Goal: Task Accomplishment & Management: Use online tool/utility

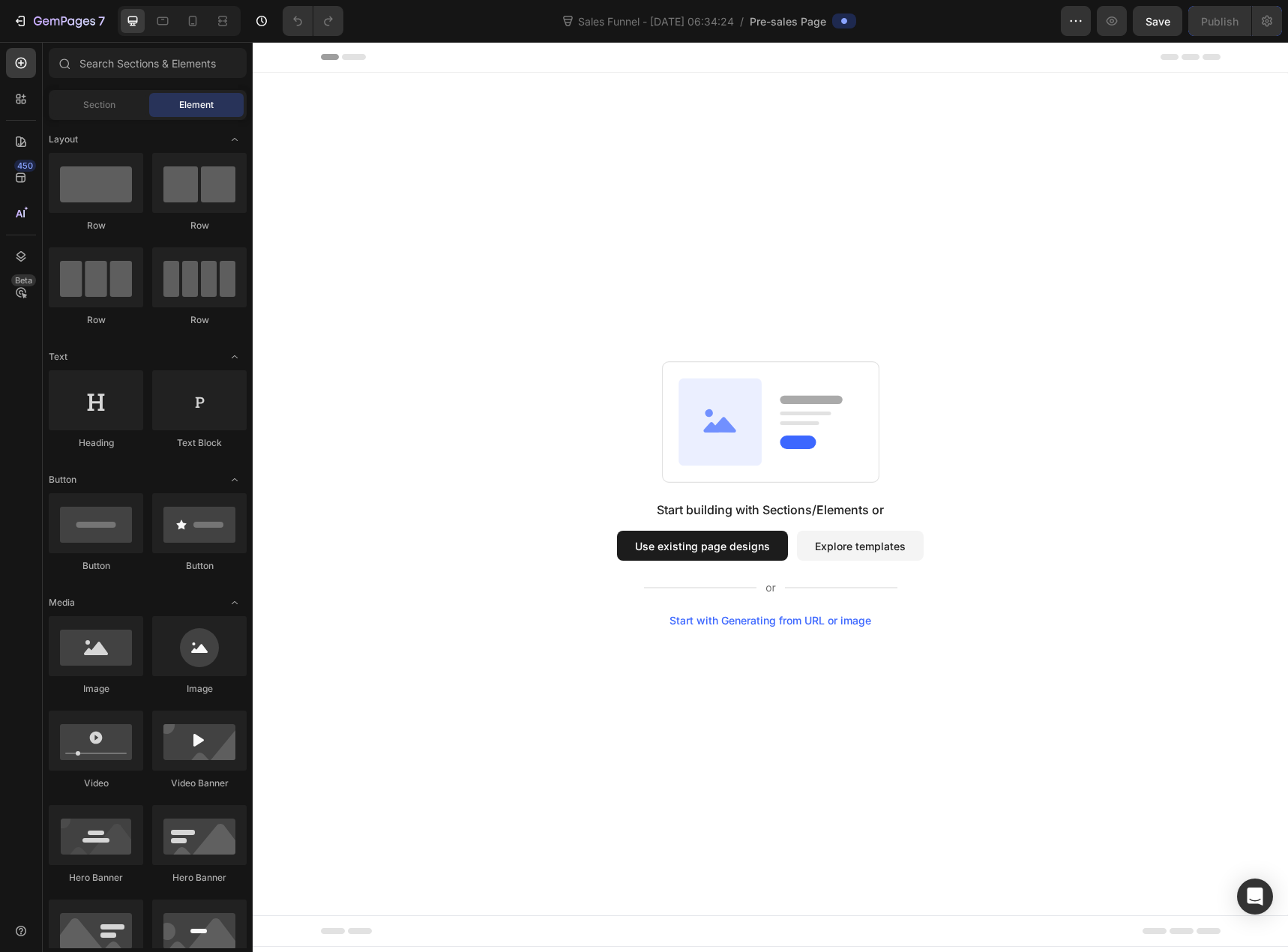
click at [838, 544] on button "Explore templates" at bounding box center [860, 546] width 127 height 30
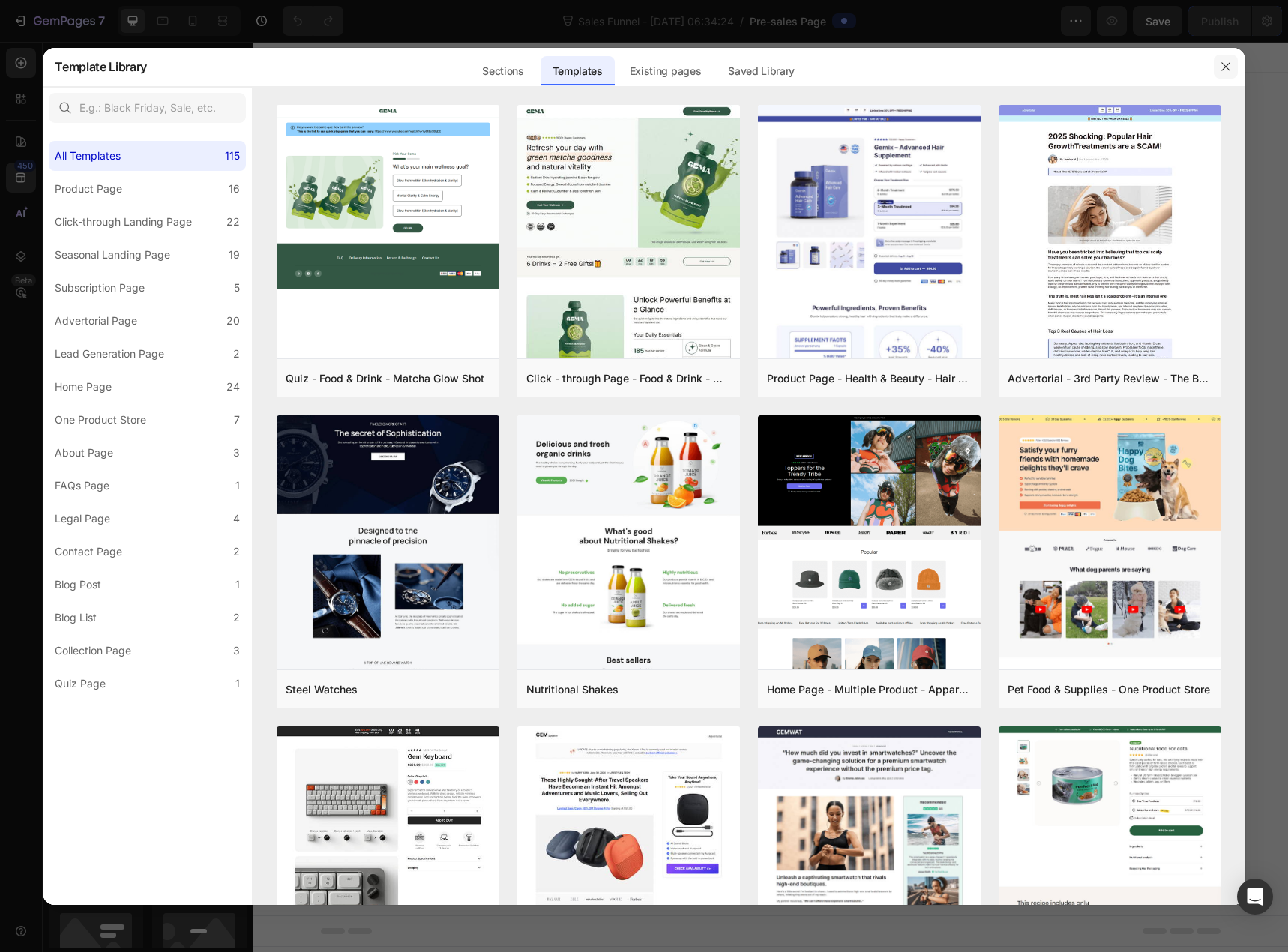
click at [1223, 69] on icon "button" at bounding box center [1225, 67] width 12 height 12
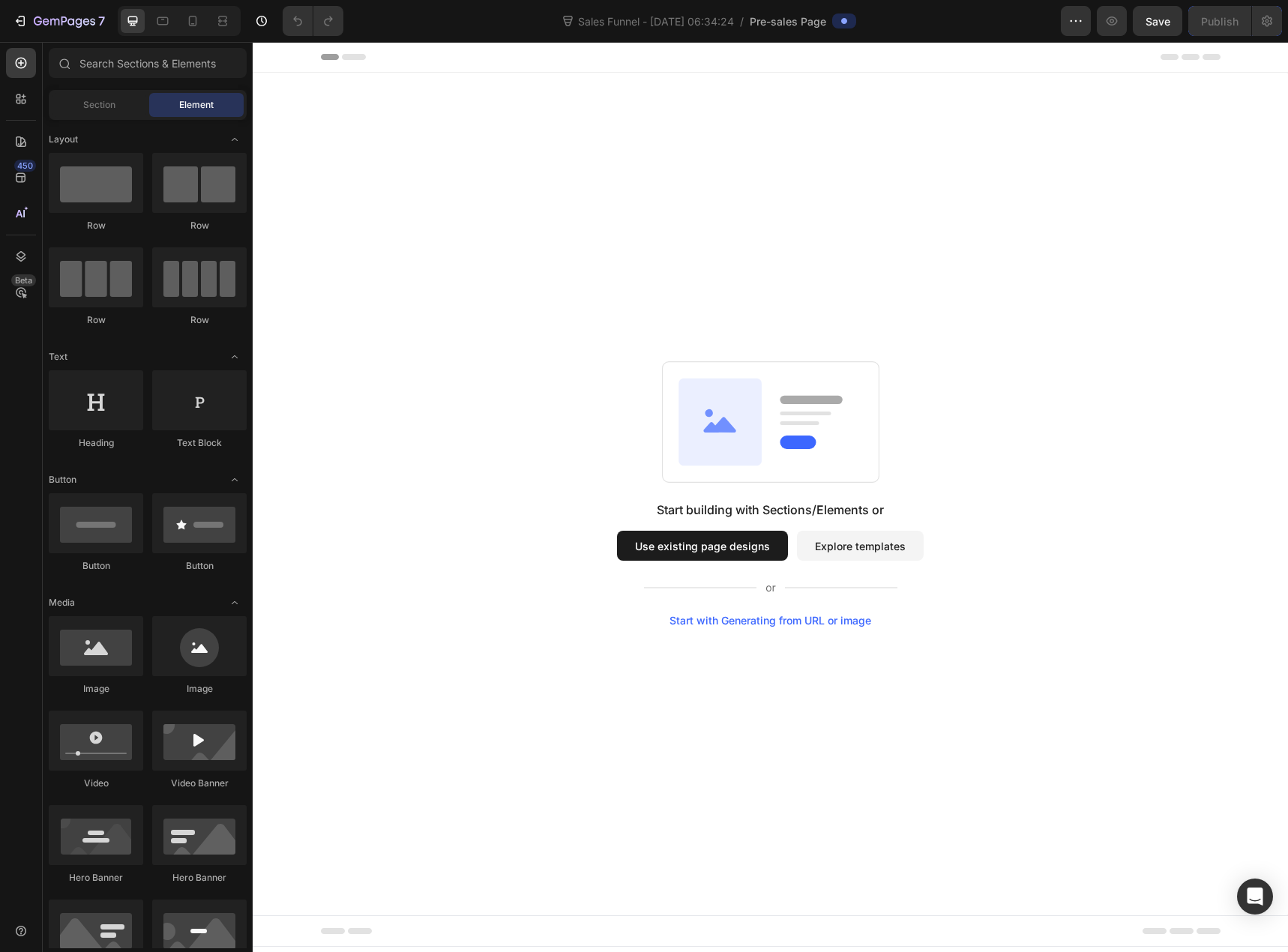
click at [700, 552] on button "Use existing page designs" at bounding box center [702, 546] width 171 height 30
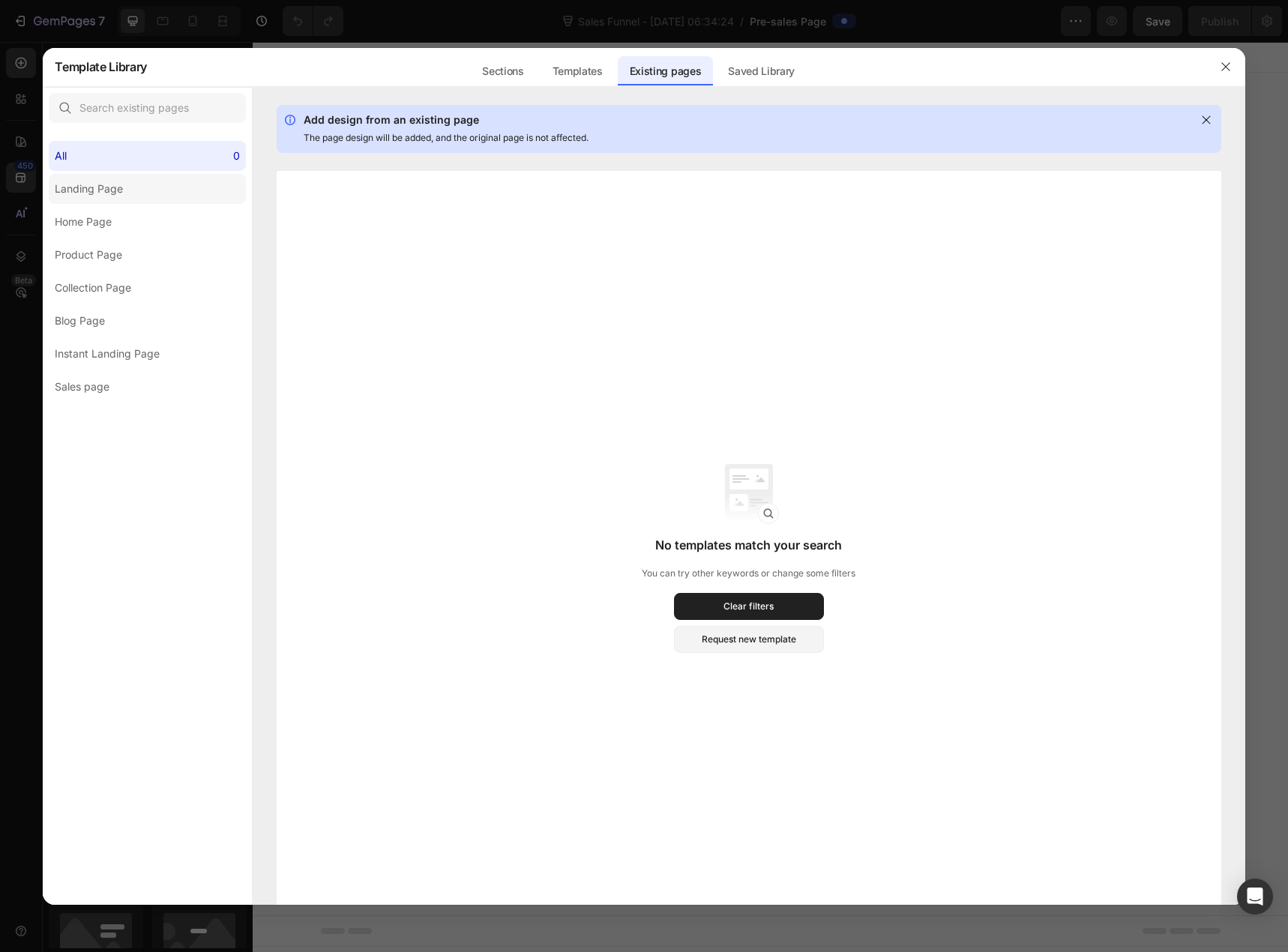
click at [128, 180] on div "Landing Page" at bounding box center [91, 189] width 74 height 18
click at [133, 220] on label "Home Page" at bounding box center [148, 221] width 197 height 30
click at [130, 163] on div "All 0" at bounding box center [148, 156] width 197 height 30
click at [588, 70] on div "Templates" at bounding box center [578, 71] width 74 height 30
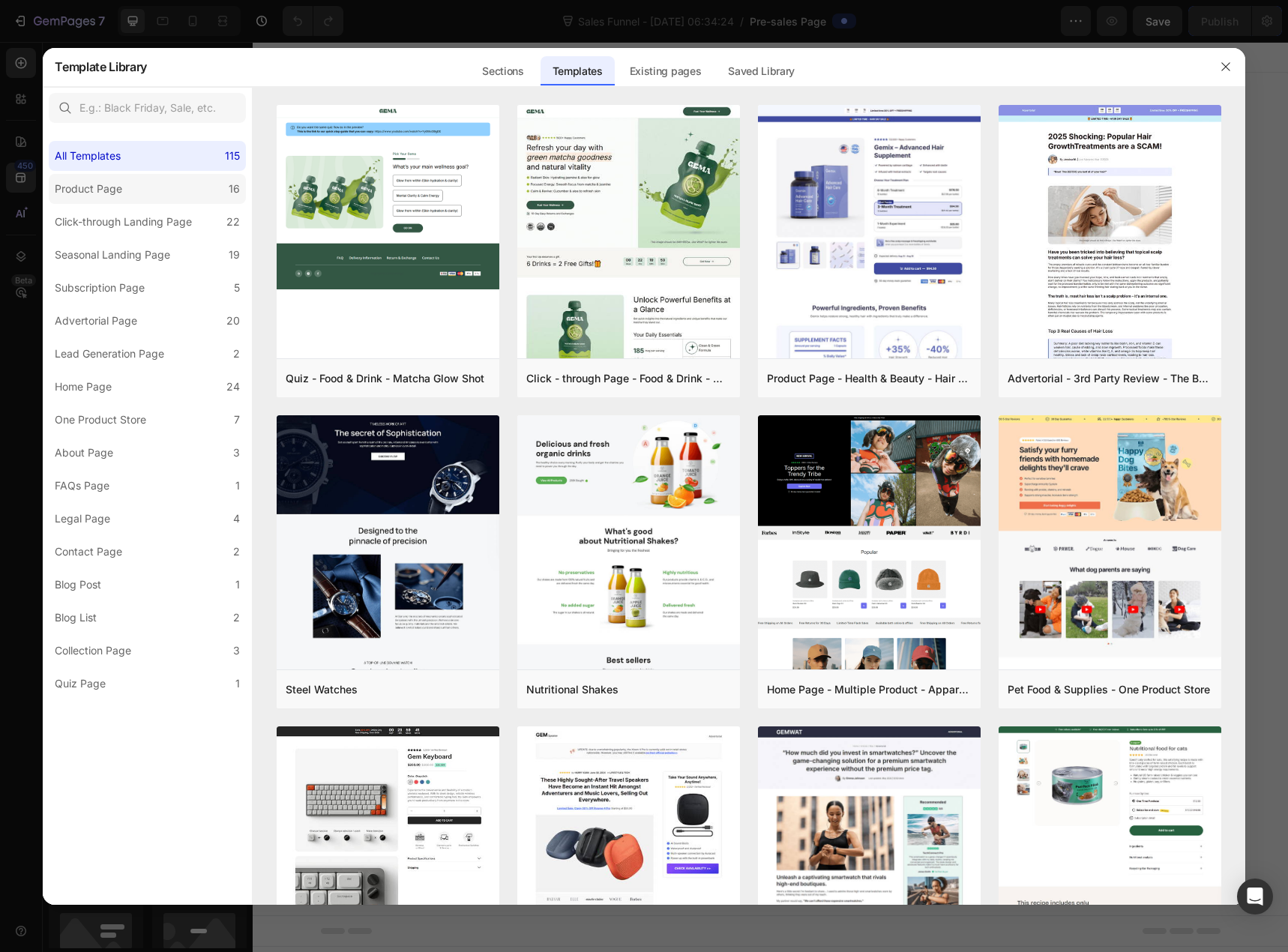
click at [171, 186] on label "Product Page 16" at bounding box center [148, 189] width 197 height 30
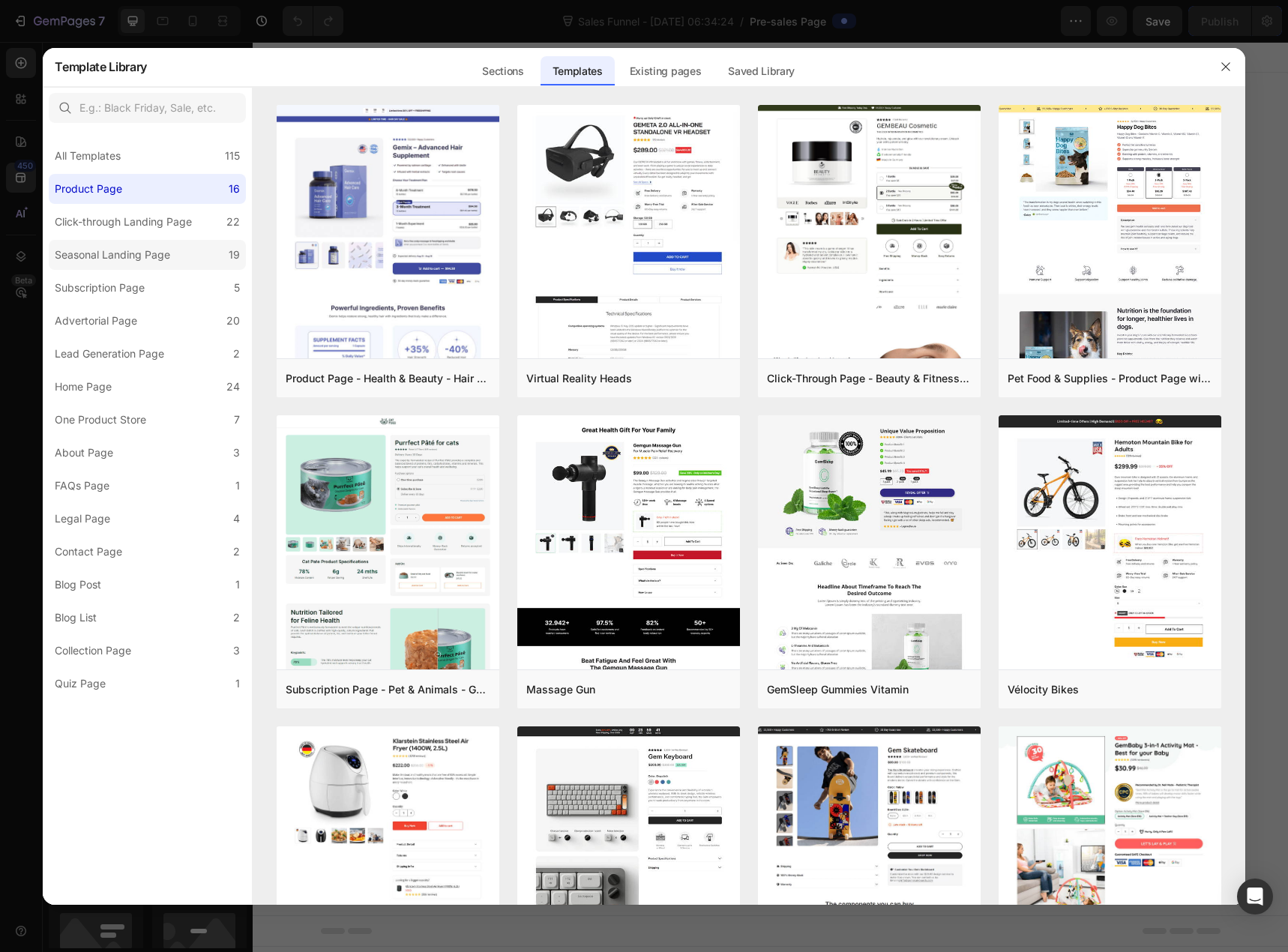
click at [158, 263] on div "Seasonal Landing Page" at bounding box center [112, 255] width 116 height 18
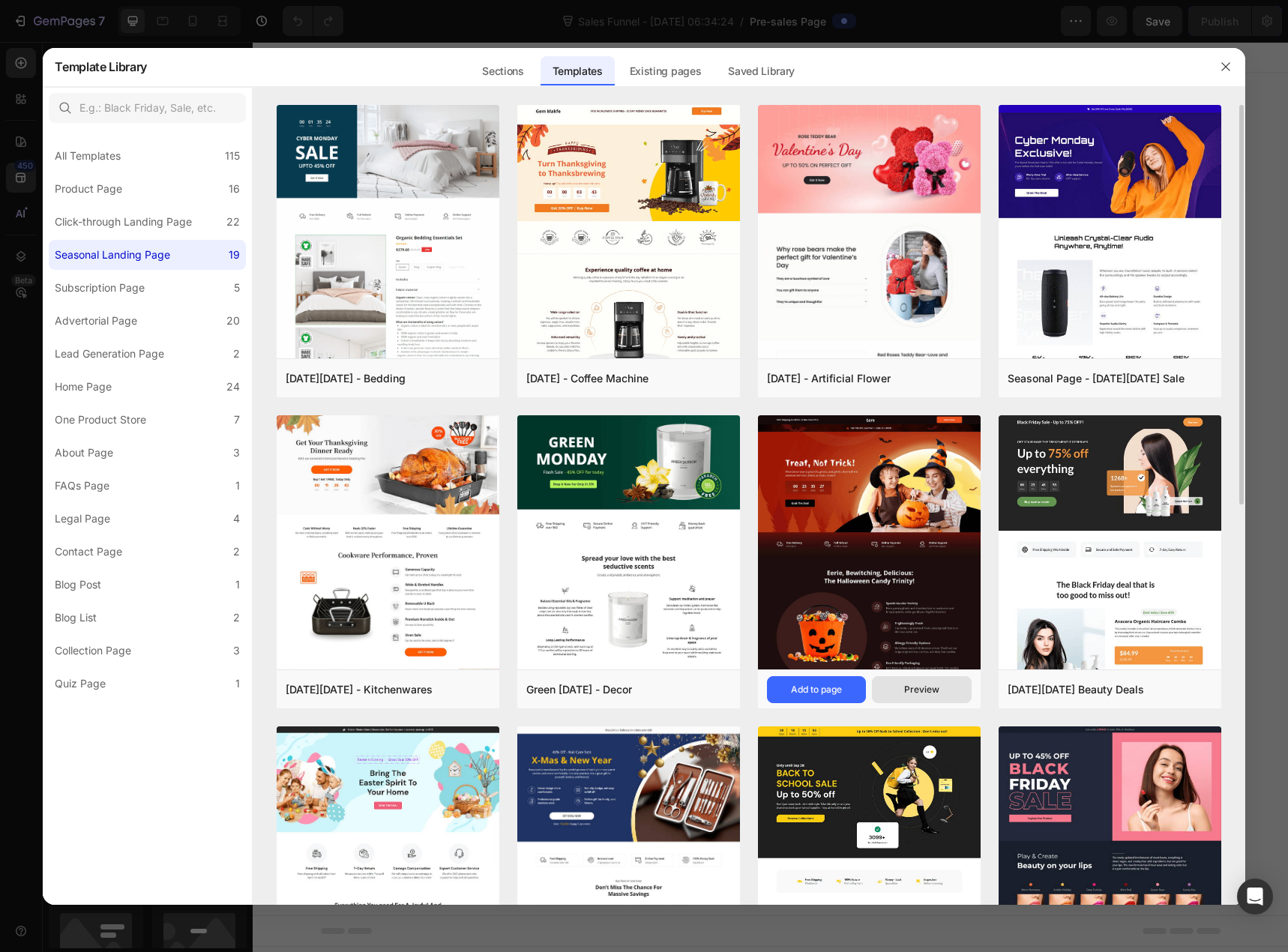
click at [905, 685] on div "Preview" at bounding box center [922, 690] width 36 height 14
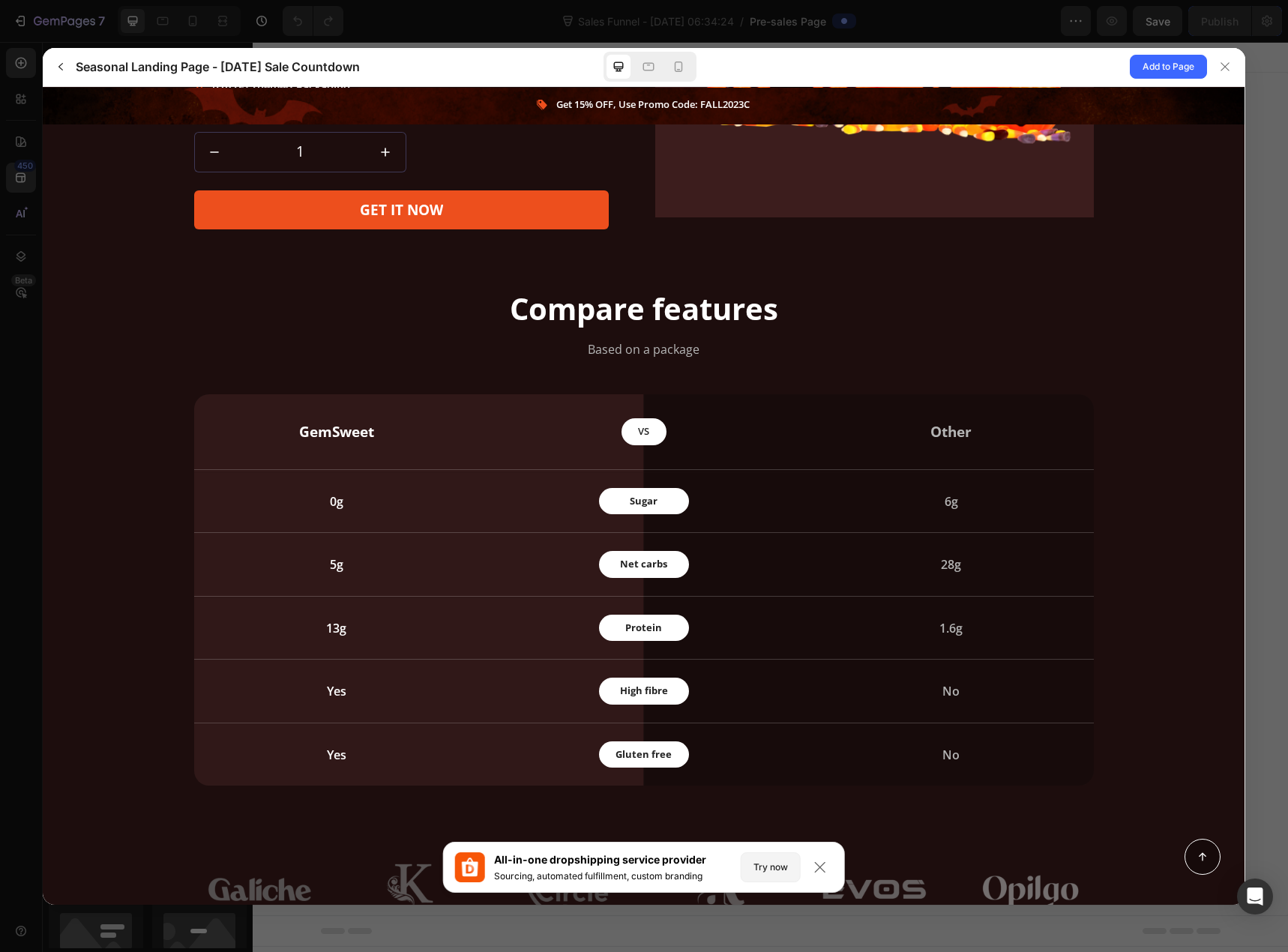
scroll to position [2025, 0]
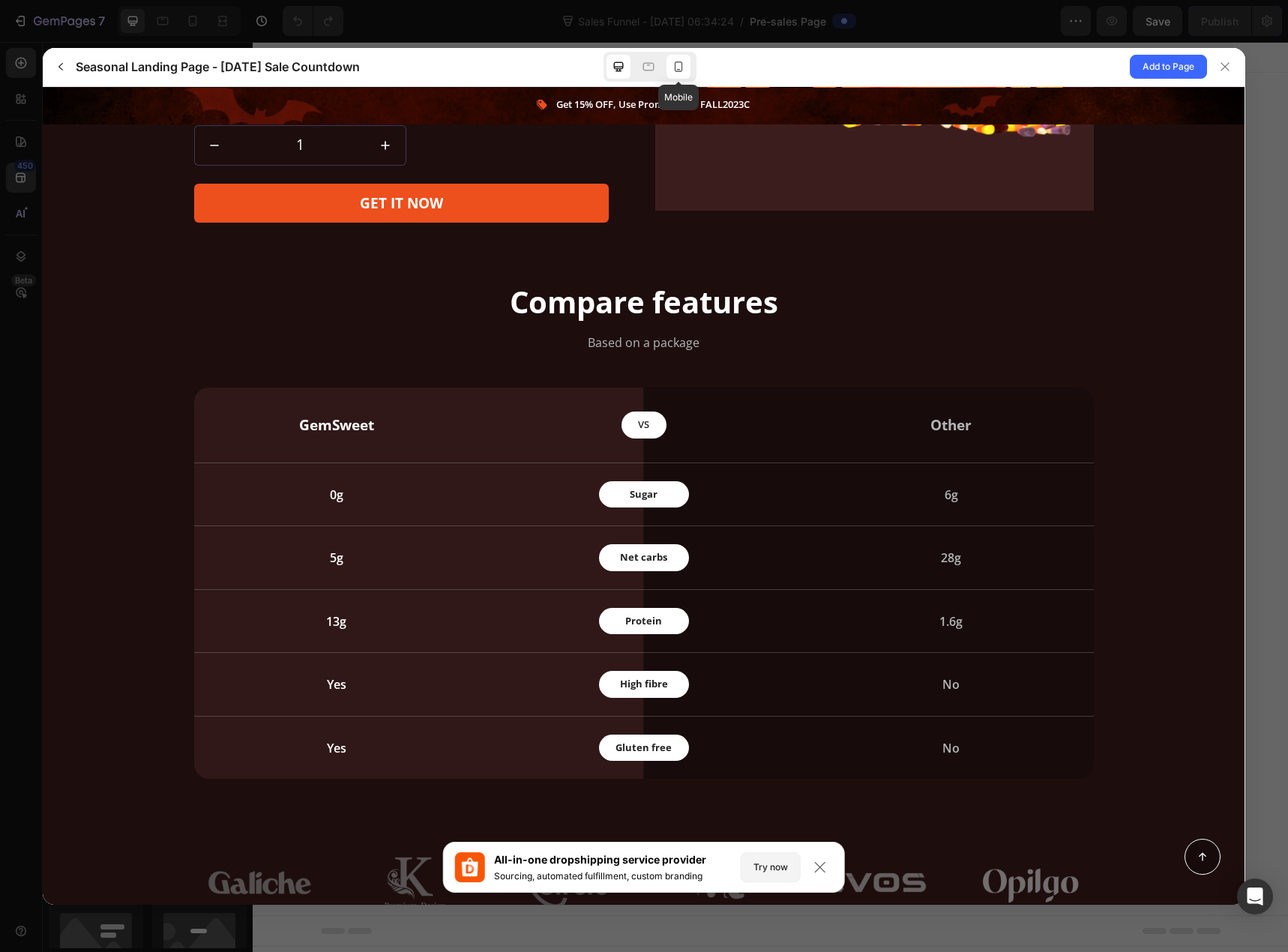
click at [686, 71] on div at bounding box center [679, 67] width 24 height 24
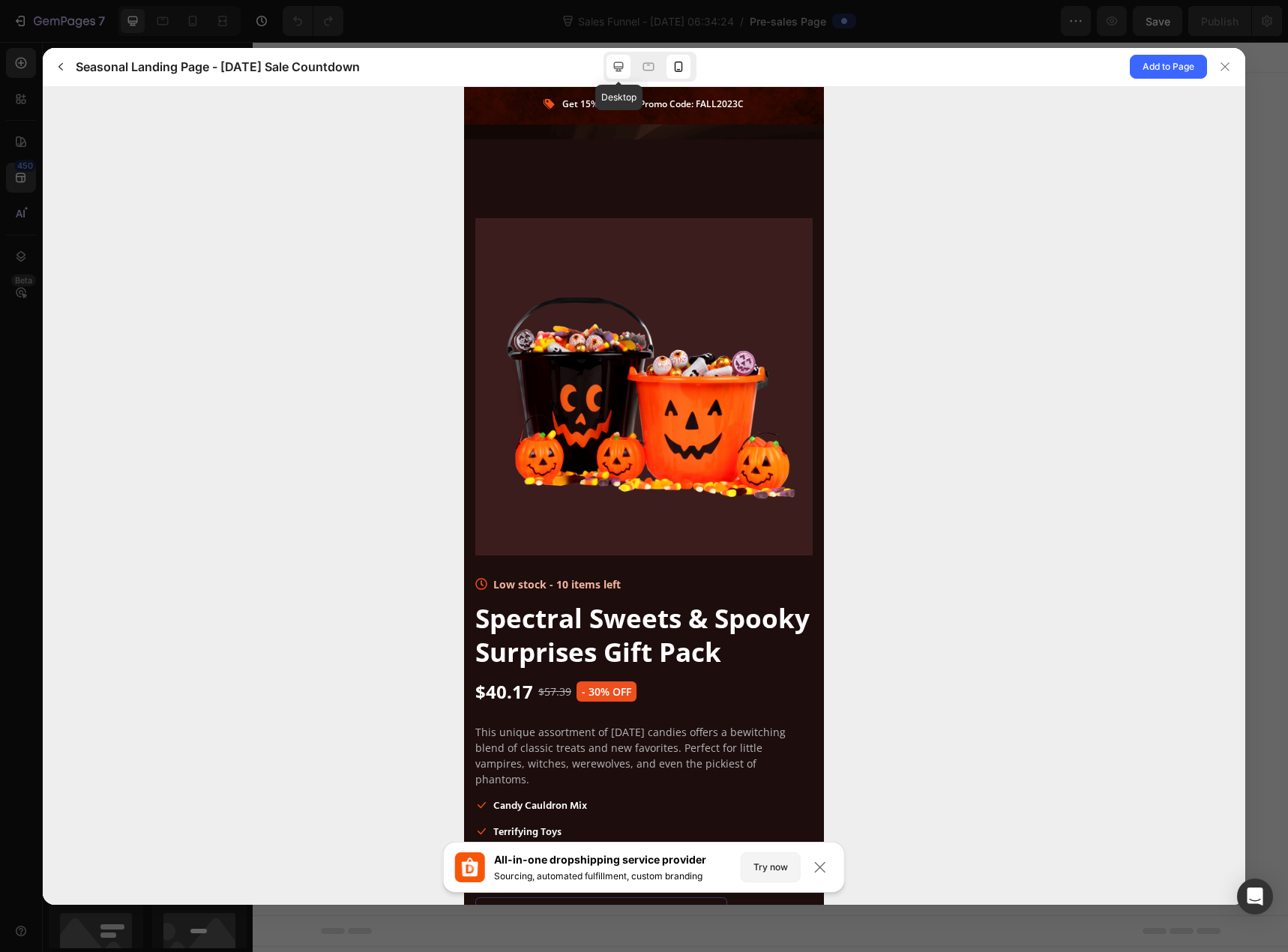
click at [622, 71] on icon at bounding box center [618, 67] width 15 height 15
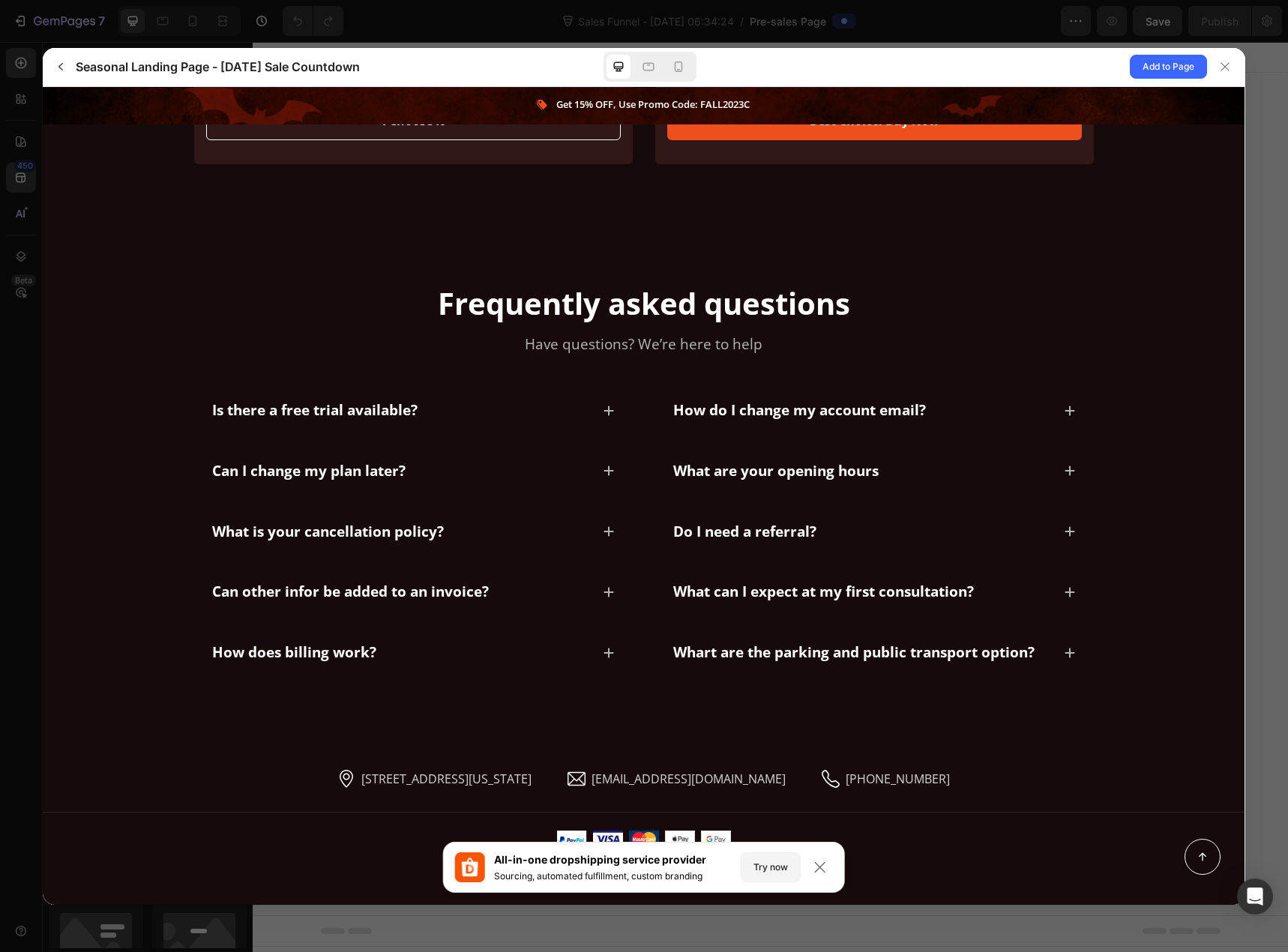
scroll to position [3547, 0]
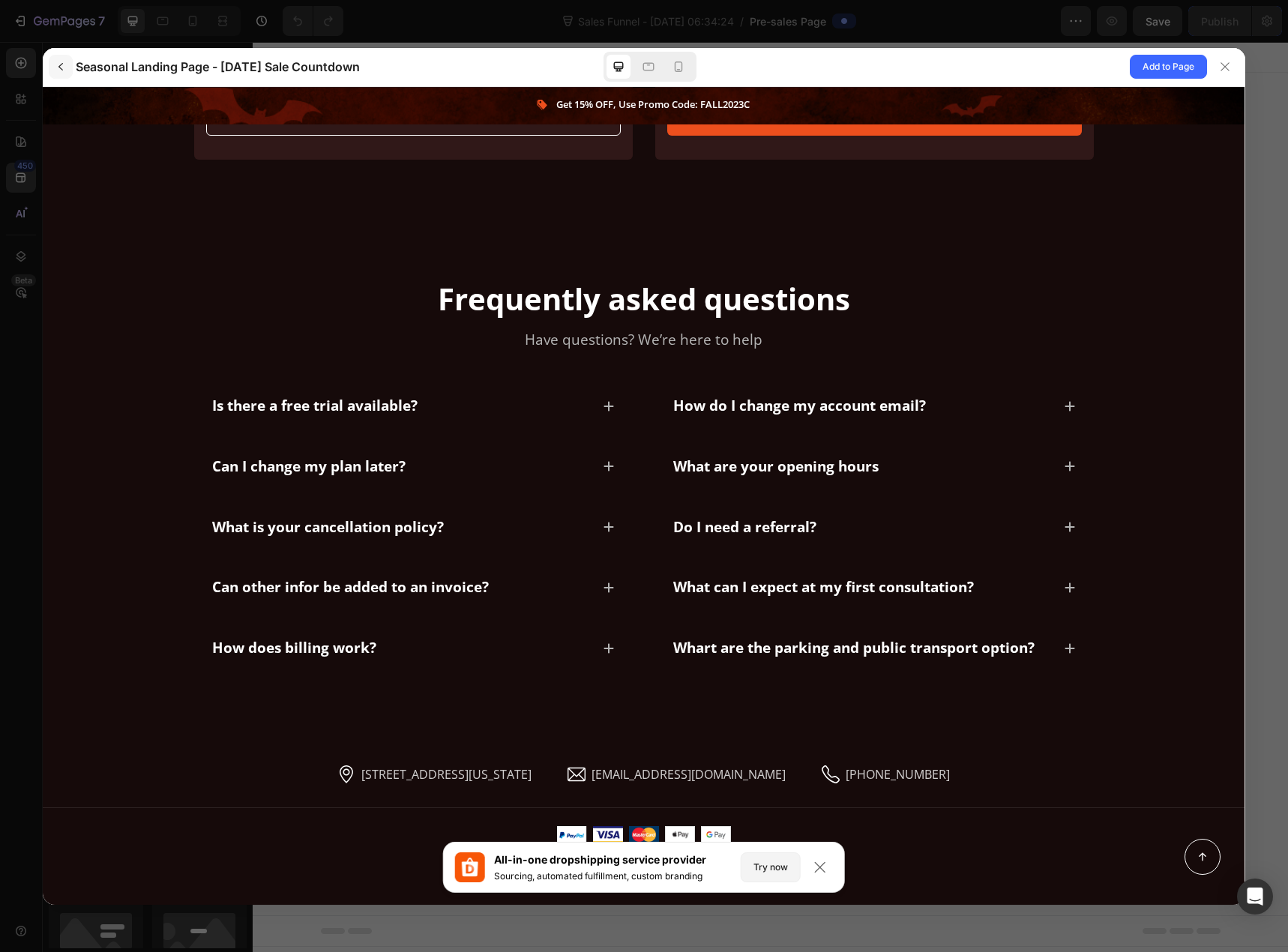
click at [53, 68] on button "button" at bounding box center [61, 67] width 24 height 24
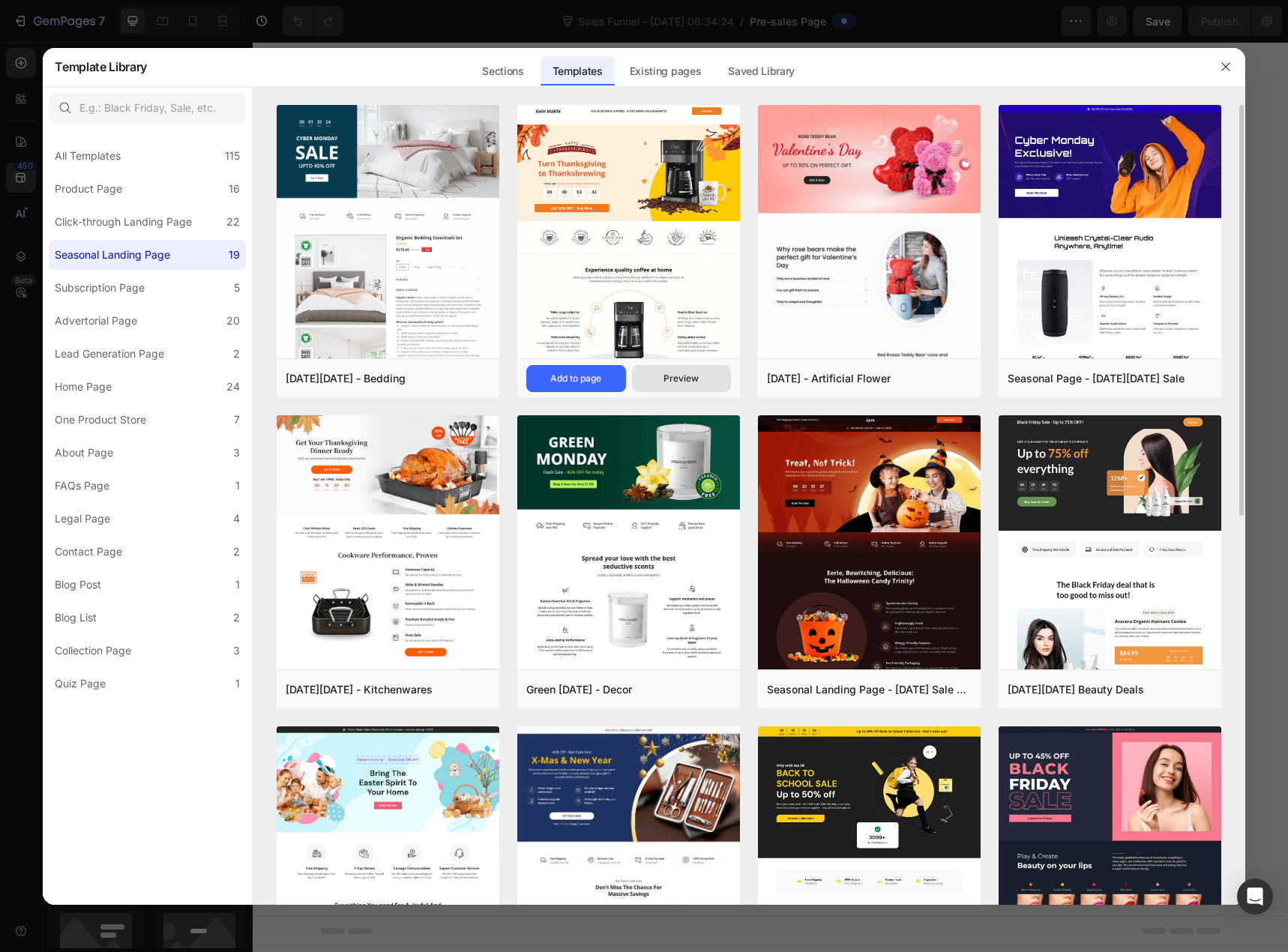
click at [672, 379] on div "Preview" at bounding box center [681, 378] width 36 height 14
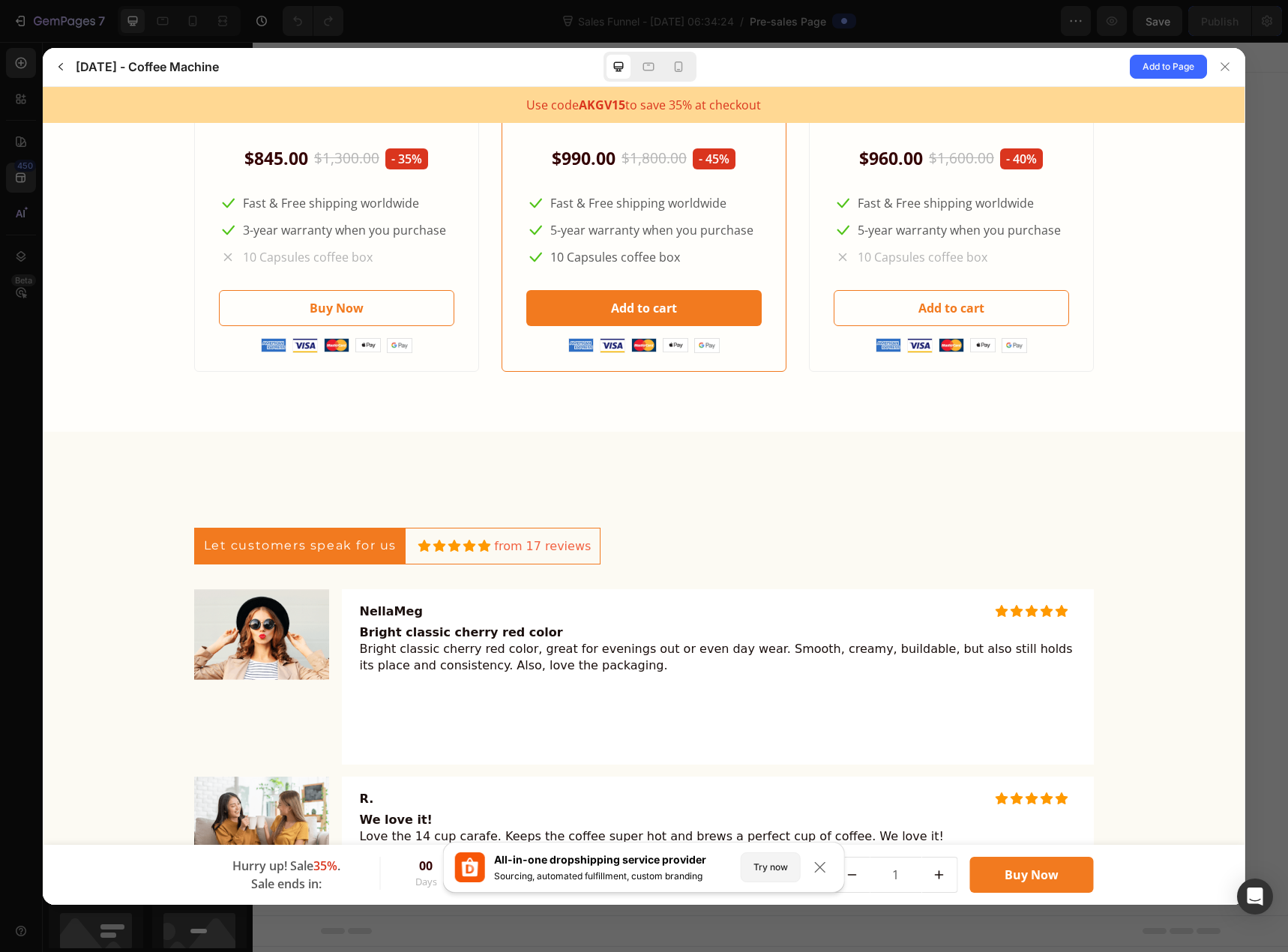
scroll to position [3525, 0]
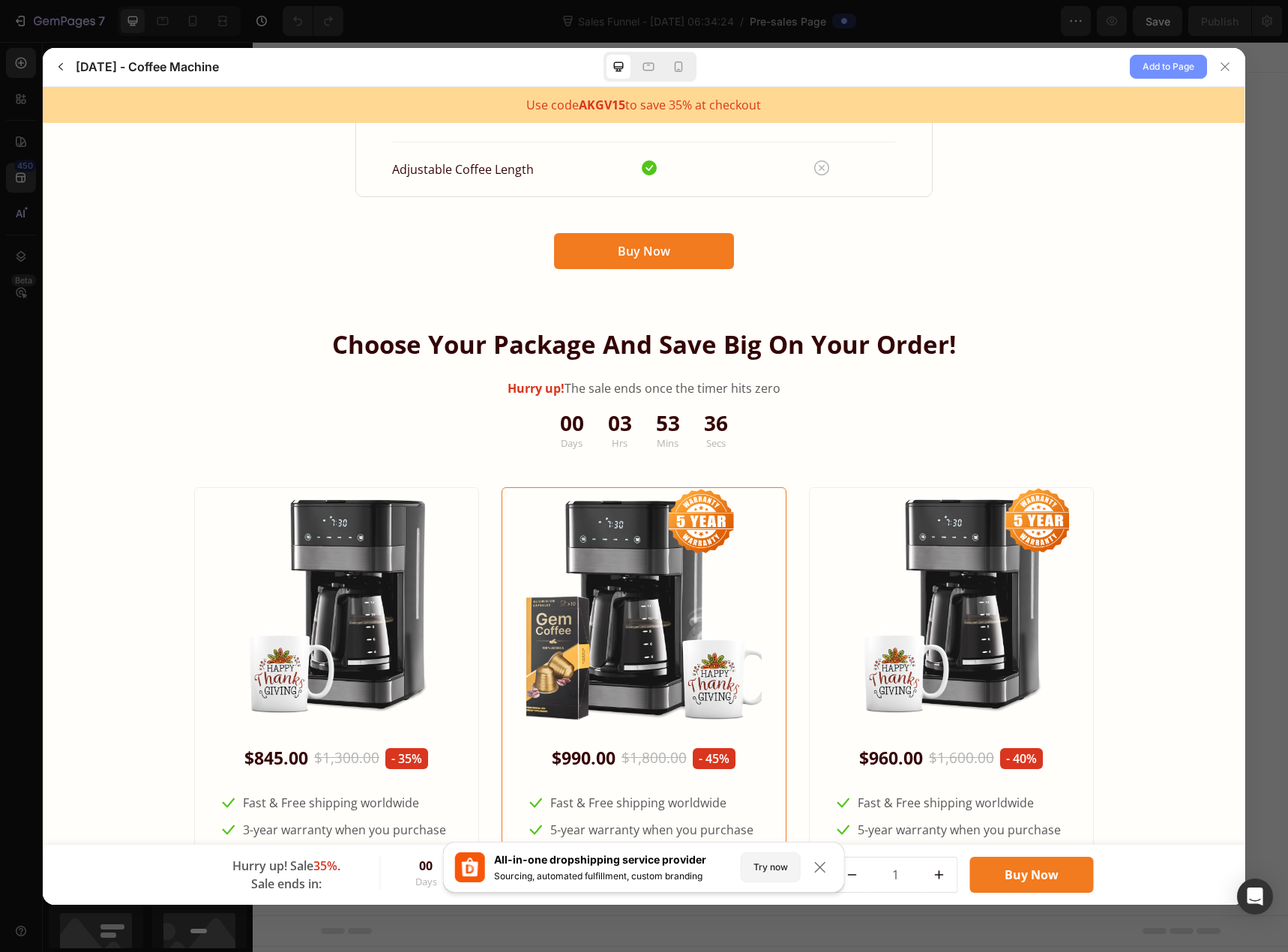
click at [1157, 67] on span "Add to Page" at bounding box center [1169, 67] width 52 height 18
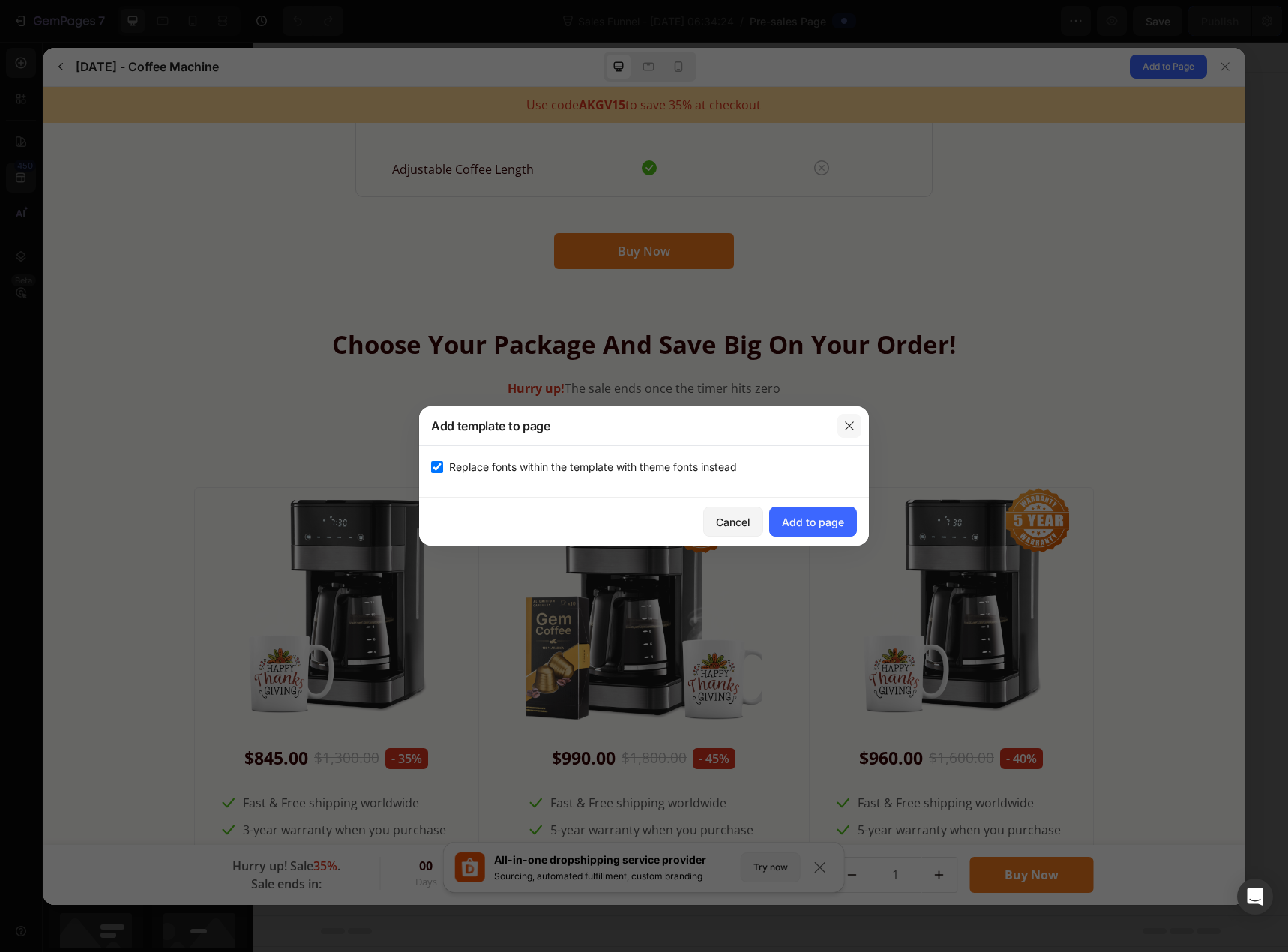
drag, startPoint x: 848, startPoint y: 429, endPoint x: 795, endPoint y: 341, distance: 102.7
click at [848, 429] on icon "button" at bounding box center [849, 425] width 12 height 12
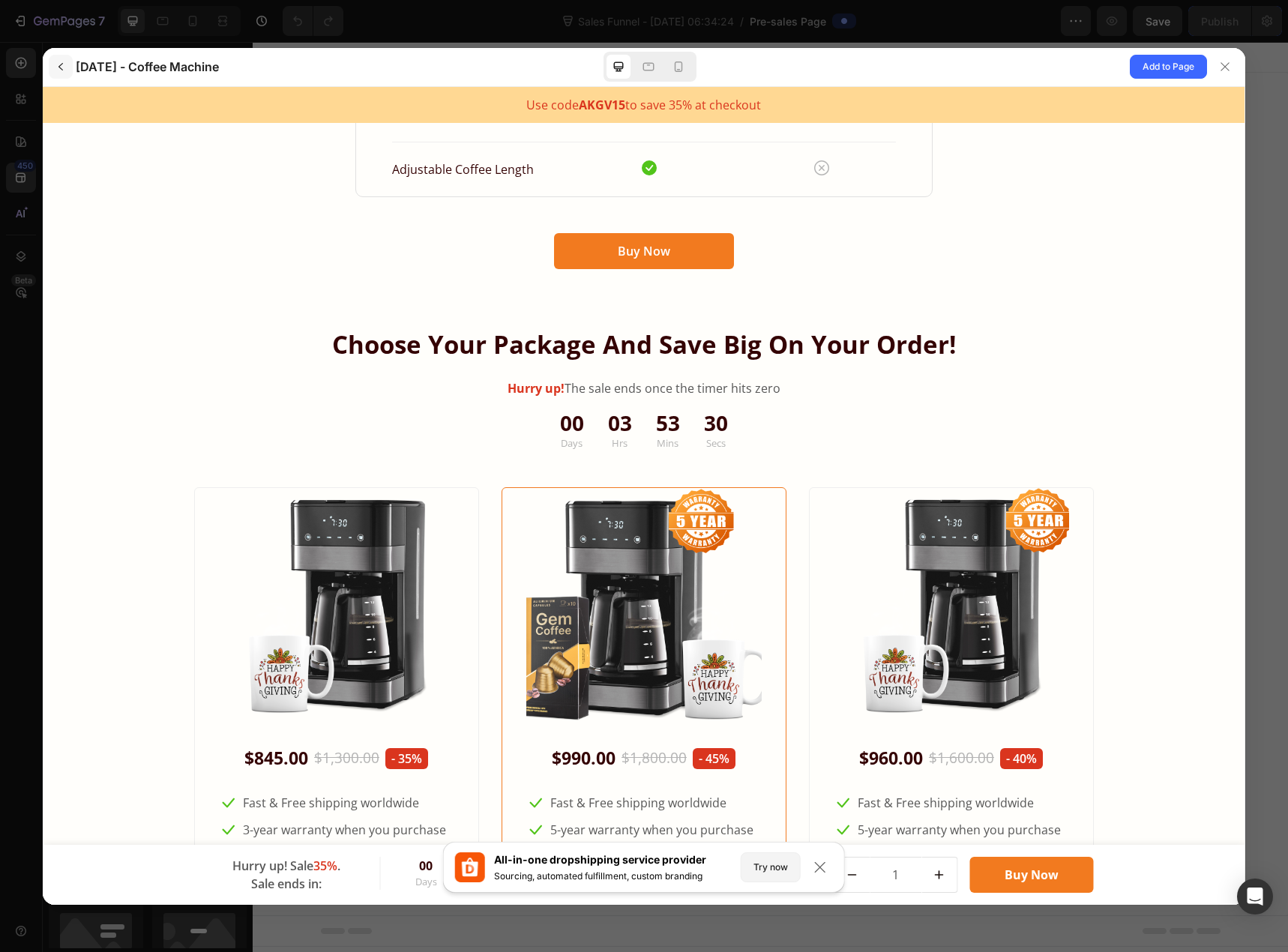
click at [69, 67] on button "button" at bounding box center [61, 67] width 24 height 24
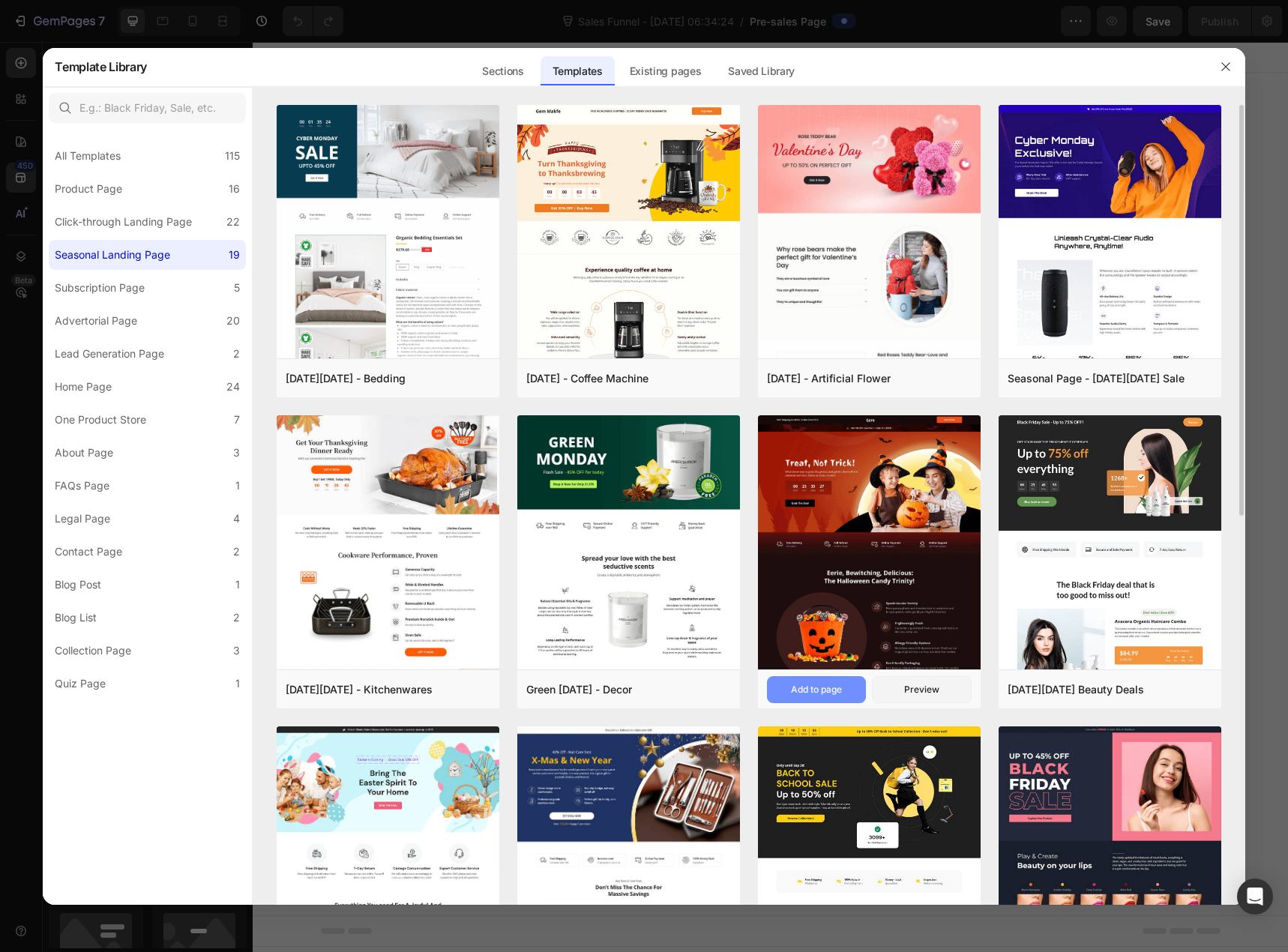
click at [839, 686] on div "Add to page" at bounding box center [816, 690] width 51 height 14
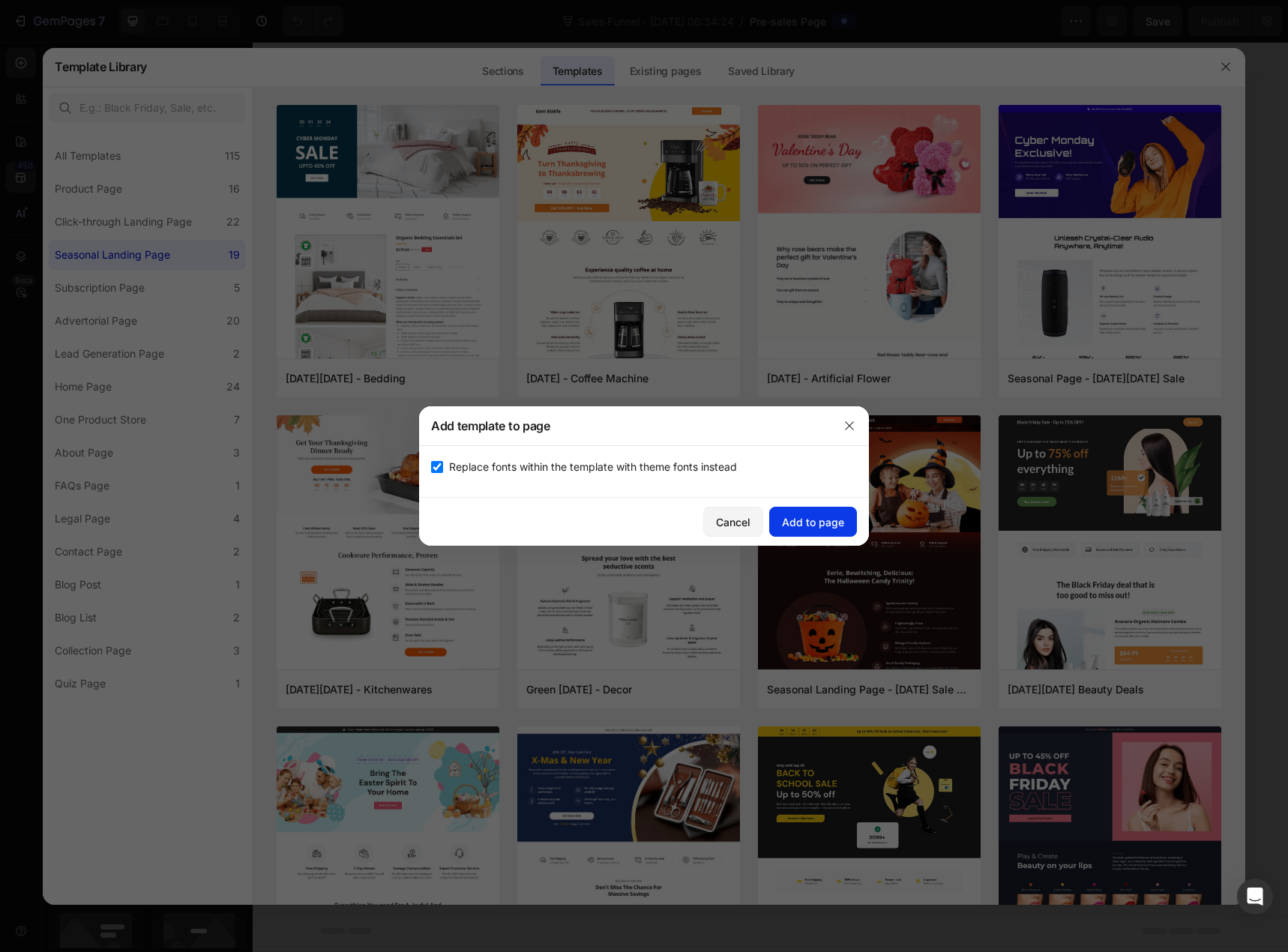
click at [831, 519] on div "Add to page" at bounding box center [813, 522] width 62 height 15
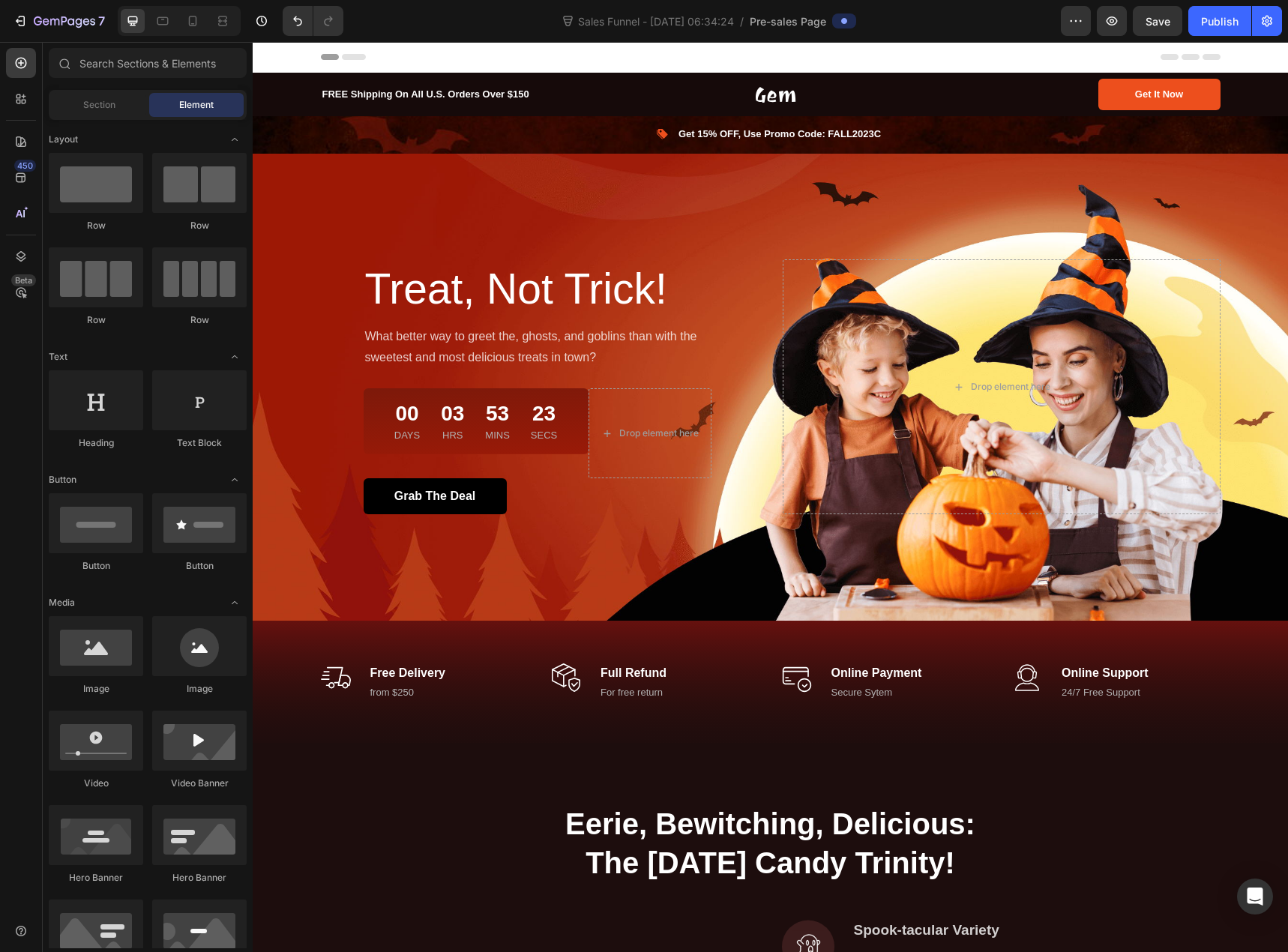
scroll to position [31, 0]
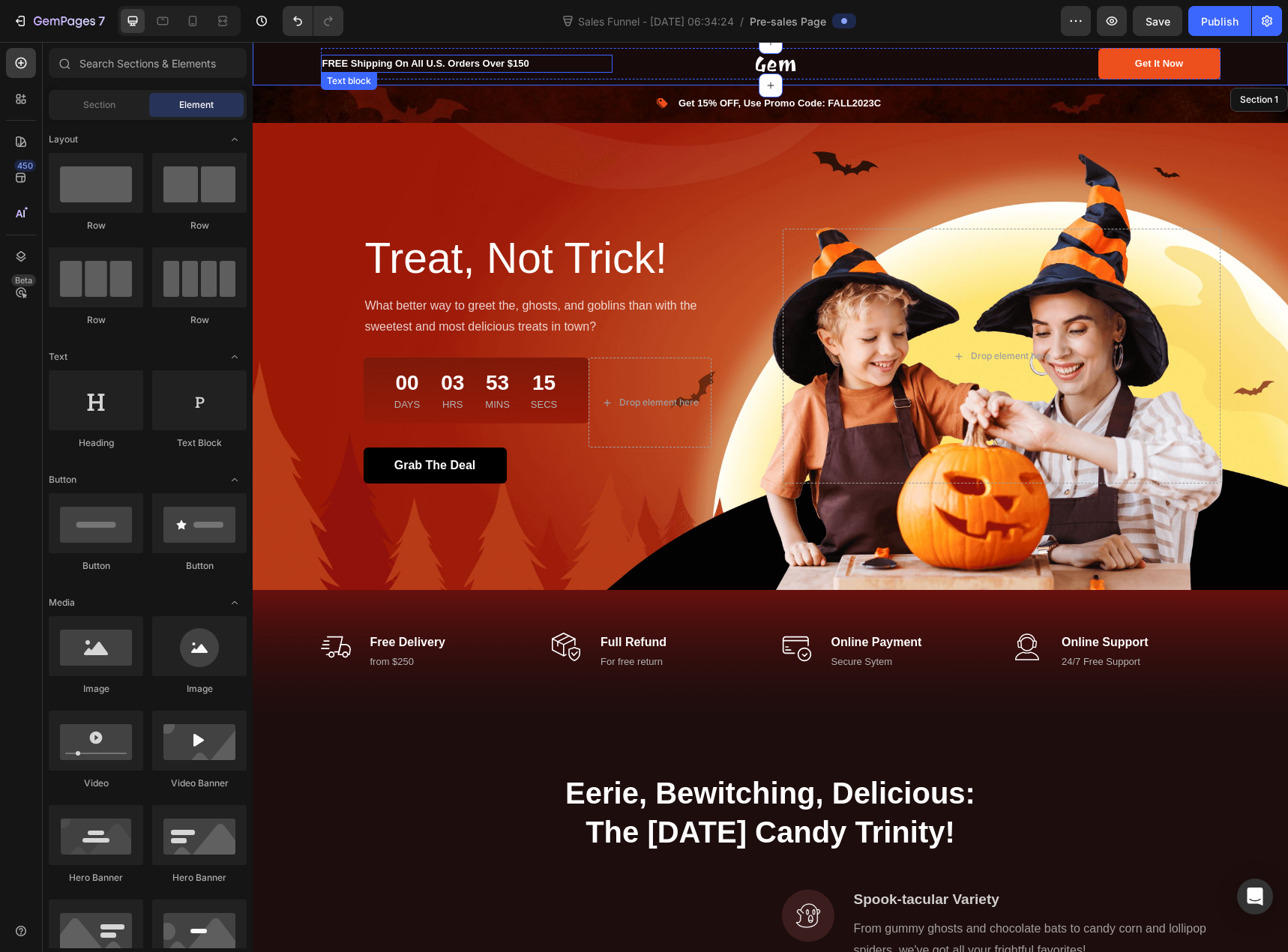
click at [463, 67] on p "FREE Shipping On All U.S. Orders Over $150" at bounding box center [466, 64] width 289 height 15
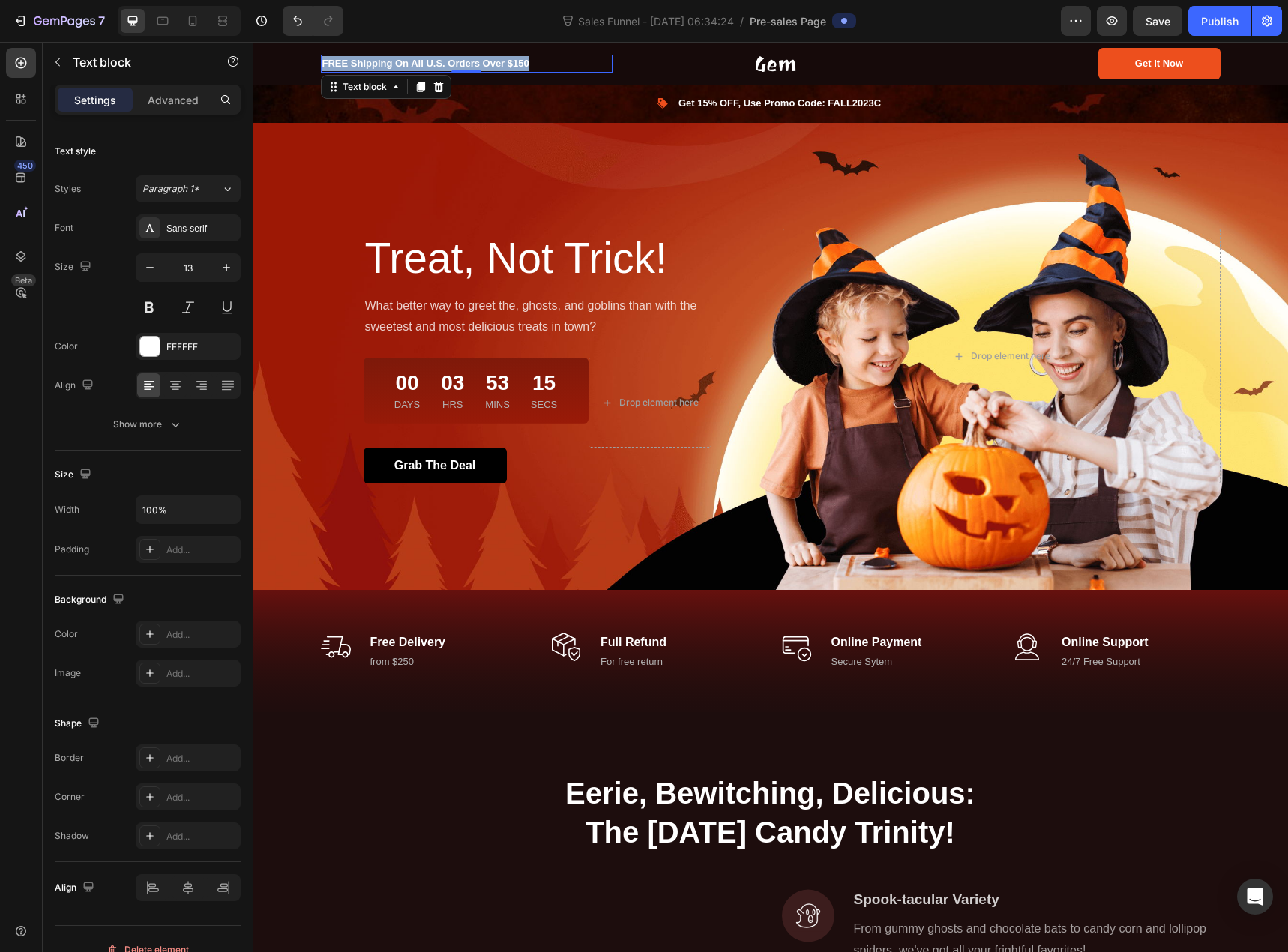
click at [463, 67] on p "FREE Shipping On All U.S. Orders Over $150" at bounding box center [466, 64] width 289 height 15
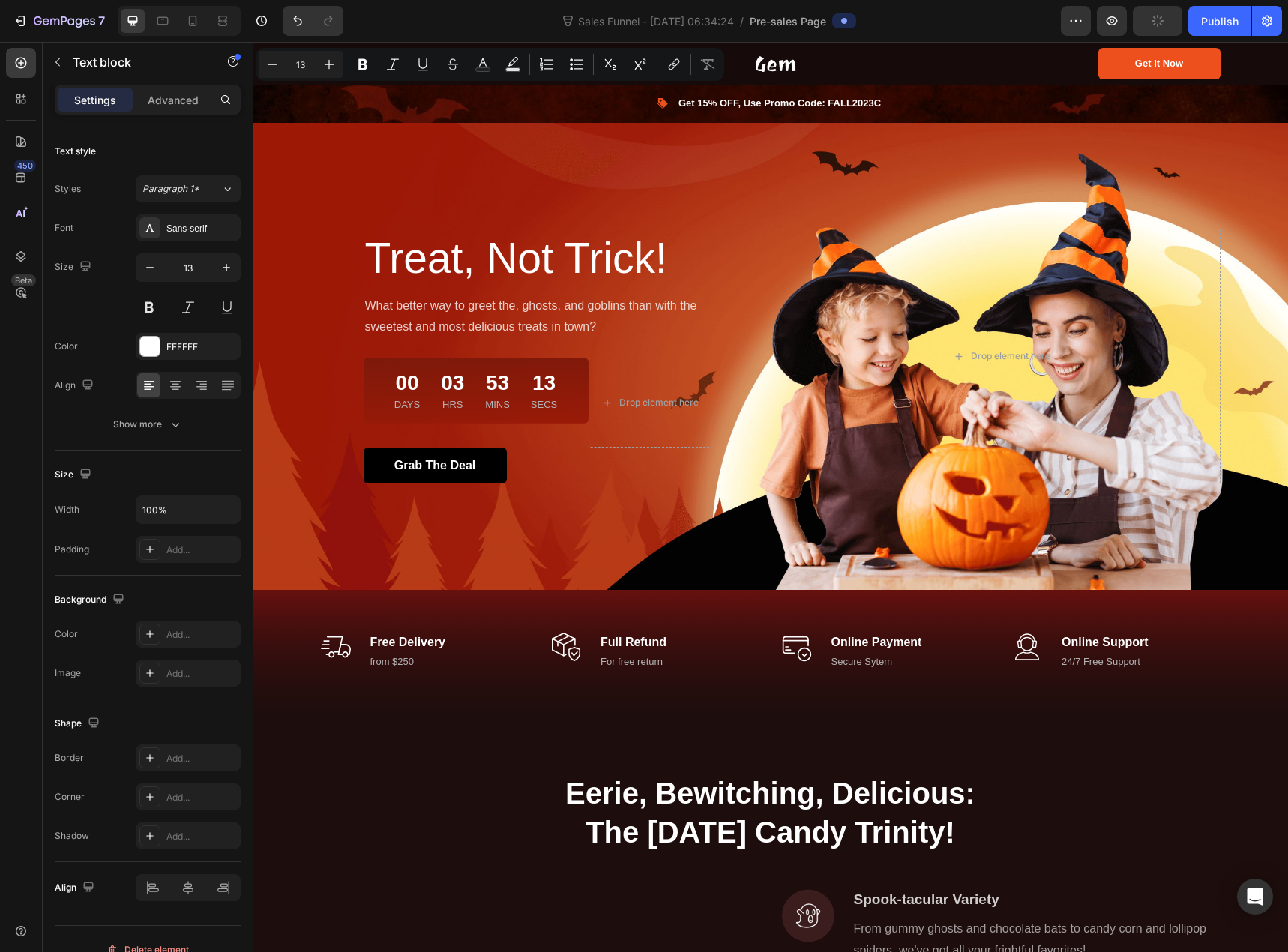
click at [504, 24] on div "Sales Funnel - Sep 27, 06:34:24 / Pre-sales Page" at bounding box center [708, 21] width 706 height 30
click at [471, 62] on p "FREE Shipping On All U.S. Orders Over $150" at bounding box center [466, 64] width 289 height 15
click at [471, 62] on button "Text Color" at bounding box center [483, 65] width 27 height 27
type input "FFFFFF"
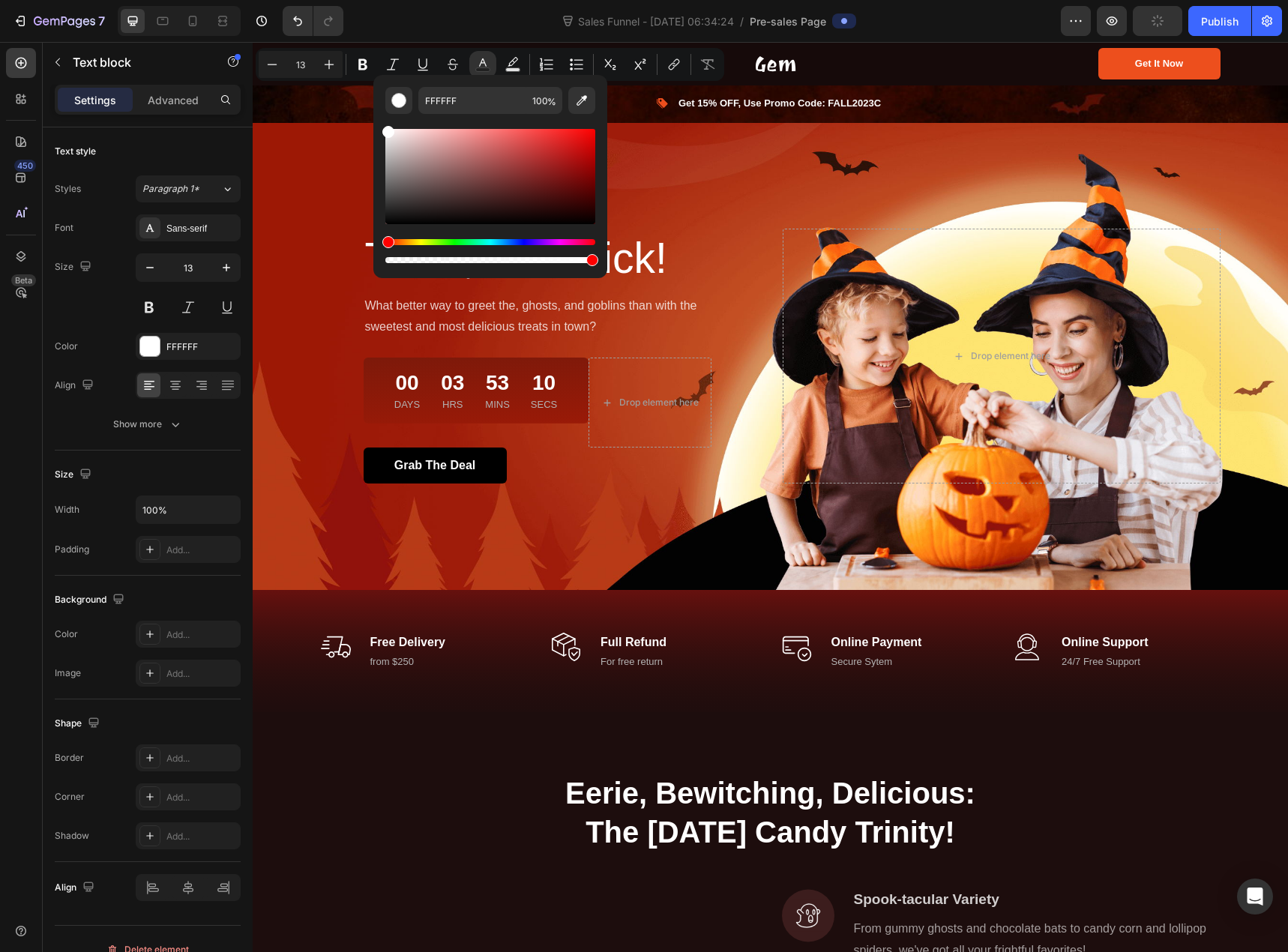
click at [470, 18] on div "Sales Funnel - Sep 27, 06:34:24 / Pre-sales Page" at bounding box center [708, 21] width 706 height 30
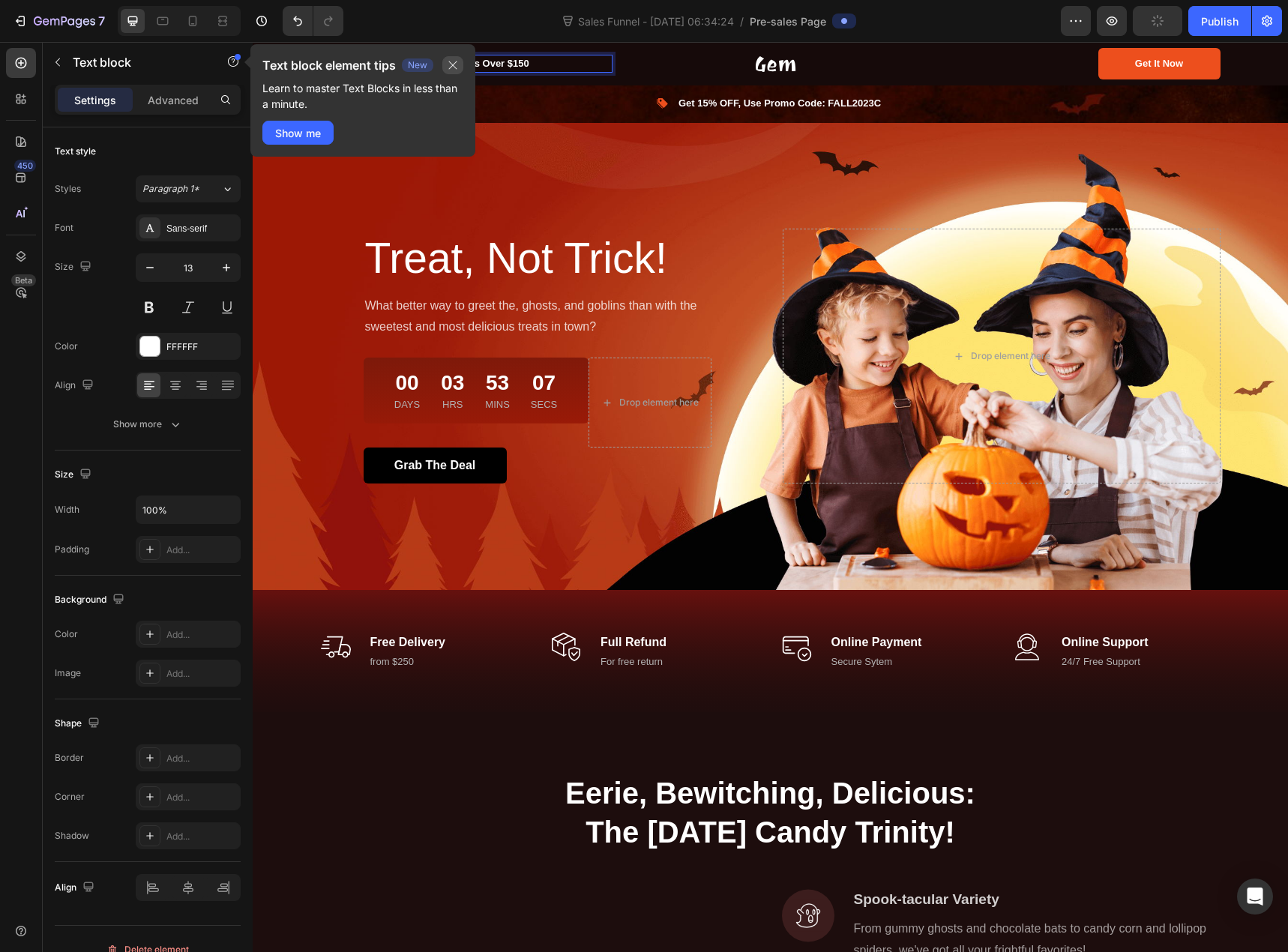
click at [457, 62] on icon "button" at bounding box center [453, 65] width 12 height 12
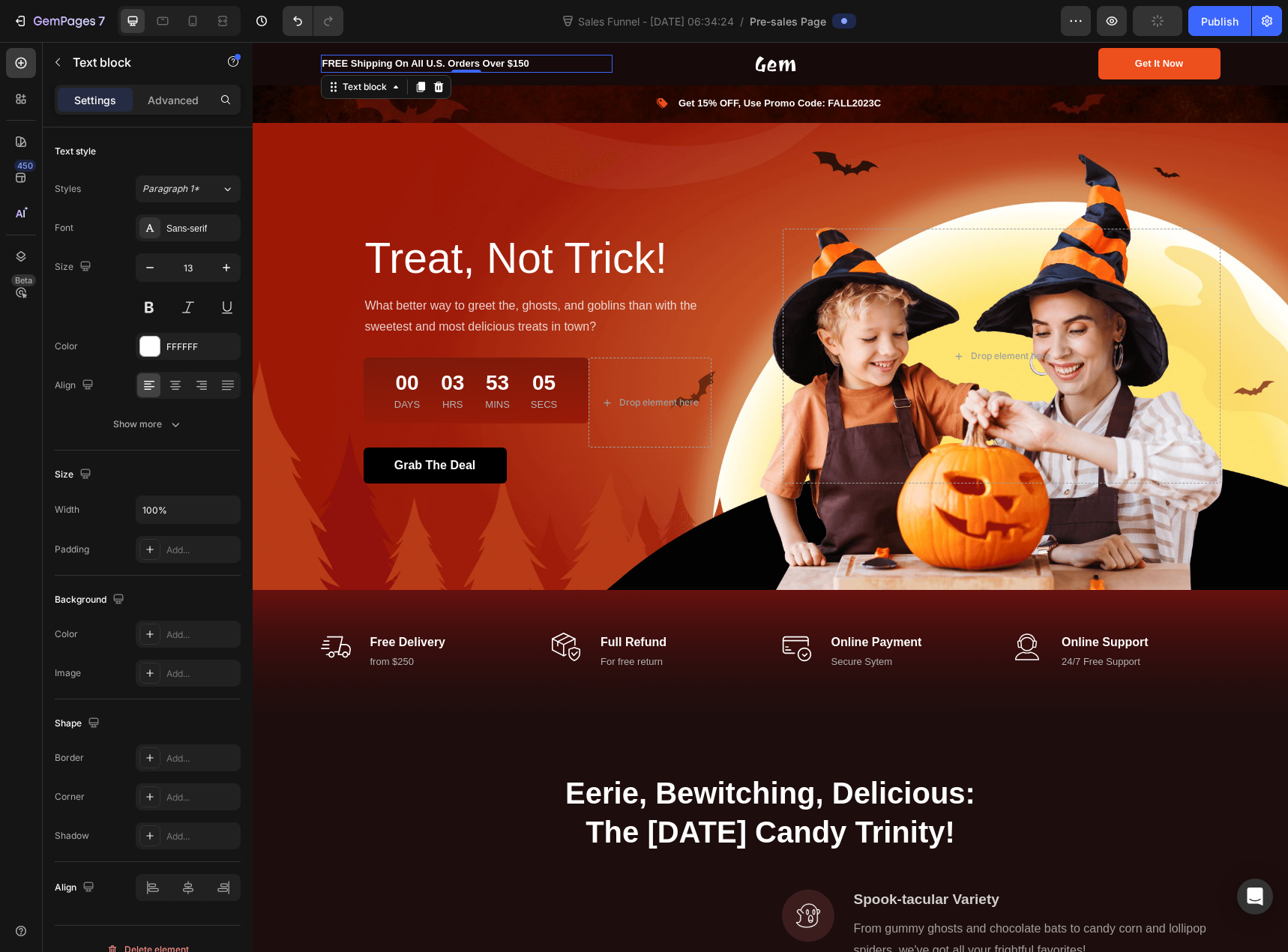
click at [424, 57] on p "FREE Shipping On All U.S. Orders Over $150" at bounding box center [466, 64] width 289 height 15
click at [526, 61] on p "FREE Shipping On All U.S. Orders Over $150" at bounding box center [466, 64] width 289 height 15
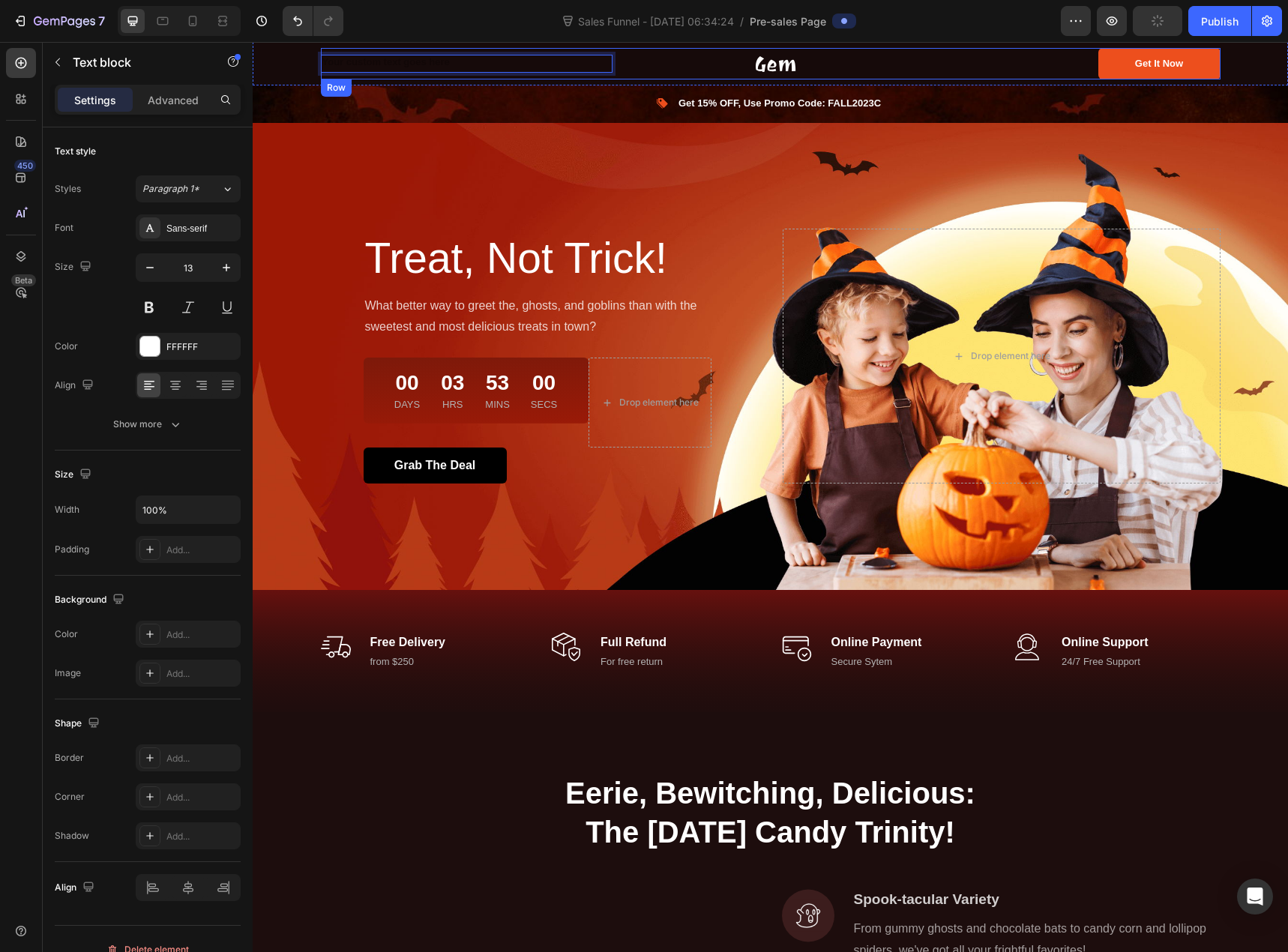
scroll to position [30, 0]
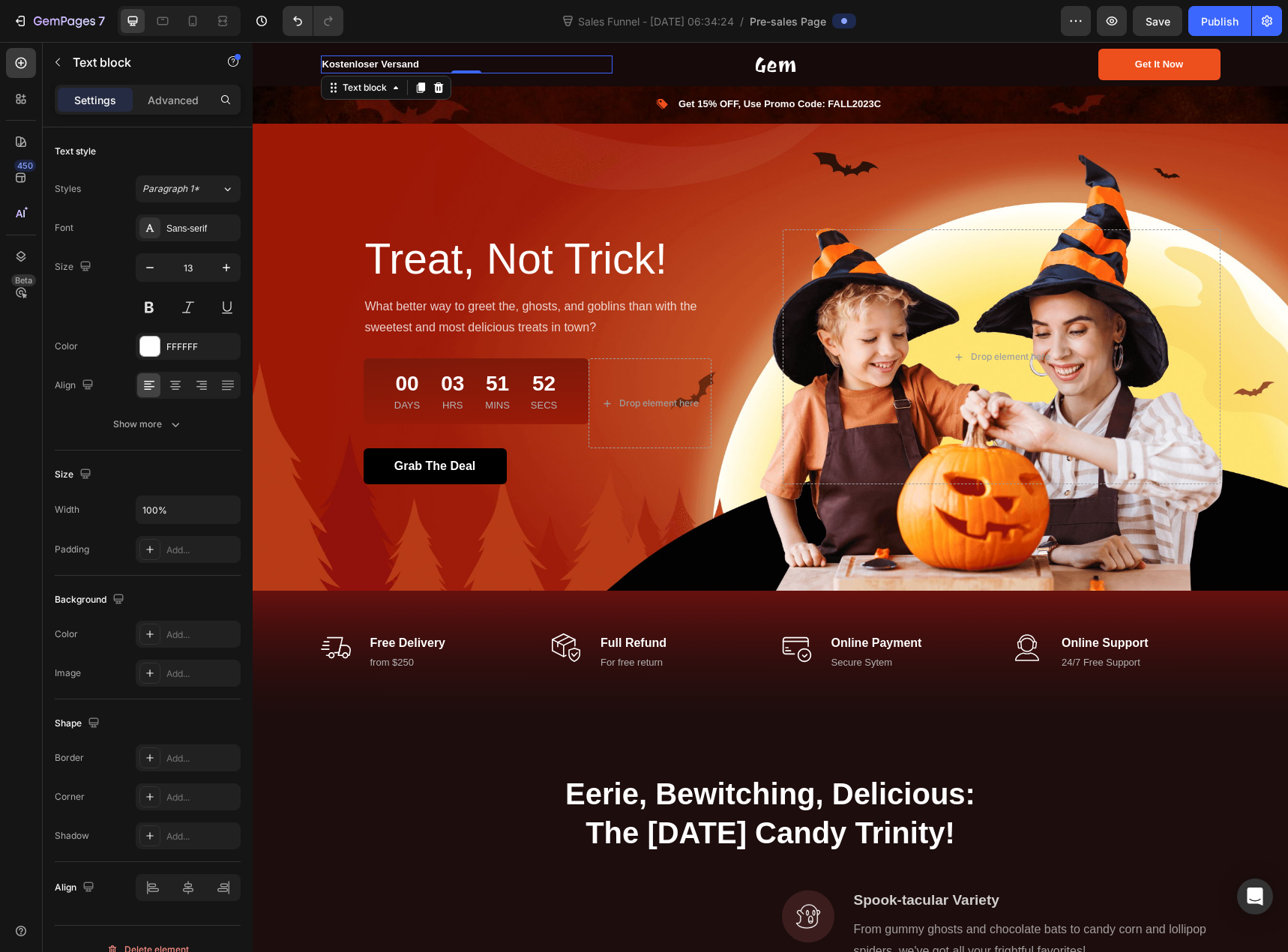
click at [422, 61] on p "Kostenloser Versand" at bounding box center [466, 65] width 289 height 15
click at [439, 63] on p "Kostenloser Versand ab 49€" at bounding box center [466, 65] width 289 height 15
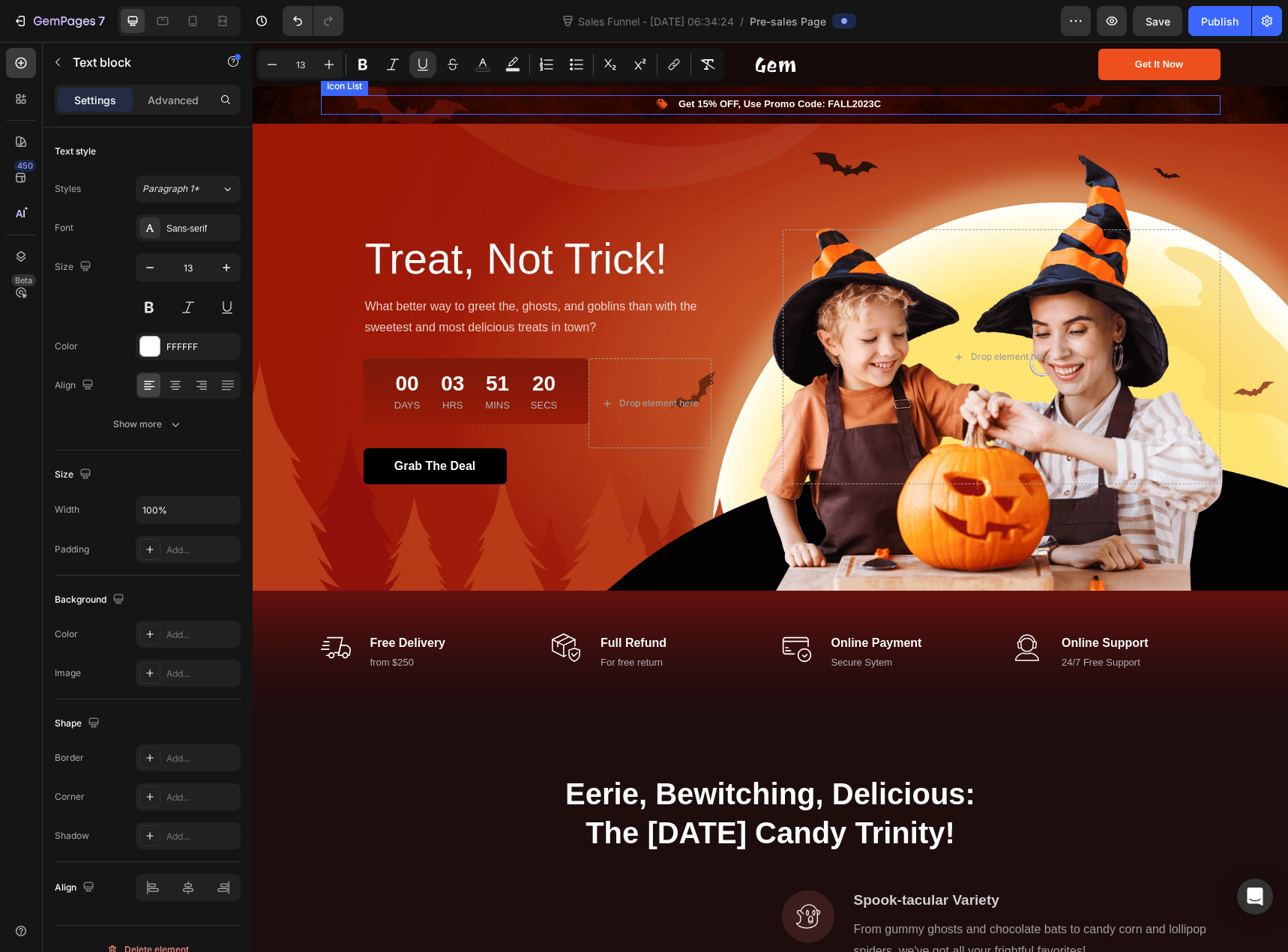
click at [479, 110] on div "Image Get 15% OFF, Use Promo Code: FALL2023C Text block" at bounding box center [771, 105] width 900 height 19
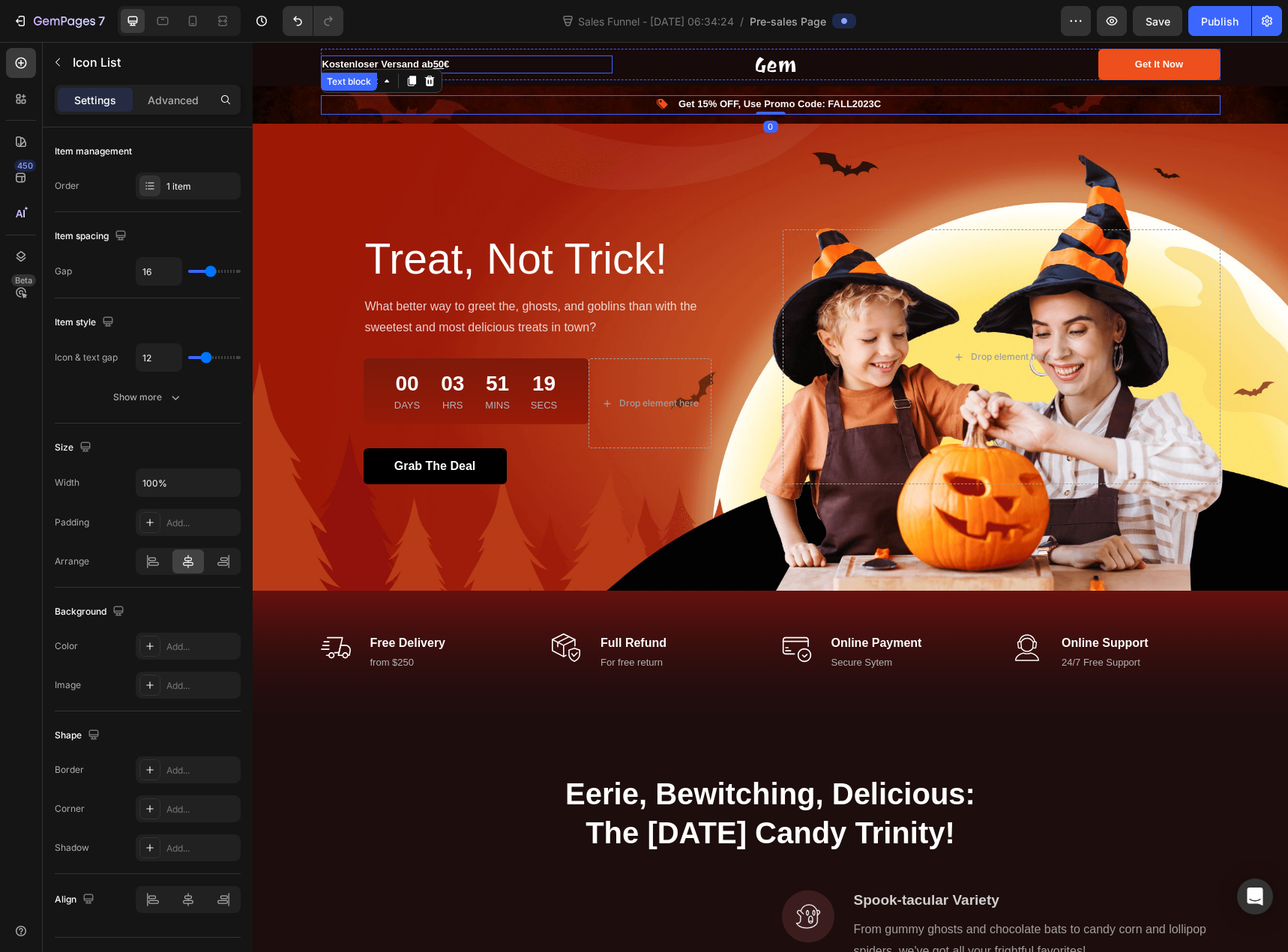
click at [468, 66] on p "Kostenloser Versand ab 50 €" at bounding box center [466, 65] width 289 height 15
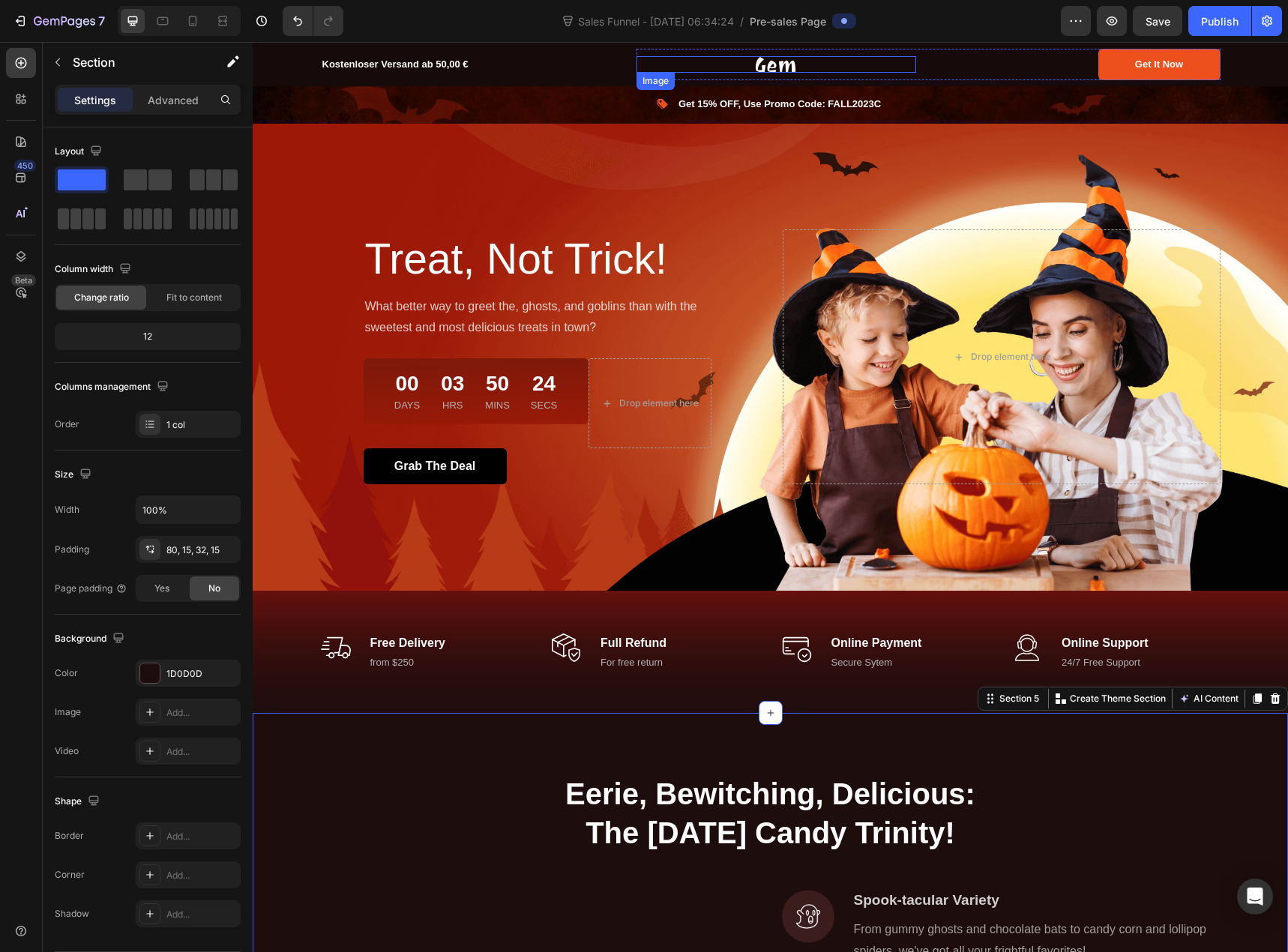
click at [765, 64] on img at bounding box center [776, 65] width 40 height 16
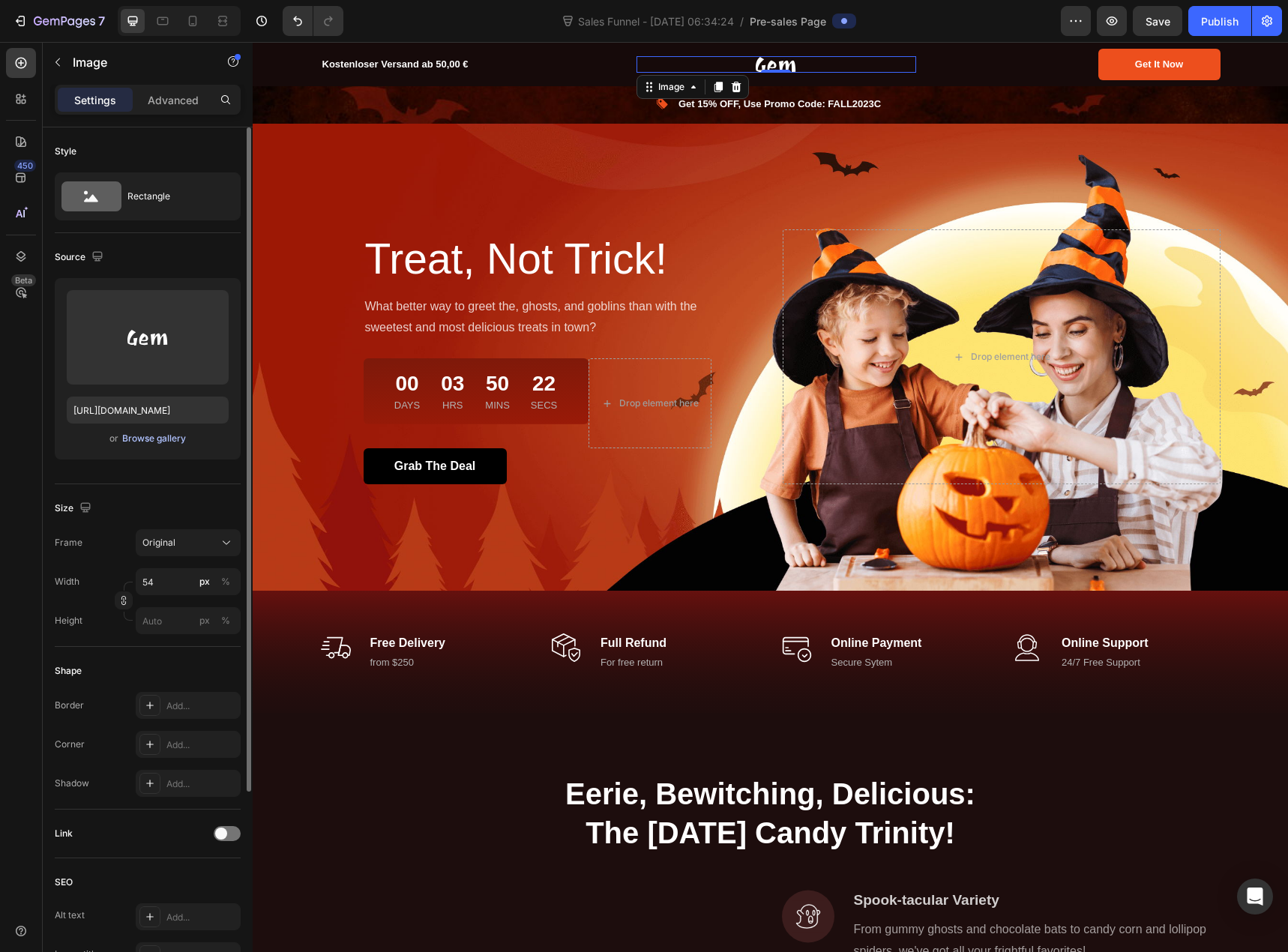
click at [150, 439] on div "Browse gallery" at bounding box center [154, 438] width 64 height 14
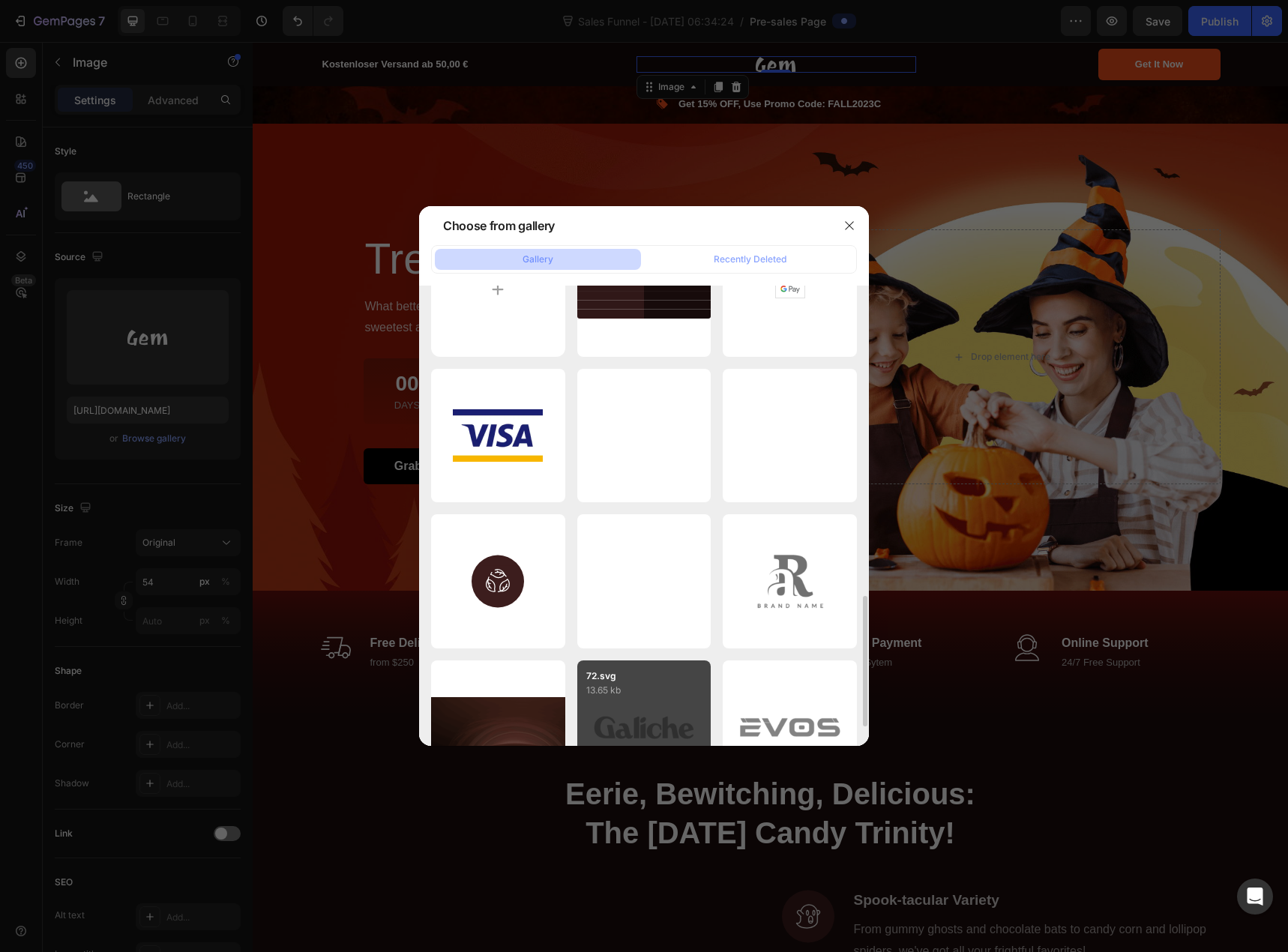
scroll to position [0, 0]
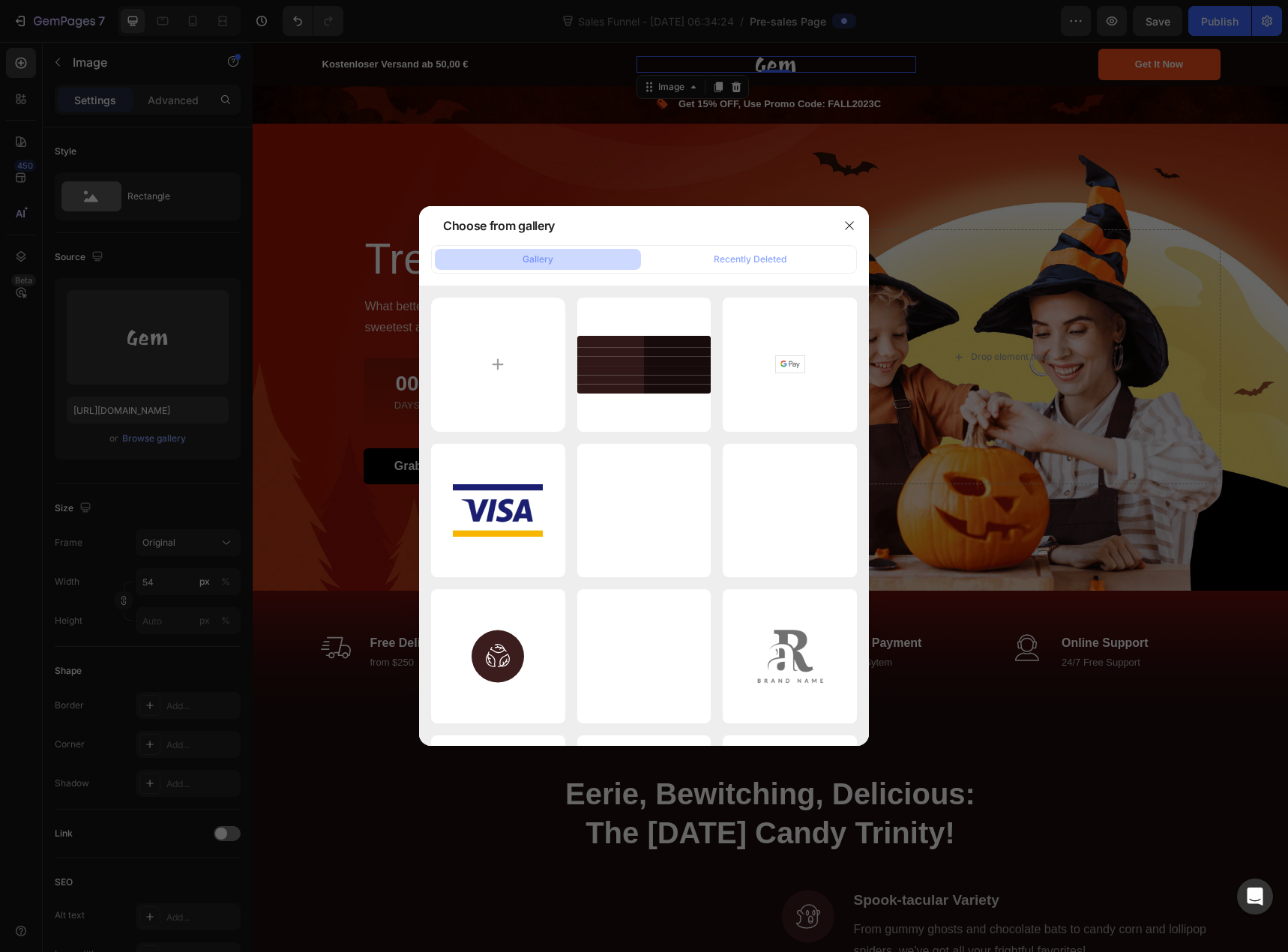
click at [587, 267] on button "Gallery" at bounding box center [537, 259] width 206 height 21
click at [501, 360] on input "file" at bounding box center [497, 364] width 134 height 134
click at [723, 251] on button "Recently Deleted" at bounding box center [750, 259] width 206 height 21
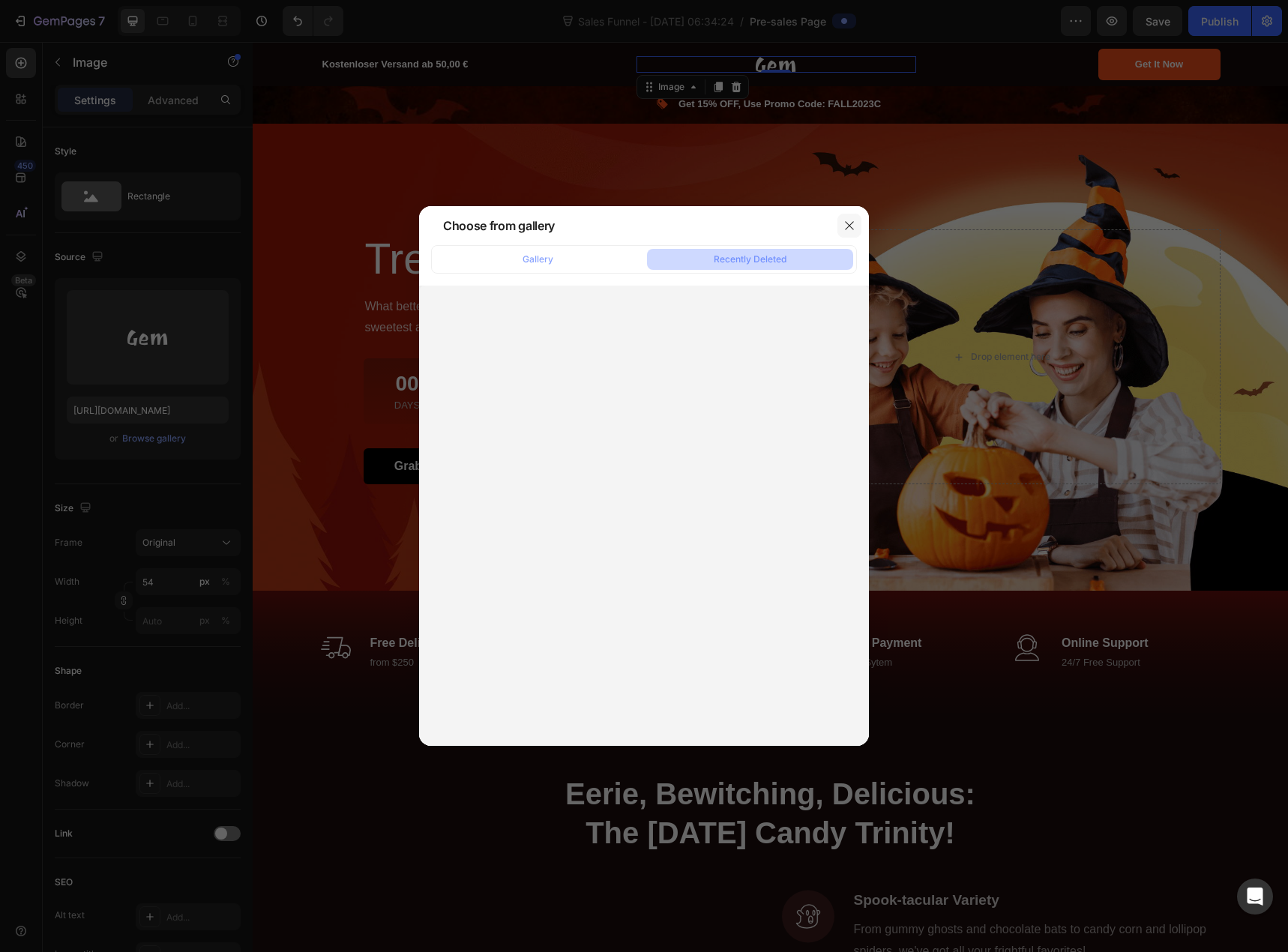
click at [850, 220] on icon "button" at bounding box center [849, 225] width 12 height 12
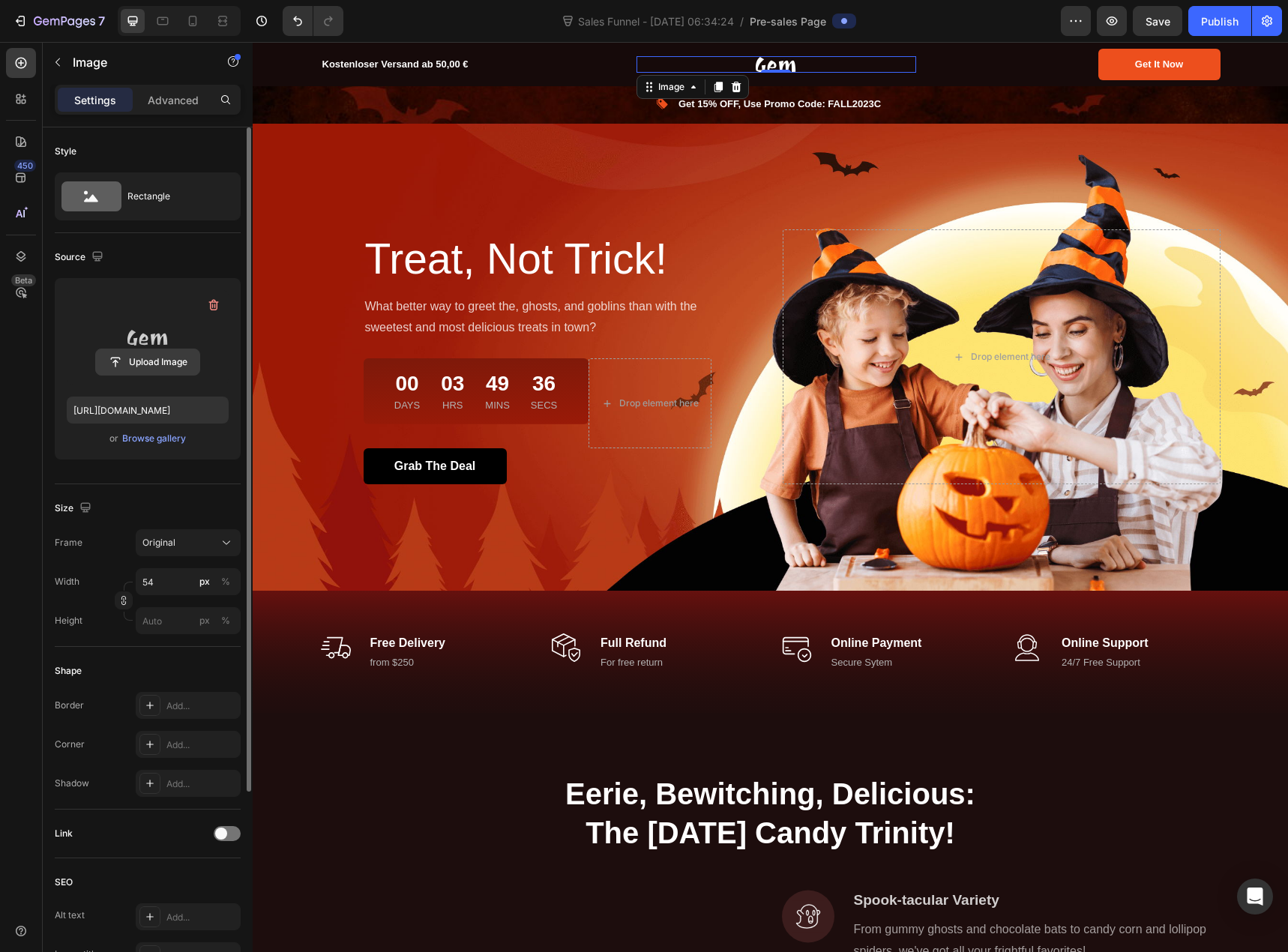
click at [162, 363] on input "file" at bounding box center [148, 363] width 104 height 26
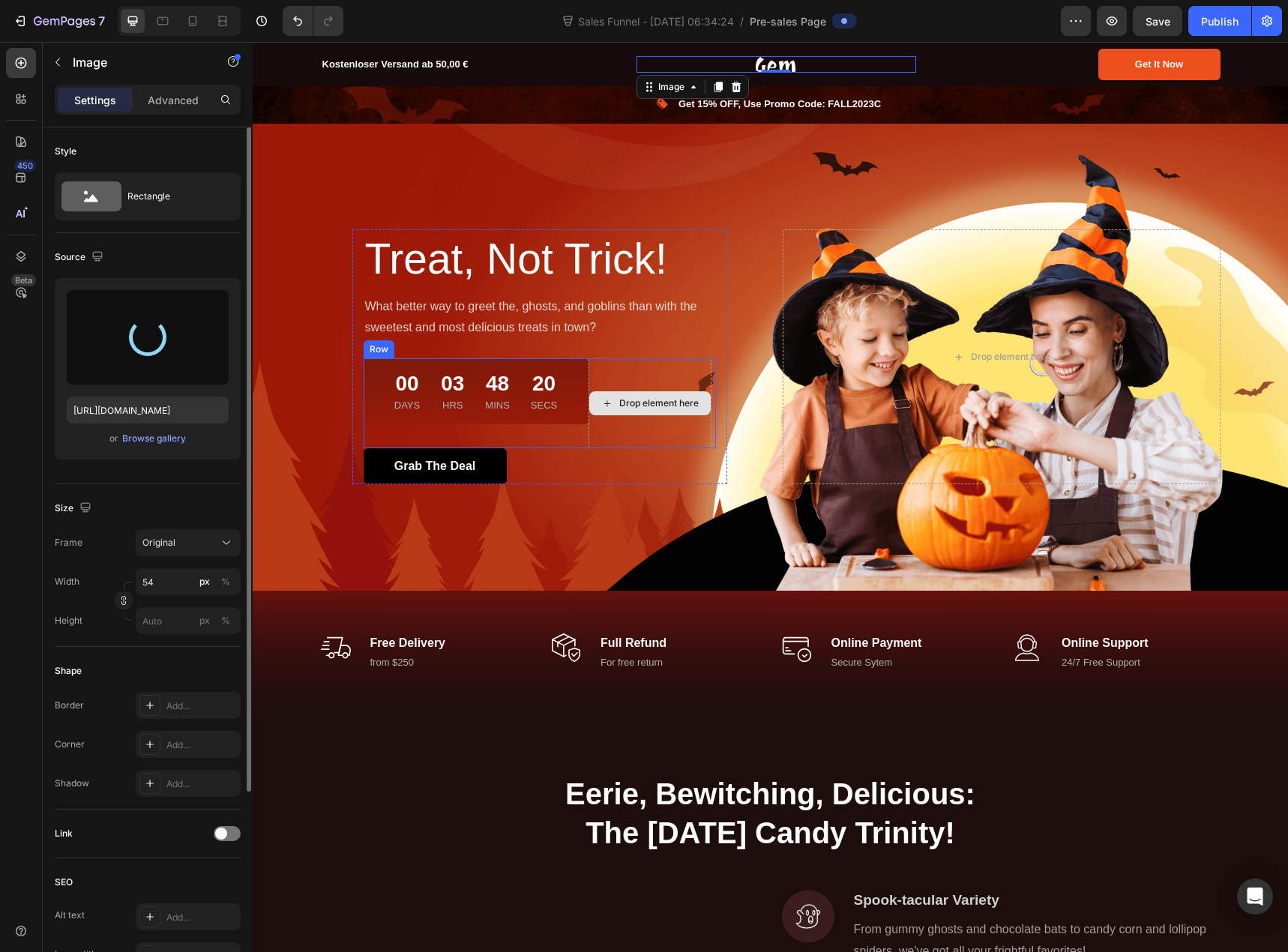
type input "https://cdn.shopify.com/s/files/1/0939/8324/4635/files/gempages_586225068544099…"
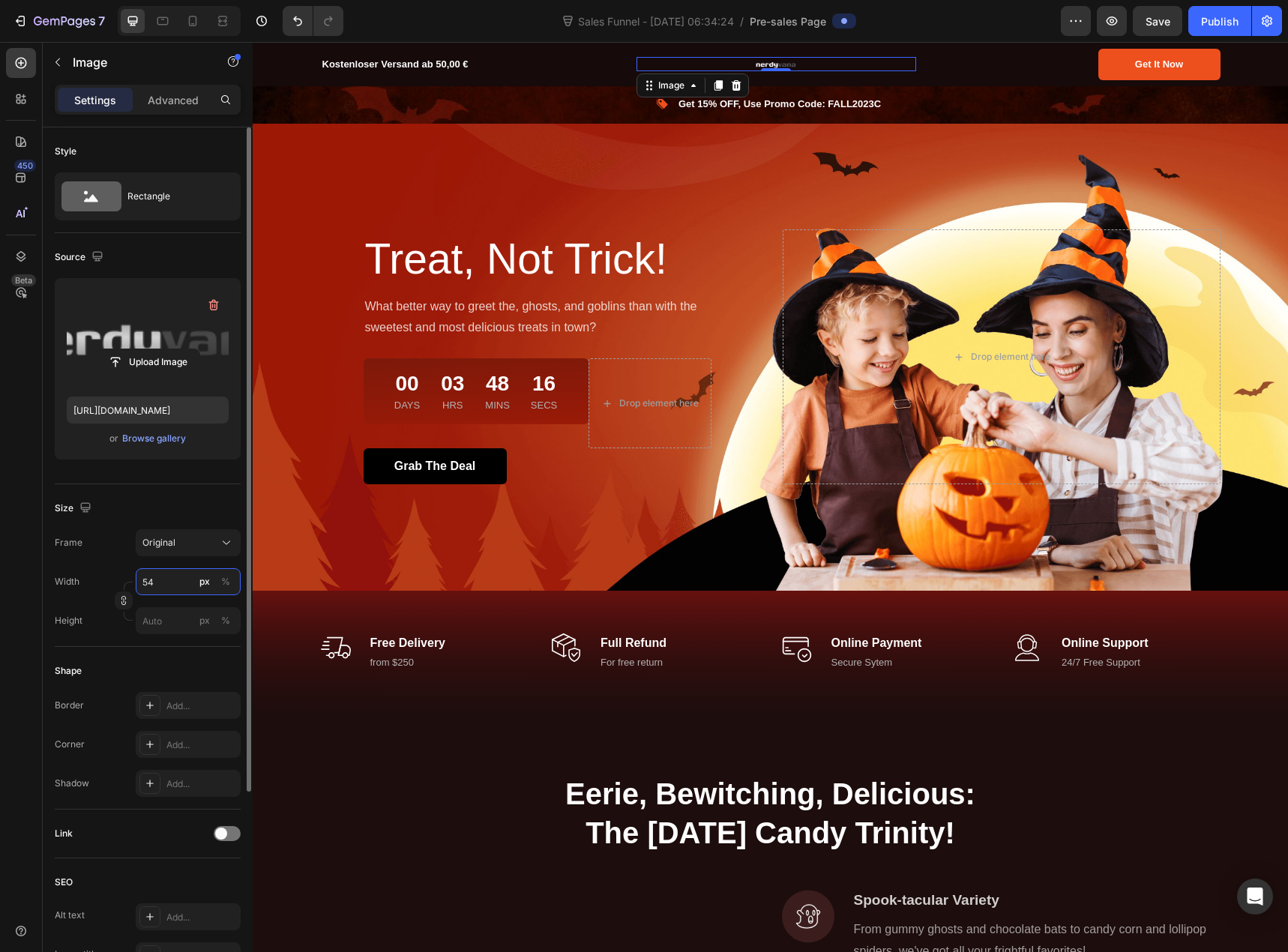
click at [183, 582] on input "54" at bounding box center [188, 582] width 105 height 27
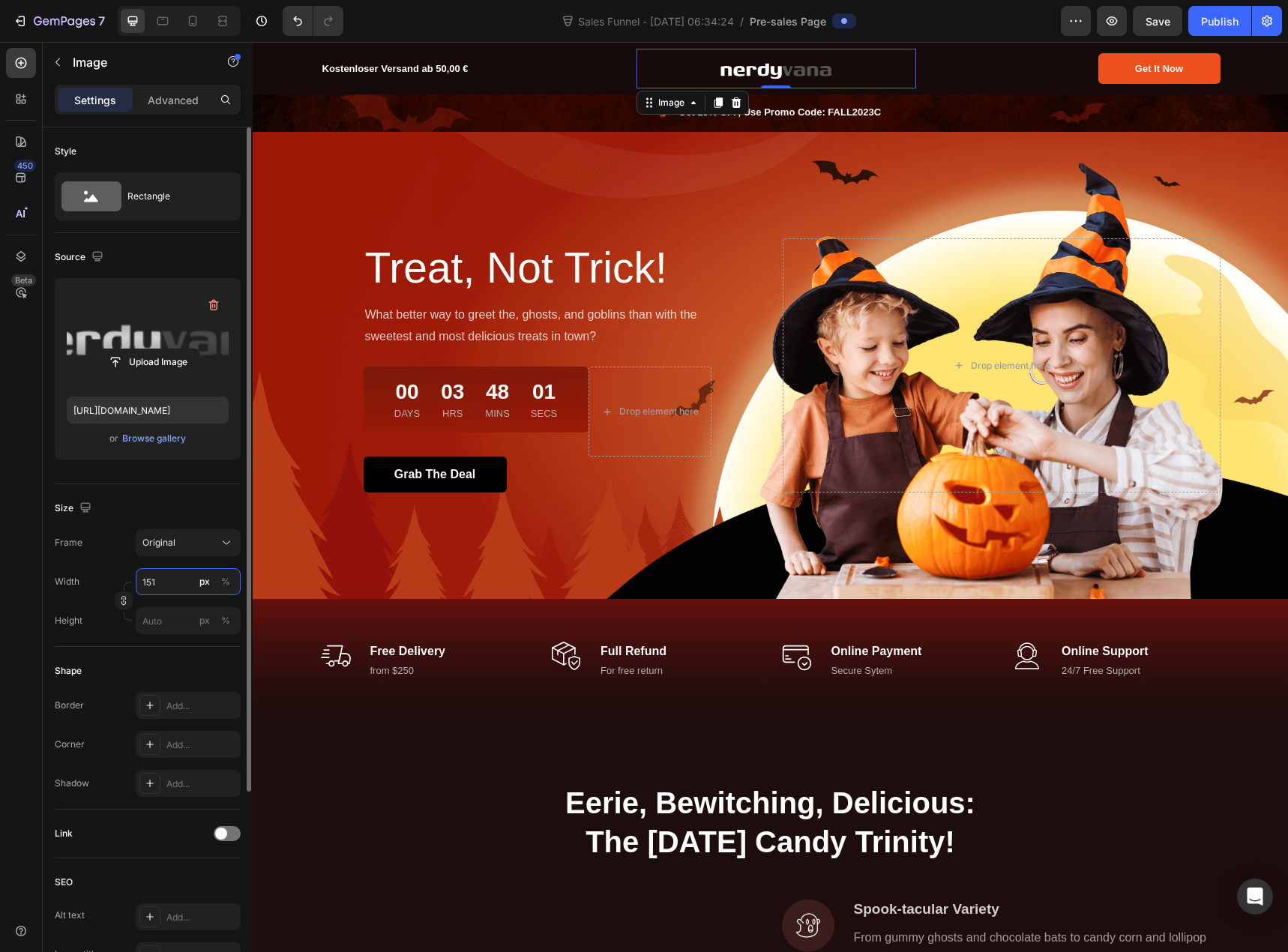
type input "150"
click at [126, 494] on div "Size Frame Original Width 150 px % Height px %" at bounding box center [148, 566] width 186 height 163
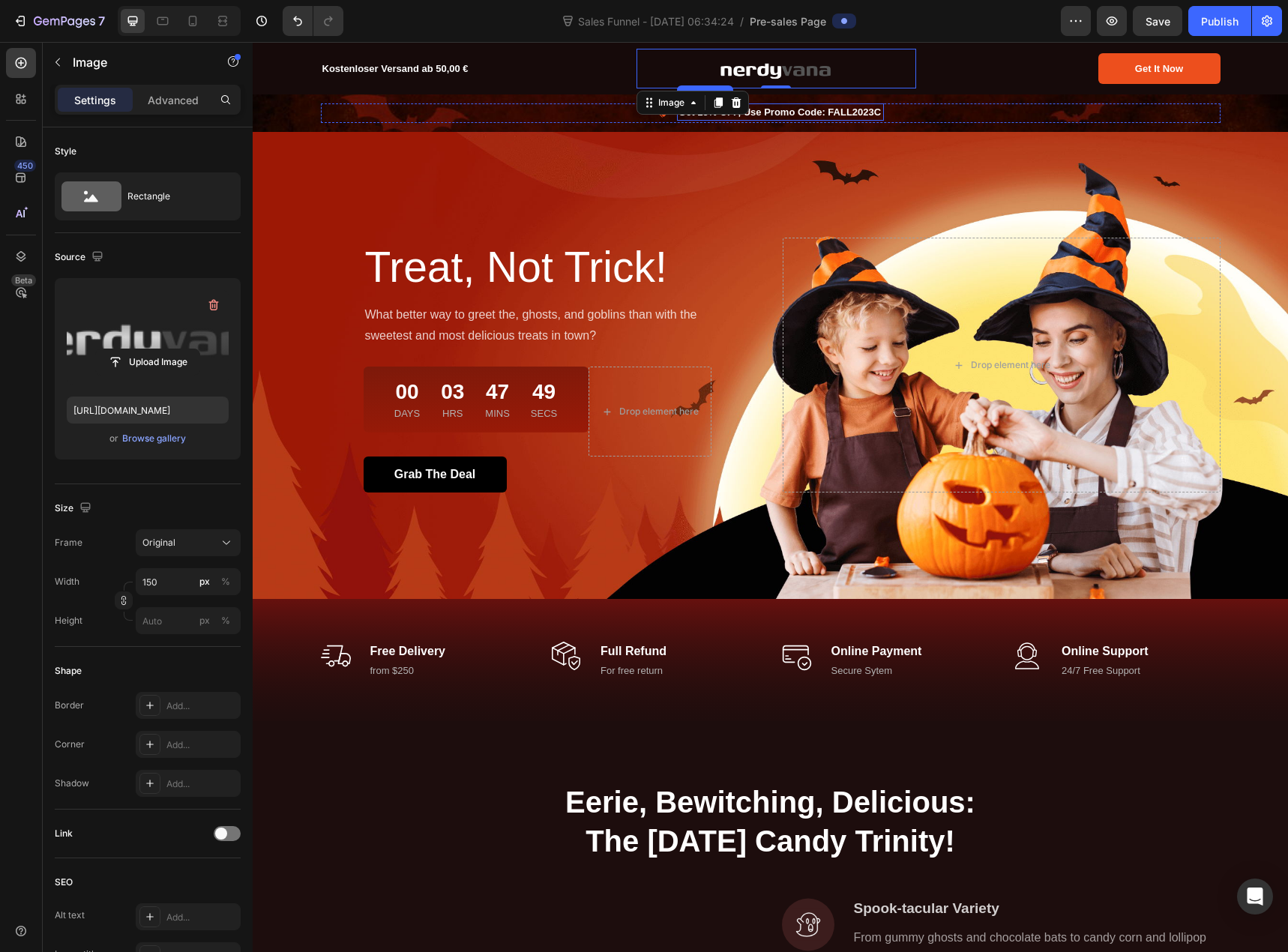
click at [808, 114] on p "Get 15% OFF, Use Promo Code: FALL2023C" at bounding box center [781, 112] width 204 height 15
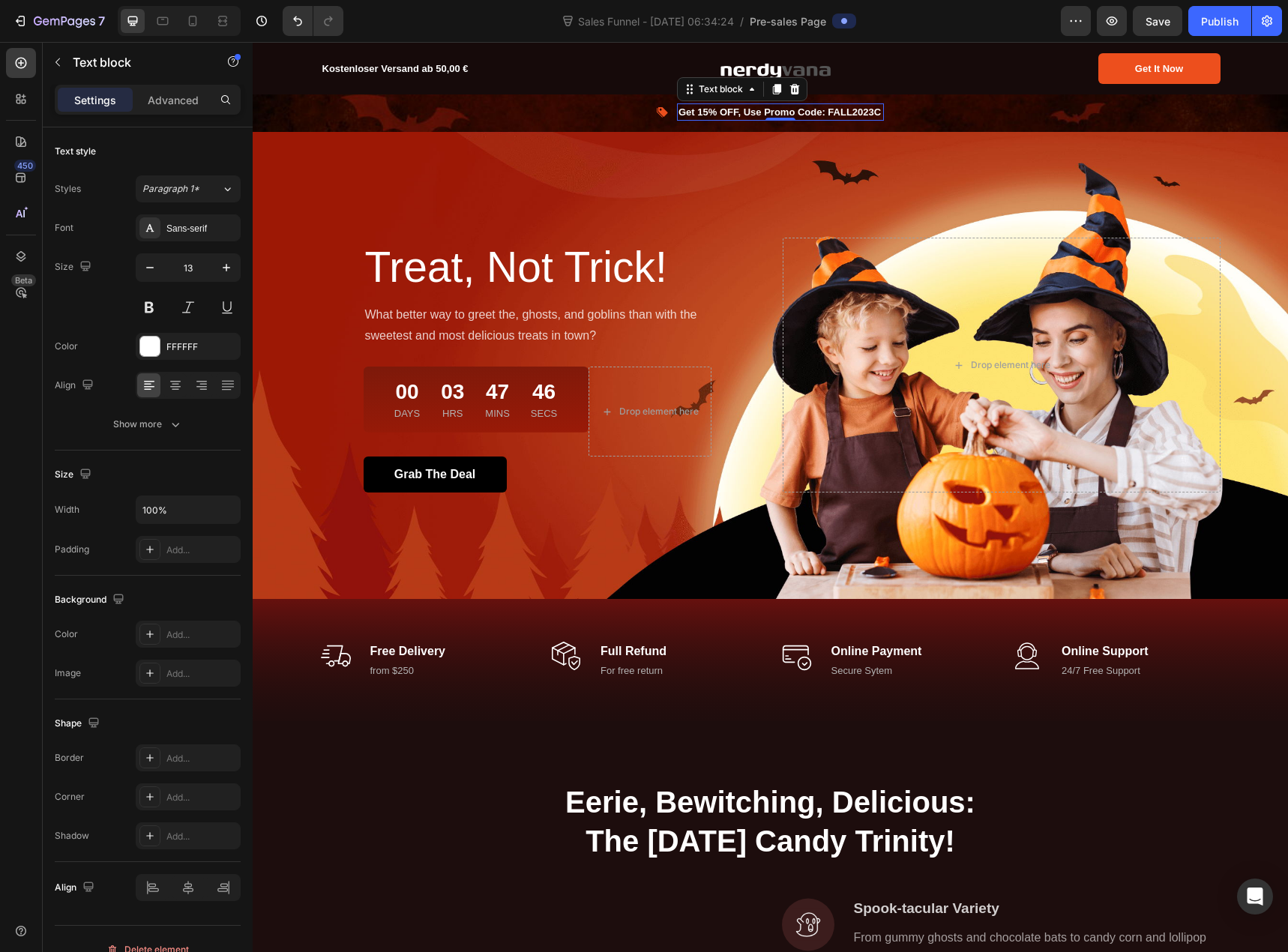
click at [753, 116] on p "Get 15% OFF, Use Promo Code: FALL2023C" at bounding box center [781, 112] width 204 height 15
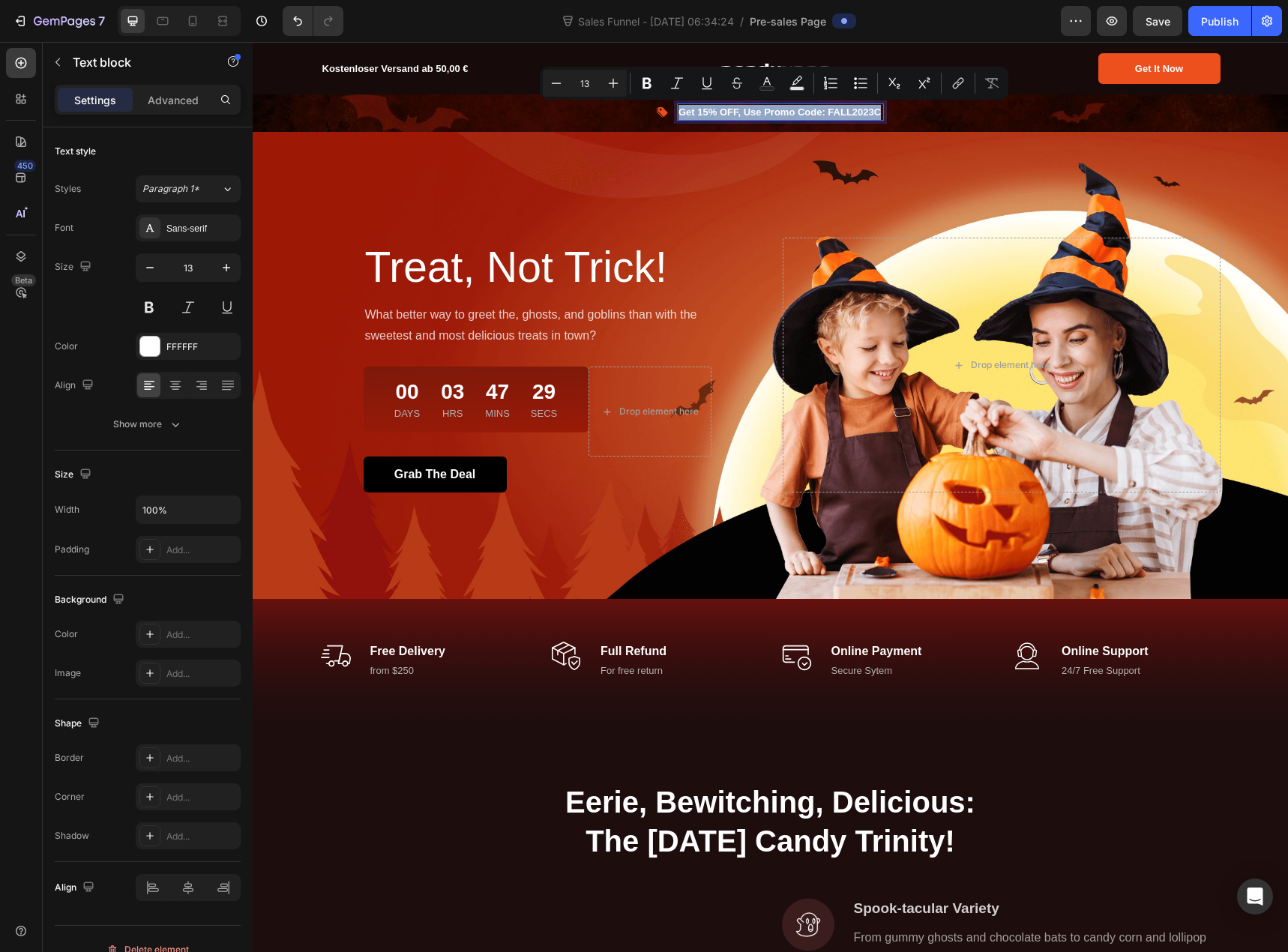
click at [736, 108] on p "Get 15% OFF, Use Promo Code: FALL2023C" at bounding box center [781, 112] width 204 height 15
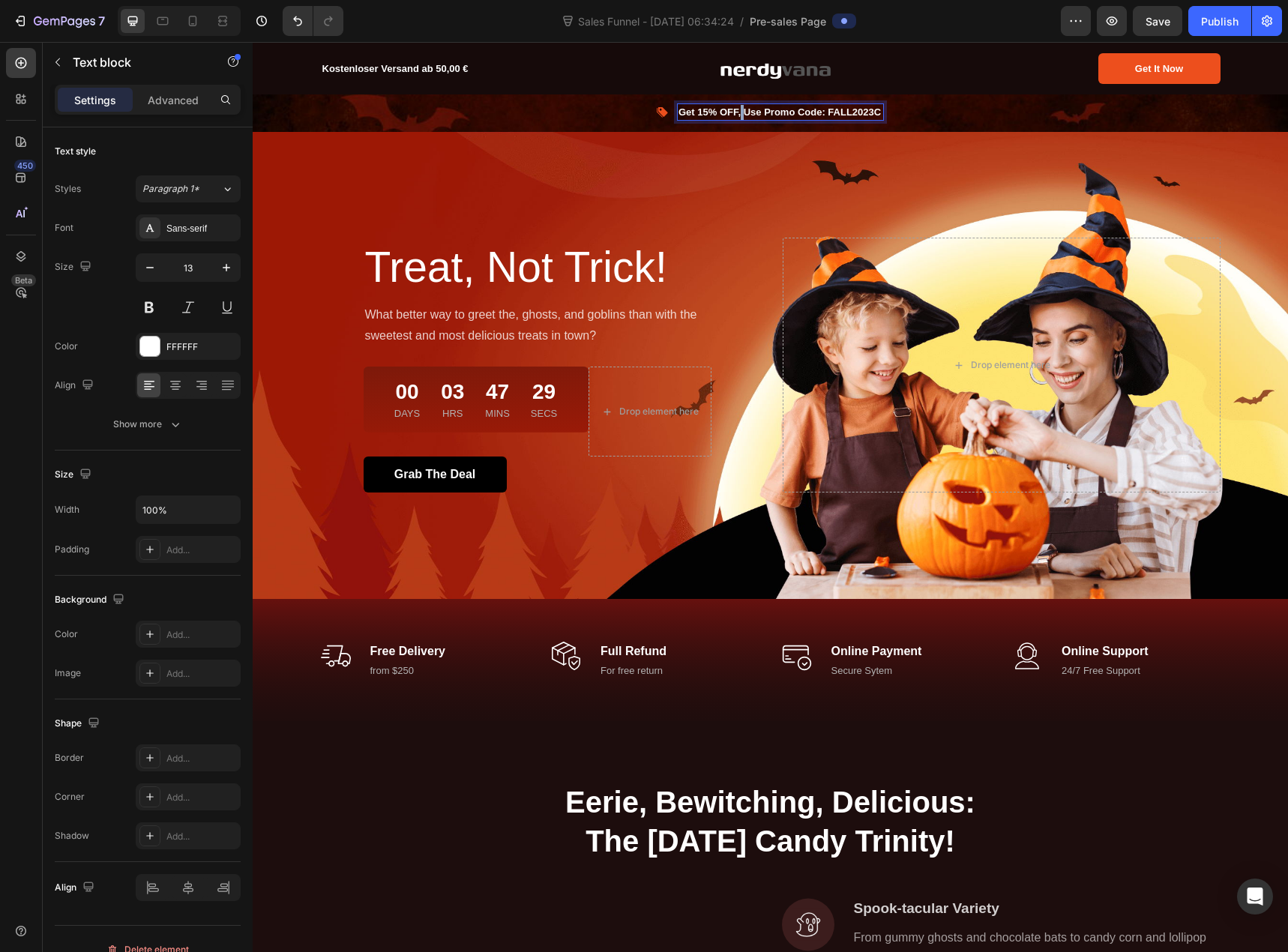
click at [736, 108] on p "Get 15% OFF, Use Promo Code: FALL2023C" at bounding box center [781, 112] width 204 height 15
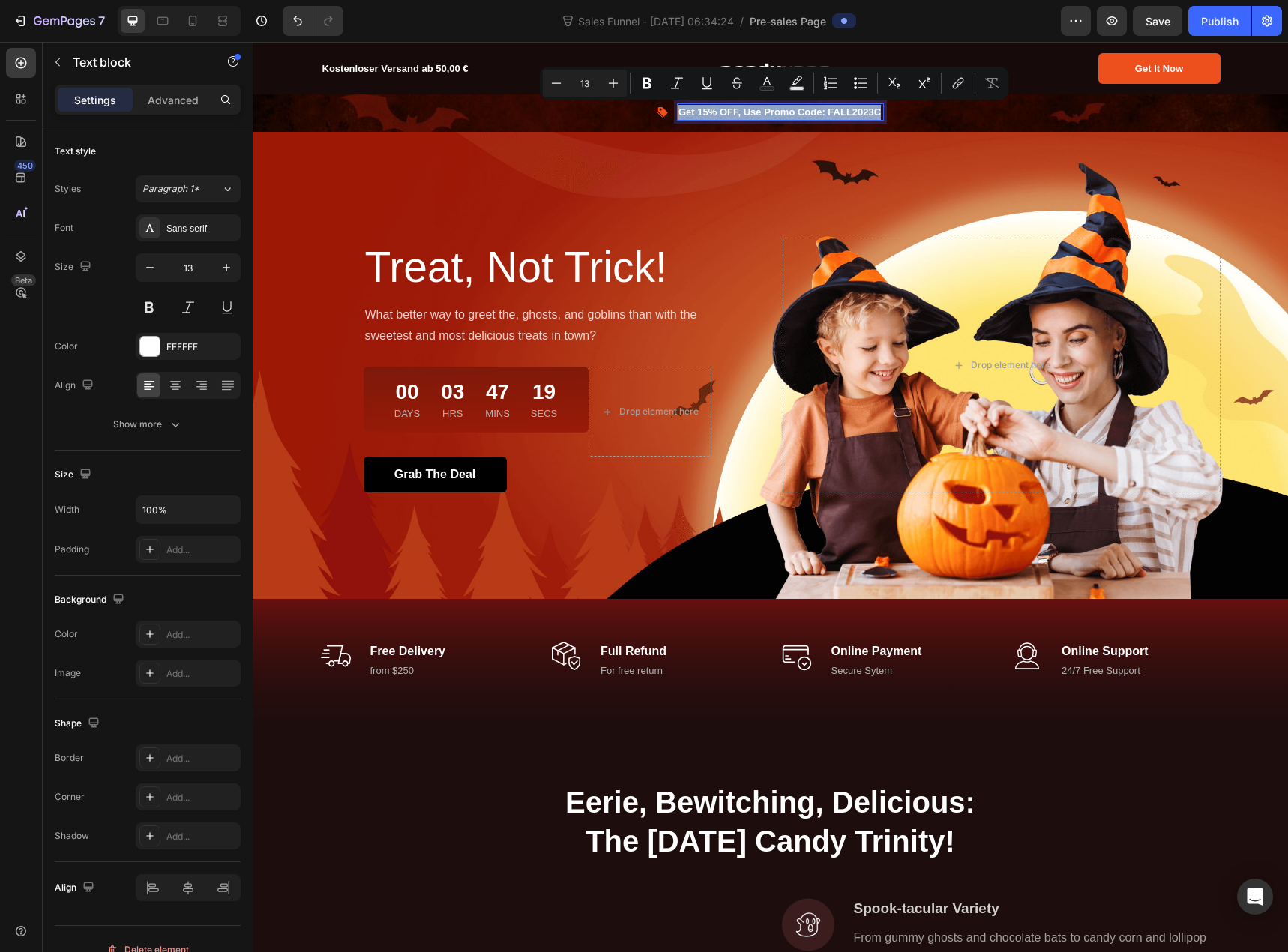
click at [804, 118] on p "Get 15% OFF, Use Promo Code: FALL2023C" at bounding box center [781, 112] width 204 height 15
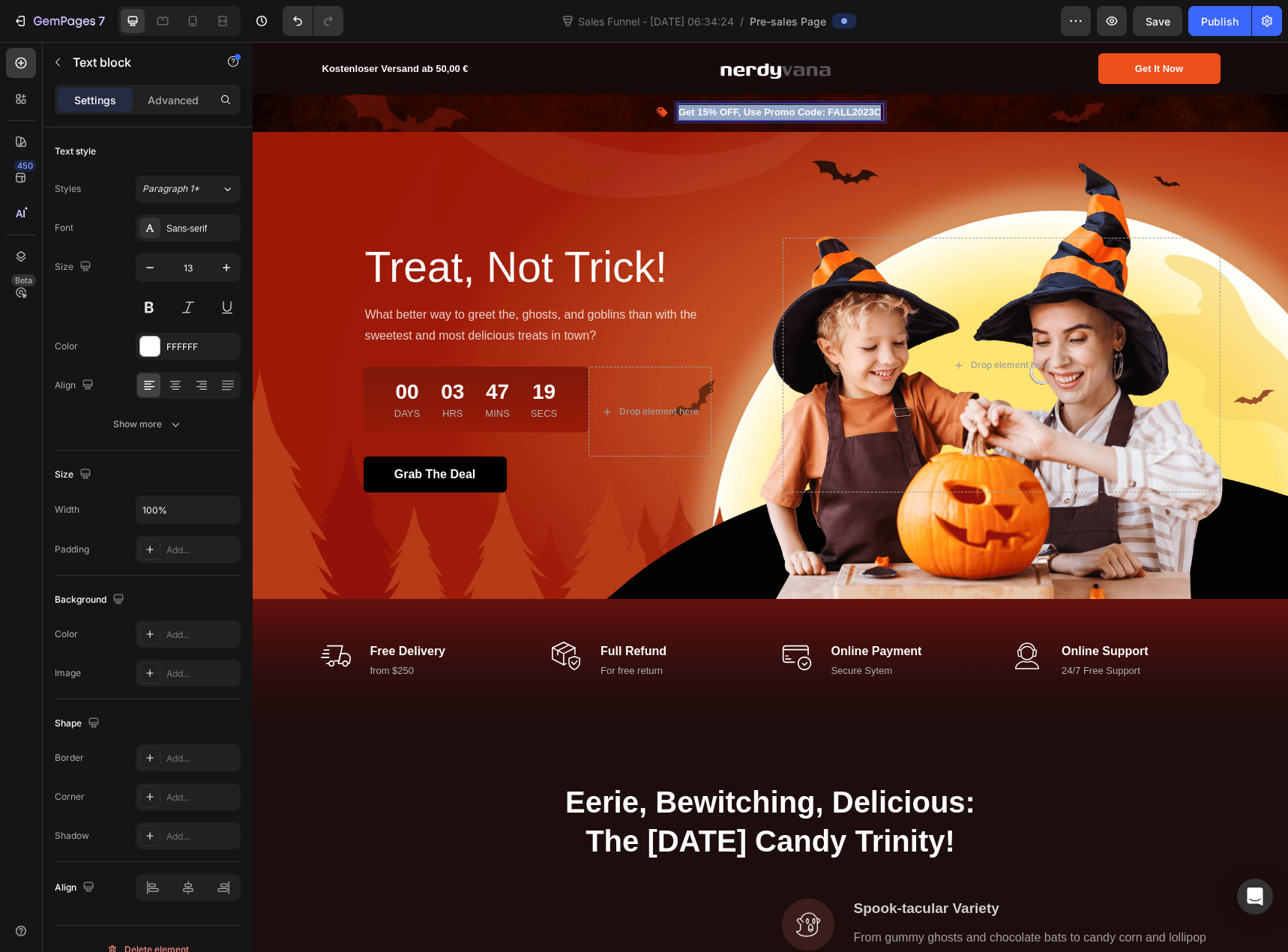
click at [804, 118] on p "Get 15% OFF, Use Promo Code: FALL2023C" at bounding box center [781, 112] width 204 height 15
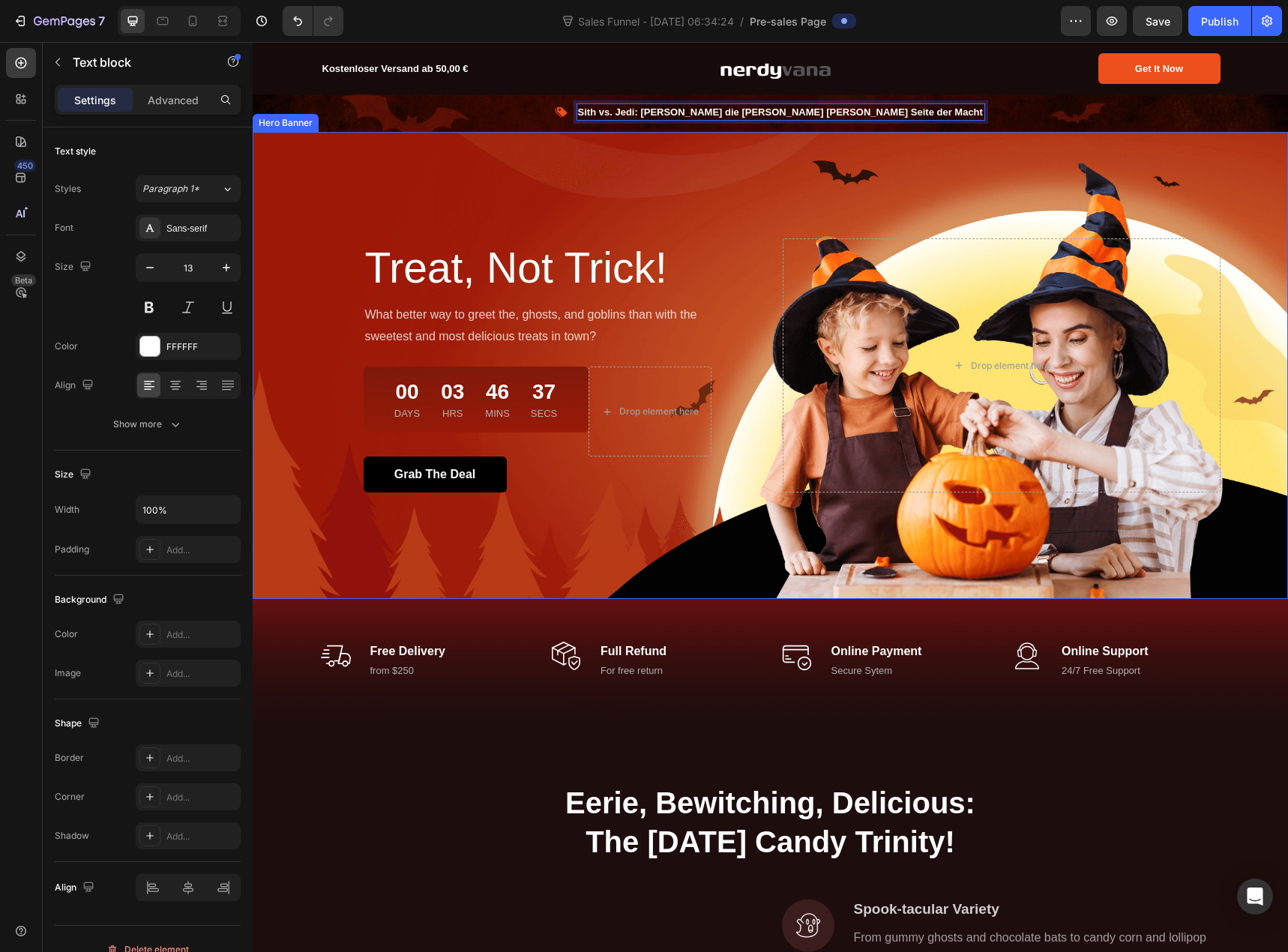
click at [689, 234] on div "Overlay" at bounding box center [770, 365] width 1036 height 467
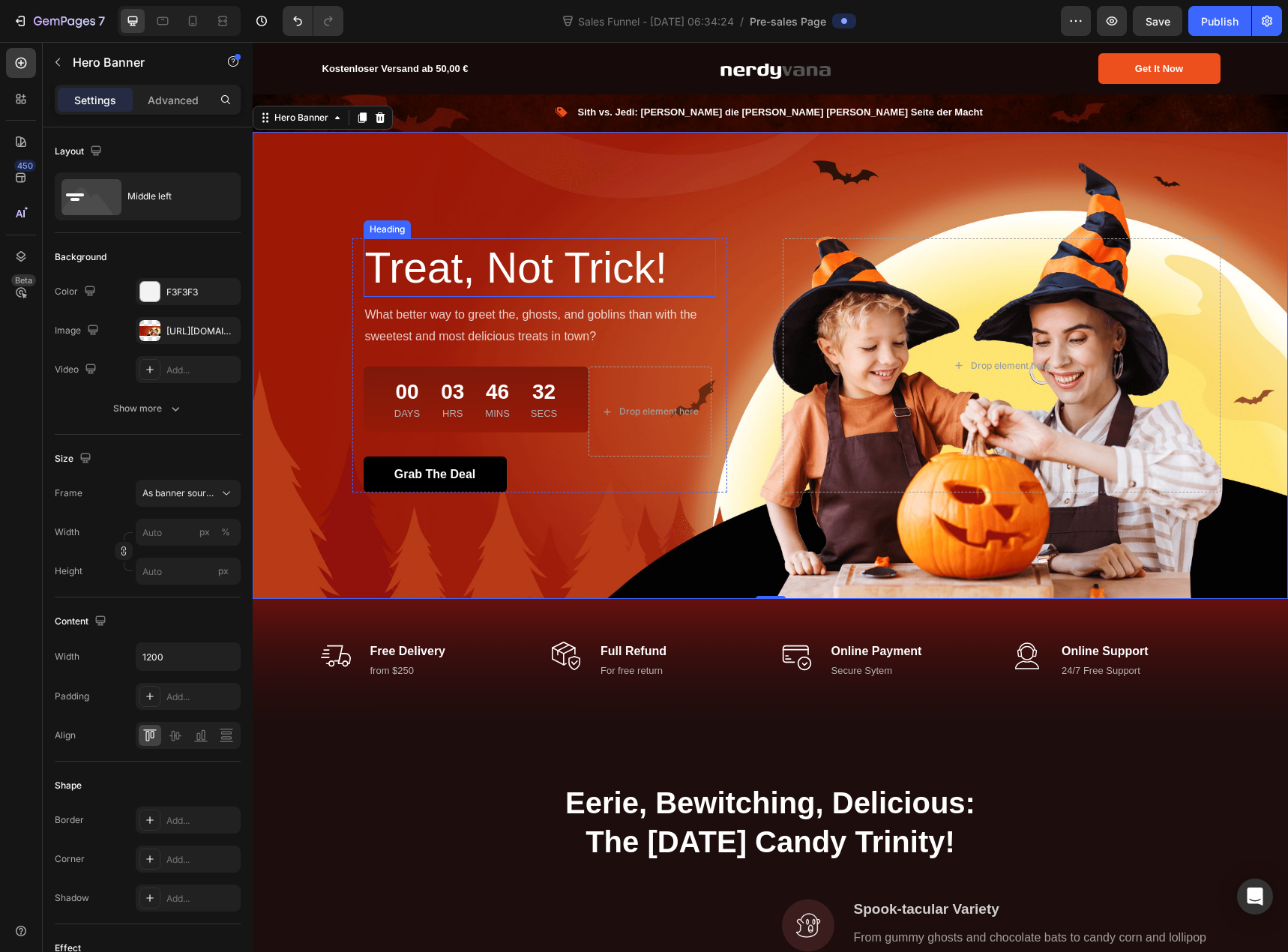
click at [587, 266] on p "Treat, Not Trick!" at bounding box center [540, 267] width 350 height 56
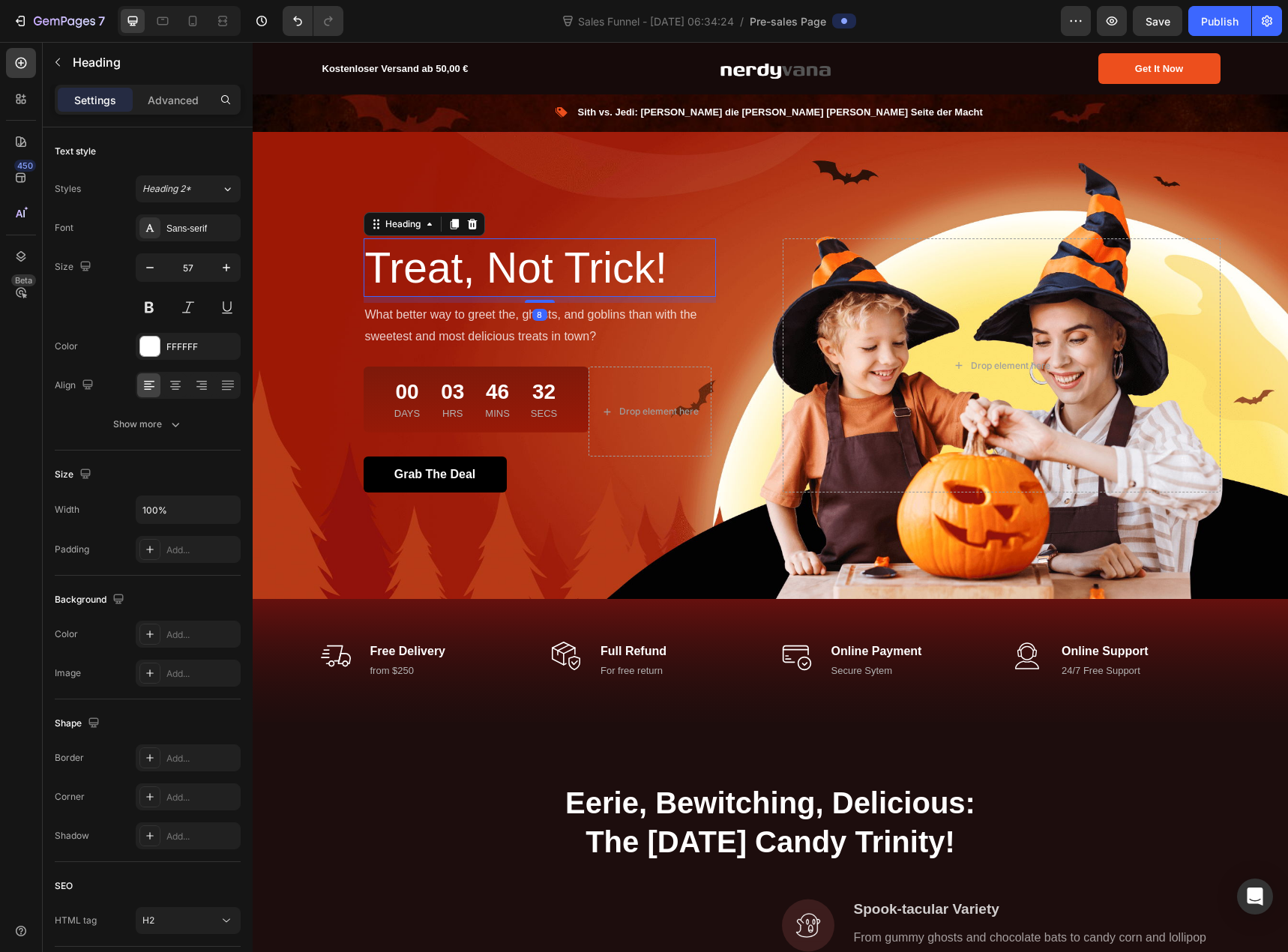
click at [587, 266] on p "Treat, Not Trick!" at bounding box center [540, 267] width 350 height 56
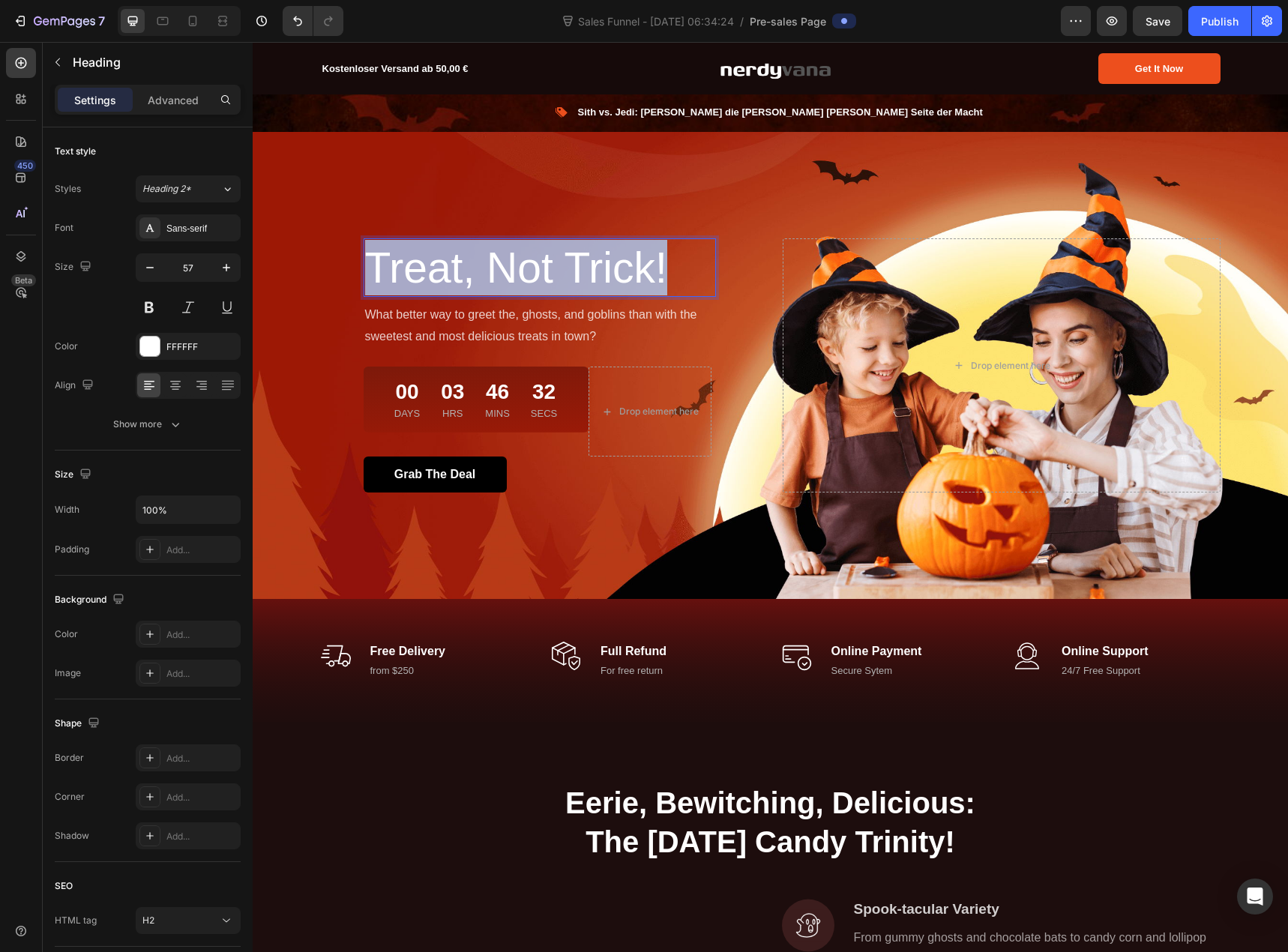
click at [587, 266] on p "Treat, Not Trick!" at bounding box center [540, 267] width 350 height 56
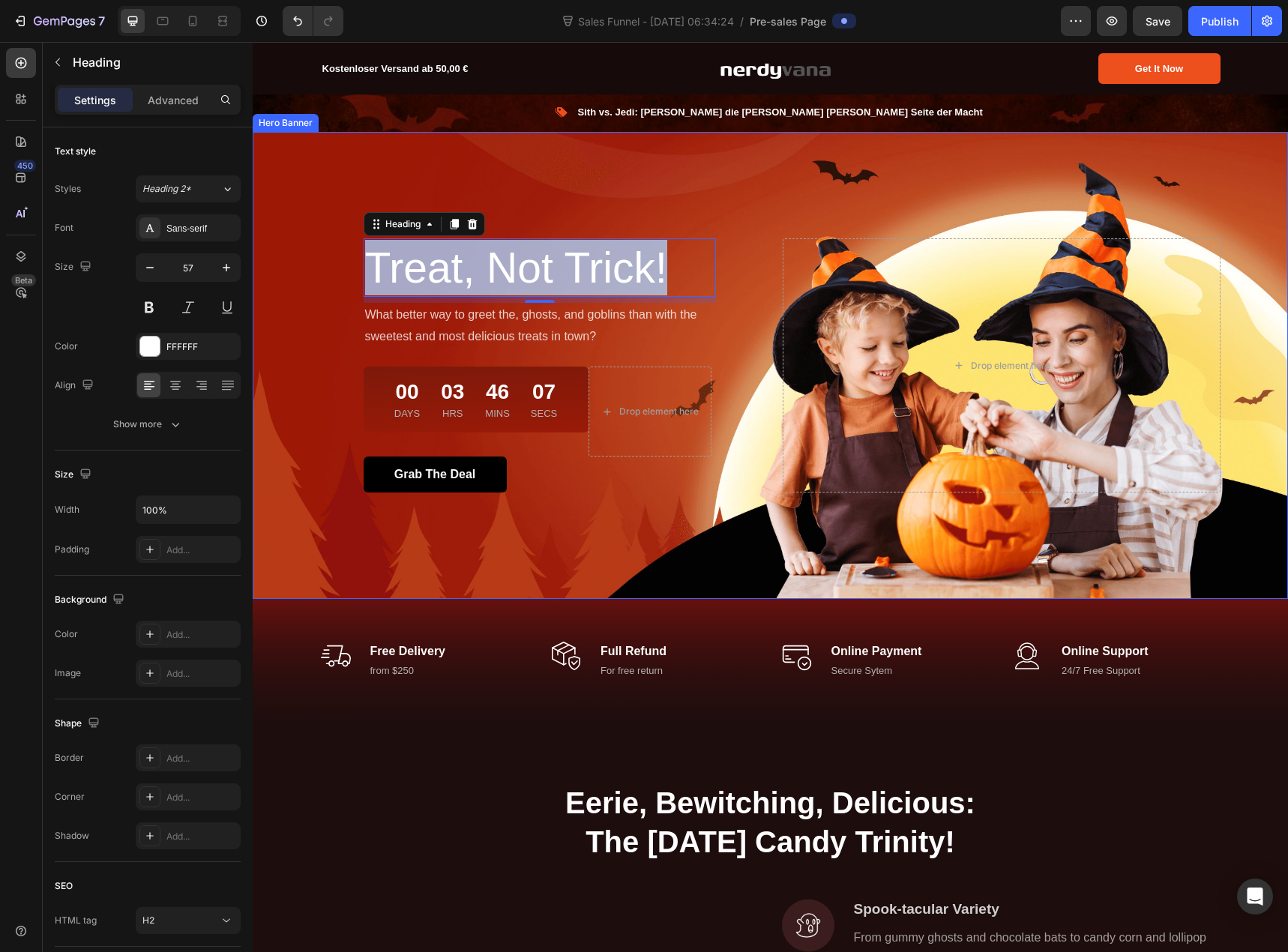
click at [498, 160] on div "Overlay" at bounding box center [770, 365] width 1036 height 467
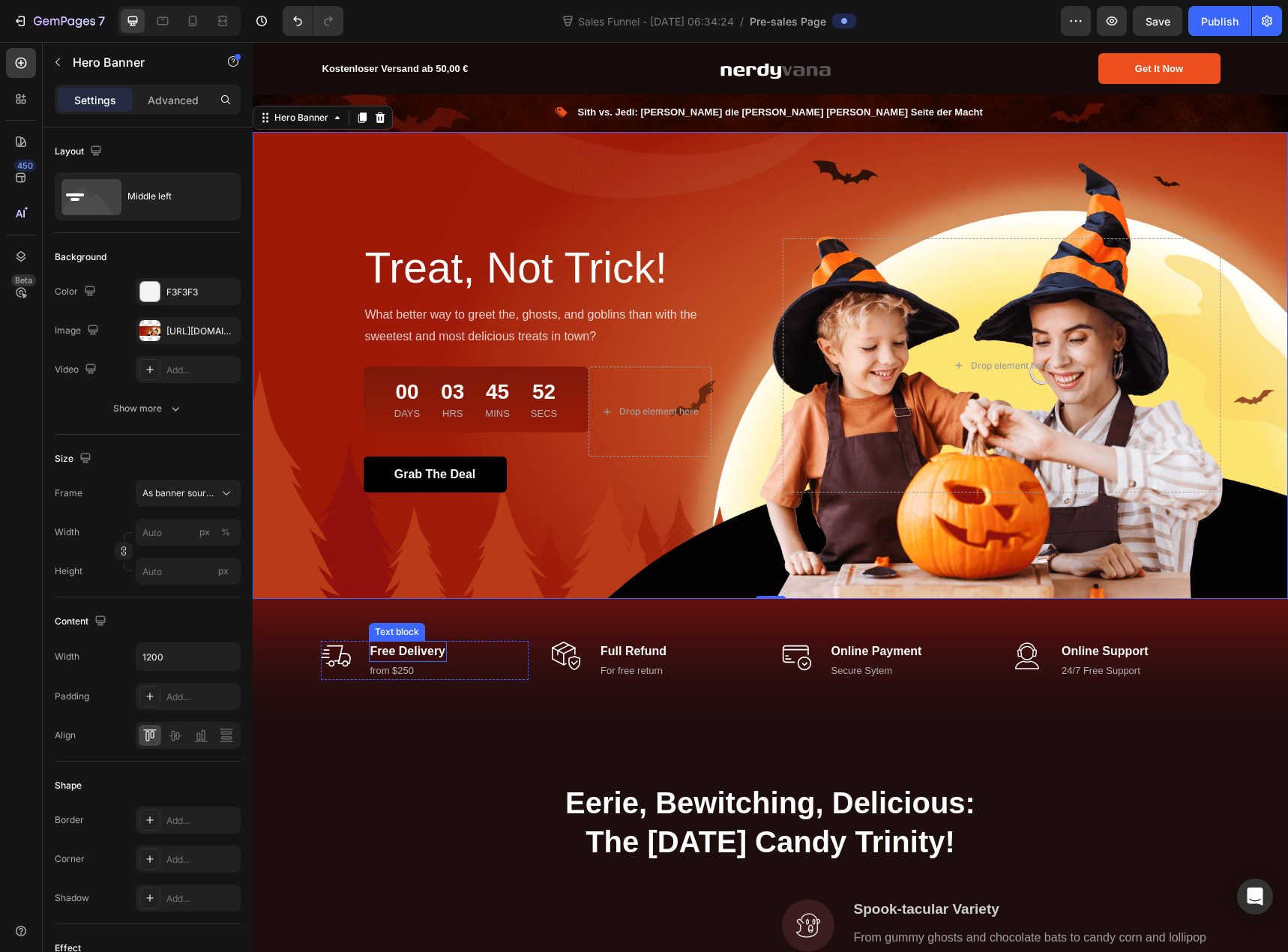
click at [396, 648] on p "Free Delivery" at bounding box center [408, 651] width 76 height 18
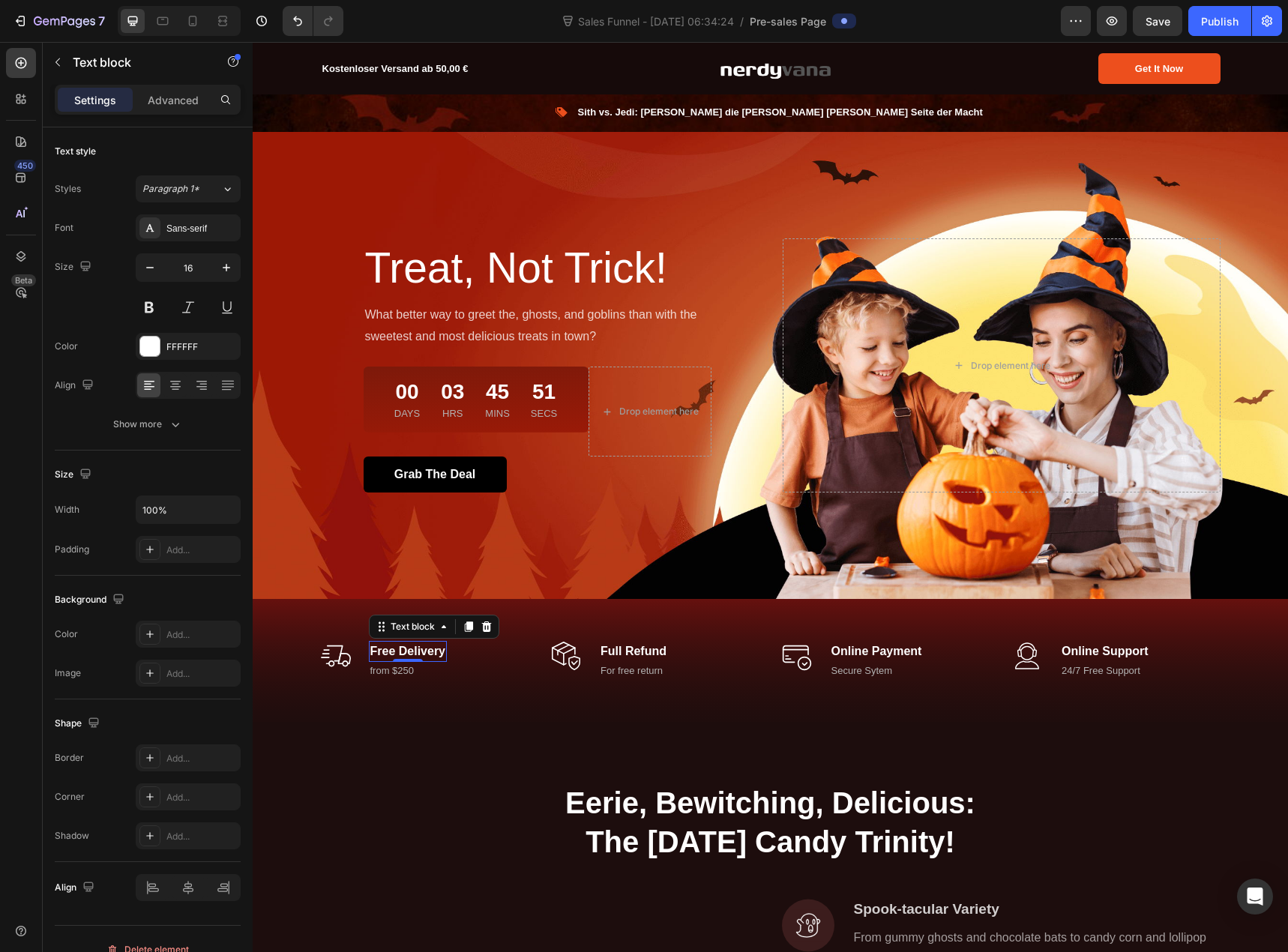
click at [401, 643] on p "Free Delivery" at bounding box center [408, 651] width 76 height 18
click at [393, 670] on p "from $250" at bounding box center [430, 671] width 119 height 15
click at [392, 669] on p "from $250" at bounding box center [430, 671] width 119 height 15
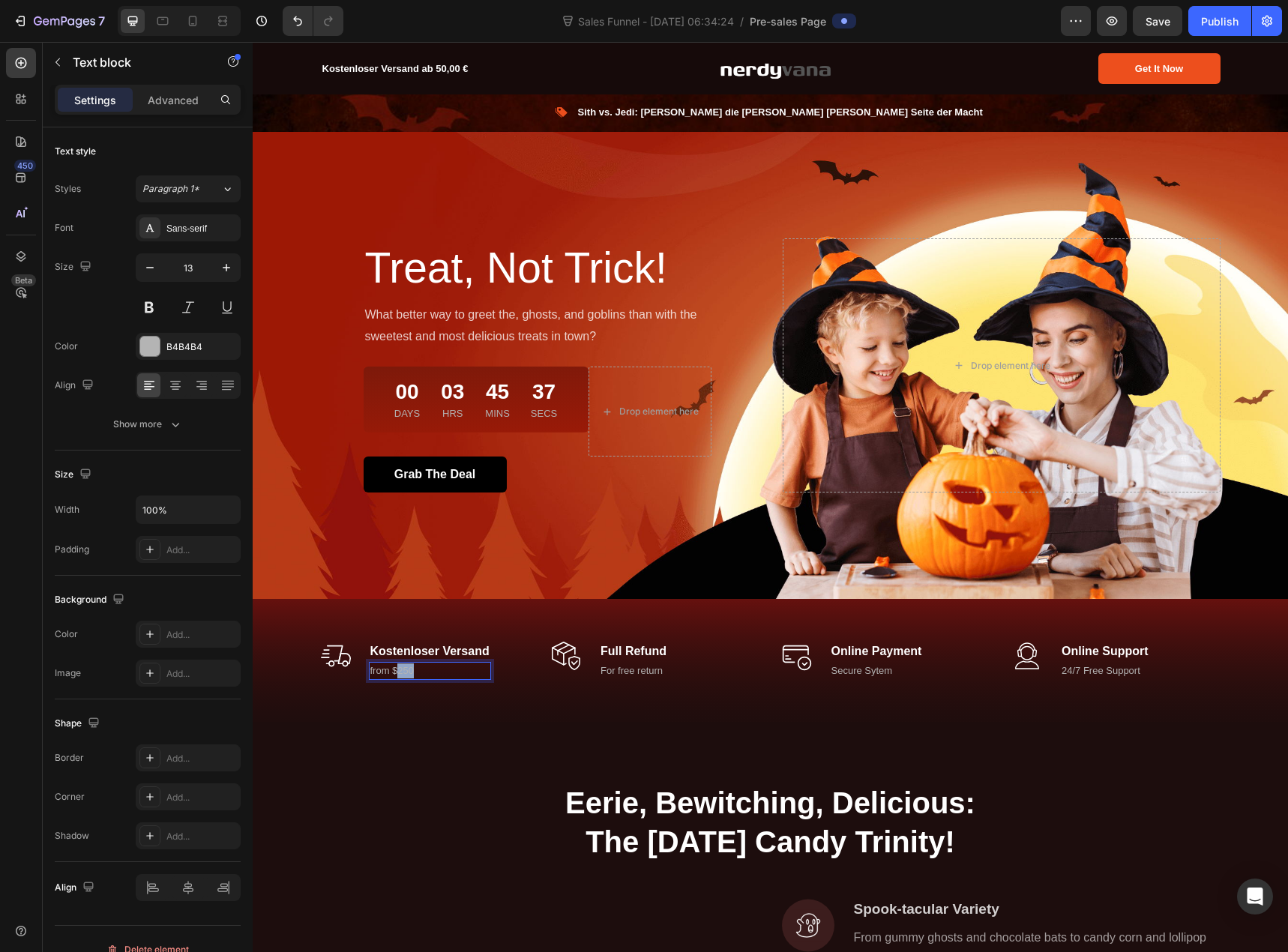
click at [392, 669] on p "from $250" at bounding box center [430, 671] width 119 height 15
click at [373, 664] on p "from $250" at bounding box center [430, 671] width 119 height 15
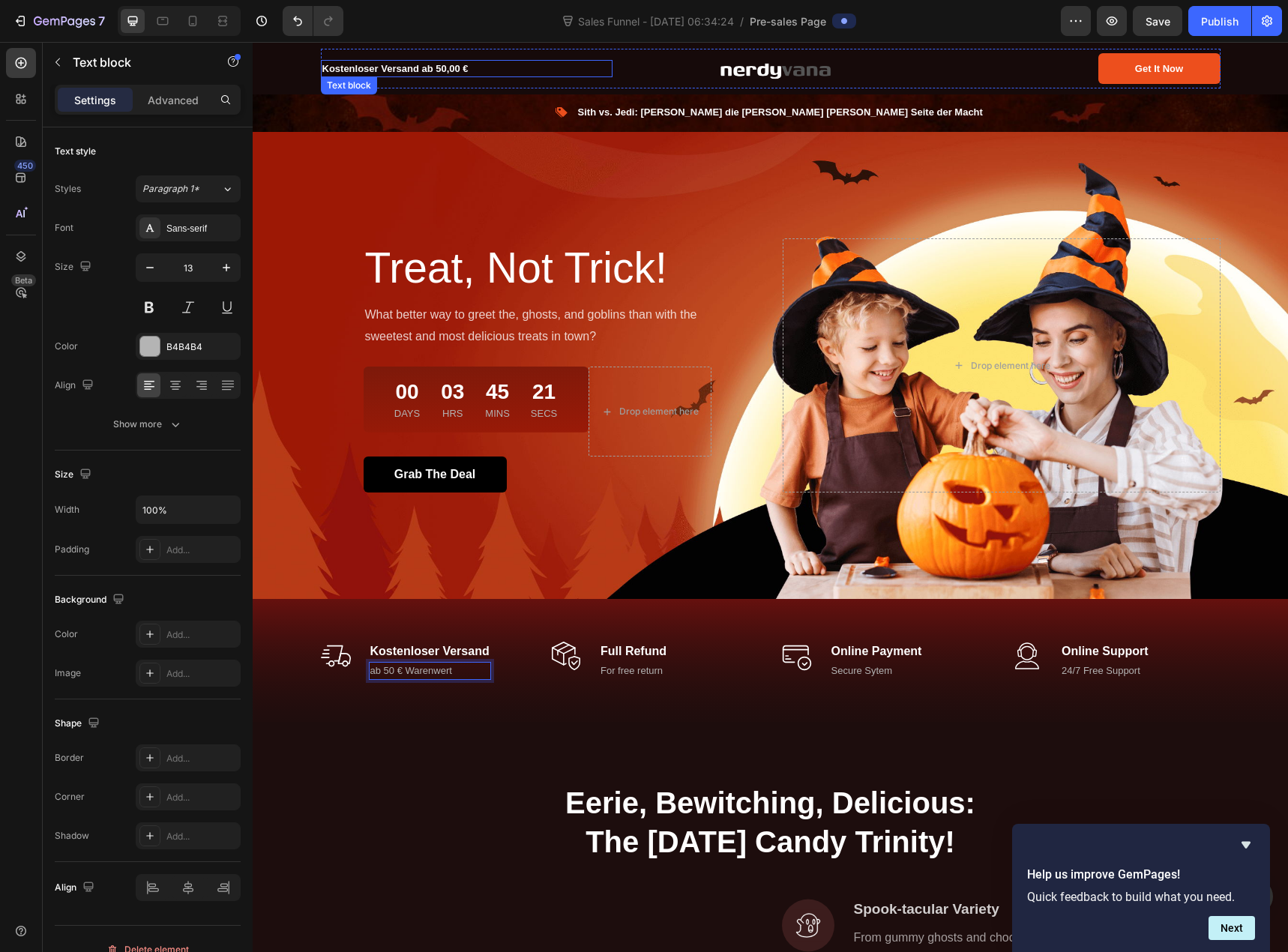
click at [444, 71] on p "Kostenloser Versand ab 50,00 €" at bounding box center [466, 69] width 289 height 15
click at [448, 69] on p "Kostenloser Versand ab 50,00 €" at bounding box center [466, 69] width 289 height 15
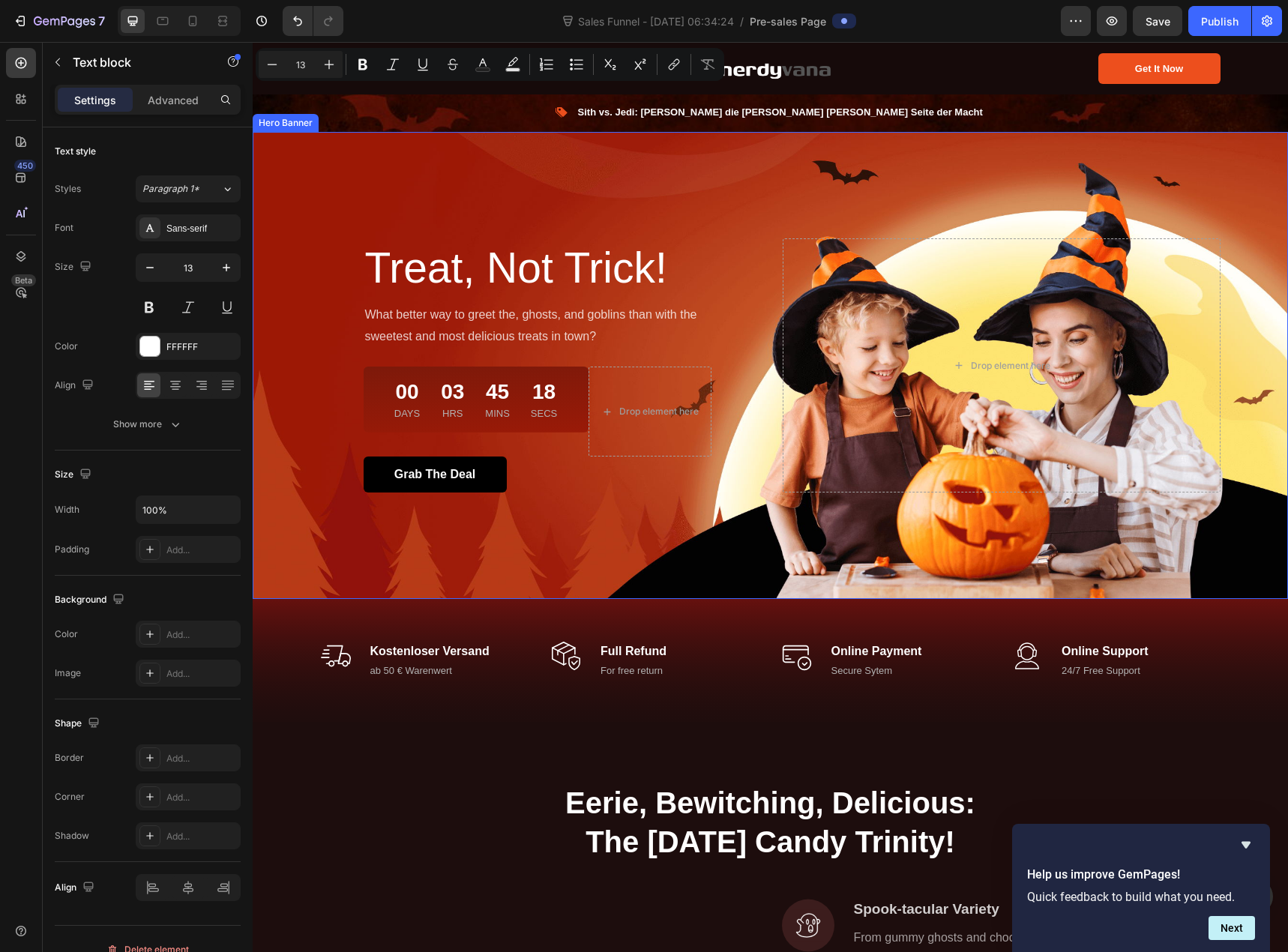
click at [466, 181] on div "Overlay" at bounding box center [770, 365] width 1036 height 467
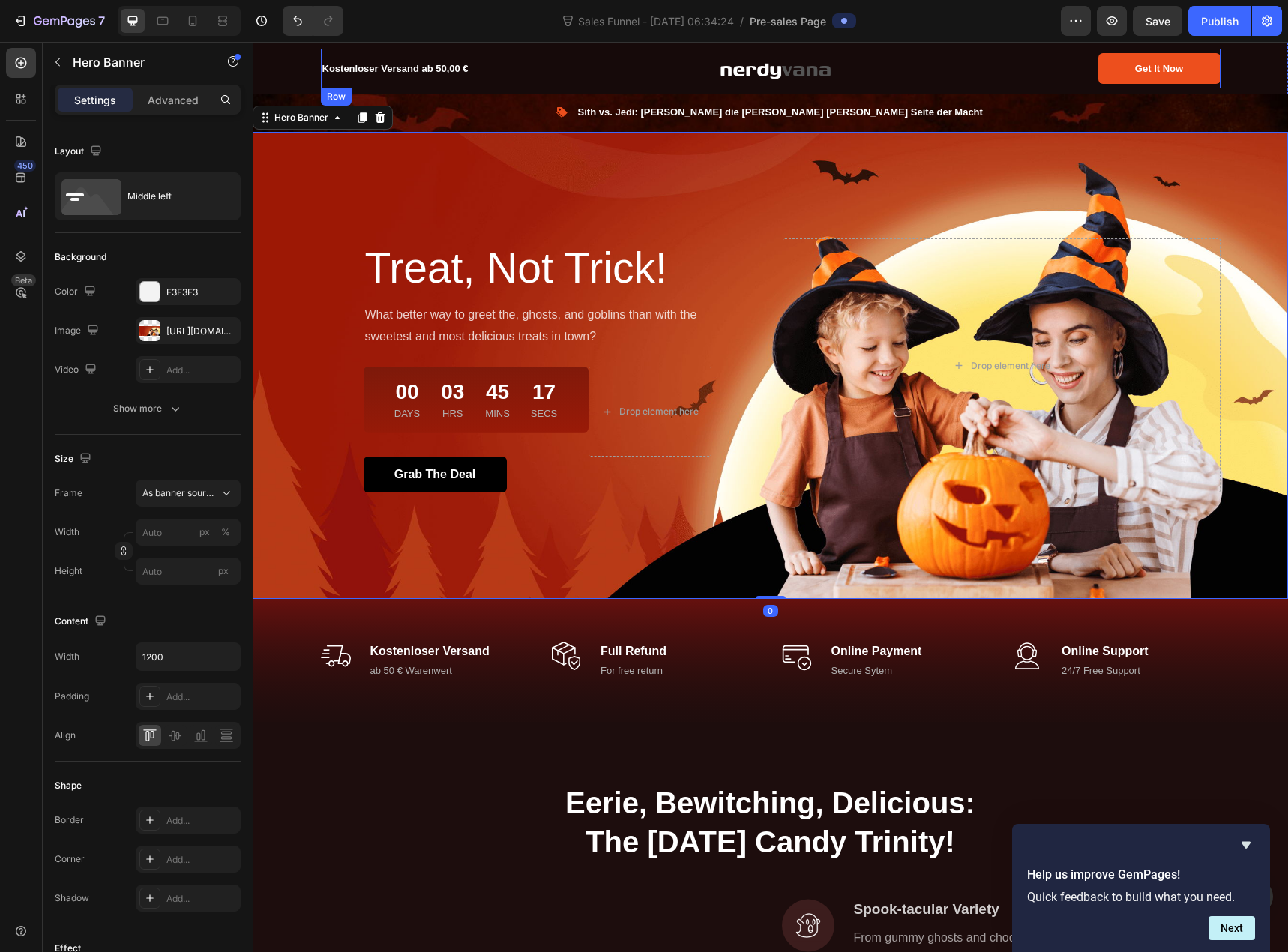
click at [447, 69] on p "Kostenloser Versand ab 50,00 €" at bounding box center [466, 69] width 289 height 15
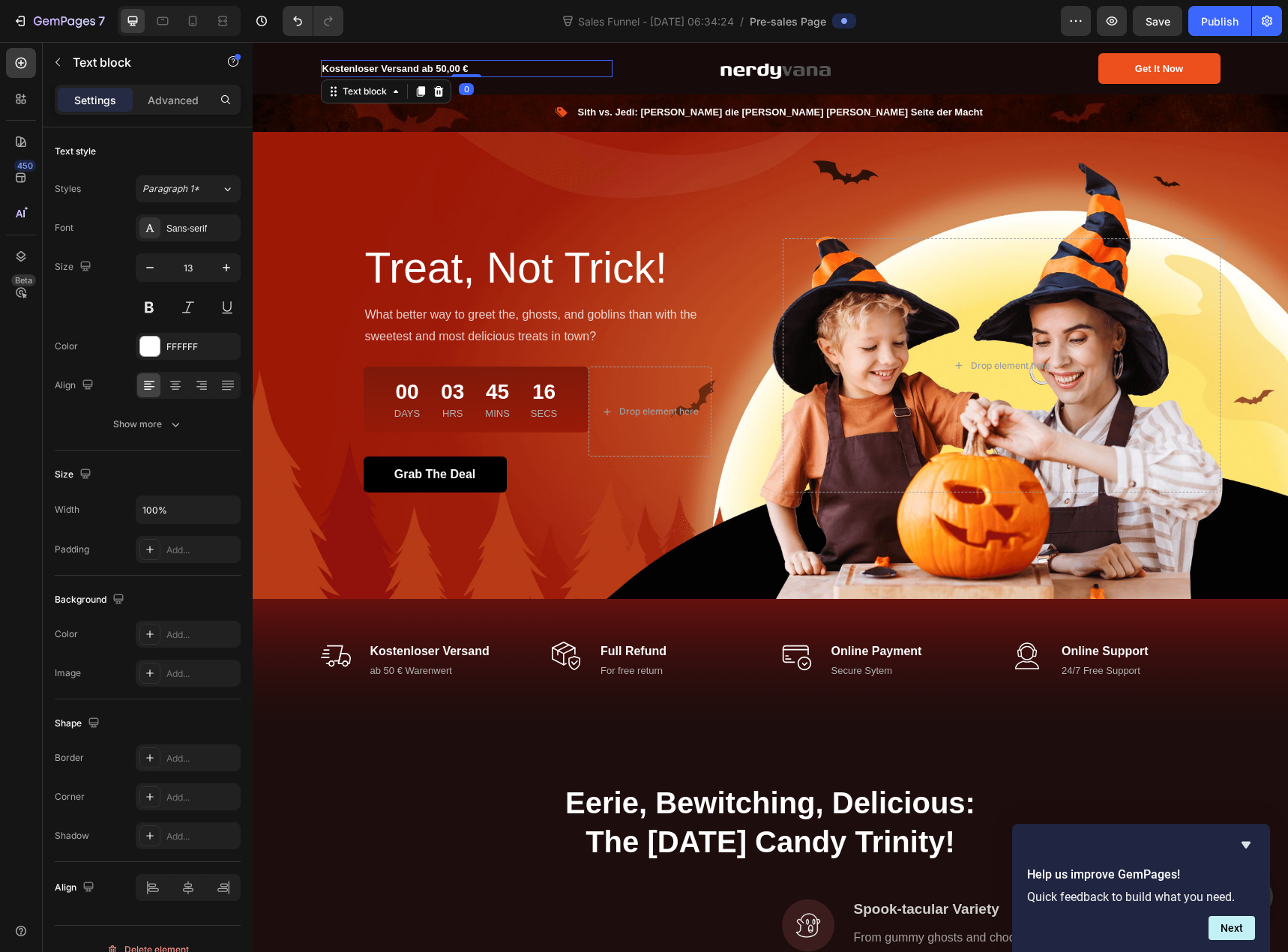
click at [452, 67] on p "Kostenloser Versand ab 50,00 €" at bounding box center [466, 69] width 289 height 15
click at [467, 68] on p "Kostenloser Versand ab 50,00 €" at bounding box center [466, 69] width 289 height 15
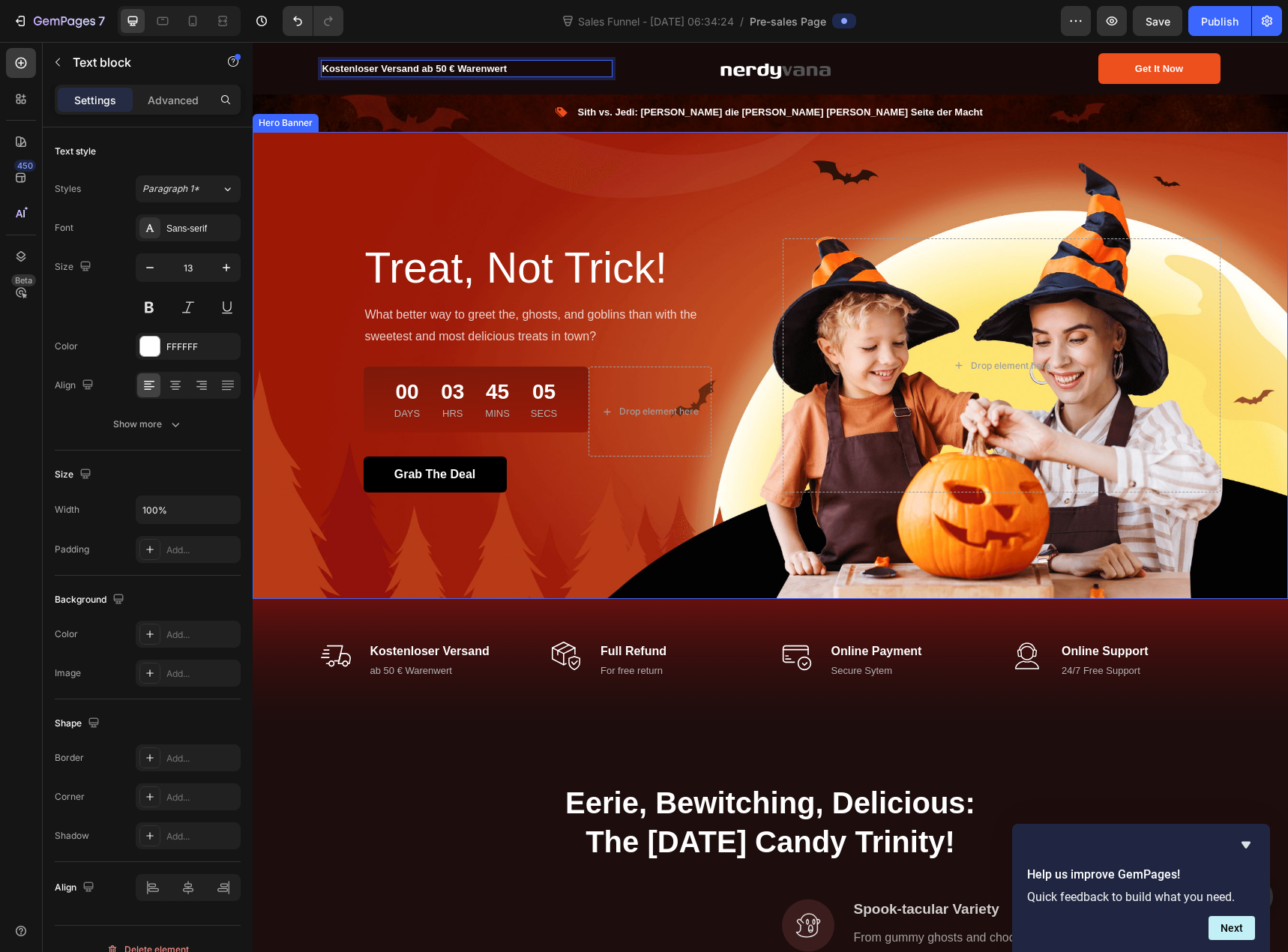
click at [517, 176] on div "Overlay" at bounding box center [770, 365] width 1036 height 467
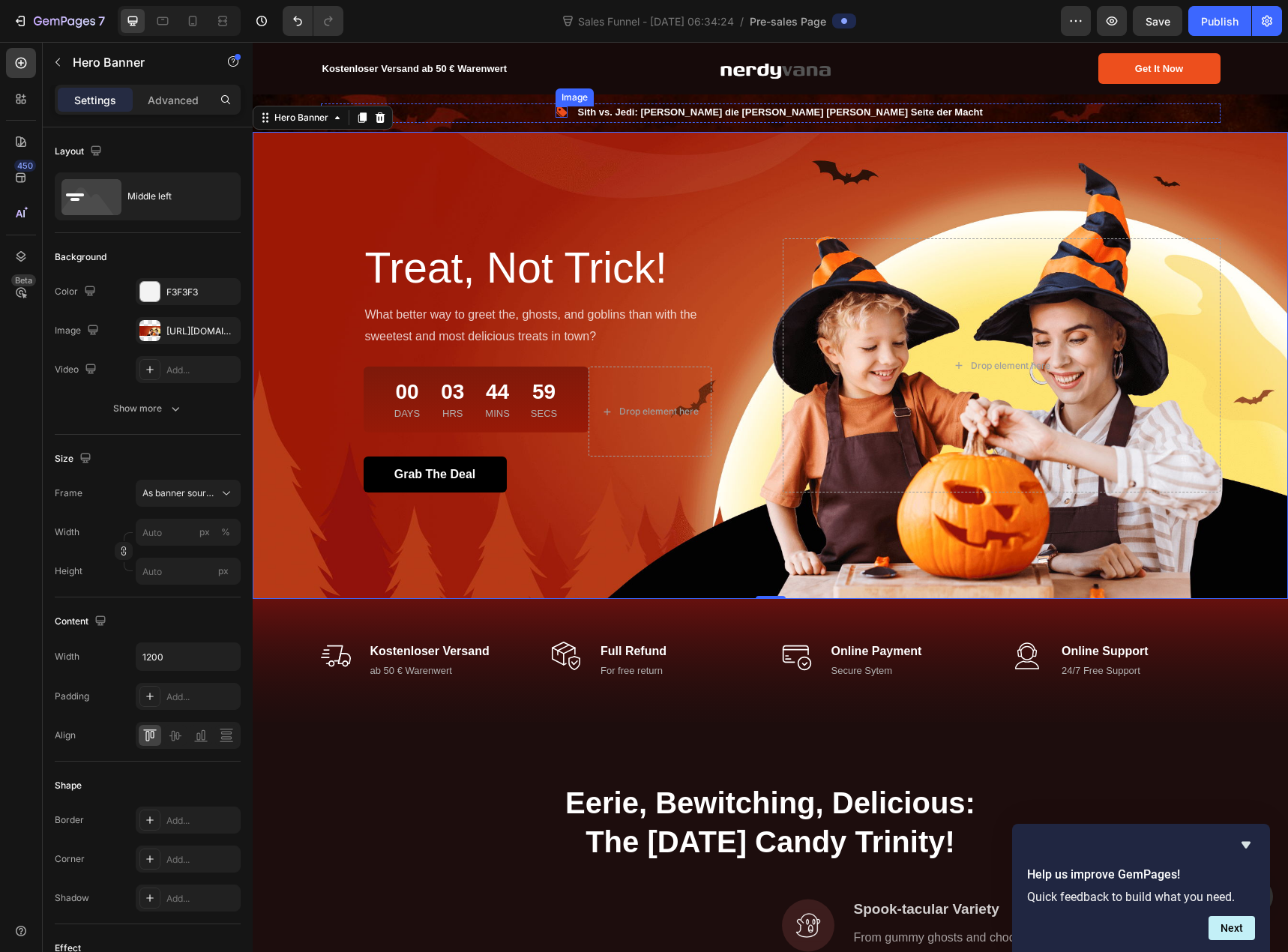
click at [567, 109] on img at bounding box center [561, 112] width 11 height 11
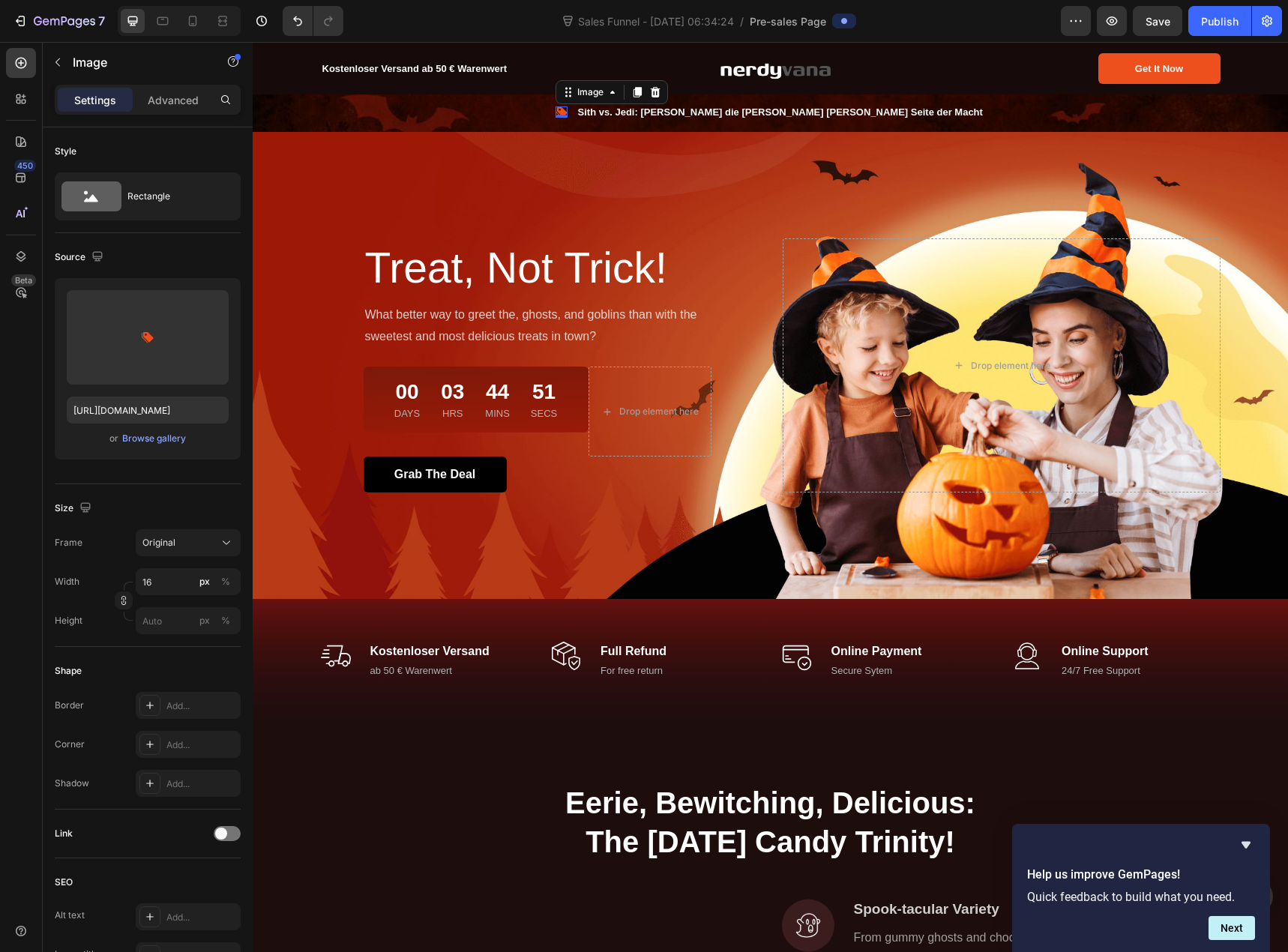
click at [188, 261] on div "Source" at bounding box center [148, 257] width 186 height 24
click at [182, 108] on div "Advanced" at bounding box center [173, 99] width 75 height 24
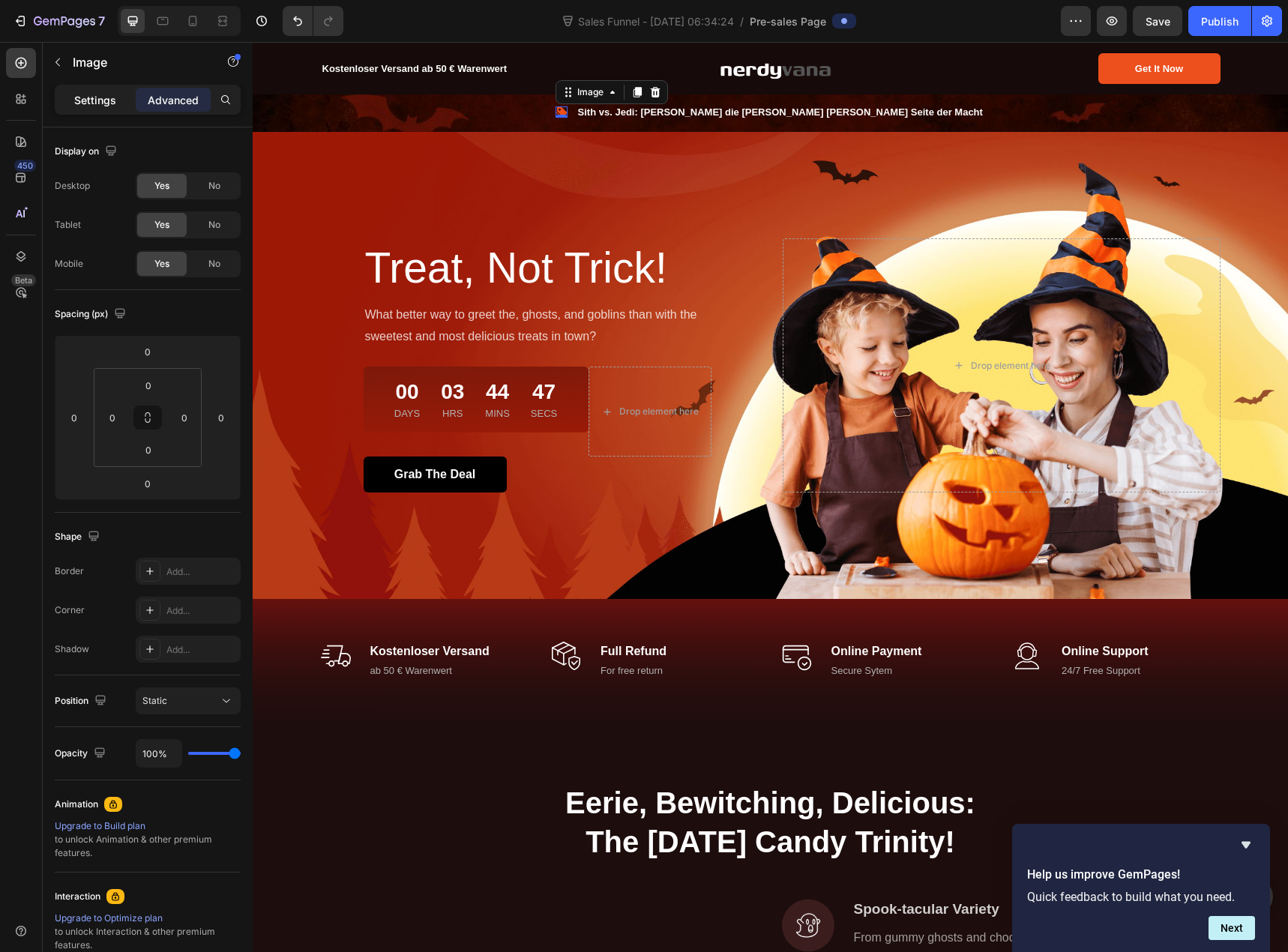
click at [83, 104] on p "Settings" at bounding box center [95, 99] width 42 height 15
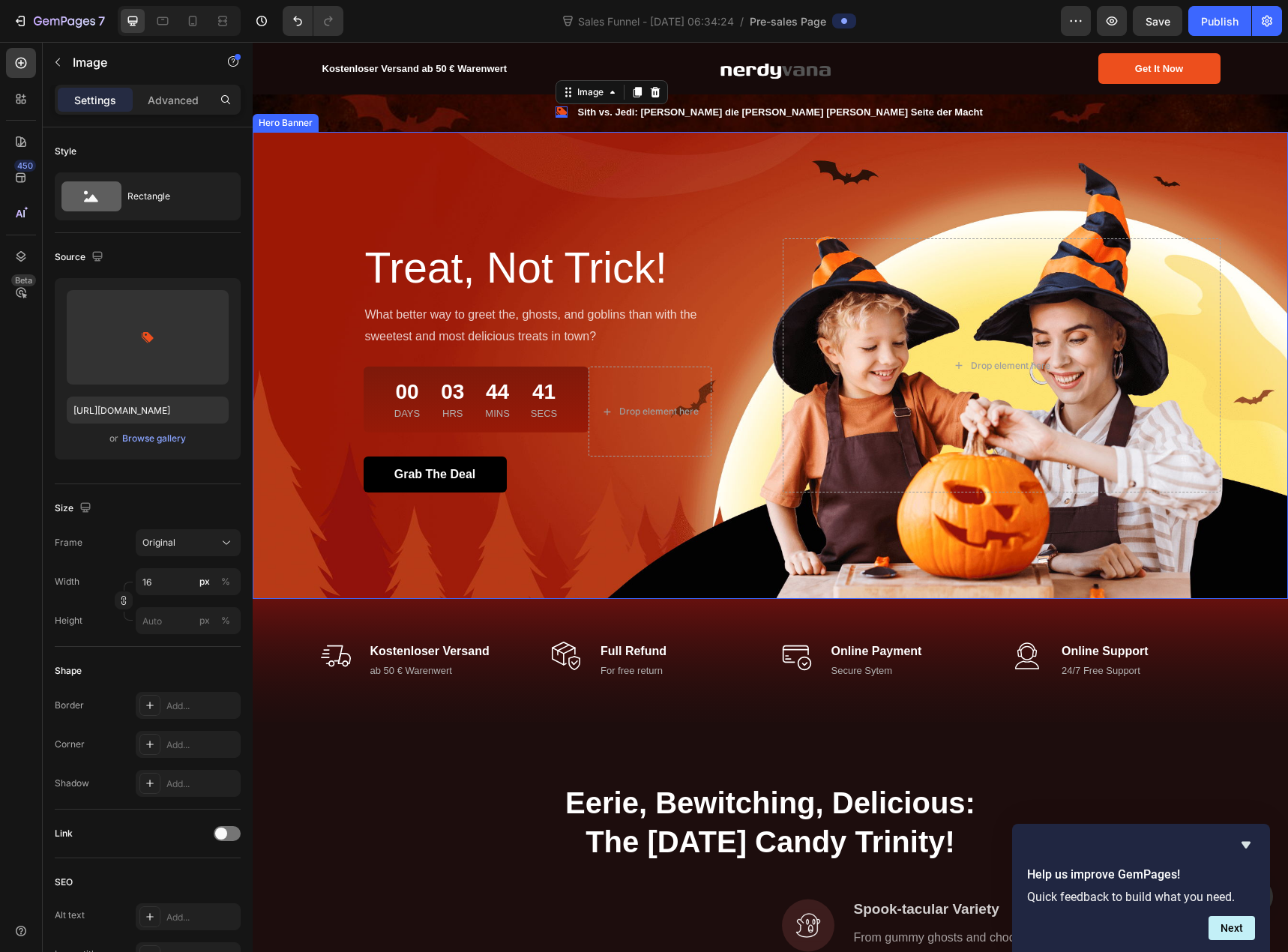
click at [285, 222] on div "Overlay" at bounding box center [770, 365] width 1036 height 467
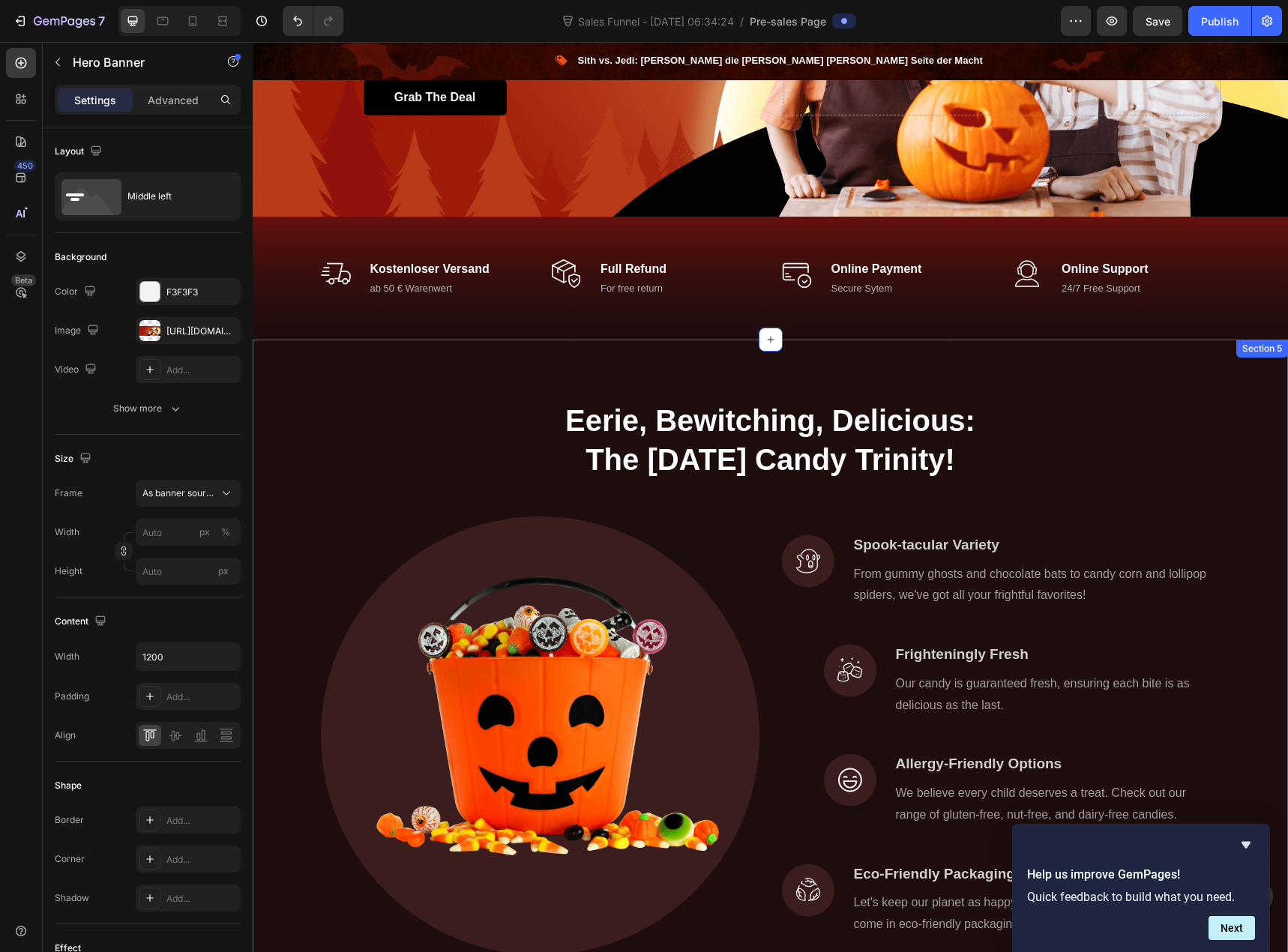
scroll to position [405, 0]
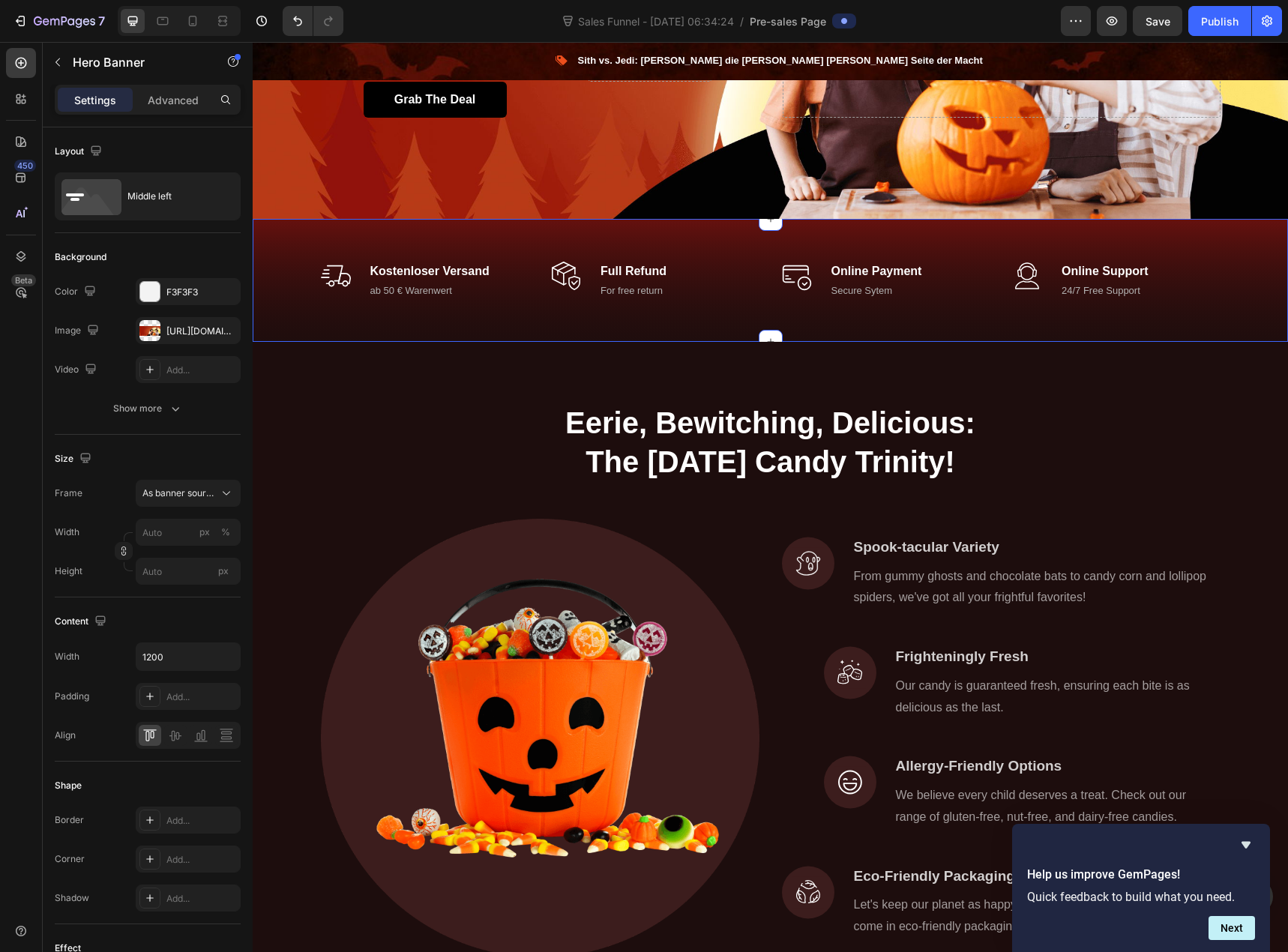
click at [286, 270] on div "Image Kostenloser Versand Text block ab 50 € Warenwert Text block Row Image Ful…" at bounding box center [771, 286] width 1013 height 63
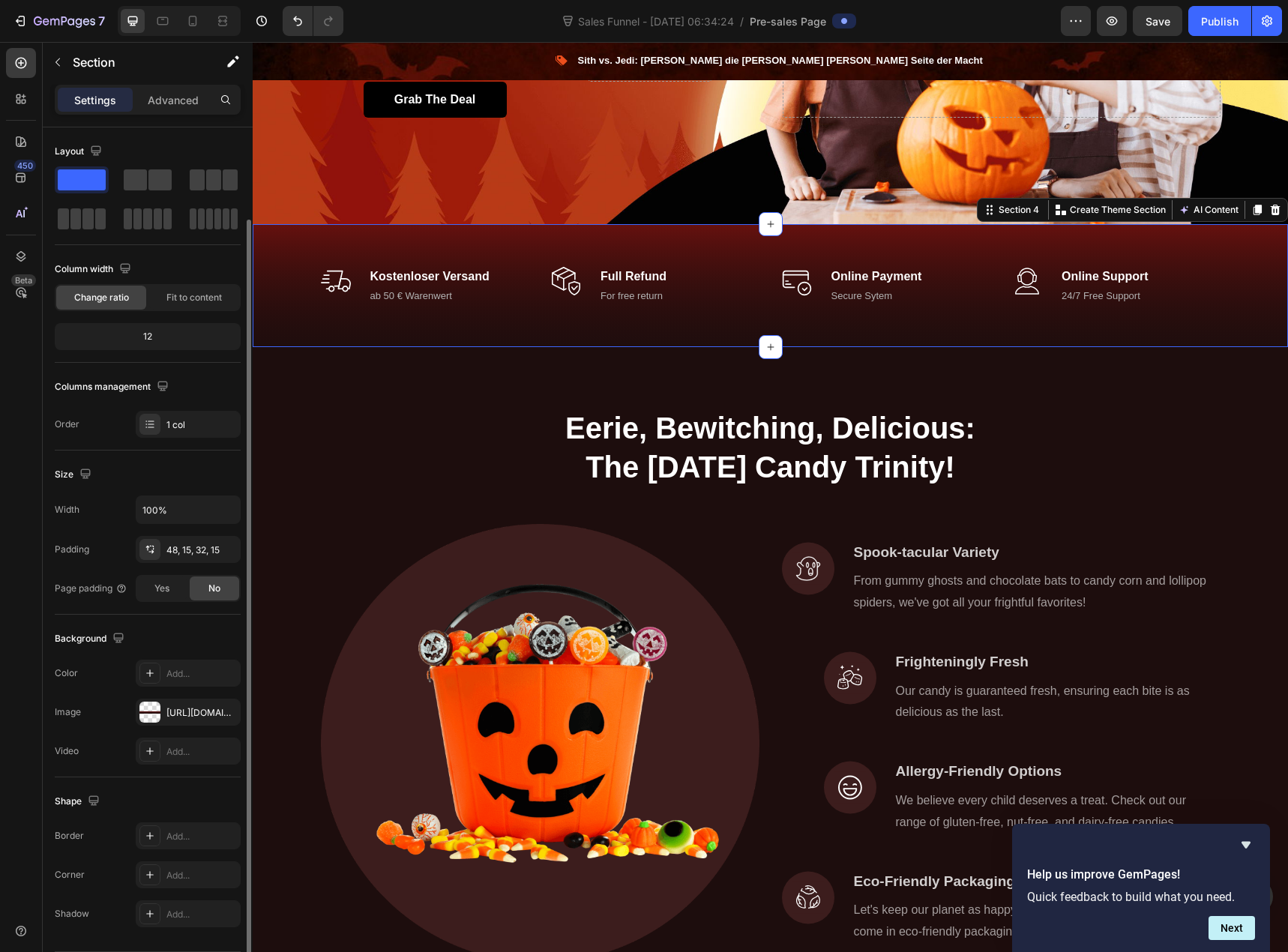
scroll to position [47, 0]
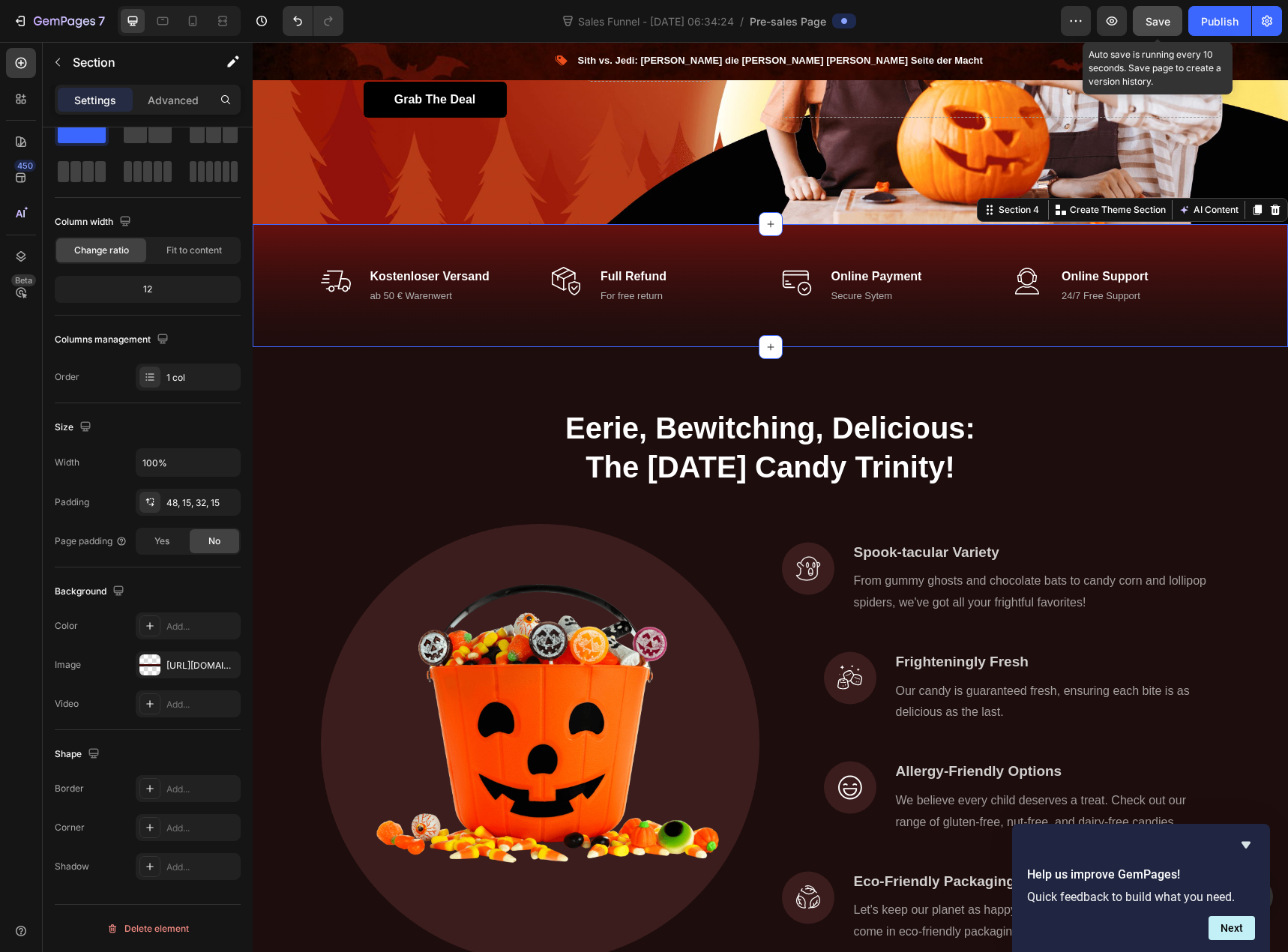
click at [1164, 27] on div "Save" at bounding box center [1158, 21] width 25 height 15
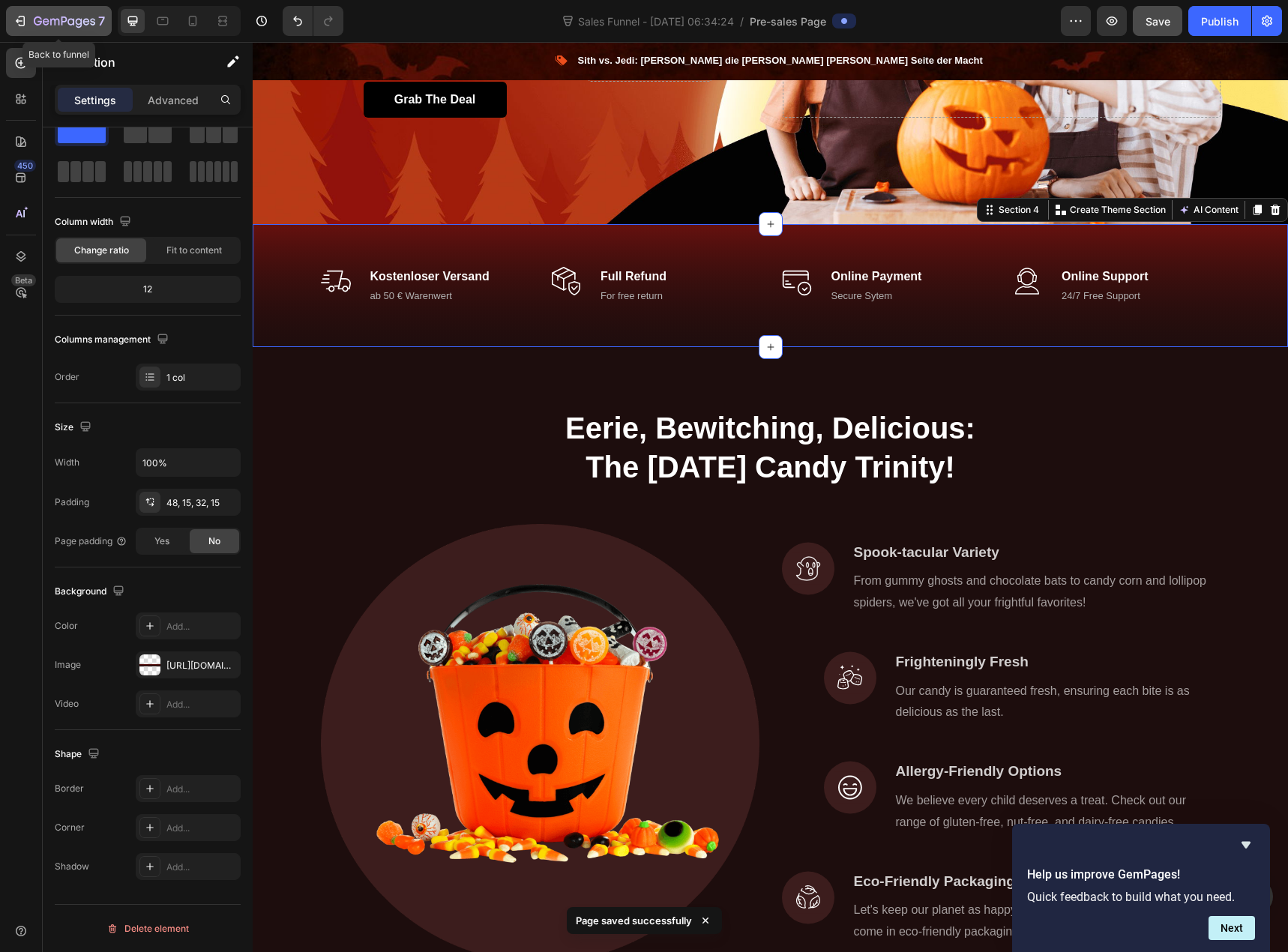
click at [37, 22] on icon "button" at bounding box center [65, 22] width 62 height 13
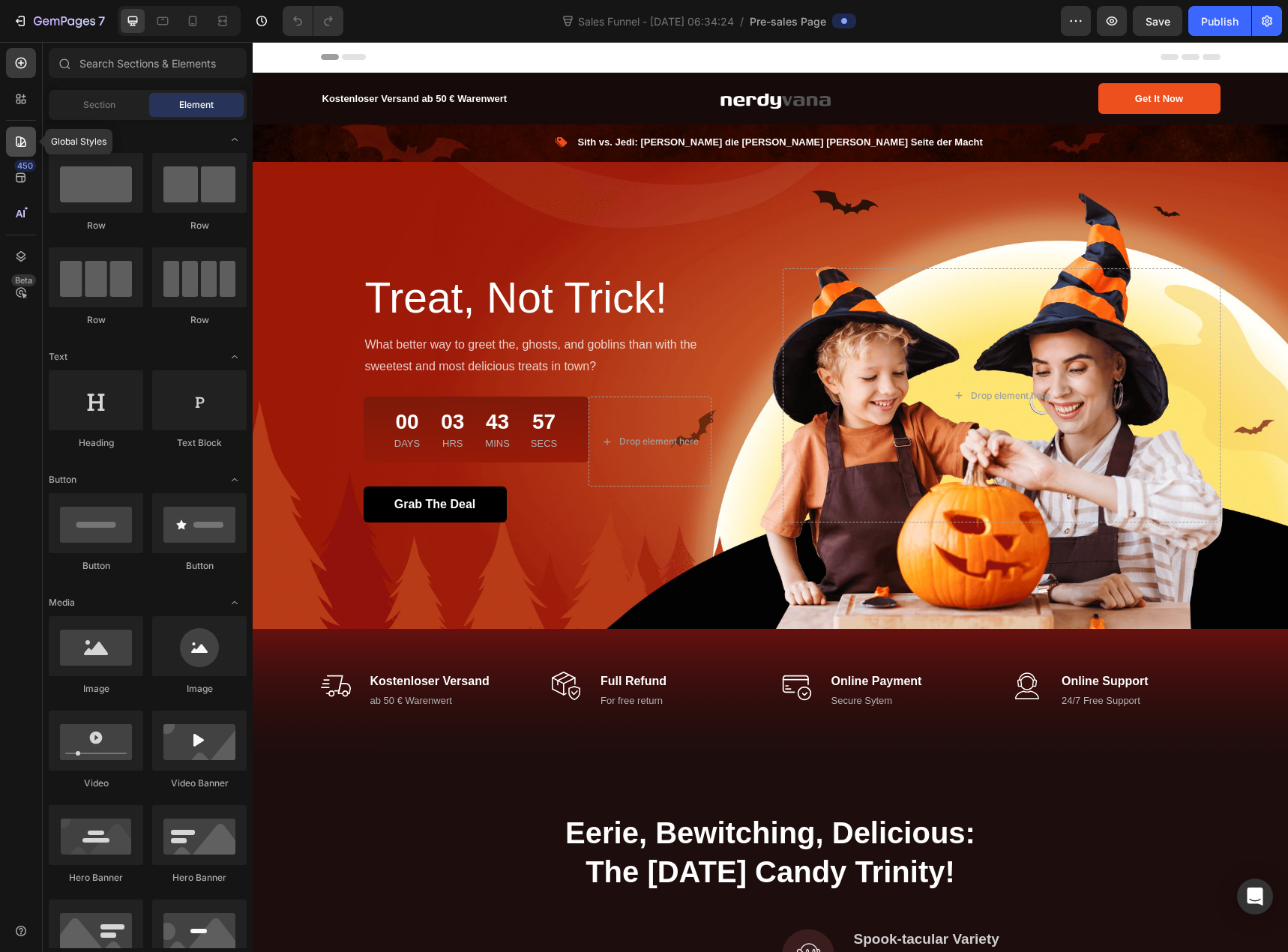
click at [23, 138] on icon at bounding box center [21, 142] width 11 height 11
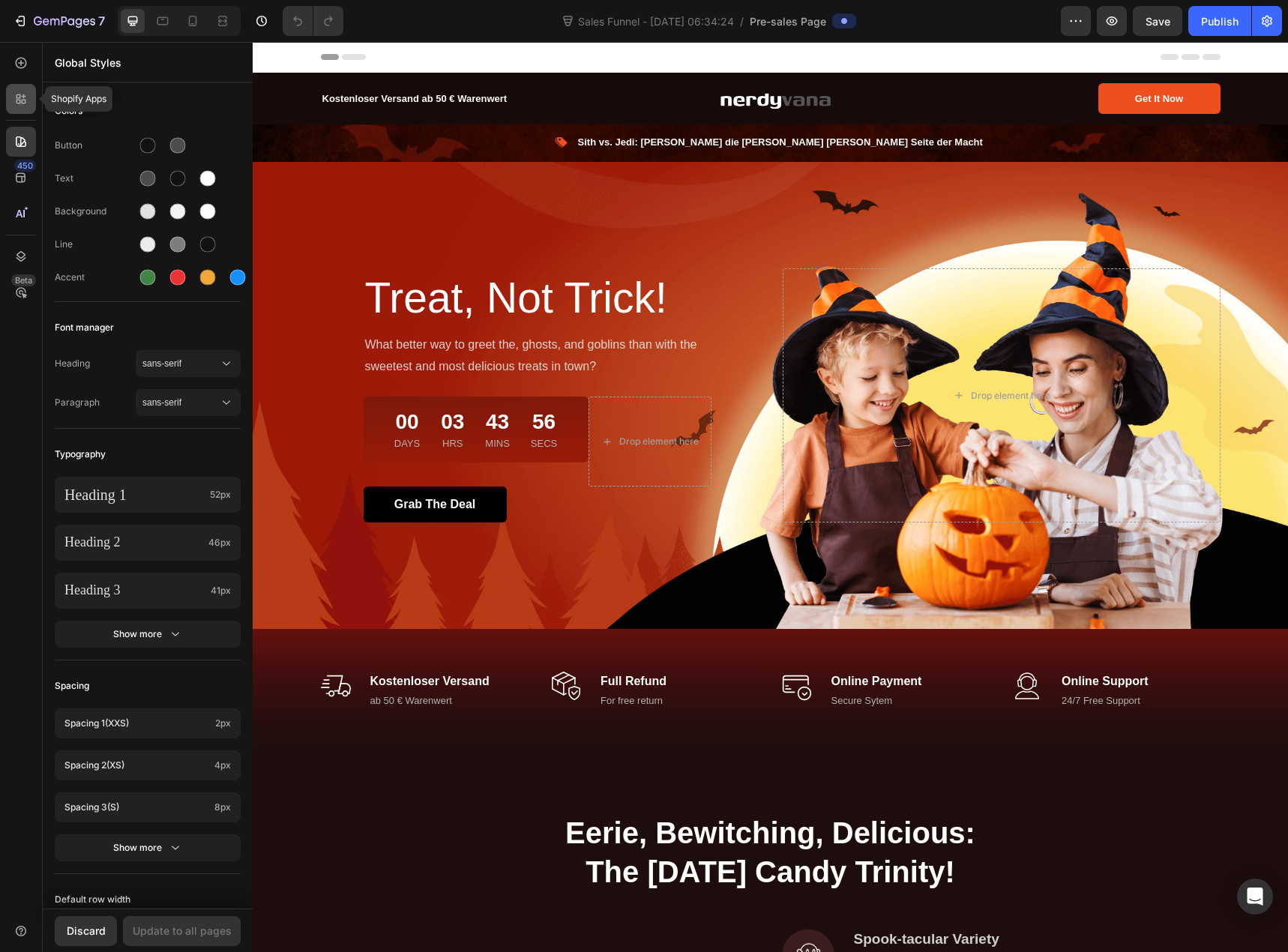
click at [27, 107] on div at bounding box center [21, 98] width 30 height 30
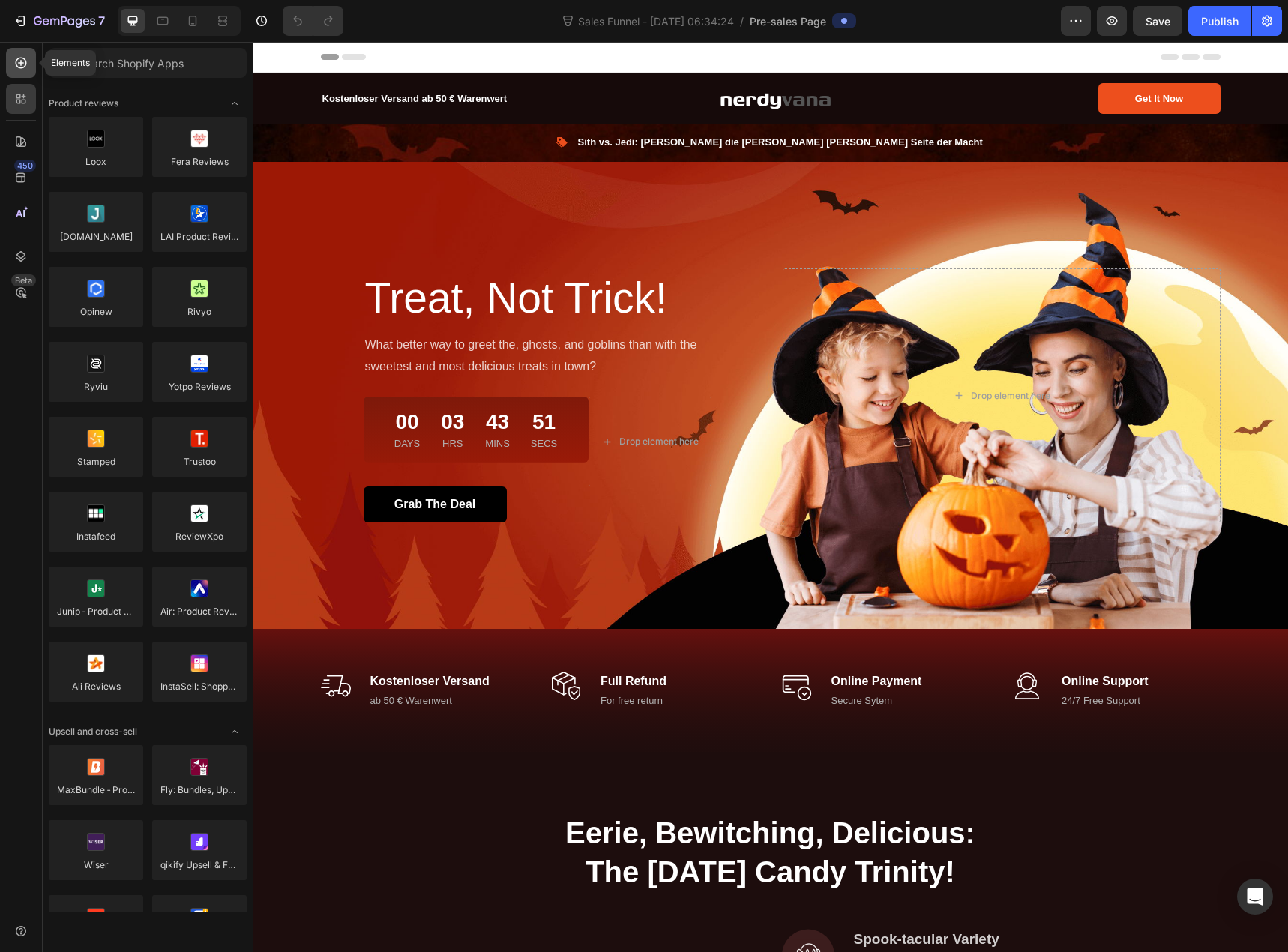
click at [15, 67] on icon at bounding box center [21, 63] width 15 height 15
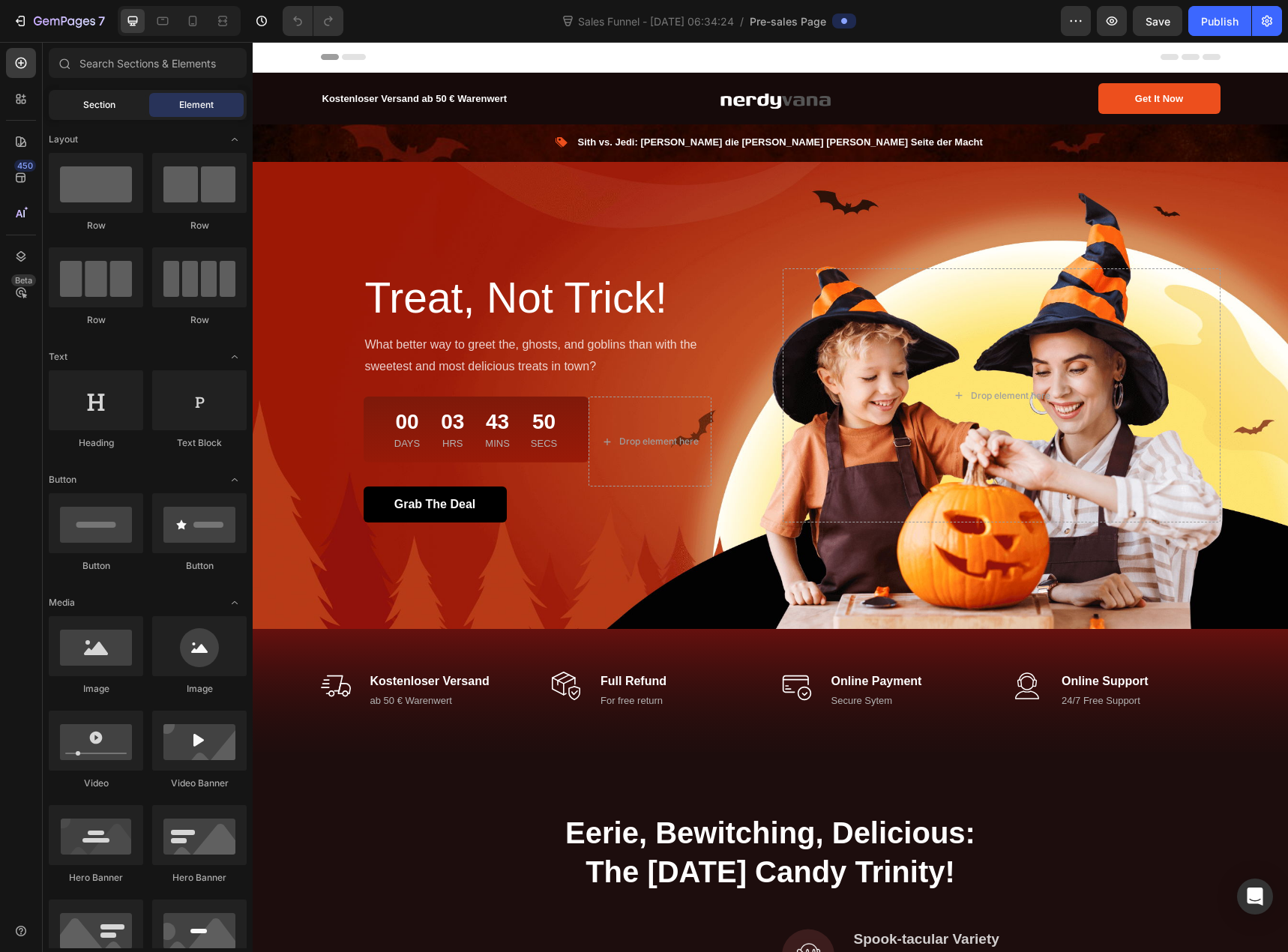
click at [74, 101] on div "Section" at bounding box center [99, 105] width 95 height 24
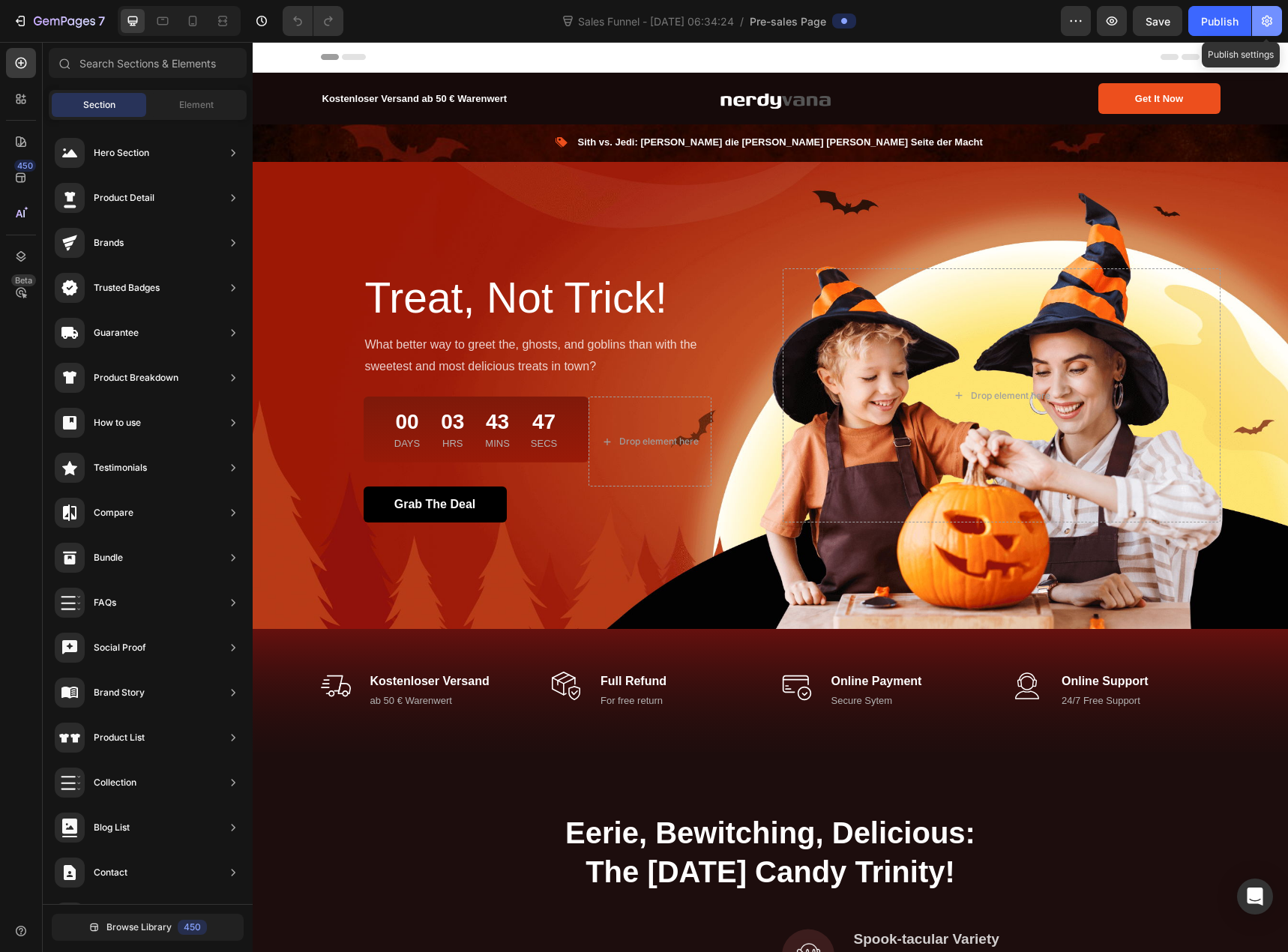
click at [1267, 22] on icon "button" at bounding box center [1268, 21] width 4 height 4
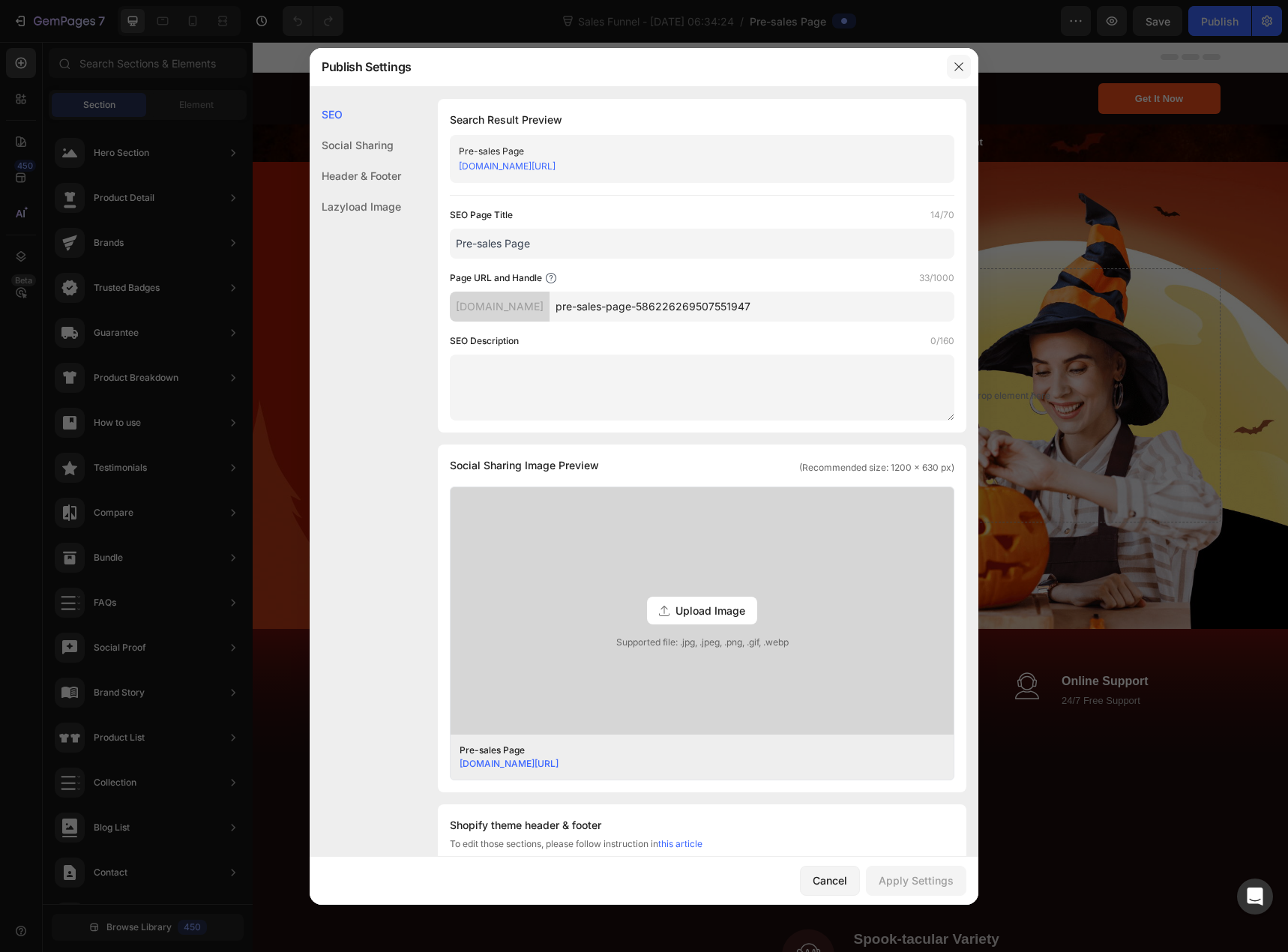
click at [965, 71] on icon "button" at bounding box center [958, 67] width 12 height 12
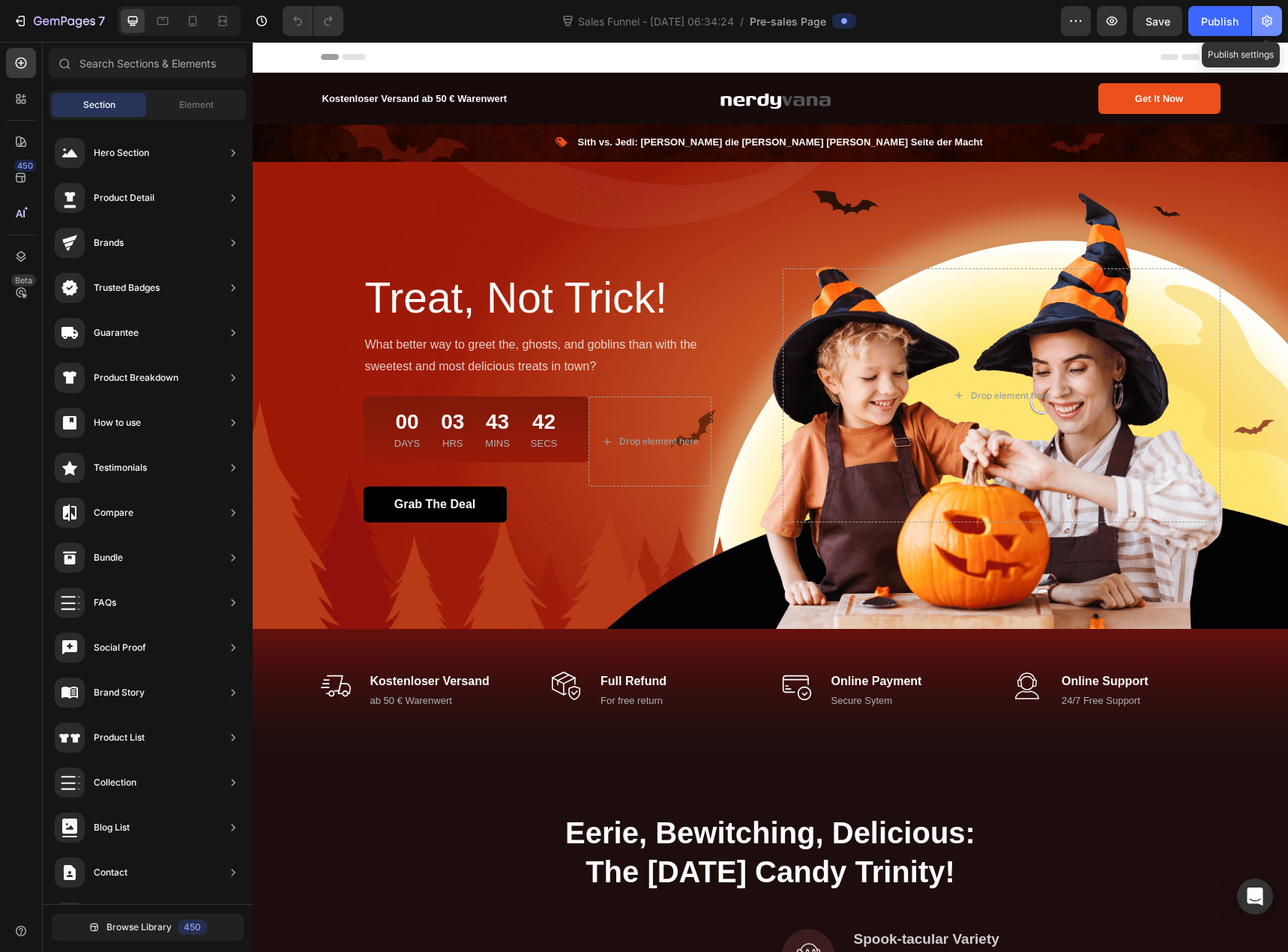
click at [1270, 22] on icon "button" at bounding box center [1267, 21] width 15 height 15
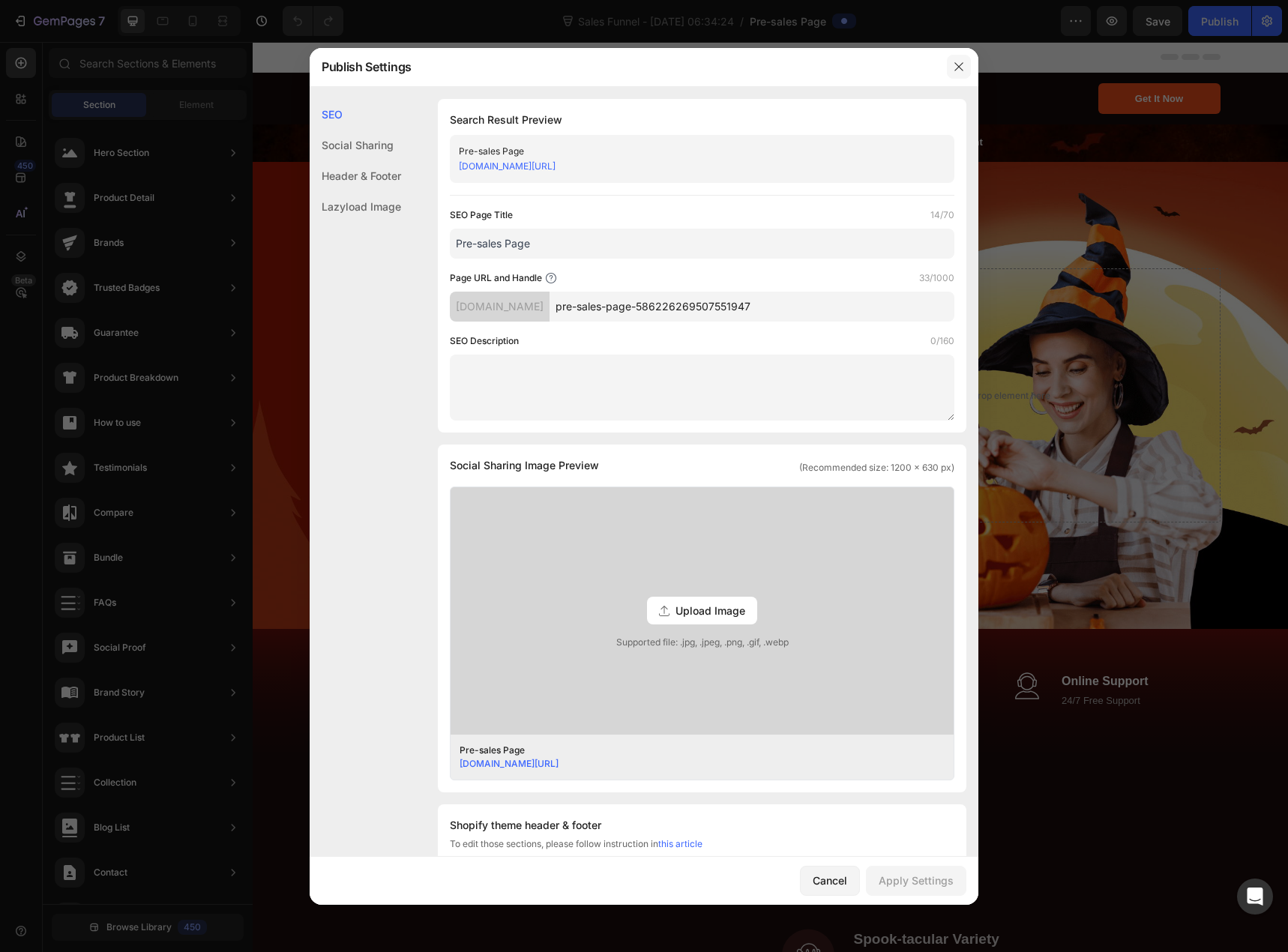
click at [955, 71] on icon "button" at bounding box center [958, 67] width 12 height 12
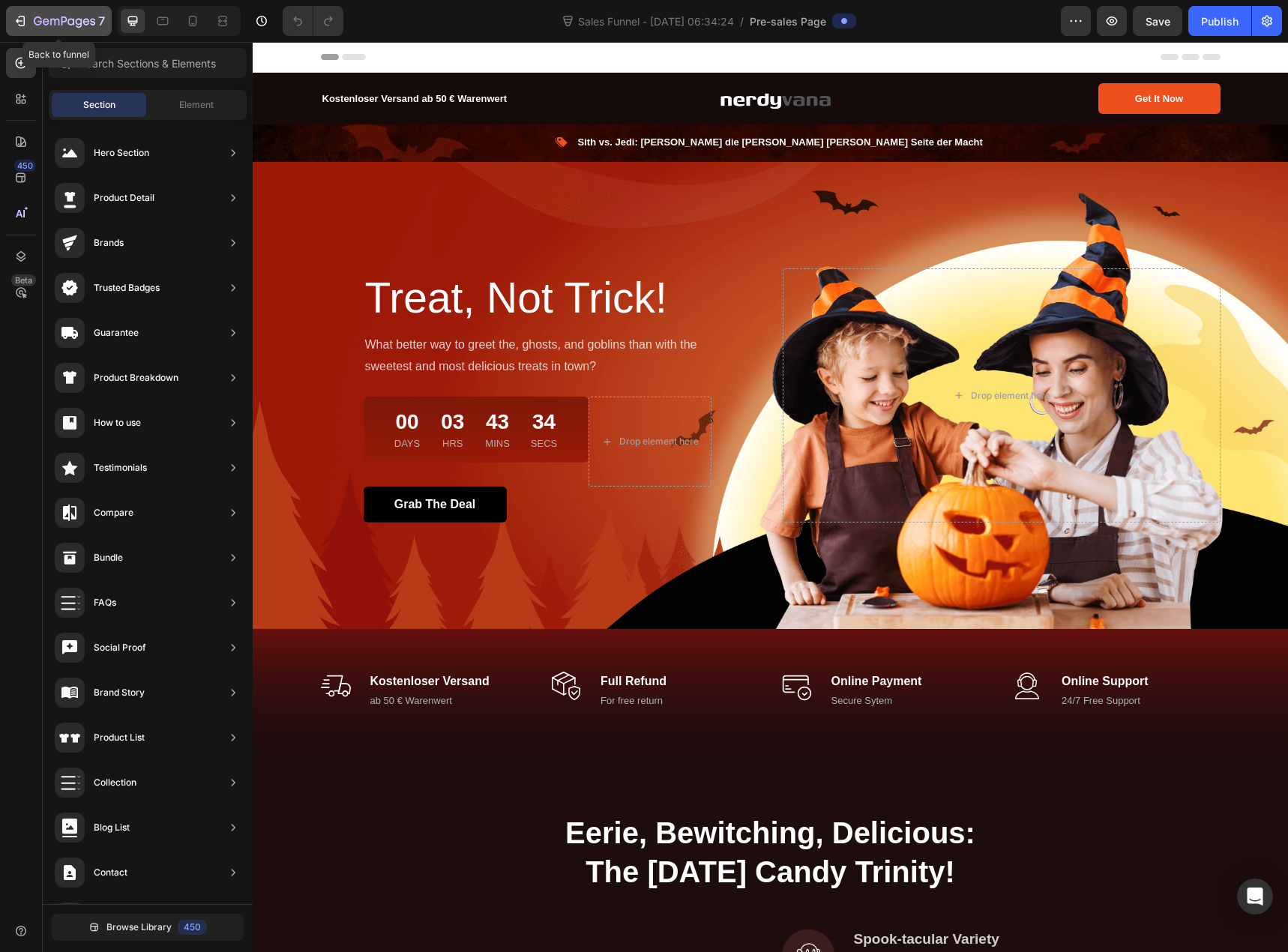
click at [48, 24] on icon "button" at bounding box center [46, 21] width 6 height 6
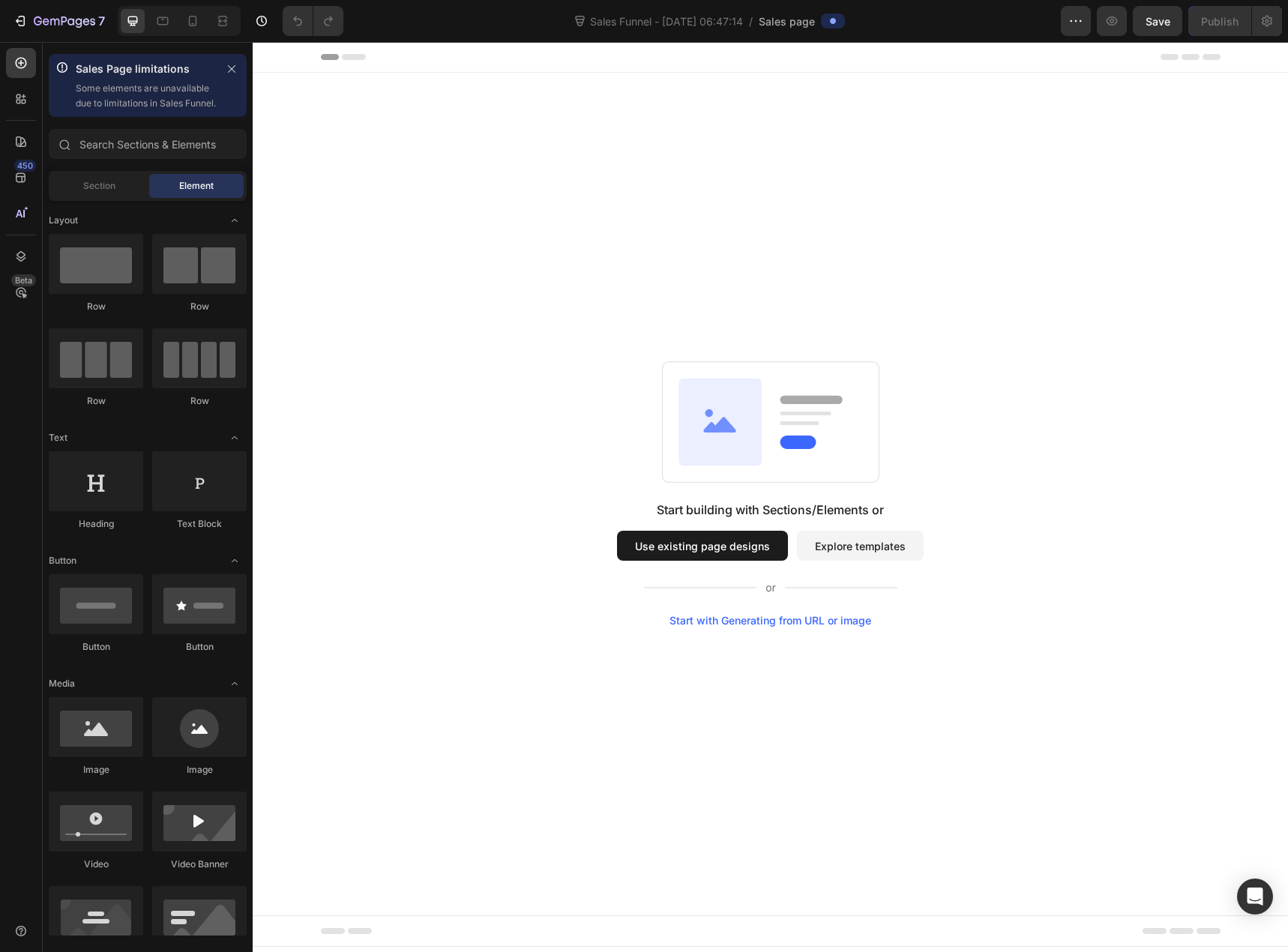
click at [741, 547] on button "Use existing page designs" at bounding box center [702, 546] width 171 height 30
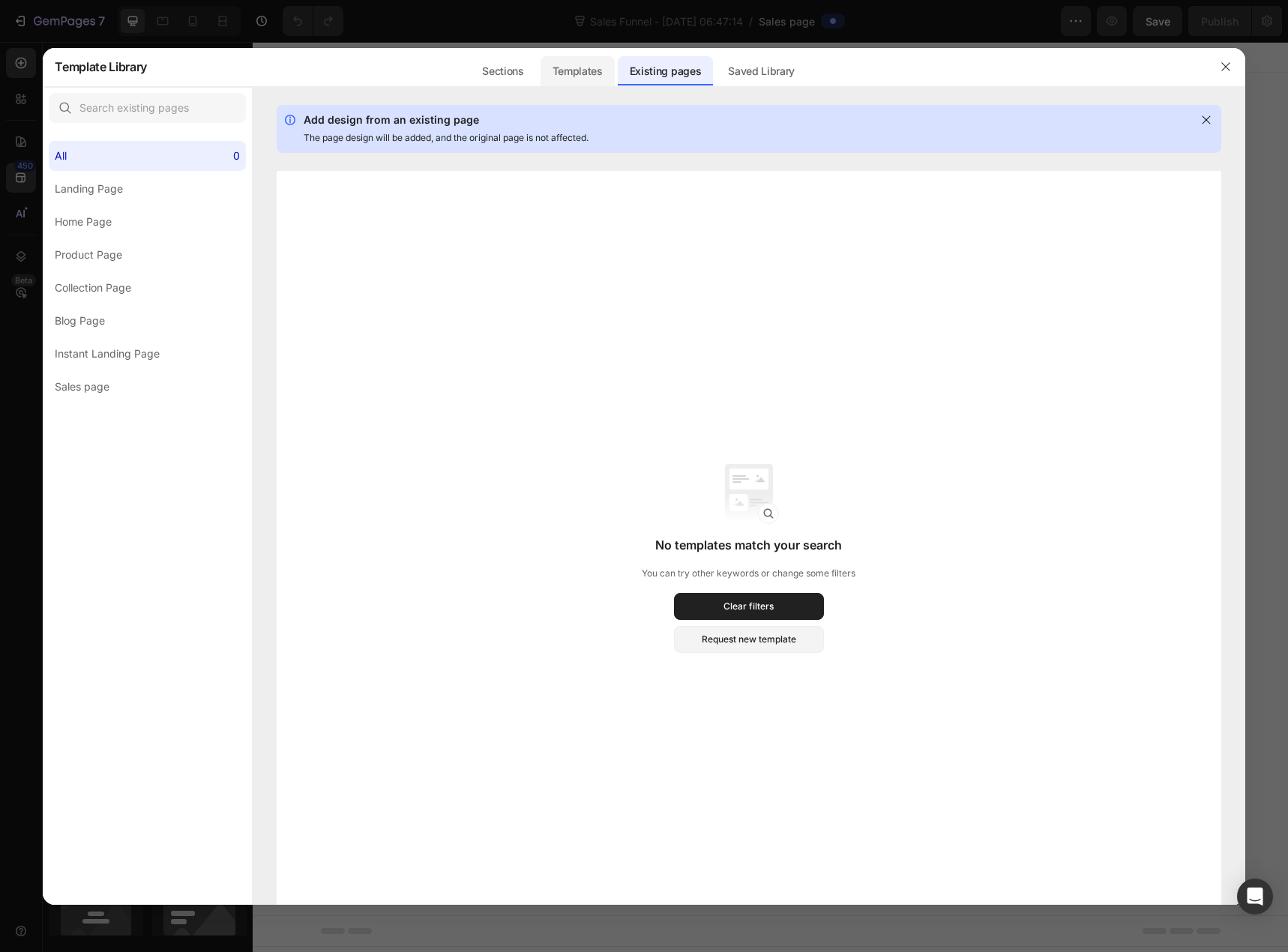
click at [596, 77] on div "Templates" at bounding box center [578, 71] width 74 height 30
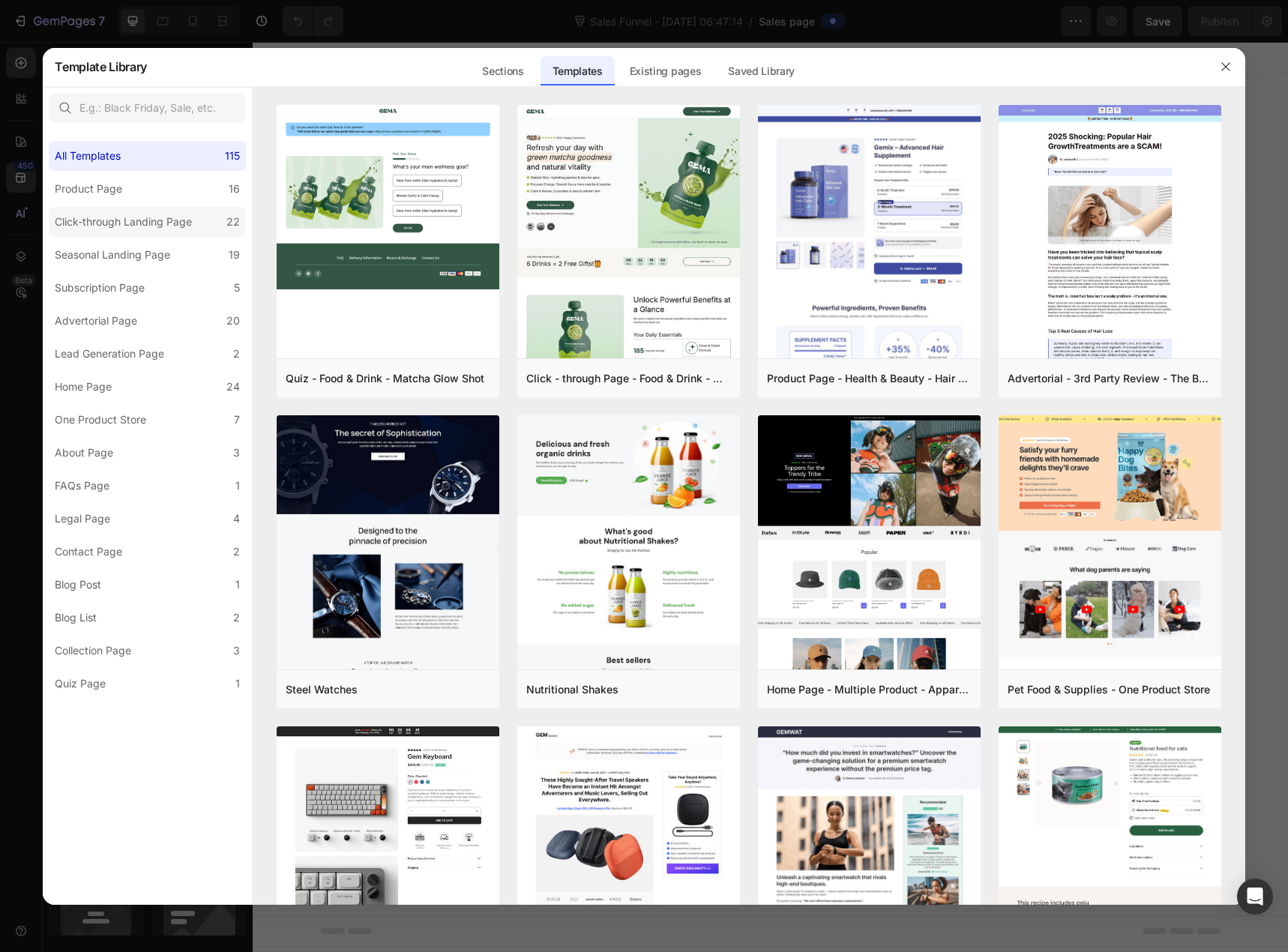
click at [157, 216] on div "Click-through Landing Page" at bounding box center [123, 222] width 138 height 18
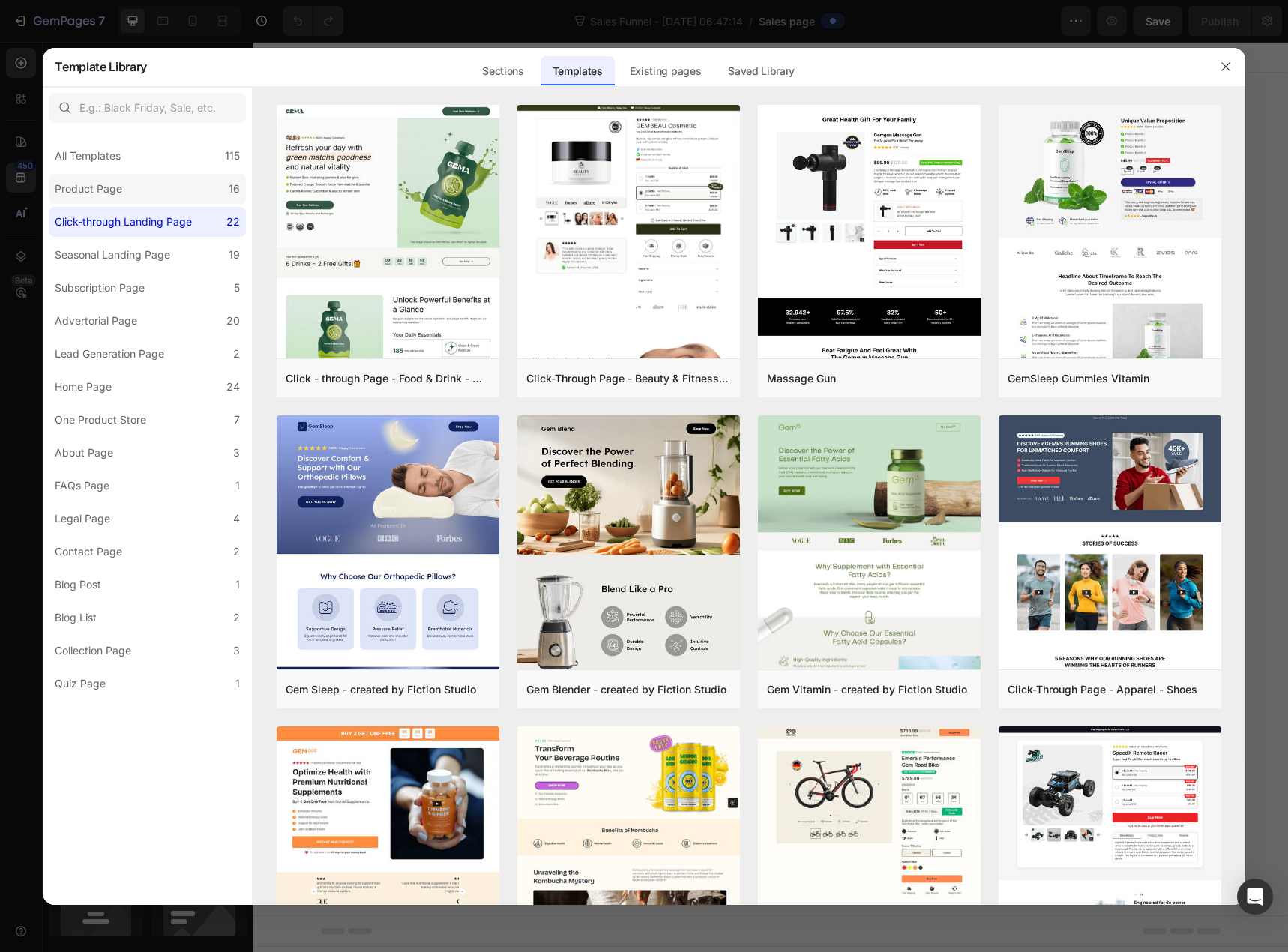
click at [143, 193] on label "Product Page 16" at bounding box center [148, 189] width 197 height 30
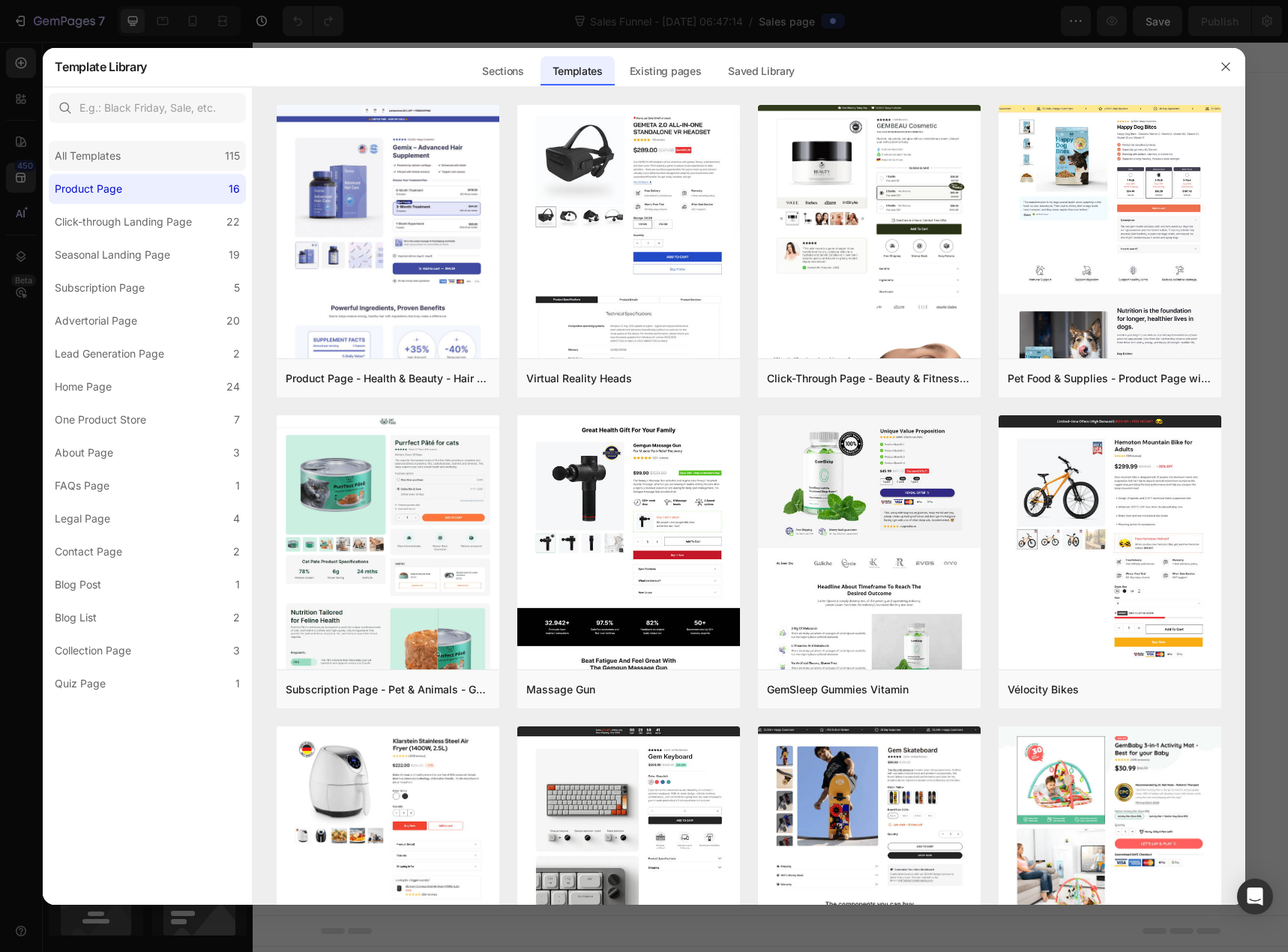
click at [151, 159] on div "All Templates 115" at bounding box center [148, 156] width 197 height 30
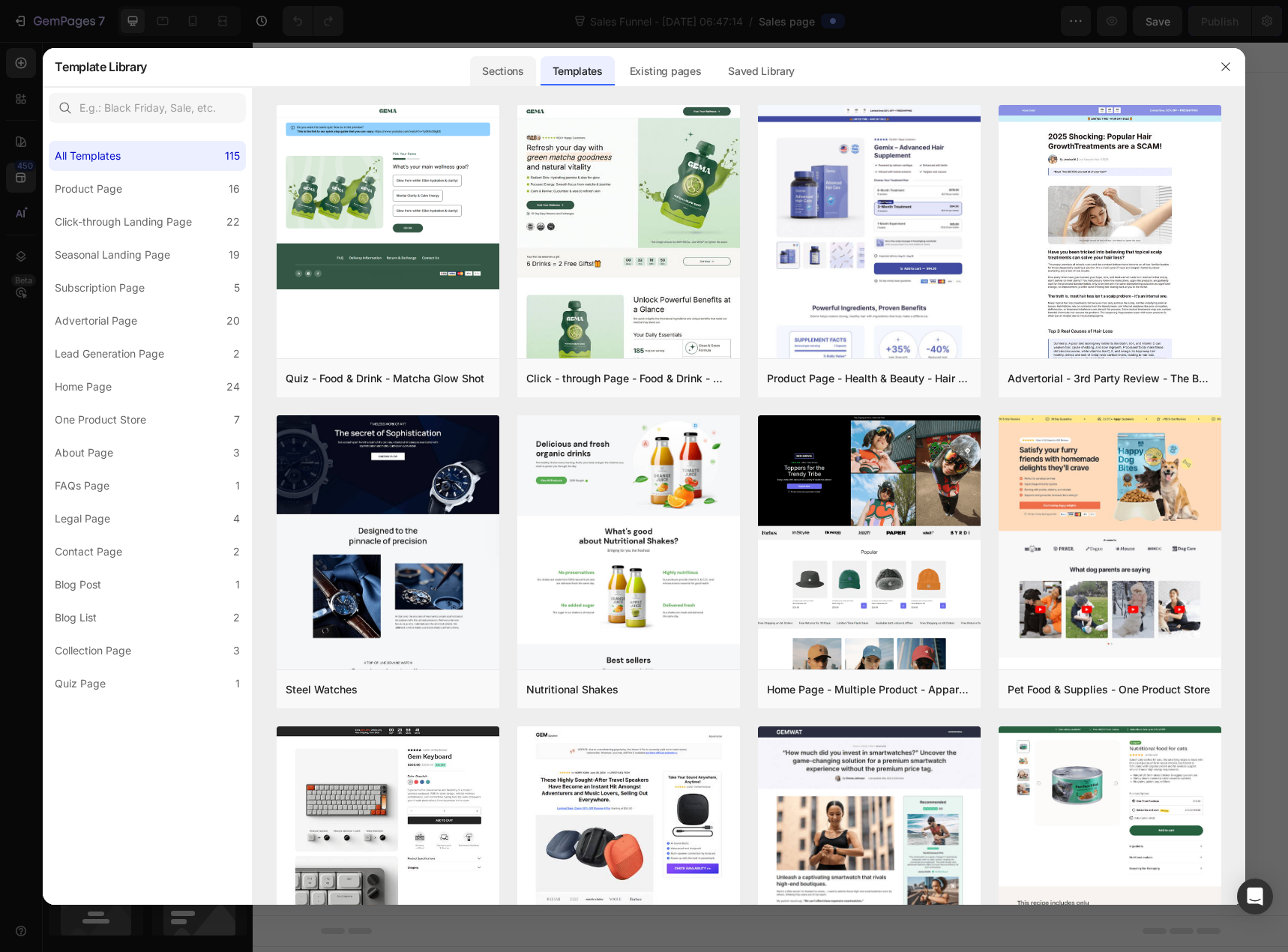
click at [503, 77] on div "Sections" at bounding box center [503, 71] width 66 height 30
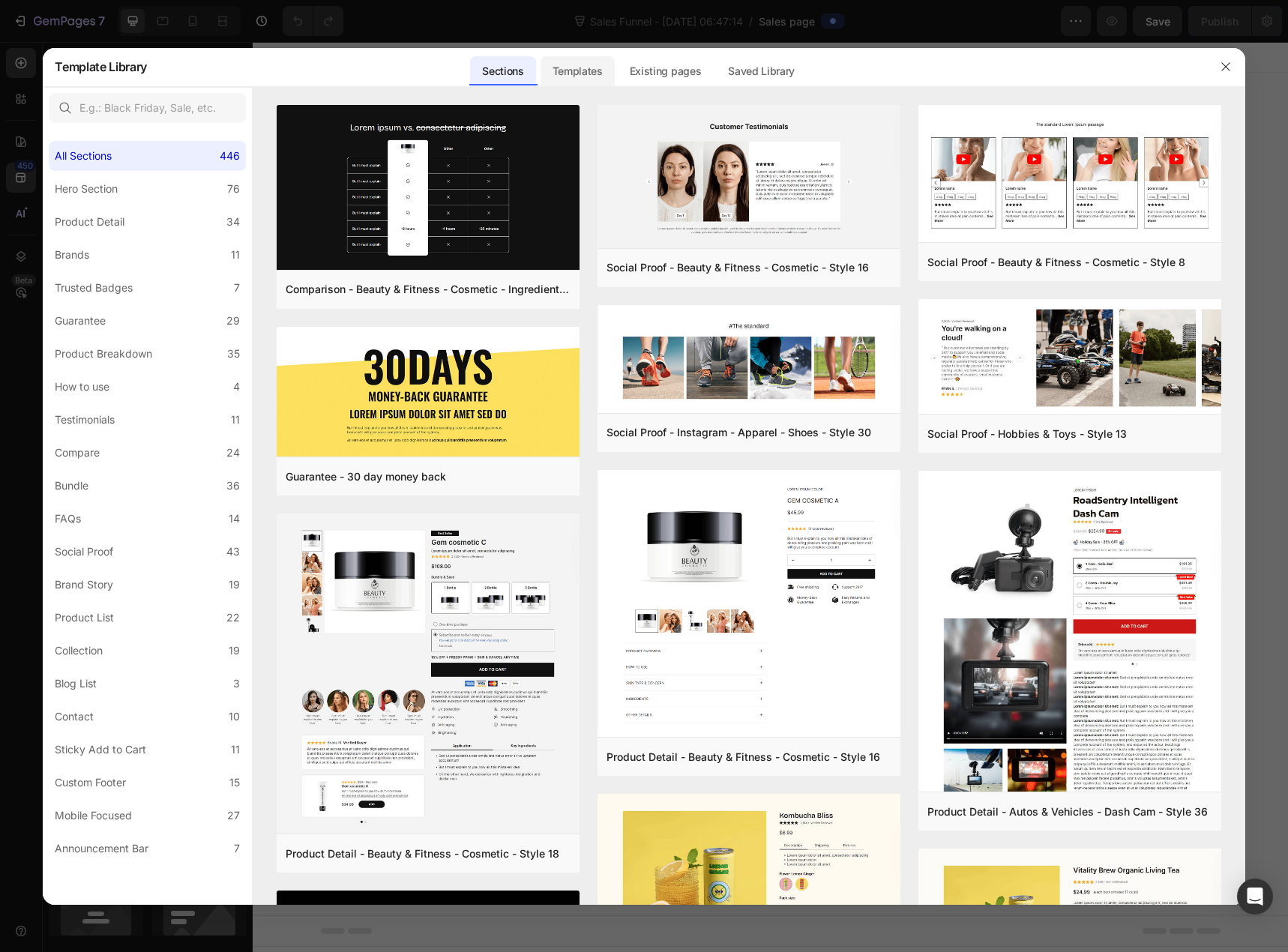
click at [582, 69] on div "Templates" at bounding box center [578, 71] width 74 height 30
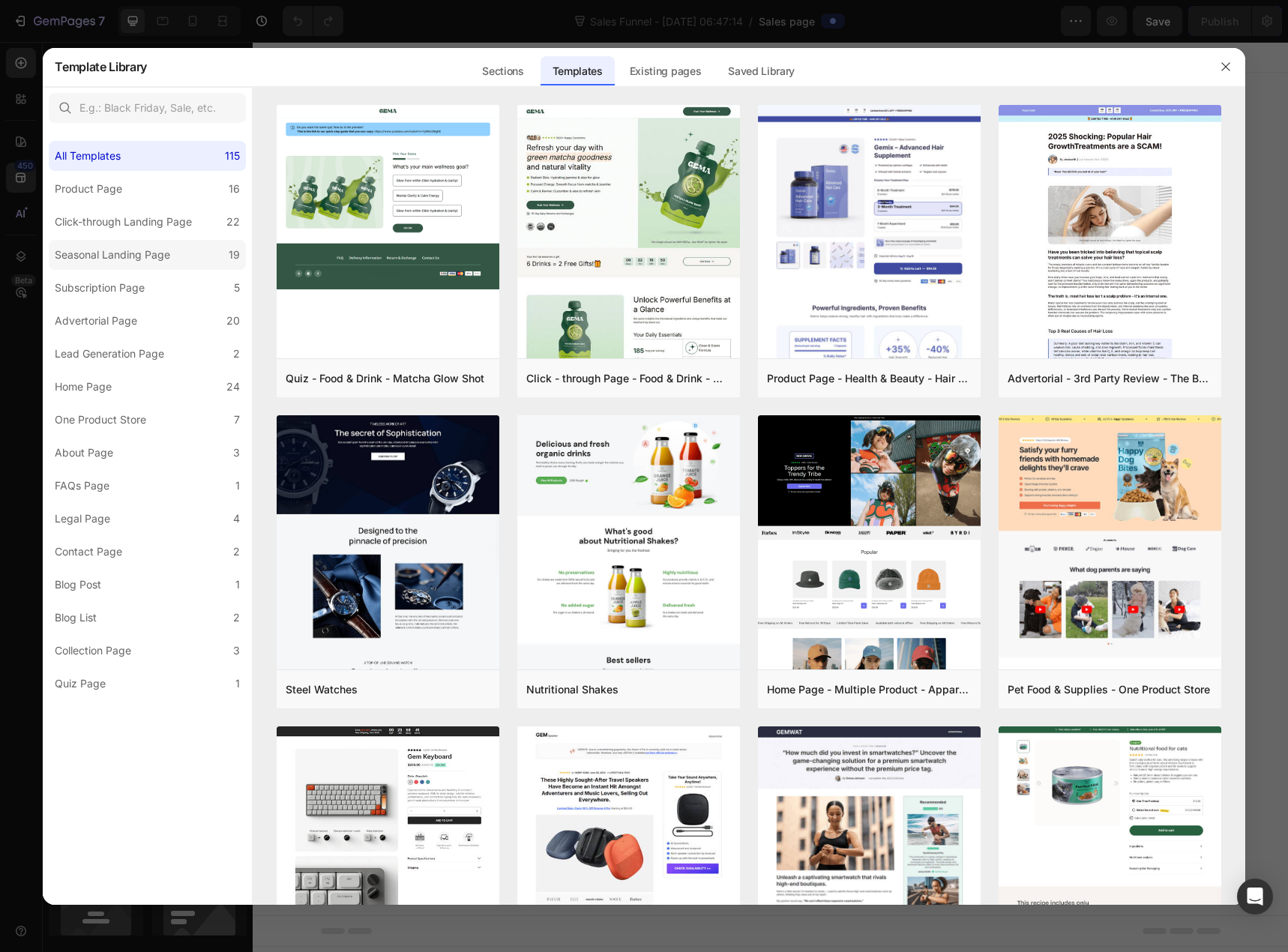
click at [150, 252] on div "Seasonal Landing Page" at bounding box center [112, 255] width 116 height 18
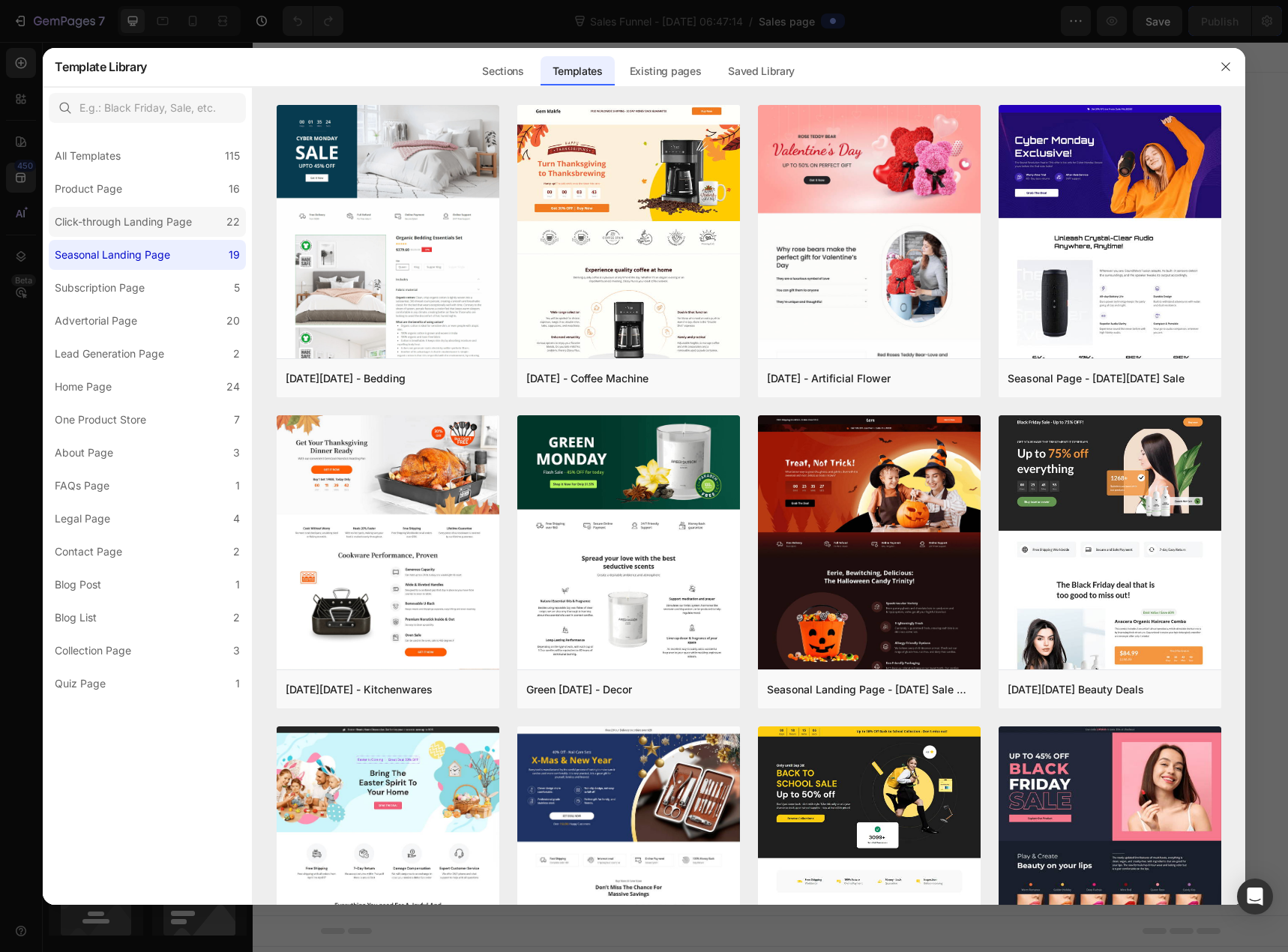
click at [82, 215] on div "Click-through Landing Page" at bounding box center [123, 222] width 138 height 18
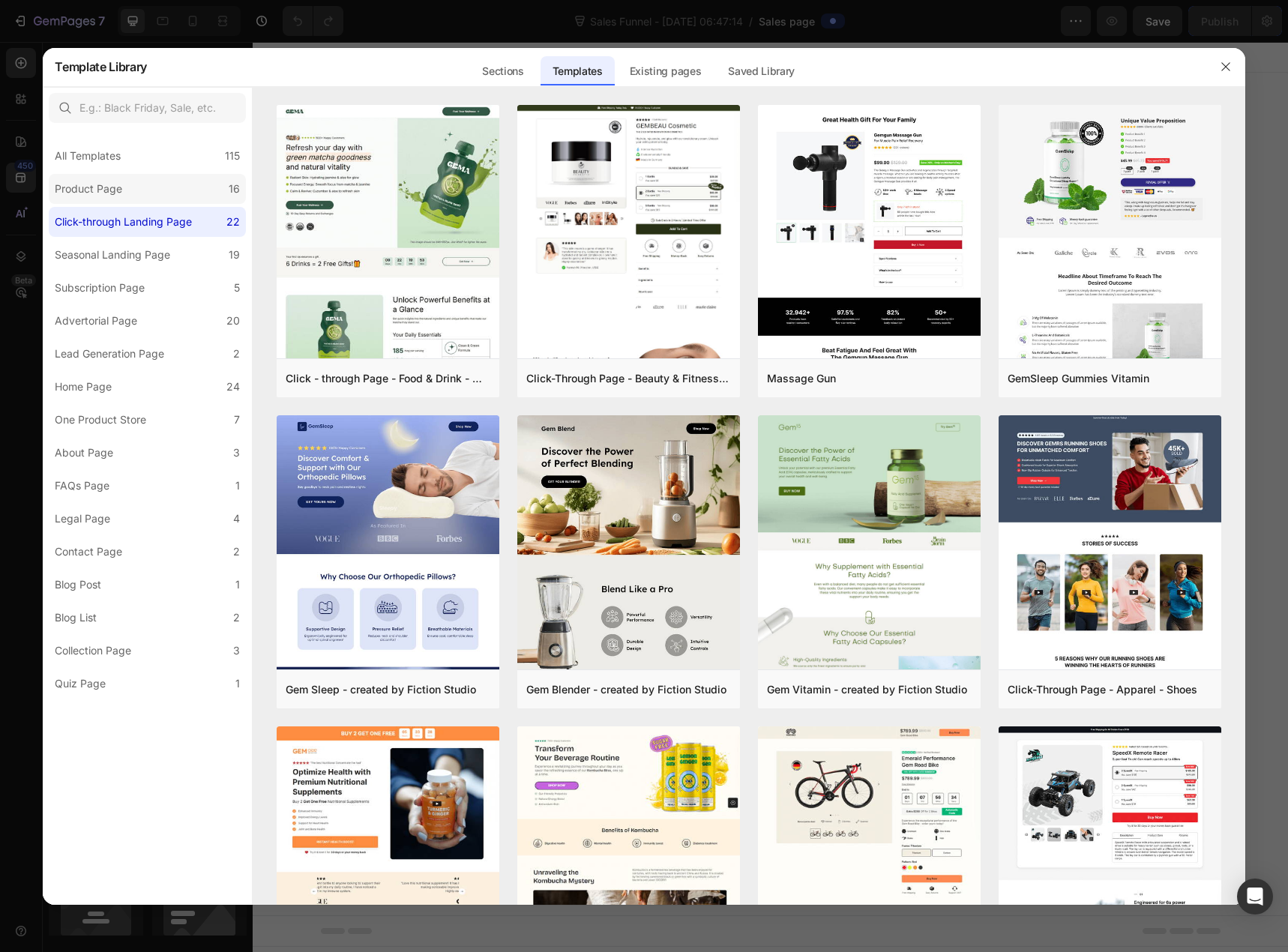
click at [128, 189] on label "Product Page 16" at bounding box center [148, 189] width 197 height 30
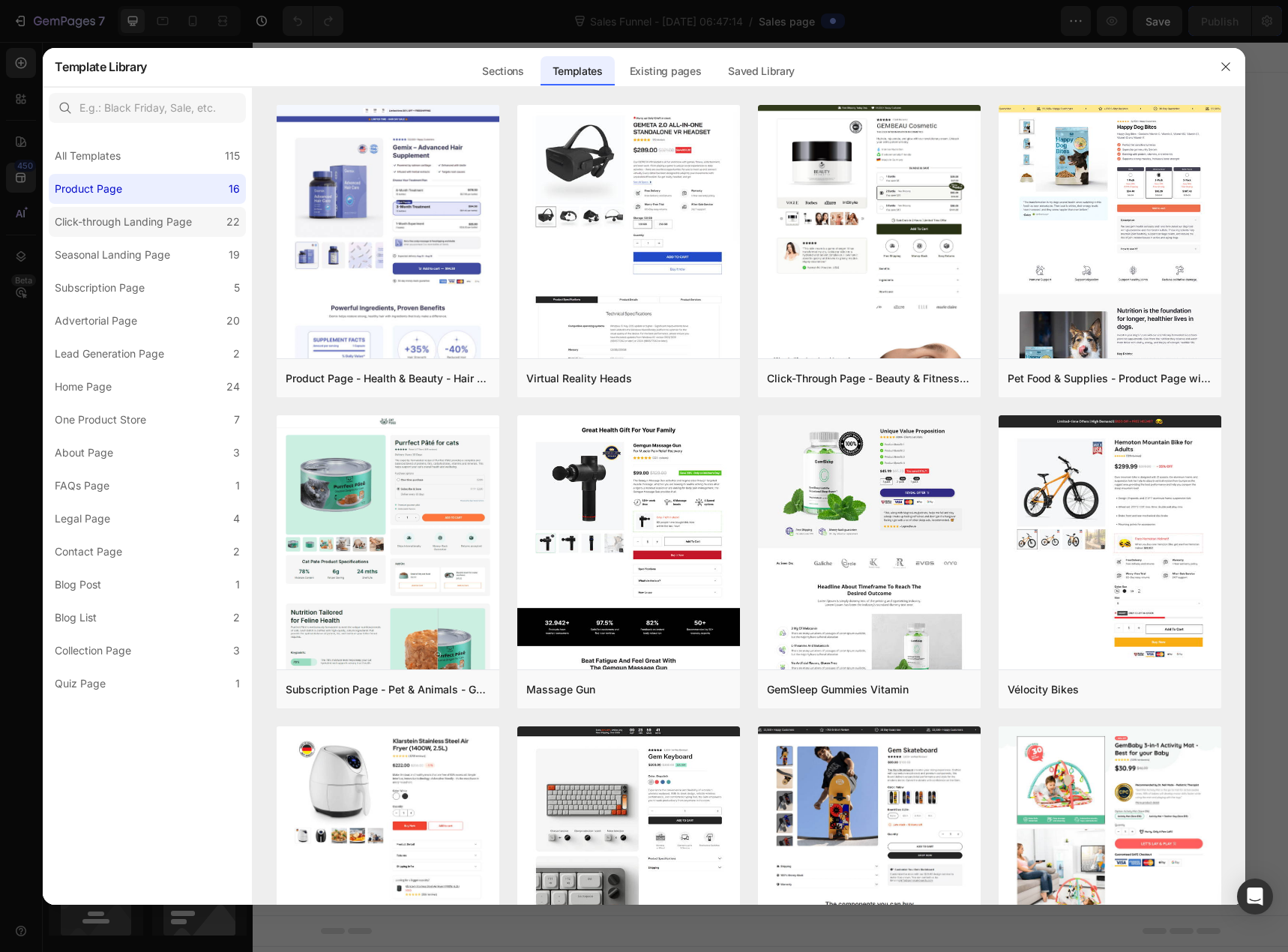
click at [128, 220] on div "Click-through Landing Page" at bounding box center [123, 222] width 138 height 18
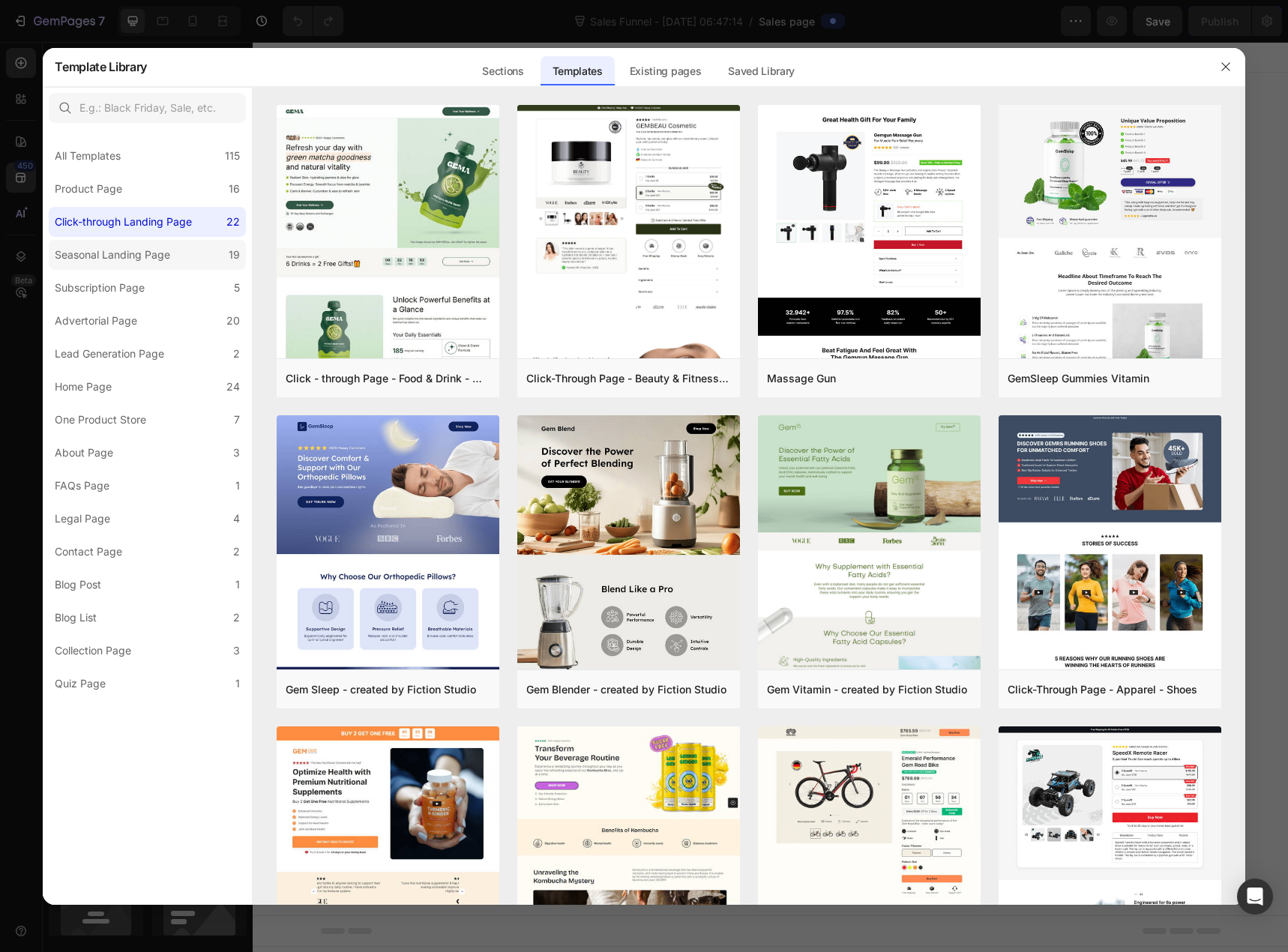
click at [133, 259] on div "Seasonal Landing Page" at bounding box center [112, 255] width 116 height 18
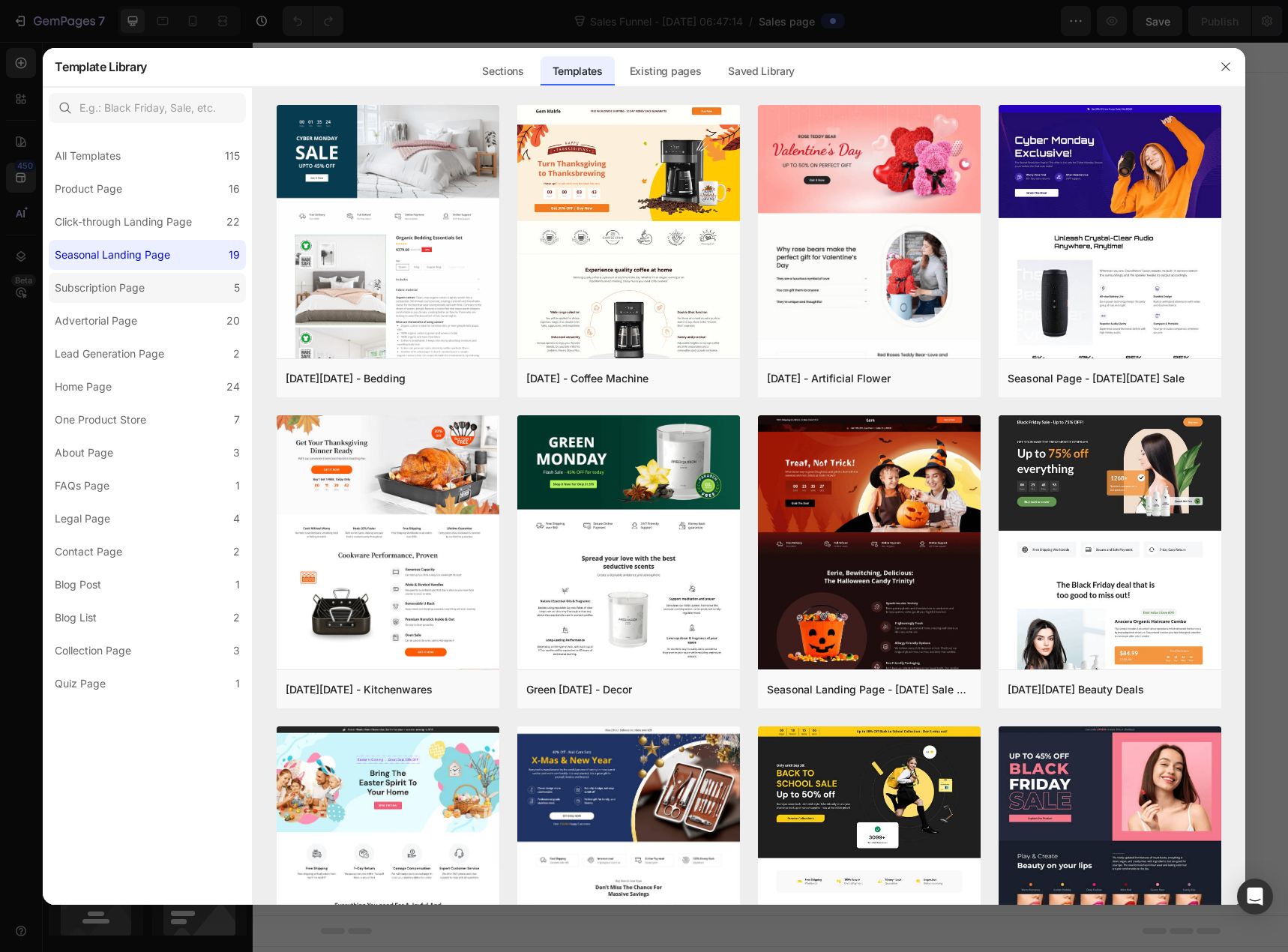
click at [121, 283] on div "Subscription Page" at bounding box center [99, 288] width 90 height 18
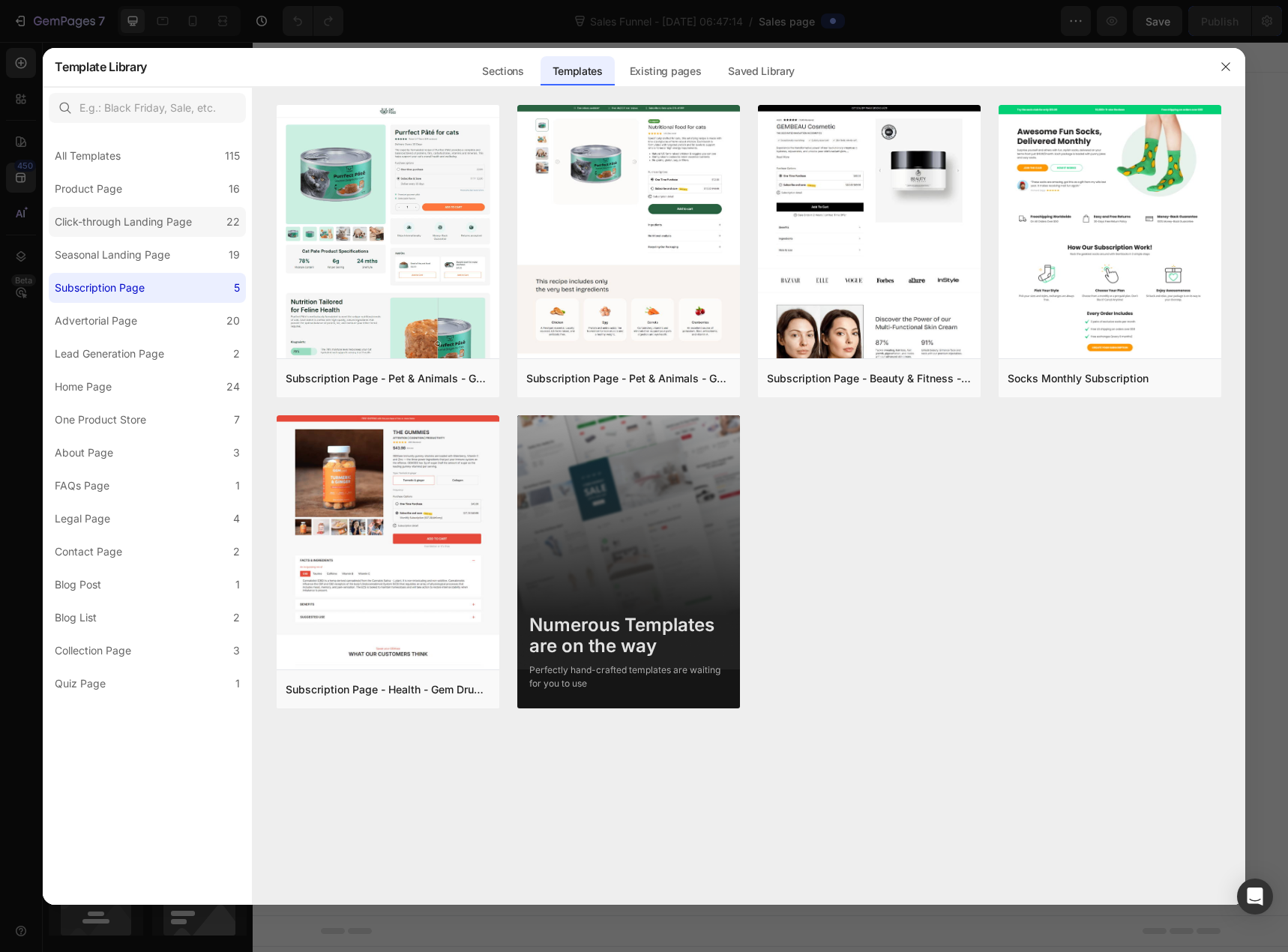
click at [121, 219] on div "Click-through Landing Page" at bounding box center [123, 222] width 138 height 18
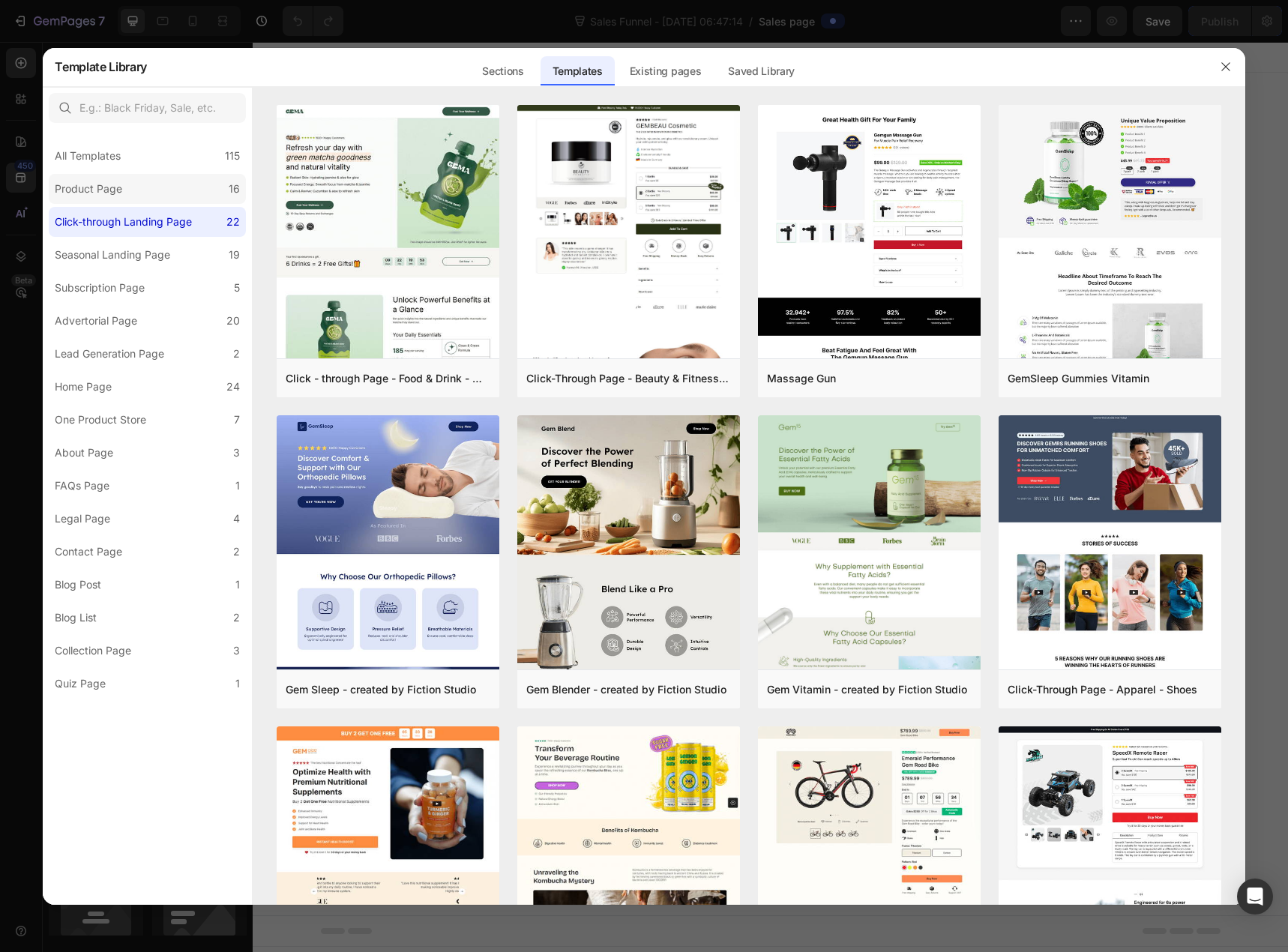
click at [120, 193] on div "Product Page" at bounding box center [88, 189] width 67 height 18
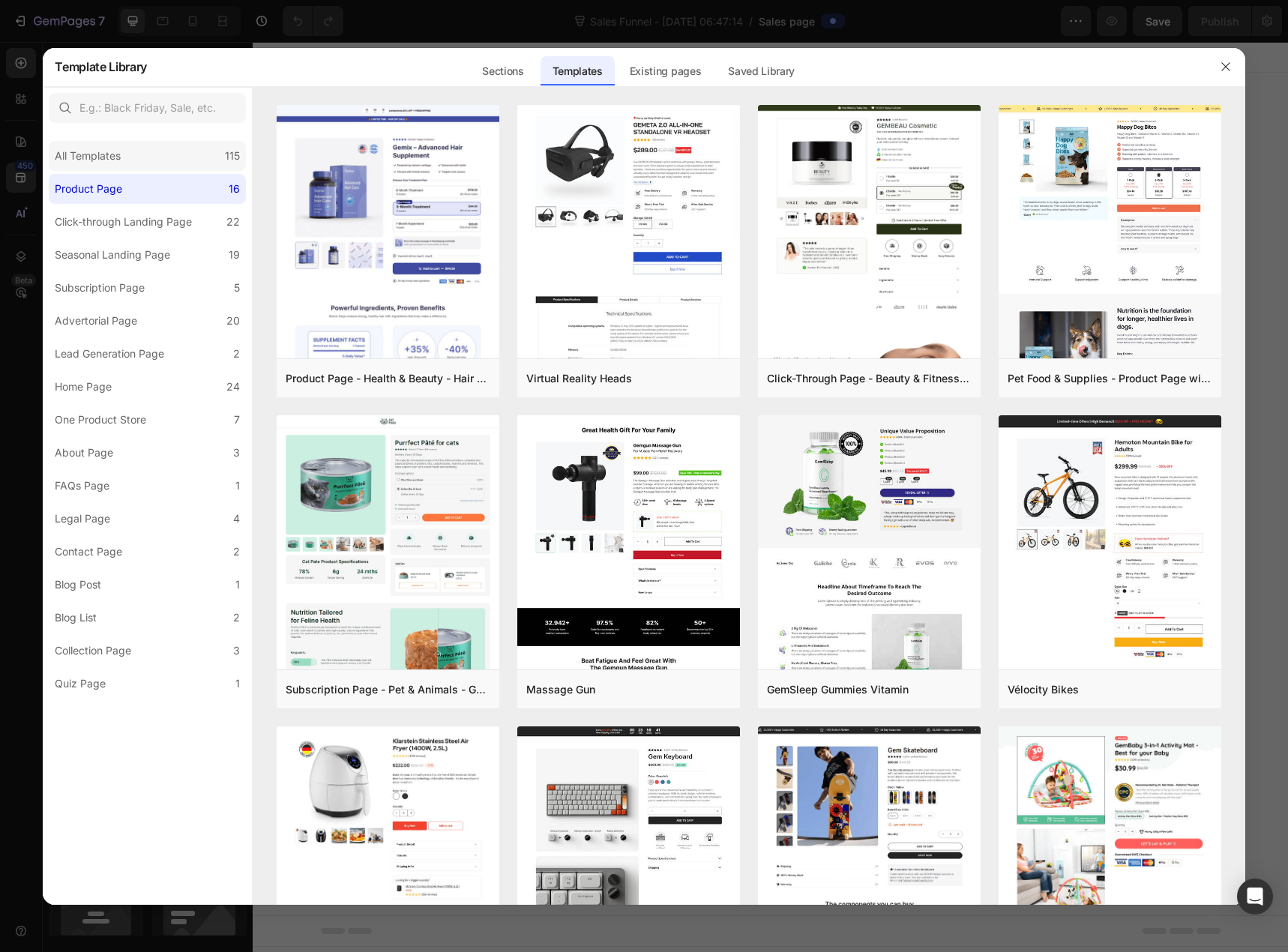
click at [129, 161] on div "All Templates 115" at bounding box center [148, 156] width 197 height 30
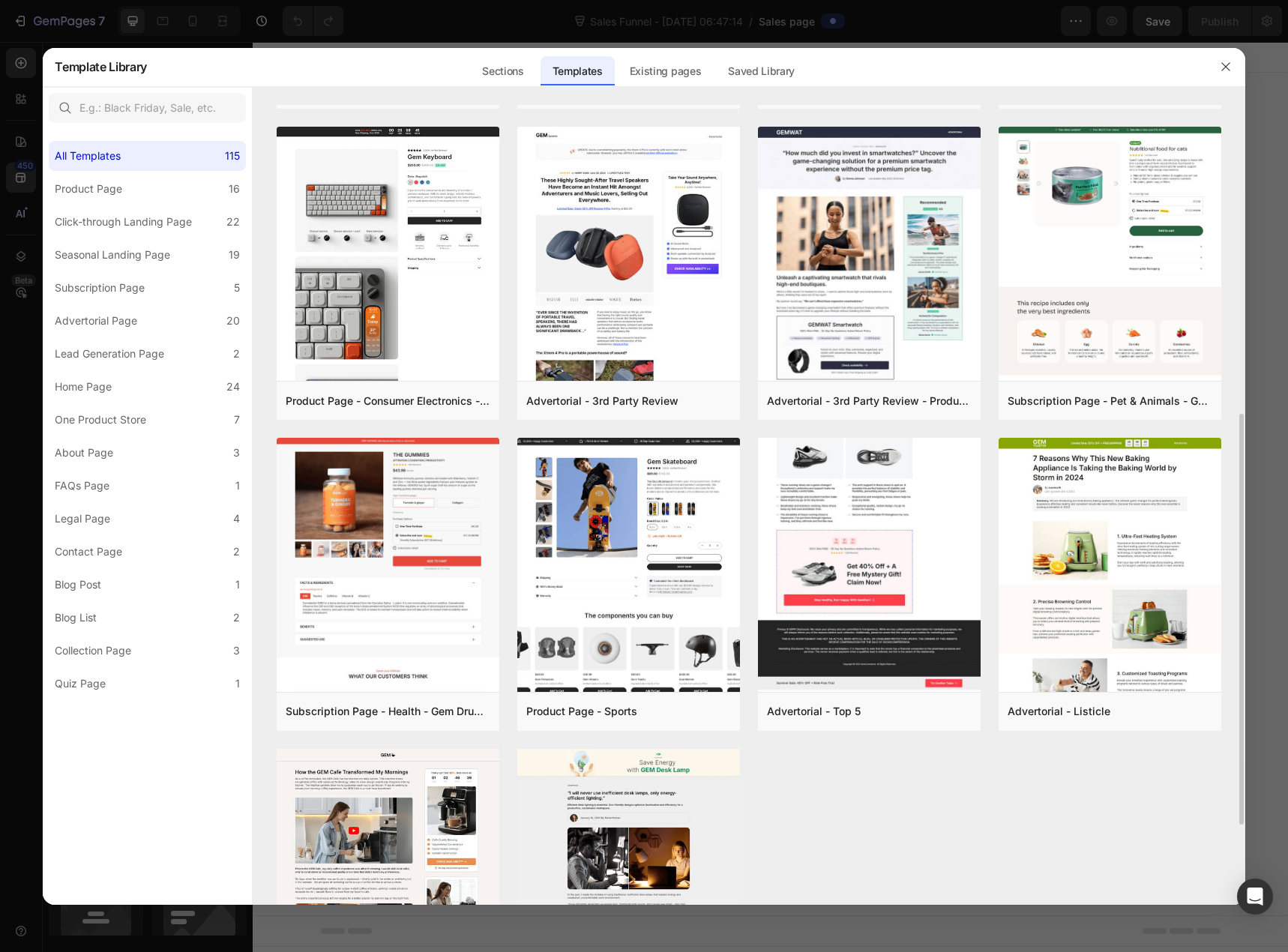
scroll to position [750, 0]
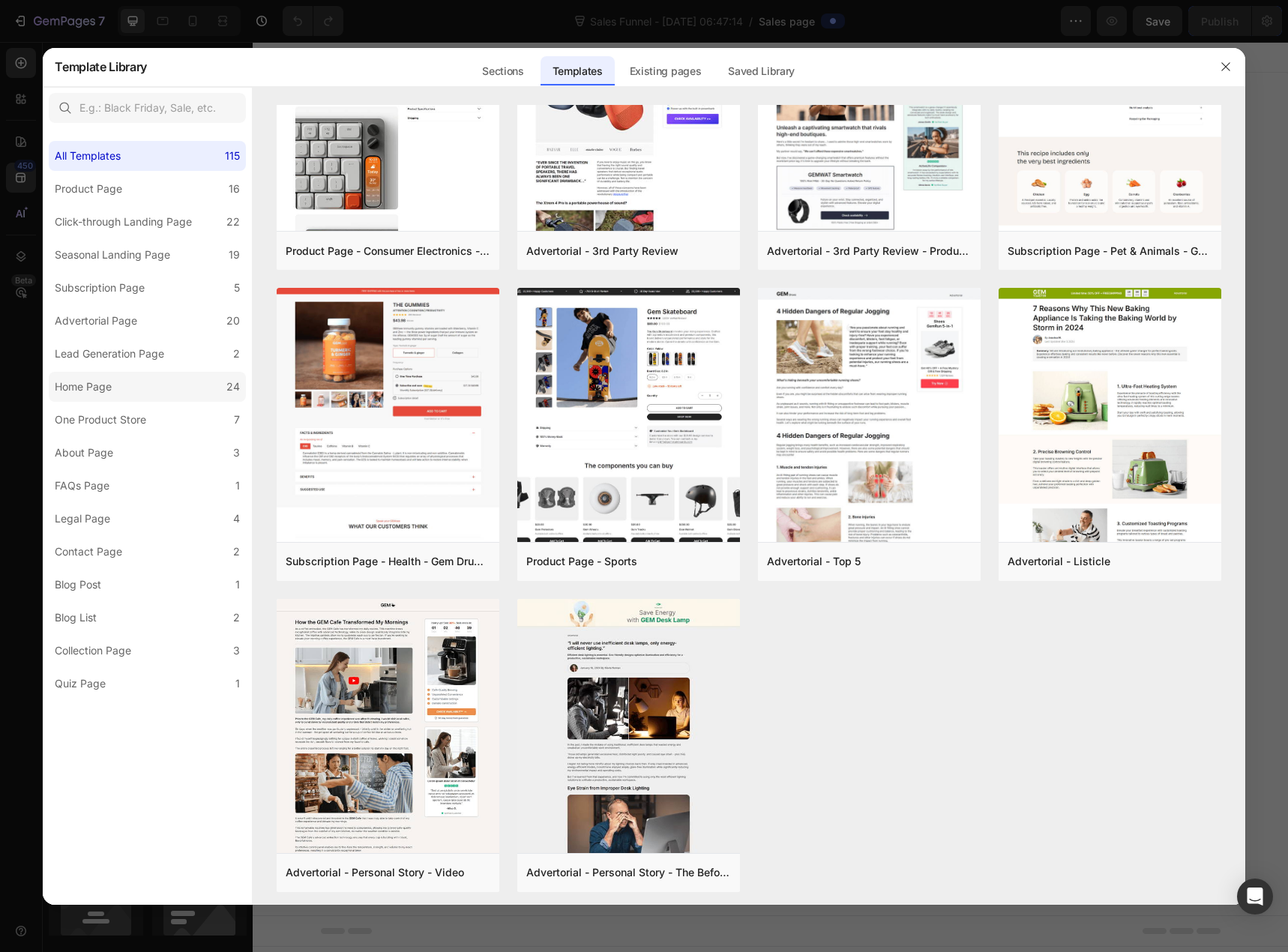
click at [104, 388] on div "Home Page" at bounding box center [83, 387] width 57 height 18
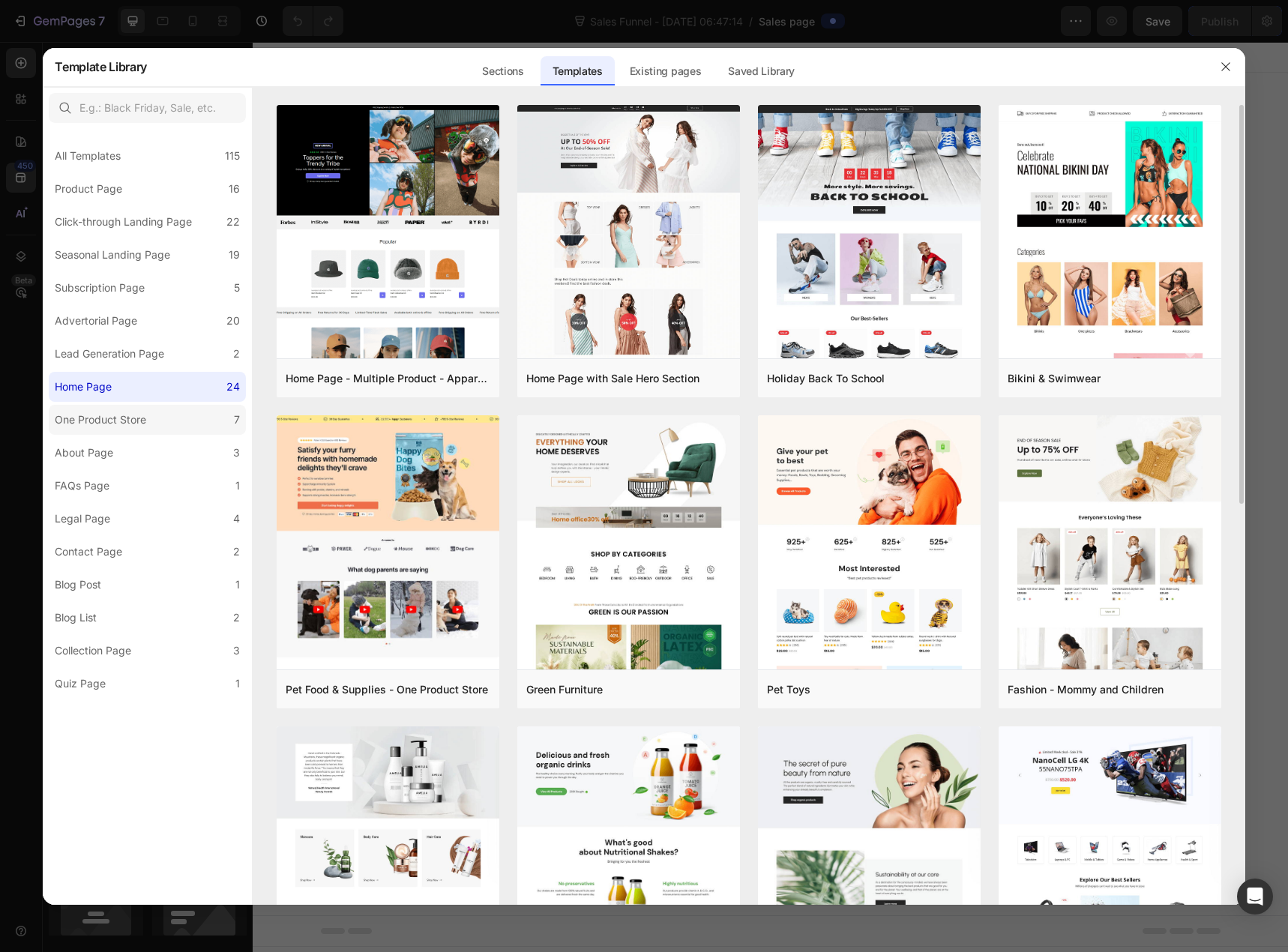
click at [125, 422] on div "One Product Store" at bounding box center [100, 420] width 91 height 18
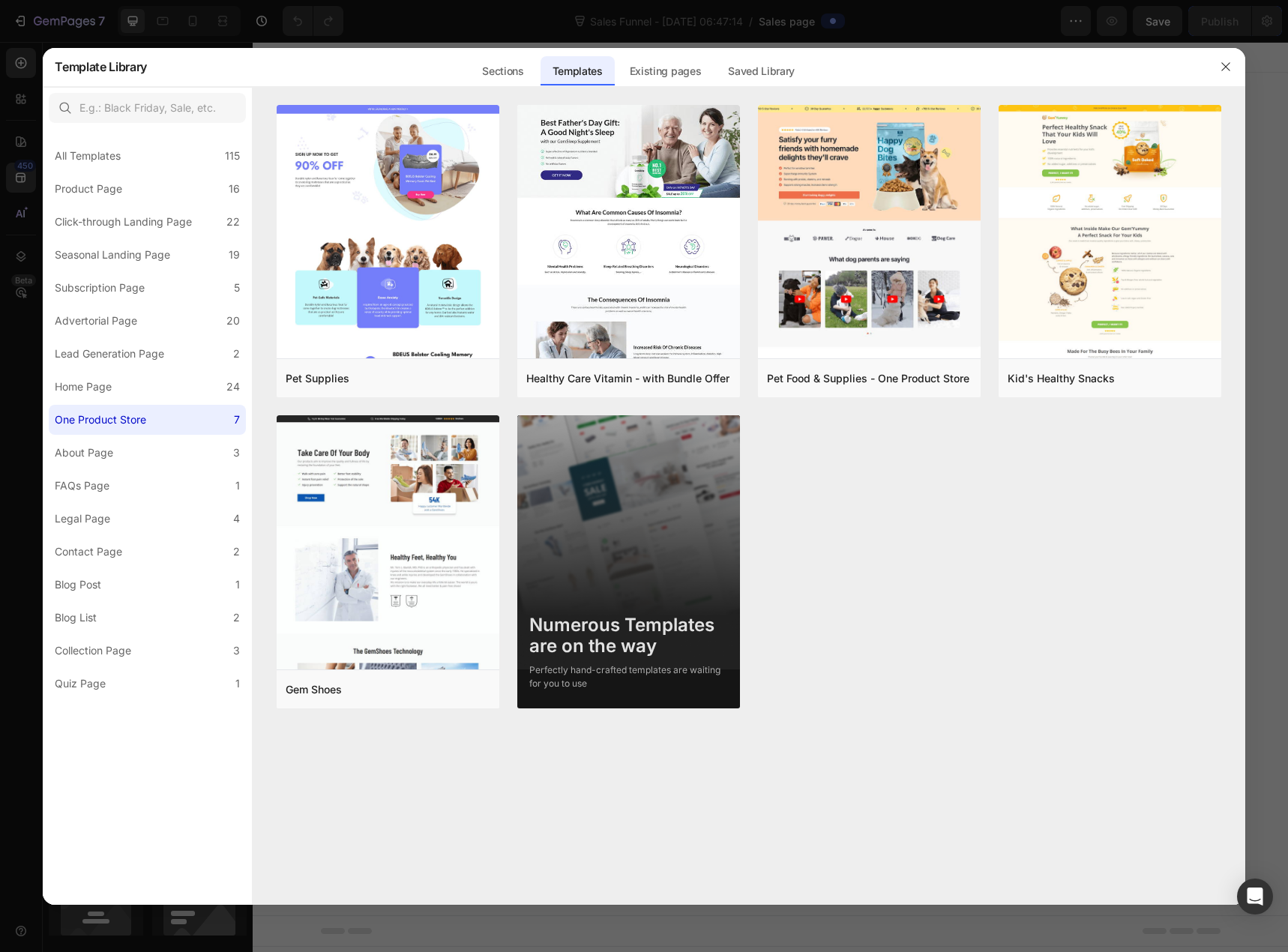
click at [127, 434] on label "One Product Store 7" at bounding box center [148, 420] width 197 height 30
click at [127, 454] on label "About Page 3" at bounding box center [148, 453] width 197 height 30
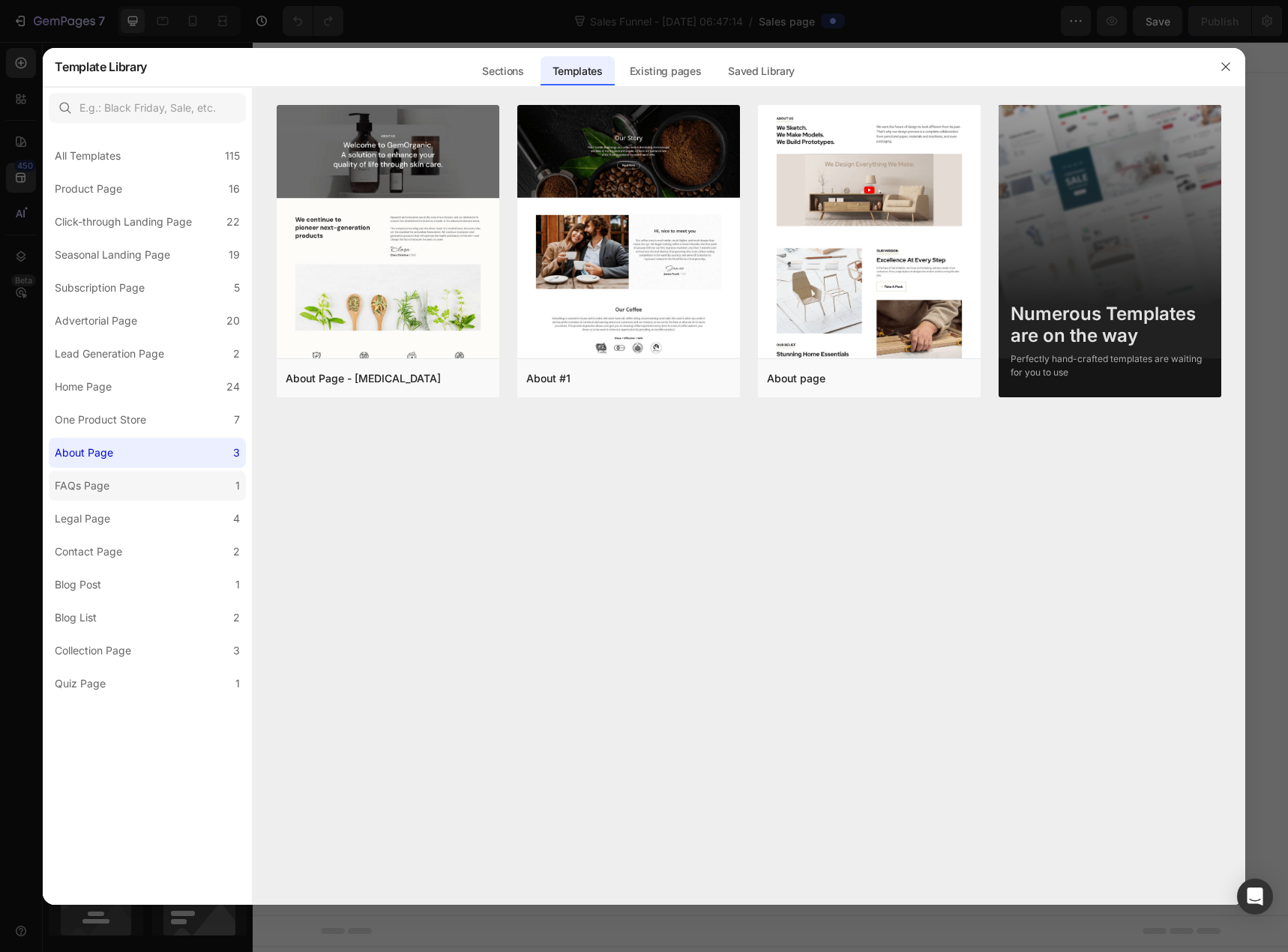
click at [121, 484] on label "FAQs Page 1" at bounding box center [148, 486] width 197 height 30
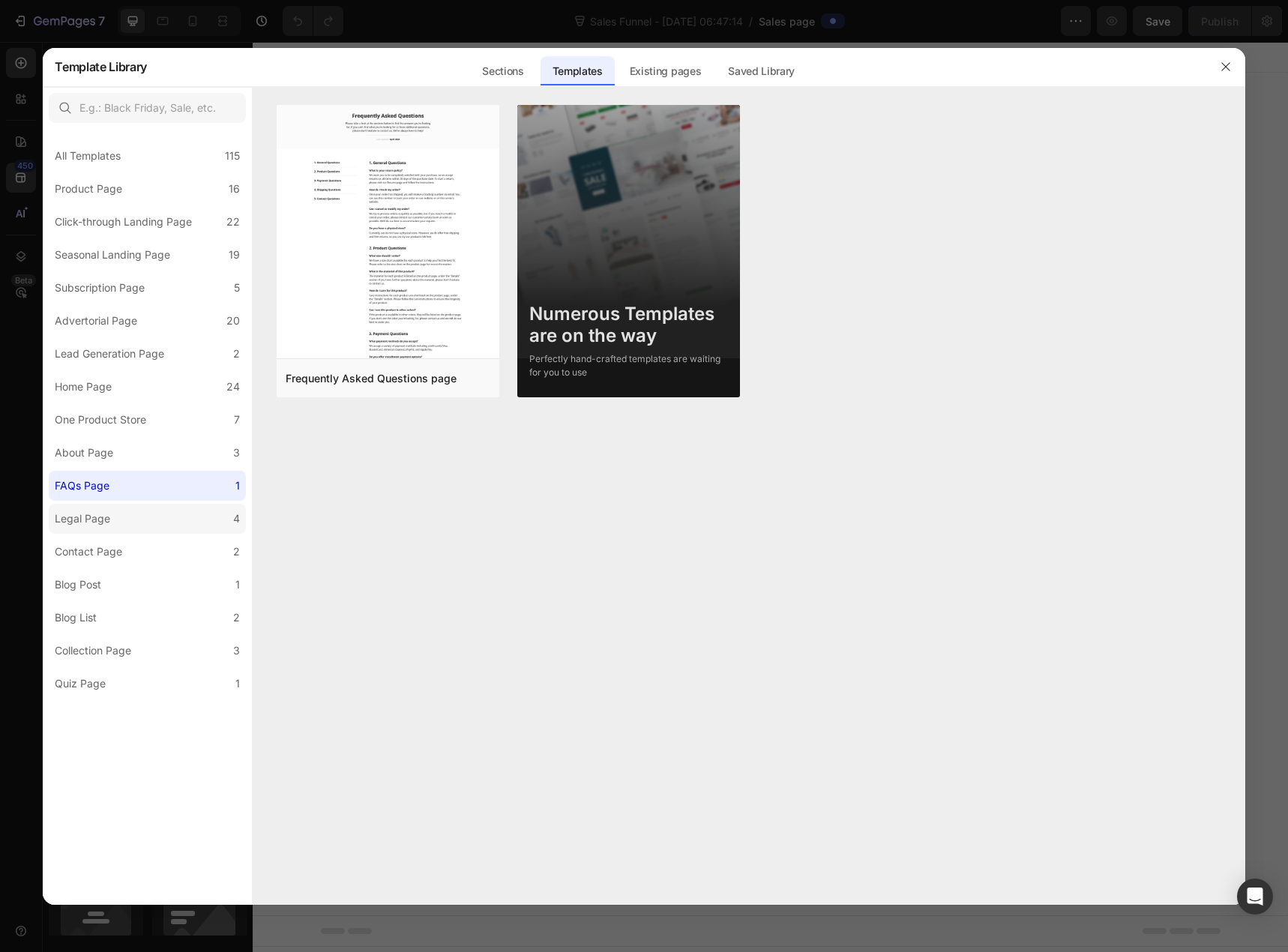
click at [125, 507] on label "Legal Page 4" at bounding box center [148, 518] width 197 height 30
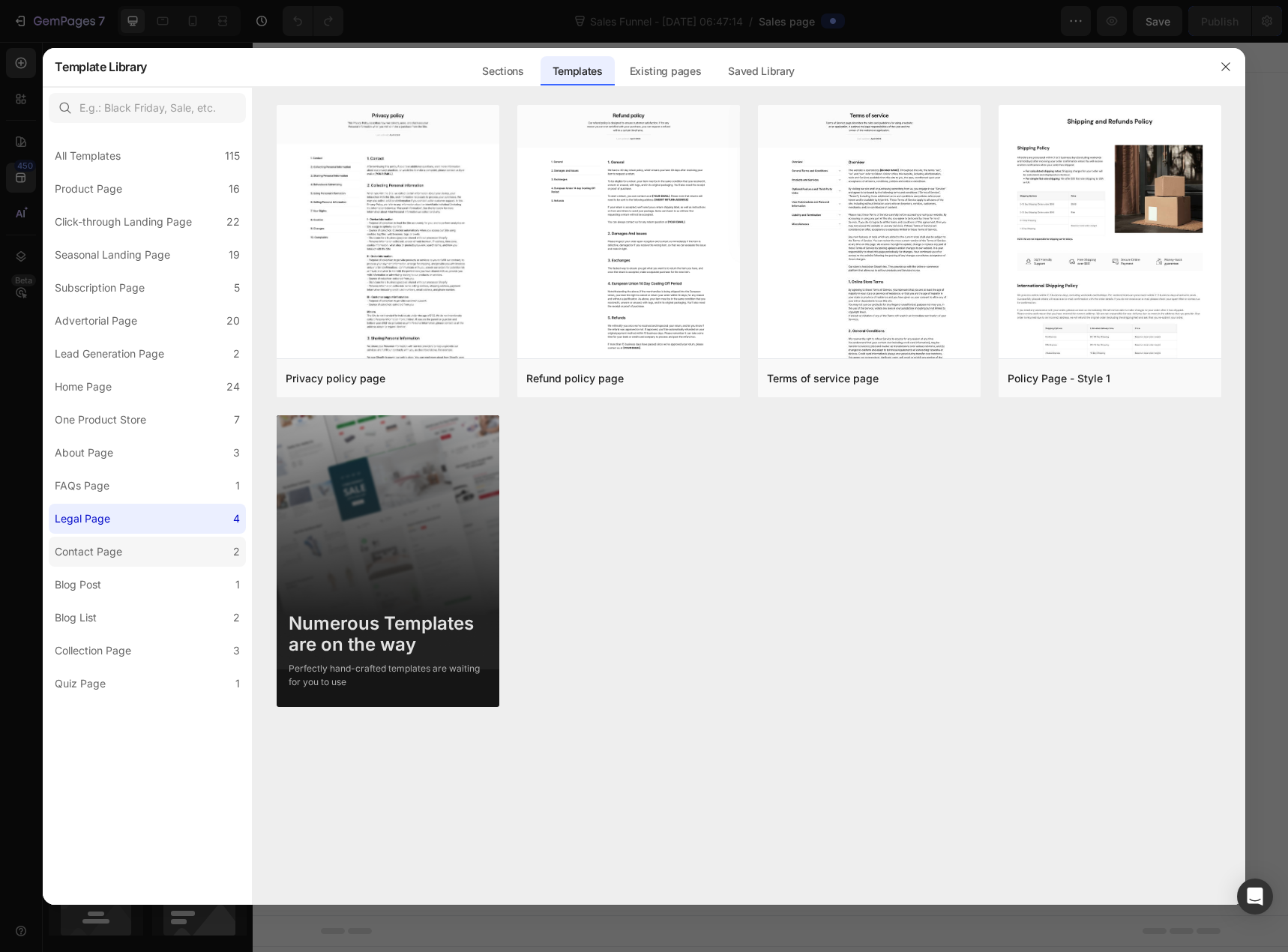
click at [127, 549] on div "Contact Page" at bounding box center [91, 552] width 74 height 18
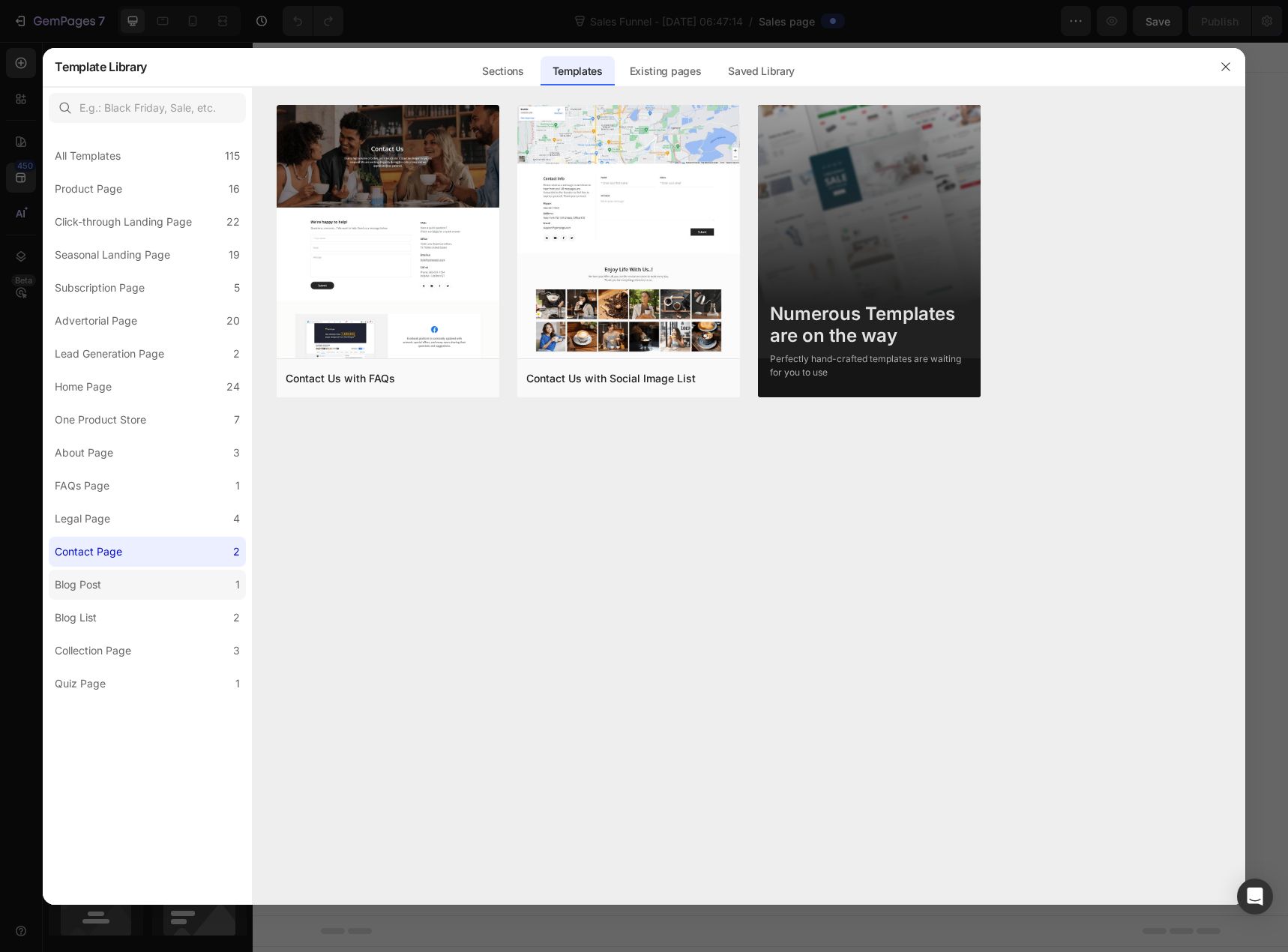
click at [118, 578] on label "Blog Post 1" at bounding box center [148, 585] width 197 height 30
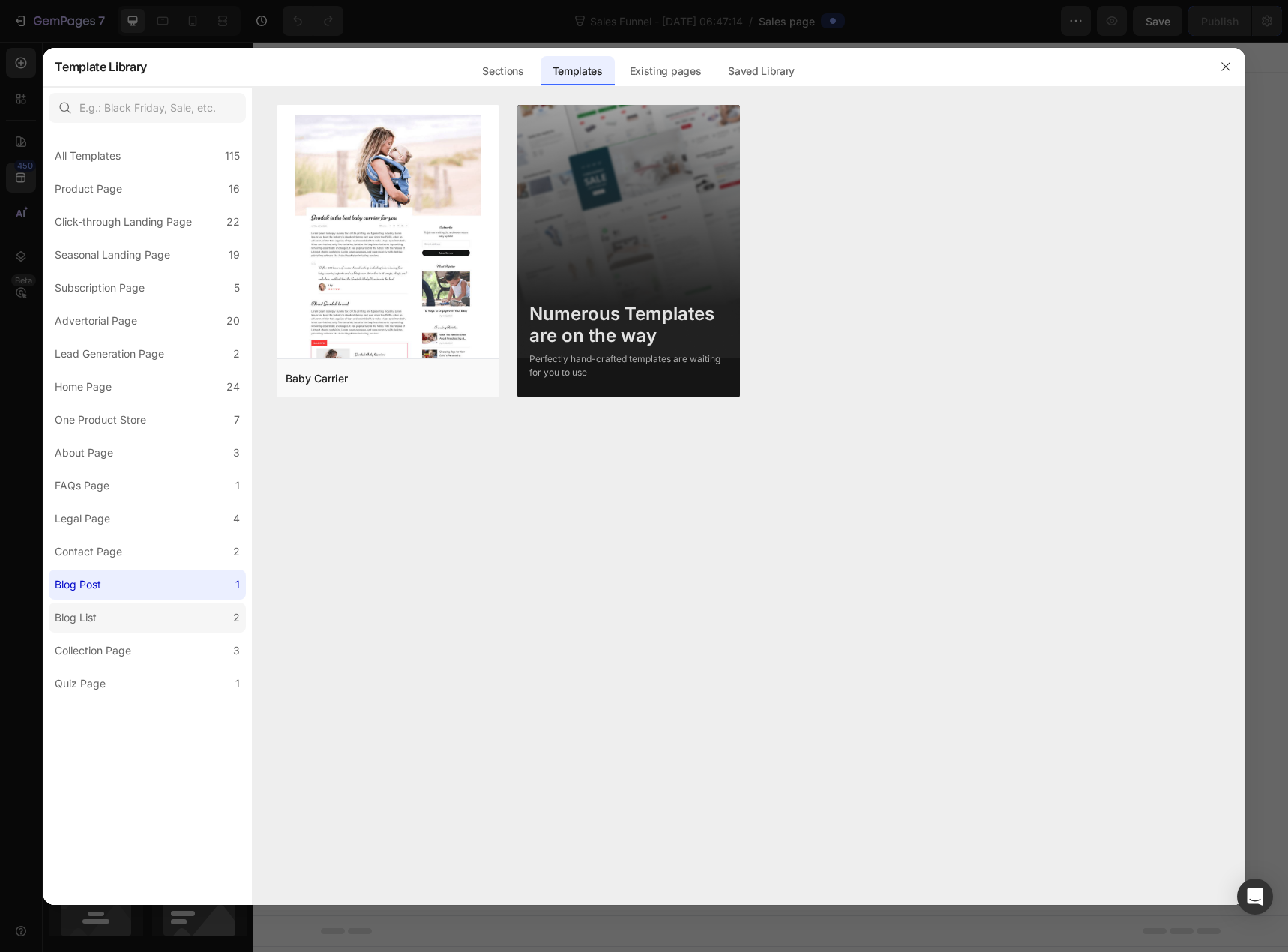
click at [115, 622] on label "Blog List 2" at bounding box center [148, 618] width 197 height 30
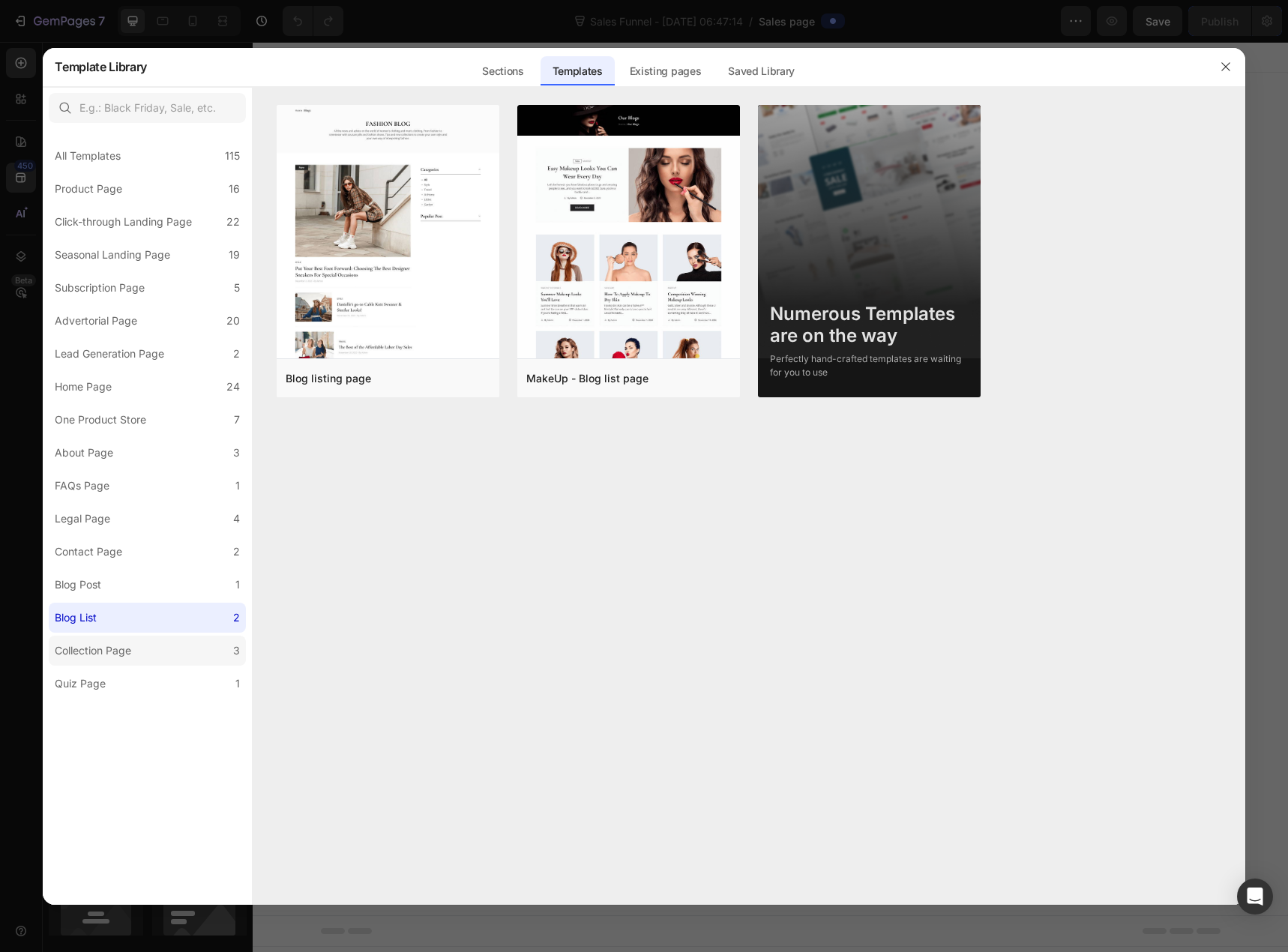
click at [116, 649] on div "Collection Page" at bounding box center [93, 651] width 77 height 18
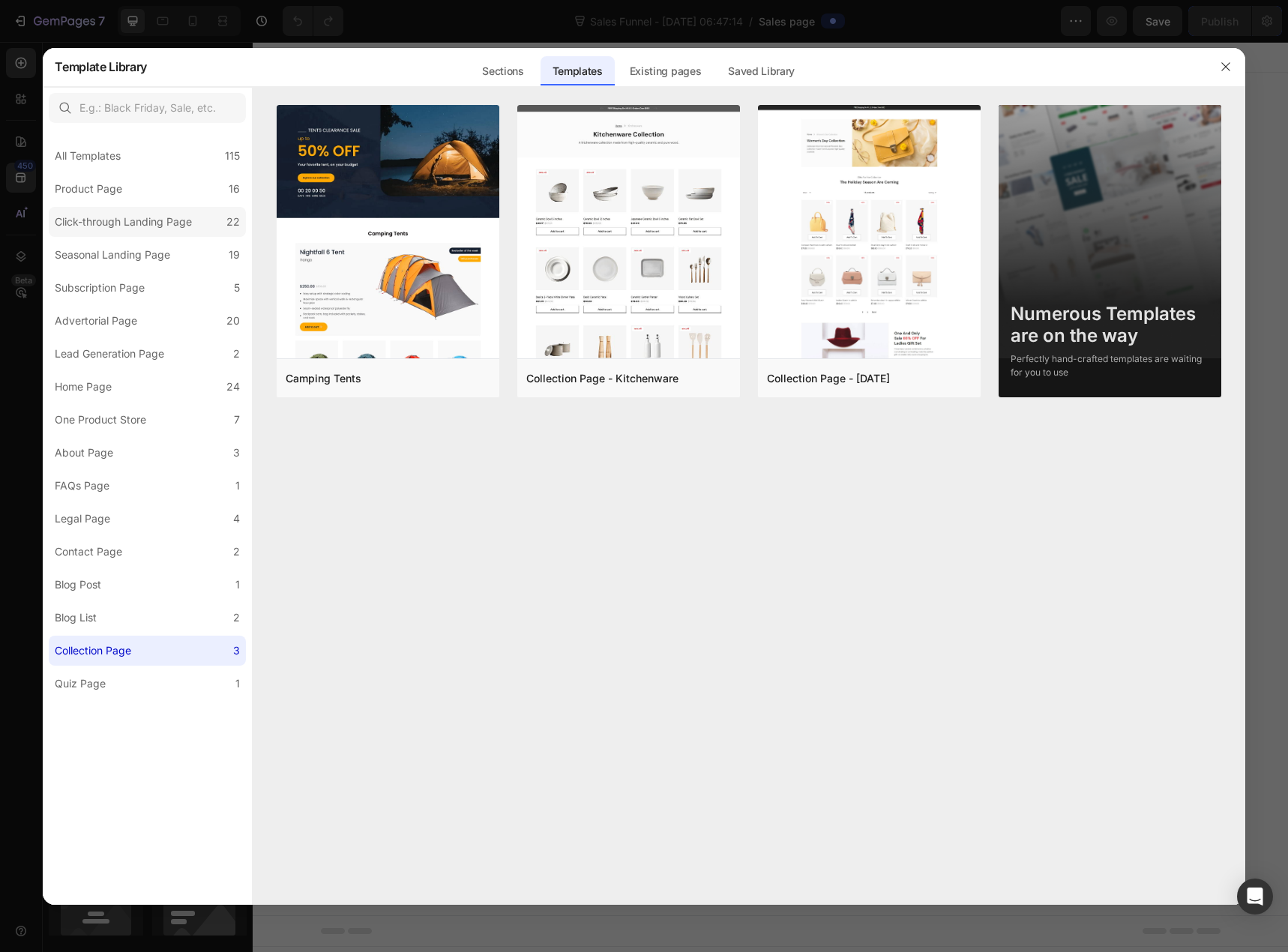
click at [149, 222] on div "Click-through Landing Page" at bounding box center [123, 222] width 138 height 18
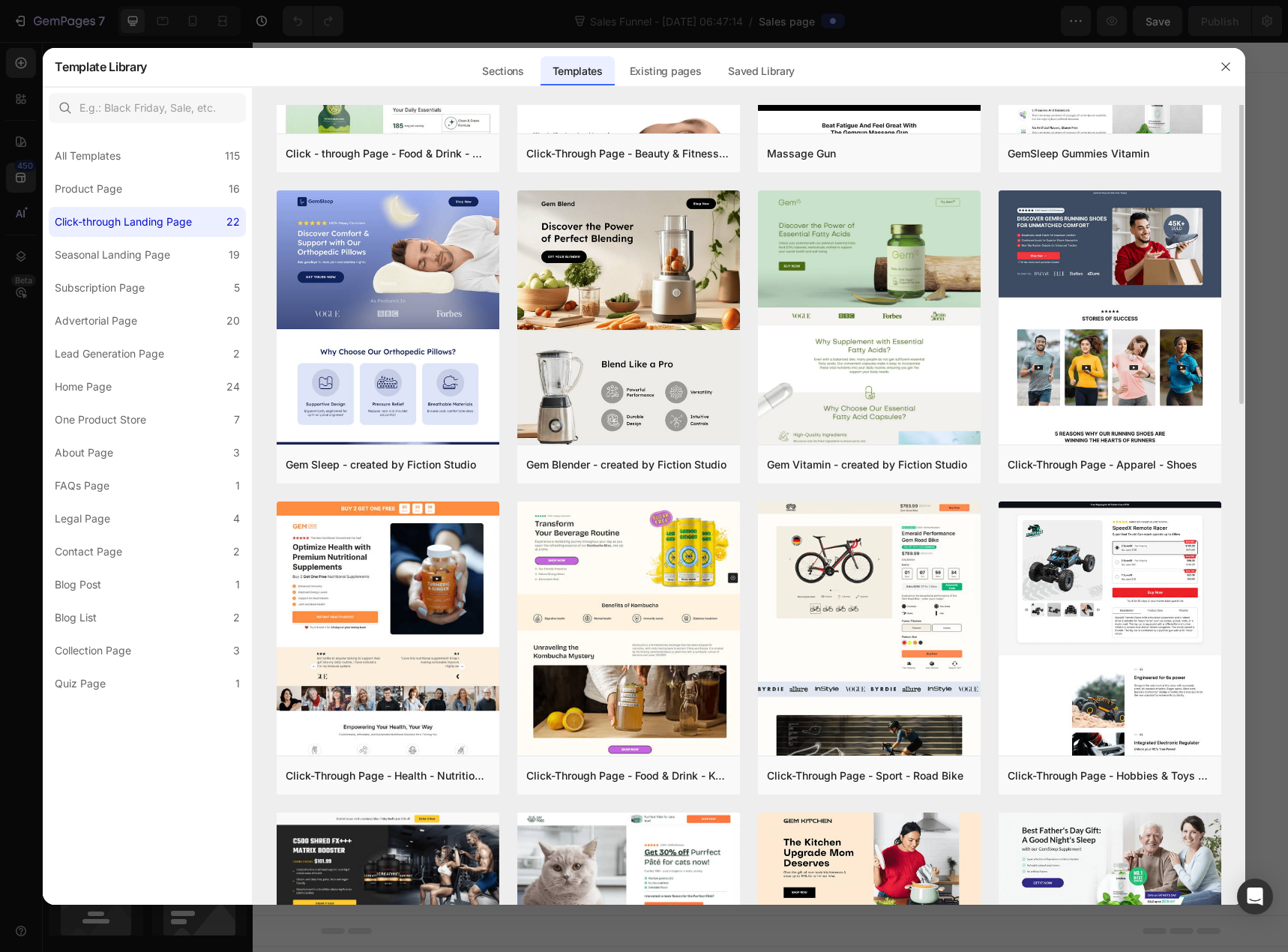
scroll to position [75, 0]
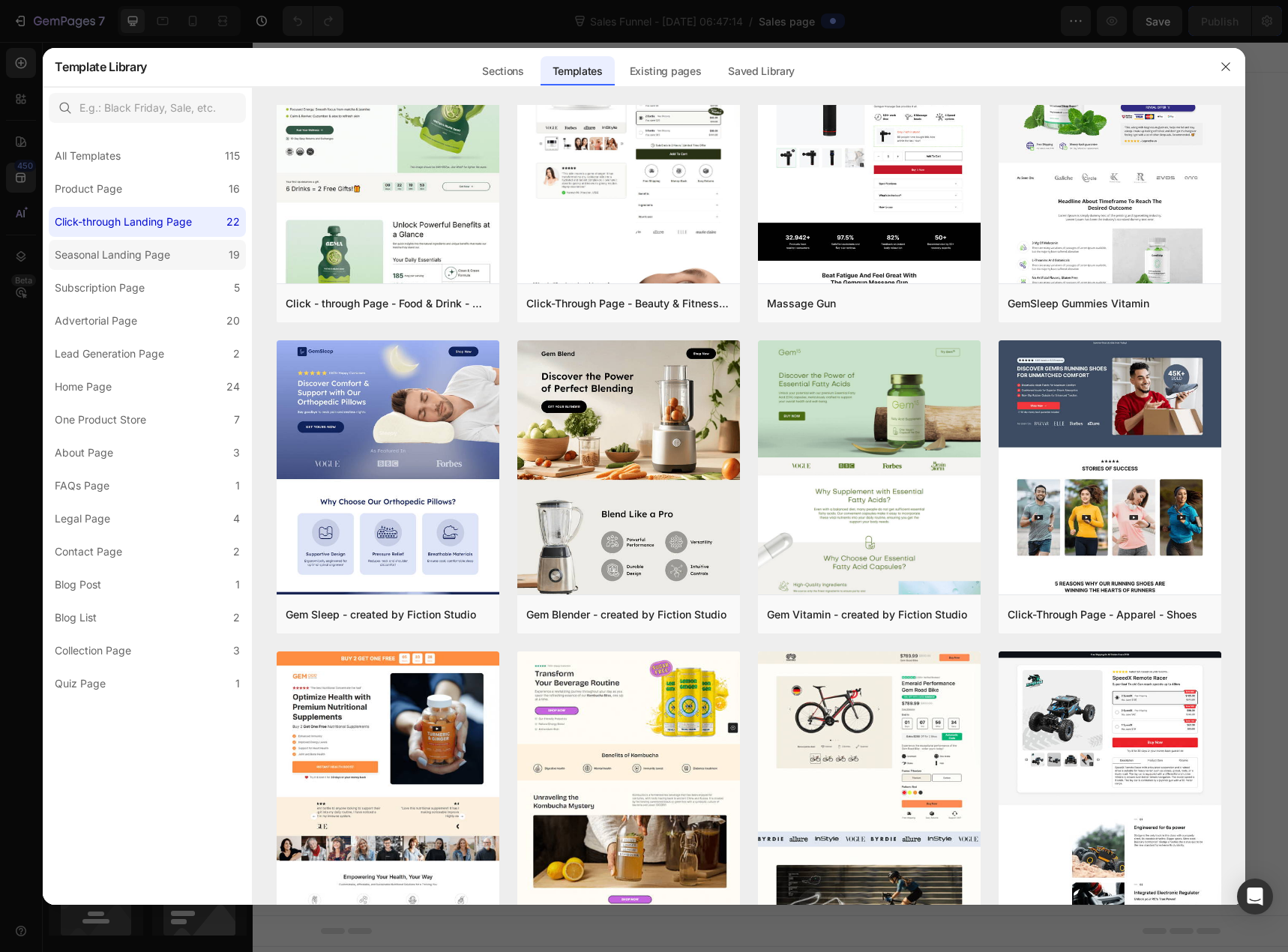
click at [120, 256] on div "Seasonal Landing Page" at bounding box center [112, 255] width 116 height 18
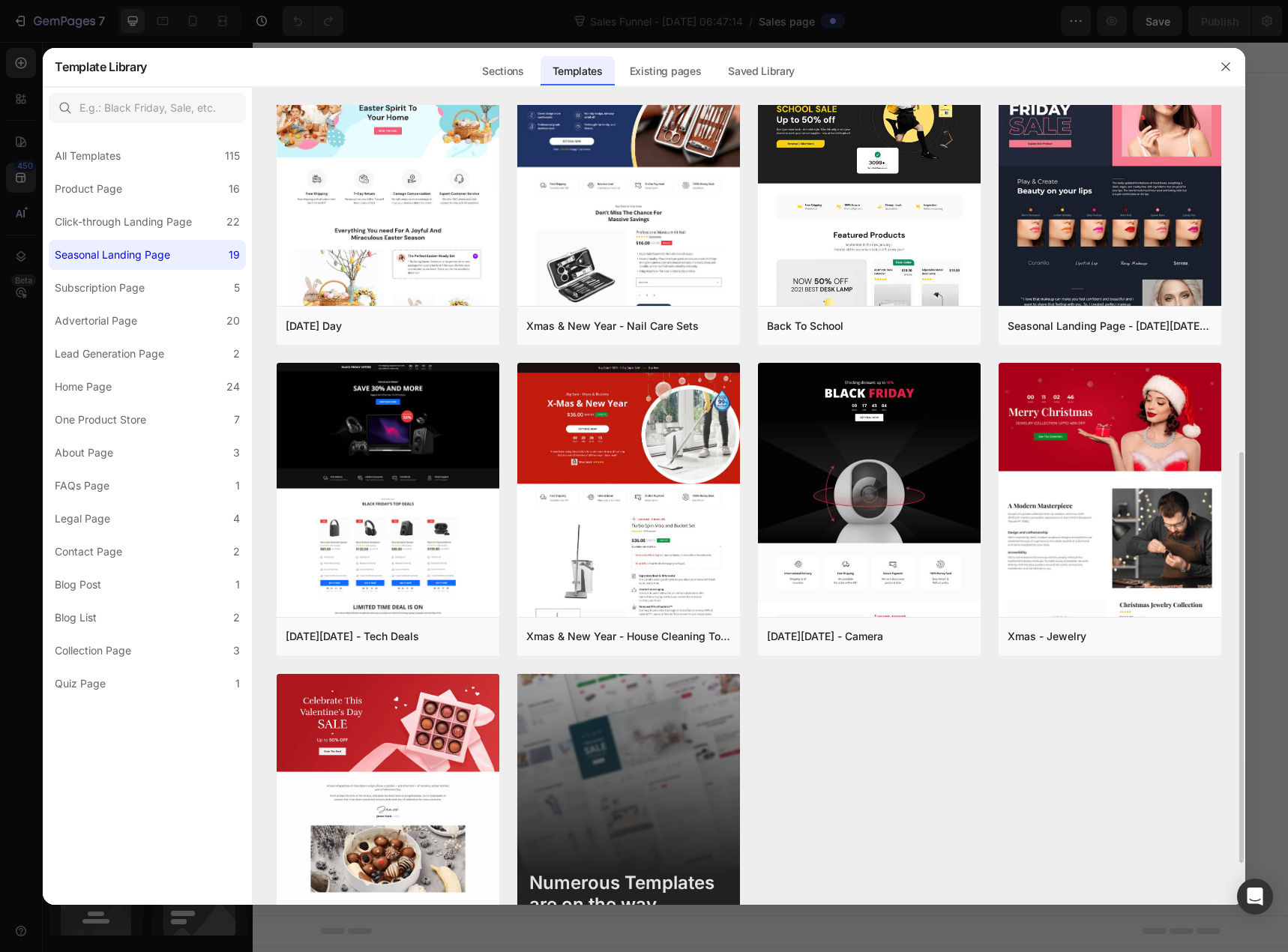
scroll to position [755, 0]
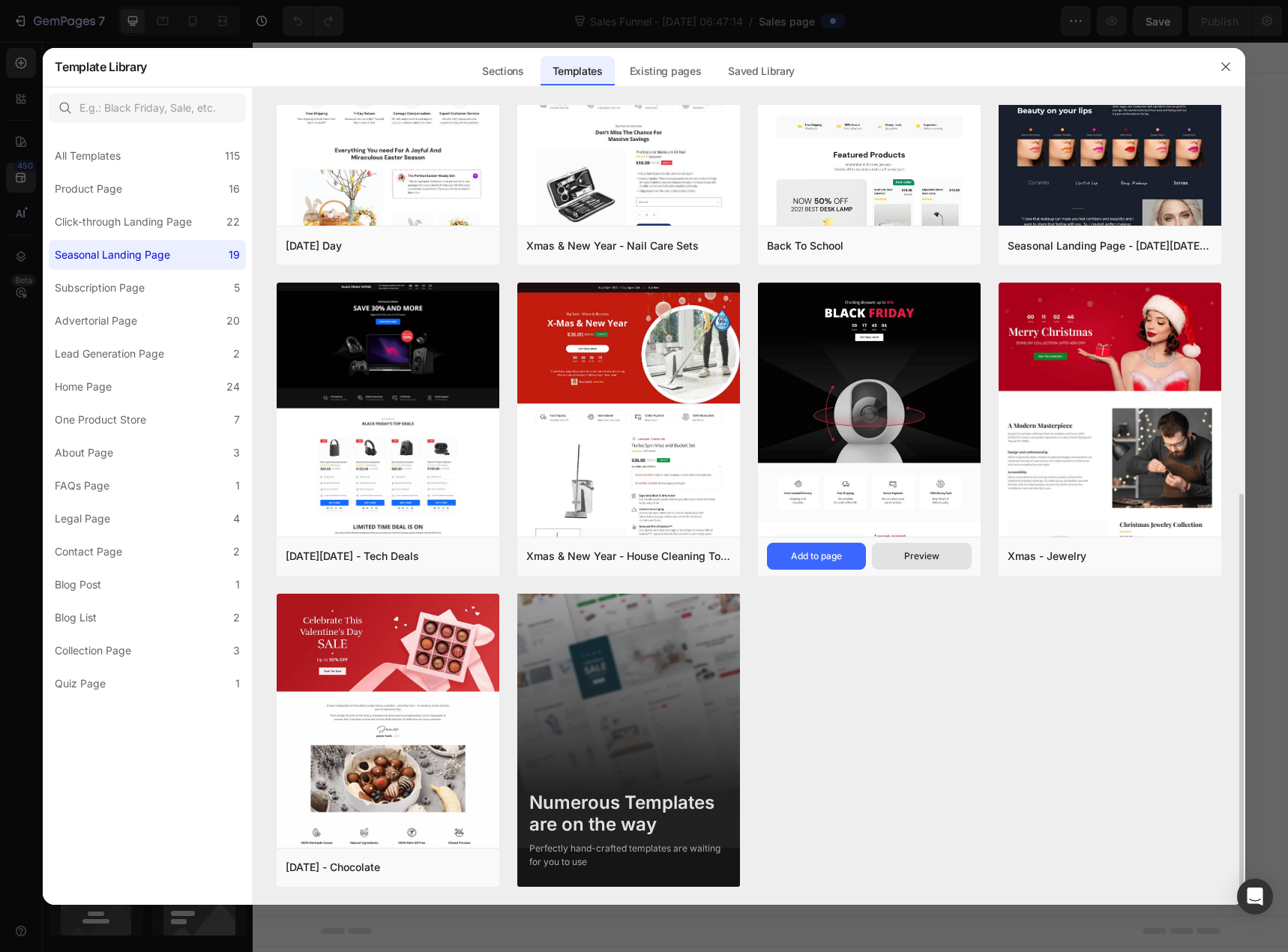
click at [917, 558] on div "Preview" at bounding box center [922, 556] width 36 height 14
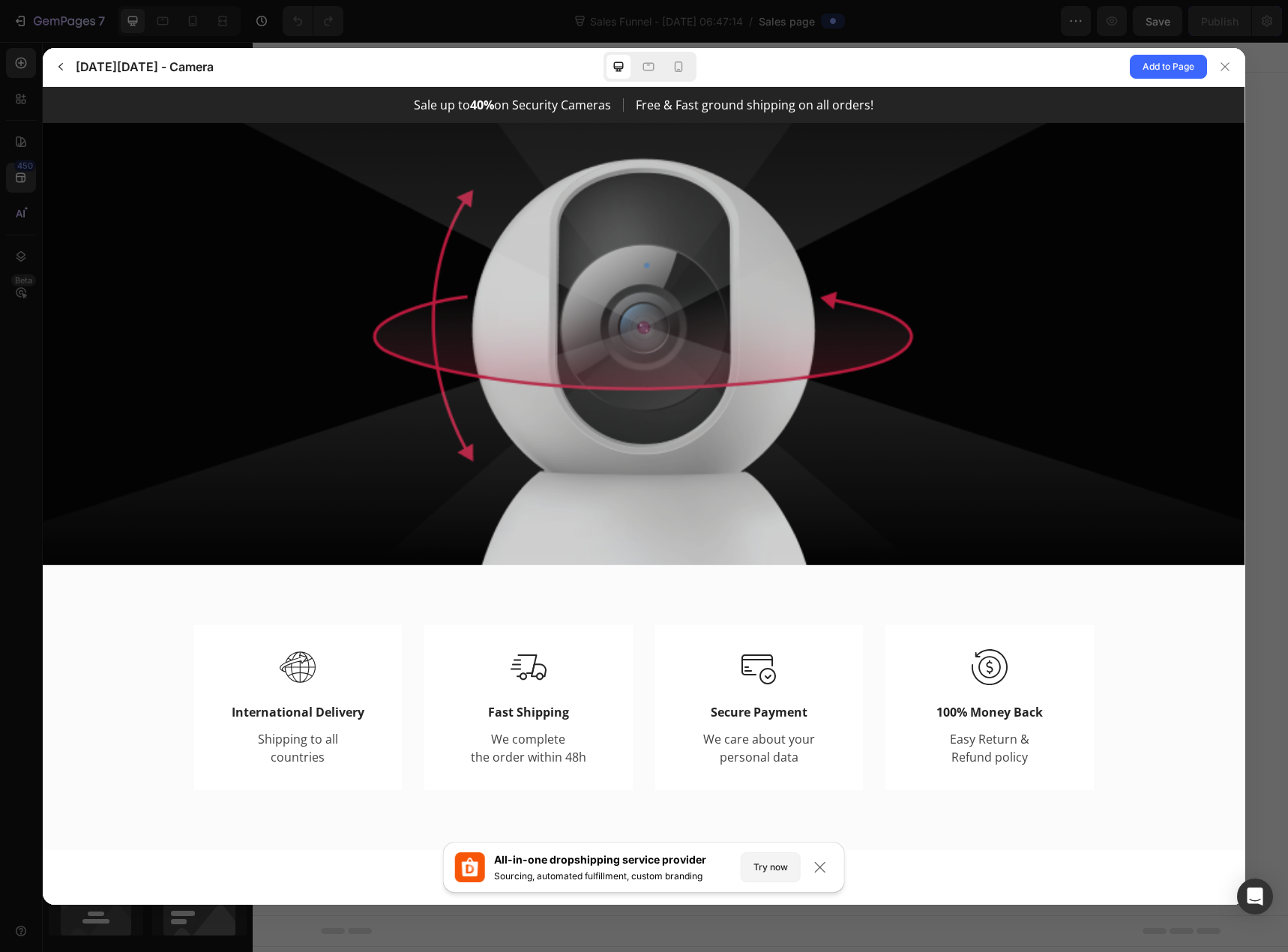
scroll to position [0, 0]
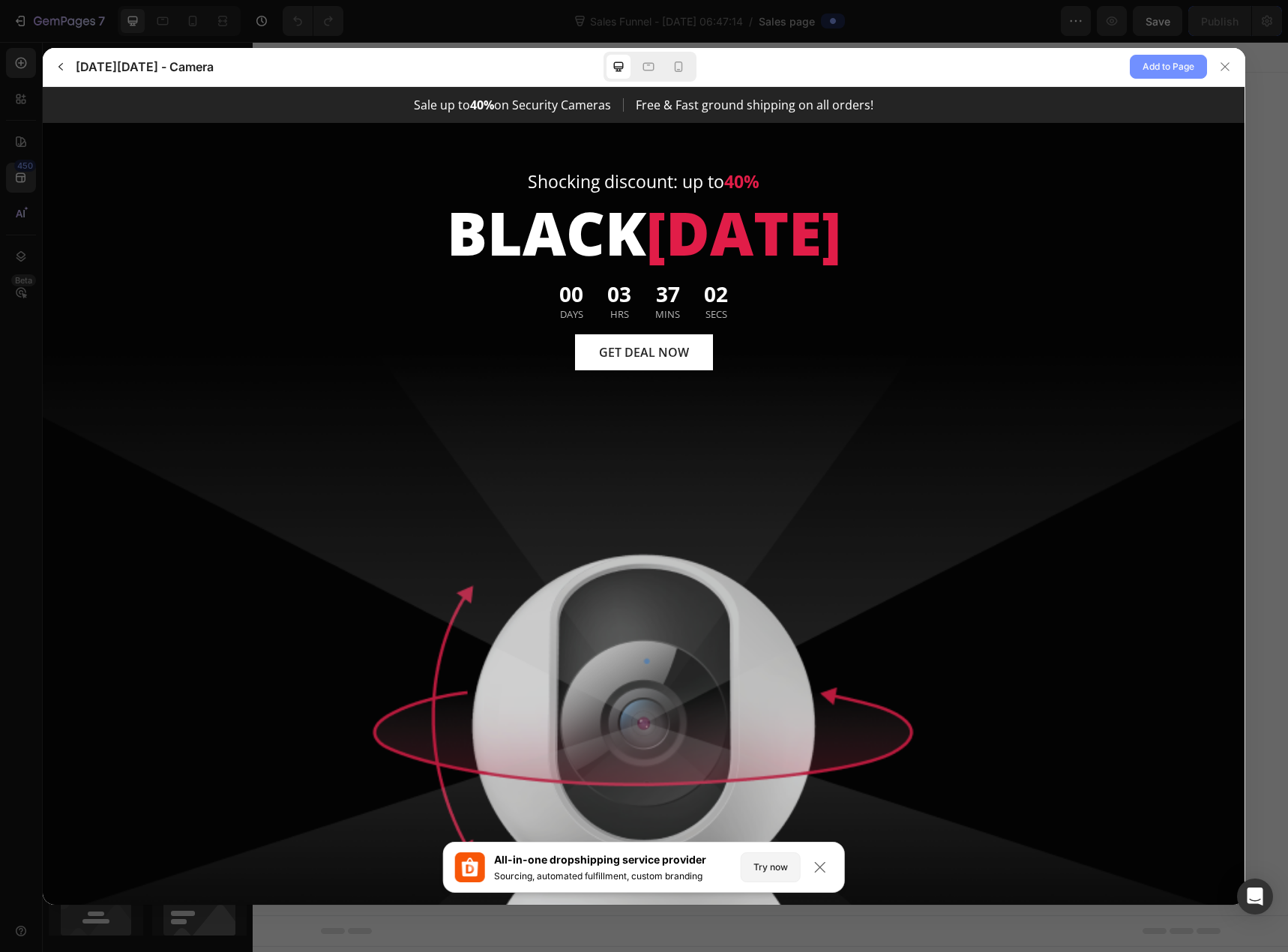
click at [1167, 67] on span "Add to Page" at bounding box center [1169, 67] width 52 height 18
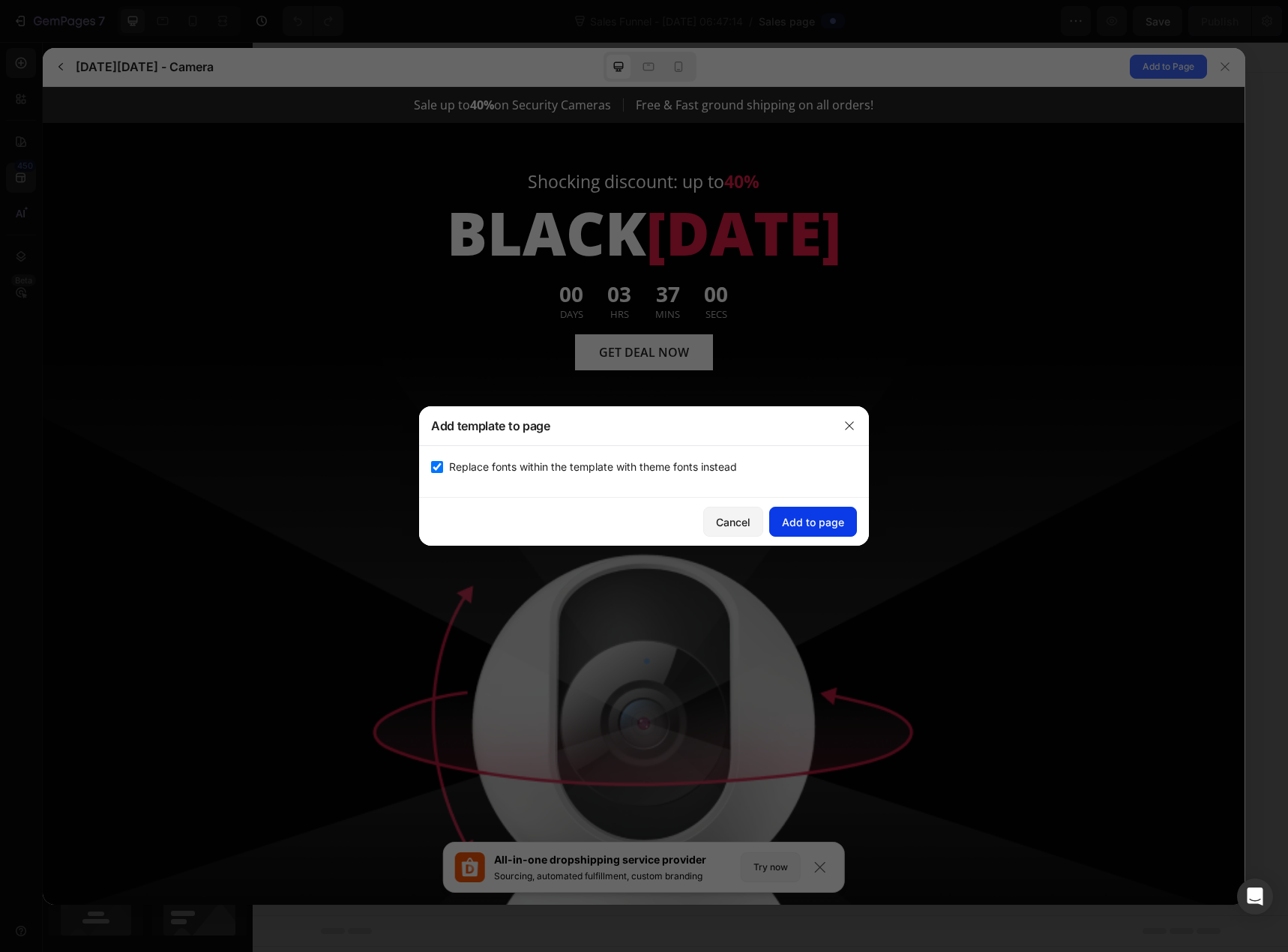
click at [812, 513] on button "Add to page" at bounding box center [813, 521] width 87 height 30
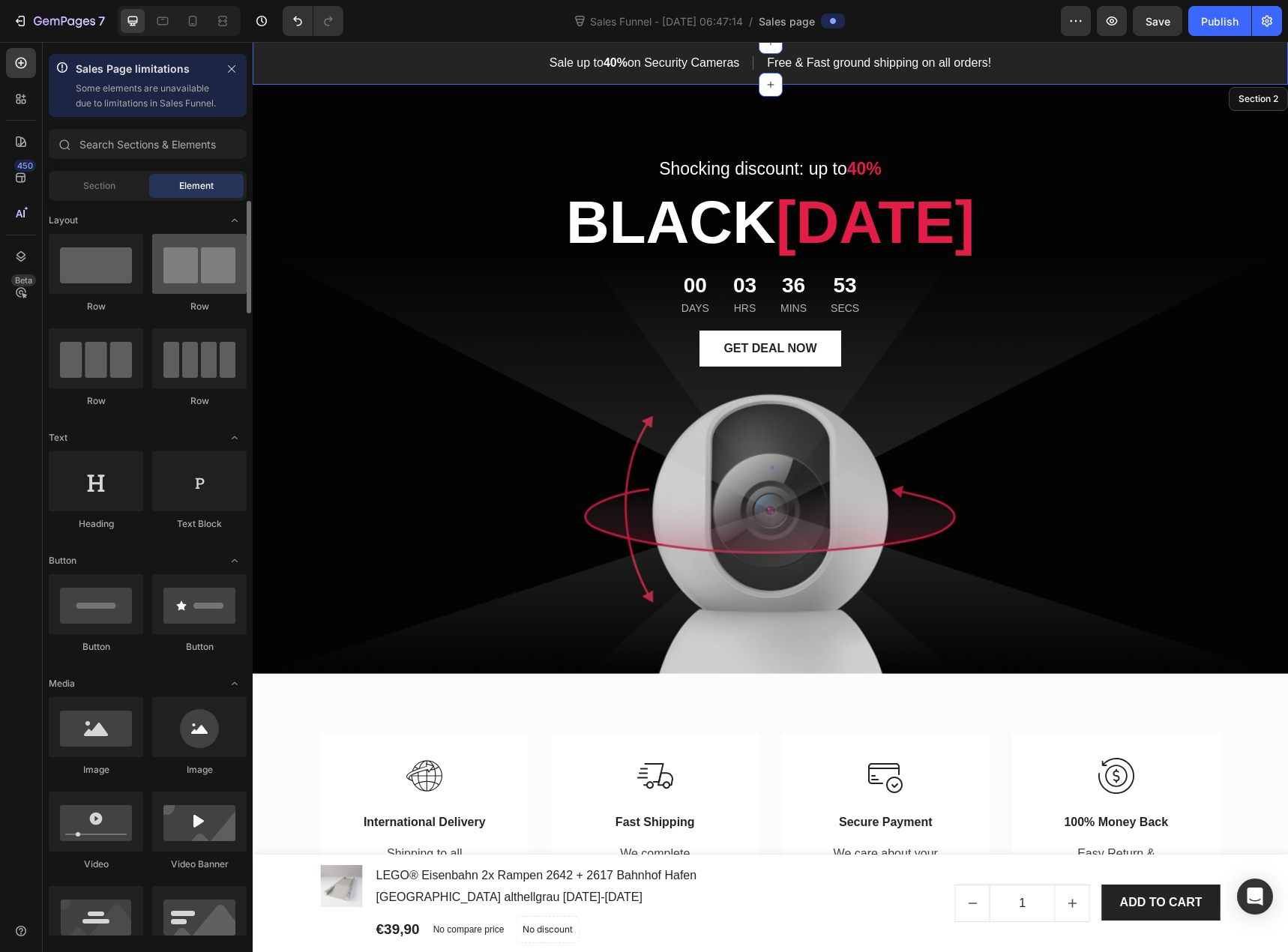
click at [206, 293] on div at bounding box center [199, 264] width 95 height 60
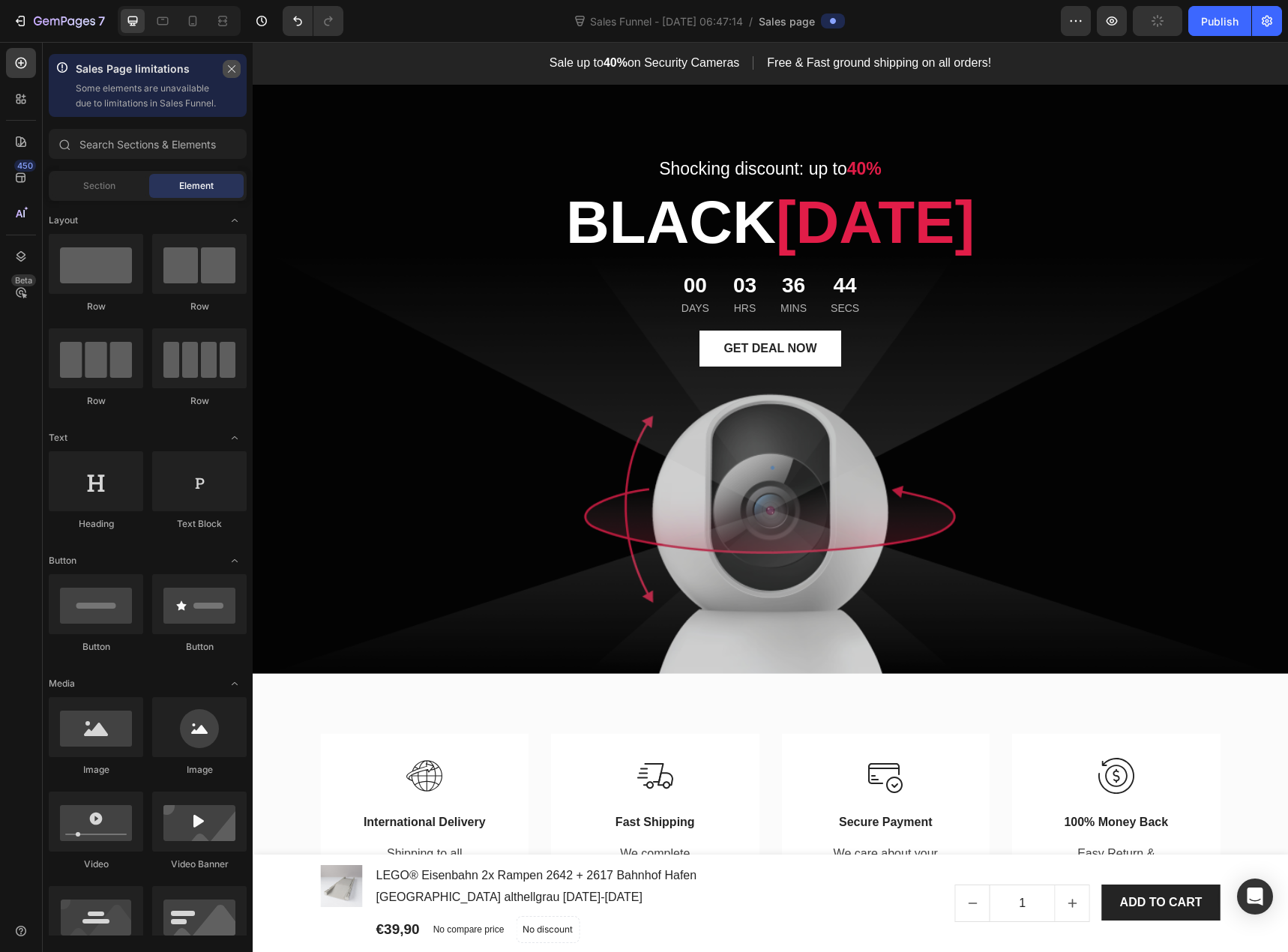
click at [228, 70] on icon "button" at bounding box center [232, 69] width 11 height 11
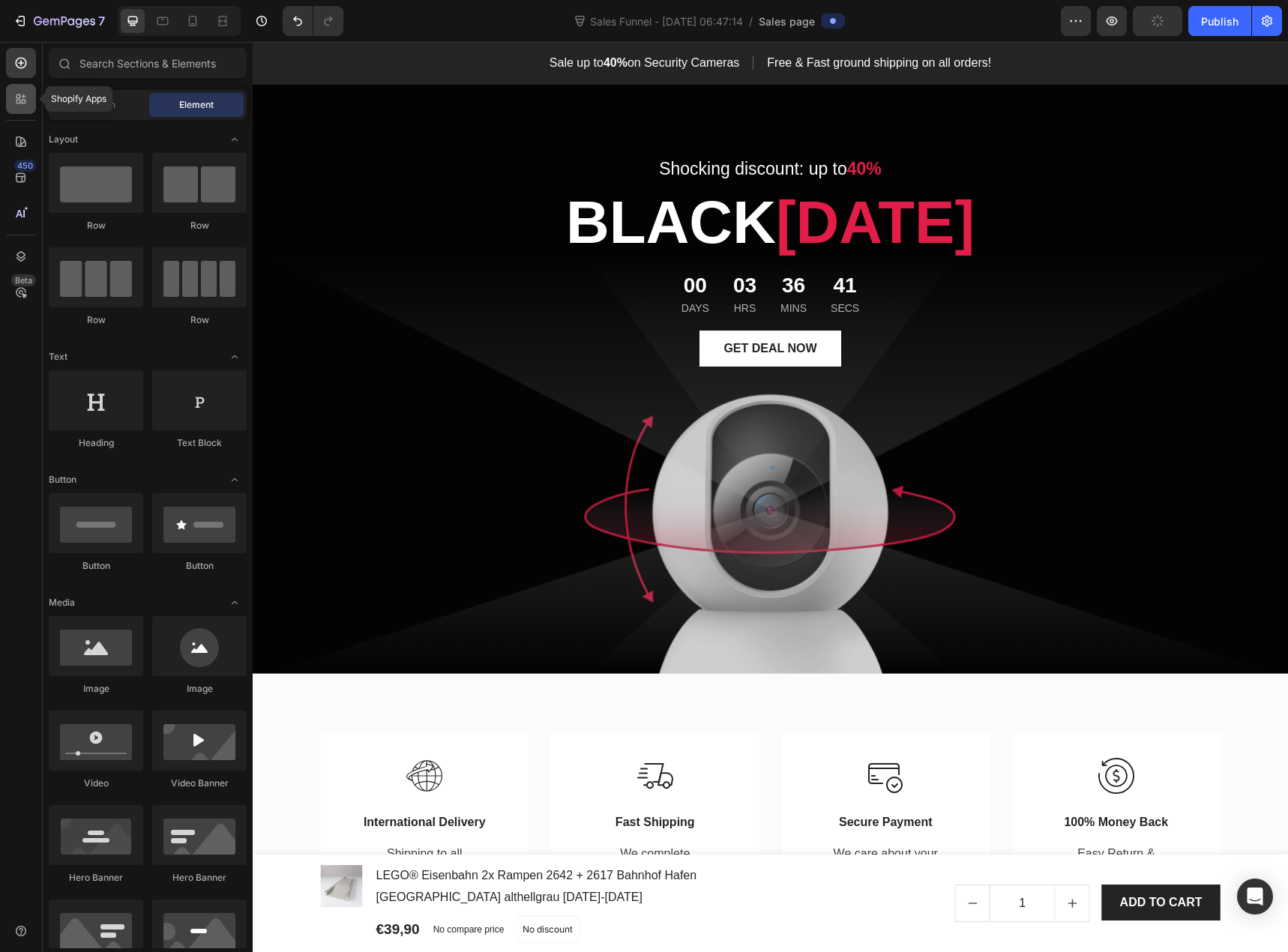
click at [15, 97] on icon at bounding box center [21, 98] width 15 height 15
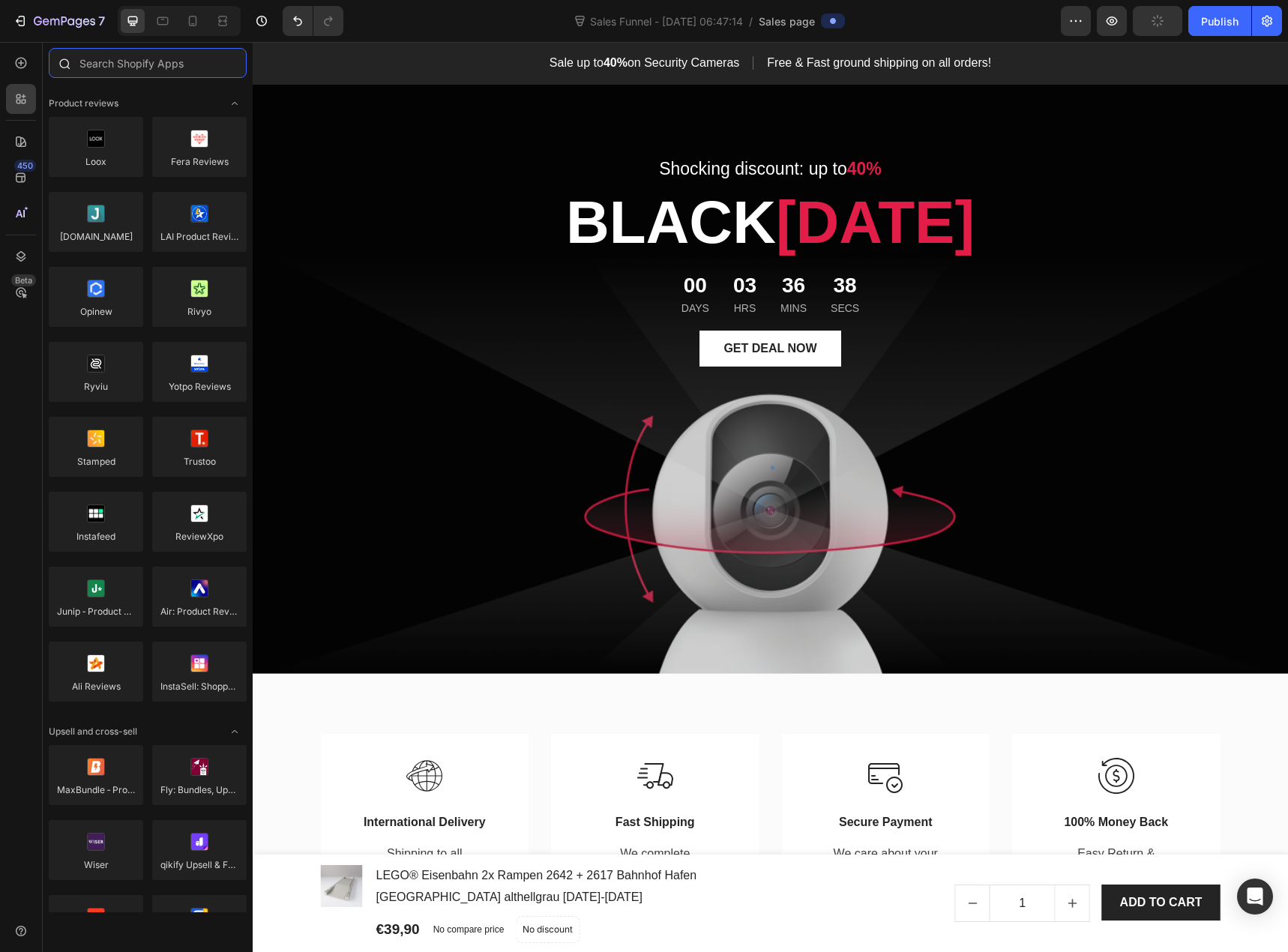
click at [107, 57] on input "text" at bounding box center [148, 63] width 198 height 30
click at [27, 141] on icon at bounding box center [21, 141] width 15 height 15
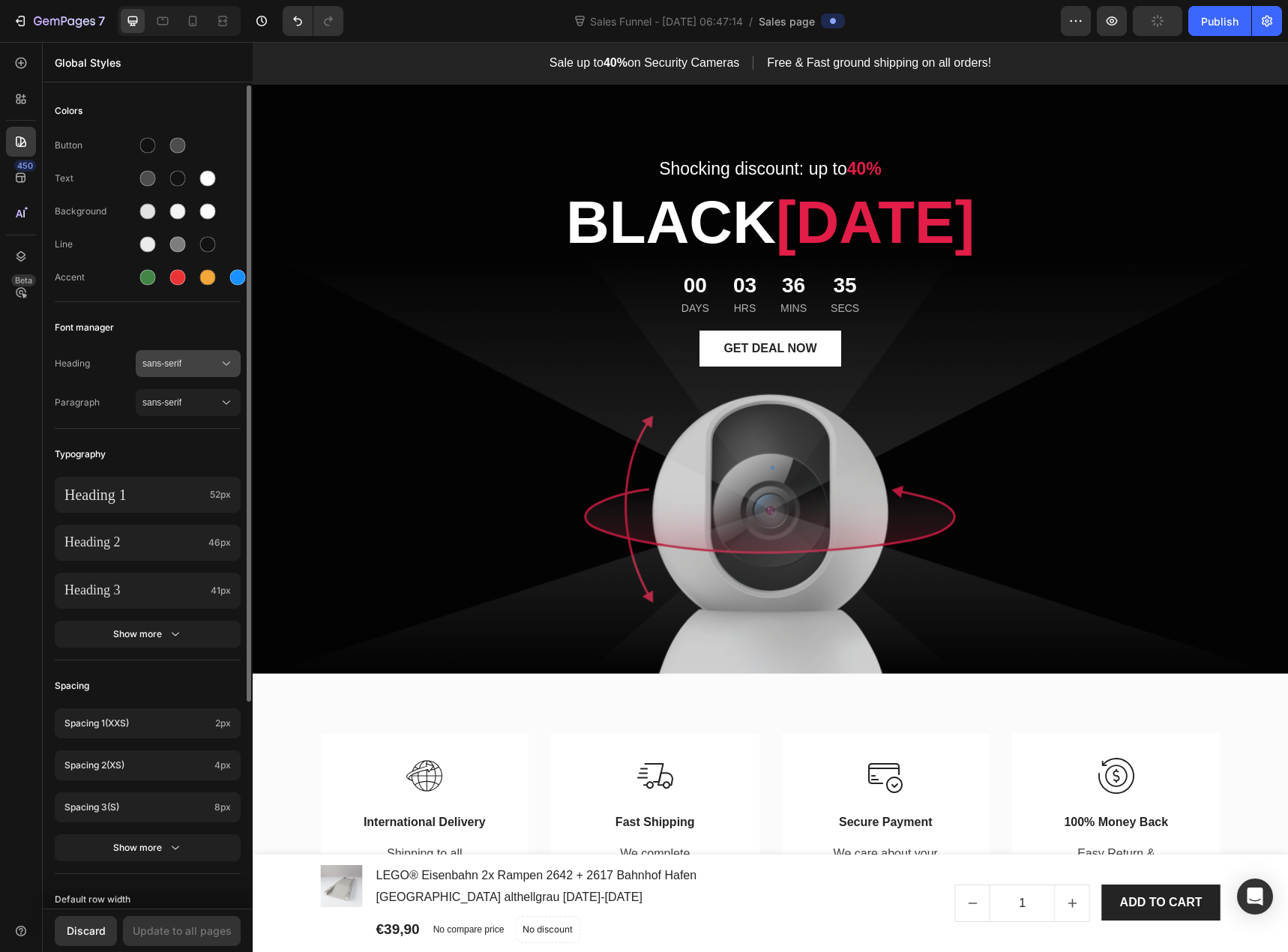
click at [175, 363] on span "sans-serif" at bounding box center [180, 363] width 77 height 14
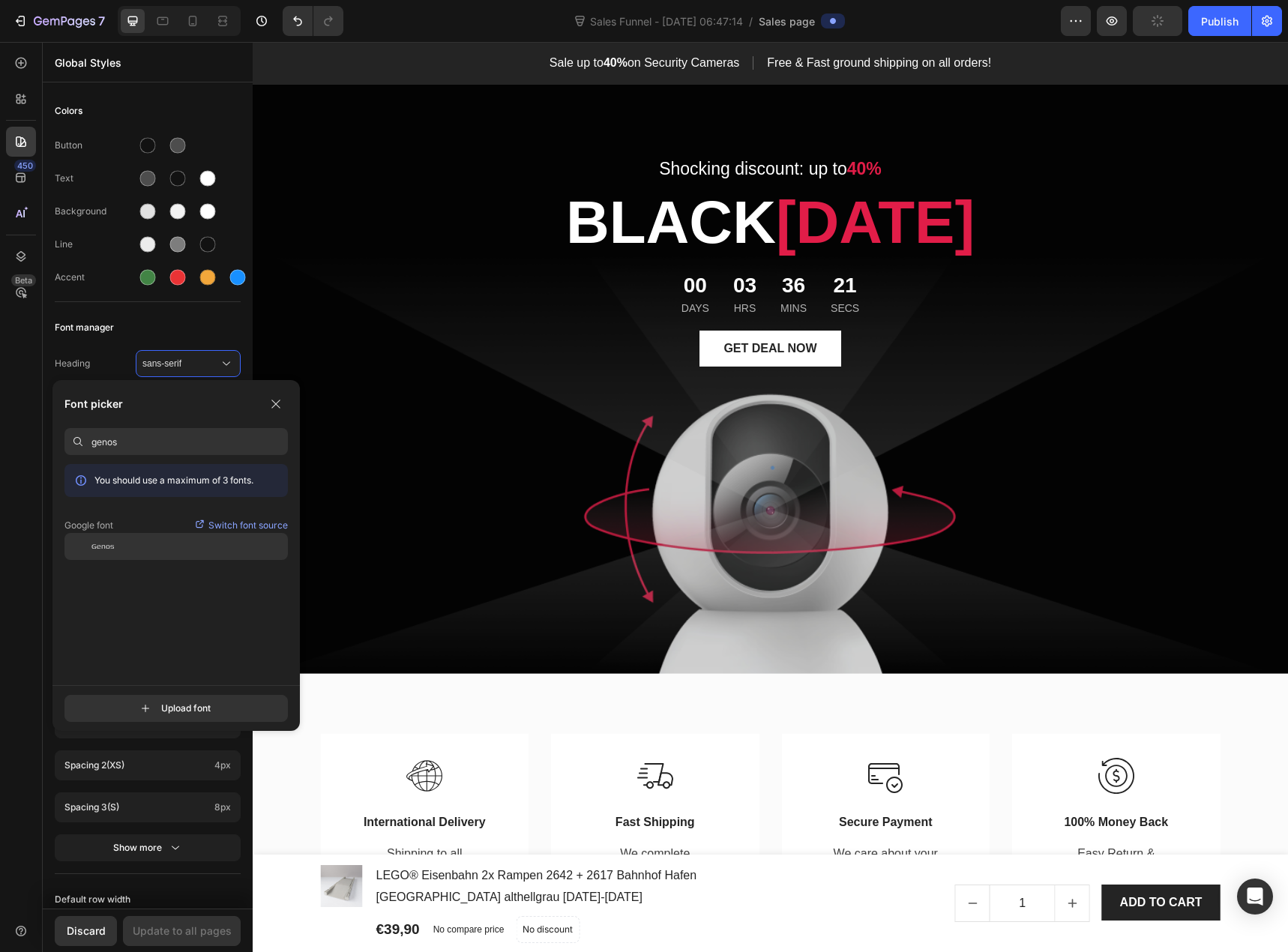
type input "genos"
click at [112, 543] on span "Genos" at bounding box center [102, 547] width 23 height 14
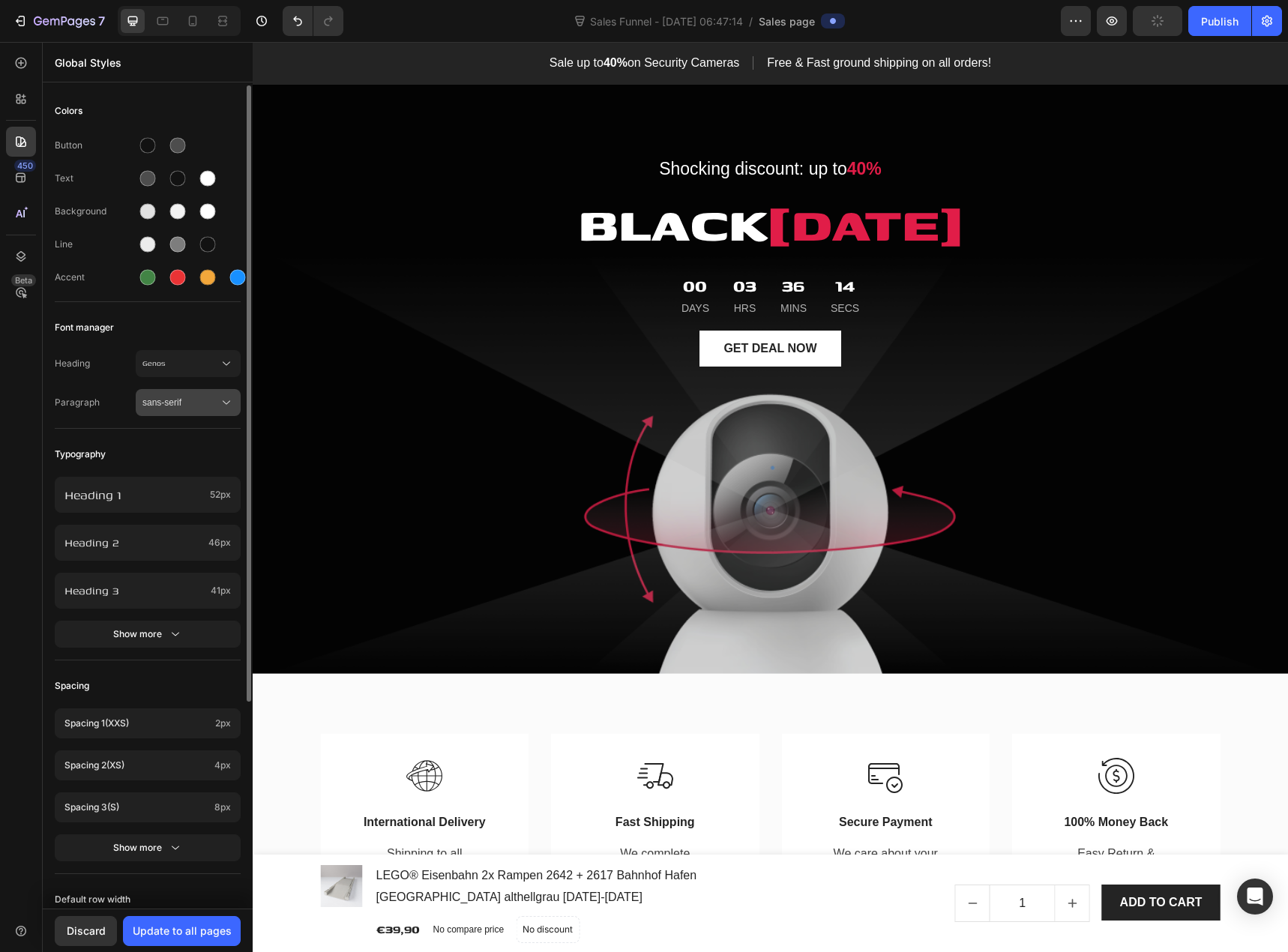
click at [187, 409] on div "sans-serif" at bounding box center [188, 403] width 91 height 15
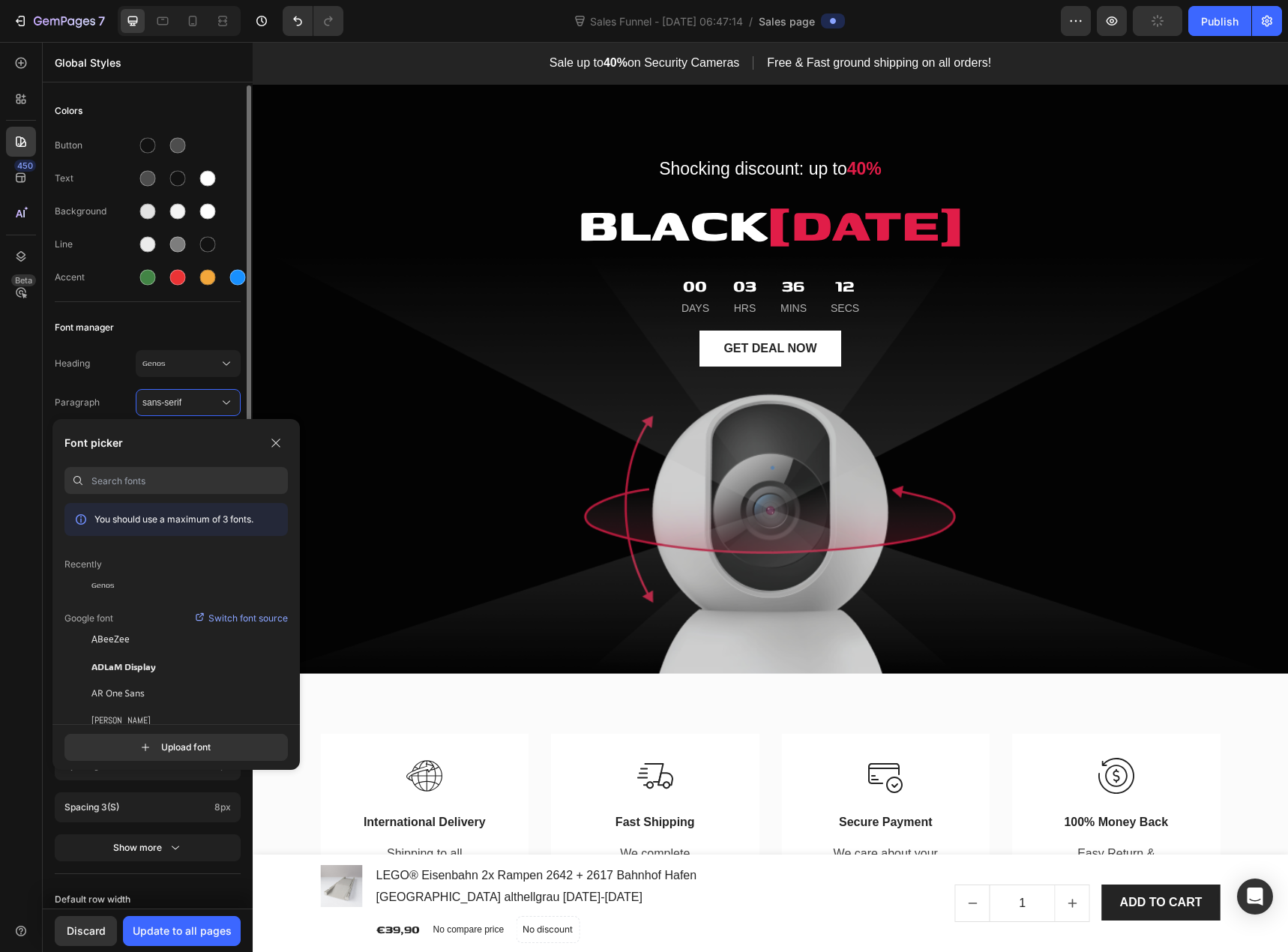
click at [117, 363] on span "Heading" at bounding box center [95, 363] width 81 height 14
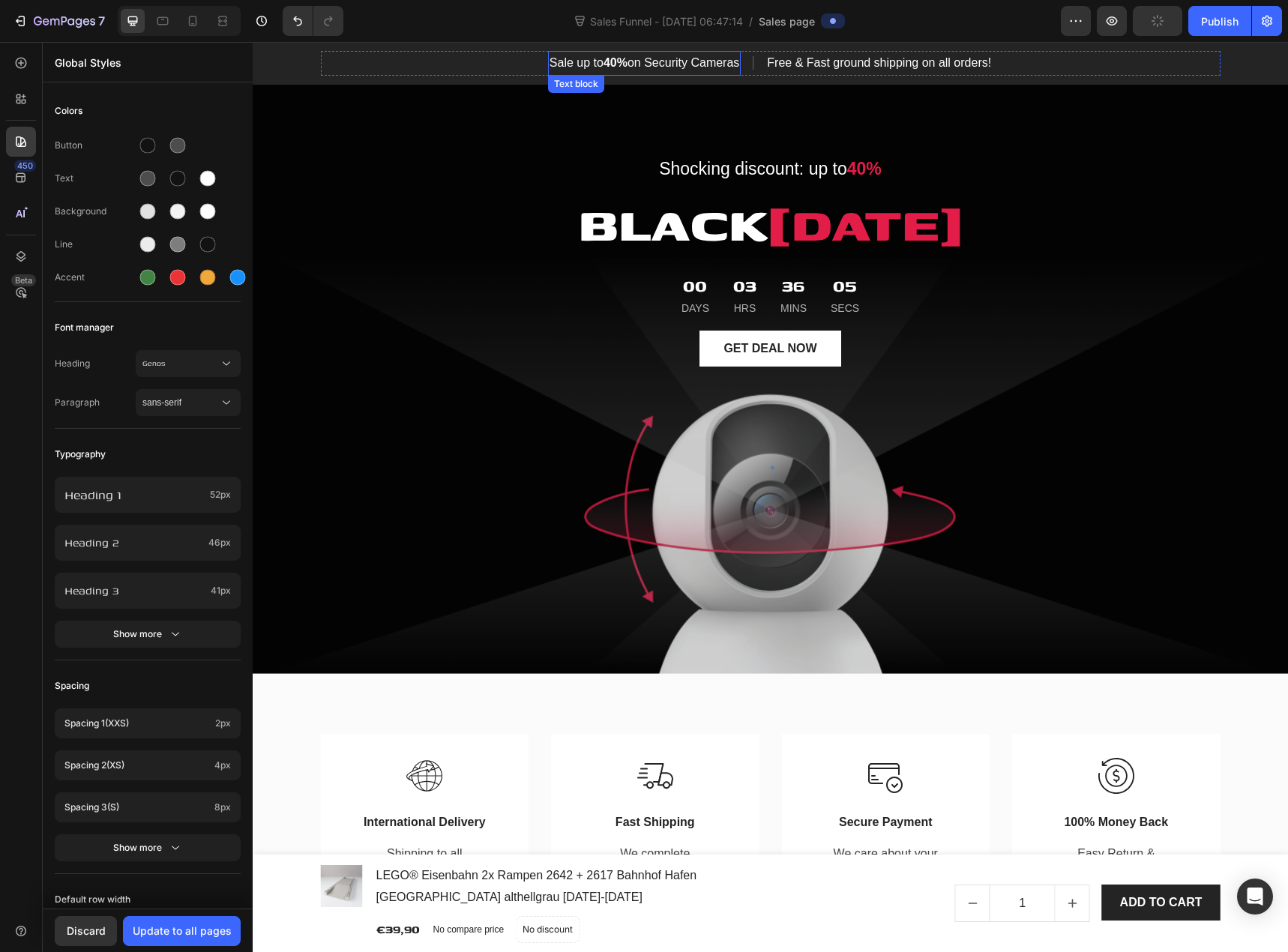
click at [621, 59] on strong "40%" at bounding box center [616, 63] width 24 height 13
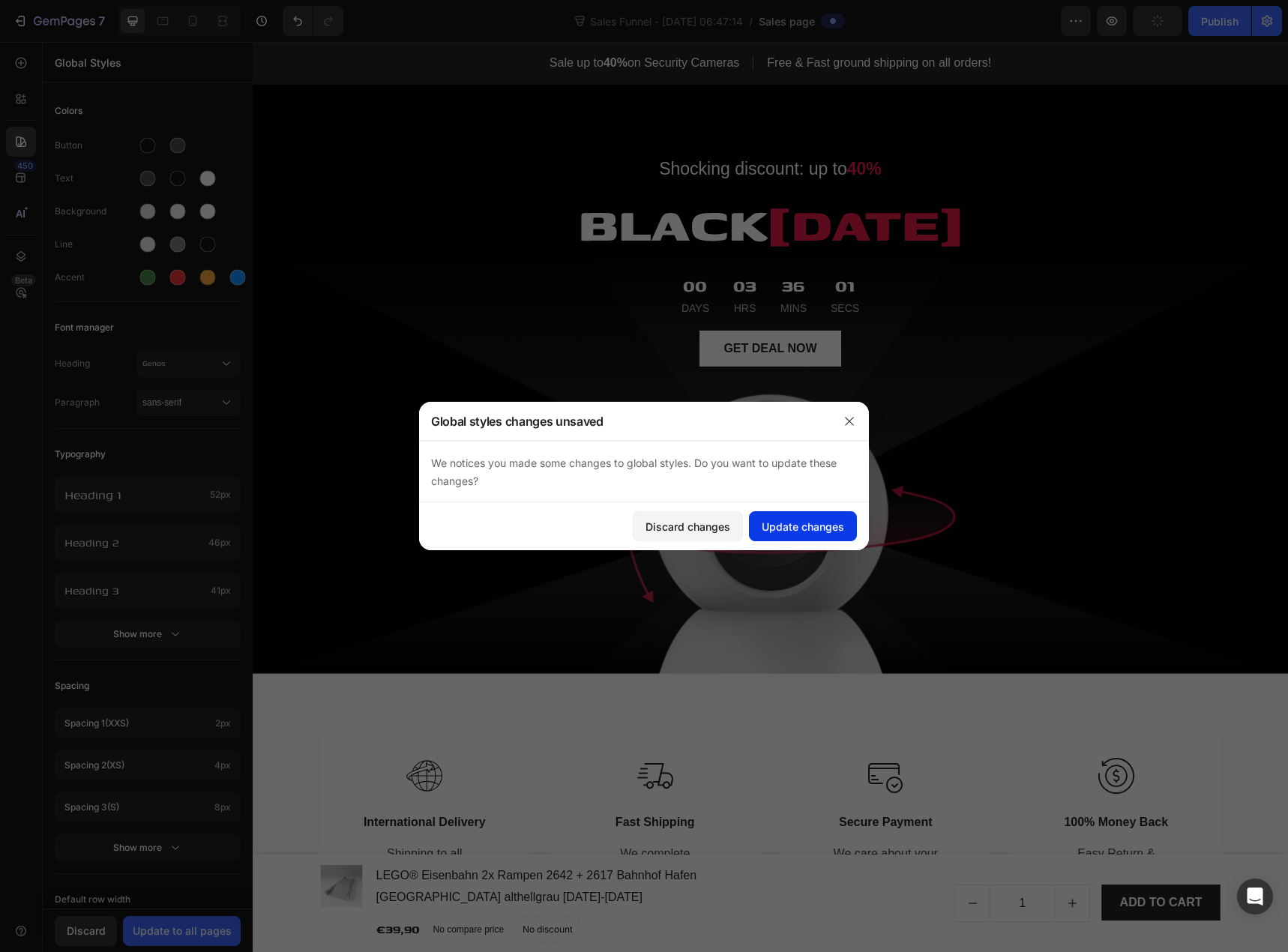
click at [776, 524] on div "Update changes" at bounding box center [802, 527] width 83 height 15
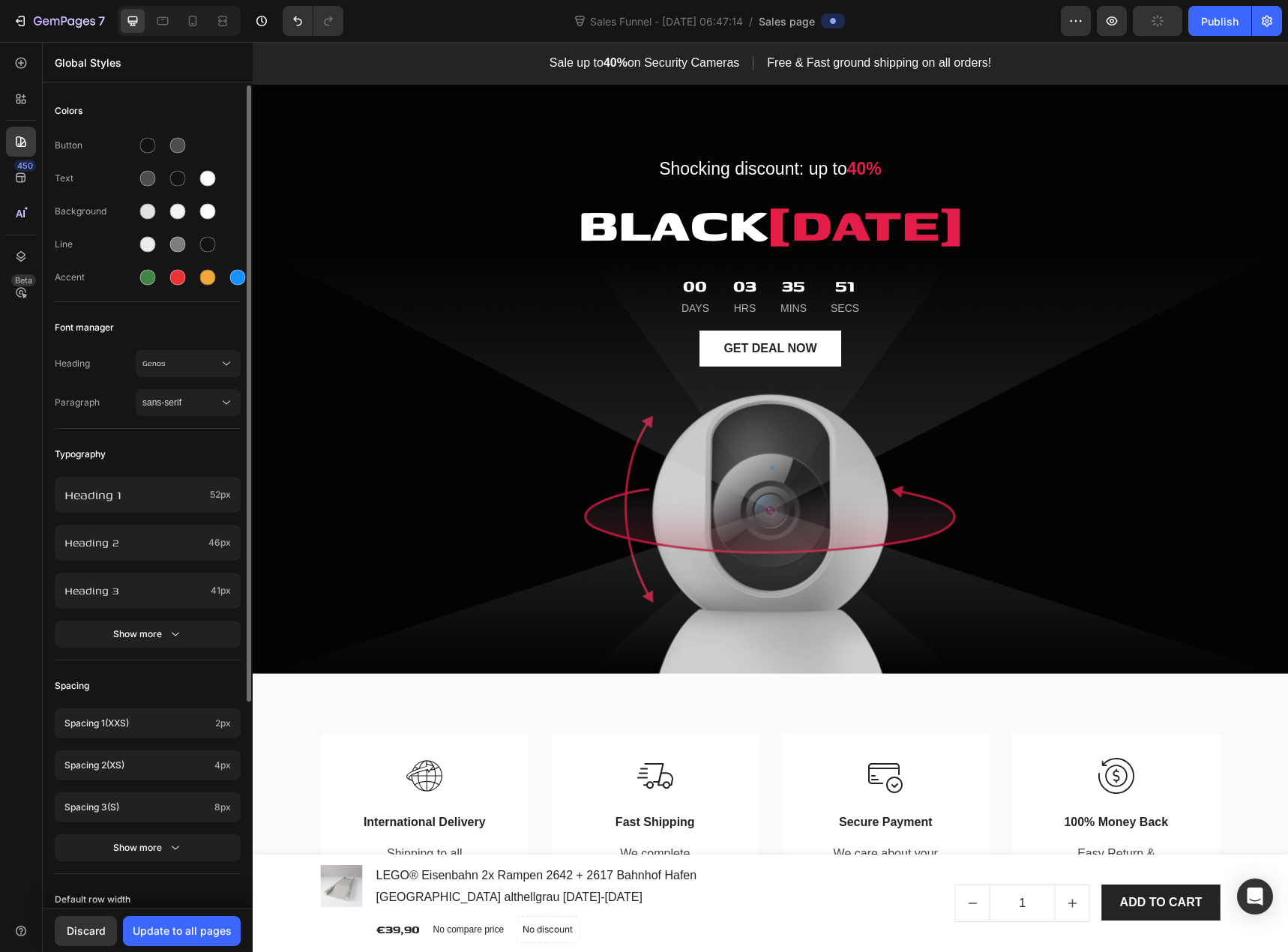
click at [235, 214] on div "Background" at bounding box center [148, 211] width 186 height 24
click at [641, 62] on p "Sale up to 40% on Security Cameras" at bounding box center [644, 64] width 189 height 22
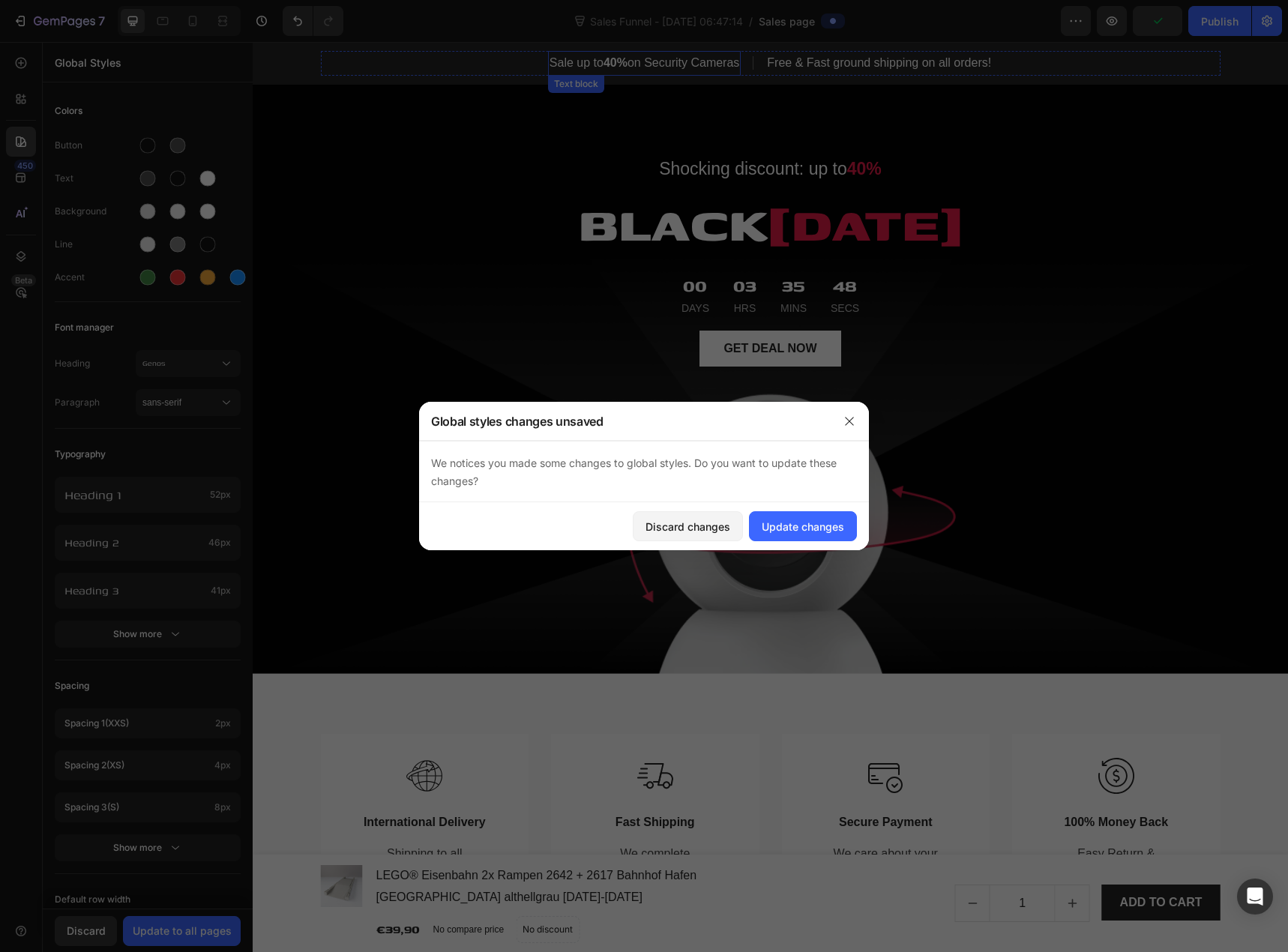
click at [641, 62] on div at bounding box center [644, 476] width 1288 height 952
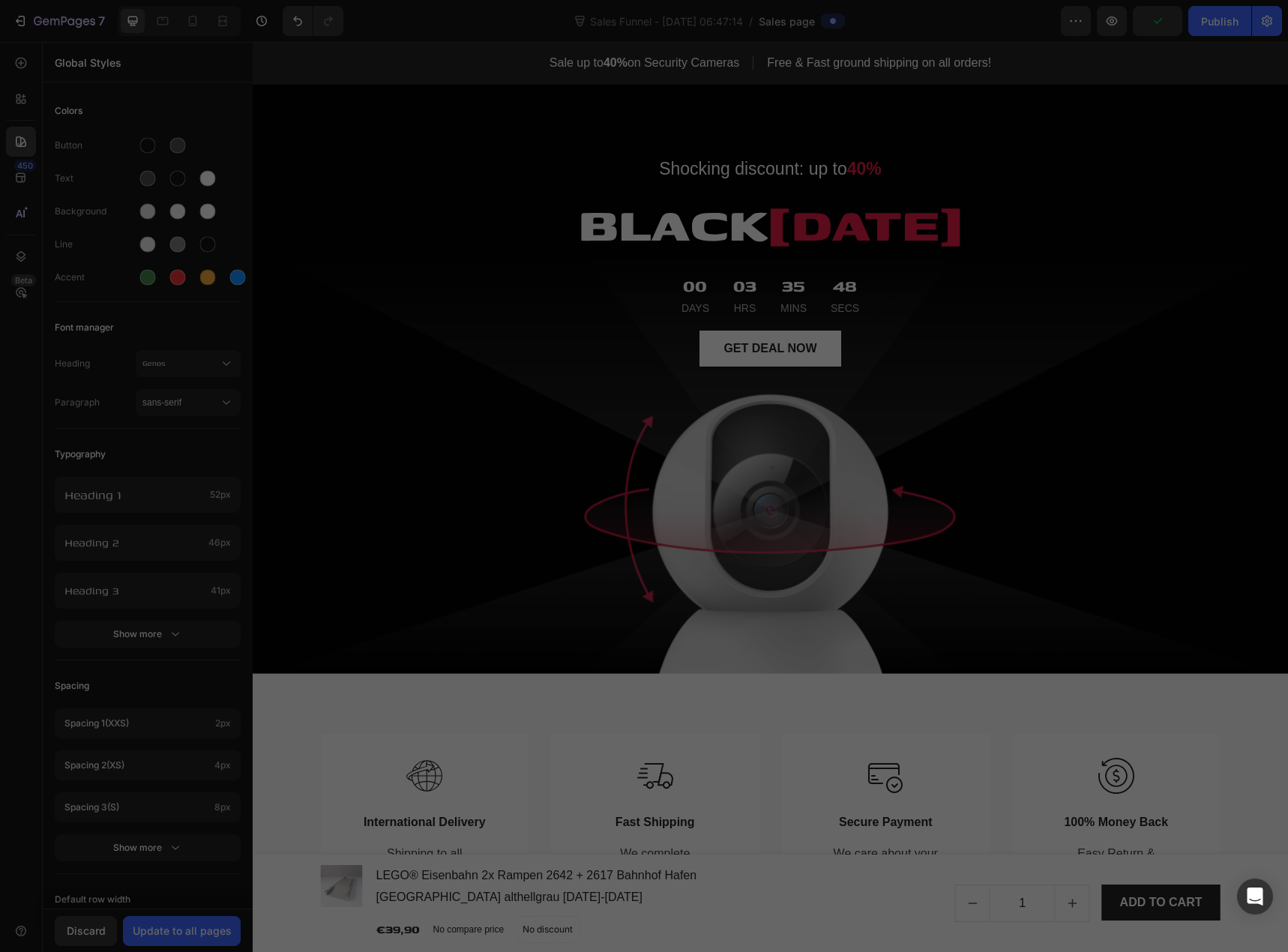
click at [641, 62] on div at bounding box center [644, 476] width 1288 height 952
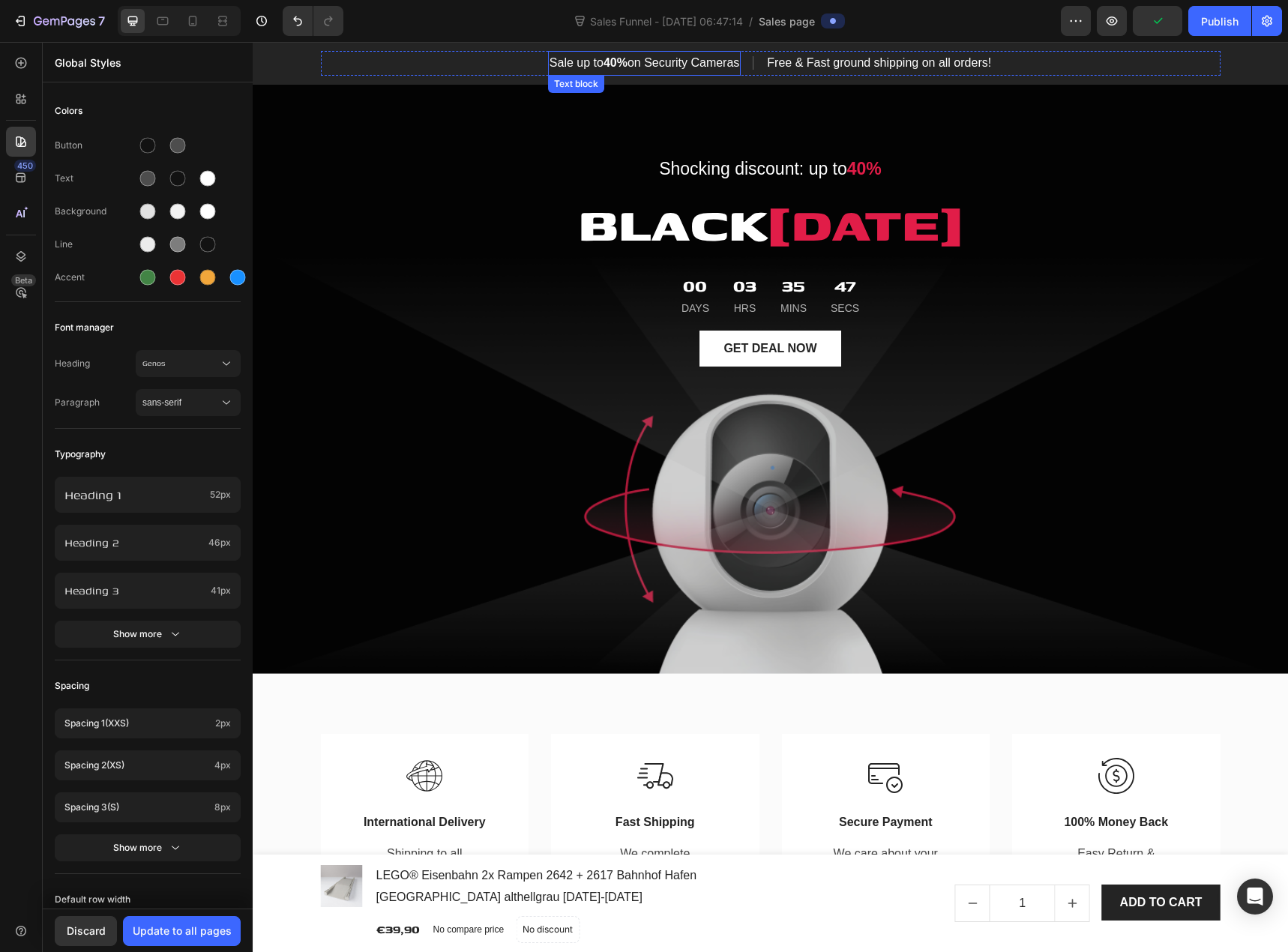
click at [661, 66] on p "Sale up to 40% on Security Cameras" at bounding box center [644, 64] width 189 height 22
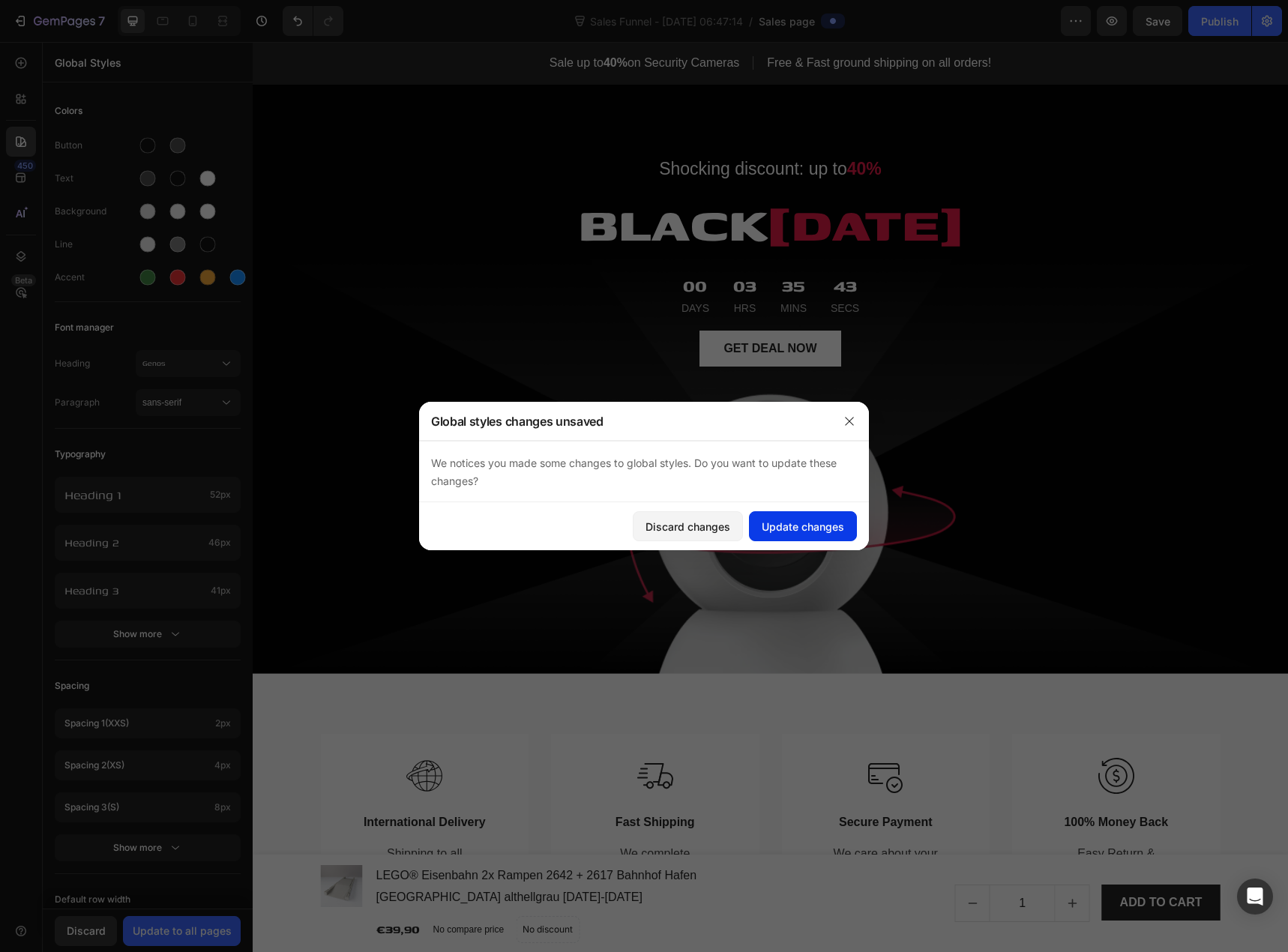
click at [794, 524] on div "Update changes" at bounding box center [802, 527] width 83 height 15
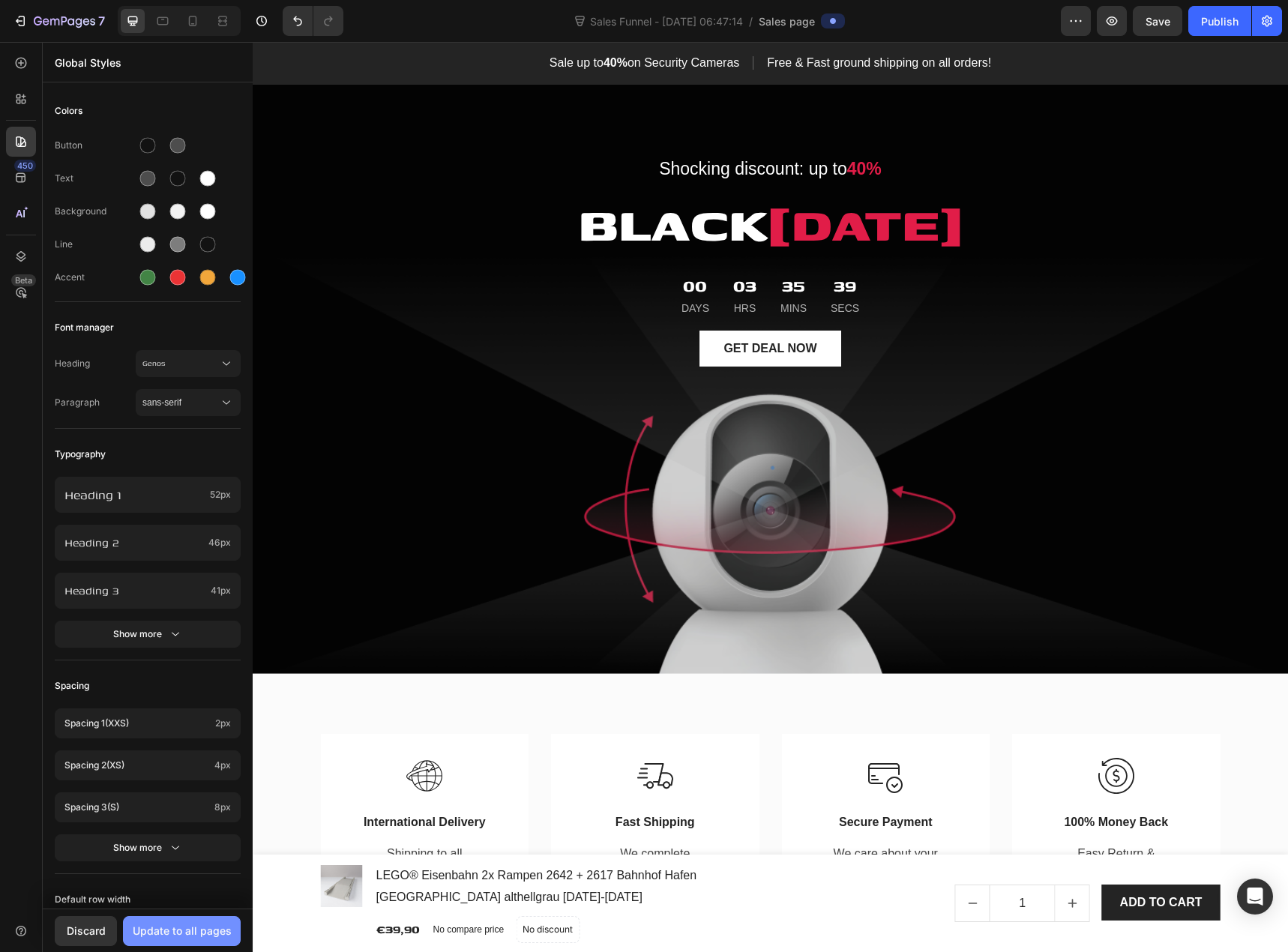
click at [171, 935] on div "Update to all pages" at bounding box center [182, 930] width 99 height 15
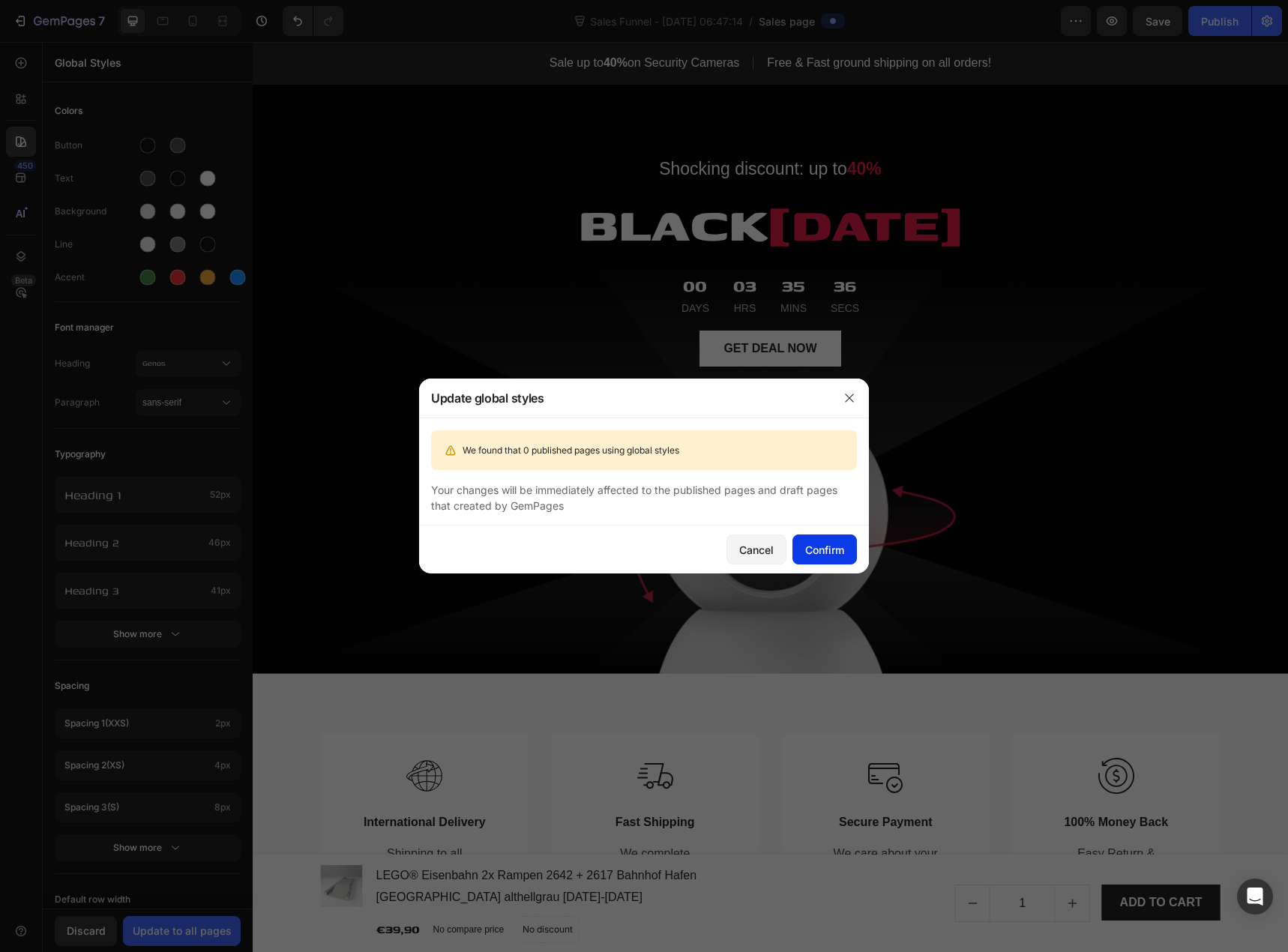
click at [819, 544] on div "Confirm" at bounding box center [824, 549] width 39 height 15
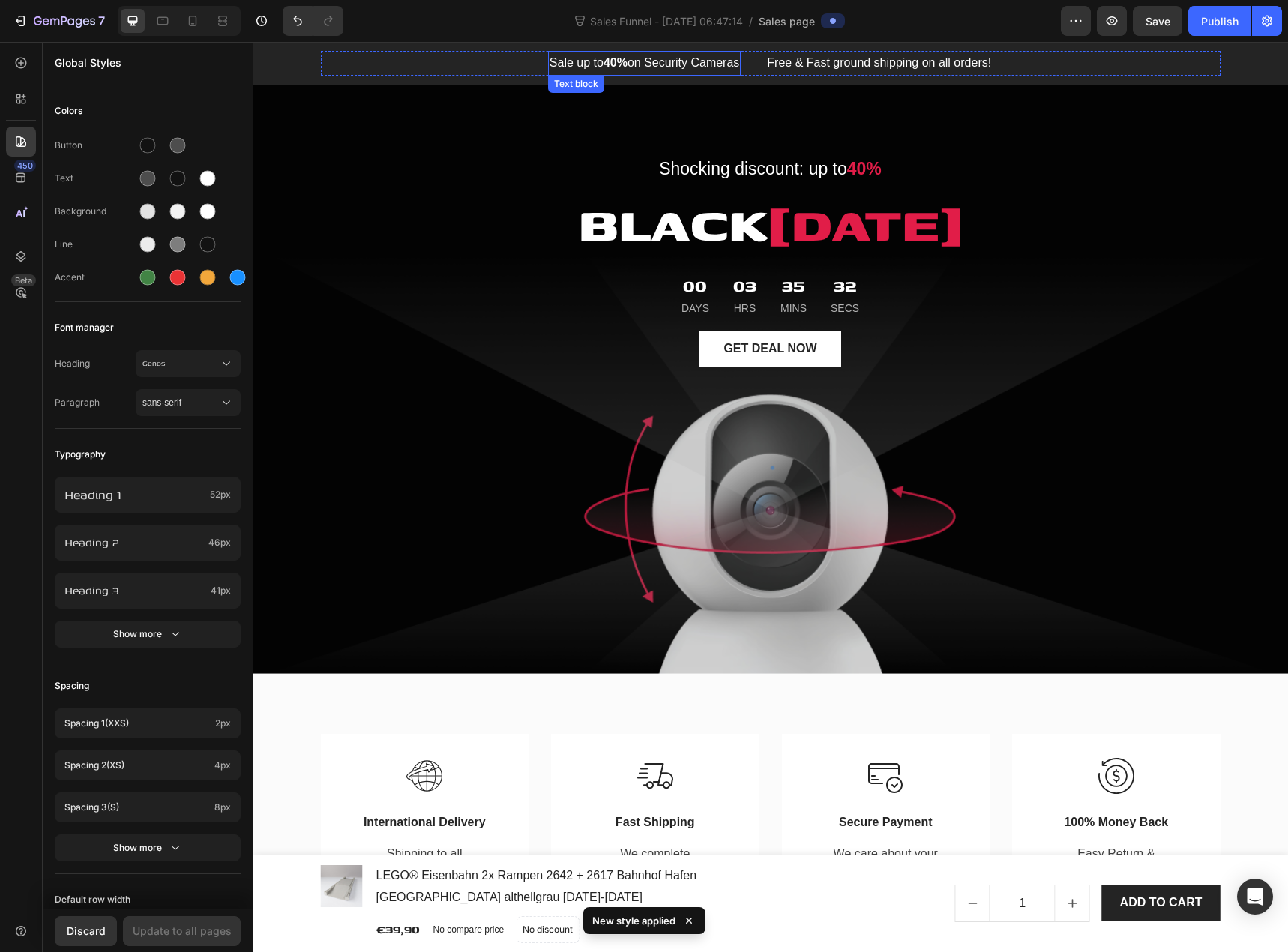
click at [641, 62] on p "Sale up to 40% on Security Cameras" at bounding box center [644, 64] width 189 height 22
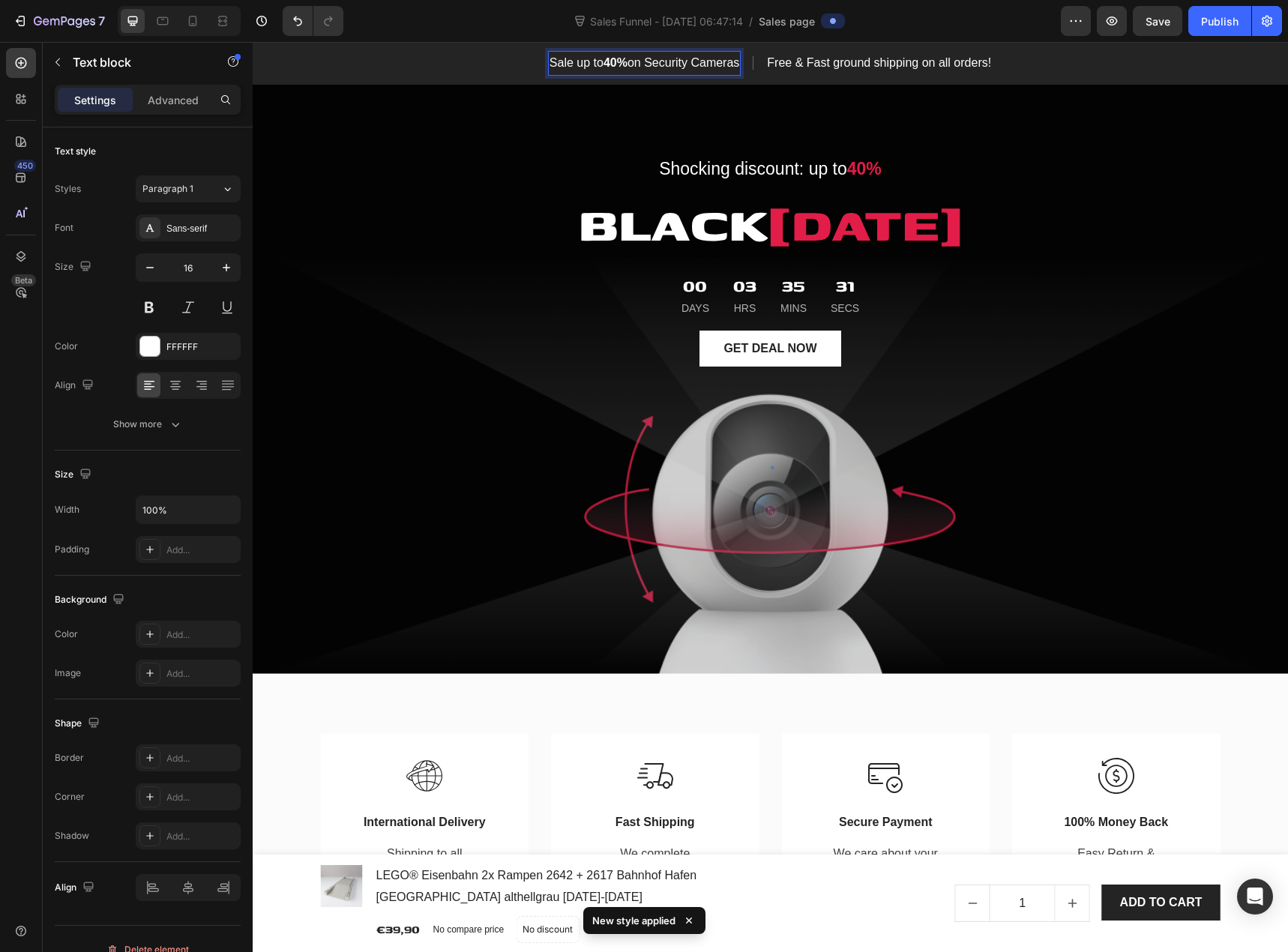
click at [670, 69] on p "Sale up to 40% on Security Cameras" at bounding box center [644, 64] width 189 height 22
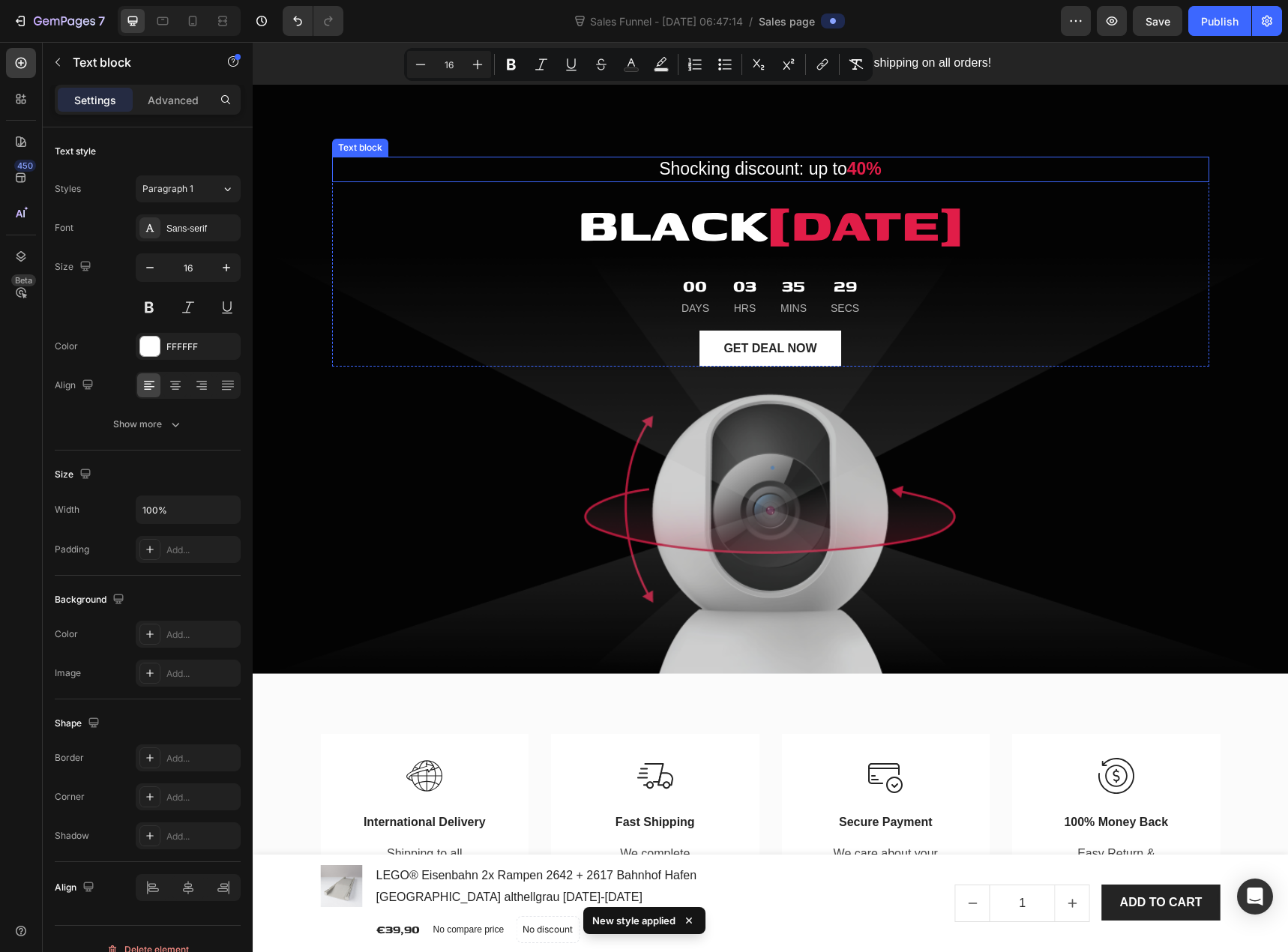
click at [680, 166] on p "Shocking discount: up to 40%" at bounding box center [771, 169] width 874 height 23
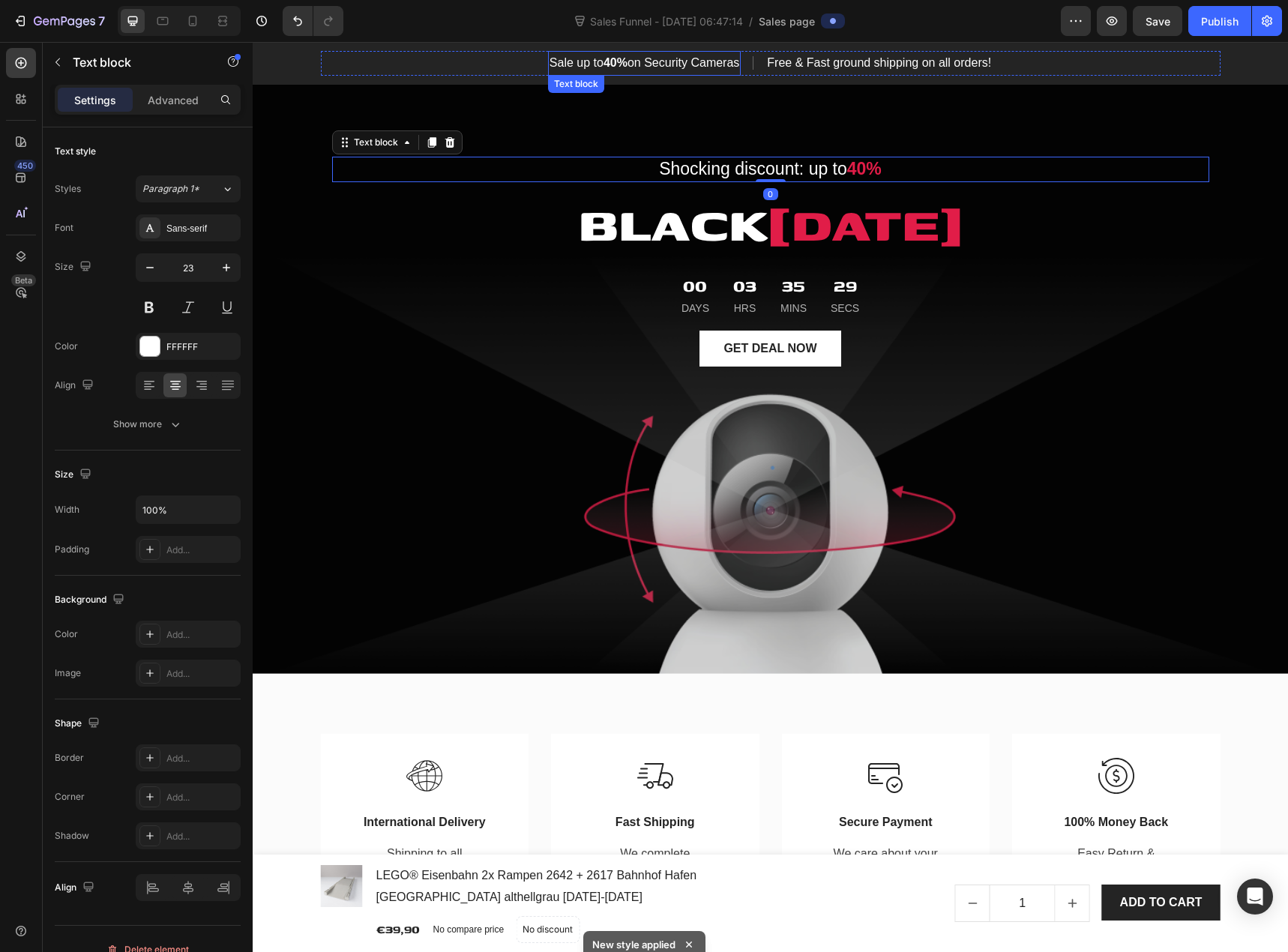
click at [664, 66] on p "Sale up to 40% on Security Cameras" at bounding box center [644, 64] width 189 height 22
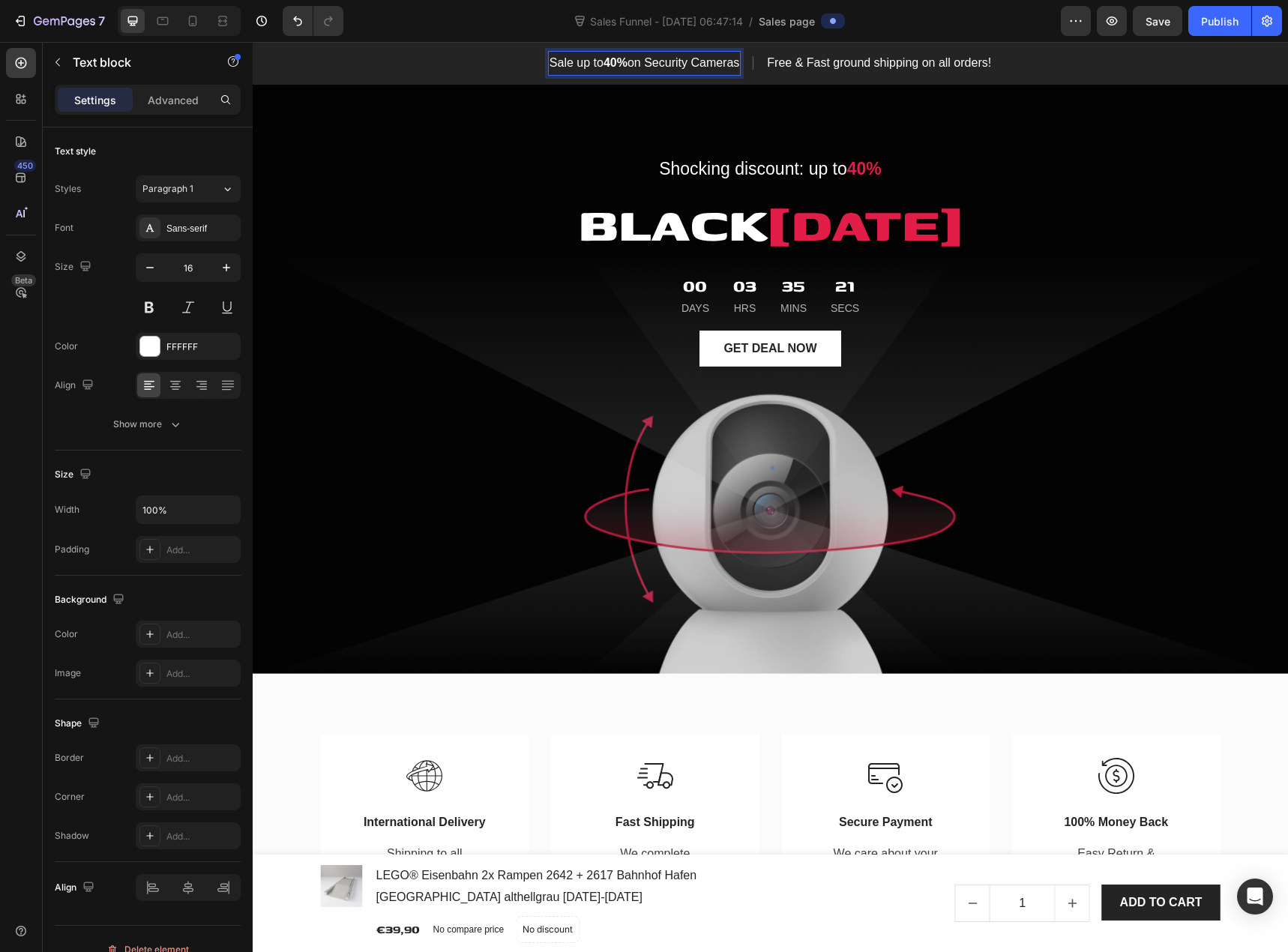
click at [728, 66] on p "Sale up to 40% on Security Cameras" at bounding box center [644, 64] width 189 height 22
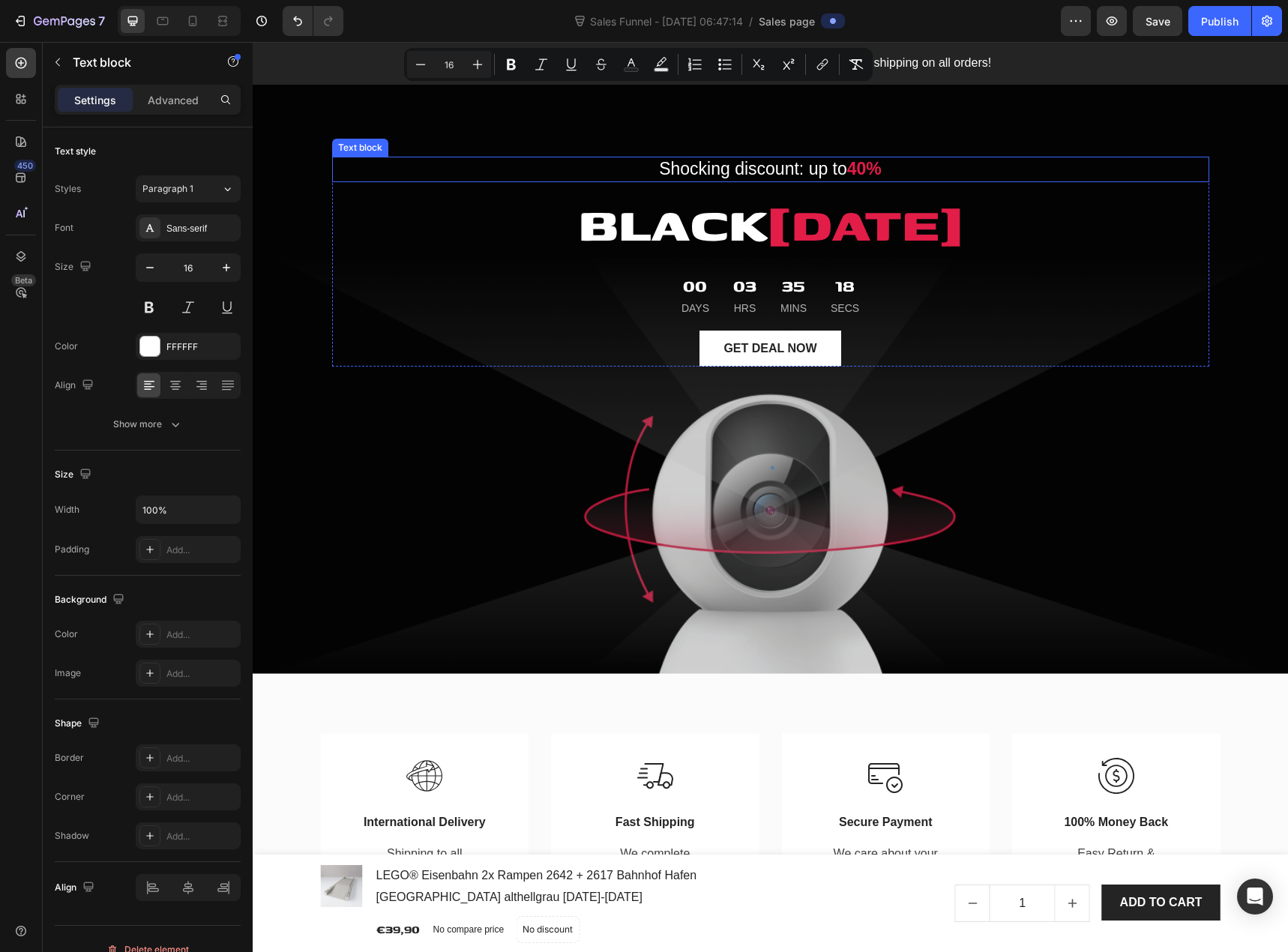
click at [721, 157] on div "Shocking discount: up to 40%" at bounding box center [771, 169] width 877 height 26
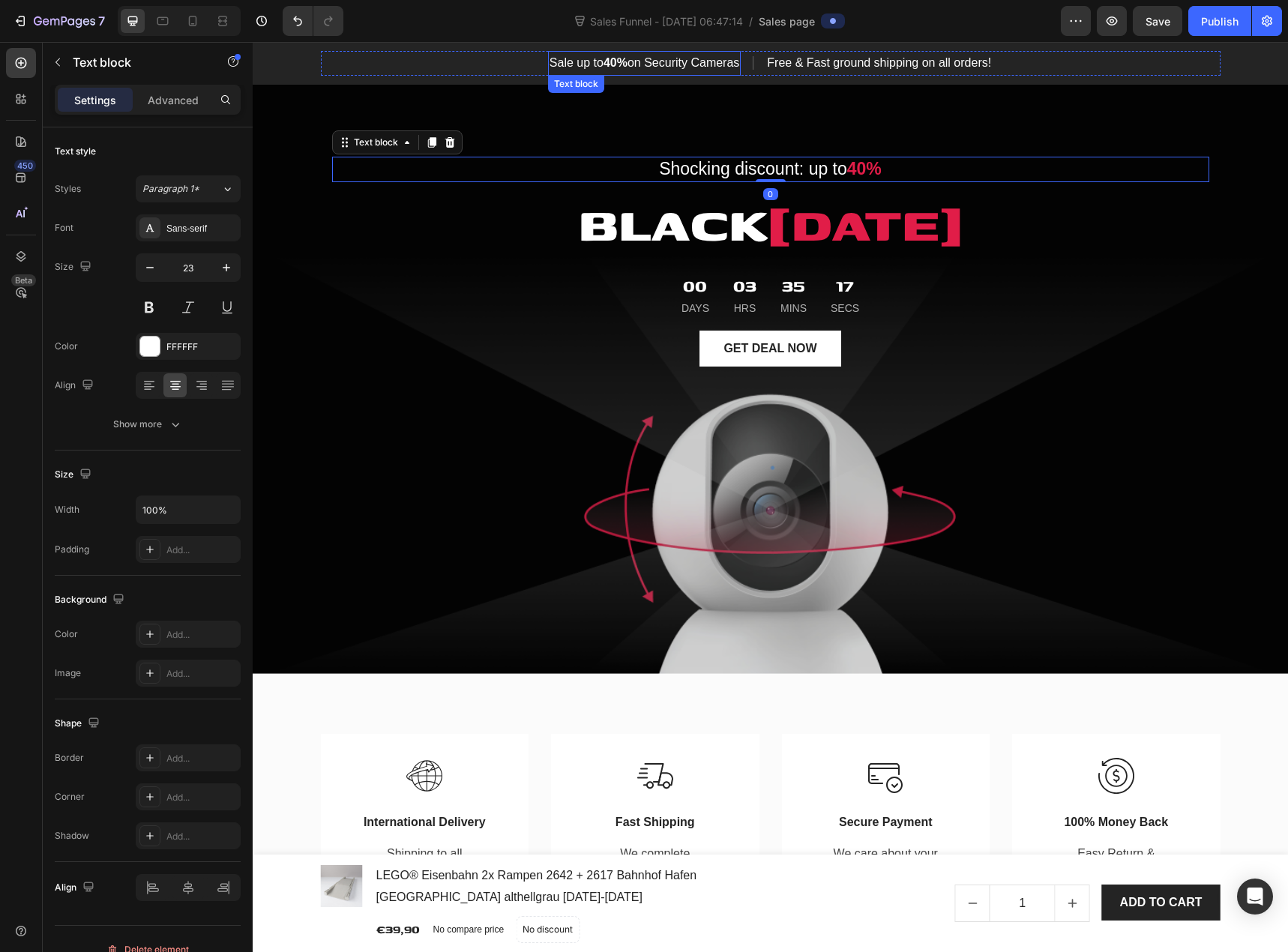
click at [698, 59] on p "Sale up to 40% on Security Cameras" at bounding box center [644, 64] width 189 height 22
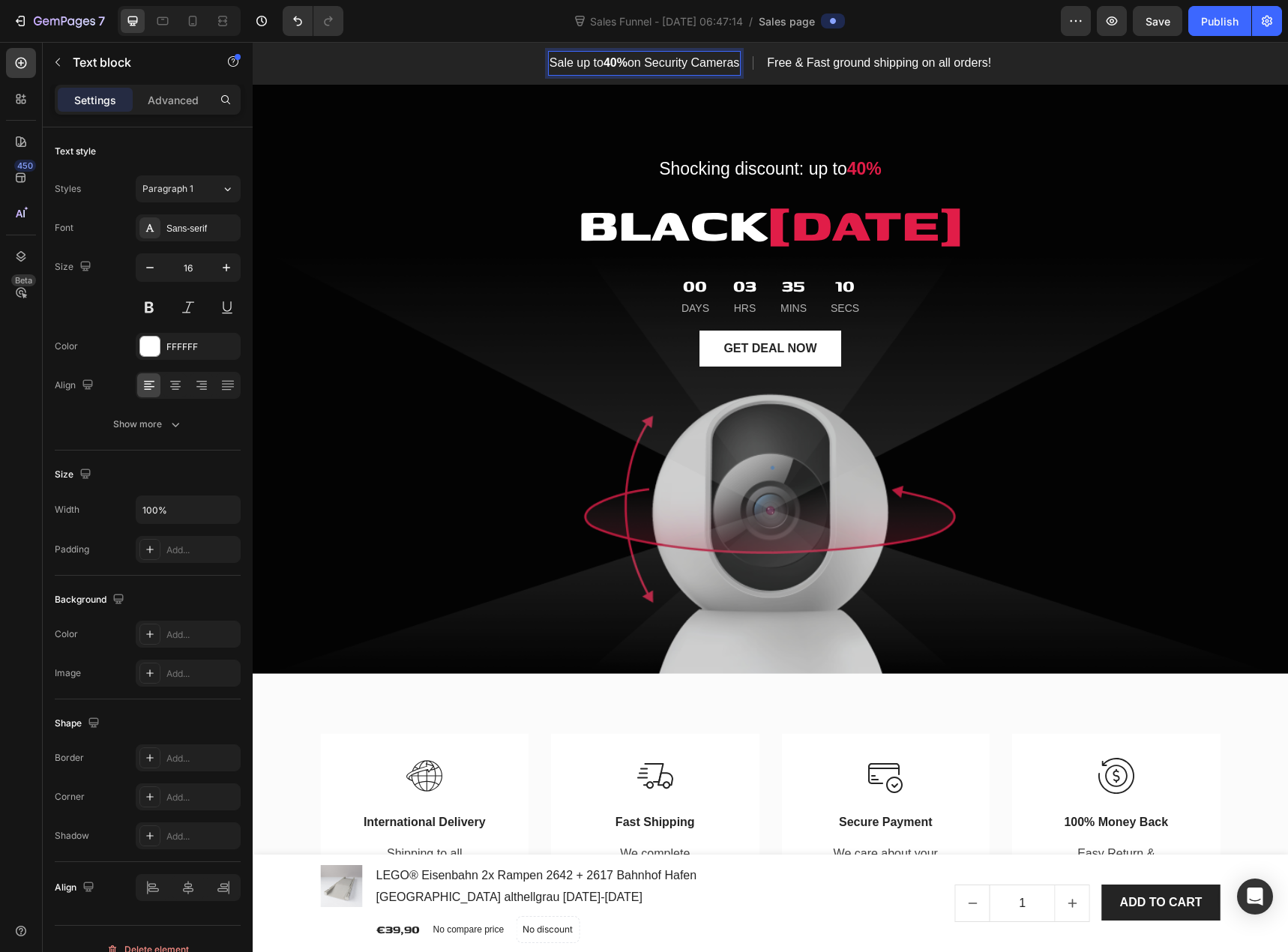
click at [587, 70] on p "Sale up to 40% on Security Cameras" at bounding box center [644, 64] width 189 height 22
click at [735, 63] on p "Sale up to 40% on Security Cameras" at bounding box center [644, 64] width 189 height 22
click at [791, 62] on p "Free & Fast ground shipping on all orders!" at bounding box center [814, 64] width 224 height 22
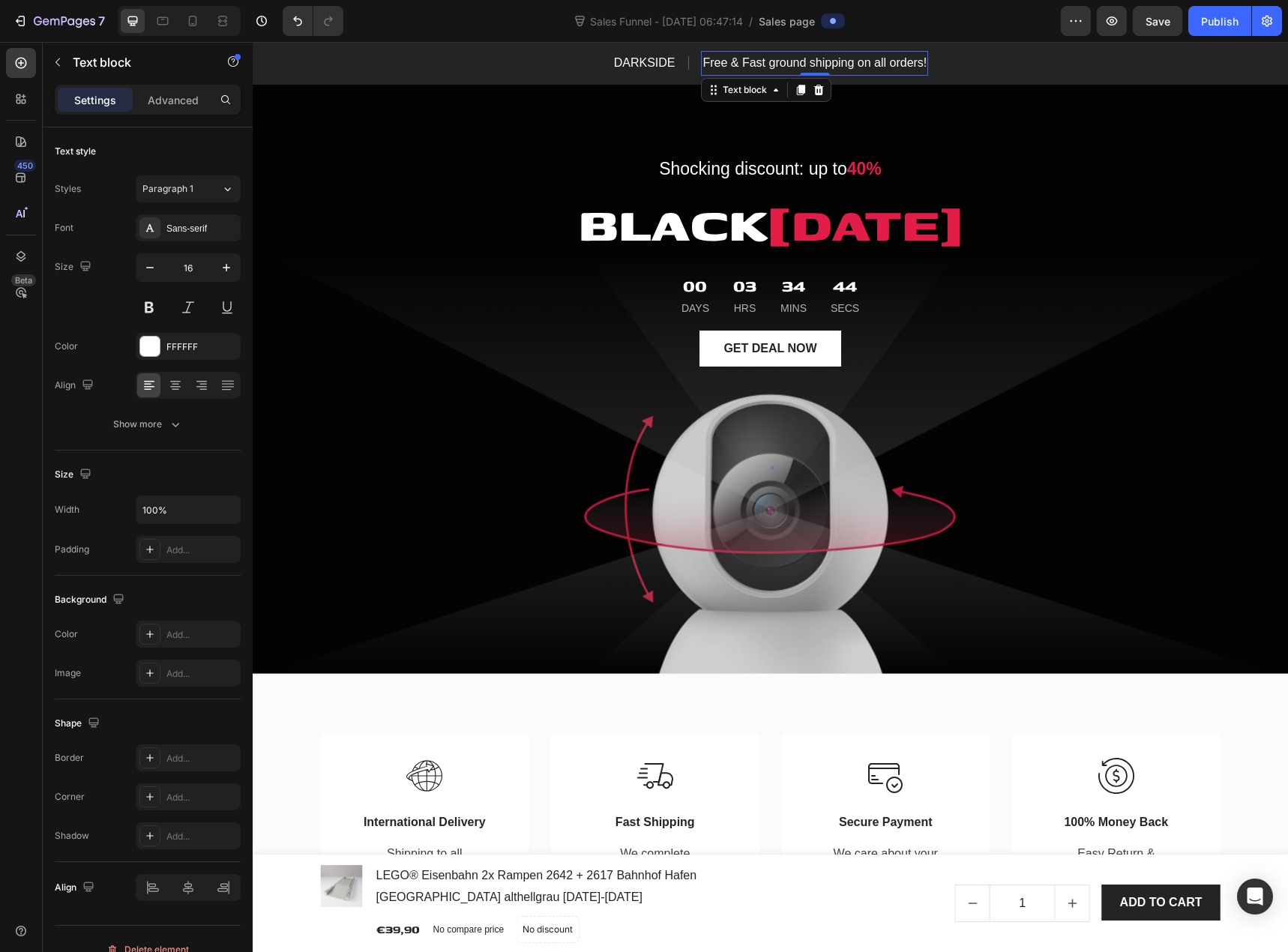
click at [791, 62] on p "Free & Fast ground shipping on all orders!" at bounding box center [814, 64] width 224 height 22
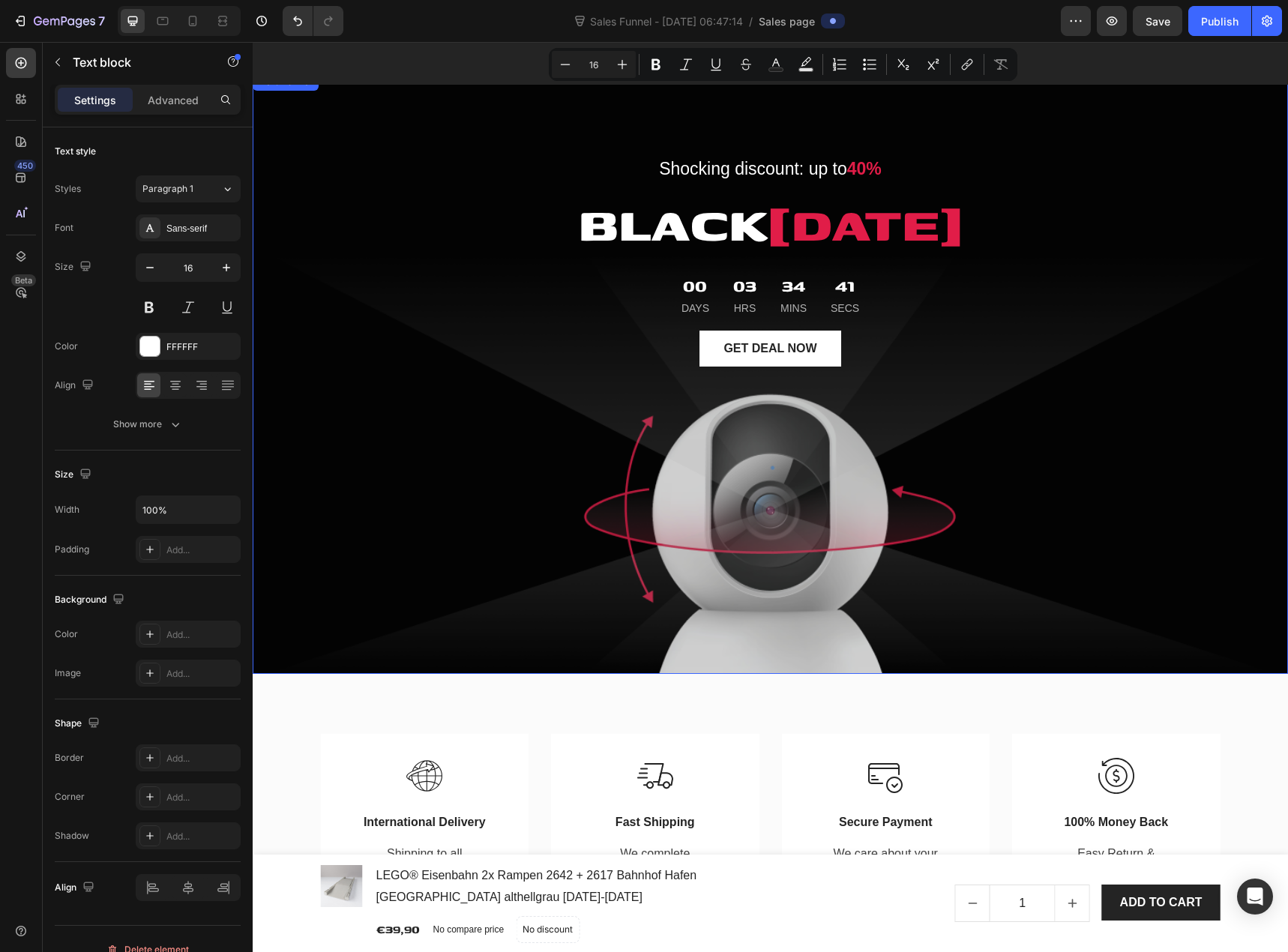
click at [1019, 135] on div "Shocking discount: up to 40% Text block BLACK FRIDAY Heading 00 Days 03 Hrs 34 …" at bounding box center [771, 374] width 877 height 554
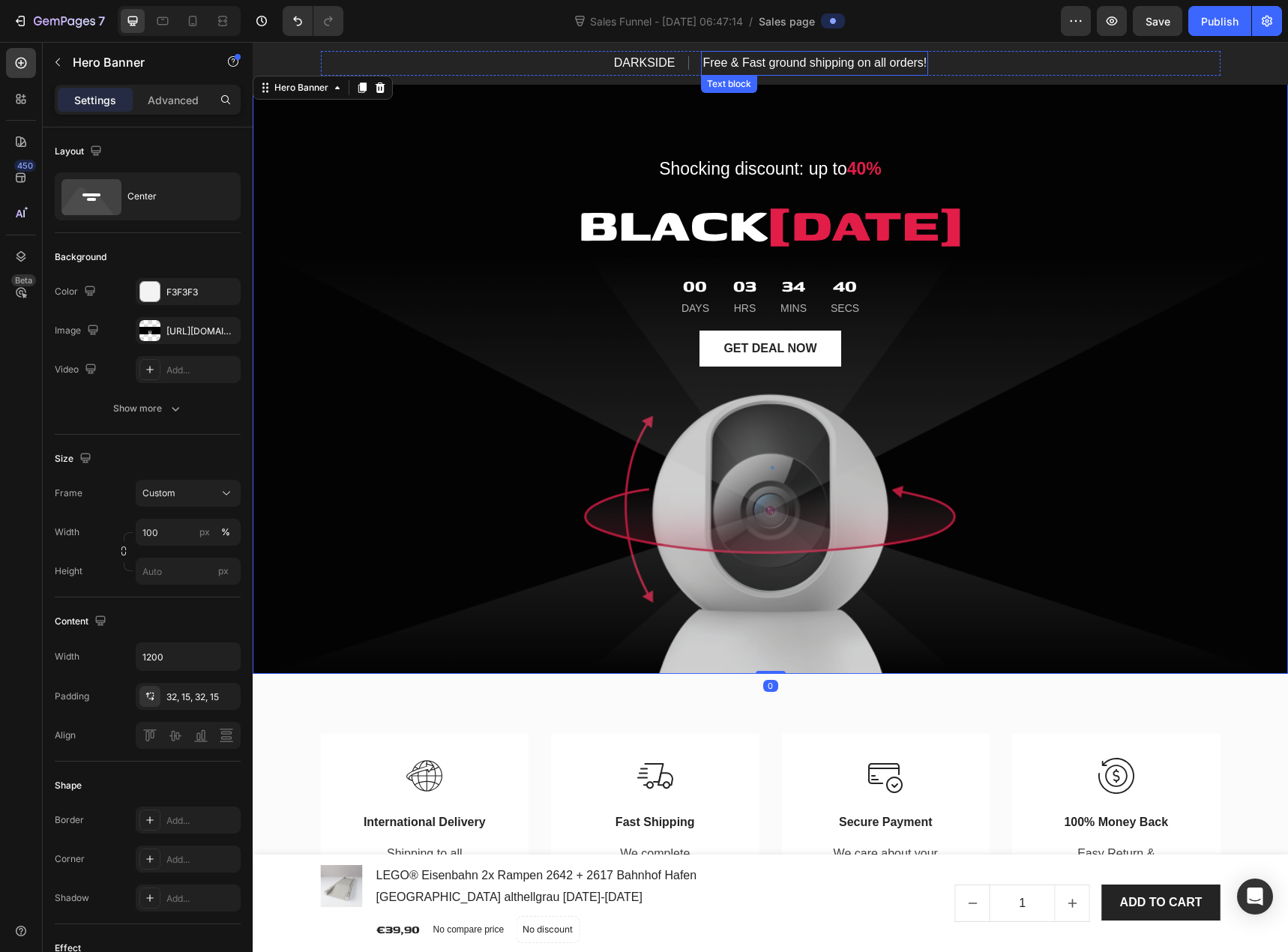
click at [868, 57] on p "Free & Fast ground shipping on all orders!" at bounding box center [814, 64] width 224 height 22
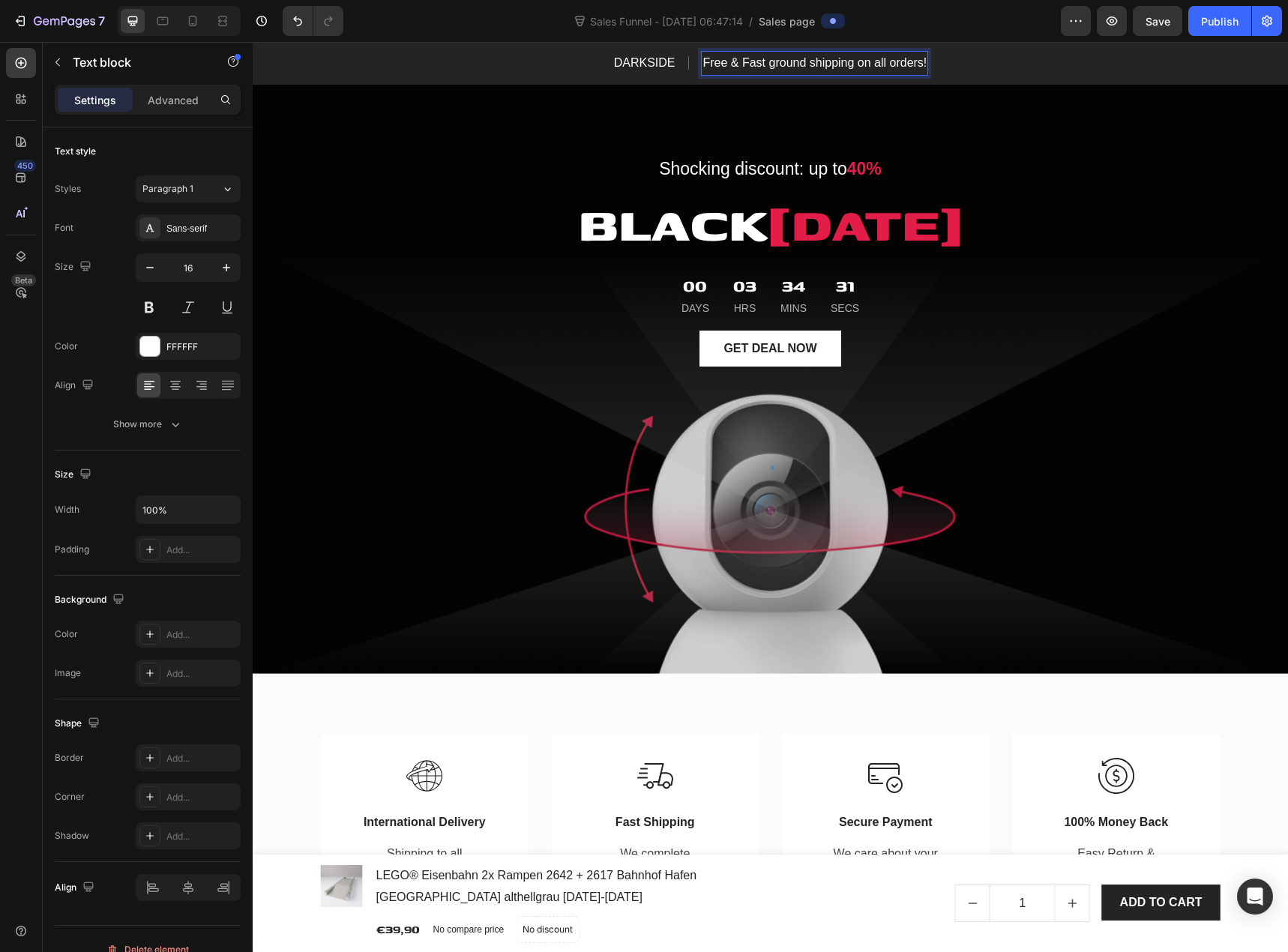
drag, startPoint x: 901, startPoint y: 59, endPoint x: 887, endPoint y: 63, distance: 14.6
click at [887, 63] on p "Free & Fast ground shipping on all orders!" at bounding box center [814, 64] width 224 height 22
click at [921, 62] on p "Free & Fast ground shipping on all orders!" at bounding box center [814, 64] width 224 height 22
click at [762, 60] on div "Title Line" at bounding box center [769, 63] width 25 height 14
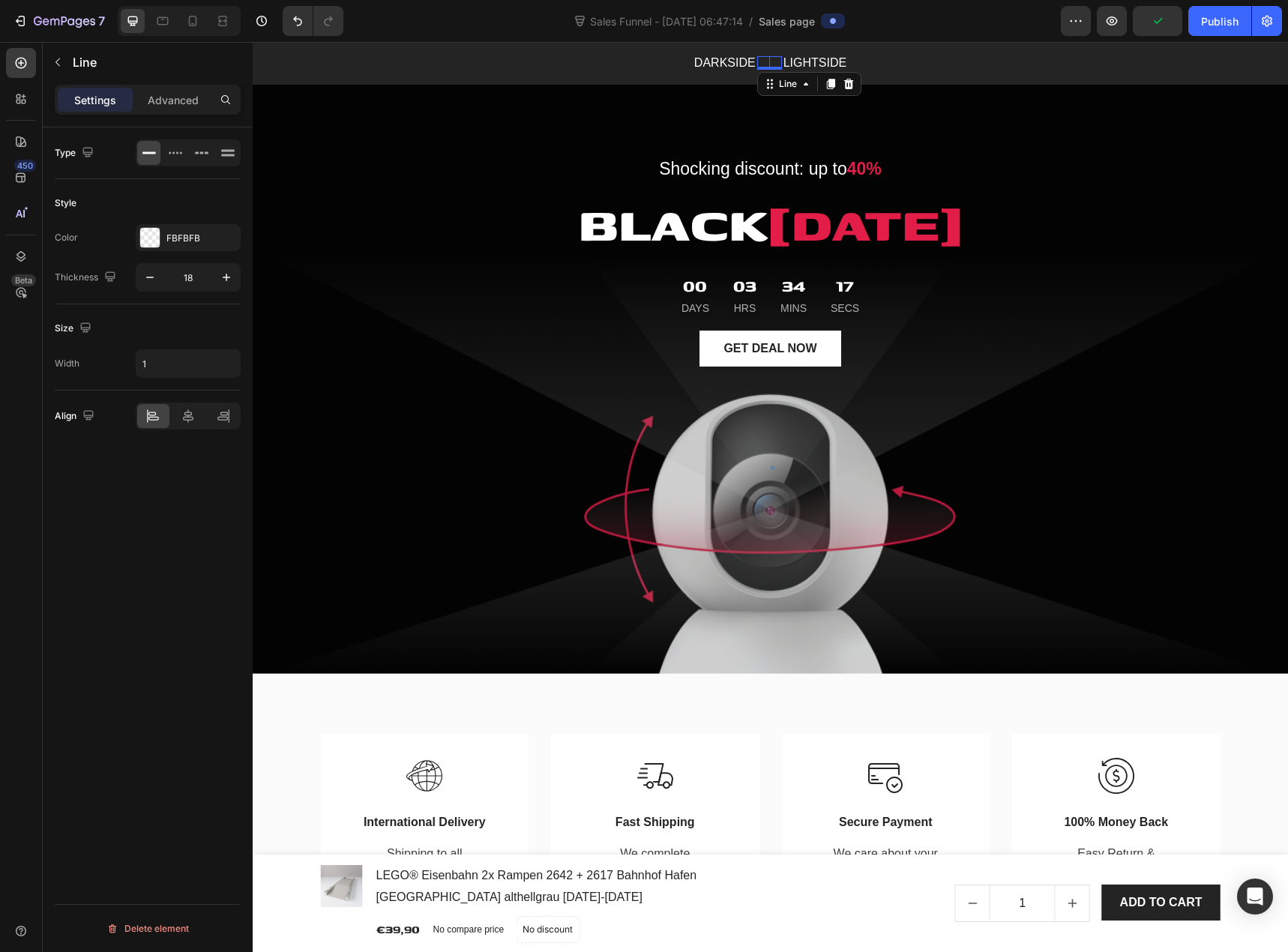
click at [765, 62] on div "Title Line 0" at bounding box center [769, 63] width 25 height 14
click at [791, 90] on div "Line" at bounding box center [788, 84] width 24 height 14
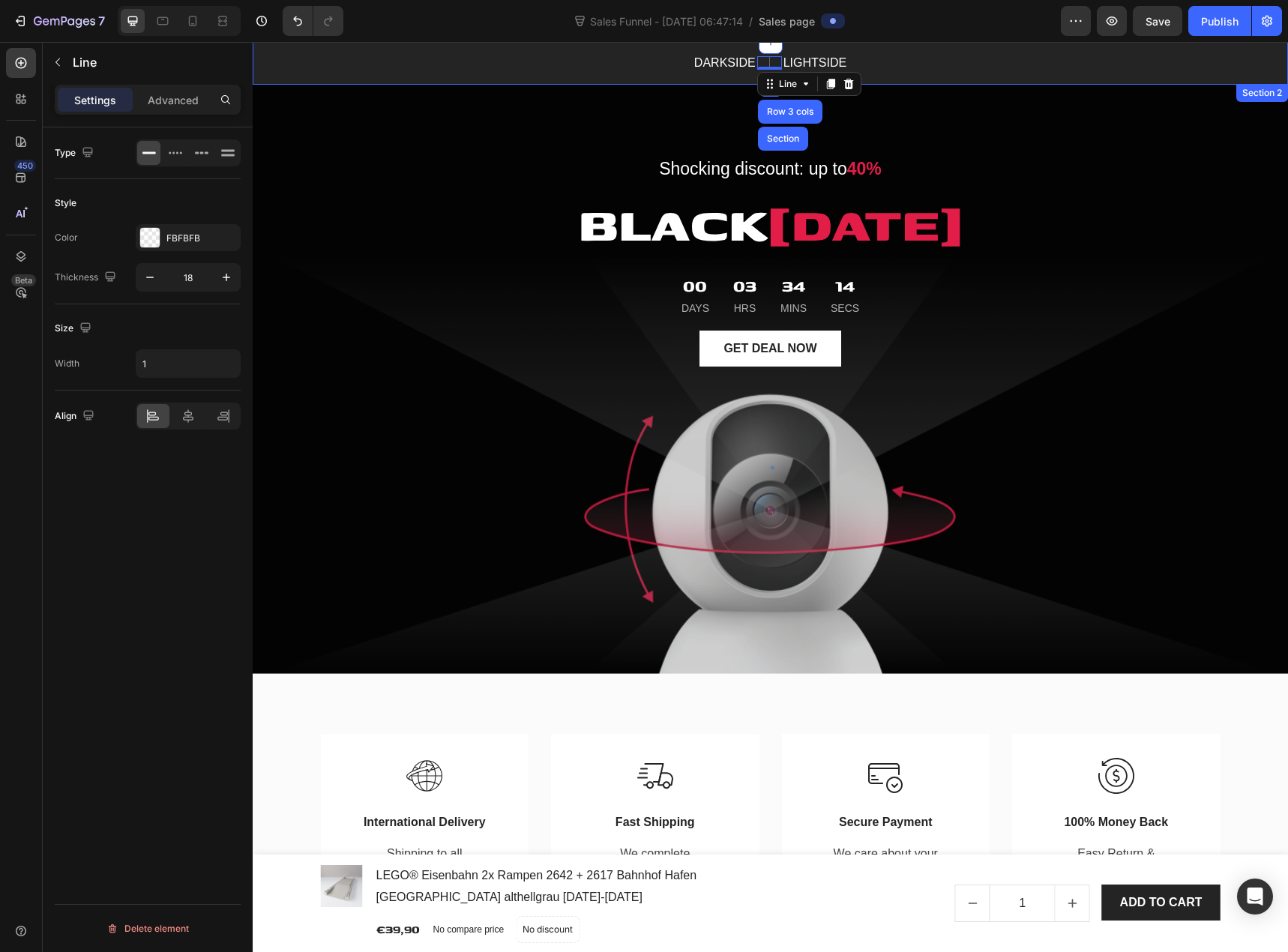
click at [897, 50] on div "DARKSIDE Text block Title Line Row 3 cols Section 0 LIGHTSIDE Text block Row Bu…" at bounding box center [770, 63] width 1036 height 43
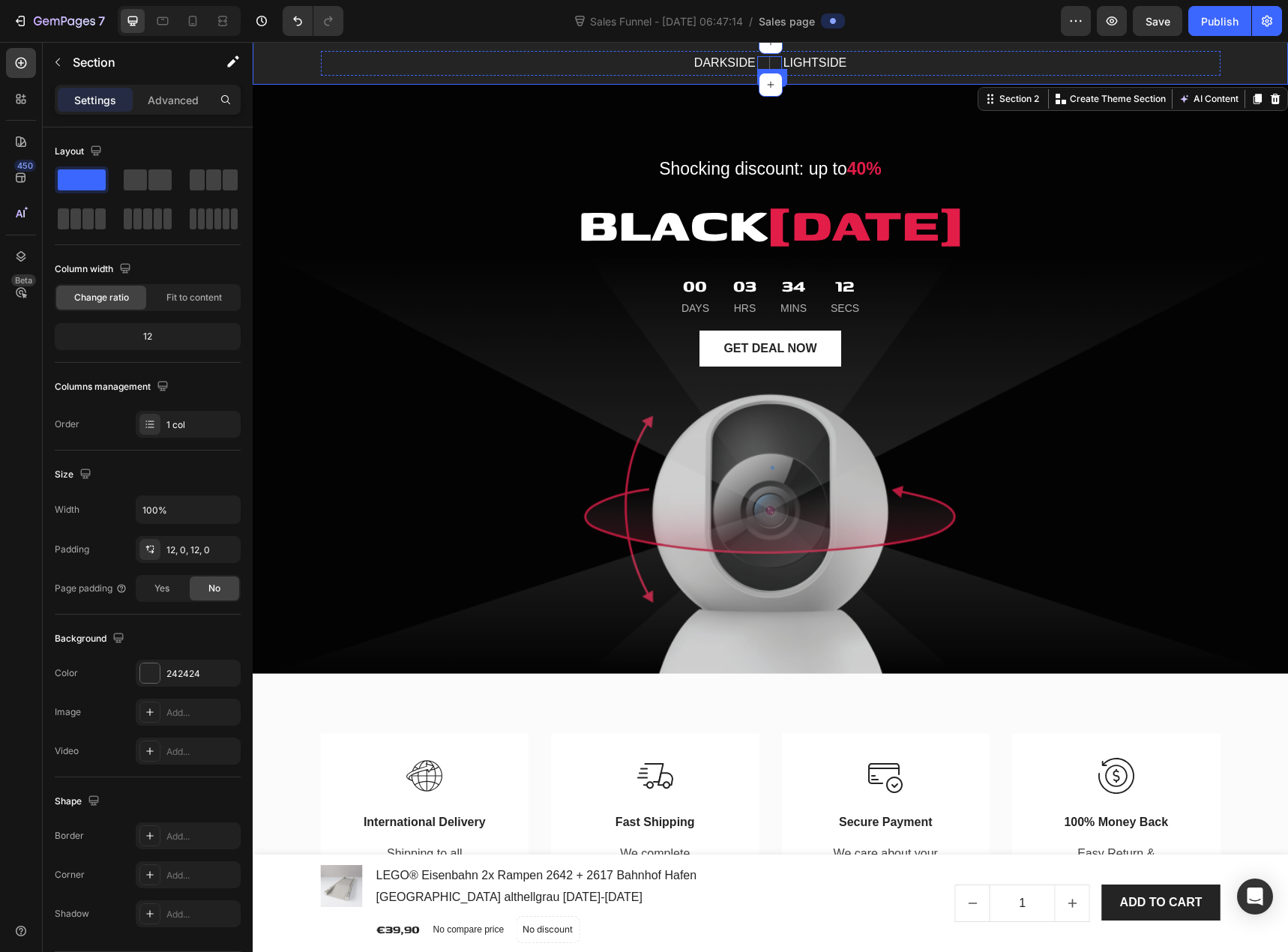
click at [762, 63] on div "Title Line" at bounding box center [769, 63] width 25 height 14
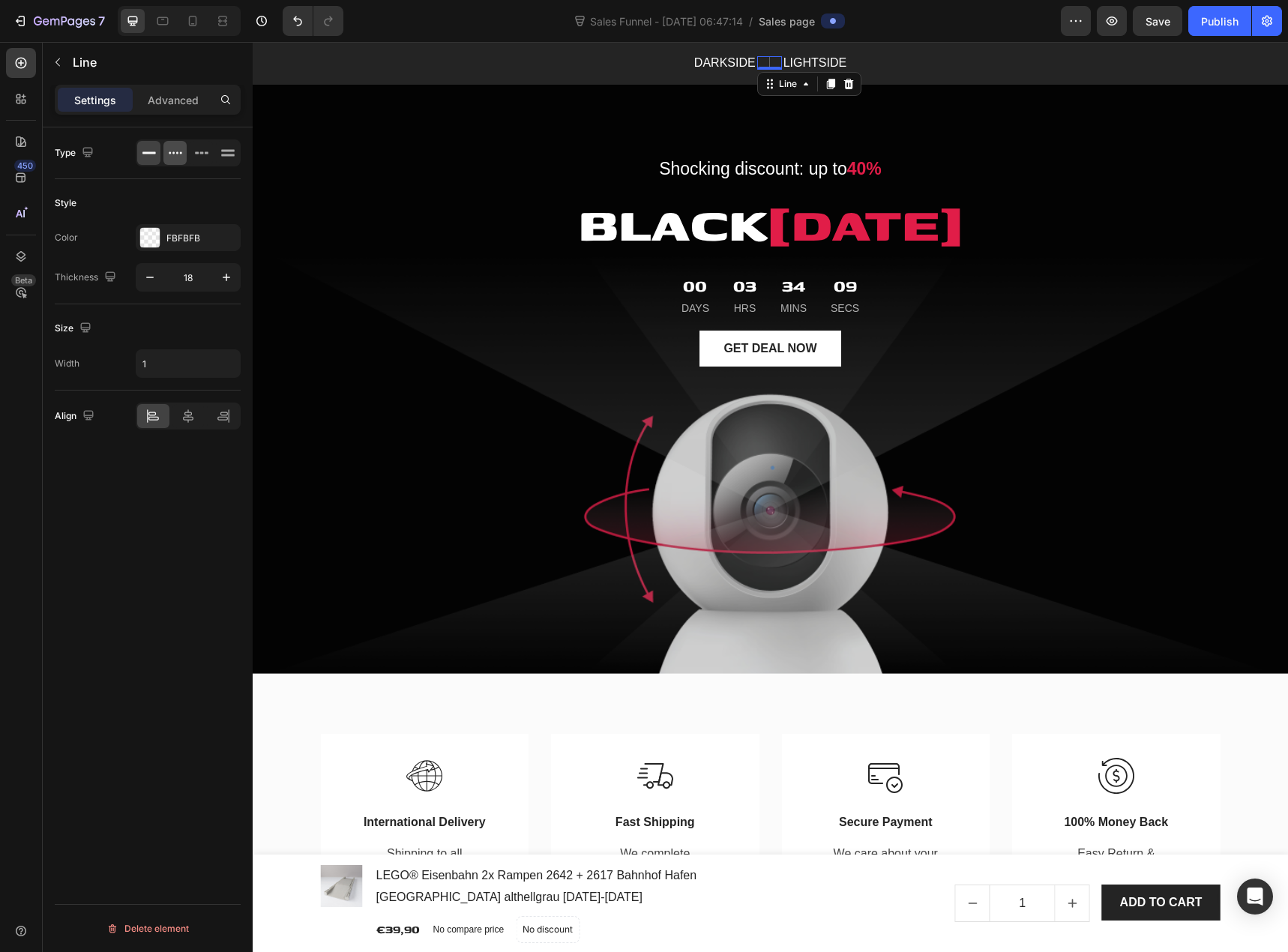
click at [177, 151] on icon at bounding box center [175, 153] width 15 height 15
click at [152, 155] on icon at bounding box center [149, 153] width 15 height 15
click at [221, 281] on icon "button" at bounding box center [226, 277] width 15 height 15
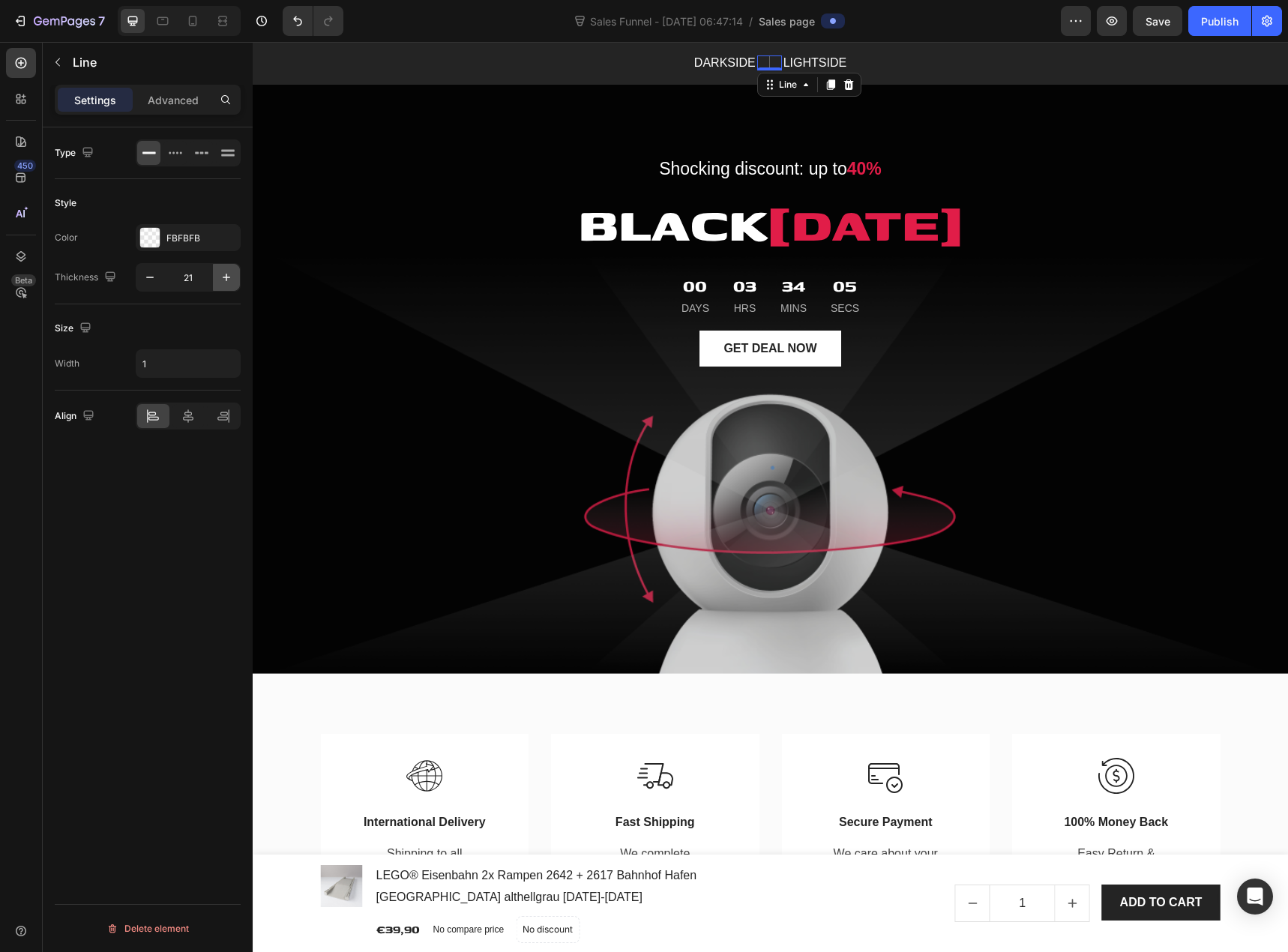
click at [221, 281] on icon "button" at bounding box center [226, 277] width 15 height 15
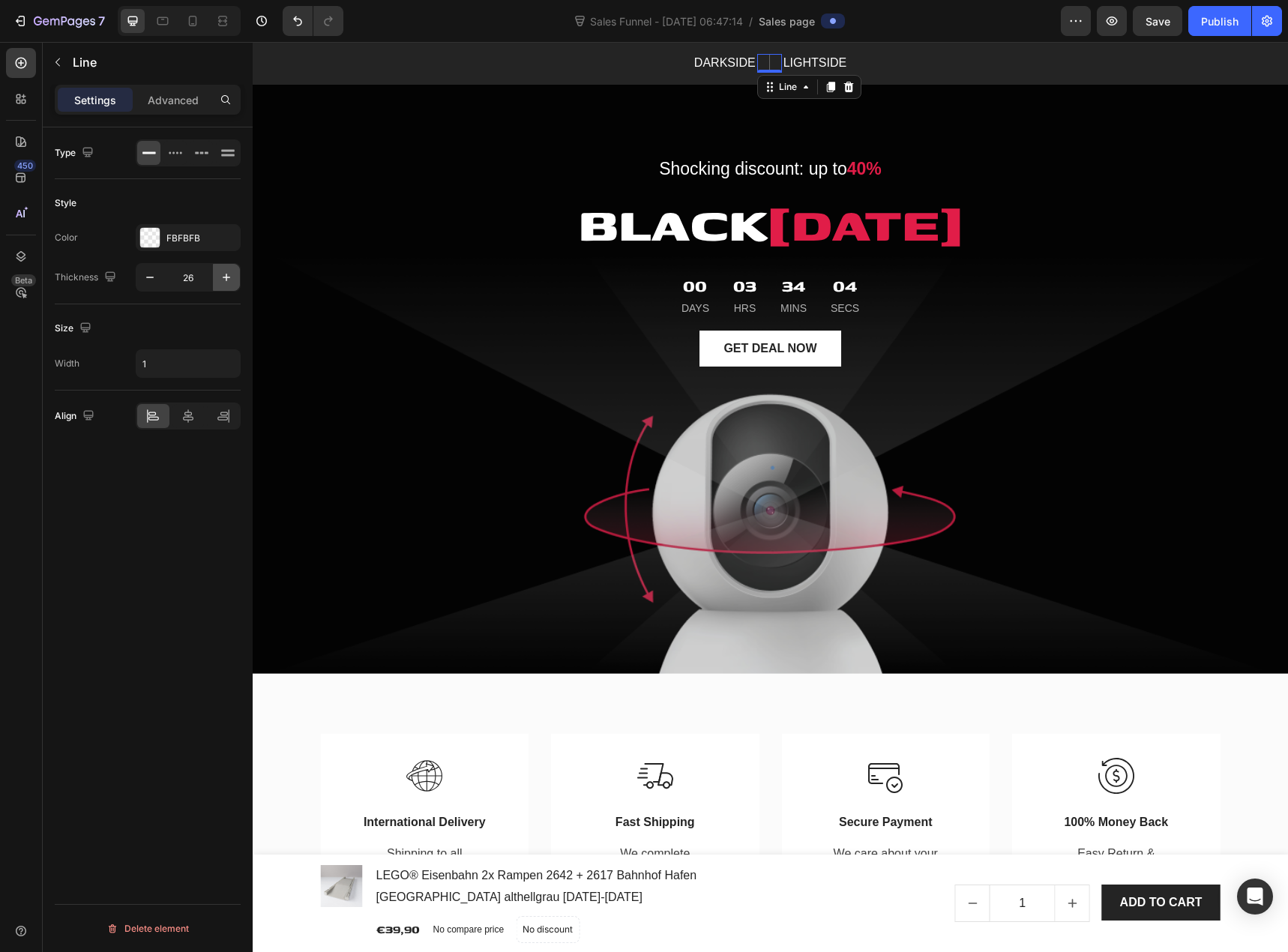
click at [221, 281] on icon "button" at bounding box center [226, 277] width 15 height 15
click at [227, 278] on icon "button" at bounding box center [226, 277] width 7 height 7
type input "30"
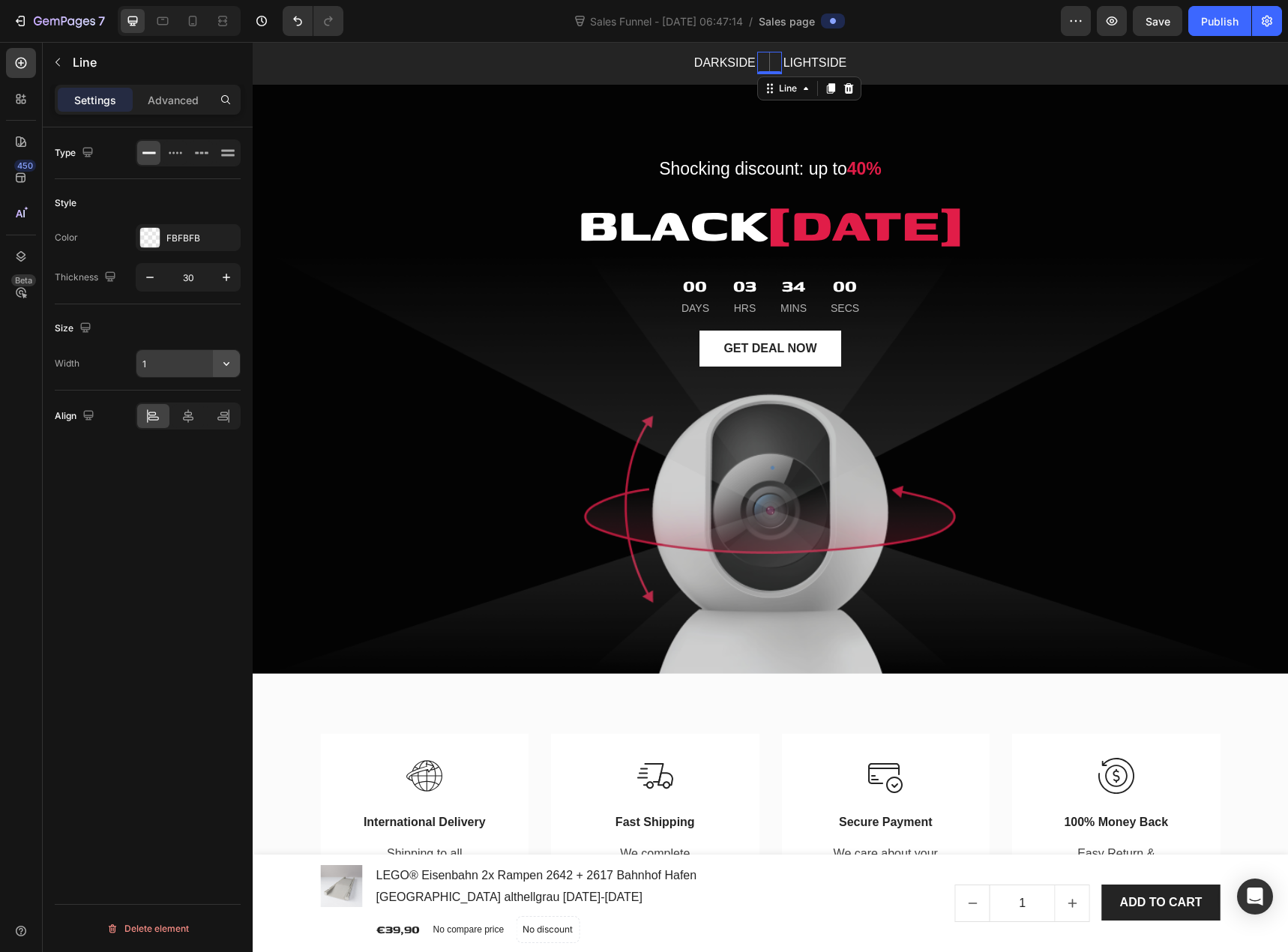
click at [226, 365] on icon "button" at bounding box center [226, 364] width 6 height 4
click at [161, 369] on input "1" at bounding box center [189, 363] width 104 height 27
type input "3"
click at [123, 521] on div "Type Style Color FBFBFB Thickness 30 Size Width 3 Align Delete element" at bounding box center [148, 561] width 210 height 867
click at [195, 236] on div "FBFBFB" at bounding box center [189, 238] width 44 height 14
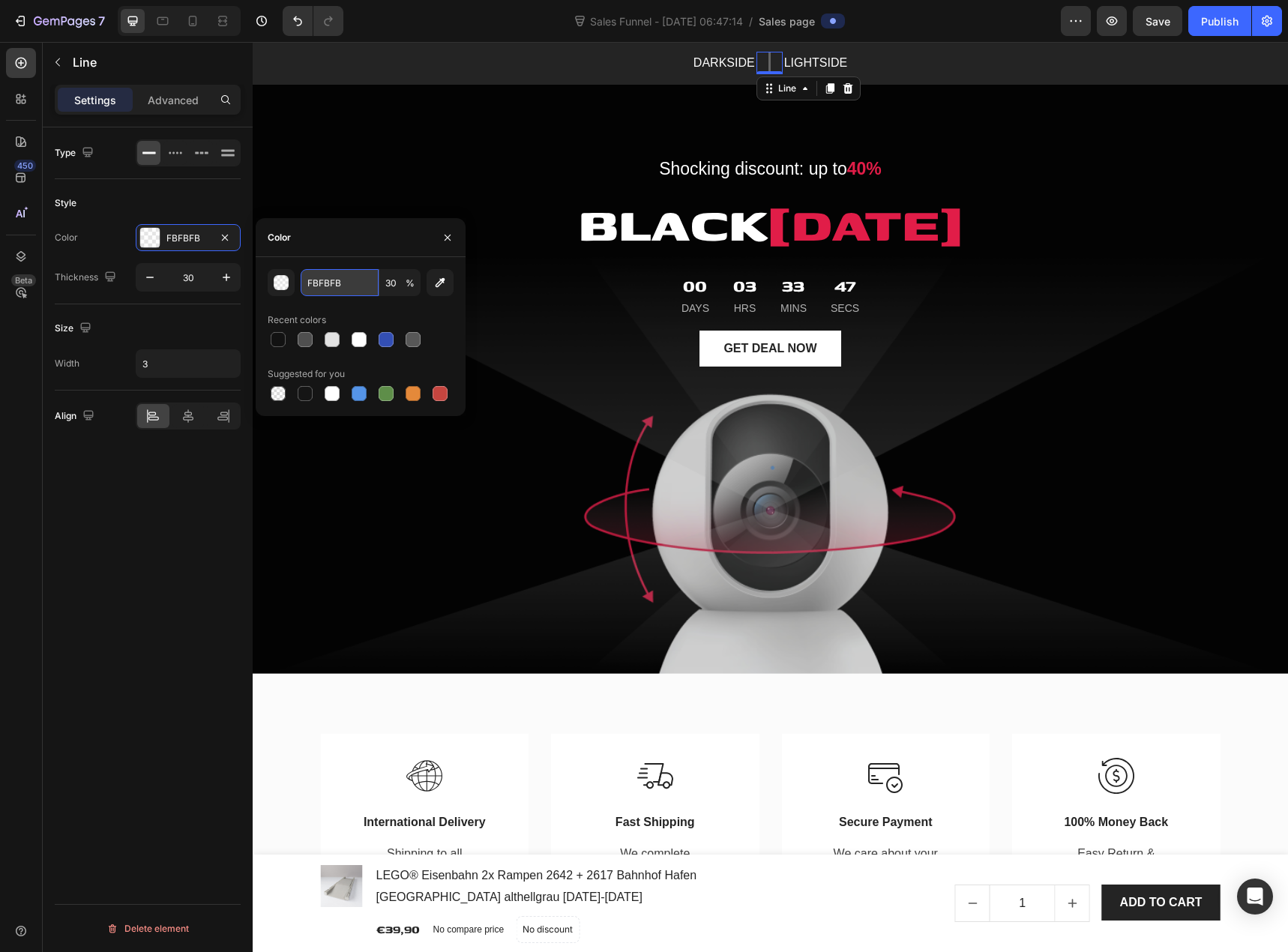
click at [334, 286] on input "FBFBFB" at bounding box center [340, 283] width 78 height 27
click at [311, 341] on div at bounding box center [305, 340] width 15 height 15
type input "4F4F4F"
type input "100"
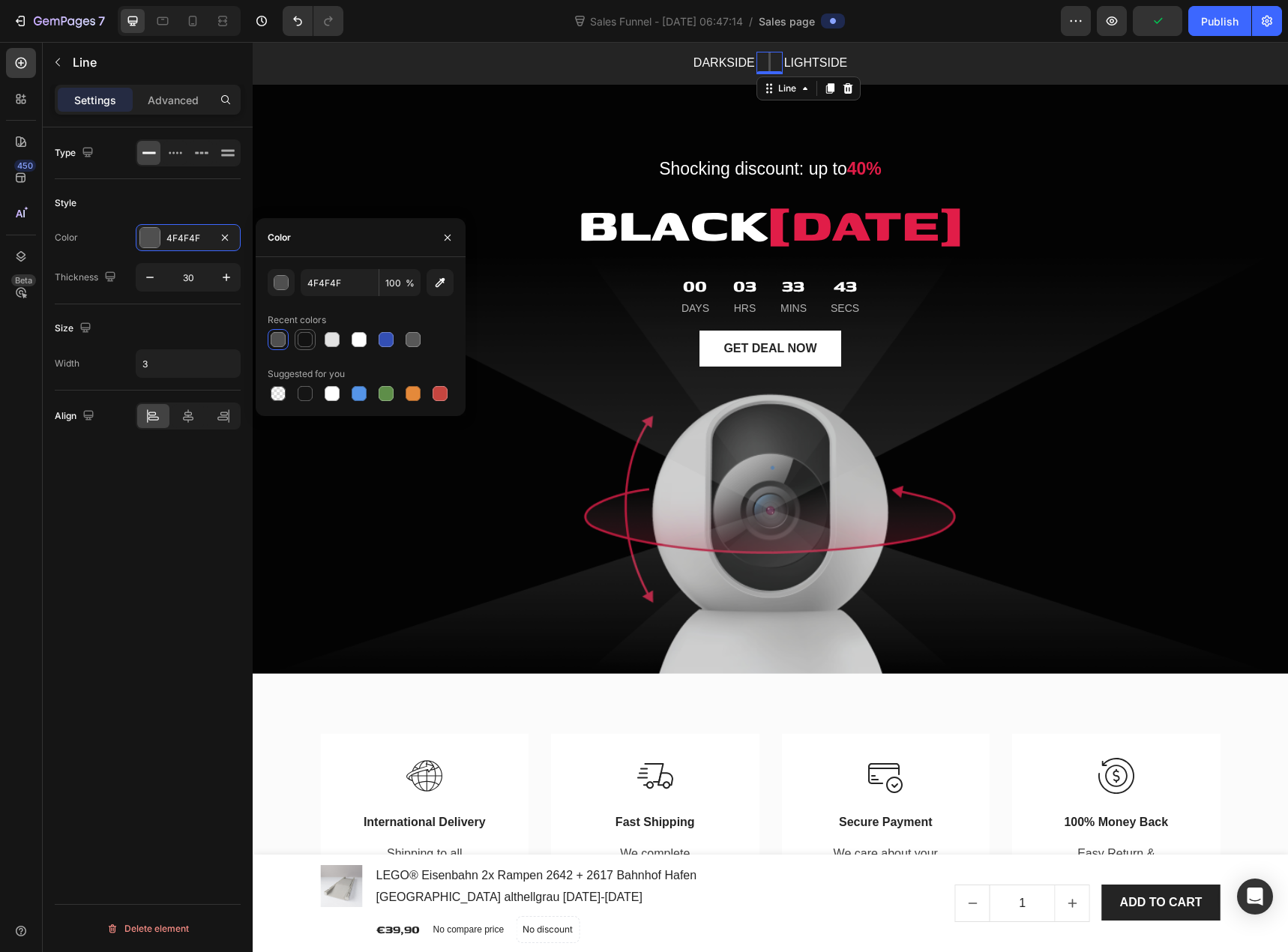
click at [309, 347] on div at bounding box center [305, 340] width 18 height 18
click at [282, 343] on div at bounding box center [278, 340] width 15 height 15
type input "4F4F4F"
click at [194, 545] on div "Type Style Color 4F4F4F Thickness 30 Size Width 3 Align Delete element" at bounding box center [148, 561] width 210 height 867
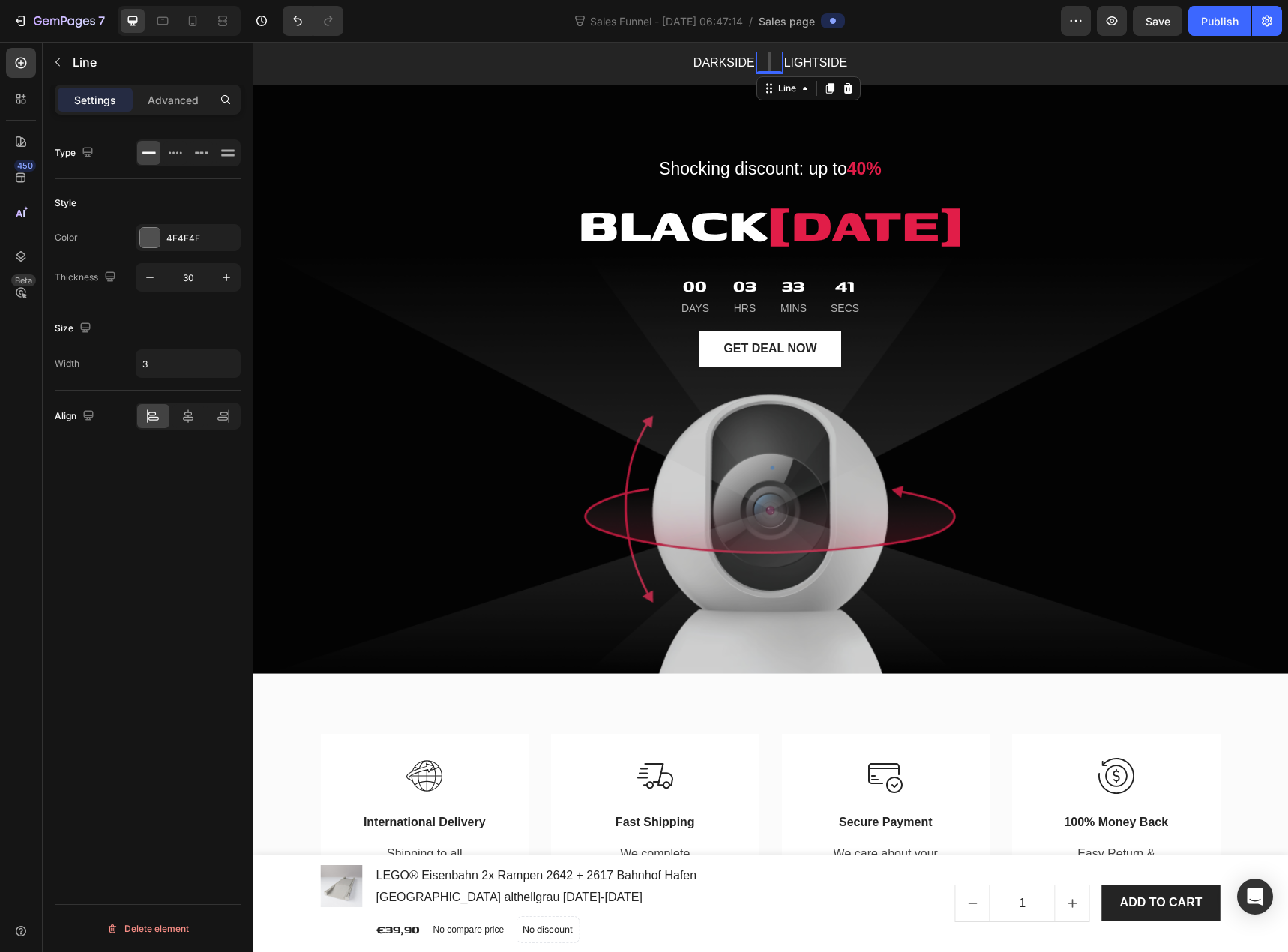
click at [208, 519] on div "Type Style Color 4F4F4F Thickness 30 Size Width 3 Align Delete element" at bounding box center [148, 561] width 210 height 867
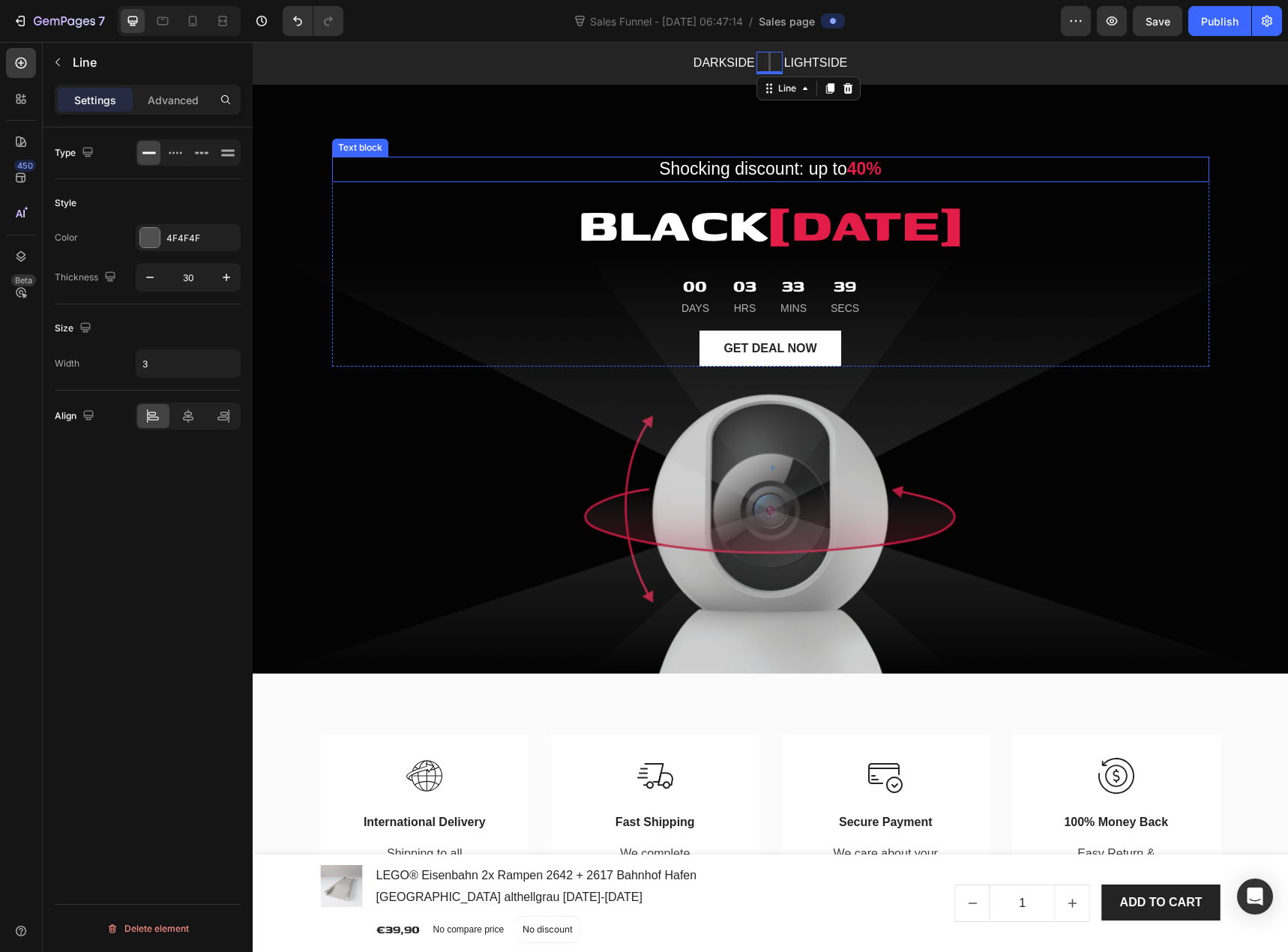
click at [713, 161] on p "Shocking discount: up to 40%" at bounding box center [771, 169] width 874 height 23
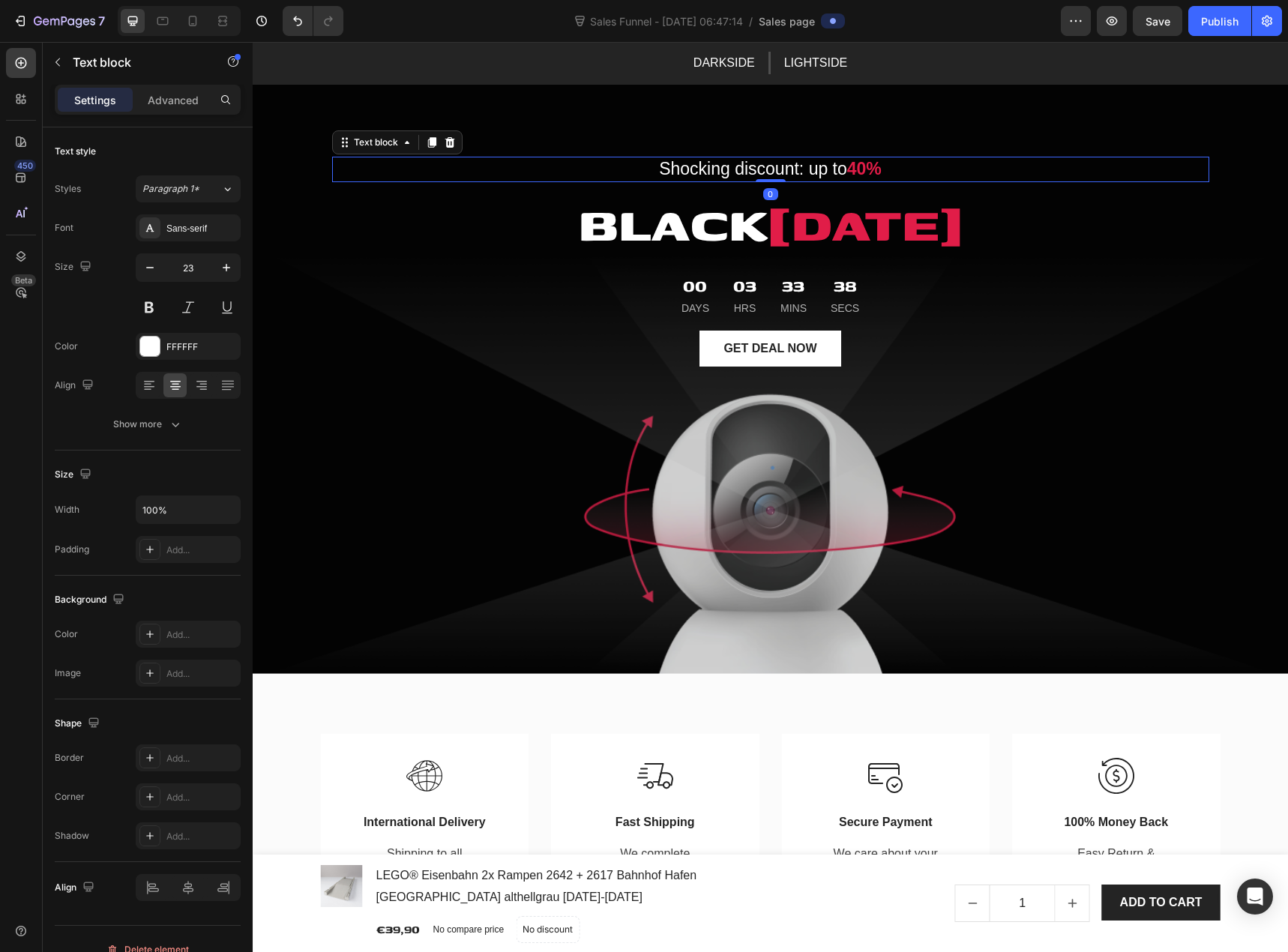
click at [722, 168] on p "Shocking discount: up to 40%" at bounding box center [771, 169] width 874 height 23
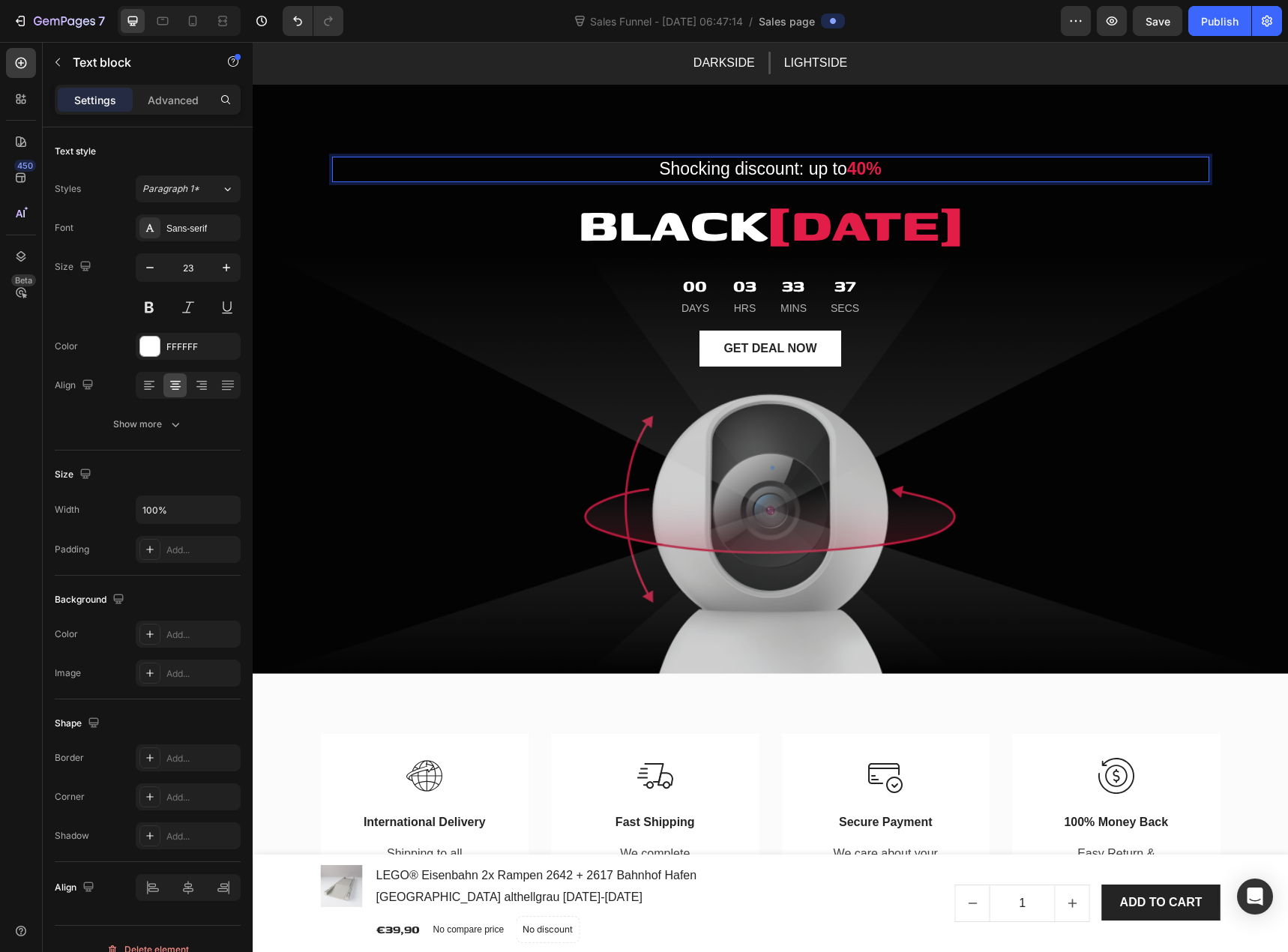
click at [714, 169] on p "Shocking discount: up to 40%" at bounding box center [771, 169] width 874 height 23
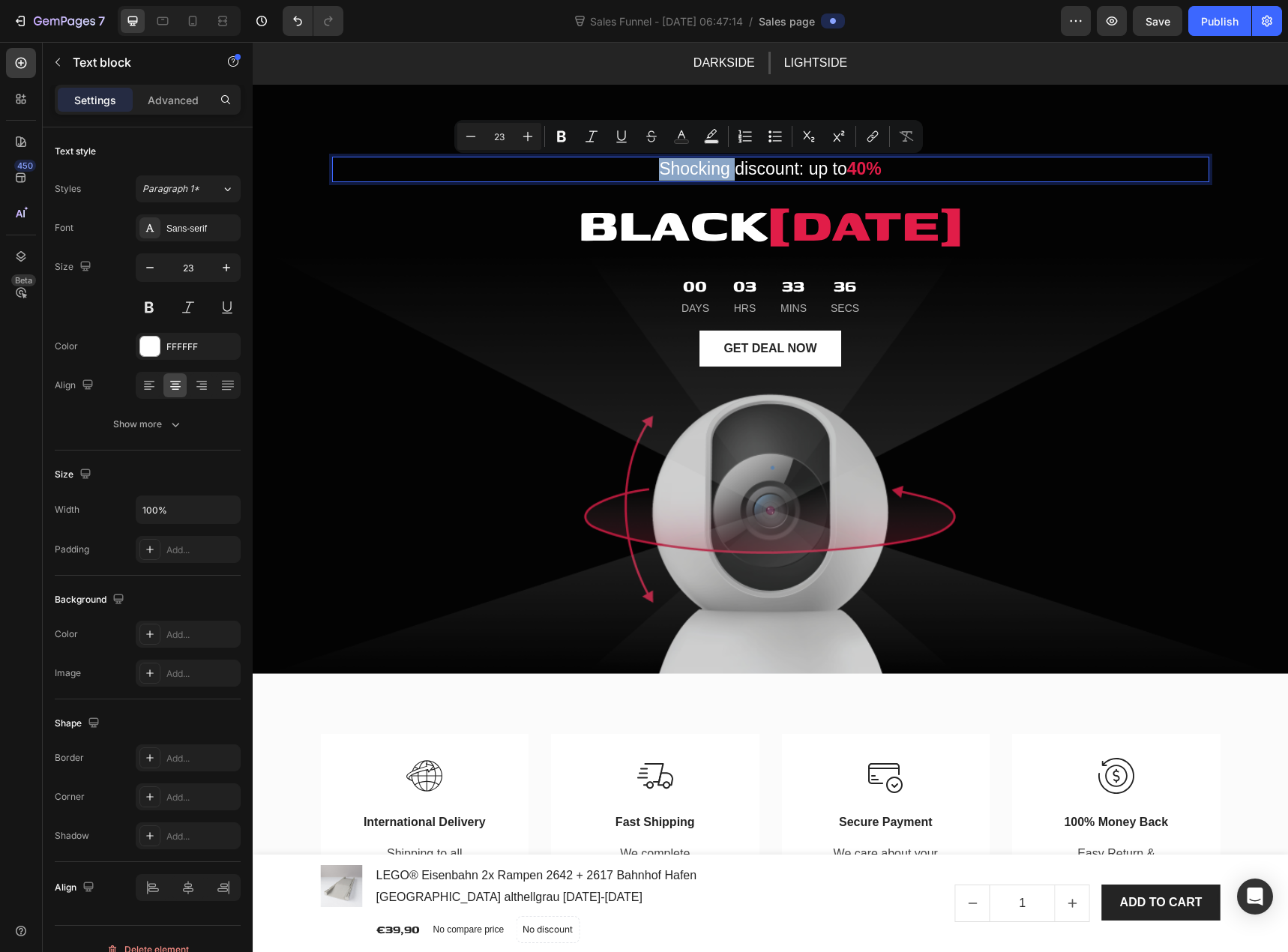
click at [714, 169] on p "Shocking discount: up to 40%" at bounding box center [771, 169] width 874 height 23
drag, startPoint x: 655, startPoint y: 167, endPoint x: 840, endPoint y: 176, distance: 185.2
click at [840, 176] on p "Shocking discount: up to 40%" at bounding box center [771, 169] width 874 height 23
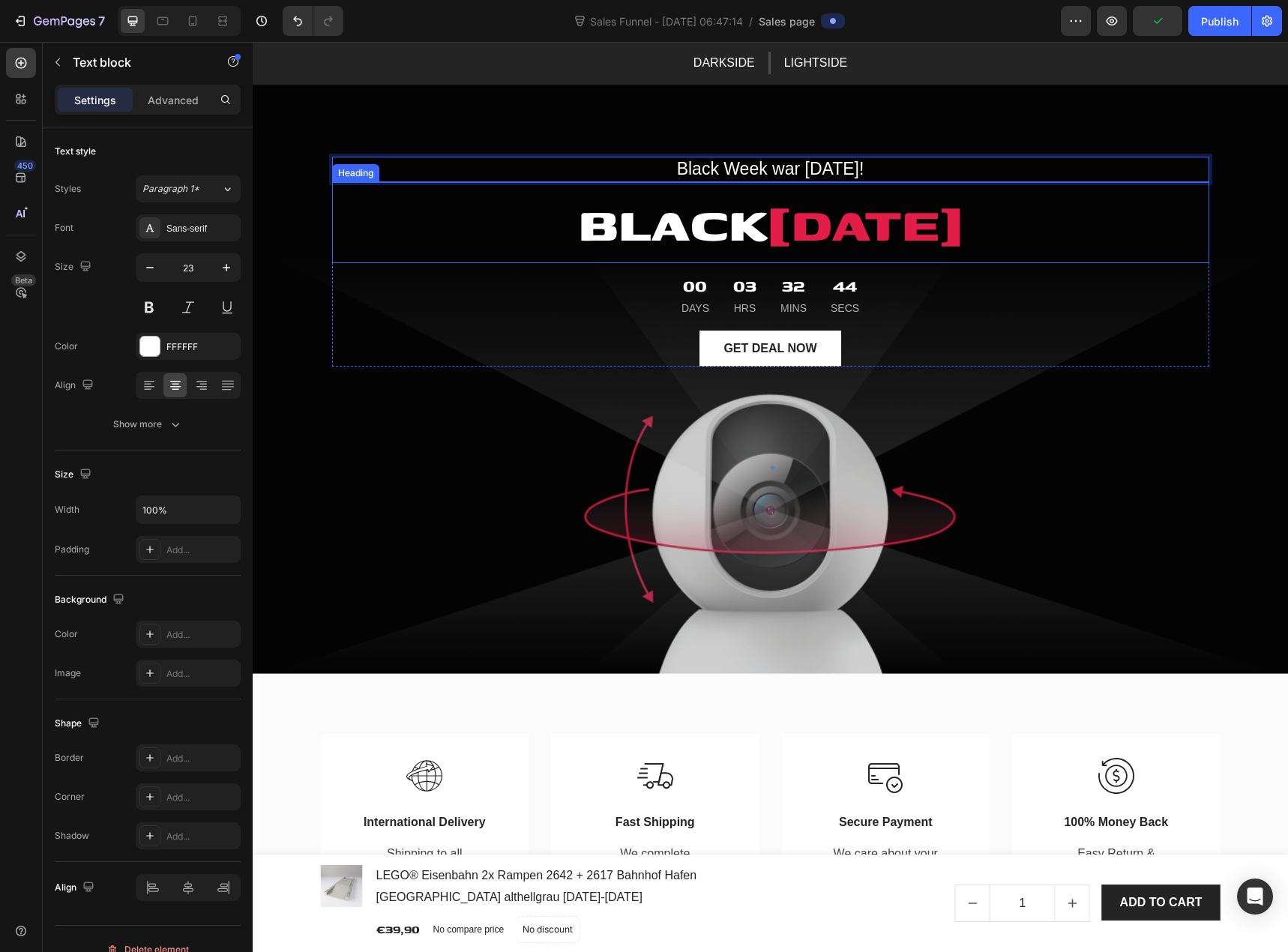
click at [682, 227] on p "BLACK FRIDAY" at bounding box center [771, 223] width 874 height 78
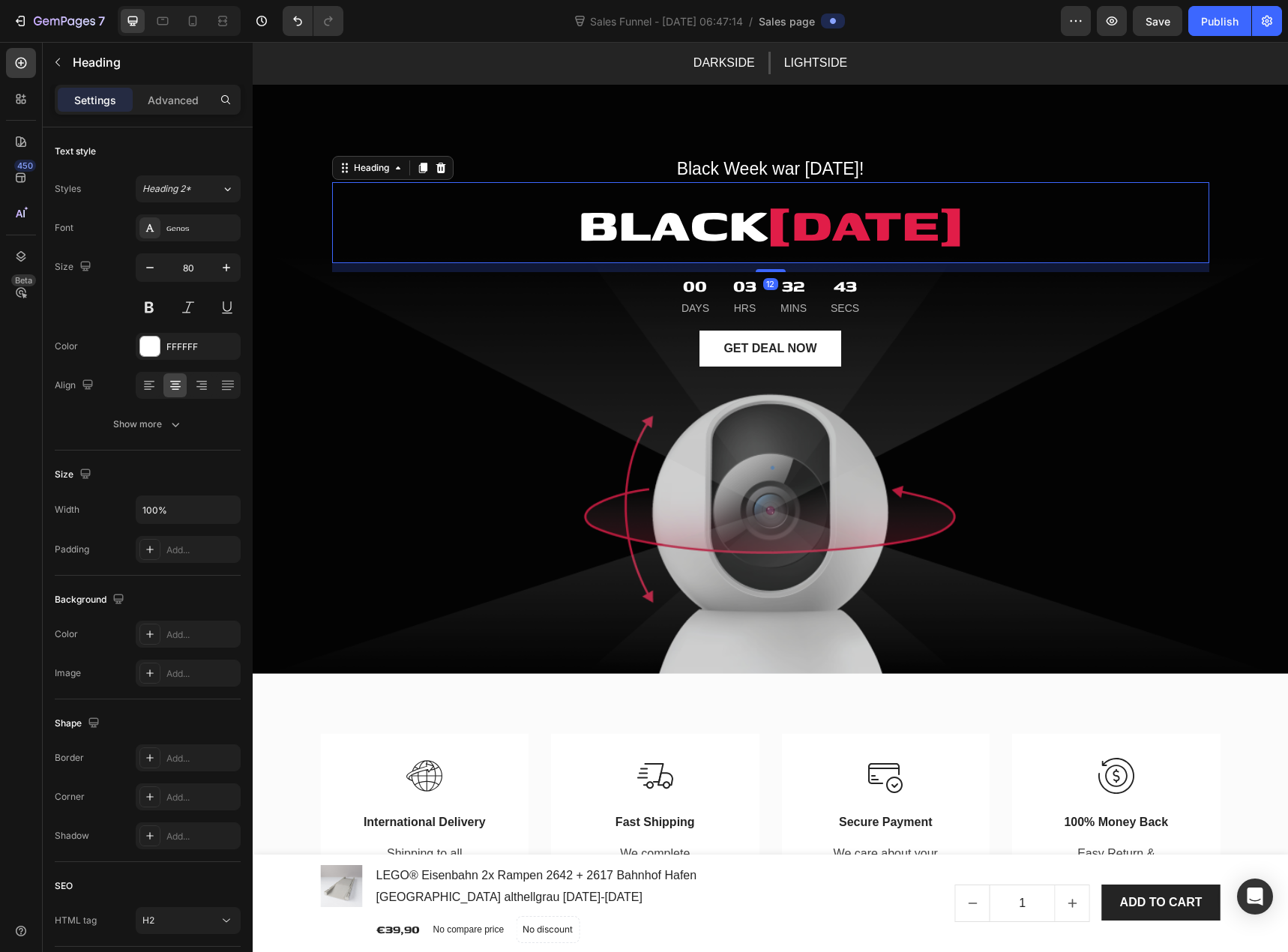
click at [665, 226] on p "BLACK FRIDAY" at bounding box center [771, 223] width 874 height 78
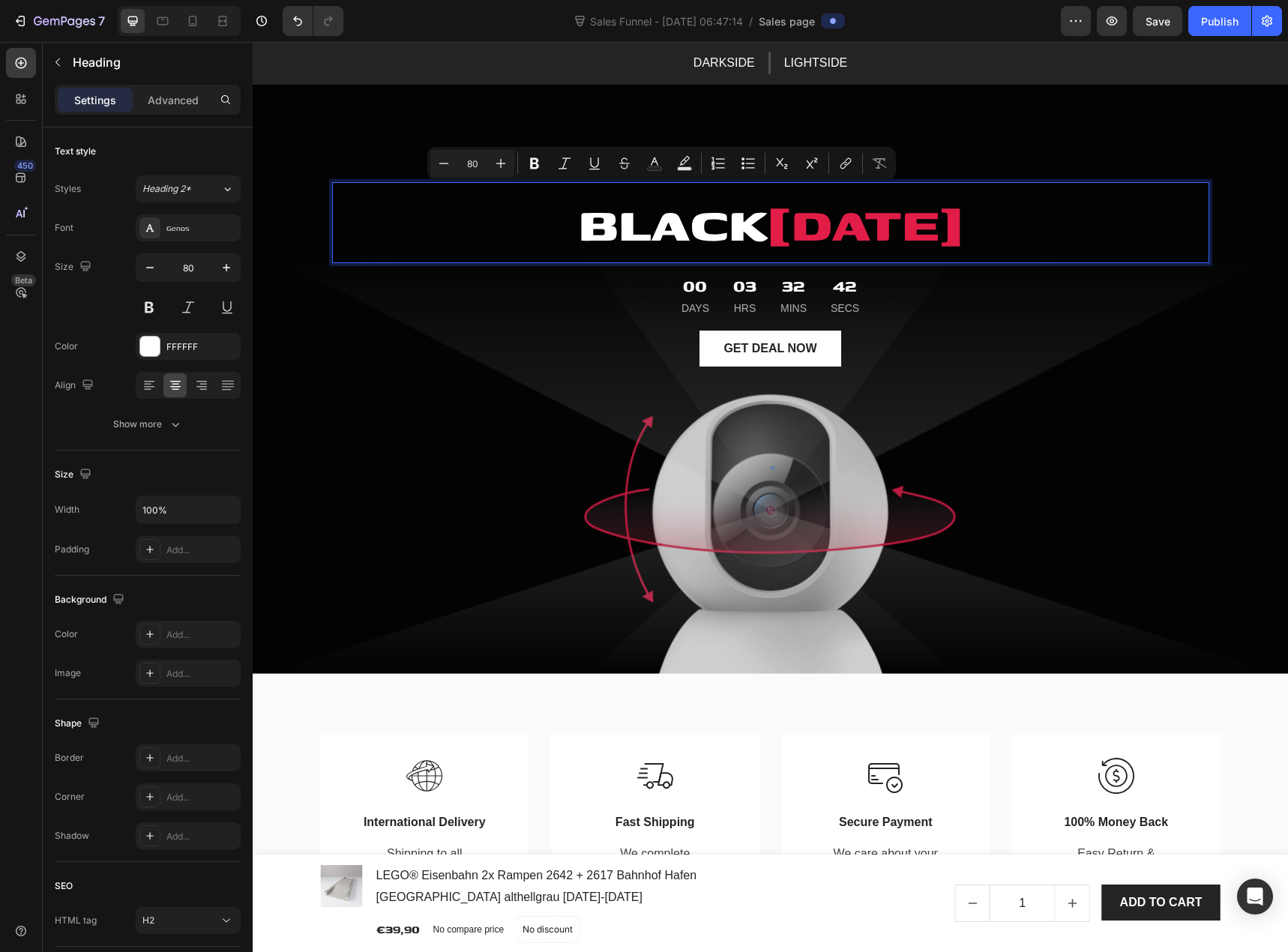
click at [642, 225] on p "BLACK FRIDAY" at bounding box center [771, 223] width 874 height 78
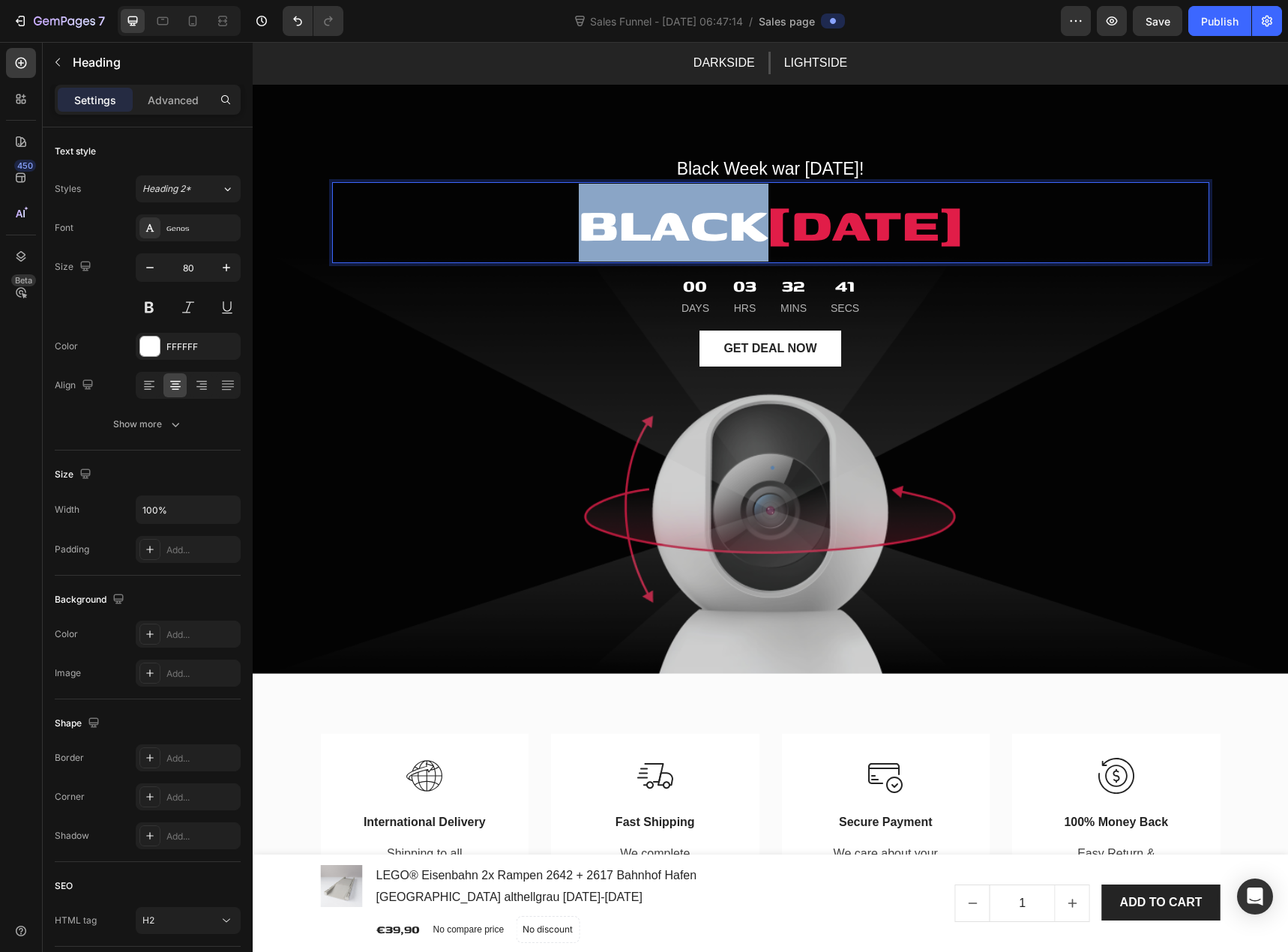
drag, startPoint x: 562, startPoint y: 227, endPoint x: 735, endPoint y: 226, distance: 173.0
click at [735, 226] on p "BLACK FRIDAY" at bounding box center [771, 223] width 874 height 78
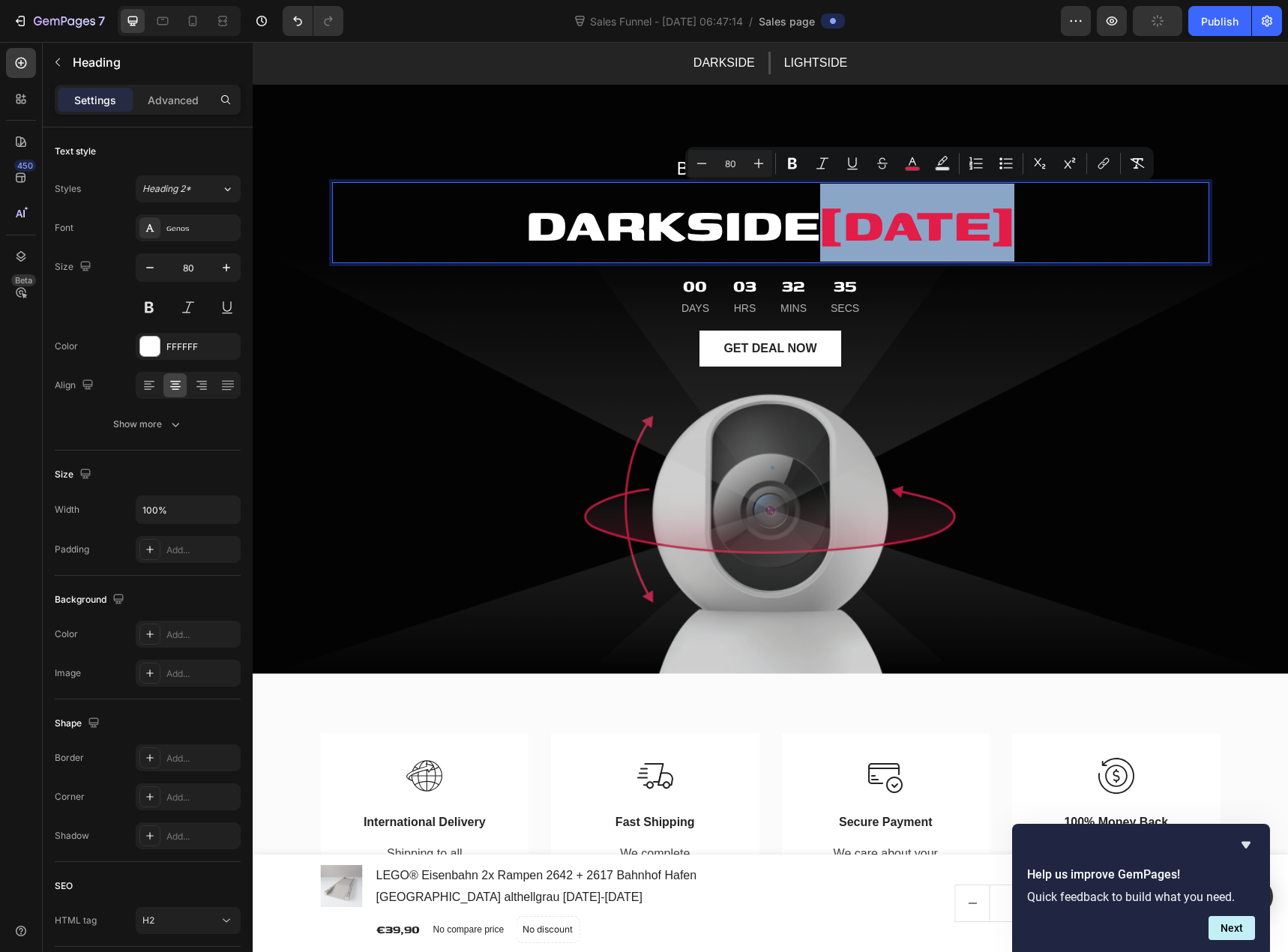
drag, startPoint x: 829, startPoint y: 222, endPoint x: 1009, endPoint y: 230, distance: 180.2
click at [1009, 230] on span "FRIDAY" at bounding box center [917, 222] width 194 height 72
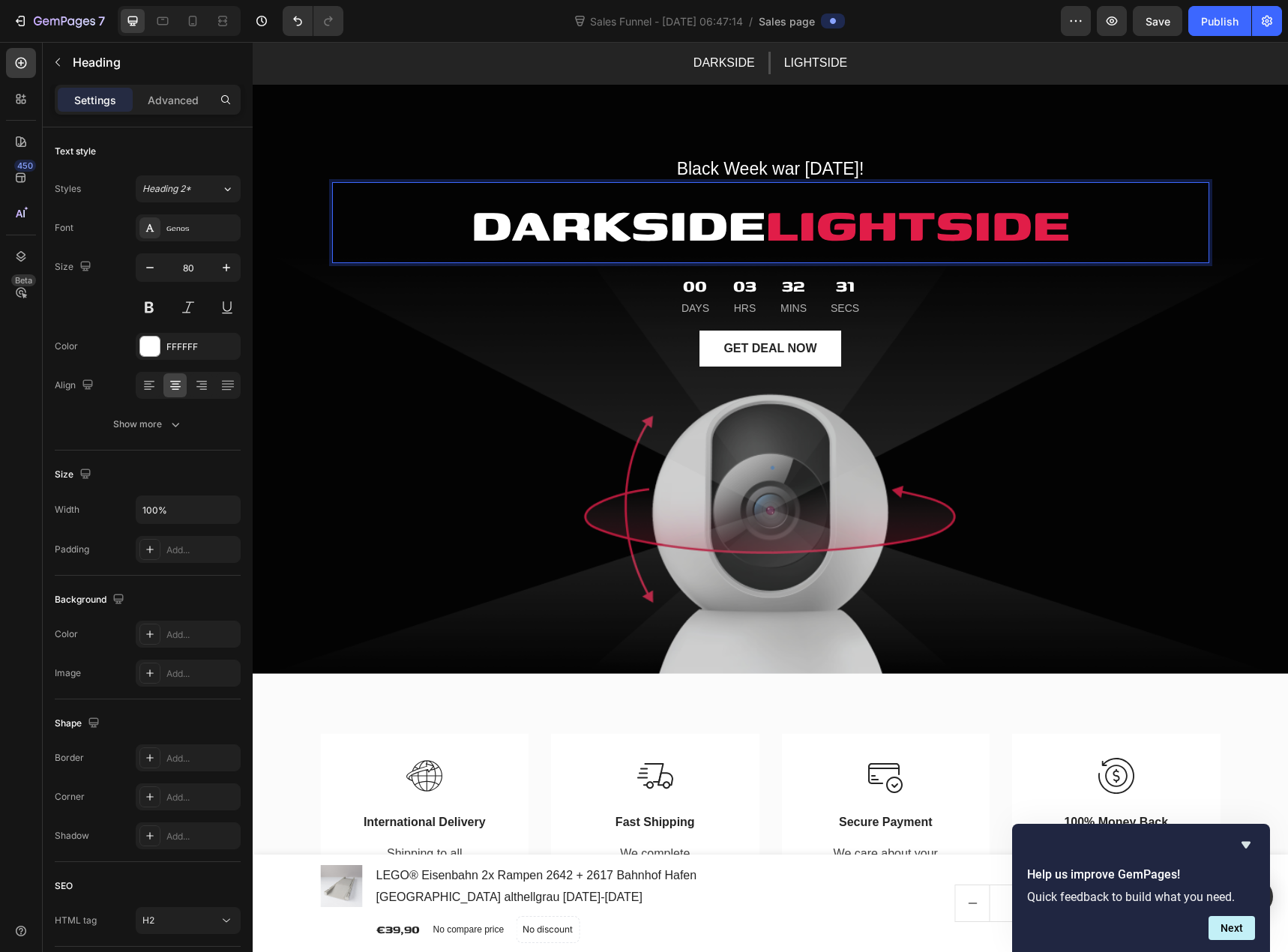
click at [769, 231] on span "LIGHTSIDE" at bounding box center [917, 222] width 304 height 72
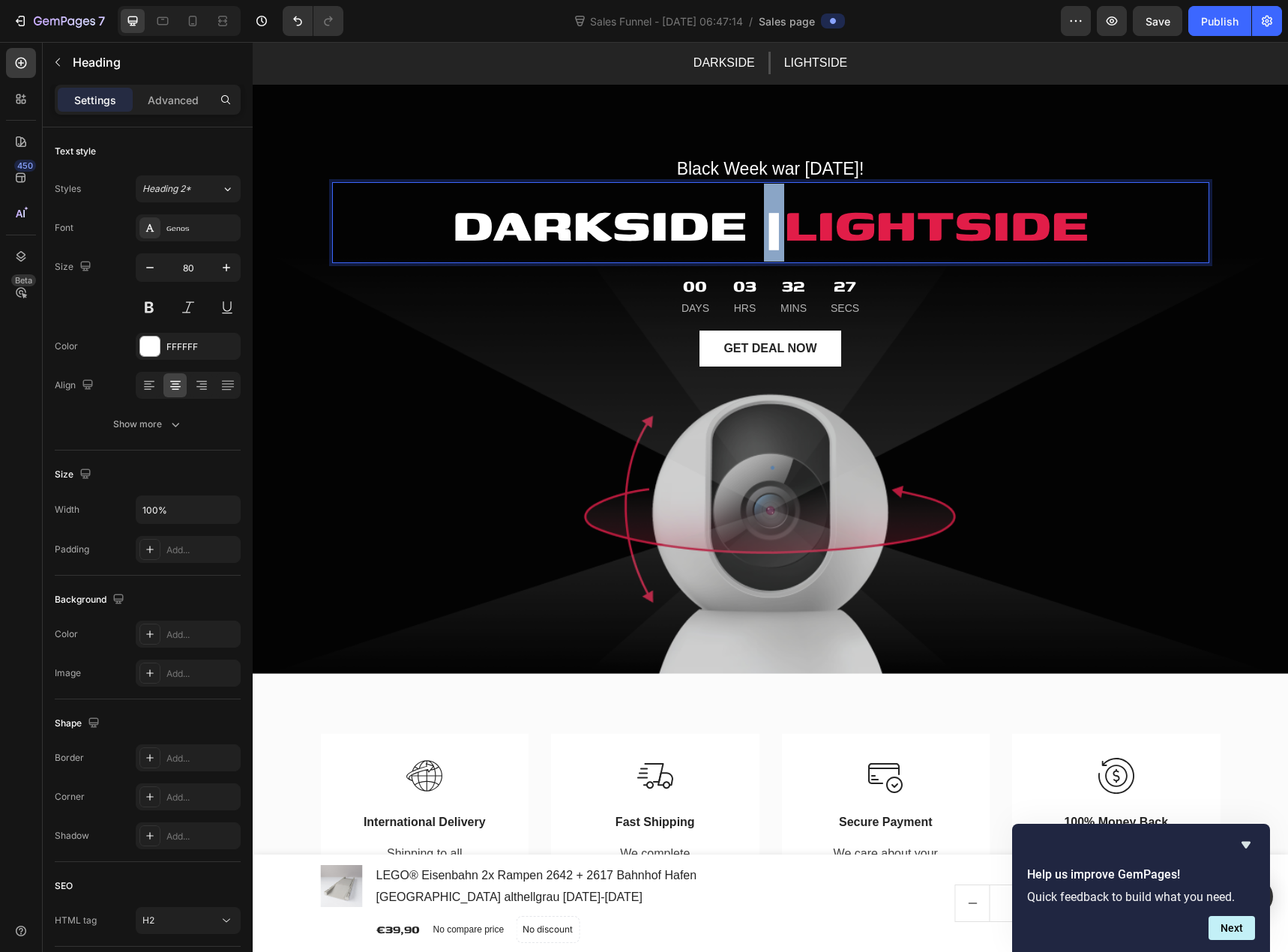
drag, startPoint x: 759, startPoint y: 227, endPoint x: 765, endPoint y: 234, distance: 9.2
click at [765, 234] on p "DARKSIDE | LIGHTSIDE" at bounding box center [771, 223] width 874 height 78
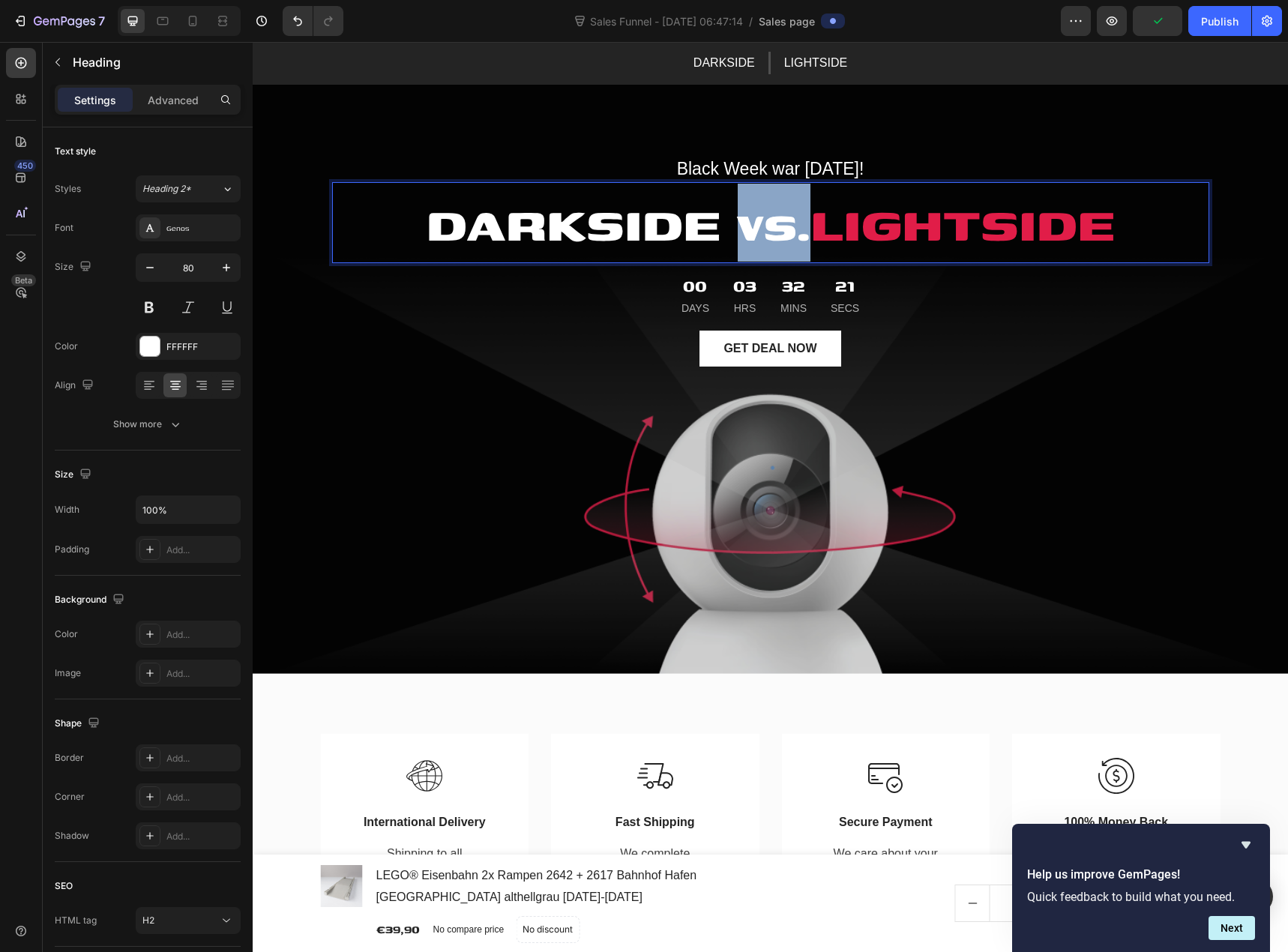
drag, startPoint x: 725, startPoint y: 230, endPoint x: 792, endPoint y: 239, distance: 67.6
click at [792, 239] on p "DARKSIDE vs. LIGHTSIDE" at bounding box center [771, 223] width 874 height 78
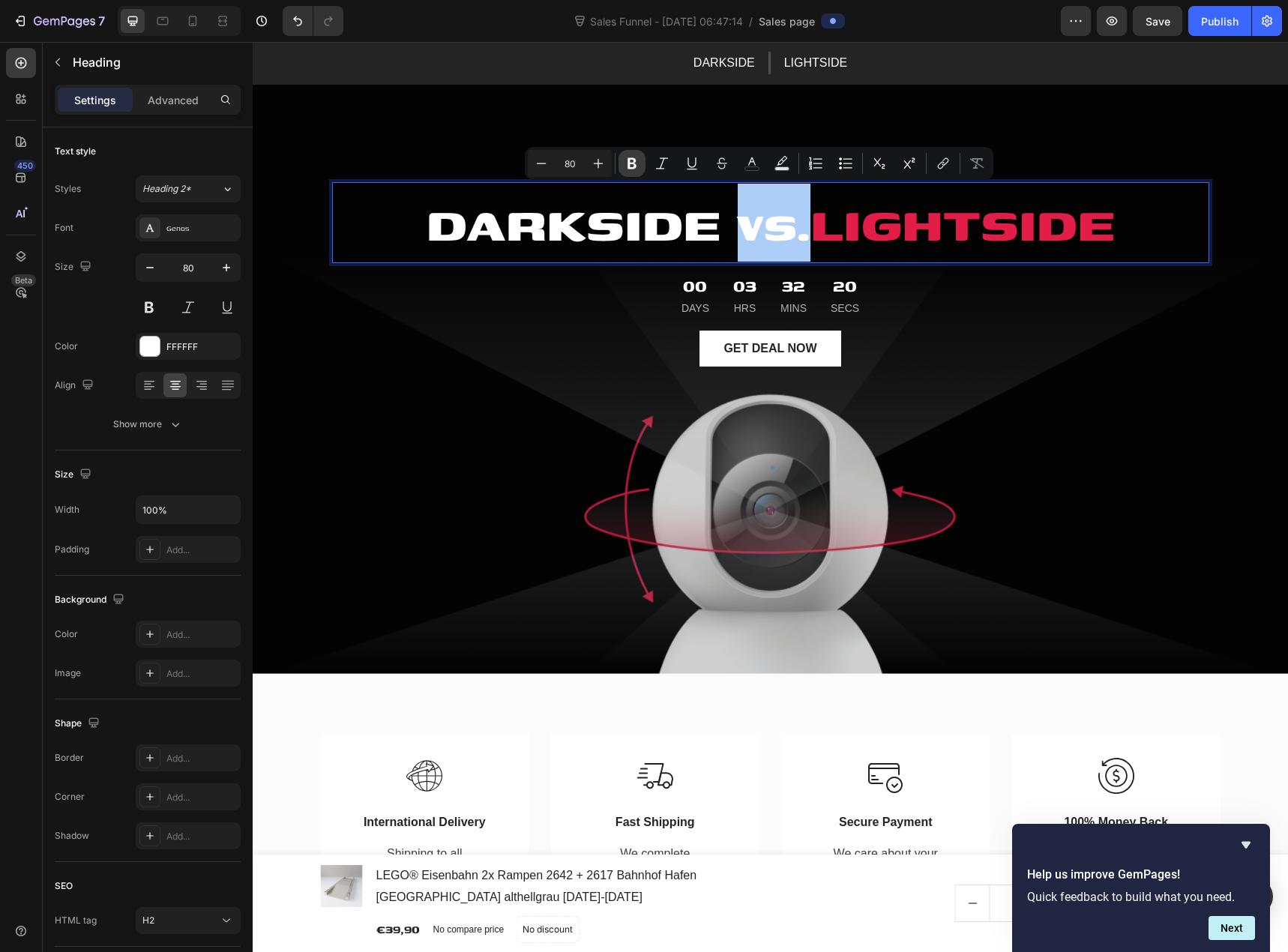
click at [634, 168] on icon "Editor contextual toolbar" at bounding box center [632, 164] width 9 height 11
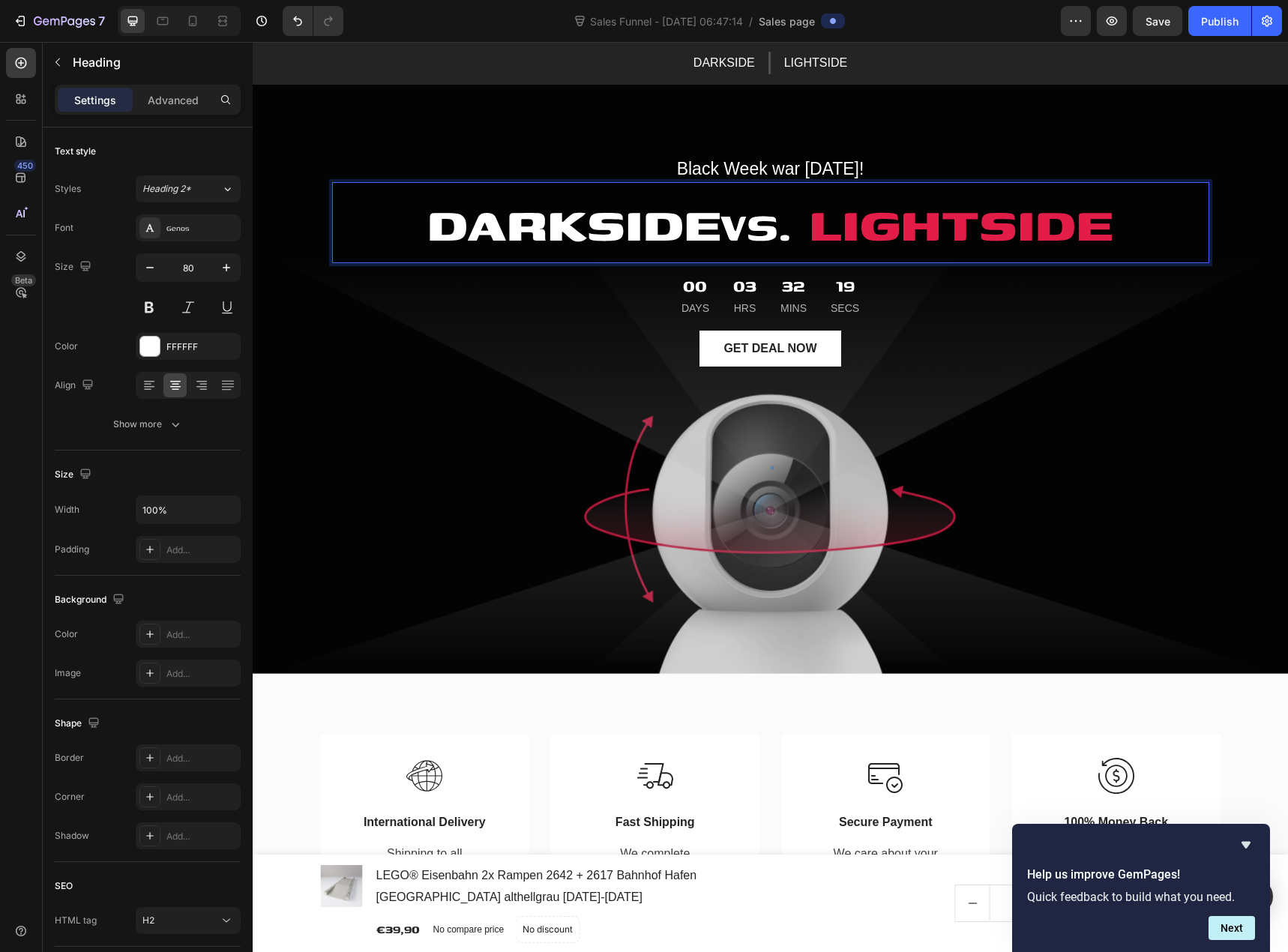
click at [766, 231] on strong "vs." at bounding box center [756, 222] width 70 height 72
drag, startPoint x: 792, startPoint y: 235, endPoint x: 733, endPoint y: 233, distance: 59.0
click at [733, 233] on strong "vs." at bounding box center [756, 222] width 70 height 72
click at [762, 214] on strong "vs." at bounding box center [756, 222] width 70 height 72
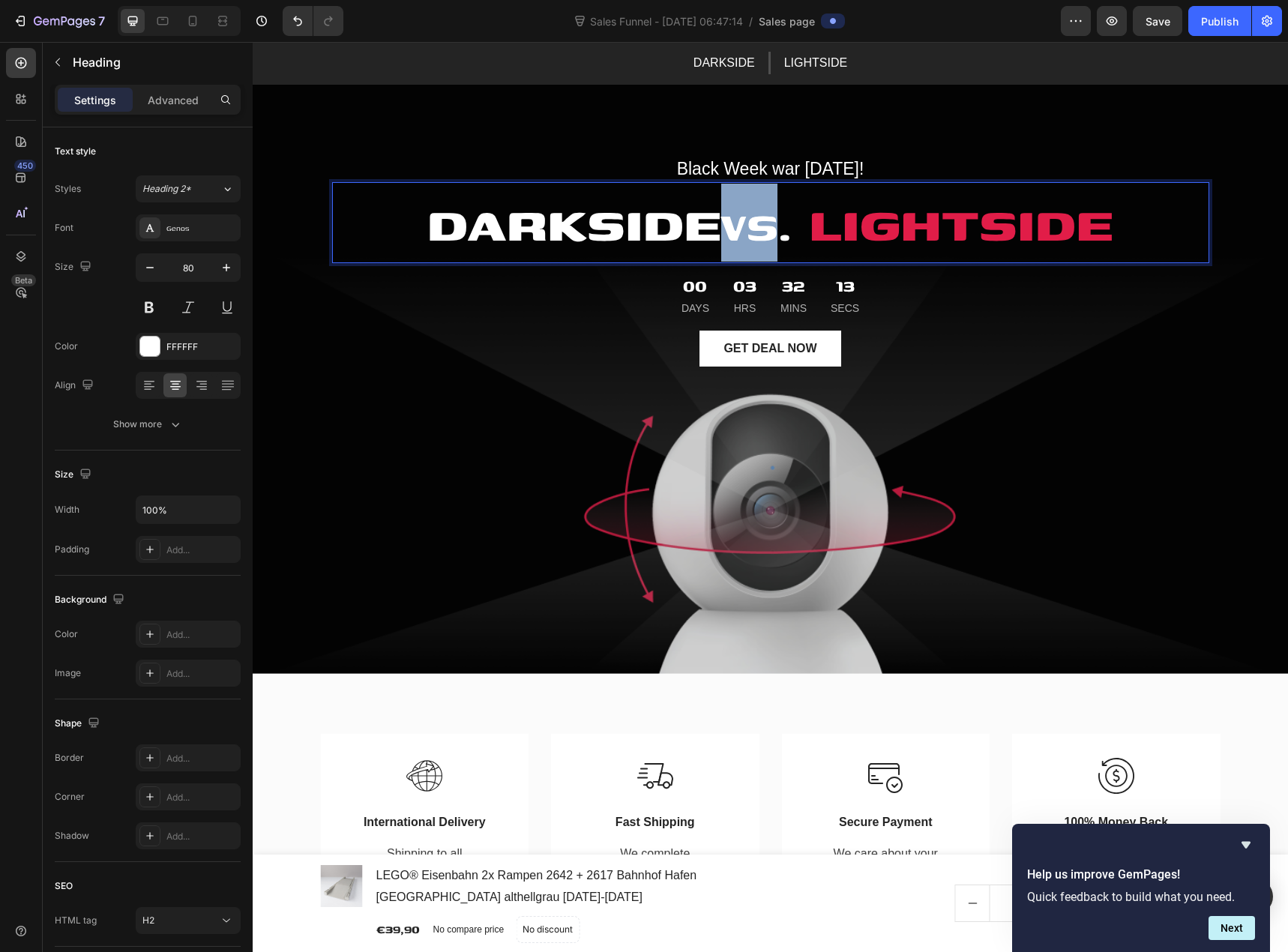
click at [779, 229] on strong "vs." at bounding box center [756, 222] width 70 height 72
drag, startPoint x: 782, startPoint y: 237, endPoint x: 733, endPoint y: 229, distance: 49.6
click at [733, 229] on strong "vs." at bounding box center [756, 222] width 70 height 72
drag, startPoint x: 742, startPoint y: 223, endPoint x: 734, endPoint y: 222, distance: 8.1
click at [734, 222] on strong "vs." at bounding box center [756, 222] width 70 height 72
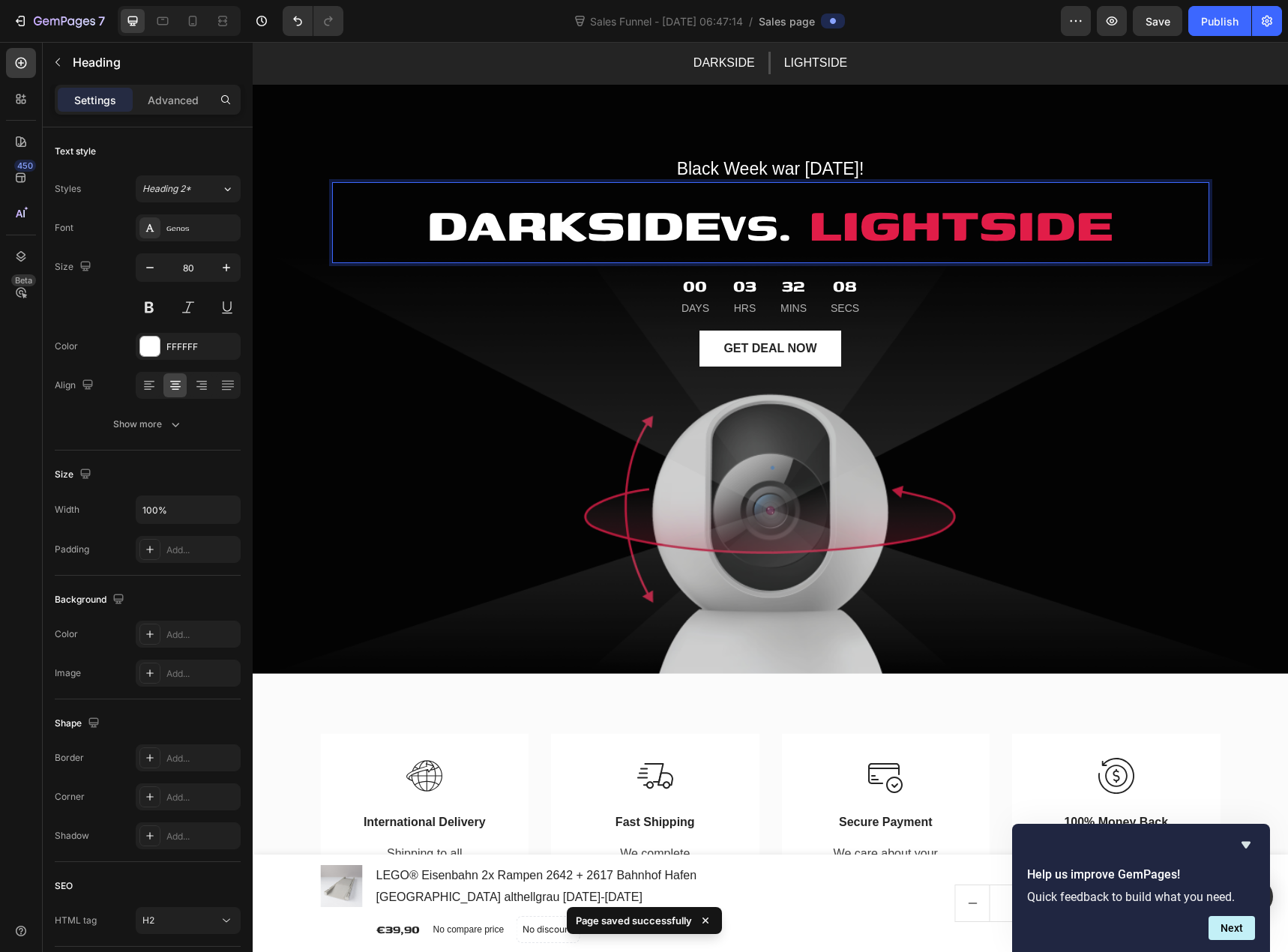
click at [677, 225] on p "DARKSIDE vs. LIGHTSIDE" at bounding box center [771, 223] width 874 height 78
click at [752, 222] on strong "vs." at bounding box center [756, 222] width 70 height 72
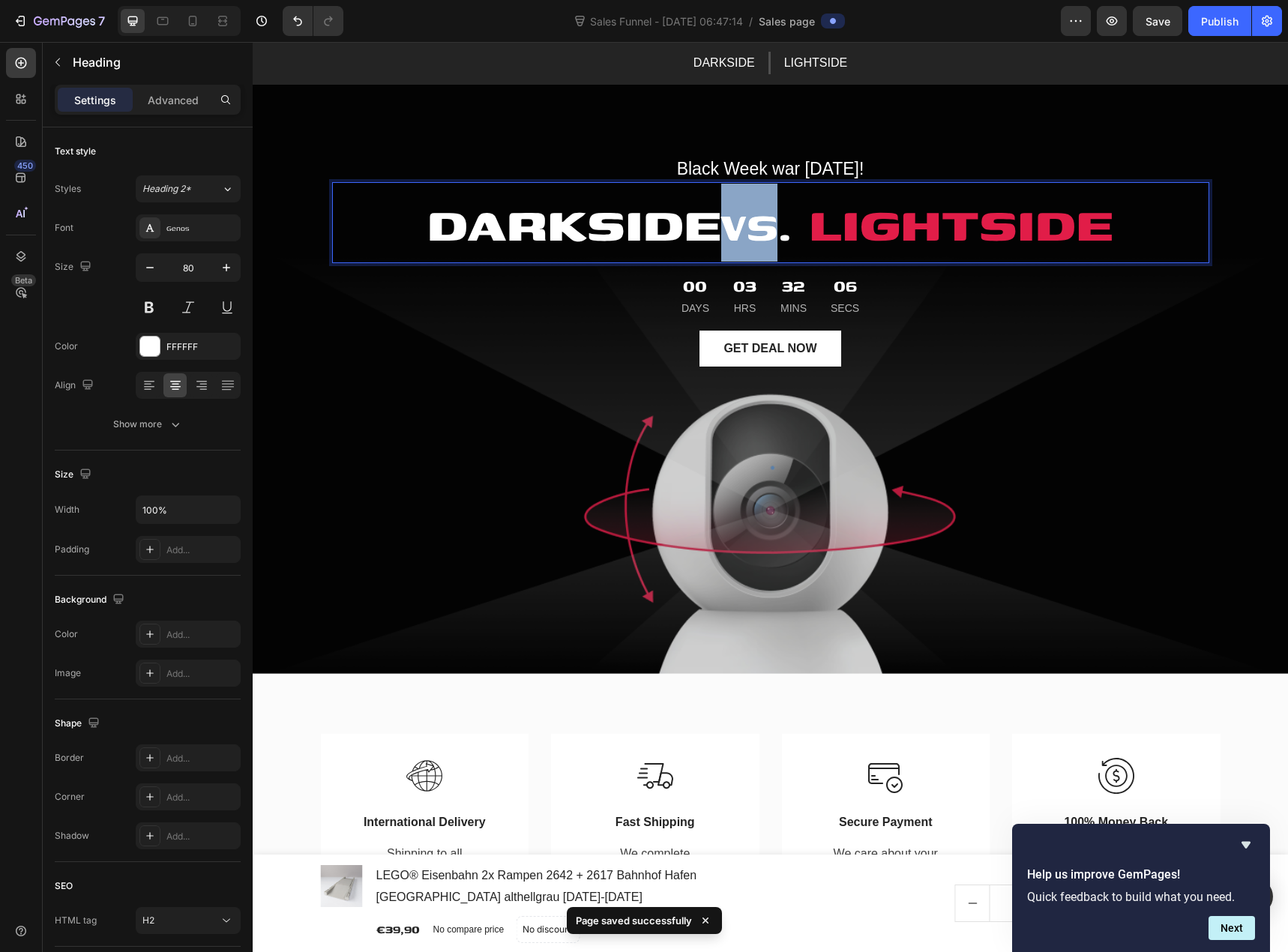
click at [731, 224] on strong "vs." at bounding box center [756, 222] width 70 height 72
drag, startPoint x: 733, startPoint y: 225, endPoint x: 792, endPoint y: 235, distance: 59.8
click at [792, 235] on strong "vs." at bounding box center [756, 222] width 70 height 72
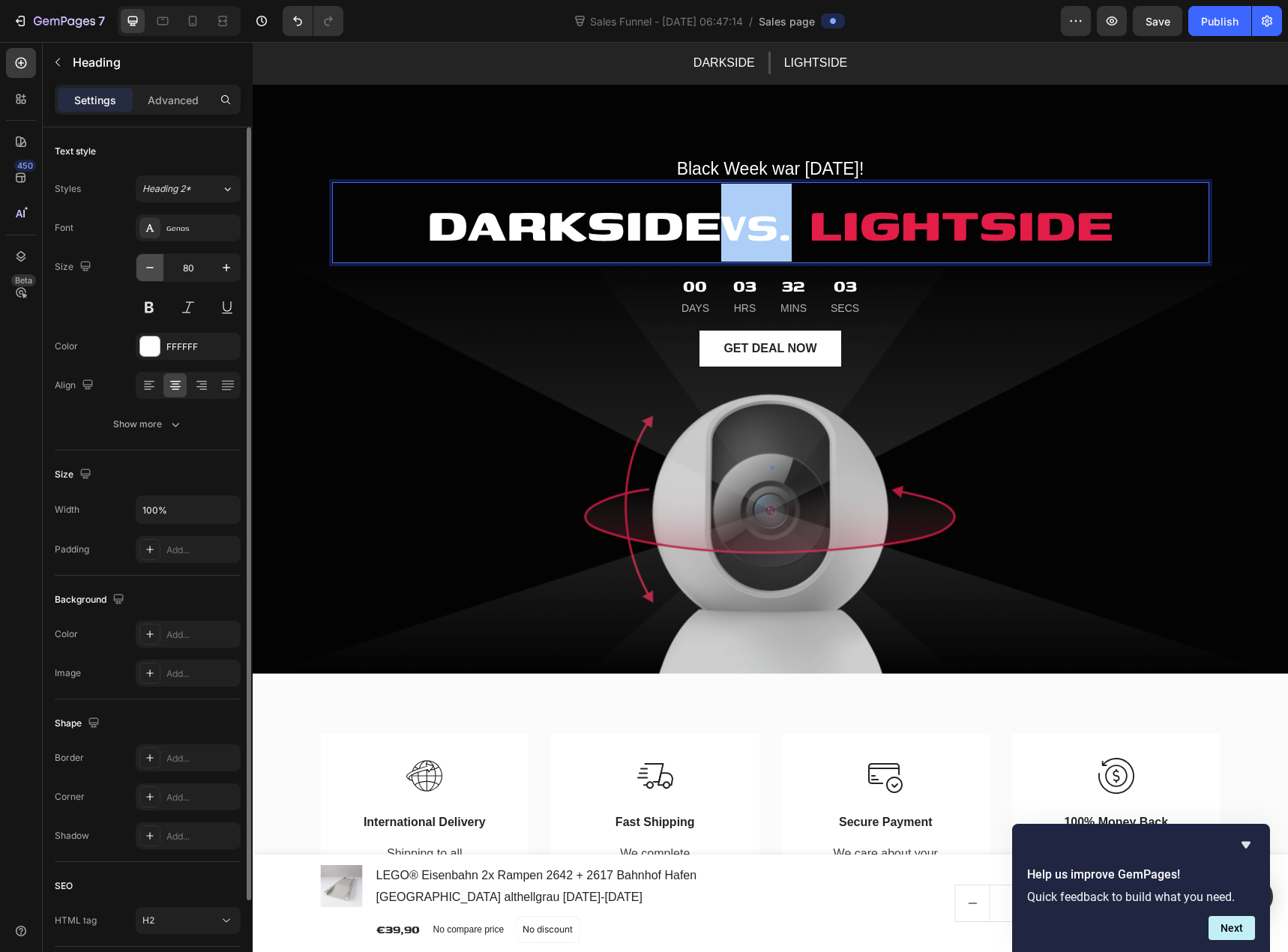
click at [155, 270] on icon "button" at bounding box center [149, 268] width 15 height 15
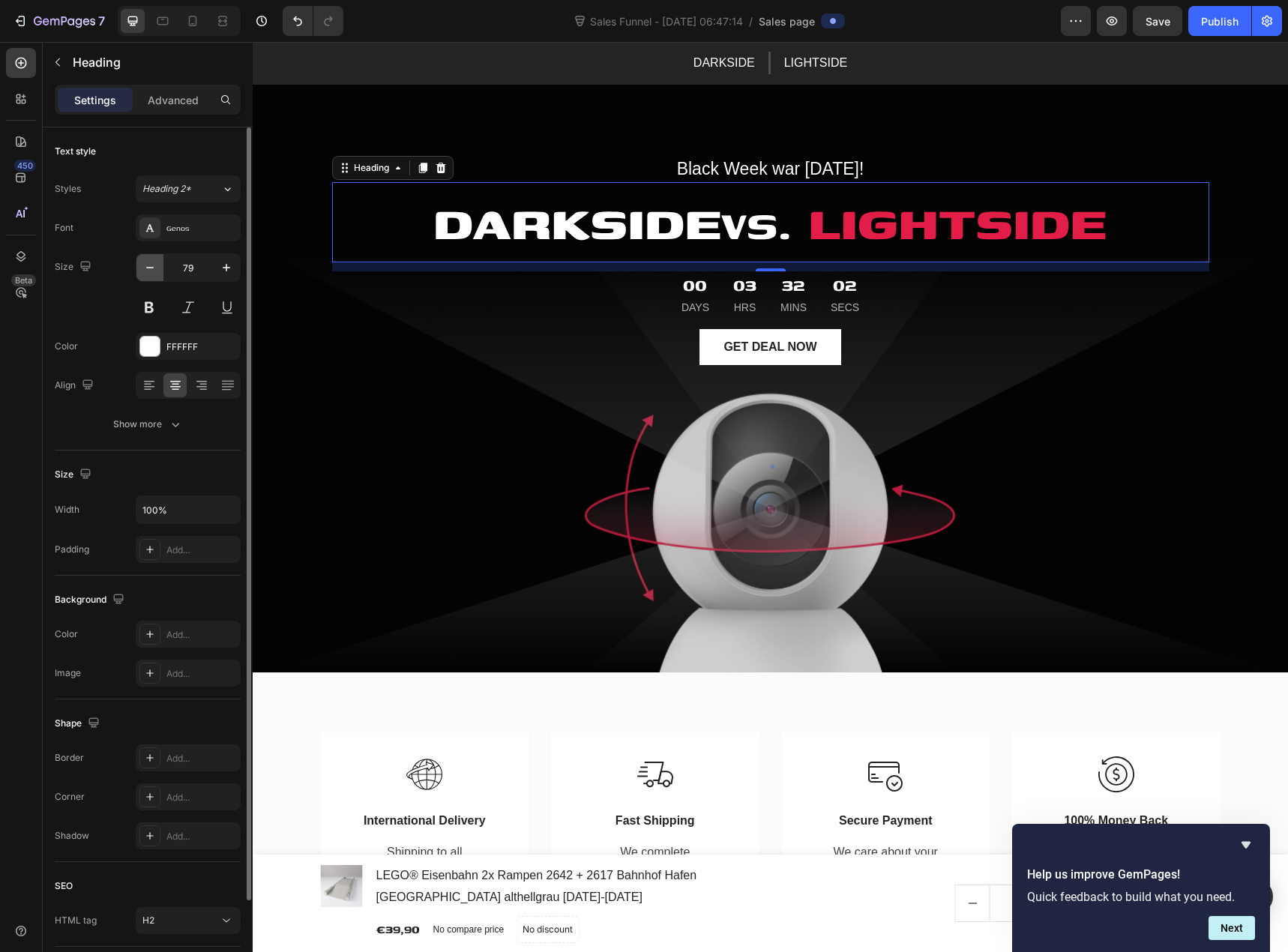
click at [155, 270] on icon "button" at bounding box center [149, 268] width 15 height 15
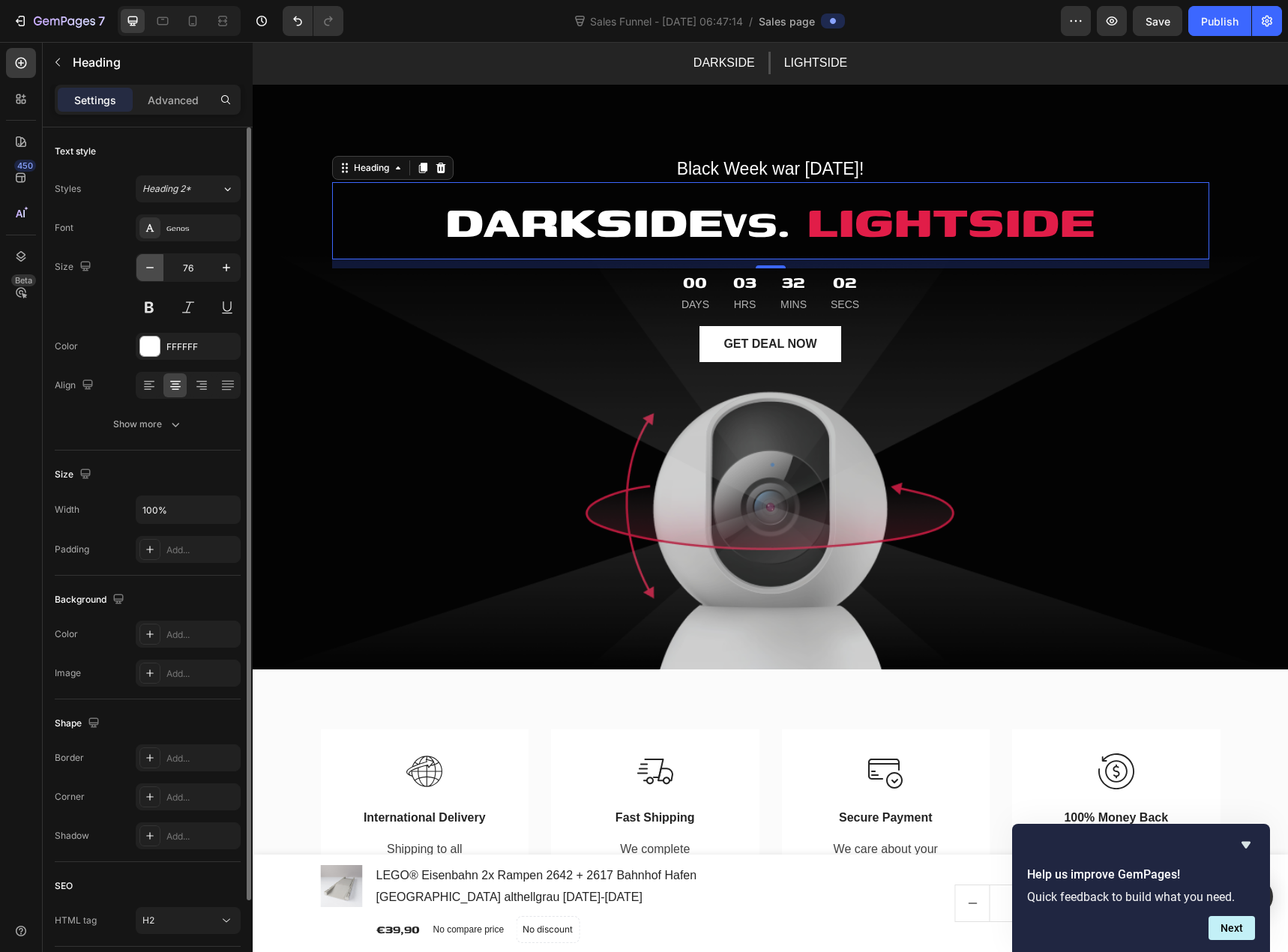
click at [155, 270] on icon "button" at bounding box center [149, 268] width 15 height 15
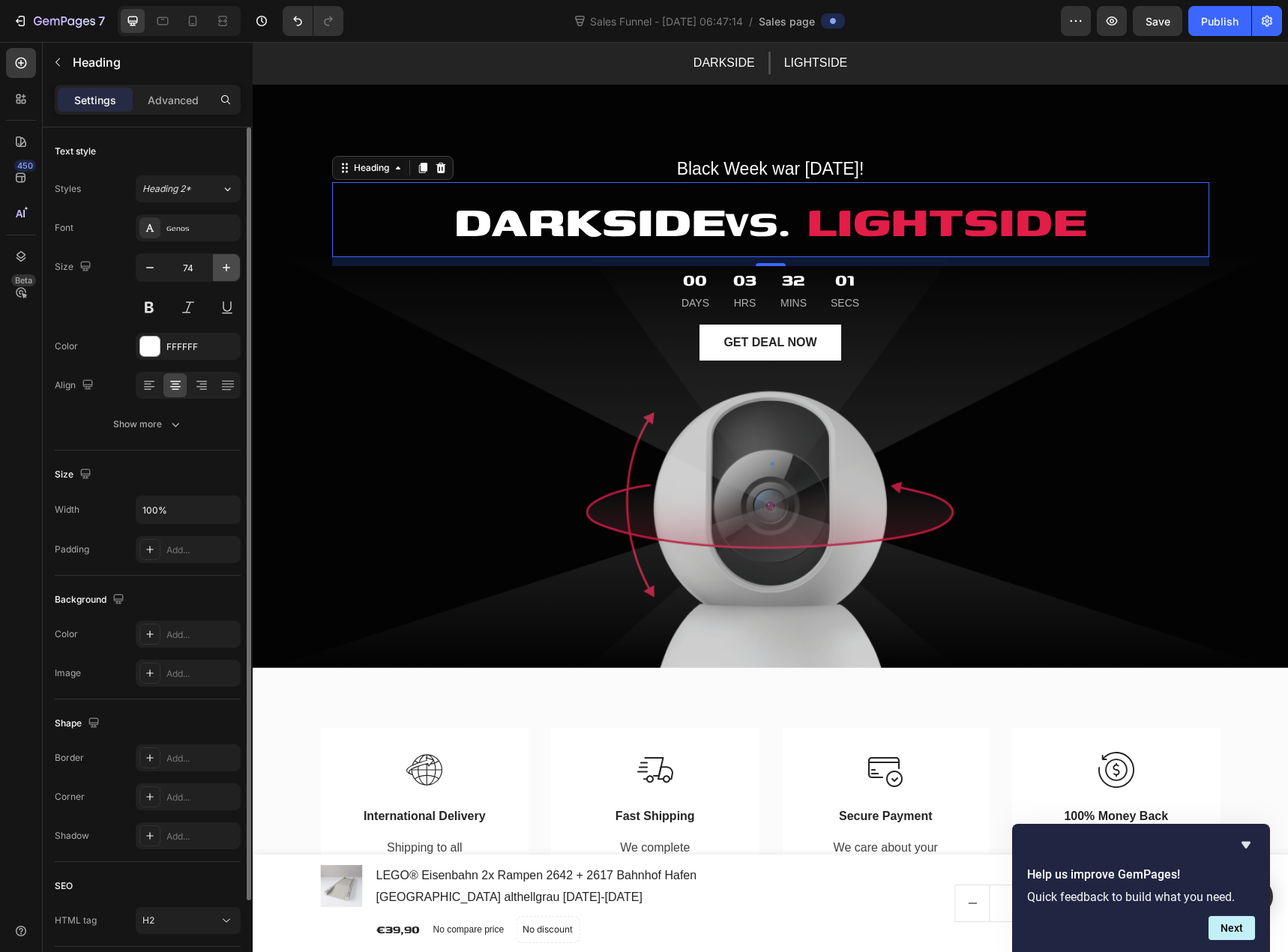
click at [231, 271] on icon "button" at bounding box center [226, 268] width 15 height 15
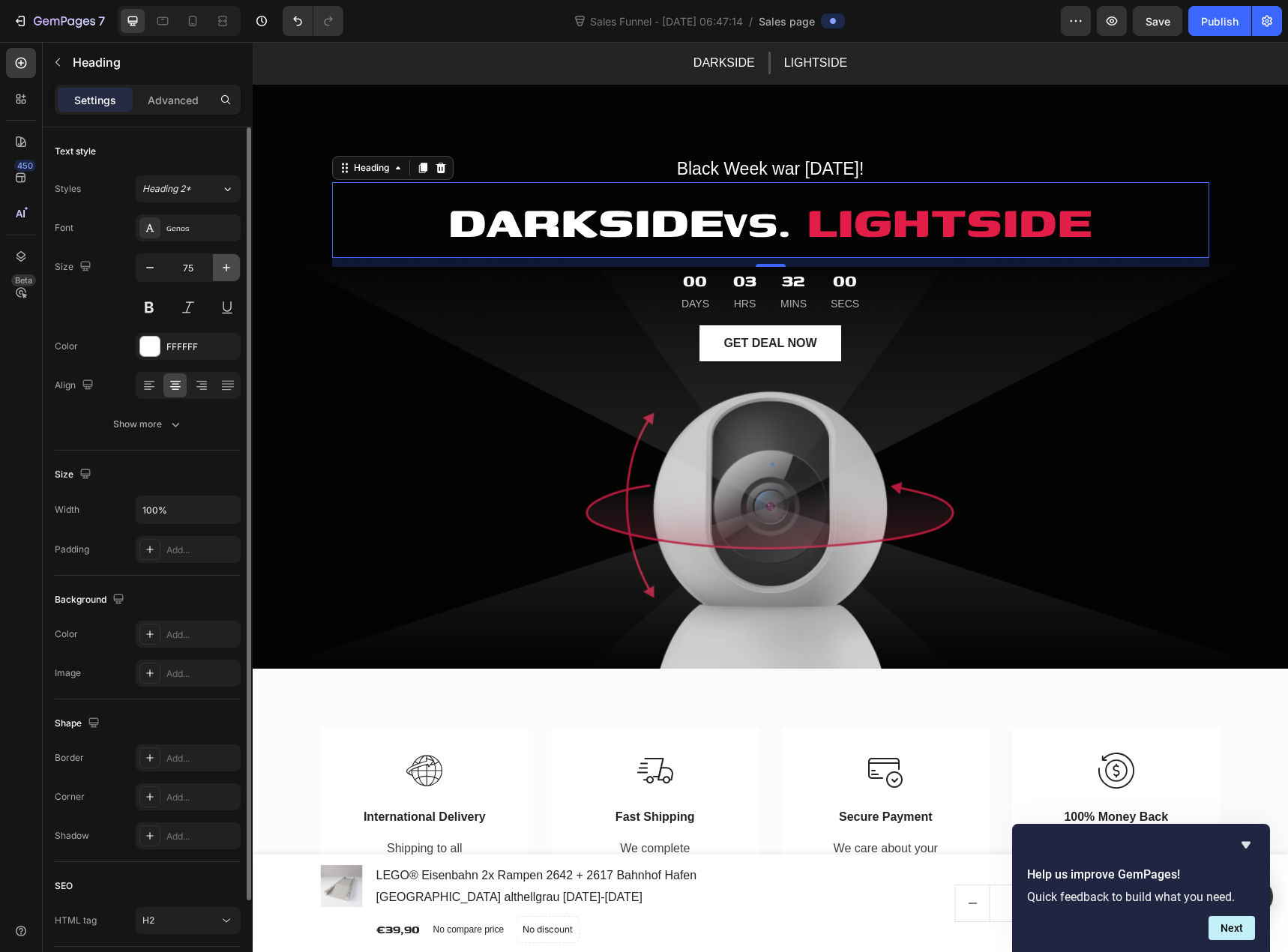
click at [231, 271] on icon "button" at bounding box center [226, 268] width 15 height 15
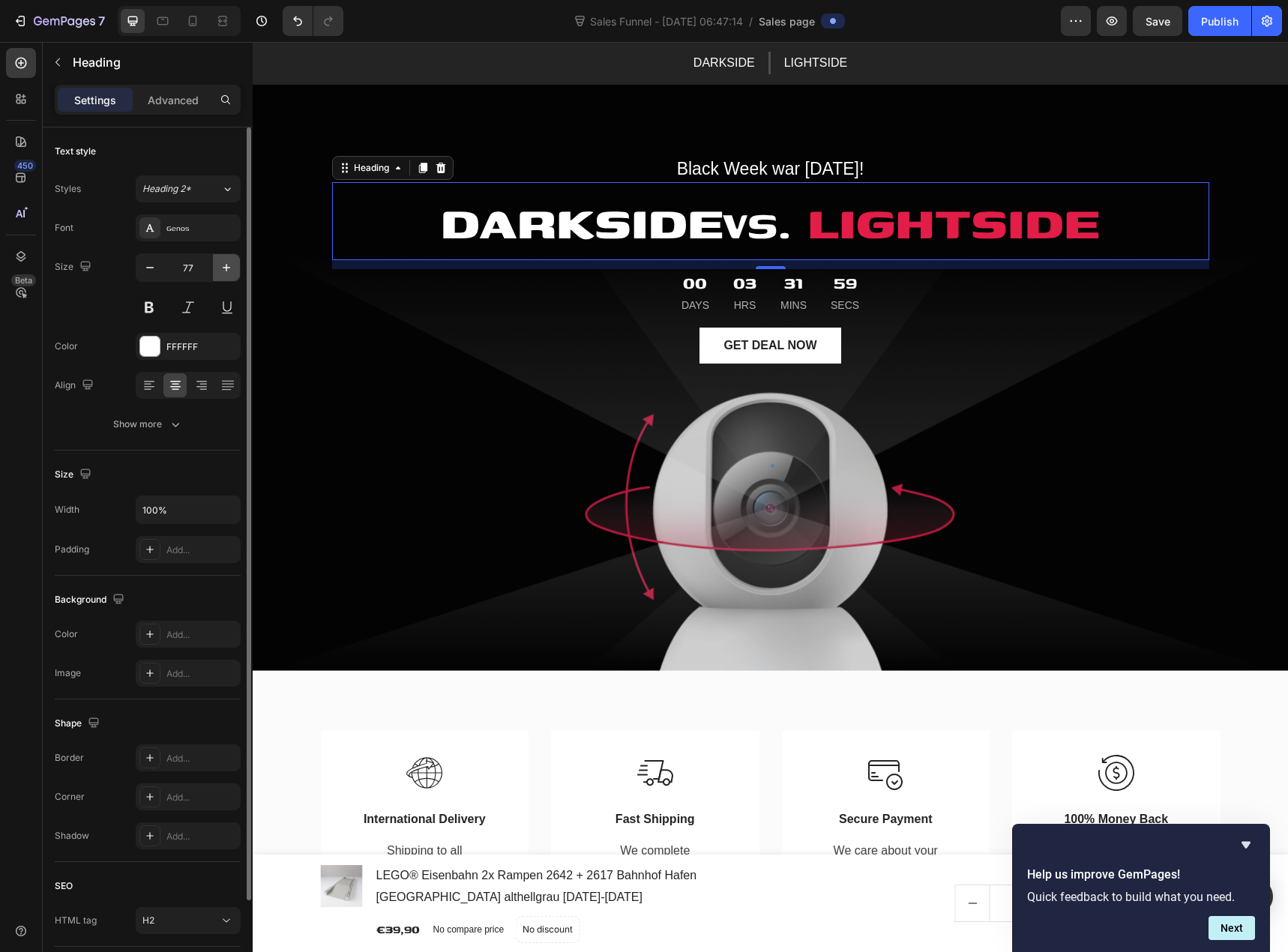
click at [231, 271] on icon "button" at bounding box center [226, 268] width 15 height 15
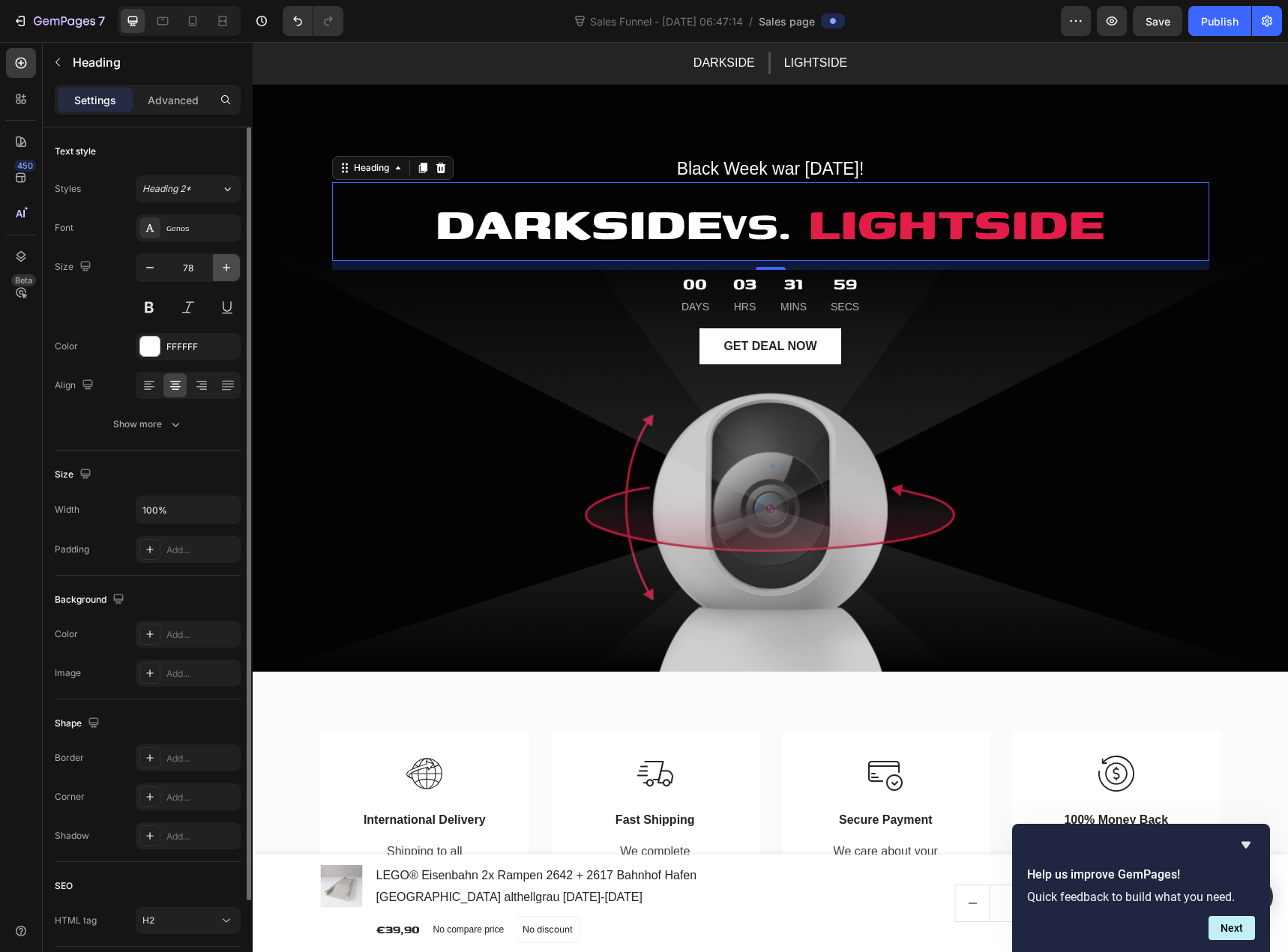
click at [231, 271] on icon "button" at bounding box center [226, 268] width 15 height 15
type input "80"
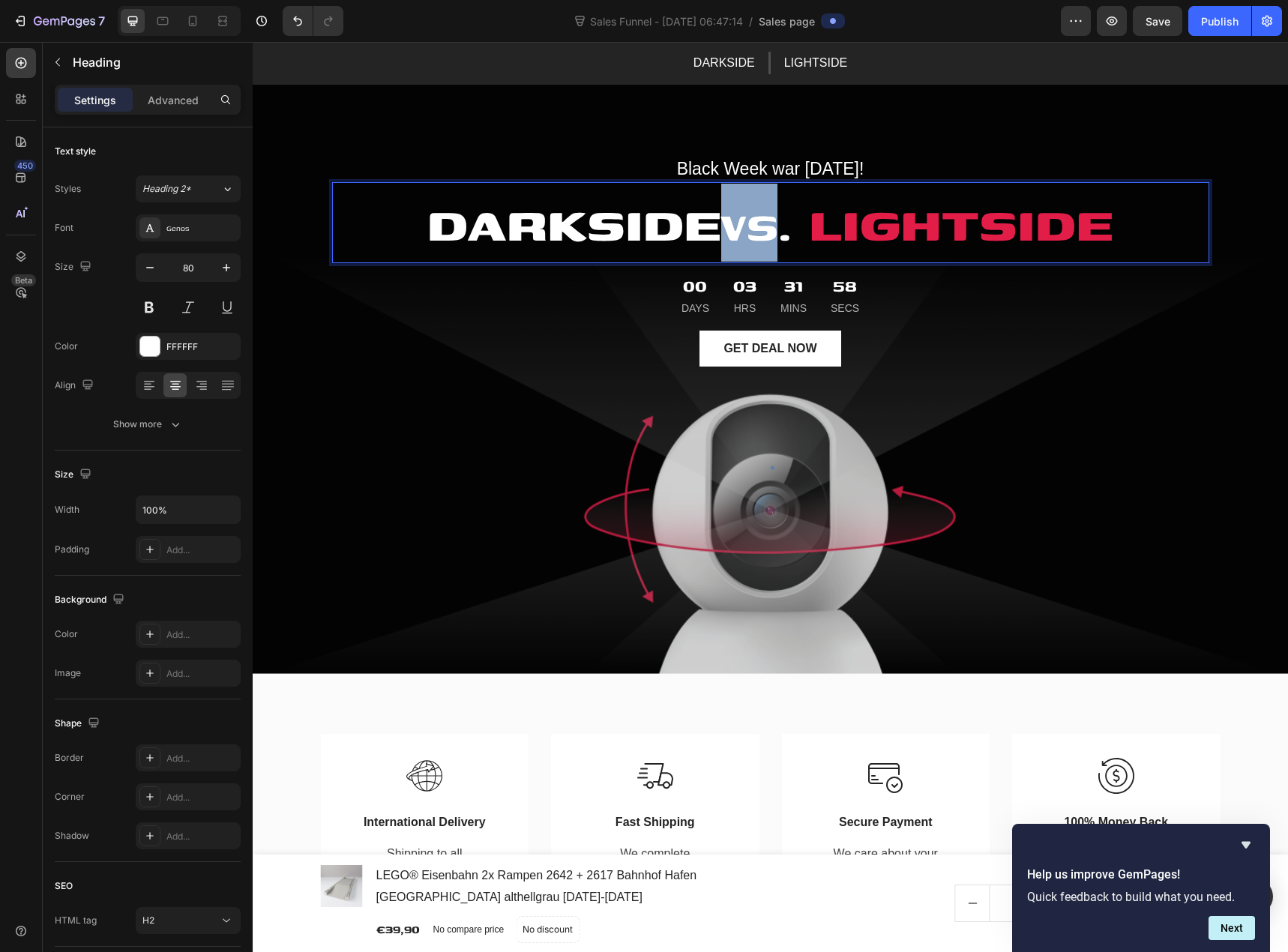
click at [764, 231] on strong "vs." at bounding box center [756, 222] width 70 height 72
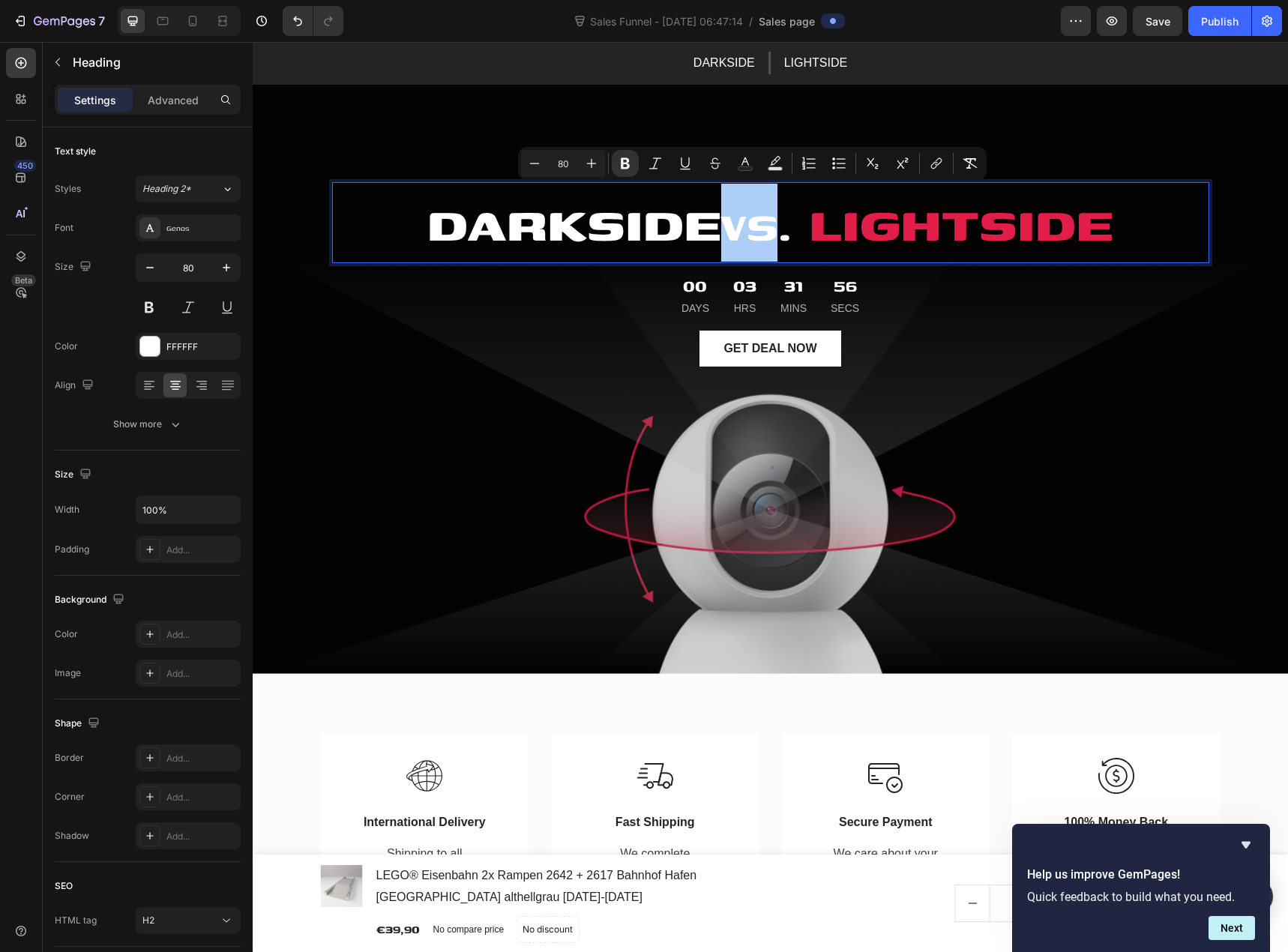
click at [570, 168] on input "80" at bounding box center [563, 164] width 30 height 18
drag, startPoint x: 570, startPoint y: 168, endPoint x: 542, endPoint y: 168, distance: 28.0
click at [542, 168] on div "Minus 80 Plus" at bounding box center [563, 164] width 84 height 27
click at [560, 163] on input "80" at bounding box center [563, 164] width 30 height 18
click at [561, 163] on input "80" at bounding box center [563, 164] width 30 height 18
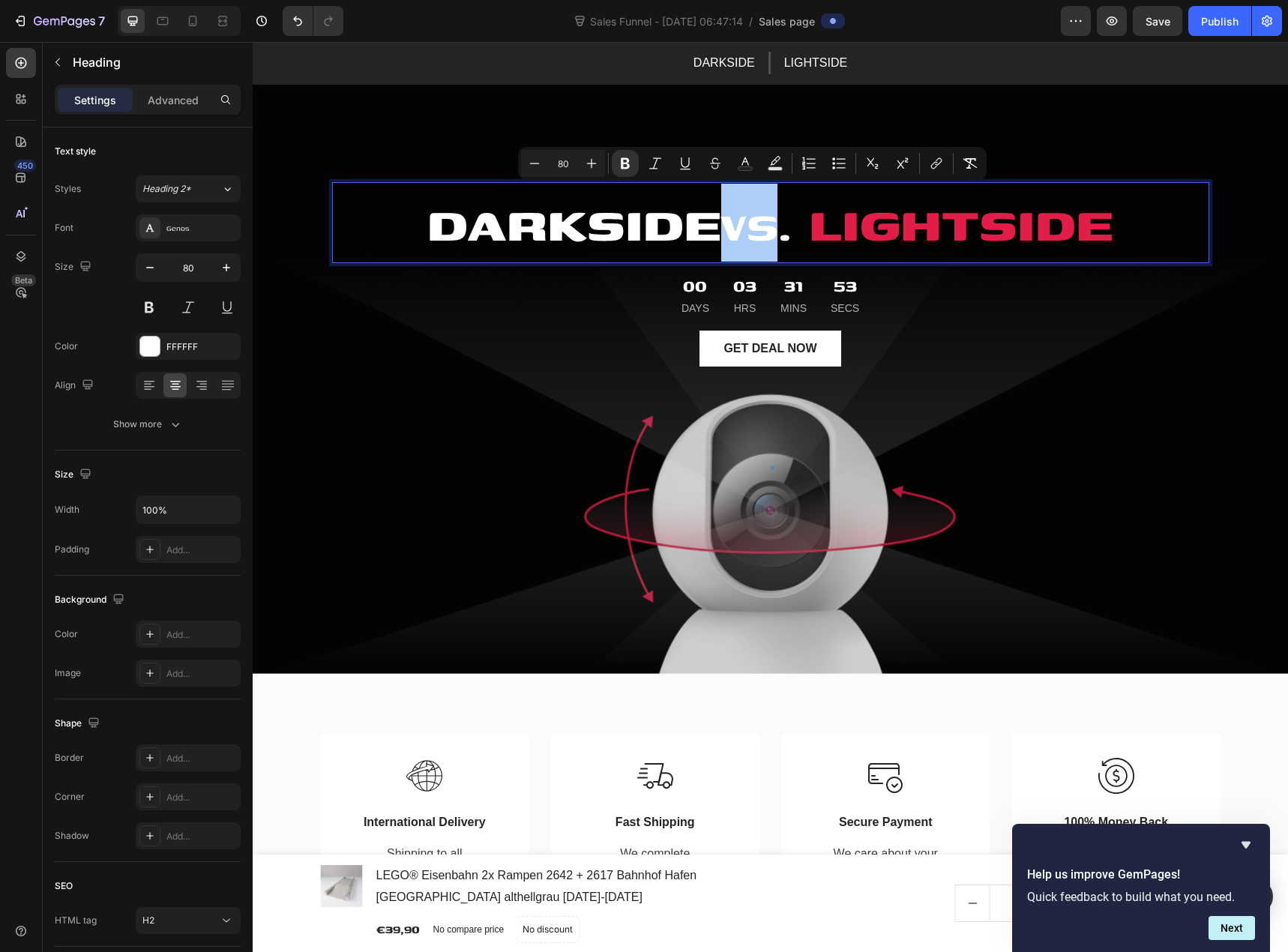
click at [559, 163] on input "80" at bounding box center [563, 164] width 30 height 18
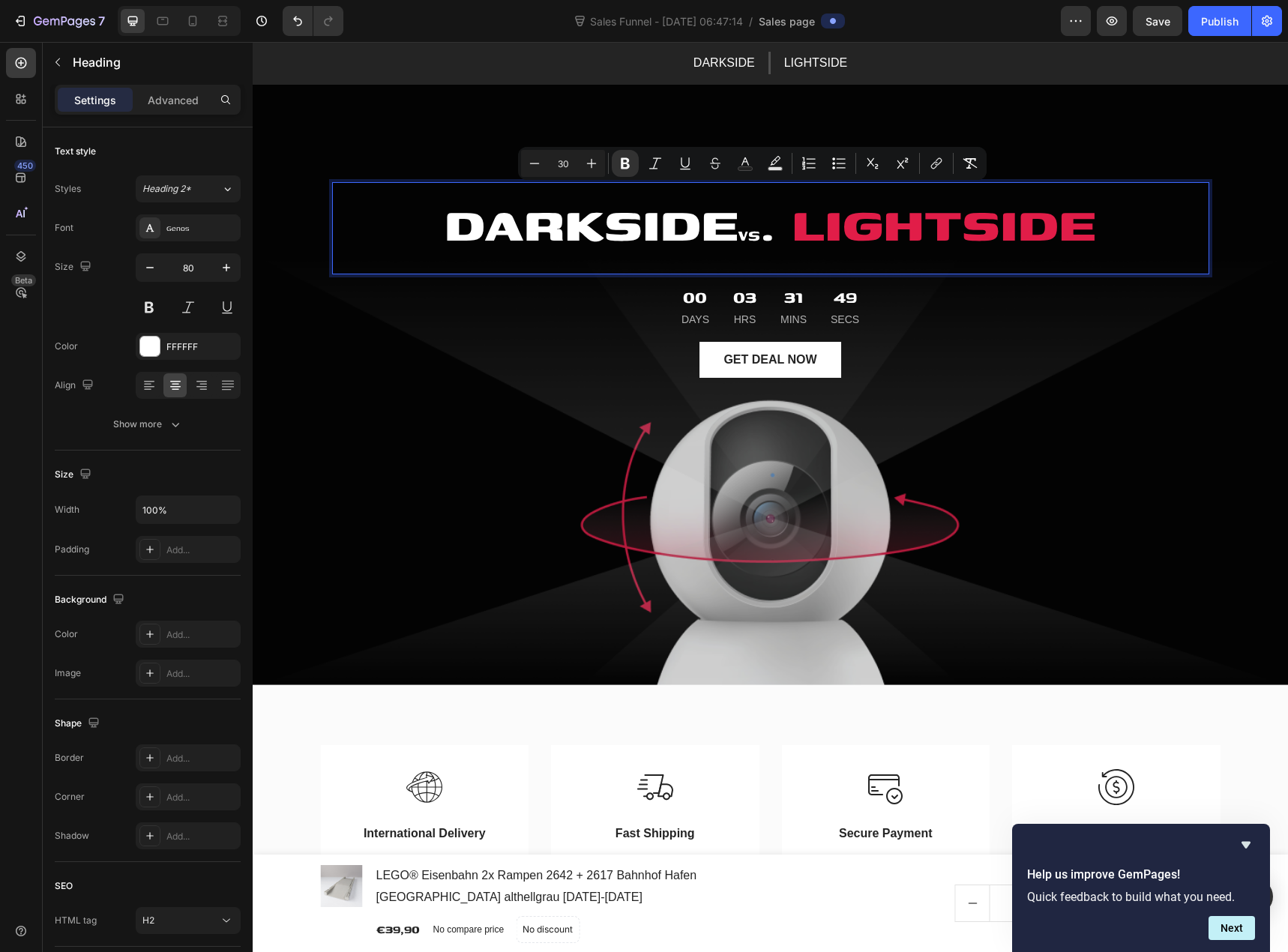
type input "80"
click at [772, 235] on strong "." at bounding box center [768, 222] width 15 height 72
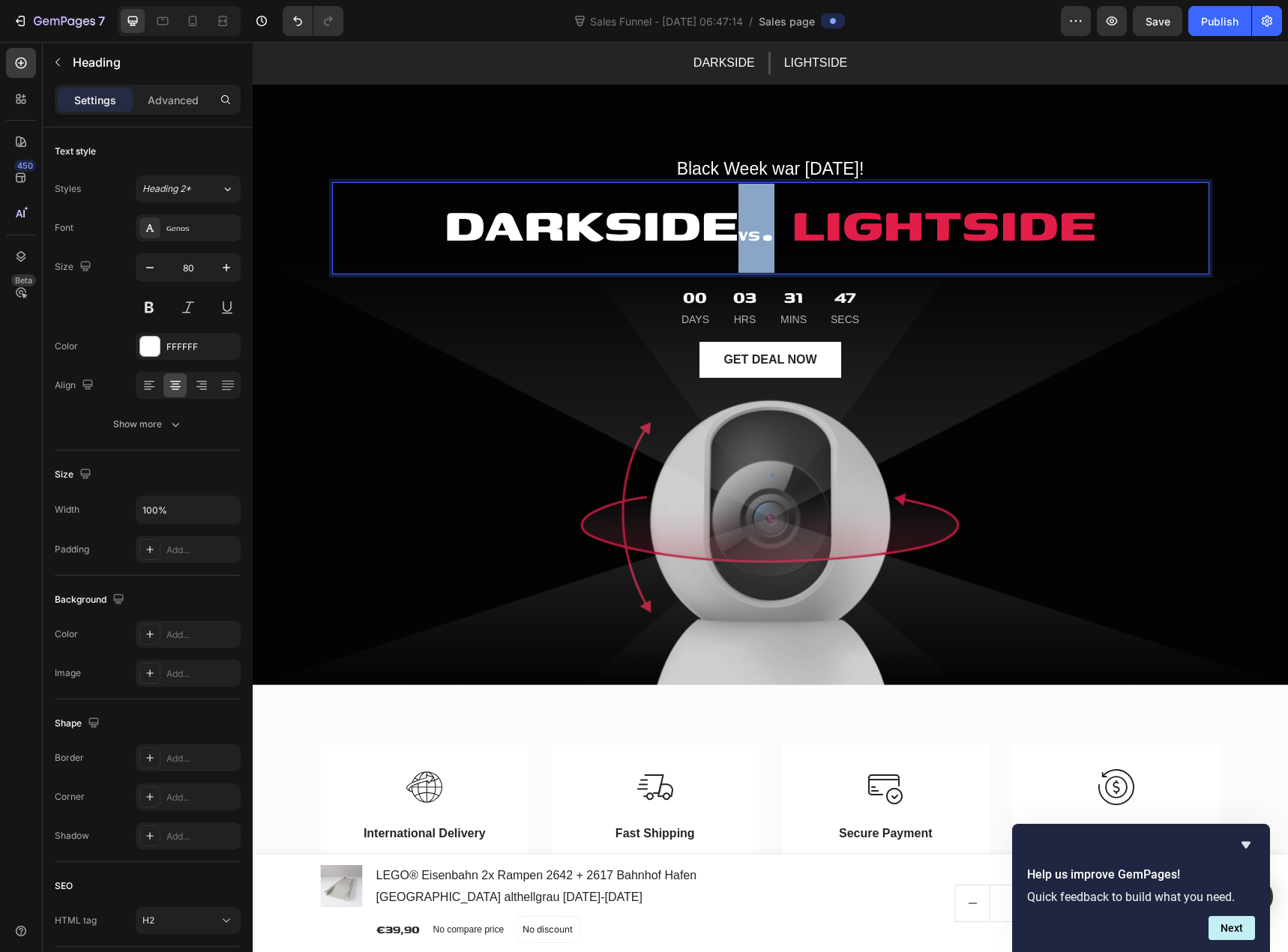
drag, startPoint x: 740, startPoint y: 235, endPoint x: 779, endPoint y: 243, distance: 39.8
click at [779, 243] on p "DARKSIDE vs . LIGHTSIDE" at bounding box center [771, 229] width 874 height 89
click at [574, 159] on input "30" at bounding box center [569, 164] width 30 height 18
type input "50"
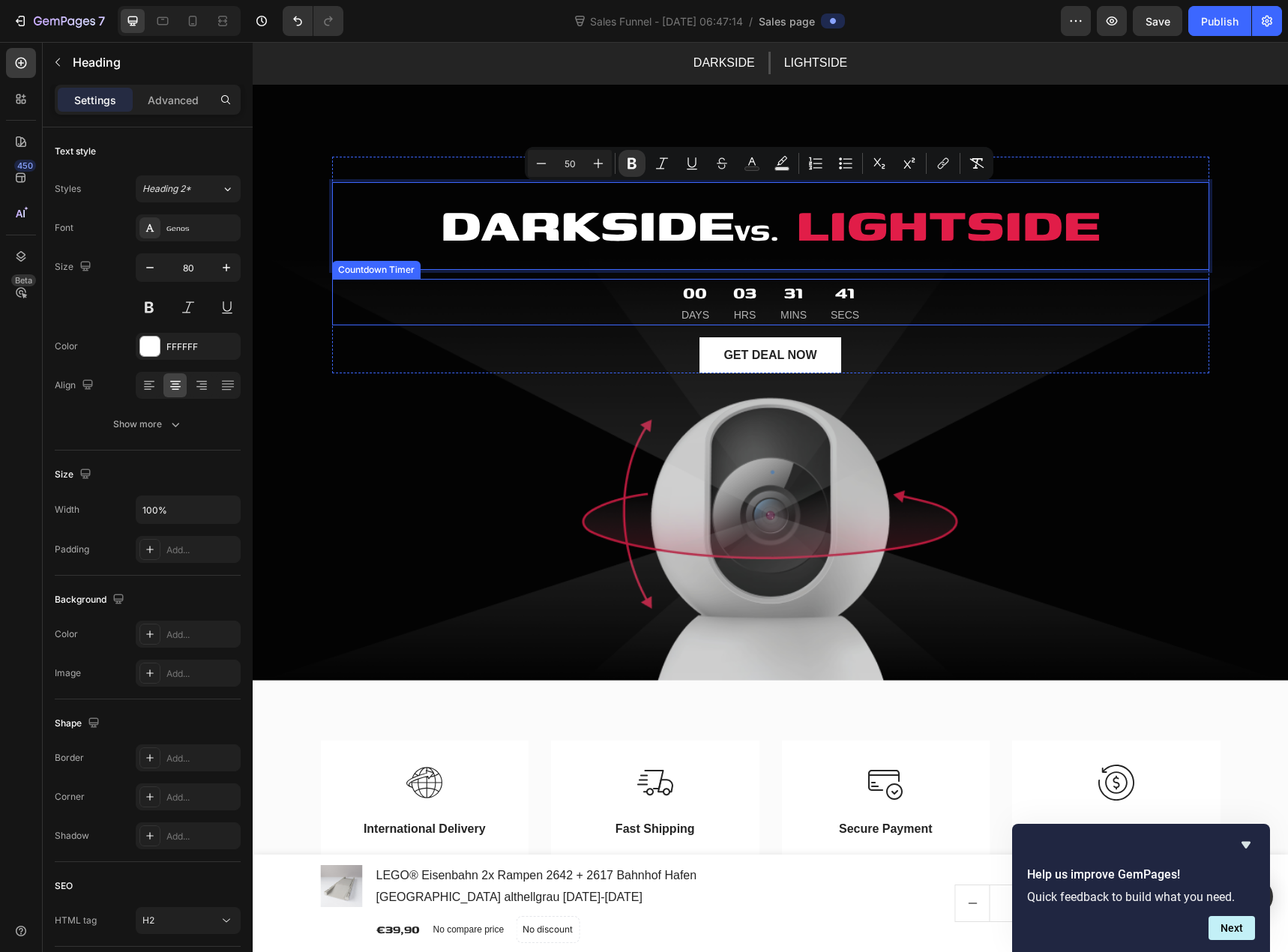
click at [714, 294] on div "00 Days 03 Hrs 31 Mins 41 Secs" at bounding box center [770, 302] width 196 height 46
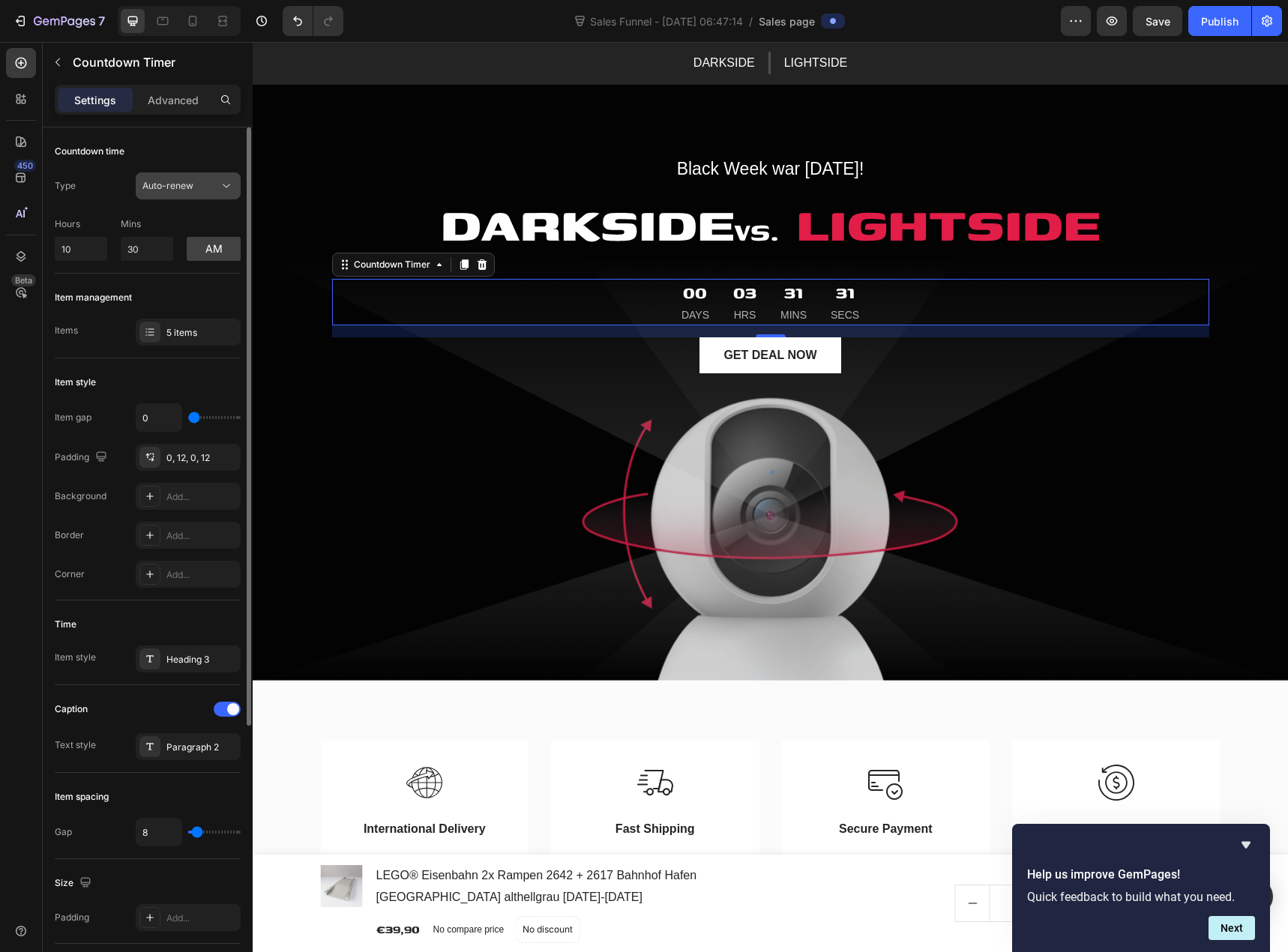
click at [180, 188] on span "Auto-renew" at bounding box center [168, 186] width 51 height 11
click at [100, 208] on div "Type Auto-renew Hours 10 Mins 30 am" at bounding box center [148, 216] width 186 height 88
click at [197, 244] on button "am" at bounding box center [213, 249] width 54 height 24
click at [197, 244] on button "pm" at bounding box center [213, 249] width 54 height 24
click at [168, 223] on p "Mins" at bounding box center [148, 224] width 53 height 14
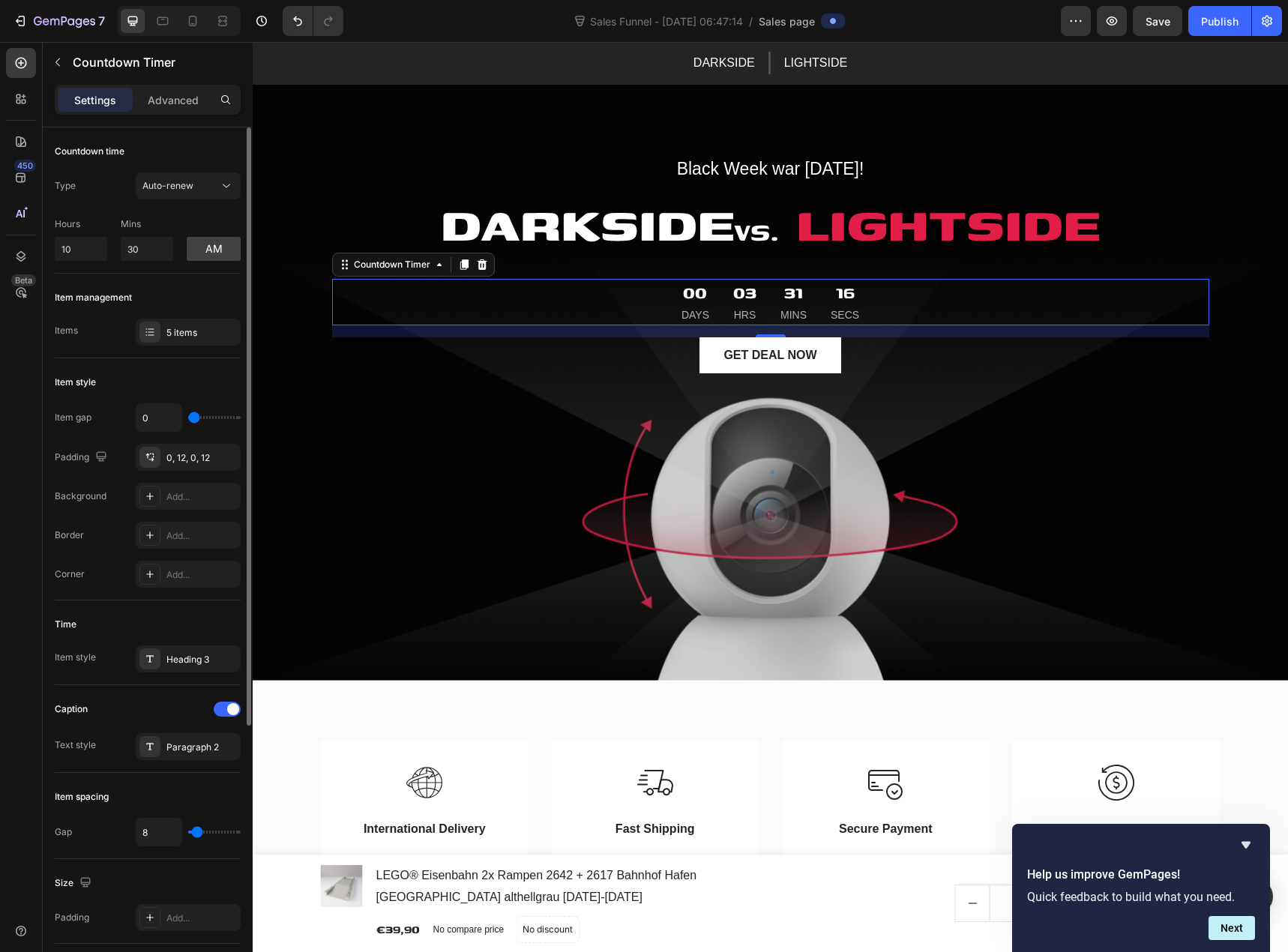
click at [120, 357] on div "Item management Items 5 items" at bounding box center [148, 315] width 186 height 85
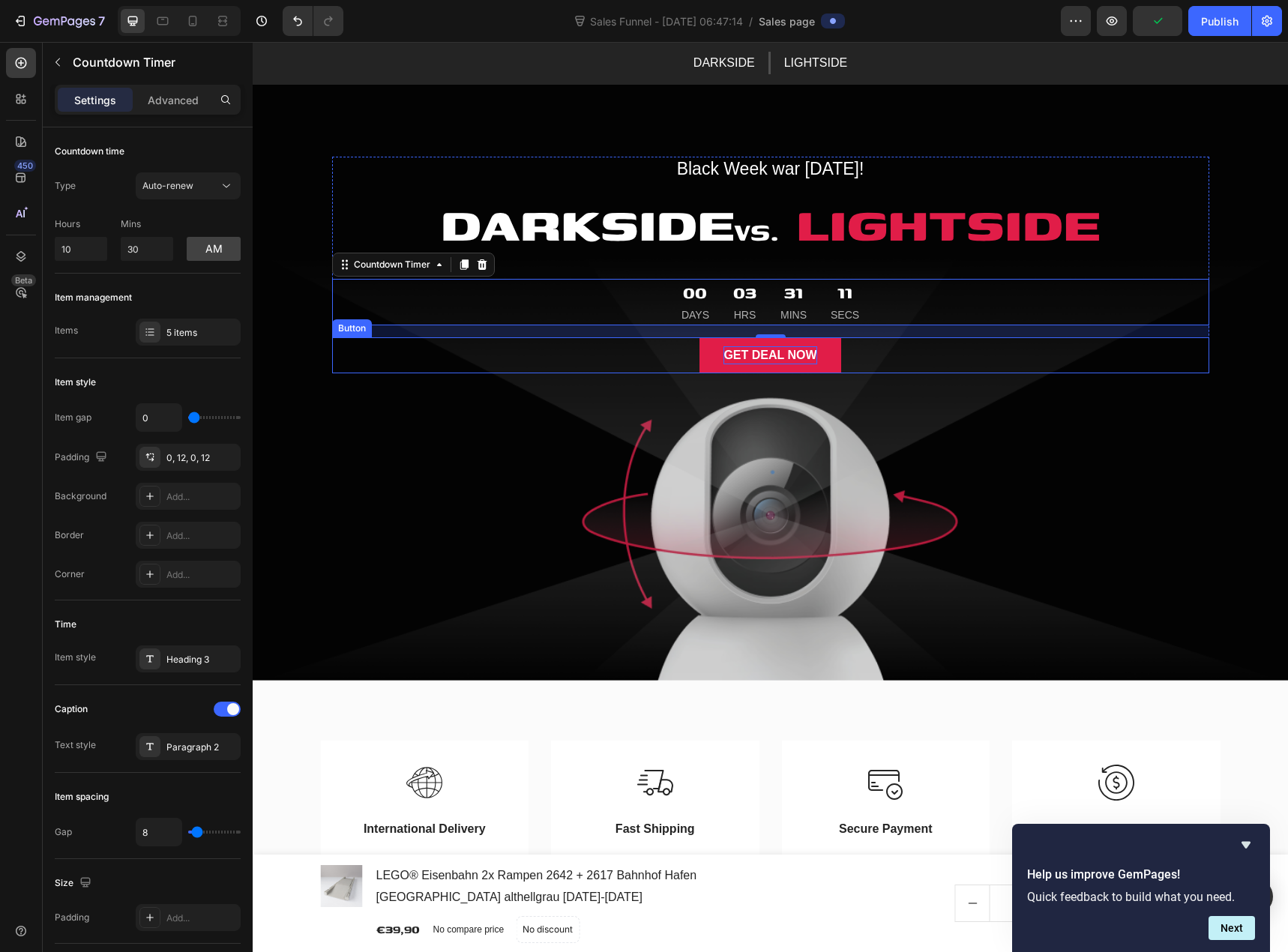
click at [723, 362] on div "GET DEAL NOW" at bounding box center [770, 355] width 93 height 18
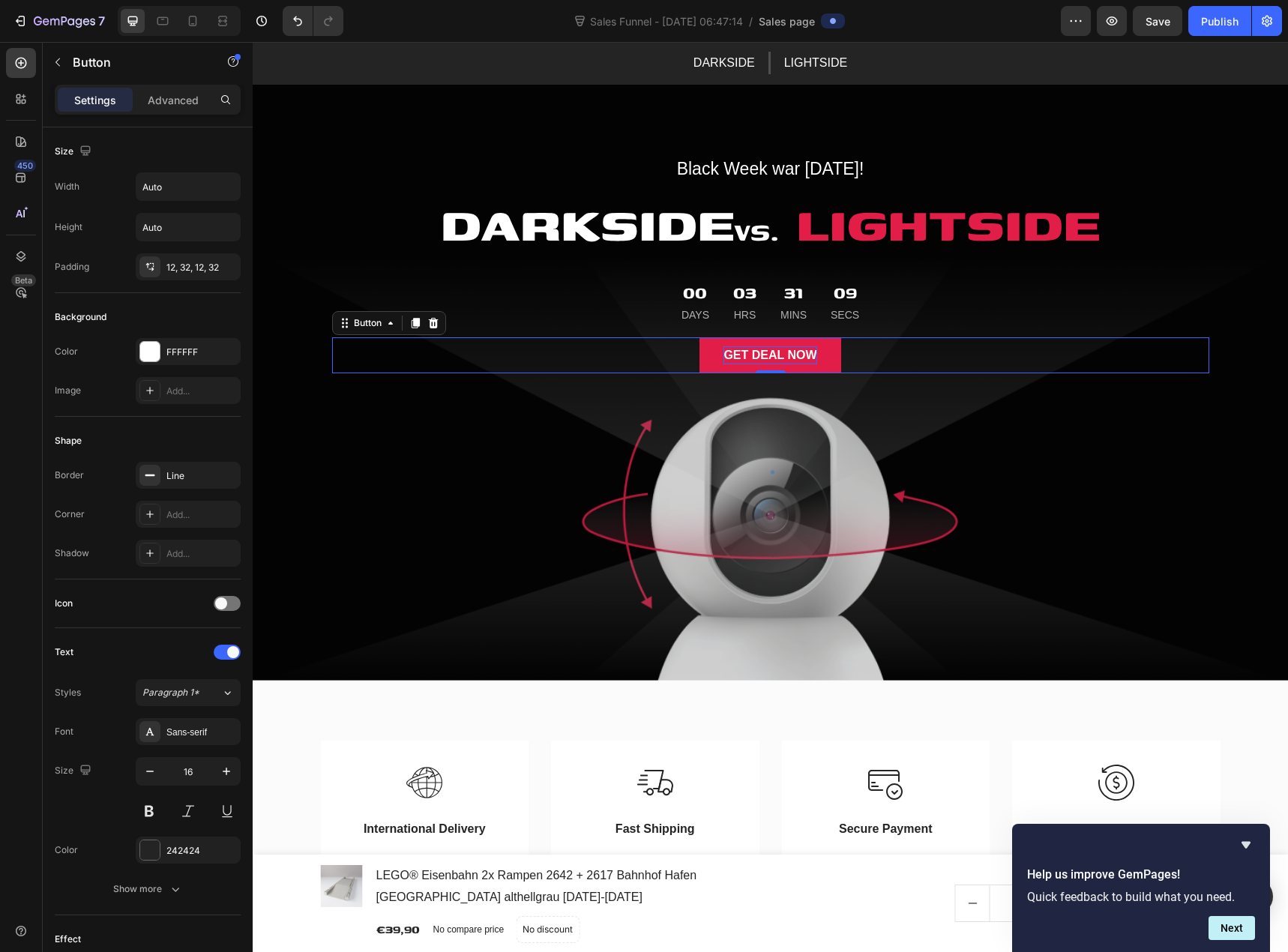
click at [762, 352] on div "GET DEAL NOW" at bounding box center [770, 355] width 93 height 18
drag, startPoint x: 809, startPoint y: 354, endPoint x: 723, endPoint y: 356, distance: 86.0
click at [723, 356] on p "GET DEAL NOW" at bounding box center [770, 355] width 93 height 18
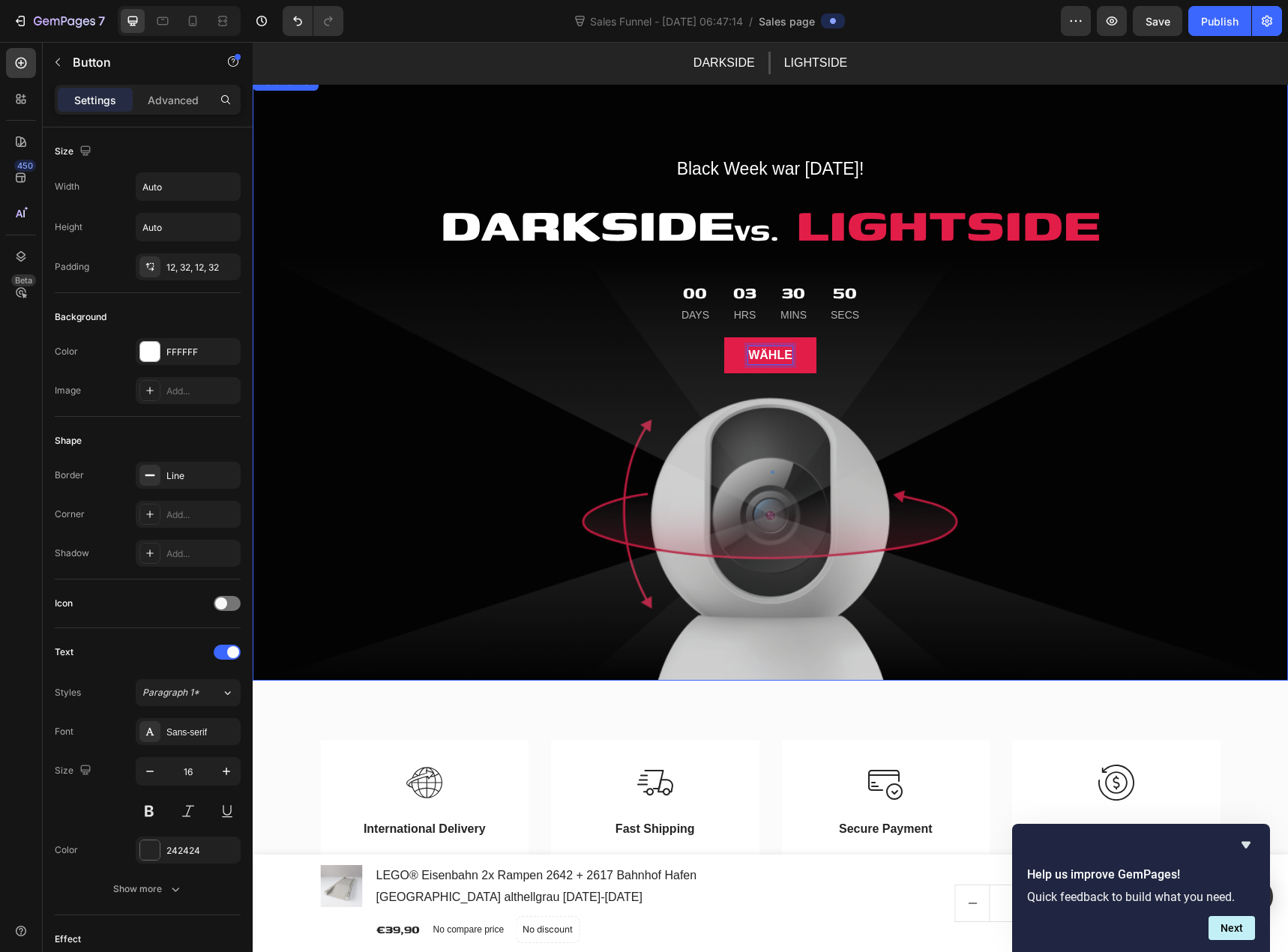
click at [724, 337] on button "Wähle" at bounding box center [770, 355] width 92 height 36
click at [705, 337] on button "Wähle deine" at bounding box center [771, 355] width 132 height 36
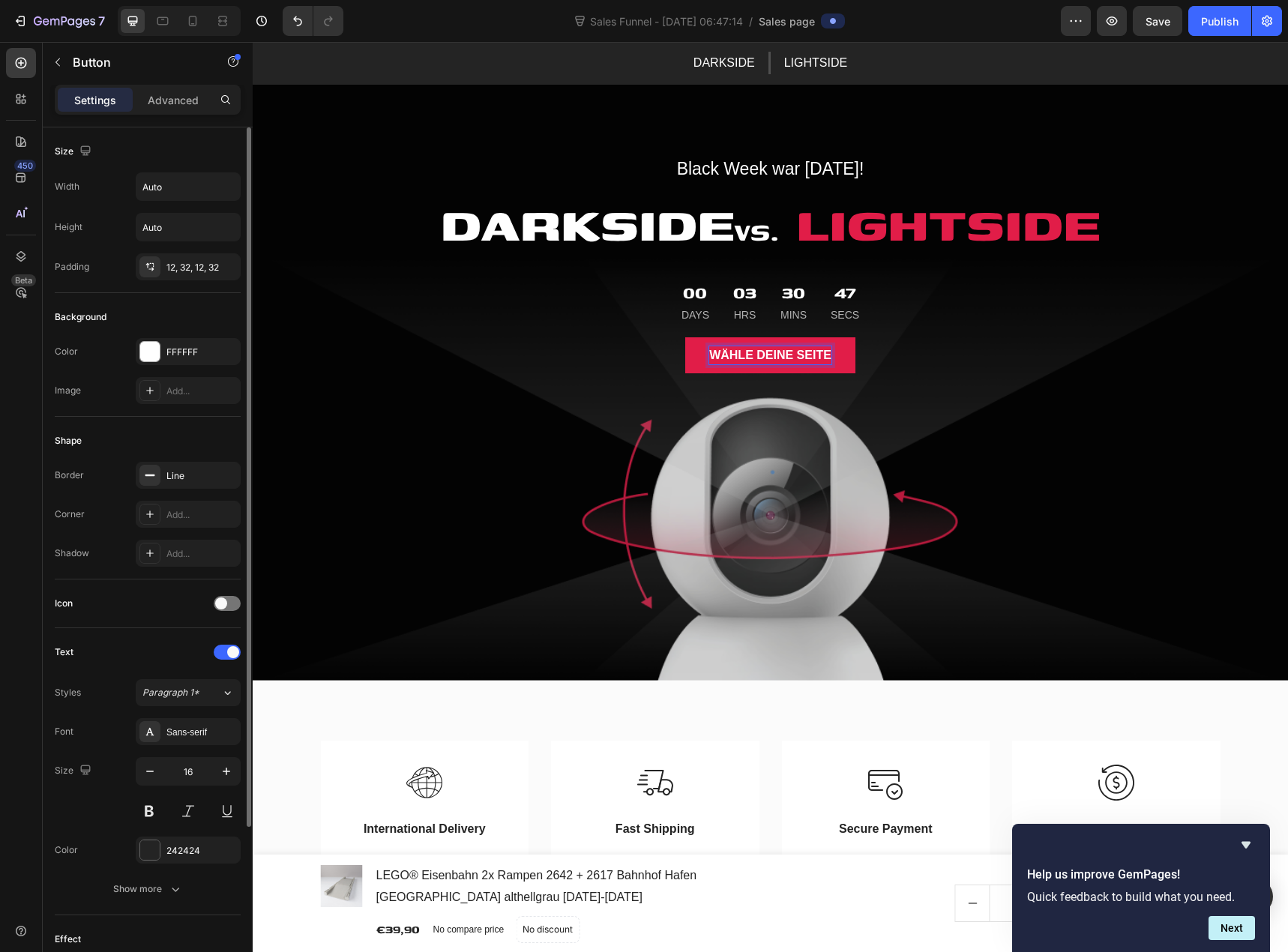
click at [196, 432] on div "Shape" at bounding box center [148, 441] width 186 height 24
click at [766, 354] on p "Wähle deine Seite" at bounding box center [771, 355] width 122 height 18
click at [770, 354] on p "Wähle deine Seite" at bounding box center [771, 355] width 122 height 18
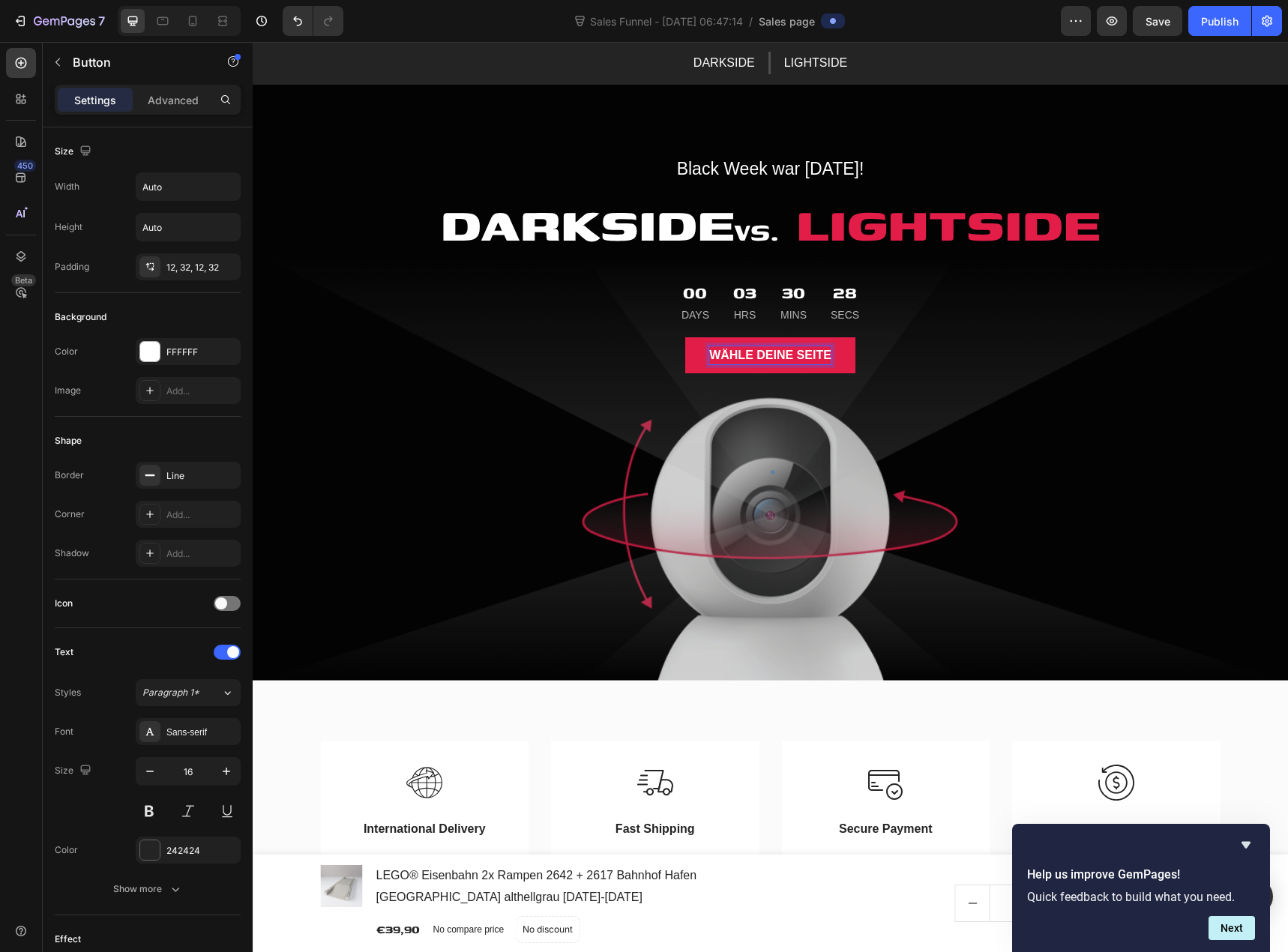
click at [807, 352] on p "Wähle deine Seite" at bounding box center [771, 355] width 122 height 18
click at [713, 337] on button "Wähle die" at bounding box center [771, 355] width 116 height 36
click at [724, 337] on button "Wähle" at bounding box center [770, 355] width 92 height 36
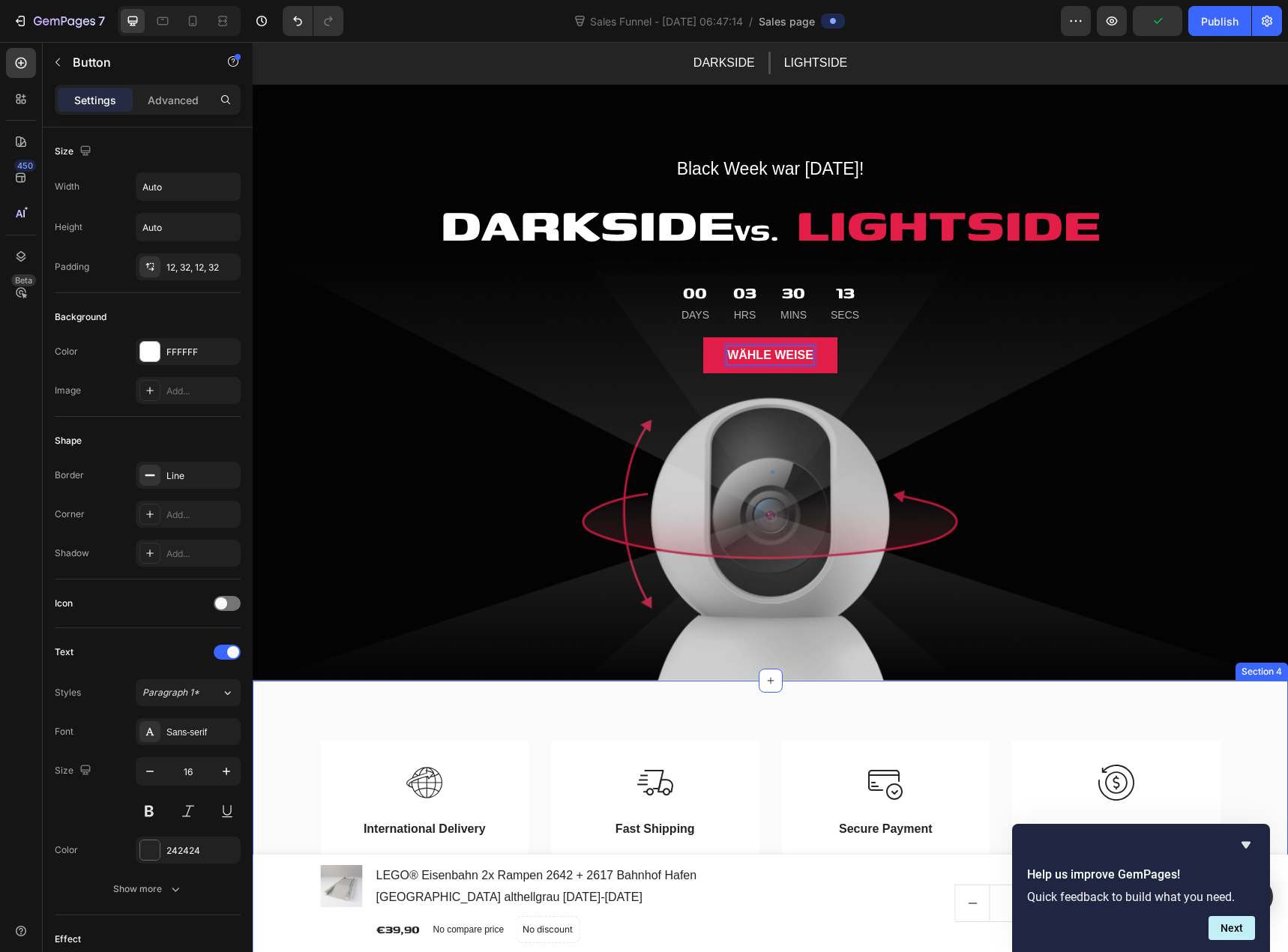
click at [578, 730] on div "Image International Delivery Text block Shipping to all countries Text block Ro…" at bounding box center [770, 830] width 1036 height 299
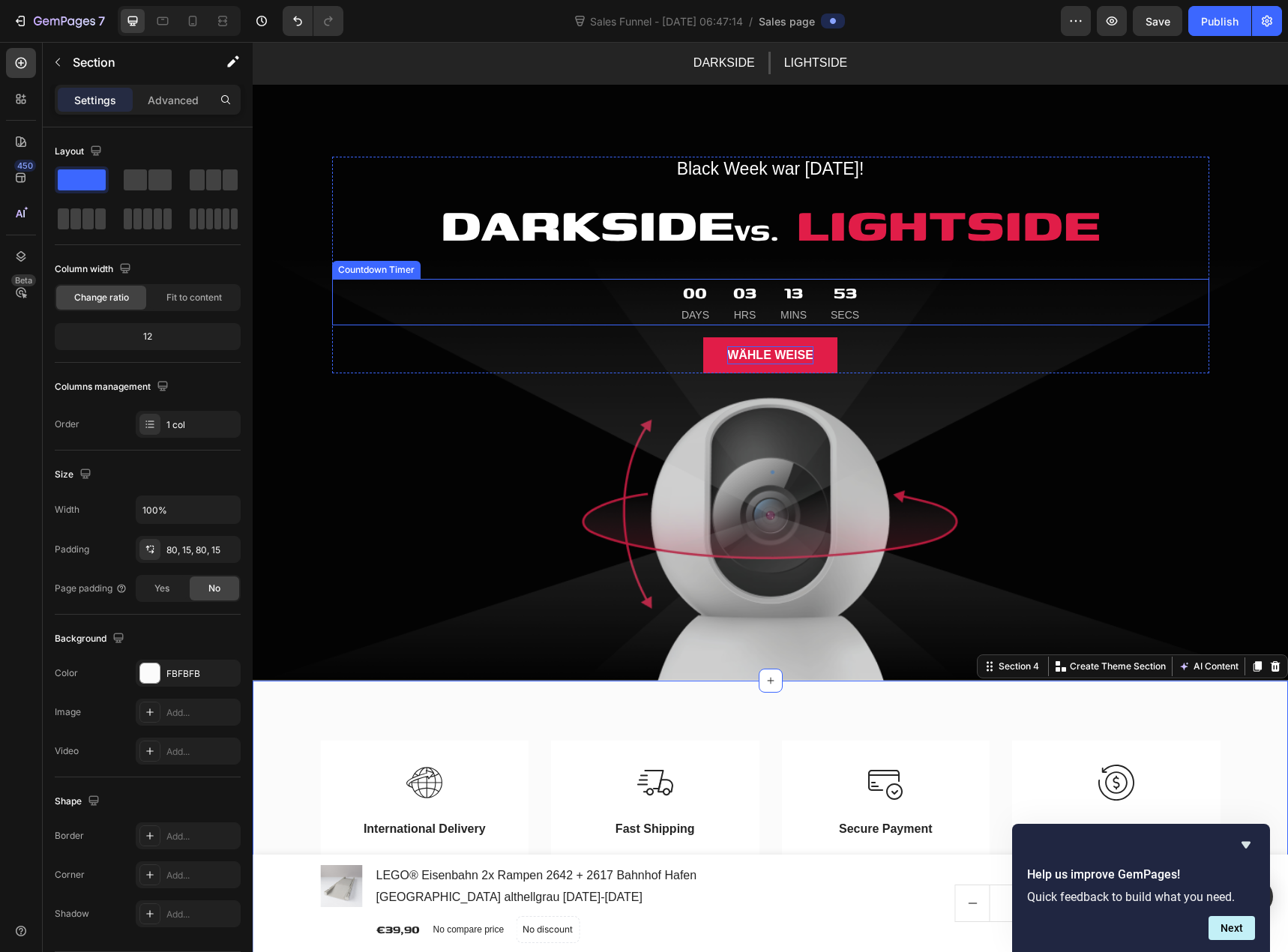
click at [623, 315] on div "00 Days 03 Hrs 13 Mins 53 Secs" at bounding box center [771, 302] width 877 height 46
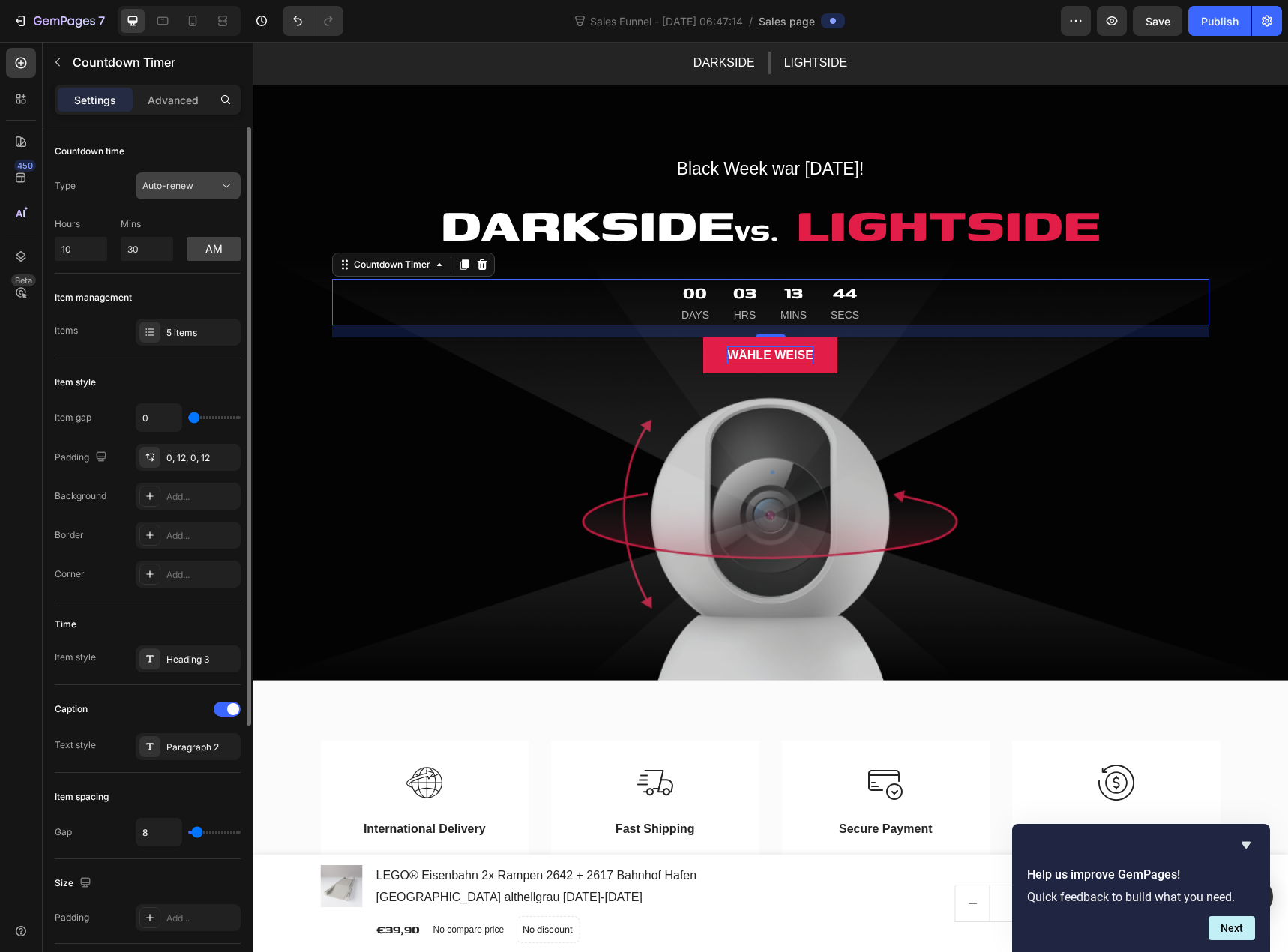
click at [196, 187] on div "Auto-renew" at bounding box center [180, 186] width 77 height 14
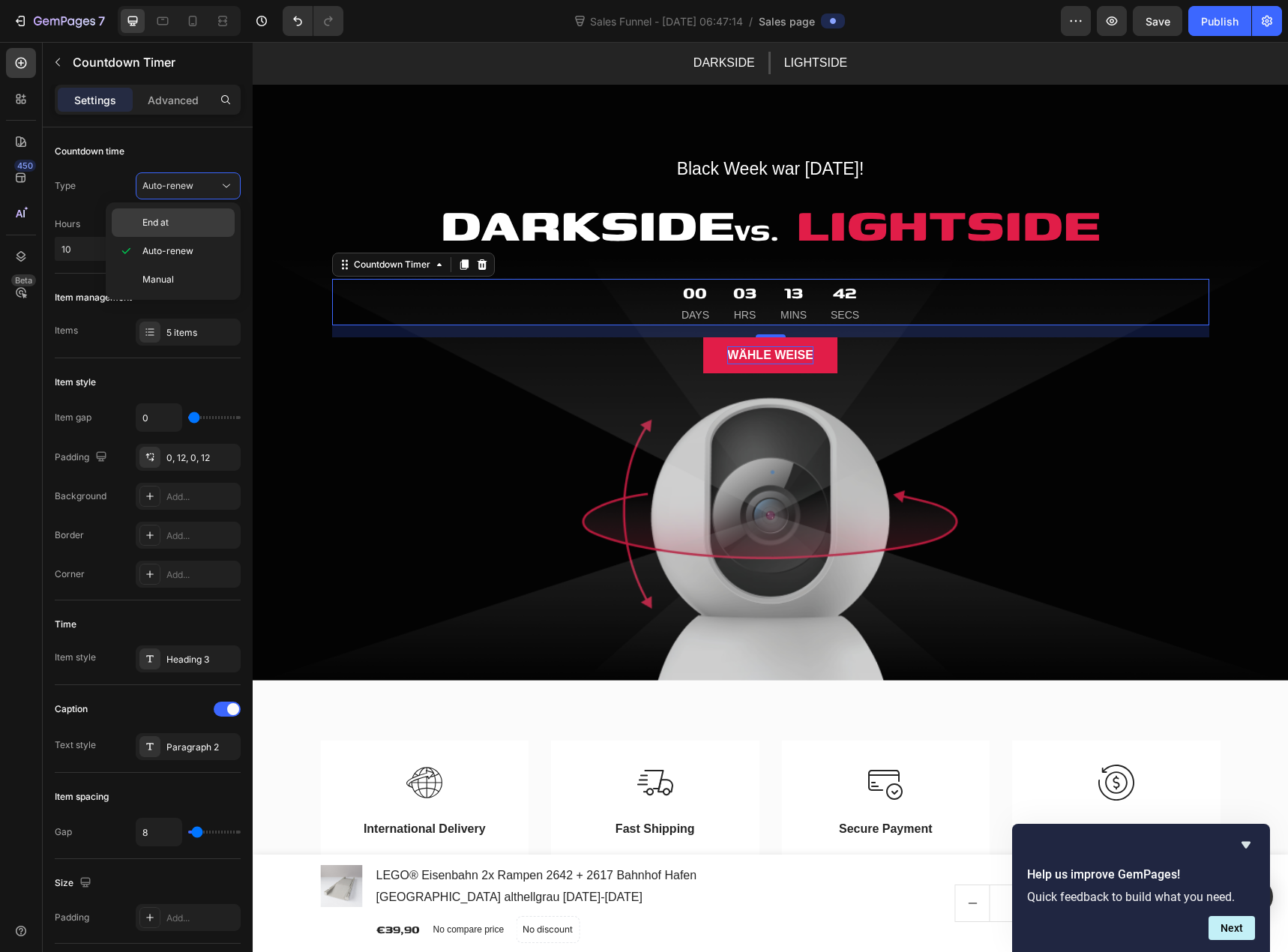
click at [189, 226] on p "End at" at bounding box center [185, 222] width 86 height 14
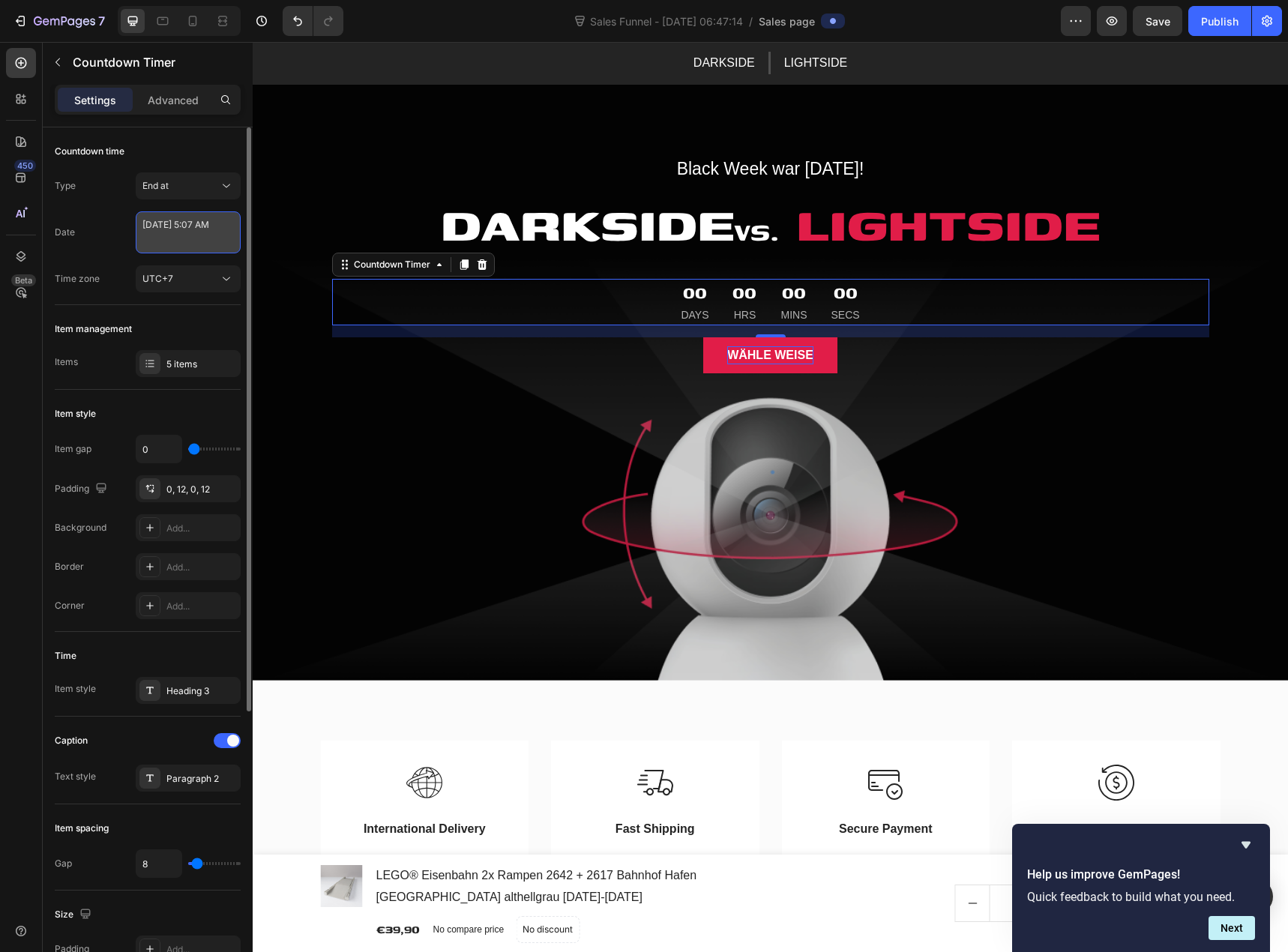
select select "5"
select select "7"
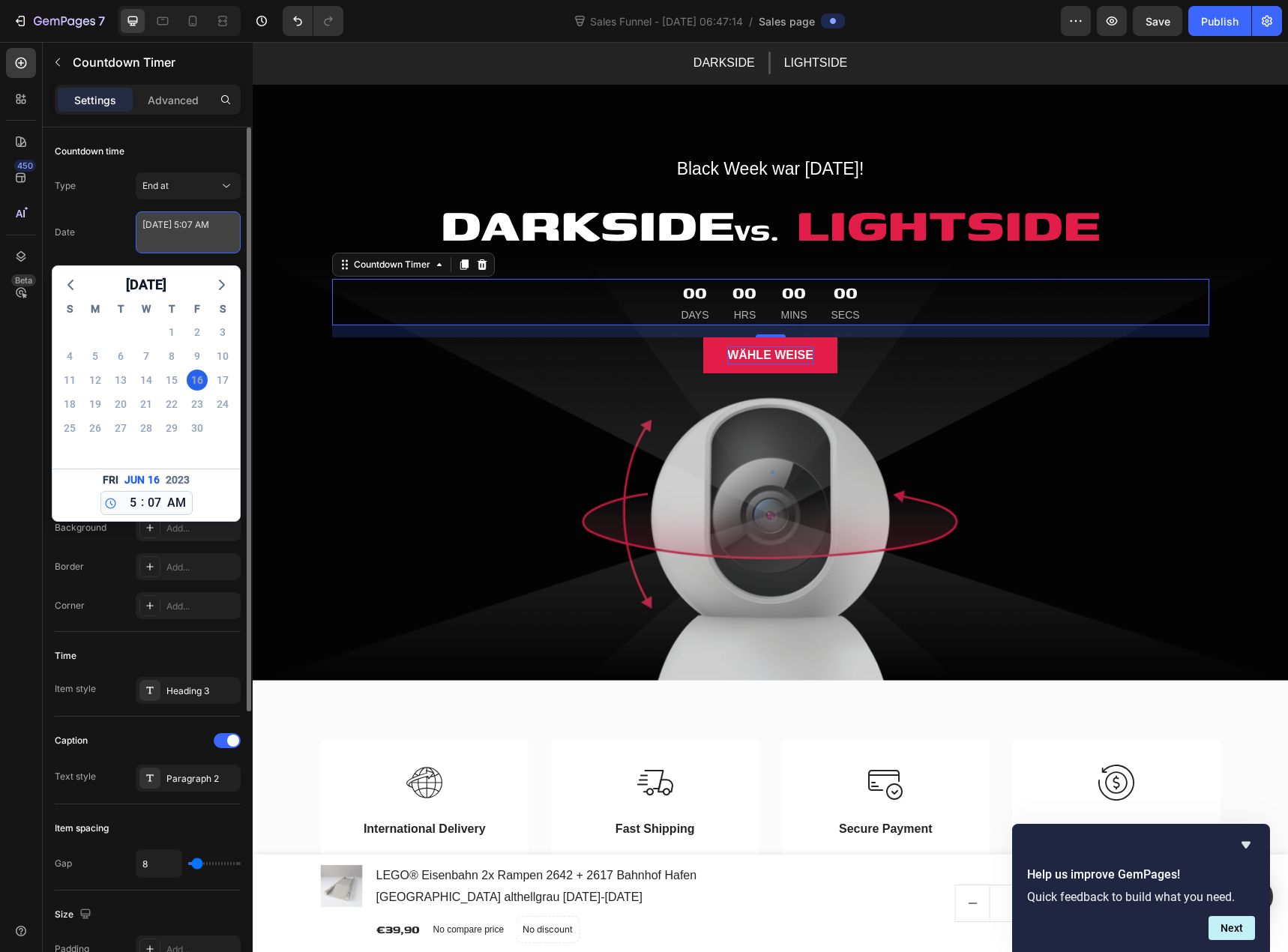
click at [185, 233] on textarea "June 16 2023 5:07 AM" at bounding box center [188, 232] width 105 height 42
click at [216, 284] on icon "button" at bounding box center [222, 285] width 18 height 18
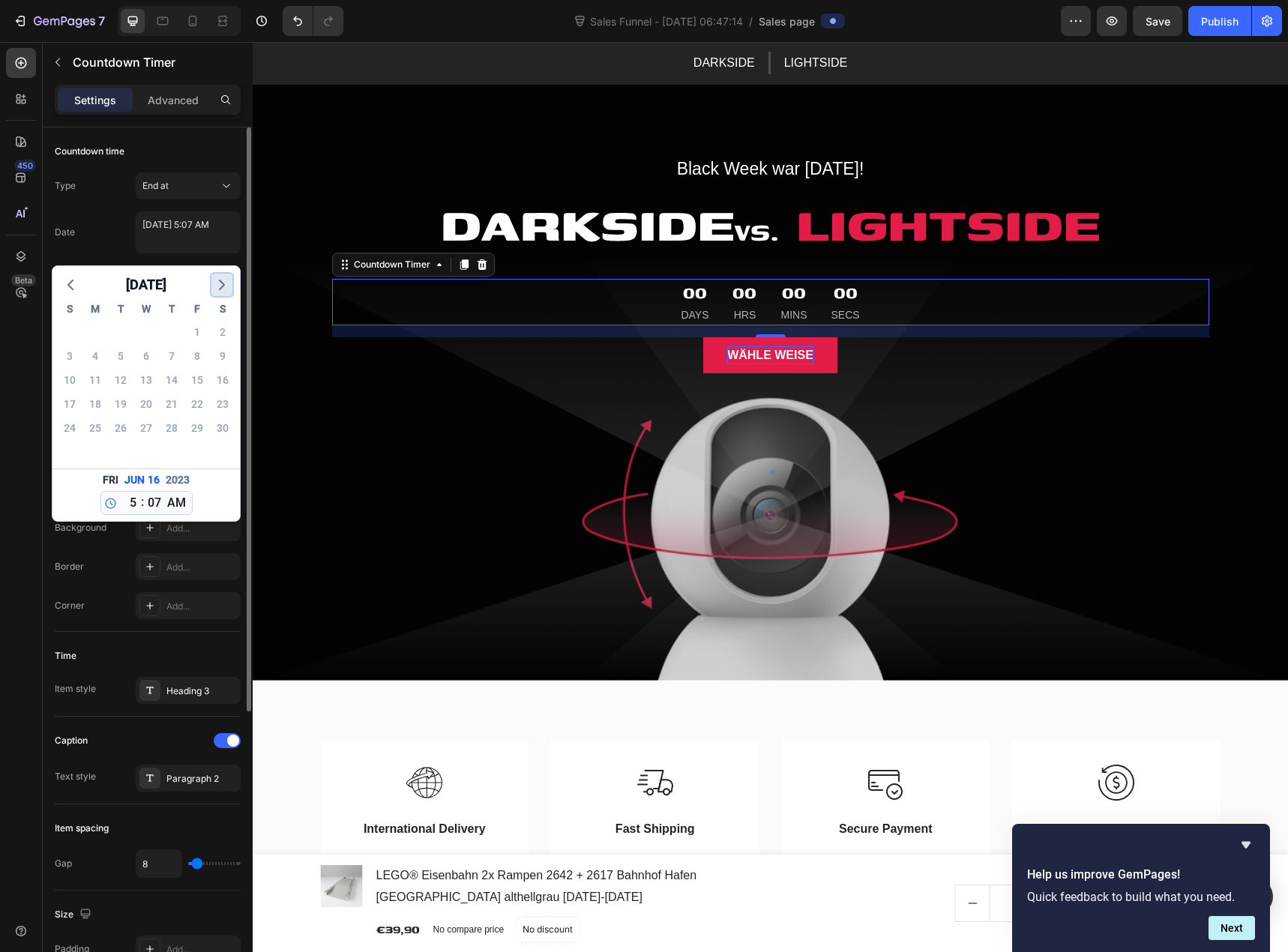
click at [216, 284] on icon "button" at bounding box center [222, 285] width 18 height 18
click at [169, 478] on span "2023" at bounding box center [178, 480] width 24 height 15
click at [190, 235] on textarea "June 16 2023 5:07 AM" at bounding box center [188, 232] width 105 height 42
click at [194, 223] on textarea "June 16 2023 5:07 AM" at bounding box center [188, 232] width 105 height 42
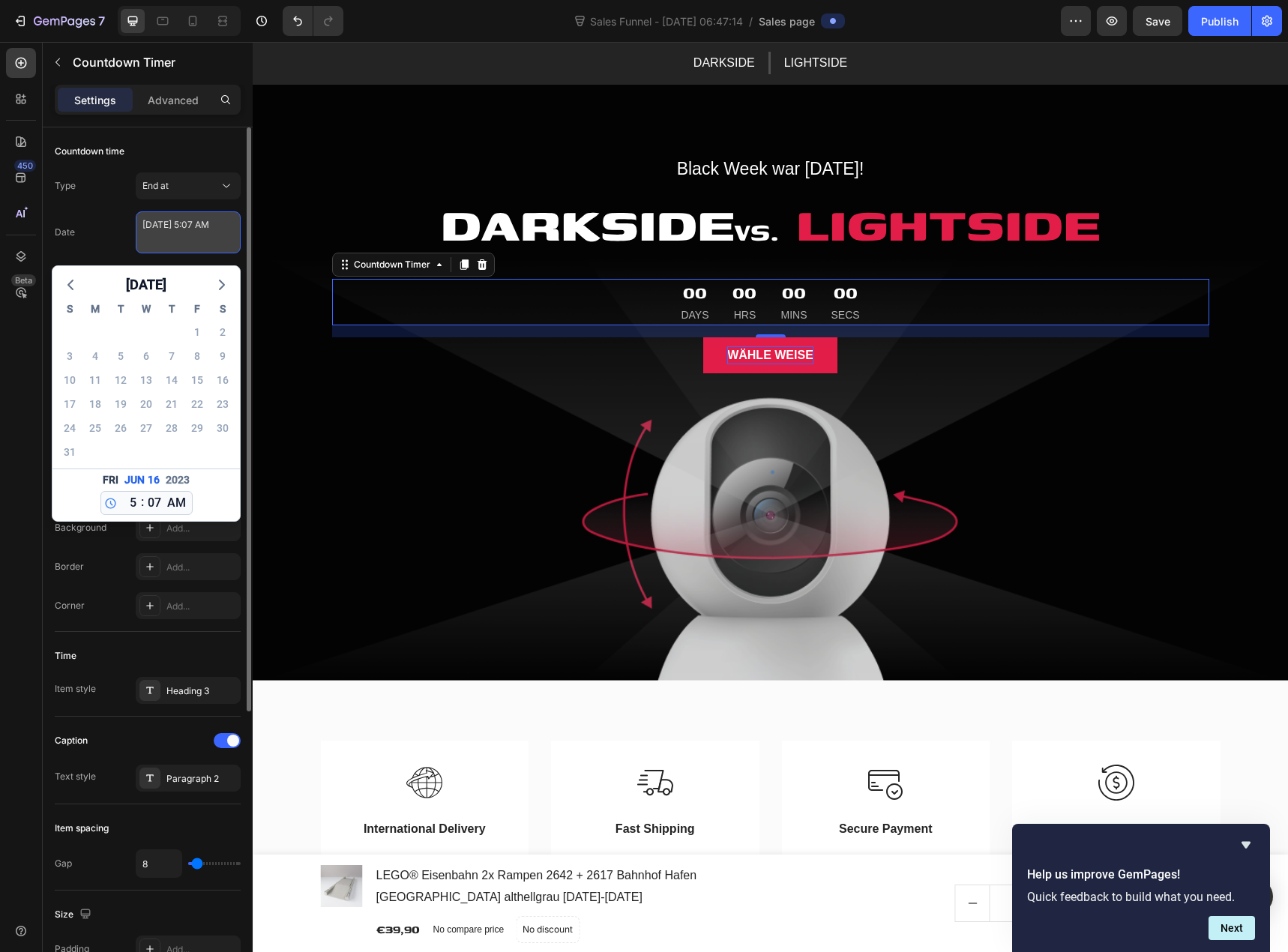
click at [194, 223] on textarea "June 16 2023 5:07 AM" at bounding box center [188, 232] width 105 height 42
type textarea "June 16 2023 5:07 AM"
click at [201, 375] on div "16" at bounding box center [197, 380] width 21 height 21
click at [167, 224] on textarea "June 16 2023 5:07 AM" at bounding box center [188, 232] width 105 height 42
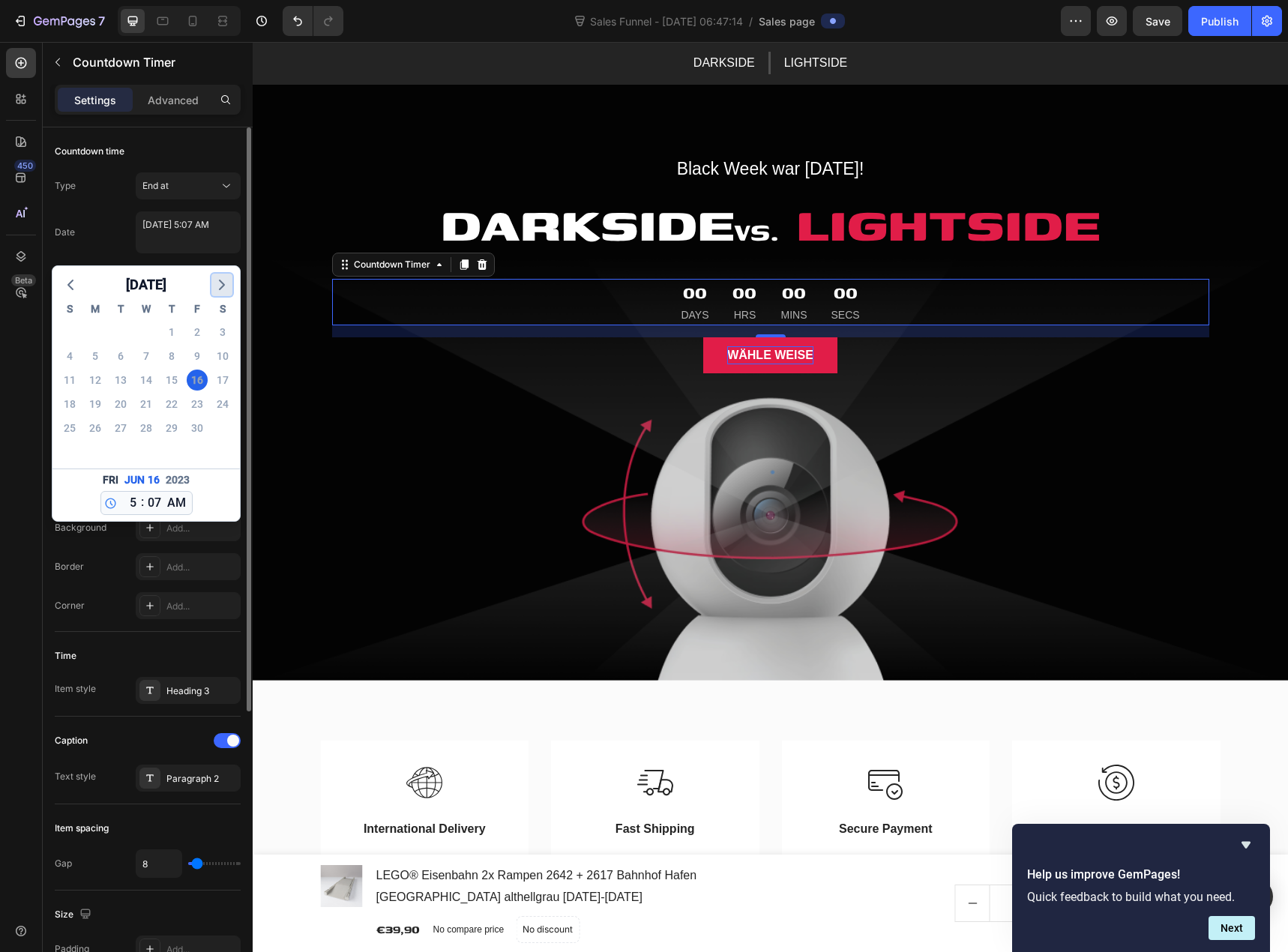
click at [216, 286] on icon "button" at bounding box center [222, 285] width 18 height 18
click at [216, 286] on div "July 2023 S M T W T F S 25 26 27 28 29 30 1 2 3 4 5 6 7 8 9 10 11 12 13 14 15 1…" at bounding box center [147, 394] width 188 height 255
click at [216, 286] on icon "button" at bounding box center [222, 285] width 18 height 18
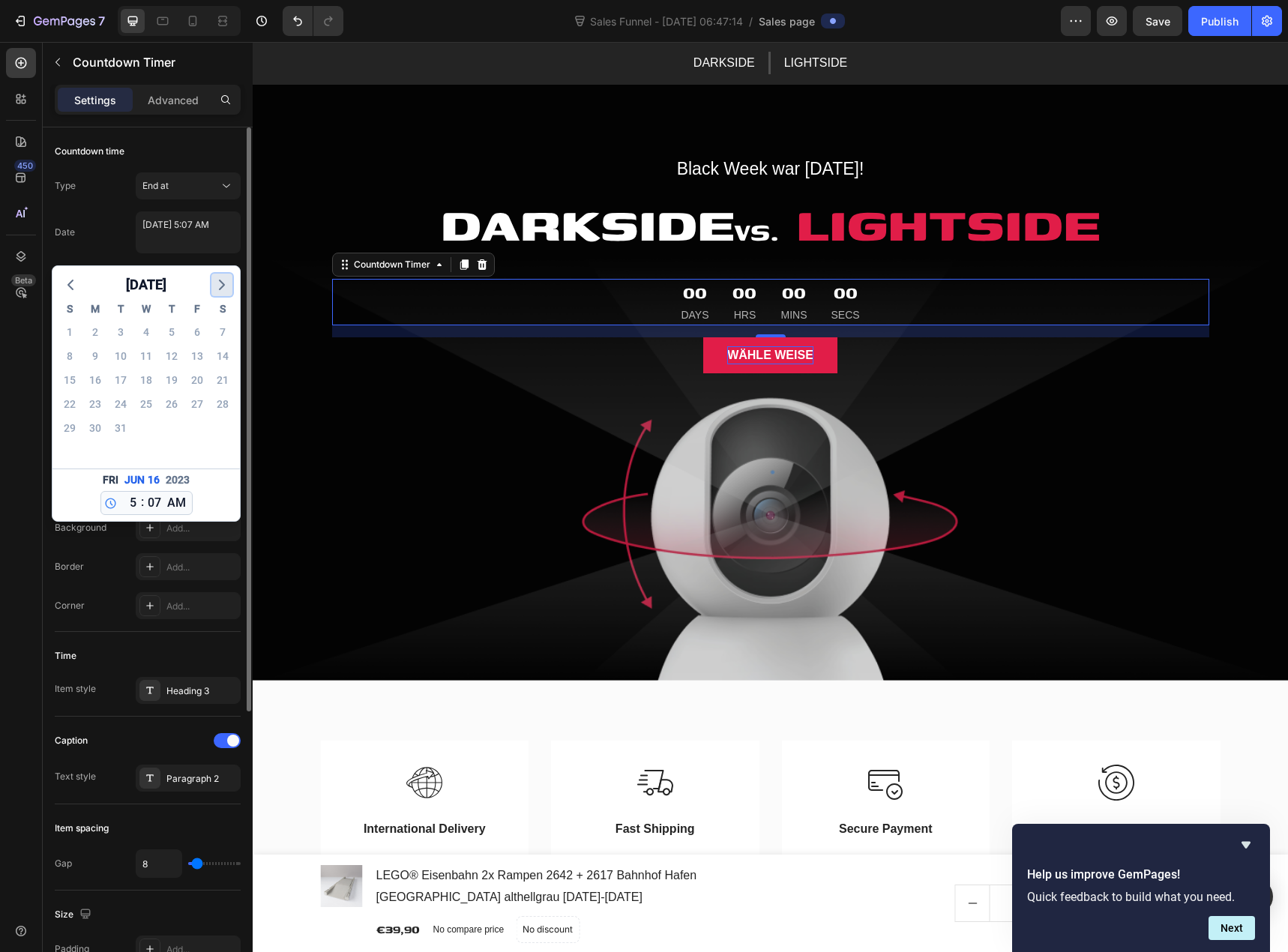
click at [216, 286] on icon "button" at bounding box center [222, 285] width 18 height 18
click at [216, 286] on div "November 2023 S M T W T F S 29 30 31 1 2 3 4 5 6 7 8 9 10 11 12 13 14 15 16 17 …" at bounding box center [147, 394] width 188 height 255
click at [216, 286] on icon "button" at bounding box center [222, 285] width 18 height 18
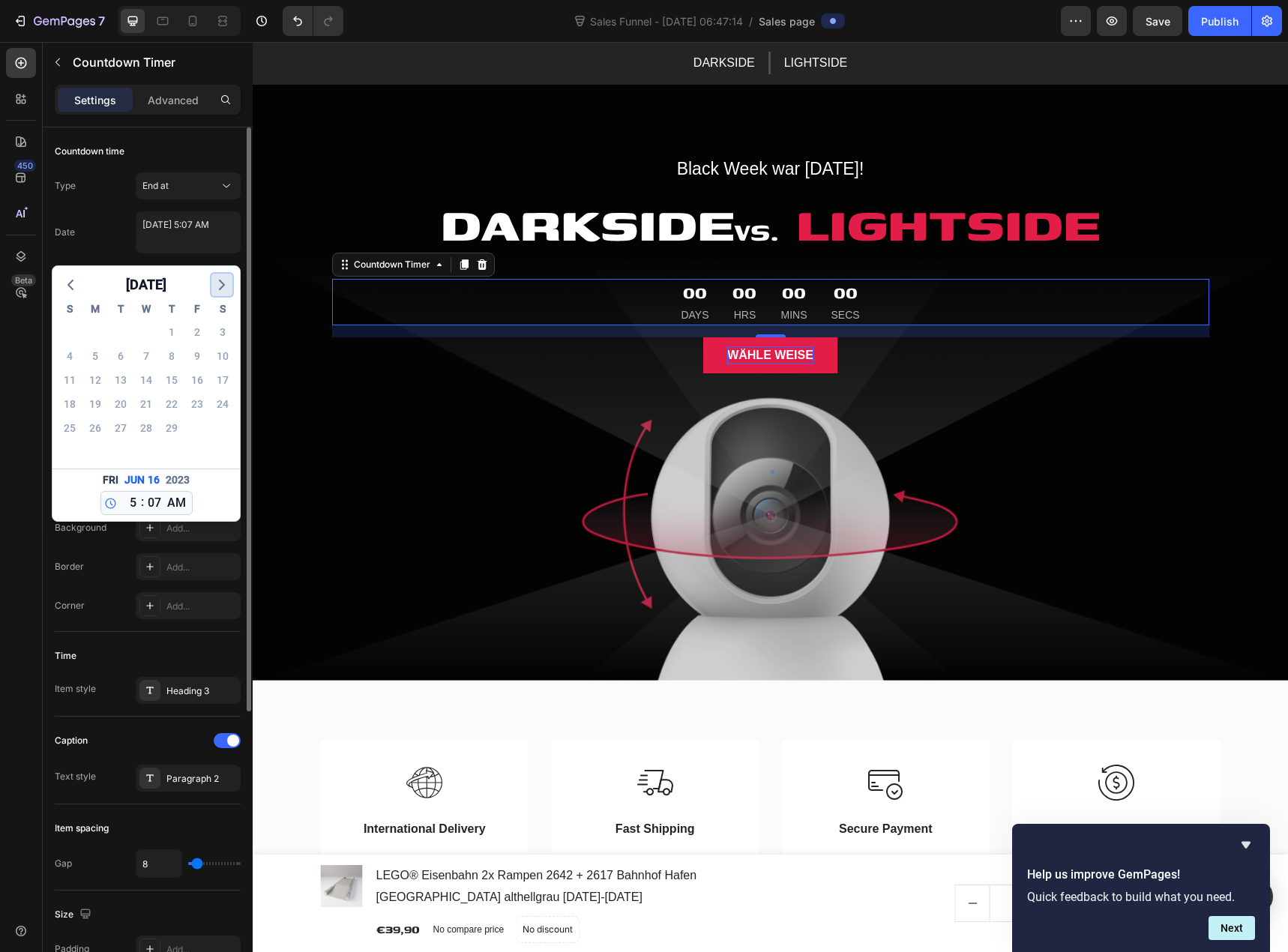
click at [216, 286] on icon "button" at bounding box center [222, 285] width 18 height 18
click at [118, 237] on div "Date June 16 2023 5:07 AM March 2024 S M T W T F S 25 26 27 28 29 1 2 3 4 5 6 7…" at bounding box center [148, 232] width 186 height 42
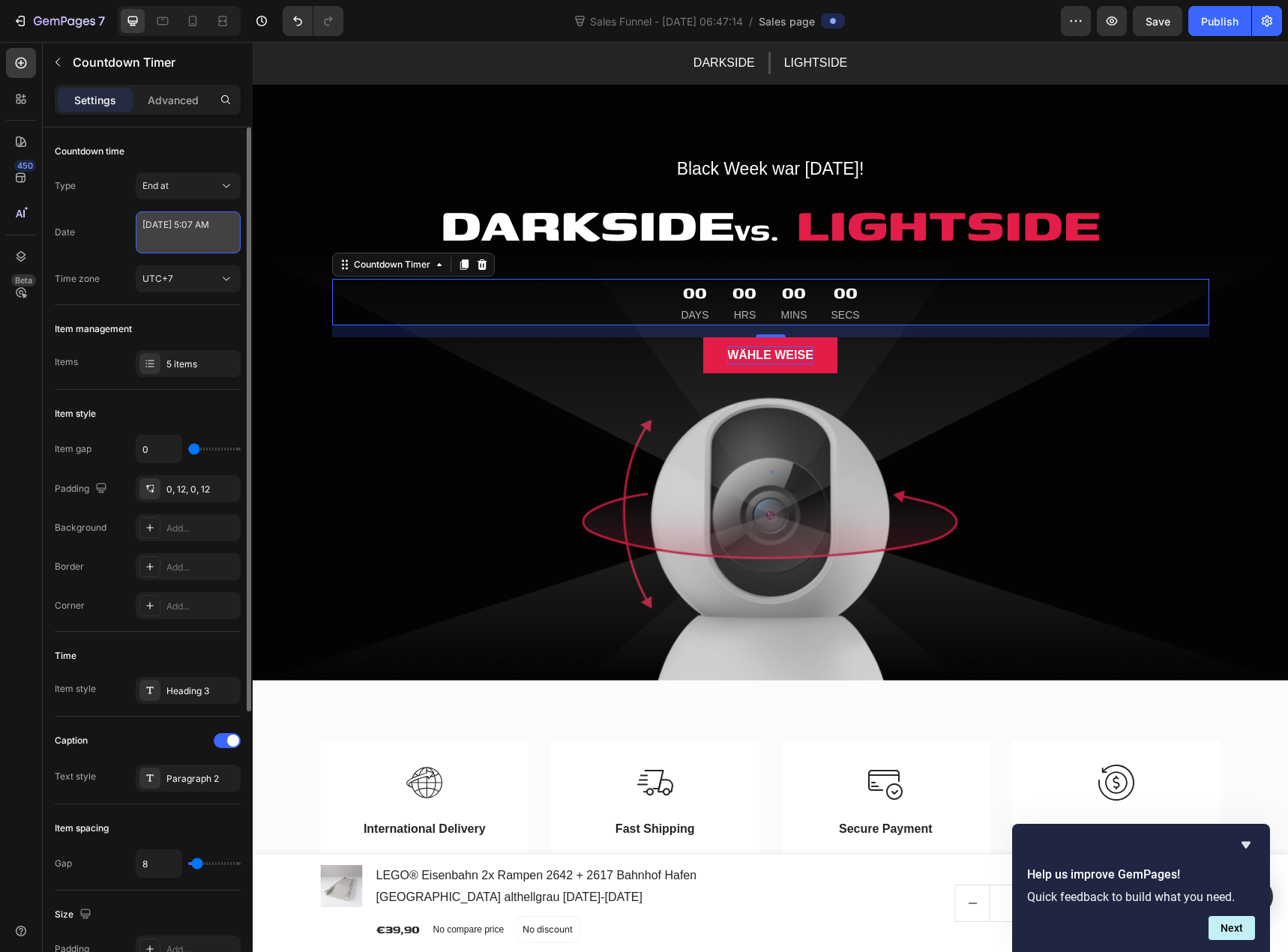
click at [178, 235] on textarea "June 16 2023 5:07 AM" at bounding box center [188, 232] width 105 height 42
select select "5"
select select "7"
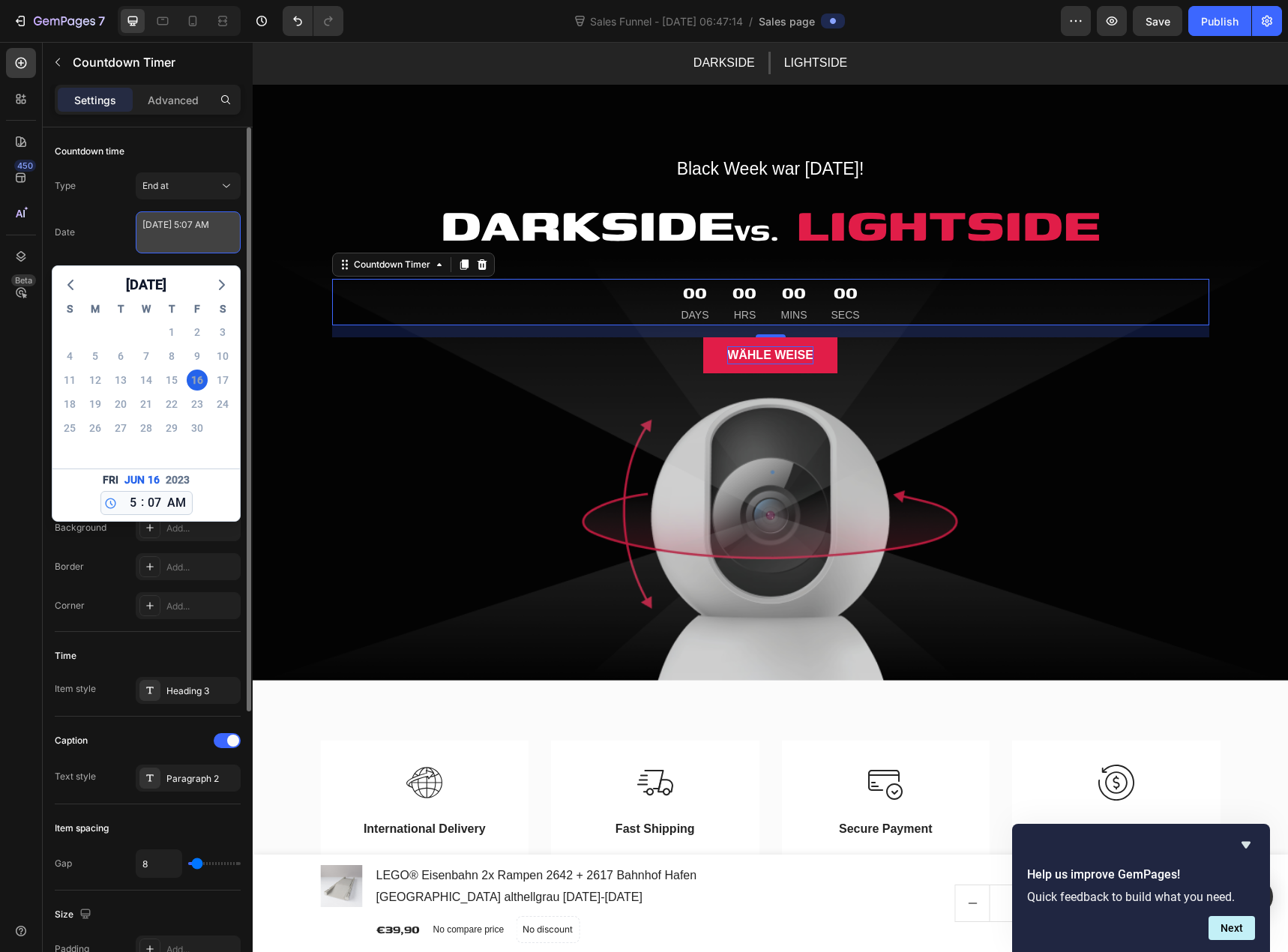
drag, startPoint x: 199, startPoint y: 221, endPoint x: 190, endPoint y: 222, distance: 9.1
click at [190, 222] on textarea "June 16 2023 5:07 AM" at bounding box center [188, 232] width 105 height 42
type textarea "5"
type textarea "j"
click at [189, 380] on div "16" at bounding box center [197, 380] width 21 height 21
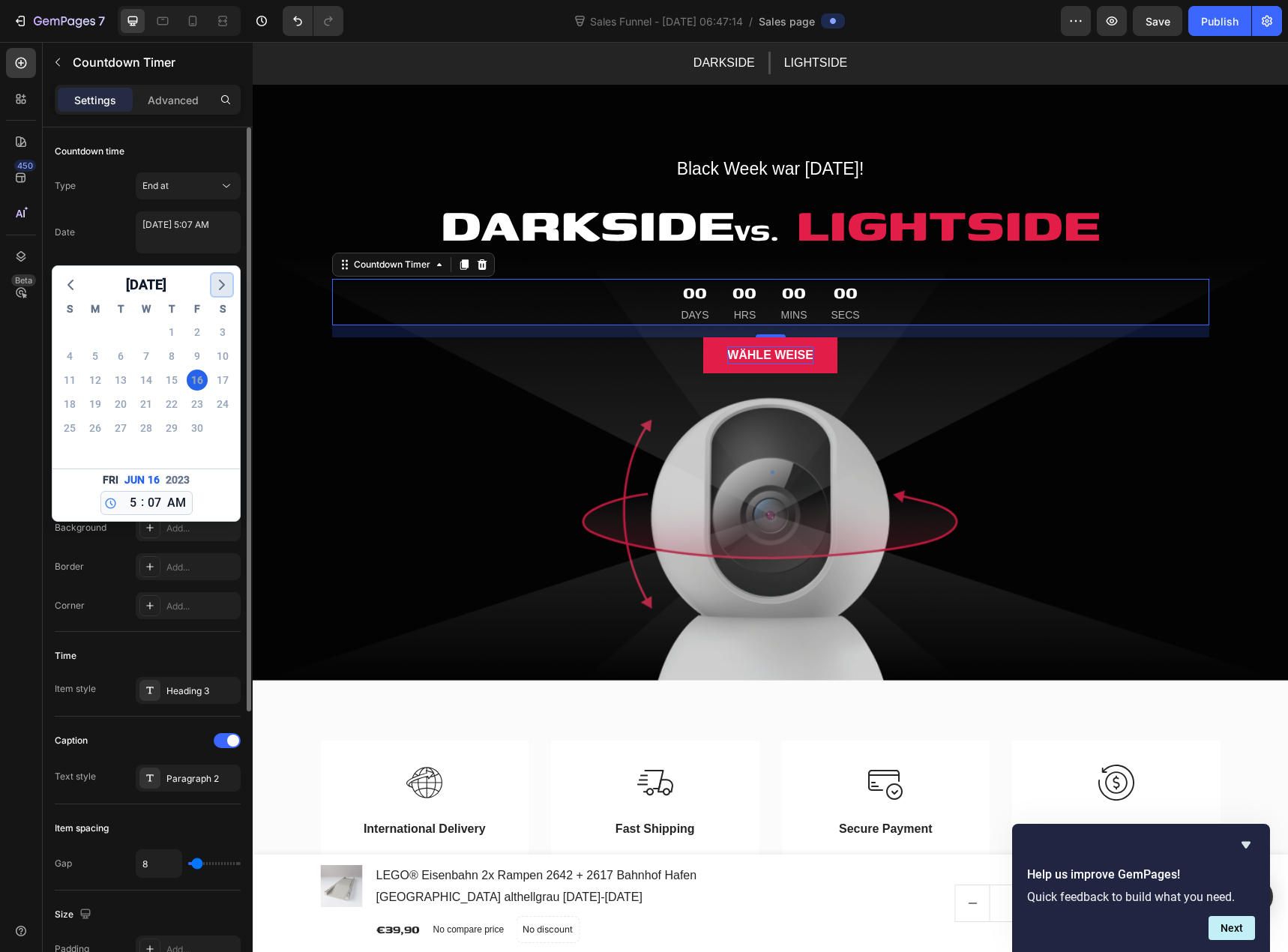
click at [221, 282] on polyline "button" at bounding box center [221, 285] width 5 height 9
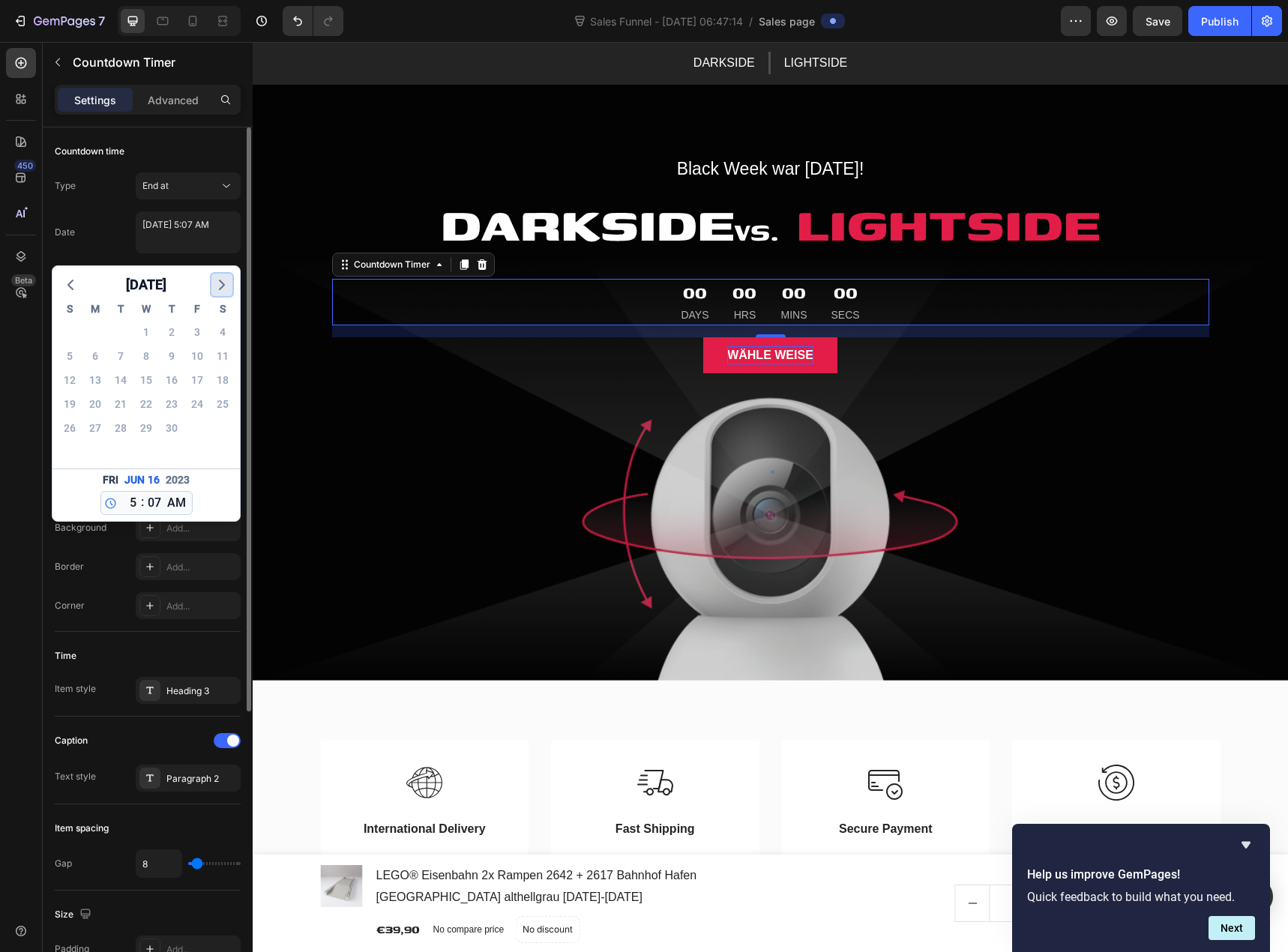
click at [222, 282] on polyline "button" at bounding box center [221, 285] width 5 height 9
click at [76, 284] on icon "button" at bounding box center [71, 285] width 18 height 18
click at [79, 285] on button "button" at bounding box center [70, 284] width 21 height 23
click at [220, 289] on polyline "button" at bounding box center [221, 285] width 5 height 9
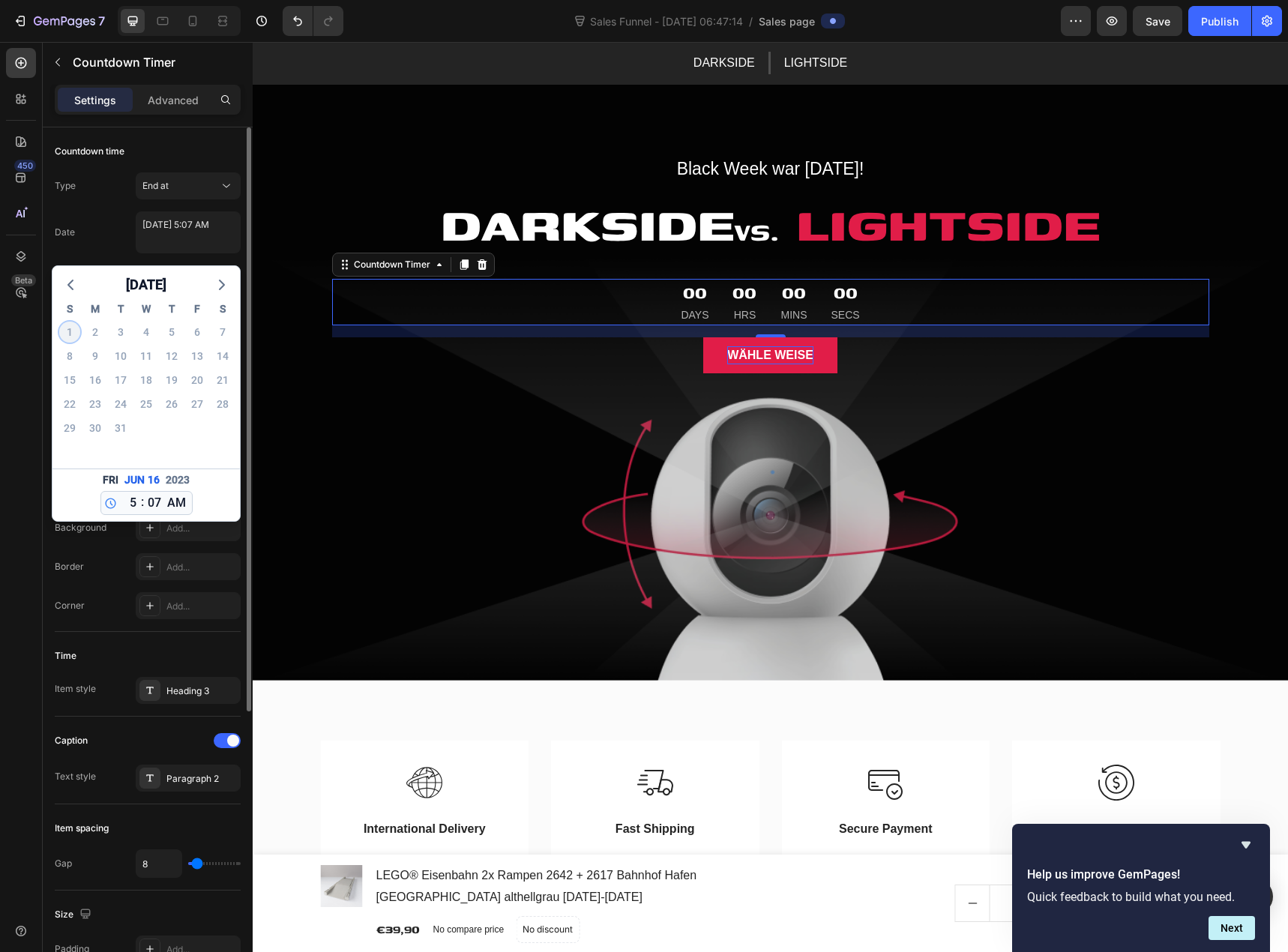
click at [69, 333] on div "1" at bounding box center [69, 332] width 21 height 21
click at [70, 335] on div "1" at bounding box center [69, 332] width 21 height 21
click at [167, 282] on span "October 2023" at bounding box center [146, 284] width 40 height 23
click at [198, 316] on icon "button" at bounding box center [194, 319] width 16 height 18
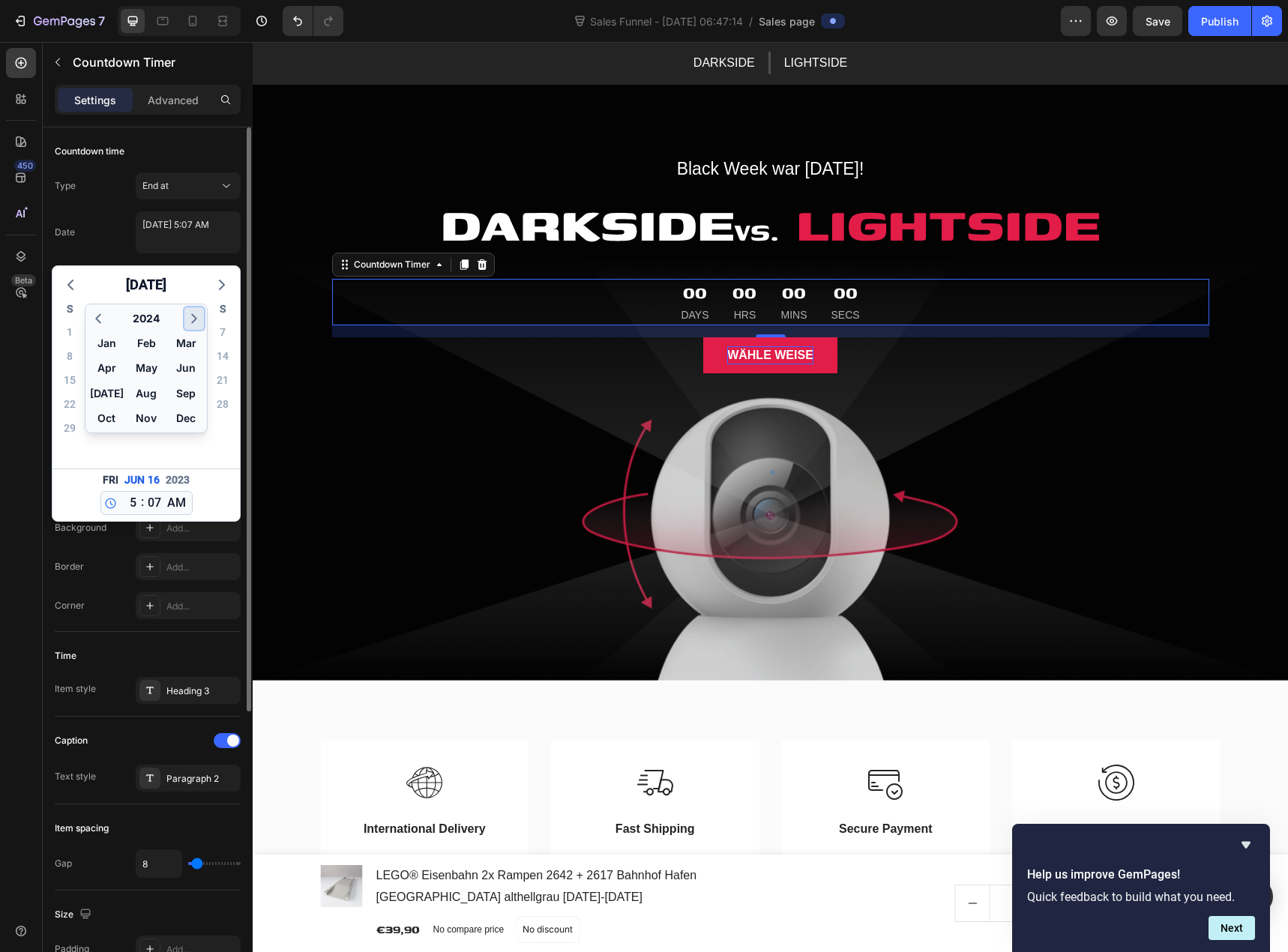
click at [198, 316] on icon "button" at bounding box center [194, 319] width 16 height 18
click at [141, 322] on button "2025" at bounding box center [147, 319] width 36 height 23
click at [197, 318] on icon "button" at bounding box center [205, 319] width 16 height 18
click at [97, 317] on polyline "button" at bounding box center [97, 319] width 5 height 8
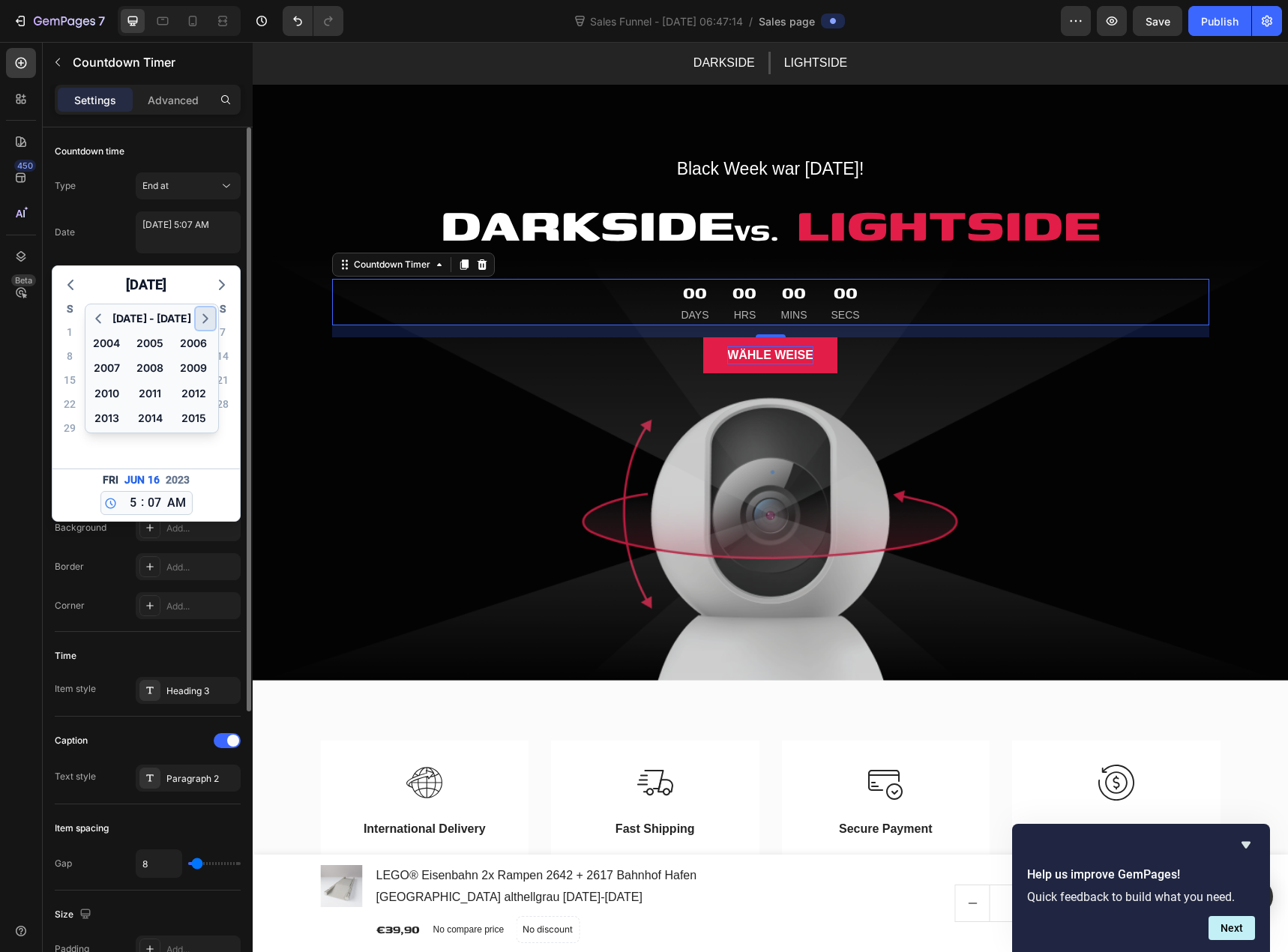
click at [203, 323] on polyline "button" at bounding box center [205, 319] width 5 height 8
click at [116, 418] on button "2025" at bounding box center [107, 418] width 36 height 24
click at [179, 454] on div "9" at bounding box center [172, 452] width 26 height 24
click at [185, 452] on div "10" at bounding box center [198, 452] width 26 height 24
click at [118, 419] on button "Oct" at bounding box center [107, 418] width 36 height 24
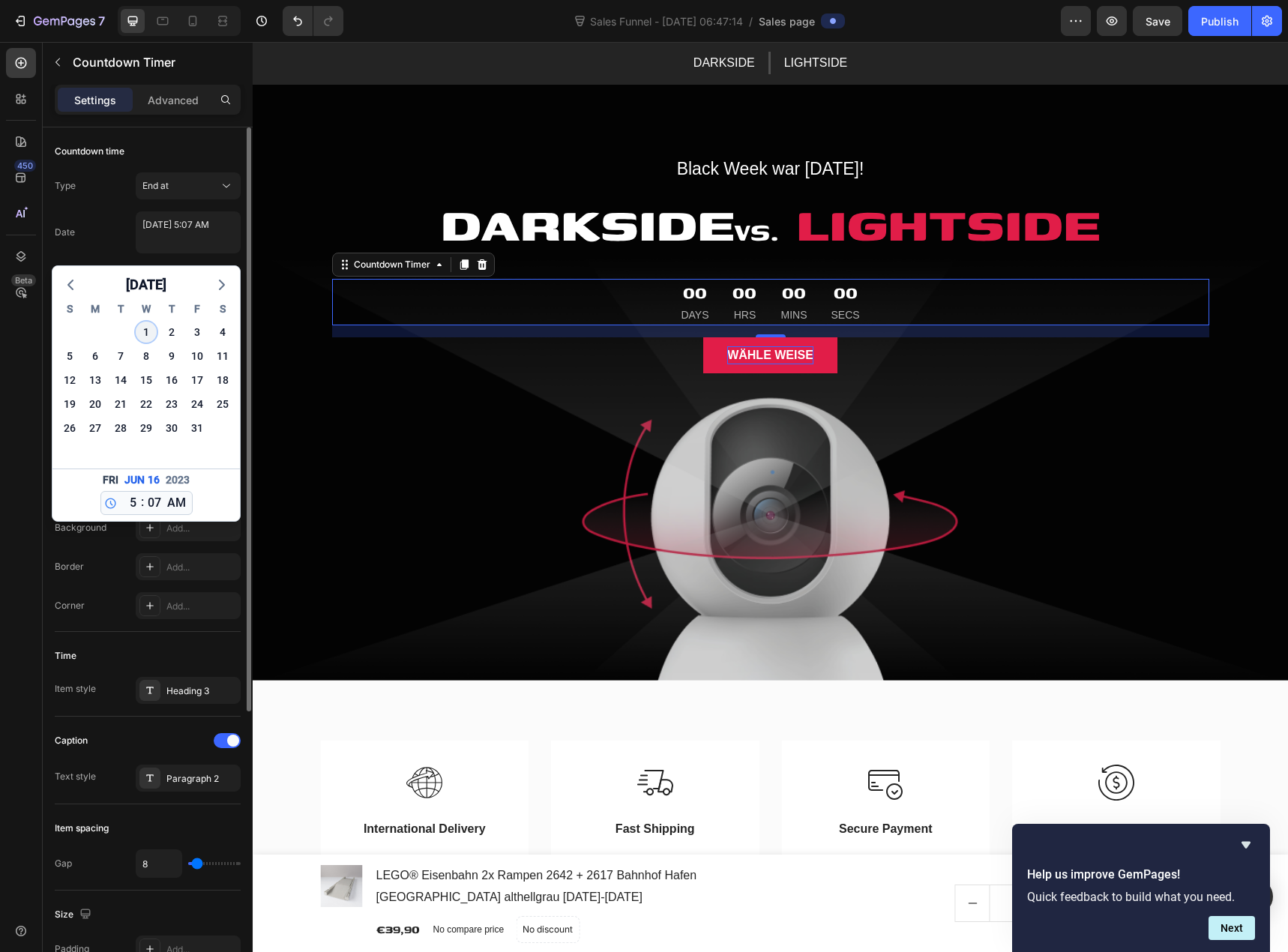
click at [149, 337] on div "1" at bounding box center [146, 332] width 21 height 21
type textarea "October 01 2025 5:07 AM"
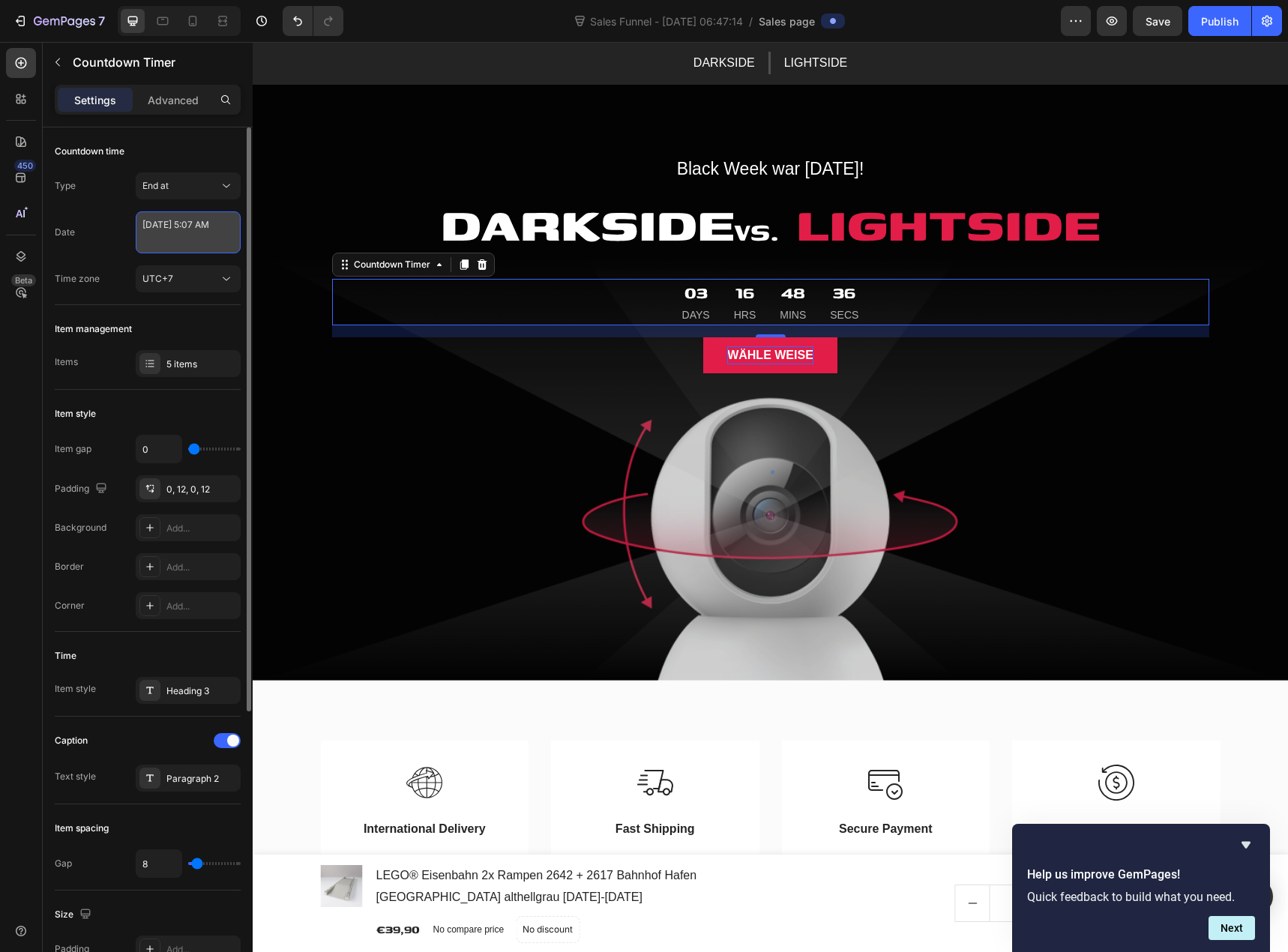
click at [189, 249] on textarea "October 01 2025 5:07 AM" at bounding box center [188, 232] width 105 height 42
select select "5"
select select "7"
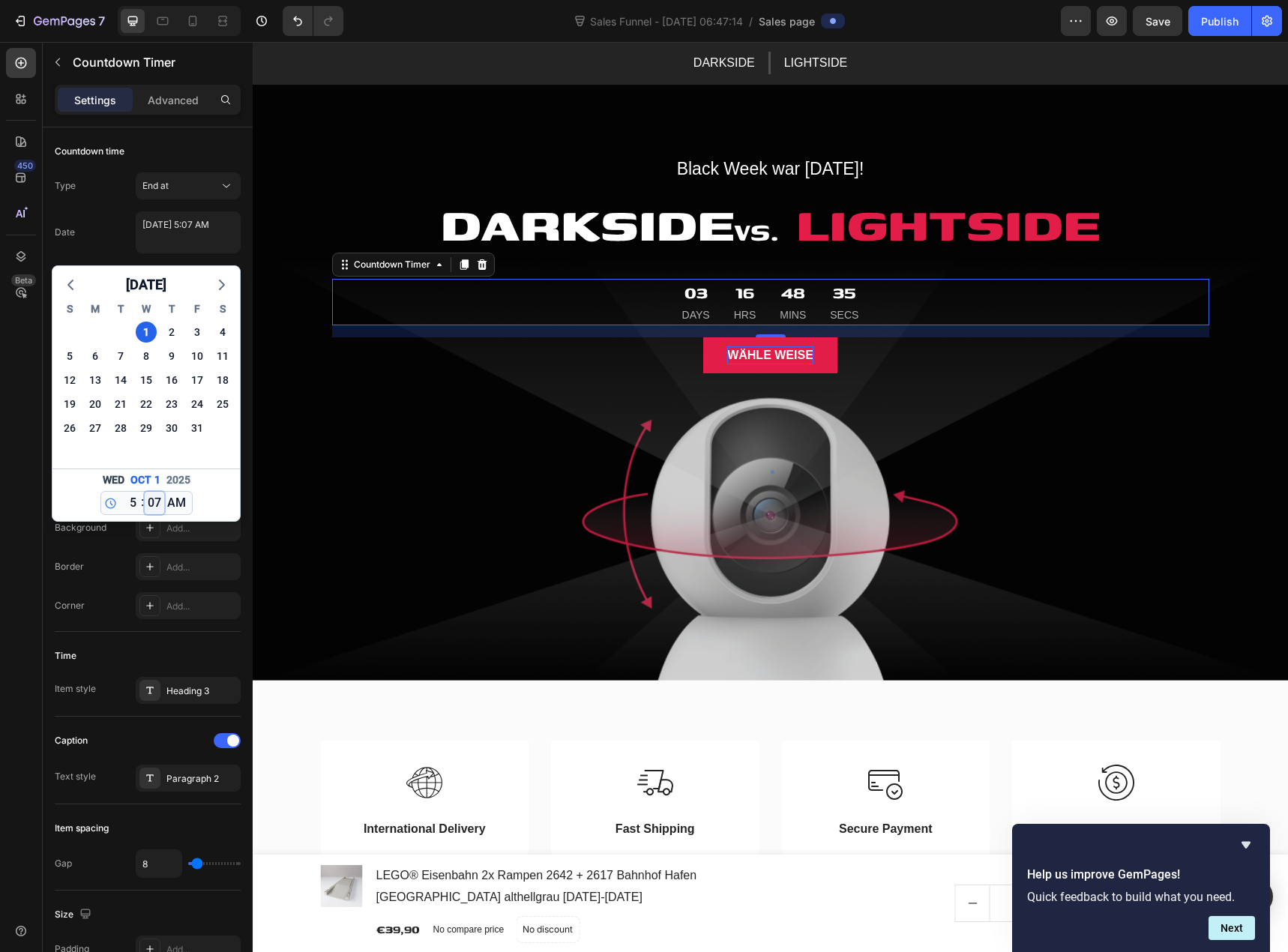
click at [150, 503] on select "00 01 02 03 04 05 06 07 08 09 10 11 12 13 14 15 16 17 18 19 20 21 22 23 24 25 2…" at bounding box center [154, 503] width 19 height 23
click at [133, 504] on select "12 1 2 3 4 5 6 7 8 9 10 11" at bounding box center [129, 503] width 19 height 23
select select "0"
click at [120, 492] on select "12 1 2 3 4 5 6 7 8 9 10 11" at bounding box center [129, 503] width 19 height 23
type textarea "October 01 2025 12:07 AM"
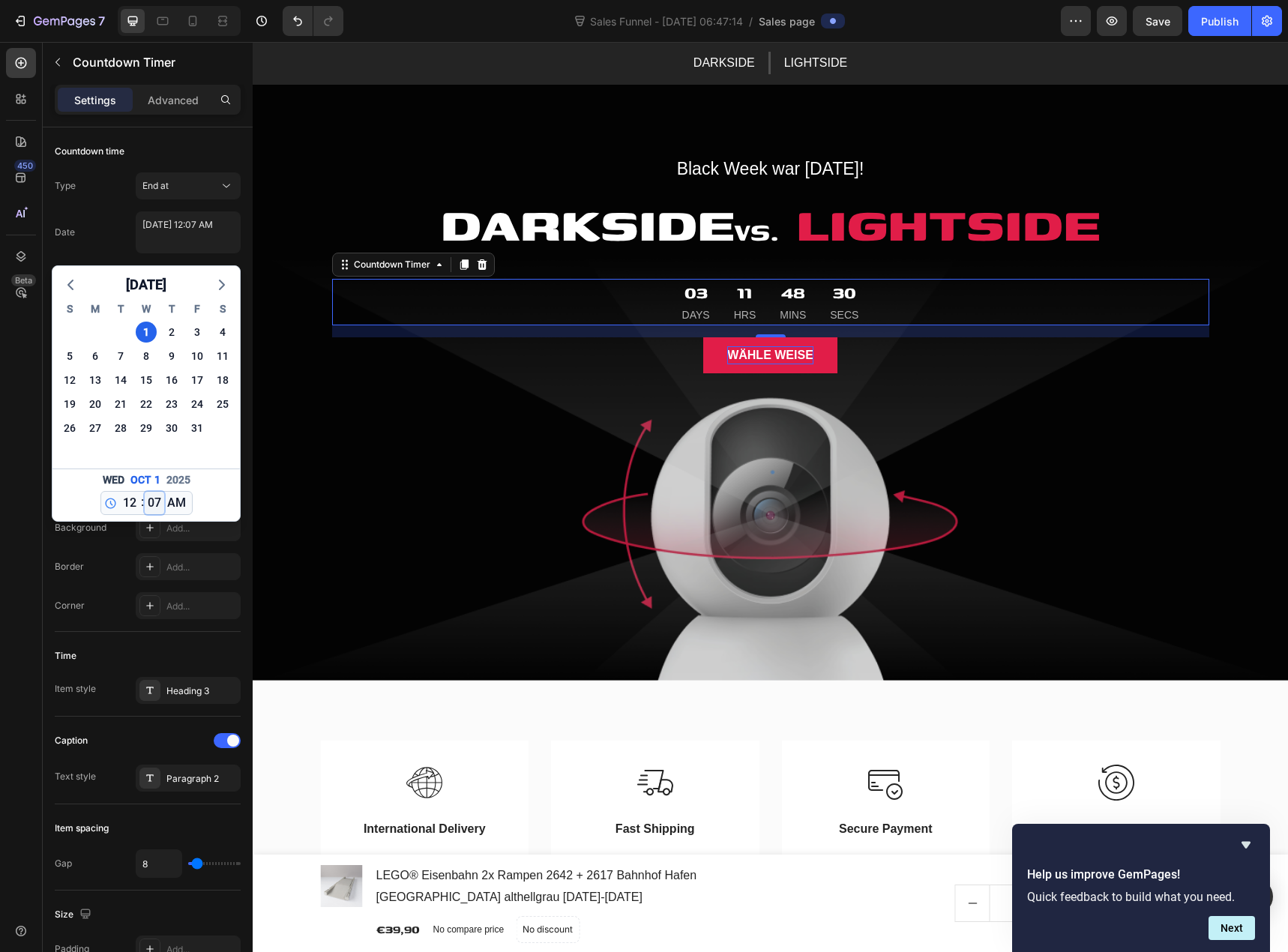
click at [149, 507] on select "00 01 02 03 04 05 06 07 08 09 10 11 12 13 14 15 16 17 18 19 20 21 22 23 24 25 2…" at bounding box center [154, 503] width 19 height 23
select select "0"
click at [145, 492] on select "00 01 02 03 04 05 06 07 08 09 10 11 12 13 14 15 16 17 18 19 20 21 22 23 24 25 2…" at bounding box center [154, 503] width 19 height 23
type textarea "October 01 2025 12:00 AM"
click at [133, 506] on select "12 1 2 3 4 5 6 7 8 9 10 11" at bounding box center [129, 503] width 19 height 23
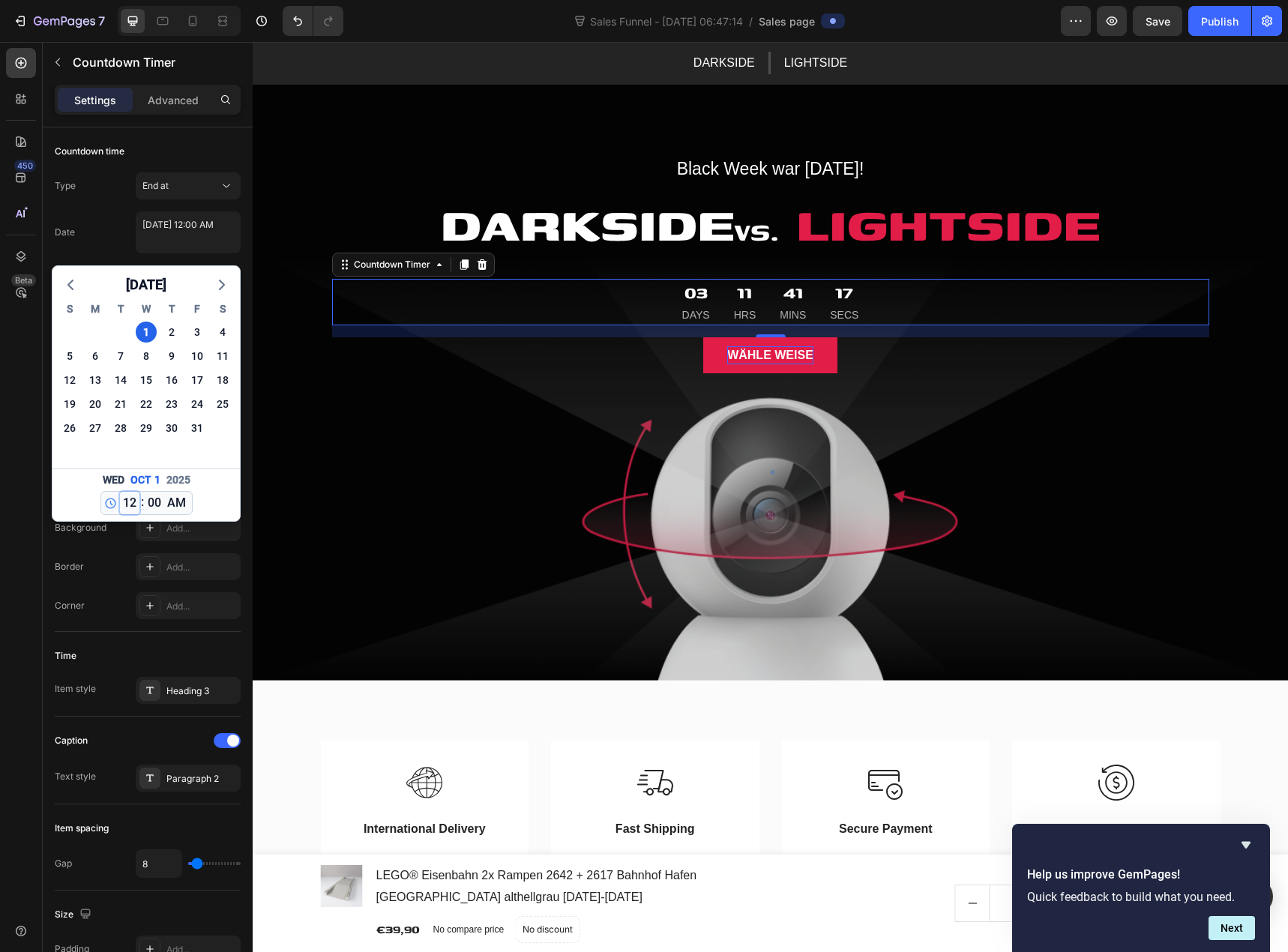
click at [120, 492] on select "12 1 2 3 4 5 6 7 8 9 10 11" at bounding box center [129, 503] width 19 height 23
click at [169, 503] on select "AM PM" at bounding box center [176, 503] width 25 height 23
select select "false"
click at [164, 492] on select "AM PM" at bounding box center [176, 503] width 25 height 23
type textarea "October 01 2025 12:00 PM"
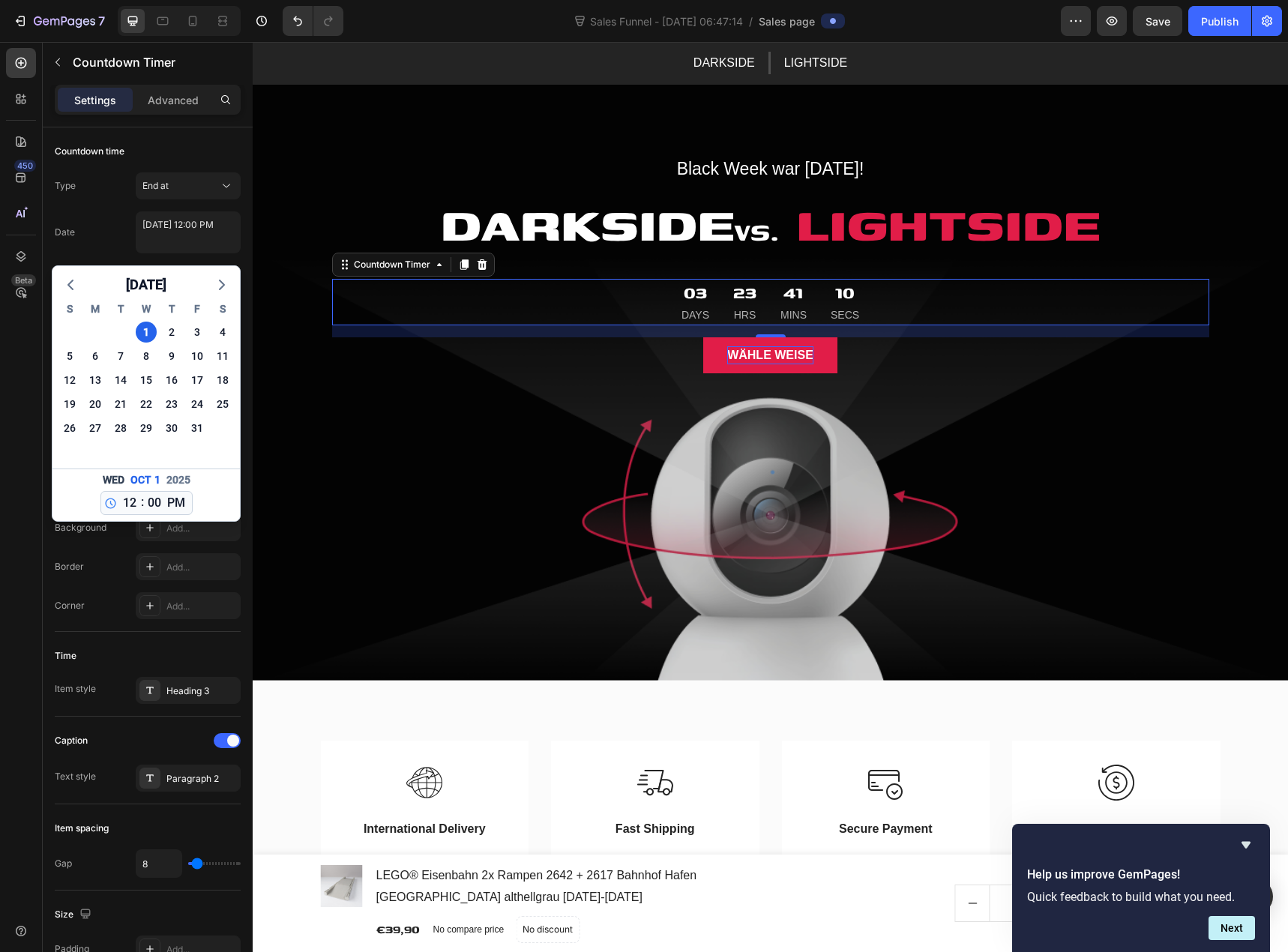
click at [212, 499] on div "Wed Oct 1 2025 12 1 2 3 4 5 6 7 8 9 10 11 : 00 01 02 03 04 05 06 07 08 09 10 11…" at bounding box center [147, 495] width 188 height 53
click at [126, 503] on select "12 1 2 3 4 5 6 7 8 9 10 11" at bounding box center [129, 503] width 19 height 23
select select "20"
click at [120, 492] on select "12 1 2 3 4 5 6 7 8 9 10 11" at bounding box center [129, 503] width 19 height 23
type textarea "October 01 2025 8:00 PM"
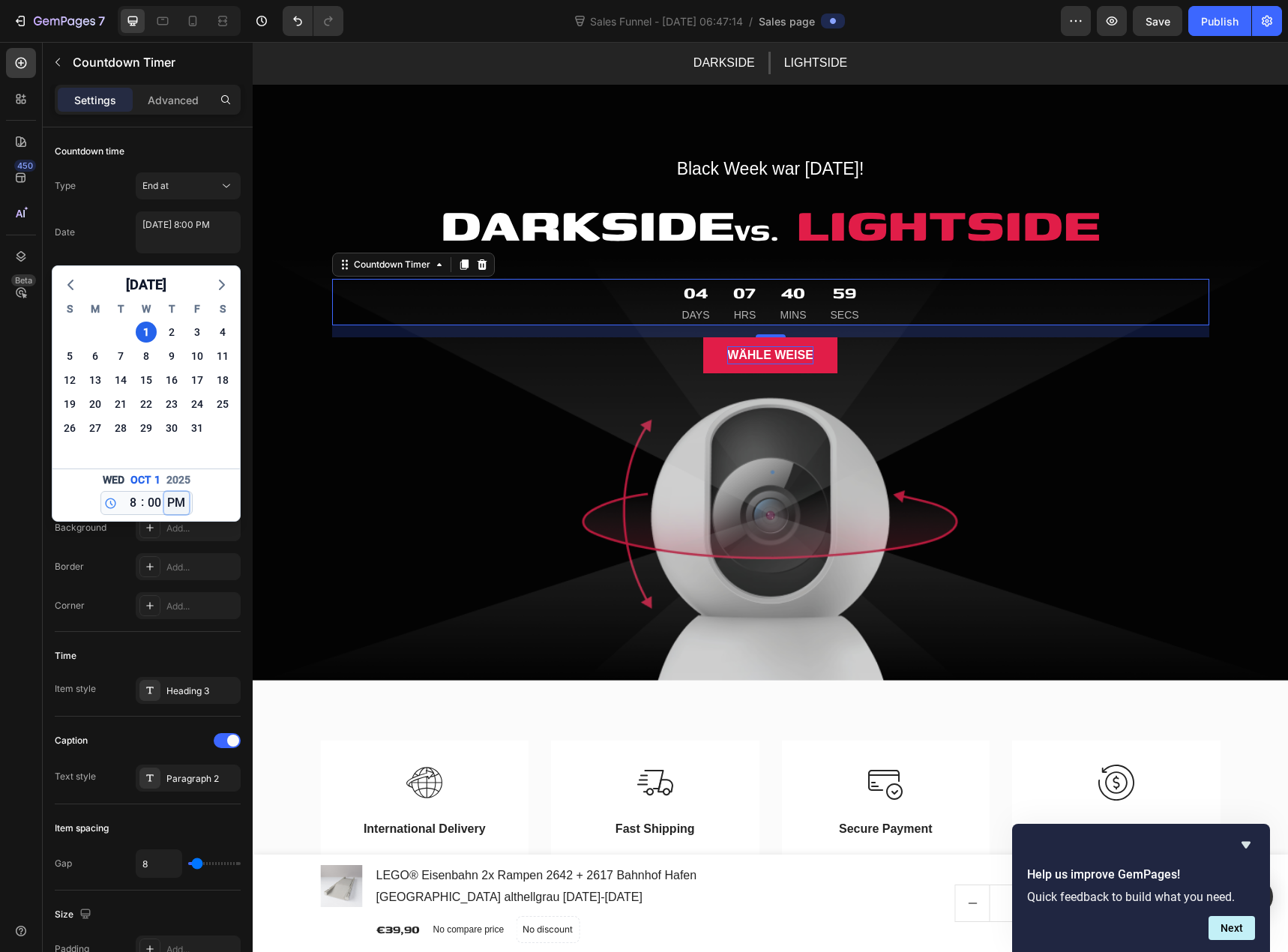
click at [168, 504] on select "AM PM" at bounding box center [176, 503] width 25 height 23
select select "true"
click at [164, 492] on select "AM PM" at bounding box center [176, 503] width 25 height 23
type textarea "October 01 2025 8:00 AM"
click at [134, 507] on select "12 1 2 3 4 5 6 7 8 9 10 11" at bounding box center [129, 503] width 19 height 23
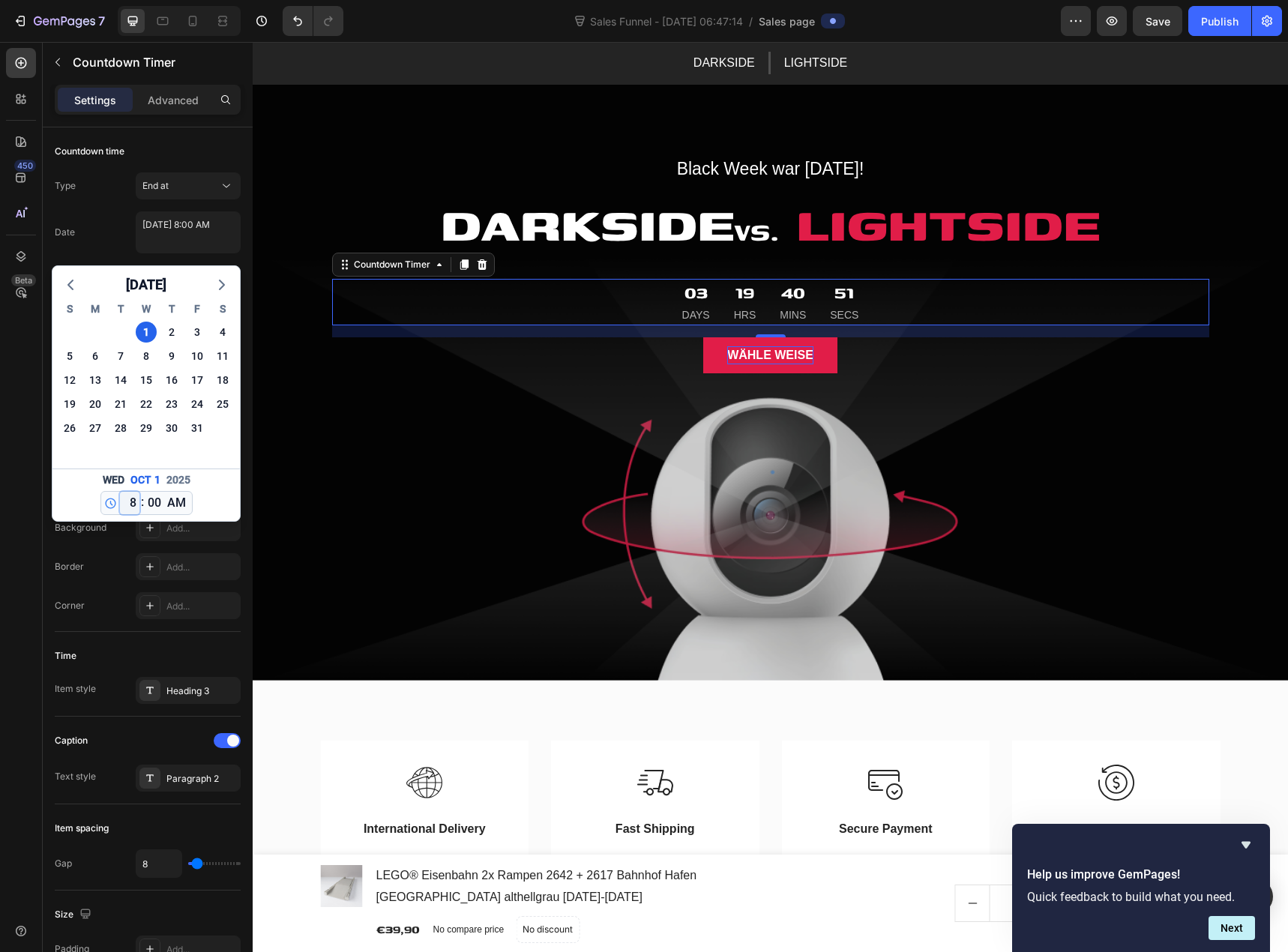
select select "0"
click at [120, 492] on select "12 1 2 3 4 5 6 7 8 9 10 11" at bounding box center [129, 503] width 19 height 23
type textarea "October 01 2025 12:00 AM"
click at [136, 507] on select "12 1 2 3 4 5 6 7 8 9 10 11" at bounding box center [129, 503] width 19 height 23
click at [120, 492] on select "12 1 2 3 4 5 6 7 8 9 10 11" at bounding box center [129, 503] width 19 height 23
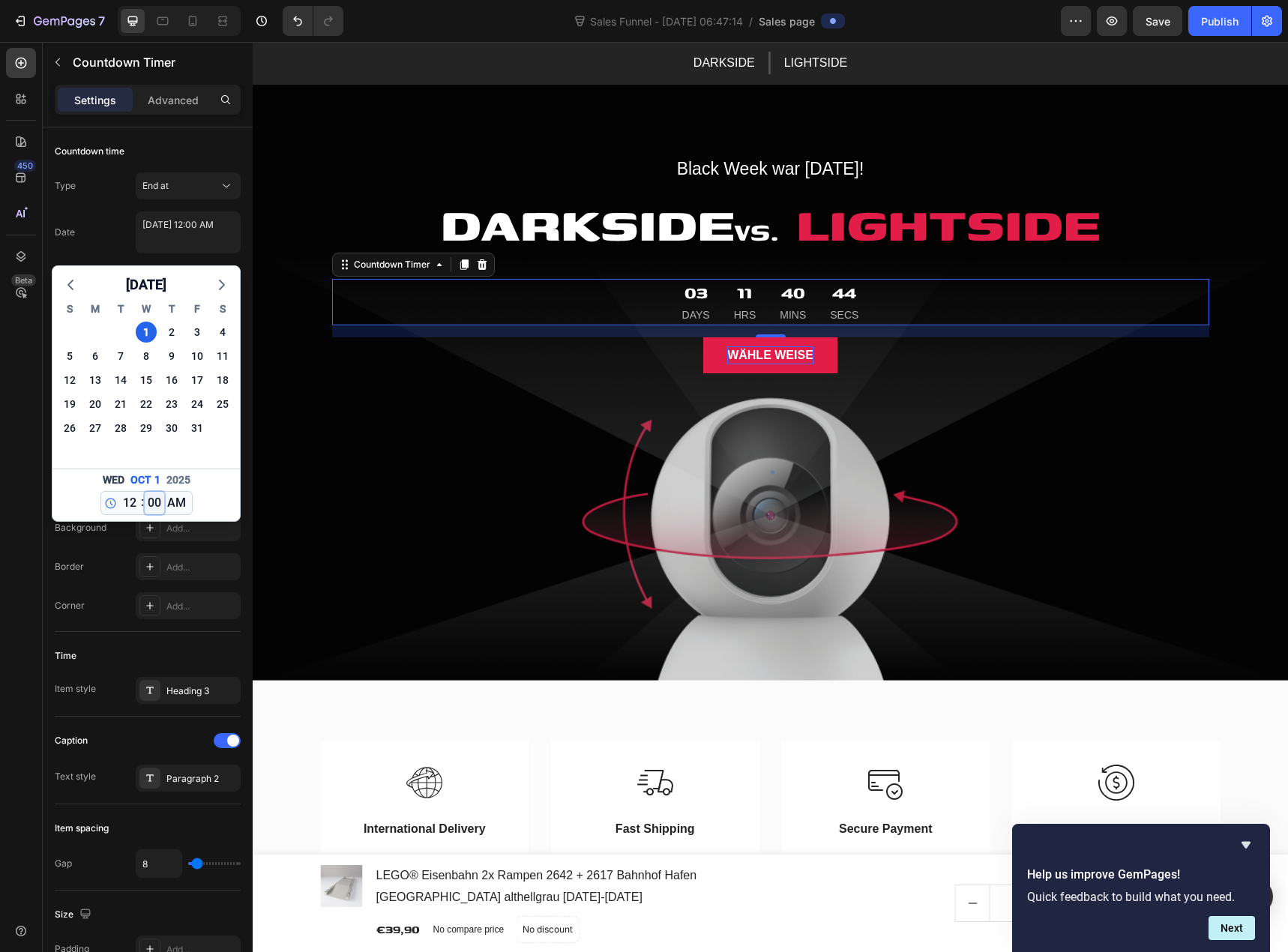
click at [149, 504] on select "00 01 02 03 04 05 06 07 08 09 10 11 12 13 14 15 16 17 18 19 20 21 22 23 24 25 2…" at bounding box center [154, 503] width 19 height 23
select select "1"
click at [145, 492] on select "00 01 02 03 04 05 06 07 08 09 10 11 12 13 14 15 16 17 18 19 20 21 22 23 24 25 2…" at bounding box center [154, 503] width 19 height 23
type textarea "[DATE] 12:01 AM"
click at [100, 250] on div "Date October 01 2025 12:01 AM October 2025 S M T W T F S 28 29 30 1 2 3 4 5 6 7…" at bounding box center [148, 232] width 186 height 42
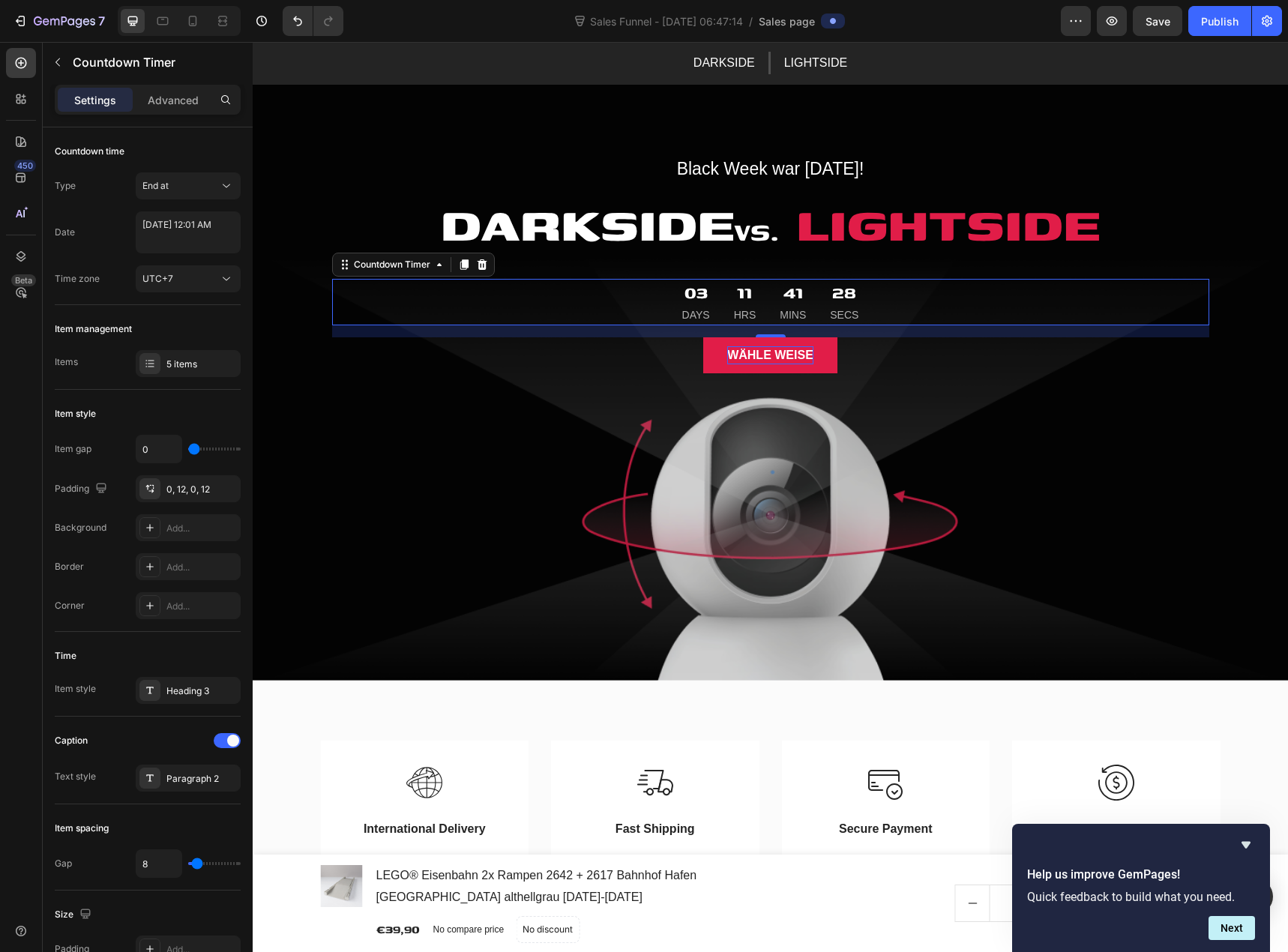
click at [698, 318] on p "Days" at bounding box center [696, 315] width 27 height 19
click at [695, 316] on p "Days" at bounding box center [696, 315] width 27 height 19
click at [181, 368] on div "5 items" at bounding box center [201, 364] width 70 height 14
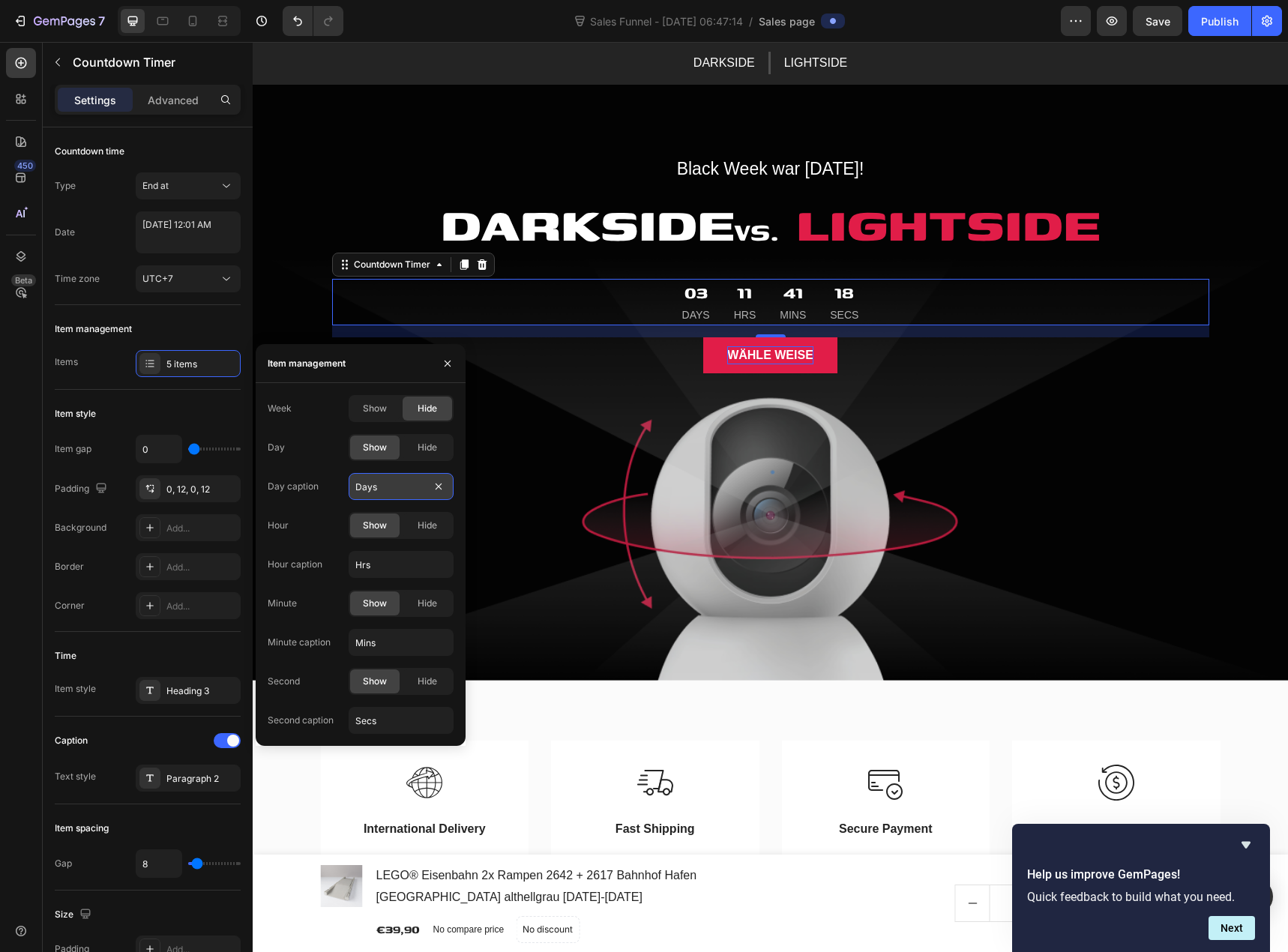
click at [383, 485] on input "Days" at bounding box center [401, 486] width 105 height 27
type input "TAGE"
click at [403, 569] on input "Hrs" at bounding box center [401, 565] width 105 height 27
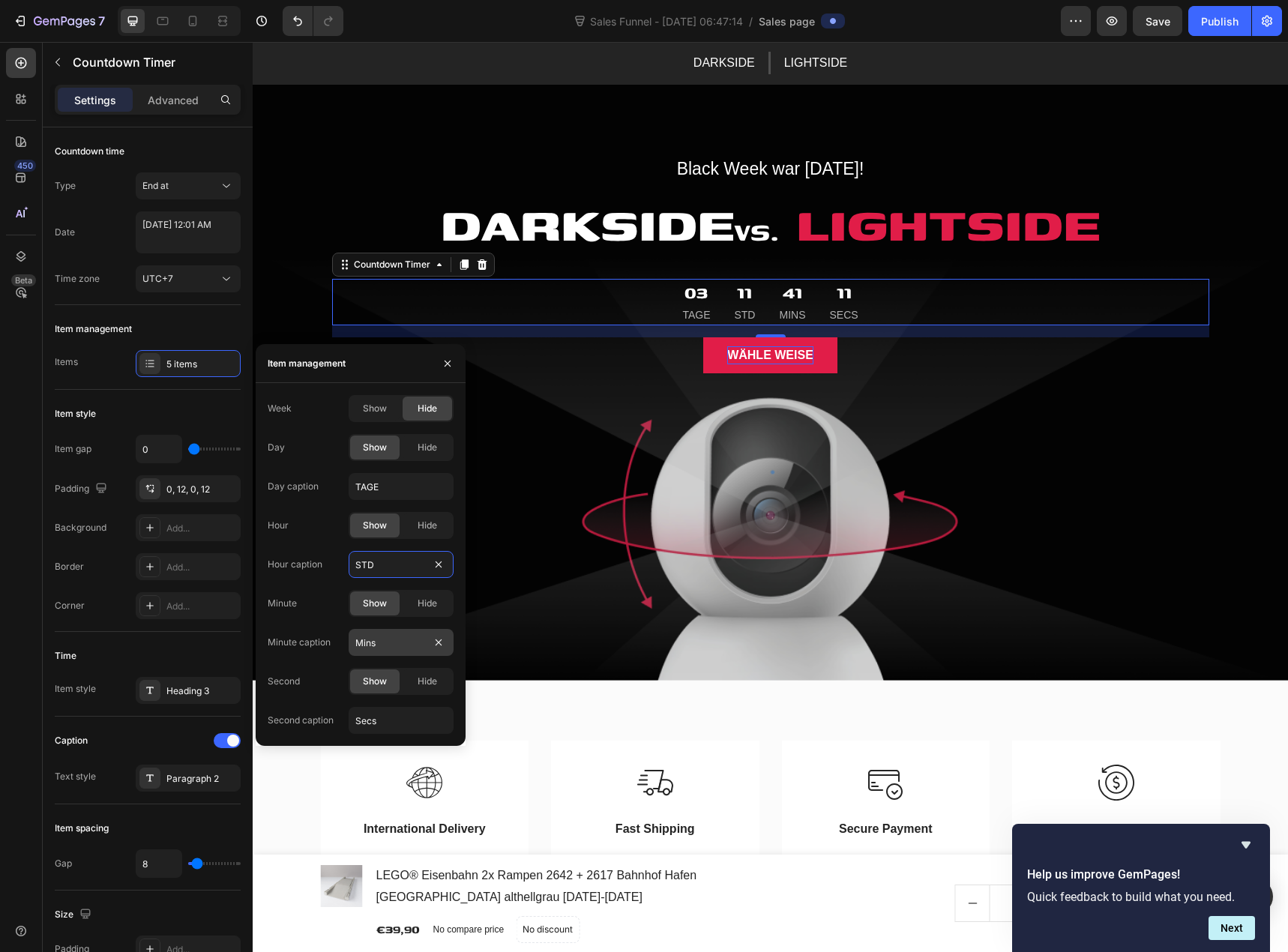
type input "STD"
click at [393, 642] on input "Mins" at bounding box center [401, 643] width 105 height 27
type input "MIN"
click at [378, 717] on input "Secs" at bounding box center [401, 721] width 105 height 27
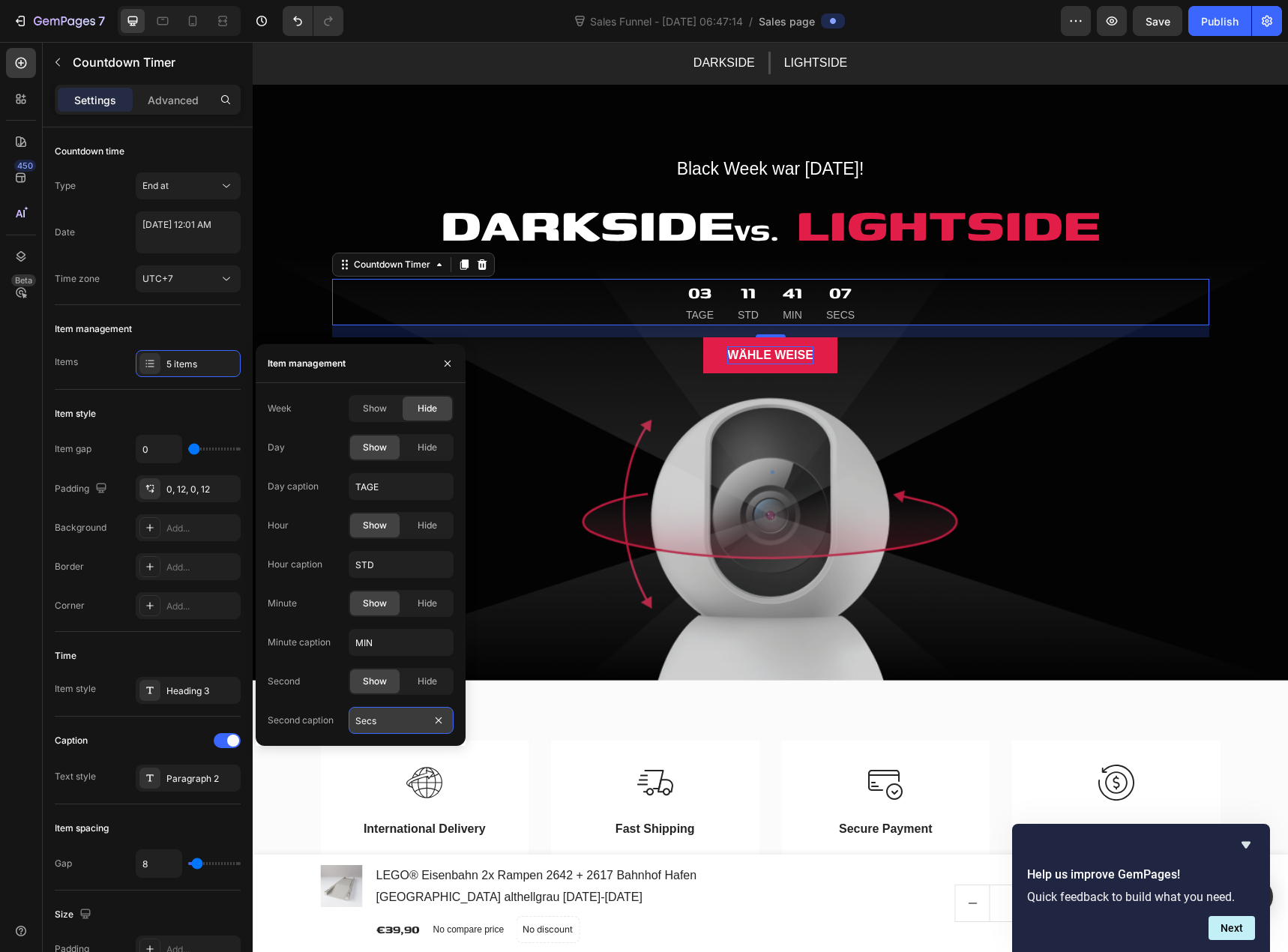
click at [378, 717] on input "Secs" at bounding box center [401, 721] width 105 height 27
type input "SEK"
click at [383, 577] on input "STD" at bounding box center [401, 565] width 105 height 27
type input "Stunden"
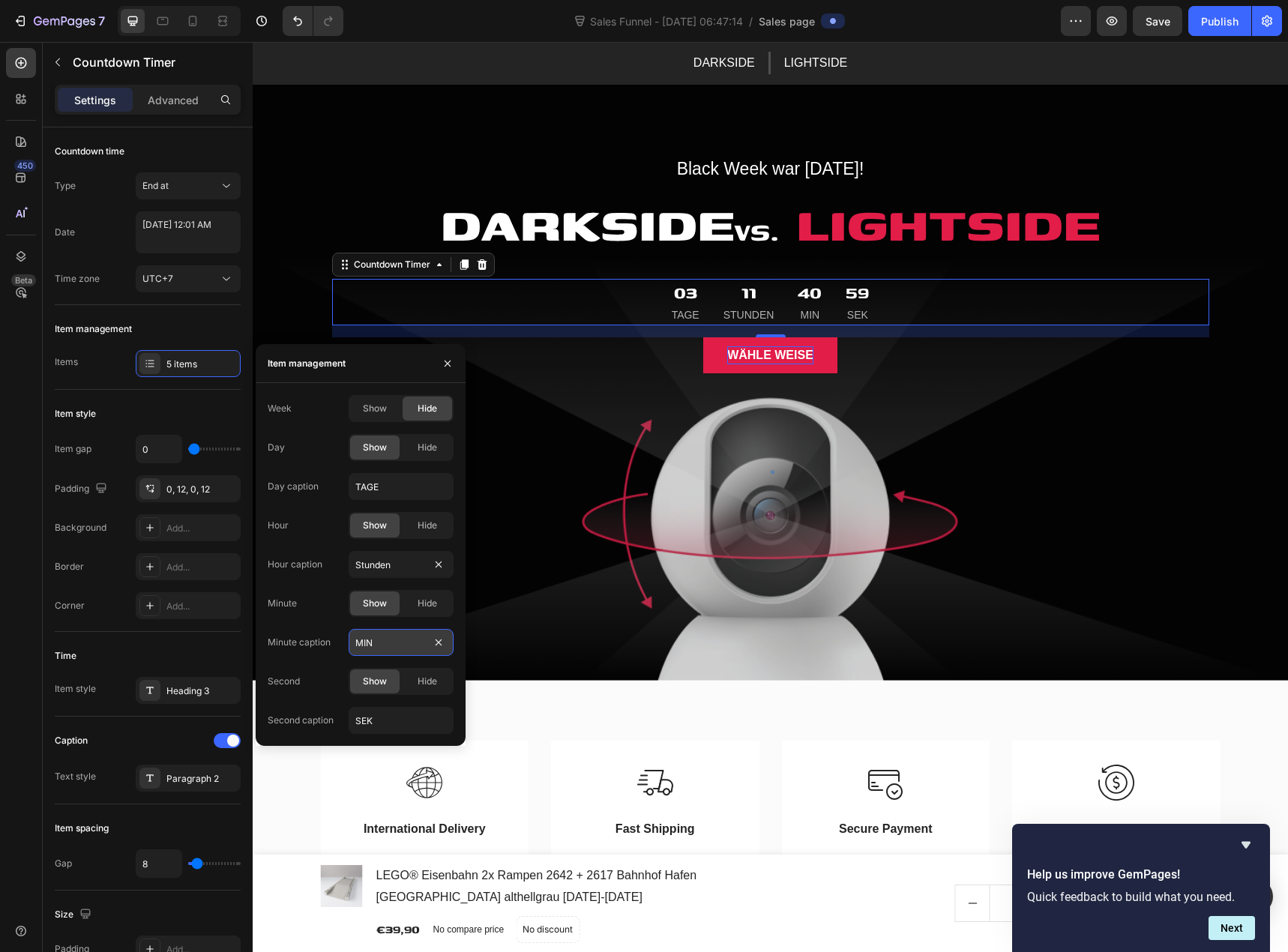
click at [405, 650] on input "MIN" at bounding box center [401, 643] width 105 height 27
type input "Minuten"
click at [373, 721] on input "SEK" at bounding box center [401, 721] width 105 height 27
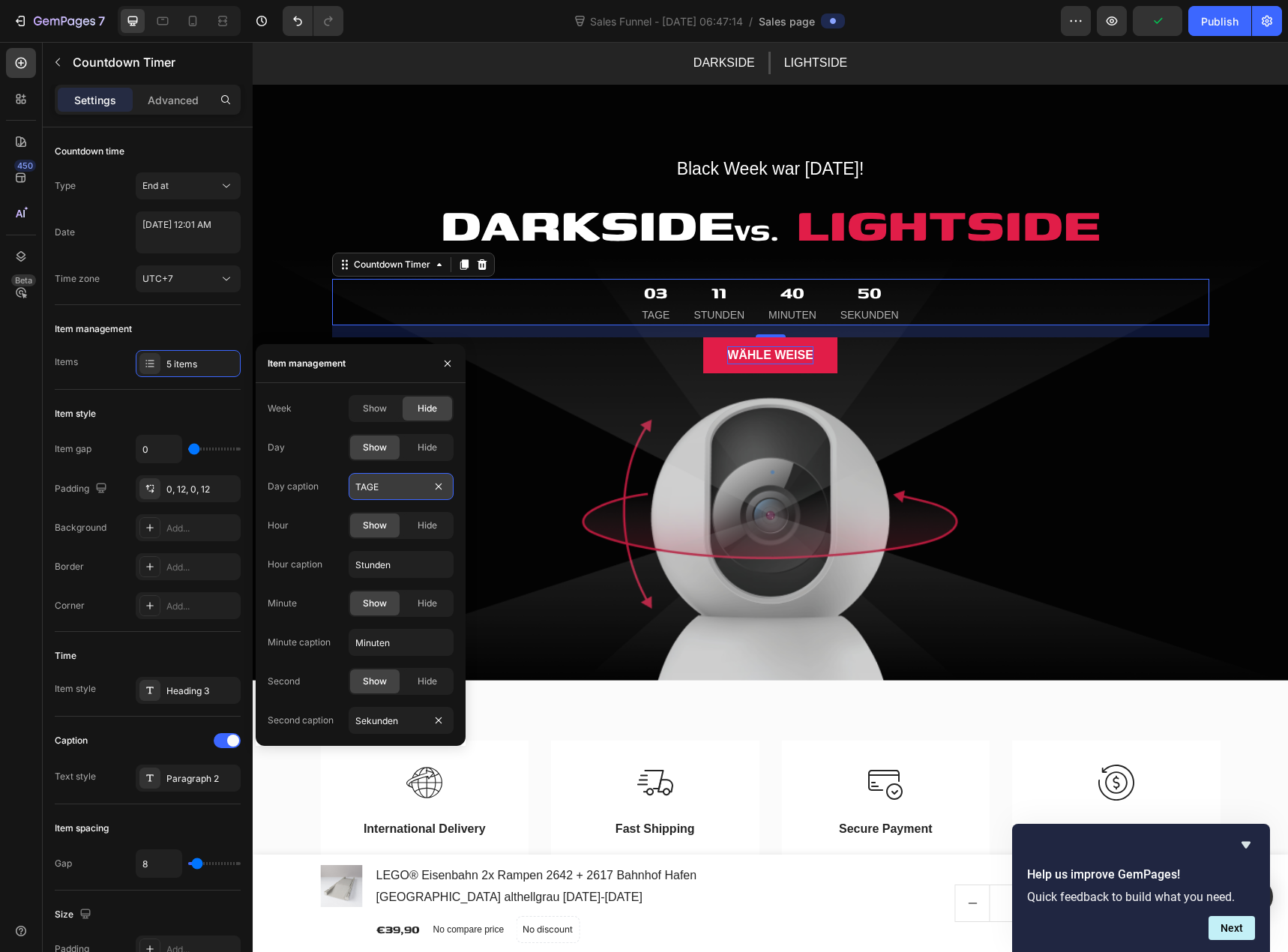
click at [400, 488] on input "TAGE" at bounding box center [401, 486] width 105 height 27
click at [430, 712] on div at bounding box center [439, 721] width 18 height 18
click at [401, 722] on input "Sekunden" at bounding box center [401, 721] width 105 height 27
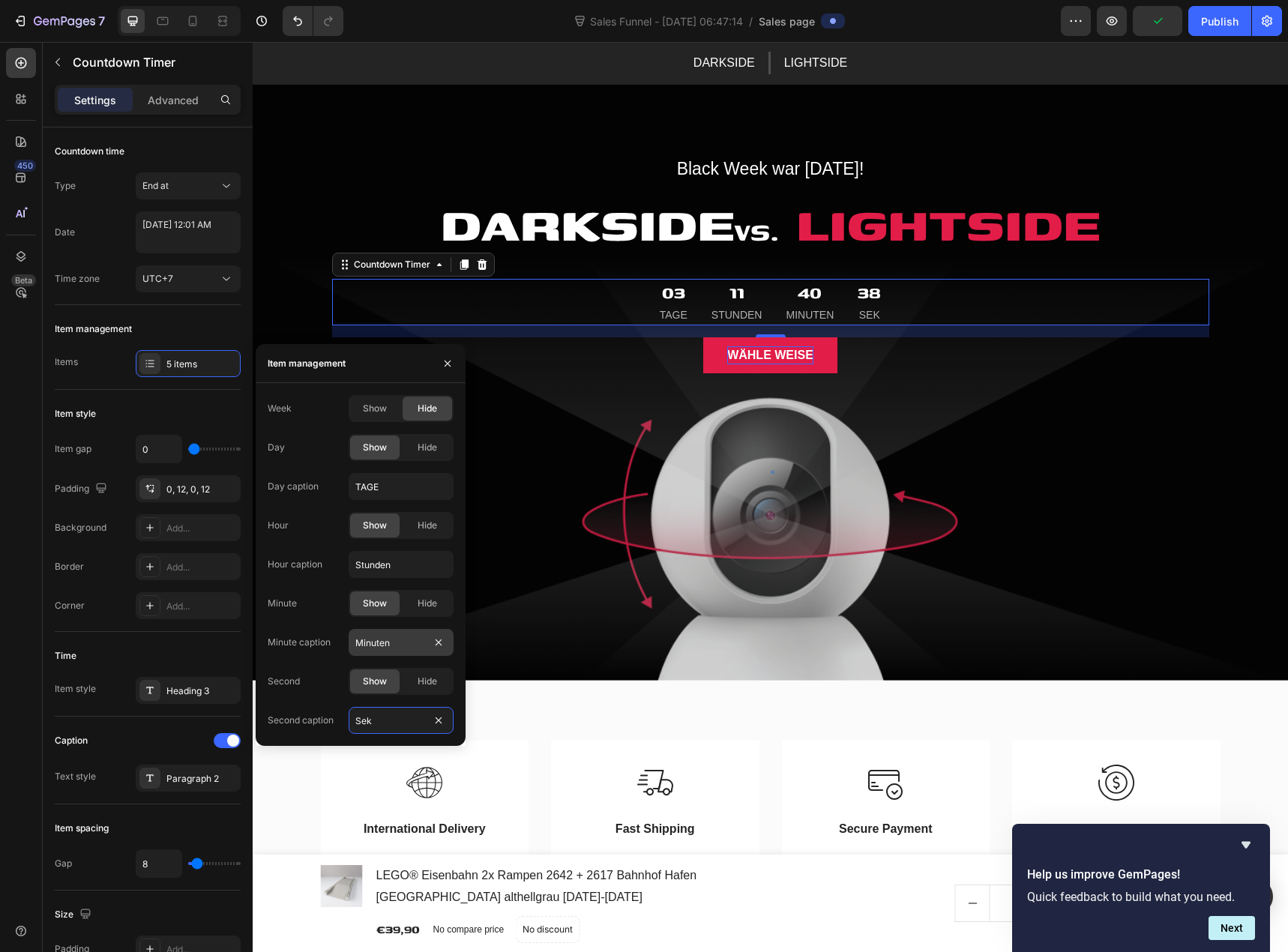
type input "Sek"
click at [380, 643] on input "Minuten" at bounding box center [401, 643] width 105 height 27
type input "Min"
click at [366, 568] on input "Stunden" at bounding box center [401, 565] width 105 height 27
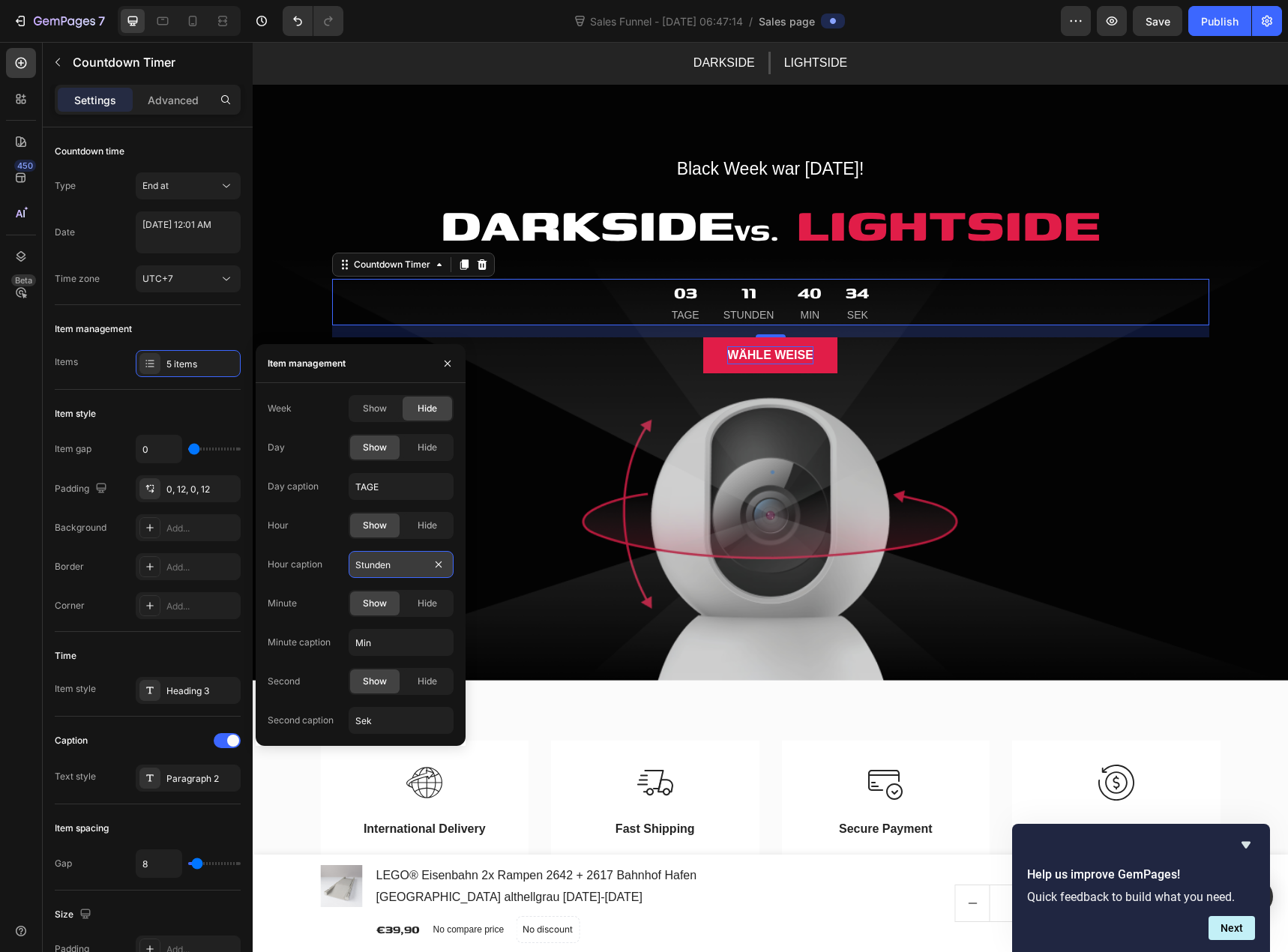
click at [366, 568] on input "Stunden" at bounding box center [401, 565] width 105 height 27
type input "Std"
click at [396, 484] on input "TAGE" at bounding box center [401, 486] width 105 height 27
click at [426, 456] on div "Hide" at bounding box center [427, 447] width 49 height 24
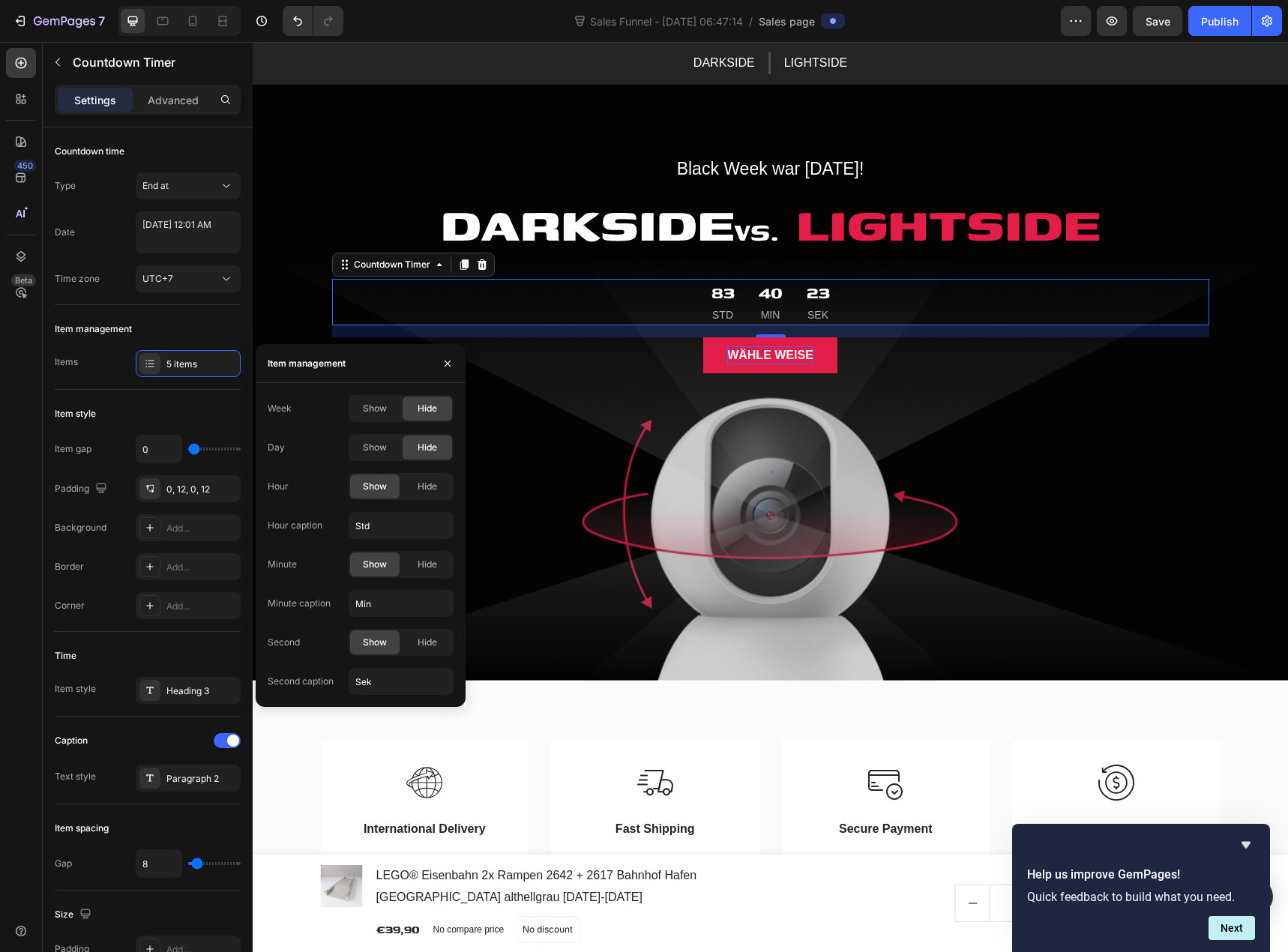
click at [426, 456] on div "Hide" at bounding box center [427, 447] width 49 height 24
click at [375, 440] on div "Show" at bounding box center [374, 447] width 49 height 24
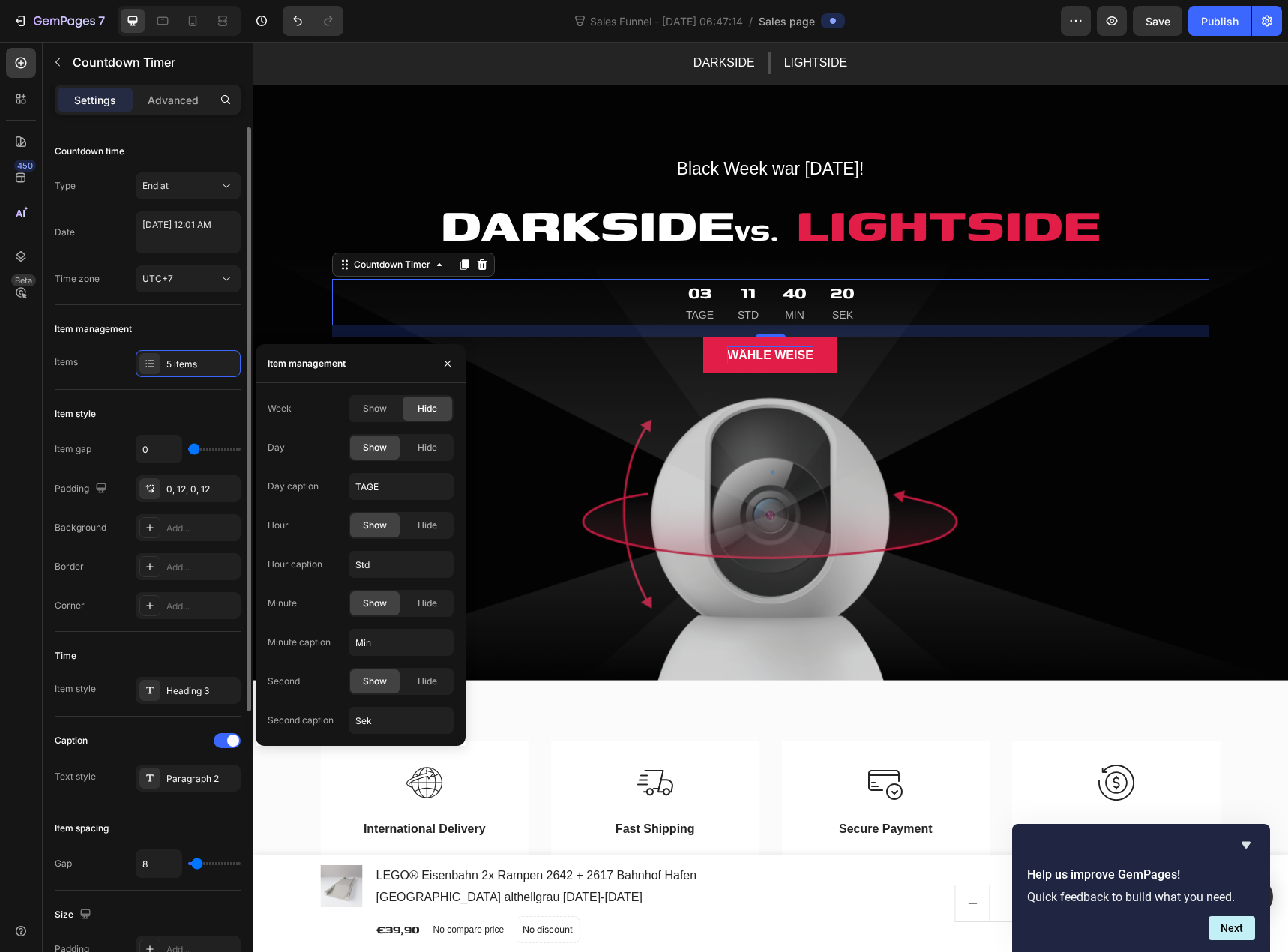
click at [189, 319] on div "Item management" at bounding box center [148, 329] width 186 height 24
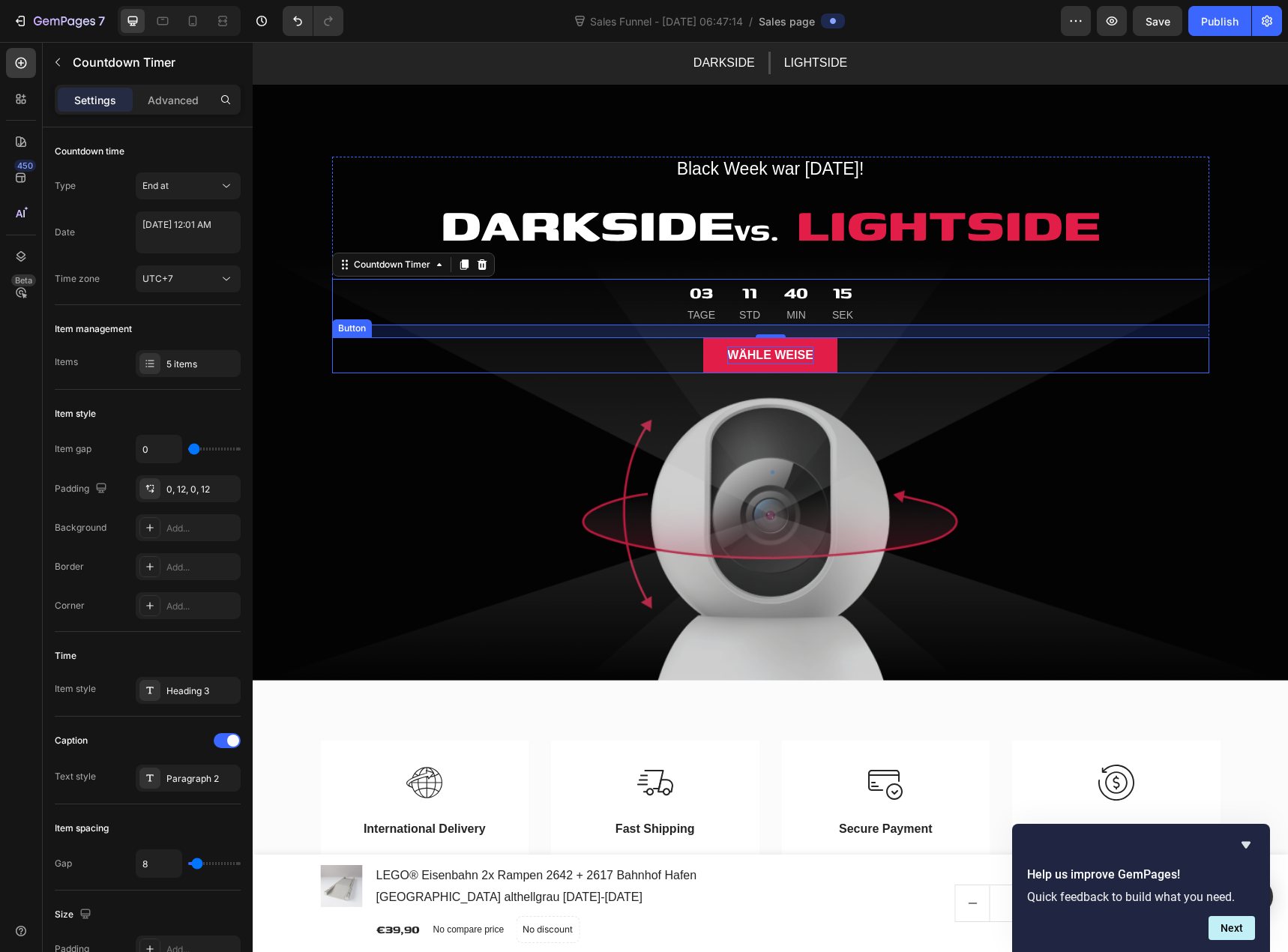
click at [728, 359] on p "Wähle weise" at bounding box center [770, 355] width 87 height 18
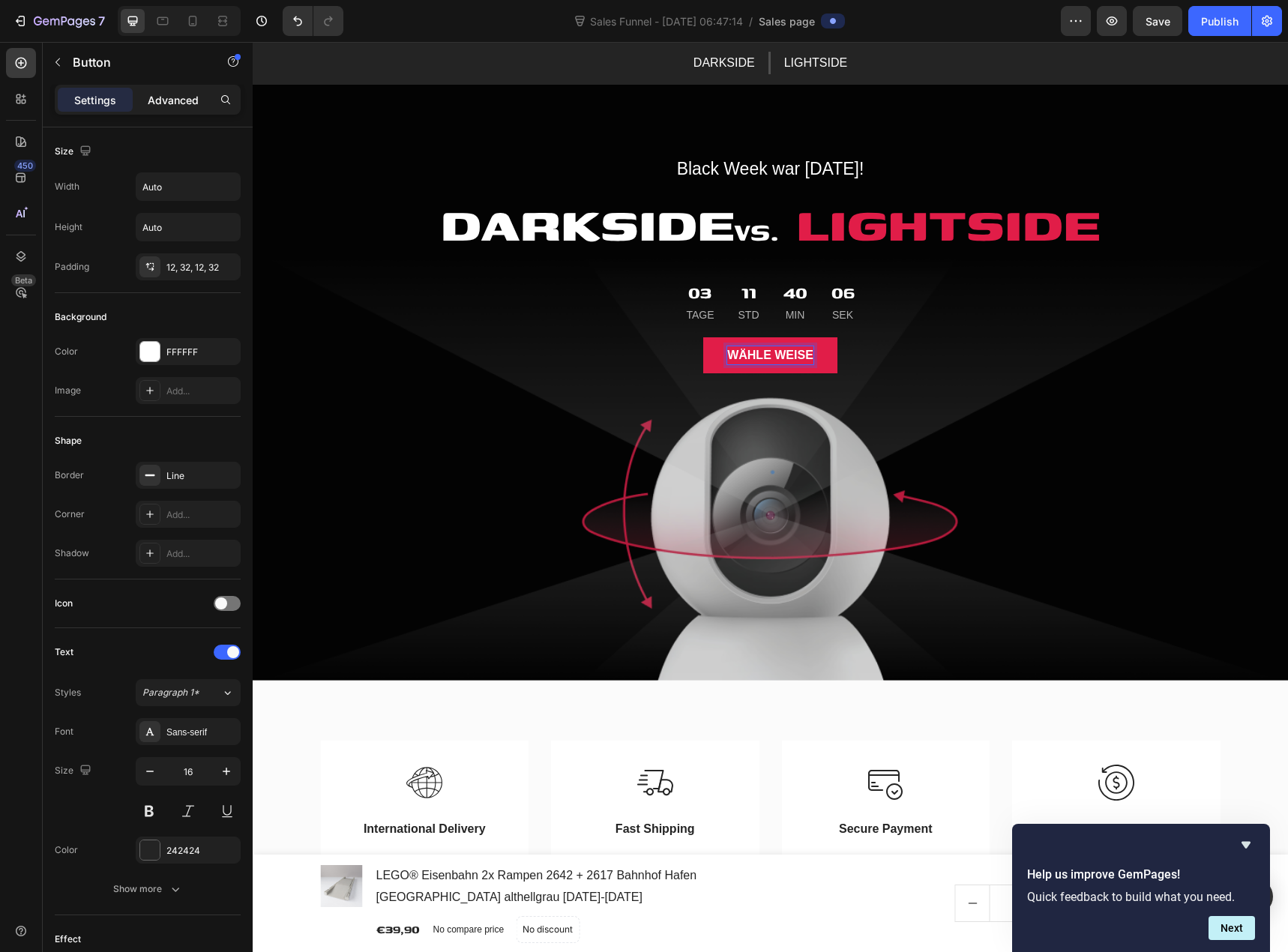
click at [181, 111] on div "Advanced" at bounding box center [173, 99] width 75 height 24
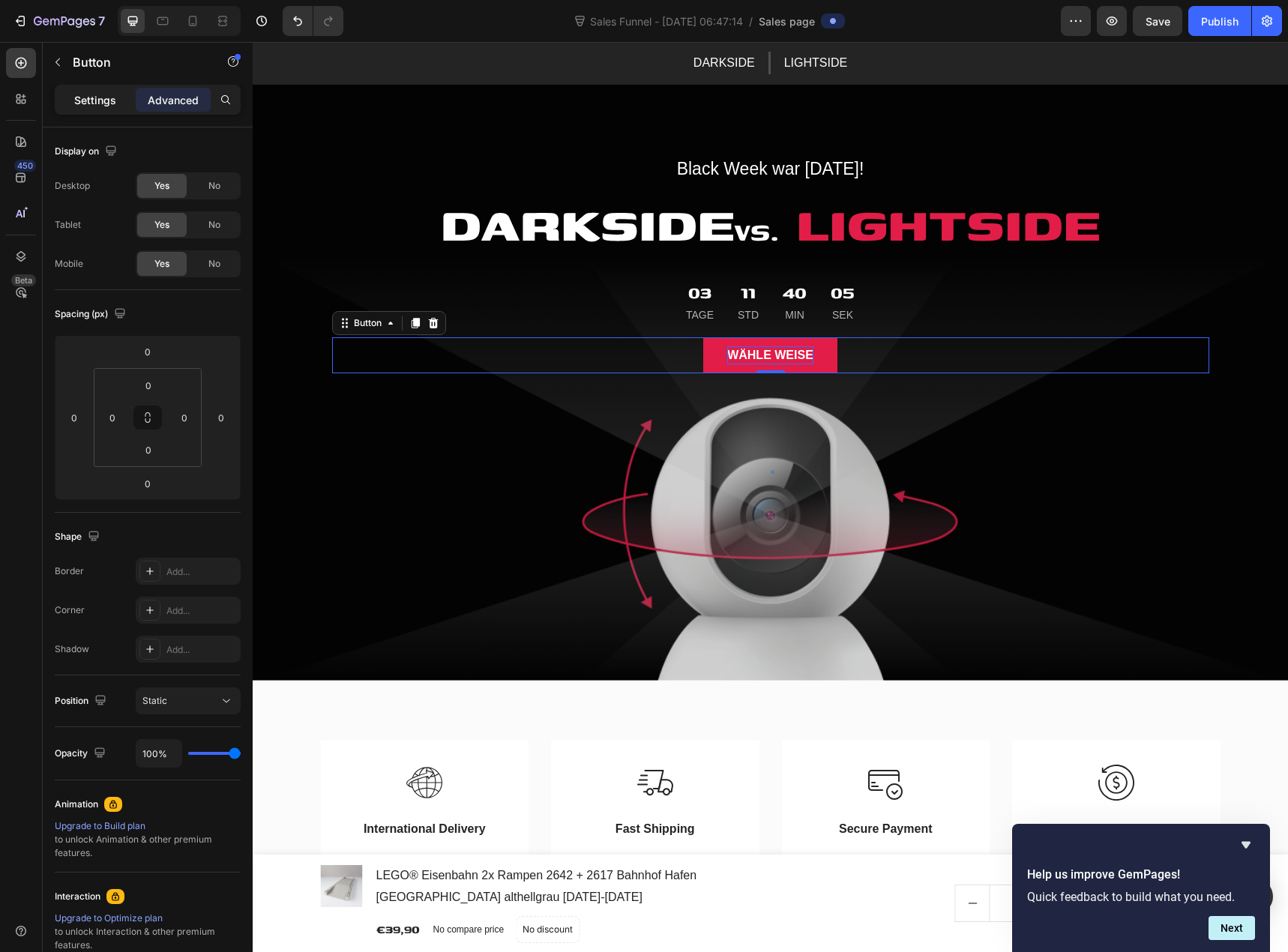
click at [100, 102] on p "Settings" at bounding box center [95, 99] width 42 height 15
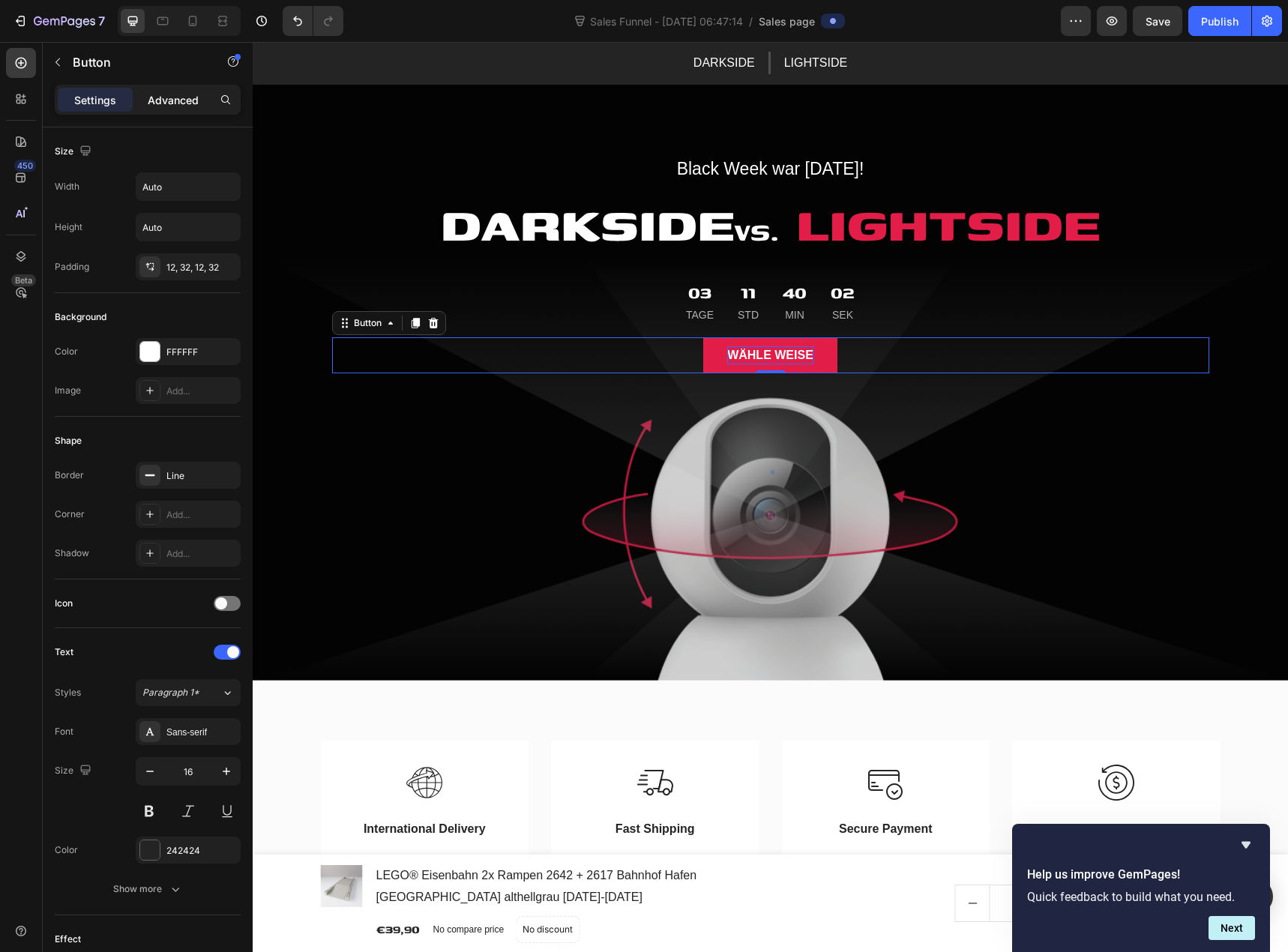
click at [179, 98] on p "Advanced" at bounding box center [173, 99] width 51 height 15
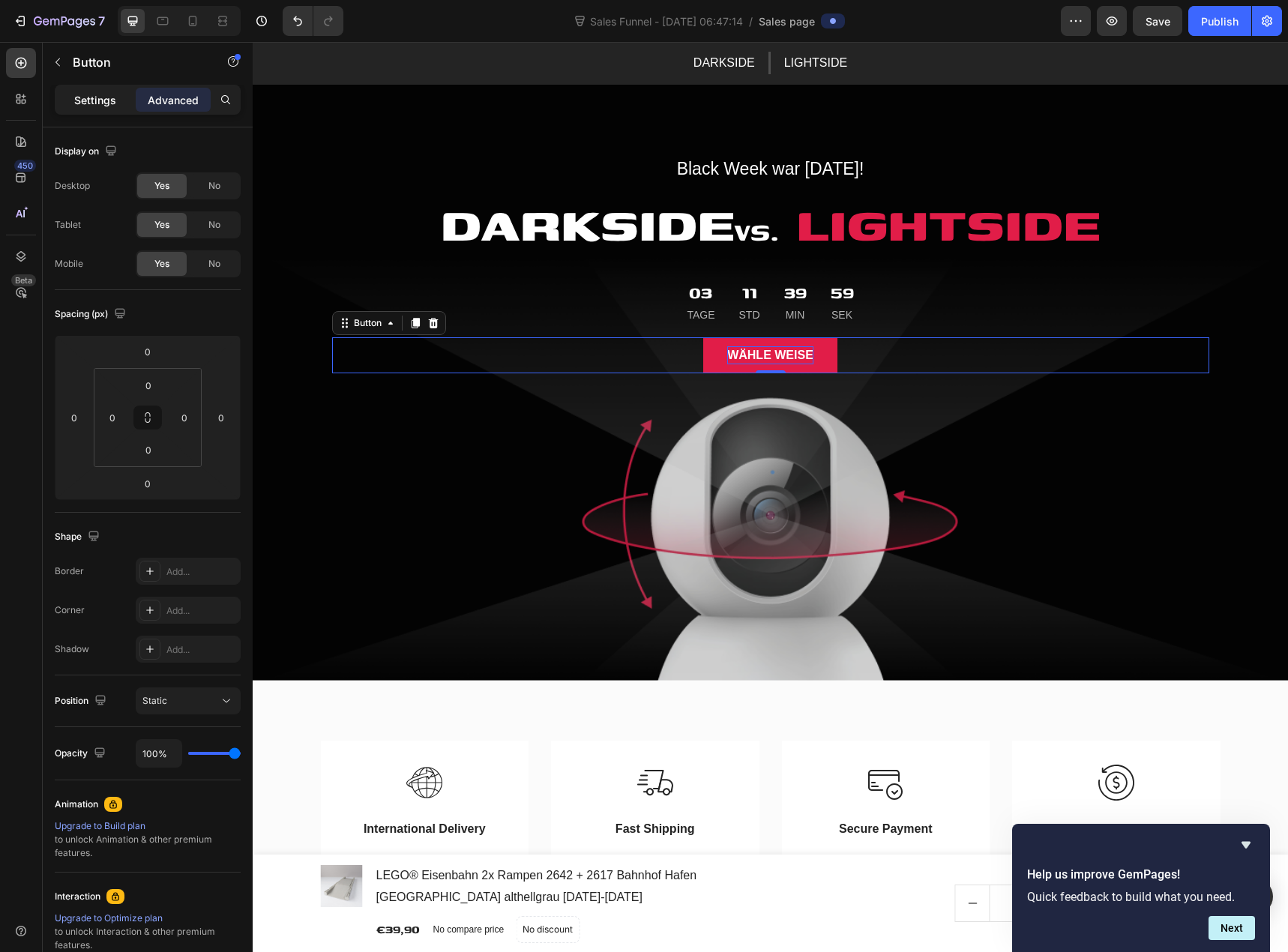
click at [89, 107] on p "Settings" at bounding box center [95, 99] width 42 height 15
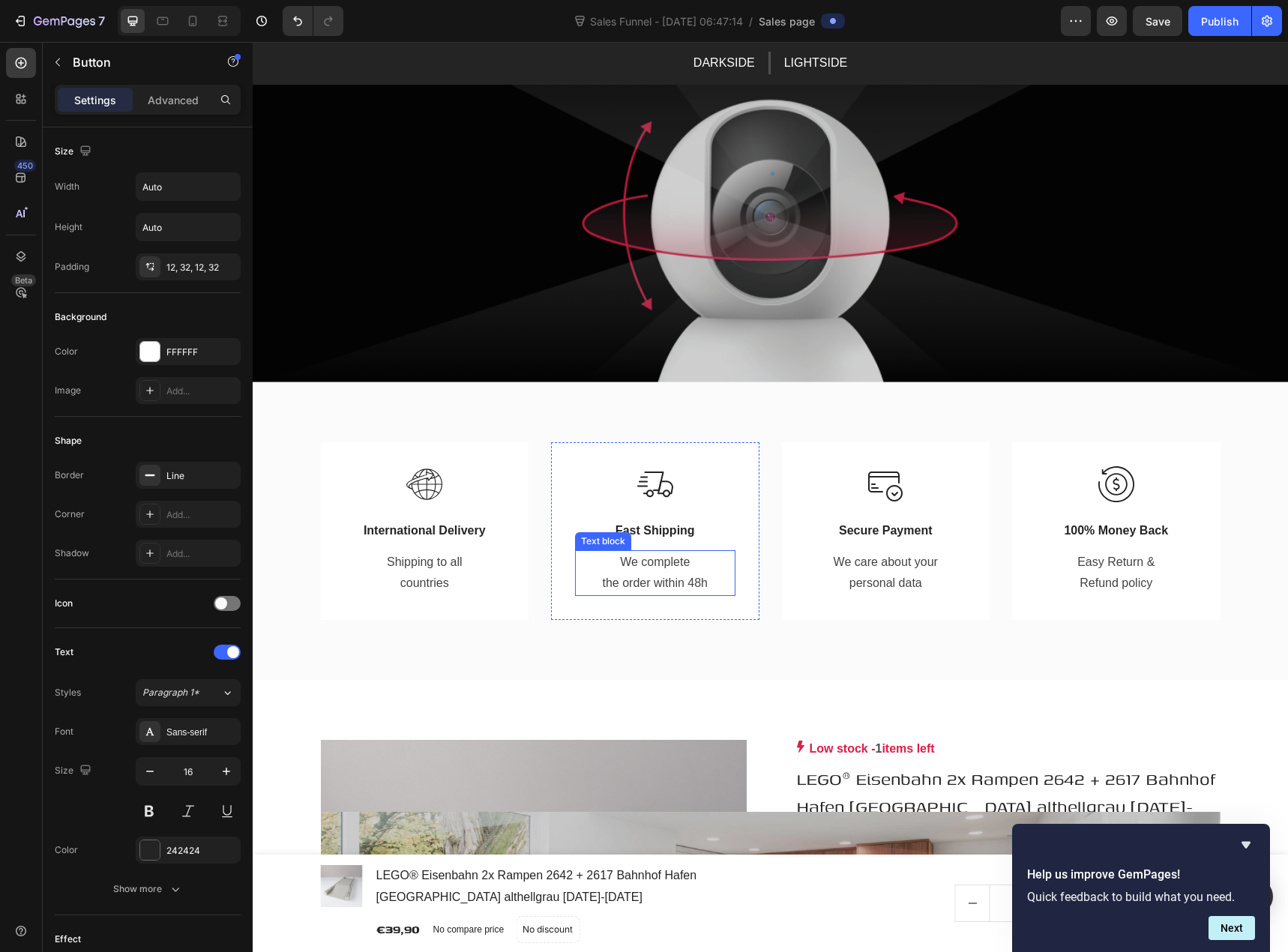
scroll to position [300, 0]
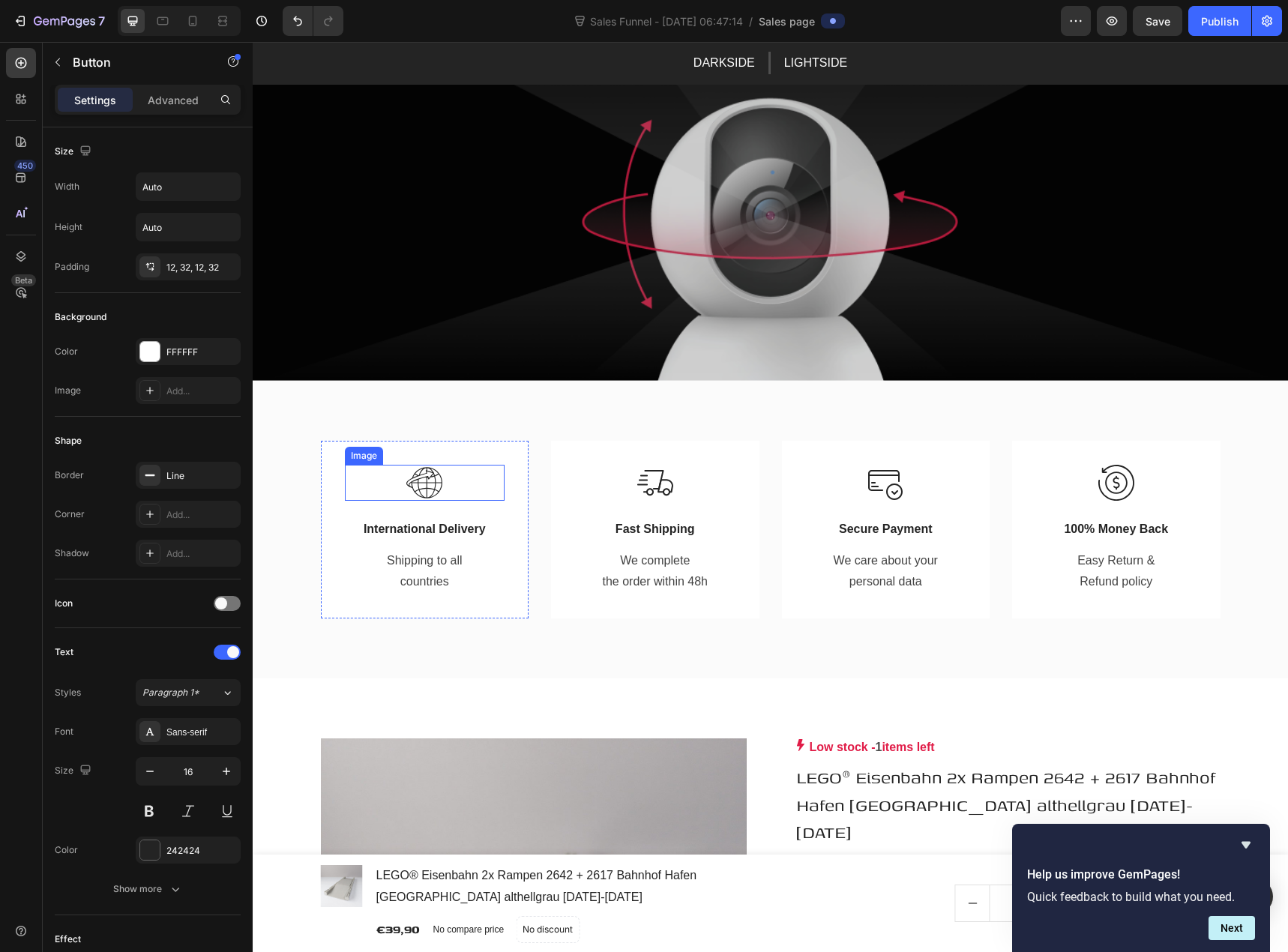
click at [425, 493] on img at bounding box center [424, 483] width 36 height 36
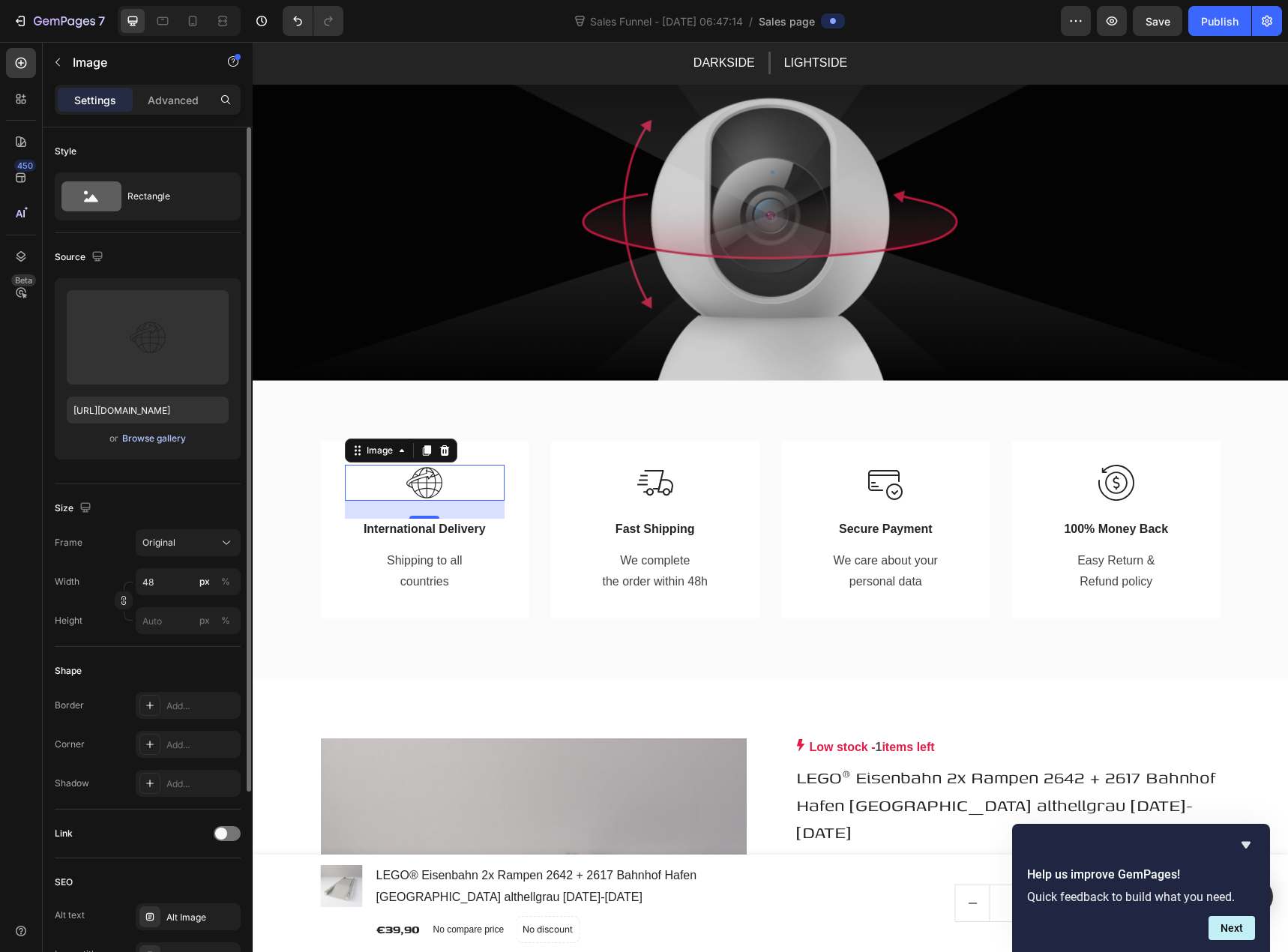
click at [172, 439] on div "Browse gallery" at bounding box center [154, 438] width 64 height 14
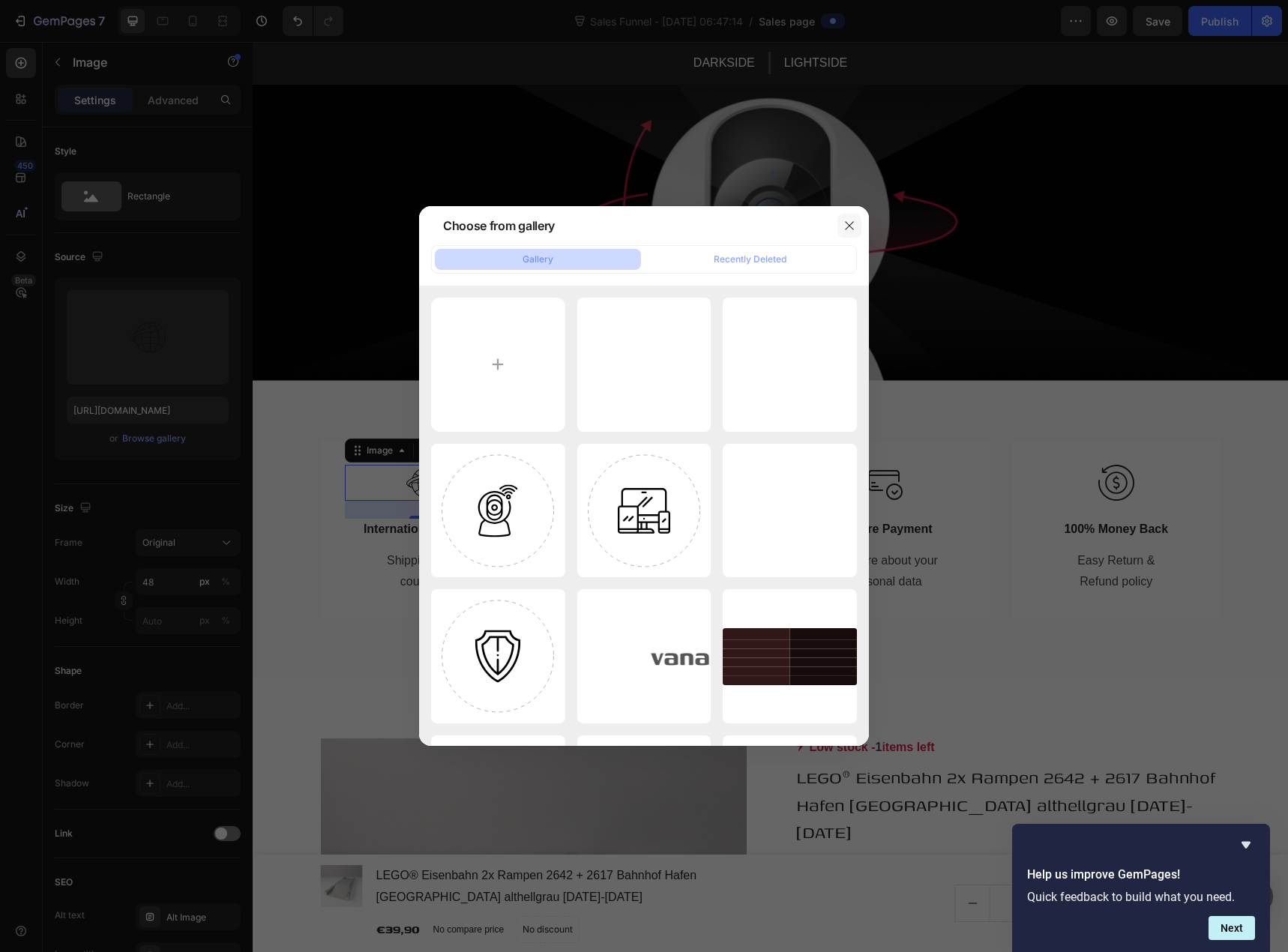
click at [850, 224] on icon "button" at bounding box center [849, 225] width 12 height 12
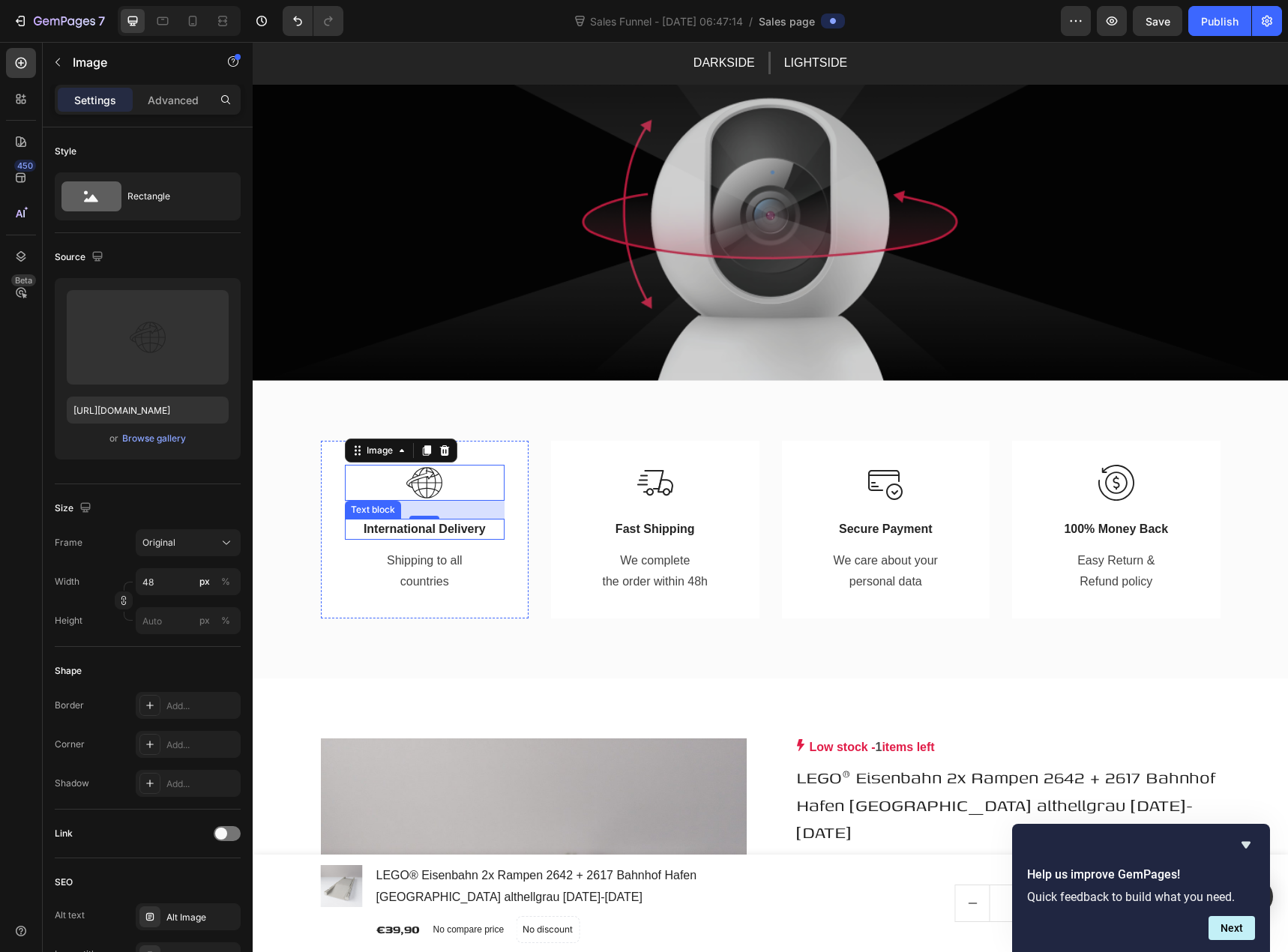
click at [429, 533] on p "International Delivery" at bounding box center [424, 529] width 158 height 18
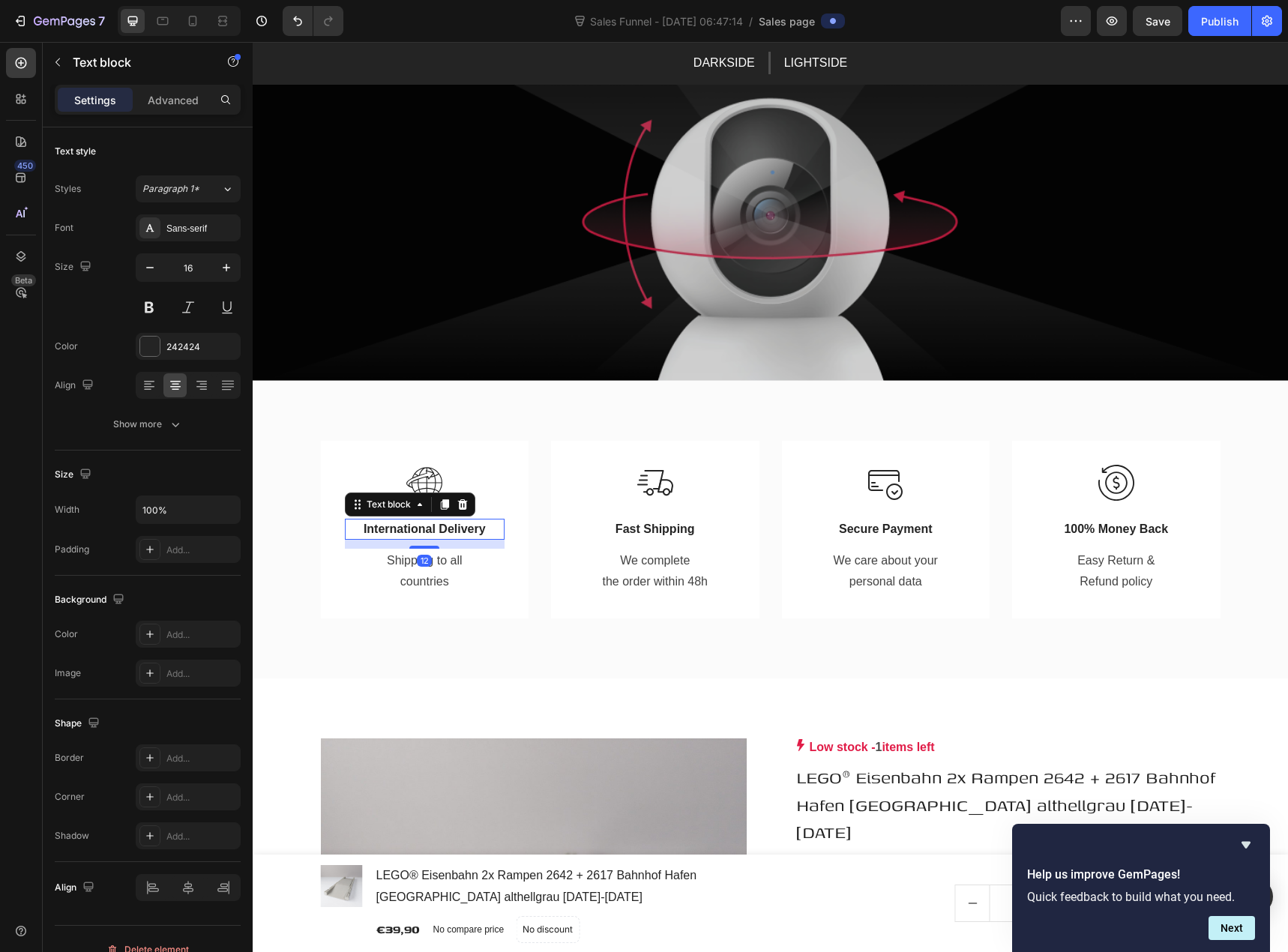
click at [434, 532] on p "International Delivery" at bounding box center [424, 529] width 158 height 18
click at [418, 575] on p "Shipping to all countries" at bounding box center [424, 572] width 121 height 44
click at [427, 568] on p "Shipping to all countries" at bounding box center [424, 572] width 121 height 44
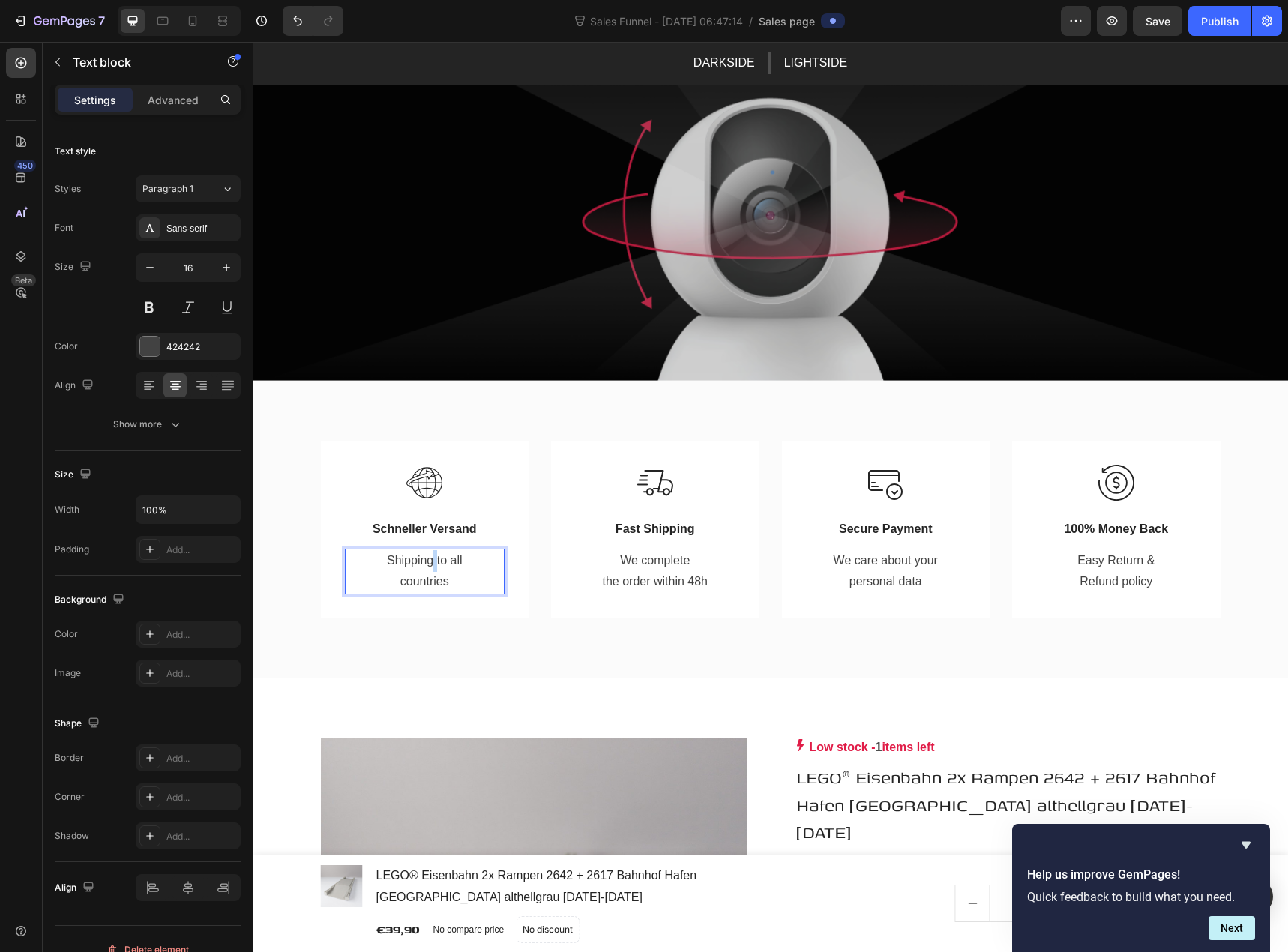
click at [427, 568] on p "Shipping to all countries" at bounding box center [424, 572] width 121 height 44
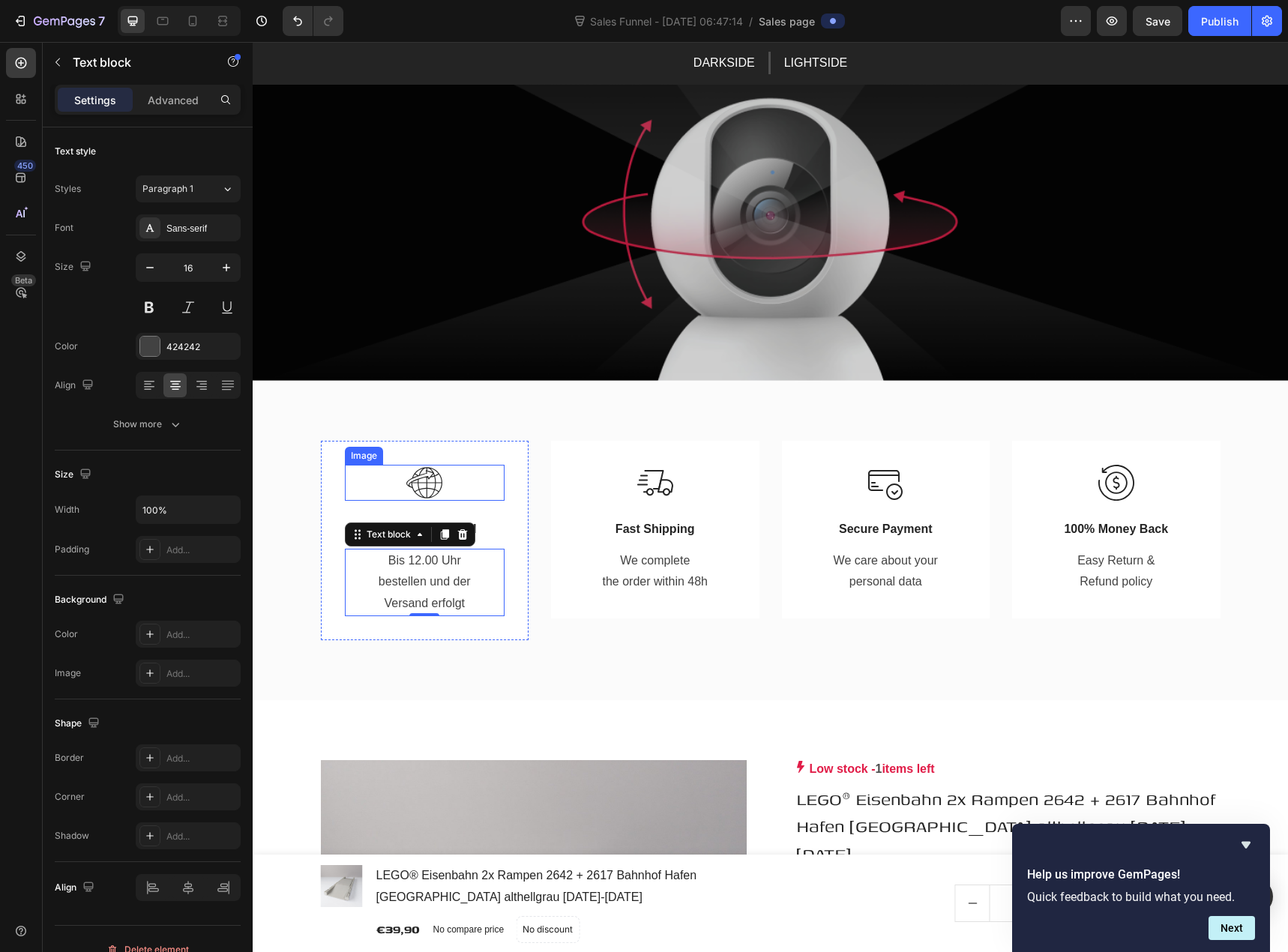
click at [415, 474] on img at bounding box center [424, 483] width 36 height 36
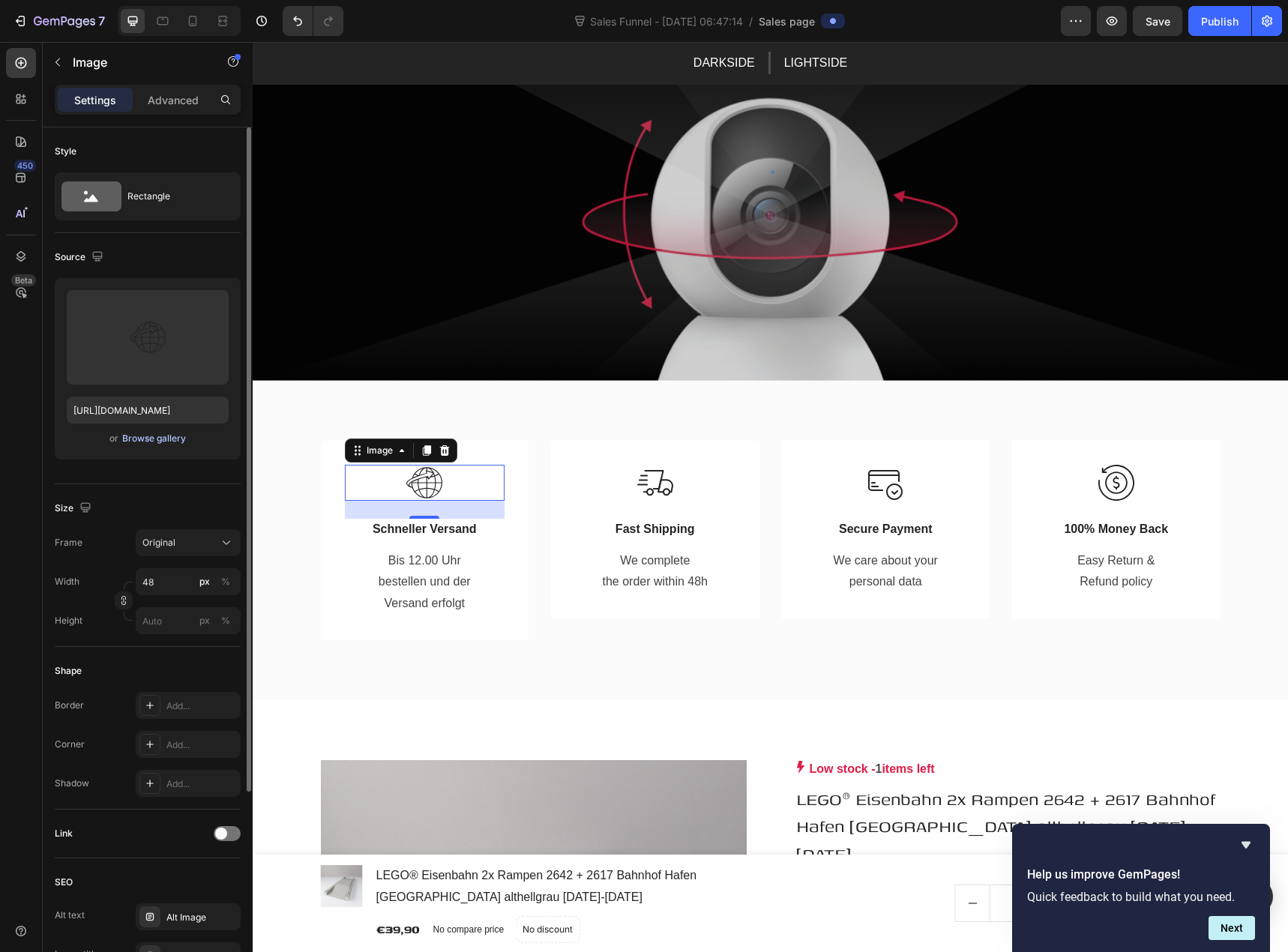
click at [168, 443] on div "Browse gallery" at bounding box center [154, 438] width 64 height 14
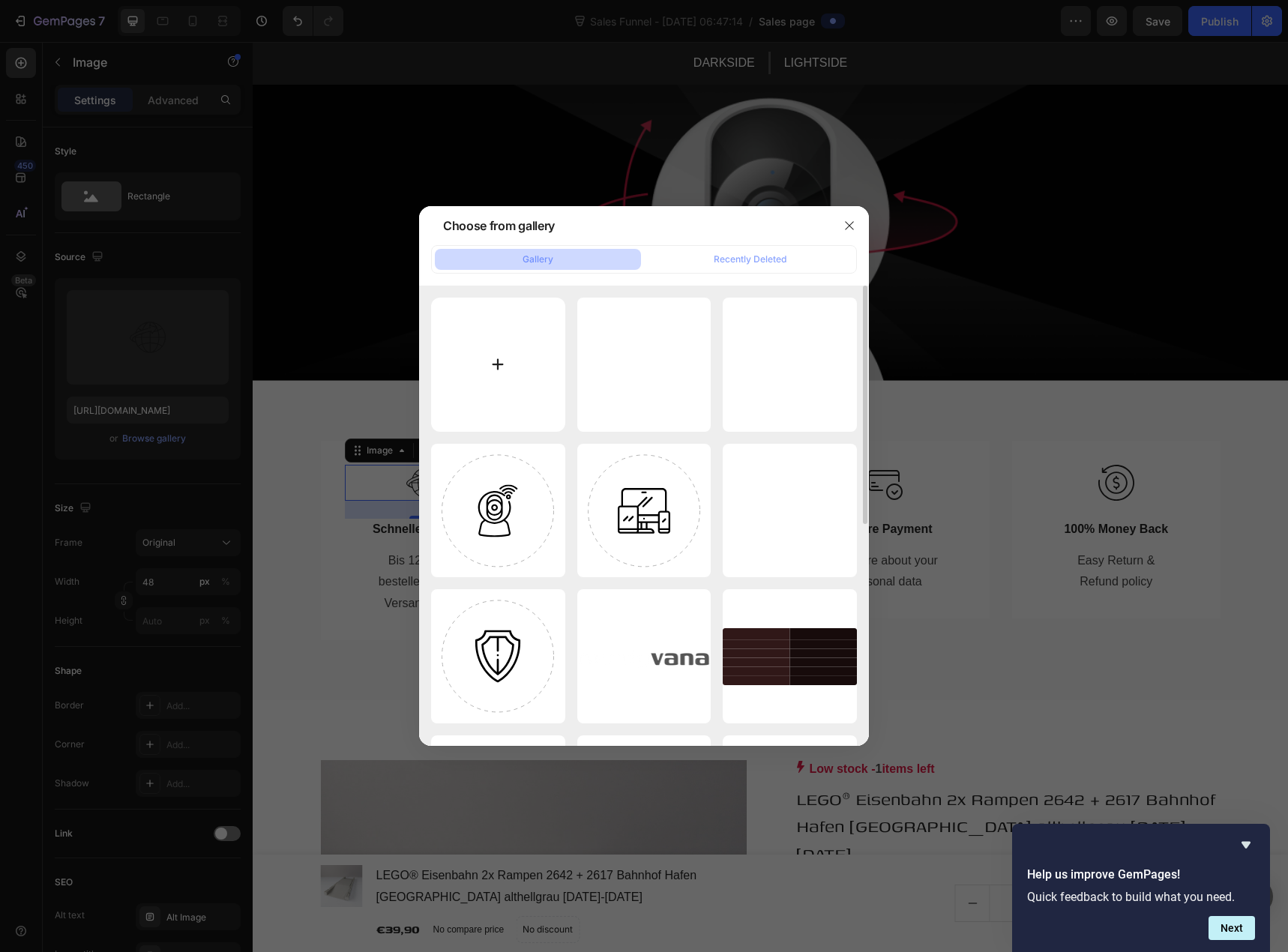
click at [517, 385] on input "file" at bounding box center [497, 364] width 134 height 134
type input "C:\fakepath\nerdyvana knobert paketband.png"
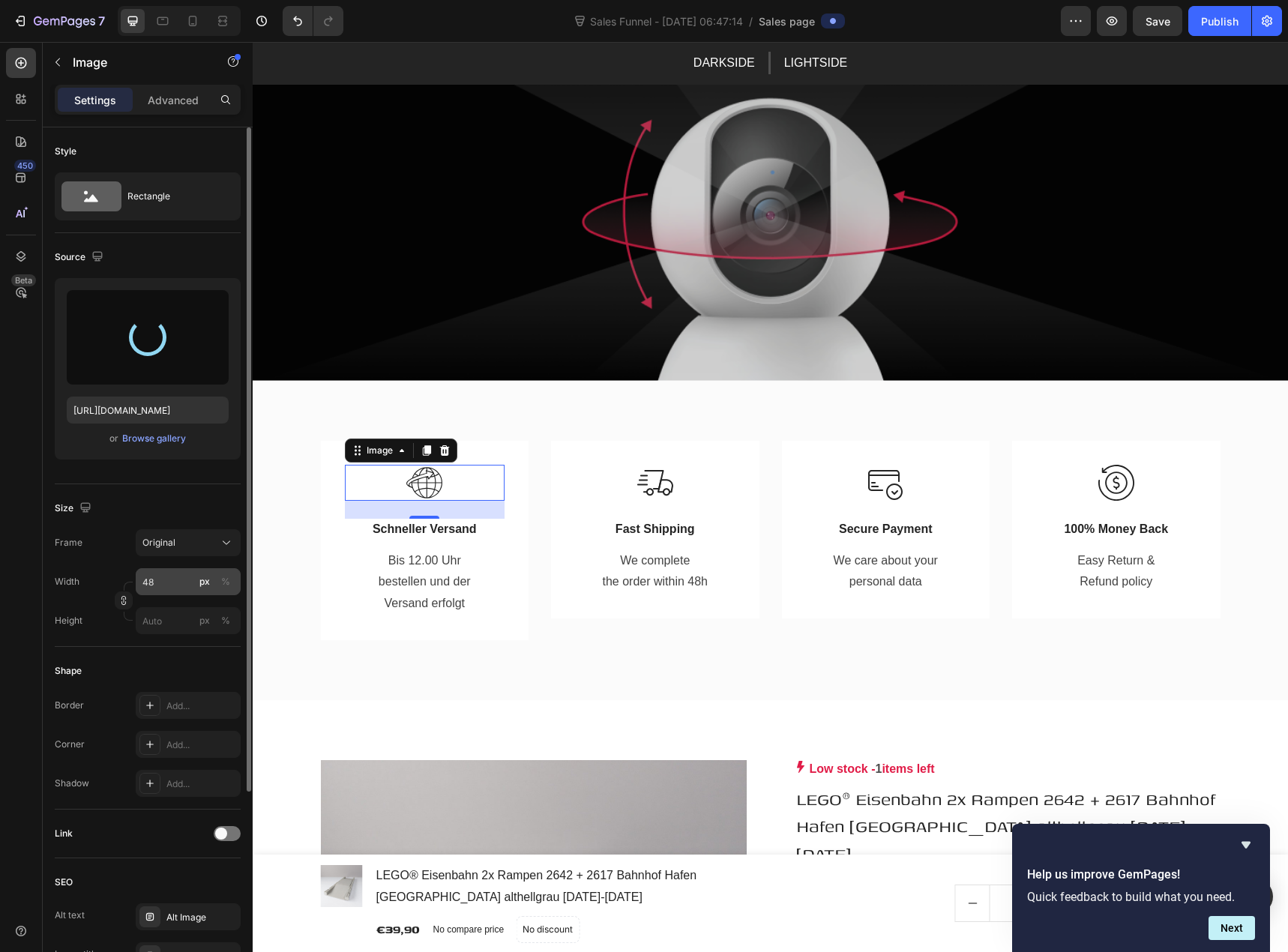
type input "https://cdn.shopify.com/s/files/1/0939/8324/4635/files/gempages_586225068544099…"
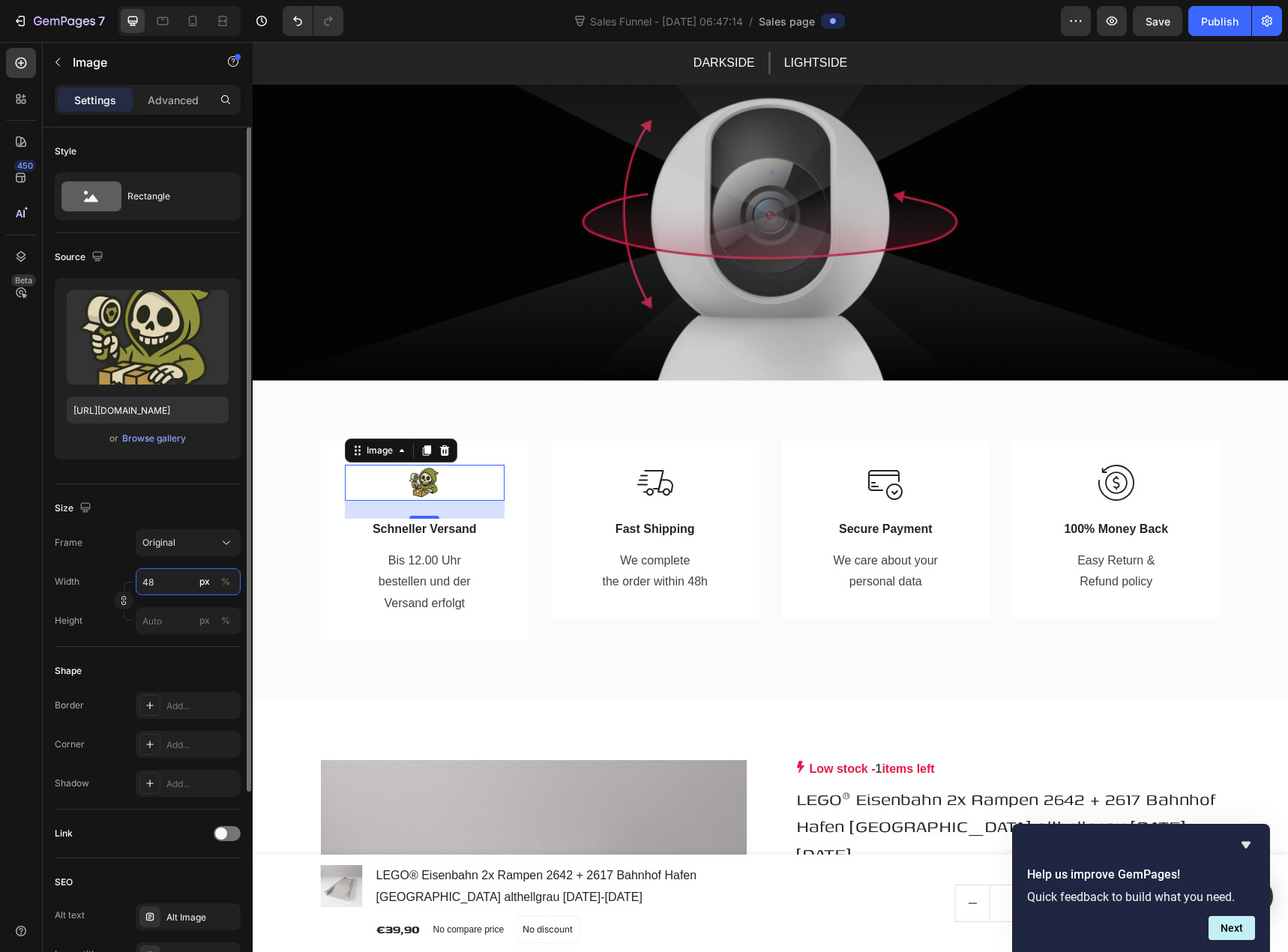
click at [178, 579] on input "48" at bounding box center [188, 582] width 105 height 27
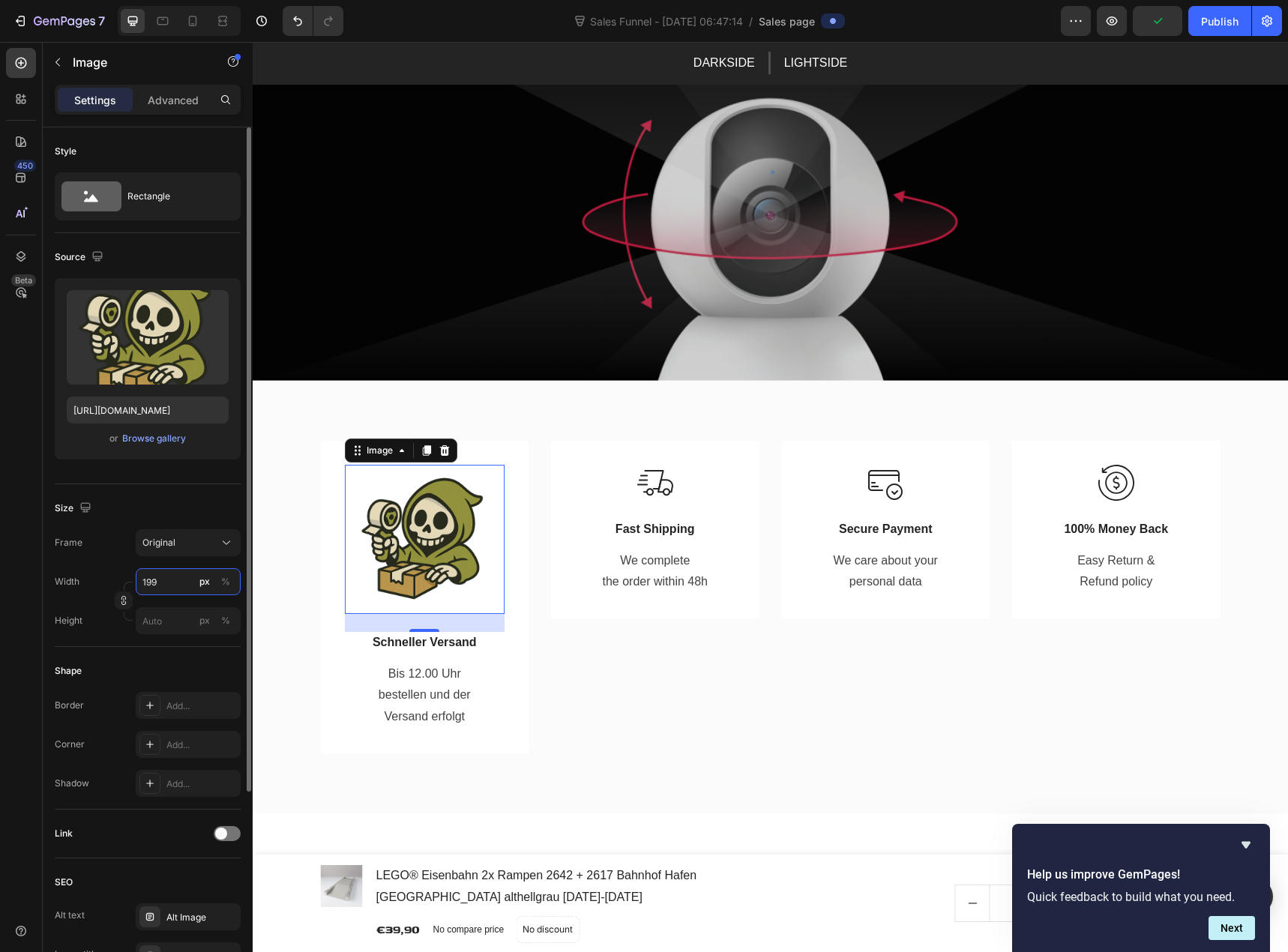
type input "200"
click at [401, 646] on p "Schneller Versand" at bounding box center [424, 643] width 158 height 18
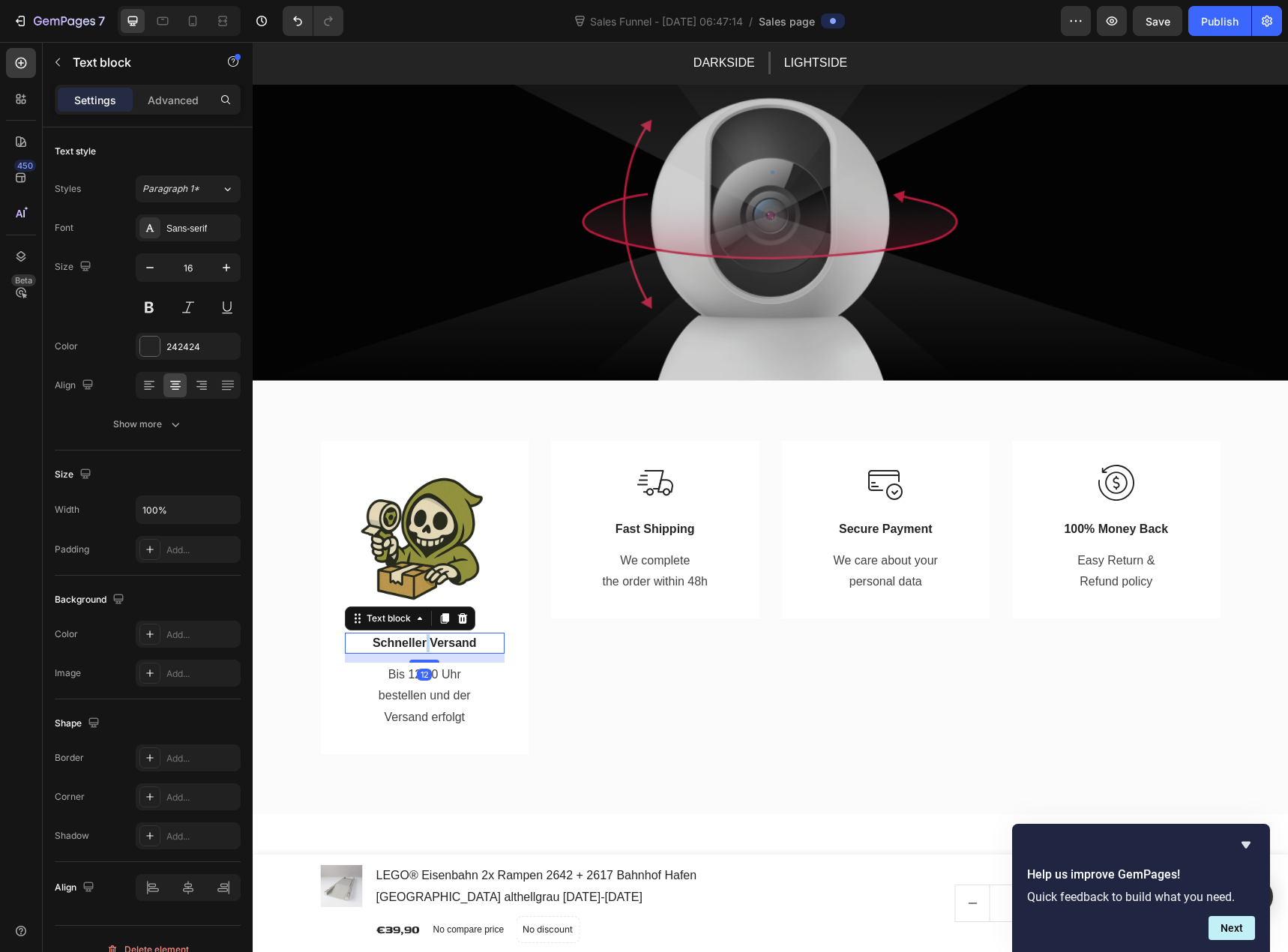
click at [419, 642] on p "Schneller Versand" at bounding box center [424, 643] width 158 height 18
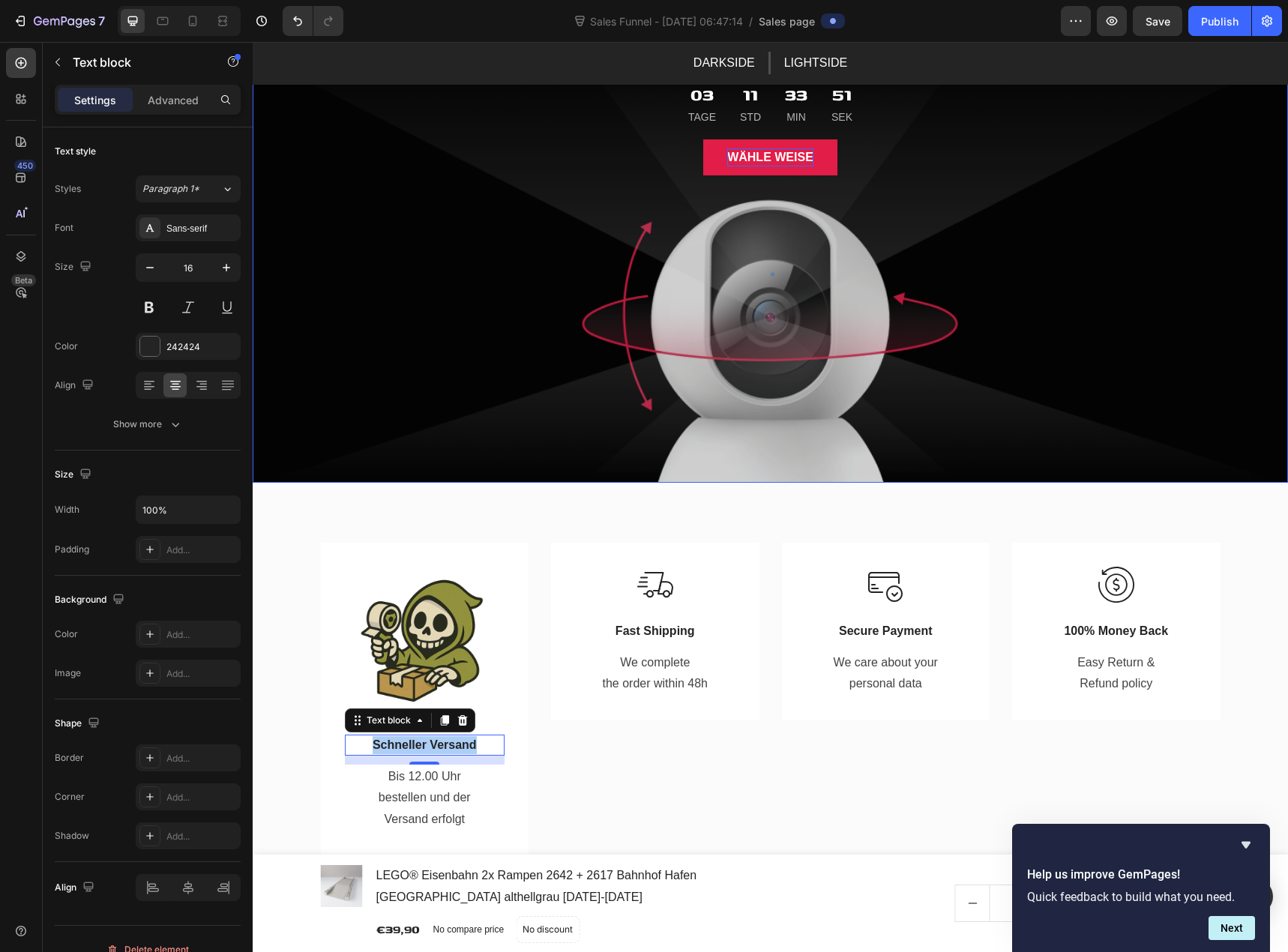
scroll to position [0, 0]
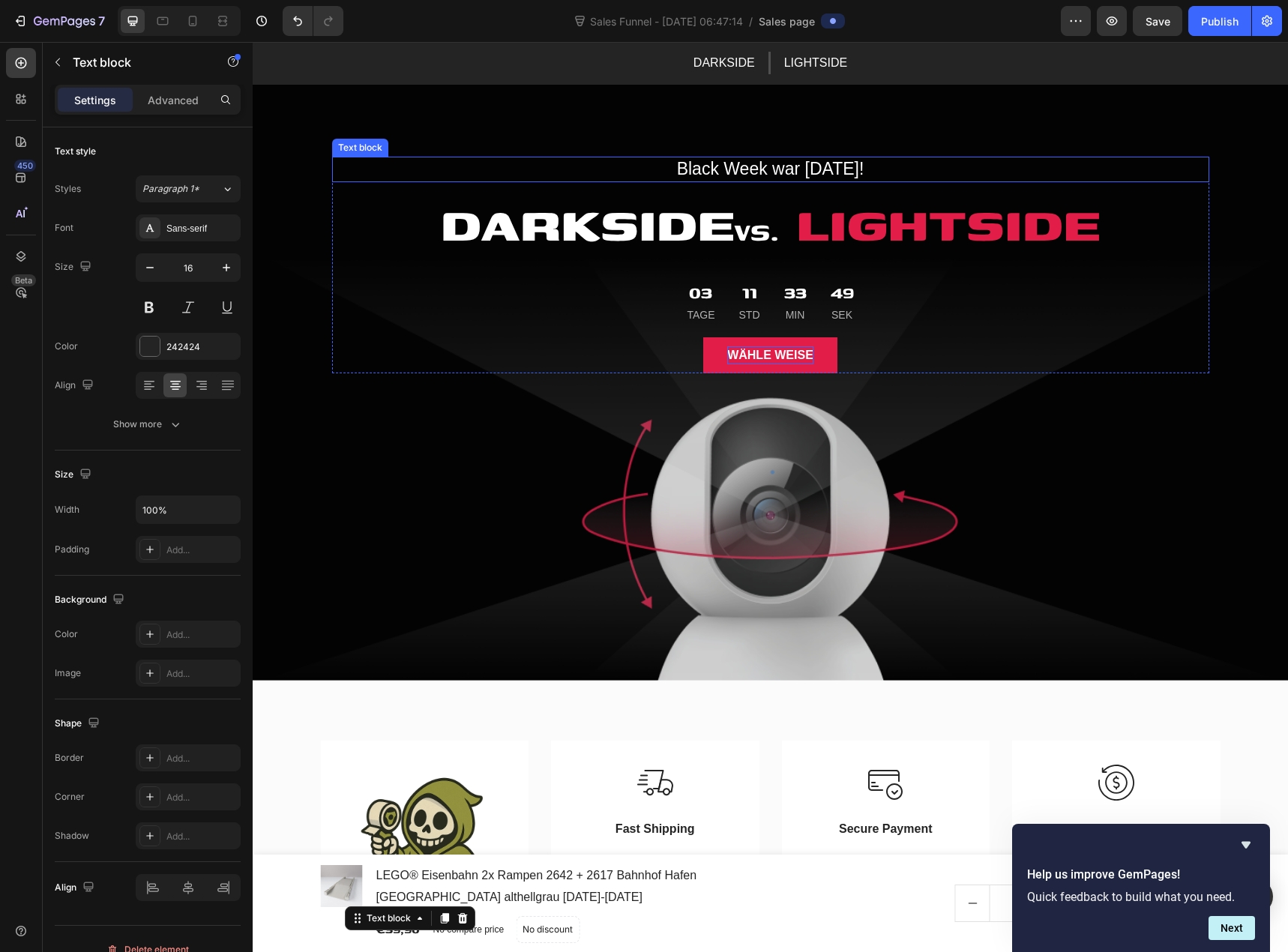
click at [787, 167] on p "Black Week war gestern!" at bounding box center [771, 169] width 874 height 23
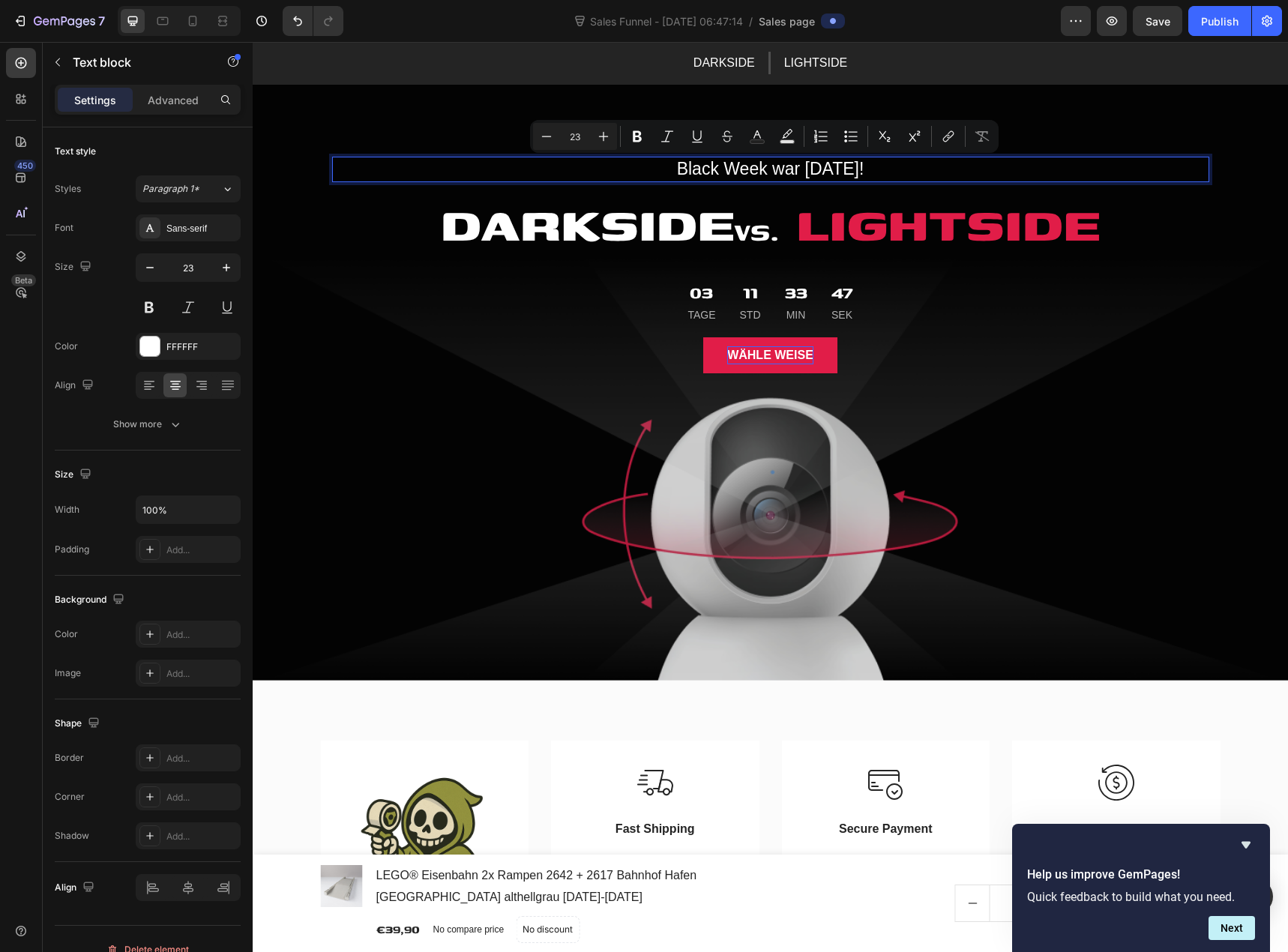
click at [802, 168] on p "Black Week war gestern!" at bounding box center [771, 169] width 874 height 23
drag, startPoint x: 871, startPoint y: 174, endPoint x: 831, endPoint y: 163, distance: 41.5
click at [831, 163] on p "BLACK WEEK WAR GESTERN!" at bounding box center [771, 169] width 874 height 23
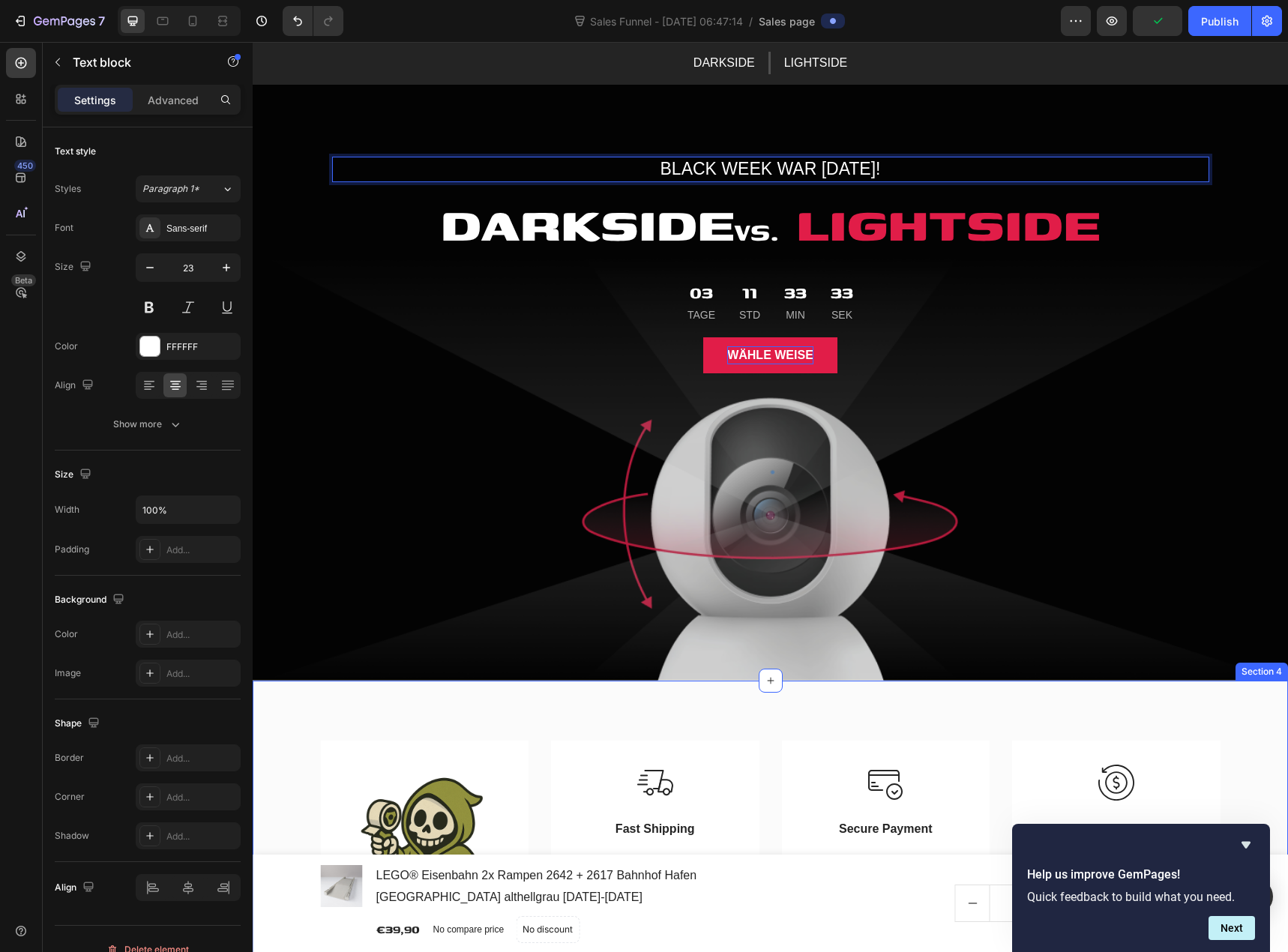
click at [485, 715] on div "Image Schneller Versand Text block Bis 12.00 Uhr bestellen und der Versand erfo…" at bounding box center [770, 897] width 1036 height 434
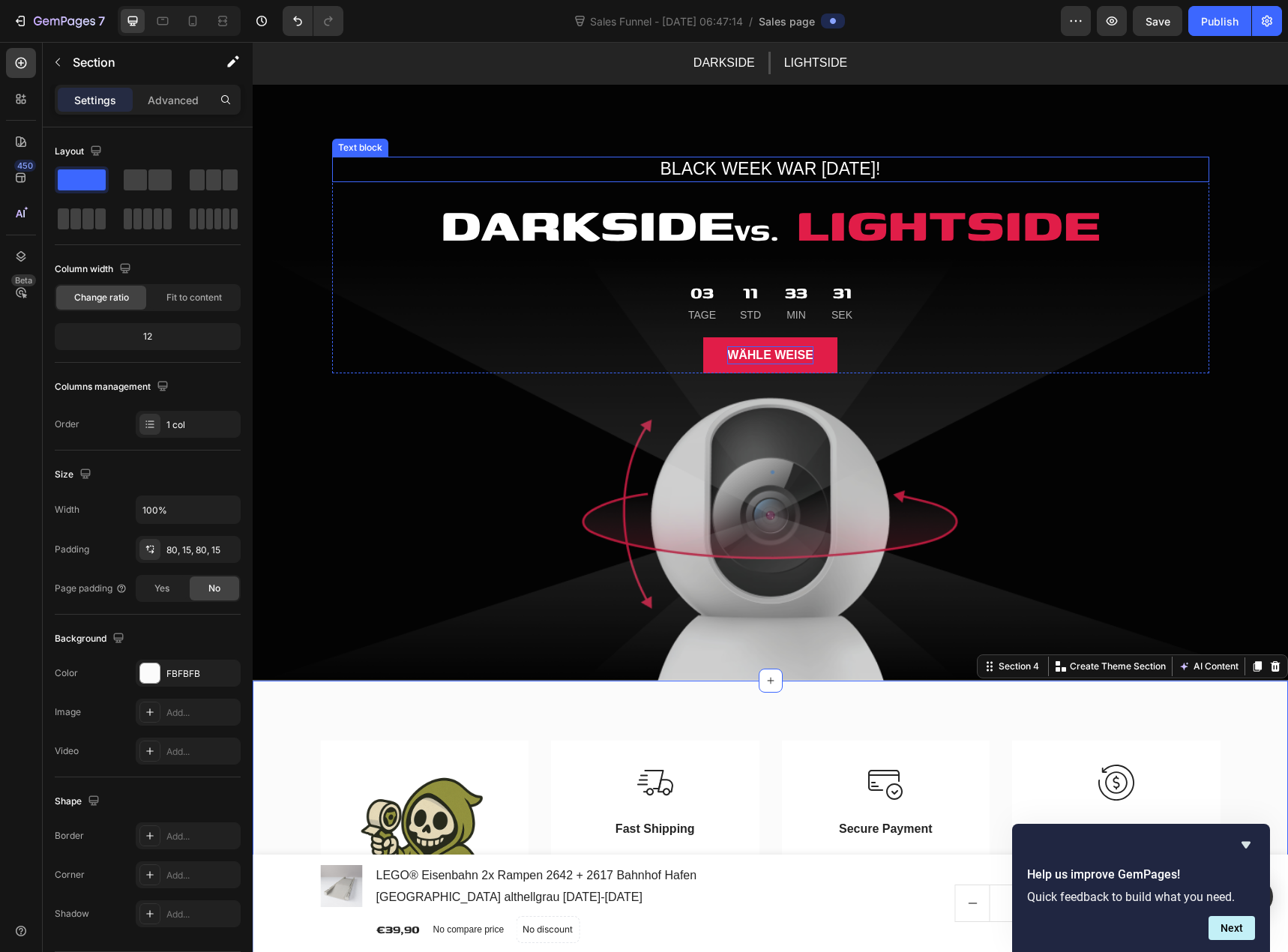
click at [663, 173] on p "BLACK WEEK WAR GESTERN!" at bounding box center [771, 169] width 874 height 23
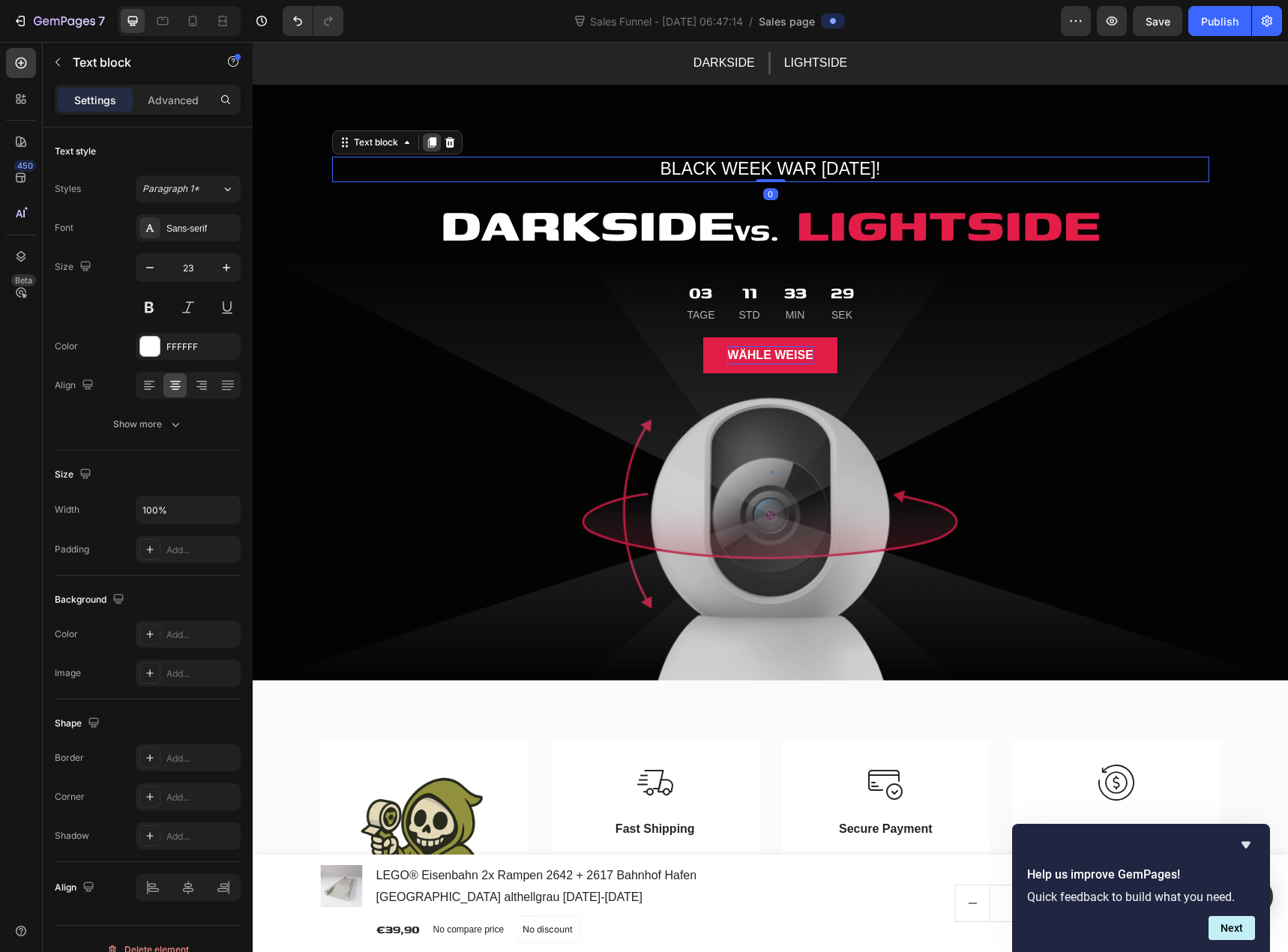
click at [427, 142] on icon at bounding box center [431, 143] width 8 height 11
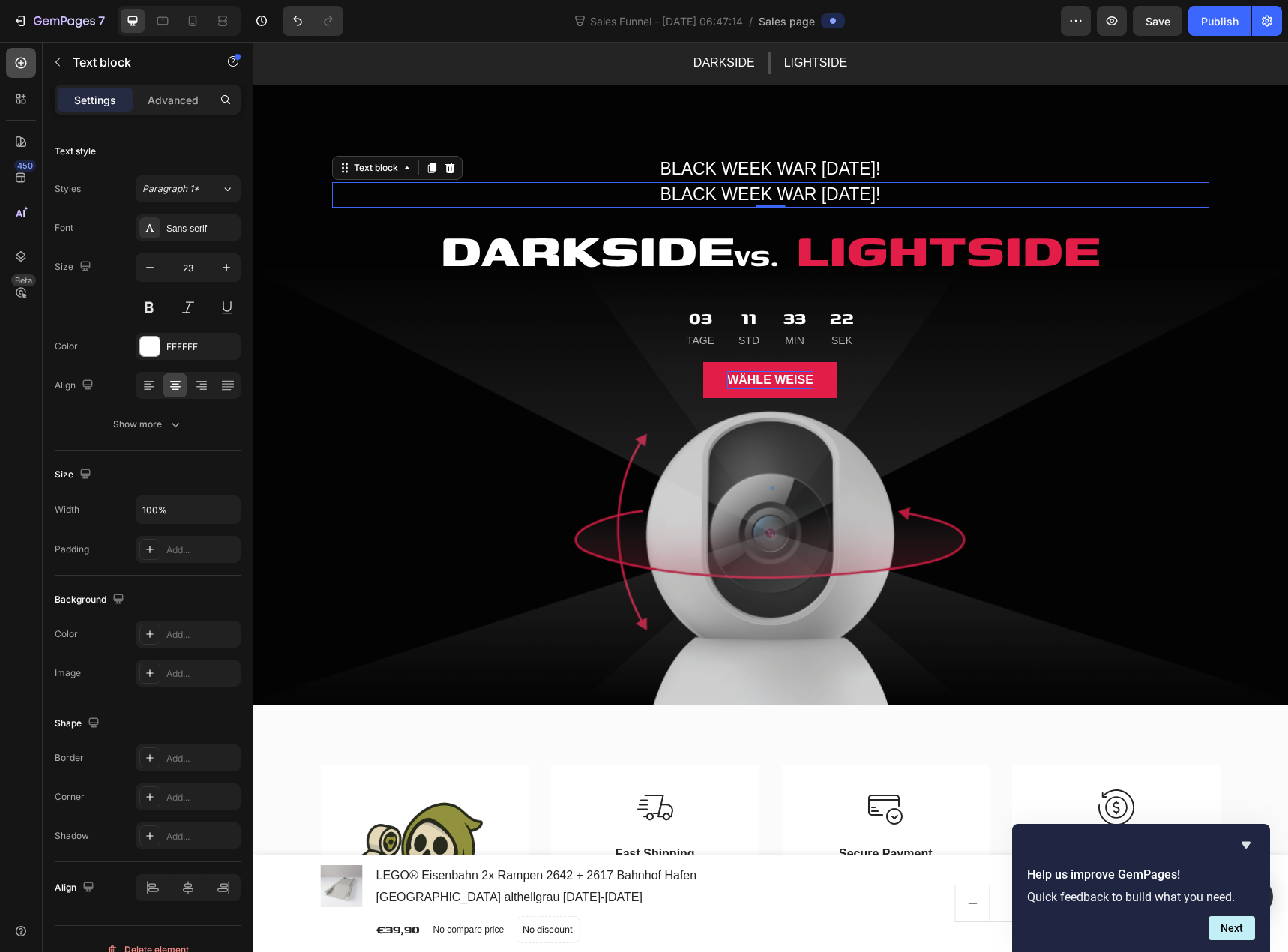
click at [15, 66] on icon at bounding box center [21, 63] width 15 height 15
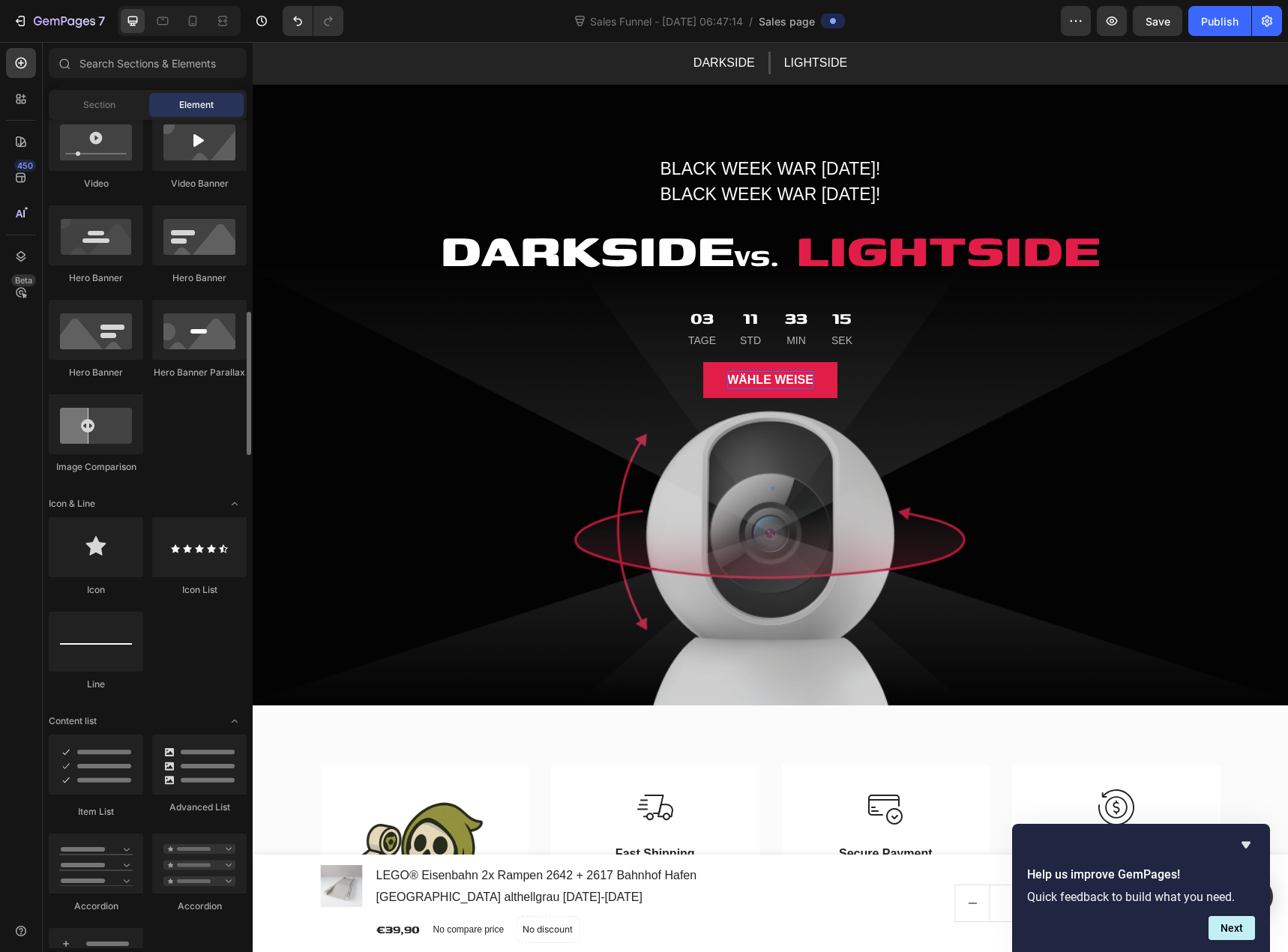
scroll to position [675, 0]
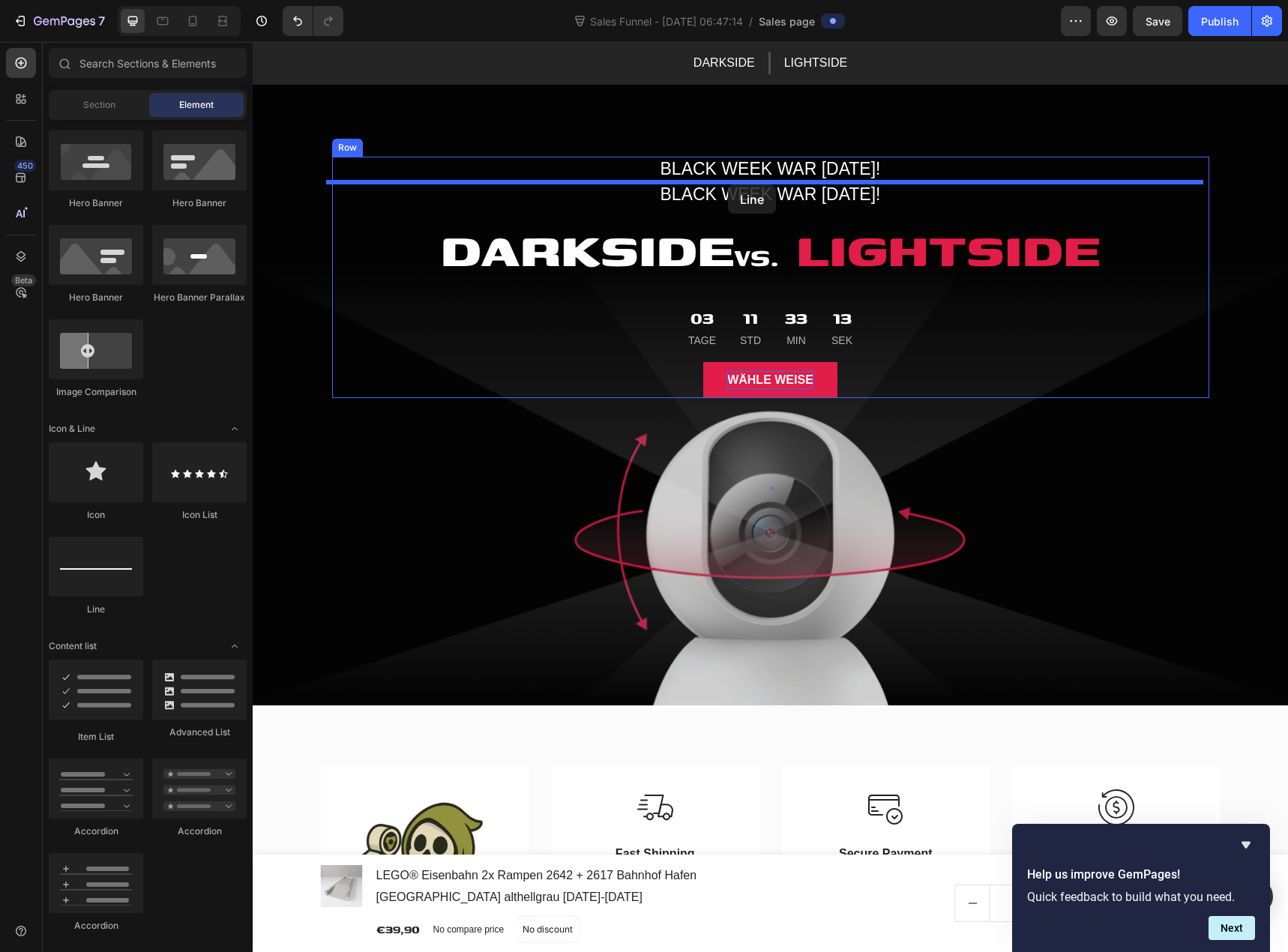
drag, startPoint x: 353, startPoint y: 621, endPoint x: 728, endPoint y: 185, distance: 575.1
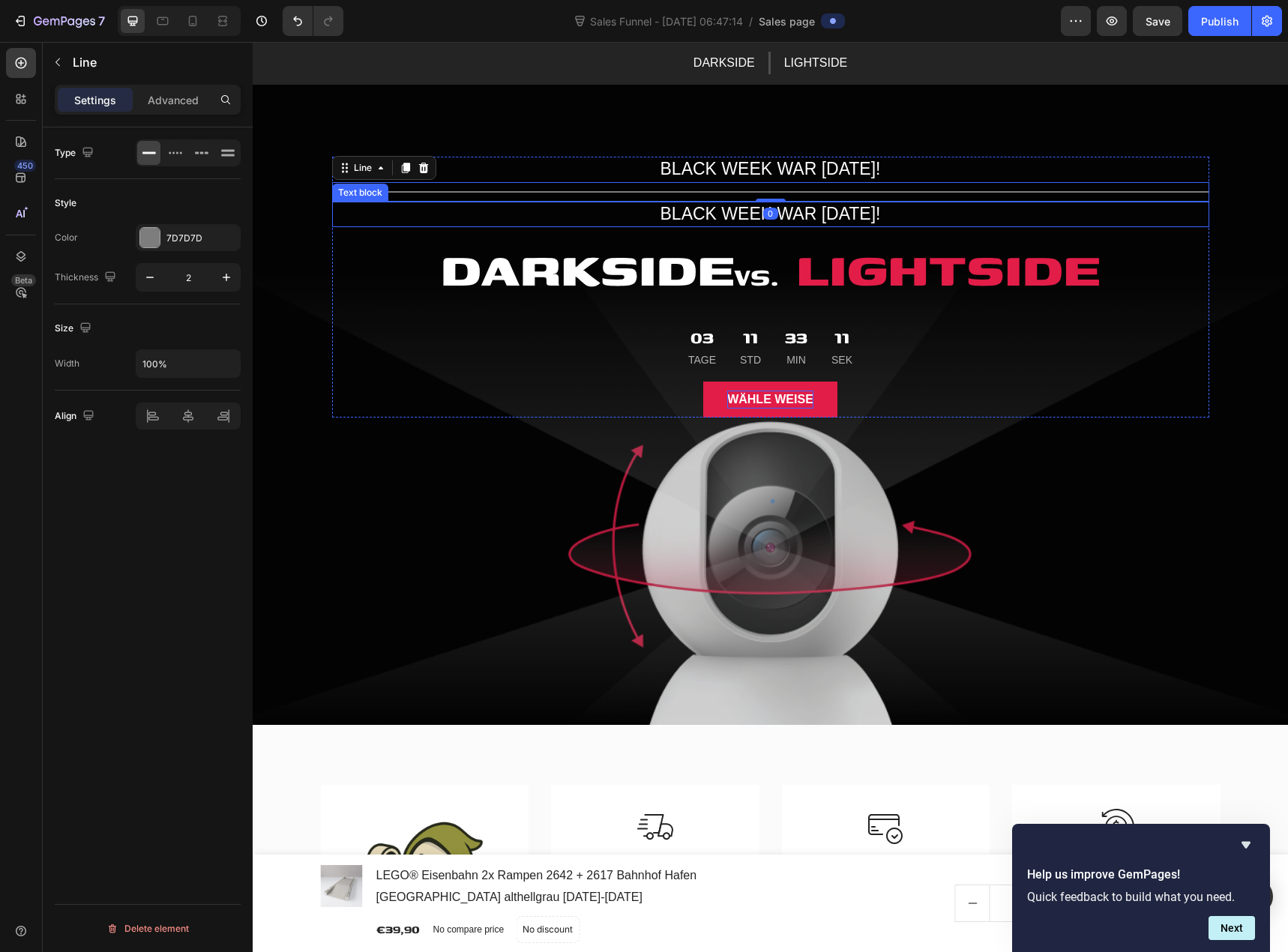
click at [790, 217] on p "BLACK WEEK WAR GESTERN!" at bounding box center [771, 214] width 874 height 23
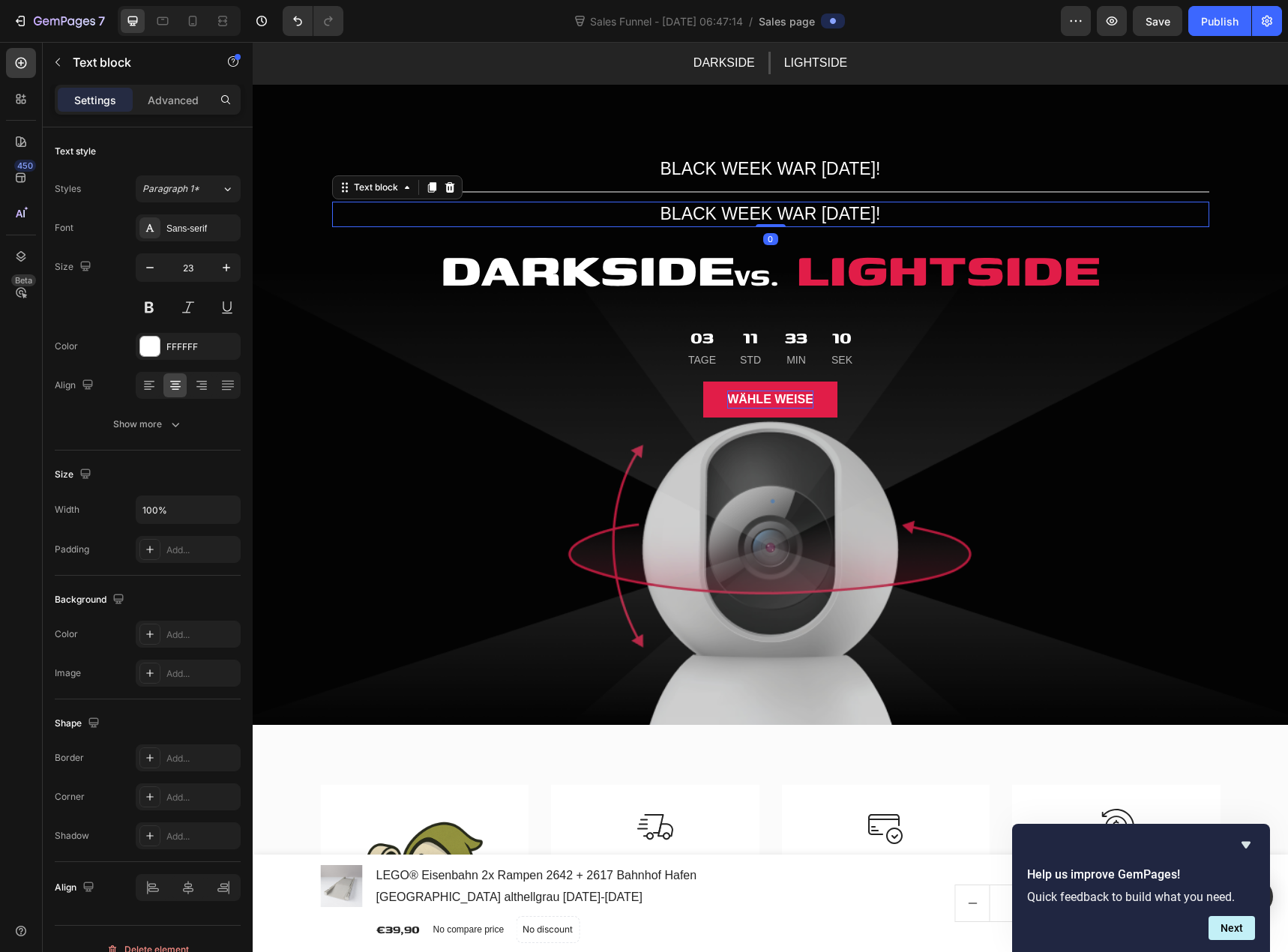
click at [790, 217] on p "BLACK WEEK WAR GESTERN!" at bounding box center [771, 214] width 874 height 23
click at [967, 774] on div "Image Schneller Versand Text block Bis 12.00 Uhr bestellen und der Versand erfo…" at bounding box center [770, 942] width 1036 height 434
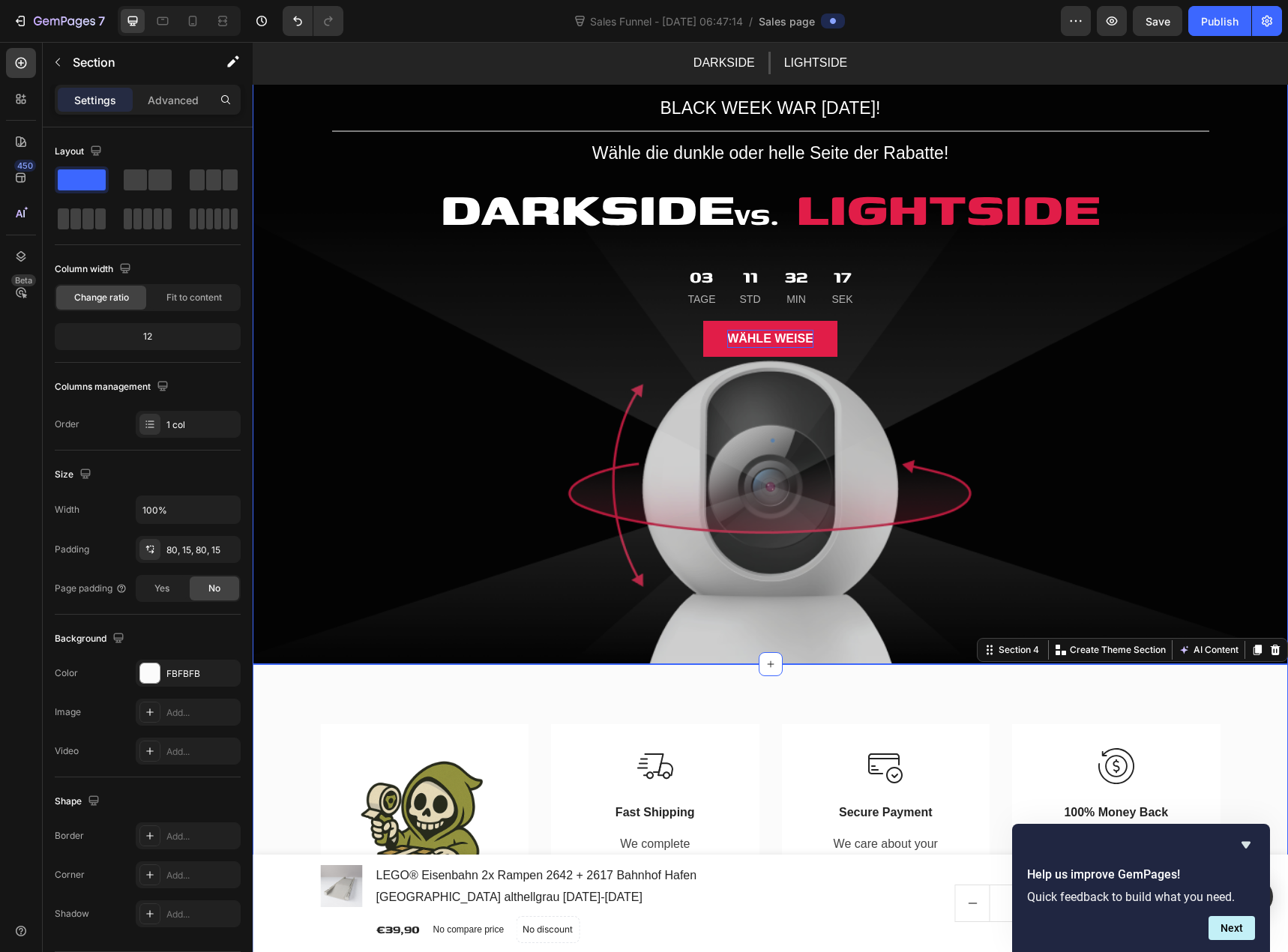
scroll to position [450, 0]
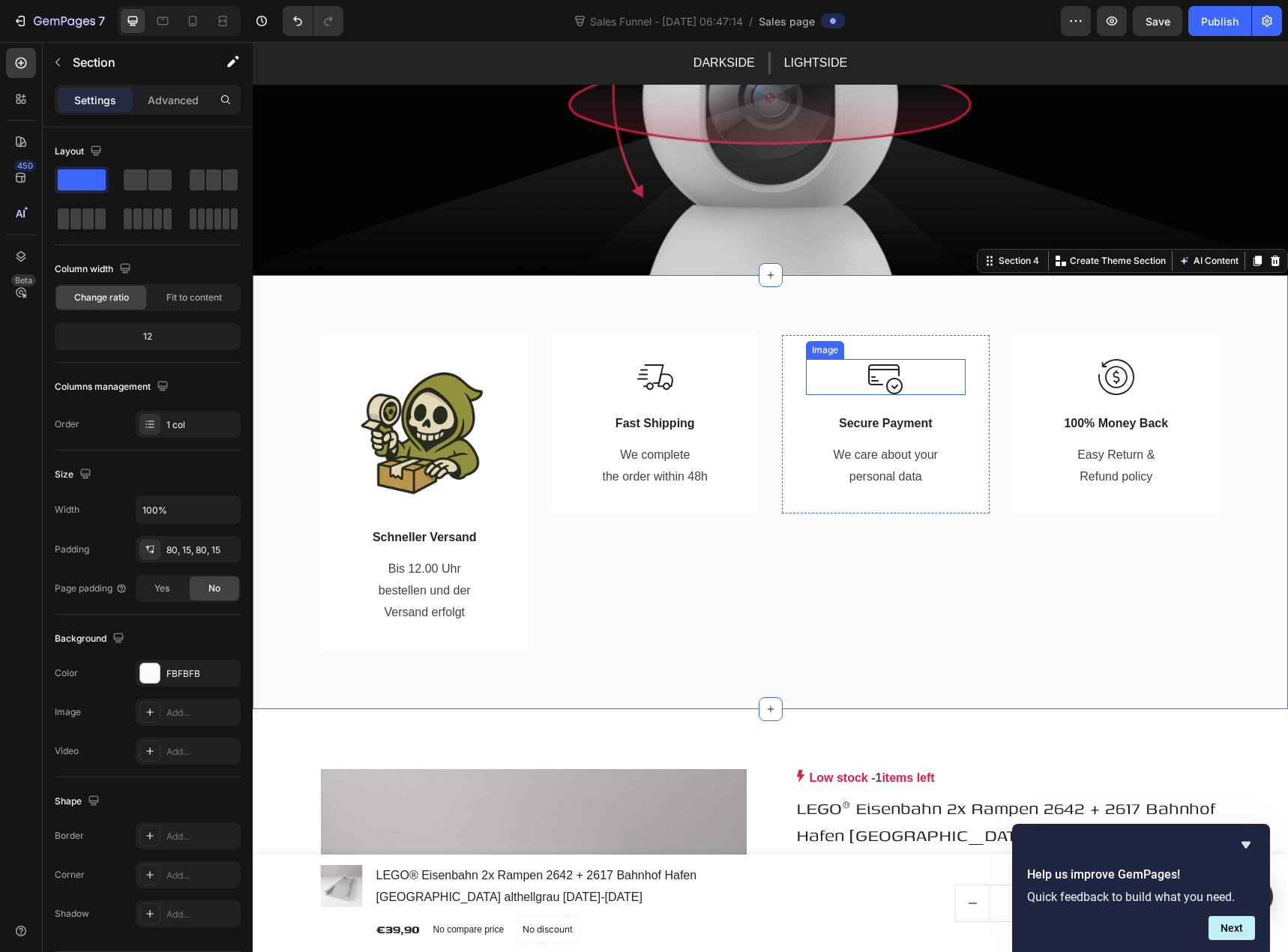
click at [888, 388] on img at bounding box center [885, 377] width 36 height 36
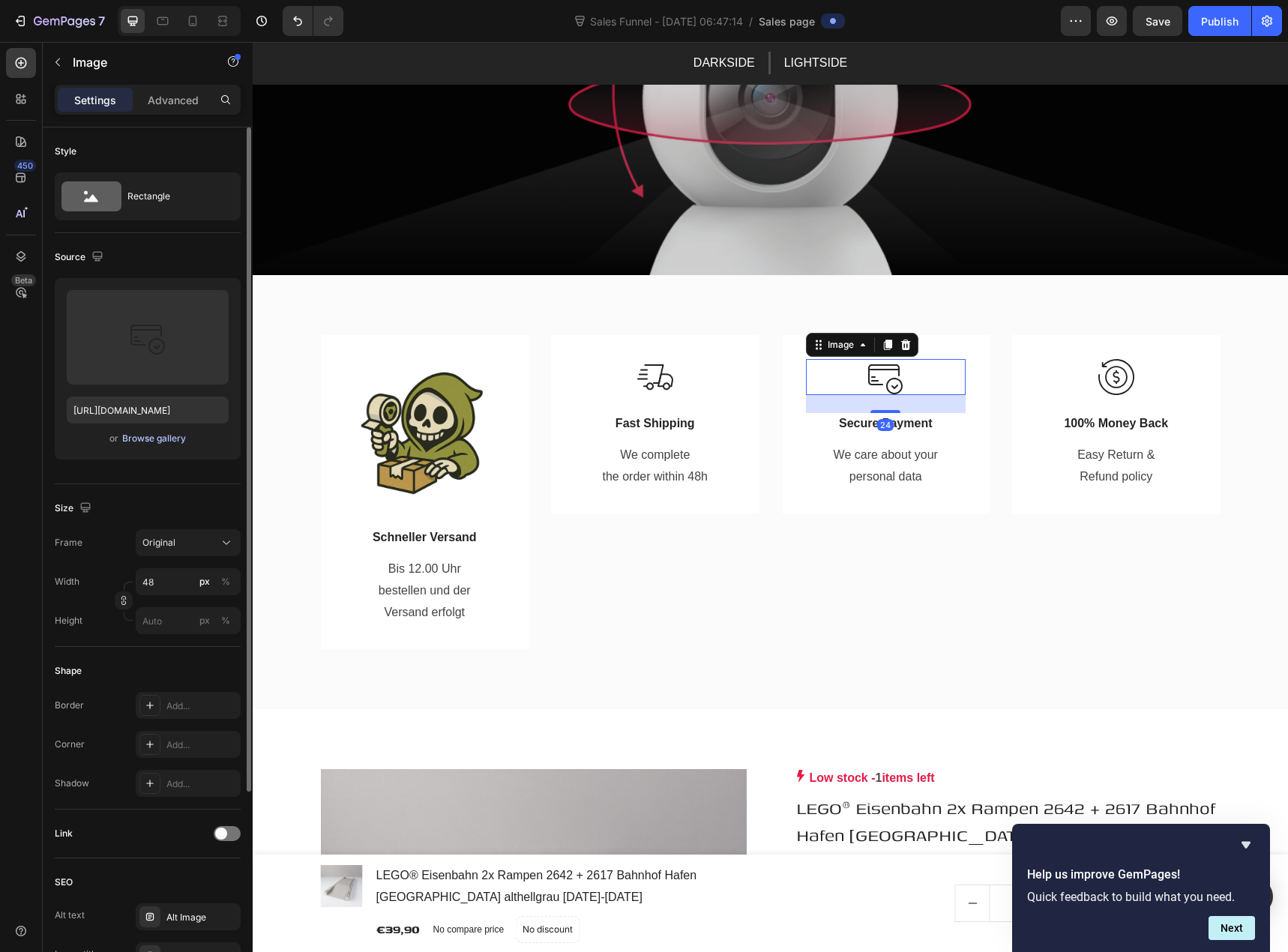
click at [154, 443] on div "Browse gallery" at bounding box center [154, 438] width 64 height 14
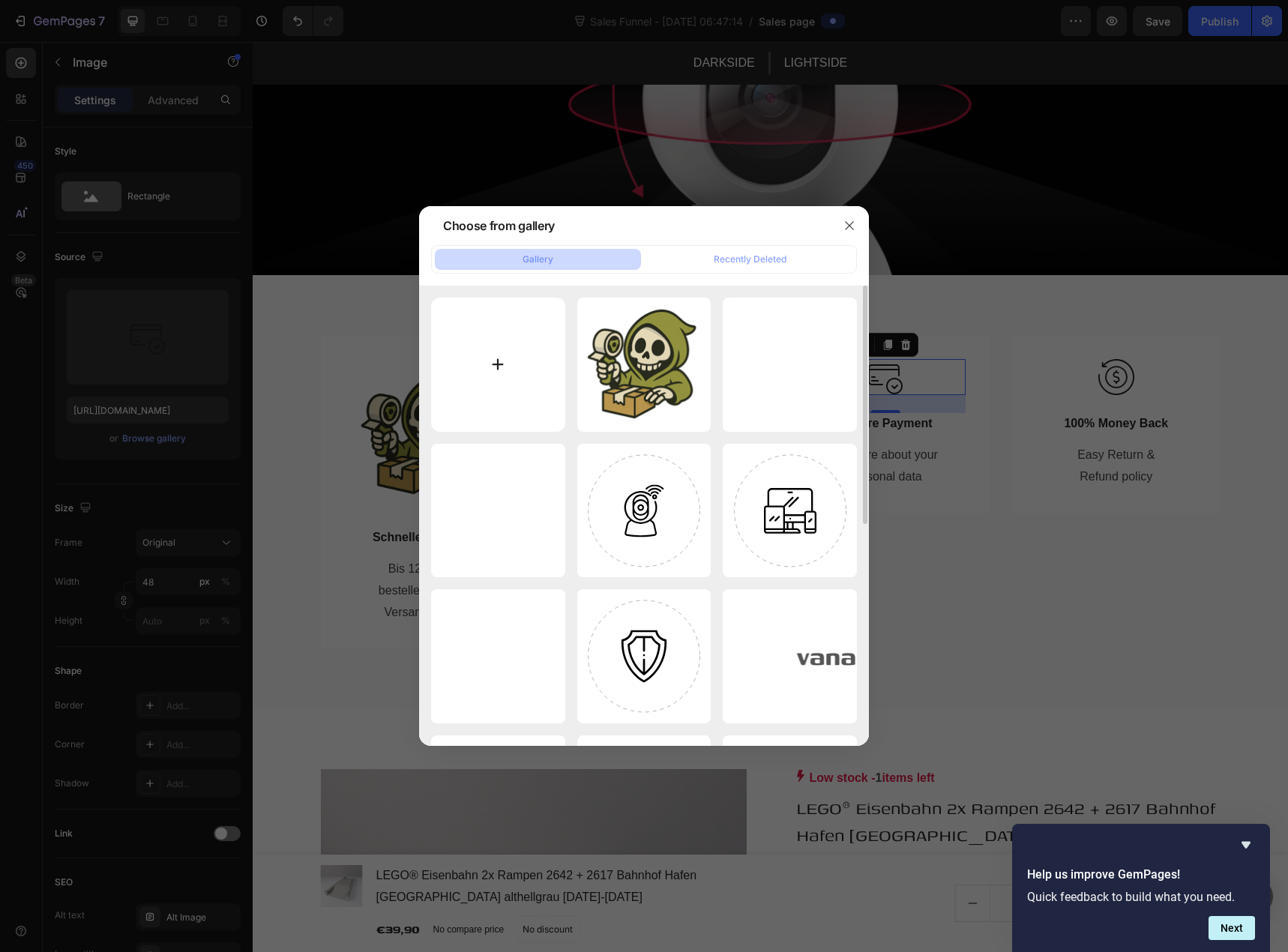
click at [503, 345] on input "file" at bounding box center [497, 364] width 134 height 134
type input "C:\fakepath\nerdyvana knobert sicher bezahlen.png"
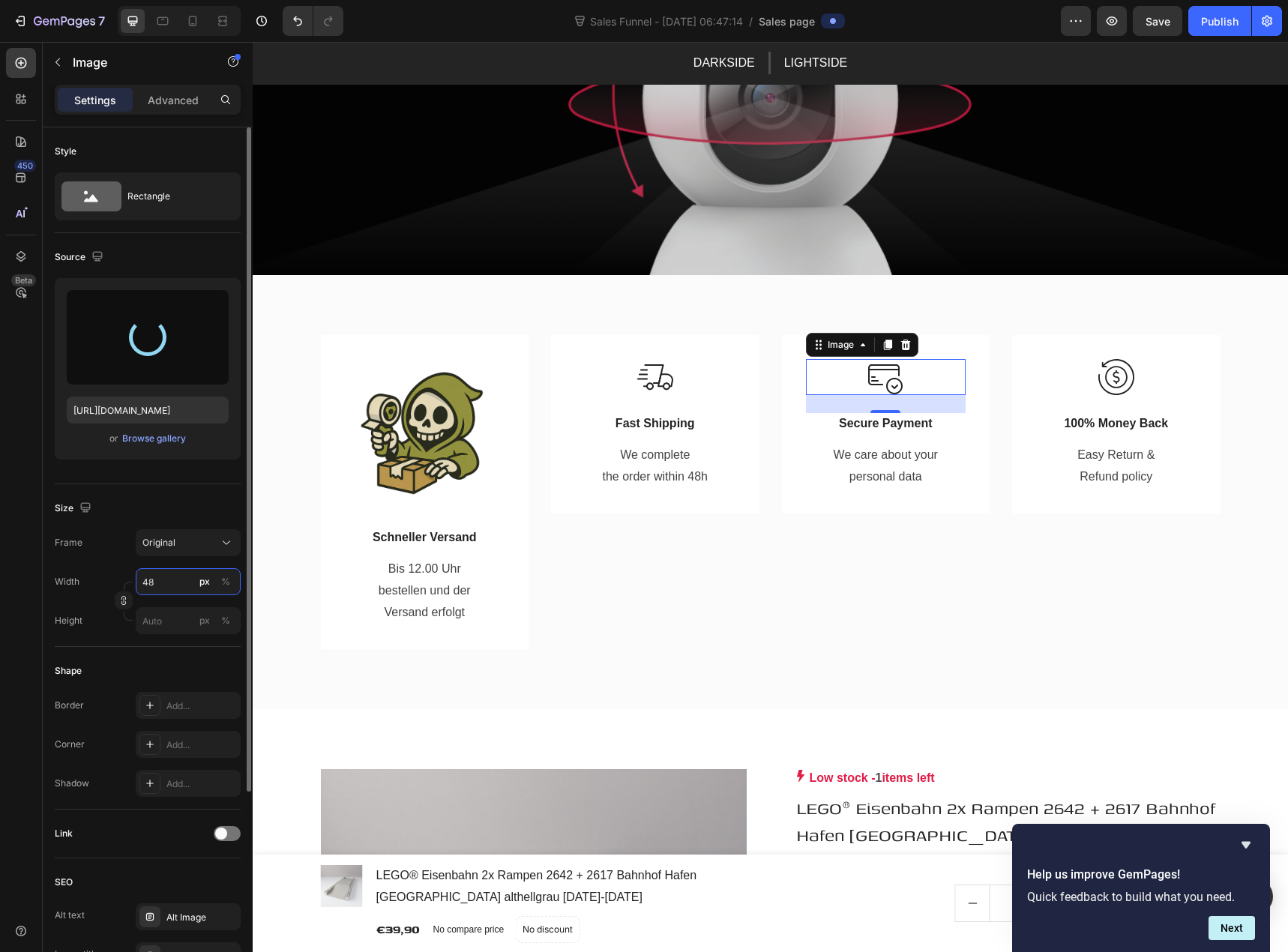
click at [163, 580] on input "48" at bounding box center [188, 582] width 105 height 27
type input "200"
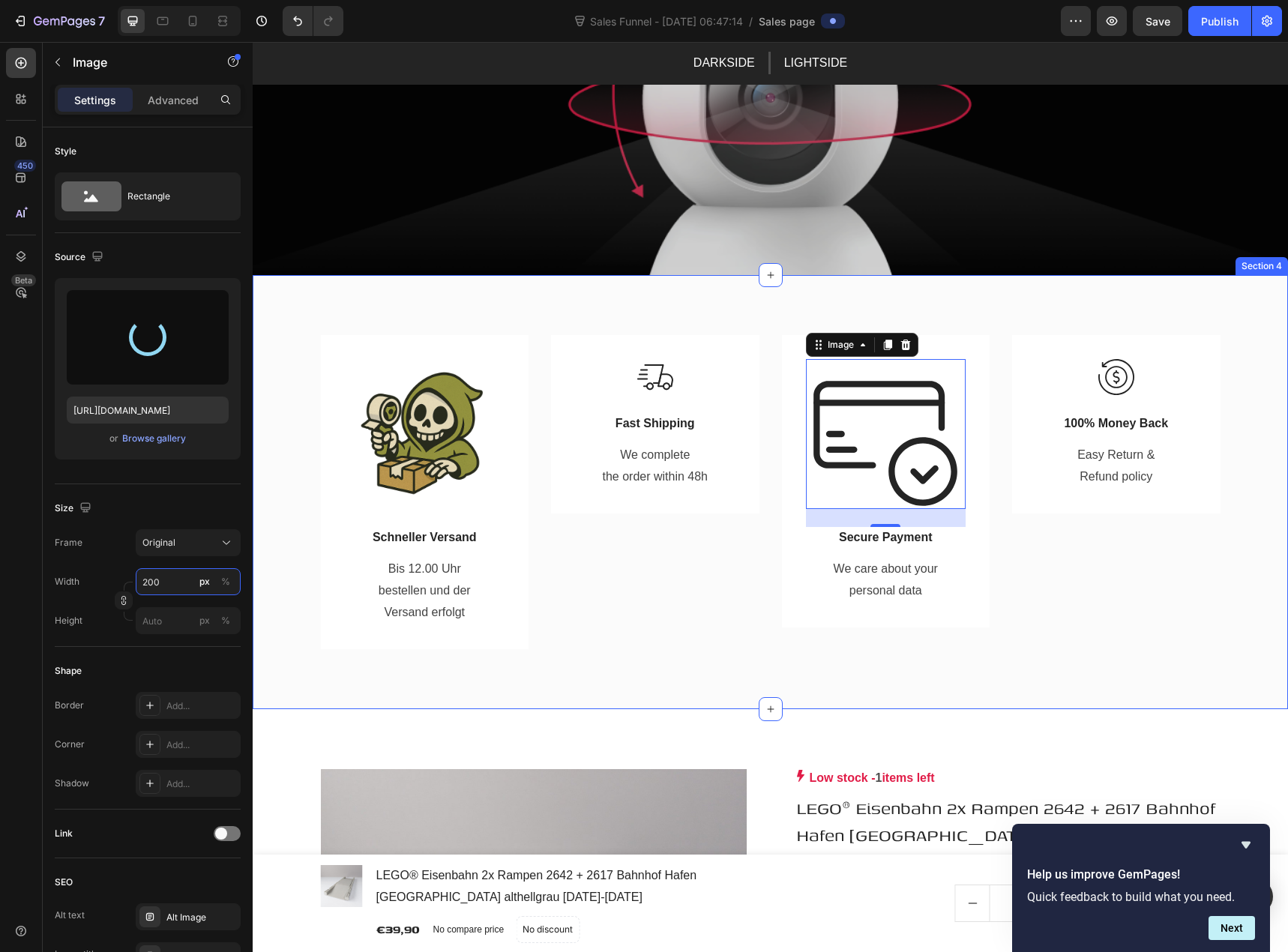
type input "https://cdn.shopify.com/s/files/1/0939/8324/4635/files/gempages_586225068544099…"
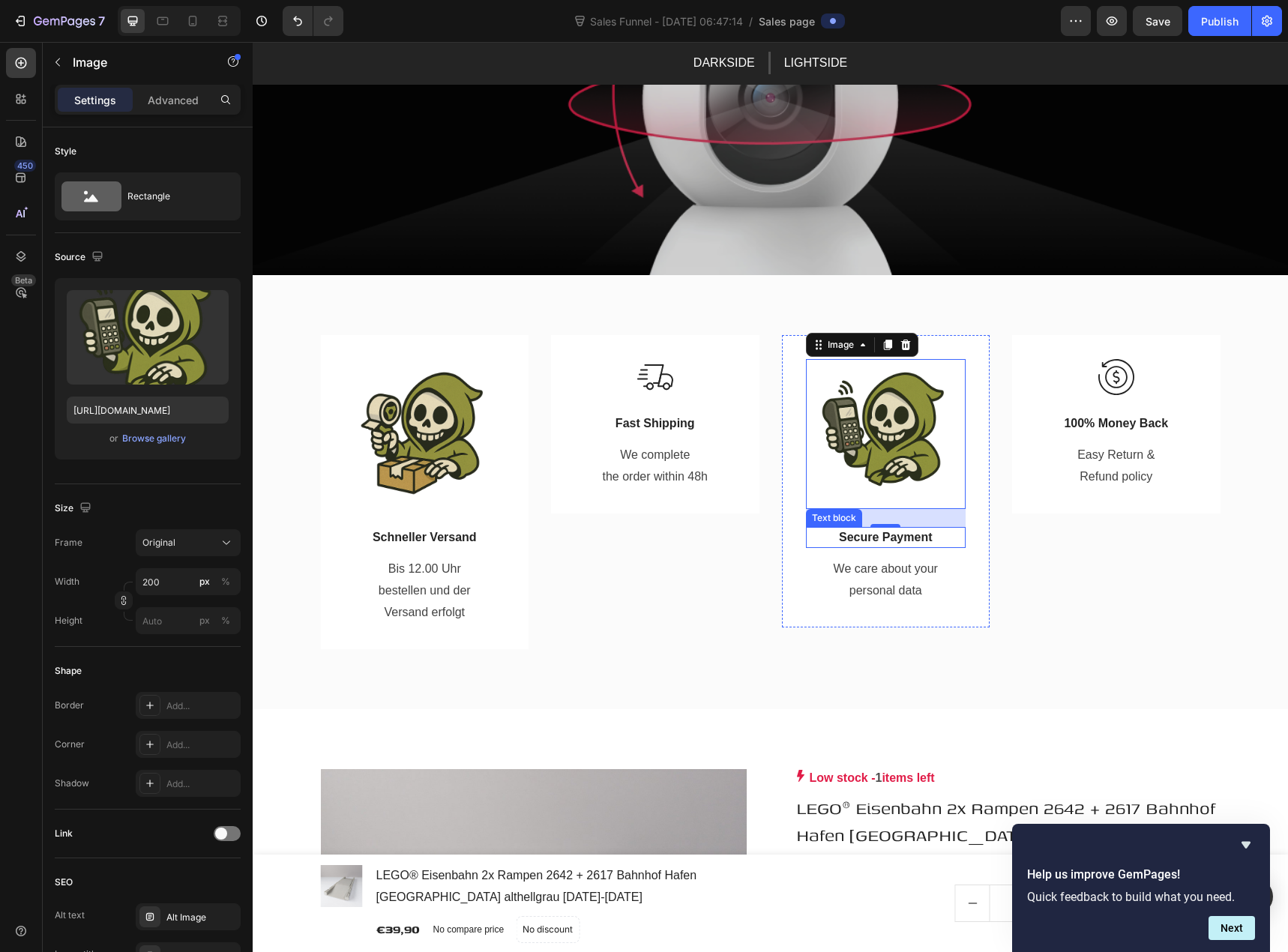
click at [898, 538] on p "Secure Payment" at bounding box center [886, 537] width 158 height 18
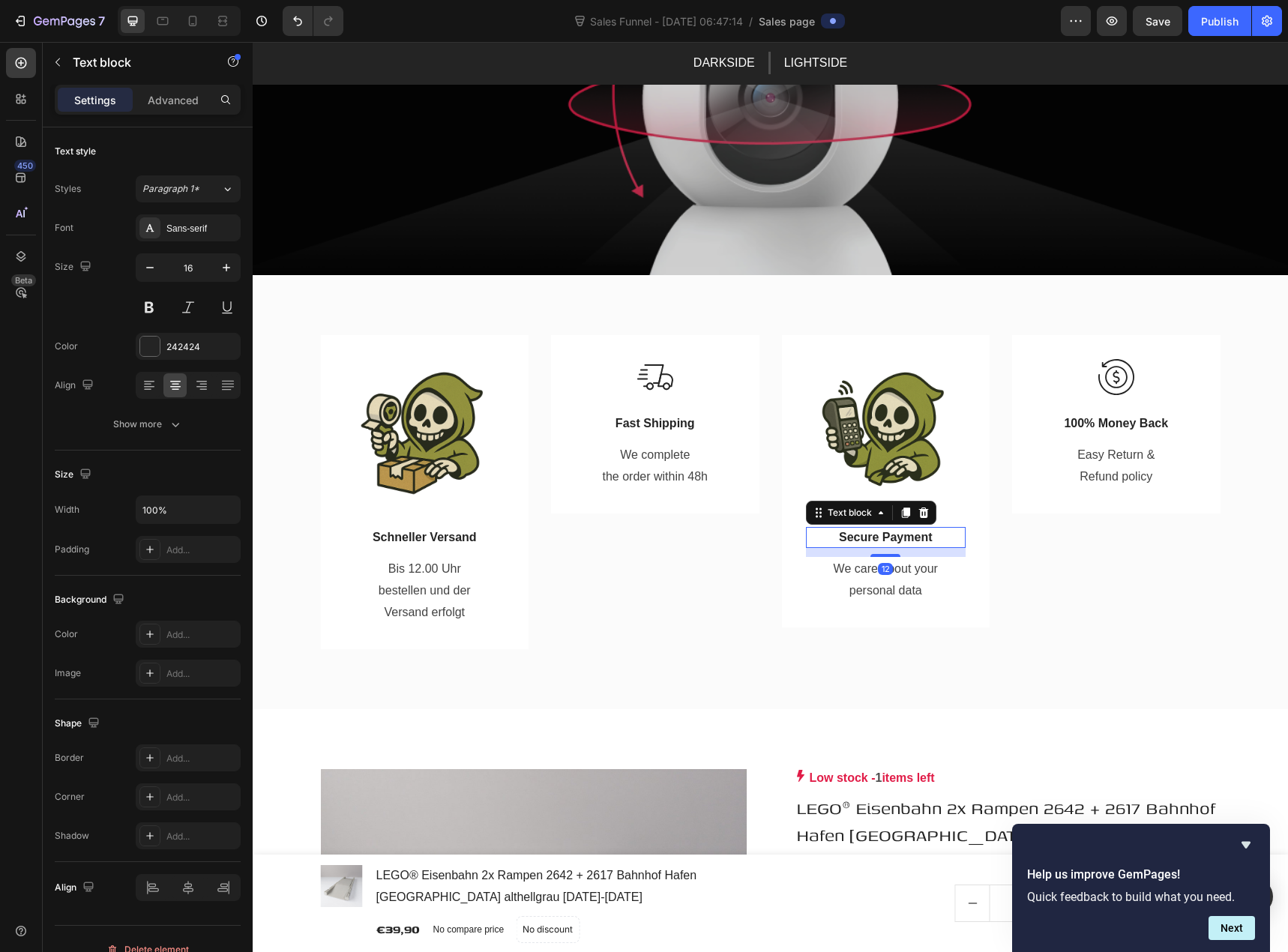
click at [898, 538] on p "Secure Payment" at bounding box center [886, 537] width 158 height 18
click at [894, 570] on p "We care about your personal data" at bounding box center [885, 580] width 121 height 44
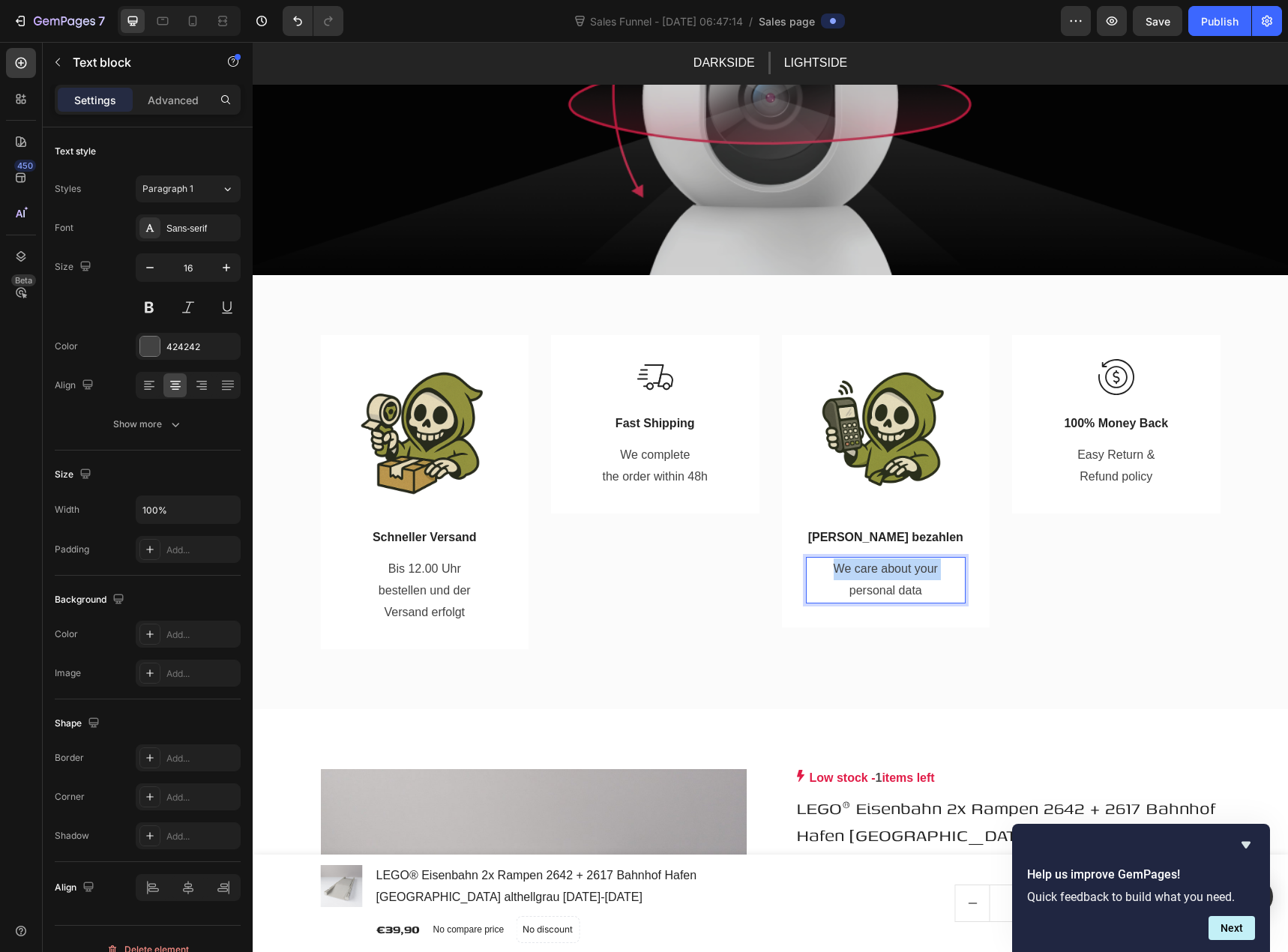
click at [894, 570] on p "We care about your personal data" at bounding box center [885, 580] width 121 height 44
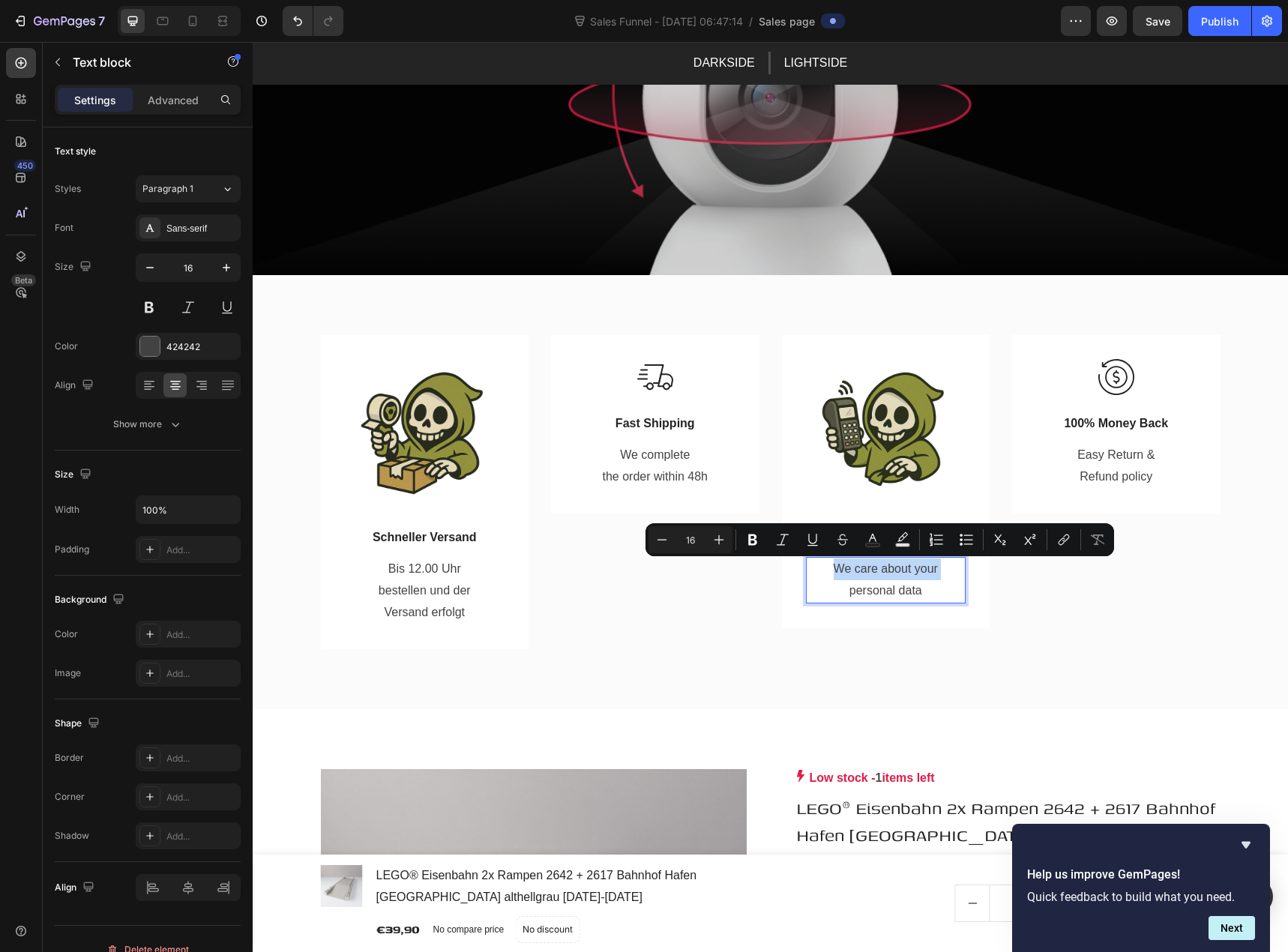
click at [894, 570] on p "We care about your personal data" at bounding box center [885, 580] width 121 height 44
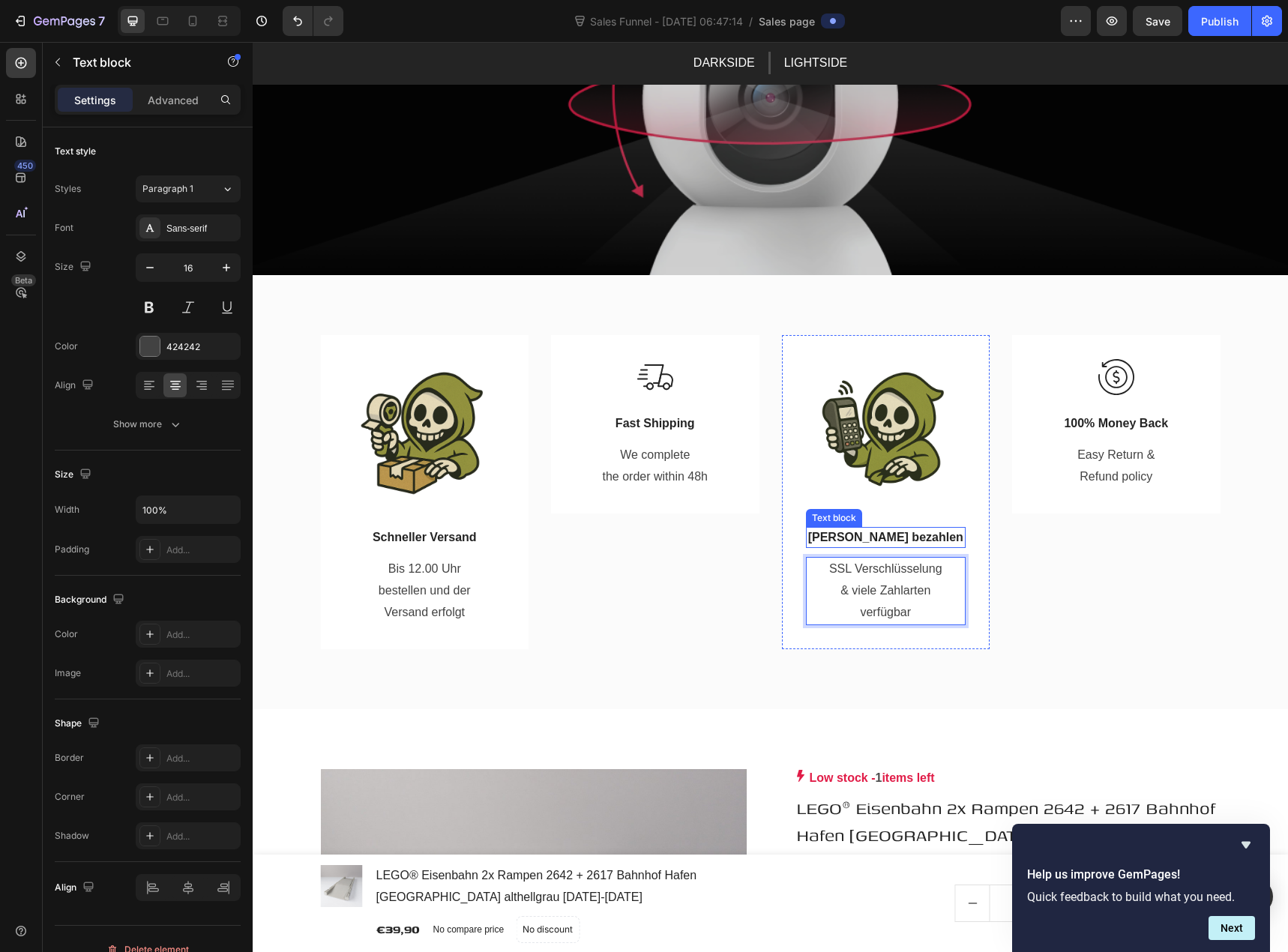
click at [883, 540] on p "[PERSON_NAME] bezahlen" at bounding box center [886, 537] width 158 height 18
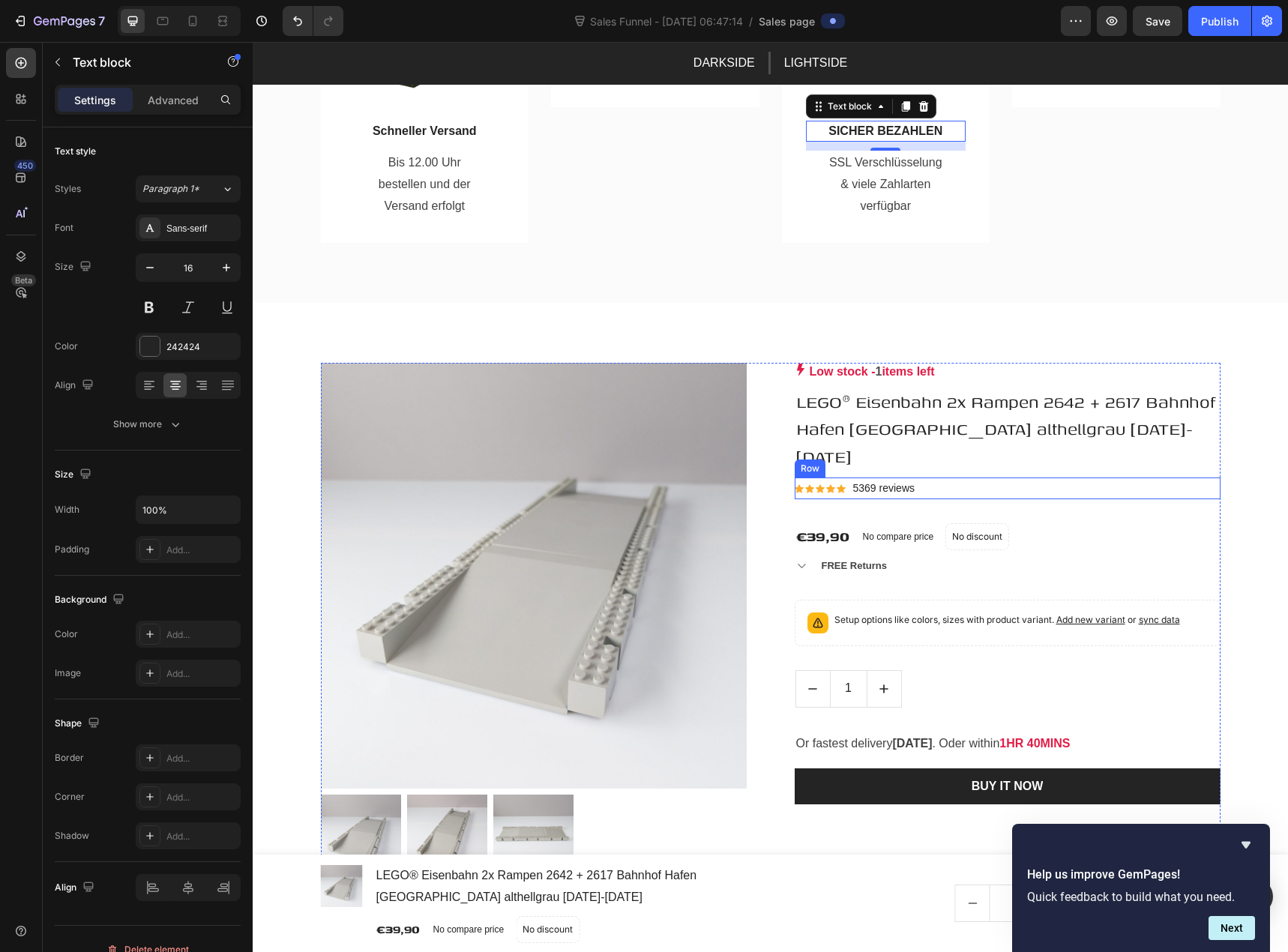
scroll to position [900, 0]
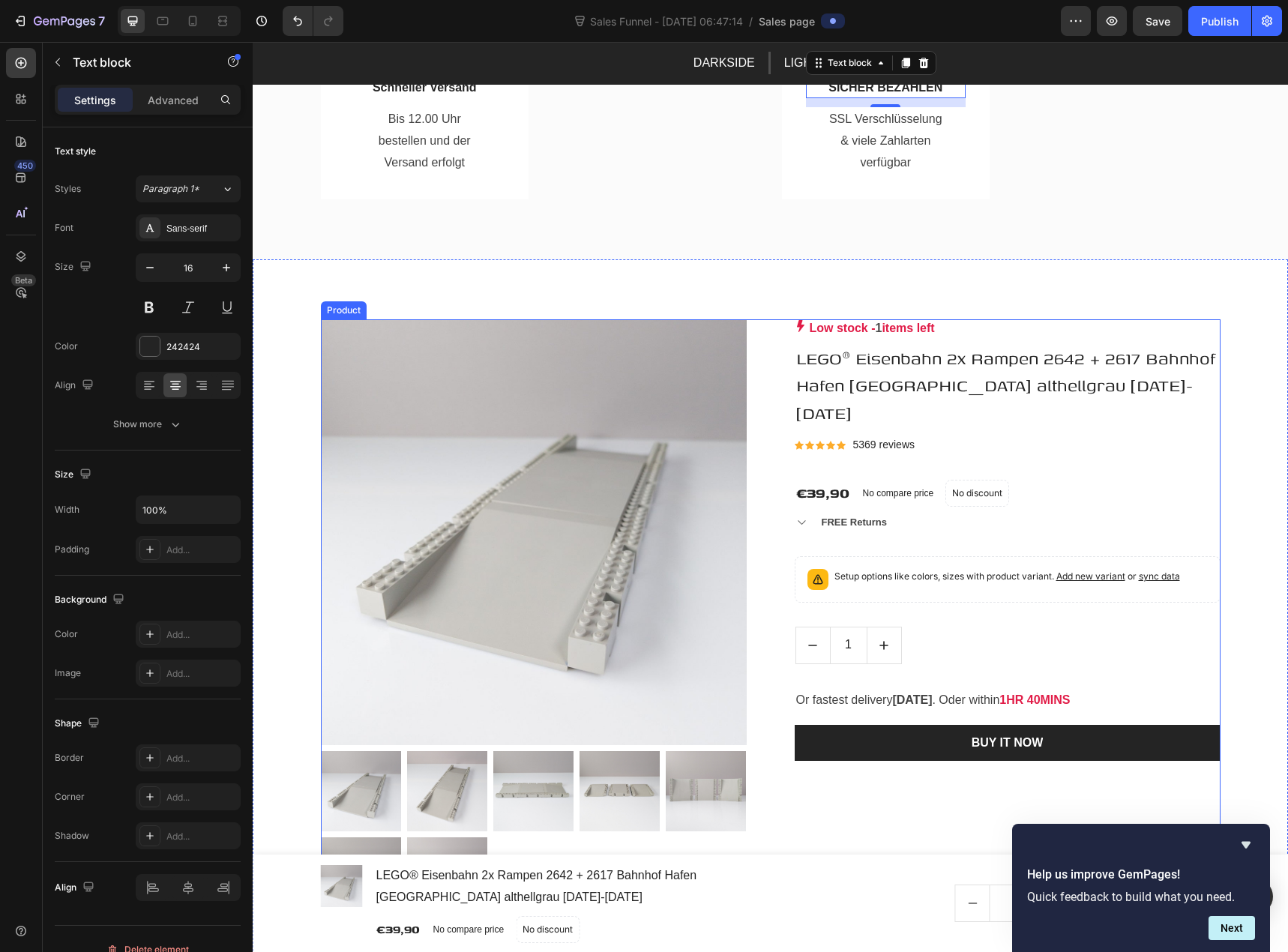
click at [770, 475] on div "Product Images & Gallery Low stock - 1 items left Product Stock Counter LEGO® E…" at bounding box center [771, 619] width 900 height 599
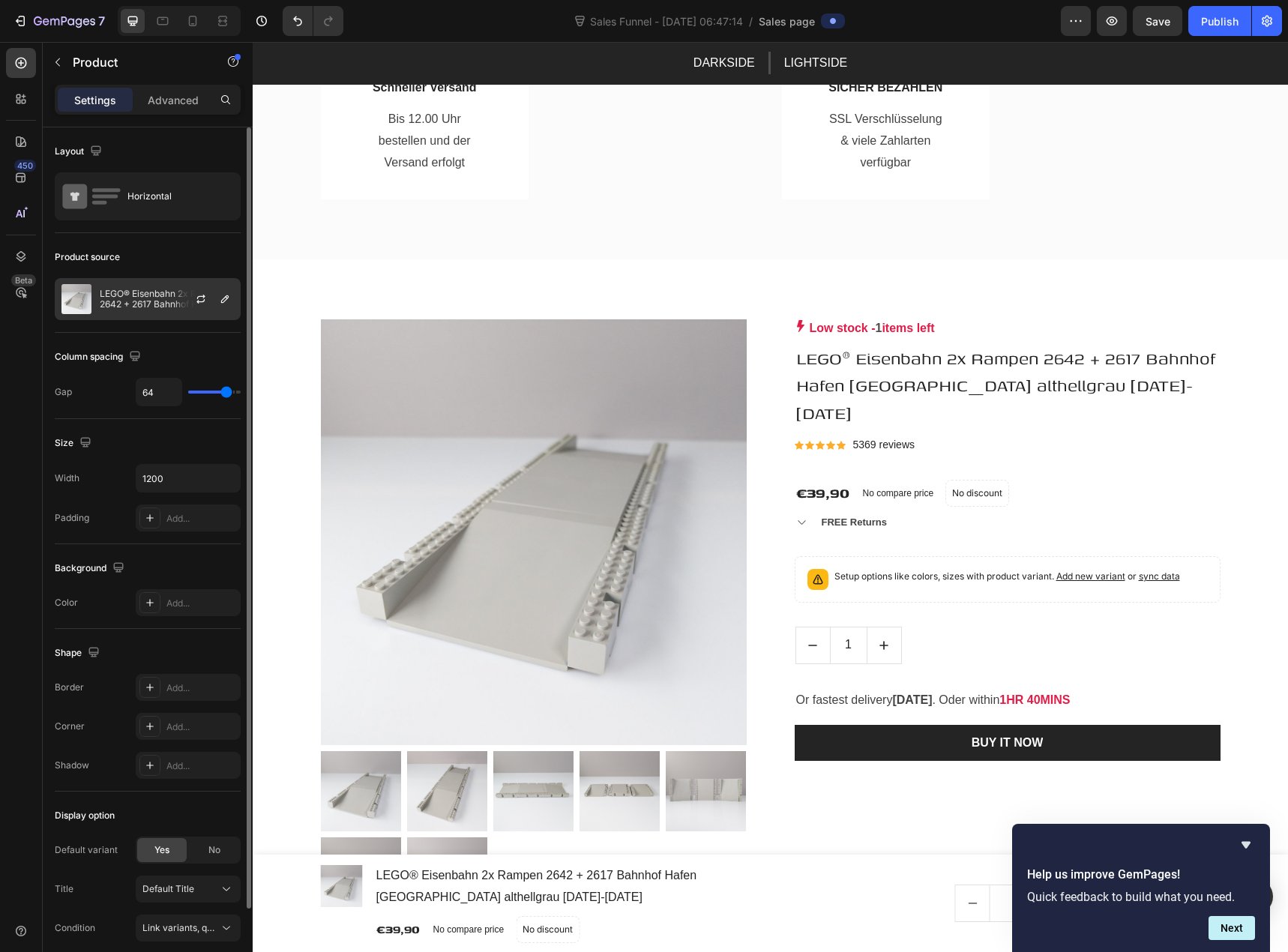
click at [160, 294] on p "LEGO® Eisenbahn 2x Rampen 2642 + 2617 Bahnhof Hafen [GEOGRAPHIC_DATA] althellgr…" at bounding box center [166, 299] width 134 height 21
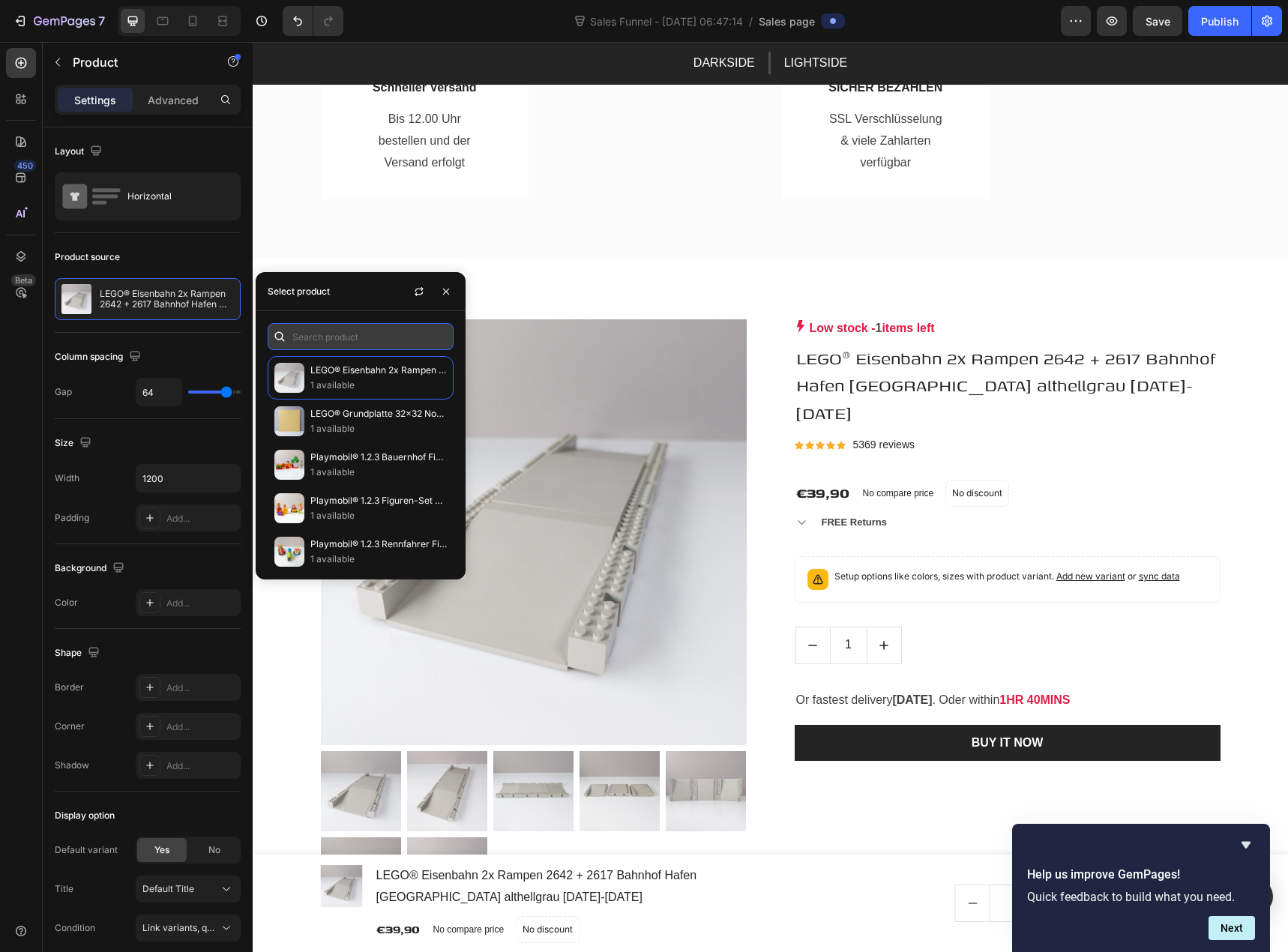
click at [323, 341] on input "text" at bounding box center [361, 337] width 186 height 27
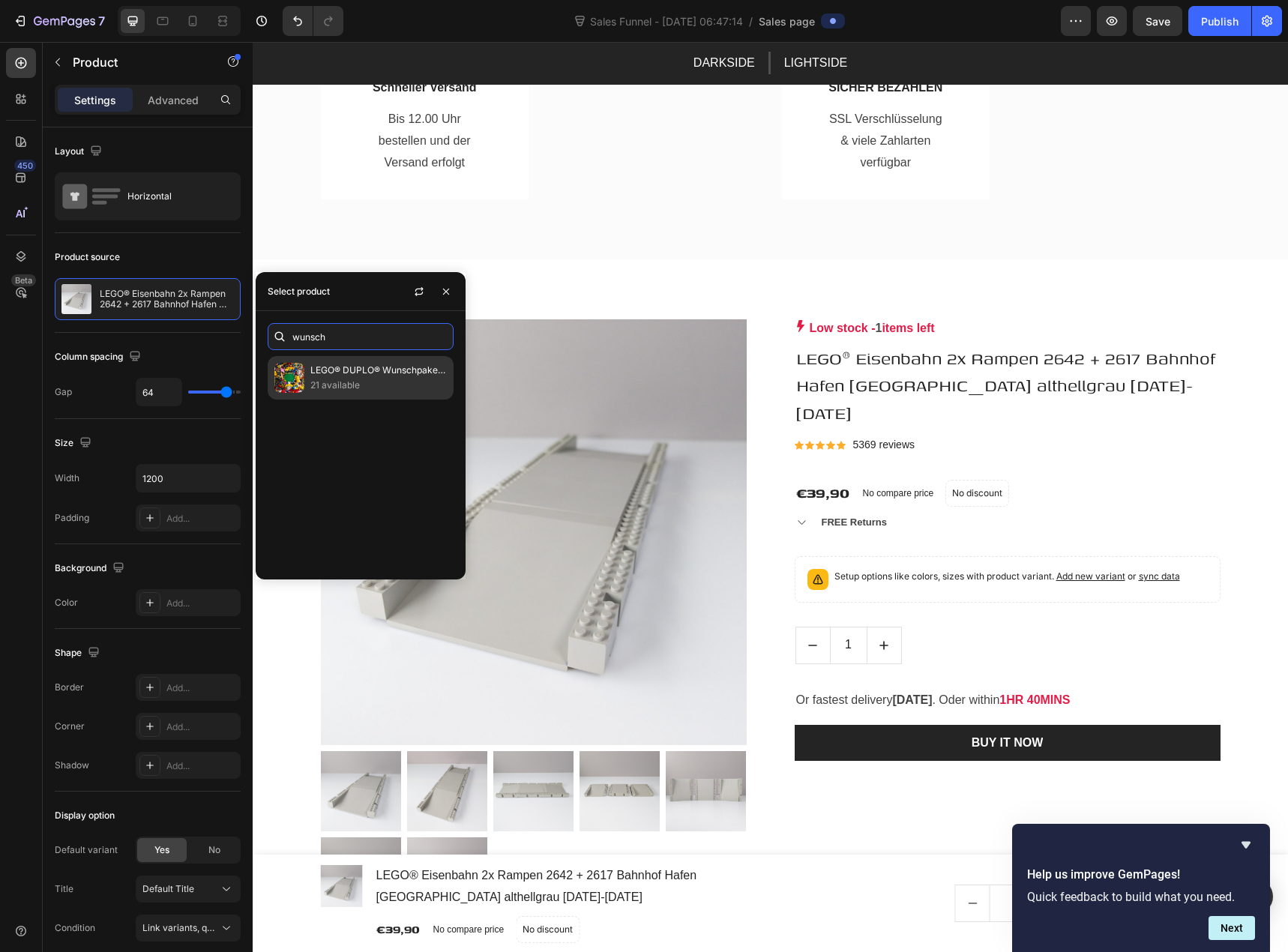
type input "wunsch"
click at [337, 382] on p "21 available" at bounding box center [379, 385] width 137 height 15
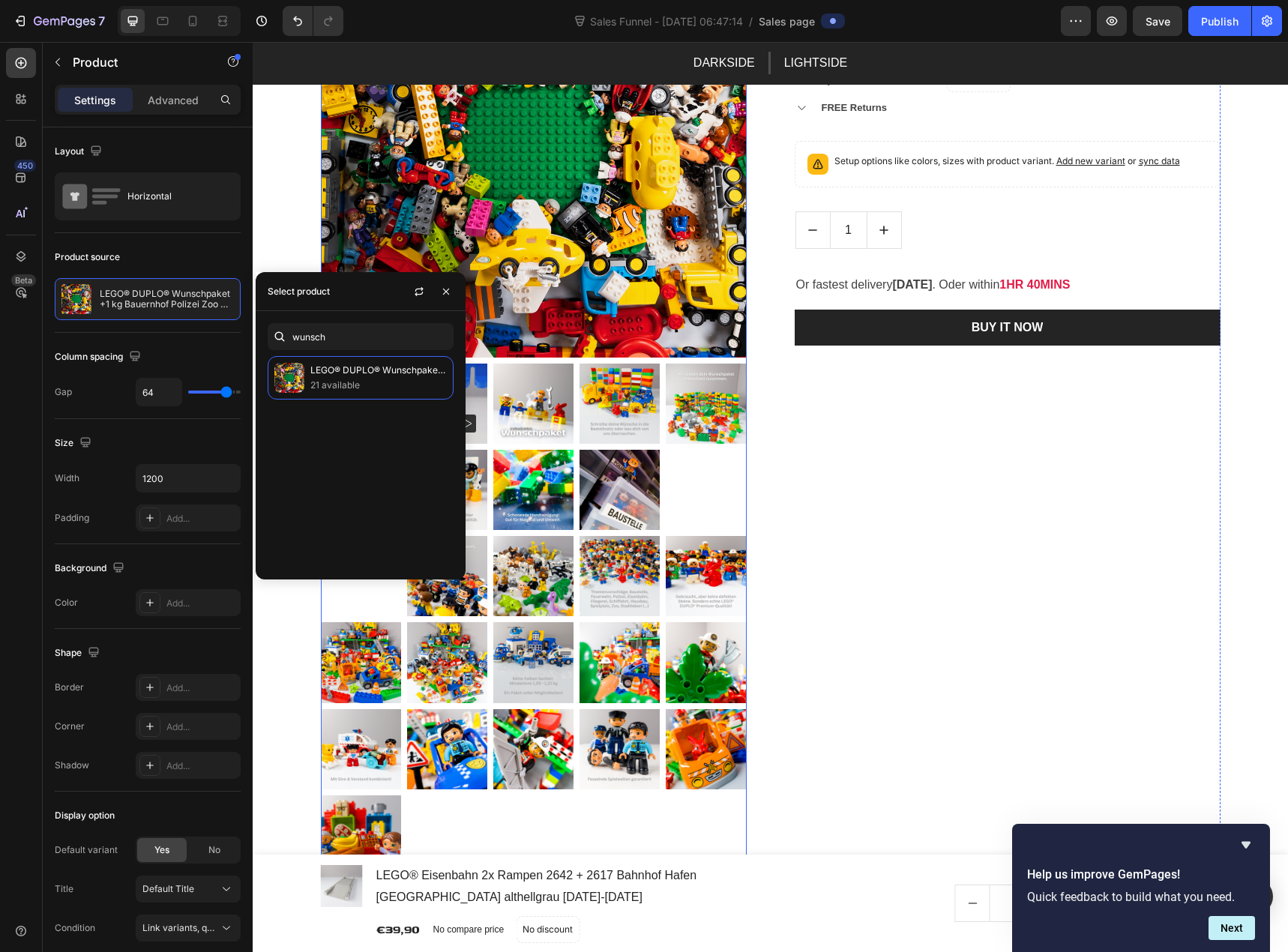
scroll to position [1350, 0]
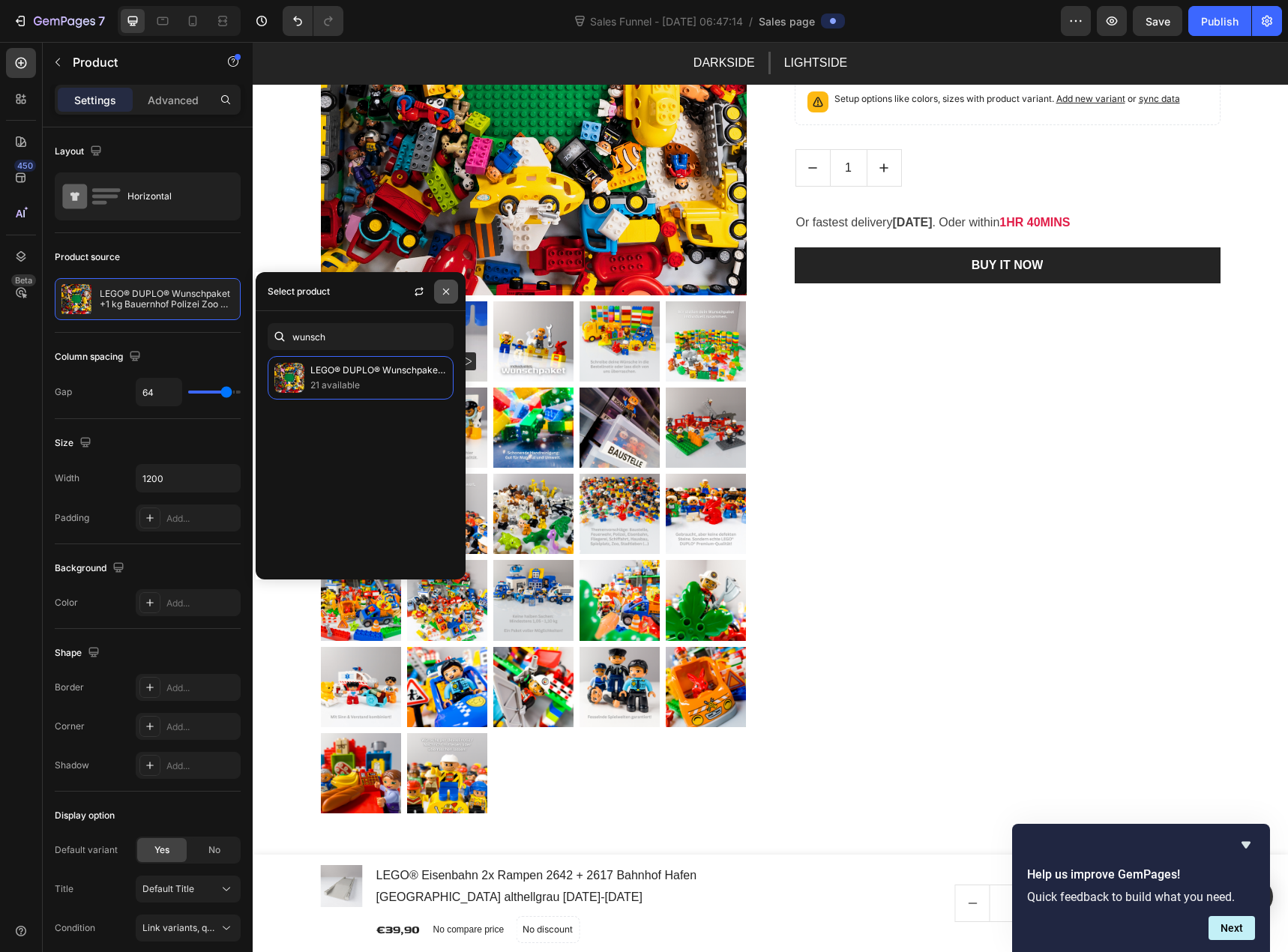
click at [440, 289] on icon "button" at bounding box center [445, 292] width 12 height 12
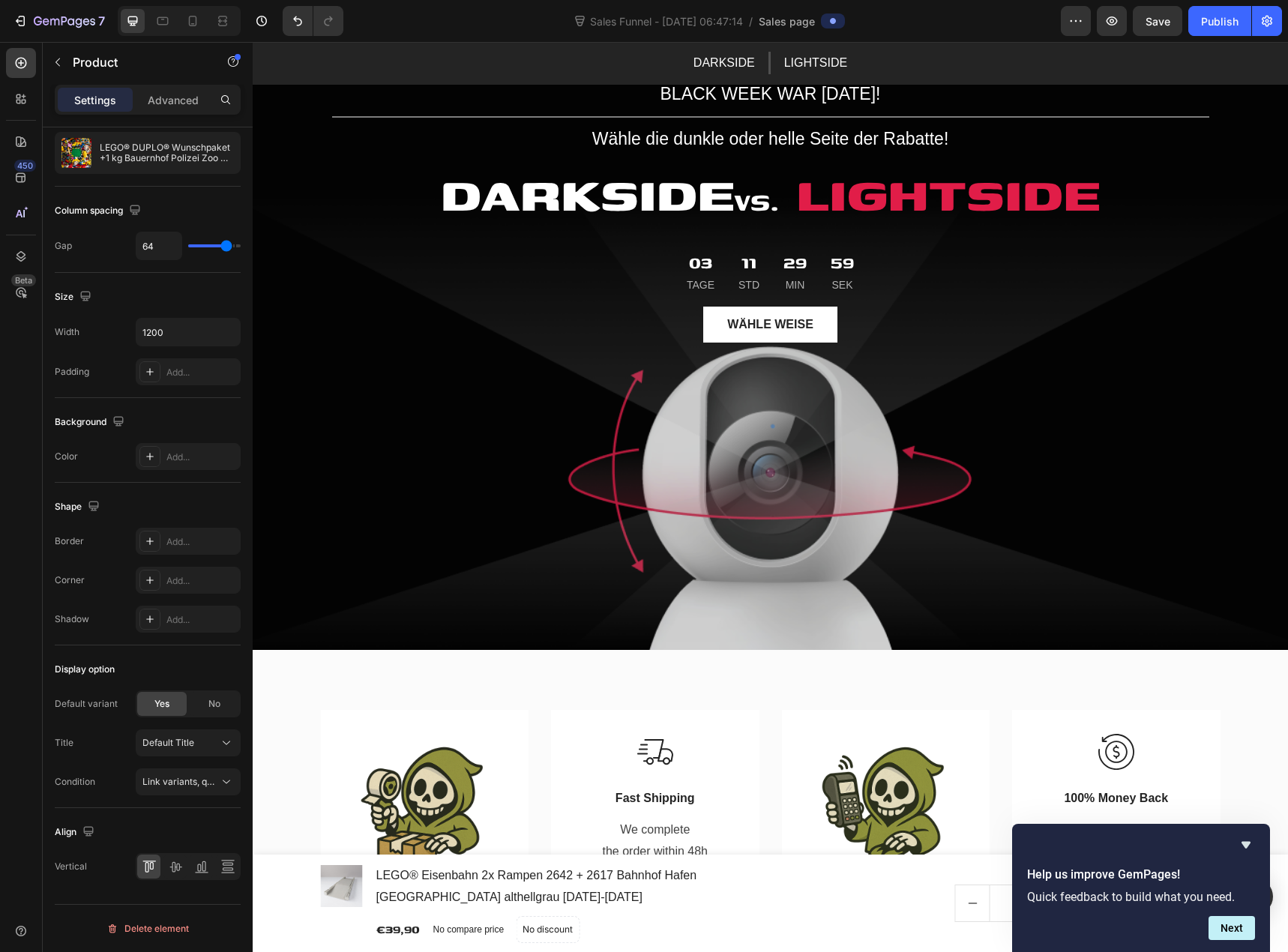
scroll to position [0, 0]
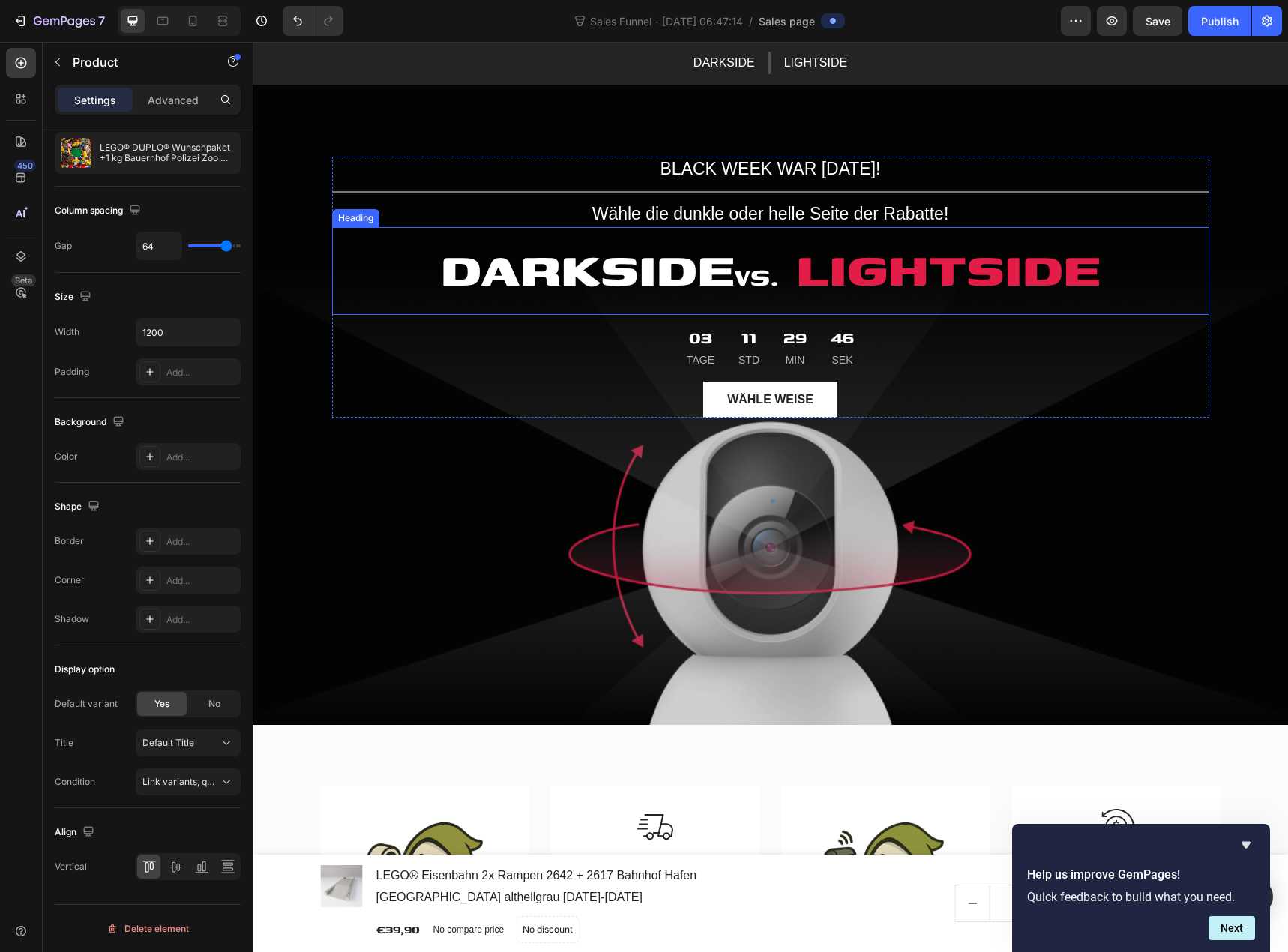
click at [727, 308] on h2 "DARKSIDE vs. LIGHTSIDE" at bounding box center [771, 271] width 877 height 87
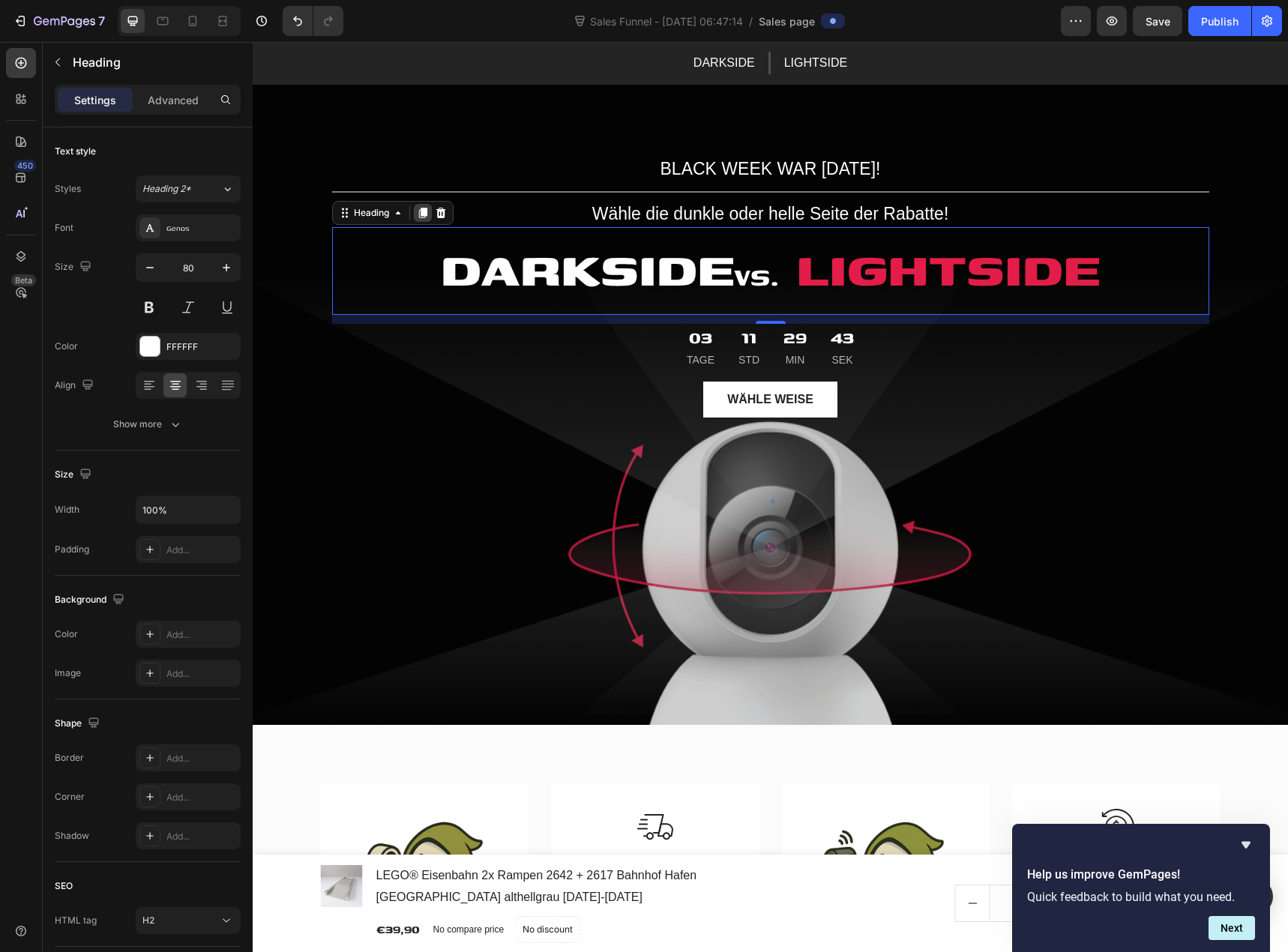
click at [417, 214] on icon at bounding box center [423, 212] width 12 height 12
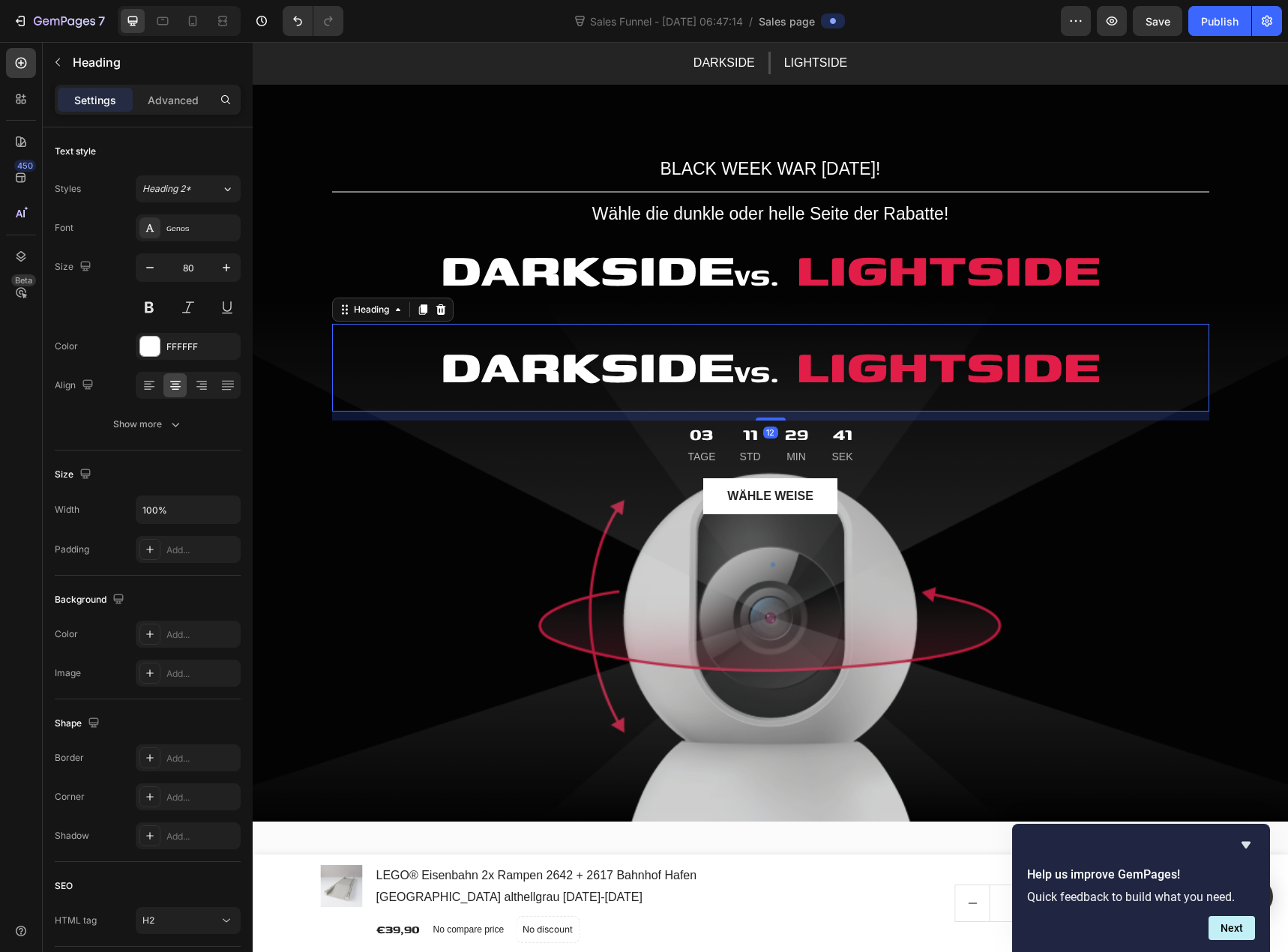
click at [659, 365] on h2 "DARKSIDE vs. LIGHTSIDE" at bounding box center [771, 368] width 877 height 87
click at [659, 365] on p "DARKSIDE vs. LIGHTSIDE" at bounding box center [771, 367] width 874 height 85
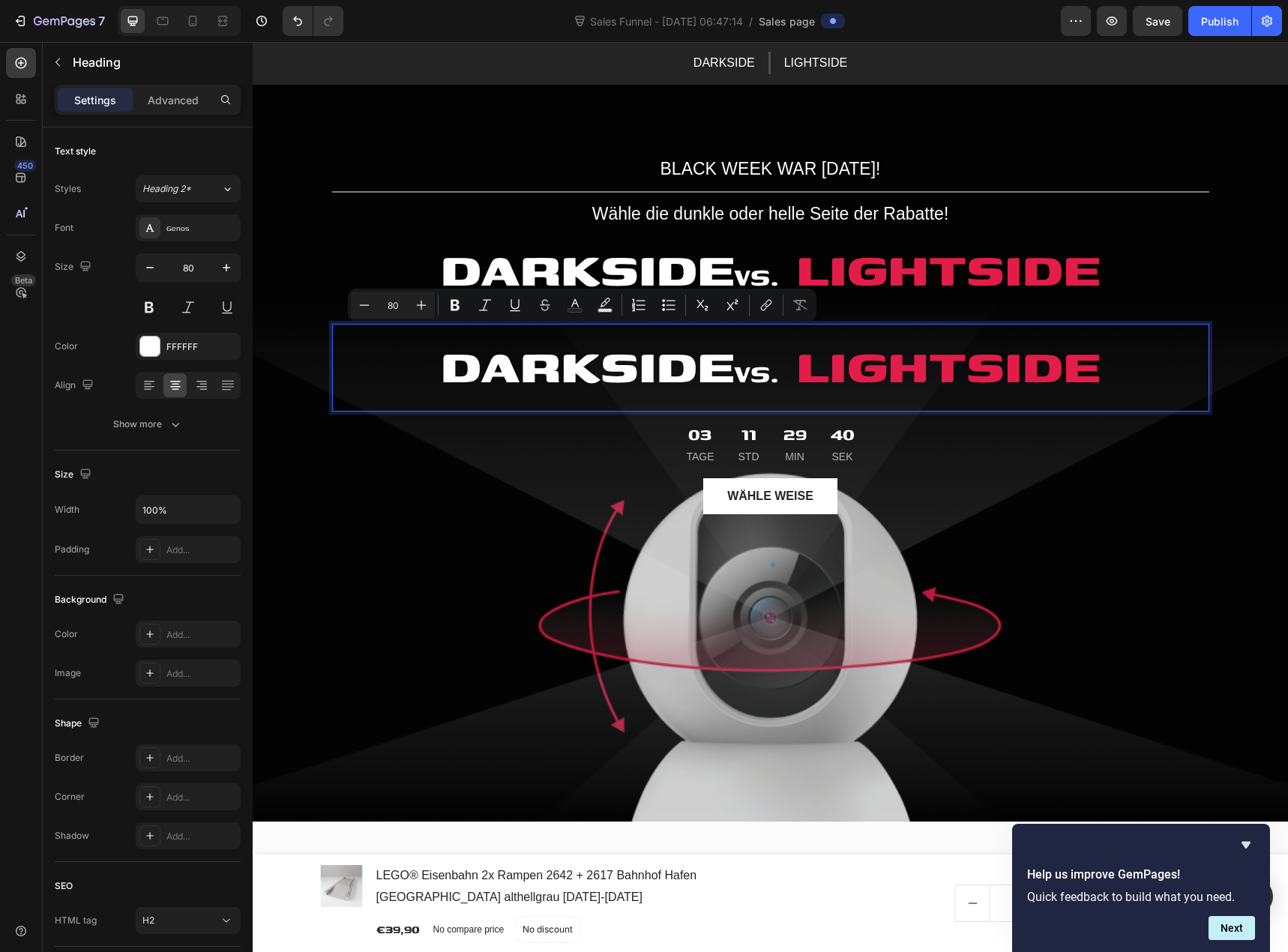
click at [638, 368] on p "DARKSIDE vs. LIGHTSIDE" at bounding box center [771, 367] width 874 height 85
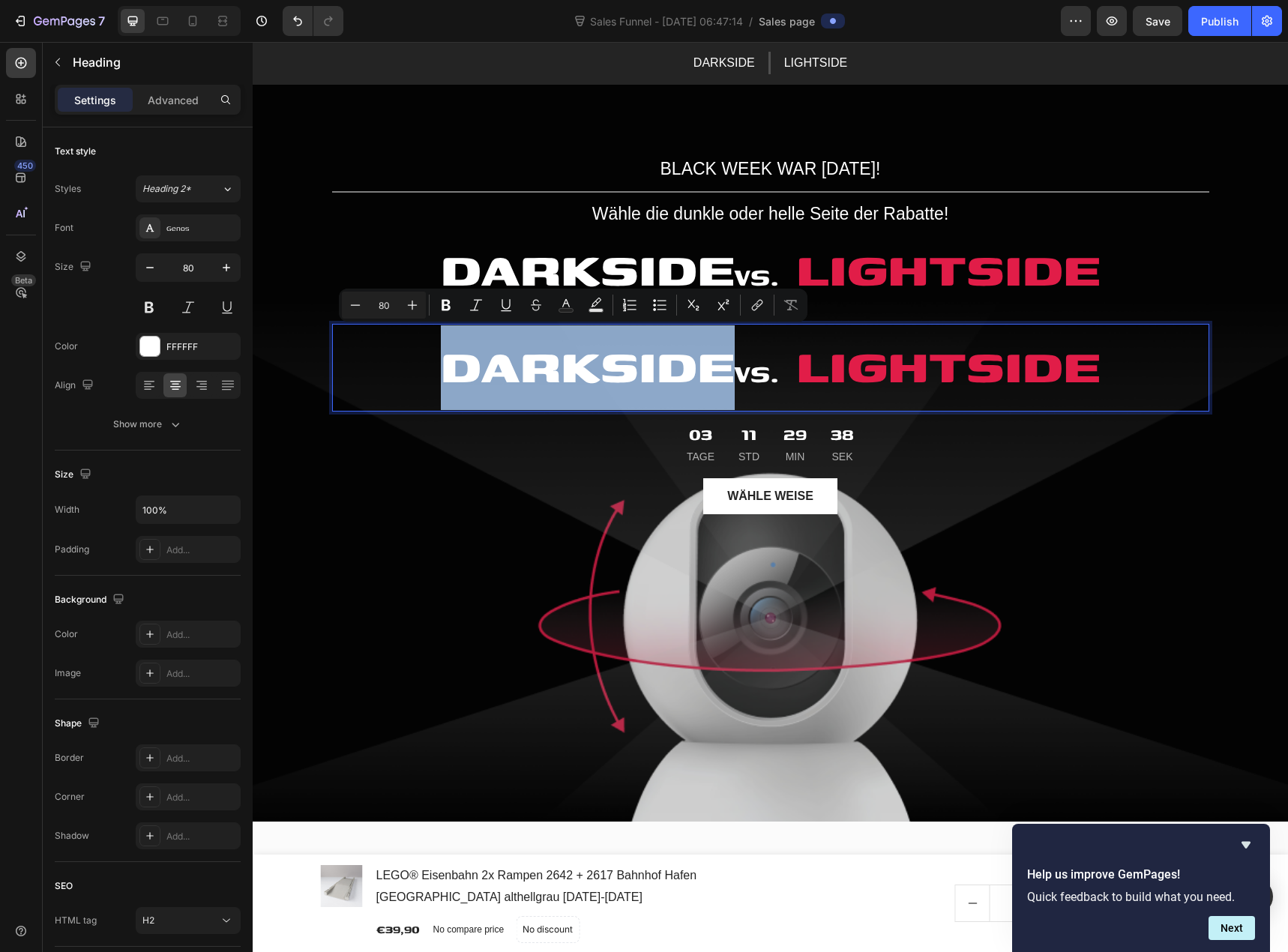
drag, startPoint x: 433, startPoint y: 363, endPoint x: 708, endPoint y: 363, distance: 275.0
click at [708, 363] on p "DARKSIDE vs. LIGHTSIDE" at bounding box center [771, 367] width 874 height 85
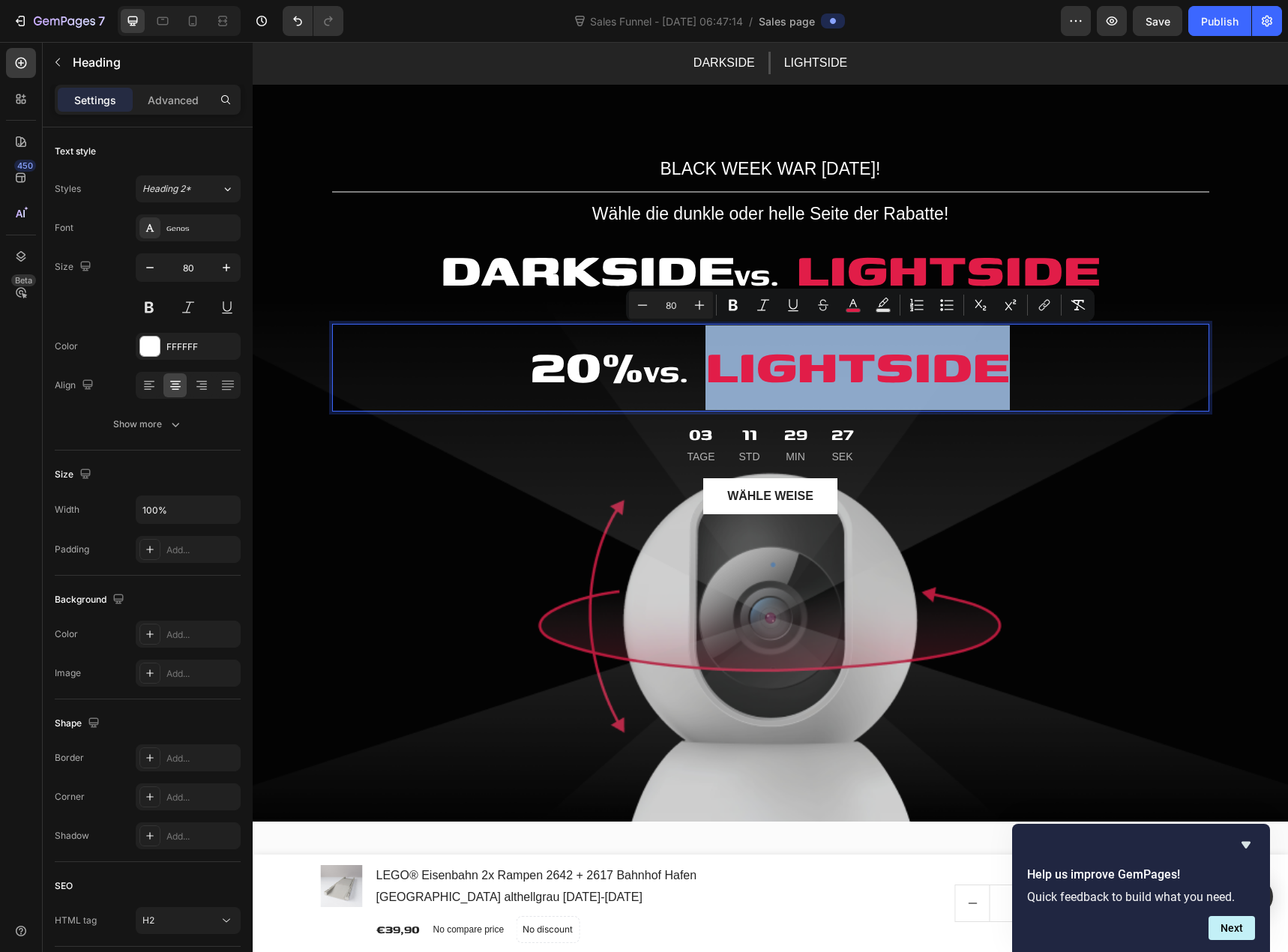
drag, startPoint x: 718, startPoint y: 365, endPoint x: 997, endPoint y: 367, distance: 279.0
click at [997, 367] on span "LIGHTSIDE" at bounding box center [858, 364] width 304 height 72
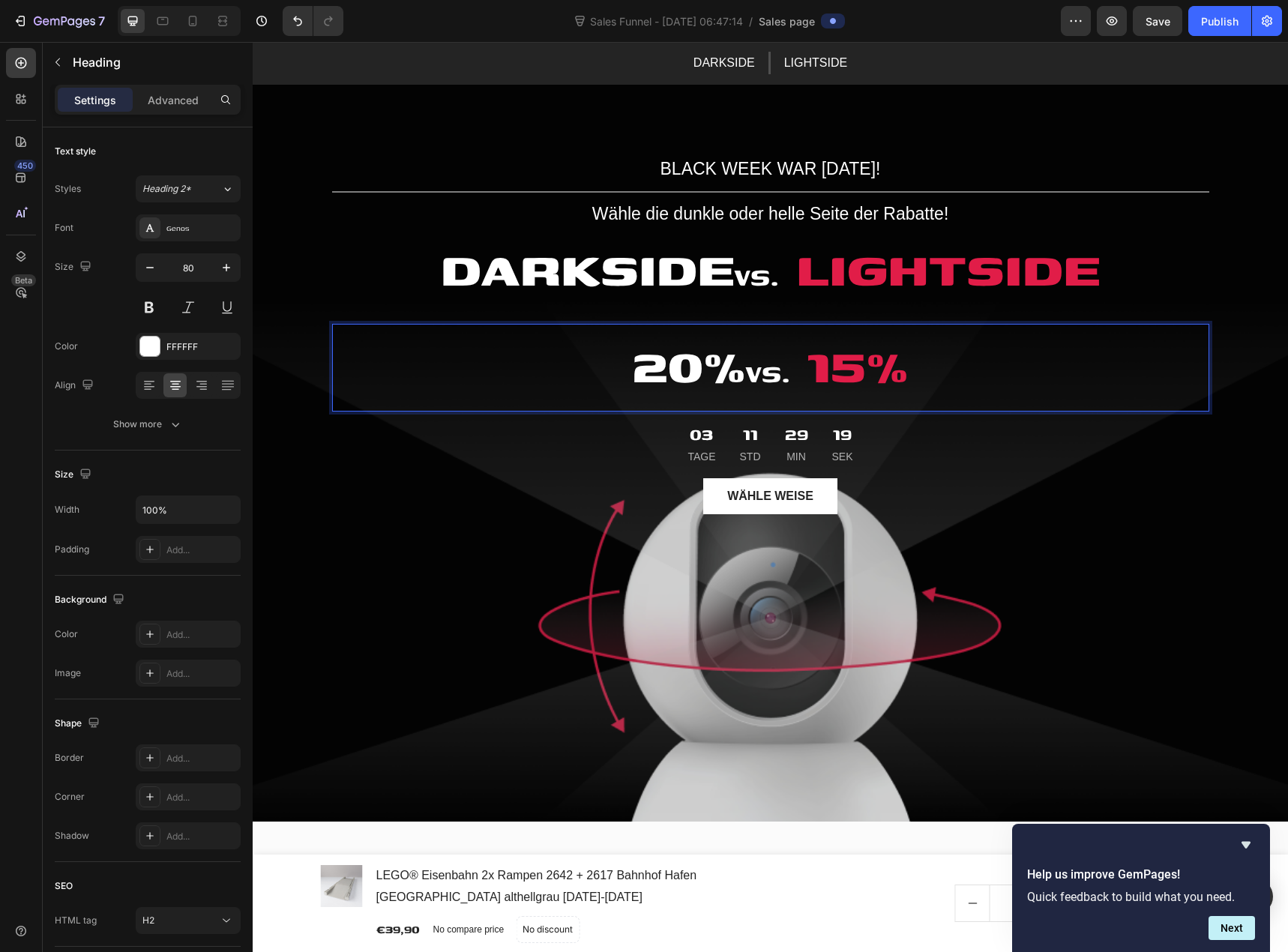
click at [751, 372] on strong "vs." at bounding box center [768, 371] width 45 height 45
click at [624, 364] on p "20% vs. 15%" at bounding box center [771, 367] width 874 height 85
click at [916, 374] on p "20% vs. 15%" at bounding box center [771, 367] width 874 height 85
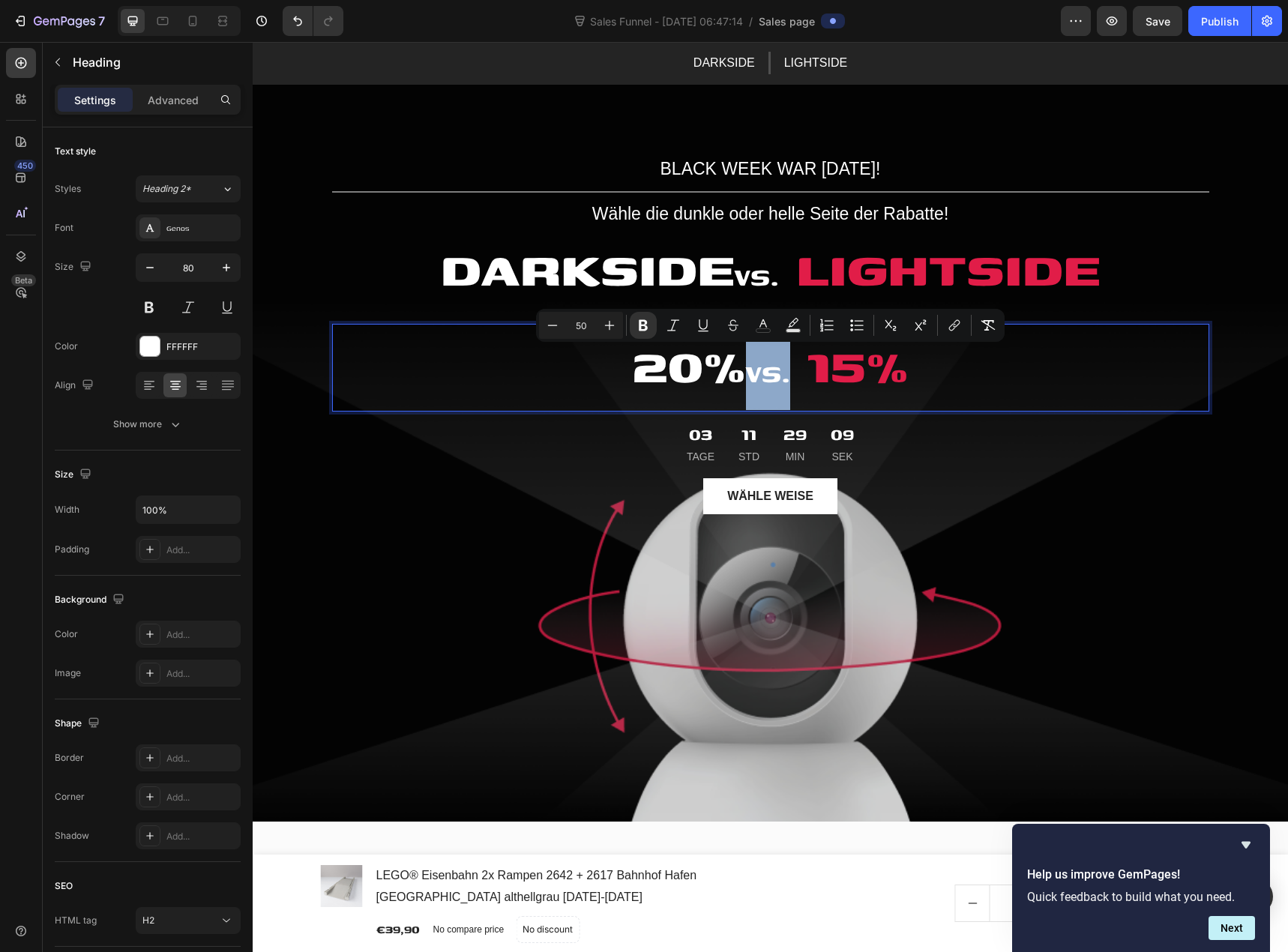
drag, startPoint x: 754, startPoint y: 371, endPoint x: 791, endPoint y: 379, distance: 37.9
click at [791, 379] on strong "vs." at bounding box center [768, 371] width 45 height 45
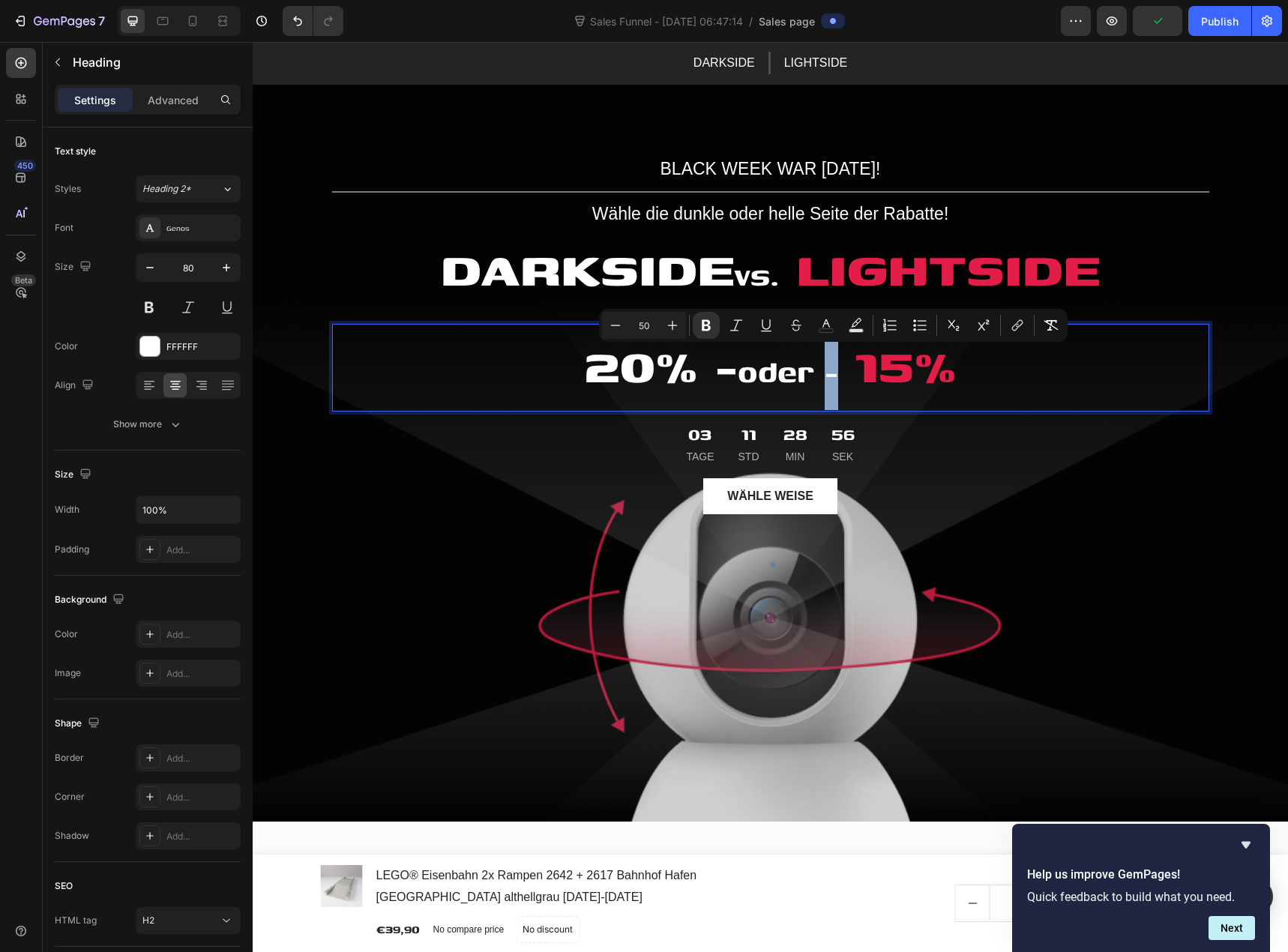
copy strong "-"
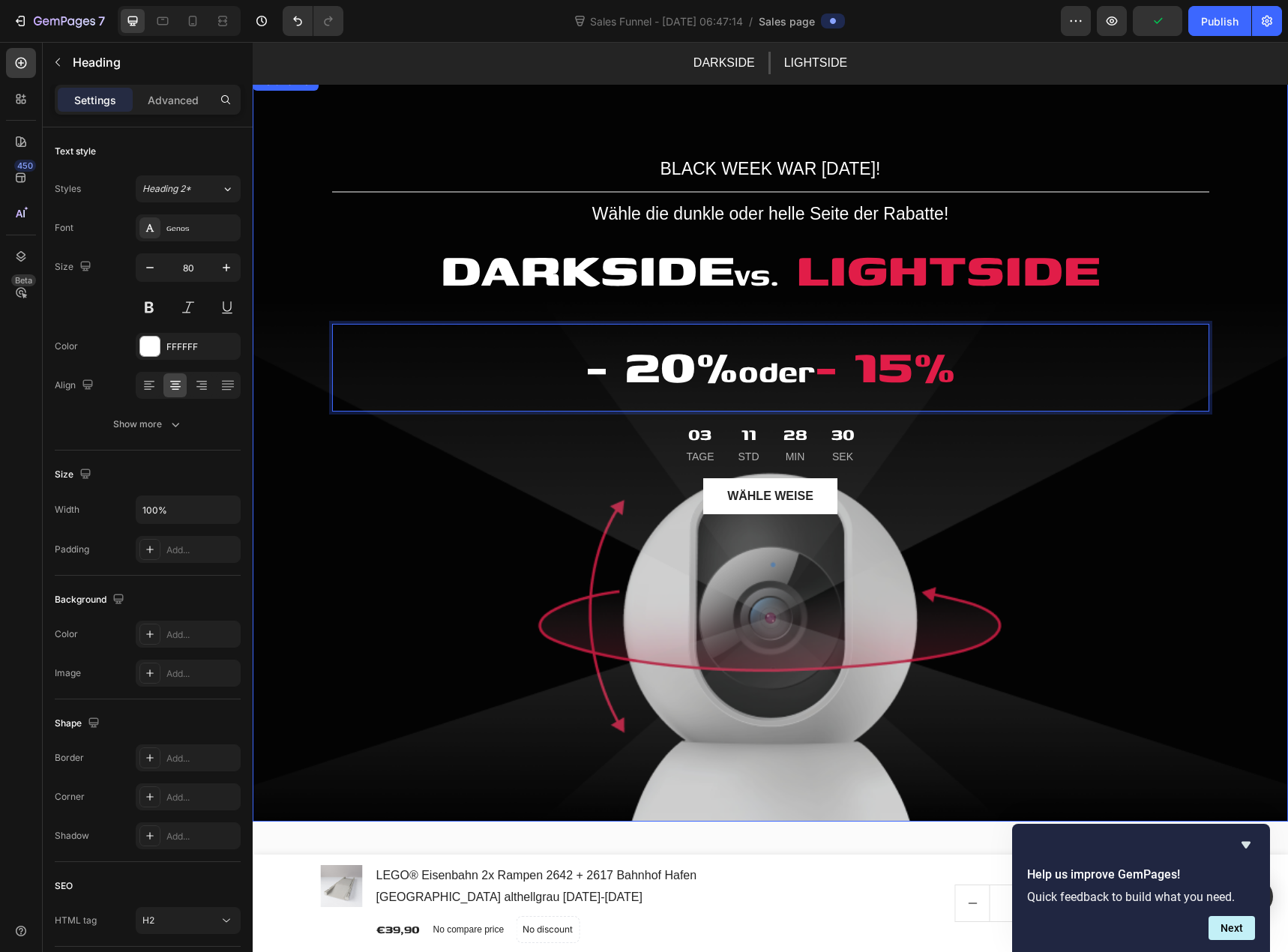
click at [516, 604] on div "BLACK WEEK WAR GESTERN! Text block Title Line Wähle die dunkle oder helle Seite…" at bounding box center [771, 447] width 877 height 701
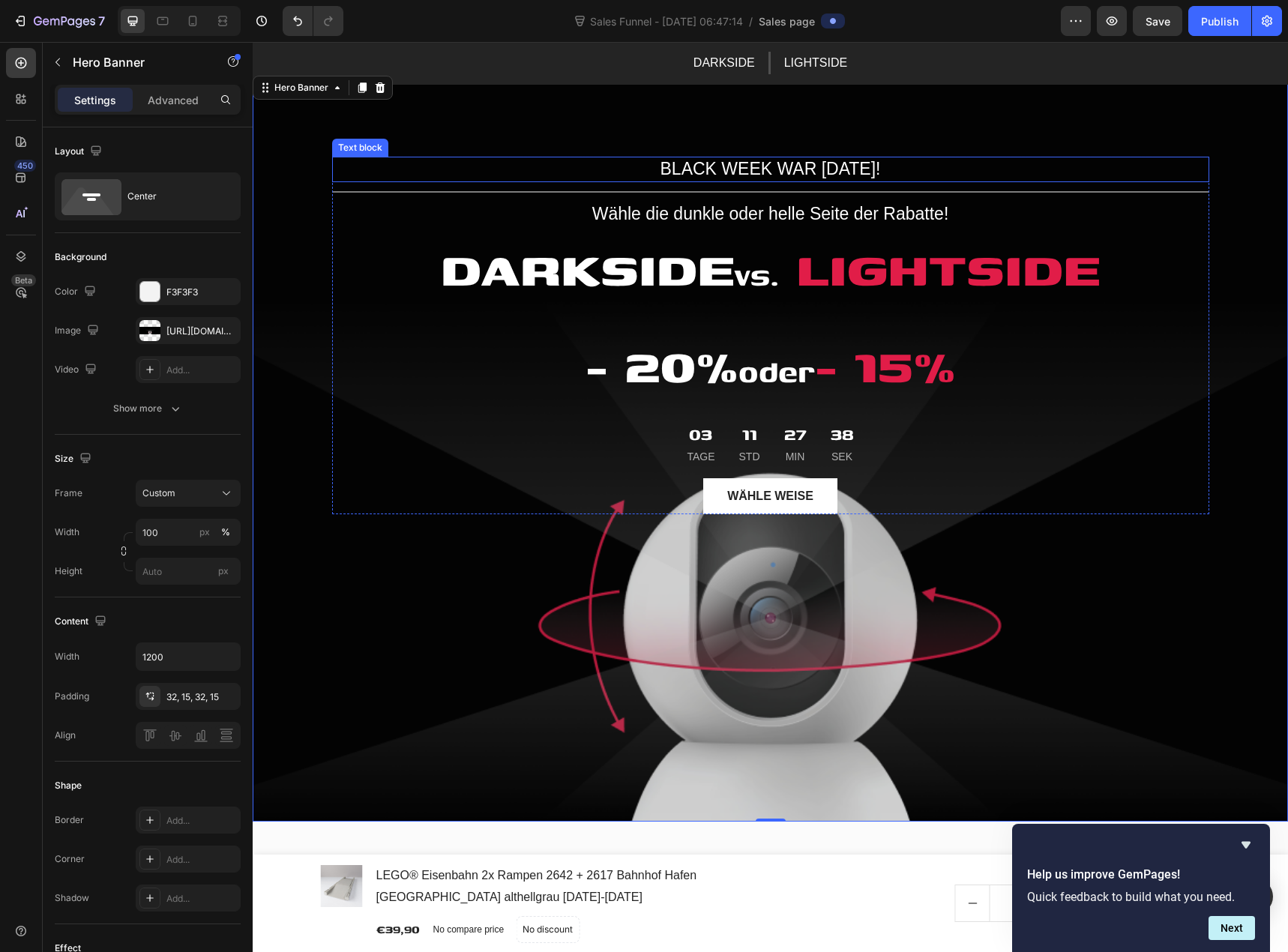
click at [792, 172] on p "BLACK WEEK WAR GESTERN!" at bounding box center [771, 169] width 874 height 23
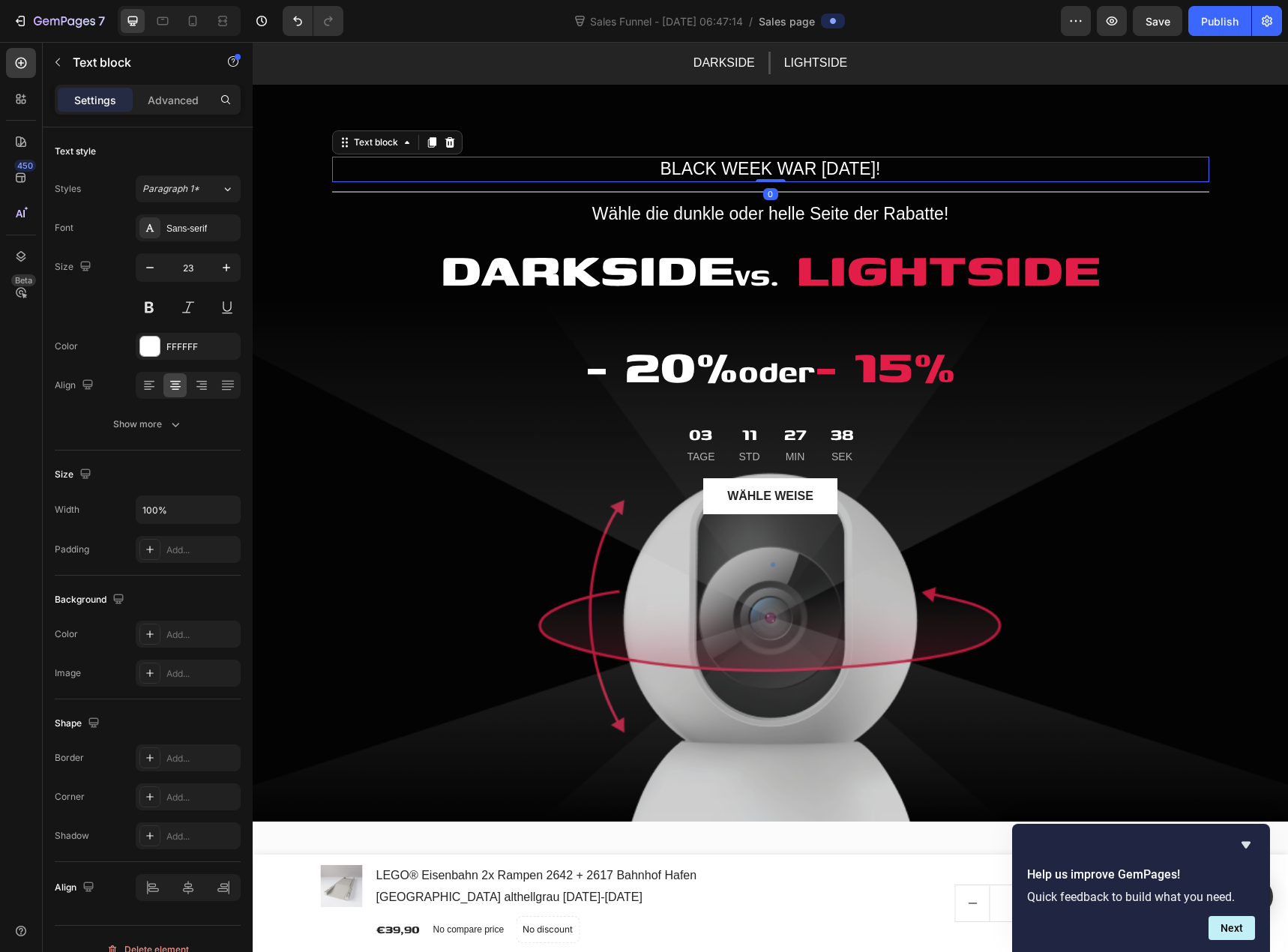
click at [792, 172] on p "BLACK WEEK WAR GESTERN!" at bounding box center [771, 169] width 874 height 23
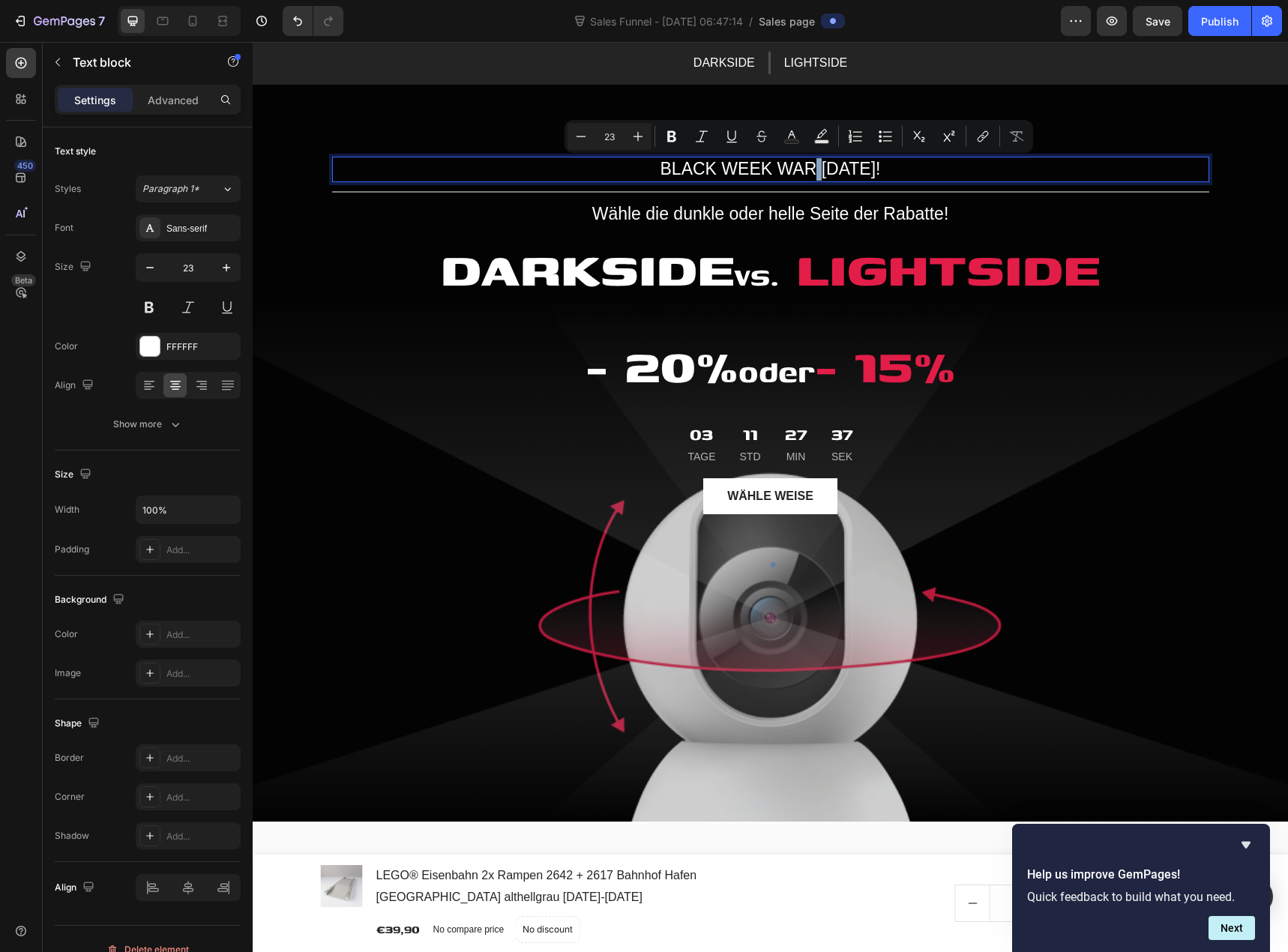
click at [821, 168] on p "BLACK WEEK WAR GESTERN!" at bounding box center [771, 169] width 874 height 23
click at [813, 170] on p "BLACK WEEK WAR GESTERN!" at bounding box center [771, 169] width 874 height 23
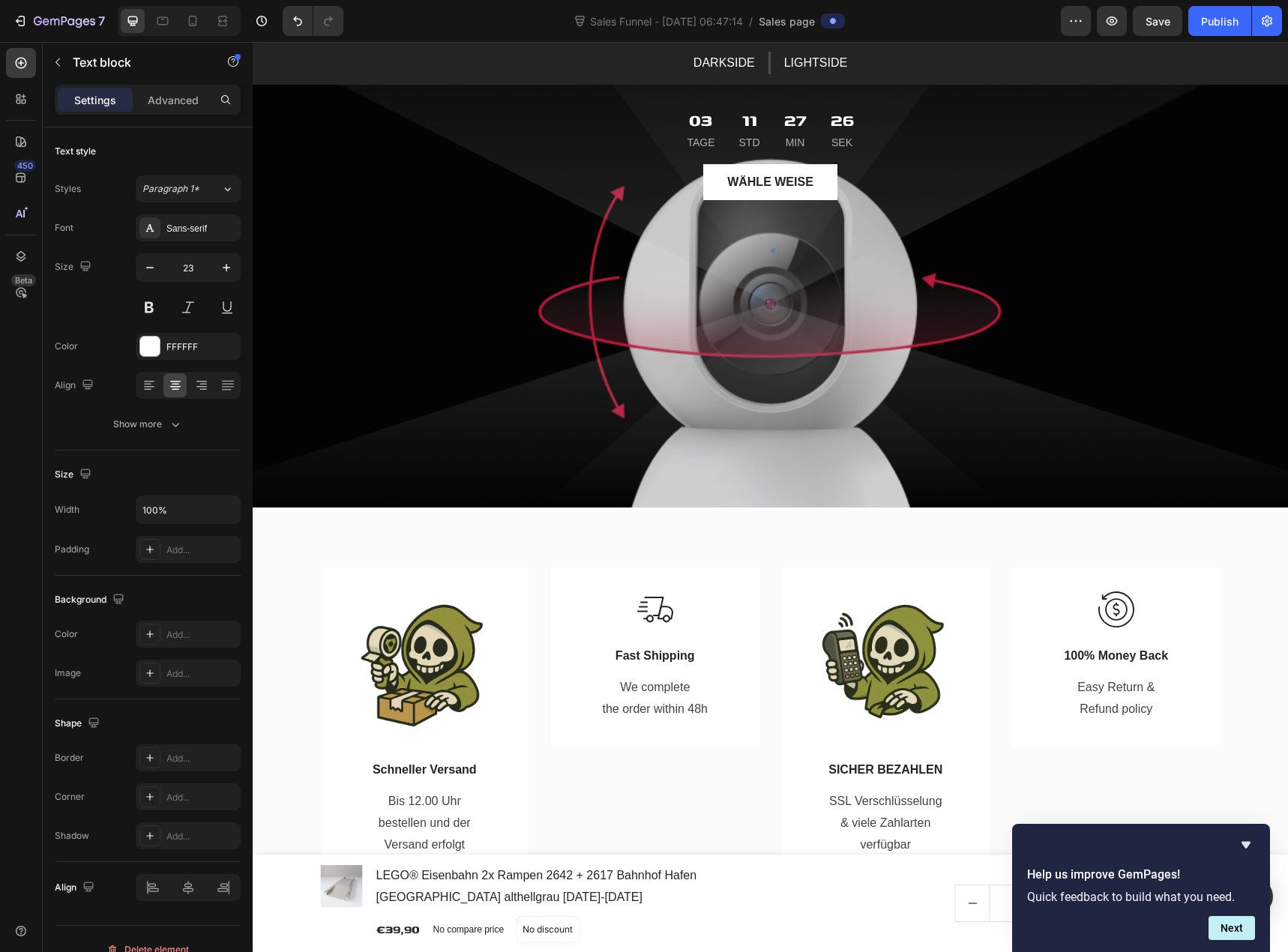
scroll to position [450, 0]
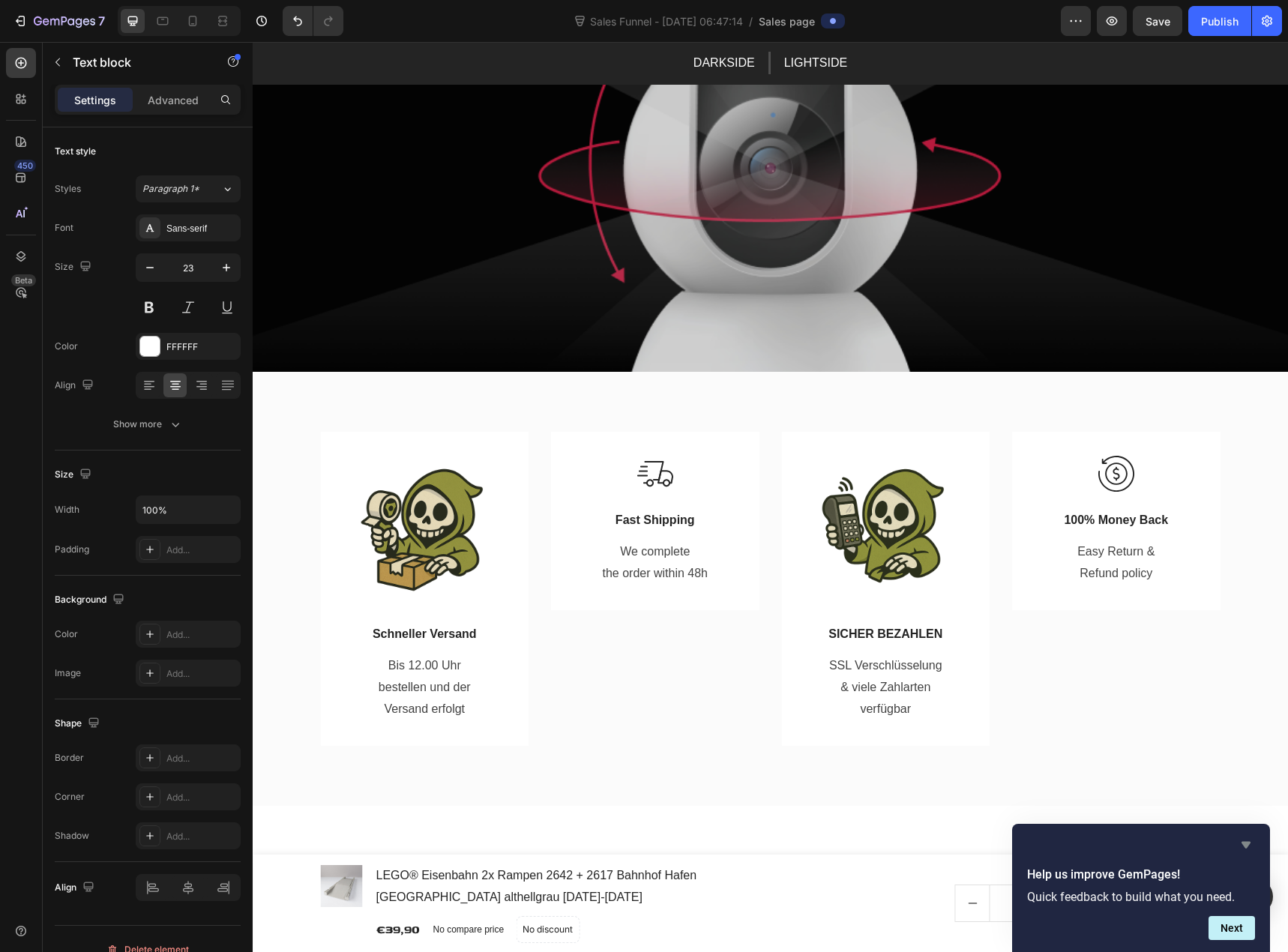
click at [1249, 844] on icon "Hide survey" at bounding box center [1246, 845] width 9 height 6
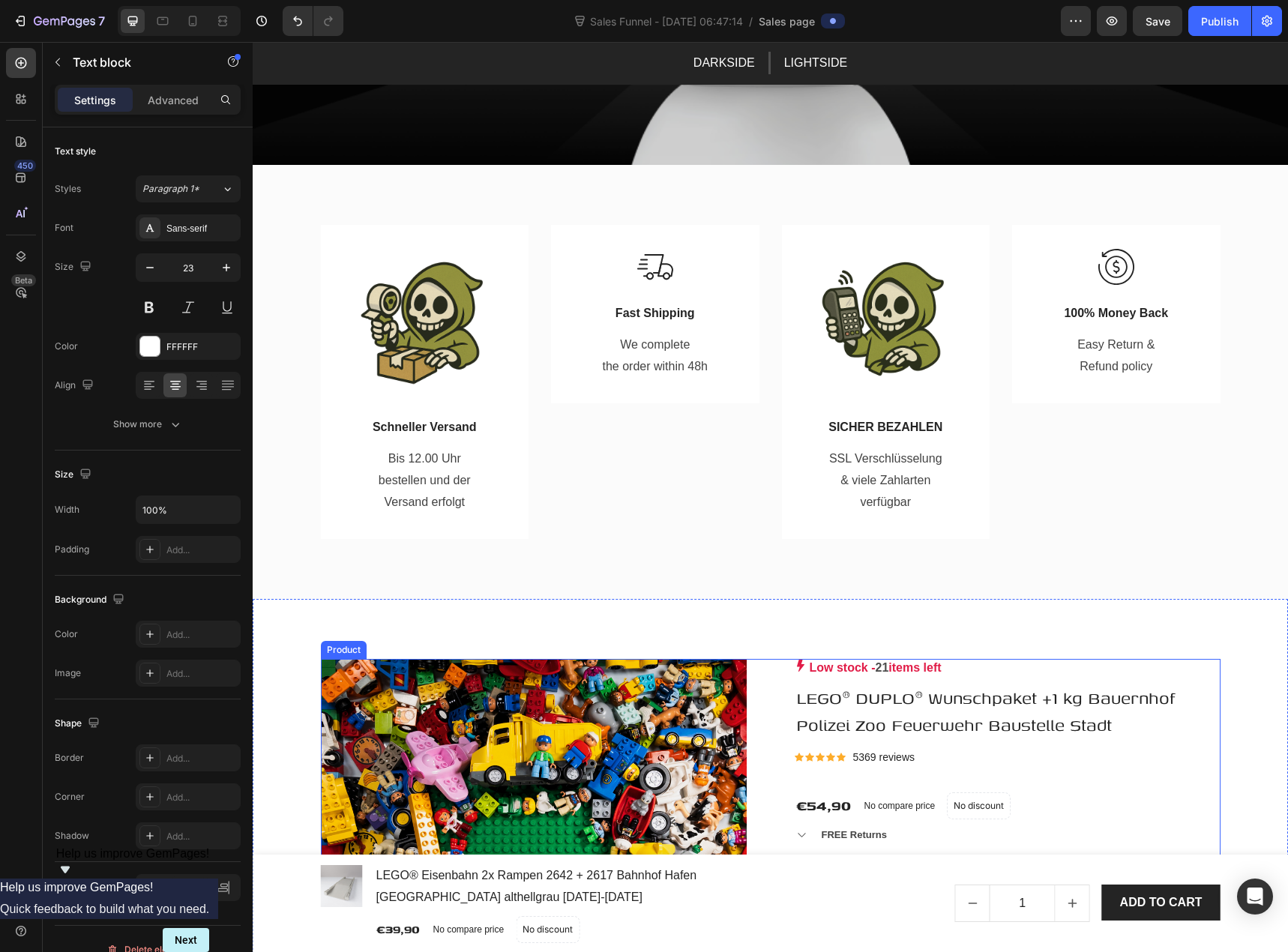
scroll to position [675, 0]
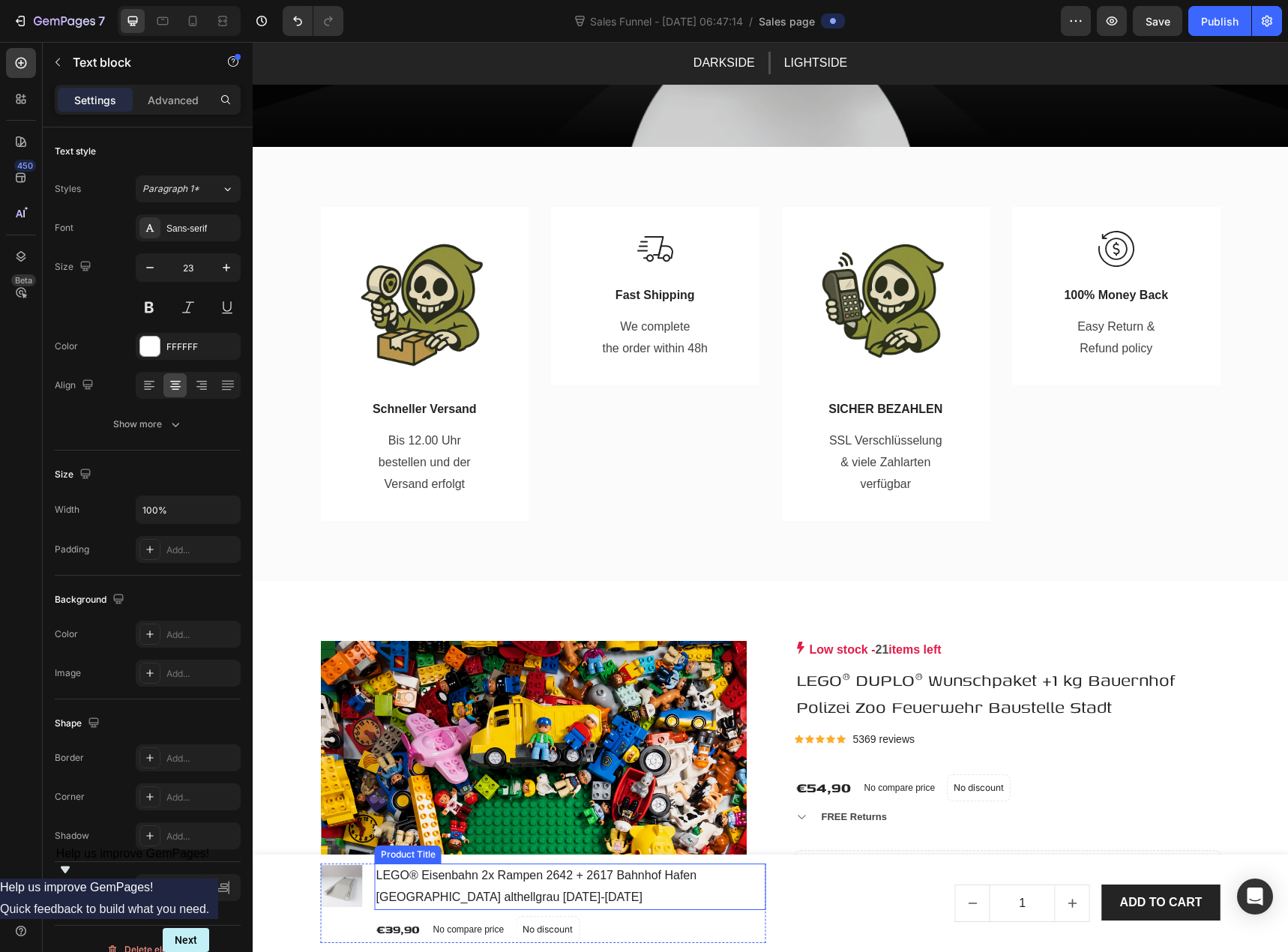
click at [578, 894] on h1 "LEGO® Eisenbahn 2x Rampen 2642 + 2617 Bahnhof Hafen [GEOGRAPHIC_DATA] althellgr…" at bounding box center [571, 886] width 392 height 46
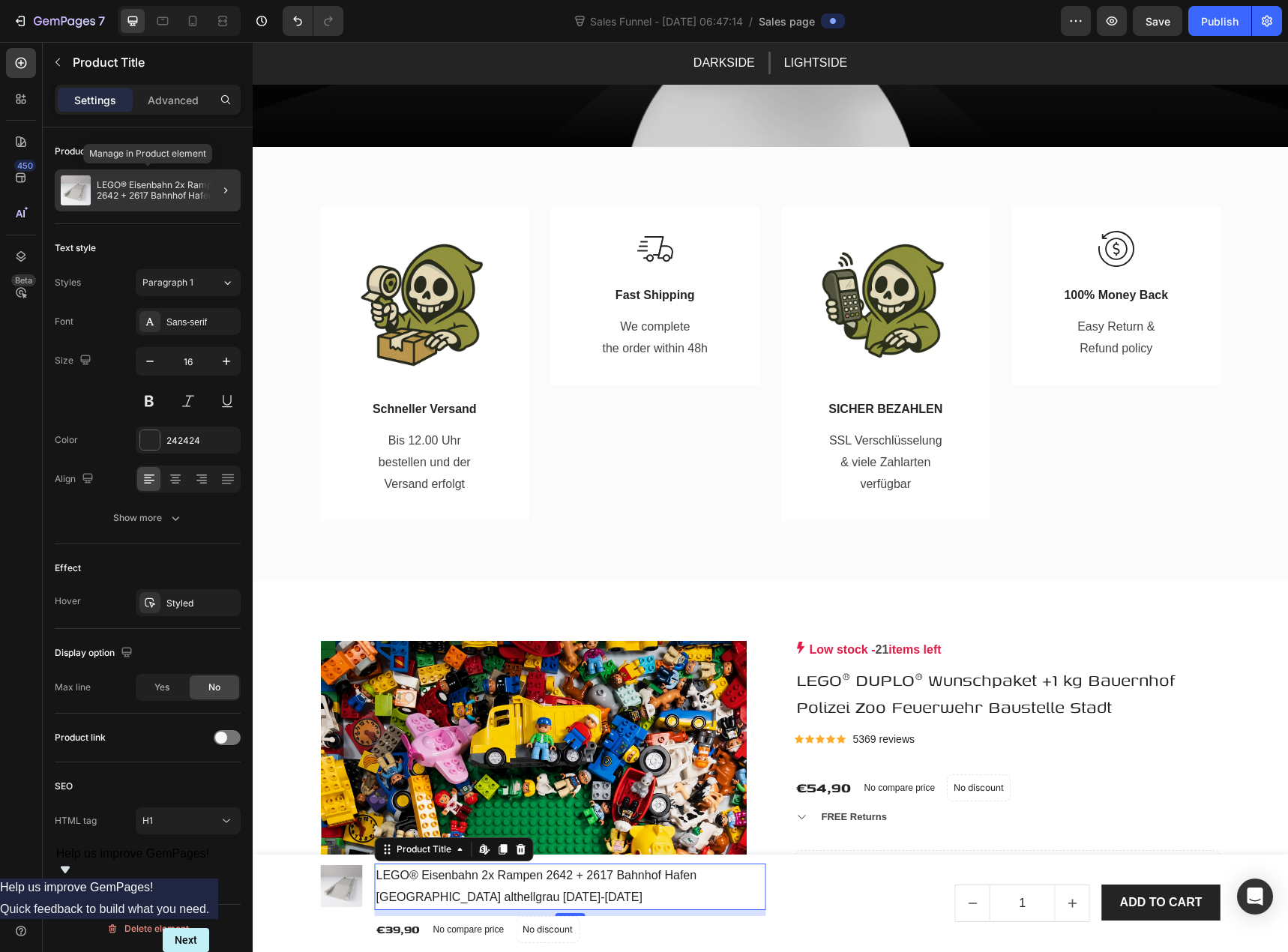
click at [116, 180] on p "LEGO® Eisenbahn 2x Rampen 2642 + 2617 Bahnhof Hafen [GEOGRAPHIC_DATA] althellgr…" at bounding box center [165, 190] width 138 height 21
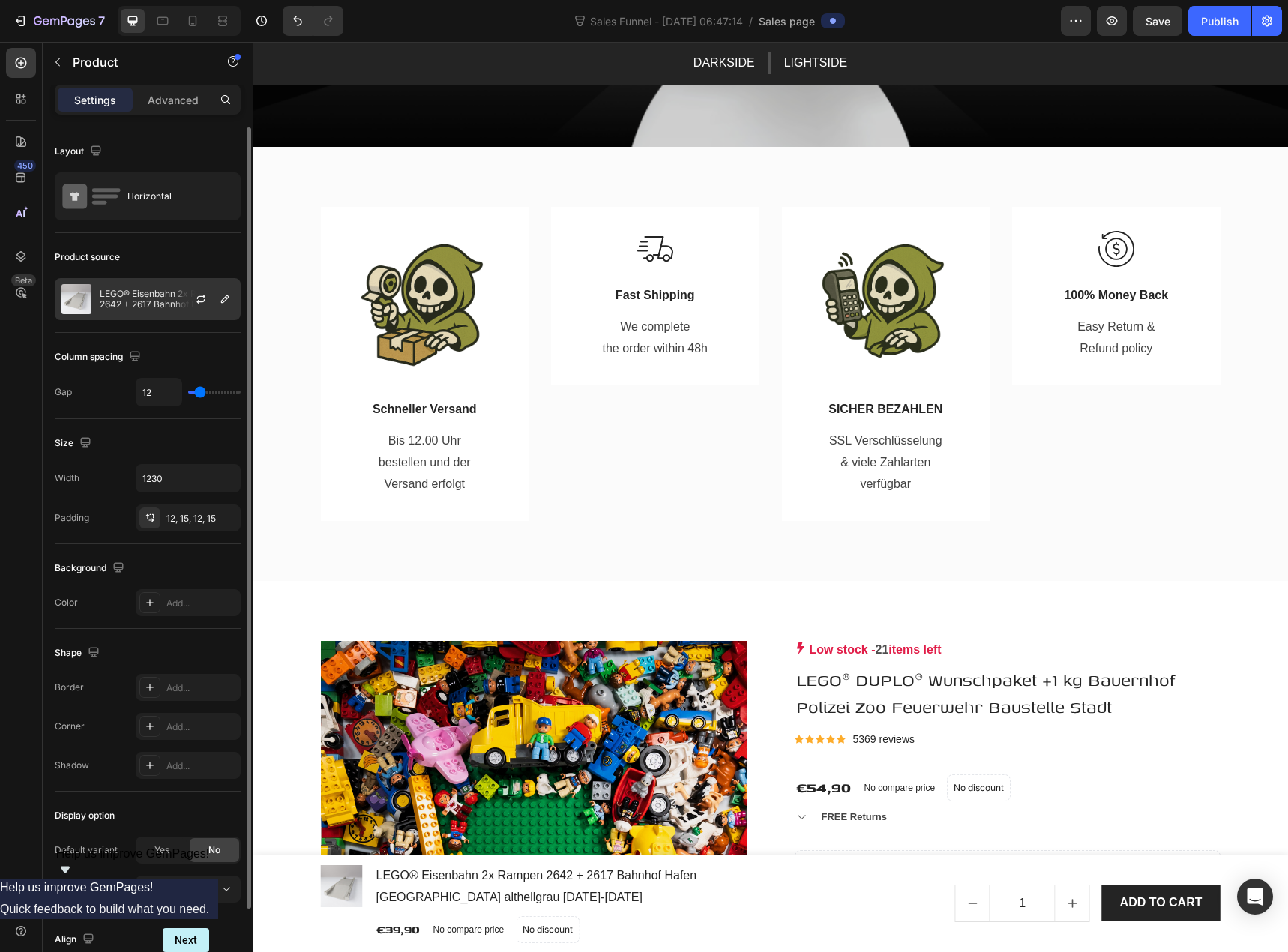
click at [140, 298] on p "LEGO® Eisenbahn 2x Rampen 2642 + 2617 Bahnhof Hafen [GEOGRAPHIC_DATA] althellgr…" at bounding box center [166, 299] width 134 height 21
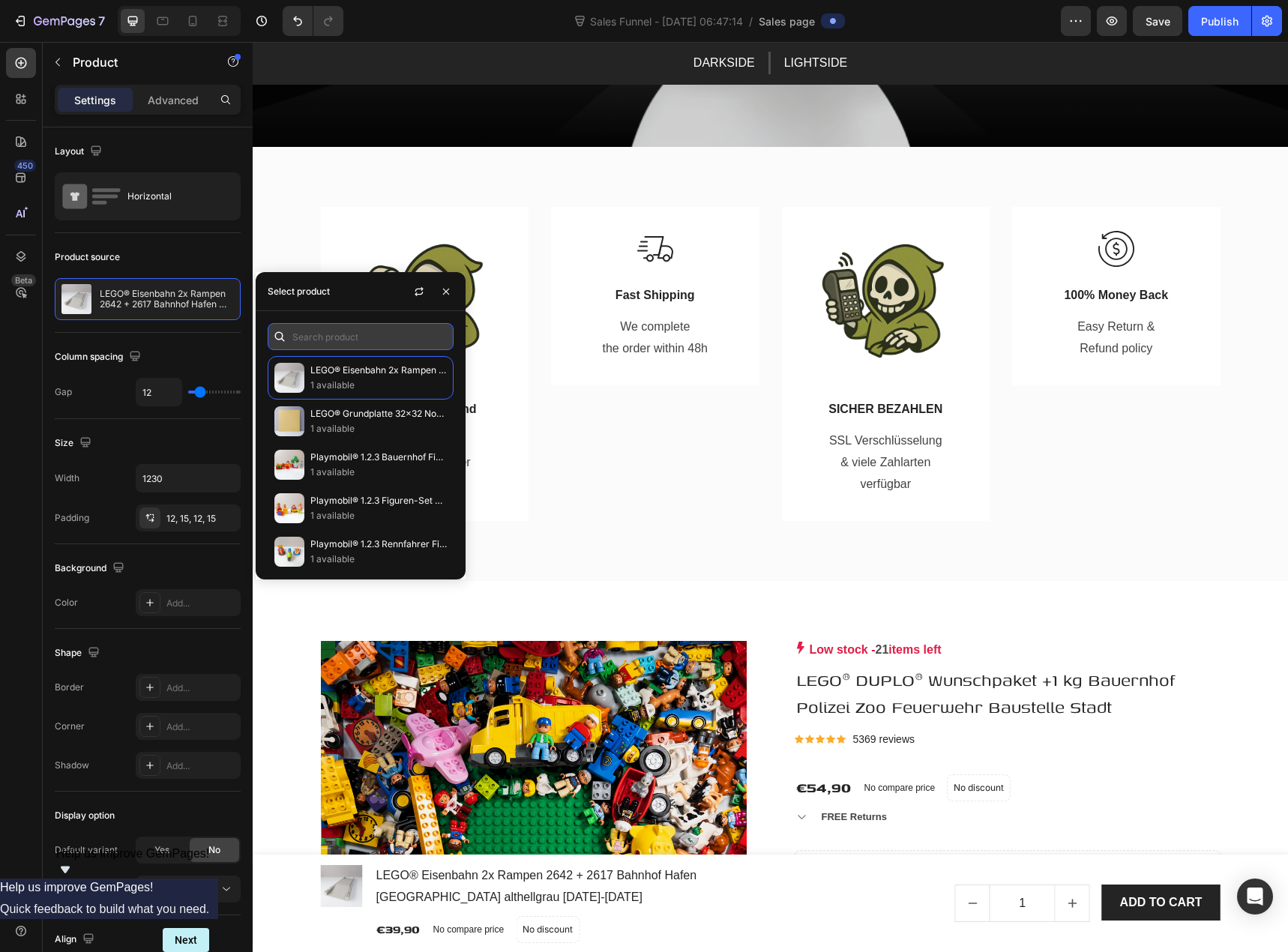
click at [324, 337] on input "text" at bounding box center [361, 337] width 186 height 27
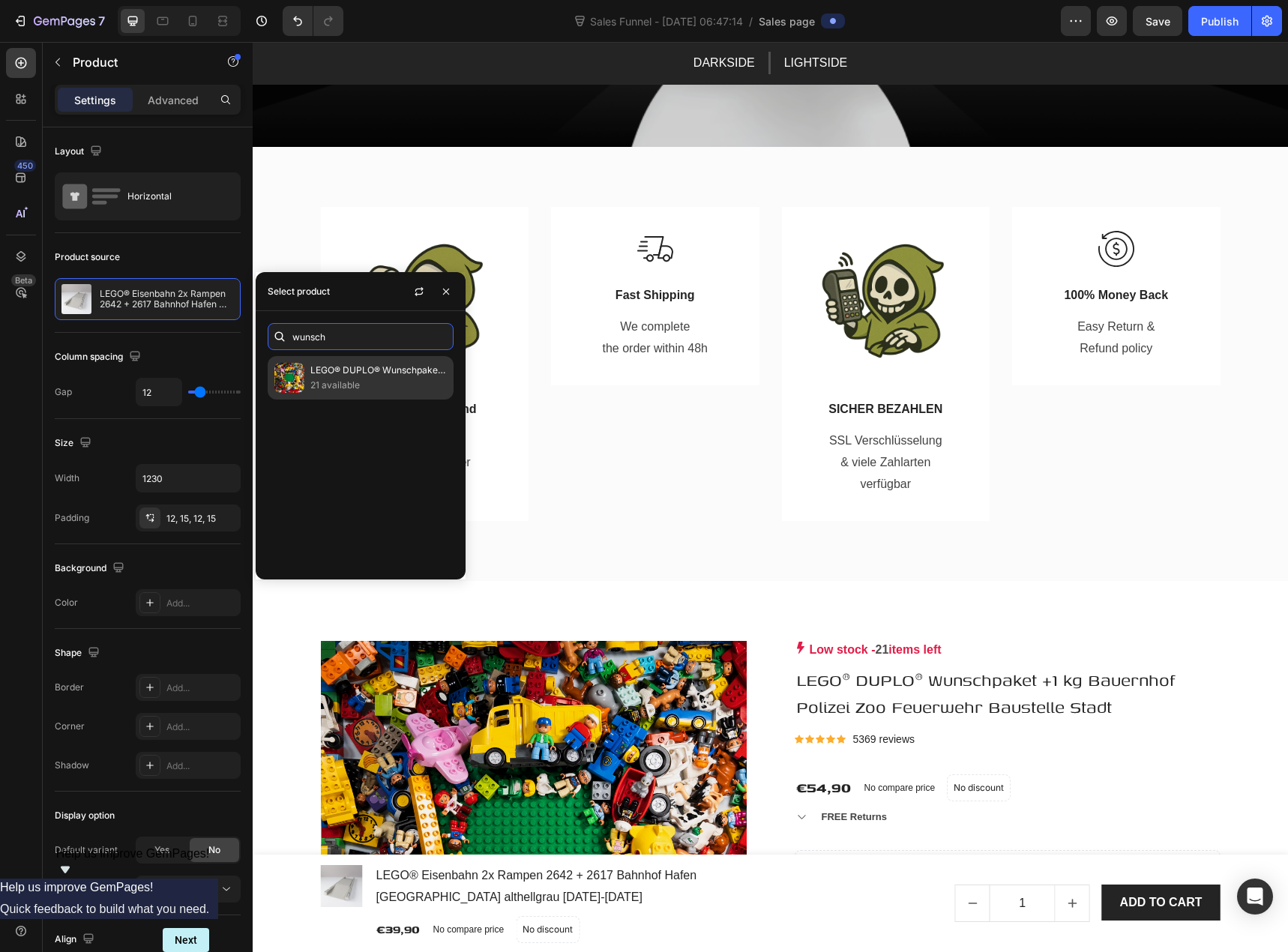
type input "wunsch"
click at [353, 366] on p "LEGO® DUPLO® Wunschpaket +1 kg Bauernhof Polizei Zoo Feuerwehr Baustelle Stadt" at bounding box center [379, 370] width 137 height 15
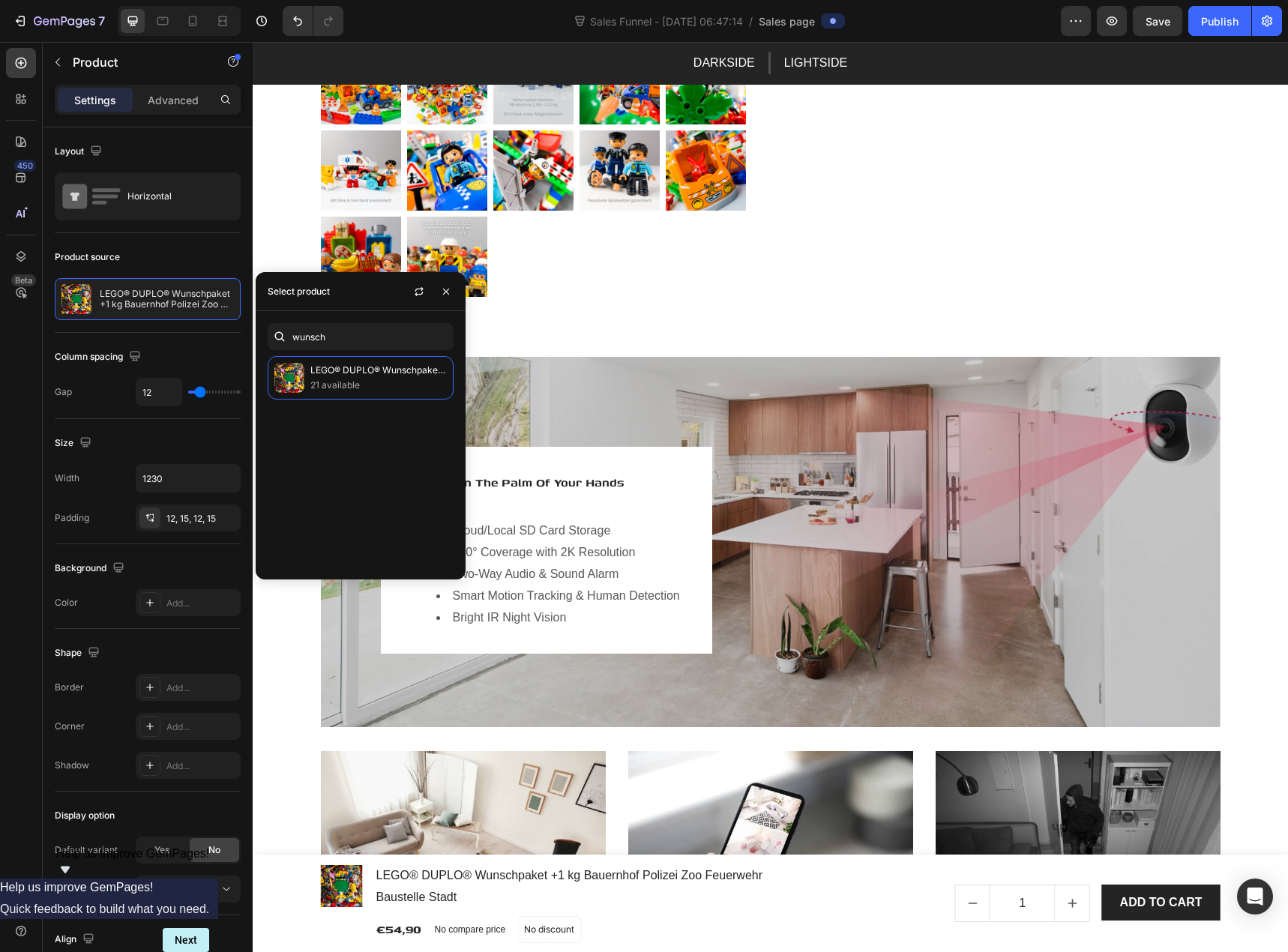
scroll to position [1950, 0]
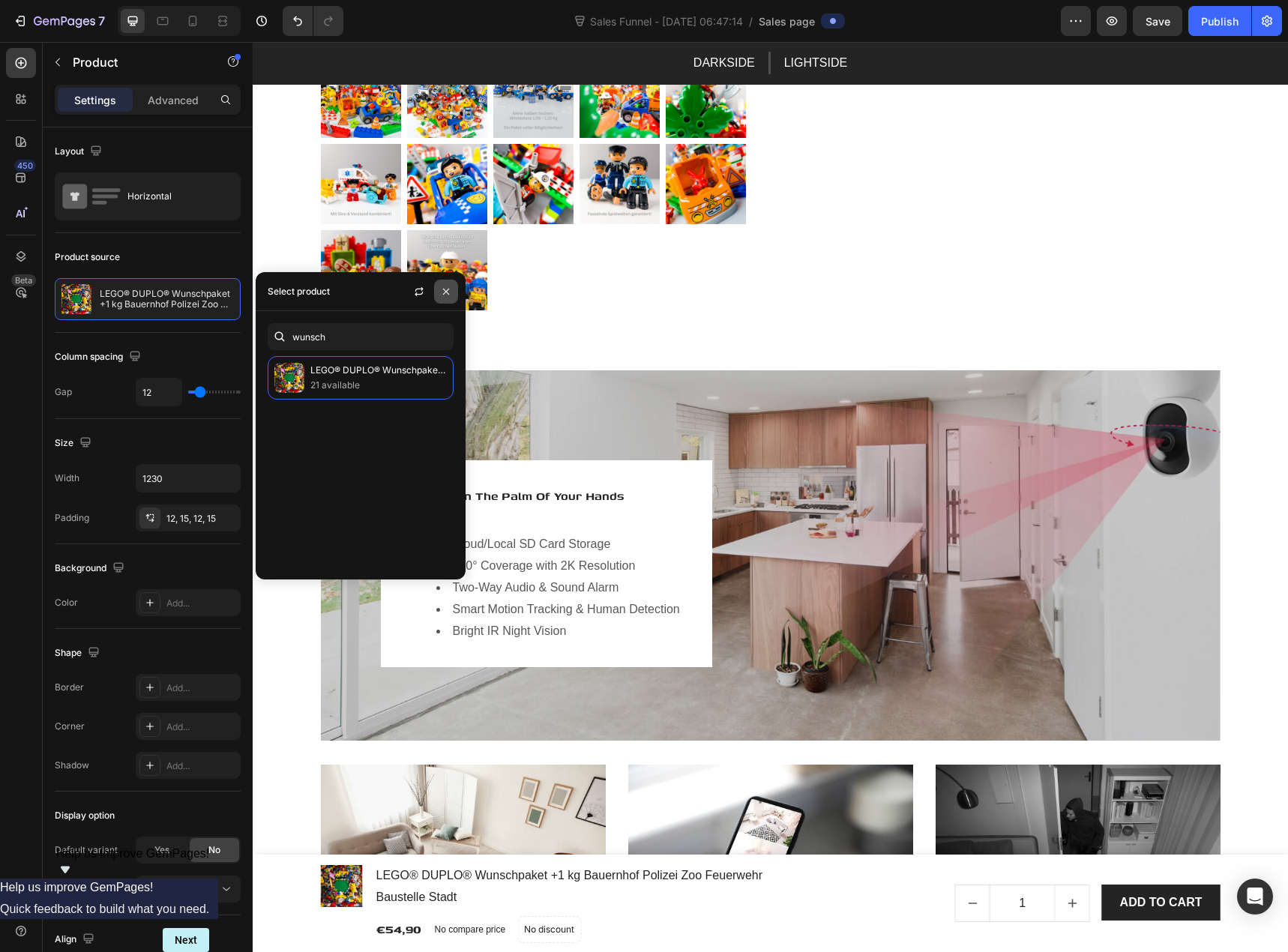
click at [450, 292] on icon "button" at bounding box center [445, 292] width 12 height 12
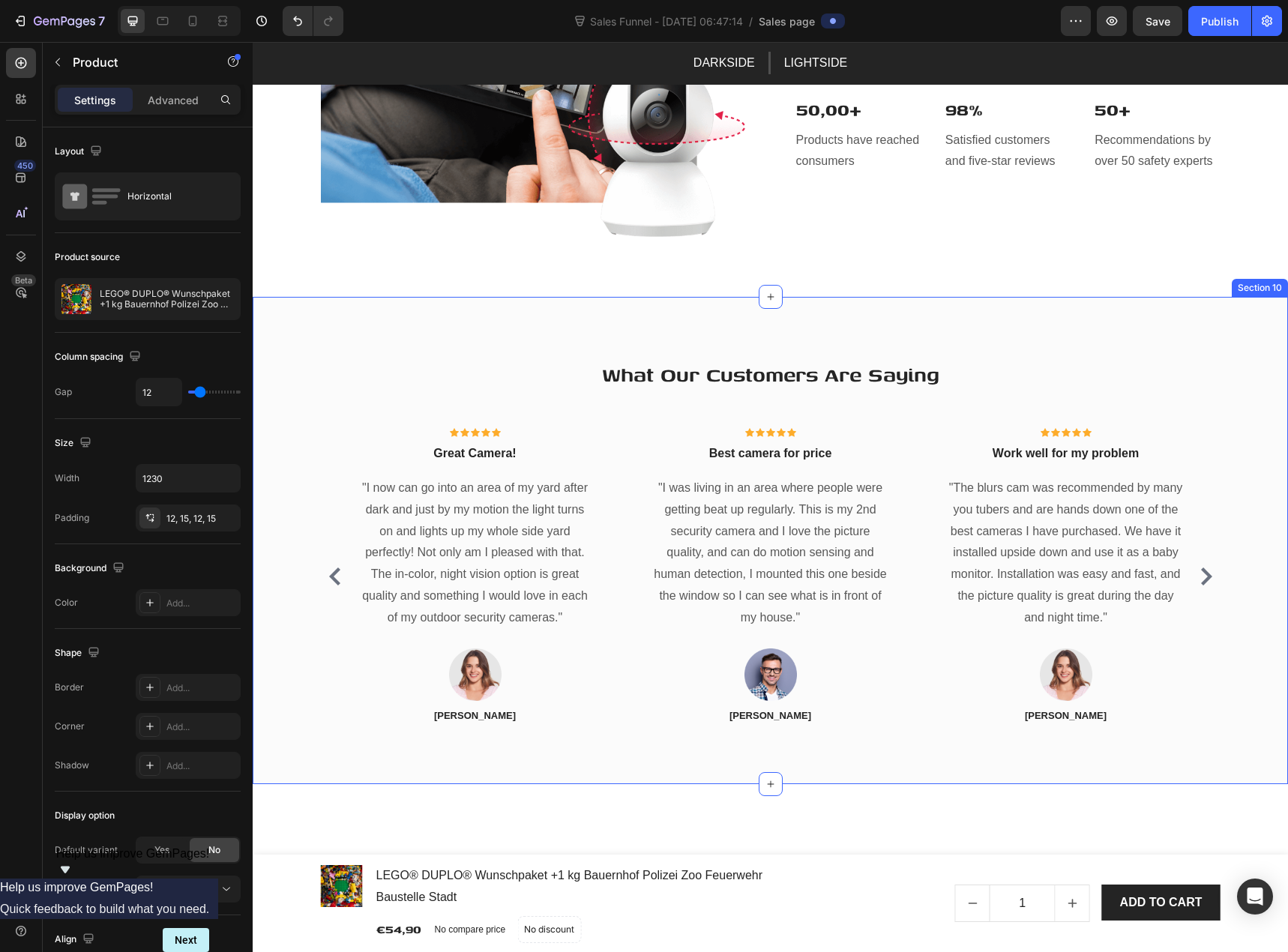
scroll to position [4125, 0]
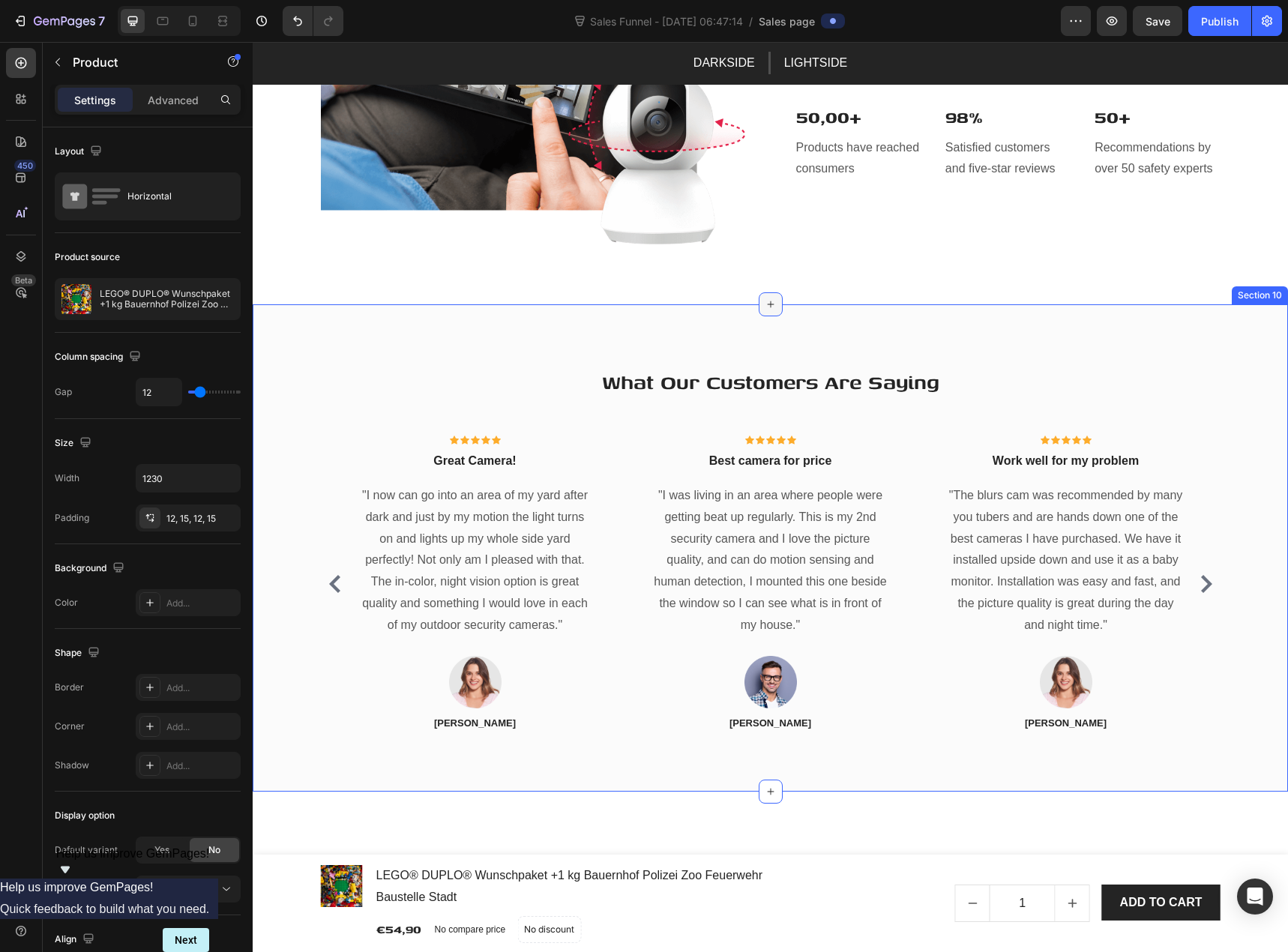
click at [765, 303] on icon at bounding box center [771, 304] width 12 height 12
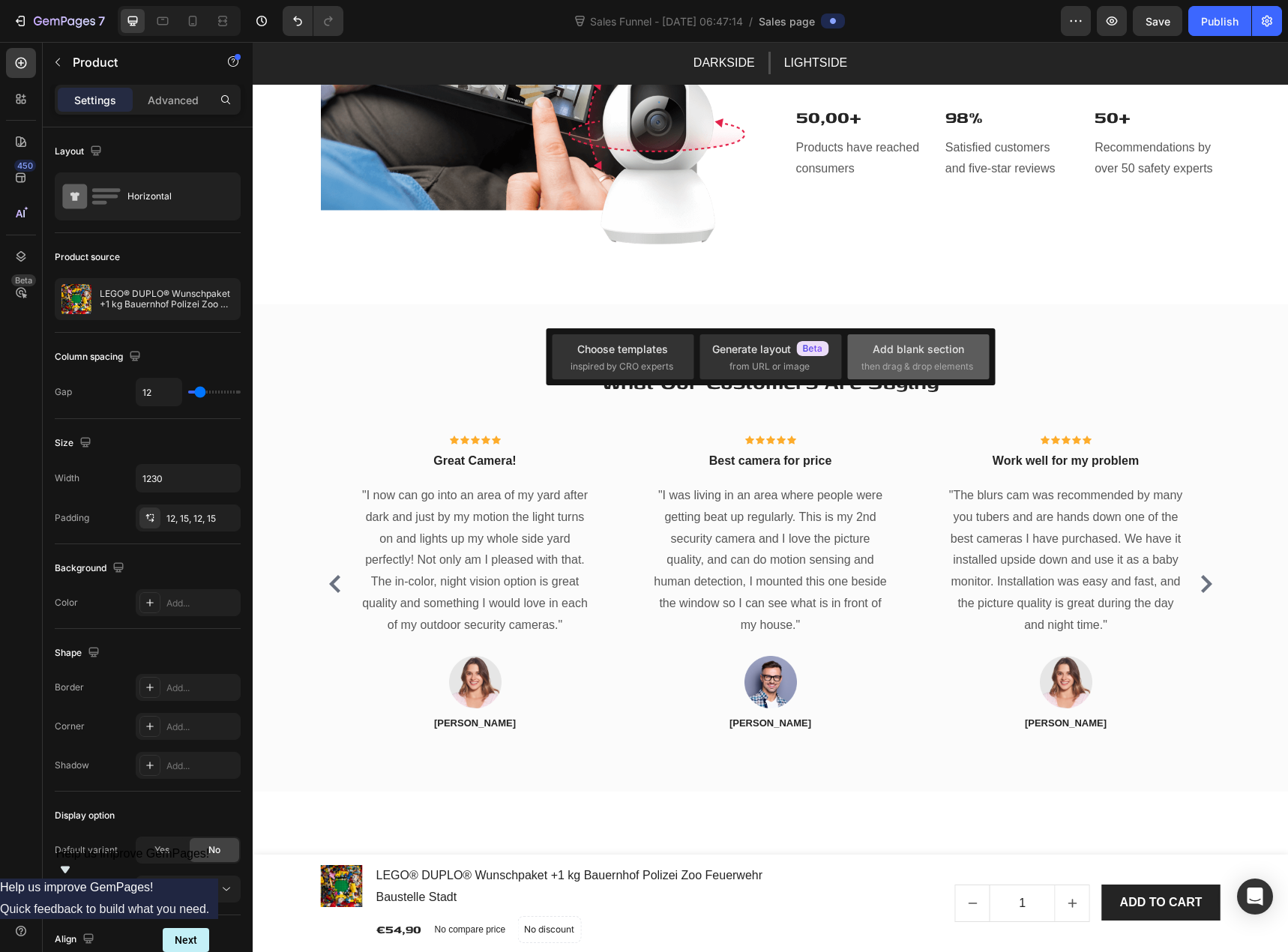
click at [887, 367] on span "then drag & drop elements" at bounding box center [917, 366] width 112 height 14
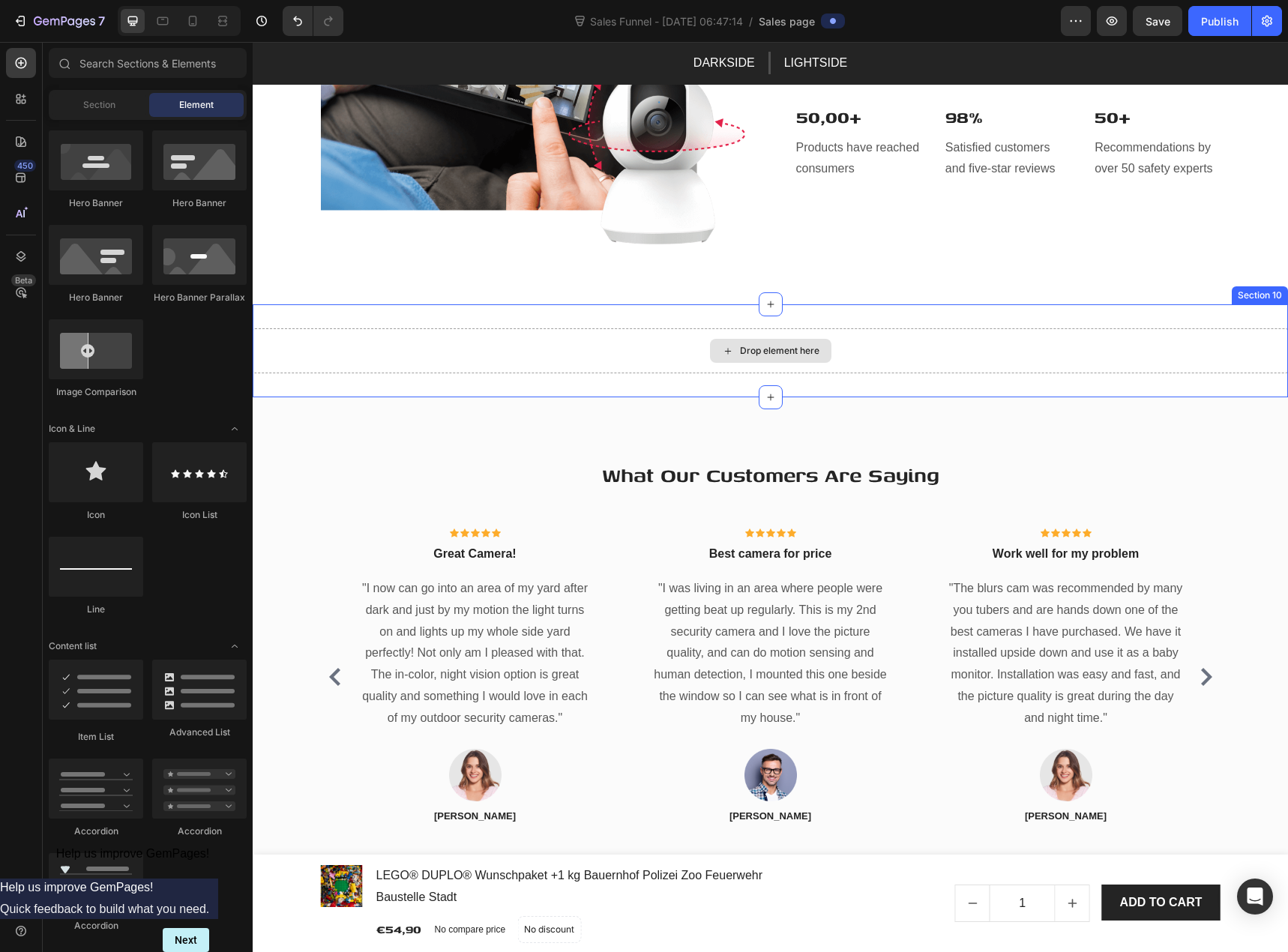
click at [770, 354] on div "Drop element here" at bounding box center [779, 351] width 79 height 12
click at [778, 349] on div "Drop element here" at bounding box center [779, 351] width 79 height 12
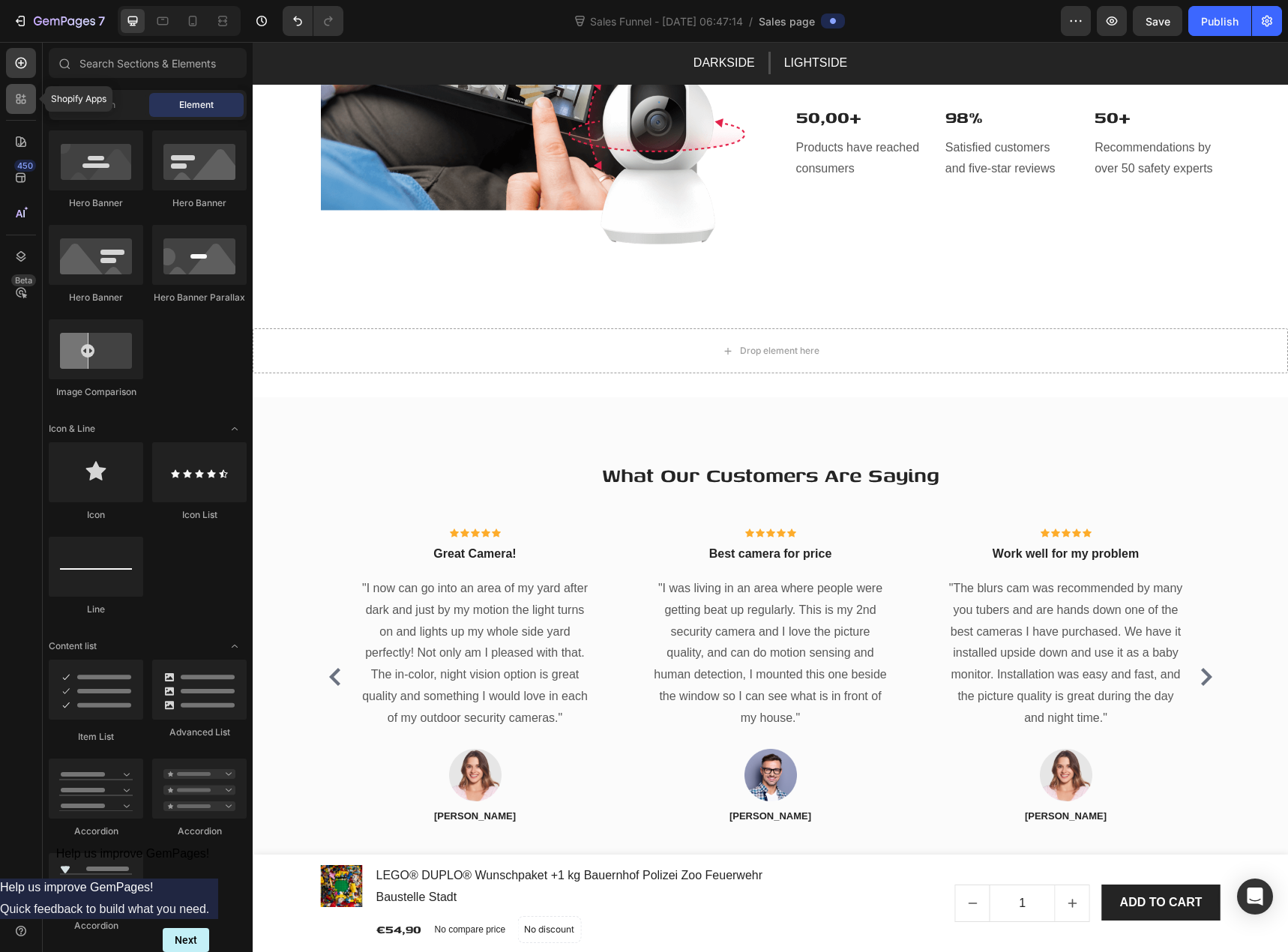
click at [20, 105] on icon at bounding box center [21, 98] width 15 height 15
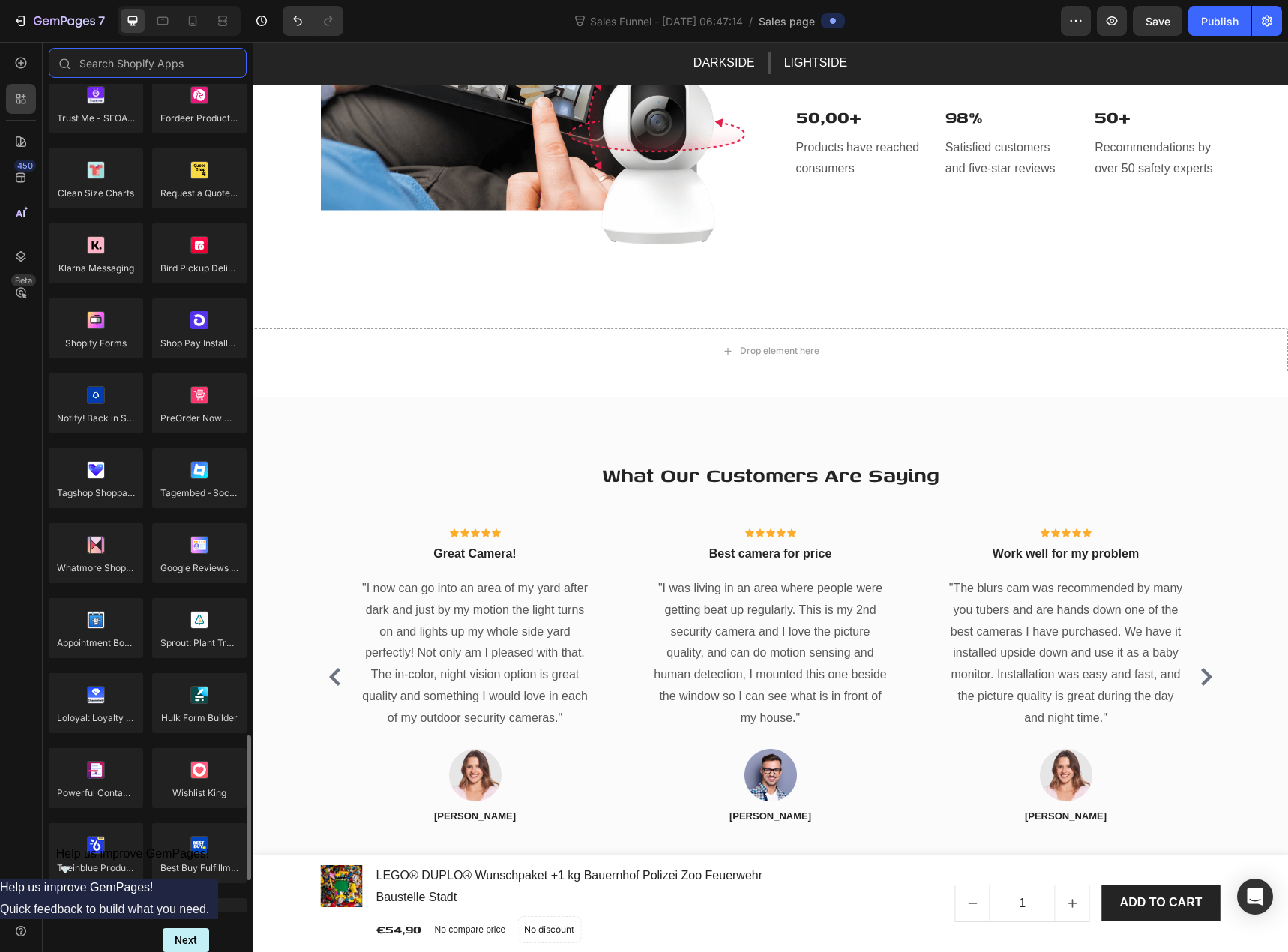
scroll to position [3300, 0]
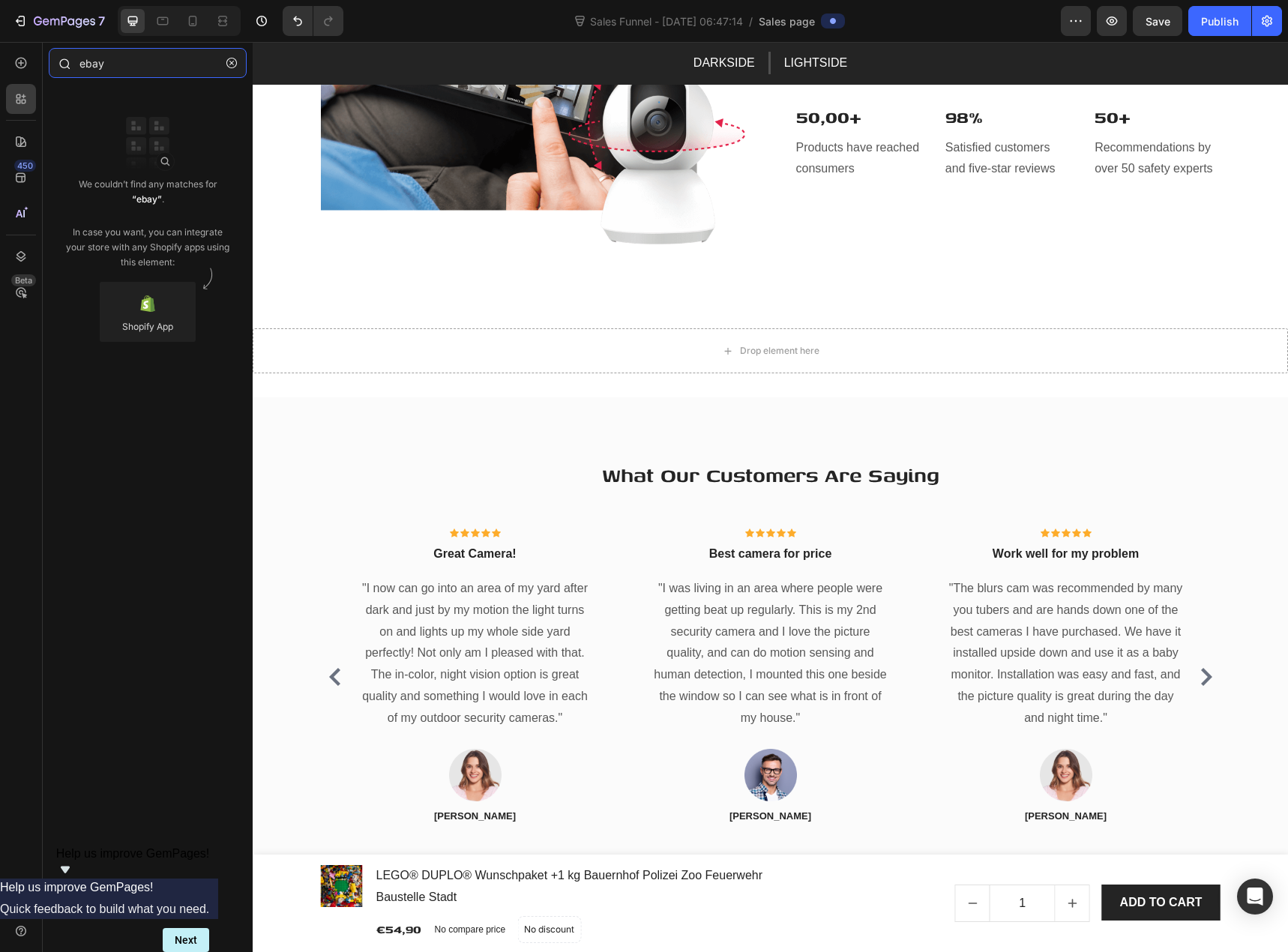
click at [127, 72] on input "ebay" at bounding box center [148, 63] width 198 height 30
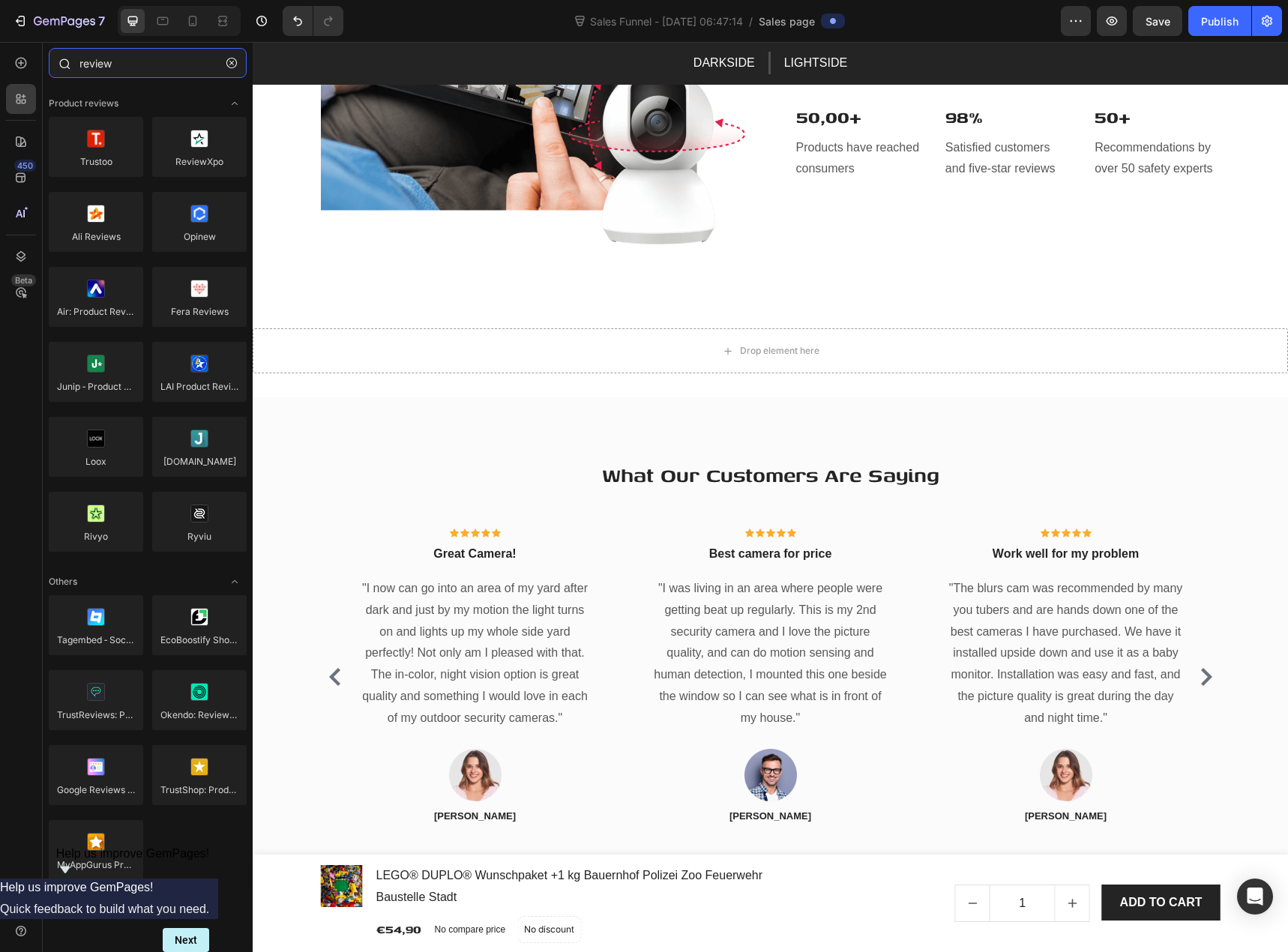
click at [131, 64] on input "review" at bounding box center [148, 63] width 198 height 30
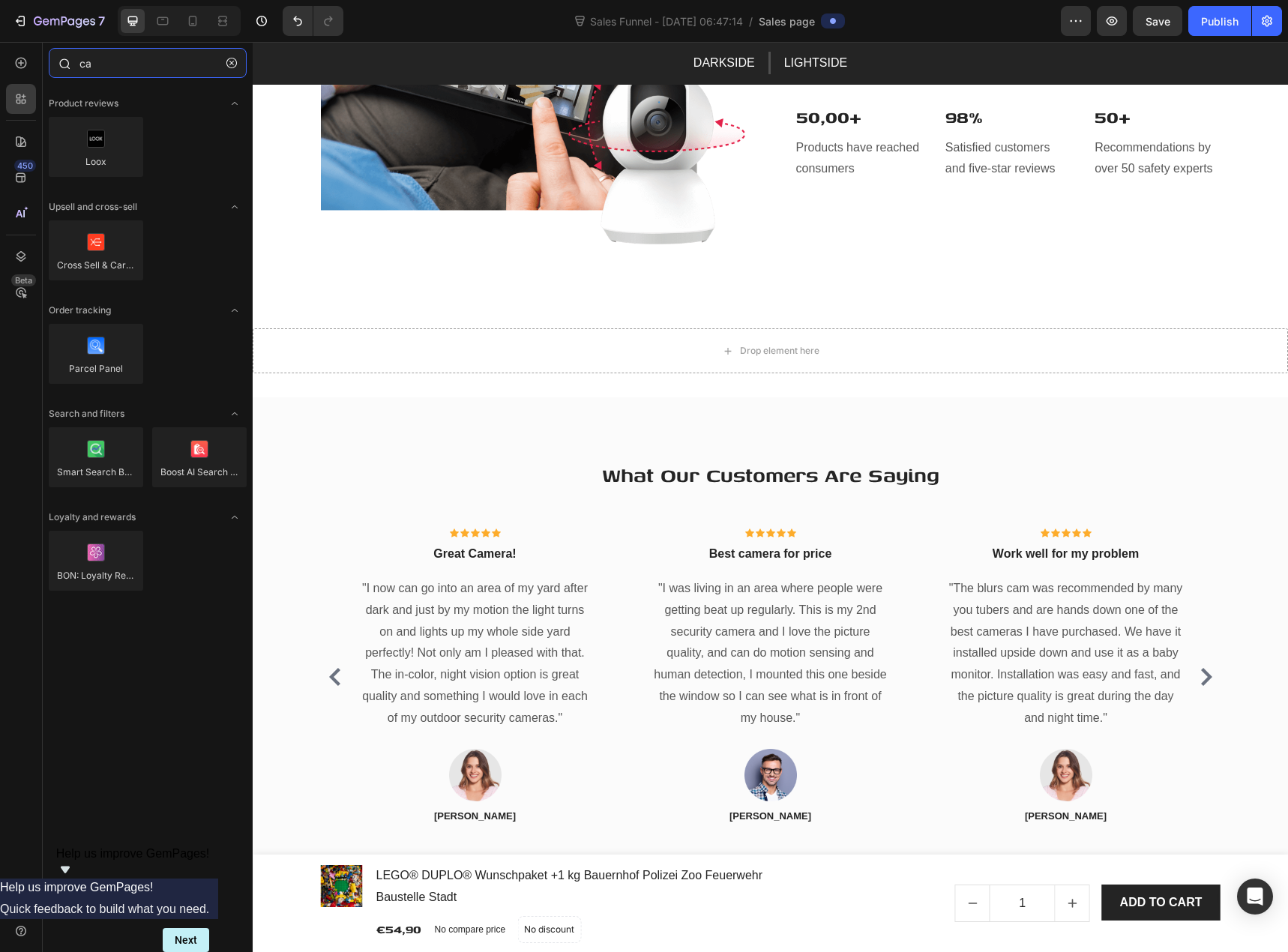
type input "c"
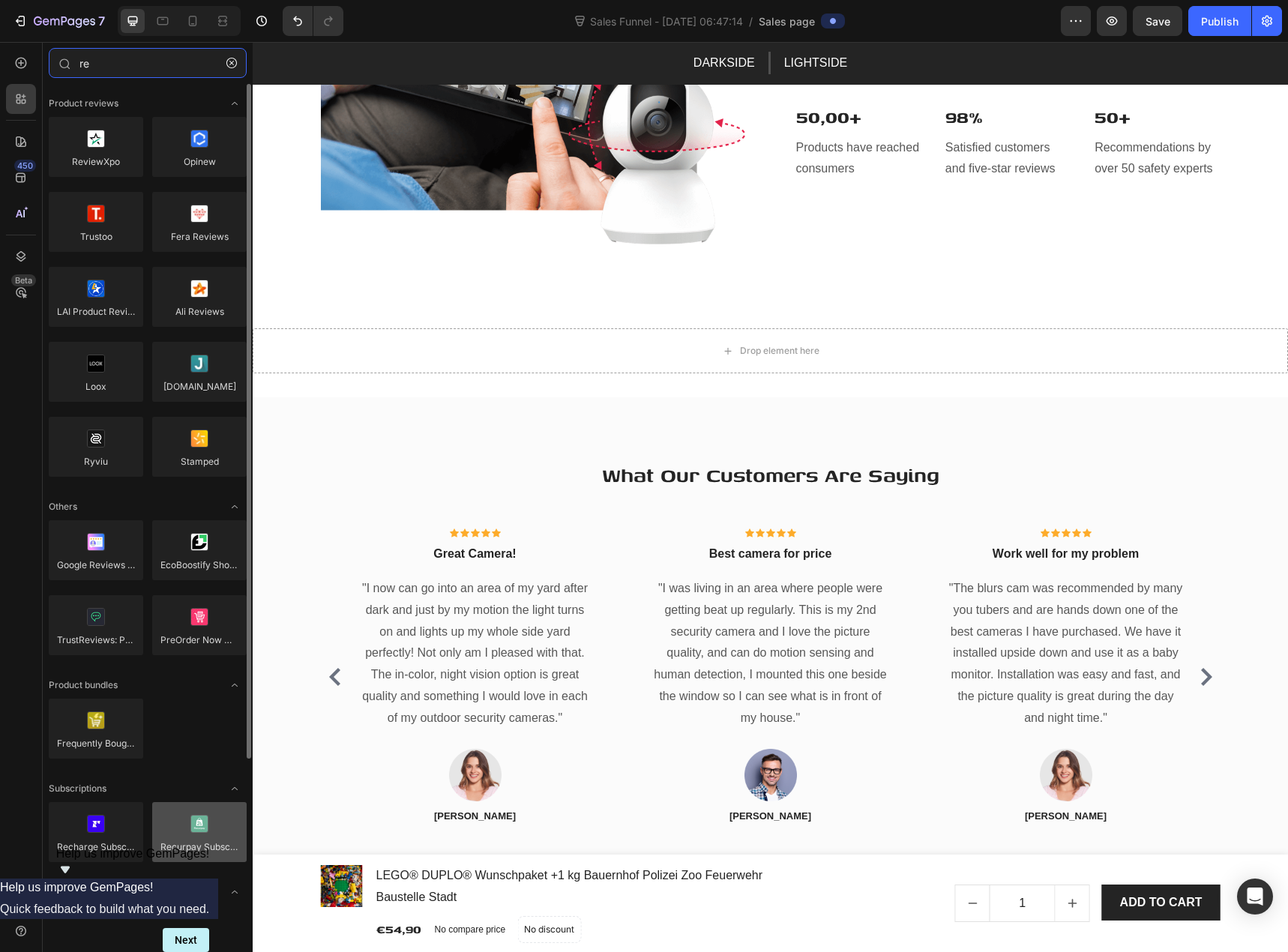
scroll to position [189, 0]
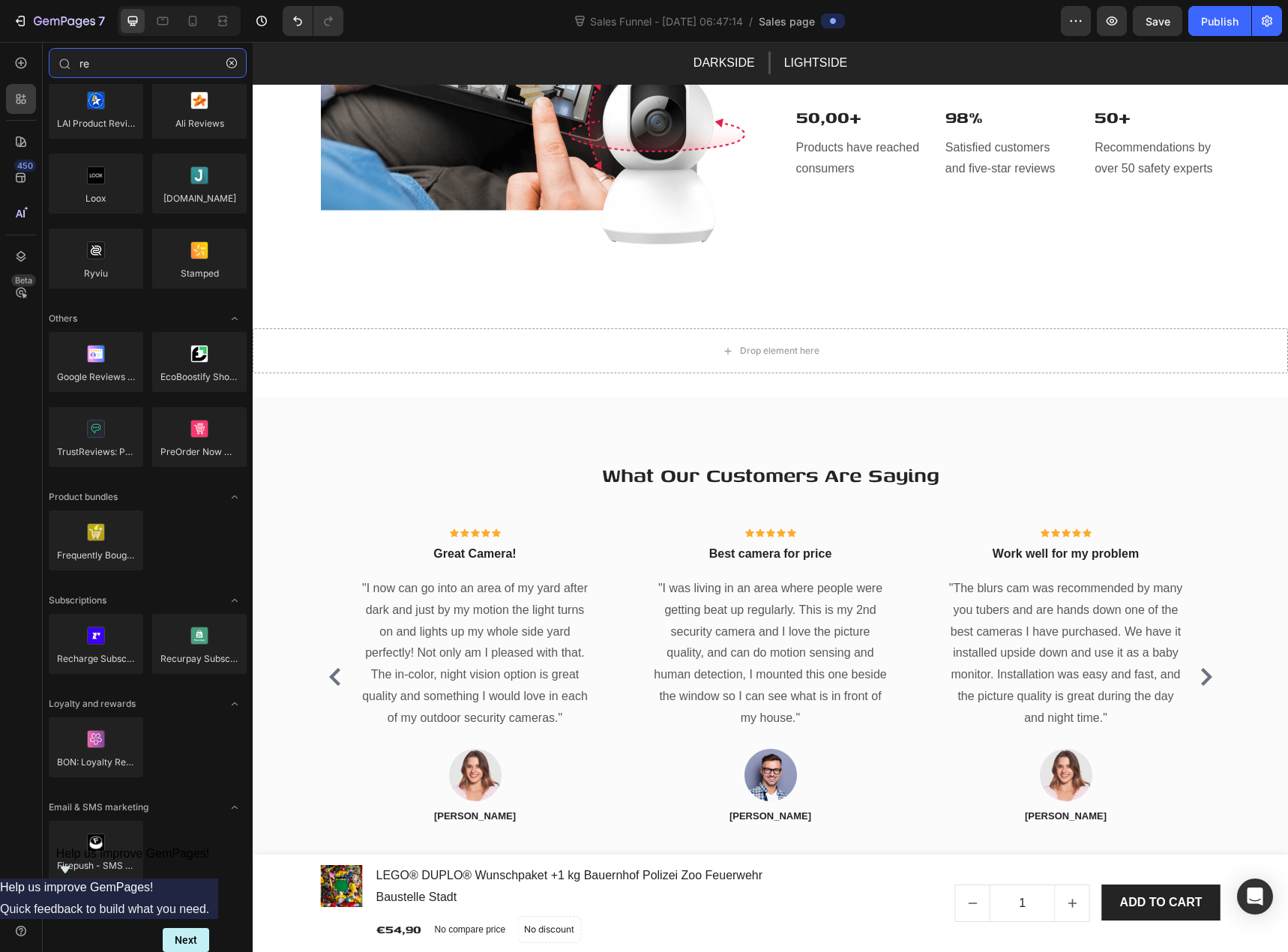
type input "re"
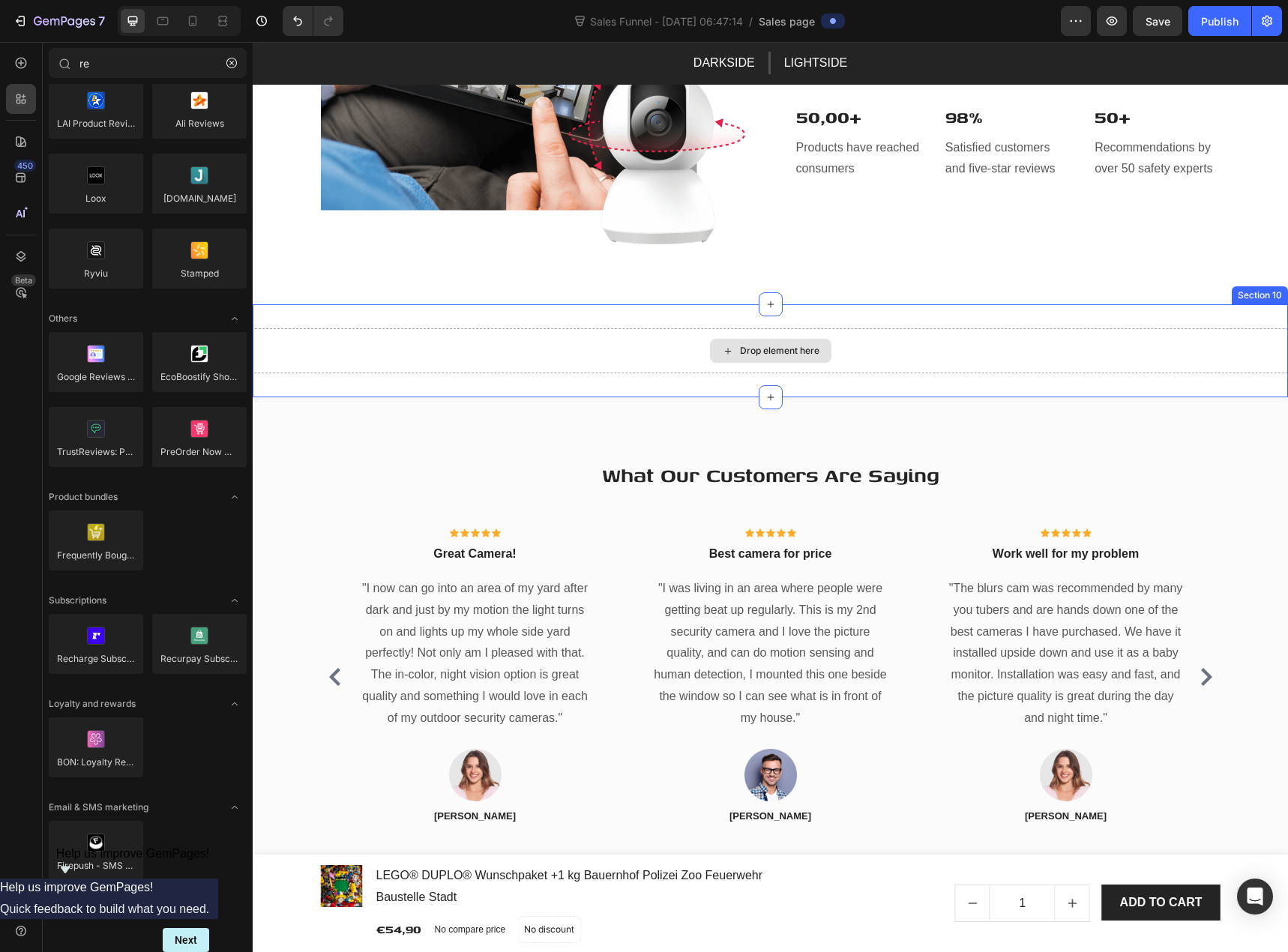
click at [770, 345] on div "Drop element here" at bounding box center [779, 351] width 79 height 12
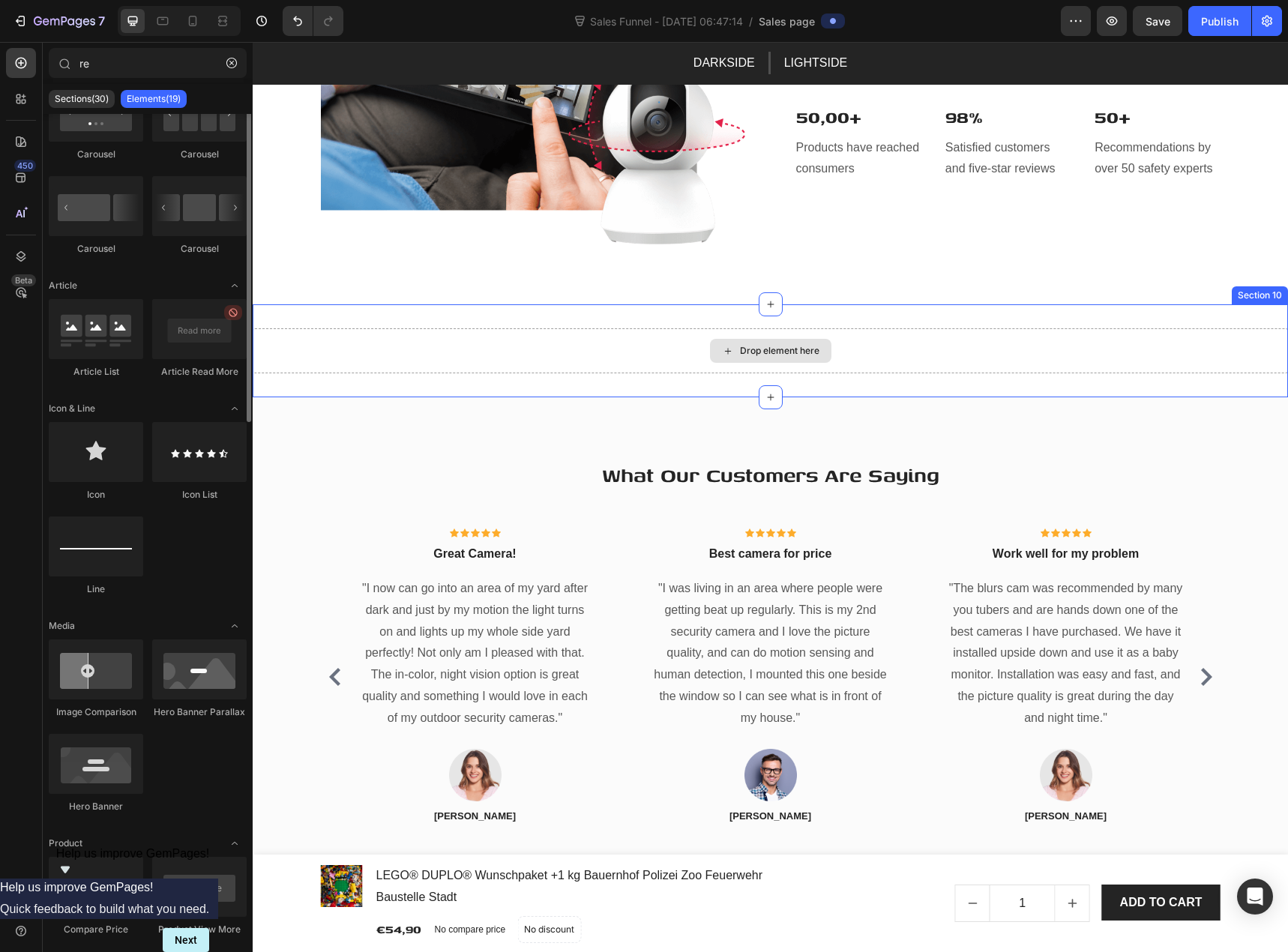
scroll to position [0, 0]
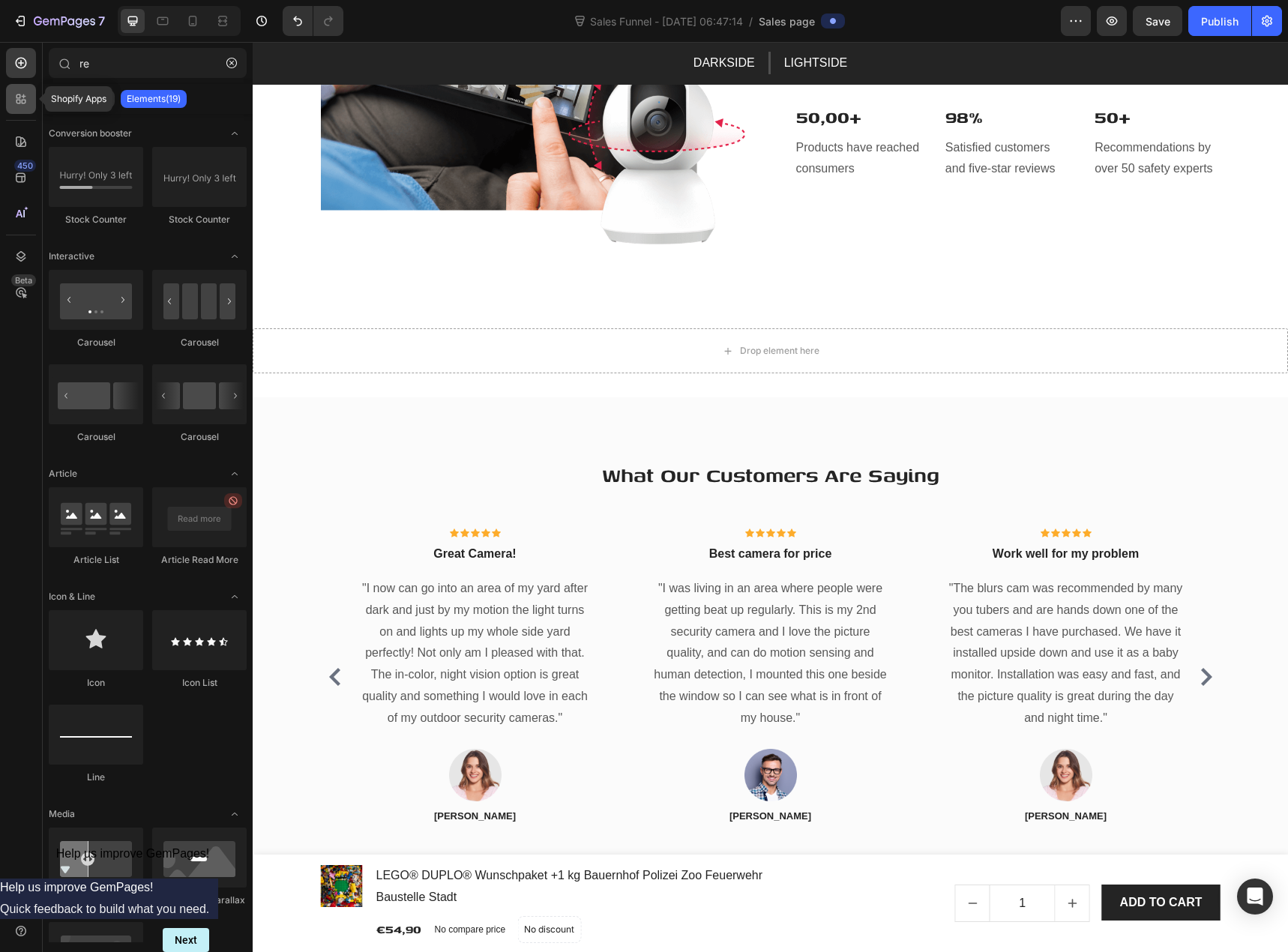
click at [19, 104] on icon at bounding box center [18, 101] width 5 height 5
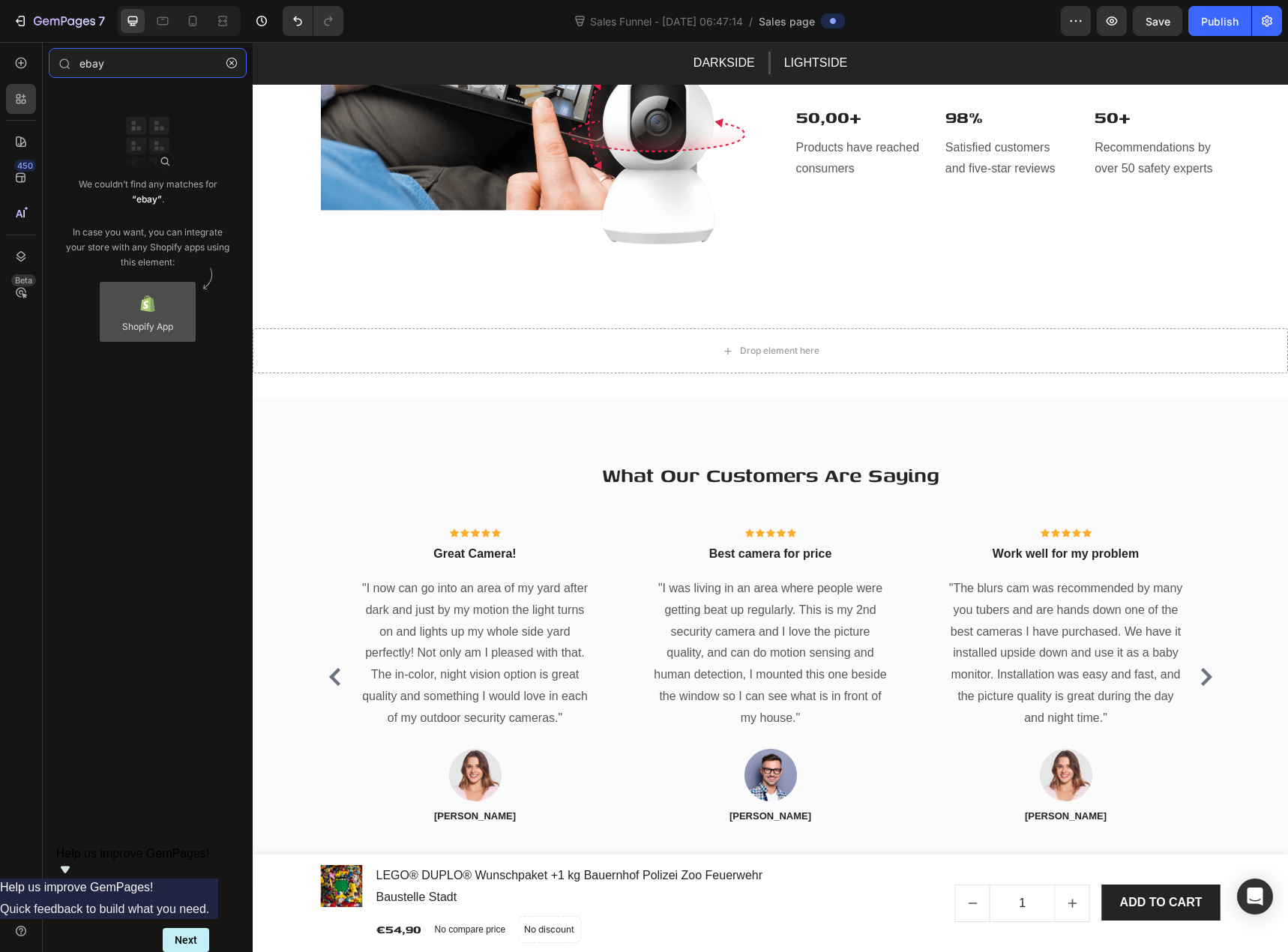
type input "ebay"
click at [176, 329] on div at bounding box center [147, 312] width 96 height 60
click at [156, 333] on div at bounding box center [147, 312] width 96 height 60
click at [158, 324] on div at bounding box center [147, 312] width 96 height 60
click at [149, 325] on div at bounding box center [147, 312] width 96 height 60
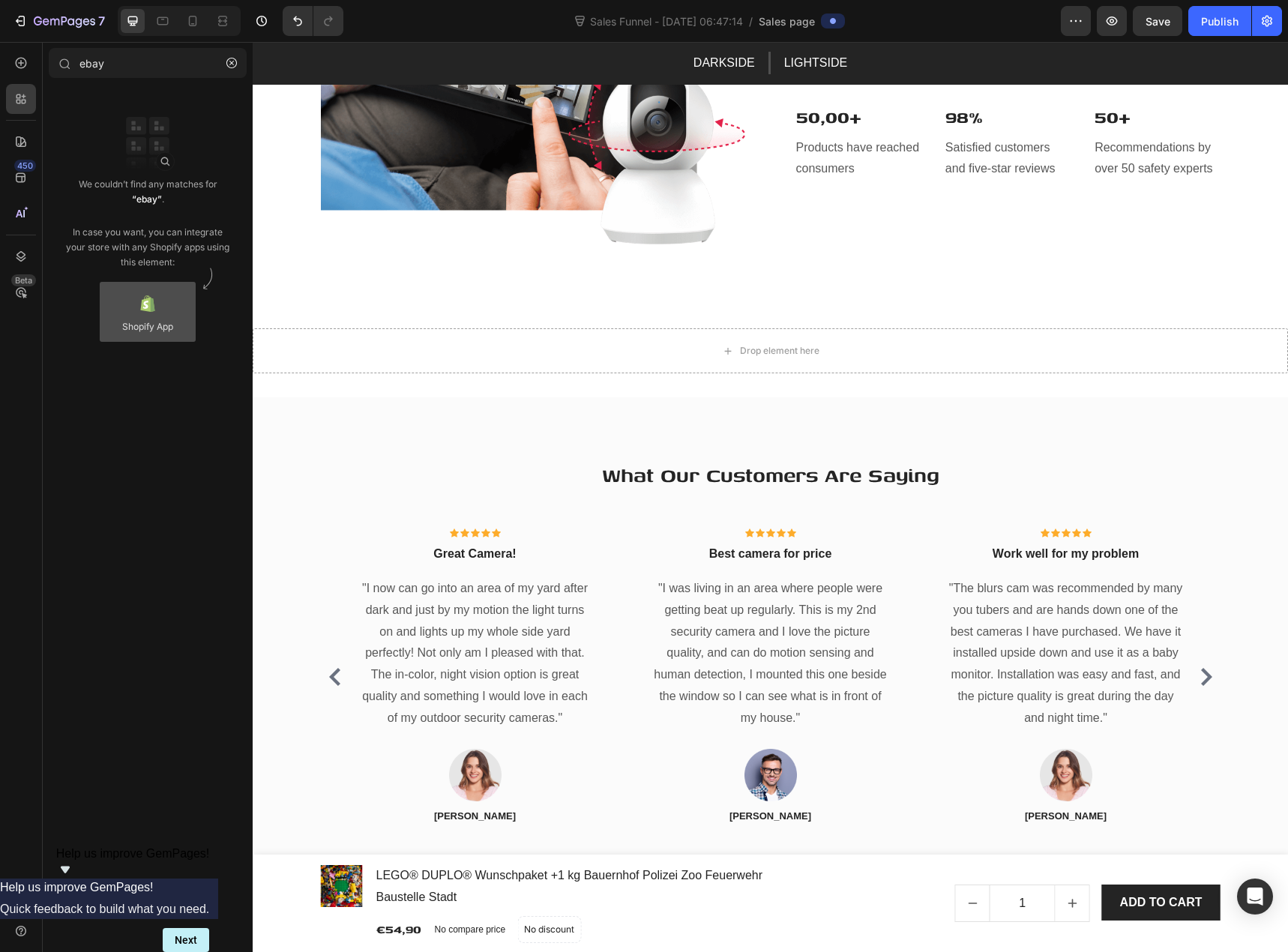
click at [149, 325] on div at bounding box center [147, 312] width 96 height 60
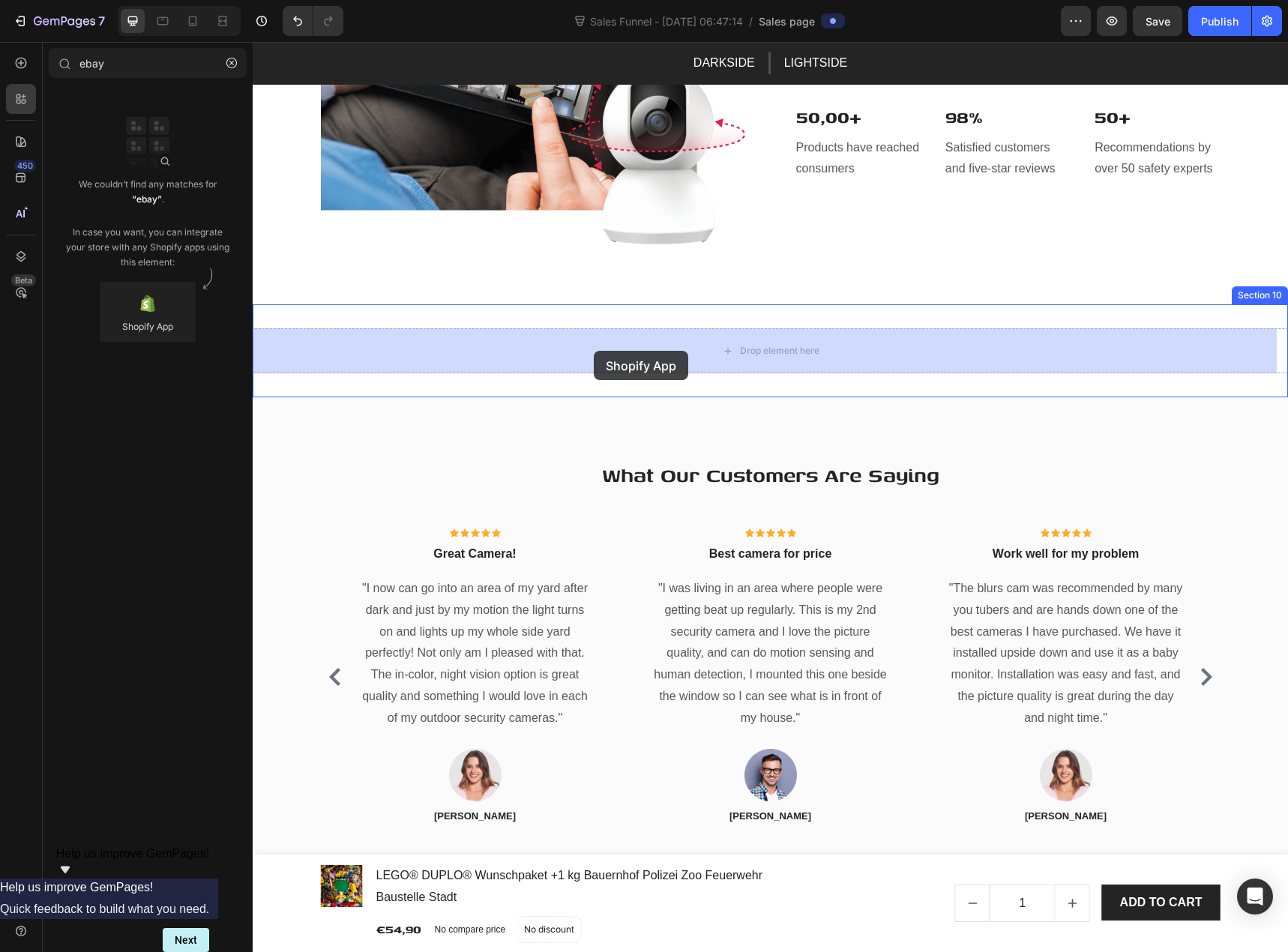
drag, startPoint x: 406, startPoint y: 367, endPoint x: 594, endPoint y: 351, distance: 188.7
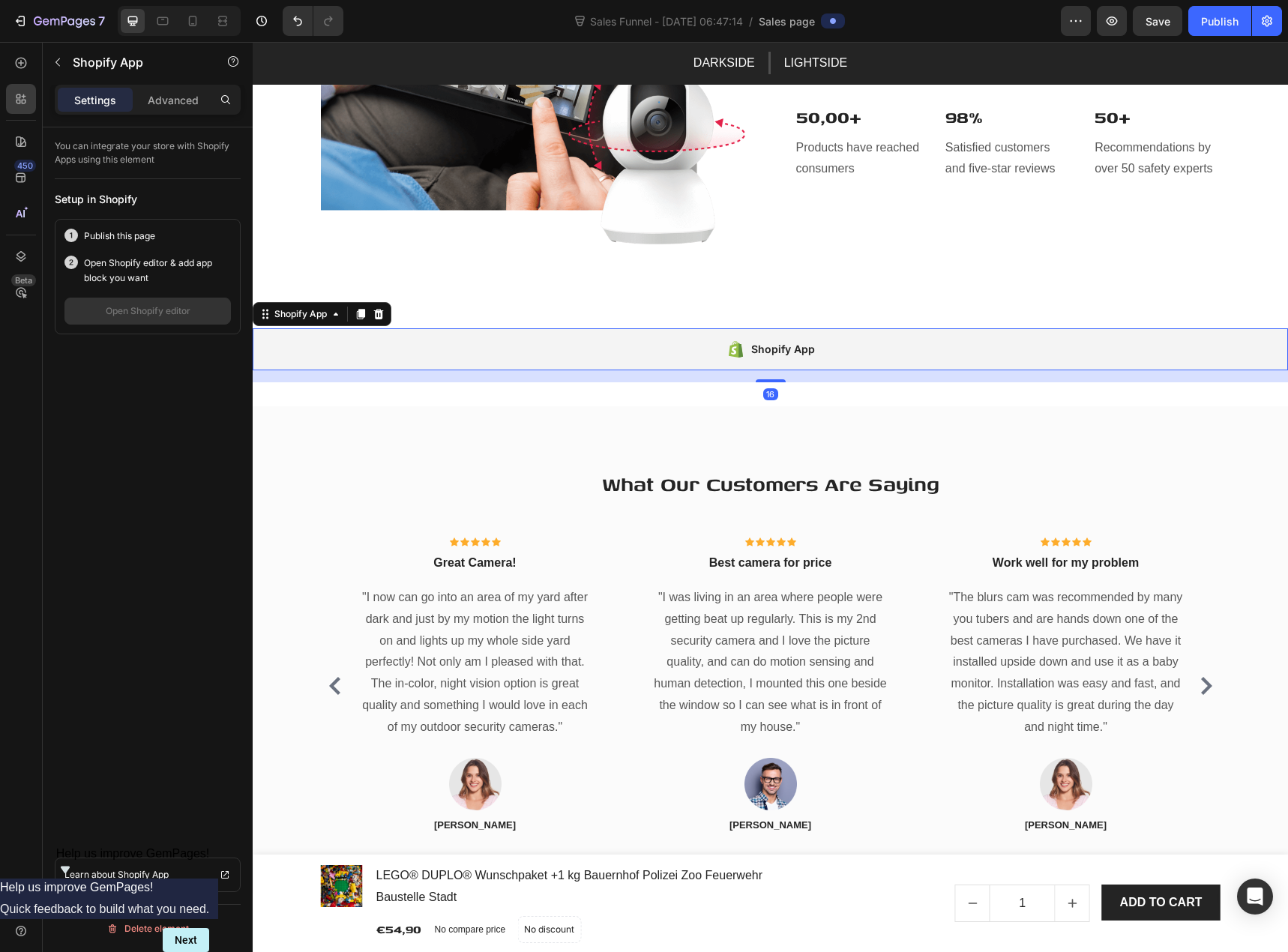
click at [772, 353] on div "Shopify App" at bounding box center [783, 350] width 64 height 18
click at [175, 99] on p "Advanced" at bounding box center [173, 99] width 51 height 15
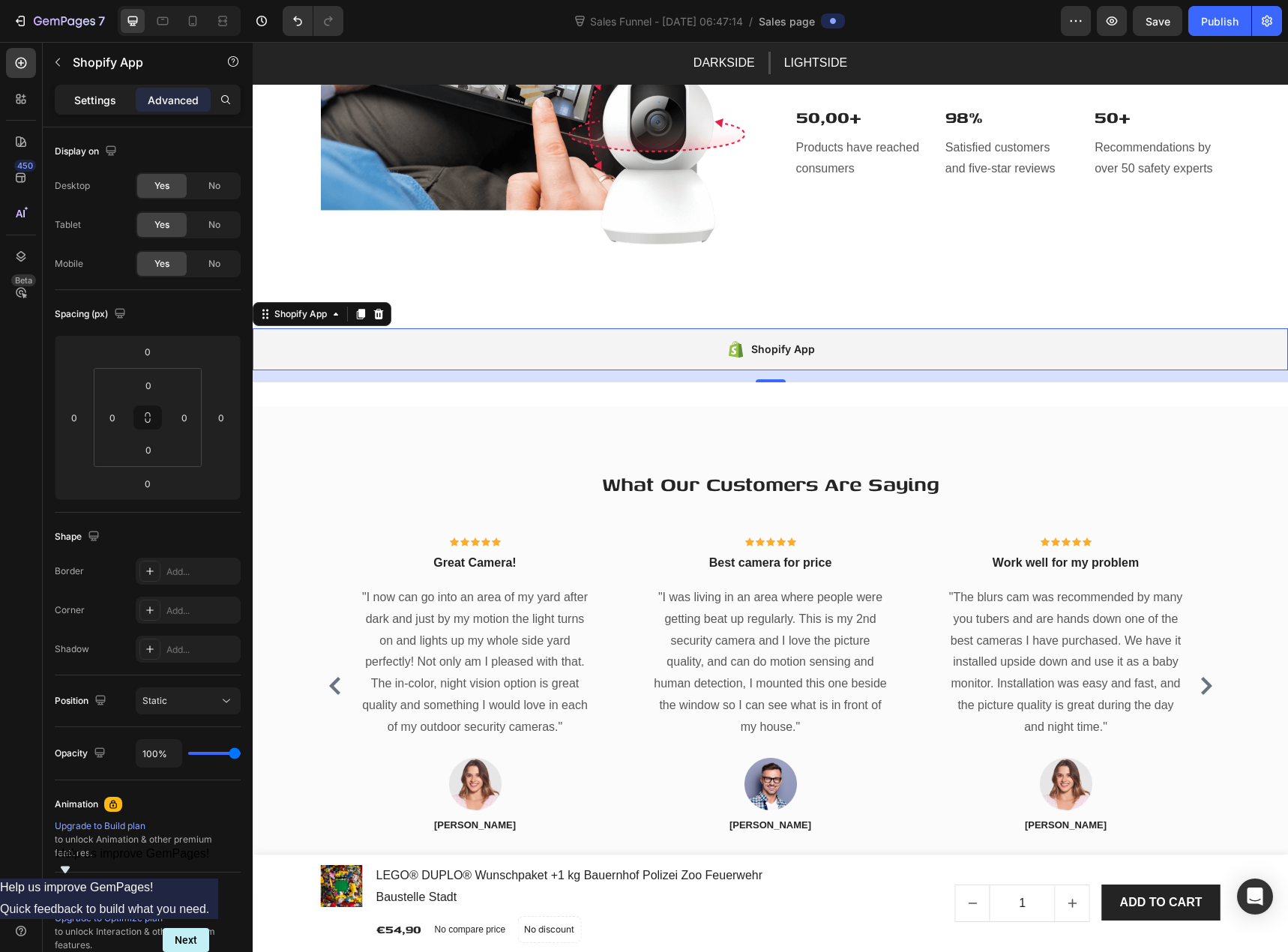
click at [82, 104] on p "Settings" at bounding box center [95, 99] width 42 height 15
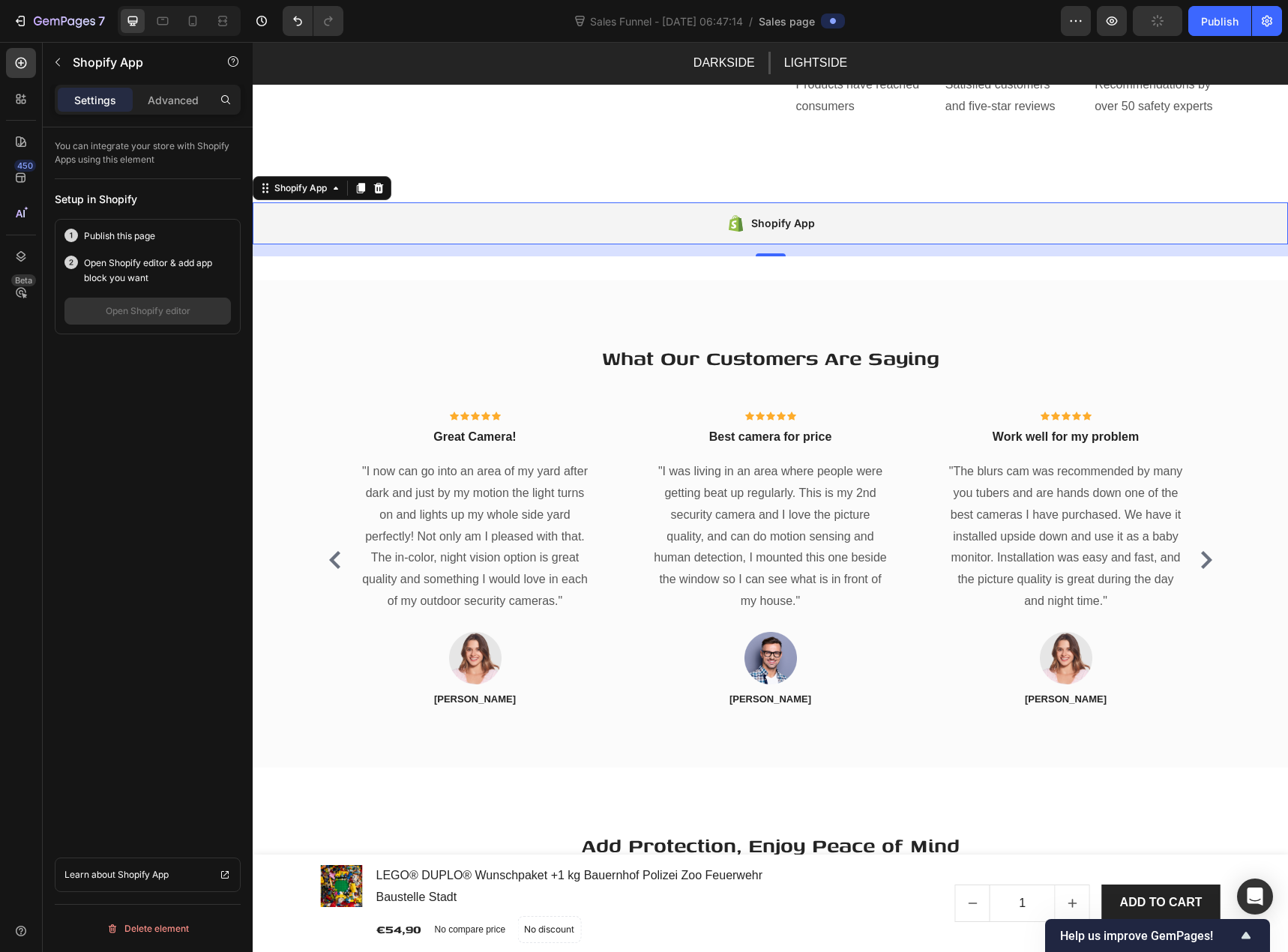
click at [728, 231] on icon at bounding box center [735, 223] width 15 height 16
click at [1230, 23] on div "Publish" at bounding box center [1220, 21] width 37 height 15
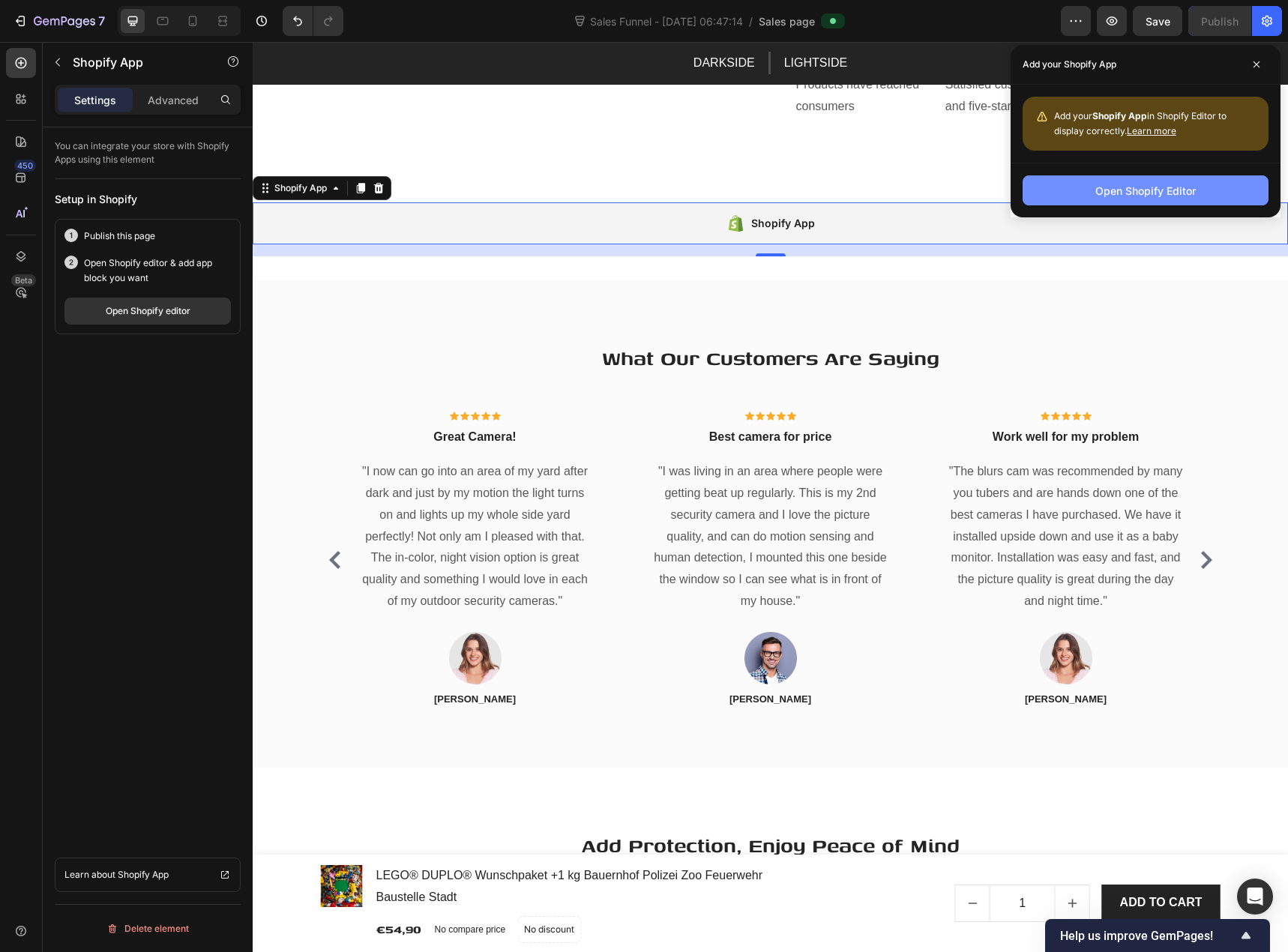
click at [1145, 187] on div "Open Shopify Editor" at bounding box center [1146, 190] width 100 height 15
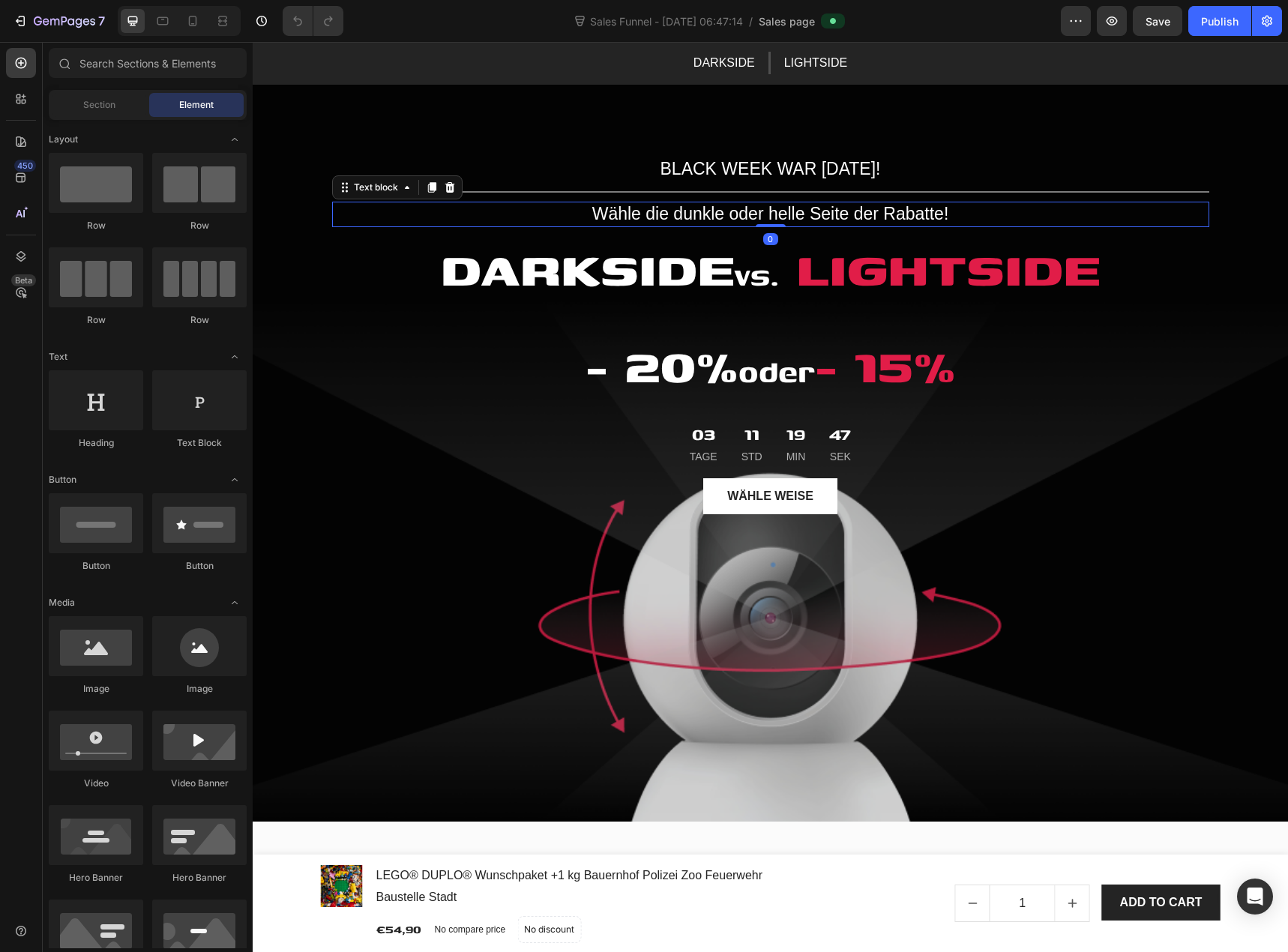
click at [706, 214] on p "Wähle die dunkle oder helle Seite der Rabatte!" at bounding box center [771, 214] width 874 height 23
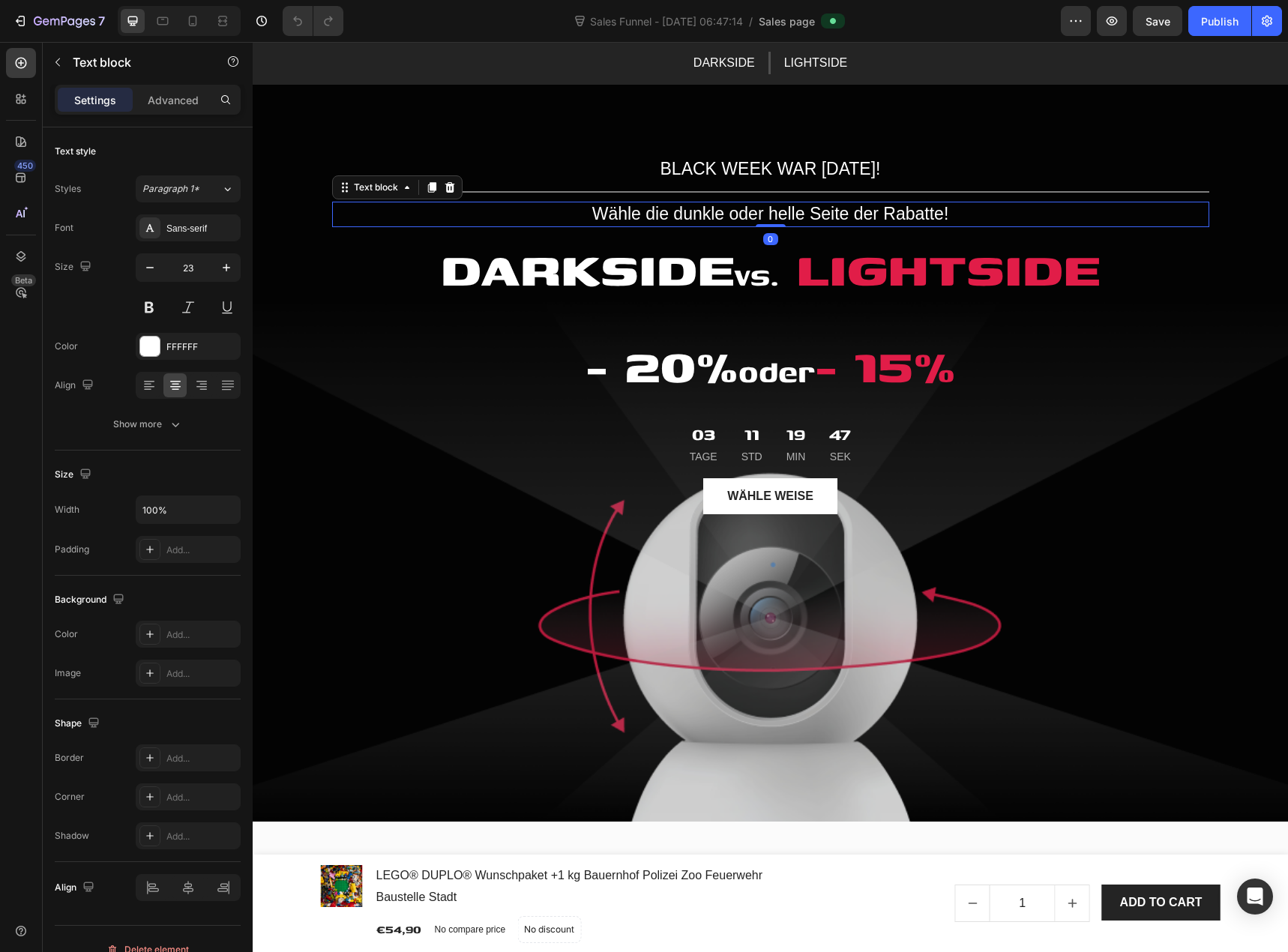
click at [706, 214] on p "Wähle die dunkle oder helle Seite der Rabatte!" at bounding box center [771, 214] width 874 height 23
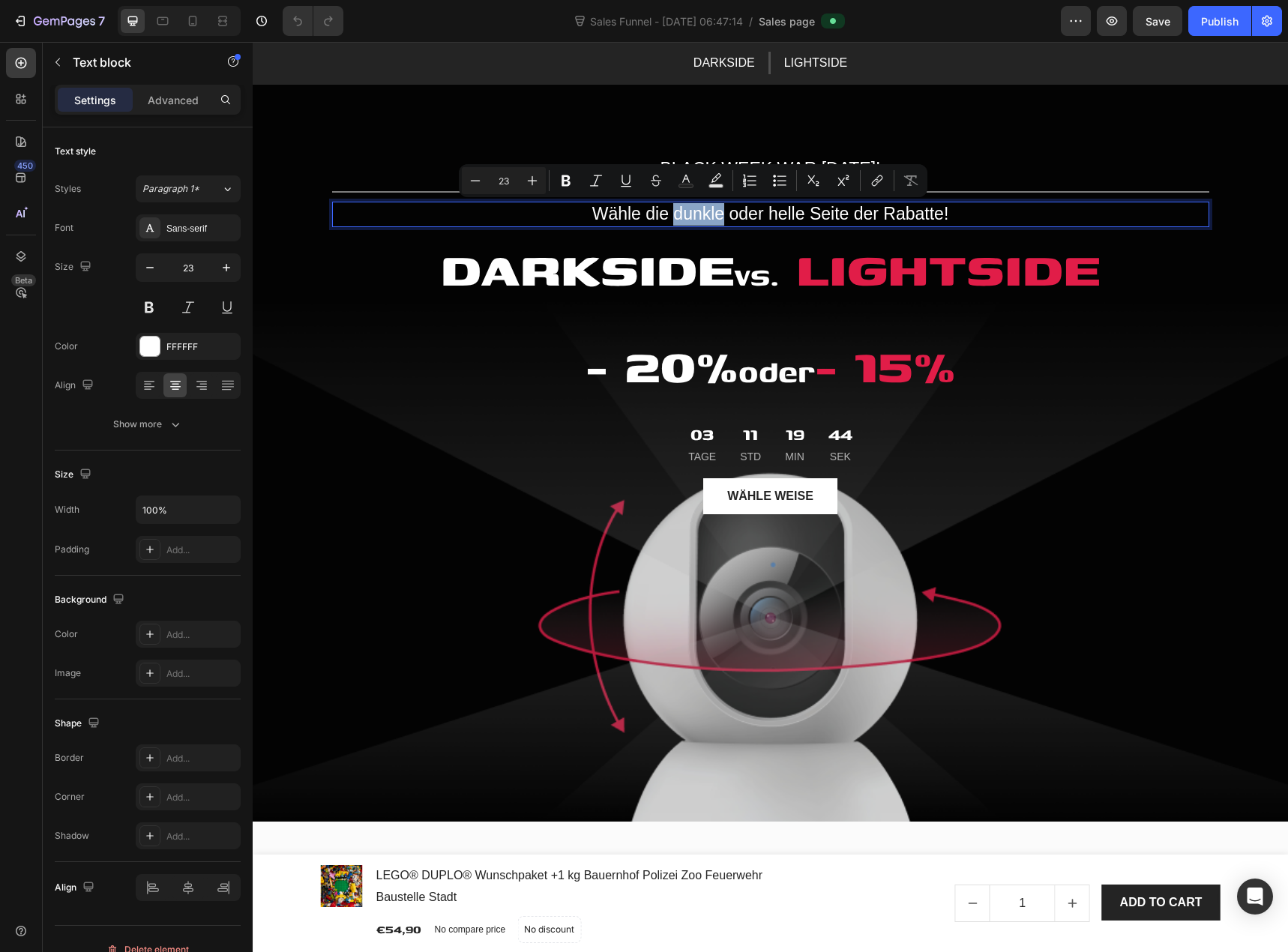
drag, startPoint x: 719, startPoint y: 214, endPoint x: 671, endPoint y: 215, distance: 48.0
click at [671, 215] on p "Wähle die dunkle oder helle Seite der Rabatte!" at bounding box center [771, 214] width 874 height 23
drag, startPoint x: 808, startPoint y: 215, endPoint x: 773, endPoint y: 216, distance: 35.0
click at [773, 216] on p "Wähle die DUNKLE oder helle Seite der Rabatte!" at bounding box center [771, 214] width 874 height 23
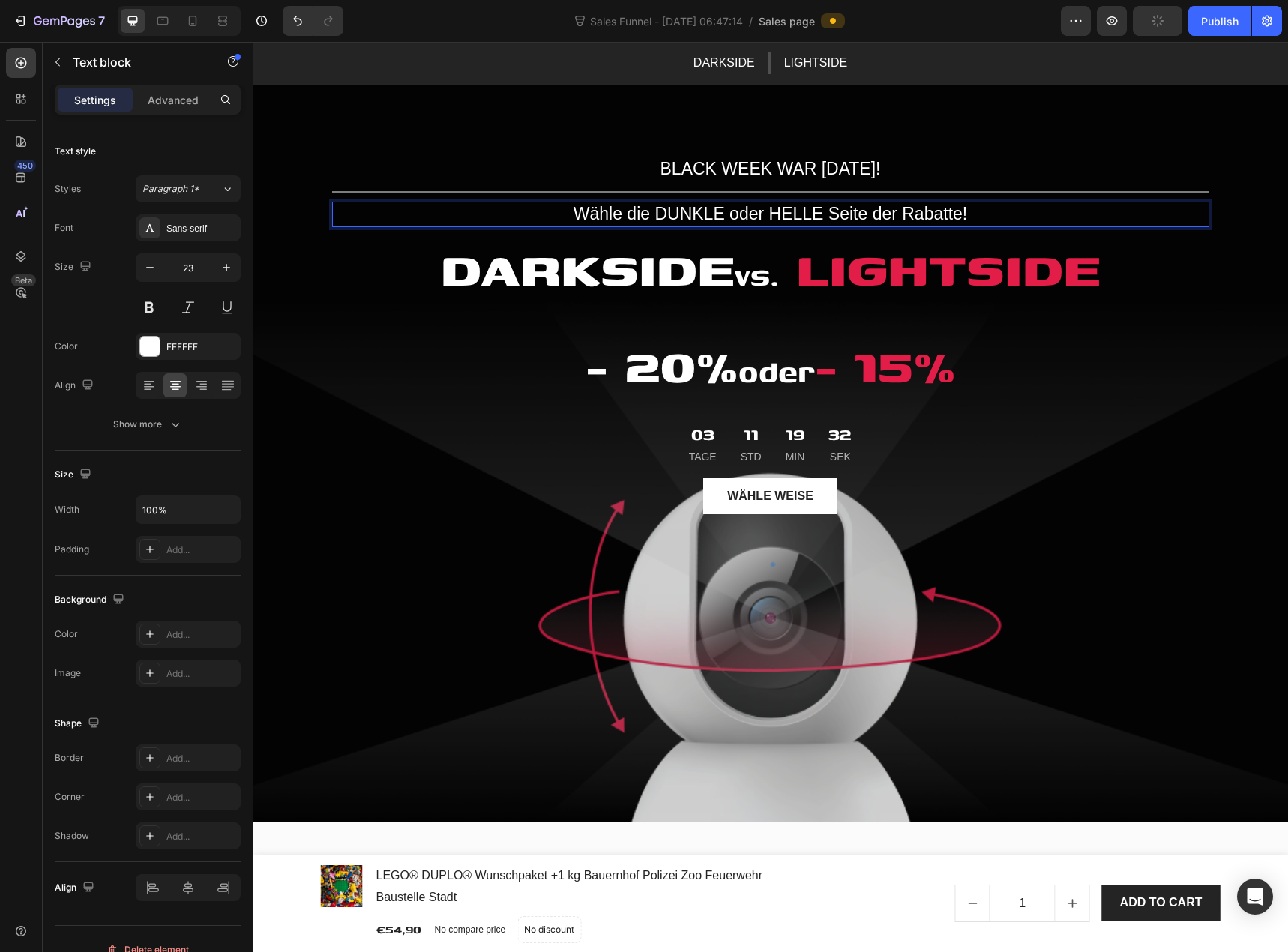
click at [843, 207] on p "Wähle die DUNKLE oder HELLE Seite der Rabatte!" at bounding box center [771, 214] width 874 height 23
click at [900, 210] on p "Wähle die DUNKLE oder HELLE Seite der Rabatte!" at bounding box center [771, 214] width 874 height 23
click at [917, 261] on span "LIGHTSIDE" at bounding box center [948, 267] width 304 height 72
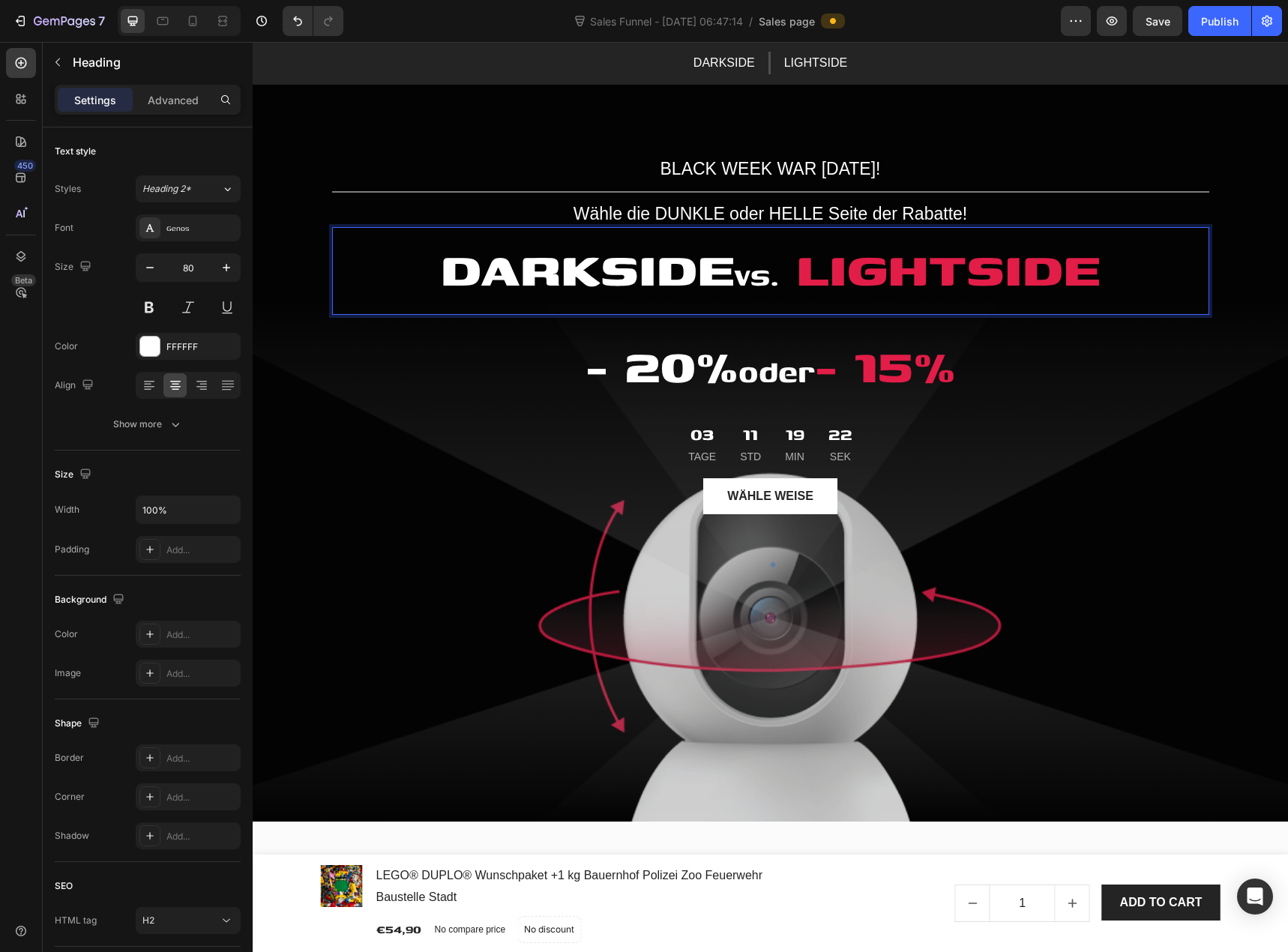
click at [929, 268] on span "LIGHTSIDE" at bounding box center [948, 267] width 304 height 72
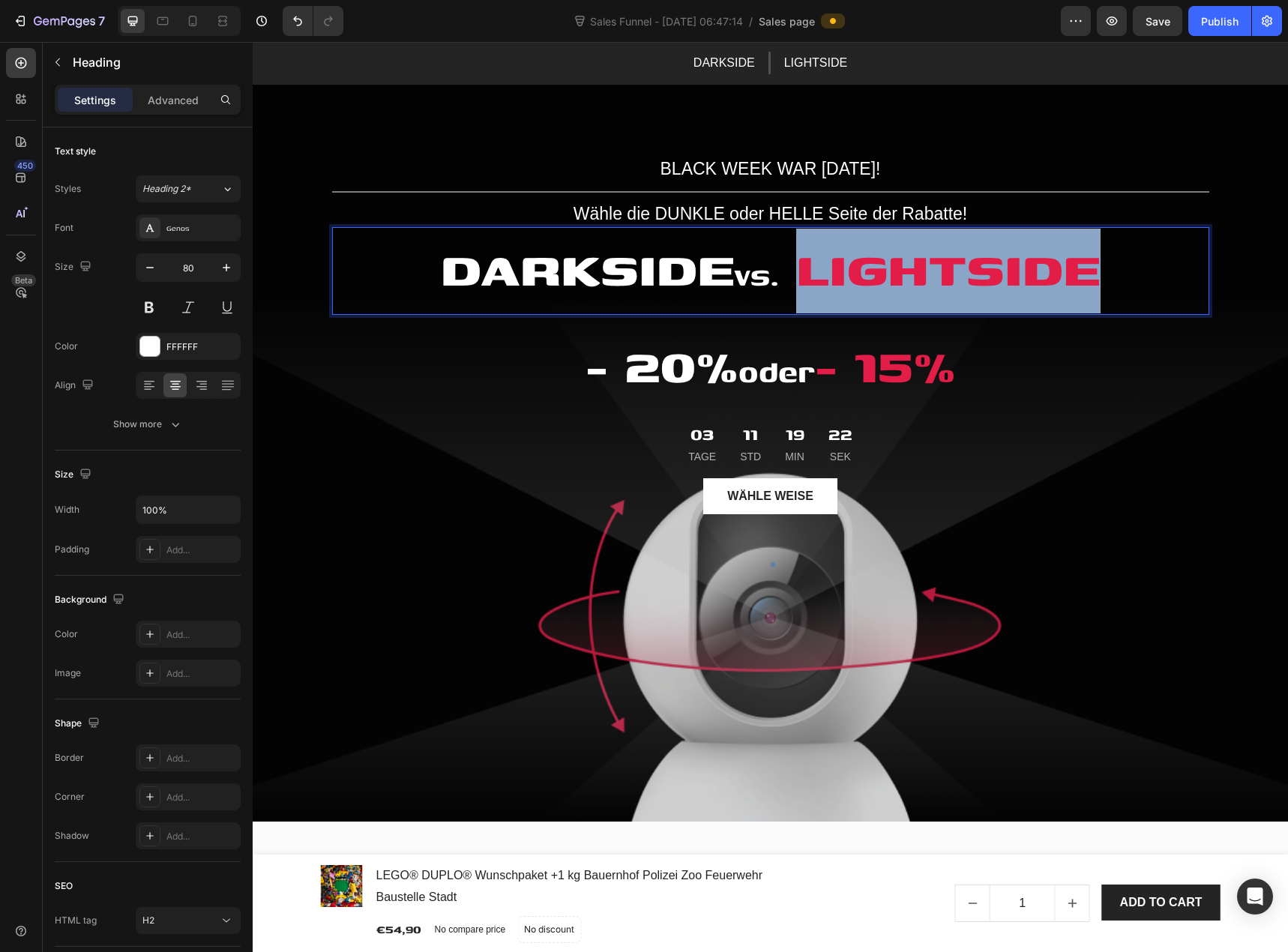
click at [929, 268] on span "LIGHTSIDE" at bounding box center [948, 267] width 304 height 72
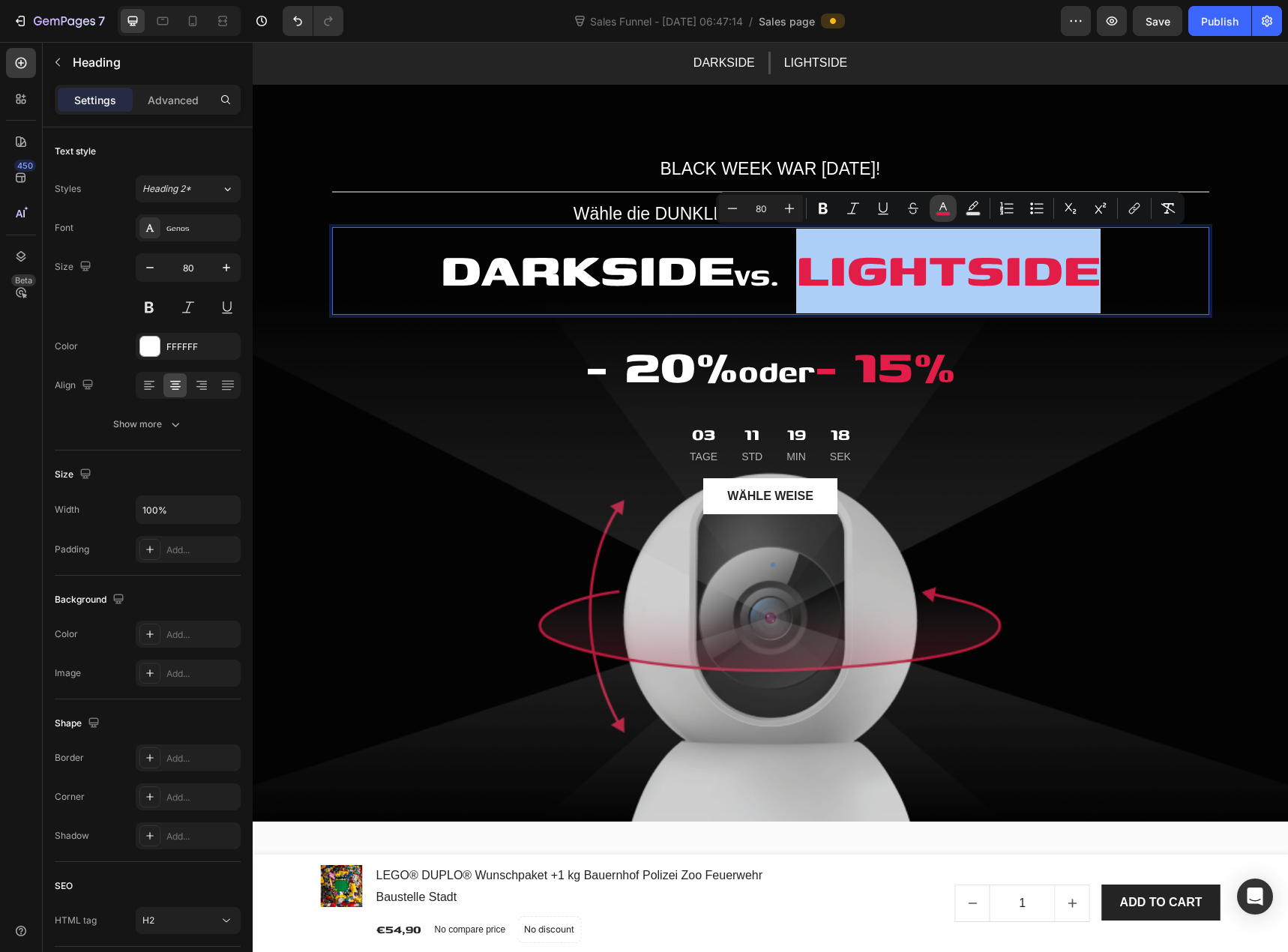
click at [939, 212] on rect "Editor contextual toolbar" at bounding box center [944, 214] width 15 height 4
type input "E11D48"
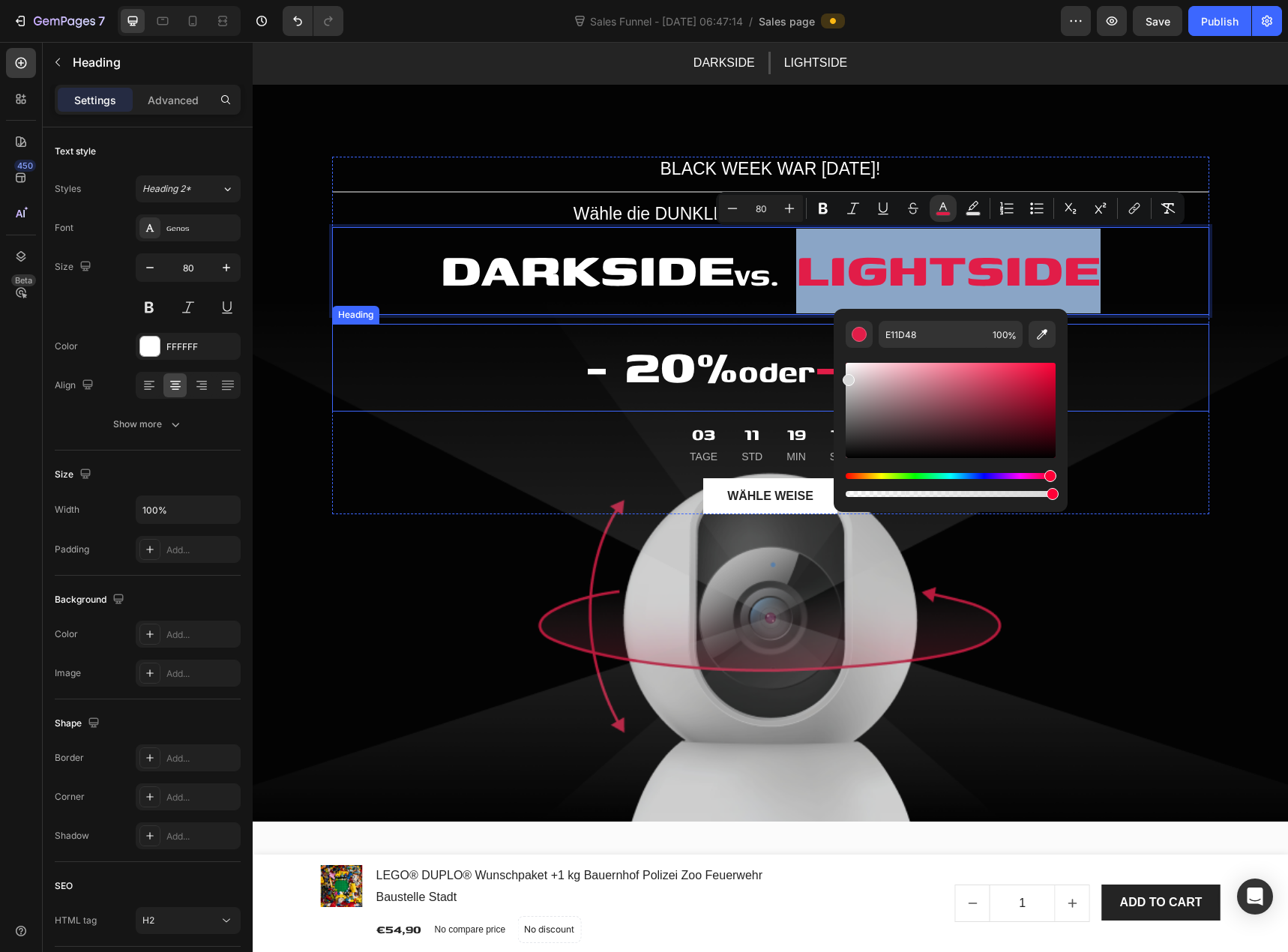
type input "DBDBDB"
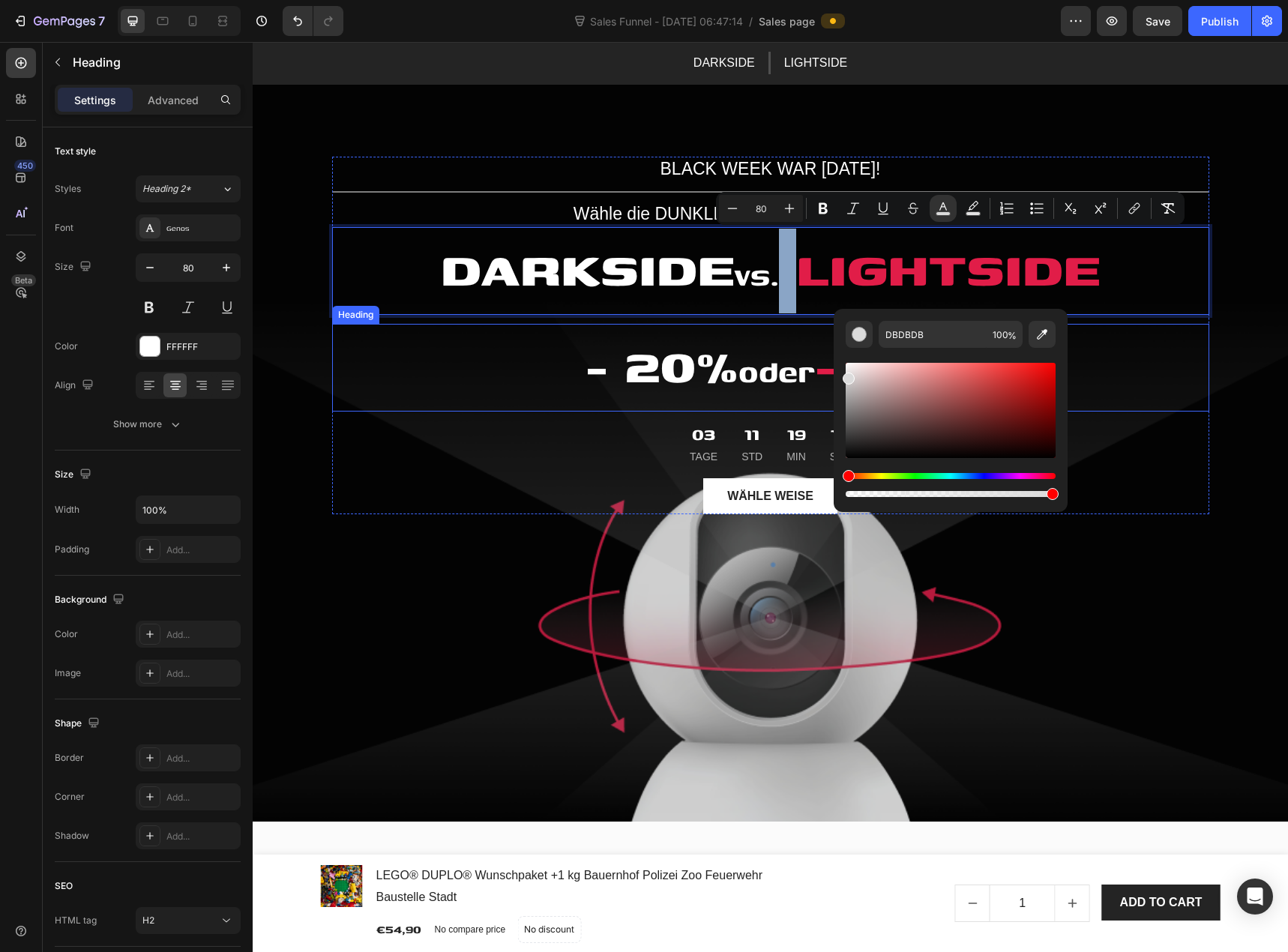
drag, startPoint x: 1131, startPoint y: 421, endPoint x: 831, endPoint y: 375, distance: 303.5
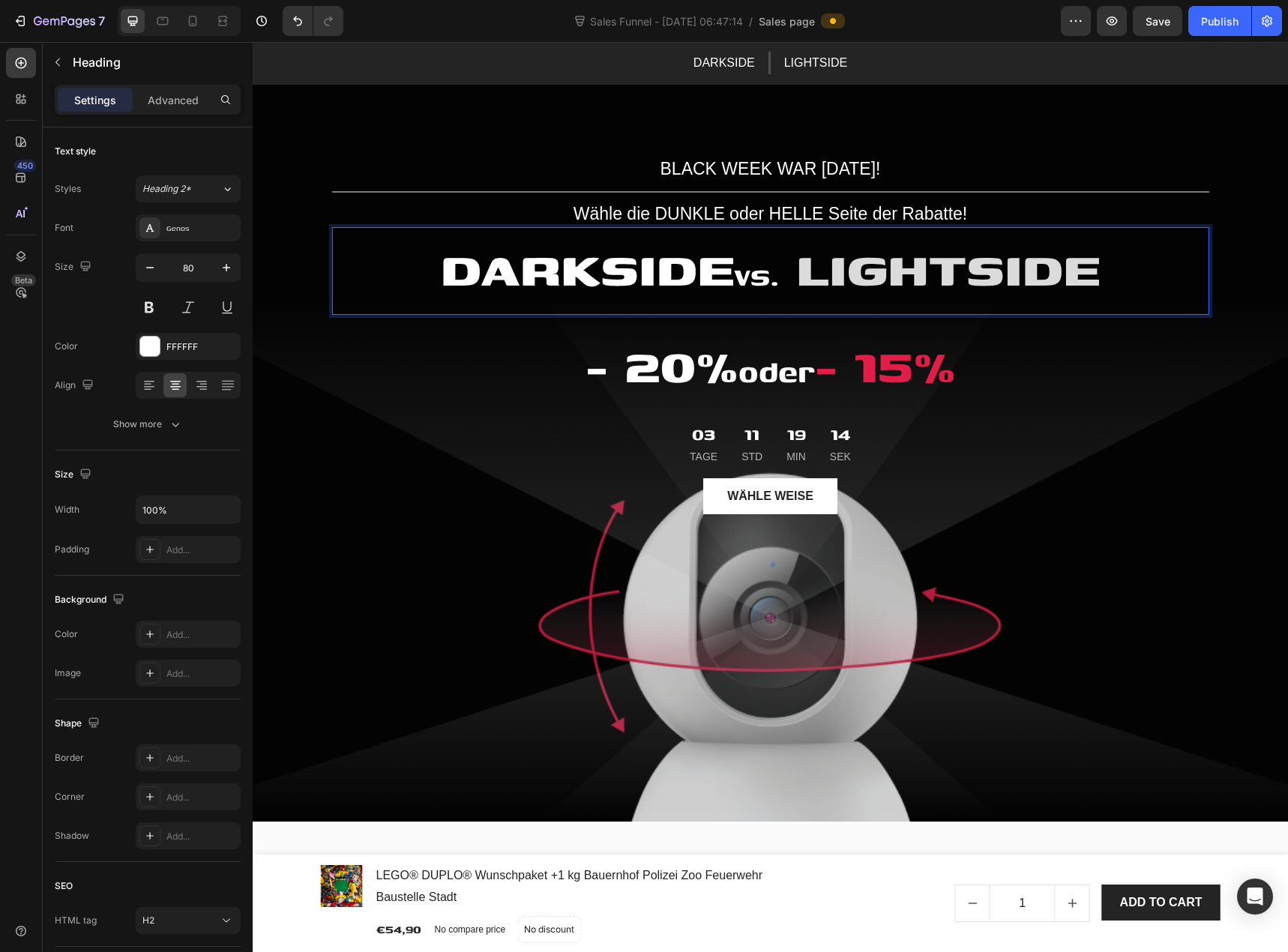
click at [657, 274] on p "DARKSIDE vs. LIGHTSIDE" at bounding box center [771, 271] width 874 height 85
click at [680, 278] on p "DARKSIDE vs. LIGHTSIDE" at bounding box center [771, 271] width 874 height 85
click at [722, 271] on p "DARKSIDE vs. LIGHTSIDE" at bounding box center [771, 271] width 874 height 85
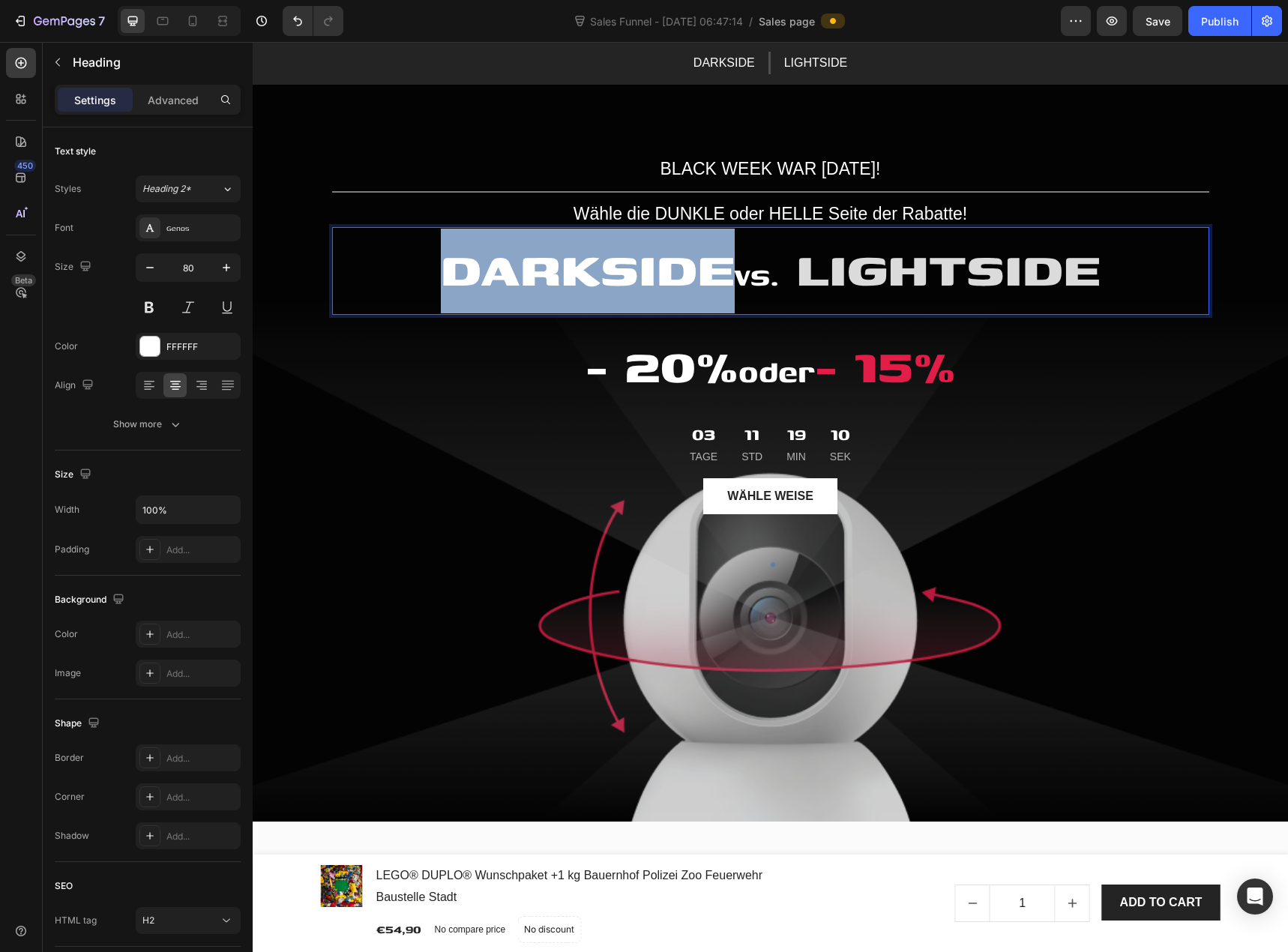
drag, startPoint x: 716, startPoint y: 269, endPoint x: 442, endPoint y: 274, distance: 274.0
click at [442, 274] on p "DARKSIDE vs. LIGHTSIDE" at bounding box center [771, 271] width 874 height 85
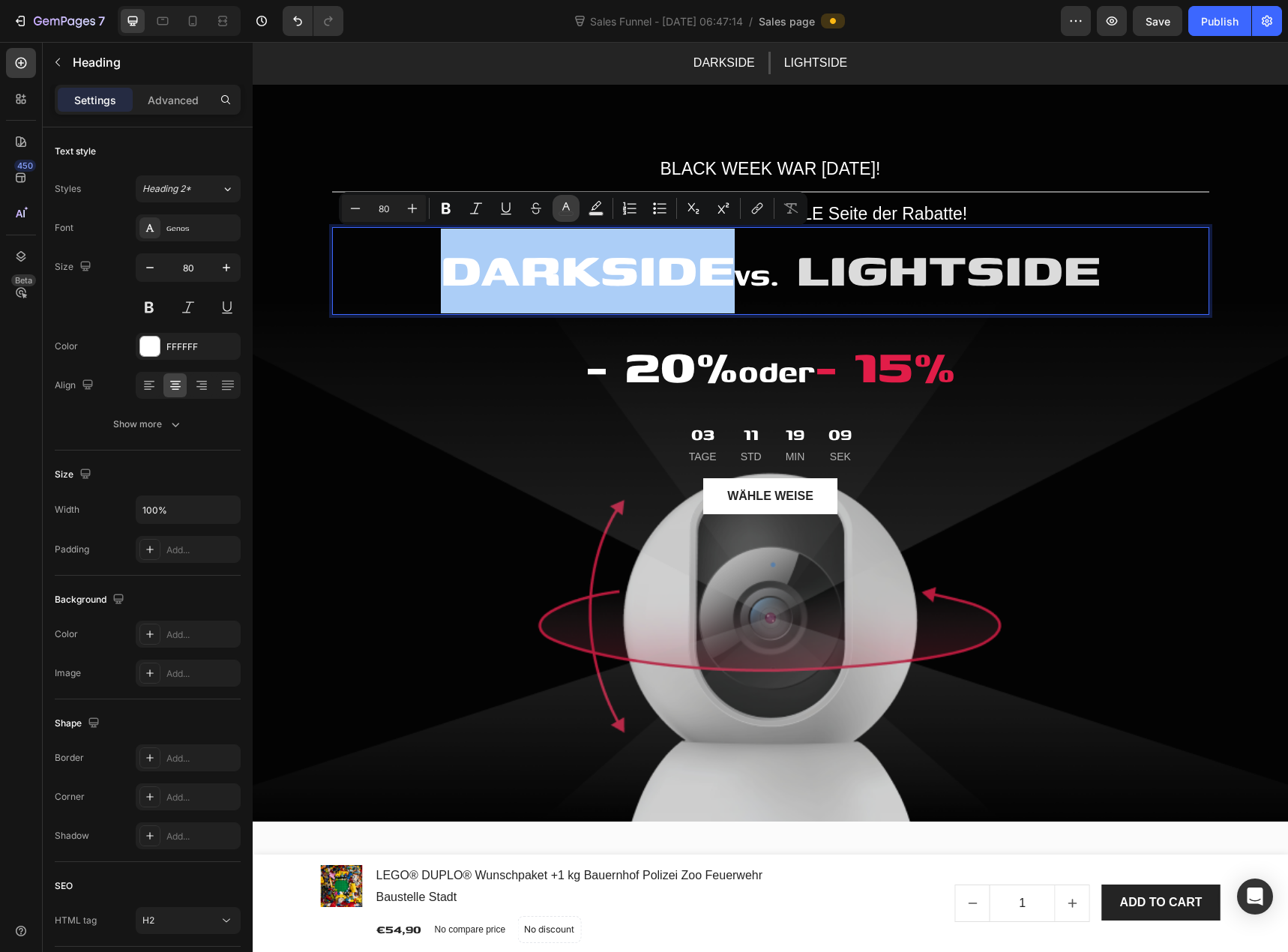
click at [575, 214] on button "color" at bounding box center [567, 209] width 27 height 27
type input "FFFFFF"
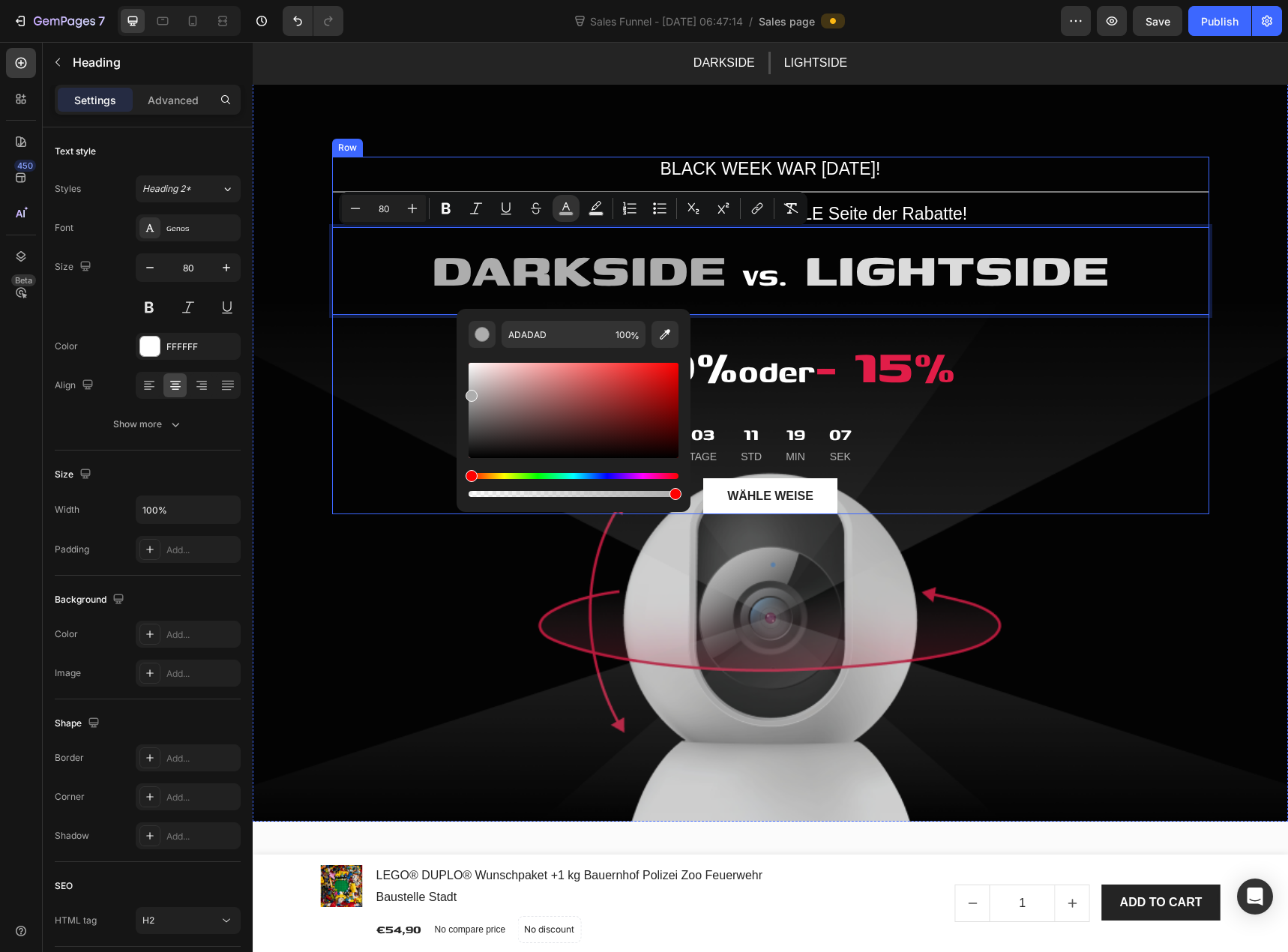
drag, startPoint x: 754, startPoint y: 425, endPoint x: 448, endPoint y: 415, distance: 306.2
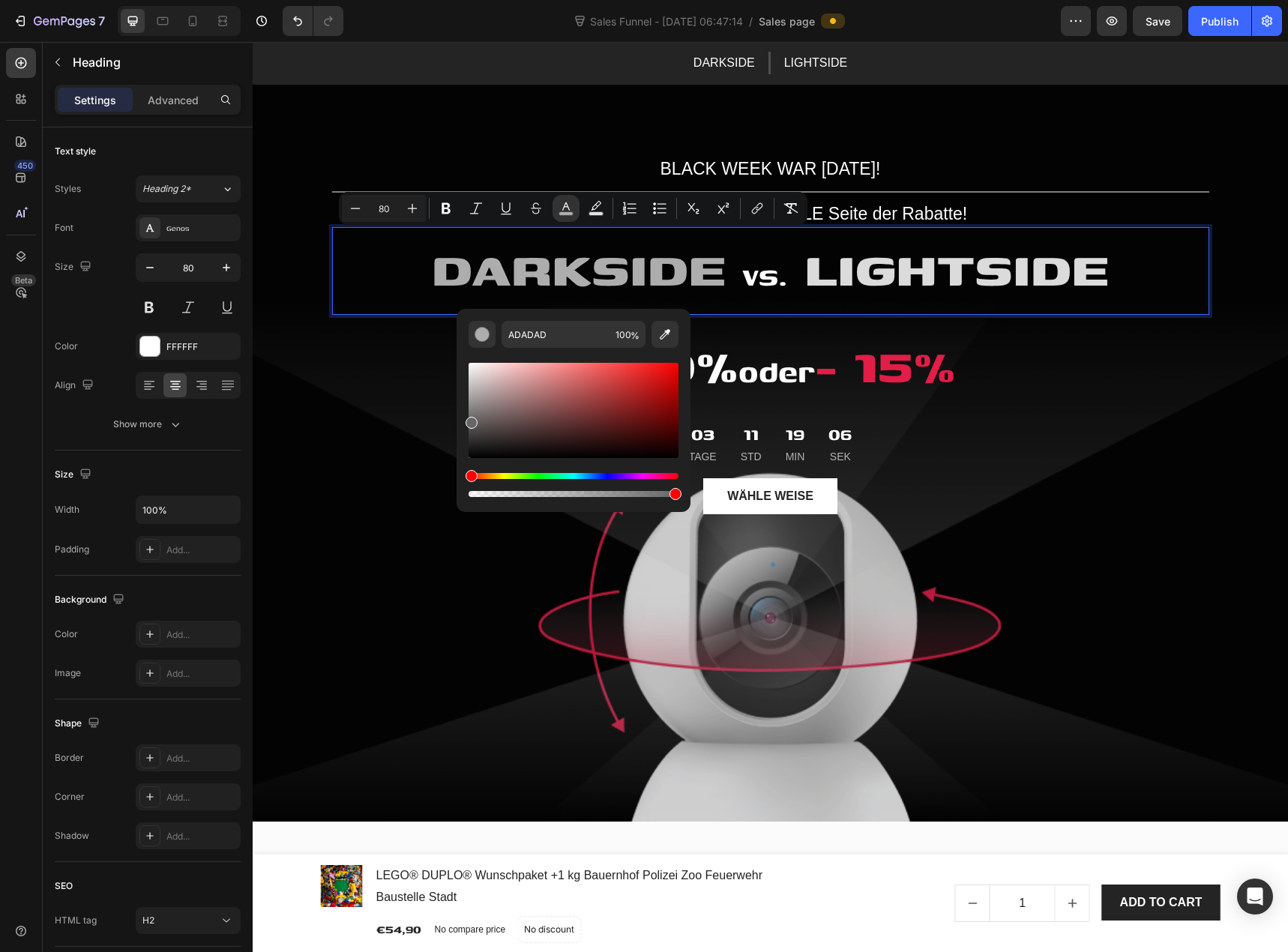
drag, startPoint x: 739, startPoint y: 447, endPoint x: 452, endPoint y: 422, distance: 288.1
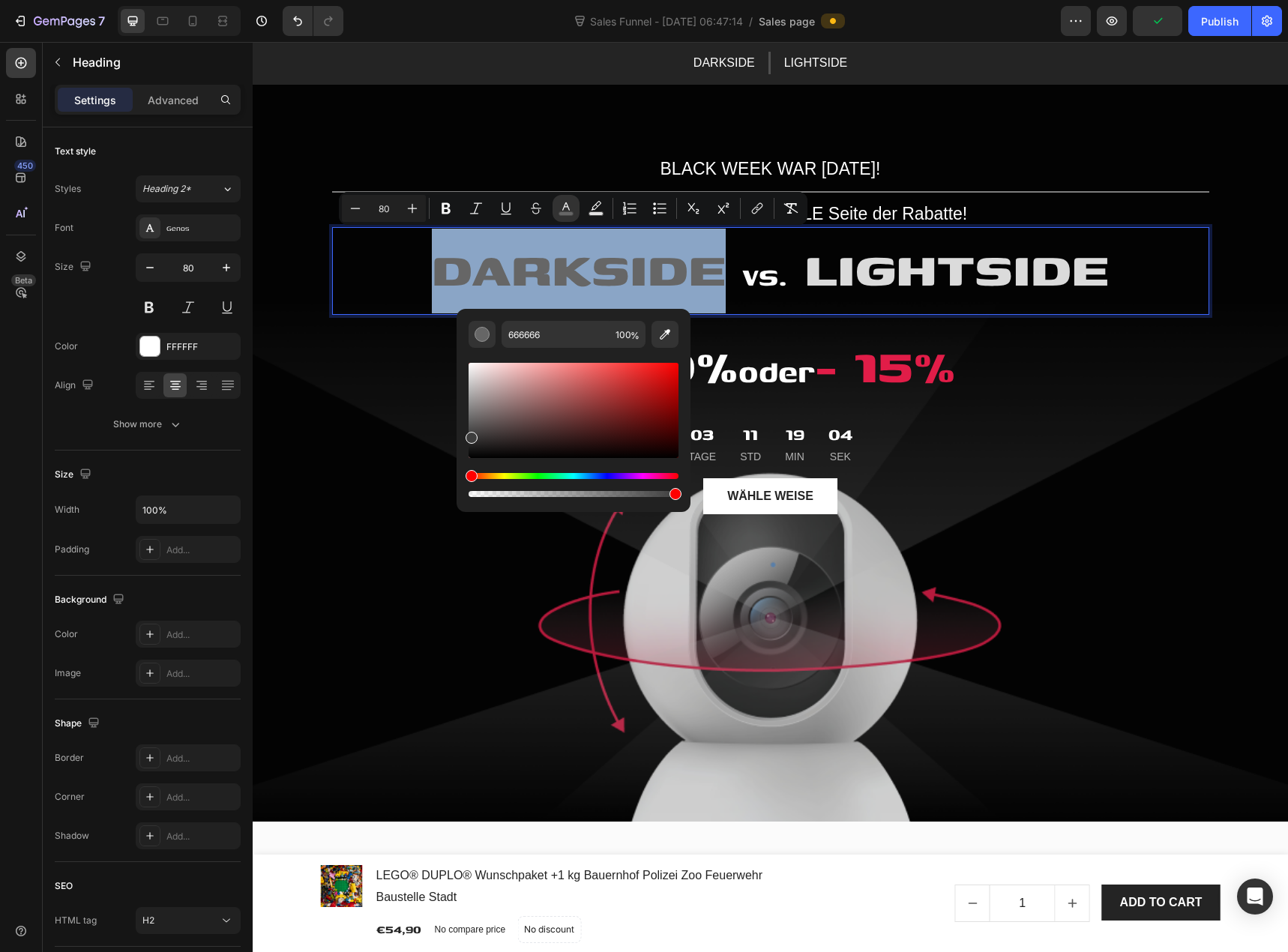
drag, startPoint x: 746, startPoint y: 455, endPoint x: 452, endPoint y: 438, distance: 294.5
type input "3D3D3D"
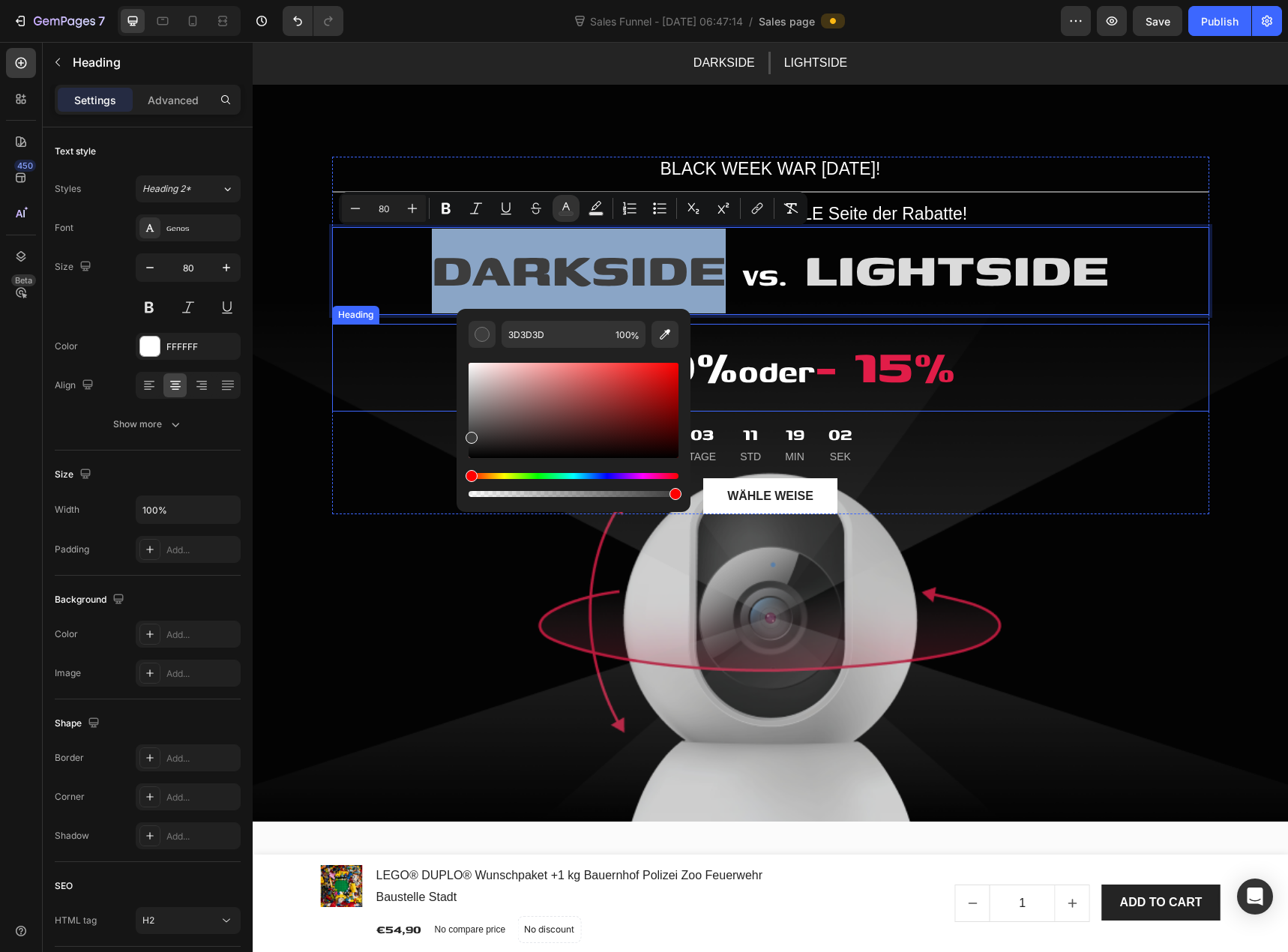
click at [434, 353] on h2 "- 20% oder - 15%" at bounding box center [771, 368] width 877 height 87
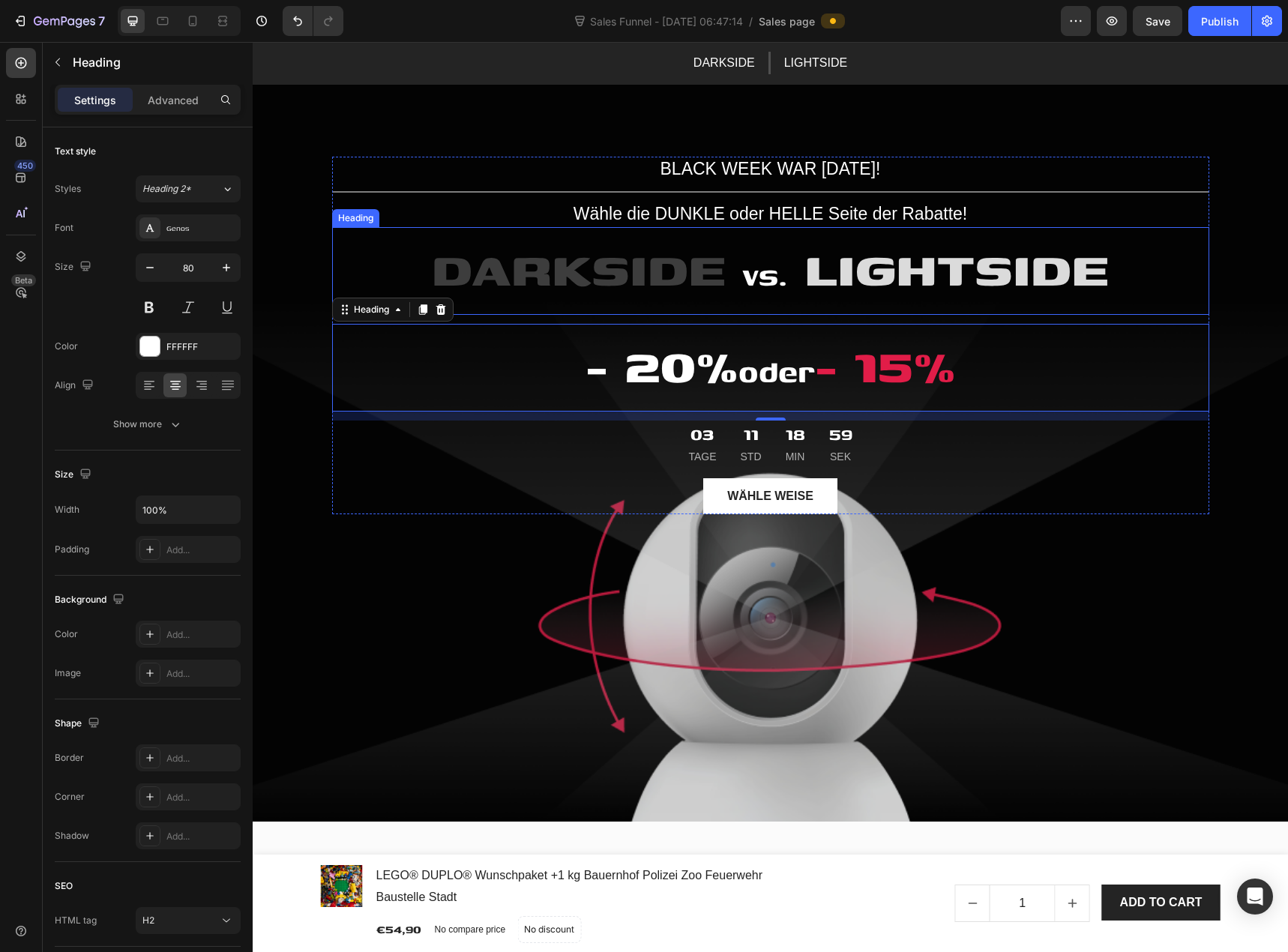
click at [765, 283] on strong "vs." at bounding box center [765, 274] width 45 height 45
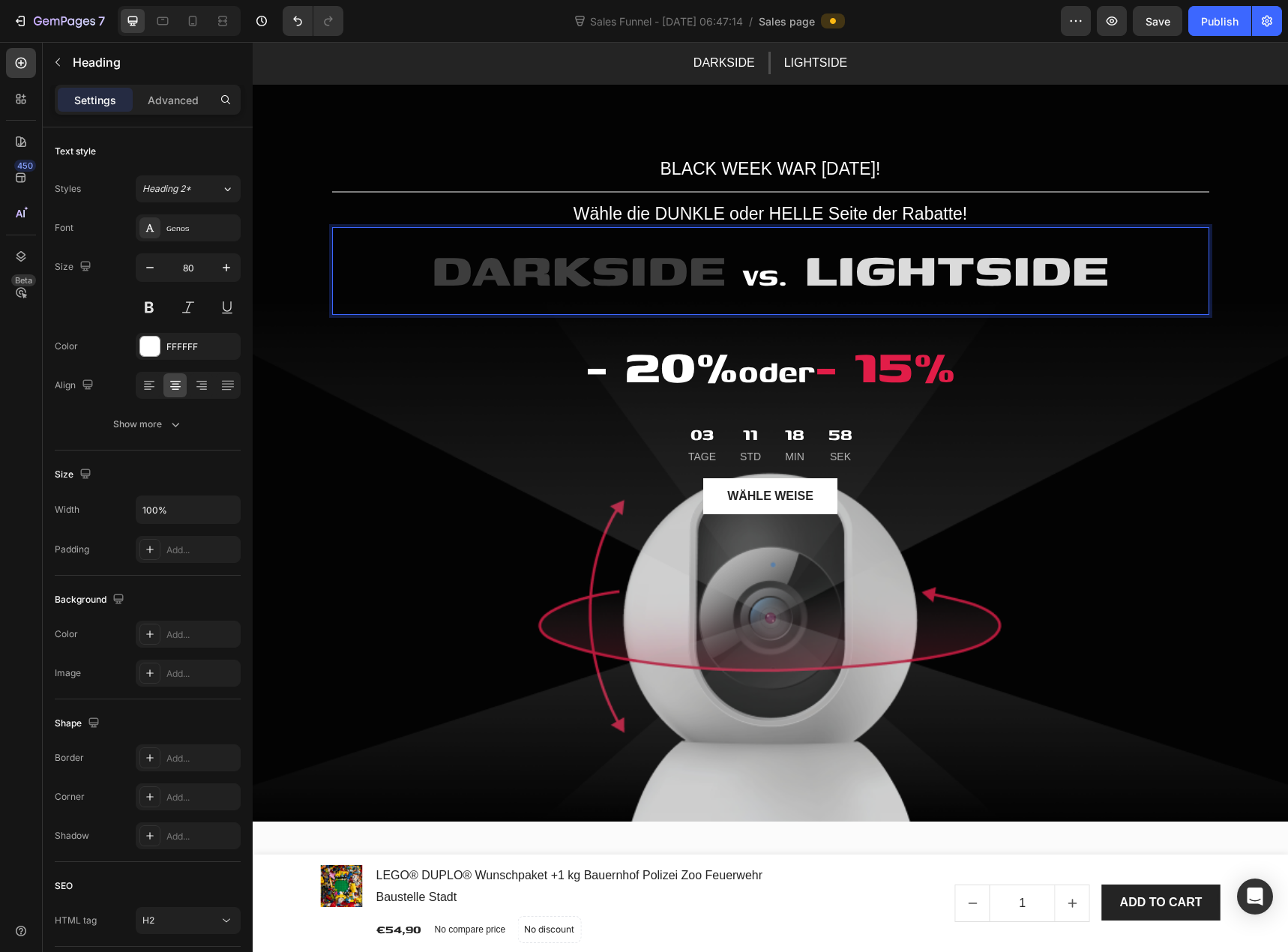
click at [759, 277] on strong "vs." at bounding box center [765, 274] width 45 height 45
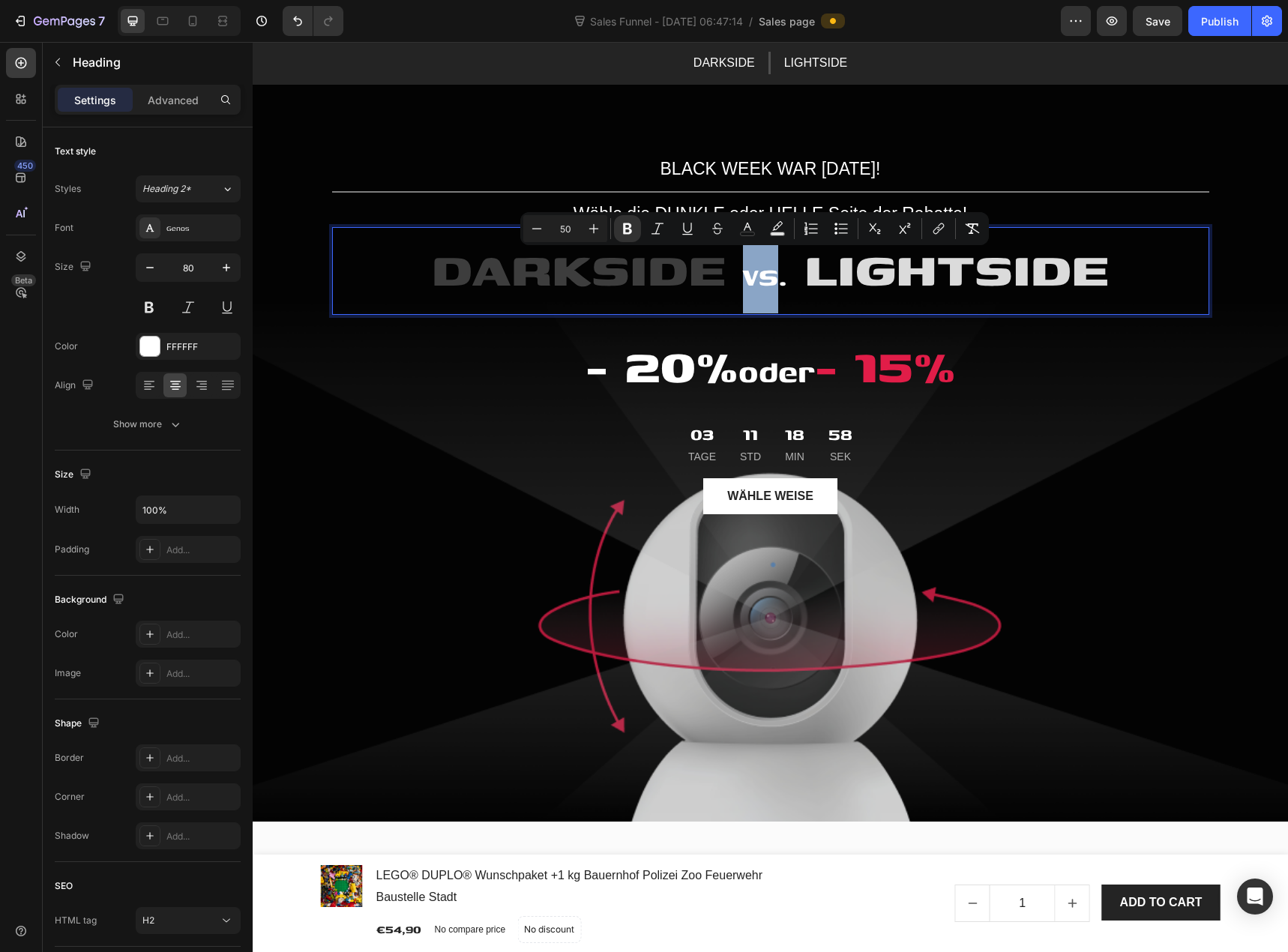
click at [743, 282] on strong "vs." at bounding box center [765, 274] width 45 height 45
type input "80"
drag, startPoint x: 741, startPoint y: 280, endPoint x: 778, endPoint y: 284, distance: 37.2
click at [778, 284] on strong "vs." at bounding box center [765, 274] width 45 height 45
click at [751, 230] on icon "Editor contextual toolbar" at bounding box center [751, 229] width 15 height 15
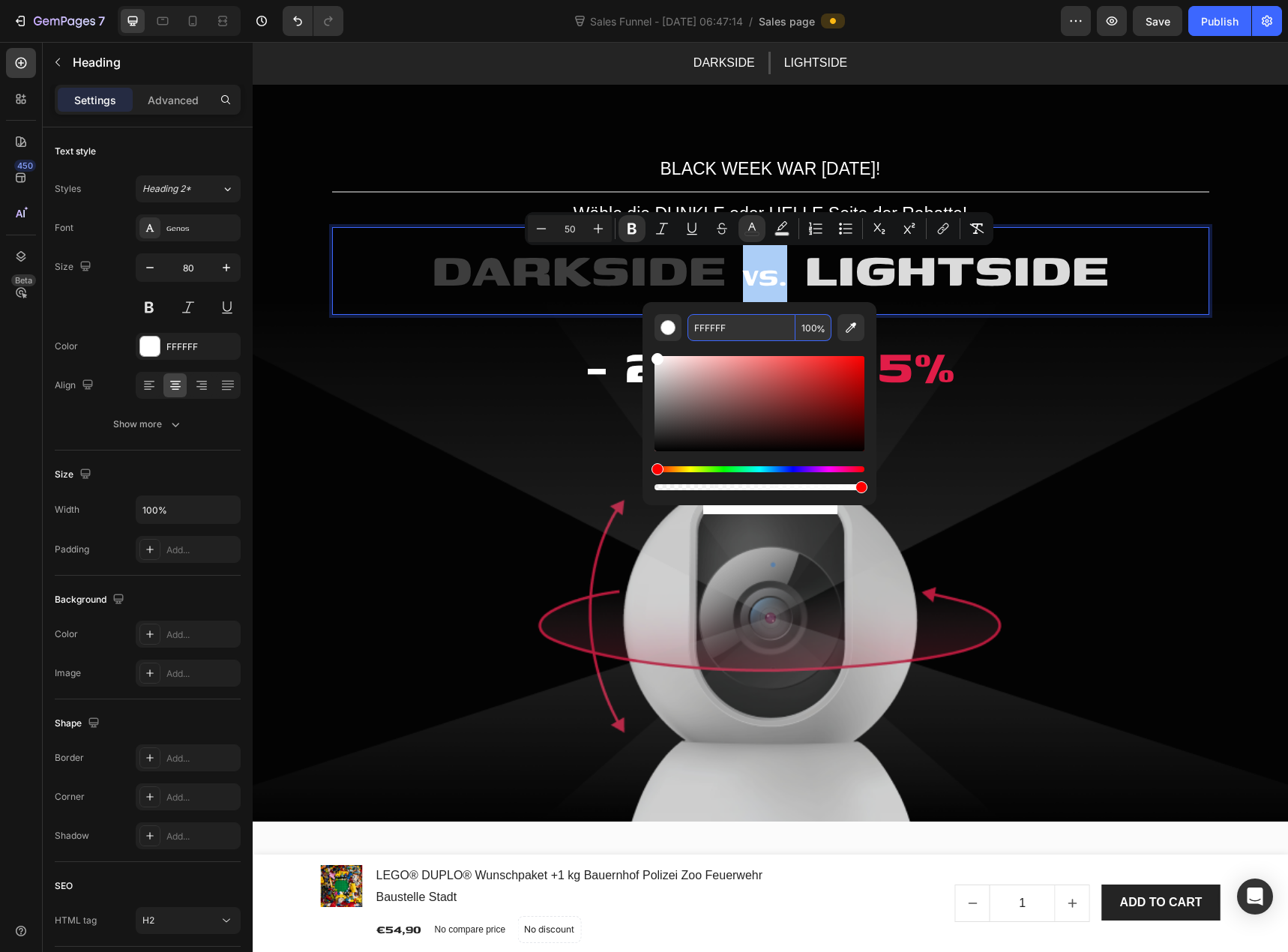
click at [722, 316] on input "FFFFFF" at bounding box center [741, 328] width 108 height 27
type input "99A260"
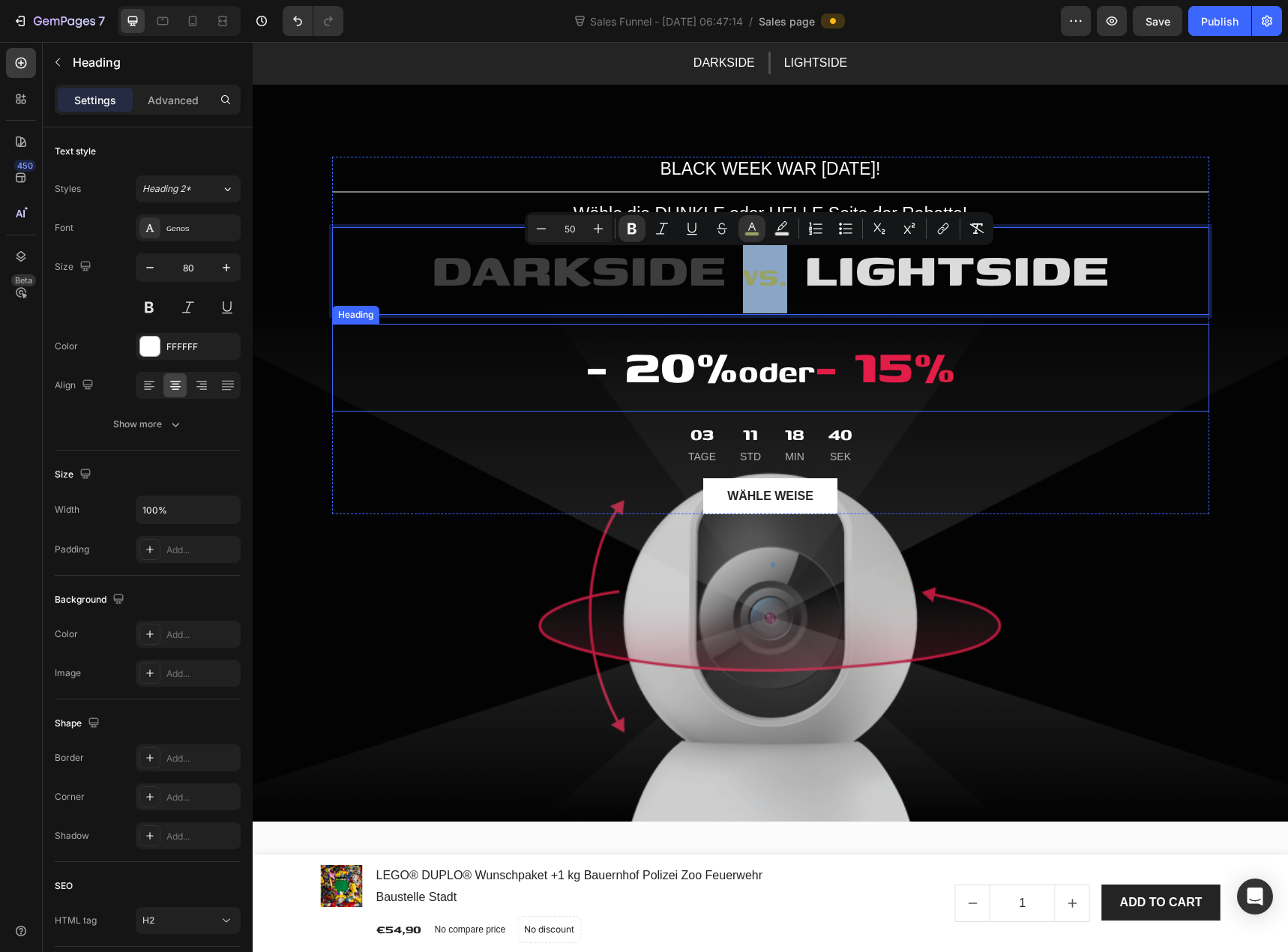
click at [548, 404] on h2 "- 20% oder - 15%" at bounding box center [771, 368] width 877 height 87
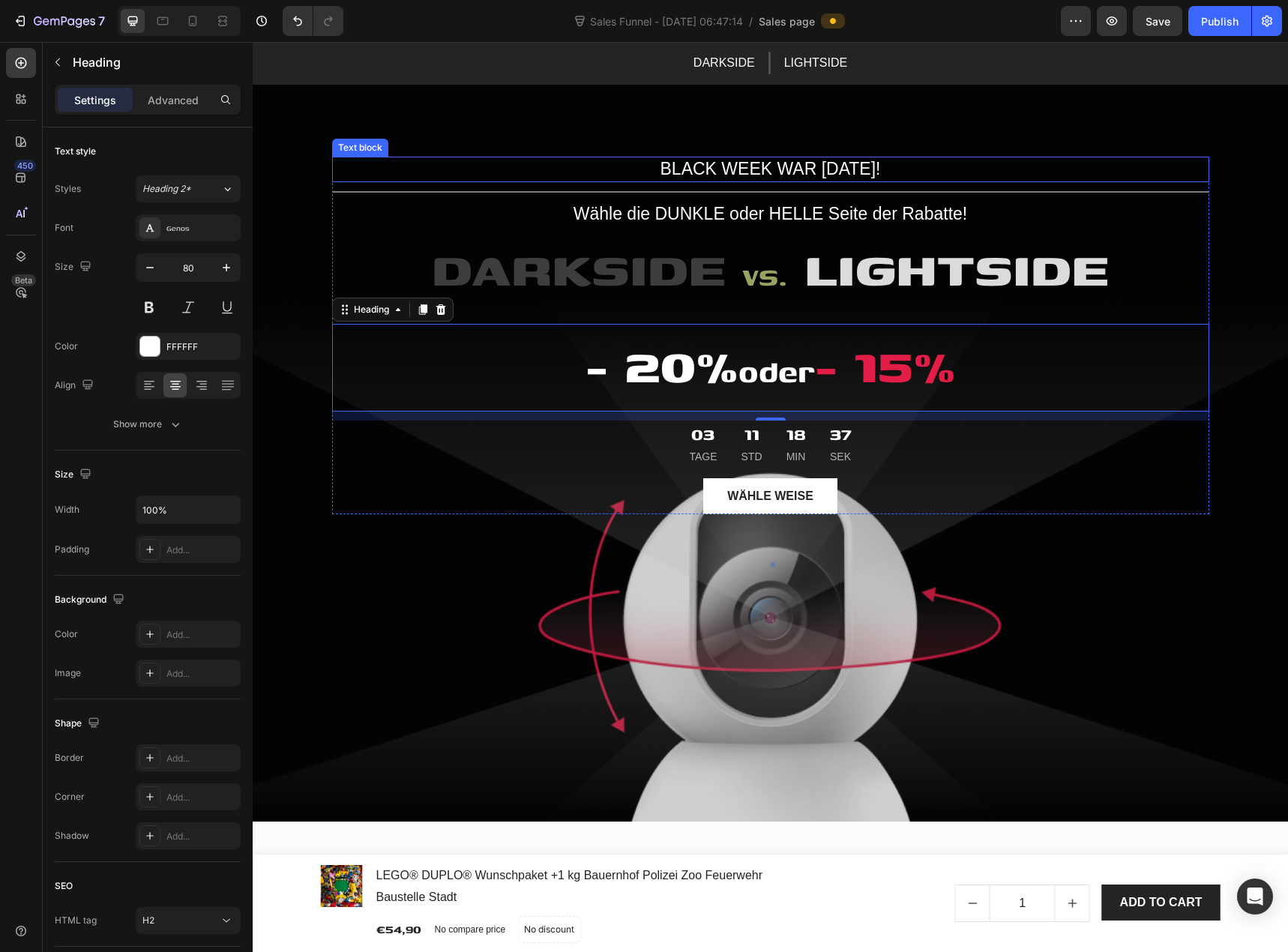
click at [735, 162] on p "BLACK WEEK WAR [DATE]!" at bounding box center [771, 169] width 874 height 23
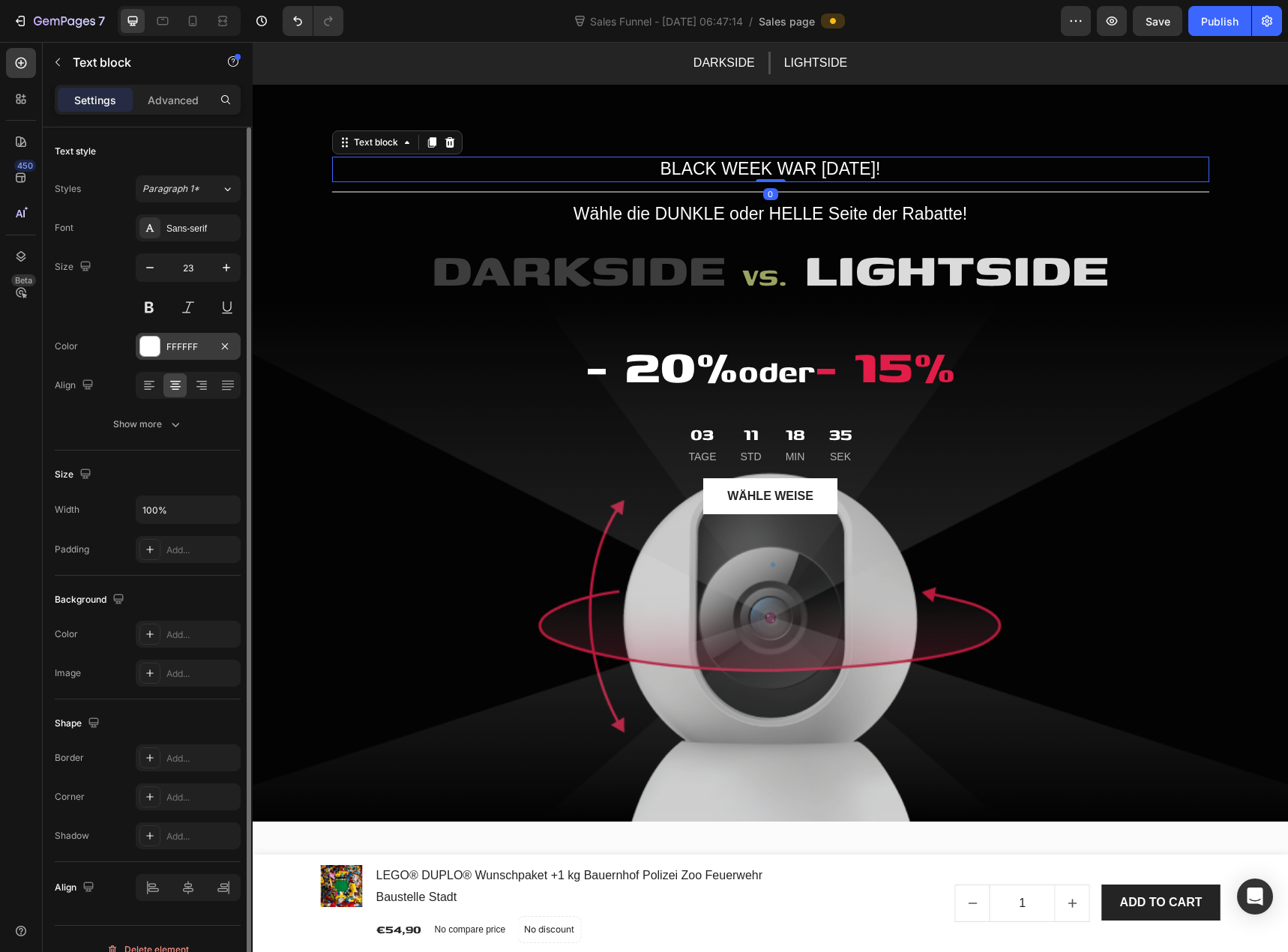
click at [180, 350] on div "FFFFFF" at bounding box center [189, 347] width 44 height 14
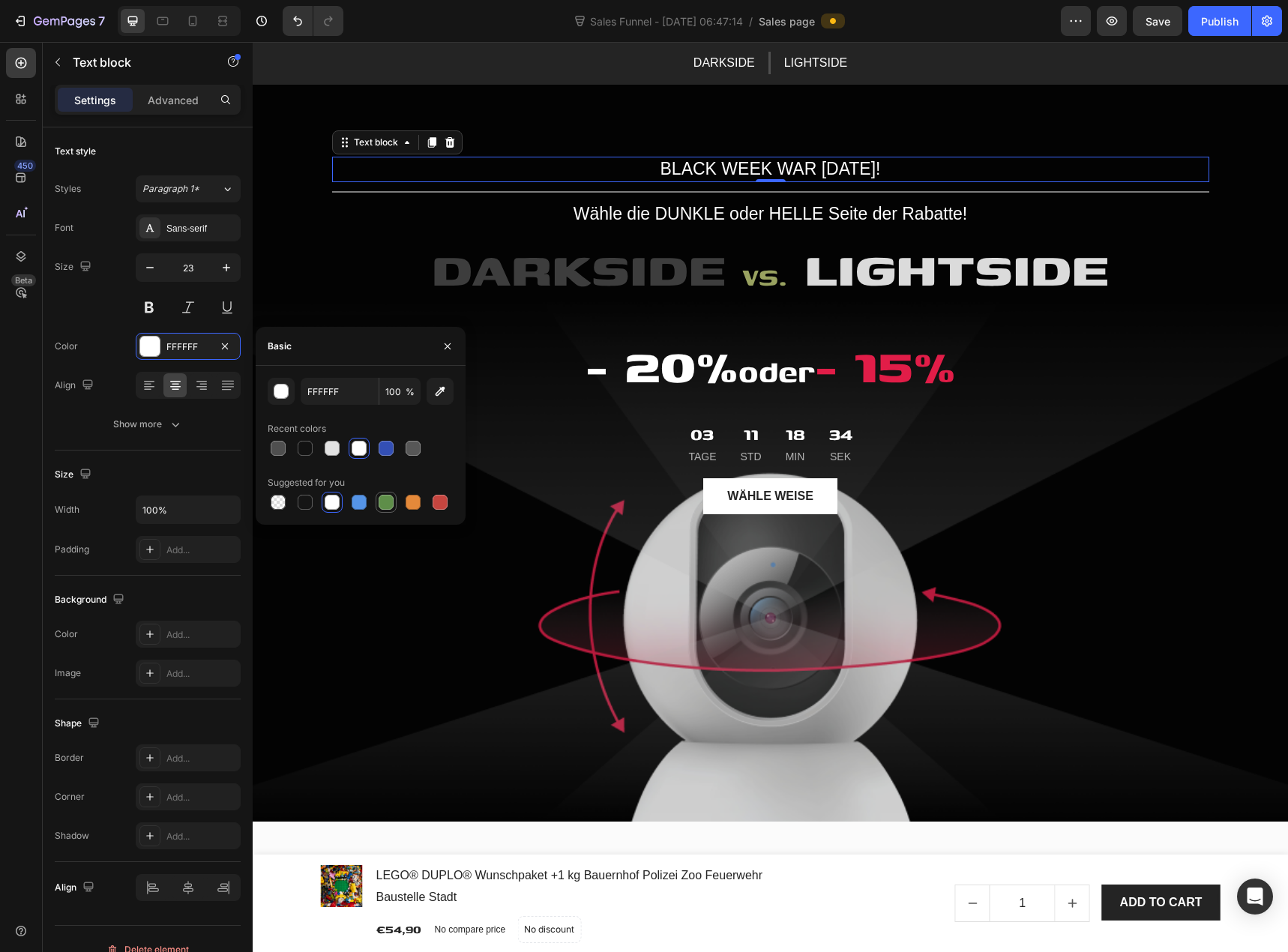
click at [381, 498] on div at bounding box center [386, 502] width 15 height 15
click at [339, 388] on input "5E8E49" at bounding box center [340, 392] width 78 height 27
drag, startPoint x: 346, startPoint y: 394, endPoint x: 276, endPoint y: 396, distance: 70.0
click at [276, 396] on div "5E8E49 100 %" at bounding box center [361, 392] width 186 height 27
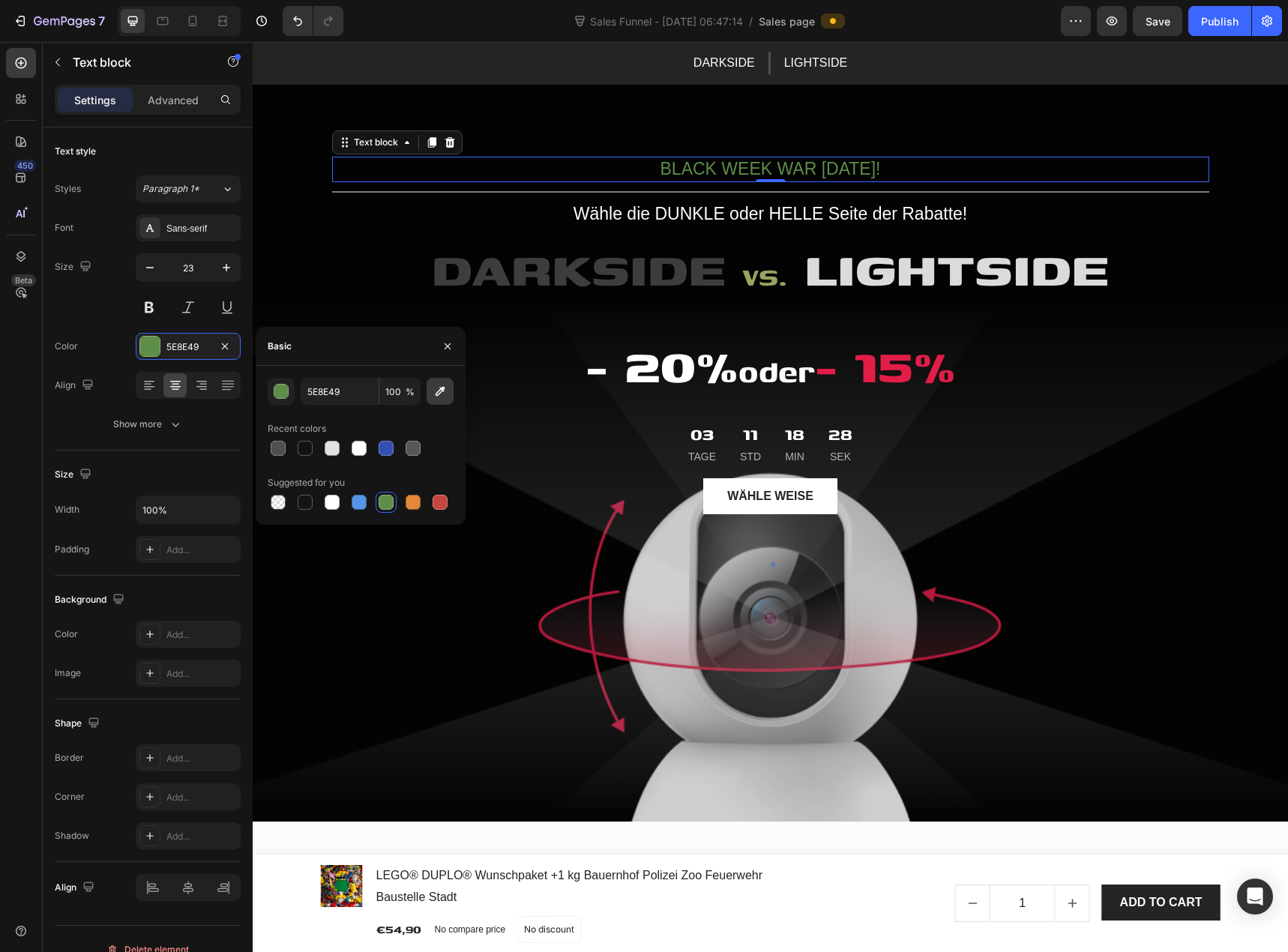
click at [431, 389] on button "button" at bounding box center [440, 392] width 27 height 27
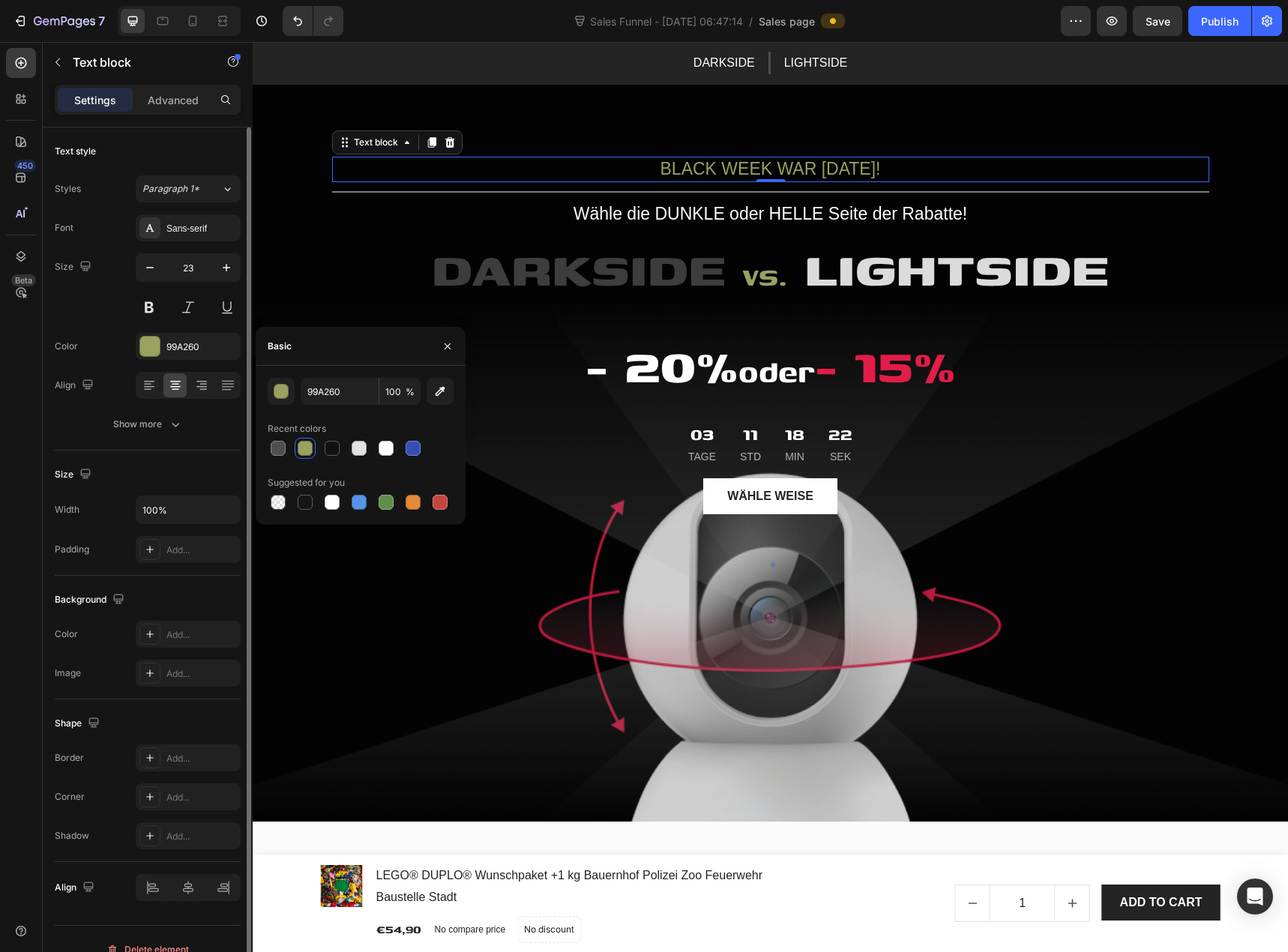
click at [123, 342] on div "Color 99A260" at bounding box center [148, 346] width 186 height 27
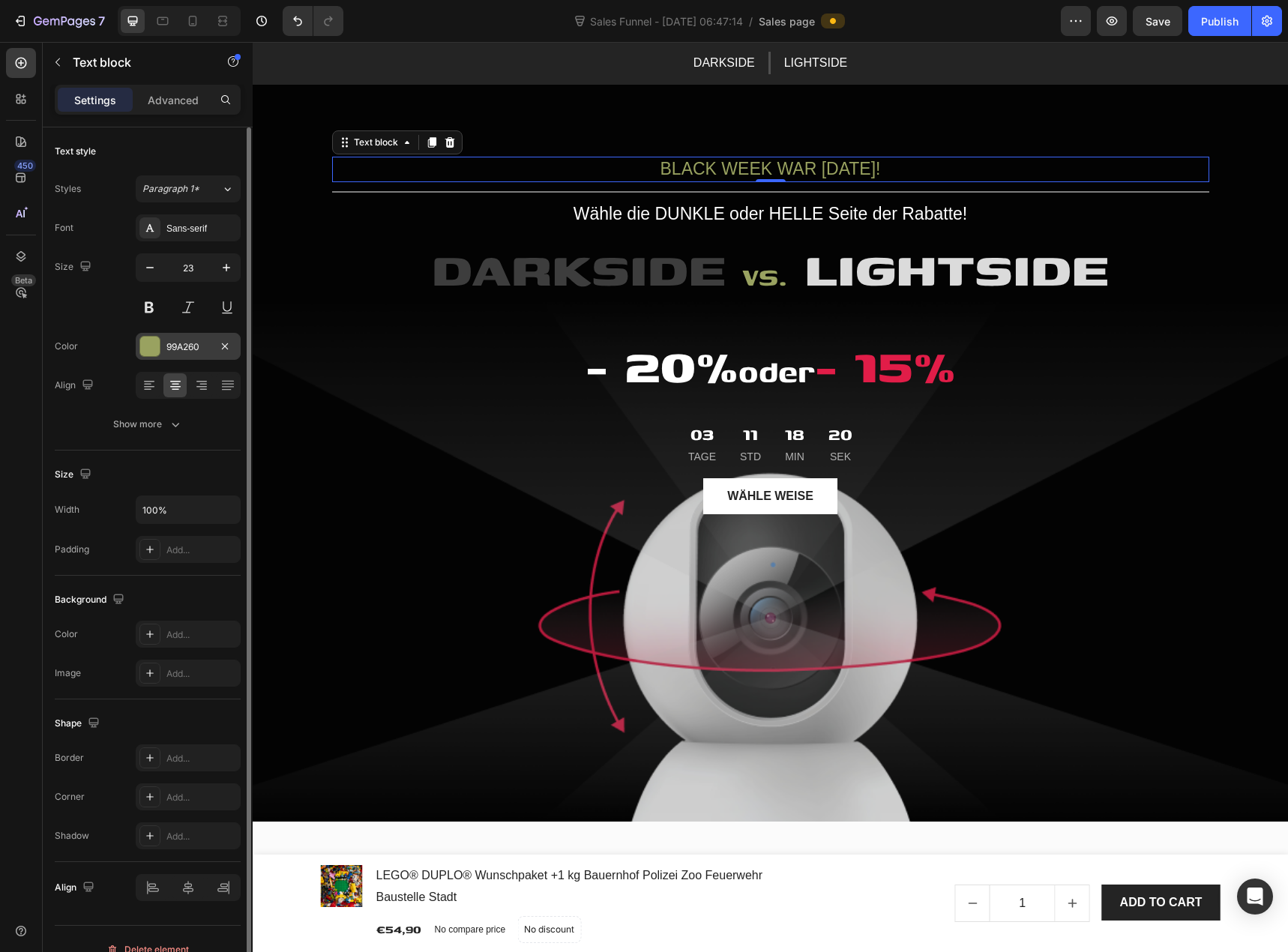
click at [169, 353] on div "99A260" at bounding box center [189, 347] width 44 height 14
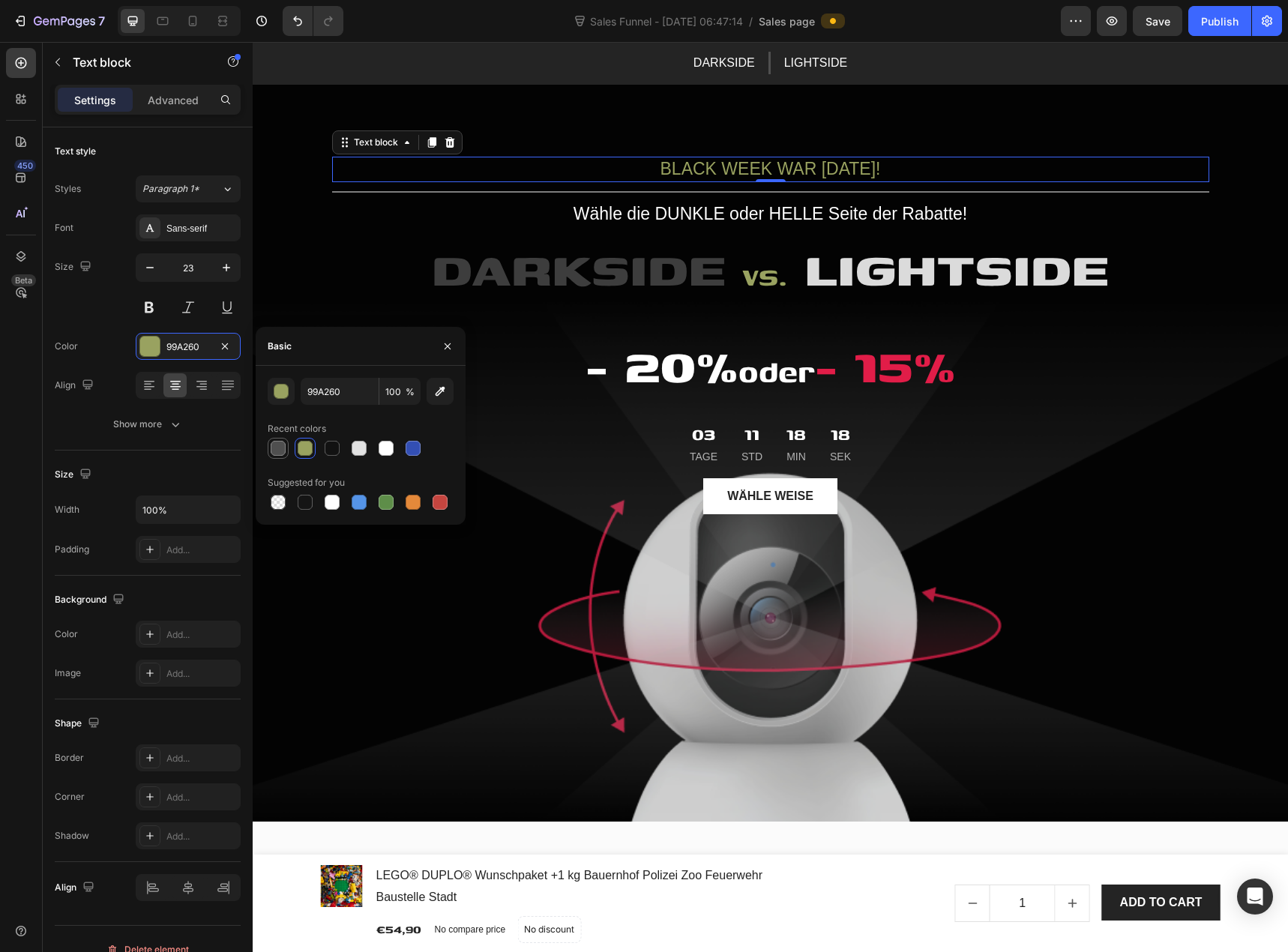
click at [286, 448] on div at bounding box center [279, 448] width 18 height 18
type input "4F4F4F"
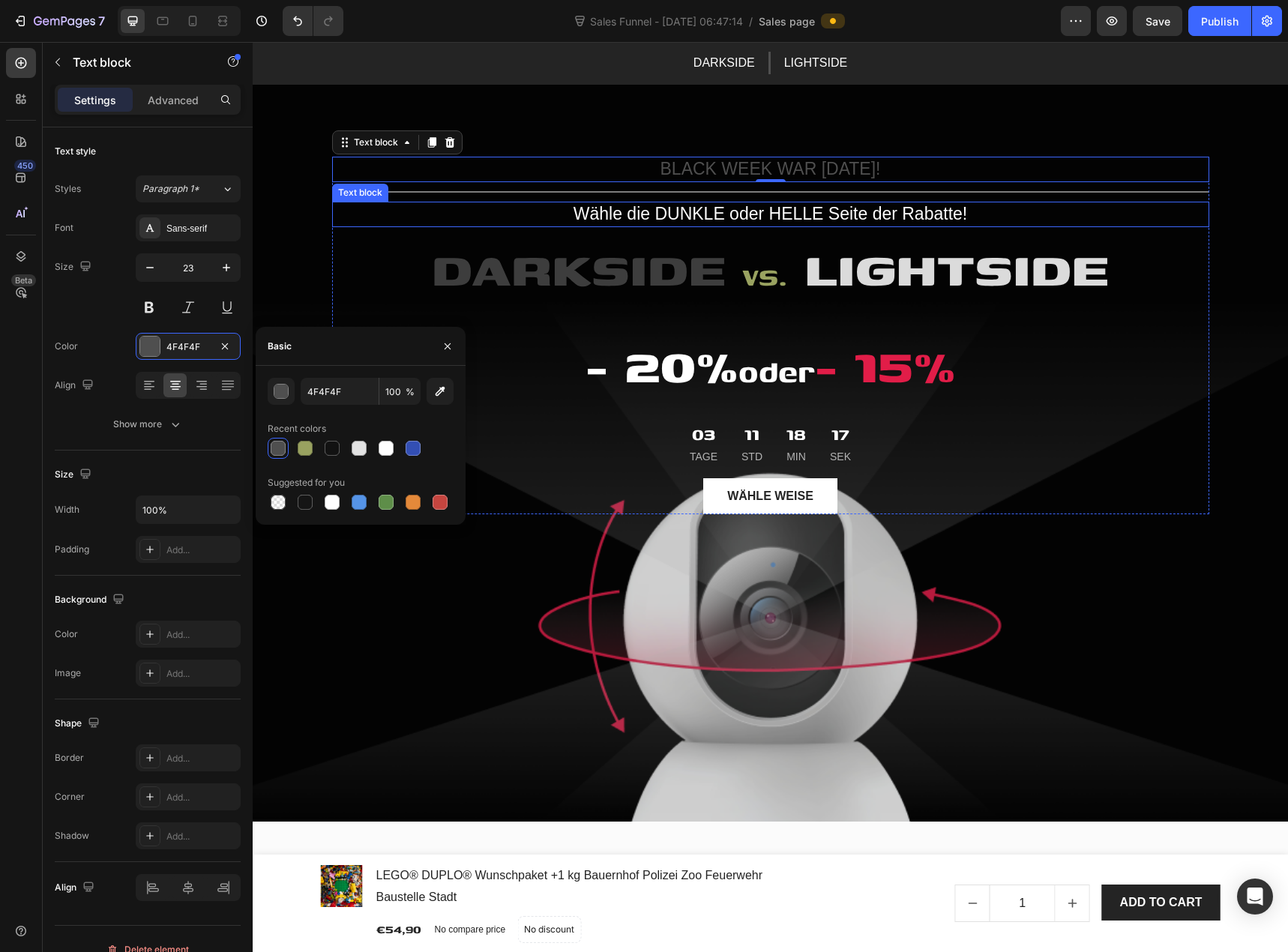
click at [645, 220] on p "Wähle die DUNKLE oder HELLE Seite der Rabatte!" at bounding box center [771, 214] width 874 height 23
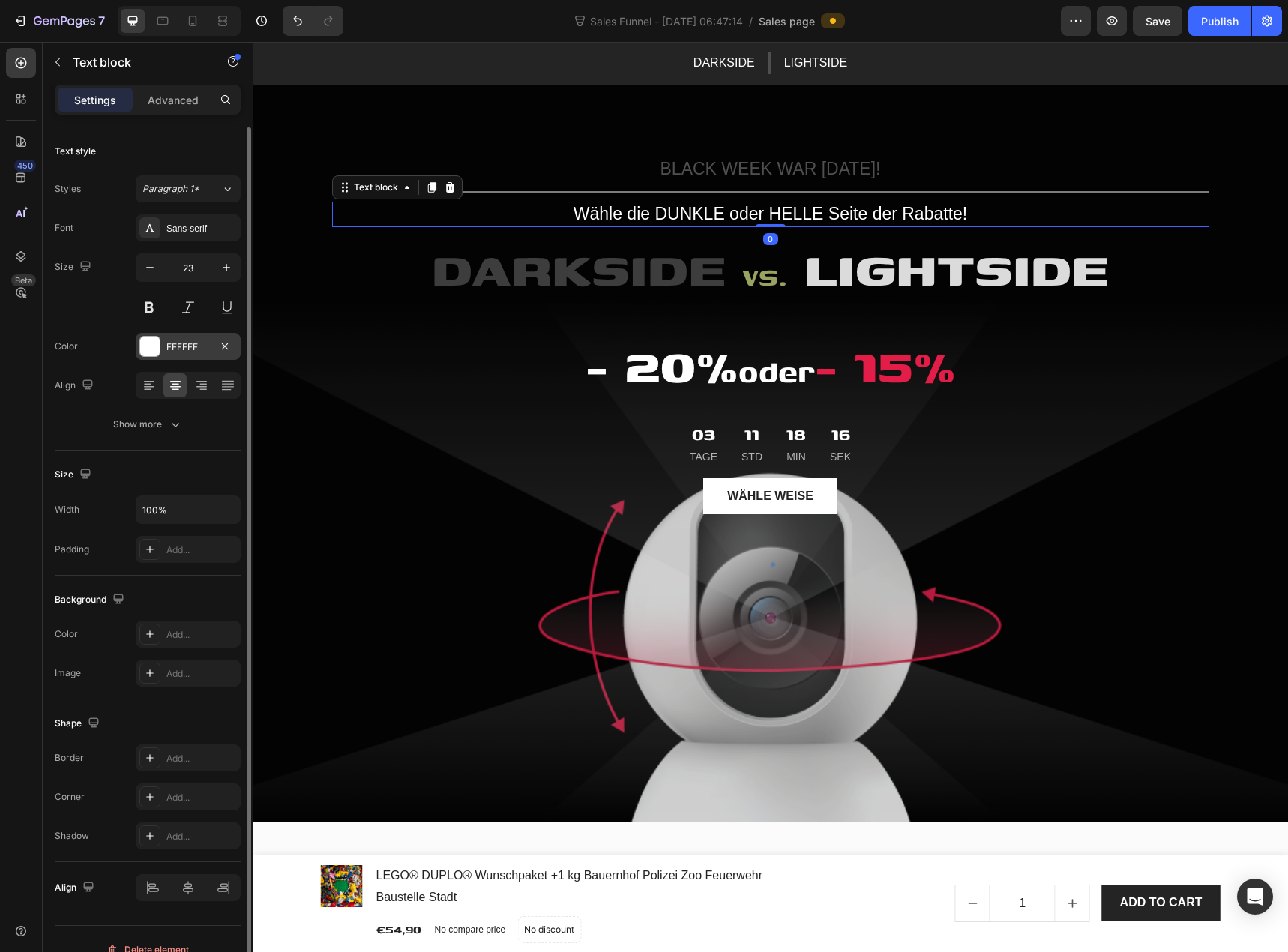
click at [156, 350] on div at bounding box center [149, 346] width 19 height 19
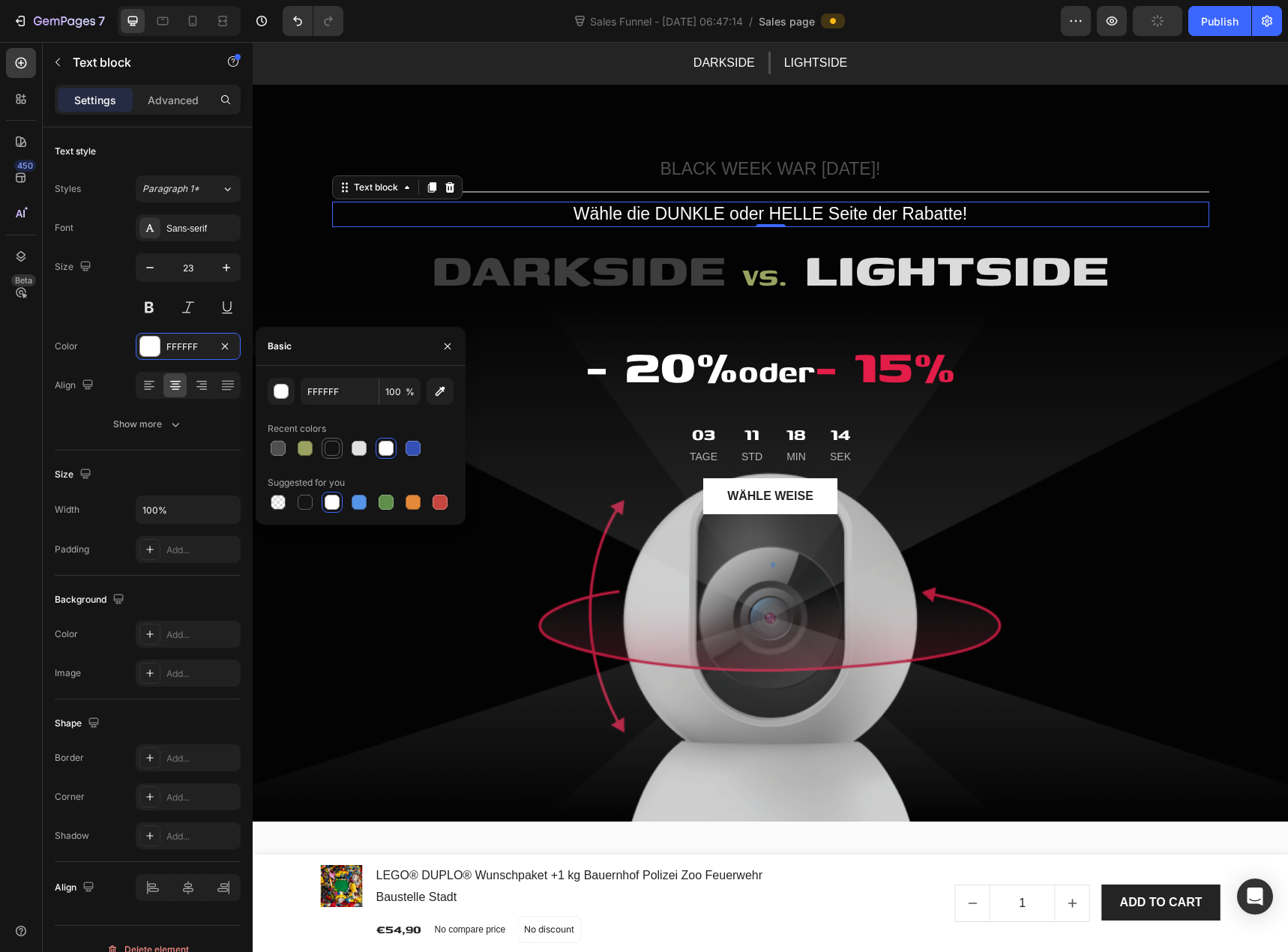
click at [329, 445] on div at bounding box center [332, 448] width 15 height 15
click at [286, 444] on div at bounding box center [279, 448] width 18 height 18
click at [305, 453] on div at bounding box center [305, 448] width 15 height 15
type input "99A260"
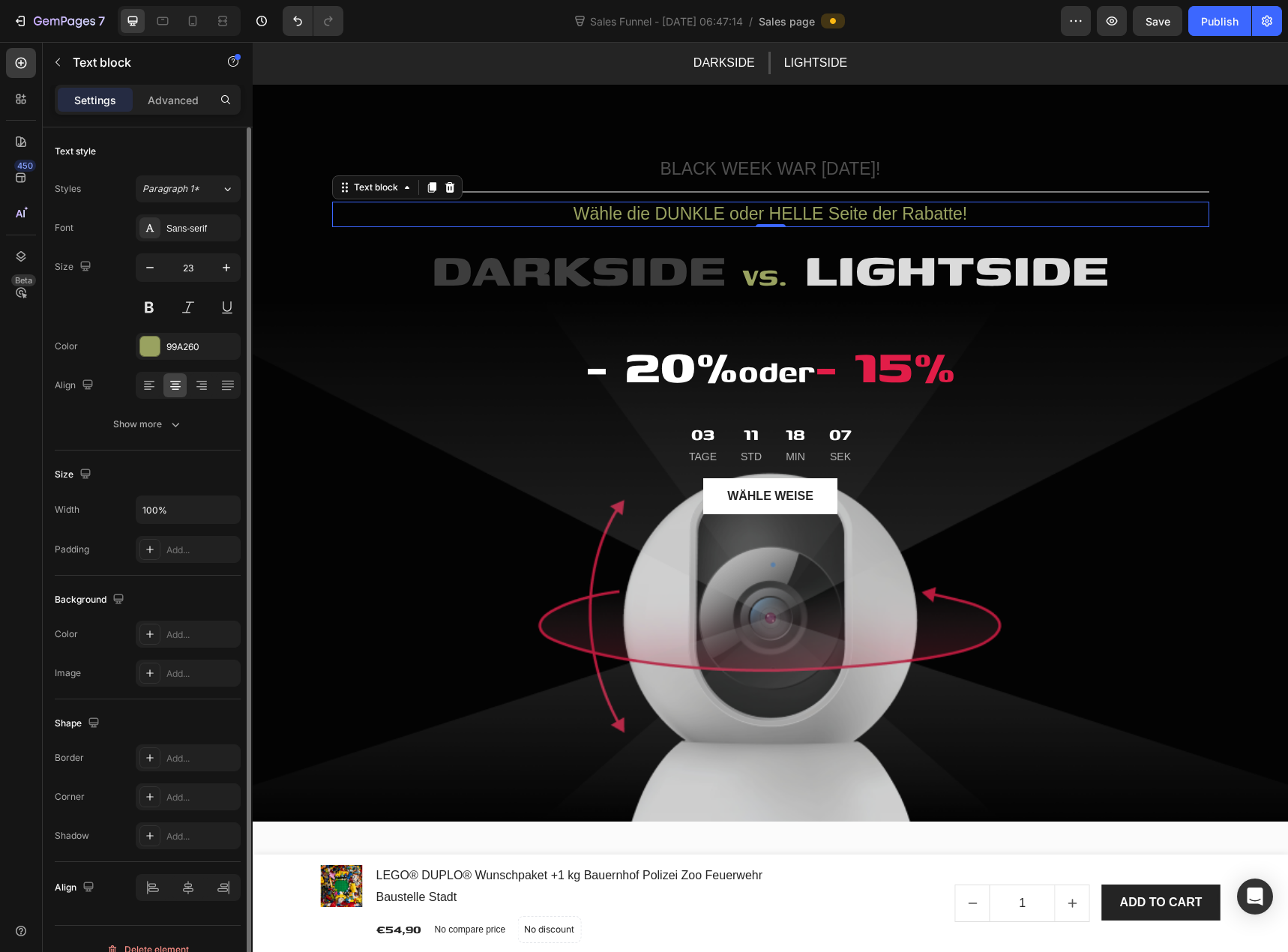
click at [78, 318] on div "Size 23" at bounding box center [148, 287] width 186 height 67
click at [87, 312] on div "Size 23" at bounding box center [148, 287] width 186 height 67
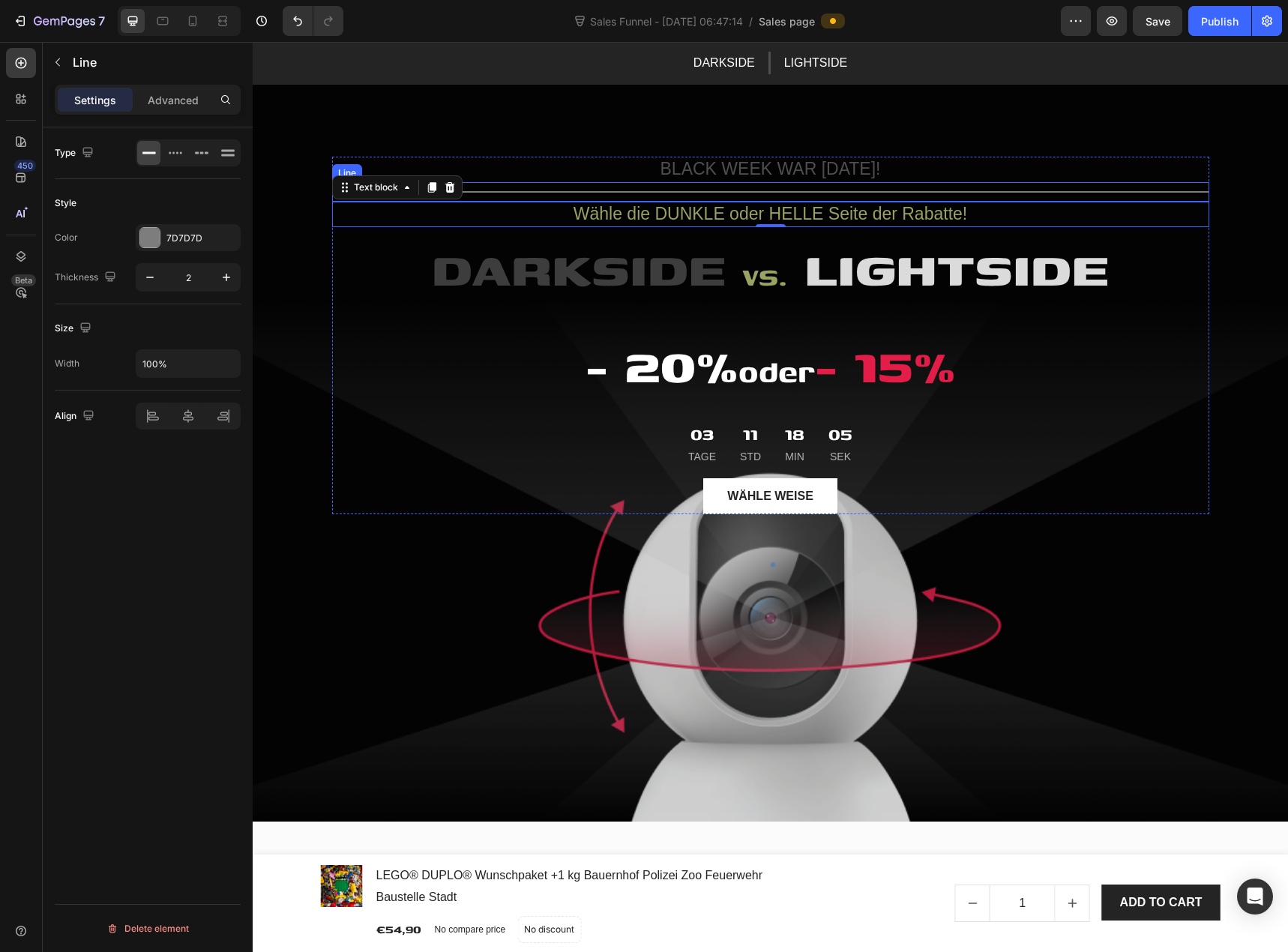
click at [481, 191] on div at bounding box center [771, 192] width 877 height 2
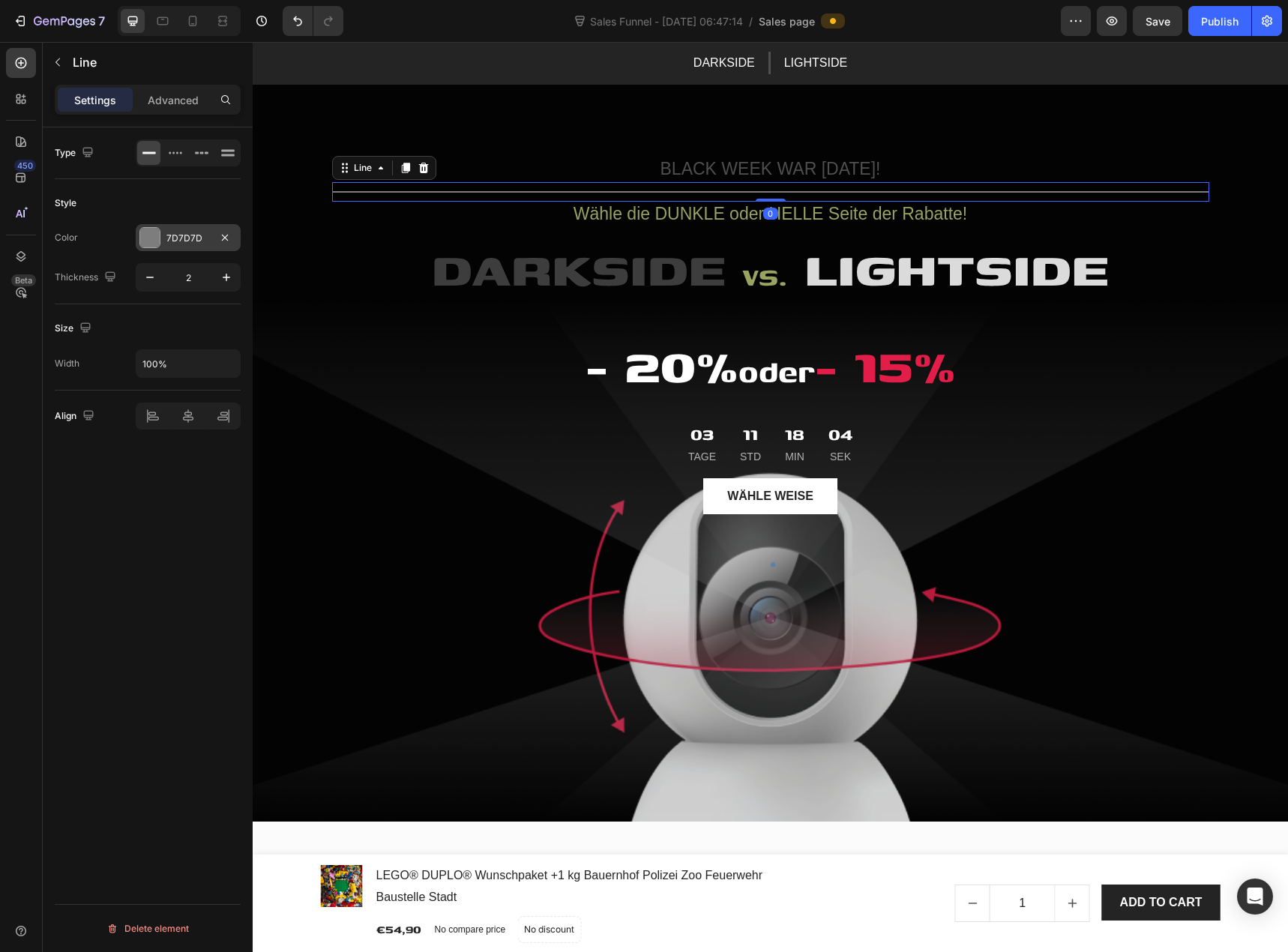
click at [149, 239] on div at bounding box center [149, 237] width 19 height 19
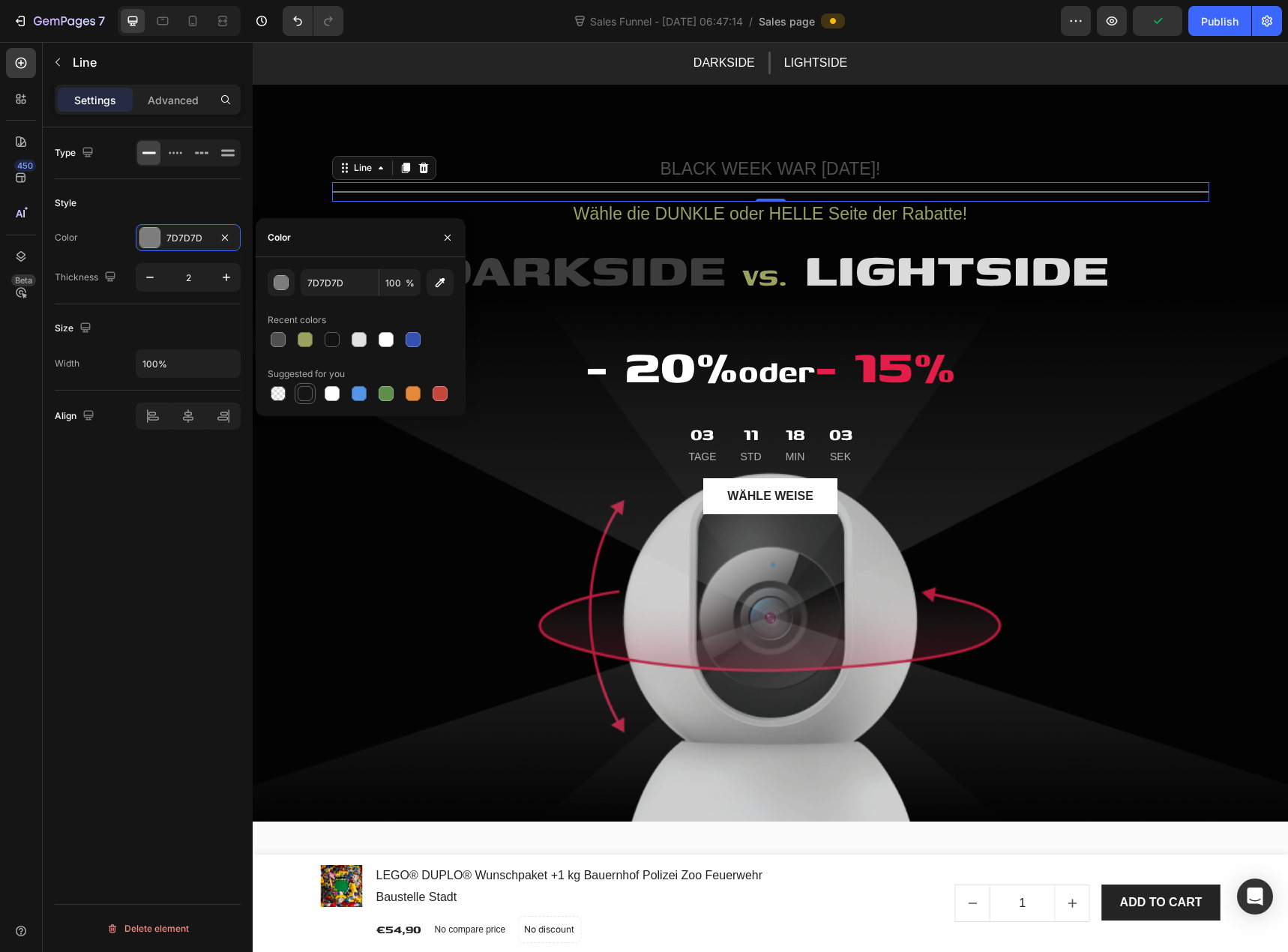
click at [308, 394] on div at bounding box center [305, 394] width 15 height 15
type input "151515"
click at [155, 190] on div "Style Color 151515 Thickness 2" at bounding box center [148, 241] width 186 height 125
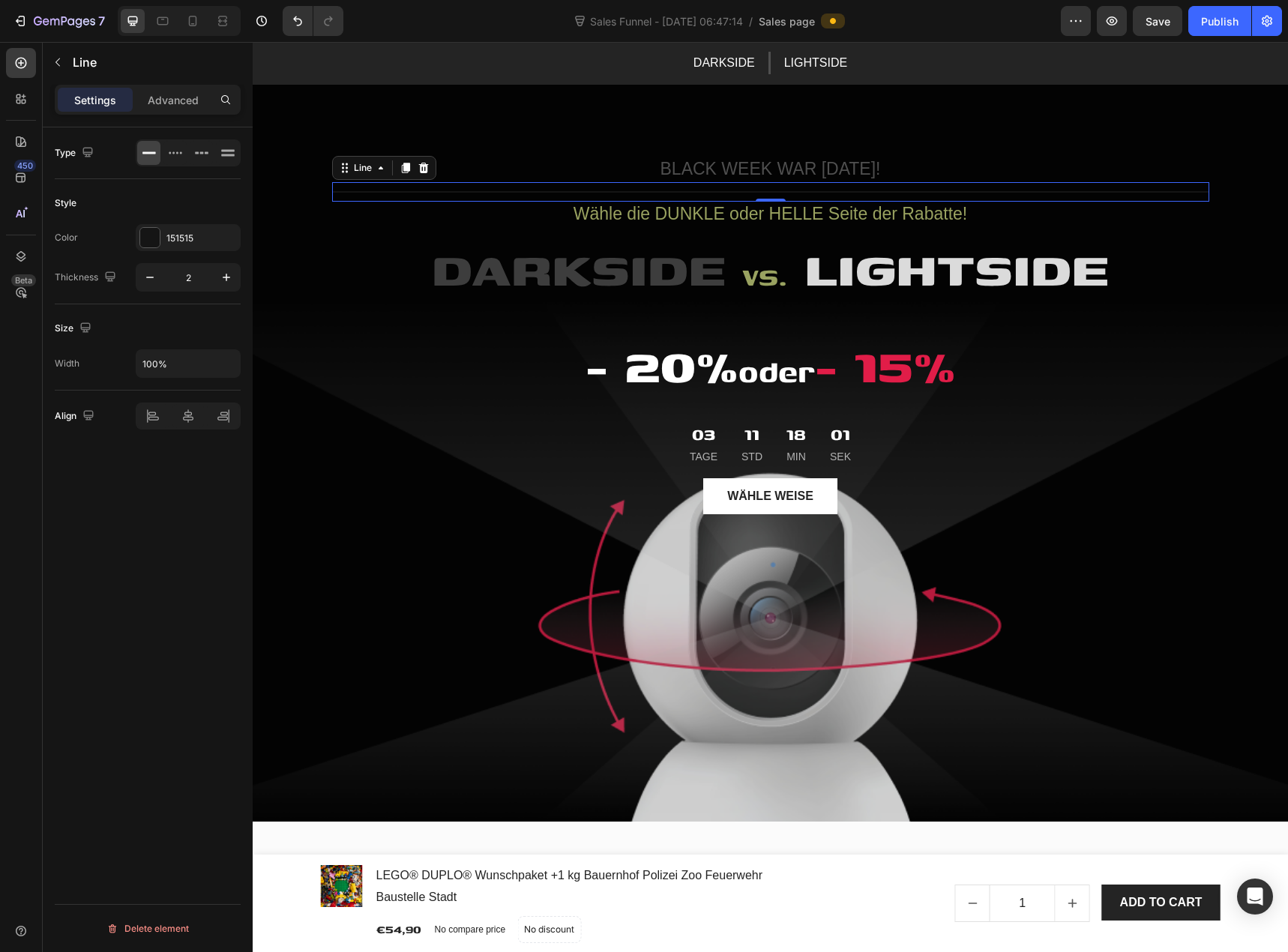
click at [156, 190] on div "Style Color 151515 Thickness 2" at bounding box center [148, 241] width 186 height 125
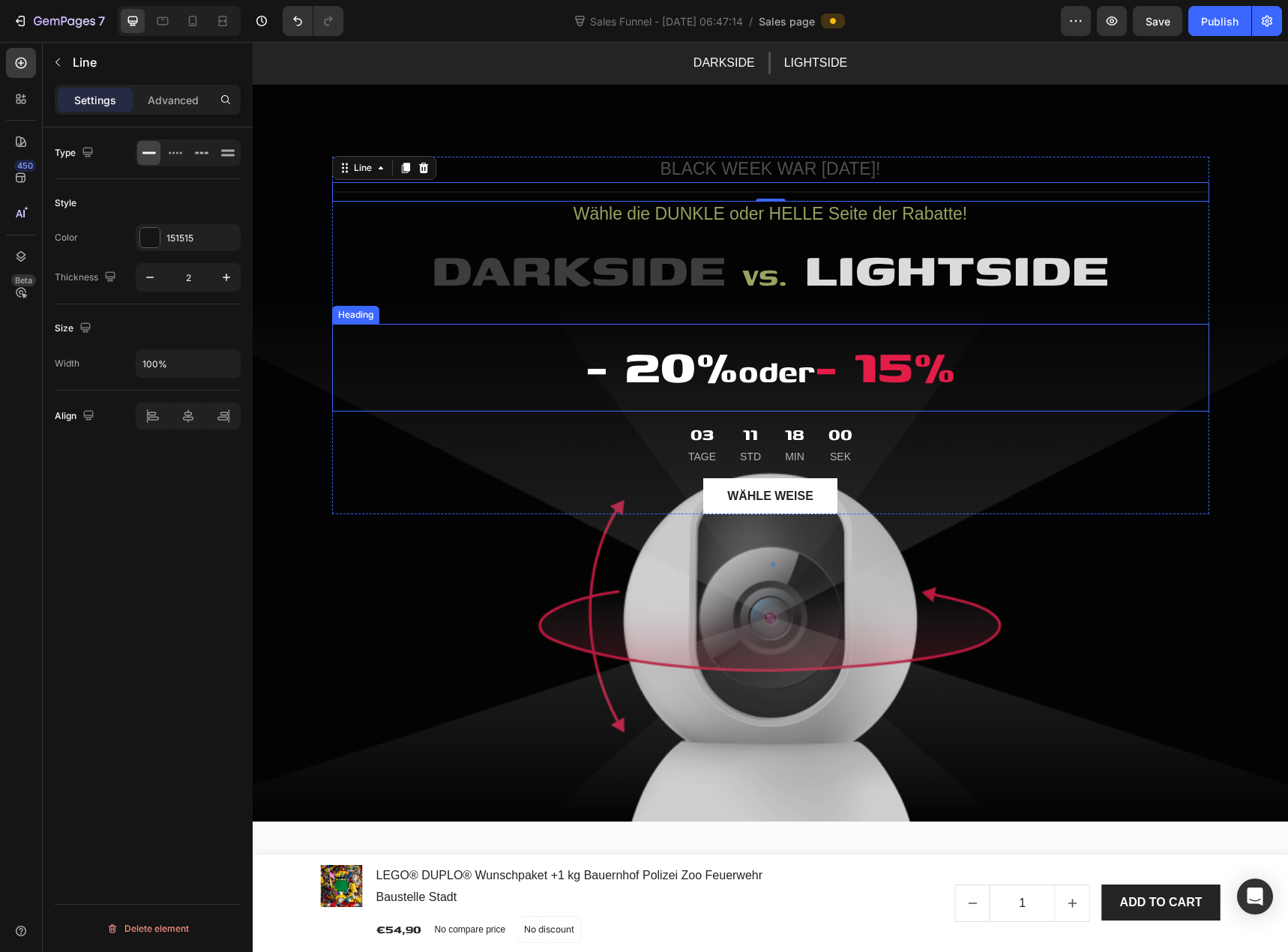
click at [380, 372] on h2 "- 20% oder - 15%" at bounding box center [771, 368] width 877 height 87
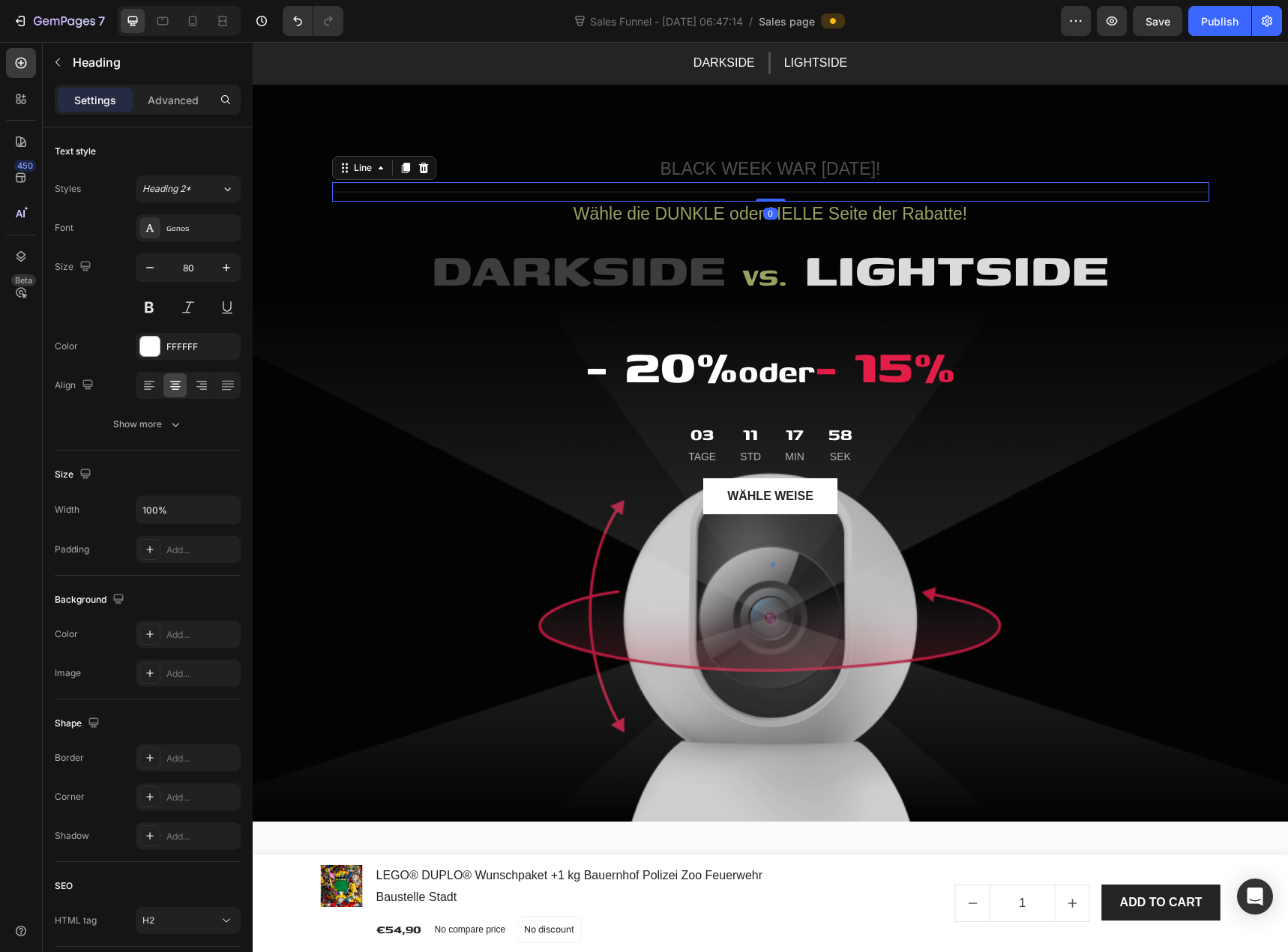
click at [690, 197] on div "Title Line 0" at bounding box center [771, 191] width 877 height 19
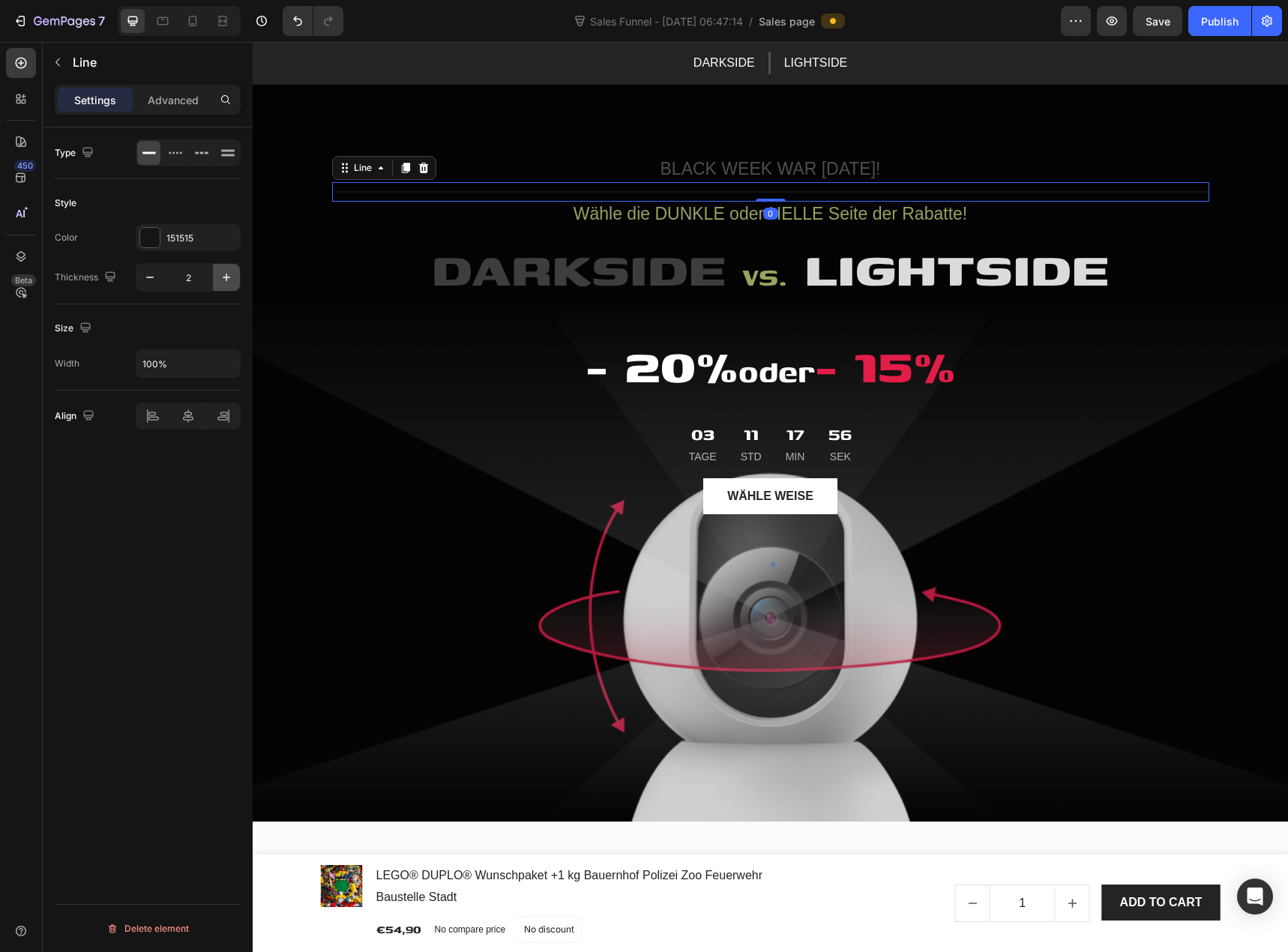
click at [231, 275] on icon "button" at bounding box center [226, 277] width 15 height 15
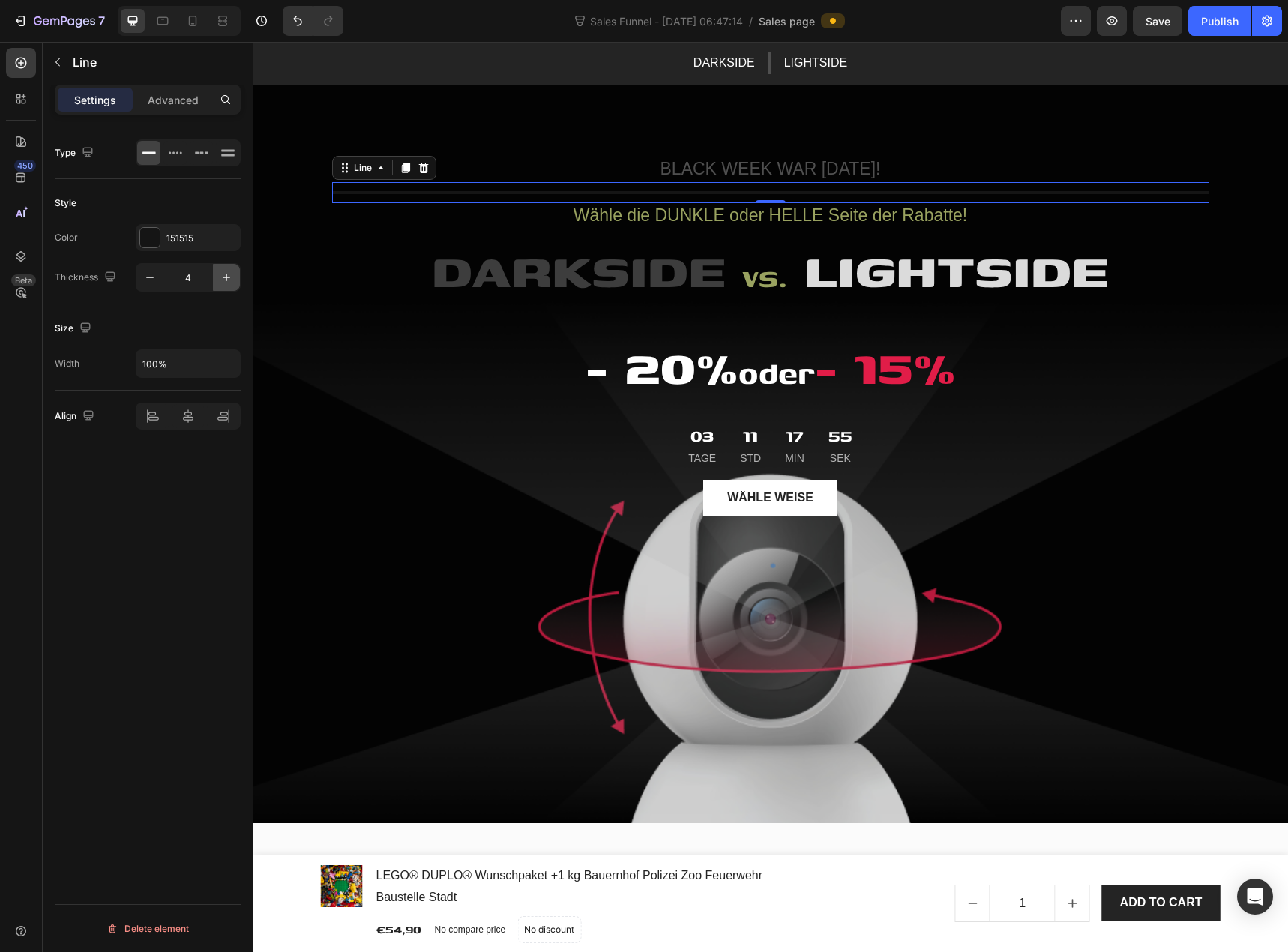
click at [231, 275] on icon "button" at bounding box center [226, 277] width 15 height 15
type input "5"
click at [169, 360] on input "100%" at bounding box center [189, 363] width 104 height 27
click at [232, 364] on icon "button" at bounding box center [226, 363] width 15 height 15
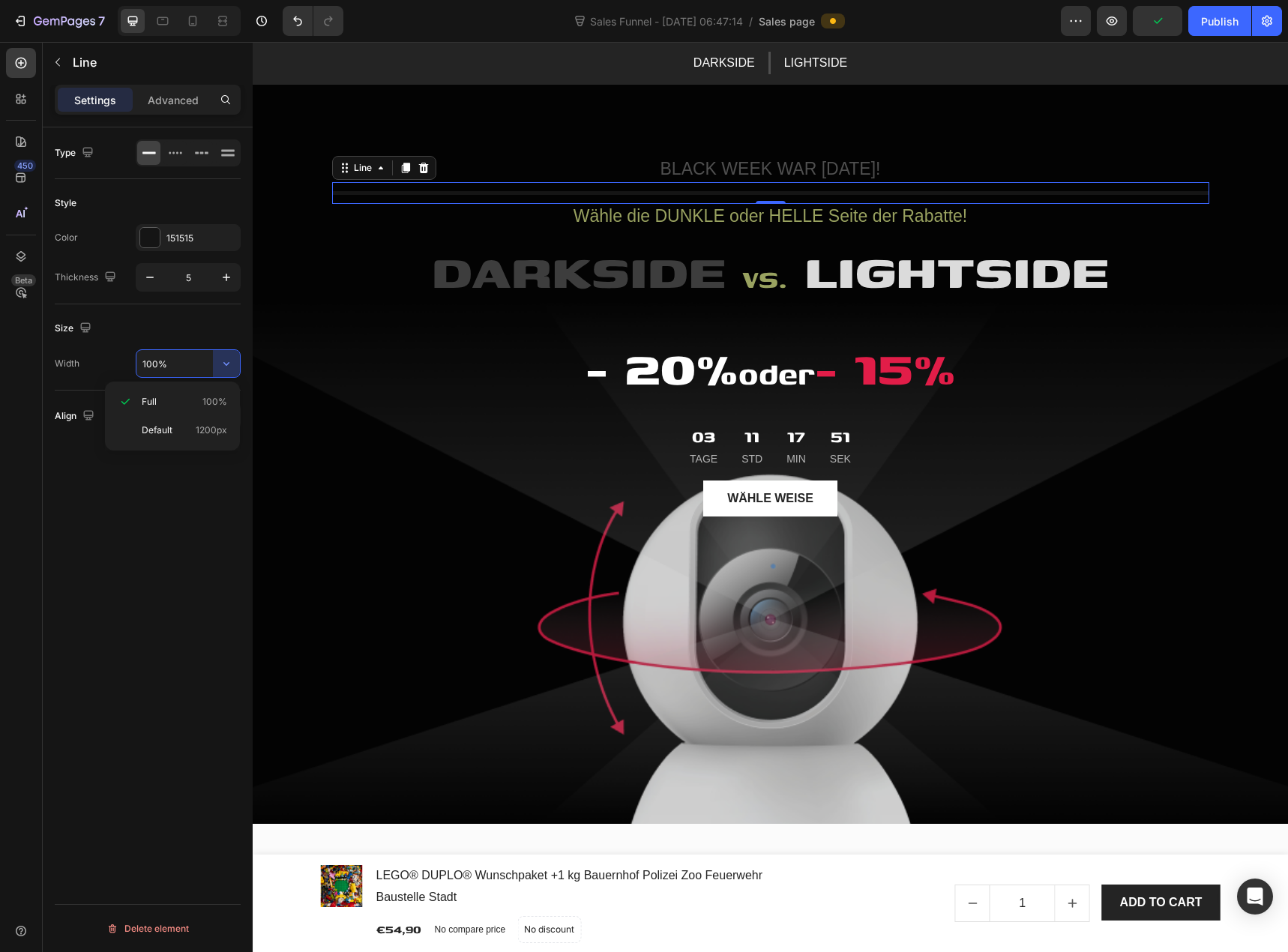
click at [190, 370] on input "100%" at bounding box center [189, 363] width 104 height 27
drag, startPoint x: 182, startPoint y: 364, endPoint x: 112, endPoint y: 371, distance: 70.3
click at [114, 373] on div "Width 100%" at bounding box center [148, 363] width 186 height 28
type input "35%"
click at [138, 496] on div "Type Style Color 151515 Thickness 5 Size Width 35% Align Delete element" at bounding box center [148, 561] width 210 height 867
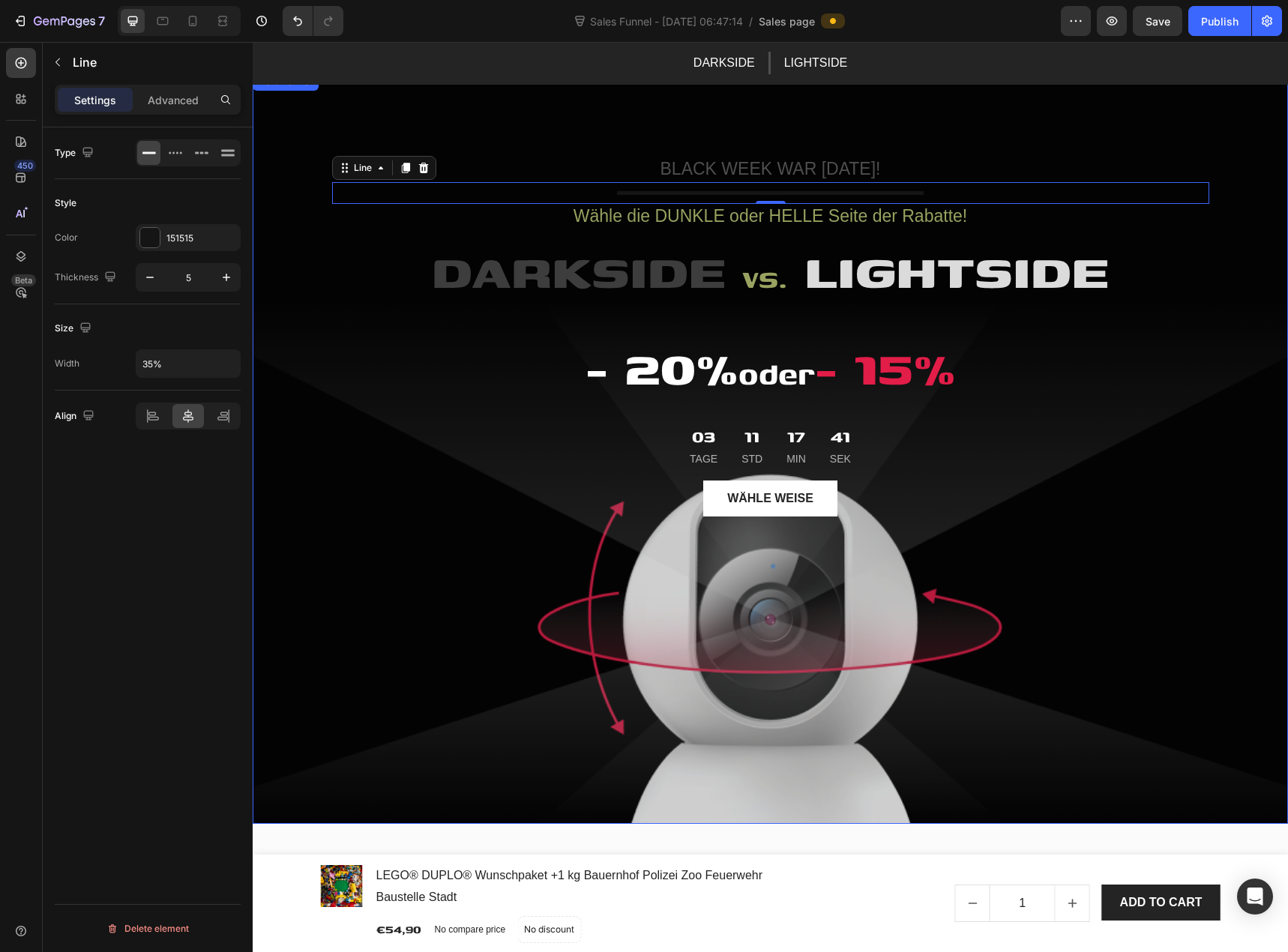
click at [418, 556] on div "BLACK WEEK WAR [DATE]! Text block Title Line 0 Wähle die DUNKLE oder HELLE Seit…" at bounding box center [771, 448] width 877 height 703
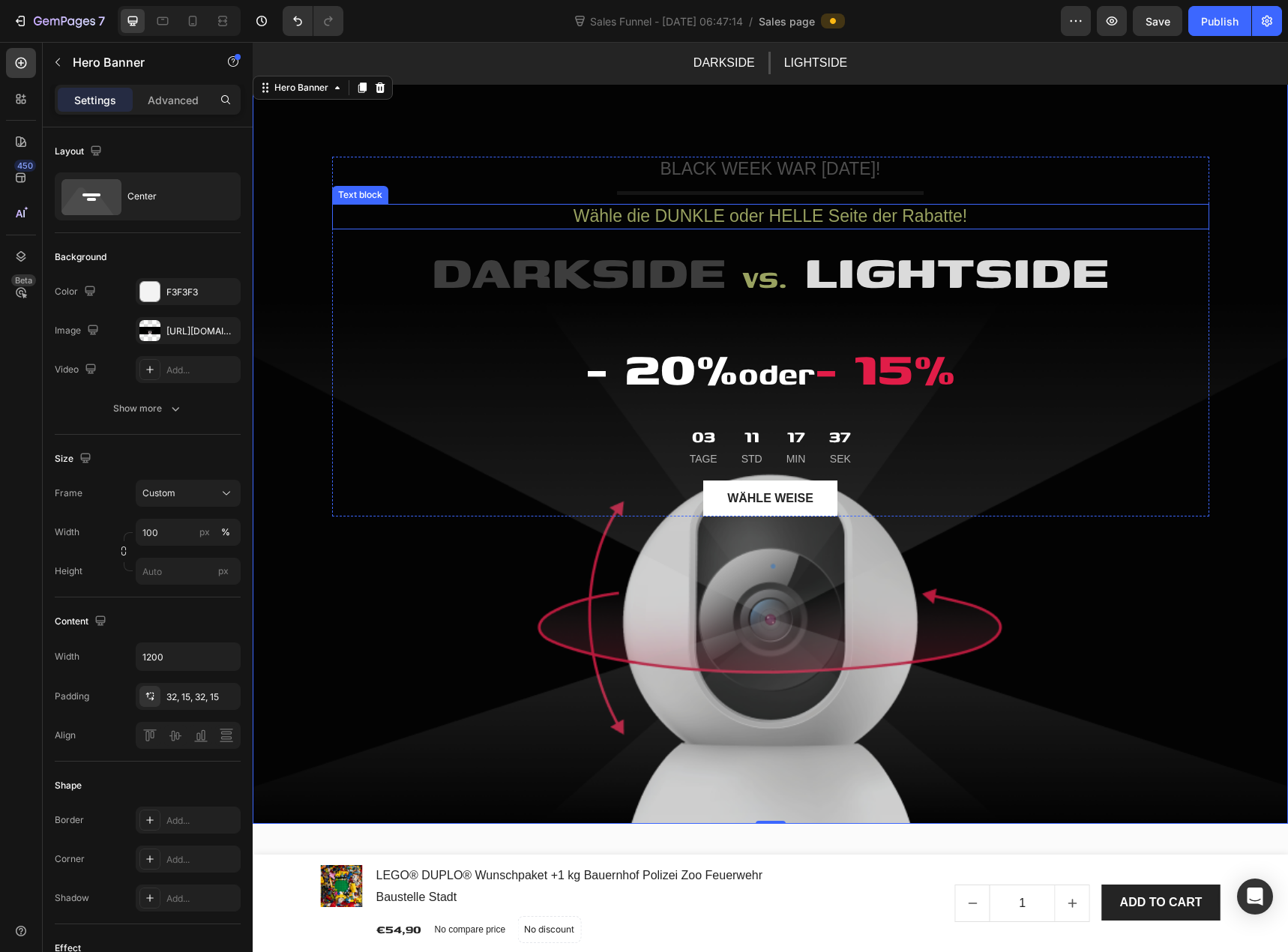
click at [724, 218] on p "Wähle die DUNKLE oder HELLE Seite der Rabatte!" at bounding box center [771, 217] width 874 height 23
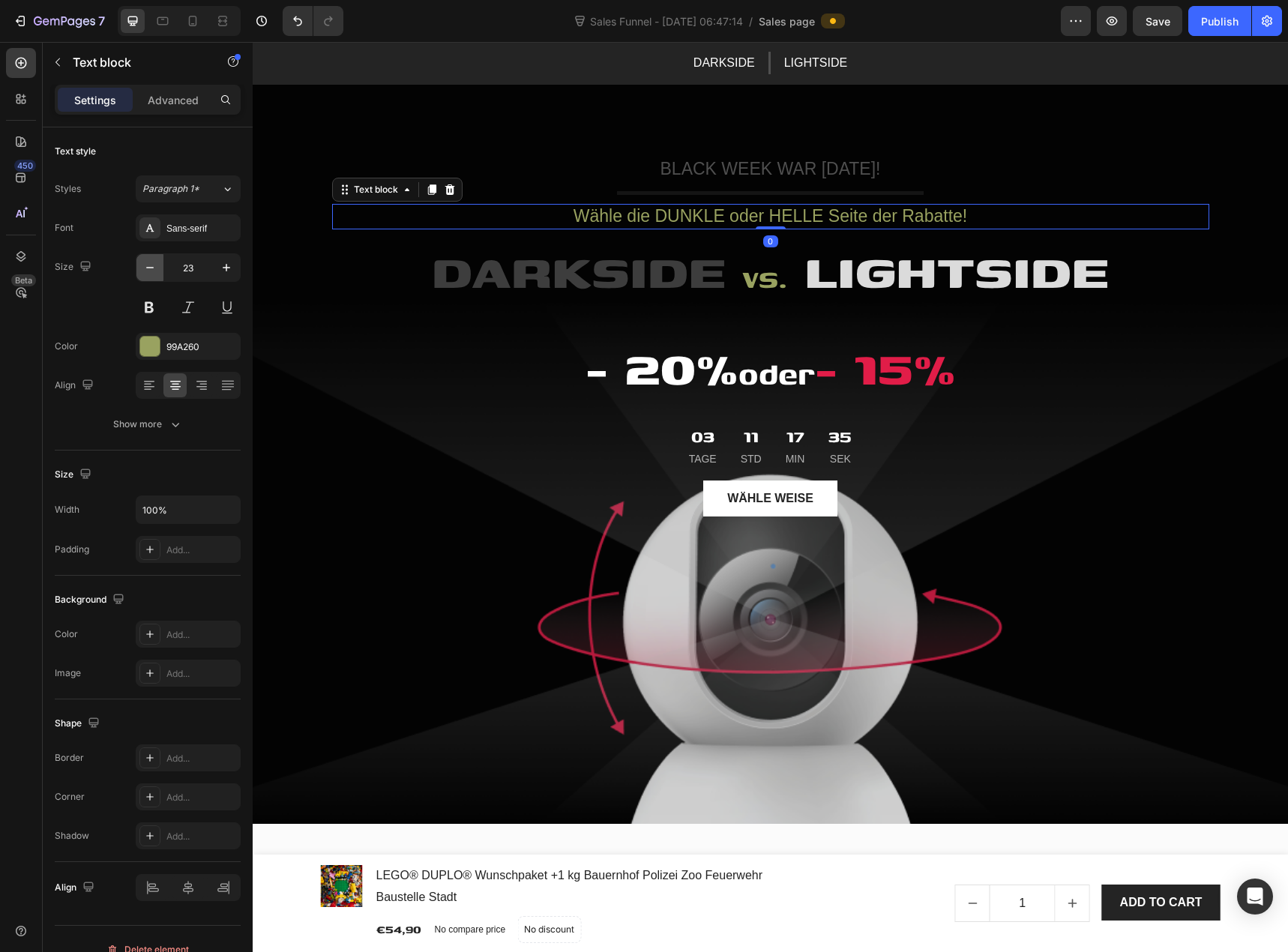
click at [153, 262] on icon "button" at bounding box center [149, 268] width 15 height 15
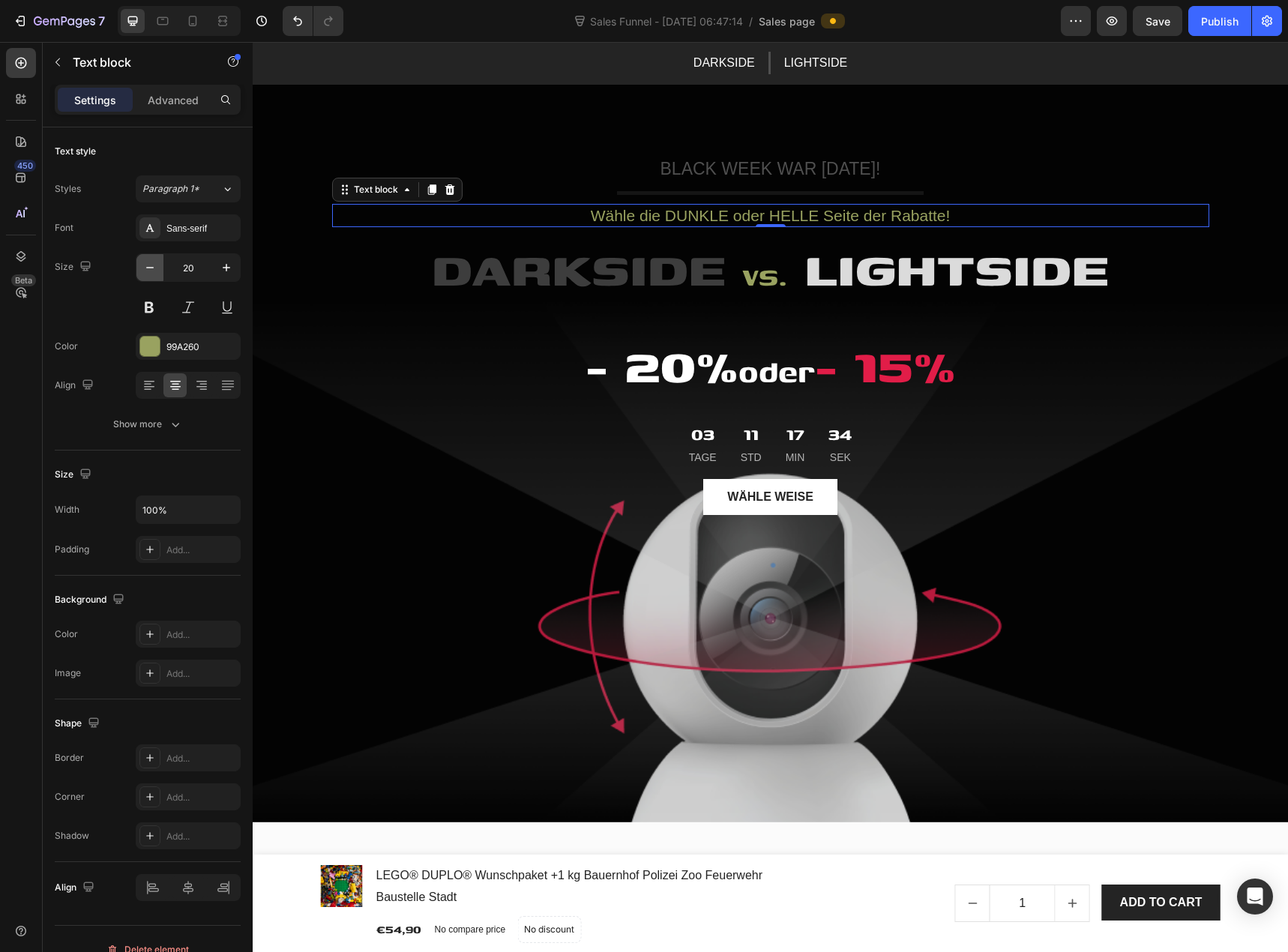
click at [154, 262] on icon "button" at bounding box center [149, 268] width 15 height 15
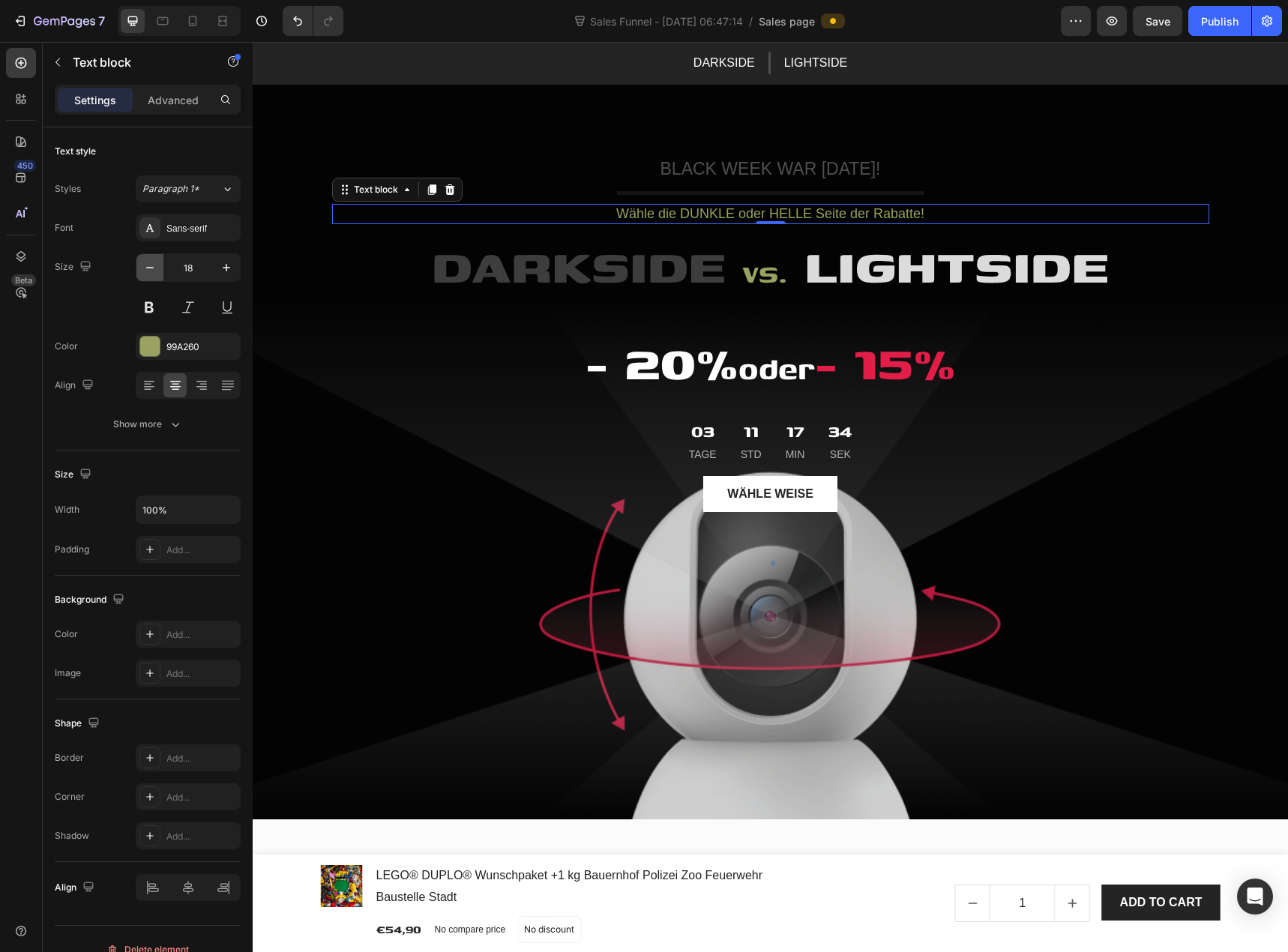
click at [154, 262] on icon "button" at bounding box center [149, 268] width 15 height 15
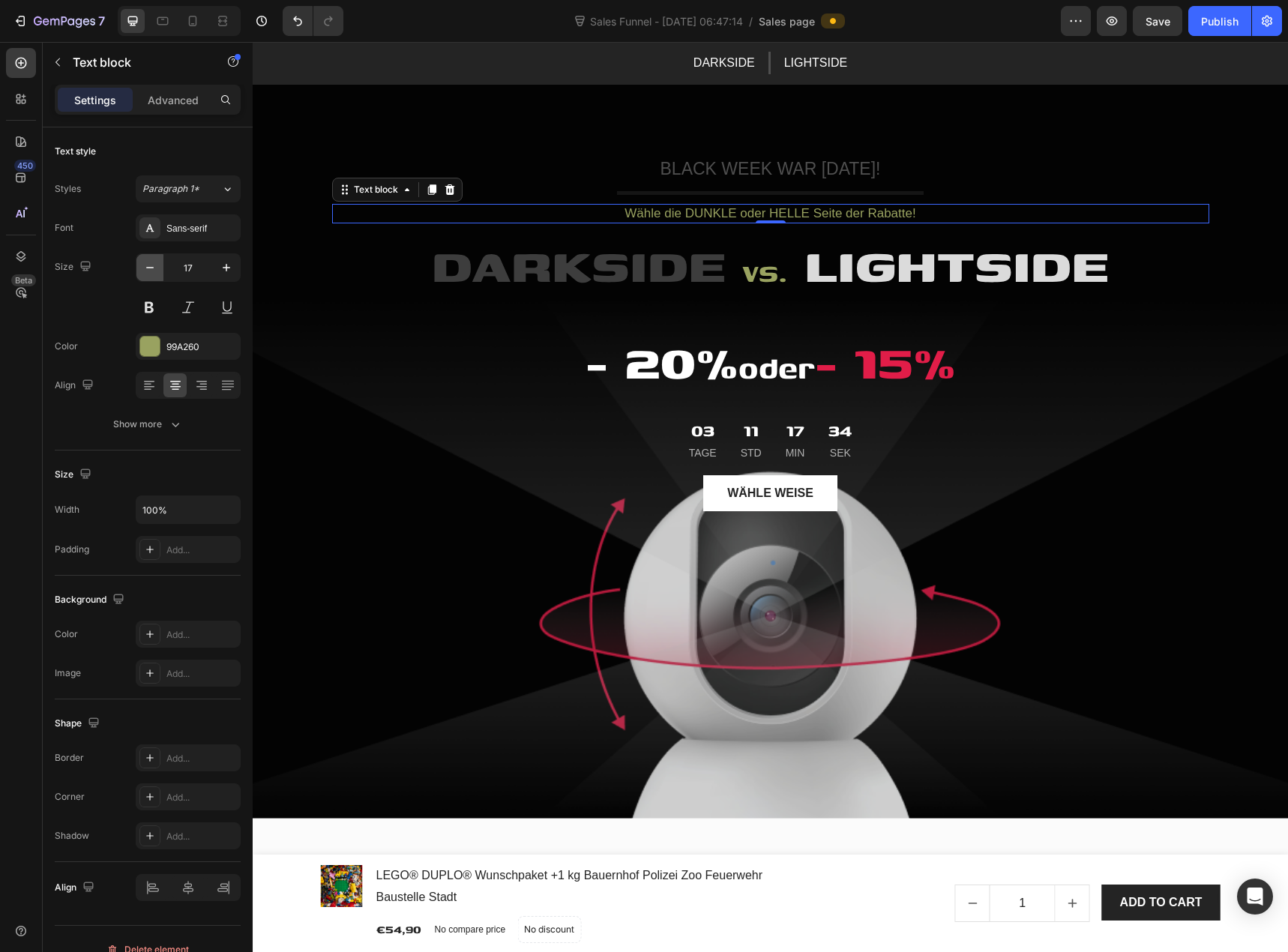
click at [154, 262] on icon "button" at bounding box center [149, 268] width 15 height 15
type input "16"
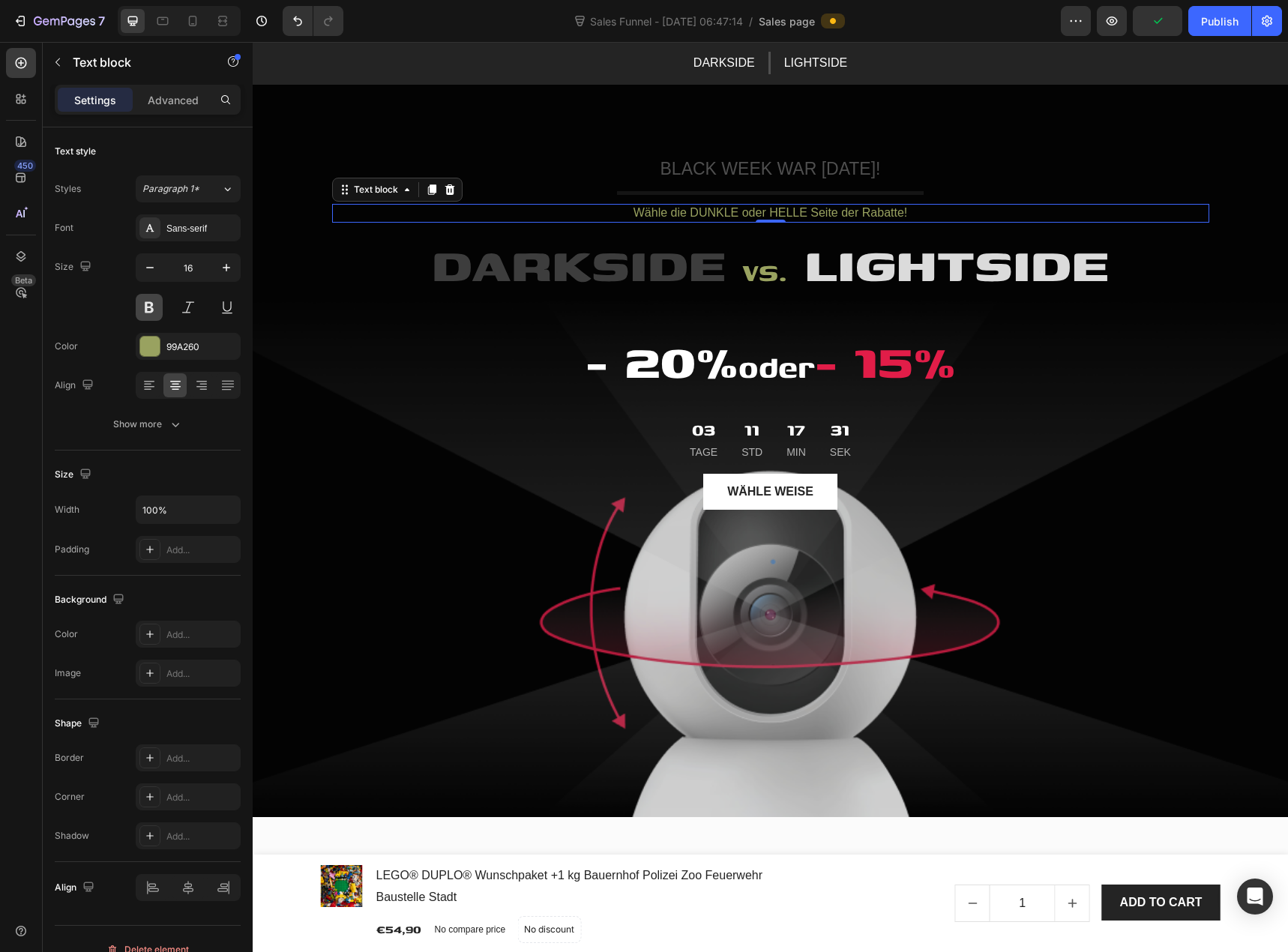
click at [154, 308] on button at bounding box center [149, 308] width 27 height 27
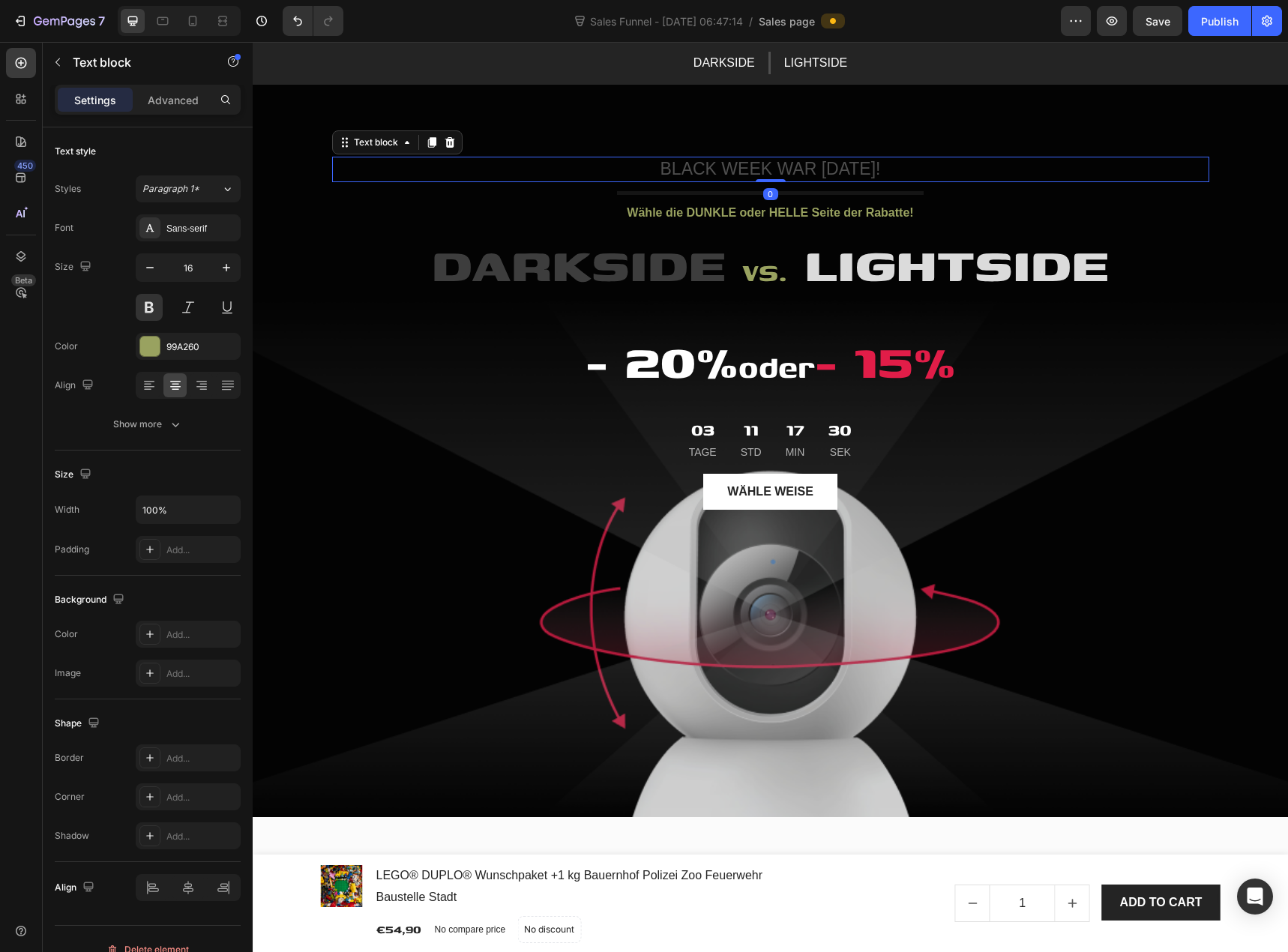
click at [708, 169] on p "BLACK WEEK WAR [DATE]!" at bounding box center [771, 169] width 874 height 23
click at [157, 273] on icon "button" at bounding box center [149, 268] width 15 height 15
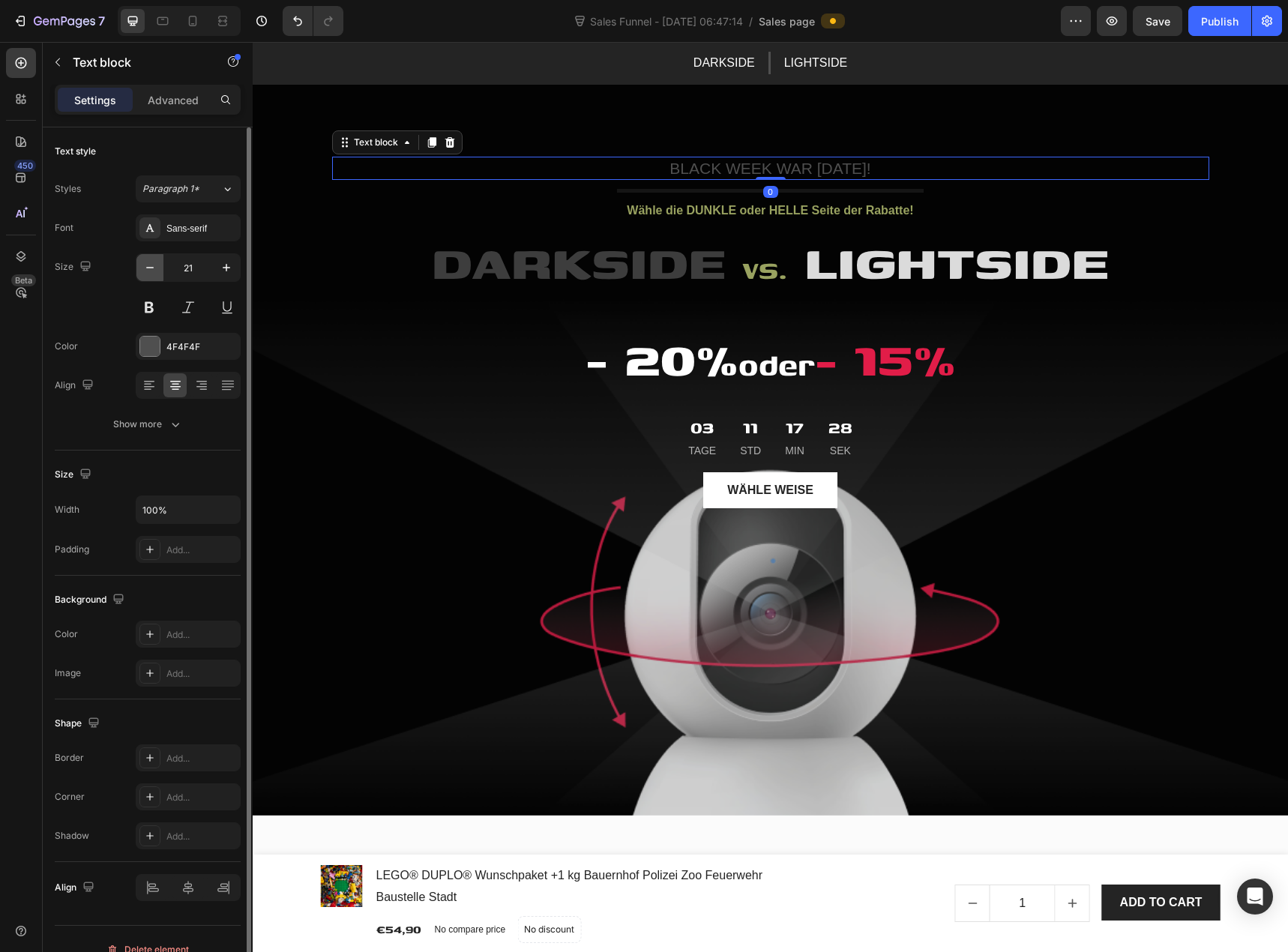
click at [157, 273] on icon "button" at bounding box center [149, 268] width 15 height 15
type input "20"
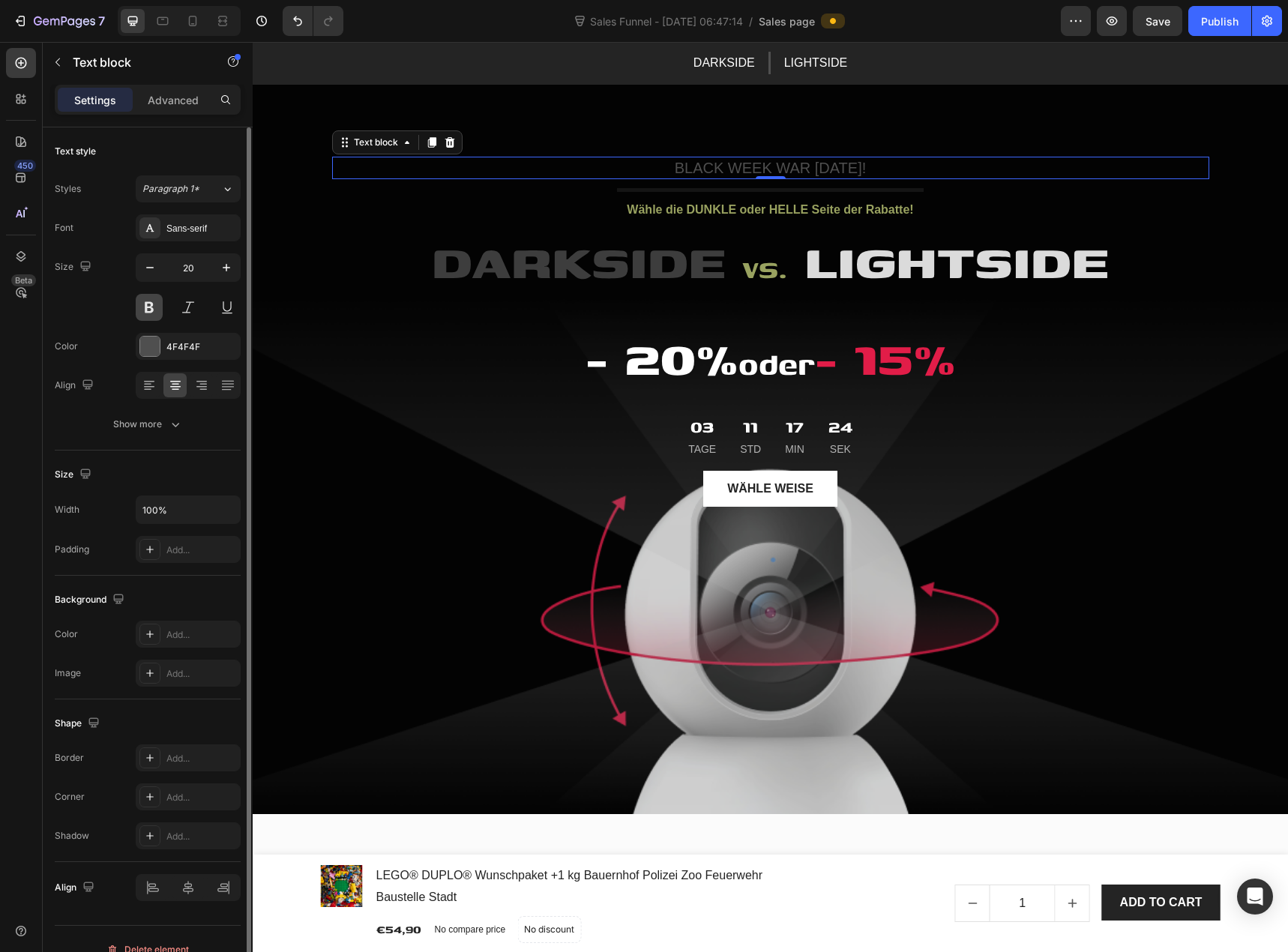
click at [146, 302] on button at bounding box center [149, 308] width 27 height 27
click at [114, 302] on div "Size 20" at bounding box center [148, 287] width 186 height 67
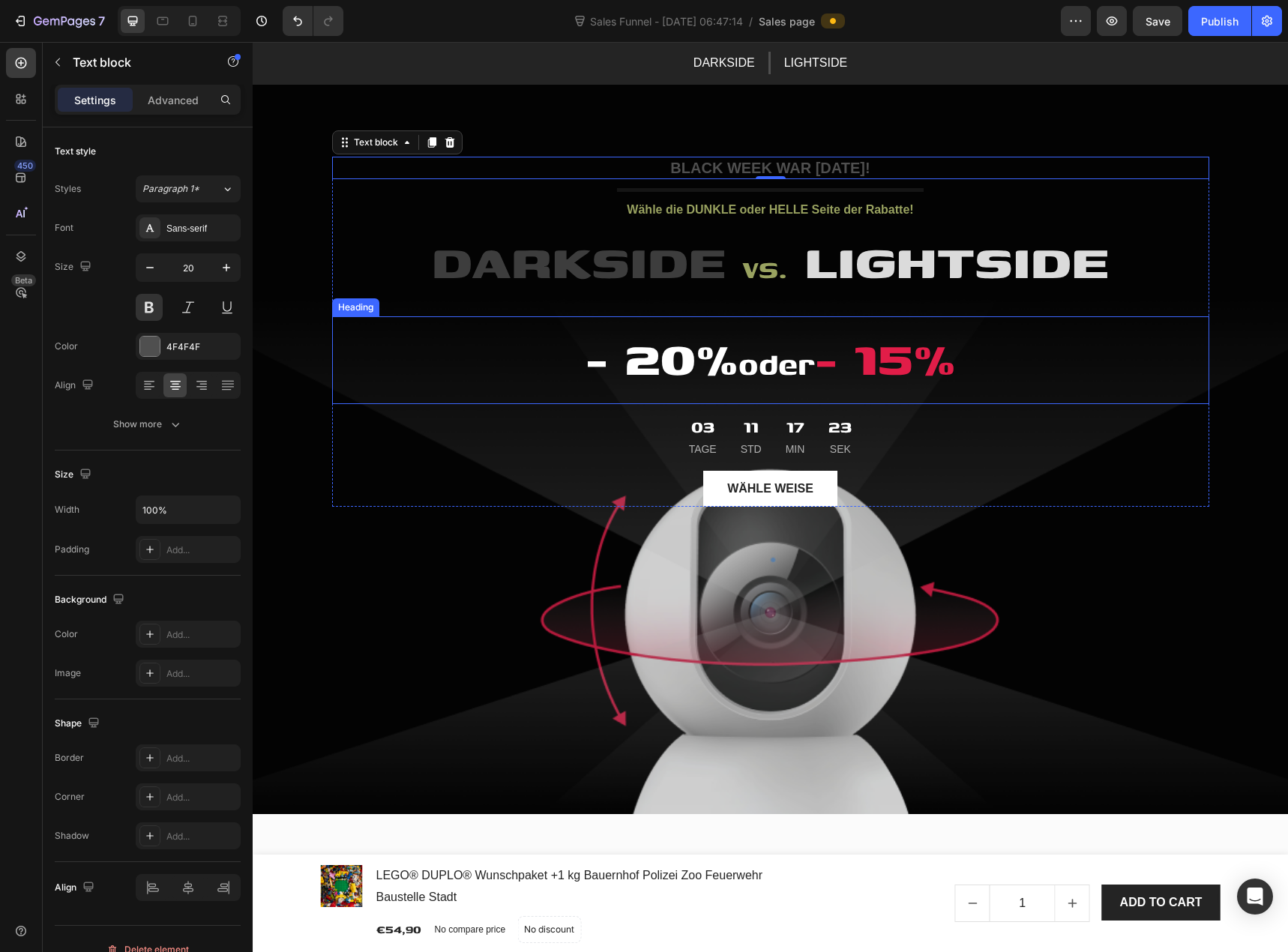
click at [486, 343] on h2 "- 20% oder - 15%" at bounding box center [771, 360] width 877 height 87
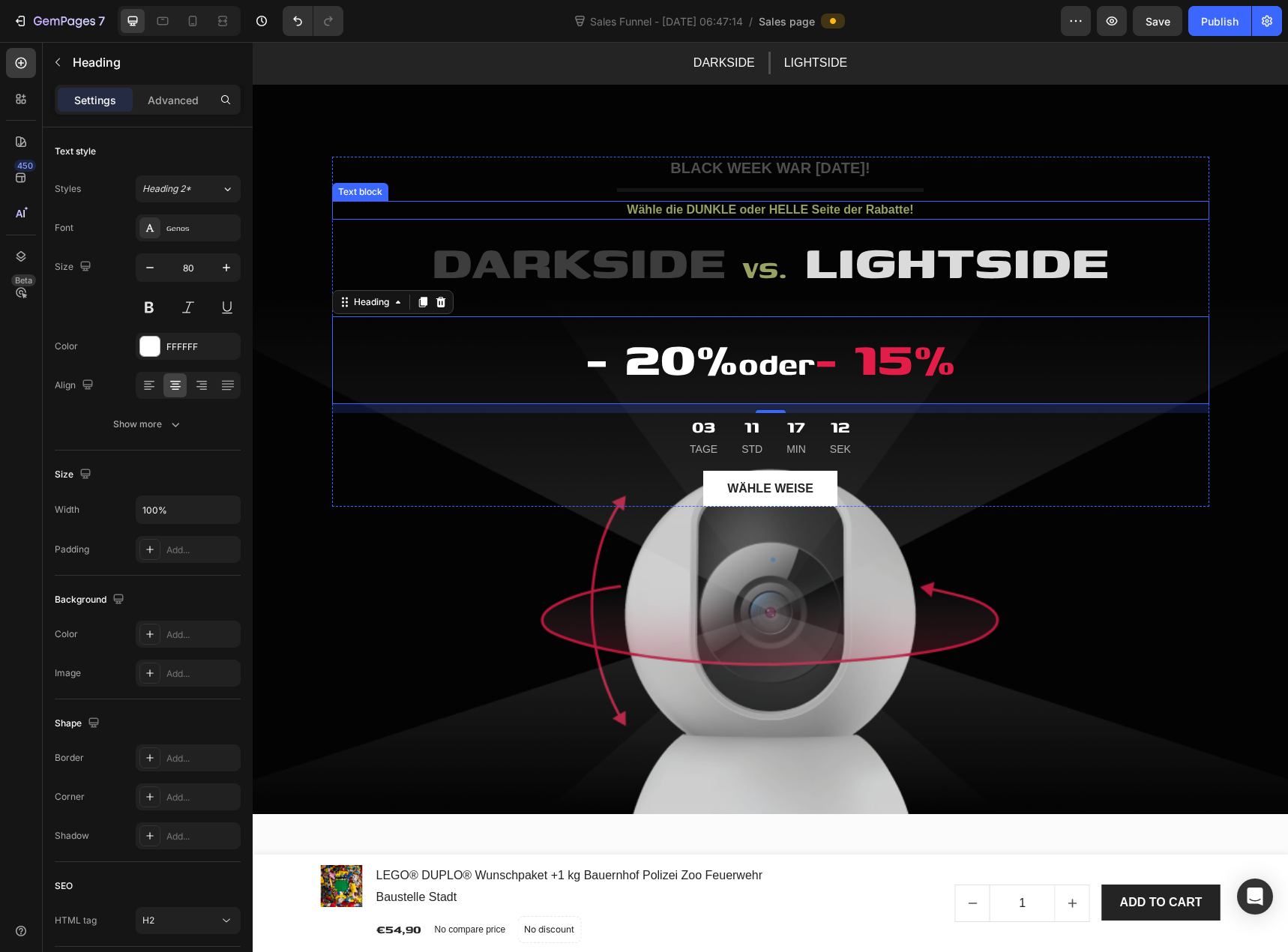
click at [725, 209] on p "Wähle die DUNKLE oder HELLE Seite der Rabatte!" at bounding box center [771, 210] width 874 height 15
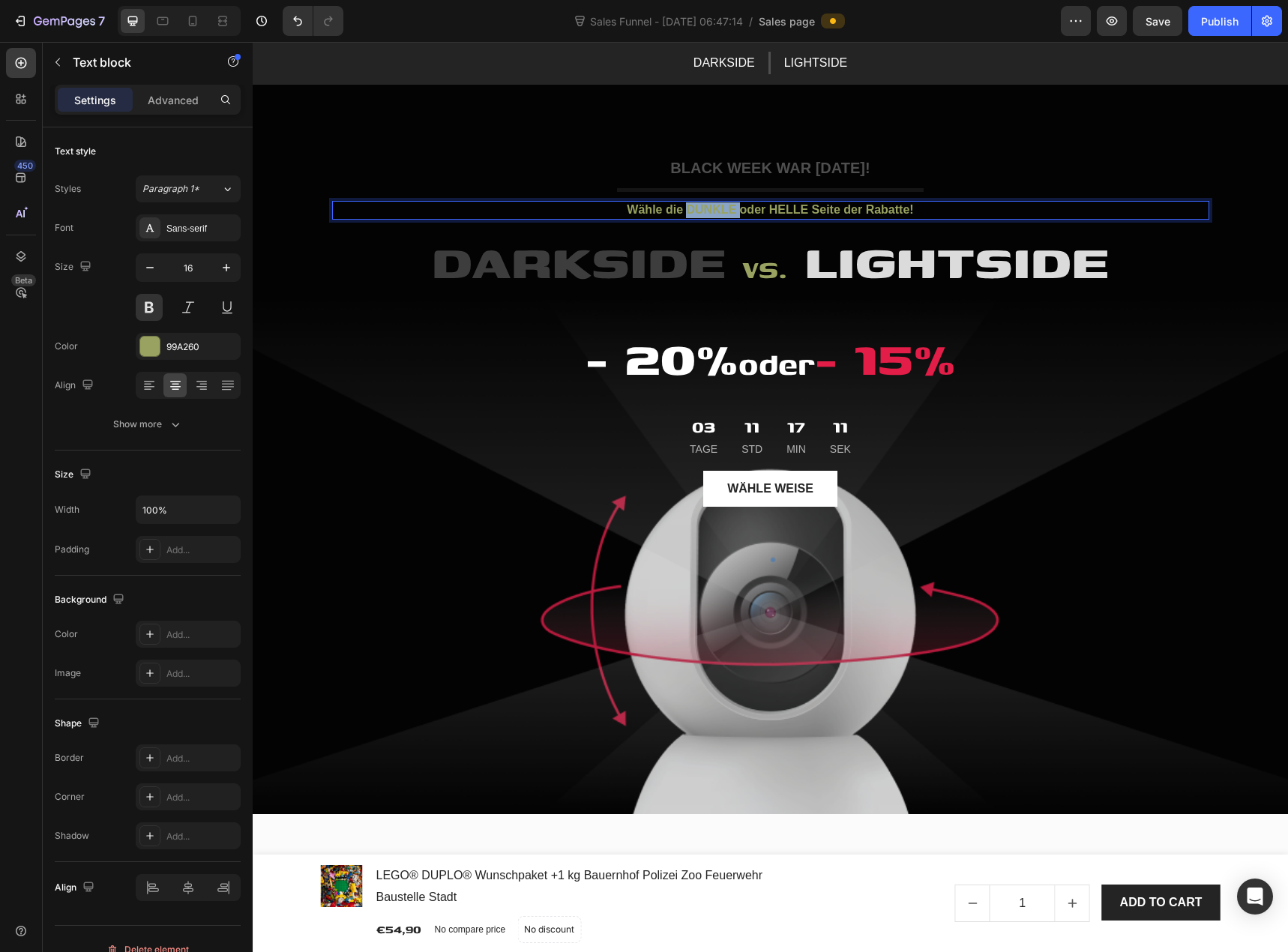
click at [725, 209] on p "Wähle die DUNKLE oder HELLE Seite der Rabatte!" at bounding box center [771, 210] width 874 height 15
click at [761, 212] on p "Wähle die DUNKLE oder HELLE Seite der Rabatte!" at bounding box center [771, 210] width 874 height 15
click at [762, 212] on p "Wähle die DUNKLE oder HELLE Seite der Rabatte!" at bounding box center [771, 210] width 874 height 15
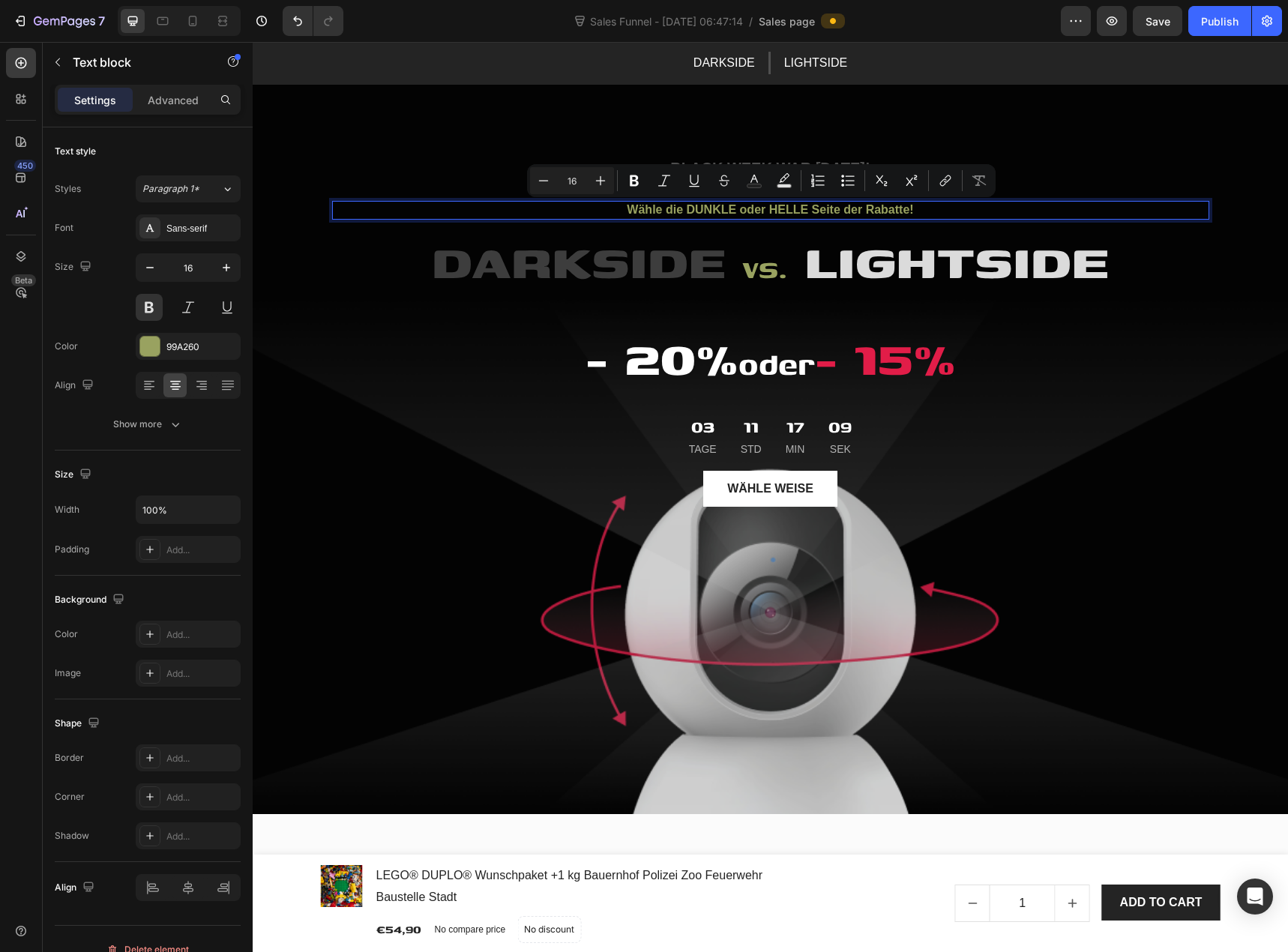
click at [782, 209] on p "Wähle die DUNKLE oder HELLE Seite der Rabatte!" at bounding box center [771, 210] width 874 height 15
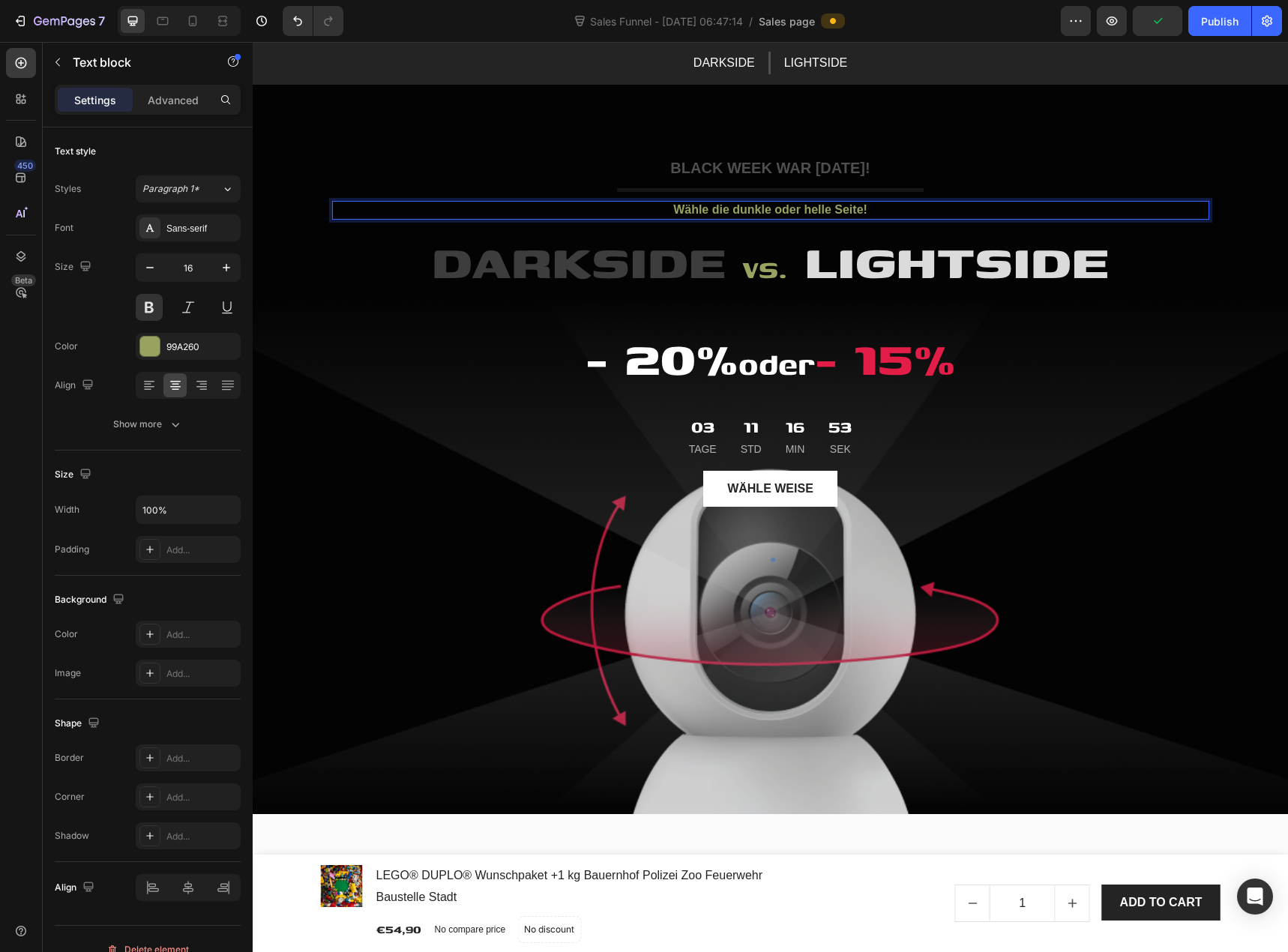
click at [748, 207] on p "Wähle die dunkle oder helle Seite!" at bounding box center [771, 210] width 874 height 15
click at [751, 179] on button "Text Color" at bounding box center [741, 181] width 27 height 27
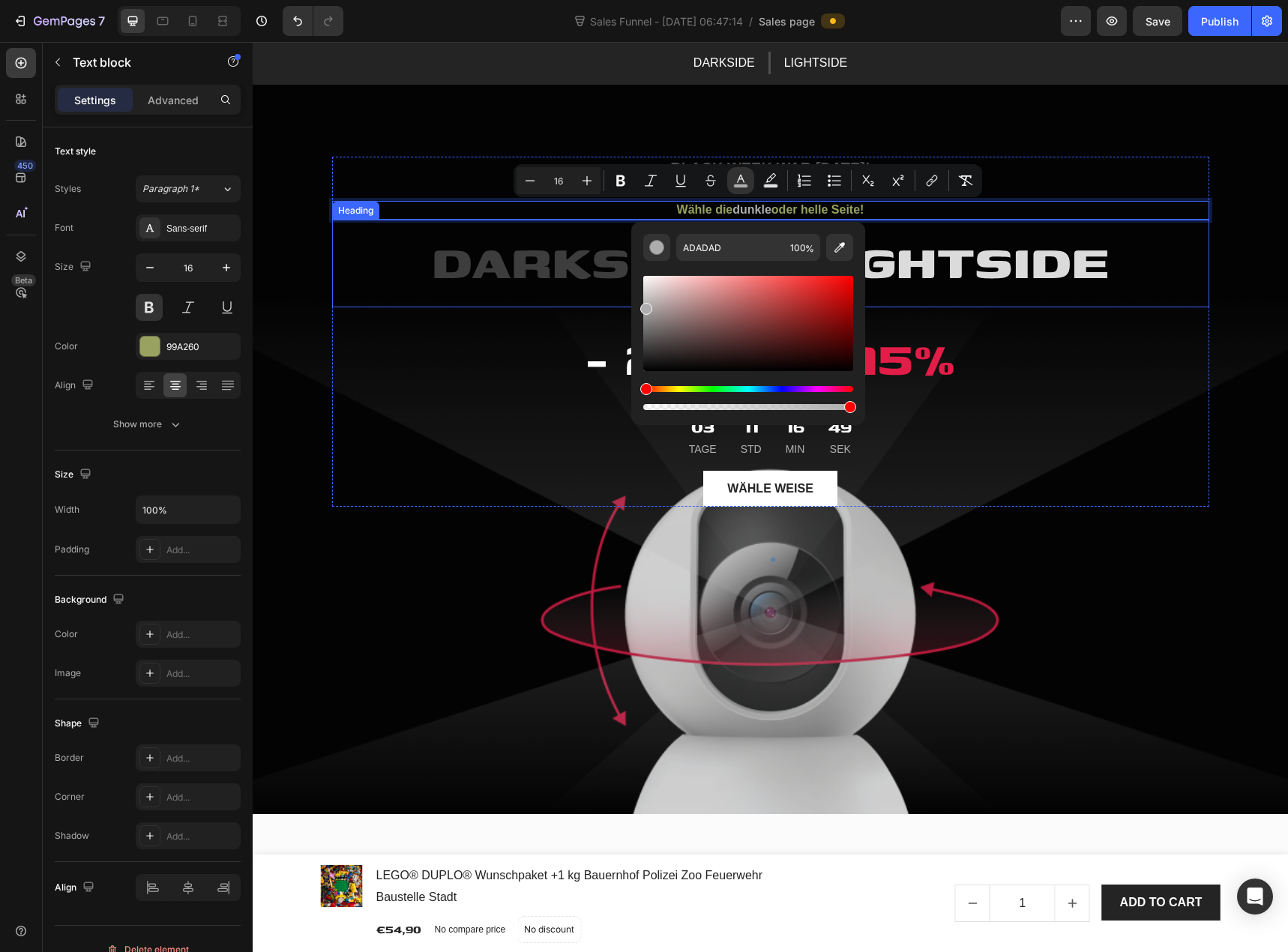
drag, startPoint x: 900, startPoint y: 353, endPoint x: 618, endPoint y: 292, distance: 288.5
click at [659, 251] on div "Editor contextual toolbar" at bounding box center [657, 247] width 15 height 15
click at [634, 302] on div "ADADAD 100 %" at bounding box center [748, 318] width 234 height 191
click at [837, 247] on icon "Editor contextual toolbar" at bounding box center [840, 247] width 15 height 15
type input "3D3D3D"
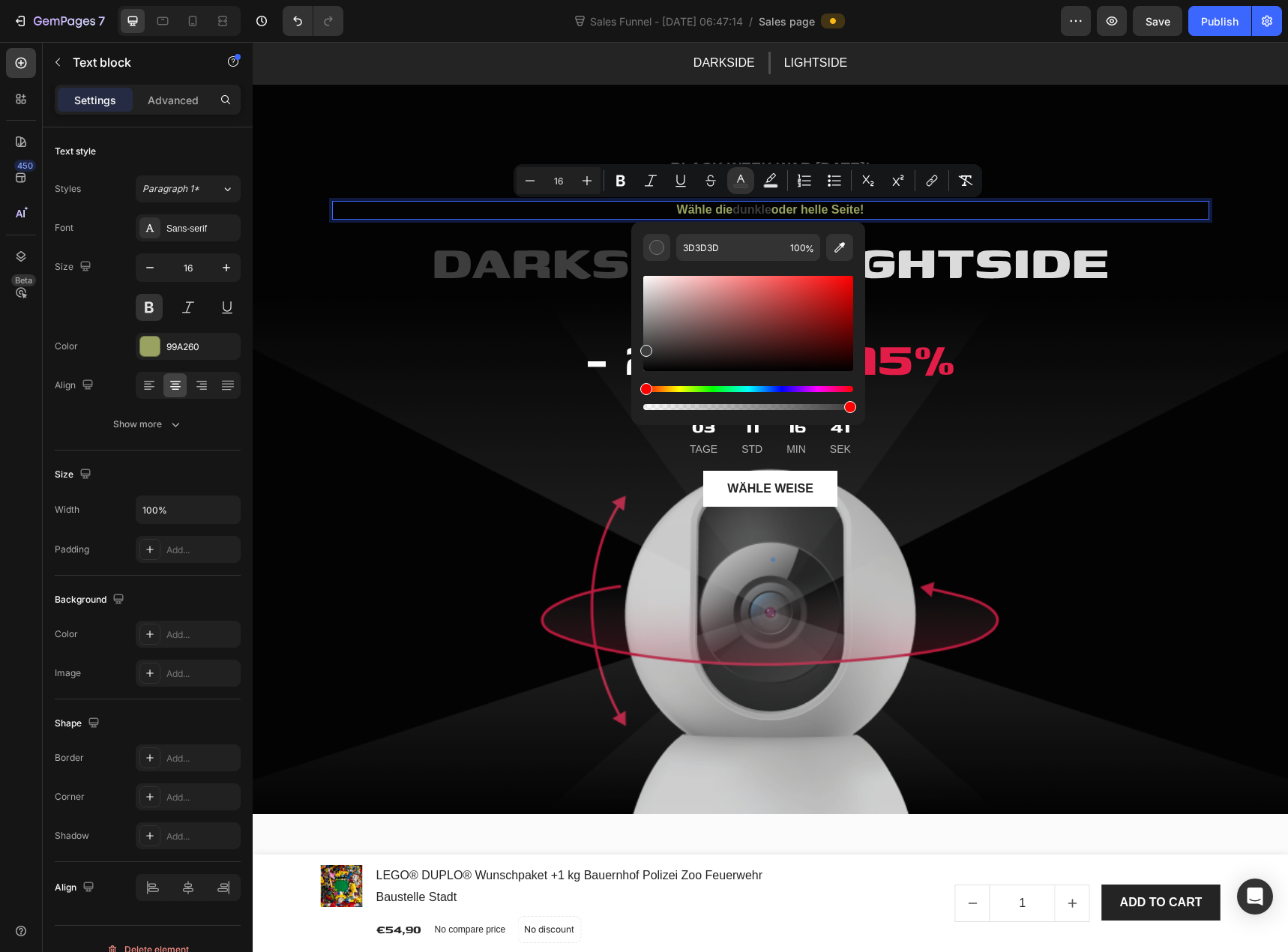
click at [784, 212] on p "Wähle die dunkle oder helle Seite!" at bounding box center [771, 210] width 874 height 15
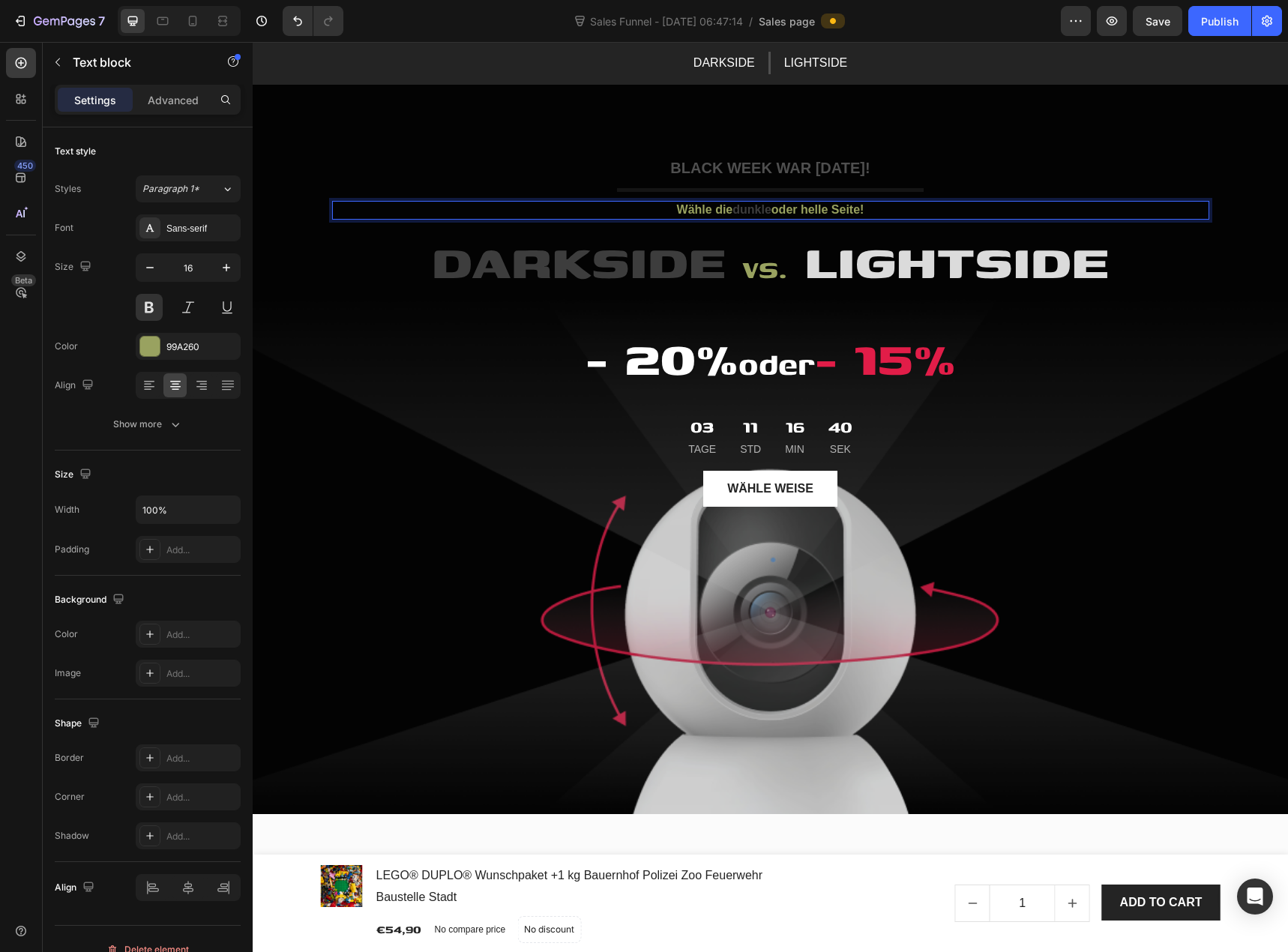
click at [823, 210] on p "Wähle die dunkle oder helle Seite!" at bounding box center [771, 210] width 874 height 15
click at [796, 210] on p "Wähle die dunkle oder helle Seite!" at bounding box center [771, 210] width 874 height 15
drag, startPoint x: 800, startPoint y: 208, endPoint x: 826, endPoint y: 213, distance: 26.5
click at [826, 213] on p "Wähle die dunkle oder helle Seite!" at bounding box center [771, 210] width 874 height 15
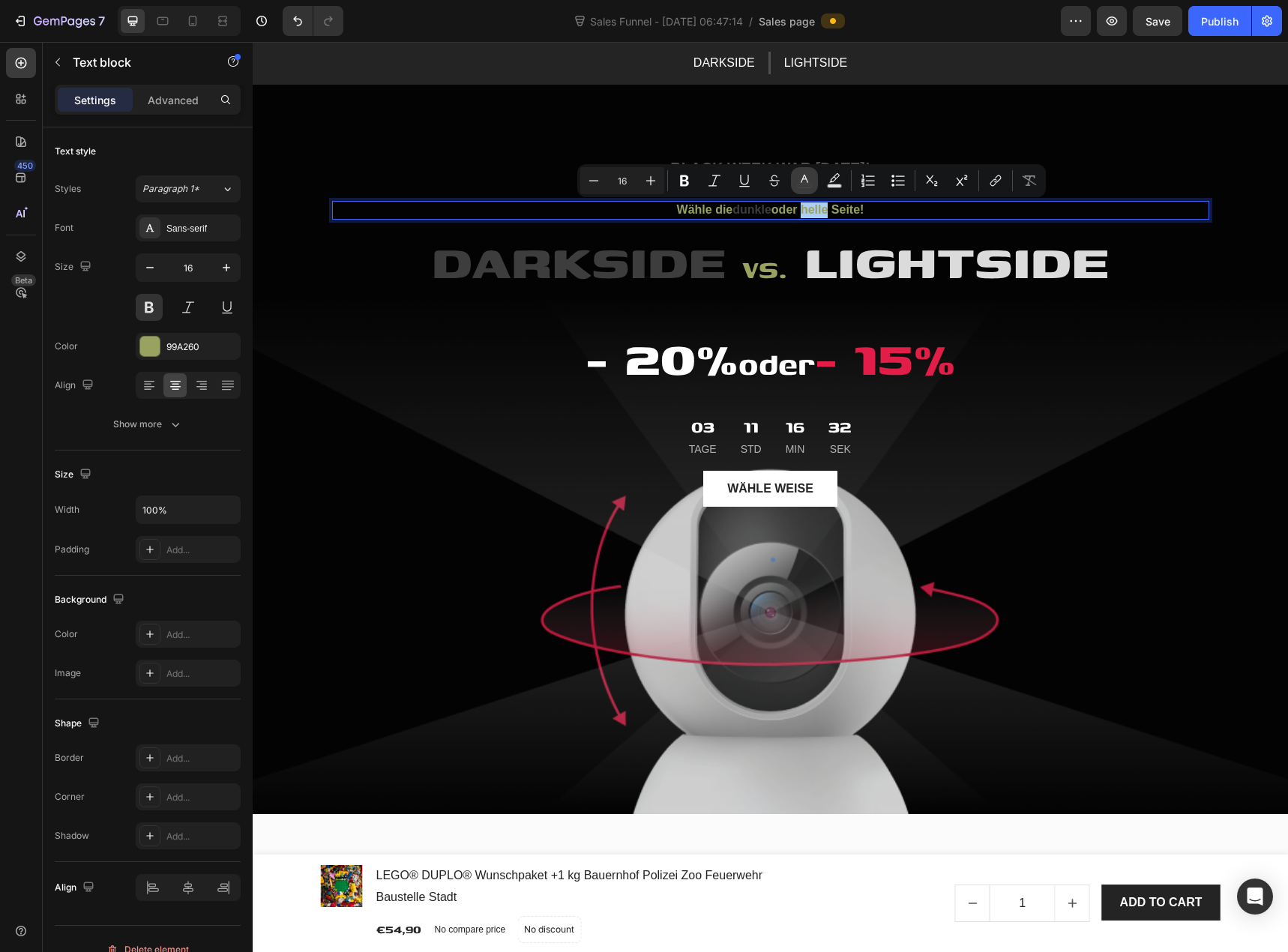
click at [811, 184] on icon "Editor contextual toolbar" at bounding box center [804, 180] width 15 height 15
type input "99A260"
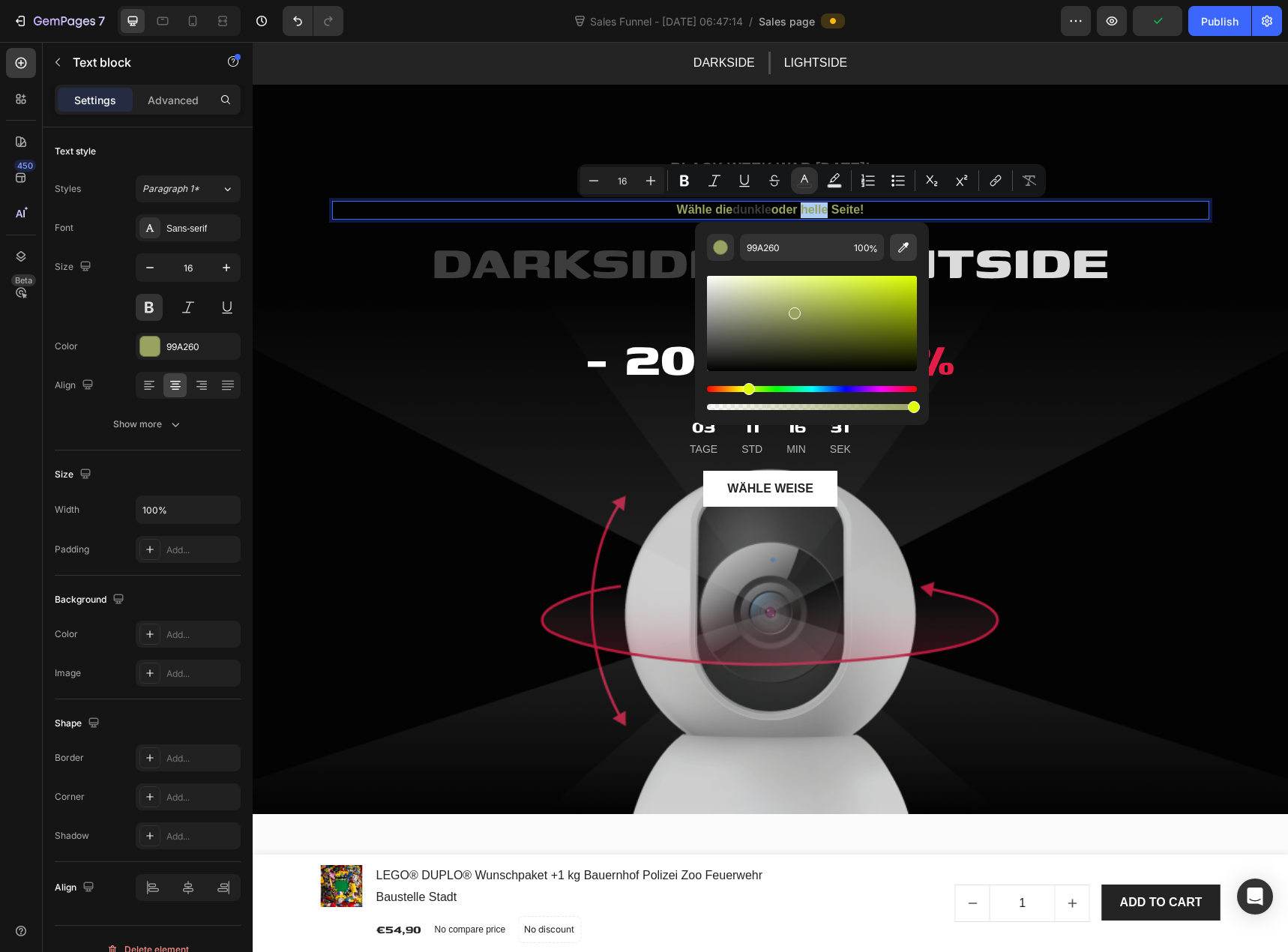
click at [897, 251] on icon "Editor contextual toolbar" at bounding box center [904, 247] width 15 height 15
type input "DBDBDB"
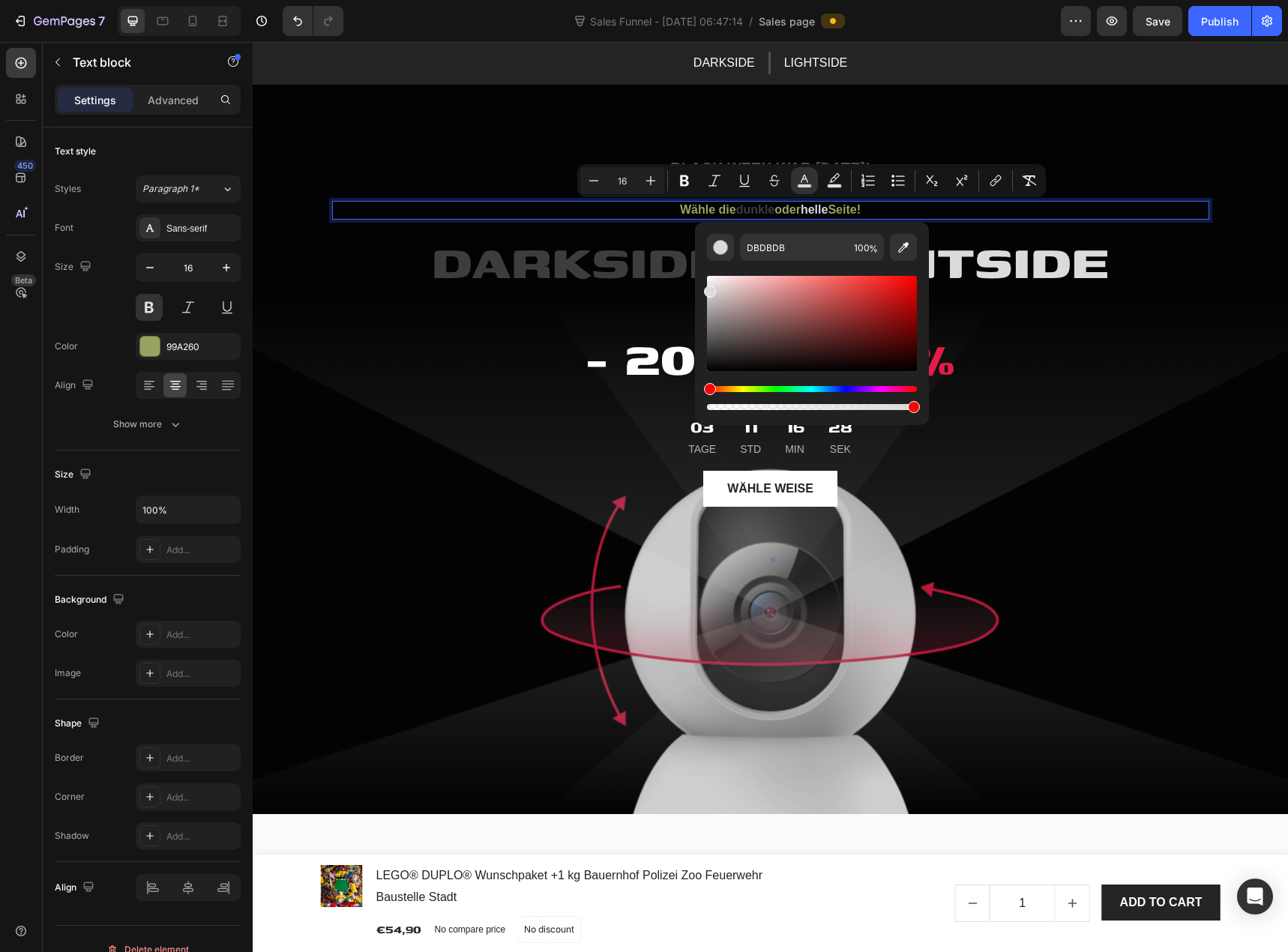
click at [812, 211] on span "helle" at bounding box center [814, 210] width 27 height 13
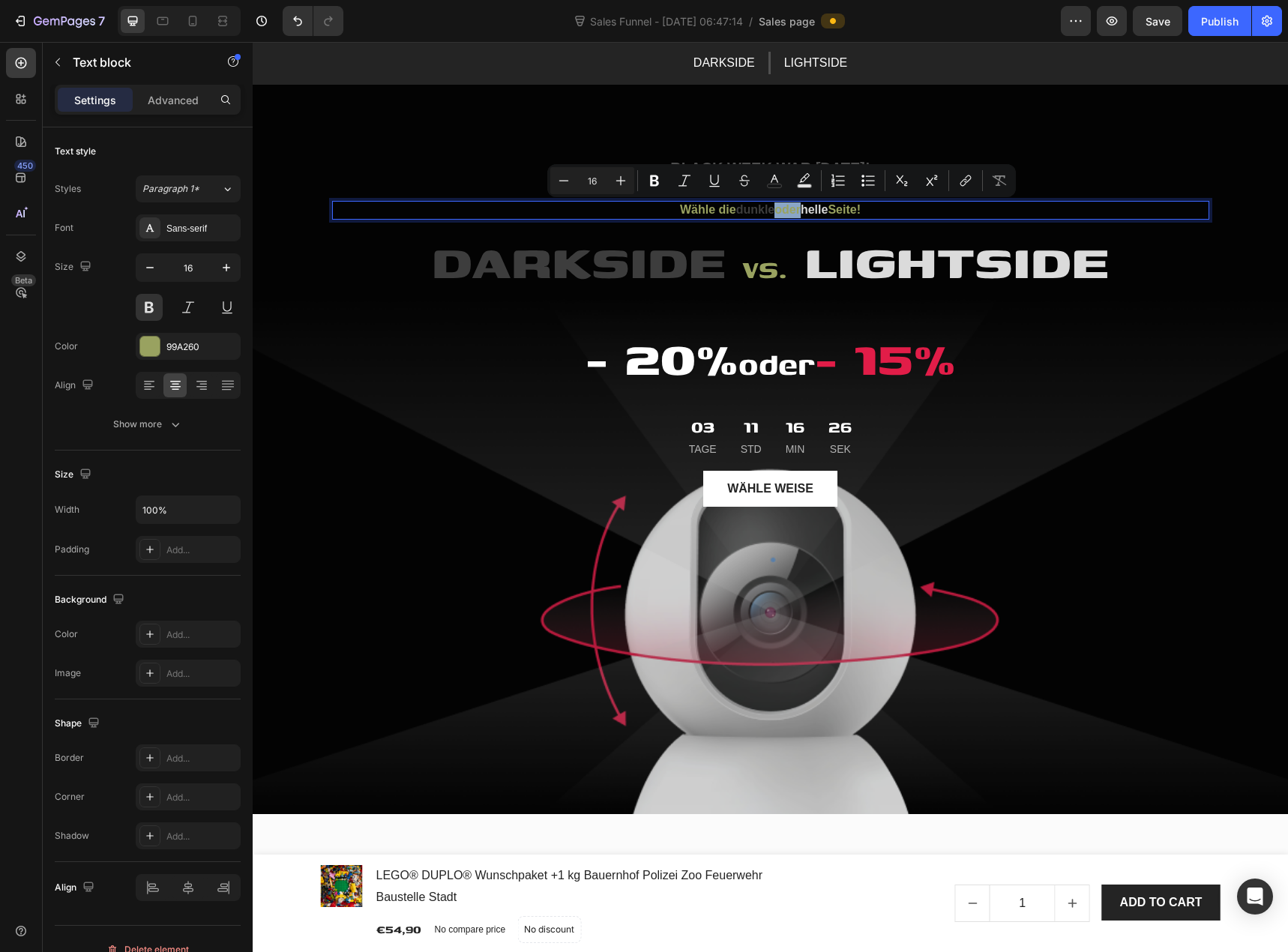
drag, startPoint x: 794, startPoint y: 210, endPoint x: 772, endPoint y: 213, distance: 22.2
click at [772, 213] on p "Wähle die dunkle oder helle Seite!" at bounding box center [771, 210] width 874 height 15
click at [778, 186] on icon "Editor contextual toolbar" at bounding box center [774, 180] width 15 height 15
type input "99A260"
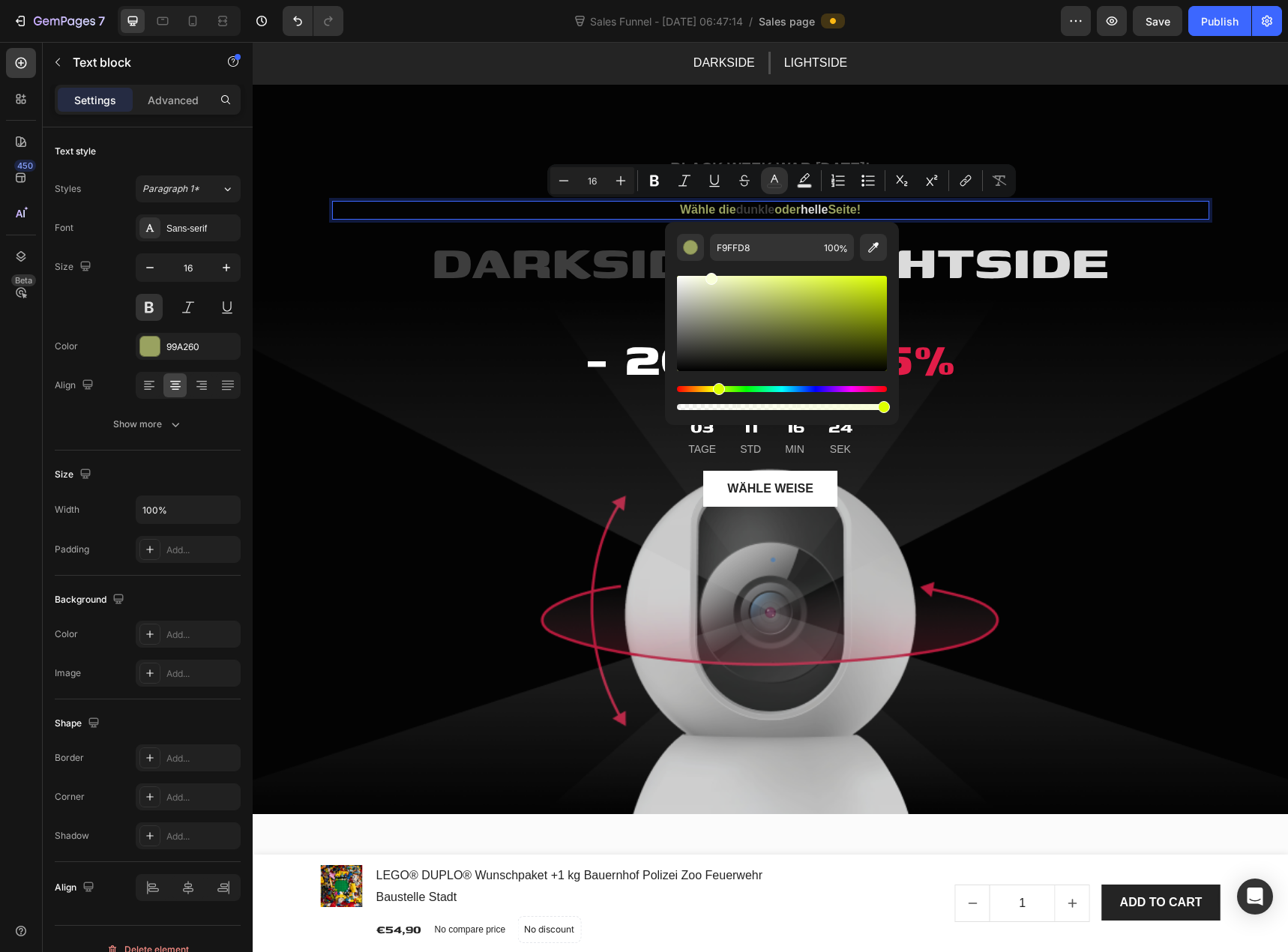
drag, startPoint x: 723, startPoint y: 286, endPoint x: 710, endPoint y: 271, distance: 19.8
click at [710, 276] on div "Editor contextual toolbar" at bounding box center [782, 323] width 210 height 96
click at [696, 254] on div "Editor contextual toolbar" at bounding box center [690, 247] width 15 height 15
click at [876, 248] on icon "Editor contextual toolbar" at bounding box center [874, 247] width 15 height 15
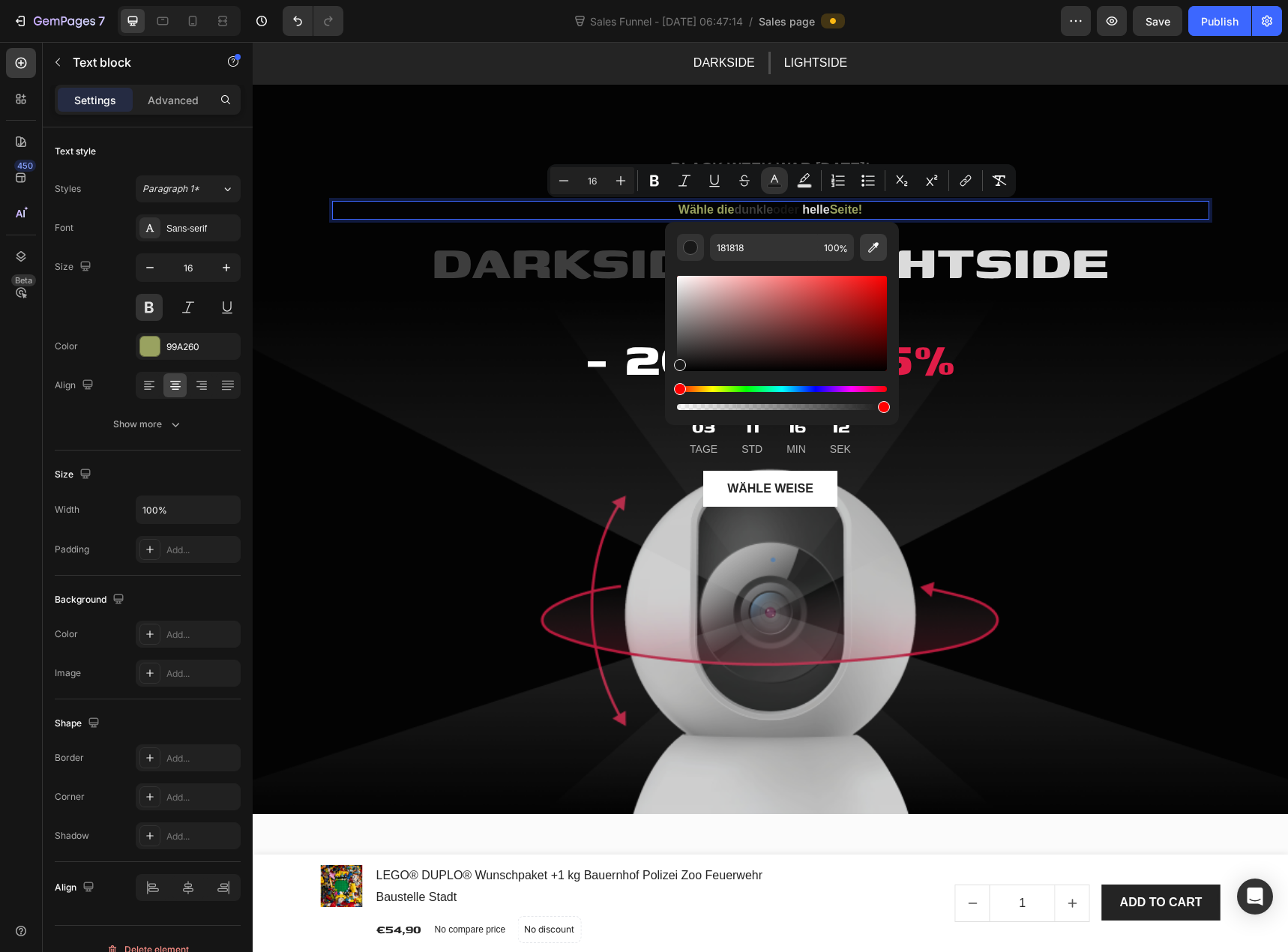
click at [874, 242] on icon "Editor contextual toolbar" at bounding box center [874, 247] width 15 height 15
type input "1C1C1C"
click at [787, 208] on span "oder" at bounding box center [786, 210] width 26 height 13
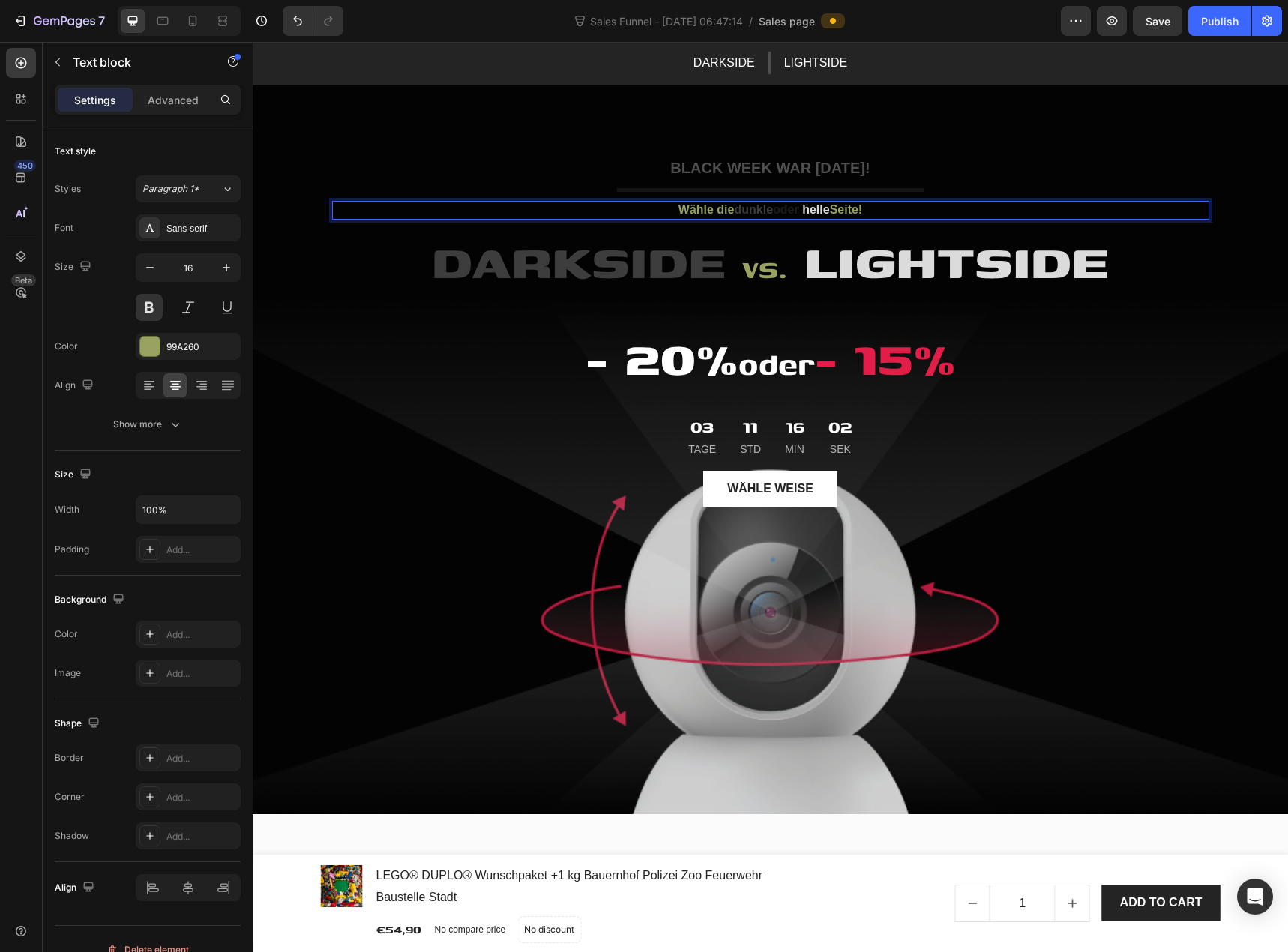
click at [752, 212] on span "dunkle" at bounding box center [753, 210] width 39 height 13
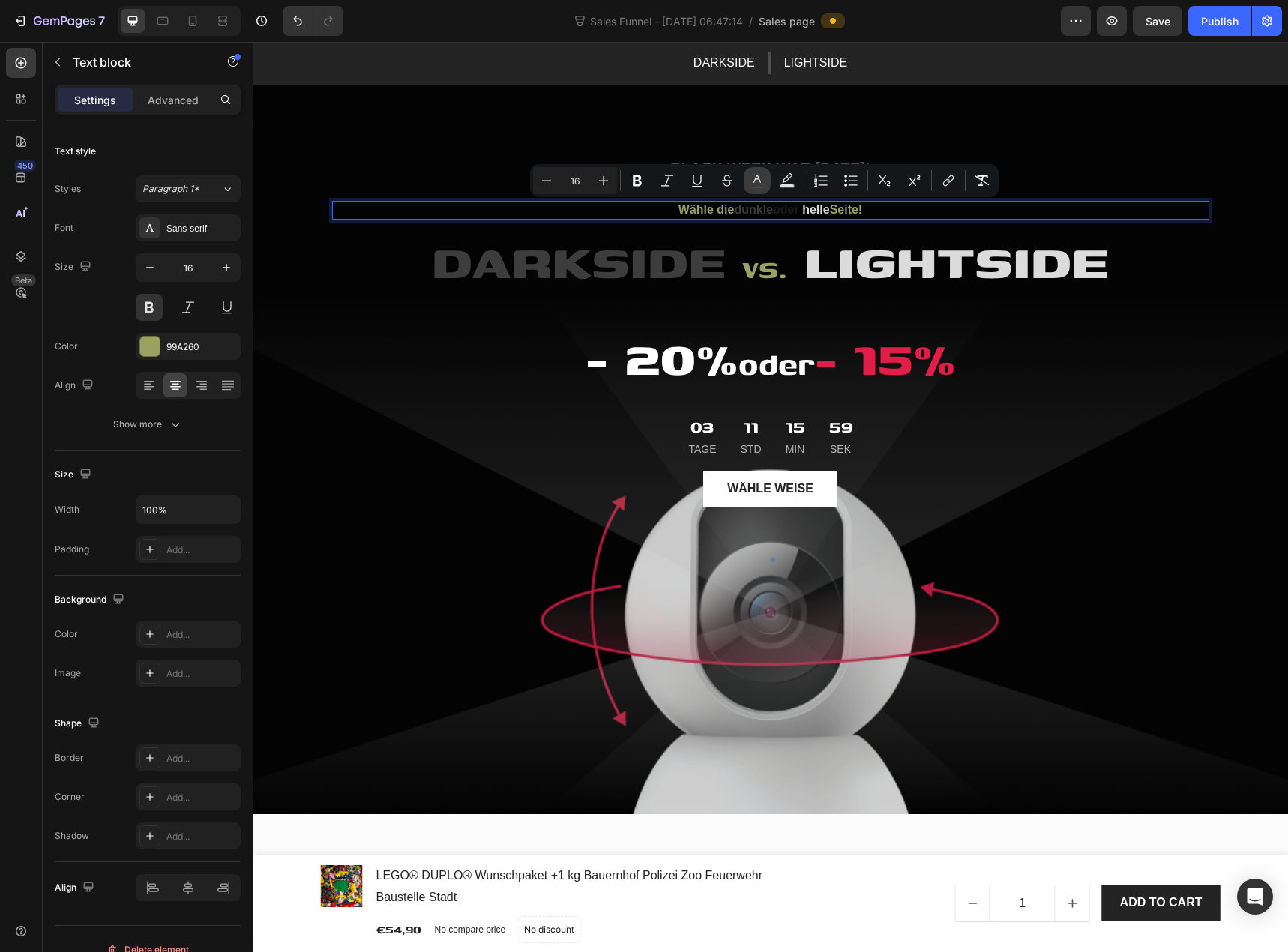
click at [754, 185] on rect "Editor contextual toolbar" at bounding box center [758, 187] width 15 height 4
type input "99A260"
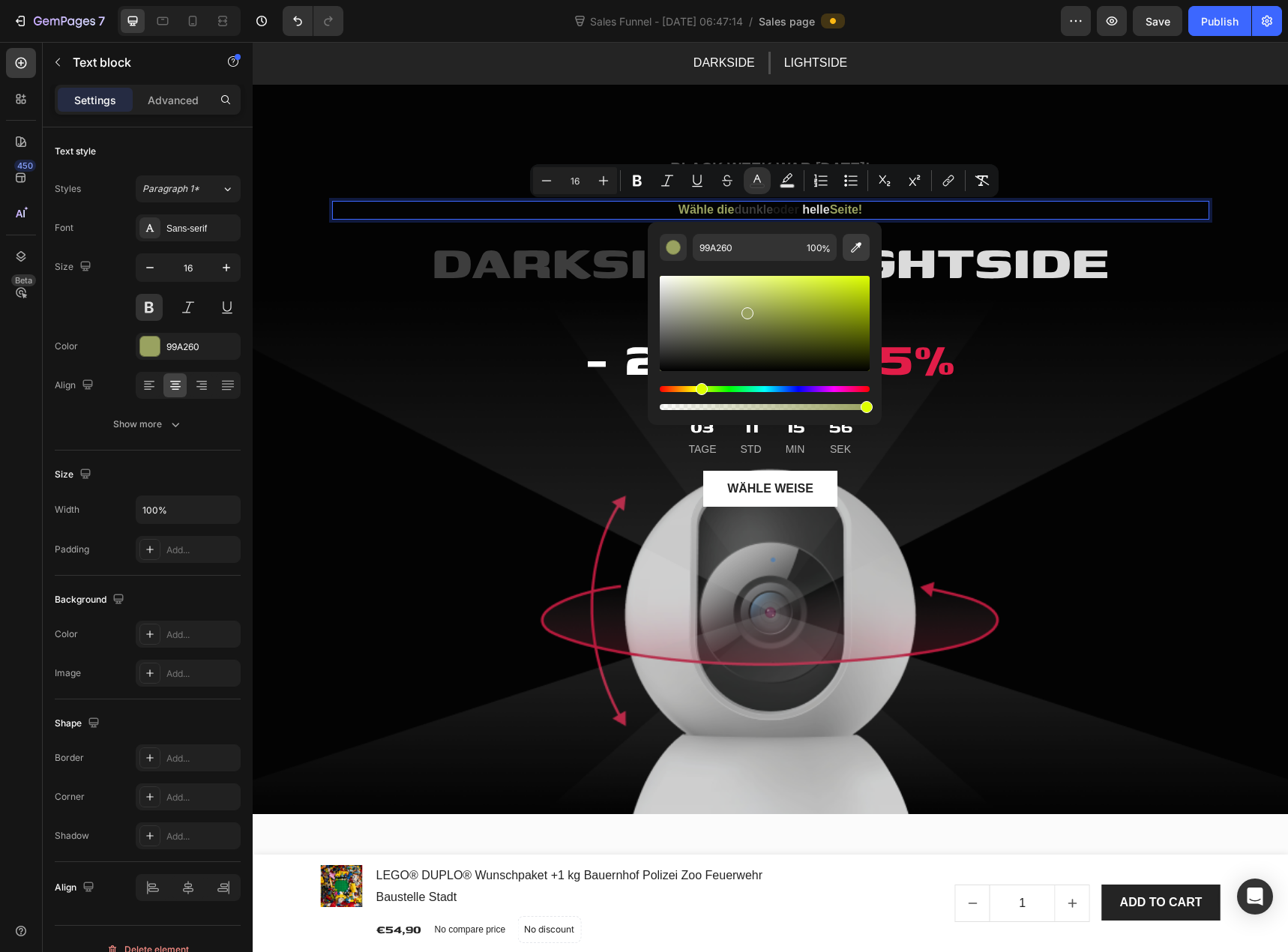
click at [853, 249] on icon "Editor contextual toolbar" at bounding box center [856, 248] width 11 height 11
type input "3D3D3D"
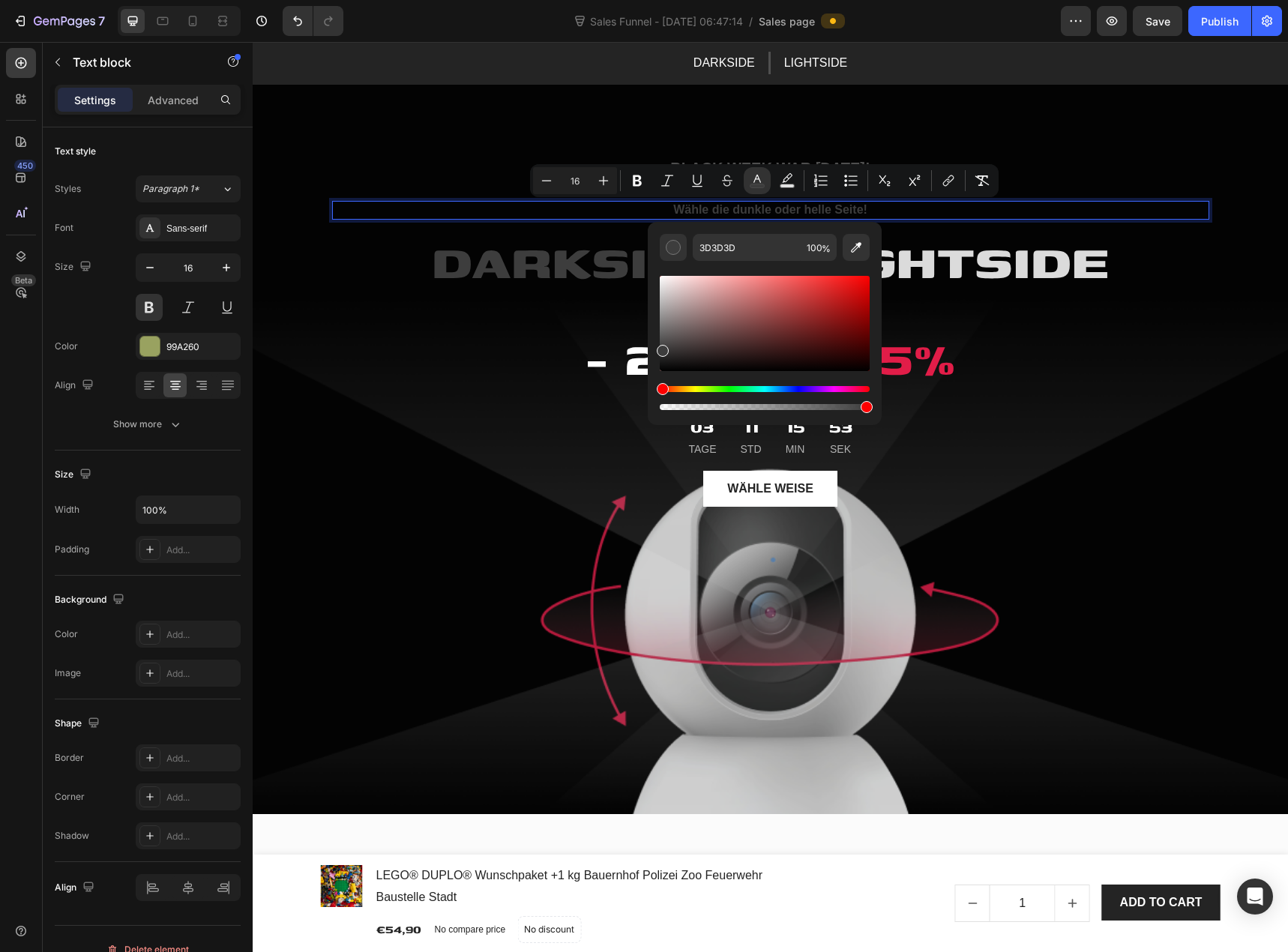
click at [841, 214] on span "Wähle die dunkle oder helle Seite!" at bounding box center [770, 210] width 194 height 13
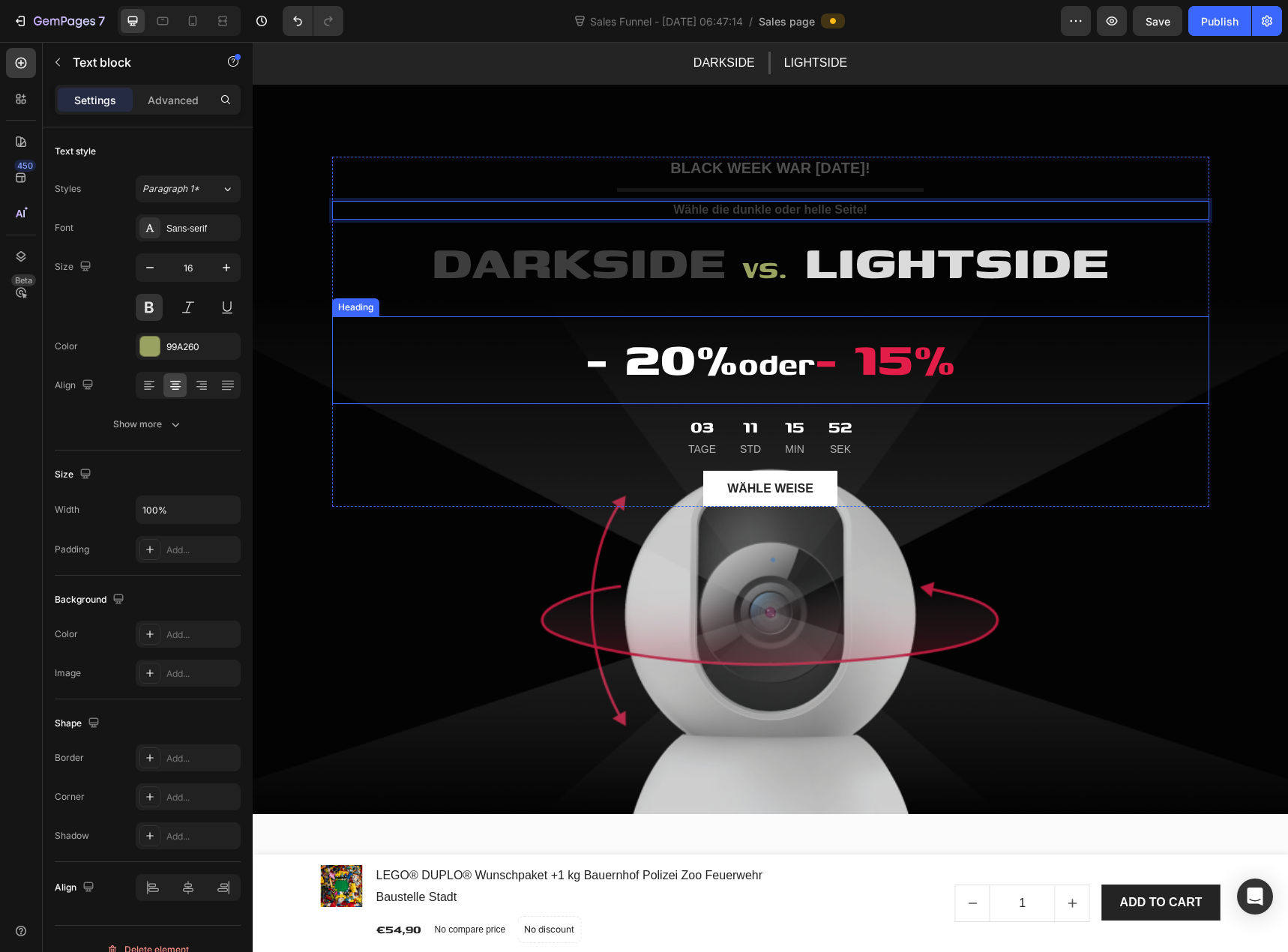
click at [527, 342] on h2 "- 20% oder - 15%" at bounding box center [771, 360] width 877 height 87
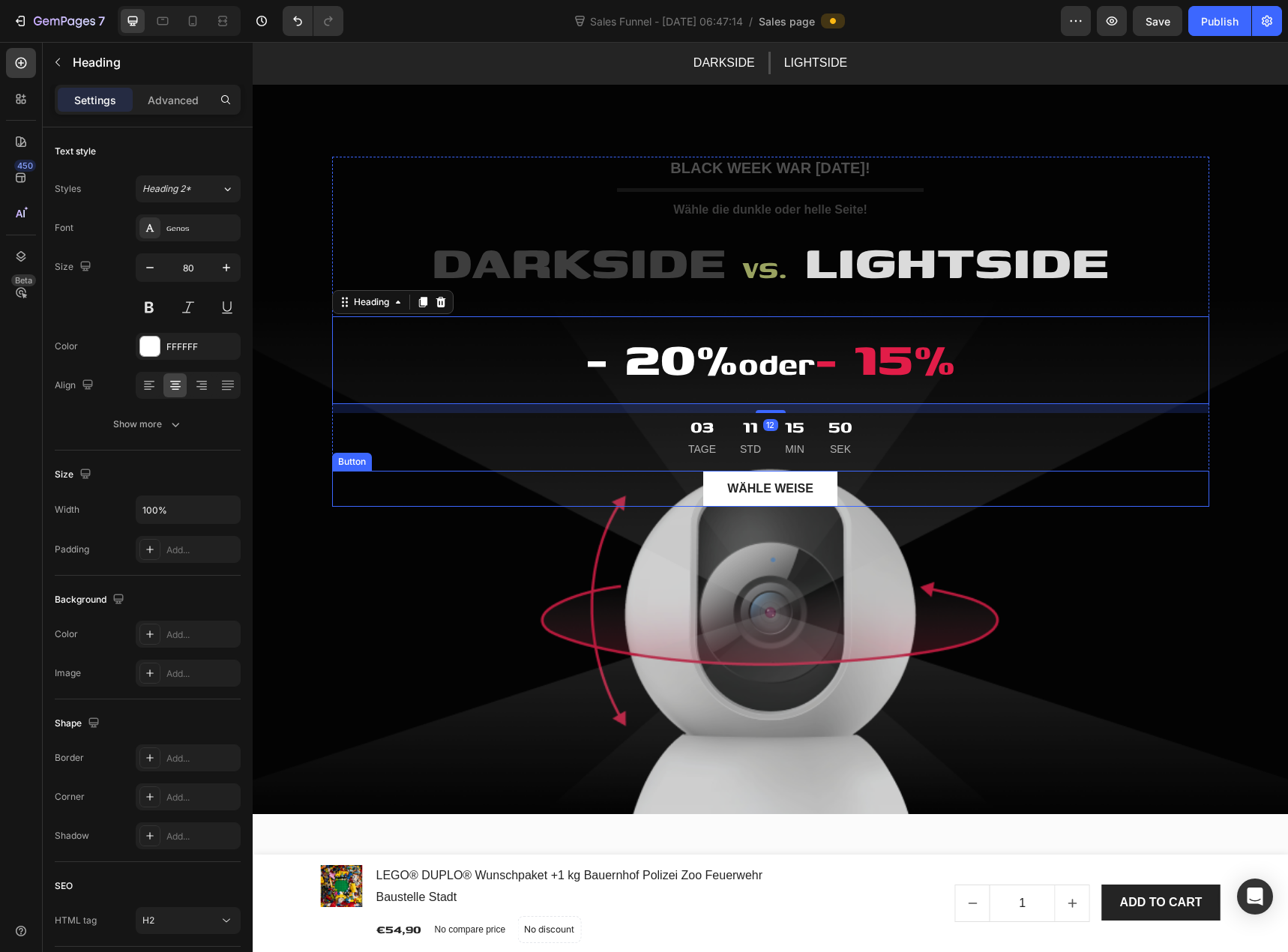
click at [516, 481] on div "Wähle weise Button" at bounding box center [771, 489] width 877 height 36
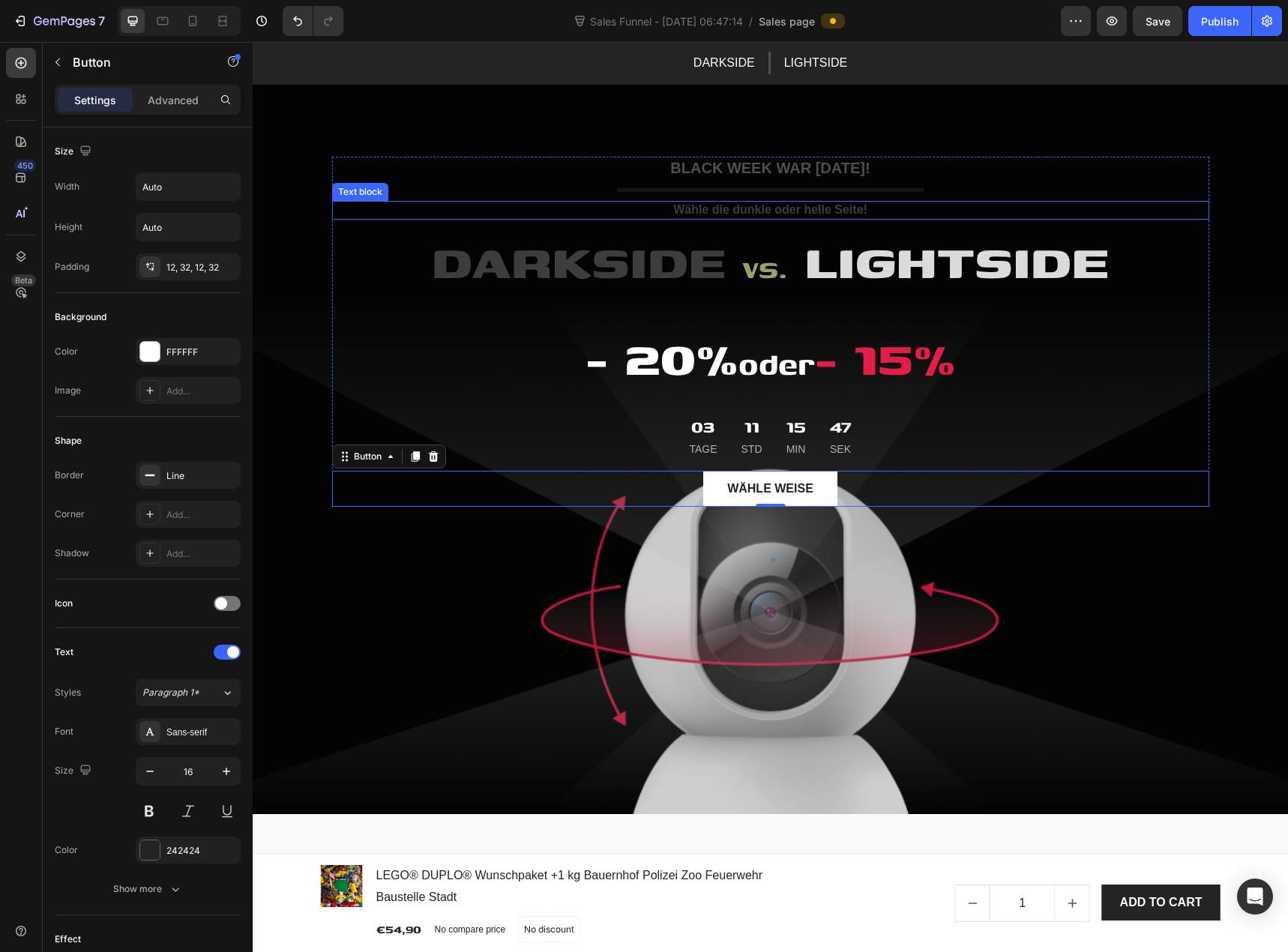
click at [806, 210] on span "Wähle die dunkle oder helle Seite!" at bounding box center [770, 210] width 194 height 13
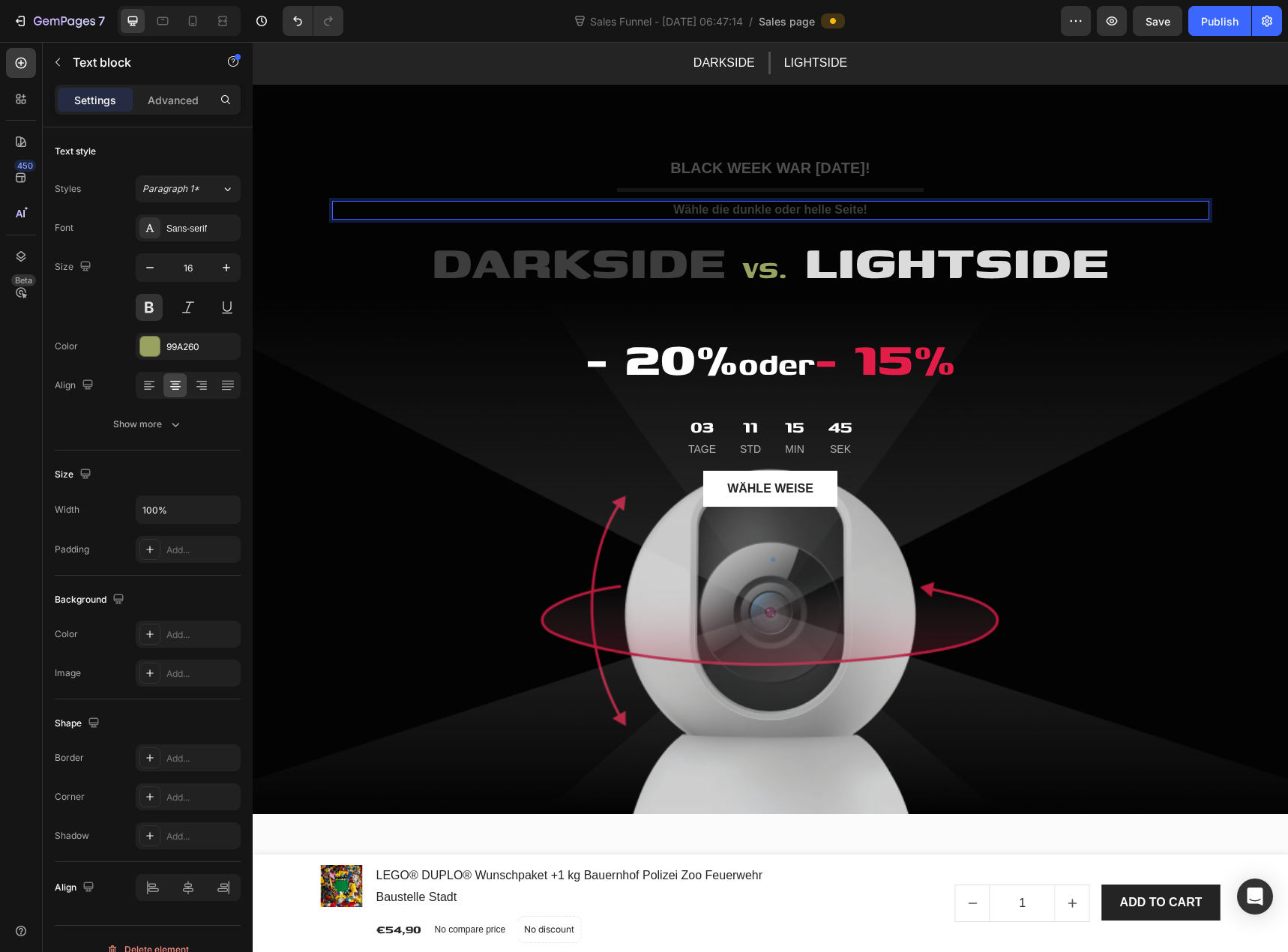
click at [800, 212] on span "Wähle die dunkle oder helle Seite!" at bounding box center [770, 210] width 194 height 13
click at [815, 210] on span "Wähle die dunkle oder helle Seite!" at bounding box center [770, 210] width 194 height 13
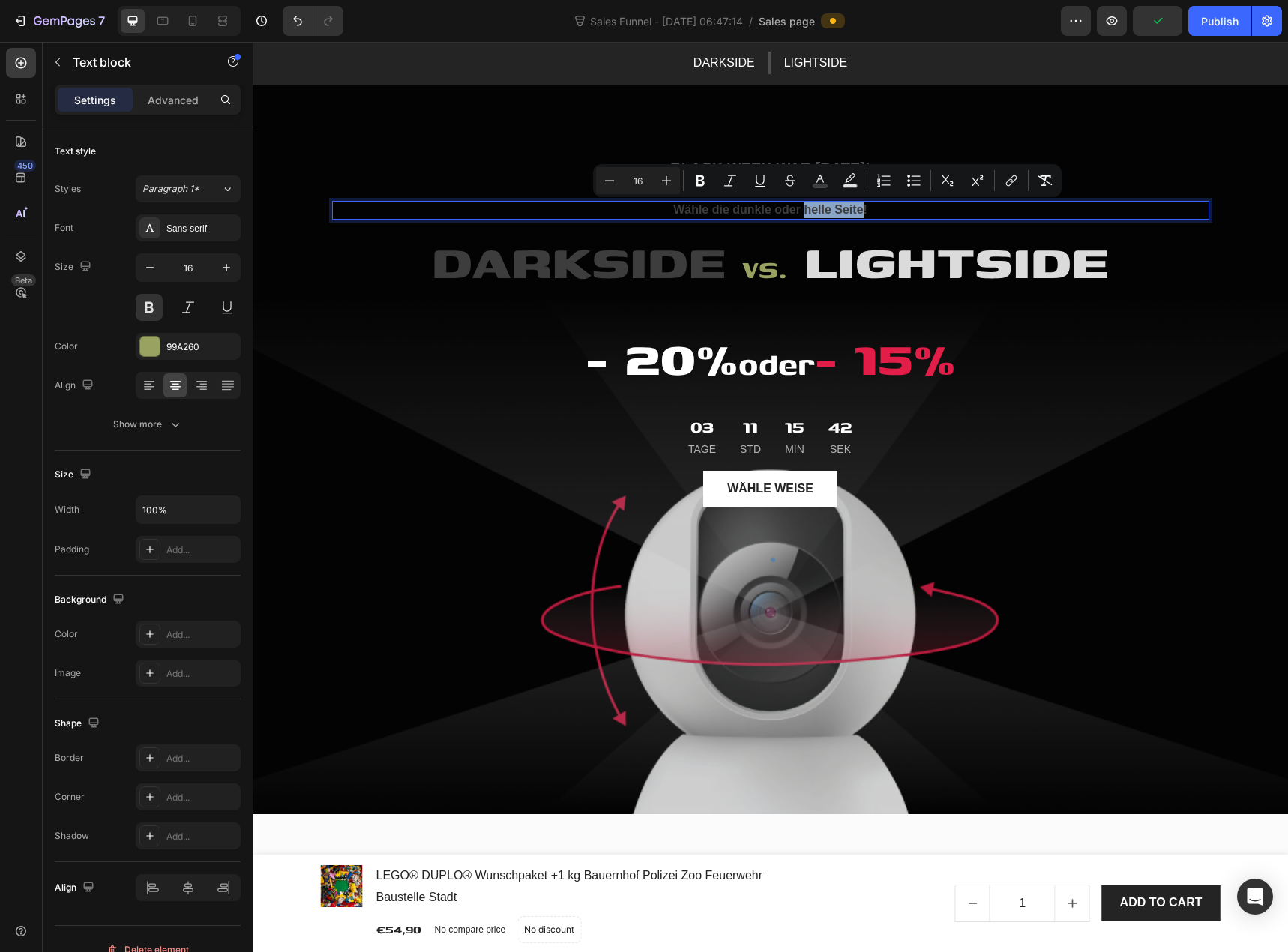
drag, startPoint x: 799, startPoint y: 210, endPoint x: 856, endPoint y: 213, distance: 57.1
click at [856, 213] on span "Wähle die dunkle oder helle Seite!" at bounding box center [770, 210] width 194 height 13
click at [825, 187] on rect "Editor contextual toolbar" at bounding box center [821, 187] width 15 height 4
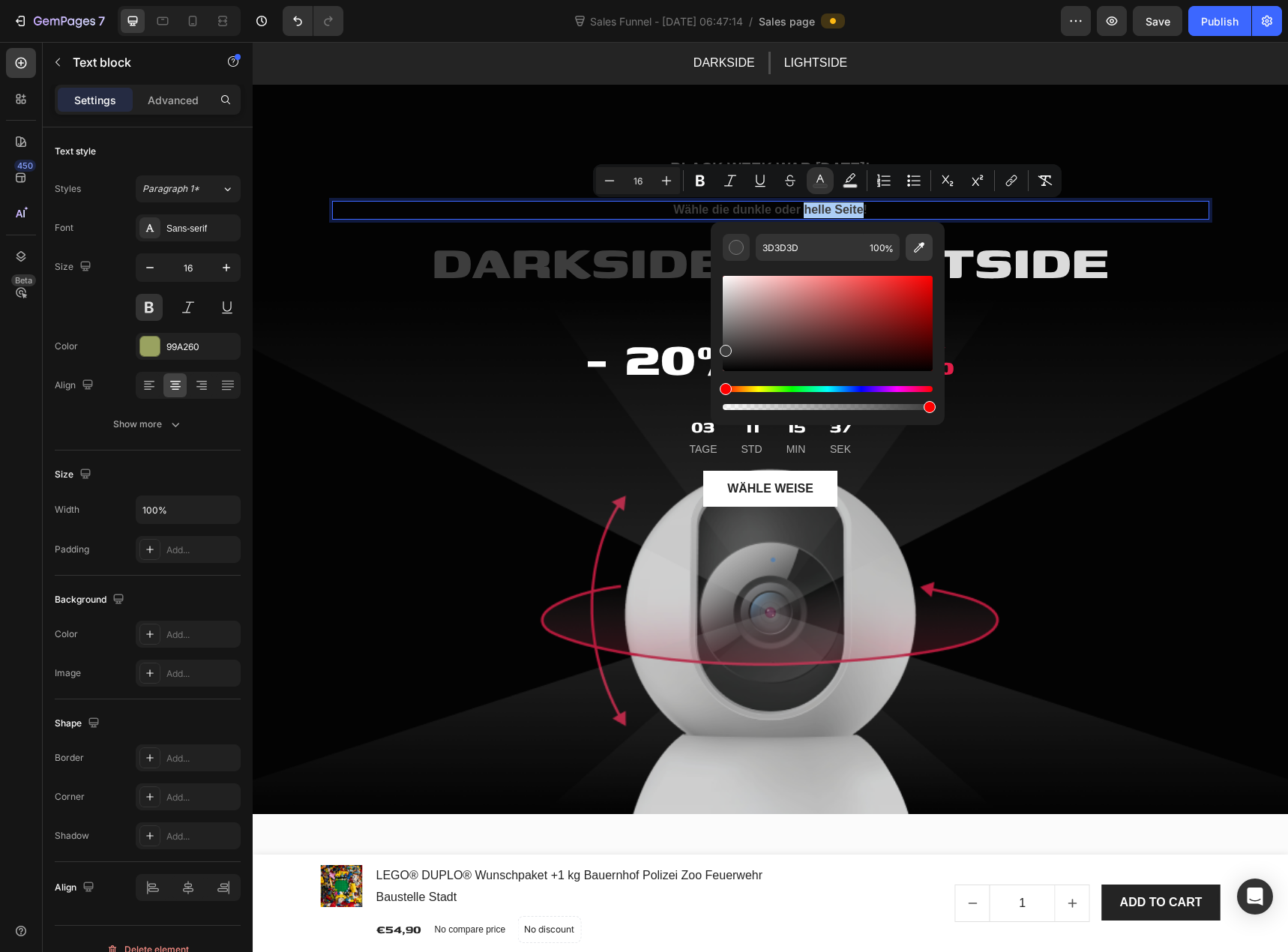
click at [917, 252] on icon "Editor contextual toolbar" at bounding box center [919, 247] width 15 height 15
type input "DBDBDB"
click at [815, 212] on span "helle Seite" at bounding box center [832, 210] width 59 height 13
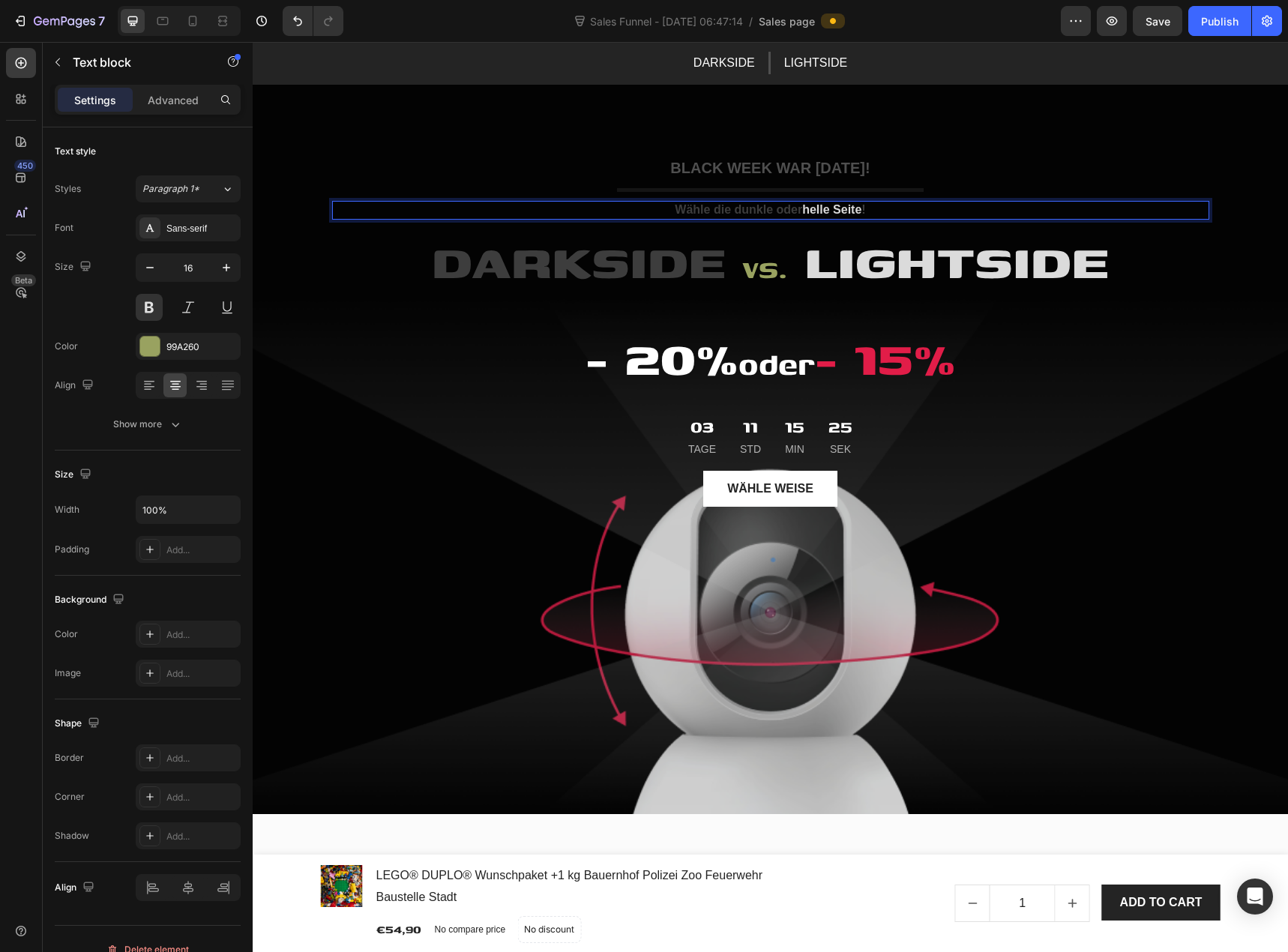
click at [727, 210] on span "Wähle die dunkle oder" at bounding box center [739, 210] width 128 height 13
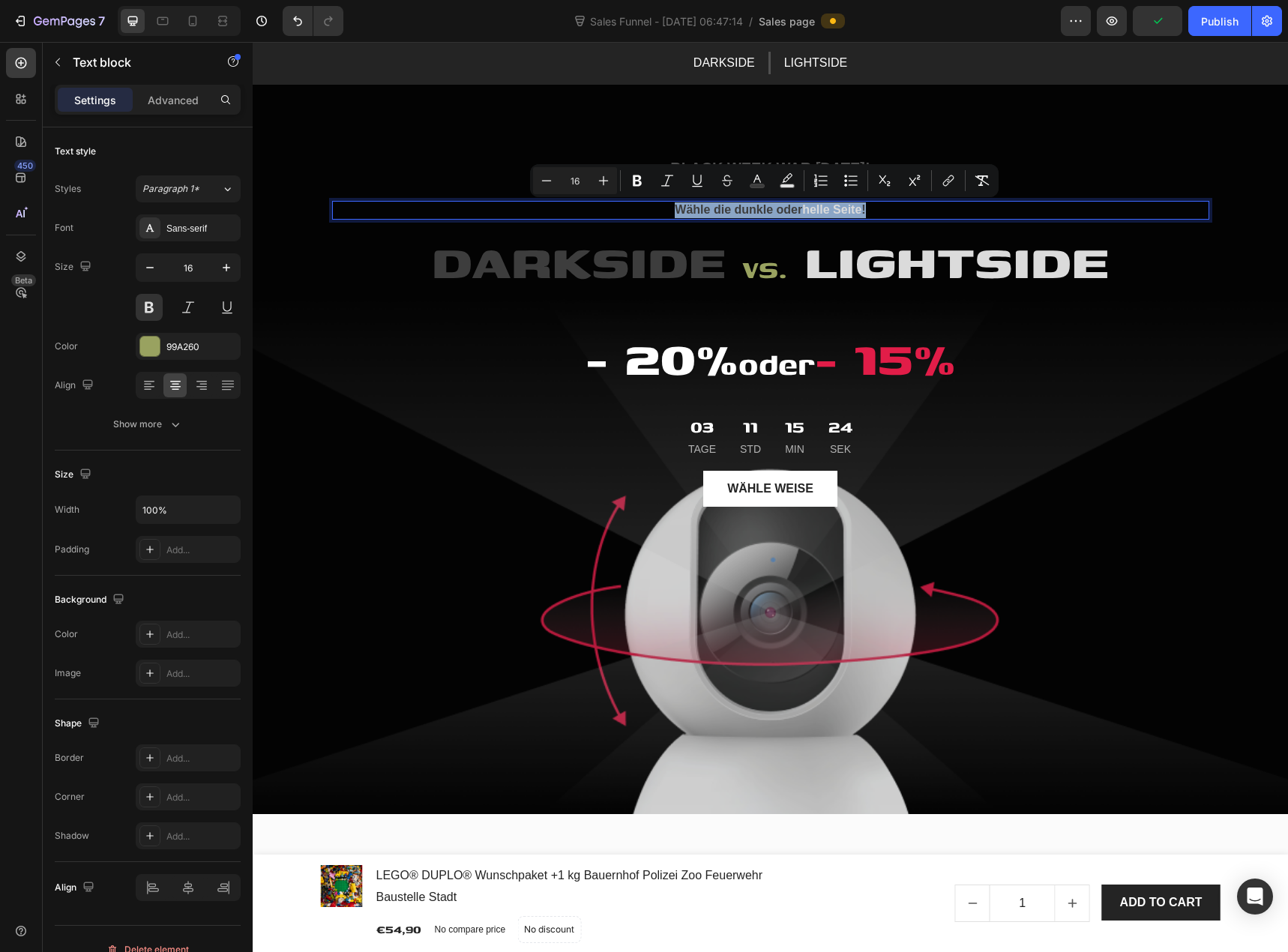
click at [729, 210] on span "Wähle die dunkle oder" at bounding box center [739, 210] width 128 height 13
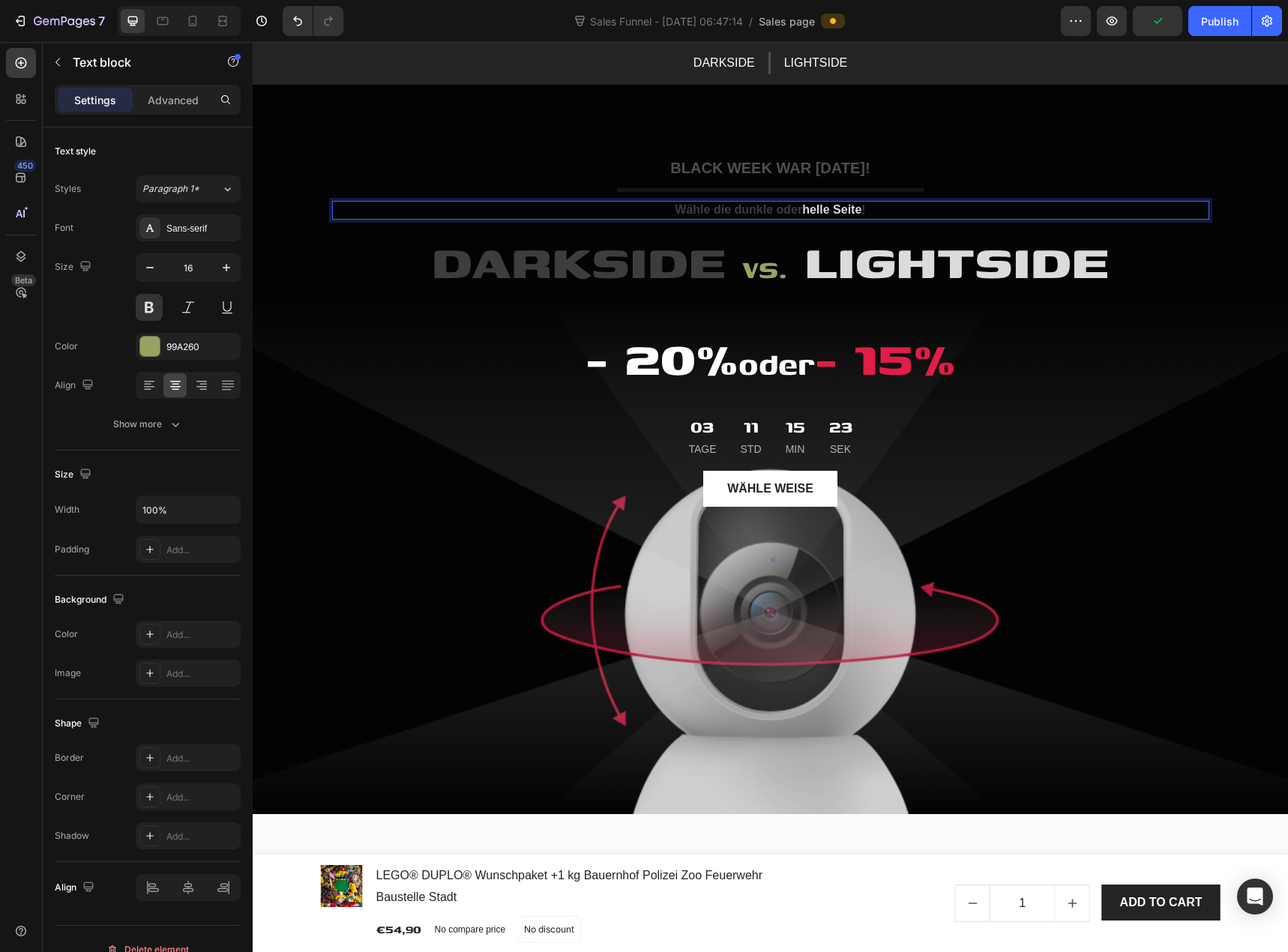
click at [729, 210] on span "Wähle die dunkle oder" at bounding box center [739, 210] width 128 height 13
click at [740, 207] on span "Wähle die dunkle oder" at bounding box center [739, 210] width 128 height 13
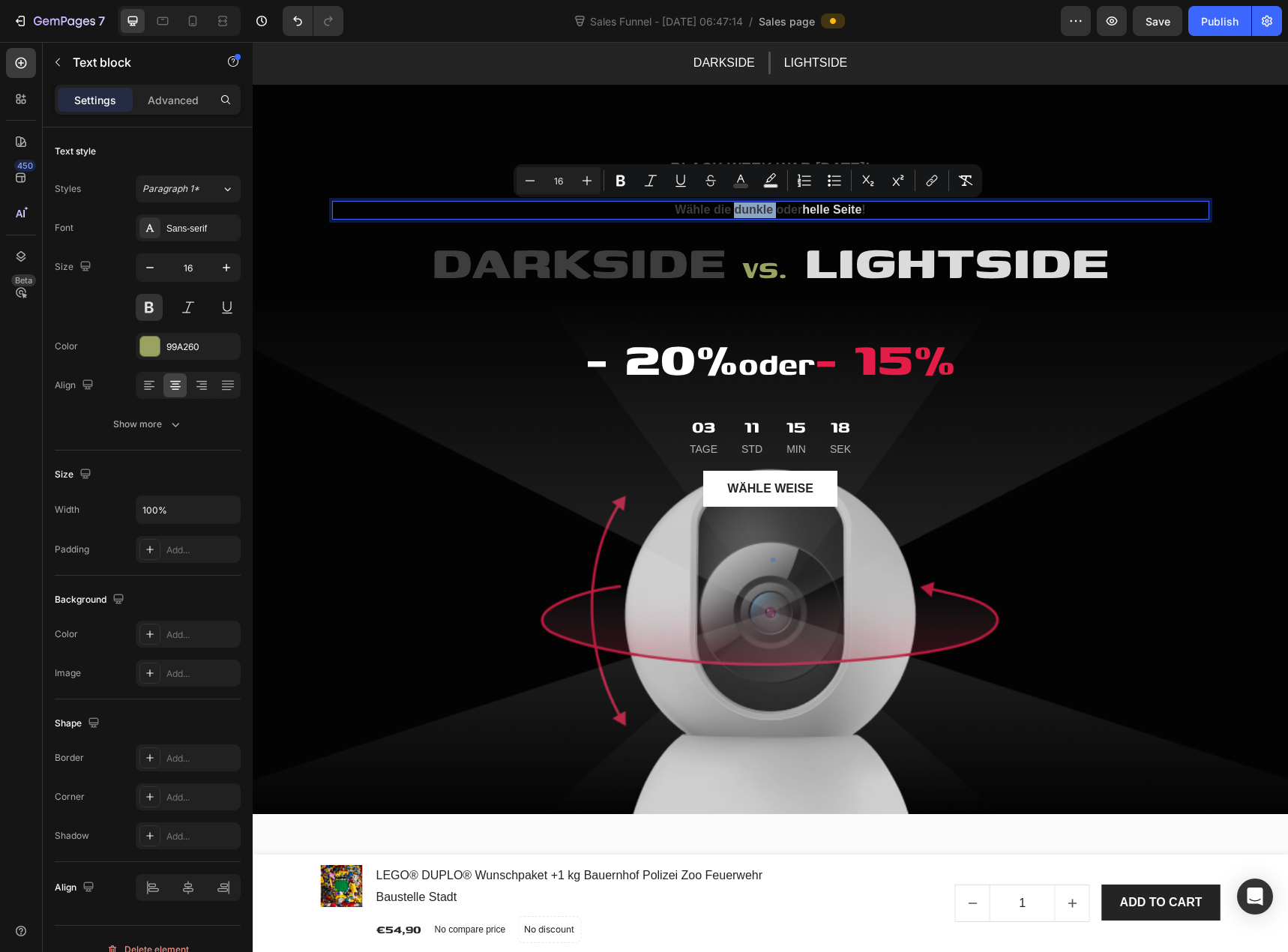
click at [740, 208] on span "Wähle die dunkle oder" at bounding box center [739, 210] width 128 height 13
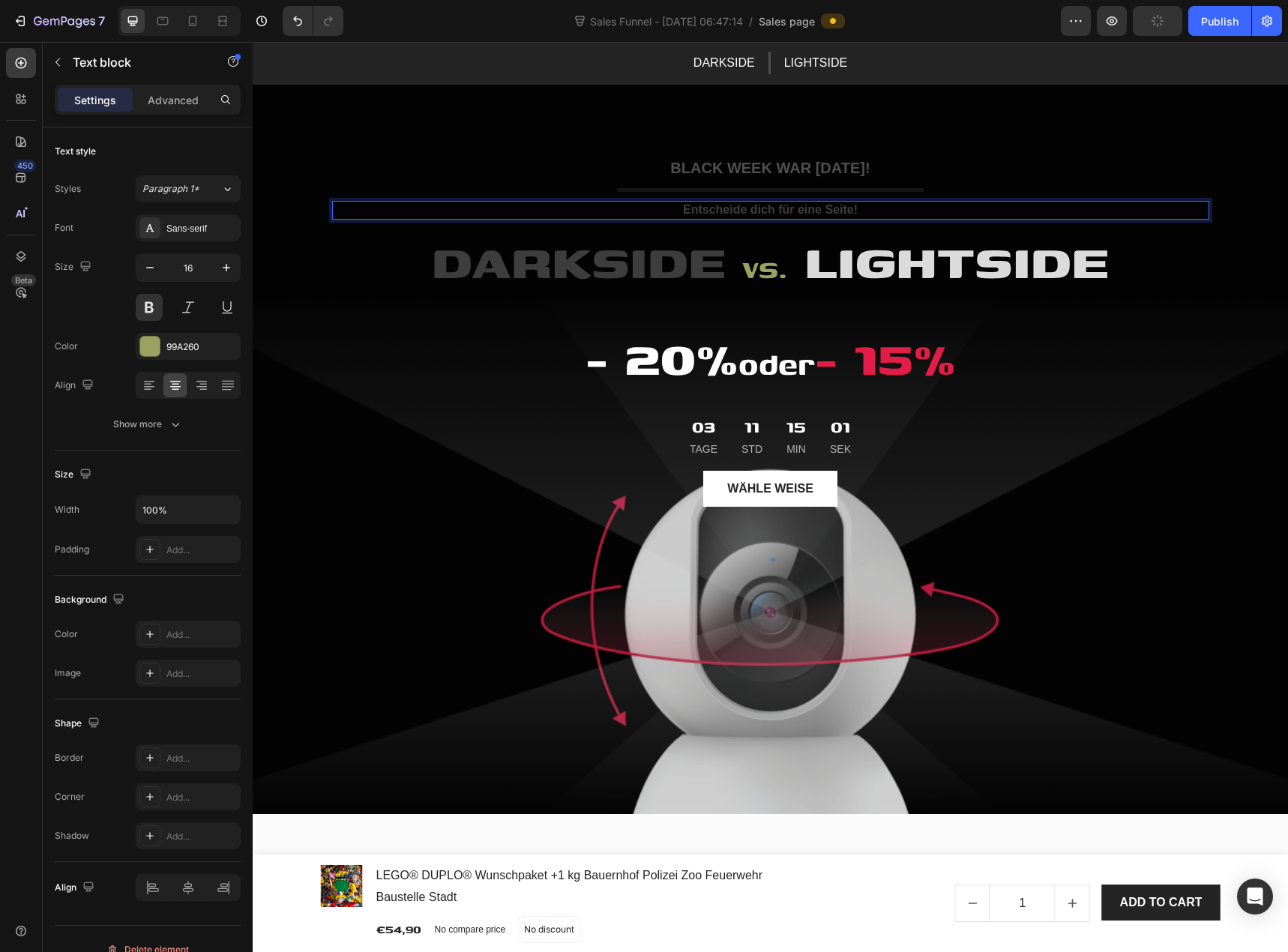
click at [813, 212] on span "Entscheide dich für eine Seite!" at bounding box center [771, 210] width 175 height 13
click at [806, 210] on span "Entscheide dich für eine Seite!" at bounding box center [771, 210] width 175 height 13
click at [820, 210] on span "Entscheide dich für eine Seite!" at bounding box center [771, 210] width 175 height 13
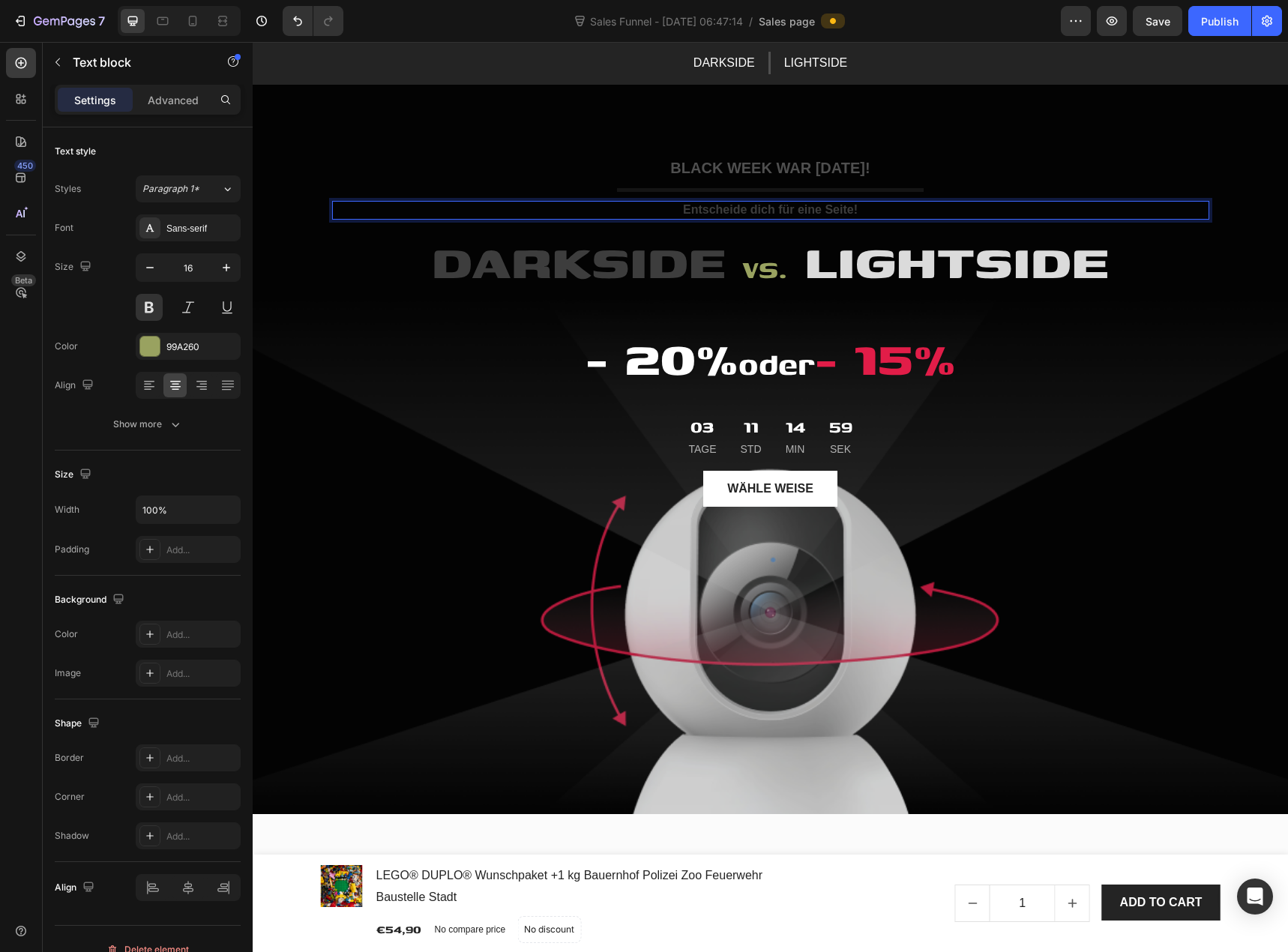
click at [837, 213] on span "Entscheide dich für eine Seite!" at bounding box center [771, 210] width 175 height 13
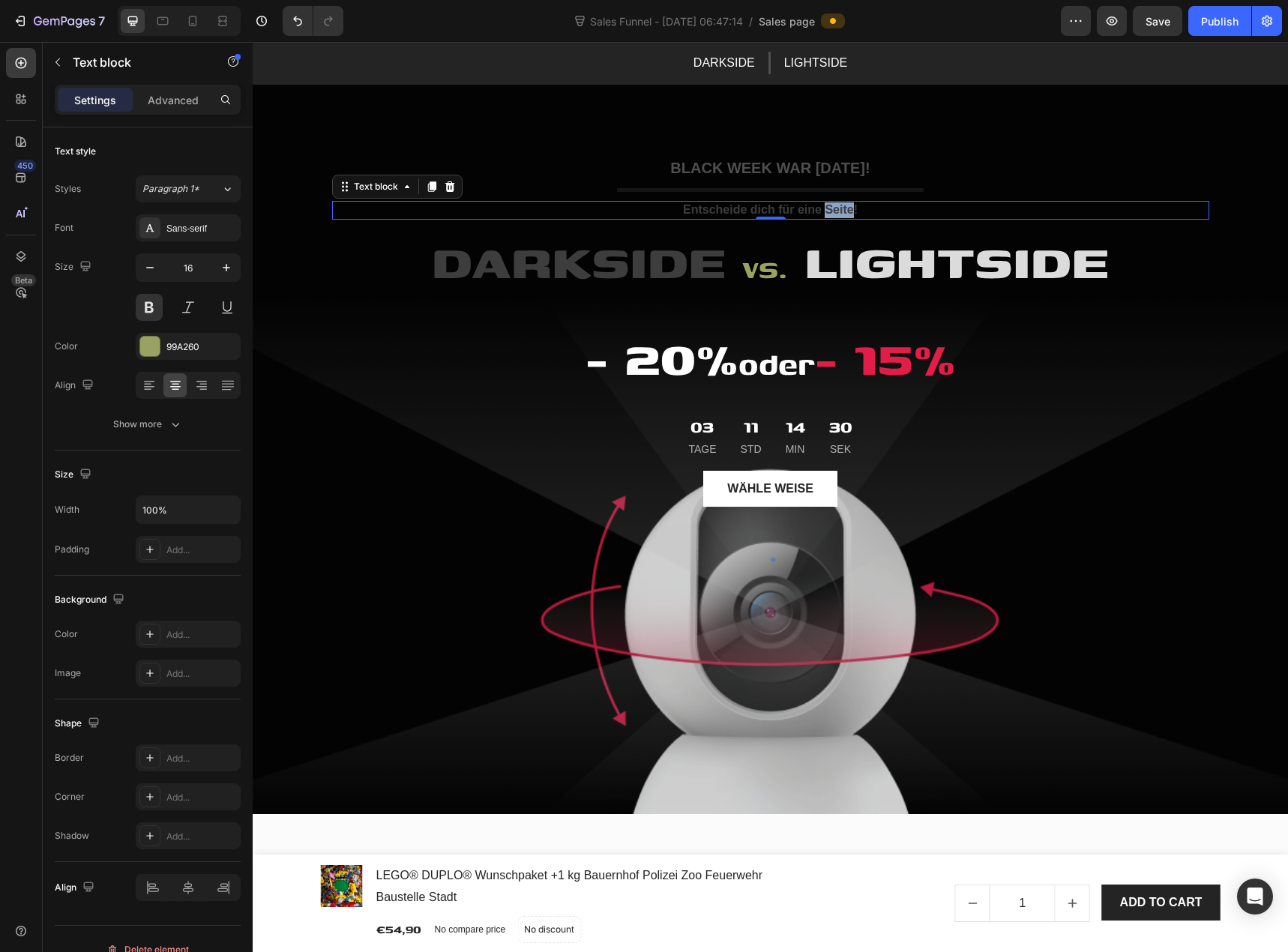
click at [864, 210] on p "Entscheide dich für eine Seite!" at bounding box center [771, 210] width 874 height 15
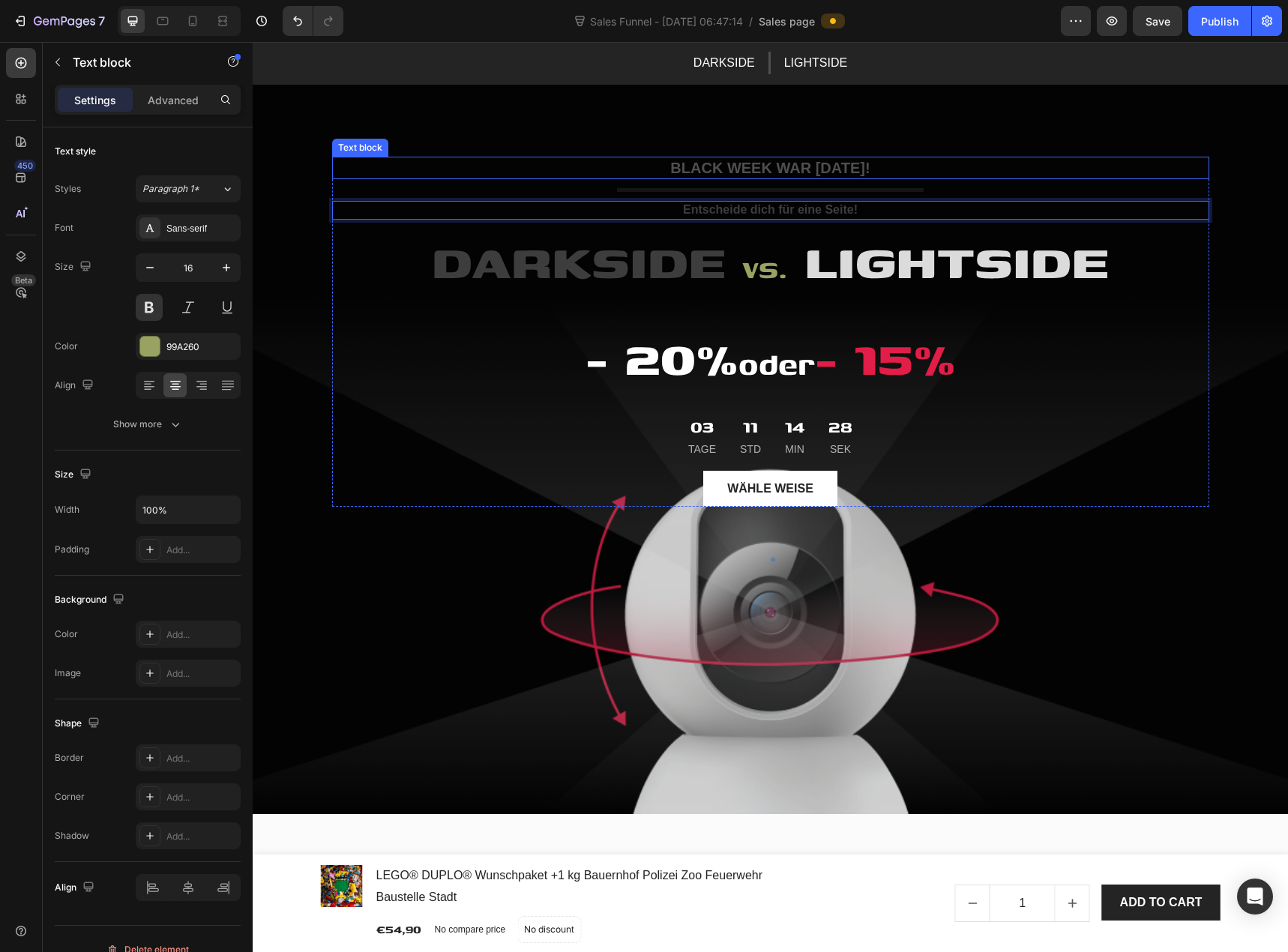
click at [792, 172] on p "BLACK WEEK WAR [DATE]!" at bounding box center [771, 168] width 874 height 19
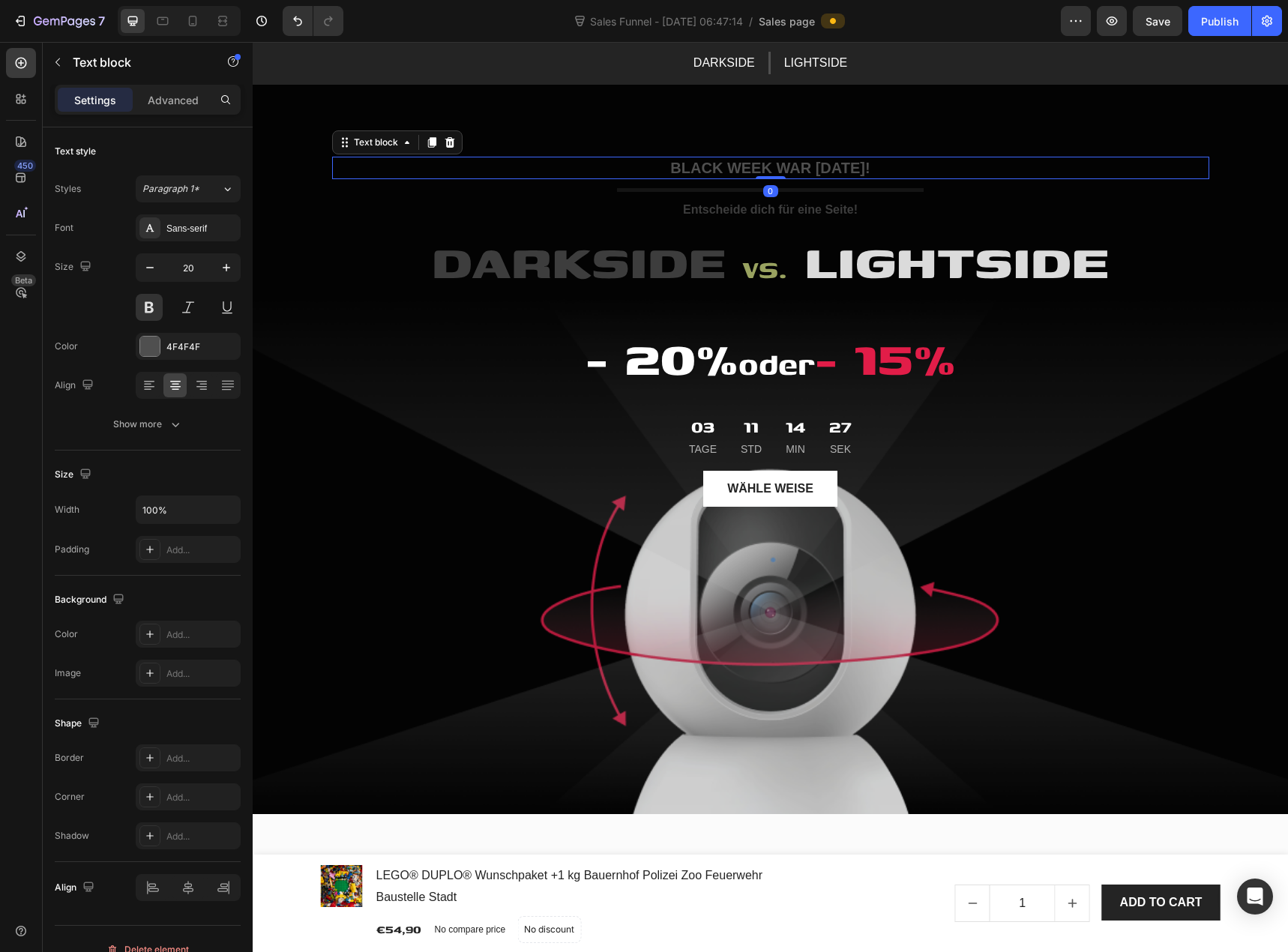
click at [795, 172] on p "BLACK WEEK WAR [DATE]!" at bounding box center [771, 168] width 874 height 19
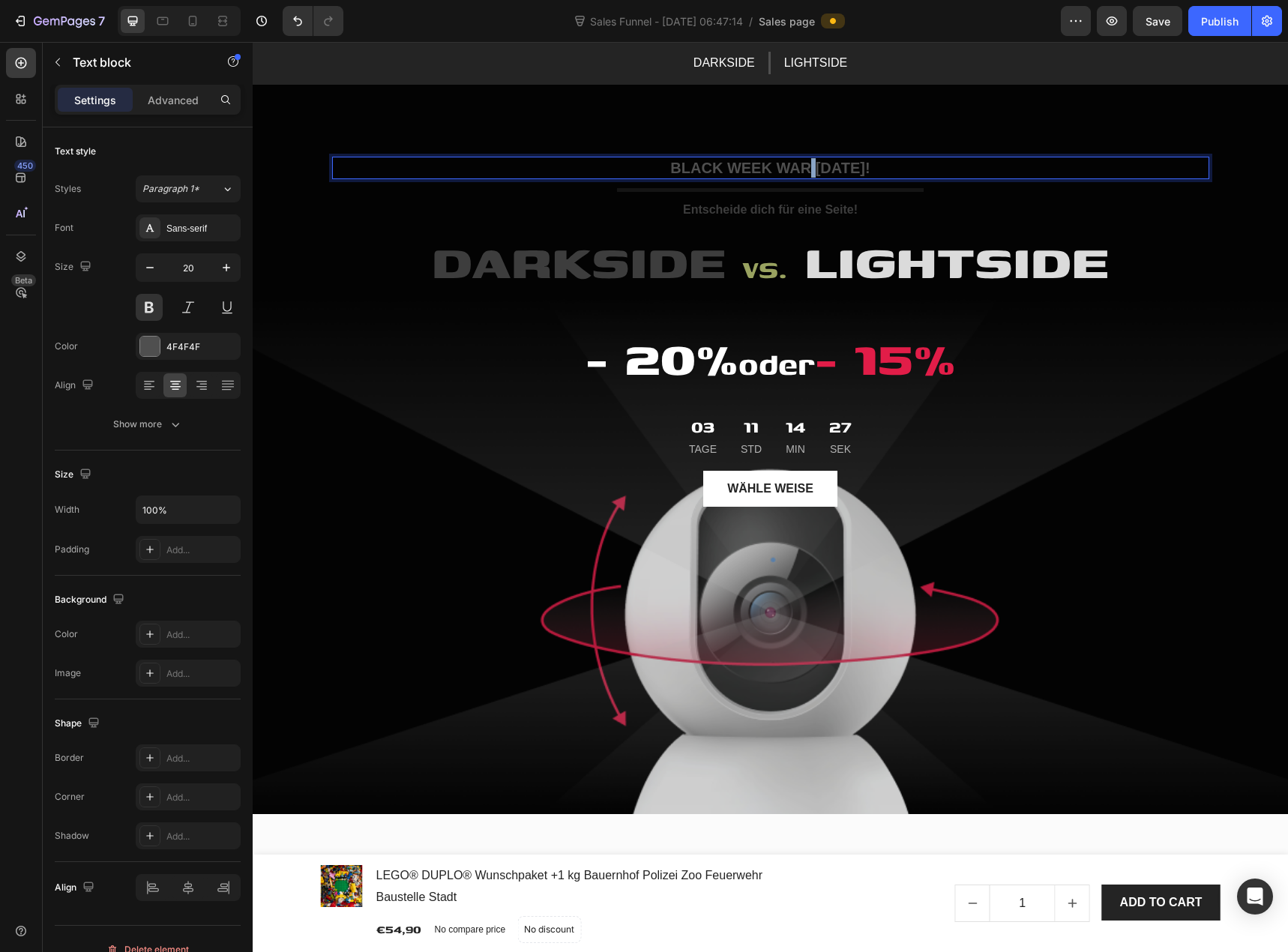
click at [795, 172] on p "BLACK WEEK WAR [DATE]!" at bounding box center [771, 168] width 874 height 19
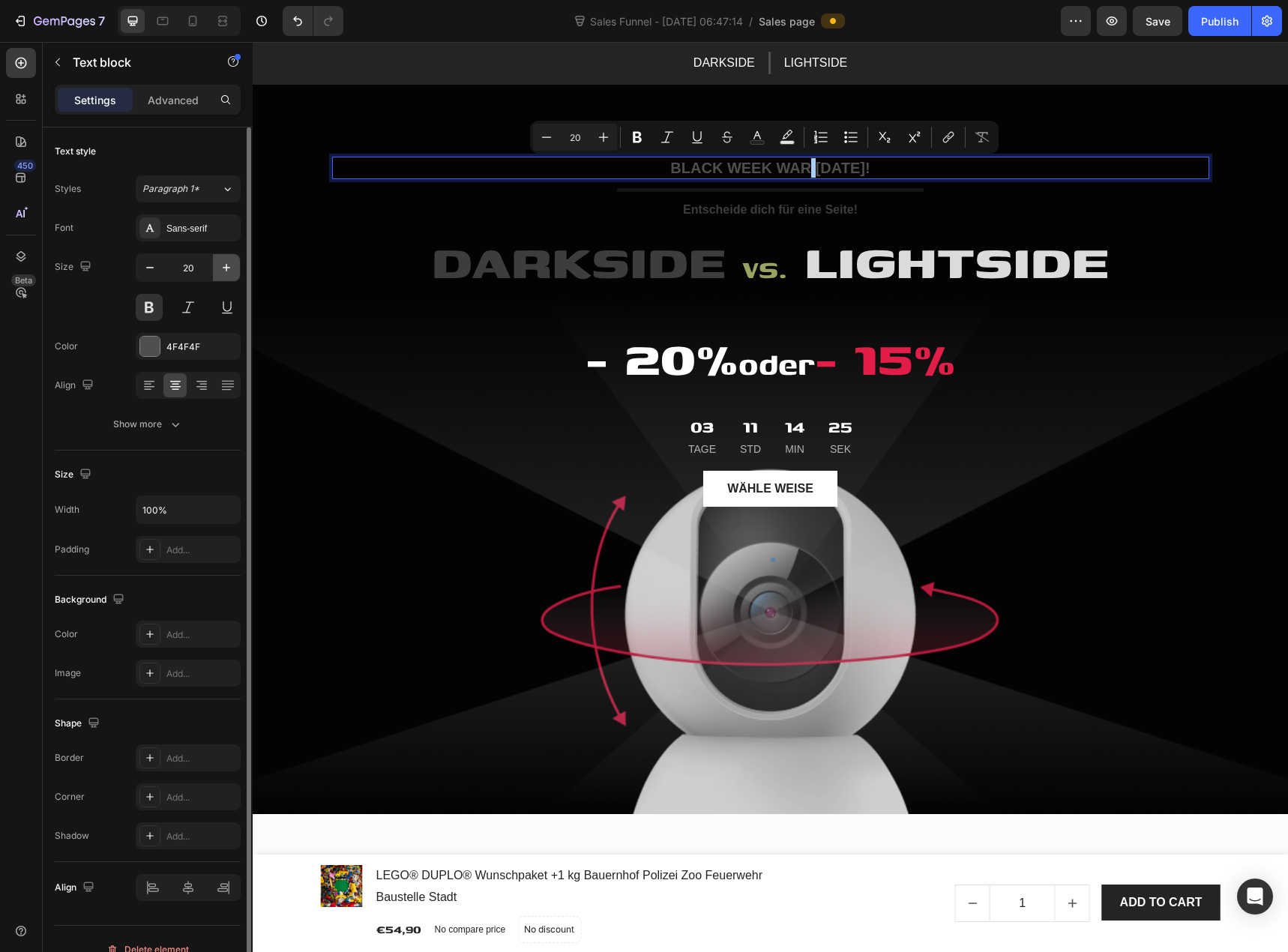
click at [221, 271] on icon "button" at bounding box center [226, 268] width 15 height 15
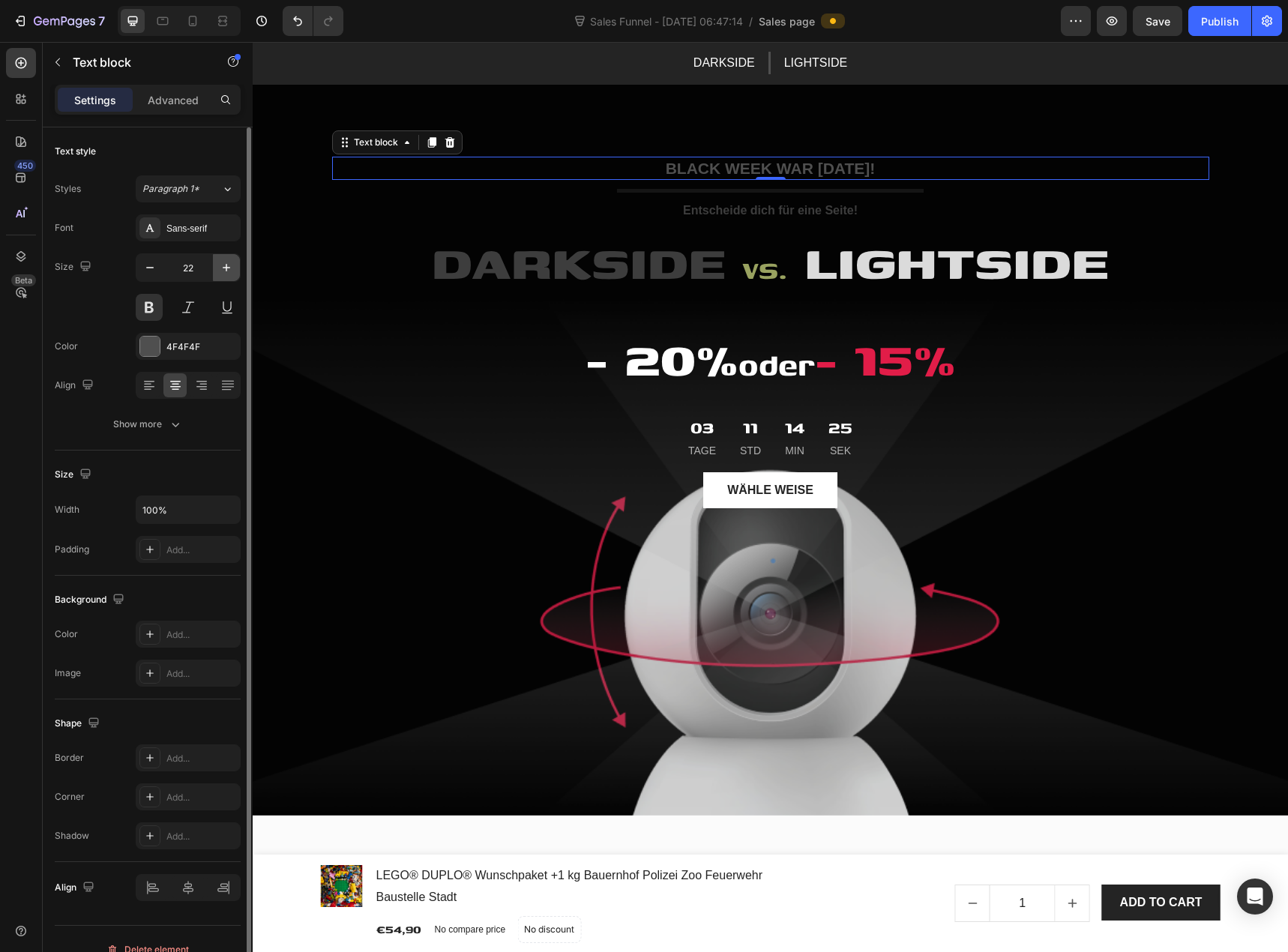
click at [221, 271] on icon "button" at bounding box center [226, 268] width 15 height 15
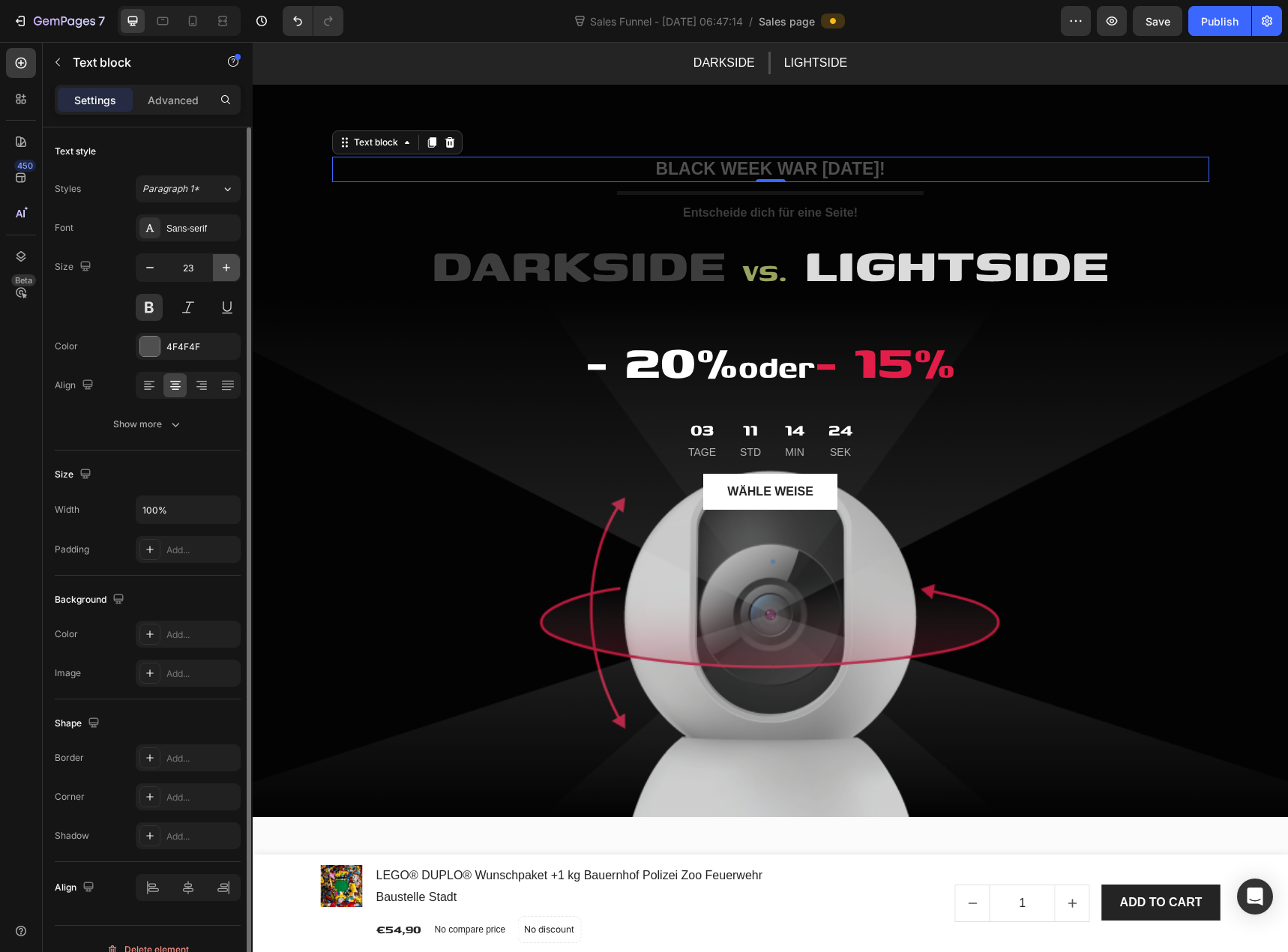
click at [221, 271] on icon "button" at bounding box center [226, 268] width 15 height 15
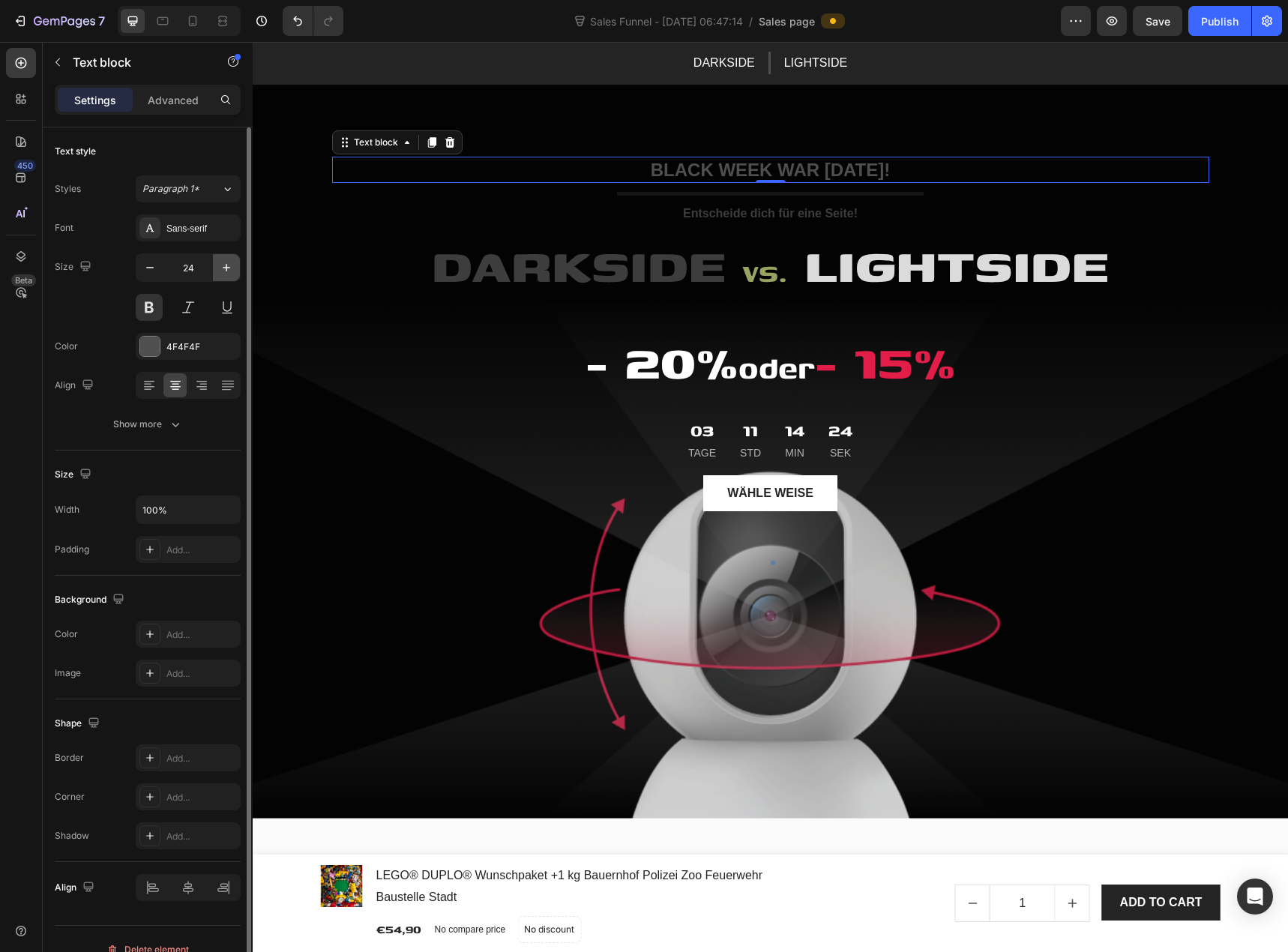
click at [221, 271] on icon "button" at bounding box center [226, 268] width 15 height 15
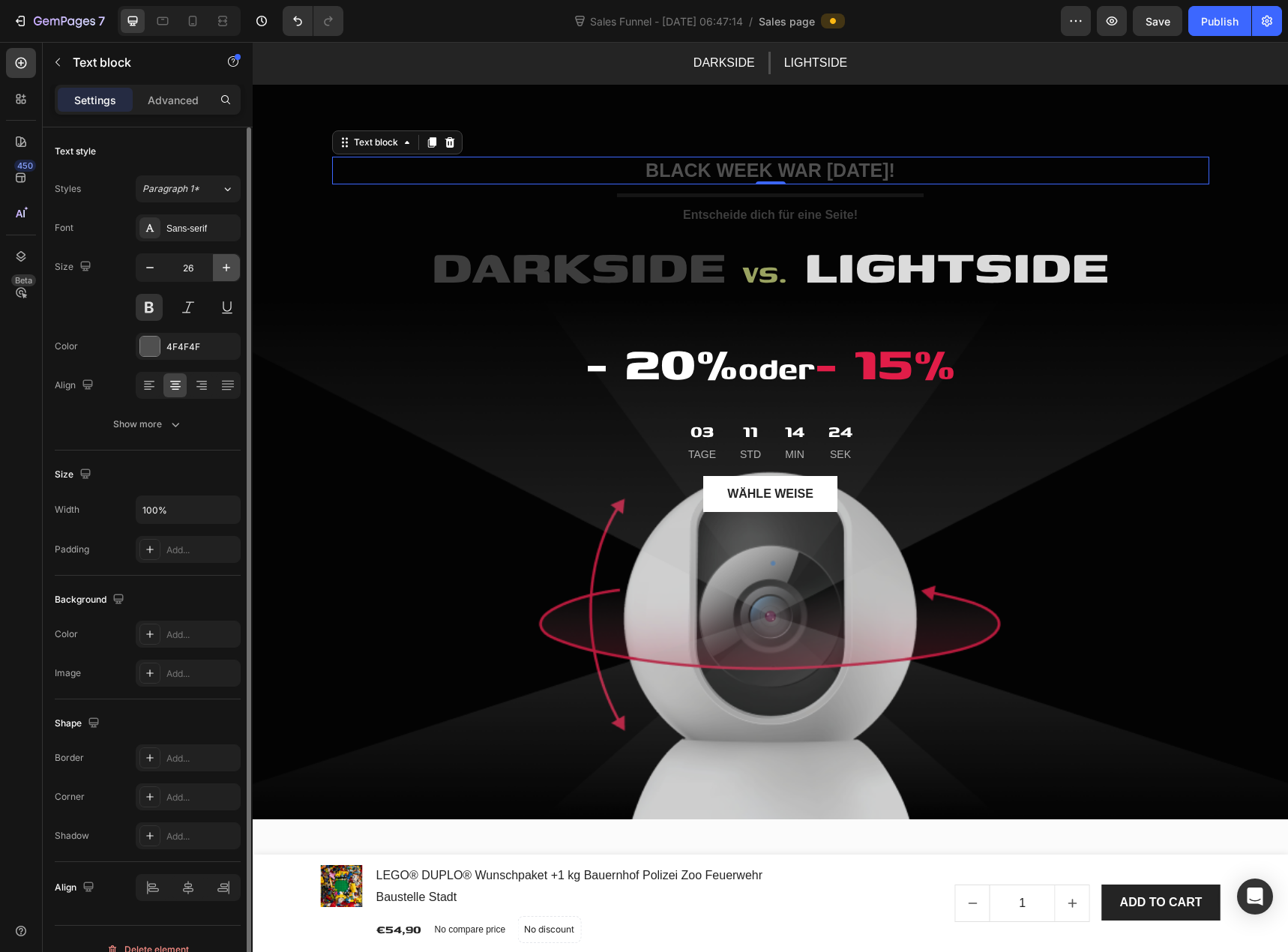
click at [221, 271] on icon "button" at bounding box center [226, 268] width 15 height 15
type input "27"
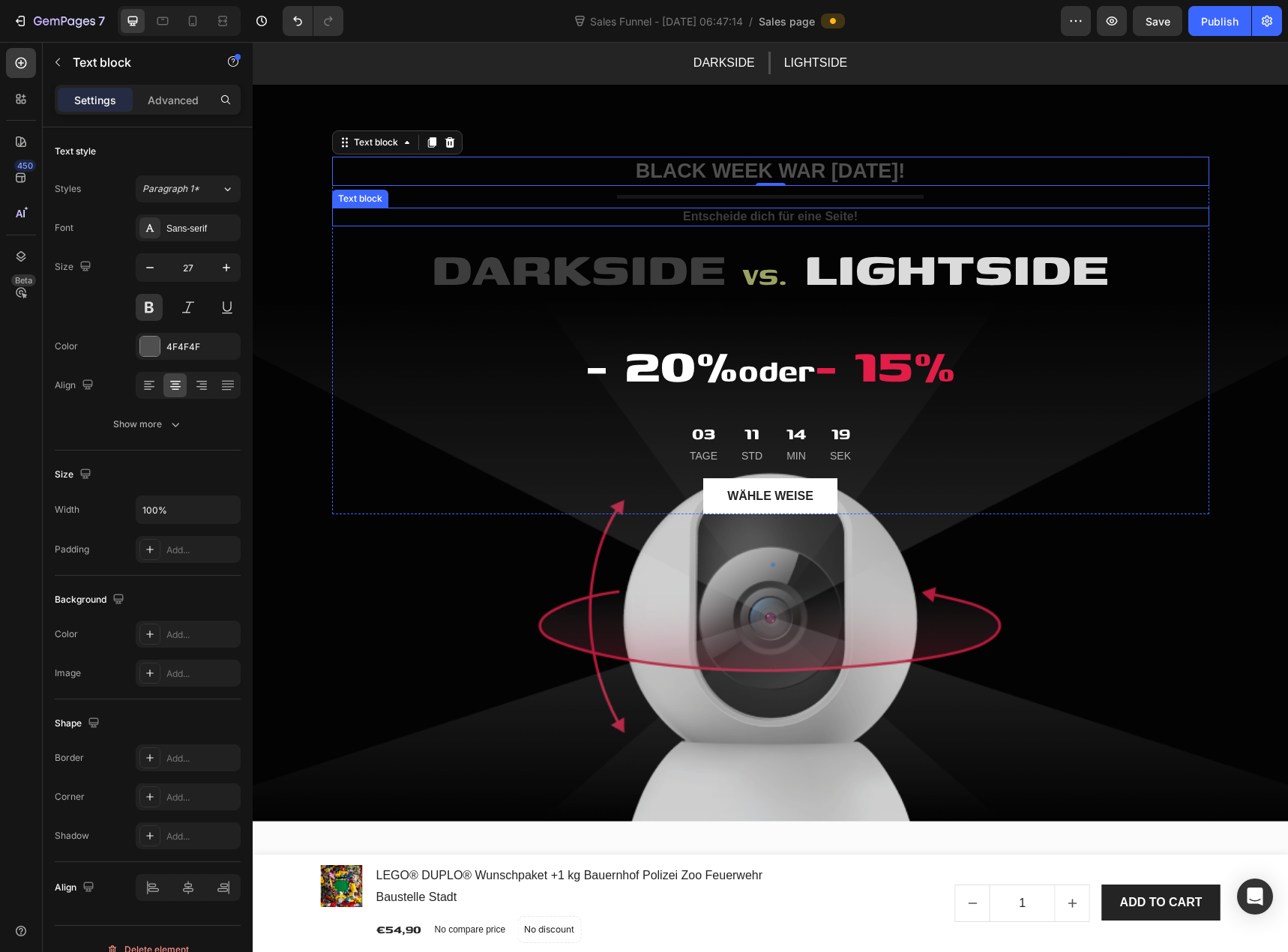
click at [703, 216] on span "Entscheide dich für eine Seite!" at bounding box center [771, 216] width 175 height 13
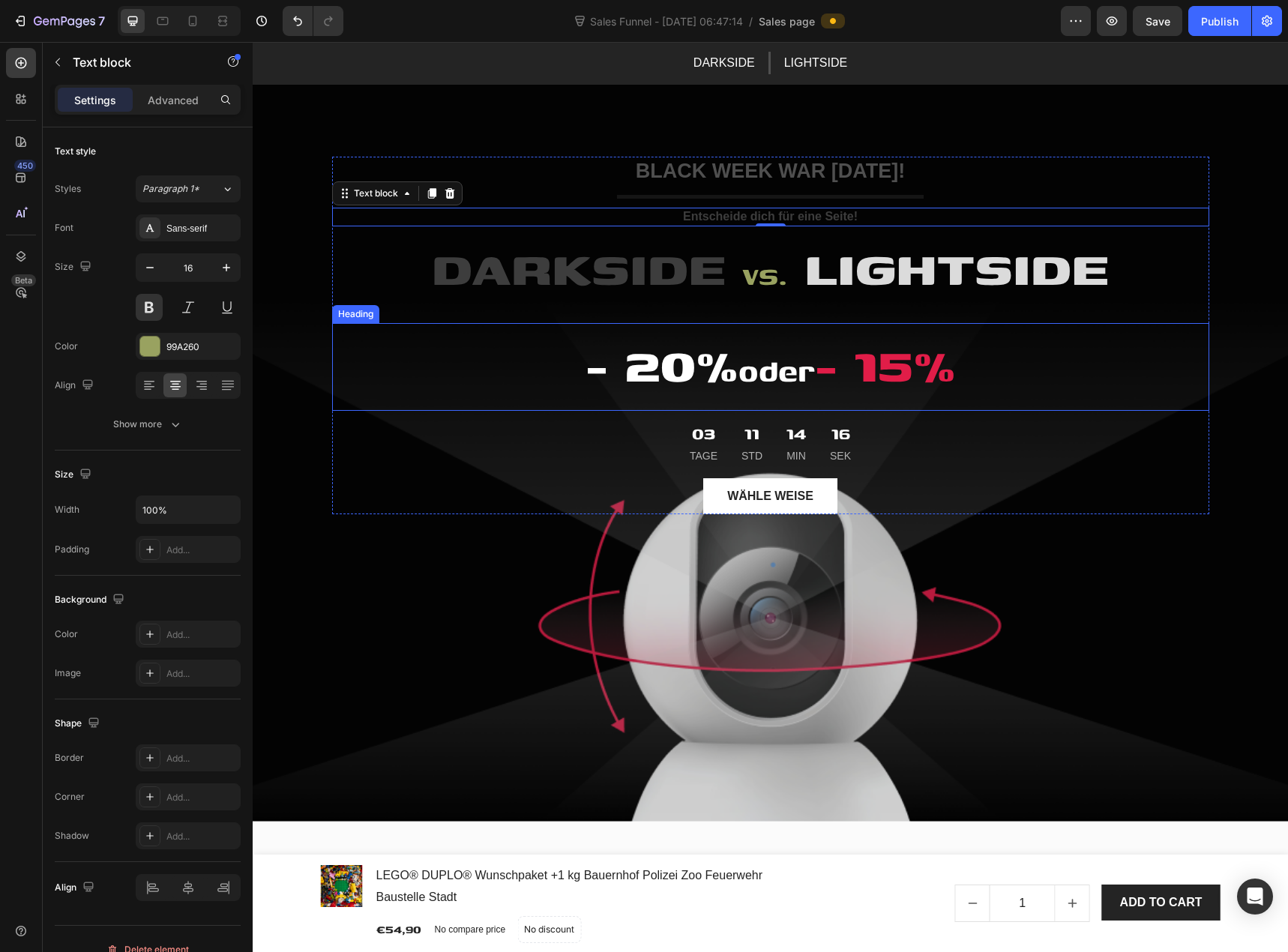
click at [710, 369] on h2 "- 20% oder - 15%" at bounding box center [771, 367] width 877 height 87
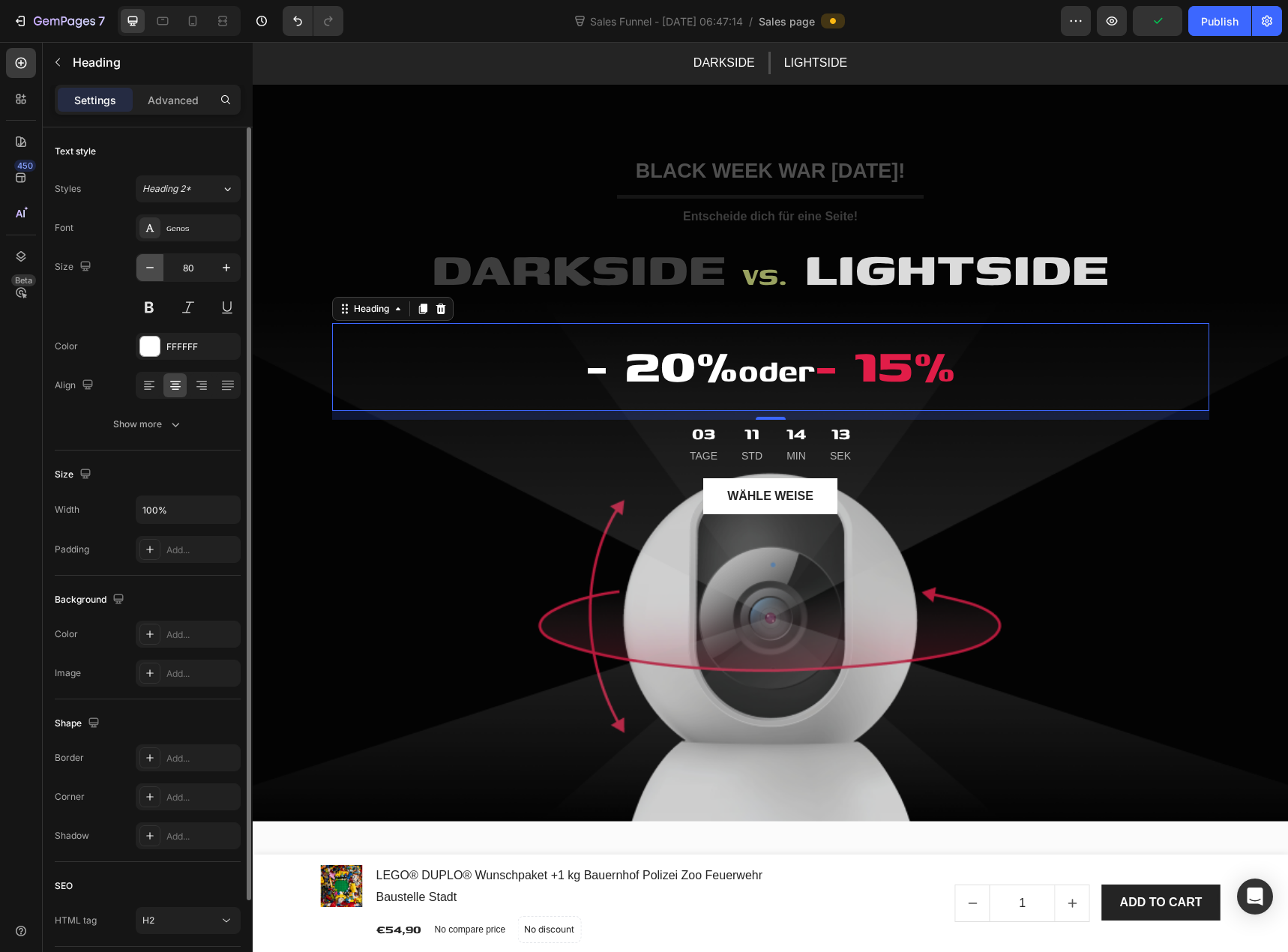
click at [151, 267] on icon "button" at bounding box center [149, 268] width 15 height 15
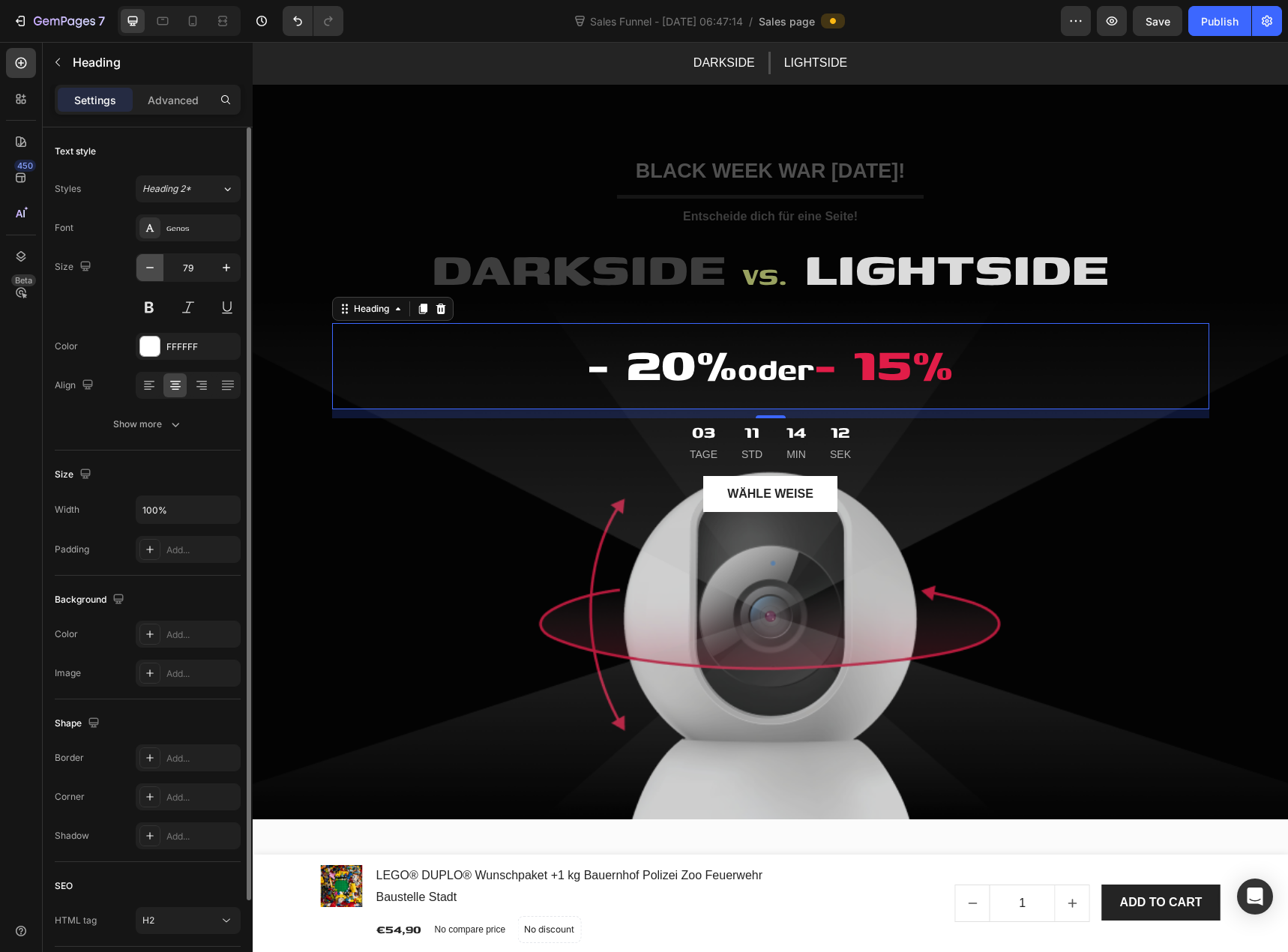
click at [151, 267] on icon "button" at bounding box center [149, 268] width 15 height 15
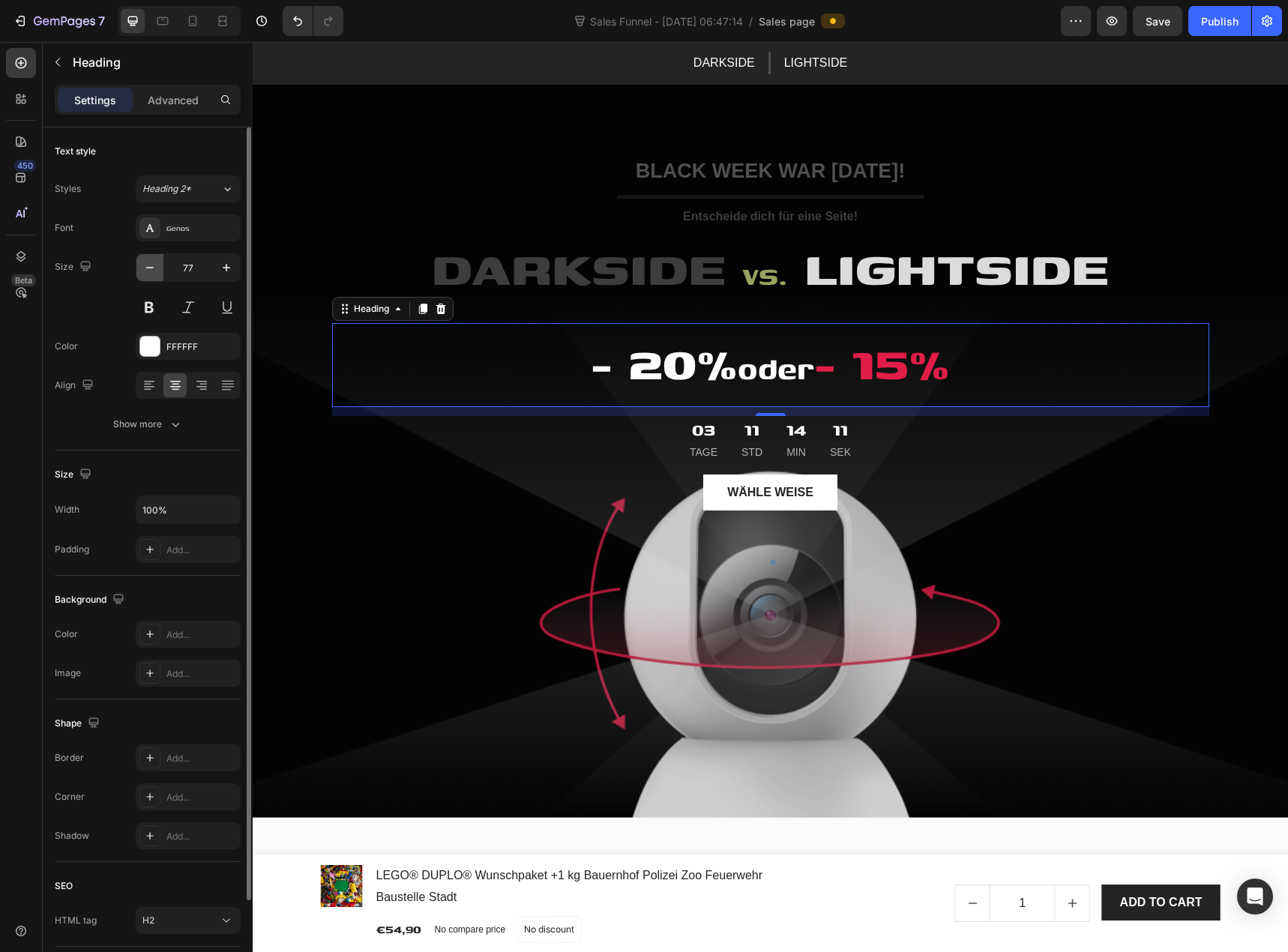
click at [151, 267] on icon "button" at bounding box center [149, 268] width 15 height 15
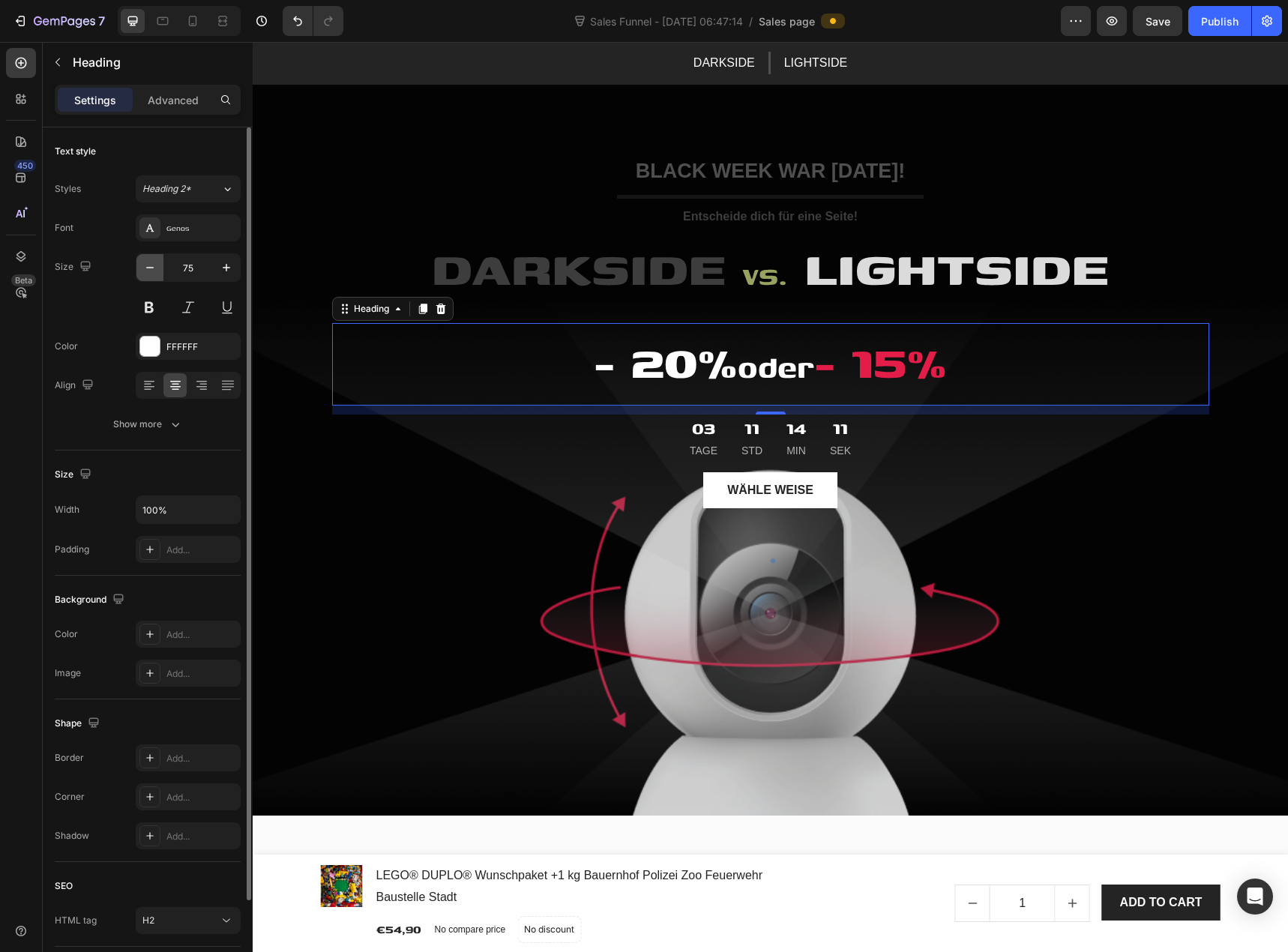
click at [151, 267] on icon "button" at bounding box center [149, 268] width 15 height 15
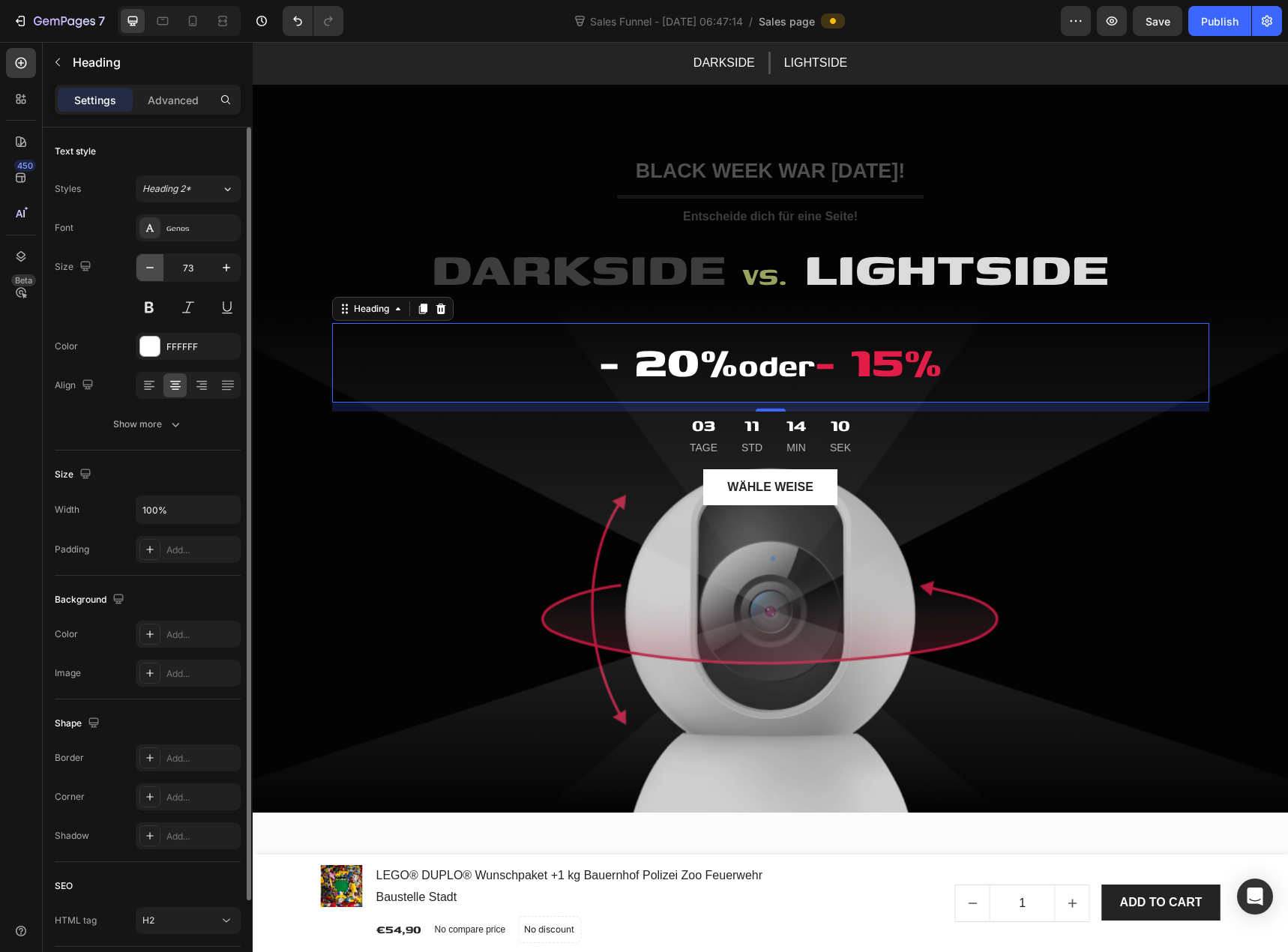
click at [151, 267] on icon "button" at bounding box center [149, 268] width 15 height 15
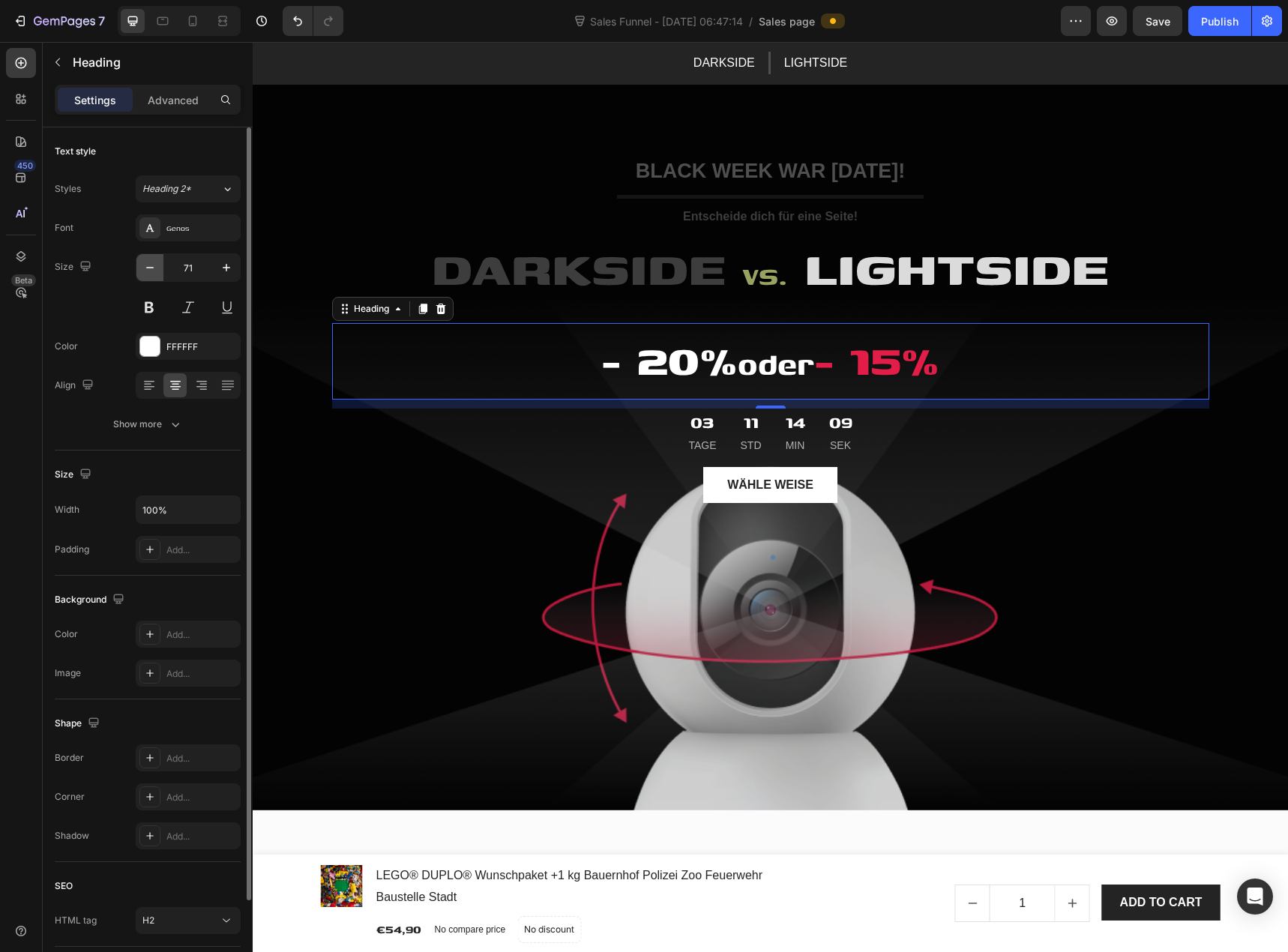
click at [151, 267] on icon "button" at bounding box center [149, 268] width 15 height 15
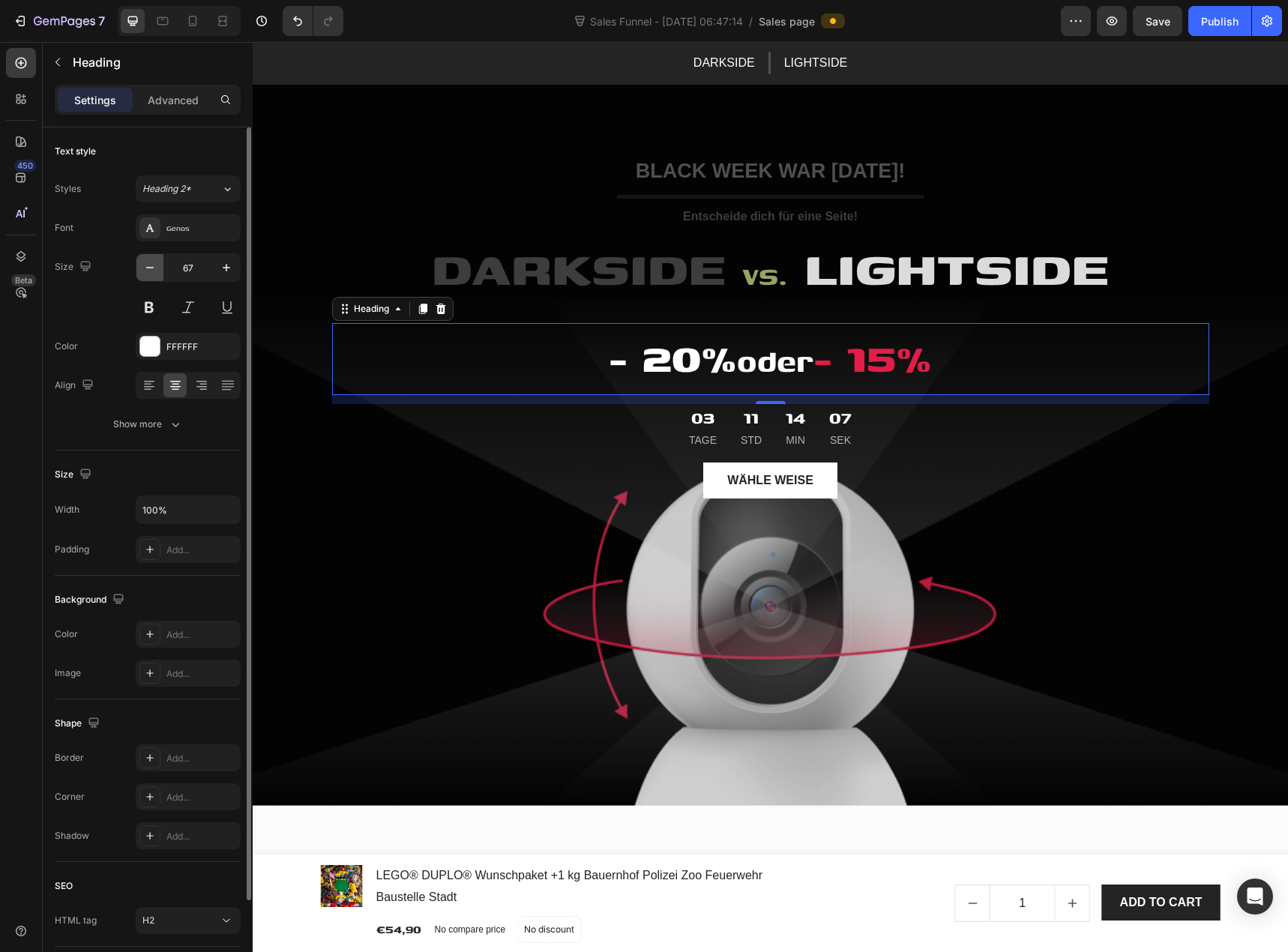
click at [151, 267] on icon "button" at bounding box center [149, 268] width 15 height 15
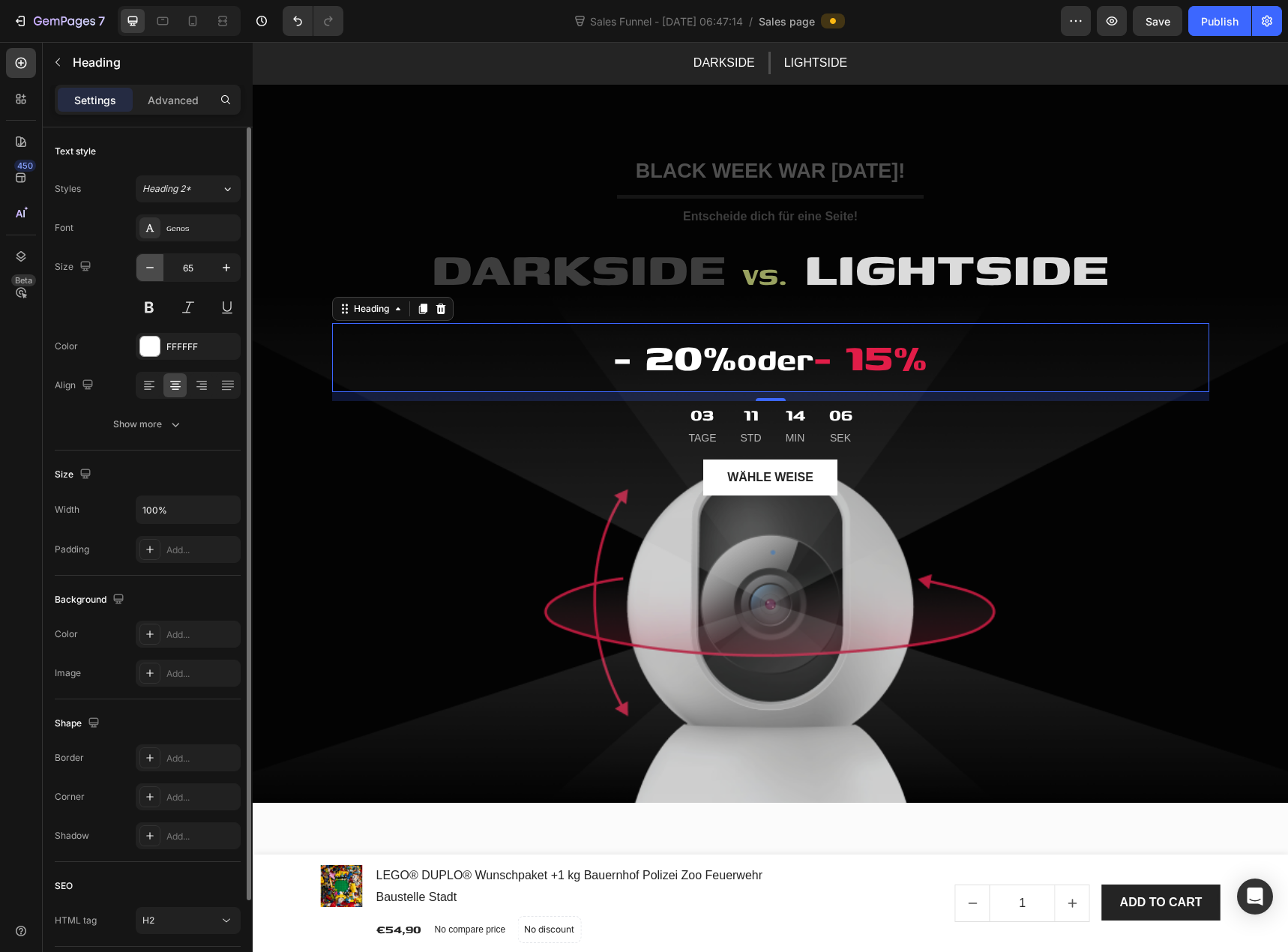
click at [151, 267] on icon "button" at bounding box center [149, 268] width 15 height 15
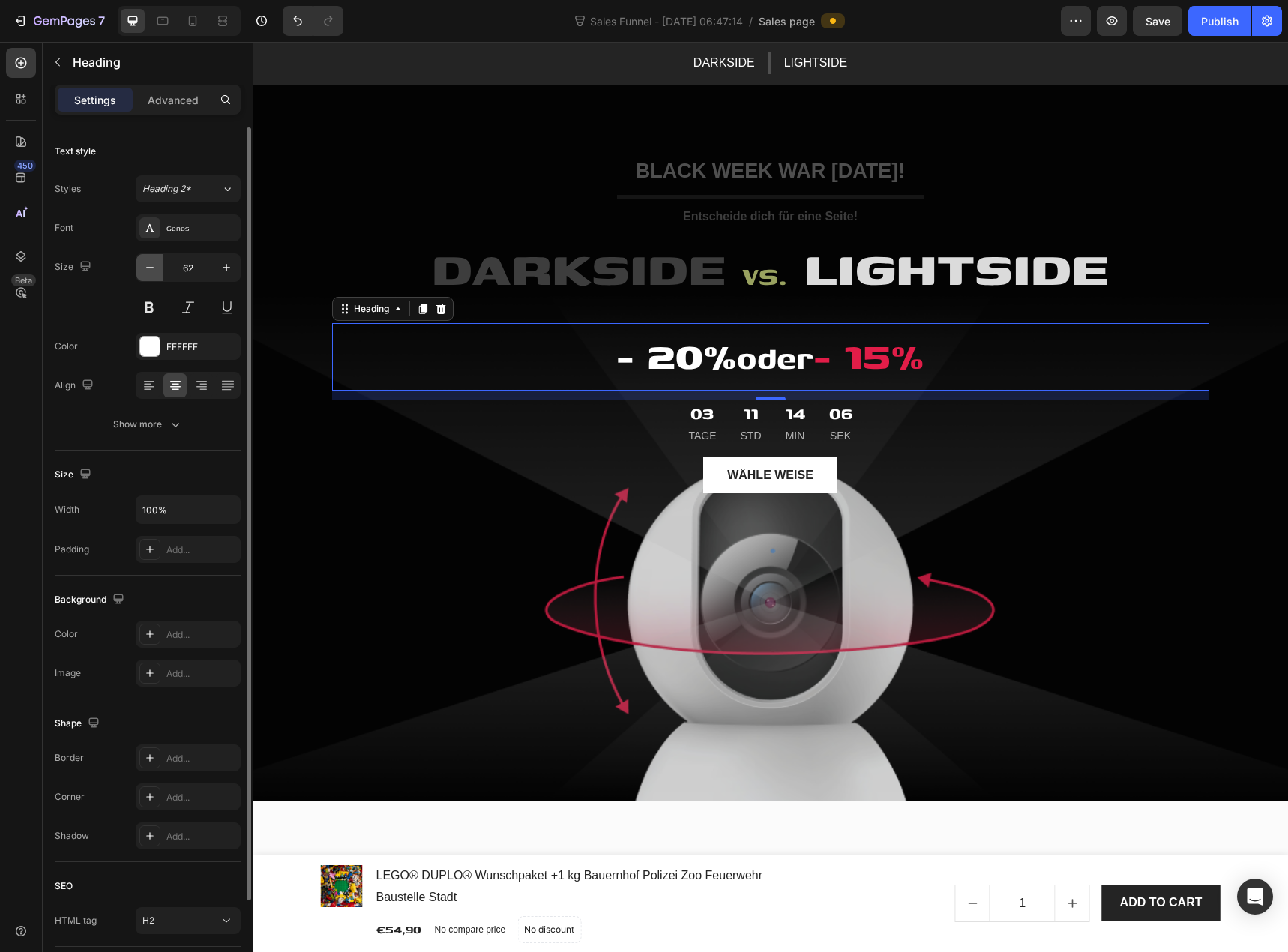
click at [151, 267] on icon "button" at bounding box center [149, 268] width 15 height 15
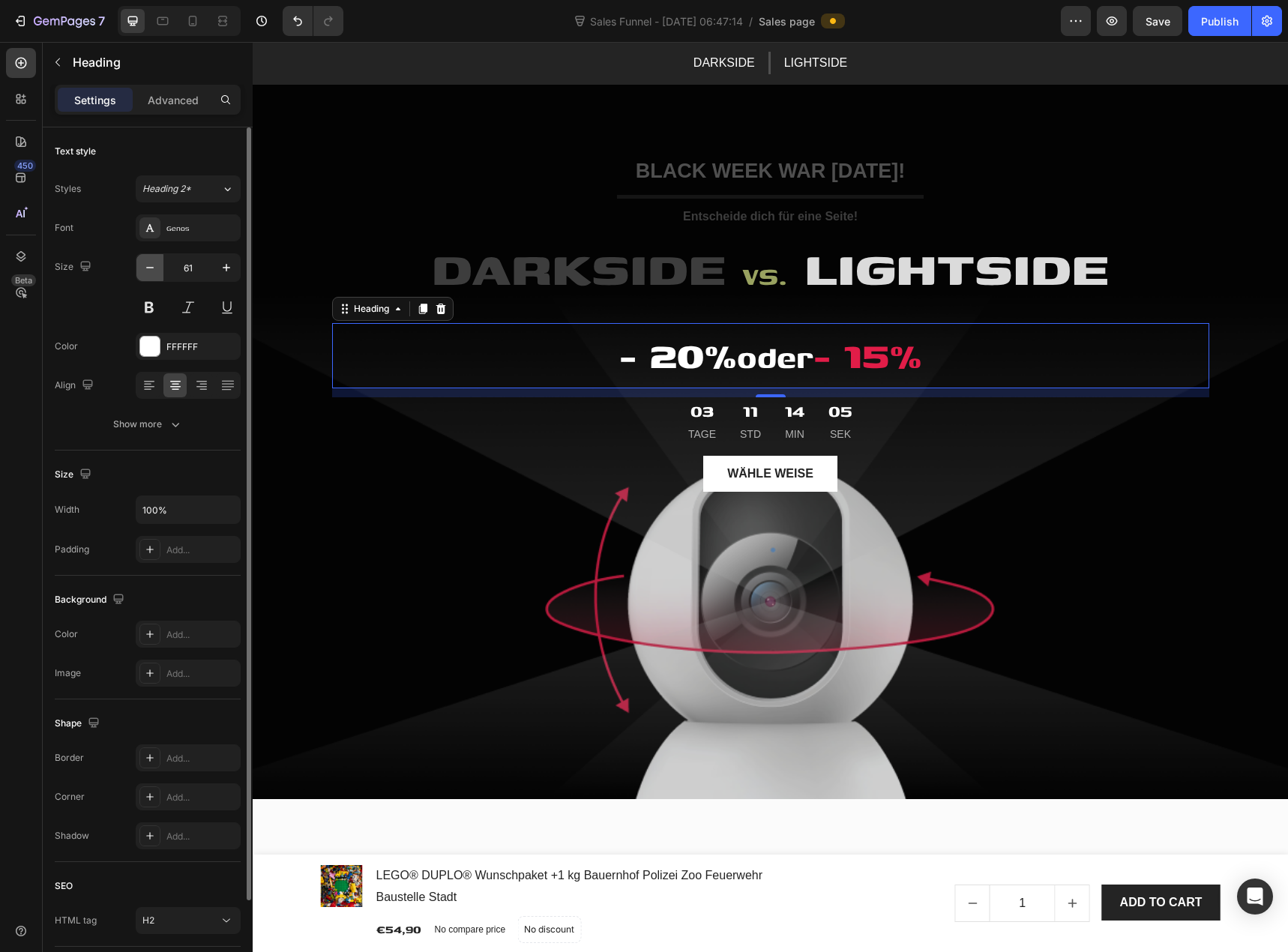
click at [151, 267] on icon "button" at bounding box center [149, 268] width 15 height 15
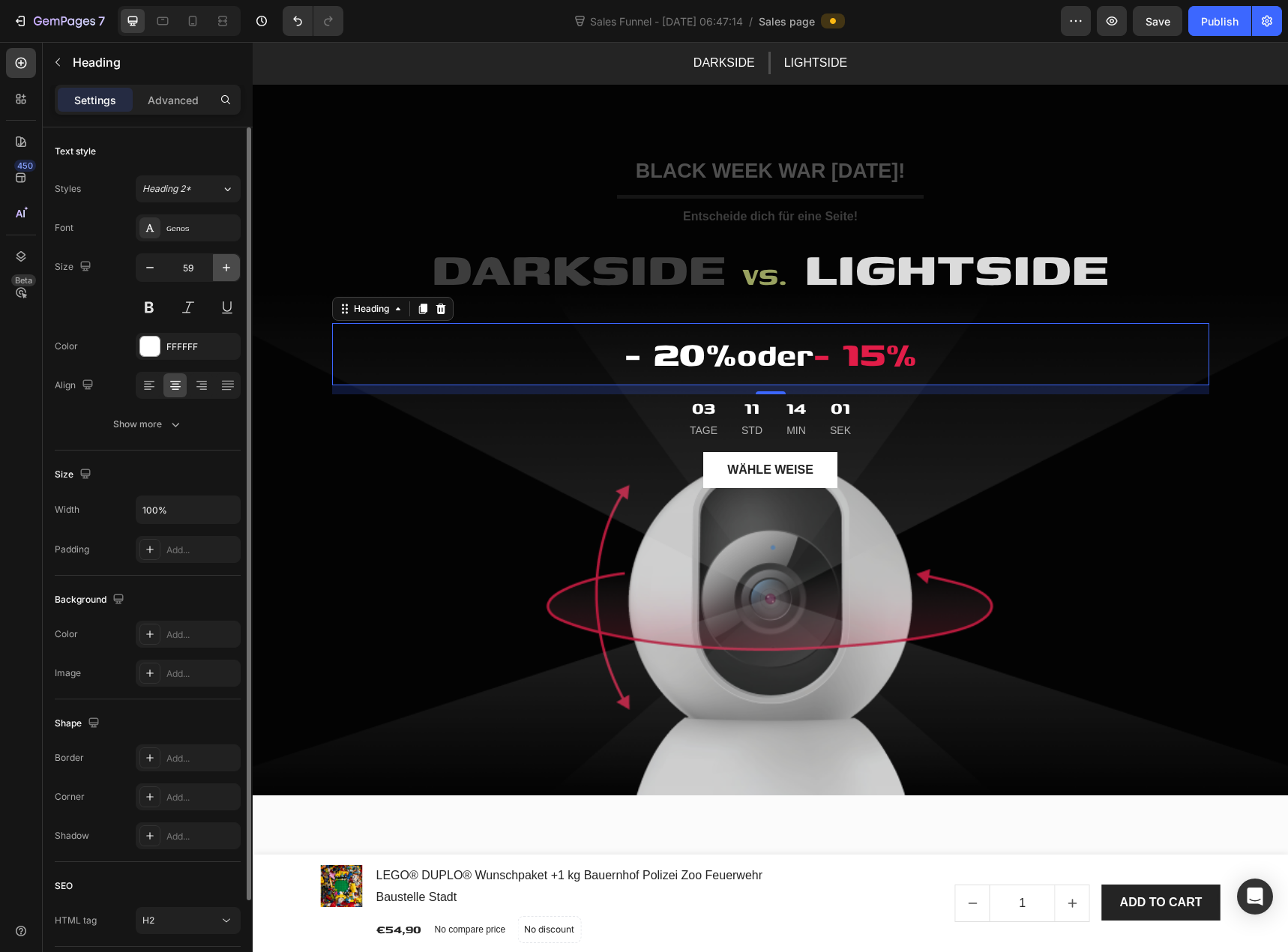
click at [218, 271] on button "button" at bounding box center [227, 268] width 27 height 27
type input "60"
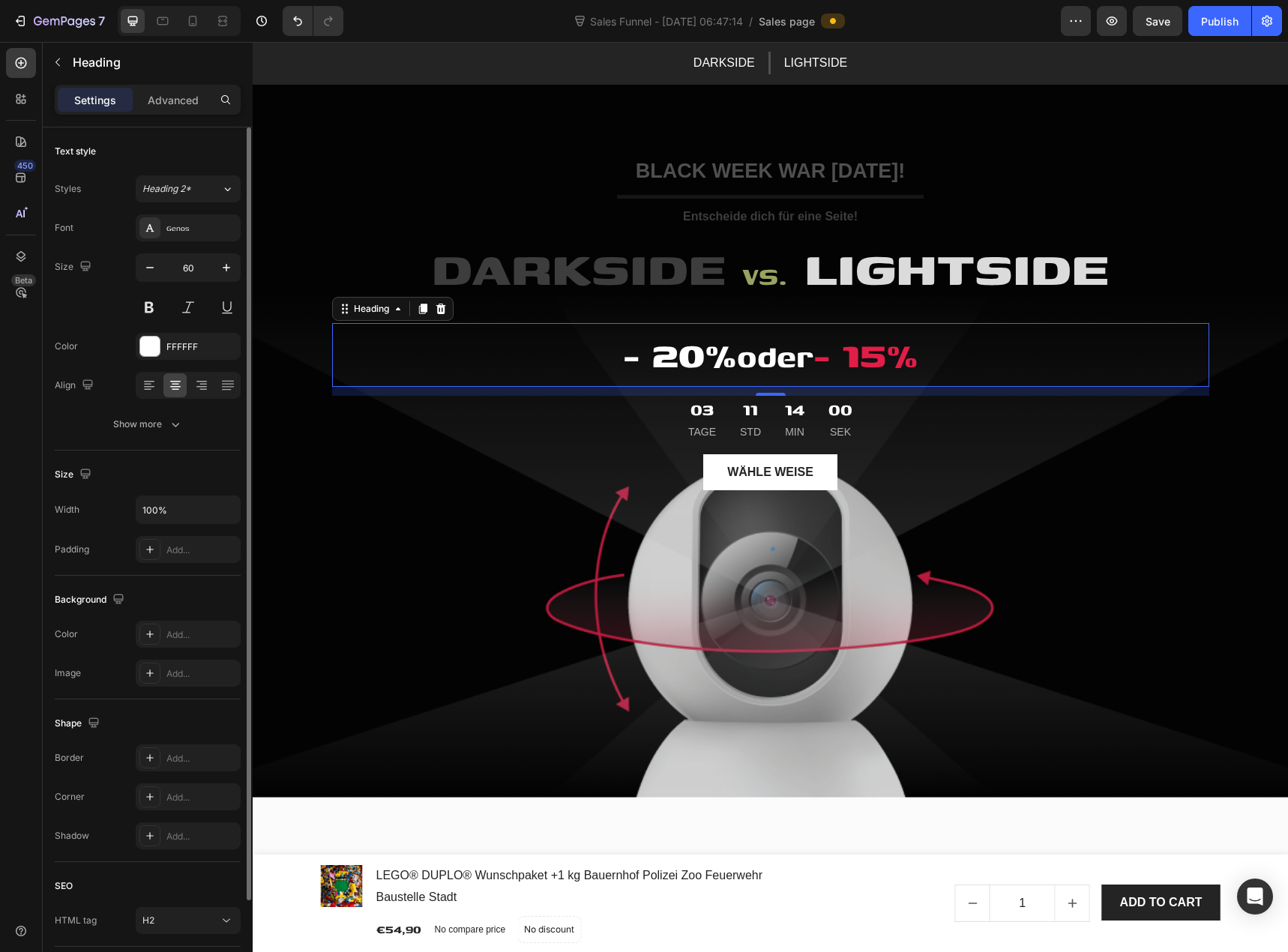
click at [117, 299] on div "Size 60" at bounding box center [148, 287] width 186 height 67
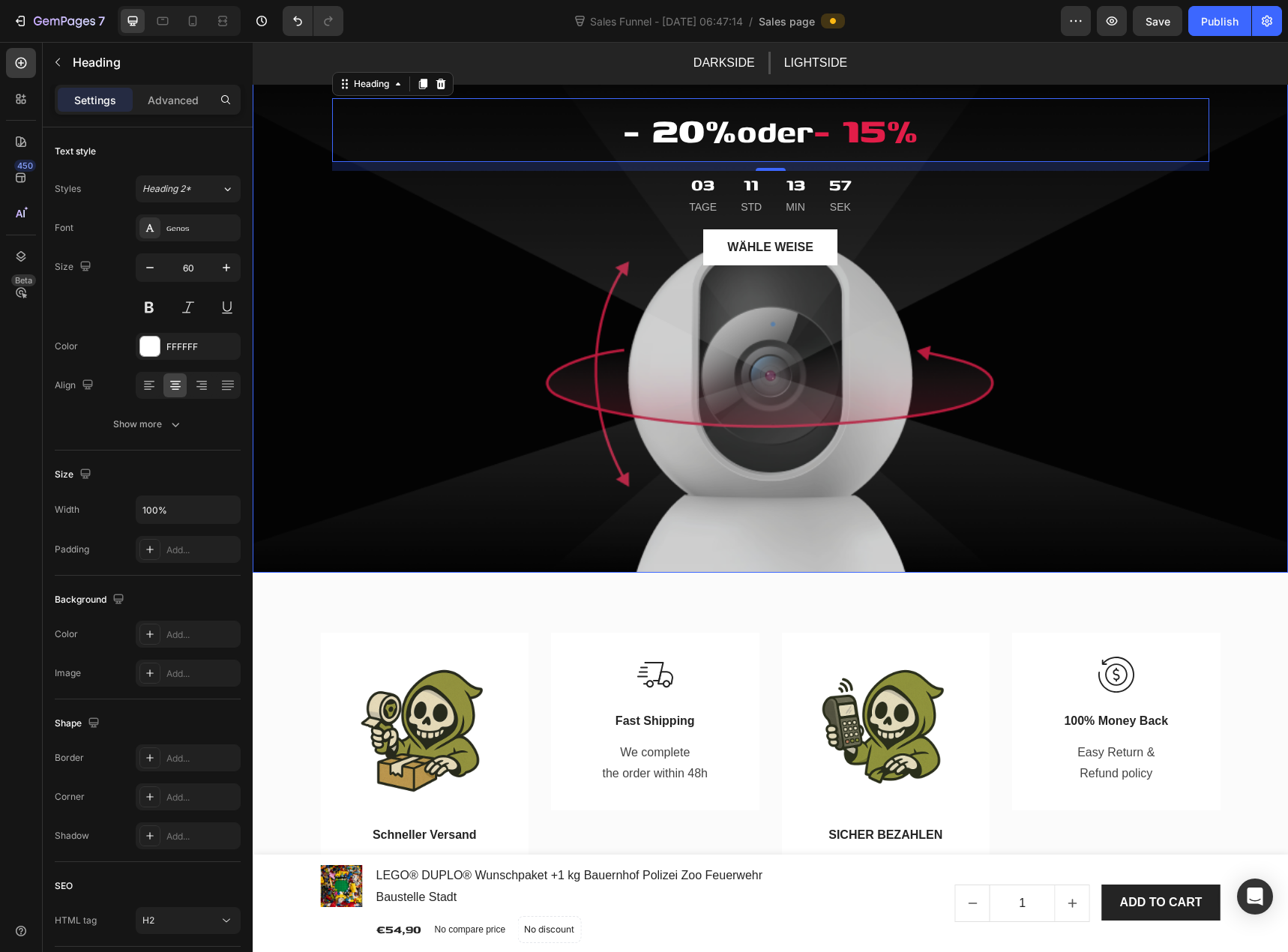
scroll to position [75, 0]
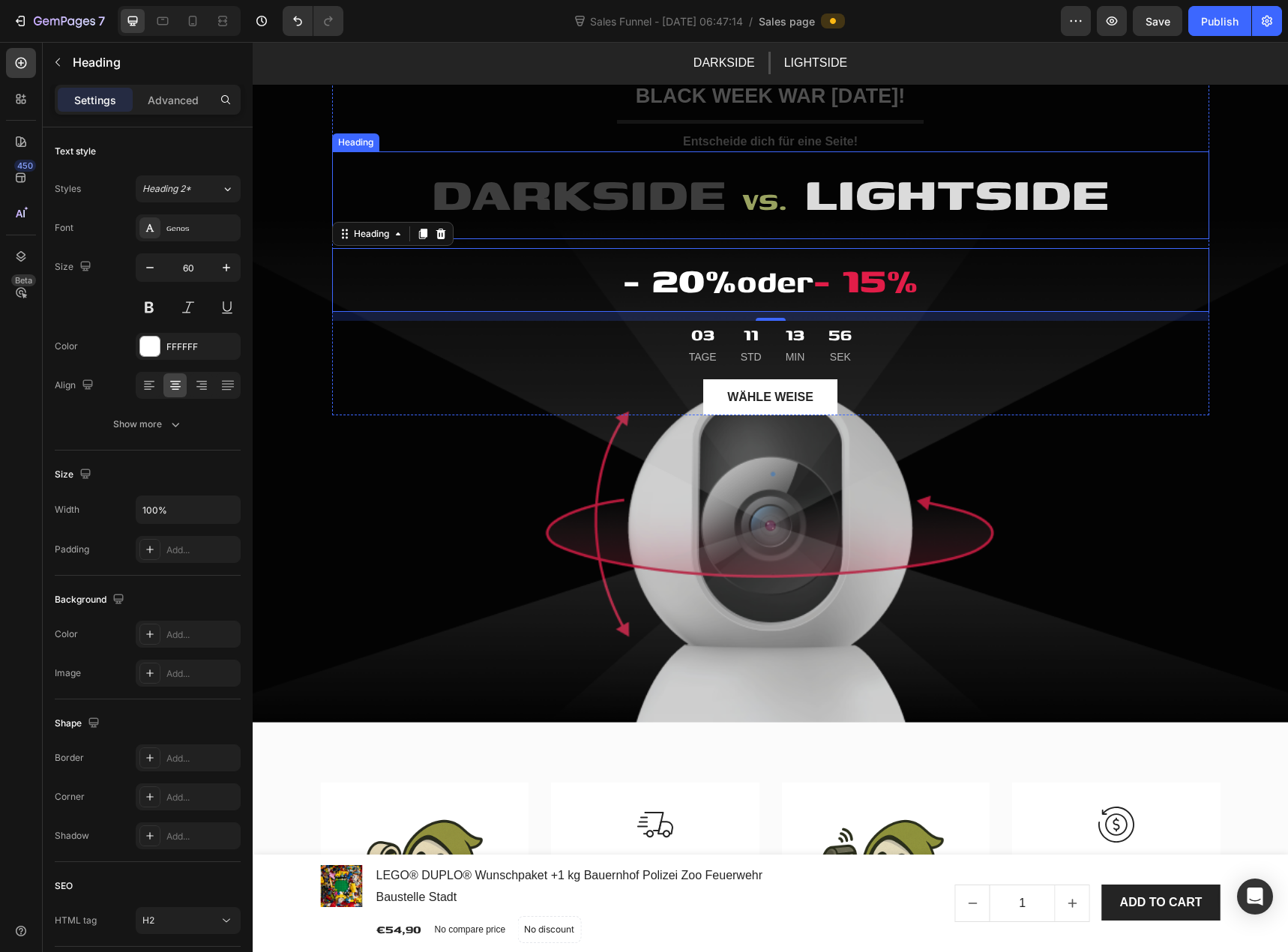
click at [743, 204] on strong "vs." at bounding box center [765, 198] width 45 height 45
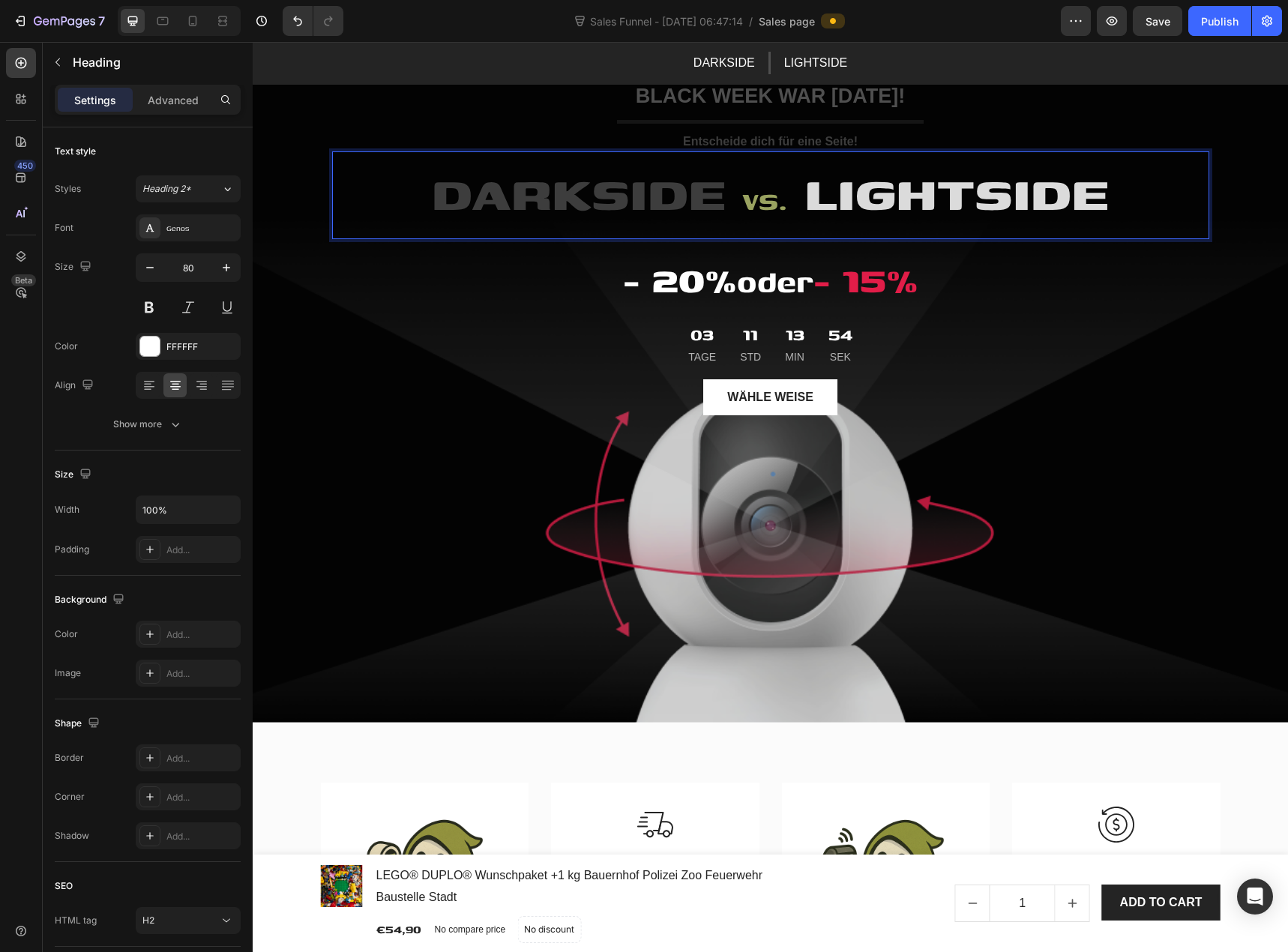
click at [736, 202] on p "DARKSIDE vs. LIGHTSIDE" at bounding box center [771, 195] width 874 height 85
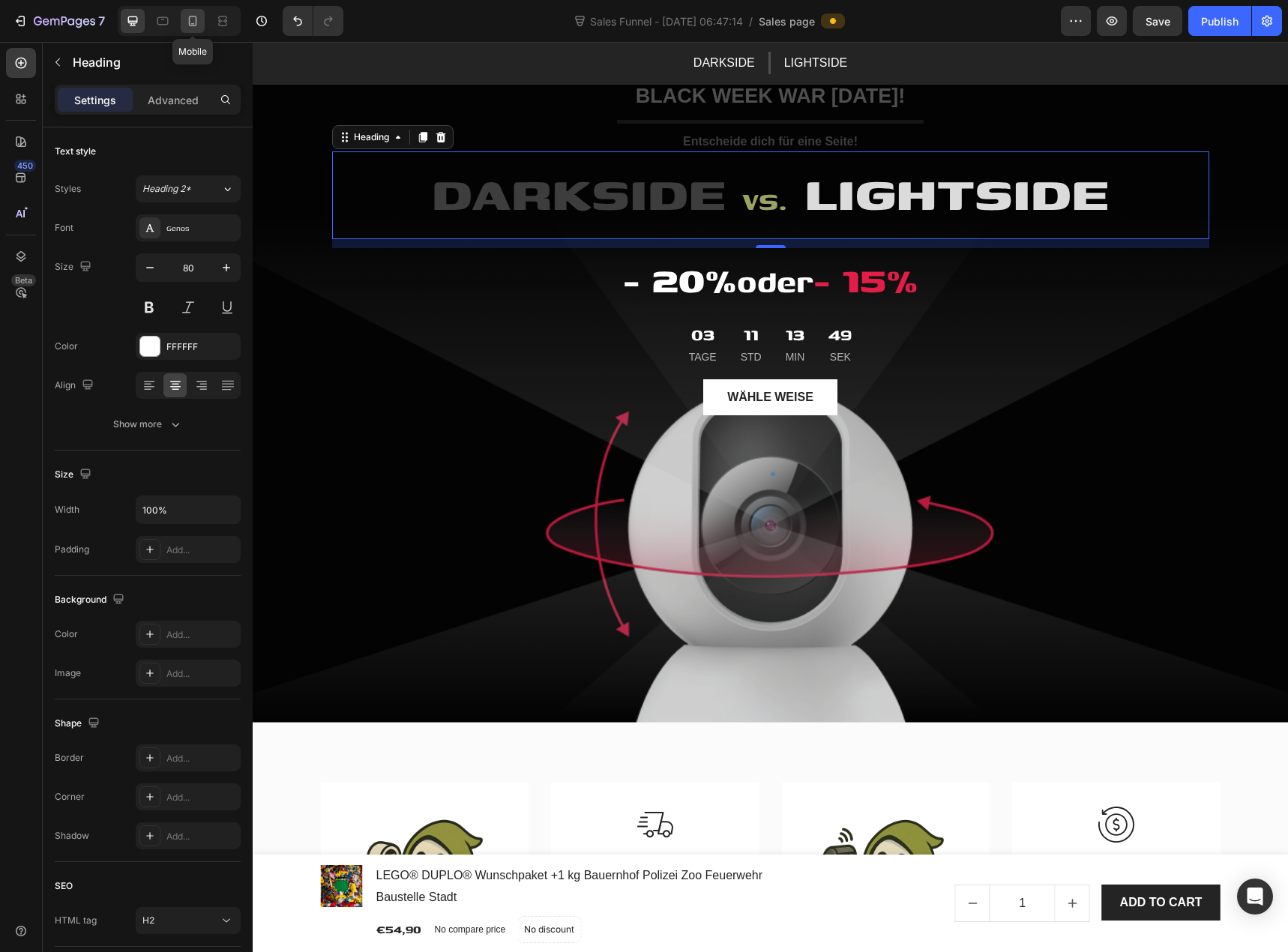
click at [192, 22] on icon at bounding box center [192, 21] width 15 height 15
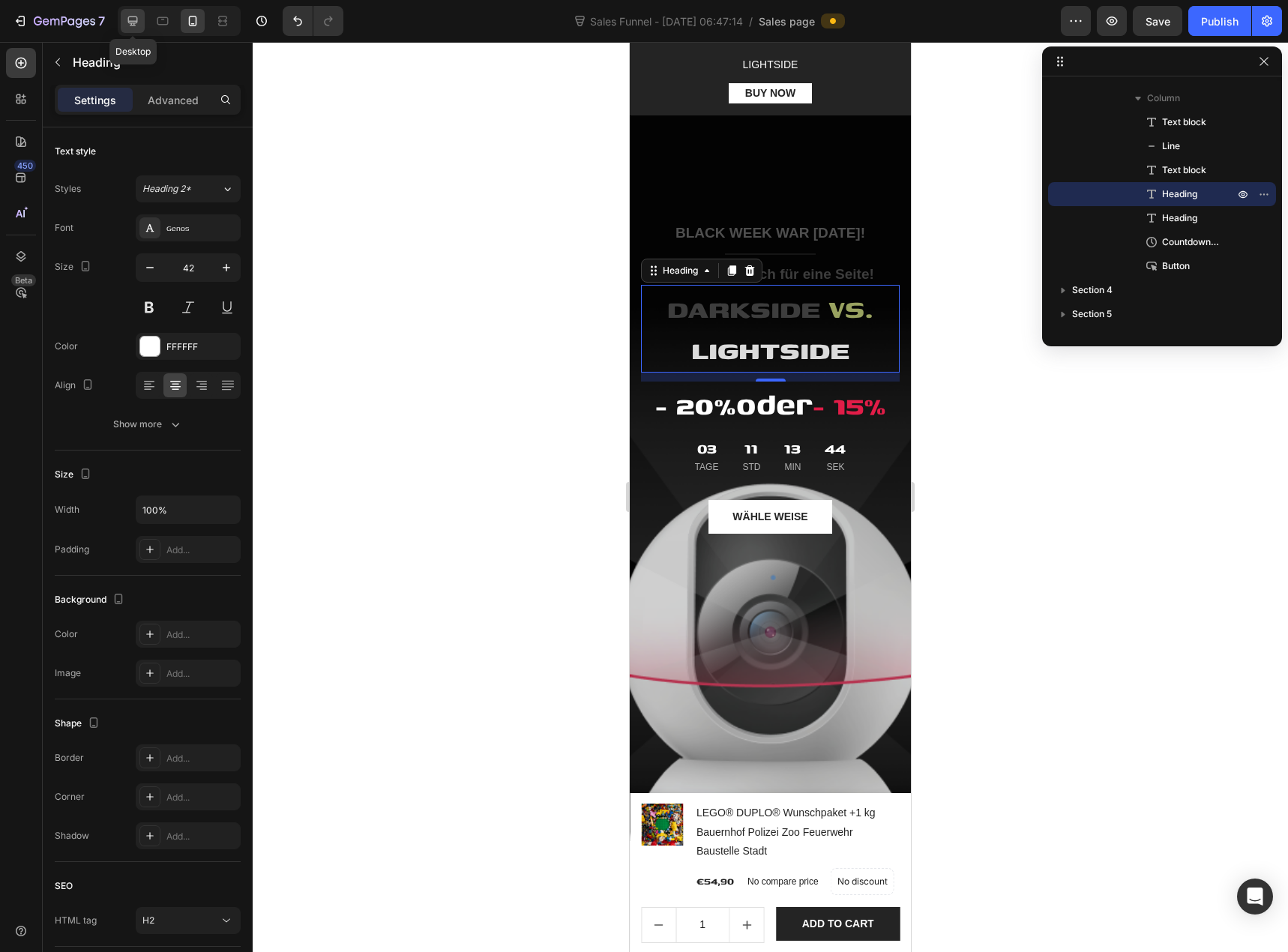
click at [135, 26] on icon at bounding box center [133, 21] width 10 height 10
type input "80"
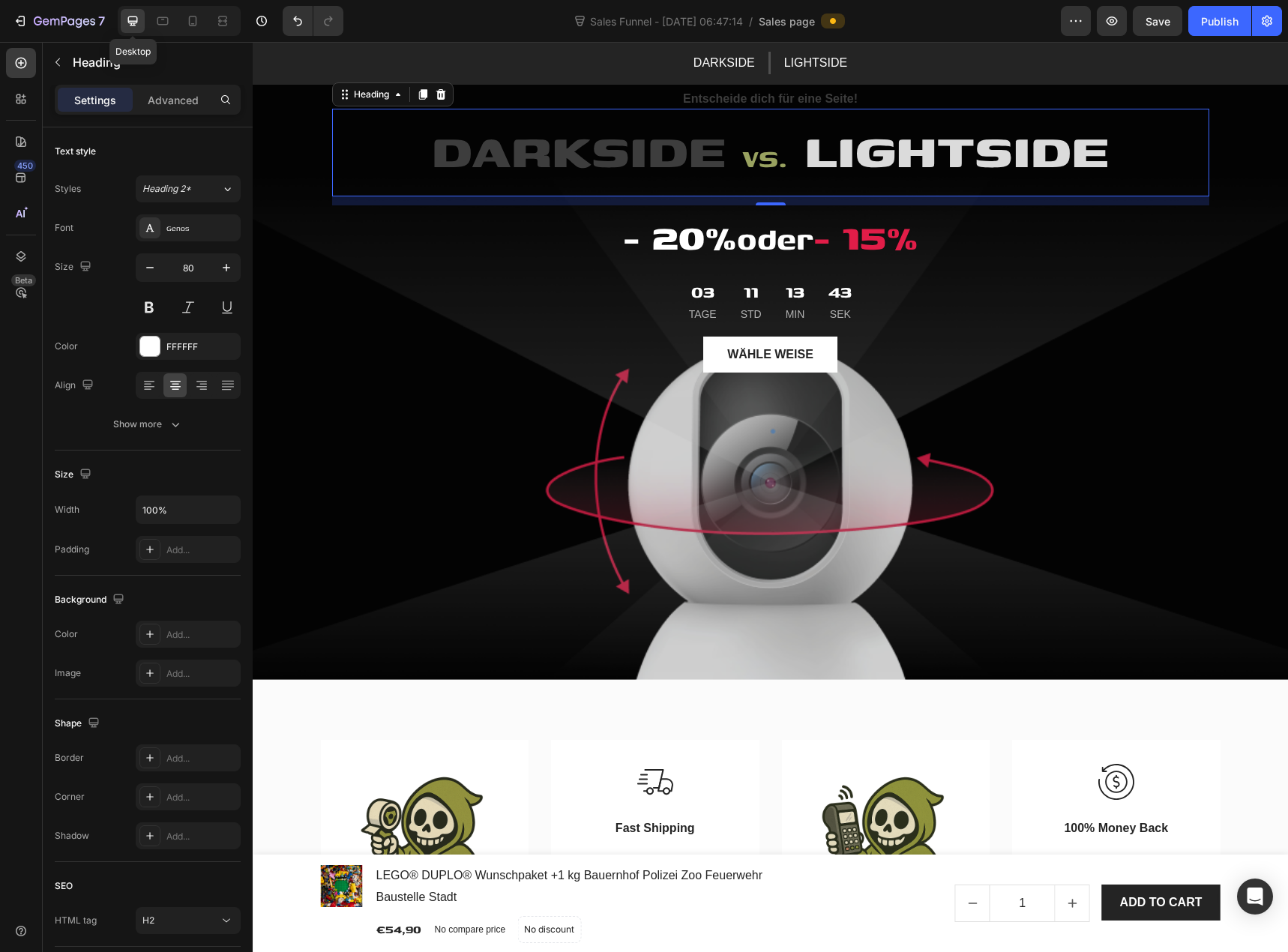
scroll to position [132, 0]
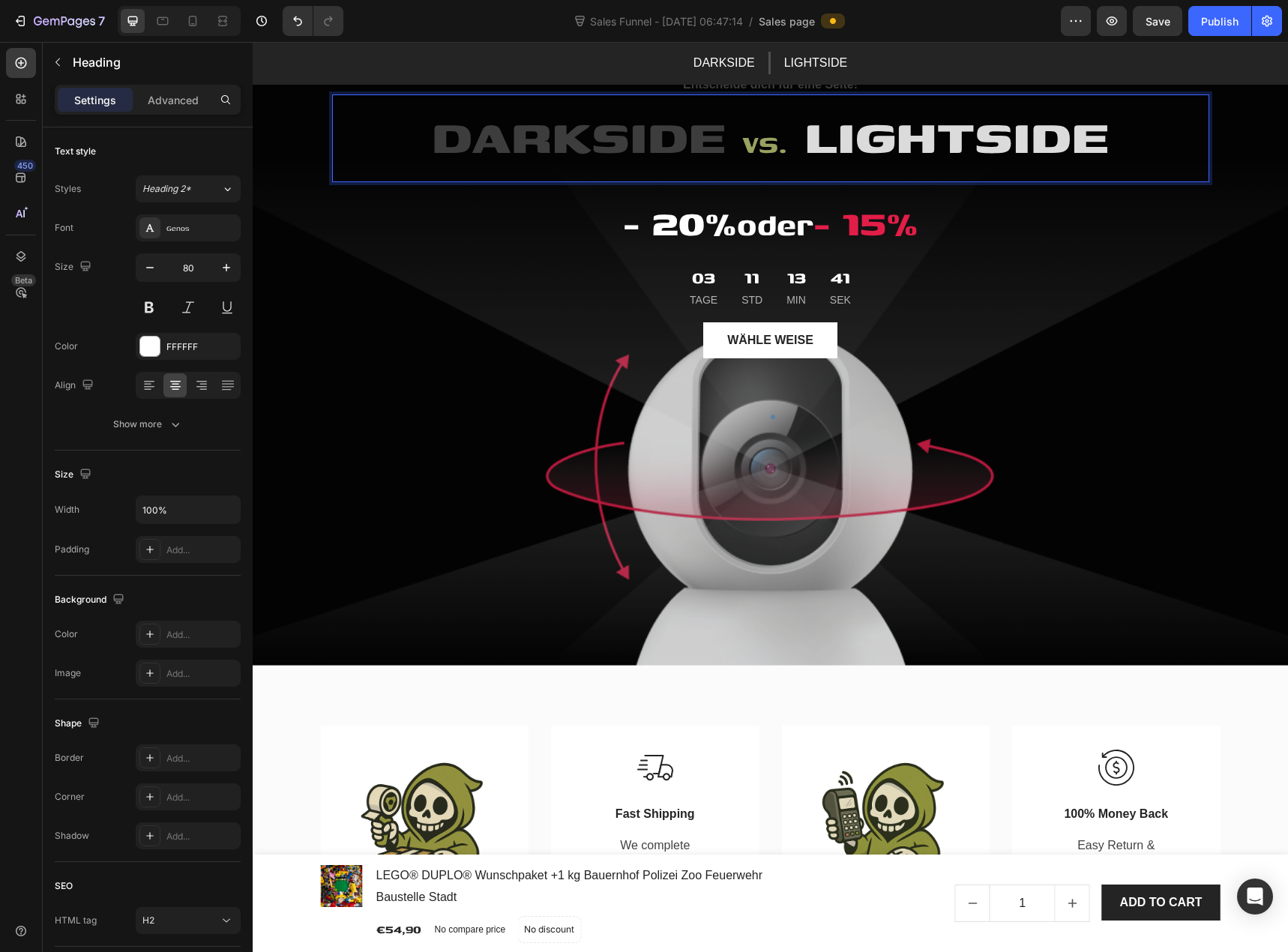
click at [743, 148] on strong "vs." at bounding box center [765, 141] width 45 height 45
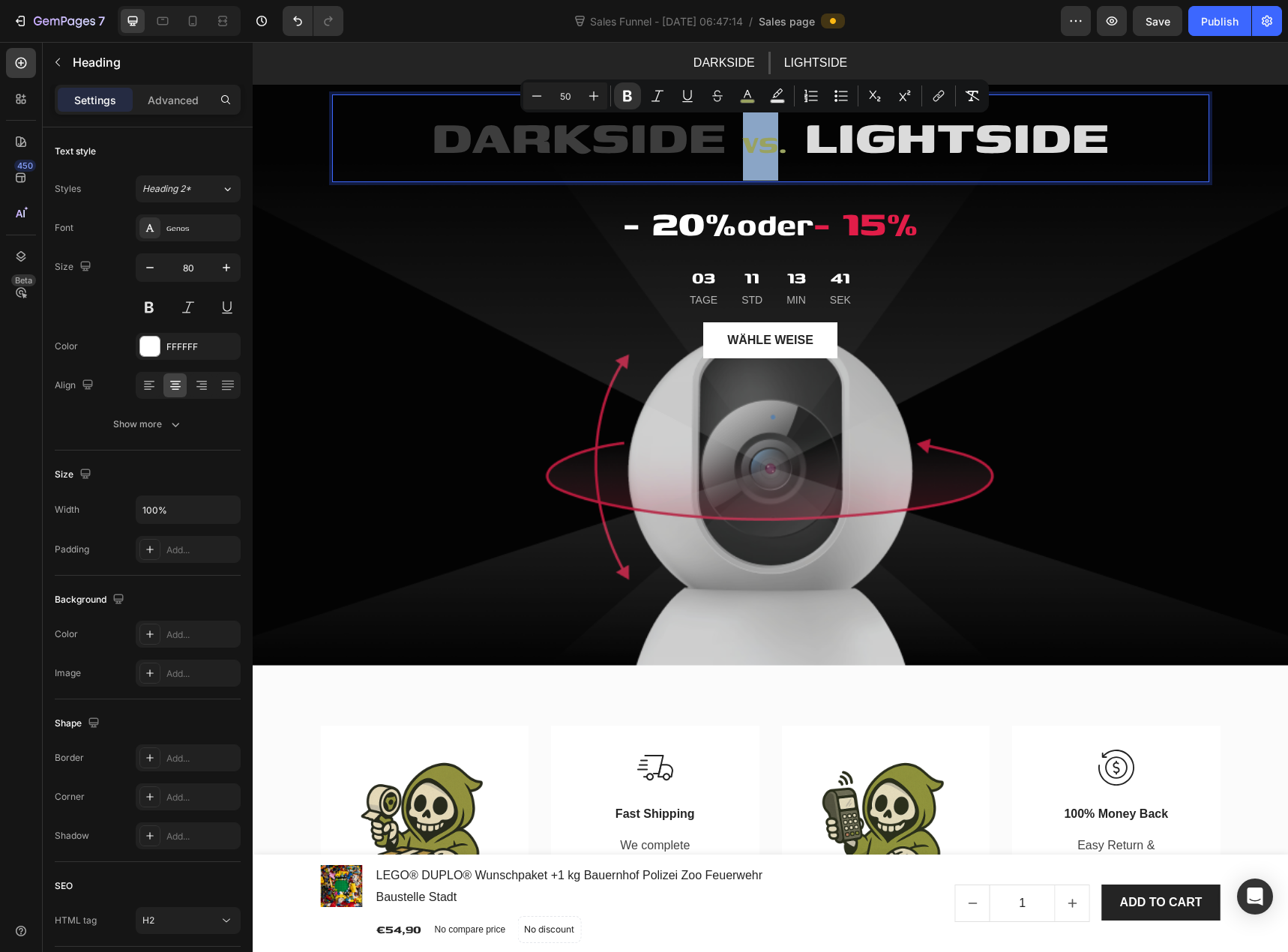
click at [743, 148] on strong "vs." at bounding box center [765, 141] width 45 height 45
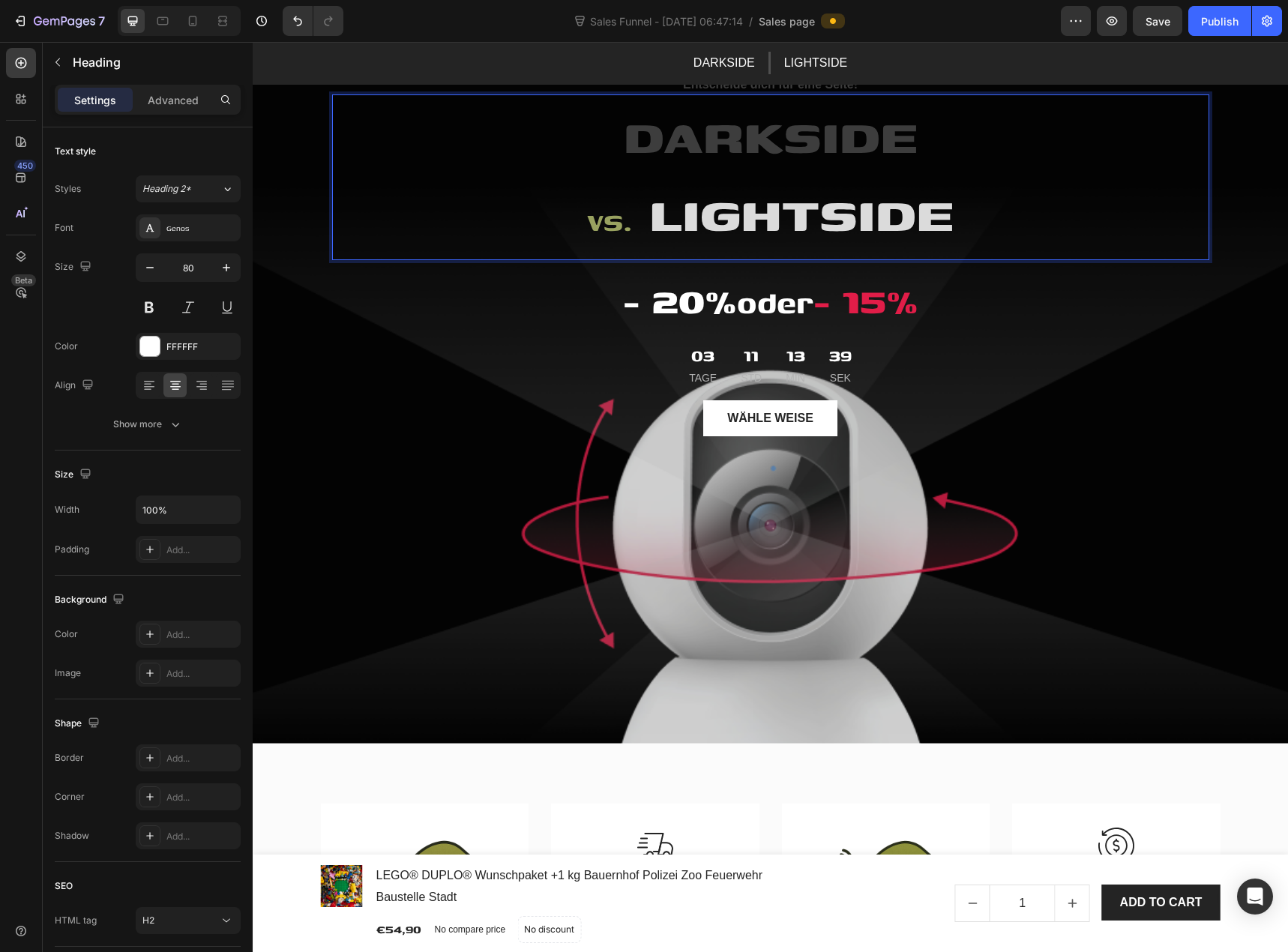
click at [649, 220] on span "LIGHTSIDE" at bounding box center [802, 212] width 304 height 72
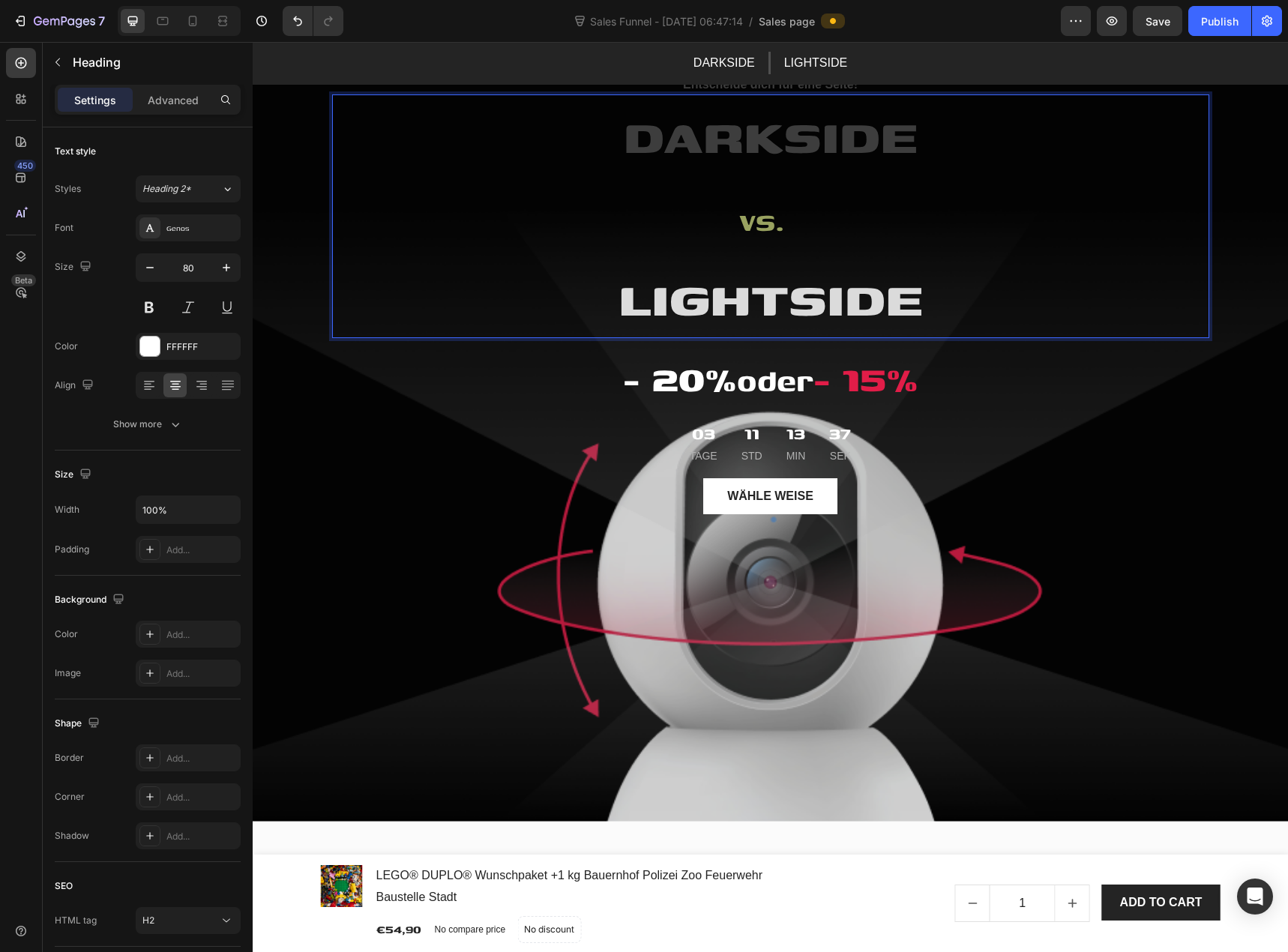
click at [795, 273] on span "LIGHTSIDE" at bounding box center [771, 297] width 304 height 72
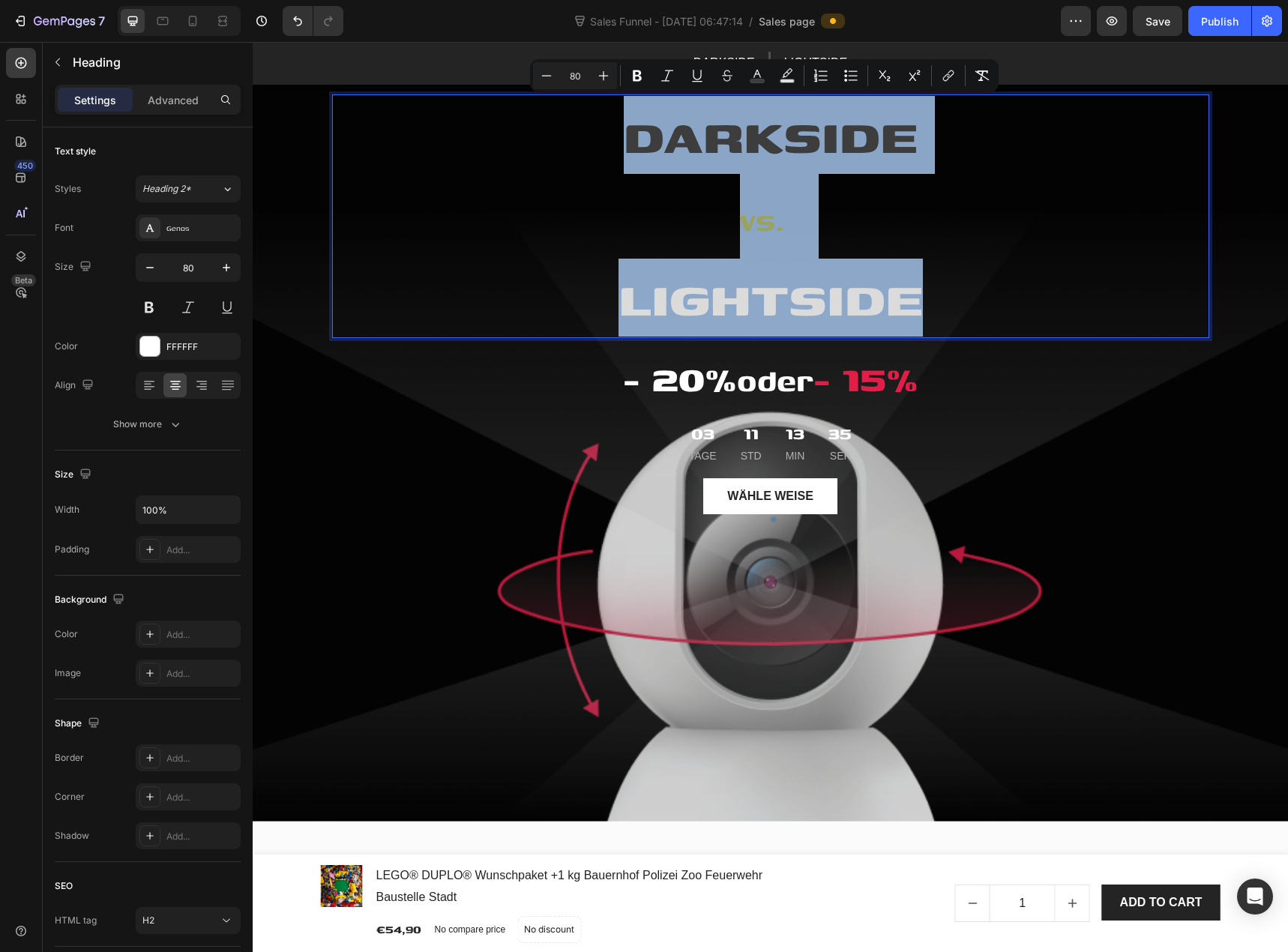
drag, startPoint x: 921, startPoint y: 299, endPoint x: 630, endPoint y: 156, distance: 324.2
click at [630, 156] on p "DARKSIDE vs. LIGHTSIDE" at bounding box center [771, 216] width 874 height 241
click at [751, 222] on strong "vs." at bounding box center [762, 219] width 45 height 45
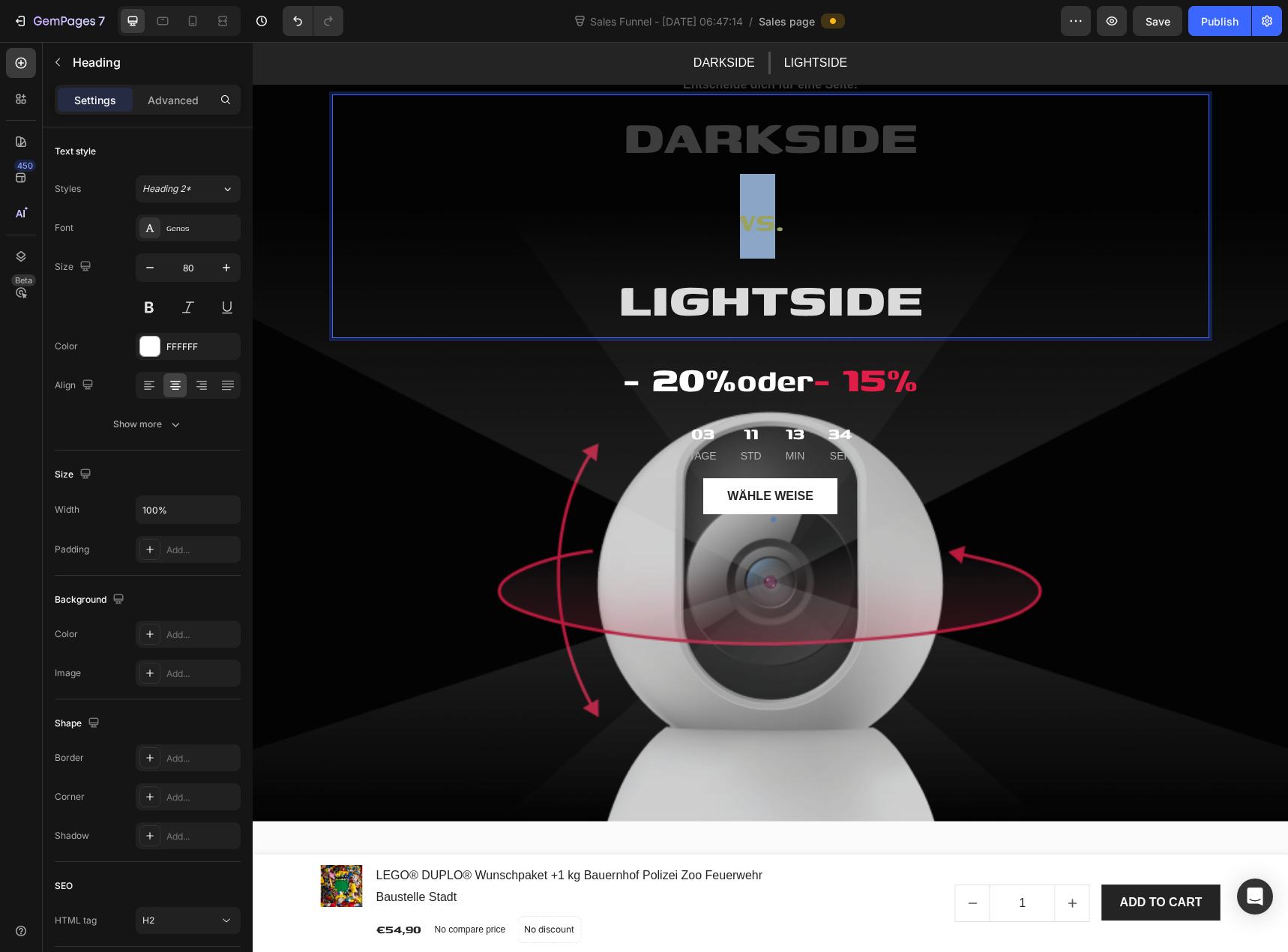
click at [751, 222] on strong "vs." at bounding box center [762, 219] width 45 height 45
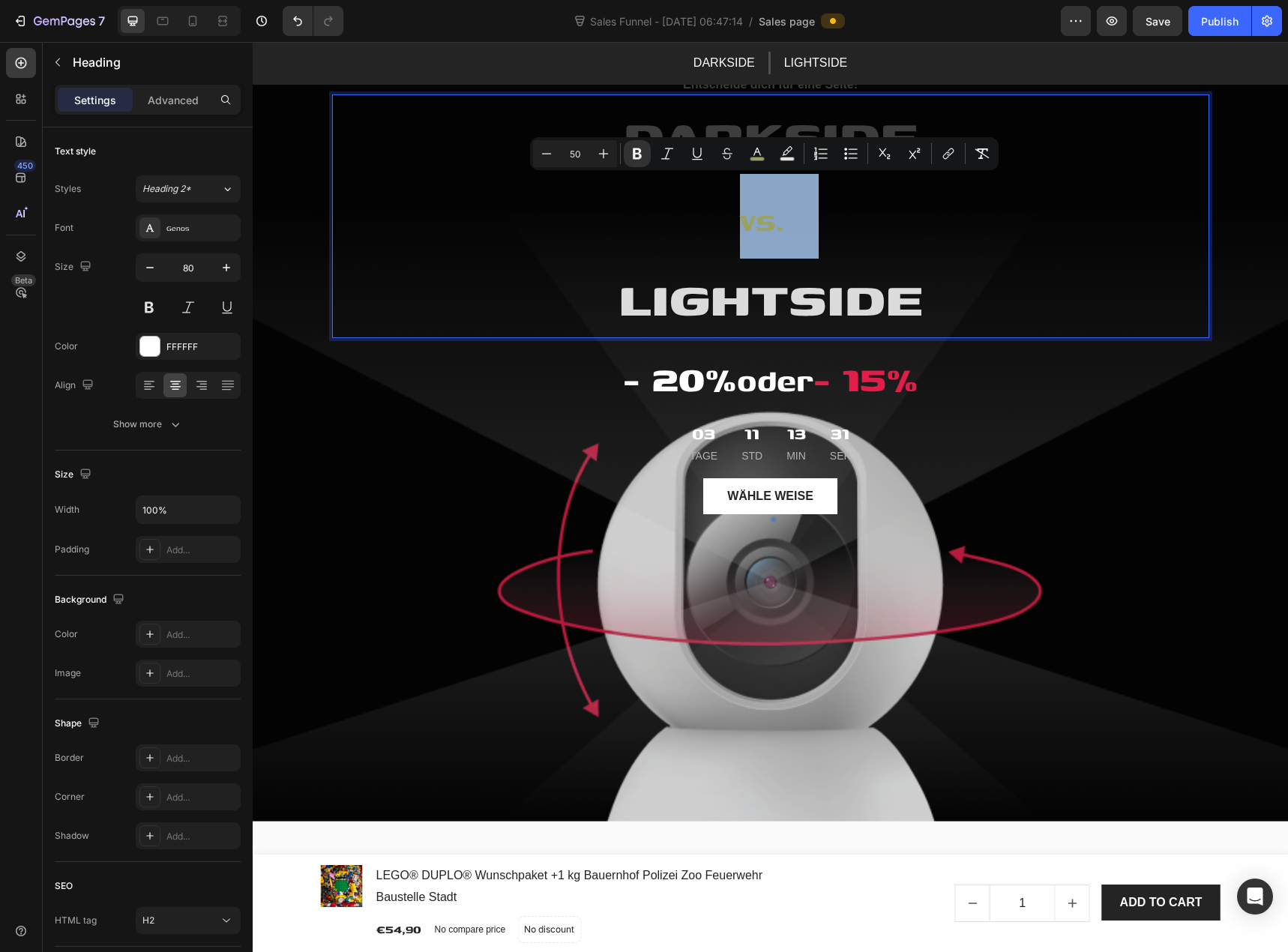
type input "80"
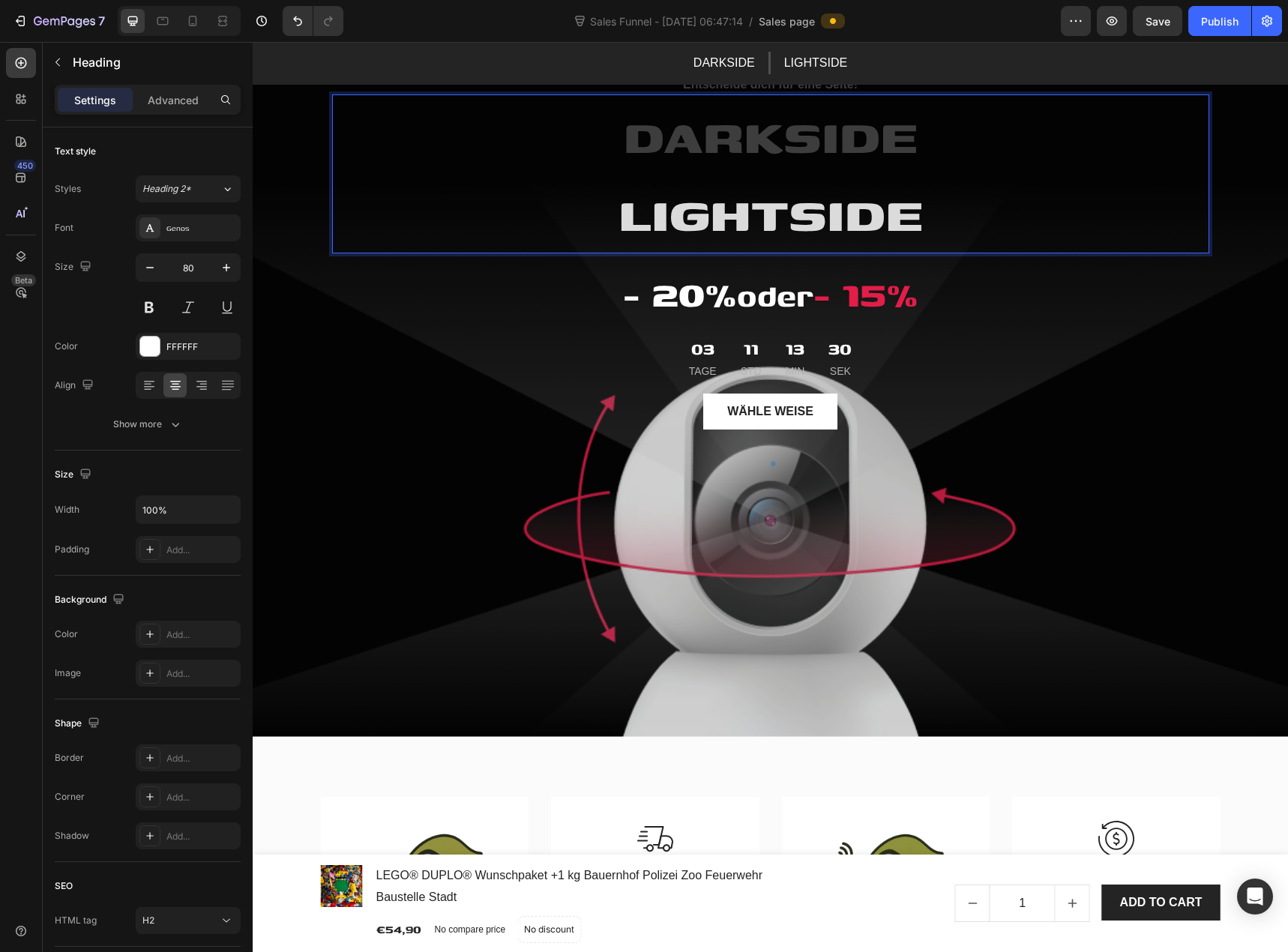
click at [762, 227] on span "LIGHTSIDE" at bounding box center [771, 212] width 304 height 72
click at [781, 220] on span "LIGHTSIDE" at bounding box center [771, 212] width 304 height 72
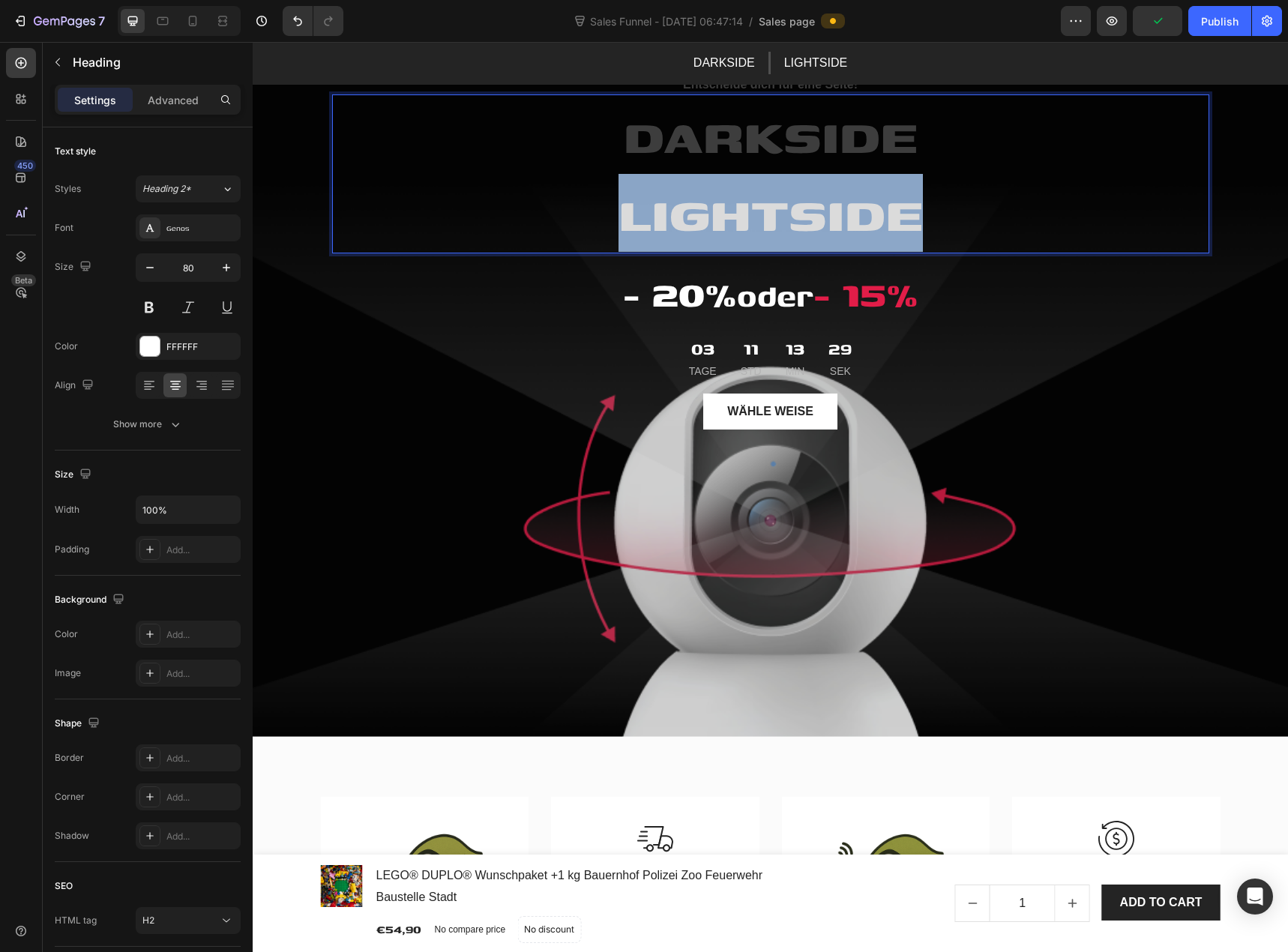
click at [781, 220] on span "LIGHTSIDE" at bounding box center [771, 212] width 304 height 72
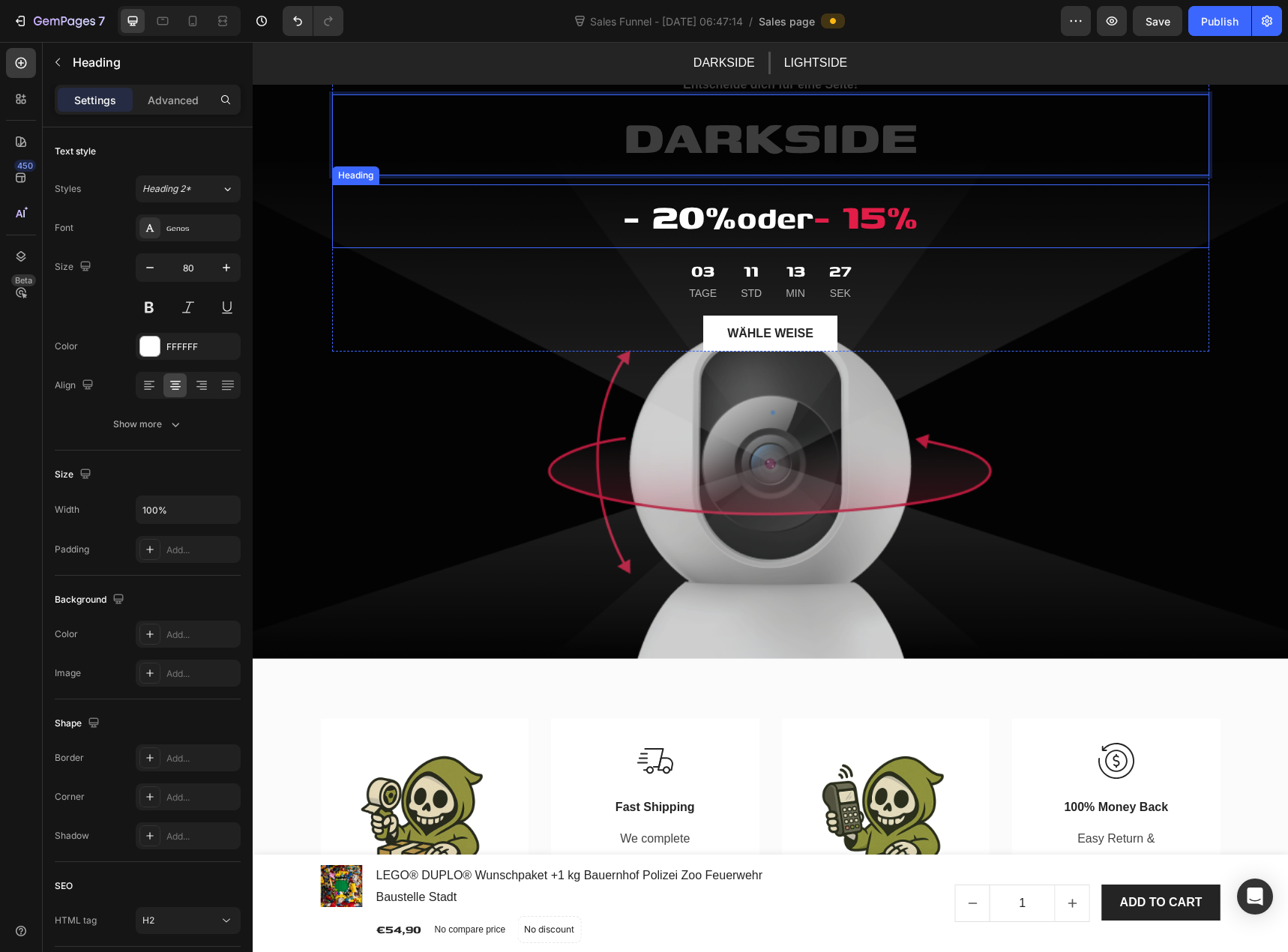
click at [521, 243] on h2 "- 20% oder - 15%" at bounding box center [771, 217] width 877 height 64
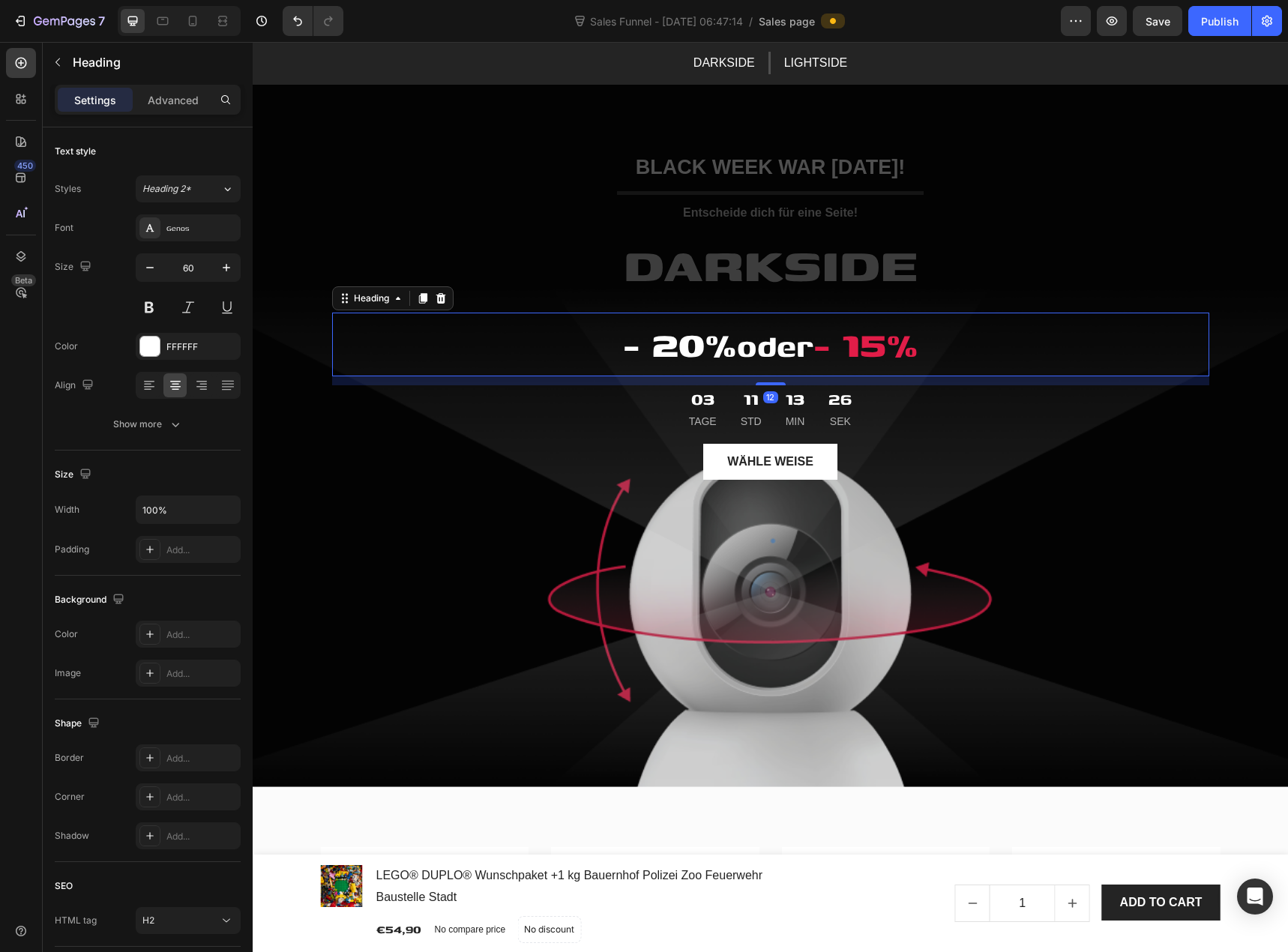
scroll to position [0, 0]
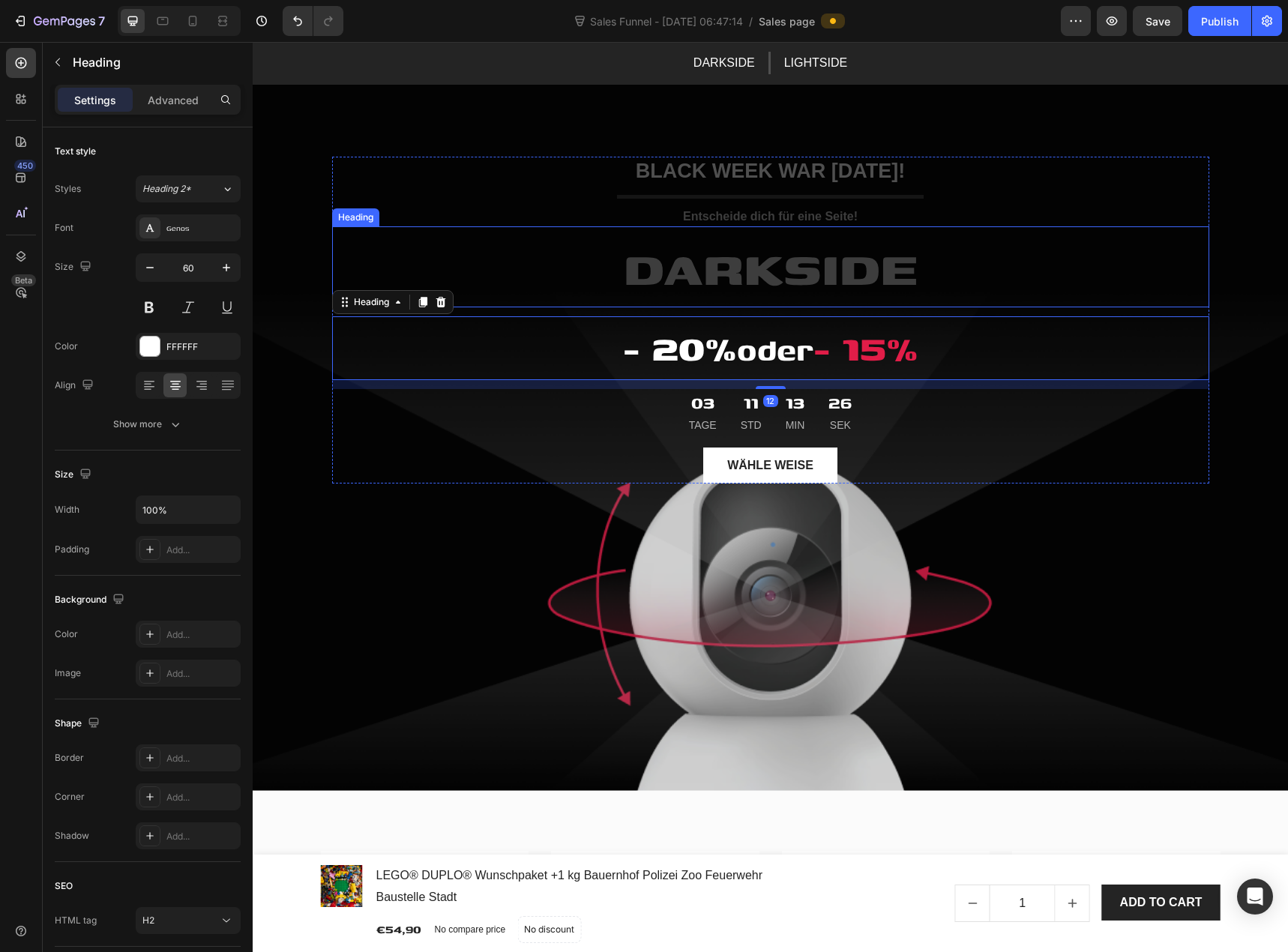
click at [714, 269] on span "DARKSIDE" at bounding box center [771, 267] width 294 height 72
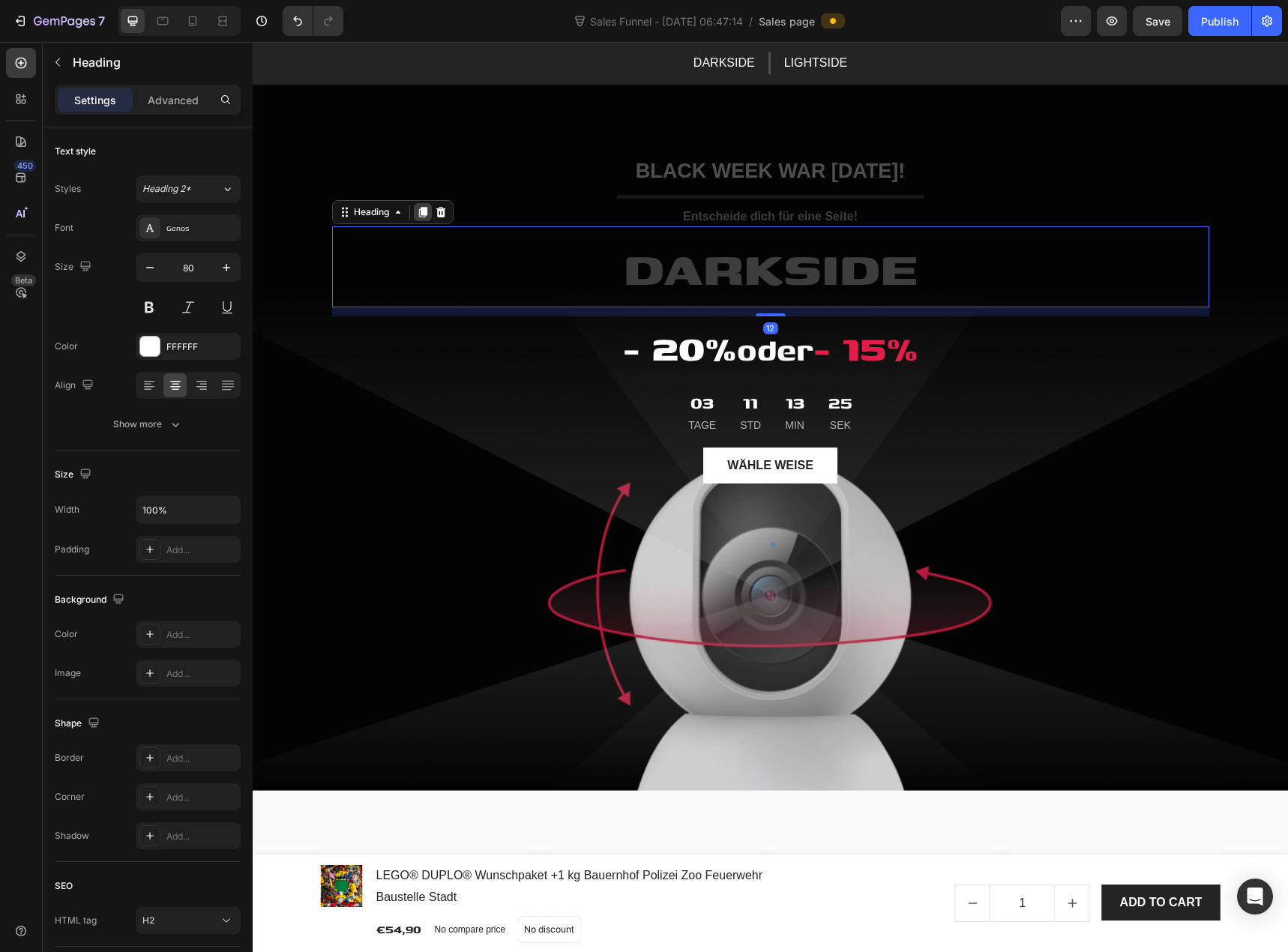
click at [418, 210] on icon at bounding box center [422, 212] width 8 height 11
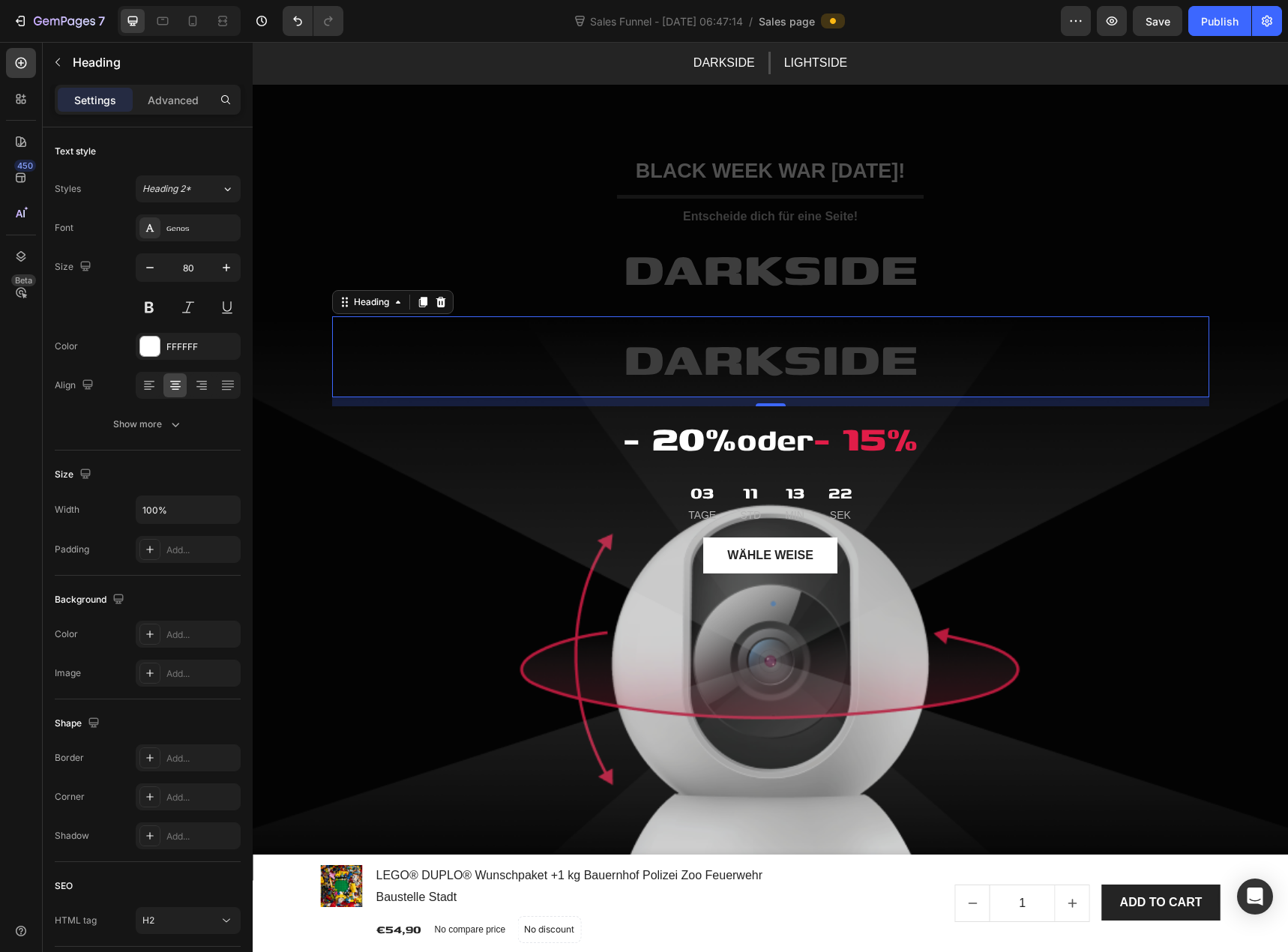
click at [421, 302] on icon at bounding box center [422, 302] width 8 height 11
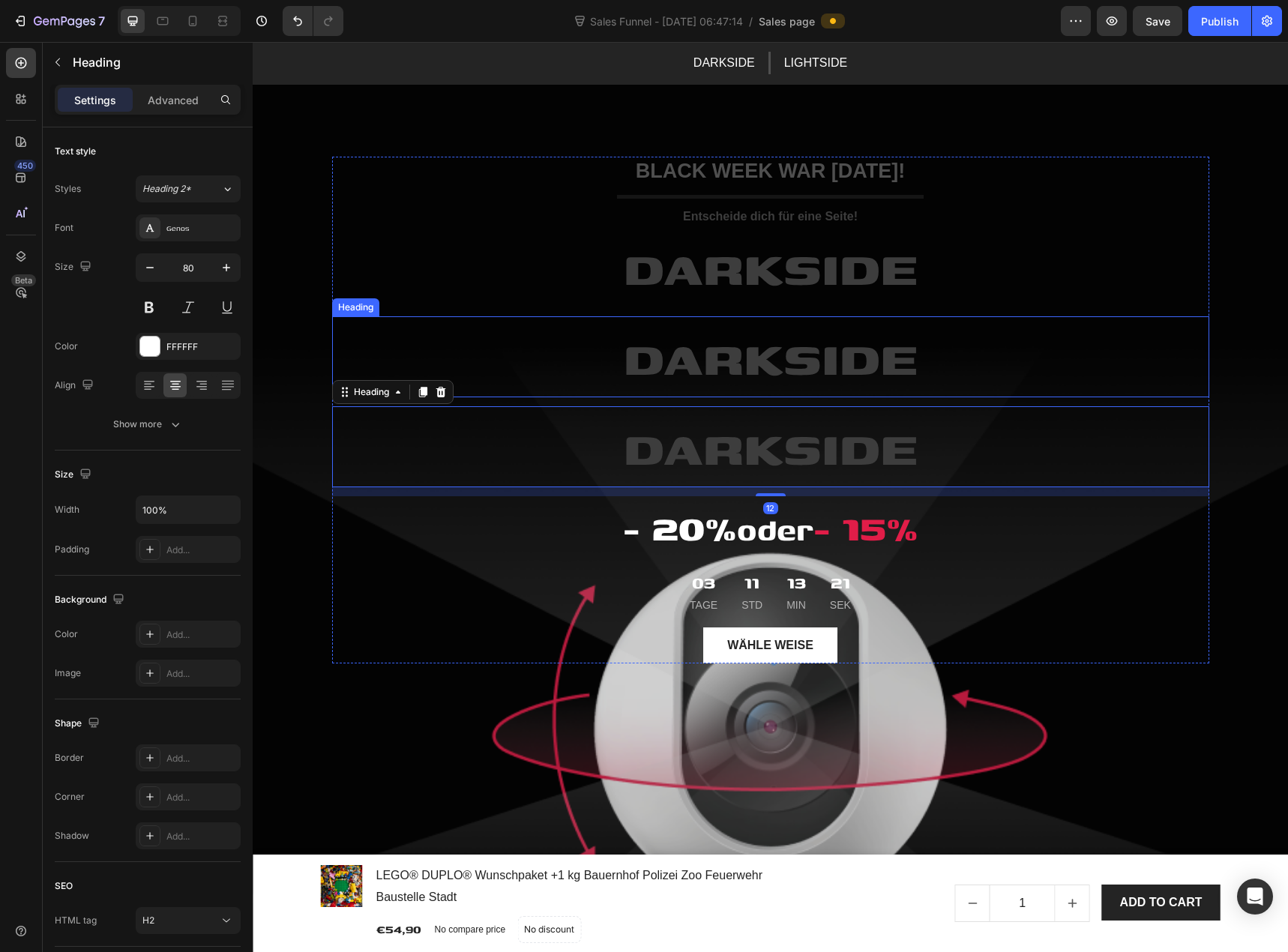
click at [772, 362] on span "DARKSIDE" at bounding box center [771, 356] width 294 height 72
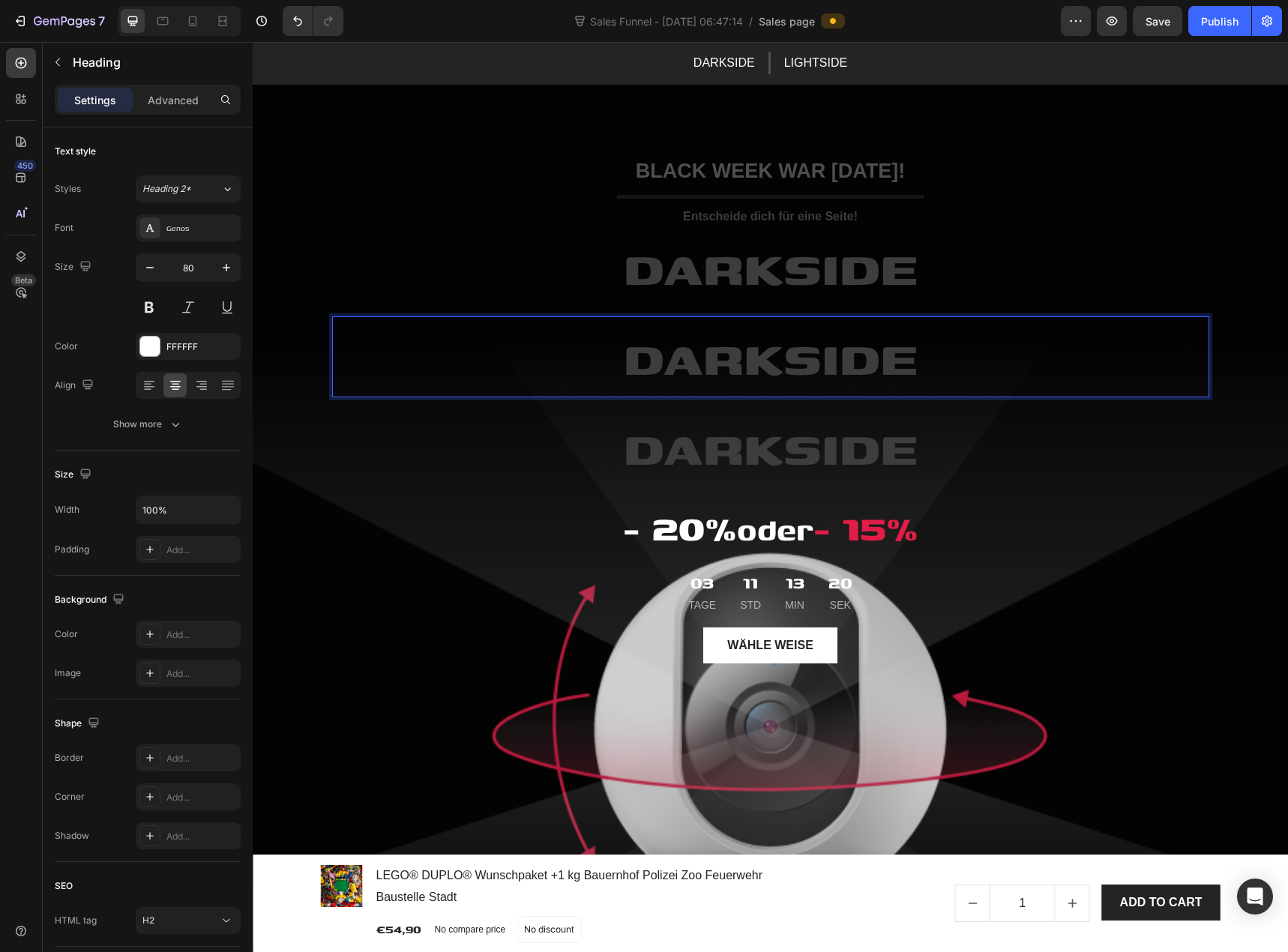
click at [772, 362] on span "DARKSIDE" at bounding box center [771, 356] width 294 height 72
click at [782, 364] on span "DARKSIDE" at bounding box center [771, 356] width 294 height 72
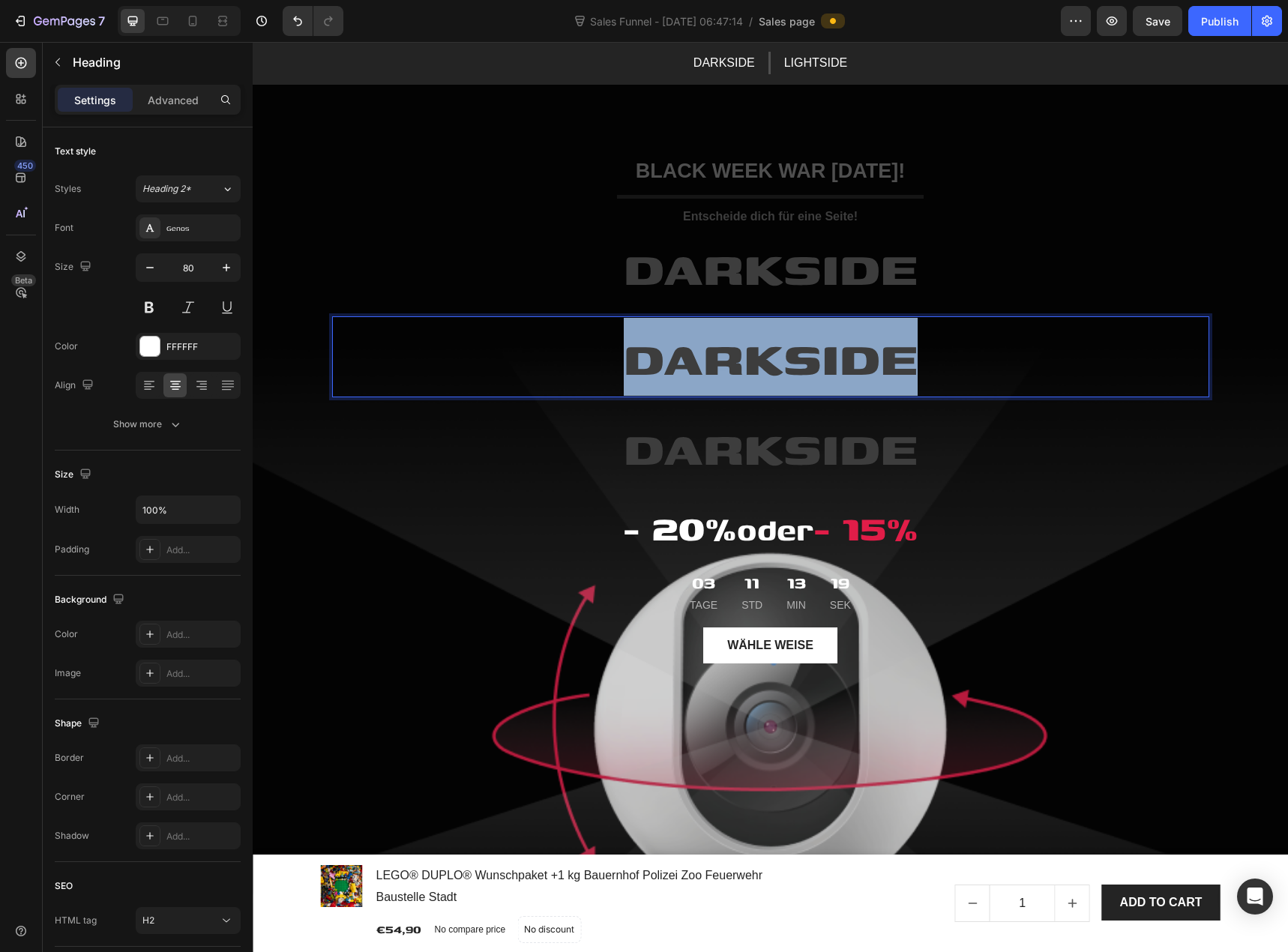
click at [782, 364] on span "DARKSIDE" at bounding box center [771, 356] width 294 height 72
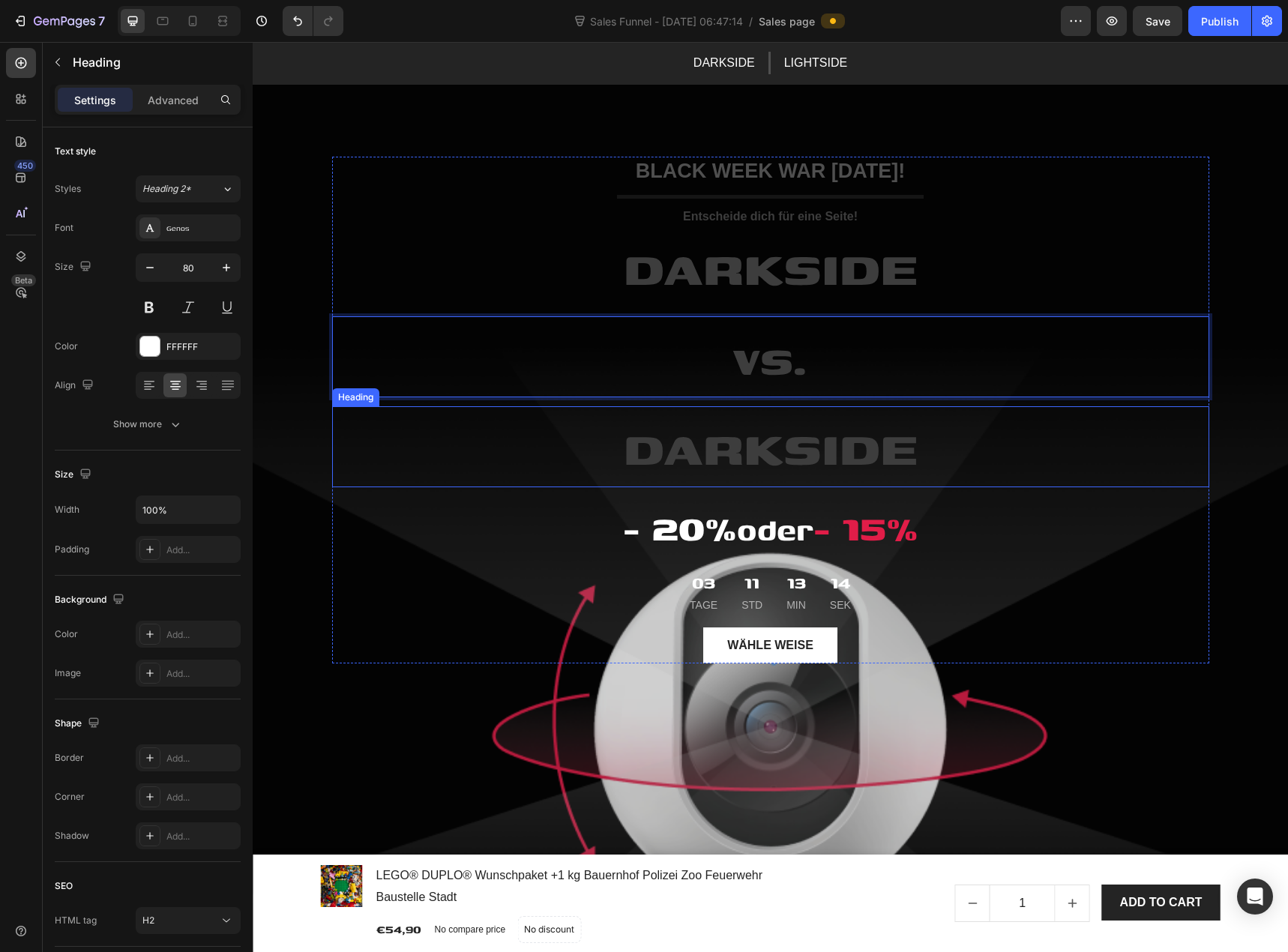
click at [764, 453] on span "DARKSIDE" at bounding box center [771, 446] width 294 height 72
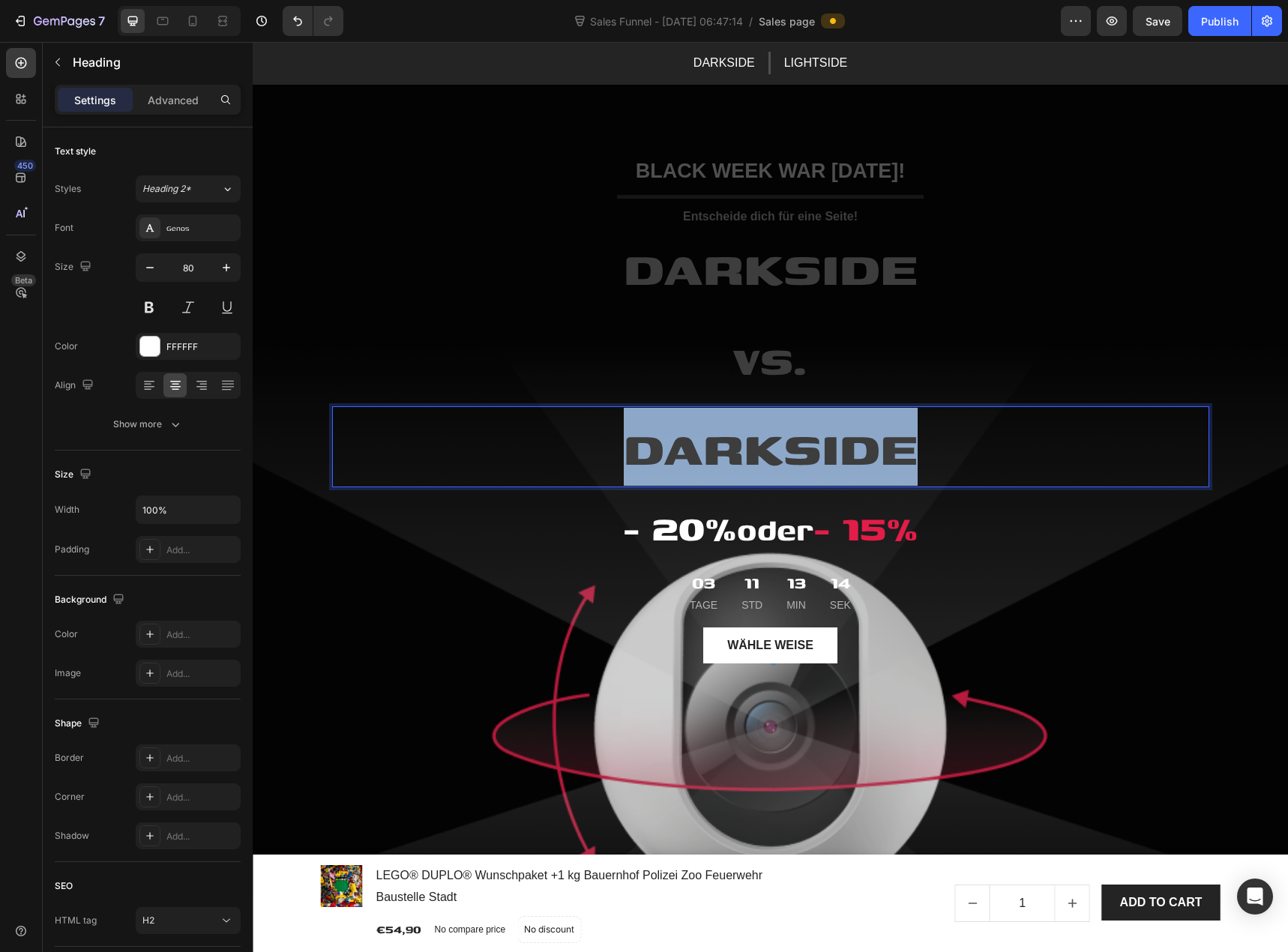
click at [764, 453] on span "DARKSIDE" at bounding box center [771, 446] width 294 height 72
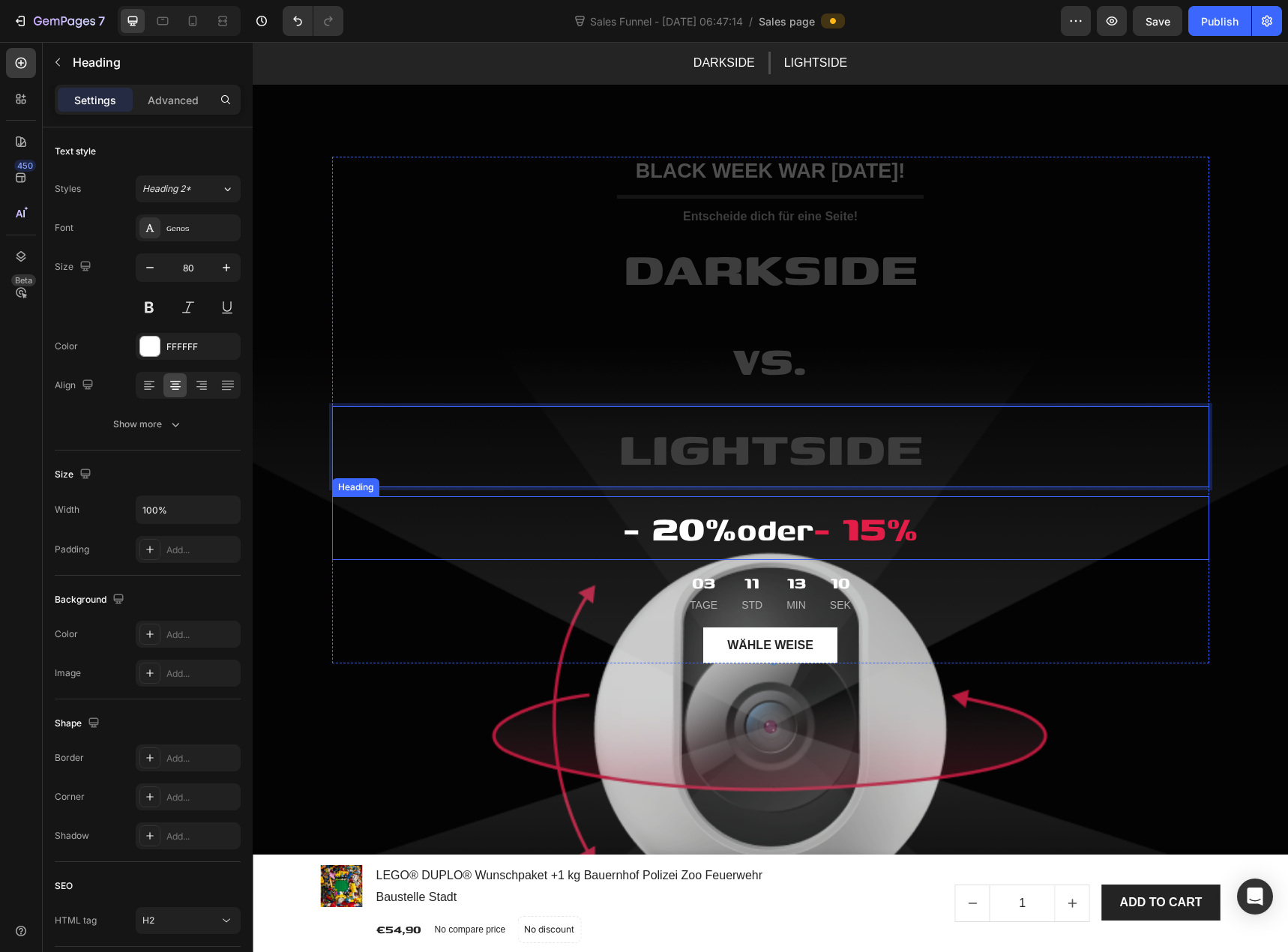
click at [543, 538] on h2 "- 20% oder - 15%" at bounding box center [771, 528] width 877 height 64
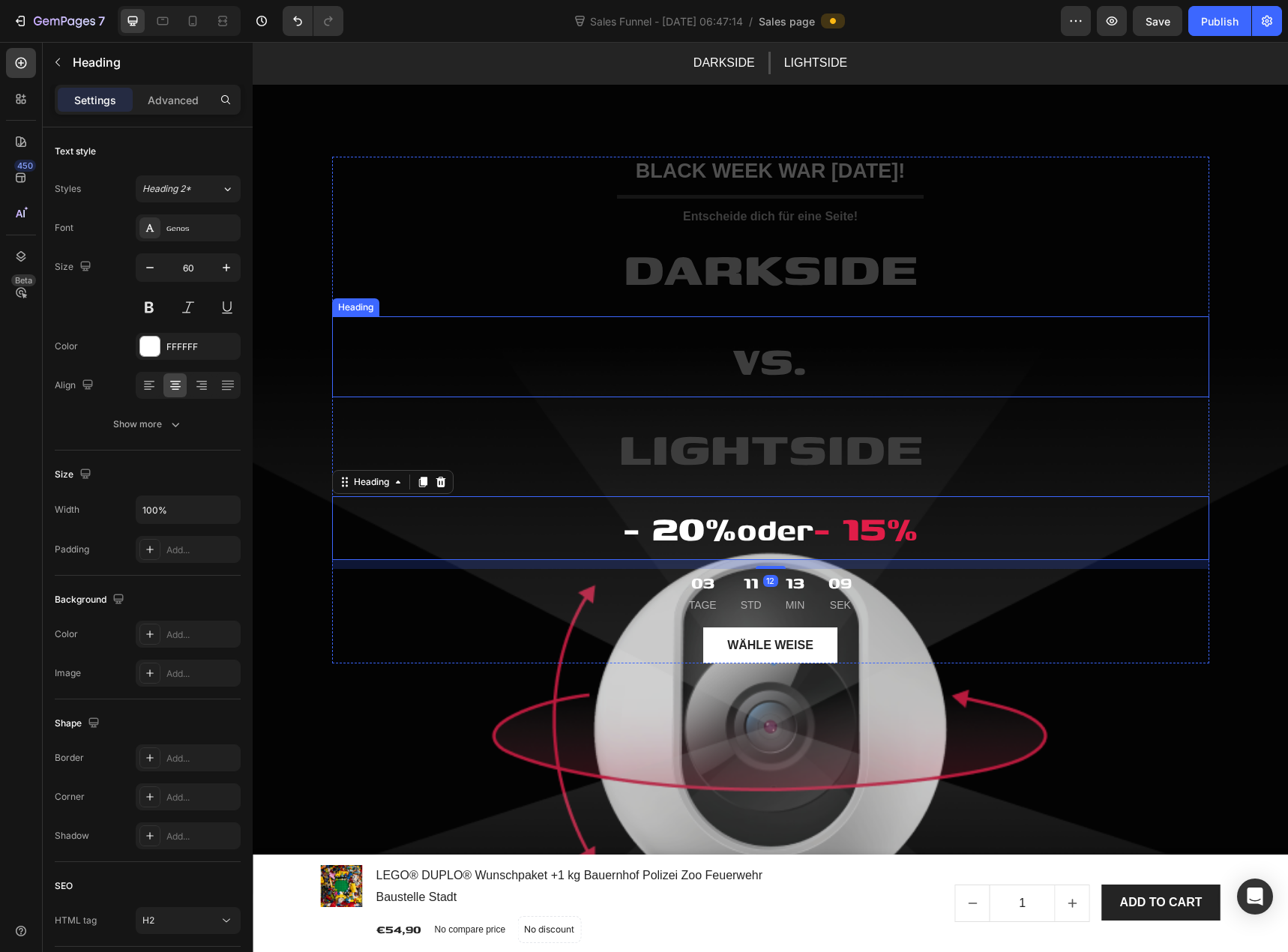
click at [746, 367] on span "vs." at bounding box center [771, 356] width 73 height 72
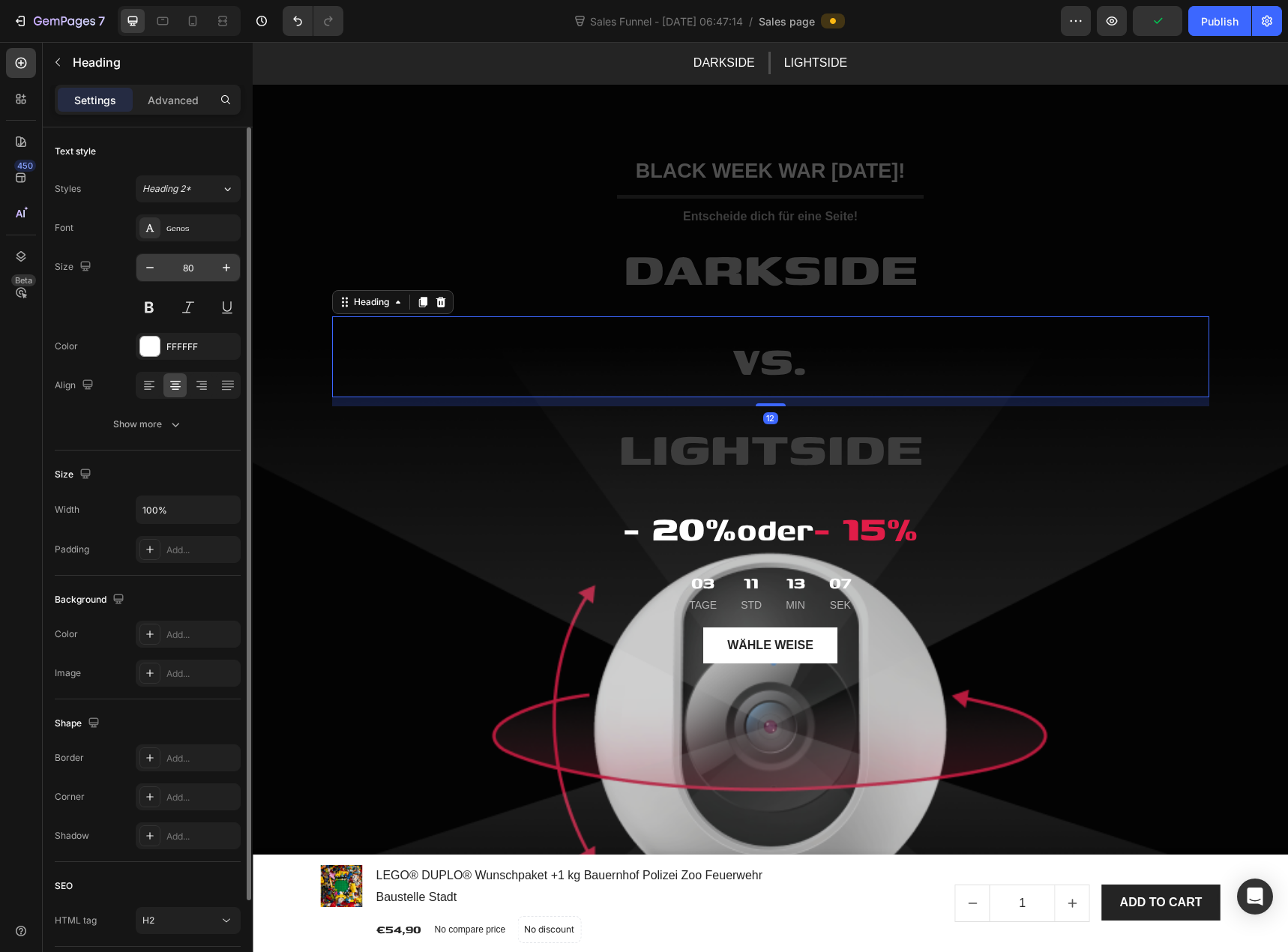
click at [189, 269] on input "80" at bounding box center [188, 268] width 49 height 27
click at [150, 269] on icon "button" at bounding box center [149, 268] width 15 height 15
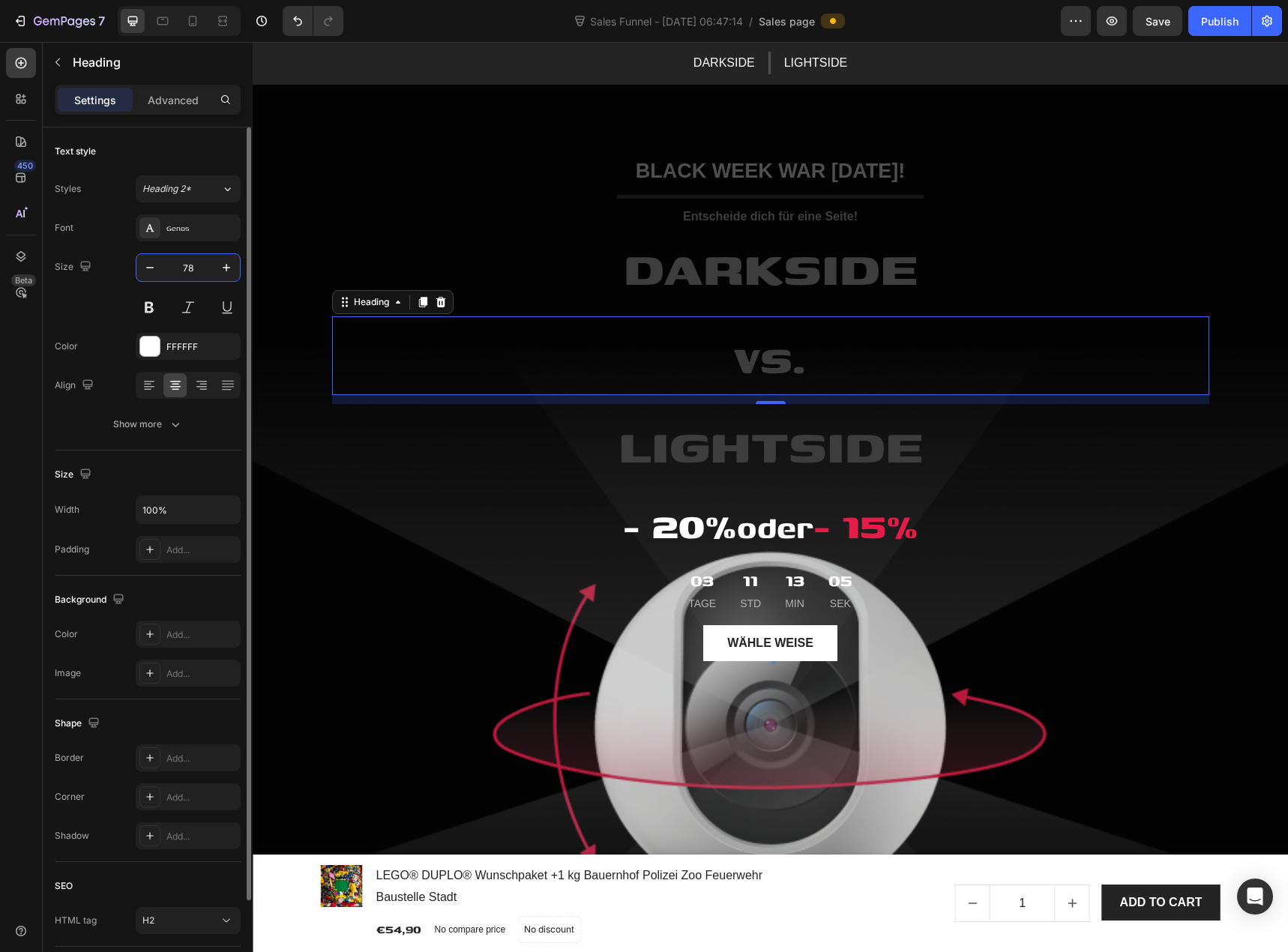
click at [196, 269] on input "78" at bounding box center [188, 268] width 49 height 27
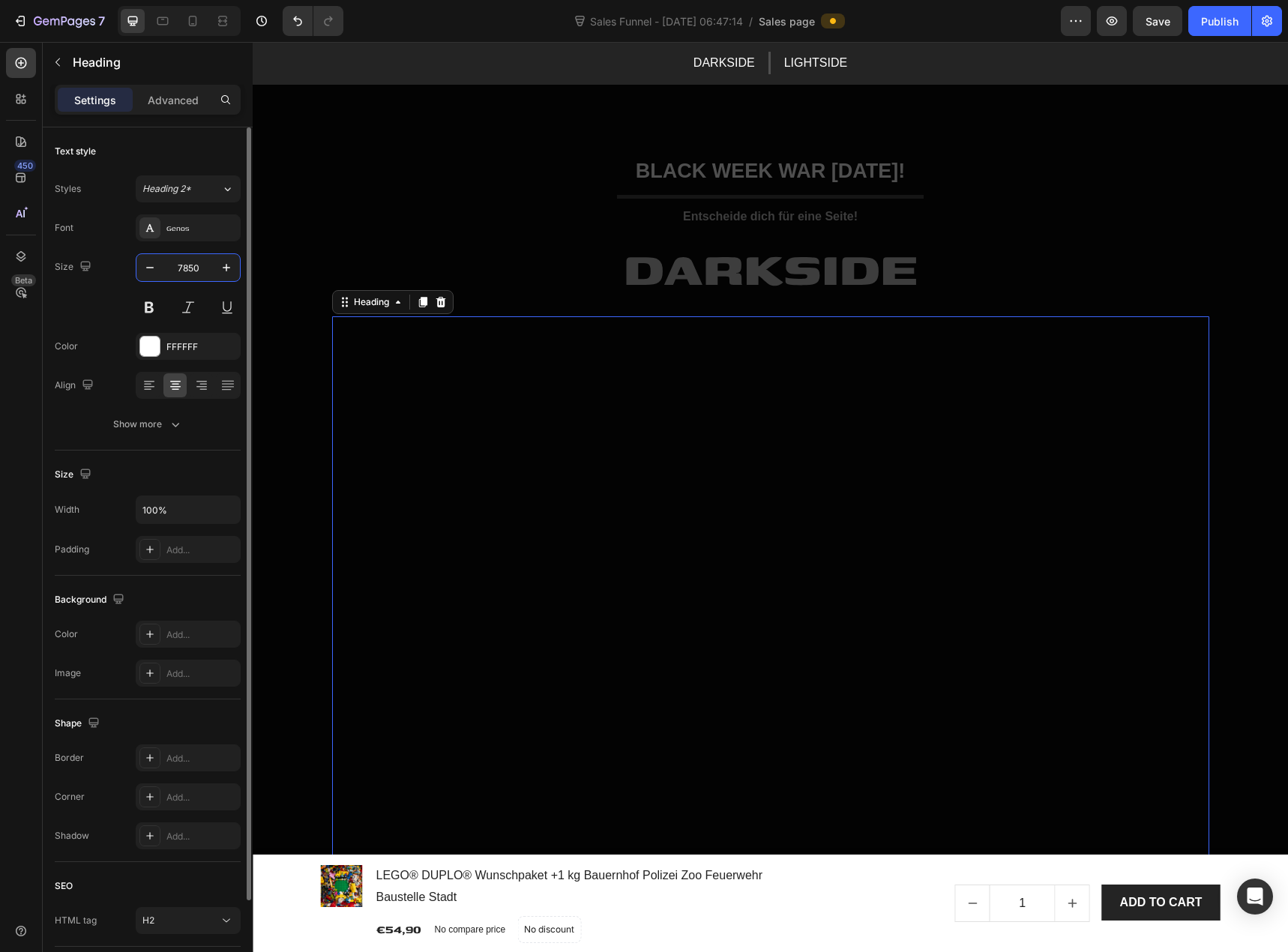
click at [198, 269] on input "7850" at bounding box center [188, 268] width 49 height 27
click at [187, 265] on input "7850" at bounding box center [188, 268] width 49 height 27
click at [188, 270] on input "785050" at bounding box center [188, 268] width 49 height 27
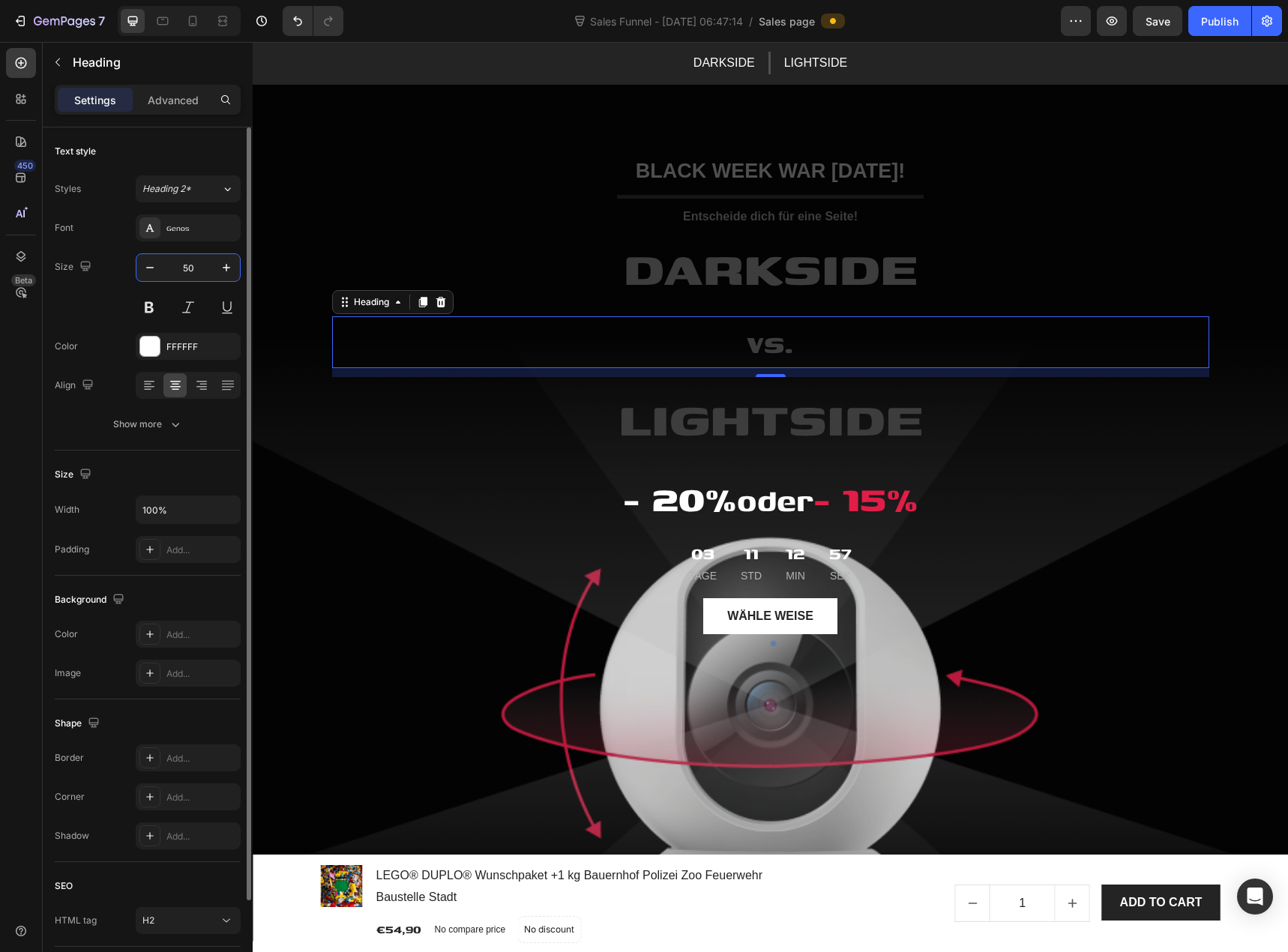
type input "50"
click at [101, 321] on div "Size 50" at bounding box center [148, 287] width 186 height 67
click at [148, 347] on div at bounding box center [149, 346] width 19 height 19
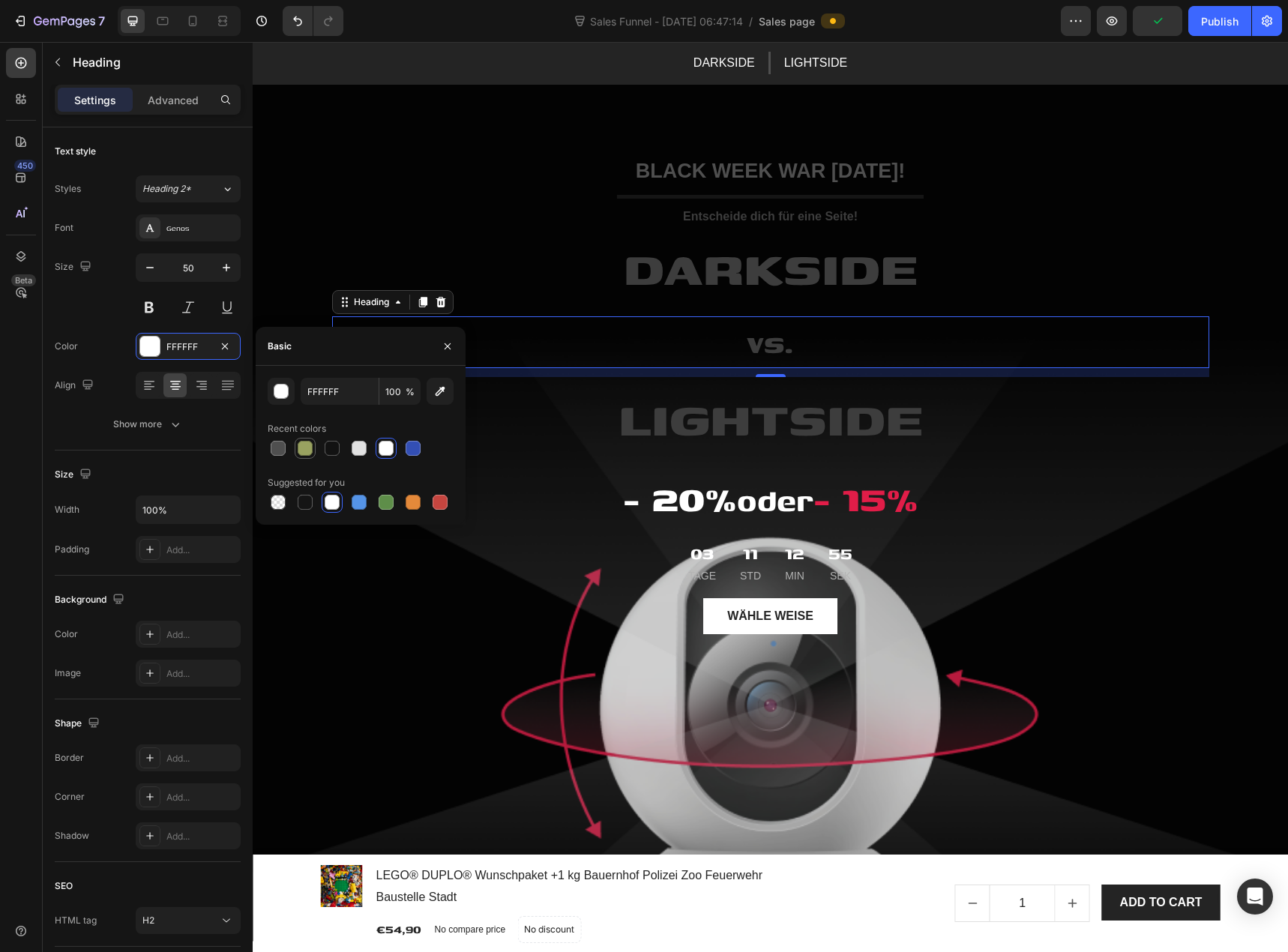
click at [299, 450] on div at bounding box center [305, 448] width 15 height 15
type input "99A260"
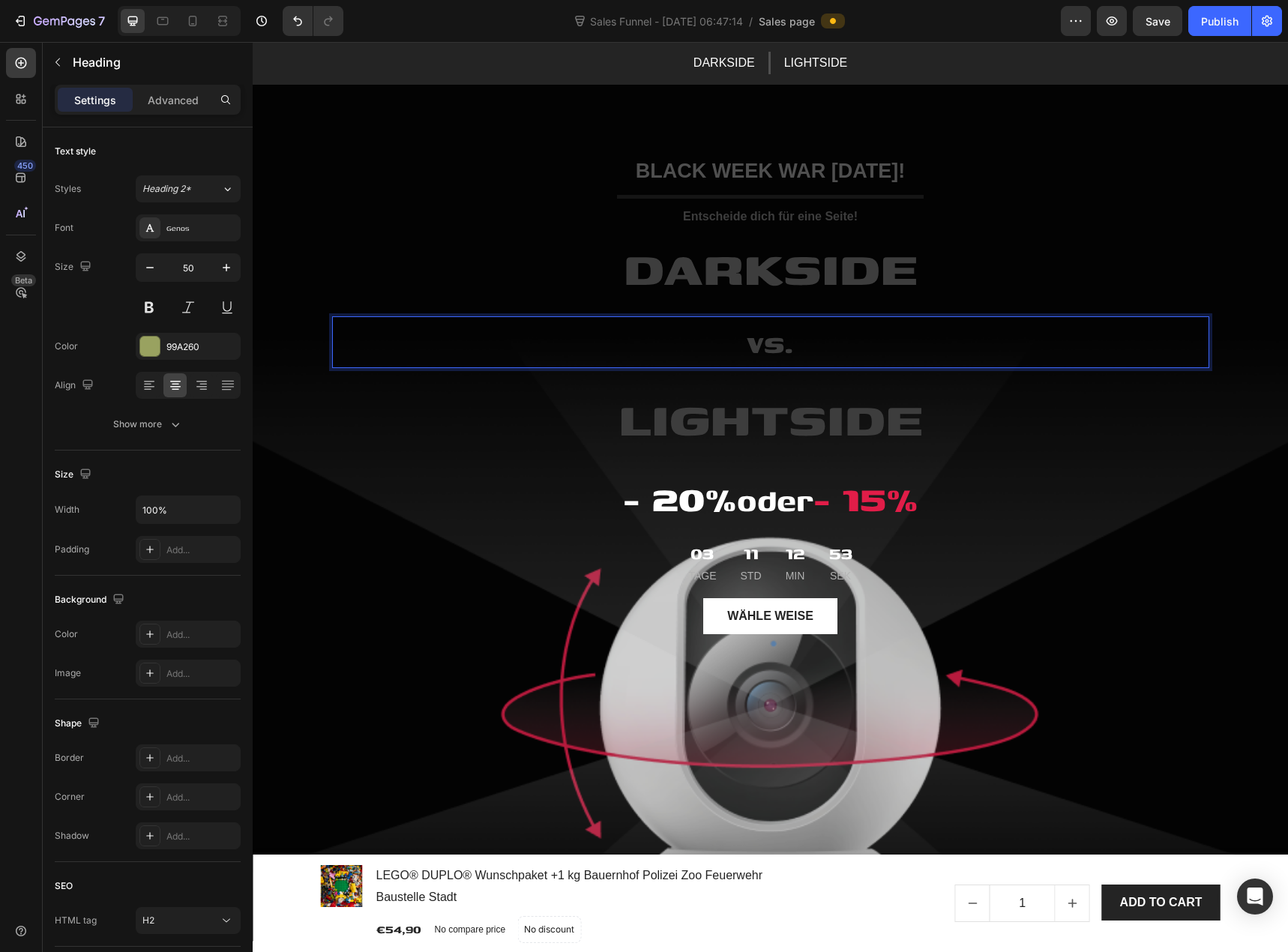
click at [752, 350] on span "vs." at bounding box center [771, 342] width 46 height 45
click at [754, 349] on span "vs." at bounding box center [771, 342] width 46 height 45
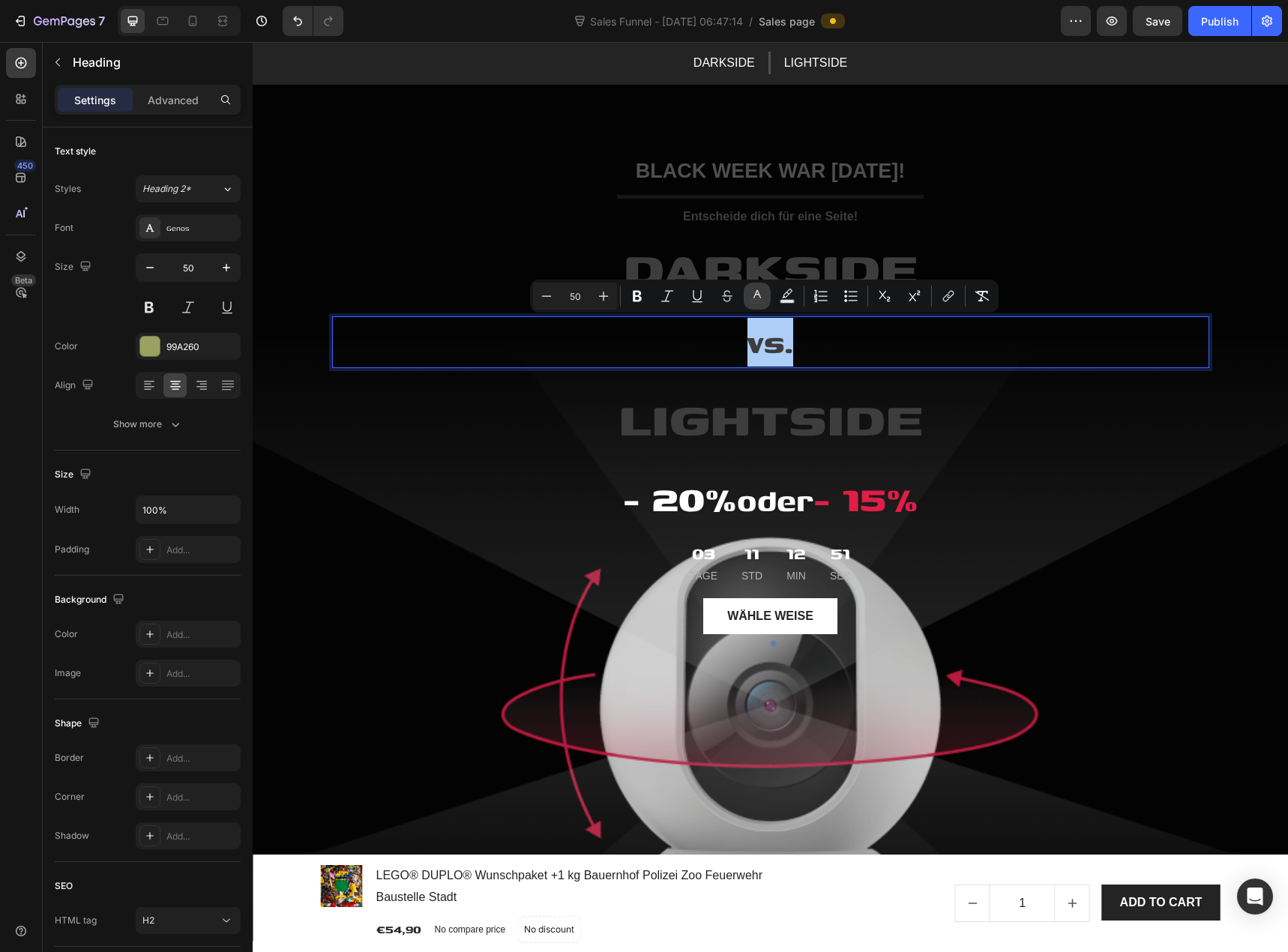
click at [754, 297] on icon "Editor contextual toolbar" at bounding box center [757, 294] width 7 height 8
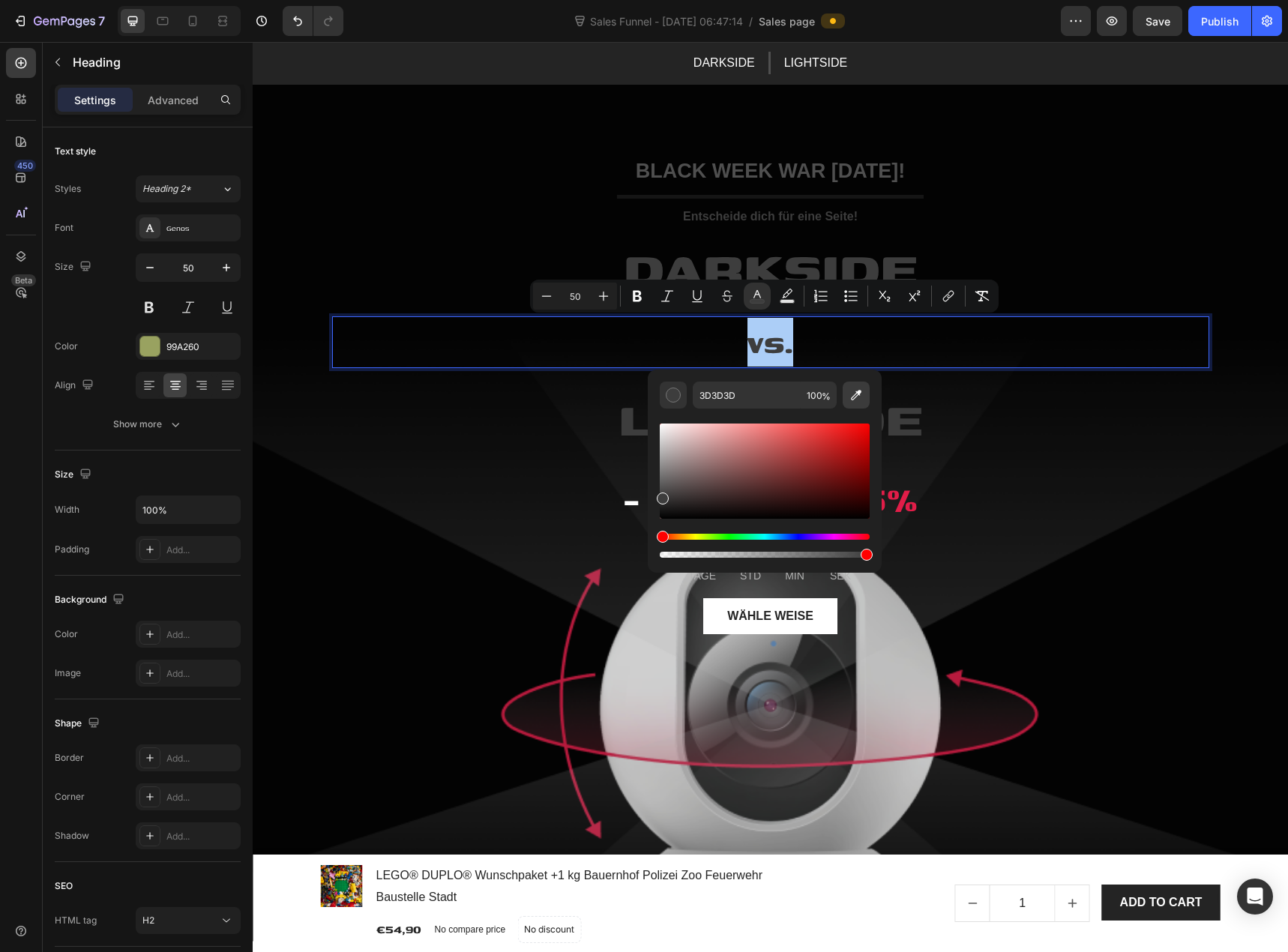
click at [851, 394] on icon "Editor contextual toolbar" at bounding box center [856, 395] width 15 height 15
type input "F9F9F9"
click at [726, 395] on input "F9F9F9" at bounding box center [747, 395] width 108 height 27
type input "16"
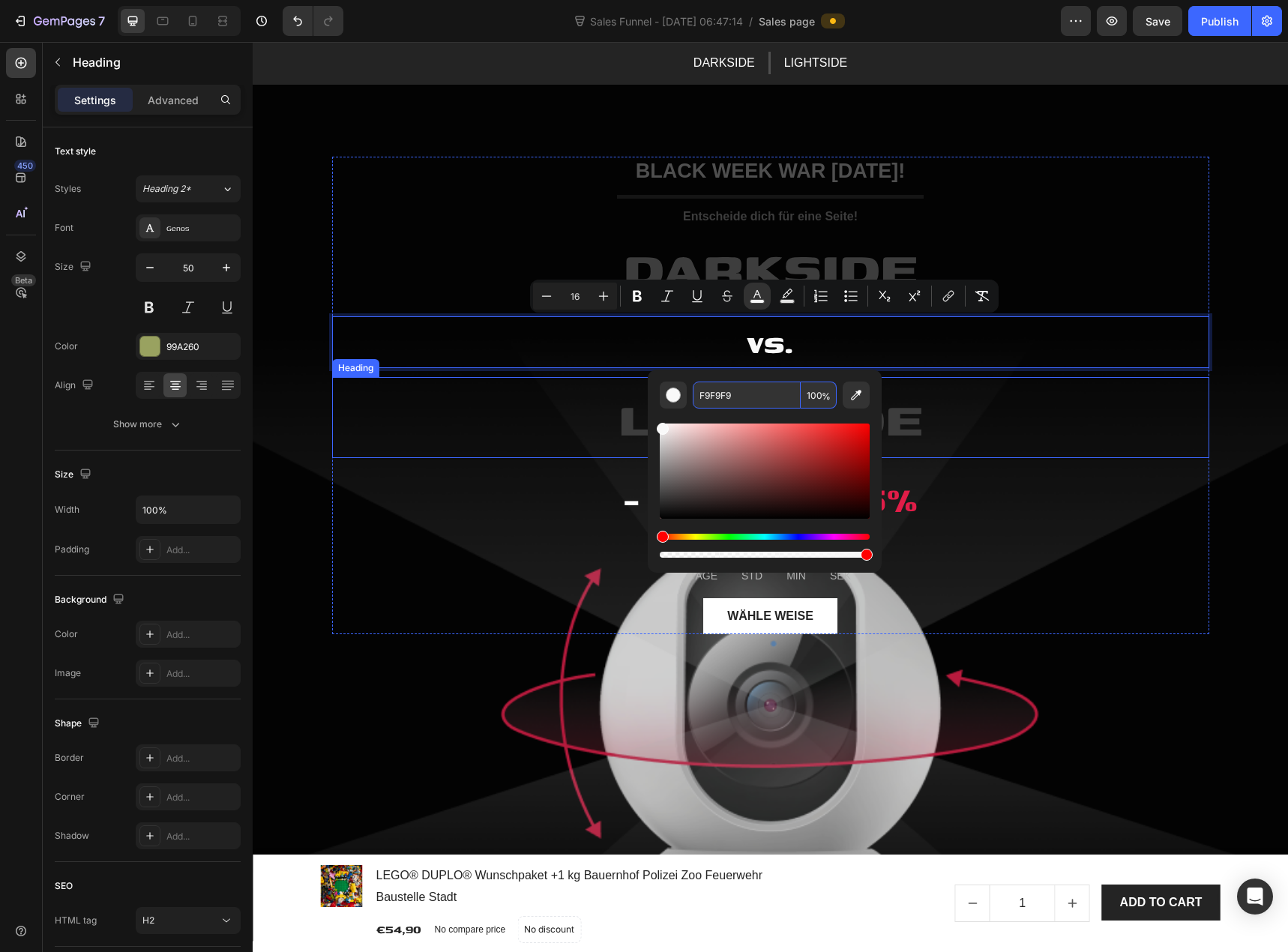
click at [524, 416] on p "⁠⁠⁠⁠⁠⁠⁠ LIGHTSIDE" at bounding box center [771, 418] width 874 height 78
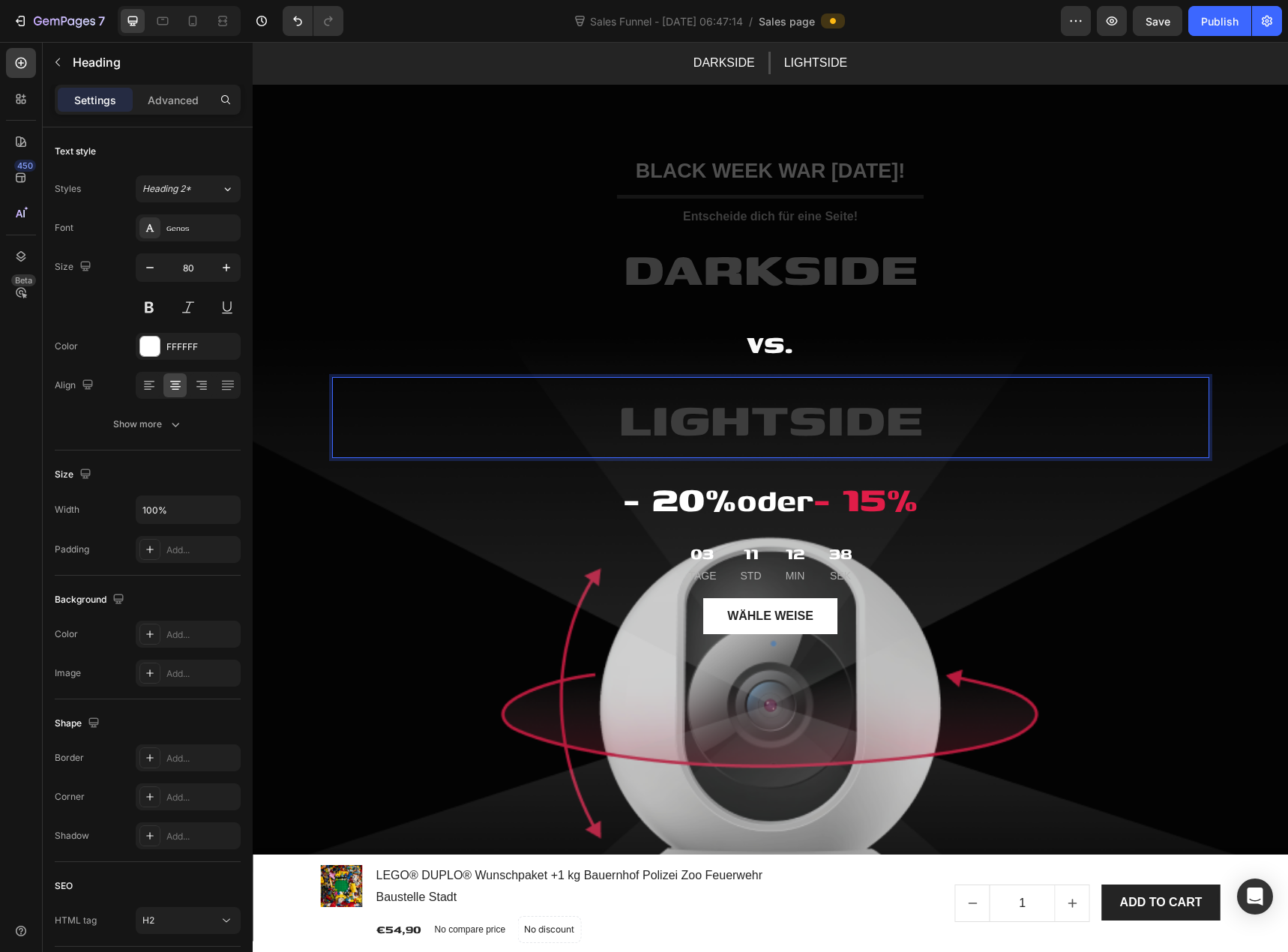
click at [684, 425] on span "LIGHTSIDE" at bounding box center [771, 417] width 304 height 72
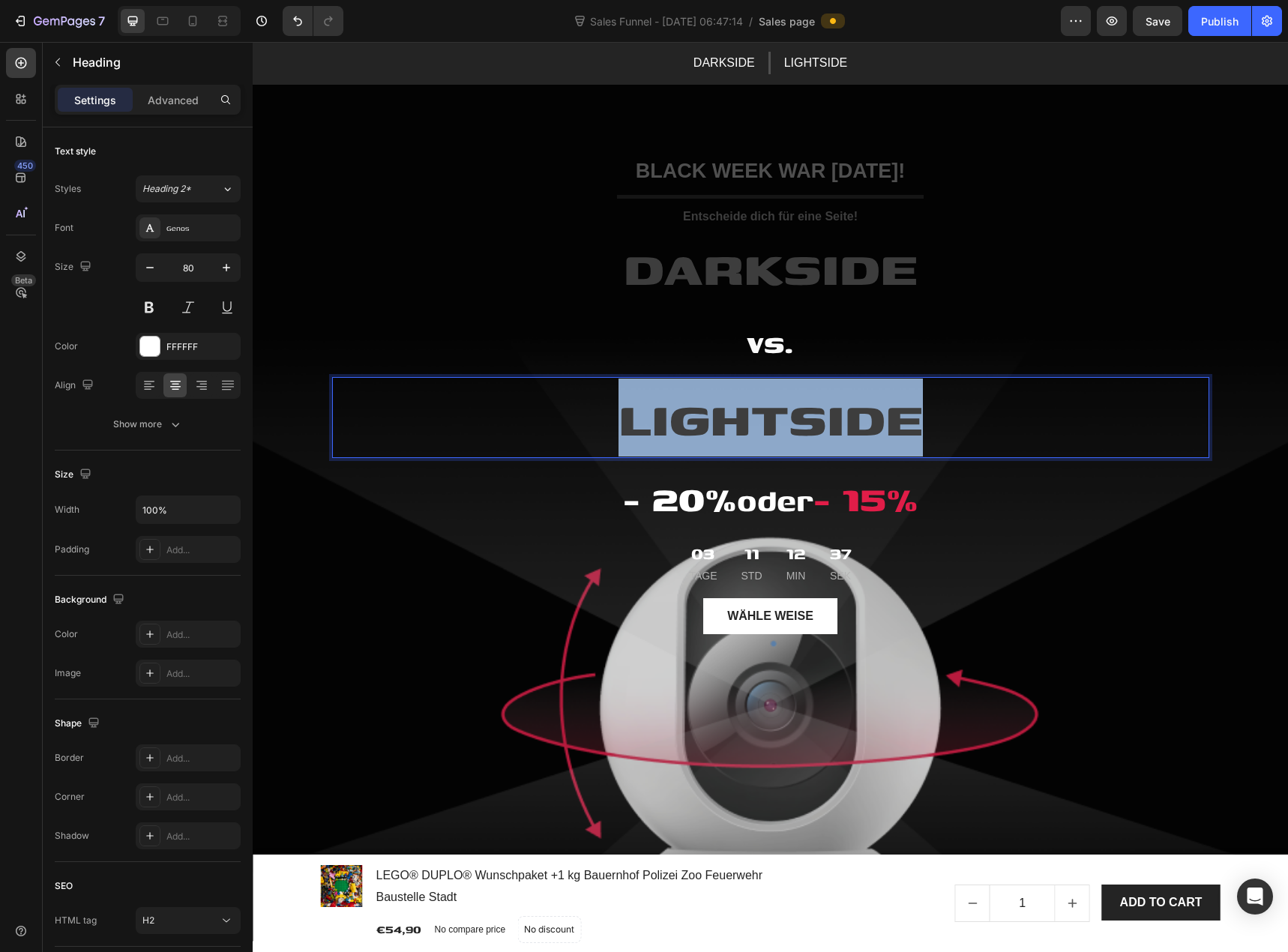
click at [684, 425] on span "LIGHTSIDE" at bounding box center [771, 417] width 304 height 72
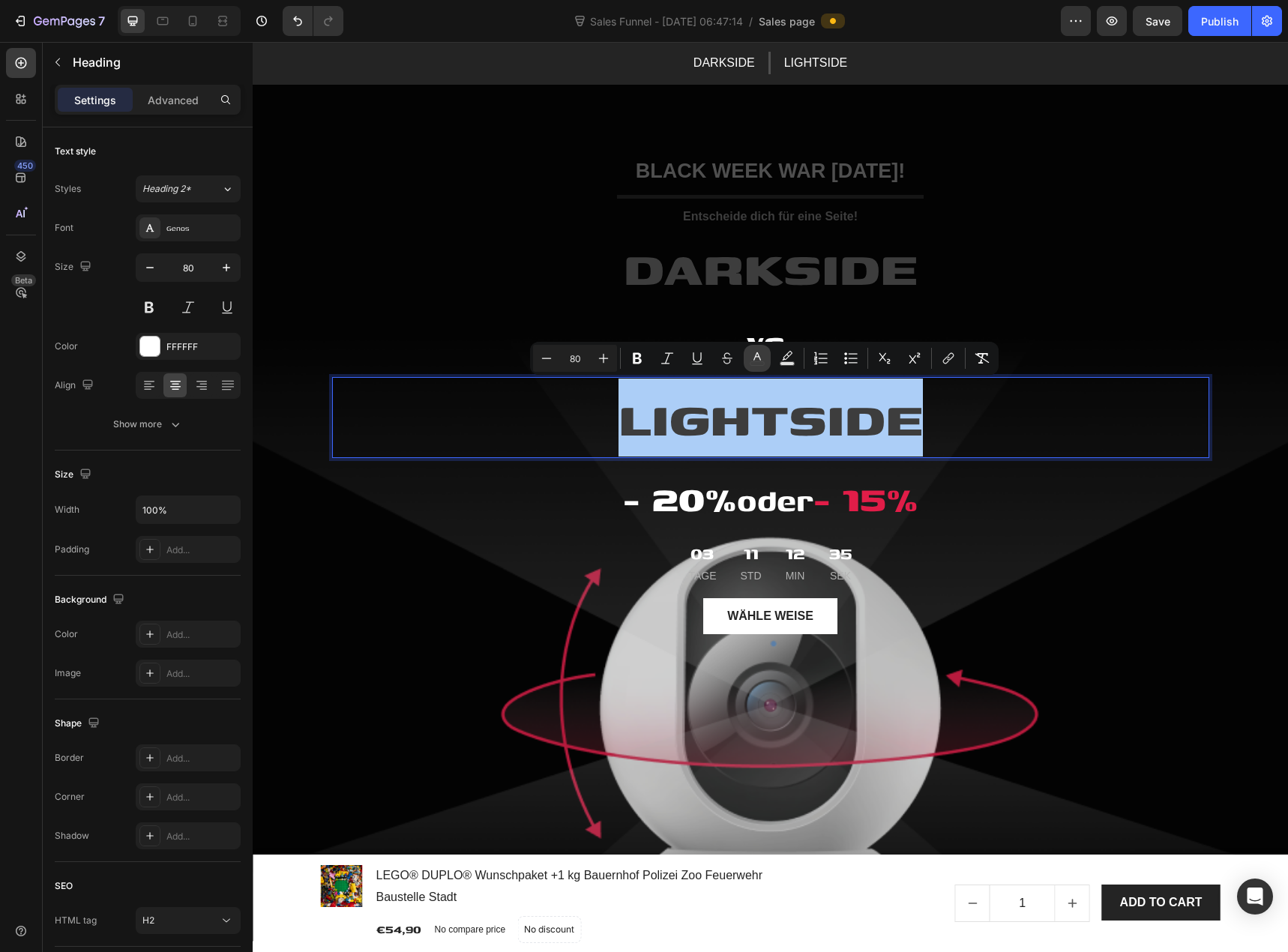
click at [761, 363] on rect "Editor contextual toolbar" at bounding box center [758, 364] width 15 height 4
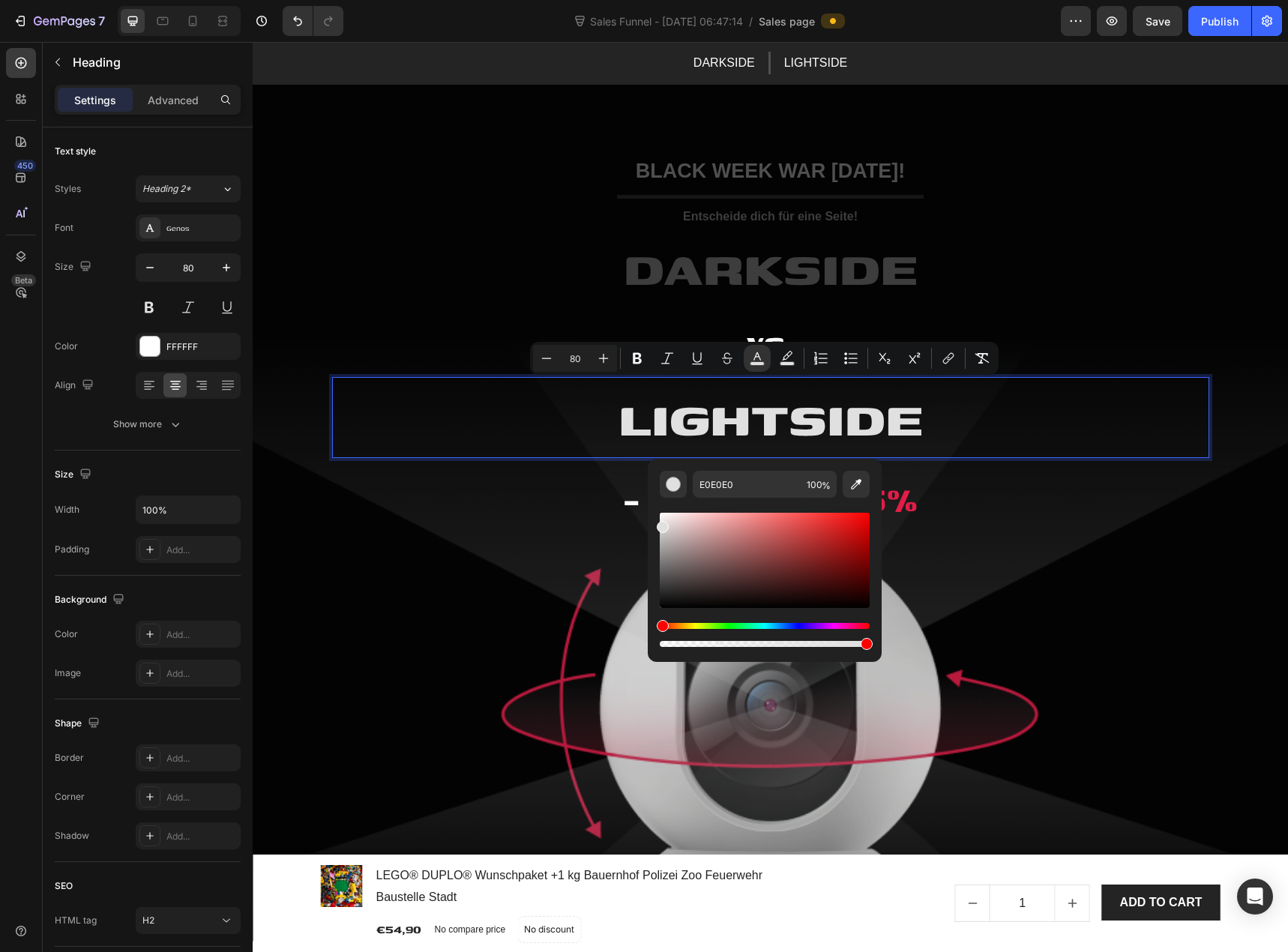
drag, startPoint x: 669, startPoint y: 522, endPoint x: 648, endPoint y: 521, distance: 21.0
click at [649, 523] on div "E0E0E0 100 %" at bounding box center [764, 555] width 234 height 191
type input "E2E2E2"
click at [400, 644] on div "BLACK WEEK WAR GESTERN! Text block Title Line Entscheide dich für eine Seite! T…" at bounding box center [771, 507] width 877 height 821
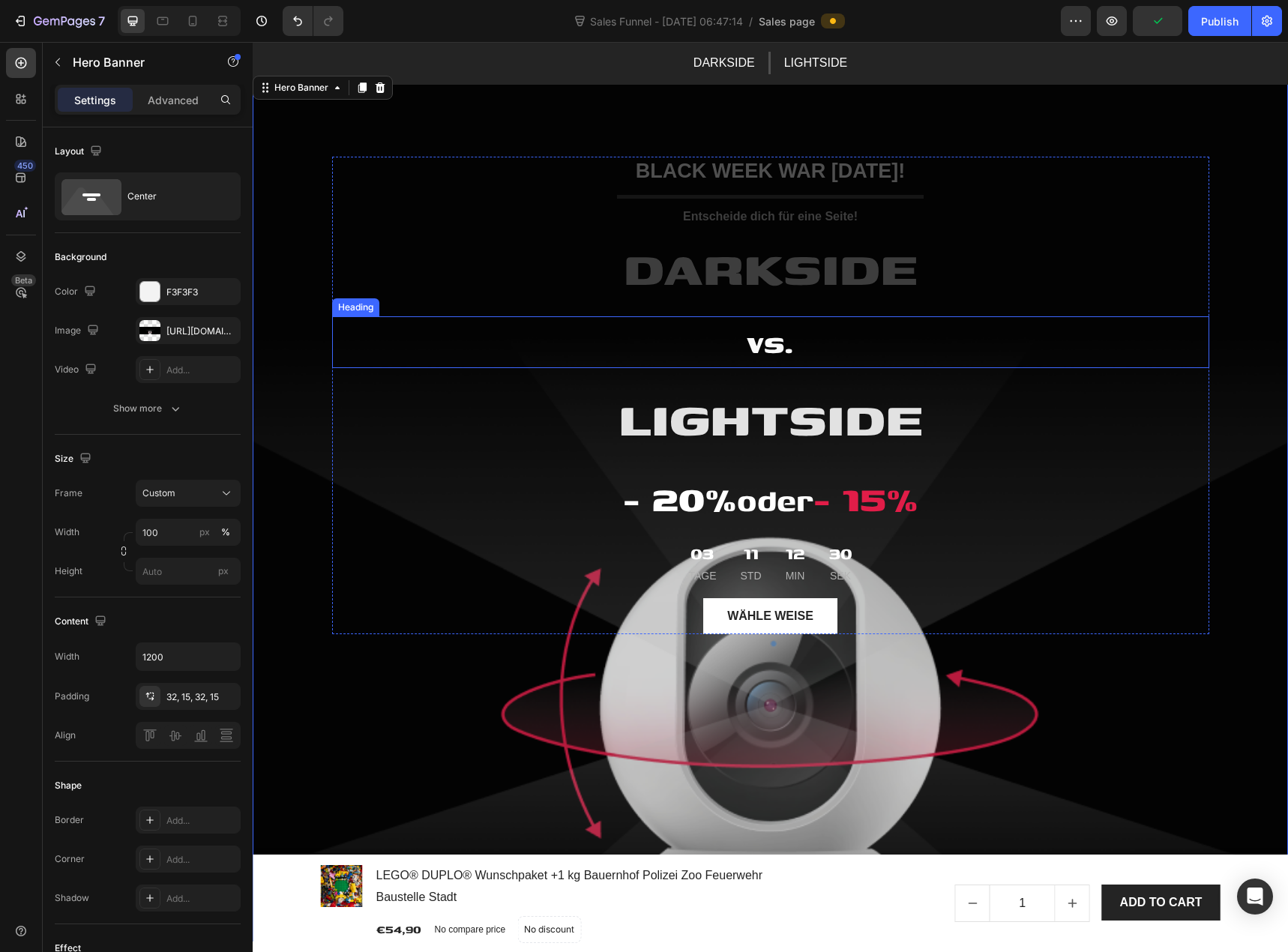
click at [752, 340] on span "vs." at bounding box center [771, 342] width 46 height 45
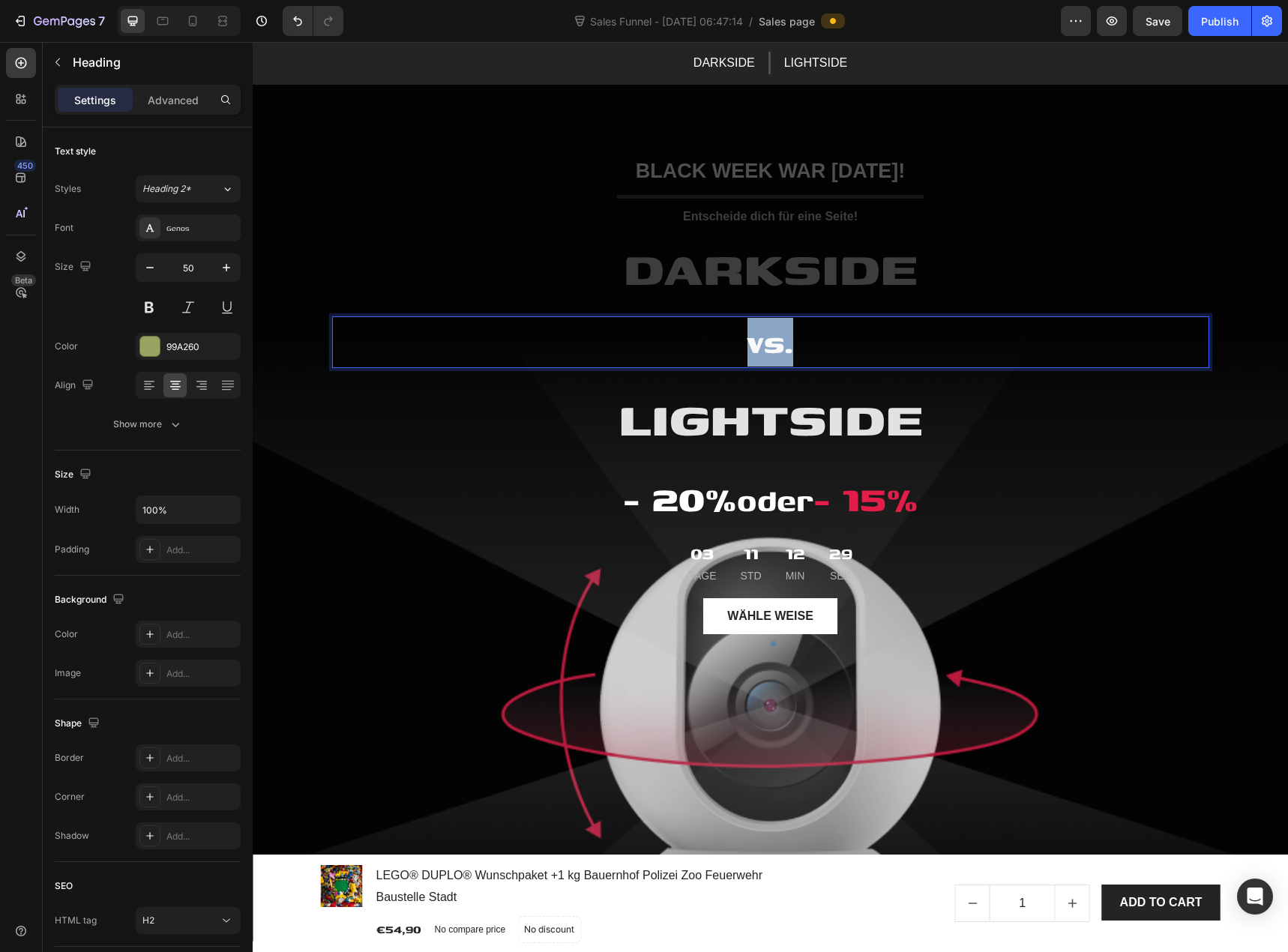
click at [752, 340] on span "vs." at bounding box center [771, 342] width 46 height 45
click at [751, 299] on icon "Editor contextual toolbar" at bounding box center [757, 296] width 15 height 15
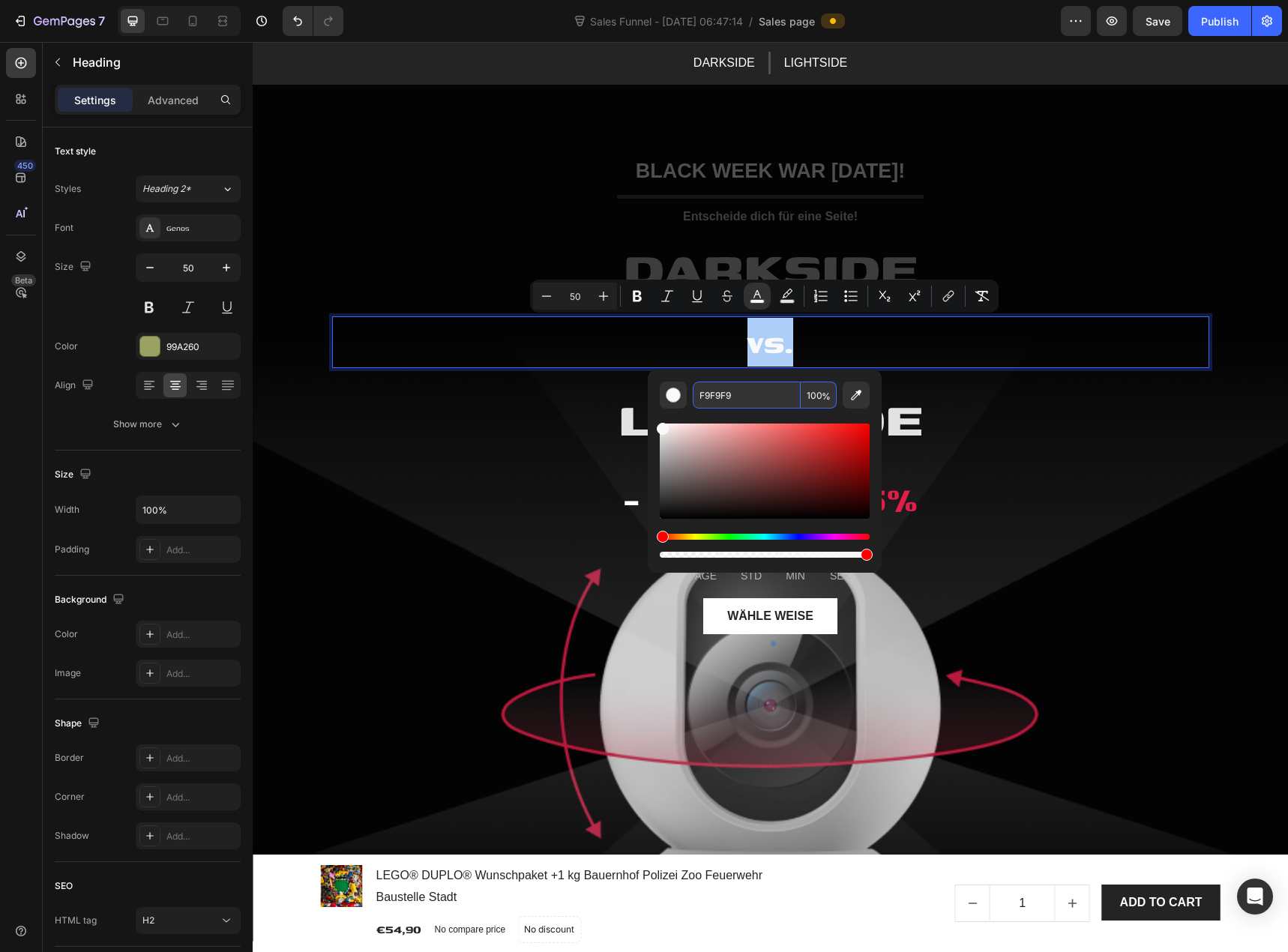
click at [711, 402] on input "F9F9F9" at bounding box center [747, 395] width 108 height 27
type input "9999AA"
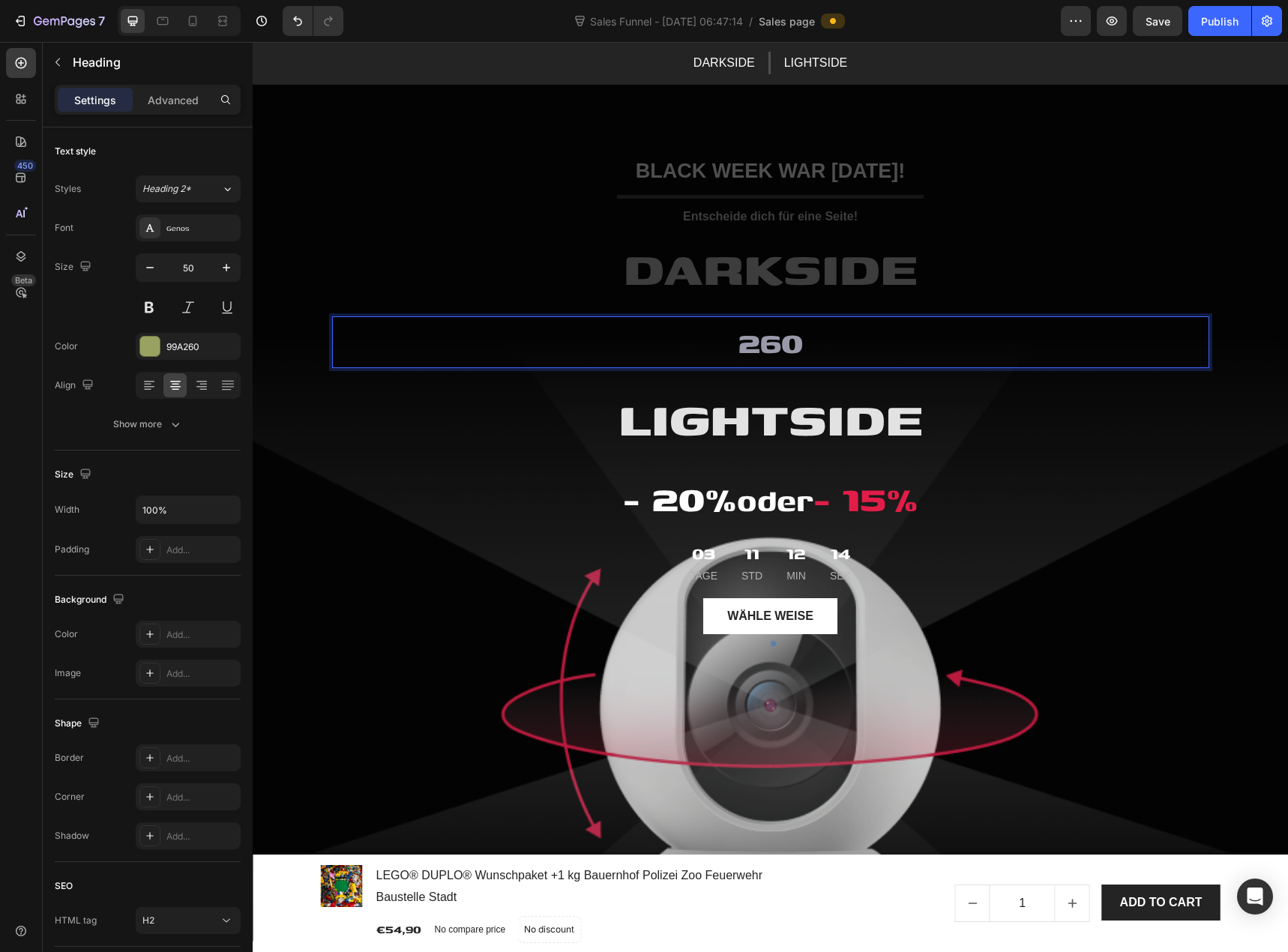
click at [779, 359] on span "260" at bounding box center [771, 342] width 65 height 45
drag, startPoint x: 748, startPoint y: 345, endPoint x: 788, endPoint y: 348, distance: 40.1
click at [762, 301] on rect "Editor contextual toolbar" at bounding box center [758, 302] width 15 height 4
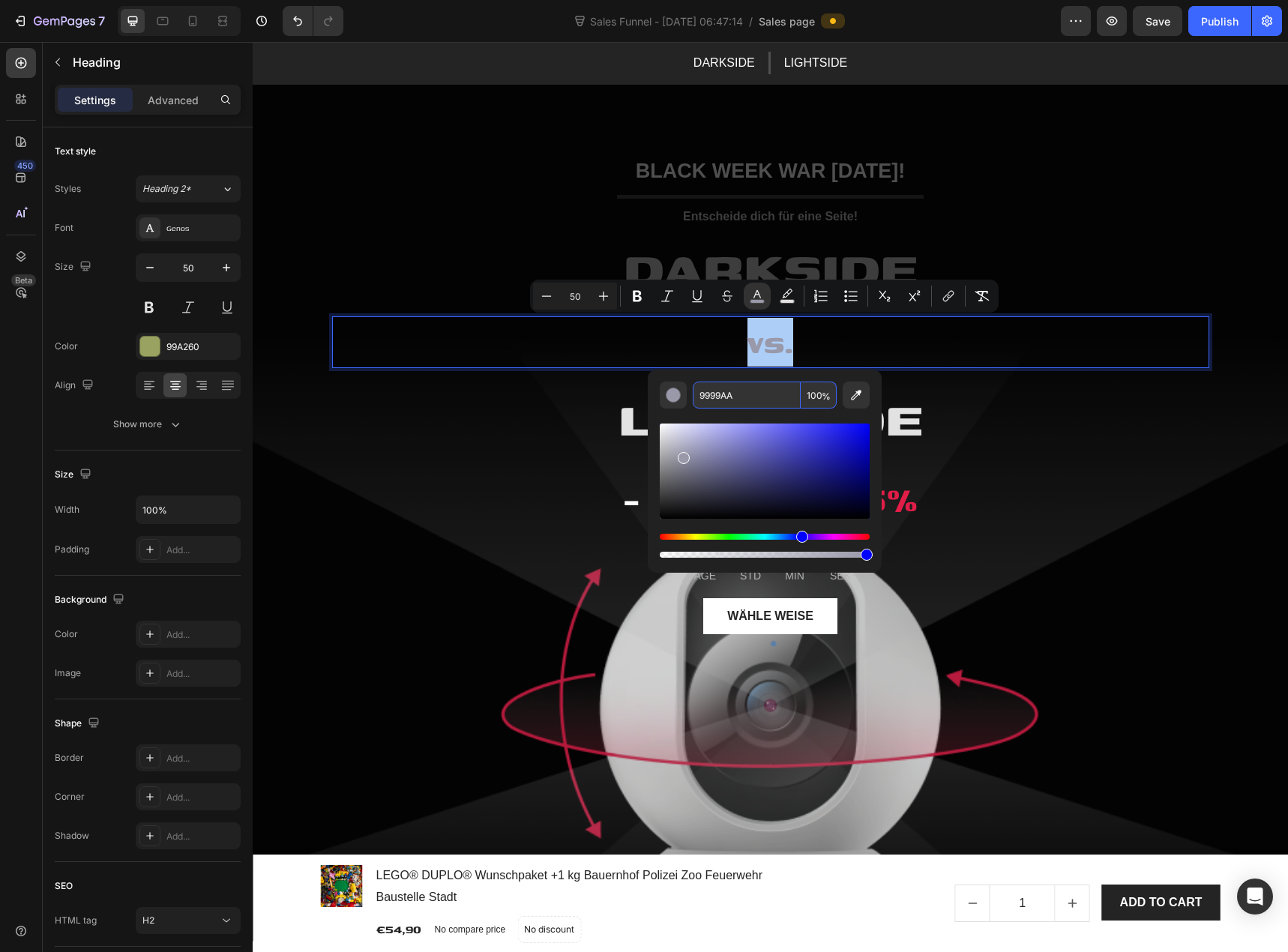
click at [719, 394] on input "9999AA" at bounding box center [747, 395] width 108 height 27
type input "9999AA"
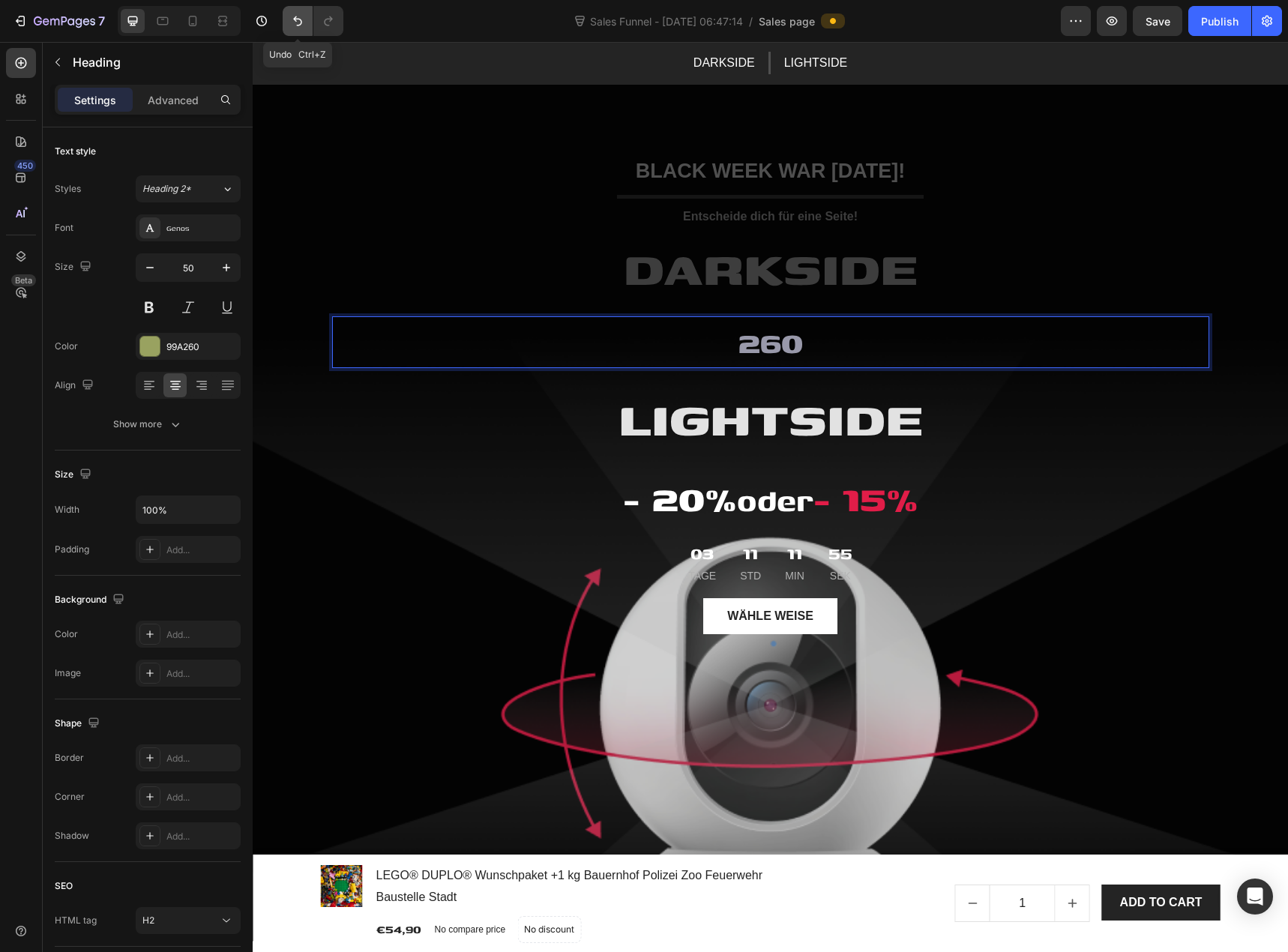
click at [291, 21] on icon "Undo/Redo" at bounding box center [298, 21] width 15 height 15
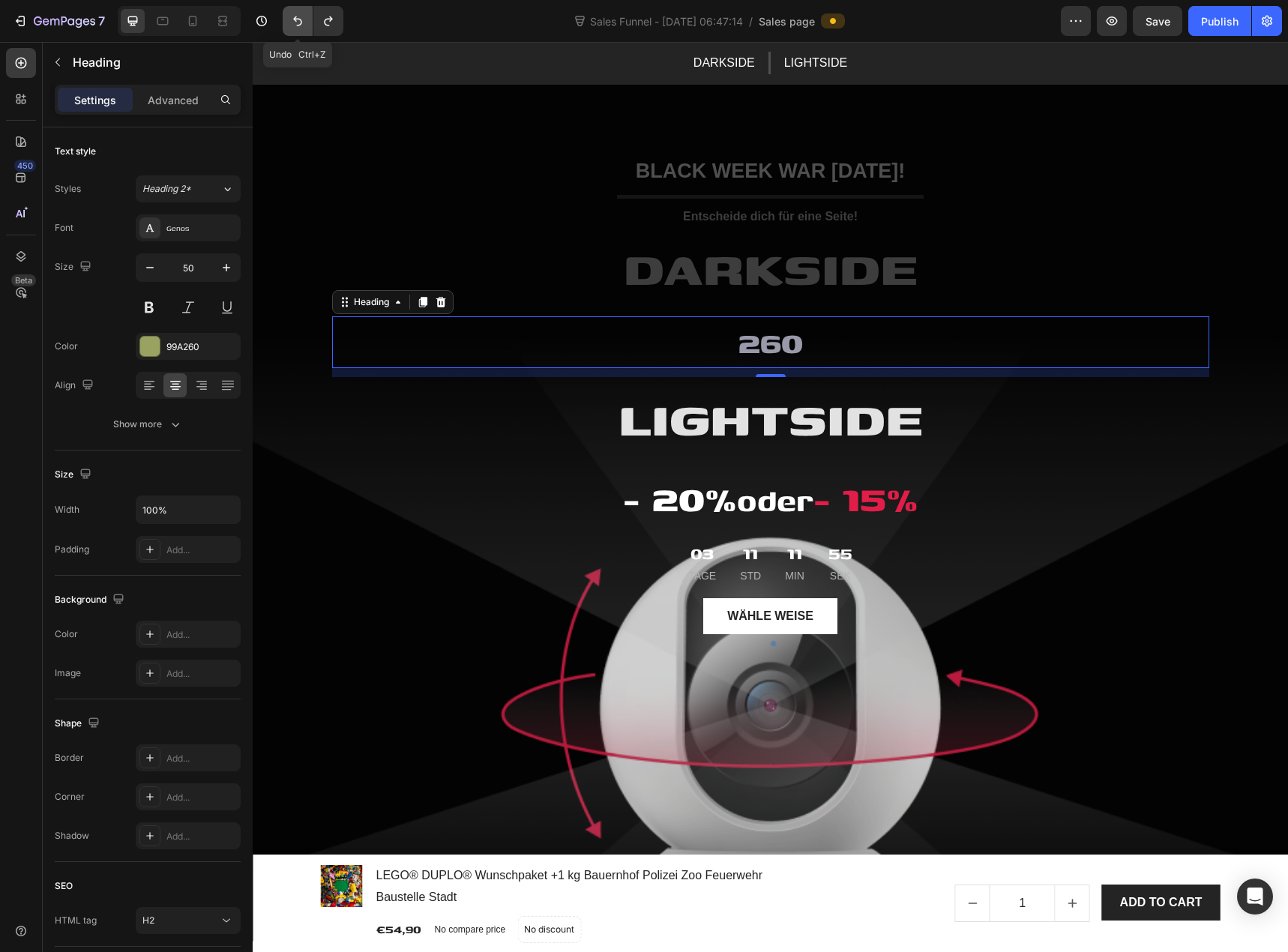
click at [291, 21] on icon "Undo/Redo" at bounding box center [298, 21] width 15 height 15
click at [294, 21] on icon "Undo/Redo" at bounding box center [298, 21] width 15 height 15
click at [755, 345] on span "vs." at bounding box center [771, 342] width 46 height 45
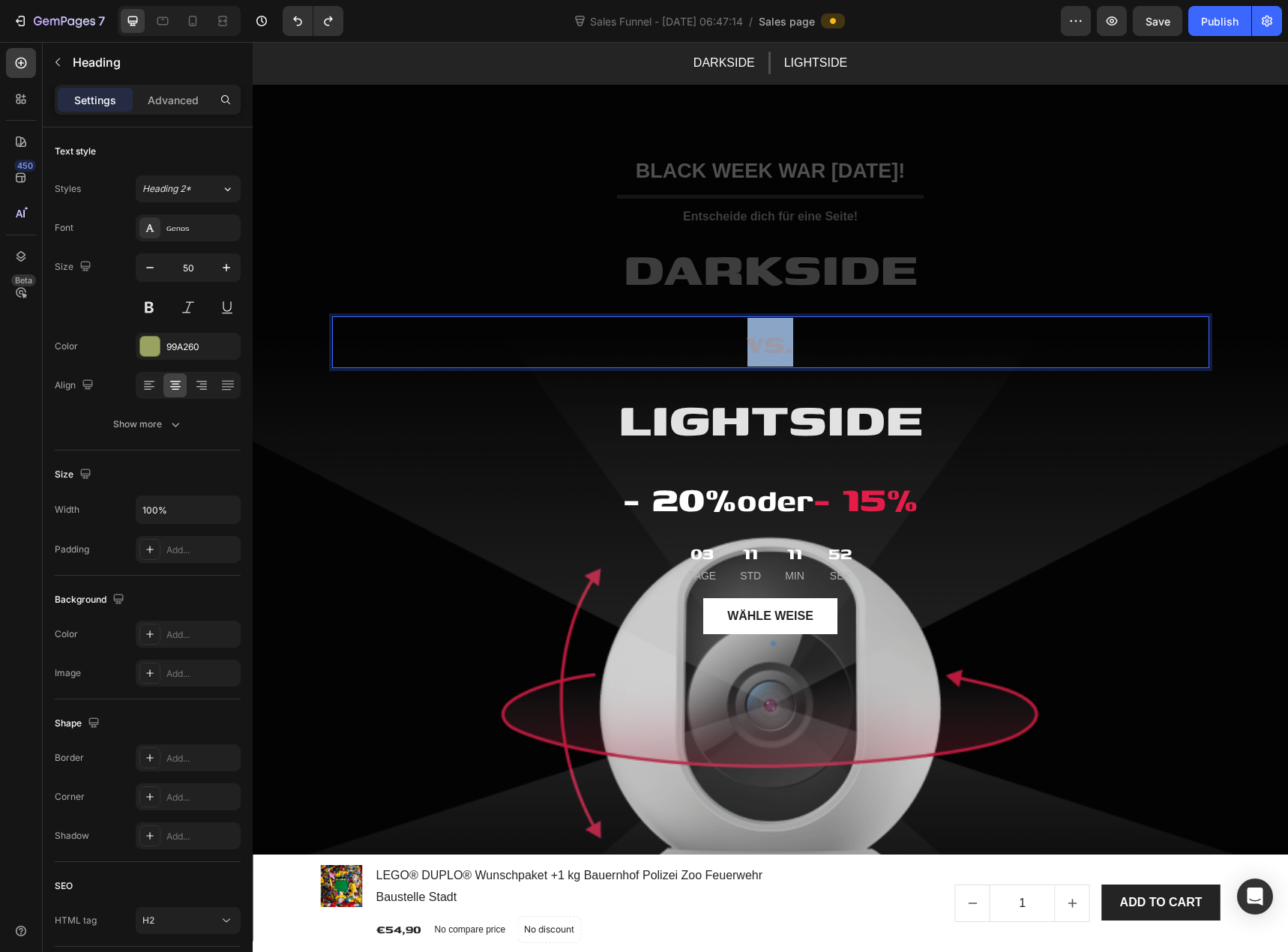
click at [755, 345] on span "vs." at bounding box center [771, 342] width 46 height 45
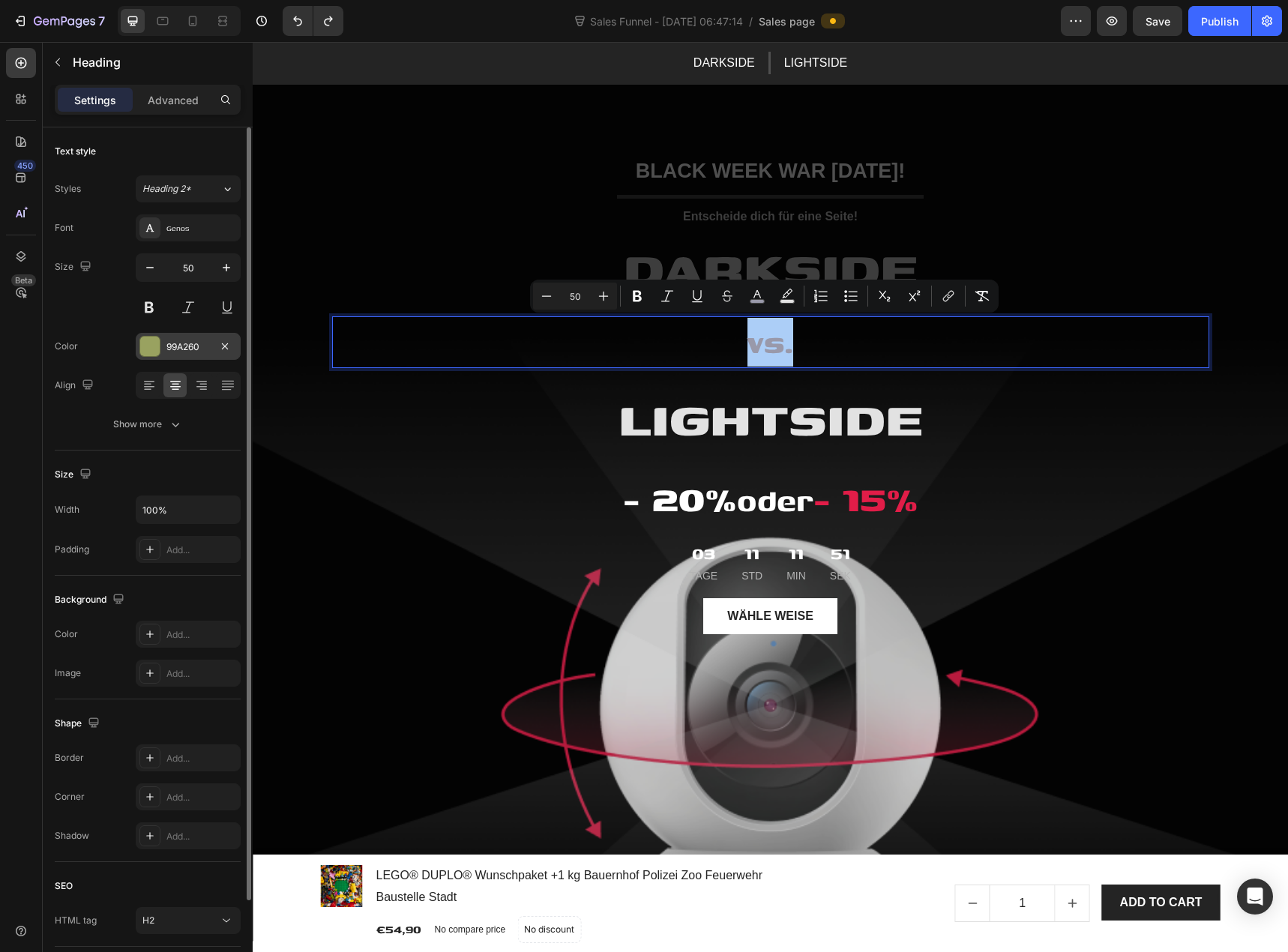
click at [151, 346] on div at bounding box center [149, 346] width 19 height 19
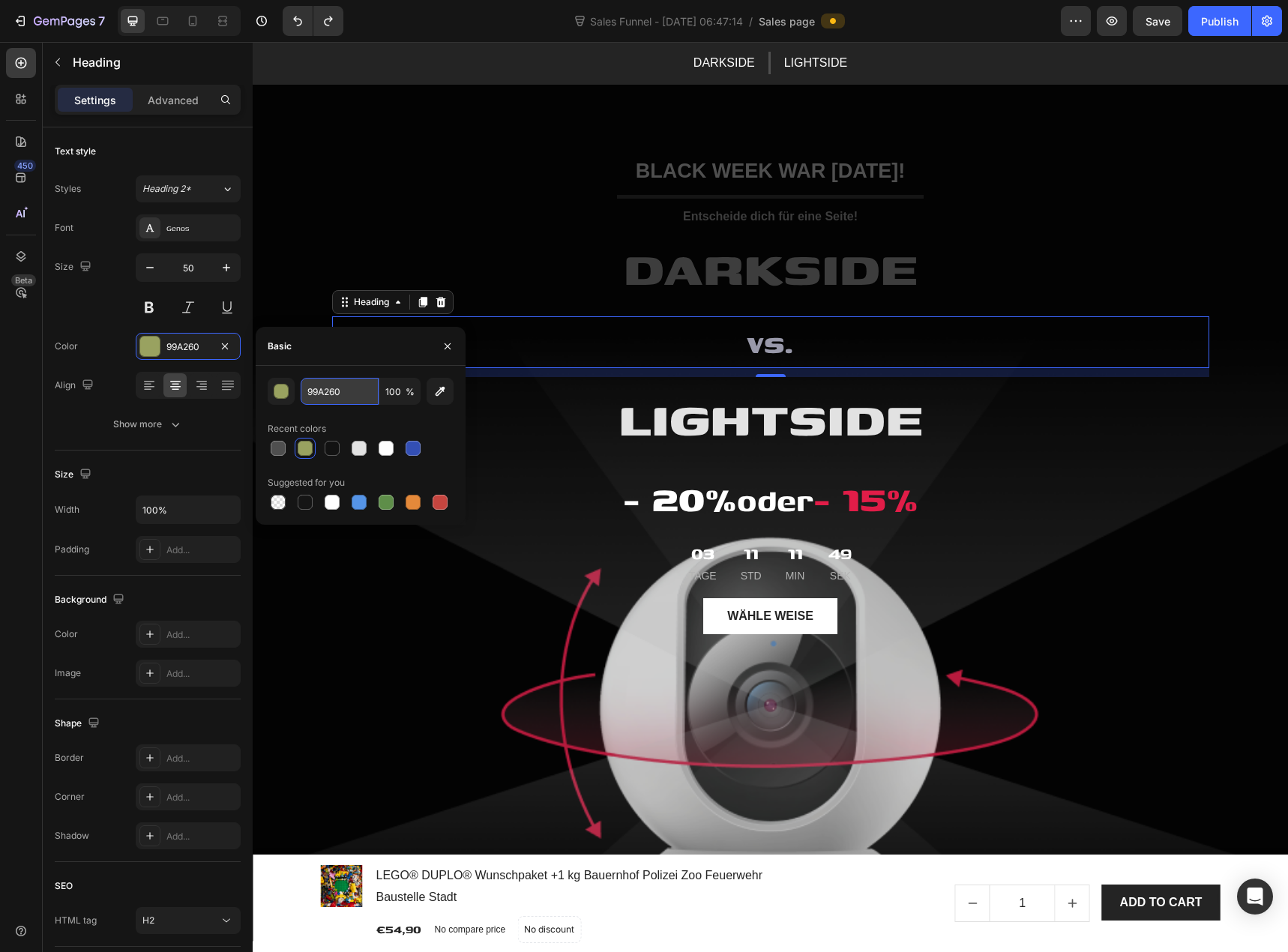
click at [313, 392] on input "99A260" at bounding box center [340, 392] width 78 height 27
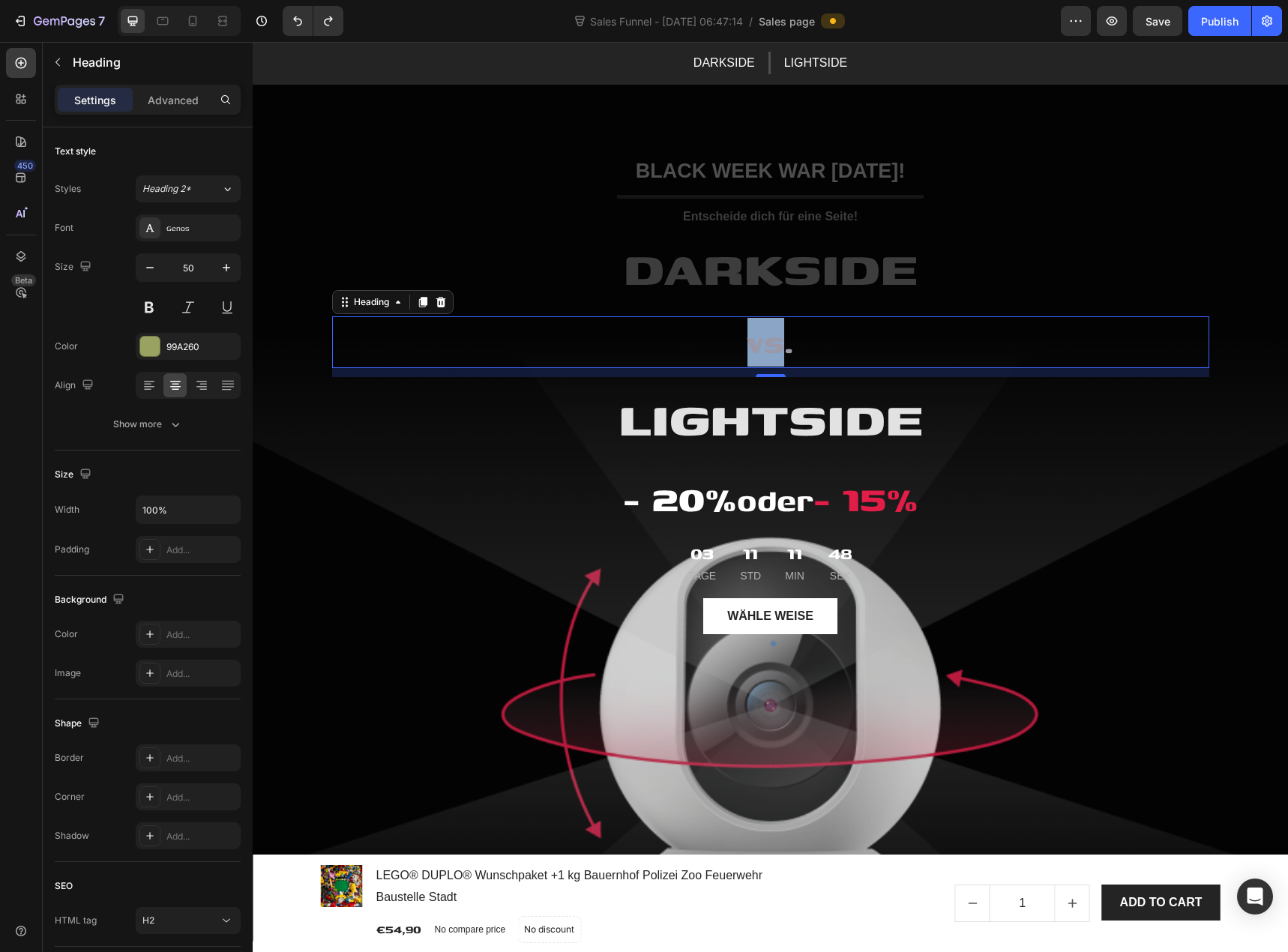
click at [765, 353] on span "vs." at bounding box center [771, 342] width 46 height 45
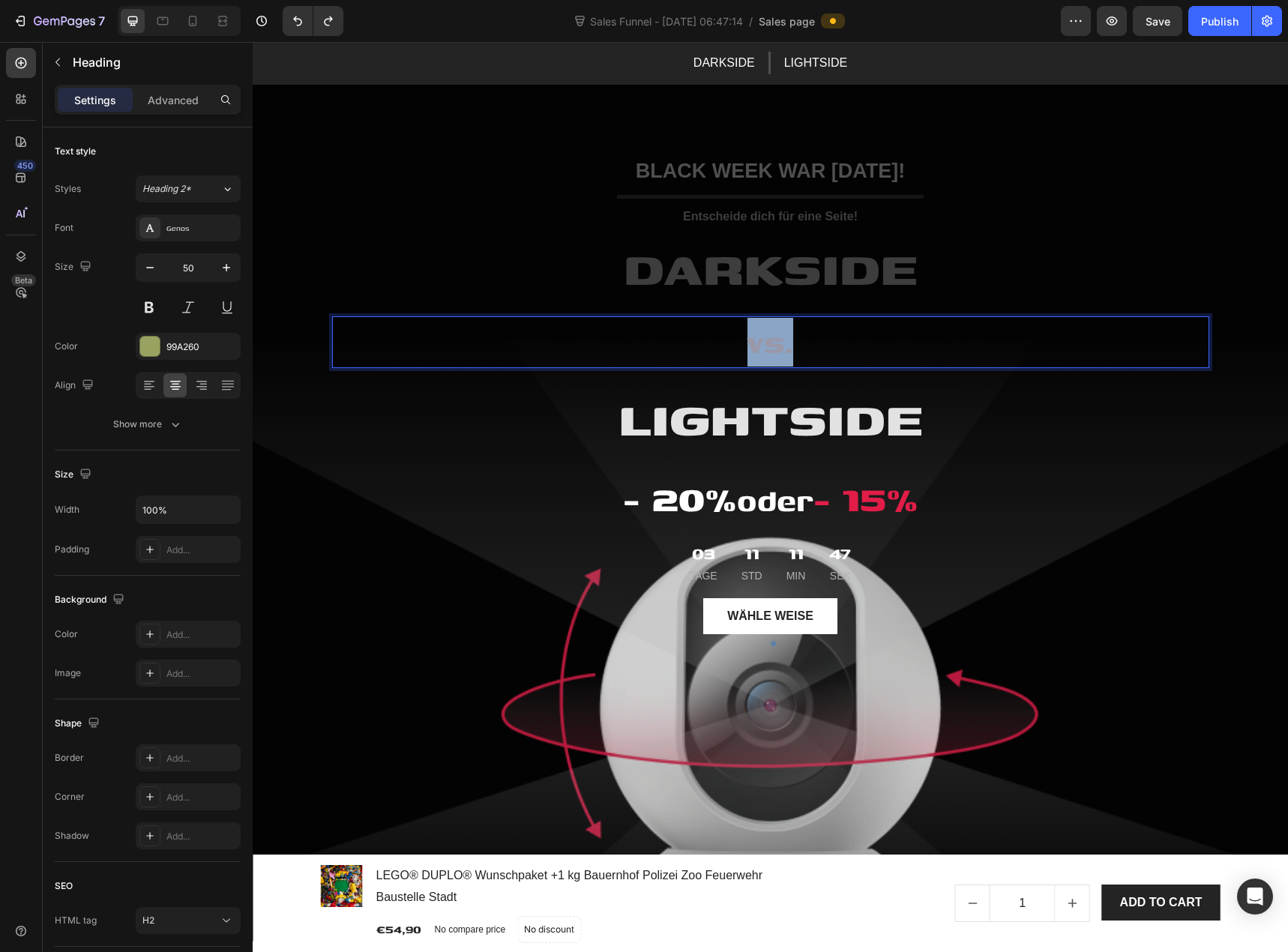
click at [765, 353] on span "vs." at bounding box center [771, 342] width 46 height 45
click at [755, 303] on rect "Editor contextual toolbar" at bounding box center [758, 302] width 15 height 4
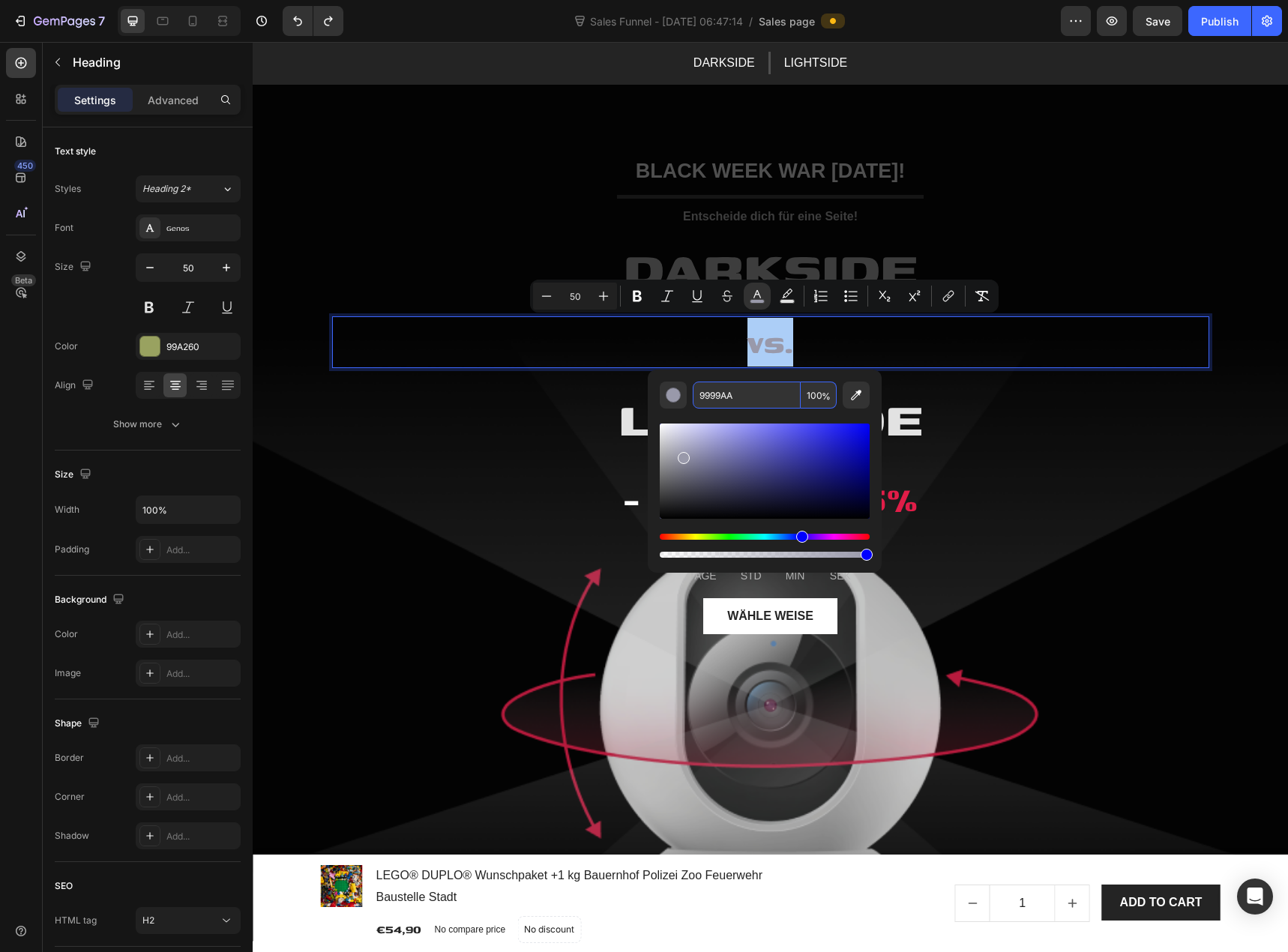
click at [735, 406] on input "9999AA" at bounding box center [747, 395] width 108 height 27
paste input "-"
drag, startPoint x: 740, startPoint y: 401, endPoint x: 681, endPoint y: 401, distance: 59.0
click at [681, 401] on div "- 100 %" at bounding box center [764, 395] width 210 height 27
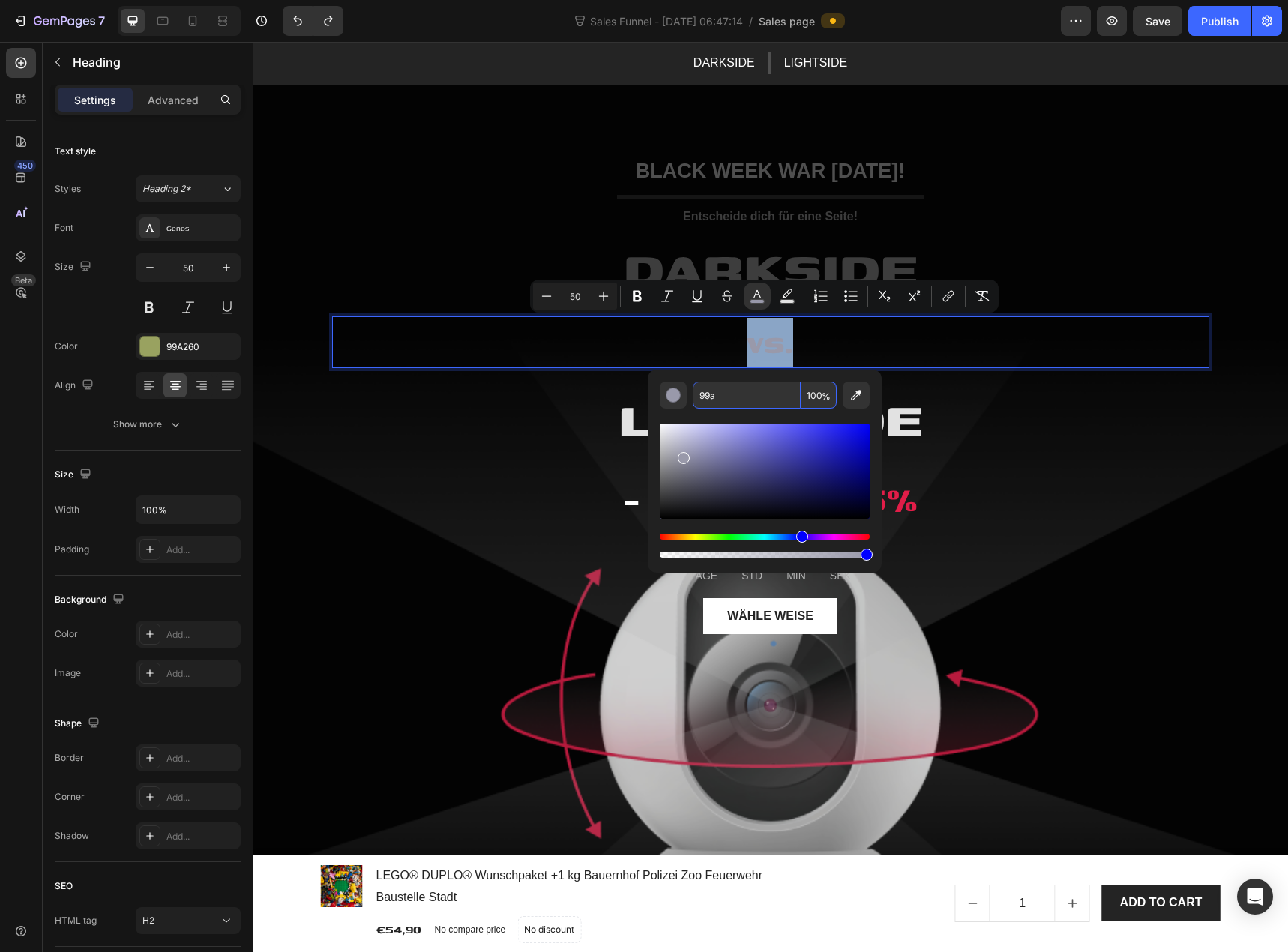
type input "9999AA"
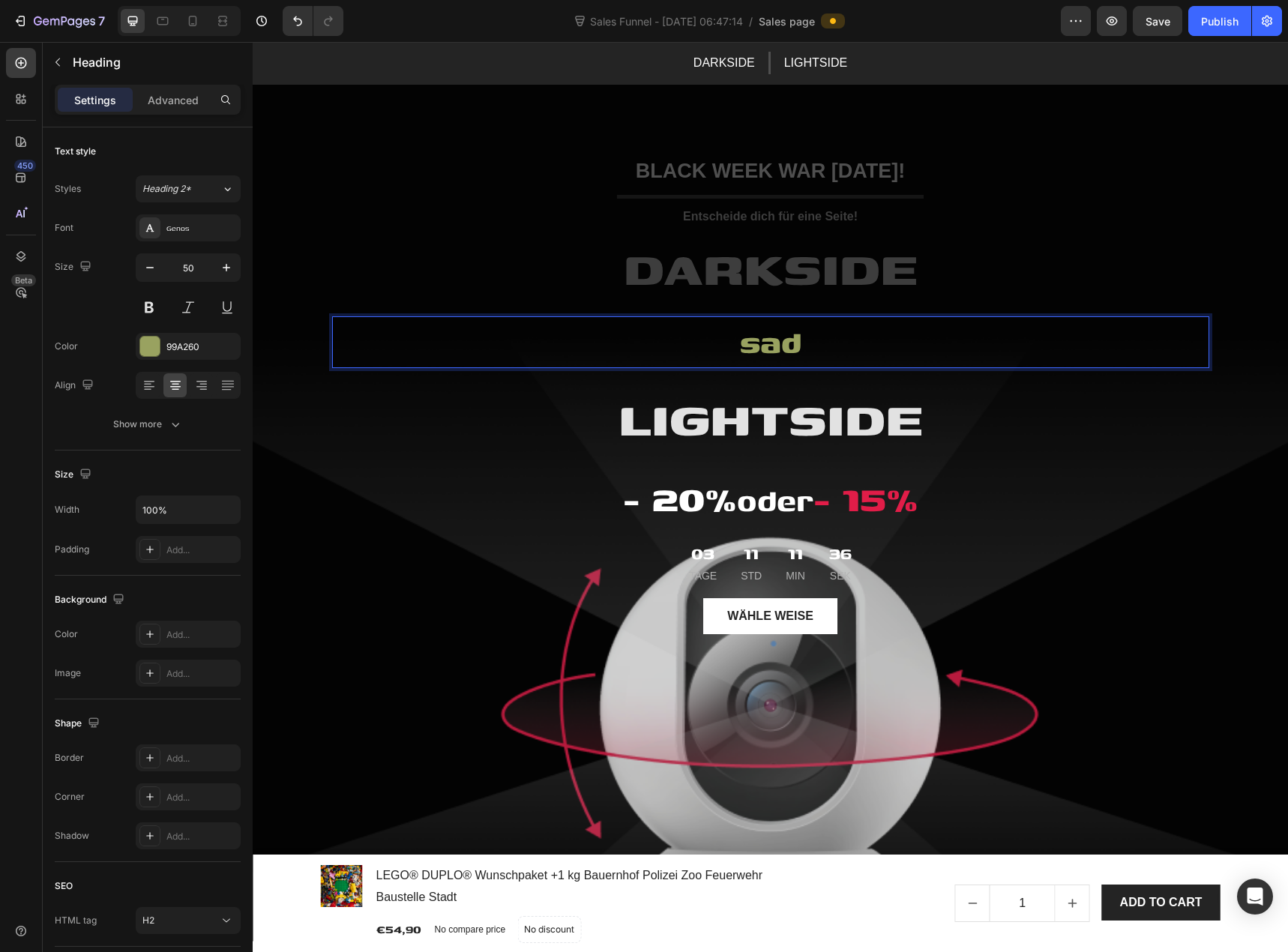
click at [793, 337] on p "sad" at bounding box center [771, 343] width 874 height 49
click at [778, 345] on p "sad" at bounding box center [771, 343] width 874 height 49
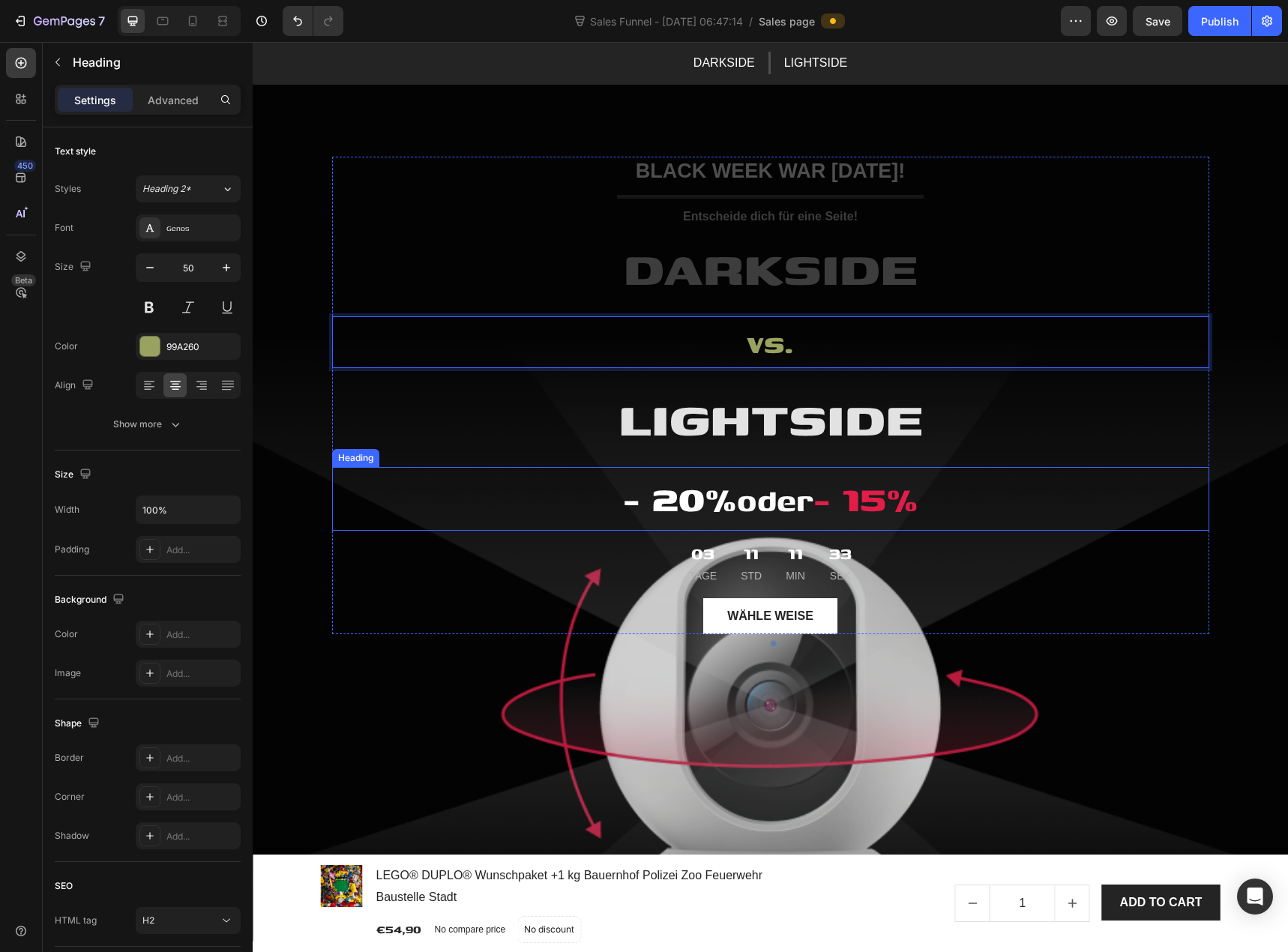
click at [473, 477] on h2 "- 20% oder - 15%" at bounding box center [771, 499] width 877 height 64
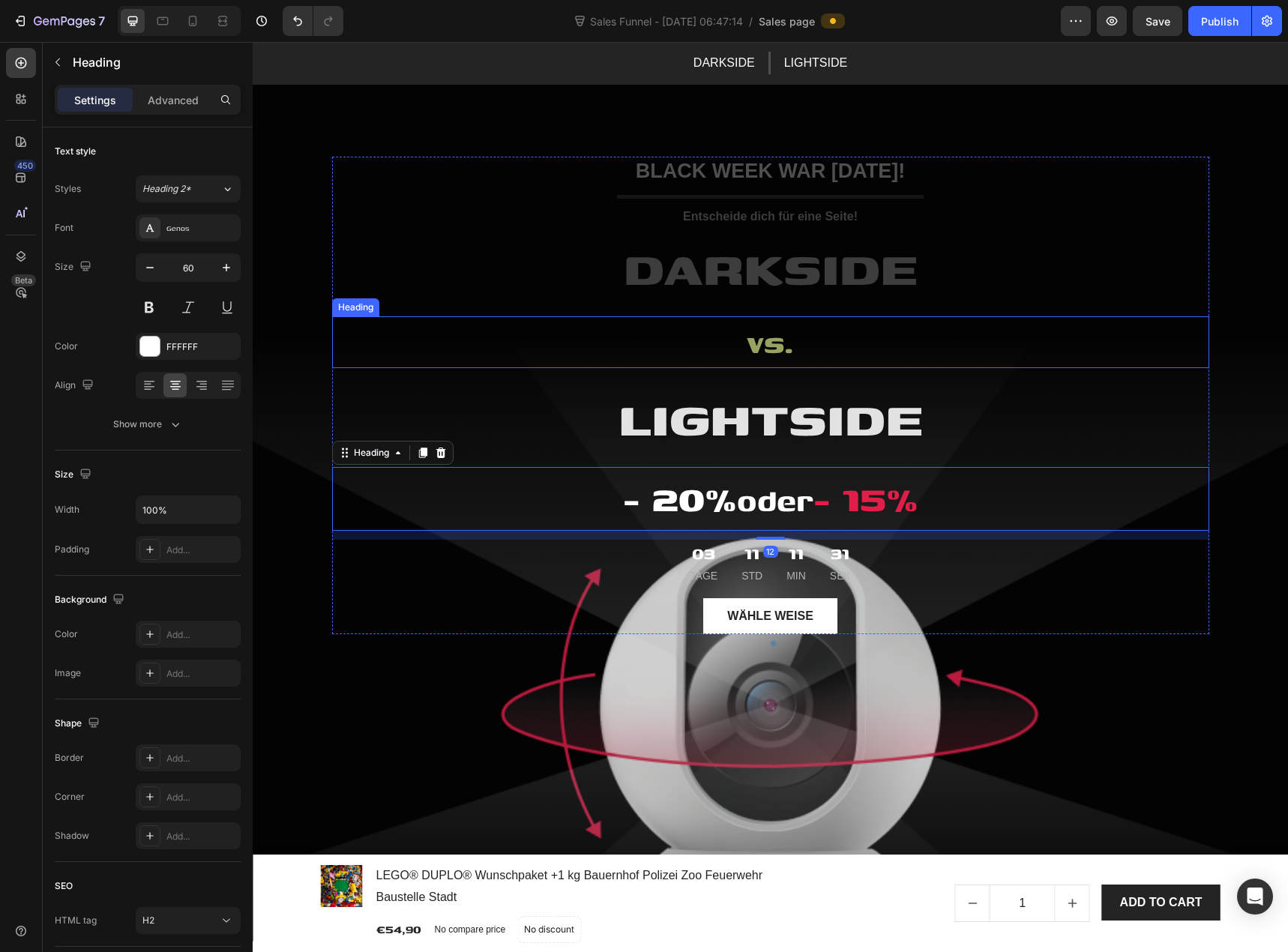
click at [745, 343] on p "vs." at bounding box center [771, 343] width 874 height 49
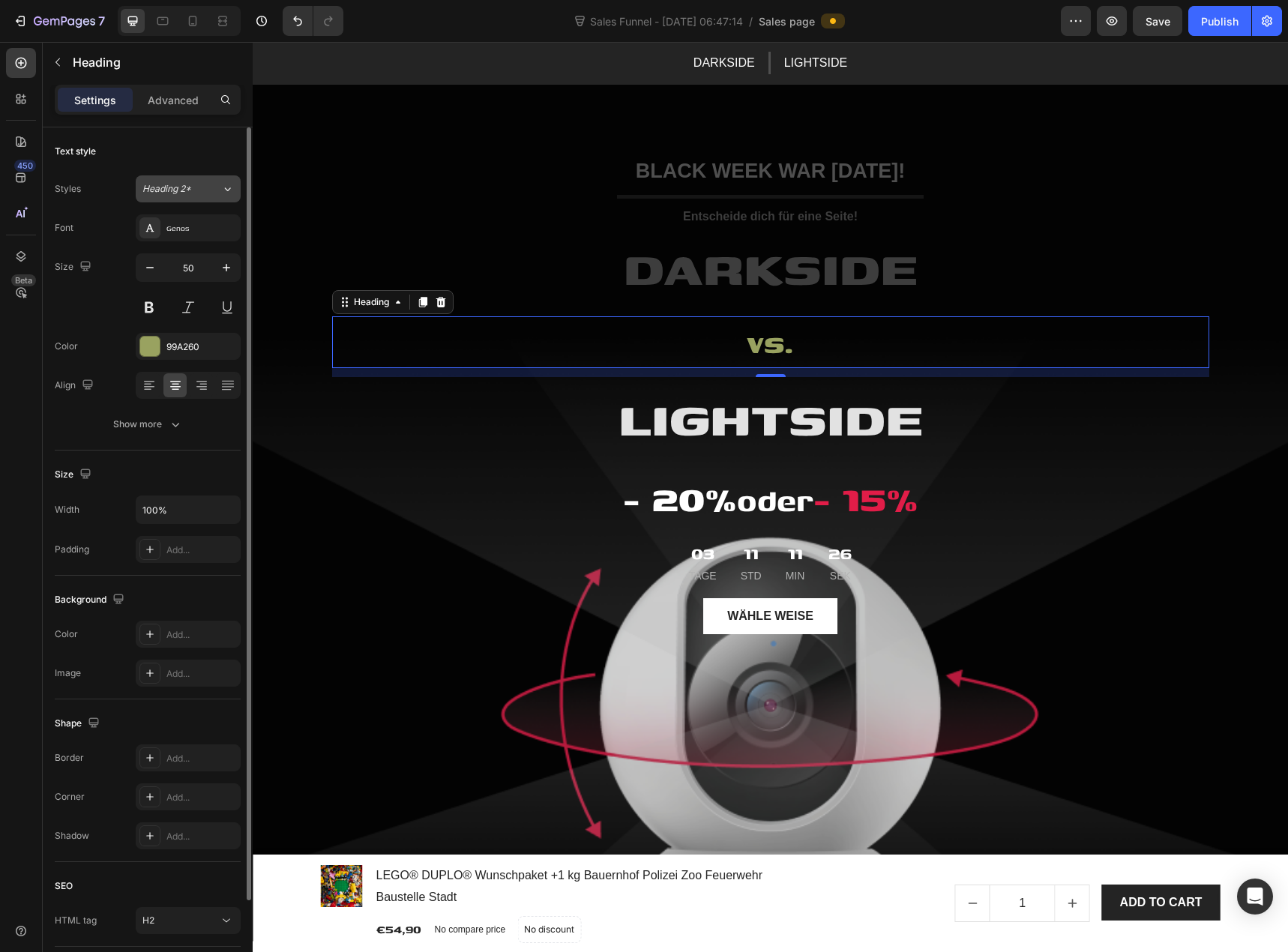
click at [215, 191] on div "Heading 2*" at bounding box center [181, 189] width 78 height 14
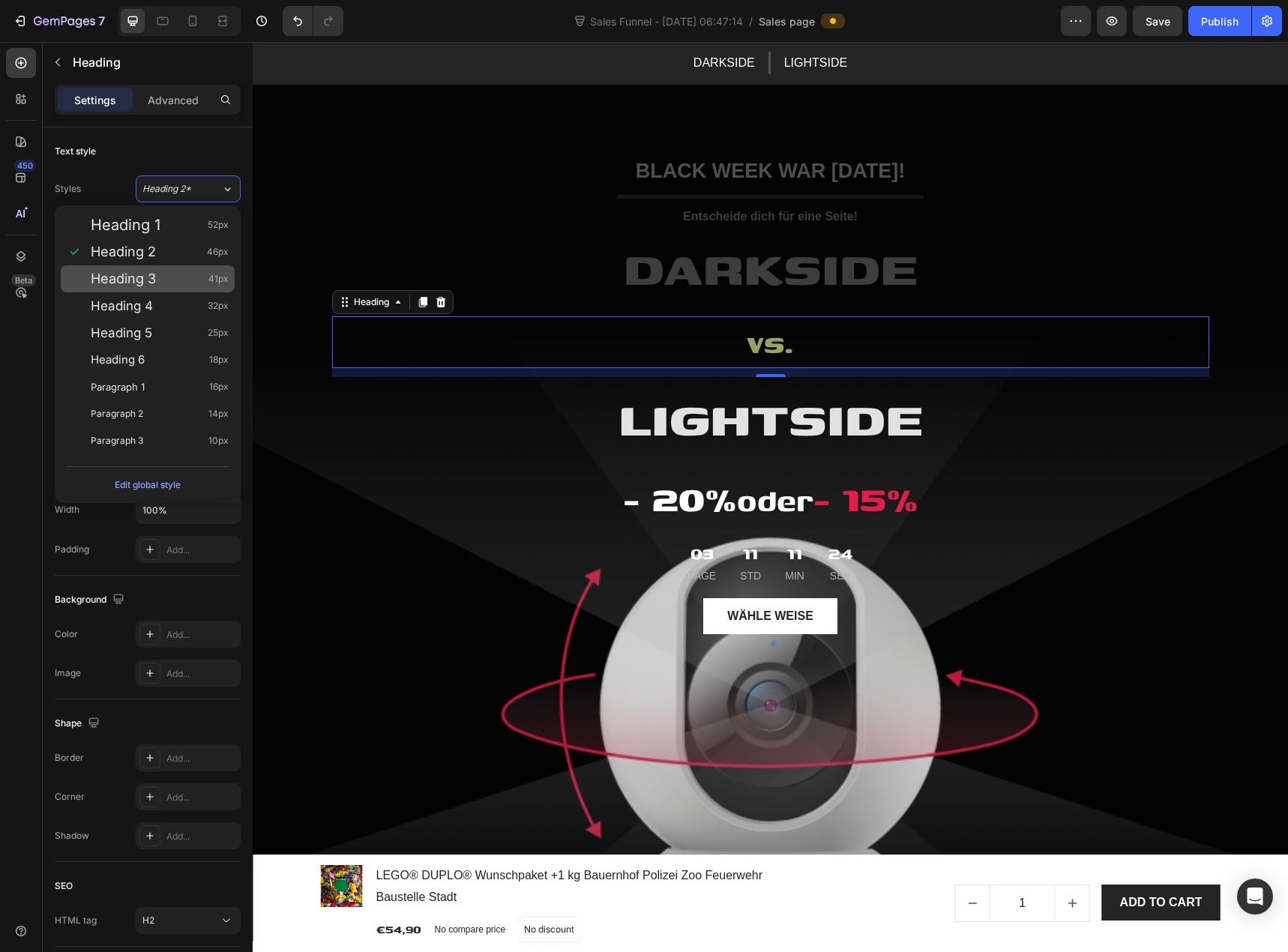
click at [185, 282] on div "Heading 3 41px" at bounding box center [159, 279] width 138 height 15
type input "41"
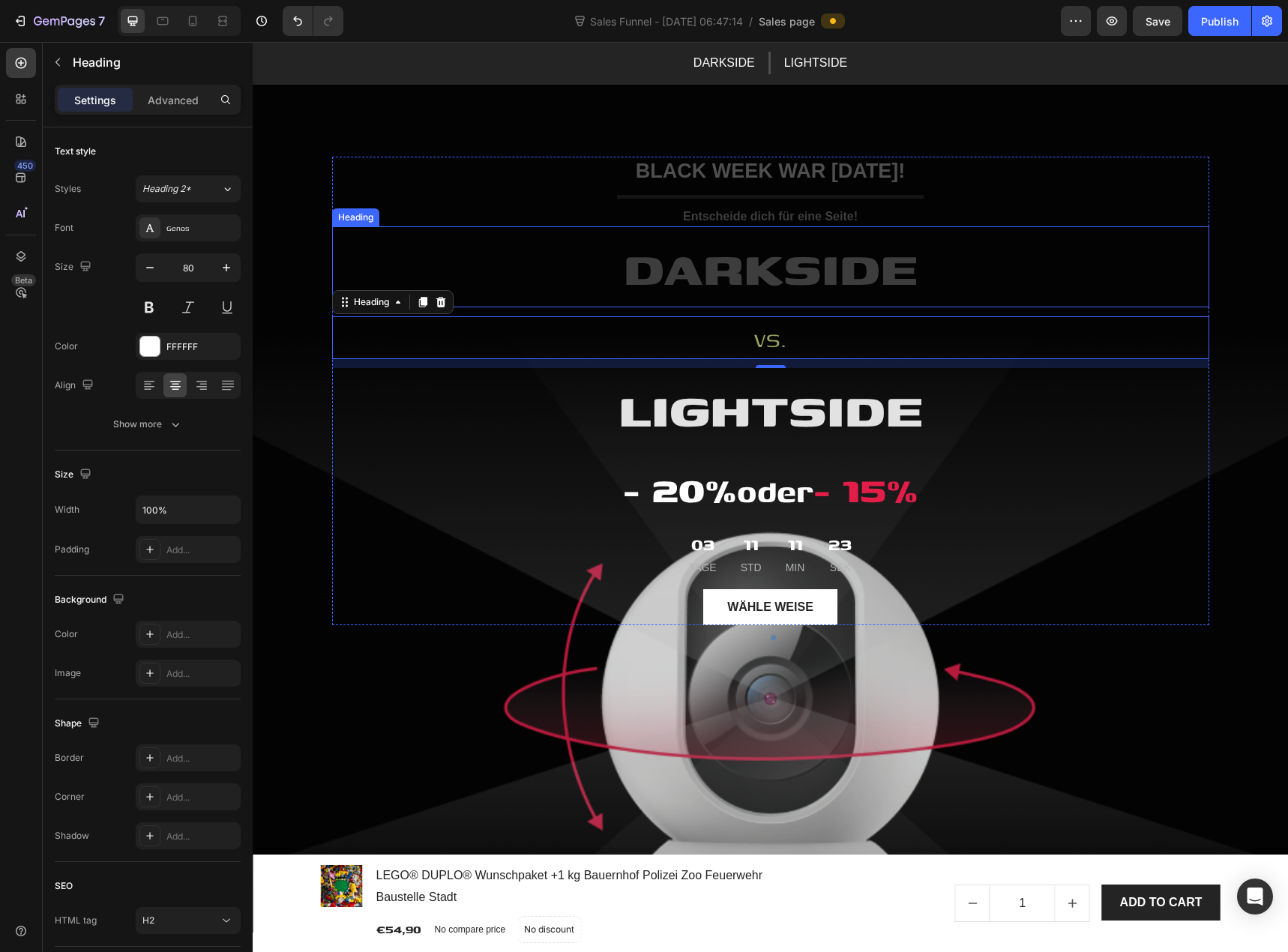
click at [654, 270] on span "DARKSIDE" at bounding box center [771, 267] width 294 height 72
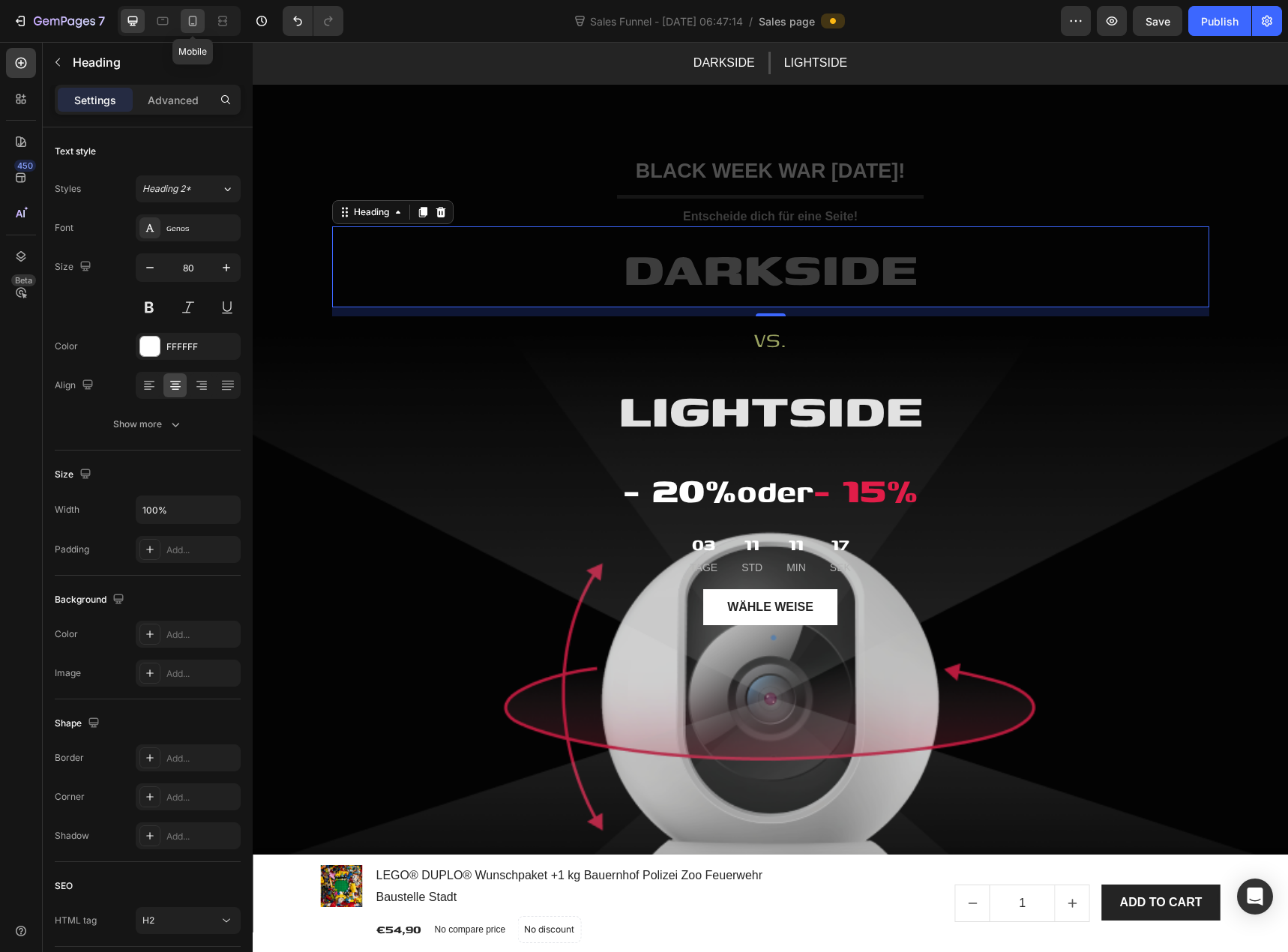
click at [194, 29] on div at bounding box center [192, 21] width 24 height 24
type input "42"
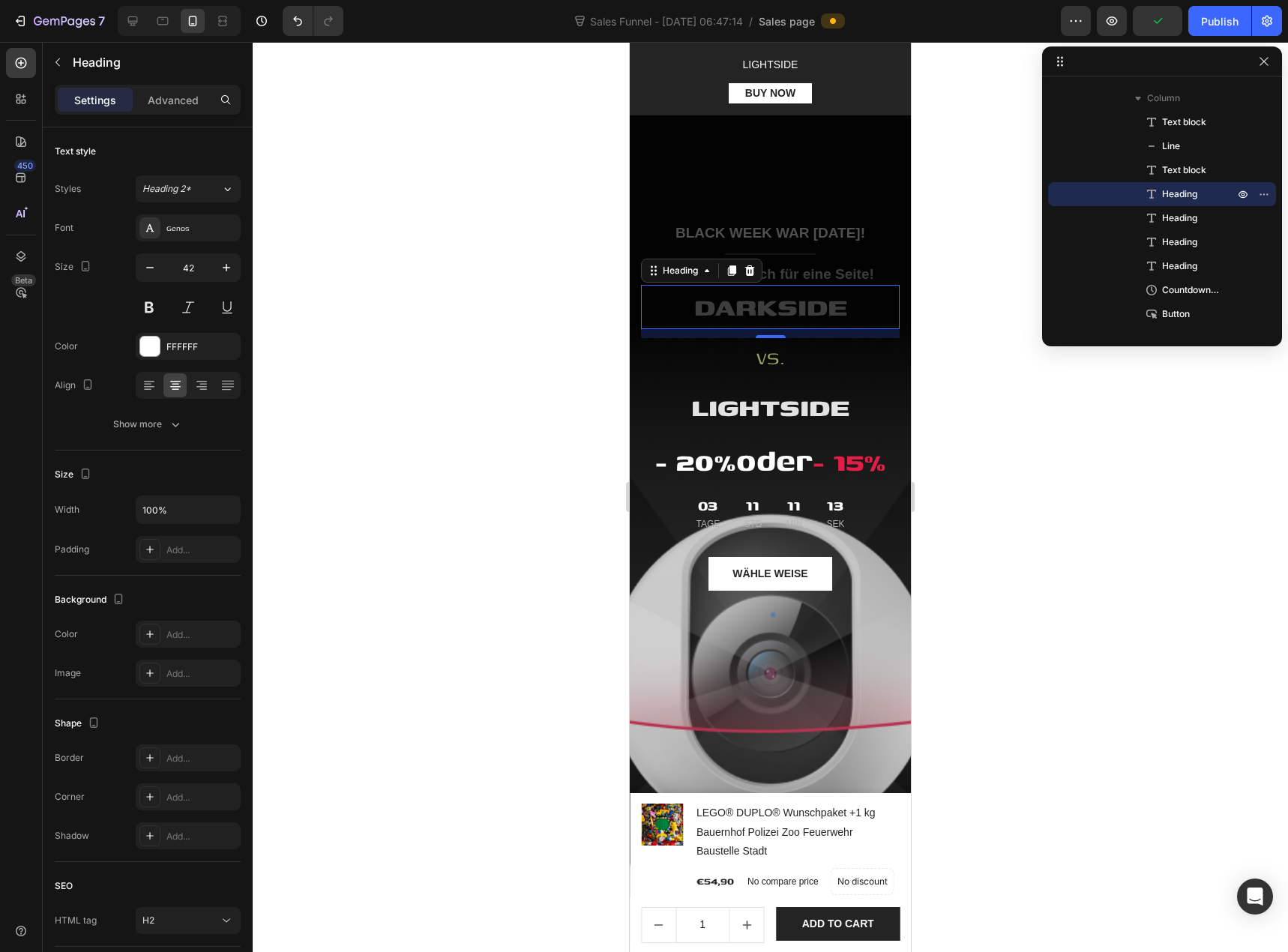
click at [466, 314] on div at bounding box center [770, 496] width 1036 height 910
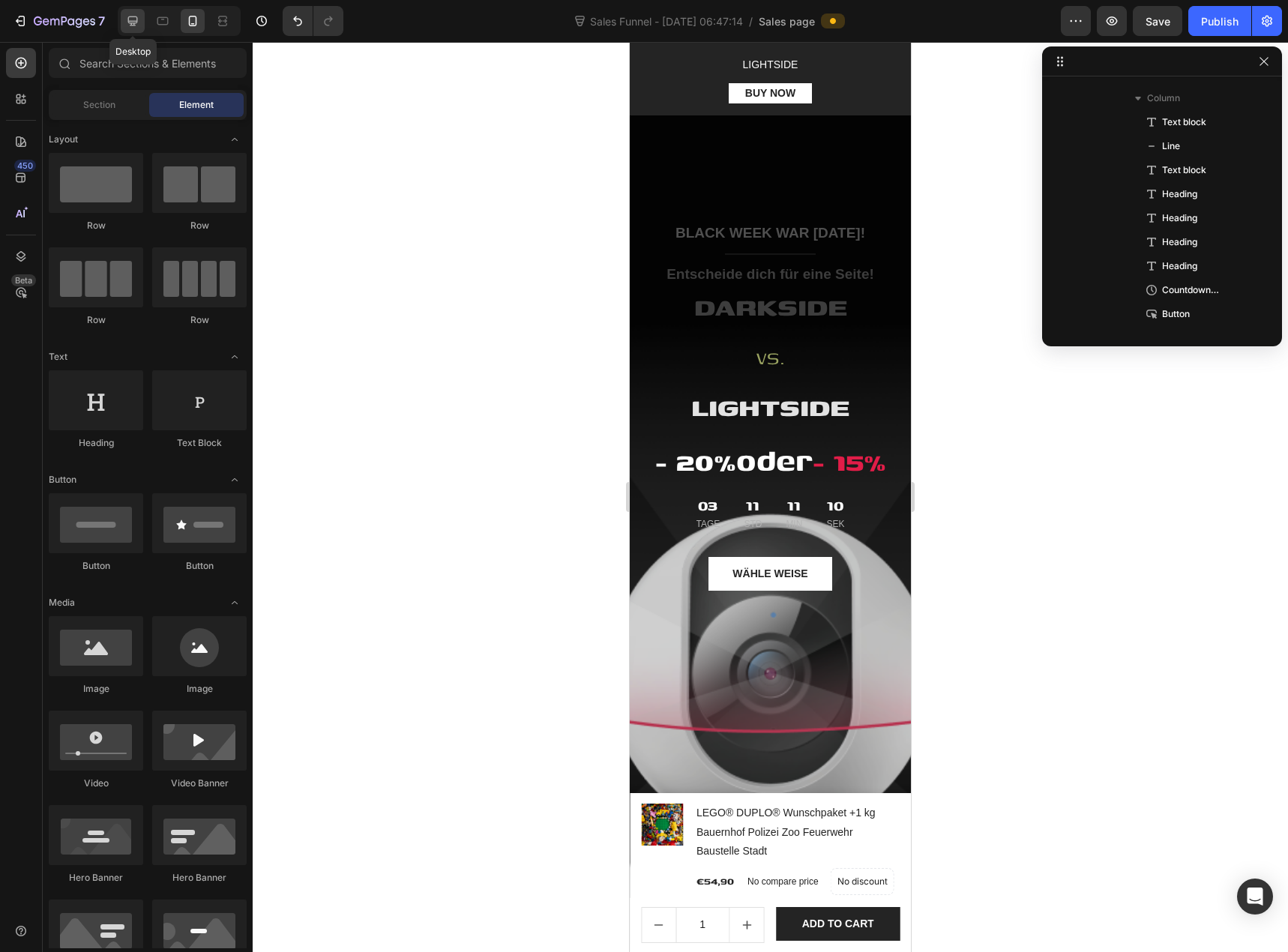
click at [142, 27] on div at bounding box center [133, 21] width 24 height 24
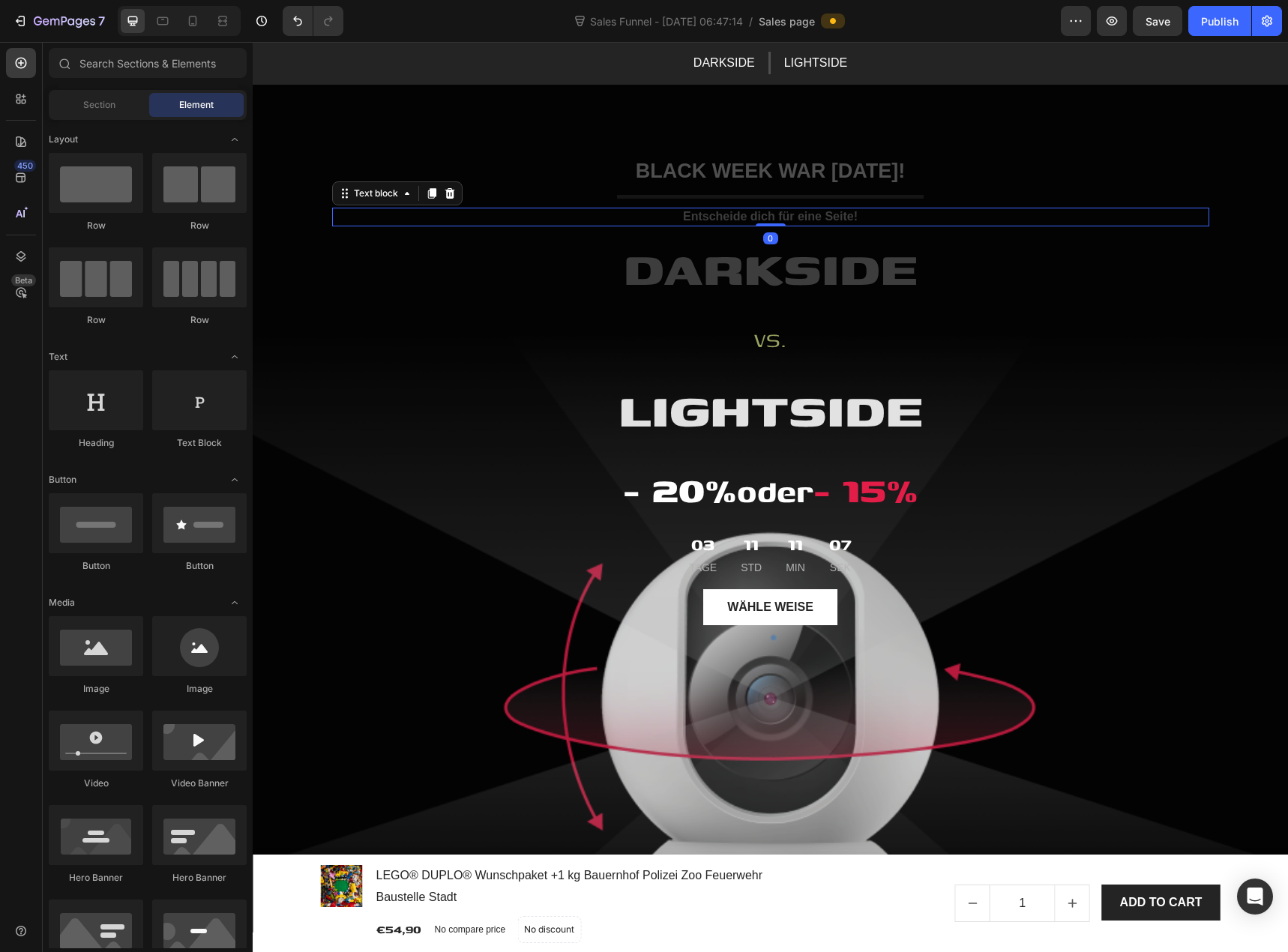
click at [765, 220] on span "Entscheide dich für eine Seite!" at bounding box center [771, 216] width 175 height 13
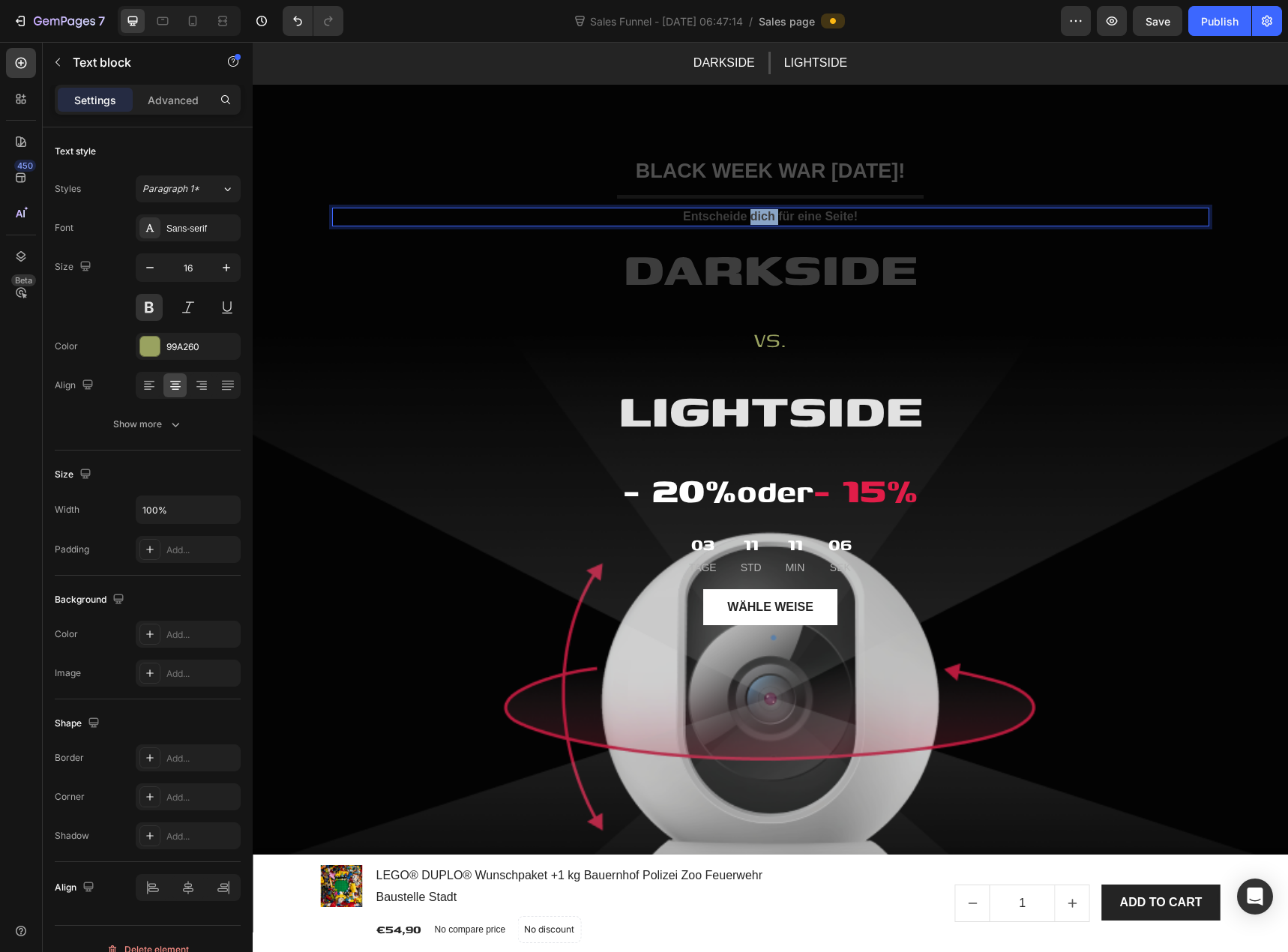
click at [765, 220] on span "Entscheide dich für eine Seite!" at bounding box center [771, 216] width 175 height 13
click at [778, 217] on span "Entscheide dich für eine Seite!" at bounding box center [771, 216] width 175 height 13
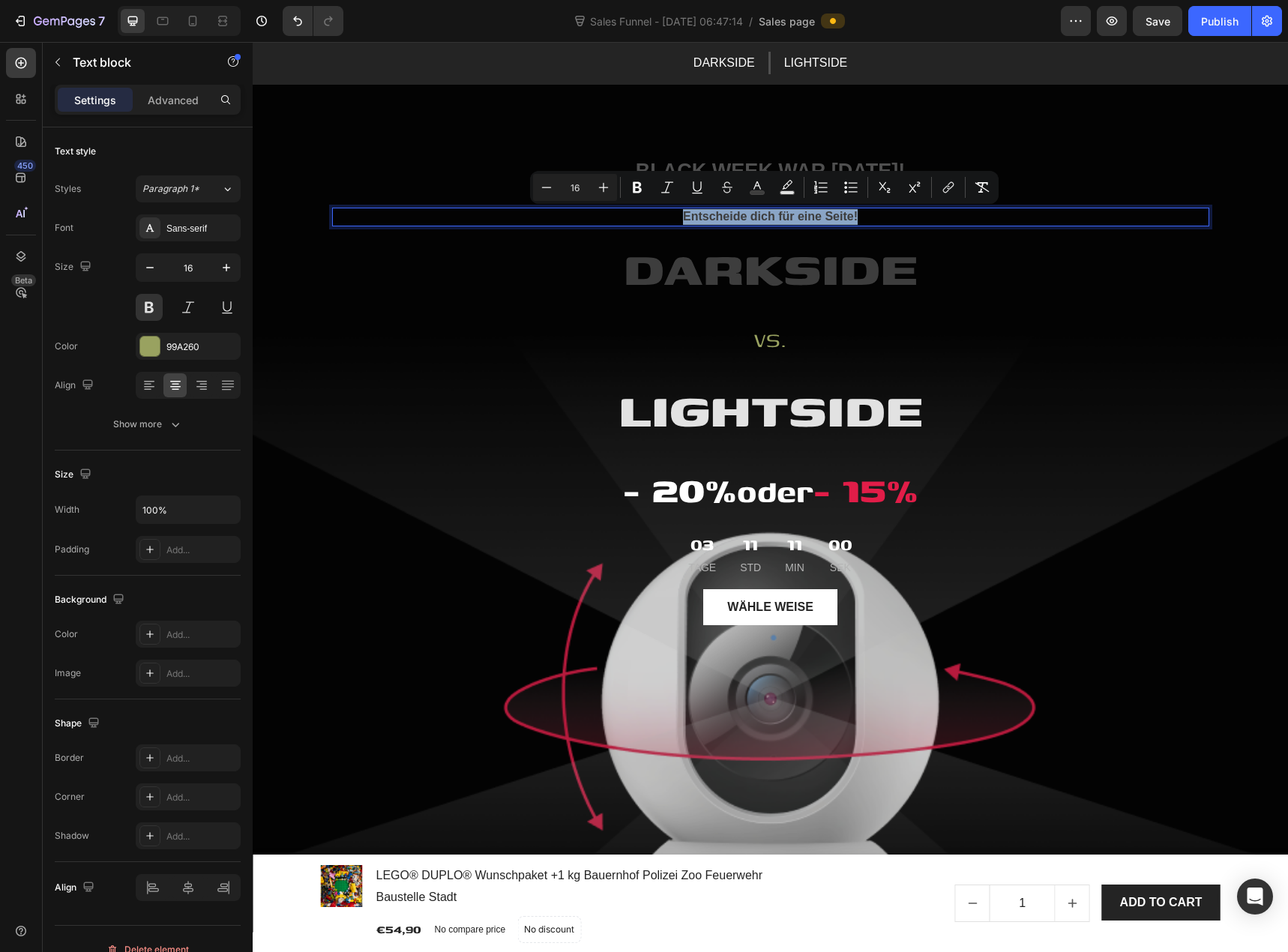
drag, startPoint x: 859, startPoint y: 216, endPoint x: 680, endPoint y: 220, distance: 179.0
click at [680, 220] on p "Entscheide dich für eine Seite!" at bounding box center [771, 217] width 874 height 15
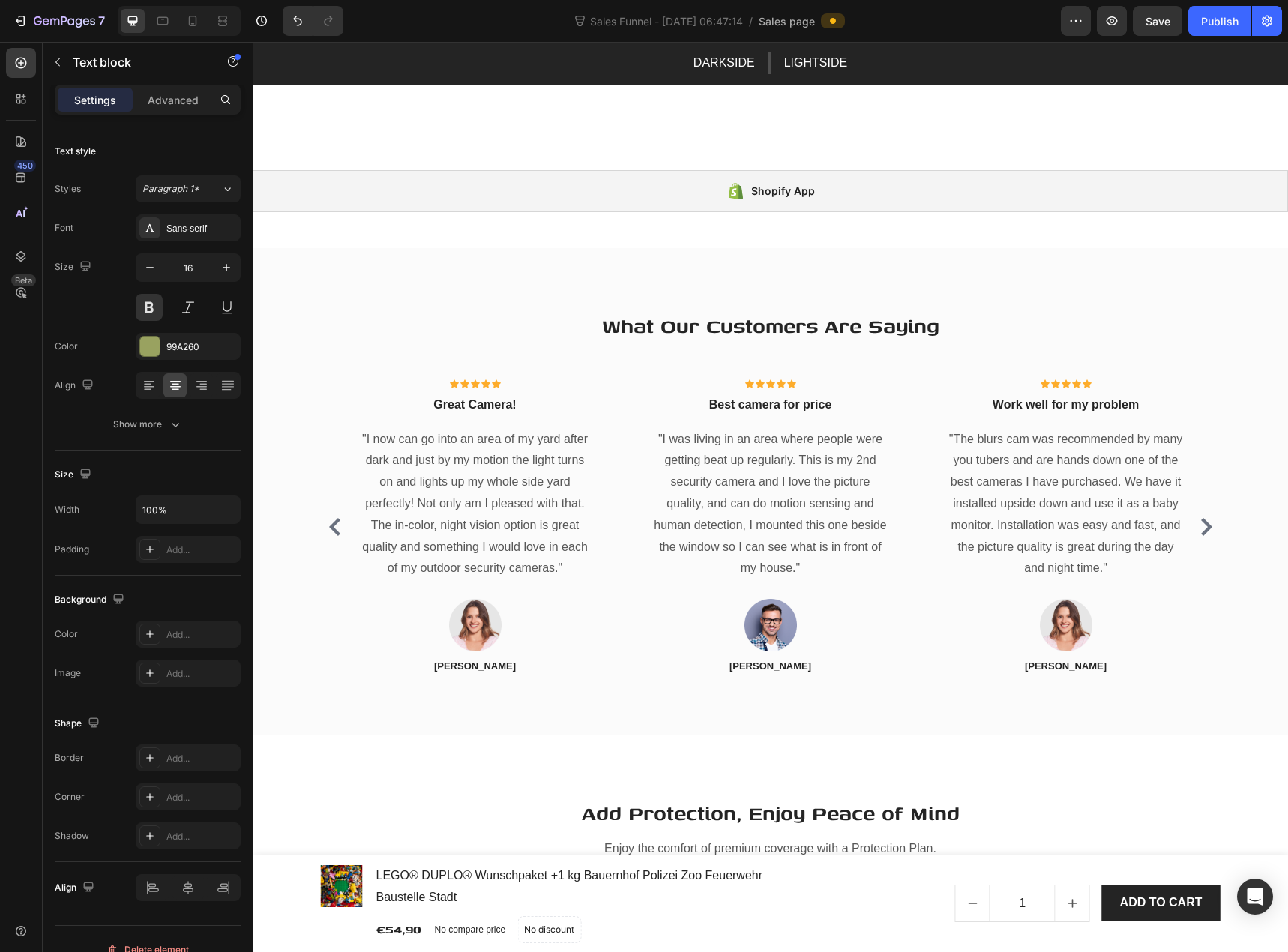
scroll to position [4274, 0]
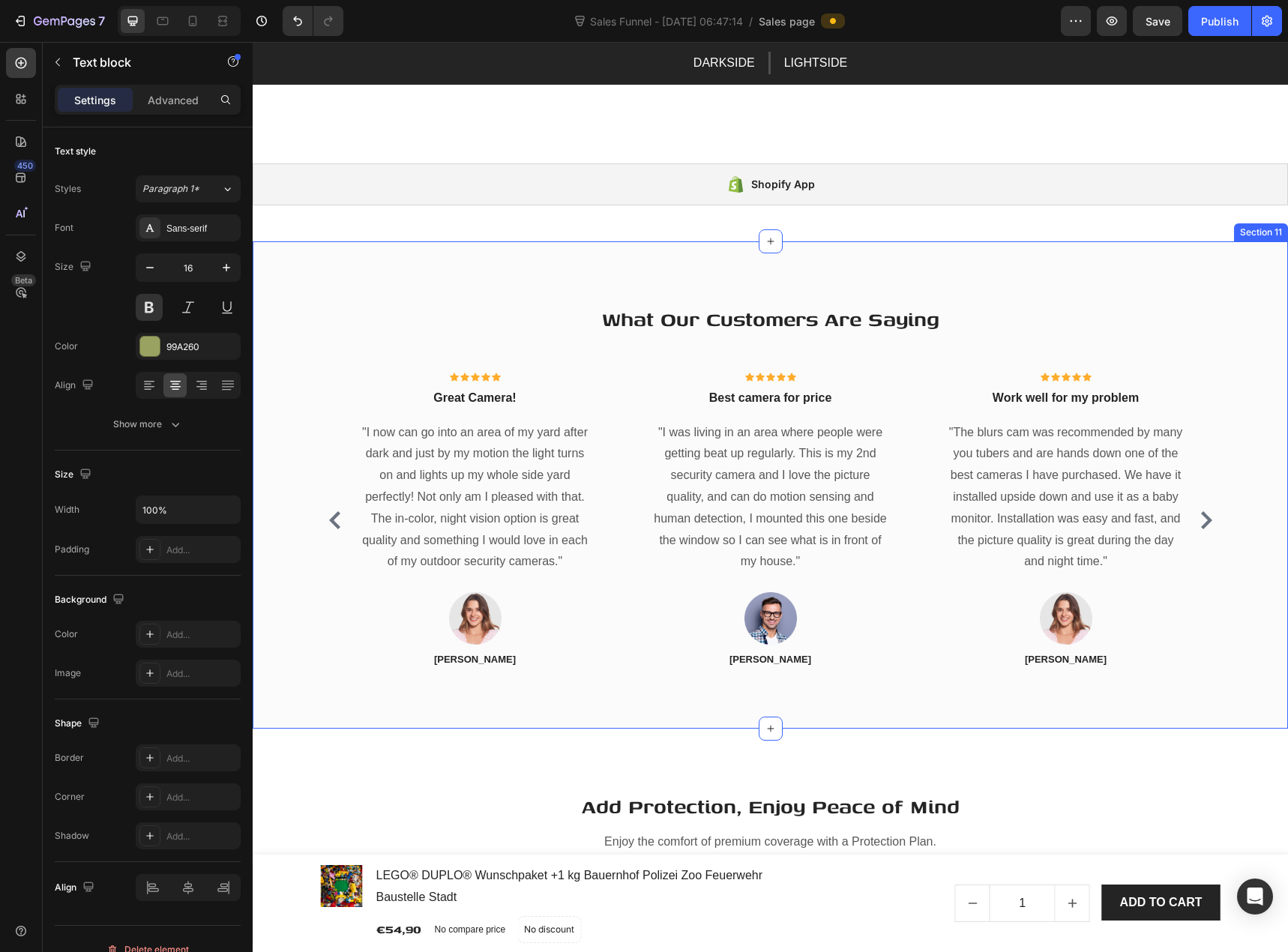
click at [1258, 240] on div "Section 11" at bounding box center [1261, 232] width 48 height 14
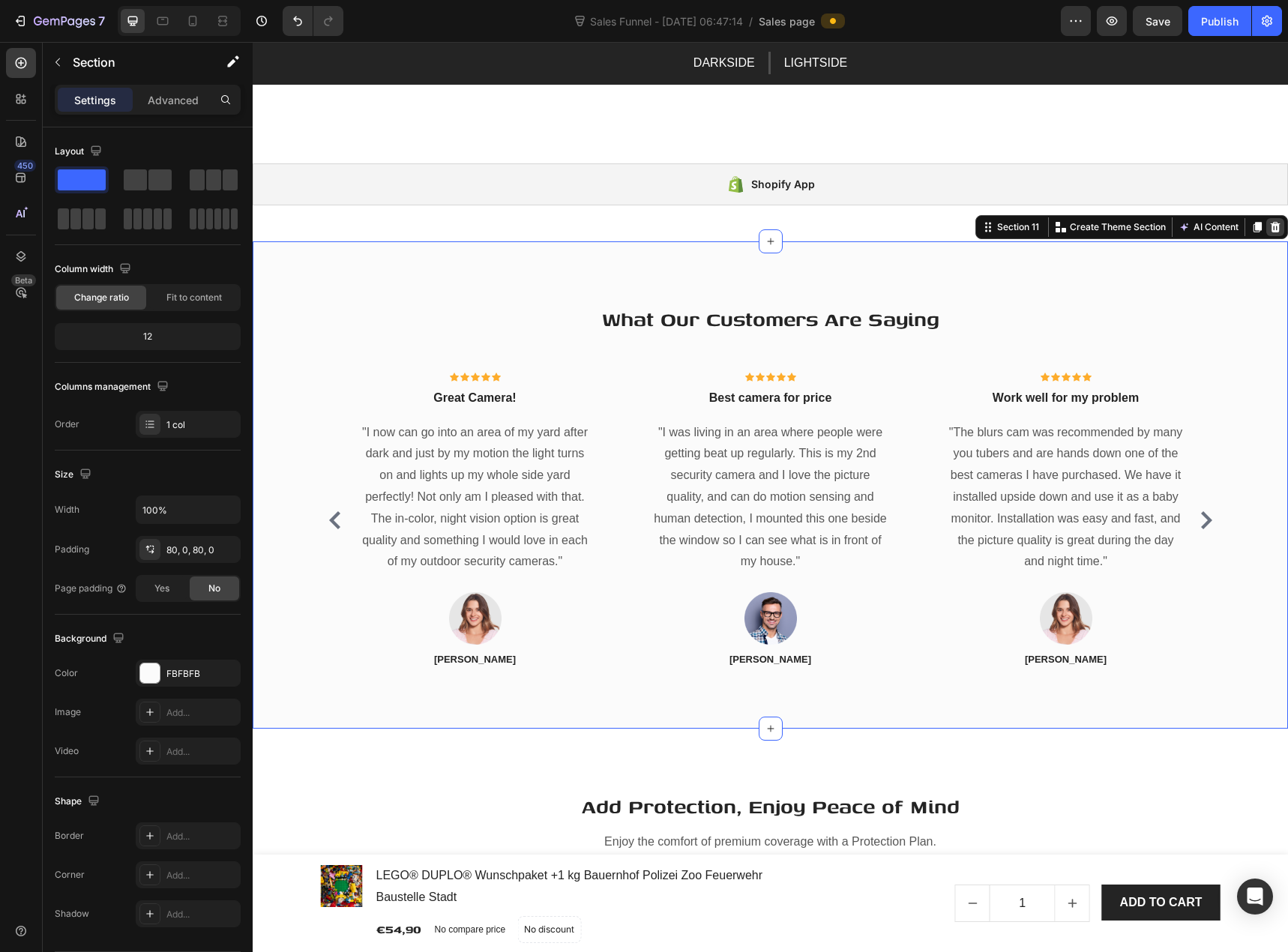
click at [1271, 232] on icon at bounding box center [1275, 228] width 10 height 11
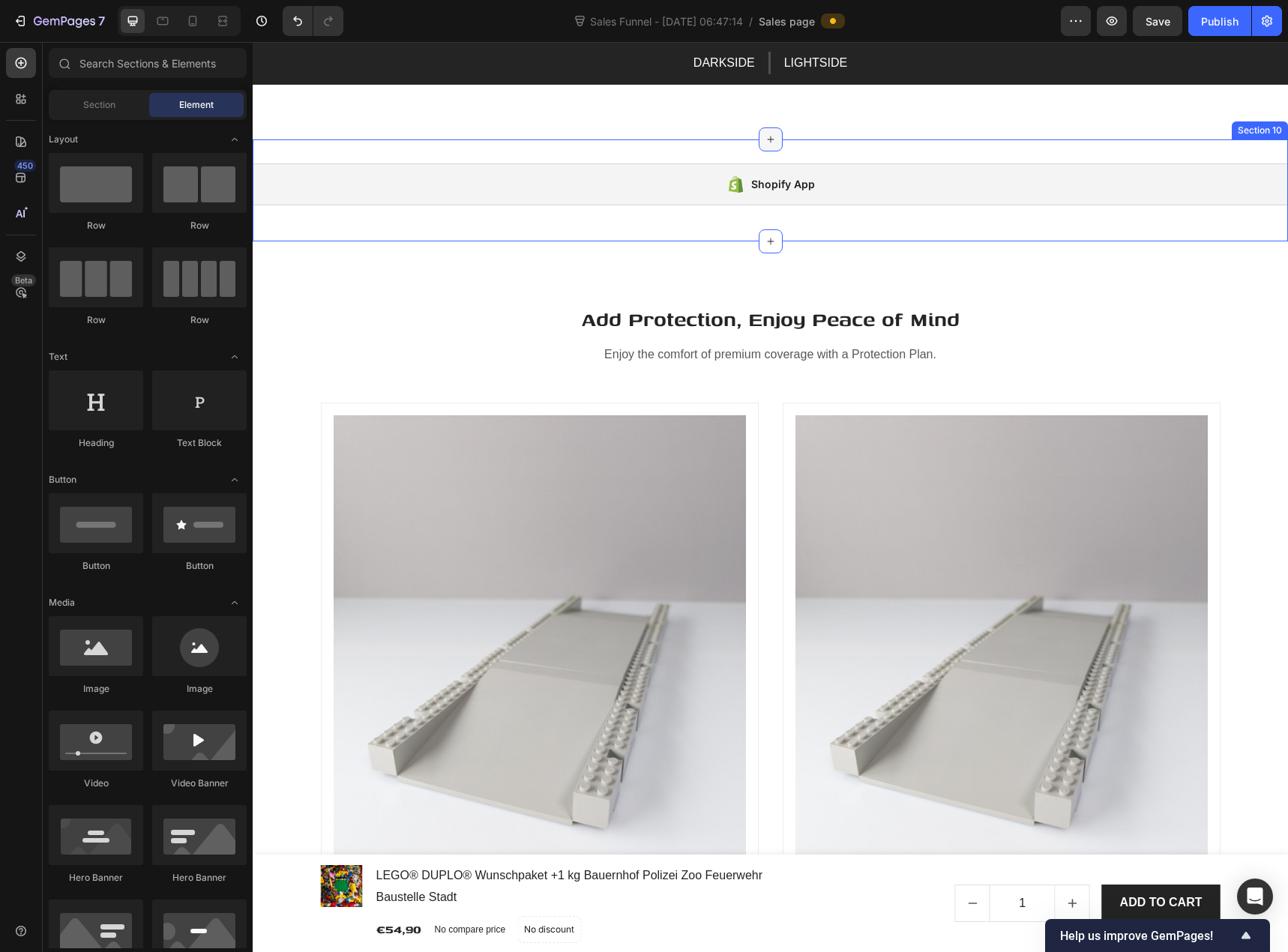
click at [772, 151] on div at bounding box center [771, 139] width 24 height 24
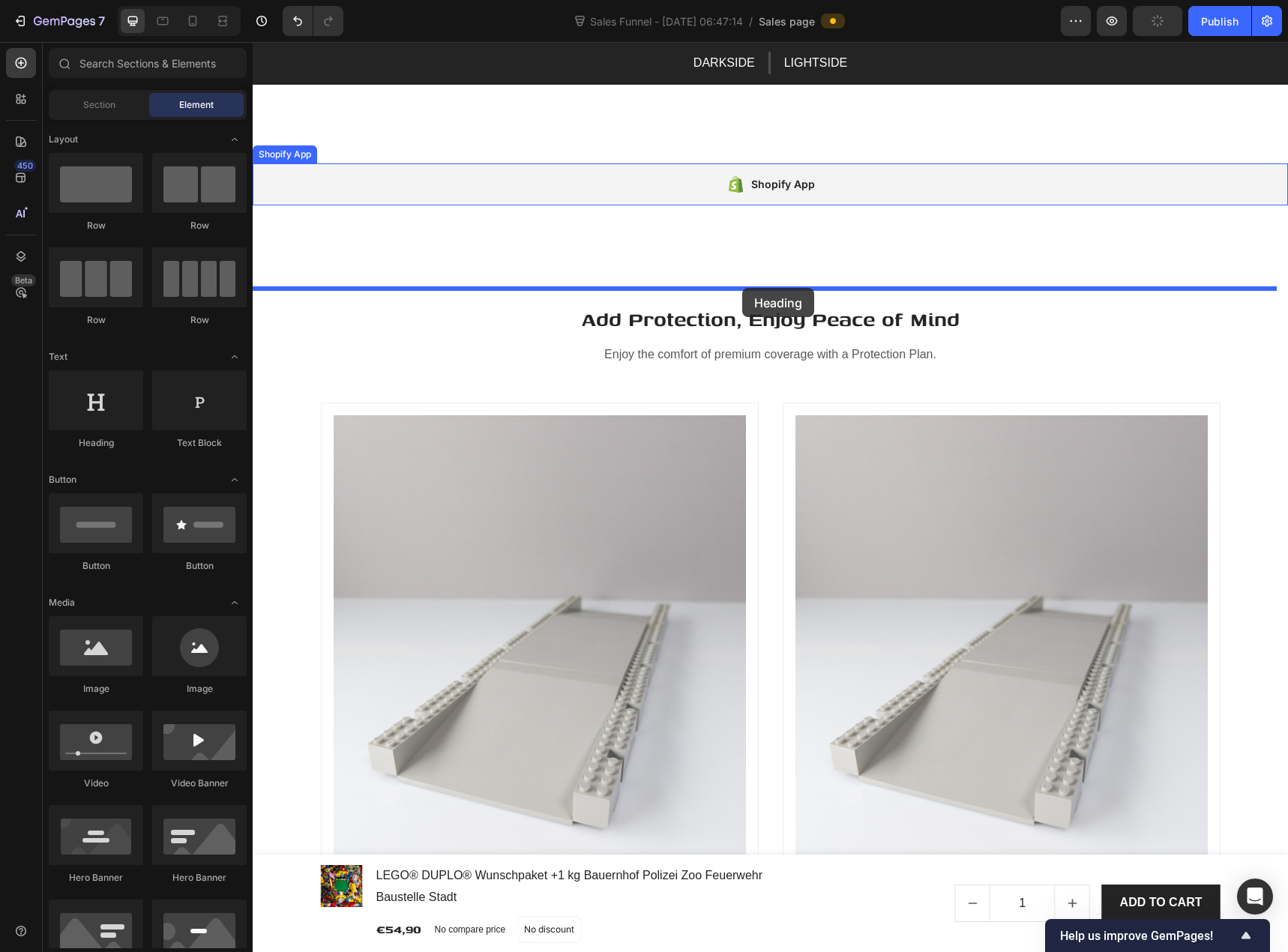
drag, startPoint x: 350, startPoint y: 448, endPoint x: 742, endPoint y: 288, distance: 423.4
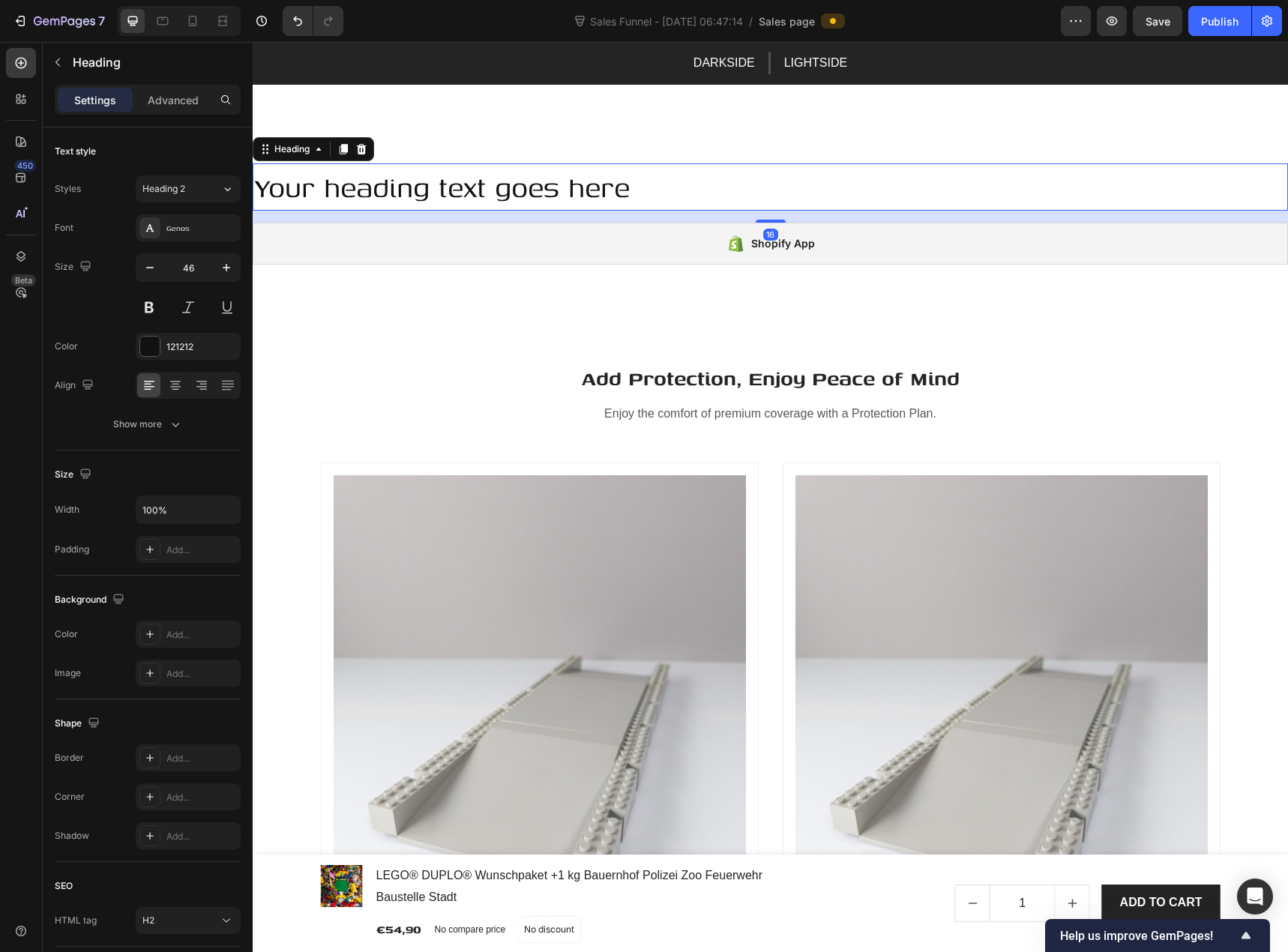
click at [536, 211] on h2 "Your heading text goes here" at bounding box center [770, 187] width 1036 height 48
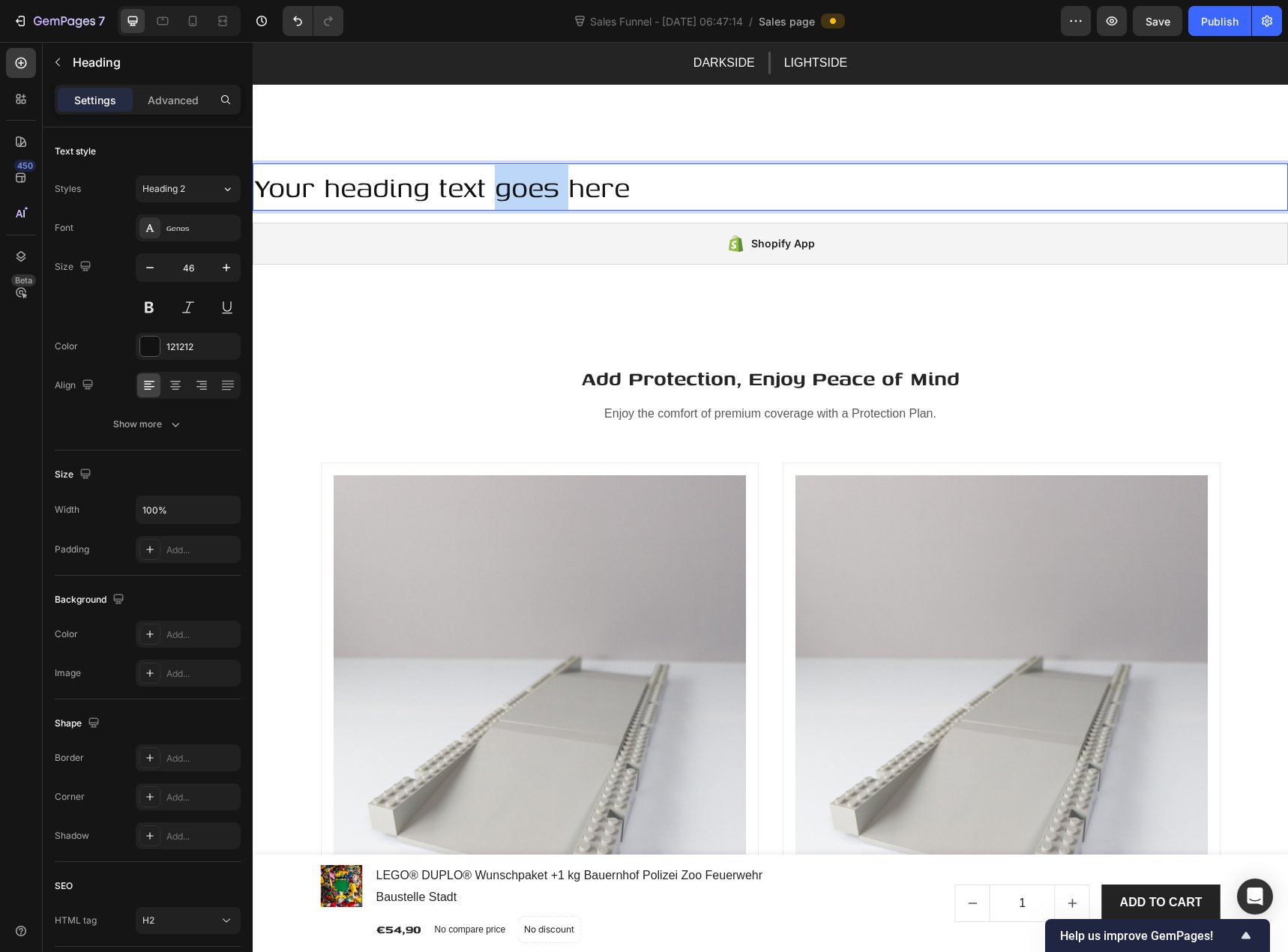
click at [536, 210] on p "Your heading text goes here" at bounding box center [771, 187] width 1033 height 45
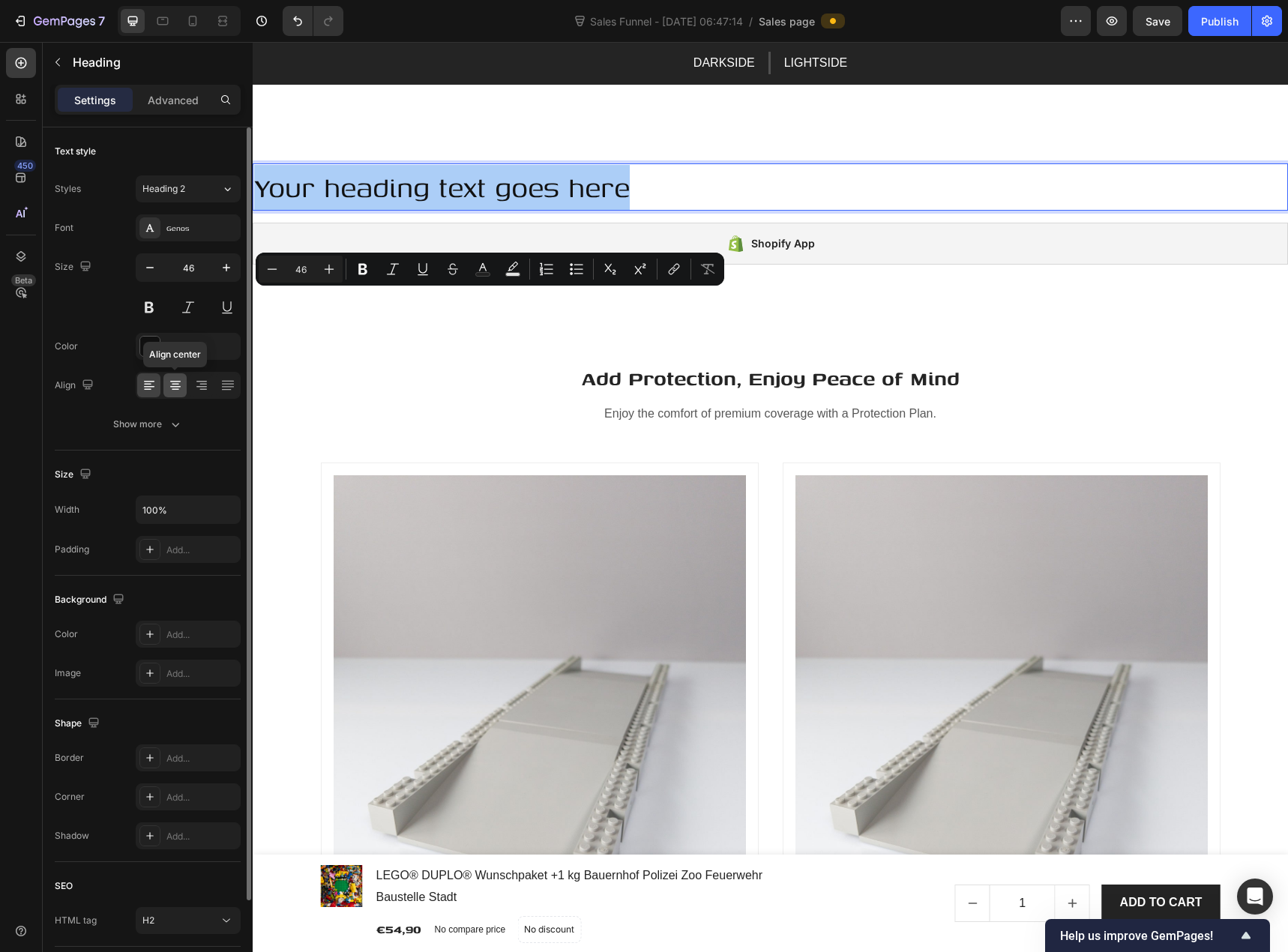
click at [178, 378] on icon at bounding box center [175, 385] width 15 height 15
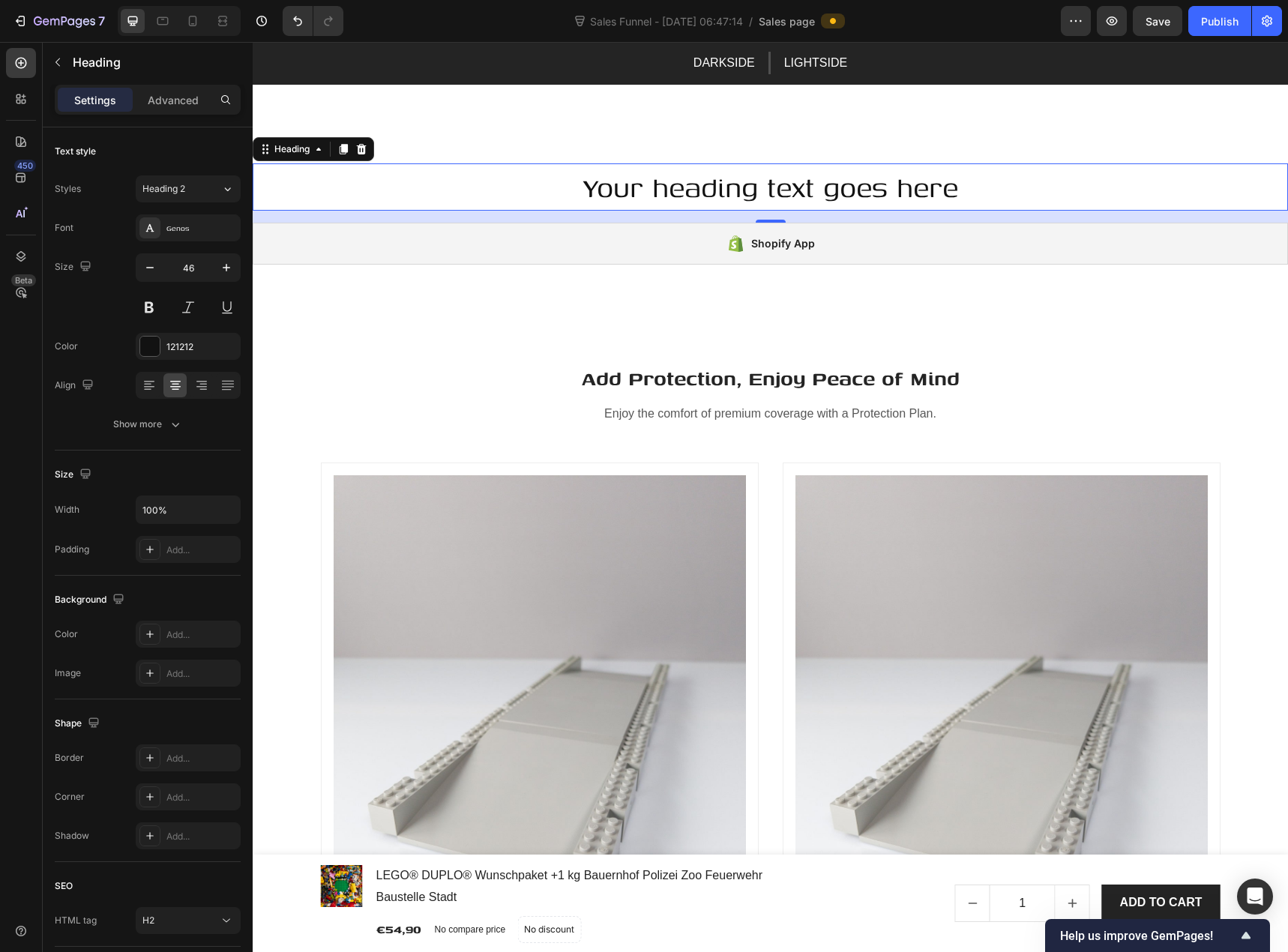
click at [669, 210] on p "Your heading text goes here" at bounding box center [771, 187] width 1033 height 45
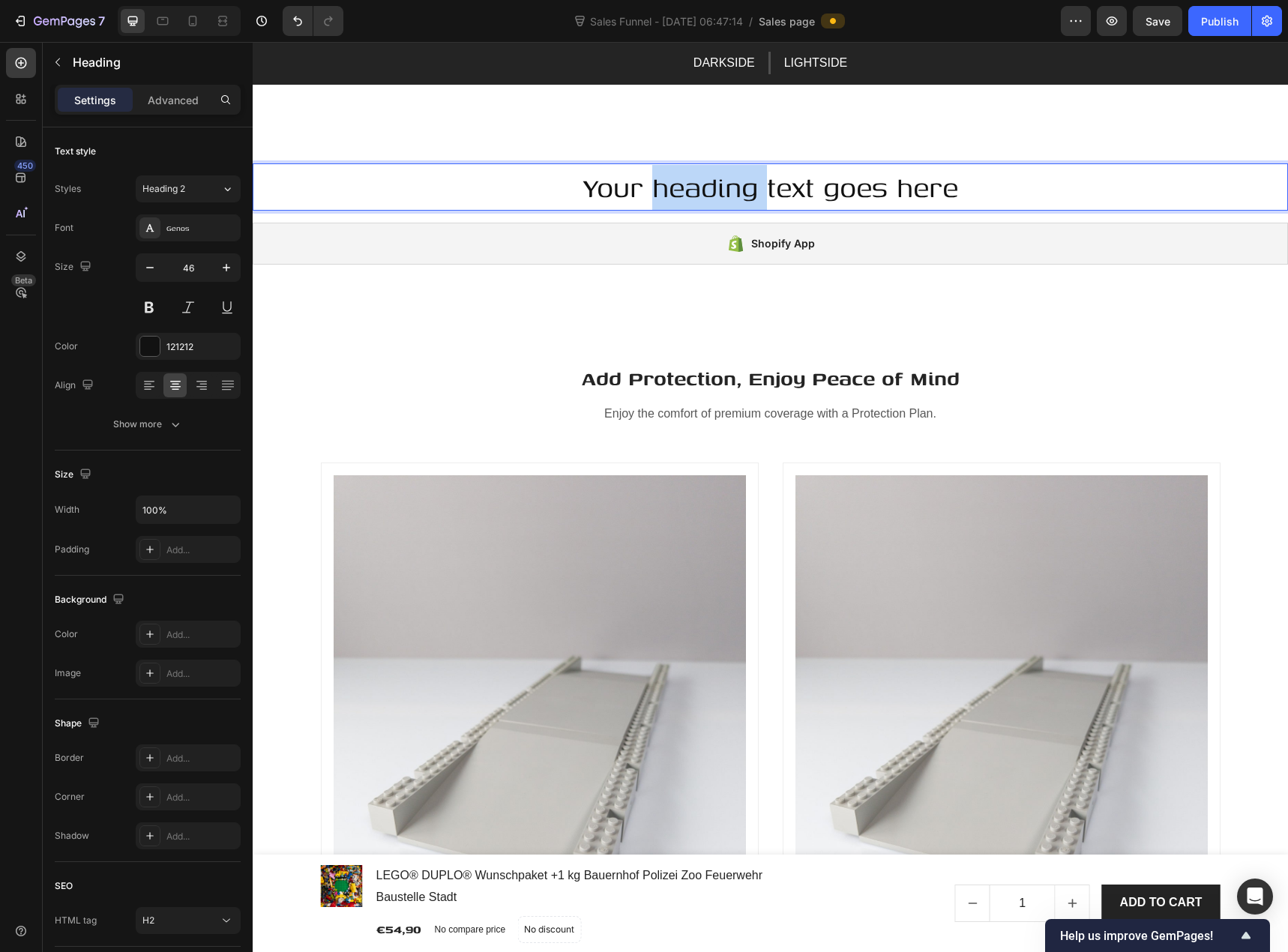
click at [669, 210] on p "Your heading text goes here" at bounding box center [771, 187] width 1033 height 45
click at [780, 210] on p "Was unsere Kunden sagen" at bounding box center [771, 187] width 1033 height 45
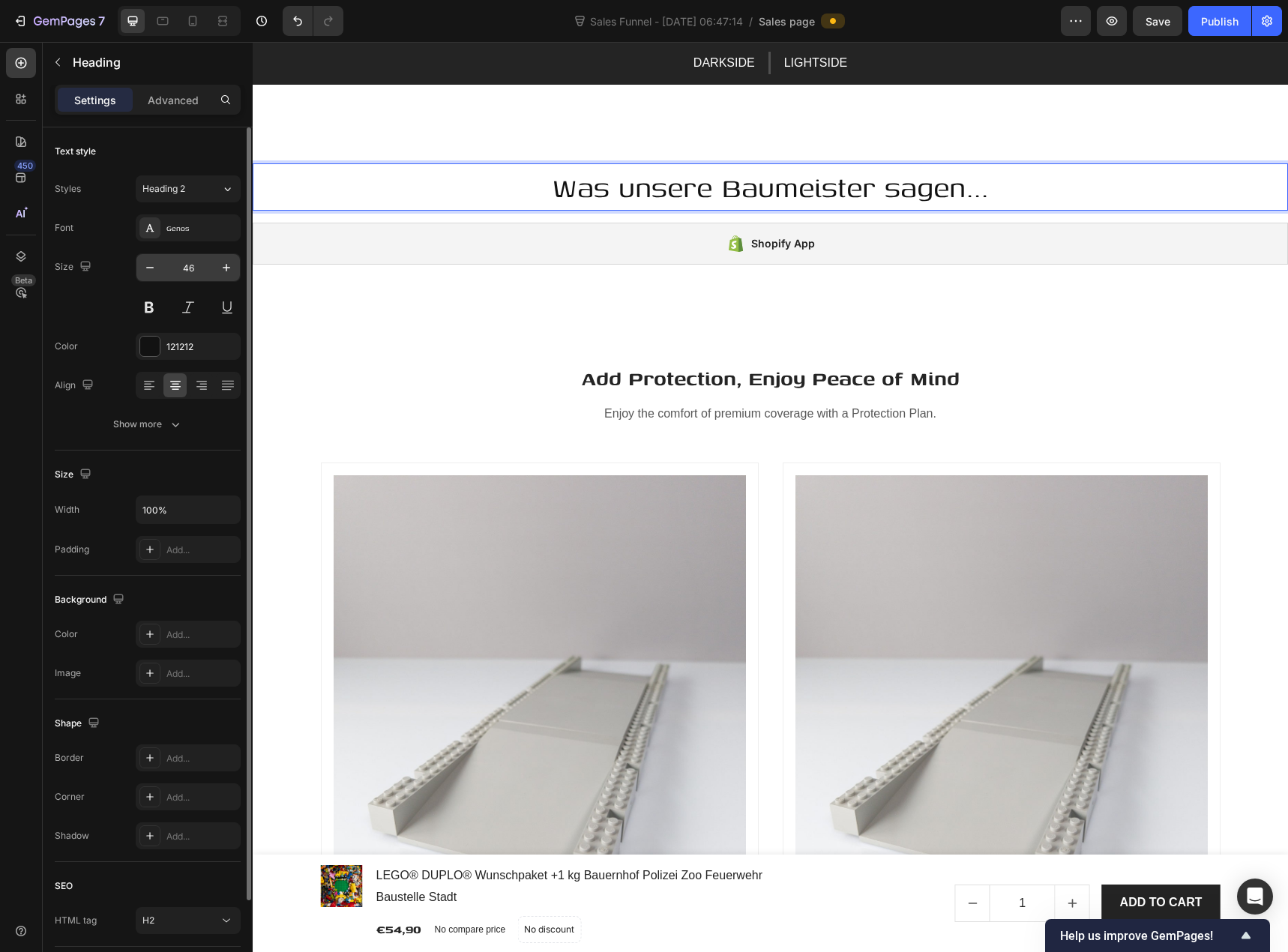
click at [199, 271] on input "46" at bounding box center [188, 268] width 49 height 27
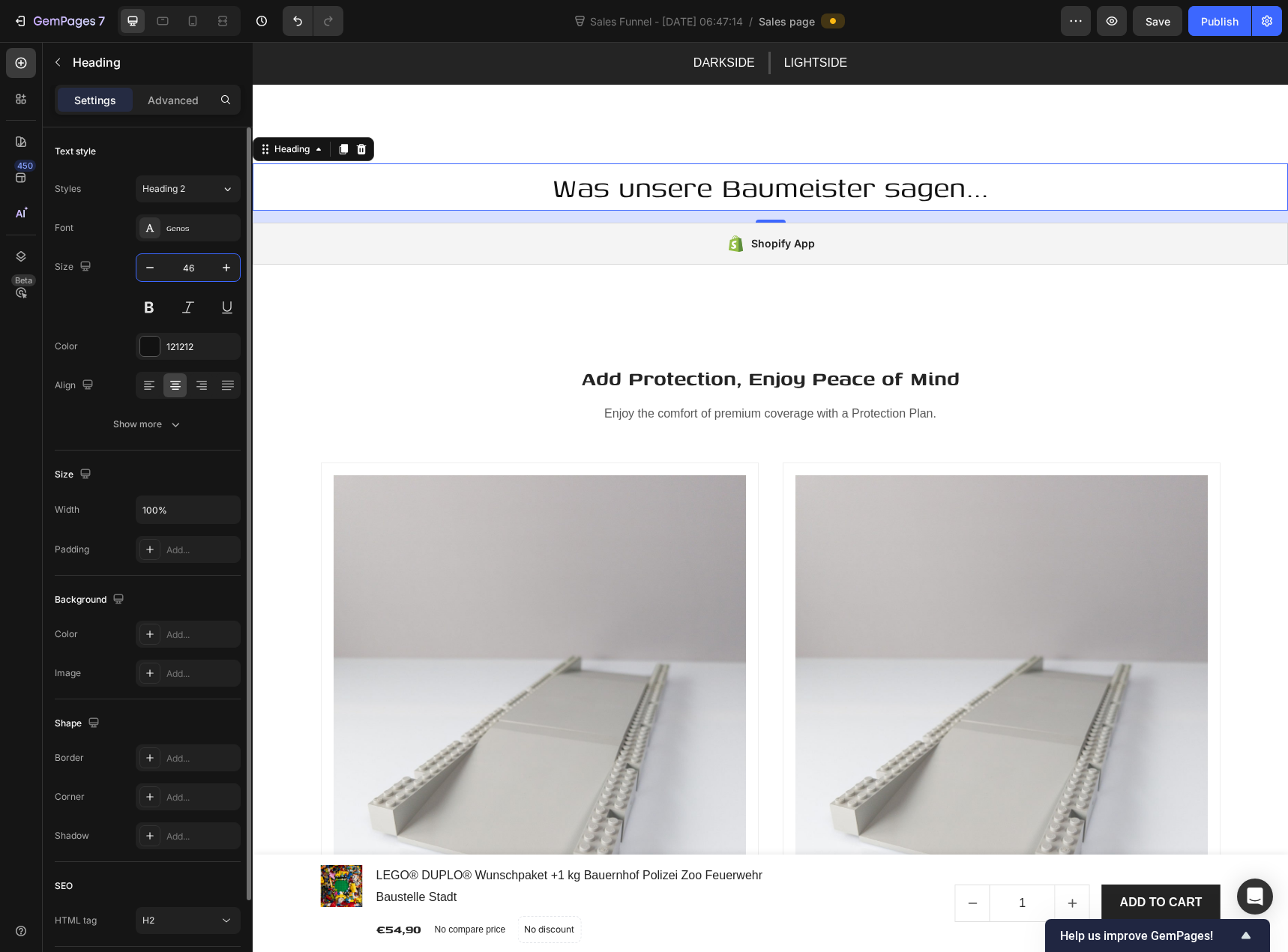
click at [199, 271] on input "46" at bounding box center [188, 268] width 49 height 27
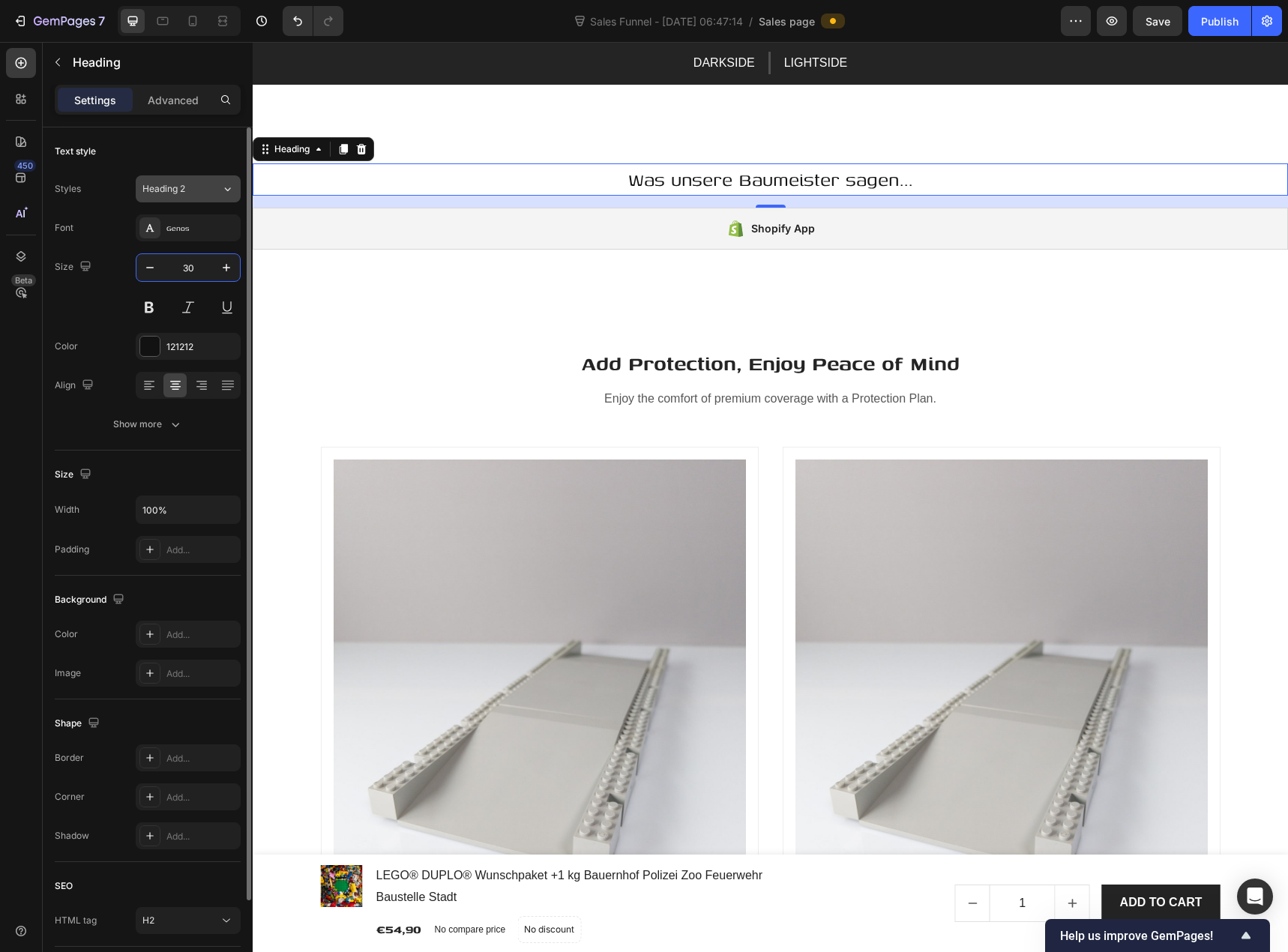
type input "30"
click at [199, 180] on button "Heading 2" at bounding box center [188, 189] width 105 height 27
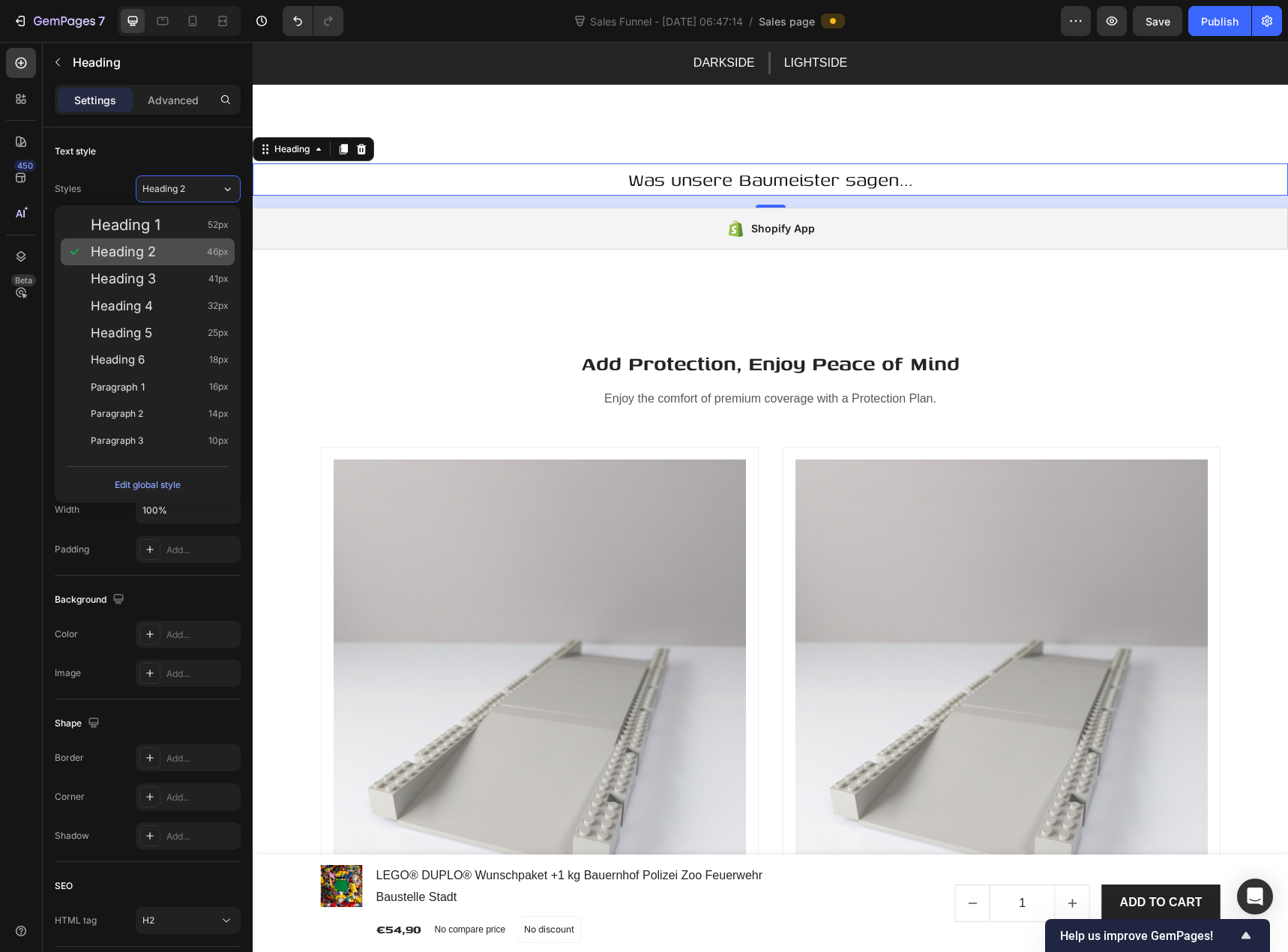
click at [163, 259] on div "Heading 2 46px" at bounding box center [159, 251] width 138 height 15
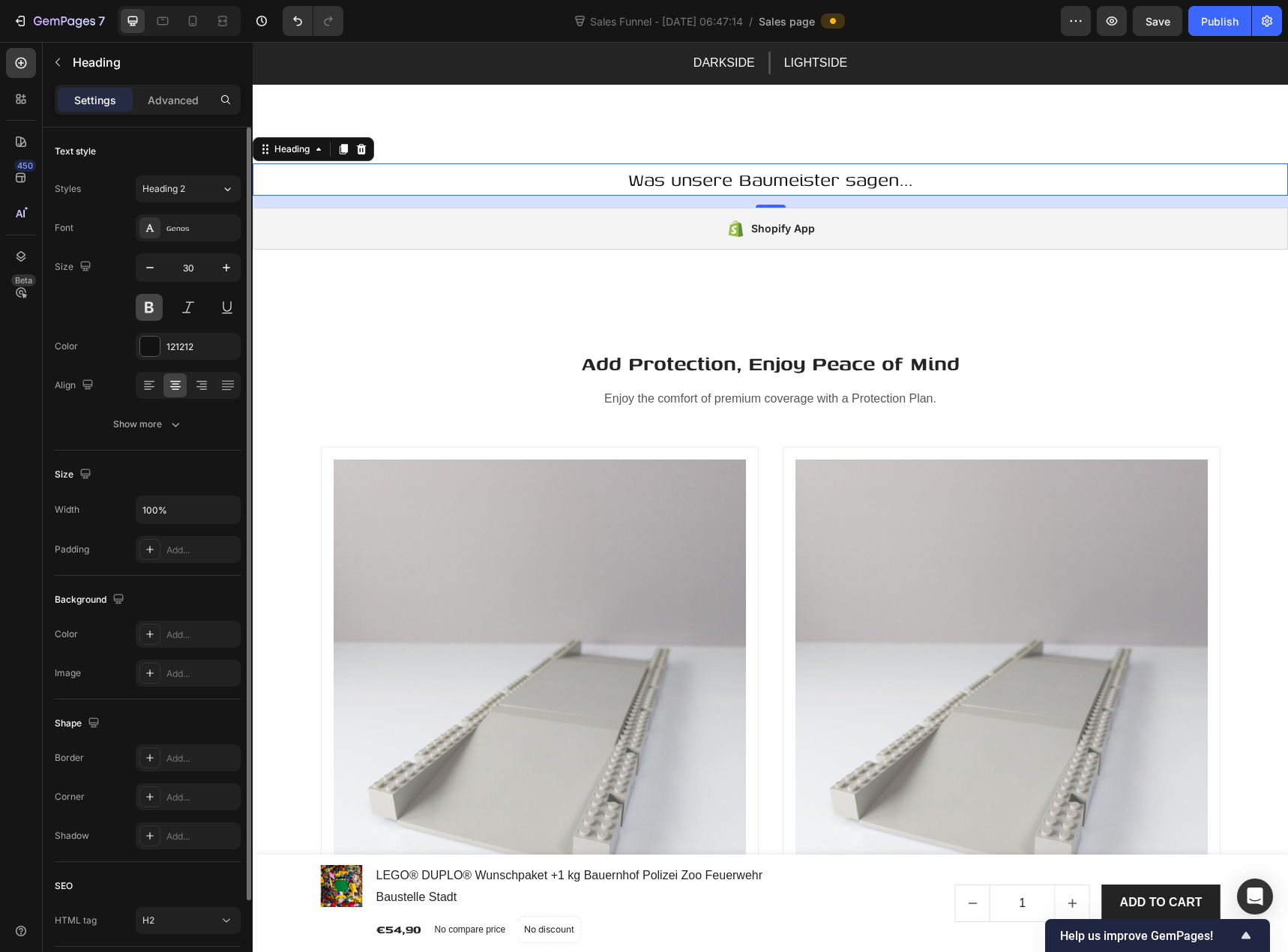
click at [159, 310] on button at bounding box center [149, 308] width 27 height 27
click at [174, 347] on div "121212" at bounding box center [189, 347] width 44 height 14
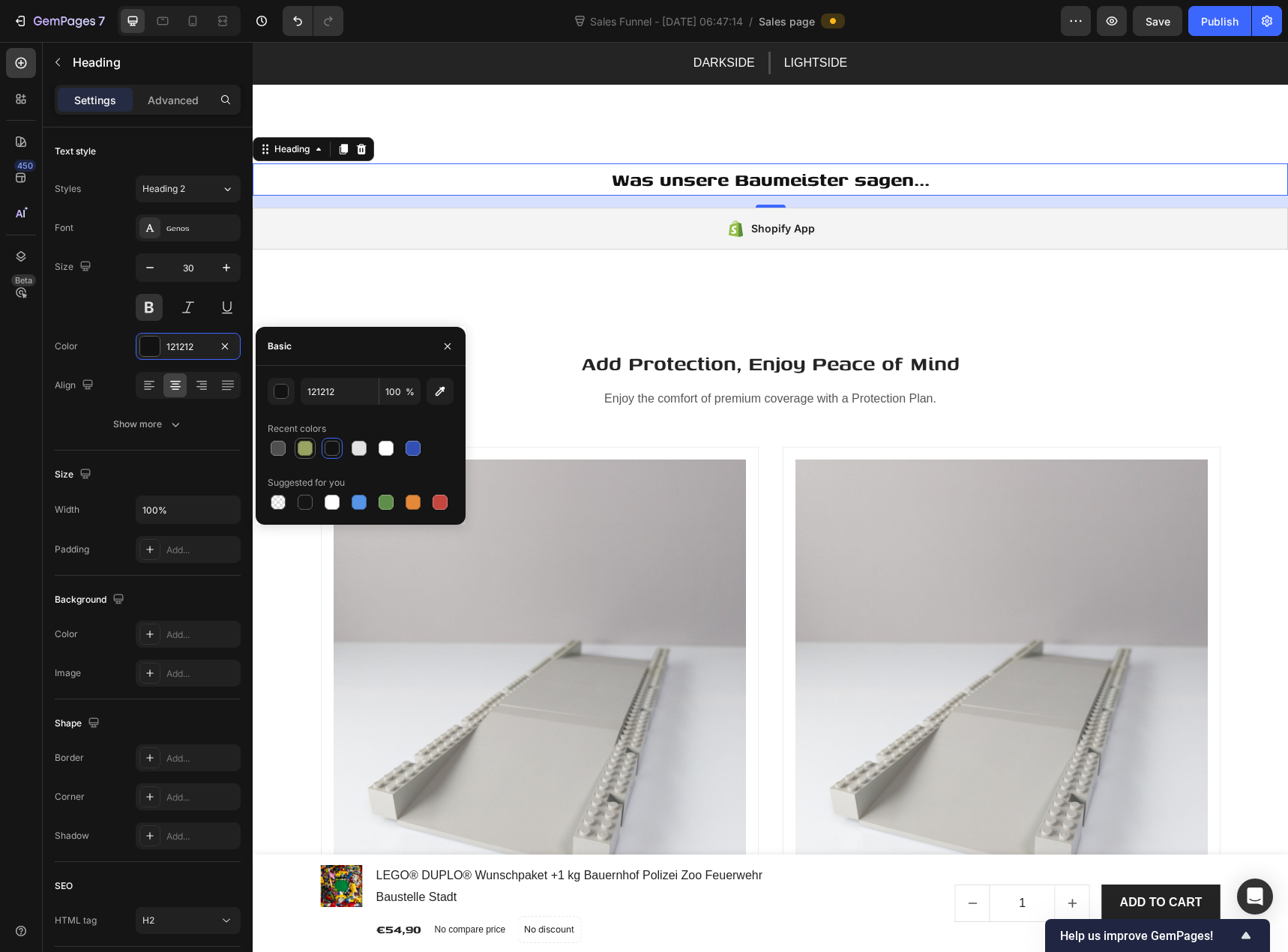
click at [308, 447] on div at bounding box center [305, 448] width 15 height 15
type input "99A260"
click at [123, 337] on div "Color 99A260" at bounding box center [148, 346] width 186 height 27
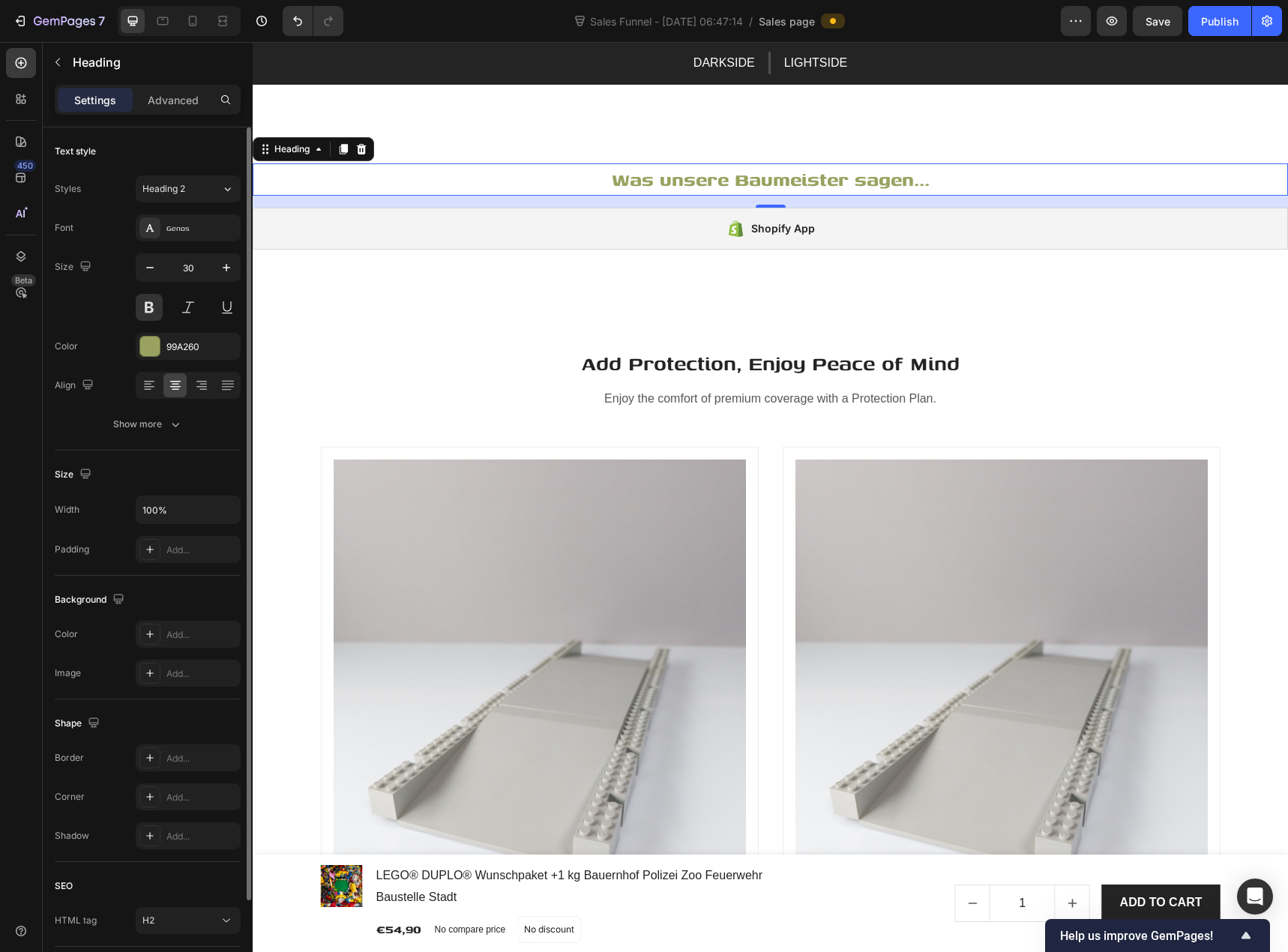
scroll to position [106, 0]
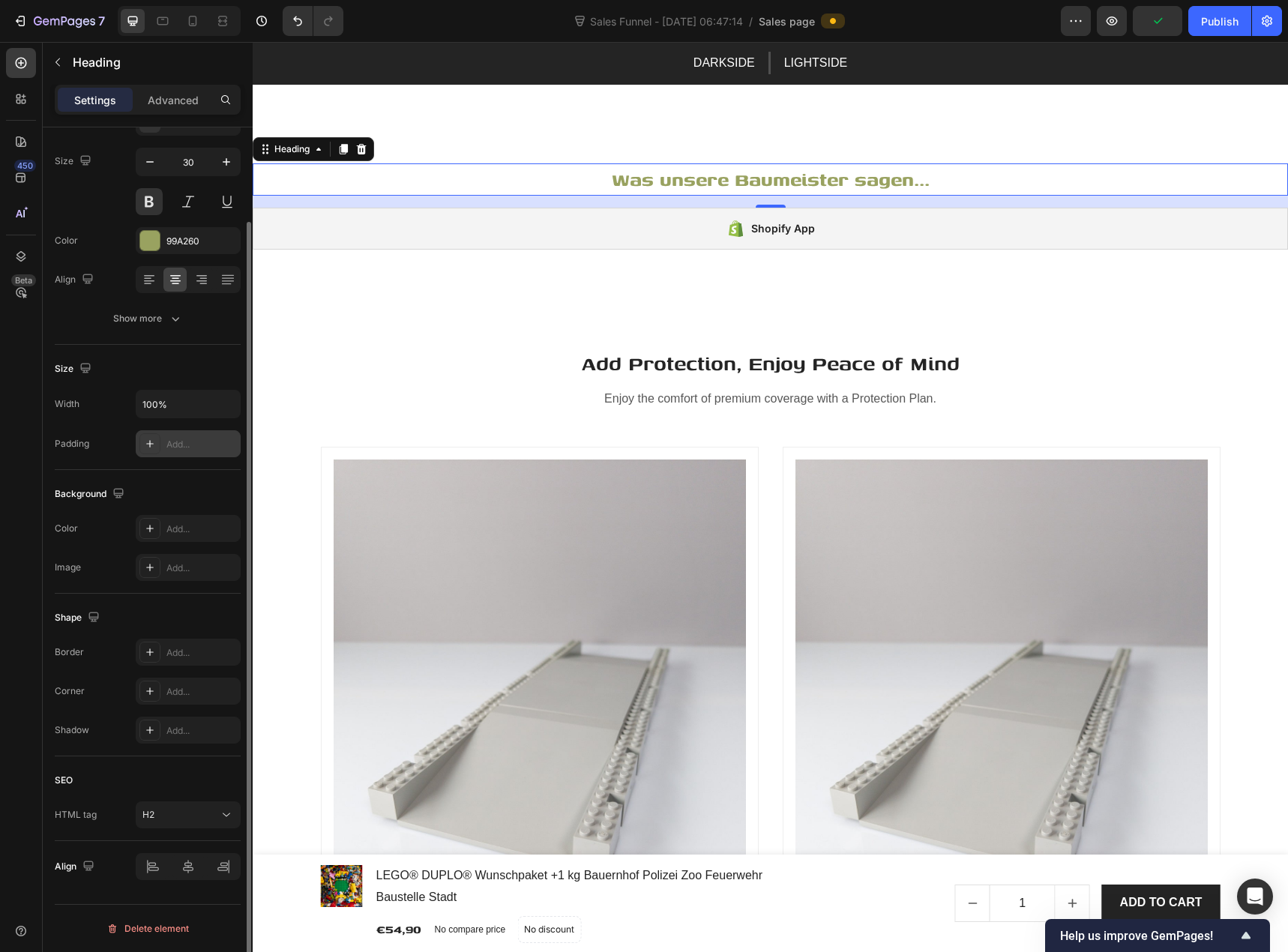
click at [147, 447] on icon at bounding box center [149, 444] width 12 height 12
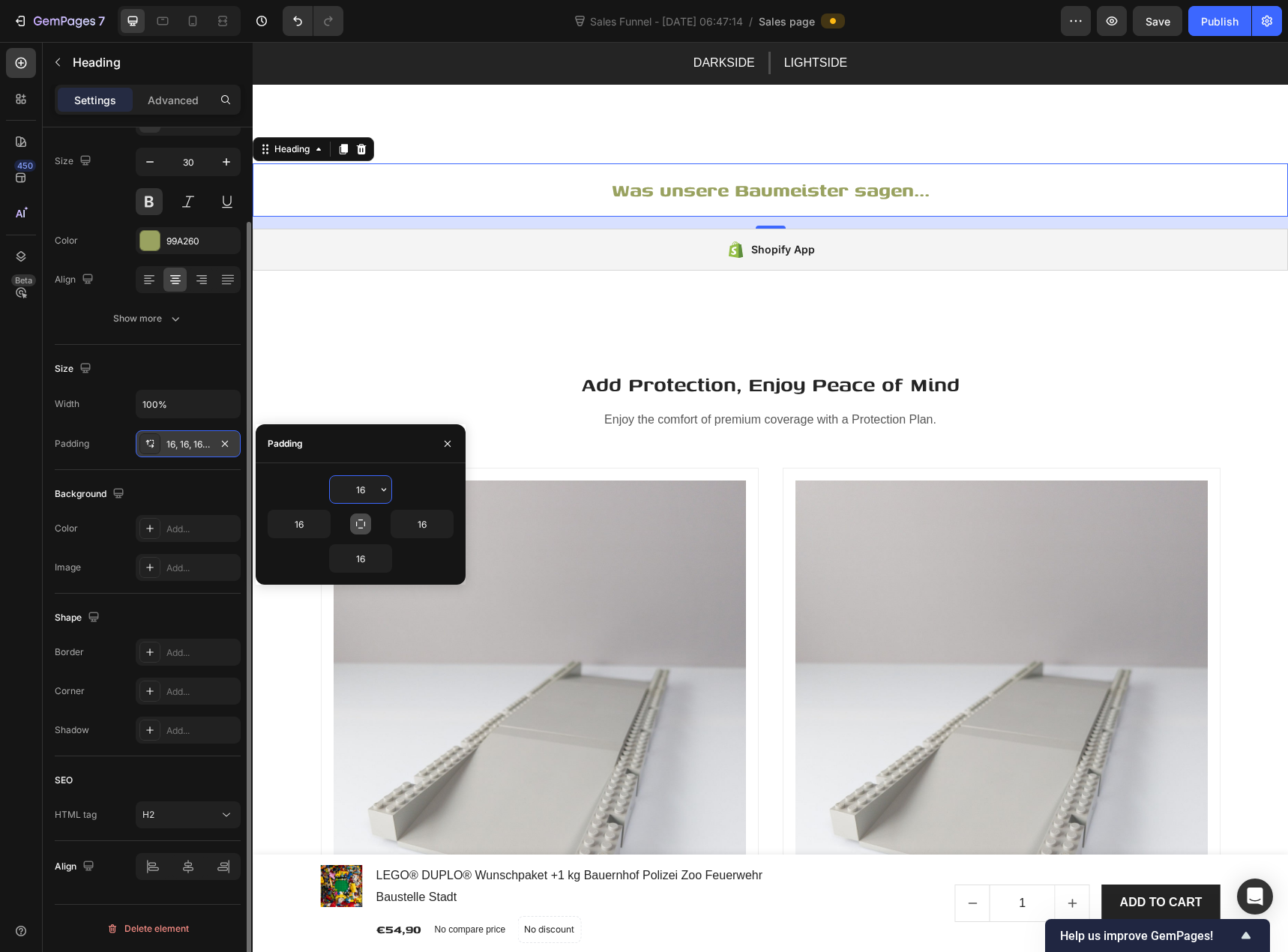
click at [361, 527] on icon "button" at bounding box center [360, 524] width 12 height 12
click at [186, 347] on div "Size Width 100% Padding 16, 16, 16, 16" at bounding box center [148, 407] width 186 height 125
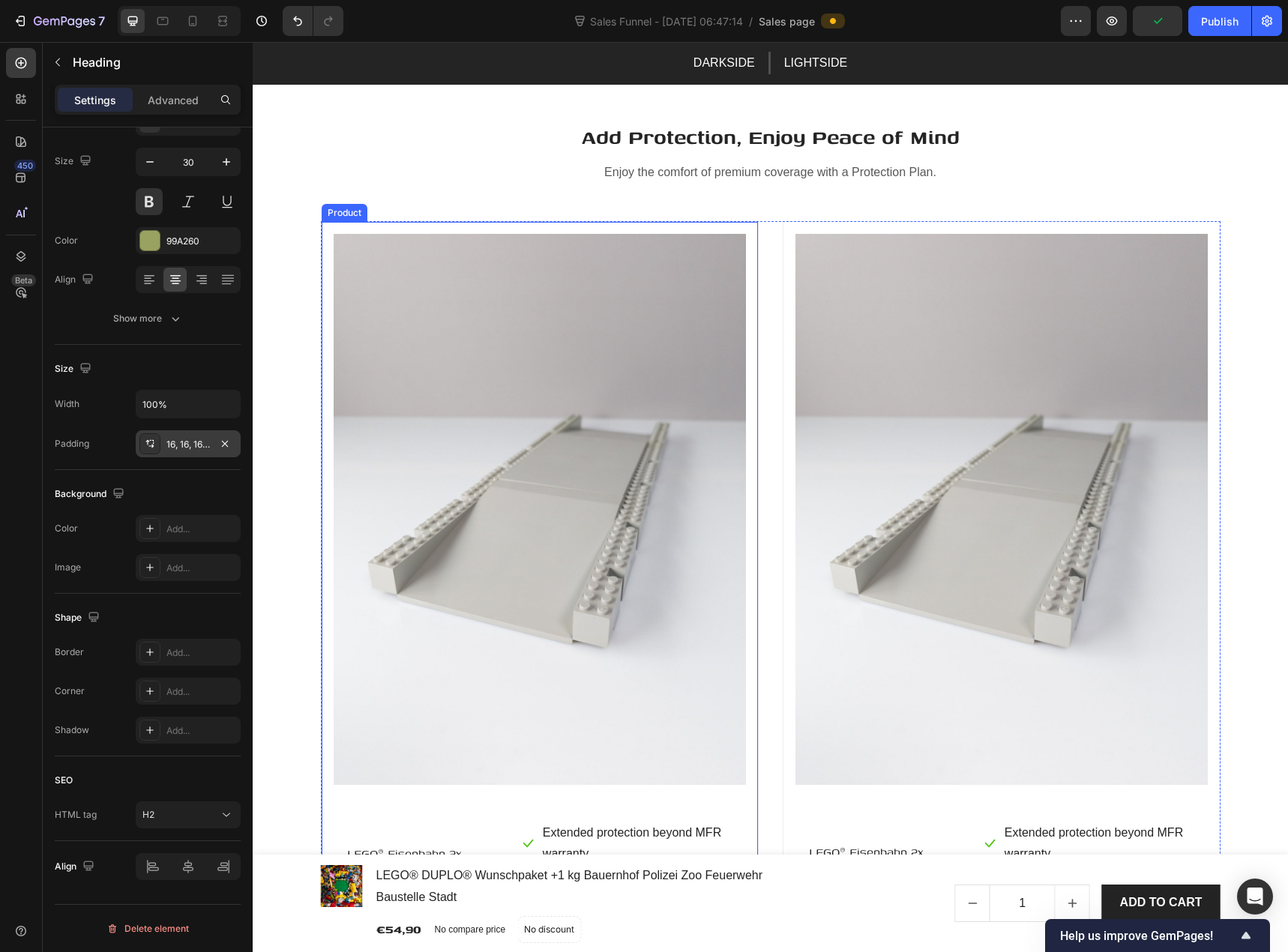
scroll to position [4499, 0]
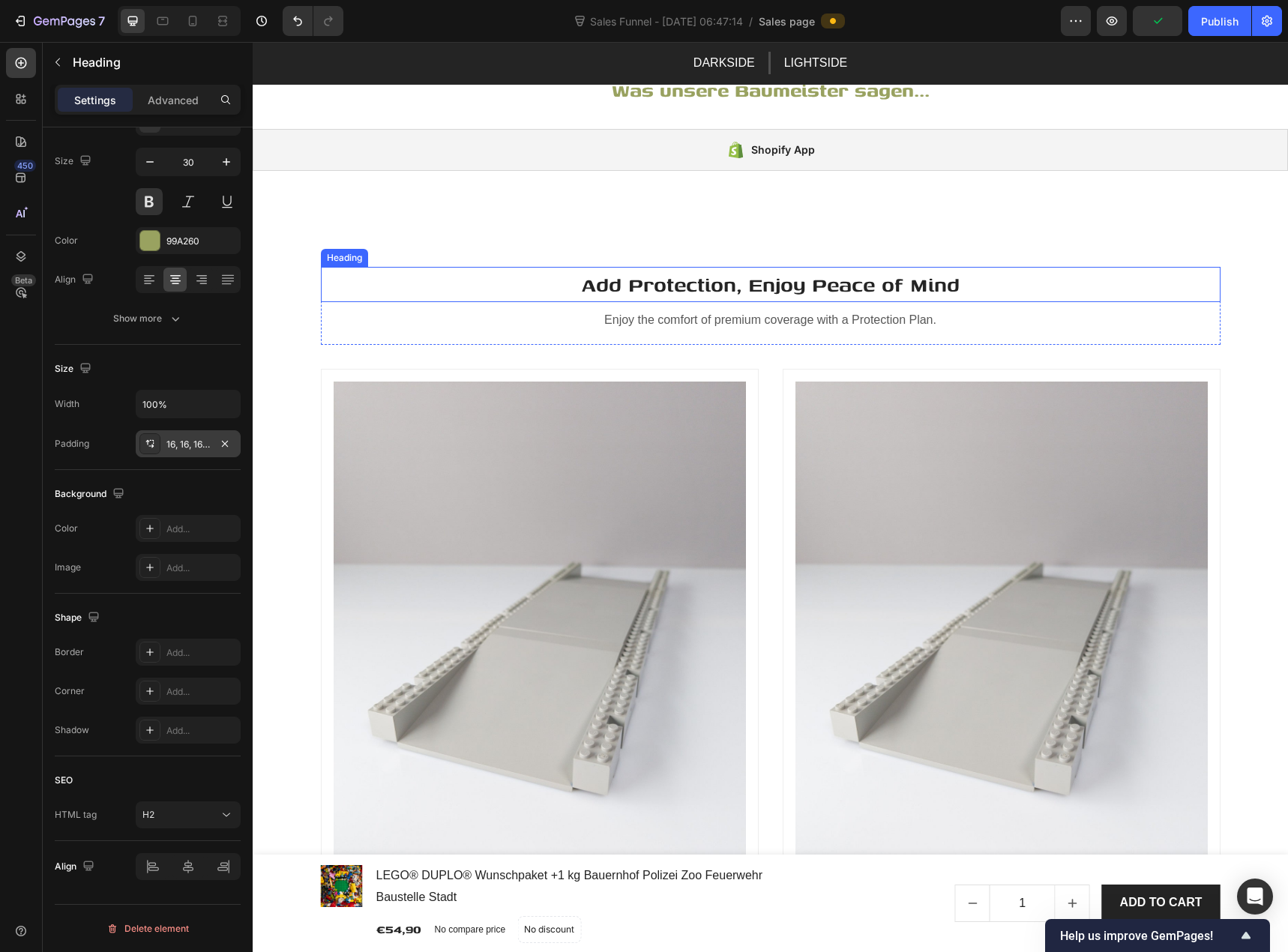
click at [725, 292] on p "Add Protection, Enjoy Peace of Mind" at bounding box center [771, 284] width 897 height 32
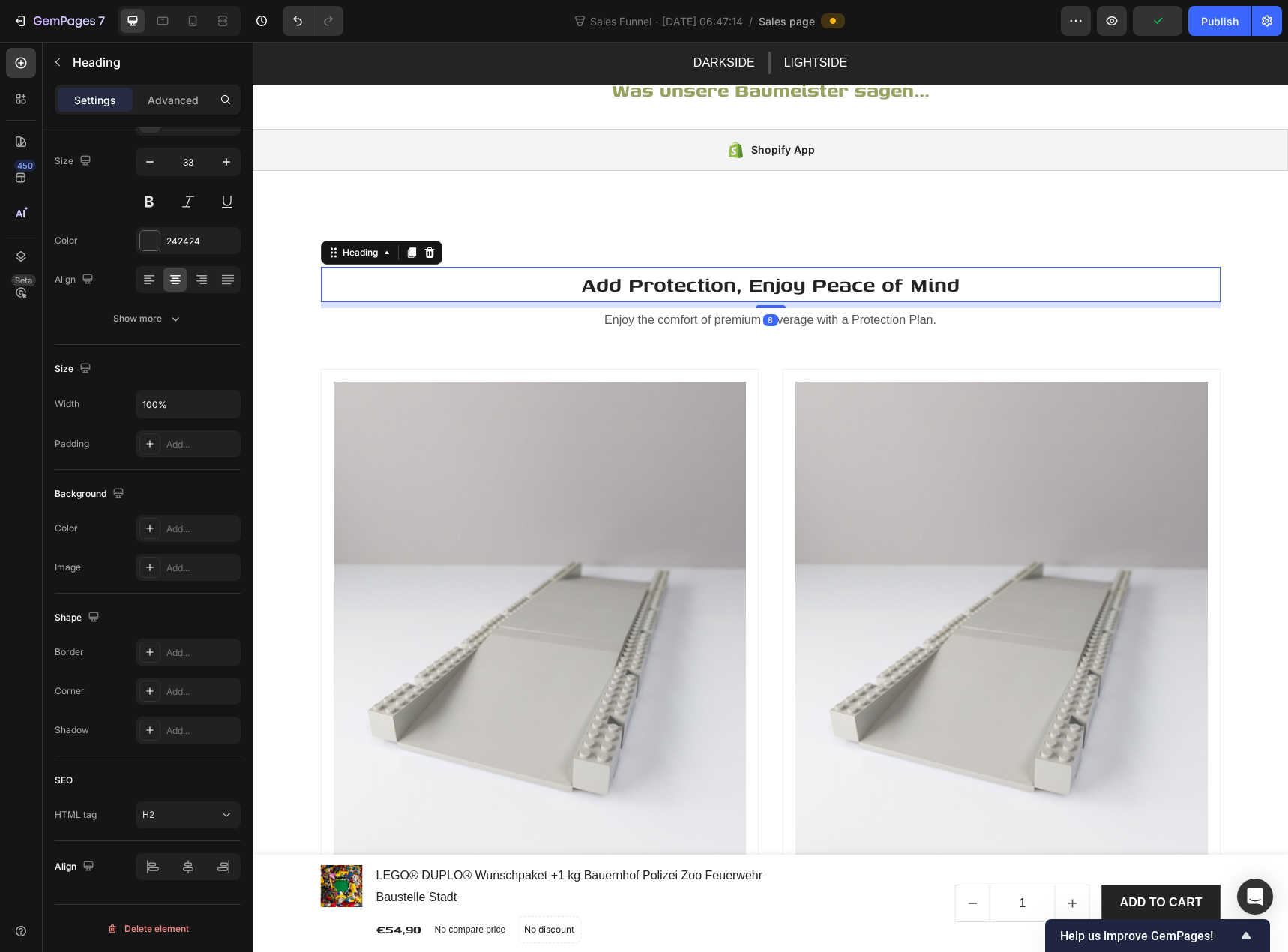
click at [732, 286] on p "Add Protection, Enjoy Peace of Mind" at bounding box center [771, 284] width 897 height 32
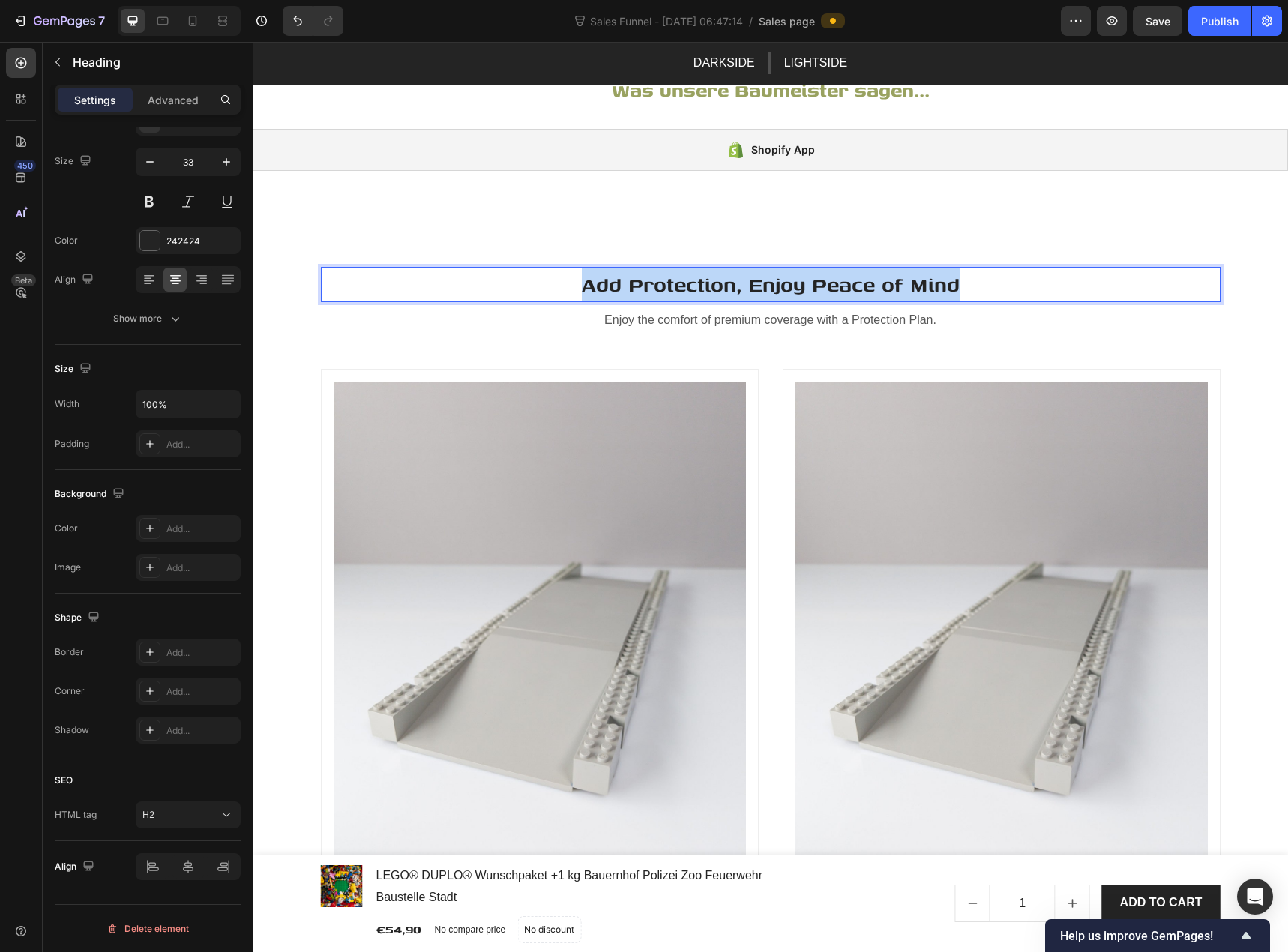
click at [732, 286] on p "Add Protection, Enjoy Peace of Mind" at bounding box center [771, 284] width 897 height 32
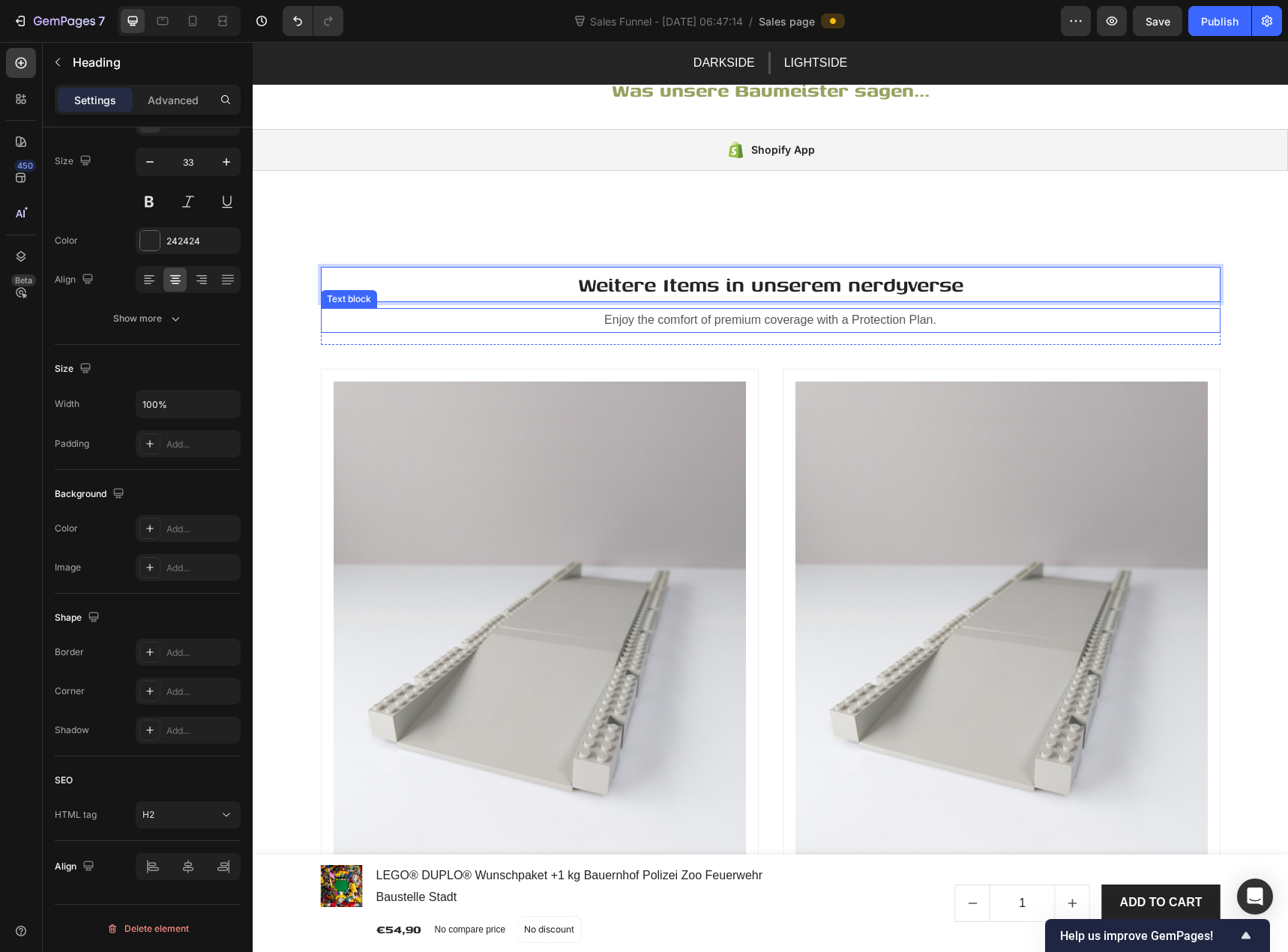
click at [656, 326] on p "Enjoy the comfort of premium coverage with a Protection Plan." at bounding box center [771, 321] width 897 height 22
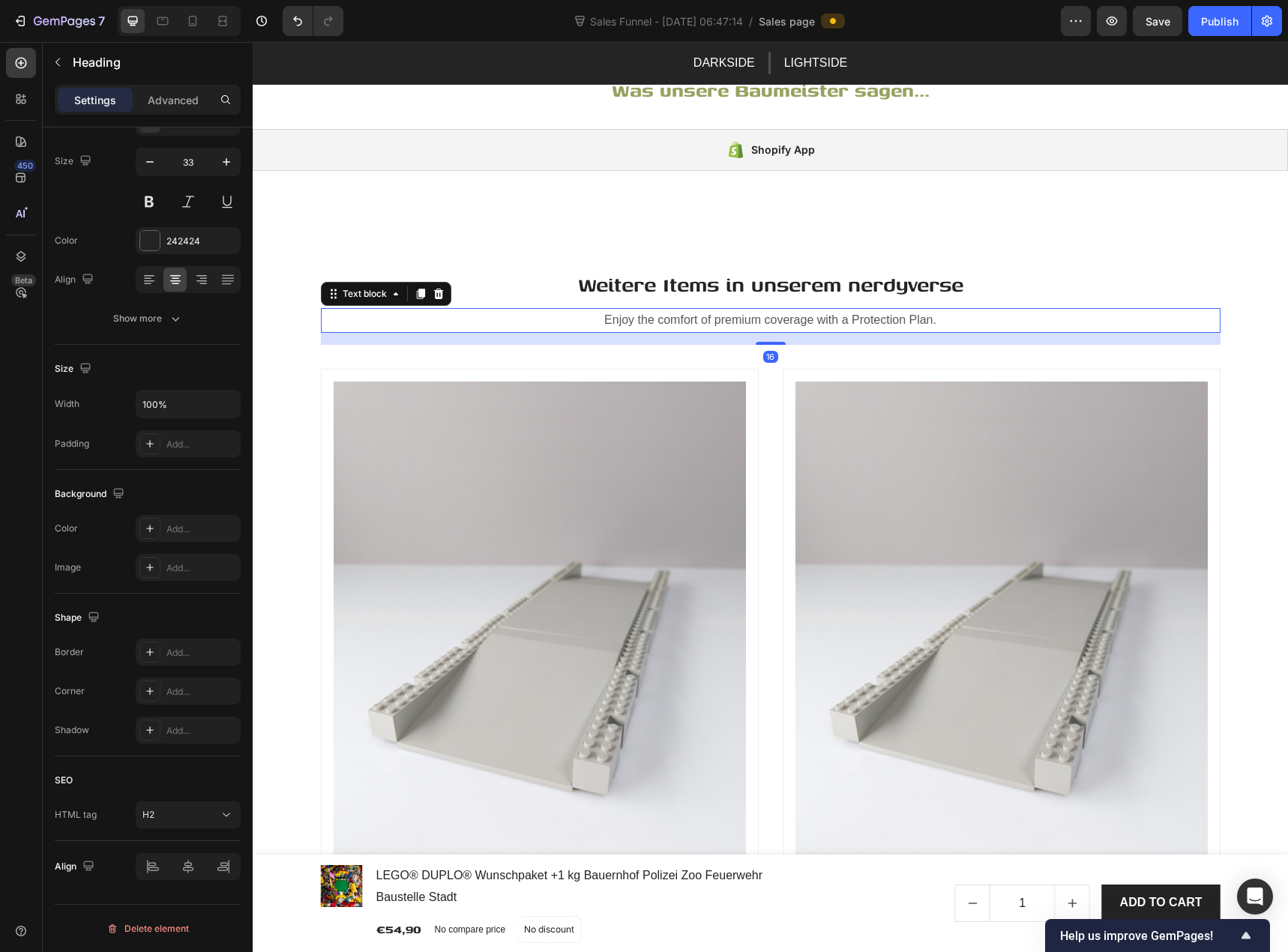
scroll to position [0, 0]
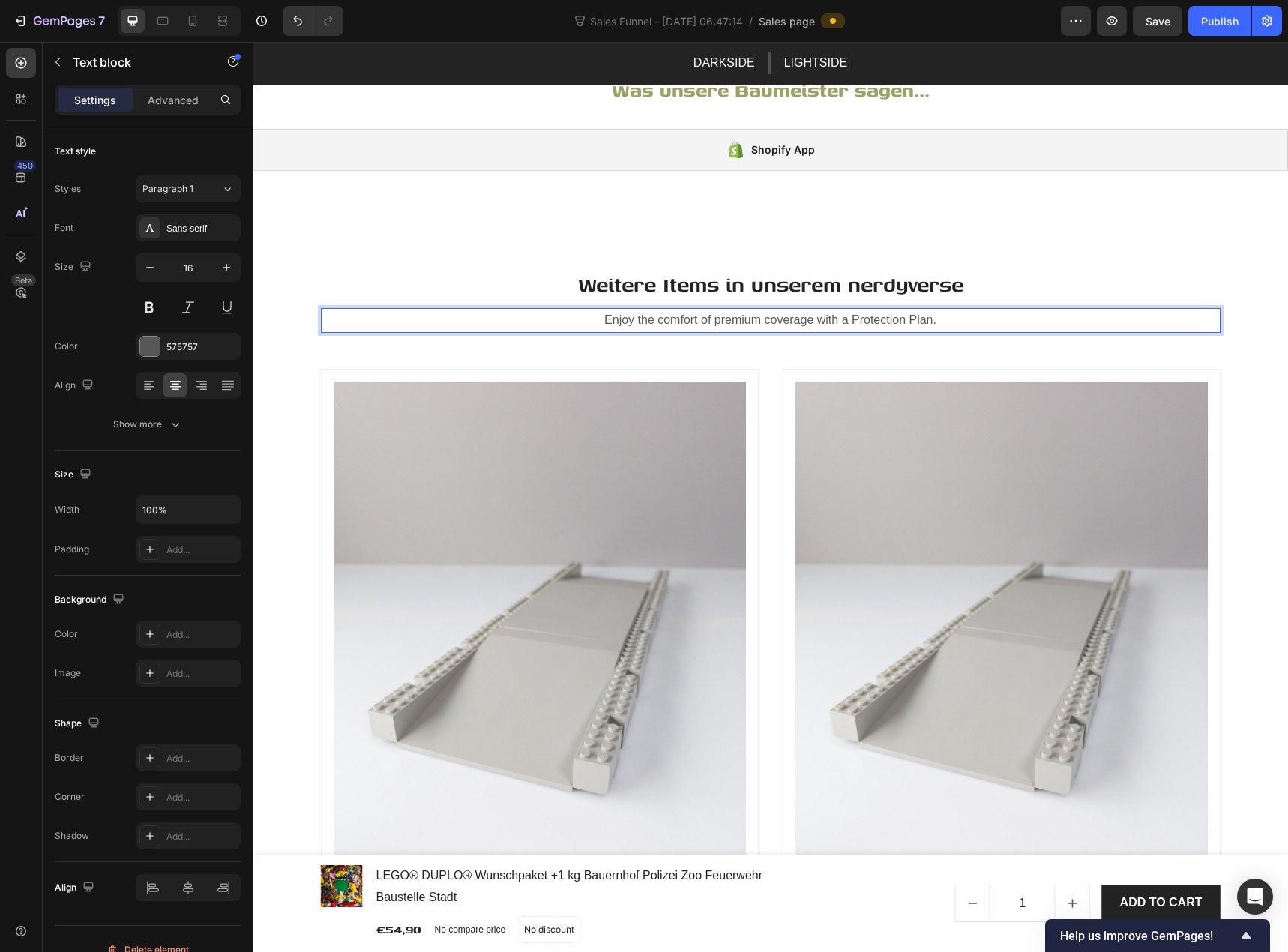
click at [664, 321] on p "Enjoy the comfort of premium coverage with a Protection Plan." at bounding box center [771, 321] width 897 height 22
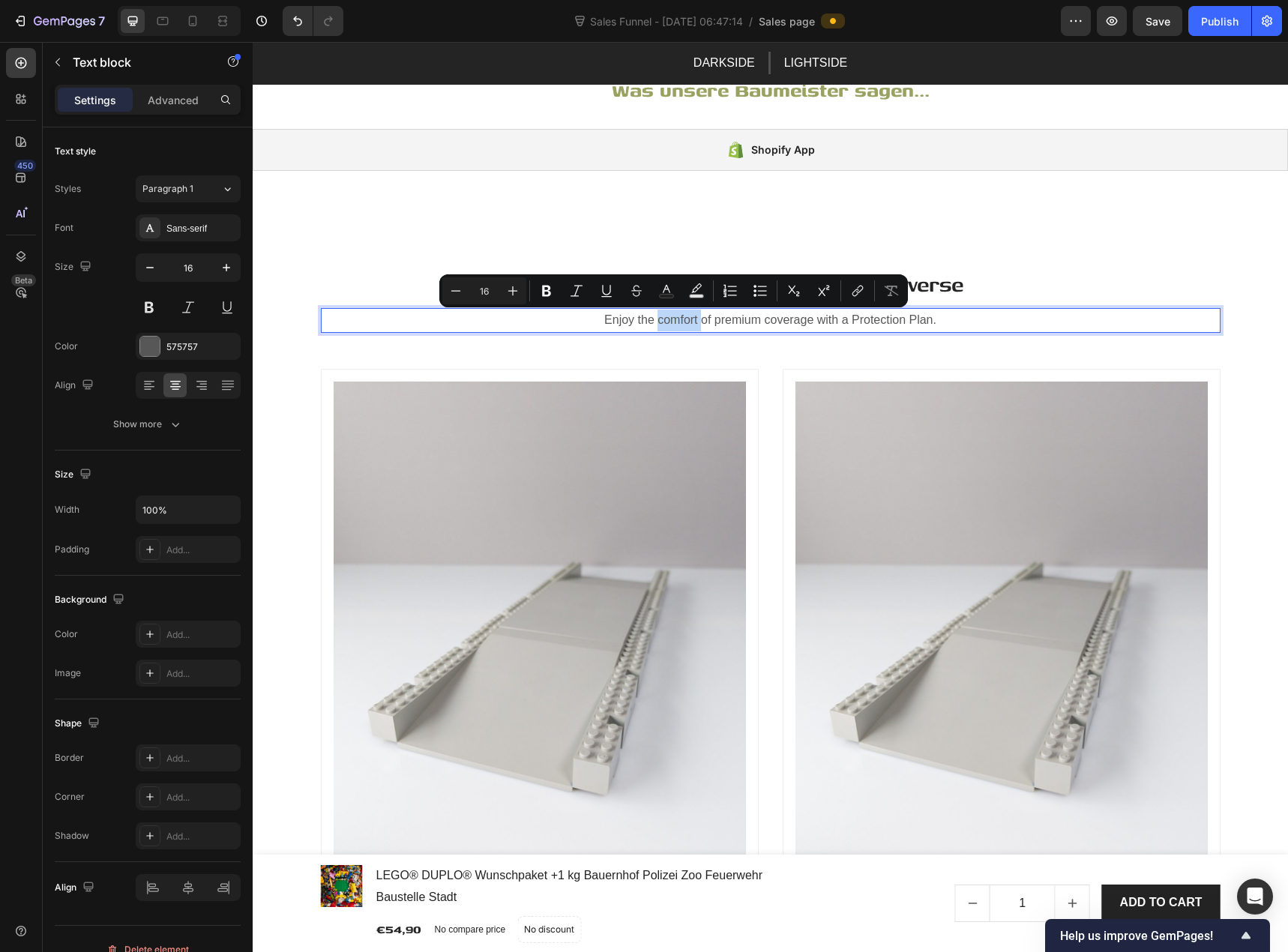
click at [664, 321] on p "Enjoy the comfort of premium coverage with a Protection Plan." at bounding box center [771, 321] width 897 height 22
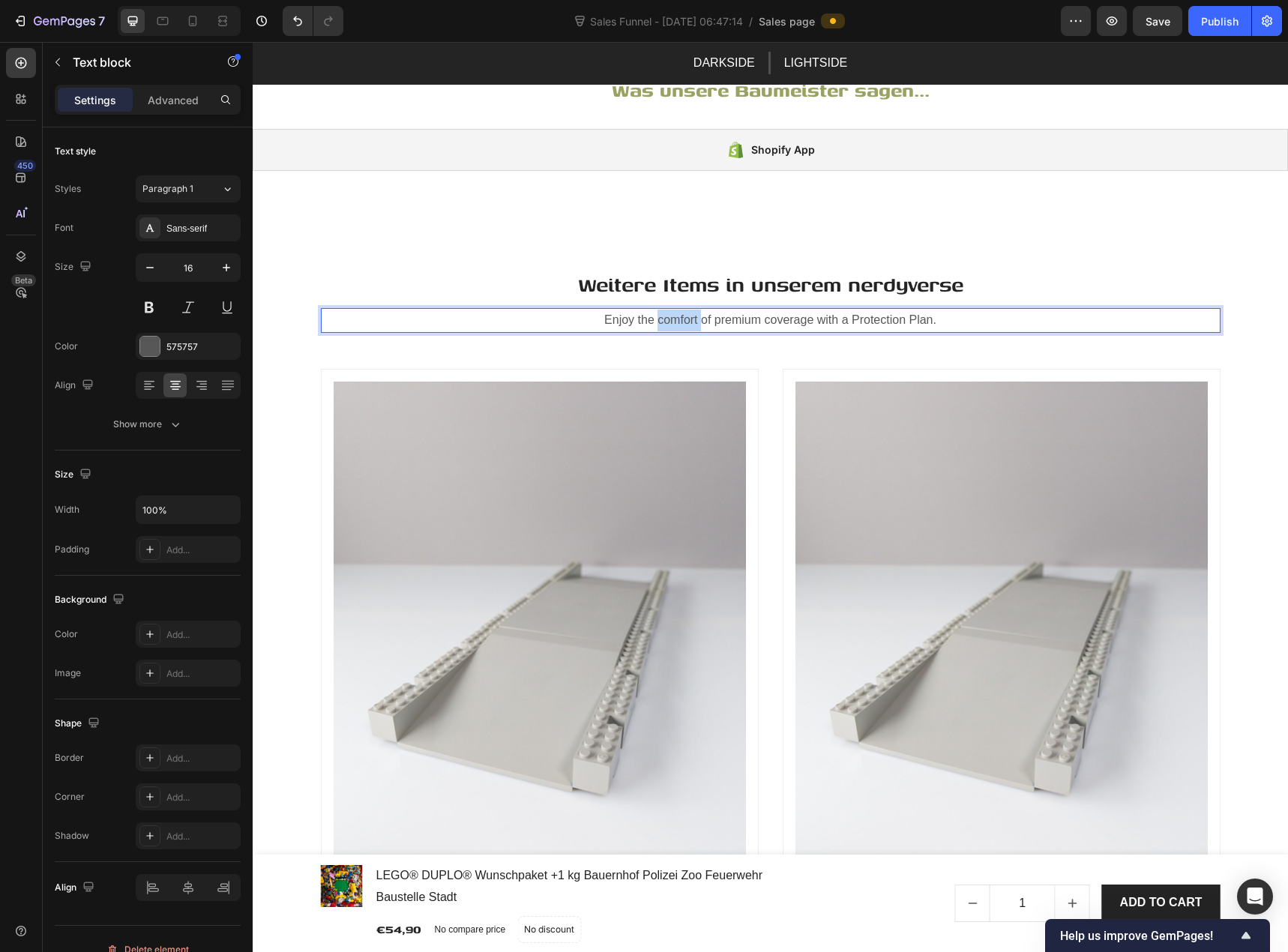
click at [664, 321] on p "Enjoy the comfort of premium coverage with a Protection Plan." at bounding box center [771, 321] width 897 height 22
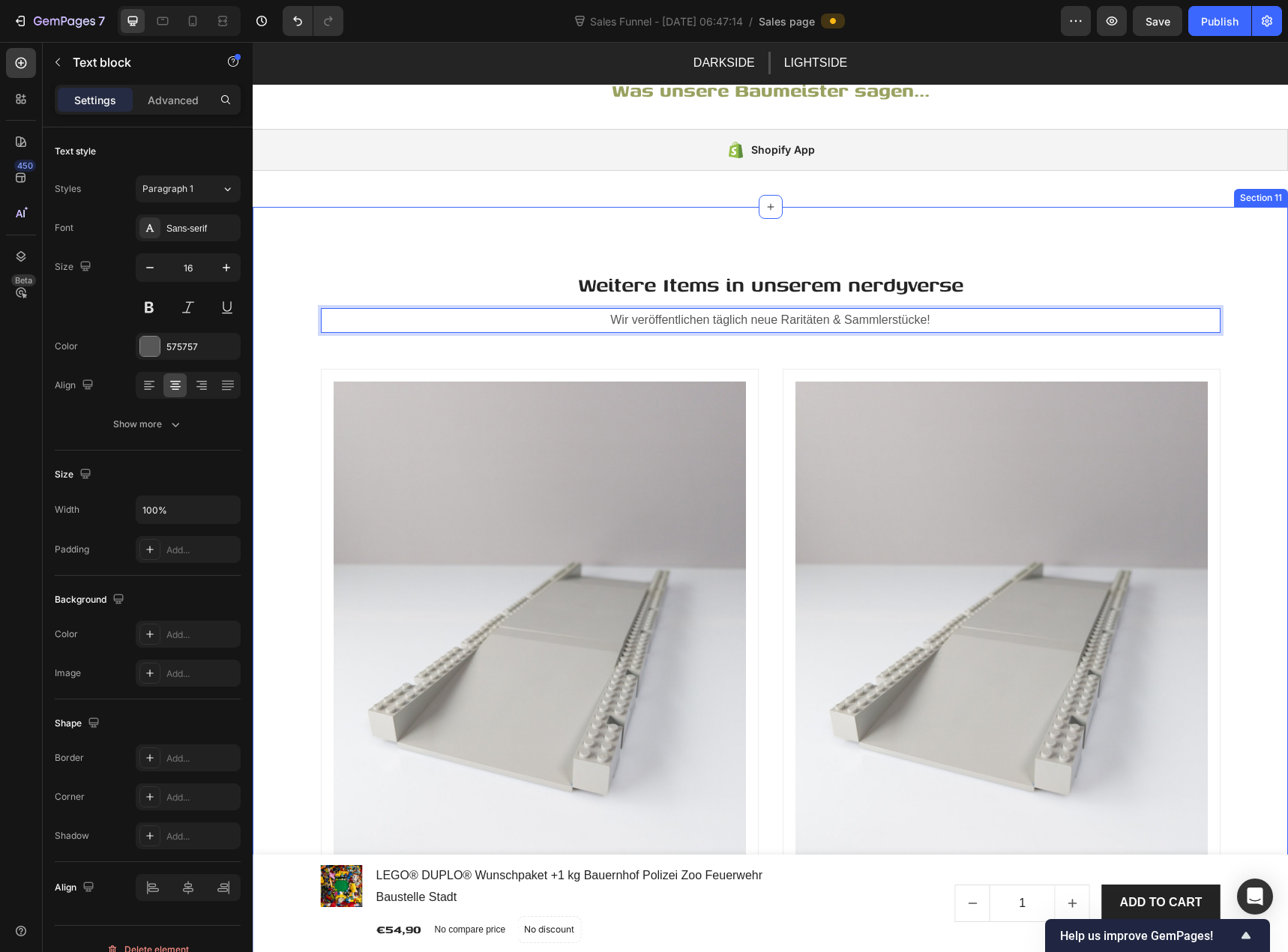
click at [660, 352] on div "Weitere Items in unserem nerdyverse Heading Wir veröffentlichen täglich neue Ra…" at bounding box center [771, 756] width 1013 height 978
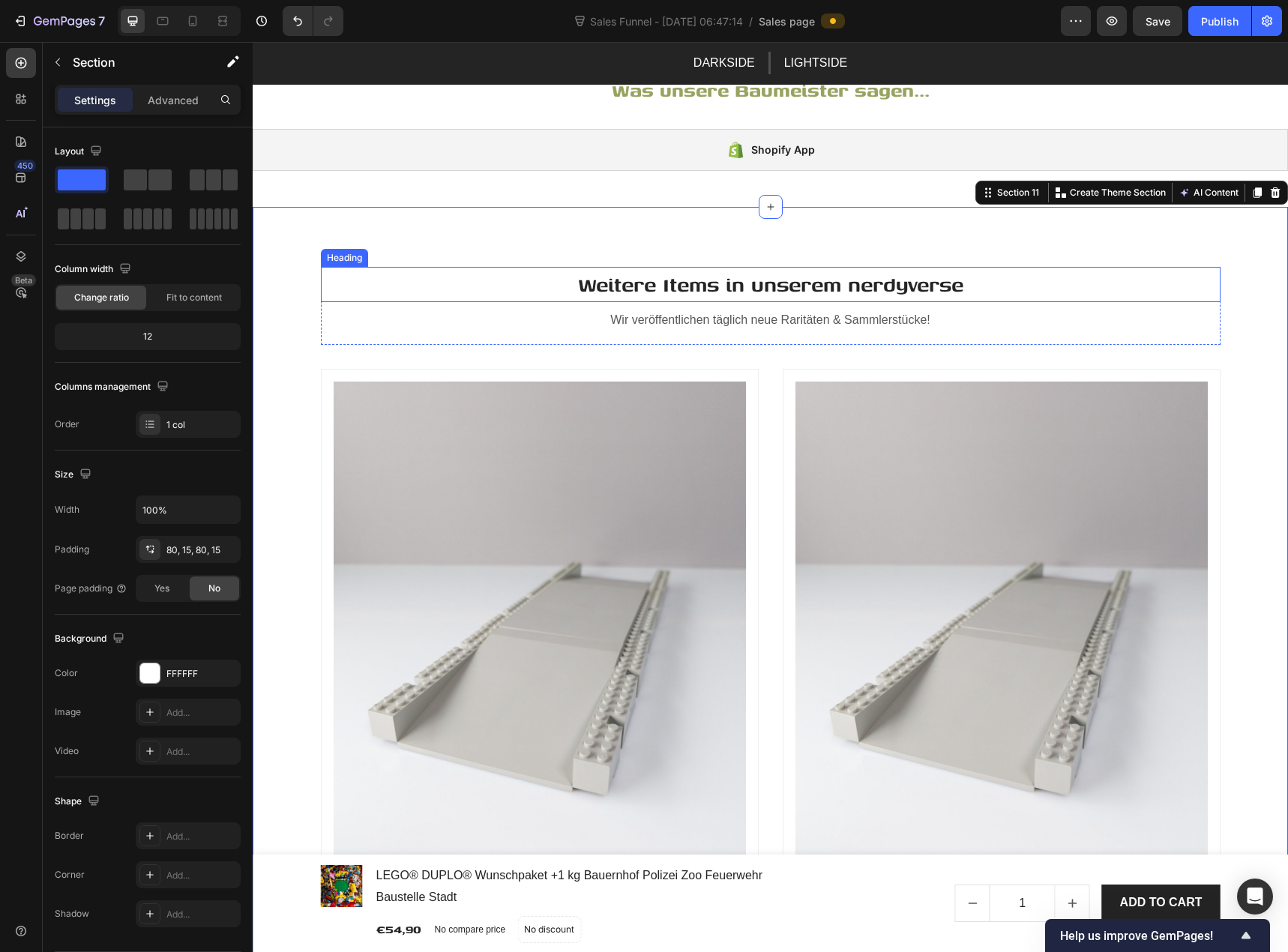
click at [669, 282] on p "Weitere Items in unserem nerdyverse" at bounding box center [771, 284] width 897 height 32
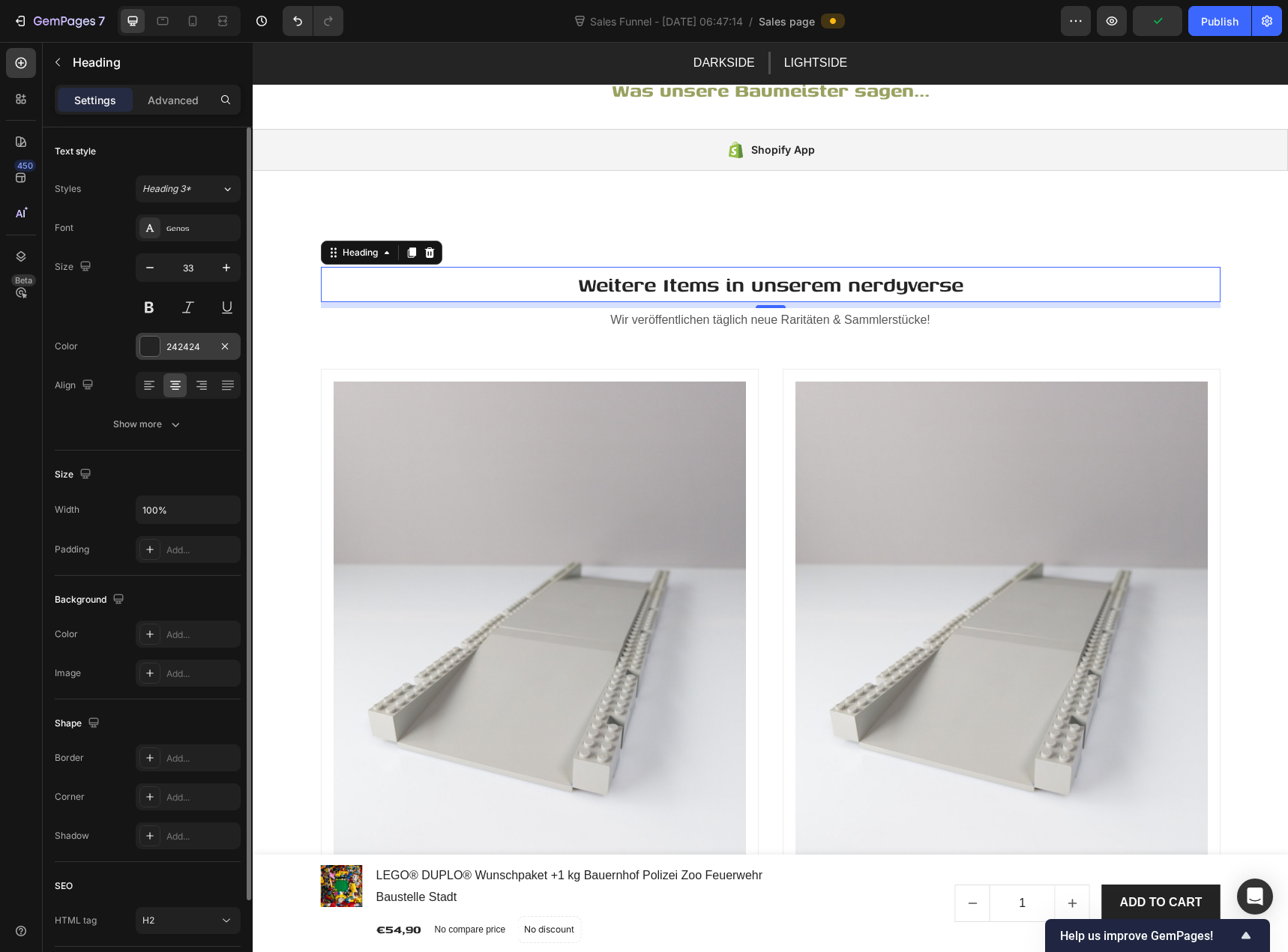
click at [156, 346] on div at bounding box center [149, 346] width 19 height 19
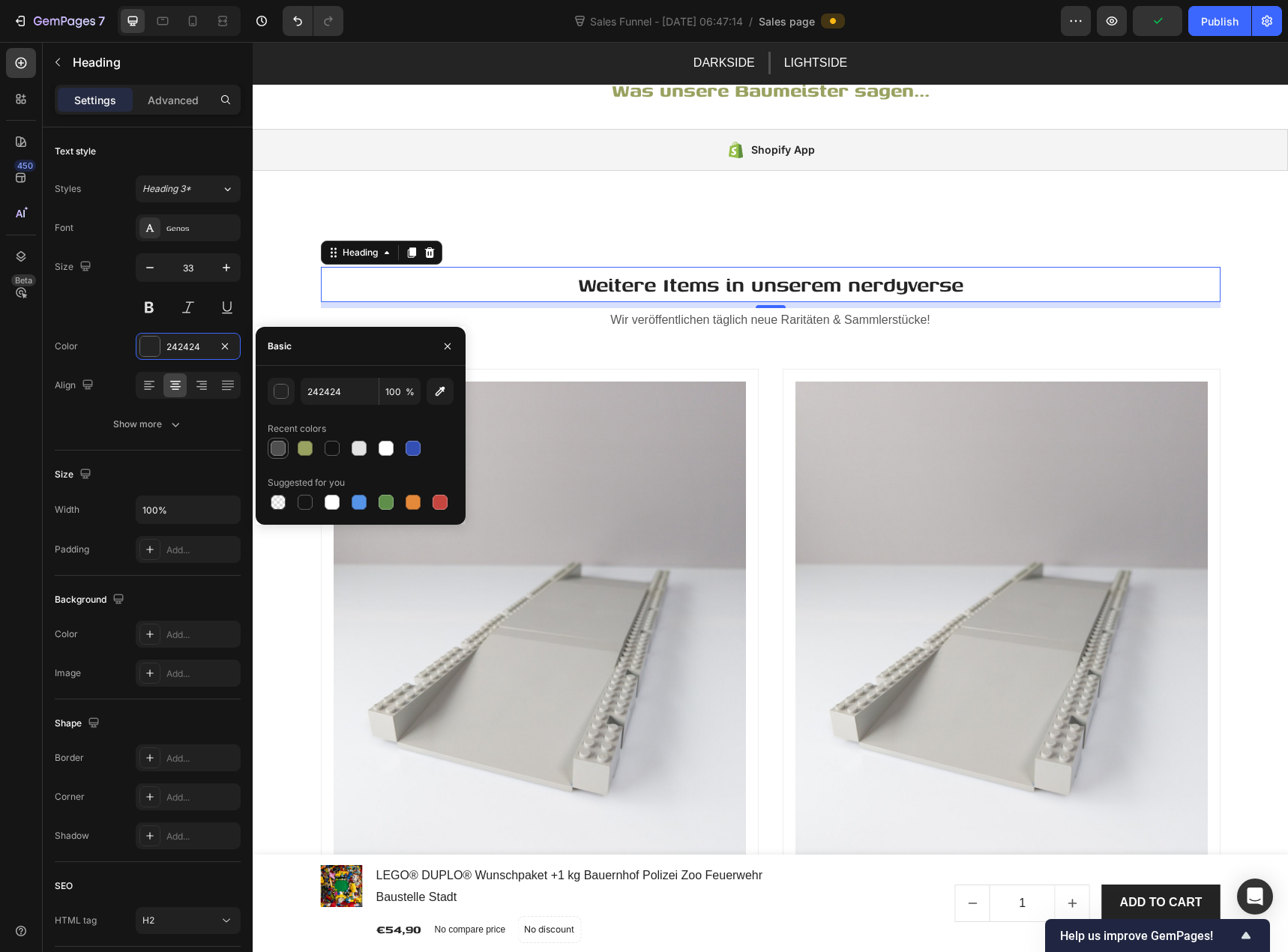
click at [279, 450] on div at bounding box center [278, 448] width 15 height 15
type input "4F4F4F"
click at [711, 321] on p "Wir veröffentlichen täglich neue Raritäten & Sammlerstücke!" at bounding box center [771, 321] width 897 height 22
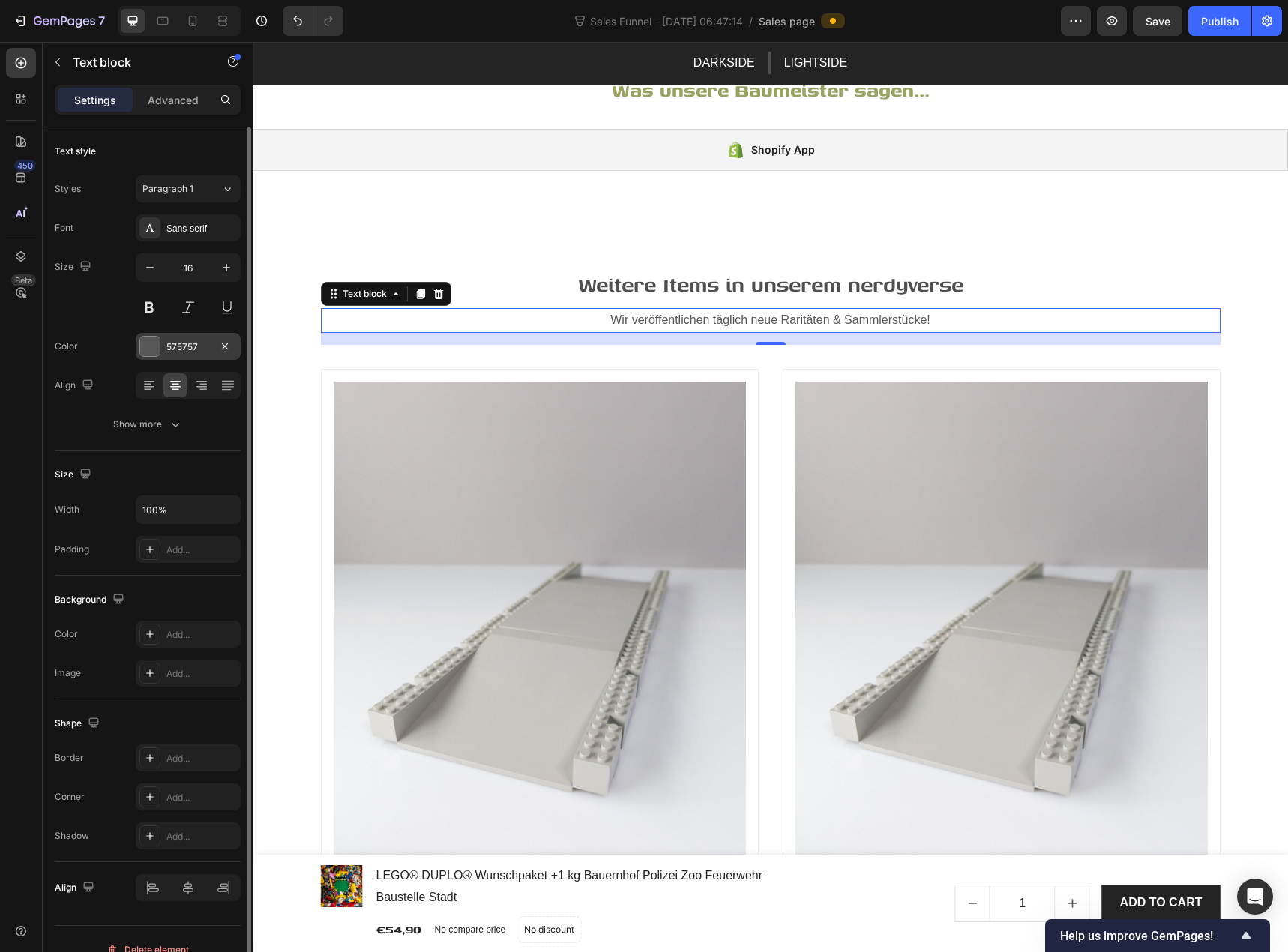
click at [149, 348] on div at bounding box center [149, 346] width 19 height 19
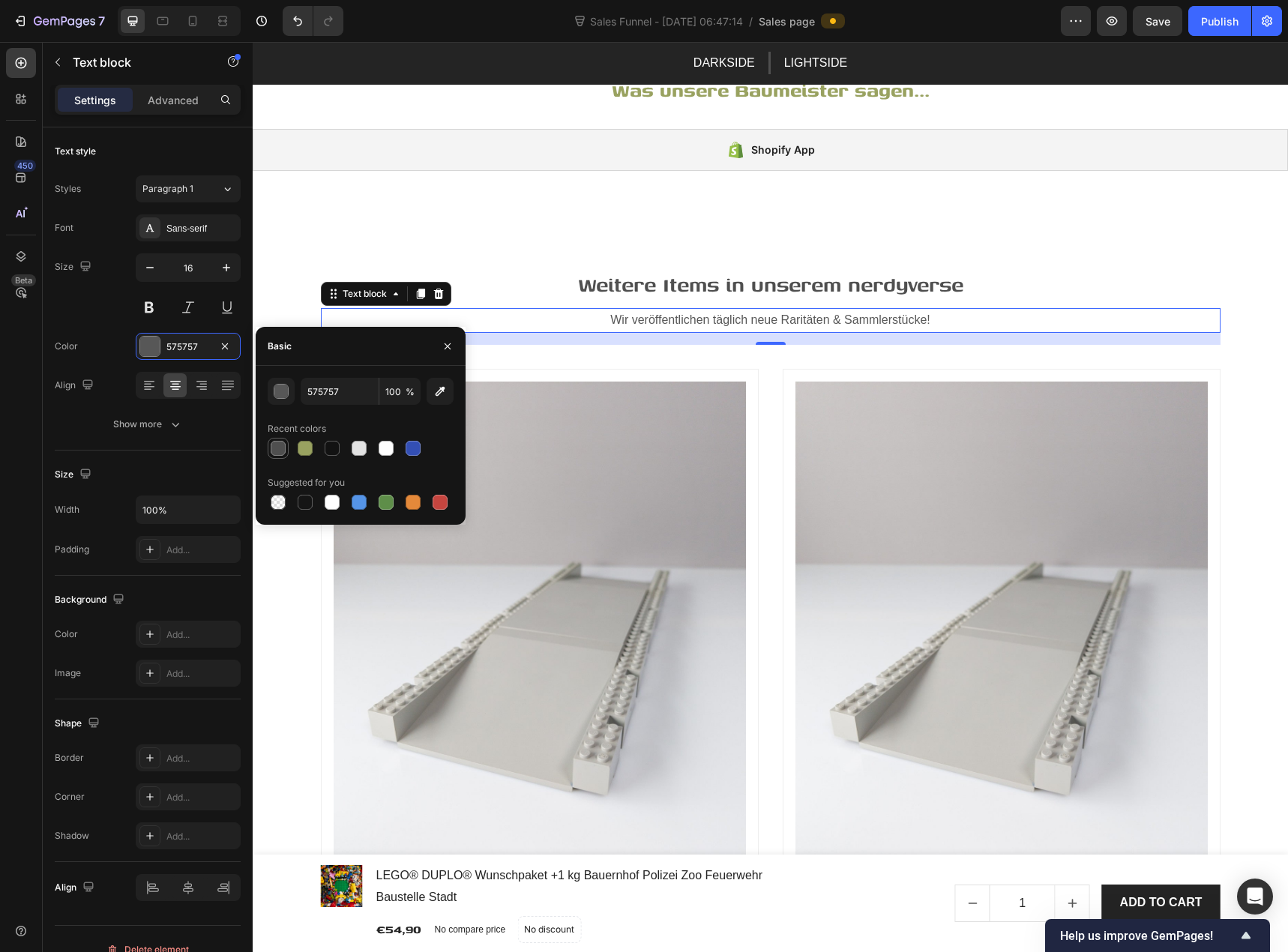
click at [277, 445] on div at bounding box center [278, 448] width 15 height 15
type input "4F4F4F"
click at [643, 289] on p "Weitere Items in unserem nerdyverse" at bounding box center [771, 284] width 897 height 32
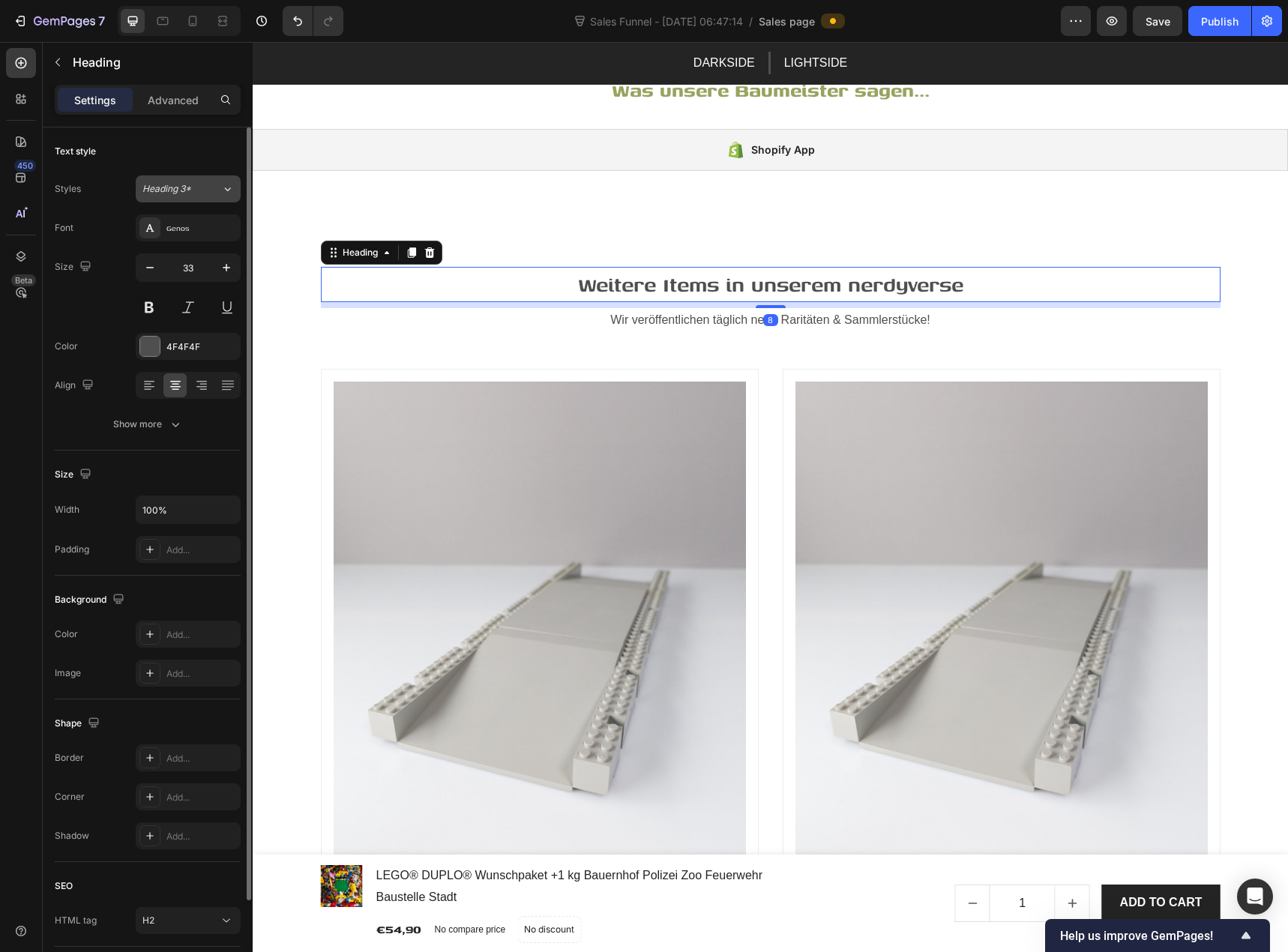
click at [195, 197] on button "Heading 3*" at bounding box center [188, 189] width 105 height 27
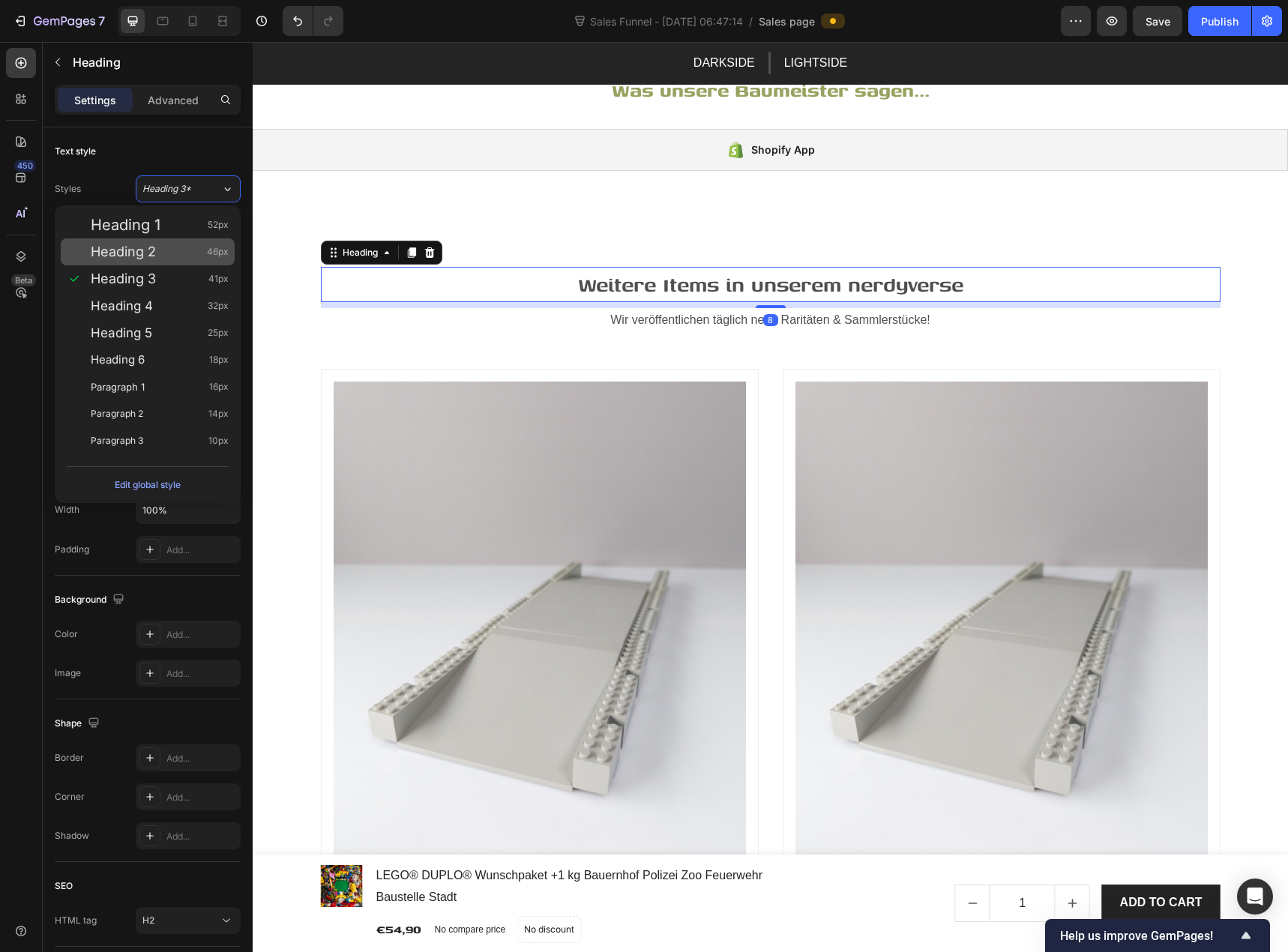
click at [192, 245] on div "Heading 2 46px" at bounding box center [159, 251] width 138 height 15
type input "46"
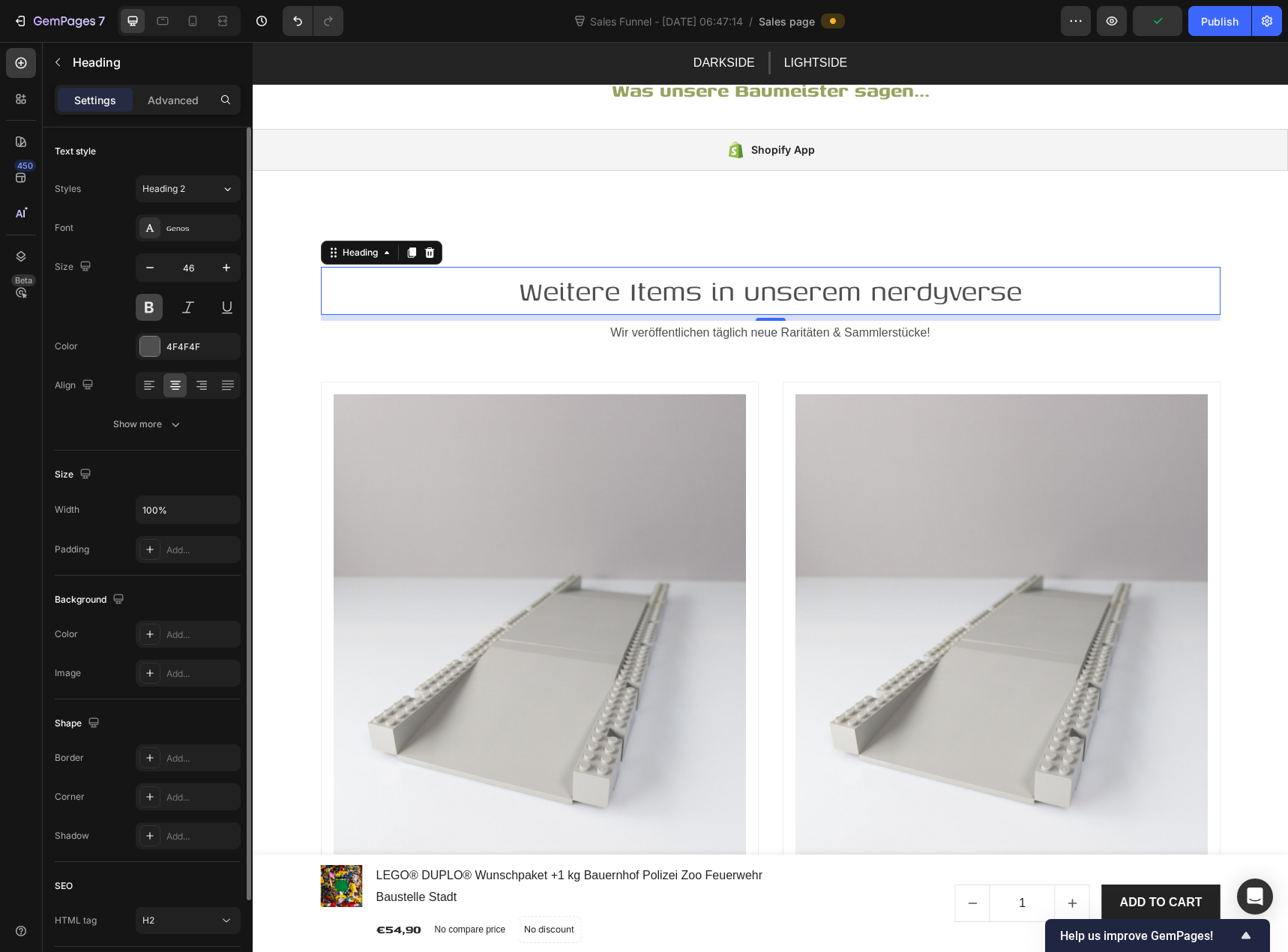
click at [154, 306] on button at bounding box center [149, 308] width 27 height 27
click at [105, 304] on div "Size 46" at bounding box center [148, 287] width 186 height 67
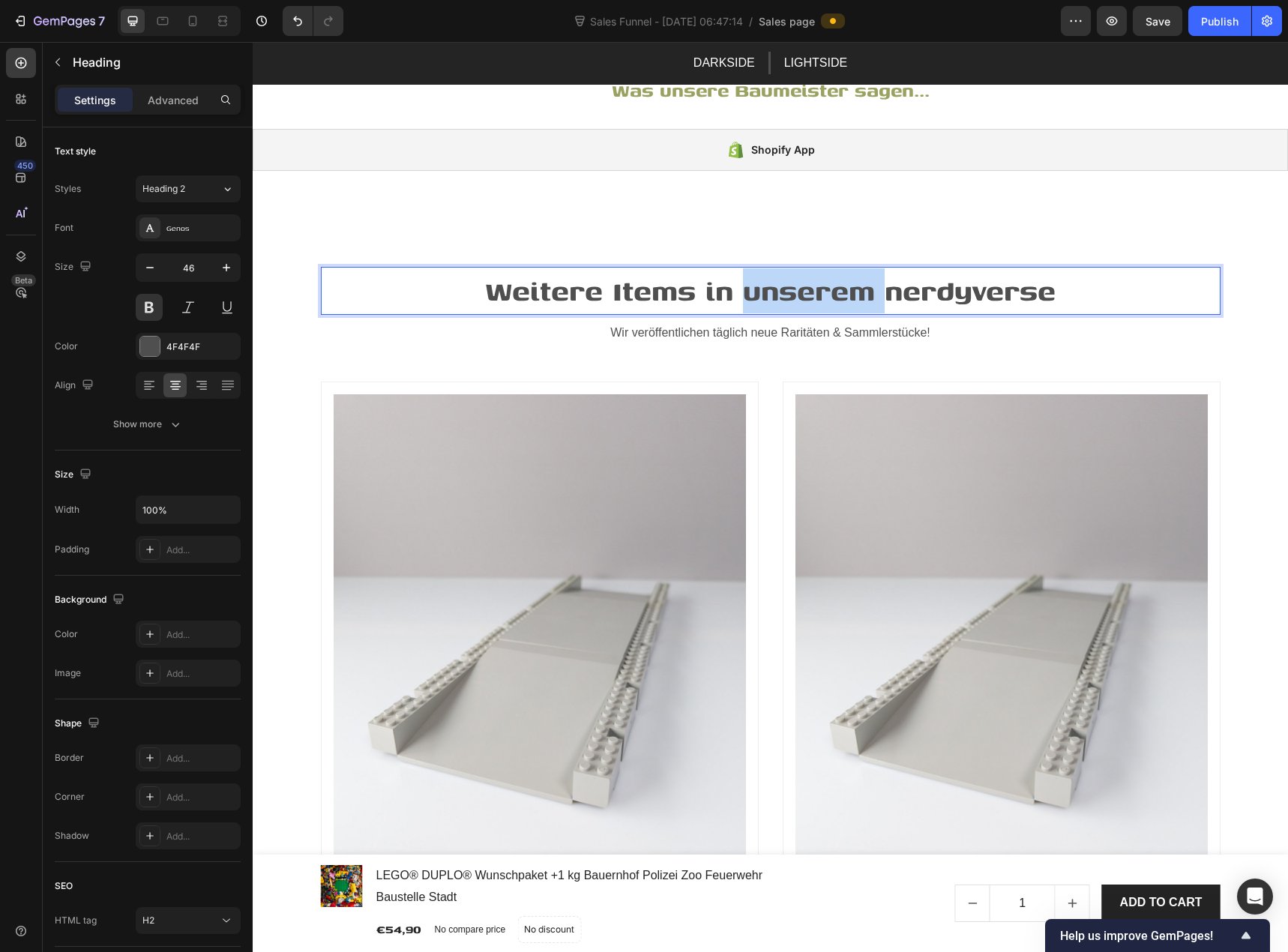
click at [767, 291] on p "Weitere Items in unserem nerdyverse" at bounding box center [771, 291] width 897 height 45
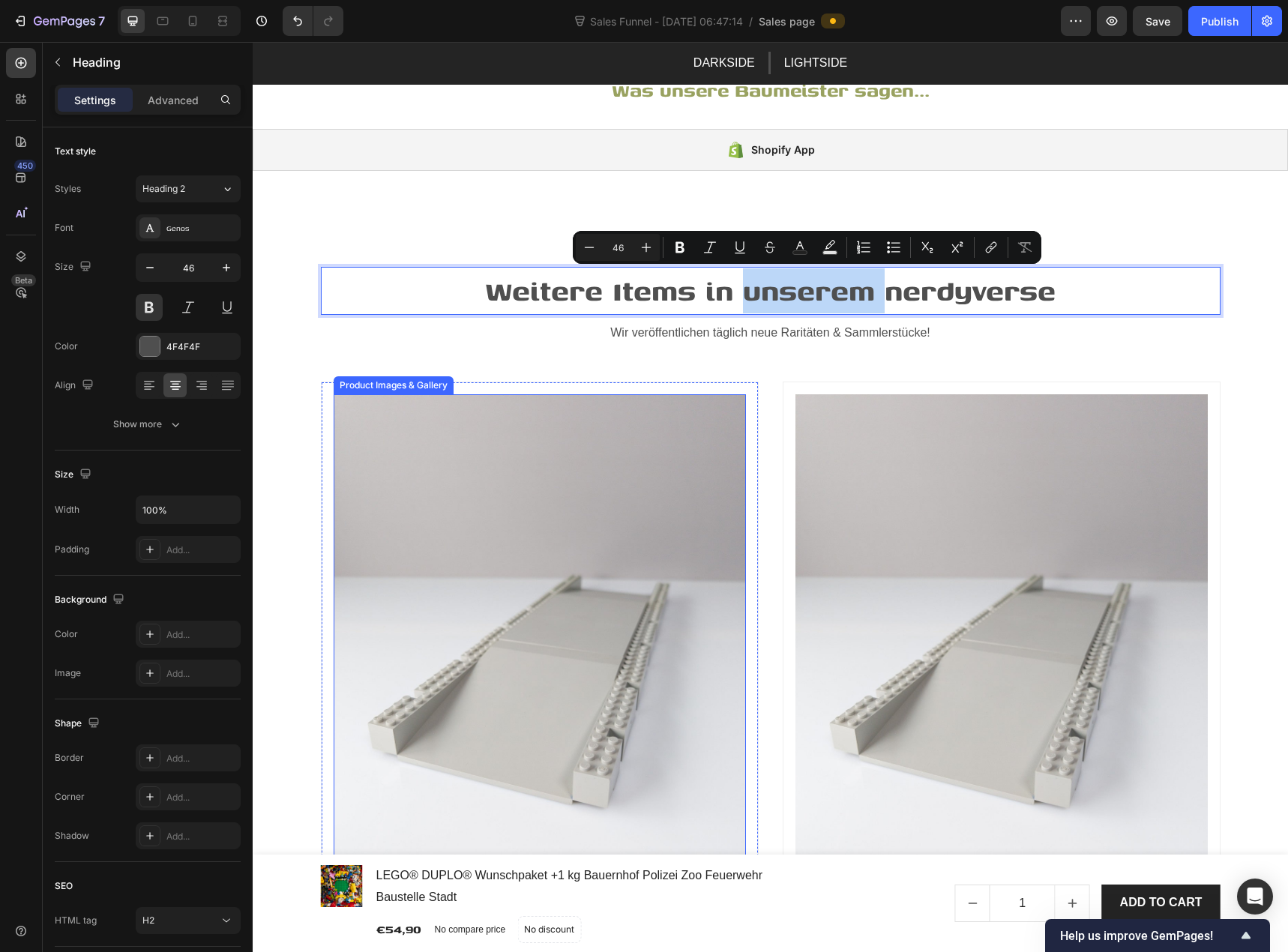
click at [608, 459] on img at bounding box center [539, 670] width 413 height 551
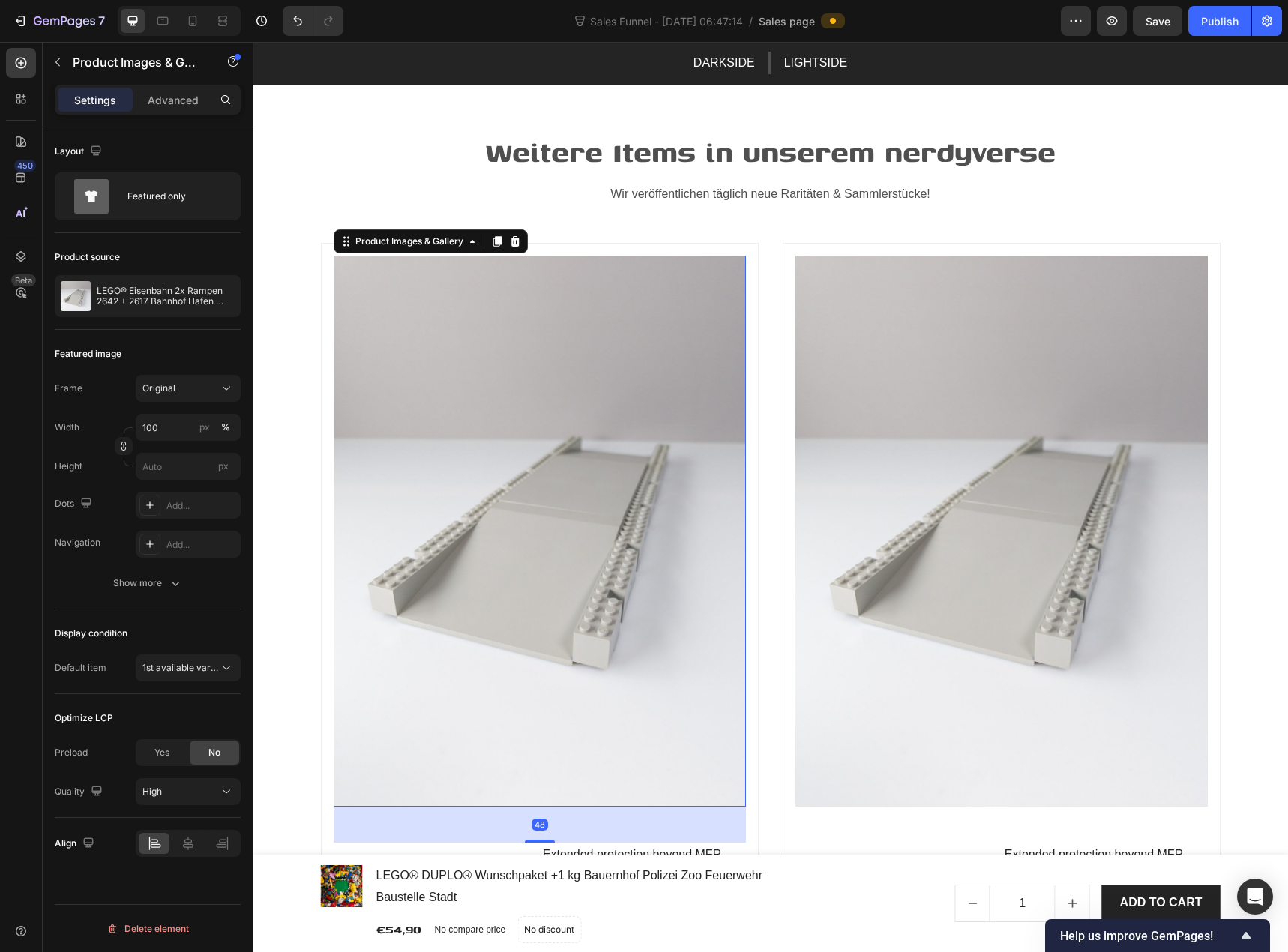
scroll to position [4724, 0]
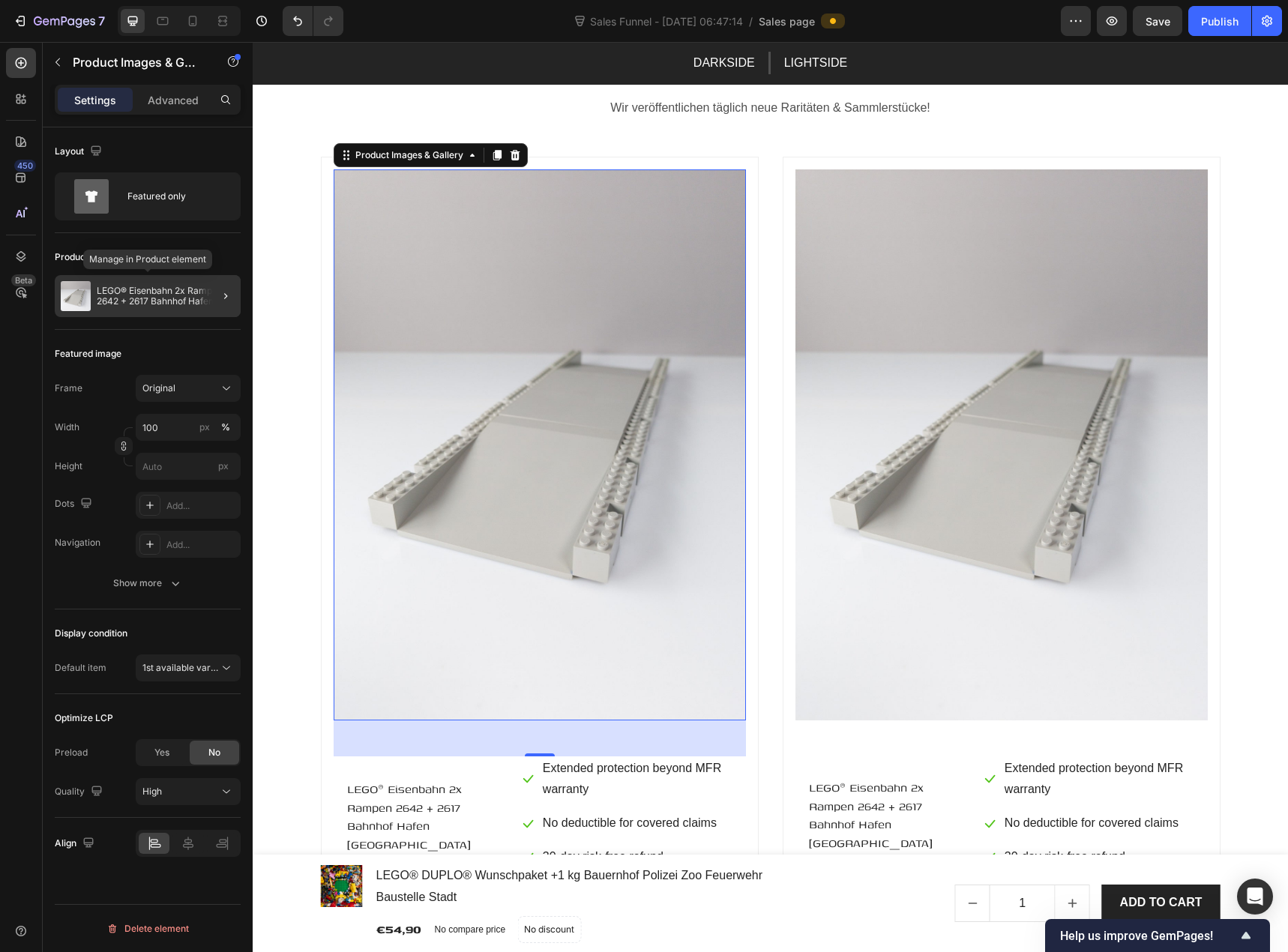
click at [147, 302] on p "LEGO® Eisenbahn 2x Rampen 2642 + 2617 Bahnhof Hafen [GEOGRAPHIC_DATA] althellgr…" at bounding box center [165, 296] width 138 height 21
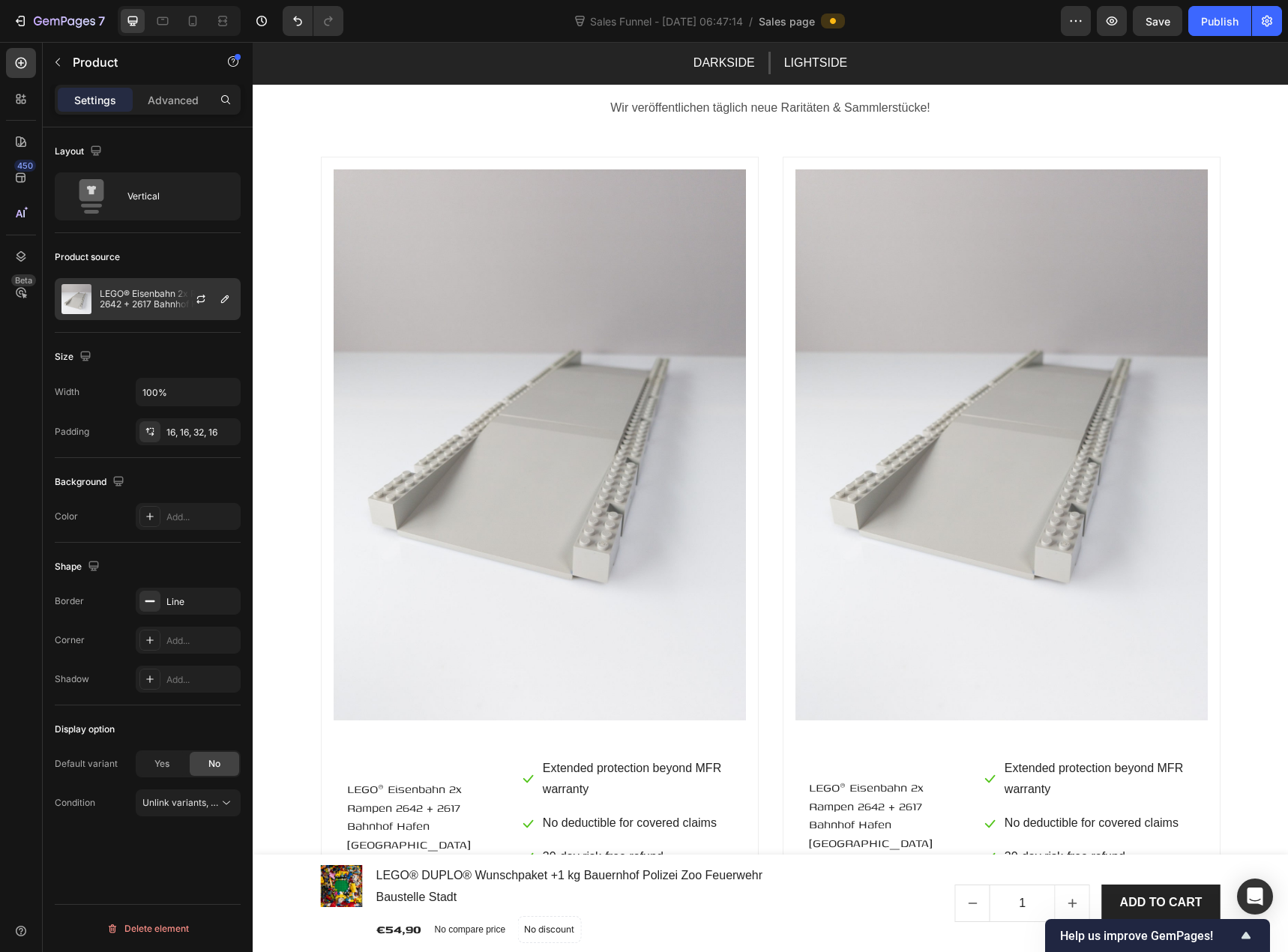
click at [144, 303] on p "LEGO® Eisenbahn 2x Rampen 2642 + 2617 Bahnhof Hafen [GEOGRAPHIC_DATA] althellgr…" at bounding box center [166, 299] width 134 height 21
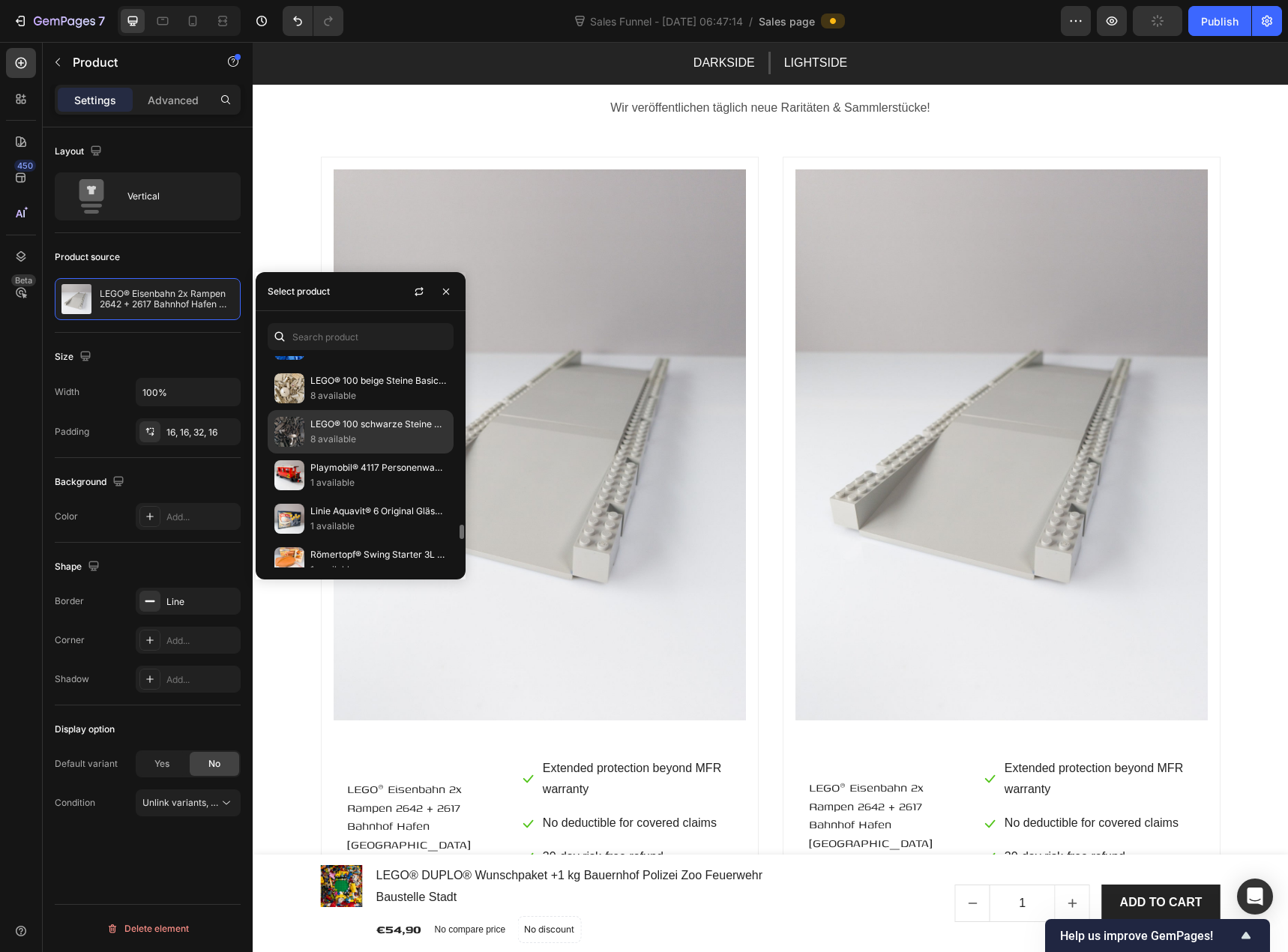
scroll to position [2861, 0]
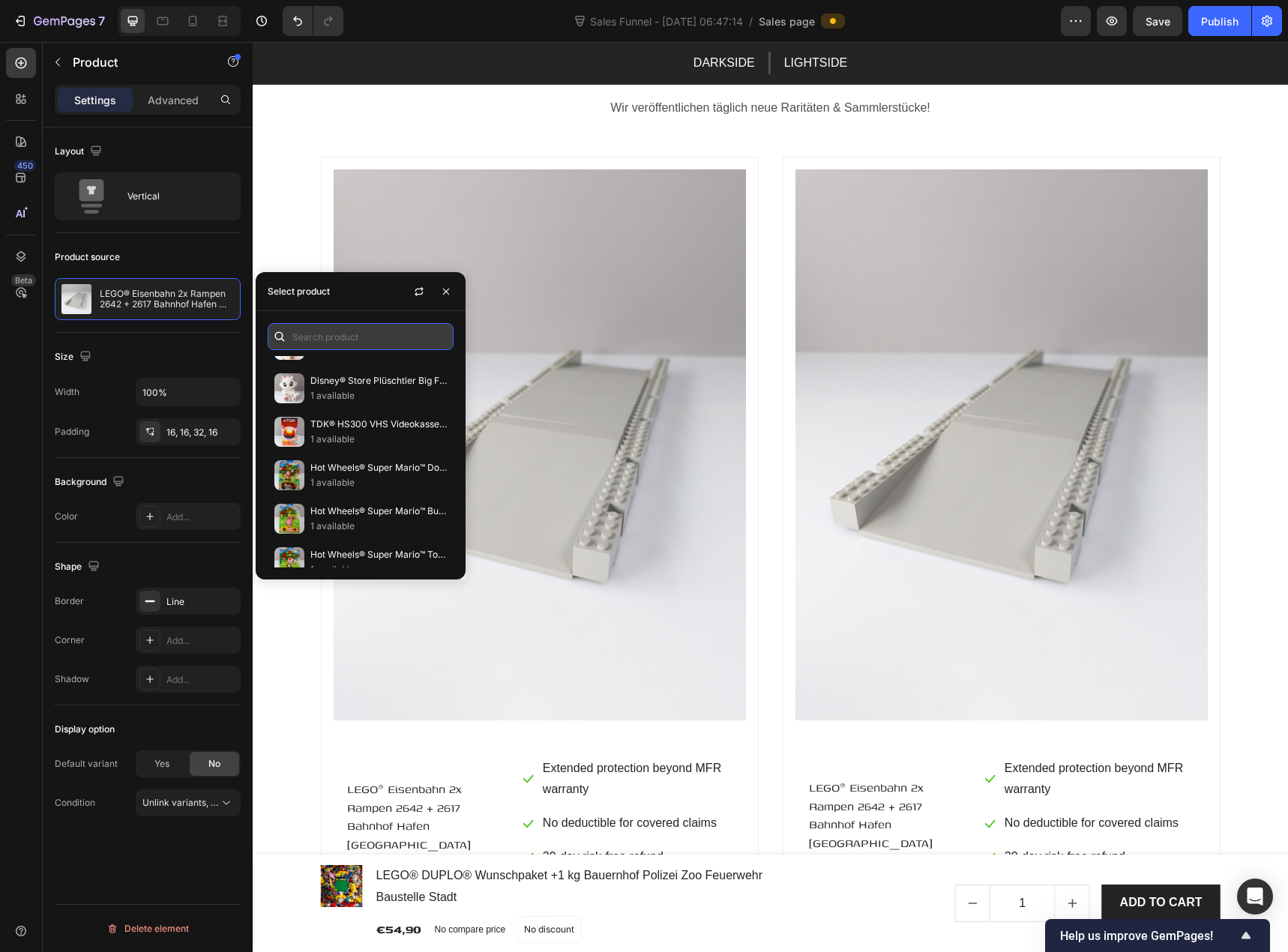
click at [374, 330] on input "text" at bounding box center [361, 337] width 186 height 27
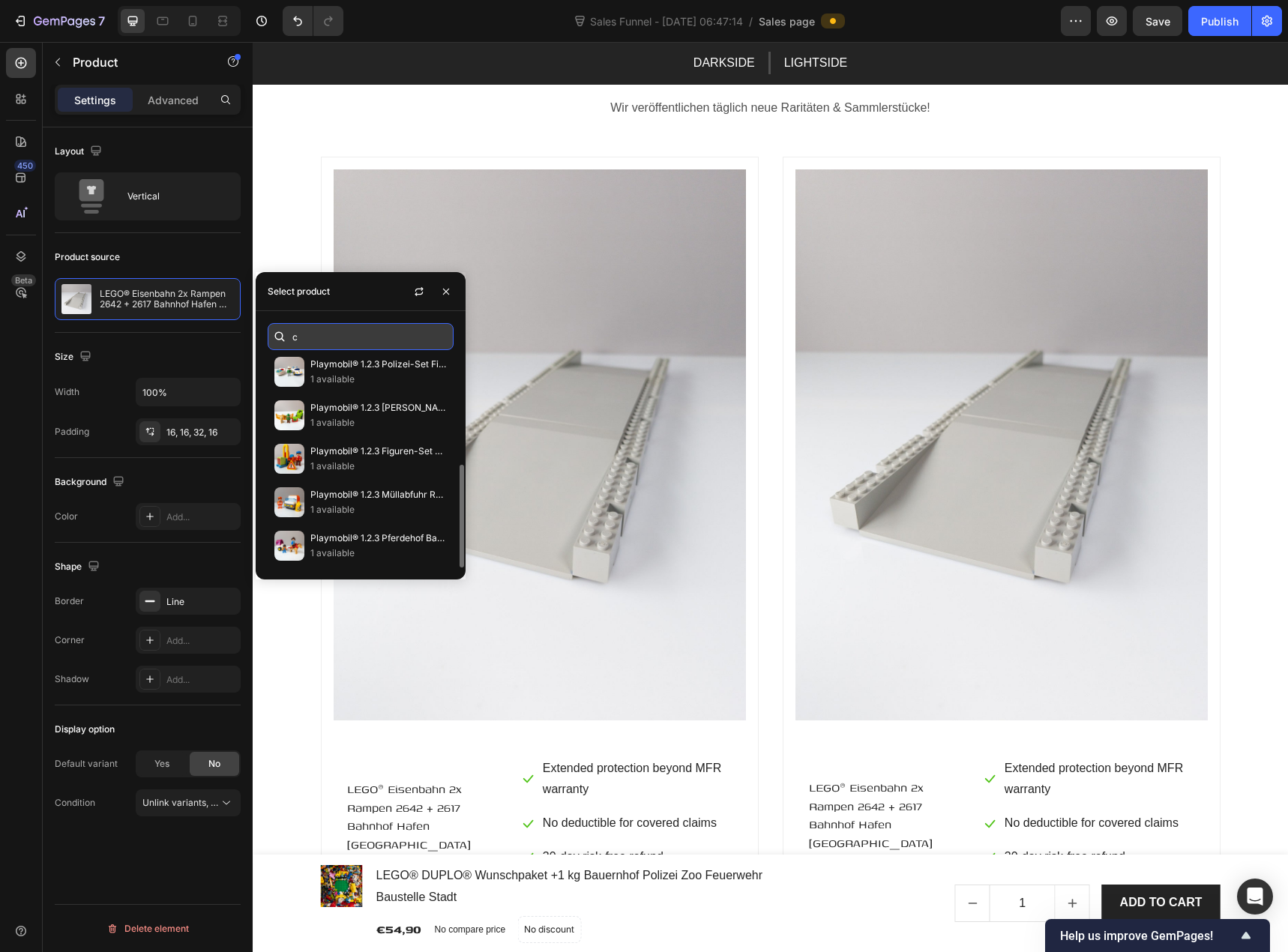
scroll to position [223, 0]
type input "cs"
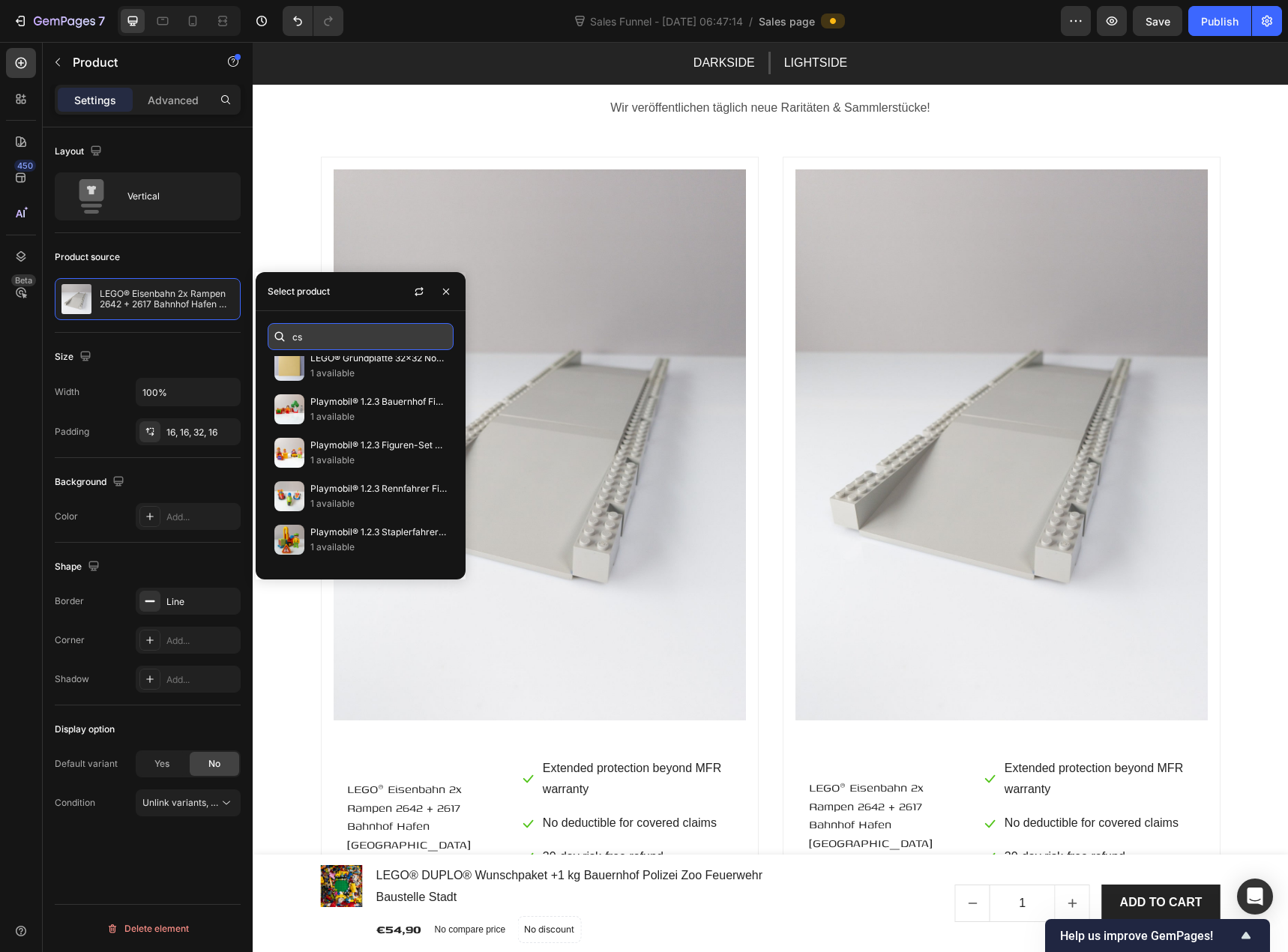
scroll to position [49, 0]
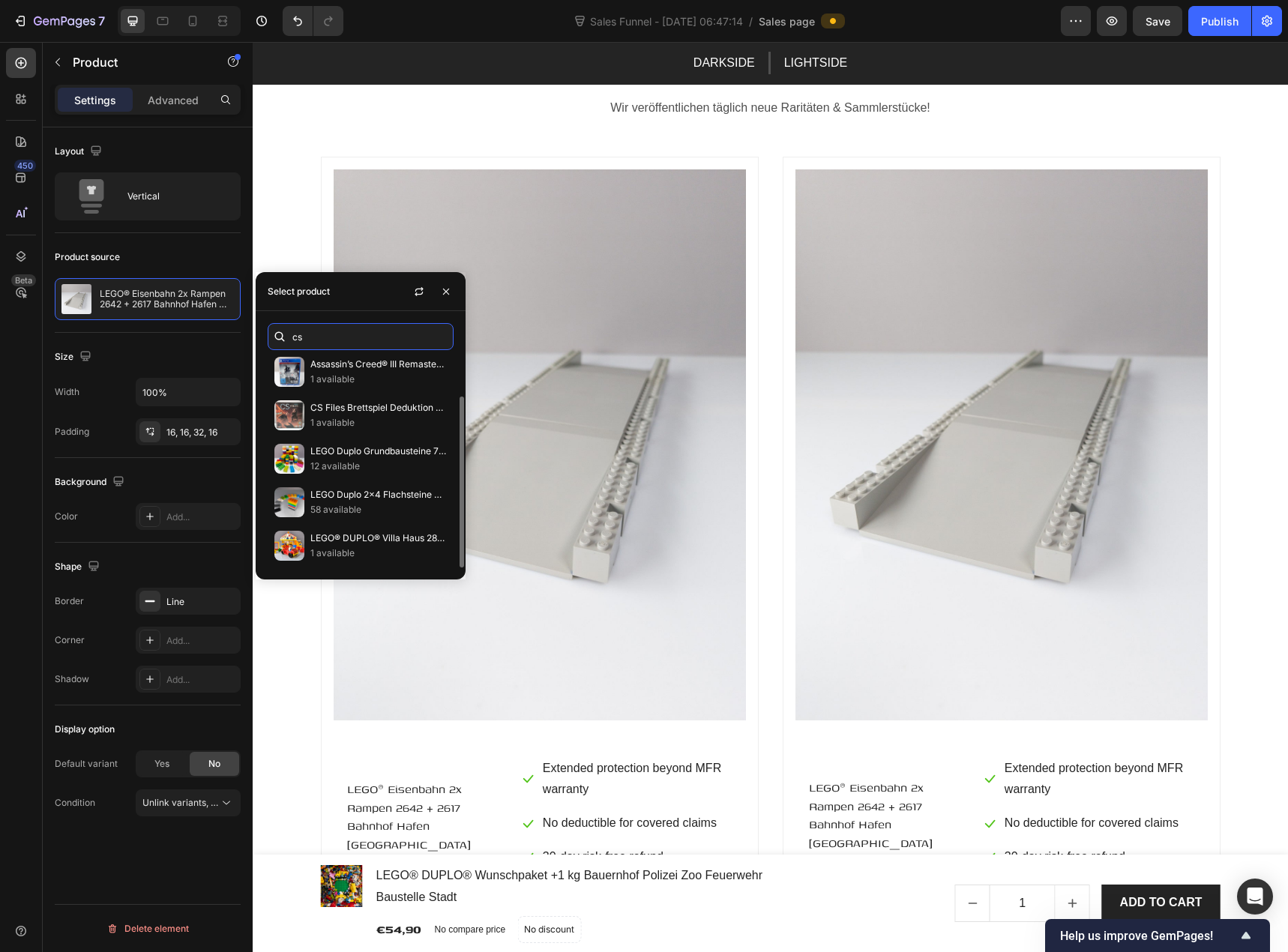
drag, startPoint x: 333, startPoint y: 338, endPoint x: 282, endPoint y: 343, distance: 51.2
click at [282, 343] on div "cs" at bounding box center [361, 337] width 186 height 27
click at [353, 334] on input "cs" at bounding box center [361, 337] width 186 height 27
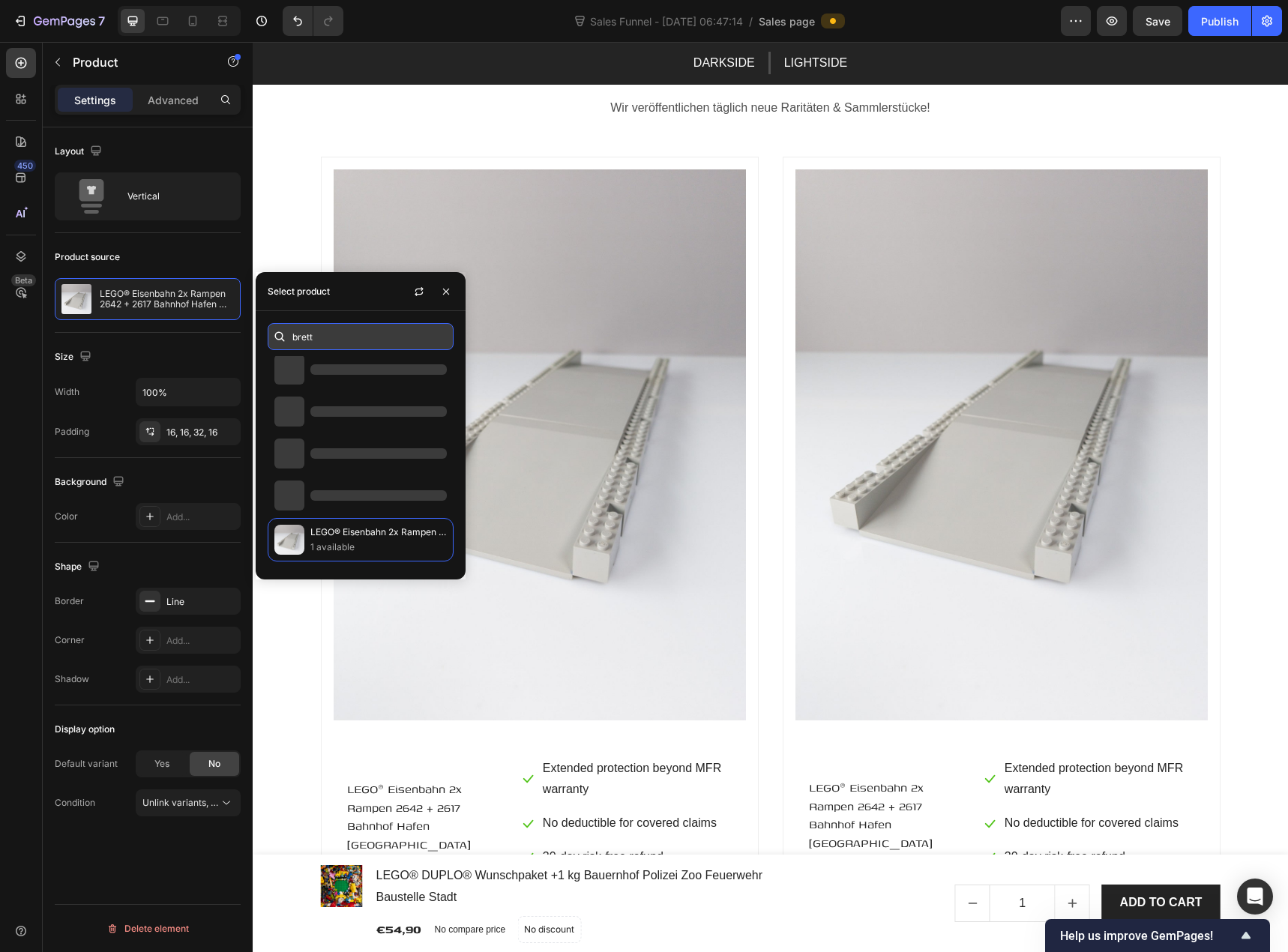
scroll to position [6, 0]
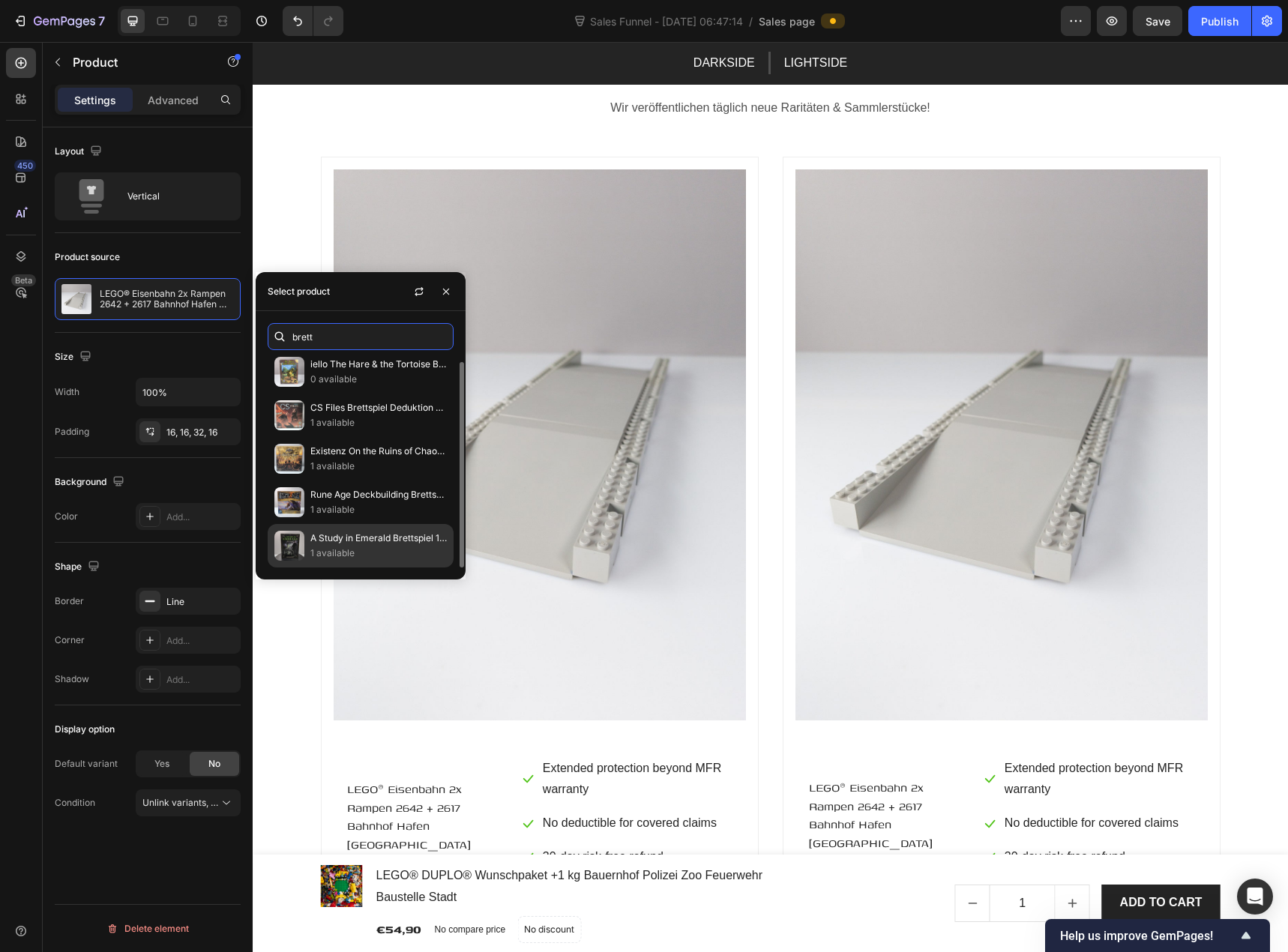
type input "brett"
click at [339, 536] on p "A Study in Emerald Brettspiel 1st Ed 2013 Wallace Gaiman Cthulhu OOP TOP" at bounding box center [379, 538] width 137 height 15
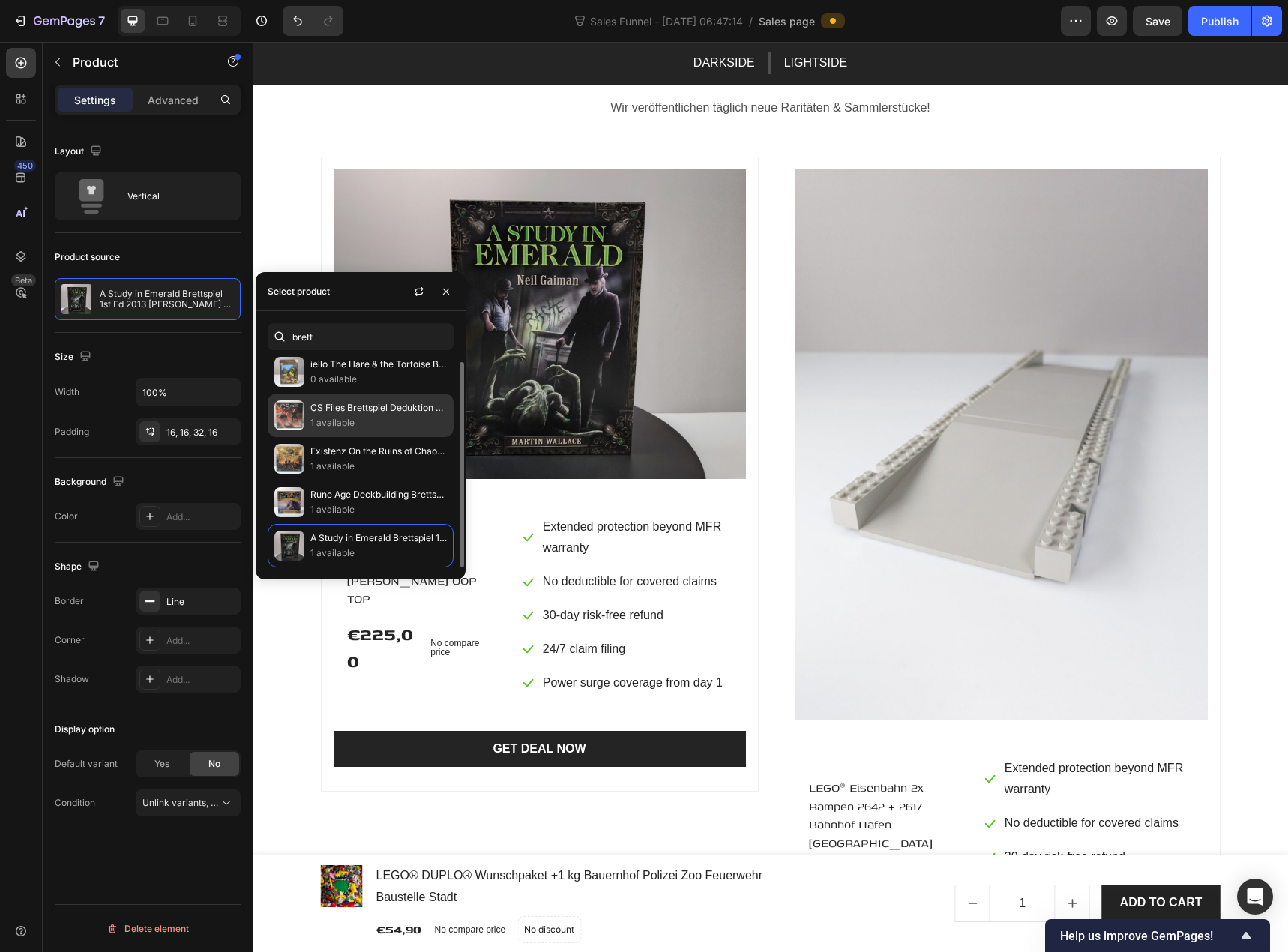
click at [414, 420] on p "1 available" at bounding box center [379, 423] width 137 height 15
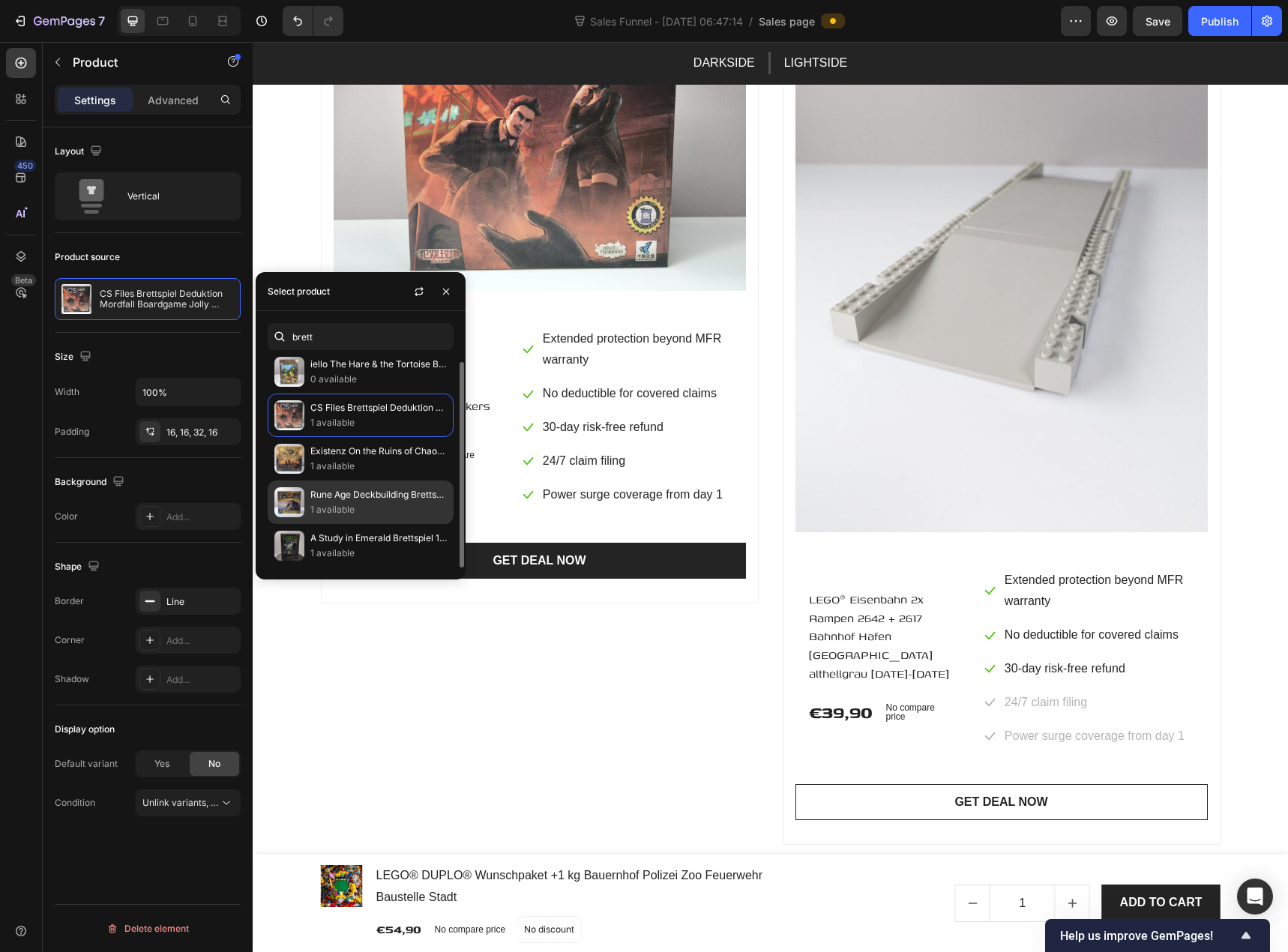
scroll to position [4949, 0]
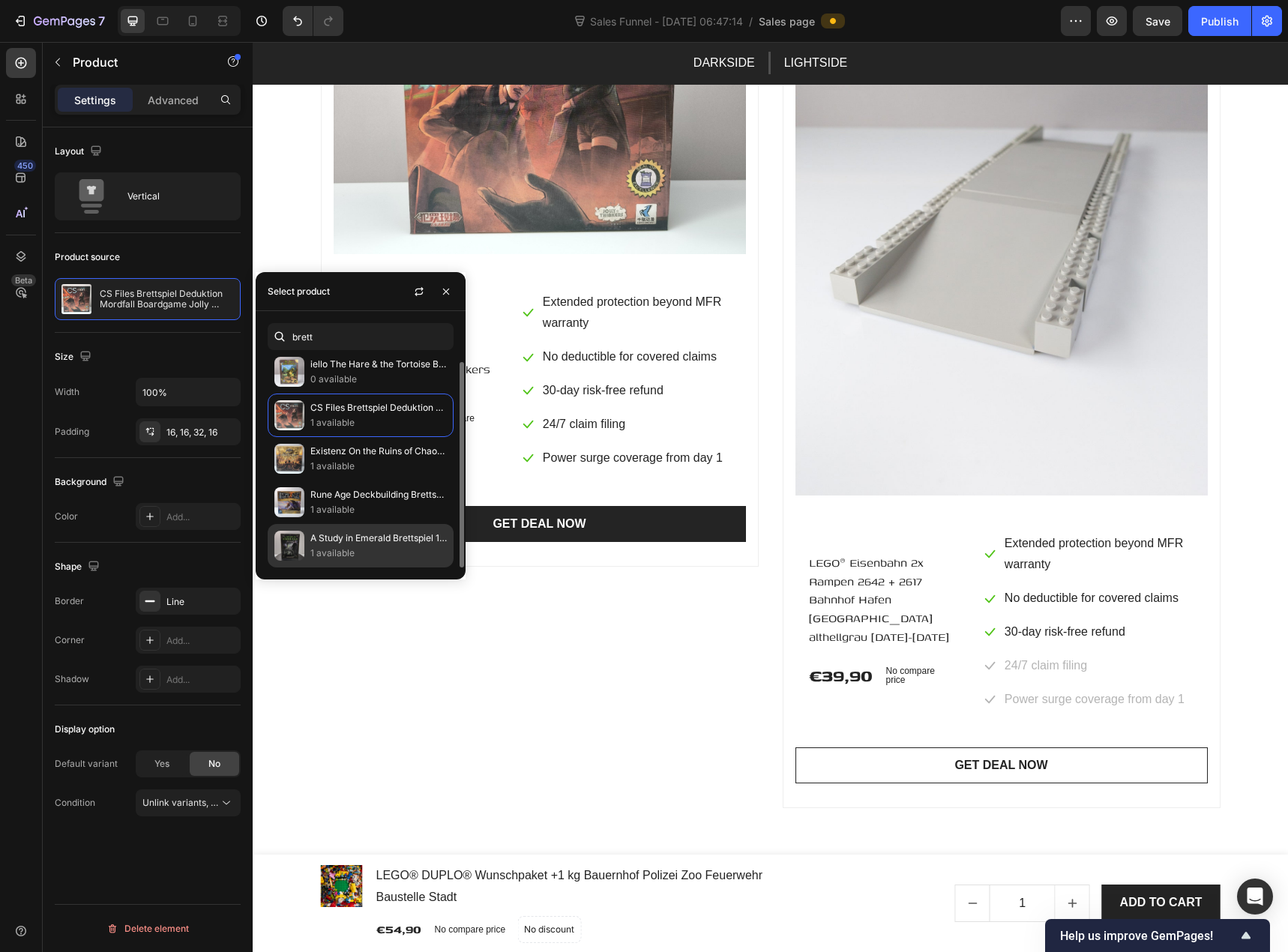
click at [370, 537] on p "A Study in Emerald Brettspiel 1st Ed 2013 Wallace Gaiman Cthulhu OOP TOP" at bounding box center [379, 538] width 137 height 15
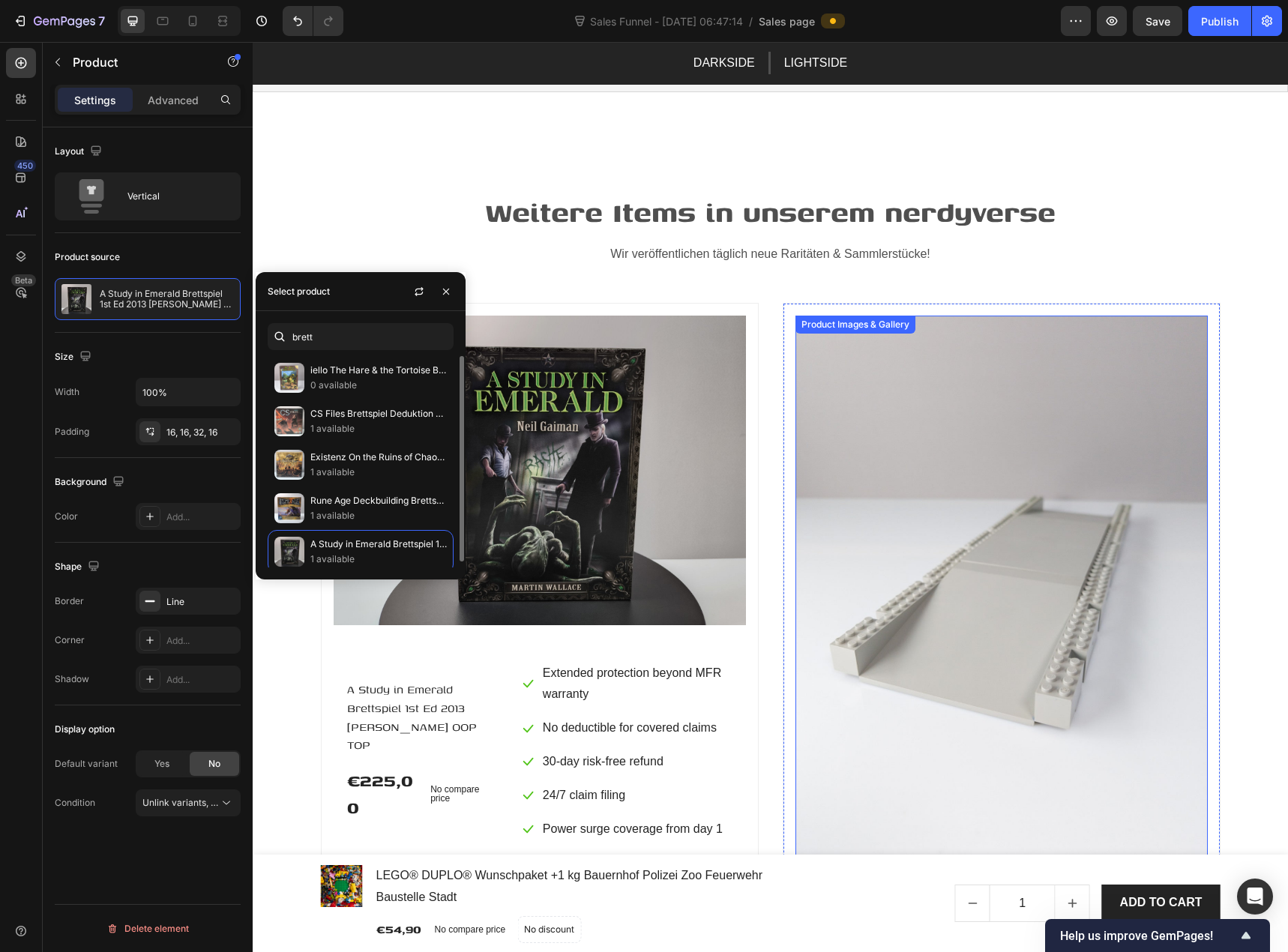
scroll to position [4574, 0]
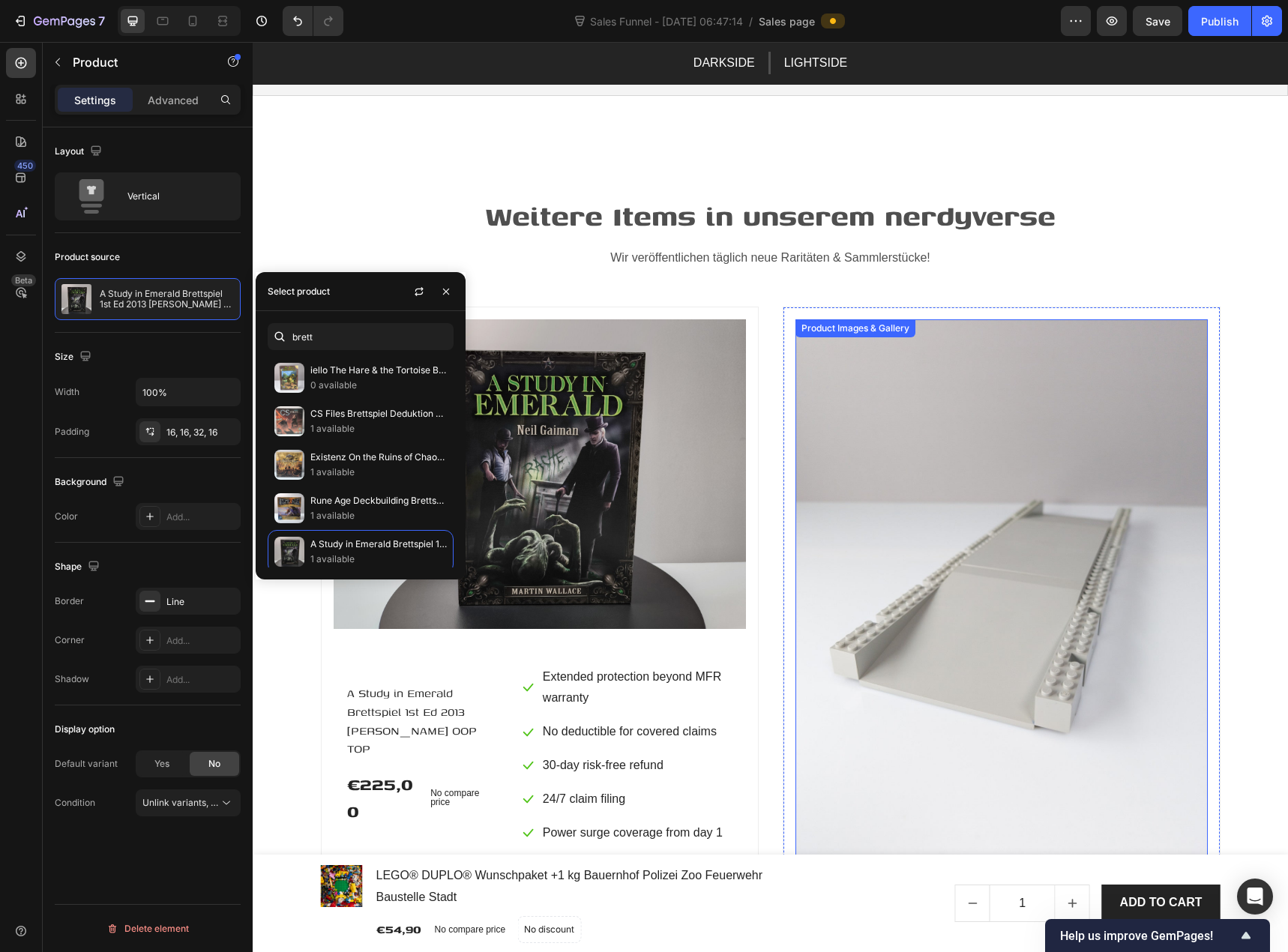
click at [896, 407] on img at bounding box center [1001, 595] width 413 height 551
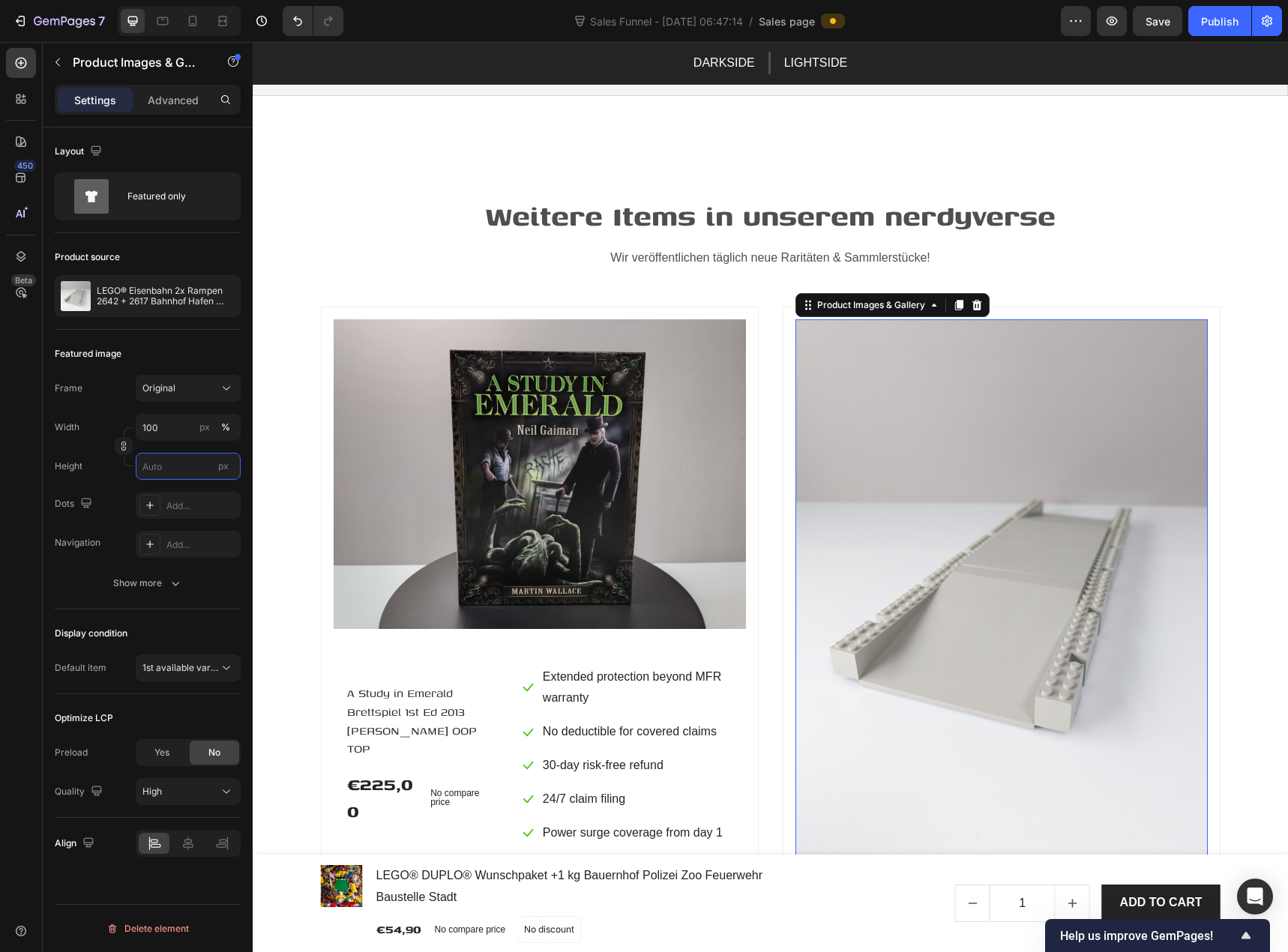
click at [186, 468] on input "px" at bounding box center [188, 466] width 105 height 27
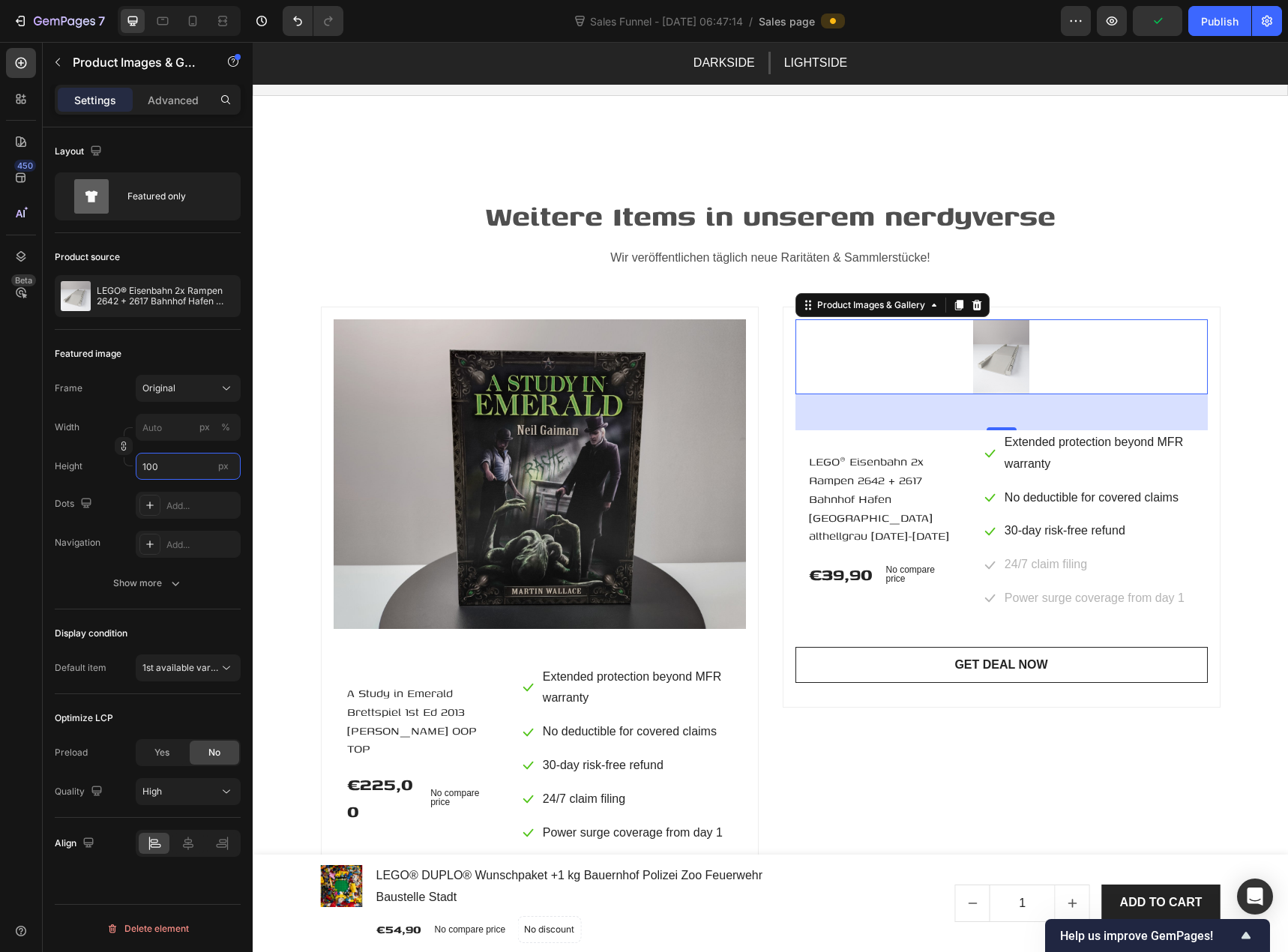
drag, startPoint x: 193, startPoint y: 466, endPoint x: 130, endPoint y: 473, distance: 63.4
click at [130, 473] on div "Height 100 px" at bounding box center [148, 466] width 186 height 27
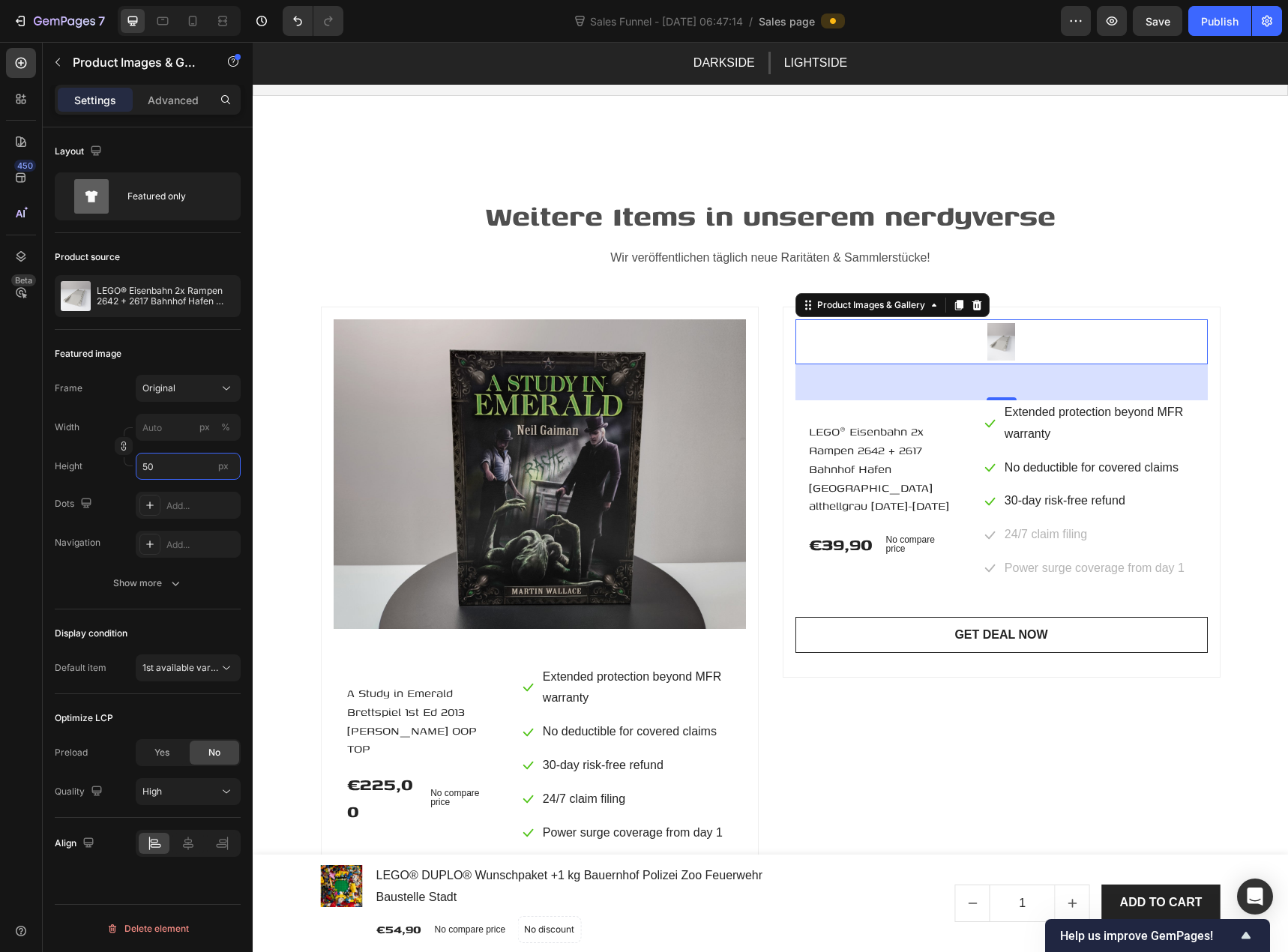
type input "500"
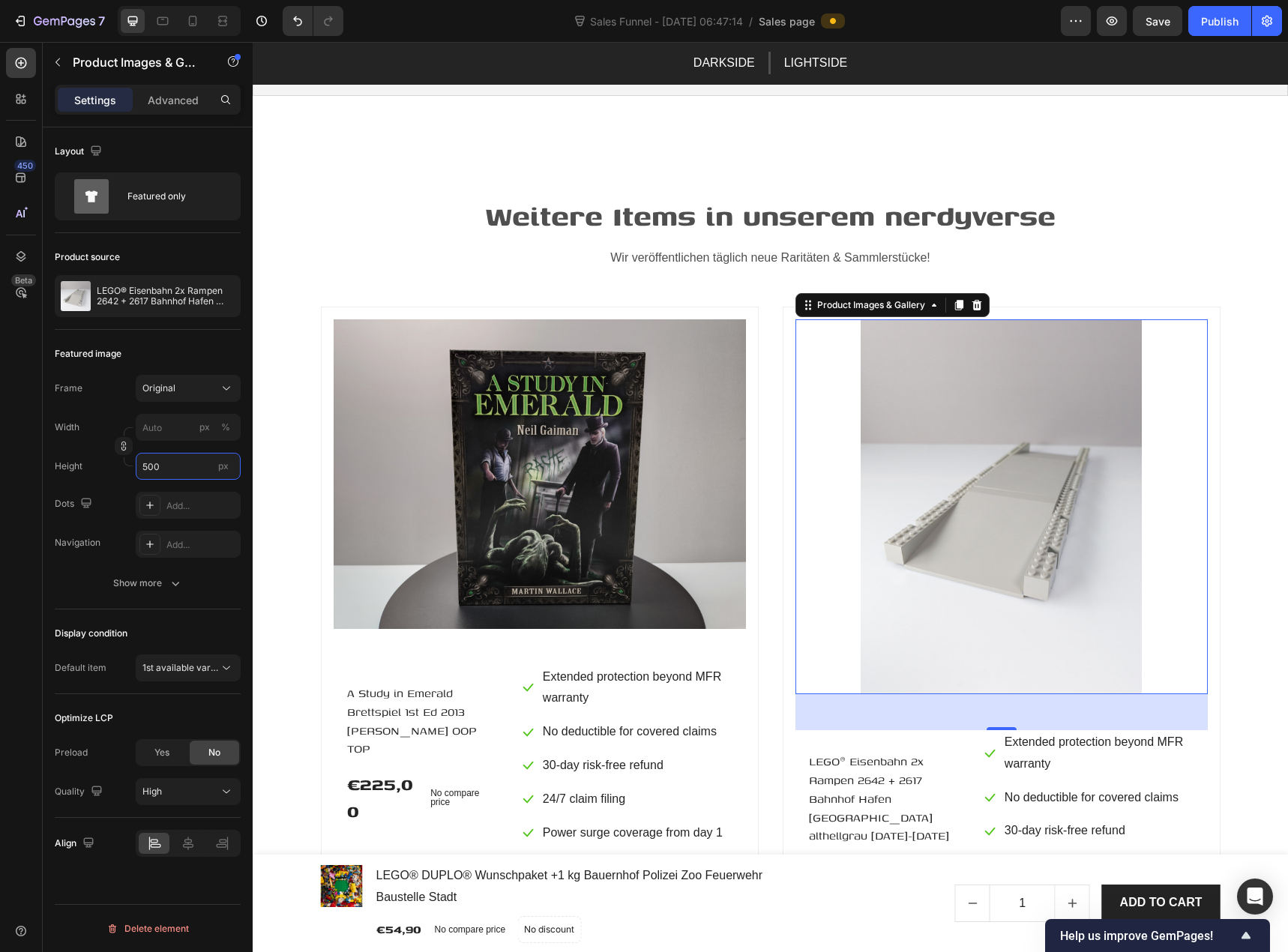
drag, startPoint x: 169, startPoint y: 461, endPoint x: 122, endPoint y: 474, distance: 48.8
click at [122, 474] on div "Height 500 px" at bounding box center [148, 466] width 186 height 27
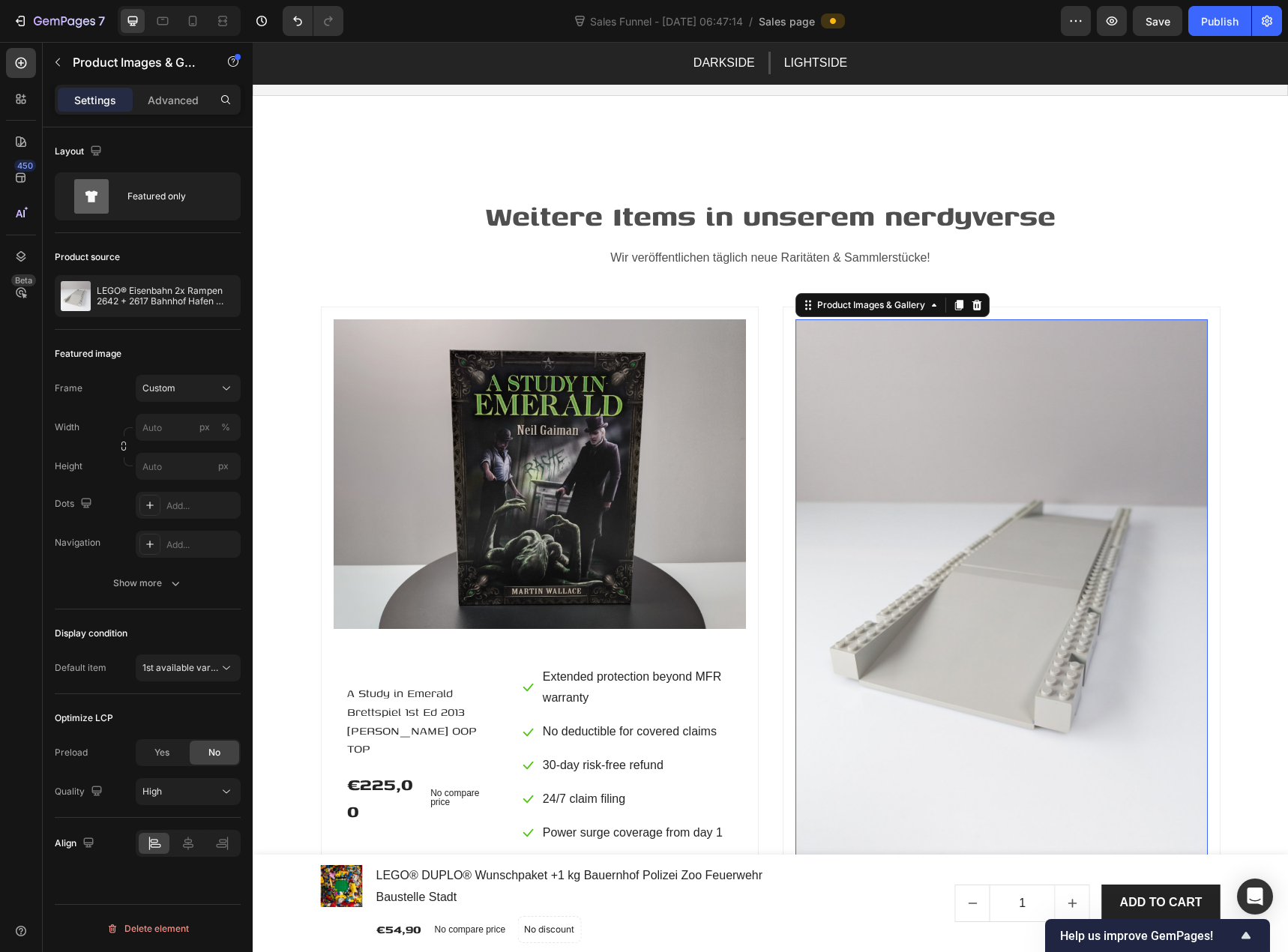
click at [90, 422] on div "Width px %" at bounding box center [148, 427] width 186 height 27
click at [170, 396] on button "Custom" at bounding box center [188, 389] width 105 height 27
click at [185, 425] on div "Square" at bounding box center [185, 425] width 87 height 15
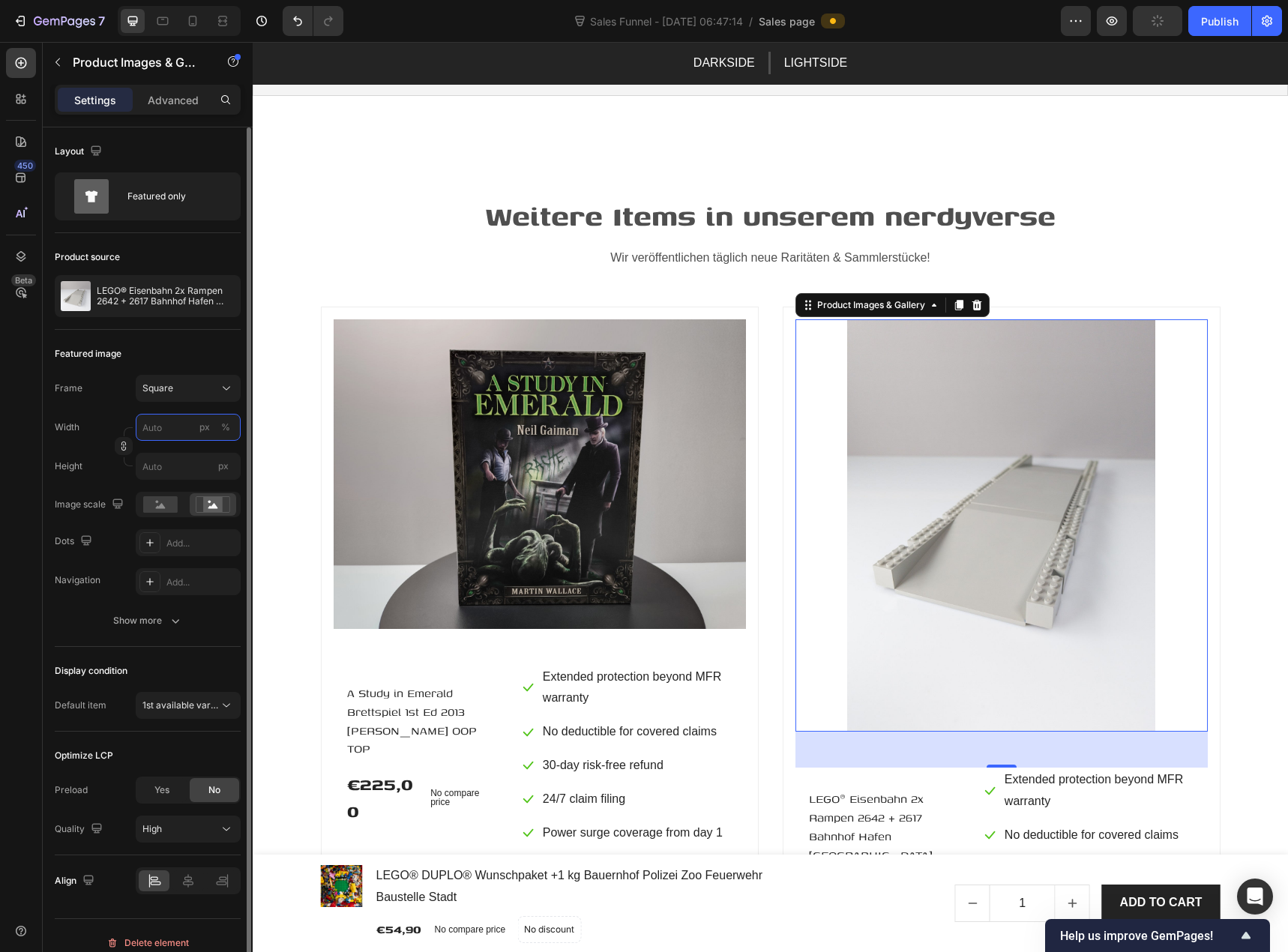
click at [169, 427] on input "px %" at bounding box center [188, 427] width 105 height 27
click at [152, 396] on button "Square" at bounding box center [188, 389] width 105 height 27
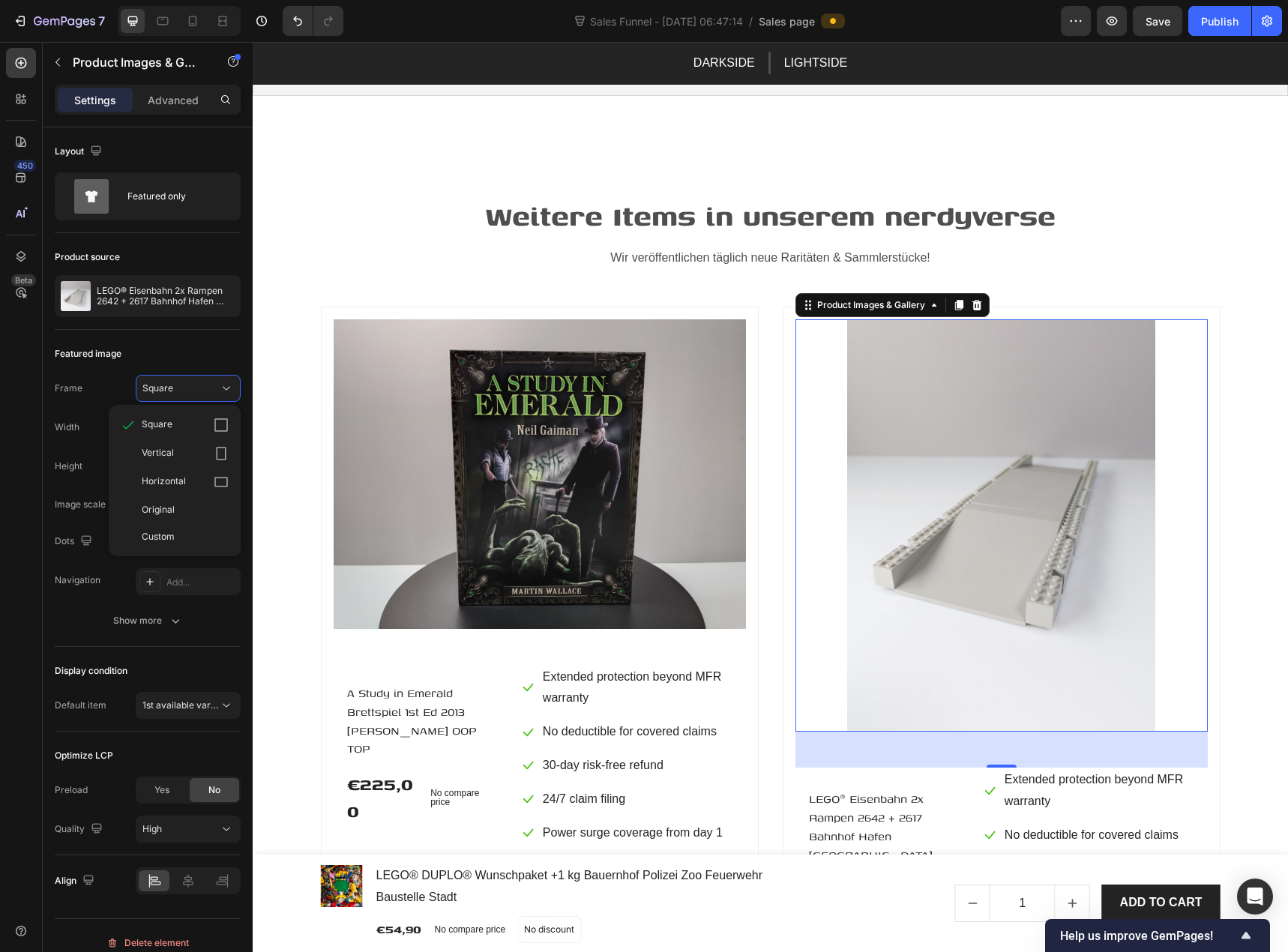
click at [89, 426] on div "Width px %" at bounding box center [148, 427] width 186 height 27
click at [169, 435] on input "px %" at bounding box center [188, 427] width 105 height 27
type input "5"
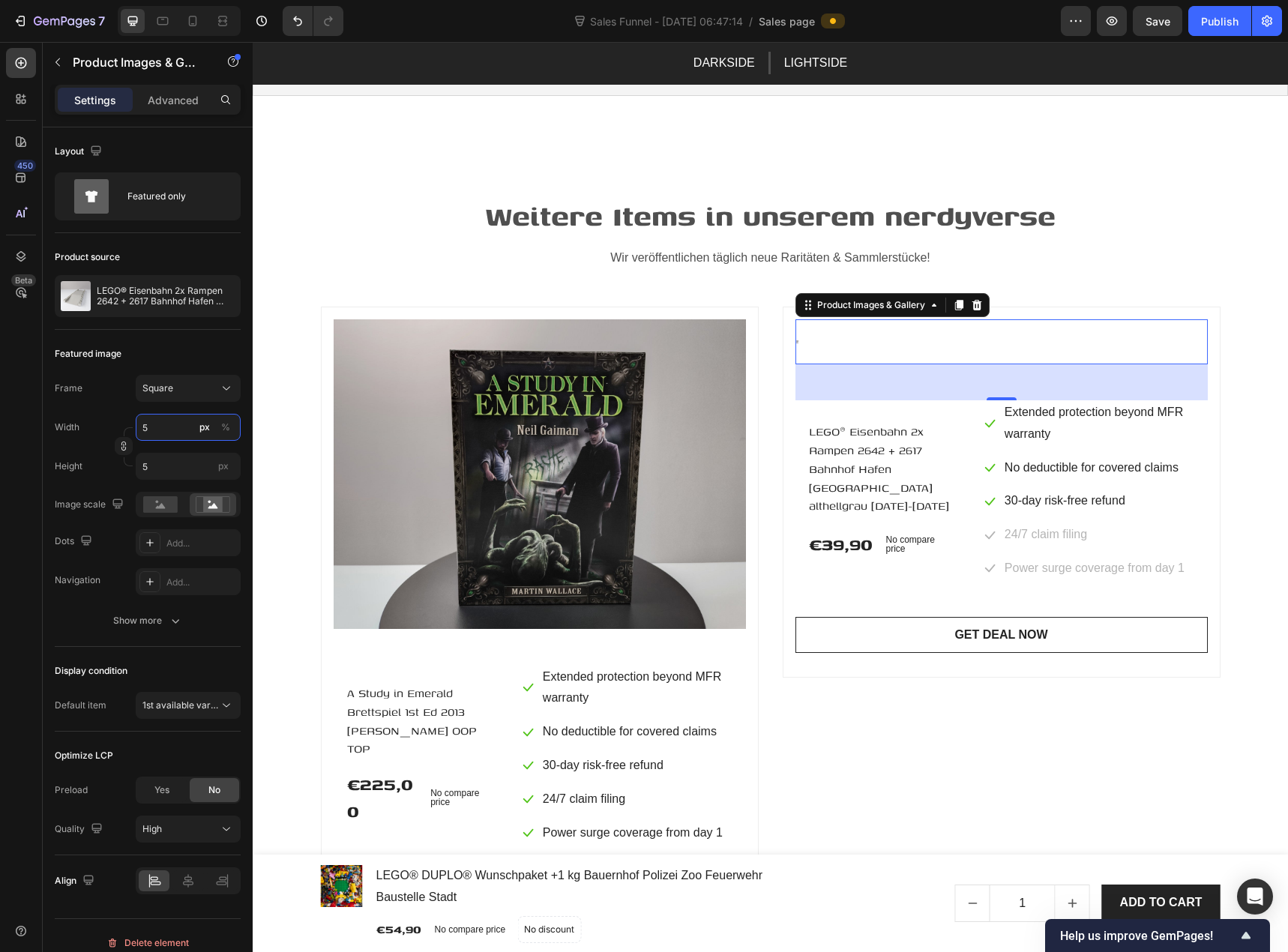
type input "50"
type input "500"
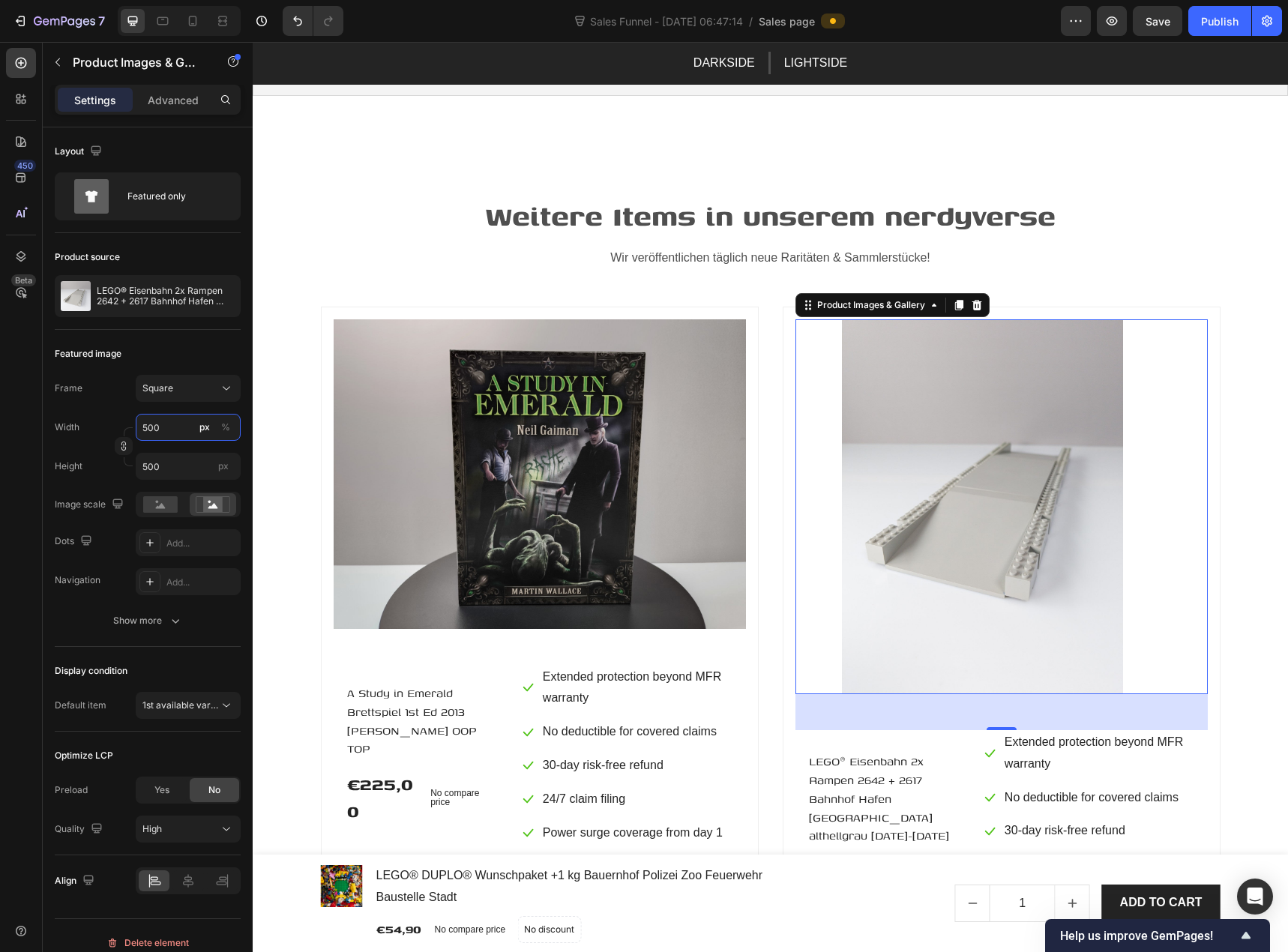
drag, startPoint x: 169, startPoint y: 437, endPoint x: 96, endPoint y: 437, distance: 73.0
click at [96, 437] on div "Width 500 px %" at bounding box center [148, 427] width 186 height 27
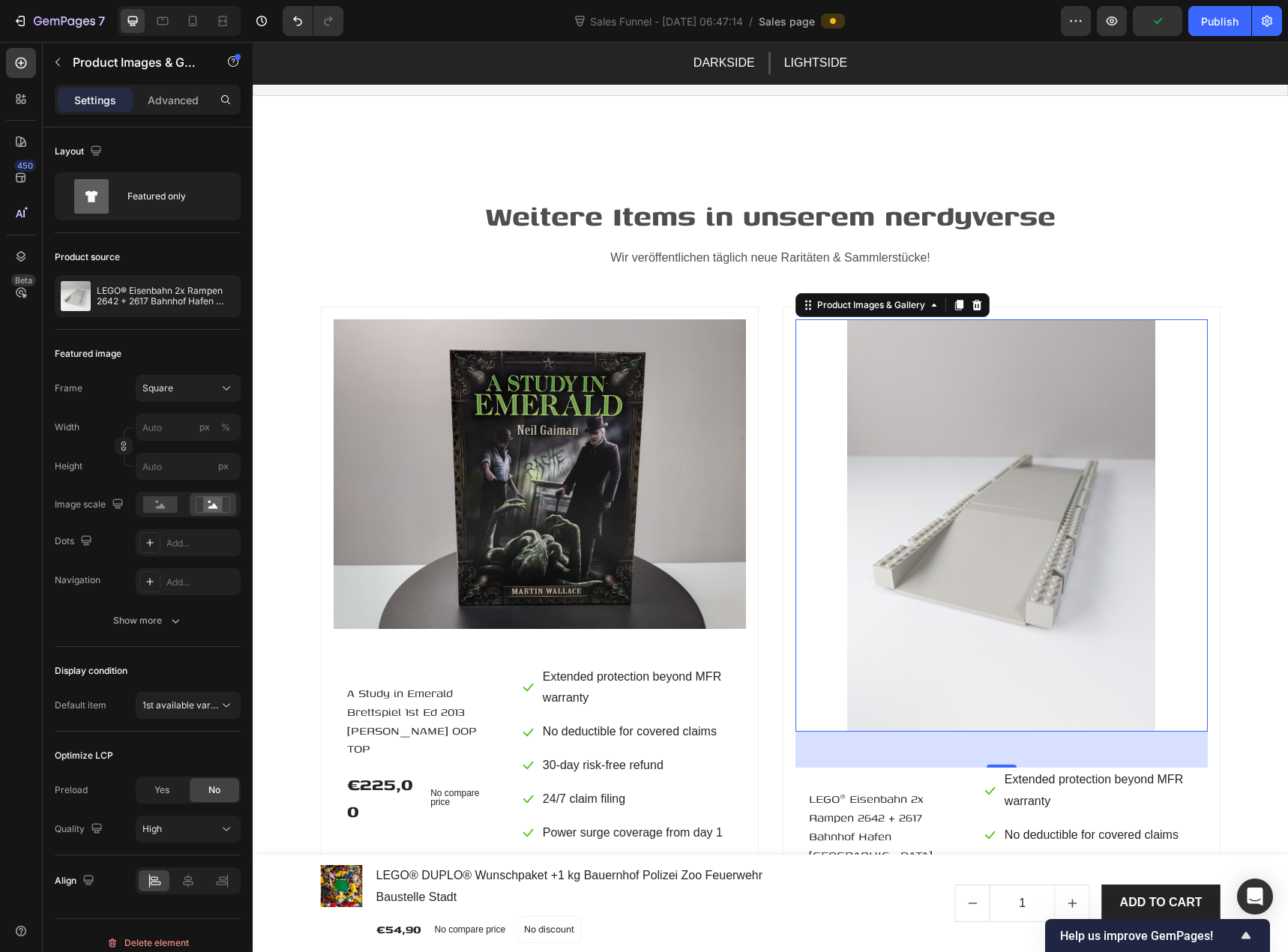
click at [85, 426] on div "Width px %" at bounding box center [148, 427] width 186 height 27
click at [150, 503] on rect at bounding box center [160, 505] width 35 height 16
type input "500"
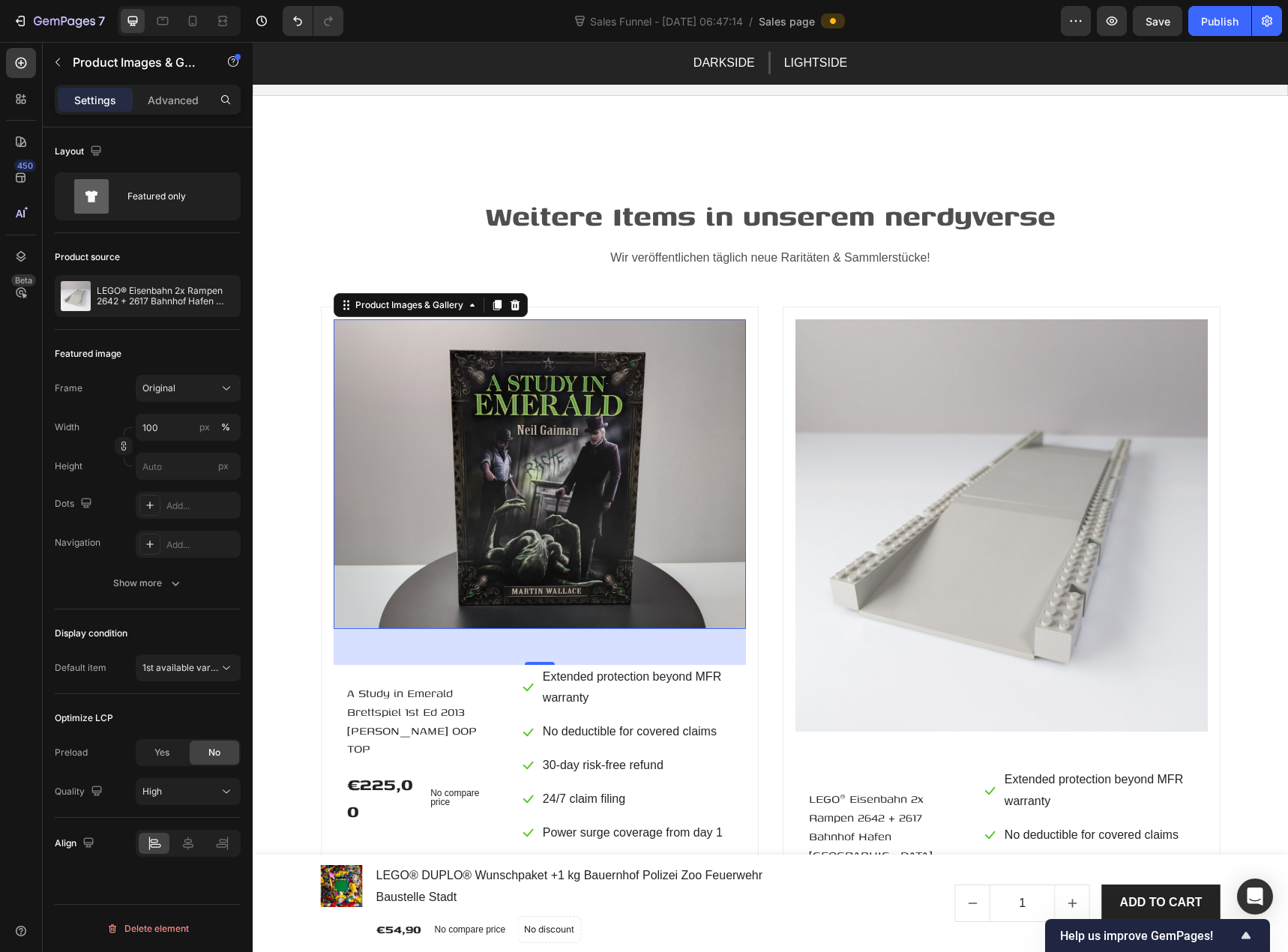
click at [389, 466] on img at bounding box center [539, 475] width 413 height 310
click at [172, 399] on button "Original" at bounding box center [188, 389] width 105 height 27
click at [177, 427] on div "Square" at bounding box center [185, 425] width 87 height 15
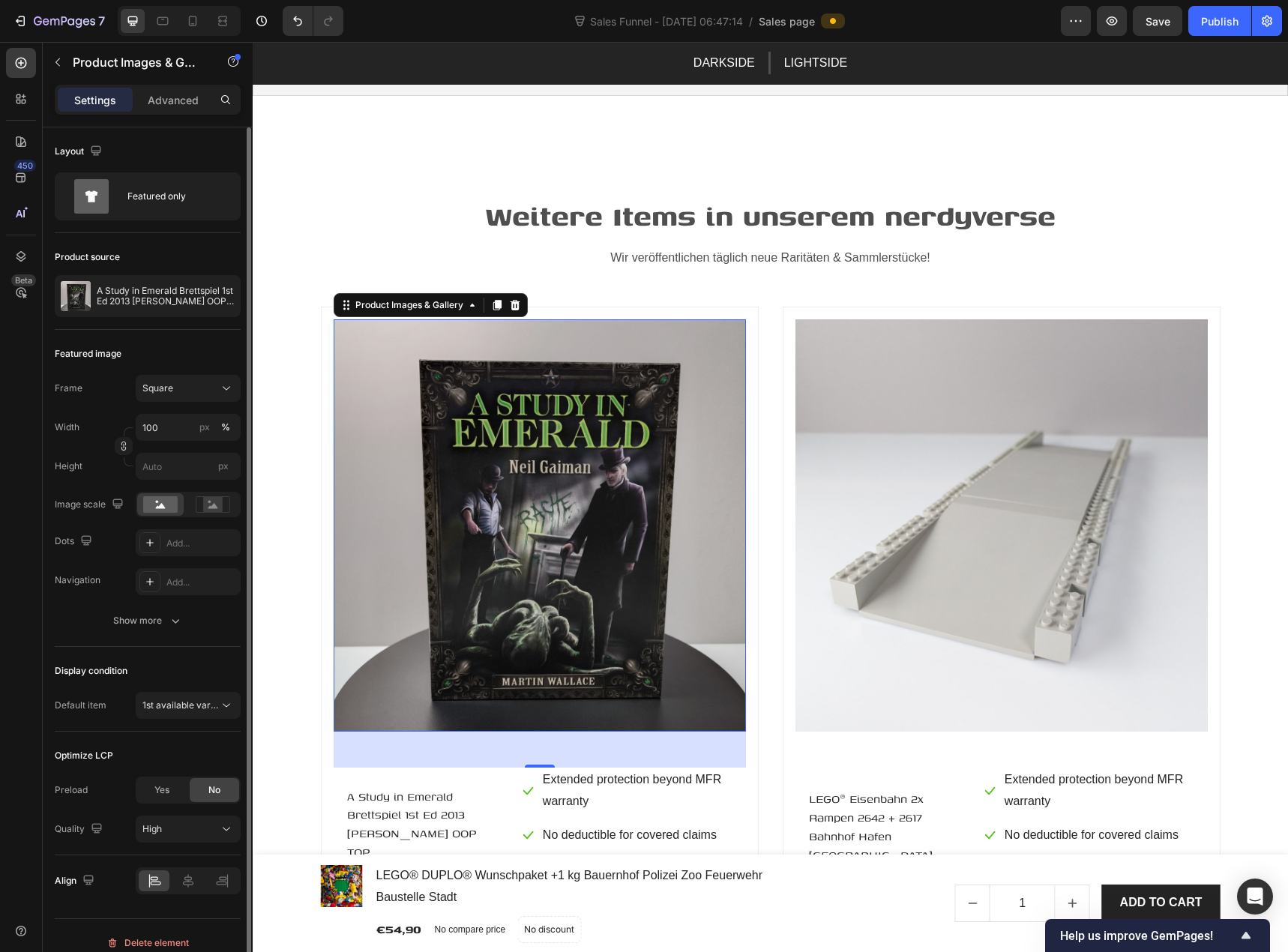
click at [112, 471] on div "Height px" at bounding box center [148, 466] width 186 height 27
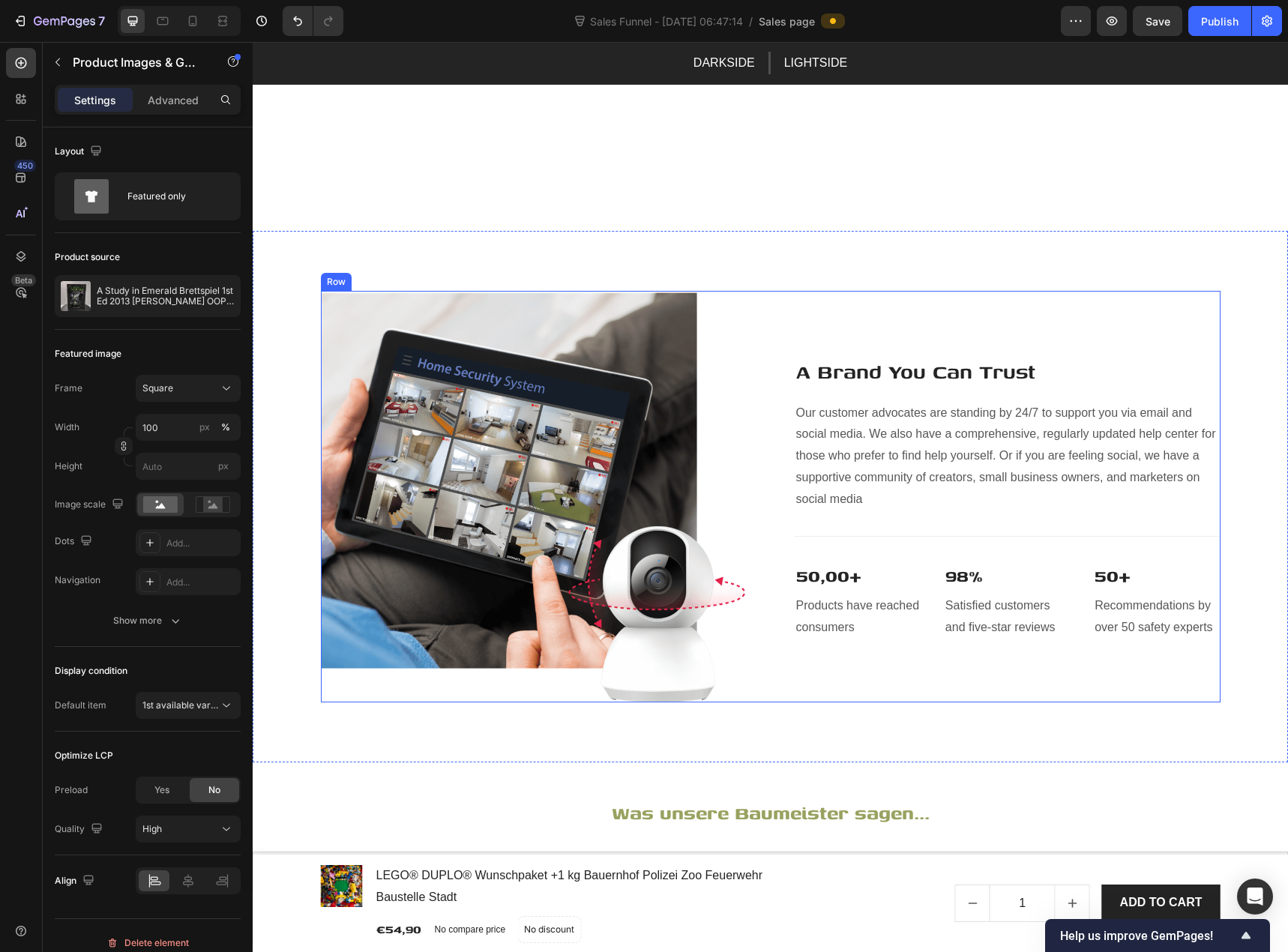
scroll to position [3785, 0]
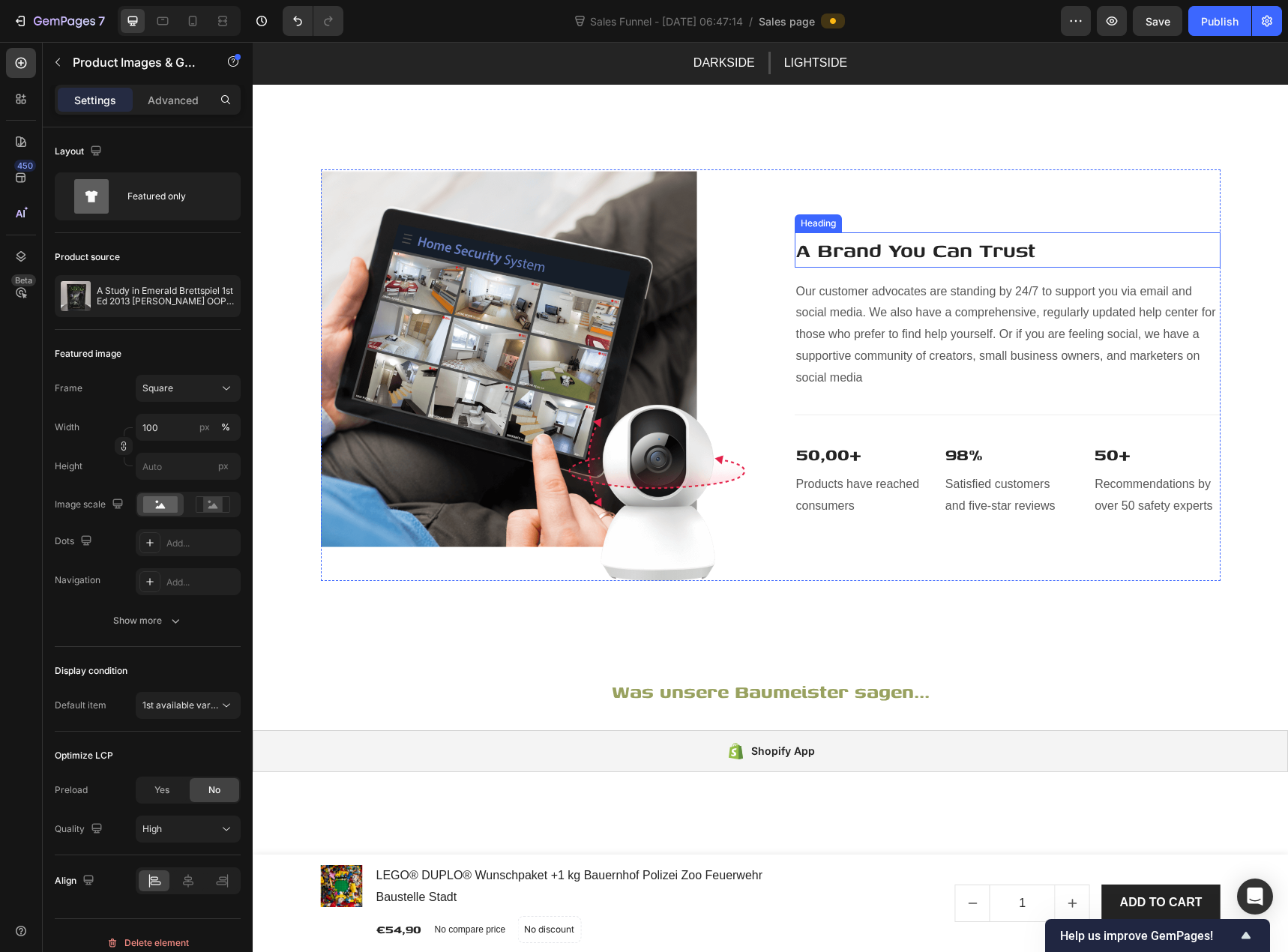
click at [860, 266] on p "A Brand You Can Trust" at bounding box center [1007, 250] width 423 height 32
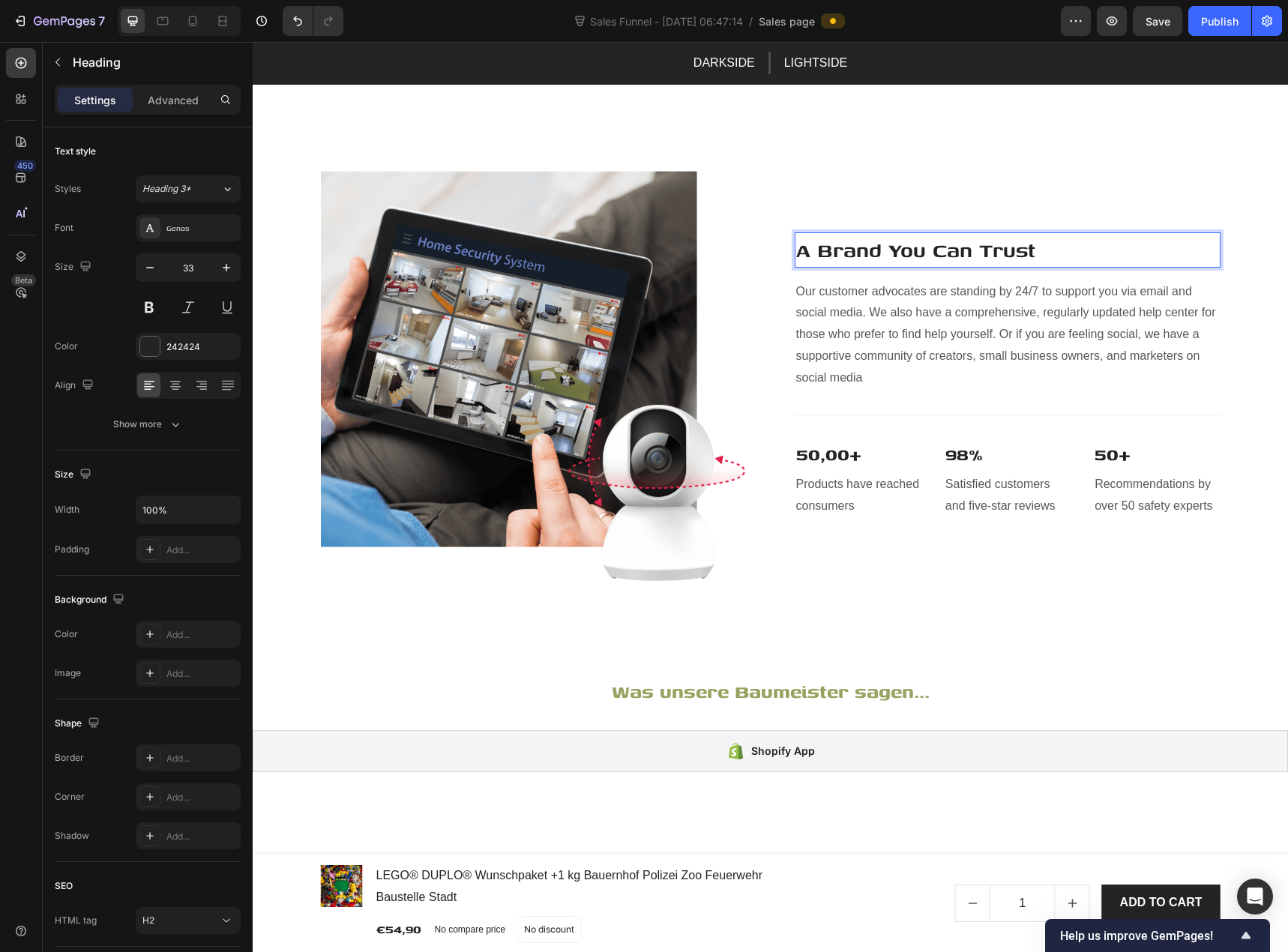
click at [860, 266] on p "A Brand You Can Trust" at bounding box center [1007, 250] width 423 height 32
click at [908, 389] on p "Our customer advocates are standing by 24/7 to support you via email and social…" at bounding box center [1007, 335] width 423 height 108
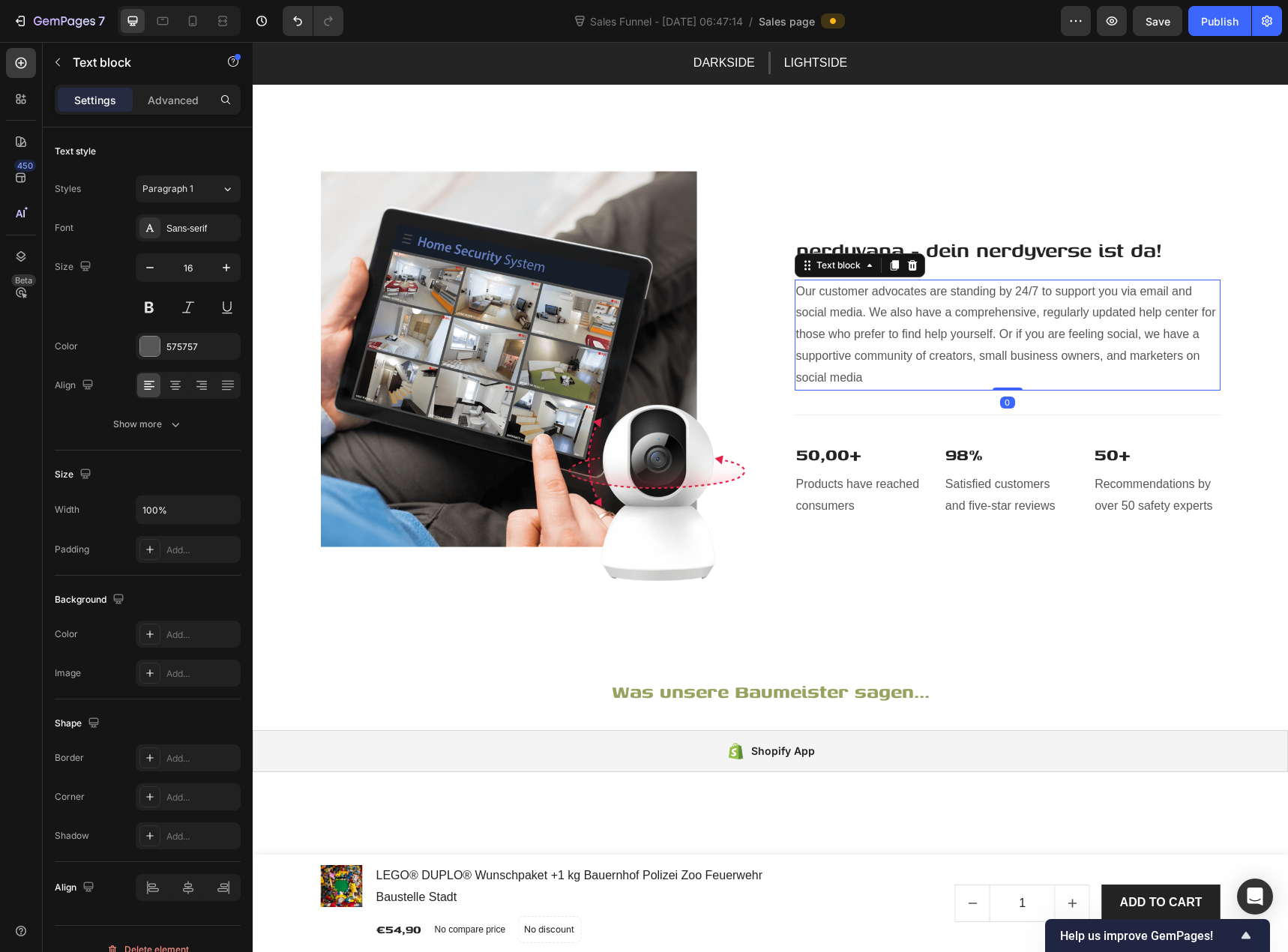
click at [908, 389] on p "Our customer advocates are standing by 24/7 to support you via email and social…" at bounding box center [1007, 335] width 423 height 108
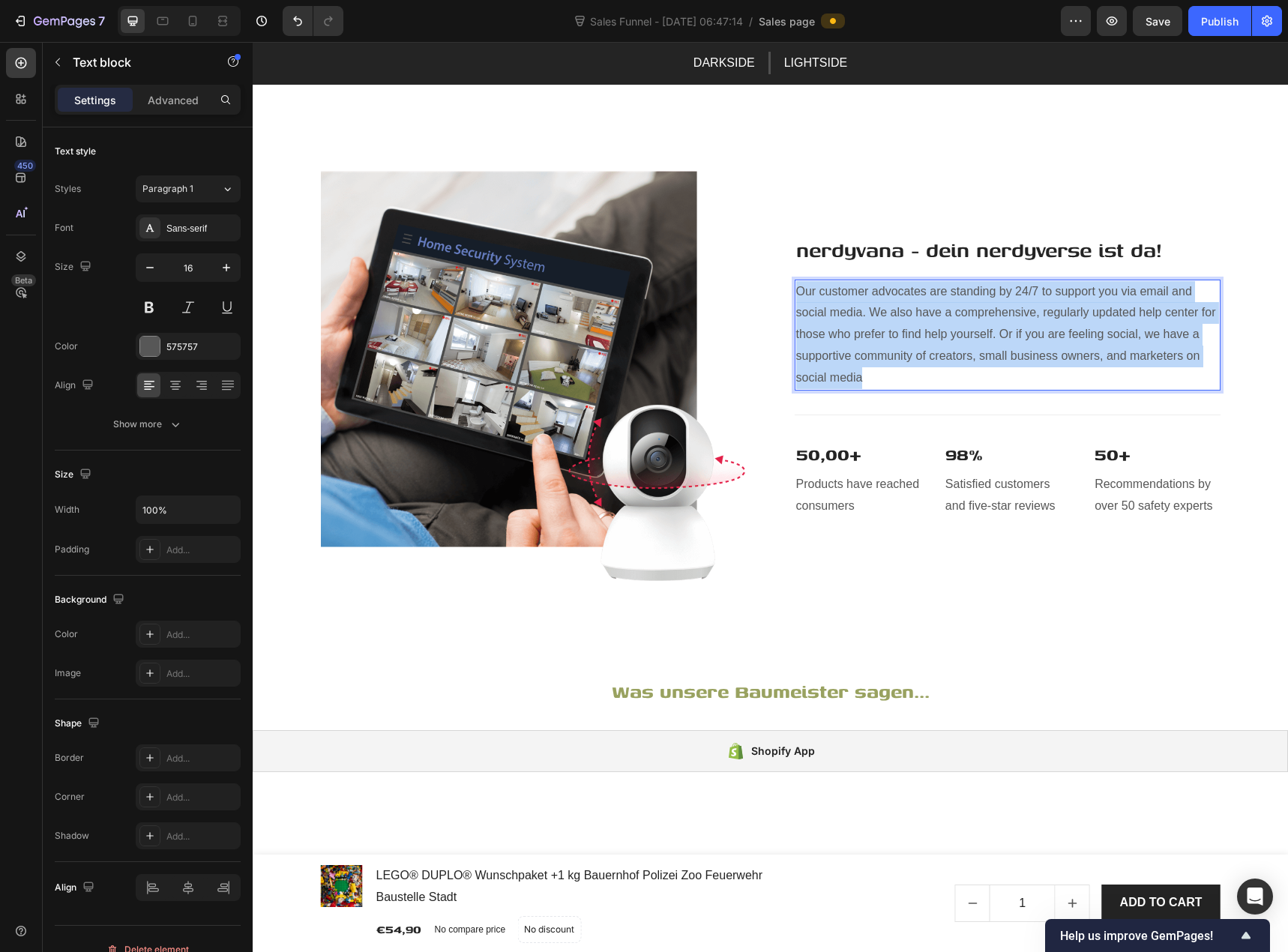
click at [908, 389] on p "Our customer advocates are standing by 24/7 to support you via email and social…" at bounding box center [1007, 335] width 423 height 108
click at [973, 389] on p "Our customer advocates are standing by 24/7 to support you via email and social…" at bounding box center [1007, 335] width 423 height 108
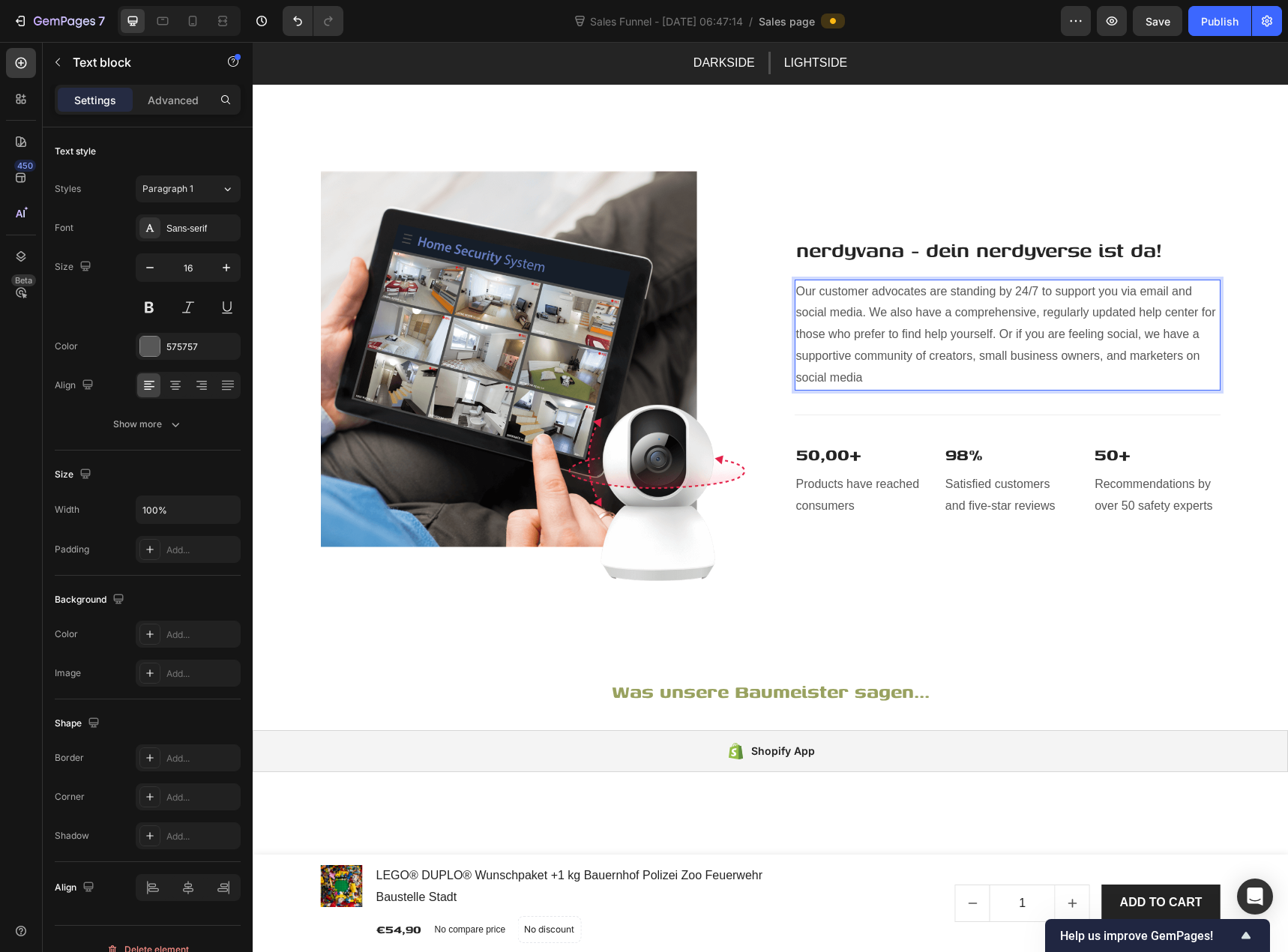
click at [973, 389] on p "Our customer advocates are standing by 24/7 to support you via email and social…" at bounding box center [1007, 335] width 423 height 108
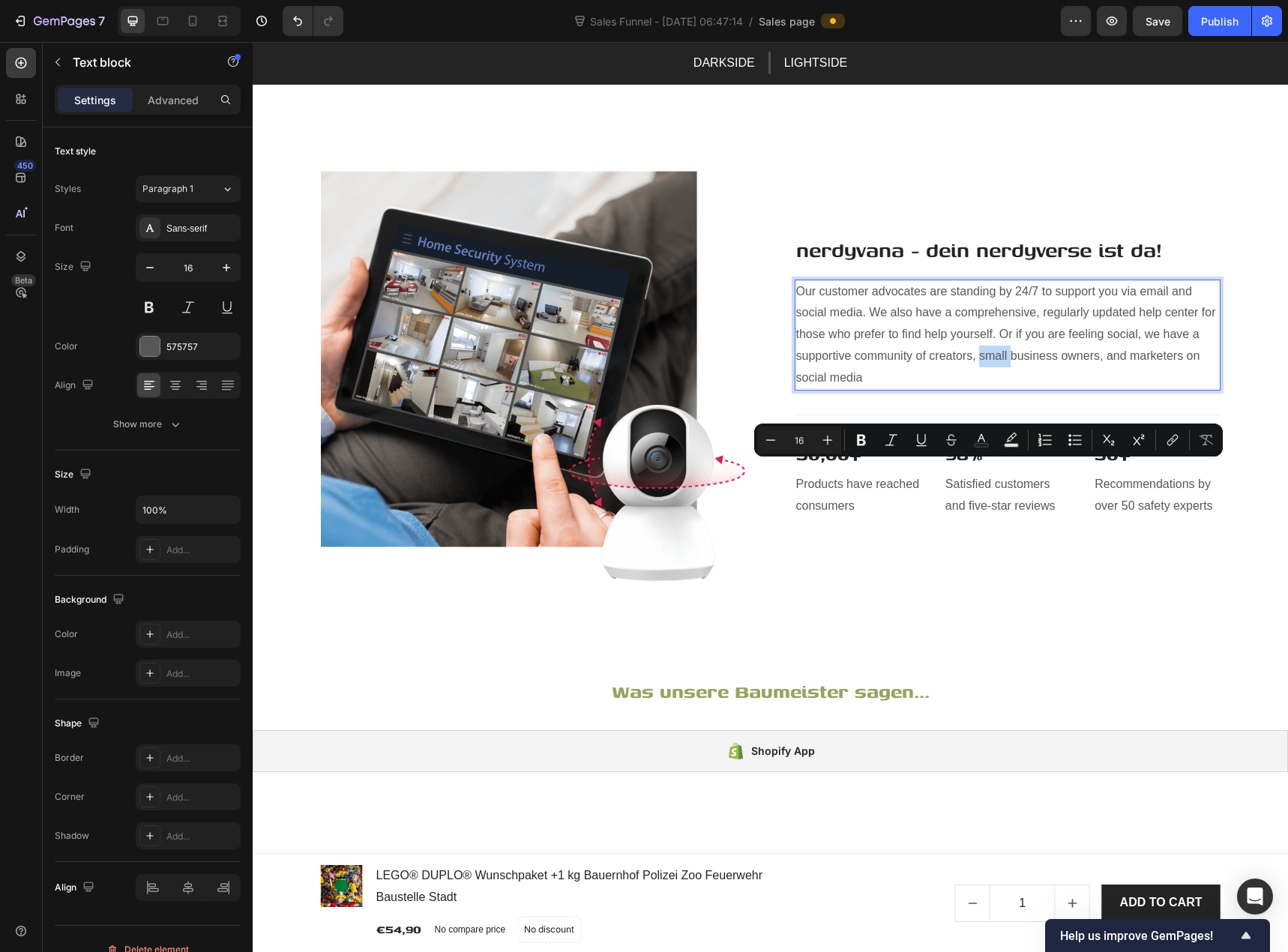
click at [973, 389] on p "Our customer advocates are standing by 24/7 to support you via email and social…" at bounding box center [1007, 335] width 423 height 108
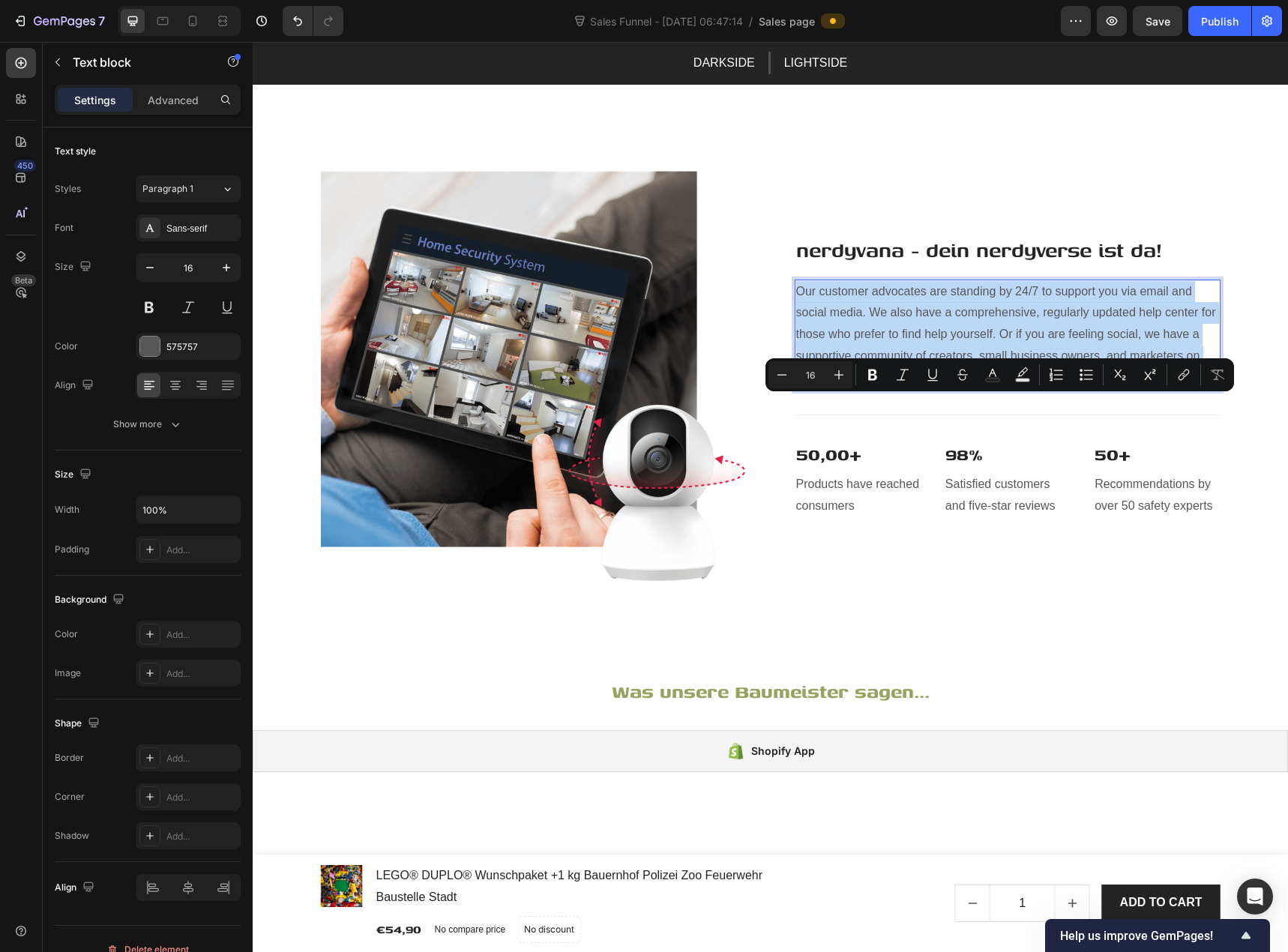
click at [979, 389] on p "Our customer advocates are standing by 24/7 to support you via email and social…" at bounding box center [1007, 335] width 423 height 108
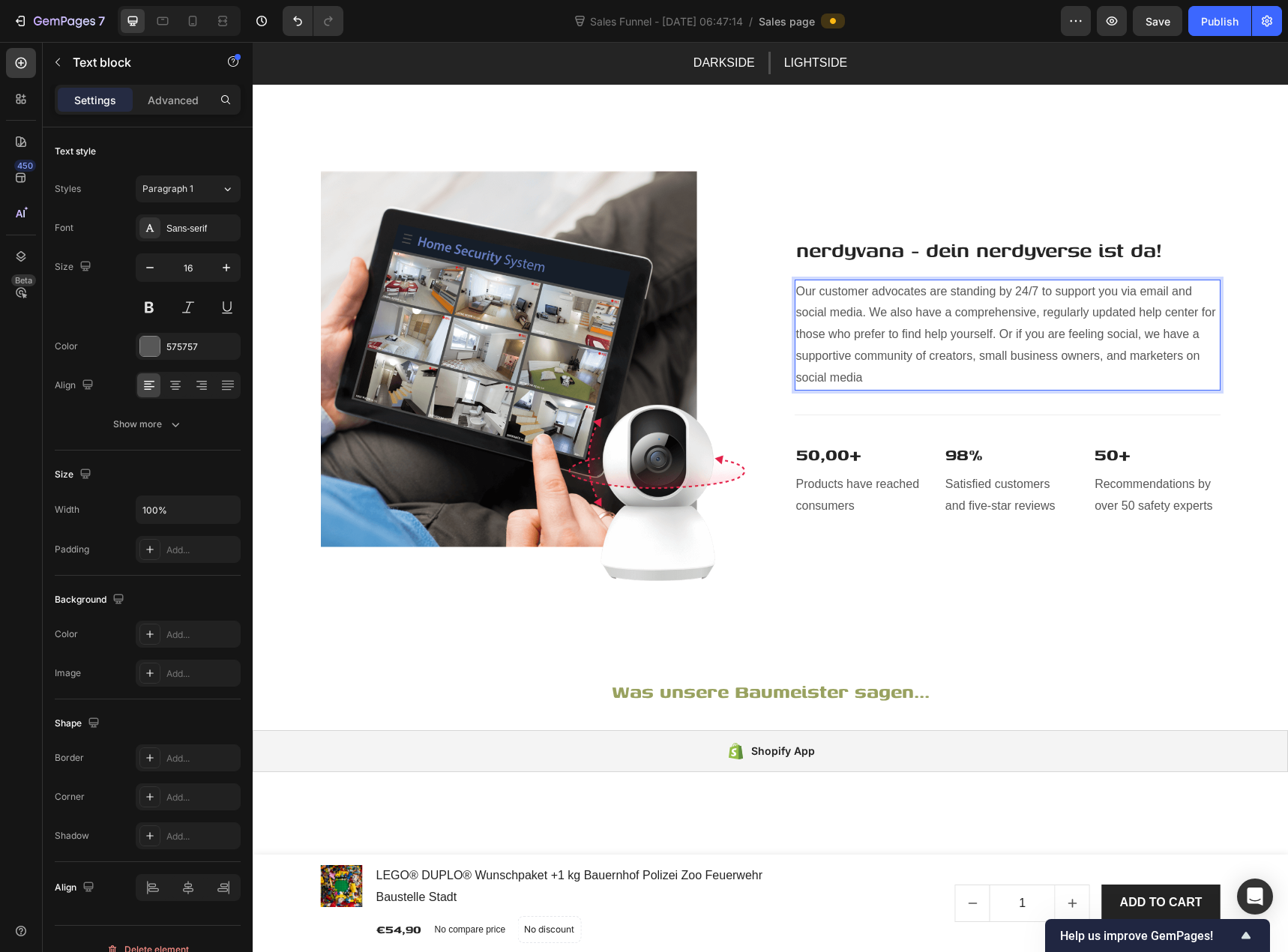
click at [979, 389] on p "Our customer advocates are standing by 24/7 to support you via email and social…" at bounding box center [1007, 335] width 423 height 108
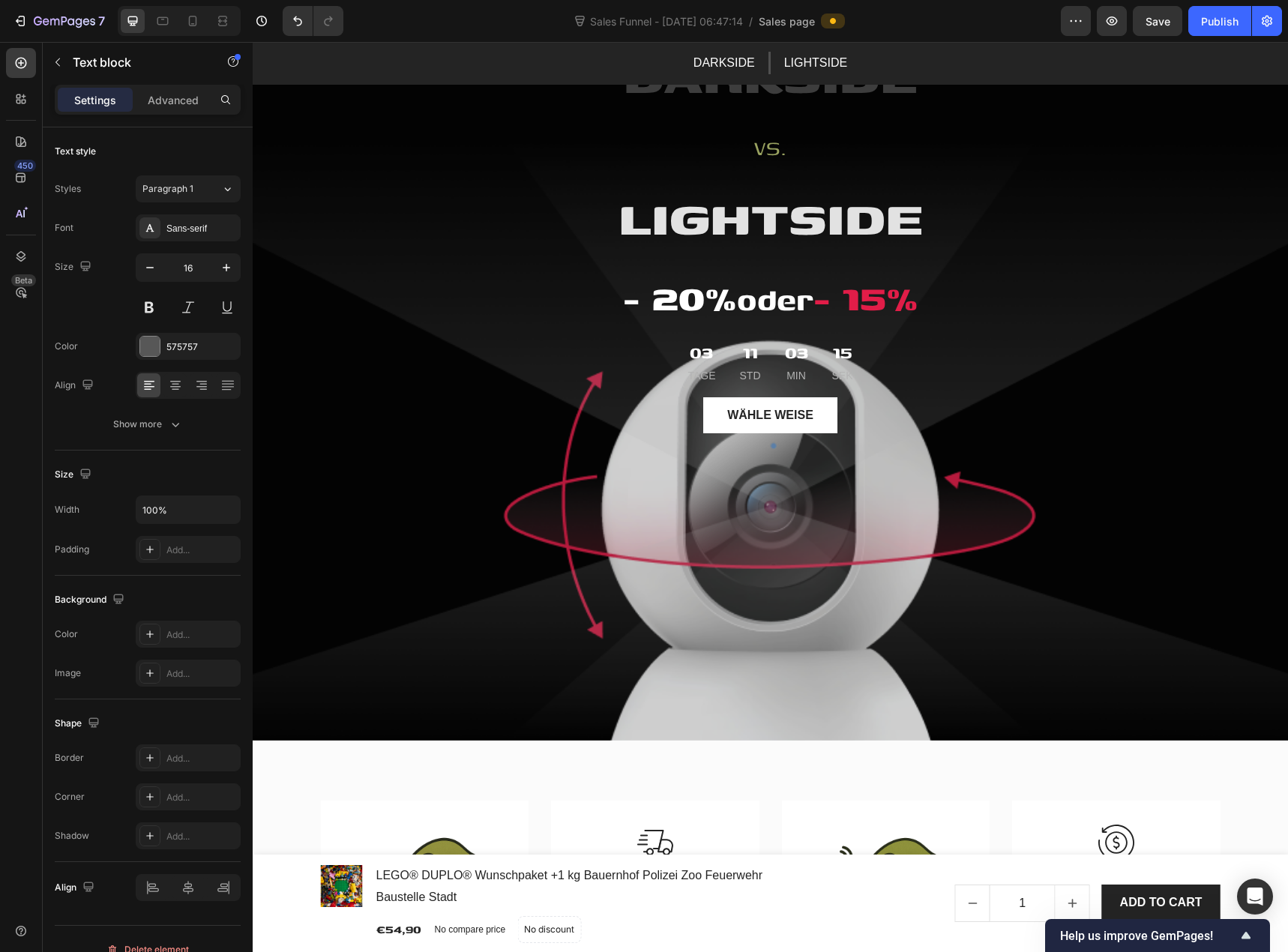
scroll to position [185, 0]
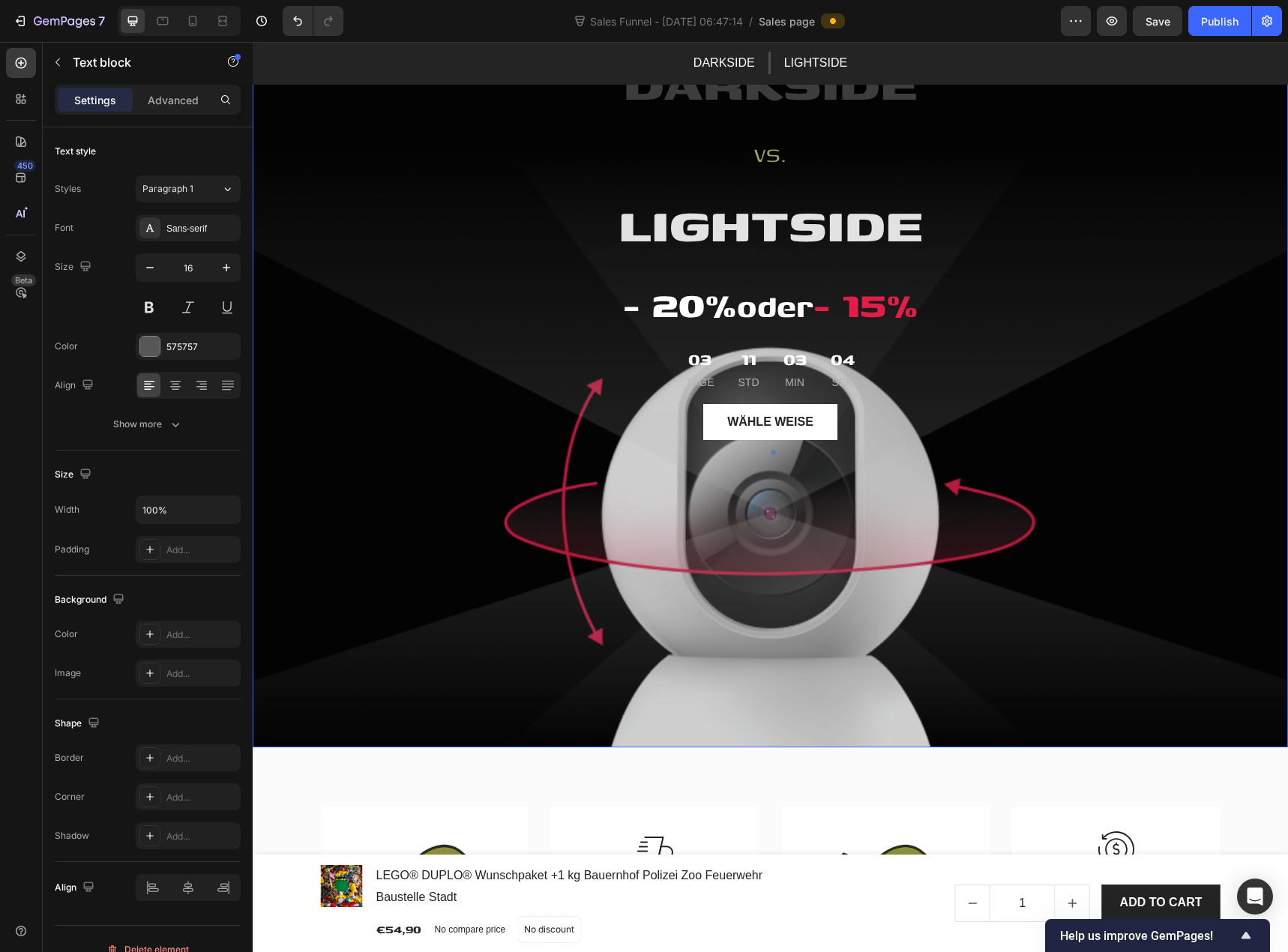
click at [447, 447] on div "BLACK WEEK WAR GESTERN! Text block Title Line Entscheide dich für eine Seite! T…" at bounding box center [771, 318] width 877 height 813
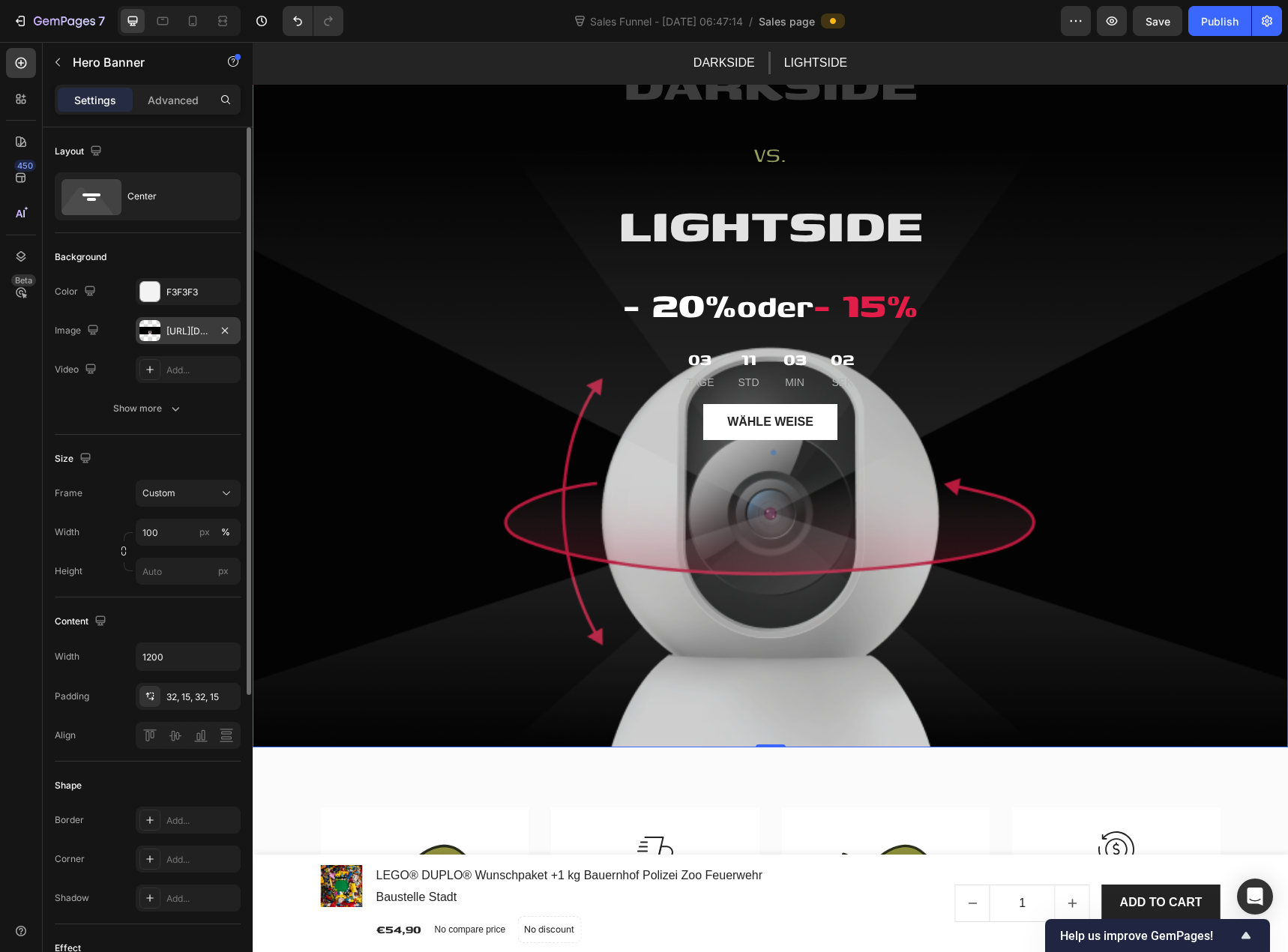
click at [166, 333] on div "https://ucarecdn.com/33ca77c9-ea49-426e-964f-12e7010f63dd/-/format/auto/" at bounding box center [188, 331] width 105 height 27
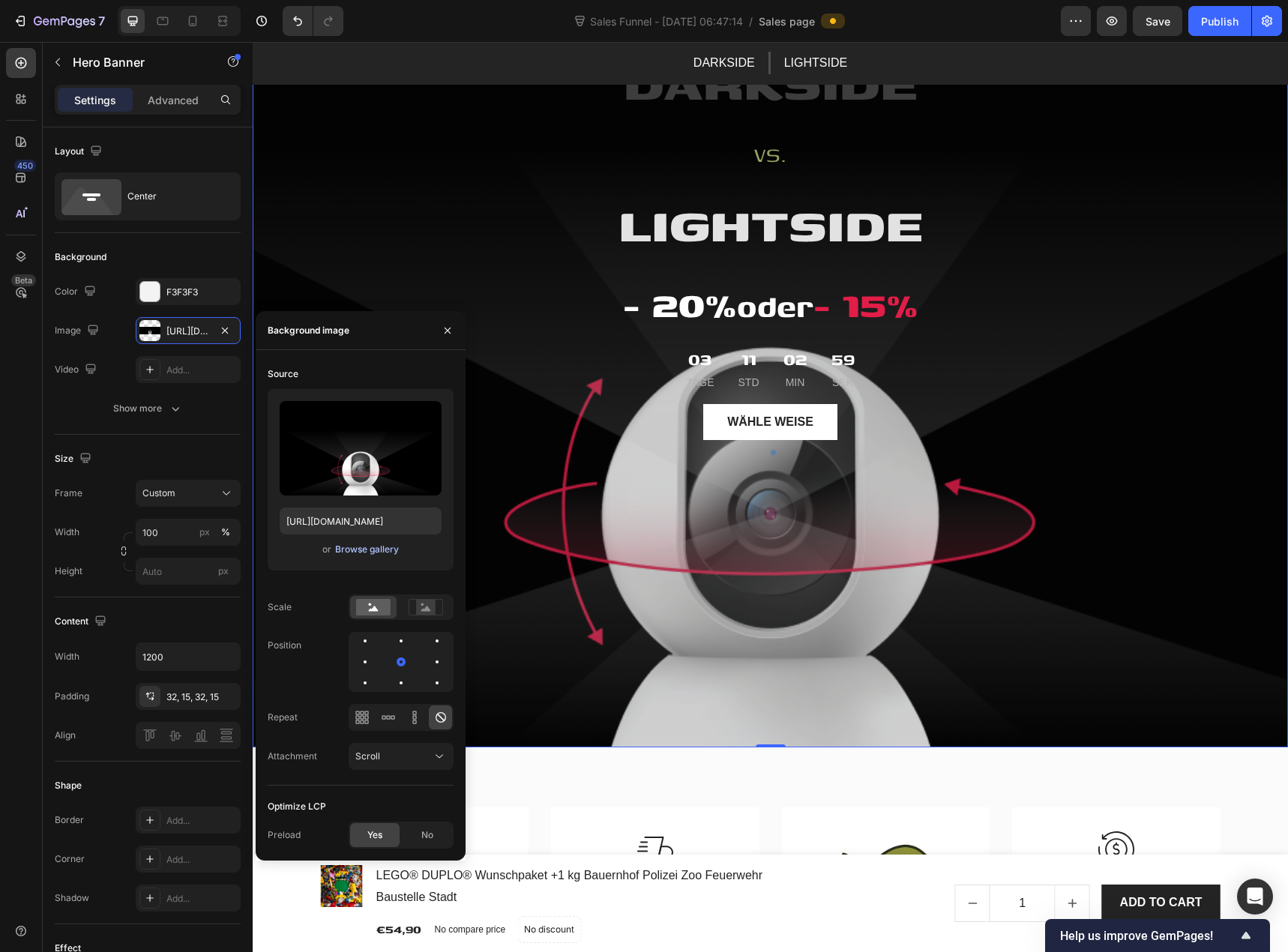
click at [358, 553] on div "Browse gallery" at bounding box center [367, 549] width 64 height 14
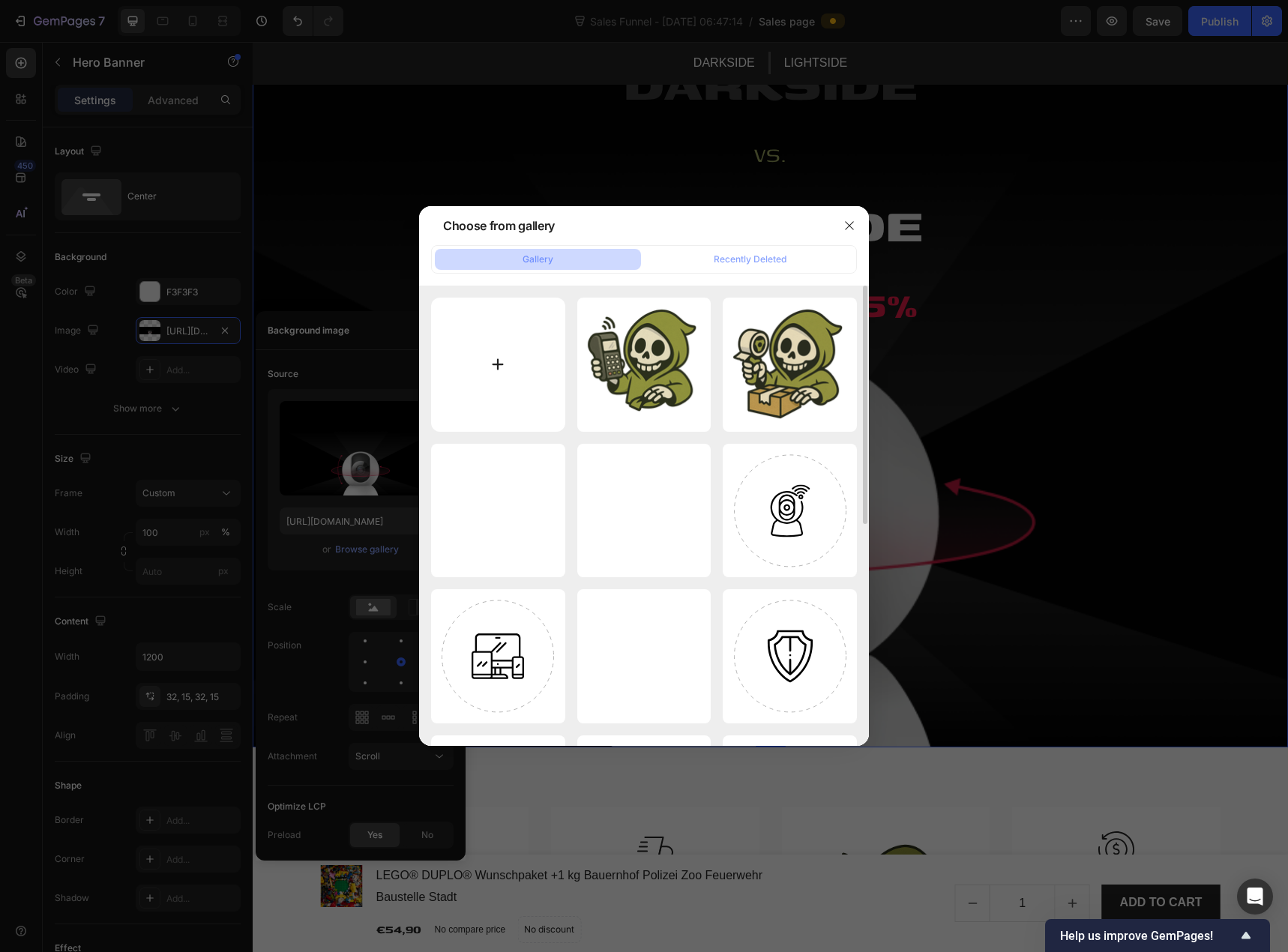
click at [487, 358] on input "file" at bounding box center [497, 364] width 134 height 134
type input "C:\fakepath\LEGO DUPLO Minecraft Minifiguren Zubehör.png"
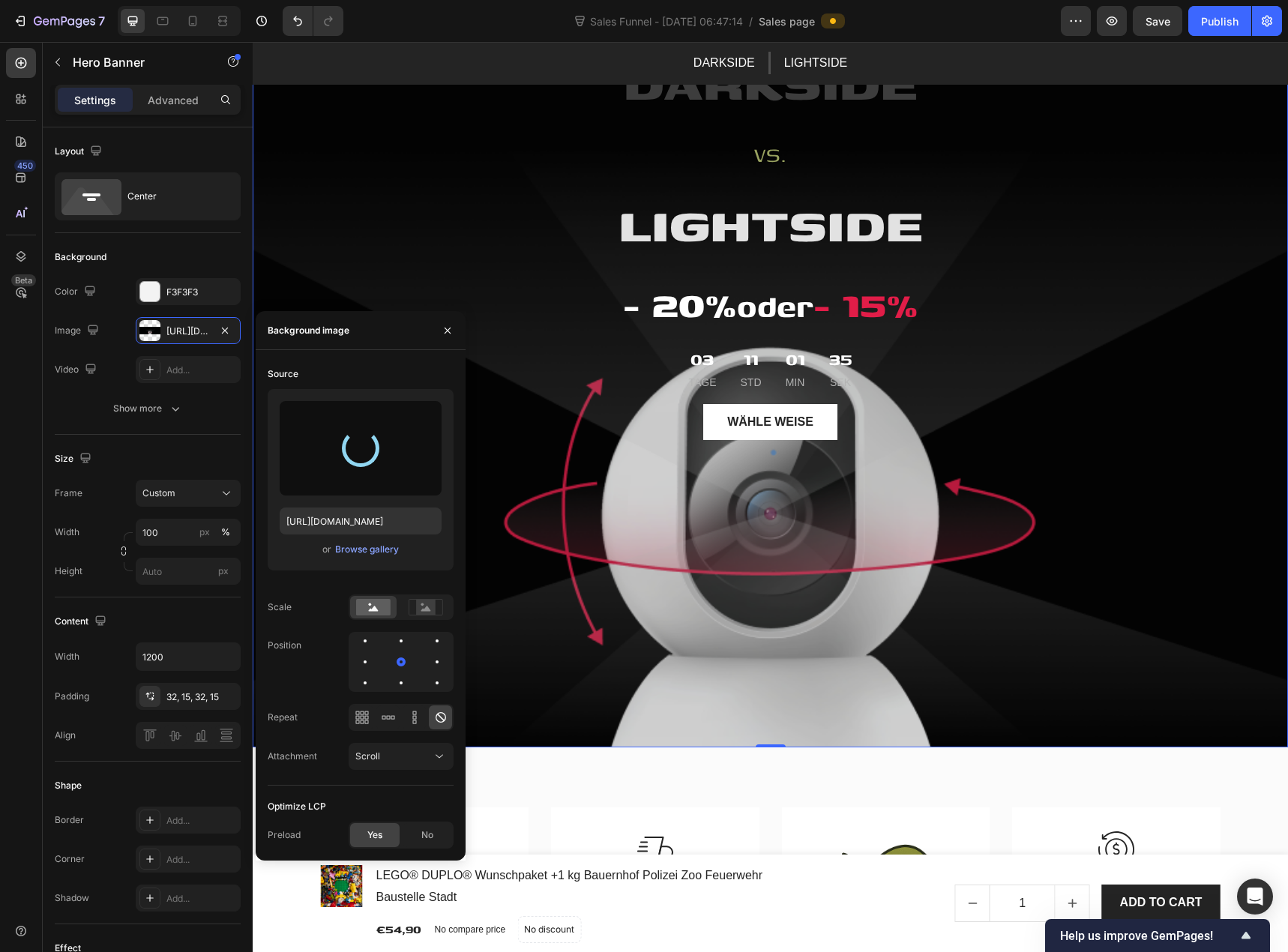
type input "https://cdn.shopify.com/s/files/1/0939/8324/4635/files/gempages_586225068544099…"
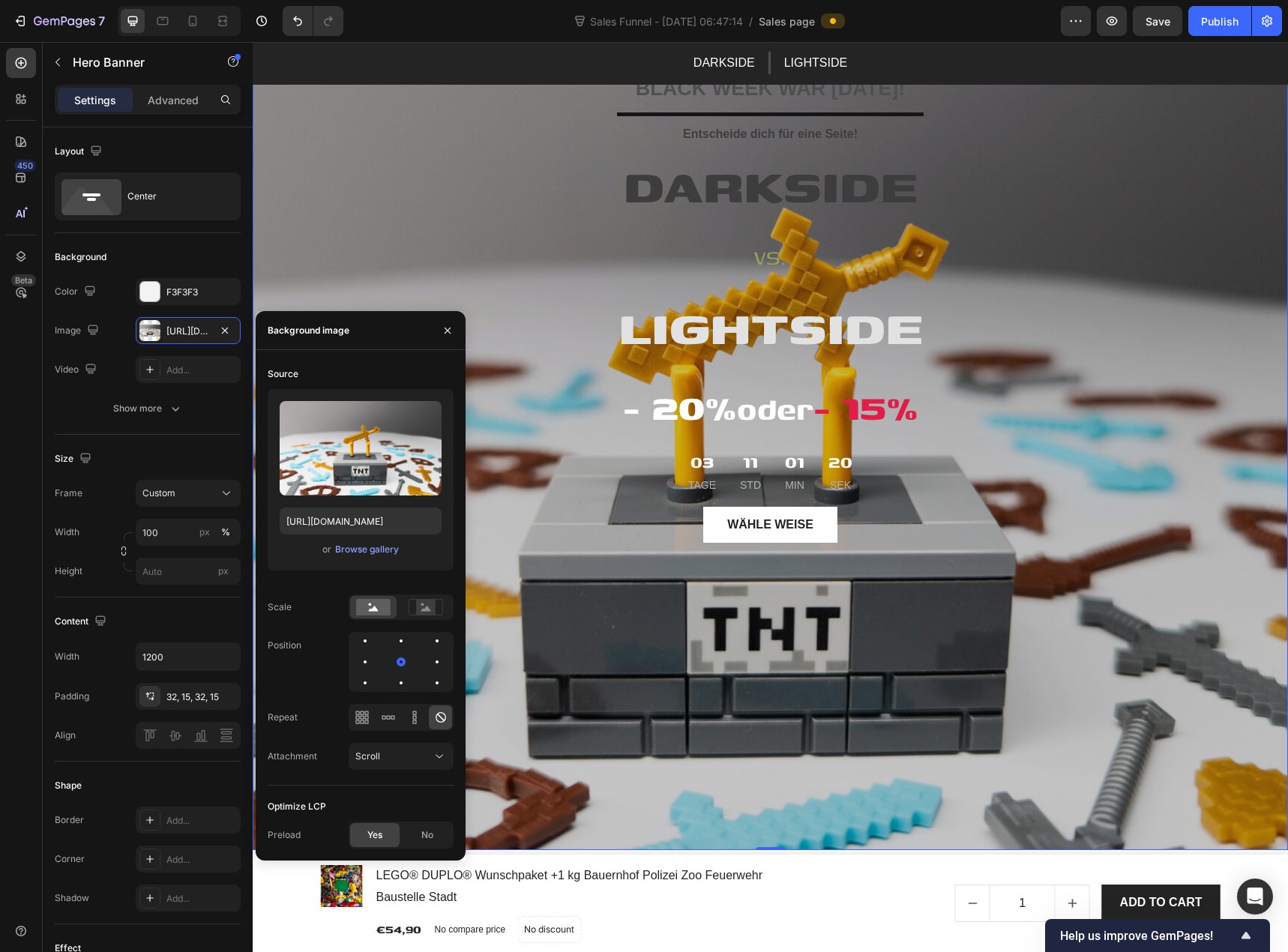
scroll to position [0, 0]
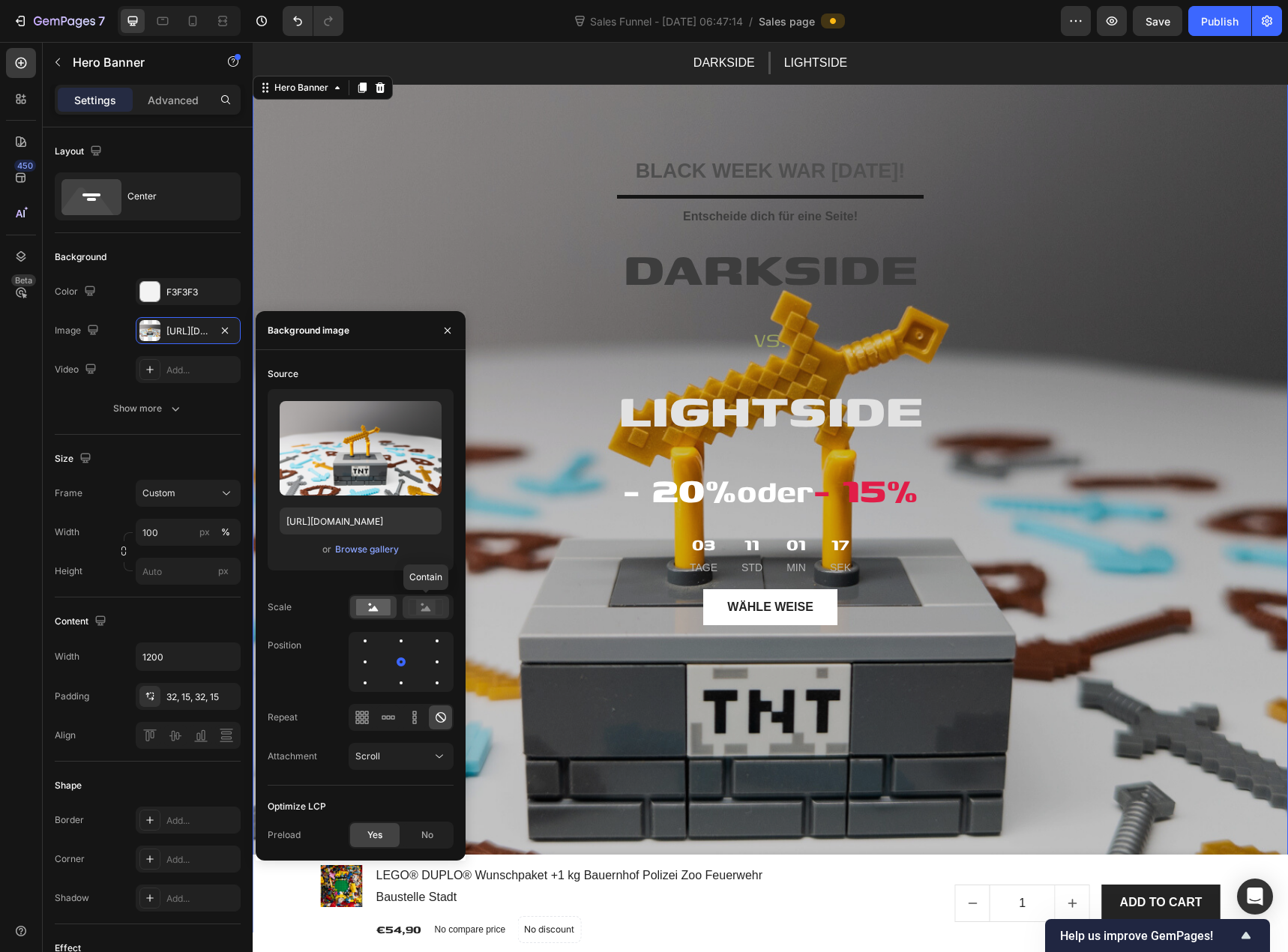
click at [425, 609] on icon at bounding box center [426, 609] width 10 height 5
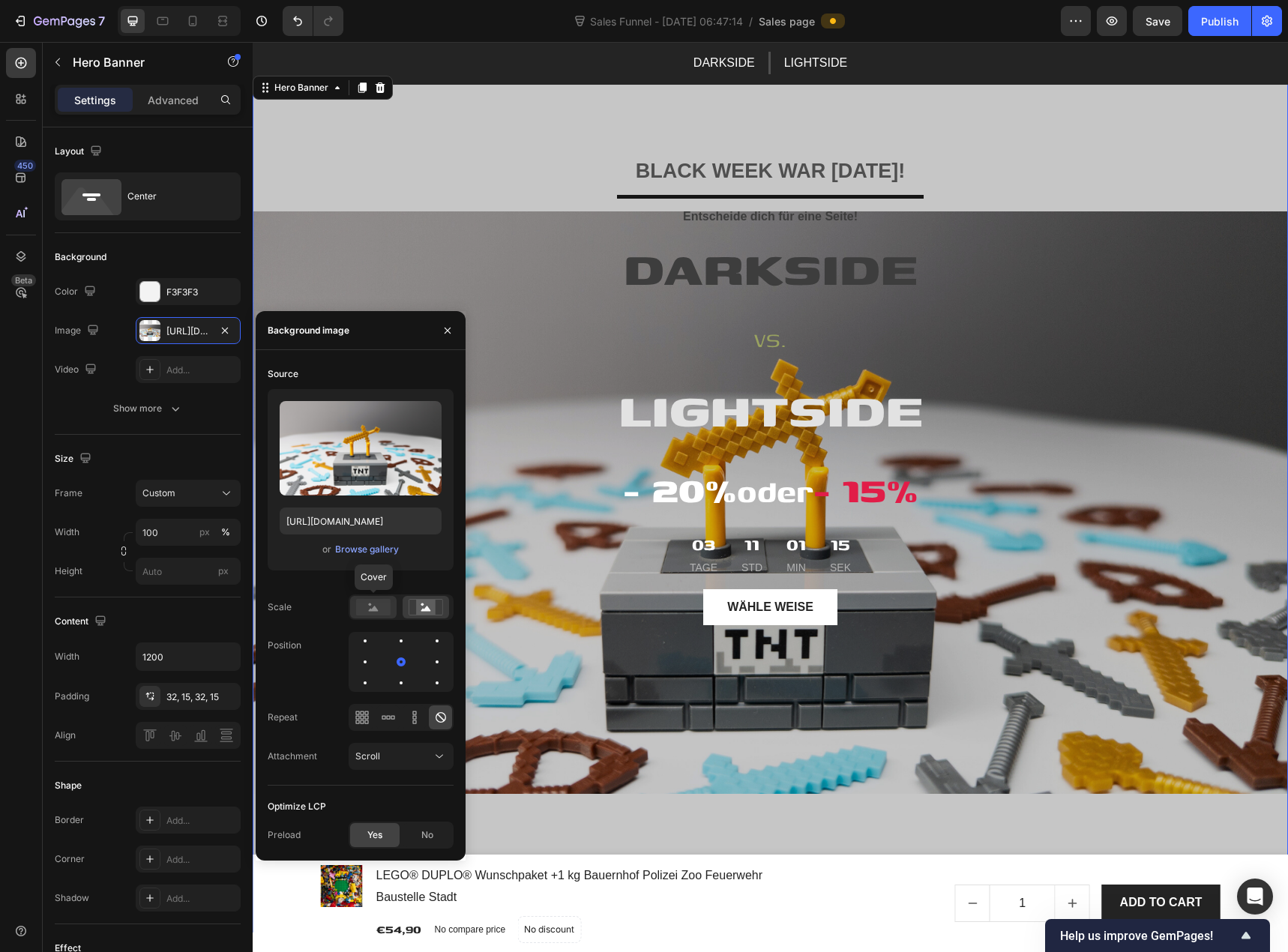
click at [391, 609] on div at bounding box center [373, 607] width 46 height 23
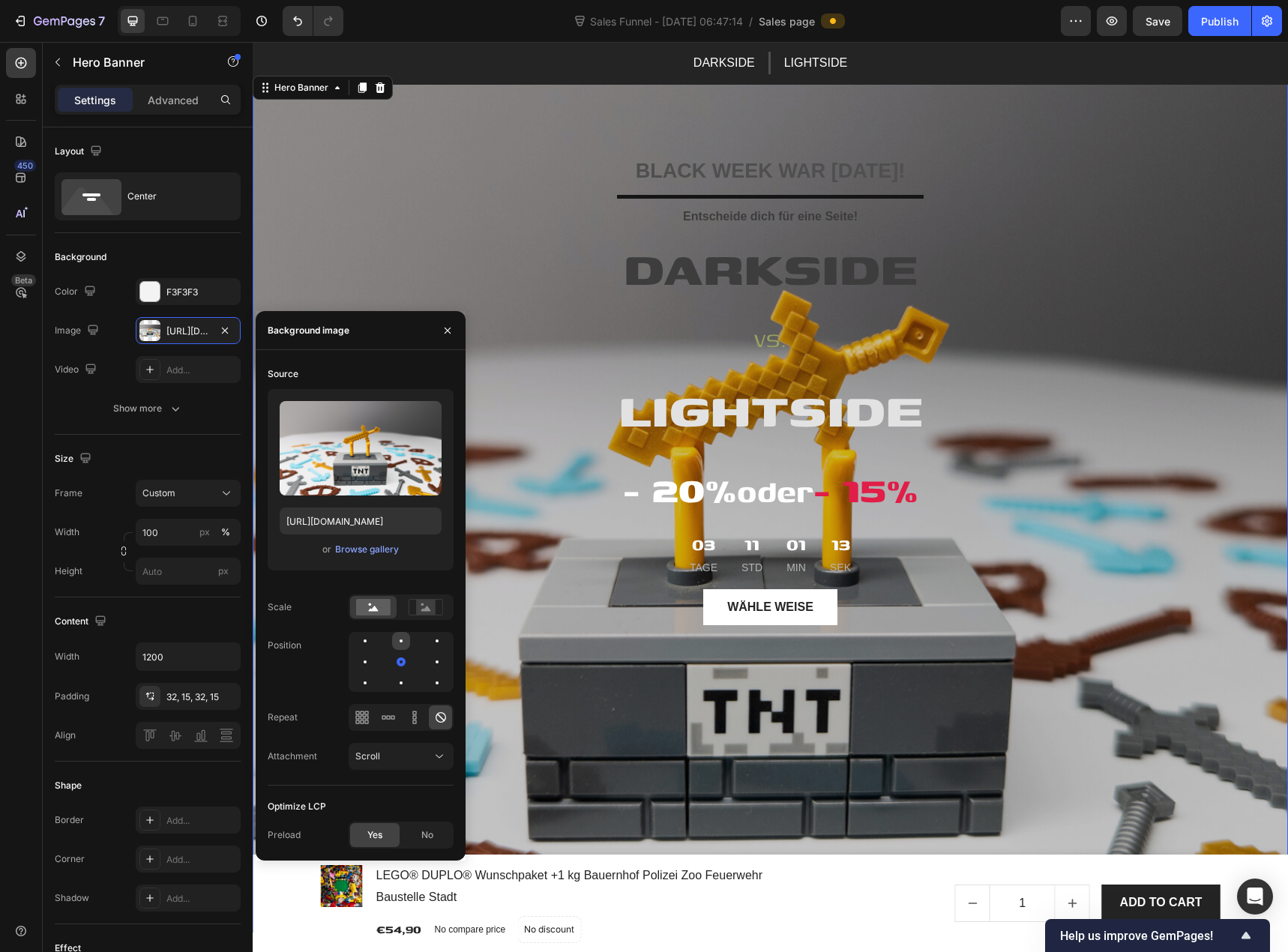
click at [401, 646] on div at bounding box center [402, 641] width 18 height 18
click at [401, 677] on div at bounding box center [402, 683] width 18 height 18
click at [437, 719] on icon at bounding box center [441, 718] width 15 height 15
click at [415, 752] on div "Scroll" at bounding box center [394, 756] width 77 height 14
click at [401, 813] on div "Fixed" at bounding box center [385, 822] width 123 height 28
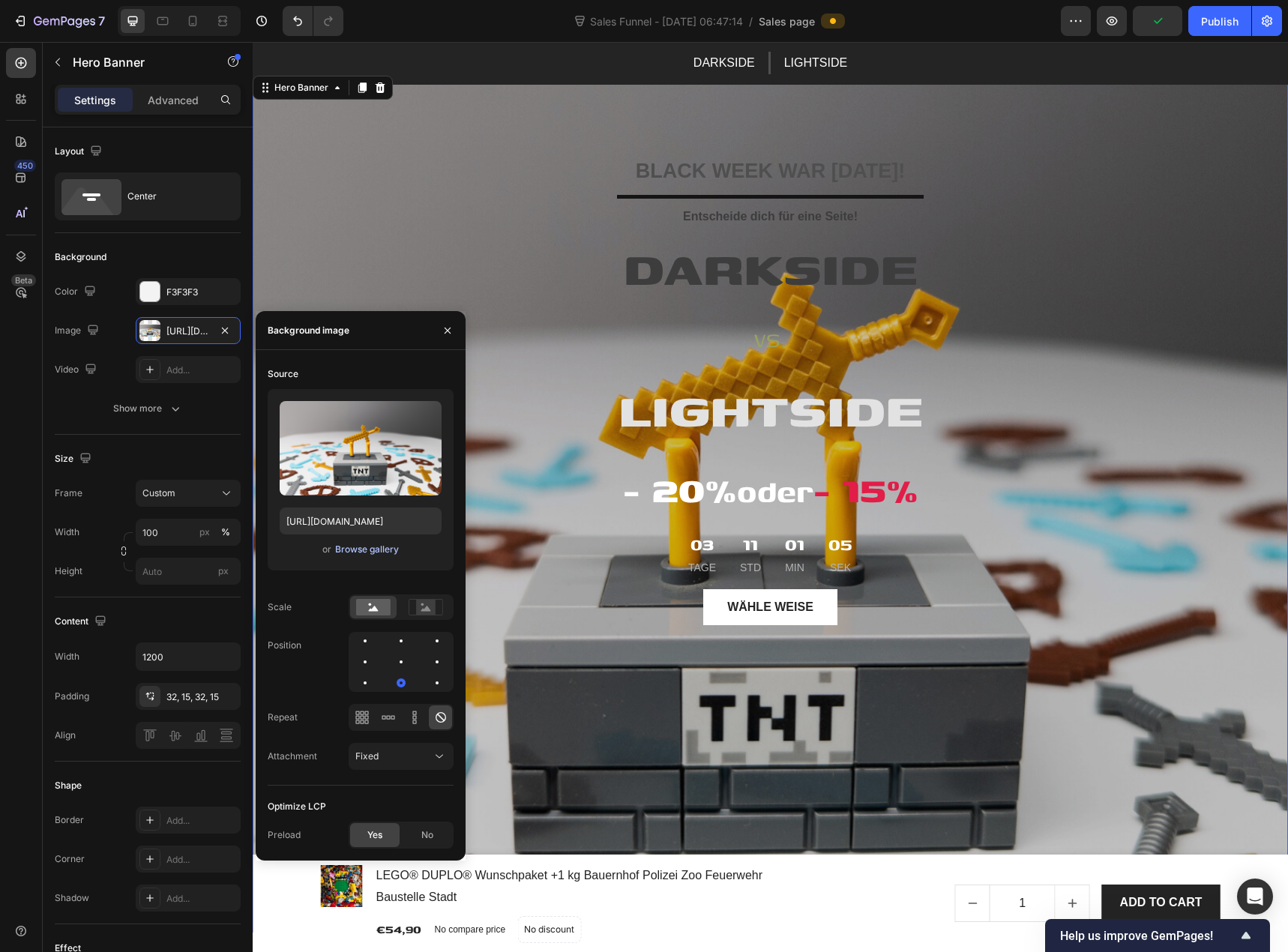
click at [356, 550] on div "Browse gallery" at bounding box center [367, 549] width 64 height 14
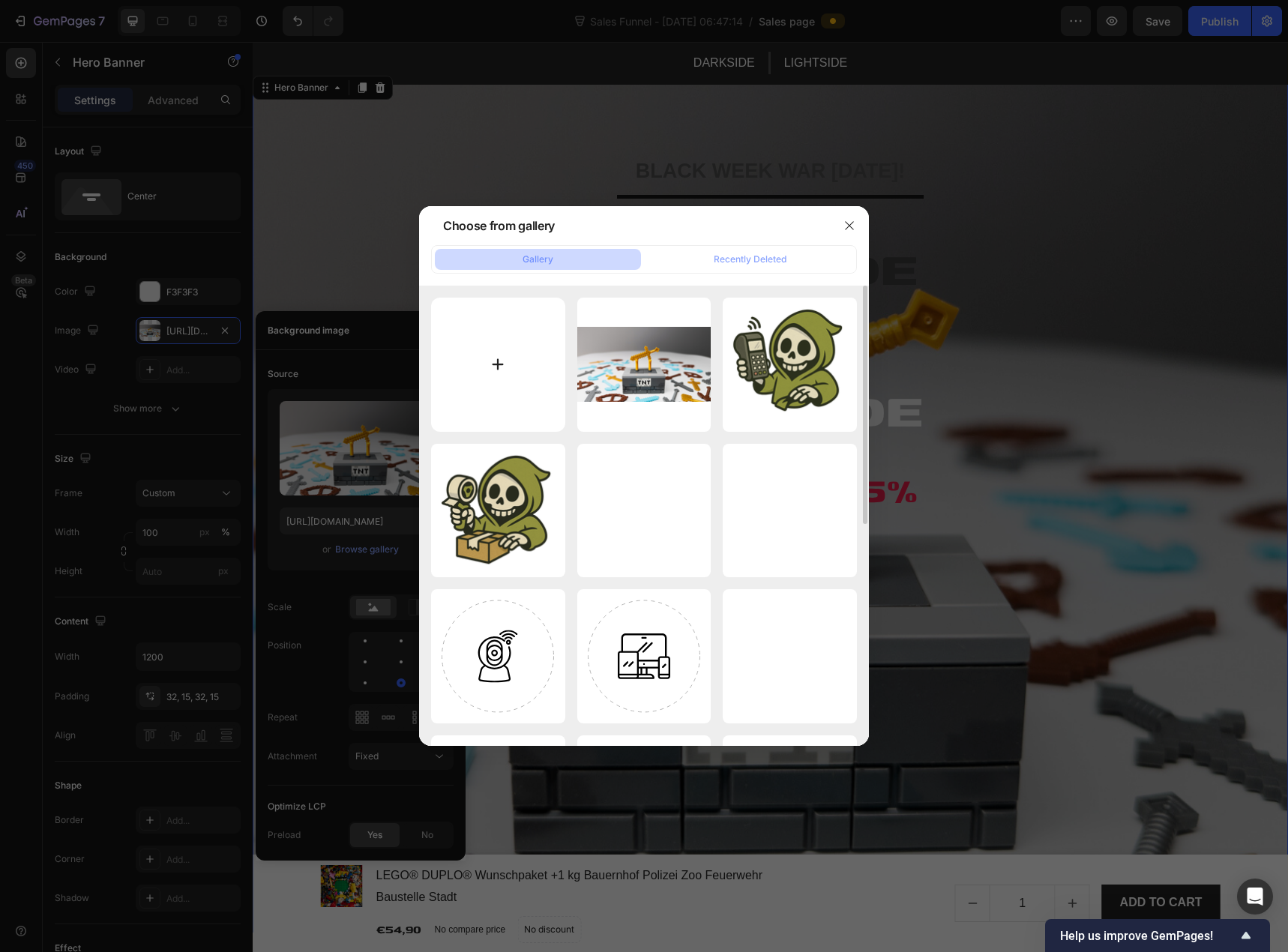
click at [498, 345] on input "file" at bounding box center [497, 364] width 134 height 134
type input "C:\fakepath\LEGO Minecraft Minifiguren.png"
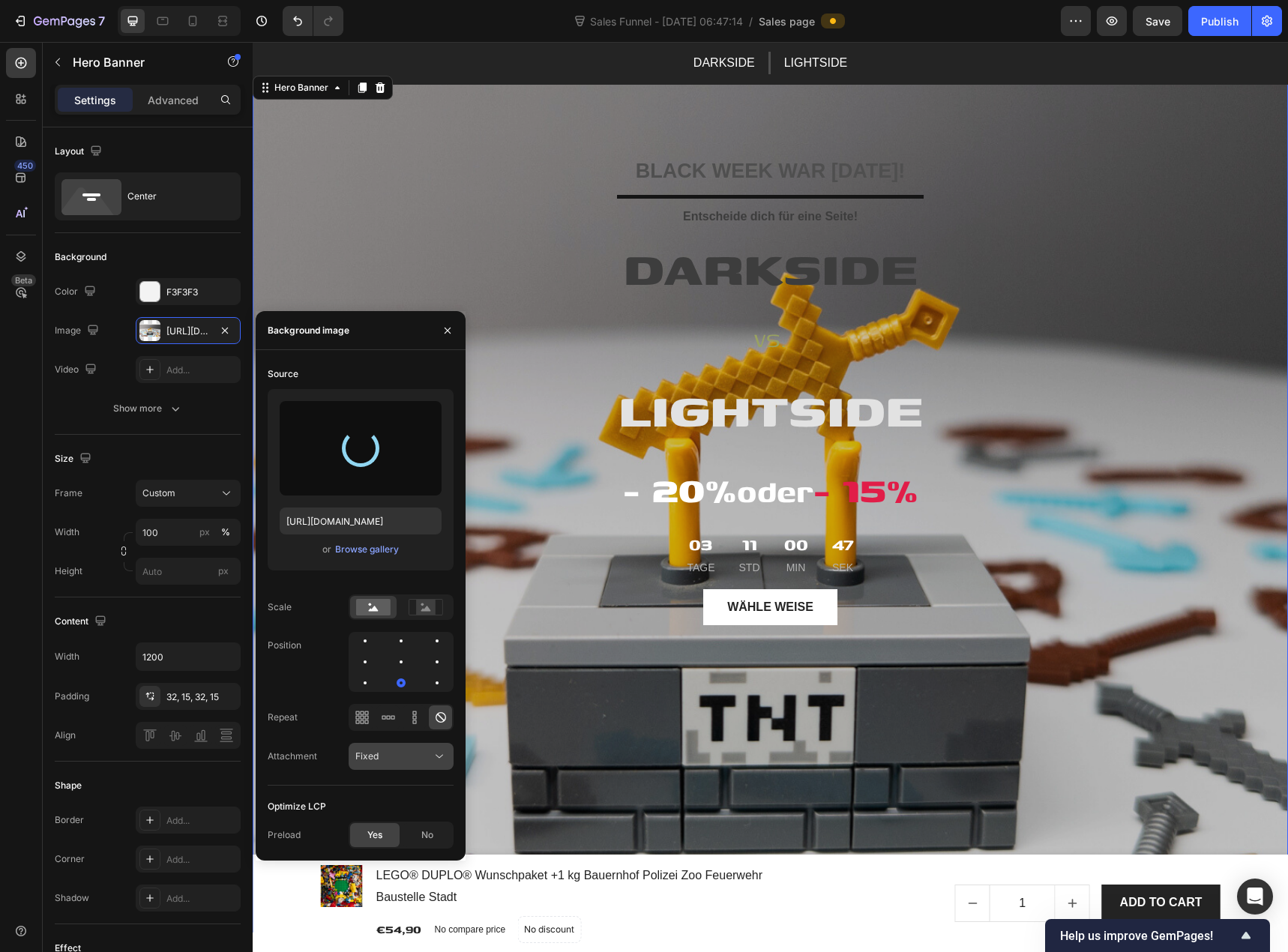
click at [393, 749] on div "Fixed" at bounding box center [401, 756] width 91 height 15
click at [380, 784] on div "Scroll" at bounding box center [385, 793] width 123 height 28
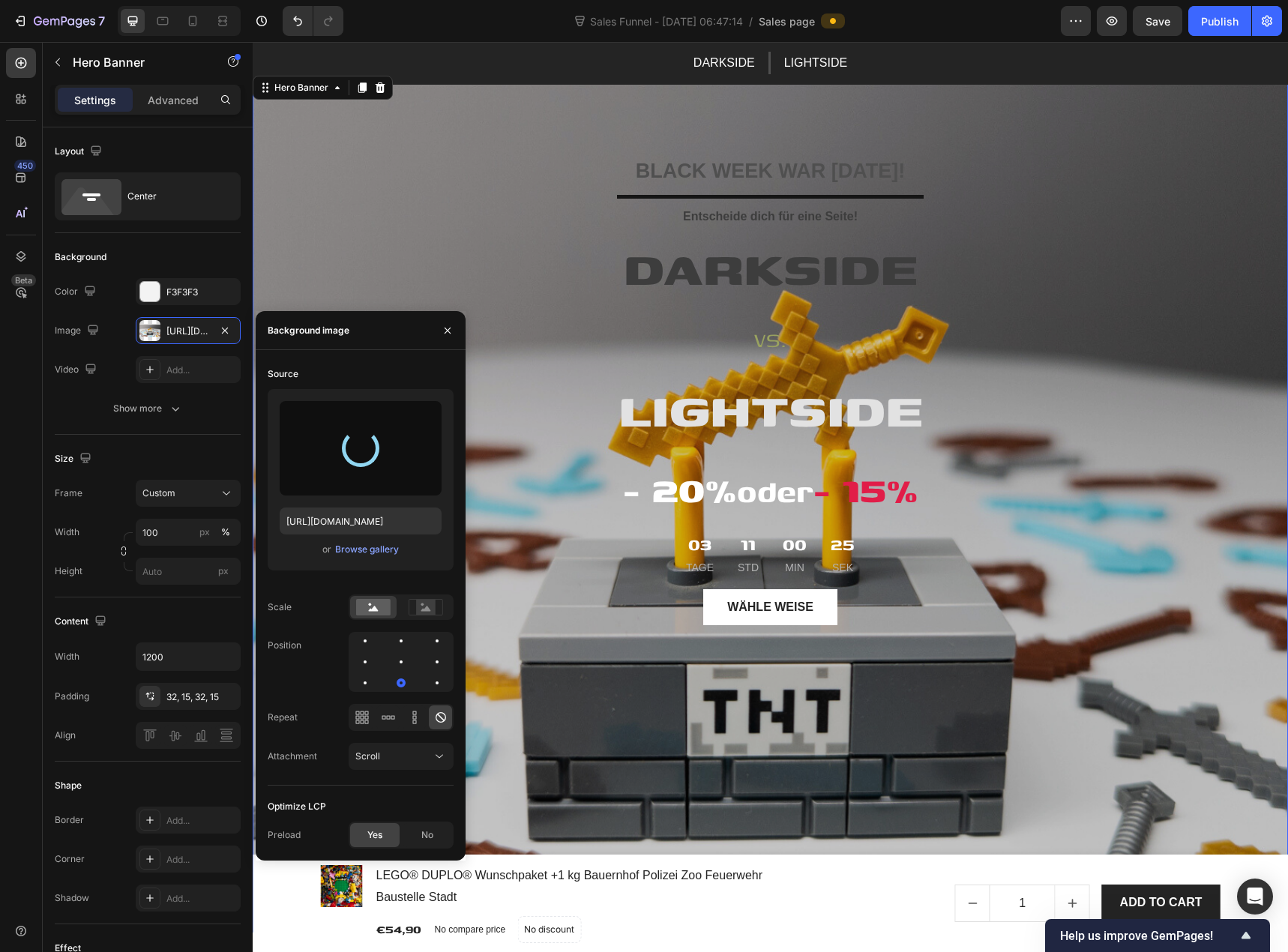
type input "https://cdn.shopify.com/s/files/1/0939/8324/4635/files/gempages_586225068544099…"
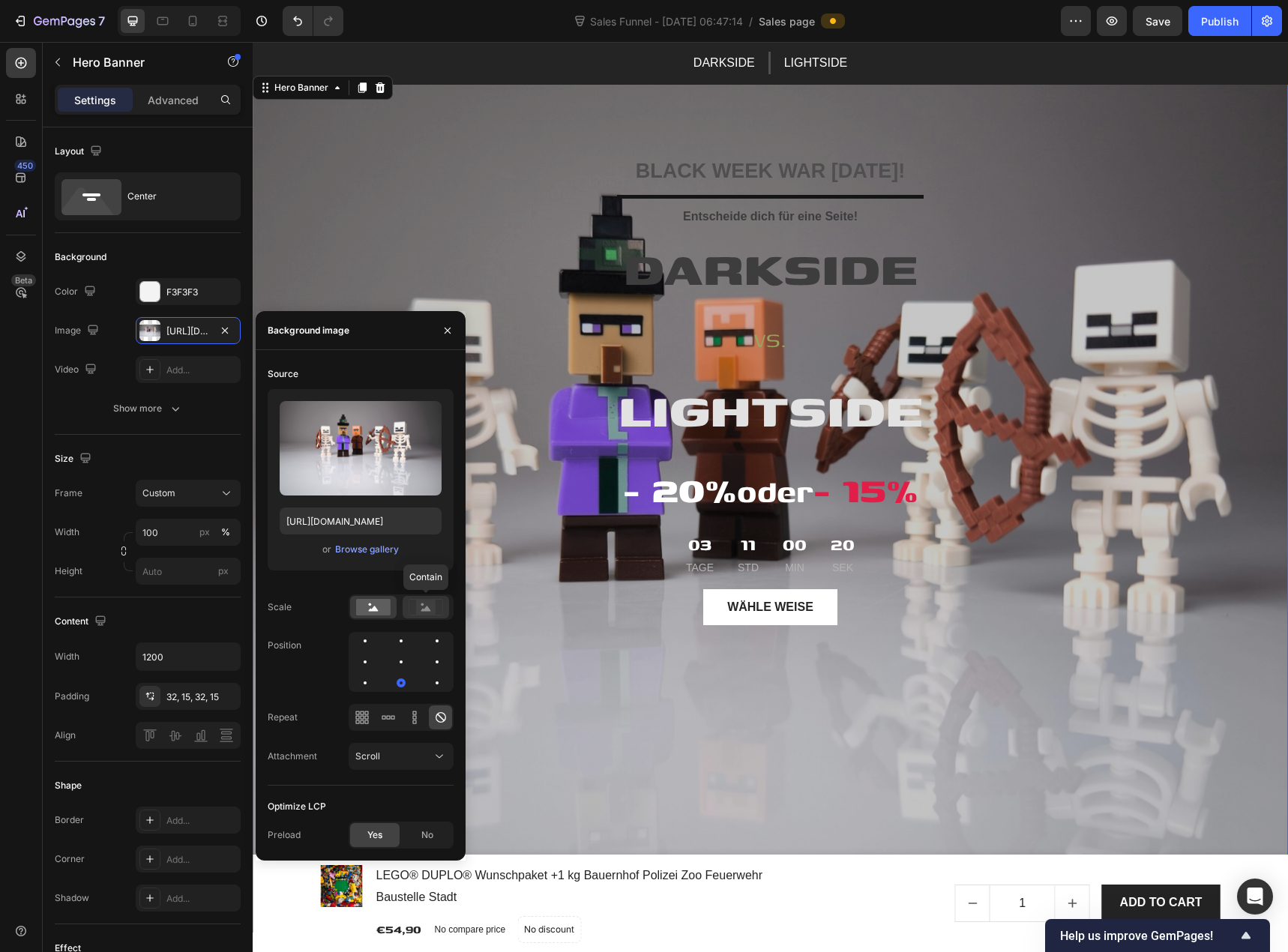
click at [424, 609] on rect at bounding box center [425, 608] width 19 height 15
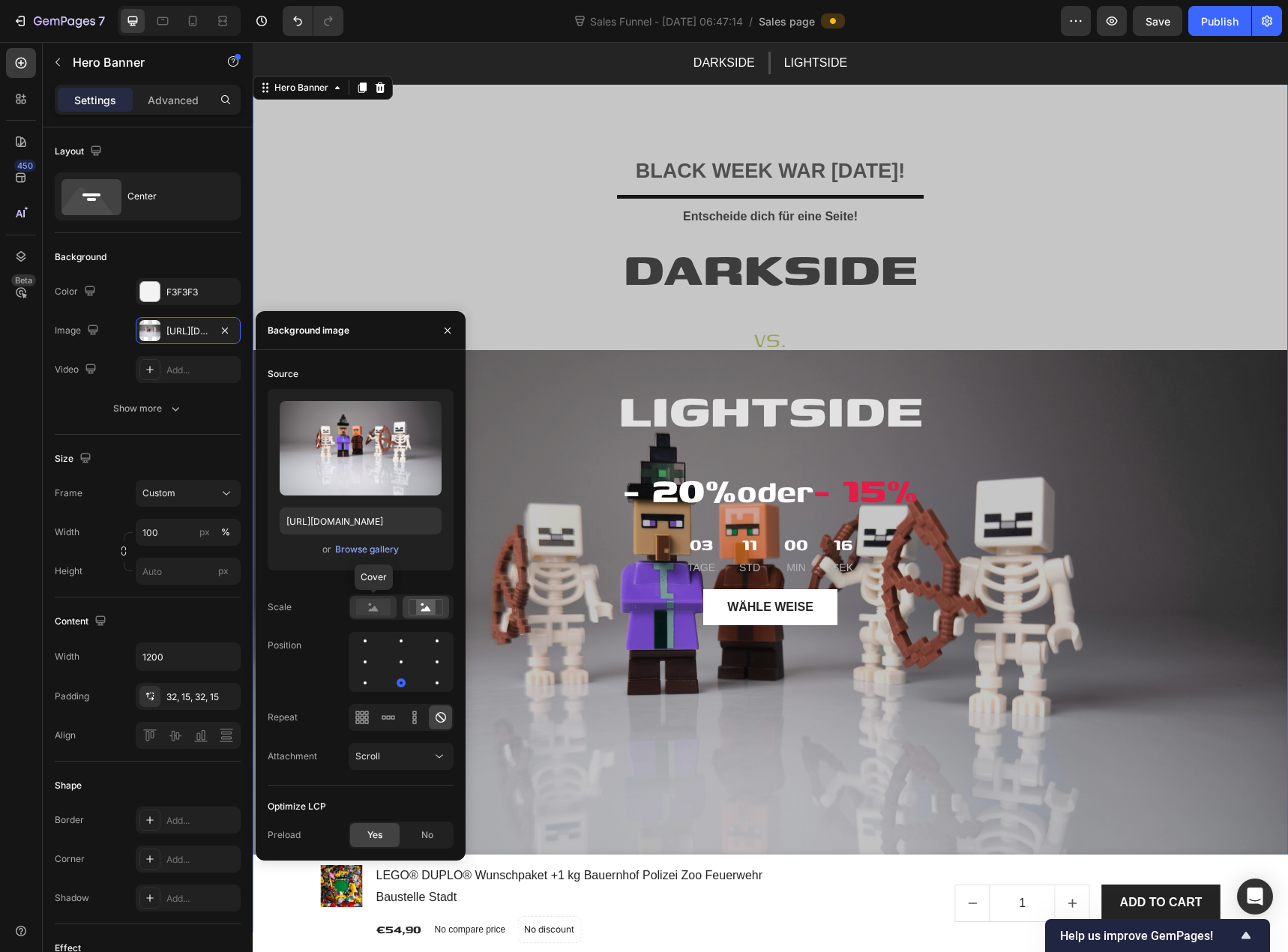
click at [375, 612] on rect at bounding box center [373, 608] width 35 height 16
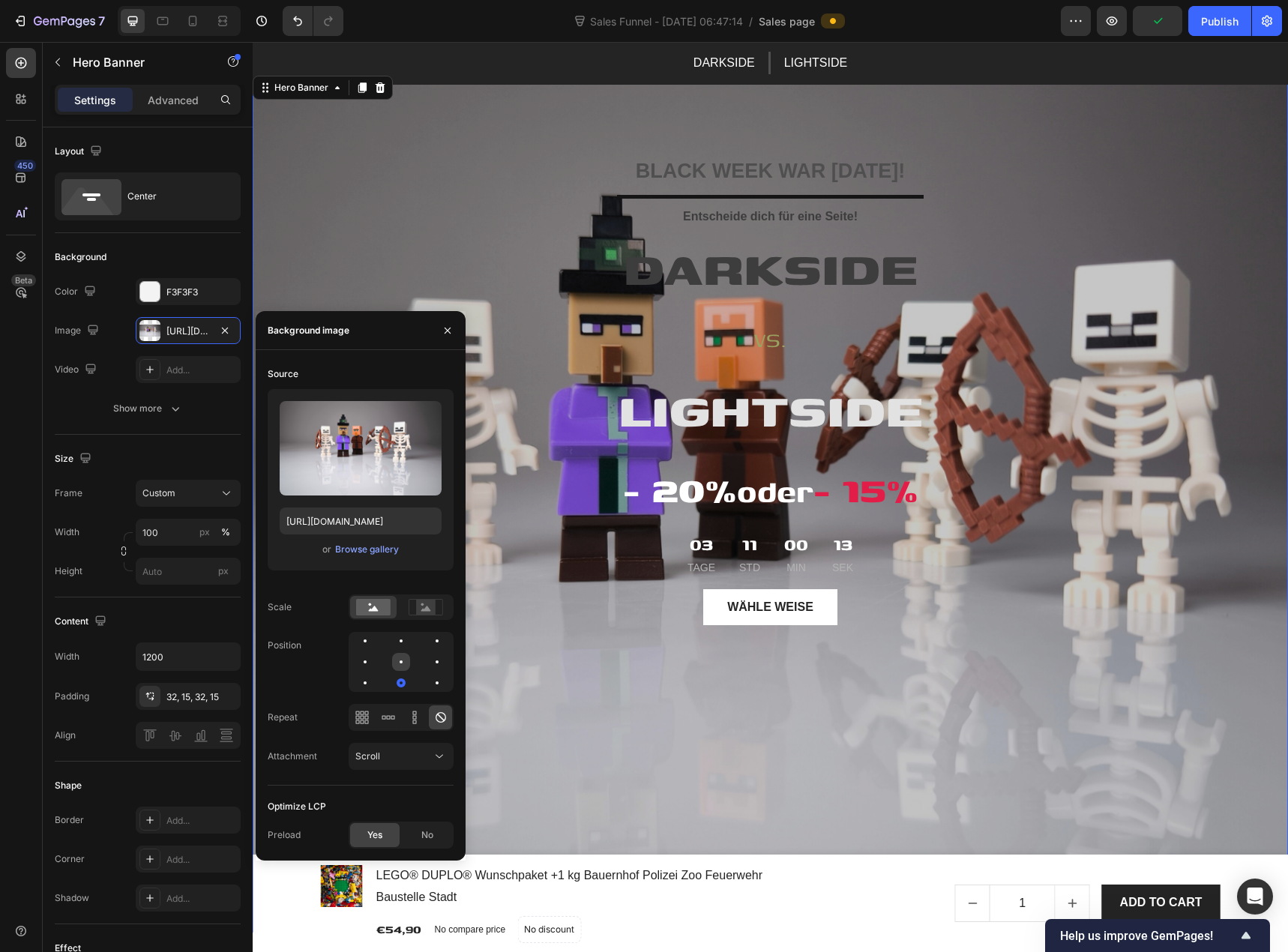
click at [401, 659] on div at bounding box center [402, 662] width 18 height 18
click at [391, 752] on div "Scroll" at bounding box center [394, 756] width 77 height 14
click at [381, 814] on div "Fixed" at bounding box center [385, 822] width 123 height 28
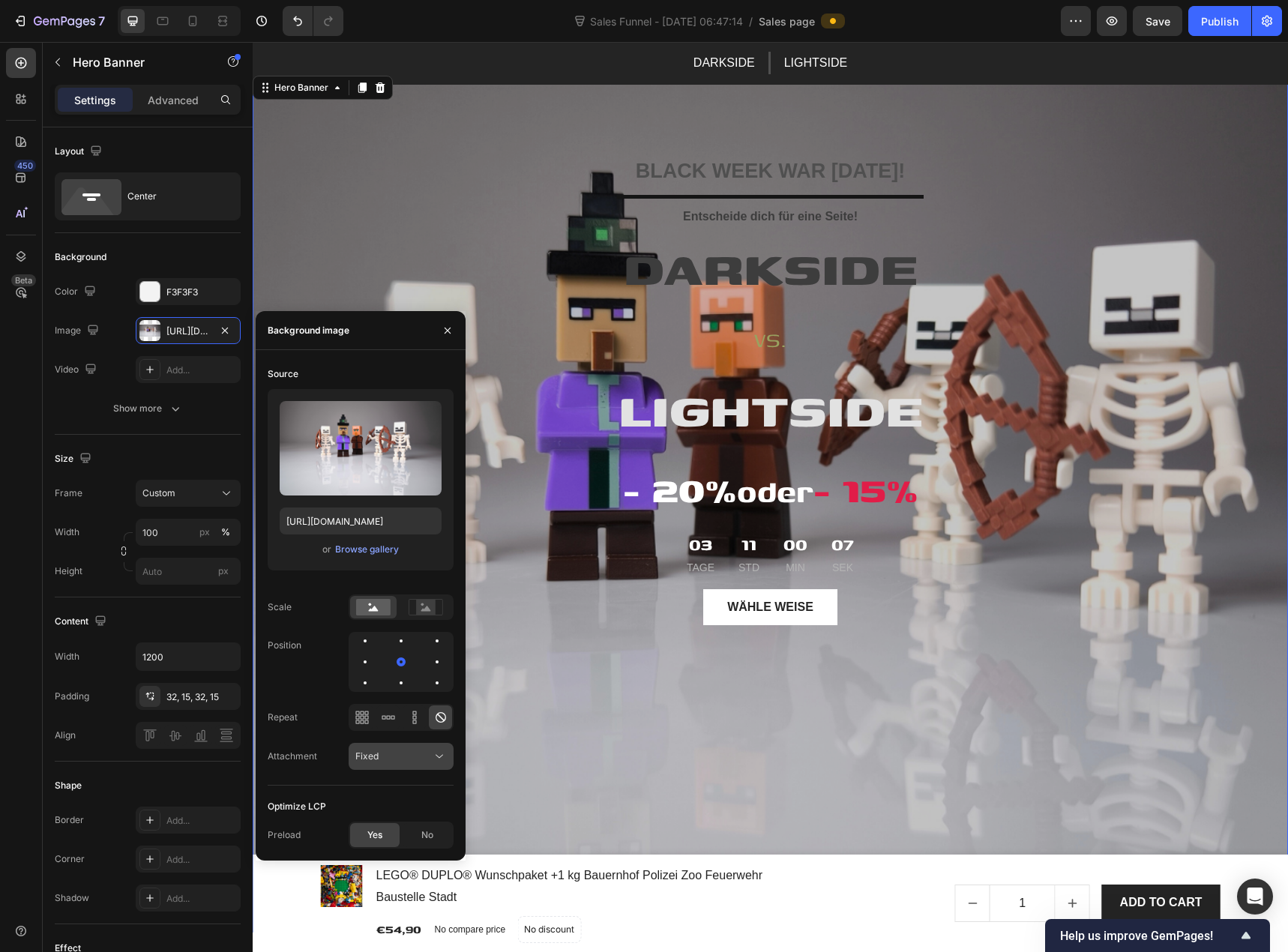
click at [394, 766] on button "Fixed" at bounding box center [401, 757] width 105 height 27
click at [382, 842] on div "Local" at bounding box center [385, 850] width 123 height 28
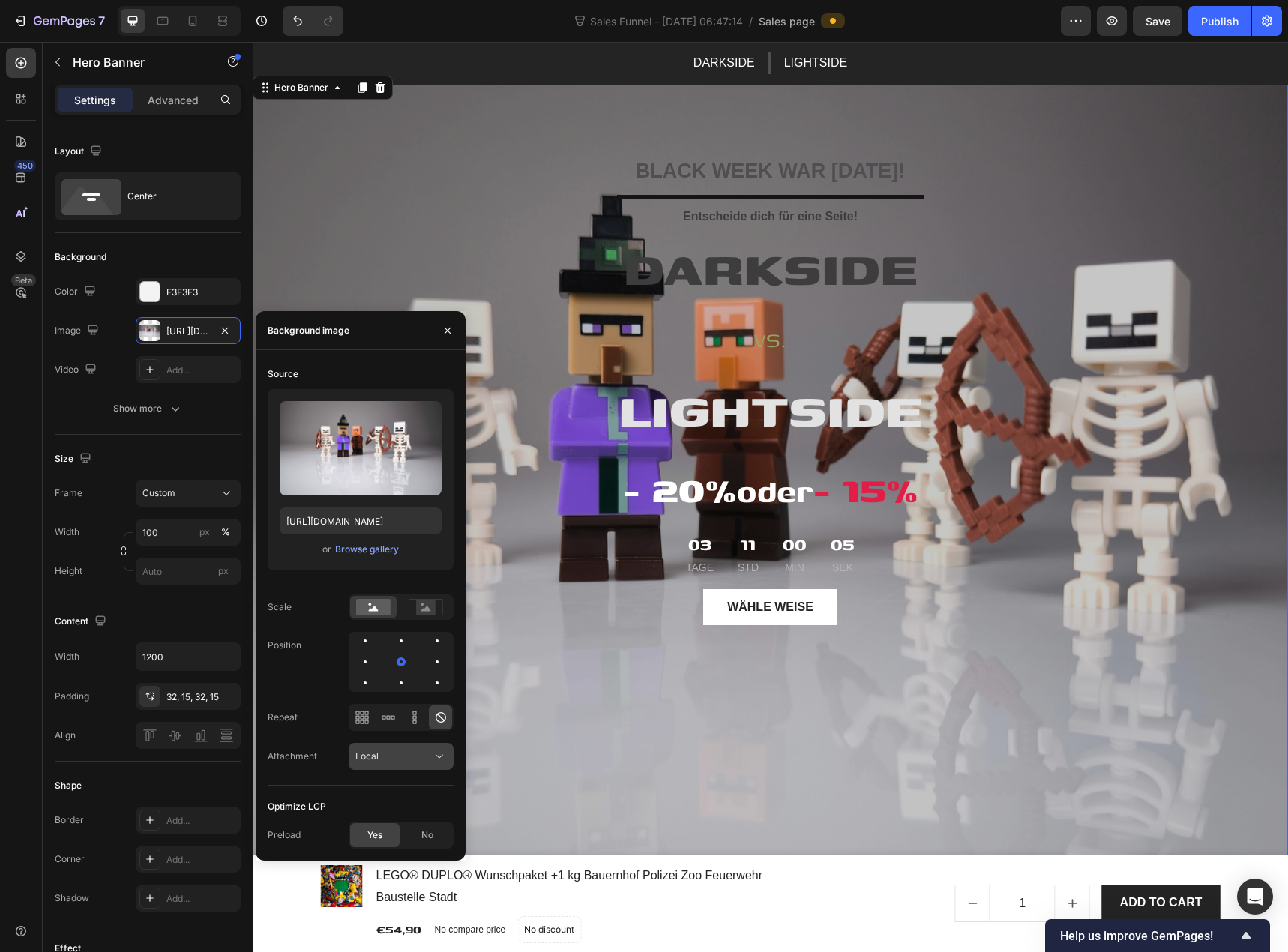
click at [396, 765] on button "Local" at bounding box center [401, 757] width 105 height 27
click at [389, 813] on div "Fixed" at bounding box center [385, 822] width 123 height 28
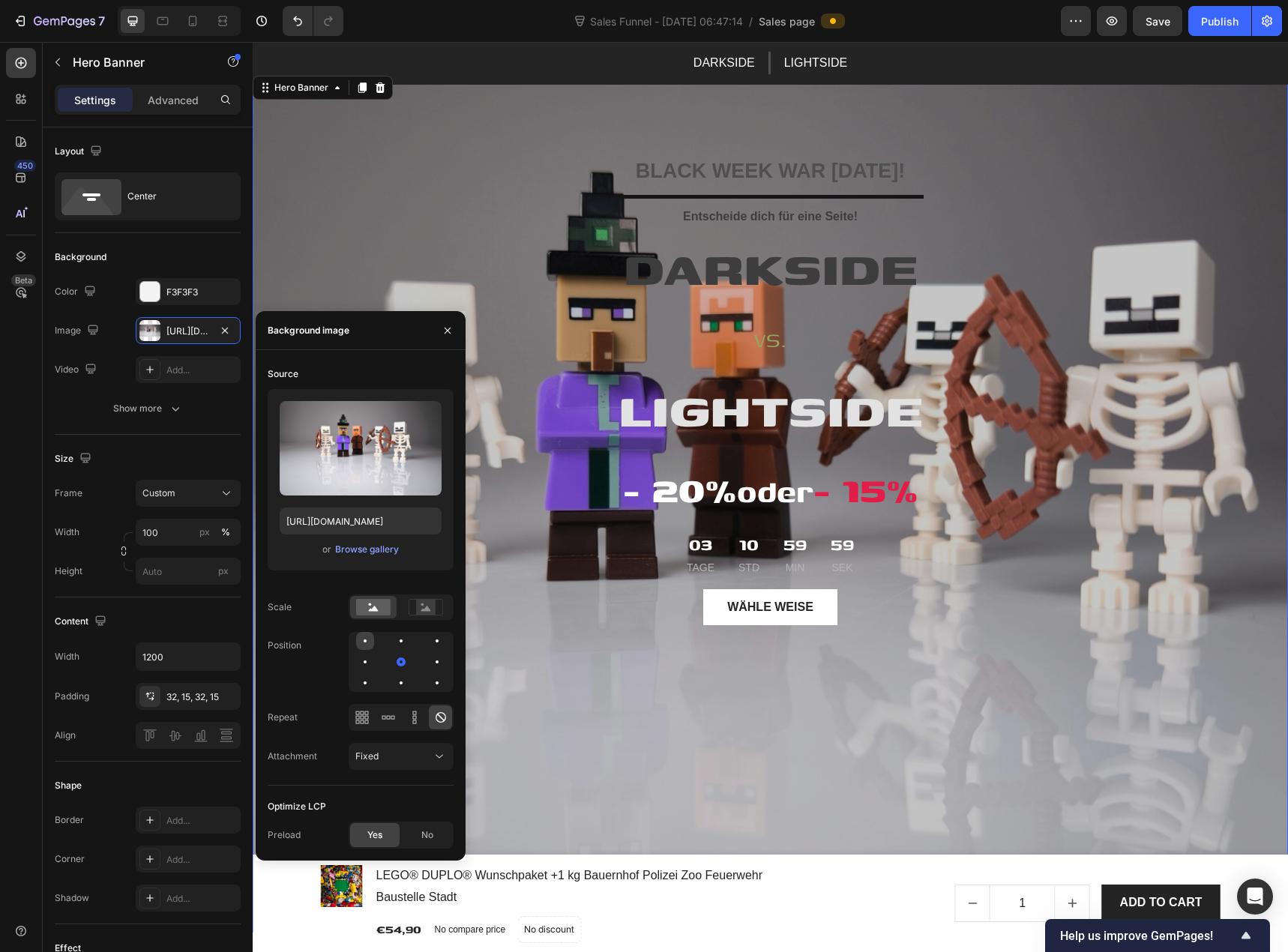
click at [367, 643] on div at bounding box center [365, 641] width 18 height 18
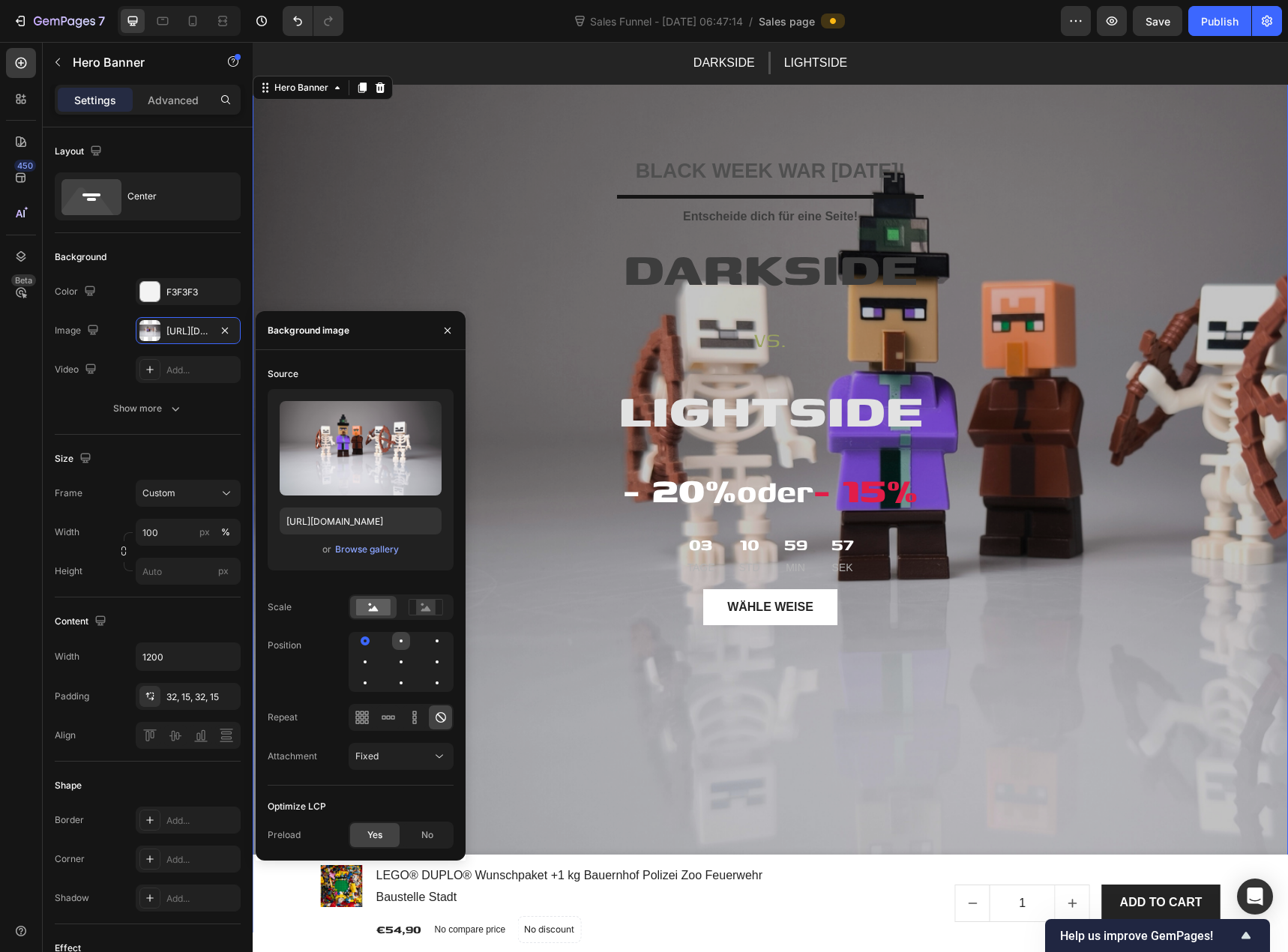
click at [396, 641] on div at bounding box center [402, 641] width 18 height 18
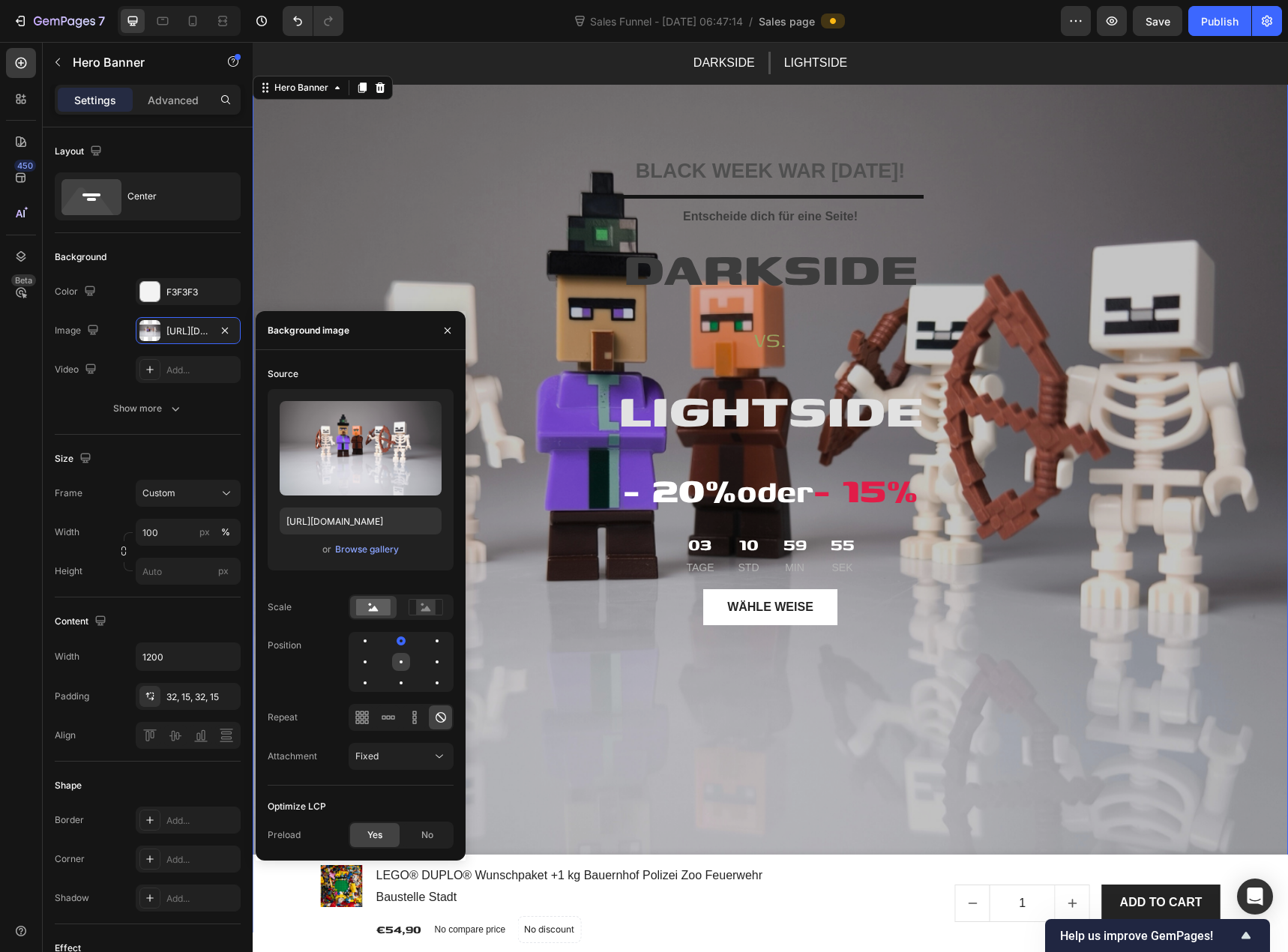
click at [403, 662] on div at bounding box center [402, 662] width 18 height 18
click at [368, 554] on div "Browse gallery" at bounding box center [367, 549] width 64 height 14
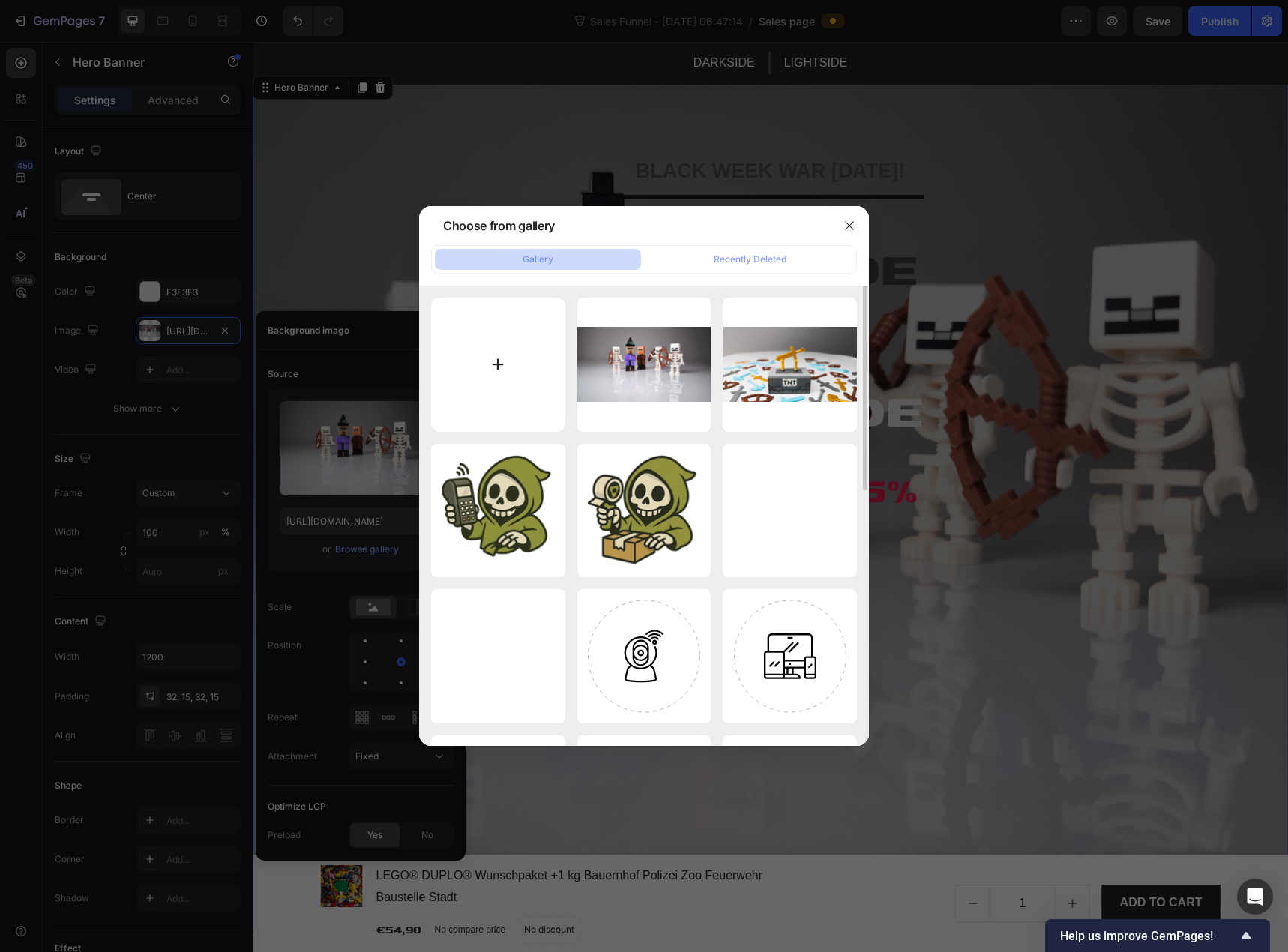
click at [500, 326] on input "file" at bounding box center [497, 364] width 134 height 134
type input "C:\fakepath\Brettspiele Gesellschaftsspiele Schachfiguren Schach Metall.png"
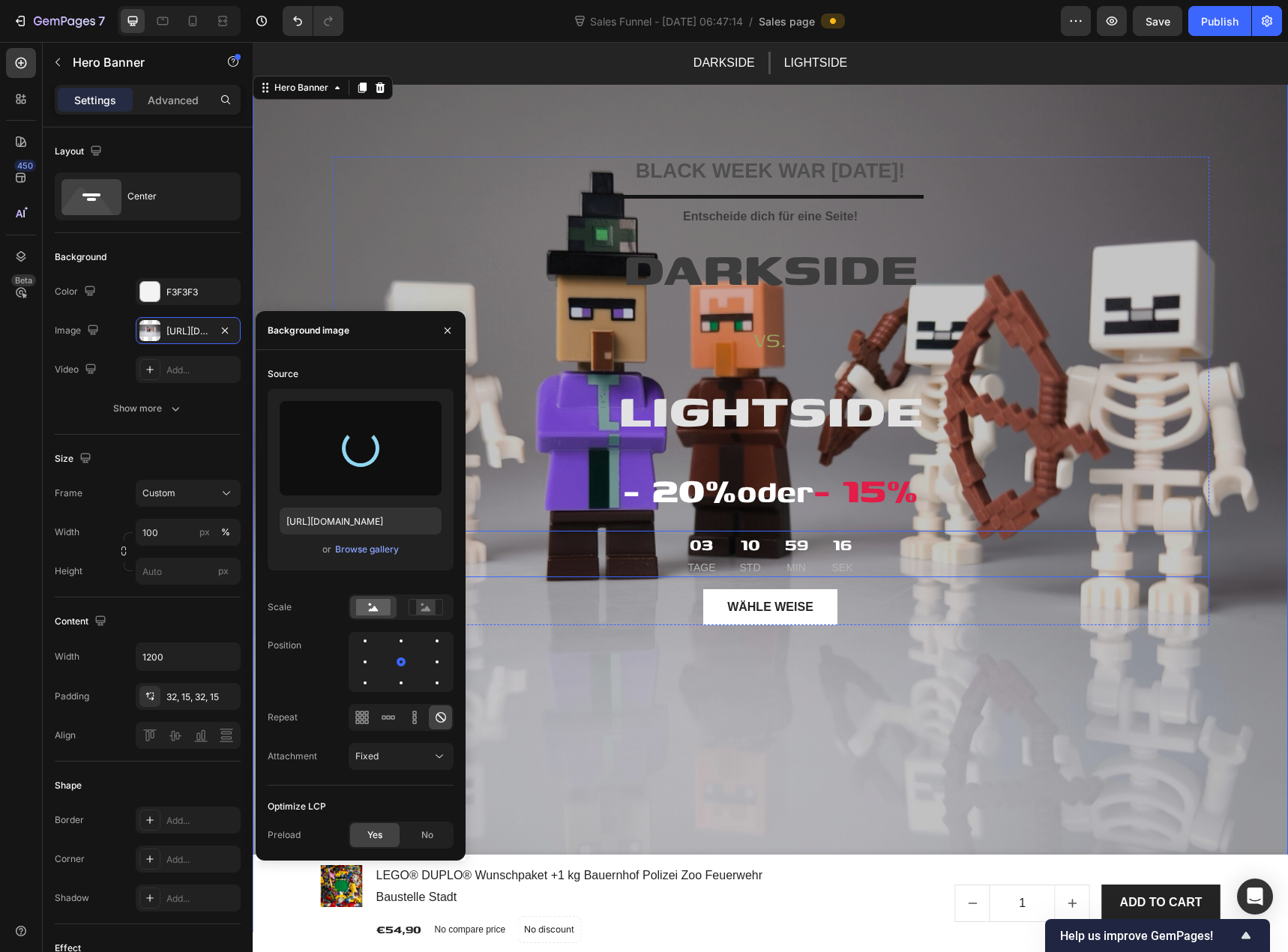
type input "[URL][DOMAIN_NAME]"
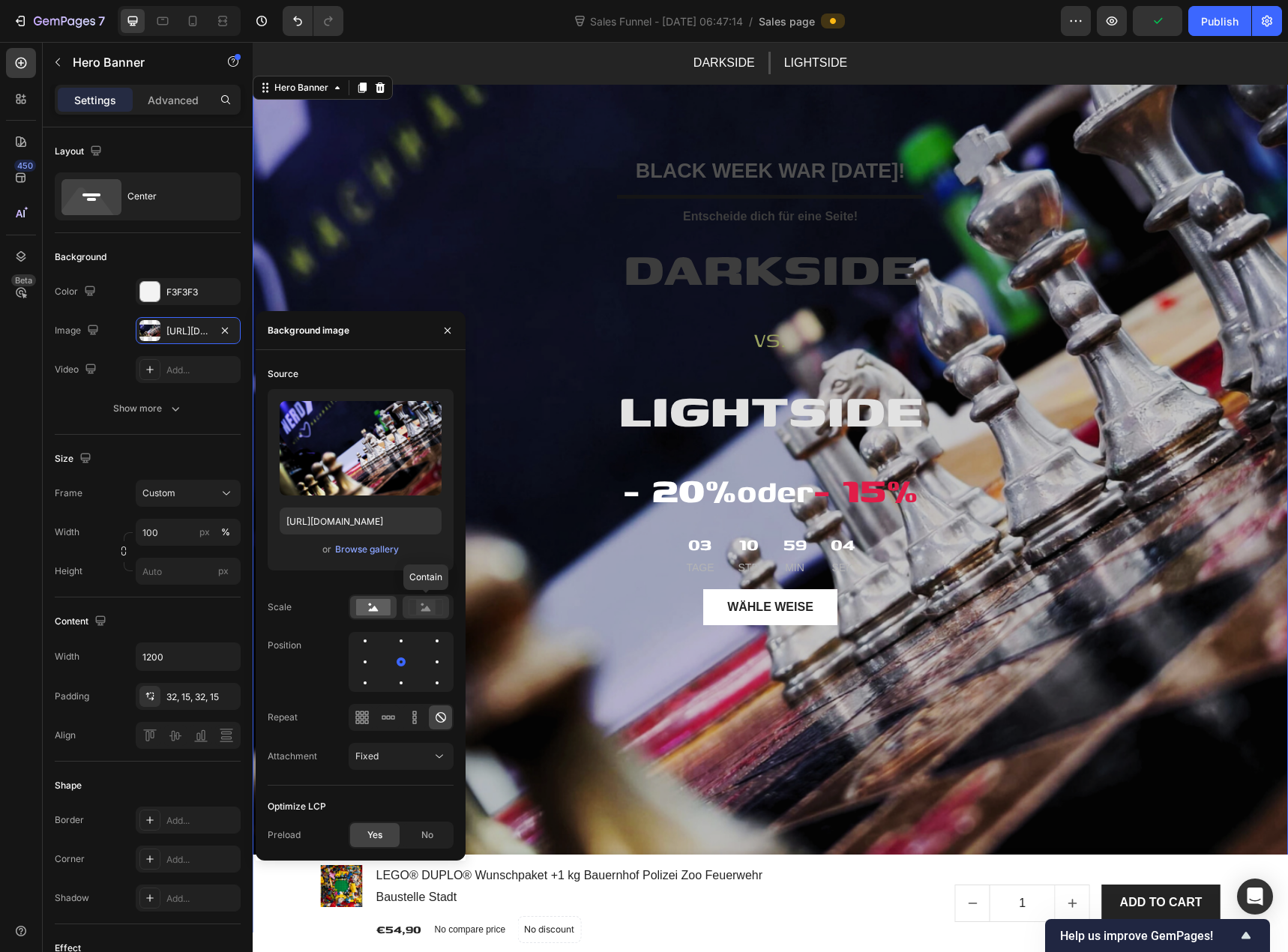
click at [435, 611] on icon at bounding box center [426, 608] width 35 height 16
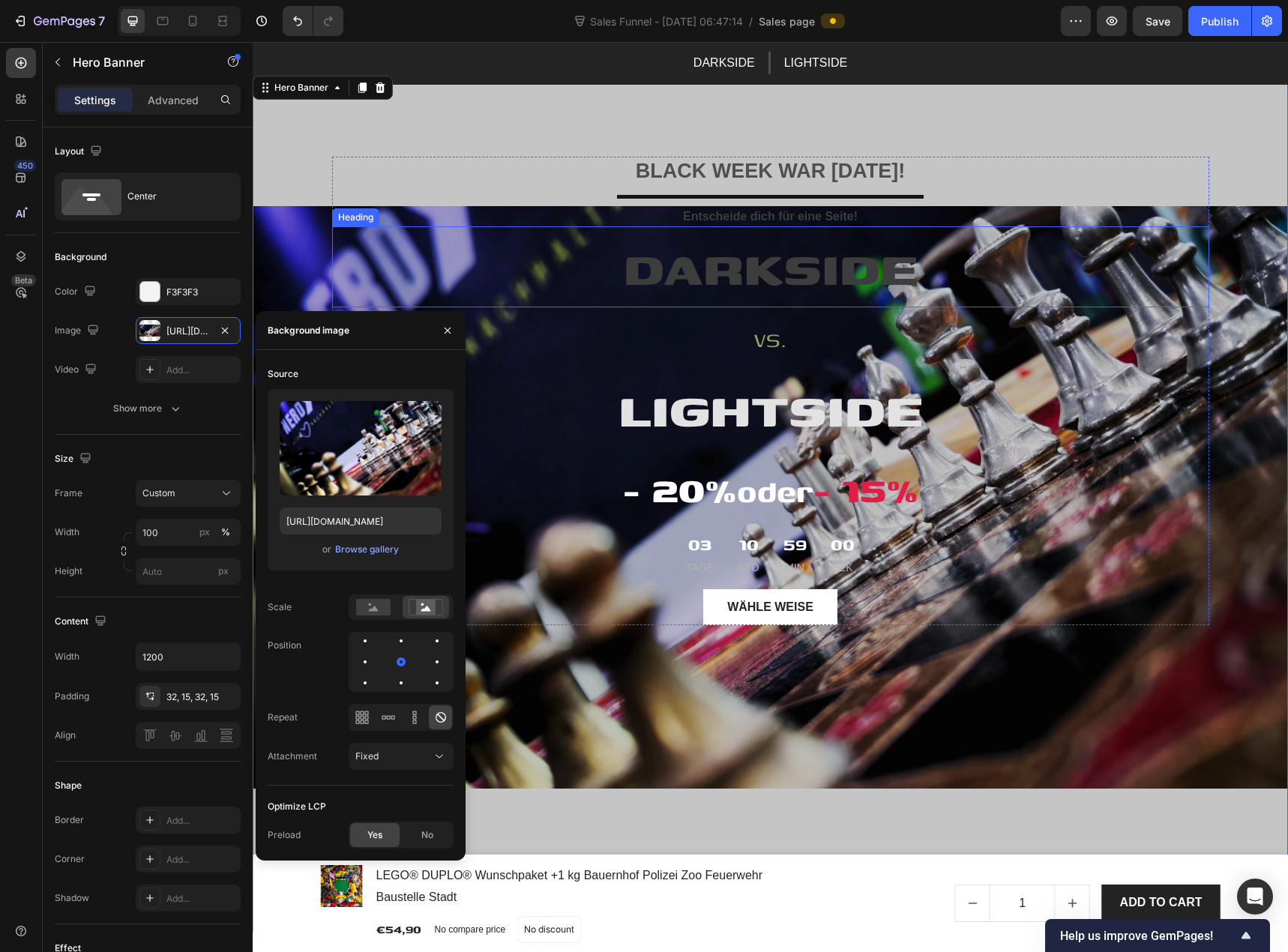
click at [345, 236] on h2 "DARKSIDE" at bounding box center [771, 267] width 877 height 81
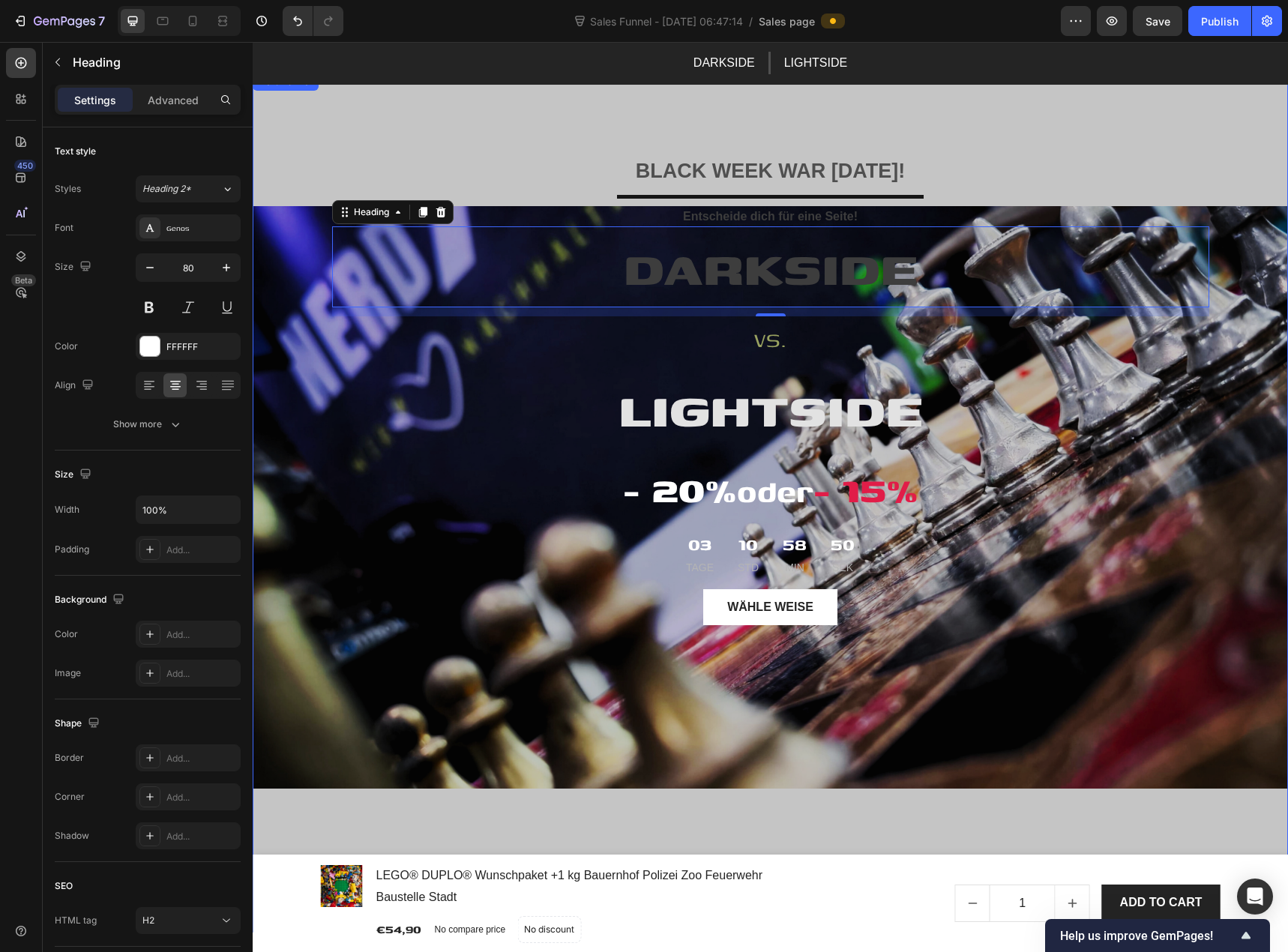
click at [279, 88] on div "Hero Banner" at bounding box center [285, 82] width 66 height 18
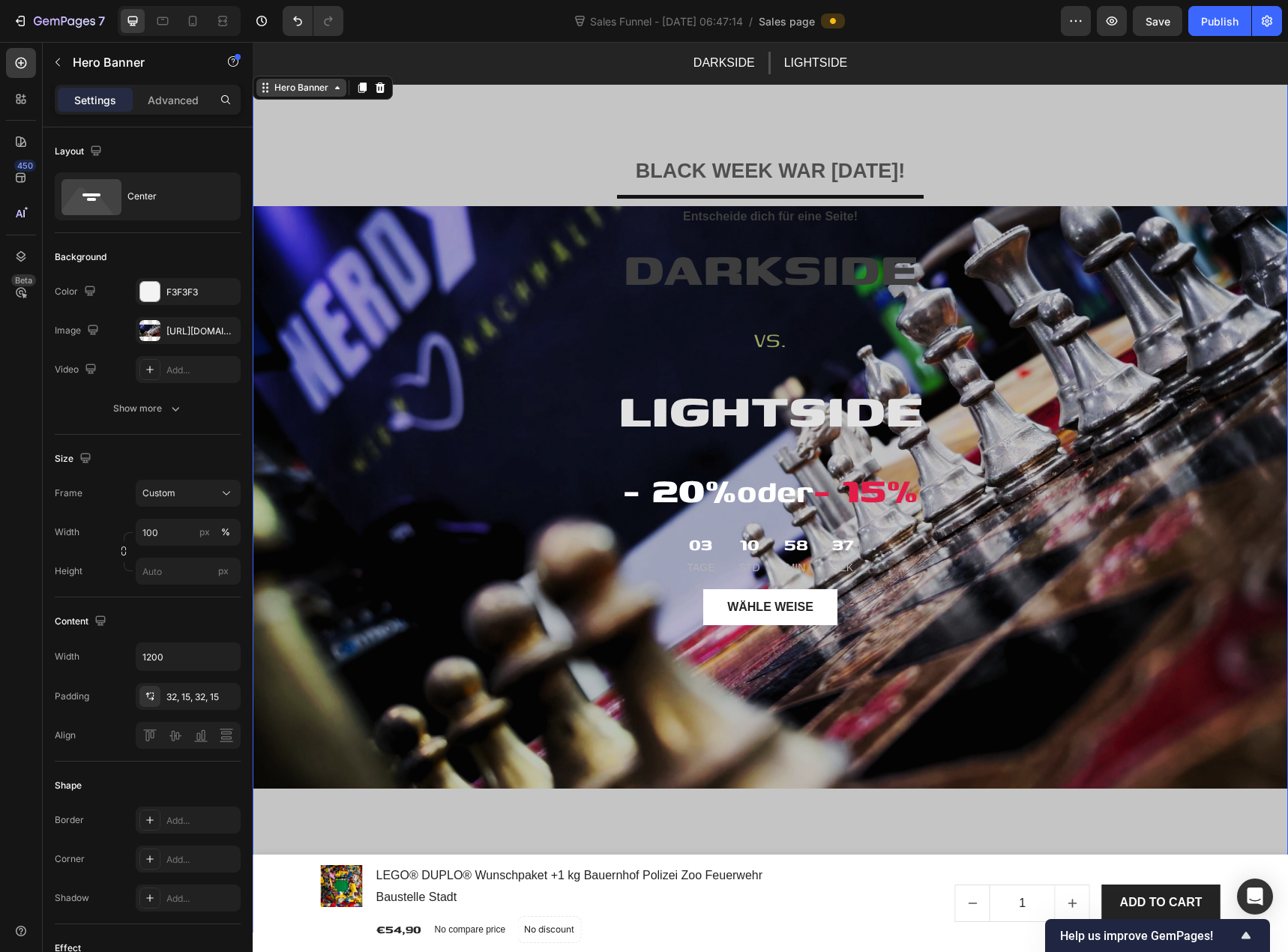
click at [295, 87] on div "Hero Banner" at bounding box center [302, 87] width 60 height 14
click at [172, 492] on span "Custom" at bounding box center [158, 493] width 33 height 14
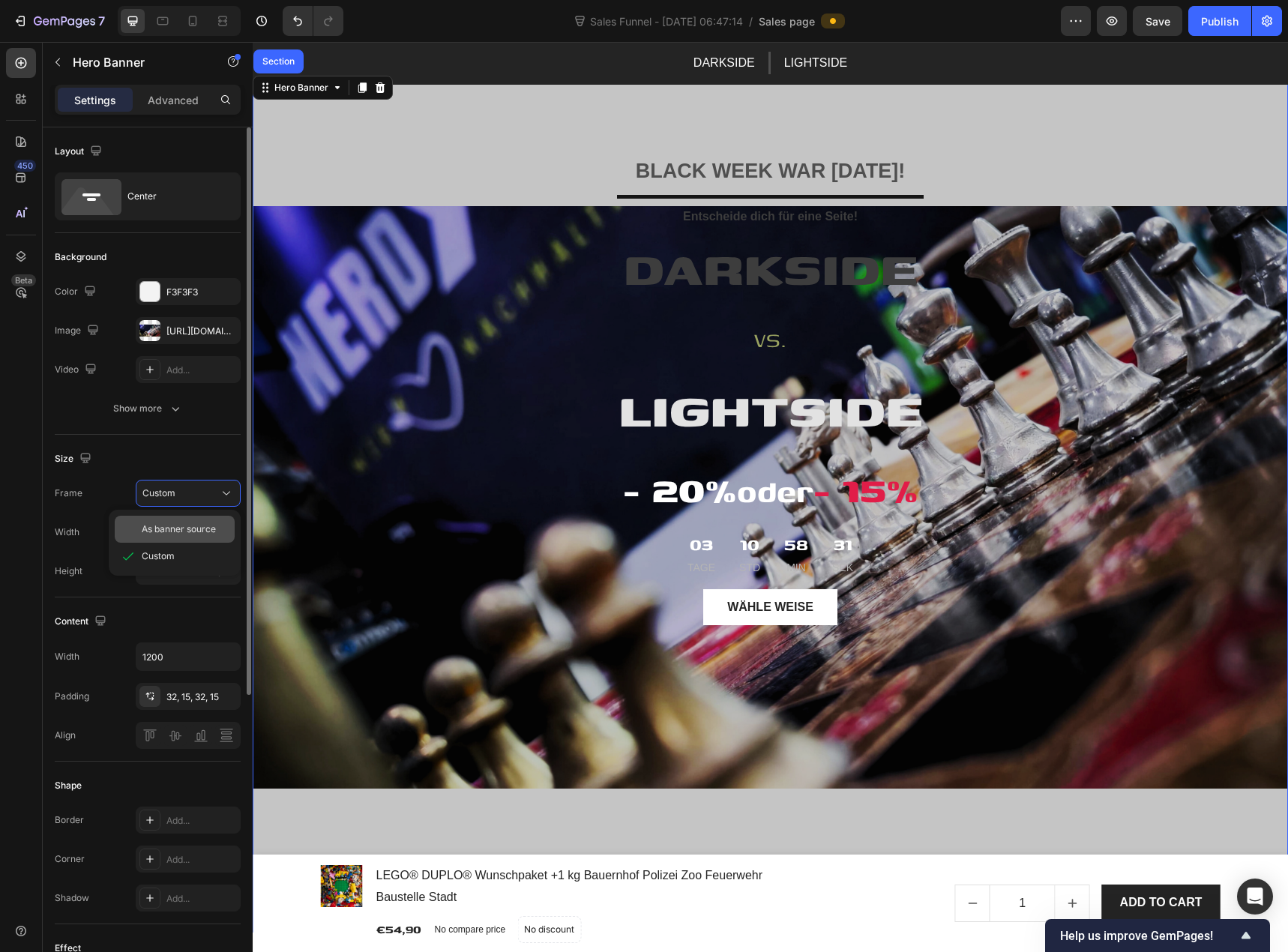
click at [176, 528] on span "As banner source" at bounding box center [179, 529] width 74 height 14
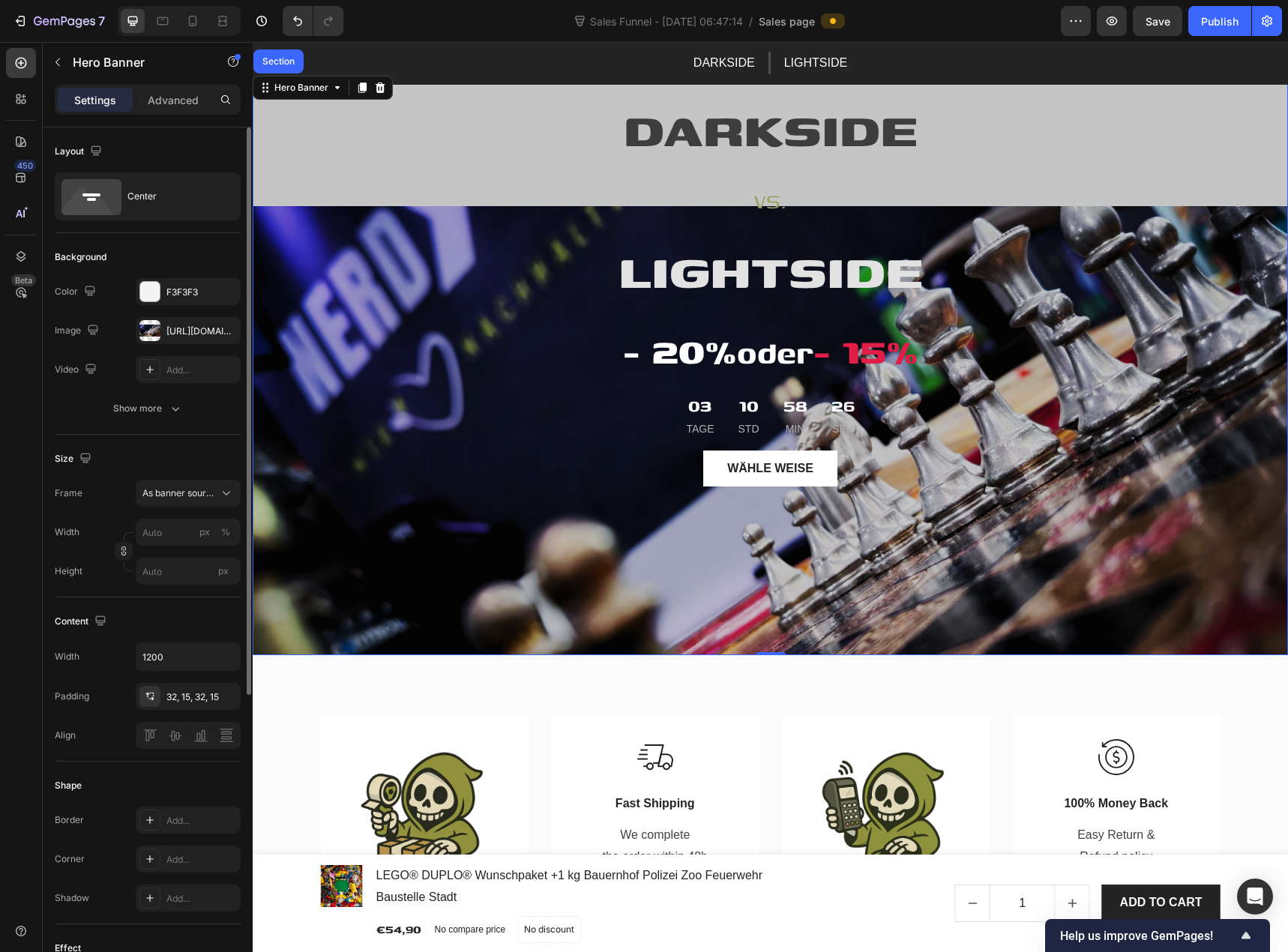
click at [368, 587] on div "BLACK WEEK WAR GESTERN! Text block Title Line Entscheide dich für eine Seite! T…" at bounding box center [771, 364] width 877 height 813
click at [186, 339] on div "[URL][DOMAIN_NAME]" at bounding box center [188, 331] width 105 height 27
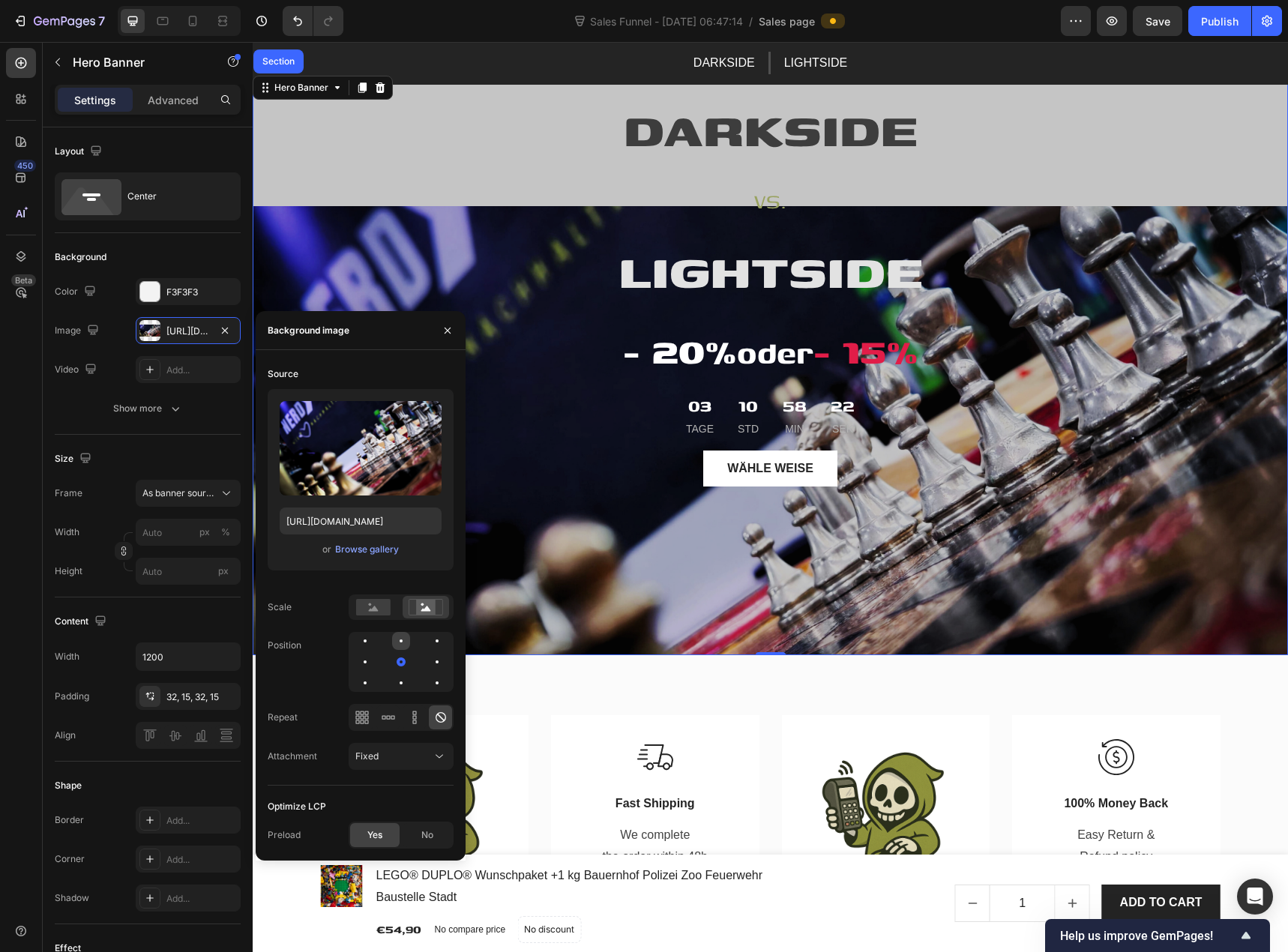
click at [396, 640] on div at bounding box center [402, 641] width 18 height 18
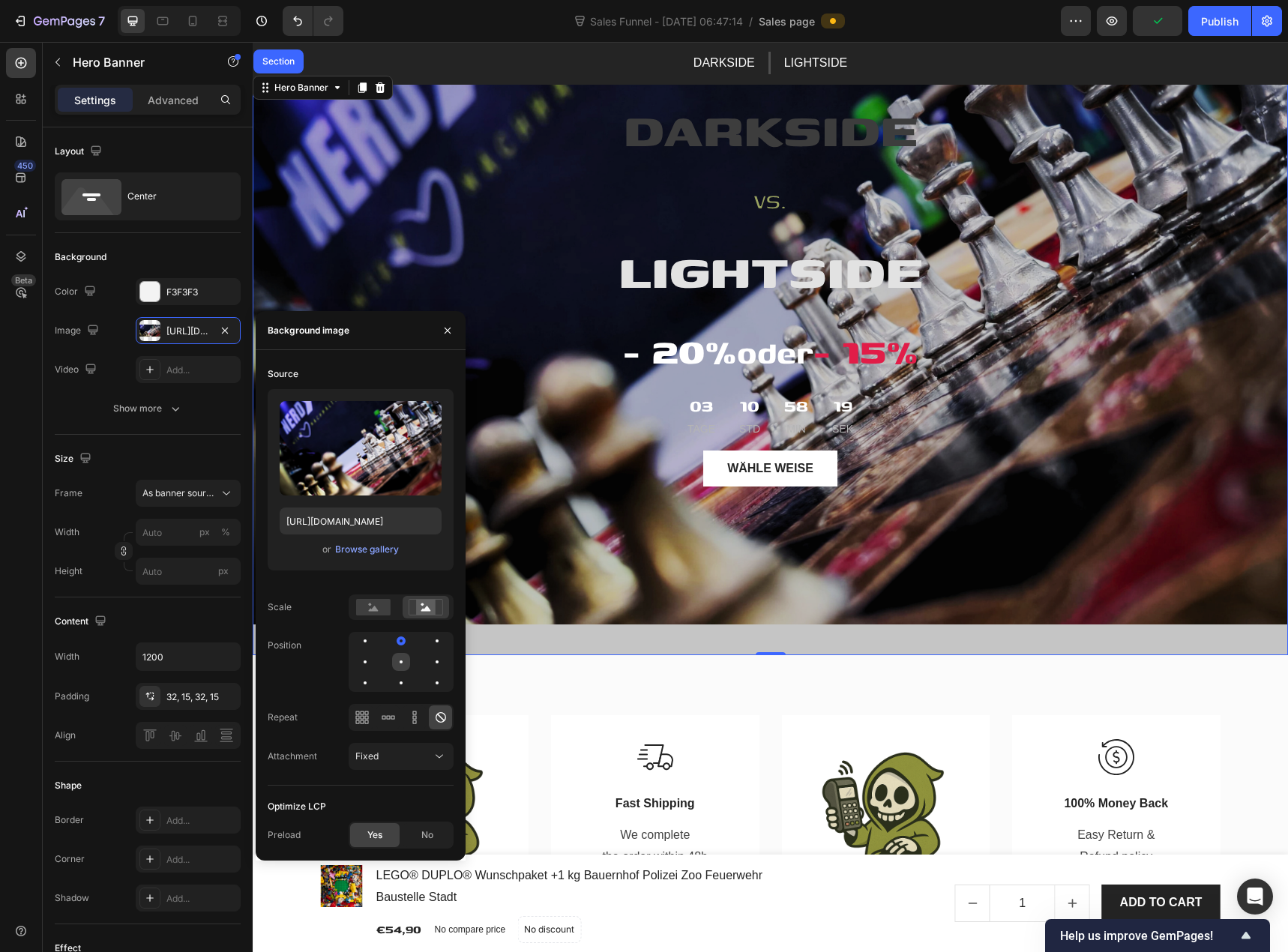
click at [396, 659] on div at bounding box center [402, 662] width 18 height 18
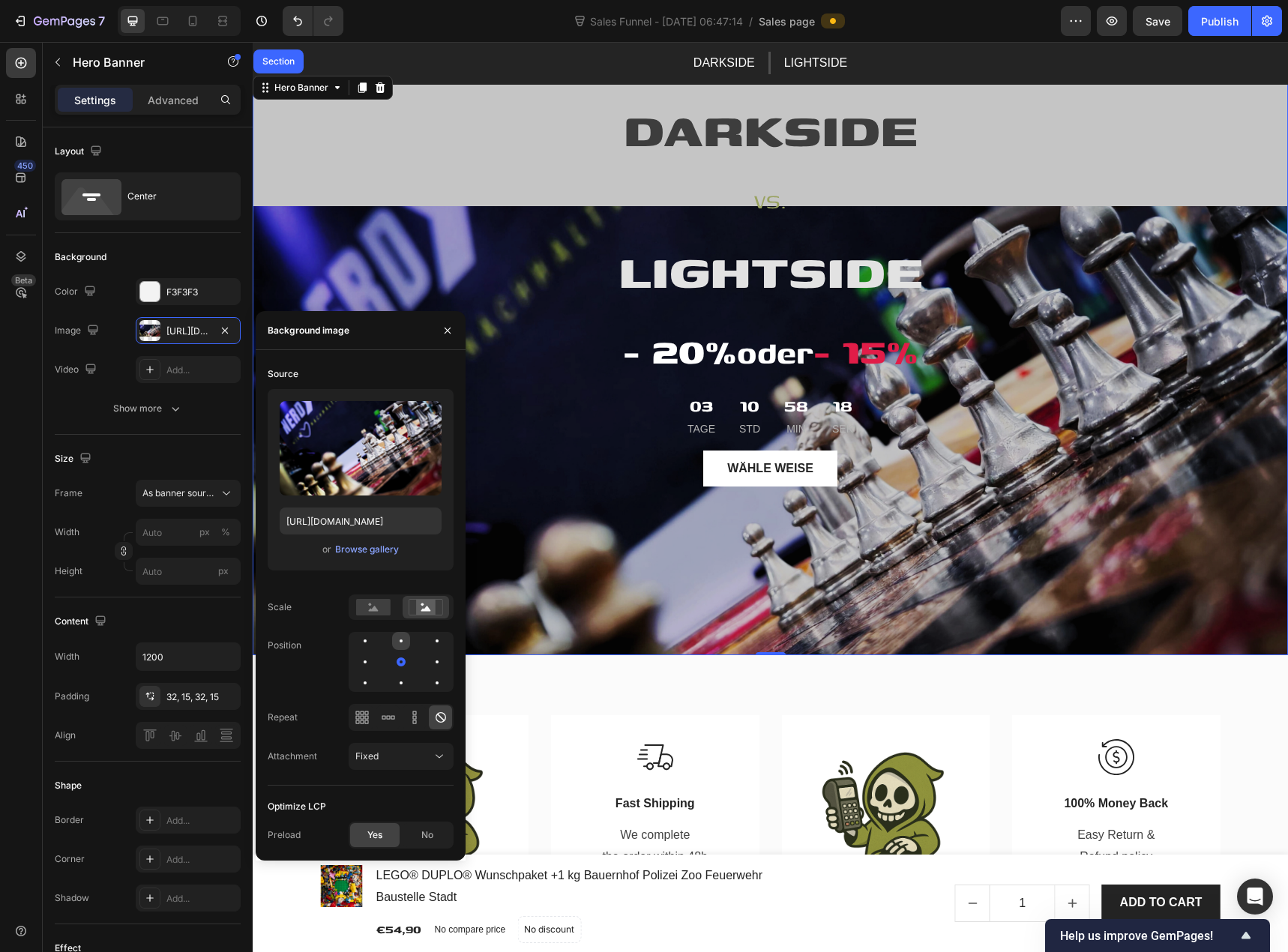
click at [399, 642] on div at bounding box center [402, 641] width 18 height 18
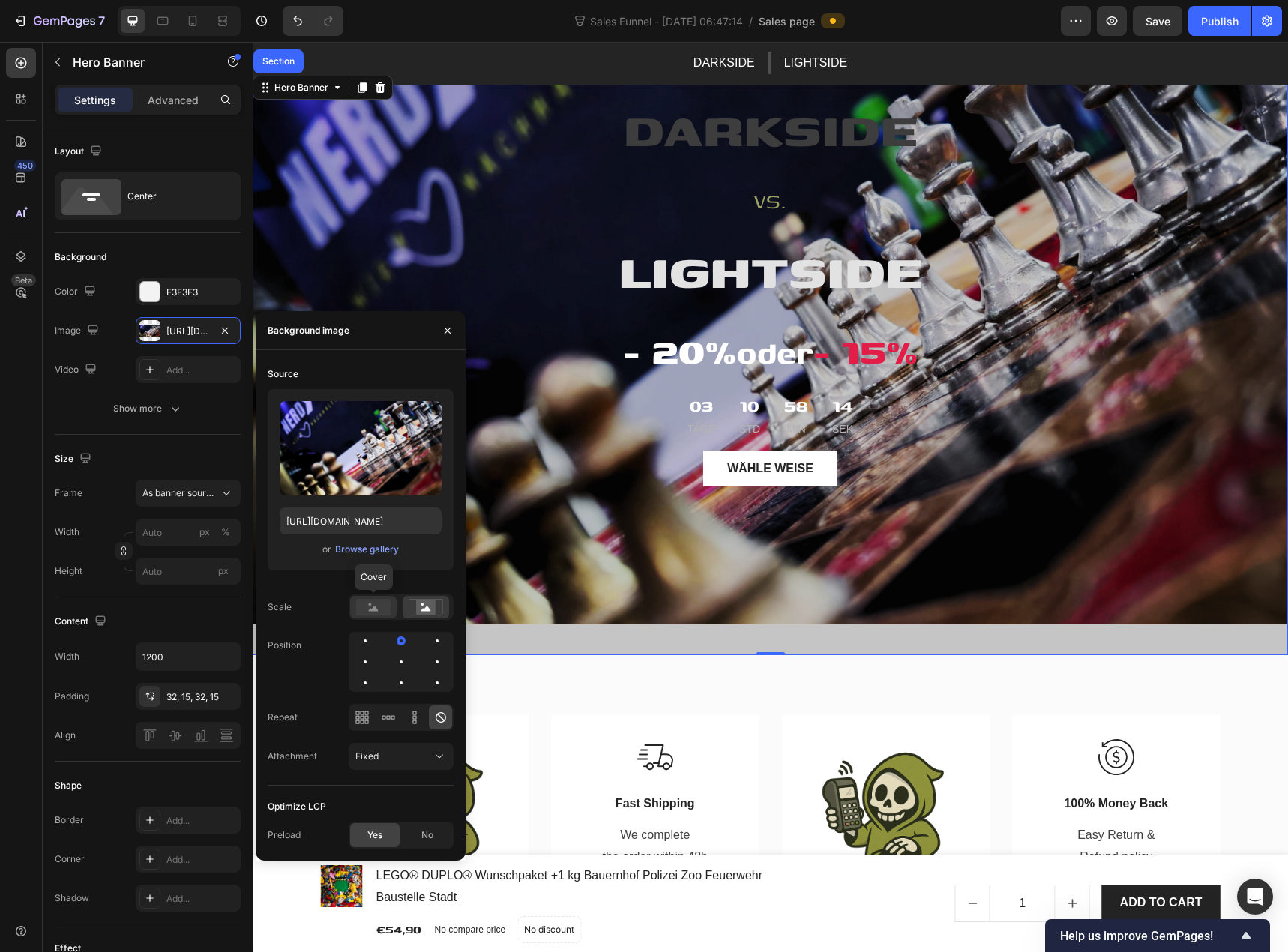
click at [369, 609] on rect at bounding box center [373, 608] width 35 height 16
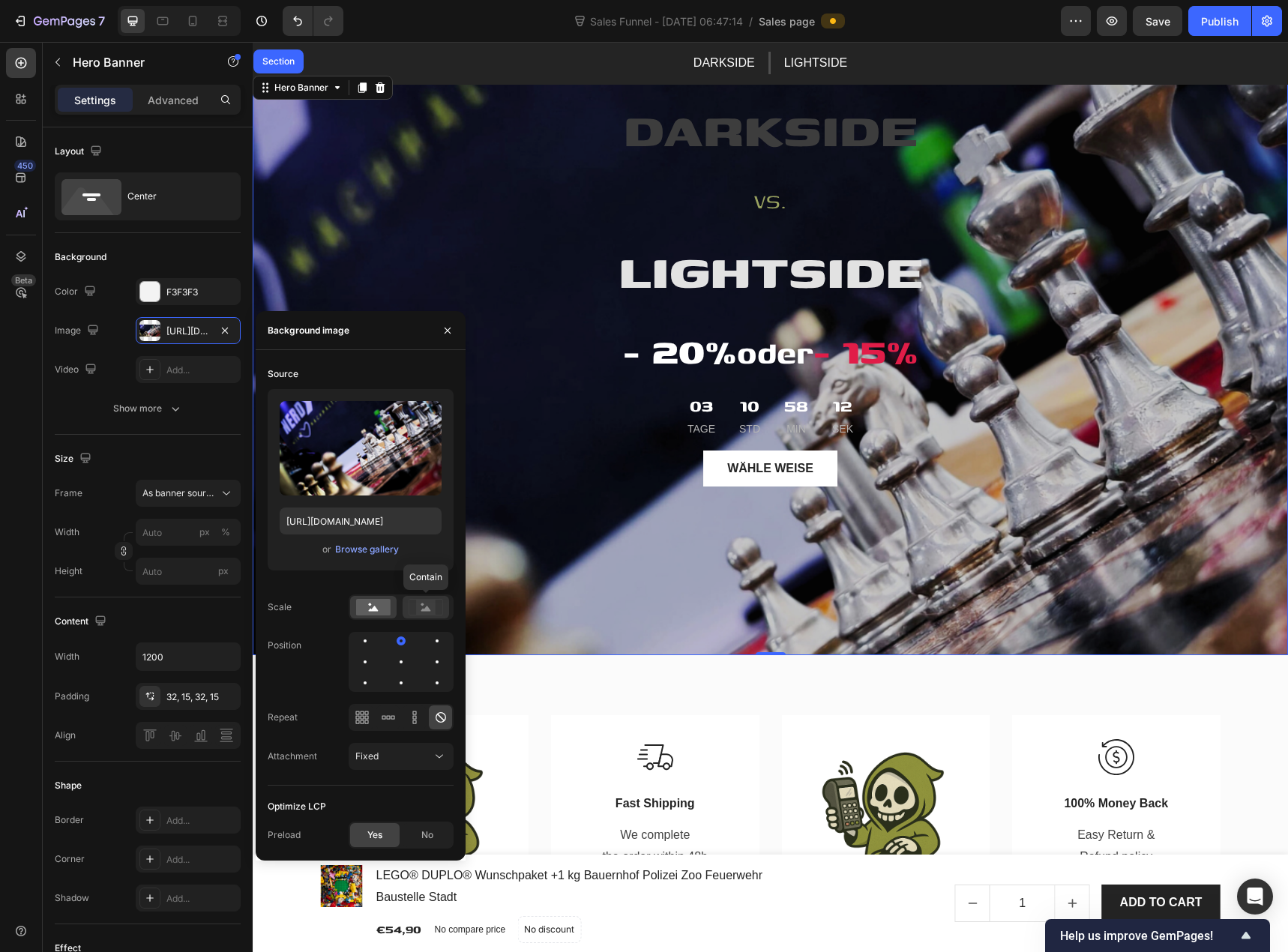
click at [417, 606] on rect at bounding box center [425, 608] width 19 height 15
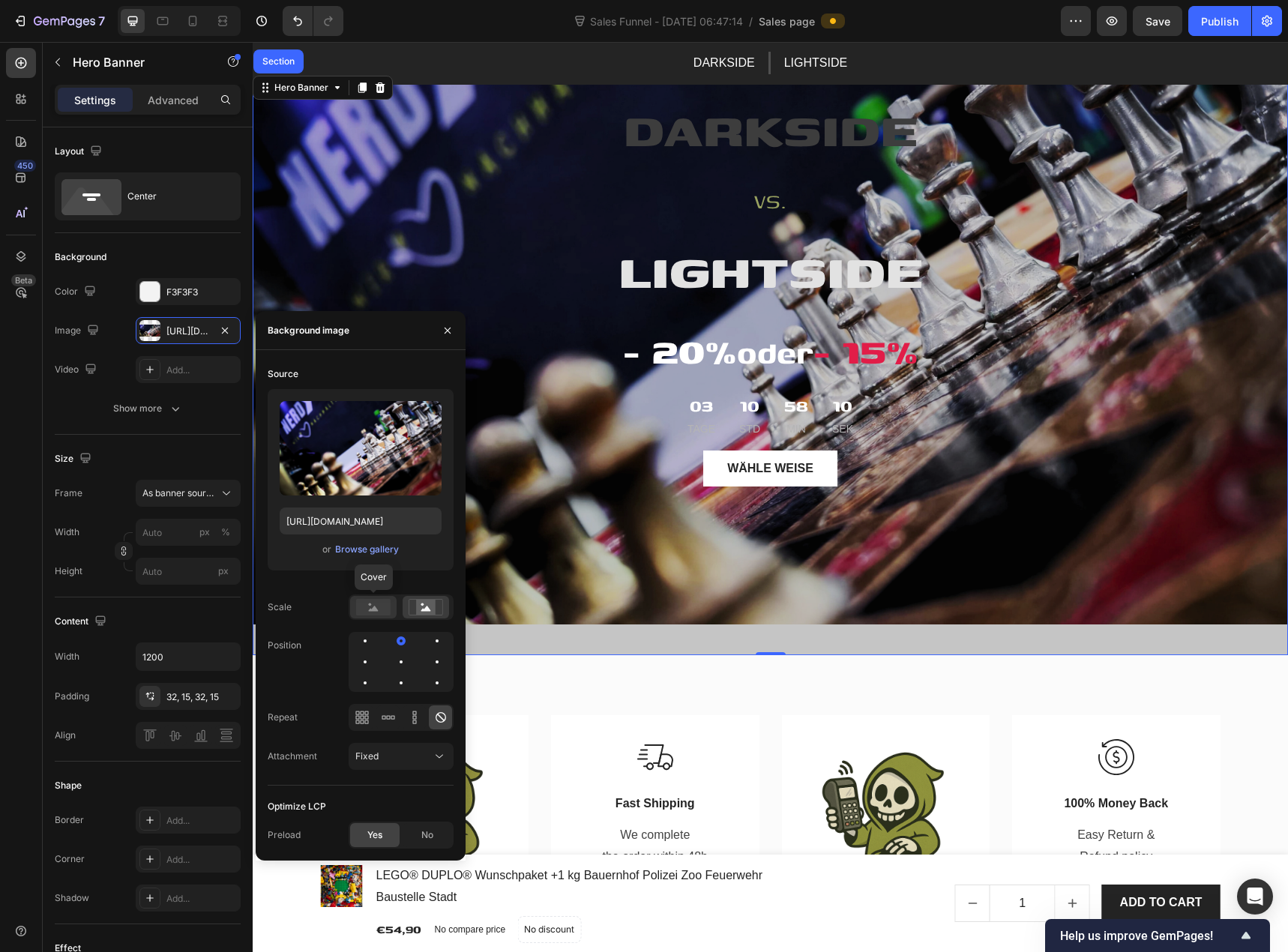
click at [376, 609] on icon at bounding box center [373, 609] width 10 height 5
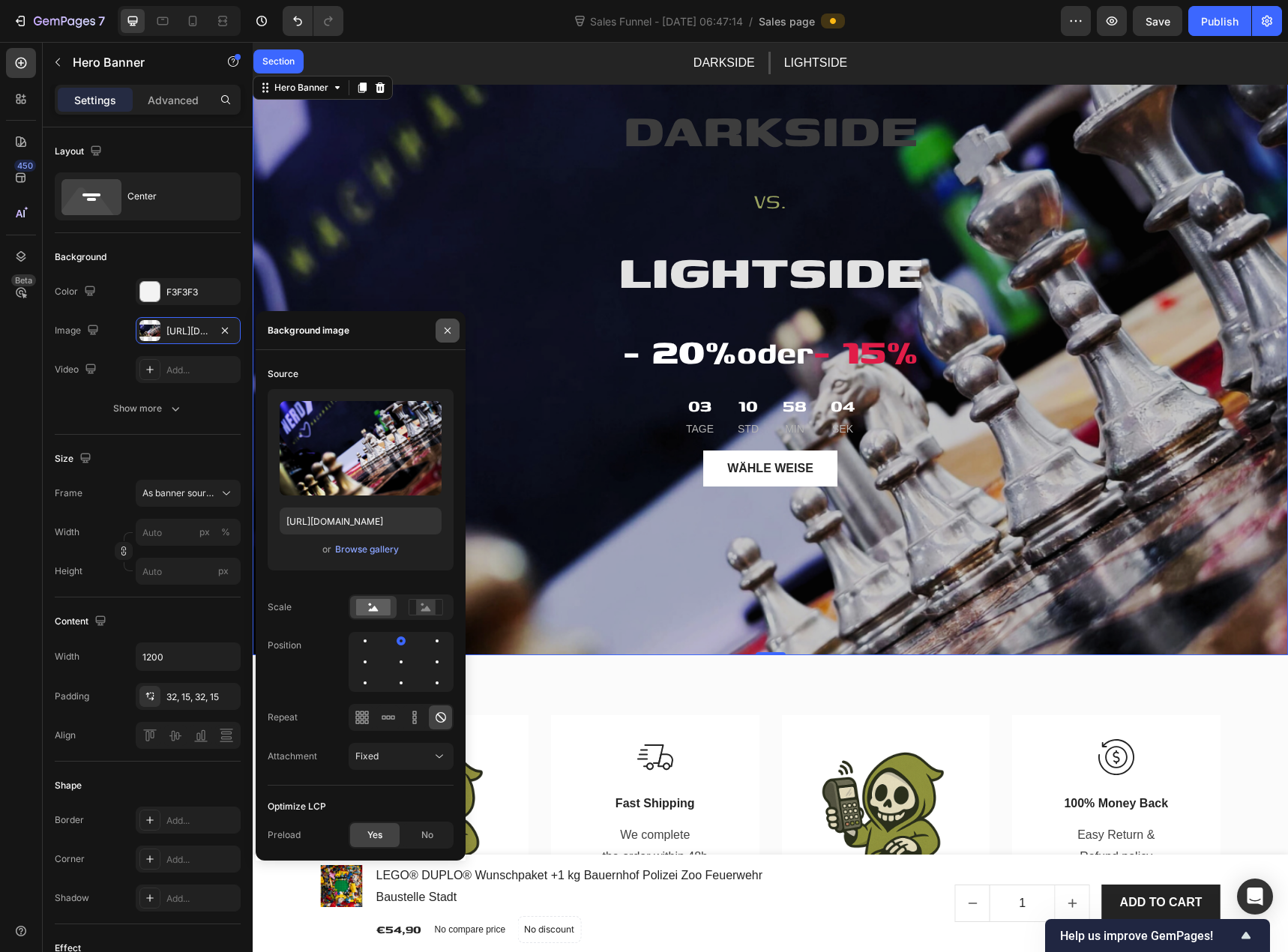
click at [453, 335] on icon "button" at bounding box center [447, 330] width 12 height 12
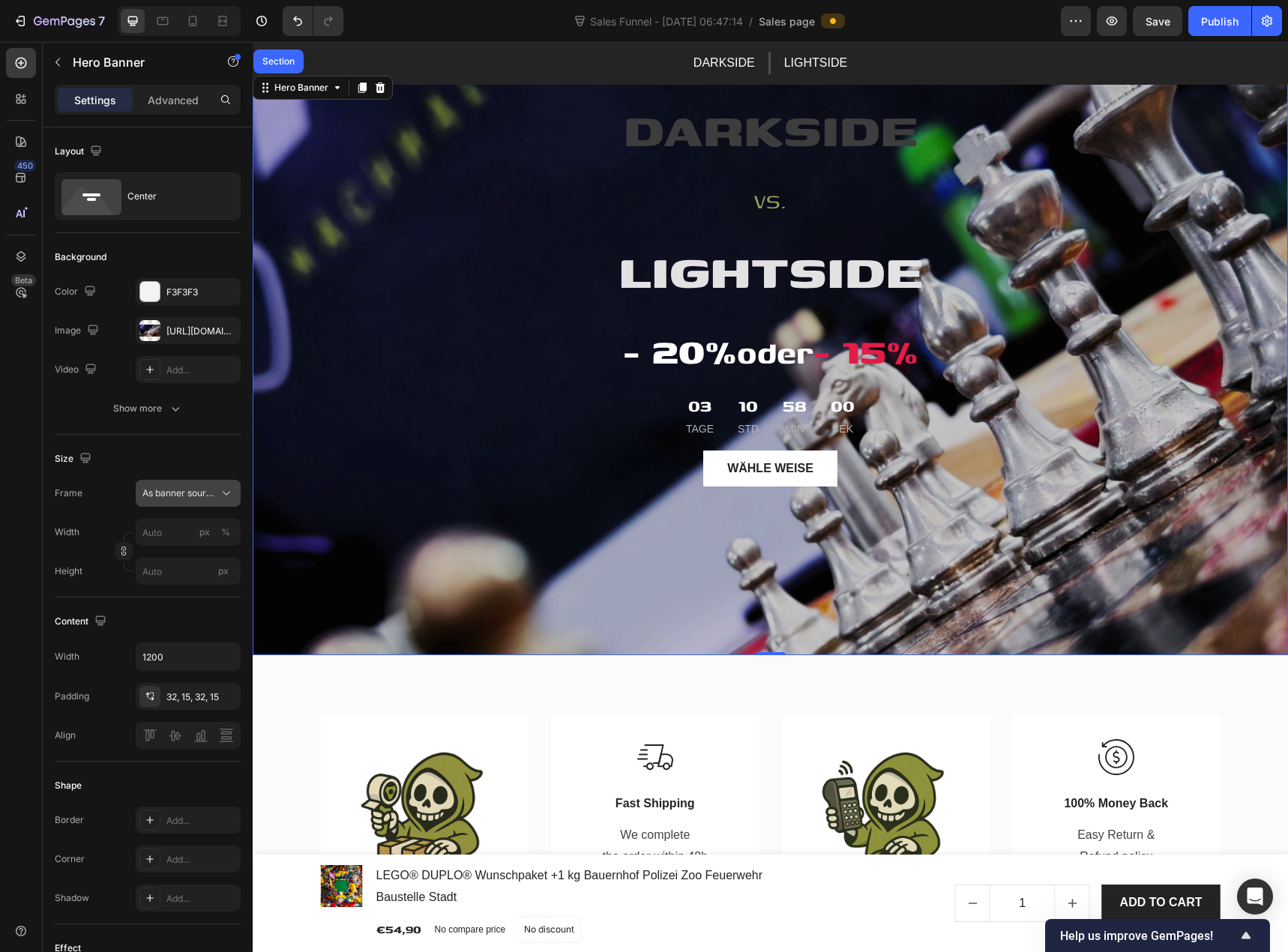
click at [204, 496] on span "As banner source" at bounding box center [179, 493] width 74 height 14
click at [192, 554] on div "Custom" at bounding box center [185, 556] width 87 height 14
click at [189, 496] on div "Custom" at bounding box center [179, 493] width 74 height 14
click at [188, 533] on span "As banner source" at bounding box center [179, 529] width 74 height 14
click at [310, 99] on div "Overlay" at bounding box center [770, 364] width 1036 height 583
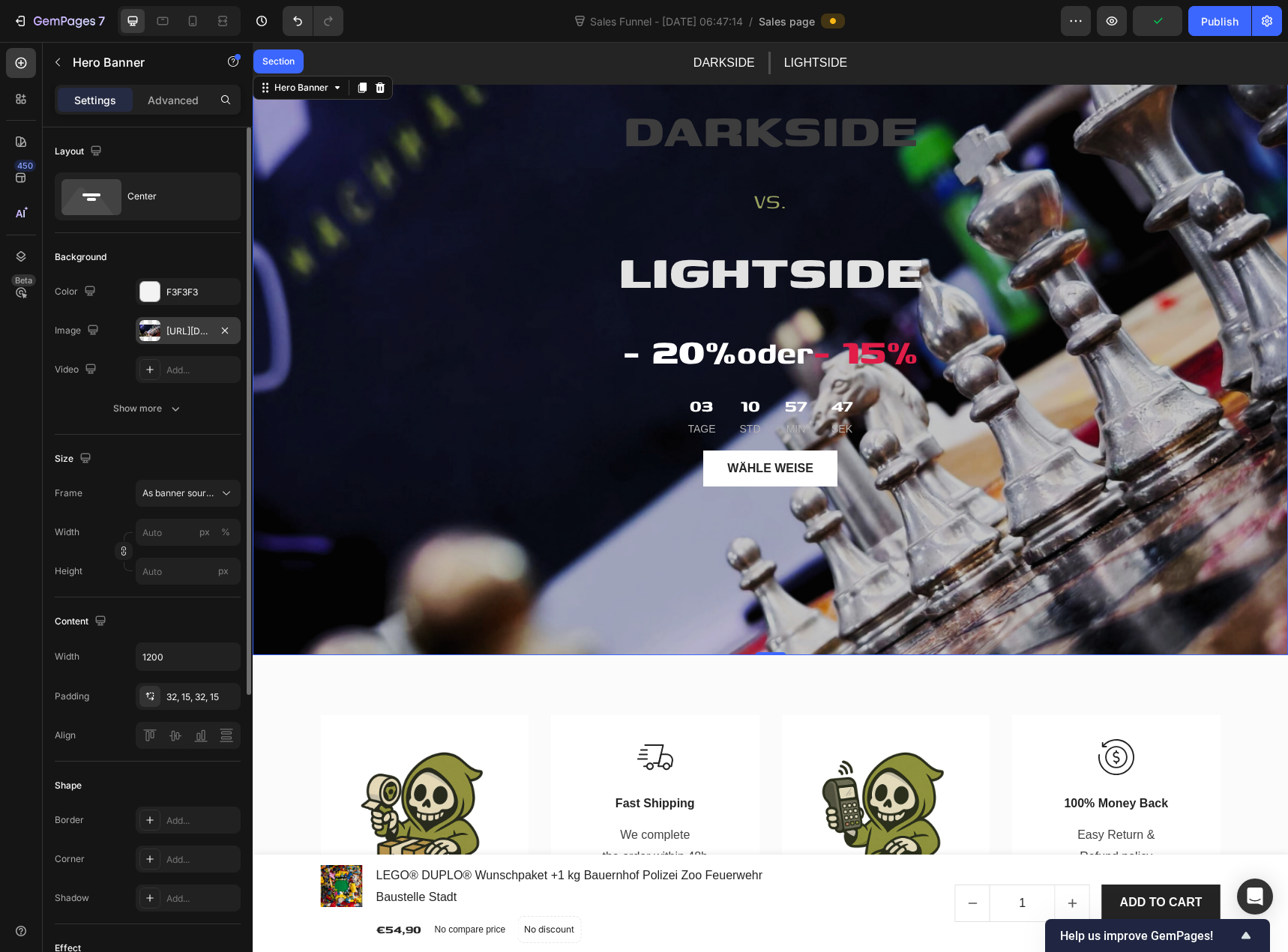
click at [179, 325] on div "[URL][DOMAIN_NAME]" at bounding box center [189, 331] width 44 height 14
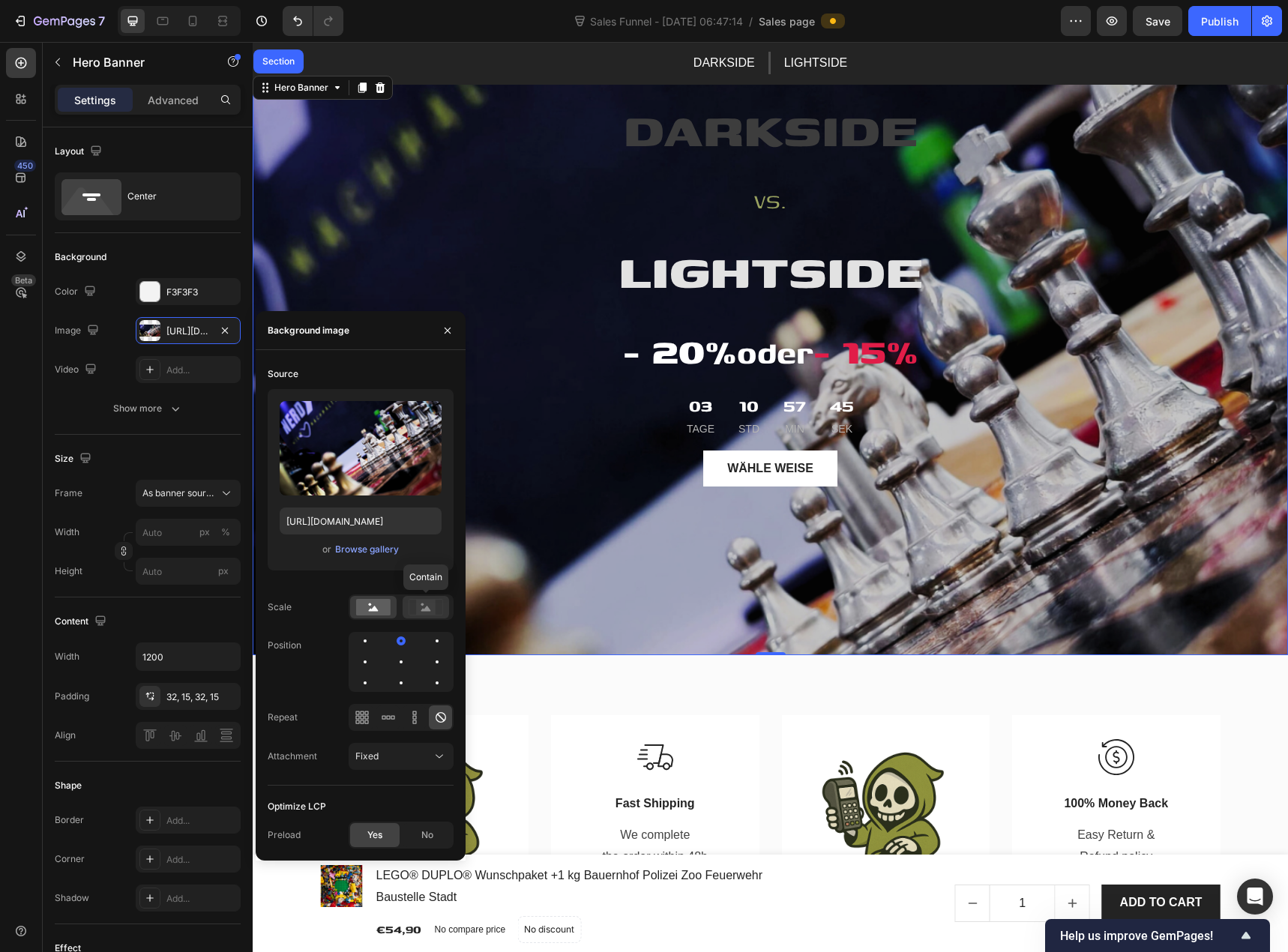
click at [424, 609] on rect at bounding box center [425, 608] width 19 height 15
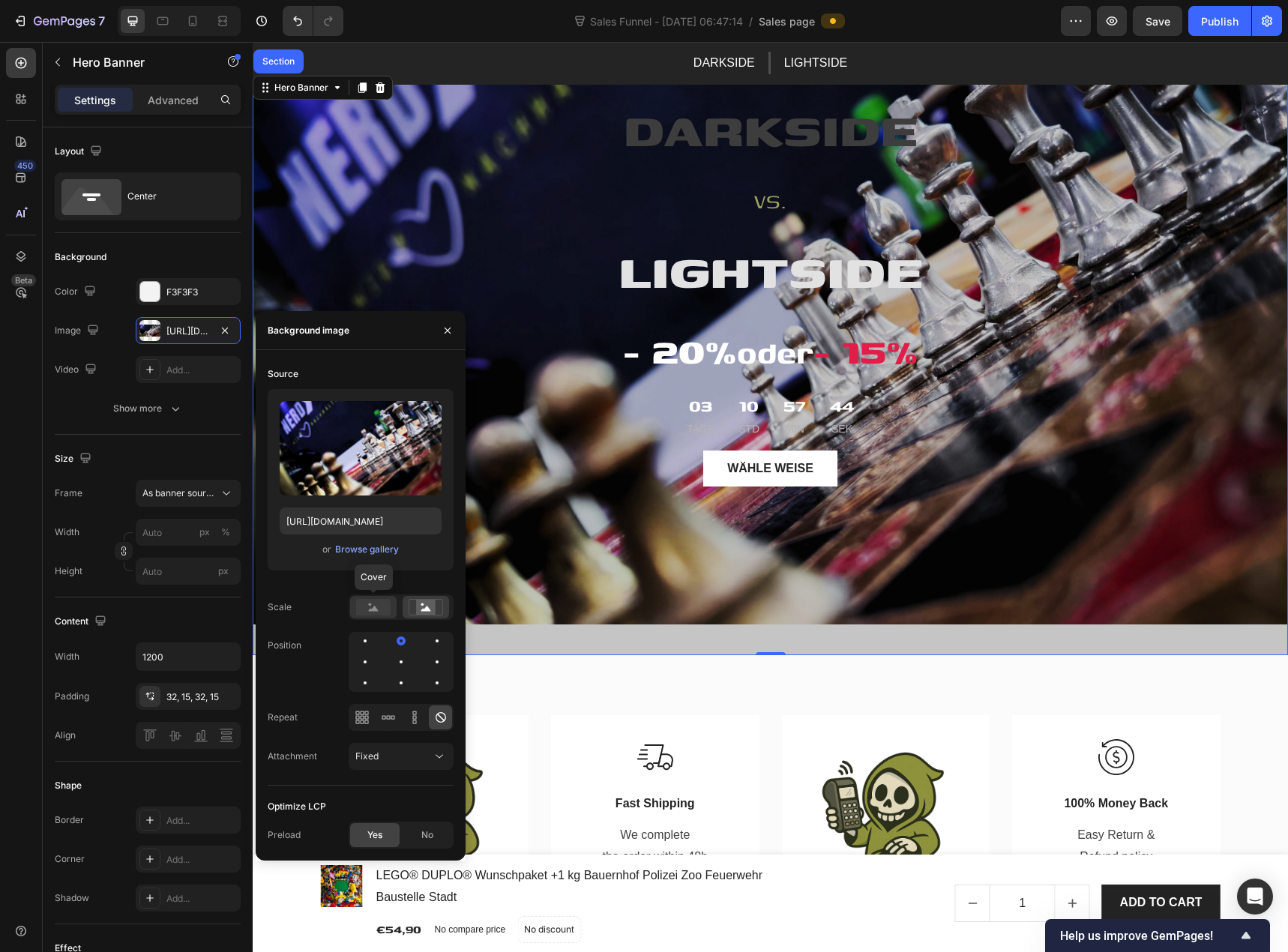
click at [368, 607] on rect at bounding box center [373, 608] width 35 height 16
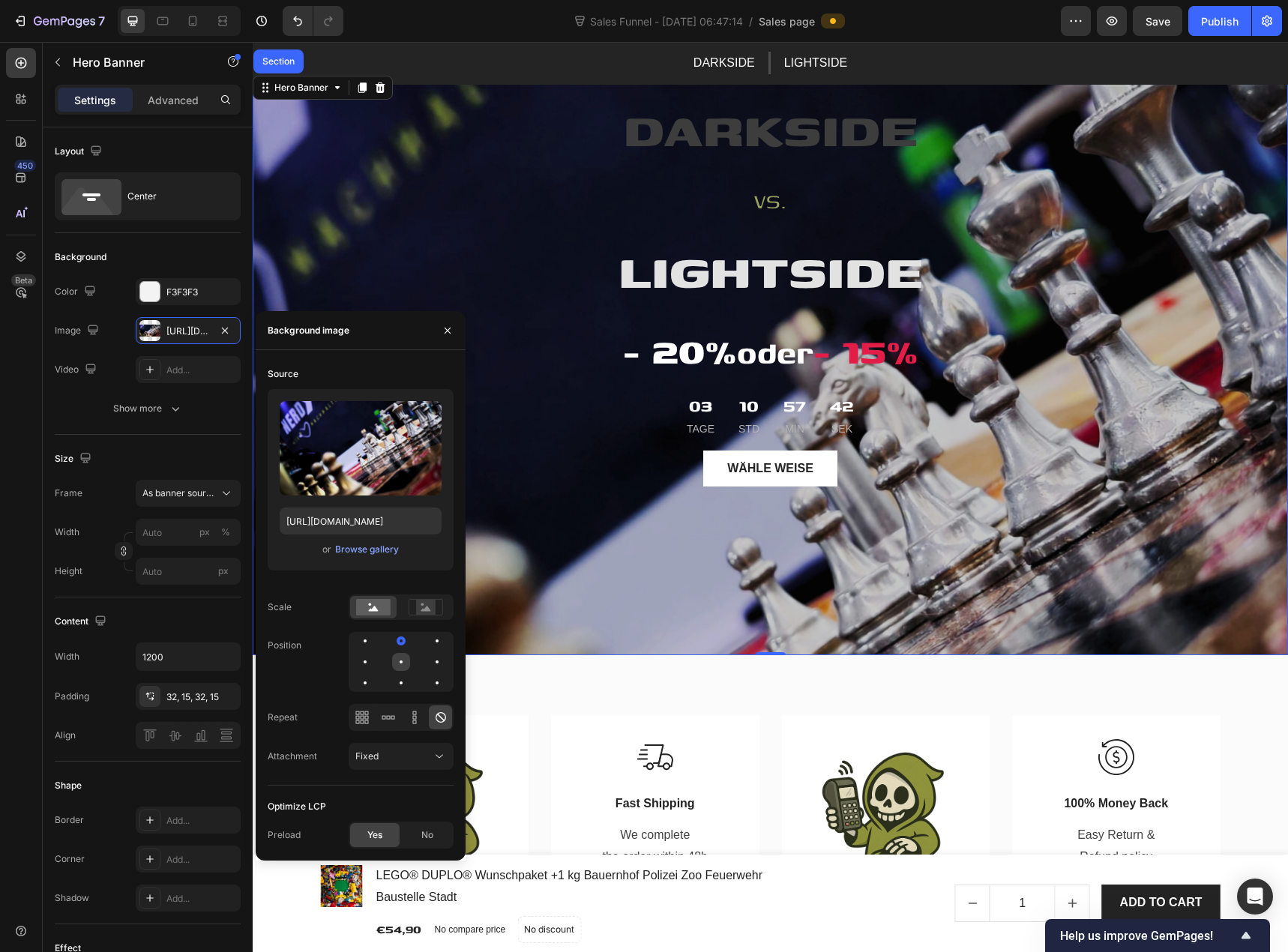
click at [401, 662] on div at bounding box center [401, 661] width 3 height 3
click at [420, 834] on div "No" at bounding box center [427, 835] width 49 height 24
click at [376, 834] on span "Yes" at bounding box center [374, 835] width 15 height 14
click at [154, 618] on div "Content" at bounding box center [148, 621] width 186 height 24
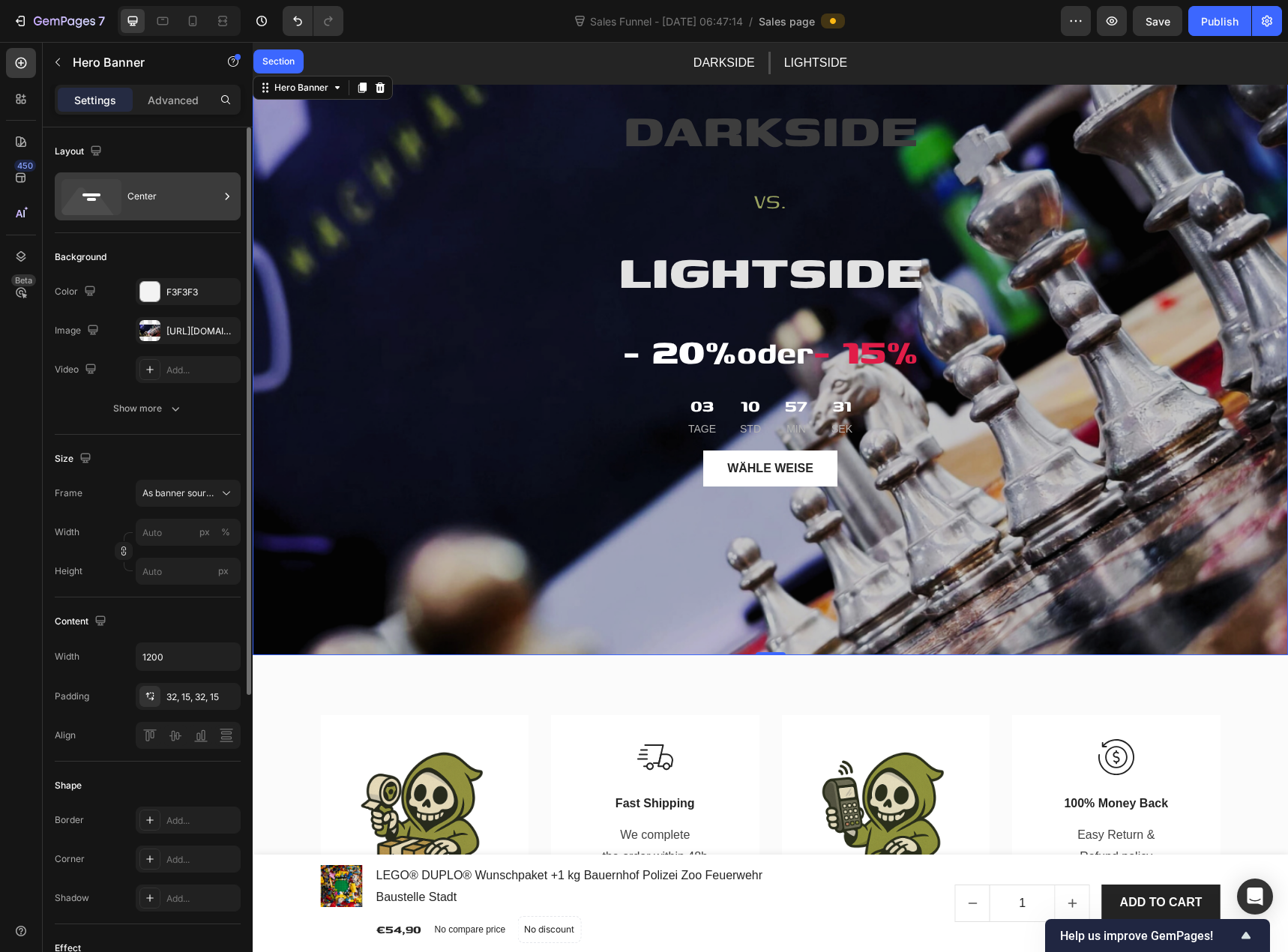
click at [136, 202] on div "Center" at bounding box center [173, 197] width 91 height 35
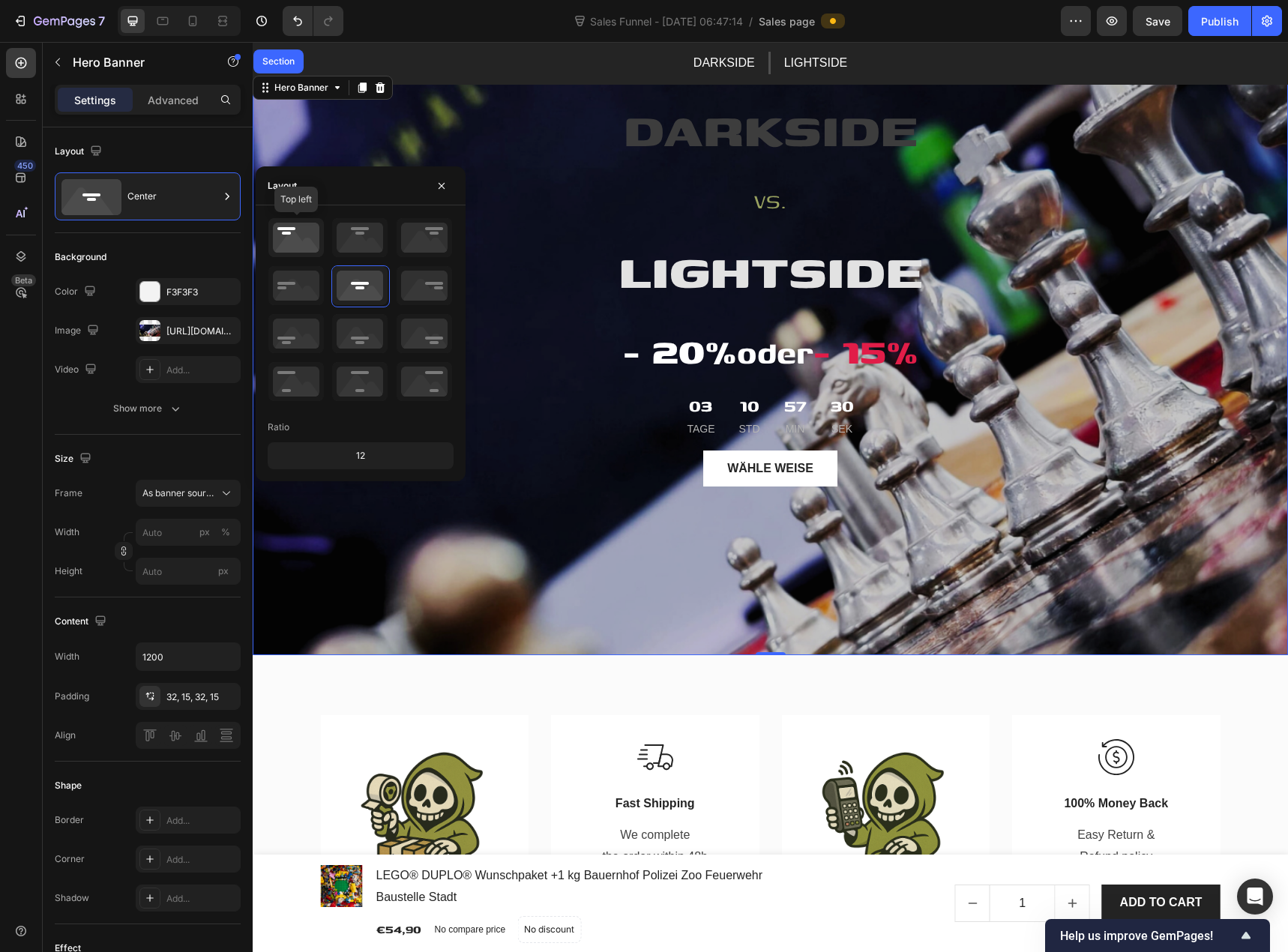
click at [278, 237] on icon at bounding box center [296, 238] width 56 height 39
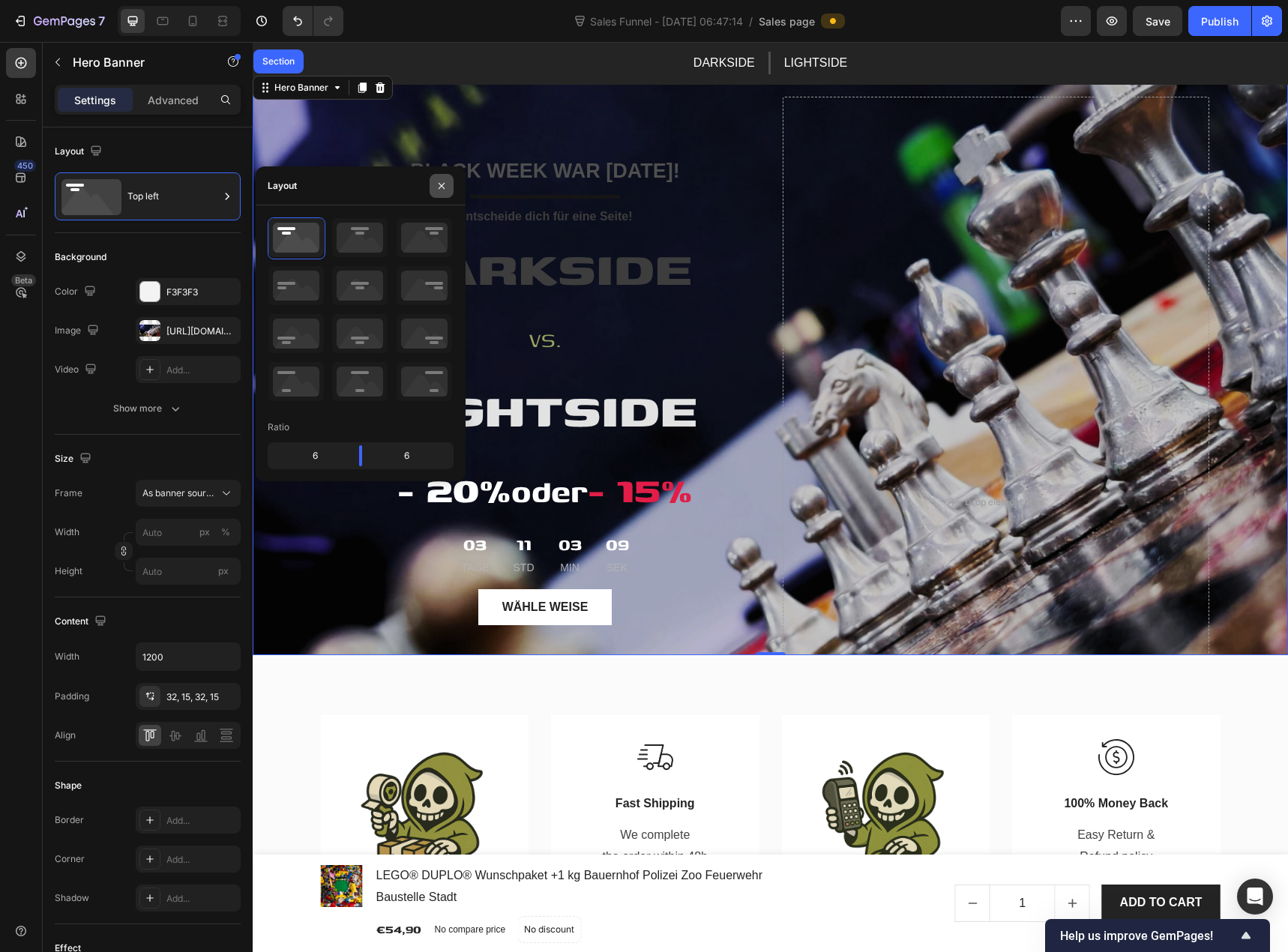
click at [442, 190] on icon "button" at bounding box center [441, 186] width 12 height 12
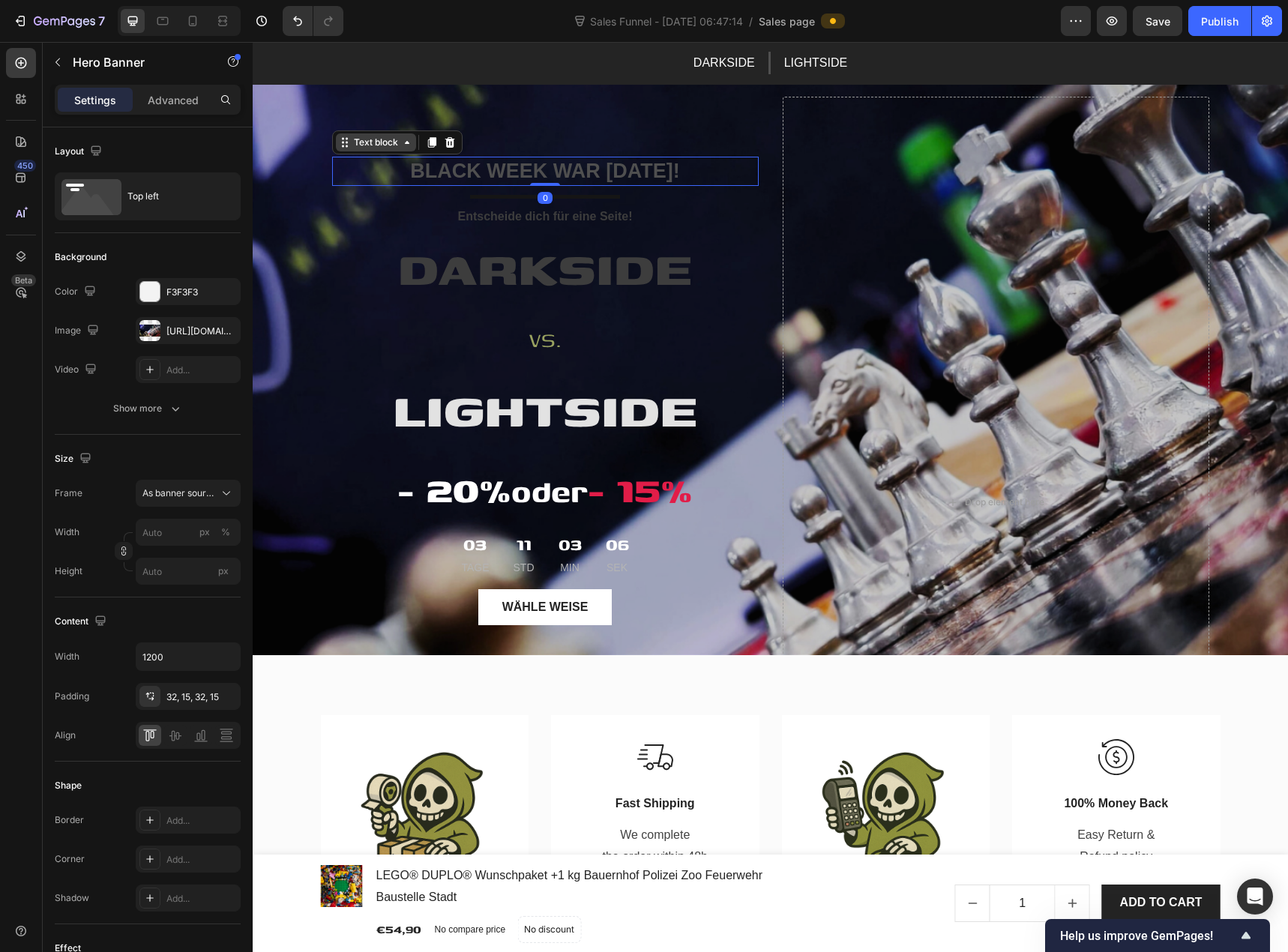
click at [363, 149] on div "Text block" at bounding box center [376, 143] width 80 height 18
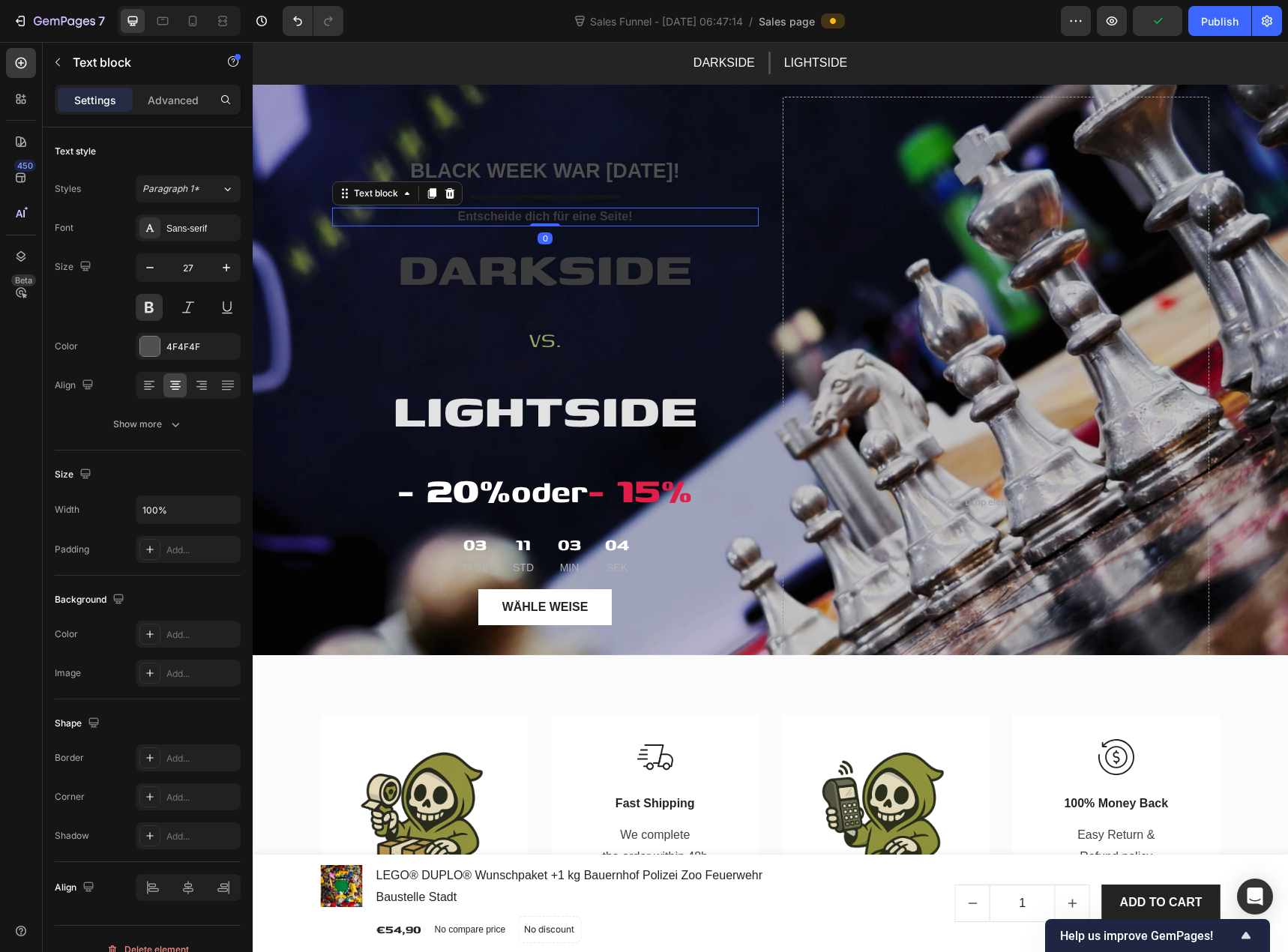
click at [434, 216] on p "Entscheide dich für eine Seite!" at bounding box center [545, 217] width 424 height 15
click at [301, 685] on div "Image Schneller Versand Text block Bis 12.00 Uhr bestellen und der Versand erfo…" at bounding box center [770, 872] width 1036 height 434
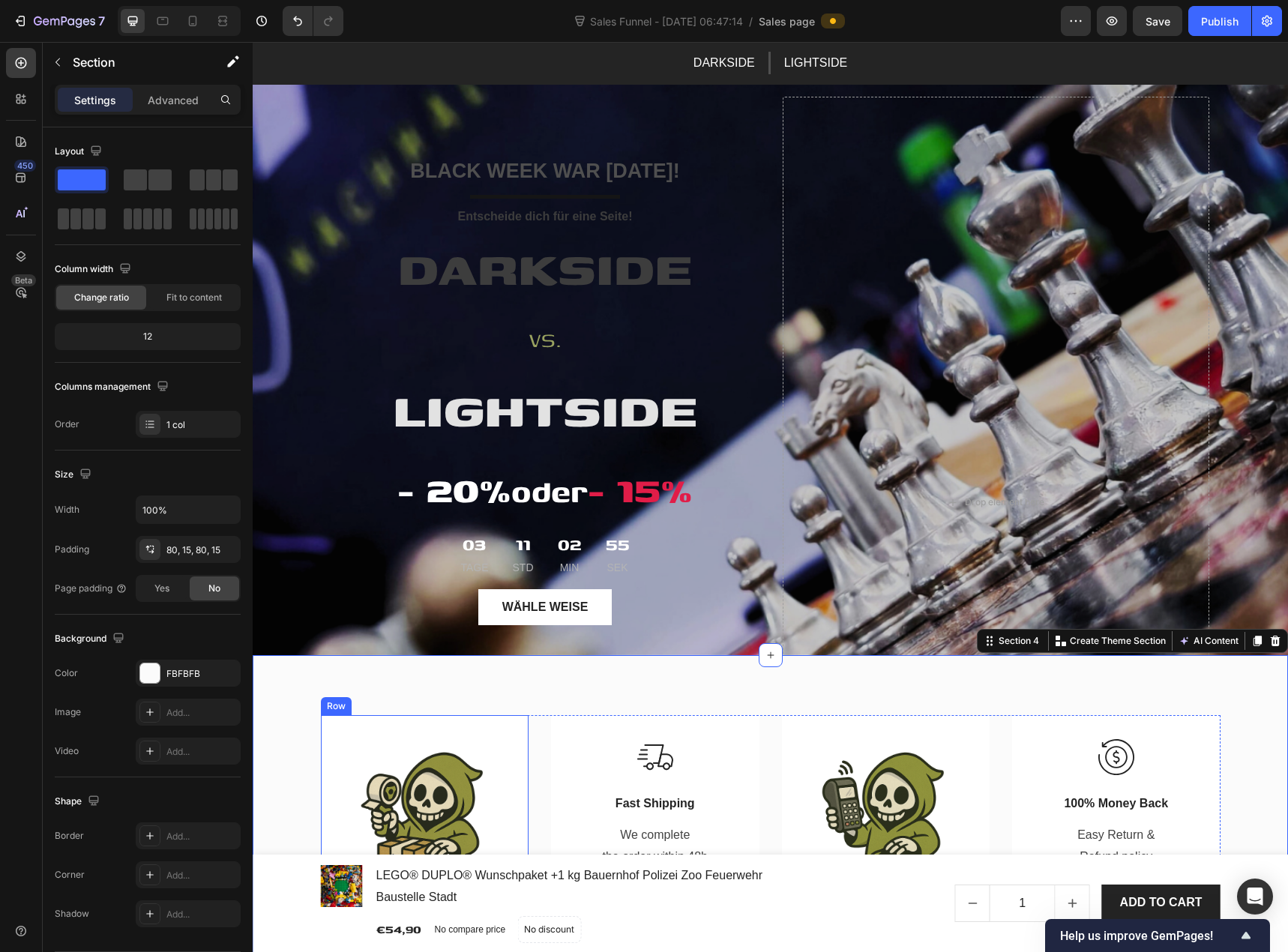
click at [363, 703] on div "Image Schneller Versand Text block Bis 12.00 Uhr bestellen und der Versand erfo…" at bounding box center [770, 872] width 1036 height 434
click at [305, 152] on div "Overlay" at bounding box center [770, 364] width 1036 height 583
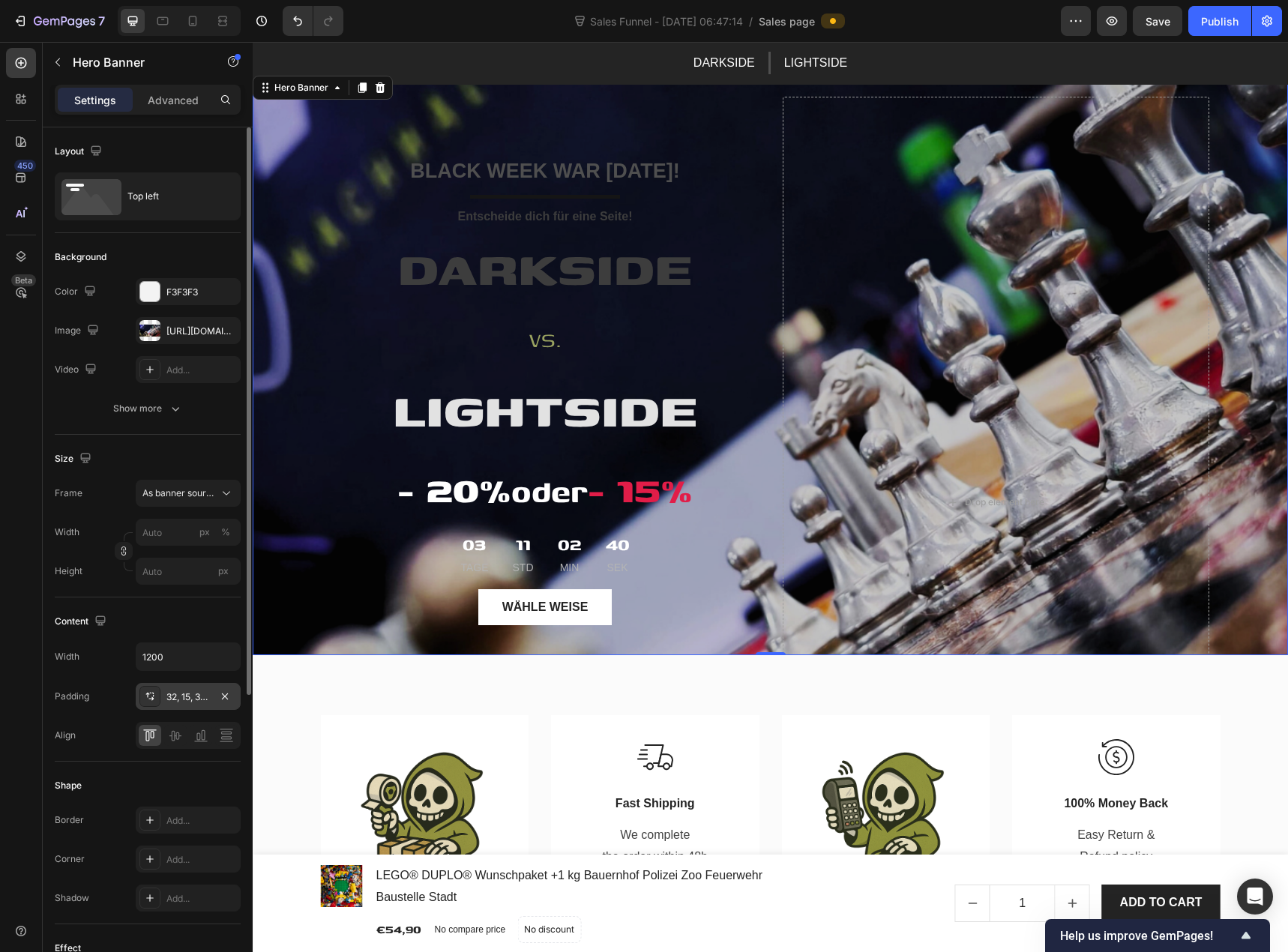
click at [149, 692] on icon at bounding box center [149, 696] width 12 height 12
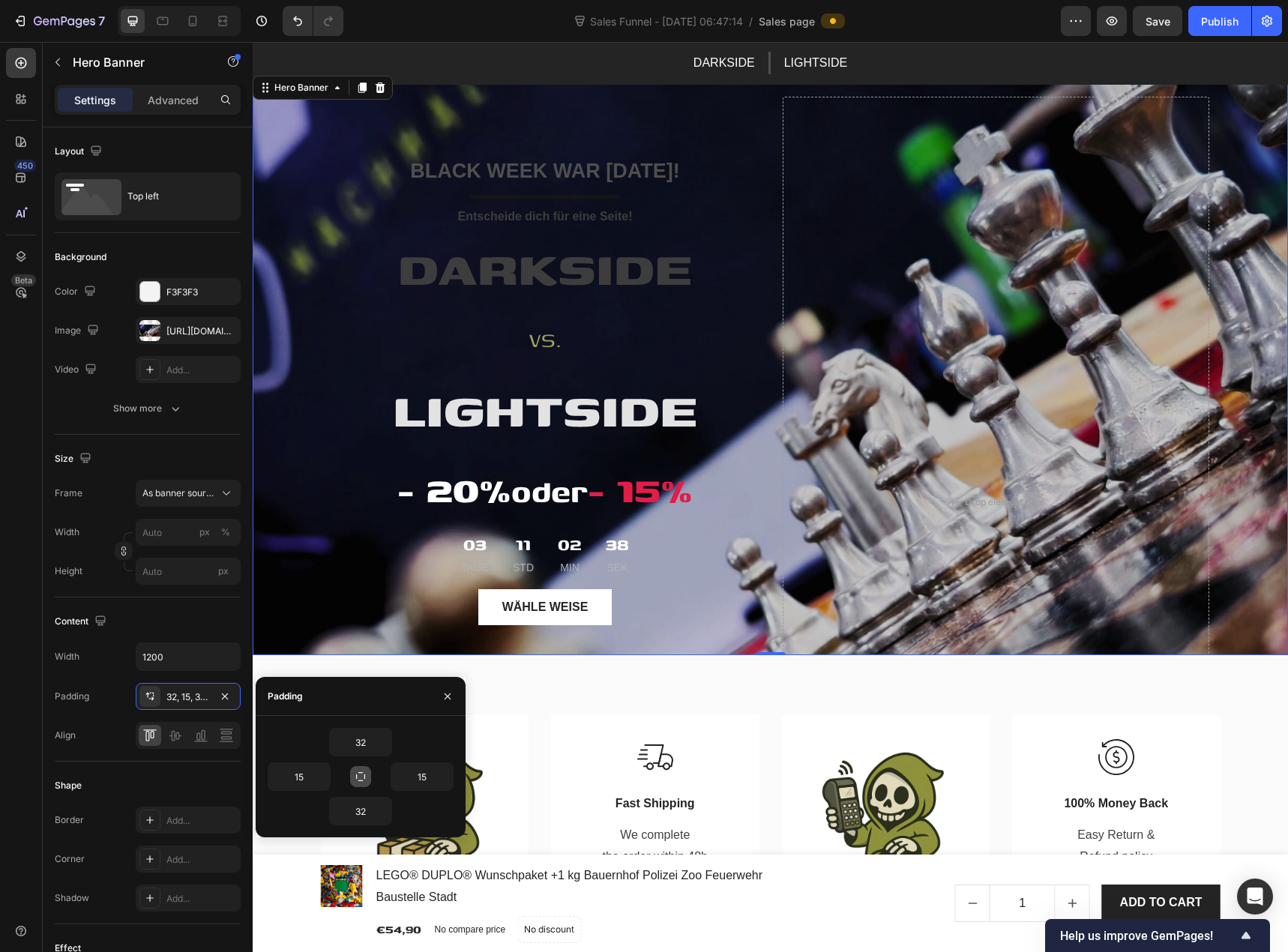
click at [363, 769] on button "button" at bounding box center [360, 776] width 21 height 21
type input "32"
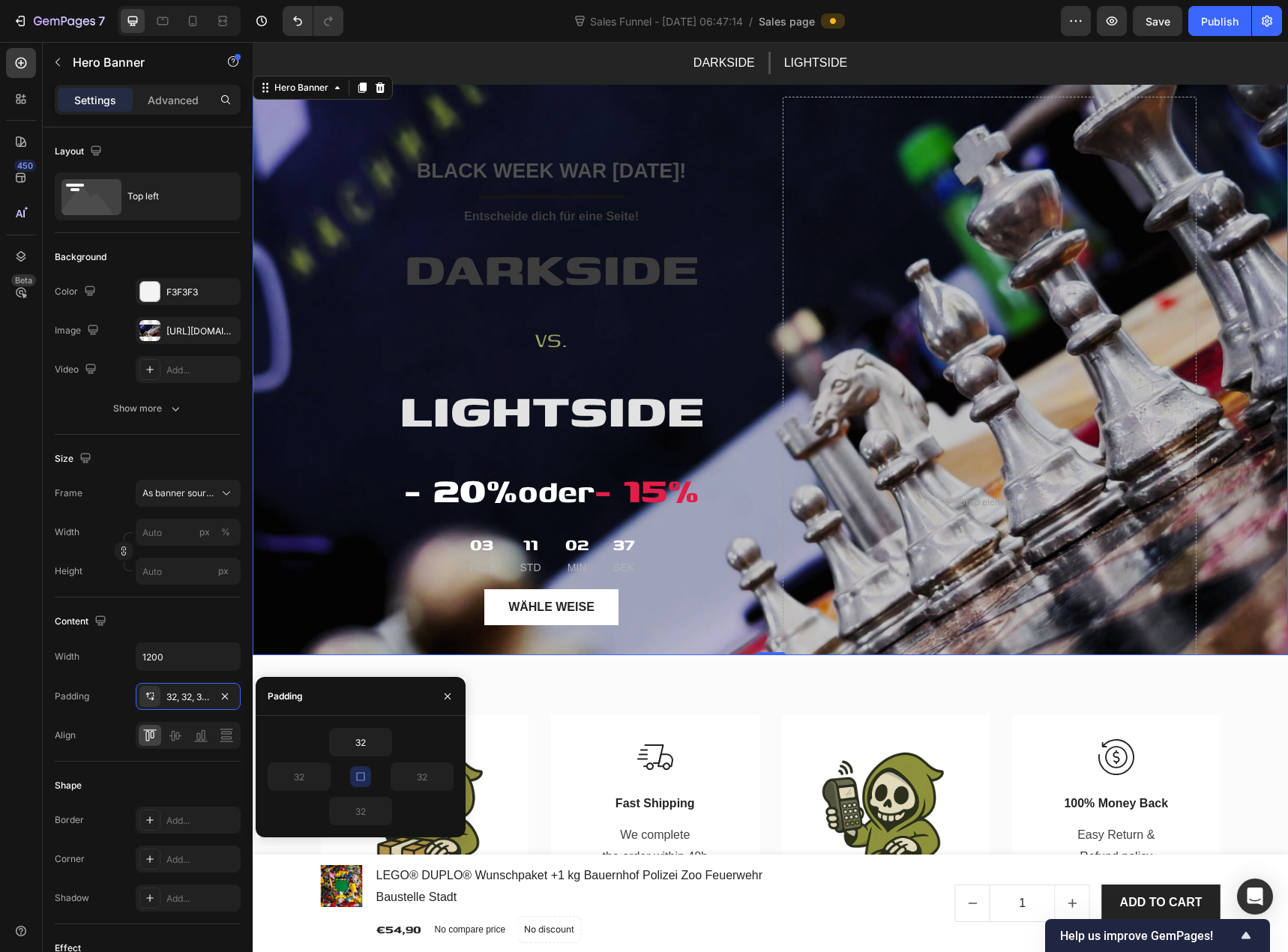
click at [363, 776] on icon "button" at bounding box center [360, 776] width 12 height 12
click at [363, 774] on icon "button" at bounding box center [360, 776] width 12 height 12
click at [363, 777] on icon "button" at bounding box center [360, 776] width 12 height 12
click at [363, 745] on input "32" at bounding box center [361, 742] width 62 height 27
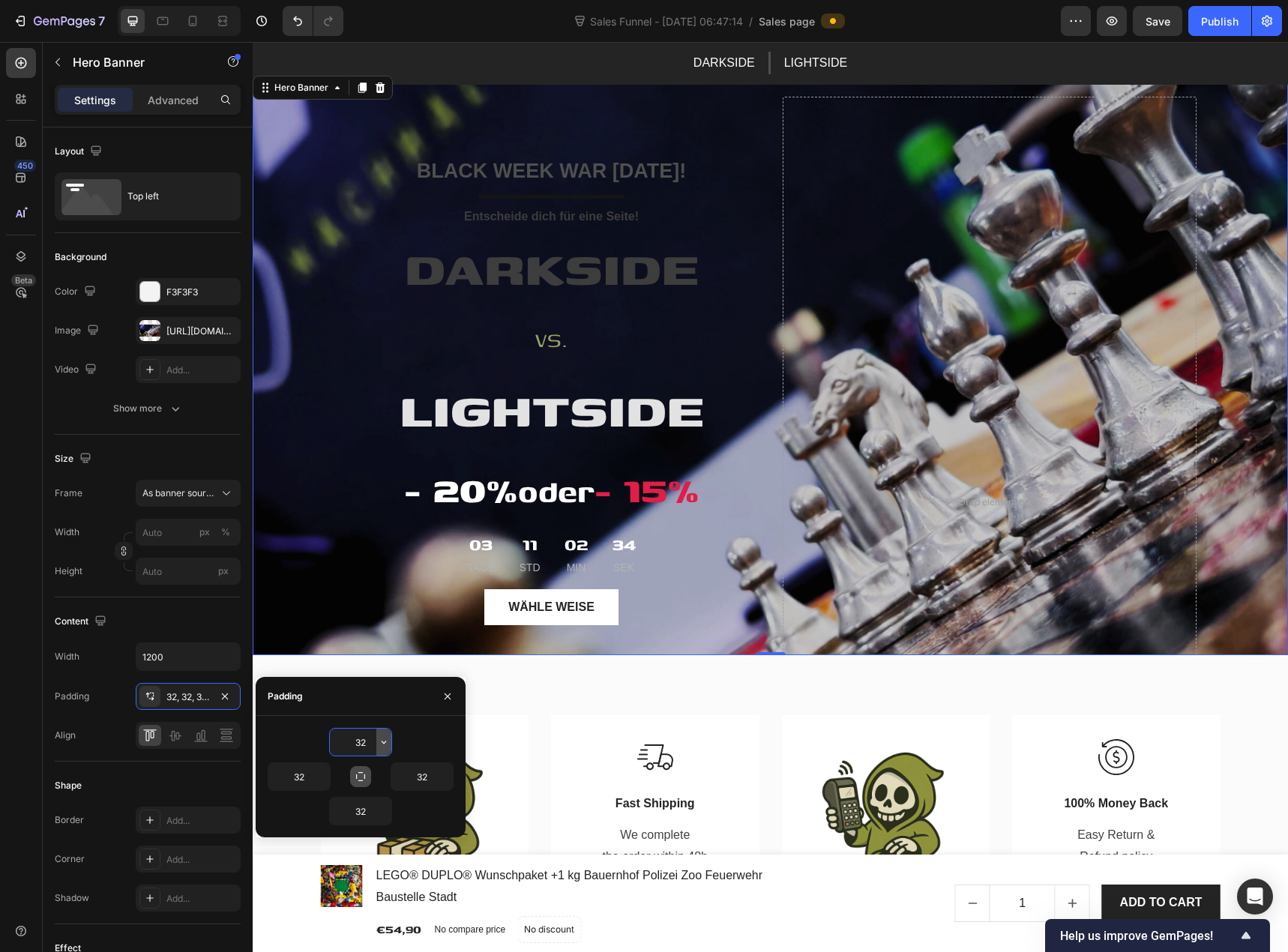
click at [384, 742] on icon "button" at bounding box center [383, 742] width 12 height 12
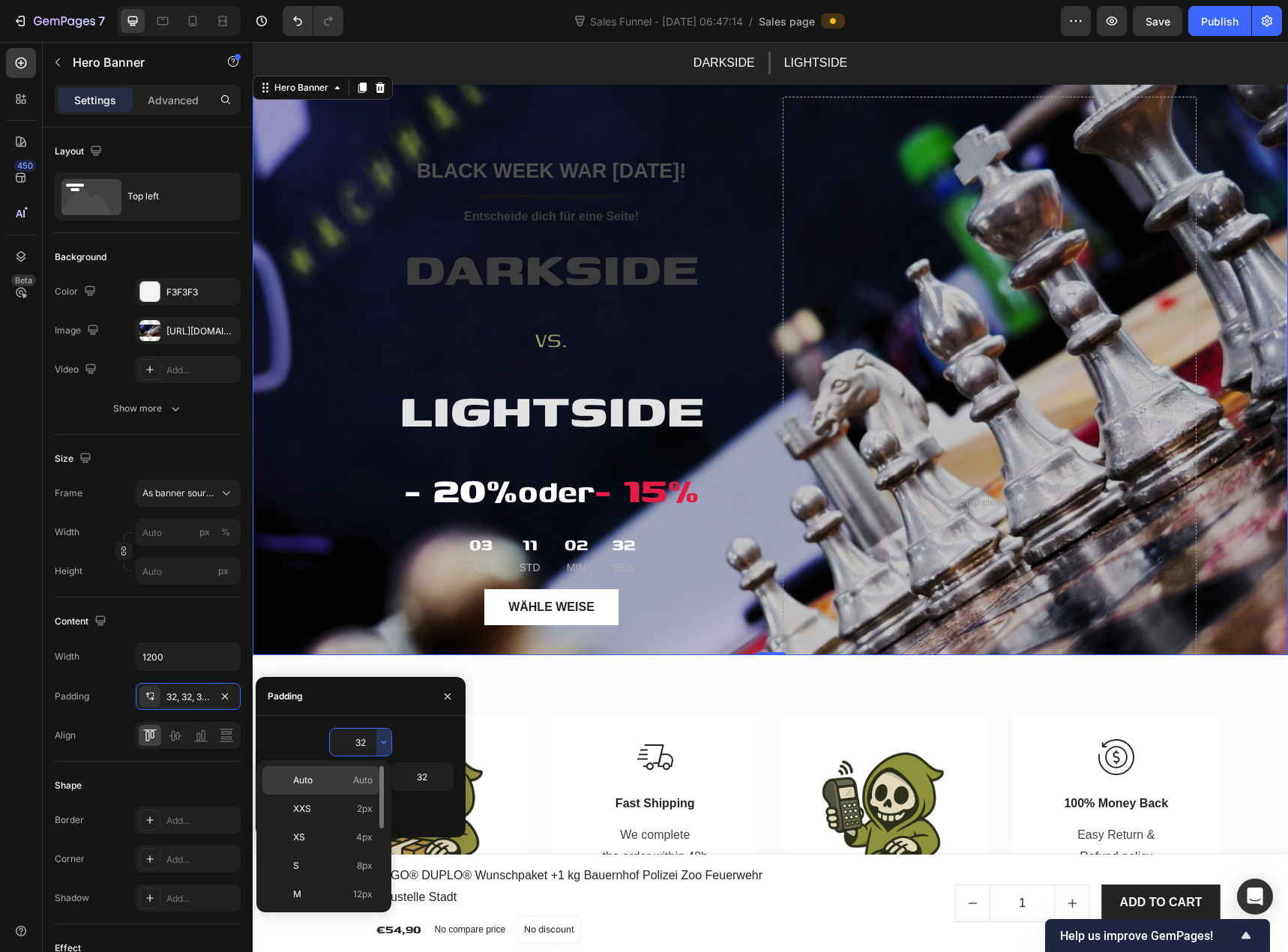
click at [332, 784] on p "Auto Auto" at bounding box center [332, 781] width 79 height 14
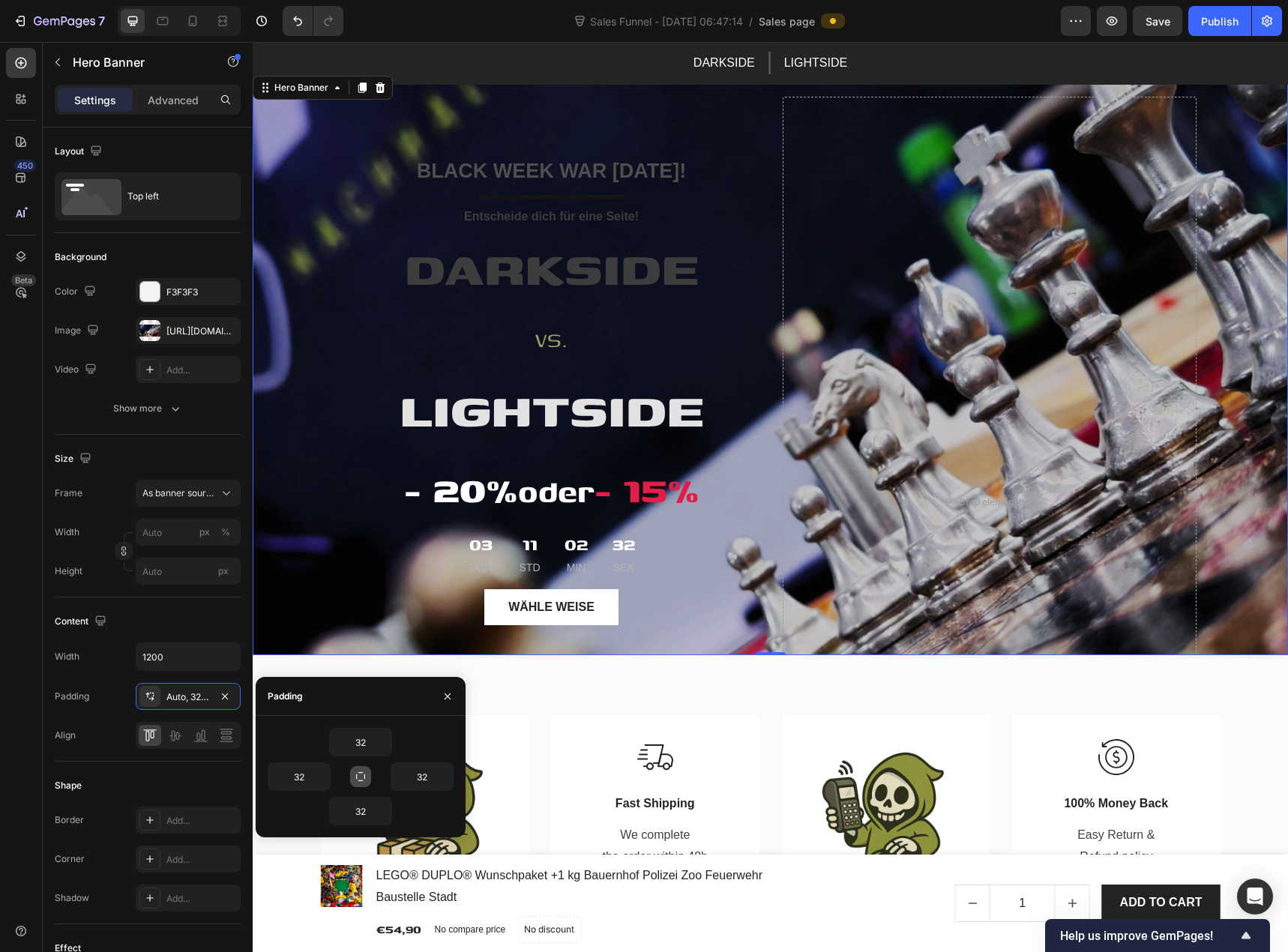
type input "Auto"
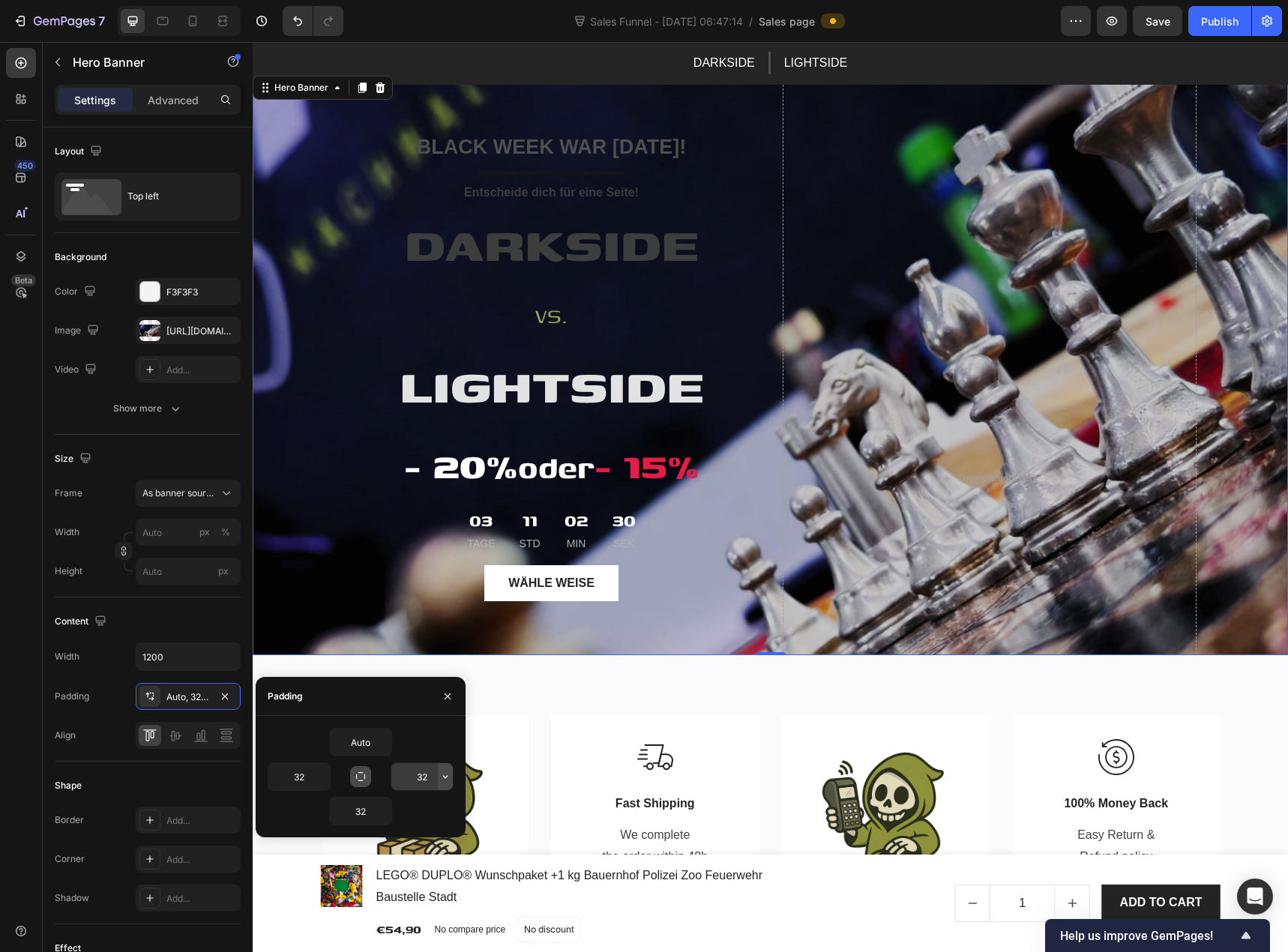
click at [444, 778] on icon "button" at bounding box center [445, 776] width 12 height 12
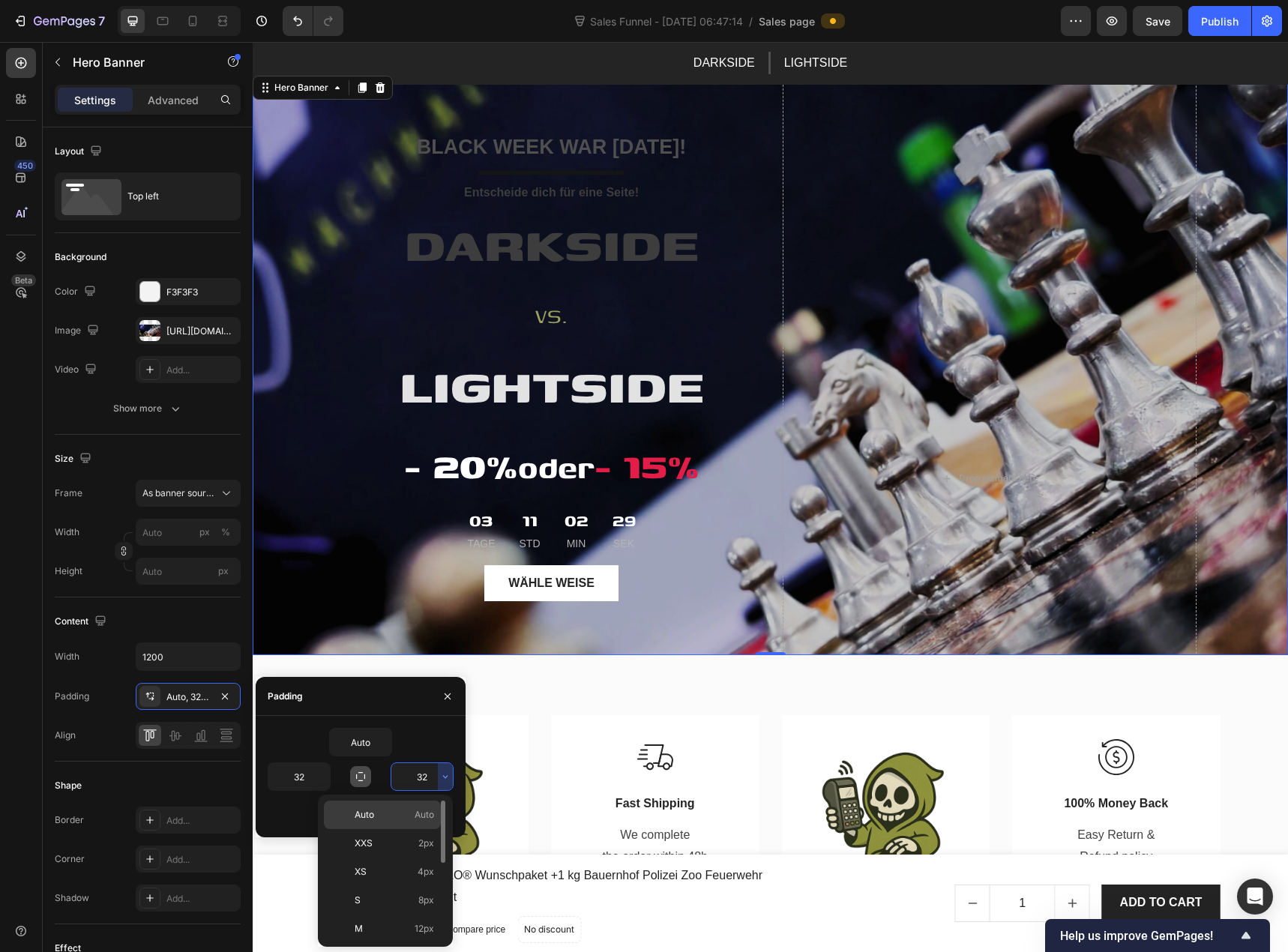
click at [427, 809] on span "Auto" at bounding box center [424, 814] width 19 height 14
type input "Auto"
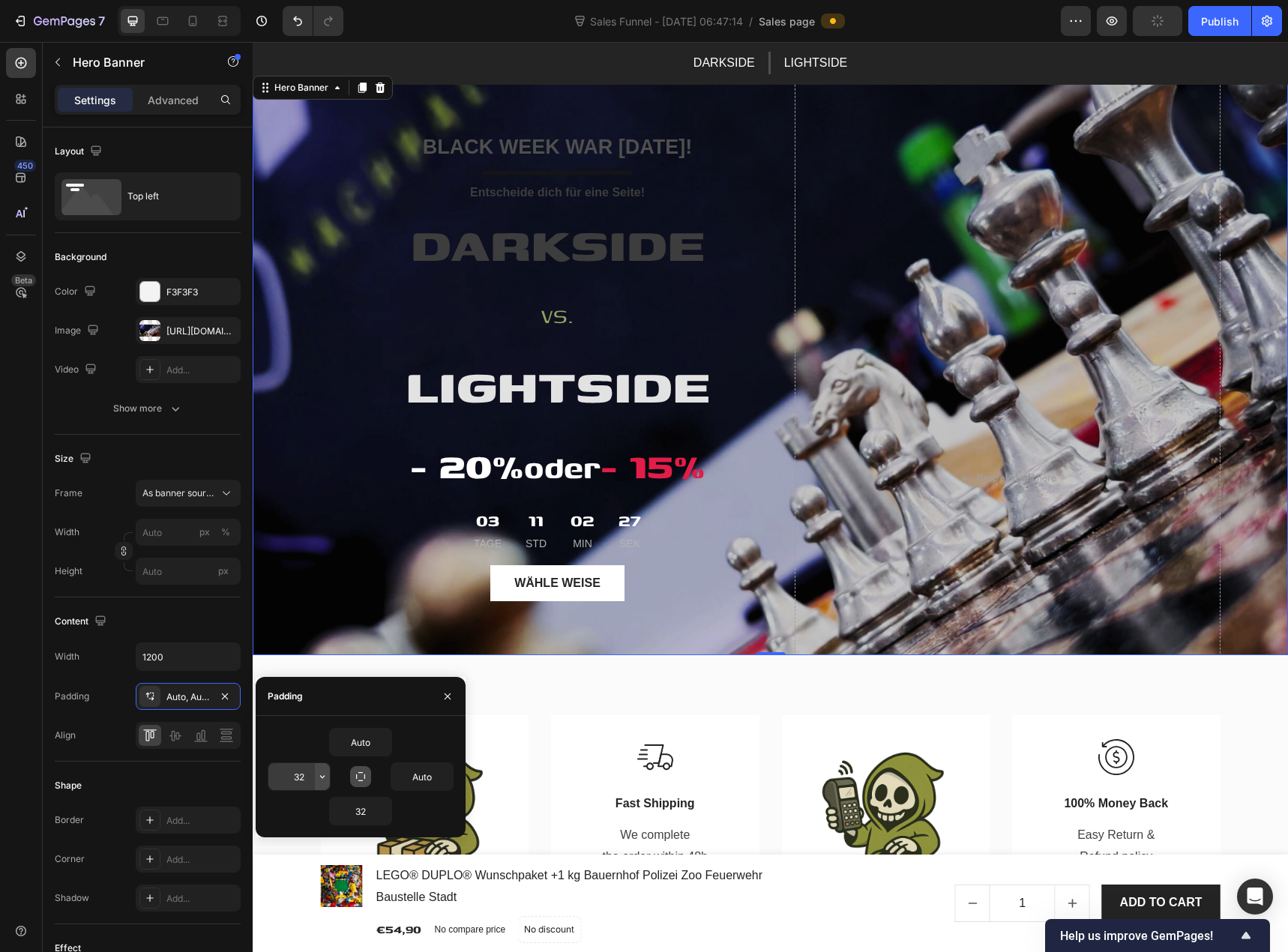
click at [327, 783] on icon "button" at bounding box center [322, 776] width 12 height 12
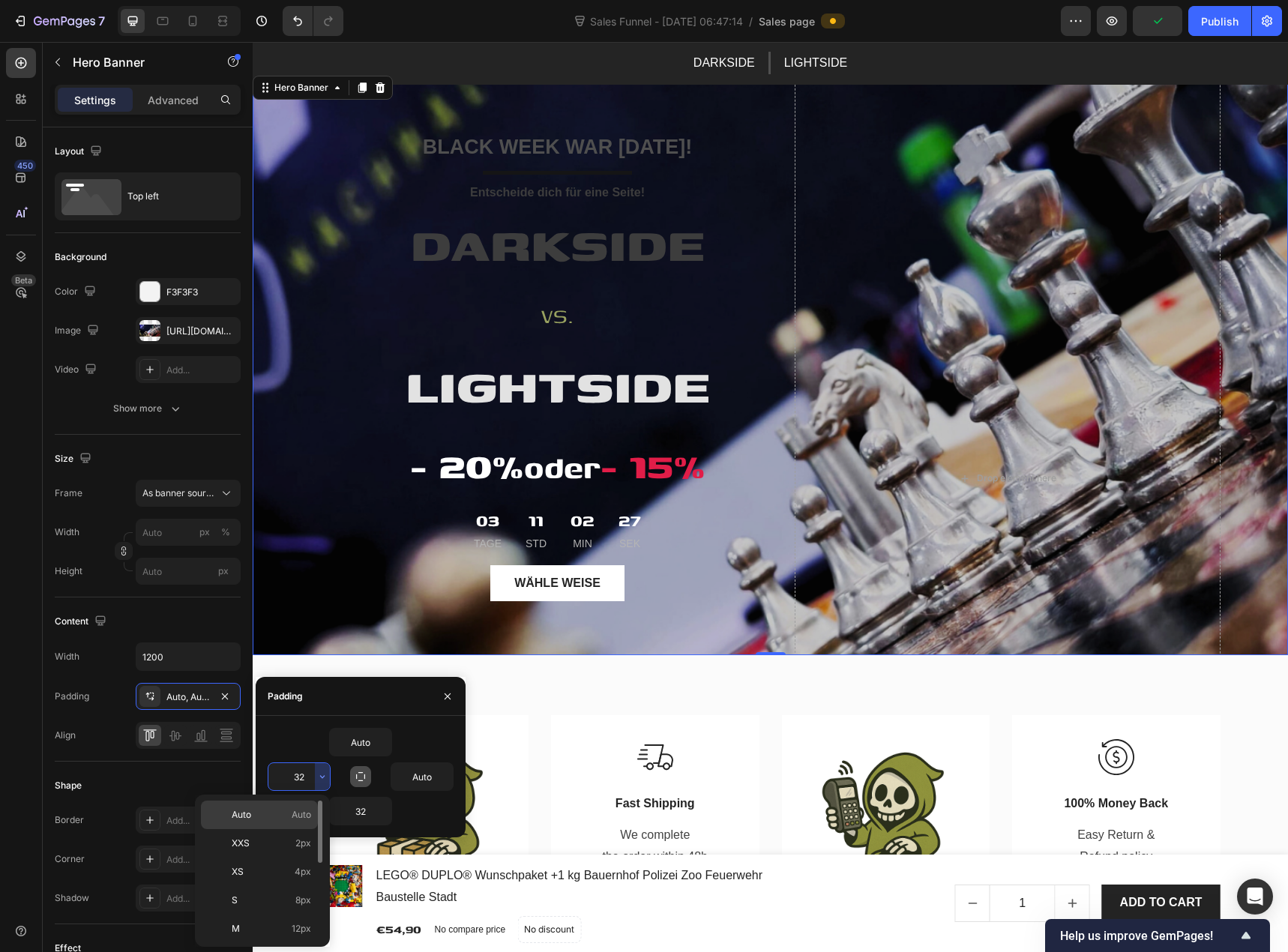
click at [304, 806] on div "Auto Auto" at bounding box center [260, 814] width 117 height 28
type input "Auto"
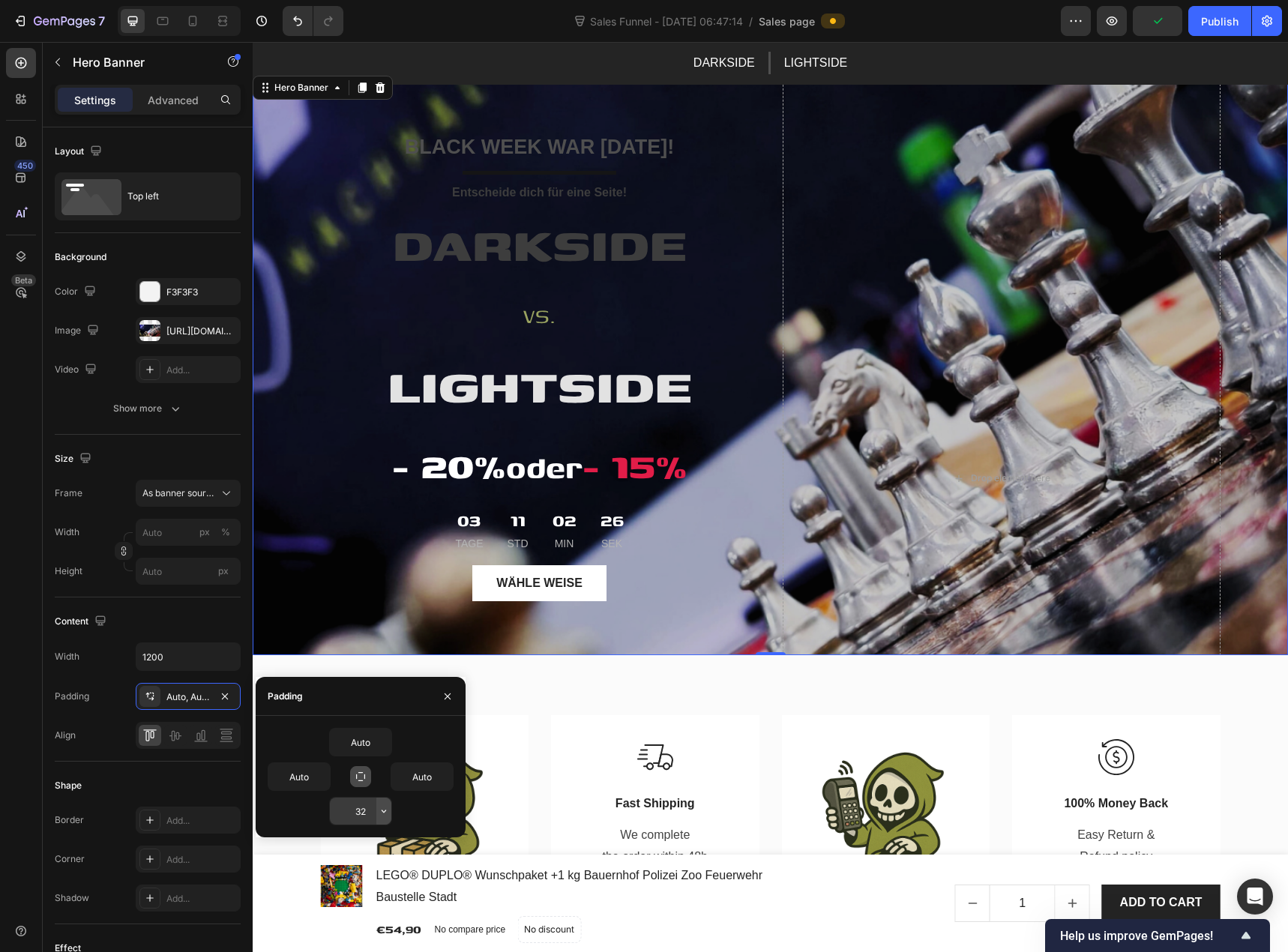
click at [382, 822] on button "button" at bounding box center [383, 812] width 15 height 27
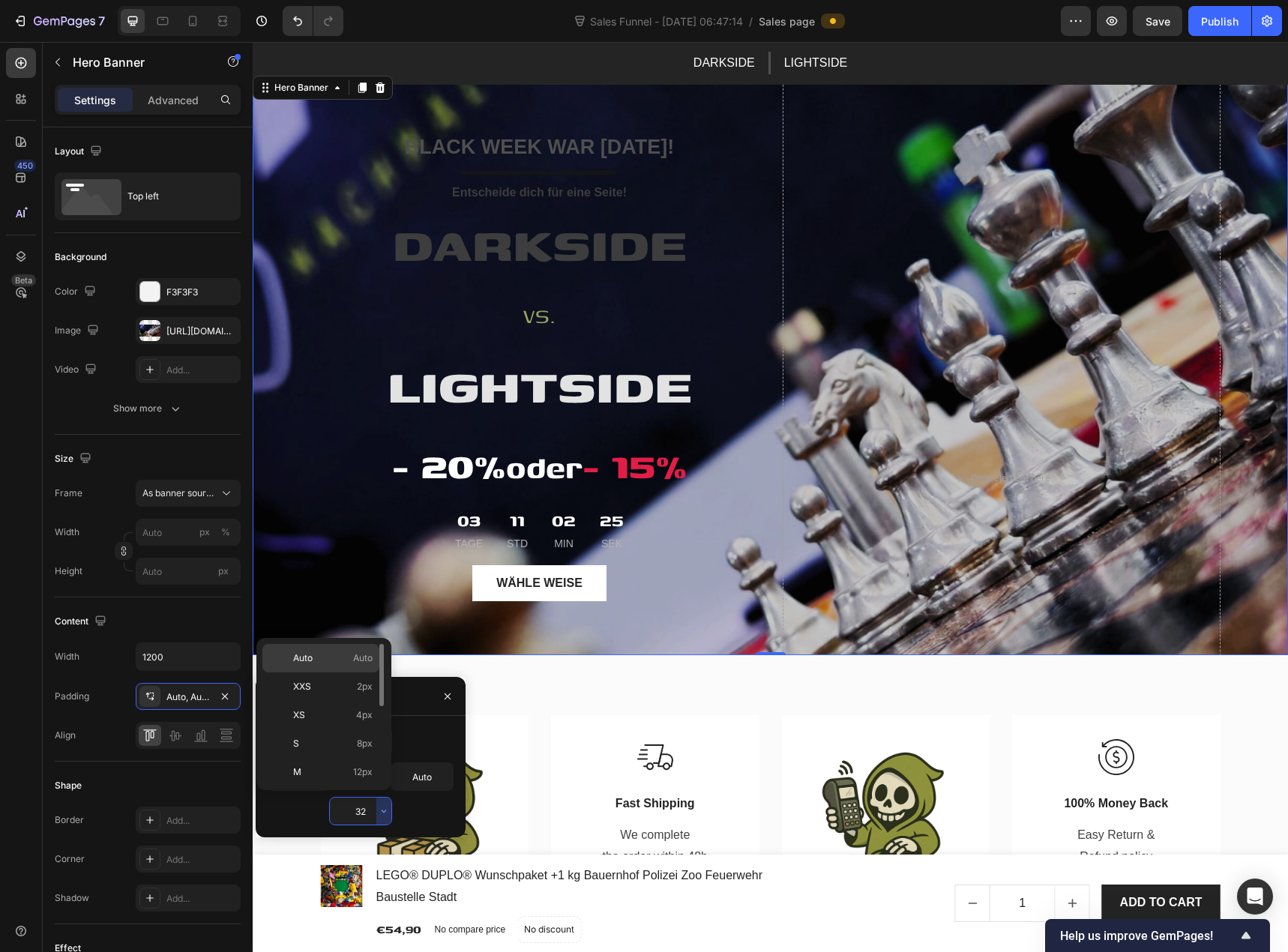
click at [332, 669] on div "Auto Auto" at bounding box center [321, 658] width 117 height 28
type input "Auto"
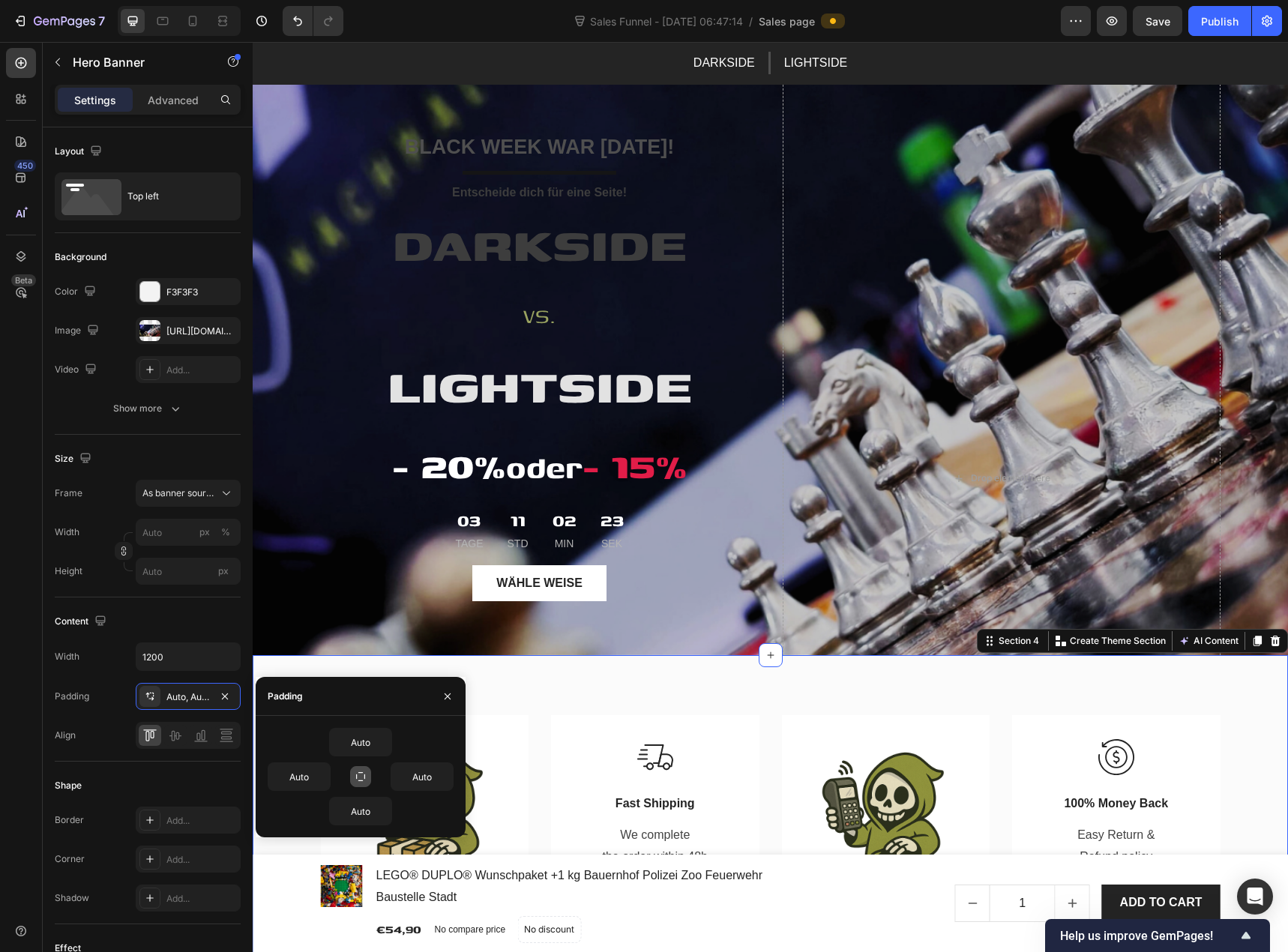
click at [541, 685] on div "Image Schneller Versand Text block Bis 12.00 Uhr bestellen und der Versand erfo…" at bounding box center [770, 872] width 1036 height 434
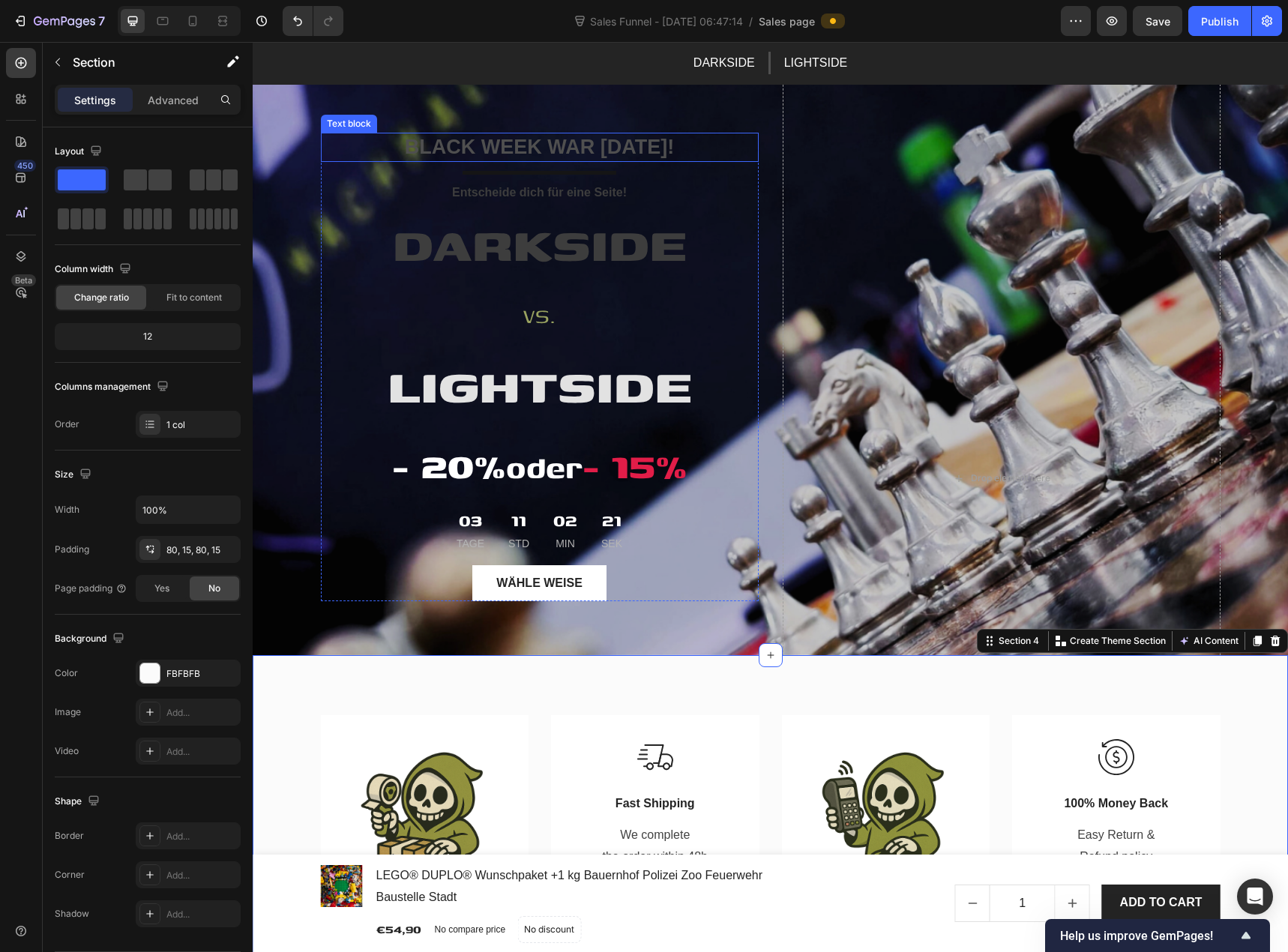
click at [550, 147] on p "BLACK WEEK WAR GESTERN!" at bounding box center [539, 147] width 434 height 26
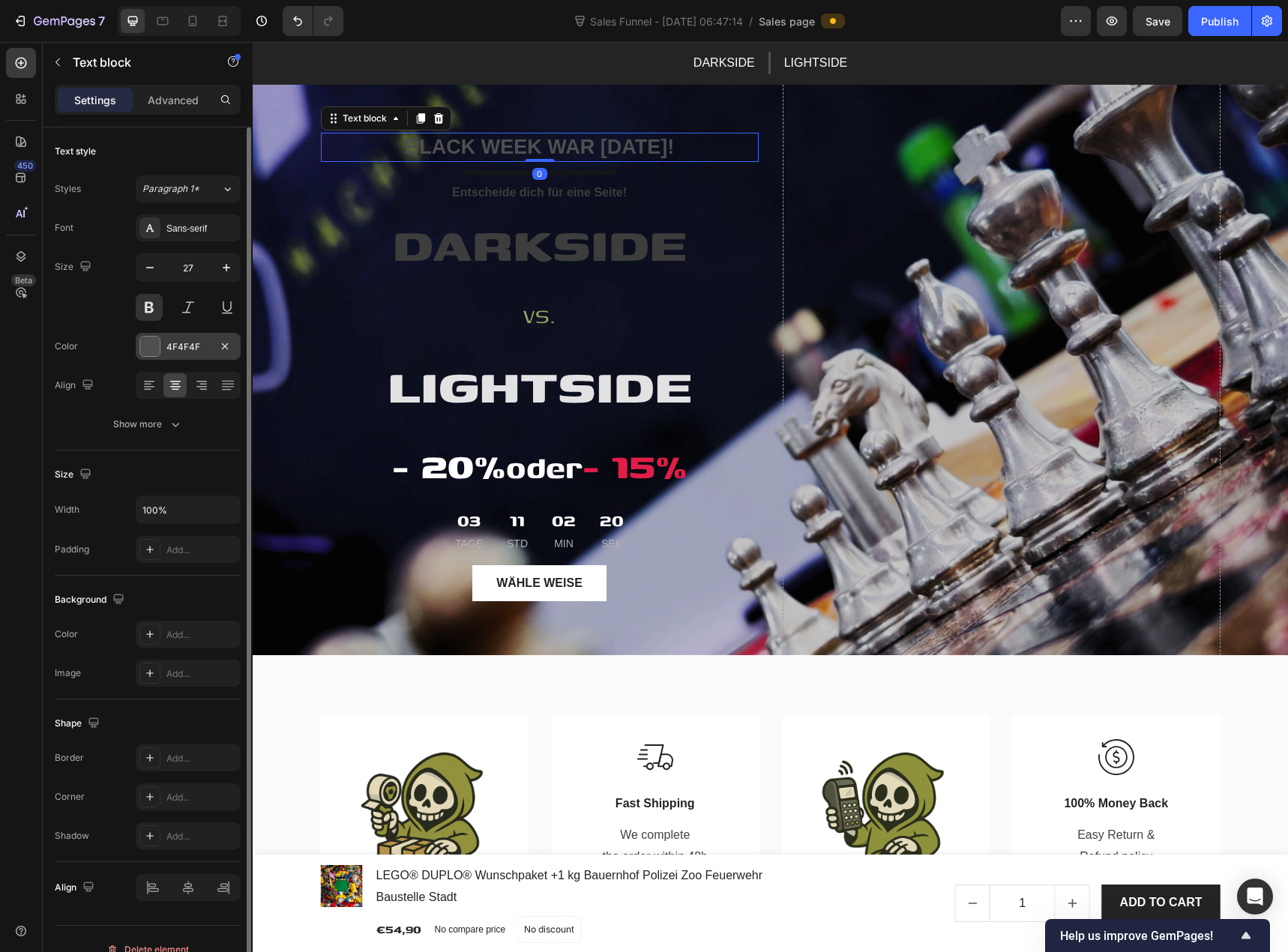
click at [156, 345] on div at bounding box center [149, 346] width 19 height 19
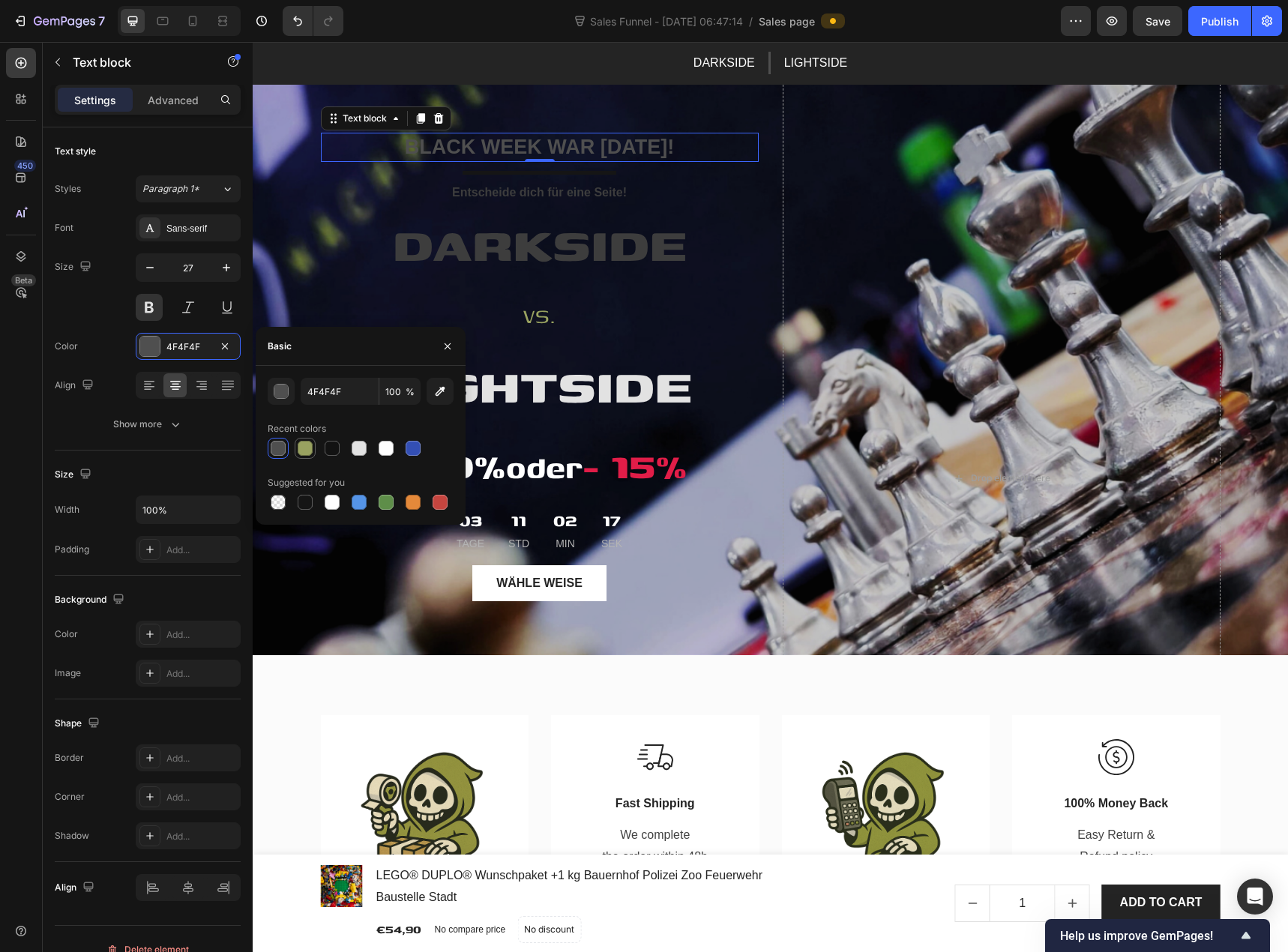
click at [312, 450] on div at bounding box center [305, 448] width 15 height 15
type input "99A260"
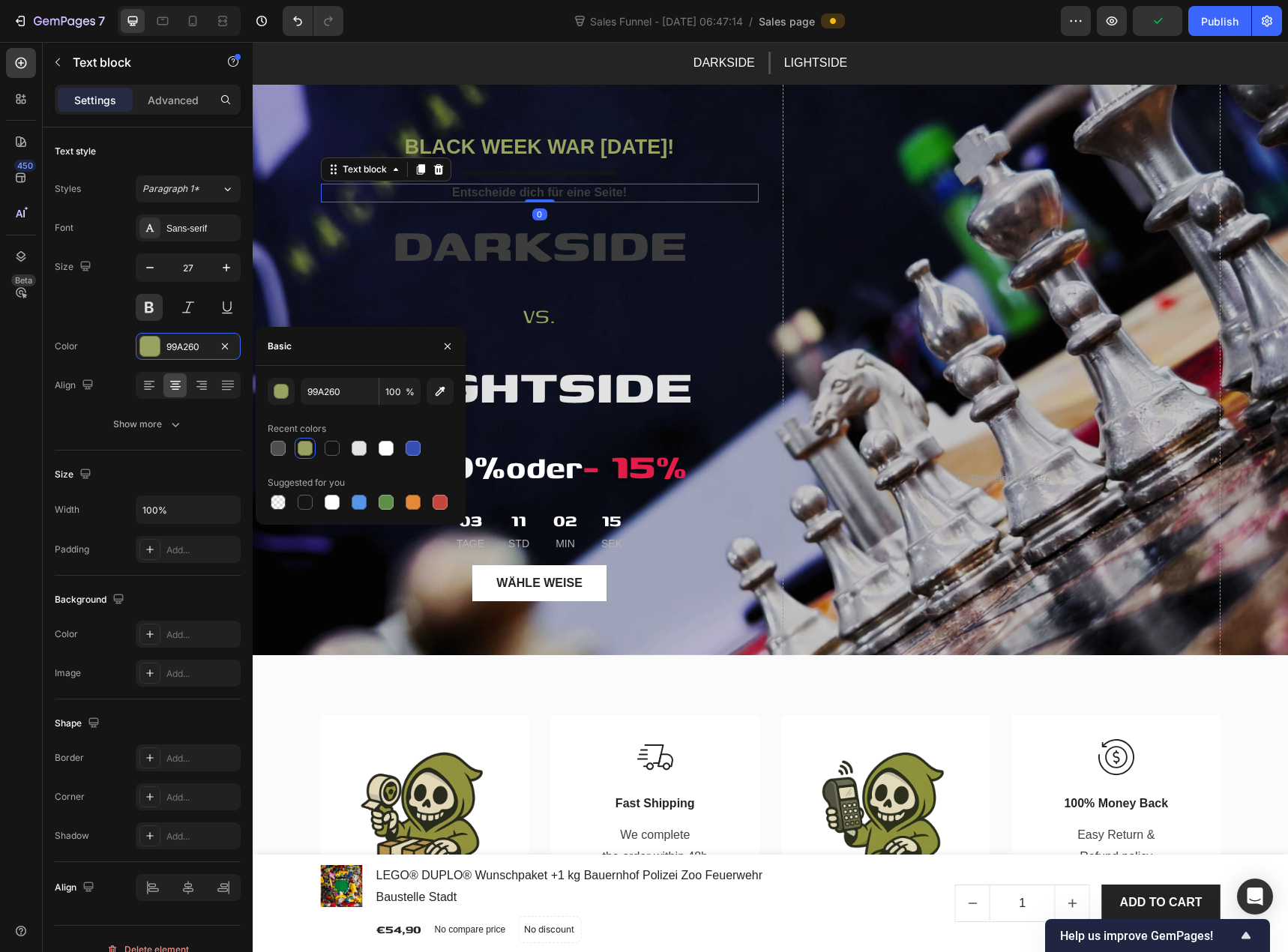
click at [486, 193] on span "Entscheide dich für eine Seite!" at bounding box center [539, 192] width 175 height 13
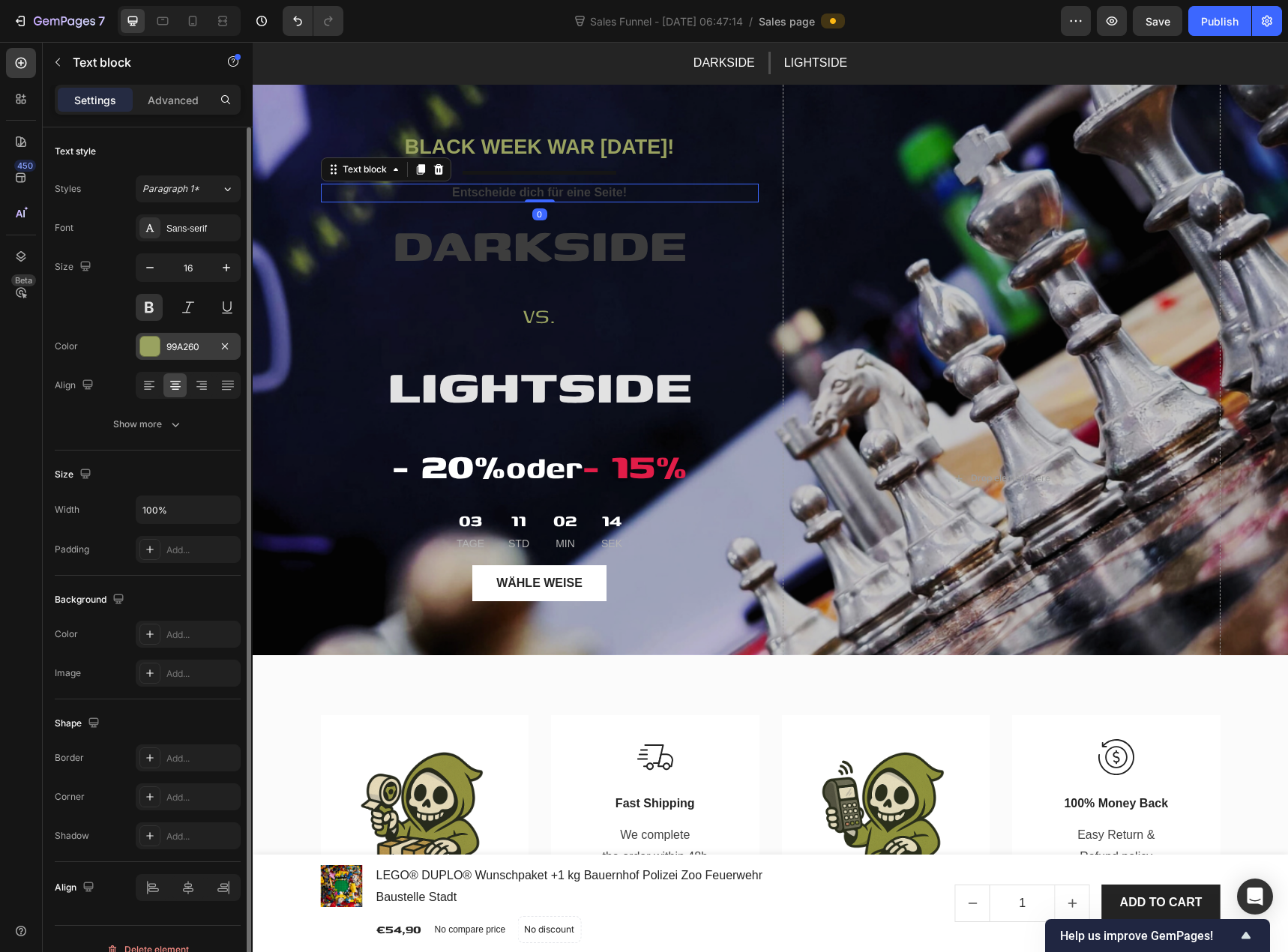
click at [153, 349] on div at bounding box center [149, 346] width 19 height 19
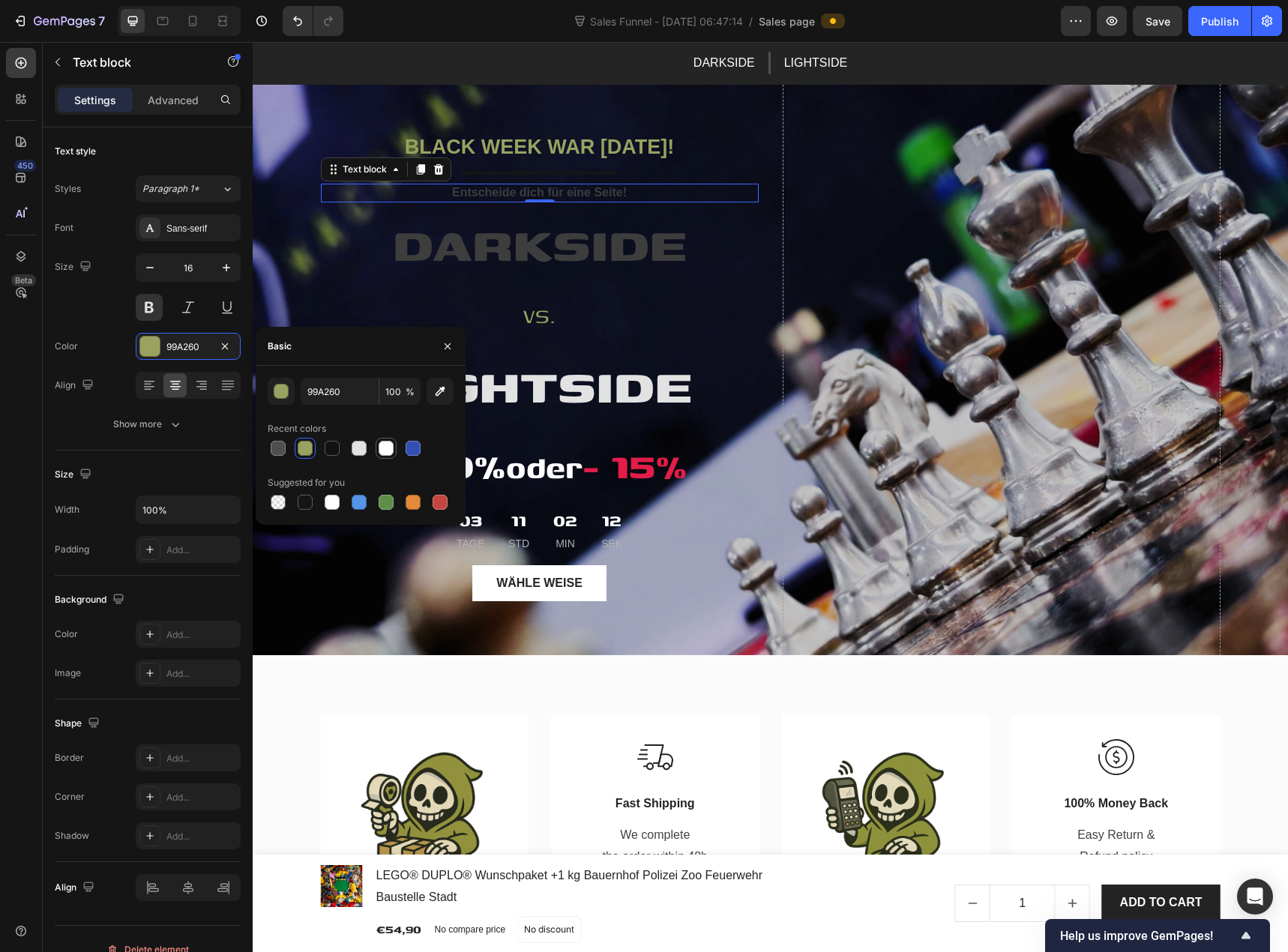
click at [383, 449] on div at bounding box center [386, 448] width 15 height 15
click at [361, 454] on div at bounding box center [359, 448] width 15 height 15
type input "E2E2E2"
click at [477, 189] on span "Entscheide dich für eine Seite!" at bounding box center [539, 192] width 175 height 13
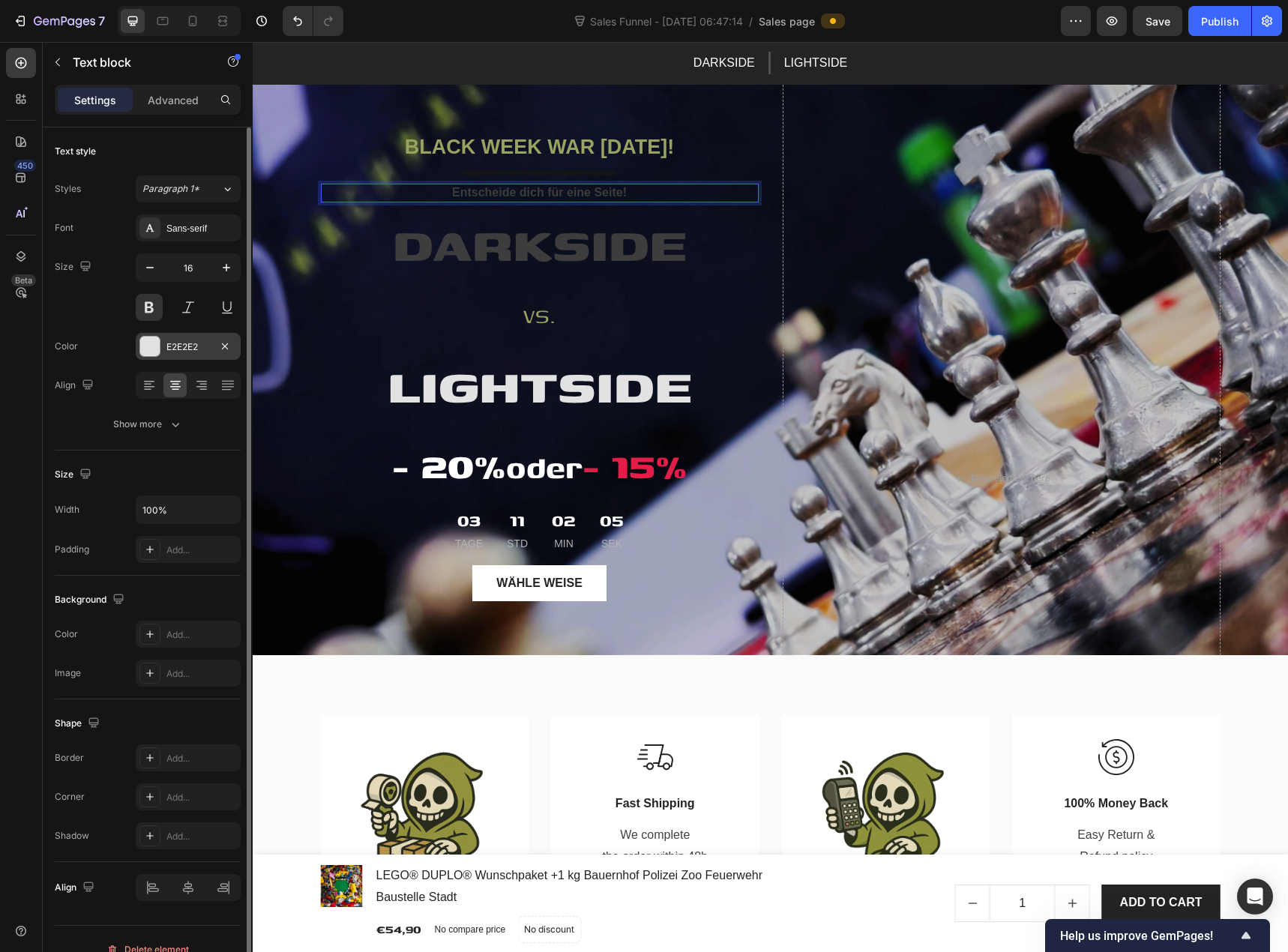
click at [189, 346] on div "E2E2E2" at bounding box center [189, 347] width 44 height 14
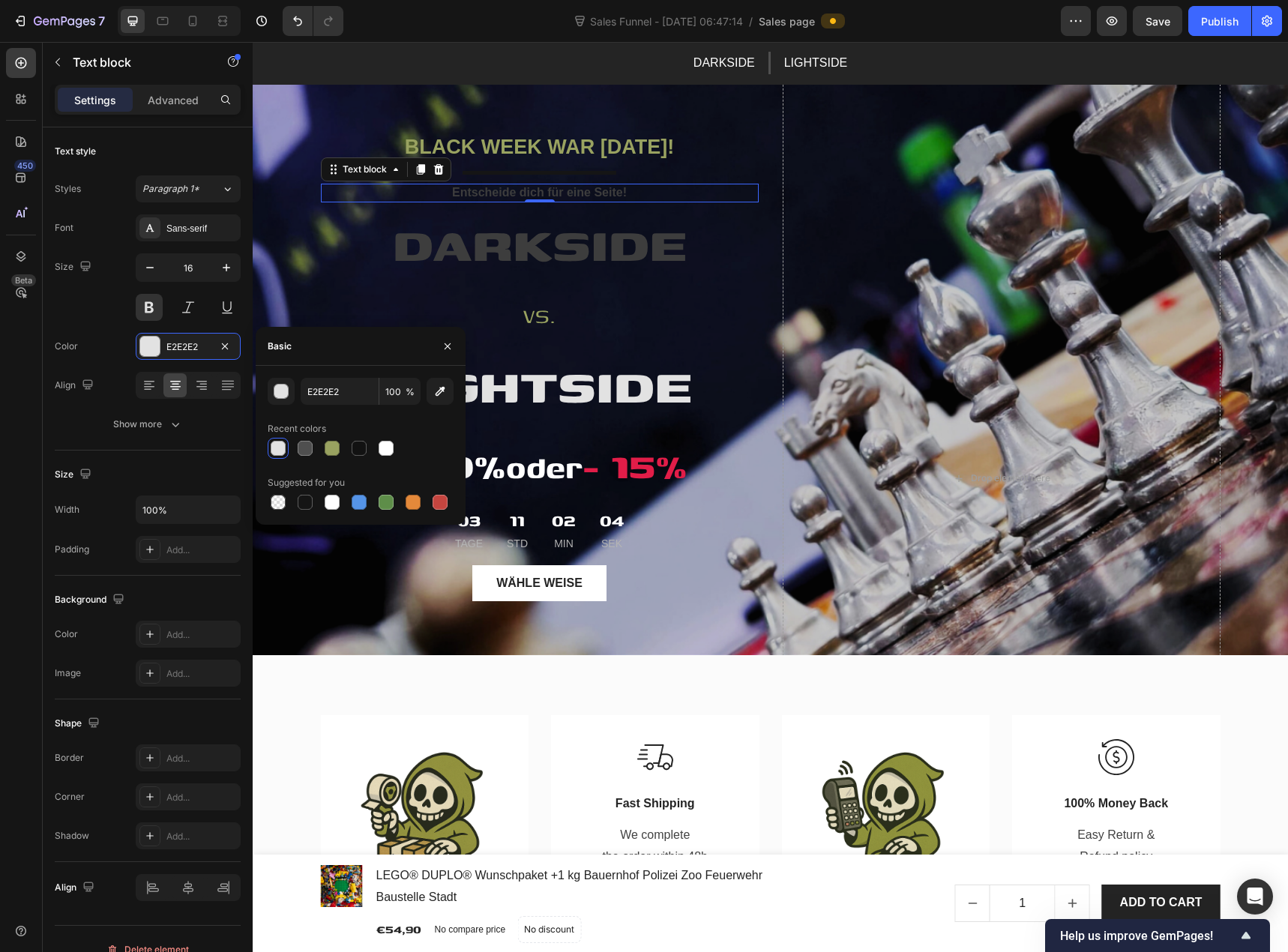
click at [285, 452] on div at bounding box center [278, 448] width 15 height 15
click at [526, 245] on span "DARKSIDE" at bounding box center [539, 242] width 294 height 72
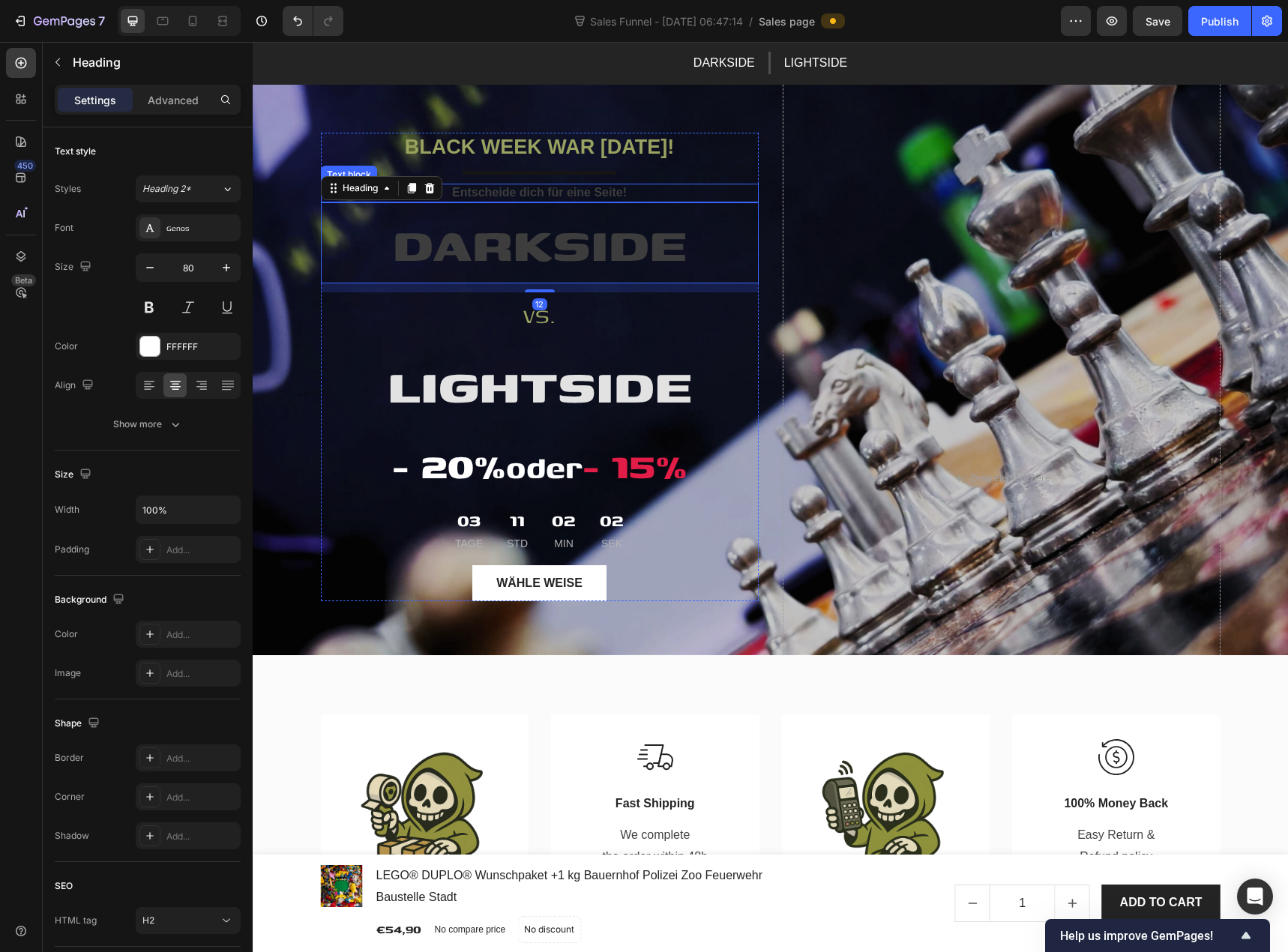
click at [534, 196] on span "Entscheide dich für eine Seite!" at bounding box center [539, 192] width 175 height 13
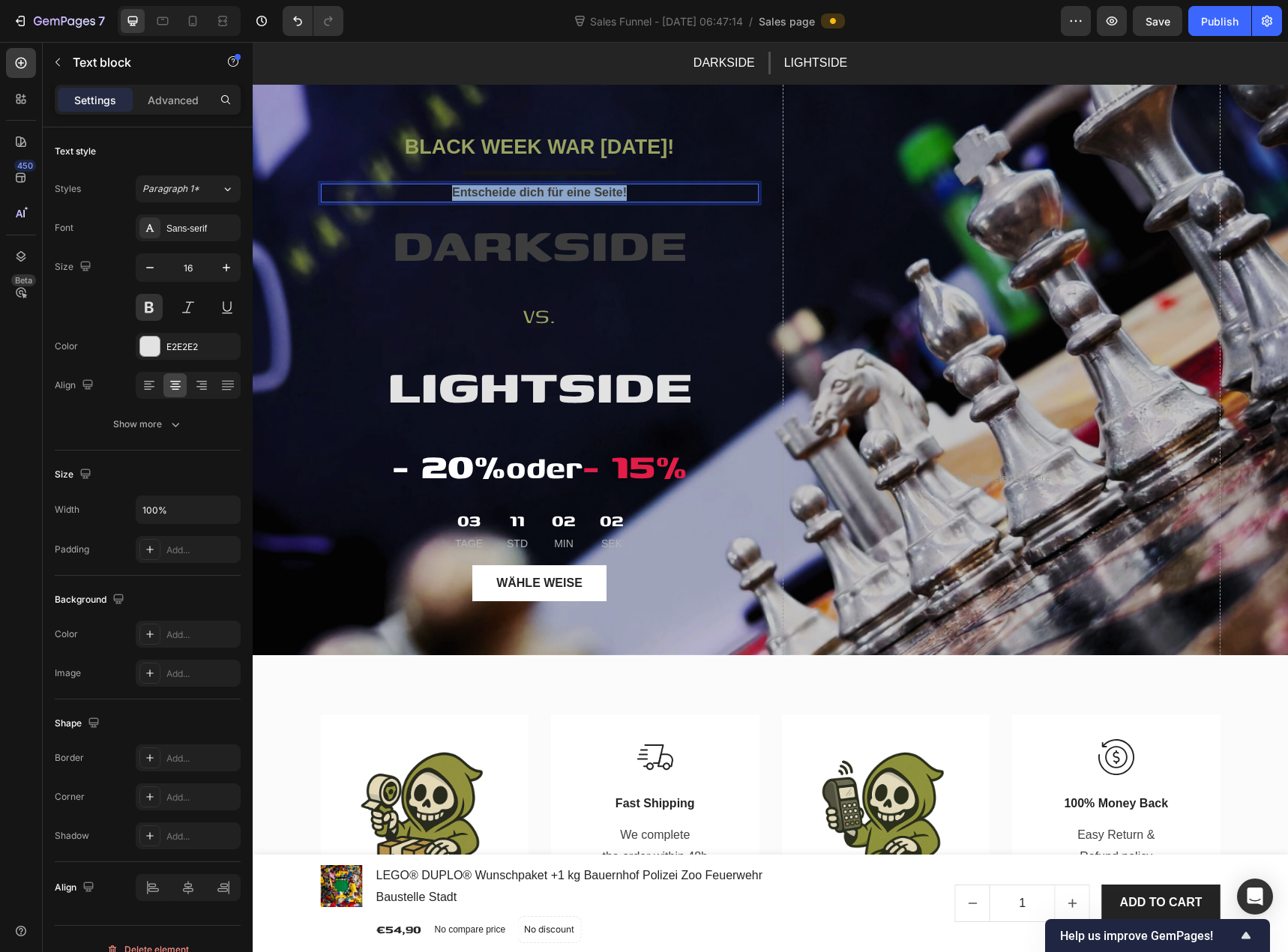
click at [534, 196] on span "Entscheide dich für eine Seite!" at bounding box center [539, 192] width 175 height 13
click at [526, 166] on icon "Editor contextual toolbar" at bounding box center [526, 163] width 15 height 15
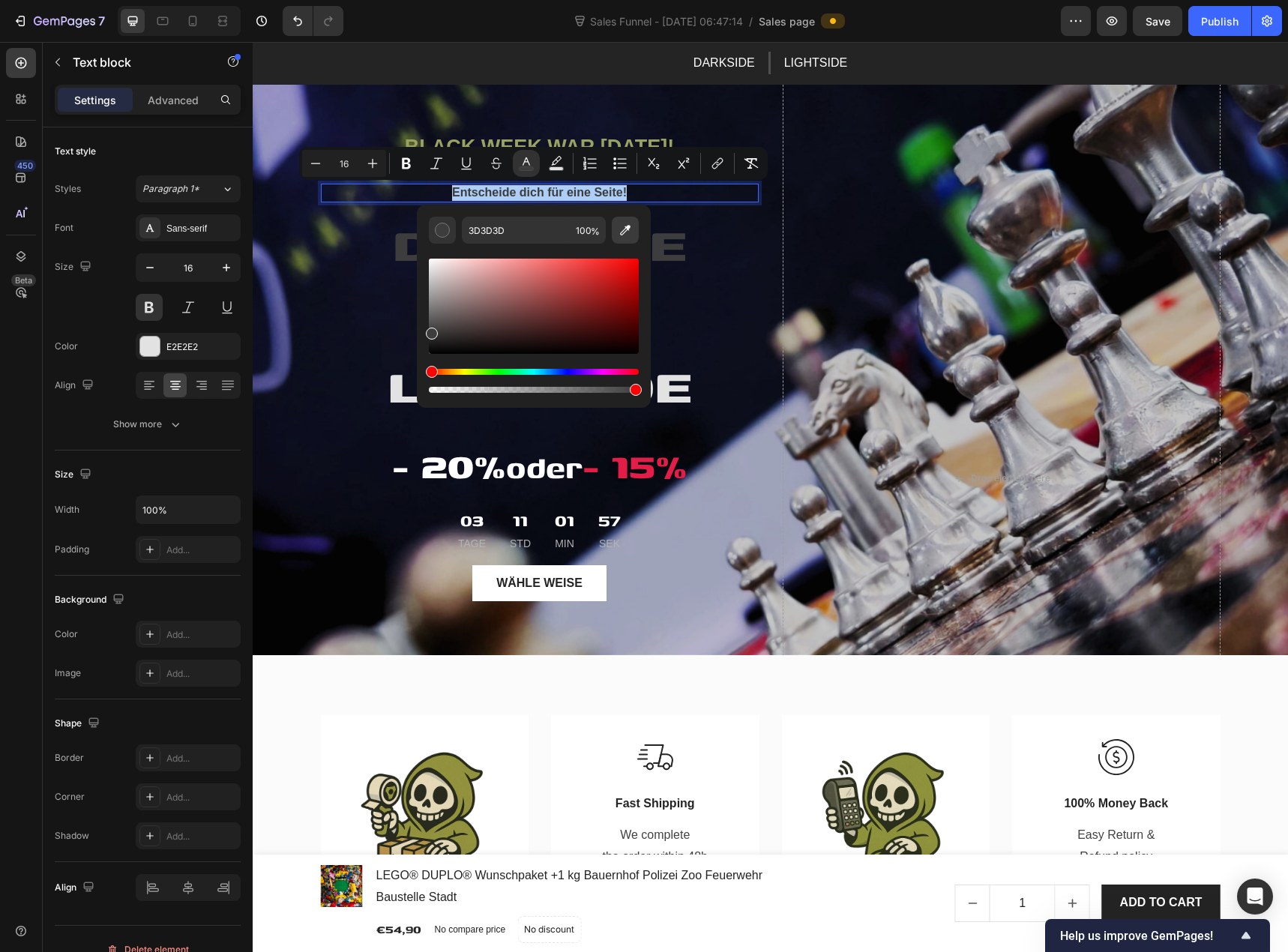
click at [618, 232] on icon "Editor contextual toolbar" at bounding box center [625, 230] width 15 height 15
type input "E2E2E2"
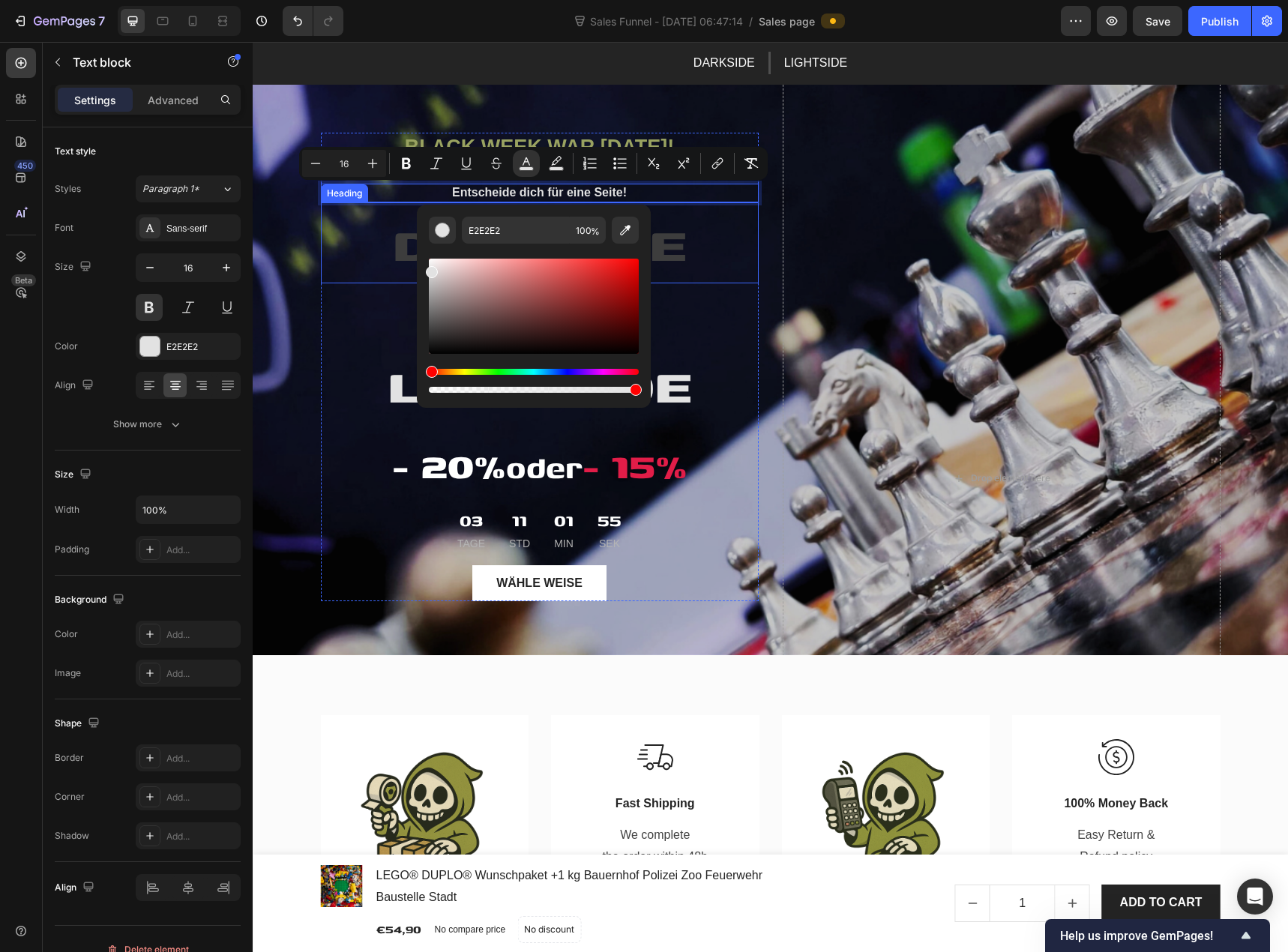
click at [410, 245] on span "DARKSIDE" at bounding box center [539, 242] width 294 height 72
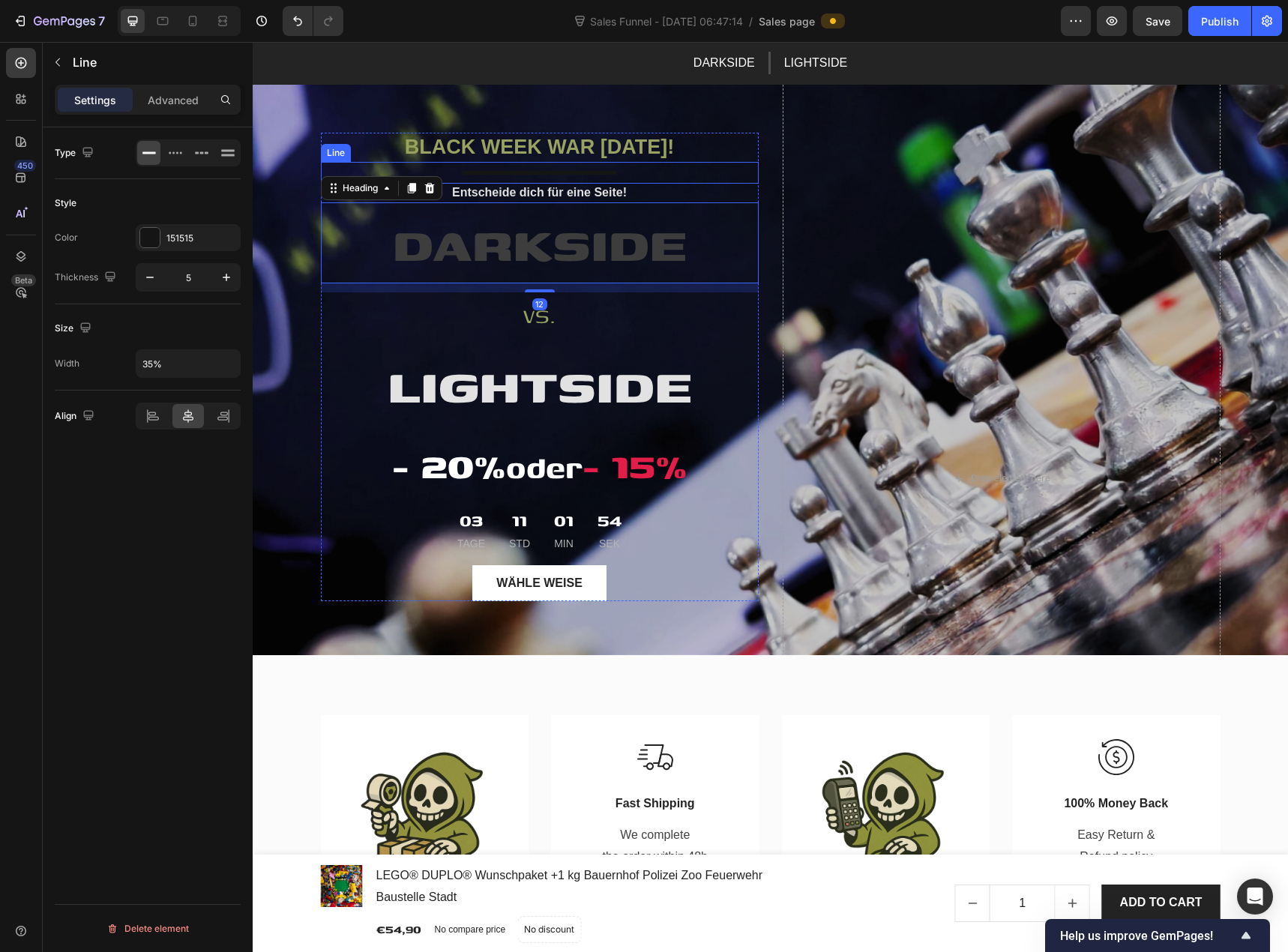
click at [501, 169] on div "Title Line" at bounding box center [539, 173] width 438 height 22
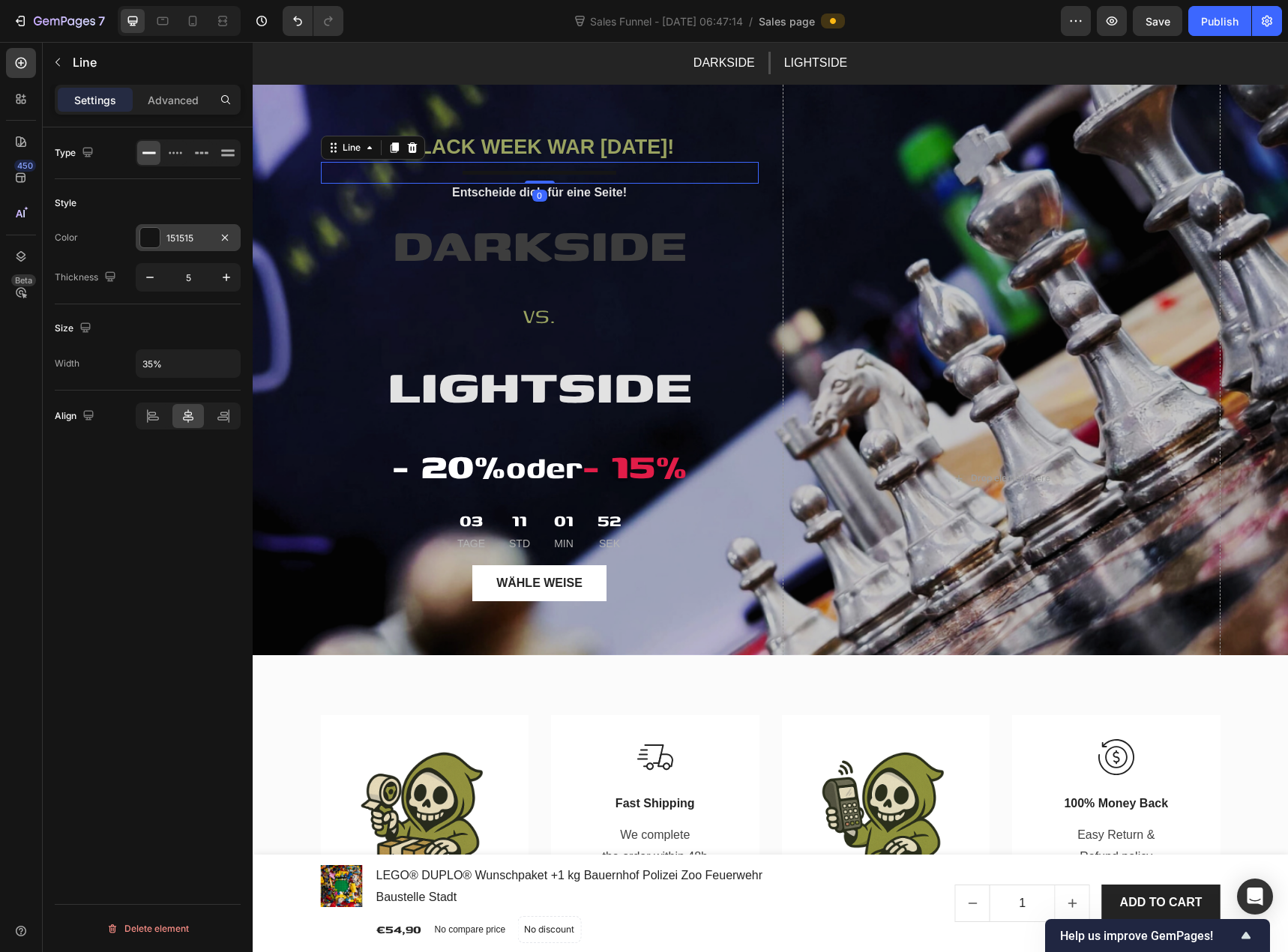
click at [146, 236] on div at bounding box center [149, 237] width 19 height 19
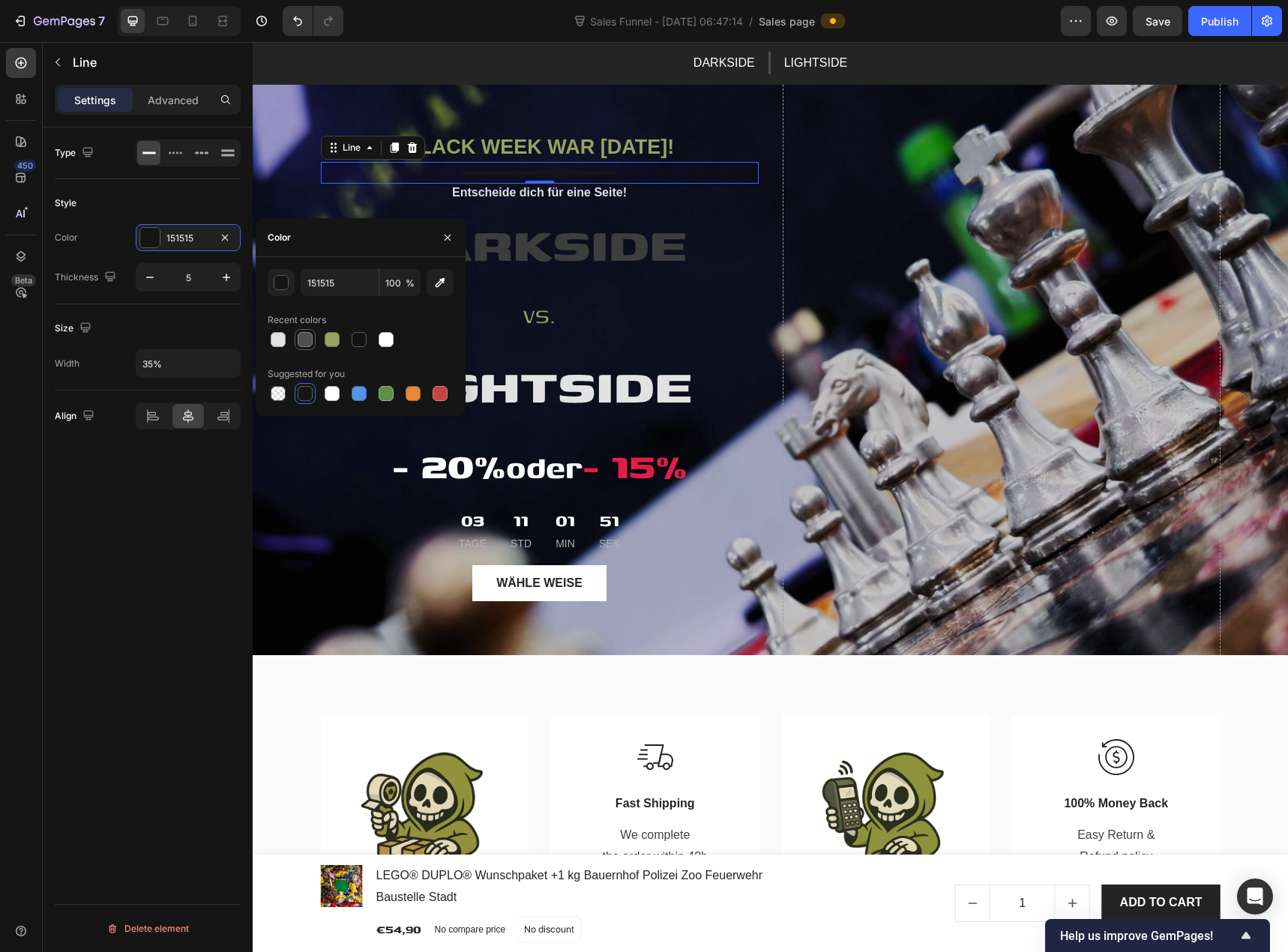
click at [303, 339] on div at bounding box center [305, 340] width 15 height 15
type input "4F4F4F"
click at [532, 257] on span "DARKSIDE" at bounding box center [539, 242] width 294 height 72
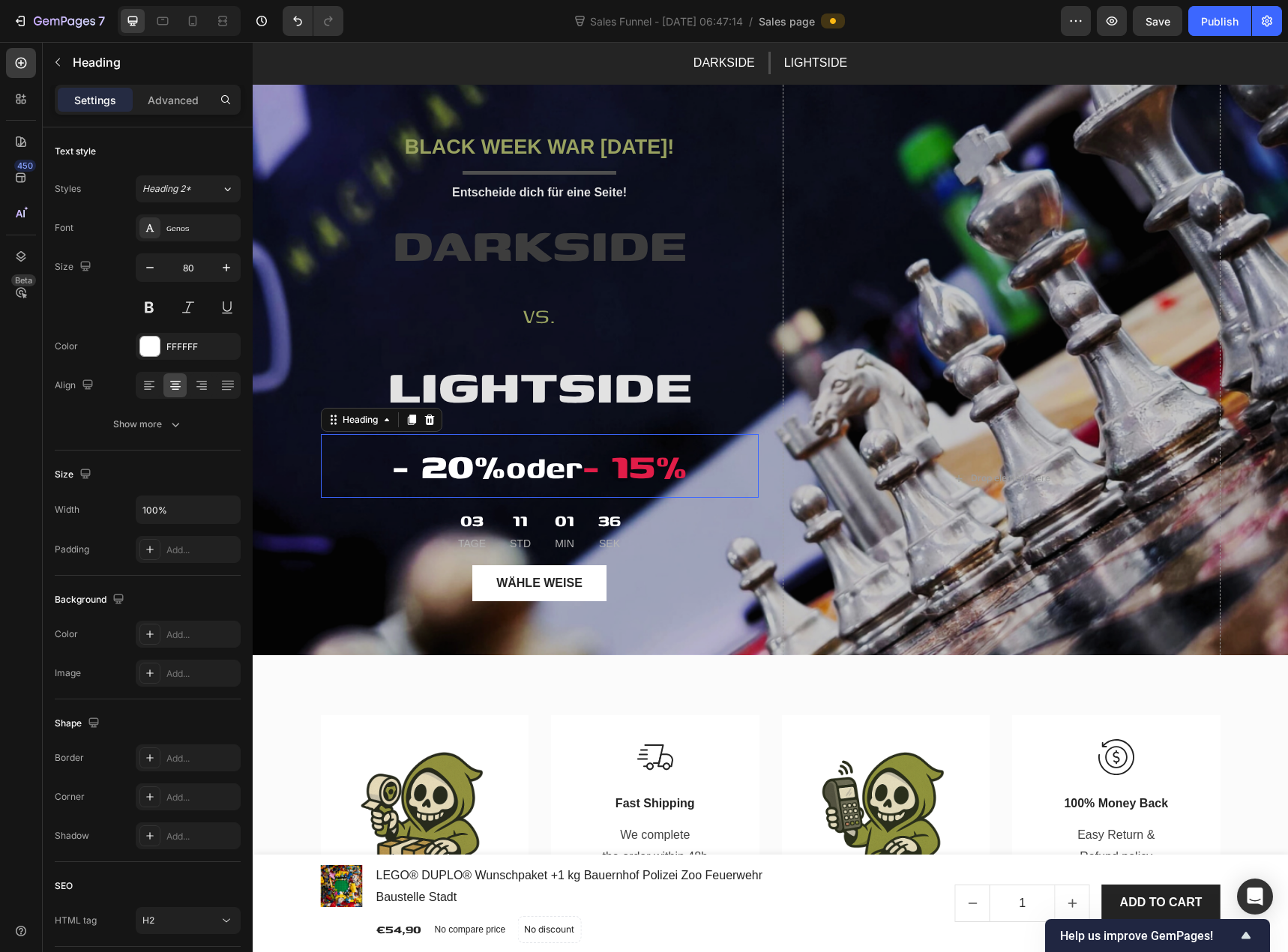
click at [455, 467] on h2 "- 20% oder - 15%" at bounding box center [539, 466] width 438 height 64
drag, startPoint x: 506, startPoint y: 467, endPoint x: 575, endPoint y: 481, distance: 70.4
click at [575, 481] on strong "oder" at bounding box center [545, 466] width 77 height 45
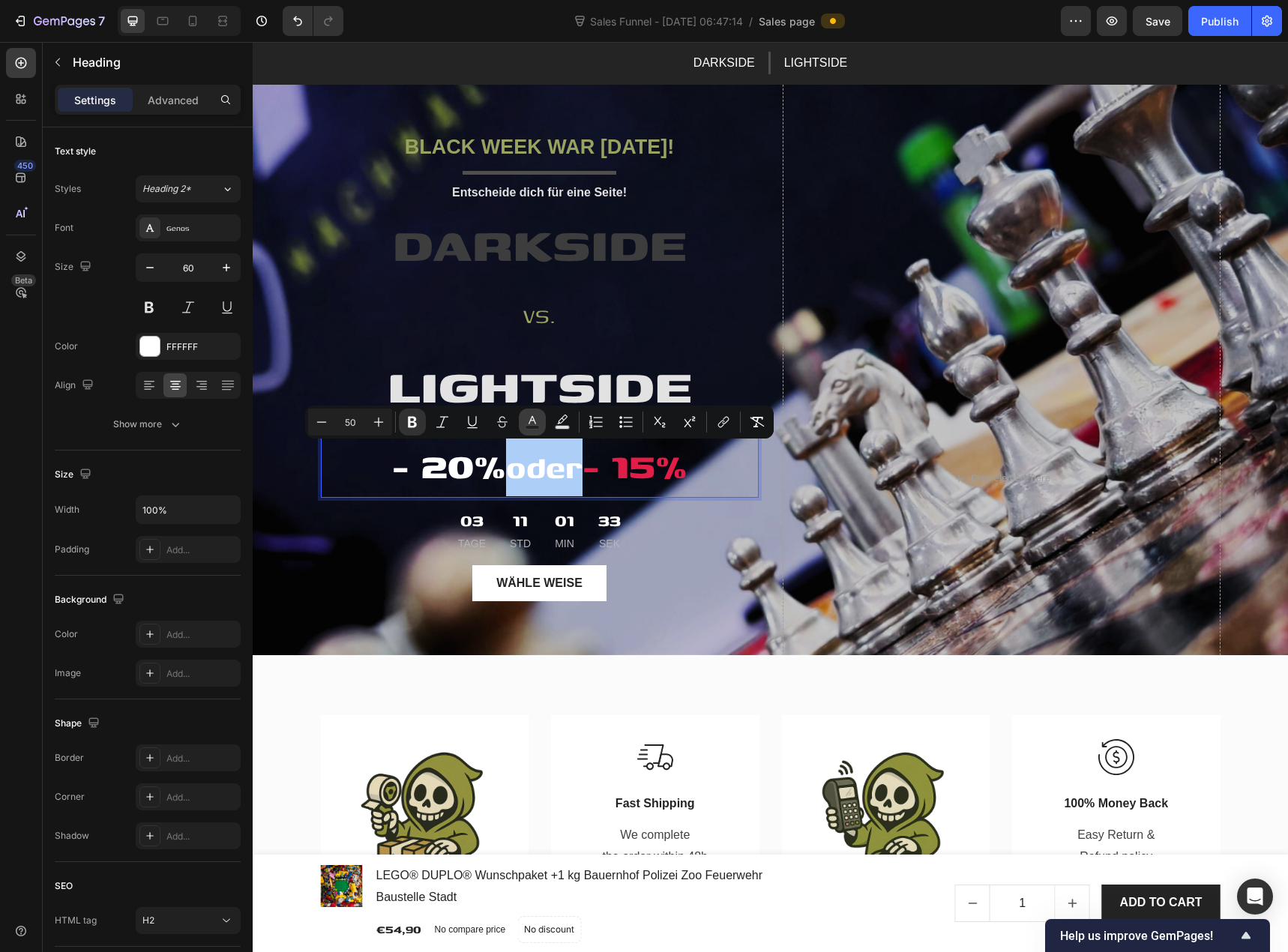
click at [524, 418] on button "Text Color" at bounding box center [533, 423] width 27 height 27
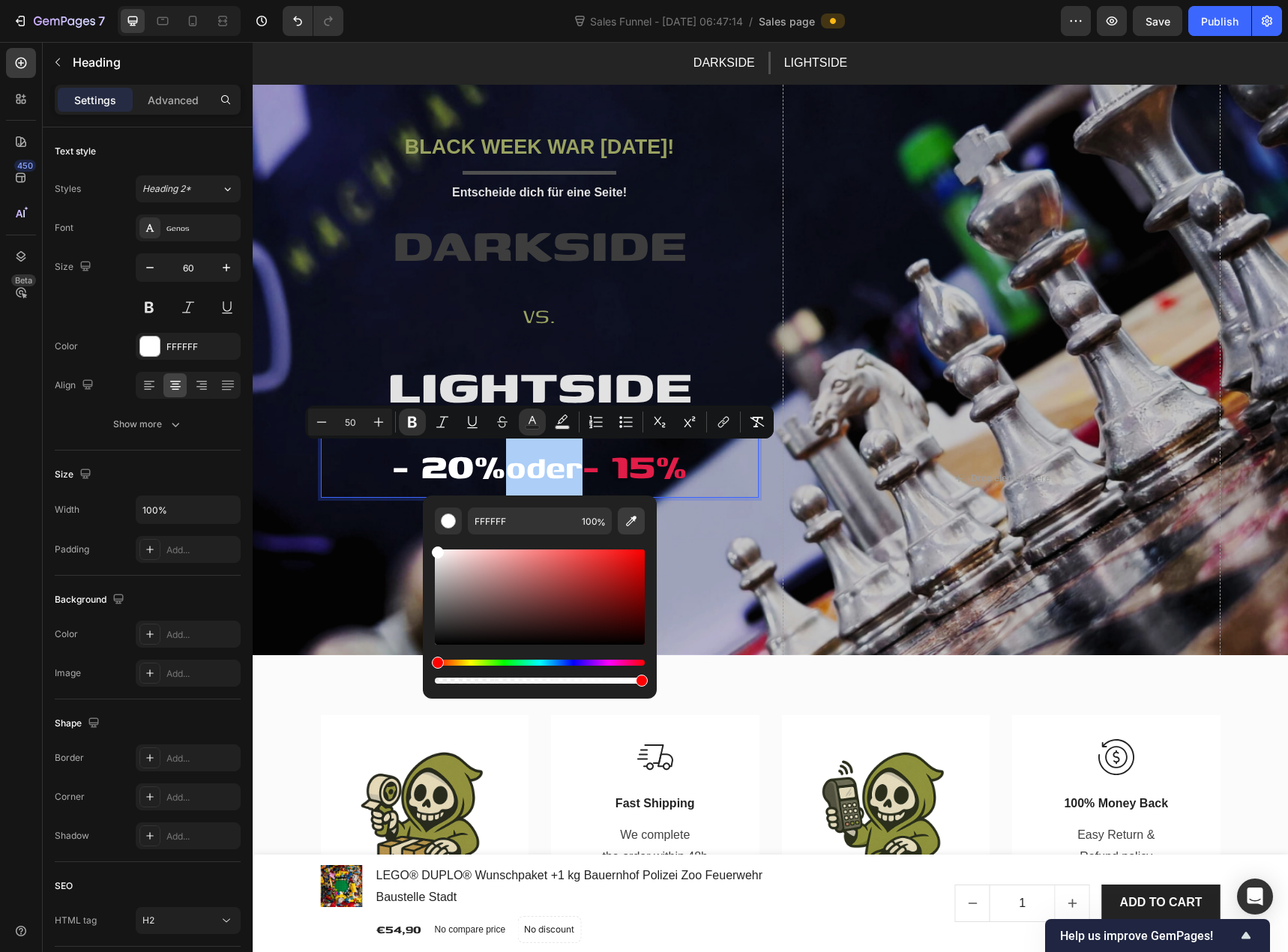
click at [626, 522] on icon "Editor contextual toolbar" at bounding box center [631, 521] width 15 height 15
type input "3D3D3D"
type input "60"
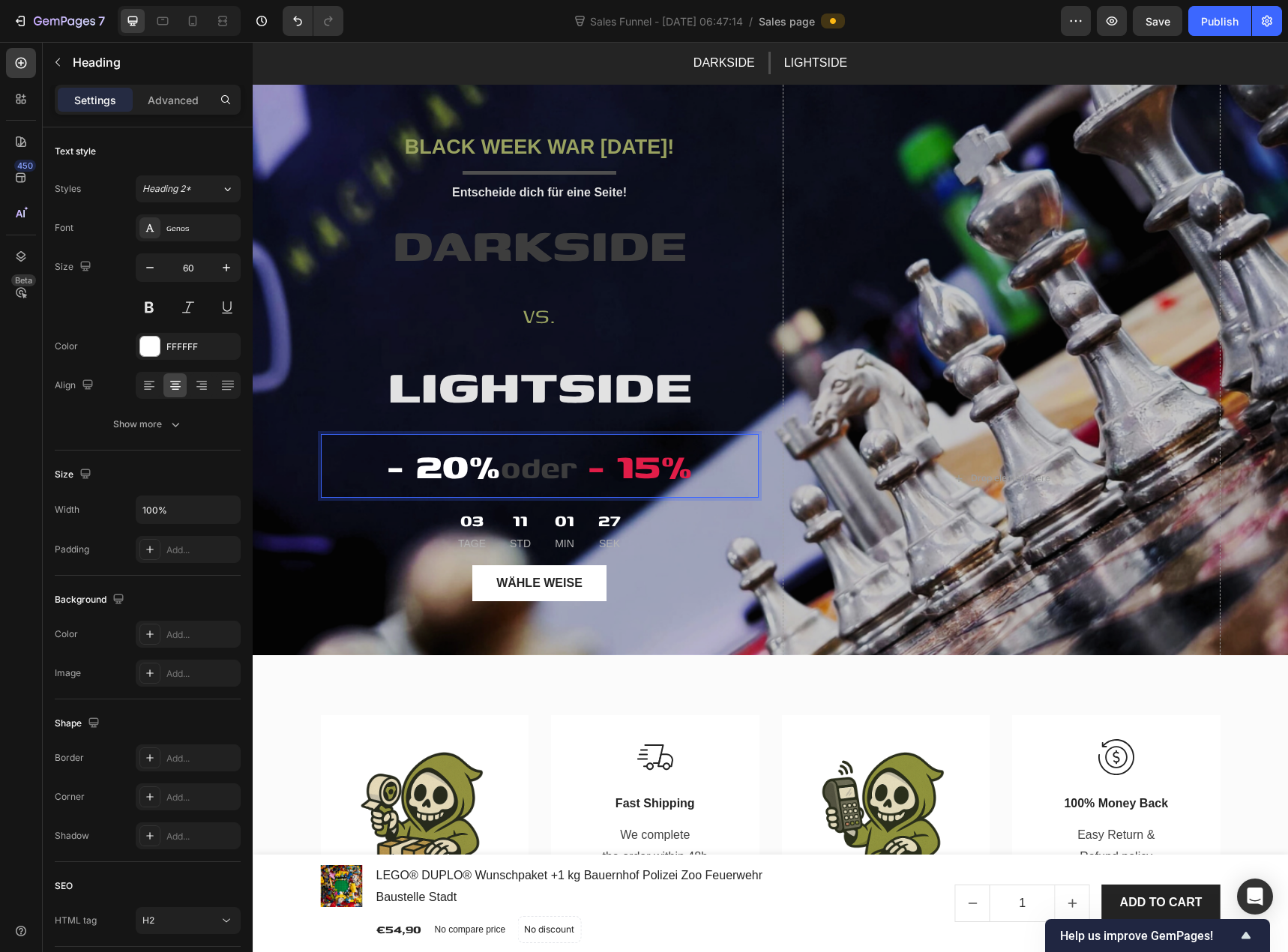
click at [445, 463] on p "- 20% oder - 15%" at bounding box center [539, 466] width 434 height 61
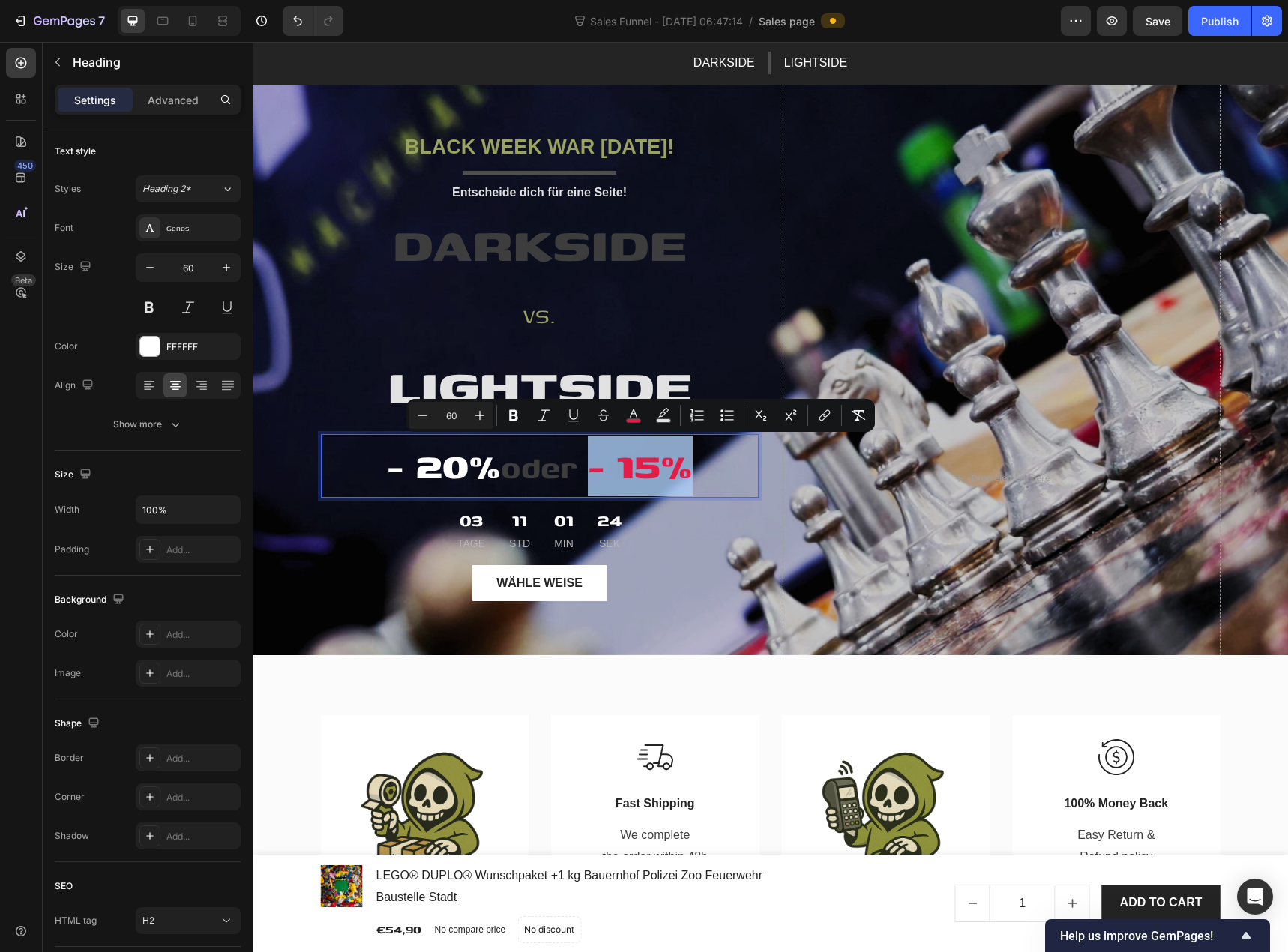
drag, startPoint x: 596, startPoint y: 471, endPoint x: 687, endPoint y: 476, distance: 91.1
click at [687, 476] on span "- 15%" at bounding box center [639, 465] width 105 height 54
click at [629, 422] on rect "Editor contextual toolbar" at bounding box center [634, 421] width 15 height 4
type input "E11D48"
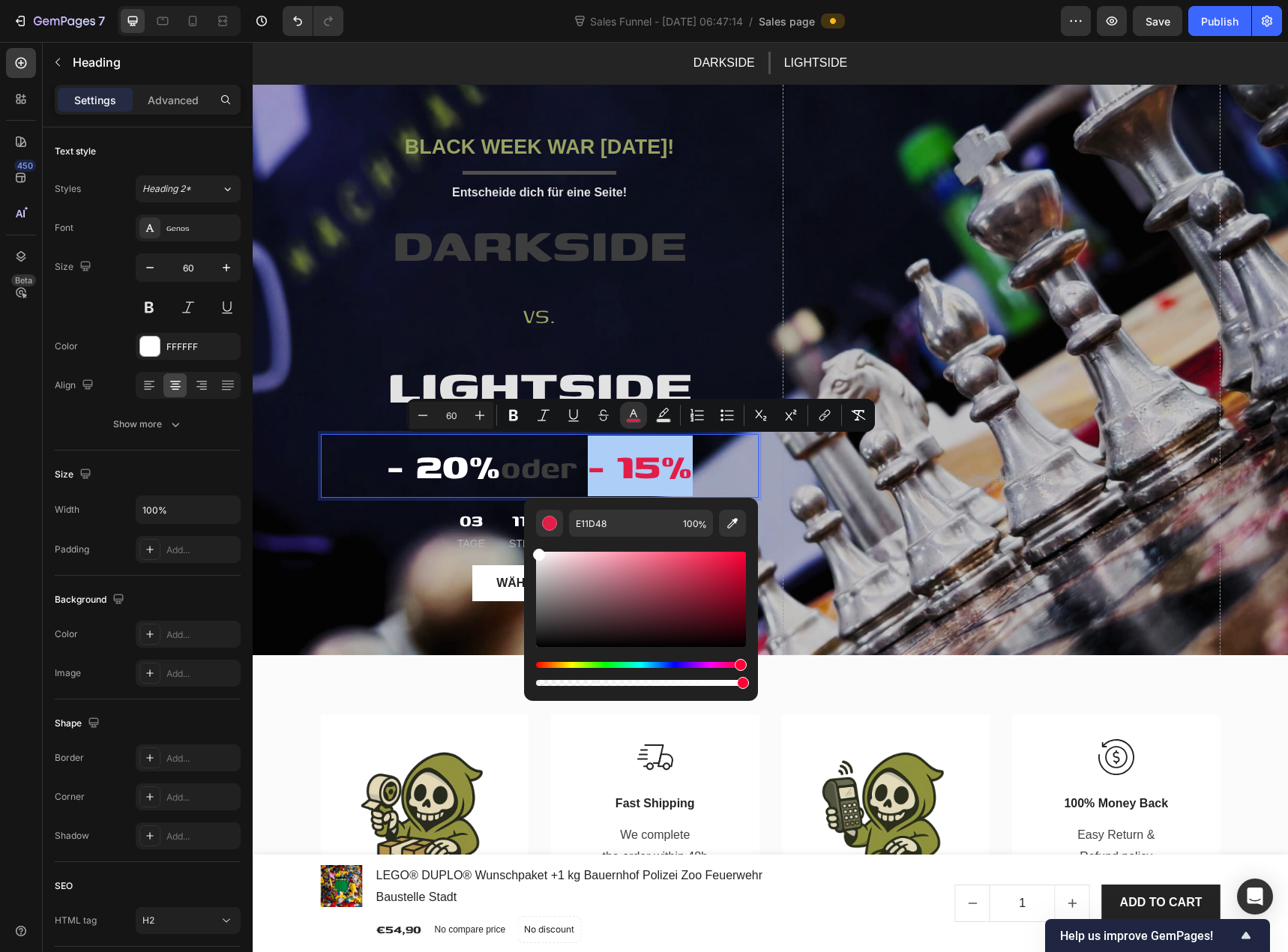
drag, startPoint x: 578, startPoint y: 569, endPoint x: 531, endPoint y: 545, distance: 52.8
click at [531, 549] on div "E11D48 100 %" at bounding box center [640, 594] width 234 height 191
type input "FFFFFF"
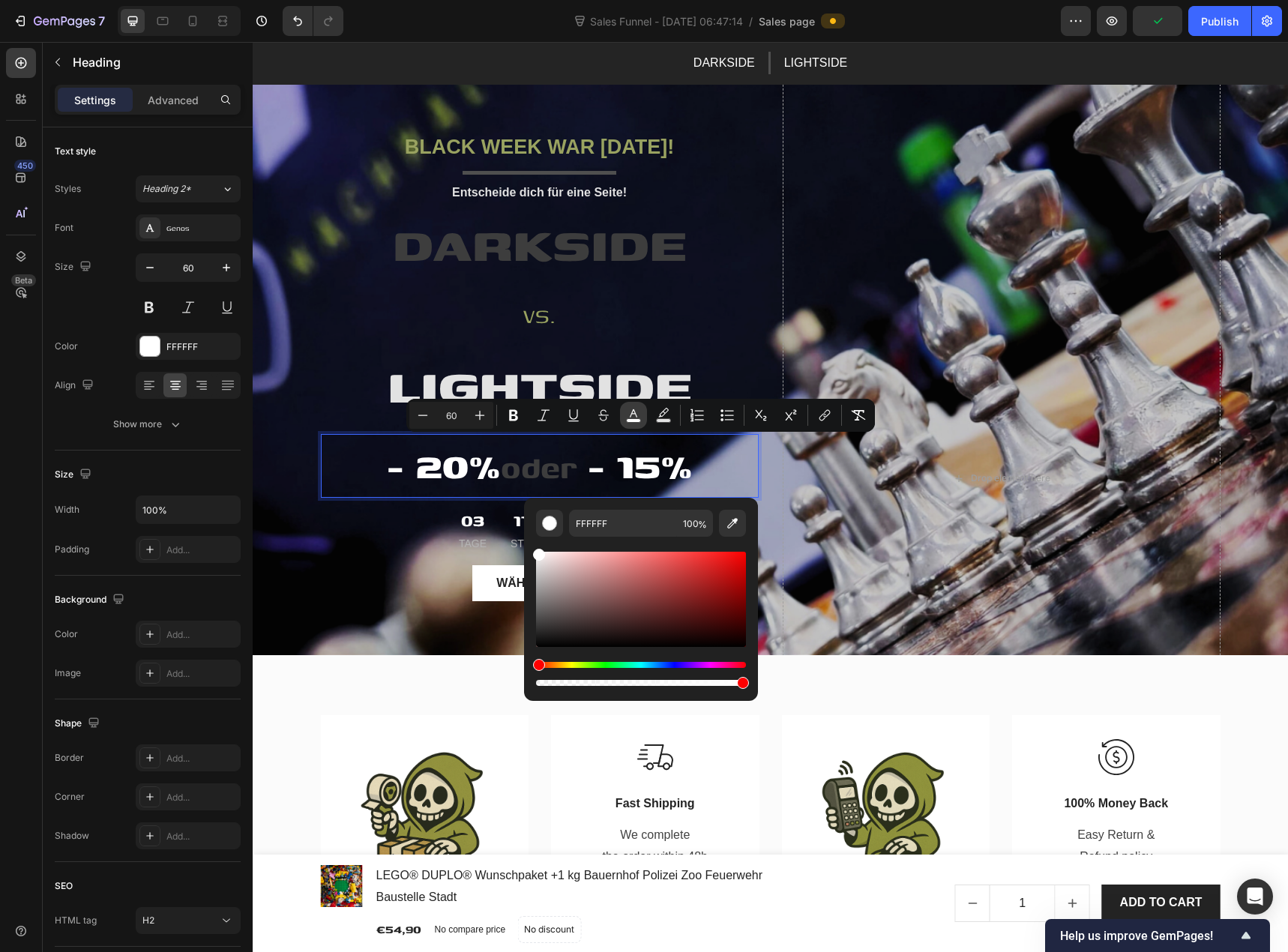
click at [639, 419] on rect "Editor contextual toolbar" at bounding box center [634, 421] width 15 height 4
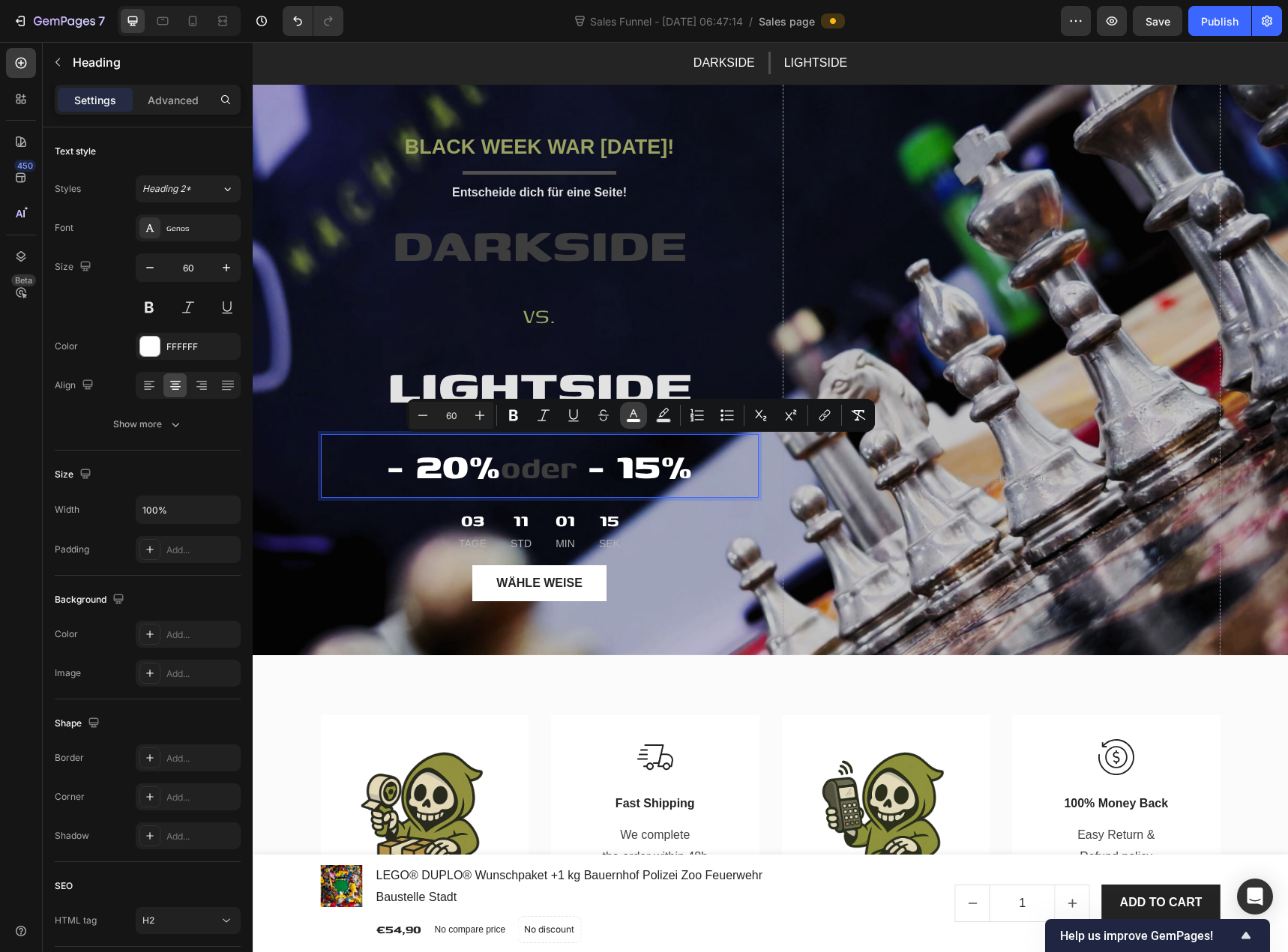
click at [629, 422] on rect "Editor contextual toolbar" at bounding box center [634, 421] width 15 height 4
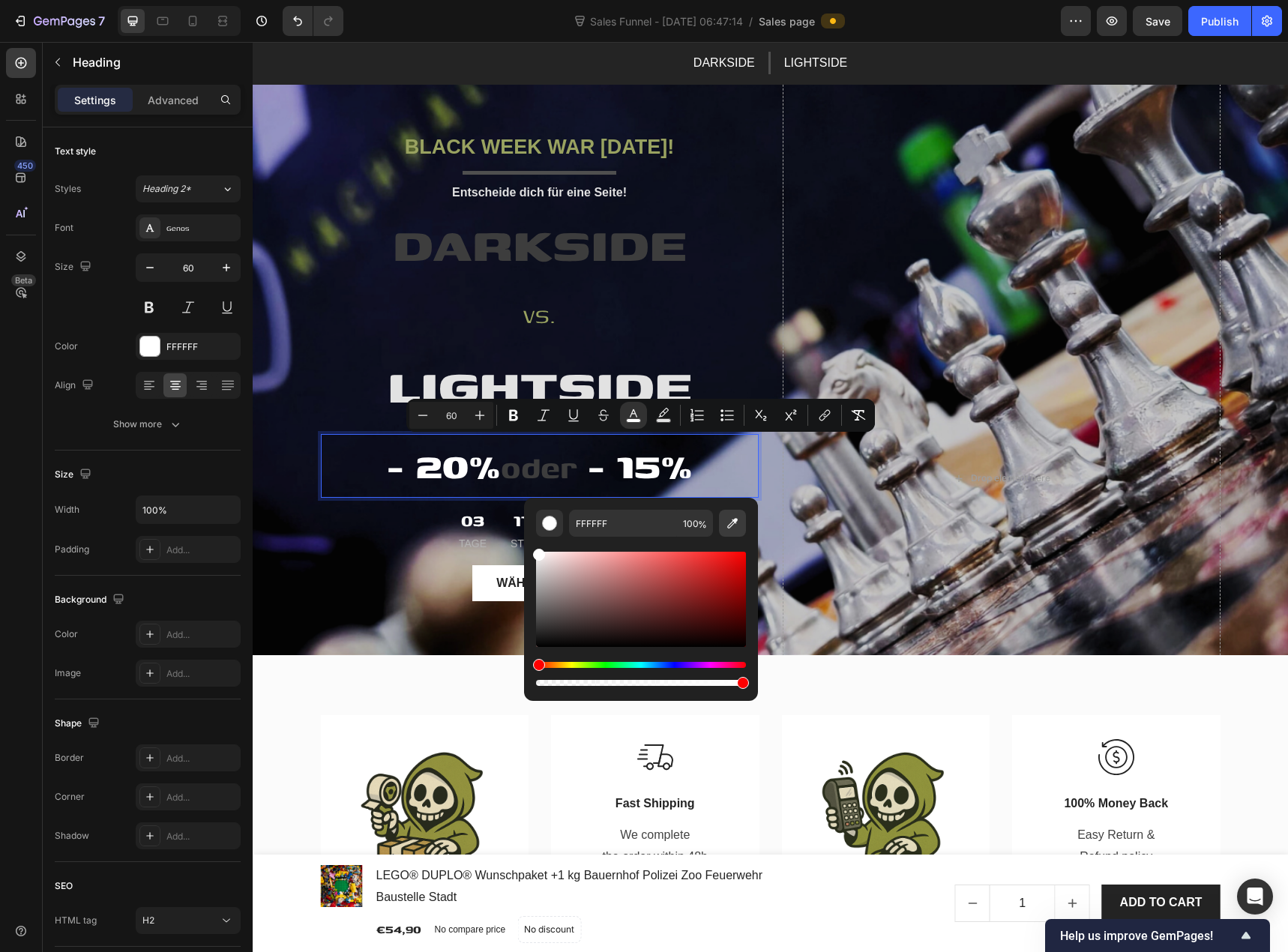
click at [736, 528] on icon "Editor contextual toolbar" at bounding box center [732, 523] width 15 height 15
type input "E2E2E2"
click at [459, 468] on p "- 20% oder - 15%" at bounding box center [539, 466] width 434 height 61
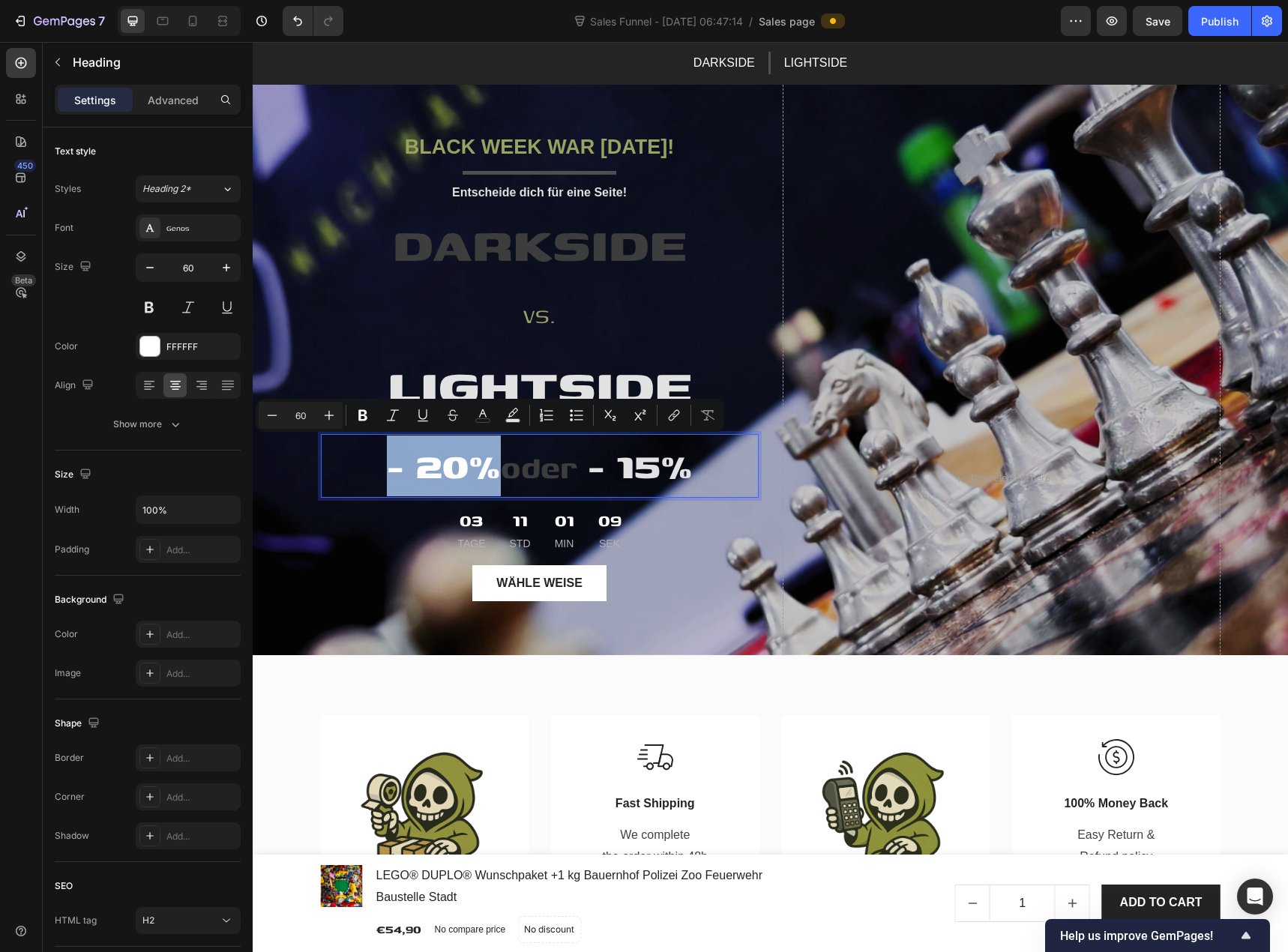
drag, startPoint x: 486, startPoint y: 468, endPoint x: 380, endPoint y: 474, distance: 106.2
click at [380, 474] on p "- 20% oder - 15%" at bounding box center [539, 466] width 434 height 61
click at [491, 420] on button "color" at bounding box center [483, 415] width 27 height 27
type input "FFFFFF"
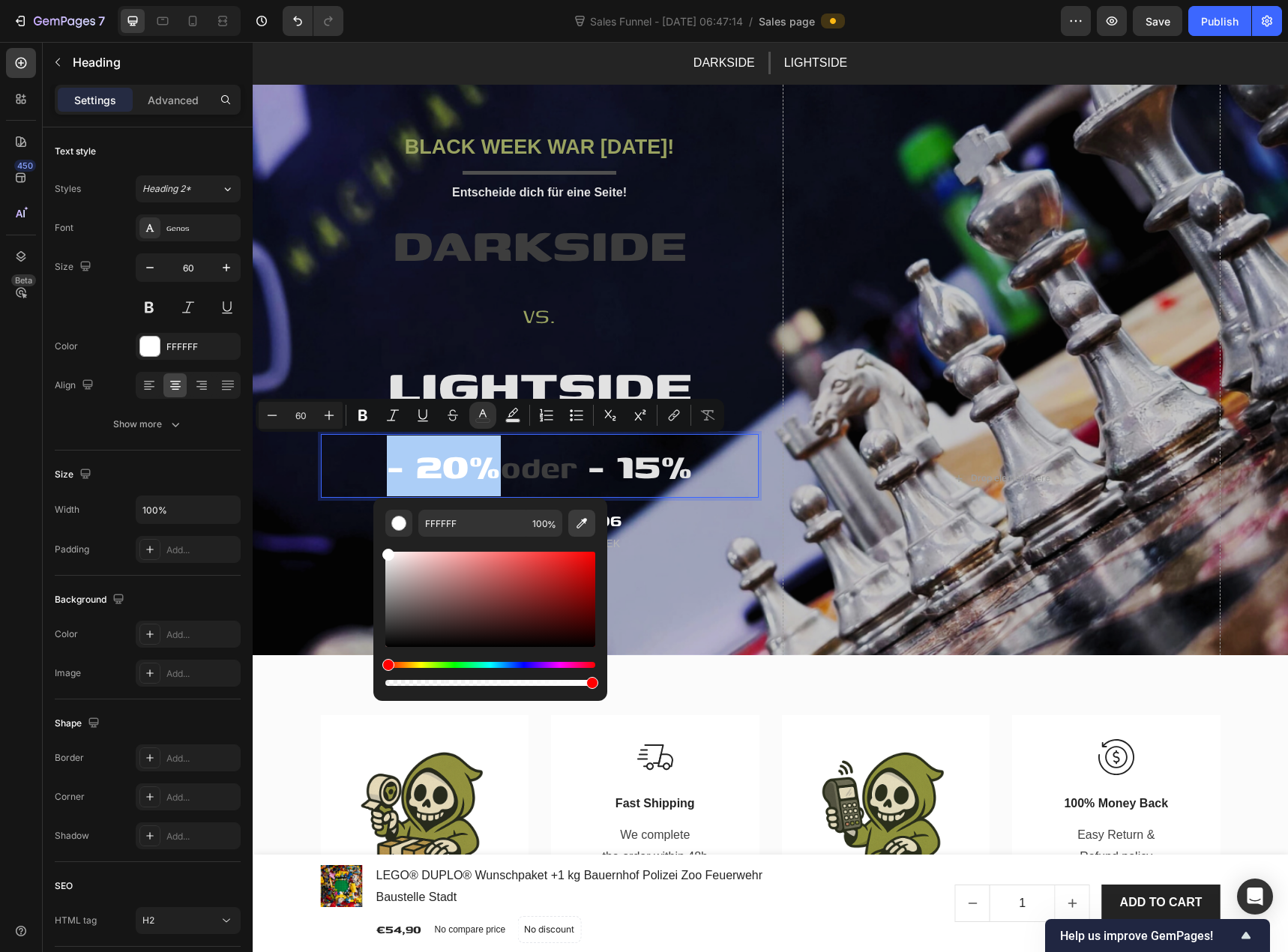
click at [578, 527] on icon "Editor contextual toolbar" at bounding box center [582, 523] width 15 height 15
type input "3D3D3D"
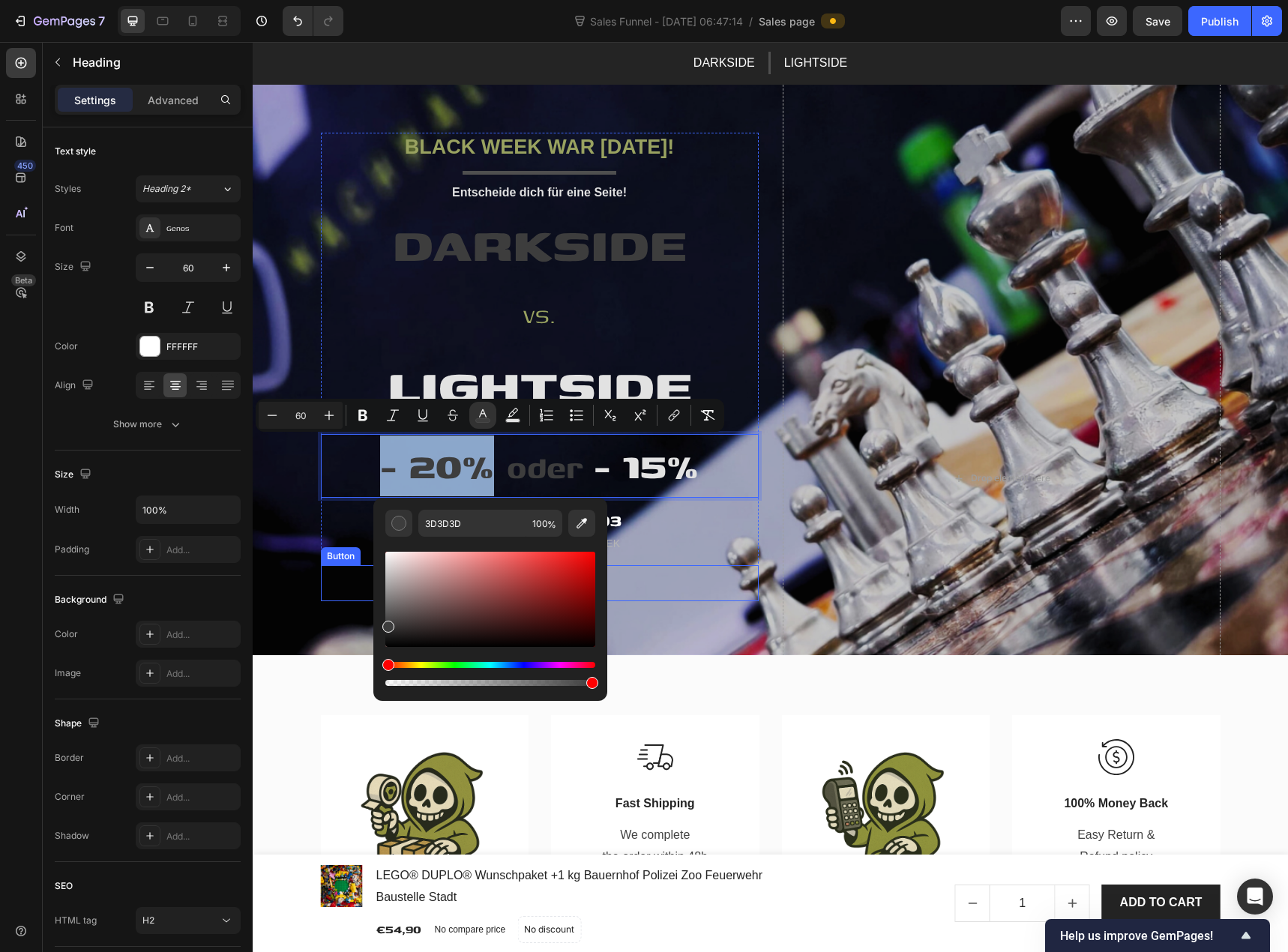
click at [645, 567] on div "Wähle weise Button" at bounding box center [539, 584] width 438 height 36
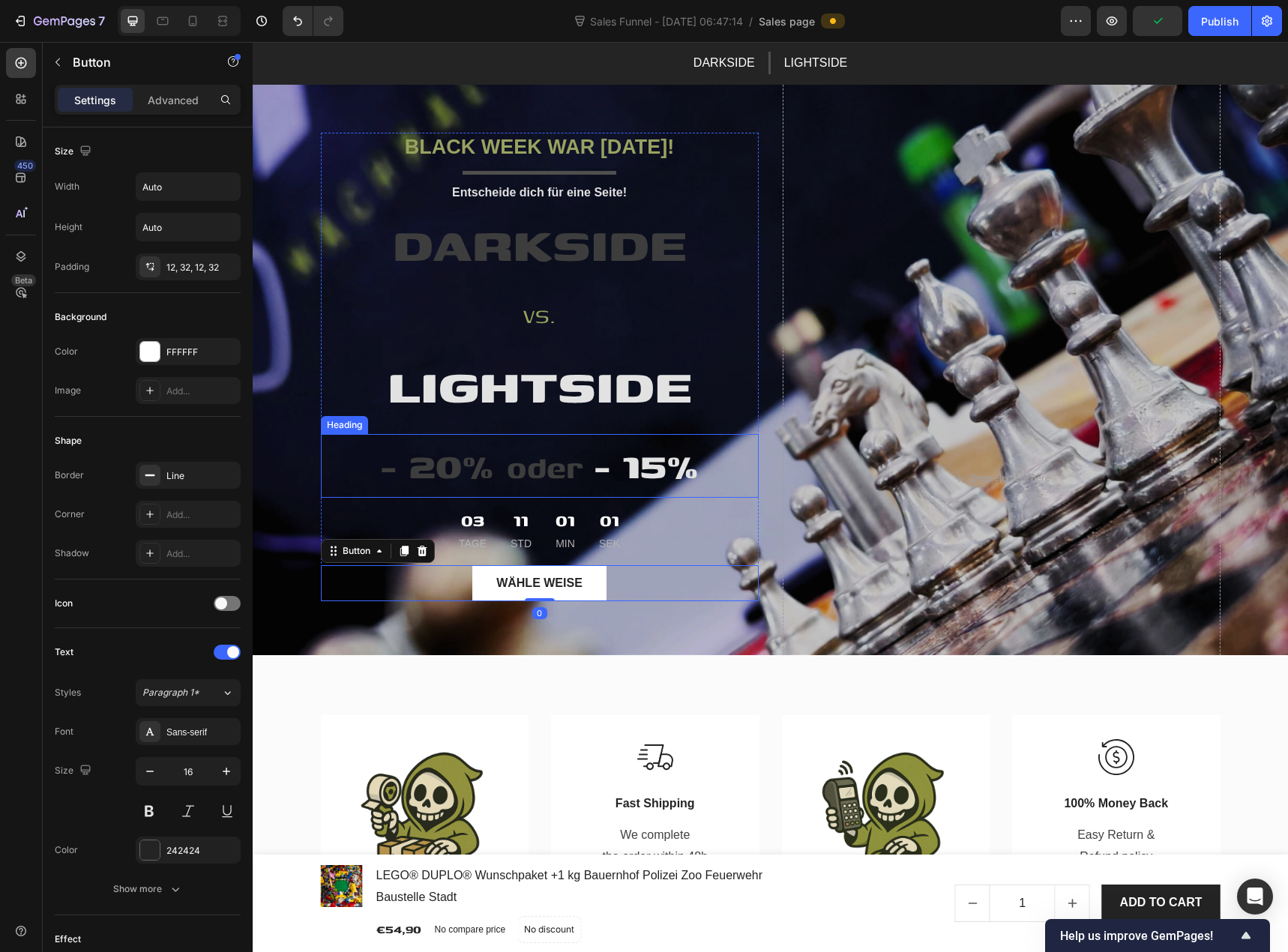
click at [544, 477] on strong "oder" at bounding box center [545, 466] width 77 height 45
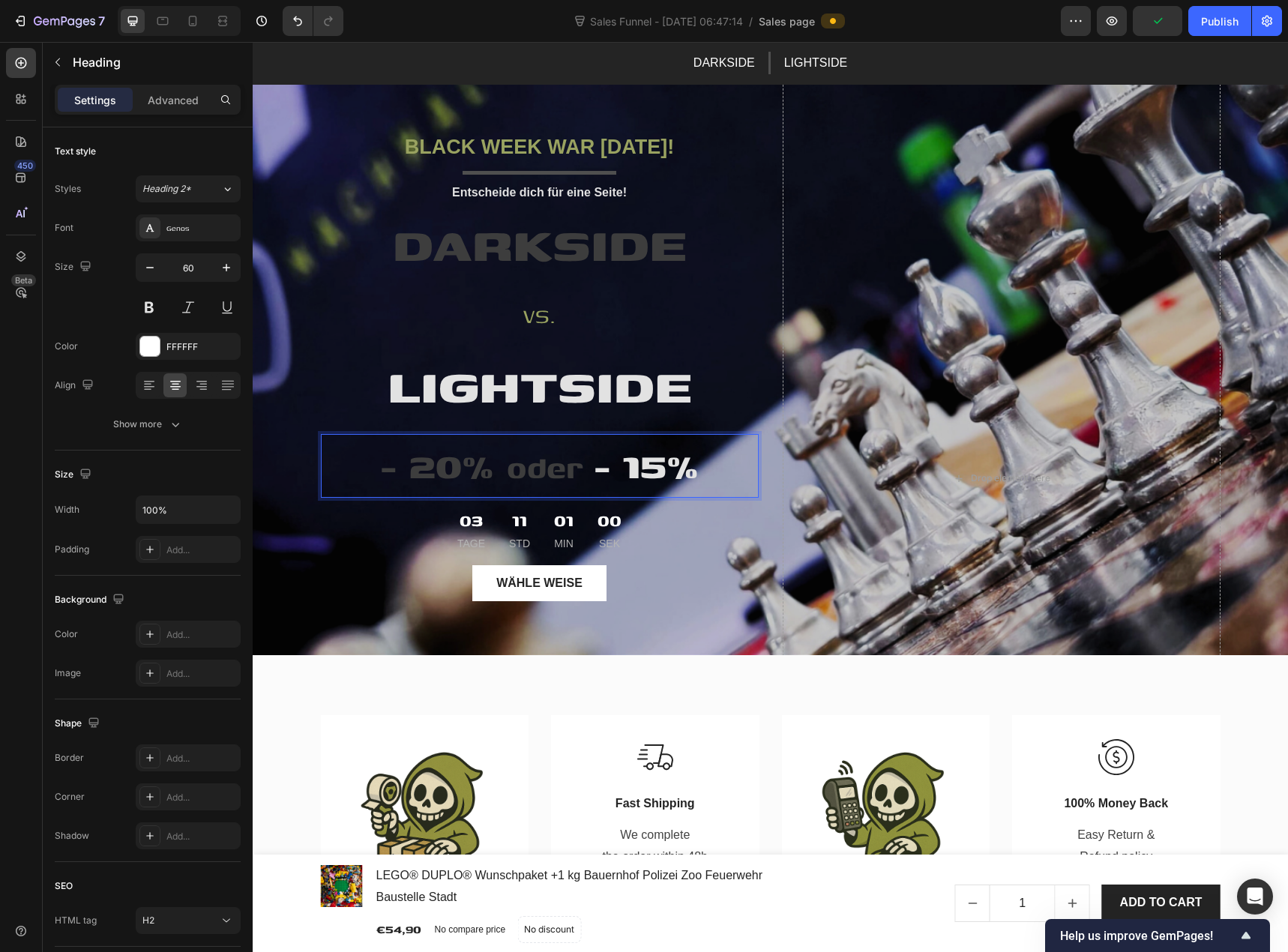
click at [558, 463] on strong "oder" at bounding box center [545, 466] width 77 height 45
click at [557, 465] on strong "oder" at bounding box center [545, 466] width 77 height 45
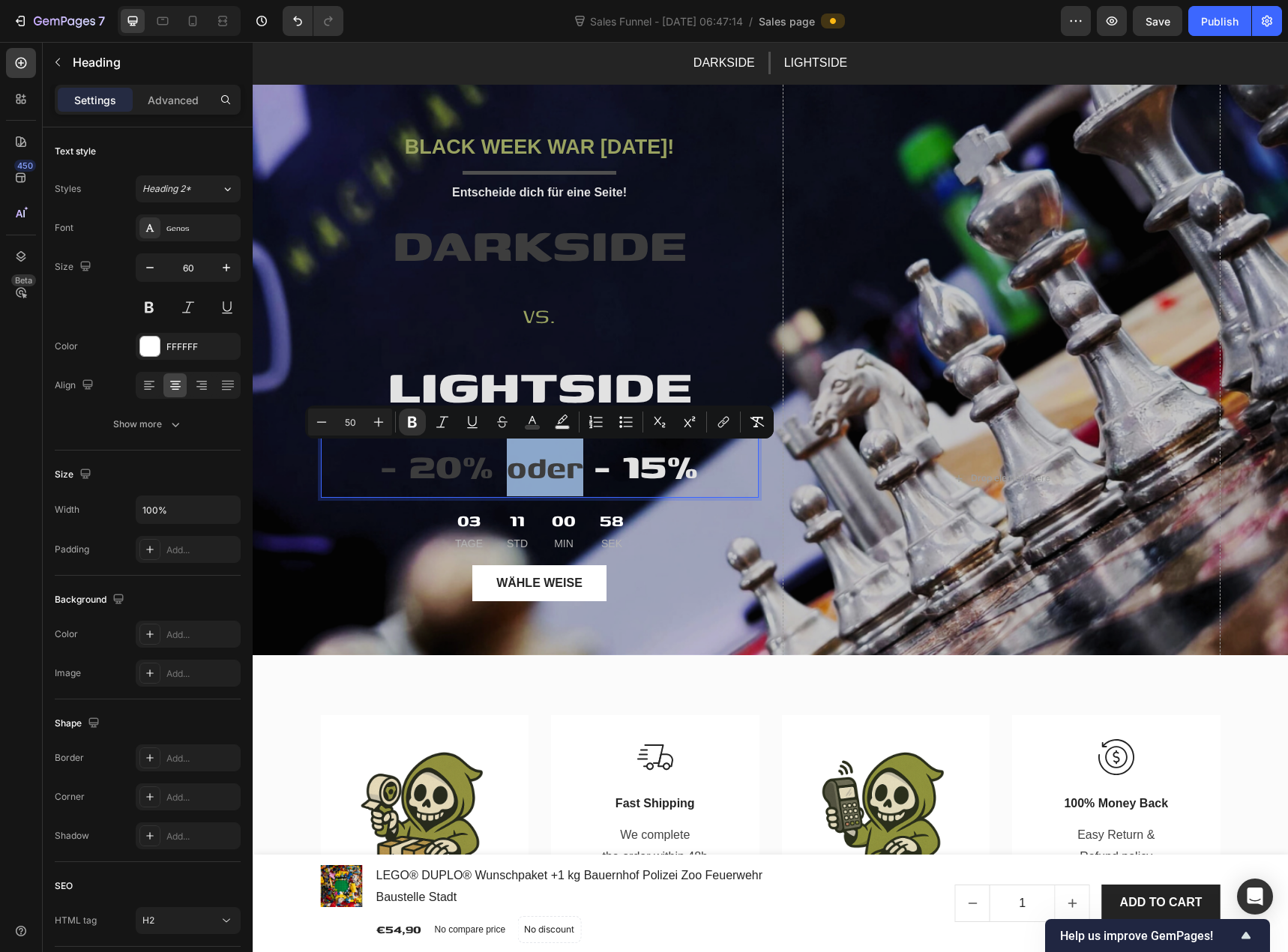
drag, startPoint x: 578, startPoint y: 470, endPoint x: 507, endPoint y: 469, distance: 71.0
click at [507, 469] on p "- 20% oder - 15%" at bounding box center [539, 466] width 434 height 61
click at [530, 424] on icon "Editor contextual toolbar" at bounding box center [532, 422] width 15 height 15
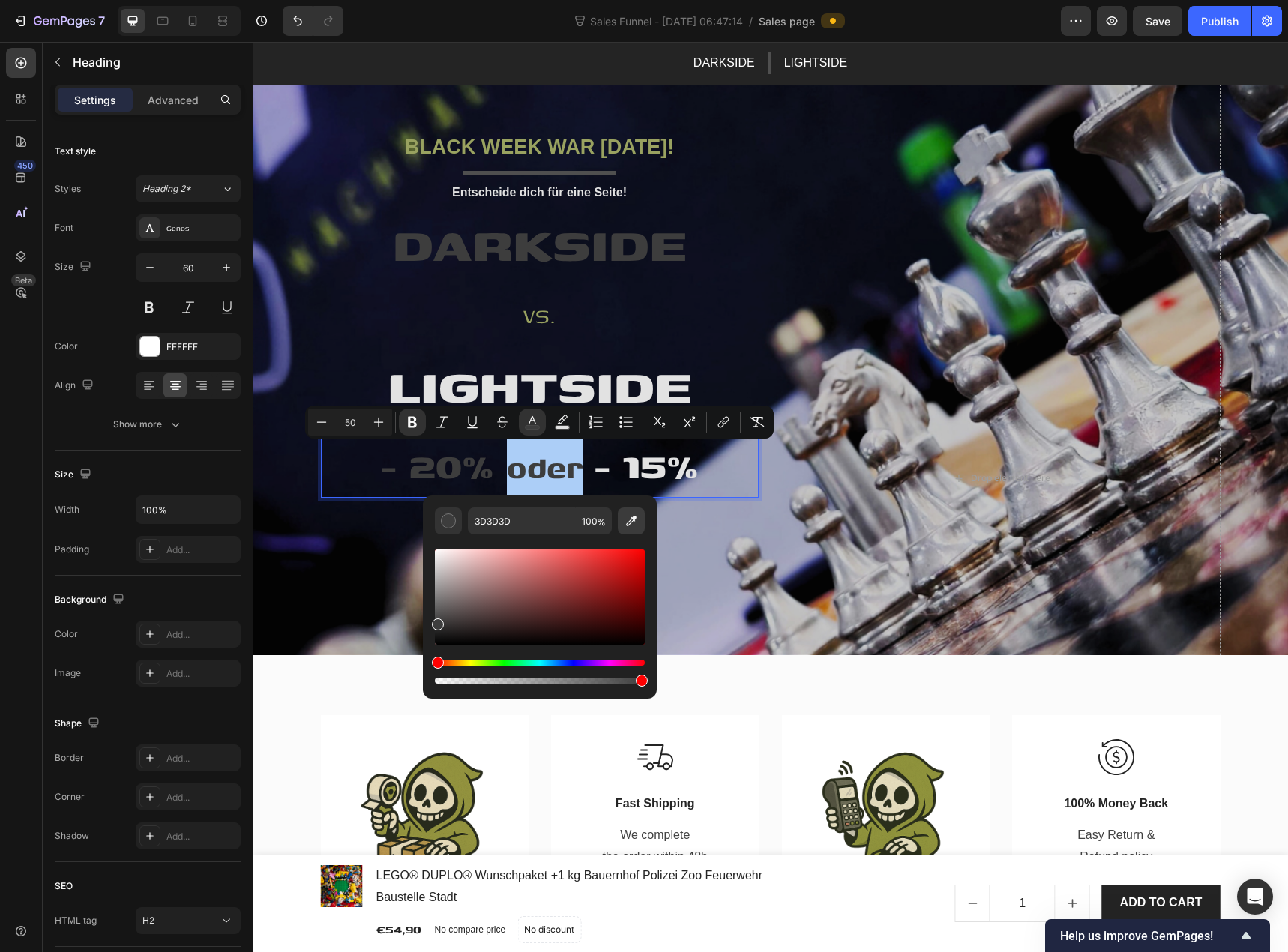
click at [627, 516] on icon "Editor contextual toolbar" at bounding box center [631, 521] width 15 height 15
type input "99A260"
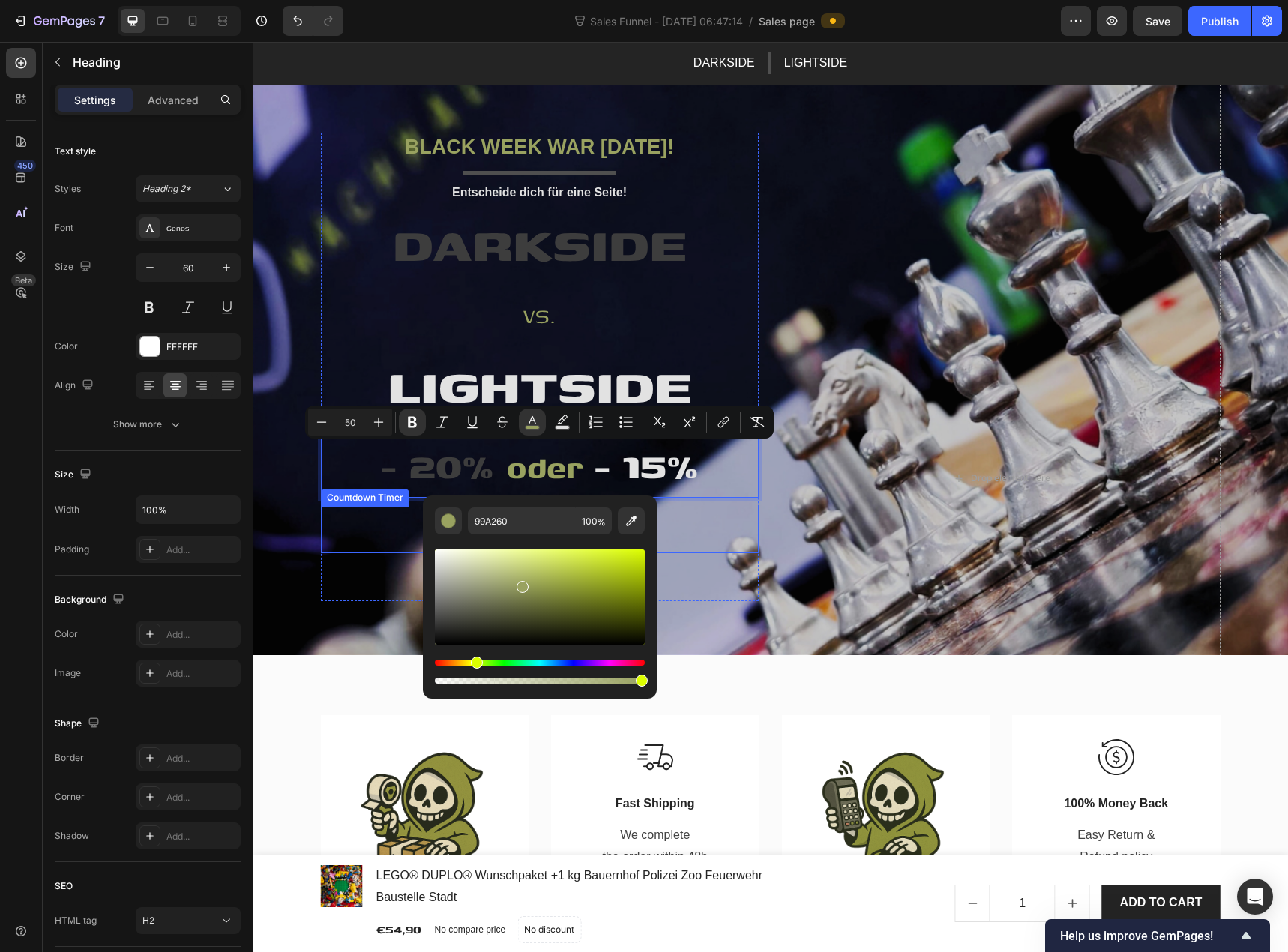
click at [383, 528] on div "03 TAGE 11 Std 00 Min 45 Sek" at bounding box center [539, 529] width 438 height 46
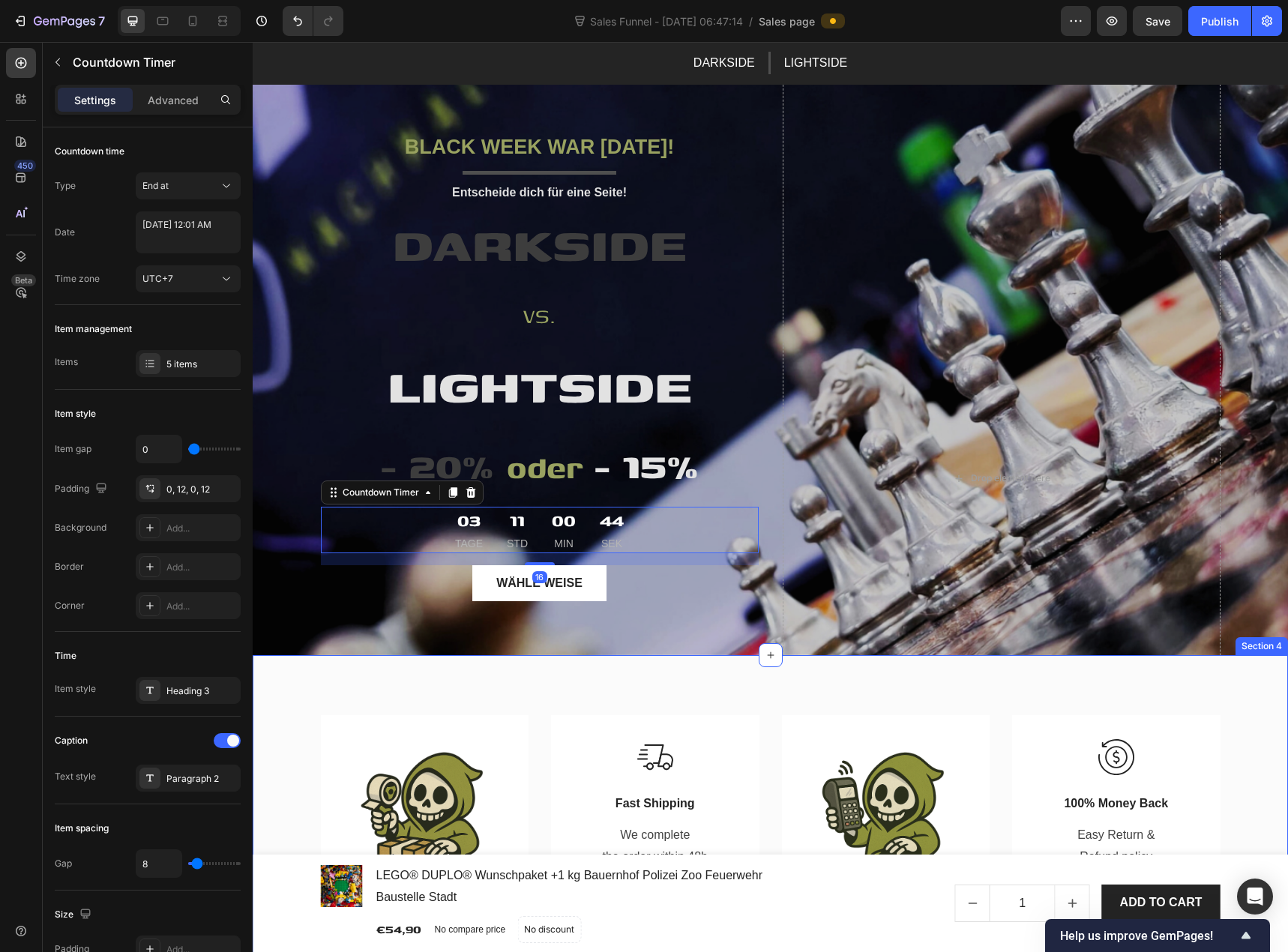
click at [414, 660] on div "Image Schneller Versand Text block Bis 12.00 Uhr bestellen und der Versand erfo…" at bounding box center [770, 872] width 1036 height 434
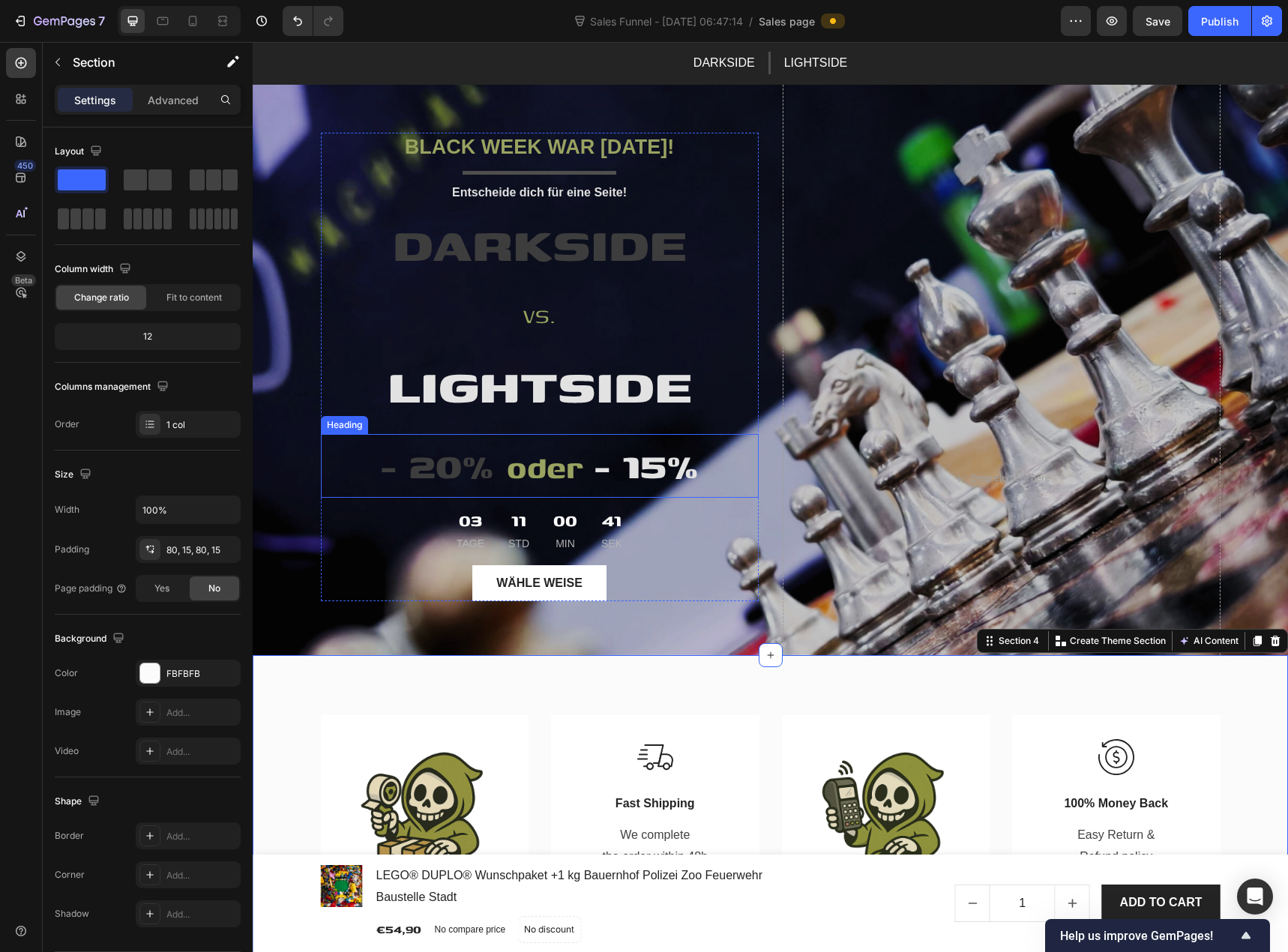
click at [621, 469] on span "- 15%" at bounding box center [646, 465] width 105 height 54
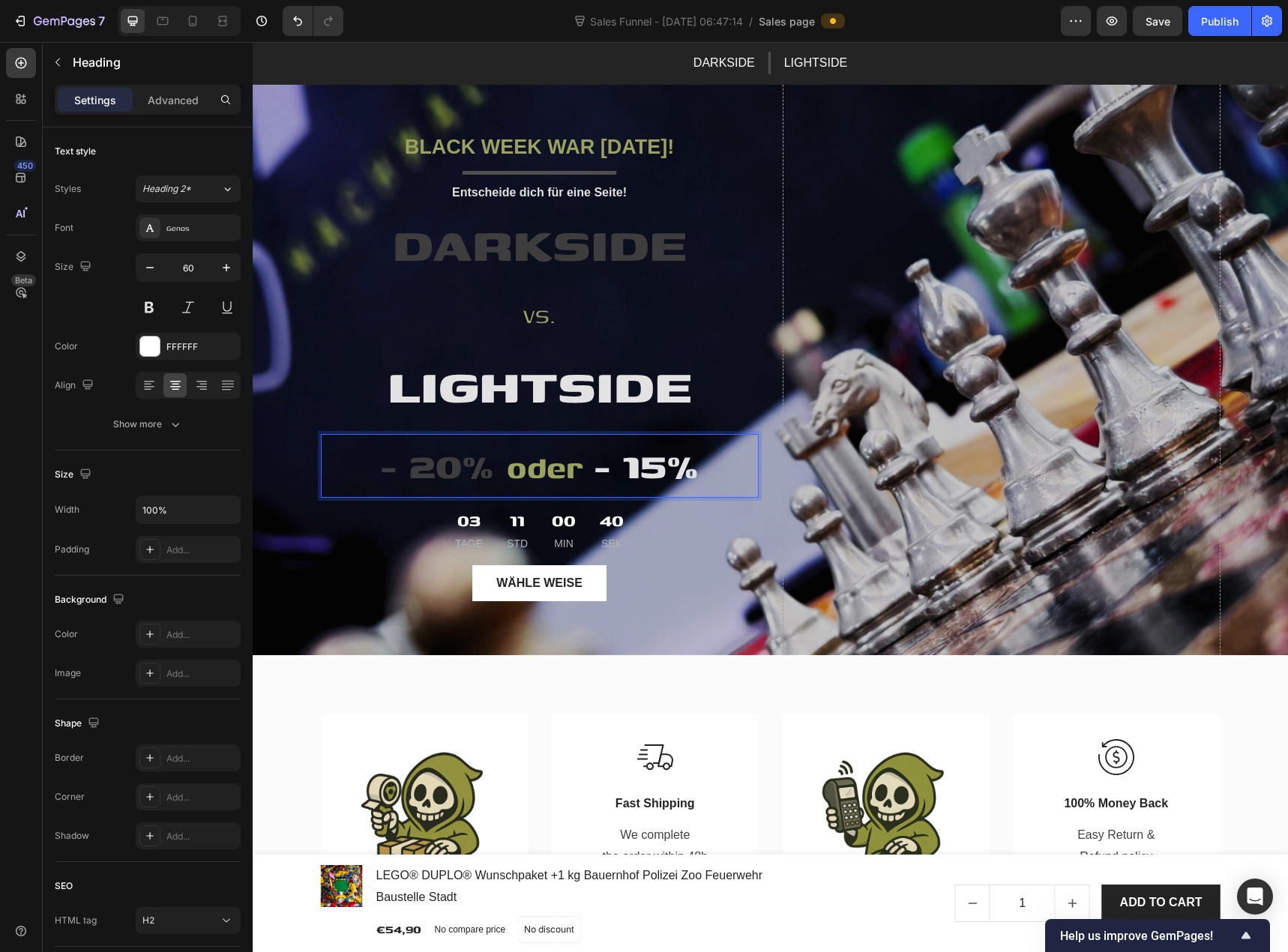
click at [621, 469] on span "- 15%" at bounding box center [646, 465] width 105 height 54
click at [416, 468] on span "- 20%" at bounding box center [444, 465] width 114 height 54
click at [436, 691] on div "Image Schneller Versand Text block Bis 12.00 Uhr bestellen und der Versand erfo…" at bounding box center [770, 872] width 1036 height 434
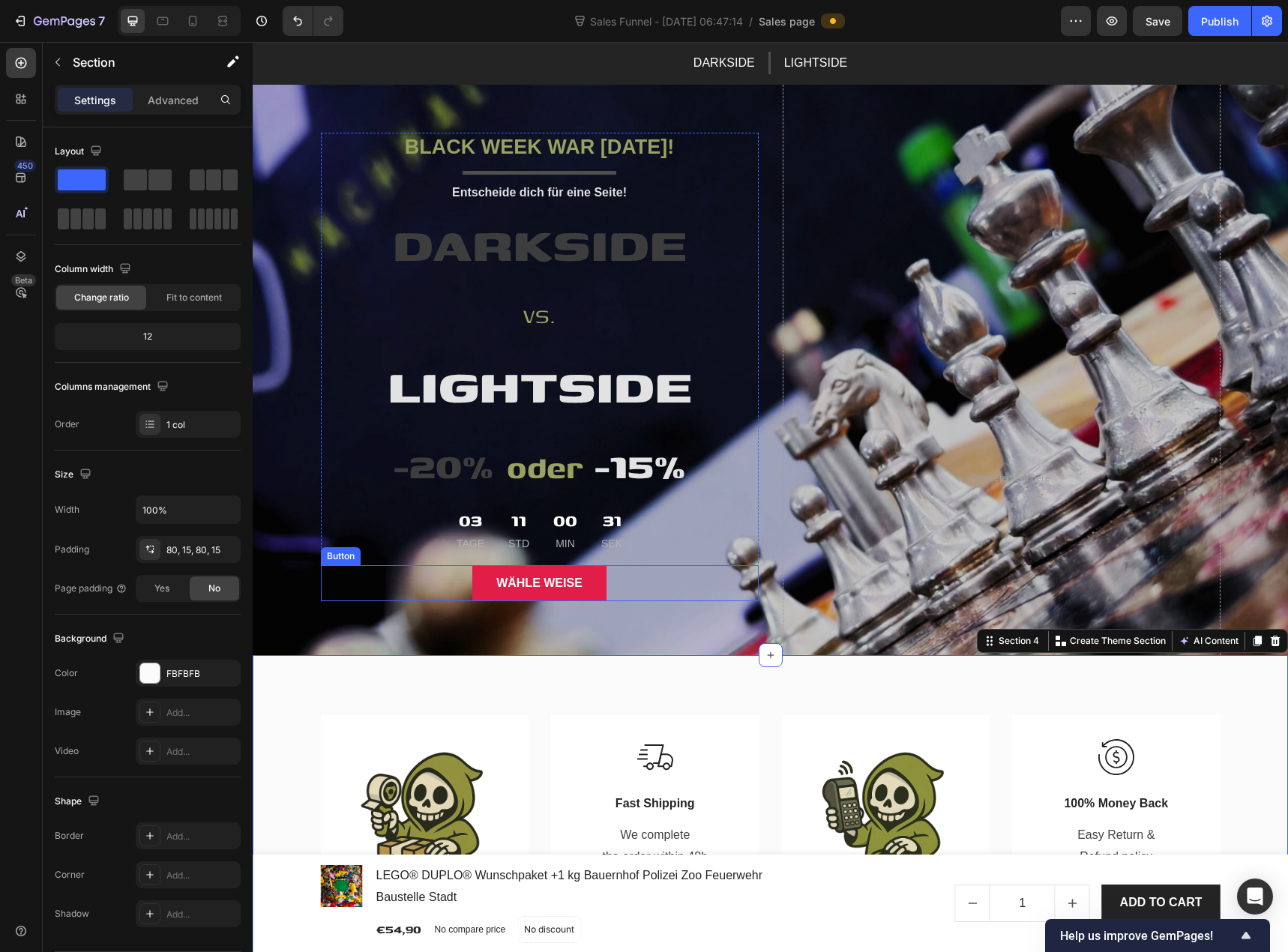
click at [525, 592] on button "Wähle weise" at bounding box center [539, 584] width 134 height 36
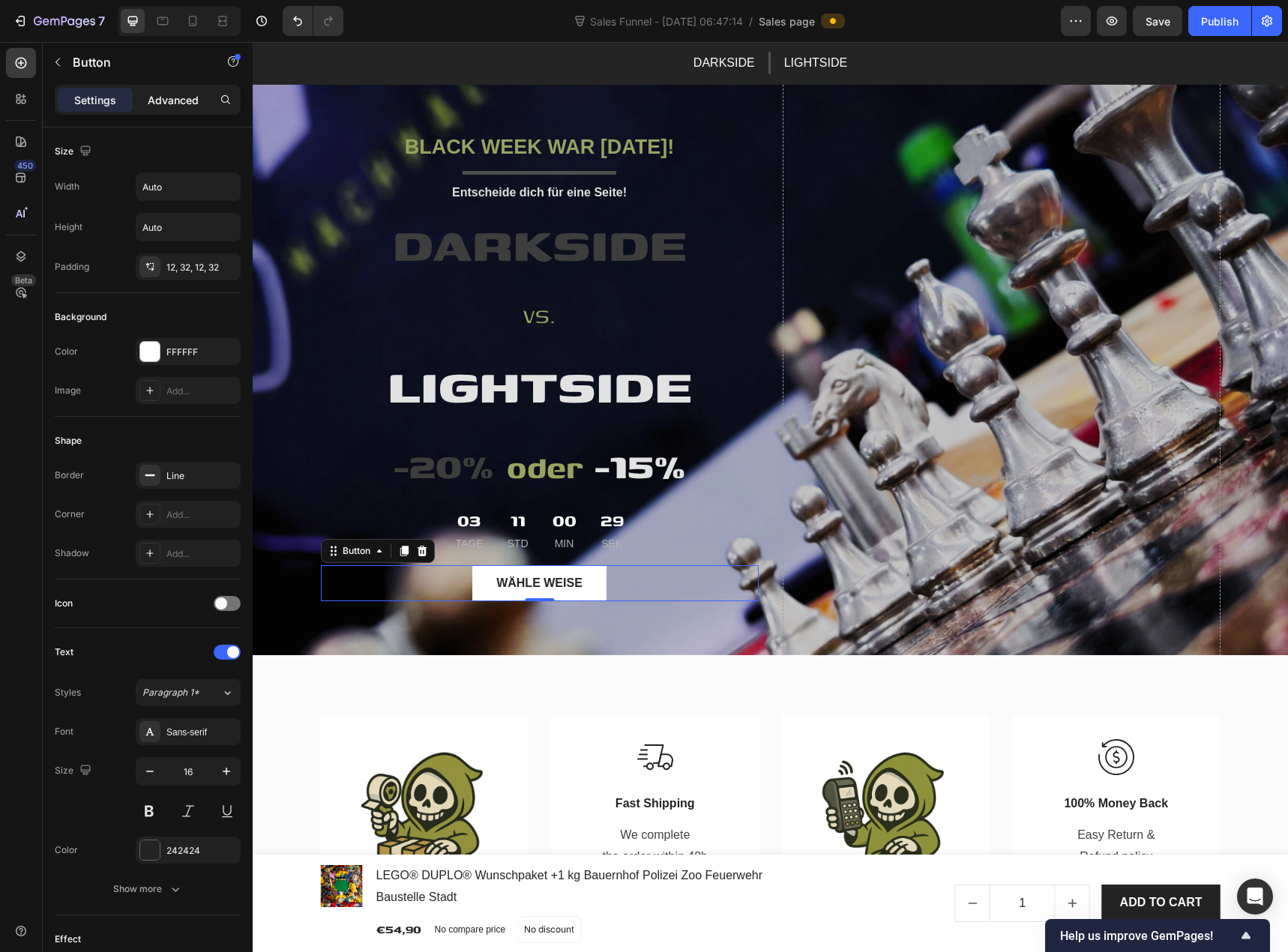
click at [184, 107] on p "Advanced" at bounding box center [173, 99] width 51 height 15
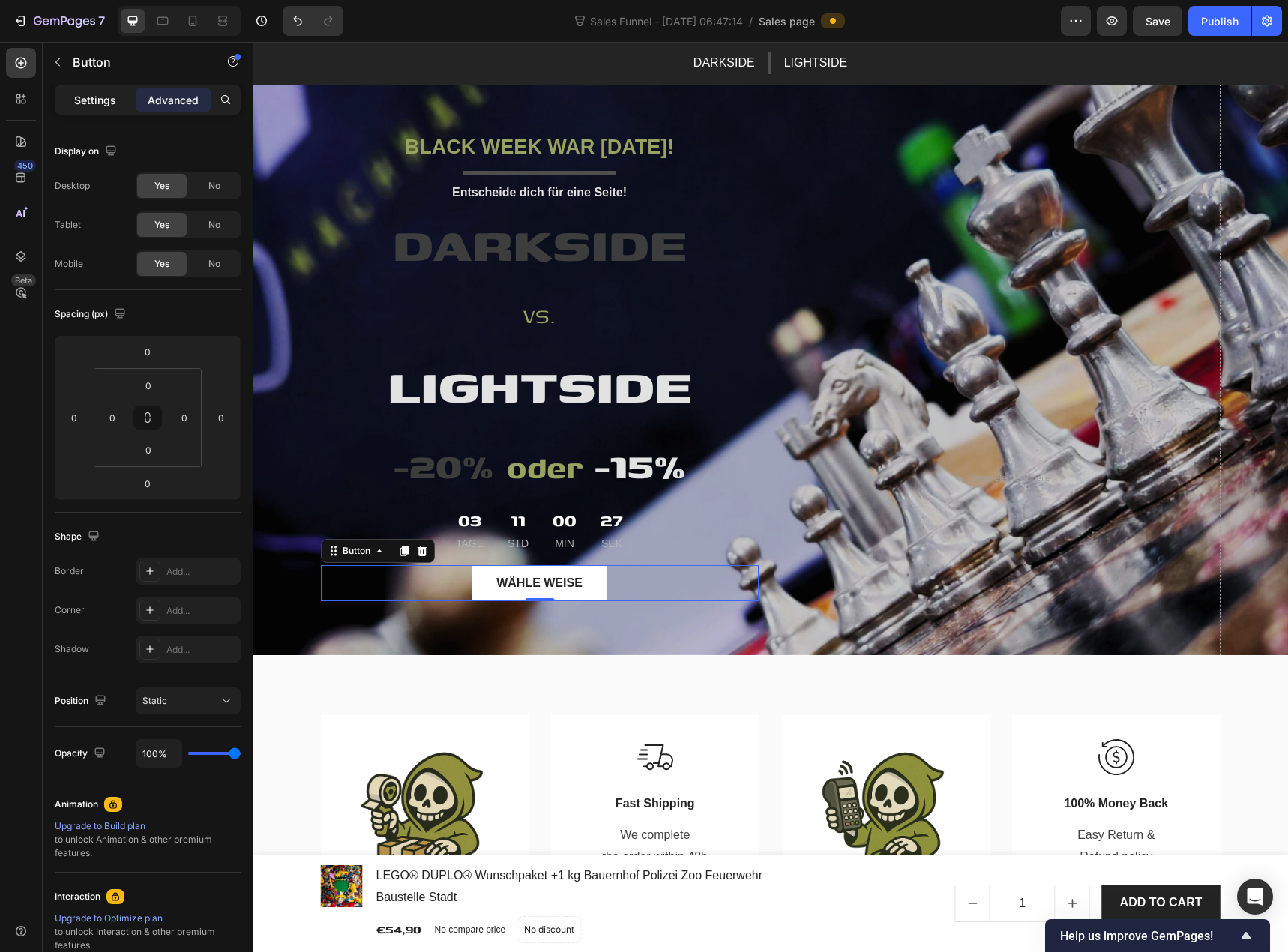
click at [100, 107] on p "Settings" at bounding box center [95, 99] width 42 height 15
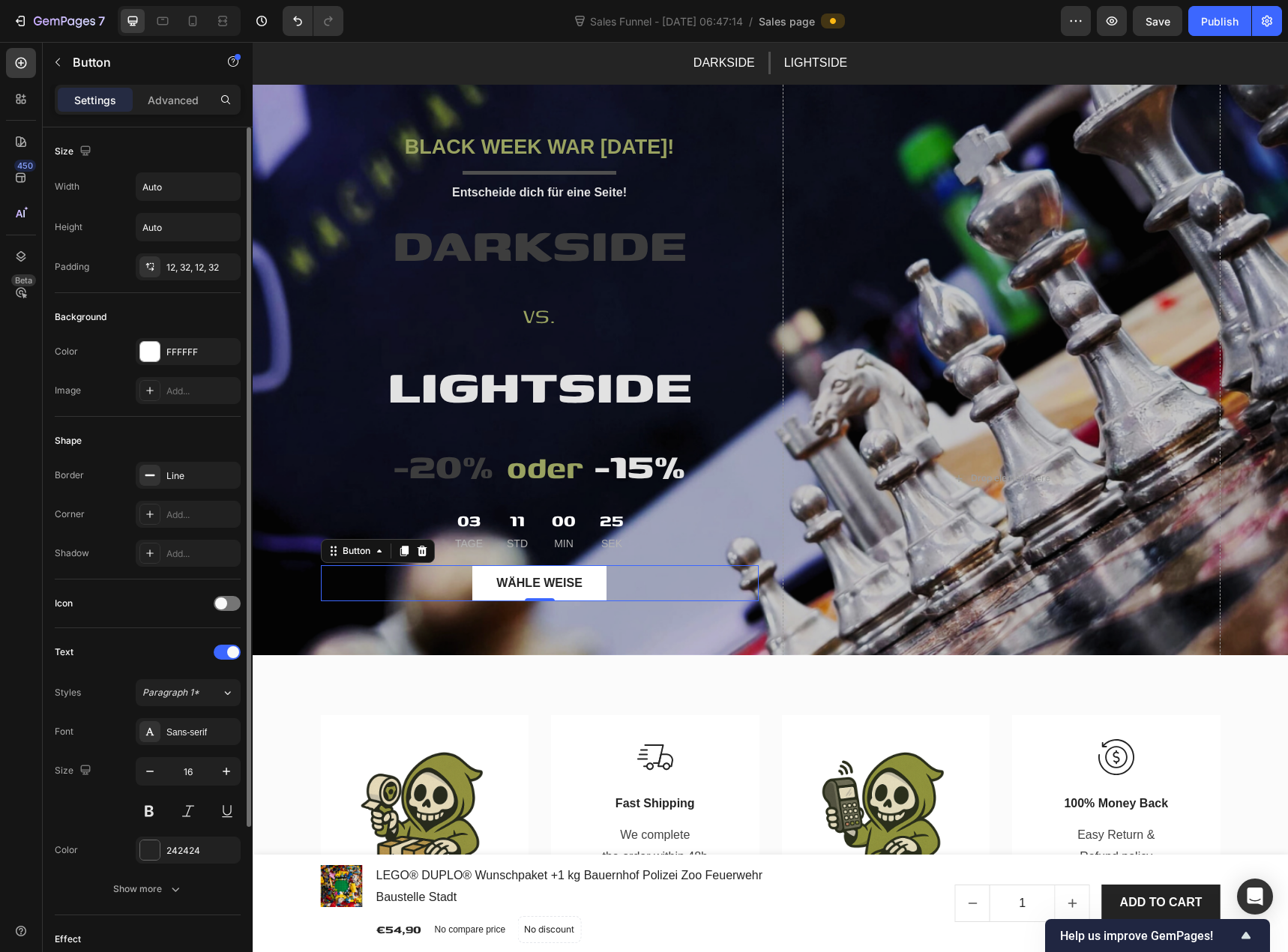
scroll to position [208, 0]
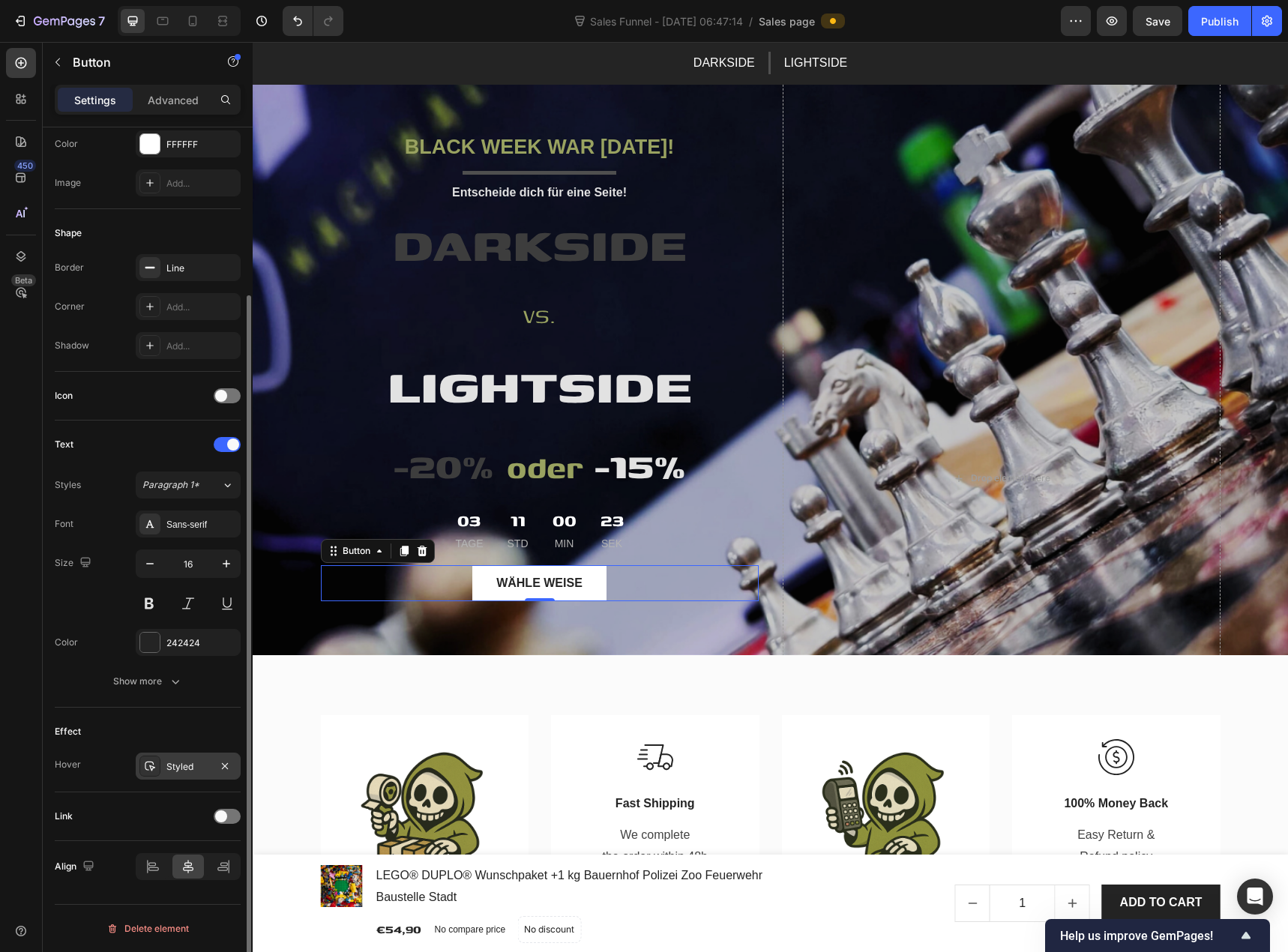
click at [179, 769] on div "Styled" at bounding box center [189, 767] width 44 height 14
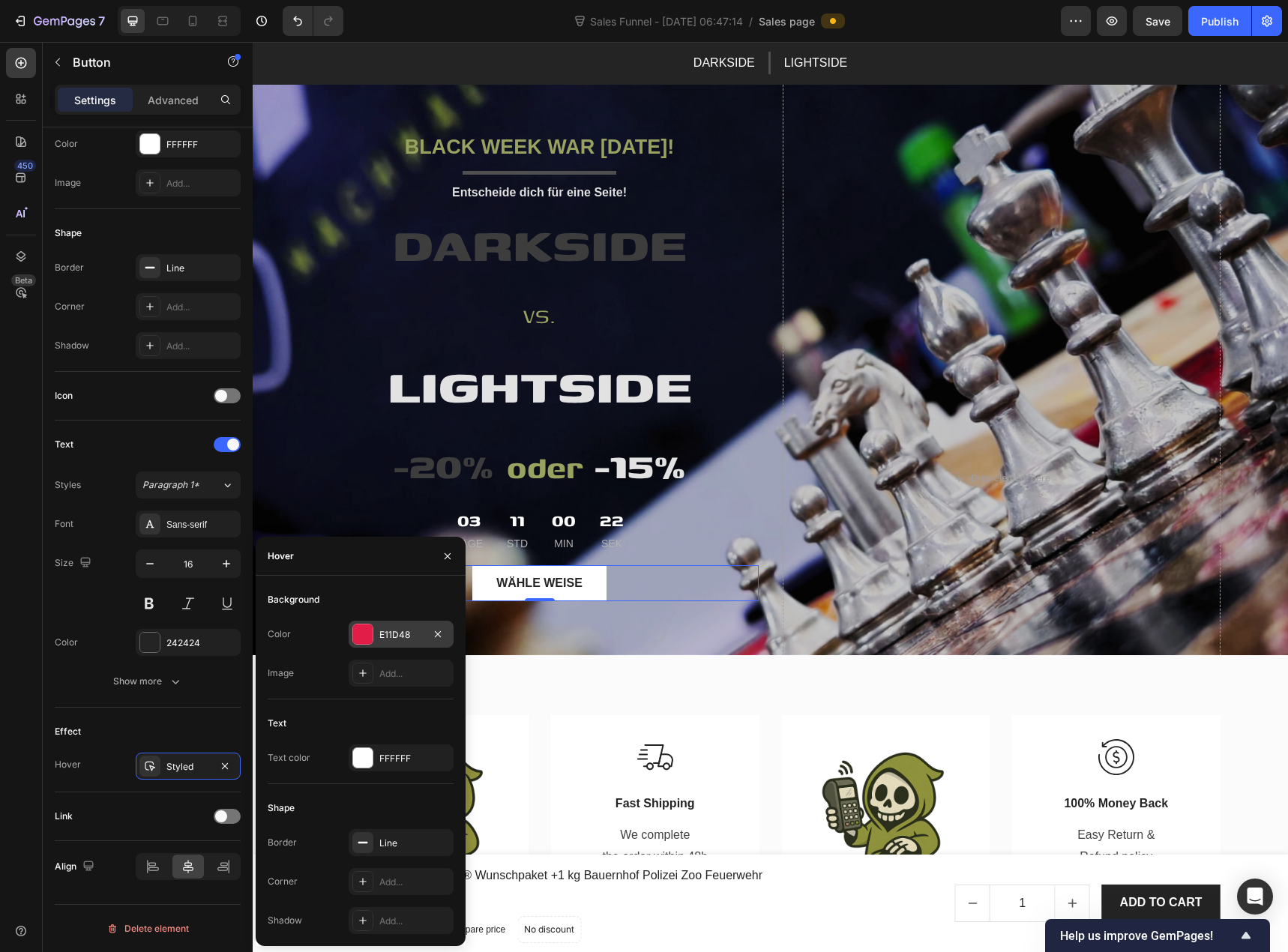
click at [369, 634] on div at bounding box center [363, 634] width 19 height 19
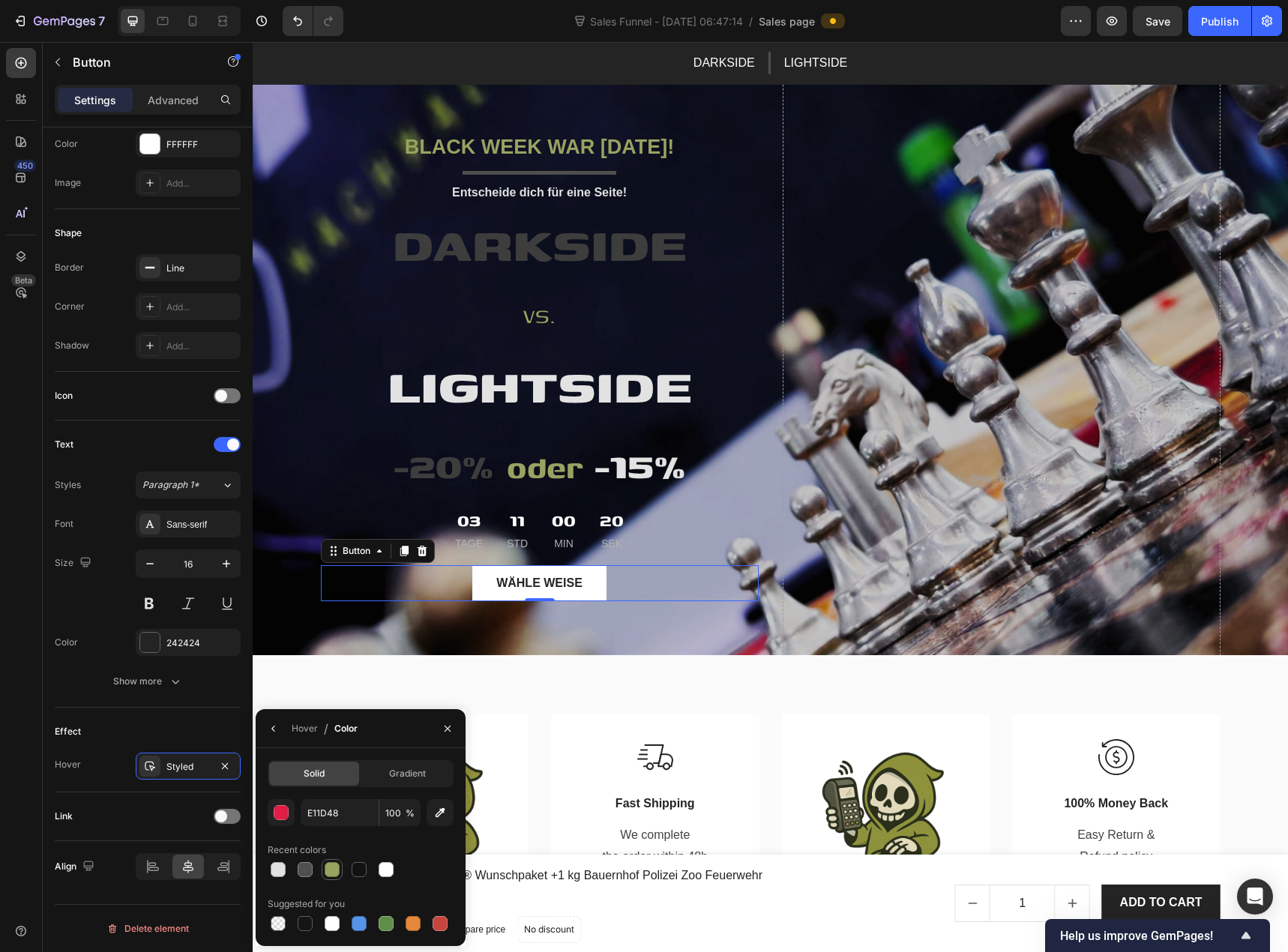
click at [332, 872] on div at bounding box center [332, 870] width 15 height 15
click at [353, 870] on div at bounding box center [359, 870] width 15 height 15
type input "121212"
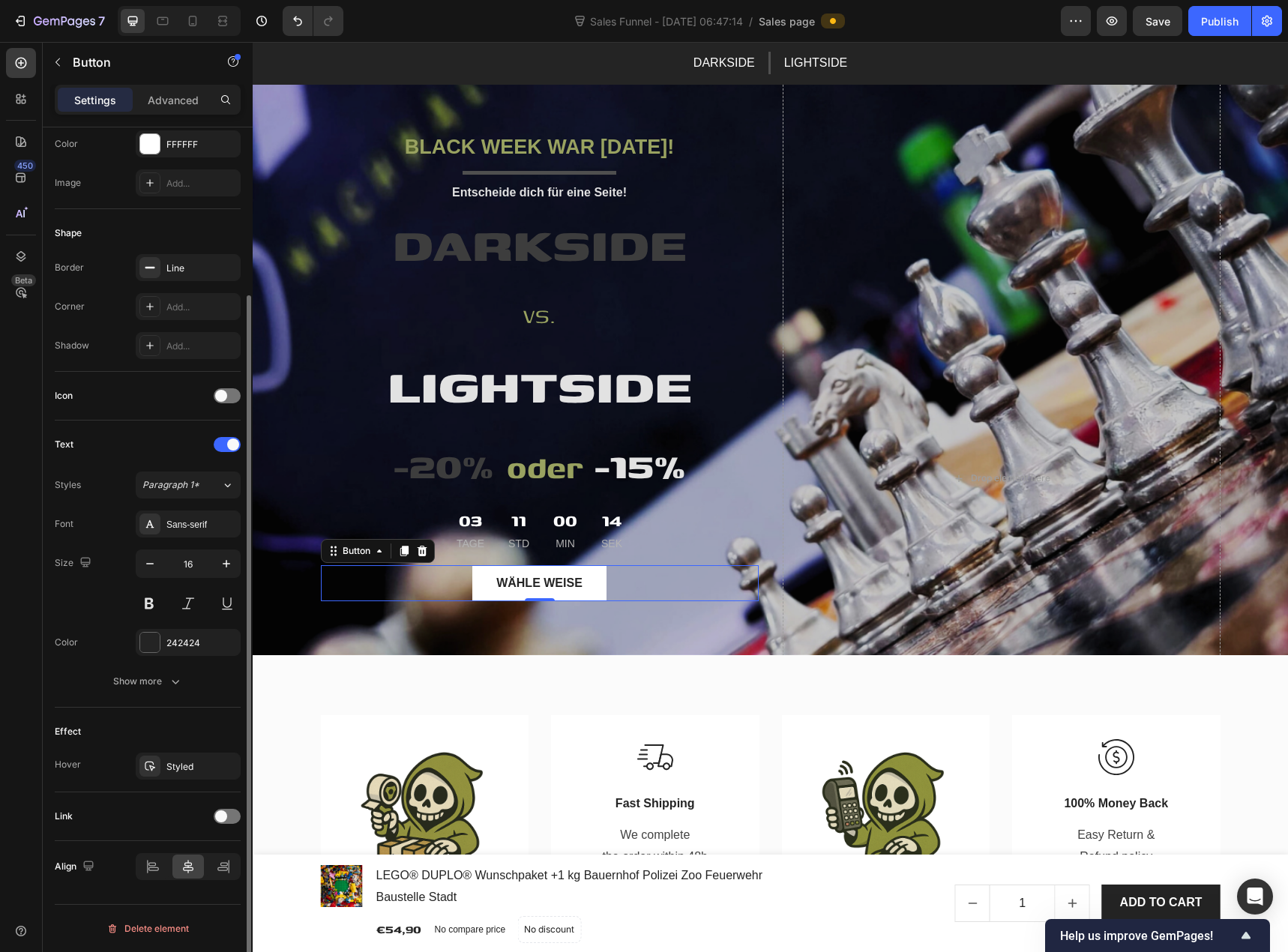
click at [210, 735] on div "Effect" at bounding box center [148, 732] width 186 height 24
click at [203, 765] on div "Styled" at bounding box center [189, 767] width 44 height 14
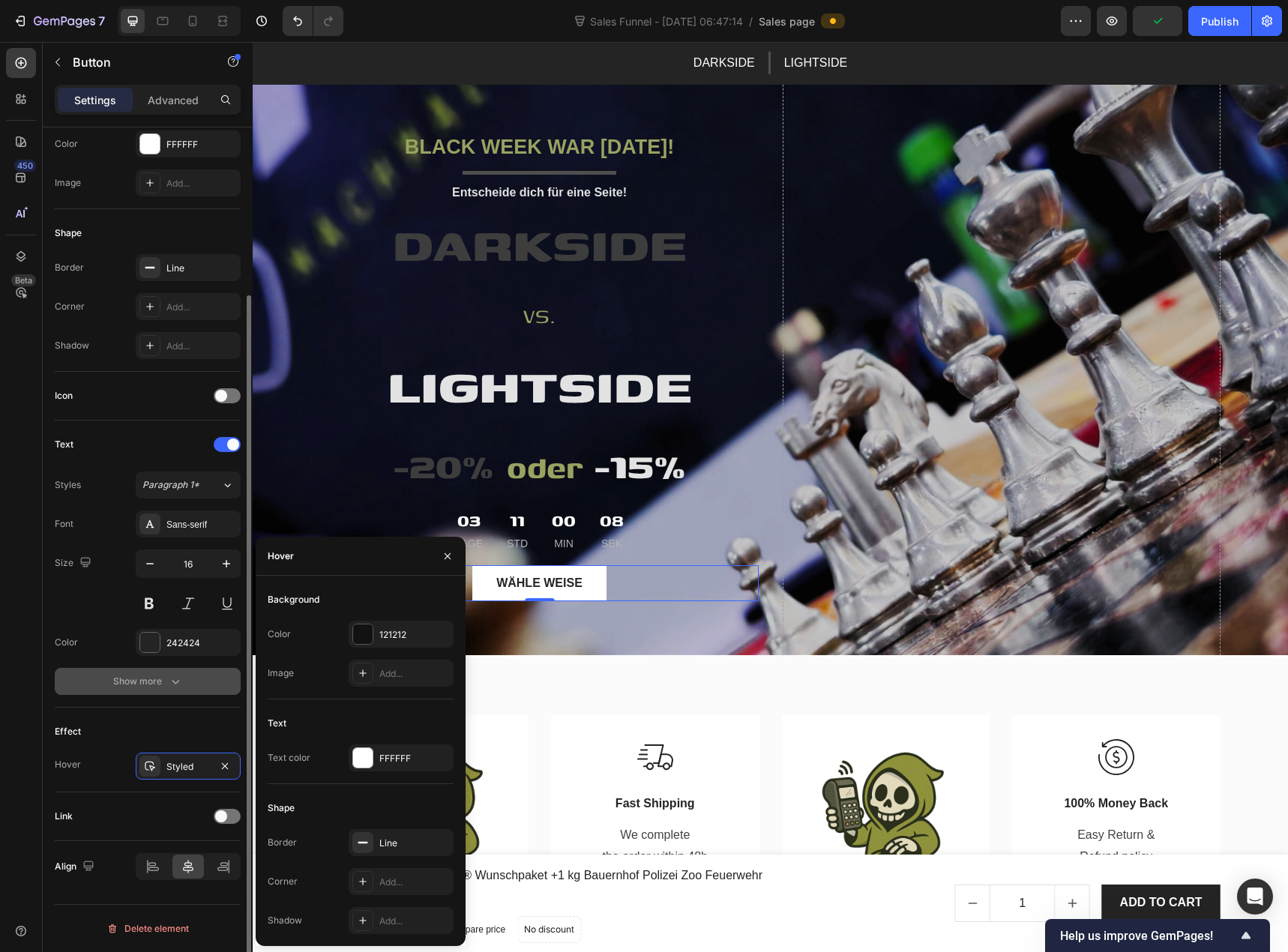
click at [225, 685] on button "Show more" at bounding box center [148, 681] width 186 height 27
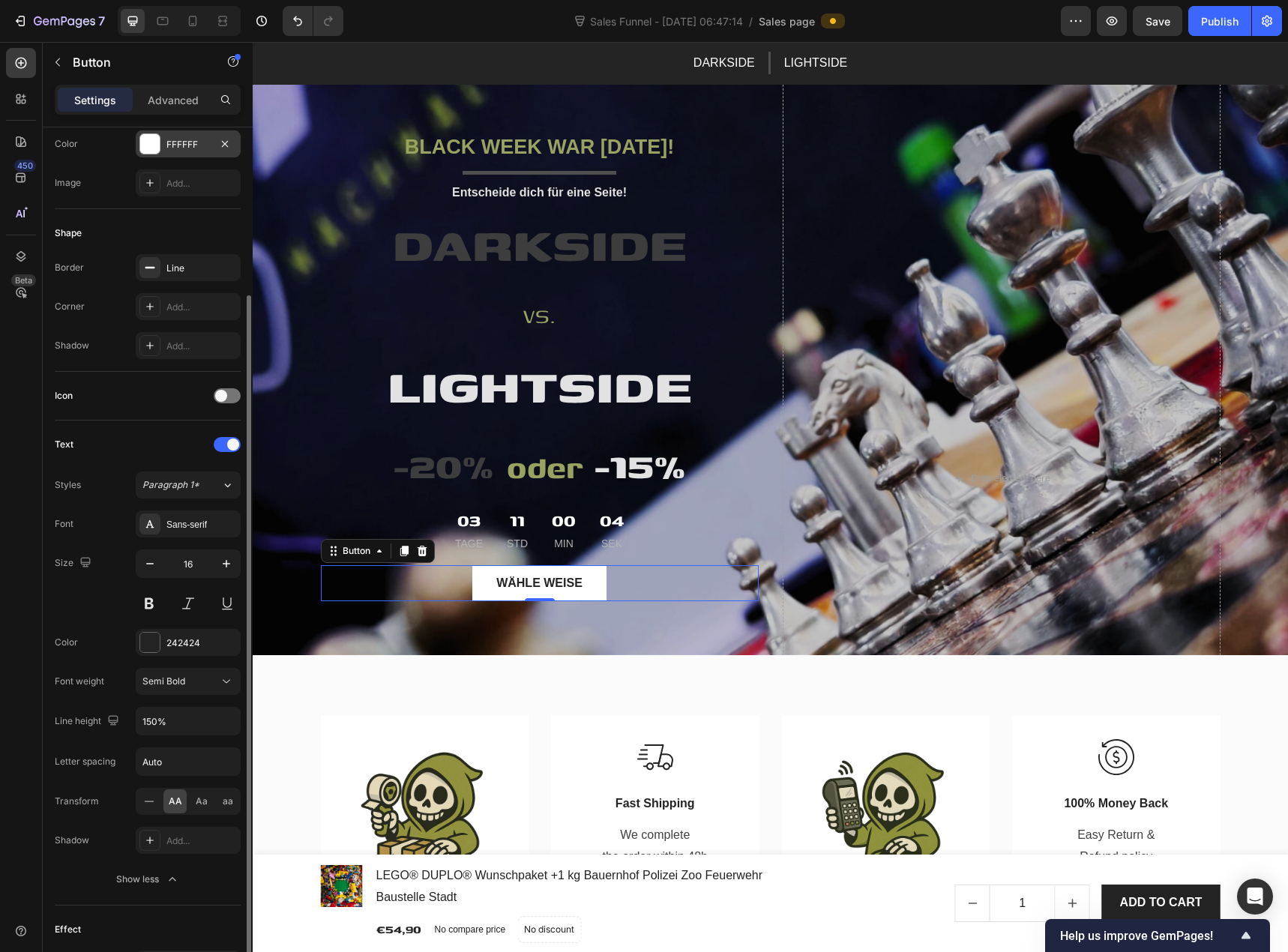
click at [174, 148] on div "FFFFFF" at bounding box center [189, 144] width 44 height 14
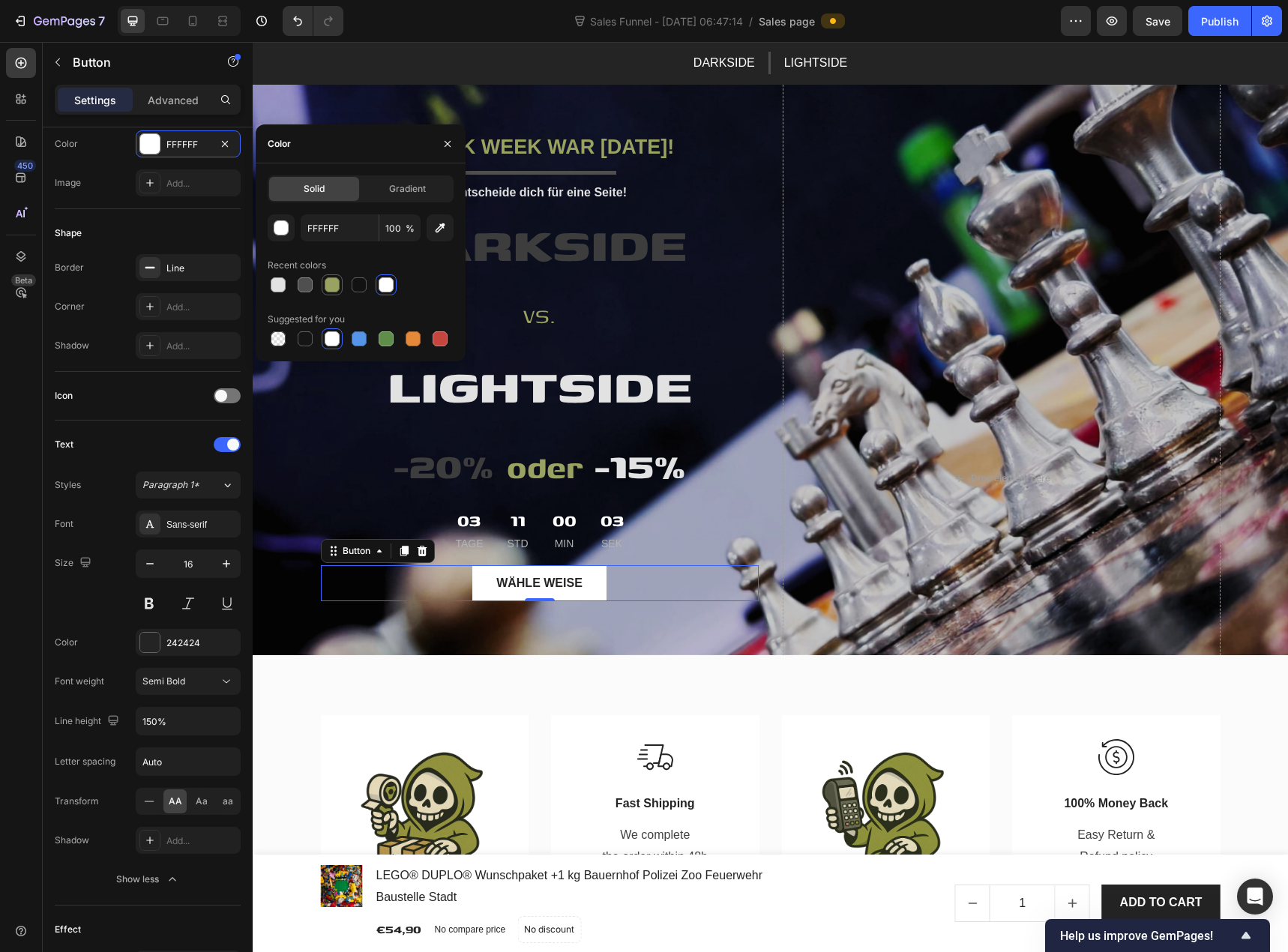
click at [326, 284] on div at bounding box center [332, 285] width 15 height 15
type input "99A260"
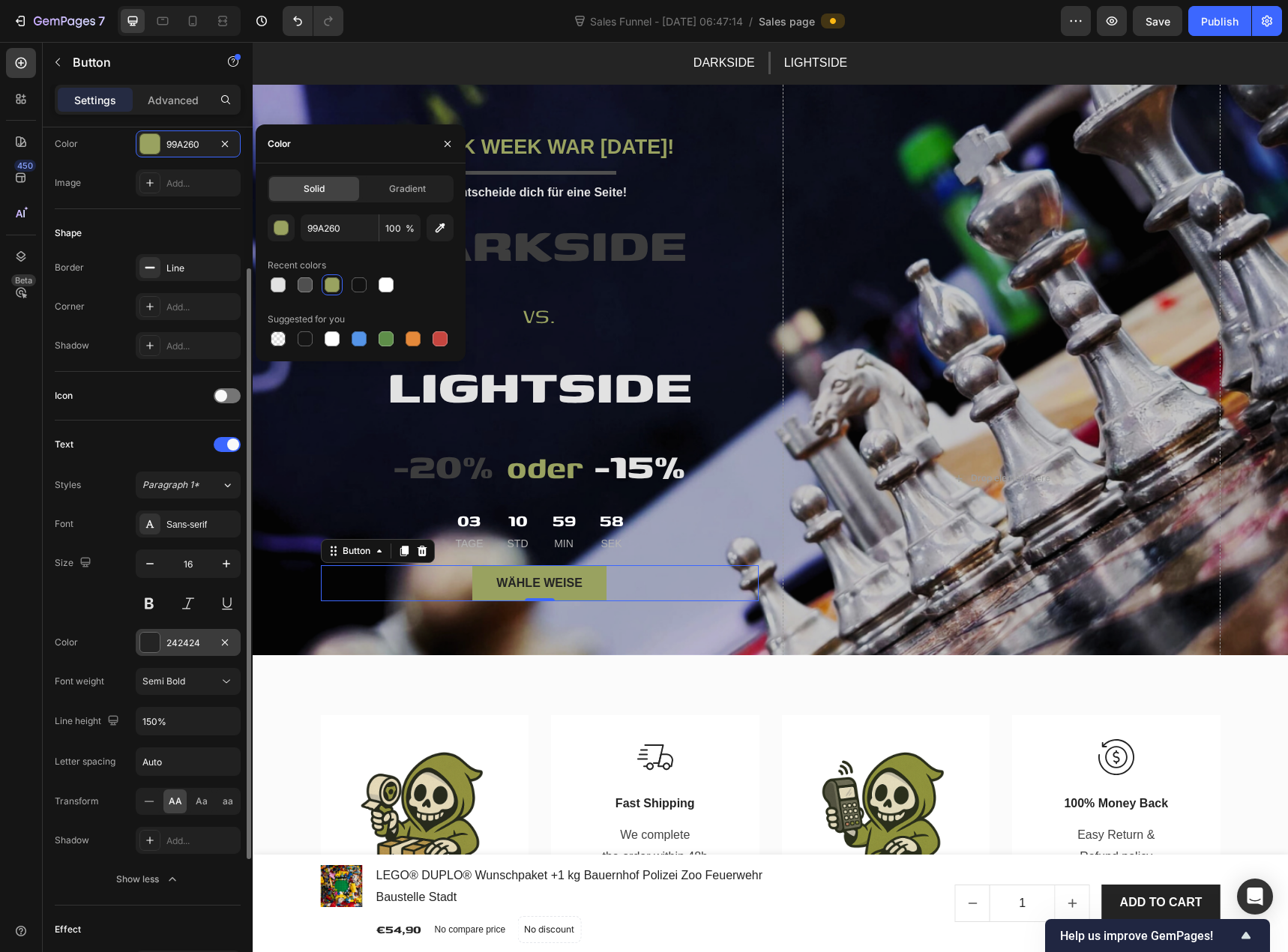
click at [175, 644] on div "242424" at bounding box center [189, 643] width 44 height 14
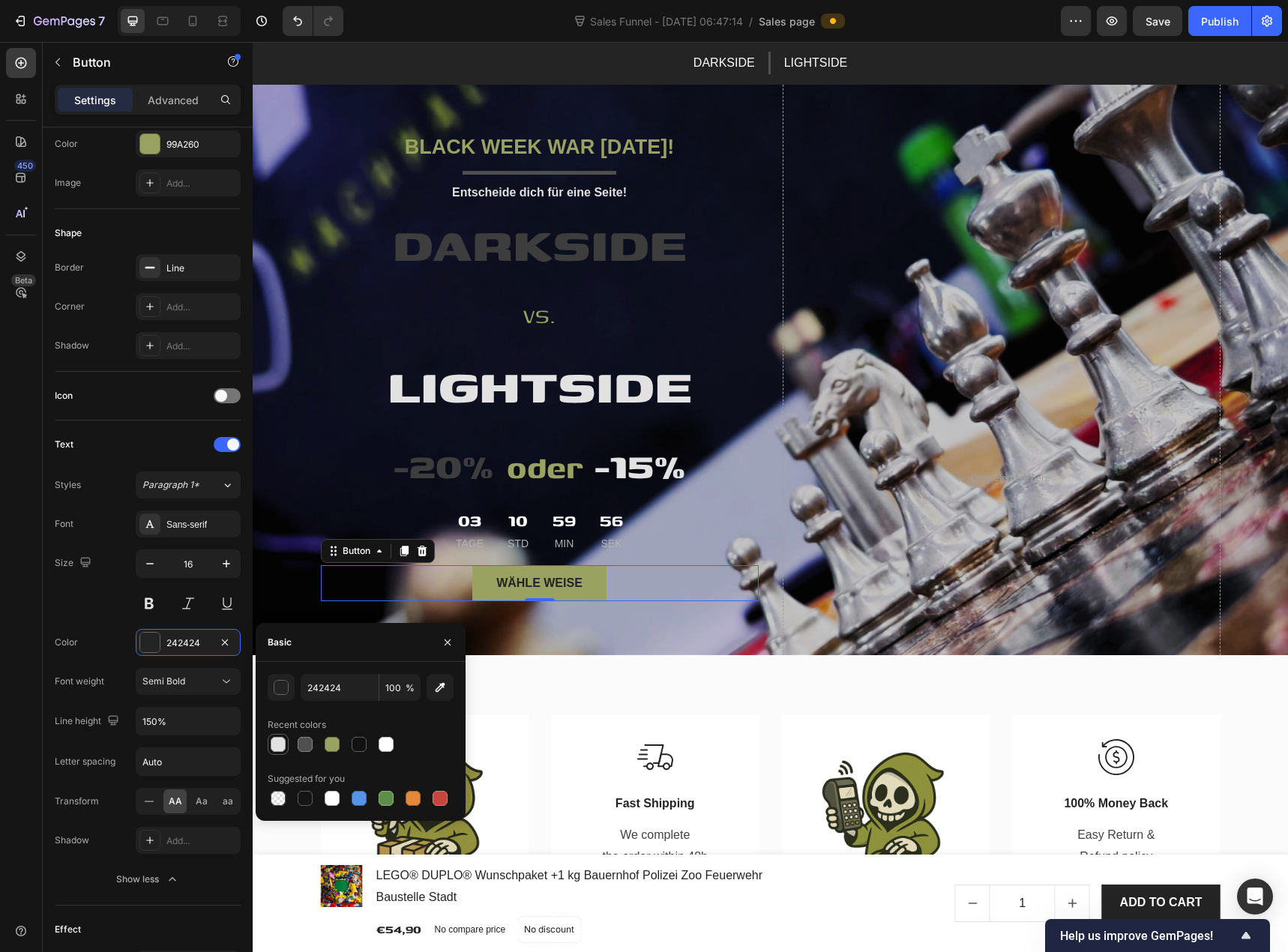
click at [282, 741] on div at bounding box center [278, 744] width 15 height 15
type input "E2E2E2"
click at [149, 443] on div "Text" at bounding box center [148, 445] width 186 height 24
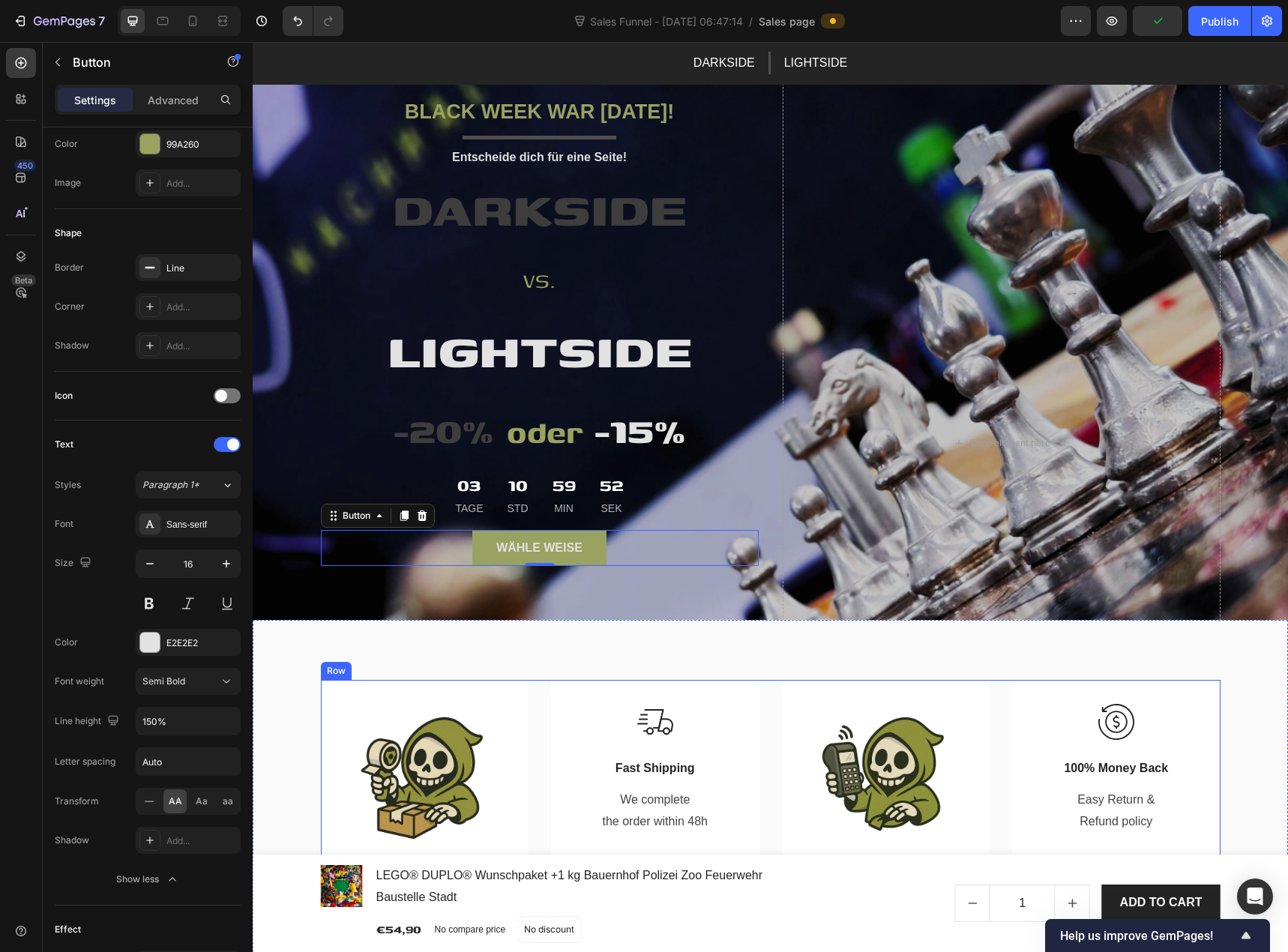
scroll to position [375, 0]
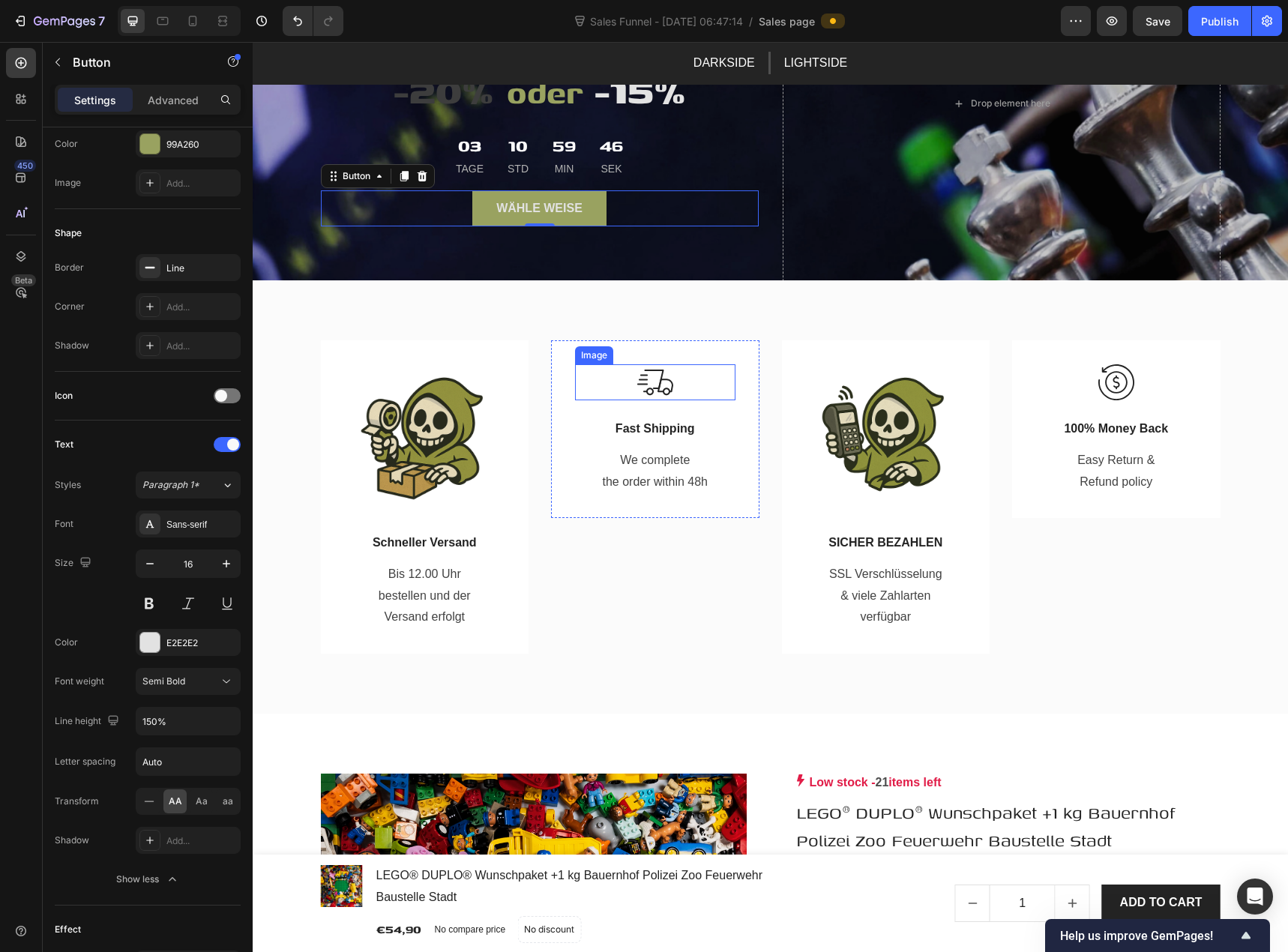
click at [644, 374] on img at bounding box center [656, 383] width 36 height 36
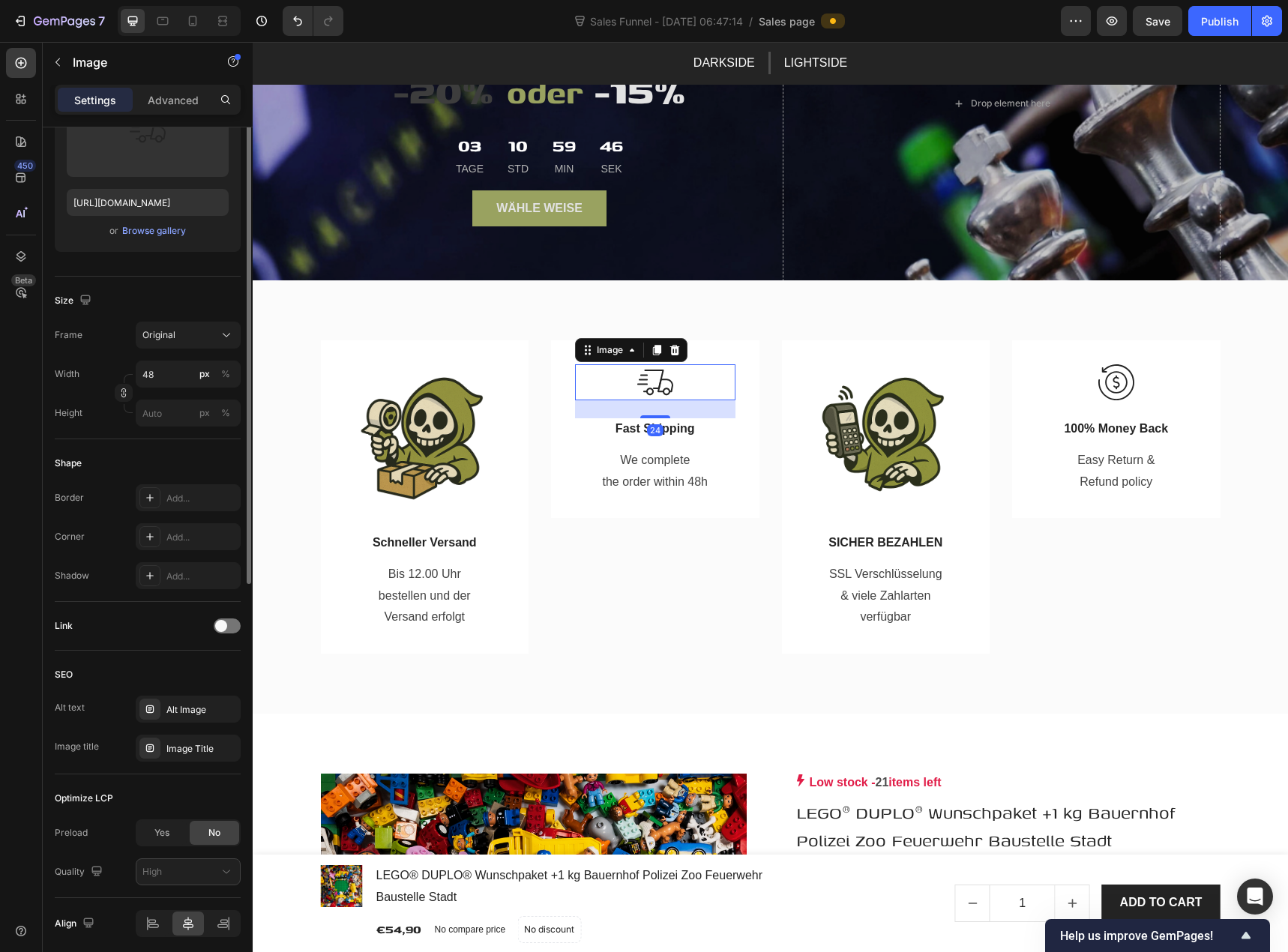
scroll to position [0, 0]
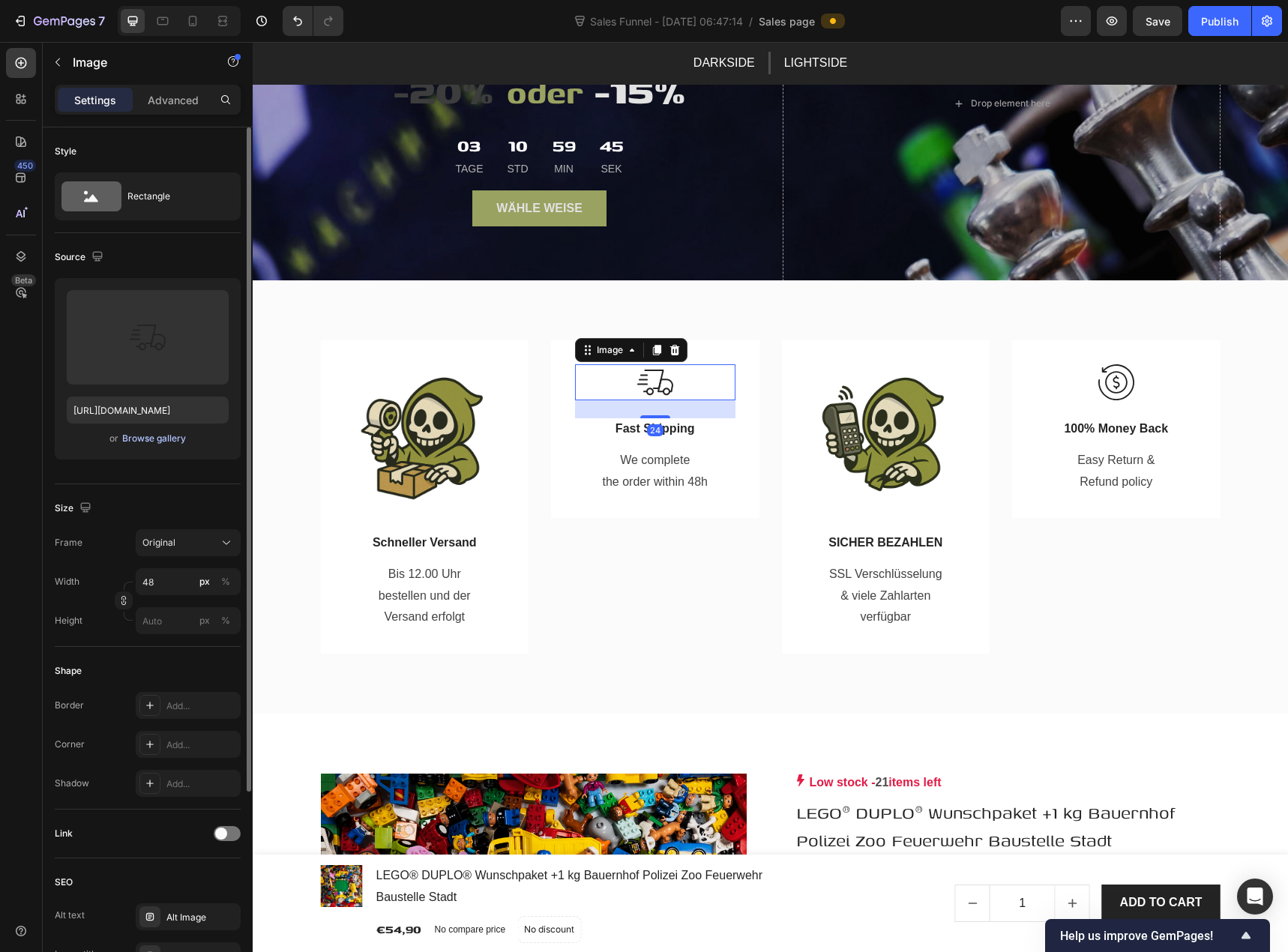
click at [154, 440] on div "Browse gallery" at bounding box center [154, 438] width 64 height 14
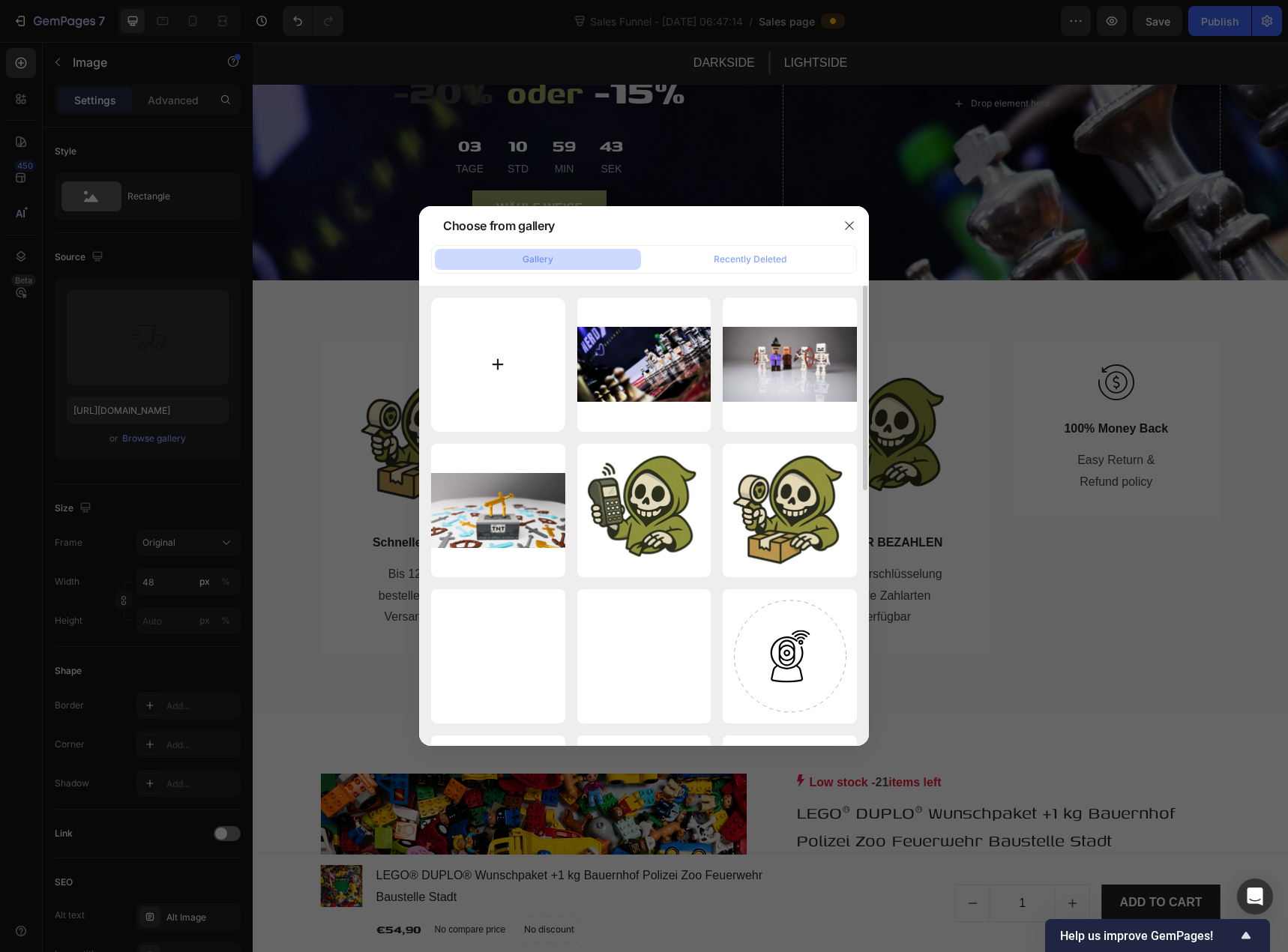
click at [514, 384] on input "file" at bounding box center [497, 364] width 134 height 134
type input "C:\fakepath\knobert paket schneller versand lichtgeschwindigkeit.png"
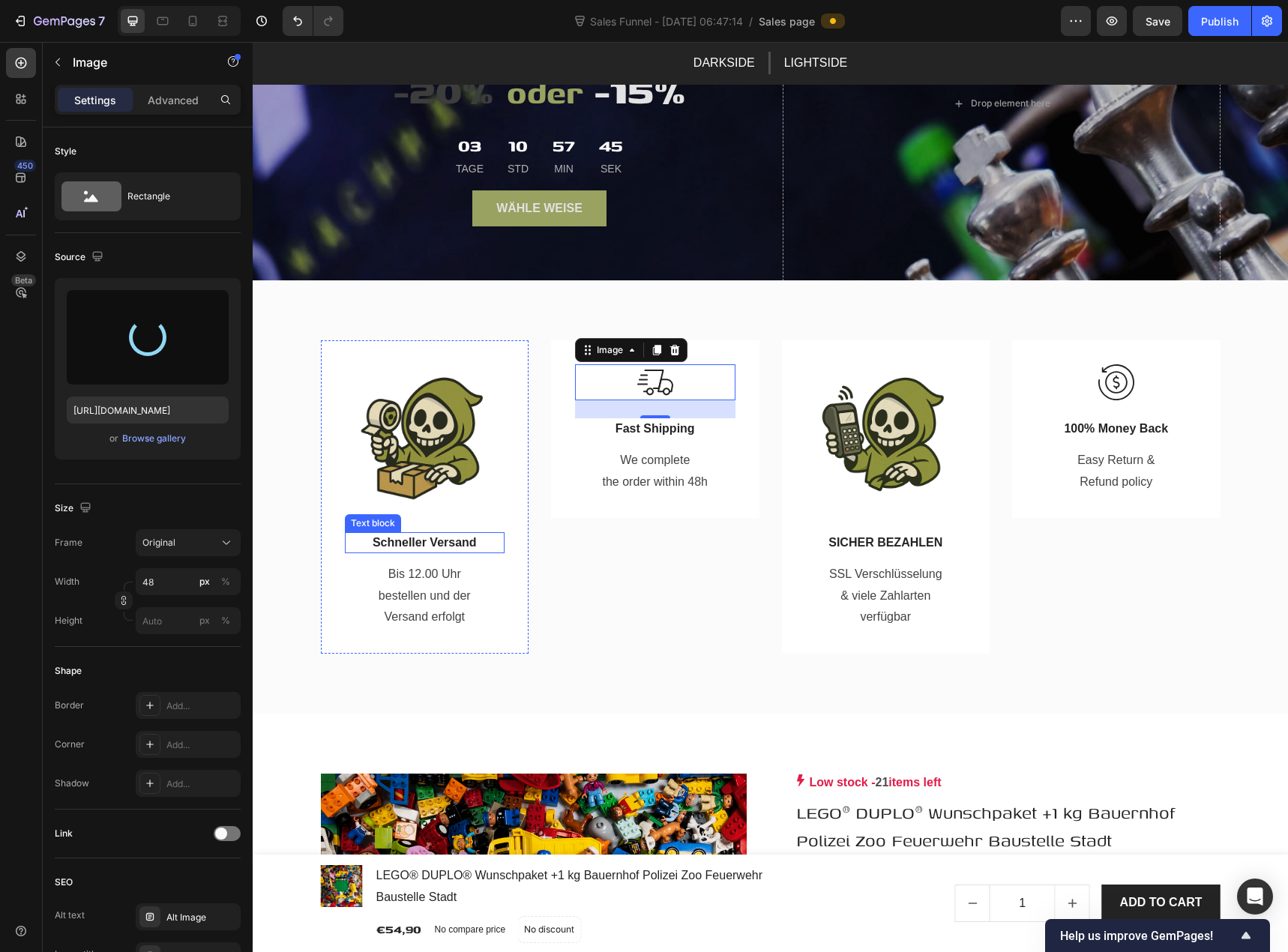
type input "https://cdn.shopify.com/s/files/1/0939/8324/4635/files/gempages_586225068544099…"
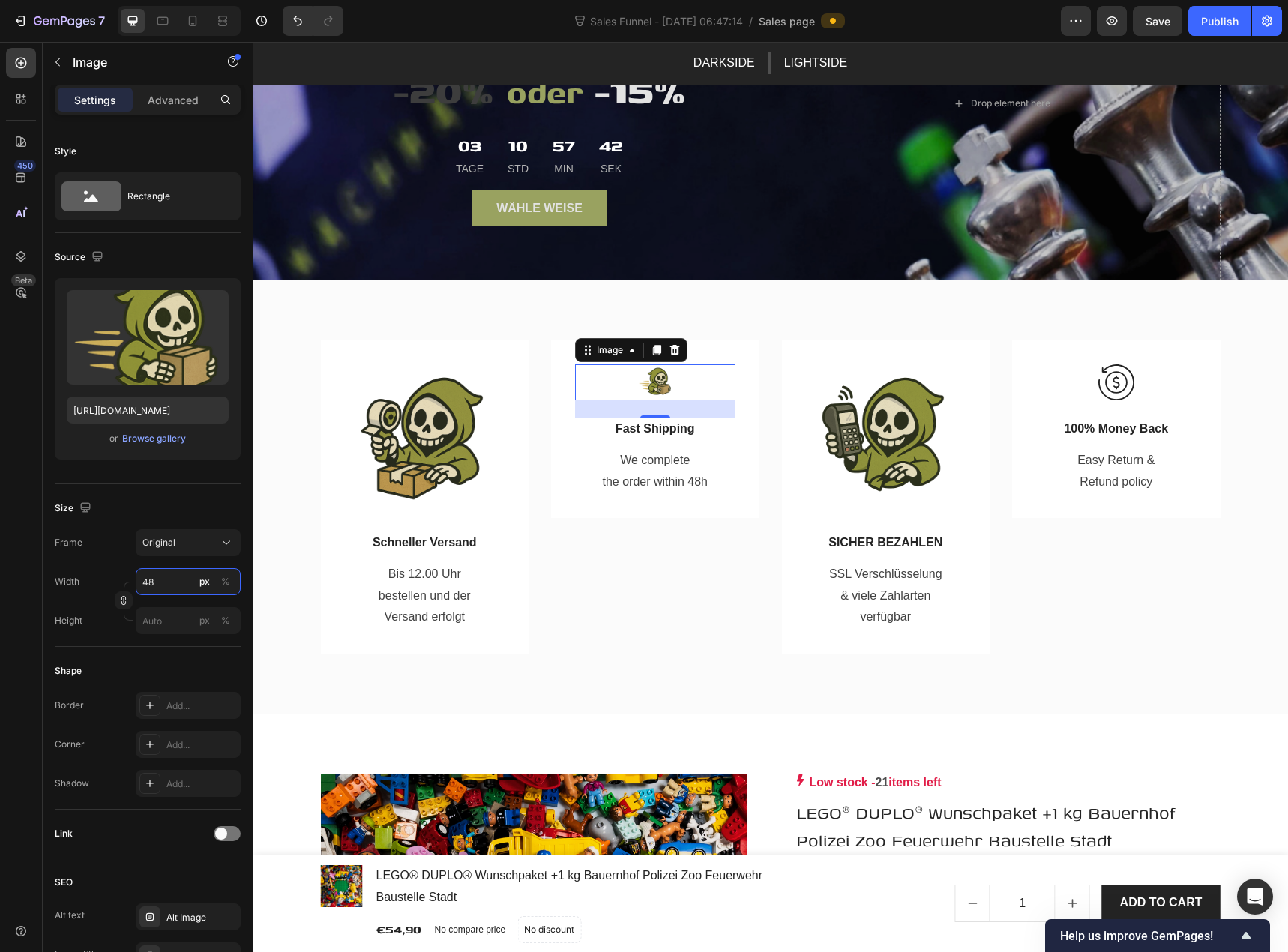
click at [161, 577] on input "48" at bounding box center [188, 582] width 105 height 27
type input "200"
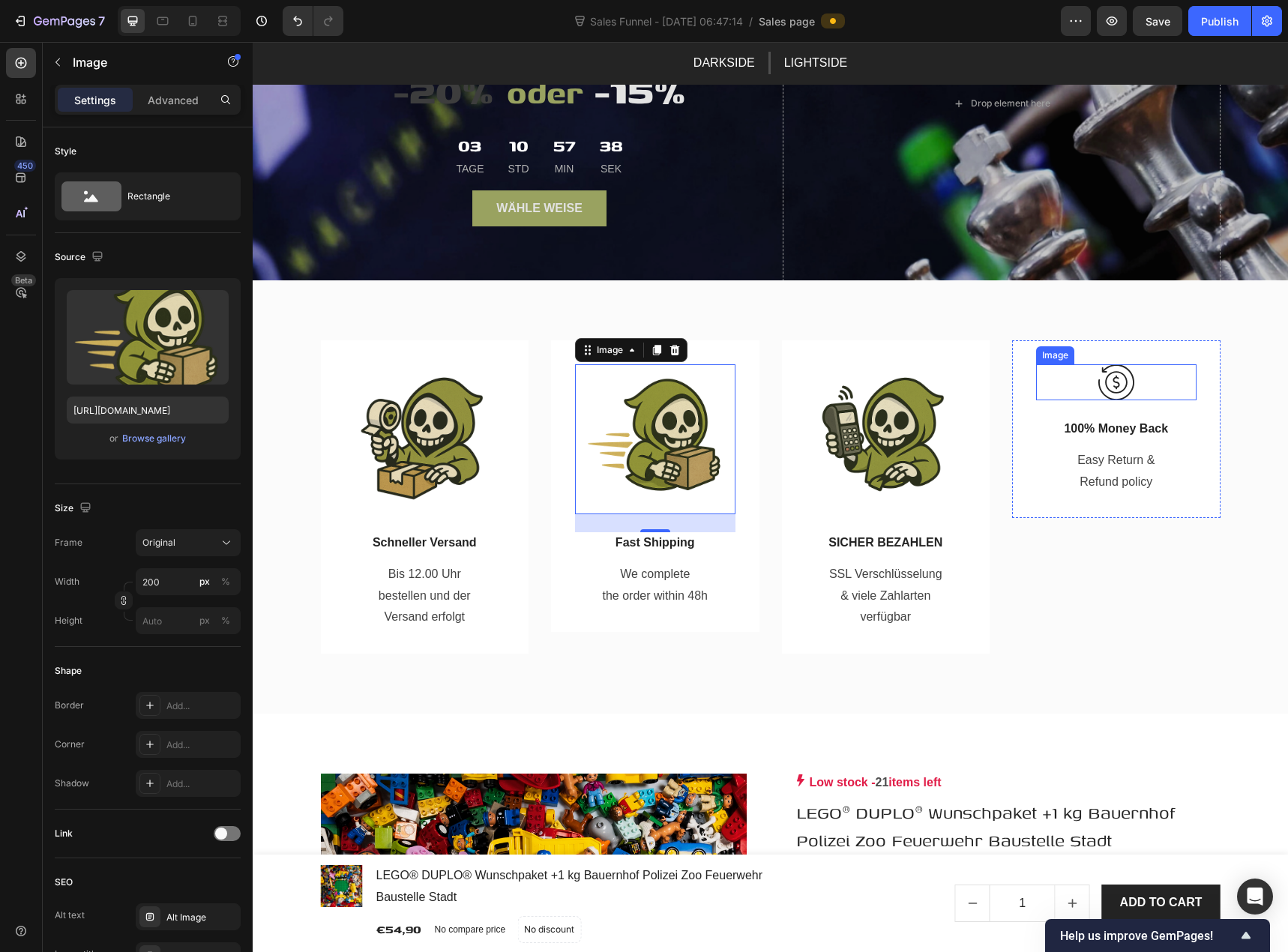
click at [1109, 374] on img at bounding box center [1117, 383] width 36 height 36
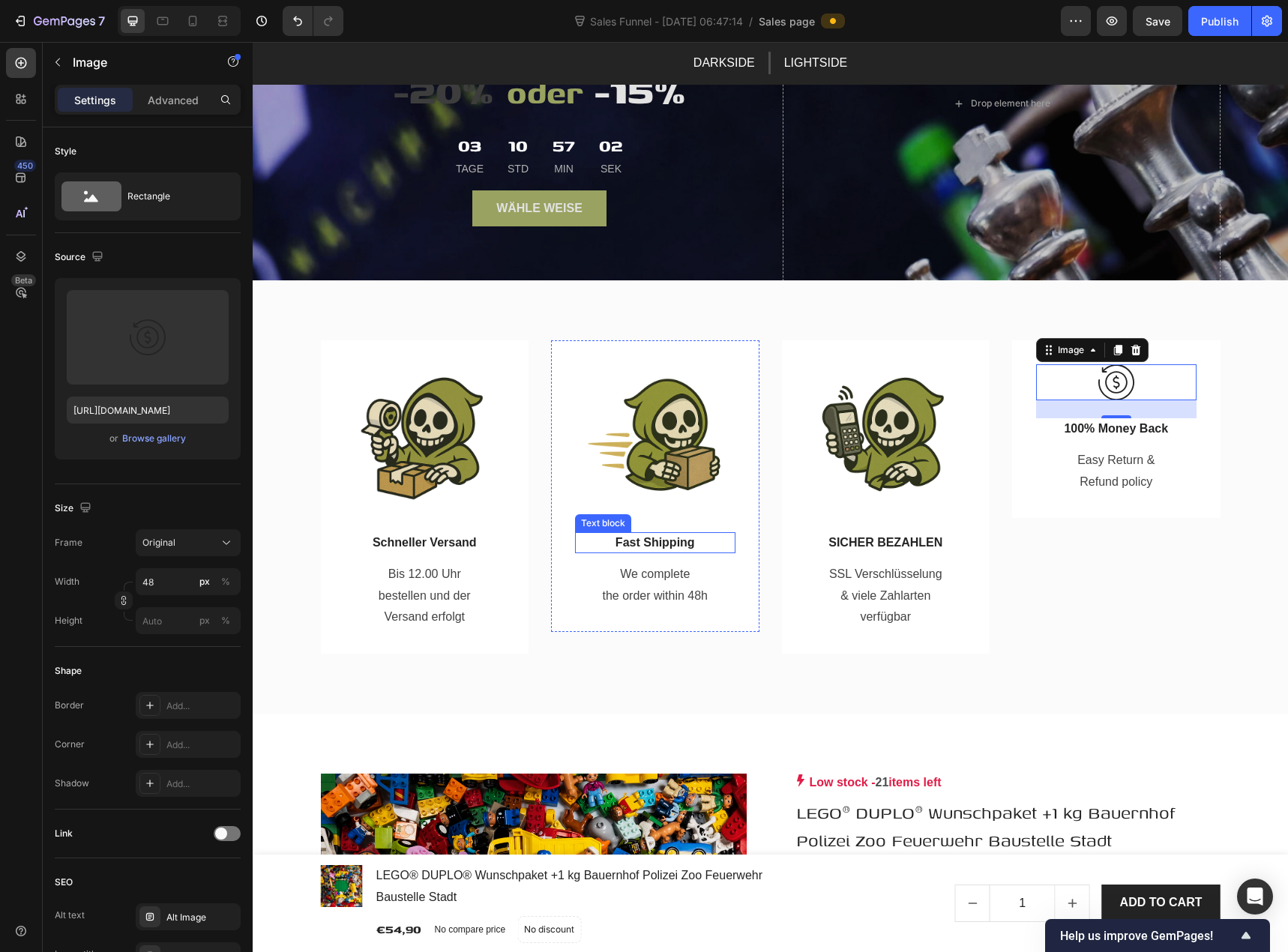
click at [653, 534] on p "Fast Shipping" at bounding box center [655, 543] width 158 height 18
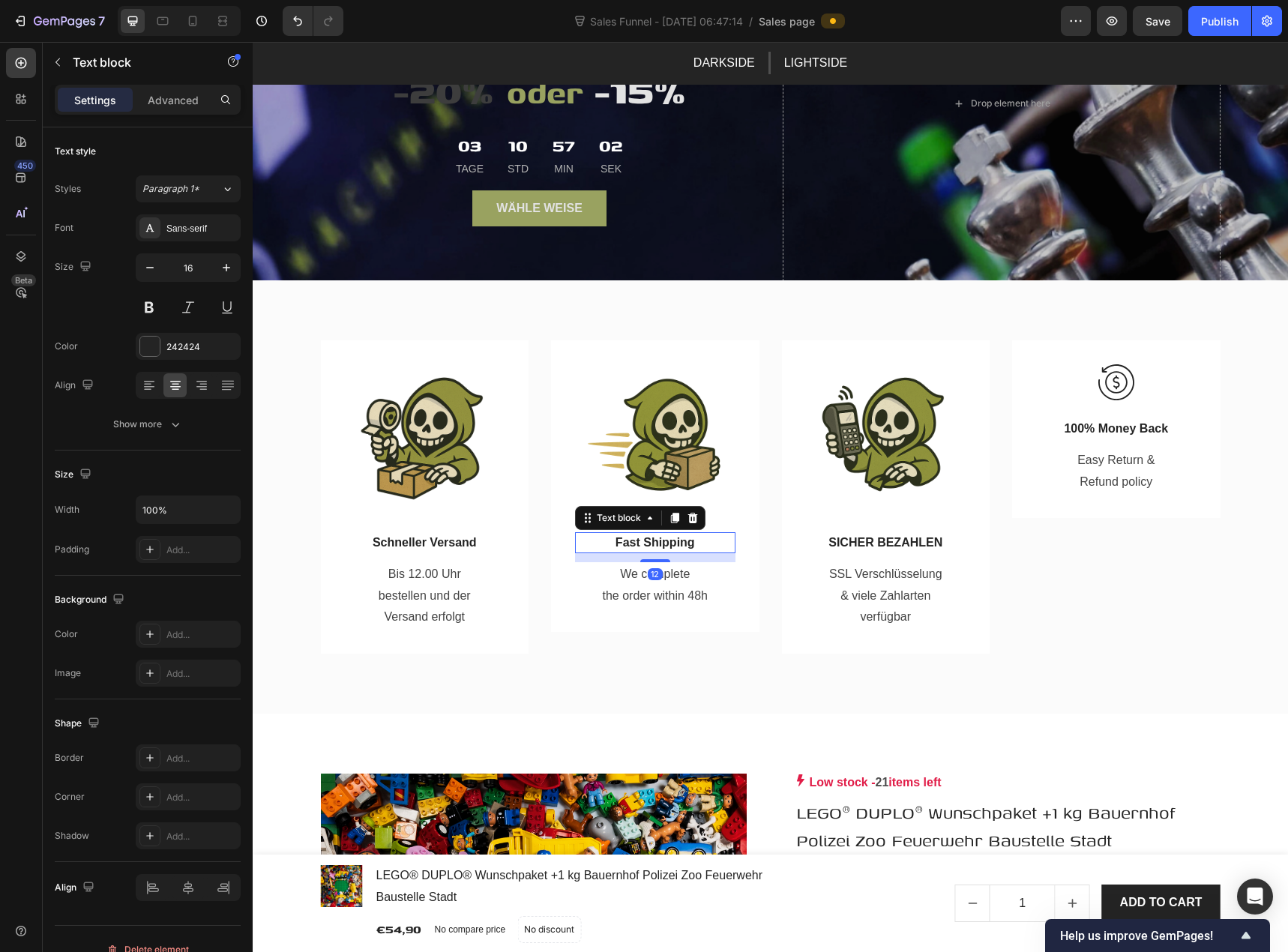
click at [653, 534] on p "Fast Shipping" at bounding box center [655, 543] width 158 height 18
click at [655, 534] on p "Fast Shipping" at bounding box center [655, 543] width 158 height 18
click at [651, 591] on p "We complete the order within 48h" at bounding box center [655, 586] width 121 height 44
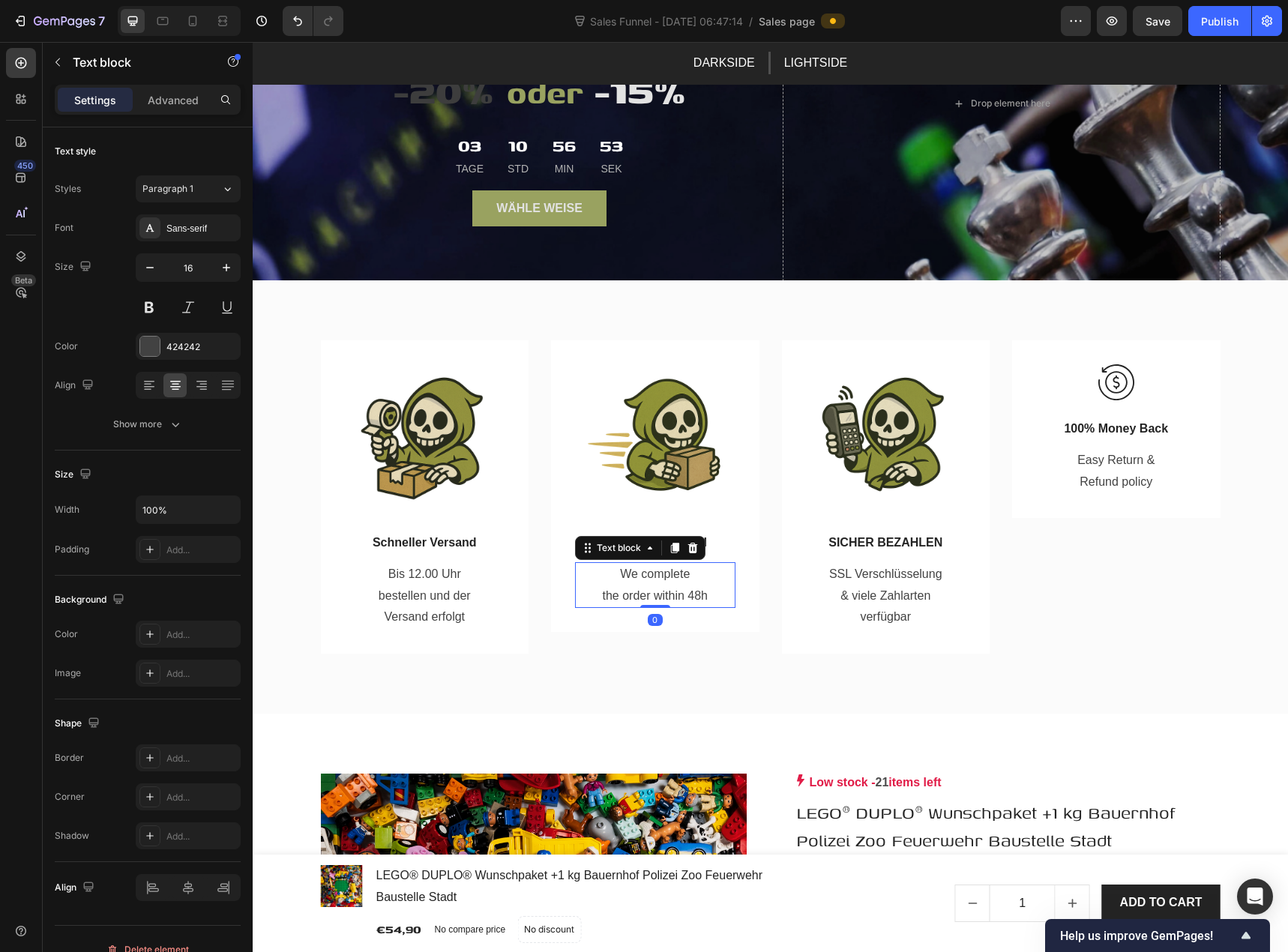
click at [657, 590] on p "We complete the order within 48h" at bounding box center [655, 586] width 121 height 44
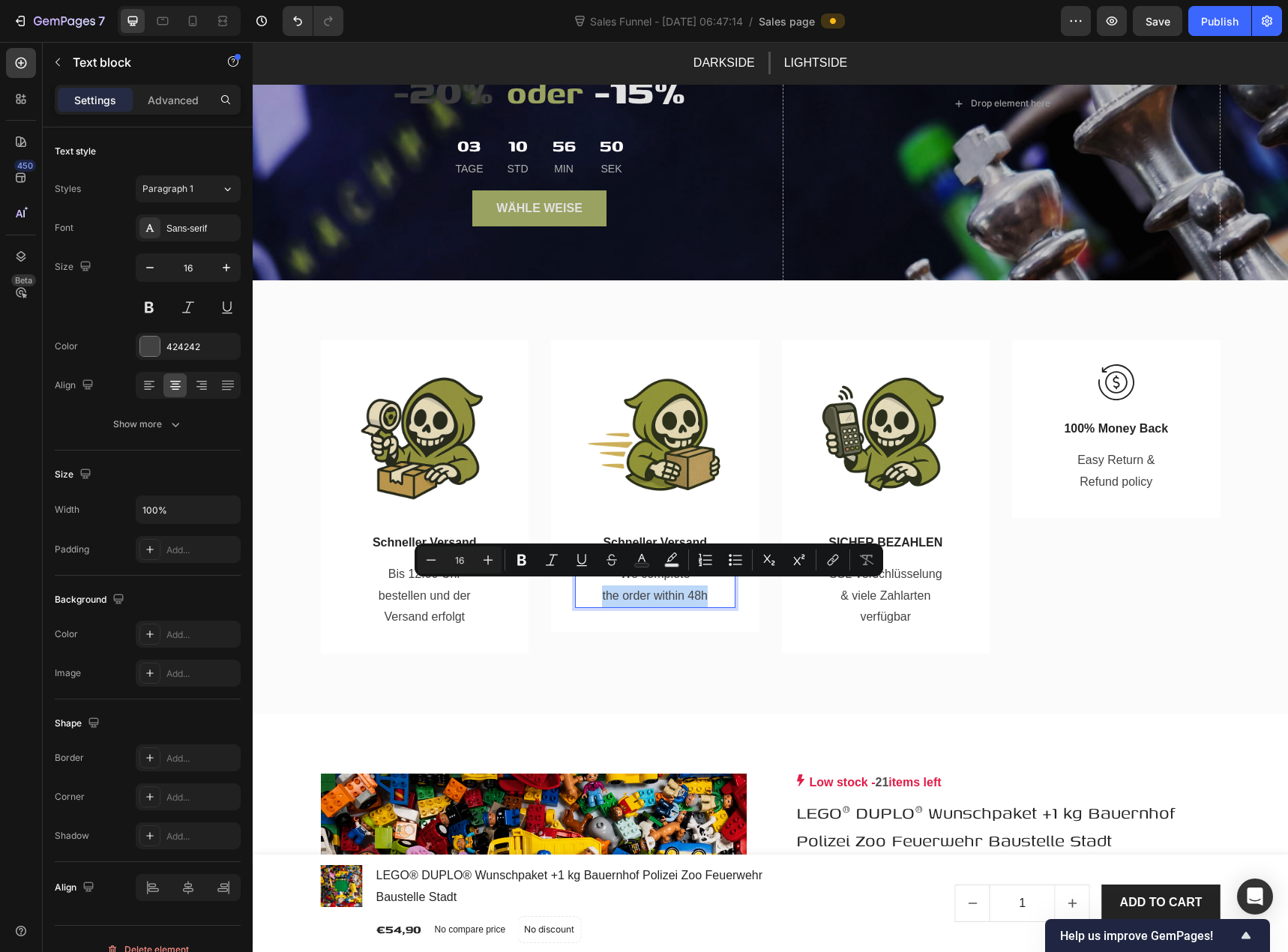
click at [626, 587] on p "We complete the order within 48h" at bounding box center [655, 586] width 121 height 44
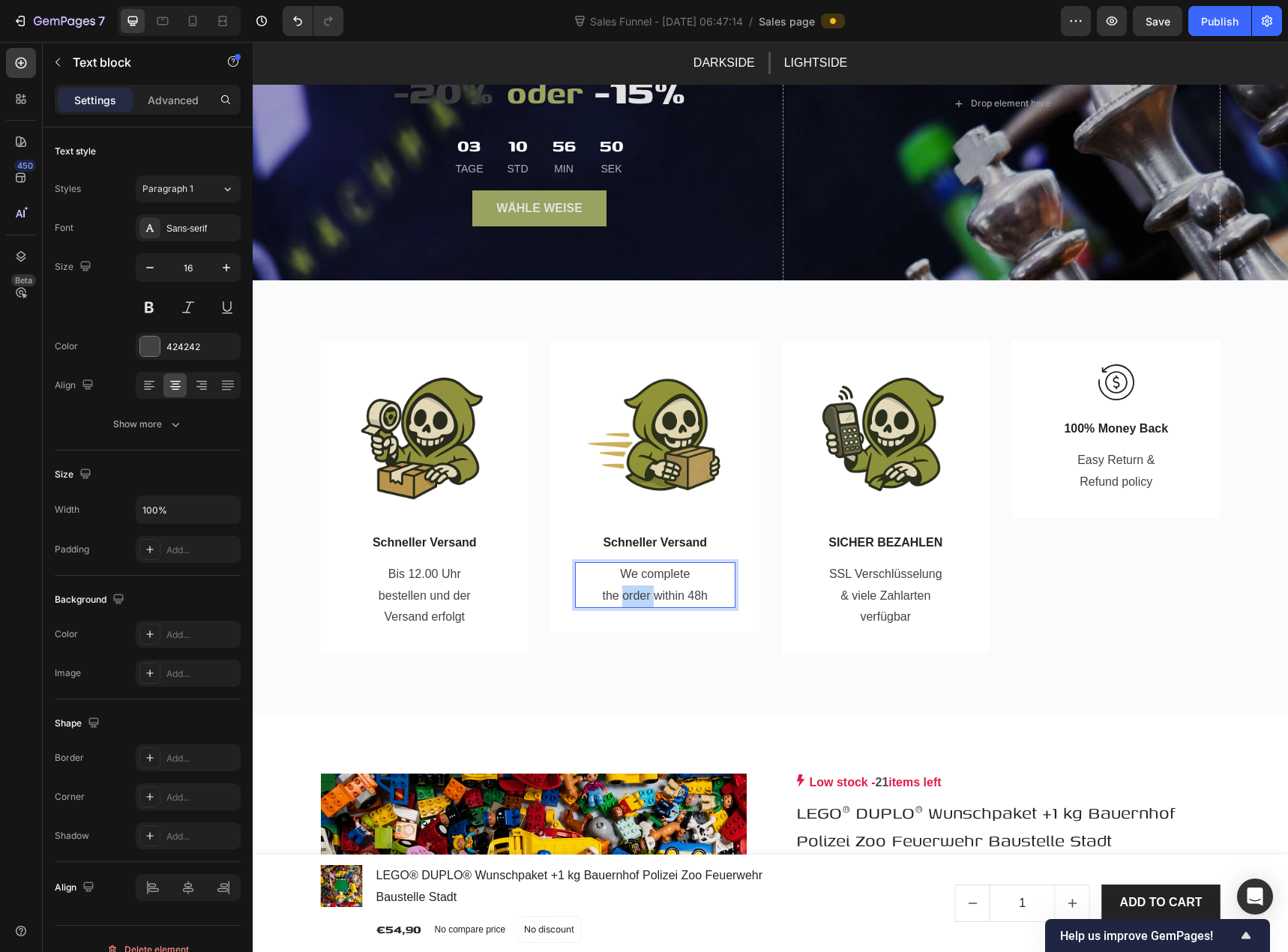
click at [626, 587] on p "We complete the order within 48h" at bounding box center [655, 586] width 121 height 44
click at [627, 565] on p "We complete the order within 48h" at bounding box center [655, 586] width 121 height 44
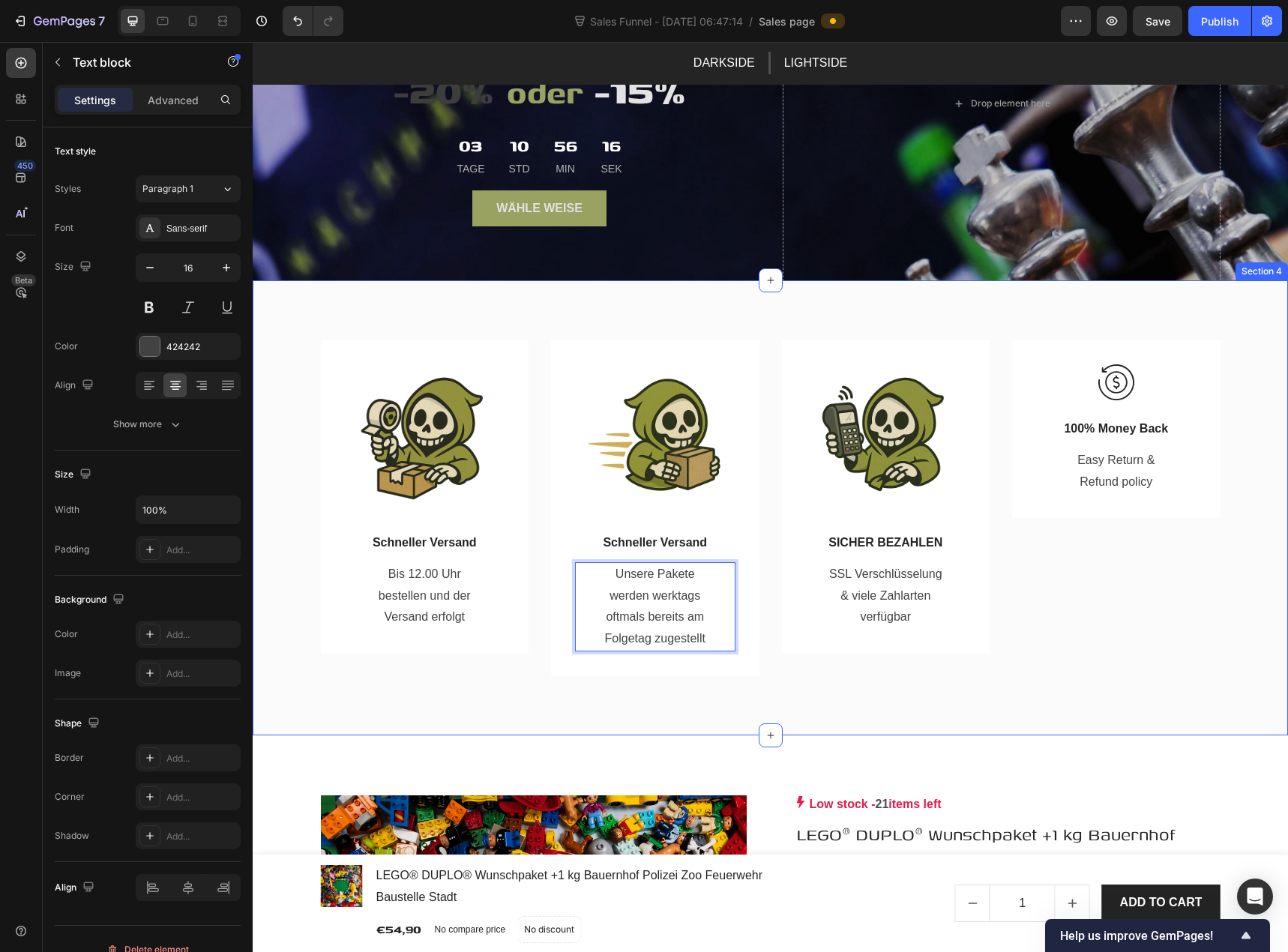
click at [729, 700] on div "Image Schneller Versand Text block Bis 12.00 Uhr bestellen und der Versand erfo…" at bounding box center [770, 508] width 1036 height 456
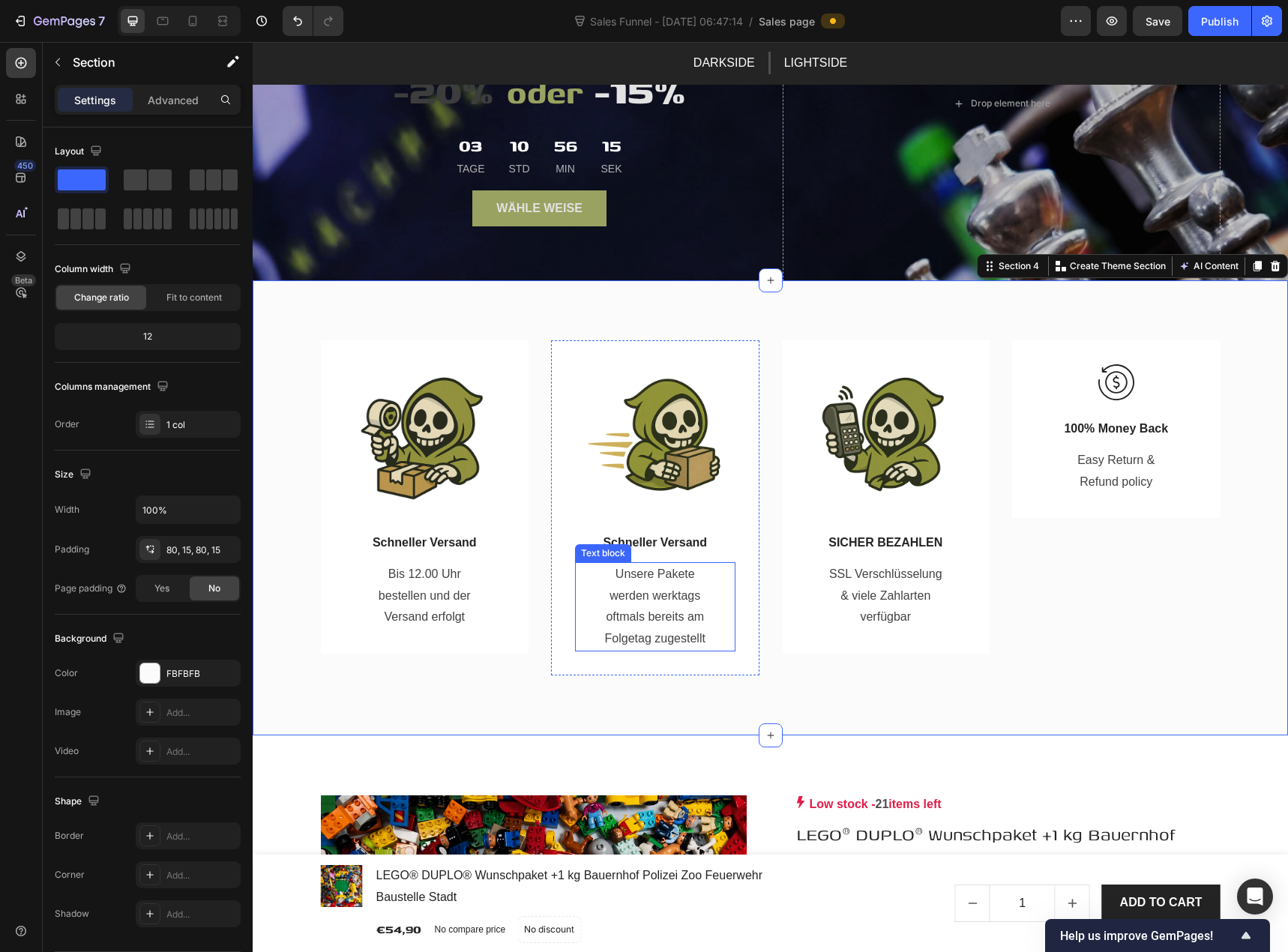
click at [671, 621] on p "Unsere Pakete werden werktags oftmals bereits am Folgetag zugestellt" at bounding box center [655, 607] width 121 height 87
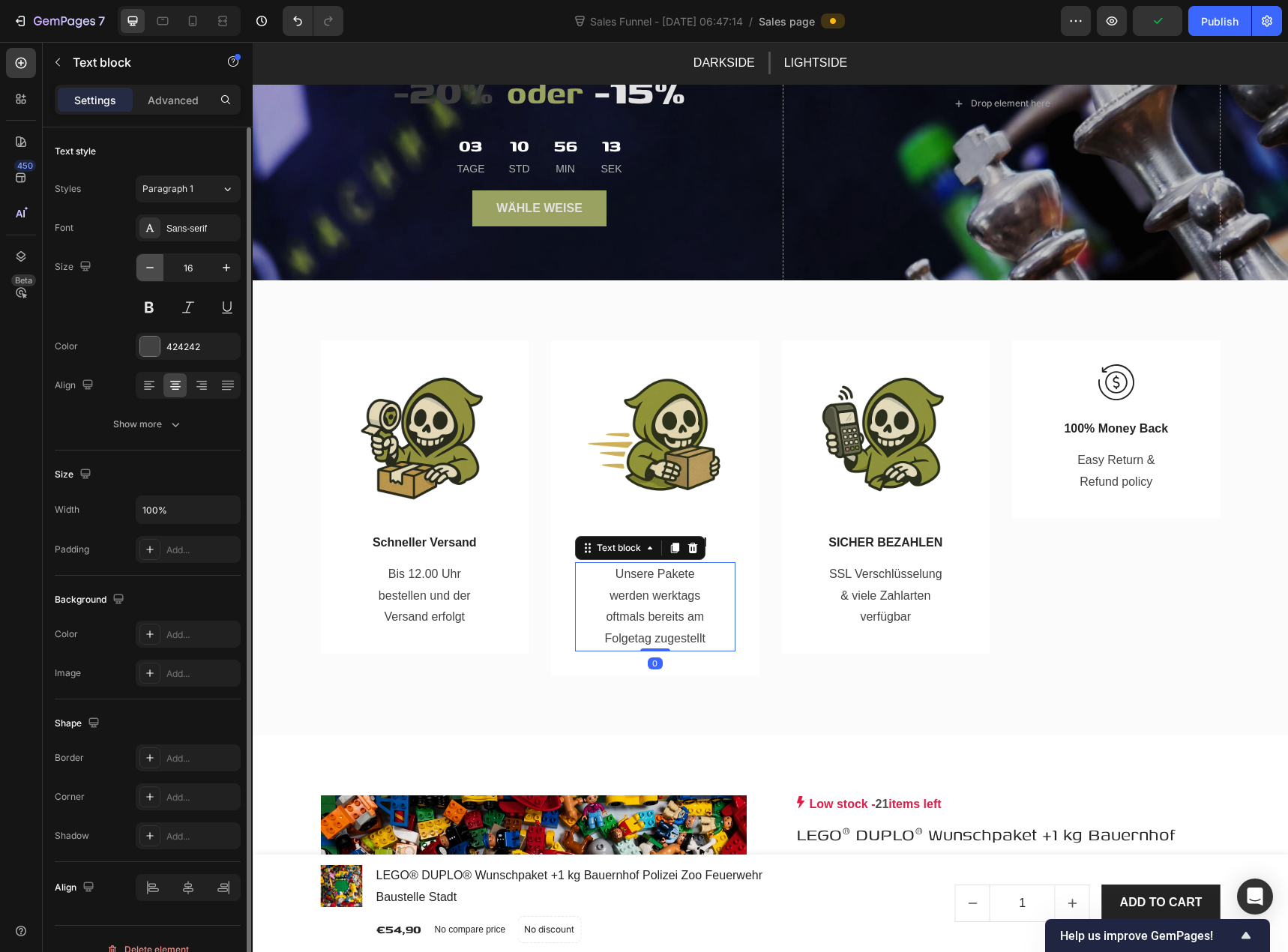
click at [158, 271] on button "button" at bounding box center [150, 268] width 27 height 27
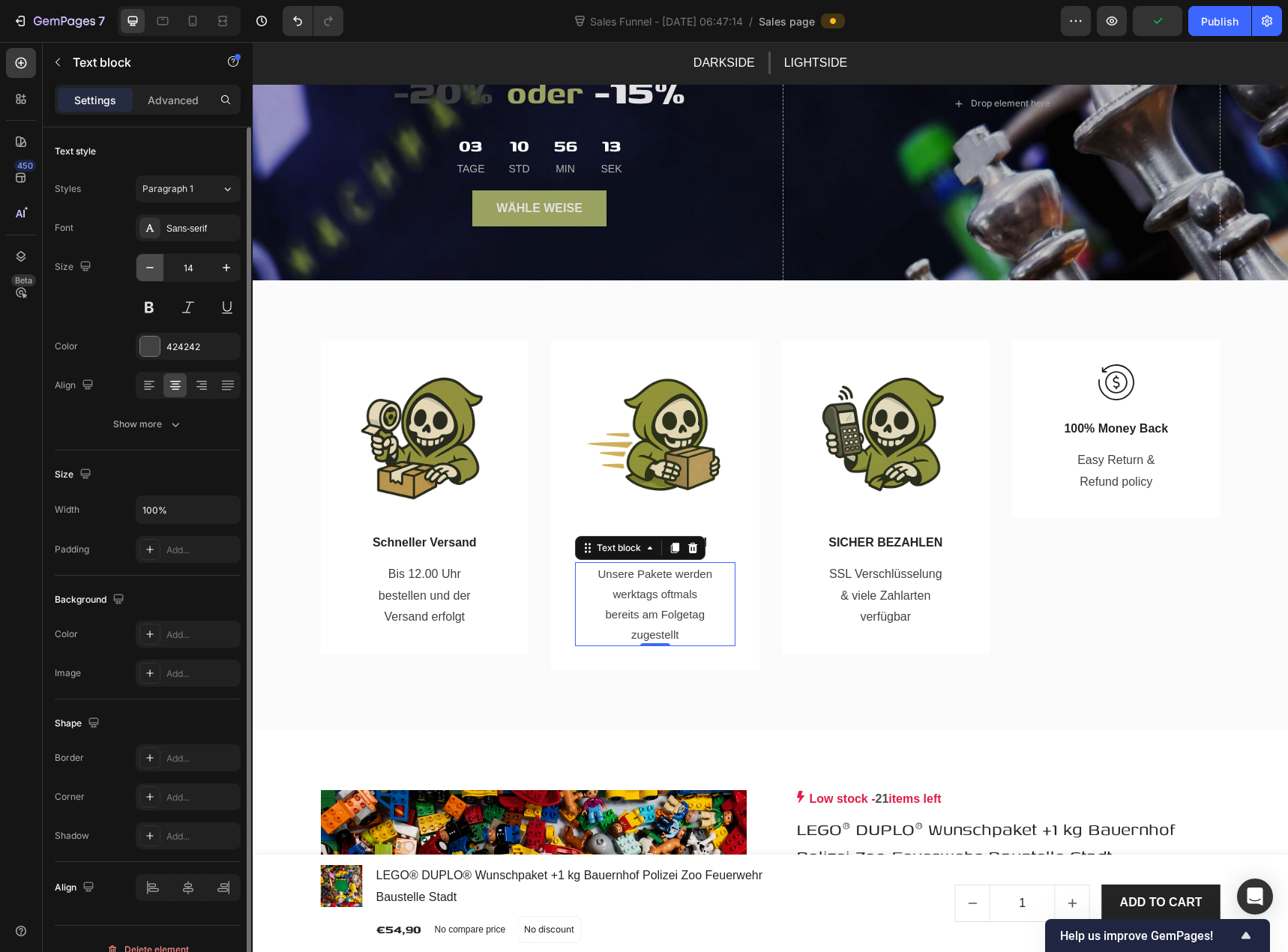
click at [158, 271] on button "button" at bounding box center [150, 268] width 27 height 27
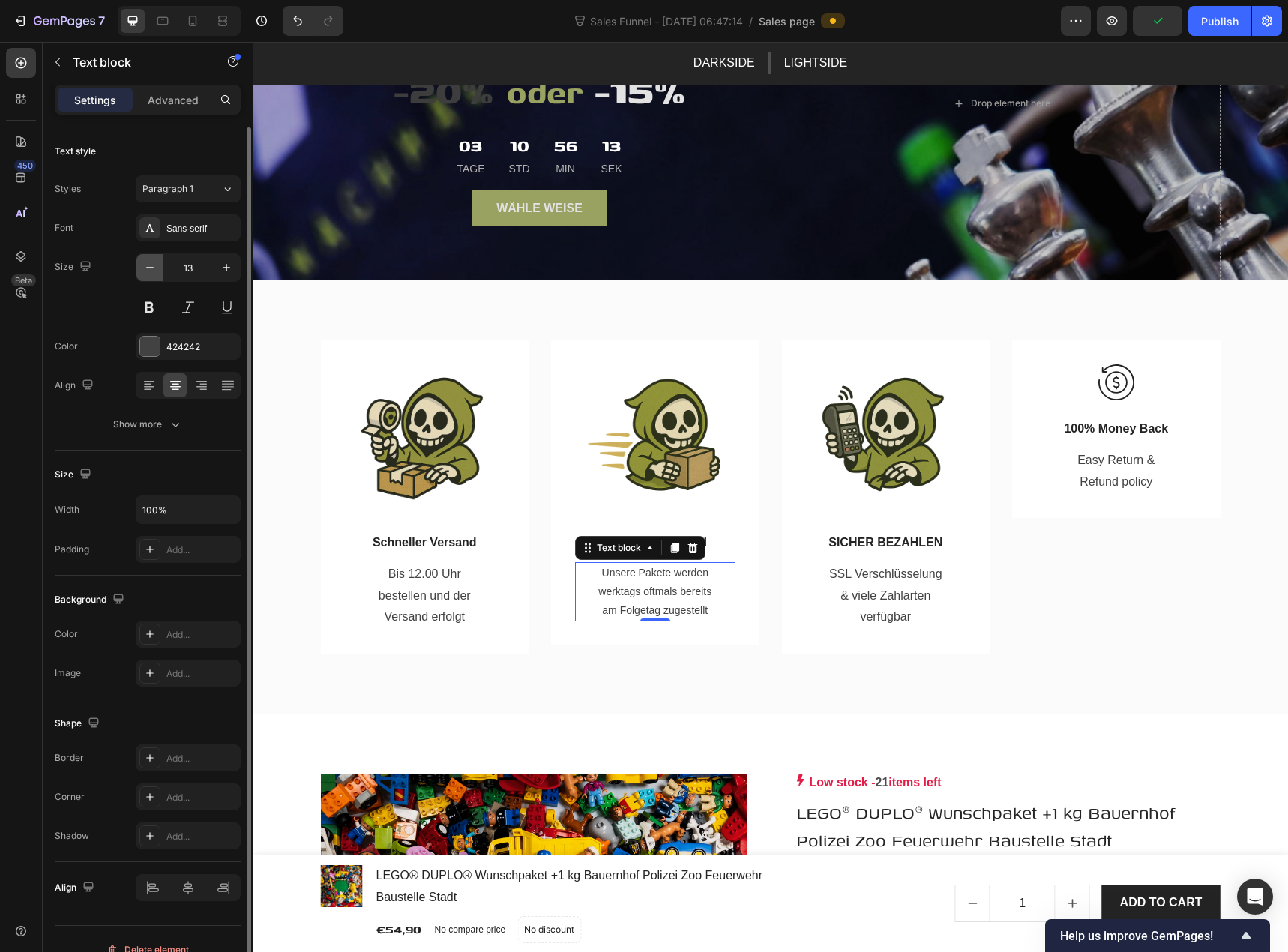
click at [158, 271] on button "button" at bounding box center [150, 268] width 27 height 27
click at [228, 274] on icon "button" at bounding box center [226, 268] width 15 height 15
type input "14"
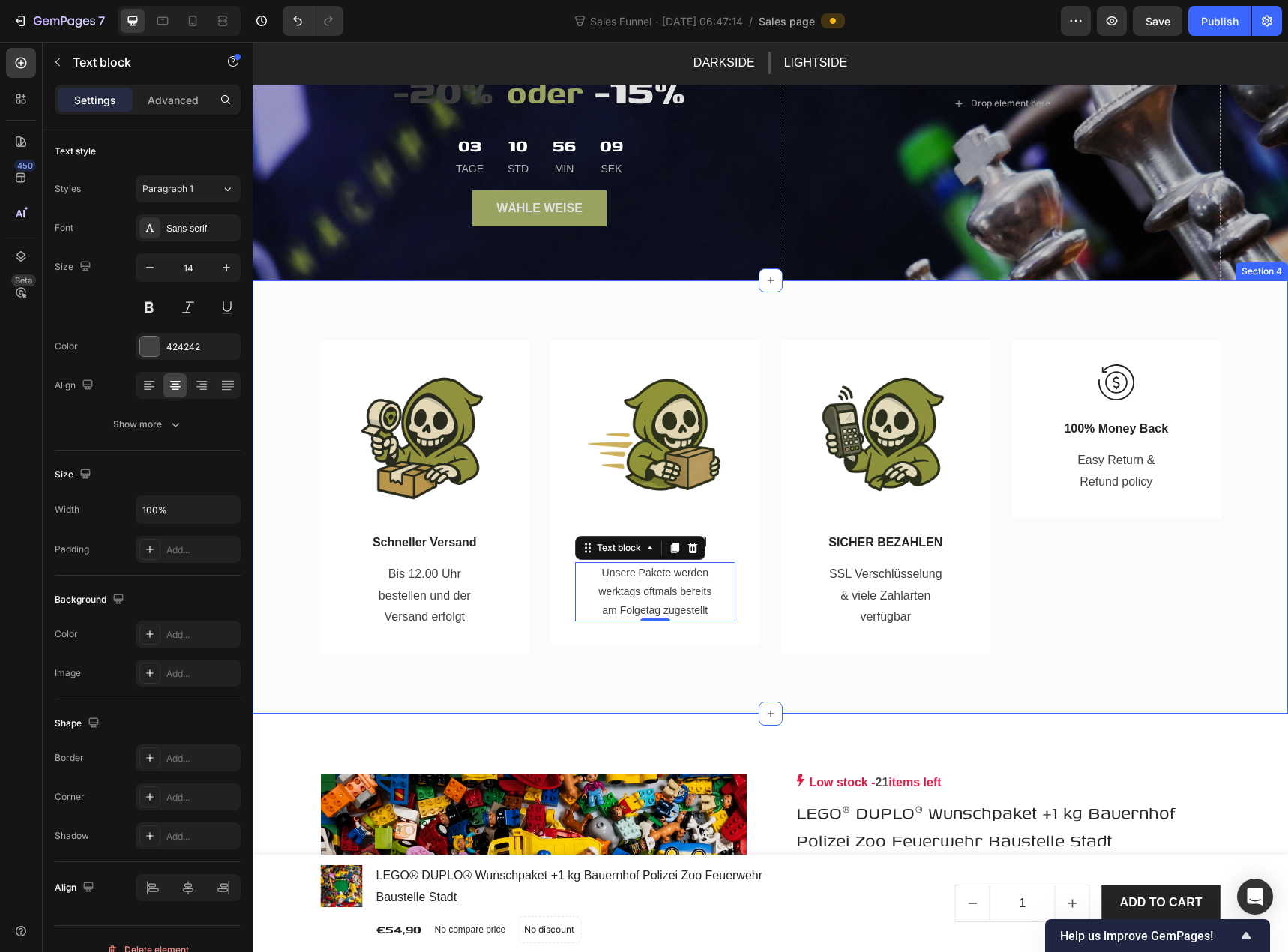
click at [615, 660] on div "Image Schneller Versand Text block Bis 12.00 Uhr bestellen und der Versand erfo…" at bounding box center [770, 497] width 1036 height 434
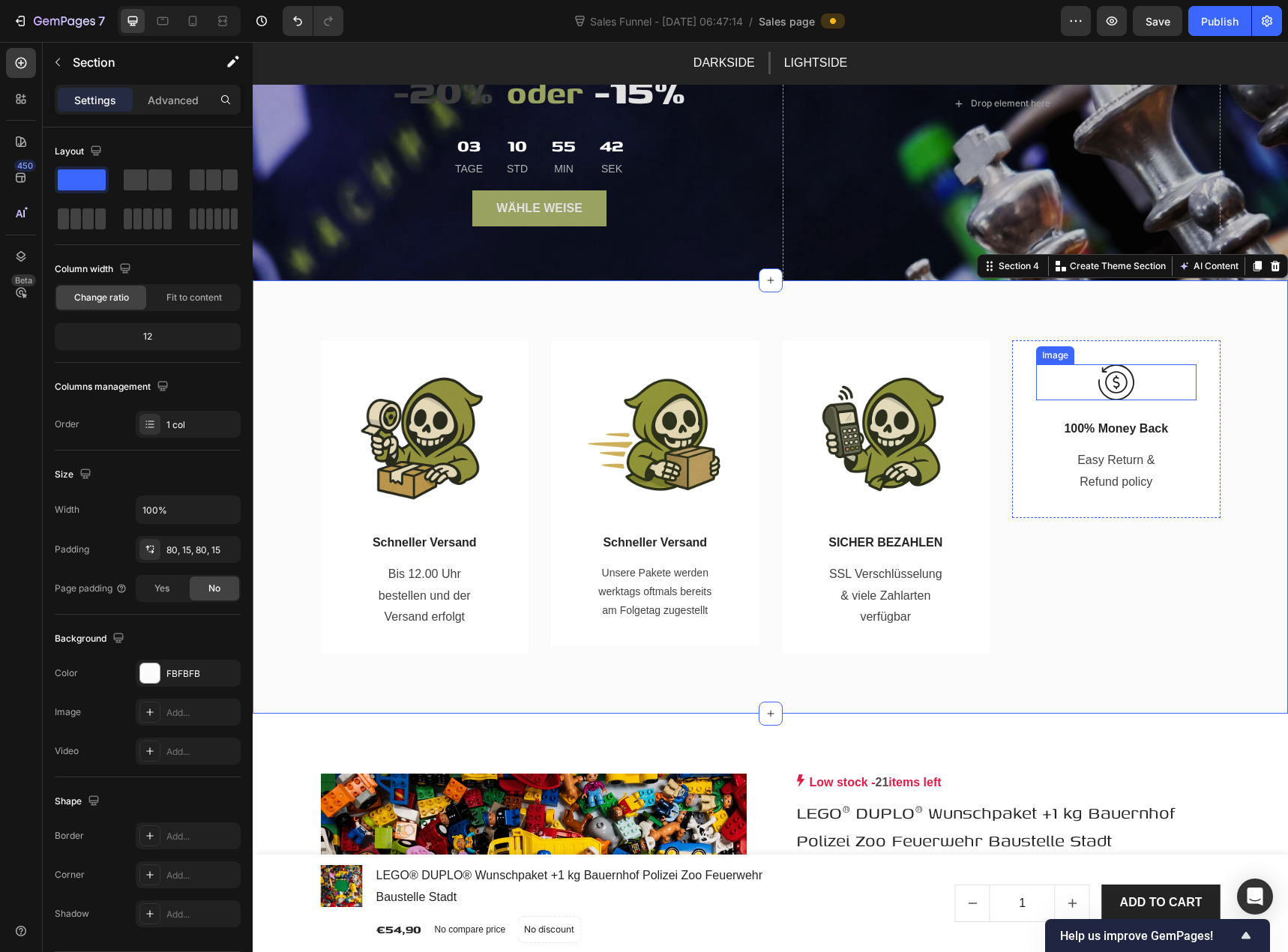
click at [1104, 374] on img at bounding box center [1117, 383] width 36 height 36
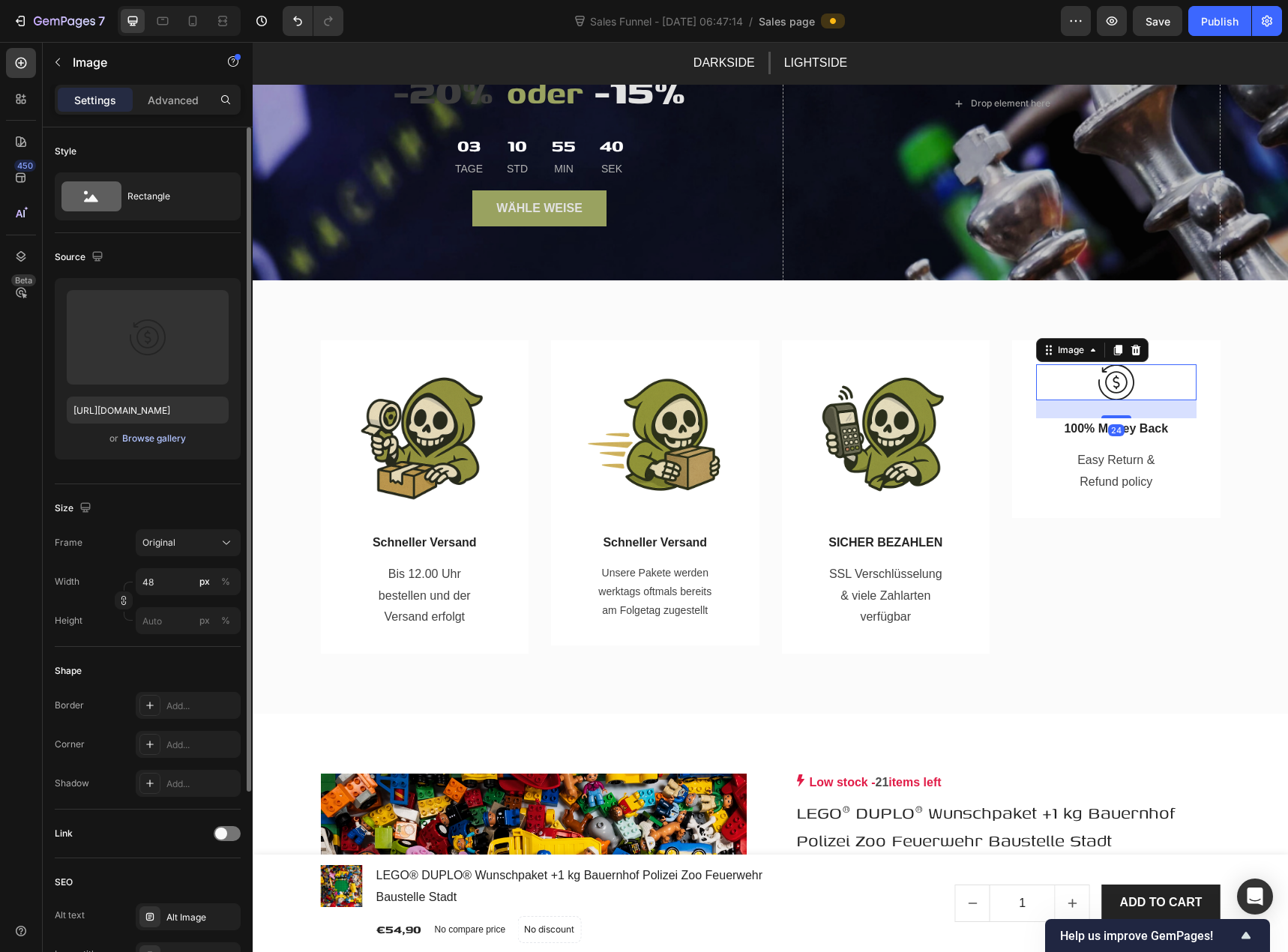
click at [157, 438] on div "Browse gallery" at bounding box center [154, 438] width 64 height 14
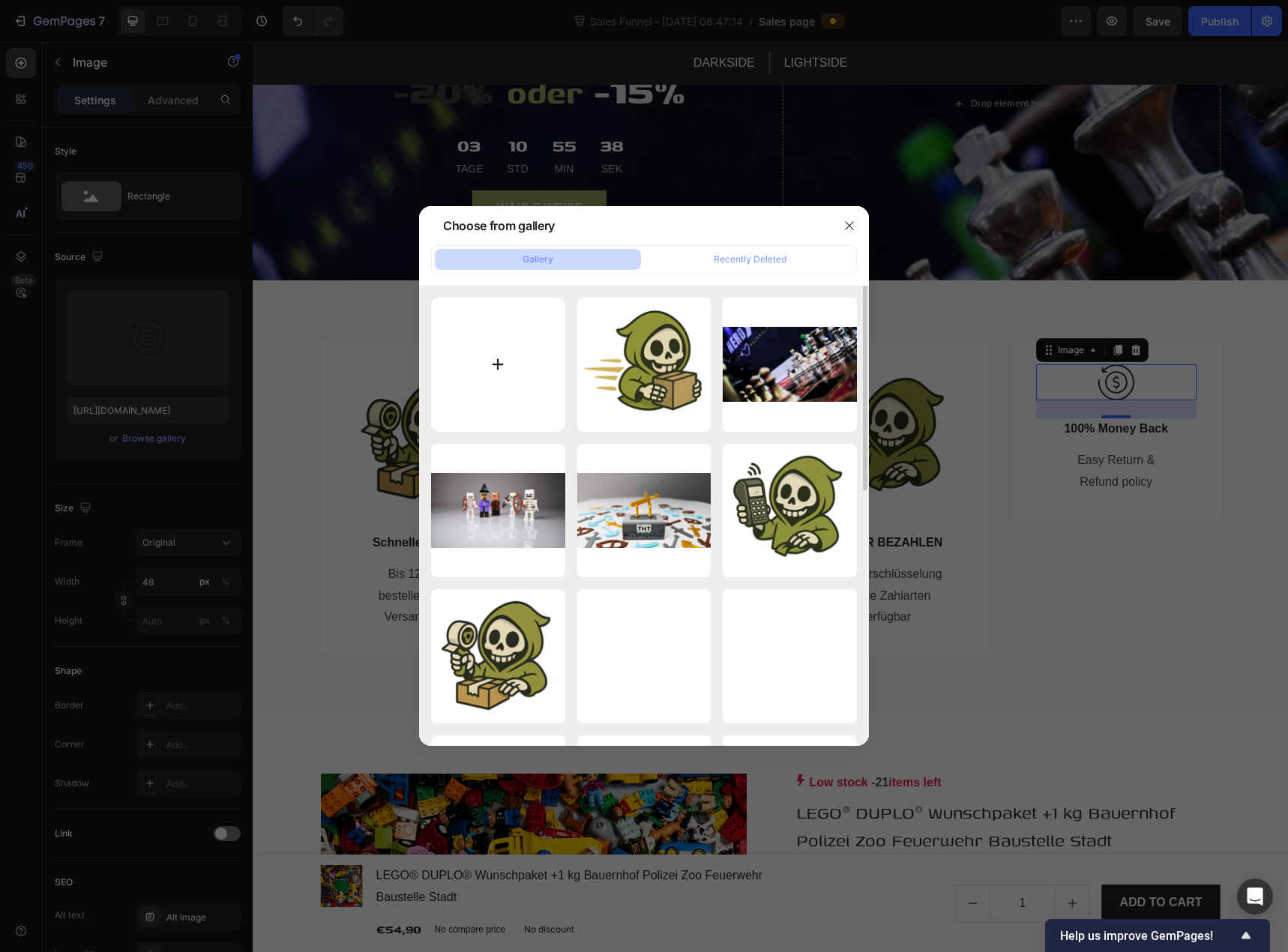
click at [490, 359] on input "file" at bounding box center [497, 364] width 134 height 134
type input "C:\fakepath\nerdyvana knobert rueckgabe.png"
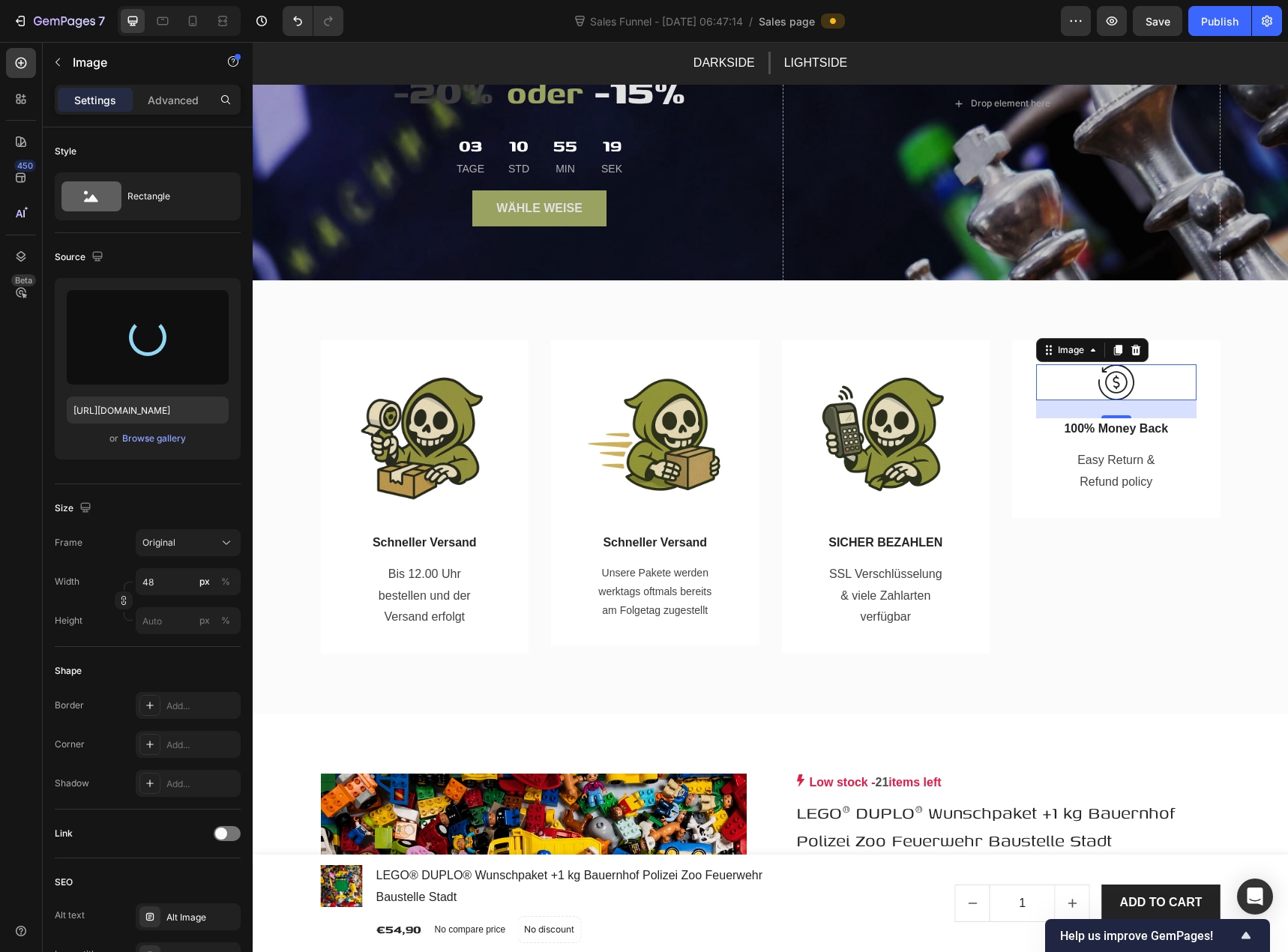
type input "https://cdn.shopify.com/s/files/1/0939/8324/4635/files/gempages_586225068544099…"
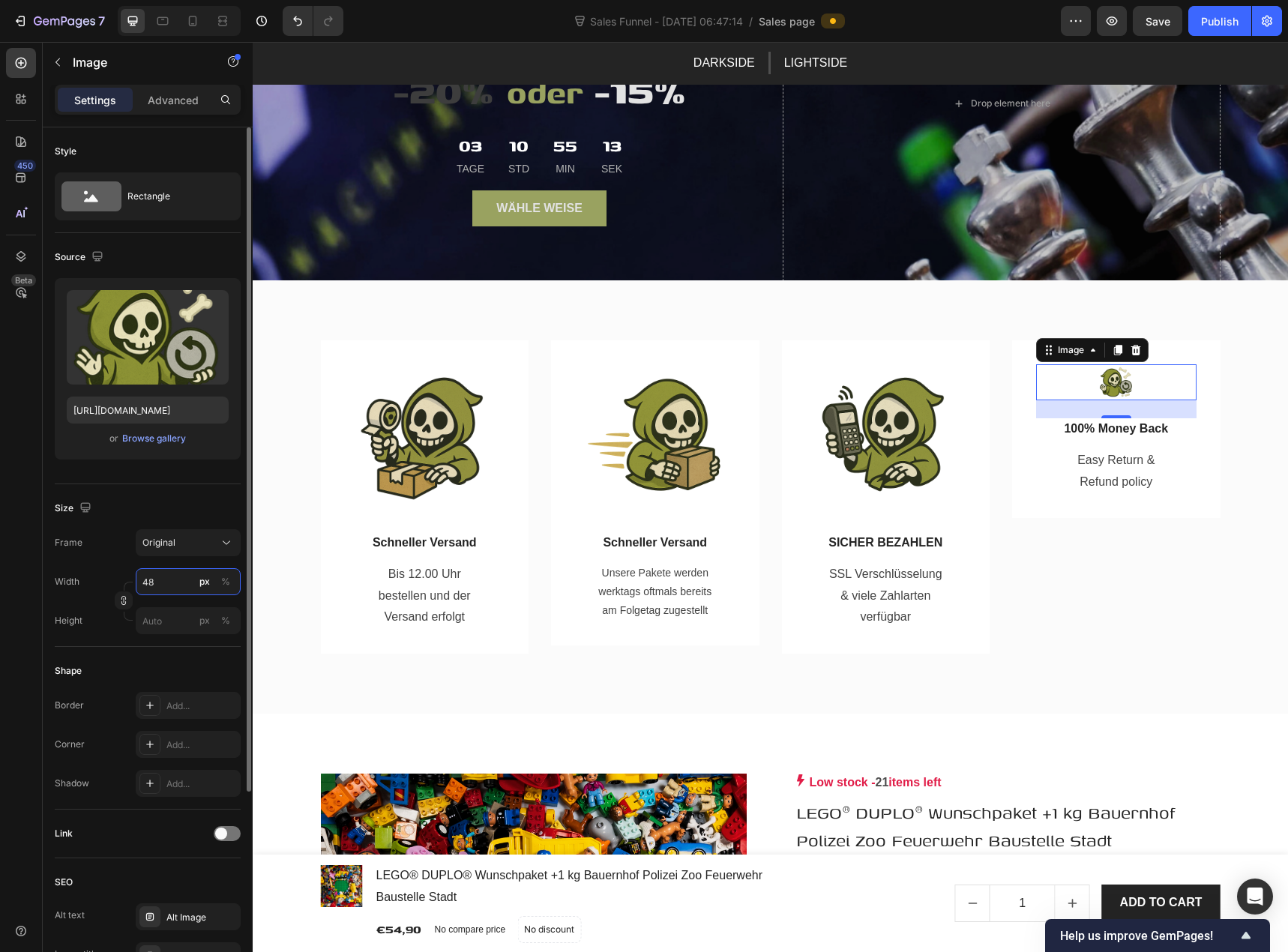
click at [171, 577] on input "48" at bounding box center [188, 582] width 105 height 27
type input "200"
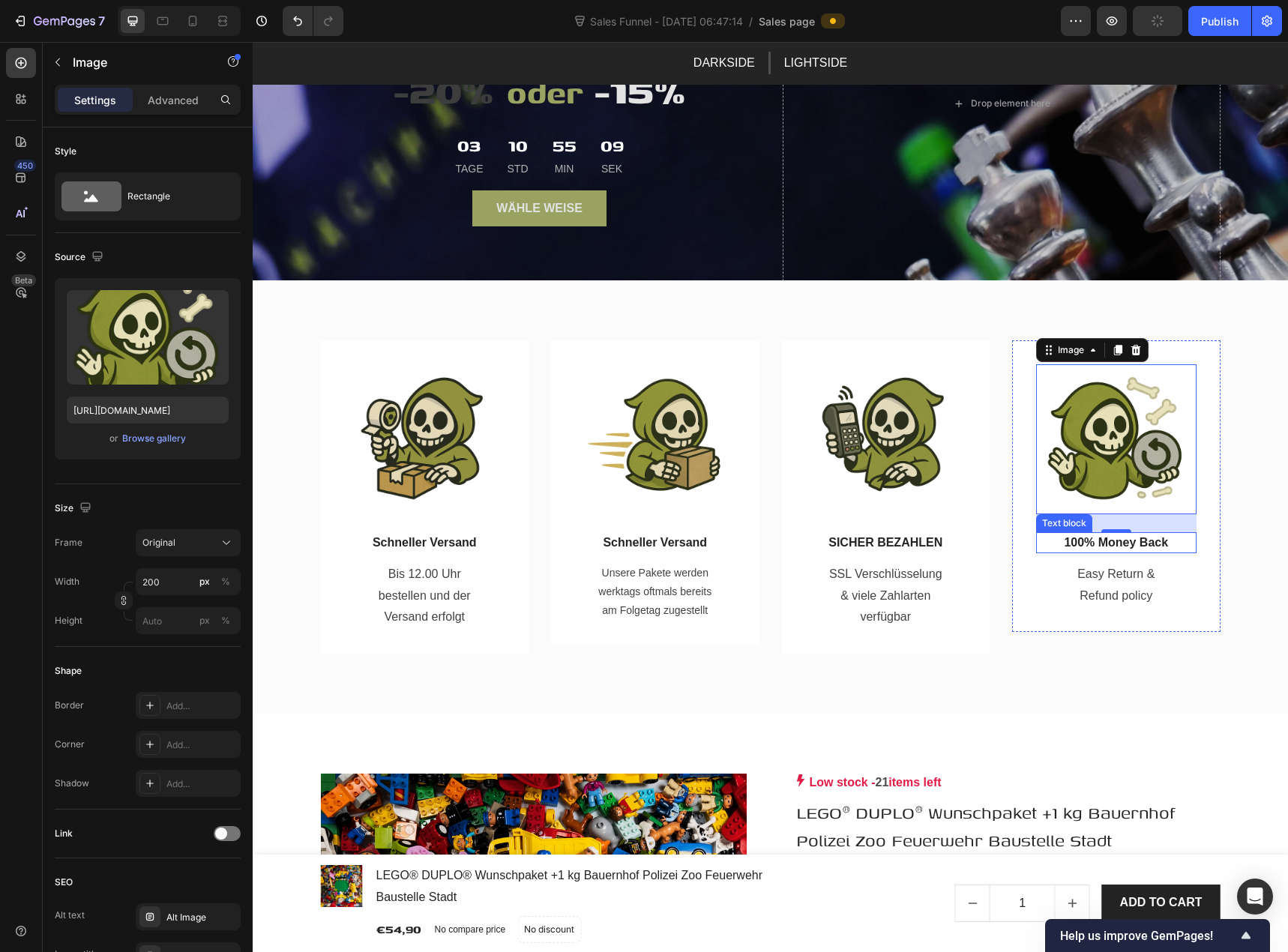
click at [1121, 541] on p "100% Money Back" at bounding box center [1116, 543] width 158 height 18
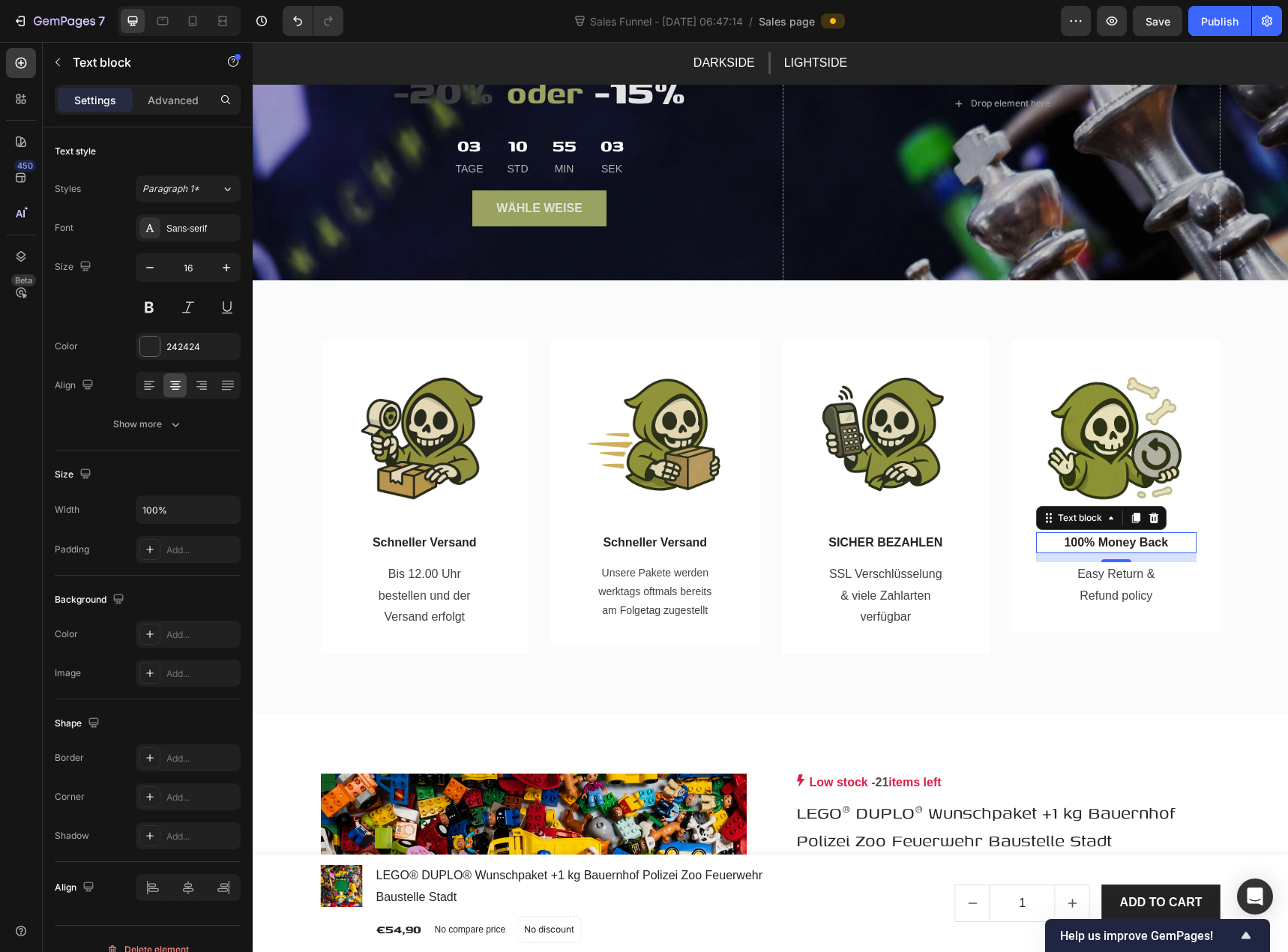
click at [1121, 539] on p "100% Money Back" at bounding box center [1116, 543] width 158 height 18
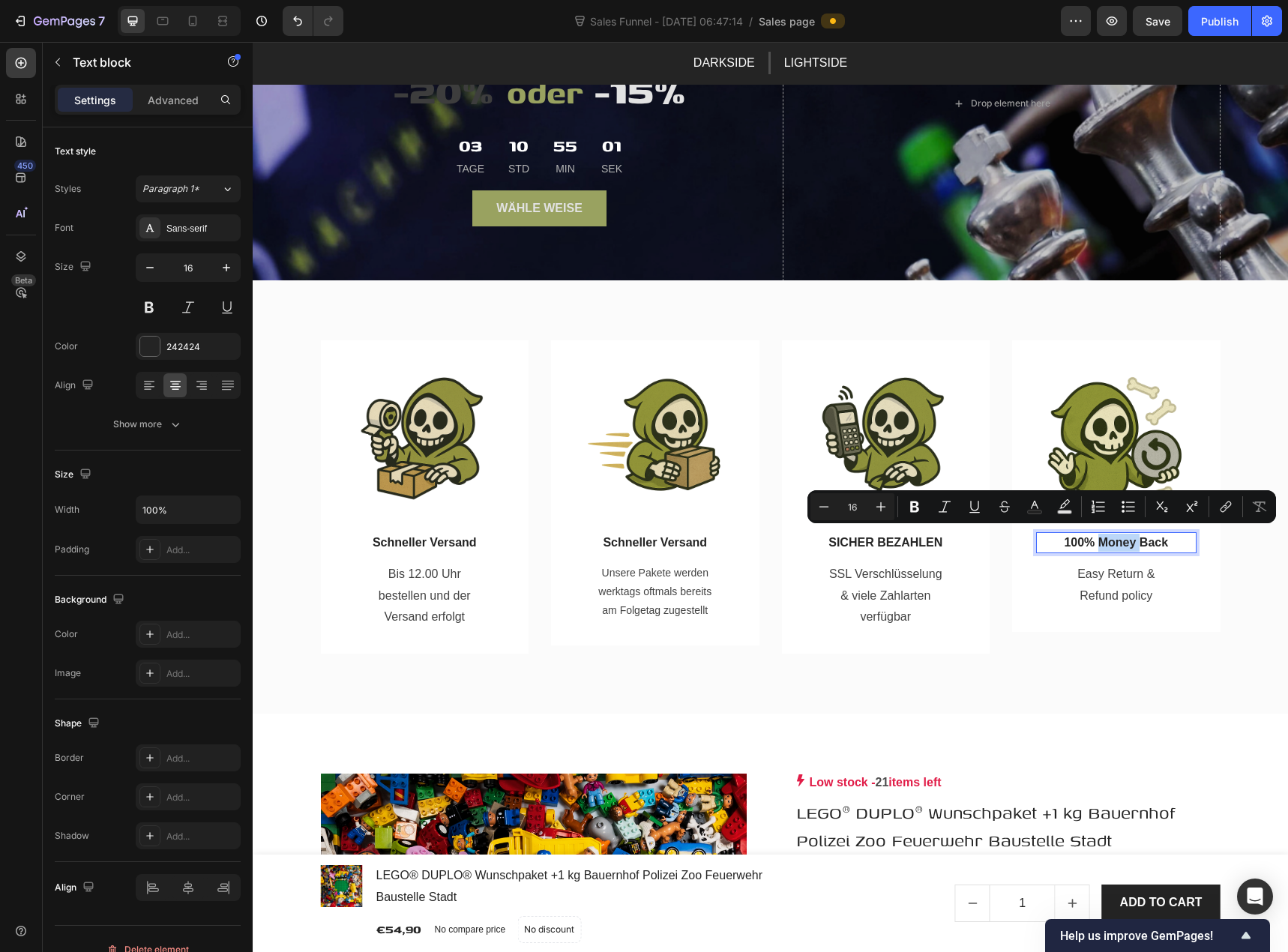
click at [1121, 538] on p "100% Money Back" at bounding box center [1116, 543] width 158 height 18
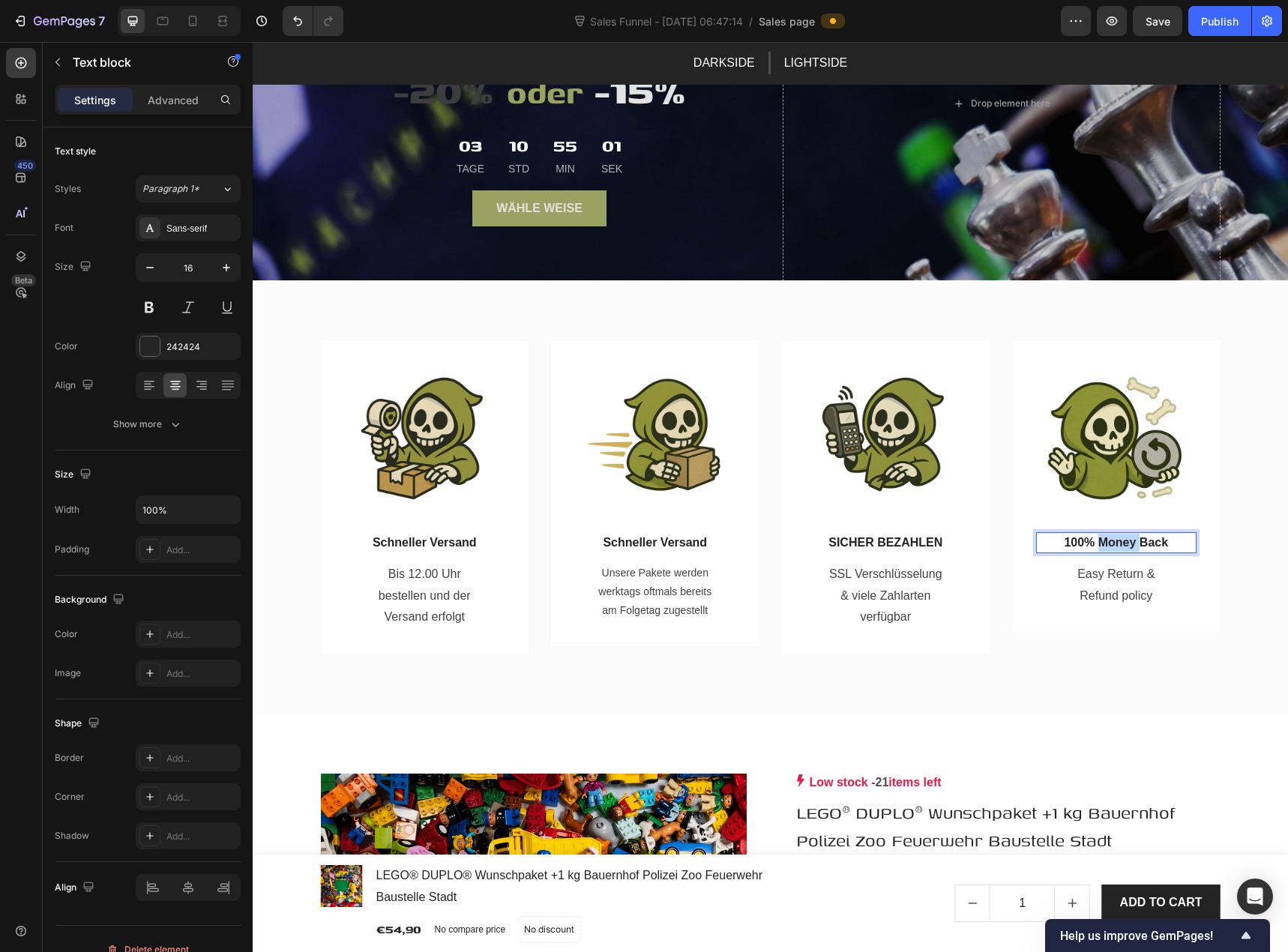
click at [1121, 538] on p "100% Money Back" at bounding box center [1116, 543] width 158 height 18
click at [1118, 564] on p "Easy Return & Refund policy" at bounding box center [1116, 586] width 121 height 44
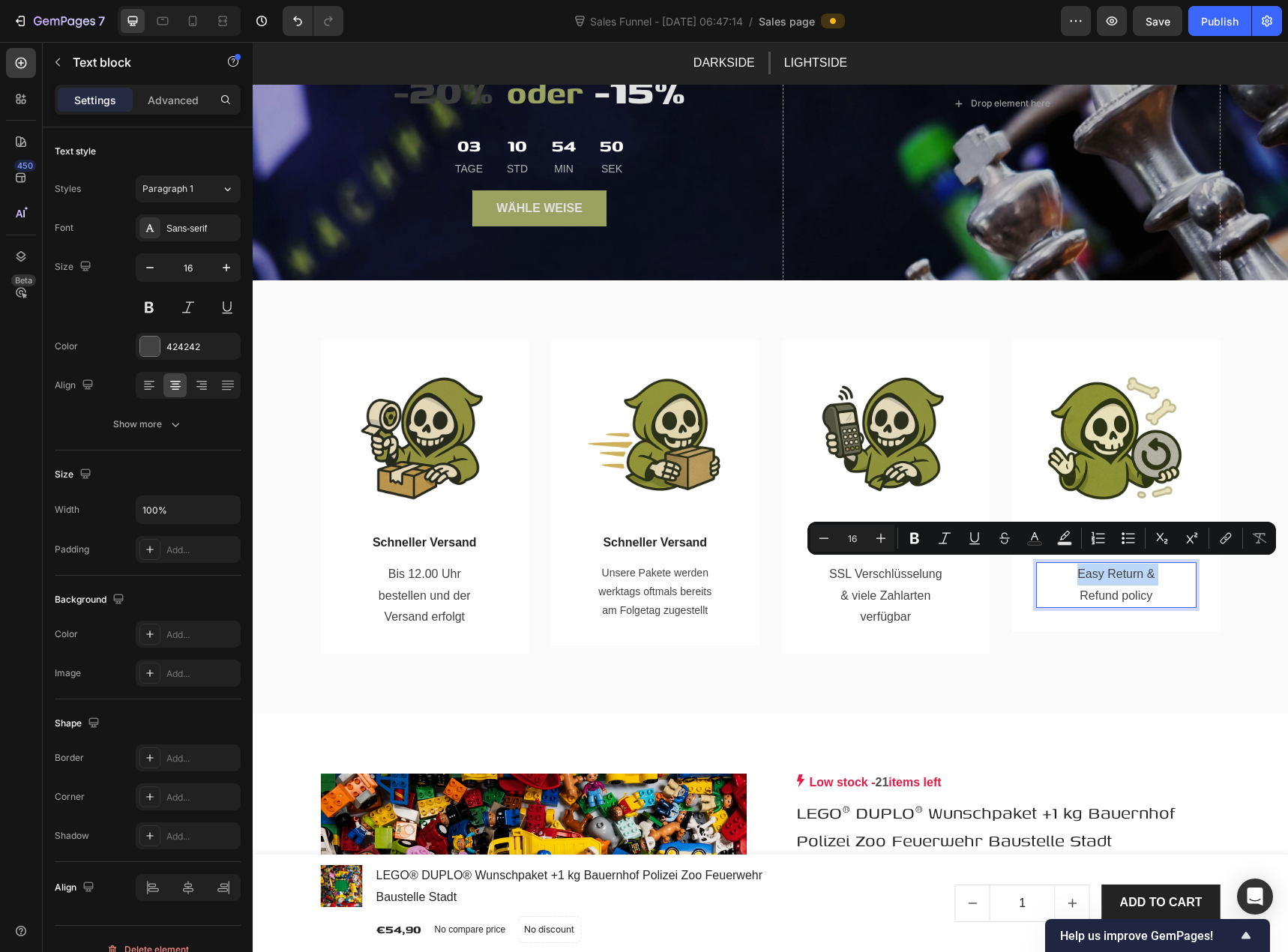
click at [1096, 589] on p "Easy Return & Refund policy" at bounding box center [1116, 586] width 121 height 44
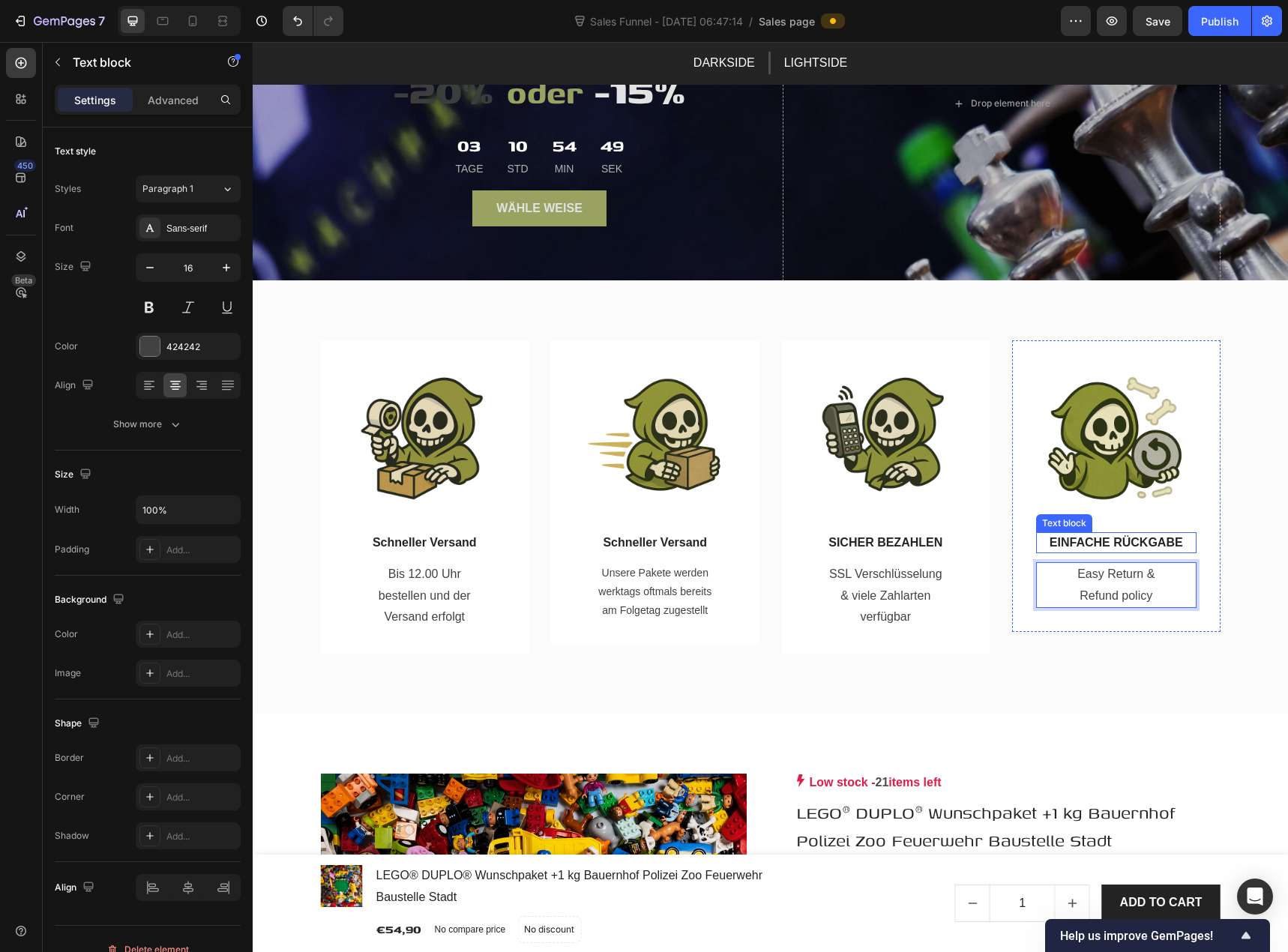
click at [1099, 537] on p "EINFACHE RÜCKGABE" at bounding box center [1116, 543] width 158 height 18
click at [1096, 650] on div "Image Schneller Versand Text block Bis 12.00 Uhr bestellen und der Versand erfo…" at bounding box center [770, 497] width 1036 height 434
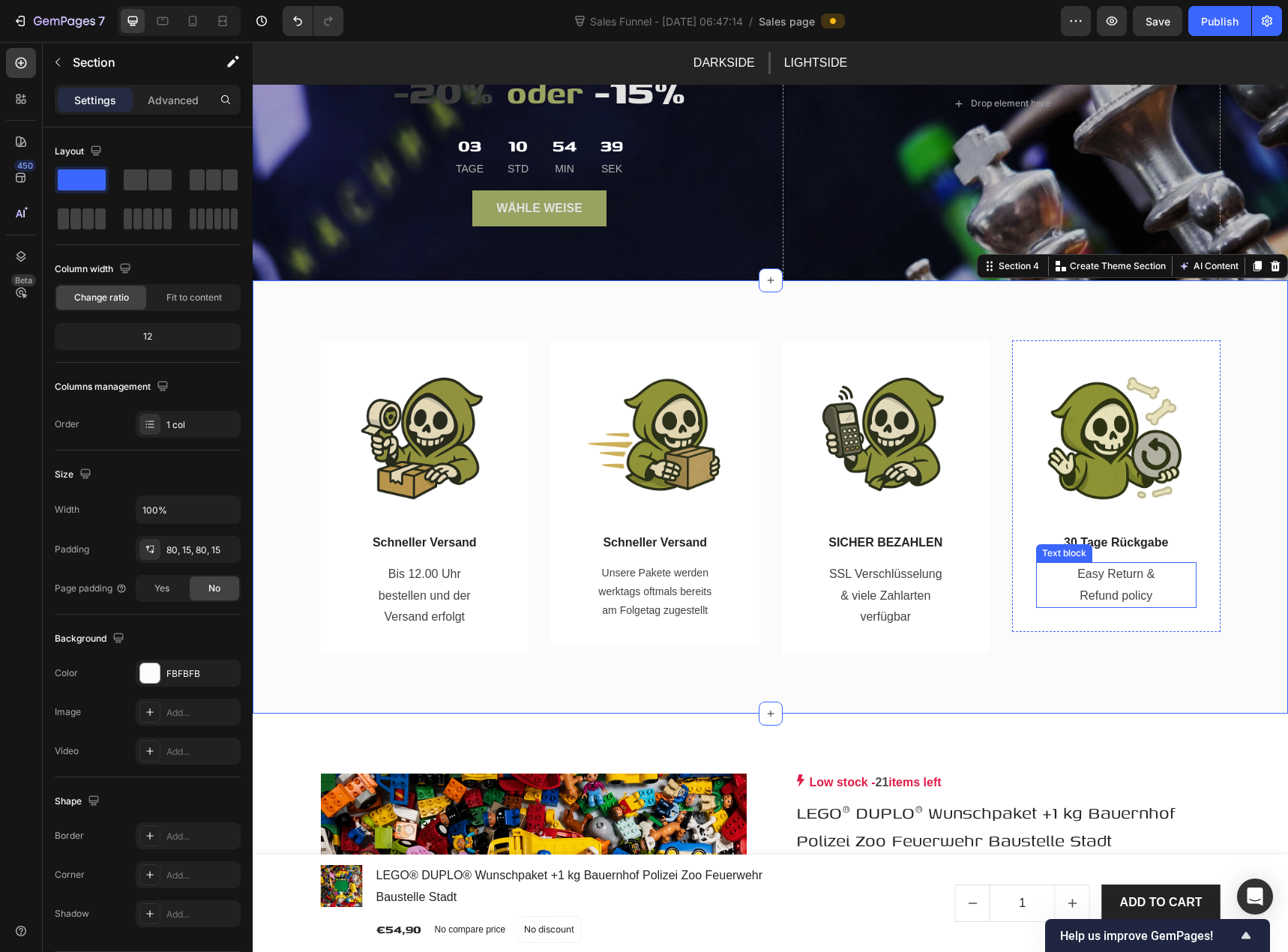
click at [1096, 567] on p "Easy Return & Refund policy" at bounding box center [1116, 586] width 121 height 44
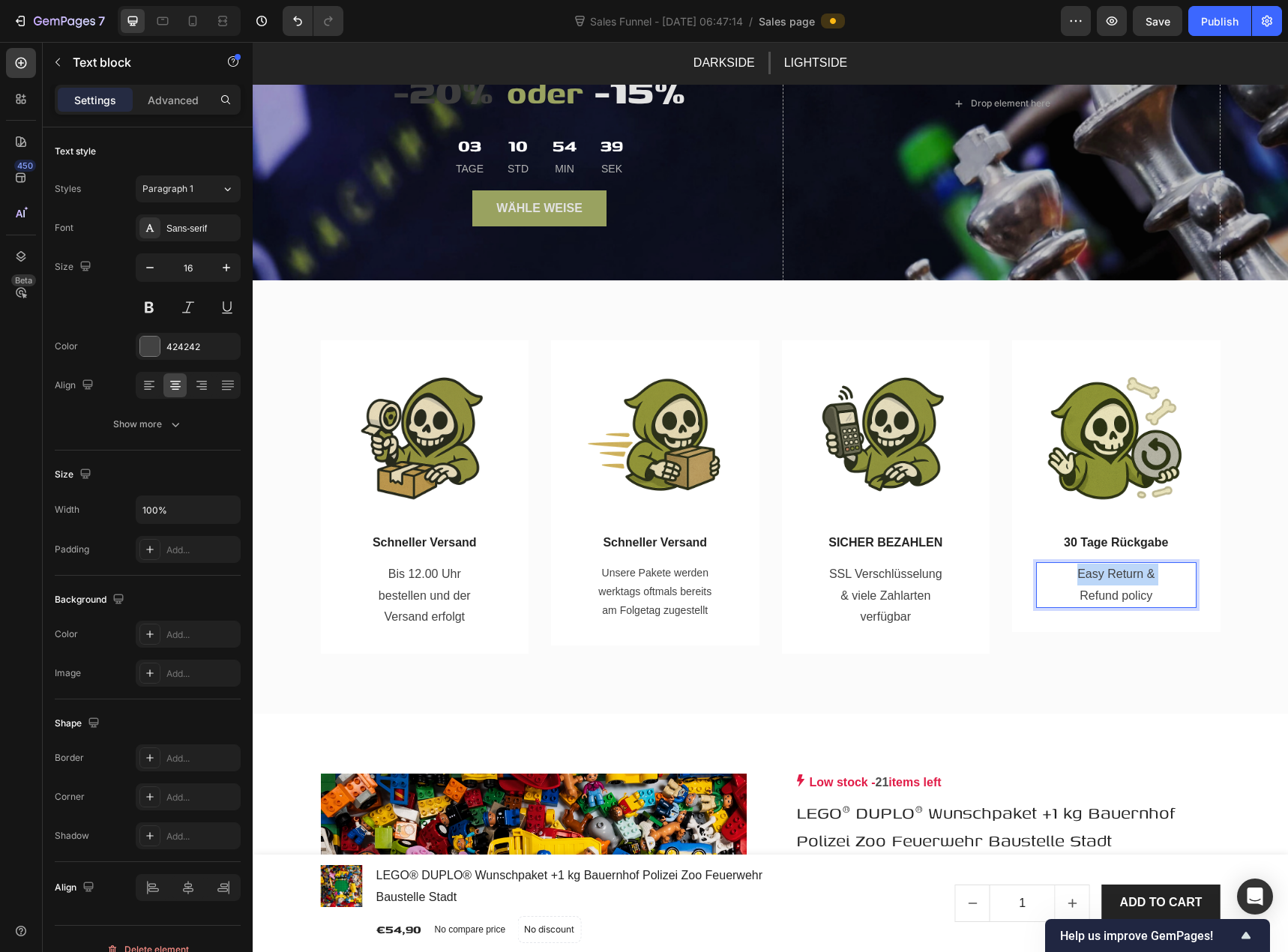
click at [1096, 567] on p "Easy Return & Refund policy" at bounding box center [1116, 586] width 121 height 44
drag, startPoint x: 1075, startPoint y: 676, endPoint x: 1079, endPoint y: 664, distance: 12.6
click at [1075, 677] on div "Image Schneller Versand Text block Bis 12.00 Uhr bestellen und der Versand erfo…" at bounding box center [770, 497] width 1036 height 434
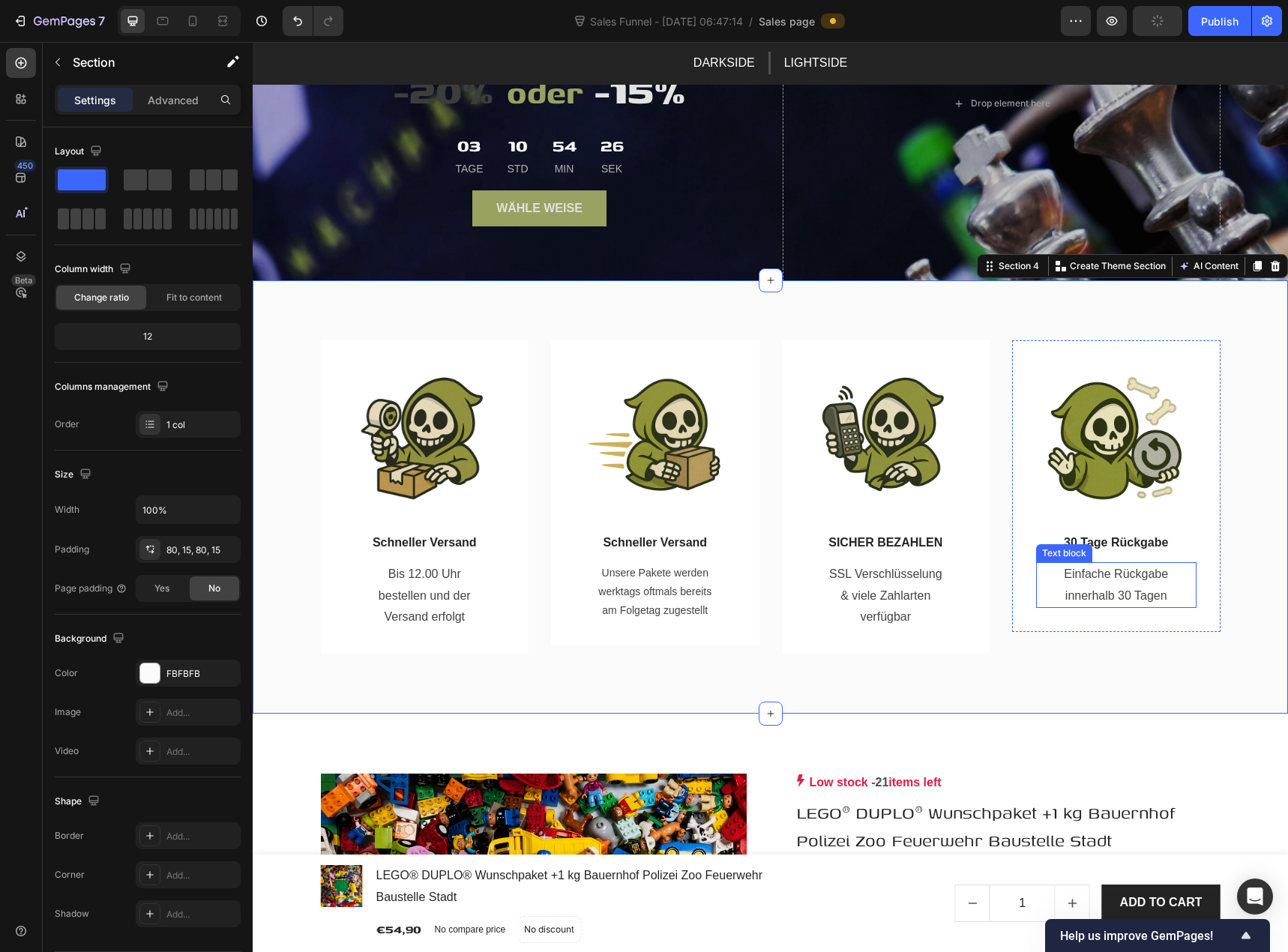
click at [1094, 587] on p "Einfache Rückgabe innerhalb 30 Tagen" at bounding box center [1116, 586] width 121 height 44
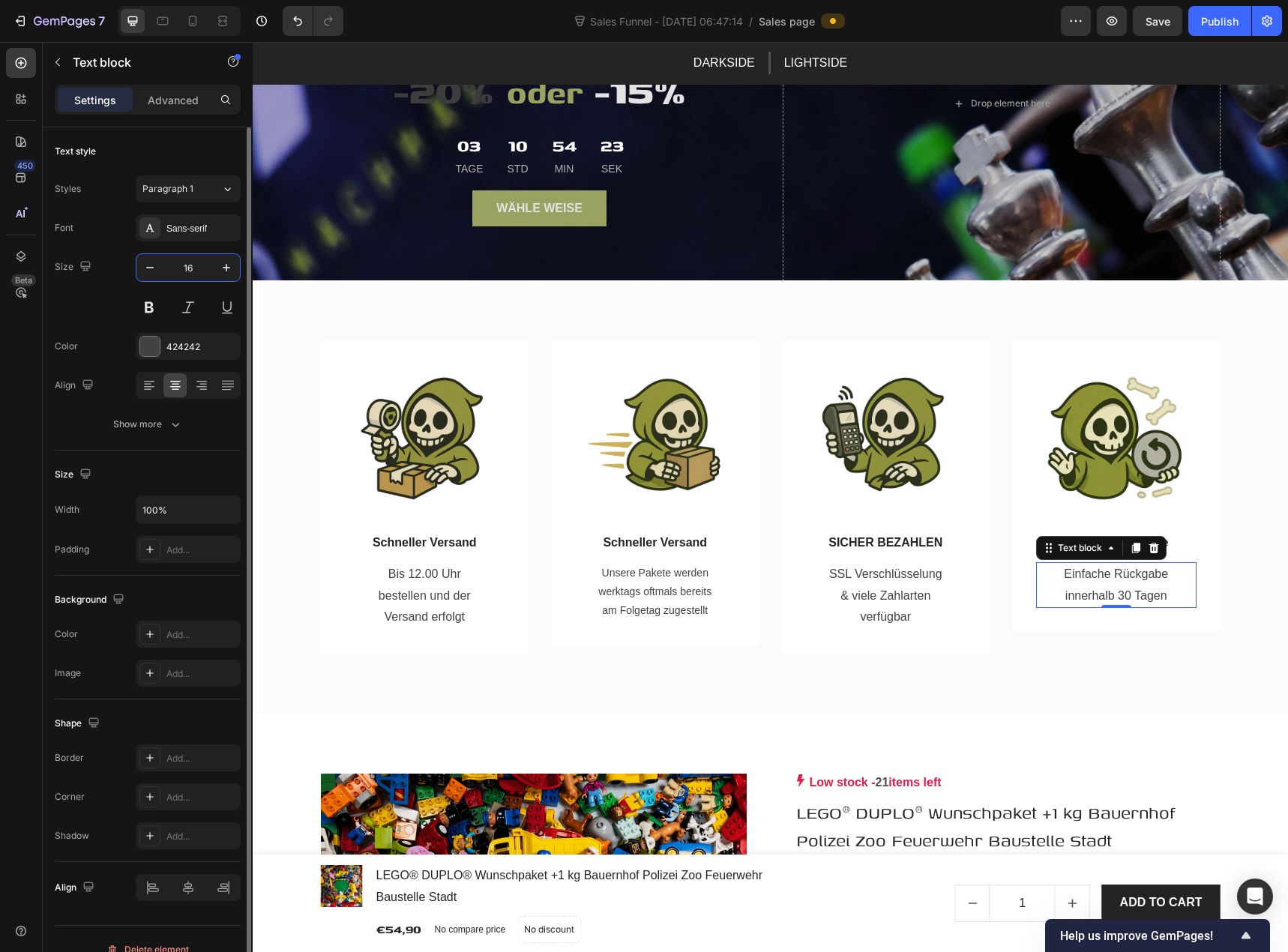
click at [198, 272] on input "16" at bounding box center [188, 268] width 49 height 27
type input "14"
click at [866, 605] on p "SSL Verschlüsselung & viele Zahlarten verfügbar" at bounding box center [885, 596] width 121 height 65
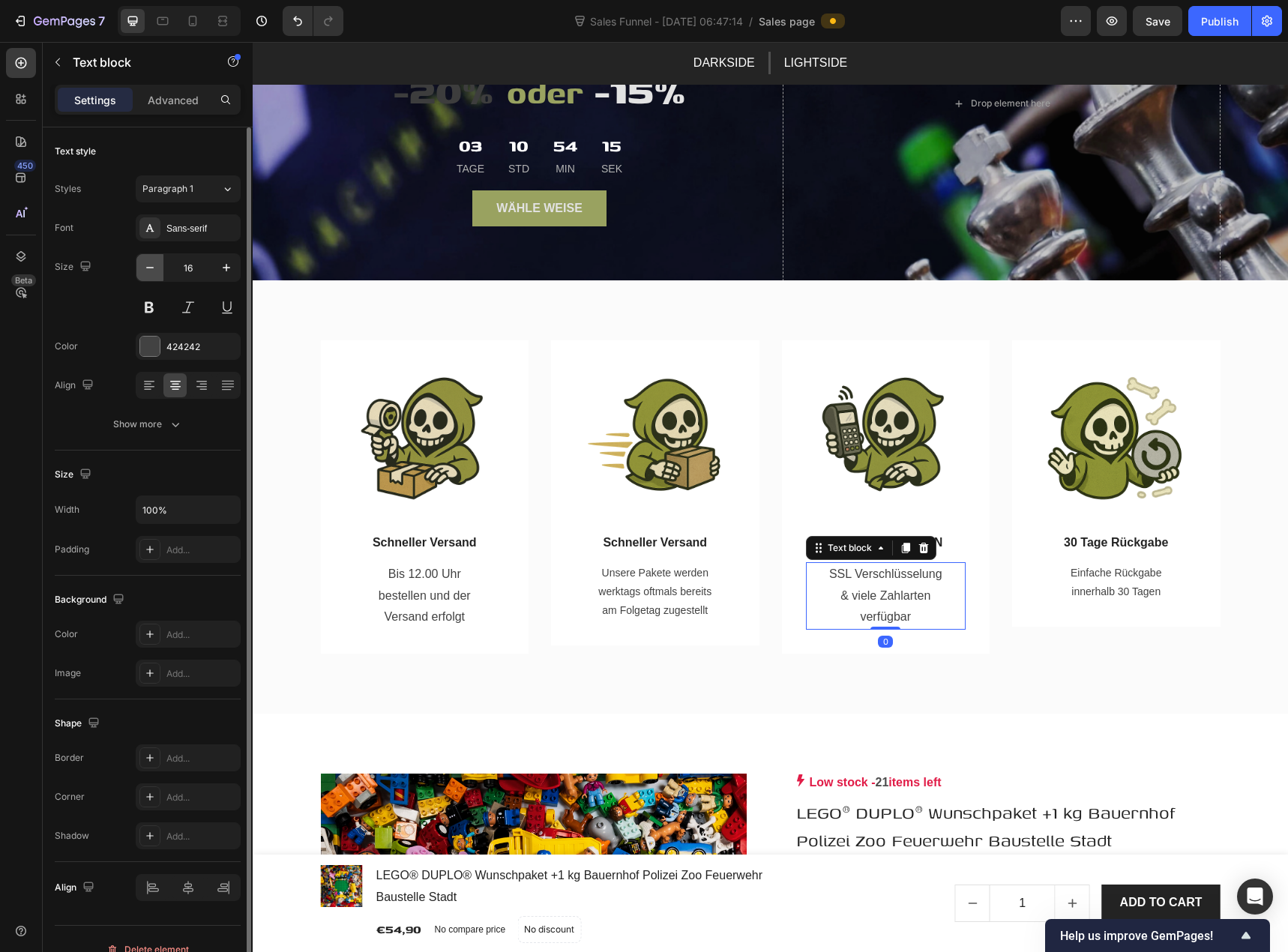
click at [152, 275] on button "button" at bounding box center [150, 268] width 27 height 27
type input "14"
click at [599, 575] on p "Unsere Pakete werden werktags oftmals bereits am Folgetag zugestellt" at bounding box center [655, 592] width 121 height 57
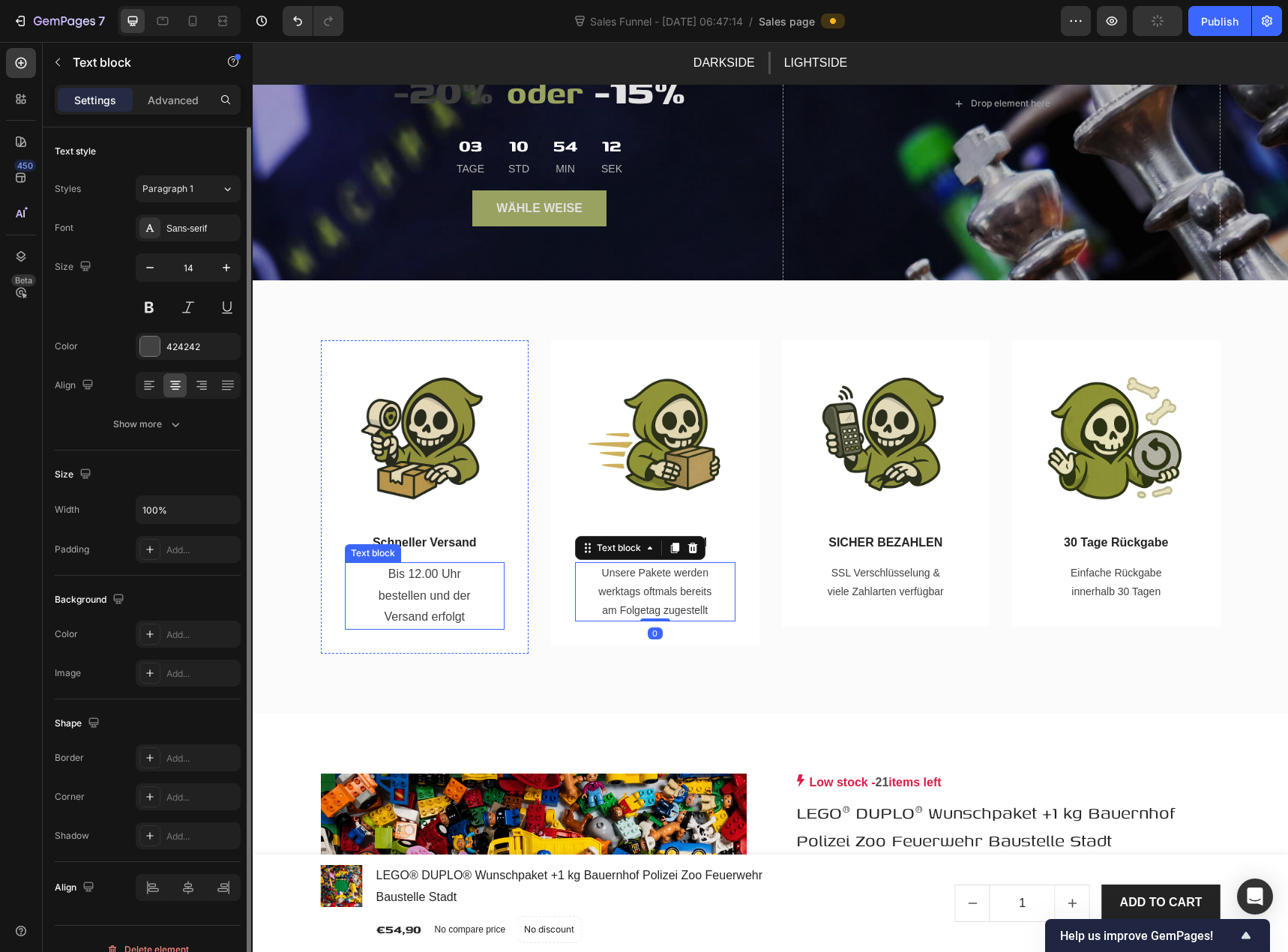
click at [436, 570] on p "Bis 12.00 Uhr bestellen und der Versand erfolgt" at bounding box center [424, 596] width 121 height 65
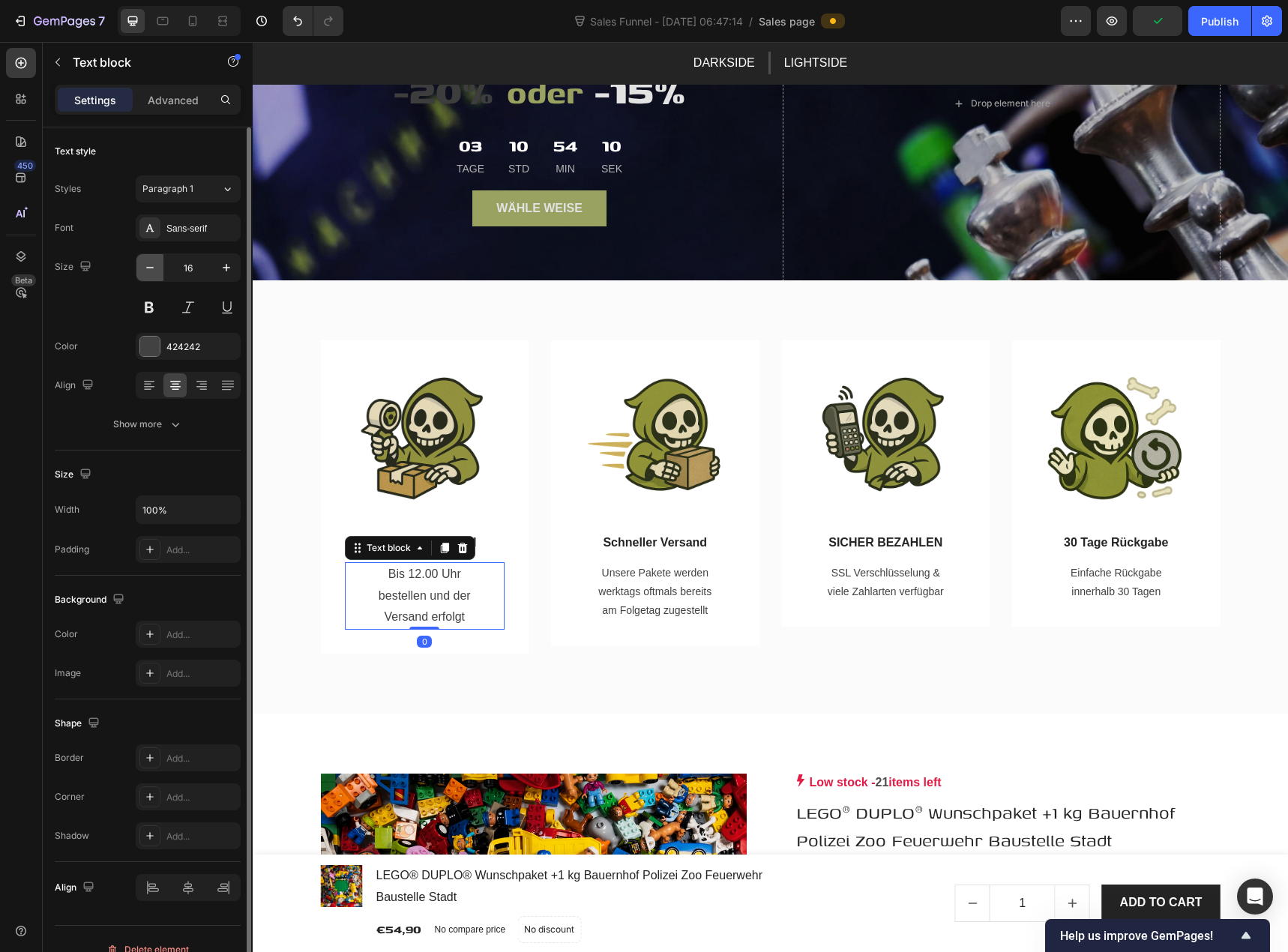
click at [151, 273] on icon "button" at bounding box center [149, 268] width 15 height 15
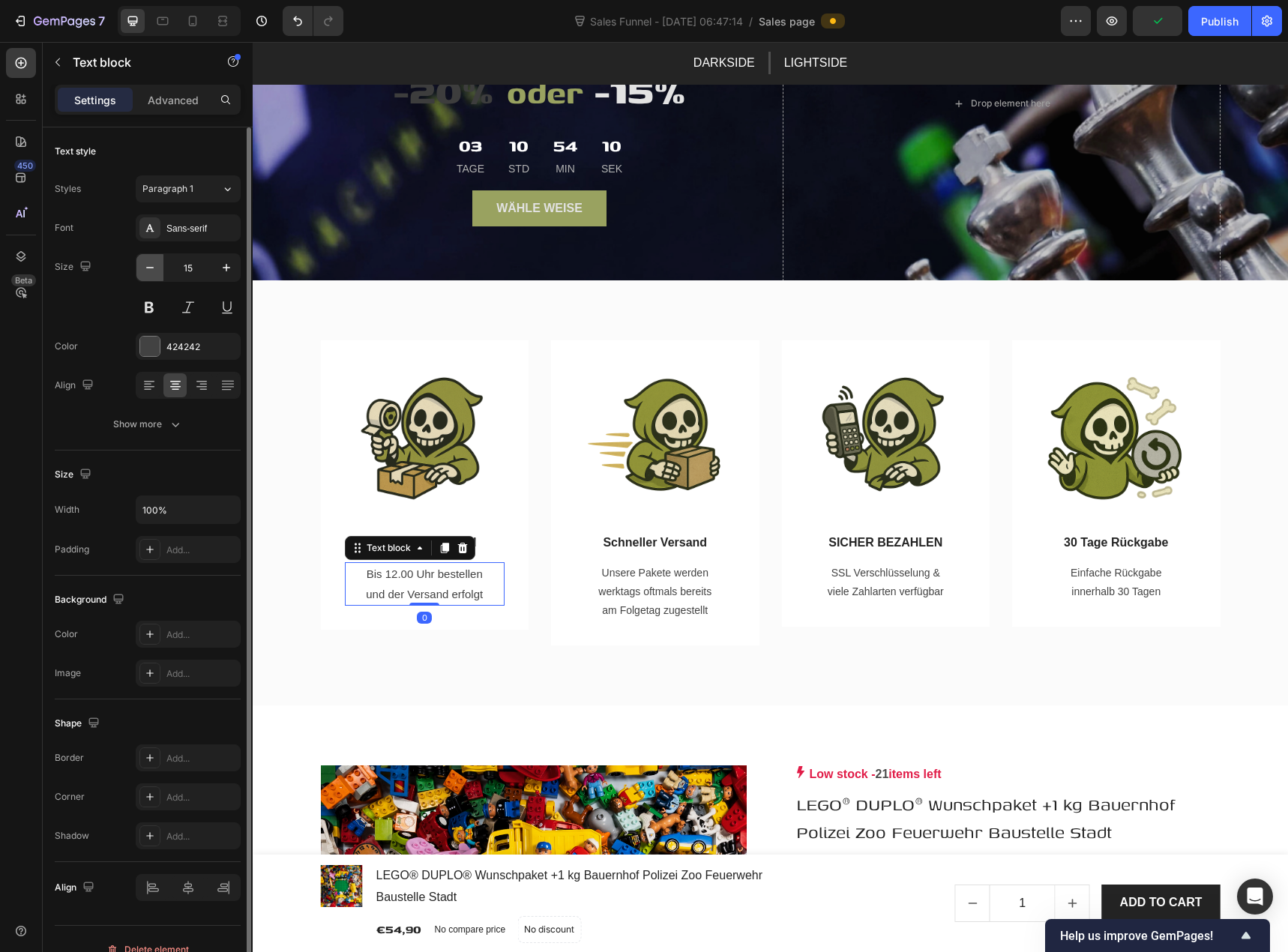
click at [151, 273] on icon "button" at bounding box center [149, 268] width 15 height 15
type input "14"
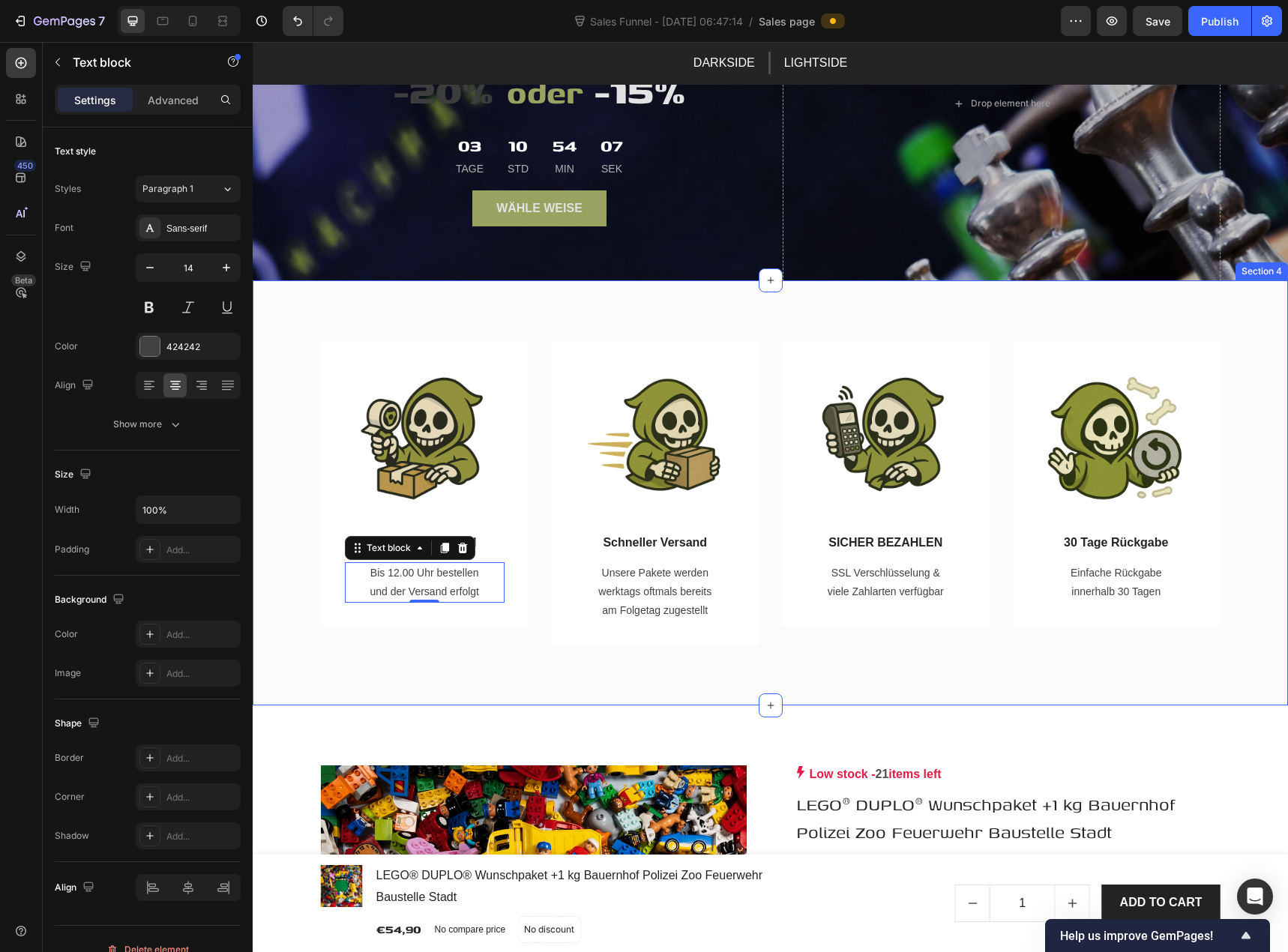
click at [544, 662] on div "Image Schneller Versand Text block Bis 12.00 Uhr bestellen und der Versand erfo…" at bounding box center [770, 494] width 1036 height 426
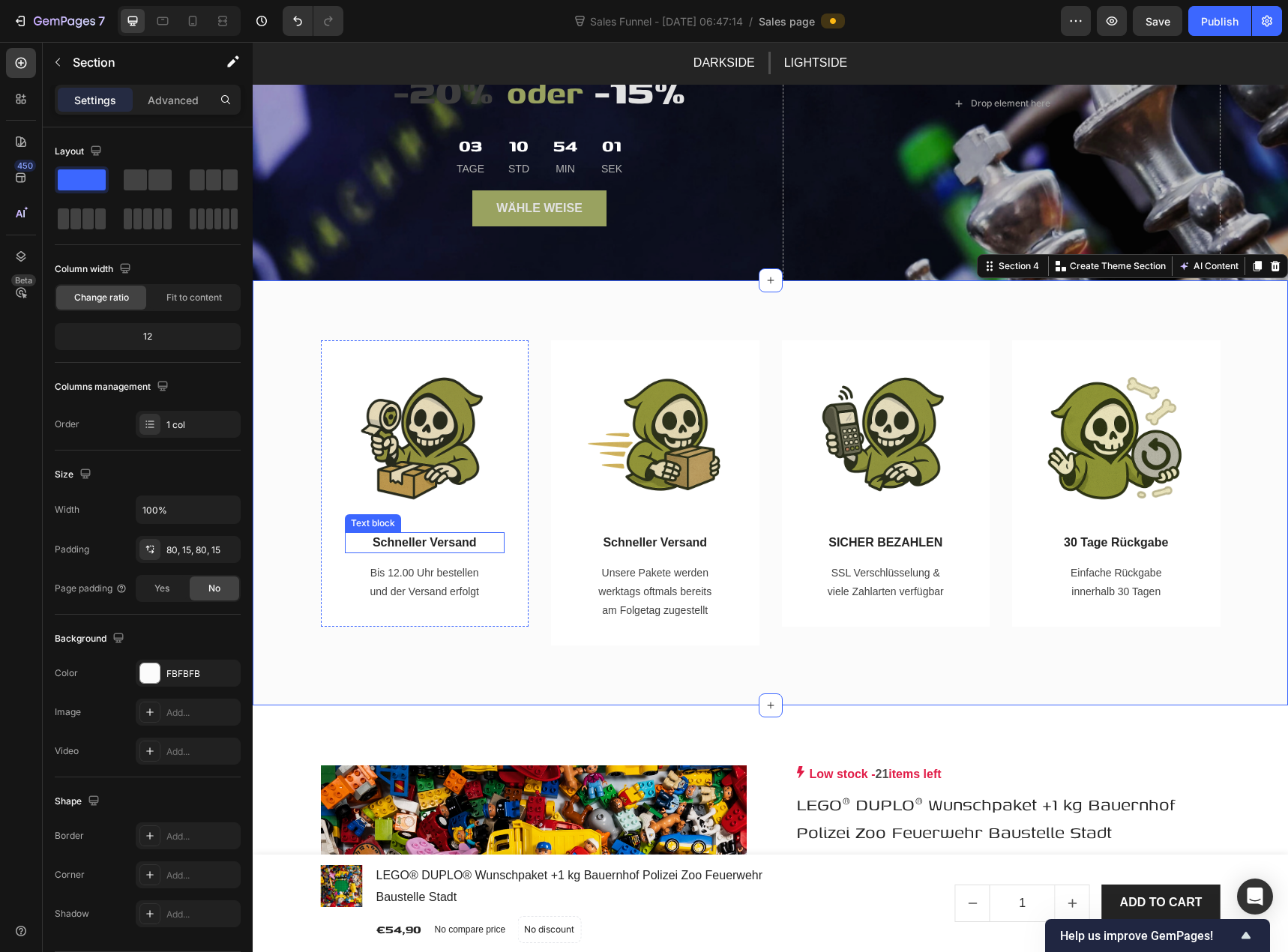
click at [431, 537] on p "Schneller Versand" at bounding box center [424, 543] width 158 height 18
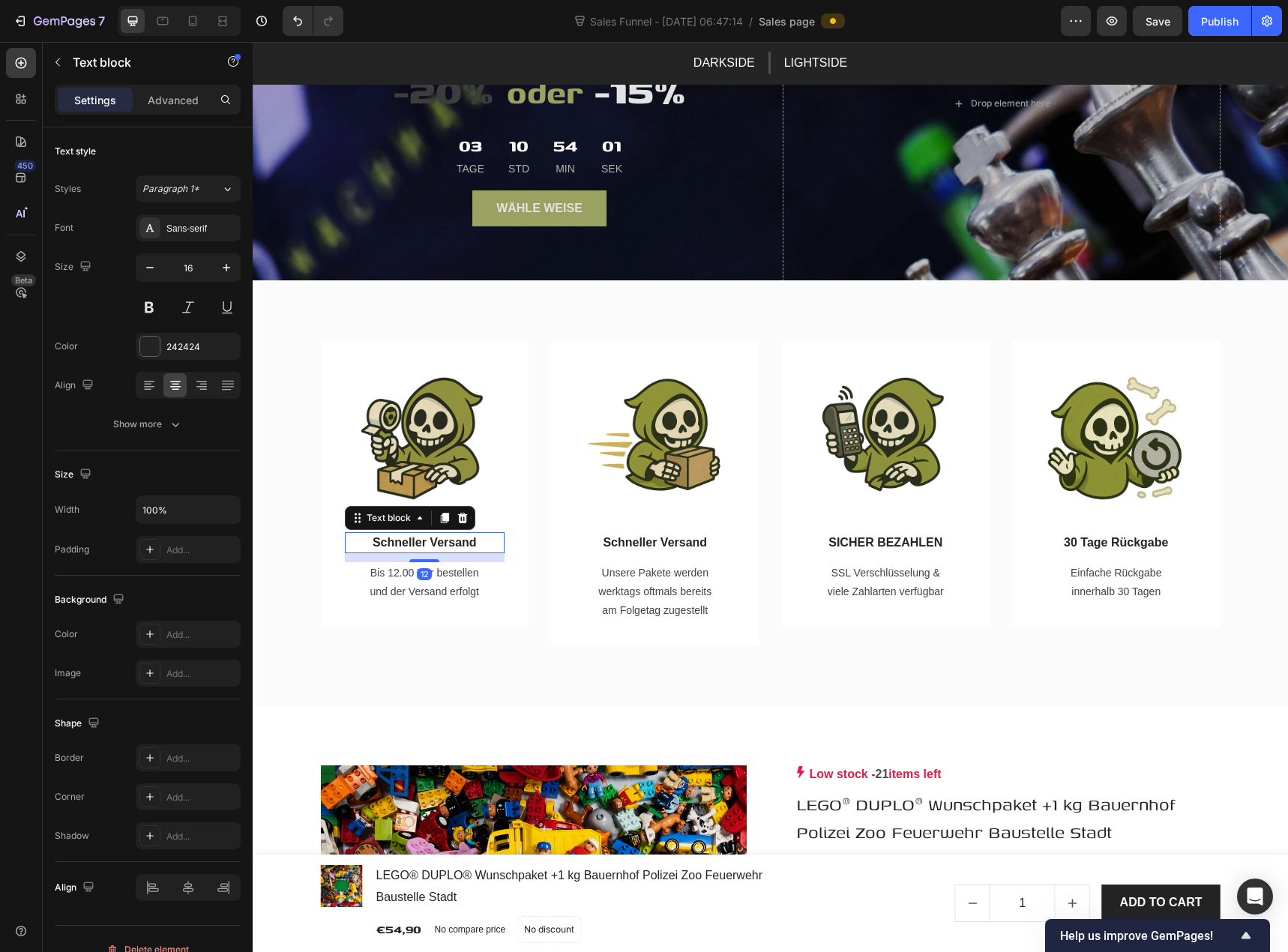
click at [431, 537] on p "Schneller Versand" at bounding box center [424, 543] width 158 height 18
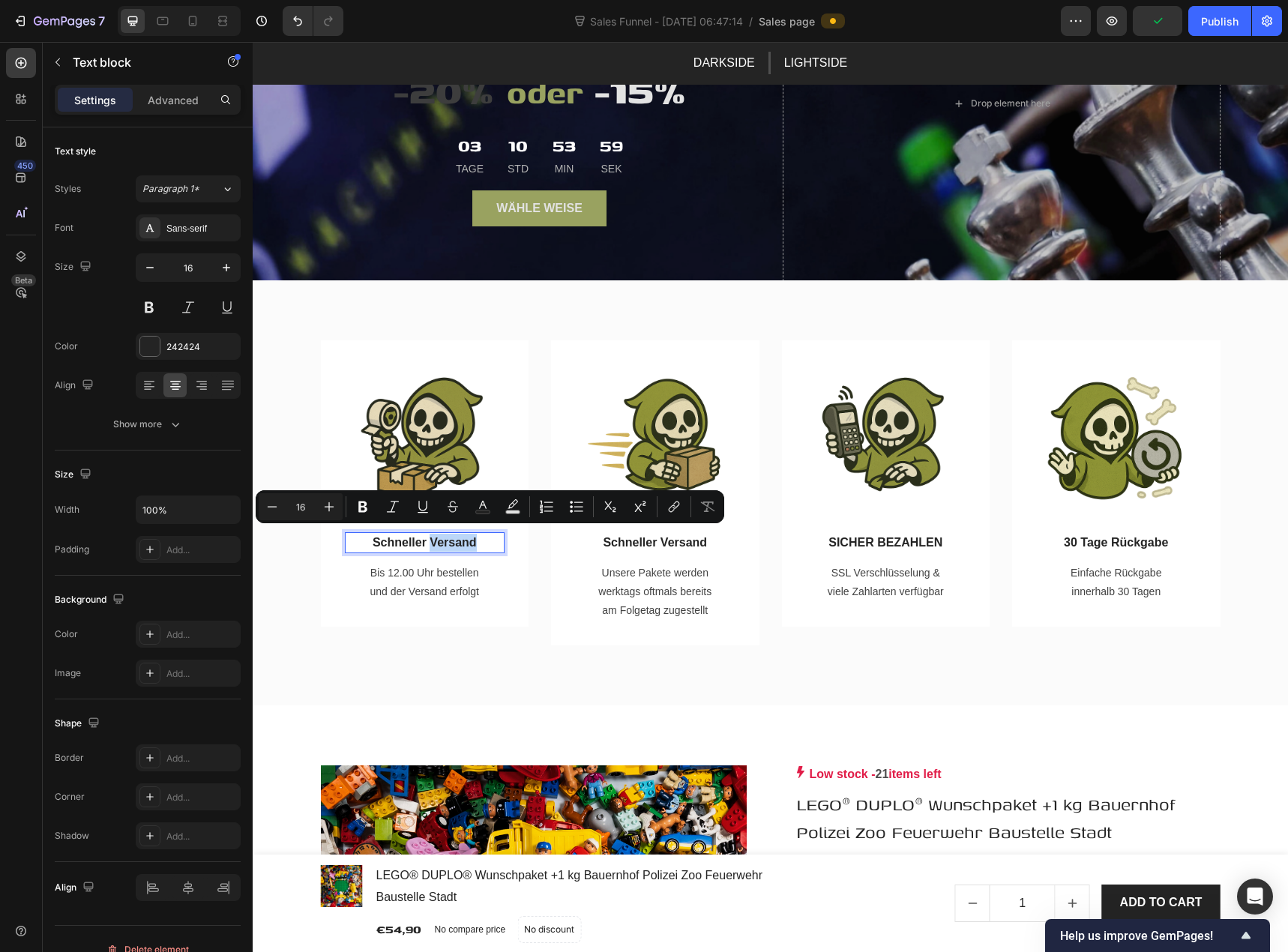
click at [405, 539] on p "Schneller Versand" at bounding box center [424, 543] width 158 height 18
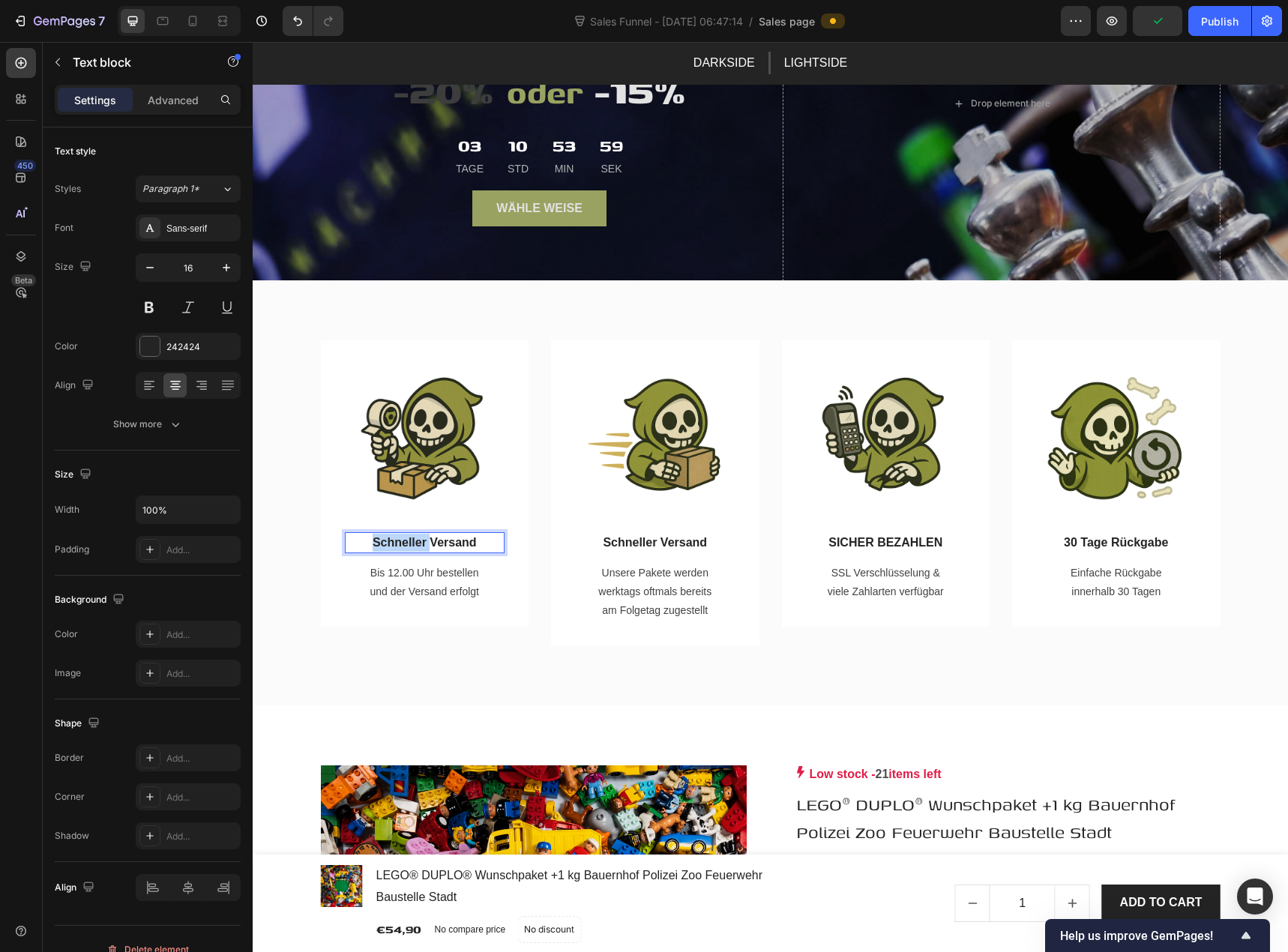
click at [405, 539] on p "Schneller Versand" at bounding box center [424, 543] width 158 height 18
click at [629, 535] on p "Schneller Versand" at bounding box center [655, 543] width 158 height 18
click at [915, 534] on p "SICHER BEZAHLEN" at bounding box center [886, 543] width 158 height 18
click at [858, 536] on p "SICHER BEZAHLEN" at bounding box center [886, 543] width 158 height 18
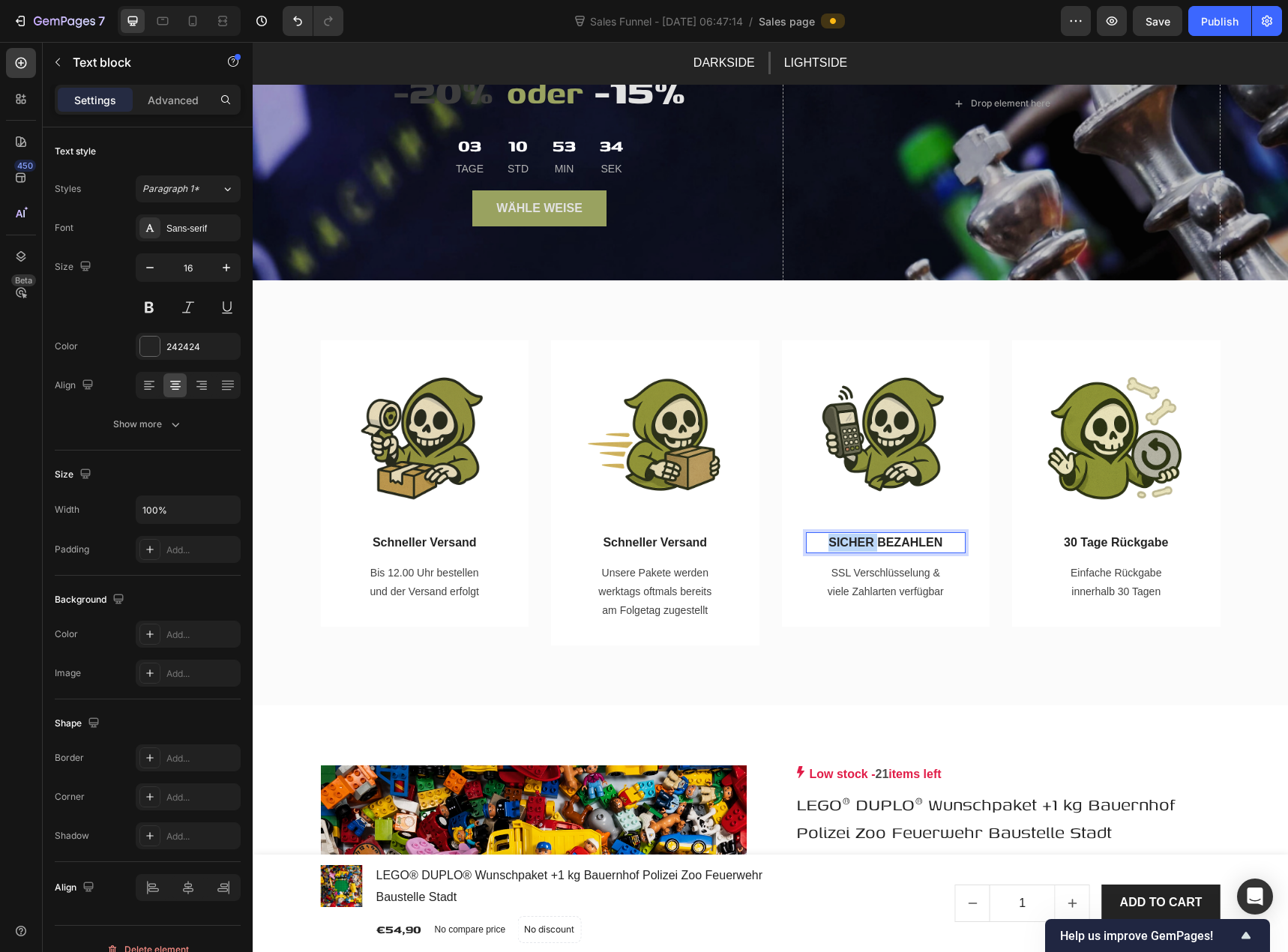
click at [858, 536] on p "SICHER BEZAHLEN" at bounding box center [886, 543] width 158 height 18
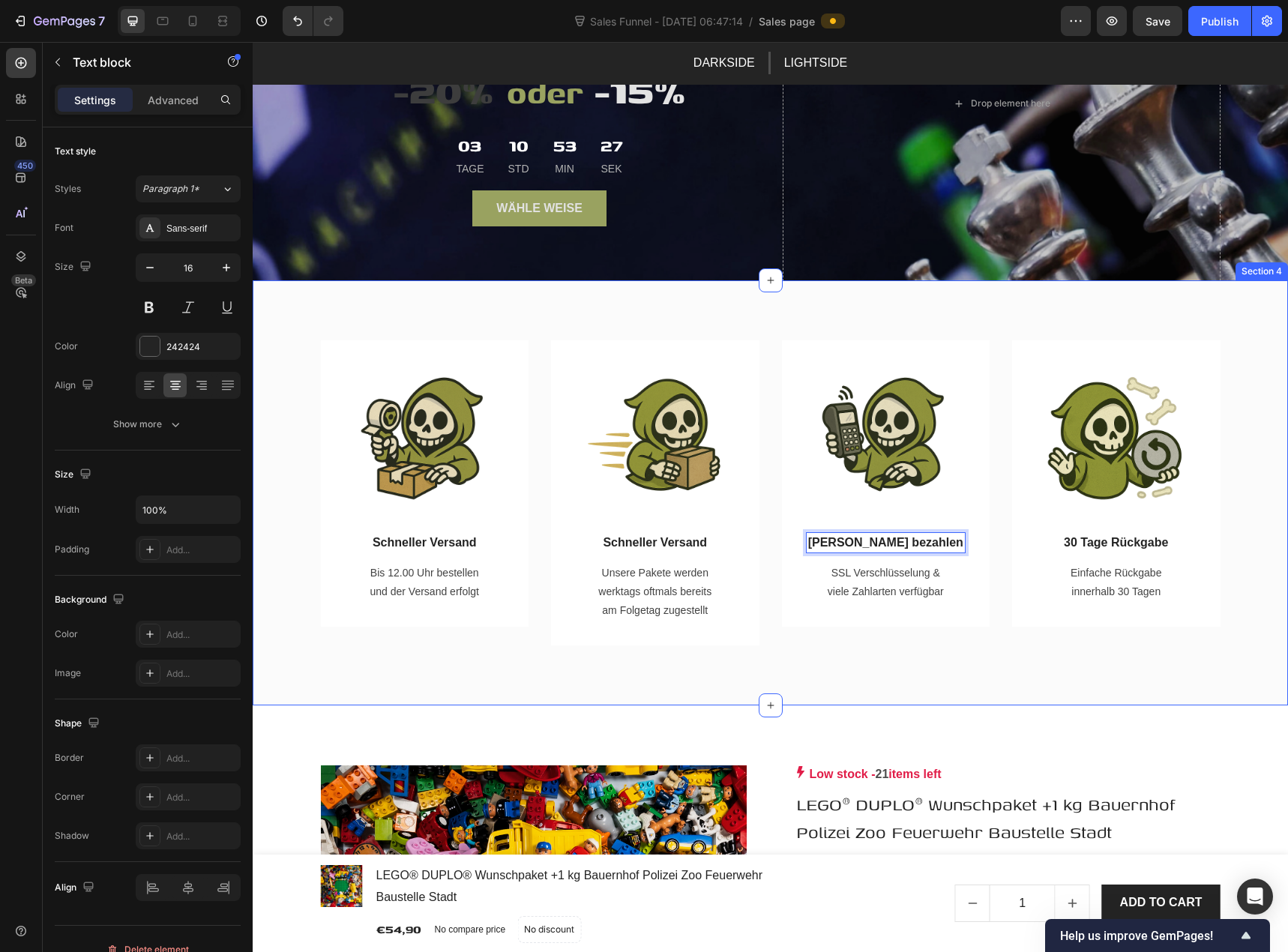
click at [846, 648] on div "Image Schneller Versand Text block Bis 12.00 Uhr bestellen und der Versand erfo…" at bounding box center [770, 494] width 1036 height 426
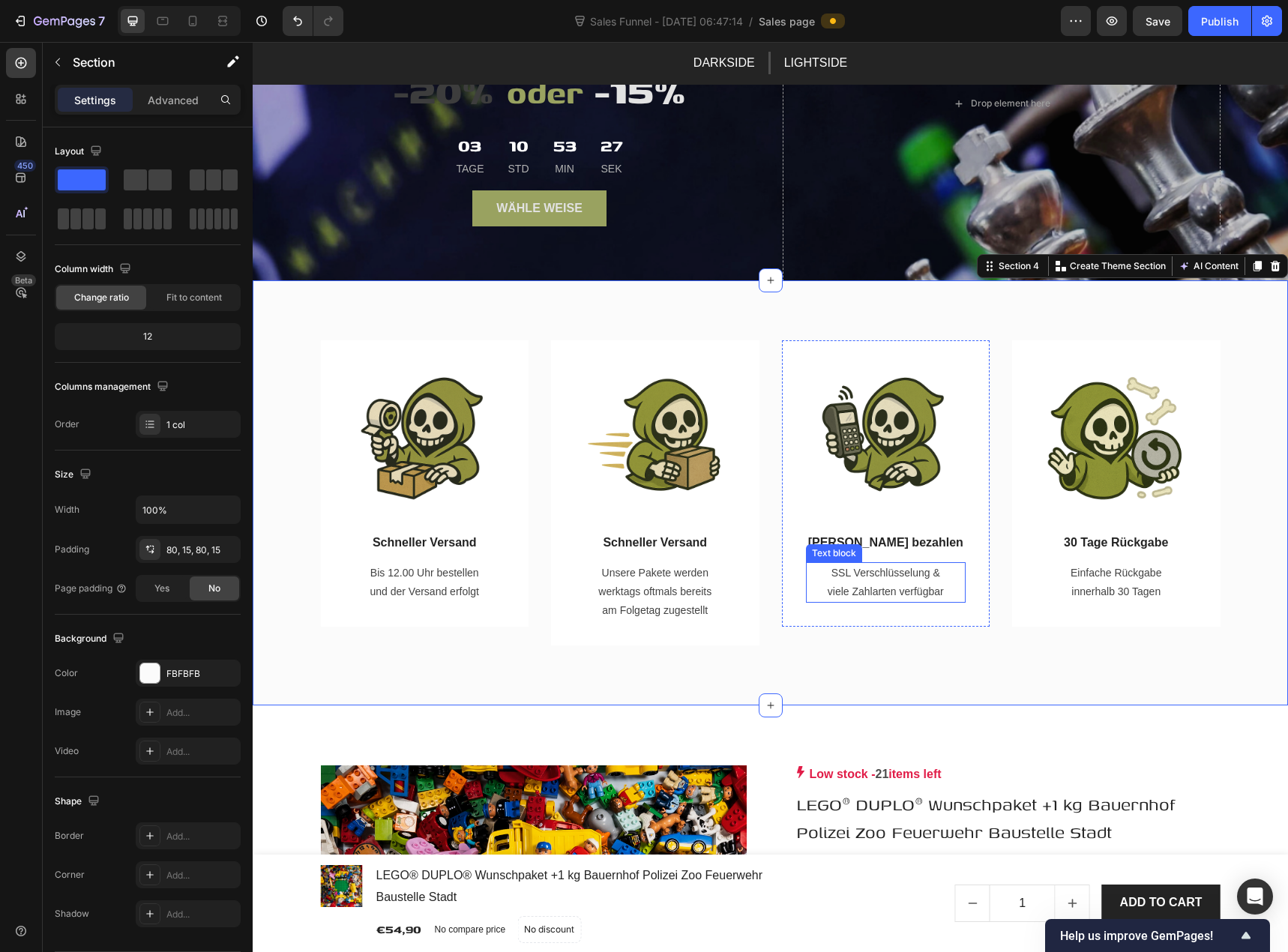
click at [884, 574] on p "SSL Verschlüsselung & viele Zahlarten verfügbar" at bounding box center [885, 582] width 121 height 37
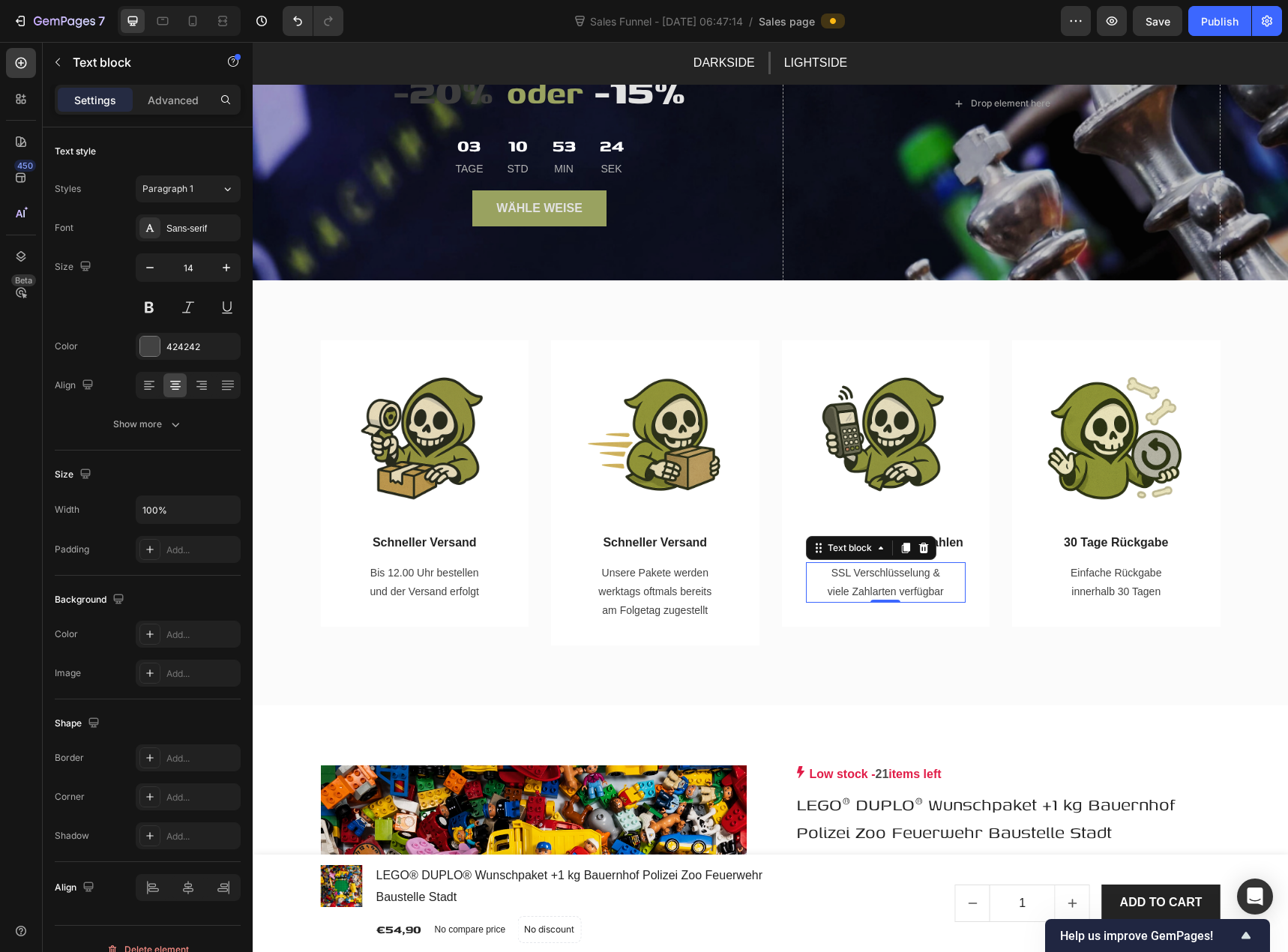
click at [884, 567] on p "SSL Verschlüsselung & viele Zahlarten verfügbar" at bounding box center [885, 582] width 121 height 37
click at [897, 566] on p "SSL Verschlüsselung & viele Zahlarten verfügbar" at bounding box center [885, 582] width 121 height 37
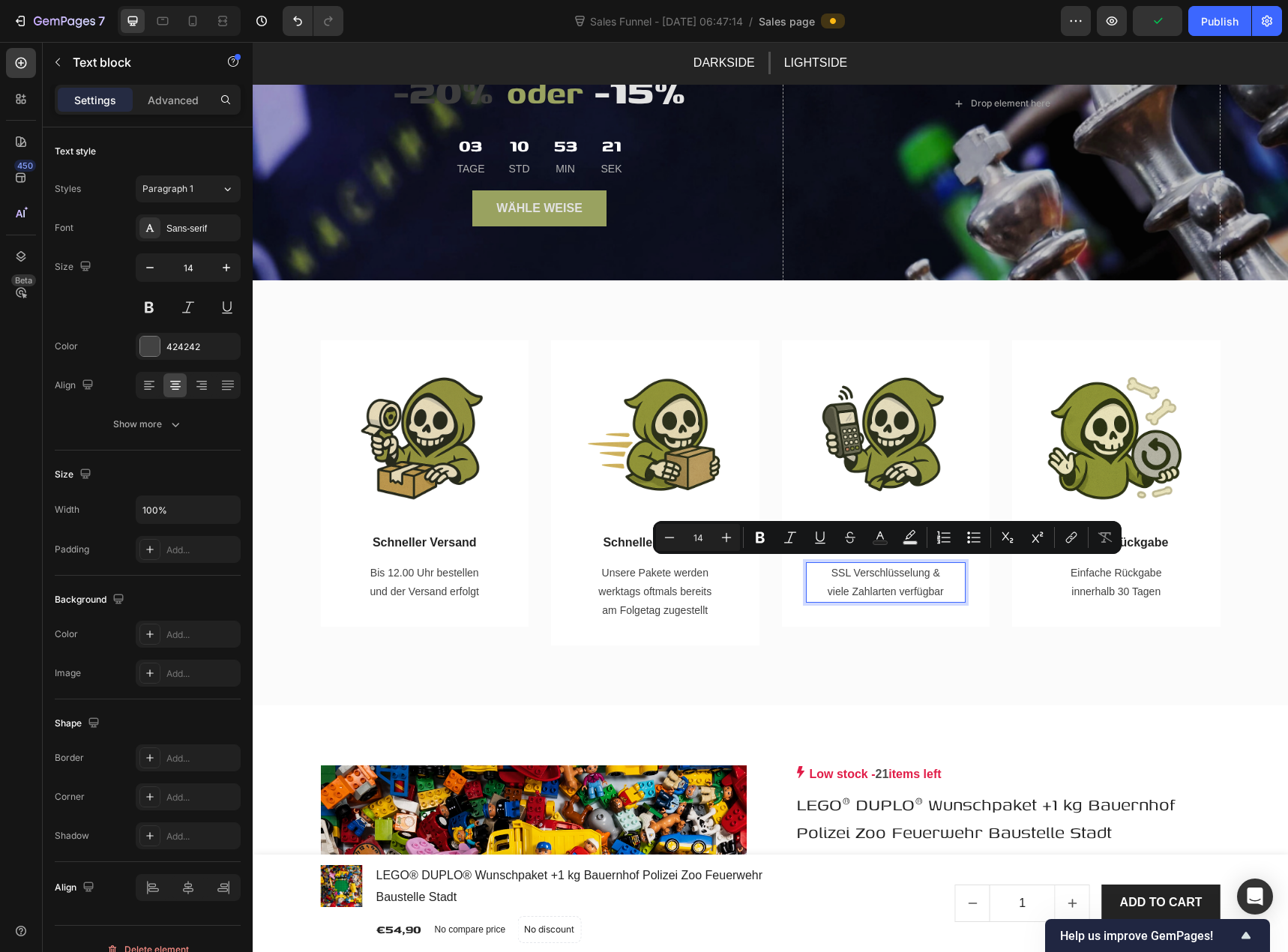
click at [888, 591] on p "SSL Verschlüsselung & viele Zahlarten verfügbar" at bounding box center [885, 582] width 121 height 37
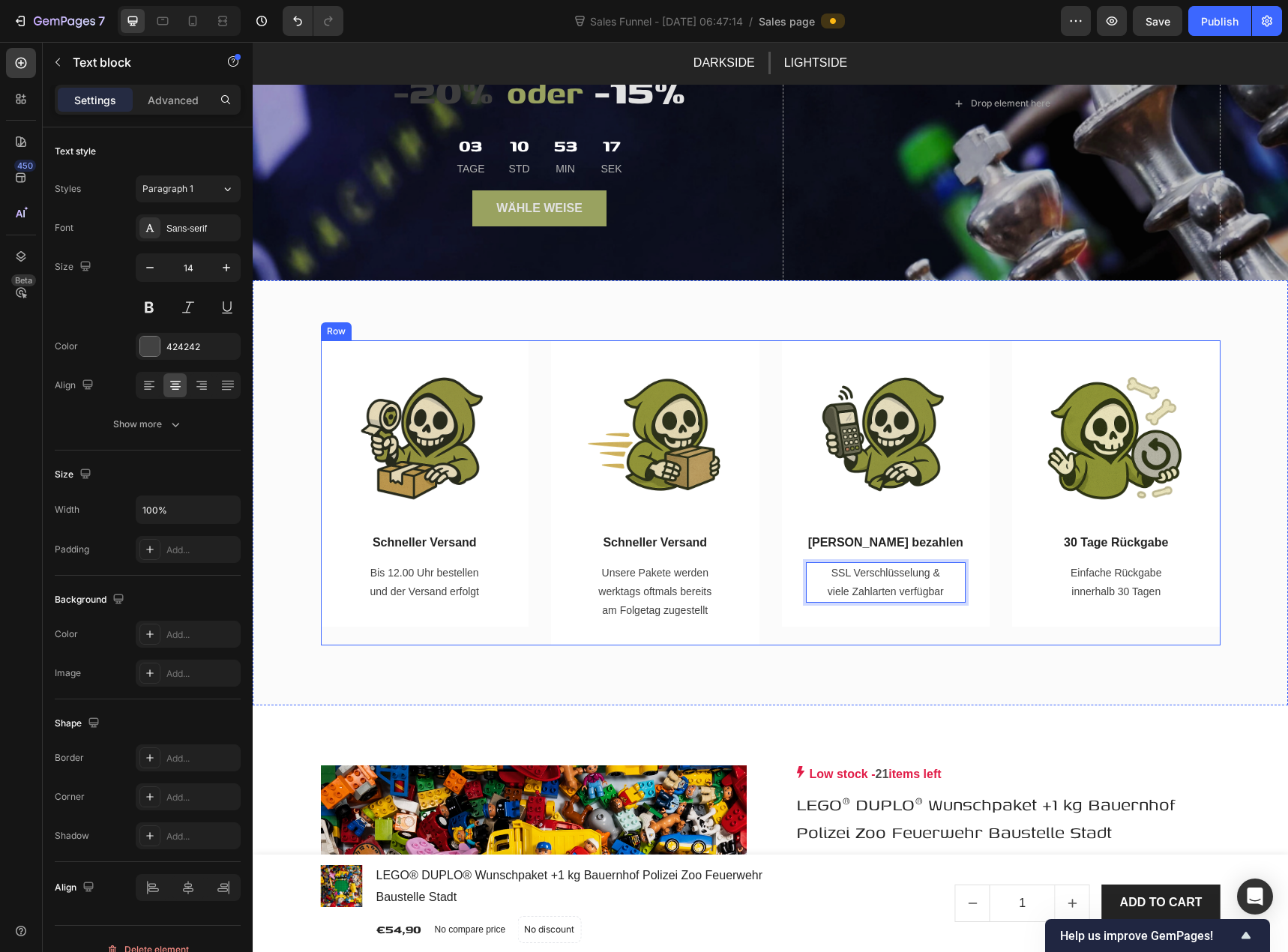
click at [867, 633] on div "Image Sicher bezahlen Text block SSL Verschlüsselung & viele Zahlarten verfügba…" at bounding box center [886, 494] width 209 height 306
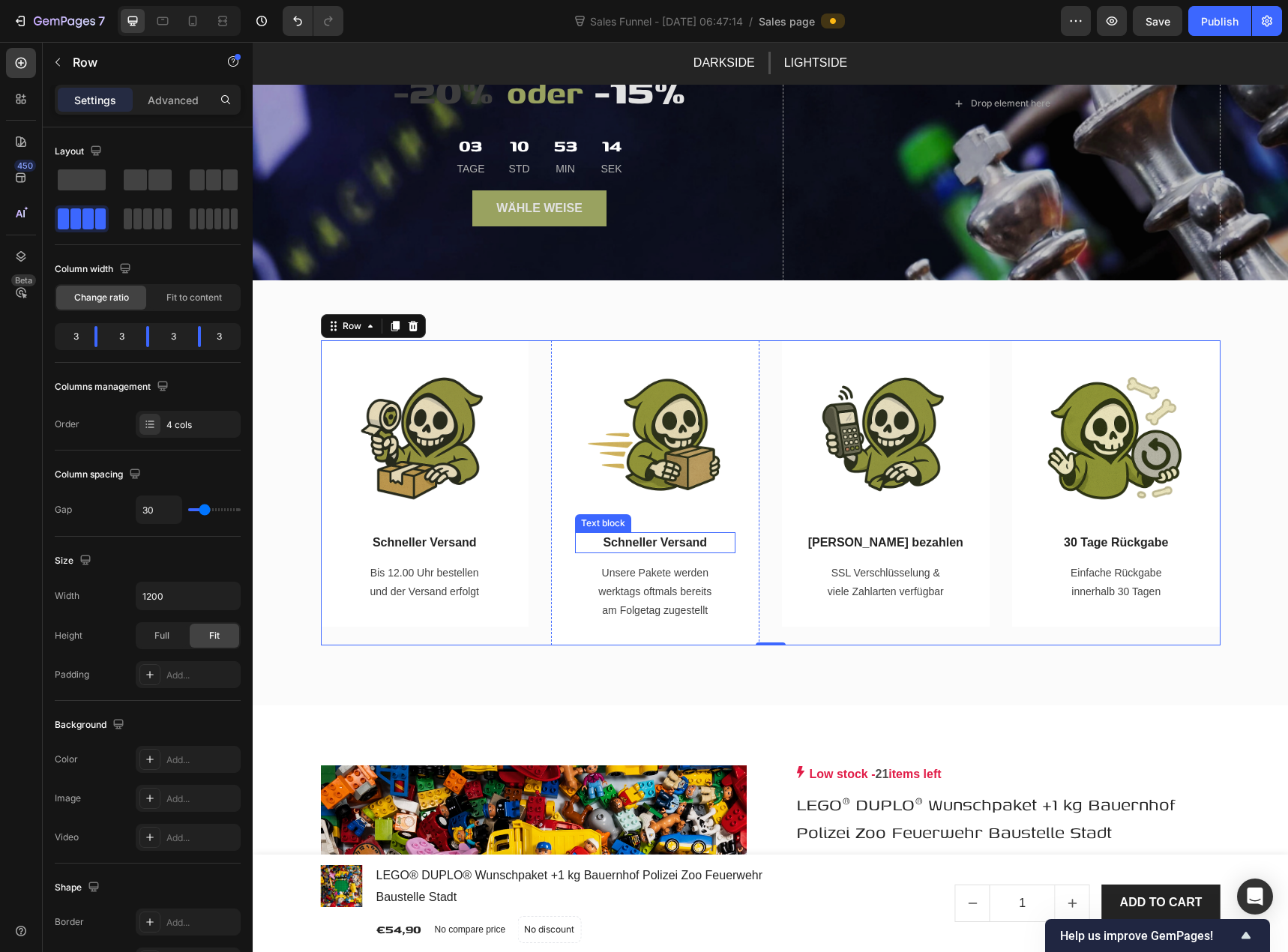
click at [658, 540] on p "Schneller Versand" at bounding box center [655, 543] width 158 height 18
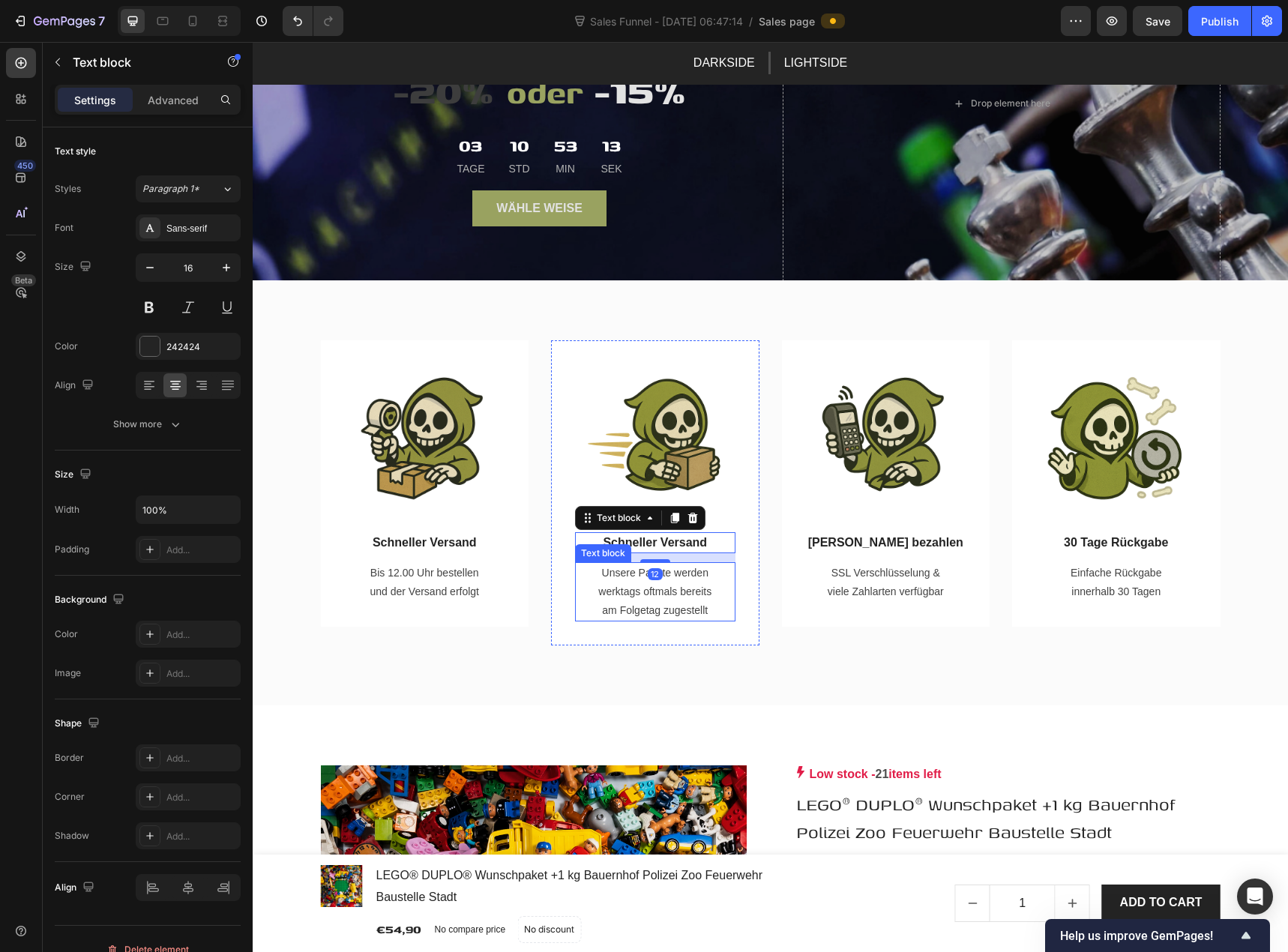
click at [664, 579] on p "Unsere Pakete werden werktags oftmals bereits am Folgetag zugestellt" at bounding box center [655, 592] width 121 height 57
click at [676, 584] on p "Unsere Pakete werden werktags oftmals bereits am Folgetag zugestellt" at bounding box center [655, 592] width 121 height 57
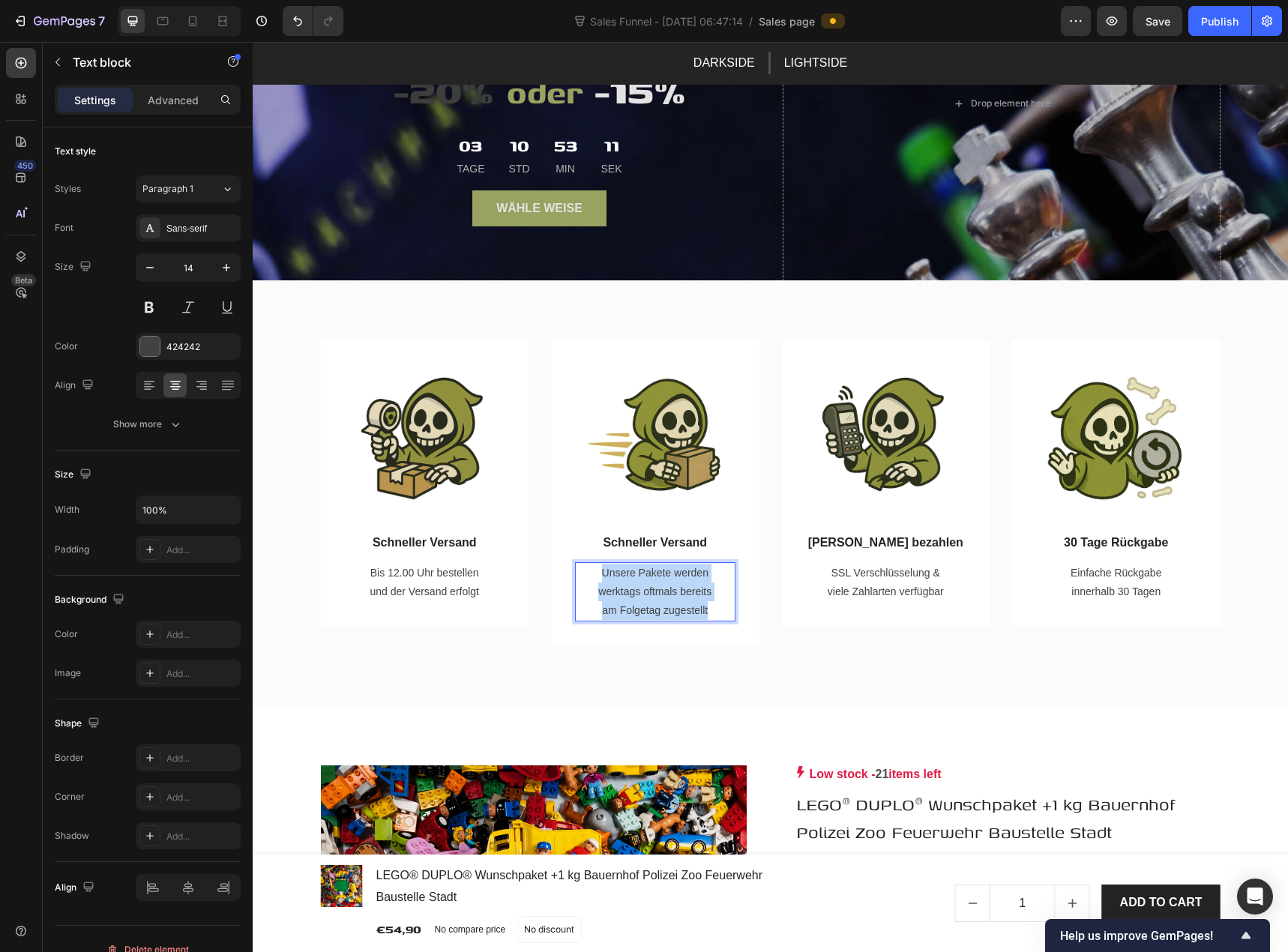
click at [676, 584] on p "Unsere Pakete werden werktags oftmals bereits am Folgetag zugestellt" at bounding box center [655, 592] width 121 height 57
click at [649, 564] on p "24 - 48 Stunden Zustellung innerhalb [GEOGRAPHIC_DATA]" at bounding box center [655, 592] width 121 height 57
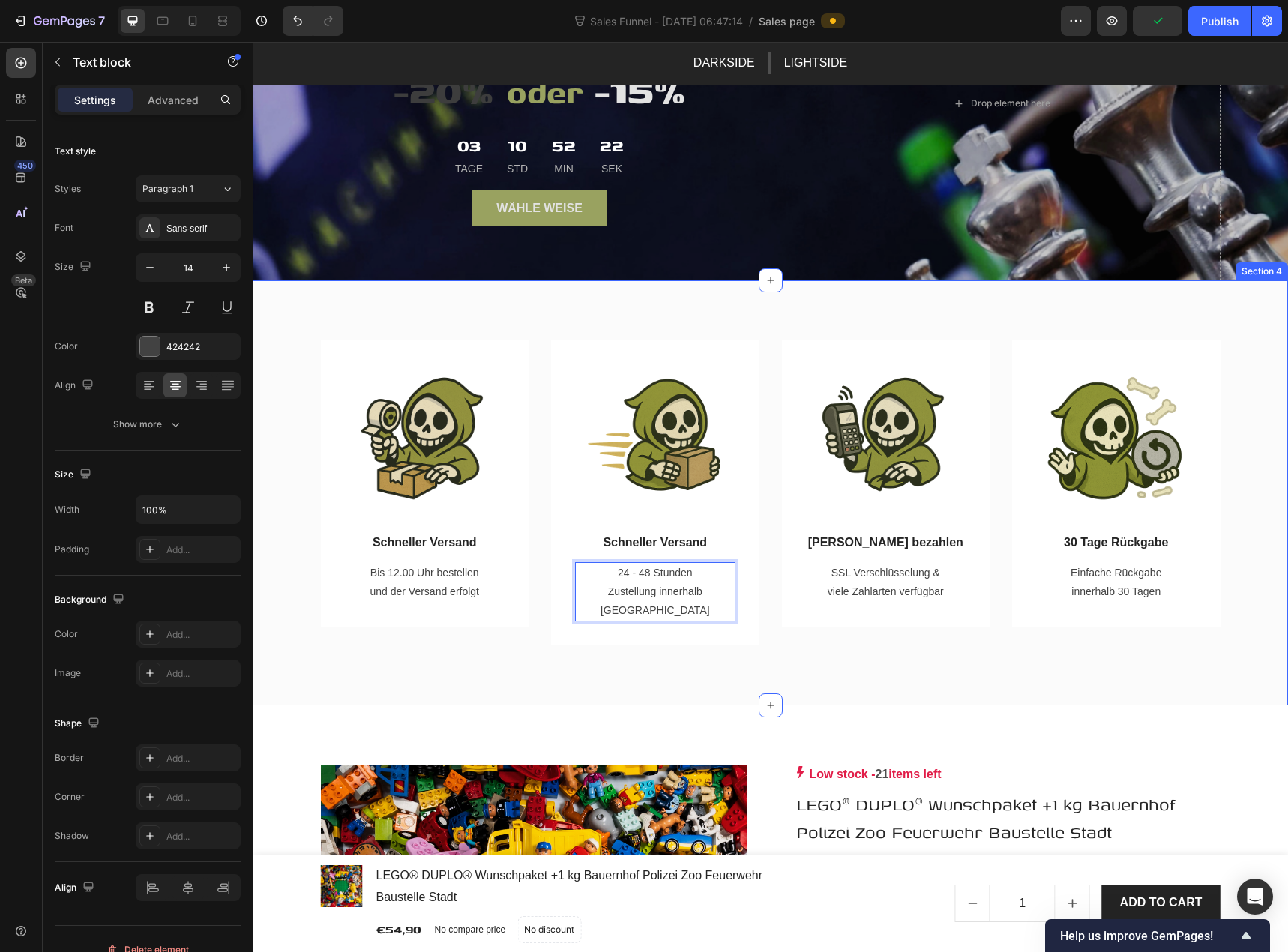
click at [670, 658] on div "Image Schneller Versand Text block Bis 12.00 Uhr bestellen und der Versand erfo…" at bounding box center [770, 494] width 1036 height 426
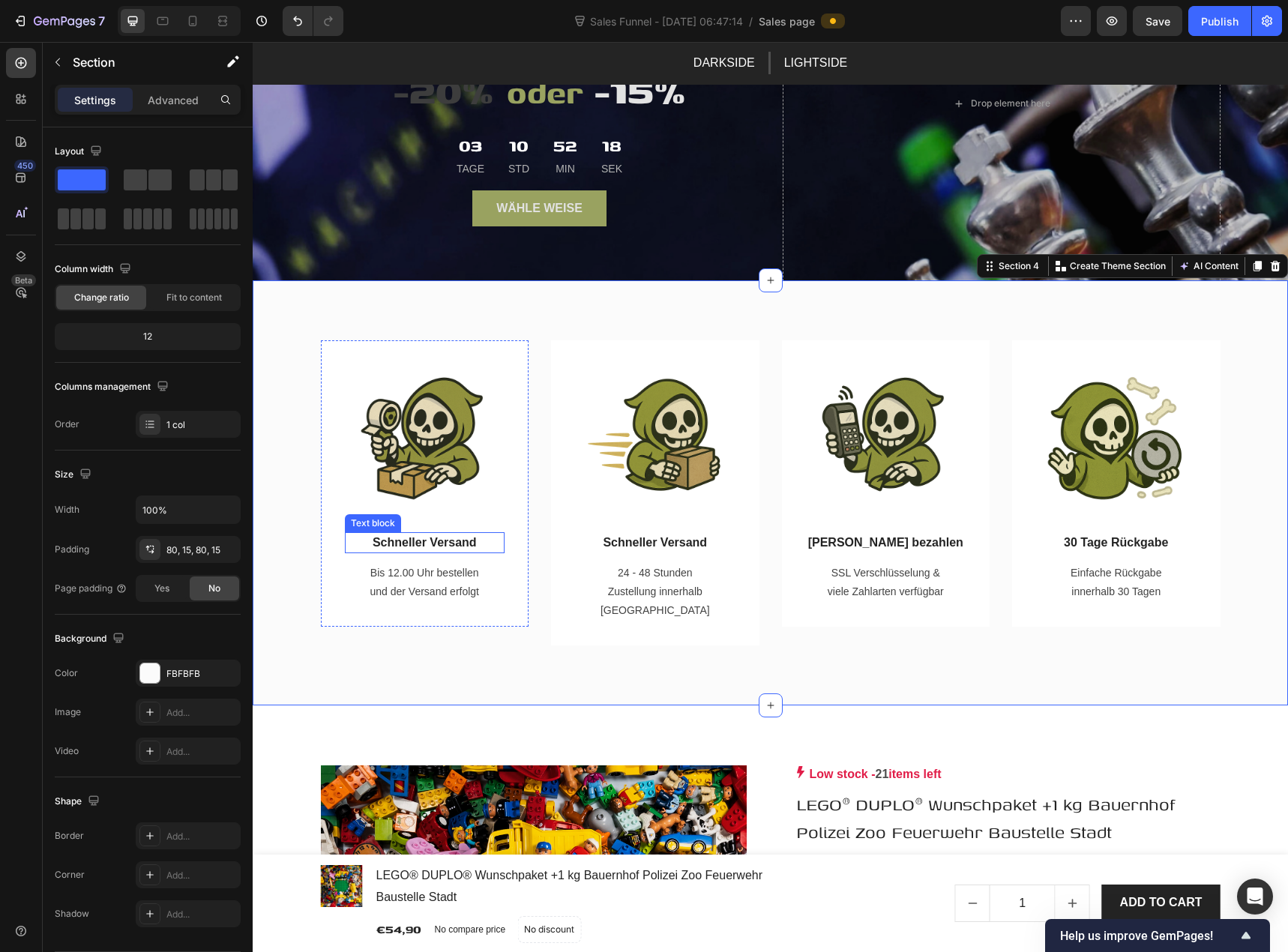
click at [443, 541] on p "Schneller Versand" at bounding box center [424, 543] width 158 height 18
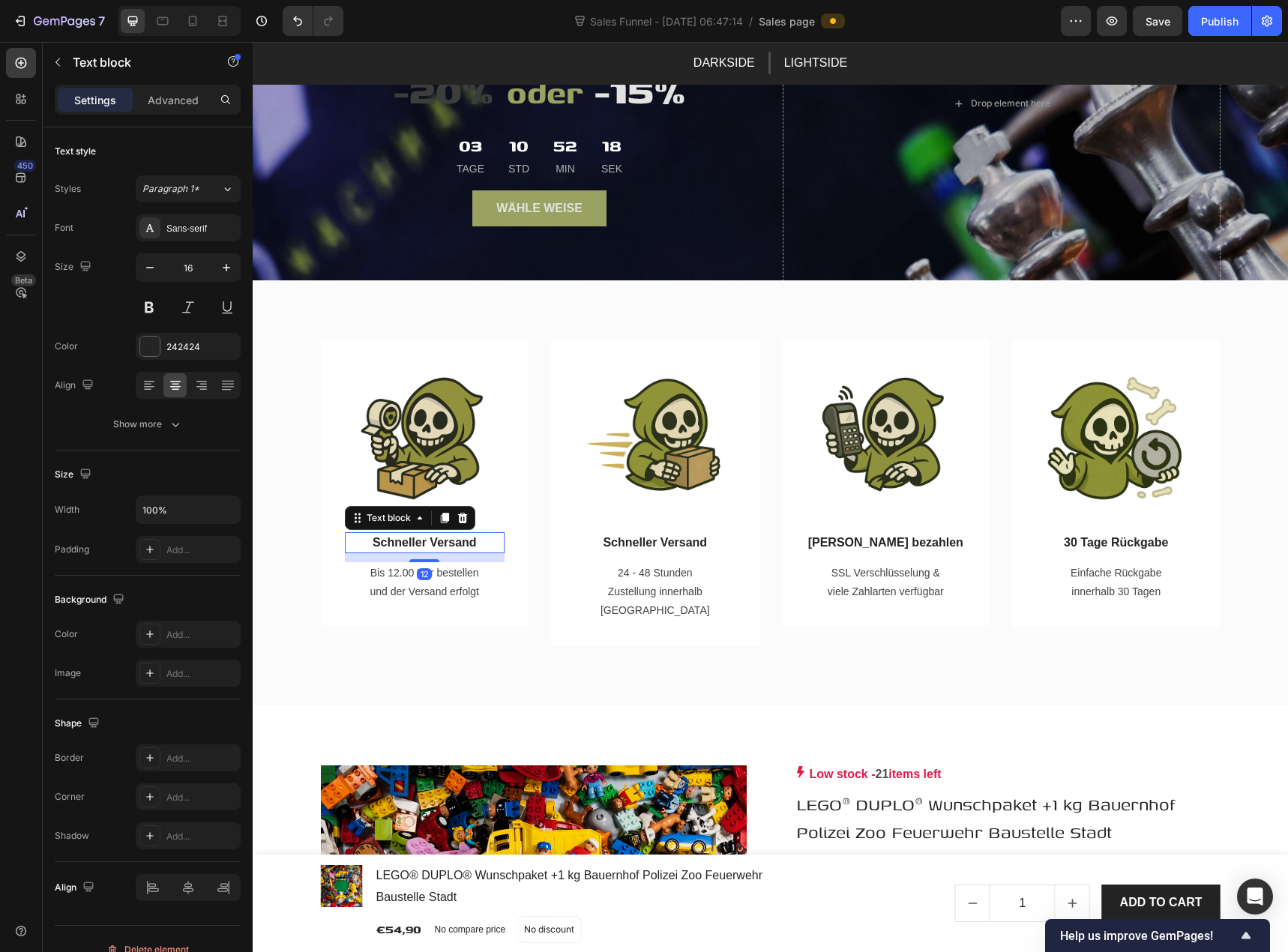
click at [443, 541] on p "Schneller Versand" at bounding box center [424, 543] width 158 height 18
click at [445, 537] on p "Schneller Versand" at bounding box center [424, 543] width 158 height 18
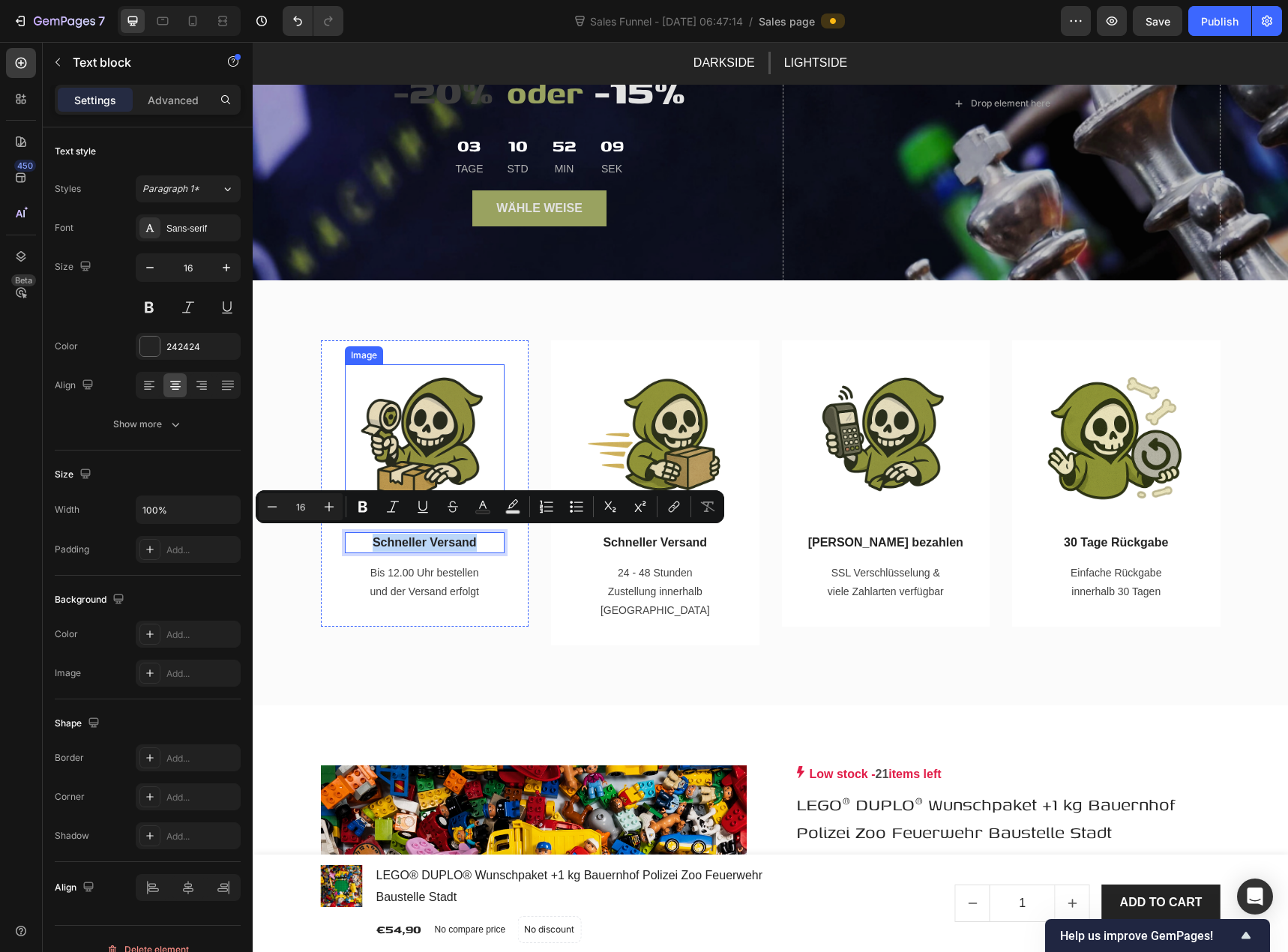
click at [432, 456] on img at bounding box center [424, 439] width 150 height 150
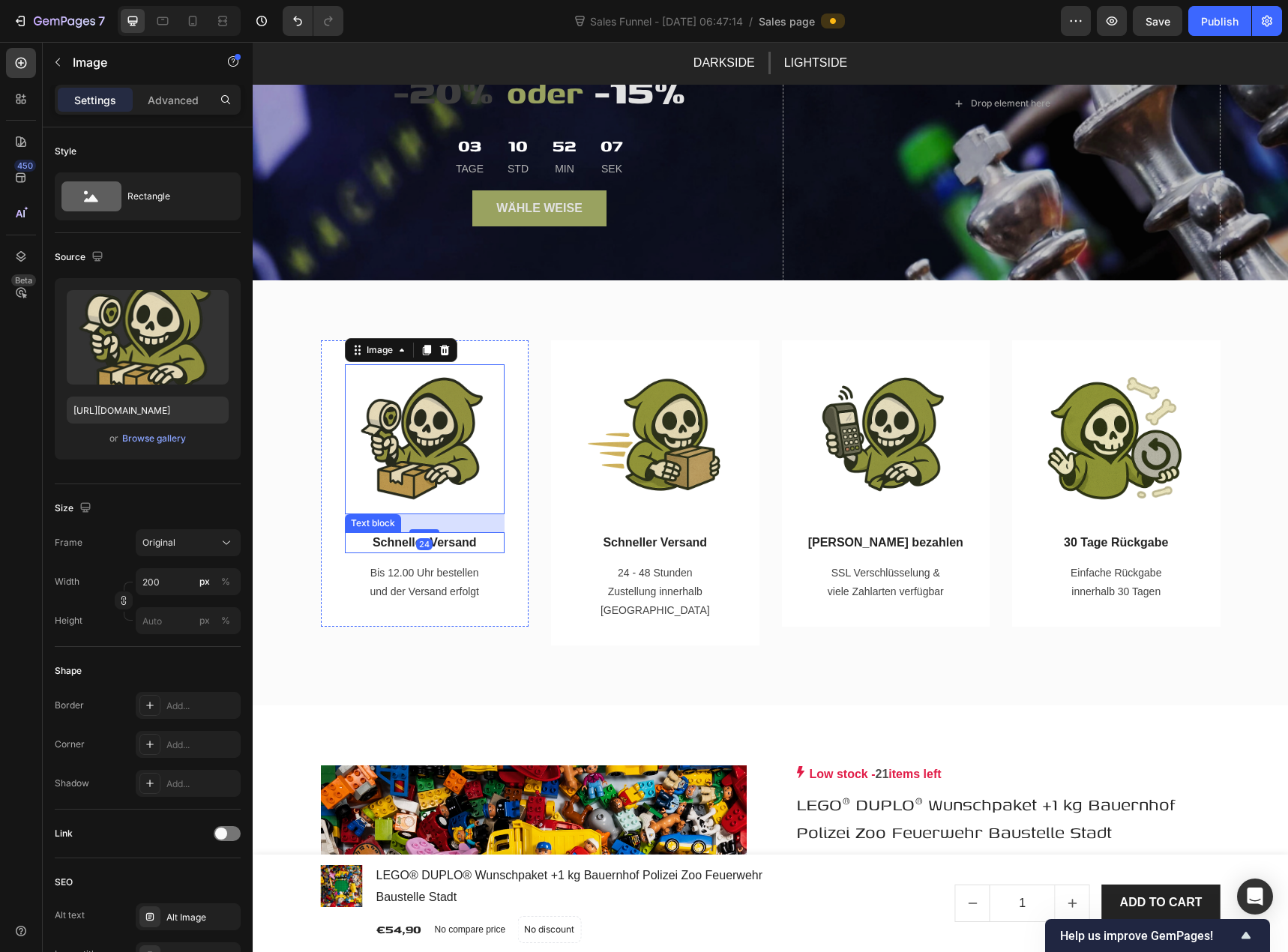
click at [453, 538] on p "Schneller Versand" at bounding box center [424, 543] width 158 height 18
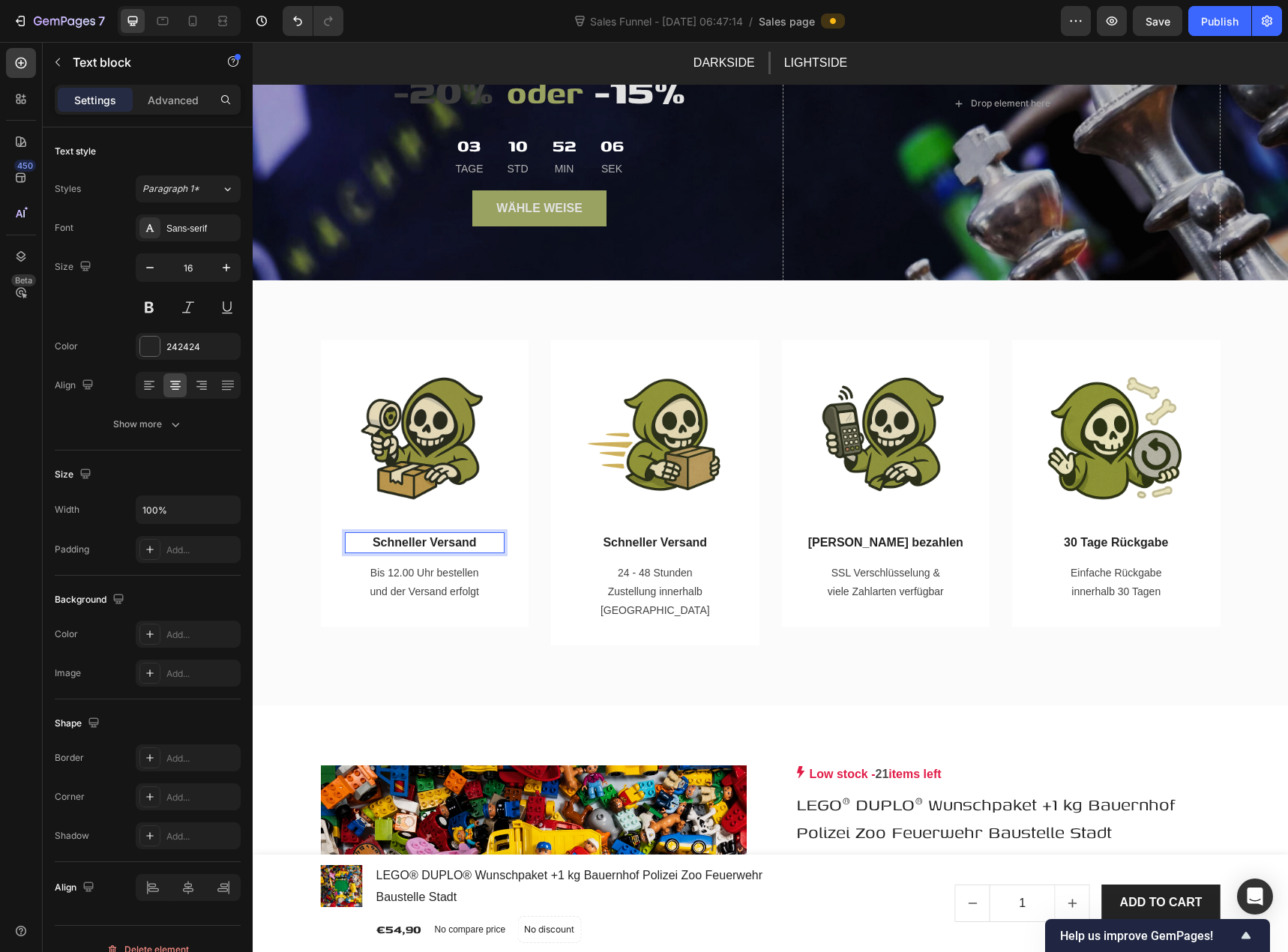
click at [453, 538] on p "Schneller Versand" at bounding box center [424, 543] width 158 height 18
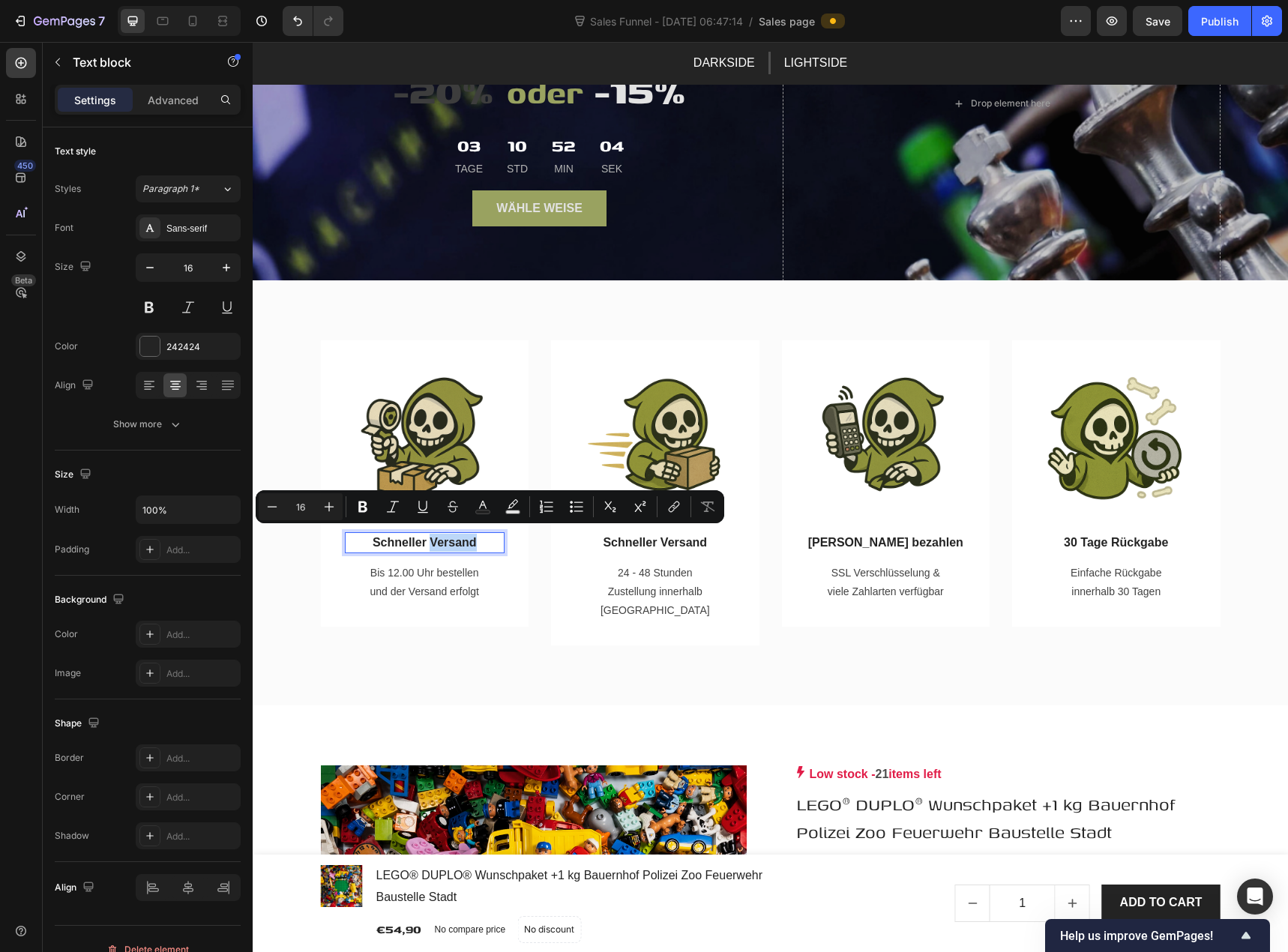
click at [401, 537] on p "Schneller Versand" at bounding box center [424, 543] width 158 height 18
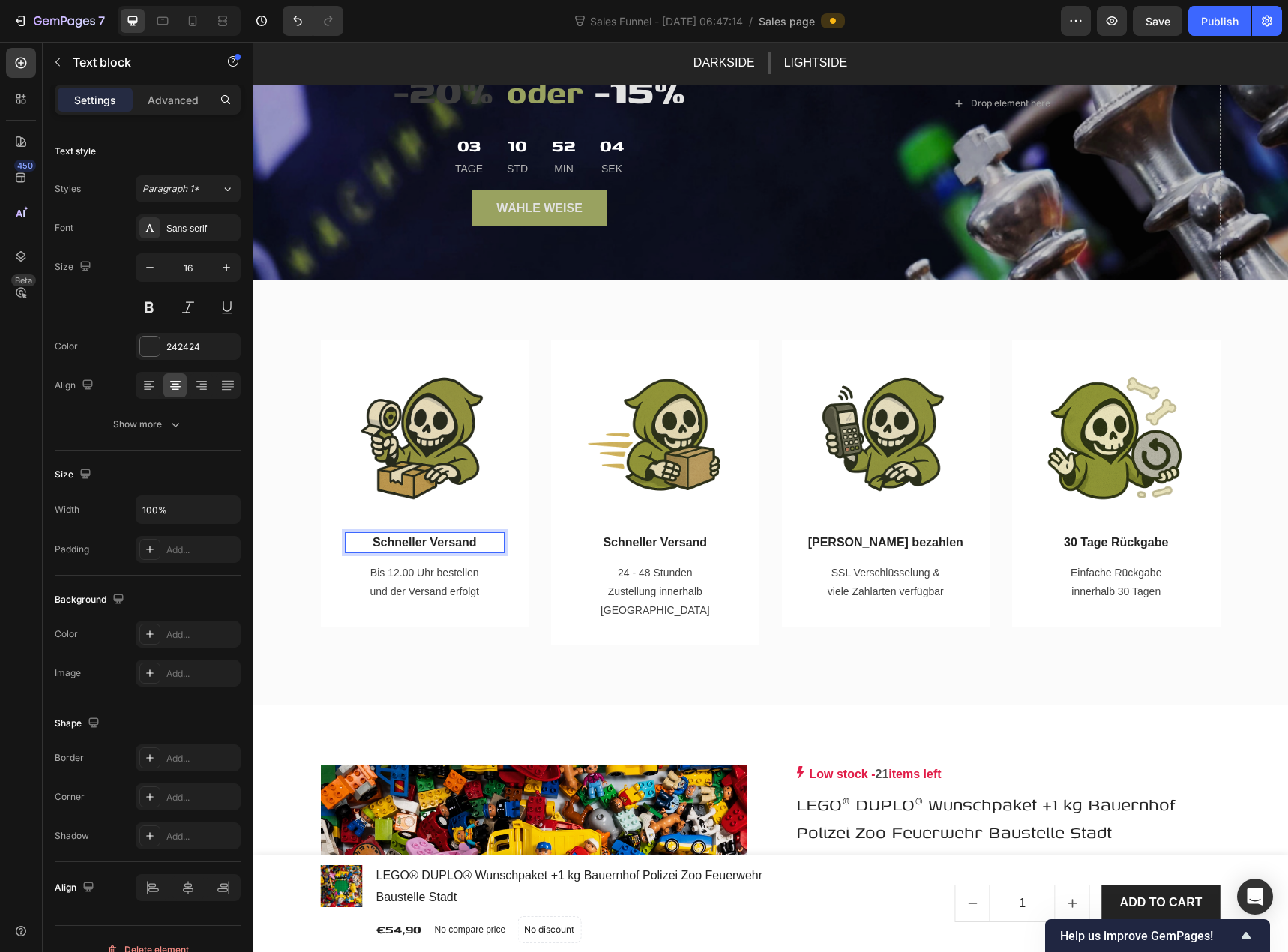
click at [401, 537] on p "Schneller Versand" at bounding box center [424, 543] width 158 height 18
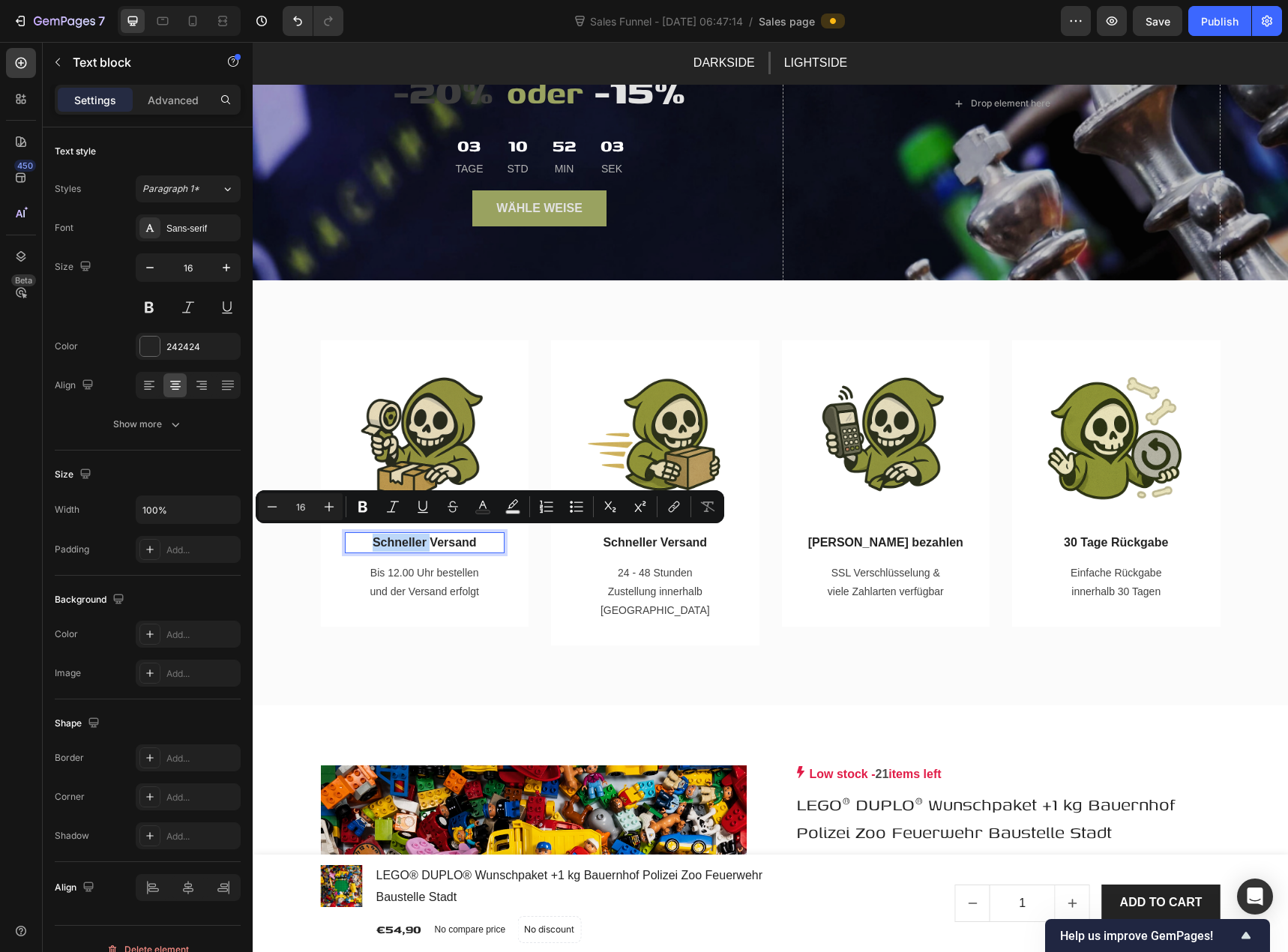
click at [401, 537] on p "Schneller Versand" at bounding box center [424, 543] width 158 height 18
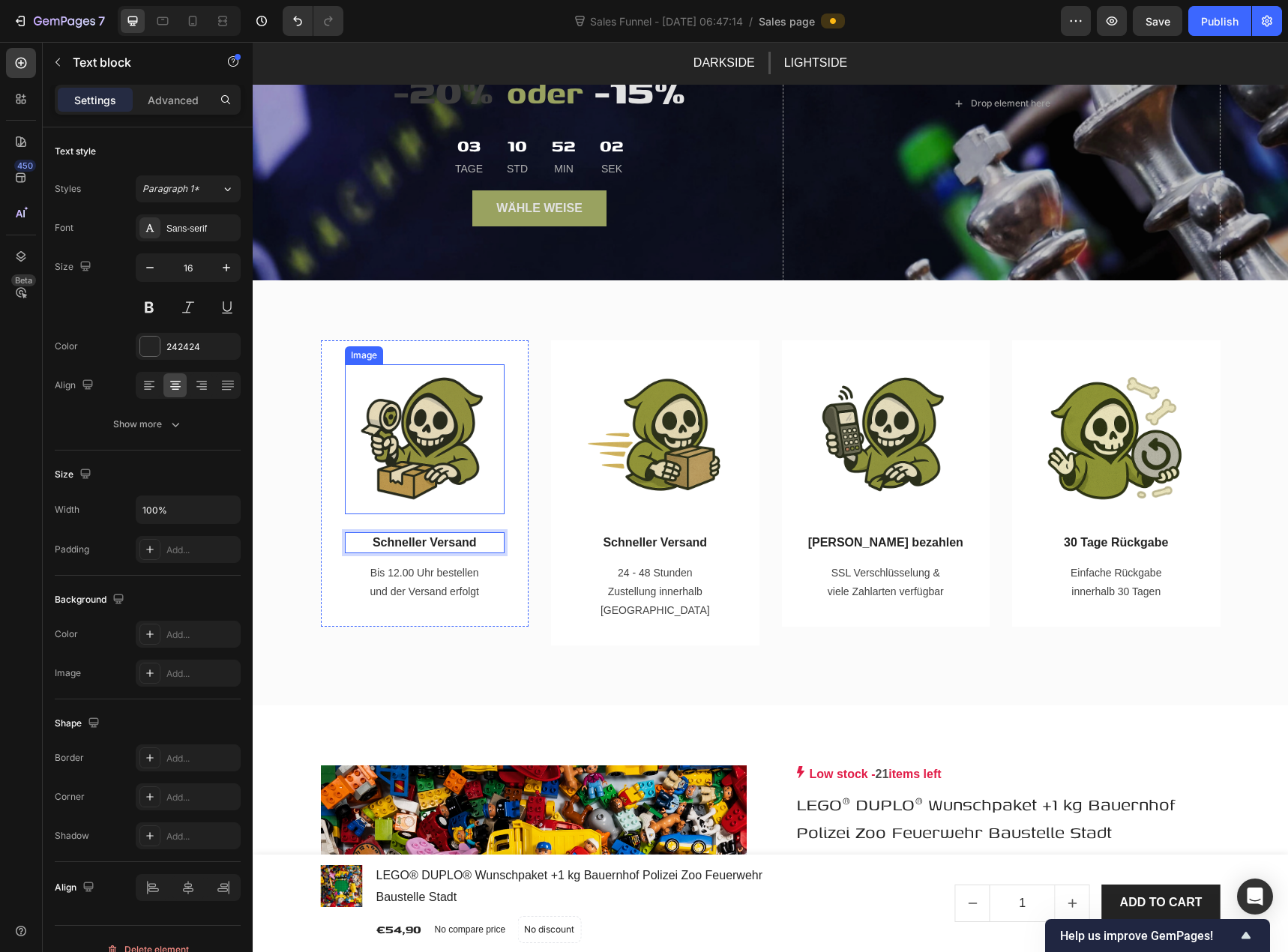
click at [431, 452] on img at bounding box center [424, 439] width 150 height 150
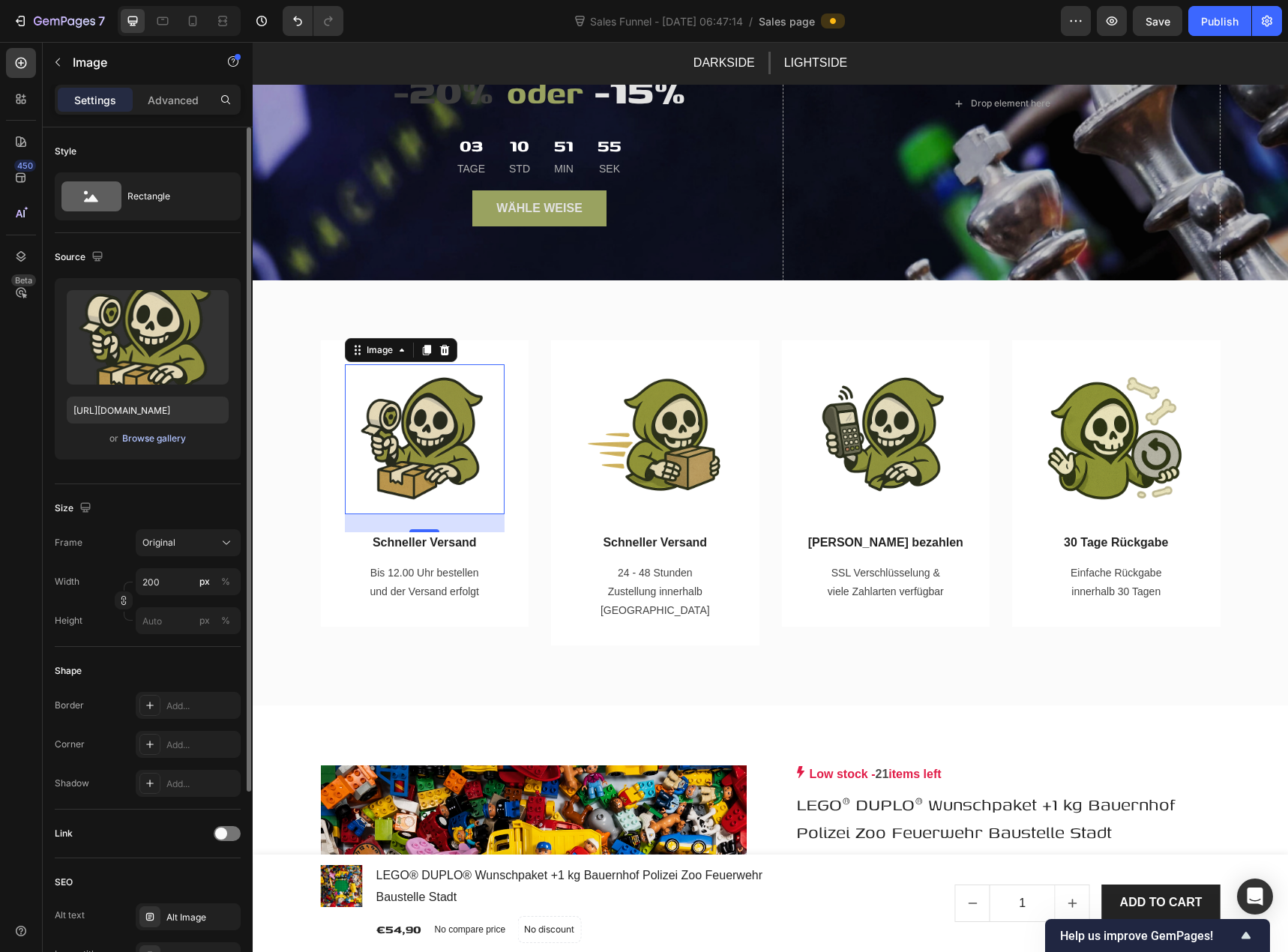
click at [153, 439] on div "Browse gallery" at bounding box center [154, 438] width 64 height 14
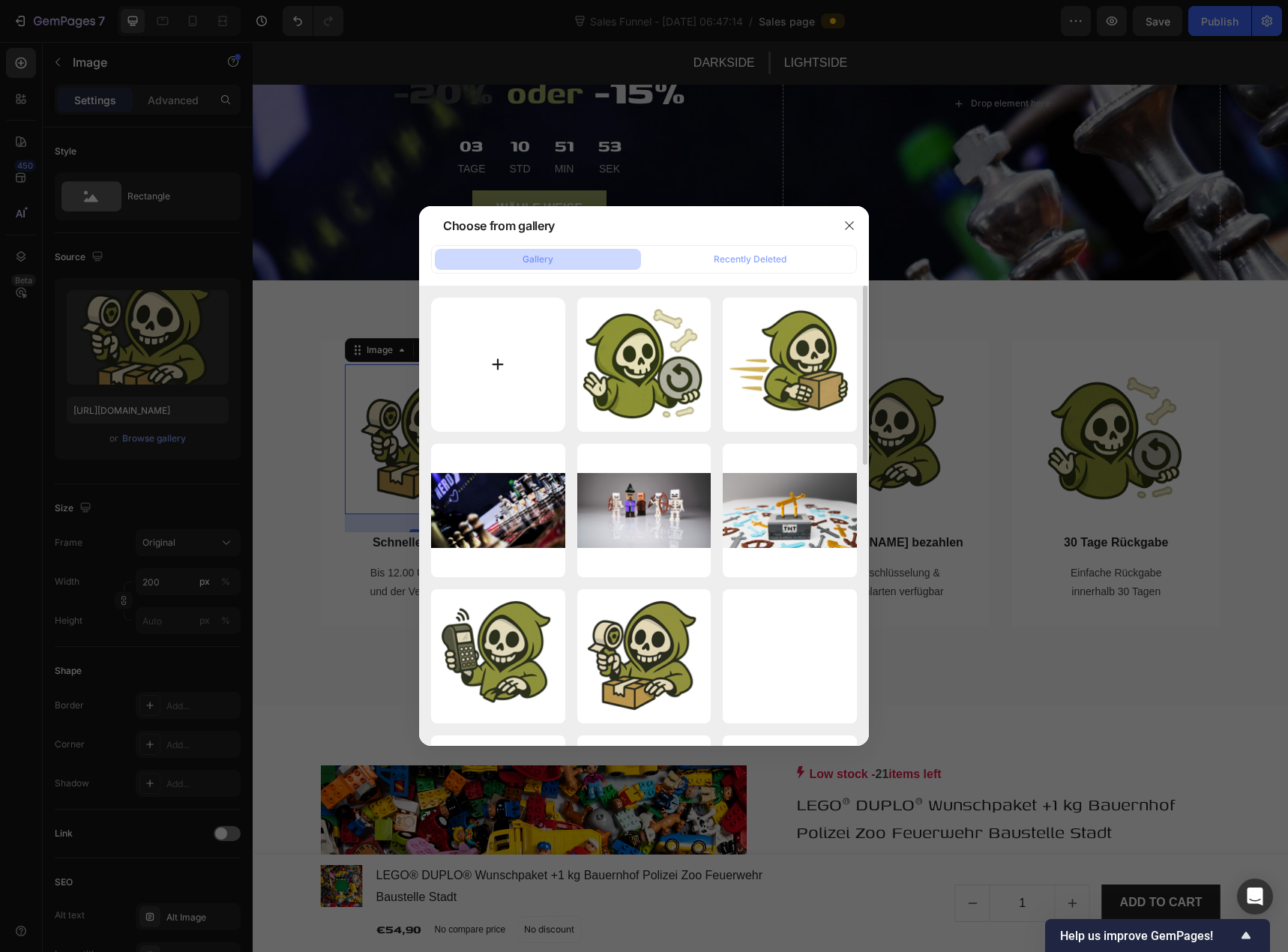
click at [520, 358] on input "file" at bounding box center [497, 364] width 134 height 134
type input "C:\fakepath\knobert helle seite der macht.png"
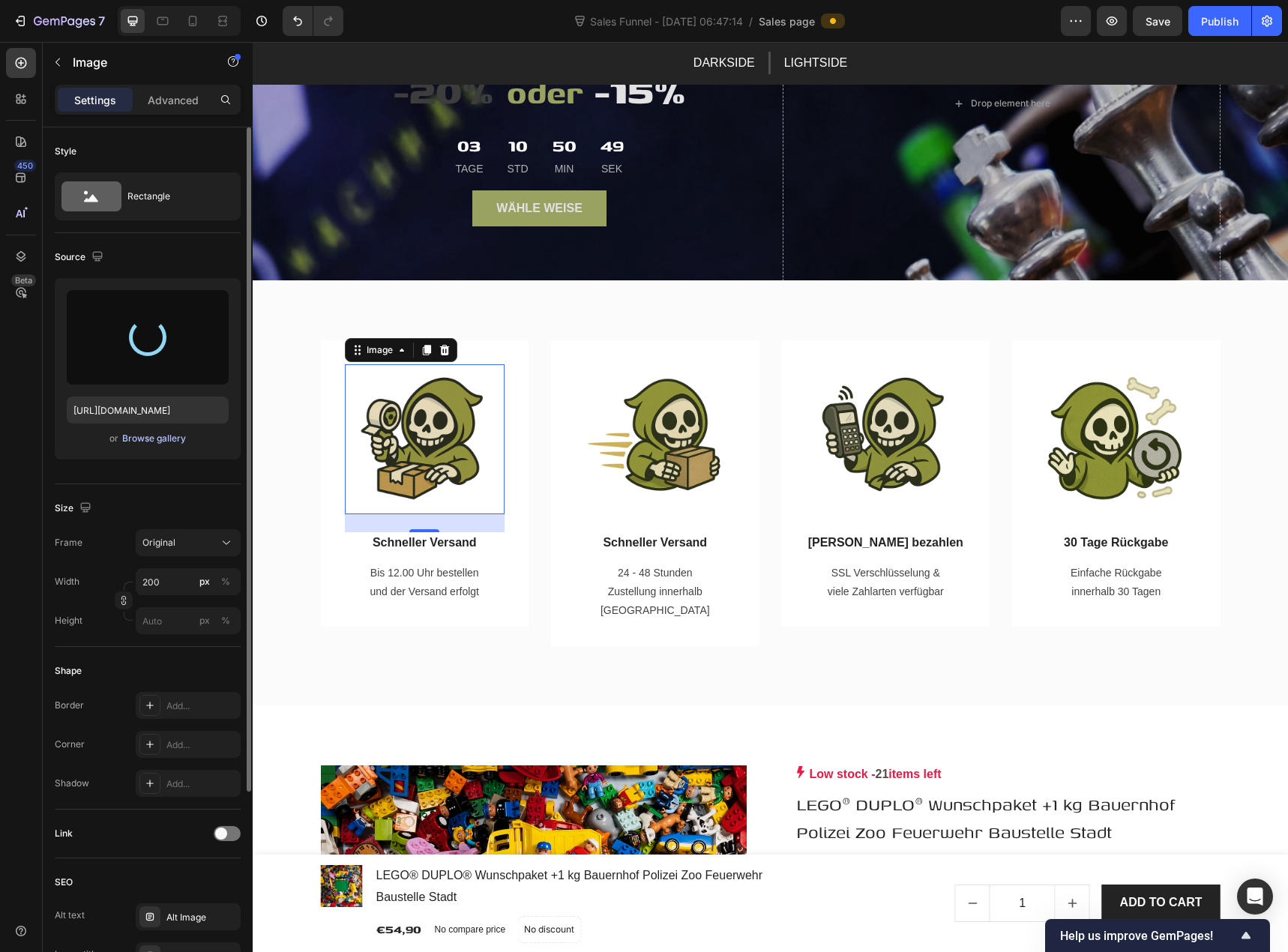
click at [169, 435] on div "Browse gallery" at bounding box center [154, 438] width 64 height 14
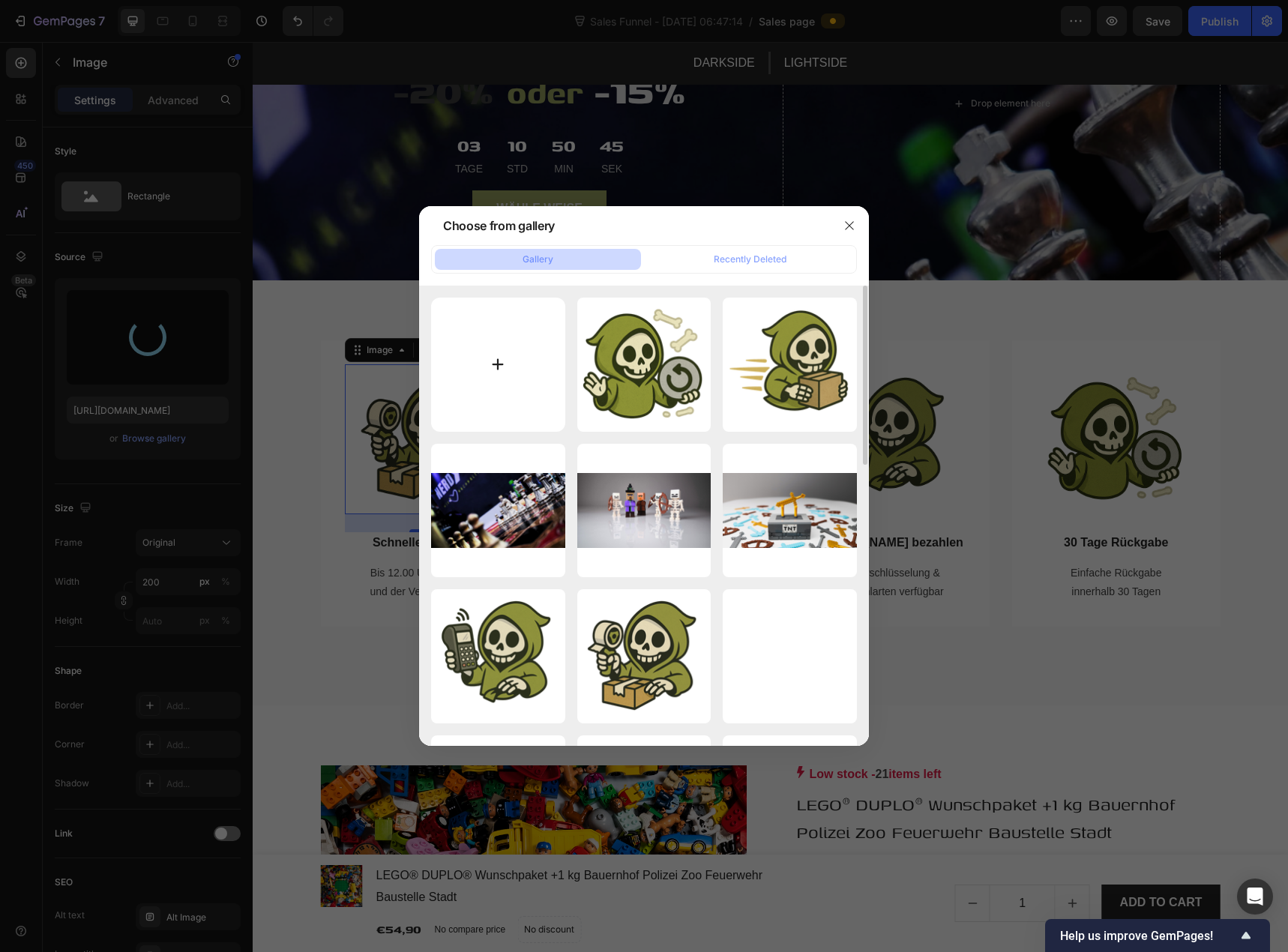
click at [494, 360] on input "file" at bounding box center [497, 364] width 134 height 134
type input "C:\fakepath\nerdyvana knobert einkaufsbeutel.png"
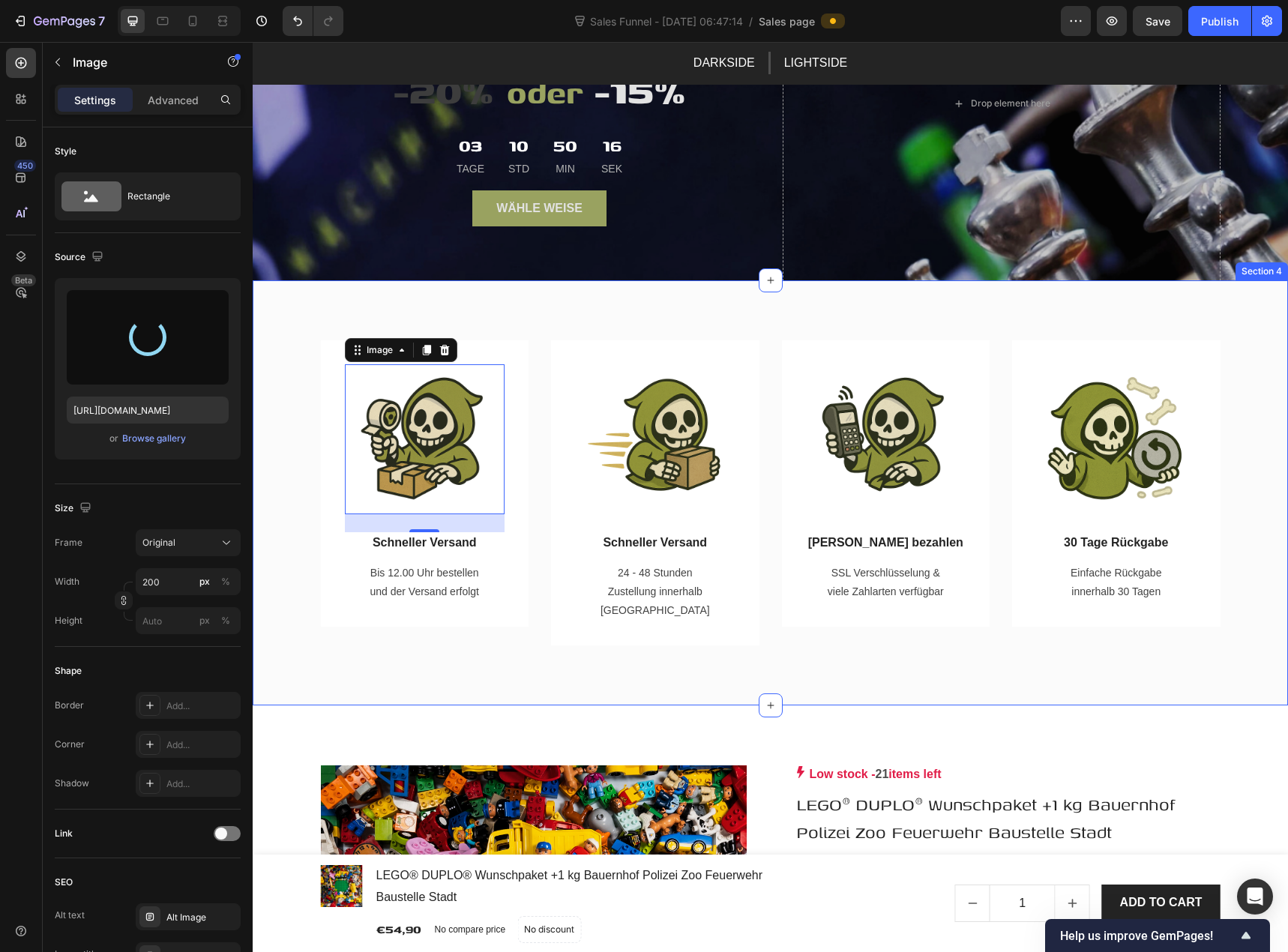
type input "[URL][DOMAIN_NAME]"
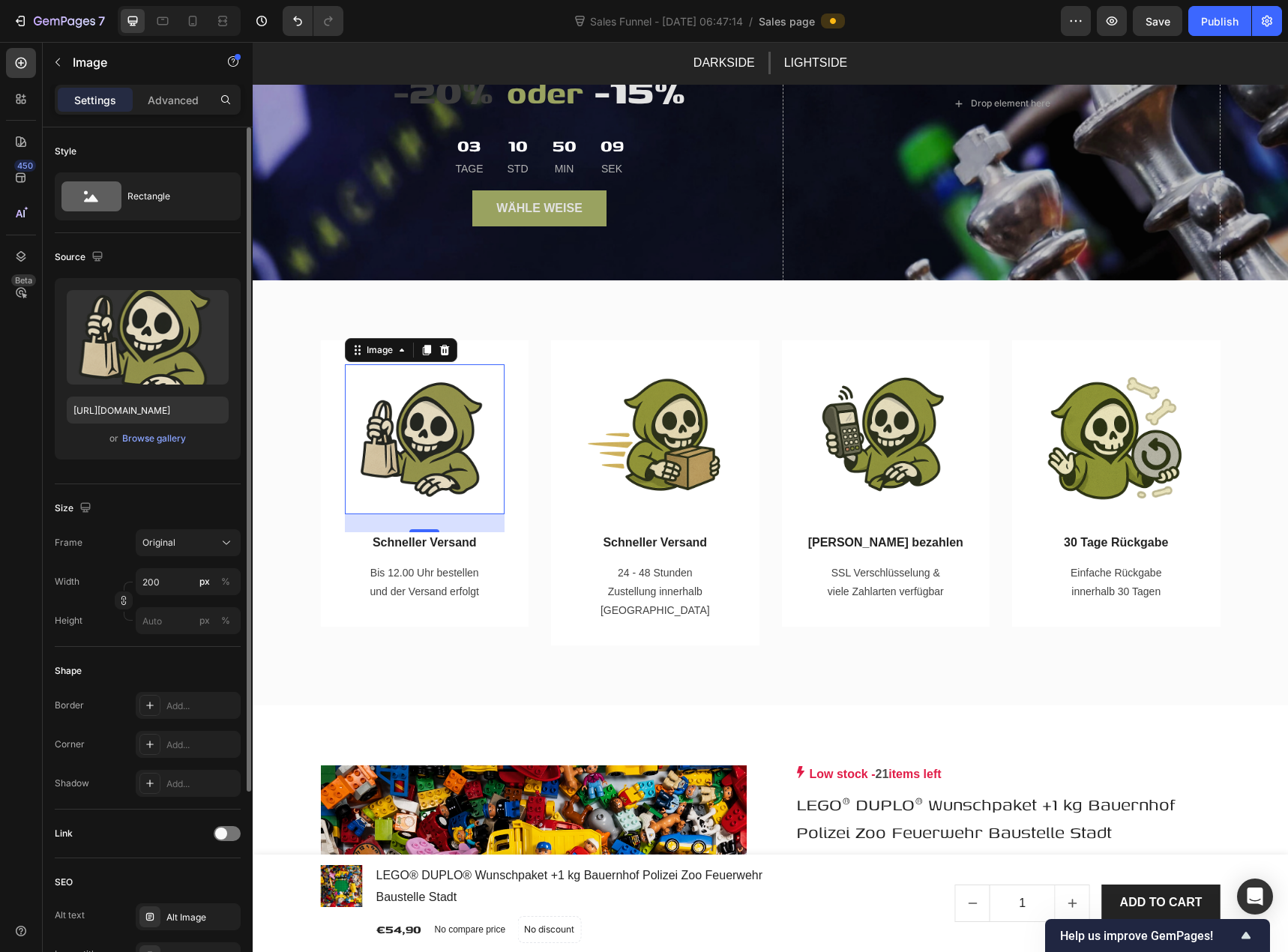
click at [138, 490] on div "Size Frame Original Width 200 px % Height px %" at bounding box center [148, 566] width 186 height 163
click at [422, 538] on div "24" at bounding box center [424, 544] width 16 height 12
click at [383, 534] on p "Schneller Versand" at bounding box center [424, 543] width 158 height 18
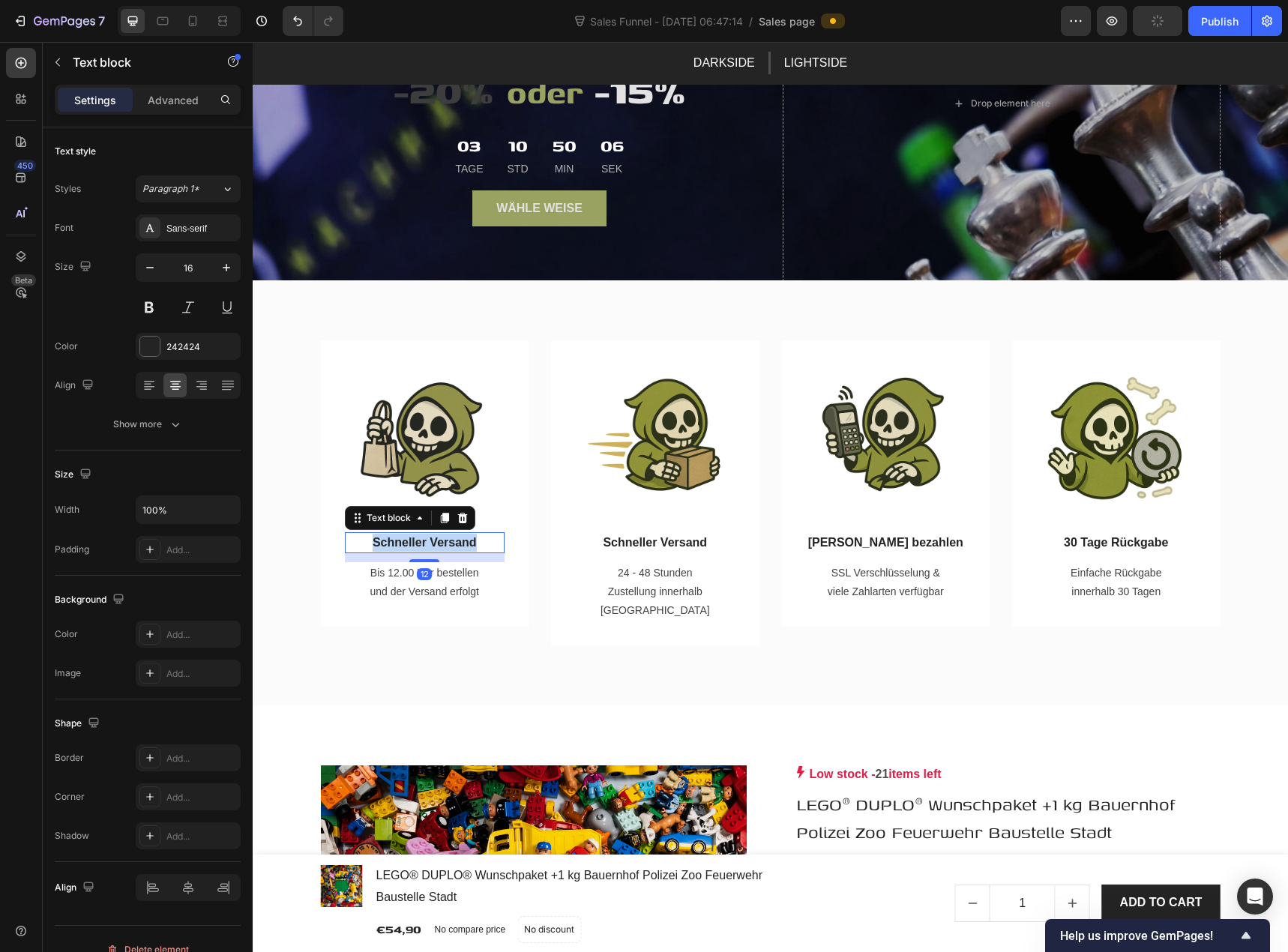
click at [383, 534] on p "Schneller Versand" at bounding box center [424, 543] width 158 height 18
click at [375, 537] on p "Geprüfte Items" at bounding box center [424, 543] width 158 height 18
click at [390, 570] on p "Bis 12.00 Uhr bestellen und der Versand erfolgt" at bounding box center [424, 582] width 121 height 37
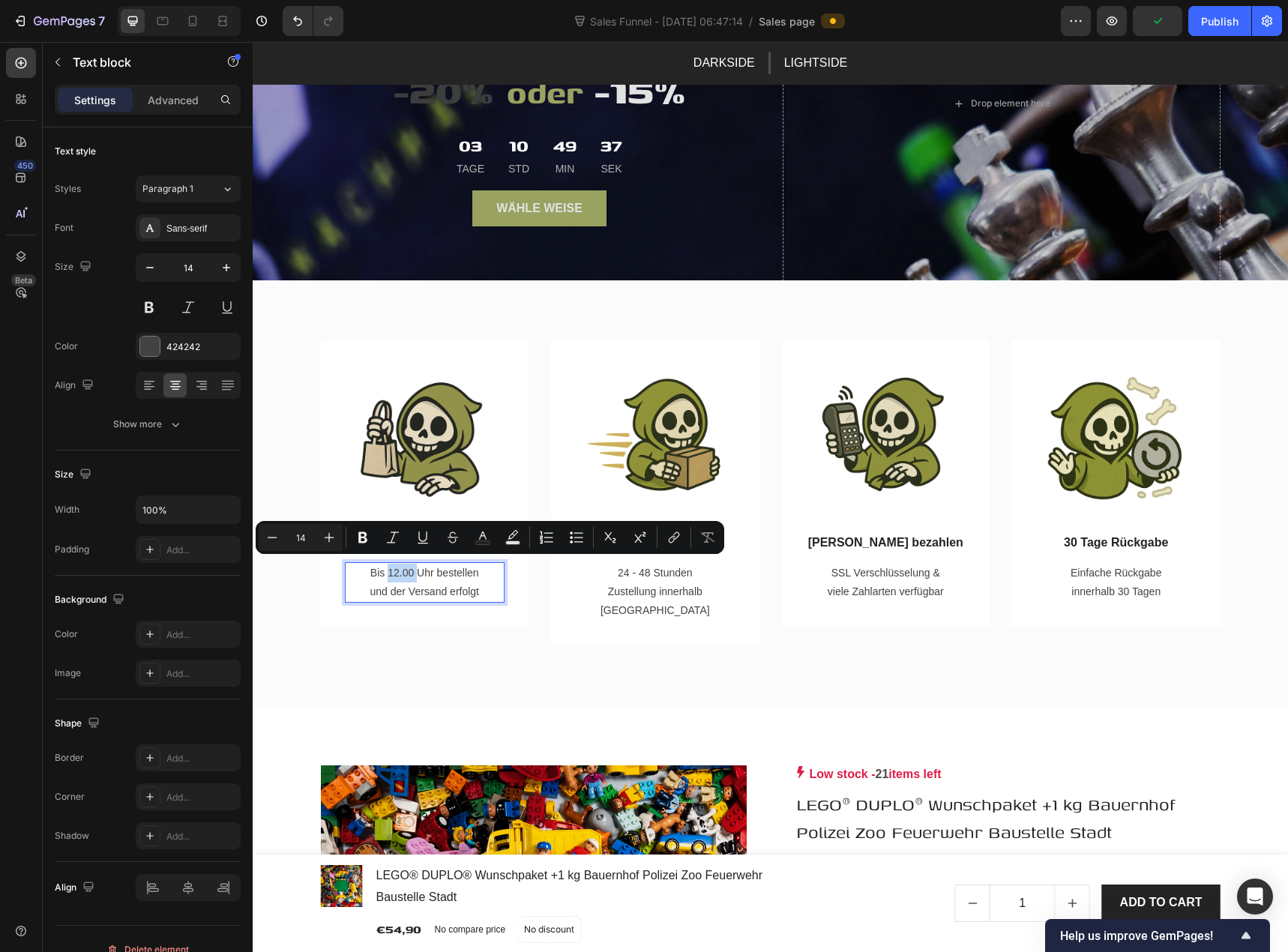
click at [392, 570] on p "Bis 12.00 Uhr bestellen und der Versand erfolgt" at bounding box center [424, 582] width 121 height 37
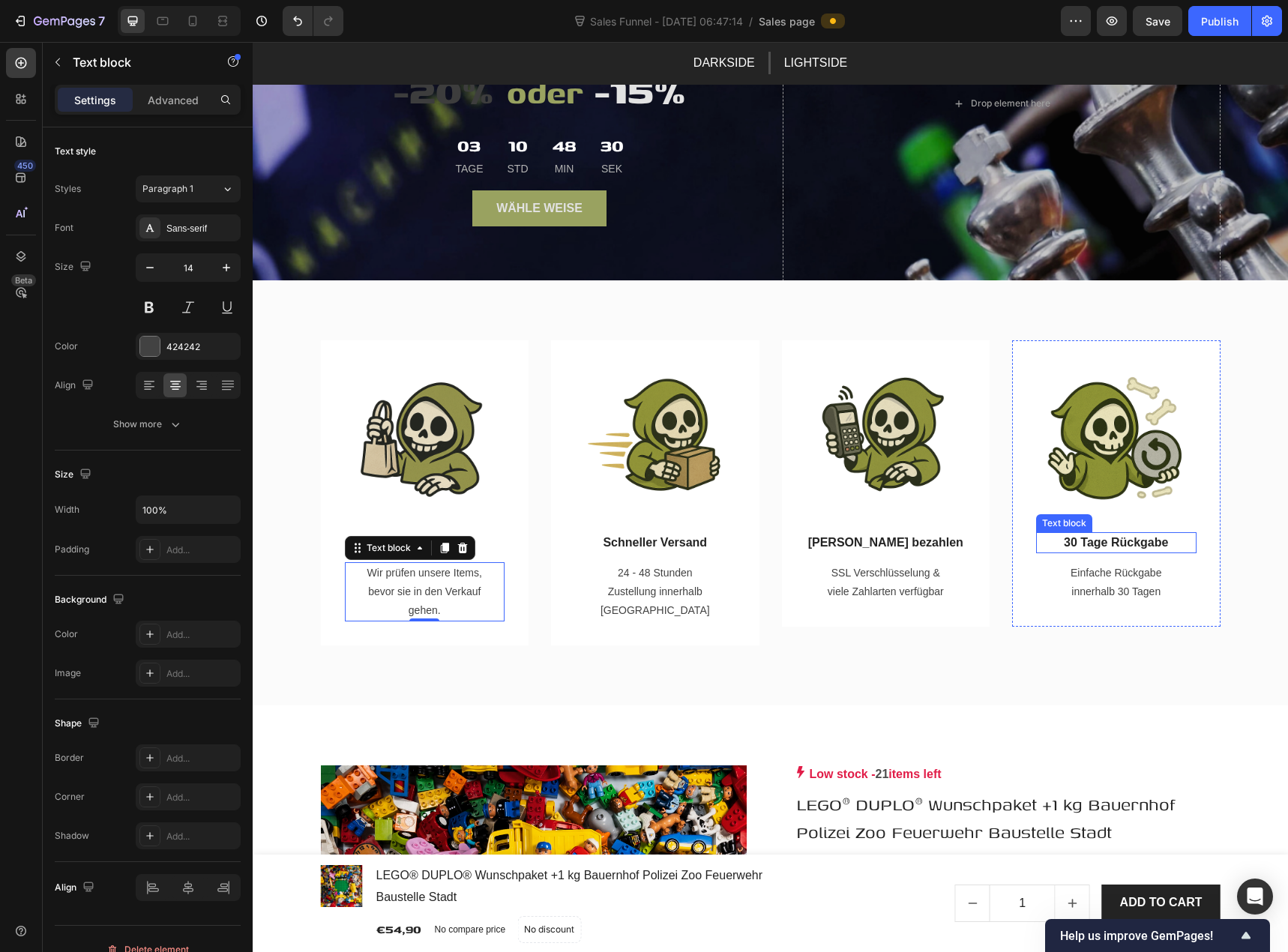
click at [1084, 535] on p "30 Tage Rückgabe" at bounding box center [1116, 543] width 158 height 18
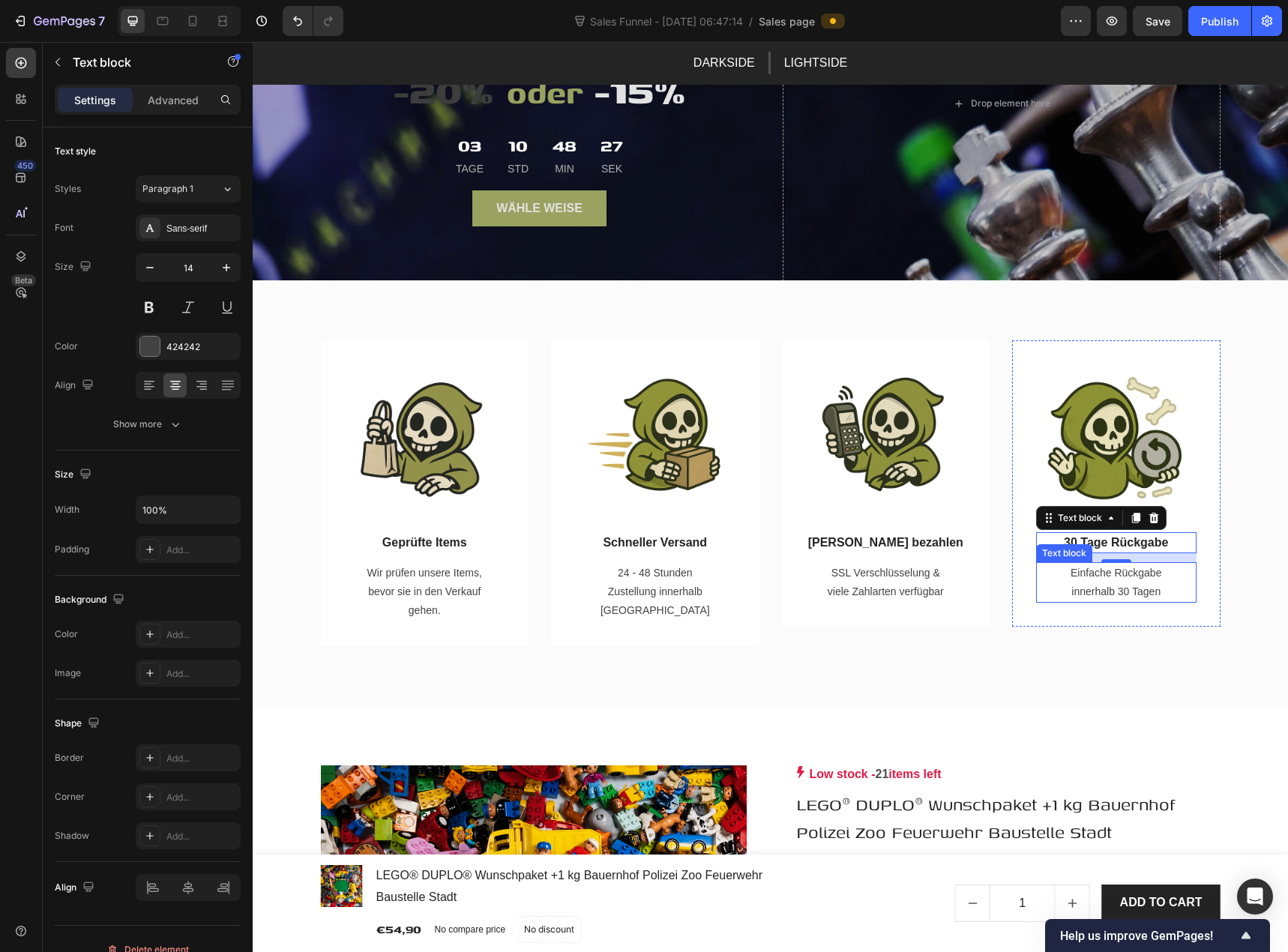
click at [1084, 579] on p "Einfache Rückgabe innerhalb 30 Tagen" at bounding box center [1116, 582] width 121 height 37
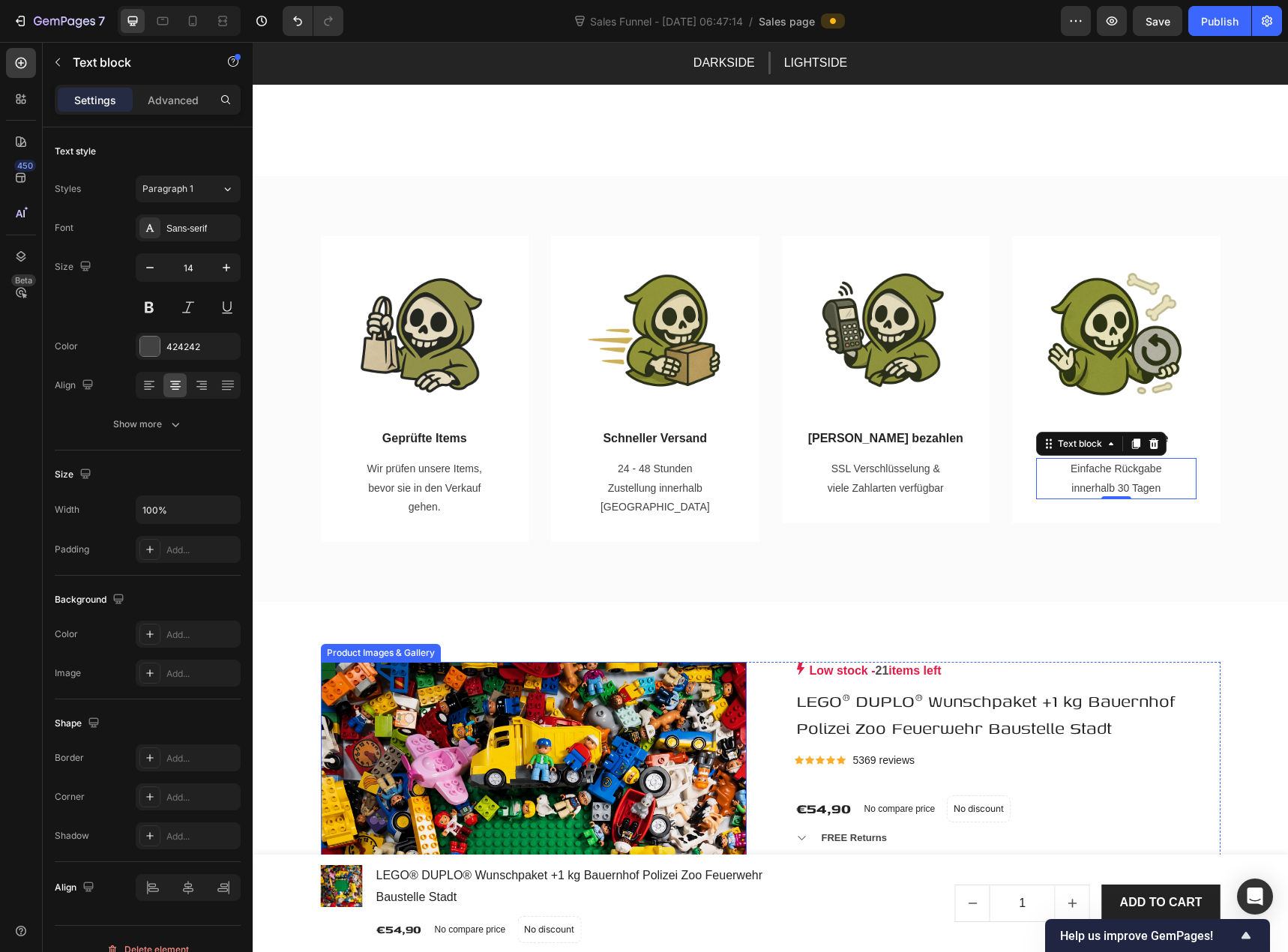
scroll to position [750, 0]
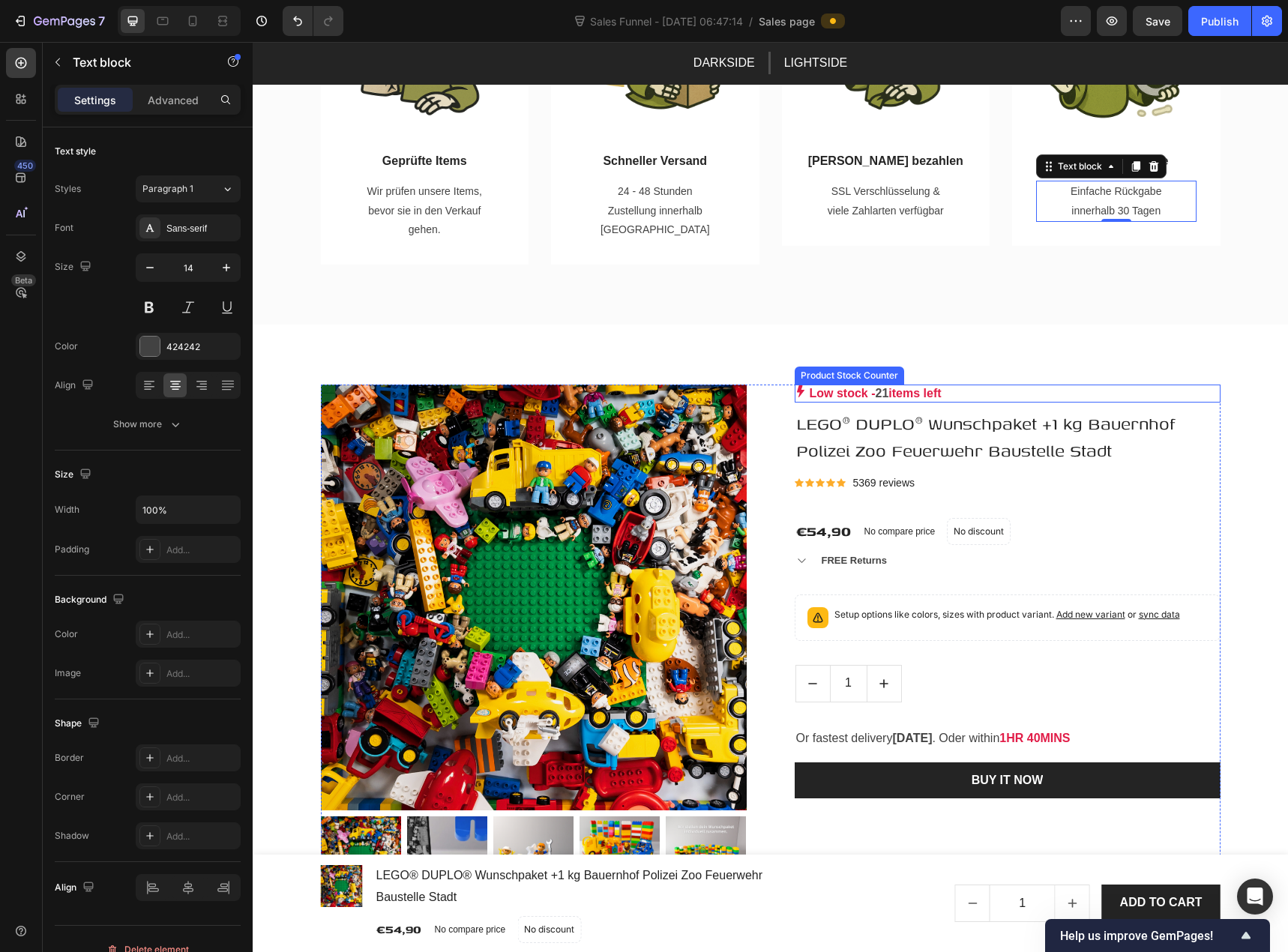
click at [846, 393] on p "Low stock - 21 items left" at bounding box center [875, 394] width 132 height 18
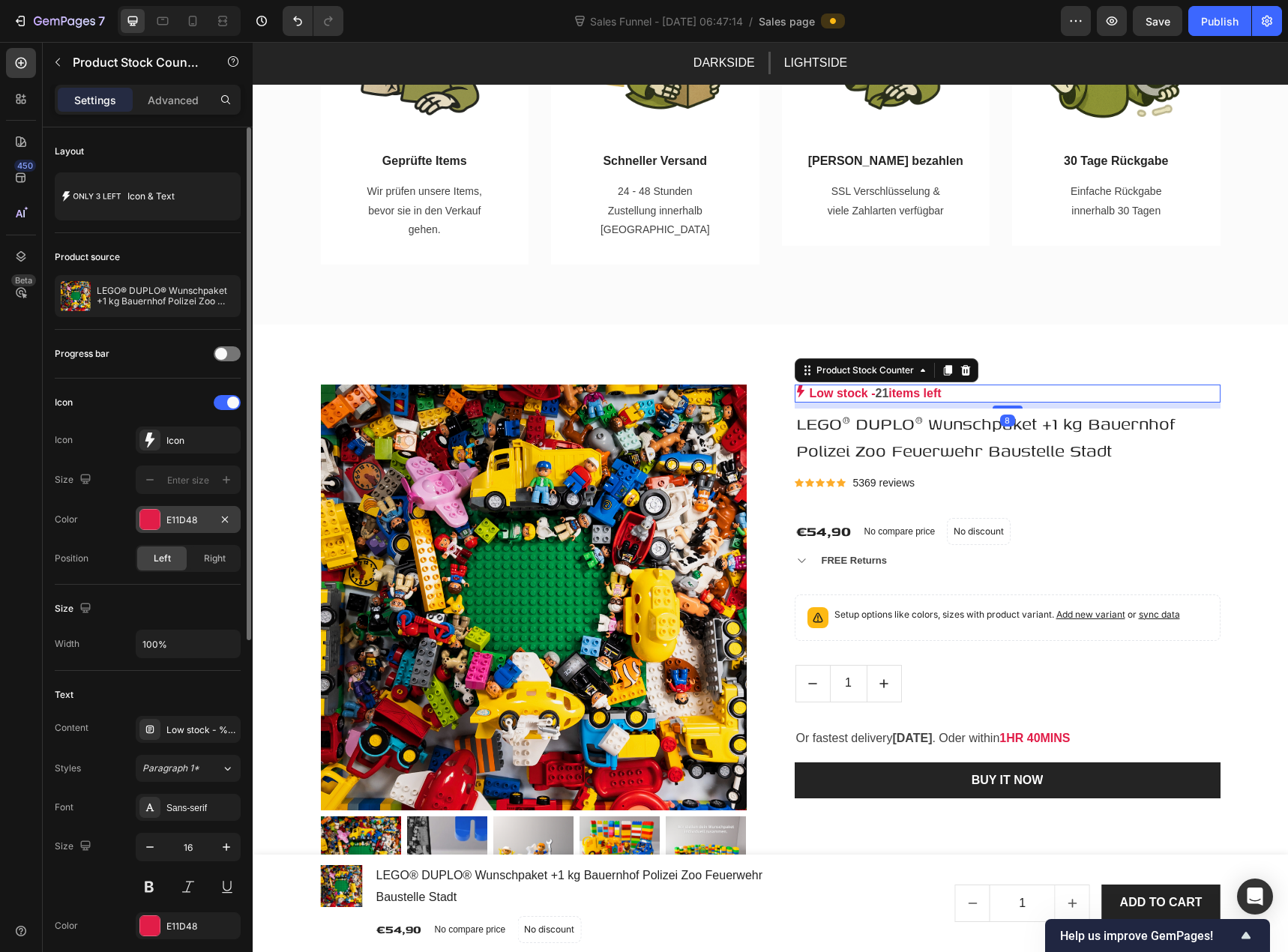
click at [158, 516] on div at bounding box center [149, 519] width 19 height 19
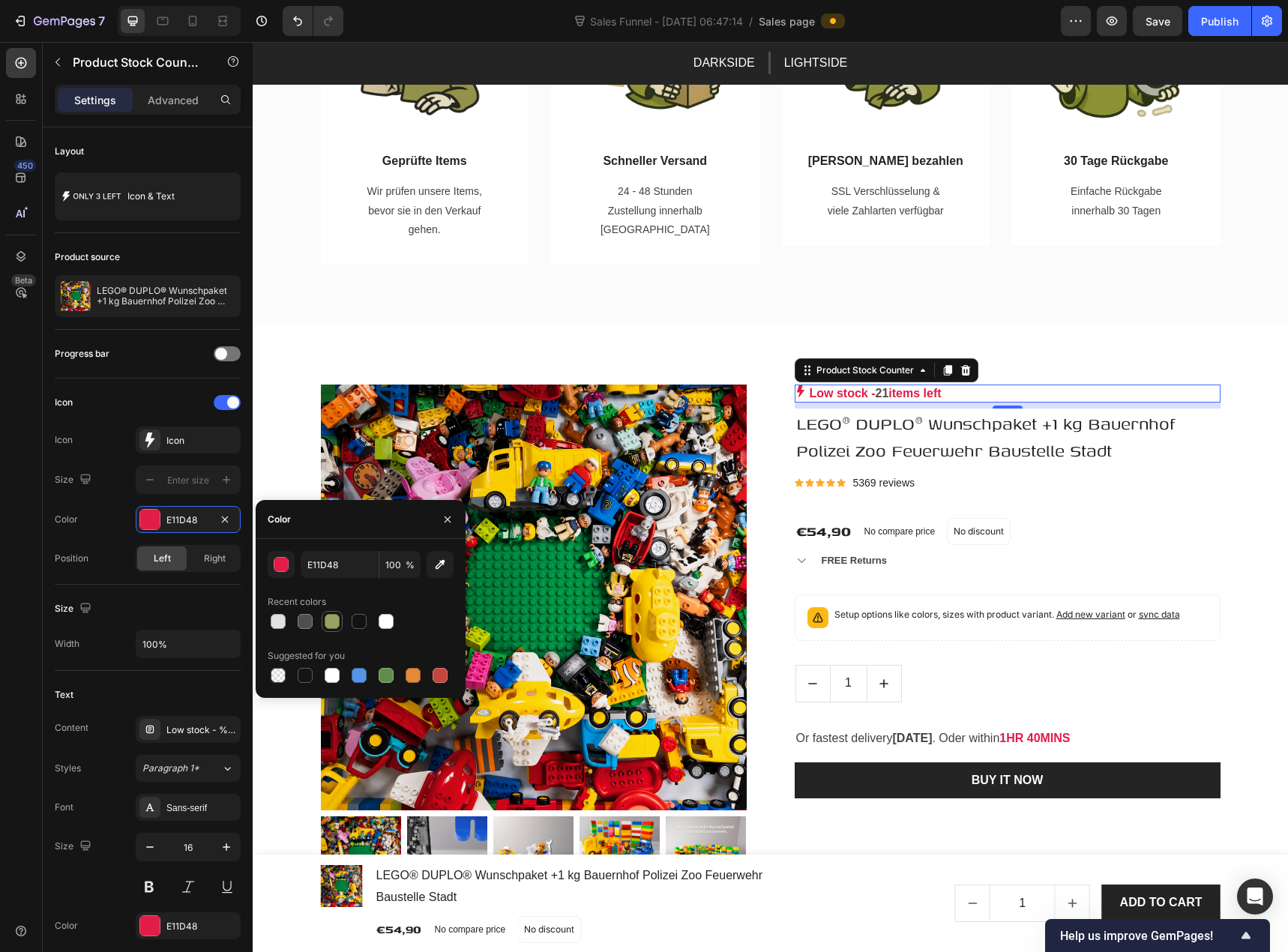
click at [332, 621] on div at bounding box center [332, 621] width 15 height 15
click at [414, 676] on div at bounding box center [413, 675] width 15 height 15
type input "E4893A"
click at [169, 924] on div "E11D48" at bounding box center [189, 926] width 44 height 14
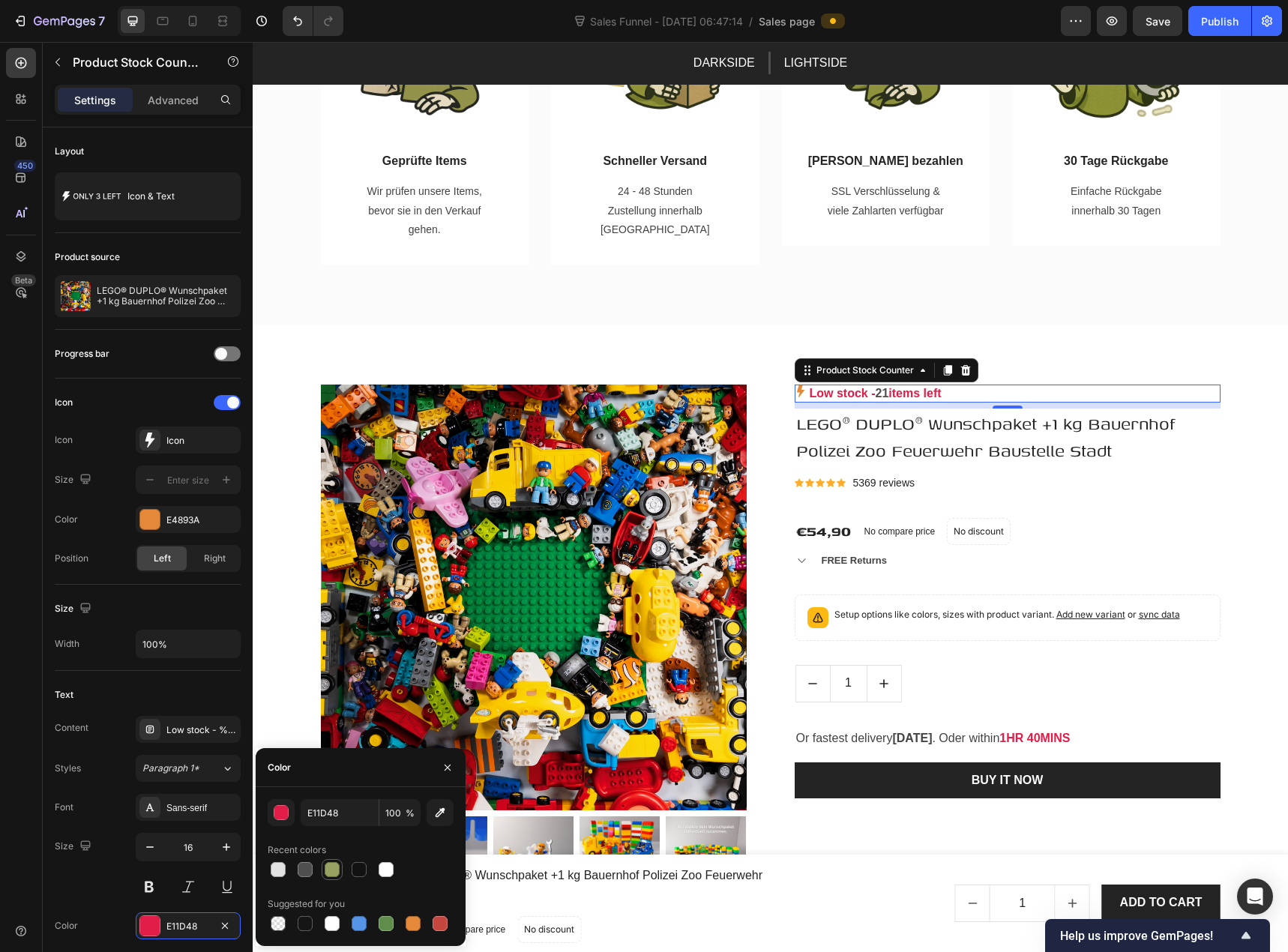
click at [330, 870] on div at bounding box center [332, 870] width 15 height 15
click at [438, 925] on div at bounding box center [440, 924] width 15 height 15
type input "C5453F"
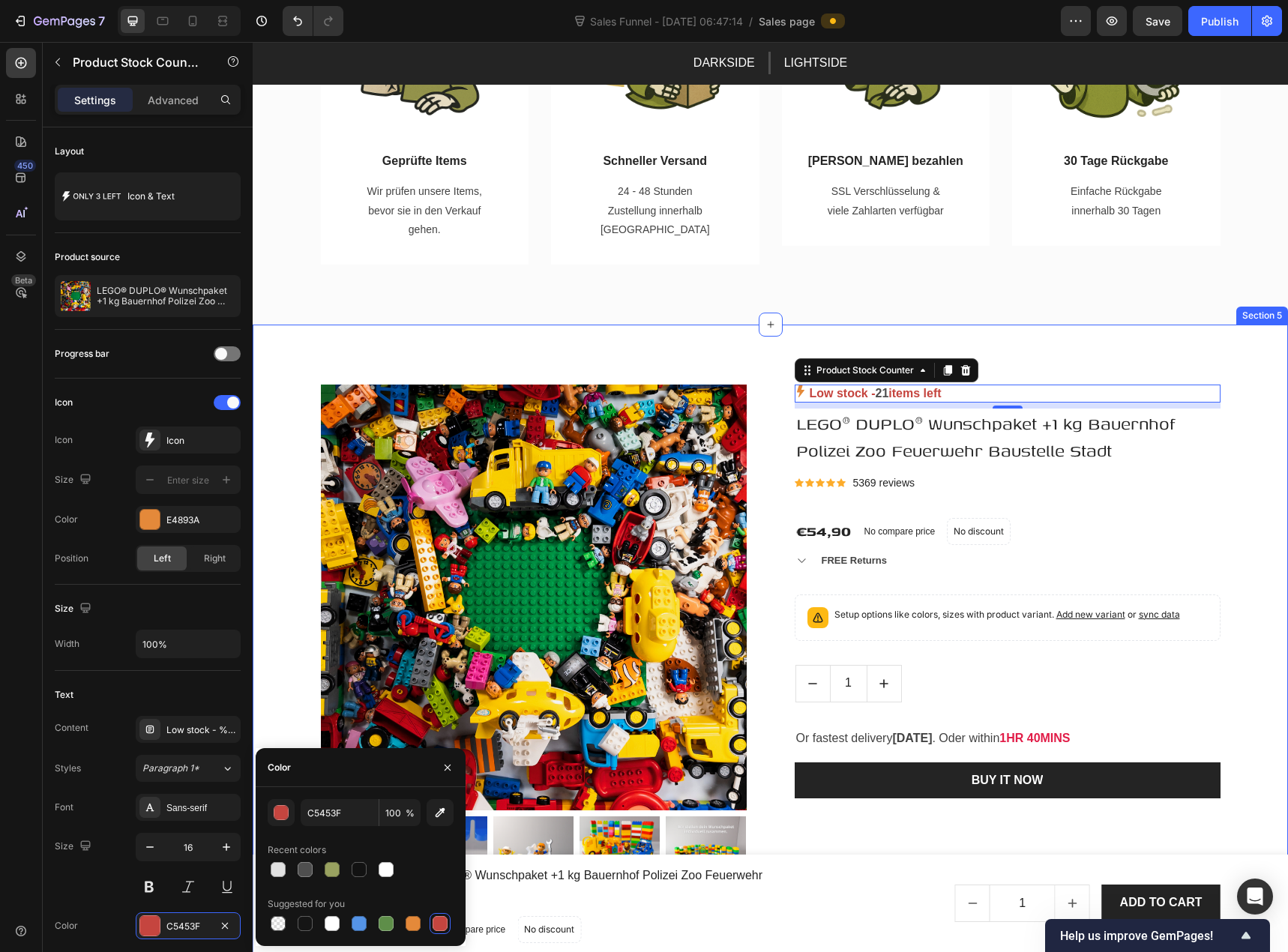
click at [290, 545] on div "Product Images & Gallery Low stock - 21 items left Product Stock Counter 8 LEGO…" at bounding box center [771, 856] width 1013 height 944
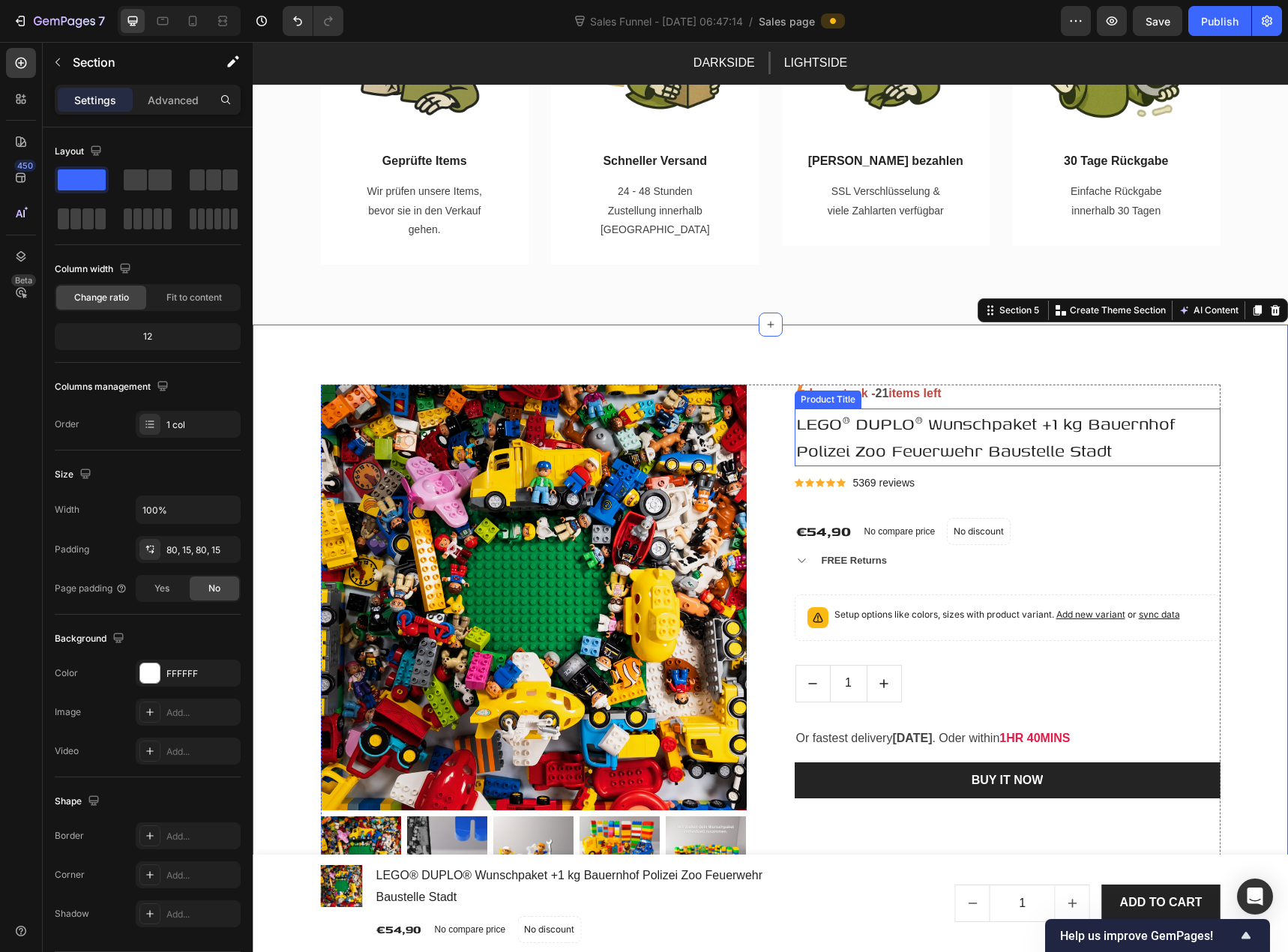
click at [812, 431] on h1 "LEGO® DUPLO® Wunschpaket +1 kg Bauernhof Polizei Zoo Feuerwehr Baustelle Stadt" at bounding box center [1008, 437] width 426 height 57
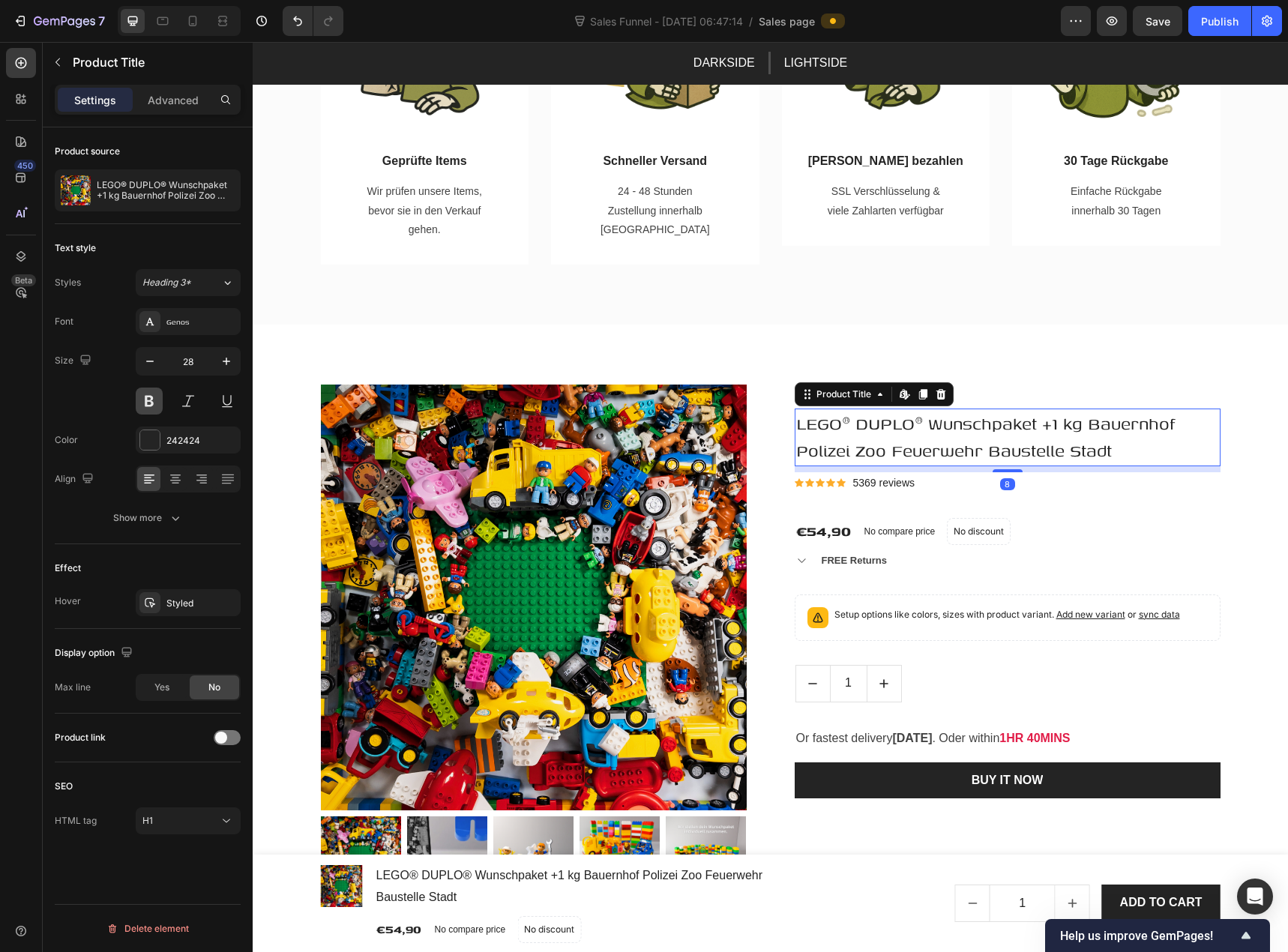
click at [154, 394] on button at bounding box center [149, 402] width 27 height 27
click at [155, 395] on button at bounding box center [149, 402] width 27 height 27
click at [114, 409] on div "Size 28" at bounding box center [148, 381] width 186 height 67
click at [167, 440] on div "242424" at bounding box center [189, 441] width 44 height 14
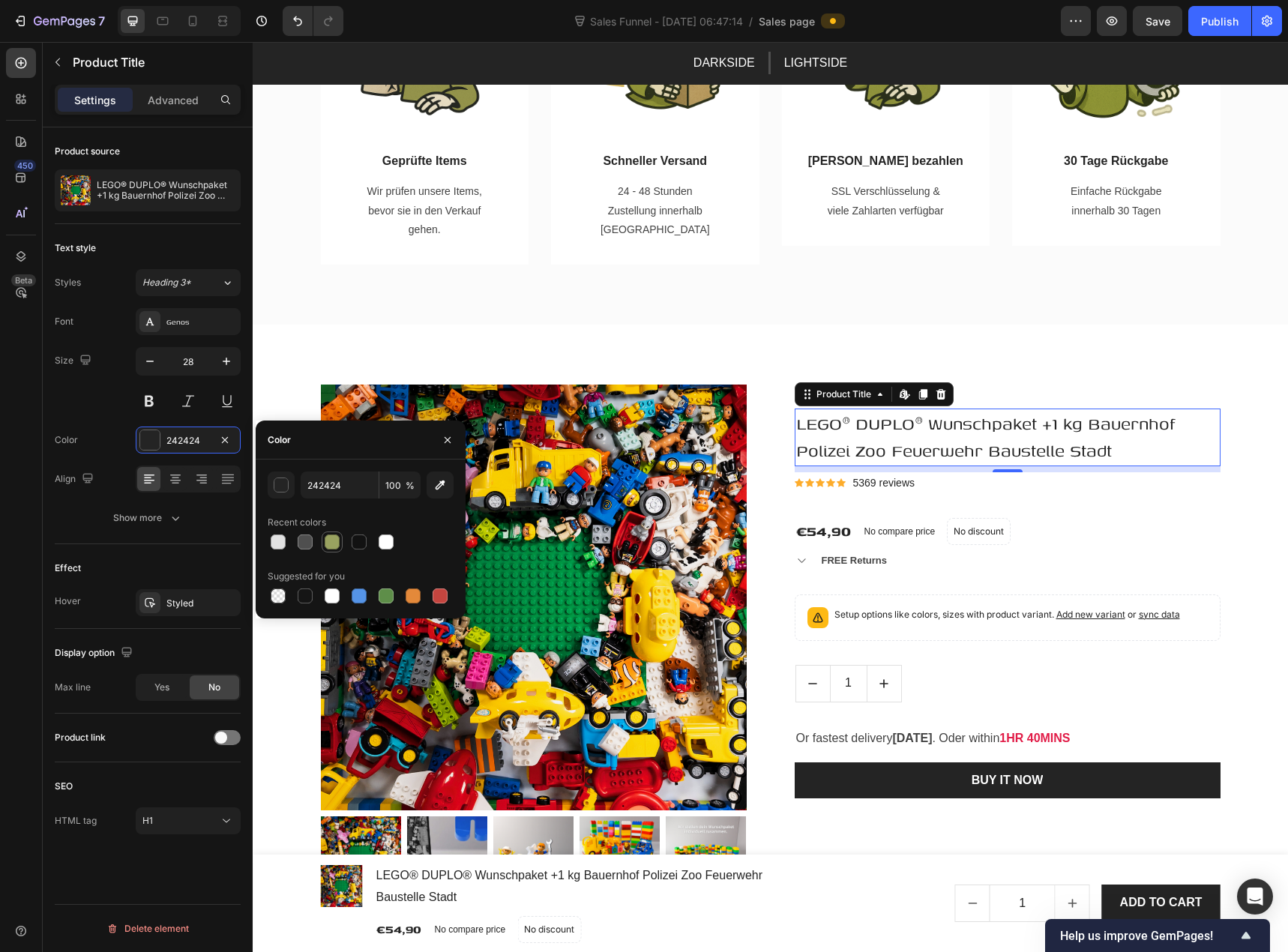
click at [330, 546] on div at bounding box center [332, 542] width 15 height 15
type input "99A260"
click at [106, 423] on div "Font Genos Size 28 Color 99A260 Align Show more" at bounding box center [148, 419] width 186 height 223
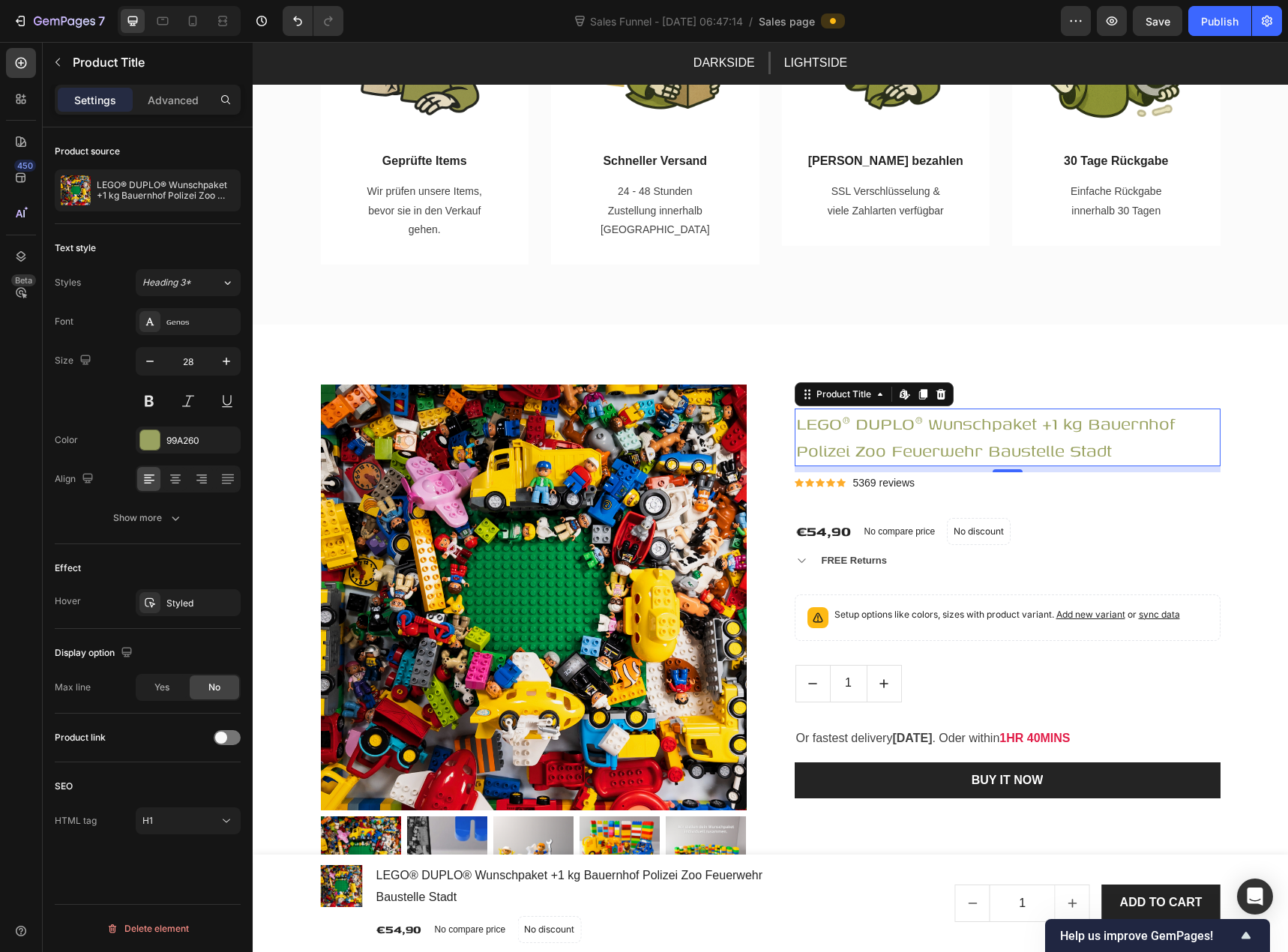
click at [114, 419] on div "Font Genos Size 28 Color 99A260 Align Show more" at bounding box center [148, 419] width 186 height 223
click at [852, 564] on div "FREE Returns" at bounding box center [854, 560] width 70 height 19
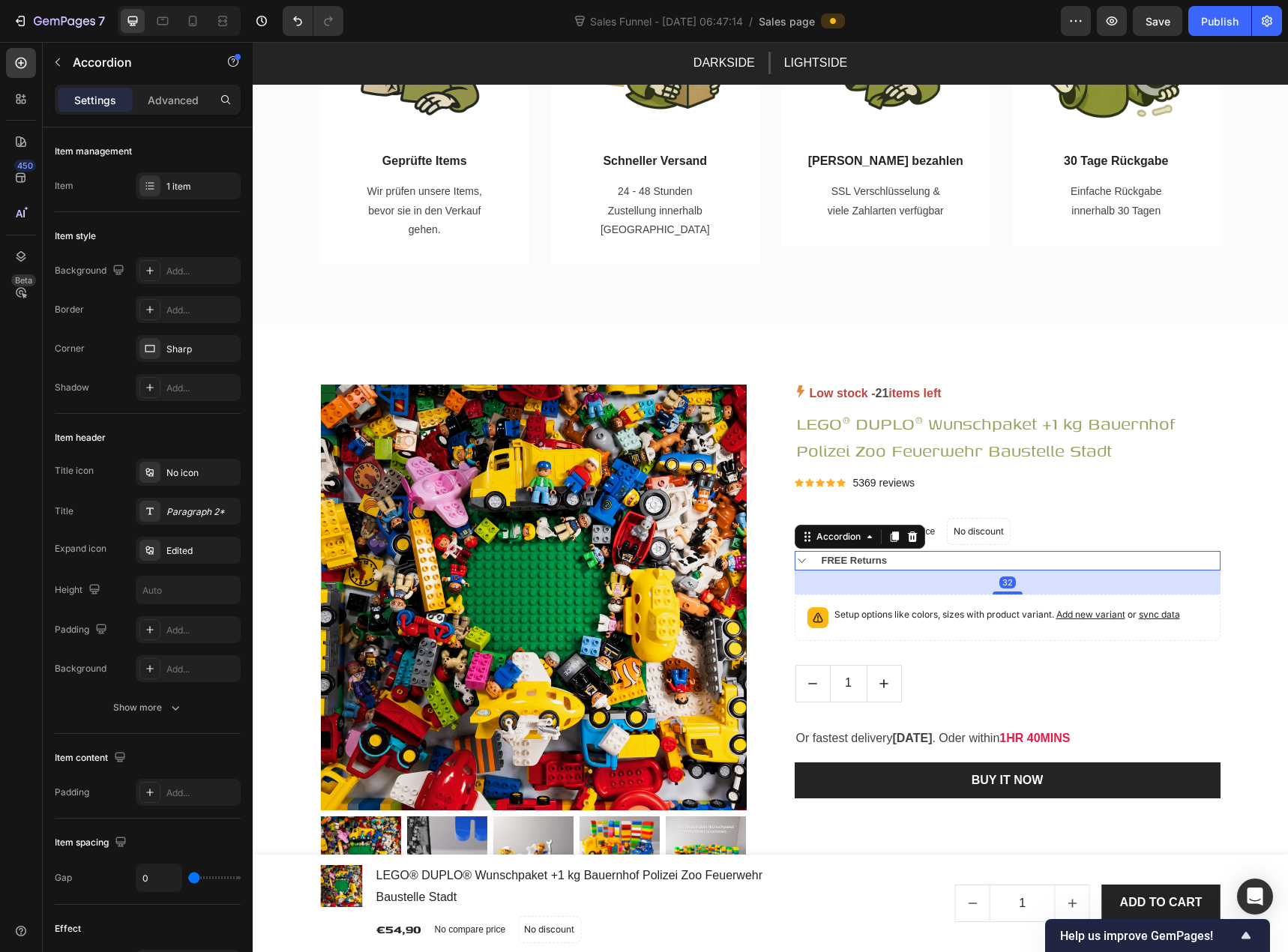
click at [796, 558] on icon at bounding box center [801, 560] width 11 height 12
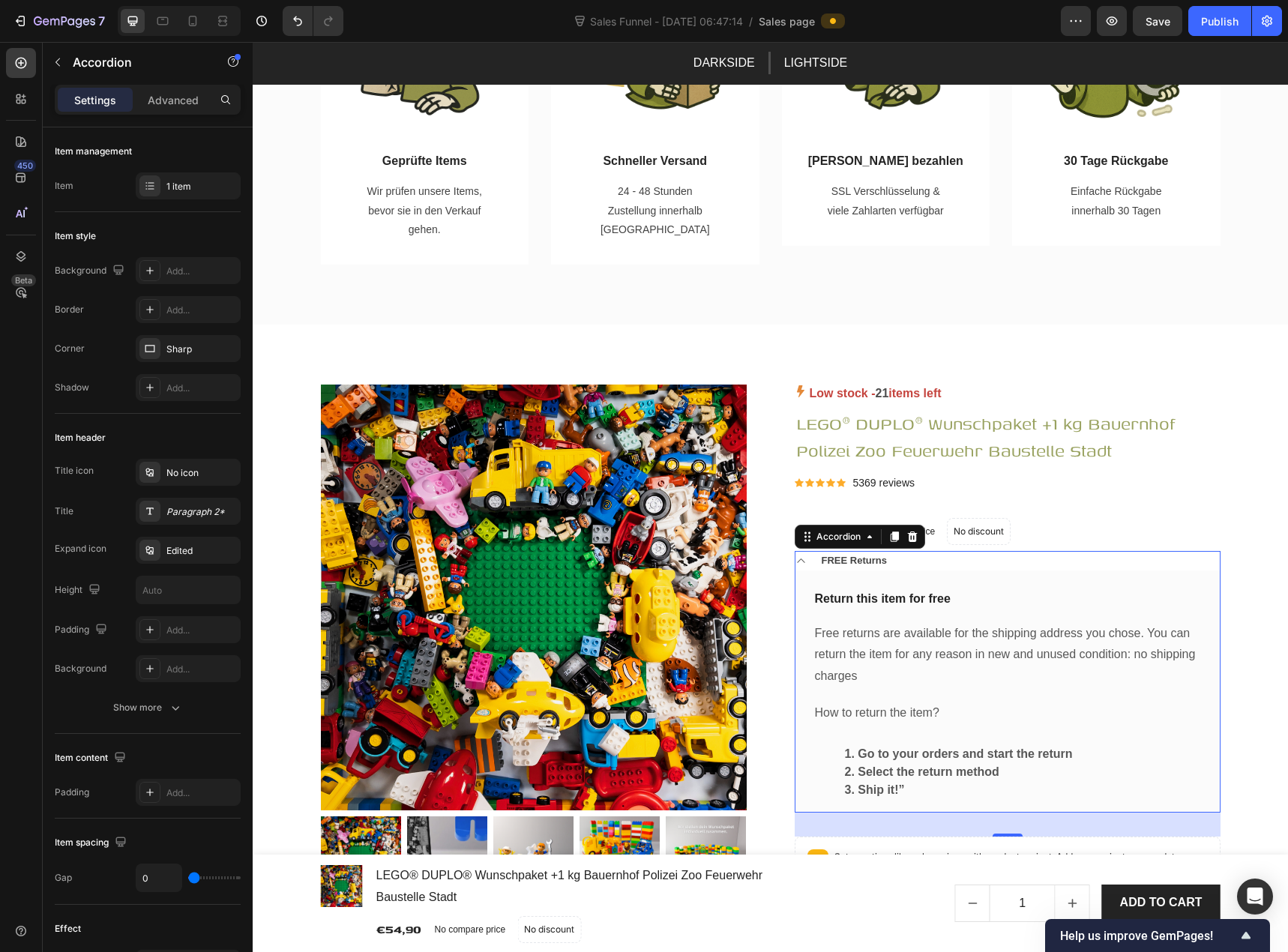
click at [796, 558] on icon at bounding box center [801, 560] width 11 height 12
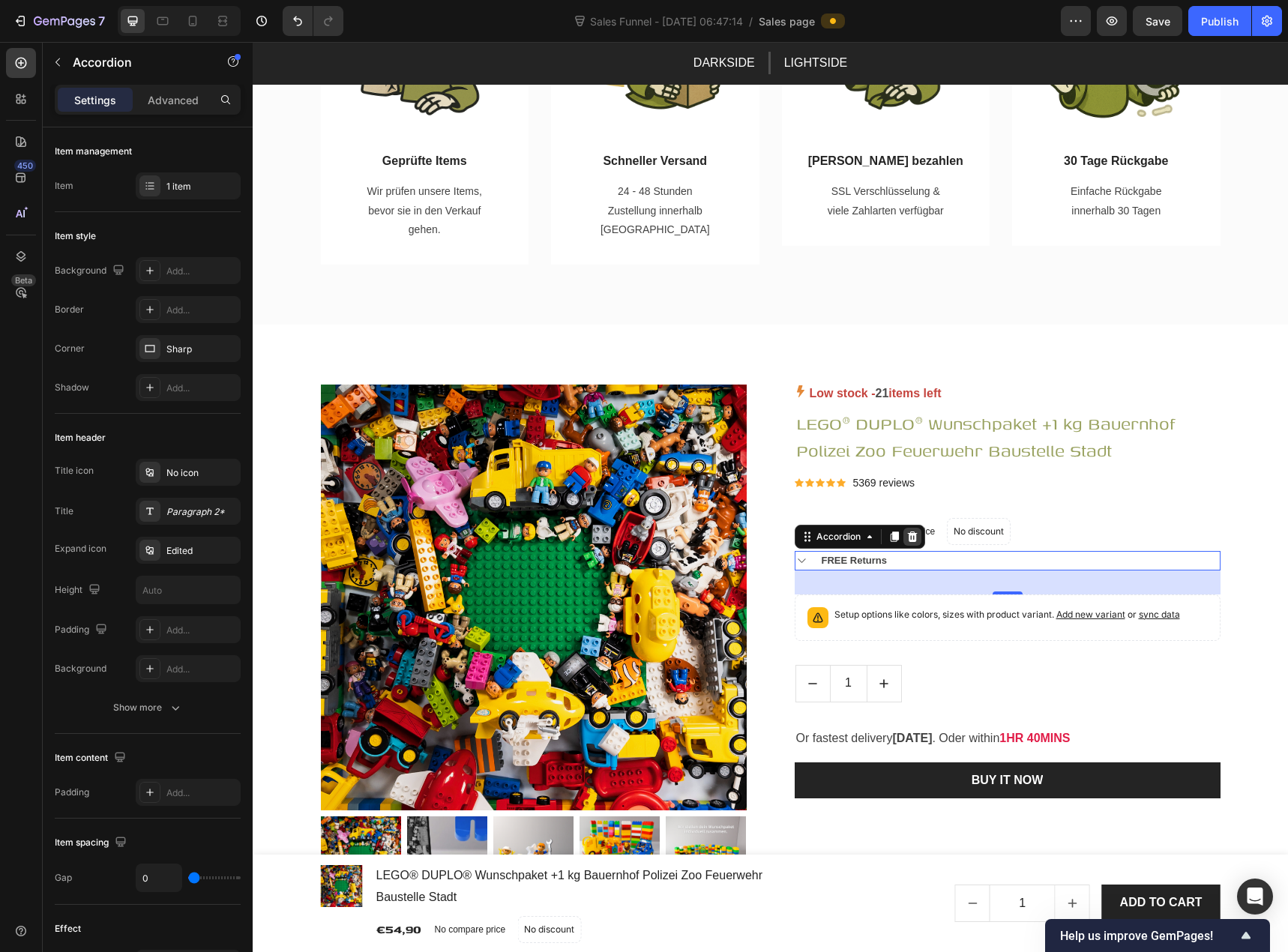
click at [907, 535] on icon at bounding box center [912, 537] width 10 height 11
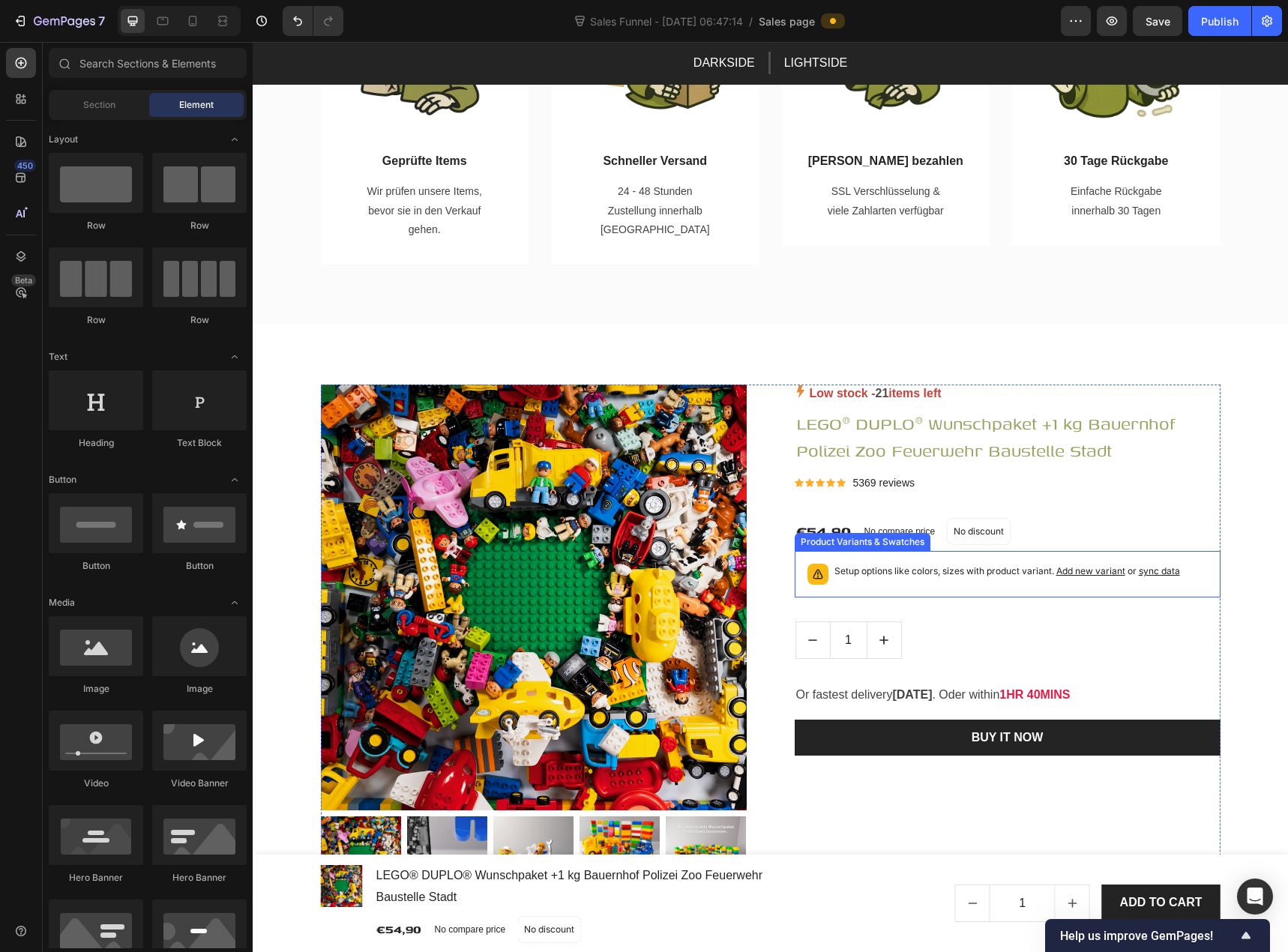
click at [896, 565] on p "Setup options like colors, sizes with product variant. Add new variant or sync …" at bounding box center [1007, 571] width 345 height 15
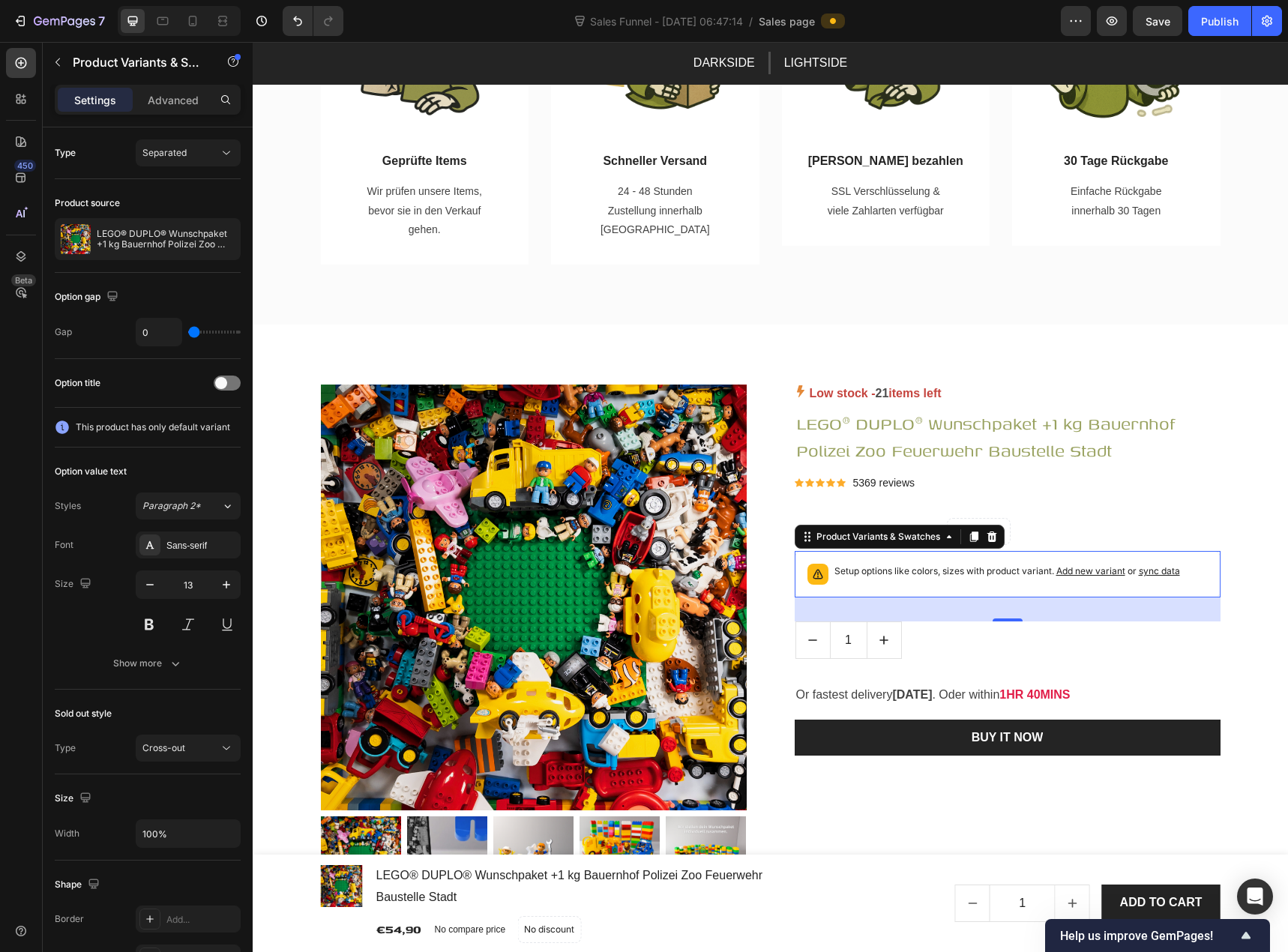
click at [970, 570] on p "Setup options like colors, sizes with product variant. Add new variant or sync …" at bounding box center [1007, 571] width 345 height 15
click at [944, 540] on icon at bounding box center [949, 537] width 12 height 12
click at [1164, 576] on span "sync data" at bounding box center [1159, 571] width 41 height 11
click at [17, 101] on icon at bounding box center [18, 101] width 5 height 5
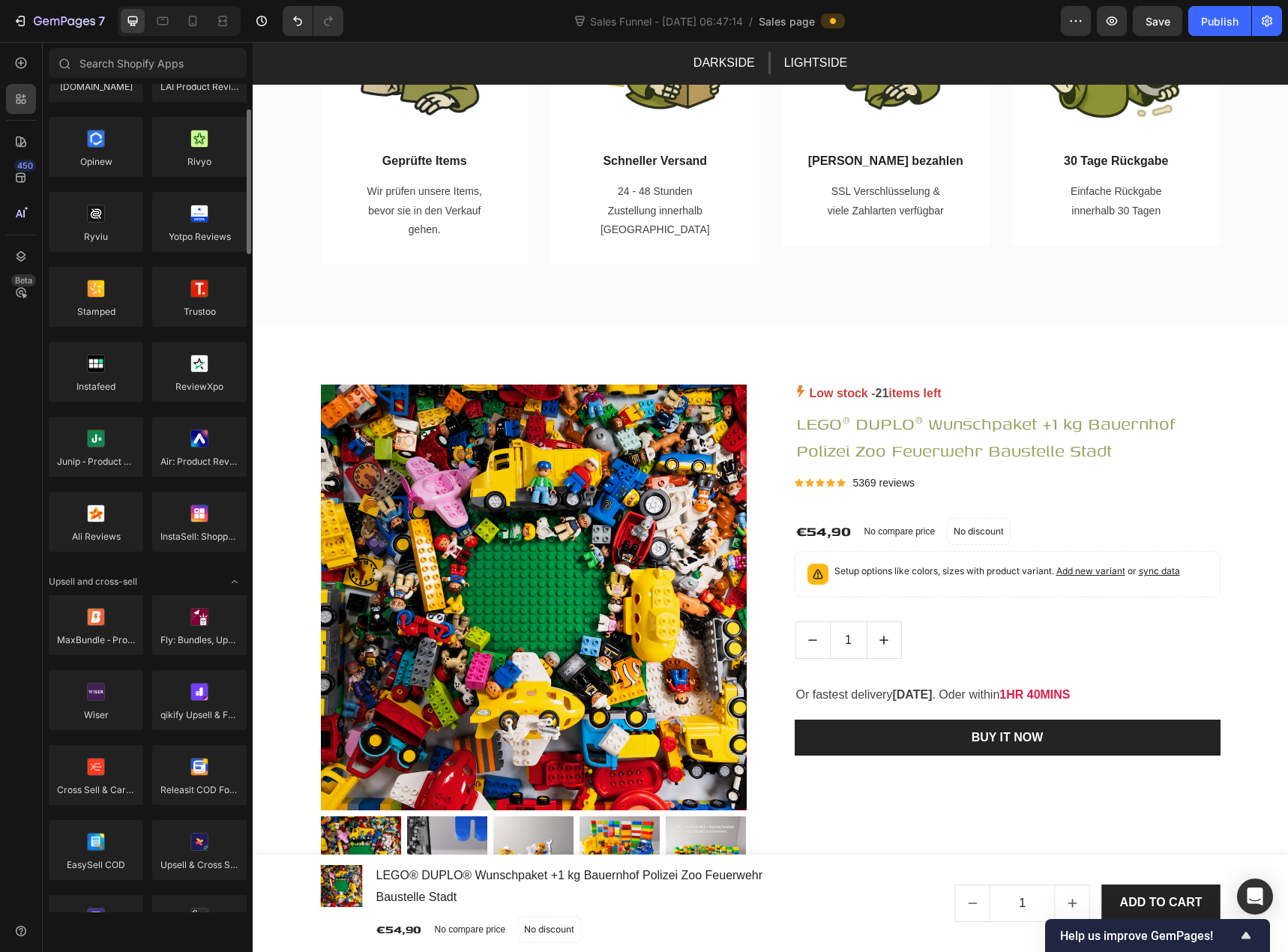
scroll to position [0, 0]
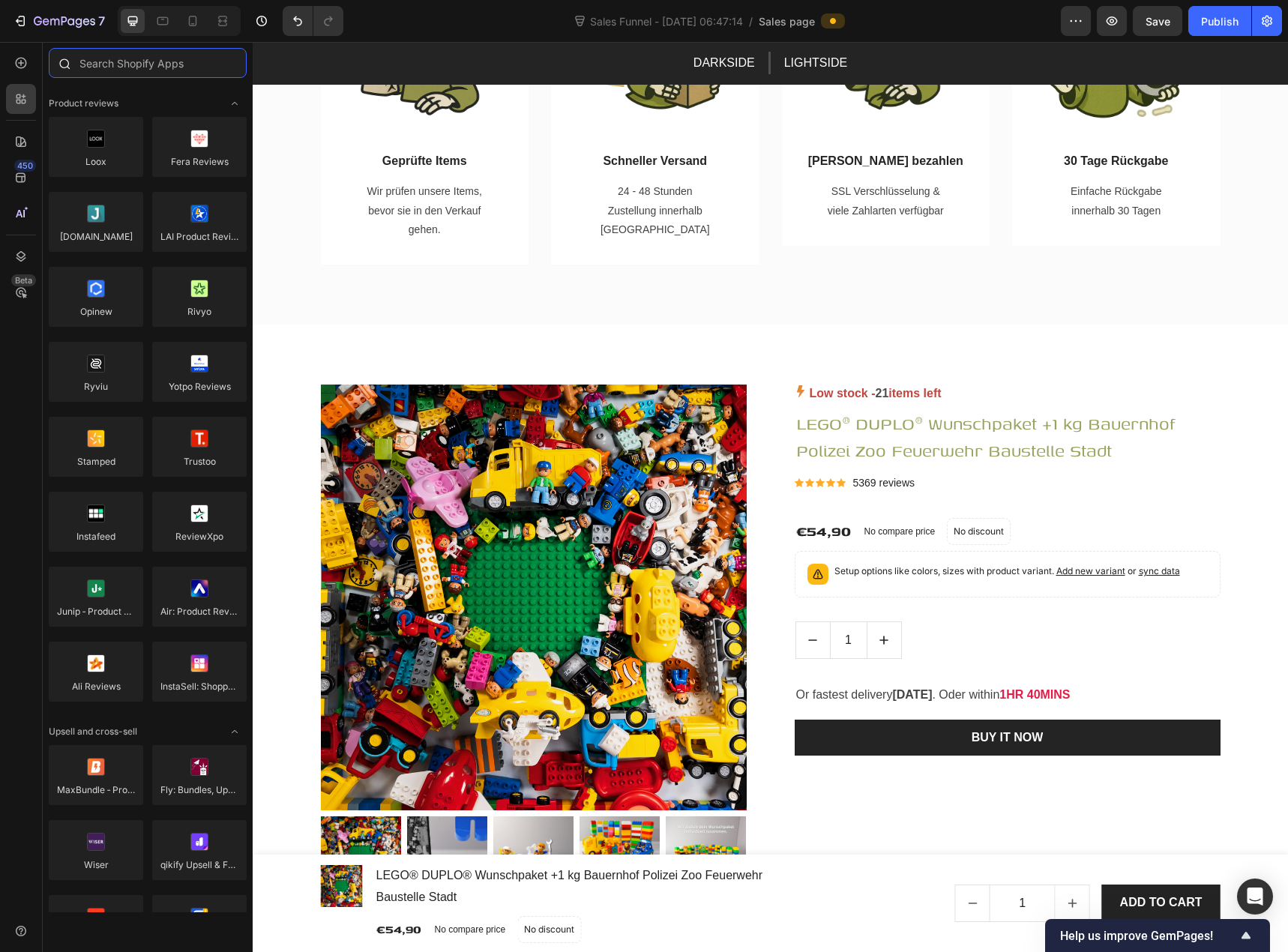
click at [96, 66] on input "text" at bounding box center [148, 63] width 198 height 30
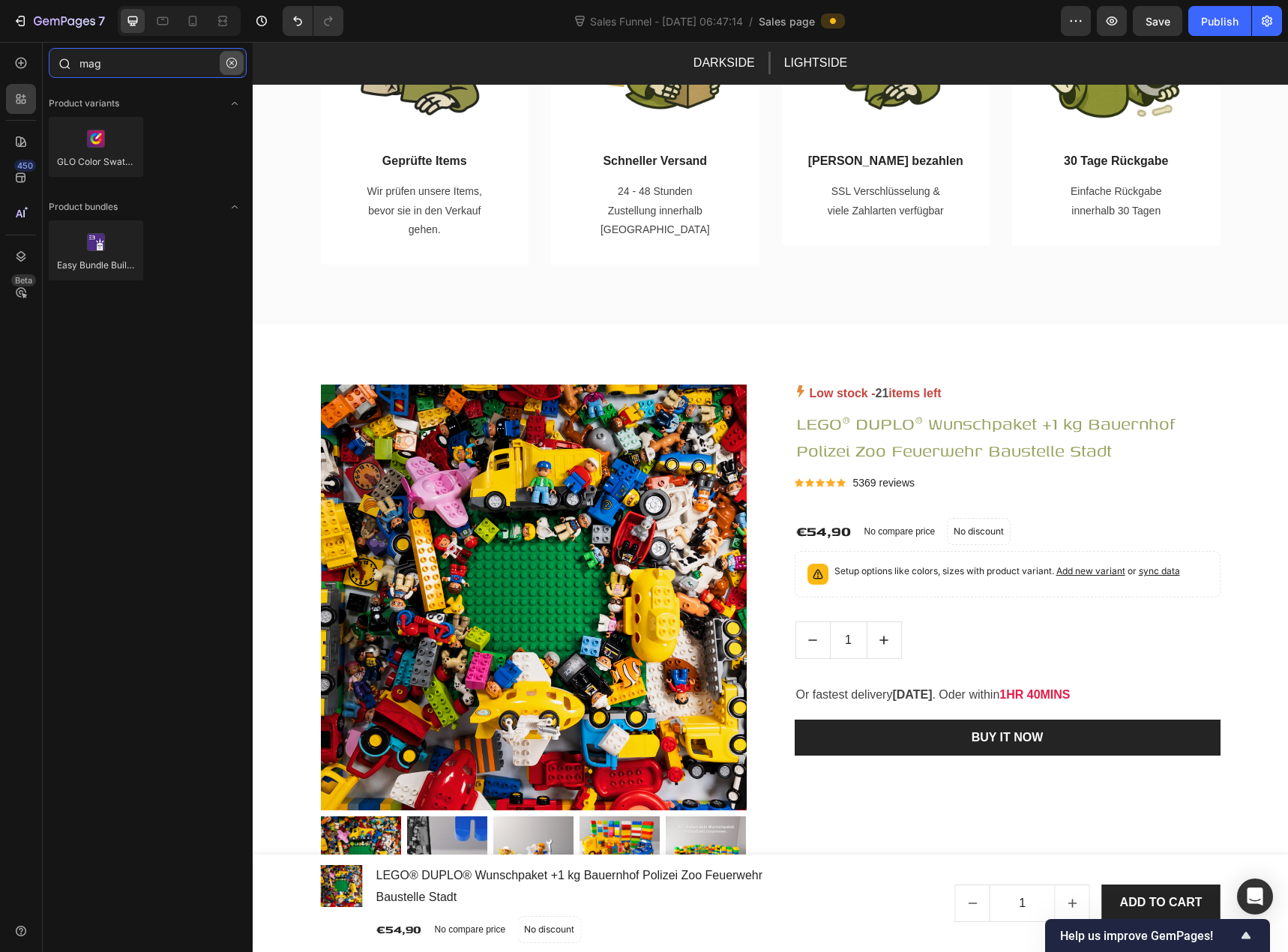
type input "mag"
click at [228, 66] on icon "button" at bounding box center [232, 63] width 11 height 11
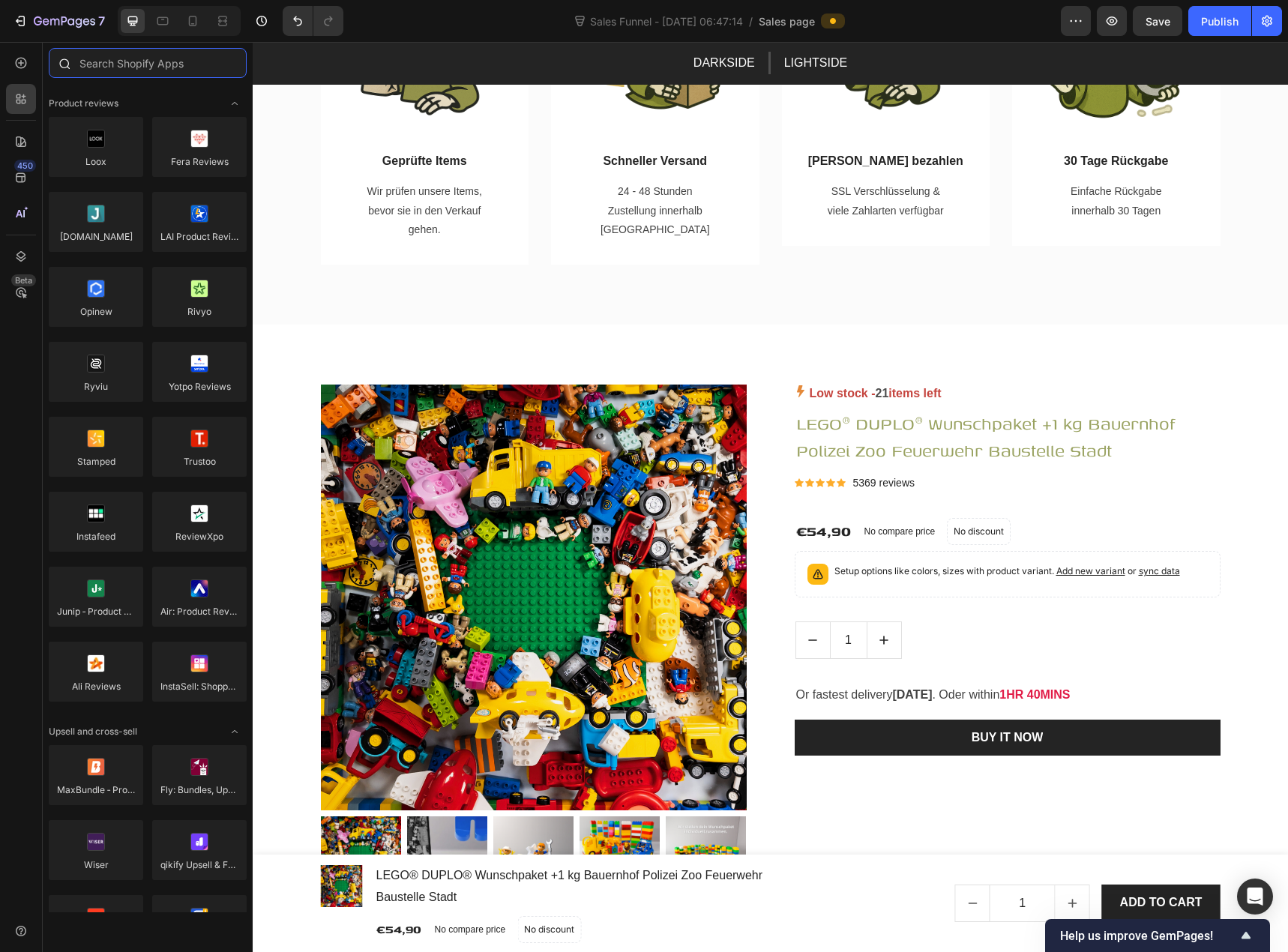
click at [99, 71] on input "text" at bounding box center [148, 63] width 198 height 30
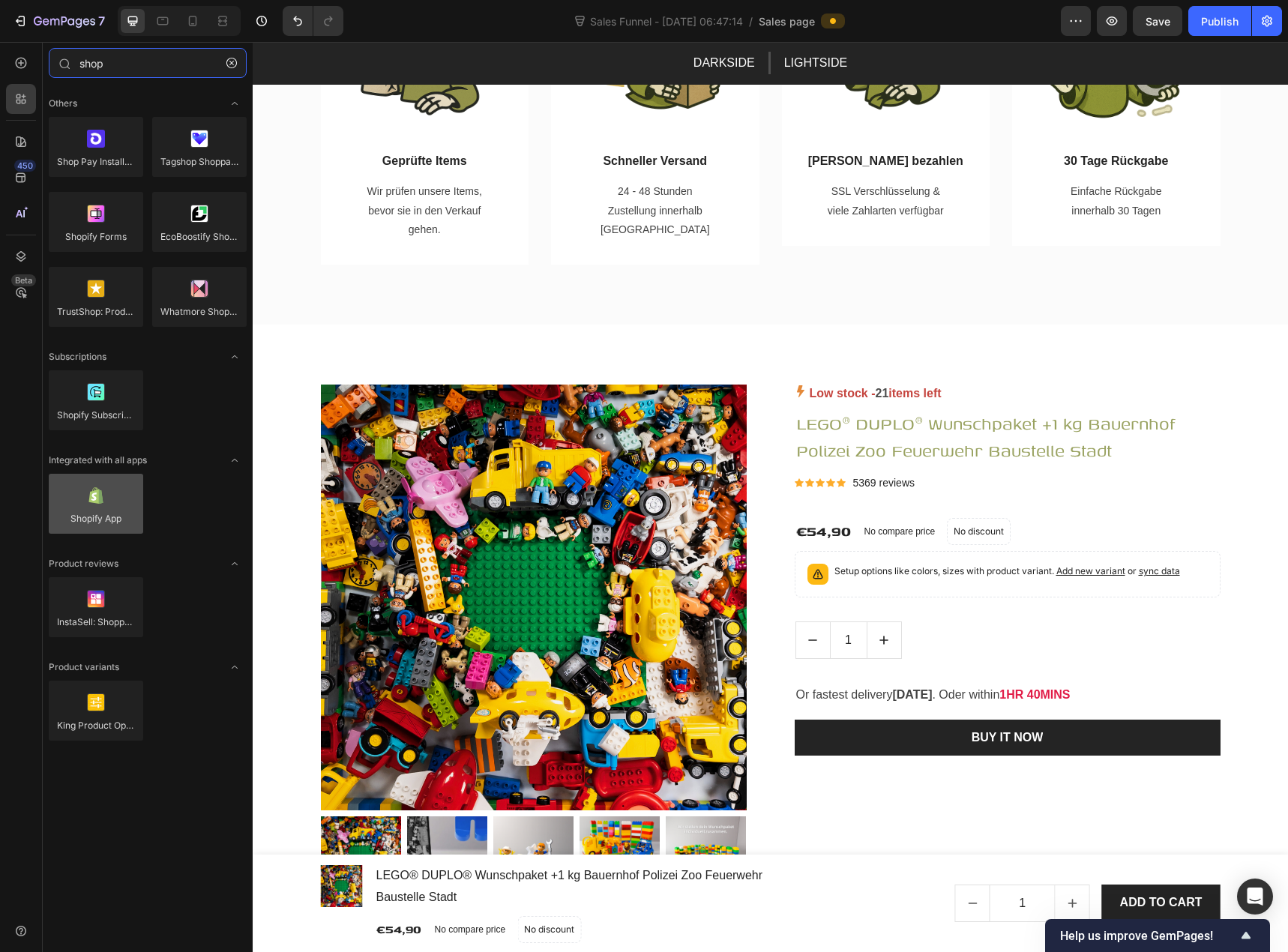
type input "shop"
click at [117, 514] on div at bounding box center [97, 504] width 95 height 60
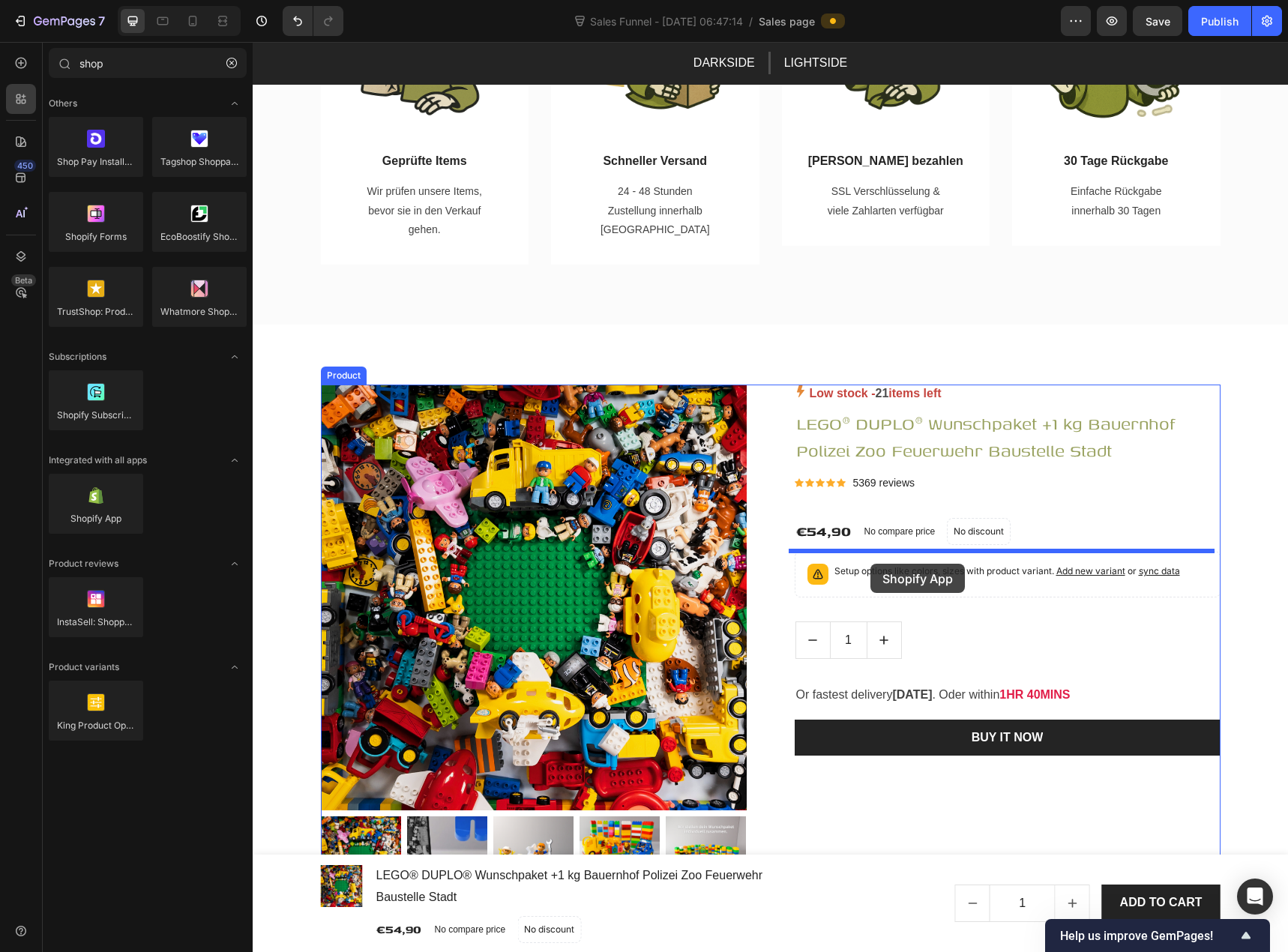
drag, startPoint x: 358, startPoint y: 548, endPoint x: 871, endPoint y: 564, distance: 513.2
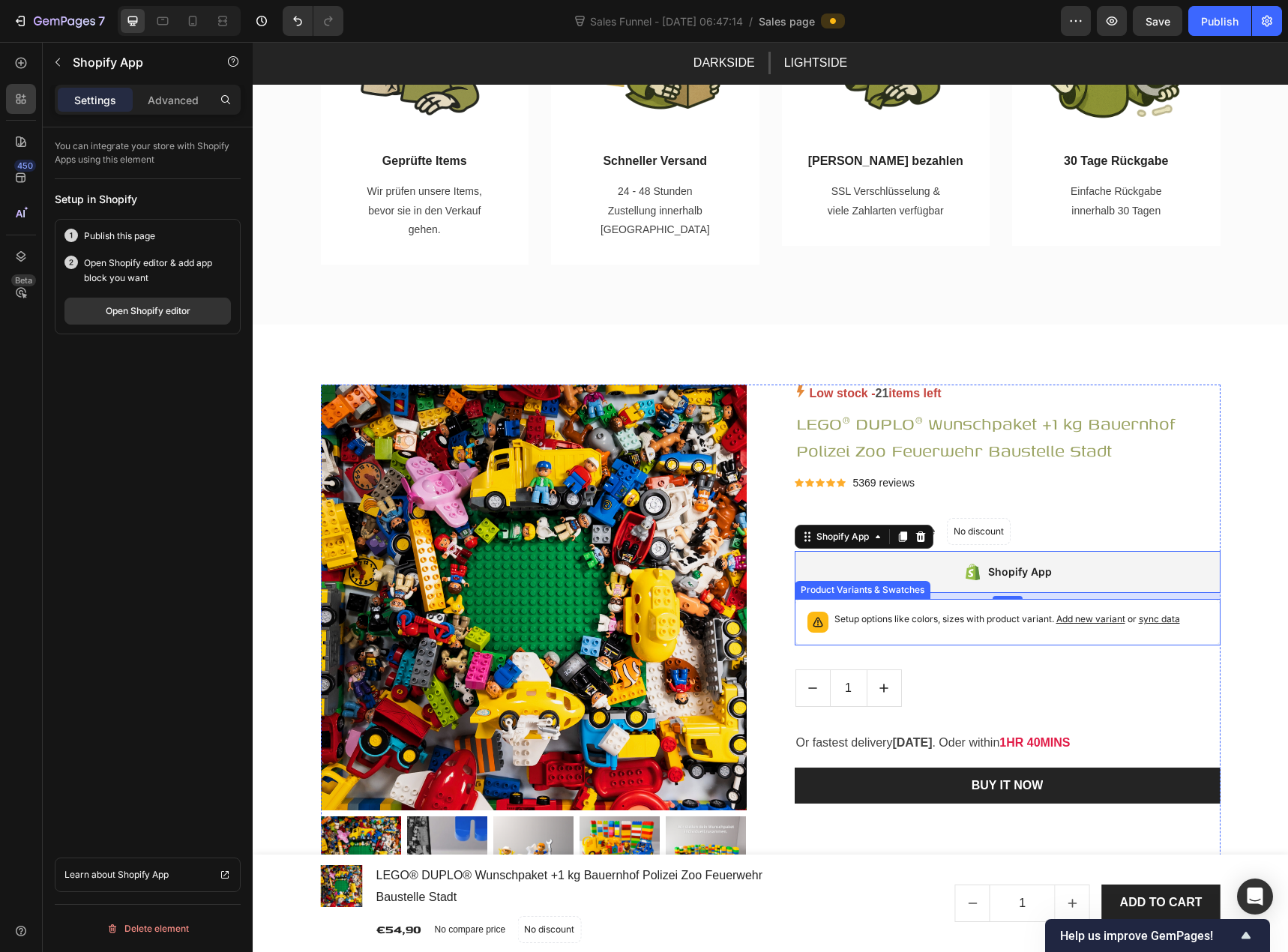
click at [1057, 616] on span "Add new variant" at bounding box center [1091, 619] width 69 height 11
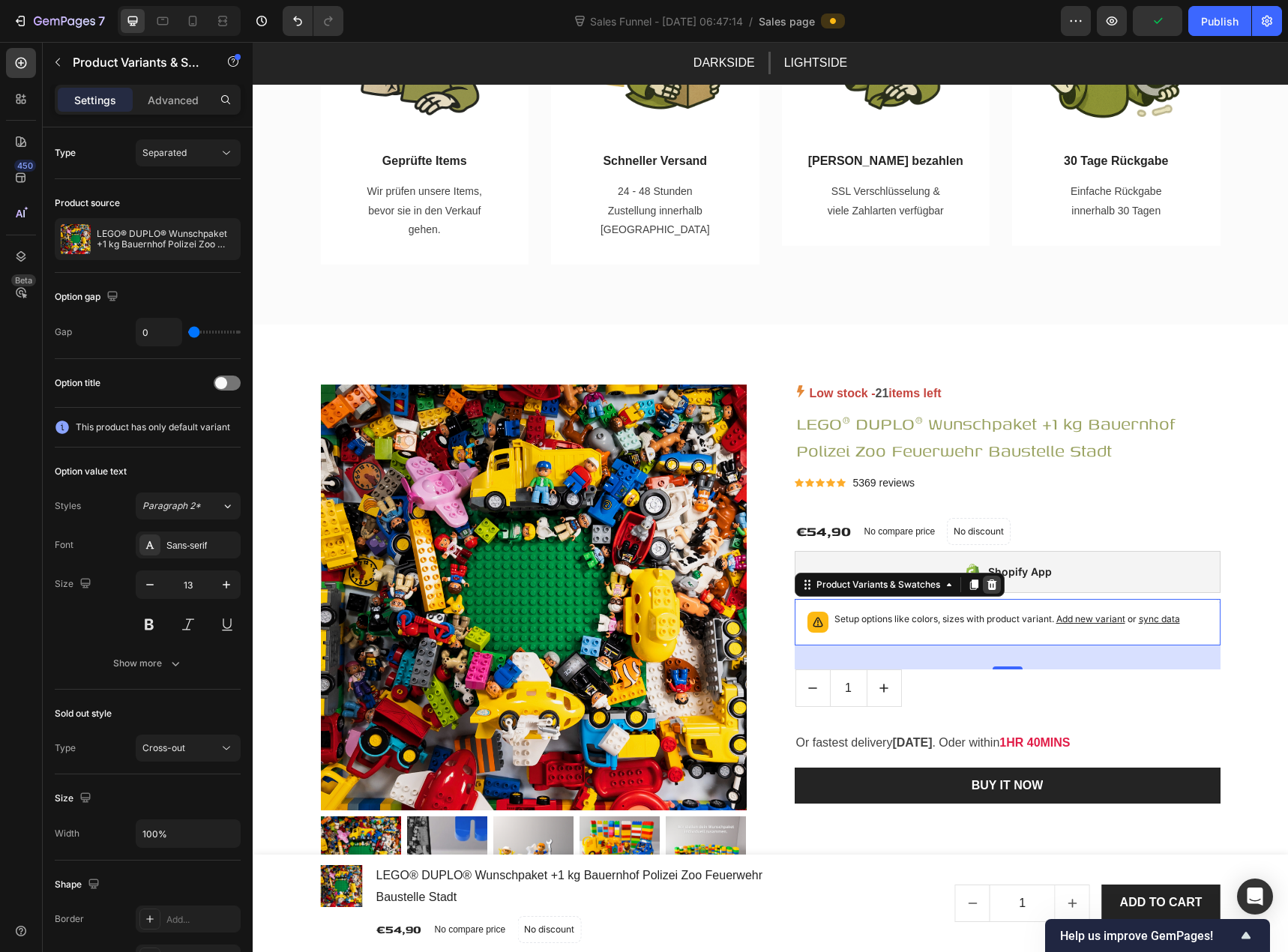
click at [986, 586] on icon at bounding box center [991, 585] width 10 height 11
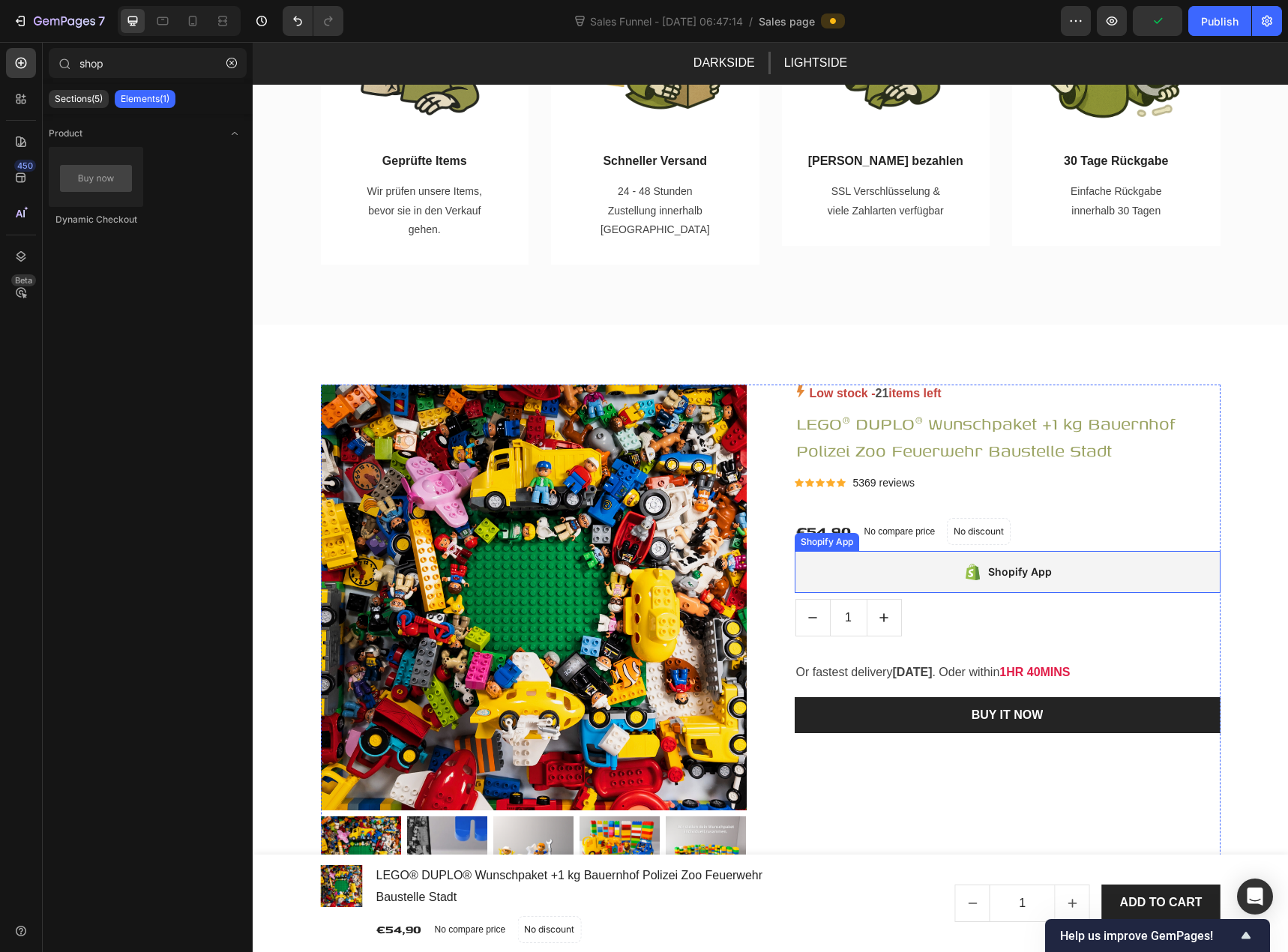
click at [988, 567] on div "Shopify App" at bounding box center [1020, 572] width 64 height 18
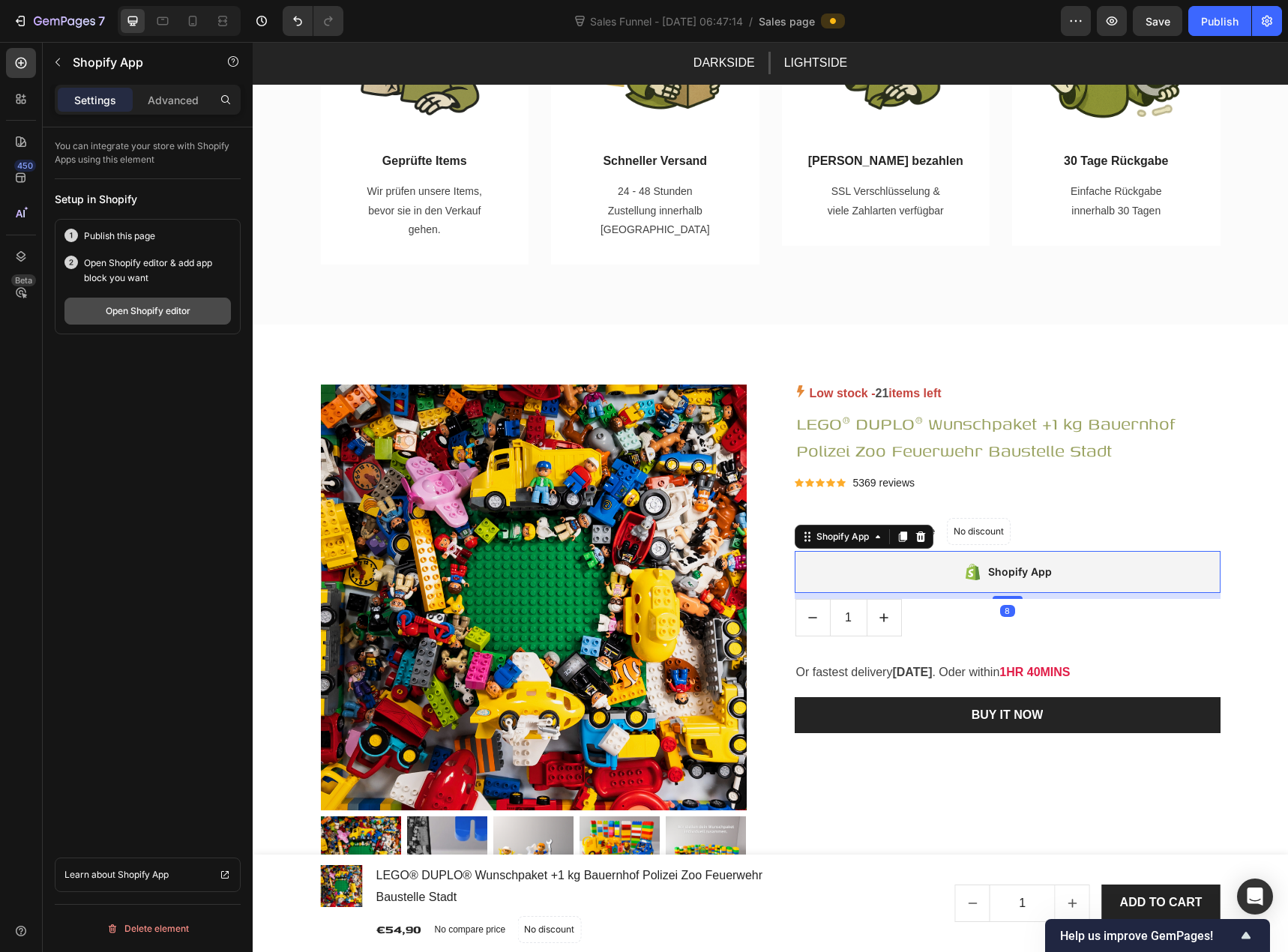
click at [128, 320] on button "Open Shopify editor" at bounding box center [148, 312] width 167 height 27
click at [1211, 18] on div "Publish" at bounding box center [1220, 21] width 37 height 15
click at [176, 316] on div "Open Shopify editor" at bounding box center [148, 311] width 85 height 14
click at [917, 535] on icon at bounding box center [920, 537] width 10 height 11
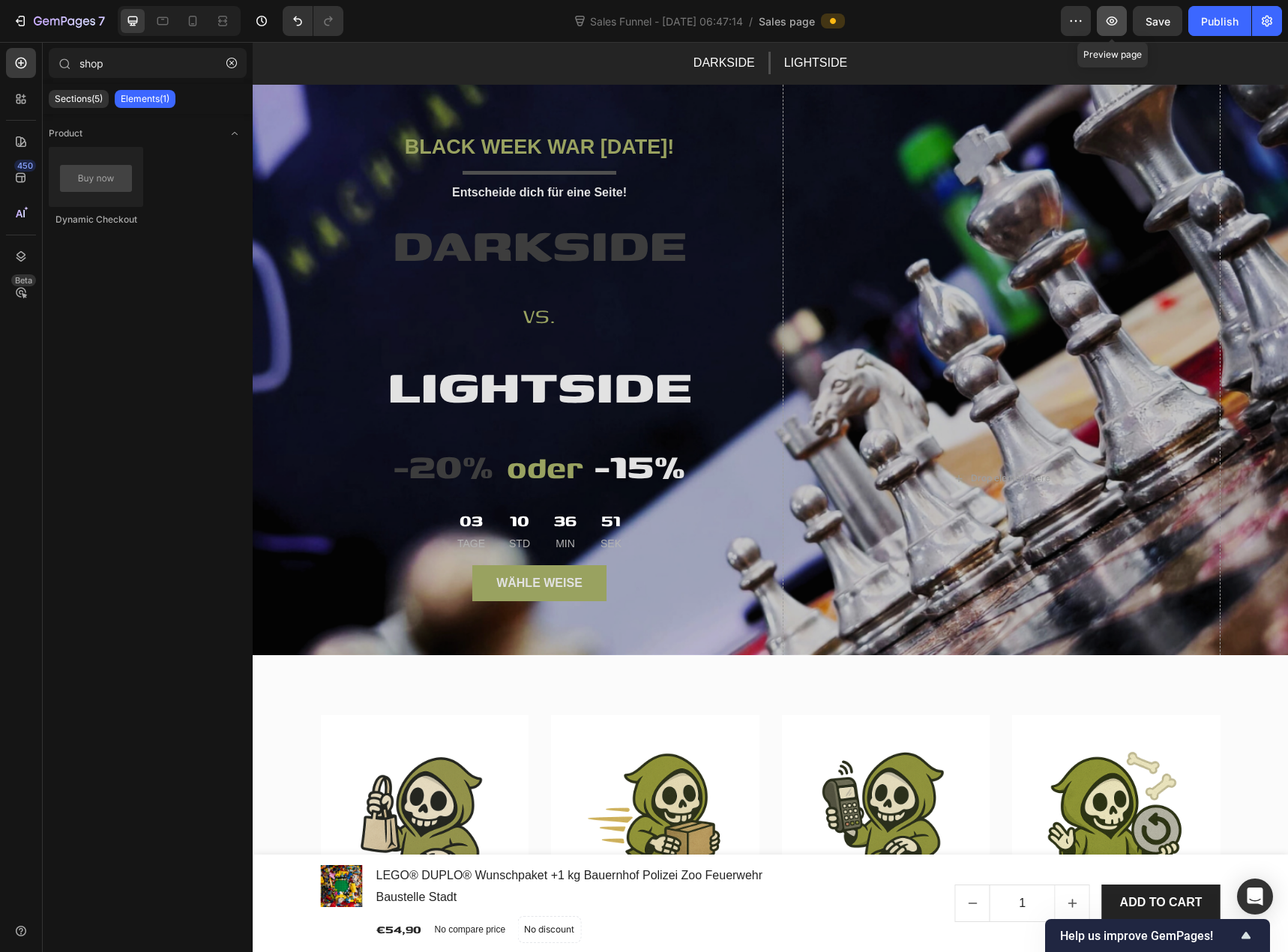
click at [1123, 27] on button "button" at bounding box center [1111, 21] width 30 height 30
click at [519, 527] on div "10" at bounding box center [517, 520] width 21 height 27
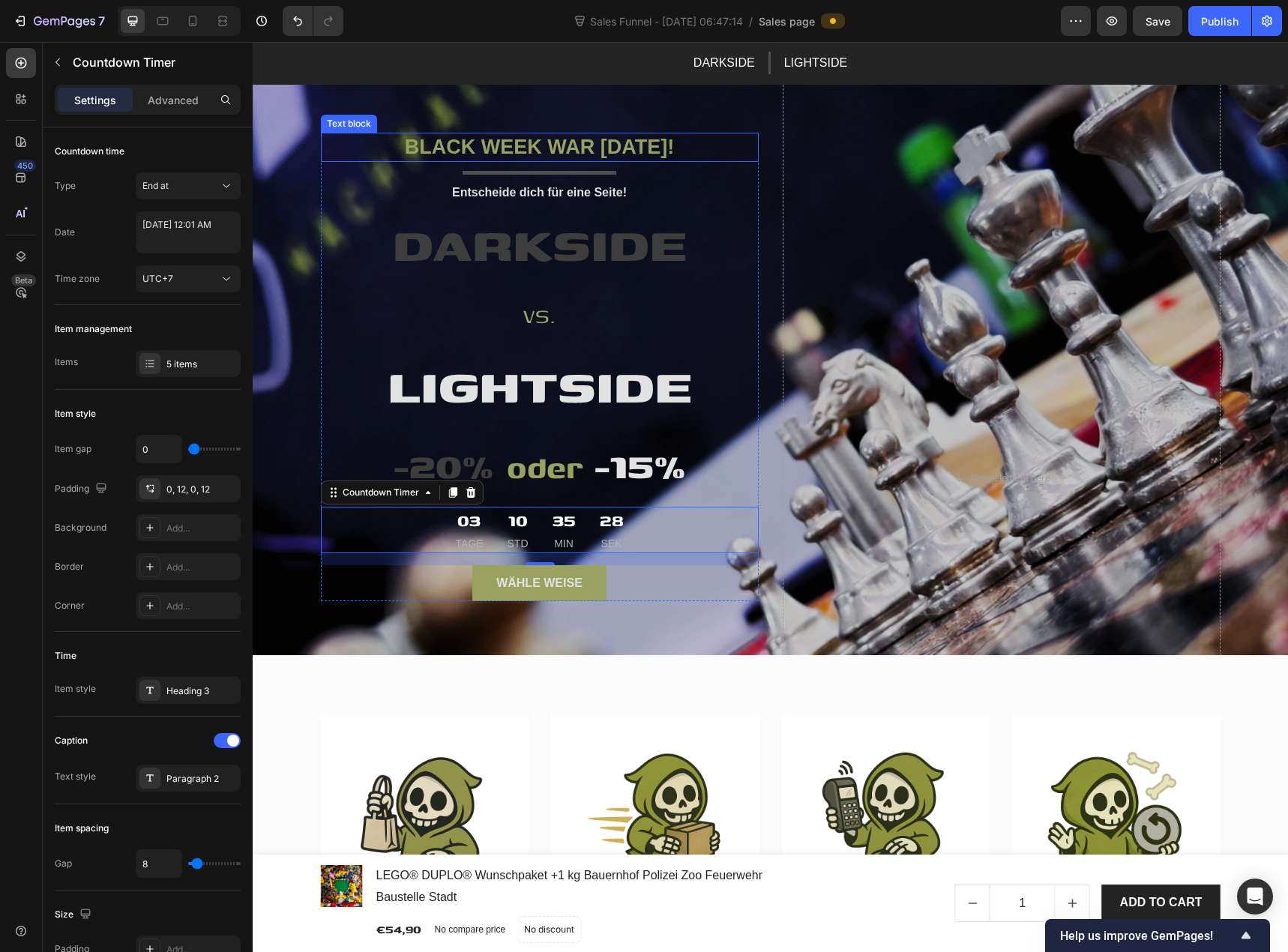
click at [481, 148] on p "BLACK WEEK WAR GESTERN!" at bounding box center [539, 147] width 434 height 26
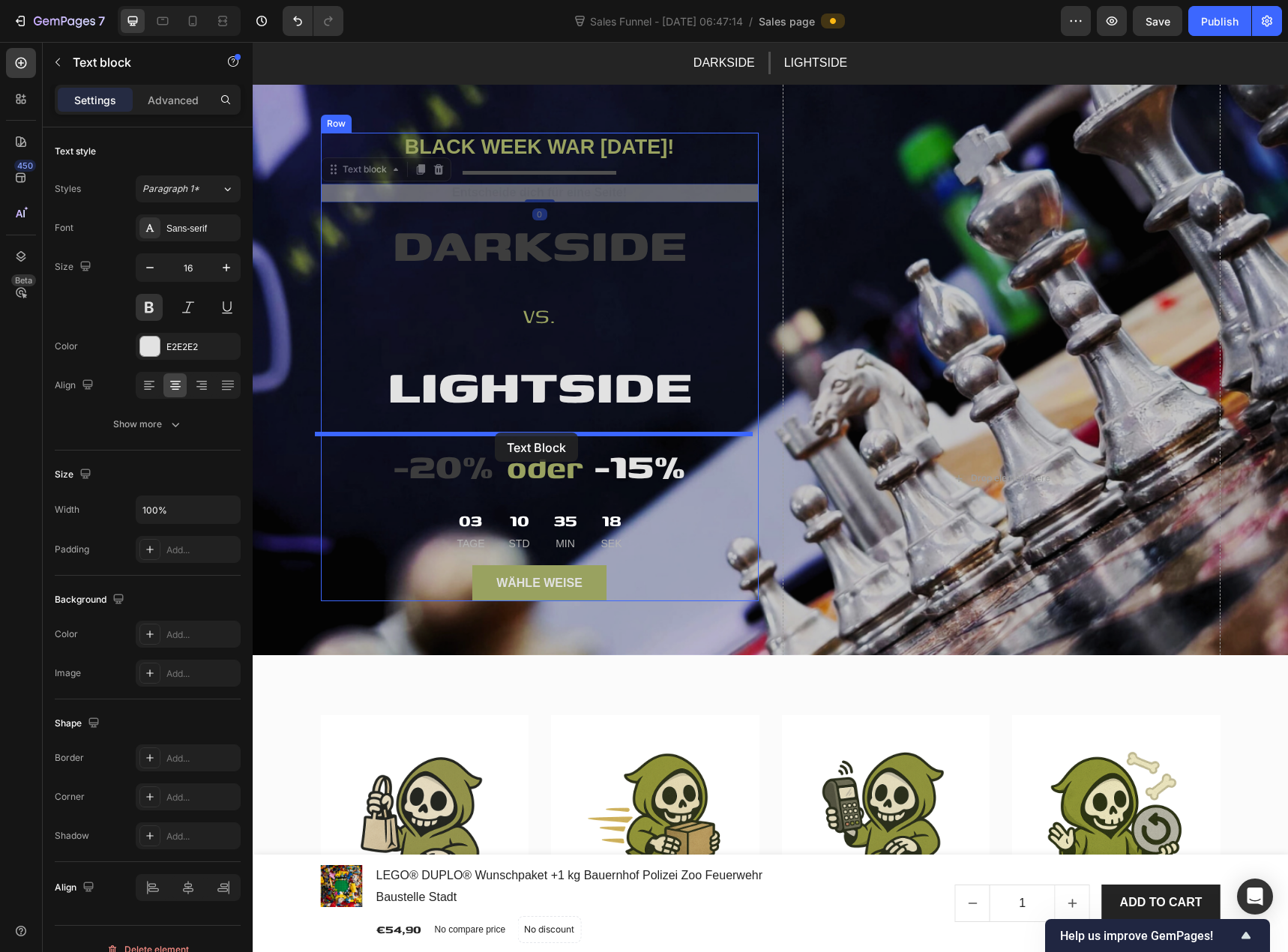
drag, startPoint x: 496, startPoint y: 189, endPoint x: 495, endPoint y: 433, distance: 244.0
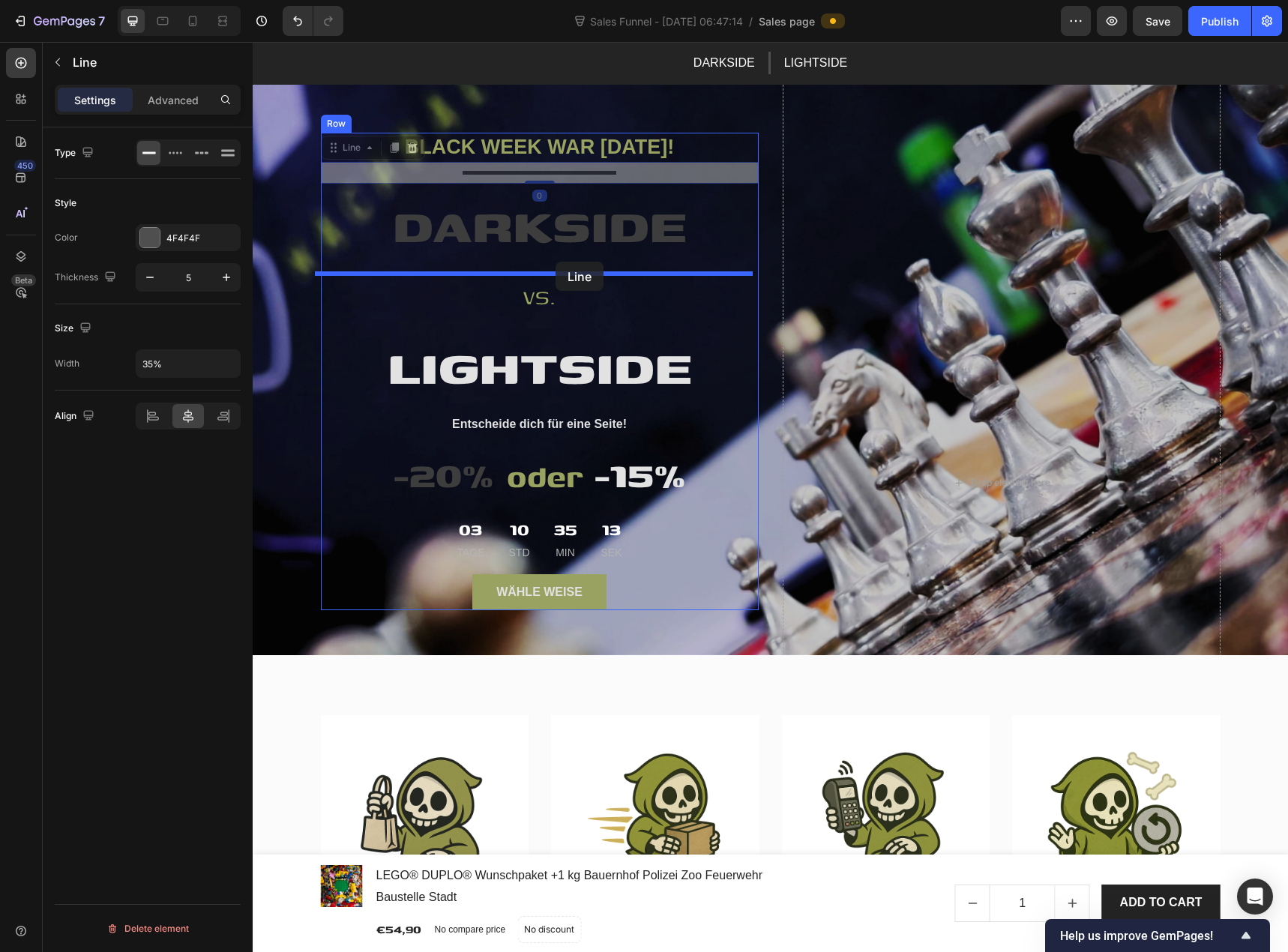
drag, startPoint x: 556, startPoint y: 171, endPoint x: 556, endPoint y: 261, distance: 90.0
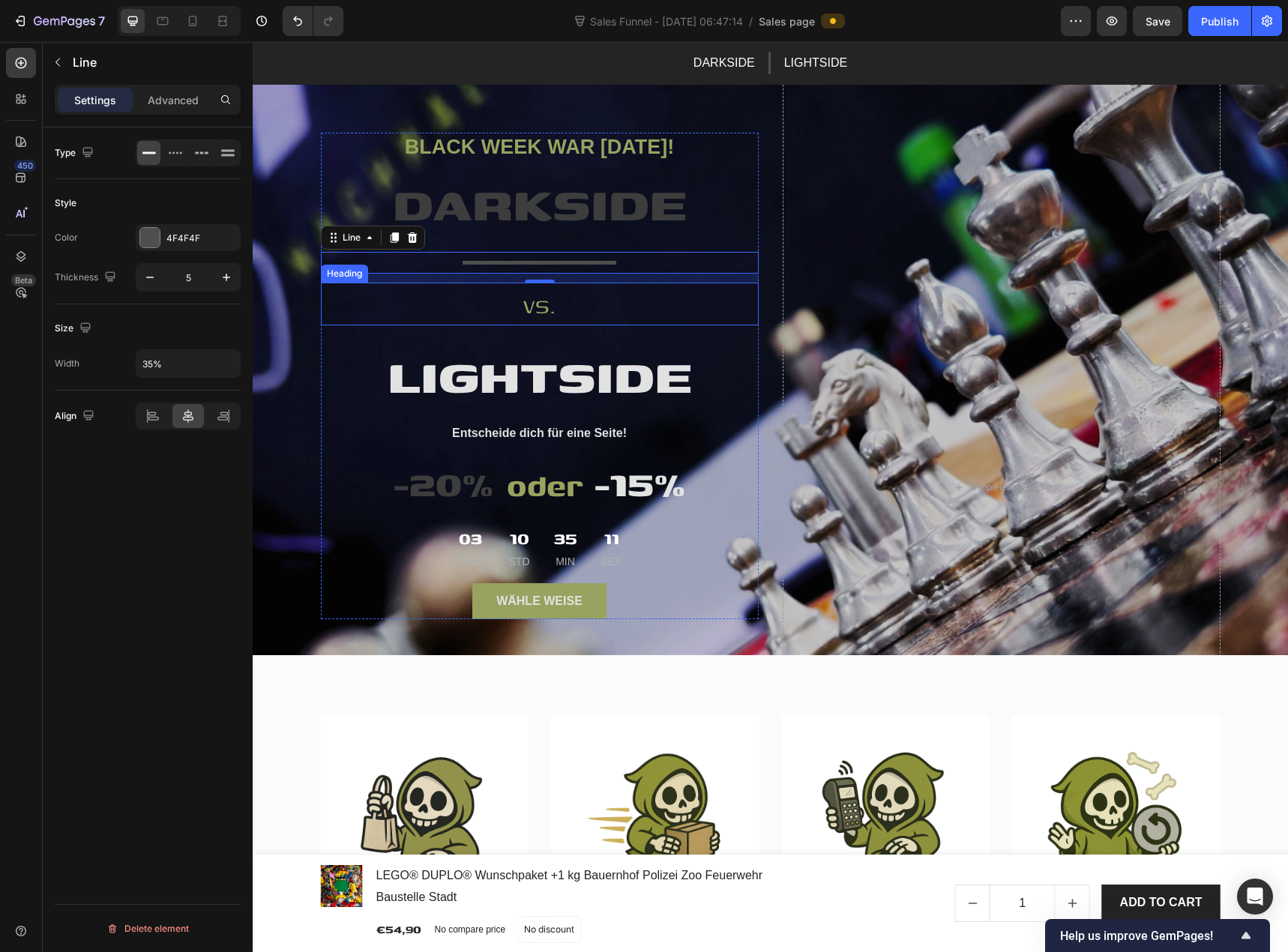
click at [542, 309] on h2 "vs." at bounding box center [539, 303] width 438 height 43
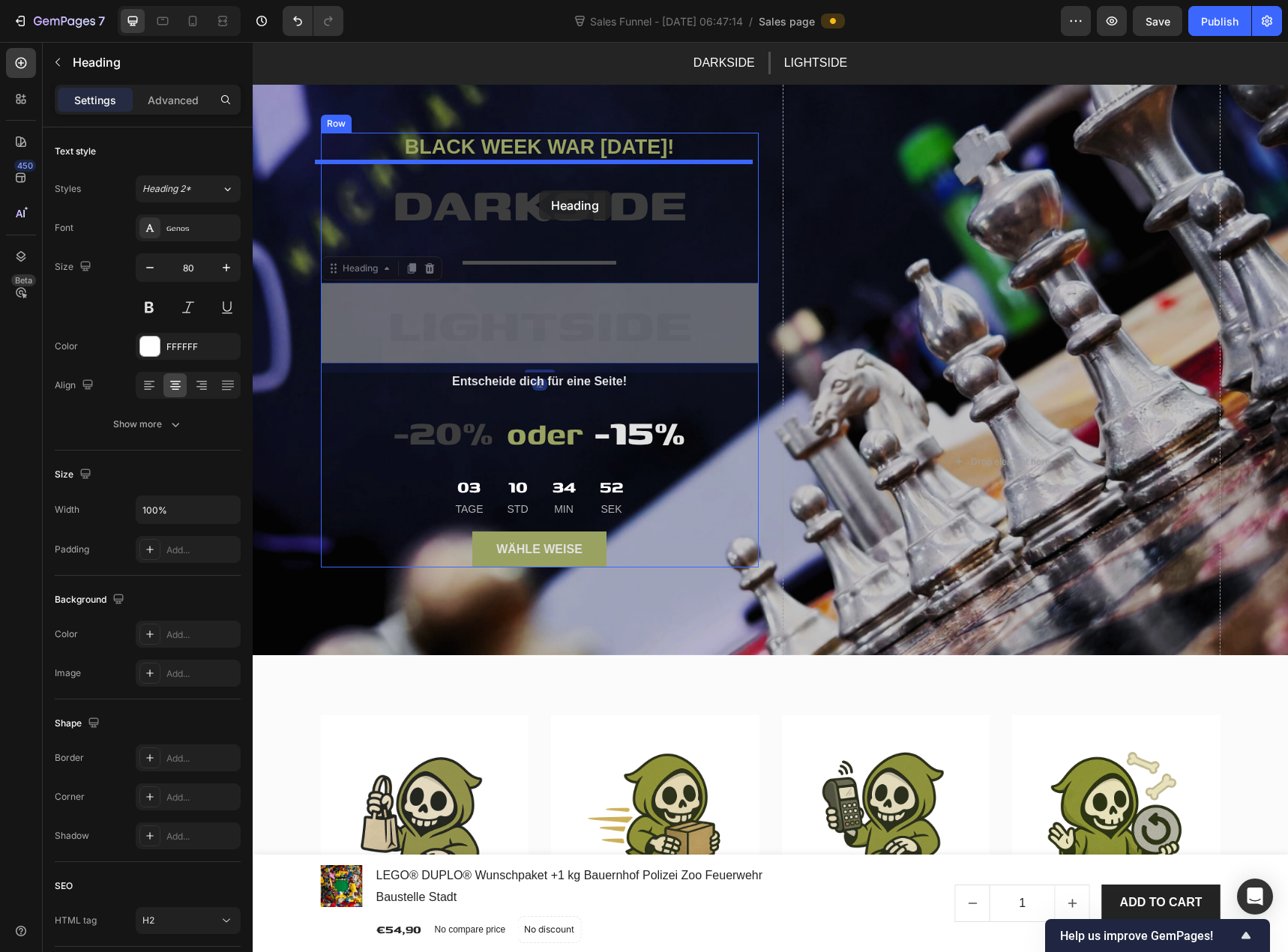
drag, startPoint x: 539, startPoint y: 322, endPoint x: 539, endPoint y: 190, distance: 132.0
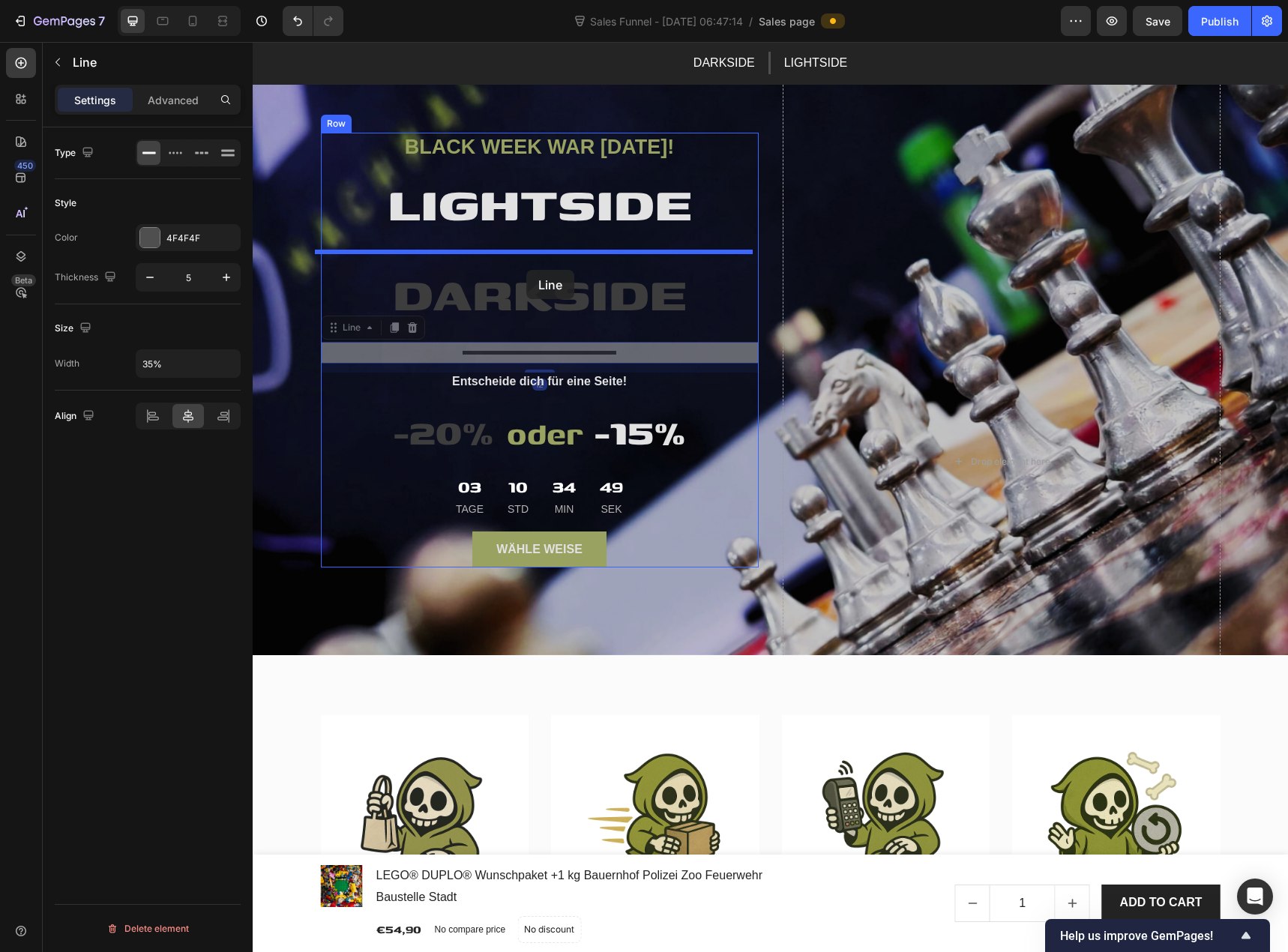
drag, startPoint x: 524, startPoint y: 351, endPoint x: 526, endPoint y: 270, distance: 81.0
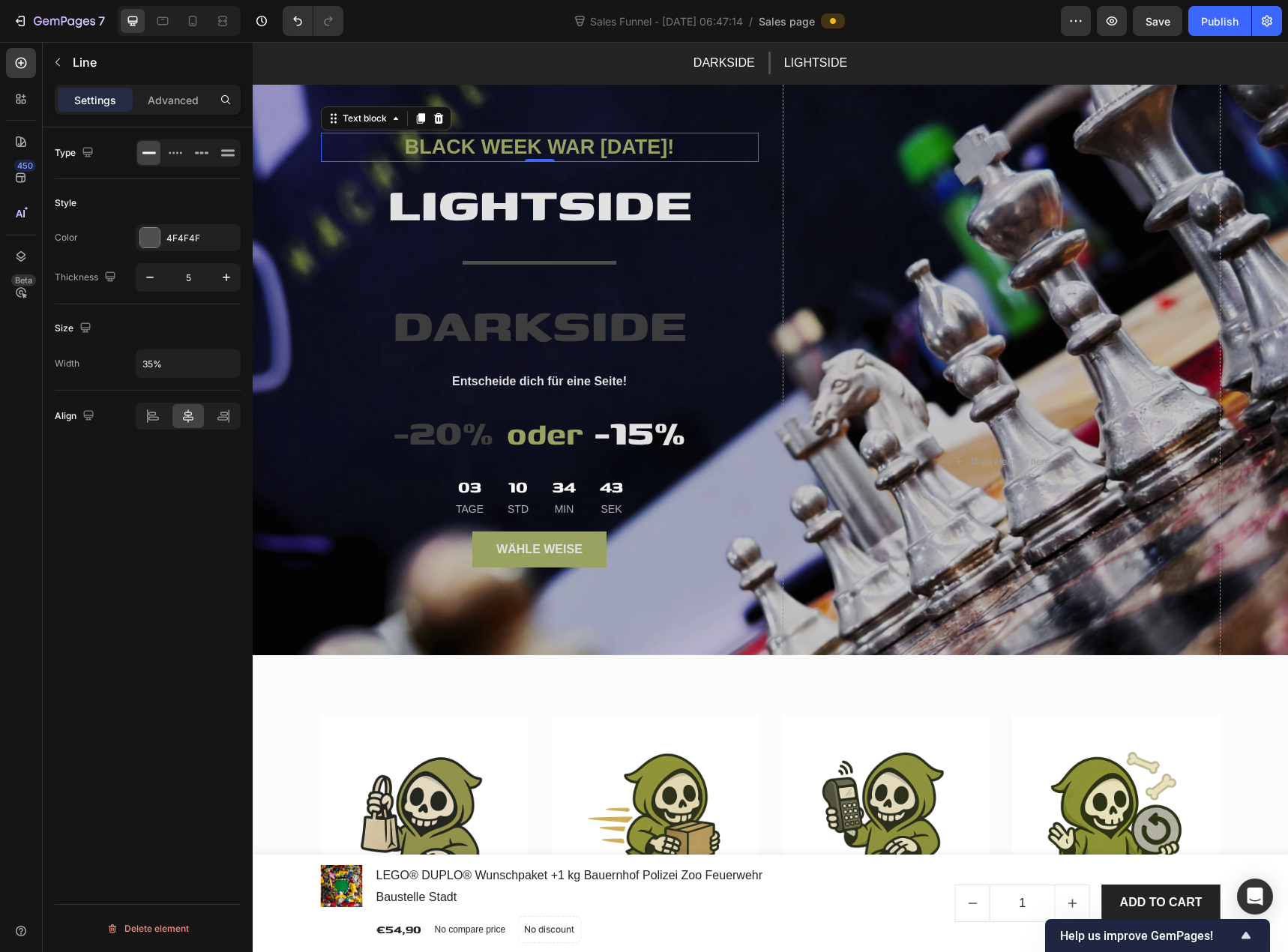
click at [569, 148] on p "BLACK WEEK WAR GESTERN!" at bounding box center [539, 147] width 434 height 26
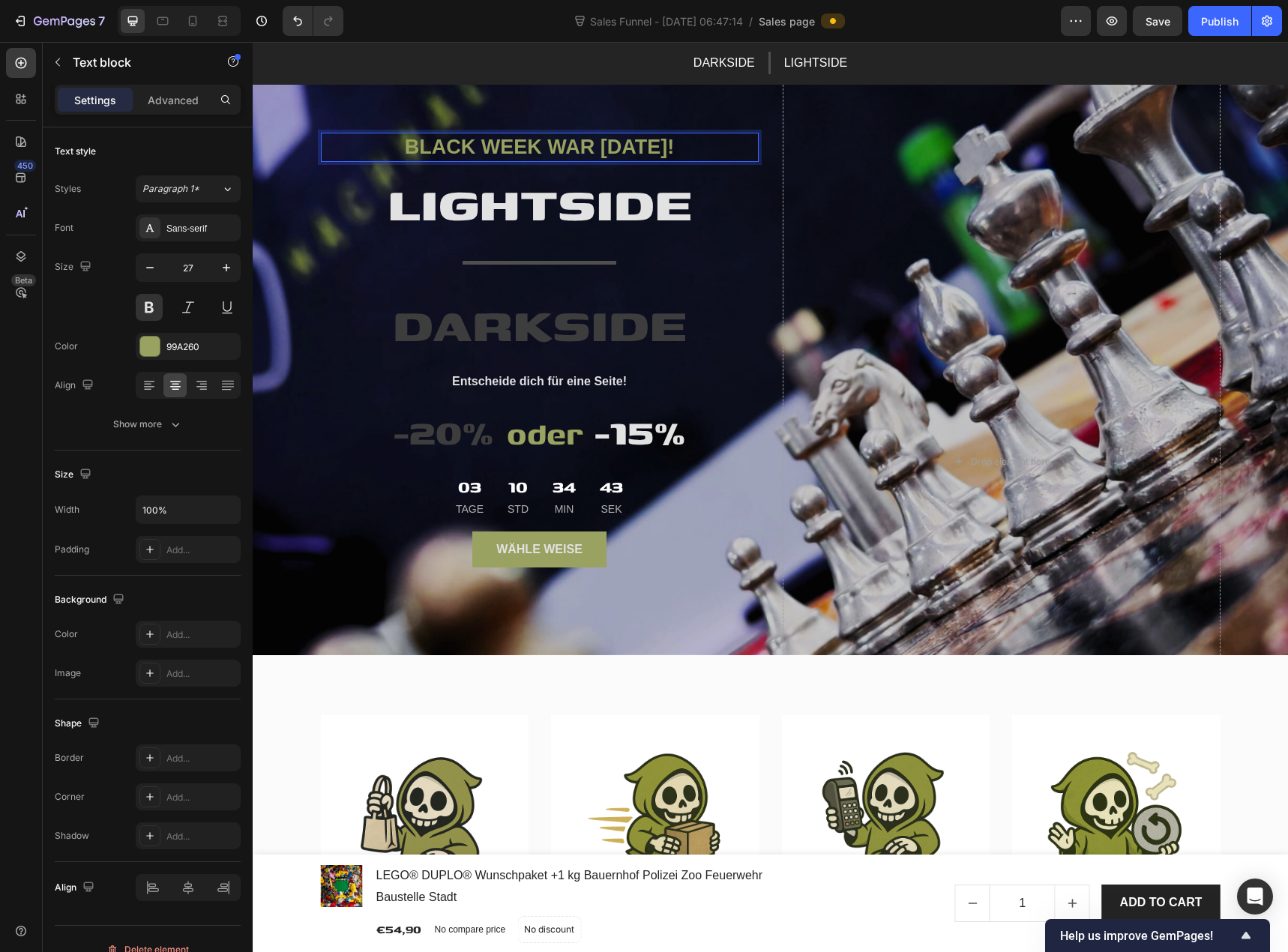
click at [569, 148] on p "BLACK WEEK WAR GESTERN!" at bounding box center [539, 147] width 434 height 26
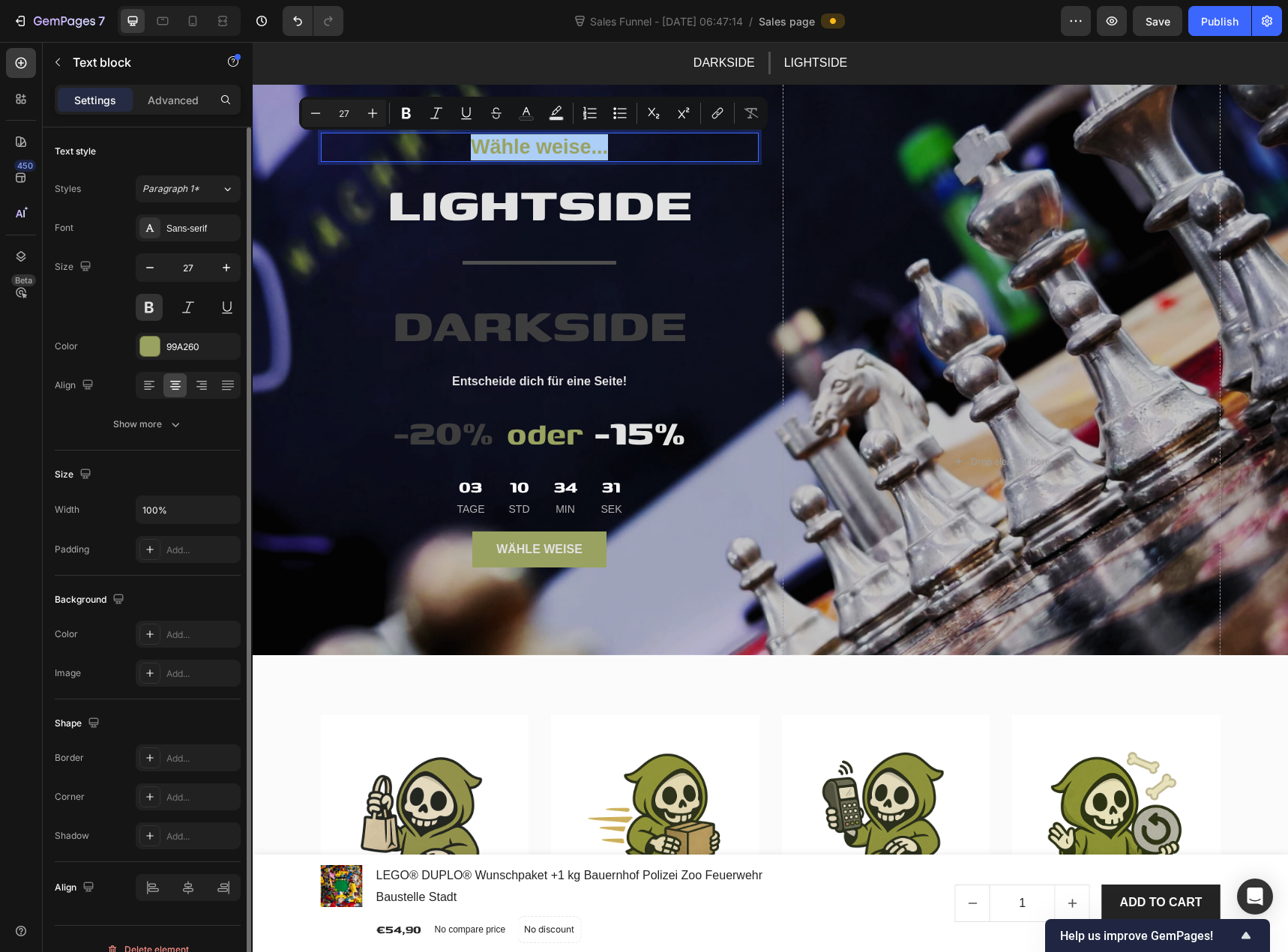
drag, startPoint x: 182, startPoint y: 230, endPoint x: 180, endPoint y: 244, distance: 14.1
click at [182, 230] on div "Sans-serif" at bounding box center [201, 229] width 70 height 14
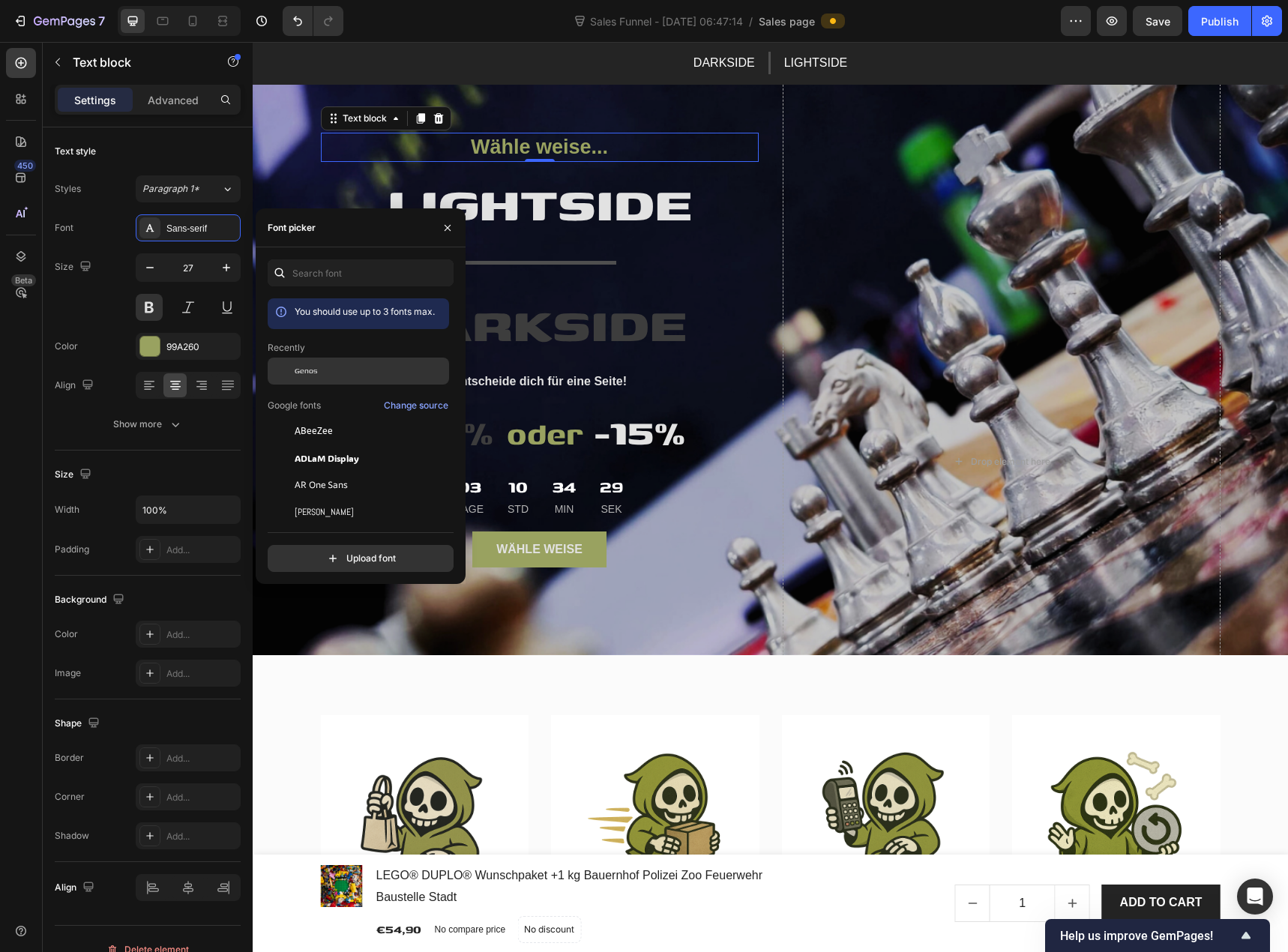
click at [337, 375] on div "Genos" at bounding box center [371, 371] width 151 height 14
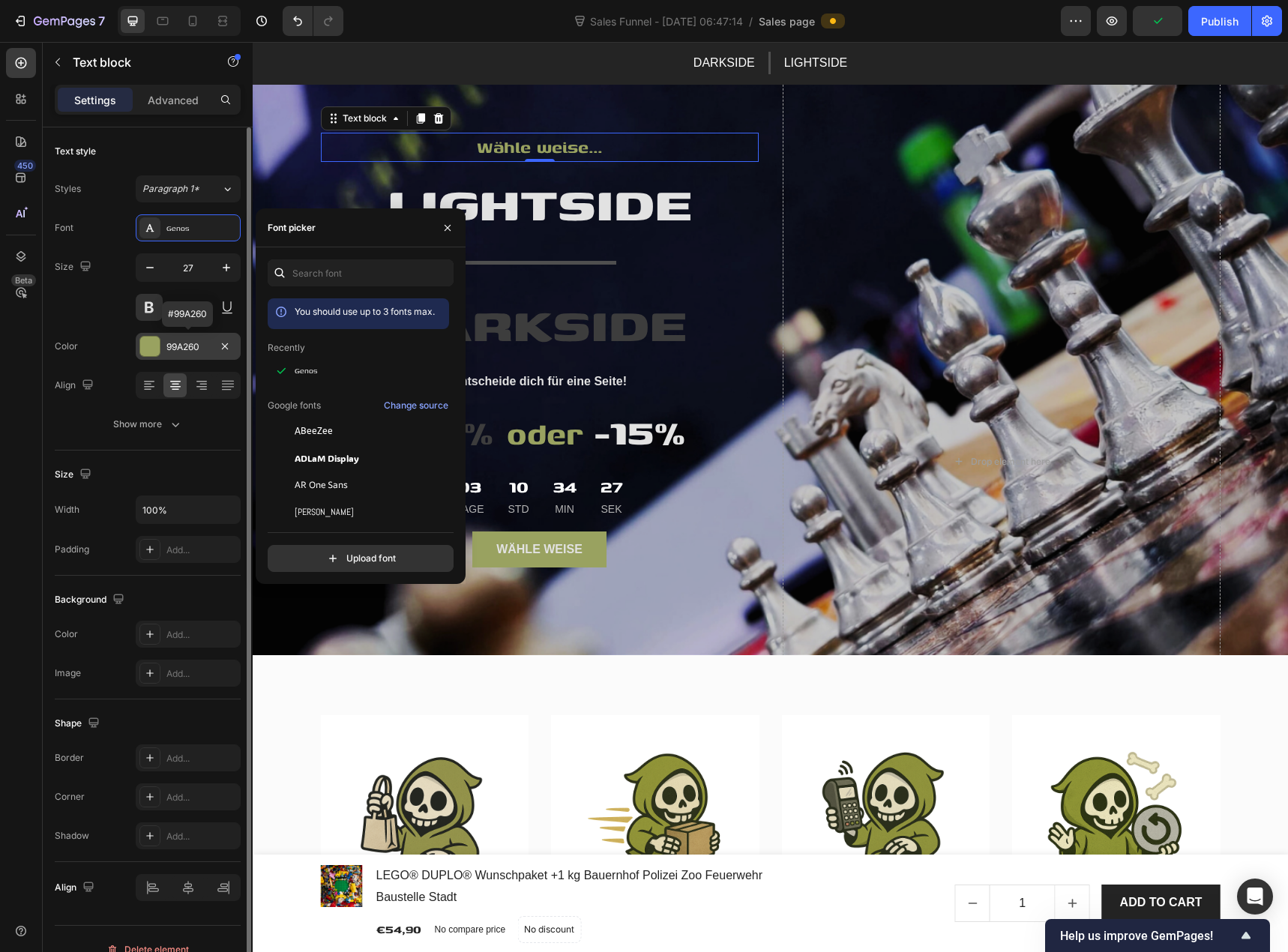
click at [151, 349] on div at bounding box center [149, 346] width 19 height 19
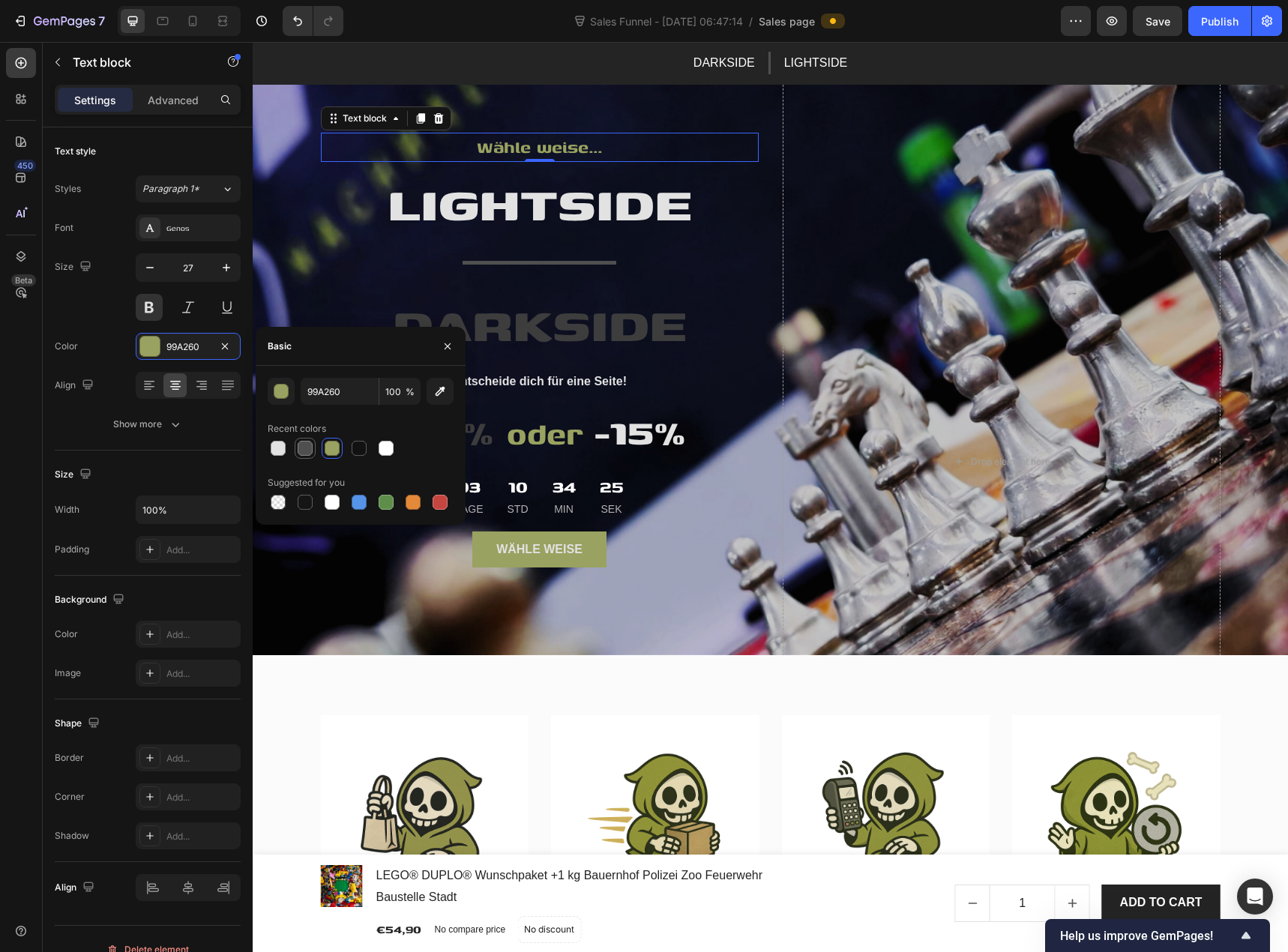
click at [312, 450] on div at bounding box center [305, 448] width 18 height 18
type input "4F4F4F"
click at [117, 282] on div "Size 27" at bounding box center [148, 287] width 186 height 67
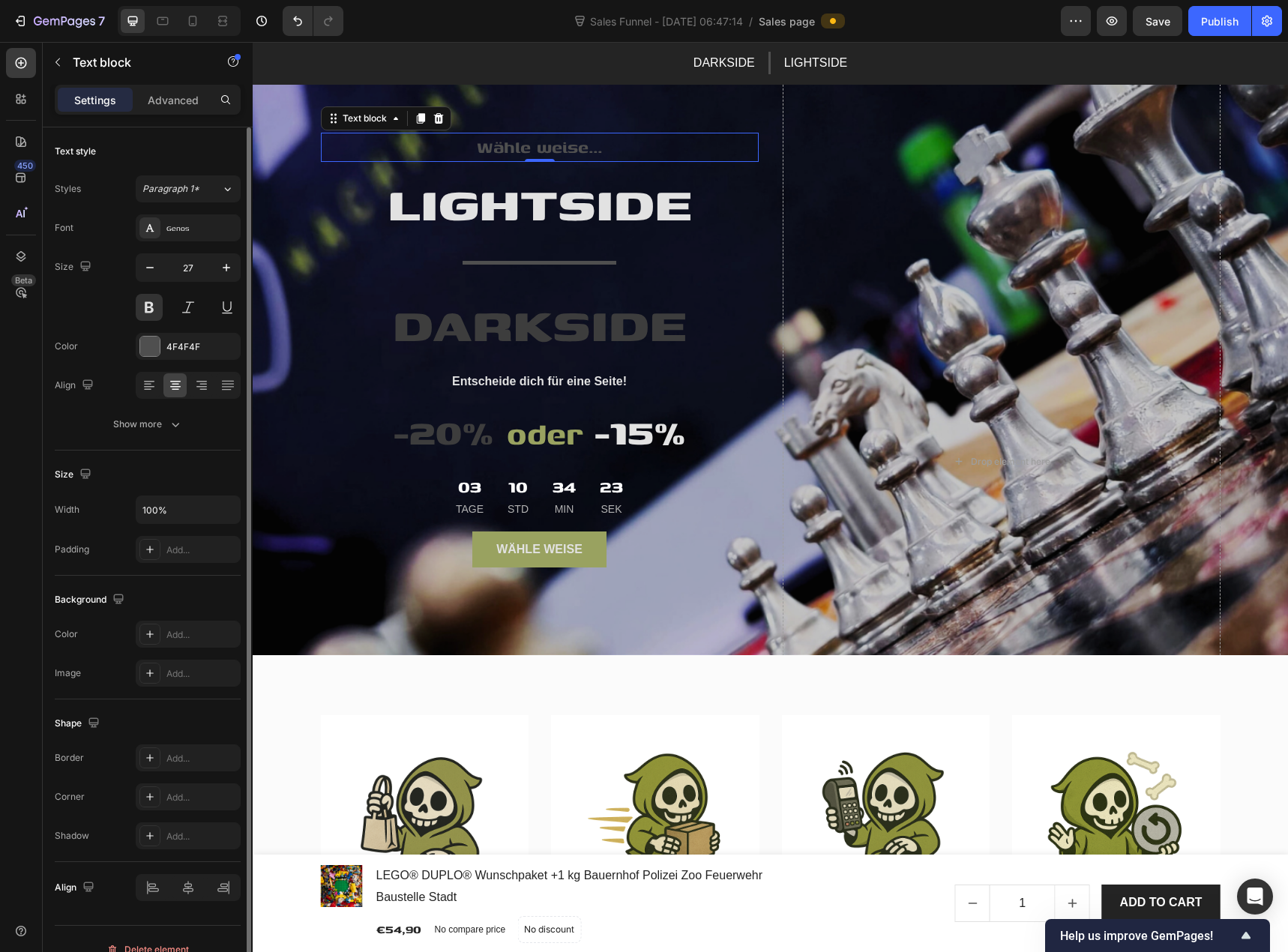
click at [117, 282] on div "Size 27" at bounding box center [148, 287] width 186 height 67
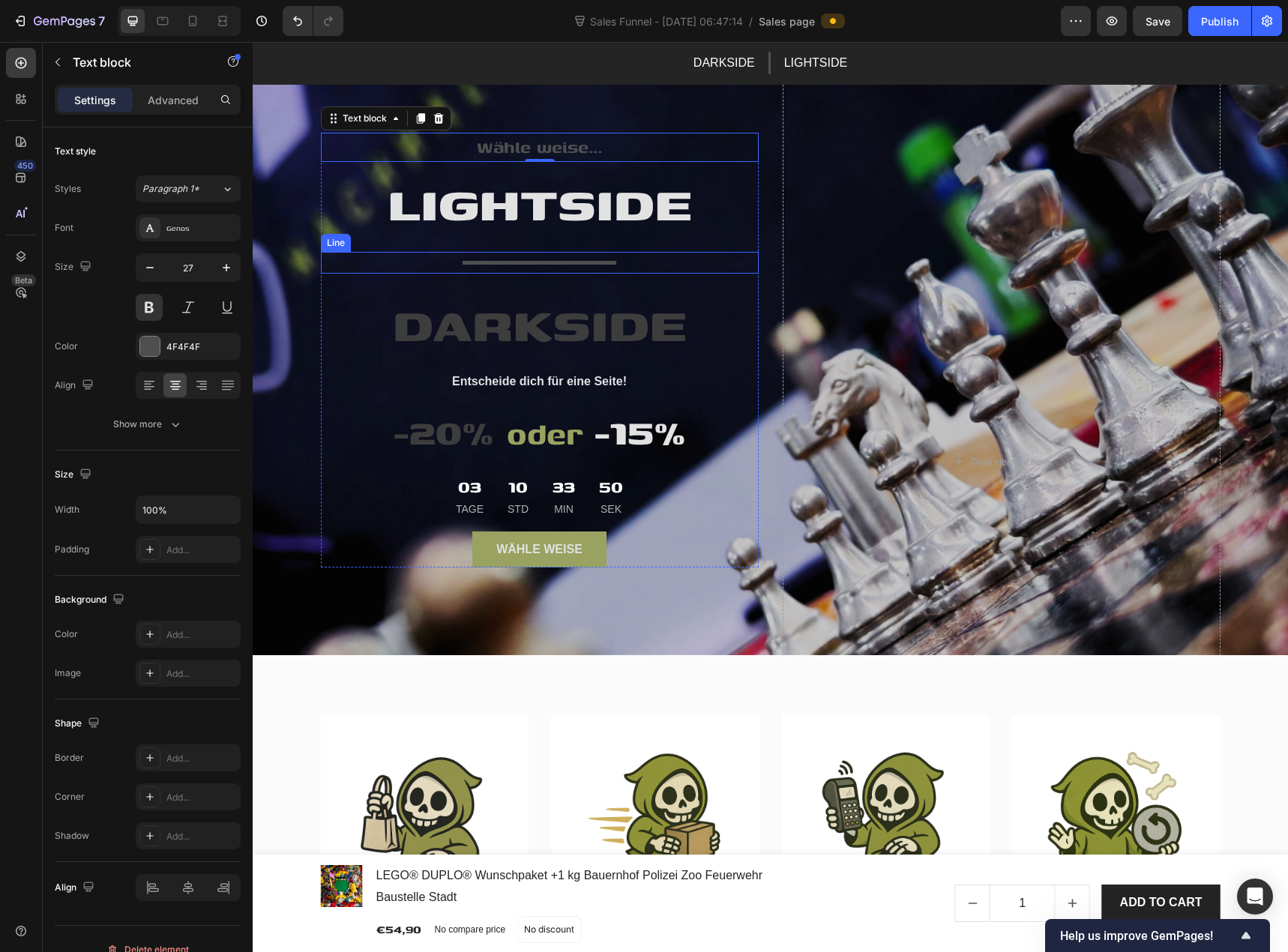
click at [550, 262] on div at bounding box center [539, 262] width 153 height 4
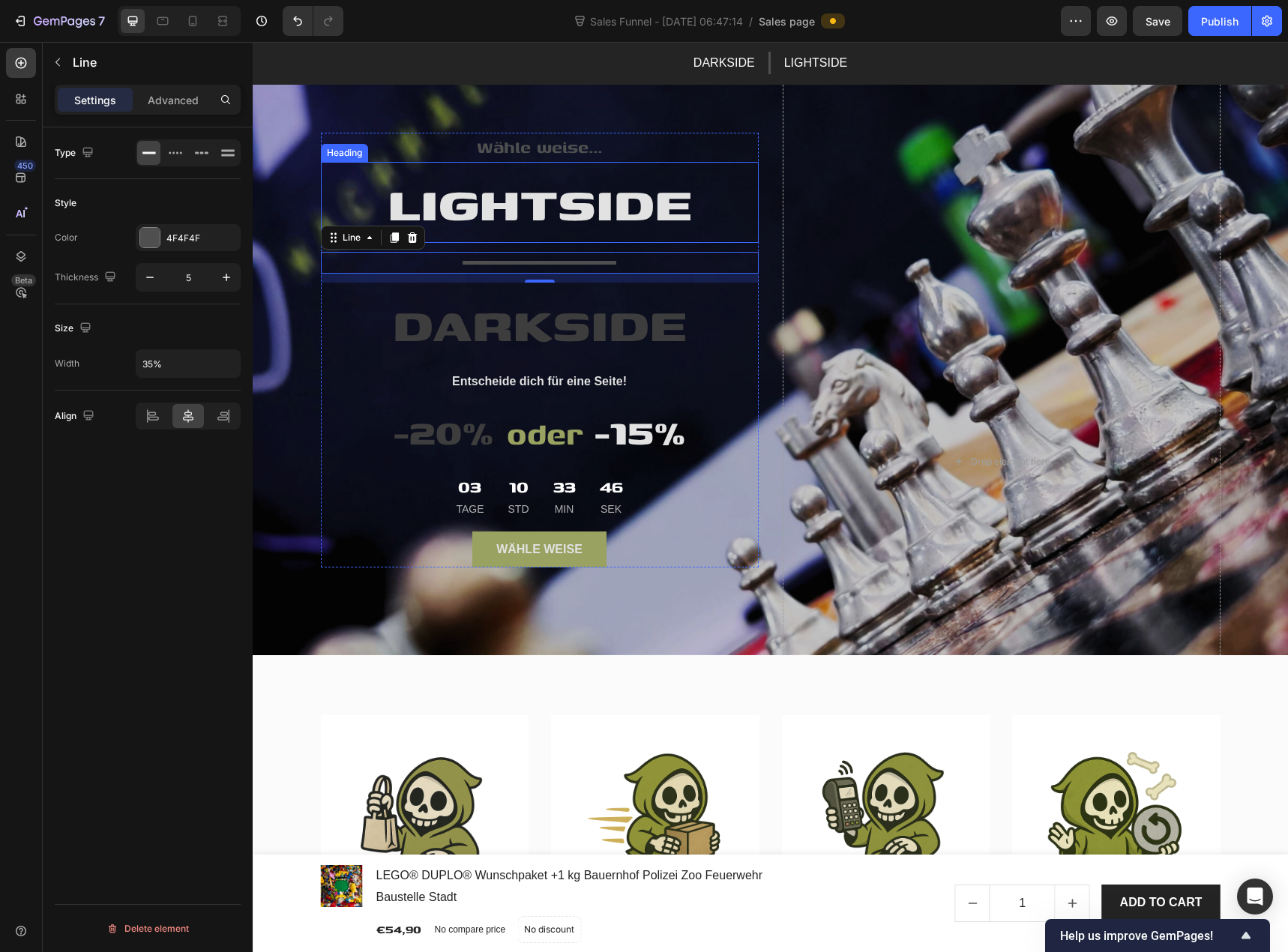
click at [499, 227] on span "LIGHTSIDE" at bounding box center [540, 202] width 304 height 72
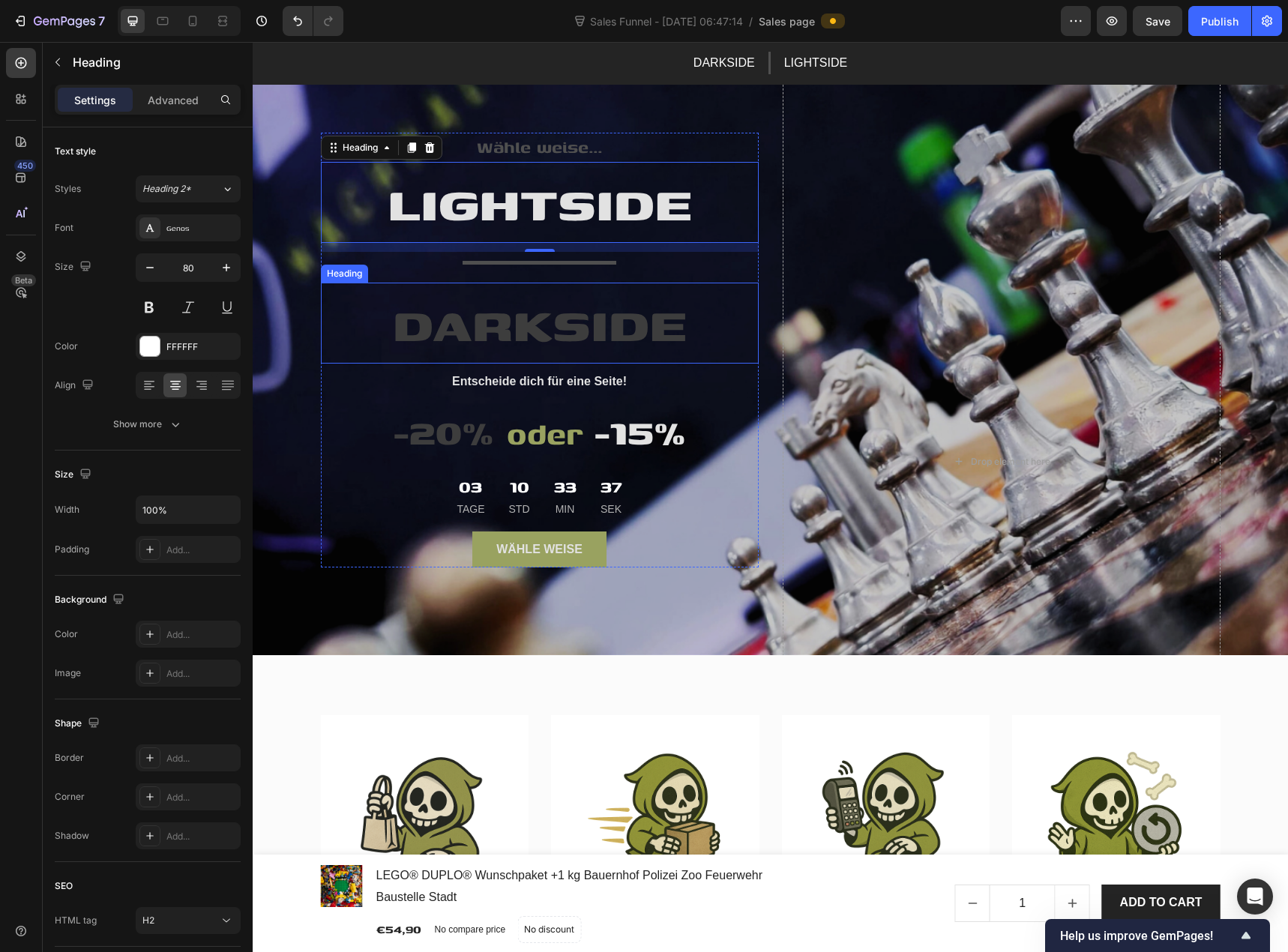
click at [426, 310] on span "DARKSIDE" at bounding box center [539, 322] width 294 height 72
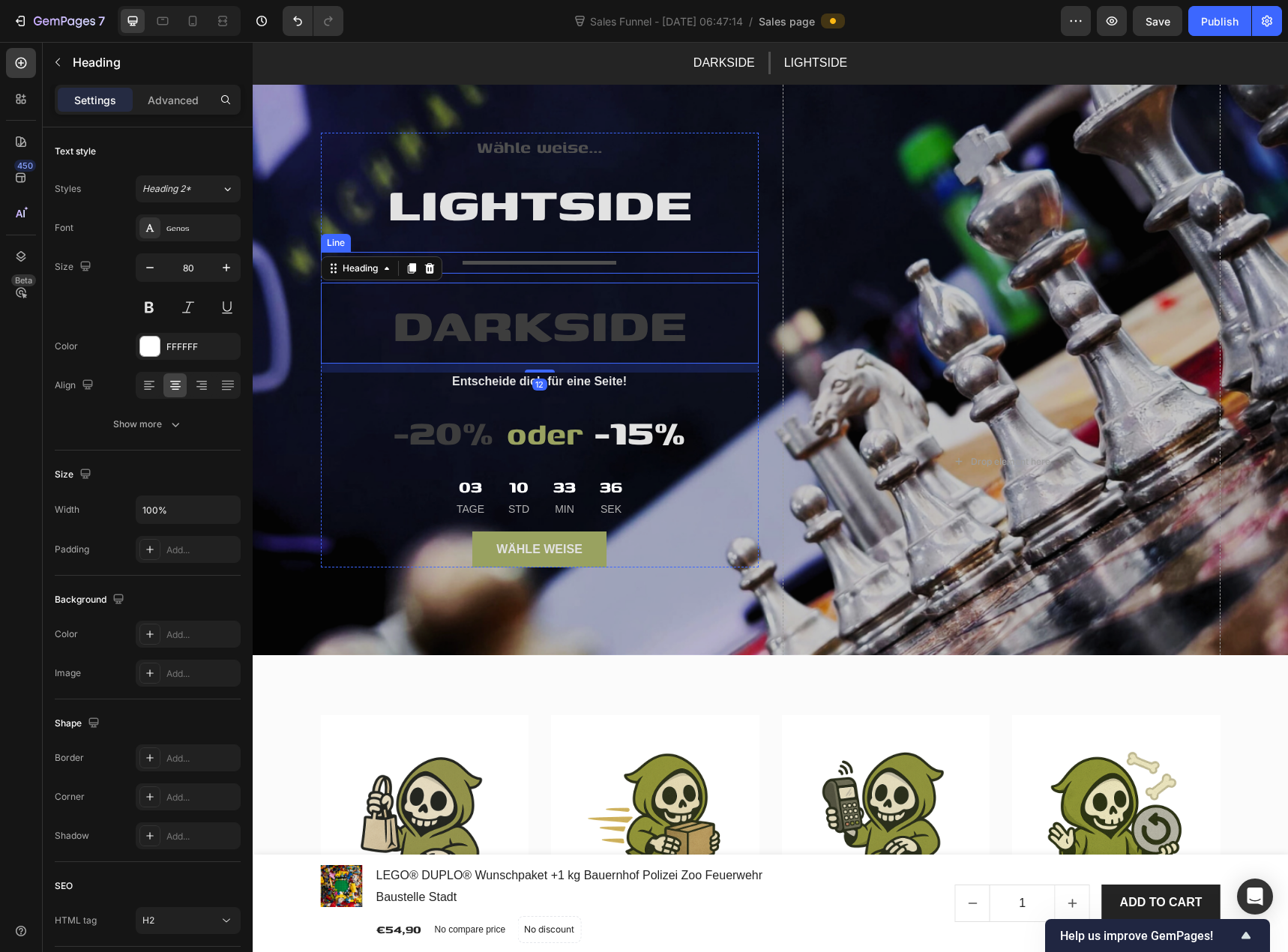
click at [506, 266] on div "Title Line" at bounding box center [539, 263] width 438 height 22
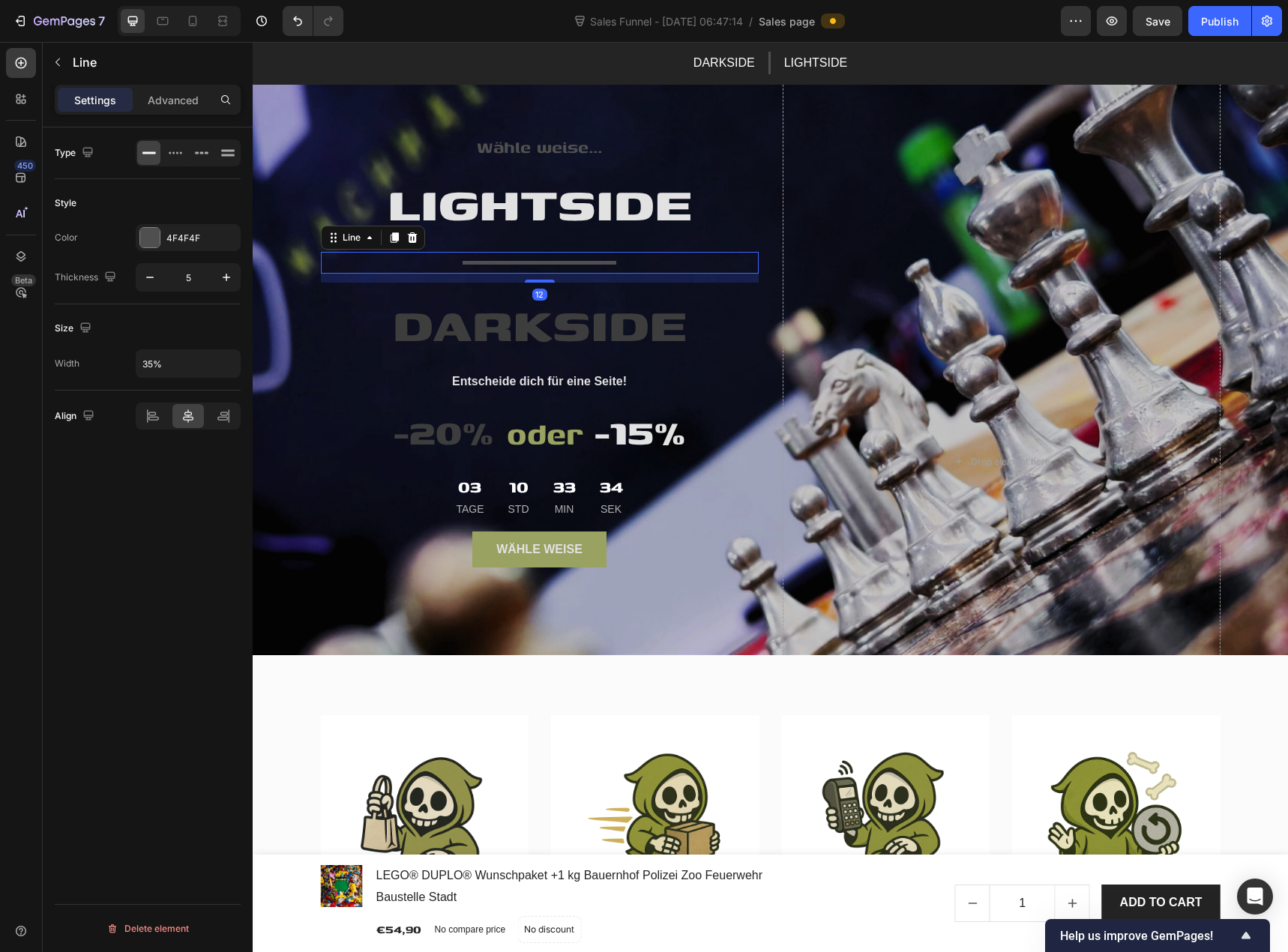
click at [535, 299] on div "12" at bounding box center [539, 294] width 15 height 12
click at [185, 107] on p "Advanced" at bounding box center [173, 99] width 51 height 15
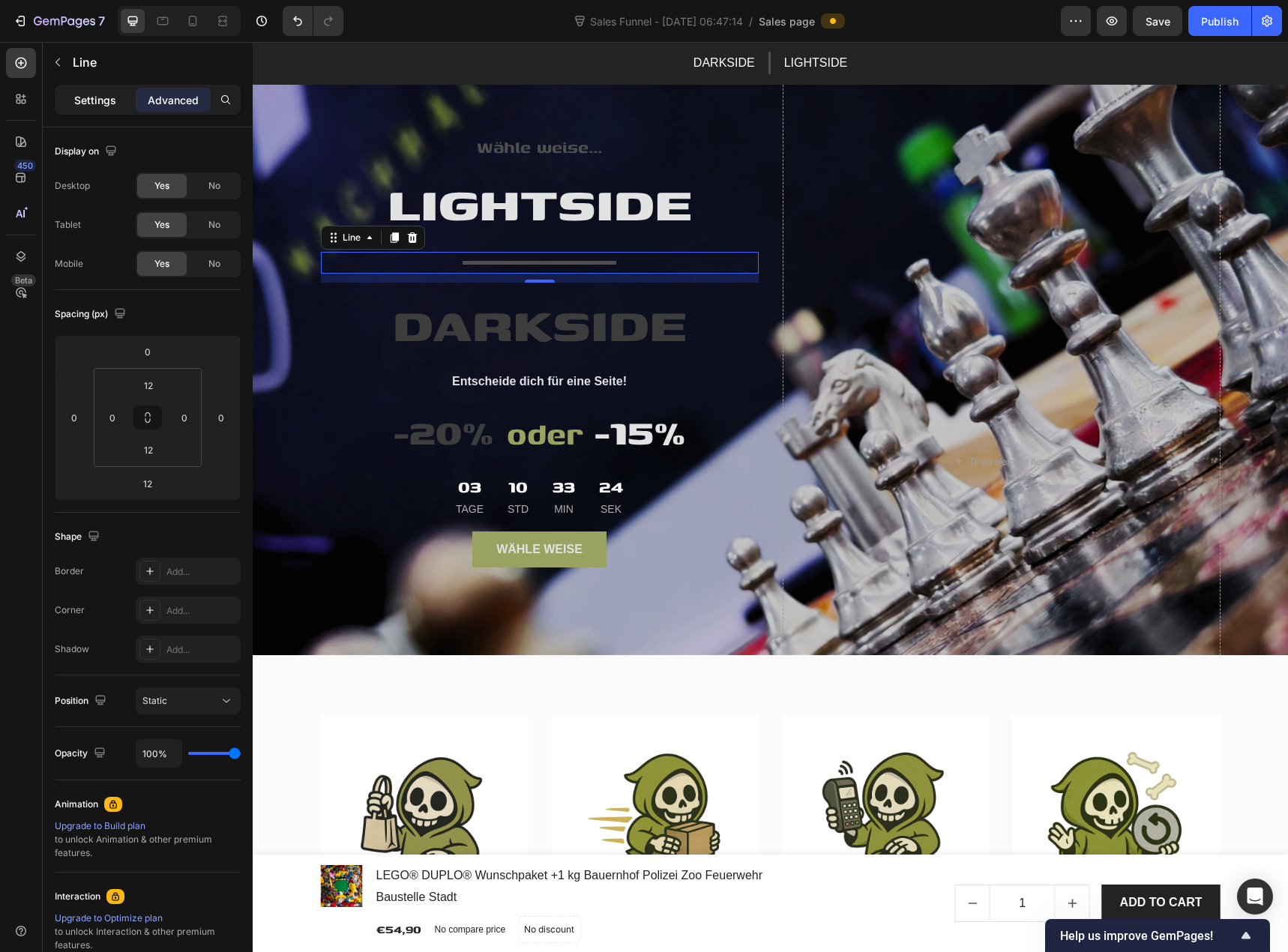
click at [102, 104] on p "Settings" at bounding box center [95, 99] width 42 height 15
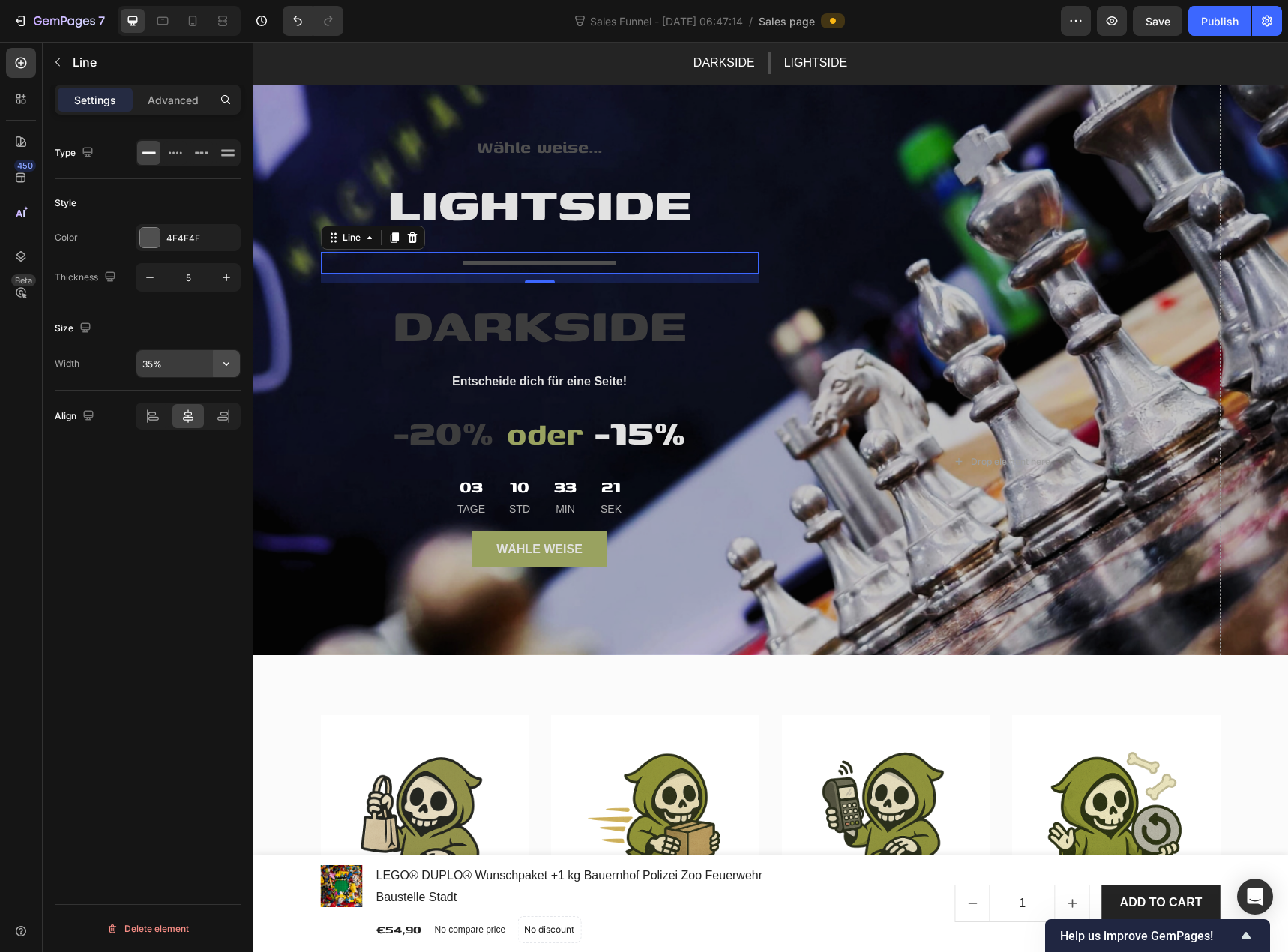
click at [235, 365] on button "button" at bounding box center [227, 363] width 27 height 27
click at [201, 394] on div "Full 100%" at bounding box center [172, 402] width 123 height 28
type input "100%"
click at [138, 563] on div "Type Style Color 4F4F4F Thickness 5 Size Width 100% Align Delete element" at bounding box center [148, 561] width 210 height 867
click at [155, 242] on div at bounding box center [149, 237] width 19 height 19
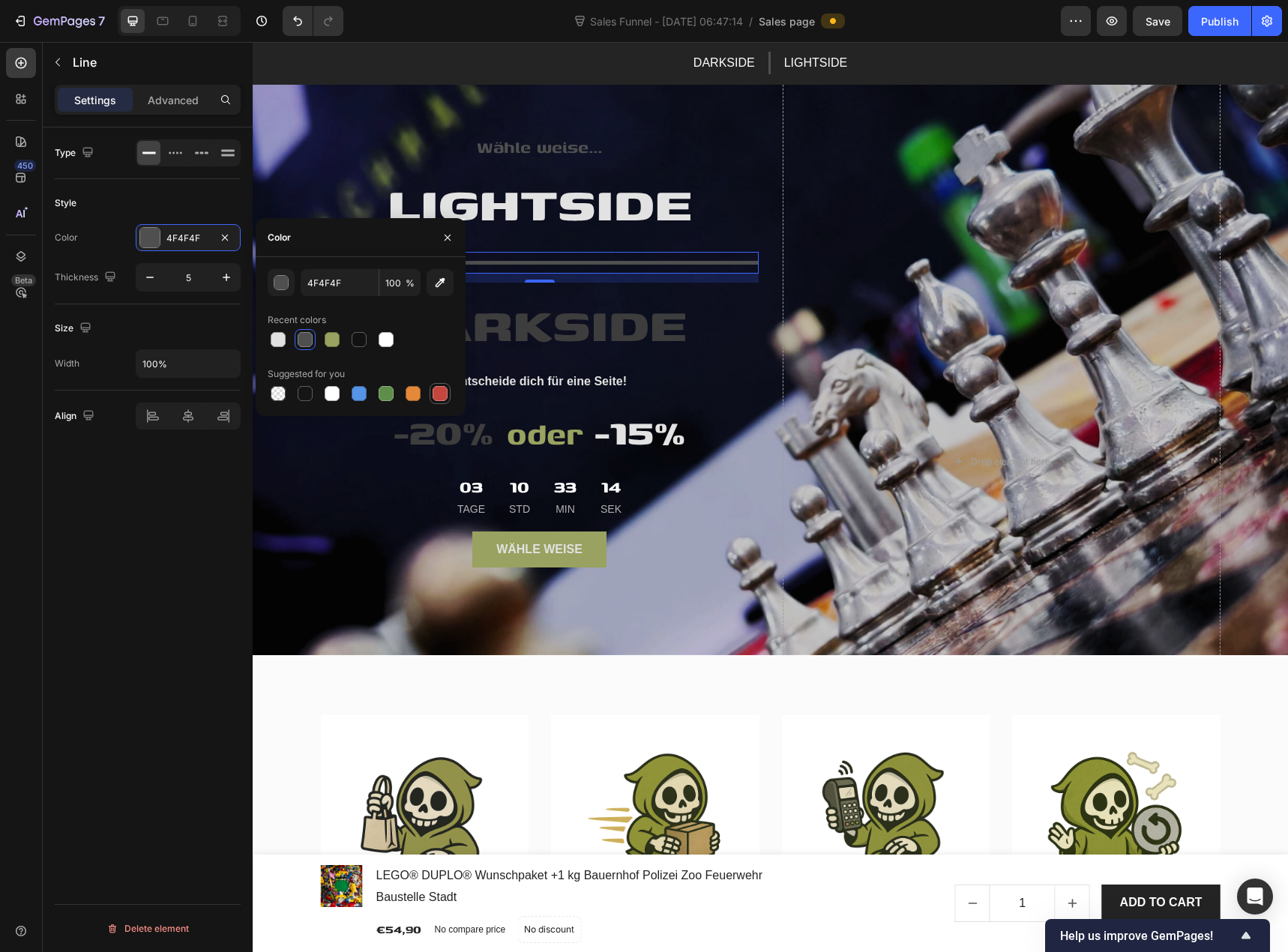
click at [431, 393] on div at bounding box center [440, 394] width 18 height 18
type input "C5453F"
click at [179, 558] on div "Type Style Color C5453F Thickness 5 Size Width 100% Align Delete element" at bounding box center [148, 561] width 210 height 867
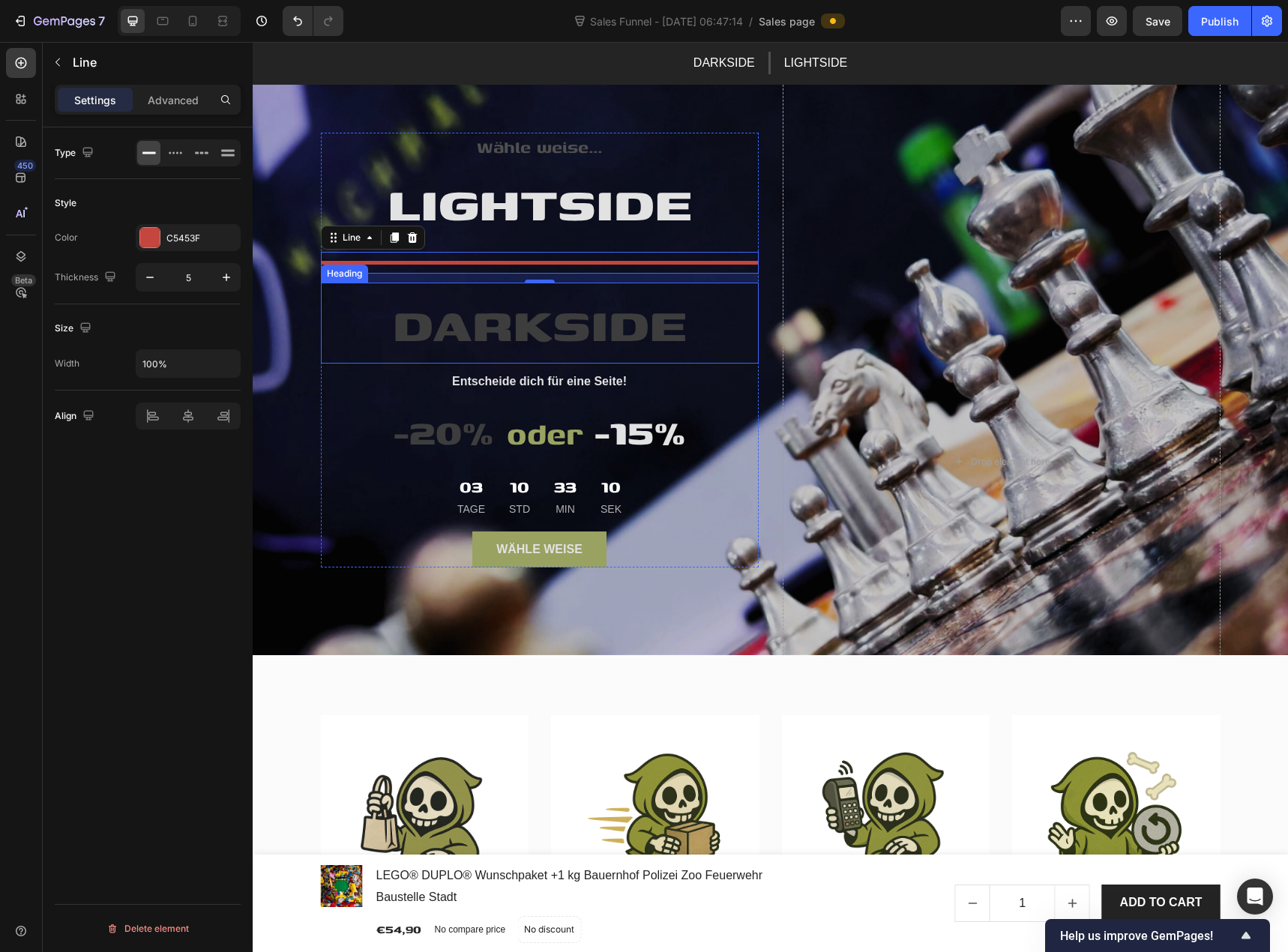
click at [429, 341] on span "DARKSIDE" at bounding box center [539, 322] width 294 height 72
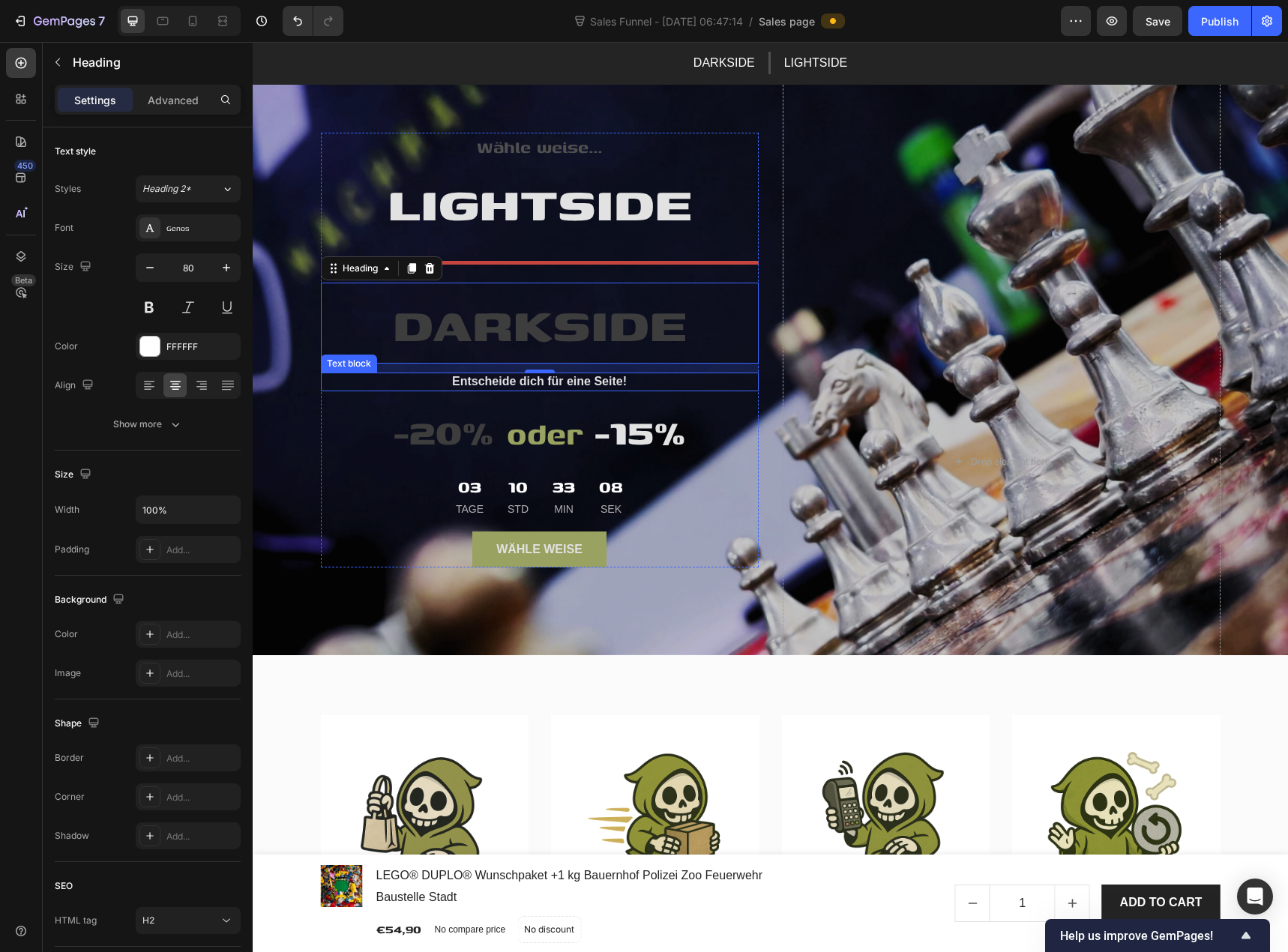
click at [504, 384] on span "Entscheide dich für eine Seite!" at bounding box center [539, 382] width 175 height 13
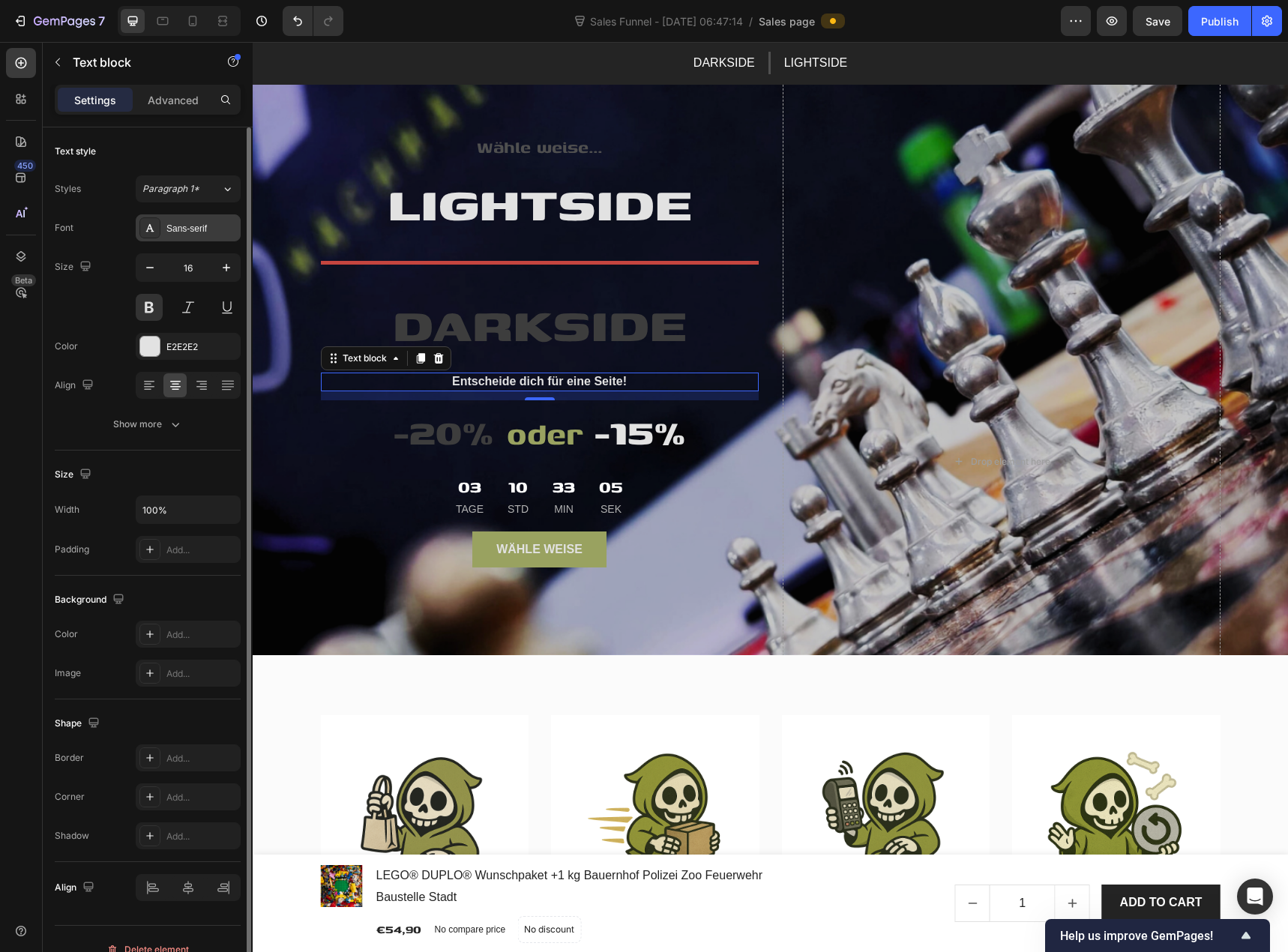
click at [191, 227] on div "Sans-serif" at bounding box center [201, 229] width 70 height 14
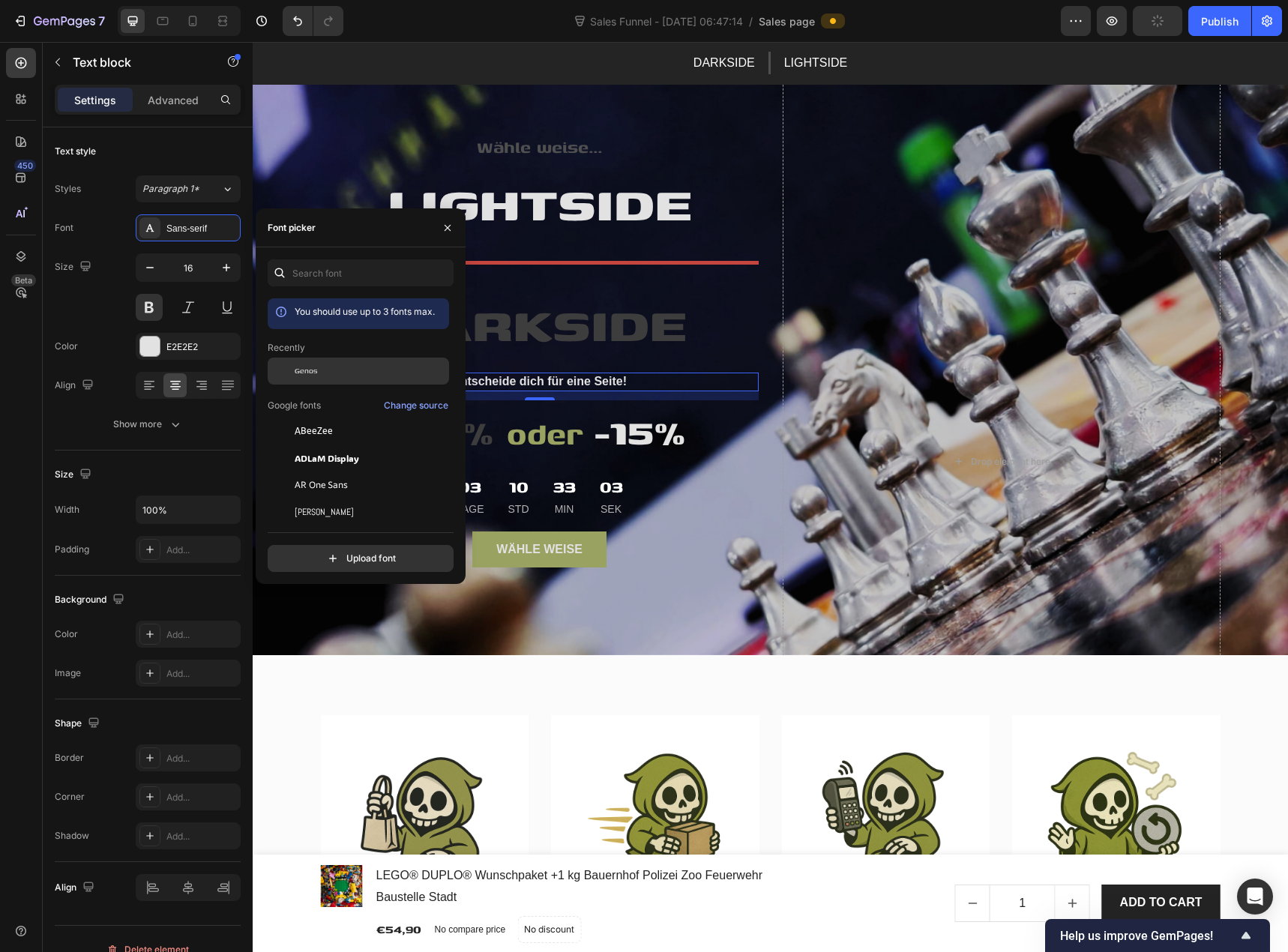
click at [307, 375] on span "Genos" at bounding box center [306, 371] width 23 height 14
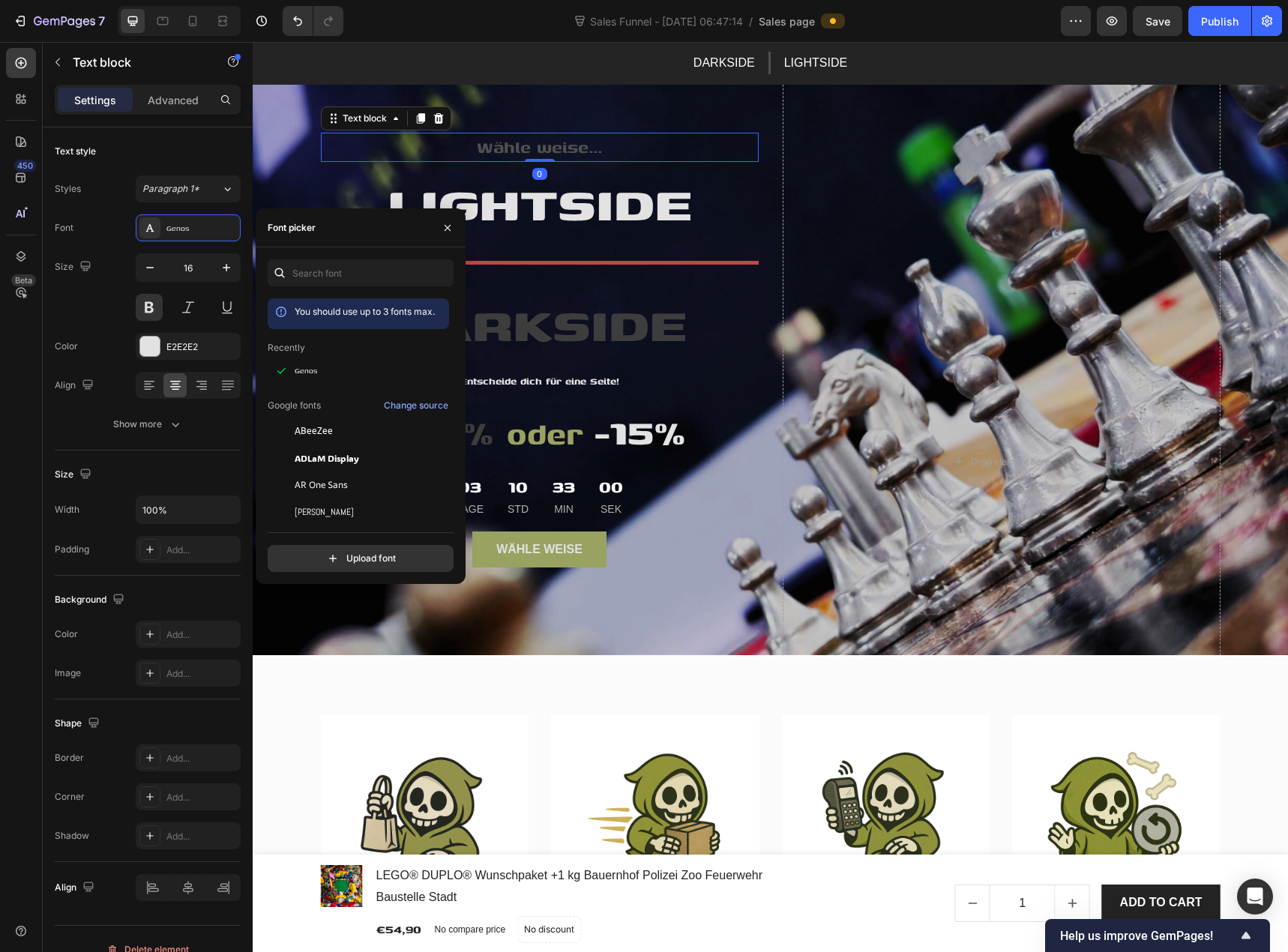
click at [513, 155] on p "Wähle weise..." at bounding box center [539, 147] width 434 height 26
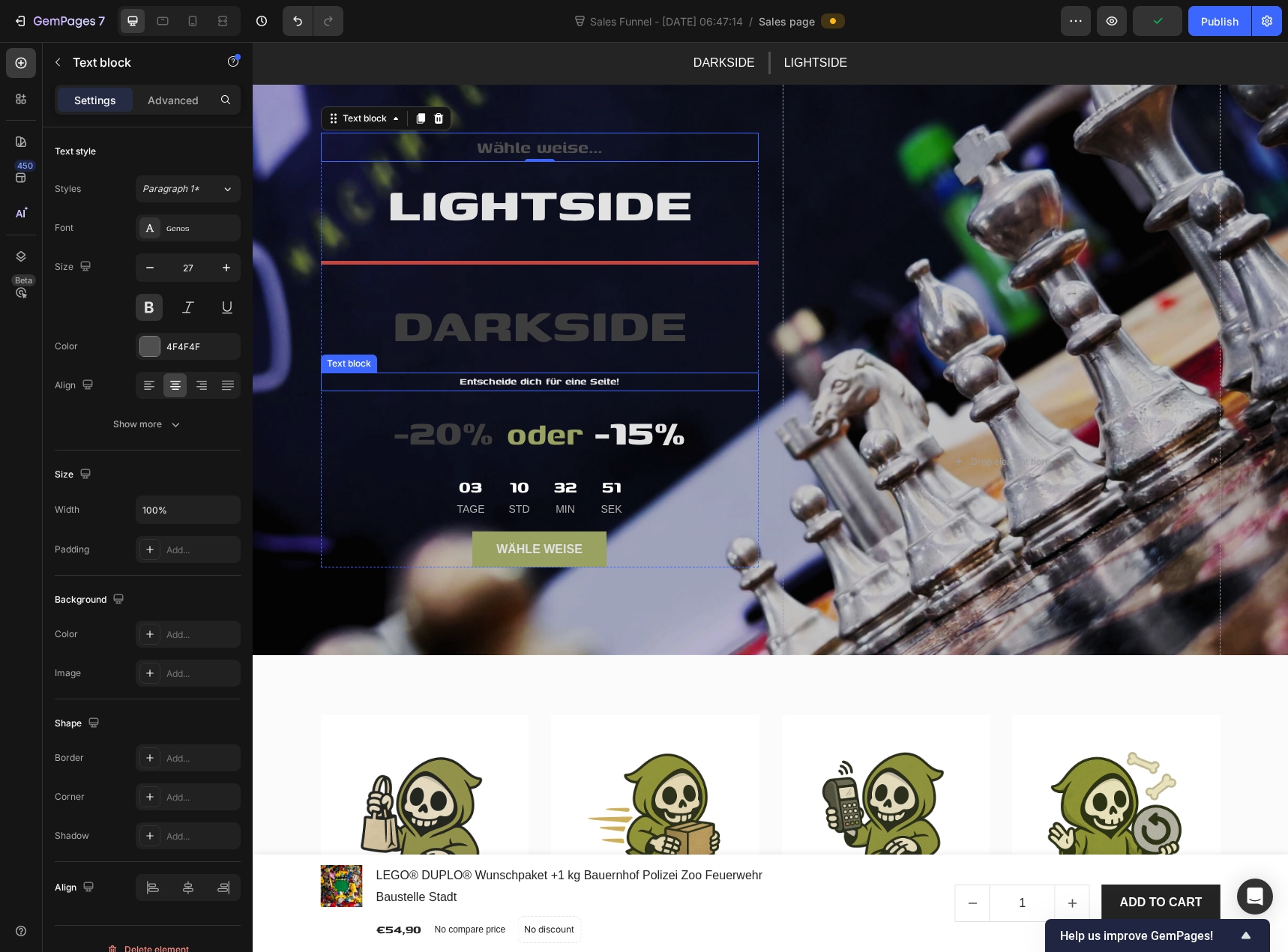
click at [529, 387] on span "Entscheide dich für eine Seite!" at bounding box center [539, 382] width 159 height 15
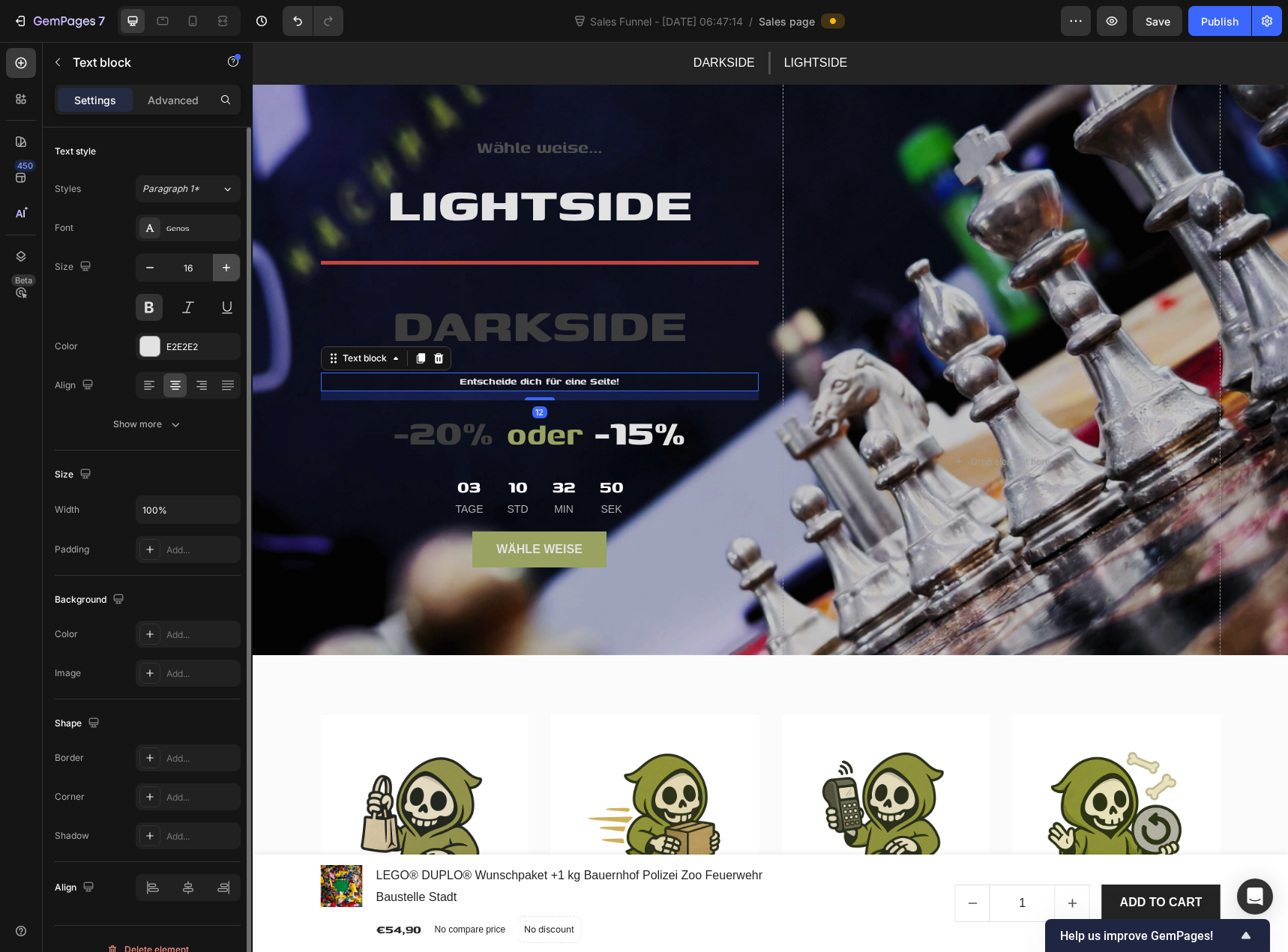
click at [222, 266] on icon "button" at bounding box center [226, 268] width 15 height 15
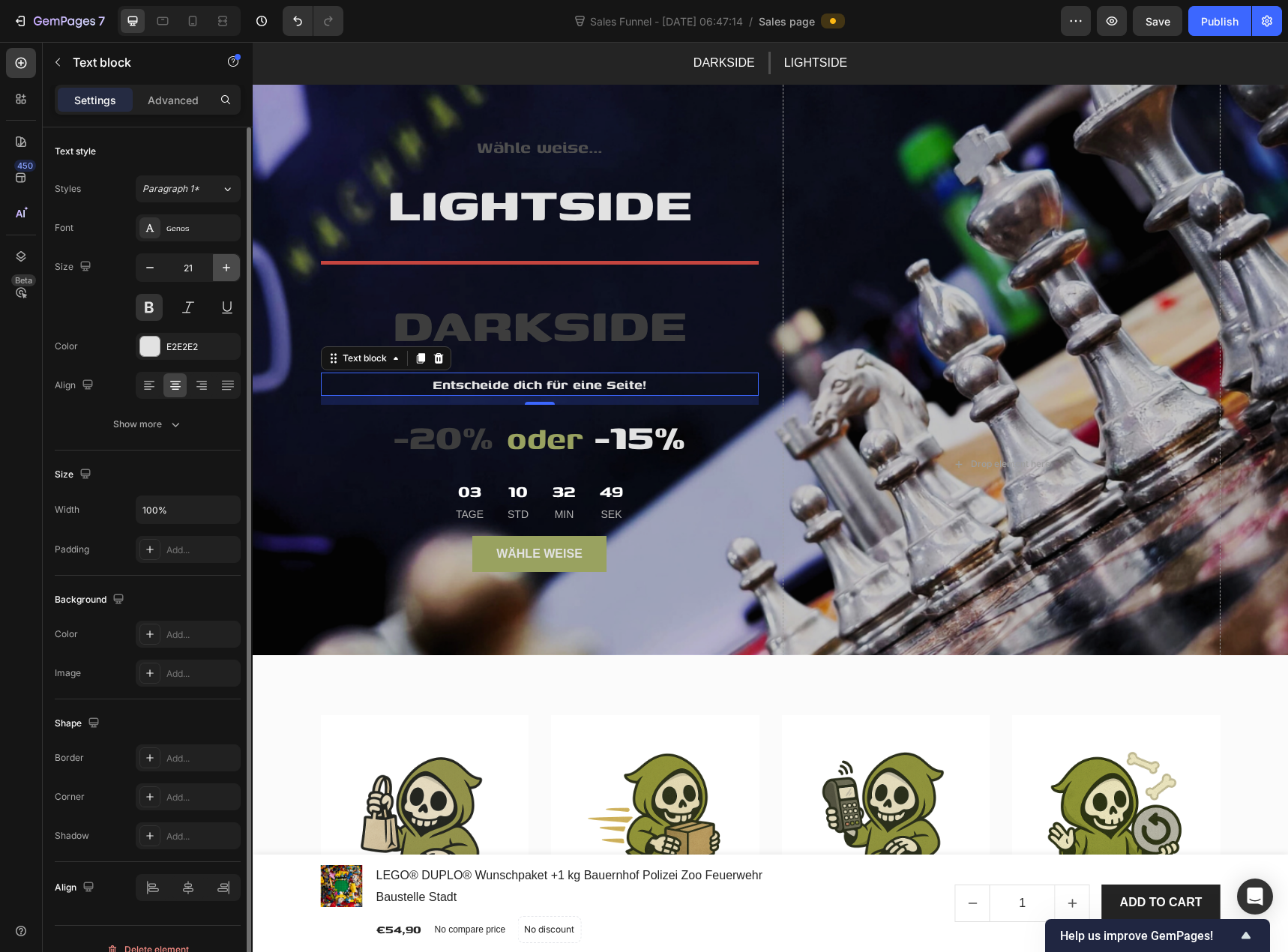
click at [222, 266] on icon "button" at bounding box center [226, 268] width 15 height 15
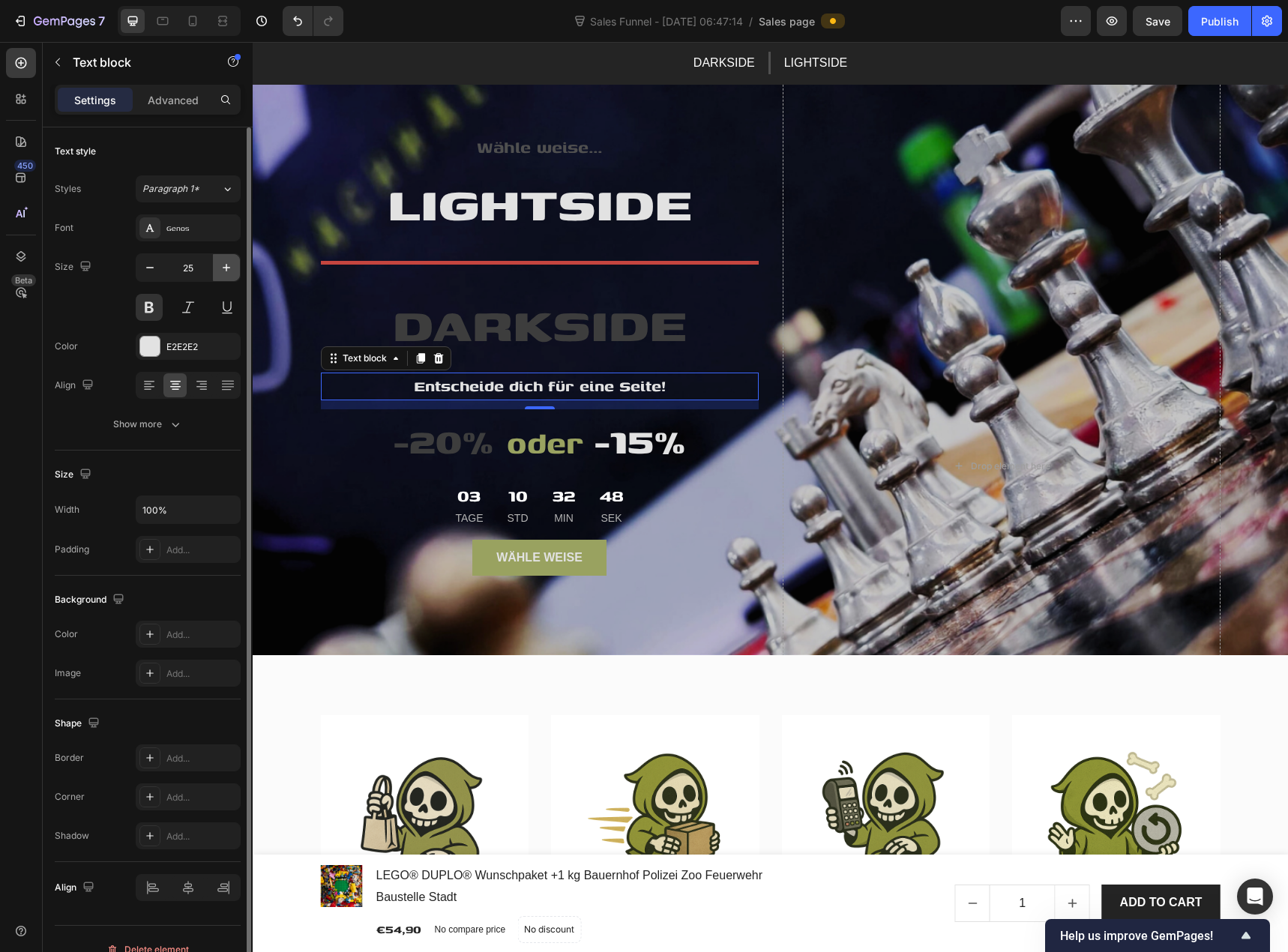
click at [222, 266] on icon "button" at bounding box center [226, 268] width 15 height 15
click at [143, 270] on icon "button" at bounding box center [149, 268] width 15 height 15
type input "25"
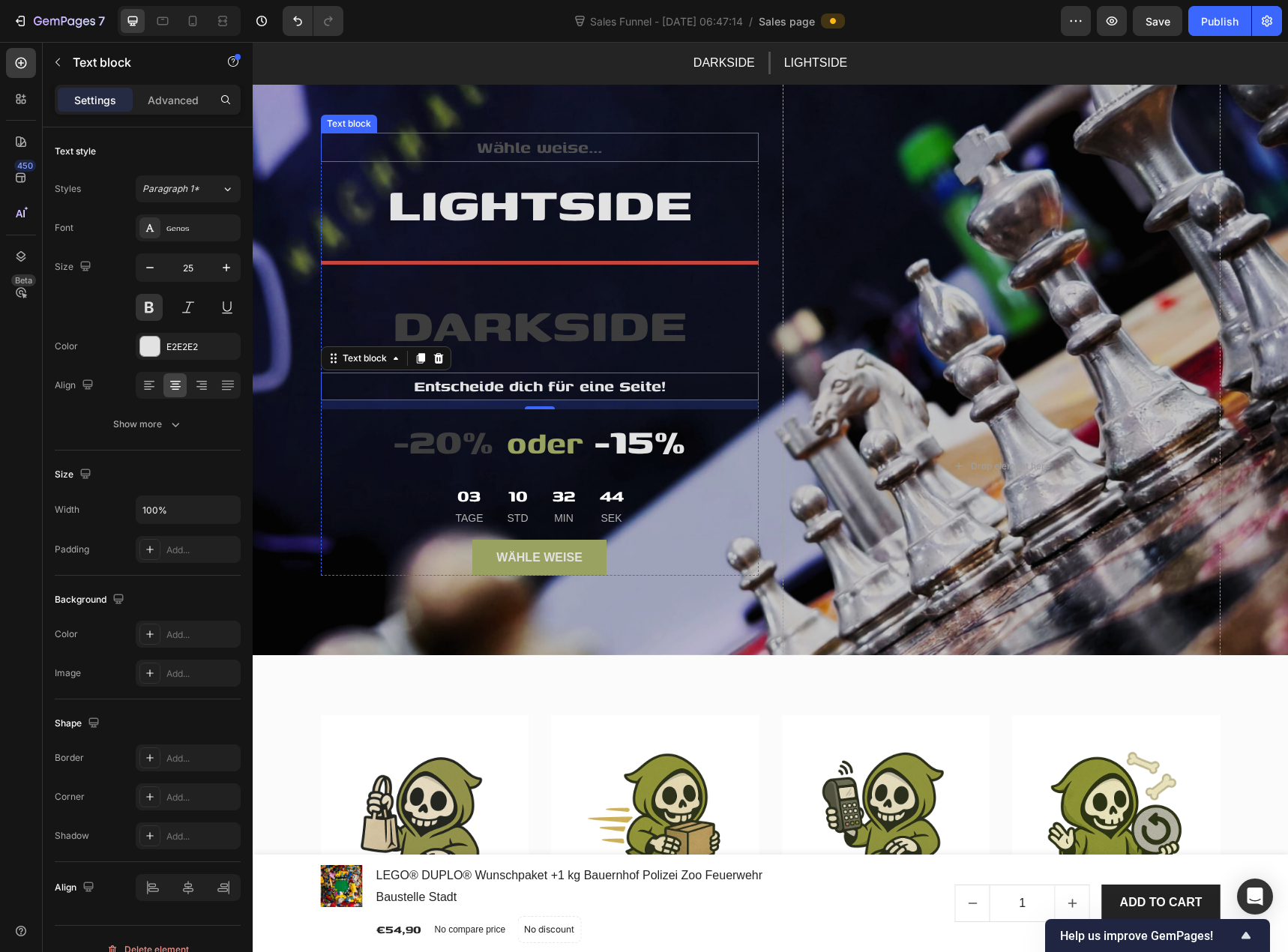
click at [502, 159] on p "Wähle weise..." at bounding box center [539, 147] width 434 height 26
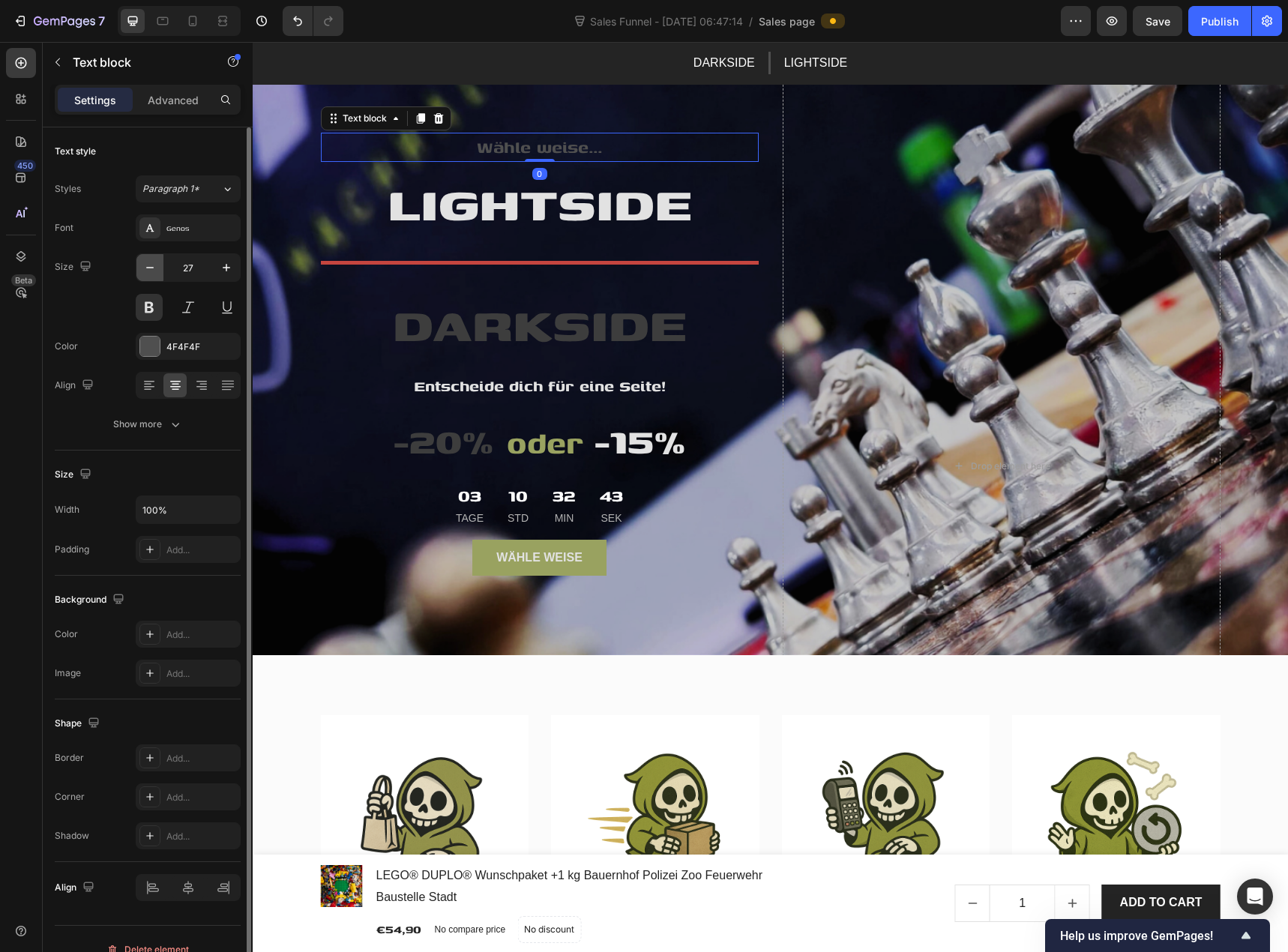
click at [153, 266] on icon "button" at bounding box center [149, 268] width 15 height 15
type input "25"
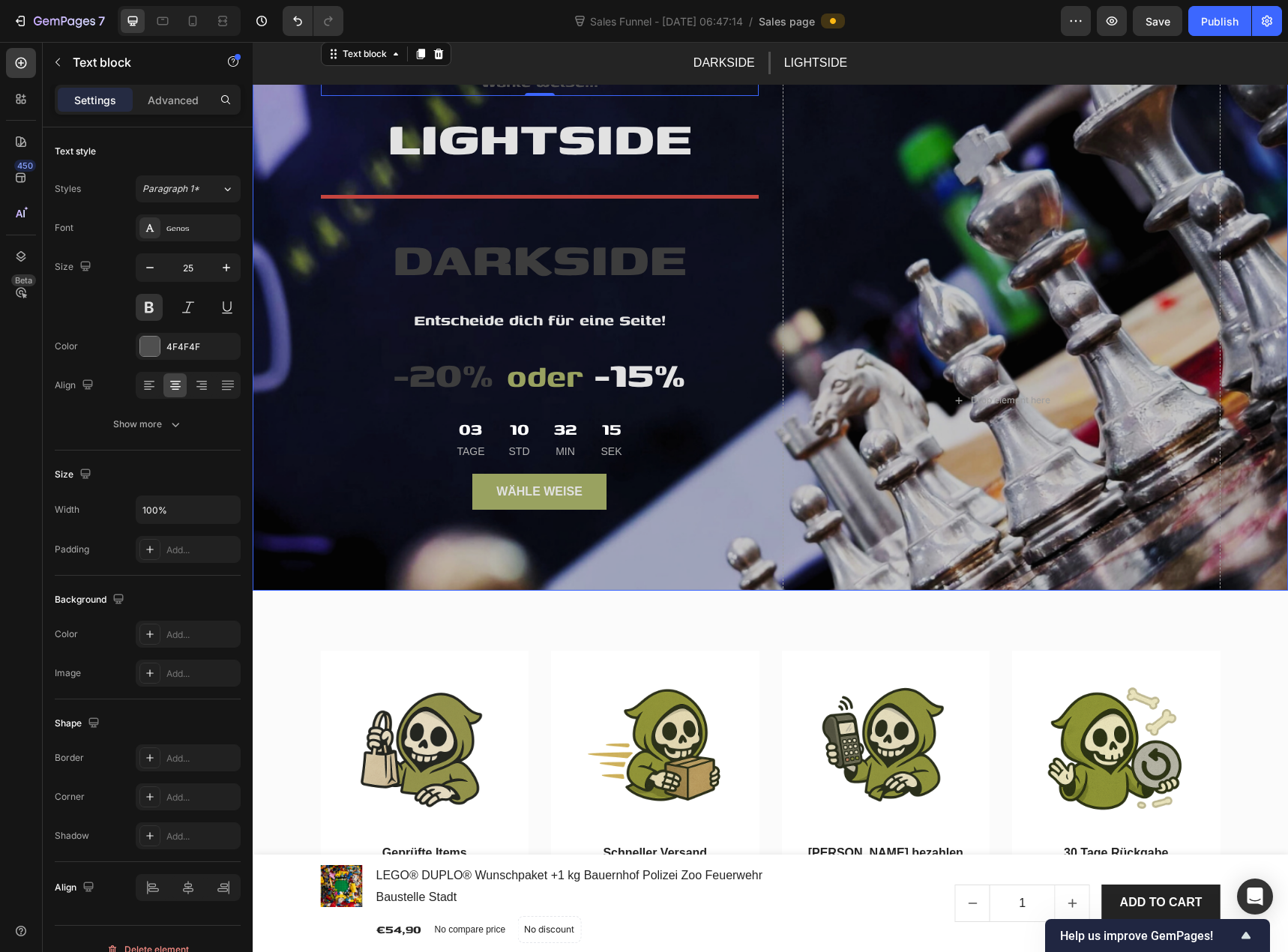
scroll to position [300, 0]
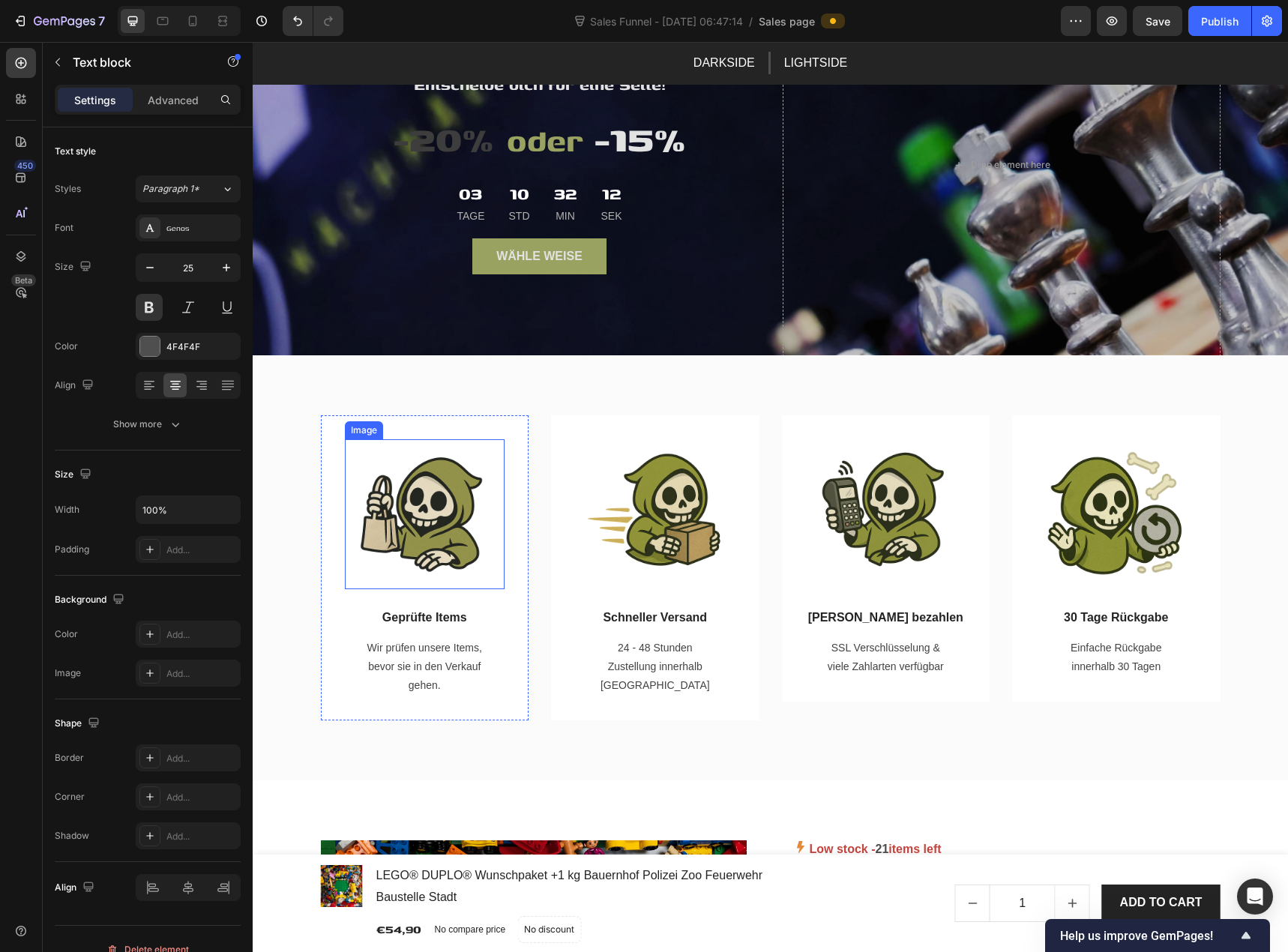
click at [427, 524] on img at bounding box center [424, 514] width 150 height 150
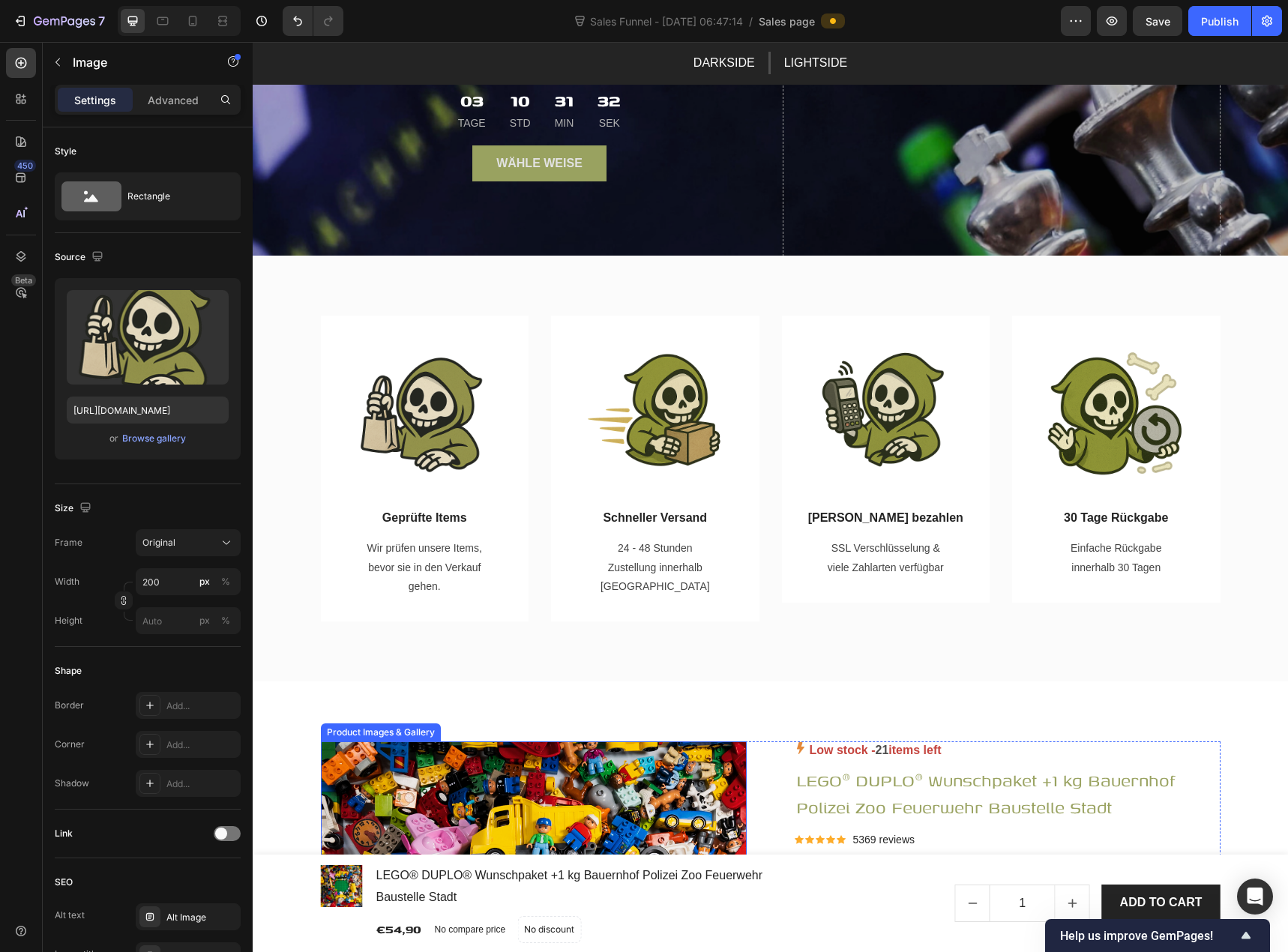
scroll to position [0, 0]
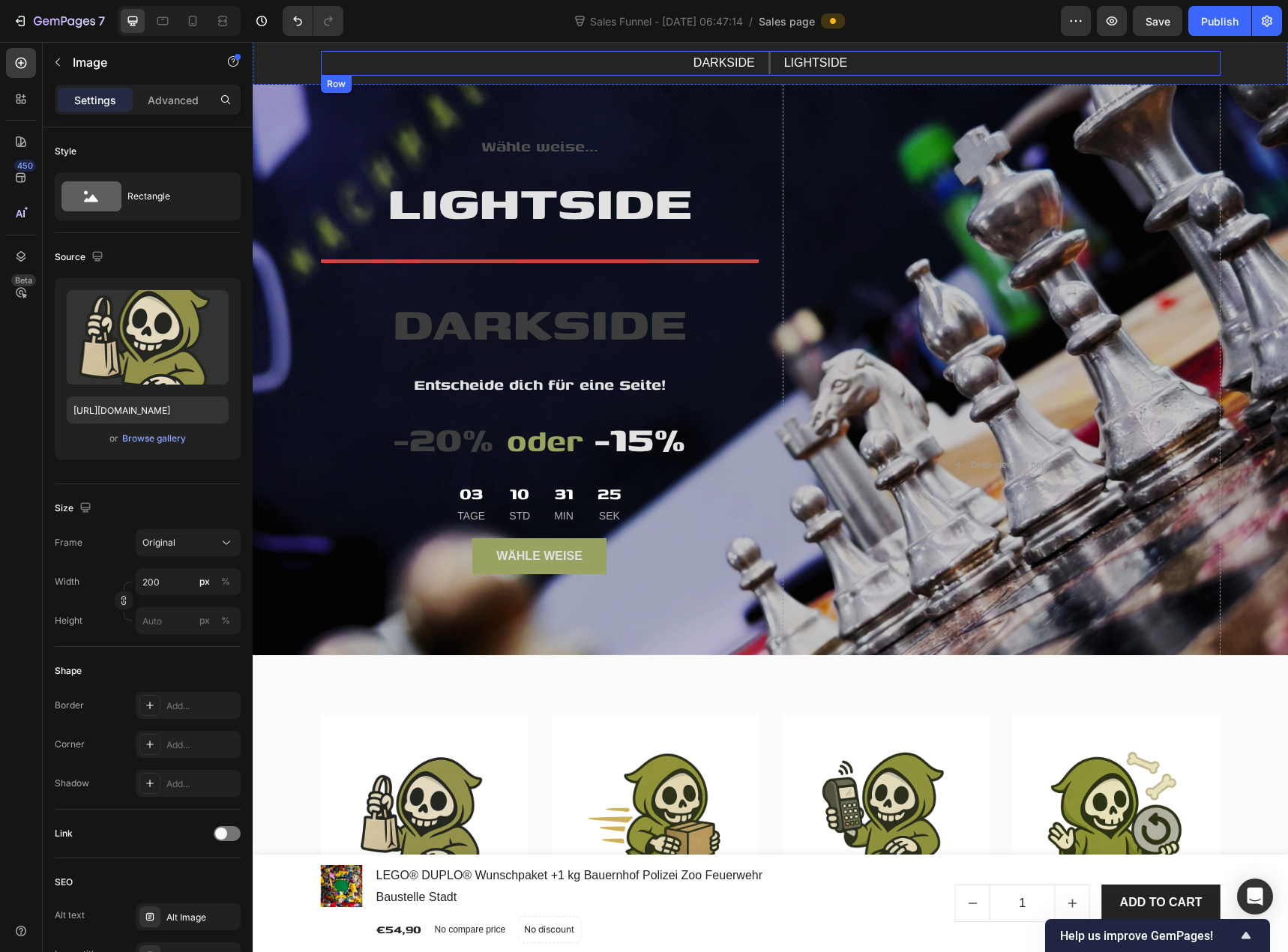
click at [1211, 55] on div "DARKSIDE Text block Title Line LIGHTSIDE Text block Row" at bounding box center [771, 63] width 900 height 25
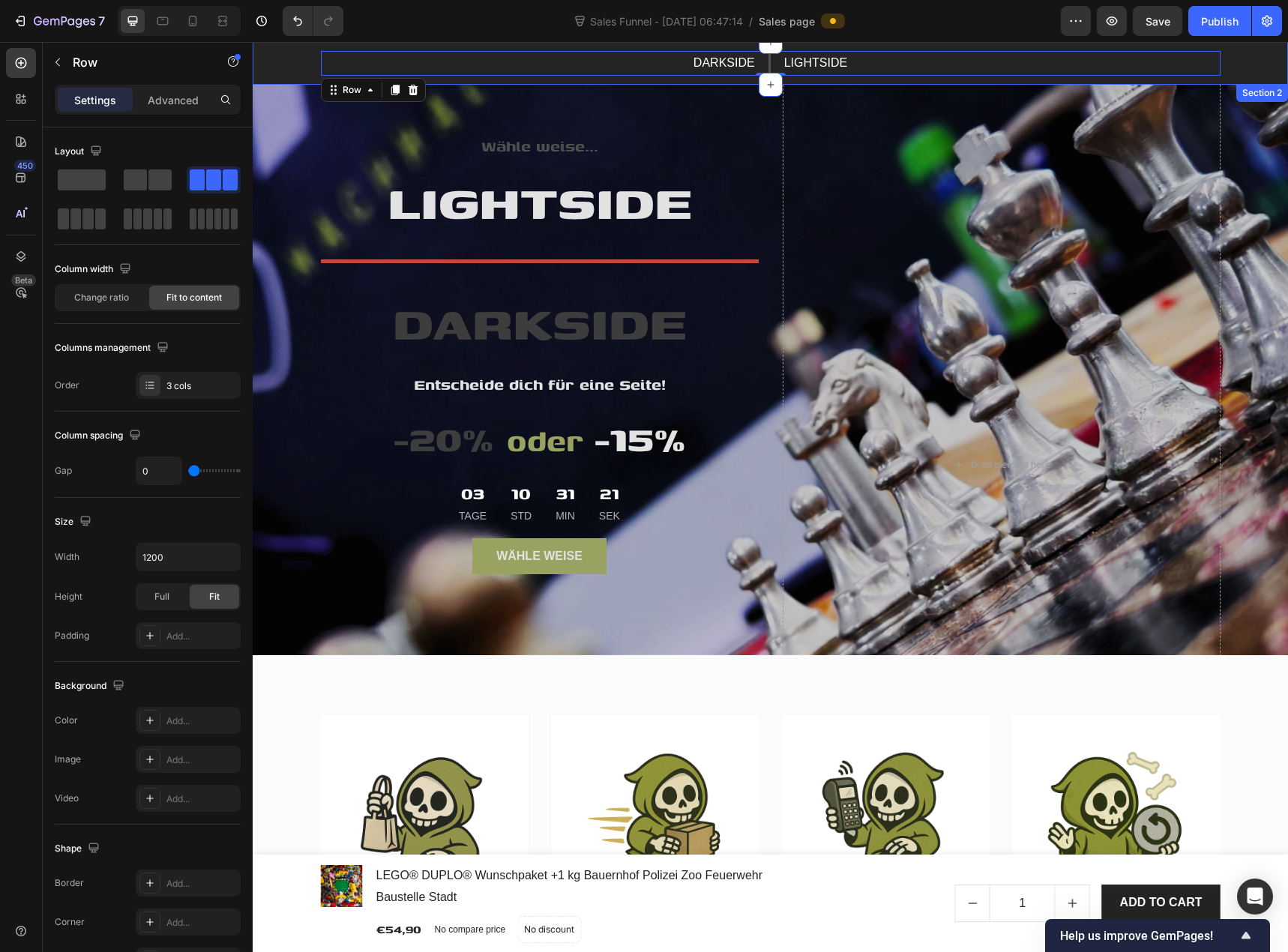
click at [271, 67] on div "DARKSIDE Text block Title Line LIGHTSIDE Text block Row 0 Buy Now Button" at bounding box center [770, 63] width 1036 height 25
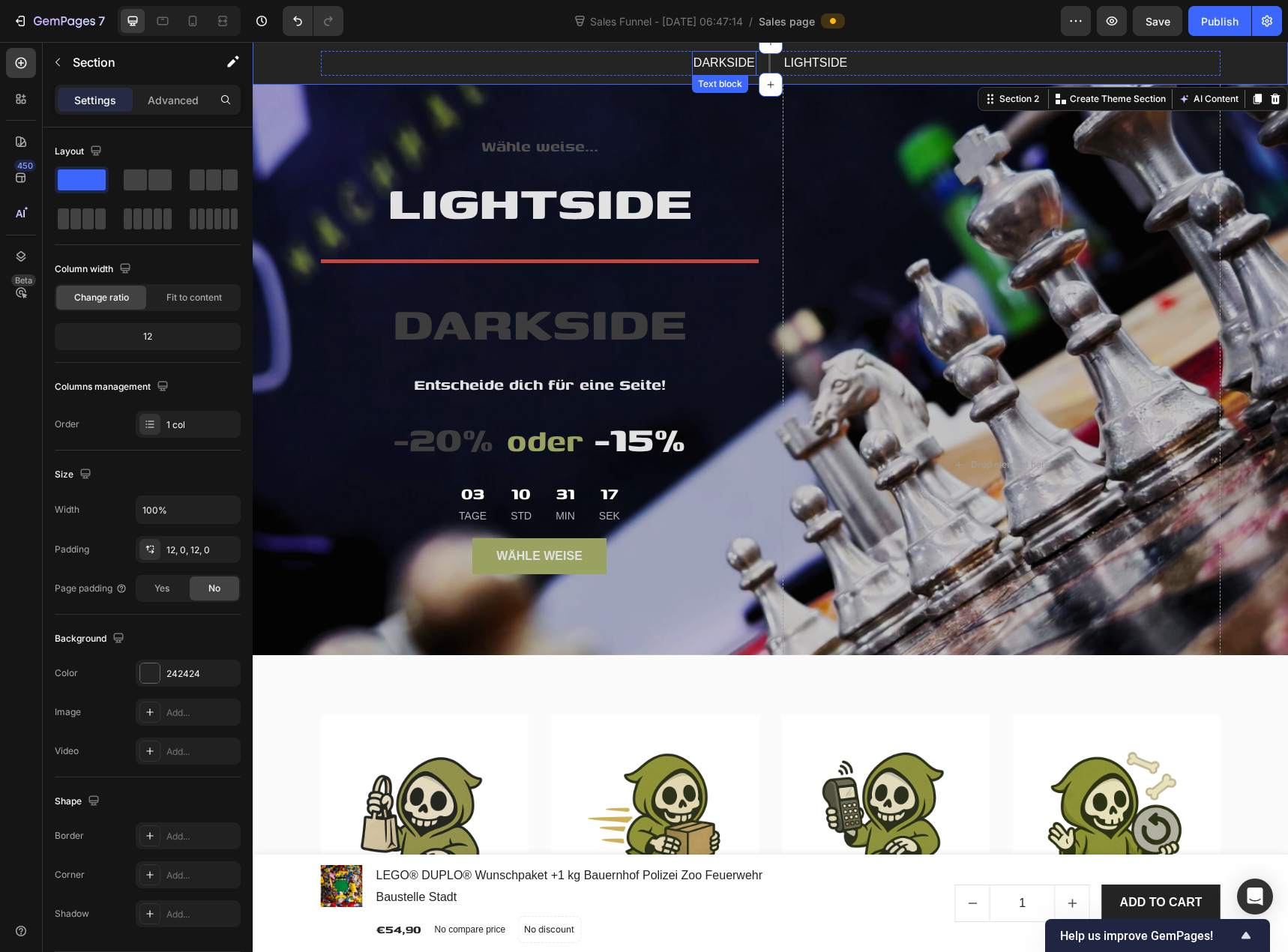
click at [727, 66] on p "DARKSIDE" at bounding box center [724, 64] width 62 height 22
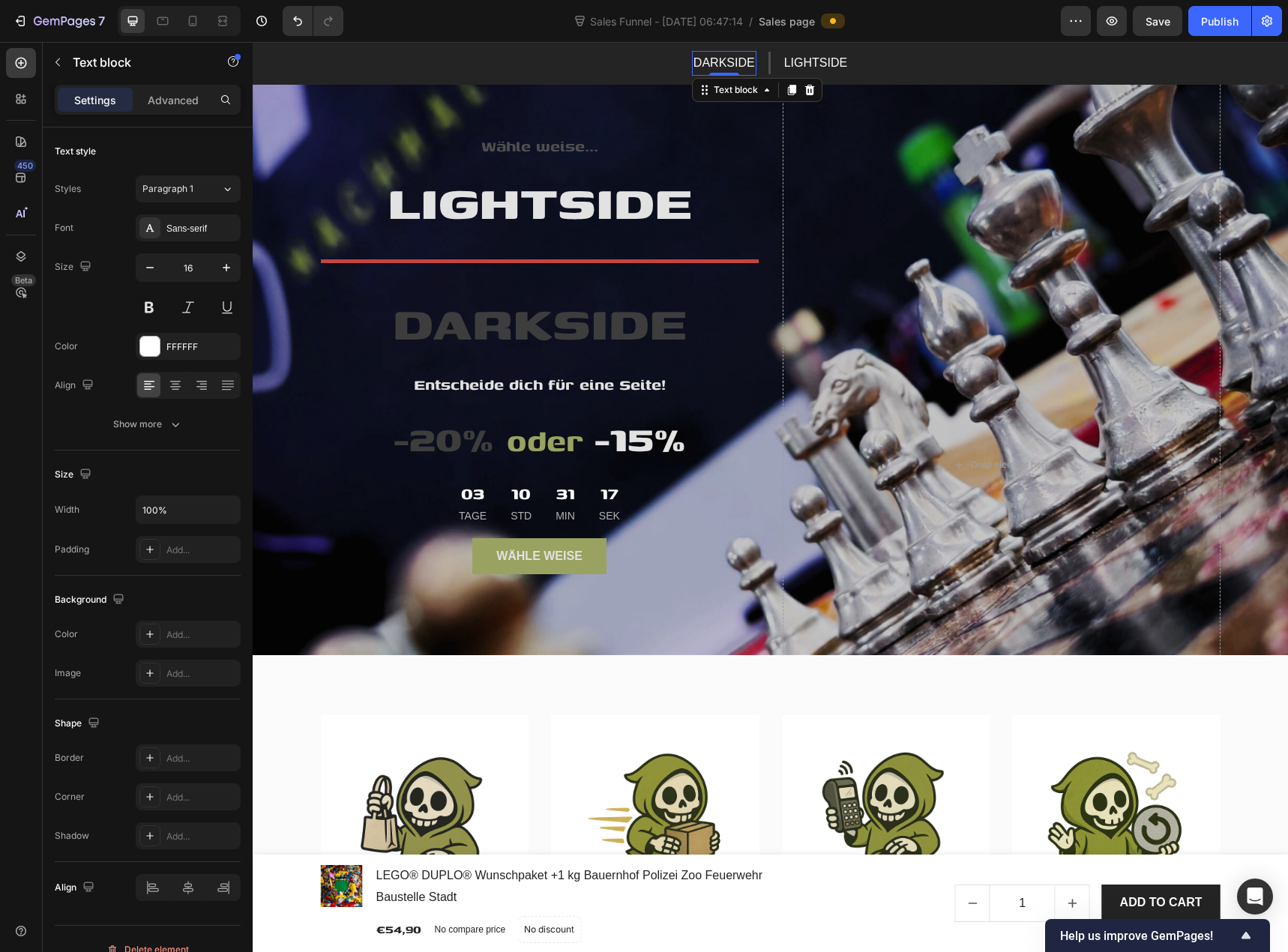
click at [727, 66] on p "DARKSIDE" at bounding box center [724, 64] width 62 height 22
click at [727, 66] on button "Text Background Color" at bounding box center [741, 65] width 27 height 27
type input "000000"
type input "77"
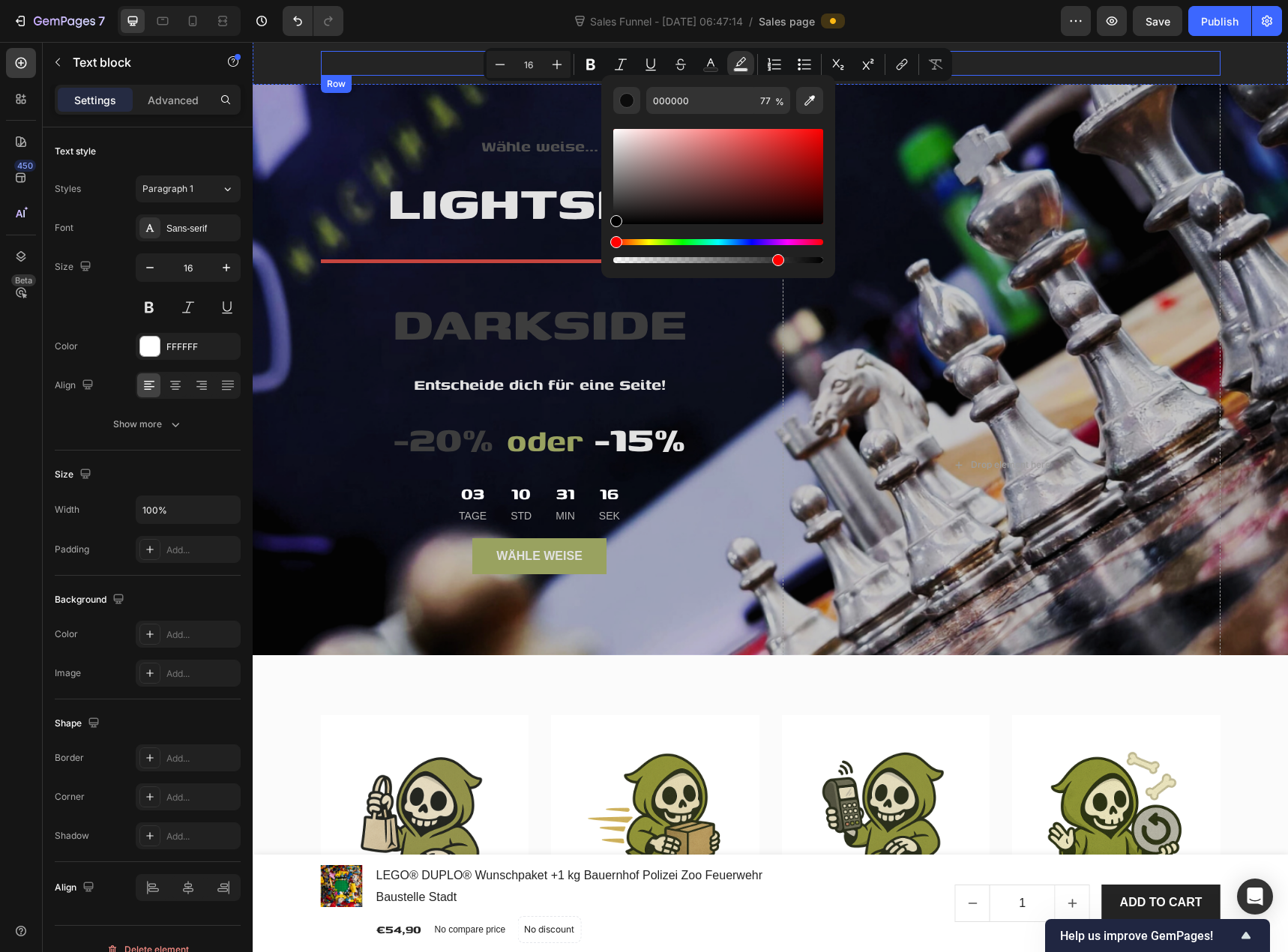
click at [1002, 57] on div "DARKSIDE Text block 0 Title Line LIGHTSIDE Text block Row" at bounding box center [771, 63] width 900 height 25
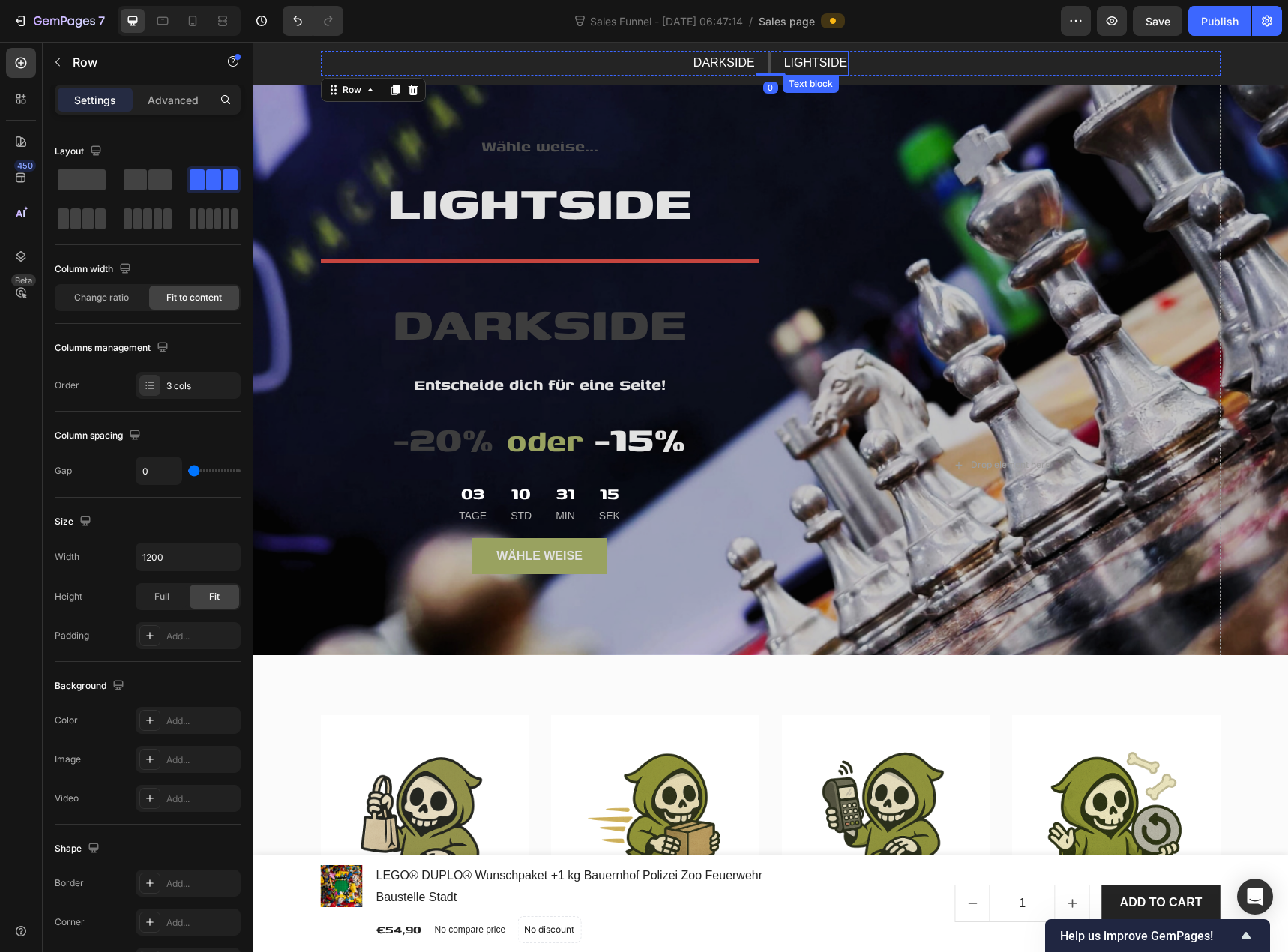
click at [829, 68] on p "LIGHTSIDE" at bounding box center [815, 64] width 63 height 22
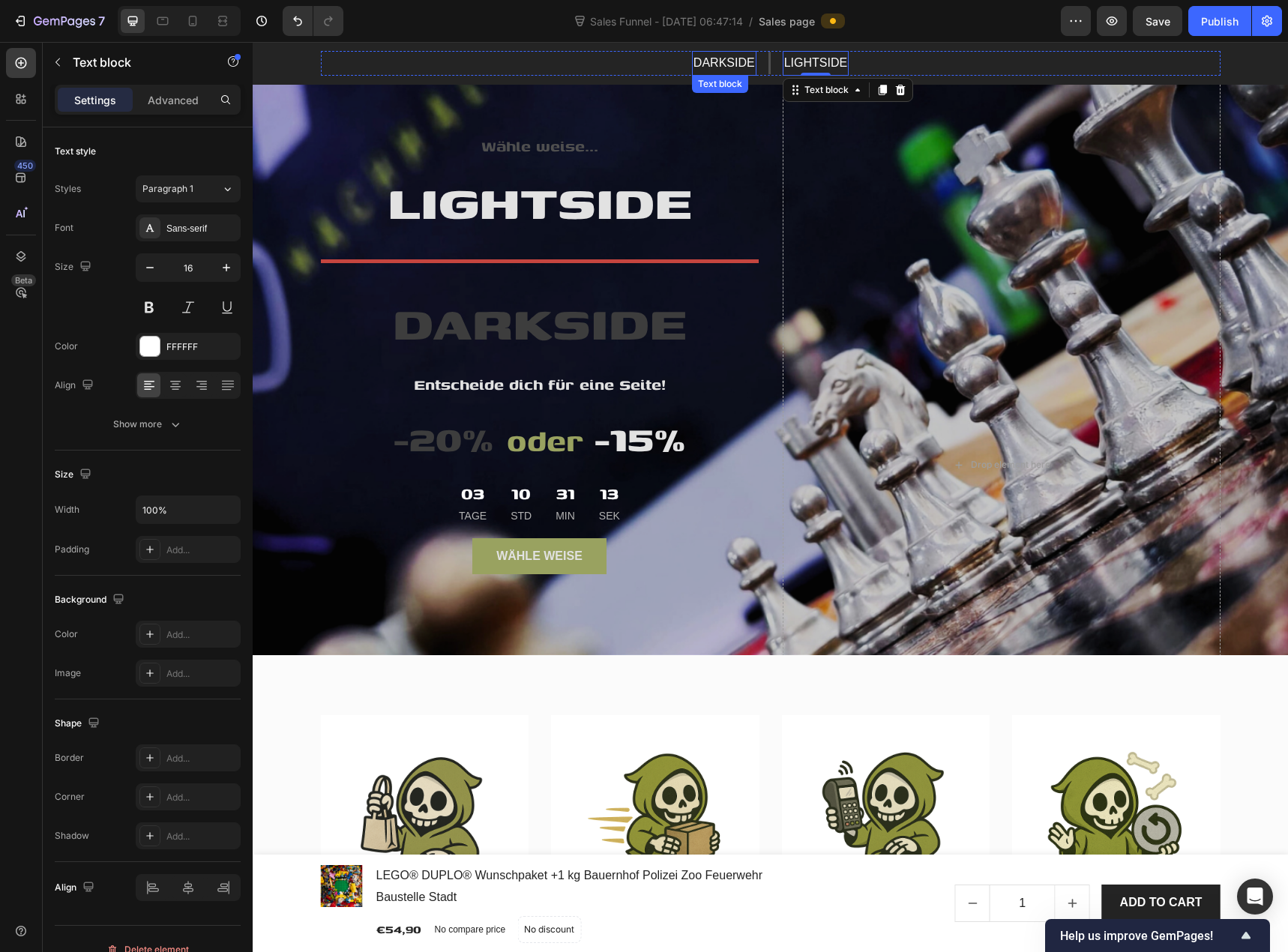
click at [722, 68] on p "DARKSIDE" at bounding box center [724, 64] width 62 height 22
click at [766, 62] on div "Title Line" at bounding box center [770, 63] width 26 height 23
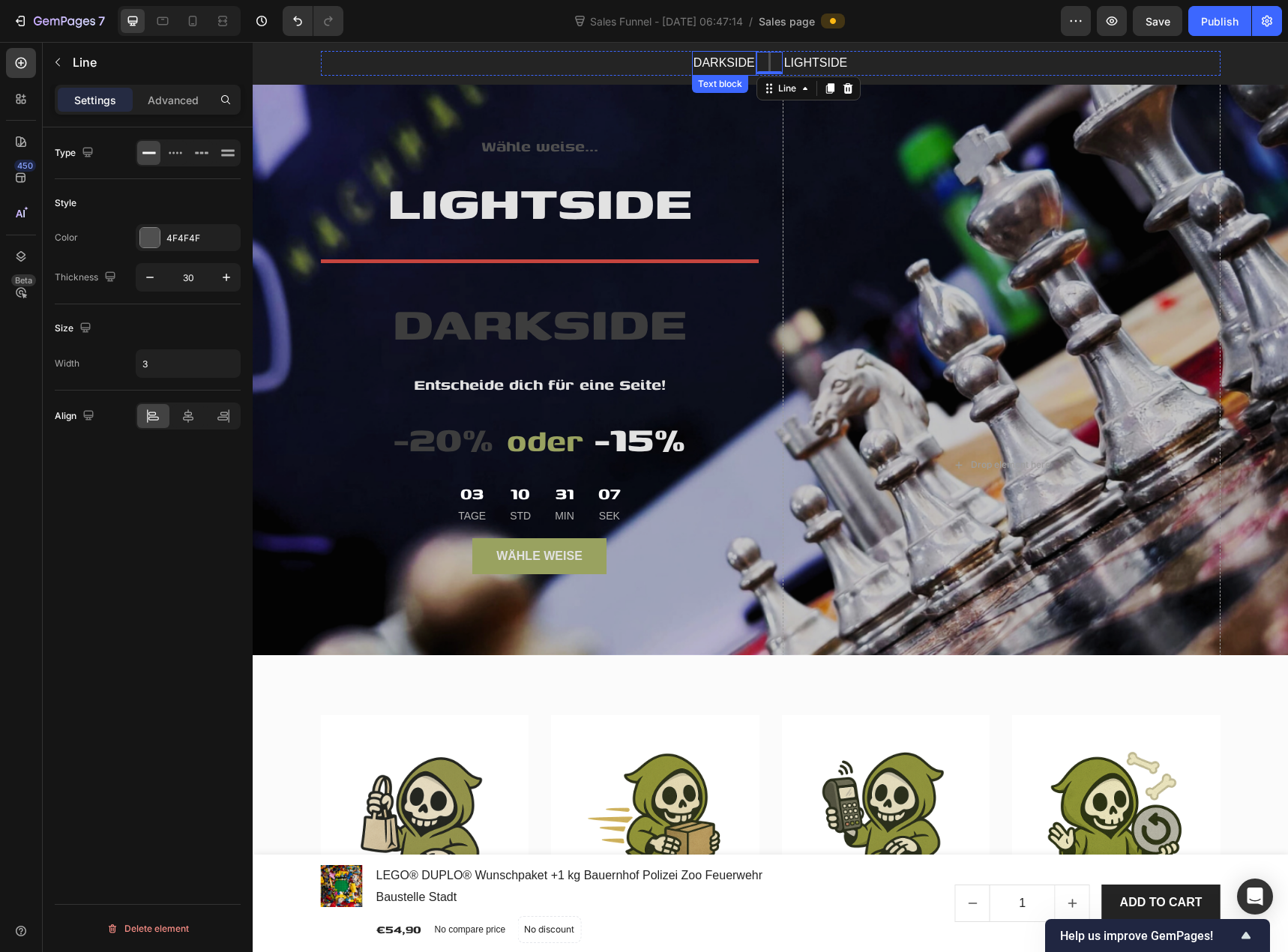
click at [731, 65] on p "DARKSIDE" at bounding box center [724, 64] width 62 height 22
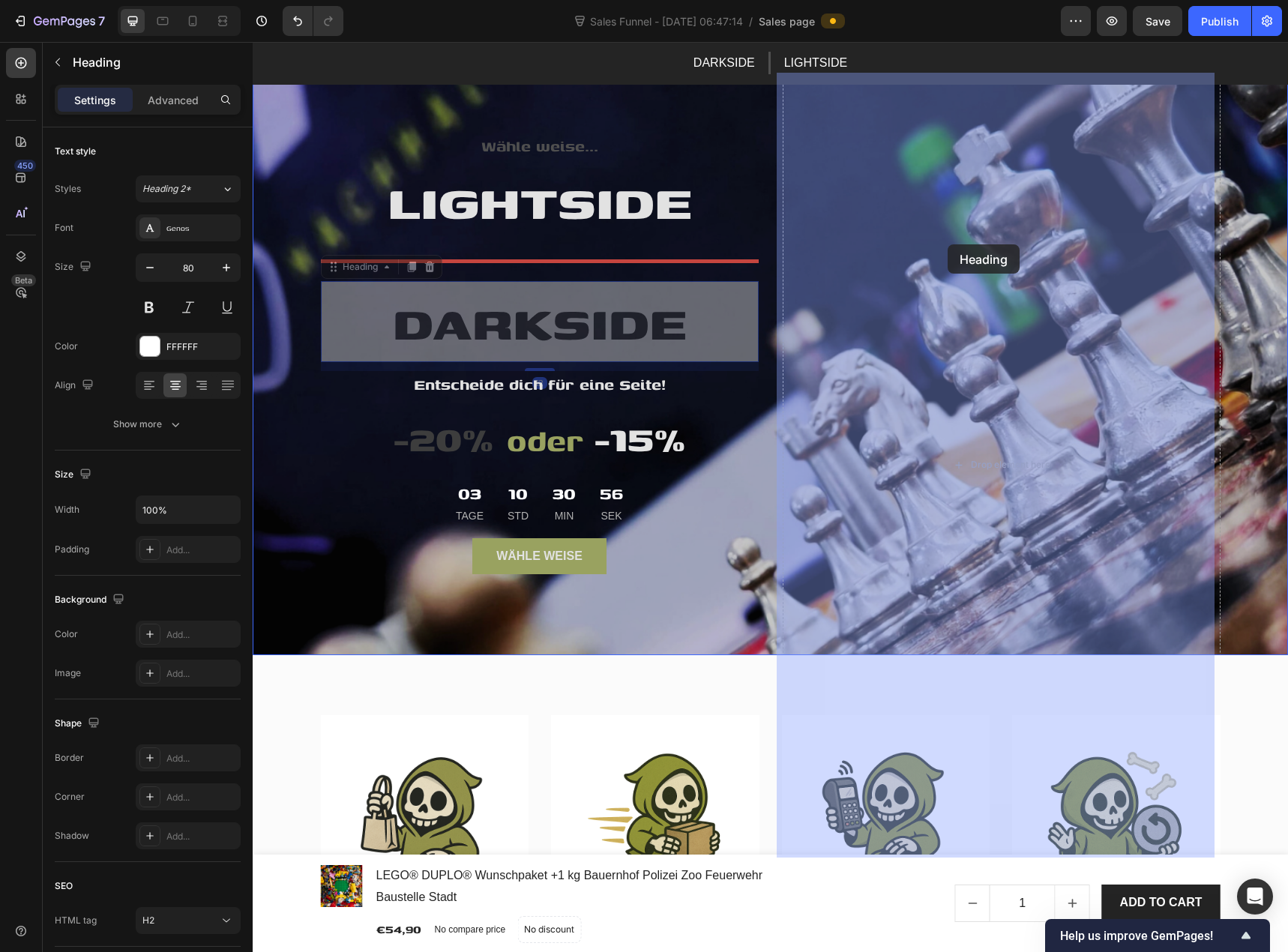
drag, startPoint x: 530, startPoint y: 316, endPoint x: 948, endPoint y: 244, distance: 424.2
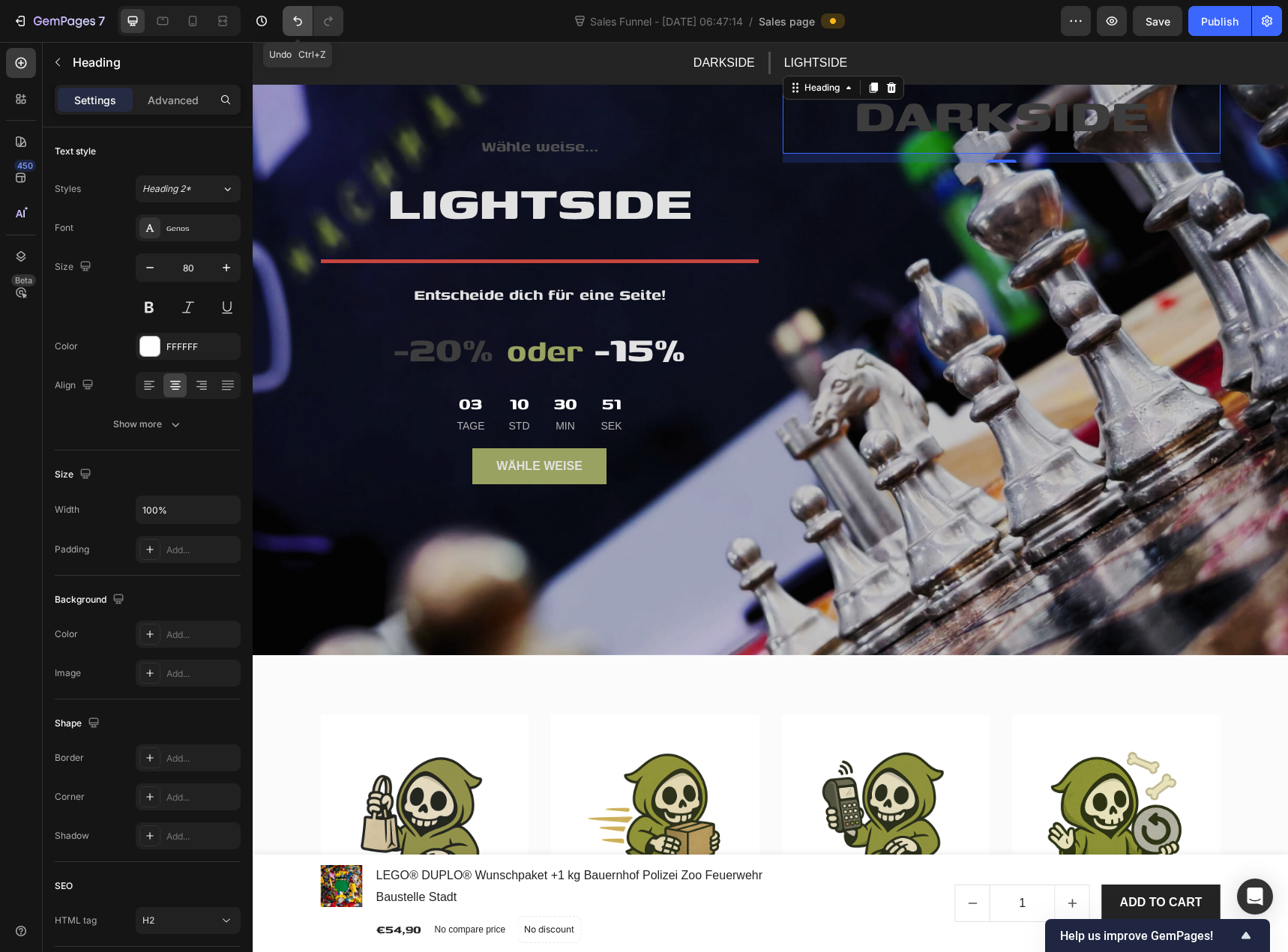
click at [291, 24] on icon "Undo/Redo" at bounding box center [298, 21] width 15 height 15
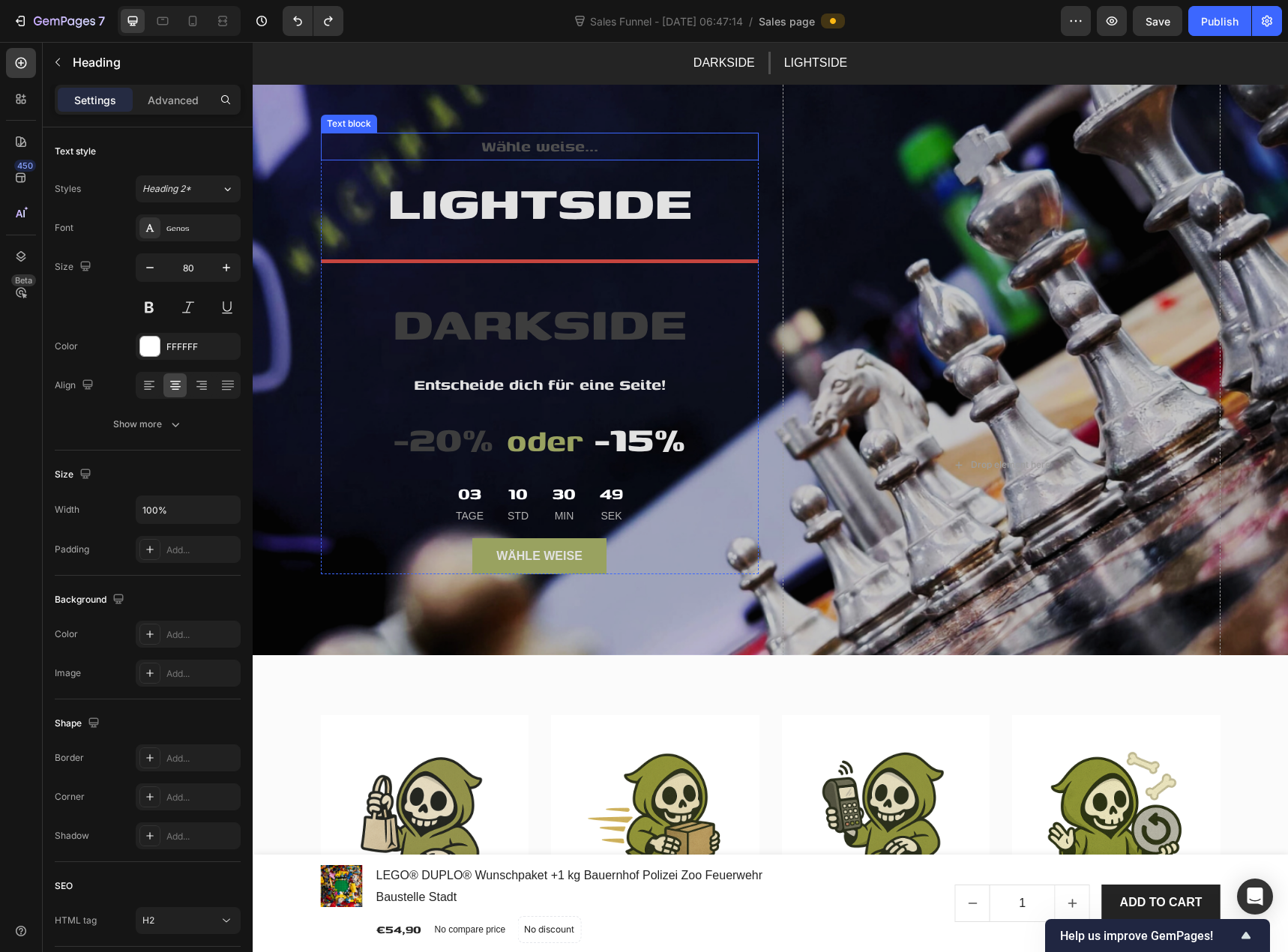
click at [349, 126] on div "Text block" at bounding box center [349, 123] width 50 height 14
click at [418, 158] on p "Wähle weise..." at bounding box center [539, 146] width 434 height 25
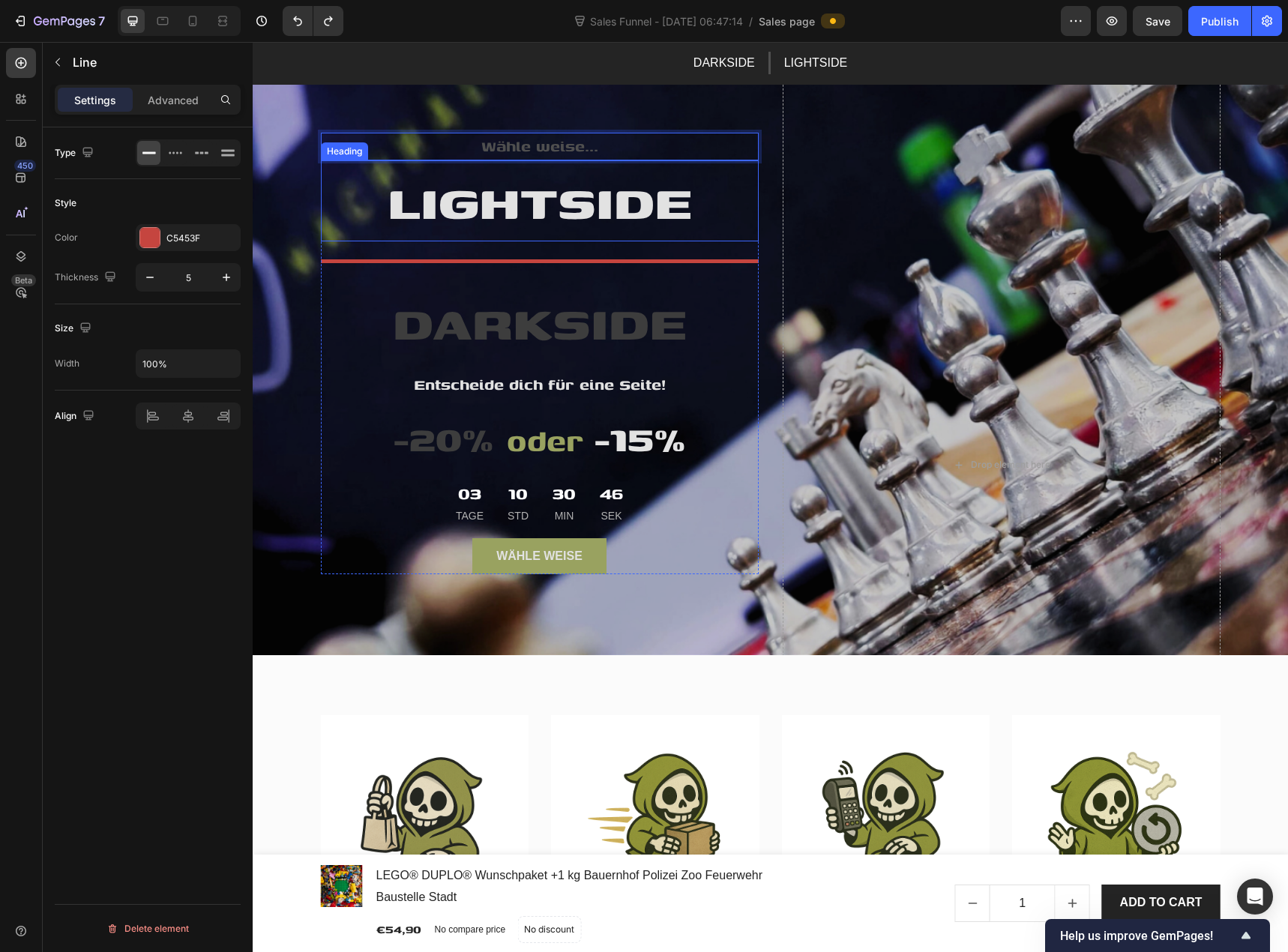
click at [369, 252] on div "Title Line" at bounding box center [539, 261] width 438 height 22
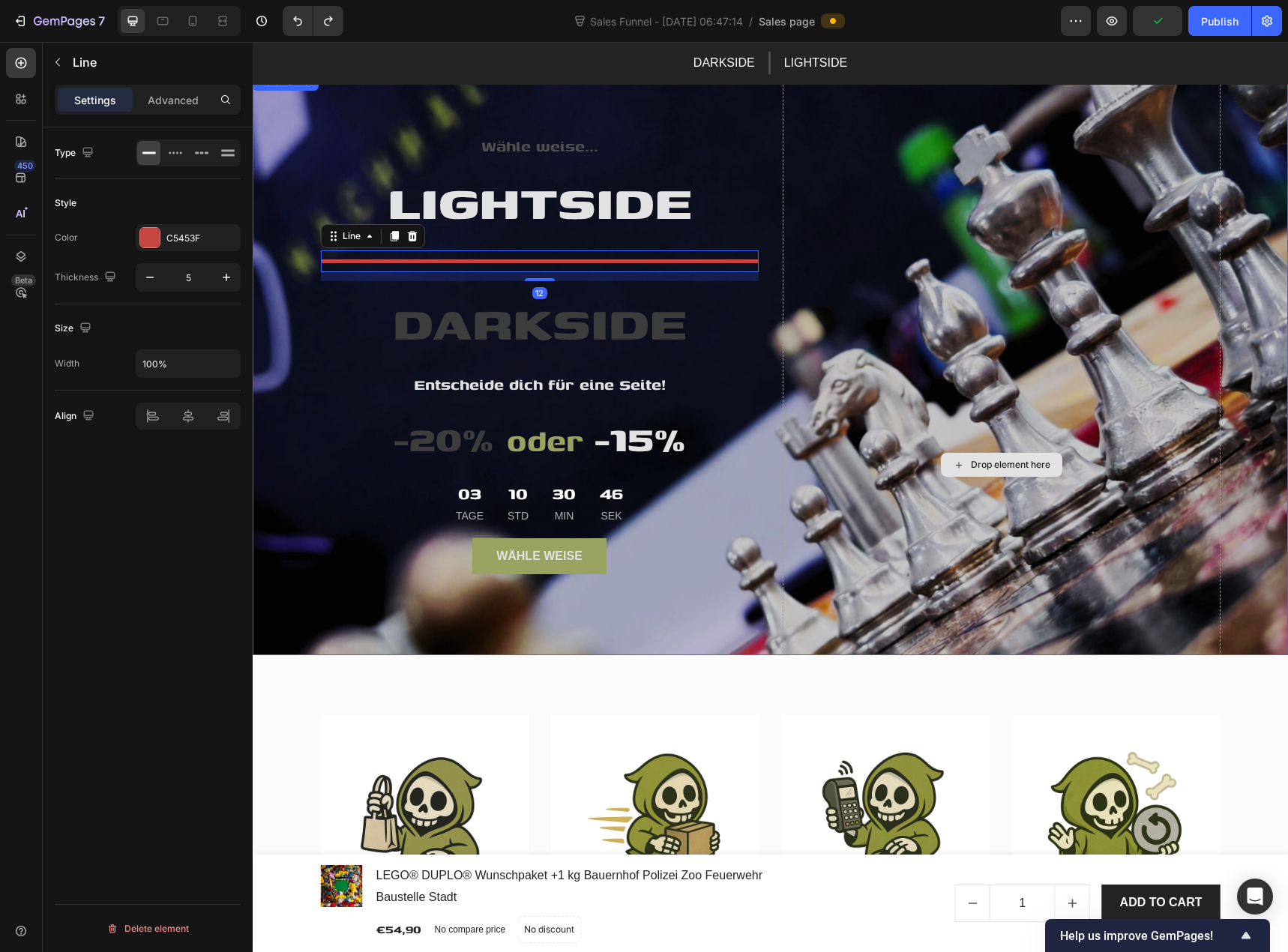
click at [845, 202] on div "Drop element here" at bounding box center [1001, 466] width 438 height 785
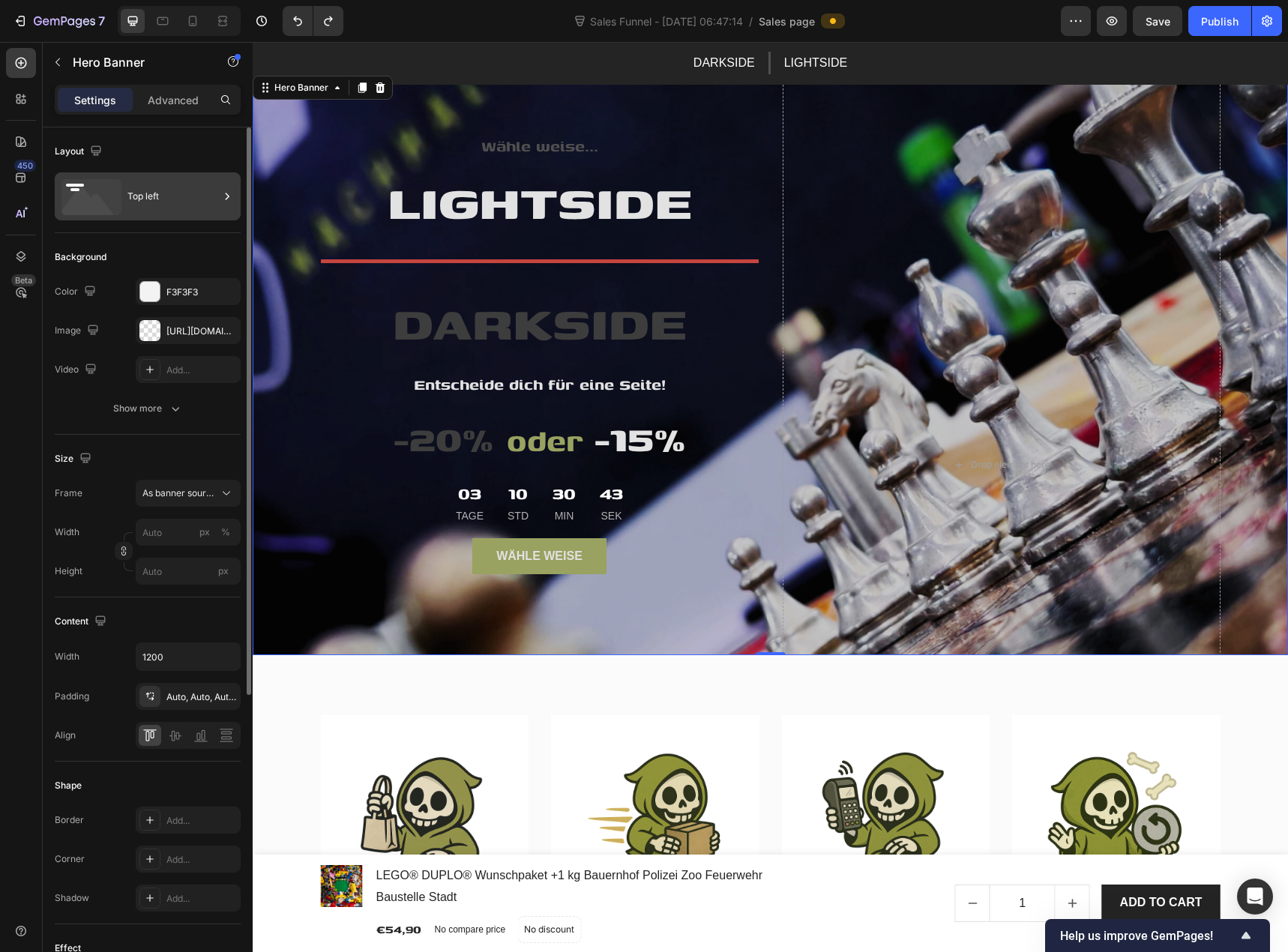
click at [108, 197] on icon at bounding box center [92, 198] width 60 height 36
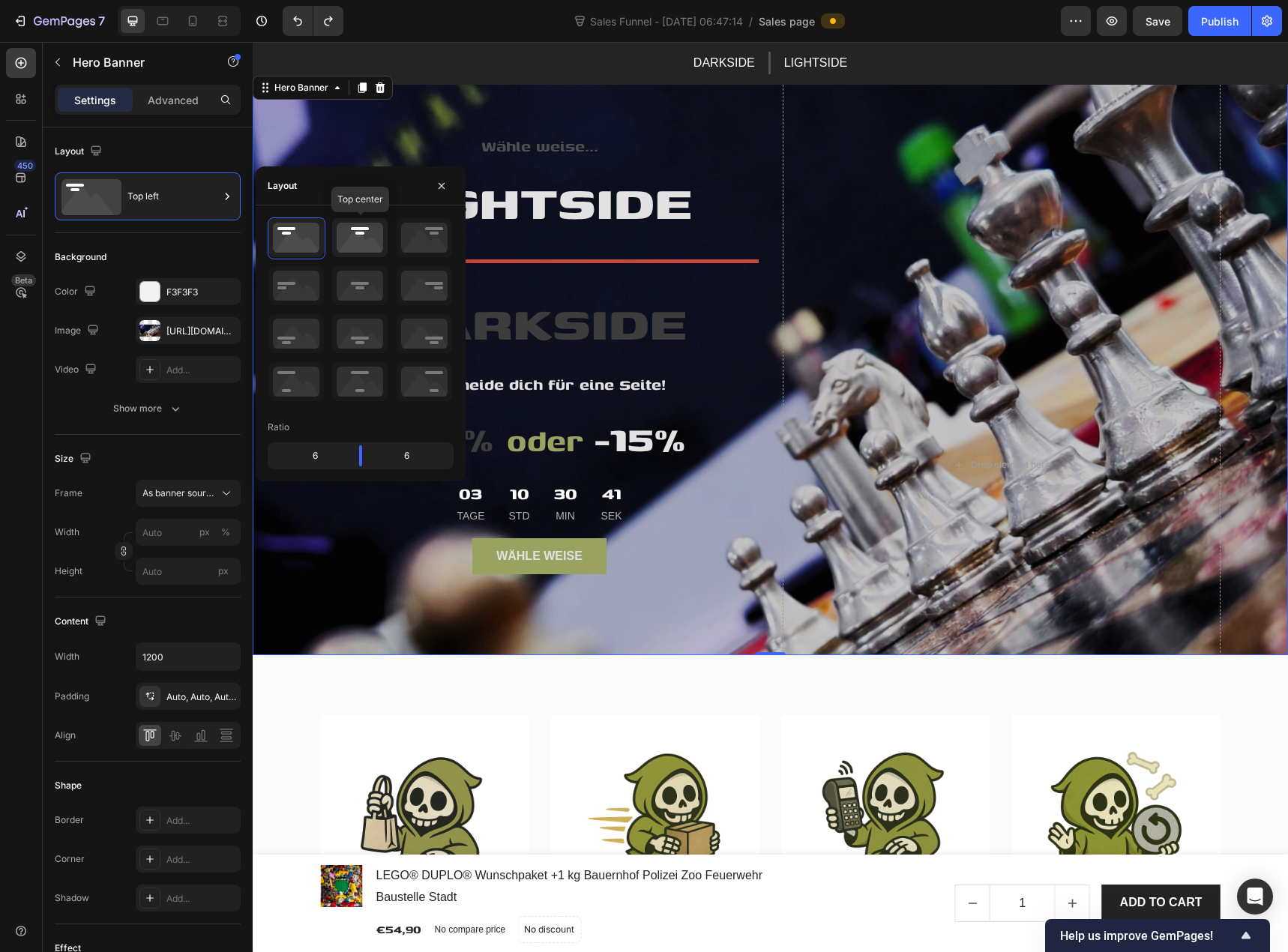
click at [353, 245] on icon at bounding box center [360, 238] width 56 height 39
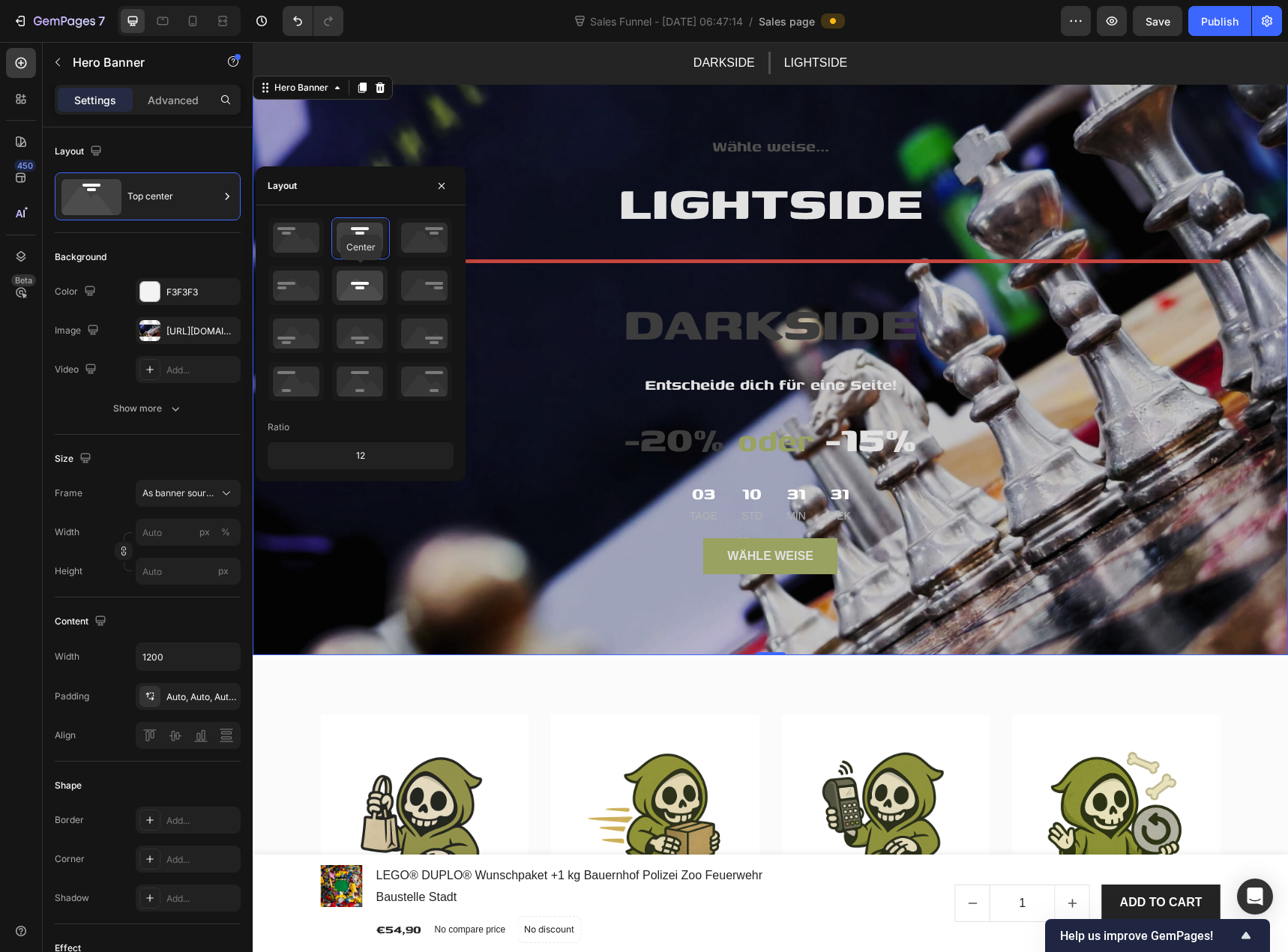
click at [362, 291] on icon at bounding box center [360, 285] width 56 height 39
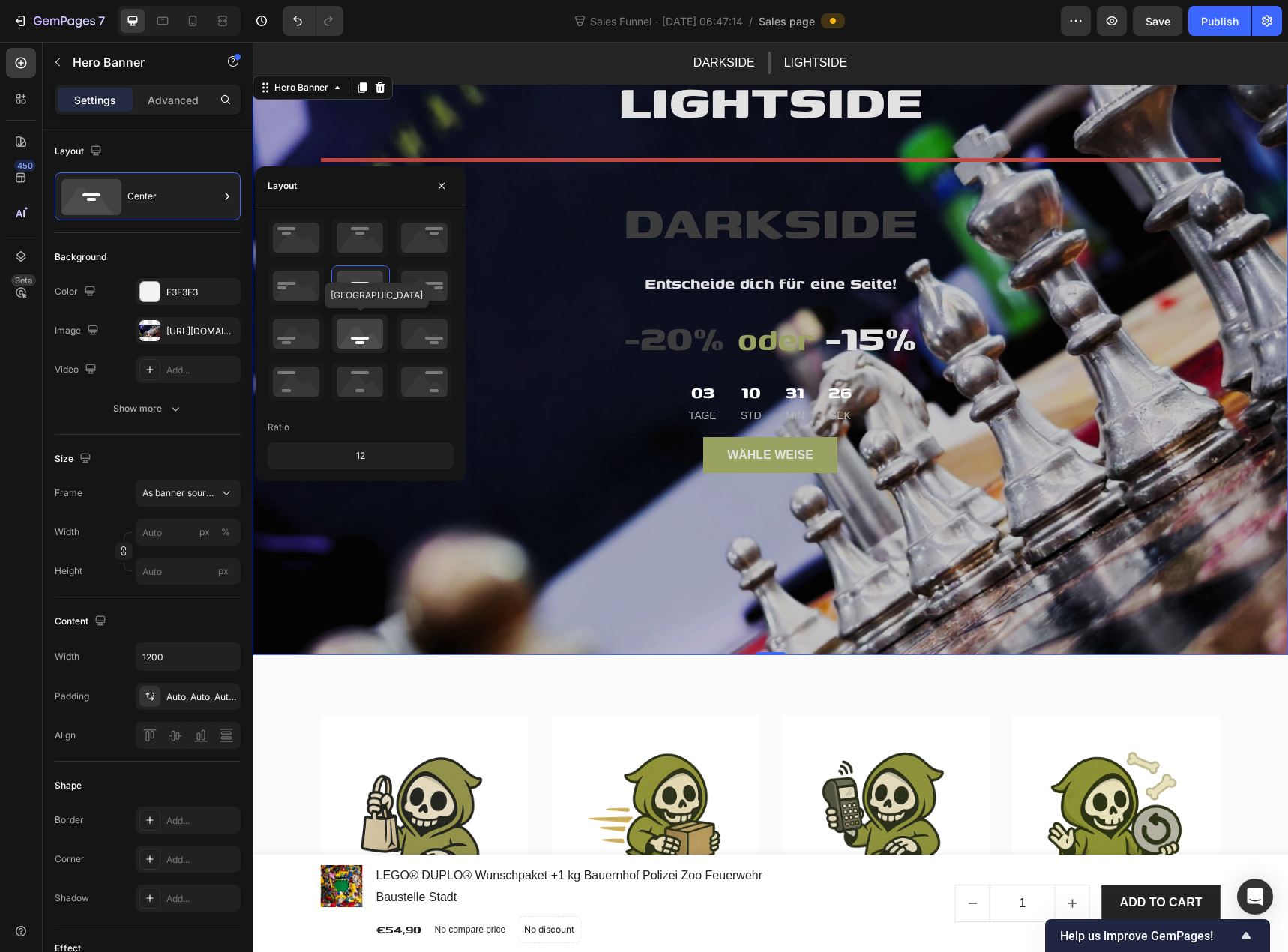
click at [363, 345] on icon at bounding box center [360, 333] width 56 height 39
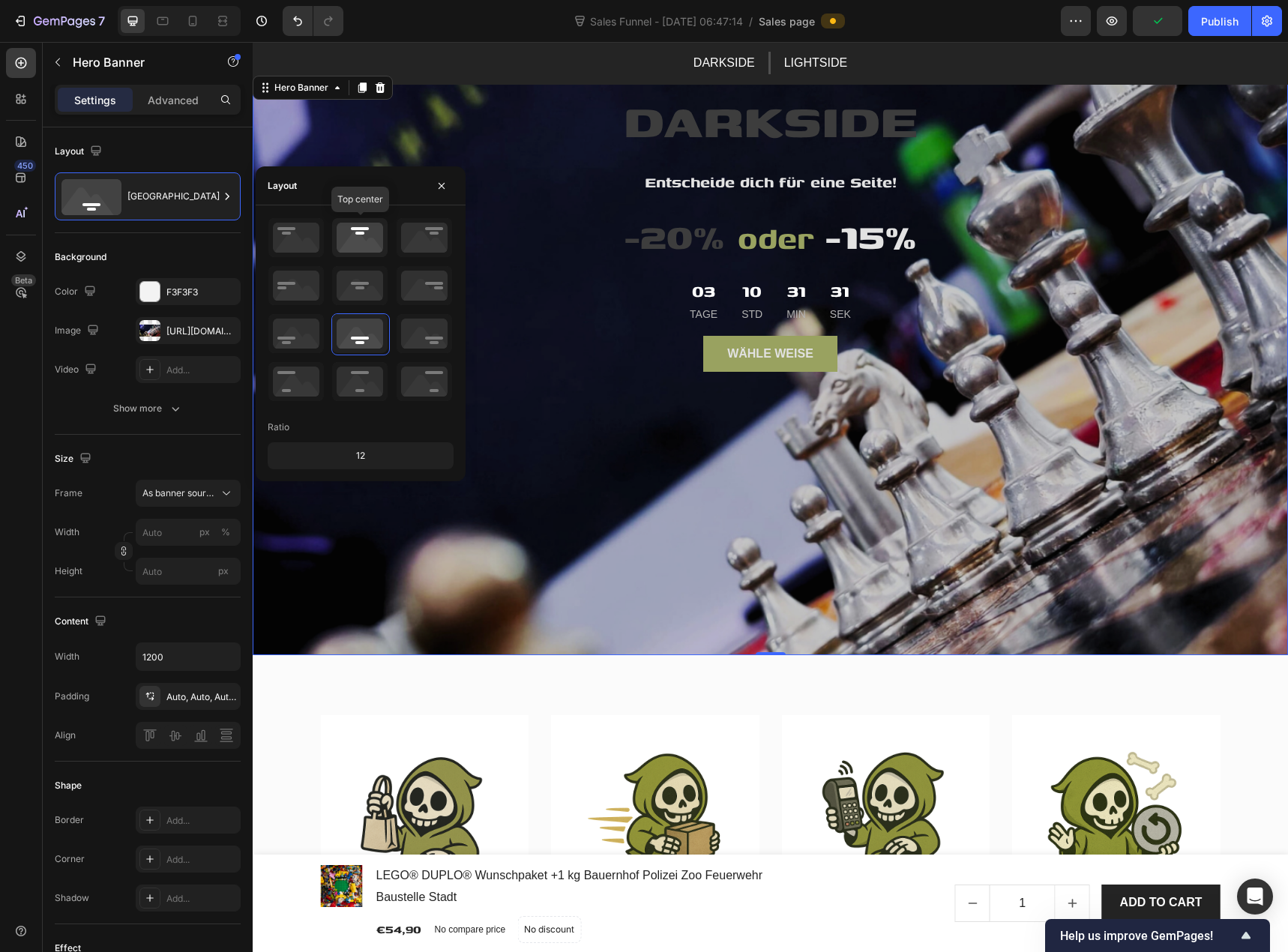
click at [364, 245] on icon at bounding box center [360, 238] width 56 height 39
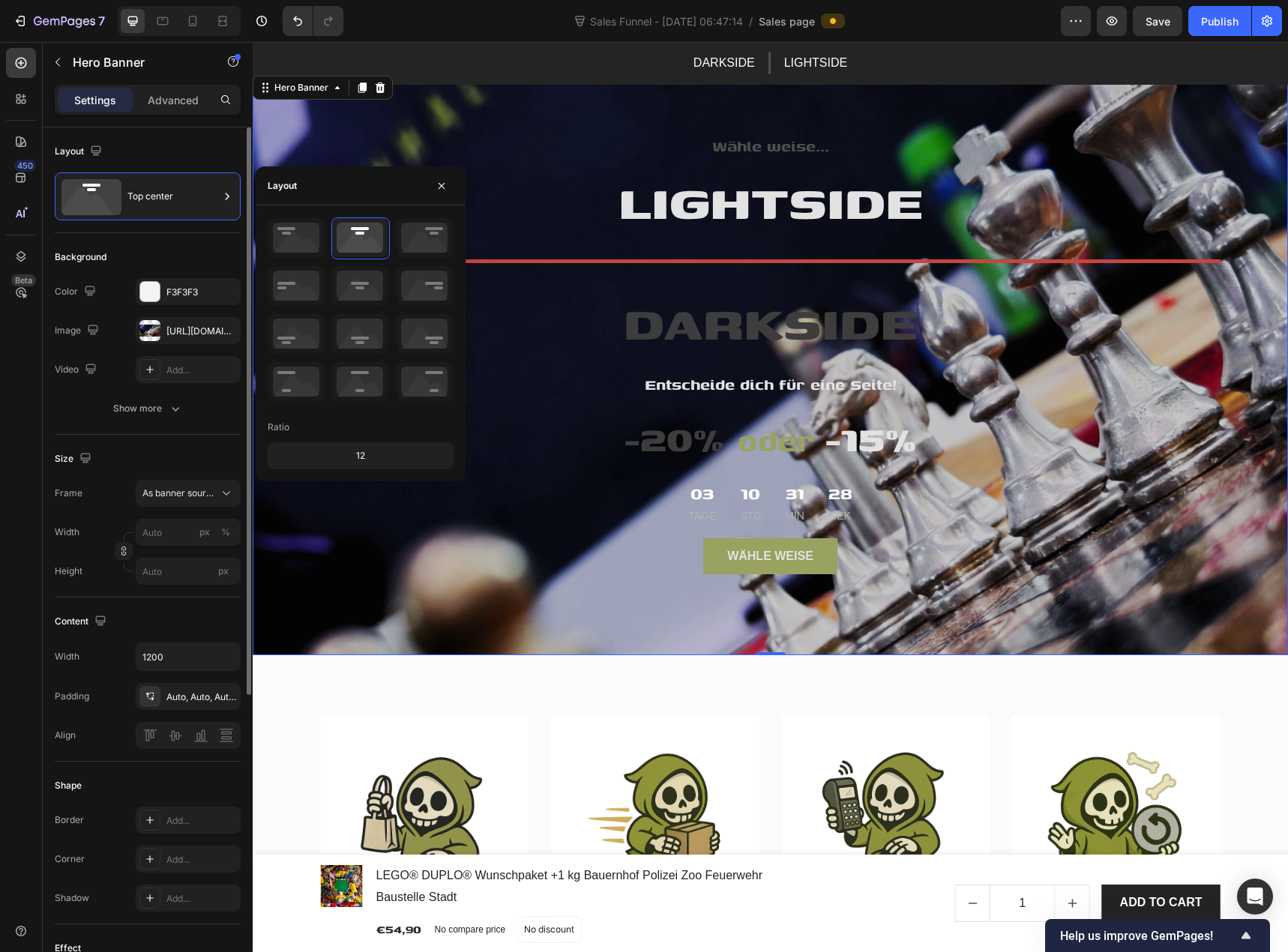
click at [82, 393] on div "The changes might be hidden by the image and the video. Color F3F3F3 Image [URL…" at bounding box center [148, 350] width 186 height 144
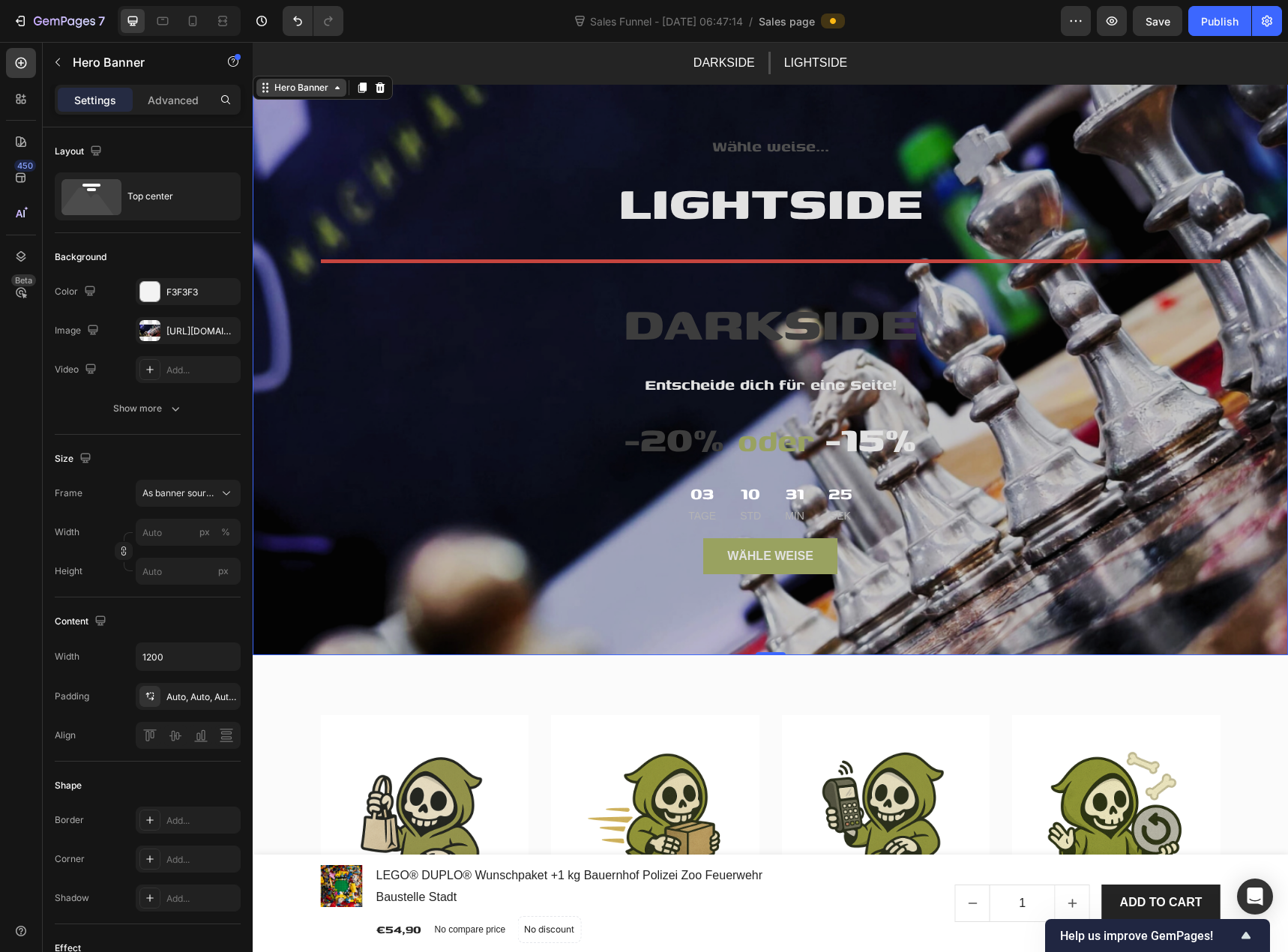
click at [298, 92] on div "Hero Banner" at bounding box center [302, 87] width 60 height 14
click at [367, 92] on icon at bounding box center [362, 87] width 12 height 12
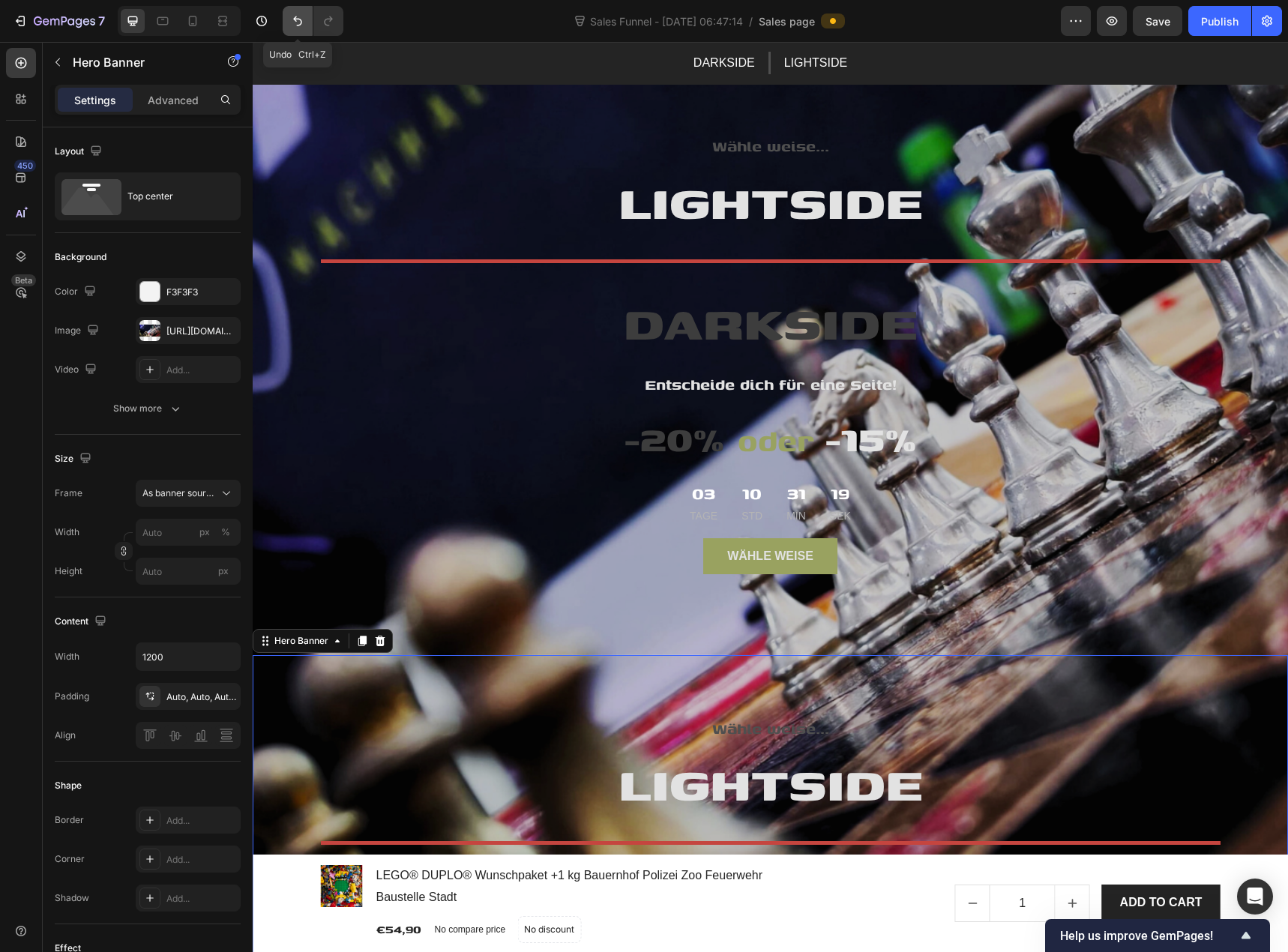
click at [302, 28] on button "Undo/Redo" at bounding box center [297, 21] width 30 height 30
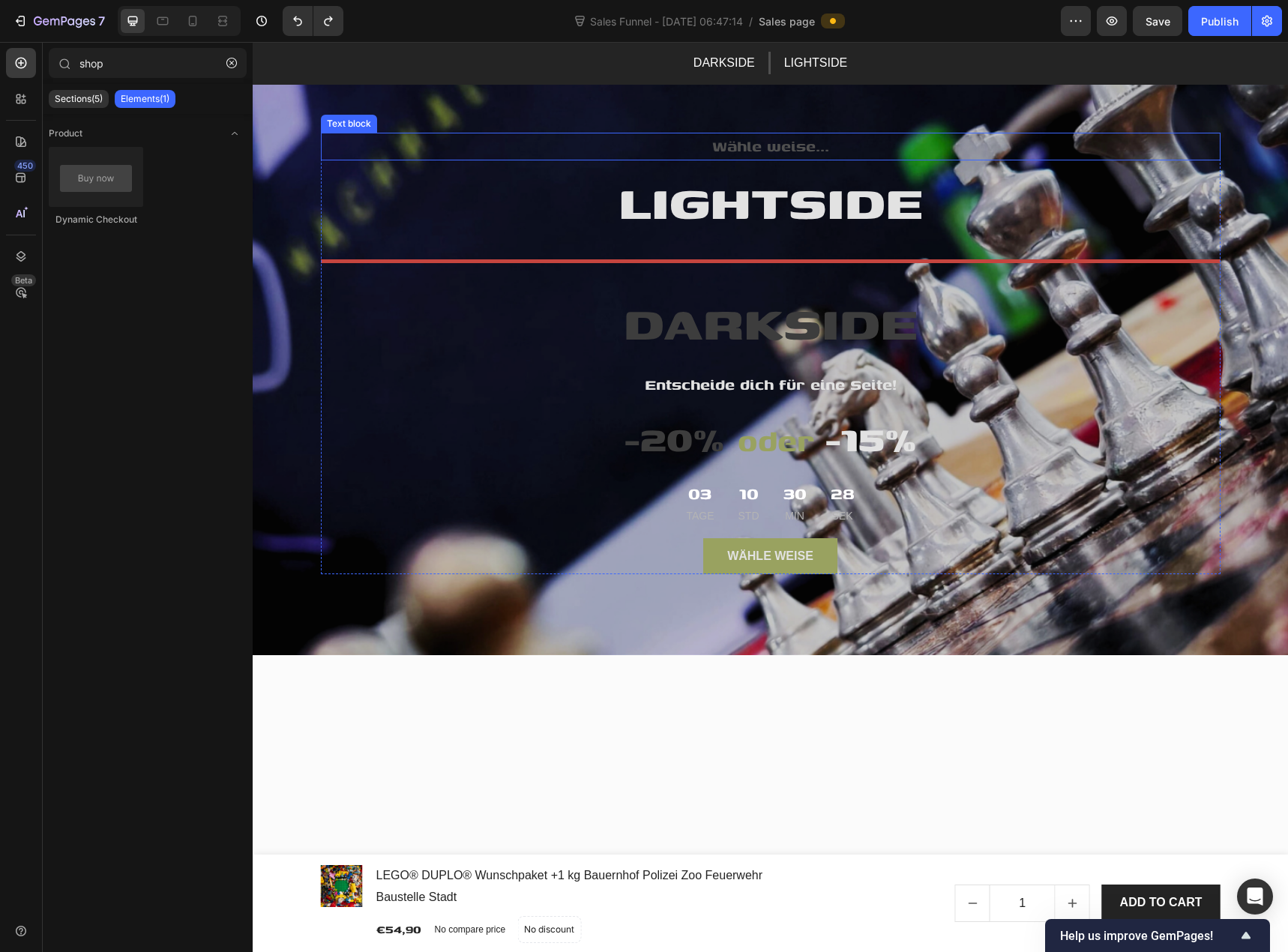
click at [404, 153] on p "Wähle weise..." at bounding box center [771, 146] width 897 height 25
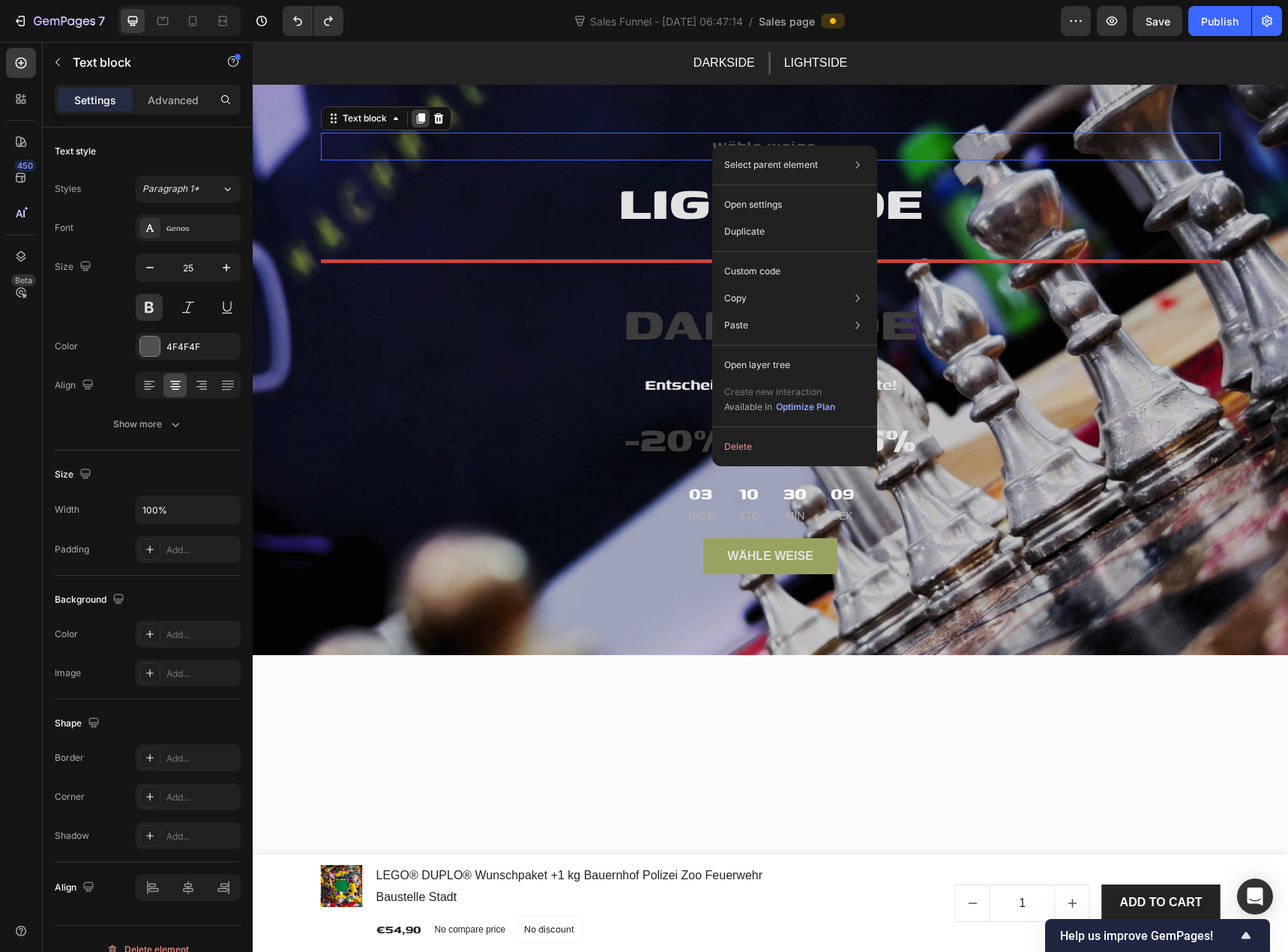
click at [416, 123] on icon at bounding box center [420, 118] width 8 height 11
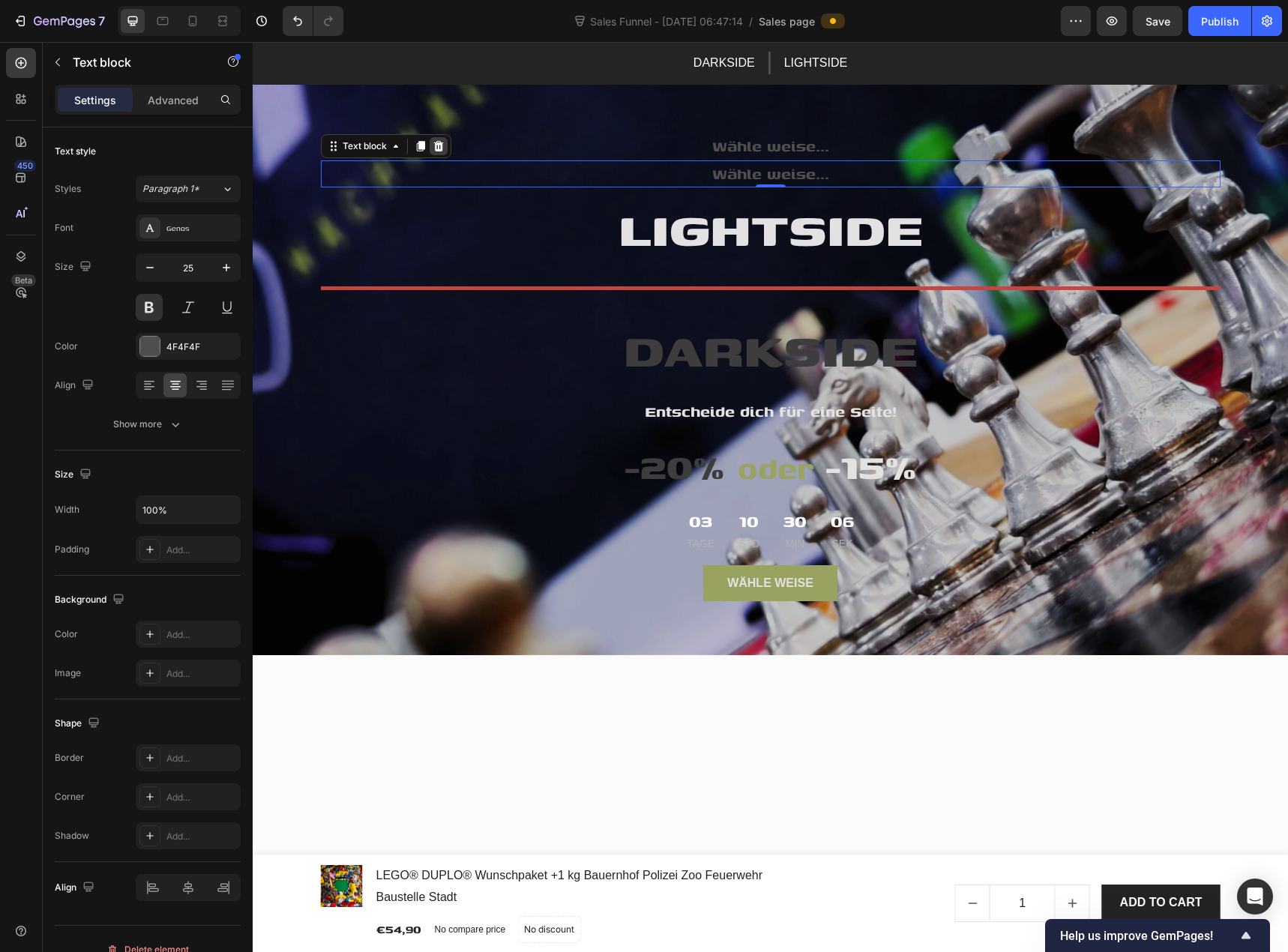
click at [440, 147] on div at bounding box center [439, 147] width 18 height 18
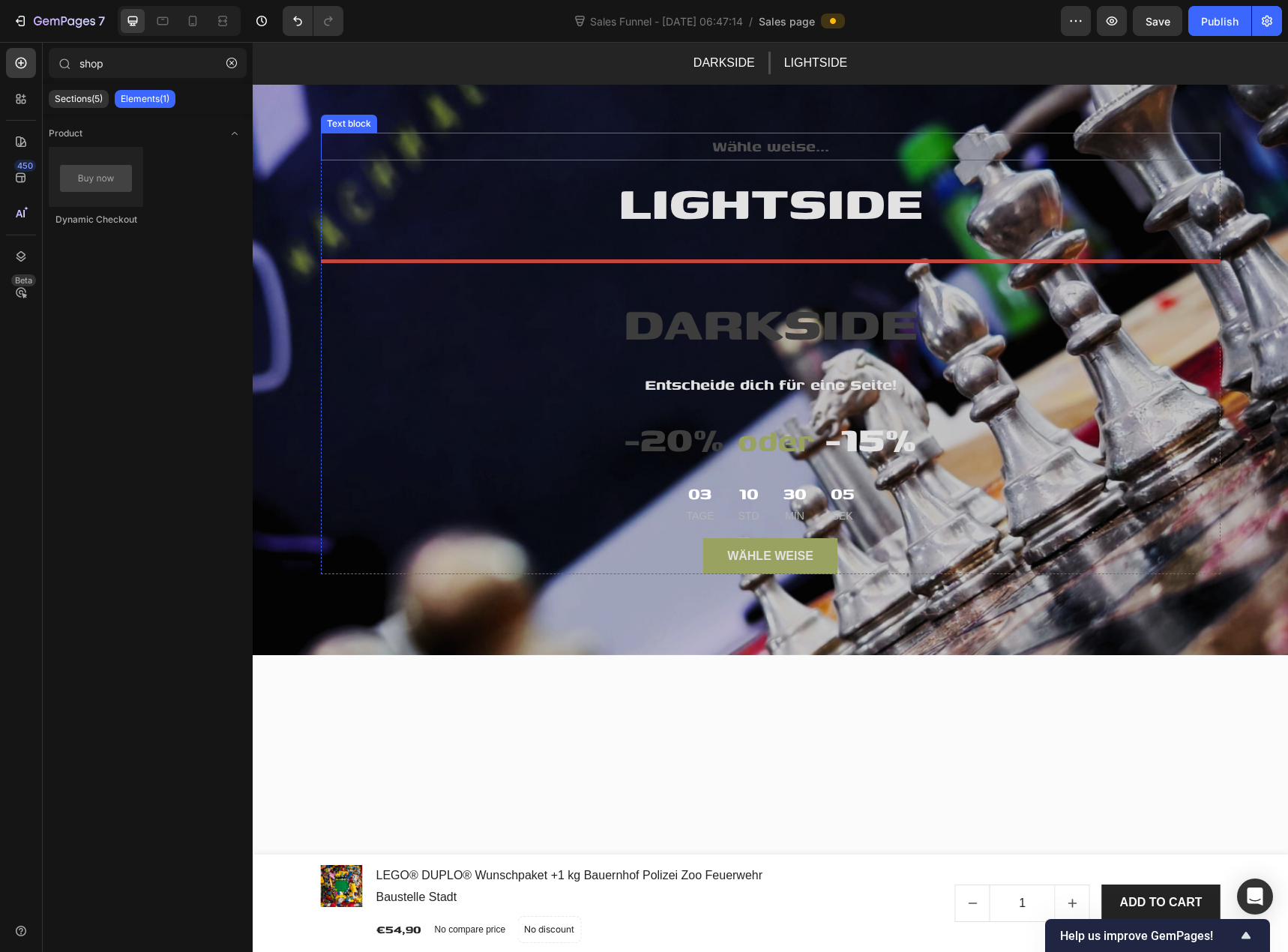
click at [361, 126] on div "Text block" at bounding box center [349, 123] width 50 height 14
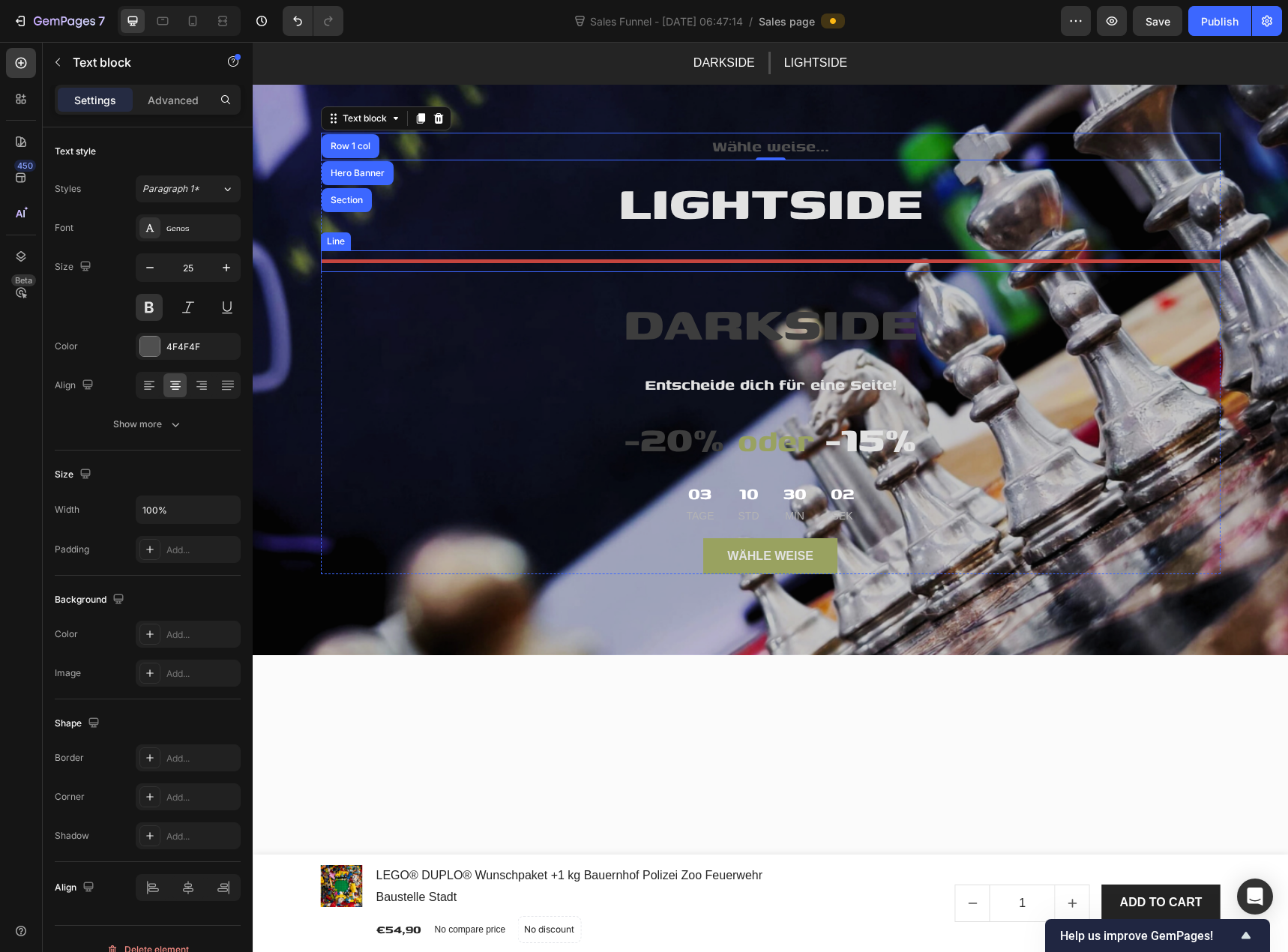
click at [581, 262] on div at bounding box center [771, 261] width 900 height 4
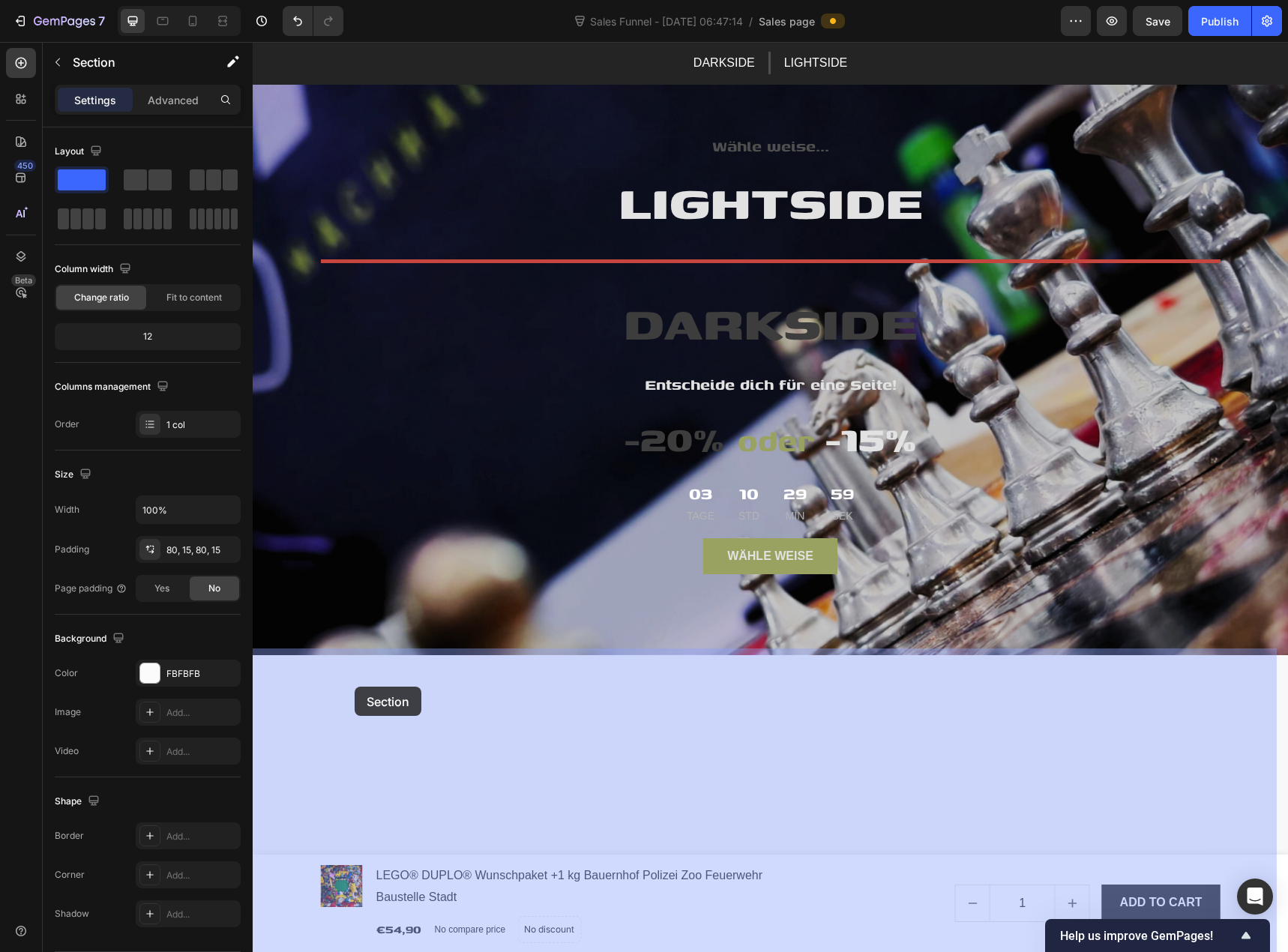
drag, startPoint x: 317, startPoint y: 693, endPoint x: 354, endPoint y: 687, distance: 37.5
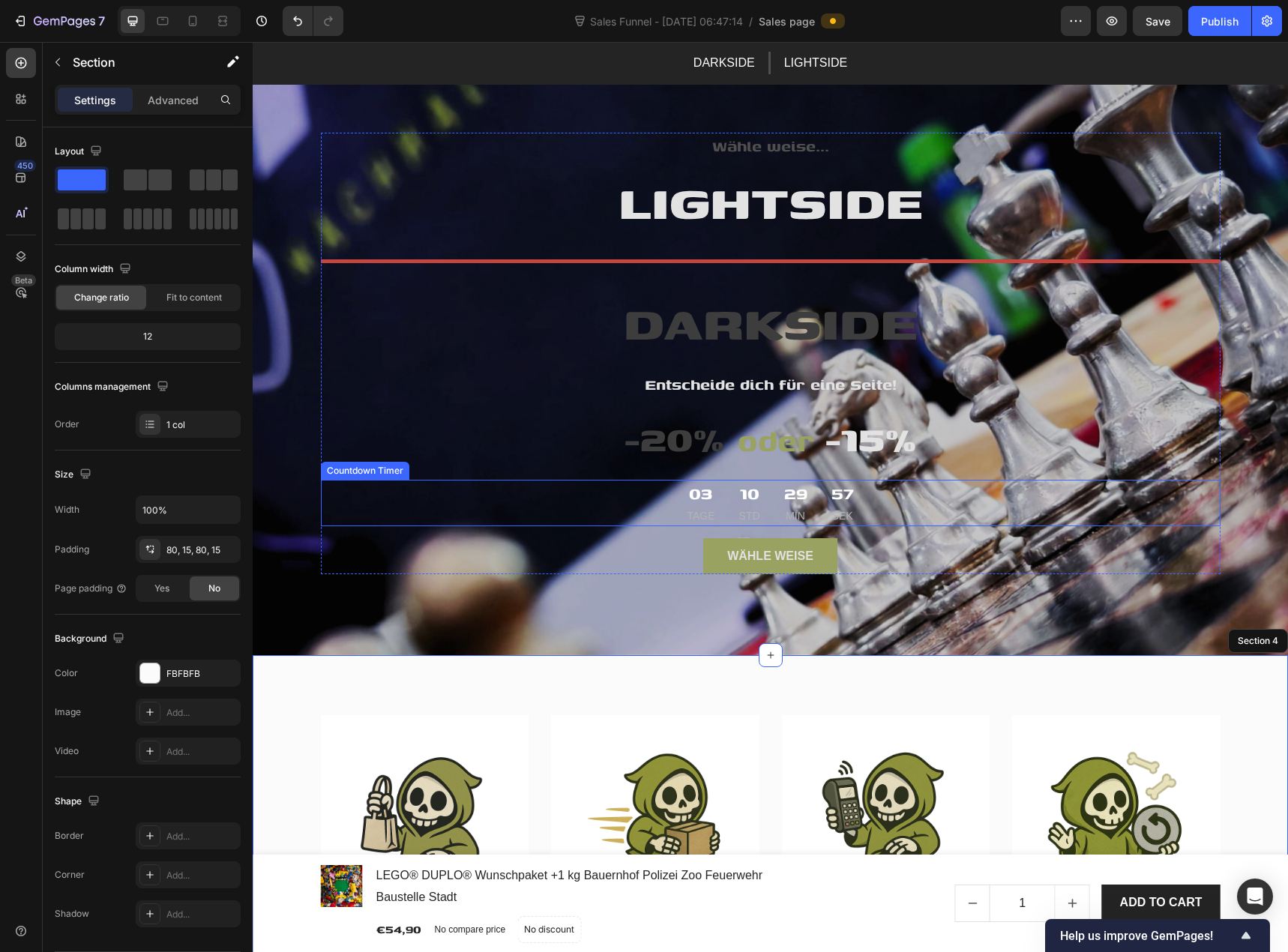
click at [466, 483] on div "03 TAGE 10 Std 29 Min 57 Sek" at bounding box center [771, 503] width 900 height 46
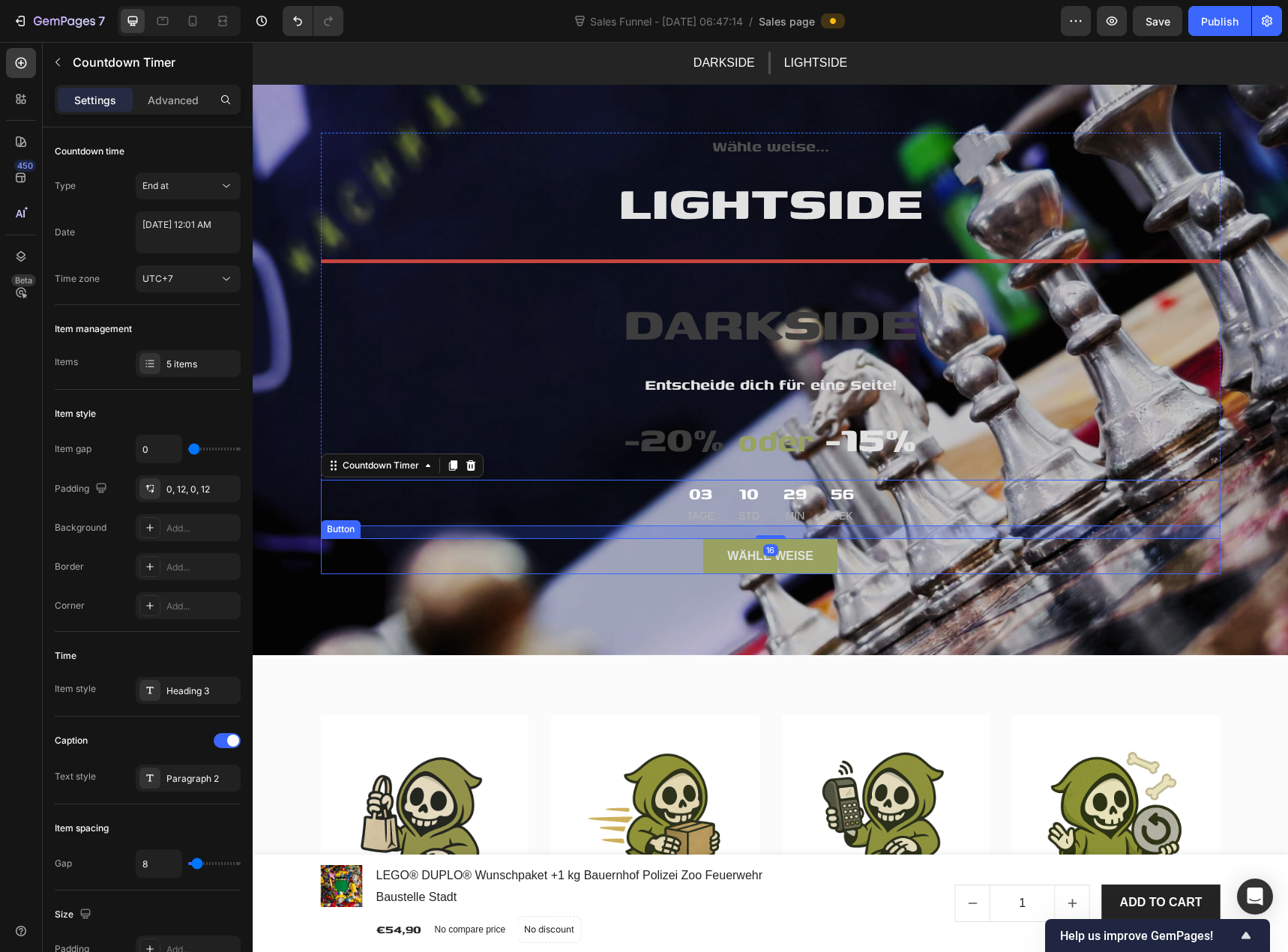
click at [458, 561] on div "Wähle weise Button" at bounding box center [771, 557] width 900 height 36
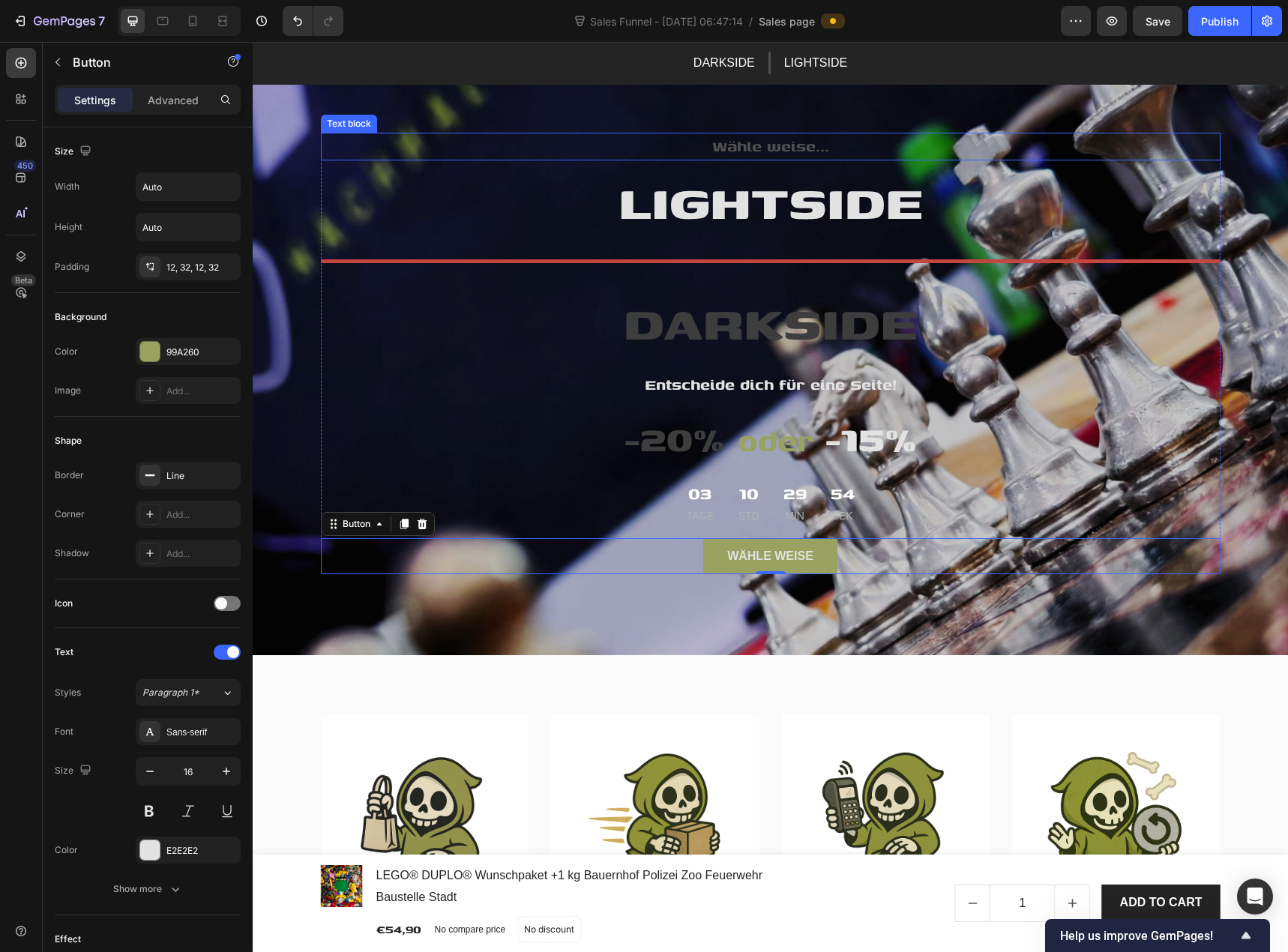
click at [424, 155] on p "Wähle weise..." at bounding box center [771, 146] width 897 height 25
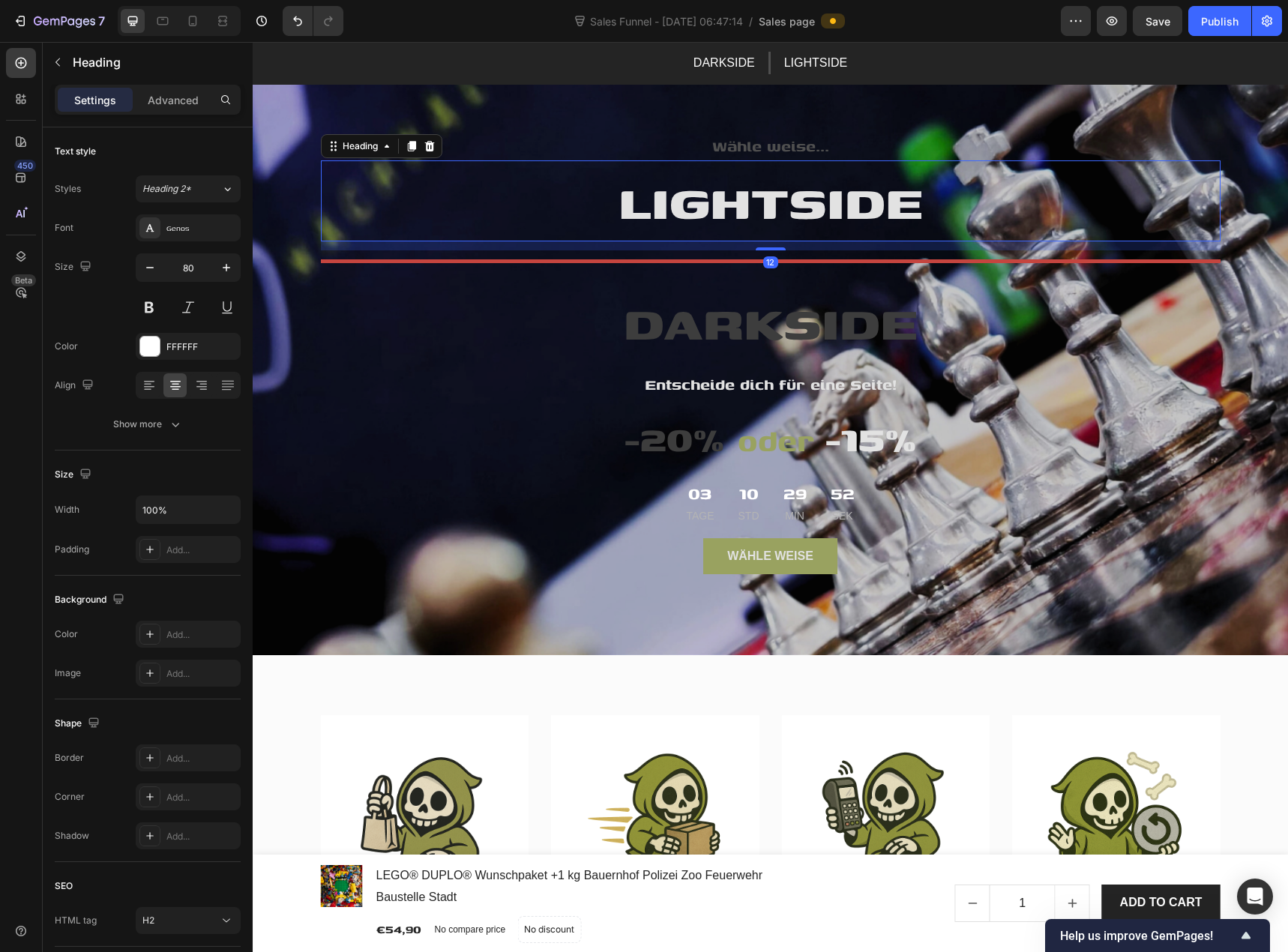
click at [321, 218] on h2 "LIGHTSIDE" at bounding box center [771, 200] width 900 height 81
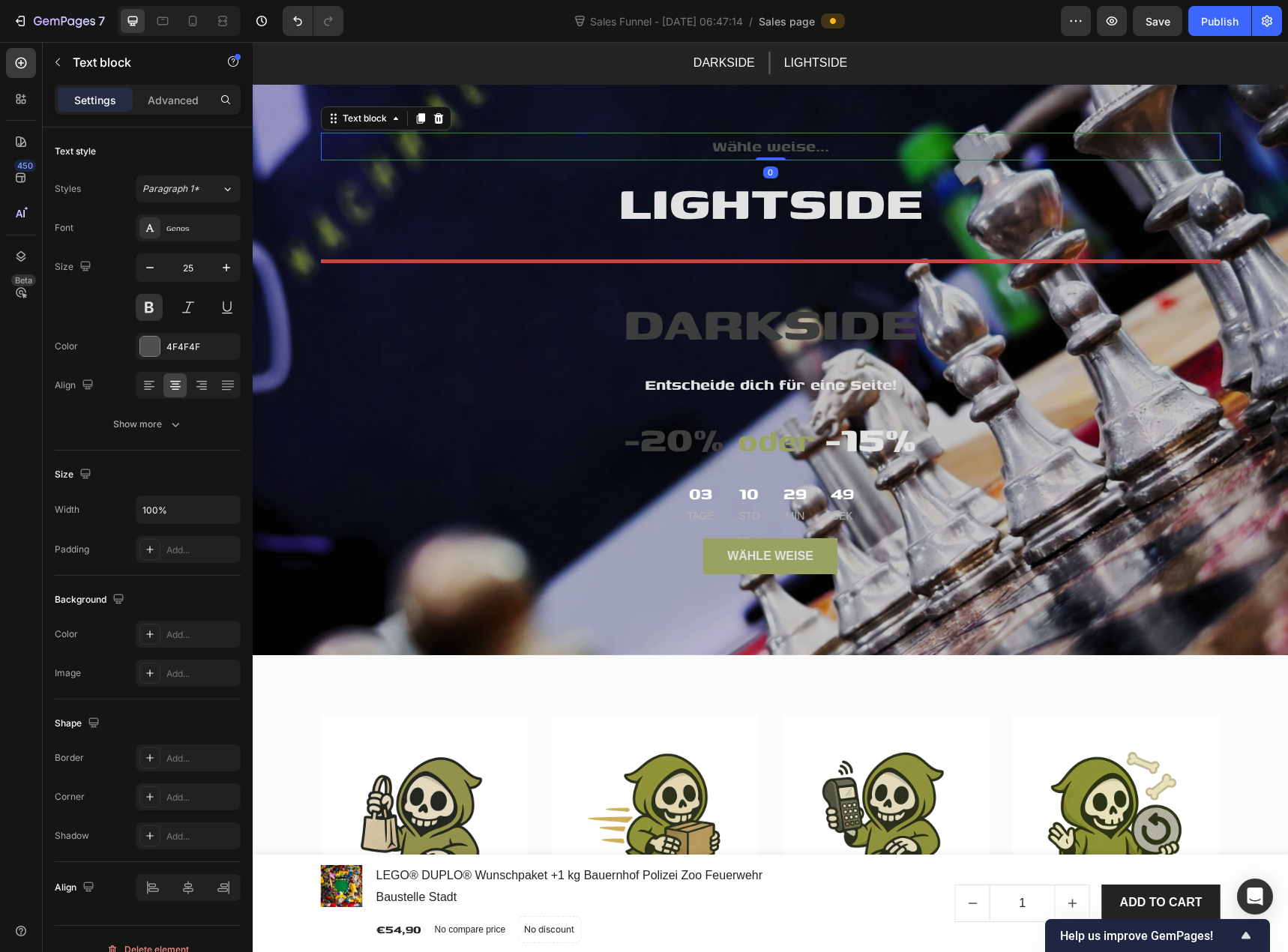
click at [605, 138] on p "Wähle weise..." at bounding box center [771, 146] width 897 height 25
click at [499, 422] on h2 "-20% oder -15%" at bounding box center [771, 439] width 900 height 64
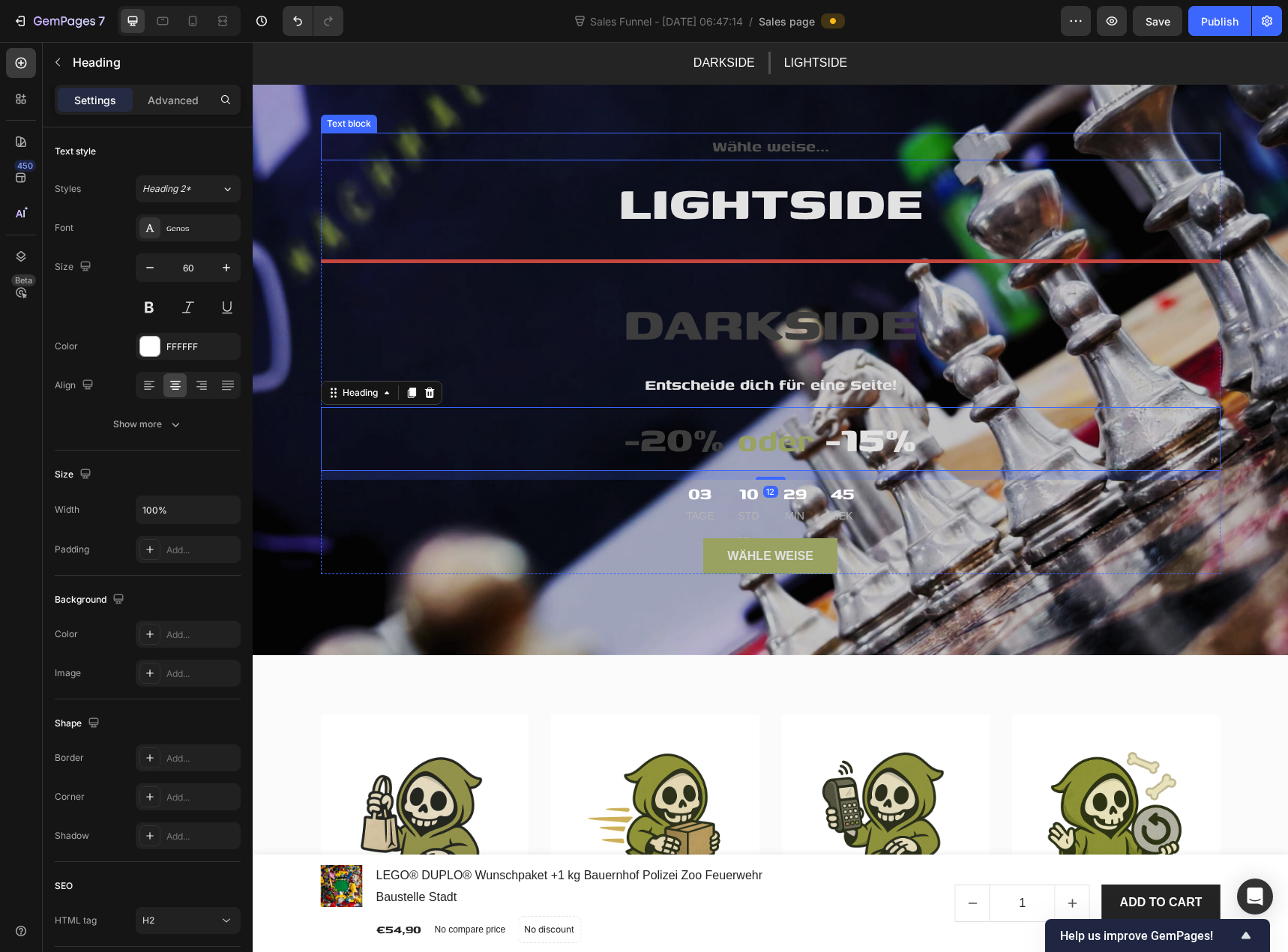
click at [363, 150] on p "Wähle weise..." at bounding box center [771, 146] width 897 height 25
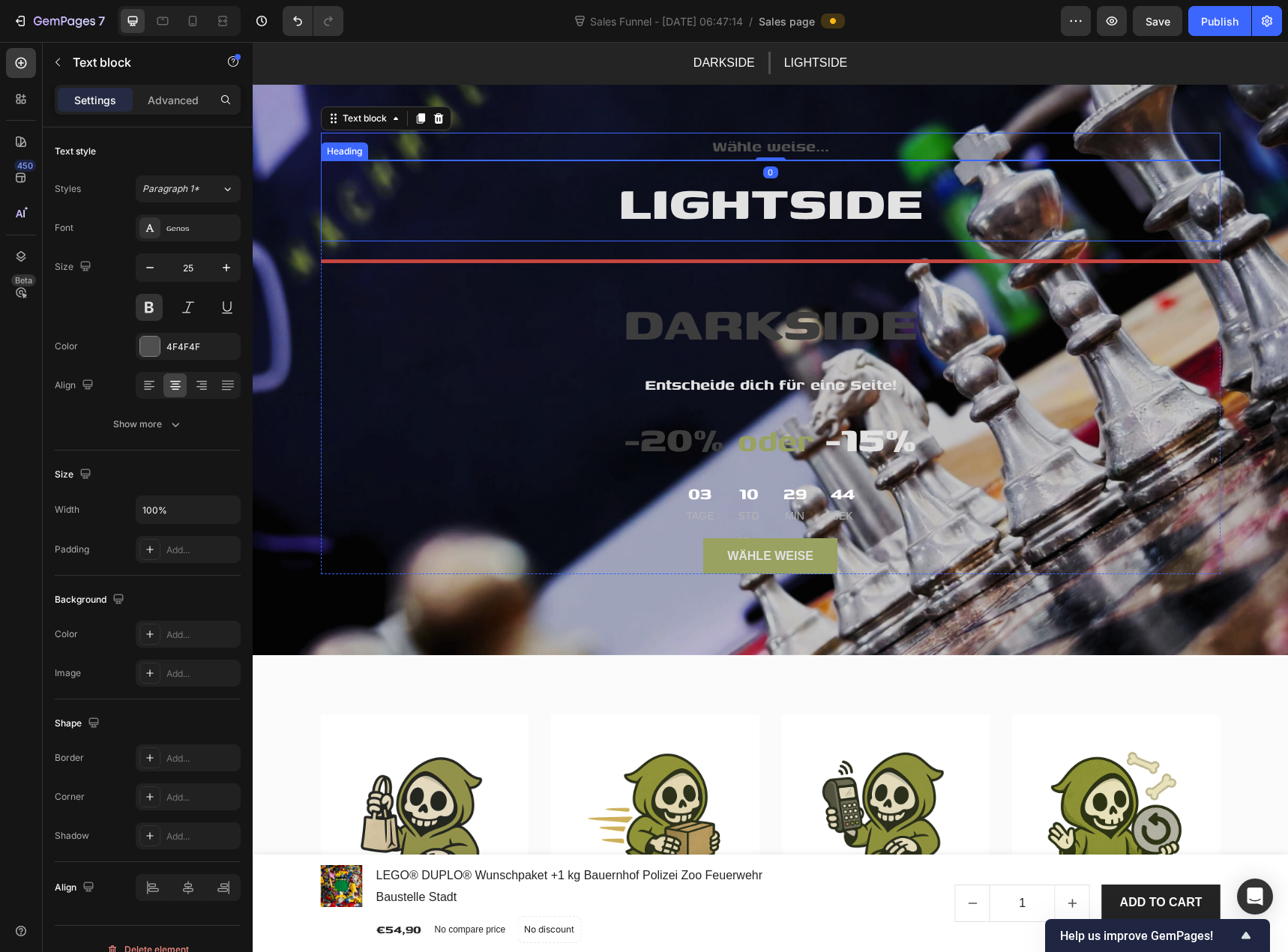
click at [363, 198] on h2 "LIGHTSIDE" at bounding box center [771, 200] width 900 height 81
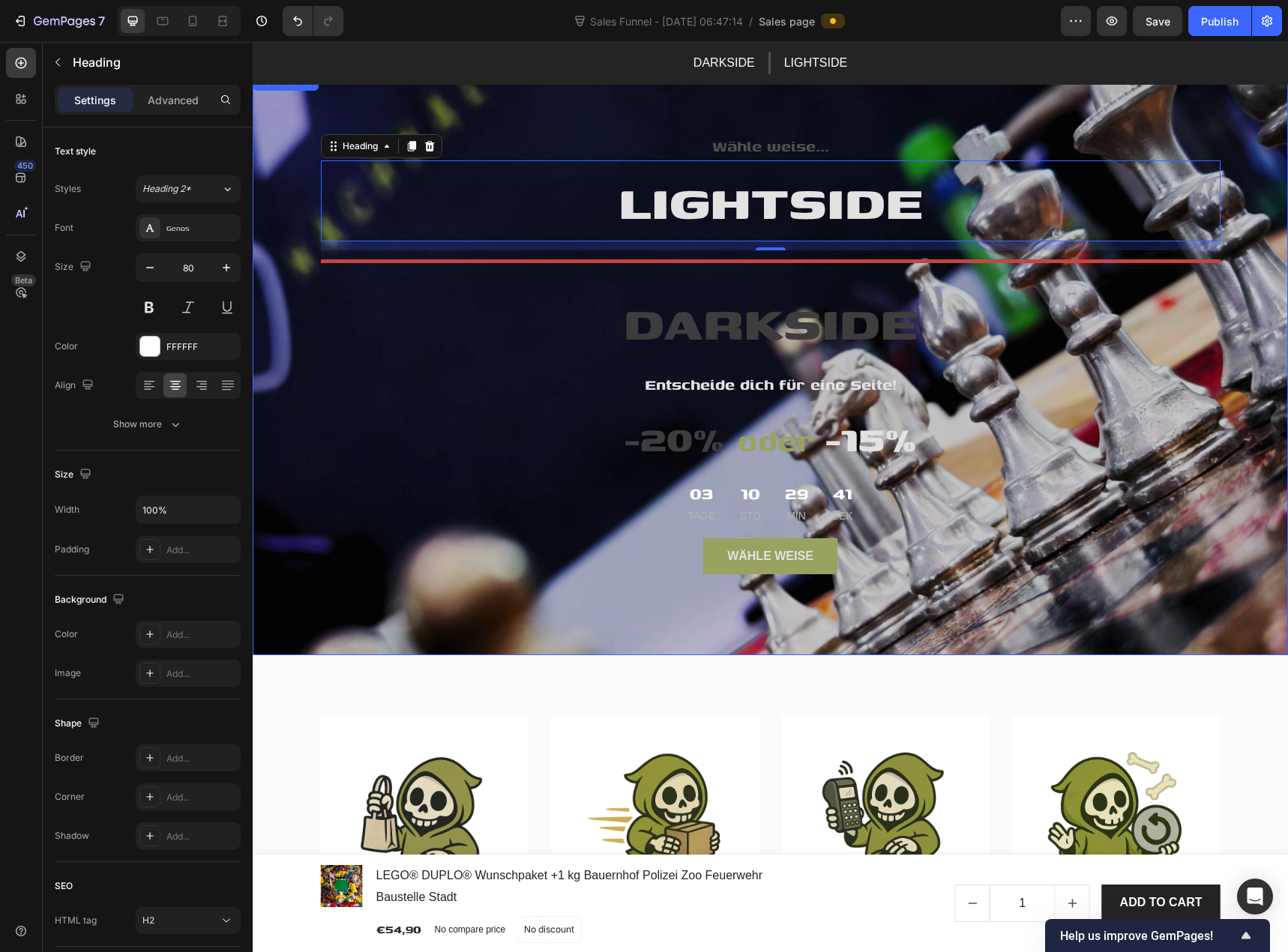
click at [842, 117] on div "Wähle weise... Text block LIGHTSIDE Heading 12 Title Line DARKSIDE Heading Ents…" at bounding box center [771, 466] width 900 height 785
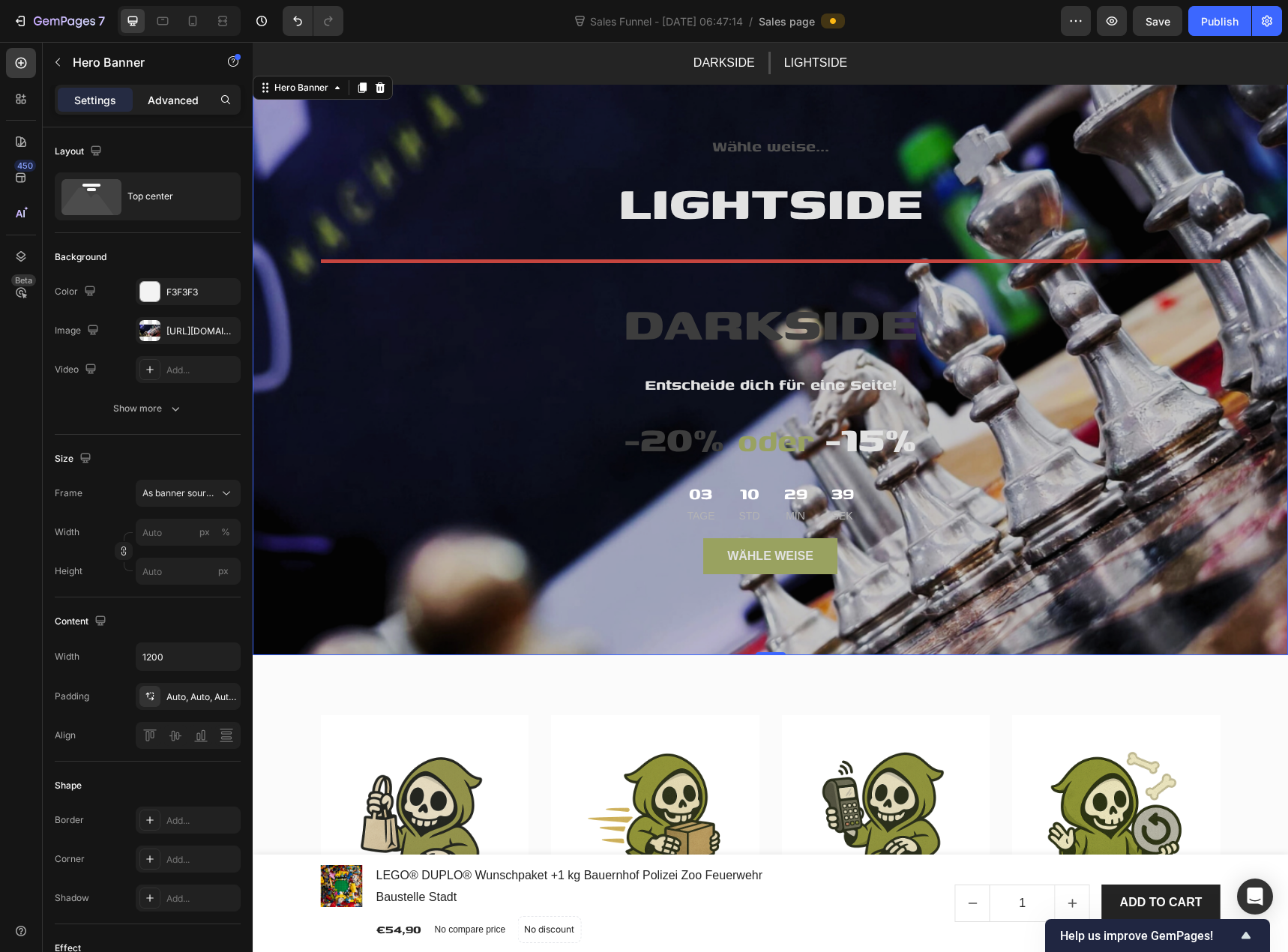
click at [179, 105] on p "Advanced" at bounding box center [173, 99] width 51 height 15
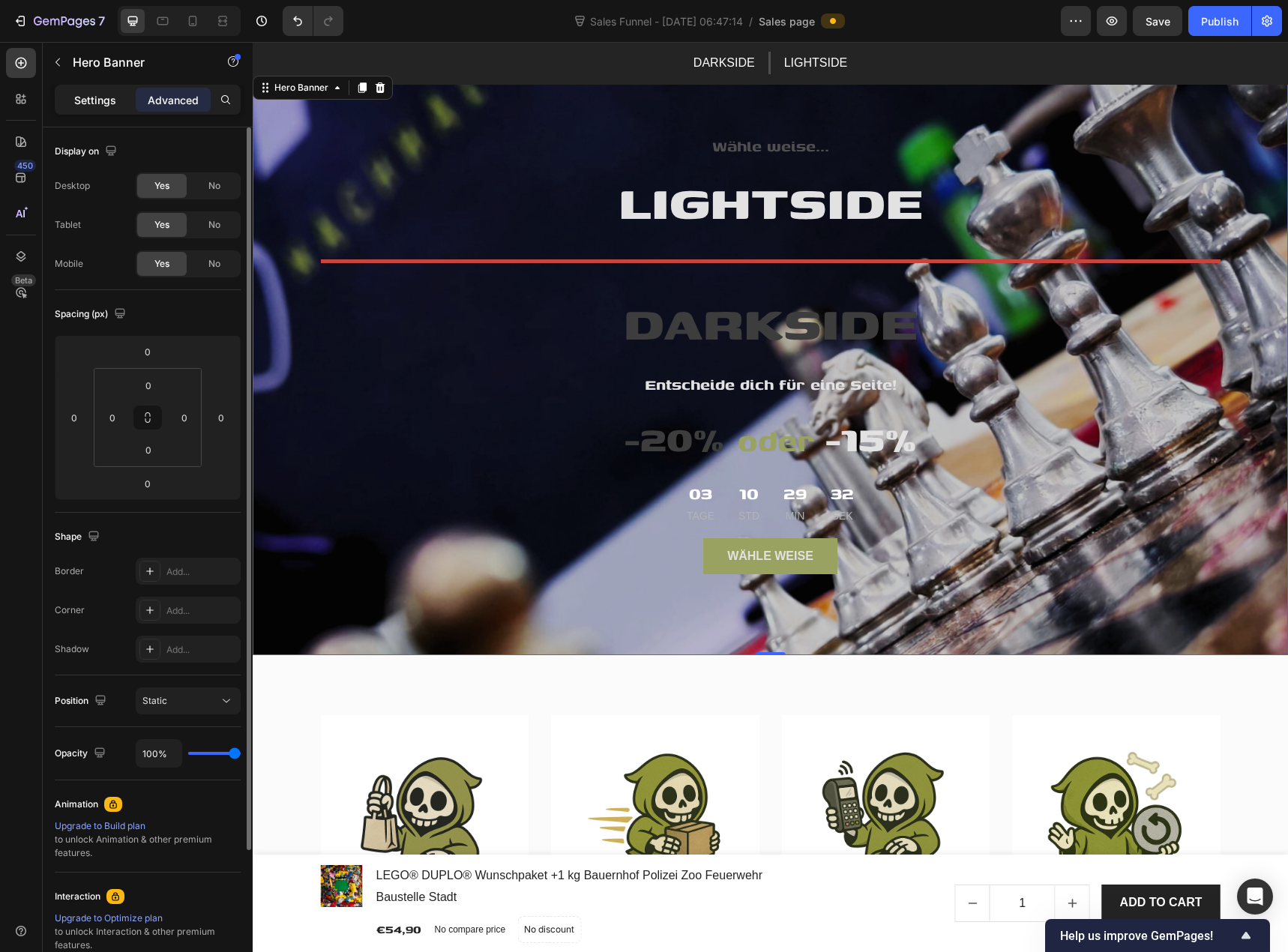
click at [83, 100] on p "Settings" at bounding box center [95, 99] width 42 height 15
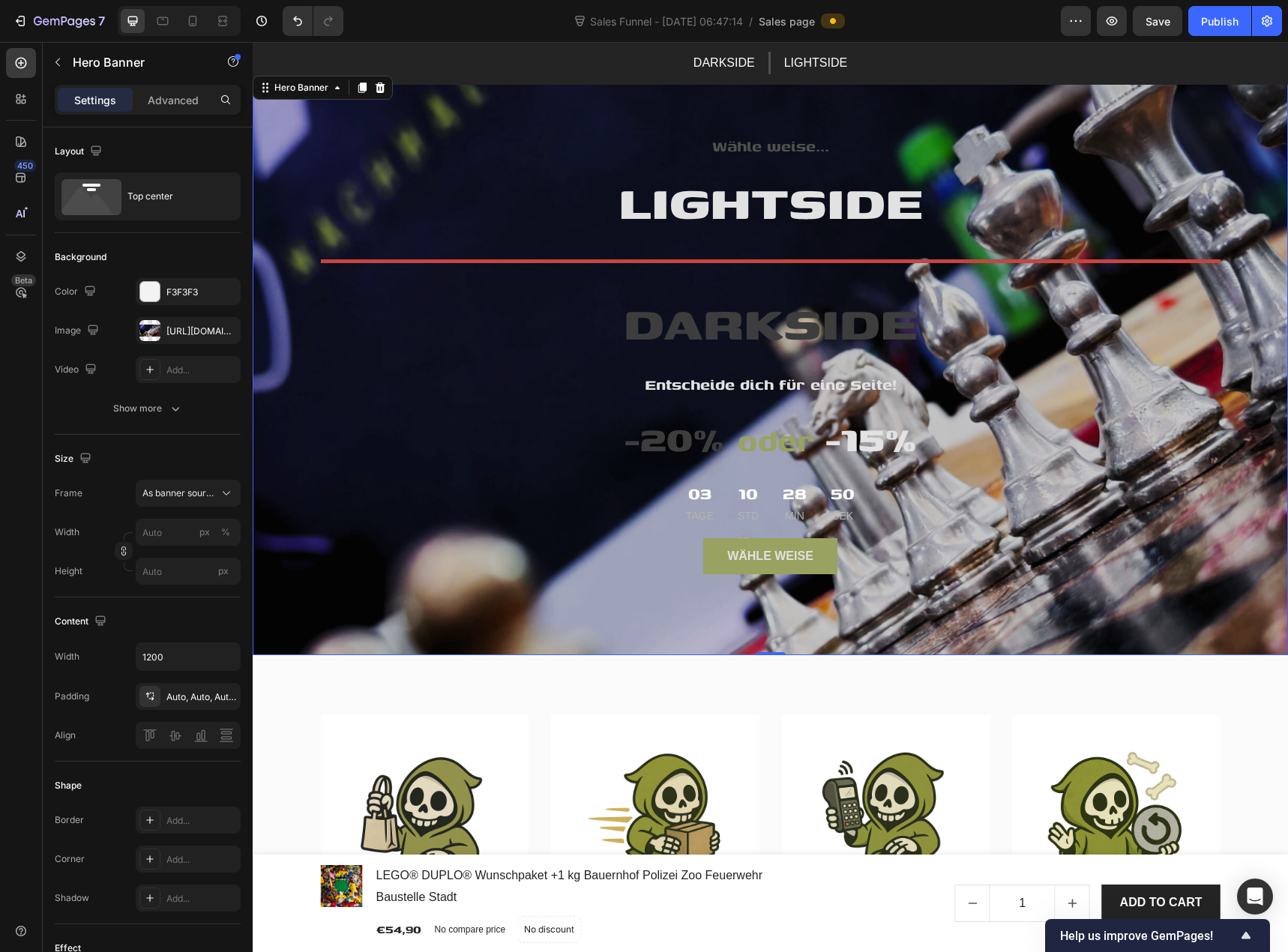
click at [360, 601] on div "Wähle weise... Text block LIGHTSIDE Heading Title Line DARKSIDE Heading Entsche…" at bounding box center [771, 466] width 900 height 785
click at [180, 339] on div "[URL][DOMAIN_NAME]" at bounding box center [188, 331] width 105 height 27
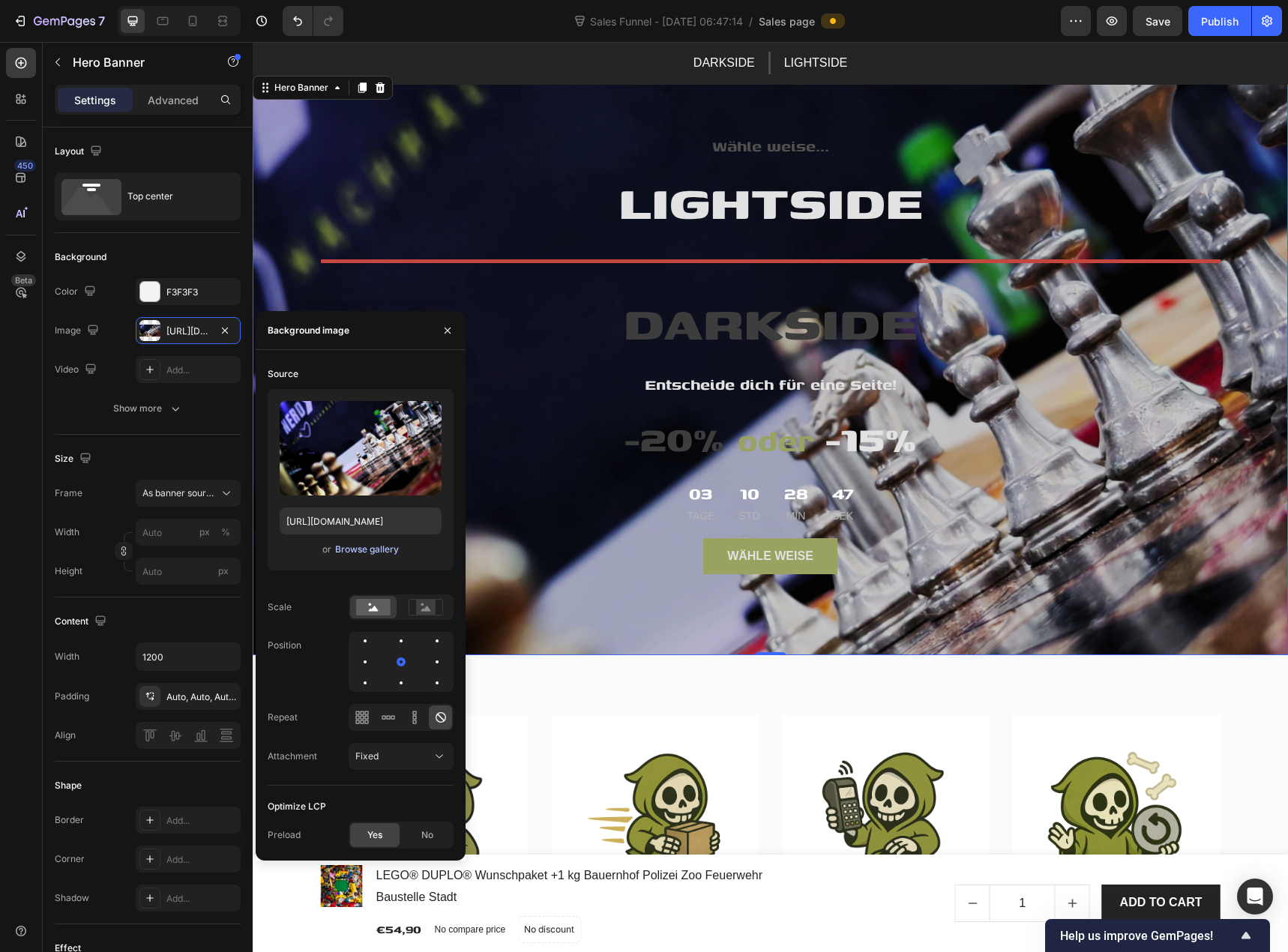
click at [373, 554] on div "Browse gallery" at bounding box center [367, 549] width 64 height 14
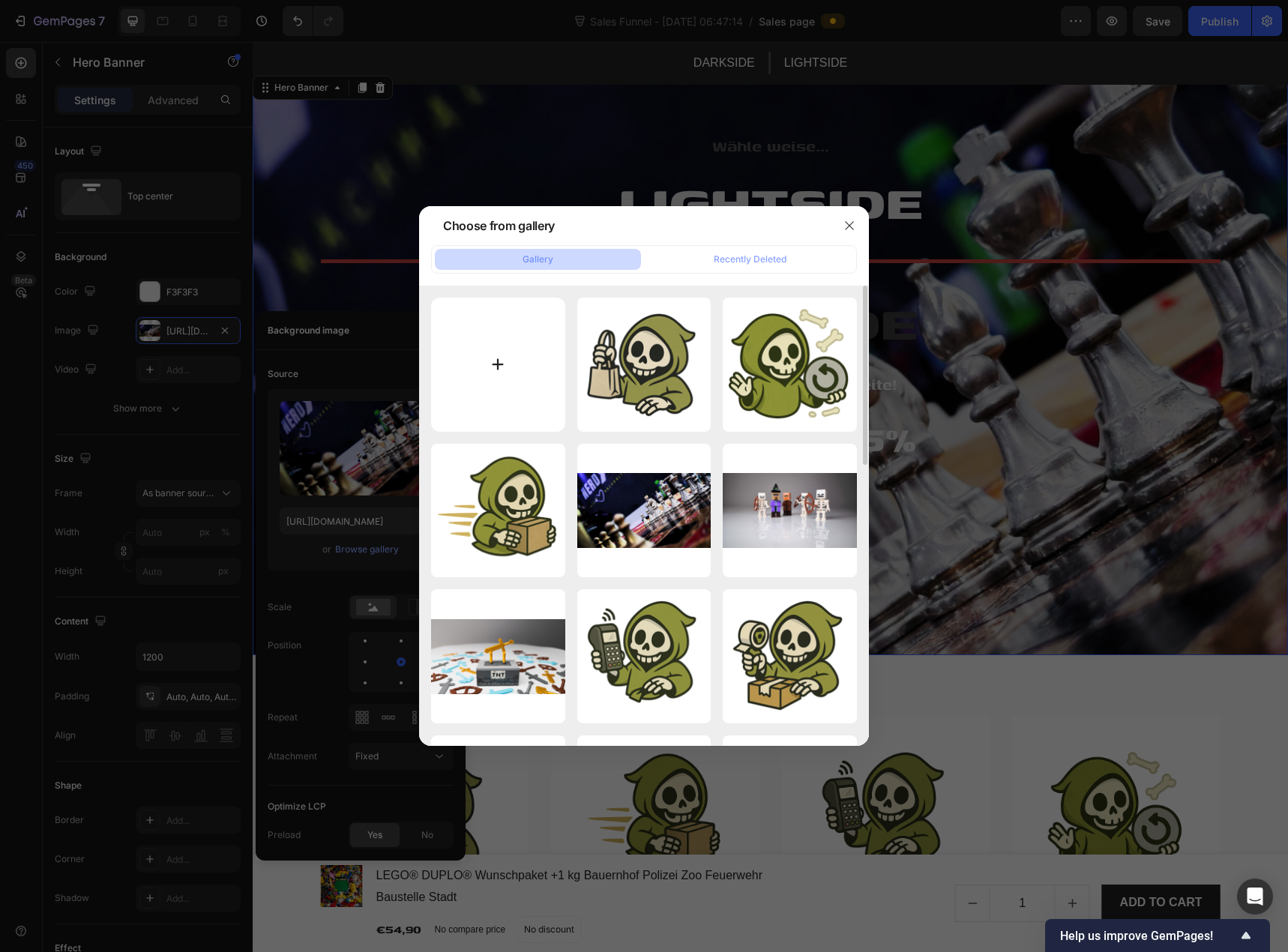
click at [506, 370] on input "file" at bounding box center [497, 364] width 134 height 134
type input "C:\fakepath\Nintendo DS Lite schwarz.png"
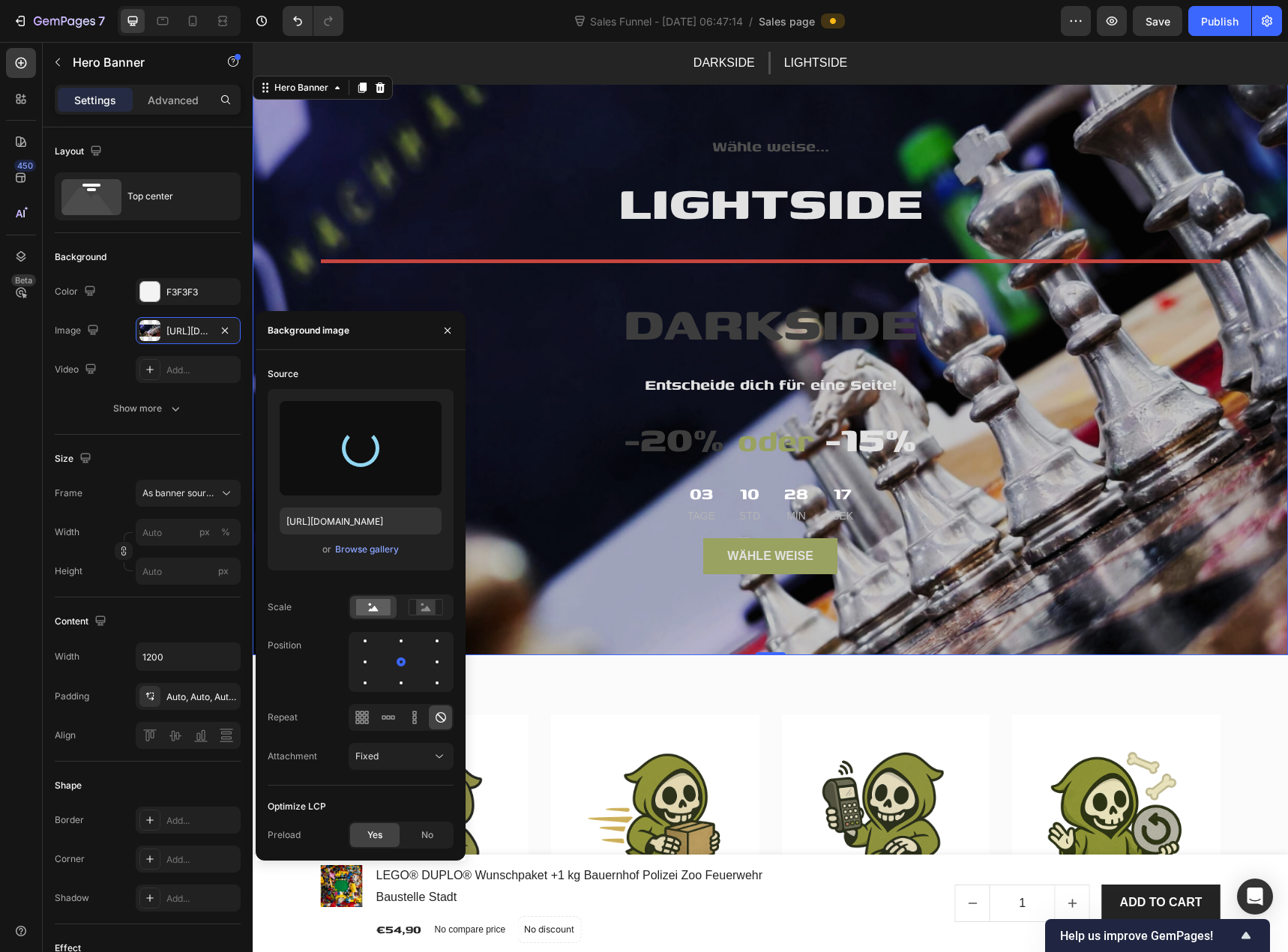
type input "[URL][DOMAIN_NAME]"
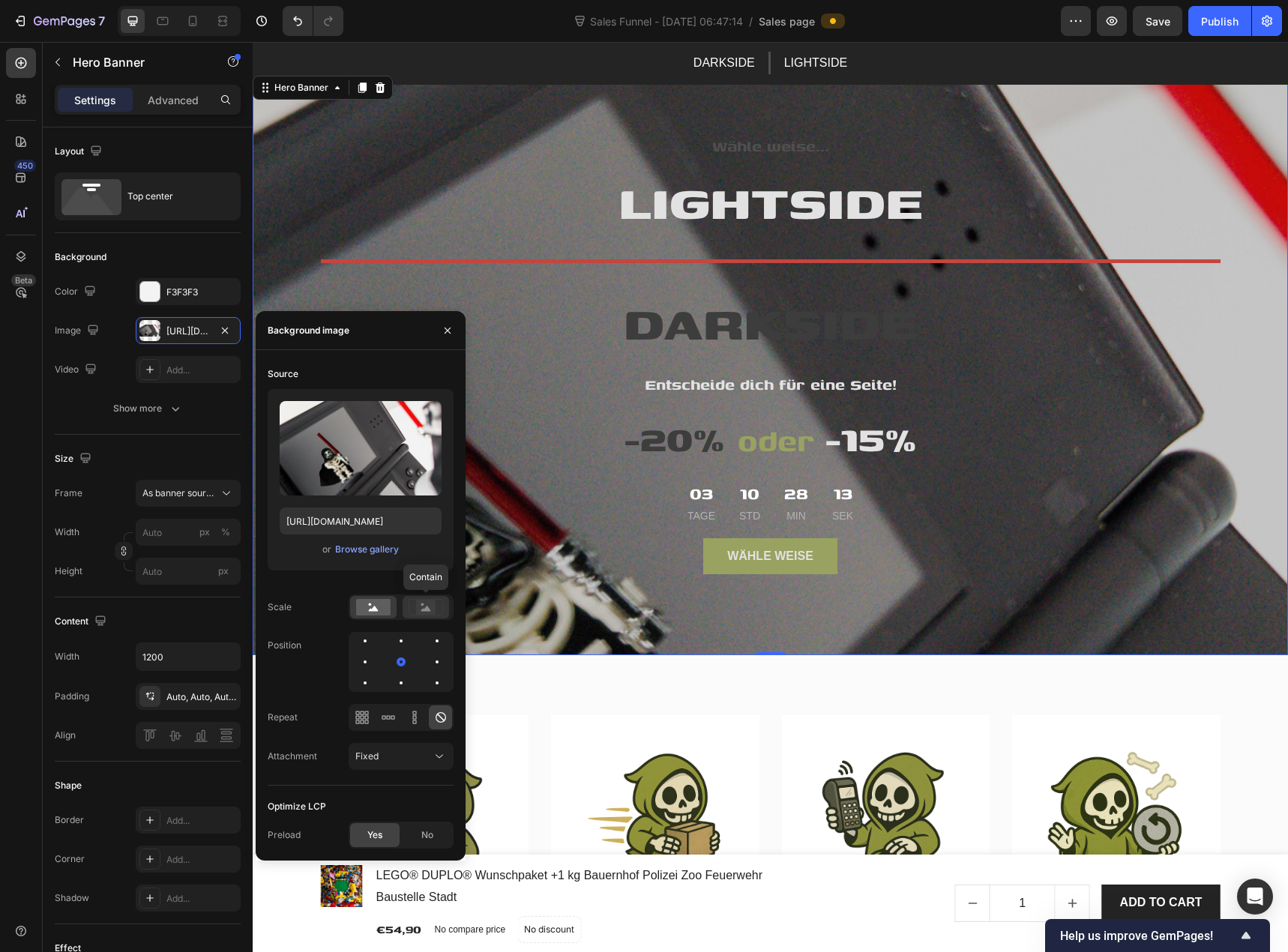
click at [430, 612] on rect at bounding box center [425, 608] width 19 height 15
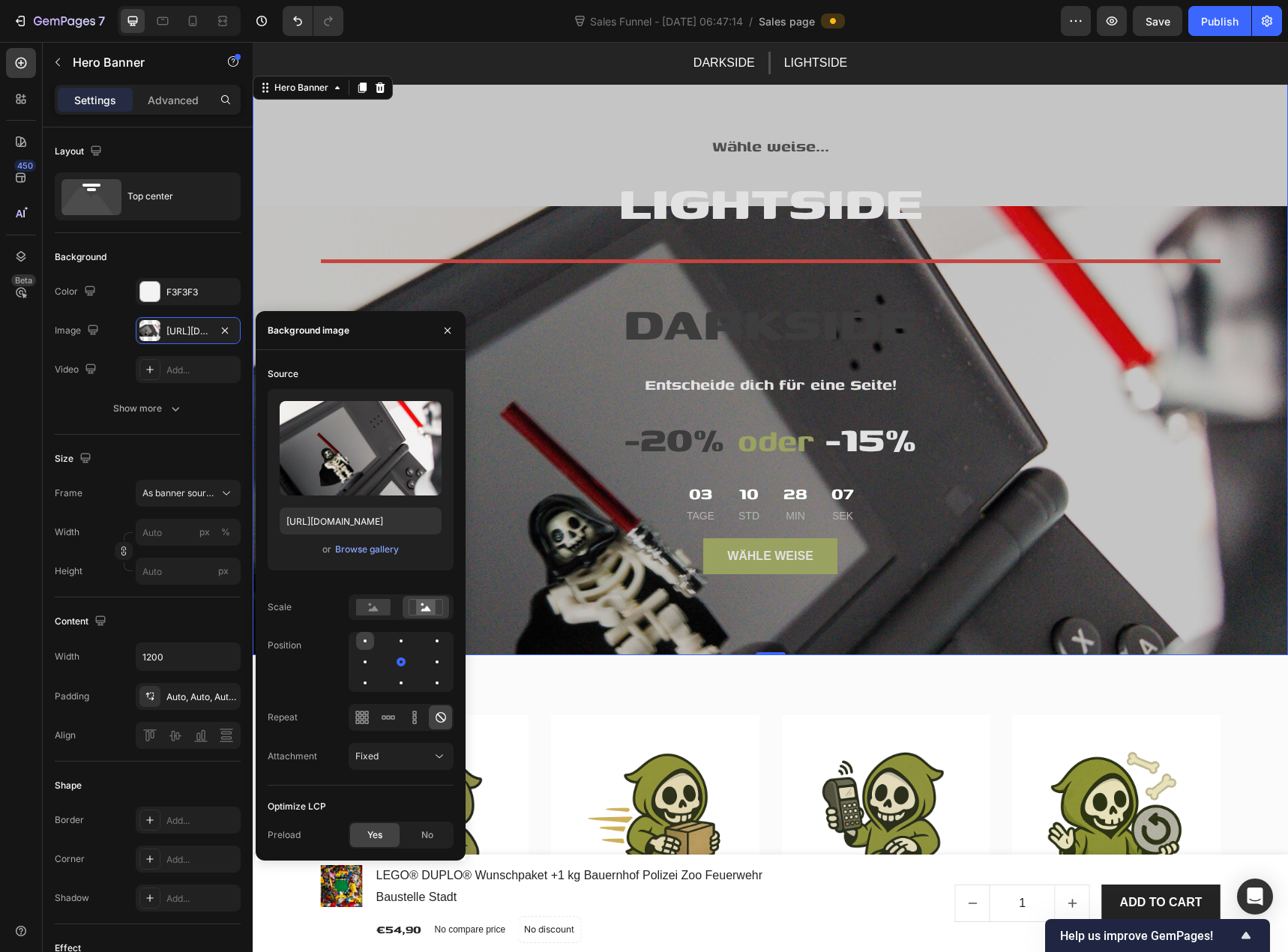
click at [371, 641] on div at bounding box center [365, 641] width 18 height 18
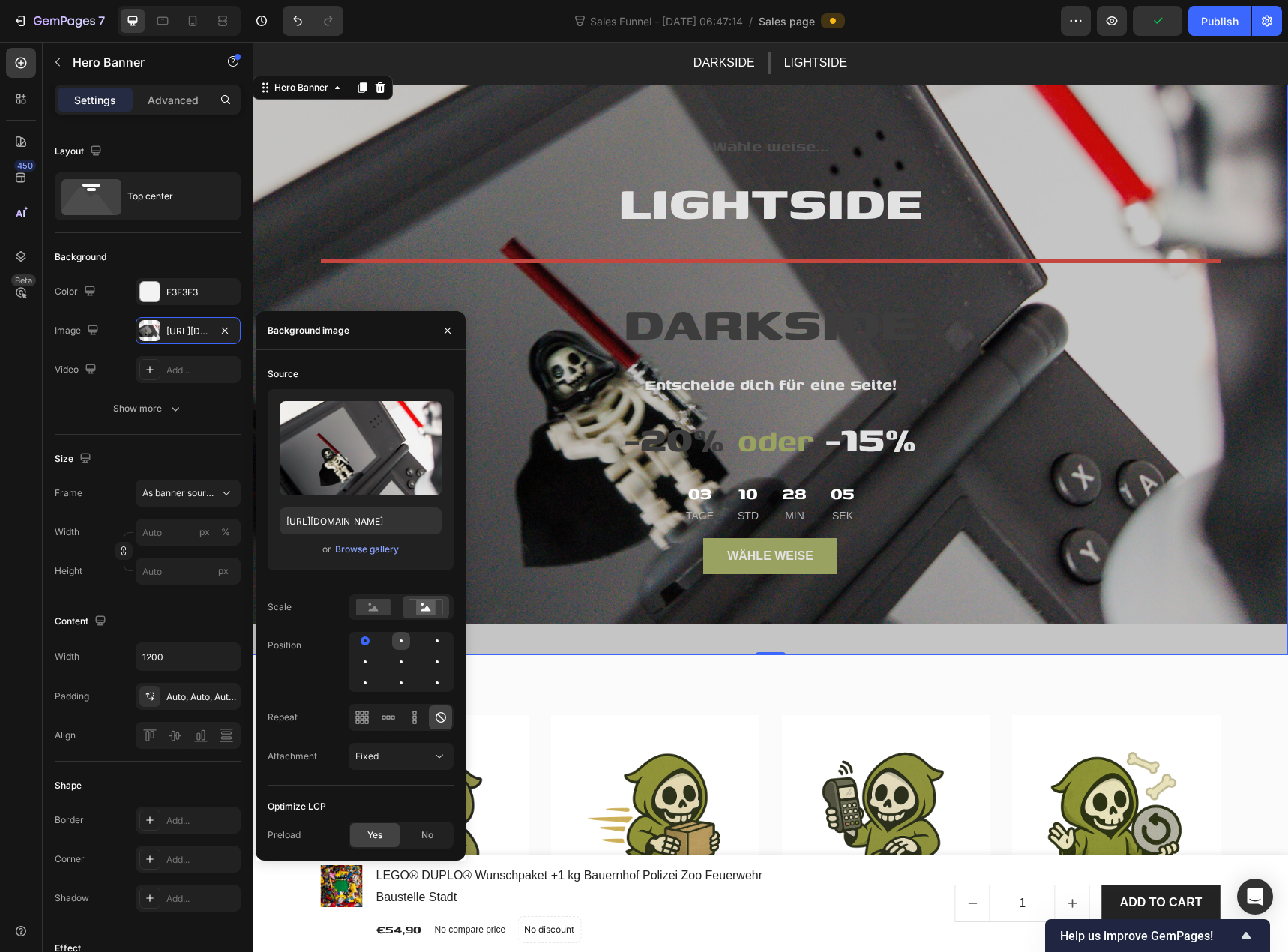
click at [397, 641] on div at bounding box center [402, 641] width 18 height 18
click at [401, 685] on div at bounding box center [402, 683] width 18 height 18
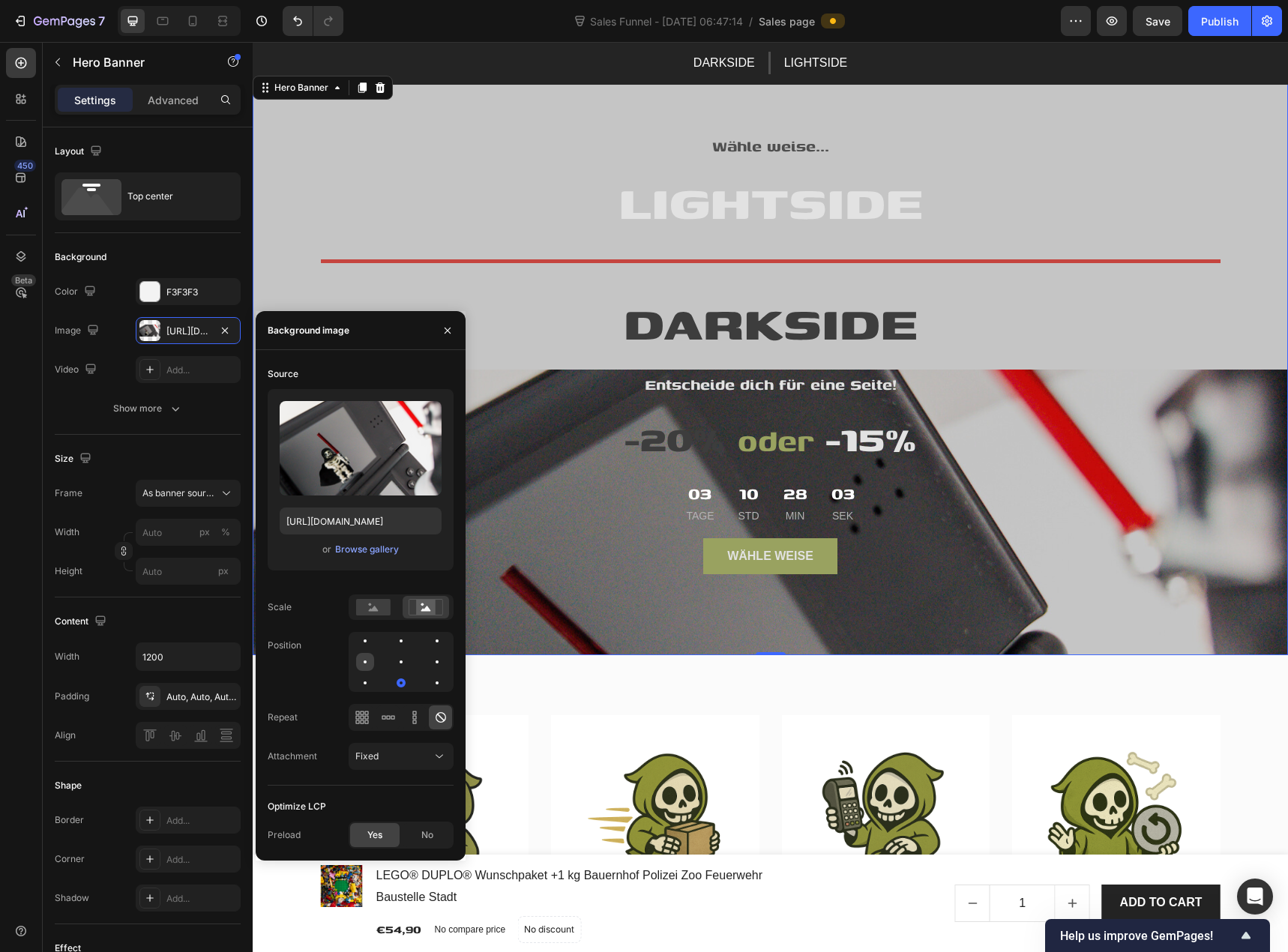
click at [370, 663] on div at bounding box center [365, 662] width 18 height 18
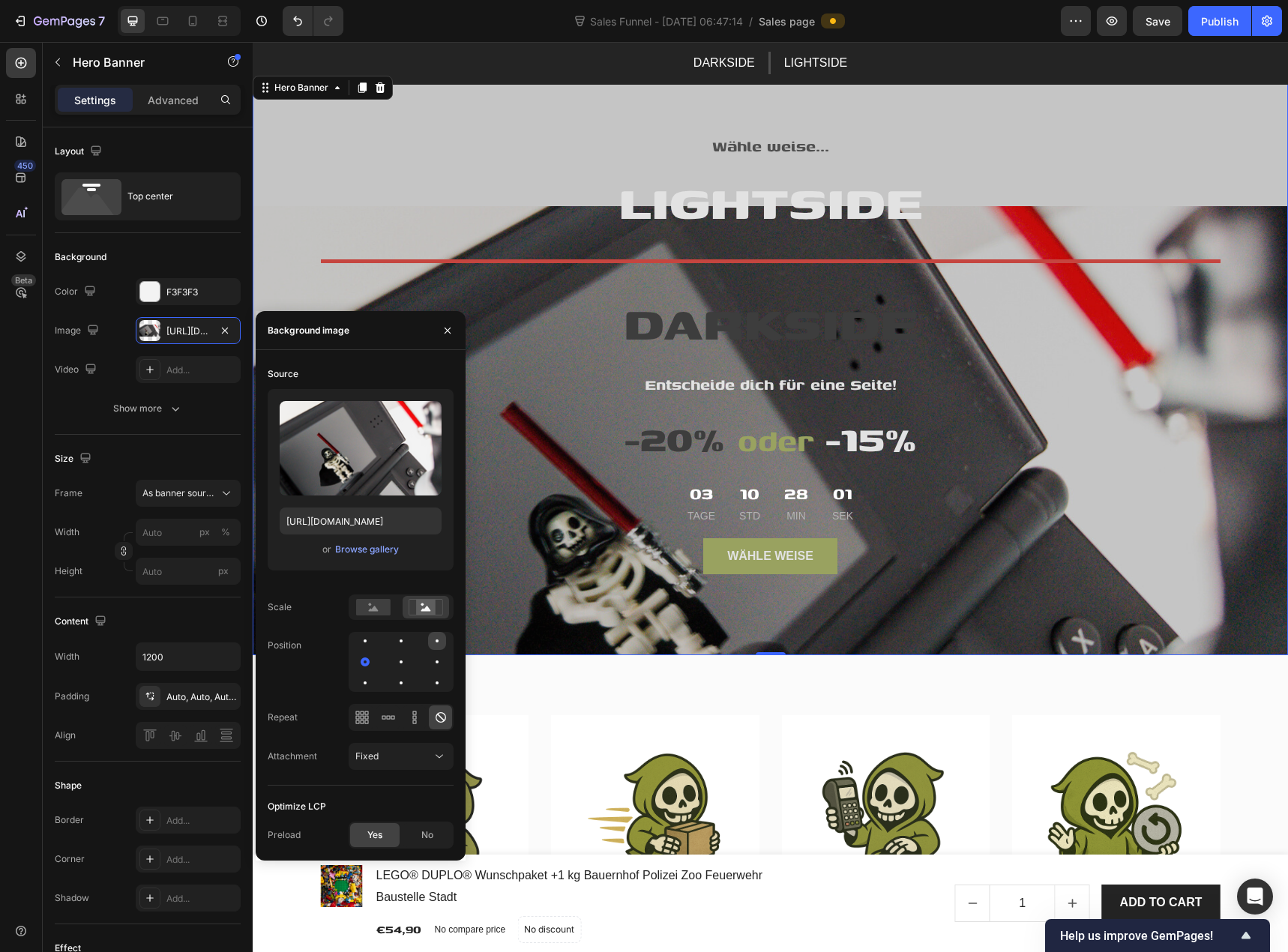
click at [436, 643] on div at bounding box center [437, 641] width 18 height 18
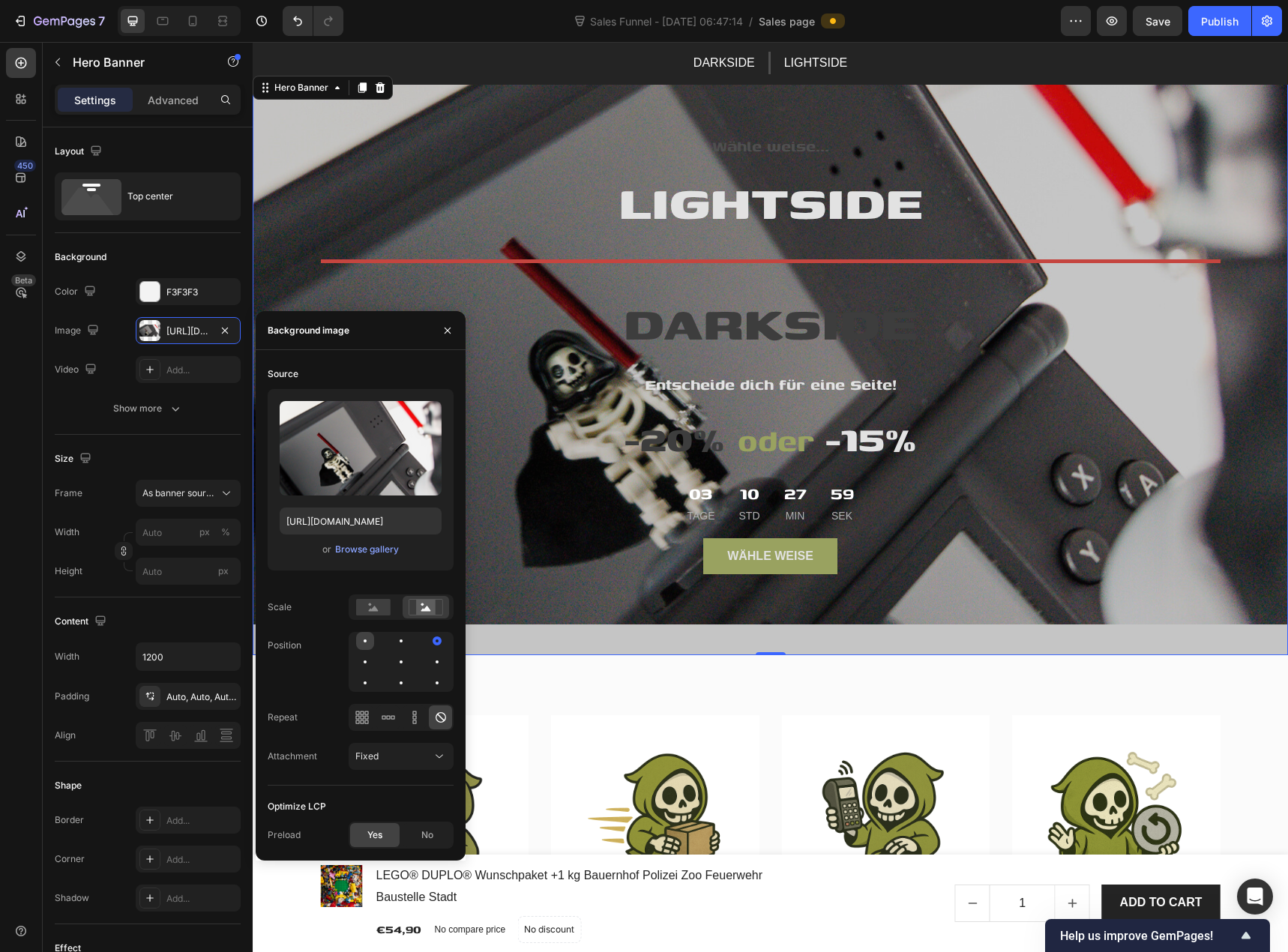
click at [367, 645] on div at bounding box center [365, 641] width 18 height 18
click at [377, 615] on rect at bounding box center [373, 608] width 35 height 16
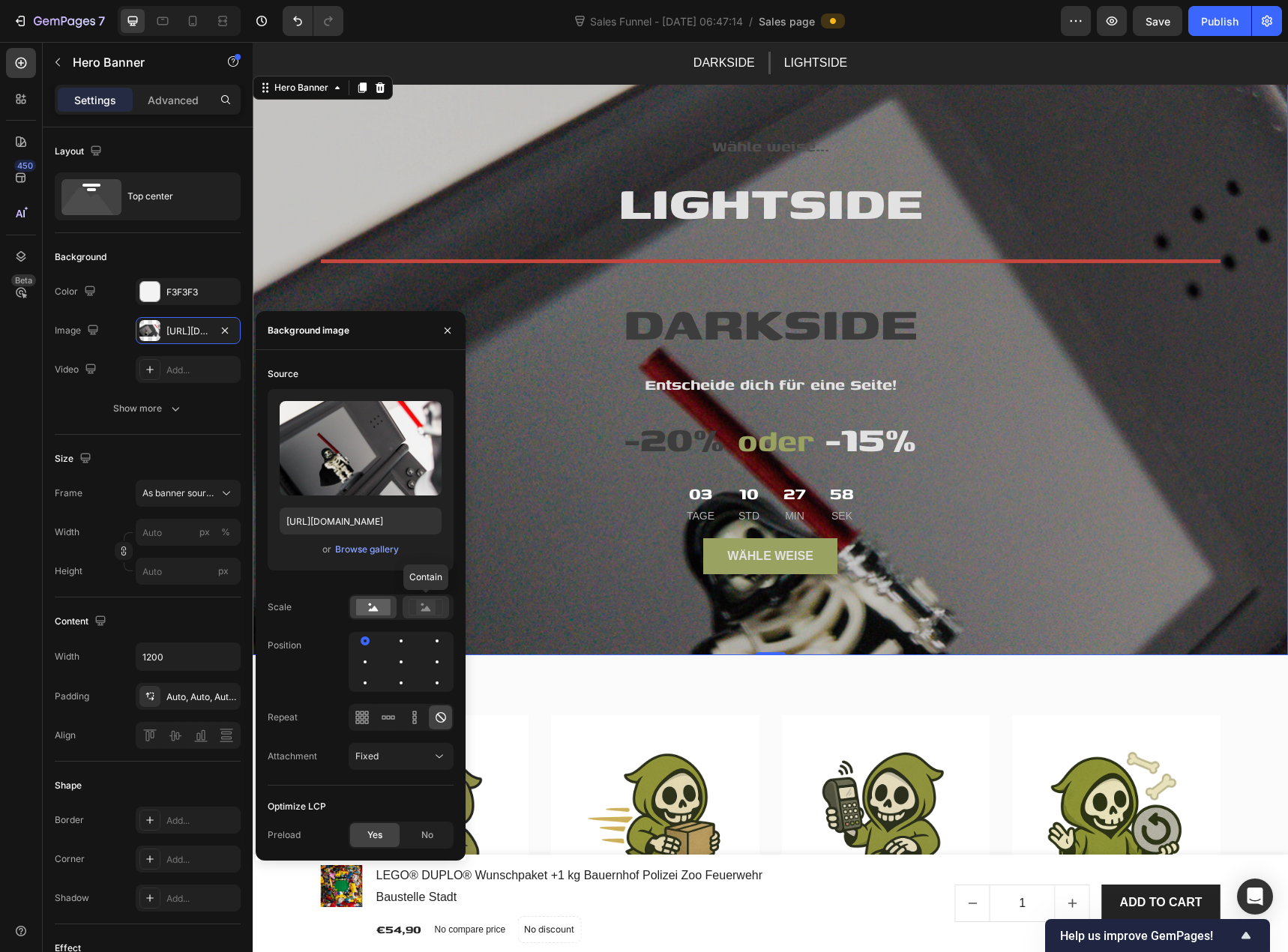
click at [414, 612] on icon at bounding box center [426, 608] width 35 height 16
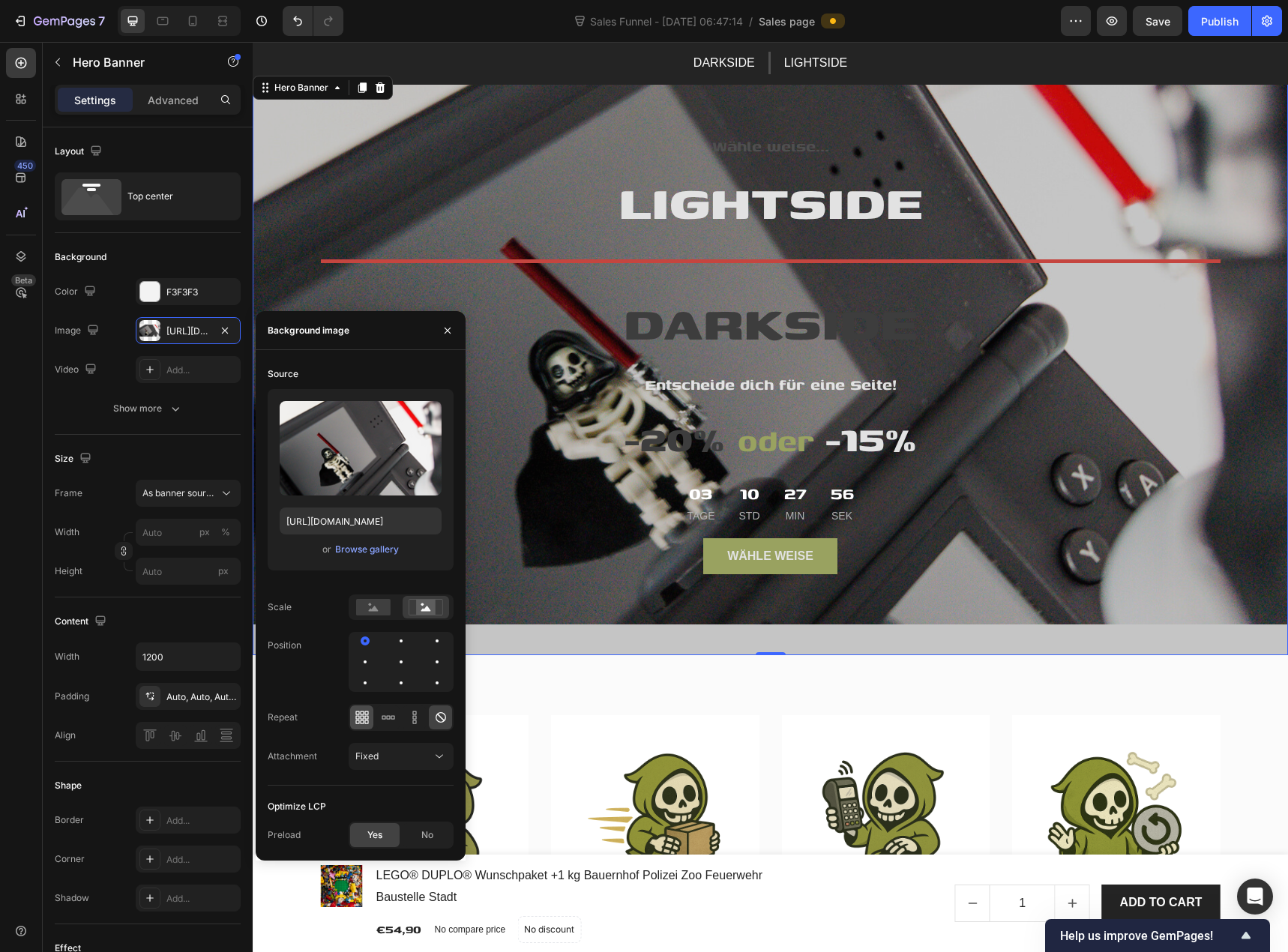
click at [362, 719] on icon at bounding box center [362, 717] width 4 height 4
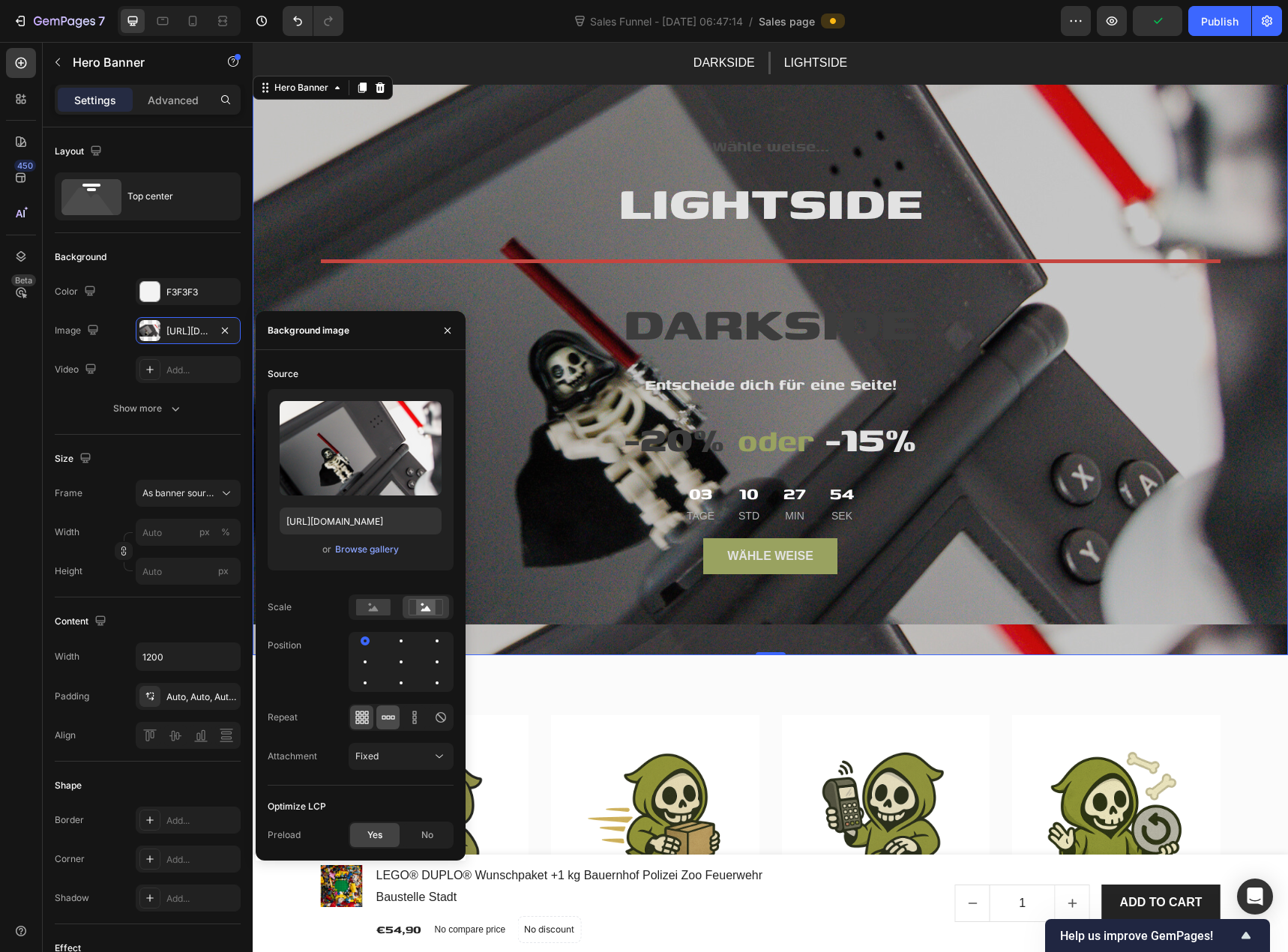
click at [392, 719] on icon at bounding box center [393, 717] width 4 height 4
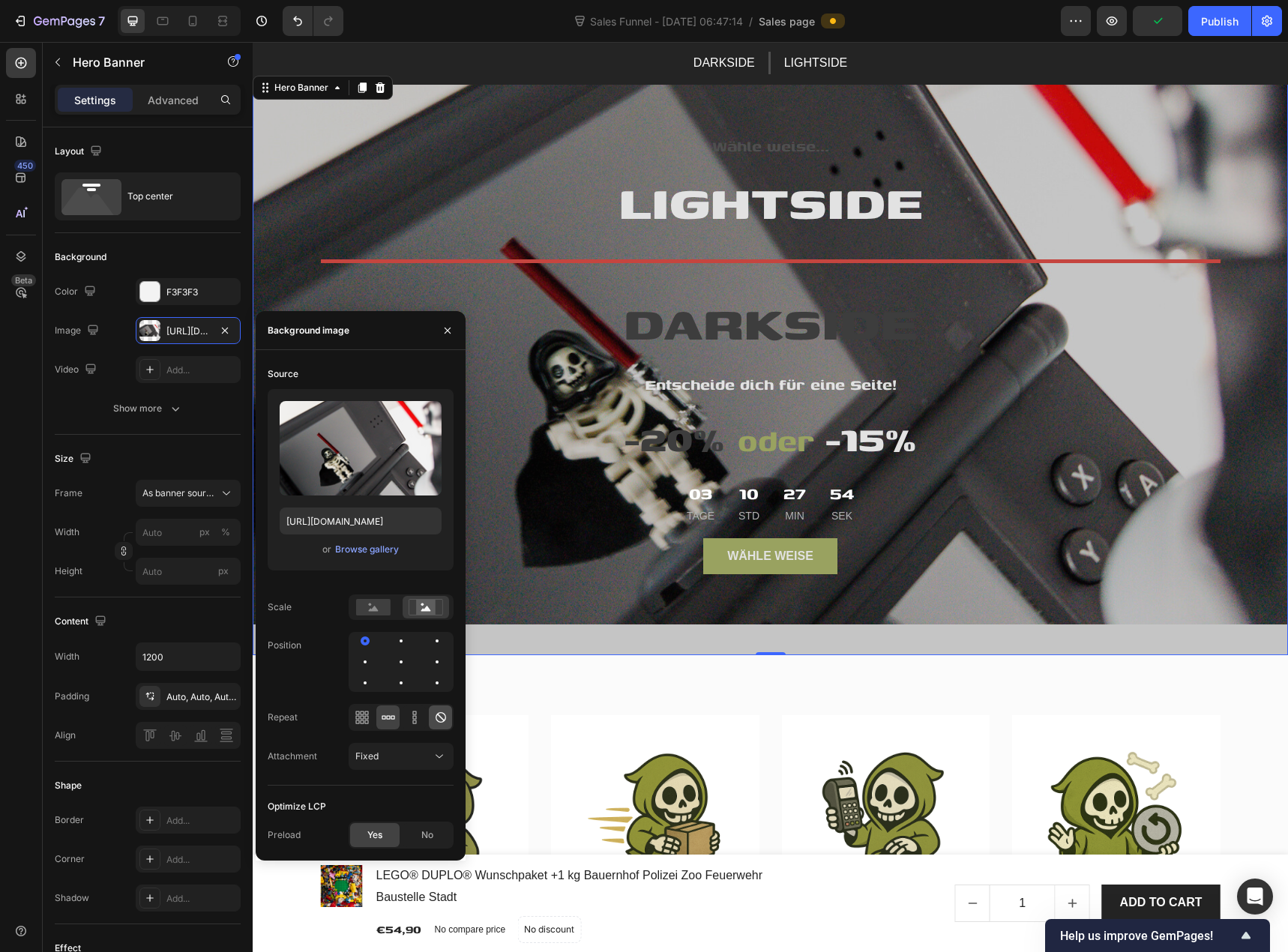
click at [434, 718] on icon at bounding box center [441, 718] width 15 height 15
click at [104, 396] on button "Show more" at bounding box center [148, 409] width 186 height 27
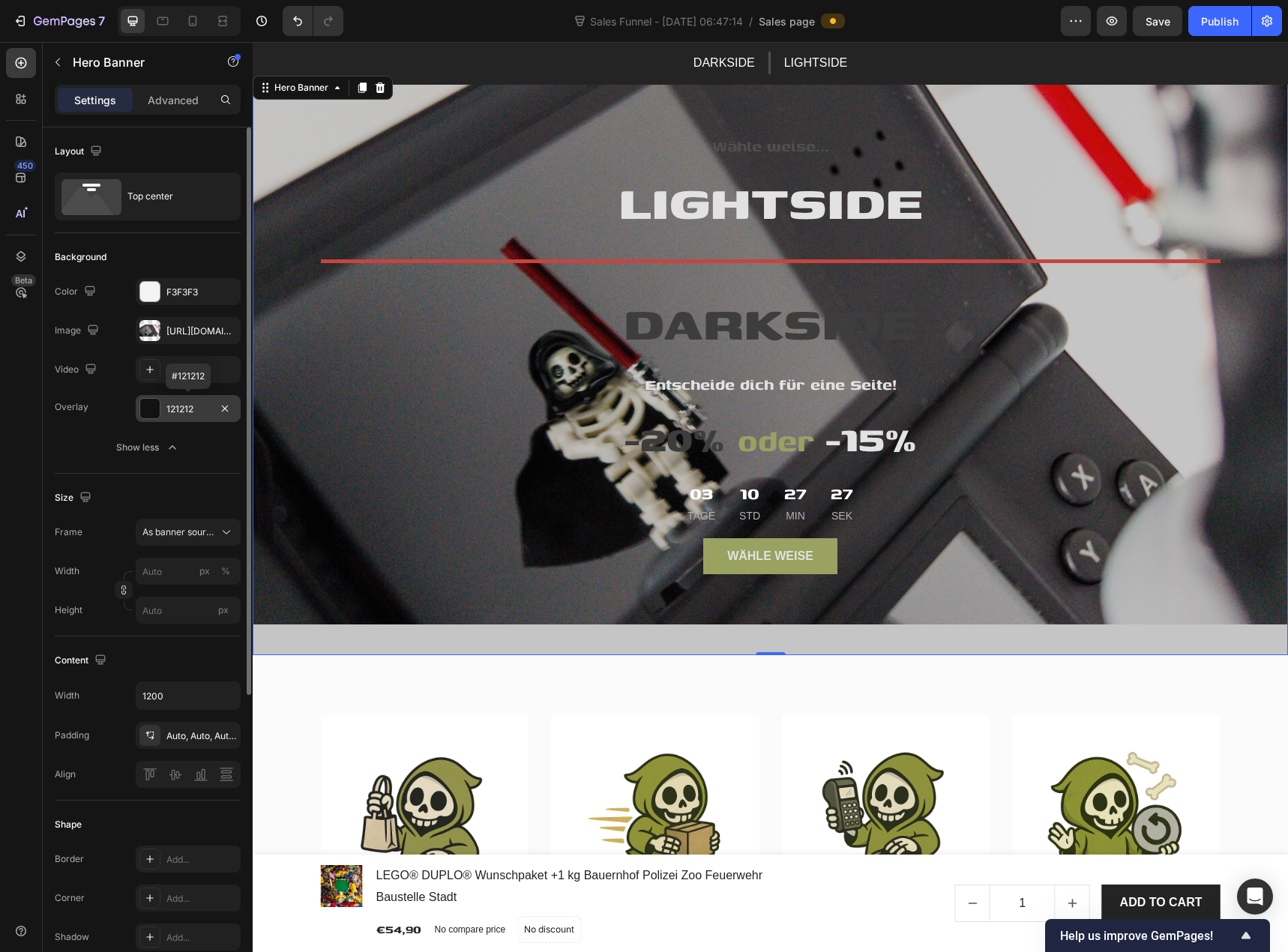
click at [200, 412] on div "121212" at bounding box center [189, 409] width 44 height 14
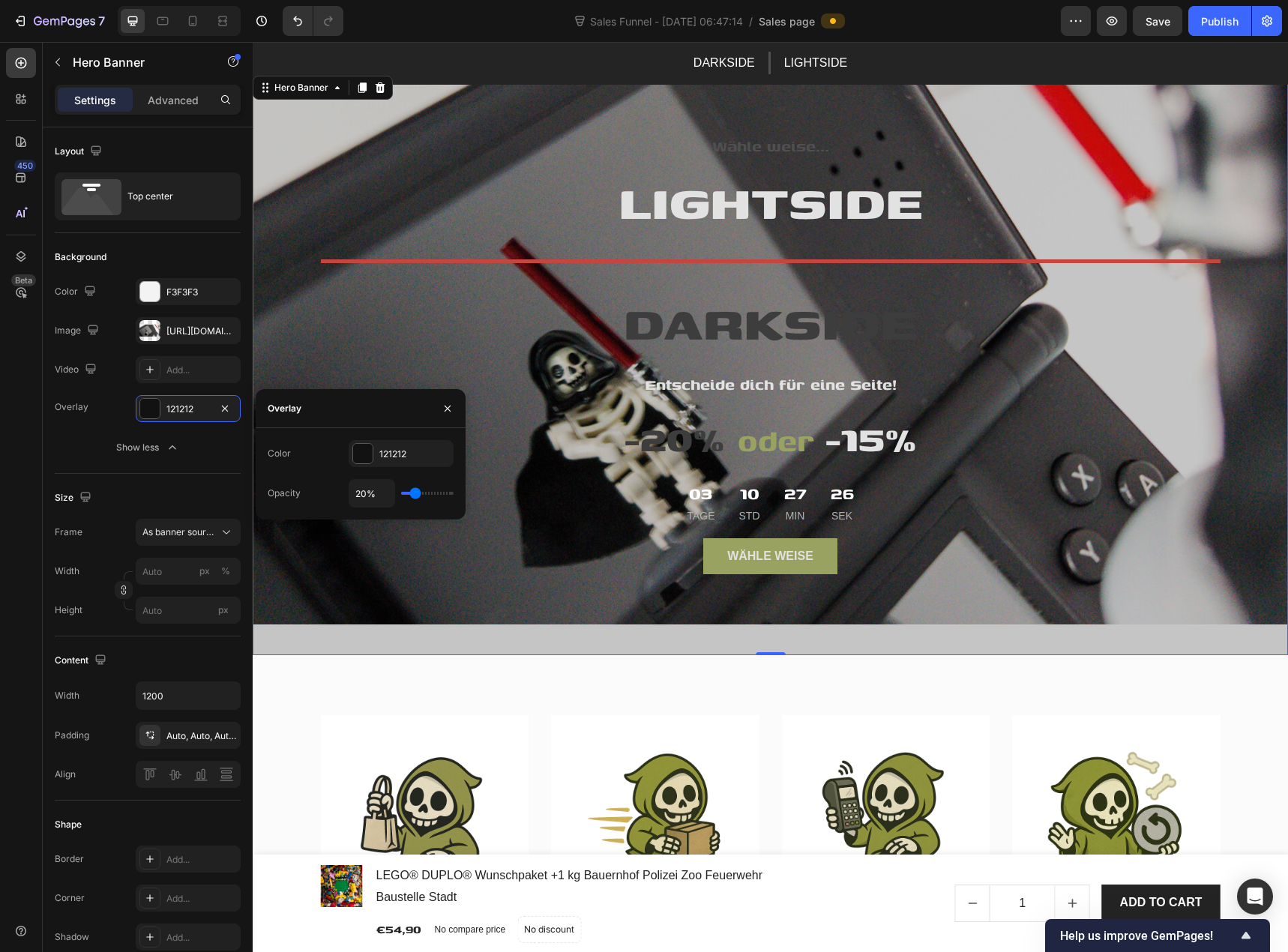
type input "26%"
type input "26"
type input "28%"
type input "28"
type input "31%"
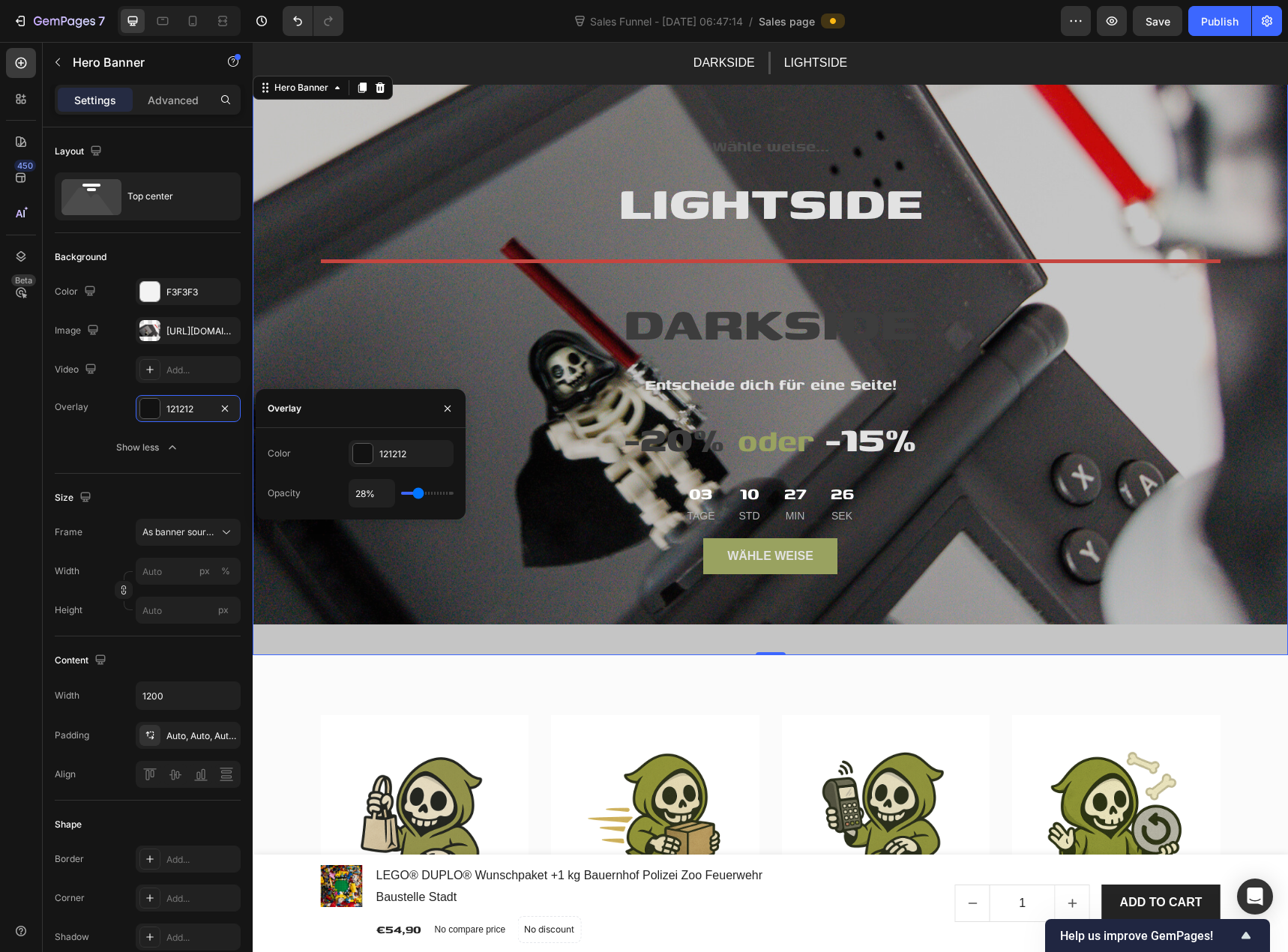
type input "31"
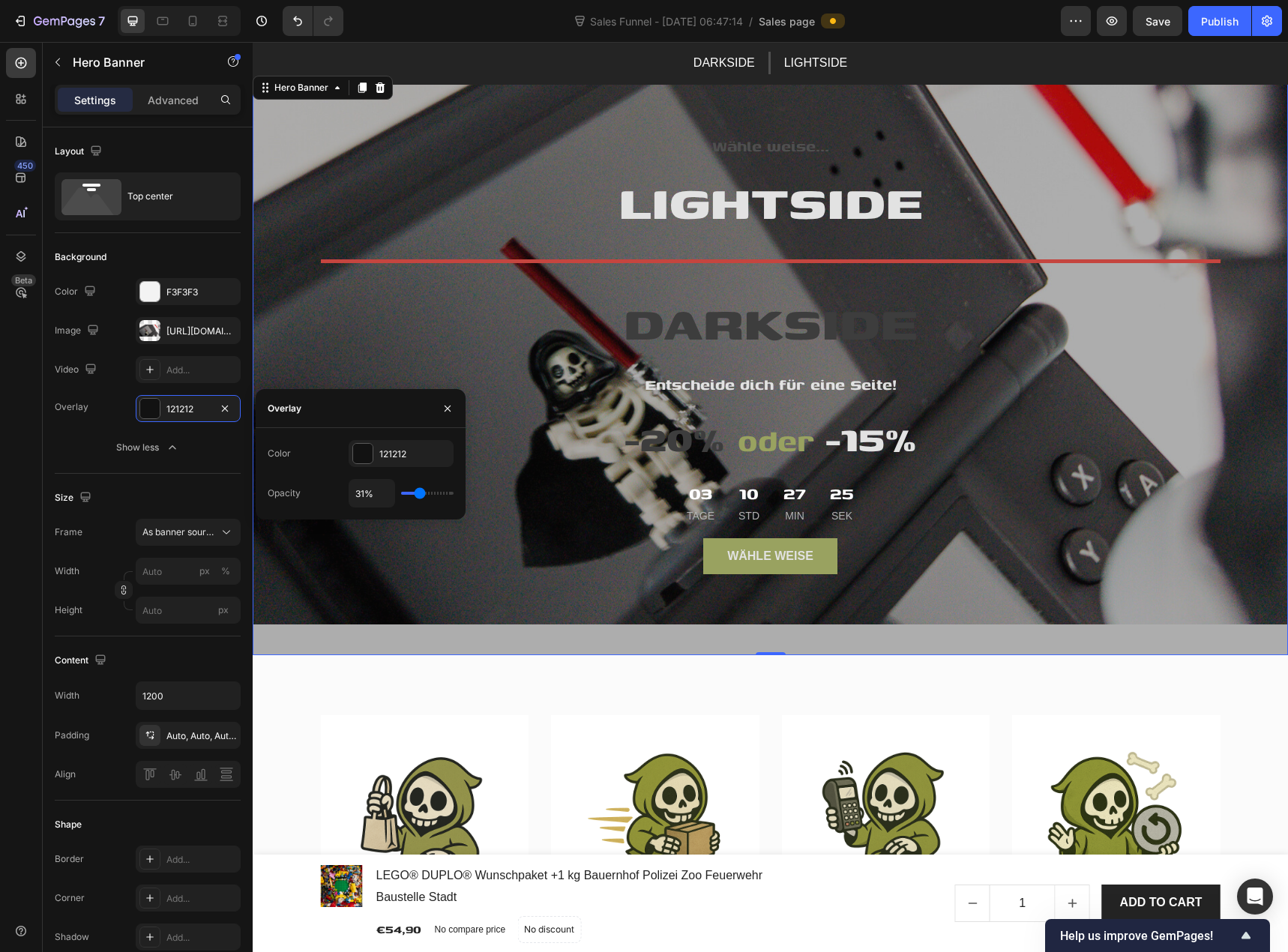
type input "35%"
type input "35"
type input "39%"
type input "39"
type input "41%"
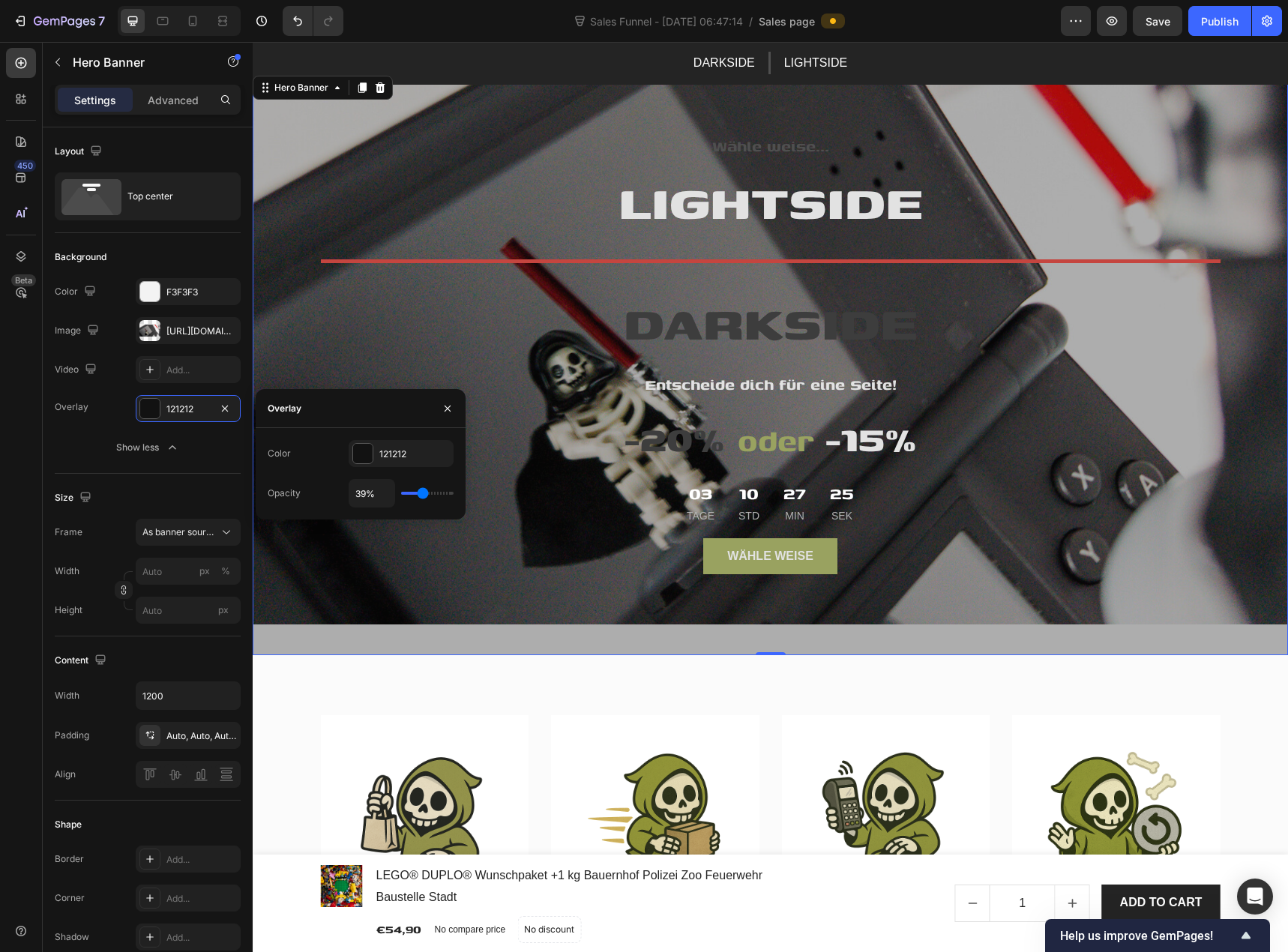
type input "41"
type input "43%"
type input "43"
type input "44%"
type input "44"
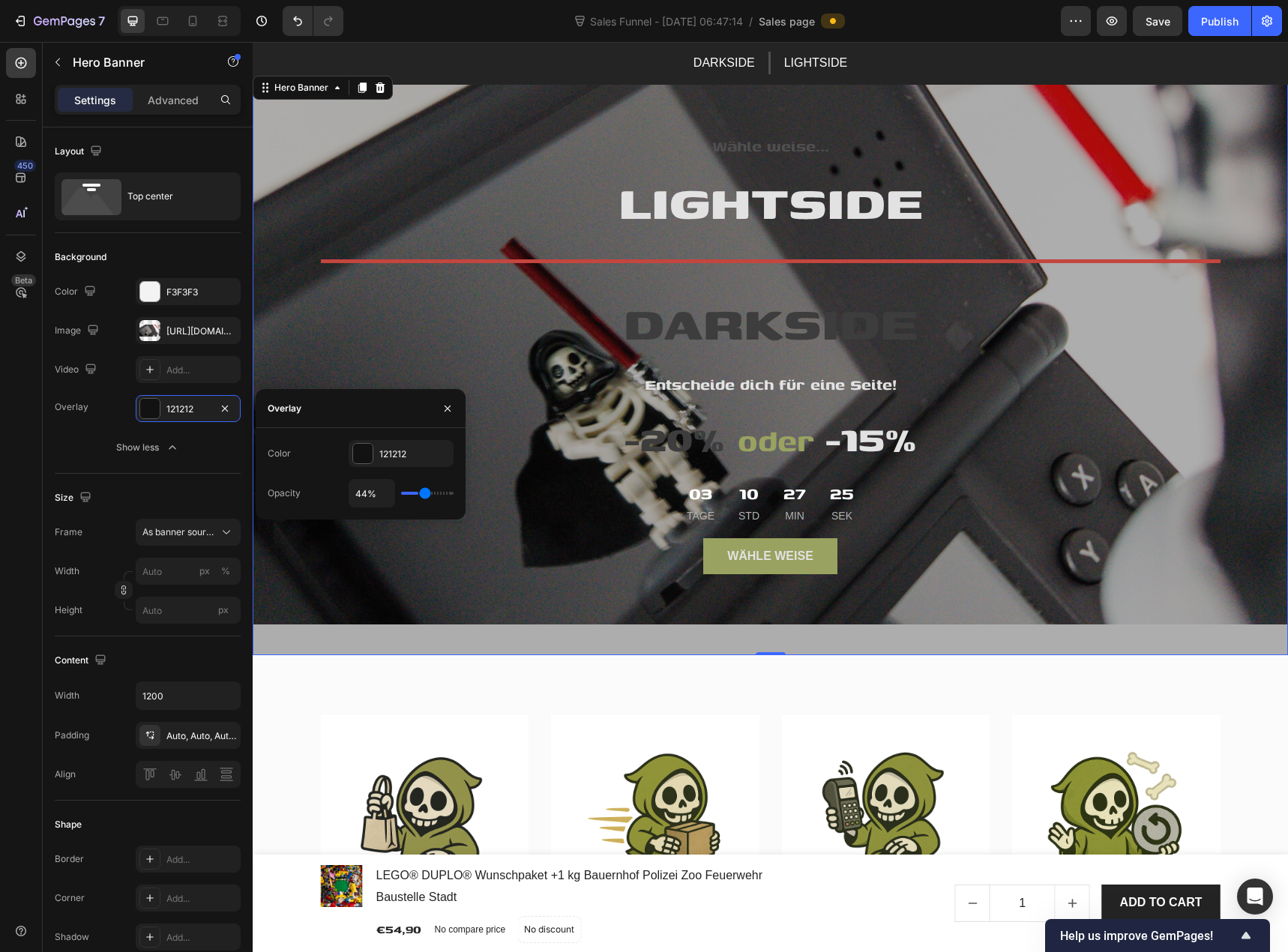
type input "46%"
type input "46"
type input "48%"
type input "48"
type input "50%"
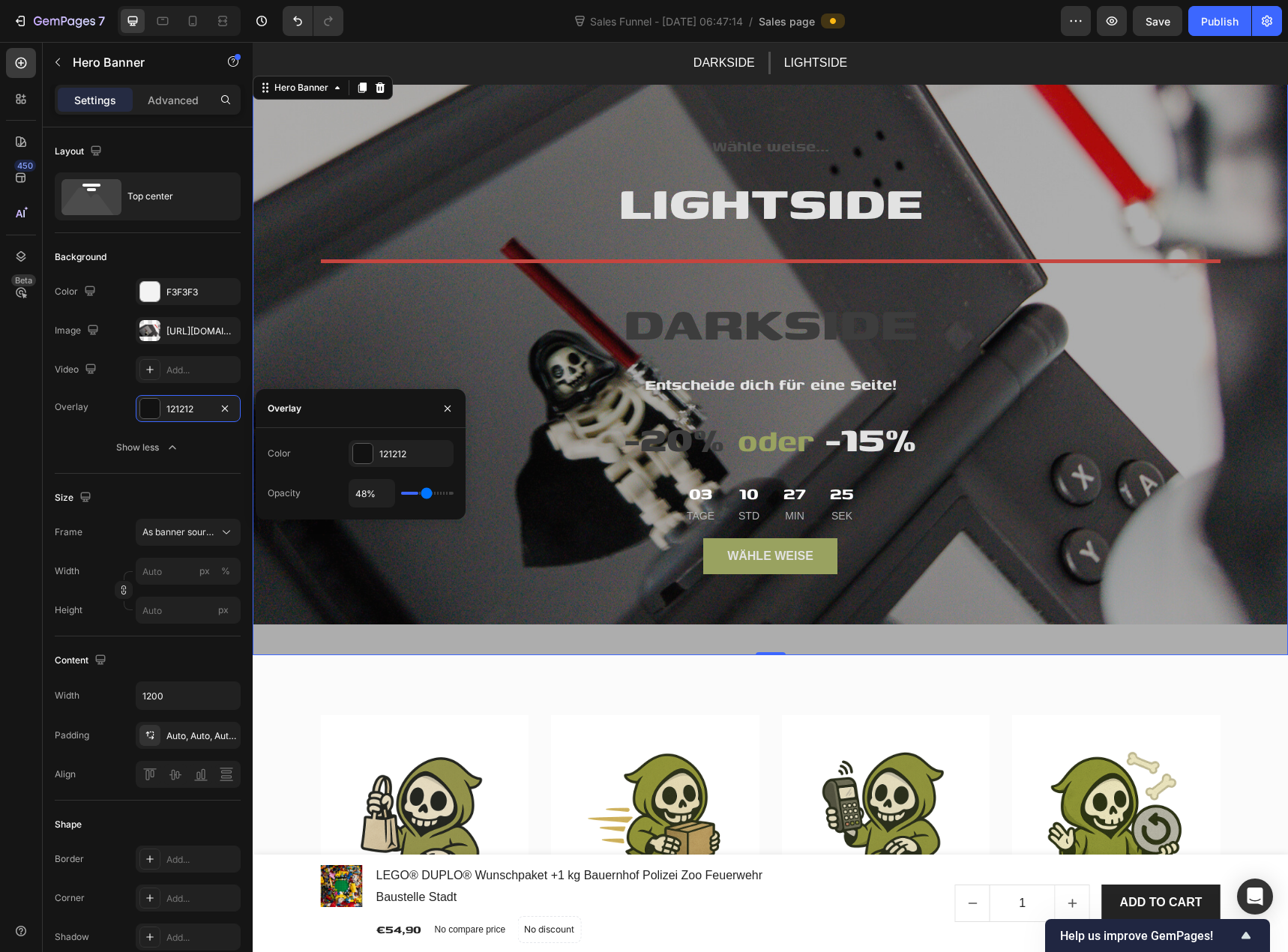
type input "50"
type input "52%"
type input "52"
type input "54%"
type input "54"
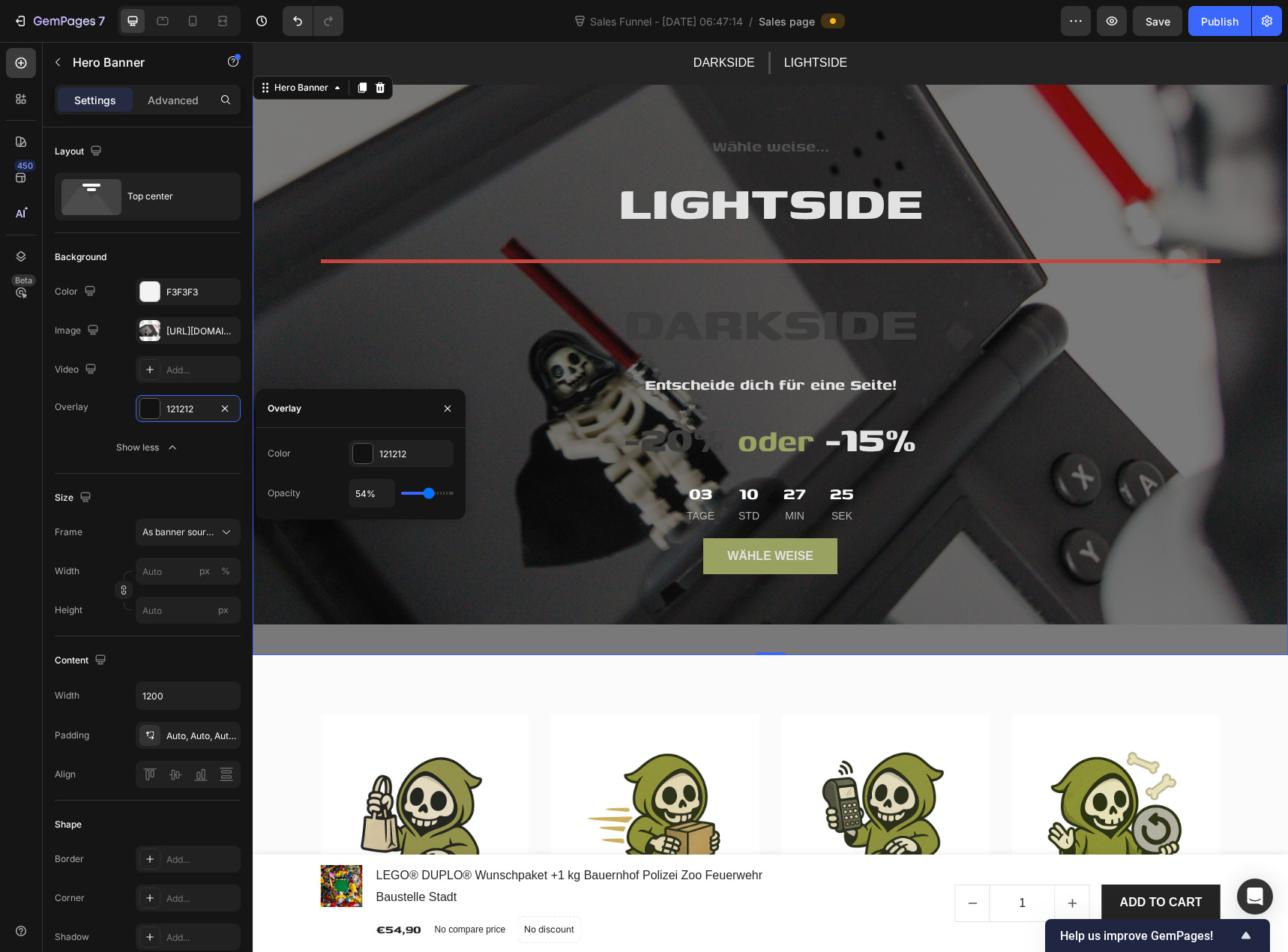
type input "57%"
type input "57"
type input "61%"
type input "61"
type input "63%"
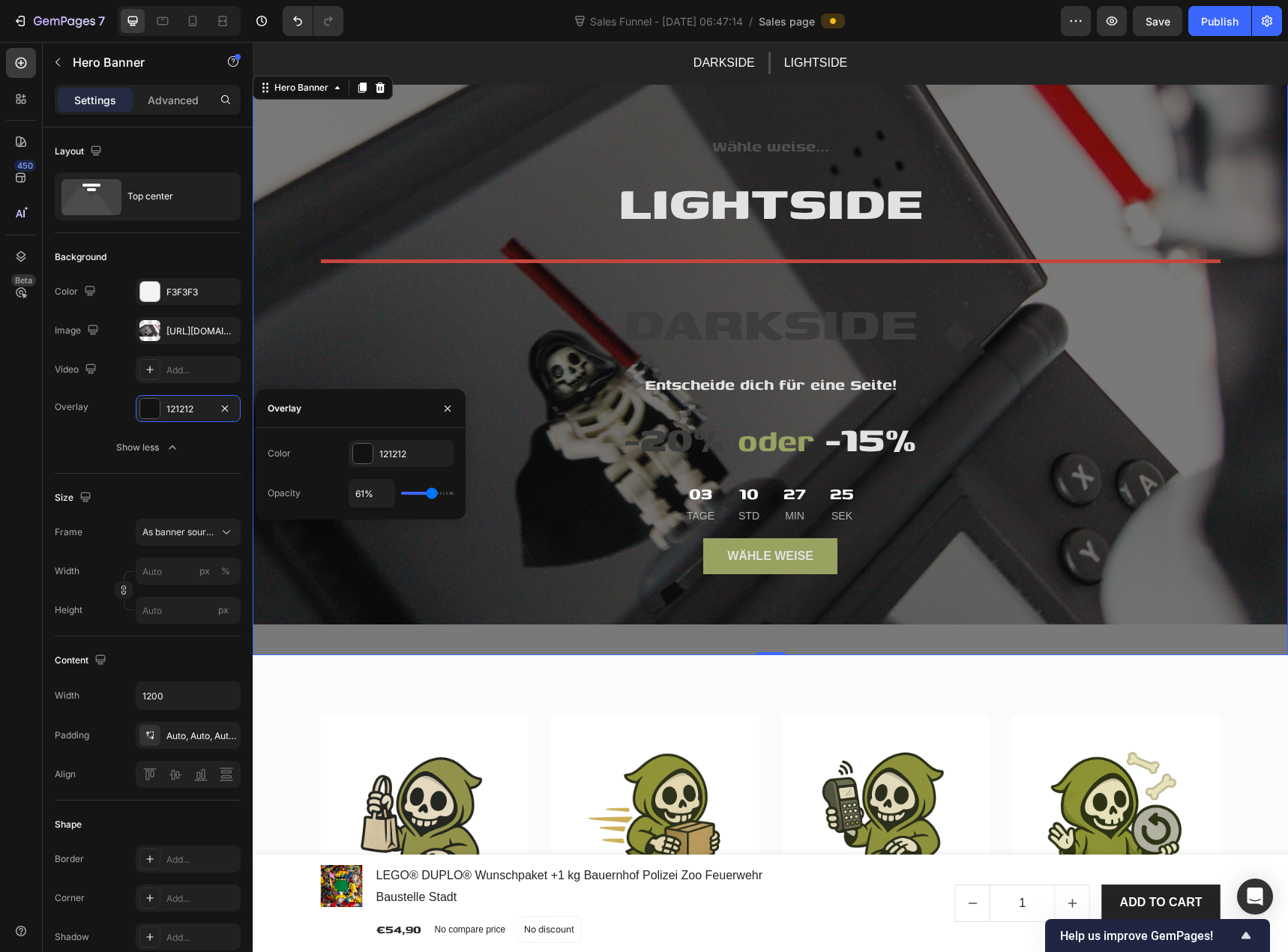
type input "63"
type input "67%"
type input "67"
type input "69%"
type input "69"
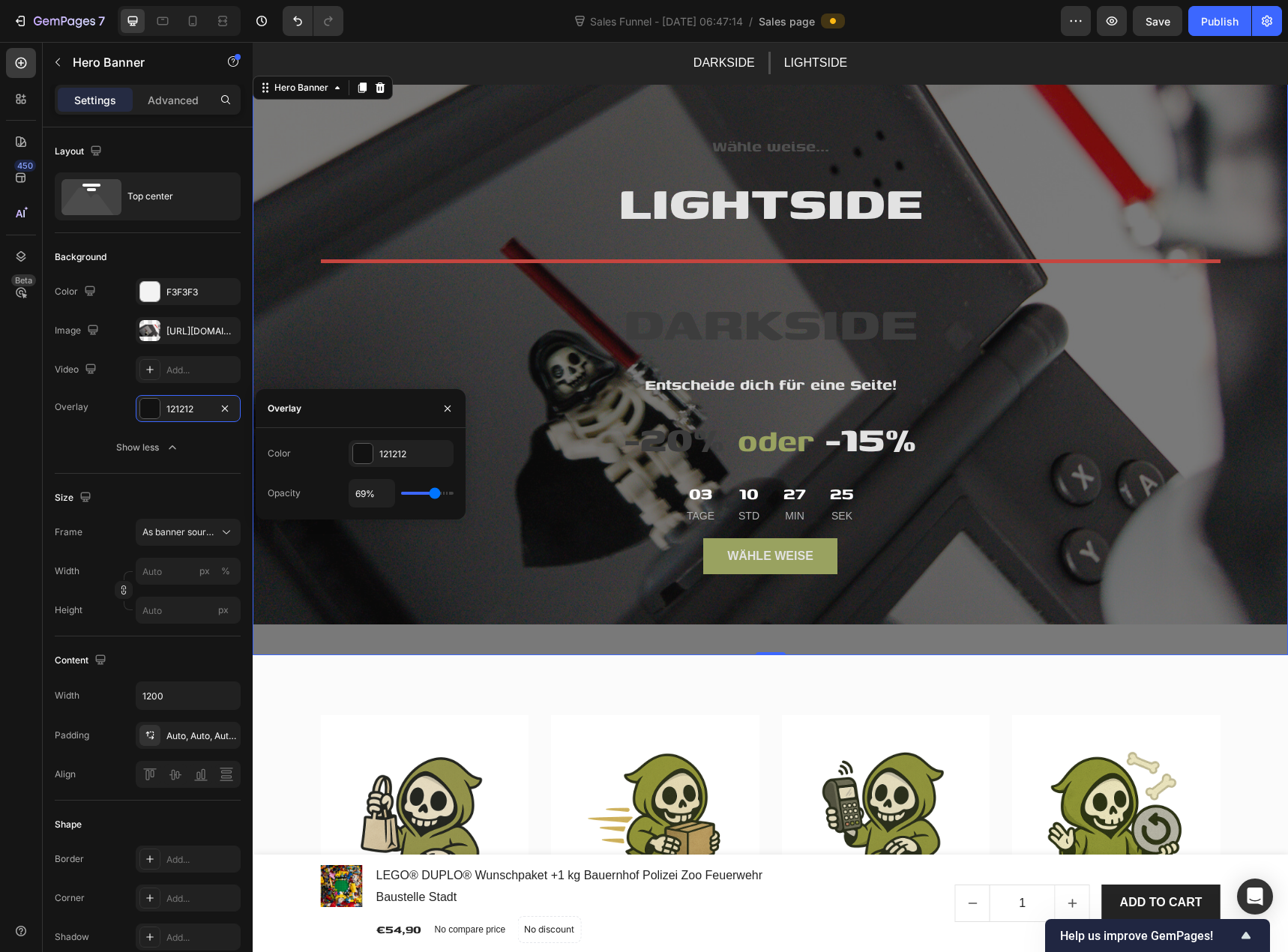
type input "70%"
type input "70"
type input "74%"
type input "74"
type input "76%"
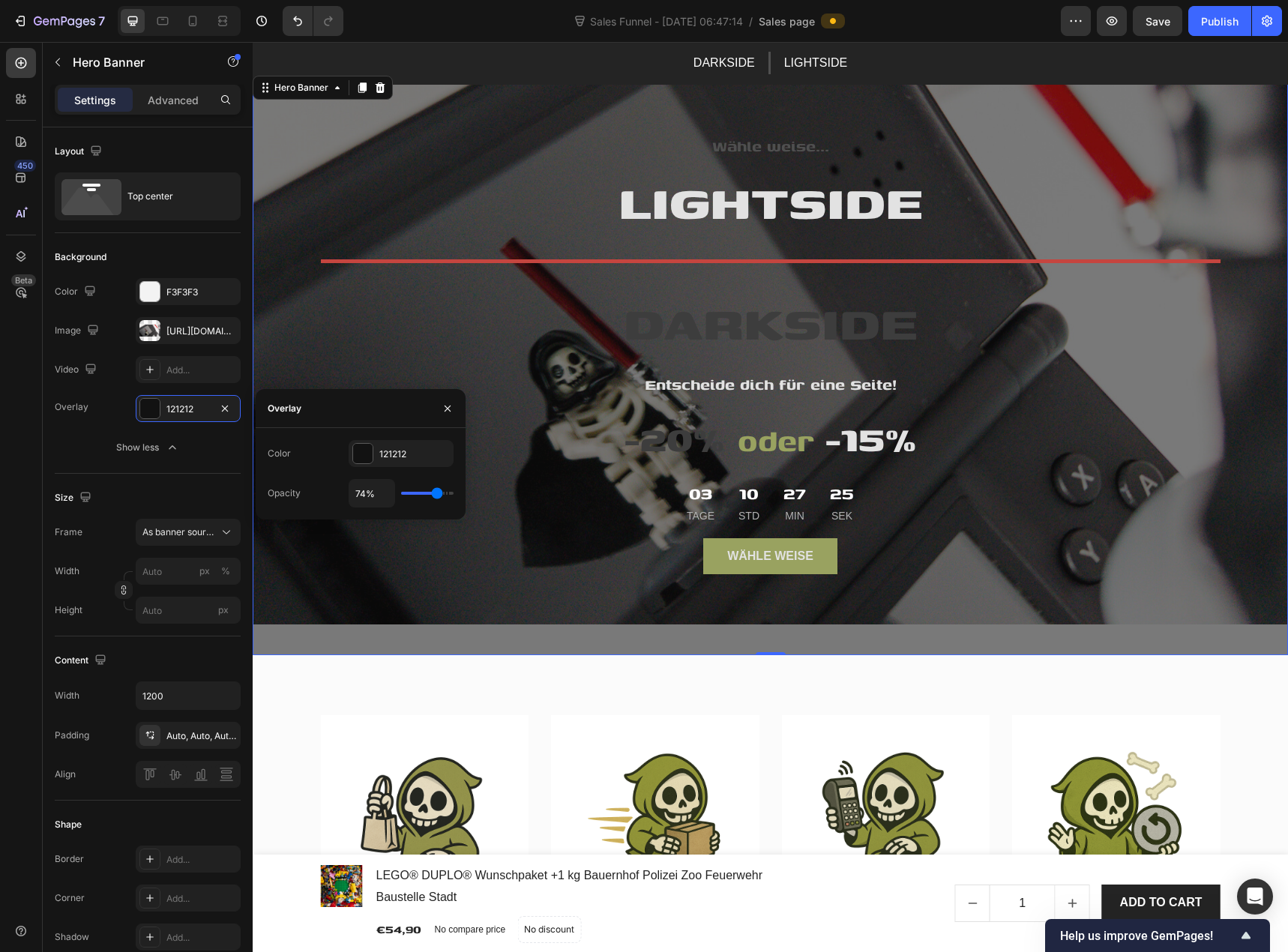
type input "76"
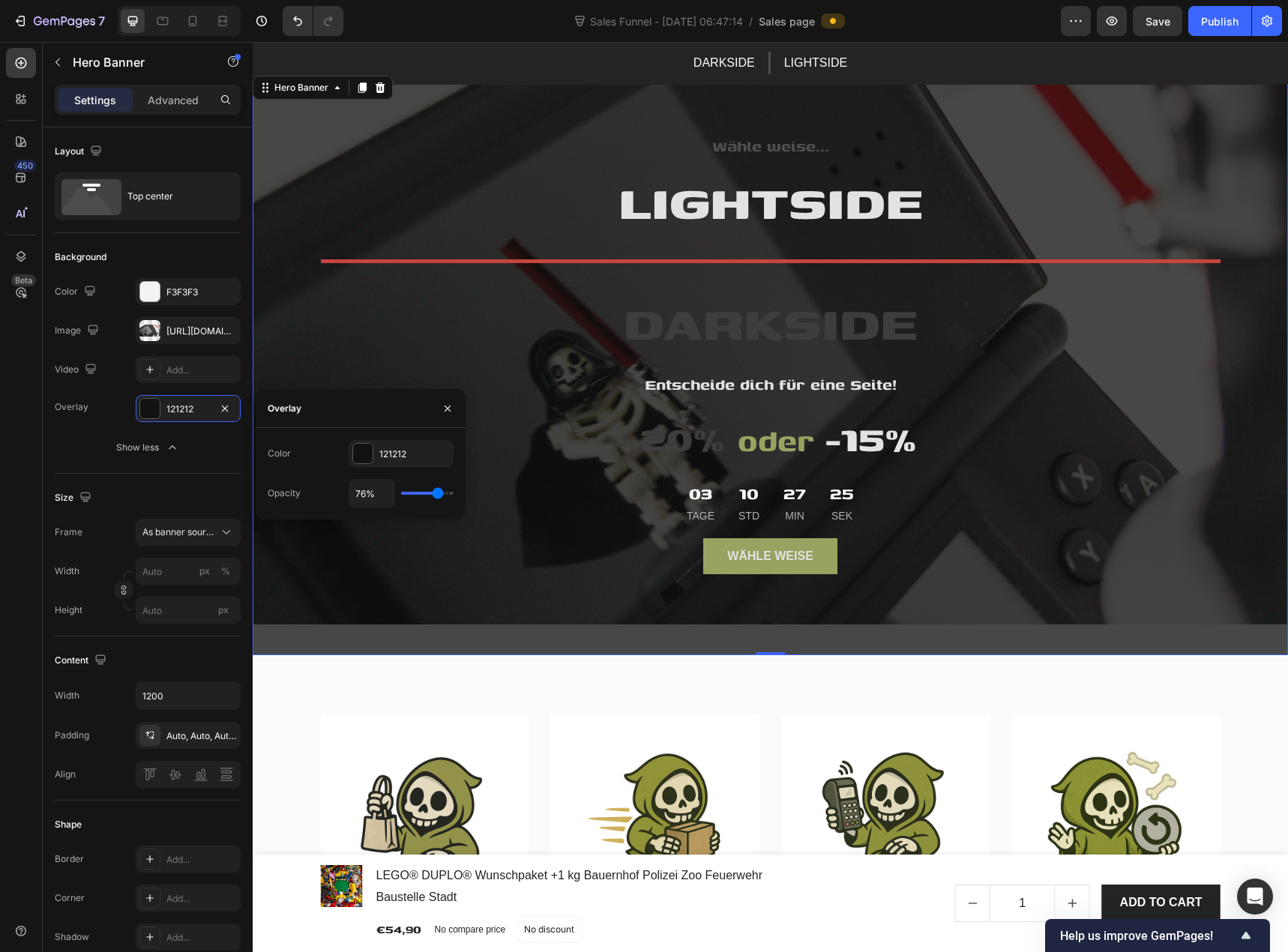
type input "78%"
type input "78"
type input "80%"
type input "80"
type input "81%"
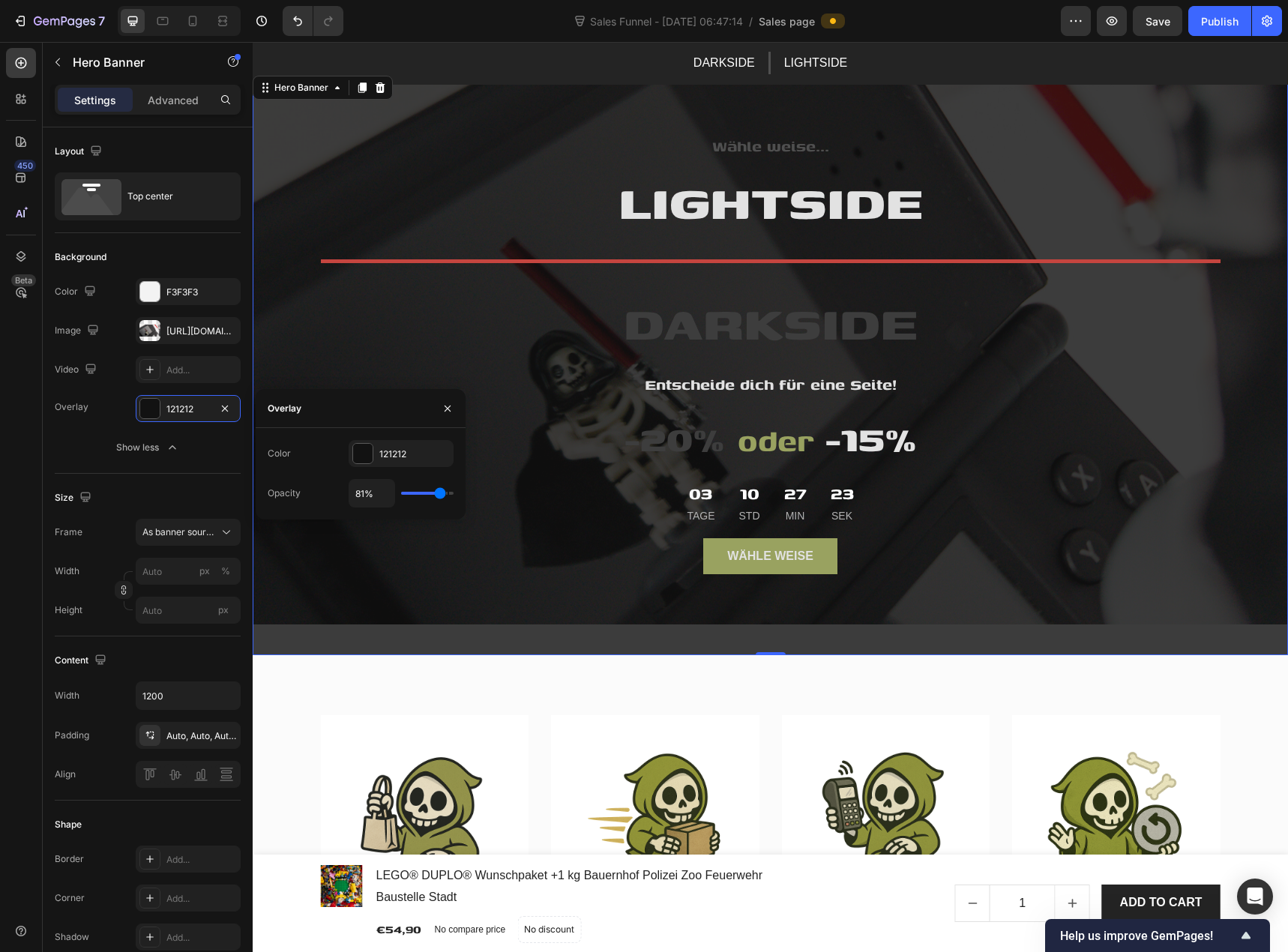
drag, startPoint x: 417, startPoint y: 494, endPoint x: 440, endPoint y: 500, distance: 23.8
type input "81"
click at [440, 495] on input "range" at bounding box center [427, 493] width 53 height 3
type input "87%"
type input "87"
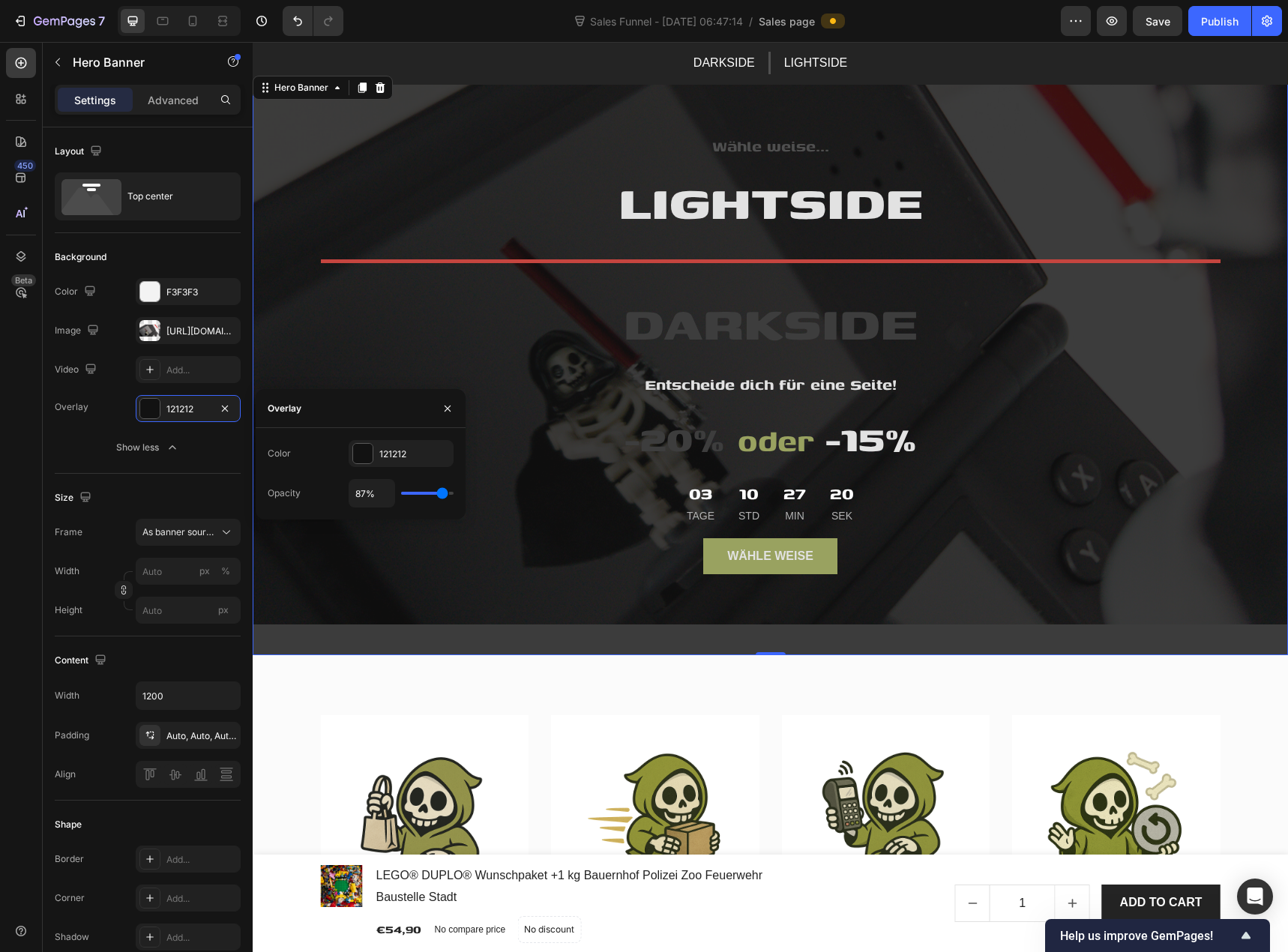
type input "89%"
type input "89"
type input "91%"
type input "91"
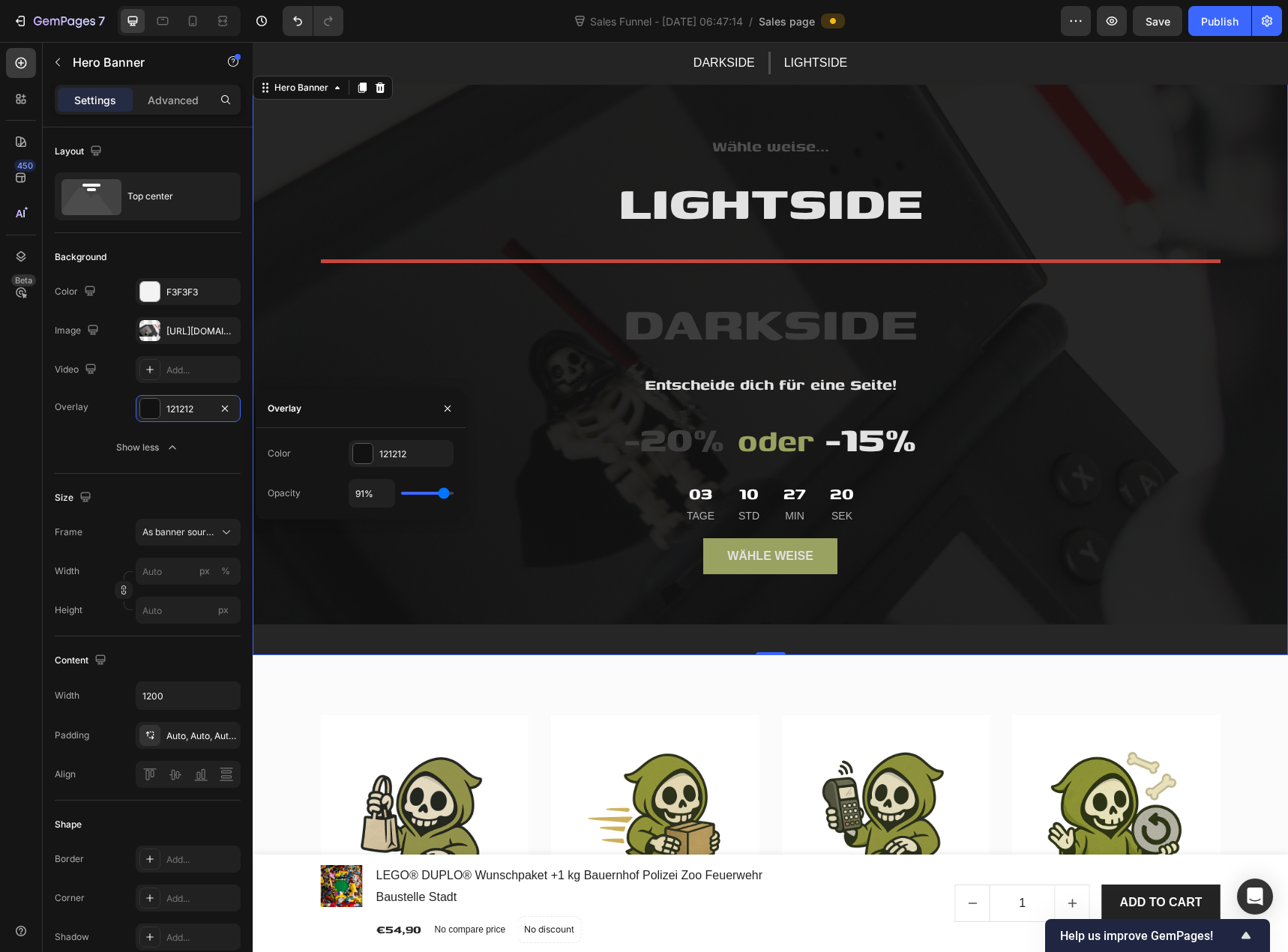
type input "93%"
type input "93"
type input "91%"
type input "91"
type input "89%"
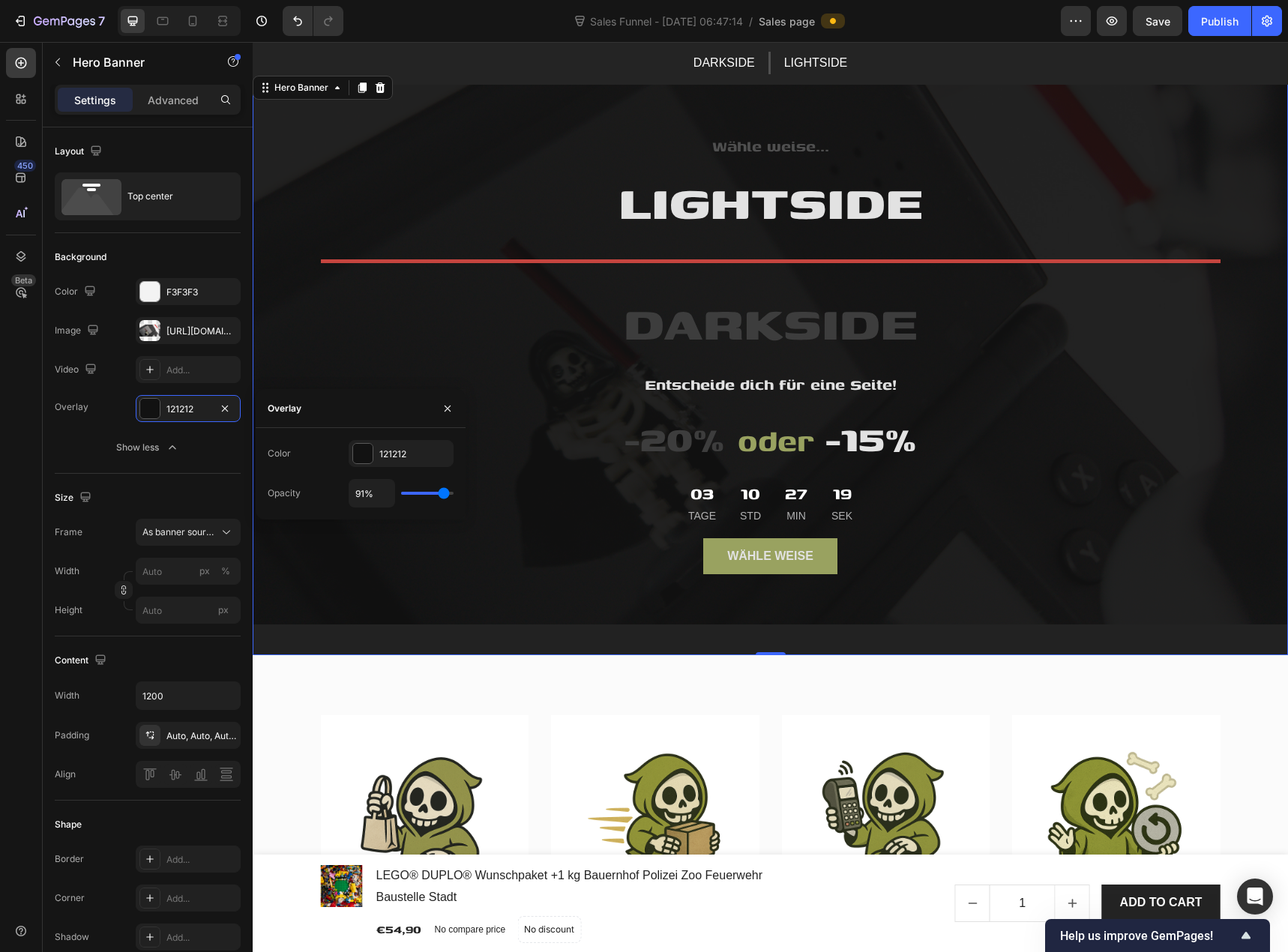
type input "89"
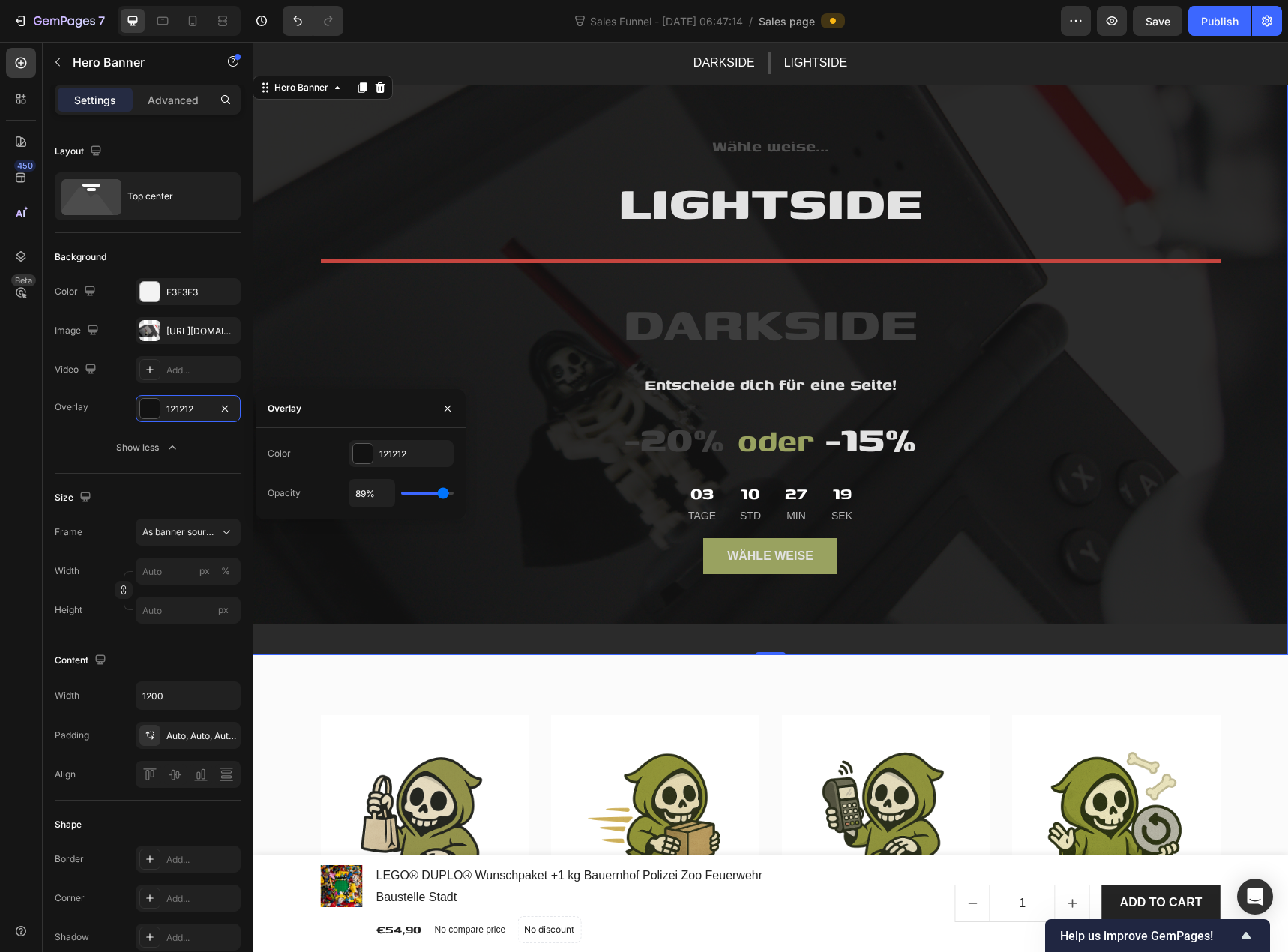
type input "87%"
type input "87"
type input "85%"
type input "85"
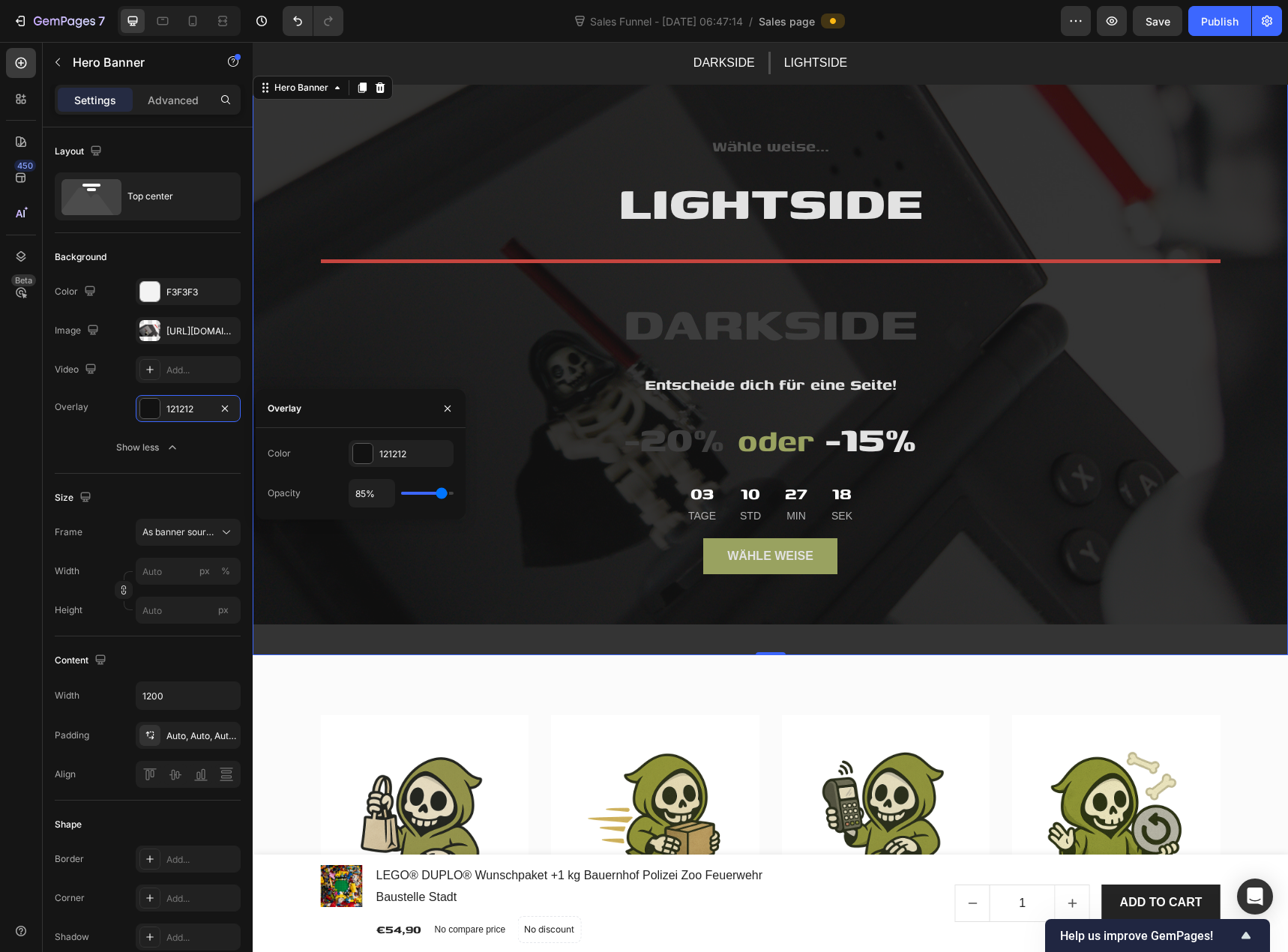
type input "83%"
type input "83"
click at [441, 495] on input "range" at bounding box center [427, 493] width 53 height 3
click at [81, 460] on button "Show less" at bounding box center [148, 448] width 186 height 27
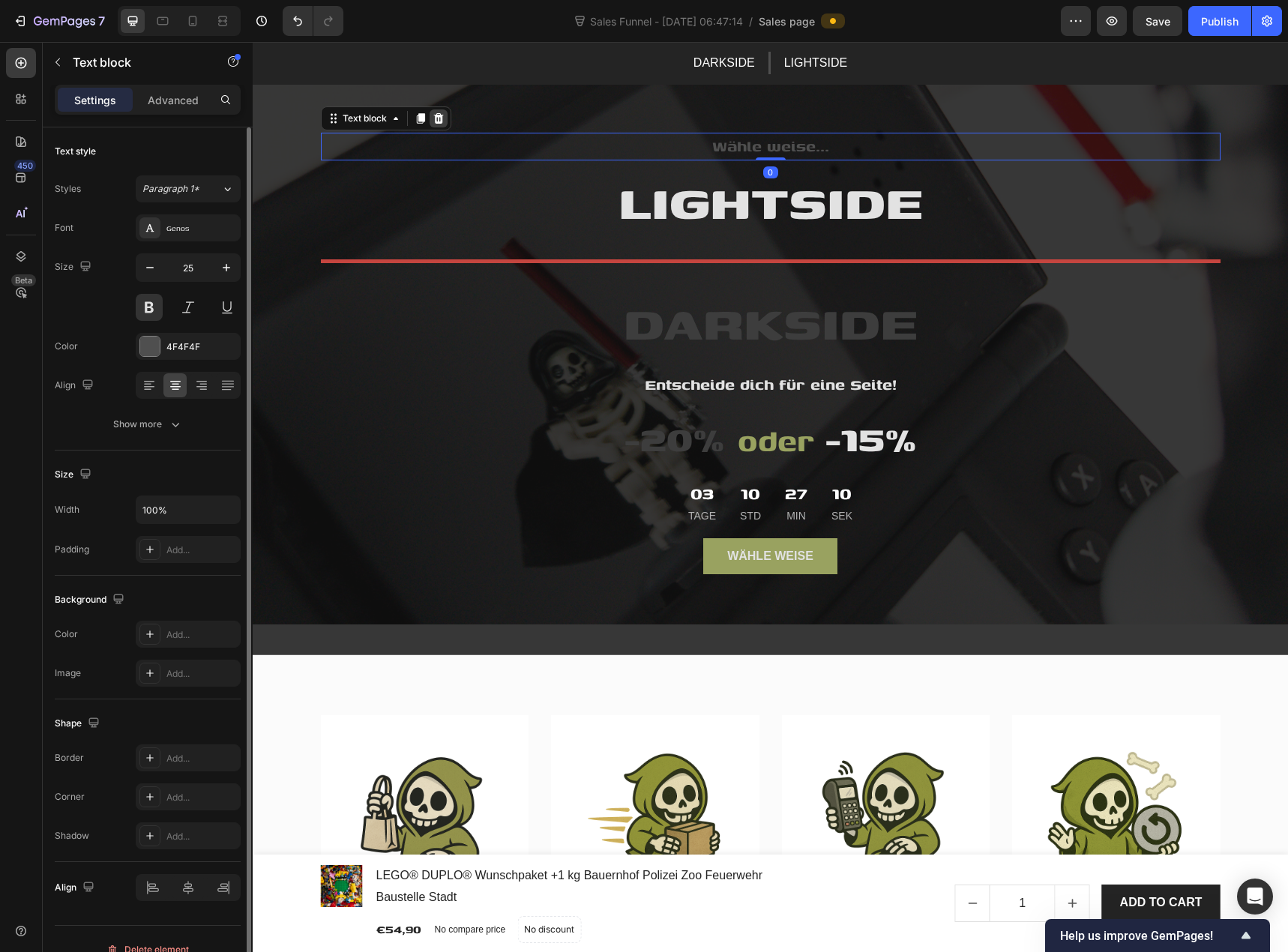
click at [434, 120] on icon at bounding box center [438, 118] width 10 height 11
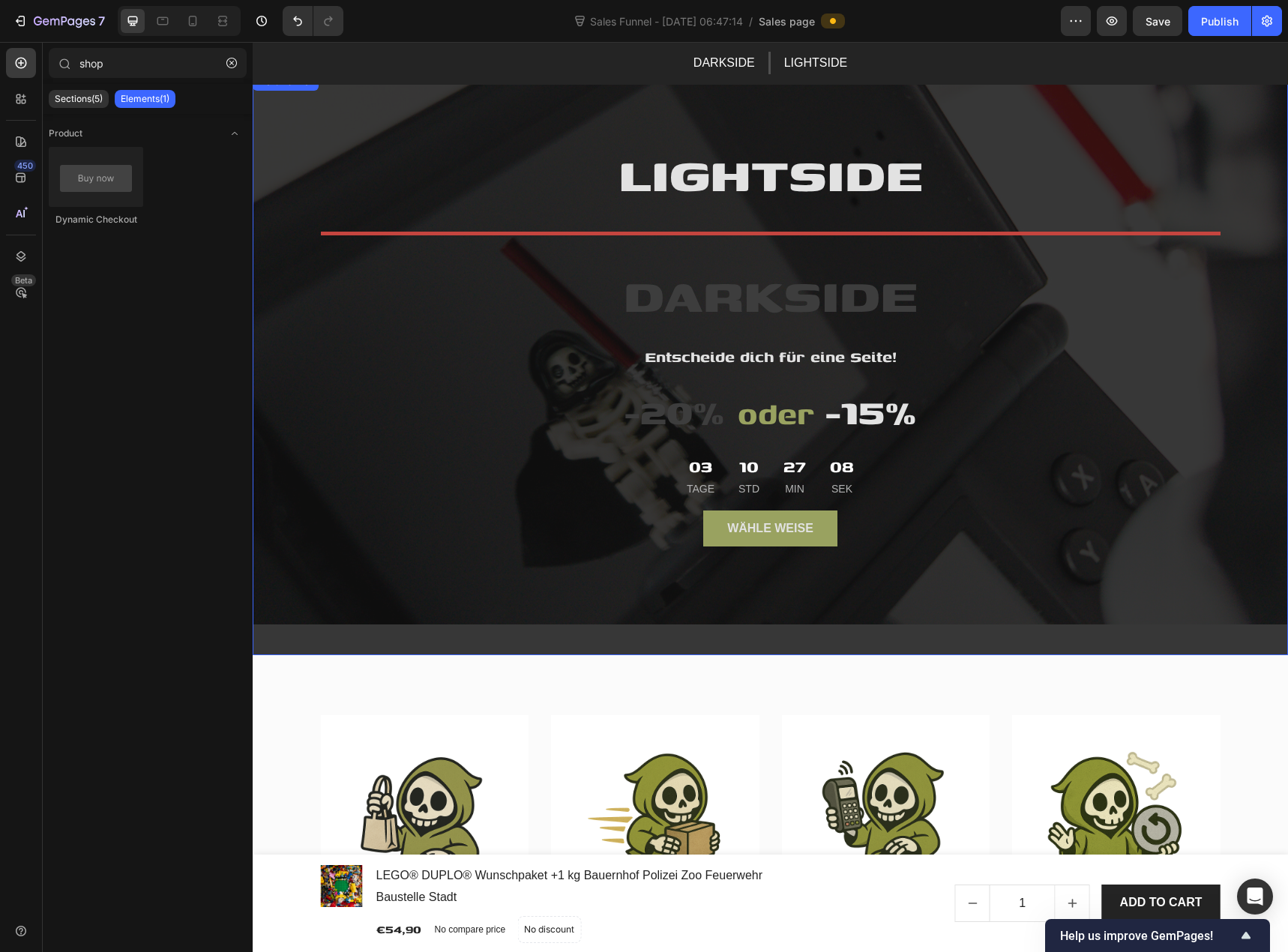
click at [290, 193] on div "Overlay" at bounding box center [770, 364] width 1036 height 583
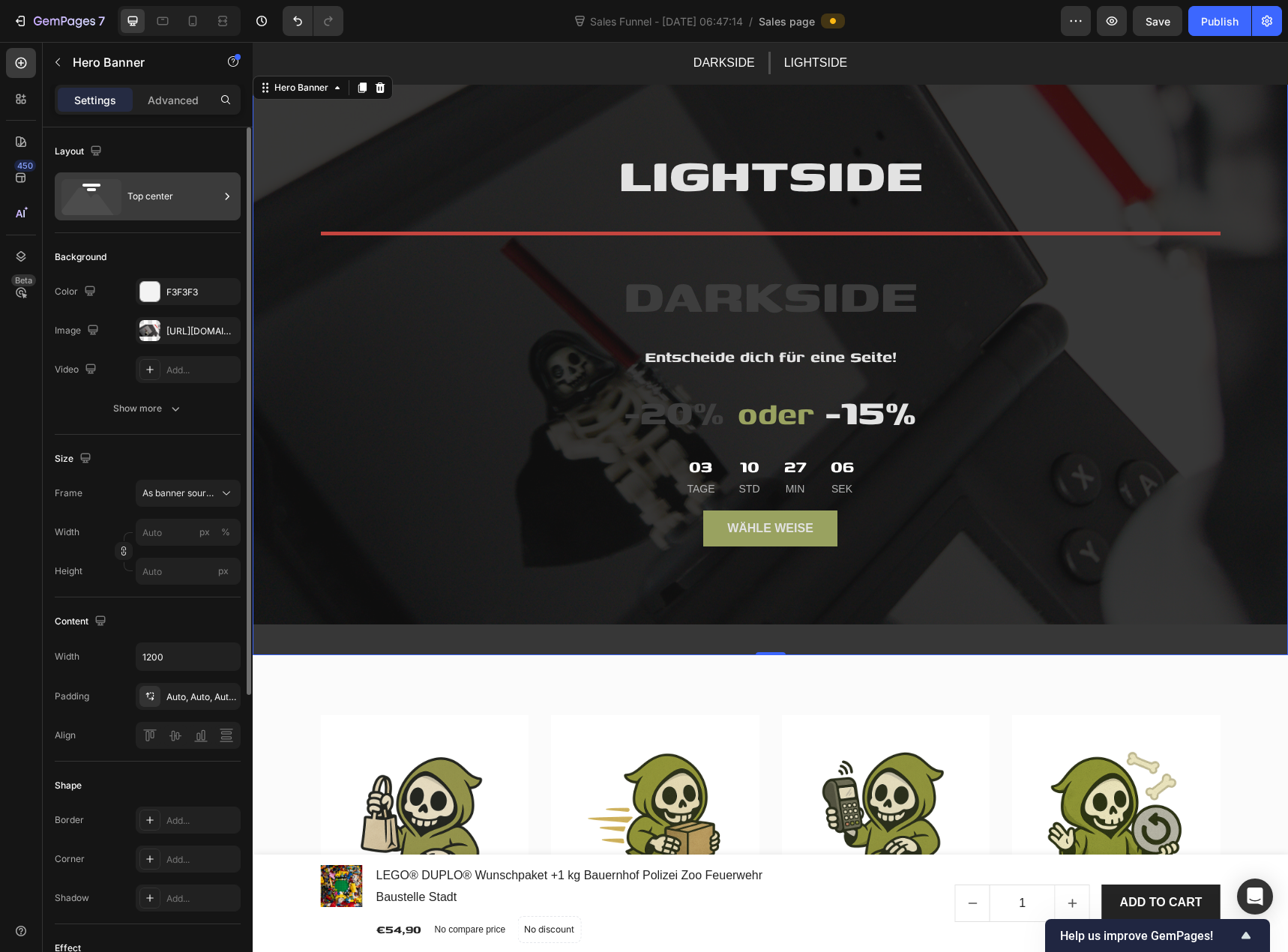
click at [162, 205] on div "Top center" at bounding box center [173, 197] width 91 height 35
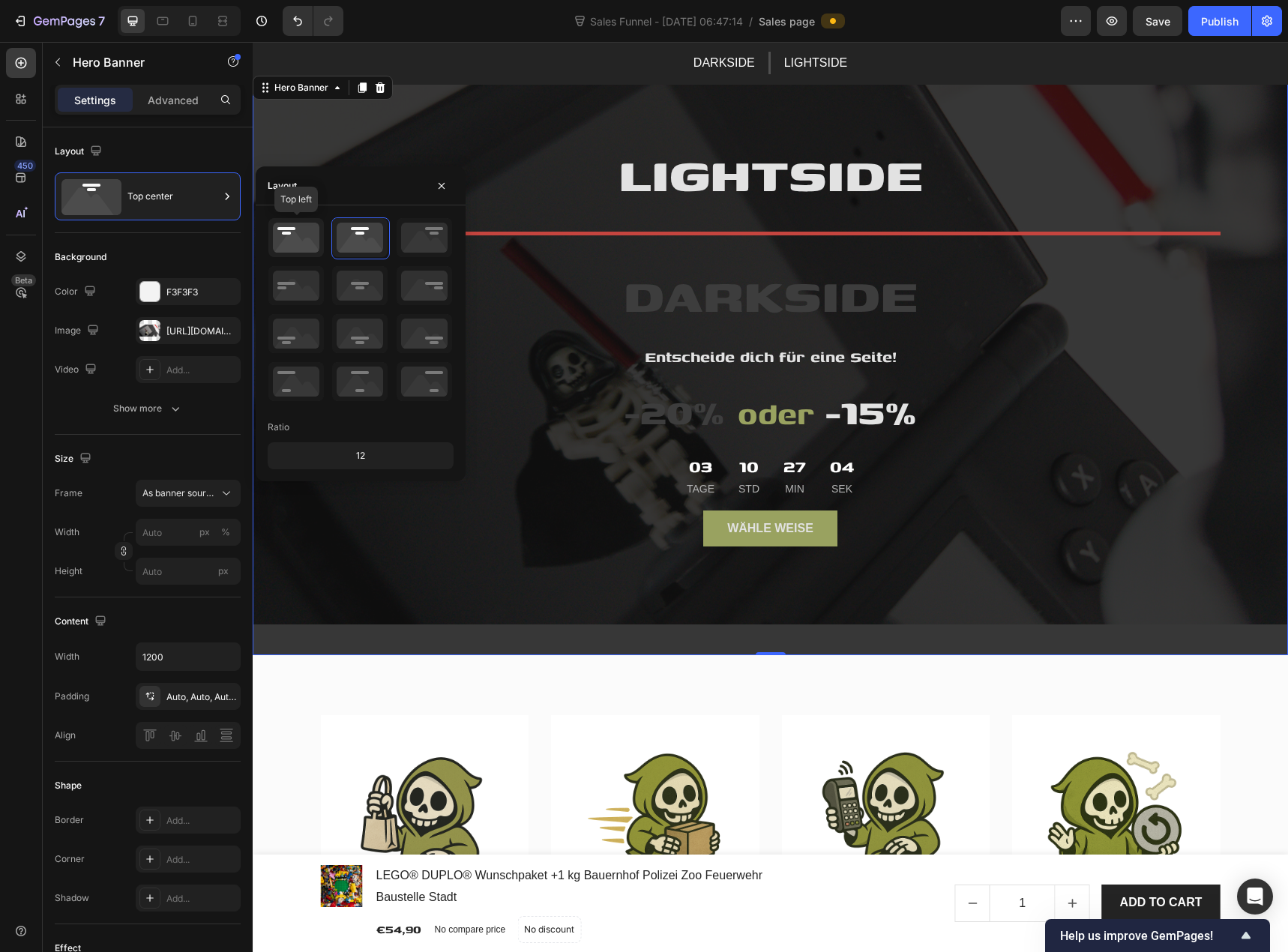
click at [306, 244] on icon at bounding box center [296, 238] width 56 height 39
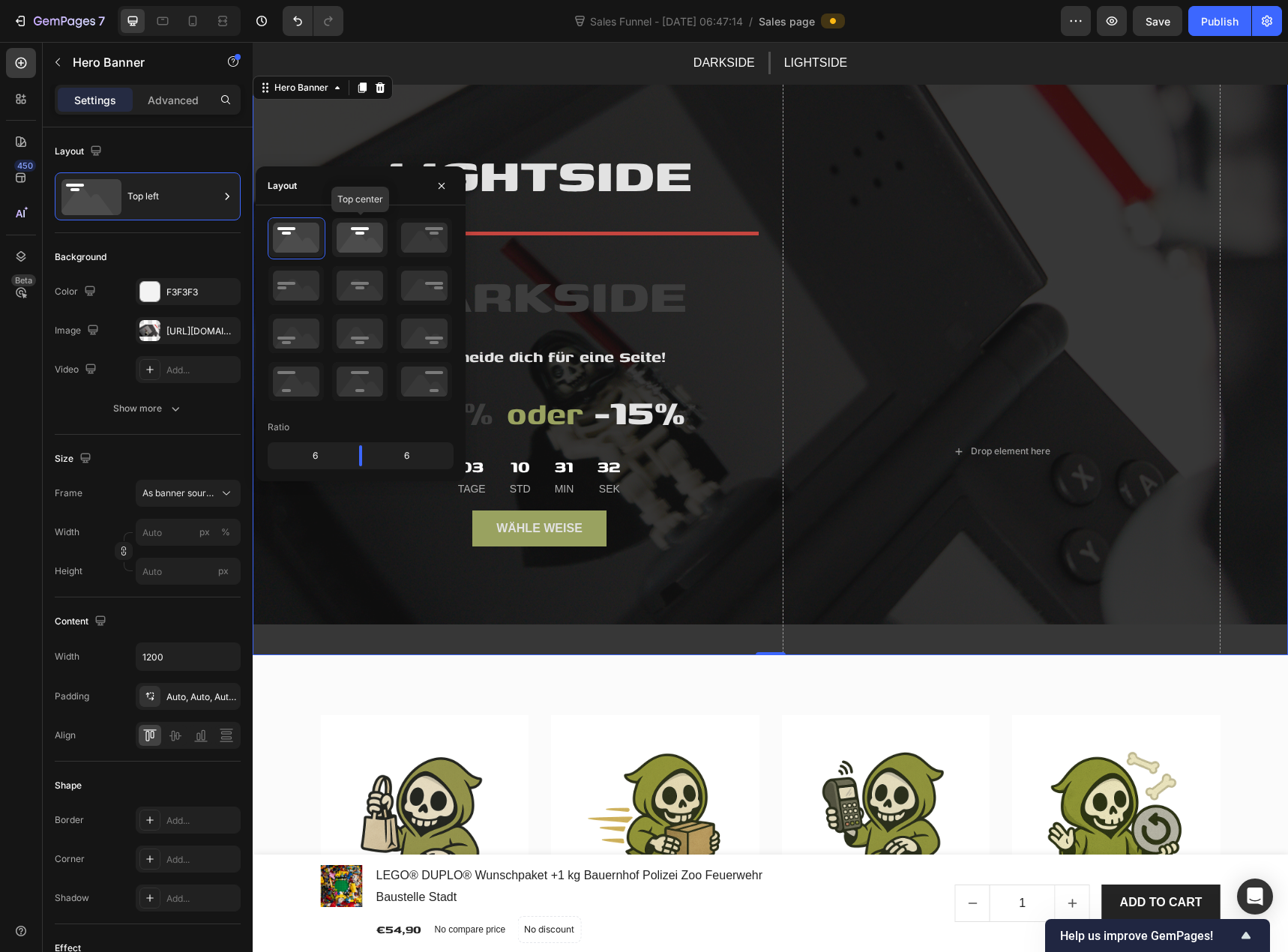
click at [356, 244] on icon at bounding box center [360, 238] width 56 height 39
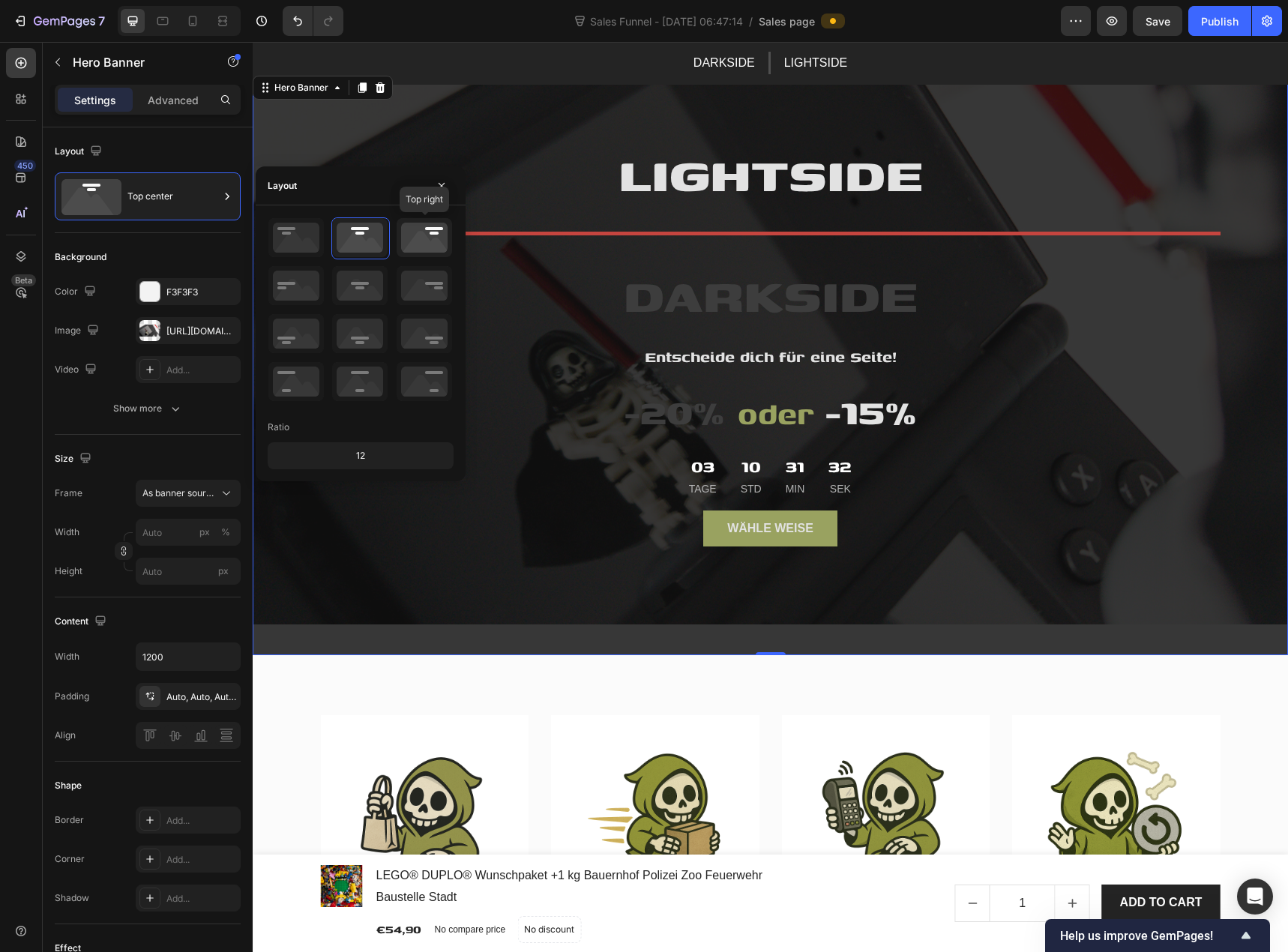
click at [410, 242] on icon at bounding box center [424, 238] width 56 height 39
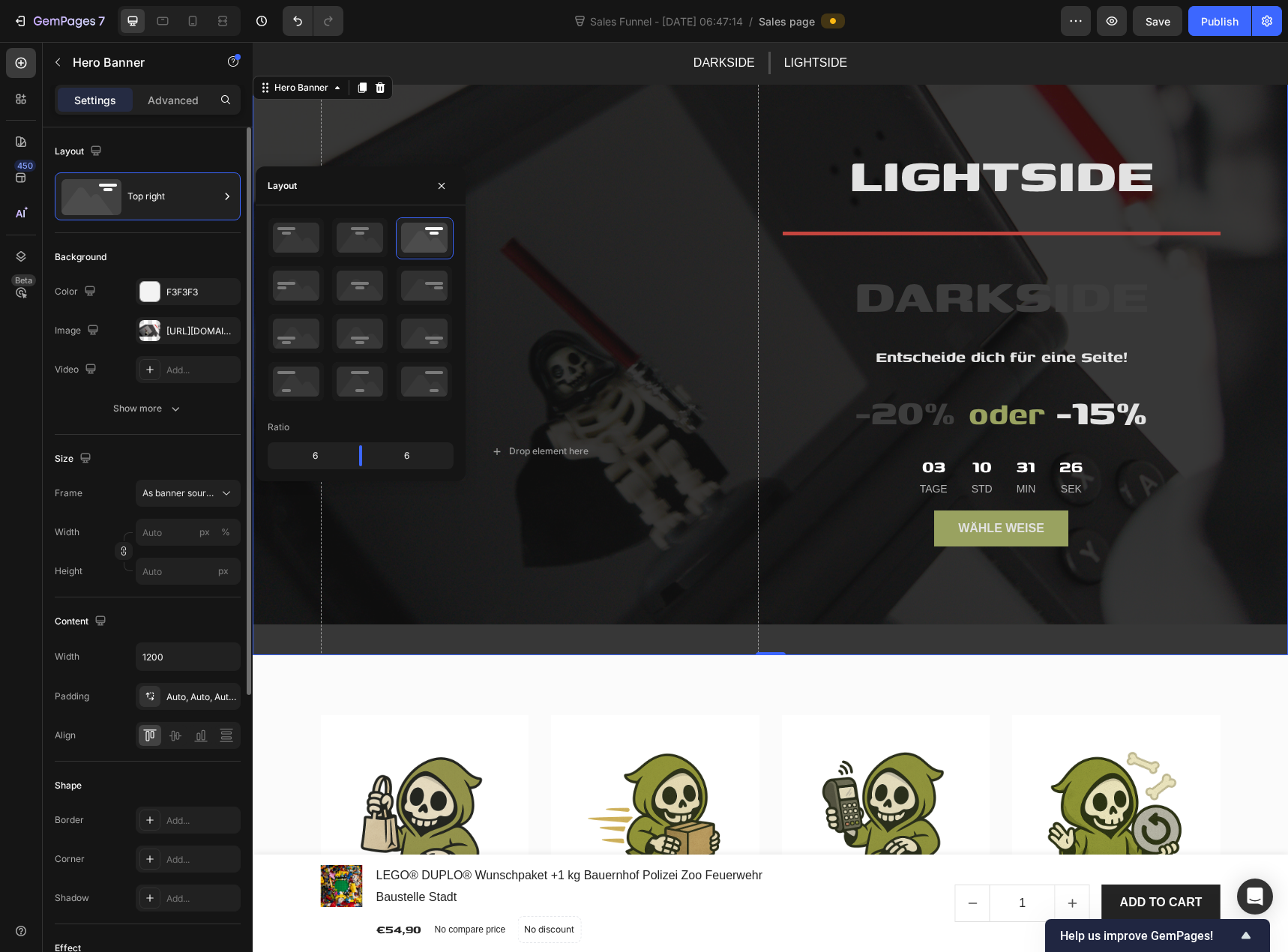
click at [196, 245] on div "Background" at bounding box center [148, 257] width 186 height 24
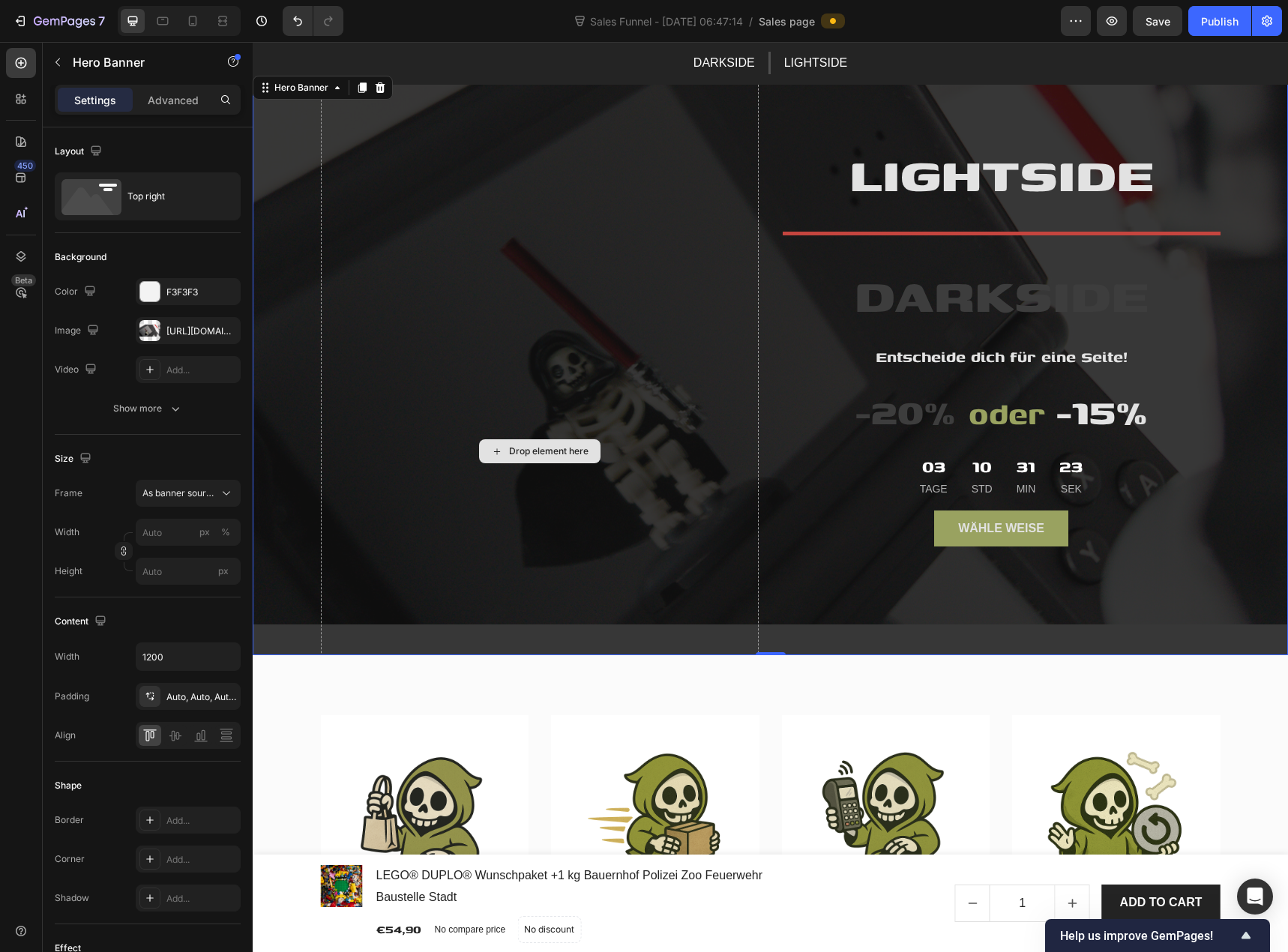
click at [531, 455] on div "Drop element here" at bounding box center [548, 451] width 79 height 12
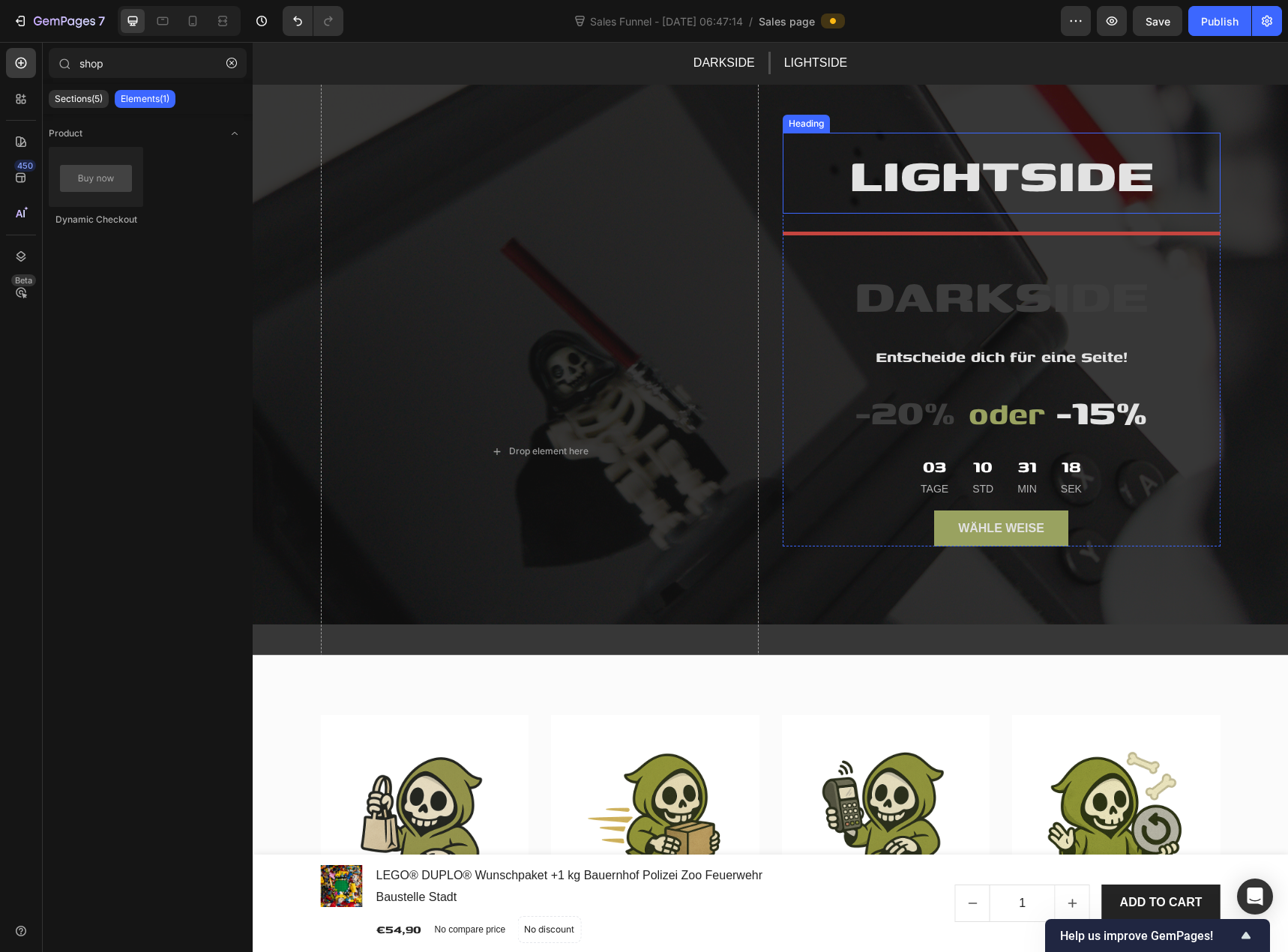
click at [929, 159] on span "LIGHTSIDE" at bounding box center [1002, 173] width 304 height 72
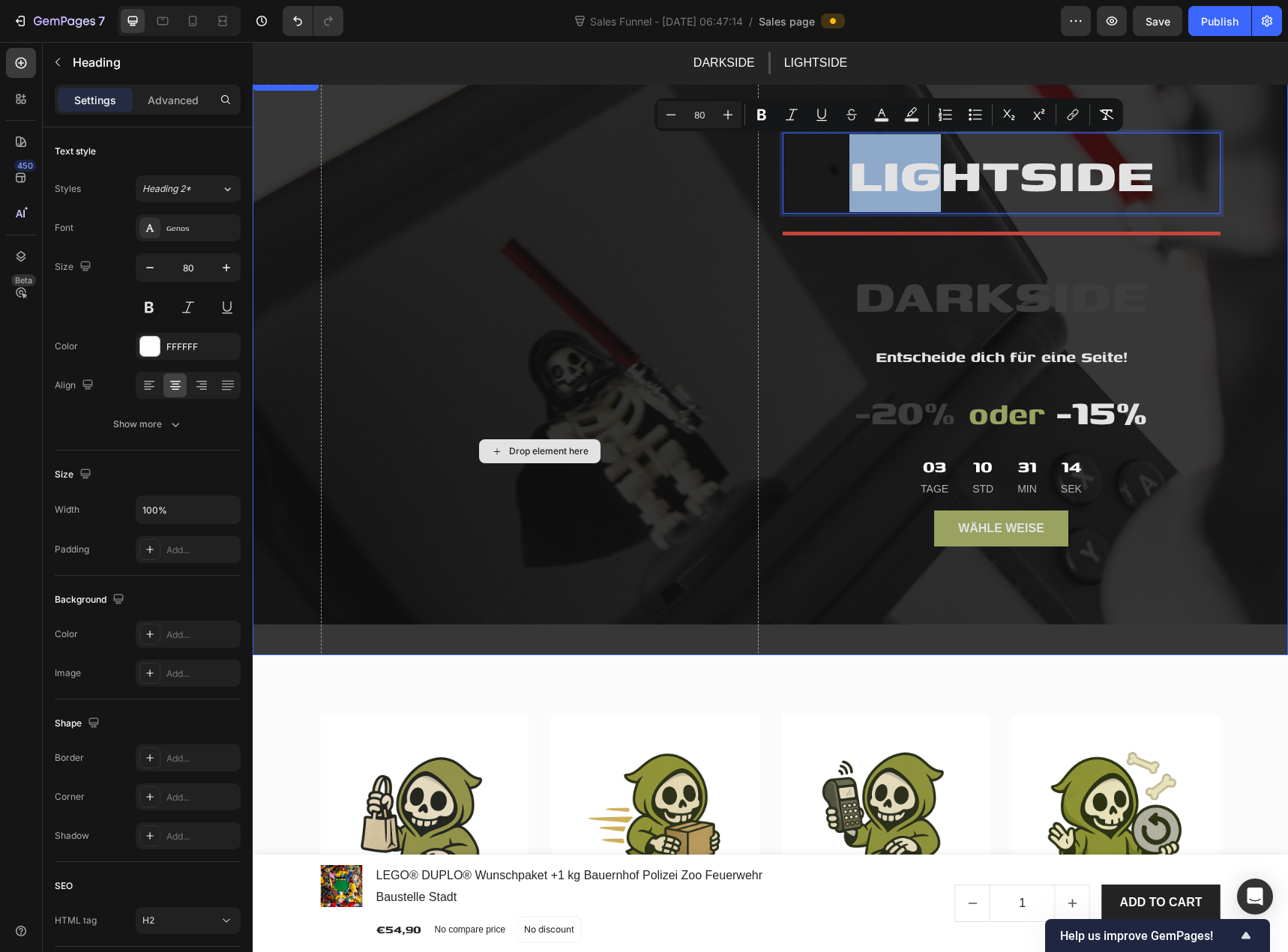
drag, startPoint x: 953, startPoint y: 184, endPoint x: 607, endPoint y: 200, distance: 346.4
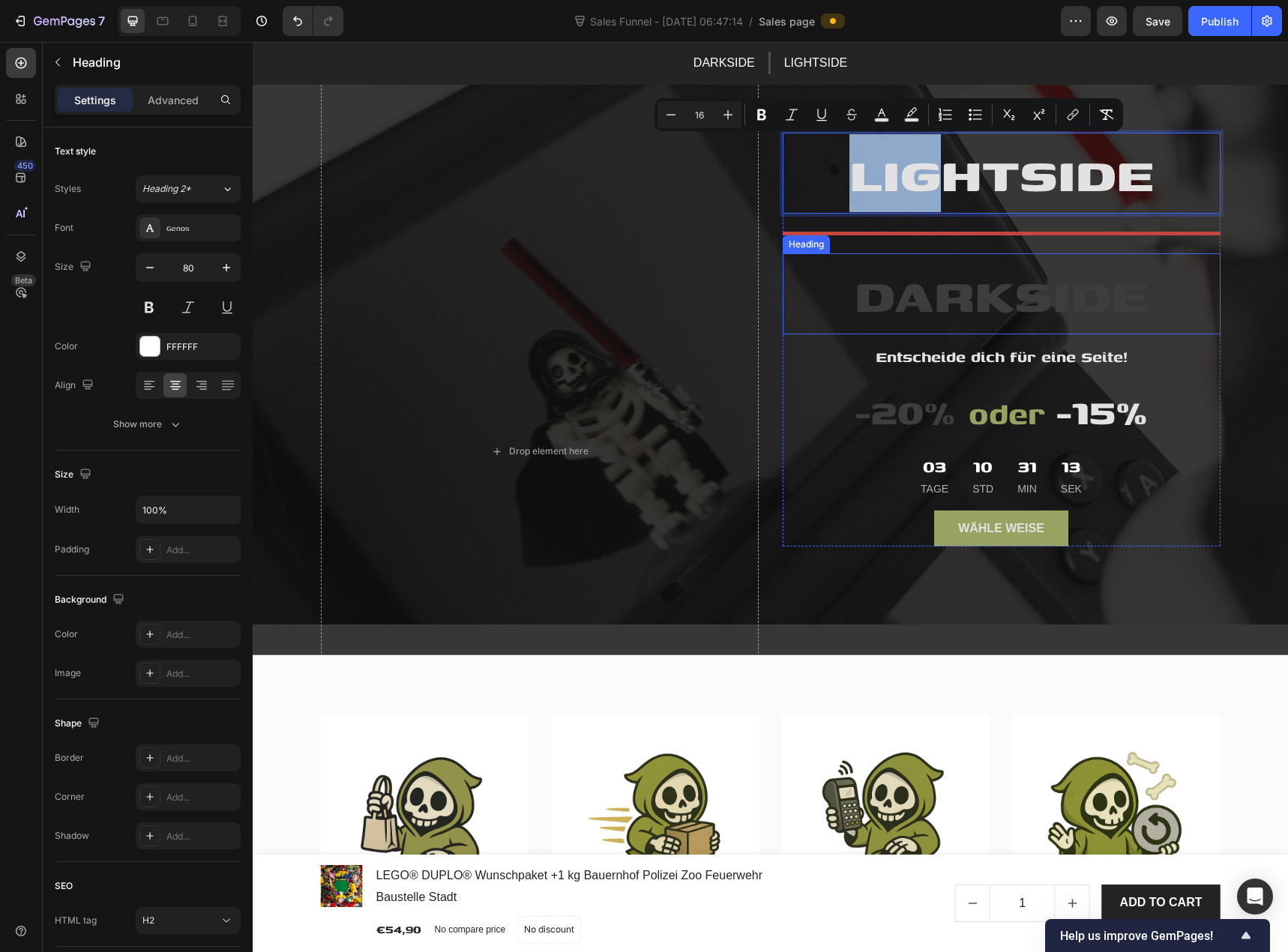
click at [880, 274] on span "DARKSIDE" at bounding box center [1001, 293] width 294 height 72
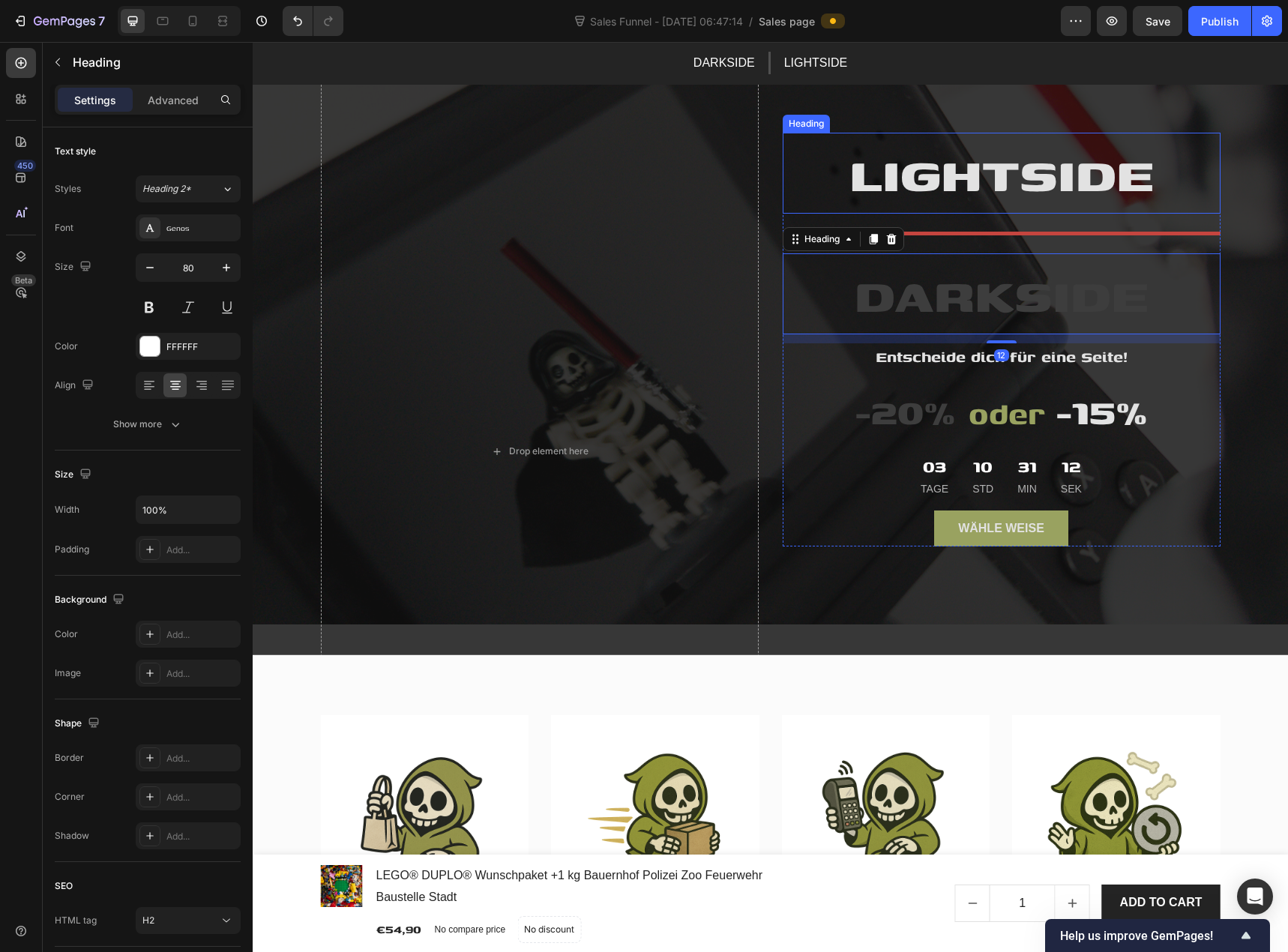
click at [892, 184] on span "LIGHTSIDE" at bounding box center [1002, 173] width 304 height 72
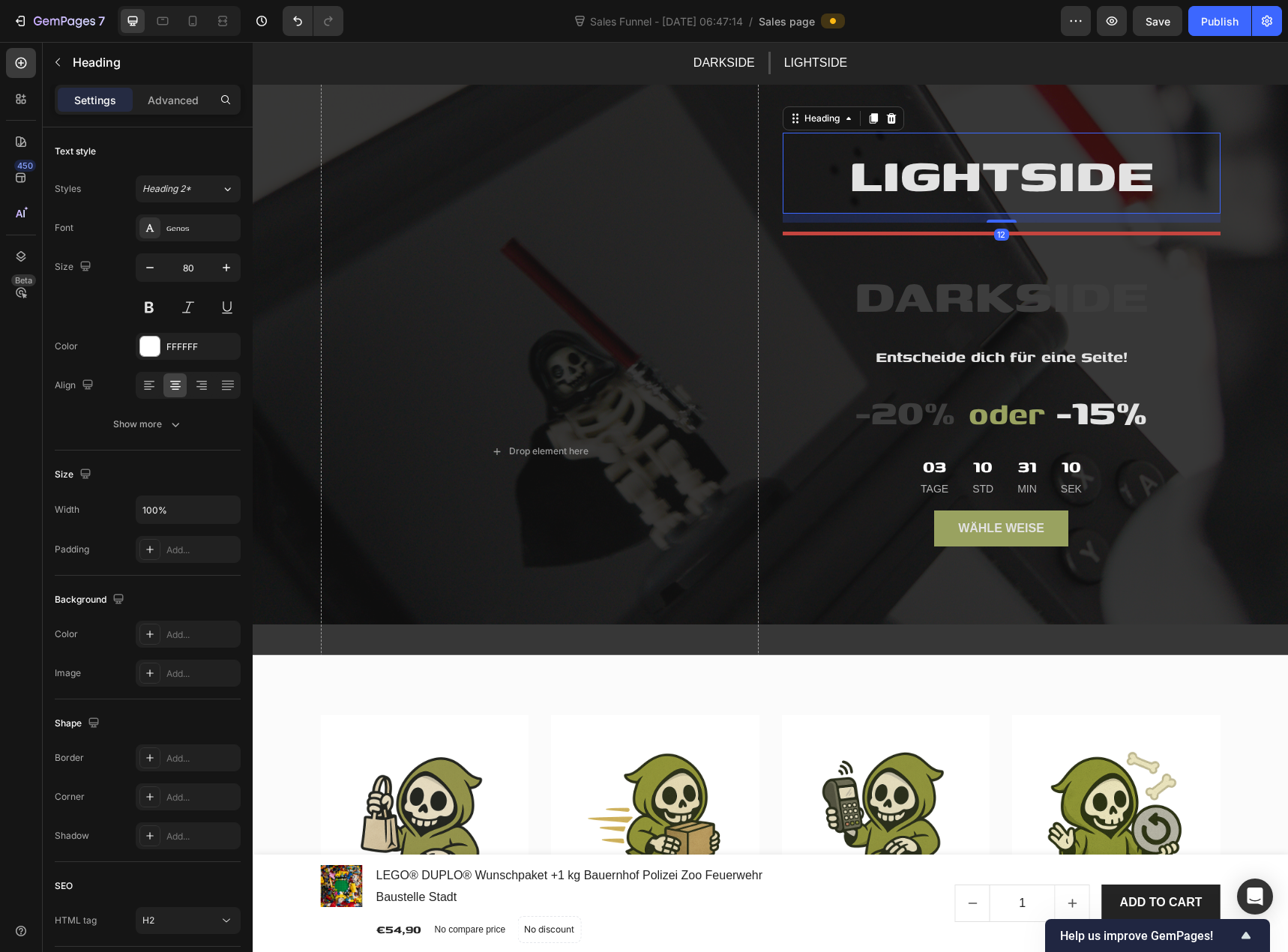
click at [872, 122] on icon at bounding box center [873, 118] width 12 height 12
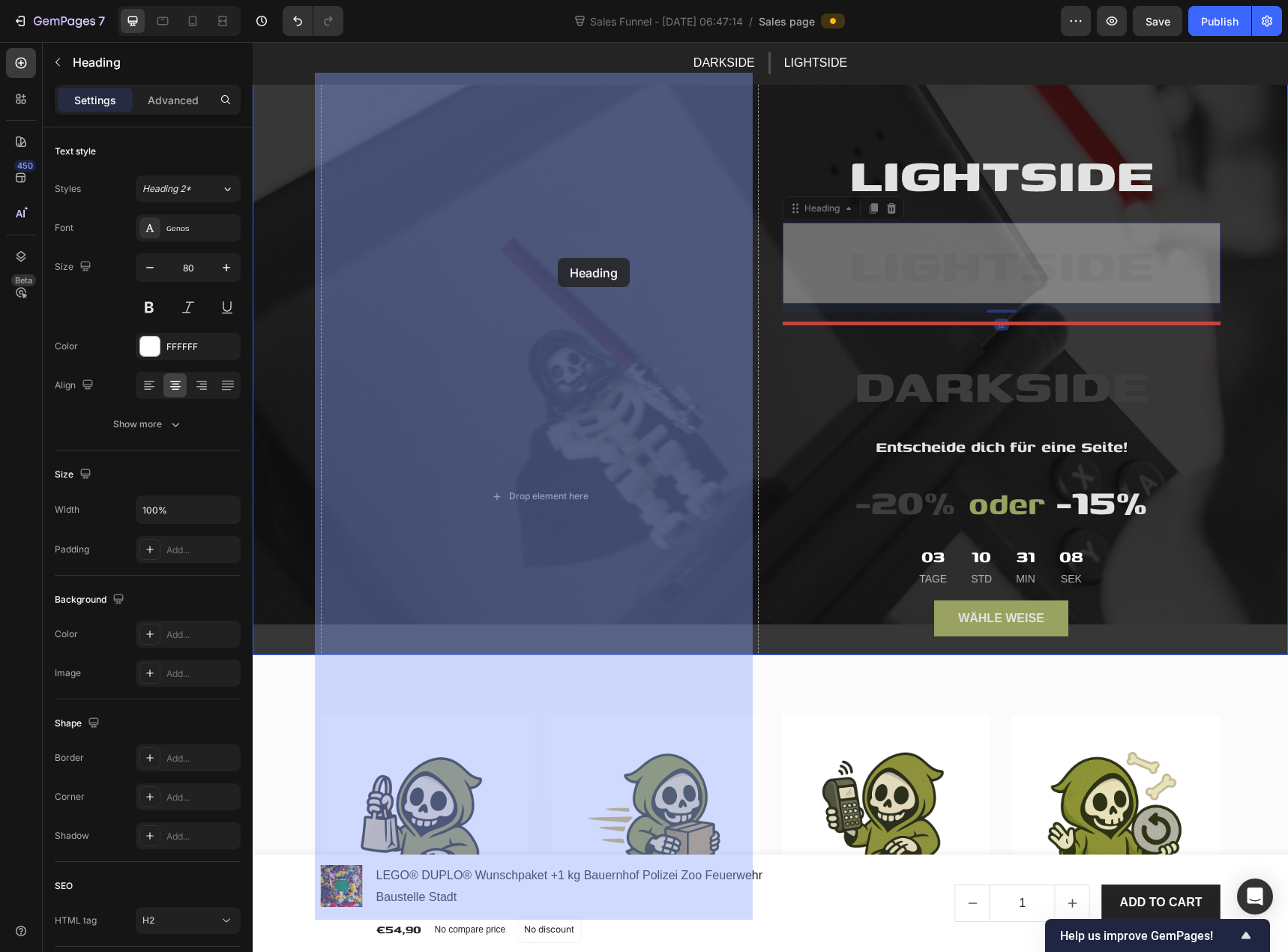
drag, startPoint x: 825, startPoint y: 211, endPoint x: 557, endPoint y: 258, distance: 272.1
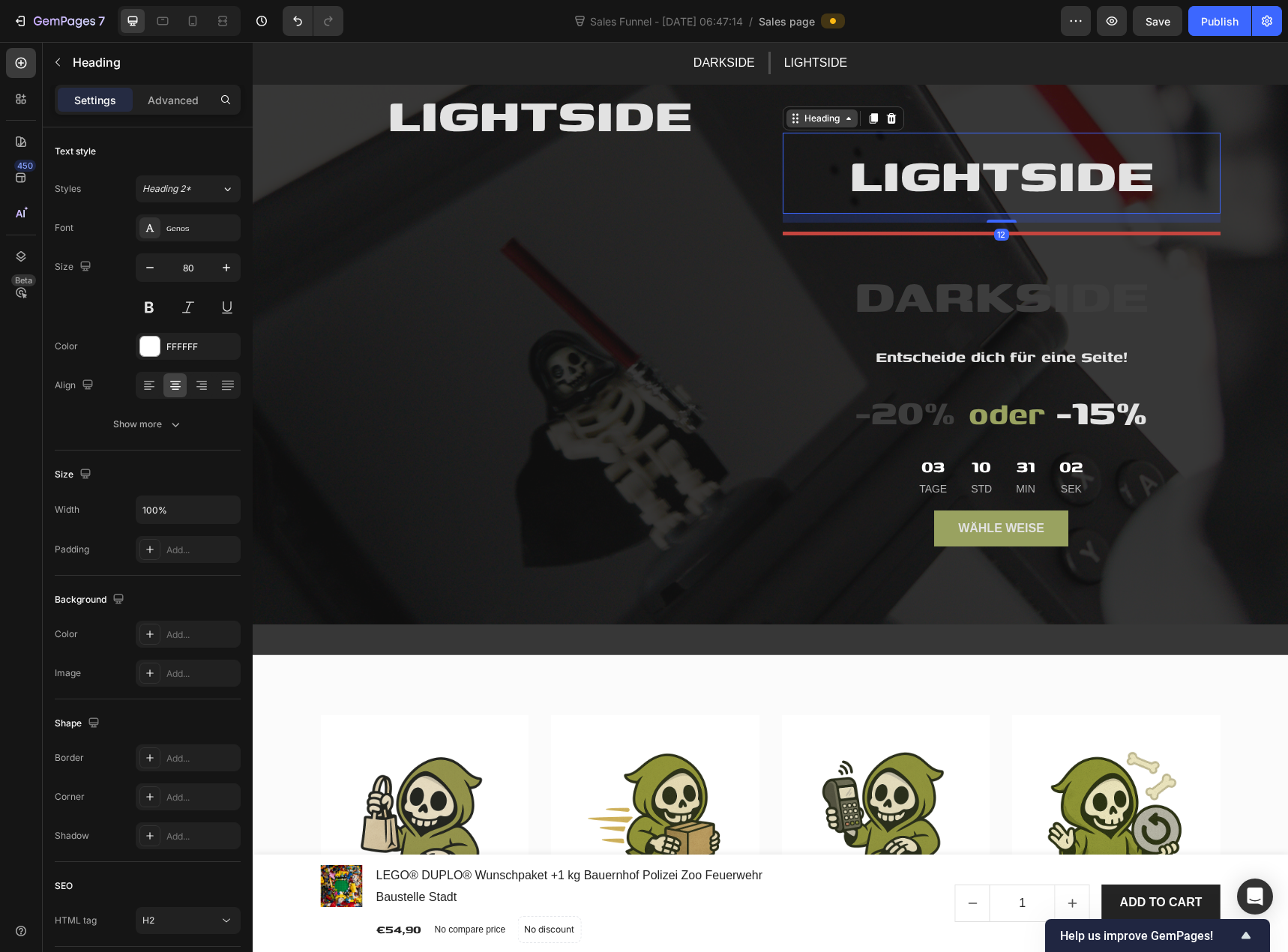
click at [800, 129] on div "Heading" at bounding box center [843, 118] width 121 height 24
click at [880, 236] on div "Title Line" at bounding box center [1001, 233] width 438 height 22
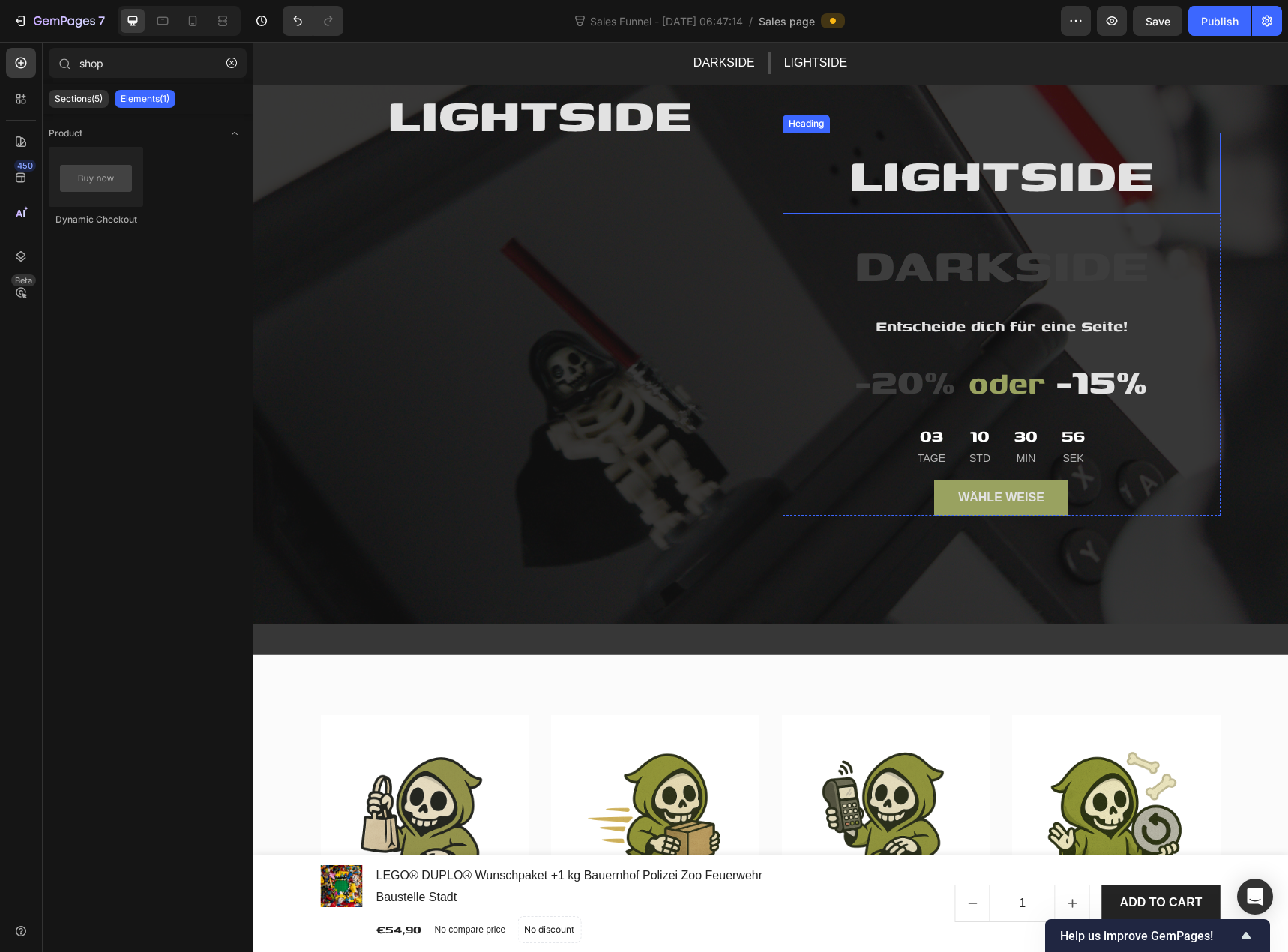
click at [956, 188] on span "LIGHTSIDE" at bounding box center [1002, 173] width 304 height 72
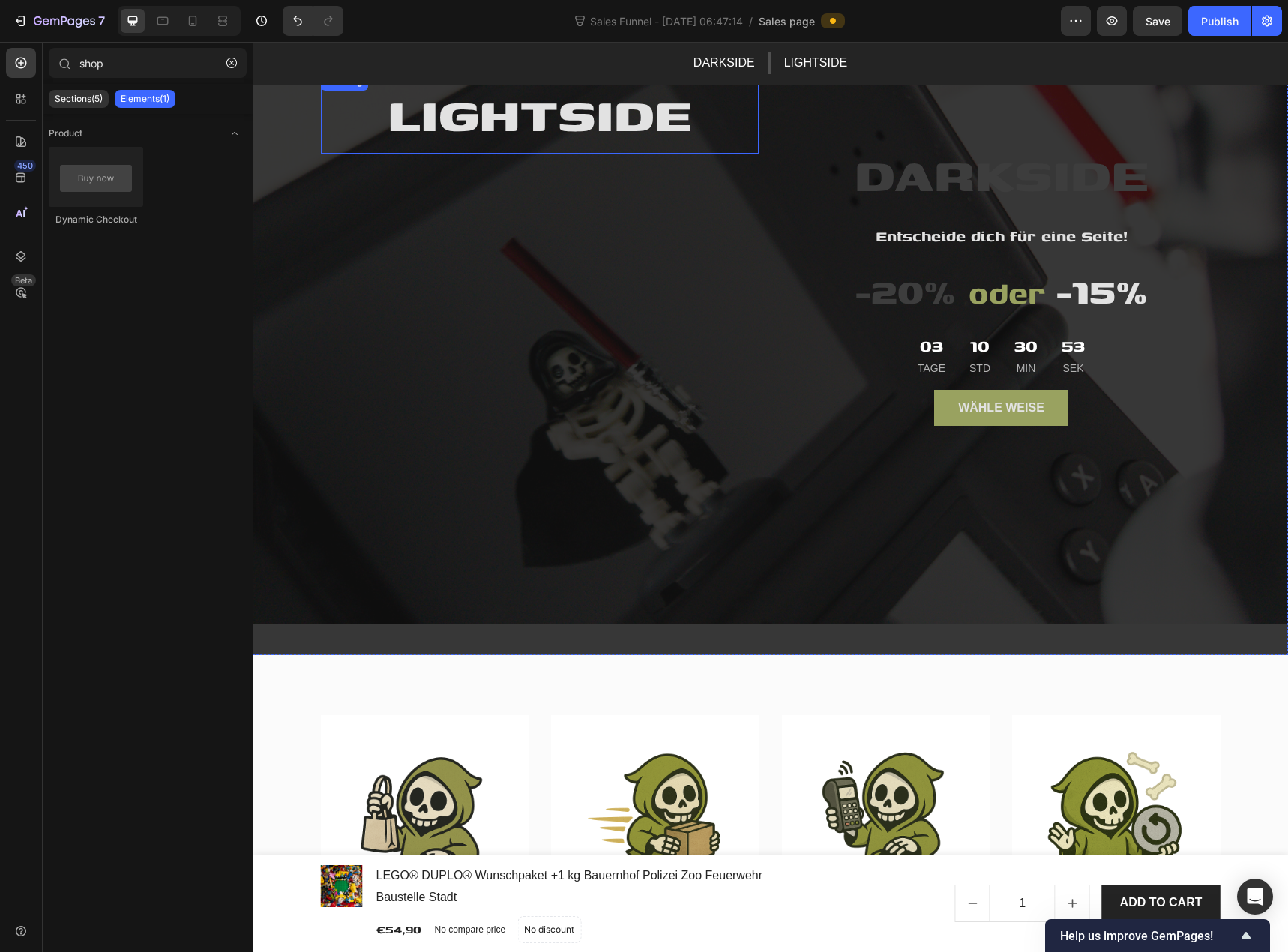
click at [570, 113] on span "LIGHTSIDE" at bounding box center [540, 113] width 304 height 72
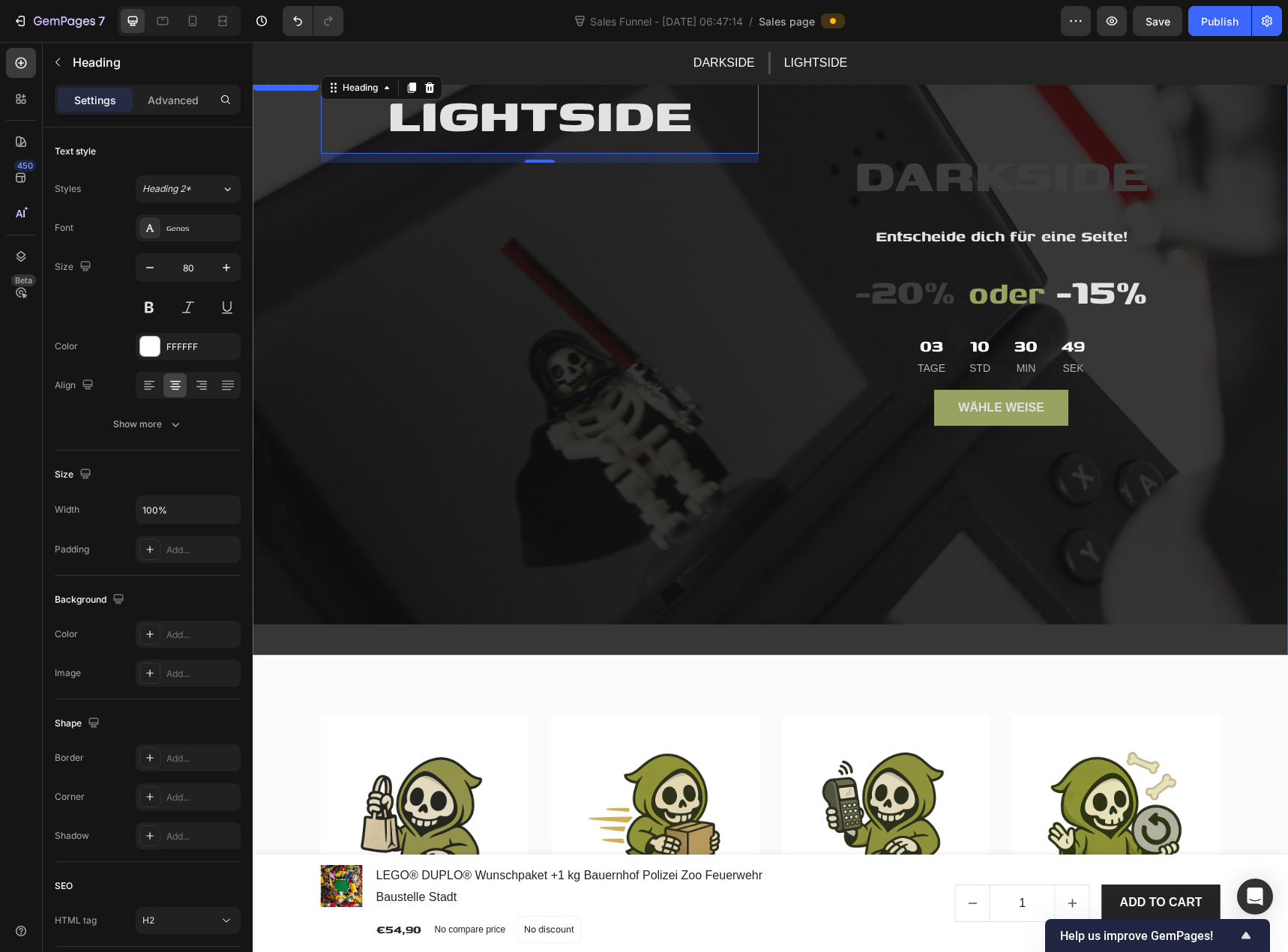
click at [343, 210] on div "LIGHTSIDE Heading 12" at bounding box center [539, 391] width 438 height 637
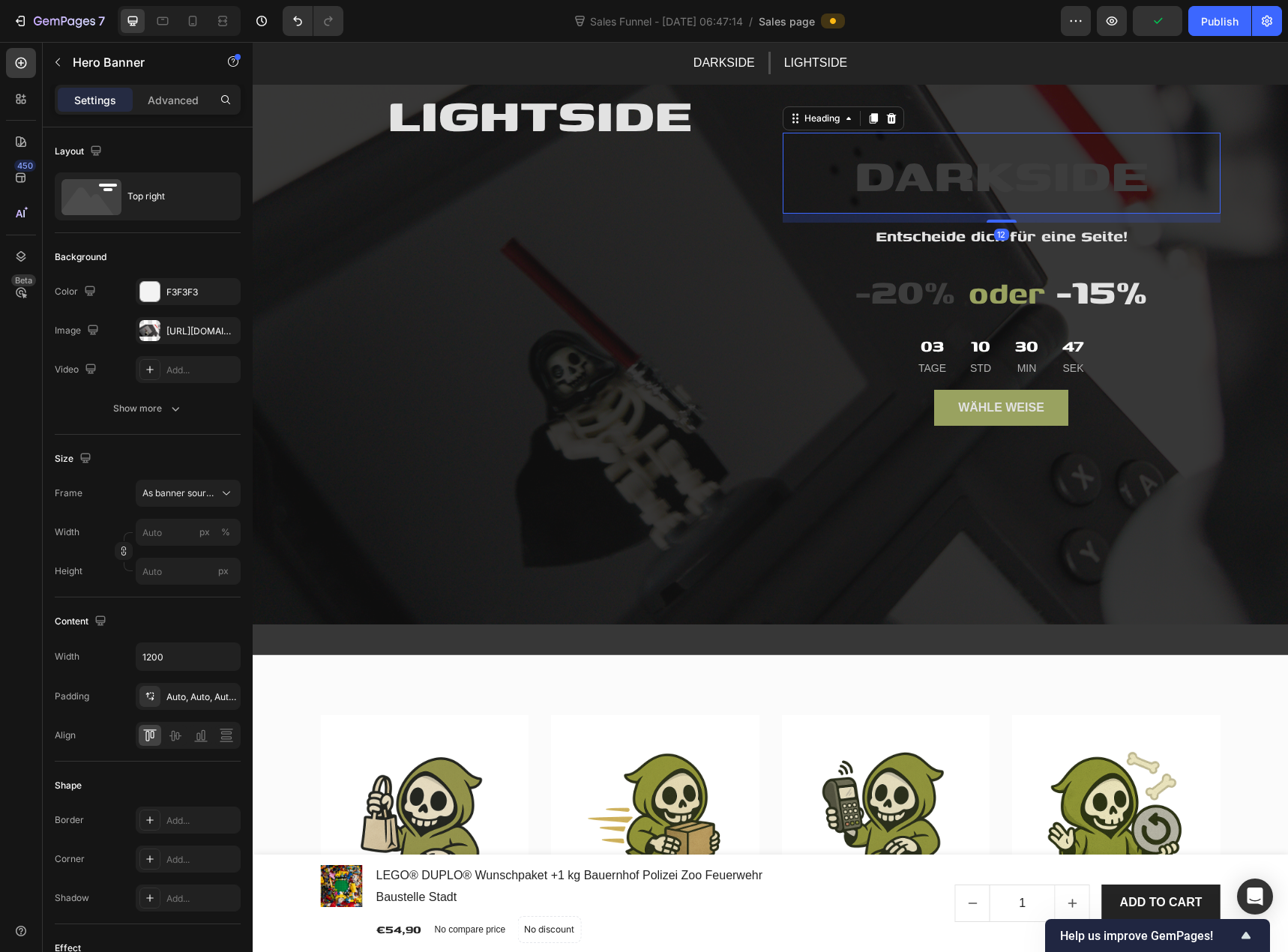
click at [930, 185] on span "DARKSIDE" at bounding box center [1001, 173] width 294 height 72
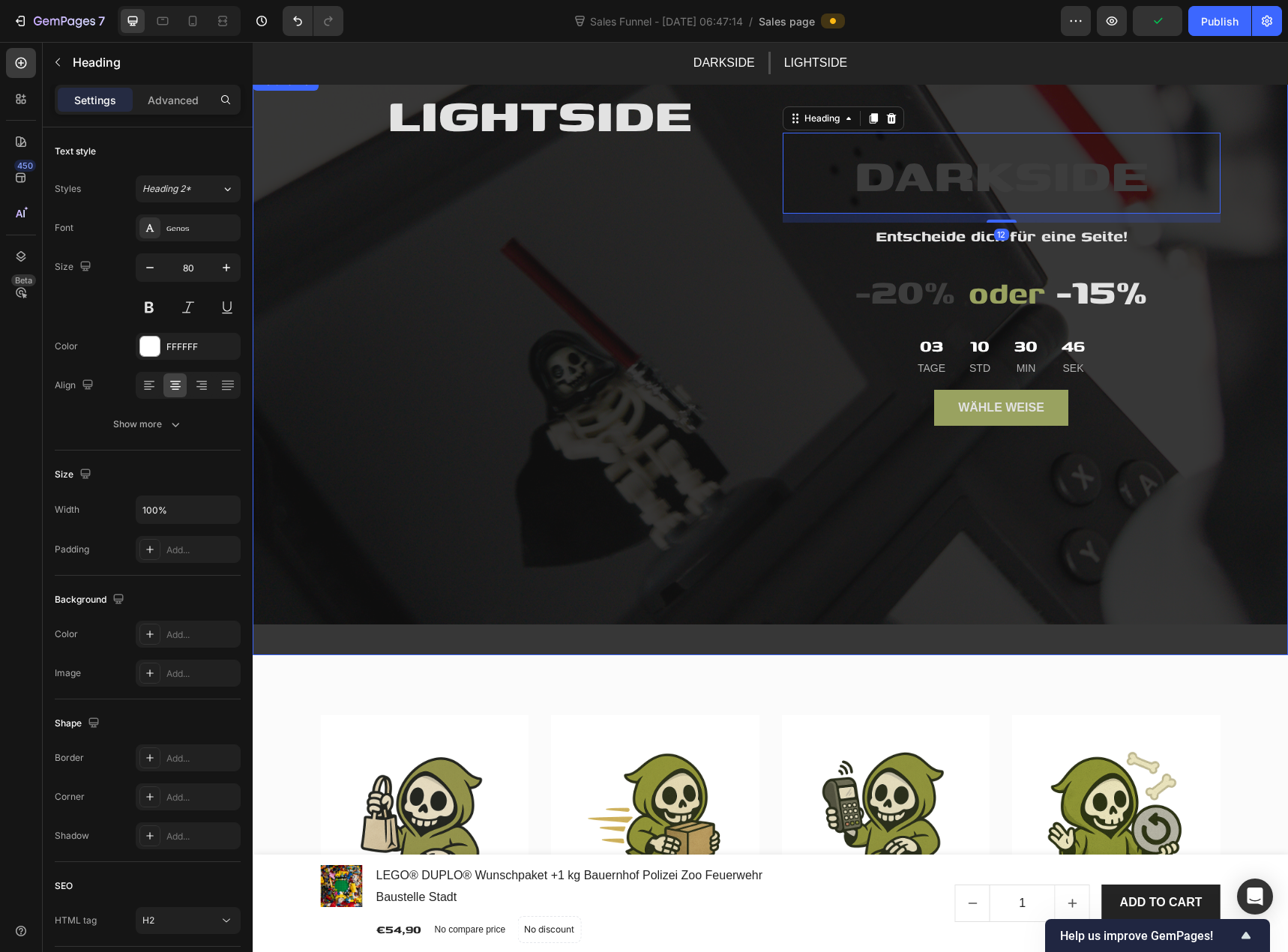
click at [655, 185] on div "LIGHTSIDE Heading" at bounding box center [539, 391] width 438 height 637
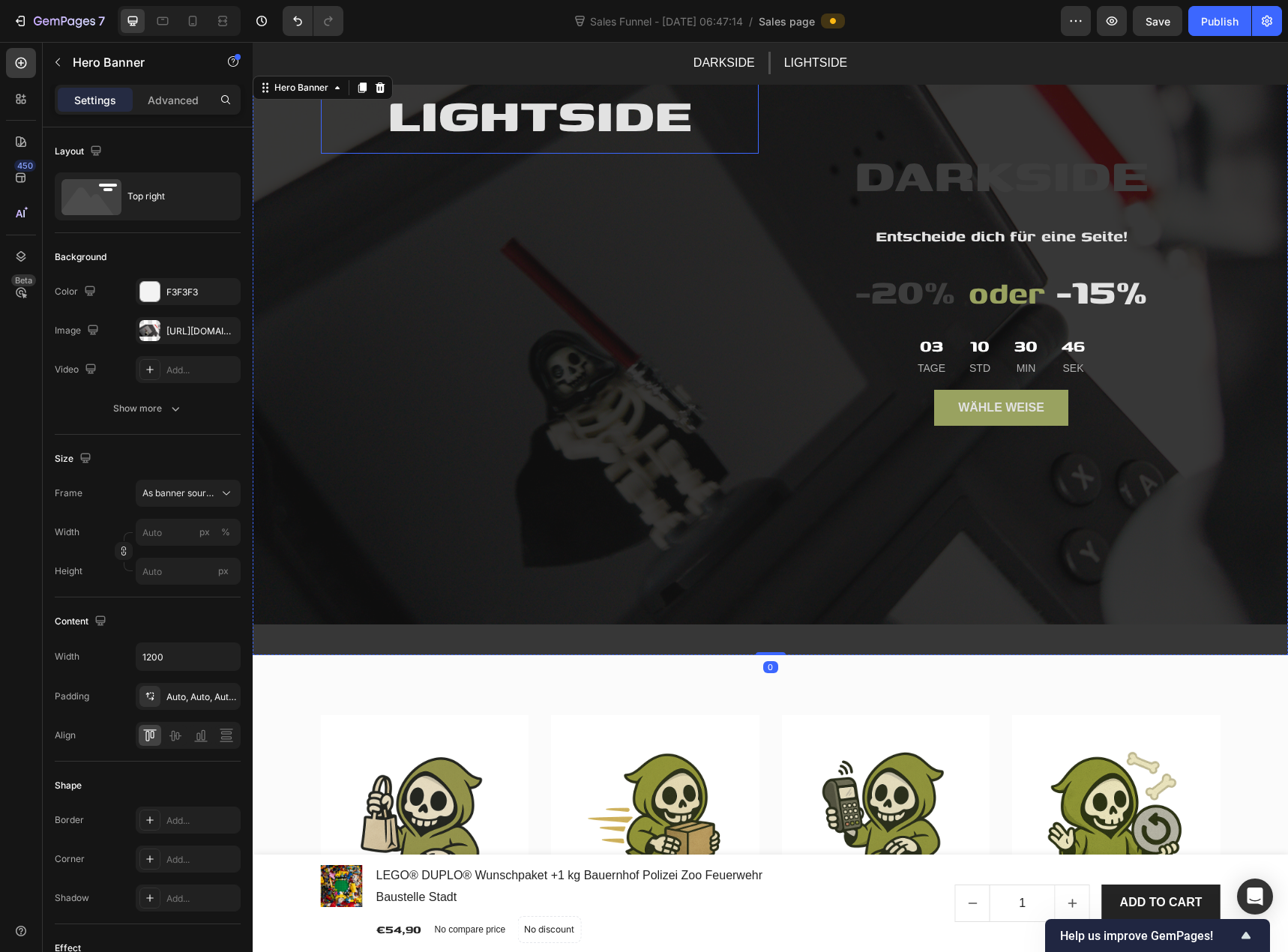
click at [532, 125] on span "LIGHTSIDE" at bounding box center [540, 113] width 304 height 72
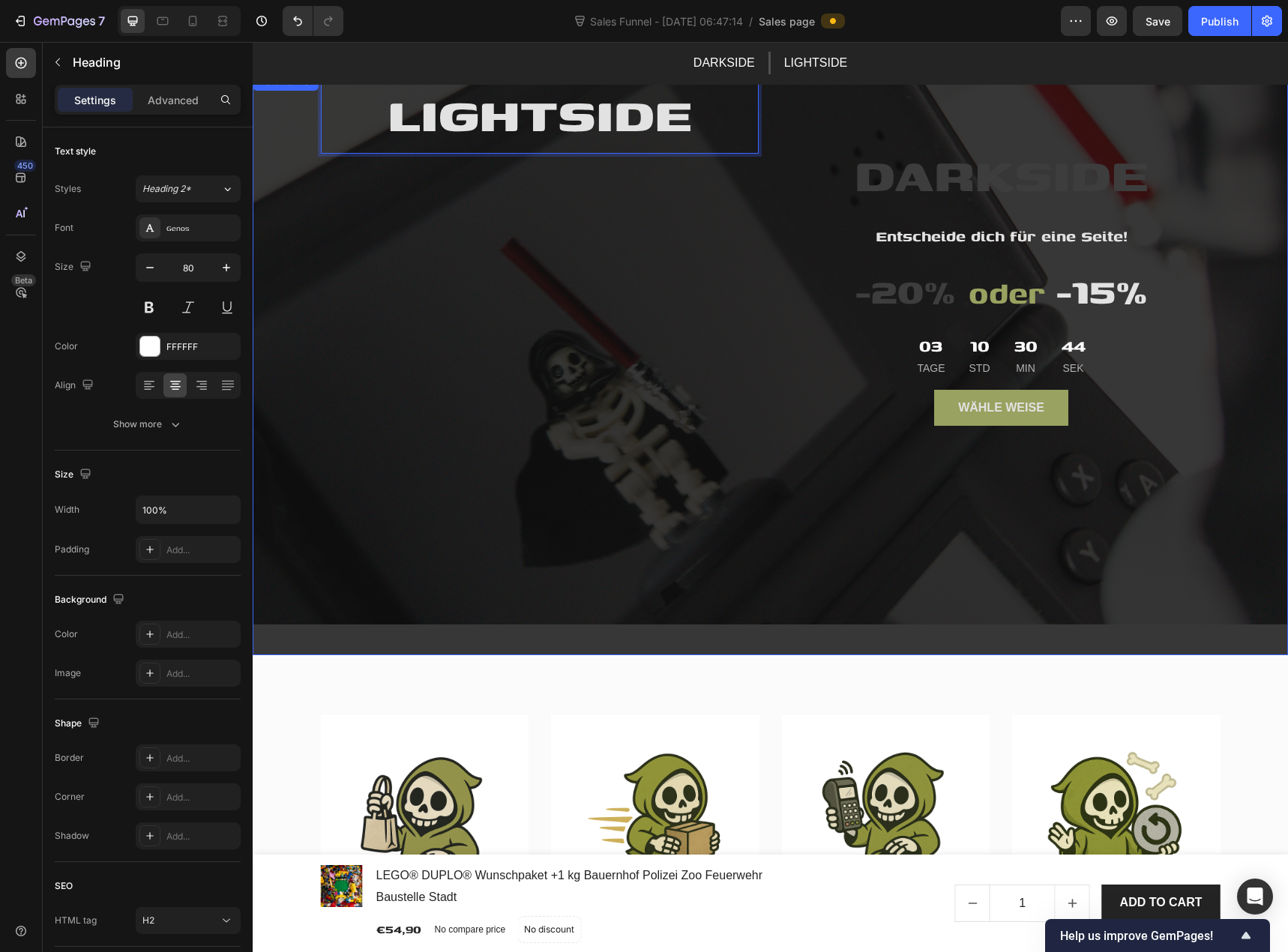
drag, startPoint x: 554, startPoint y: 116, endPoint x: 558, endPoint y: 219, distance: 103.1
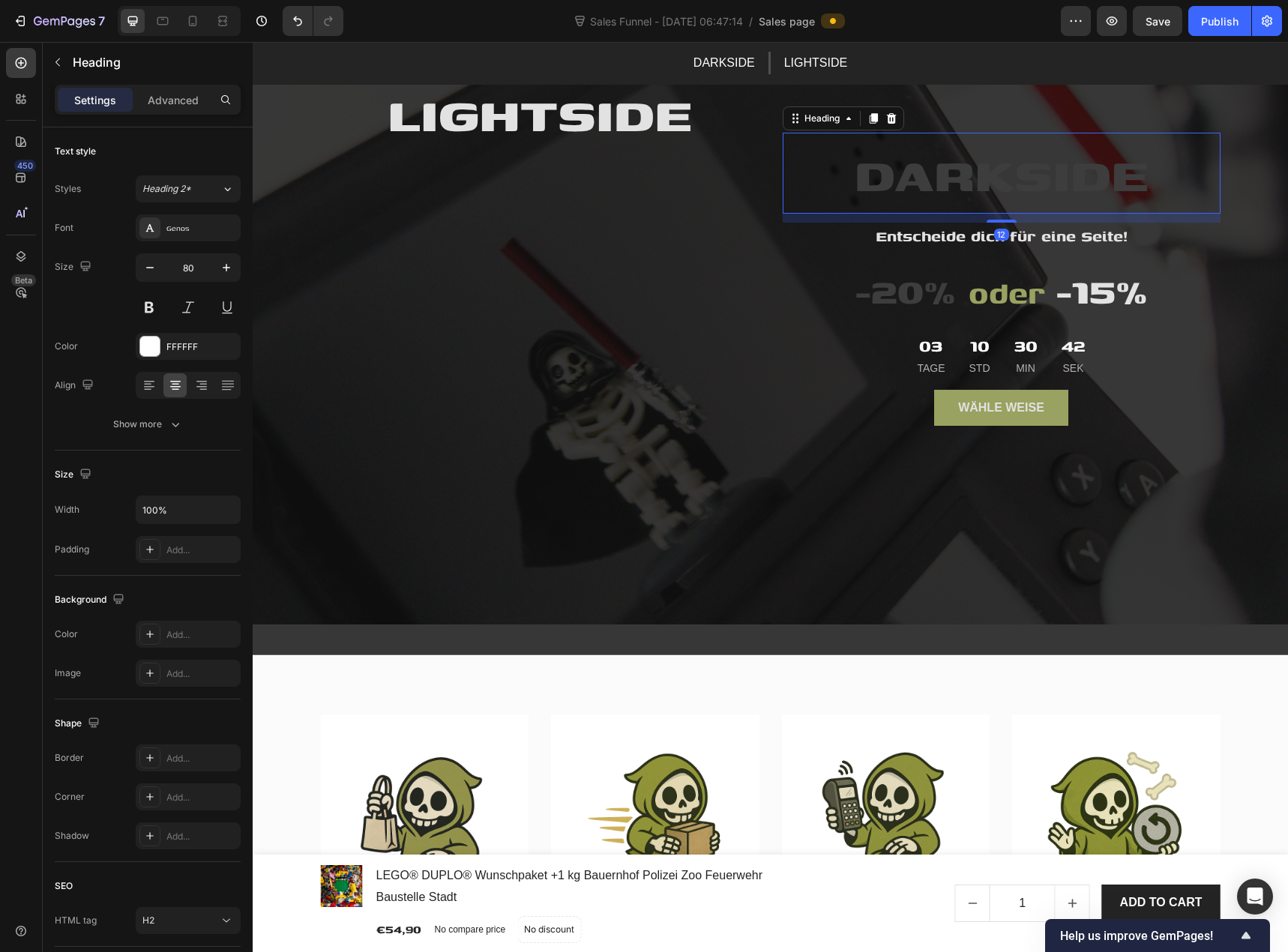
click at [872, 179] on span "DARKSIDE" at bounding box center [1001, 173] width 294 height 72
click at [792, 476] on div "DARKSIDE Heading 12 Entscheide dich für eine Seite! Text block -20% oder -15% H…" at bounding box center [1001, 391] width 438 height 637
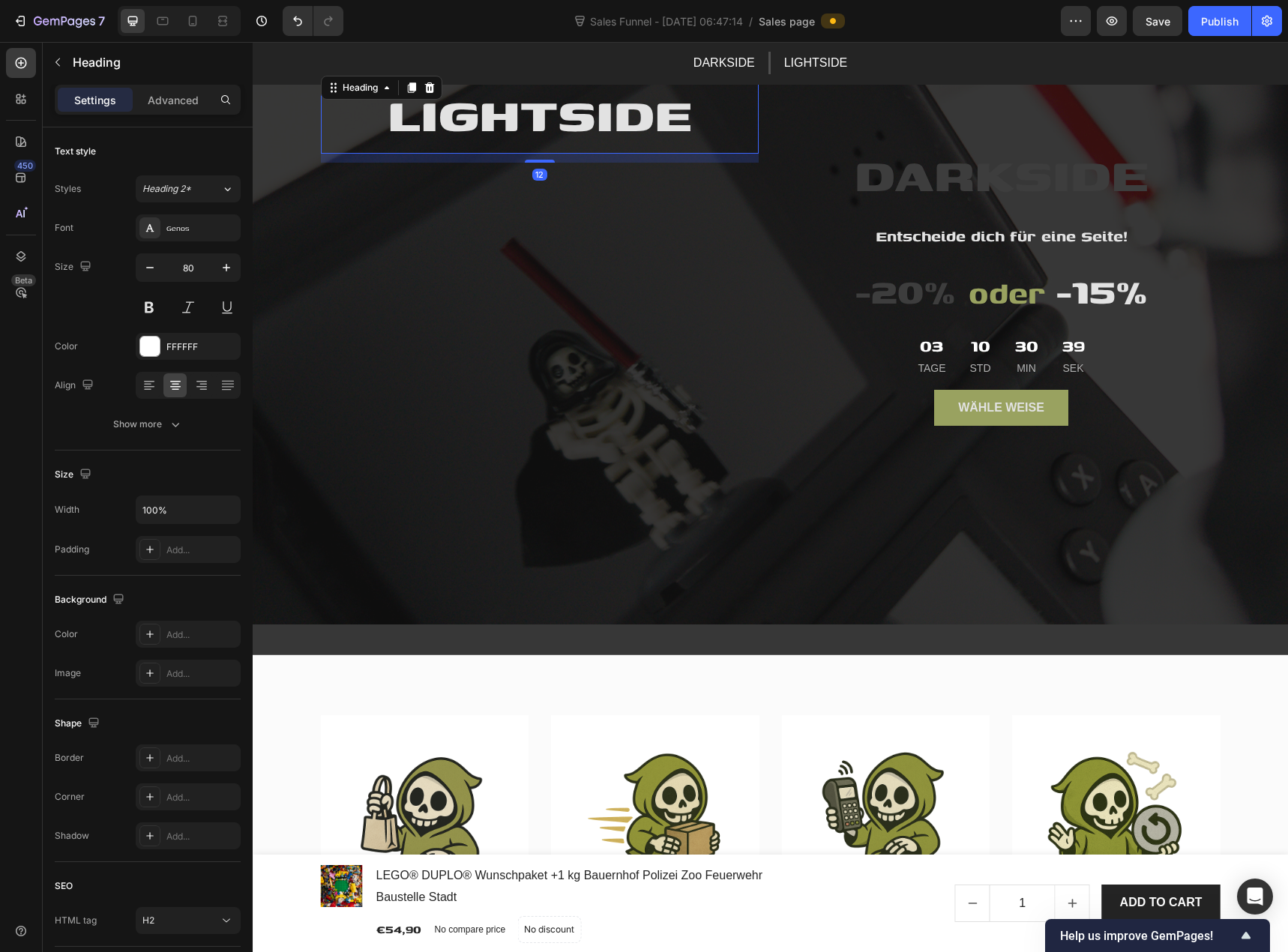
click at [517, 122] on span "LIGHTSIDE" at bounding box center [540, 113] width 304 height 72
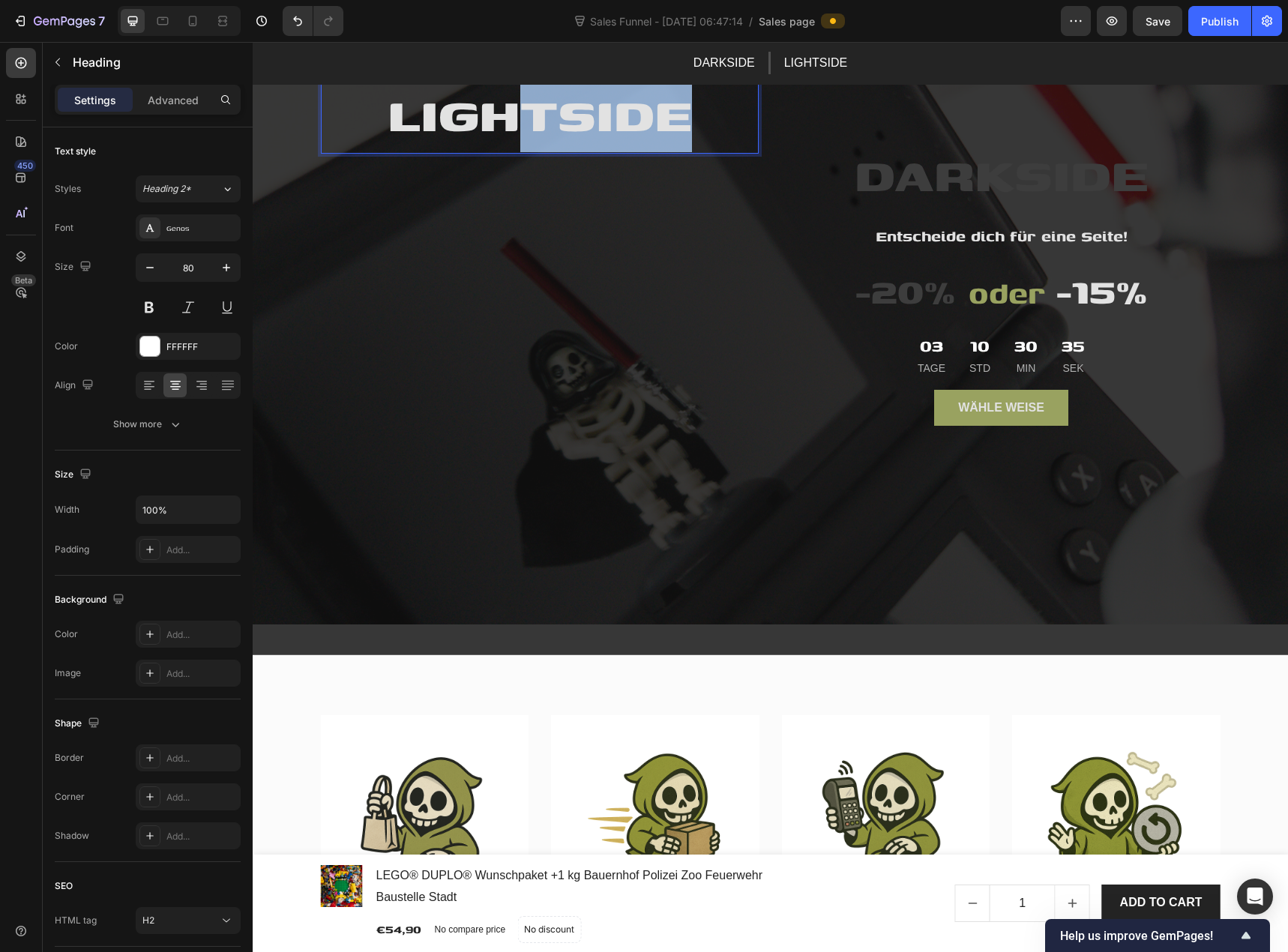
drag, startPoint x: 512, startPoint y: 121, endPoint x: 694, endPoint y: 140, distance: 183.0
click at [521, 224] on div "LIGHTSIDE Heading 12" at bounding box center [539, 391] width 438 height 637
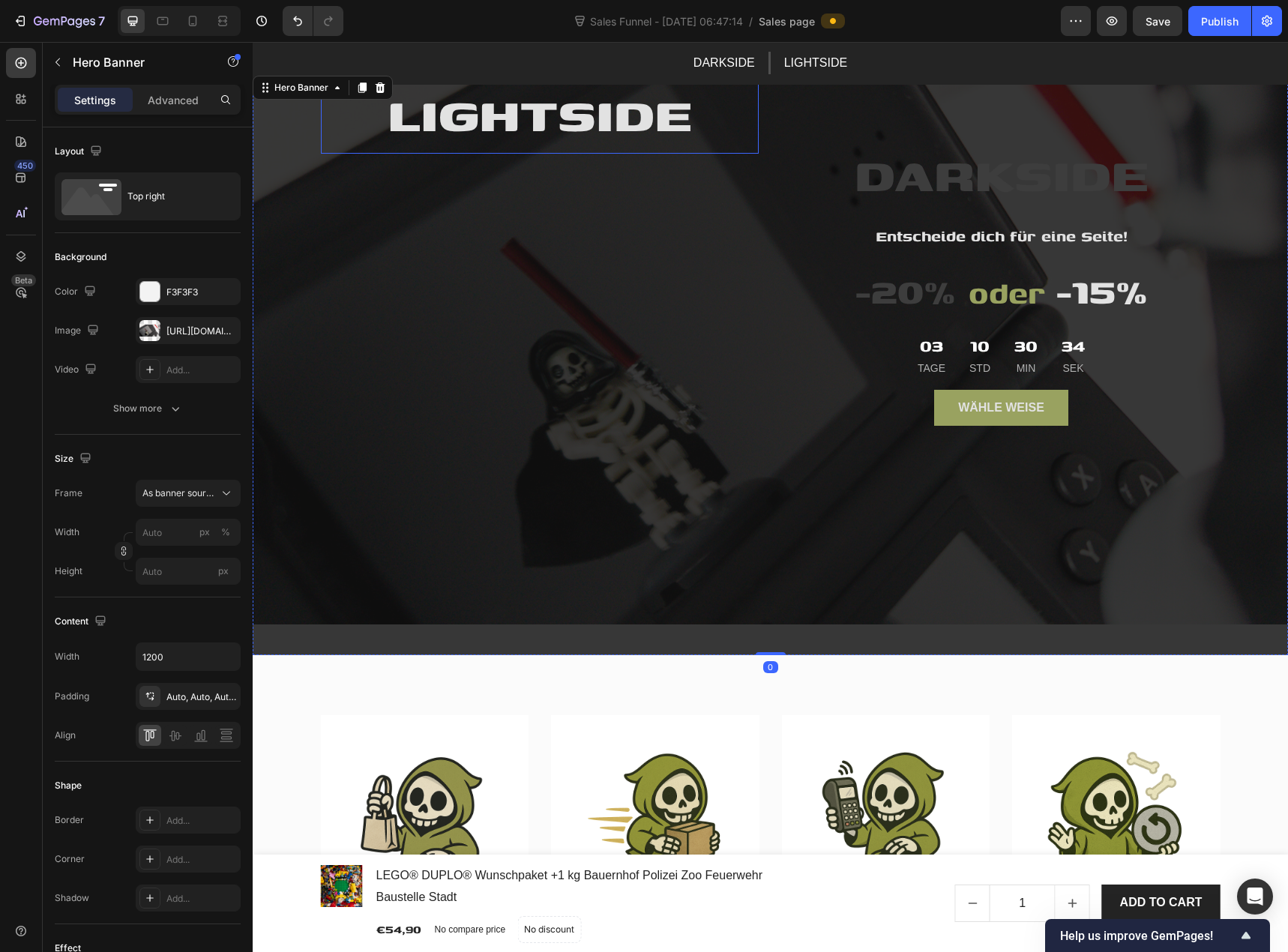
click at [393, 116] on span "LIGHTSIDE" at bounding box center [540, 113] width 304 height 72
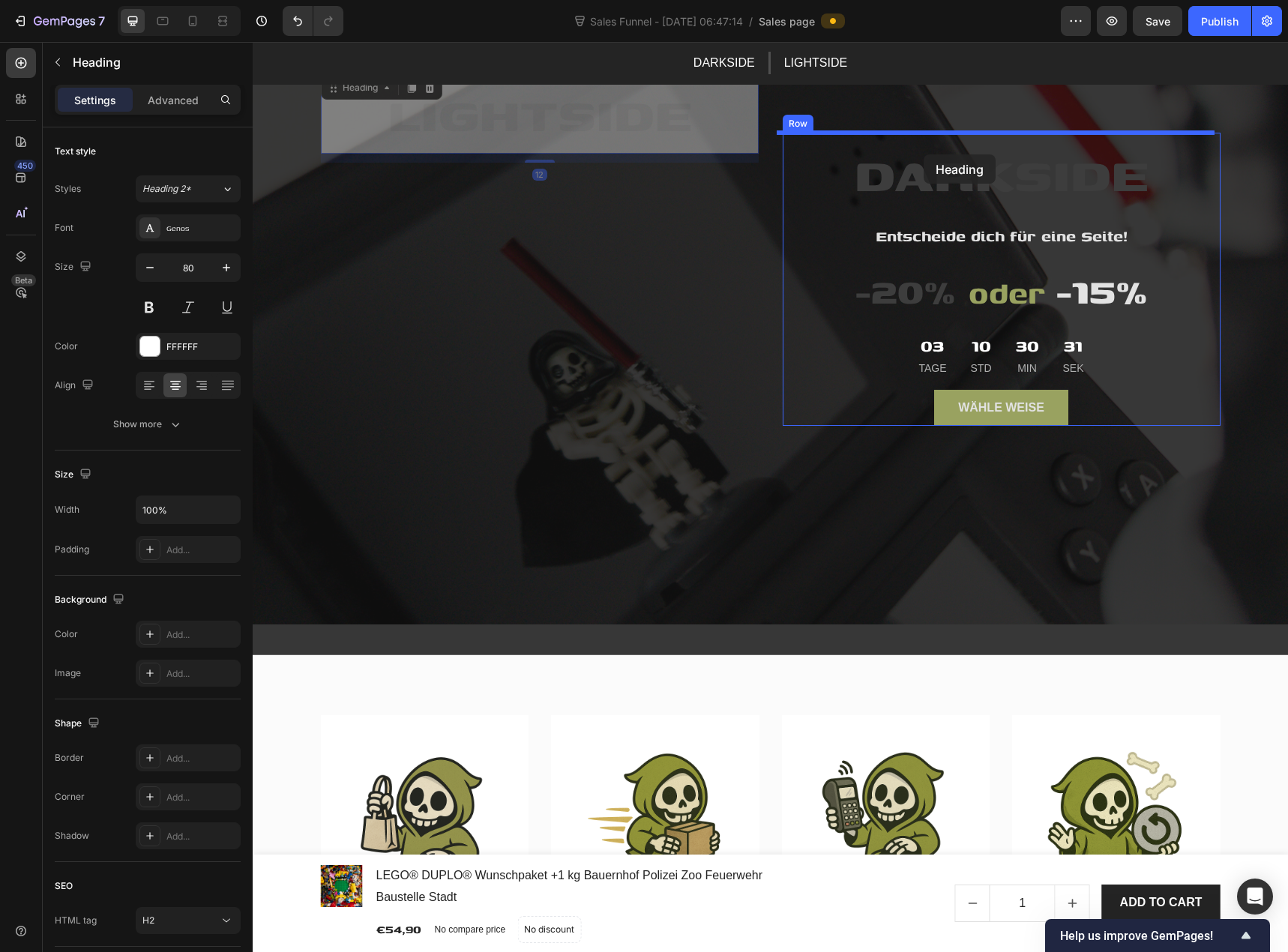
drag, startPoint x: 345, startPoint y: 94, endPoint x: 924, endPoint y: 155, distance: 582.2
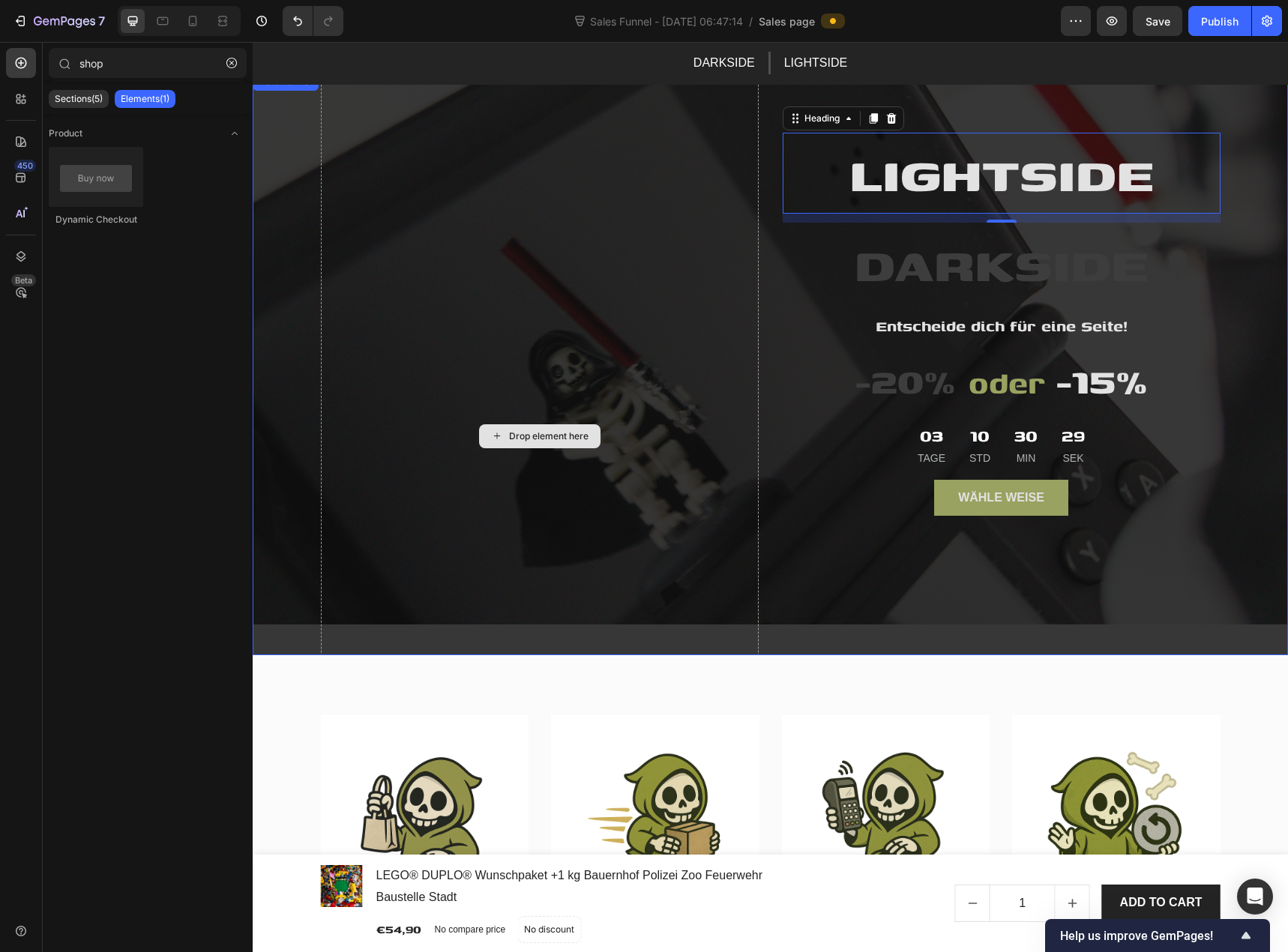
click at [542, 439] on div "Drop element here" at bounding box center [548, 436] width 79 height 12
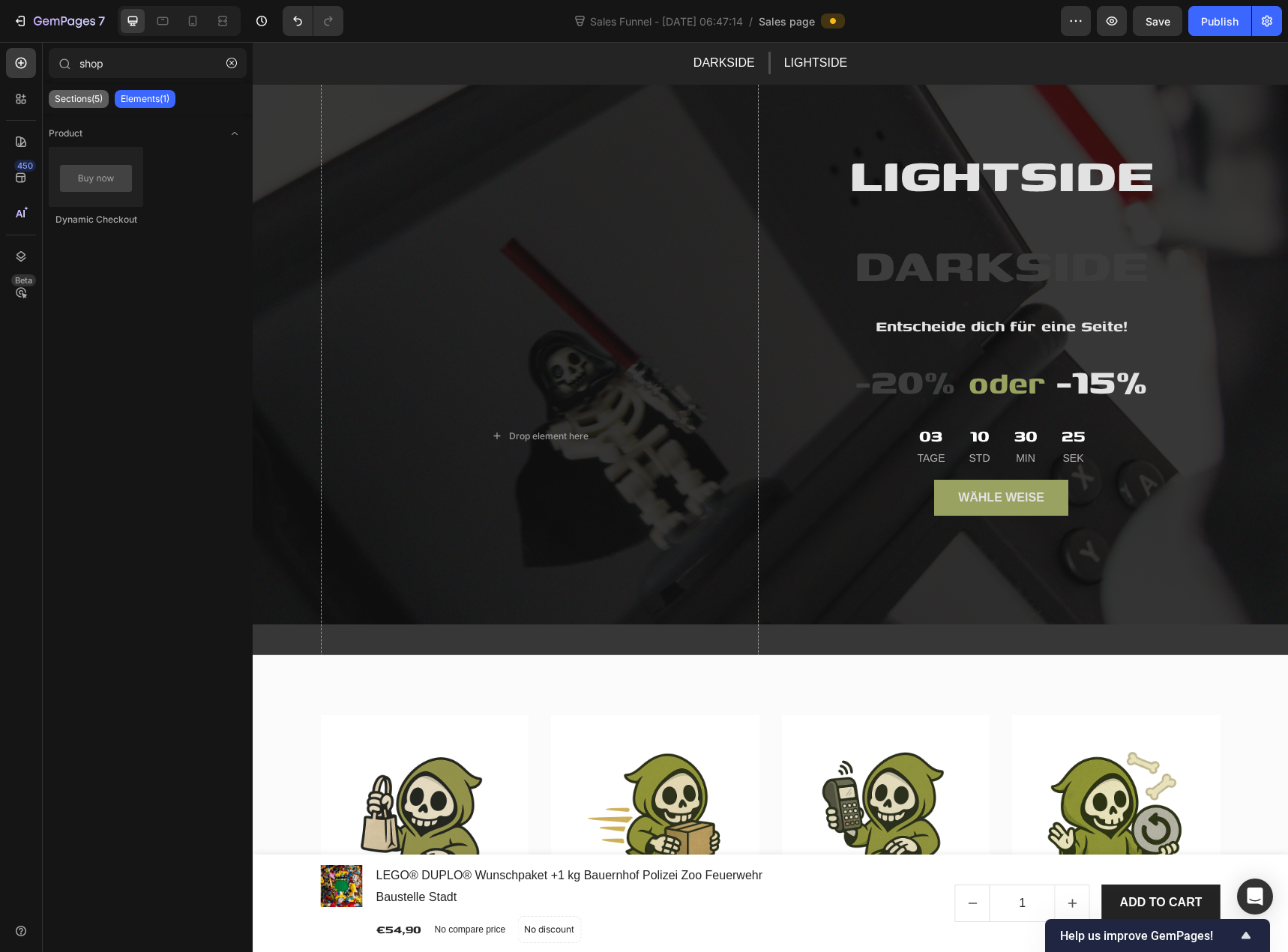
click at [99, 104] on p "Sections(5)" at bounding box center [78, 98] width 48 height 12
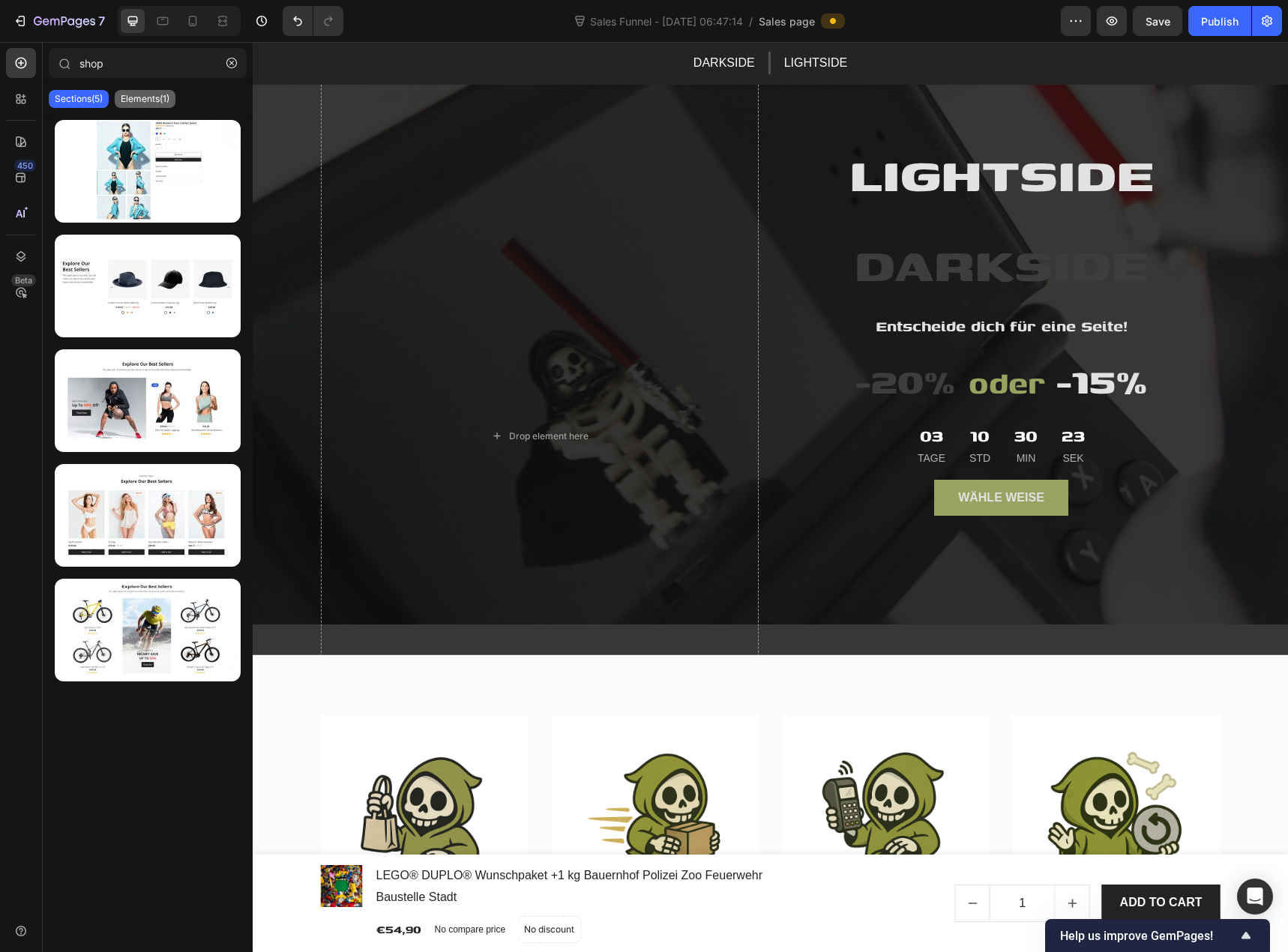
click at [146, 104] on p "Elements(1)" at bounding box center [146, 98] width 49 height 12
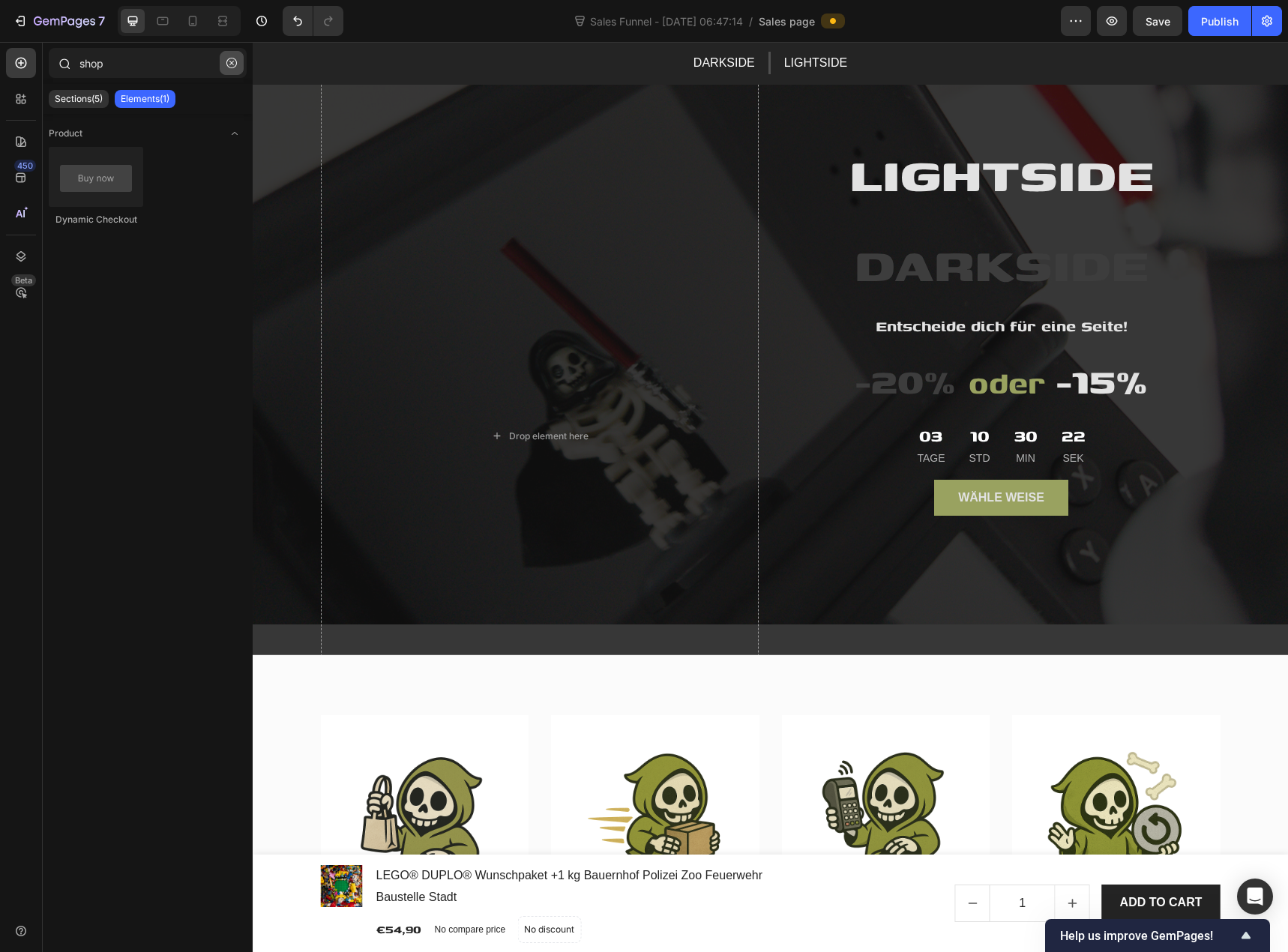
click at [231, 65] on icon "button" at bounding box center [232, 63] width 11 height 11
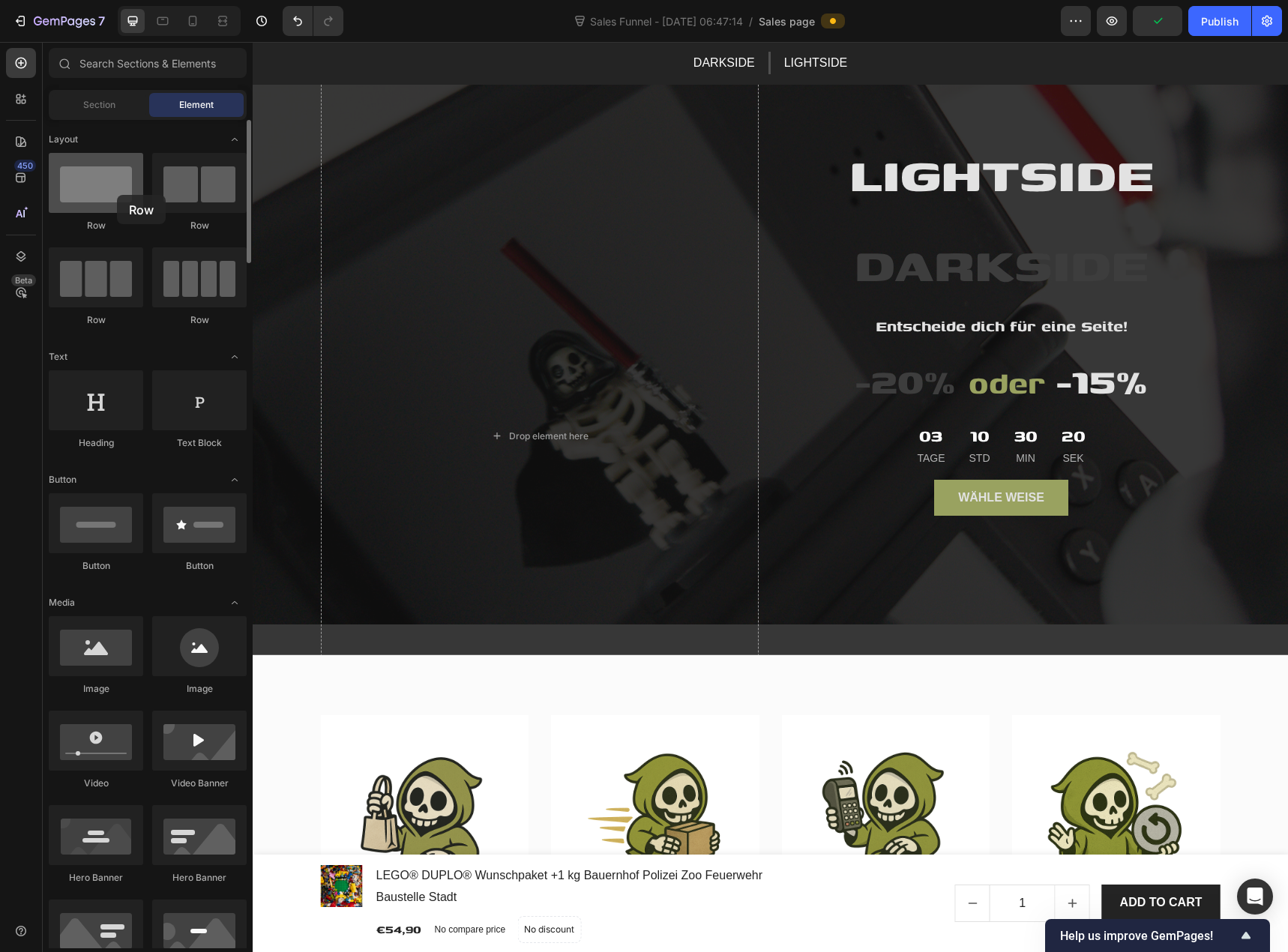
click at [117, 195] on div at bounding box center [97, 183] width 95 height 60
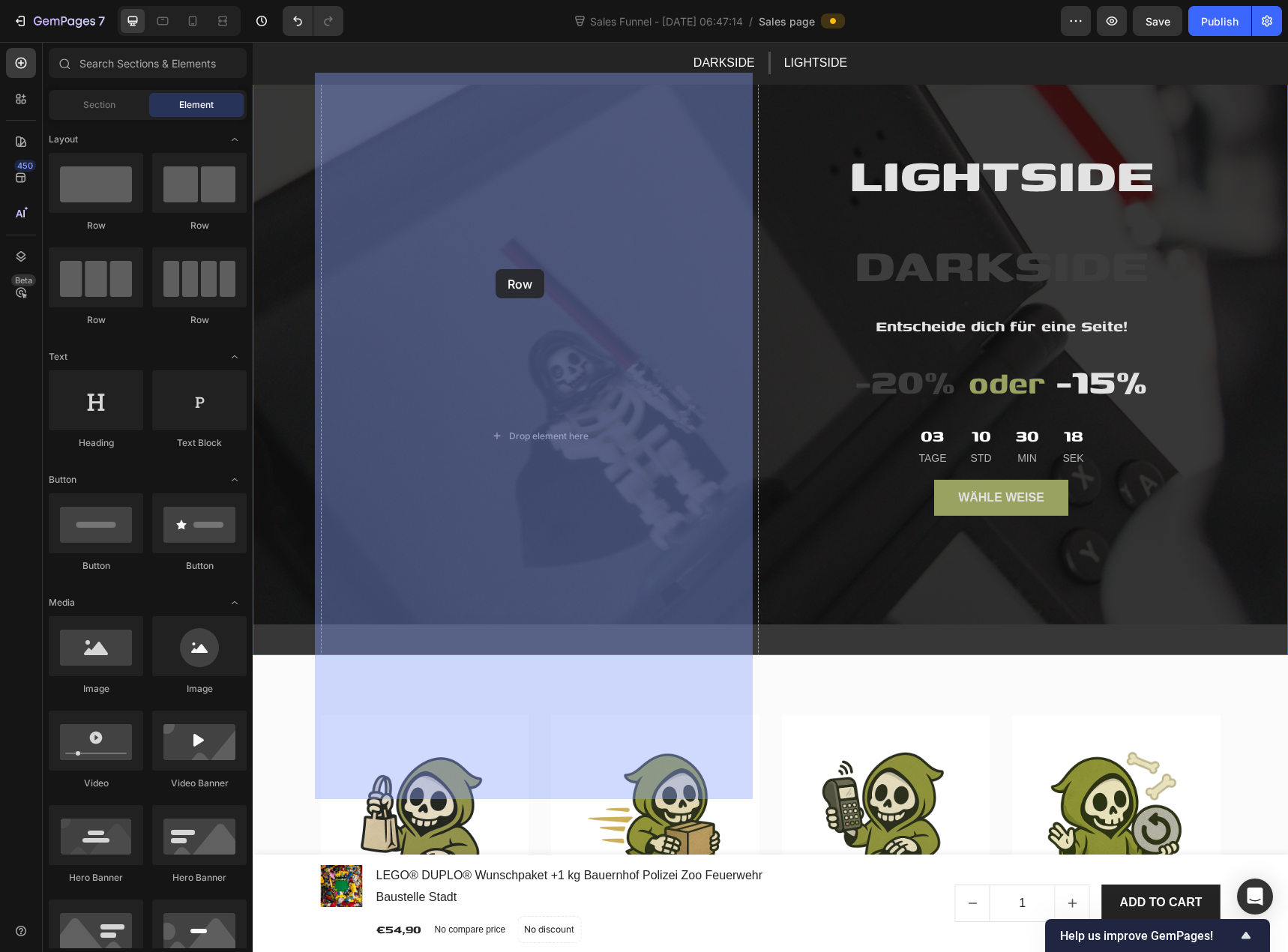
drag, startPoint x: 365, startPoint y: 239, endPoint x: 496, endPoint y: 270, distance: 134.6
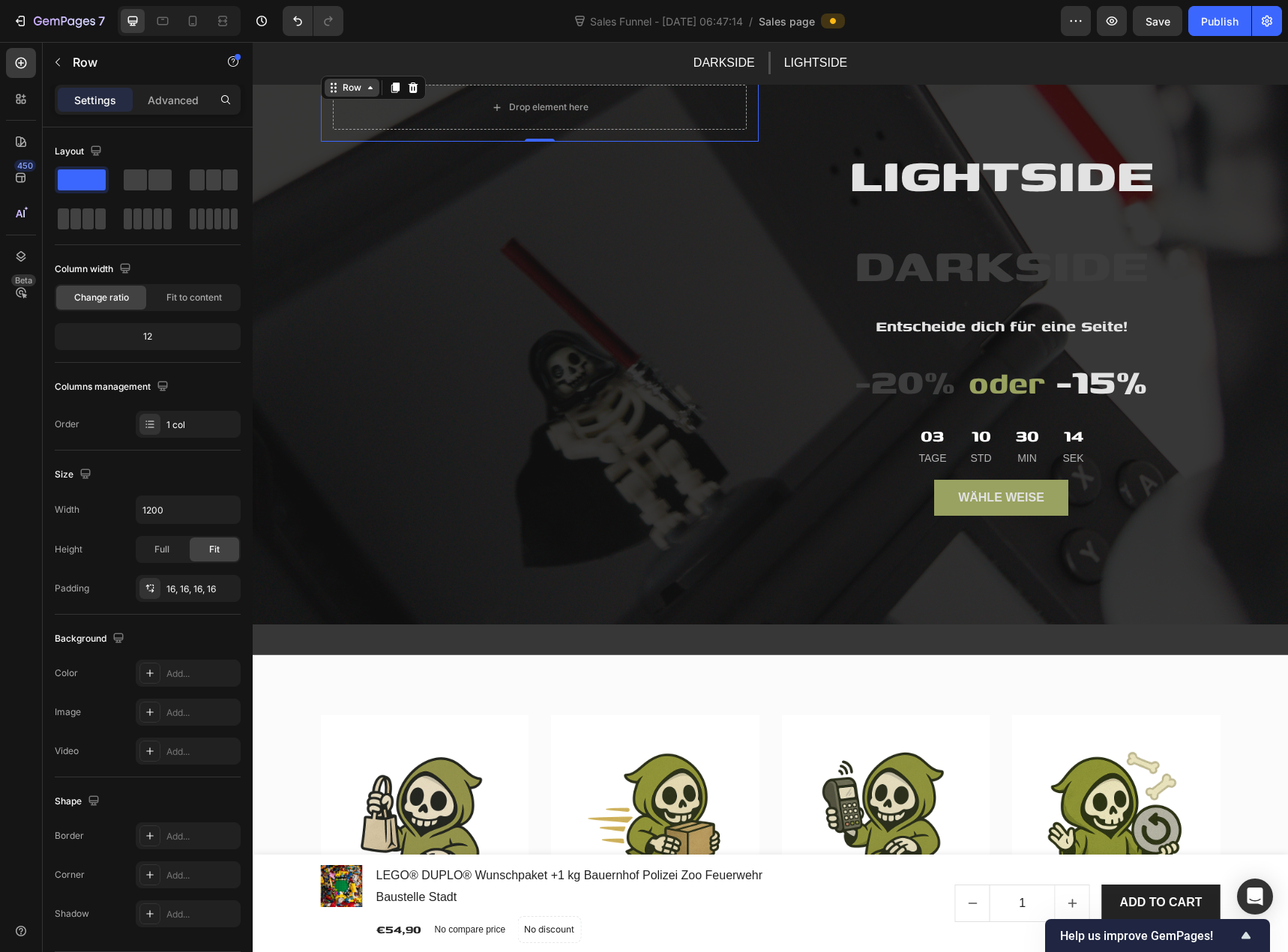
click at [347, 91] on div "Row" at bounding box center [352, 87] width 25 height 14
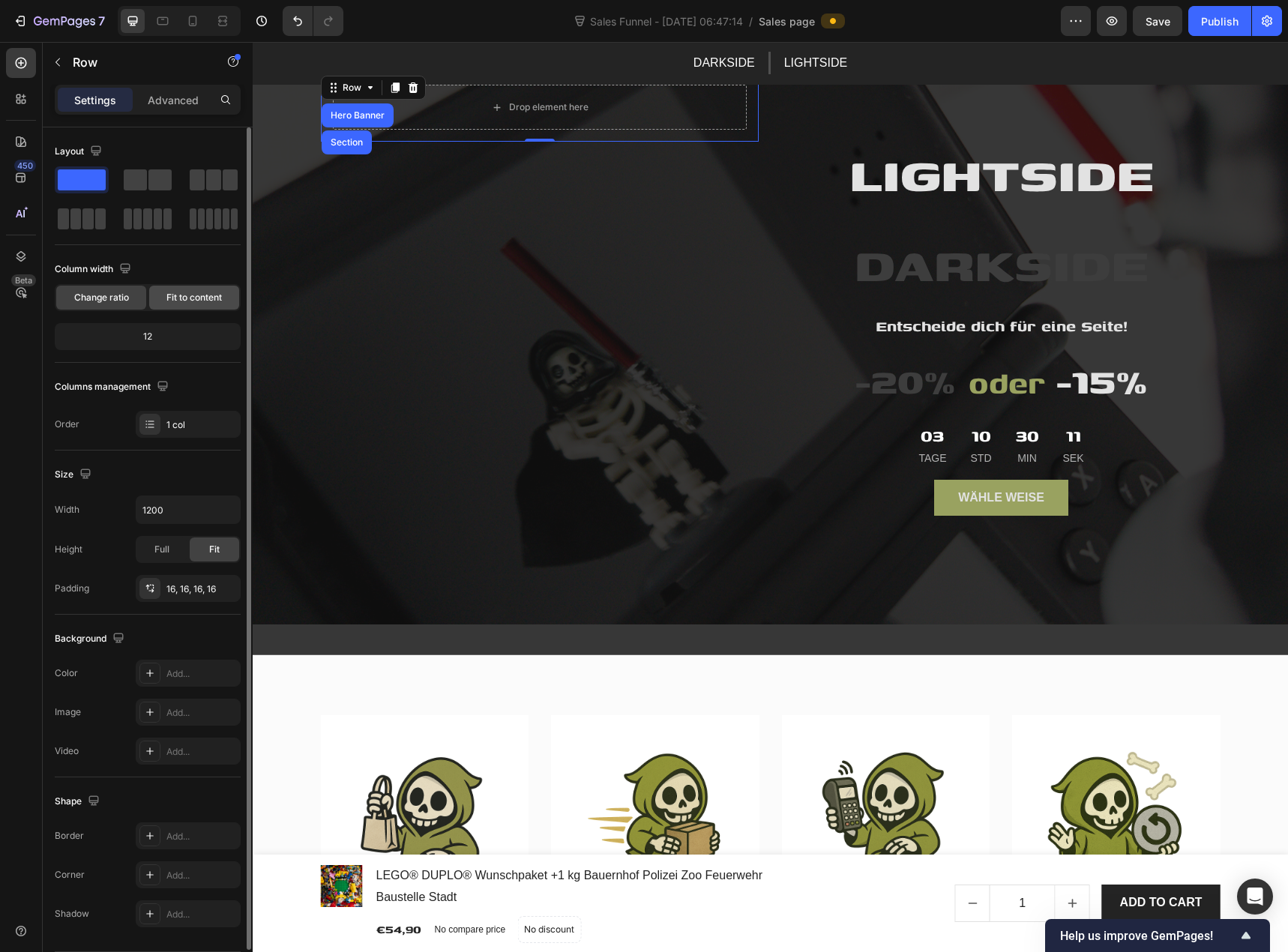
click at [183, 302] on span "Fit to content" at bounding box center [194, 297] width 56 height 14
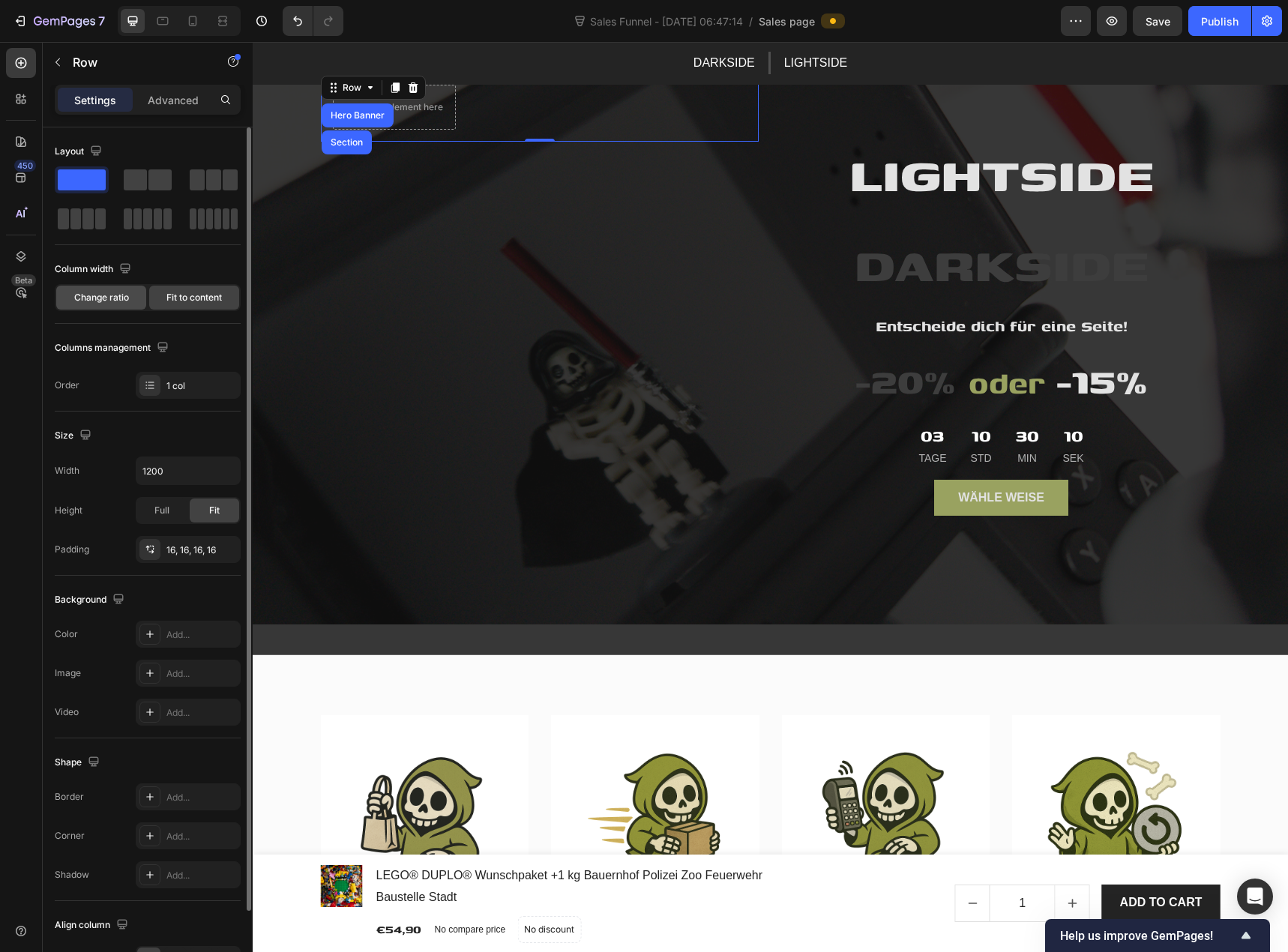
click at [108, 299] on span "Change ratio" at bounding box center [101, 297] width 55 height 14
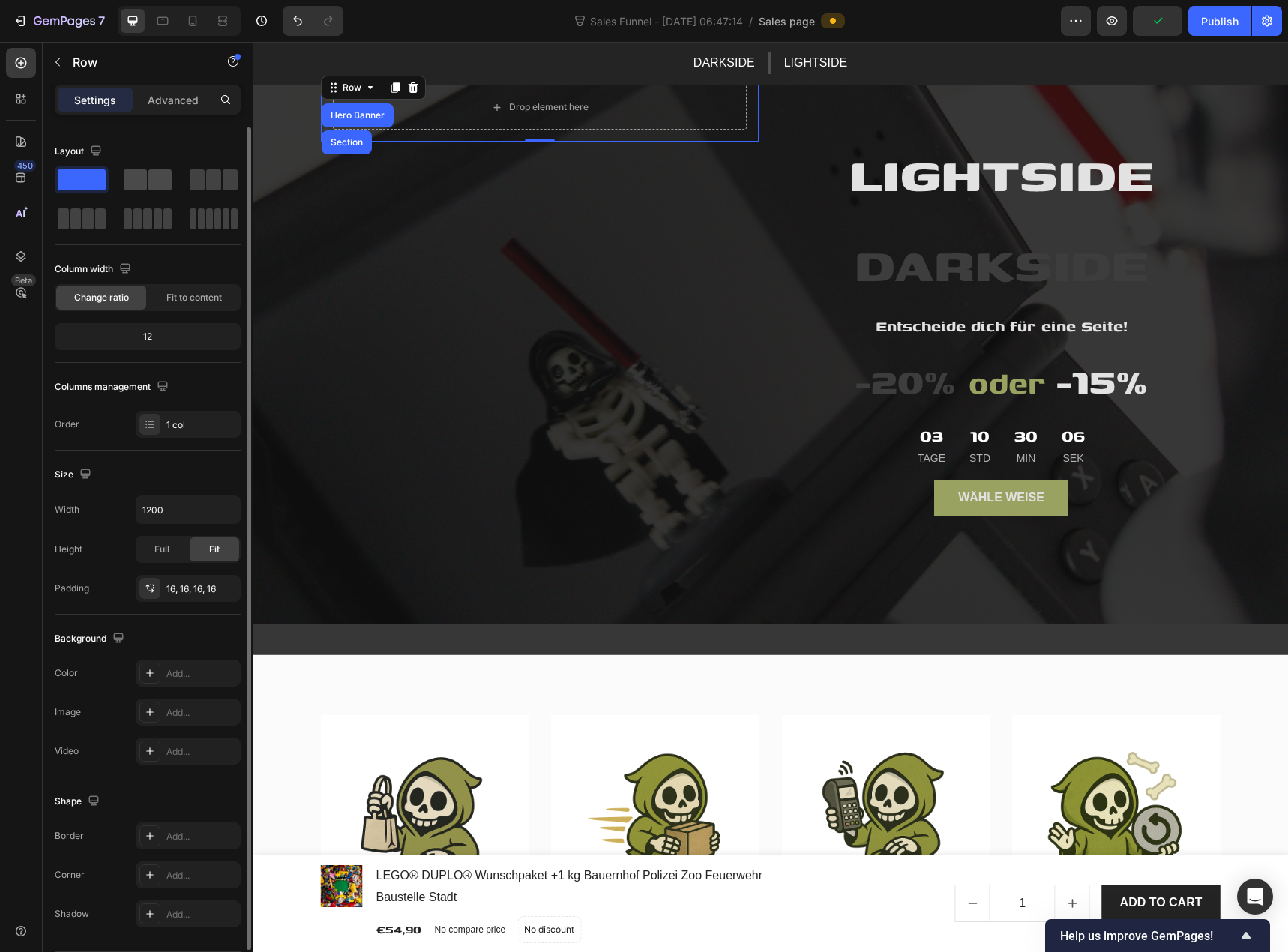
click at [153, 172] on span at bounding box center [160, 179] width 24 height 21
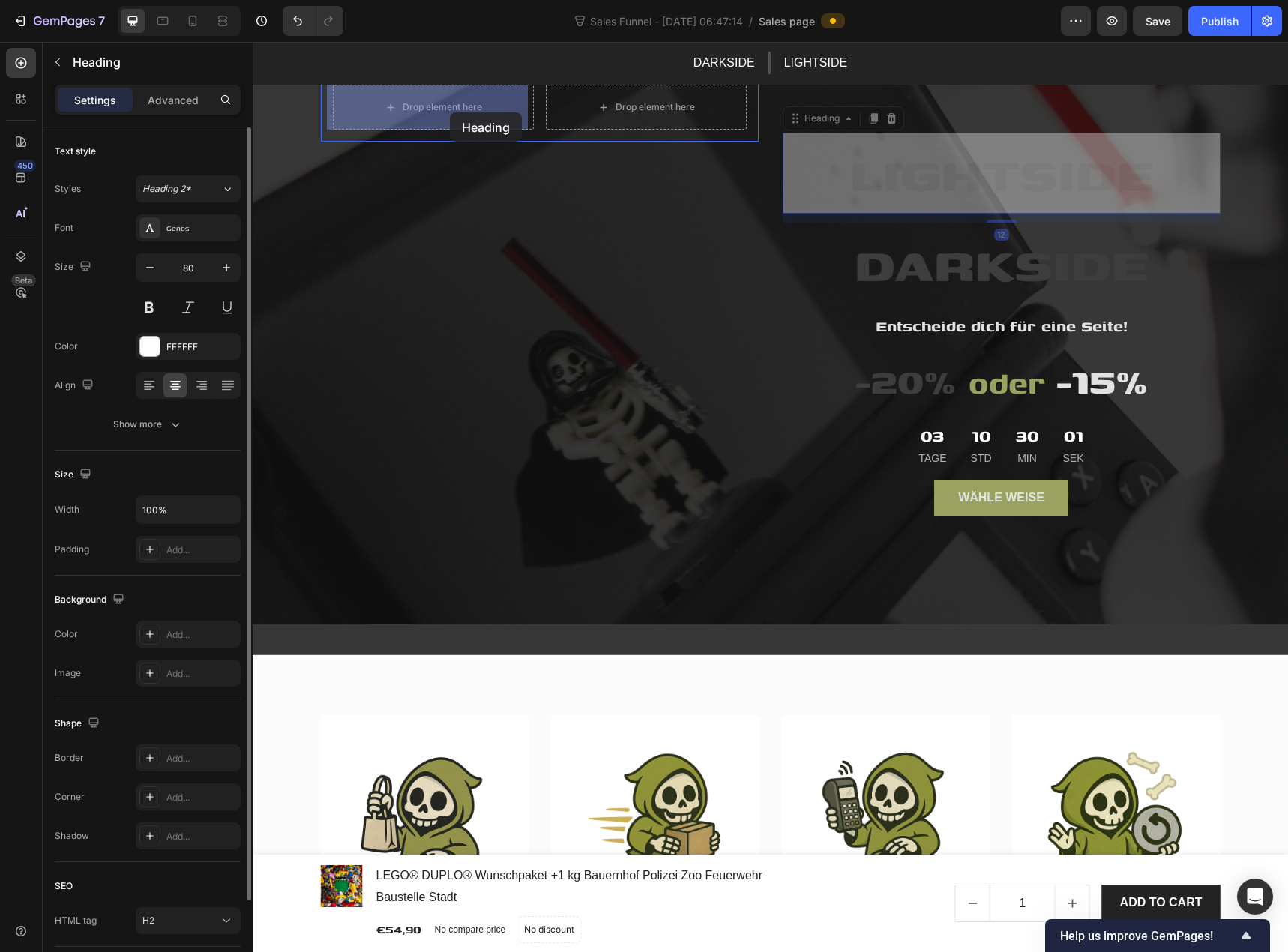
drag, startPoint x: 891, startPoint y: 179, endPoint x: 450, endPoint y: 112, distance: 446.1
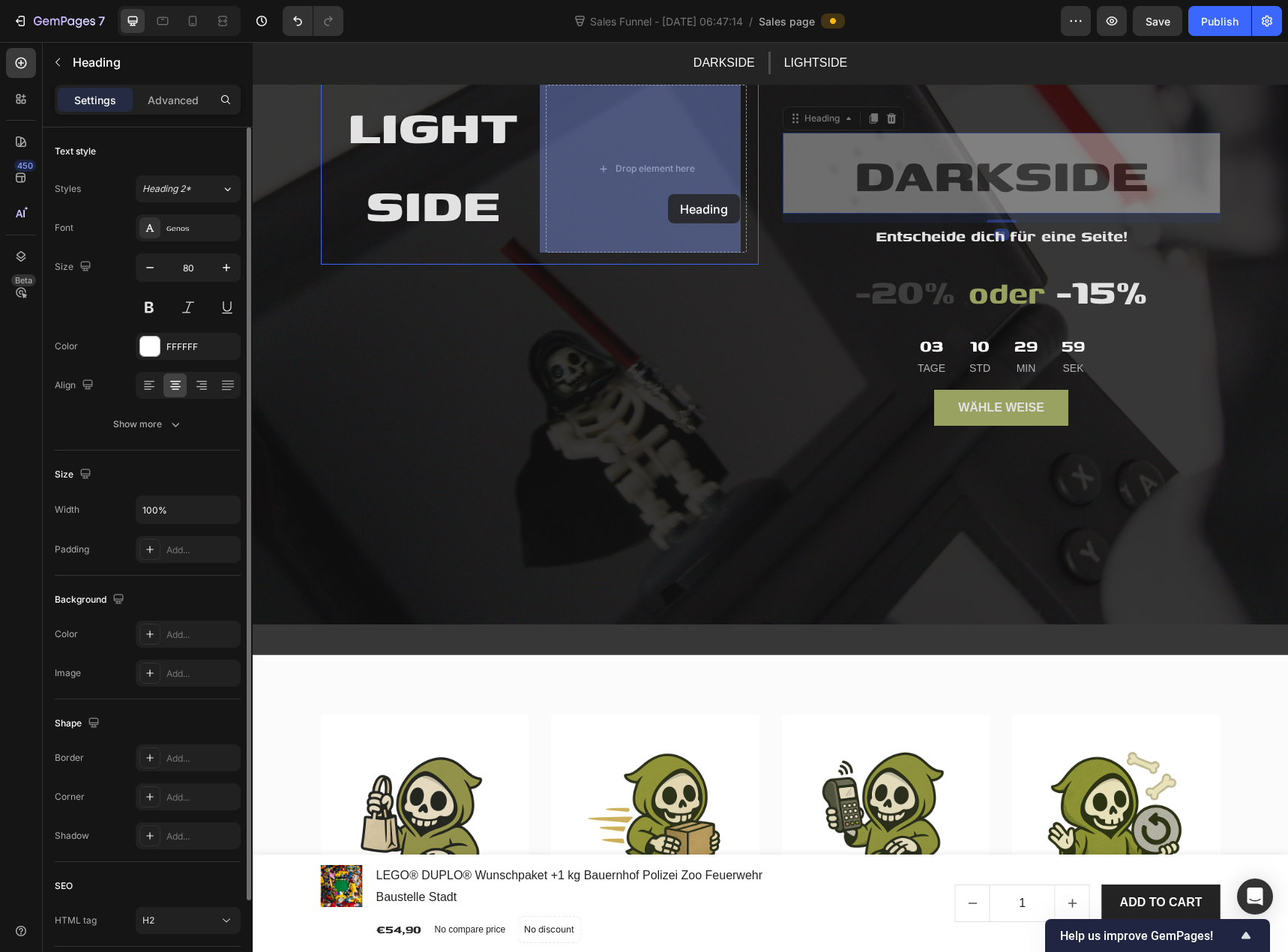
drag, startPoint x: 951, startPoint y: 191, endPoint x: 668, endPoint y: 193, distance: 283.0
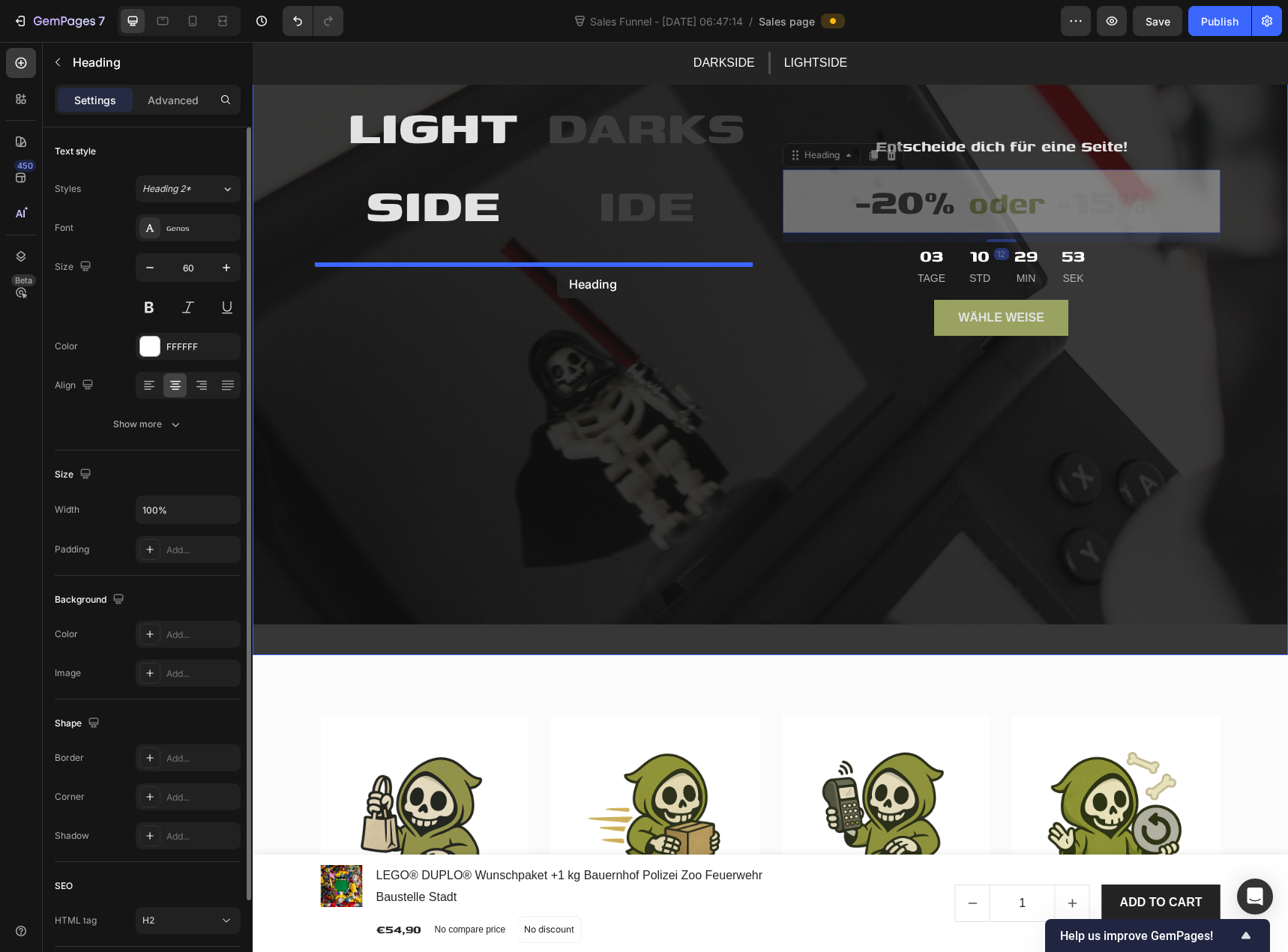
drag, startPoint x: 919, startPoint y: 211, endPoint x: 557, endPoint y: 270, distance: 366.8
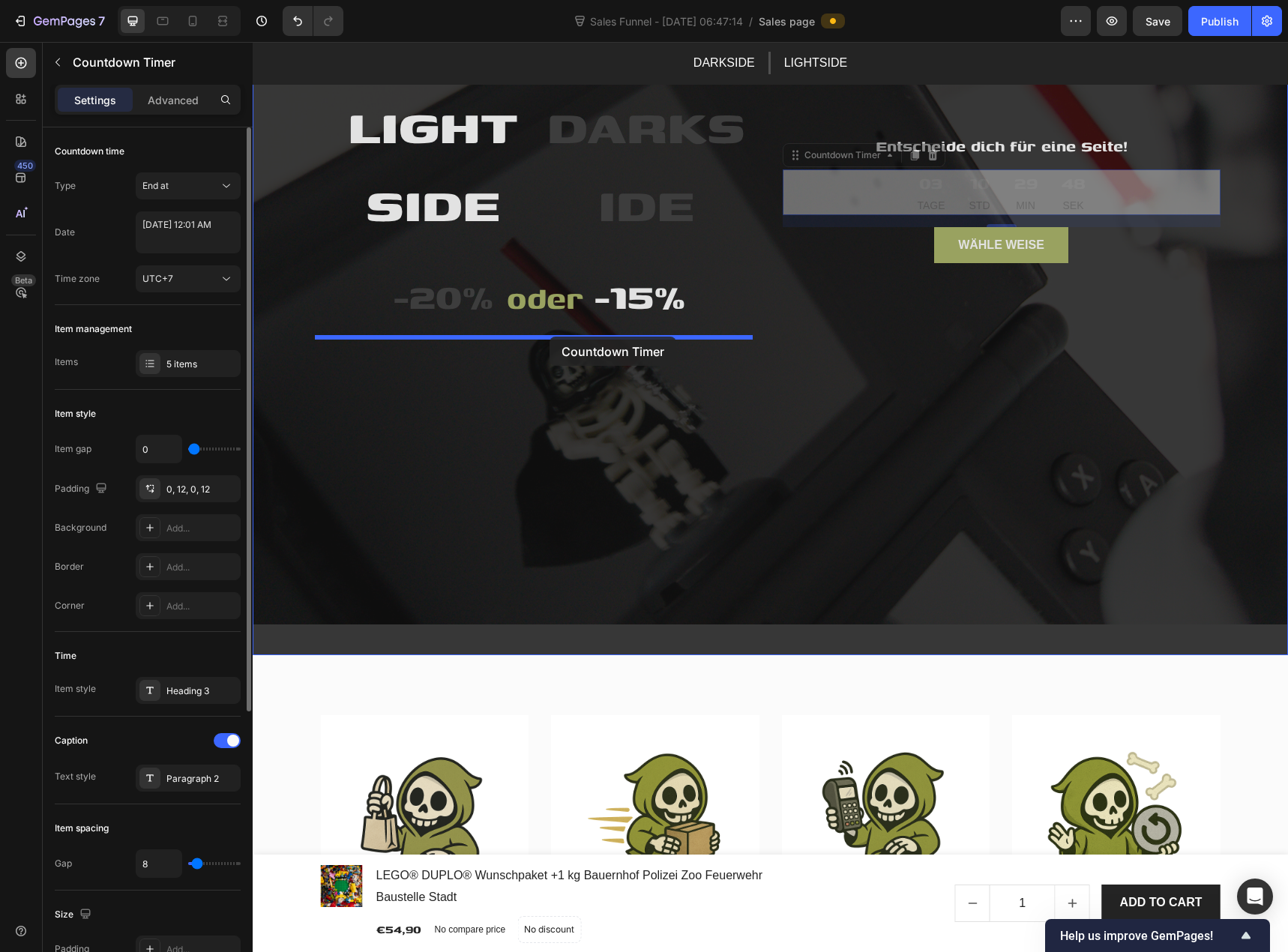
drag, startPoint x: 946, startPoint y: 193, endPoint x: 549, endPoint y: 337, distance: 422.3
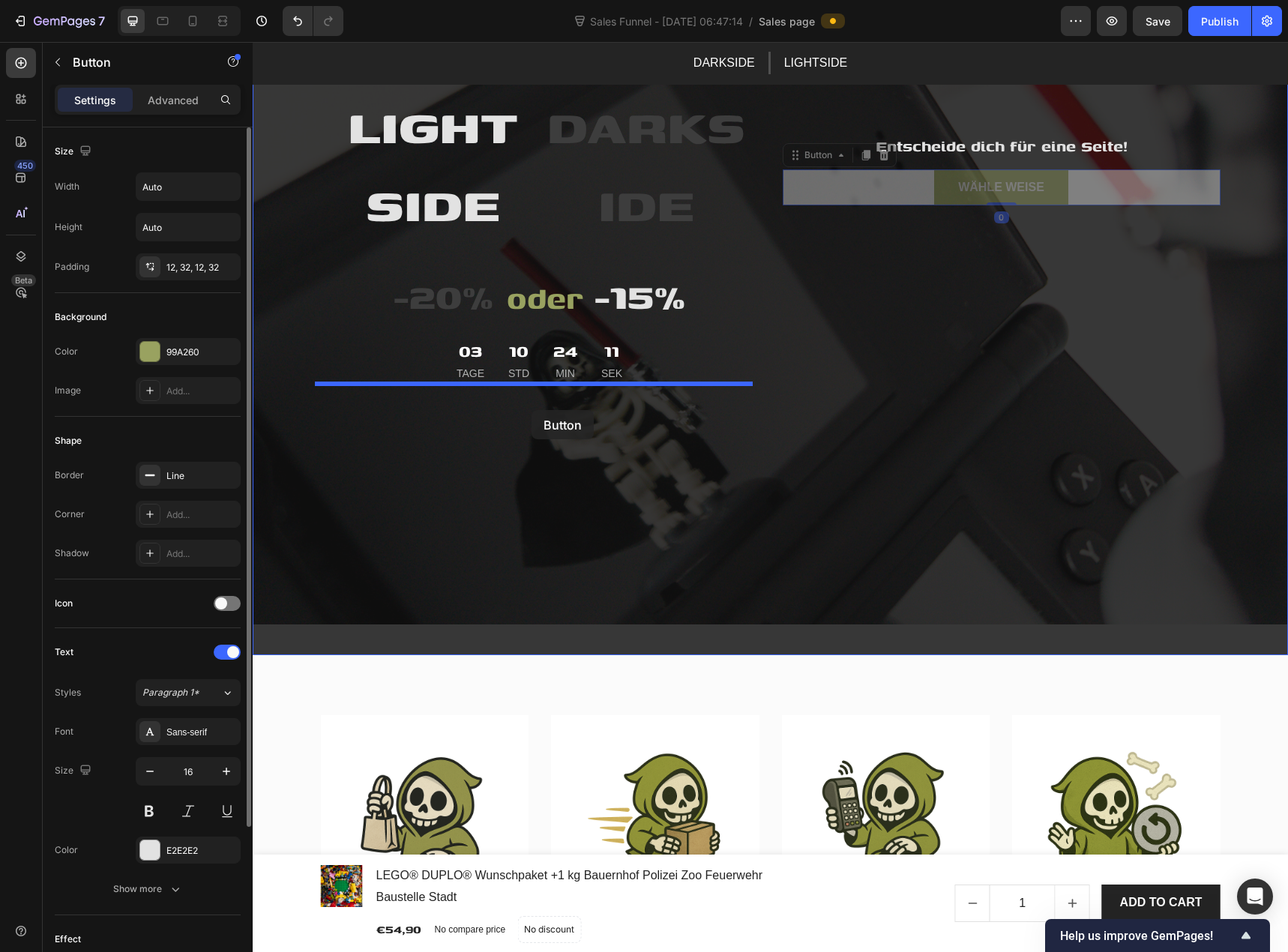
drag, startPoint x: 951, startPoint y: 184, endPoint x: 531, endPoint y: 406, distance: 475.1
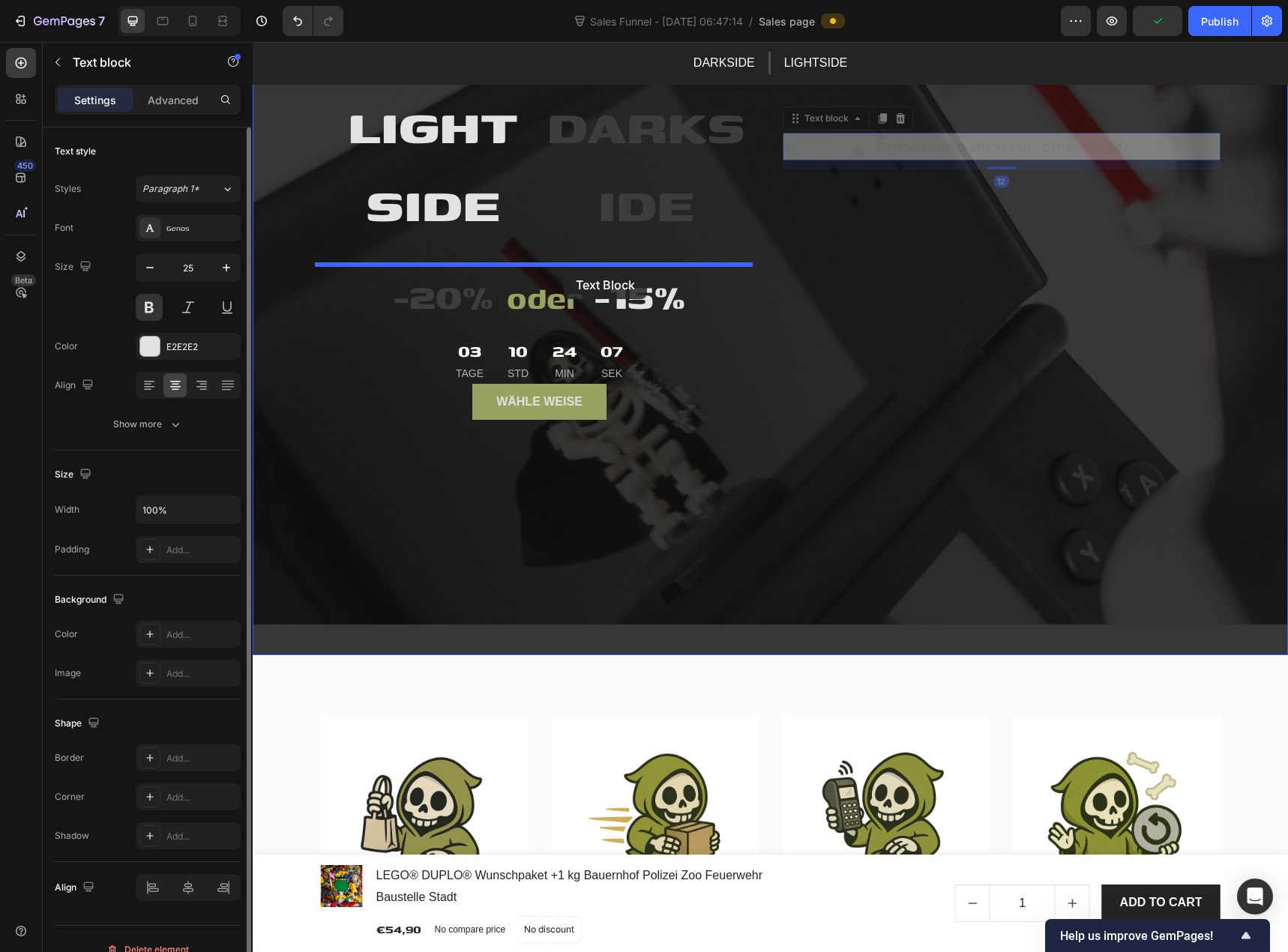
drag, startPoint x: 967, startPoint y: 154, endPoint x: 564, endPoint y: 270, distance: 419.4
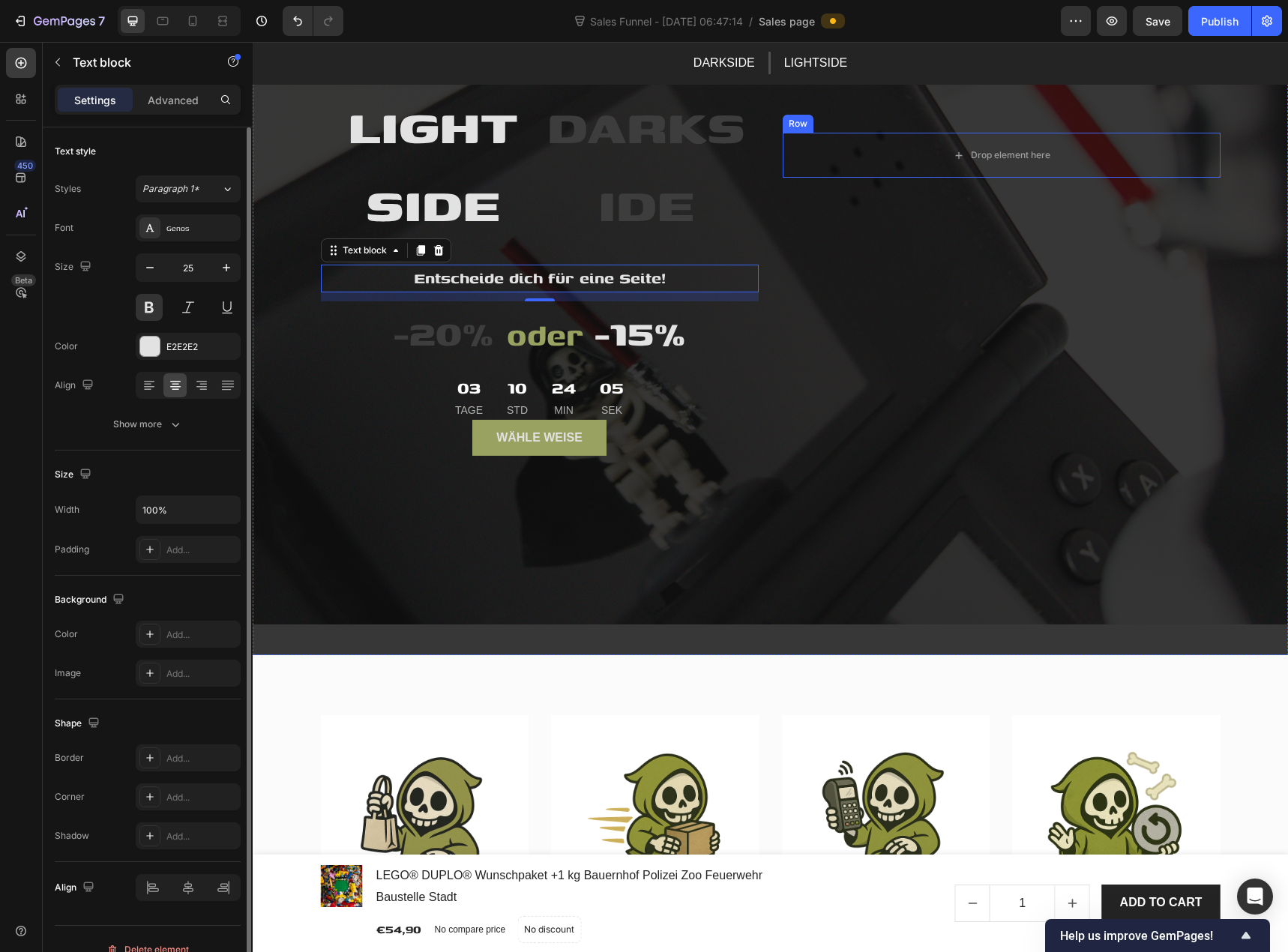
click at [794, 124] on div "Row" at bounding box center [798, 123] width 25 height 14
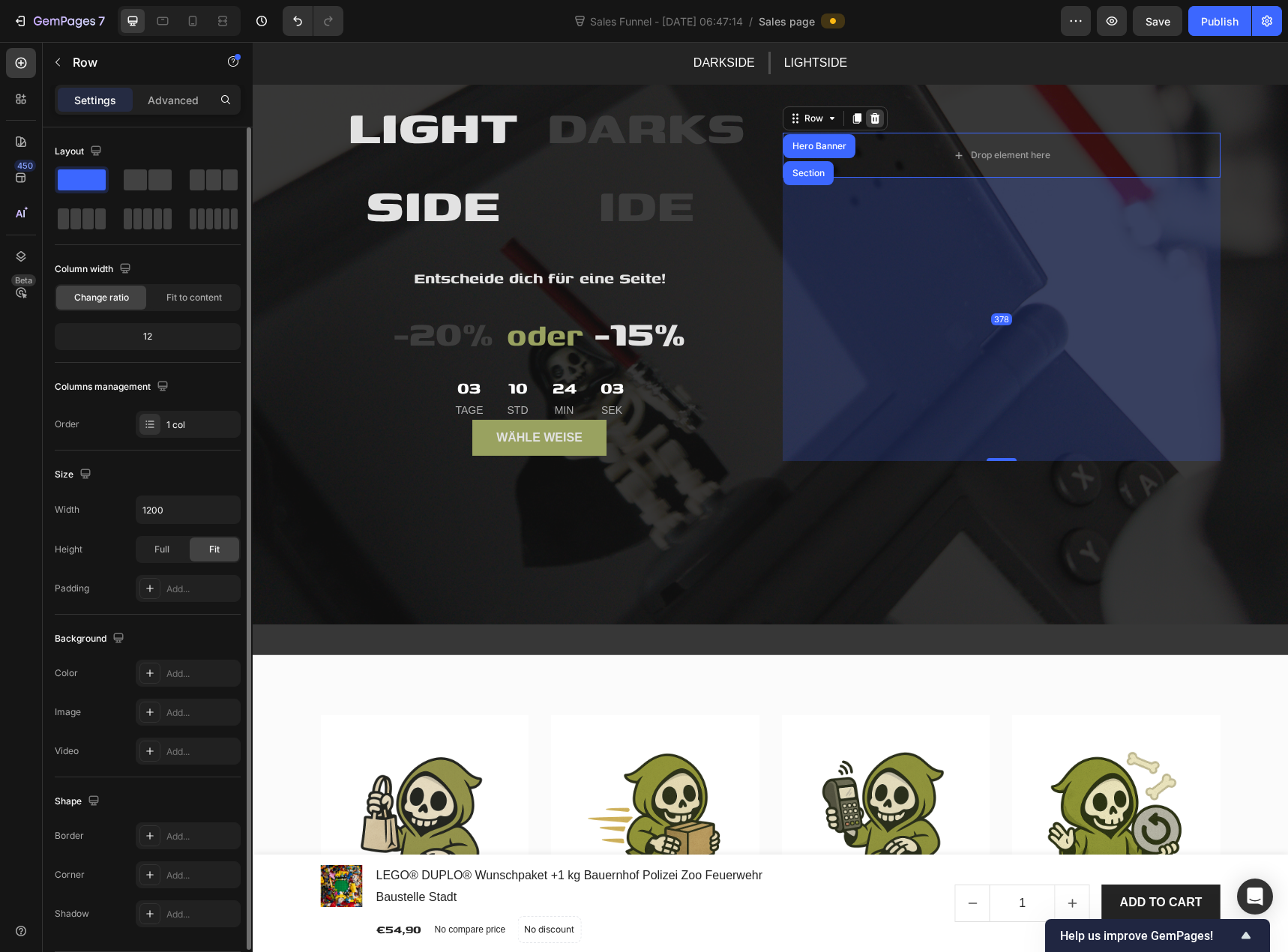
click at [870, 120] on icon at bounding box center [874, 118] width 10 height 11
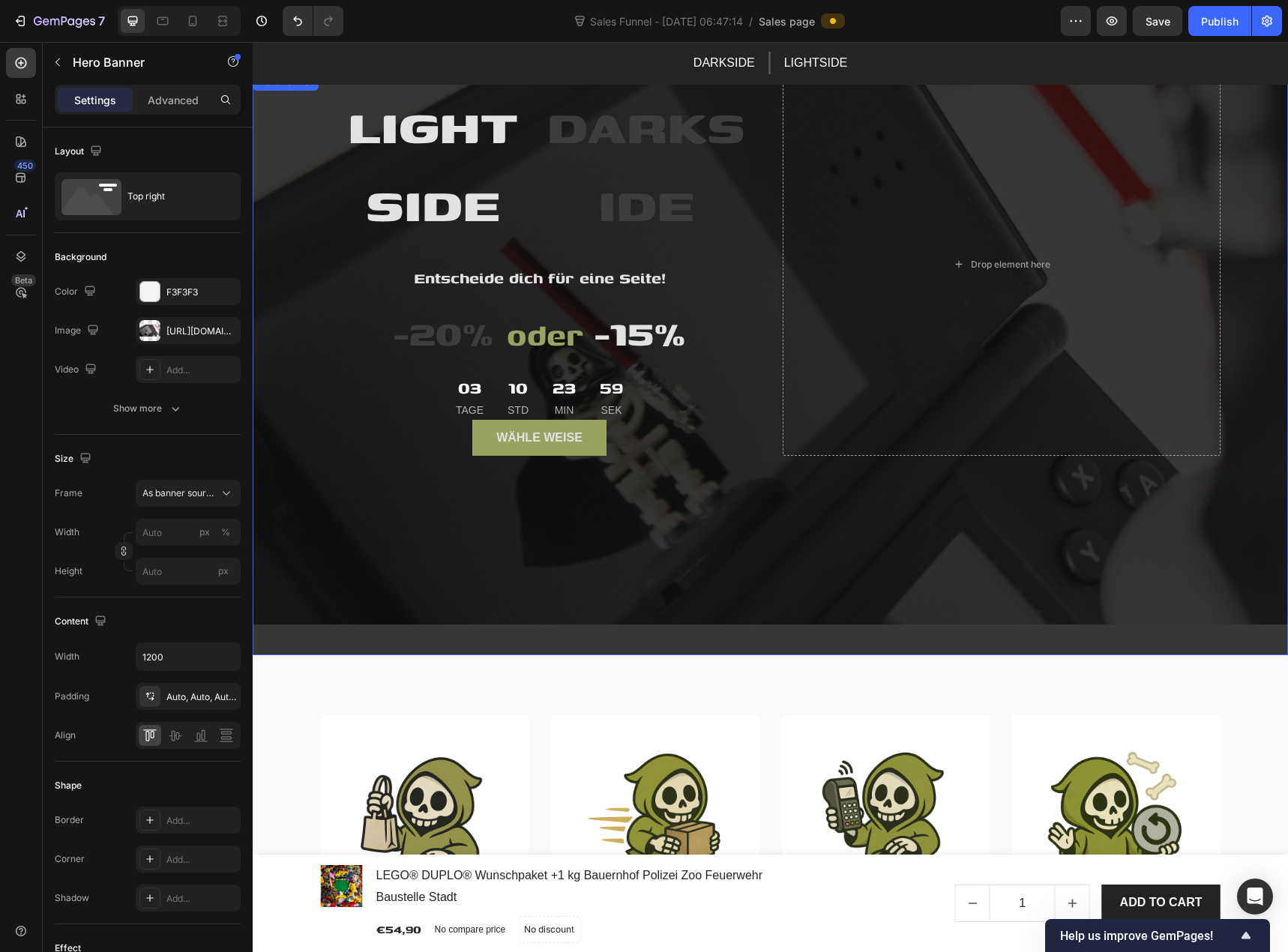
click at [278, 99] on div "Drop element here LIGHTSIDE Heading DARKSIDE Heading Row Entscheide dich für ei…" at bounding box center [770, 364] width 1036 height 583
click at [1011, 180] on div "Drop element here" at bounding box center [1001, 264] width 438 height 384
click at [188, 104] on p "Advanced" at bounding box center [173, 99] width 51 height 15
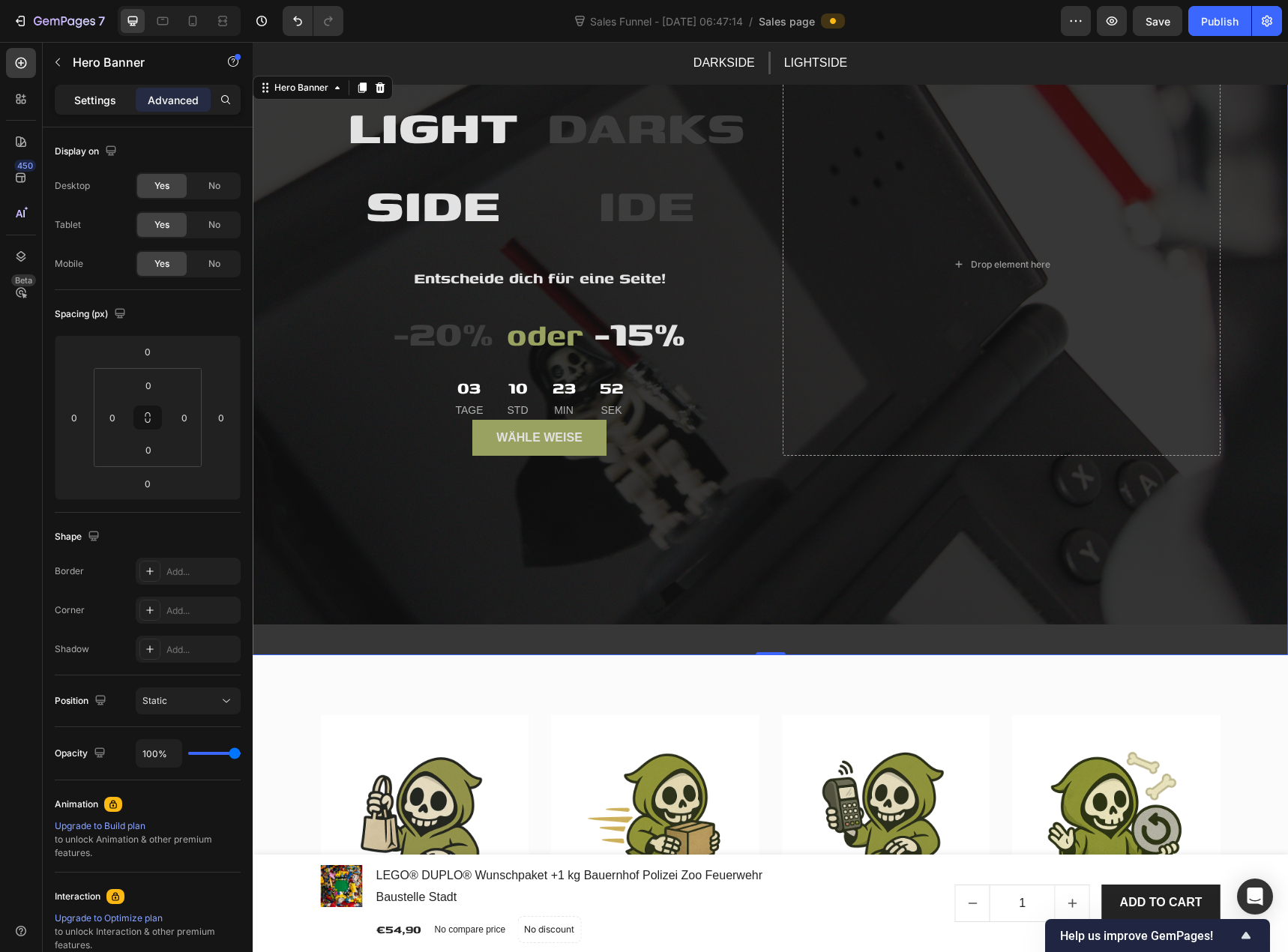
click at [96, 100] on p "Settings" at bounding box center [95, 99] width 42 height 15
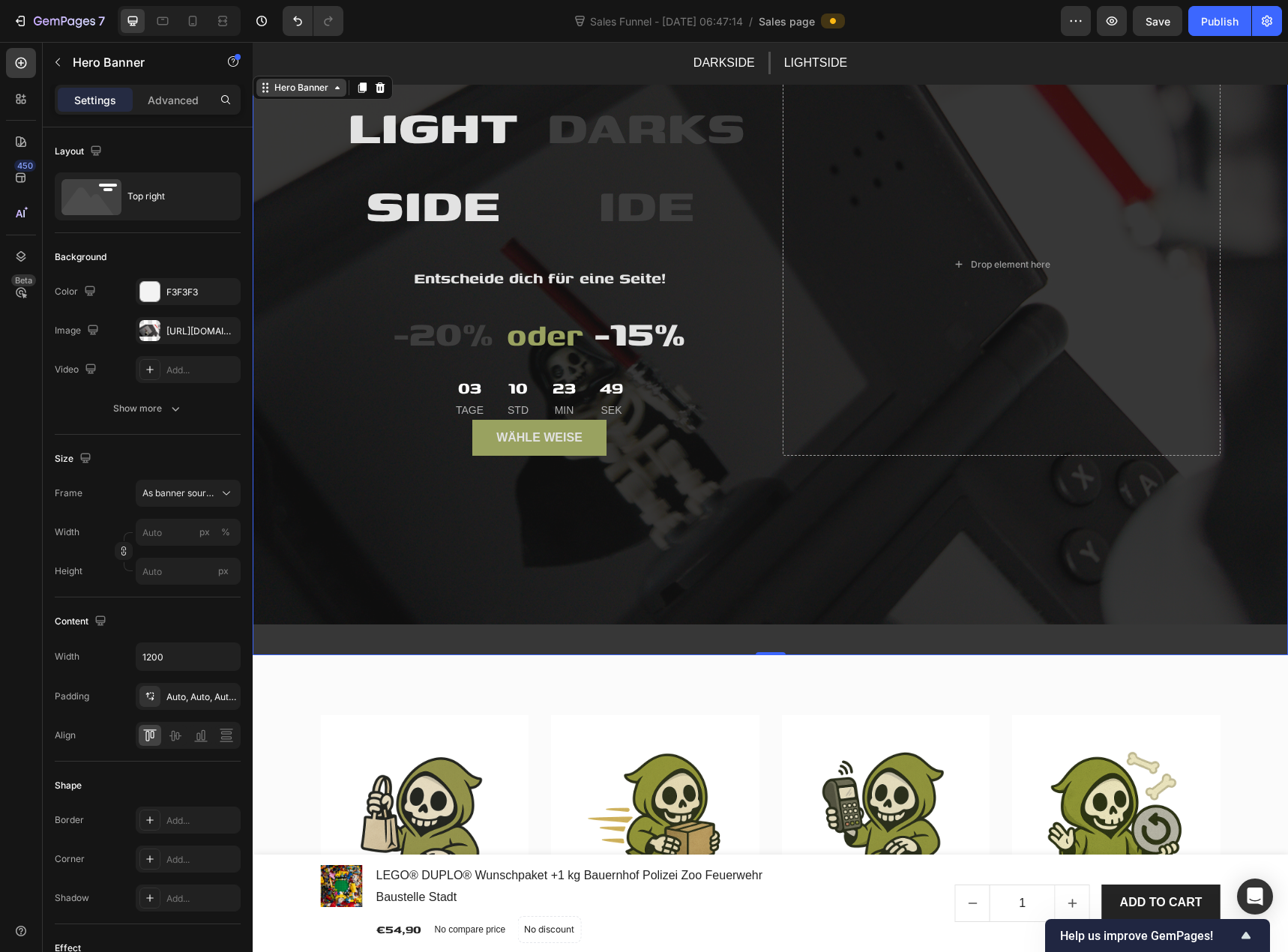
click at [320, 93] on div "Hero Banner" at bounding box center [302, 87] width 60 height 14
click at [855, 219] on div "Drop element here" at bounding box center [1001, 264] width 438 height 384
click at [325, 280] on p "Entscheide dich für eine Seite!" at bounding box center [539, 278] width 434 height 25
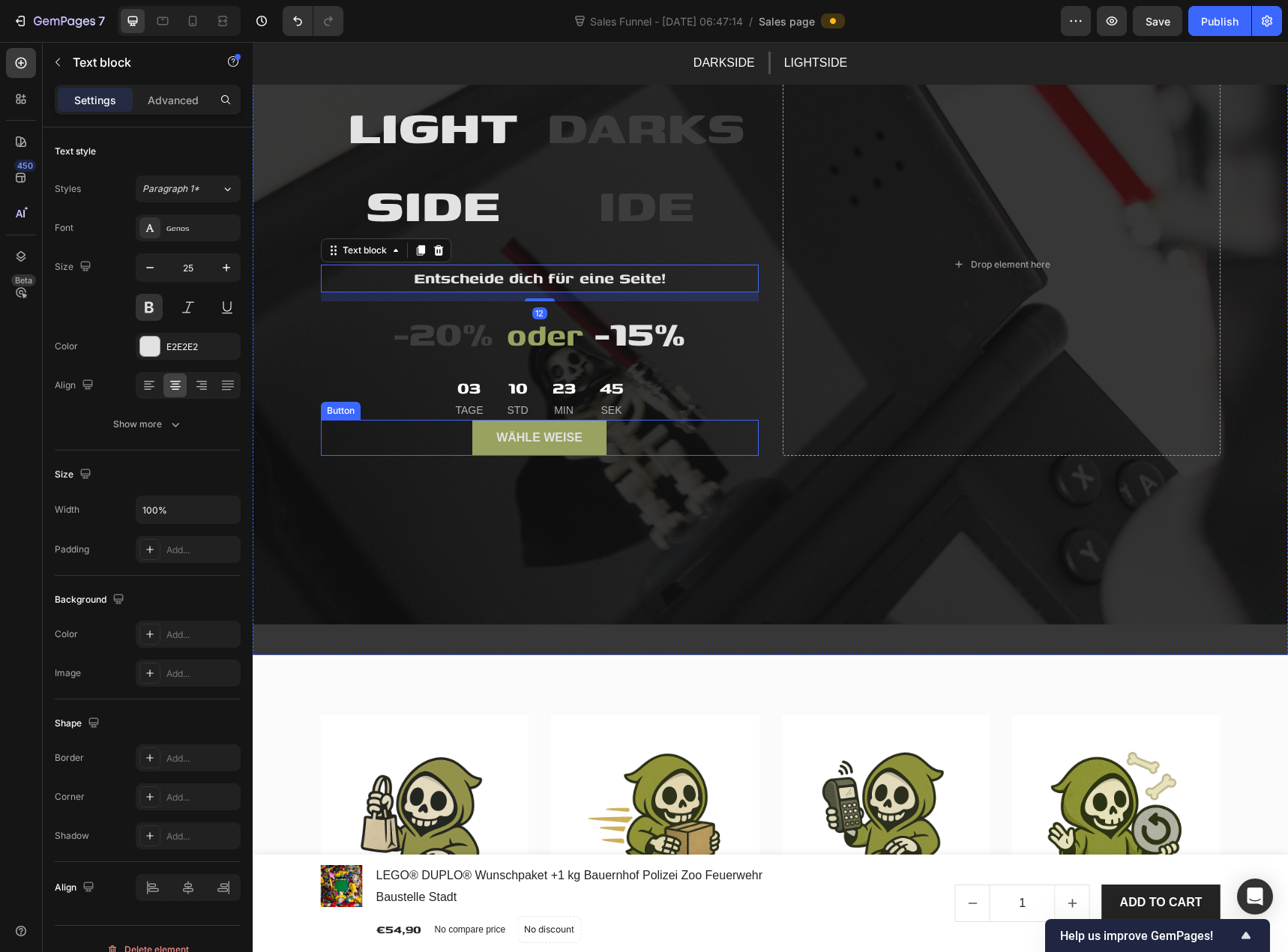
click at [349, 430] on div "Wähle weise Button" at bounding box center [539, 438] width 438 height 36
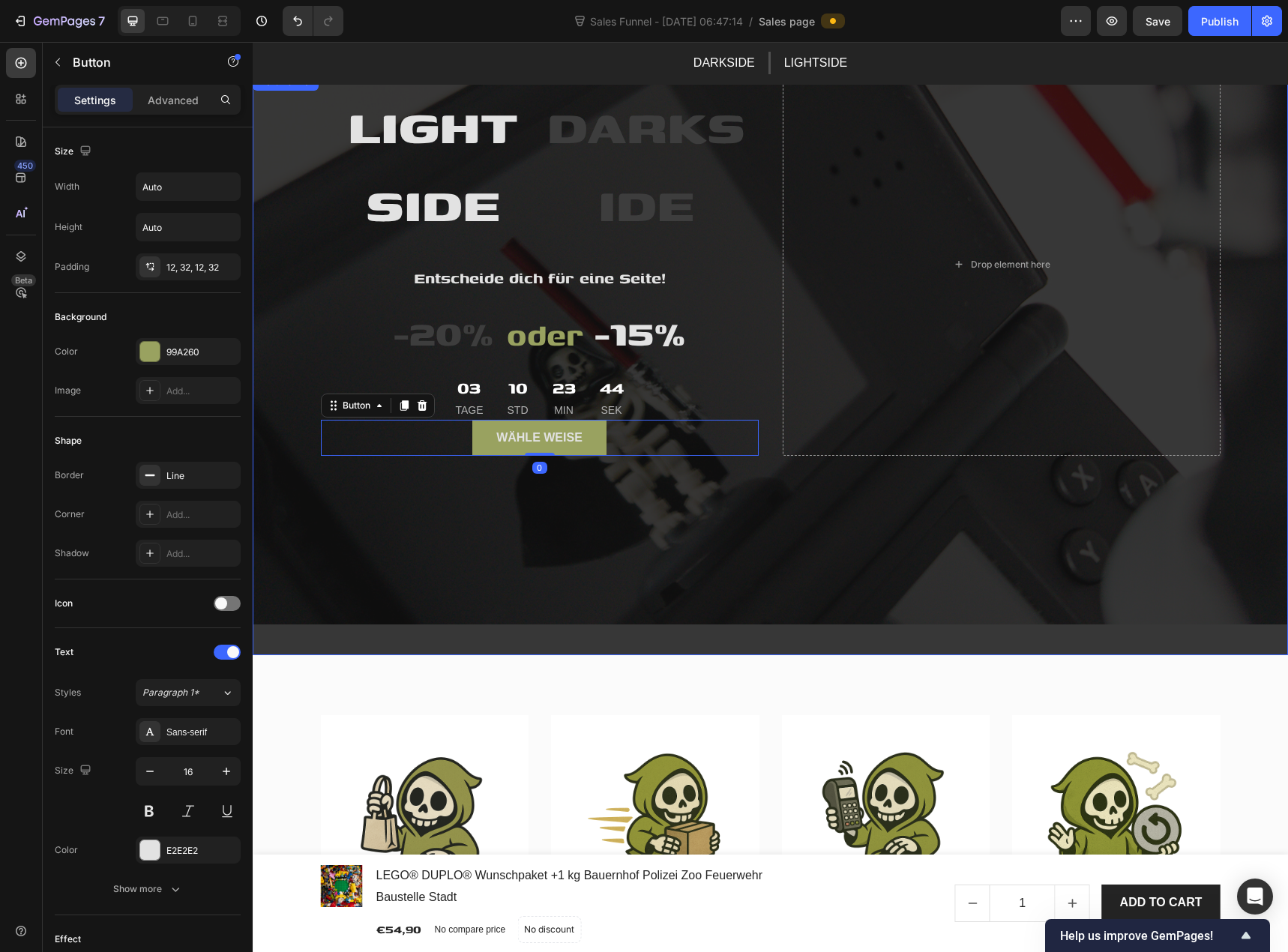
click at [439, 554] on div "Overlay" at bounding box center [770, 364] width 1036 height 583
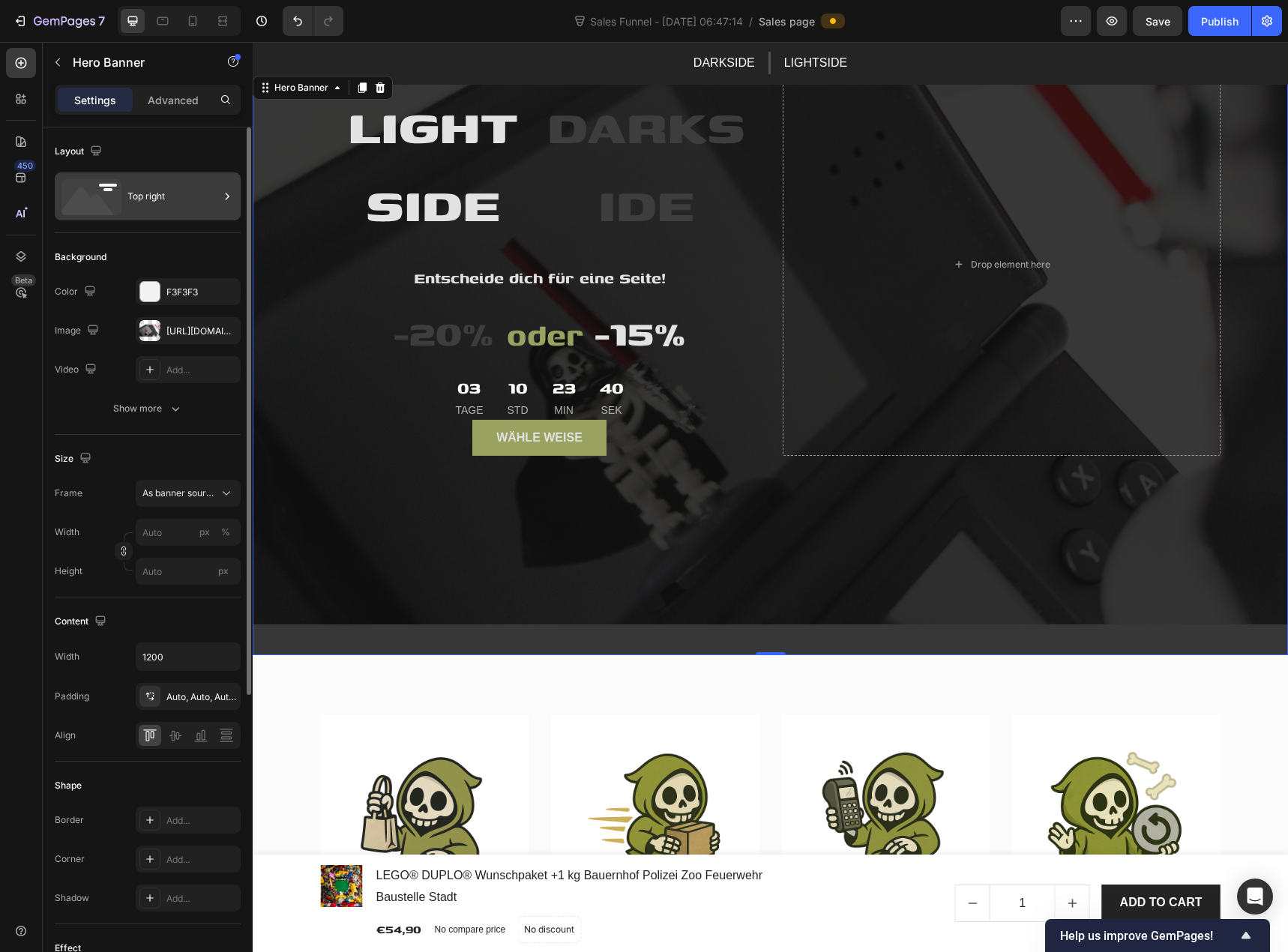
click at [112, 189] on rect at bounding box center [108, 189] width 9 height 3
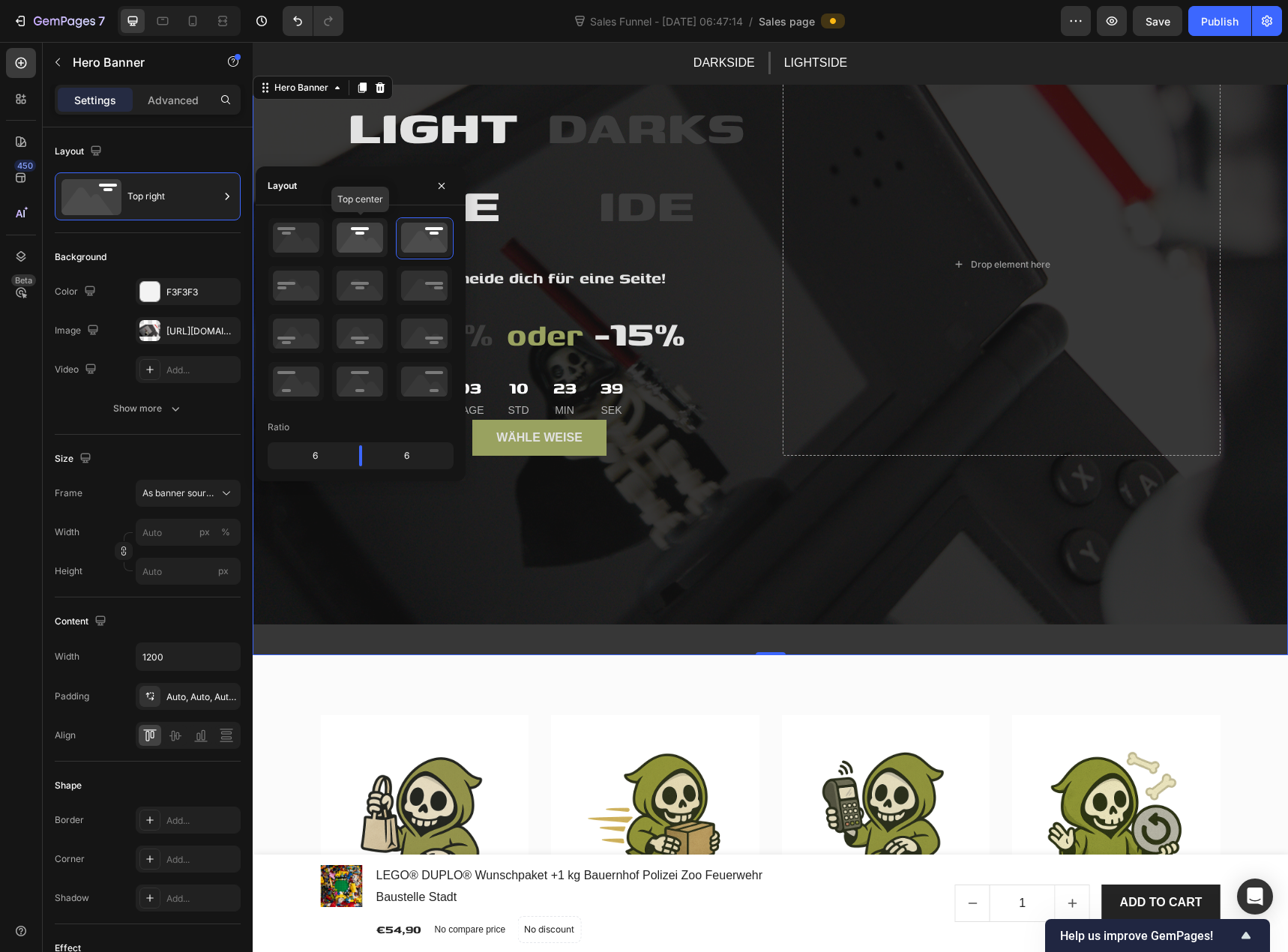
click at [353, 244] on icon at bounding box center [360, 238] width 56 height 39
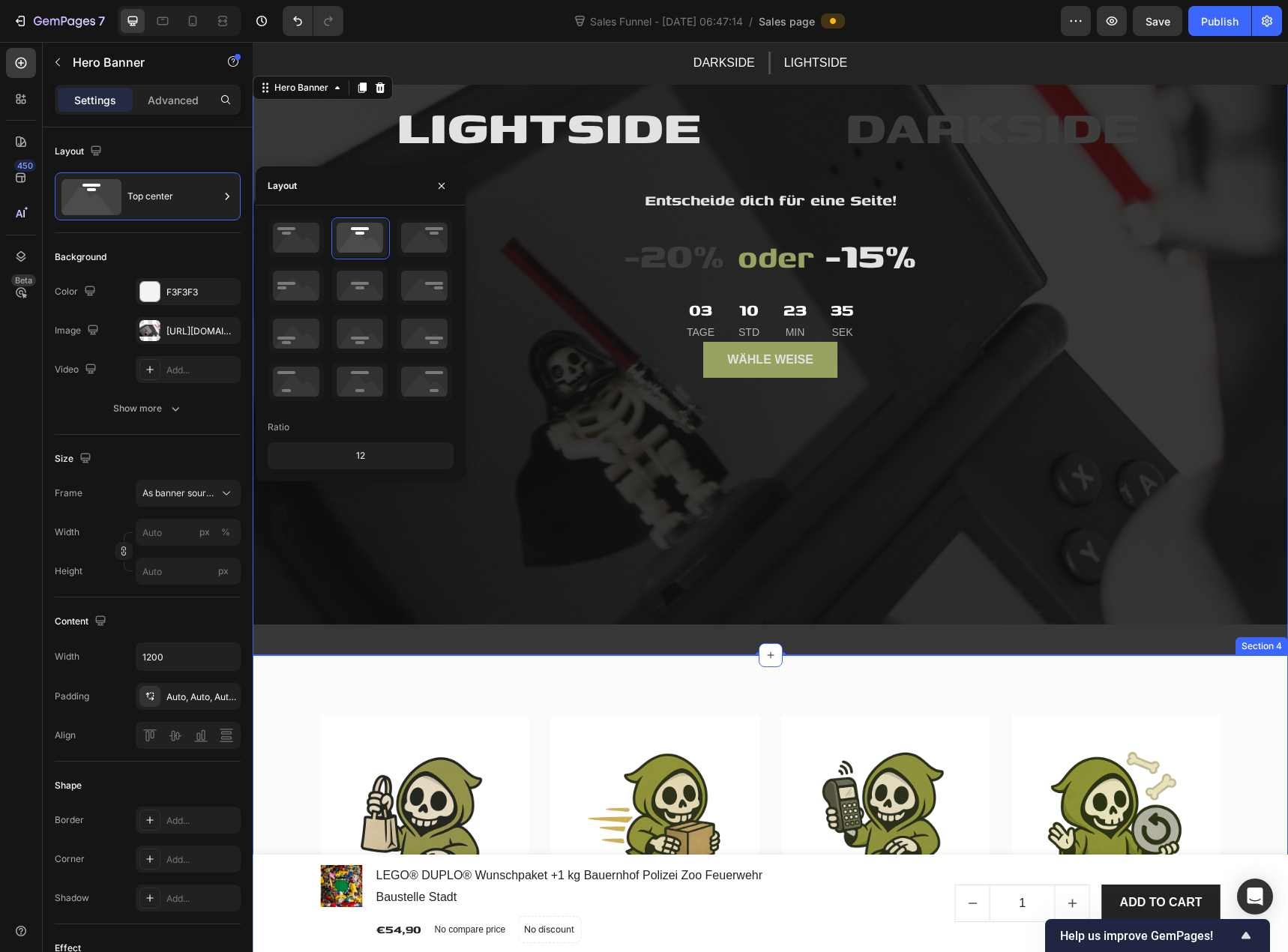
click at [773, 681] on div "Image Geprüfte Items Text block Wir prüfen unsere Items, bevor sie in den Verka…" at bounding box center [770, 868] width 1036 height 426
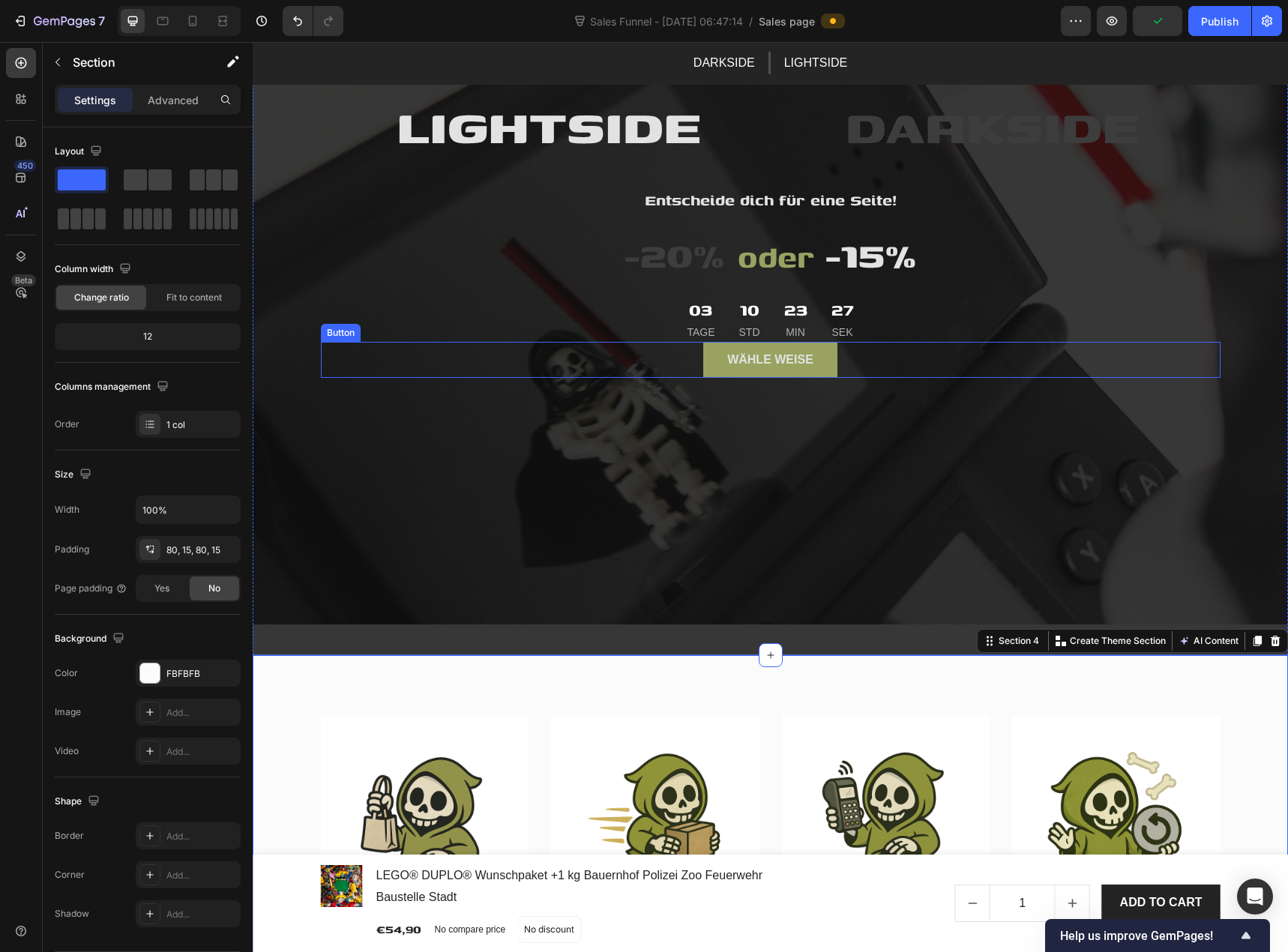
click at [603, 361] on div "Wähle weise Button" at bounding box center [771, 360] width 900 height 36
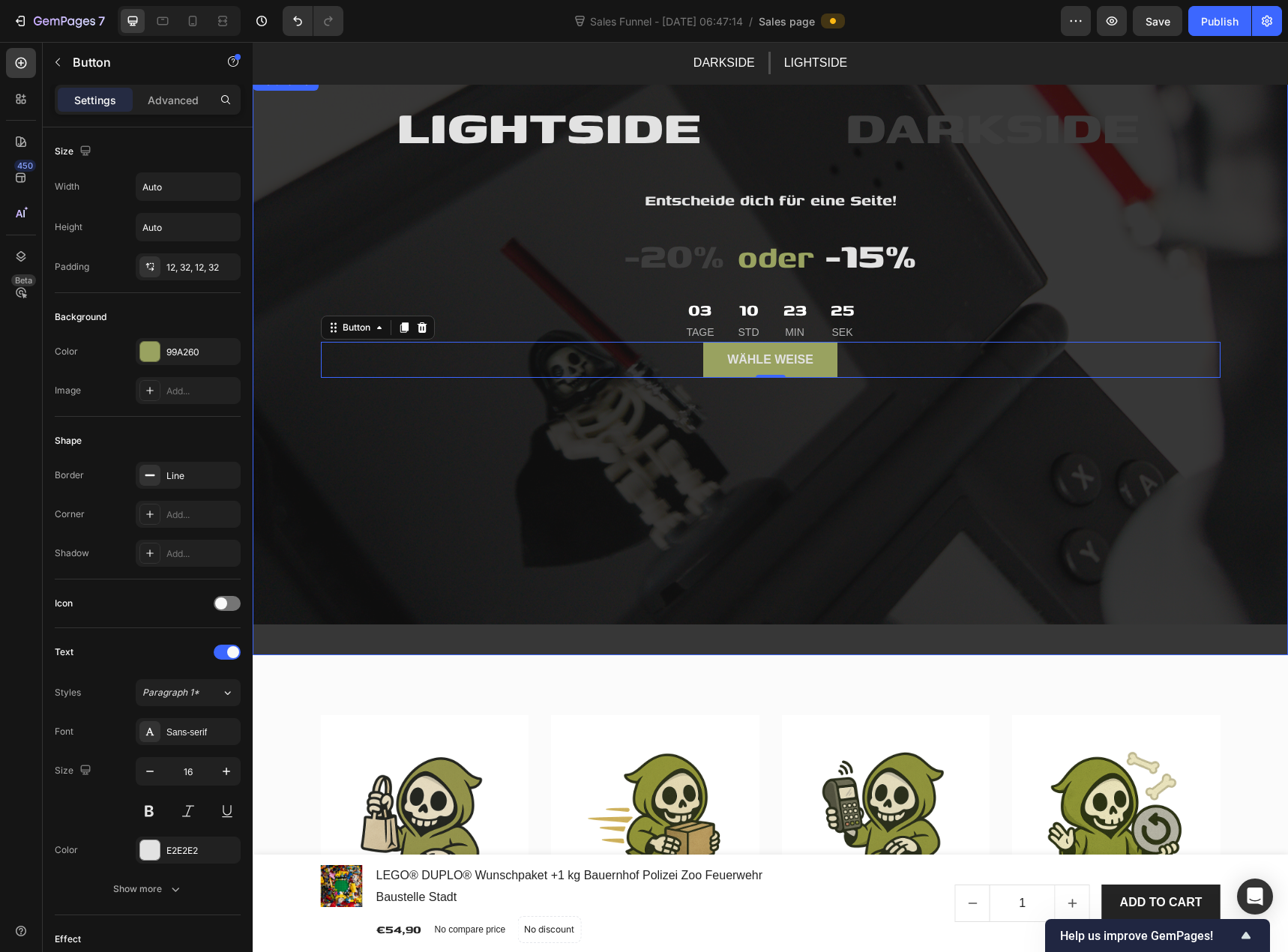
click at [685, 396] on div "Overlay" at bounding box center [770, 364] width 1036 height 583
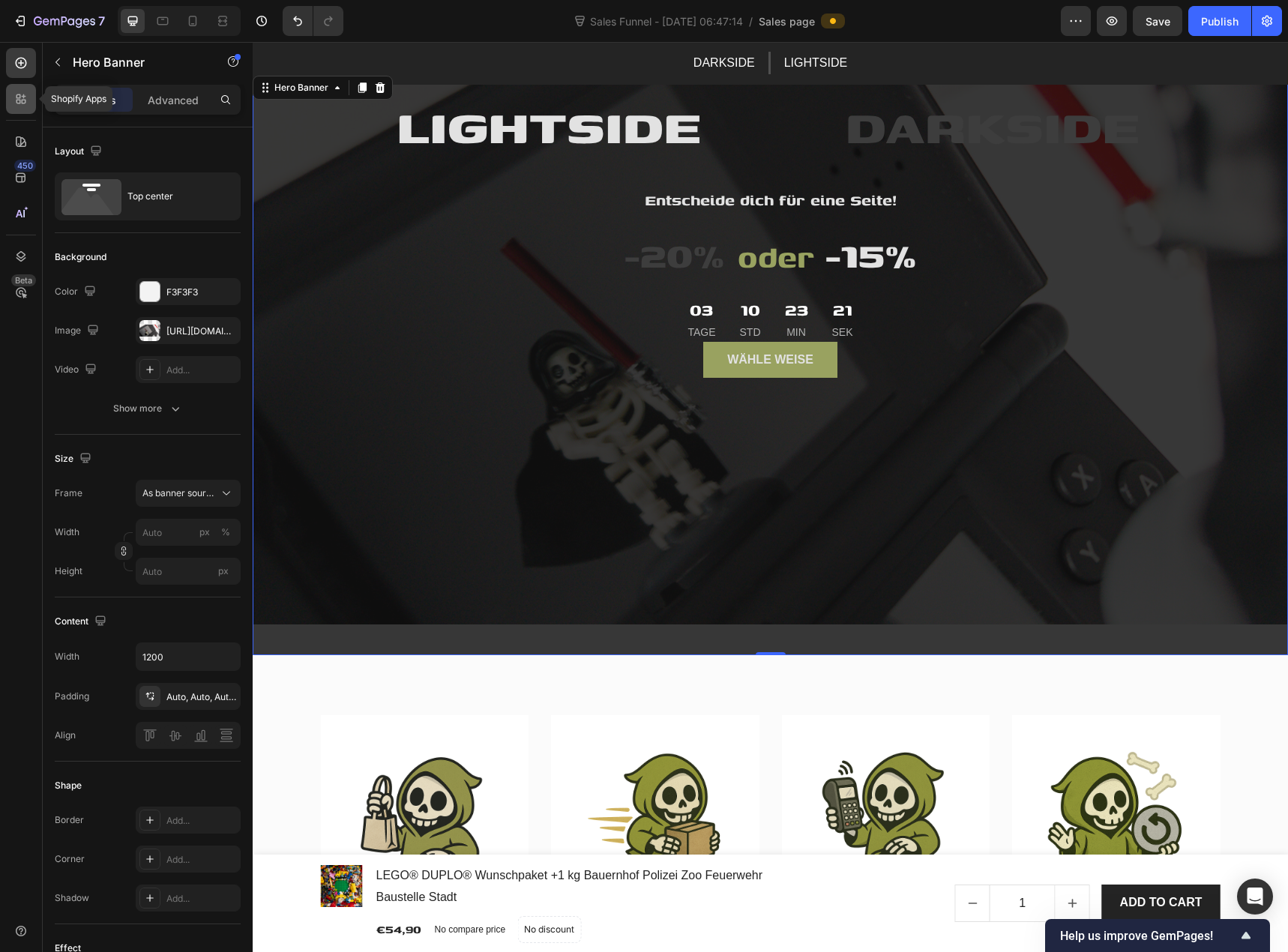
click at [34, 101] on div at bounding box center [21, 98] width 30 height 30
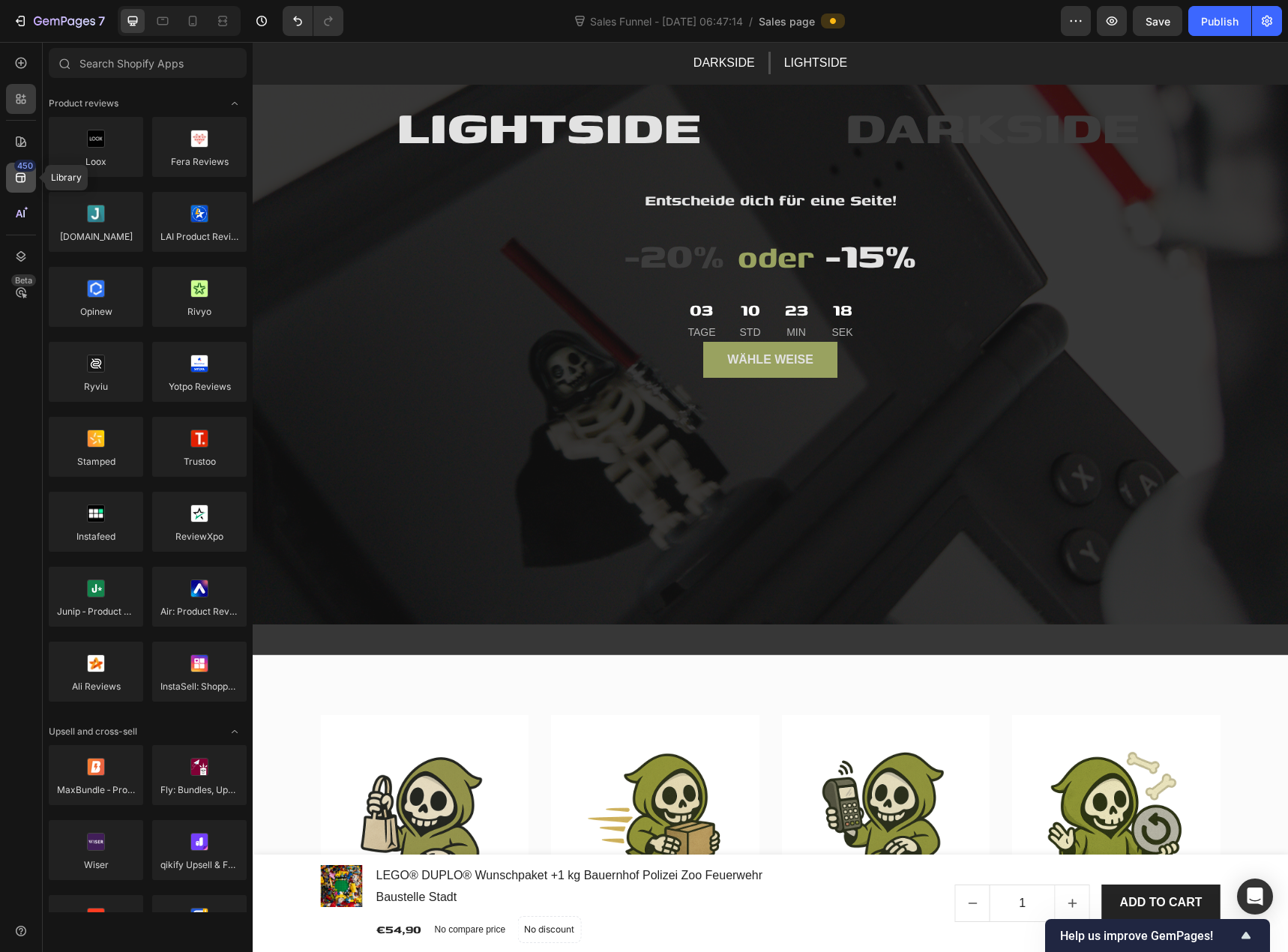
click at [30, 177] on div "450" at bounding box center [21, 178] width 30 height 30
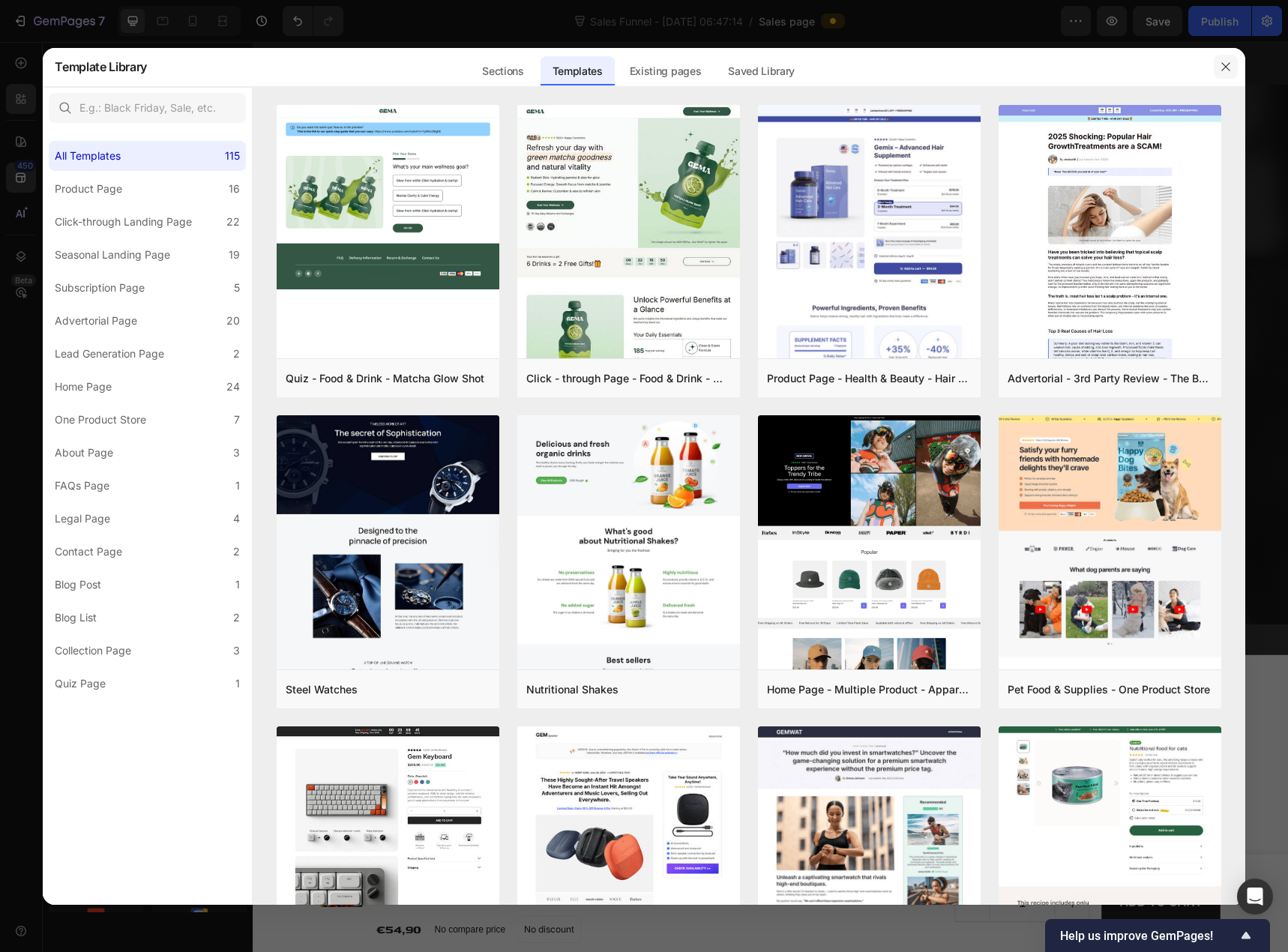
click at [1231, 66] on icon "button" at bounding box center [1225, 67] width 12 height 12
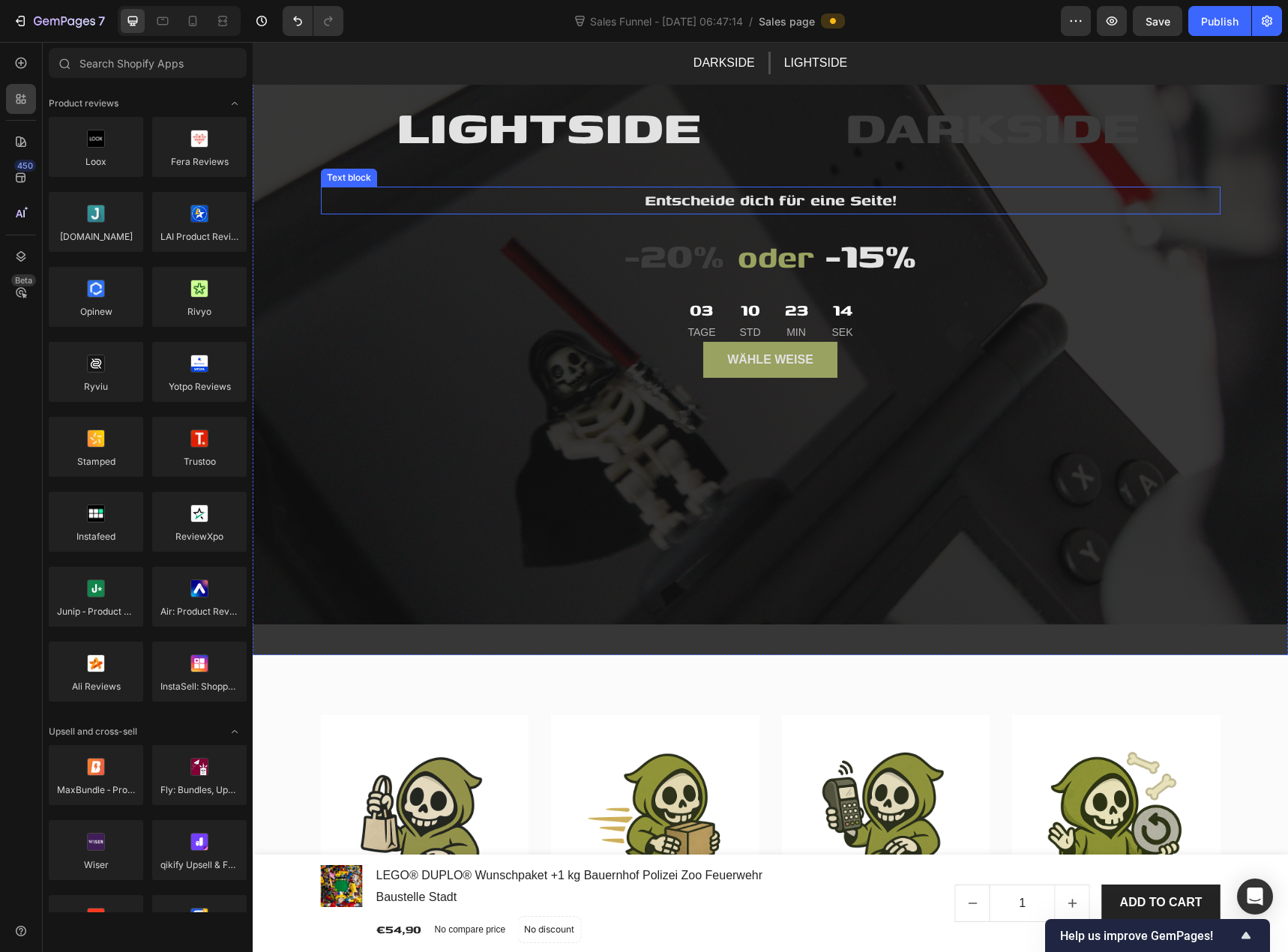
click at [713, 190] on span "Entscheide dich für eine Seite!" at bounding box center [771, 200] width 252 height 24
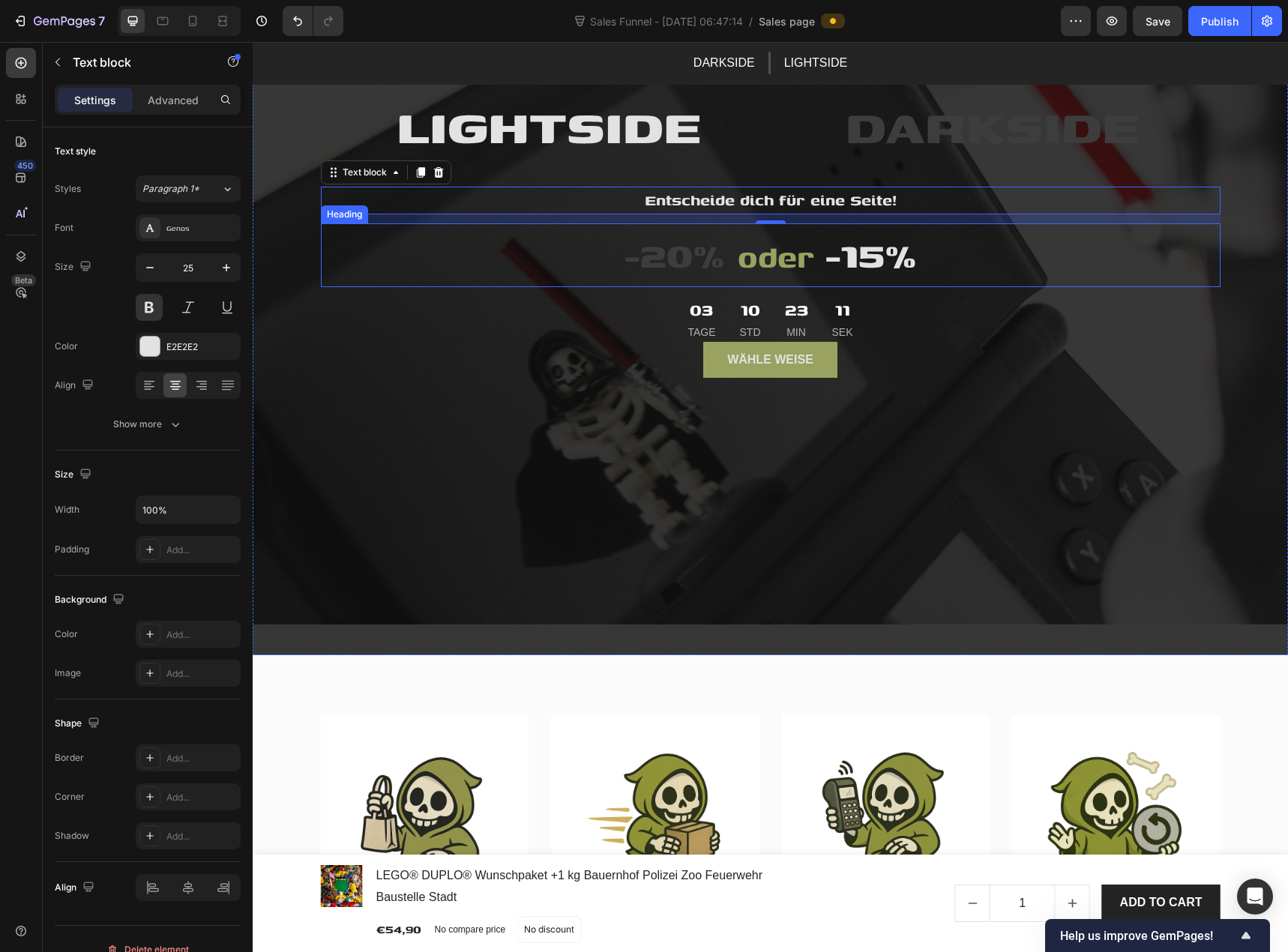
click at [773, 284] on h2 "-20% oder -15%" at bounding box center [771, 255] width 900 height 64
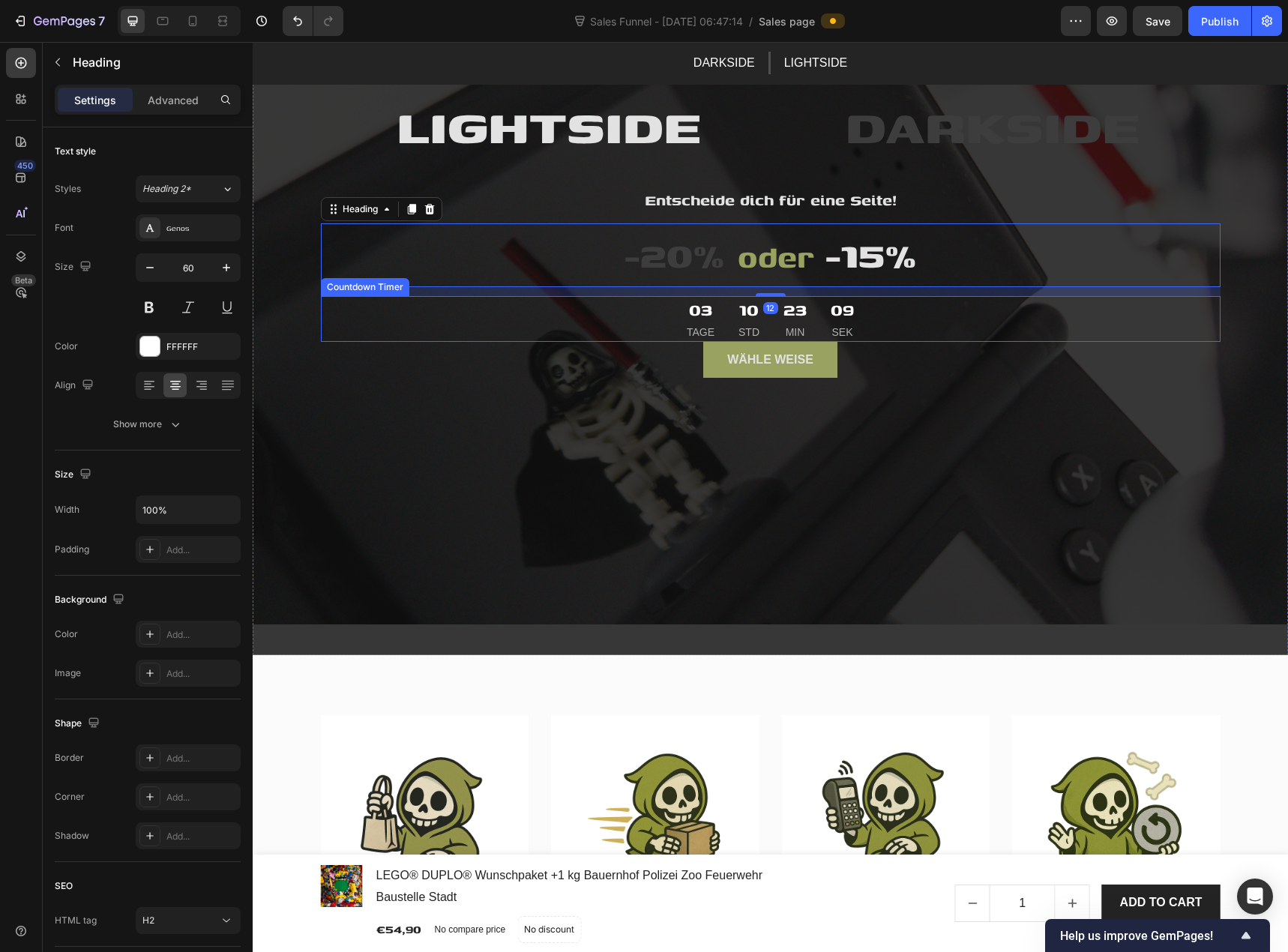
click at [774, 327] on div "23 Min" at bounding box center [794, 319] width 41 height 46
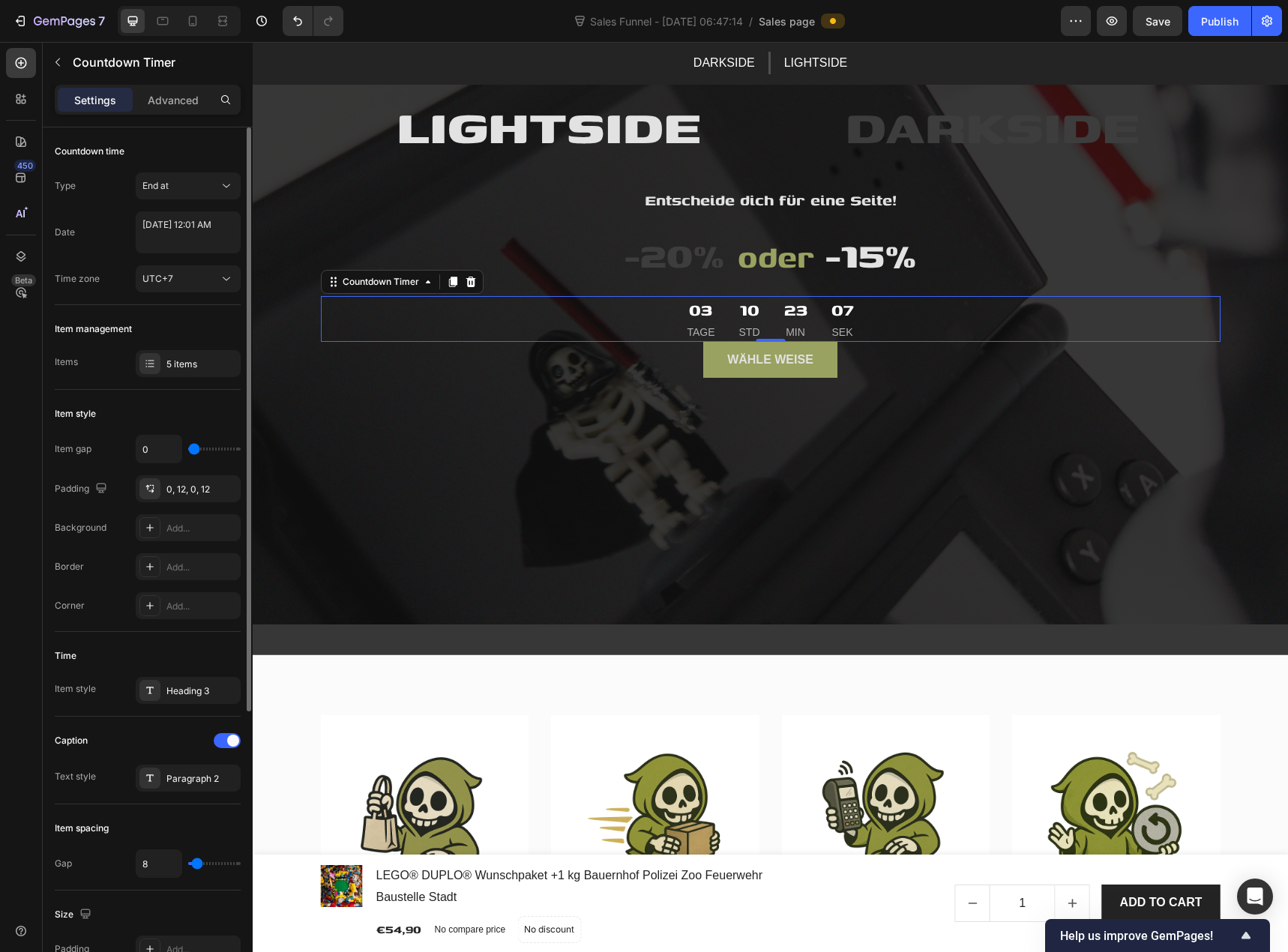
type input "4"
type input "7"
type input "9"
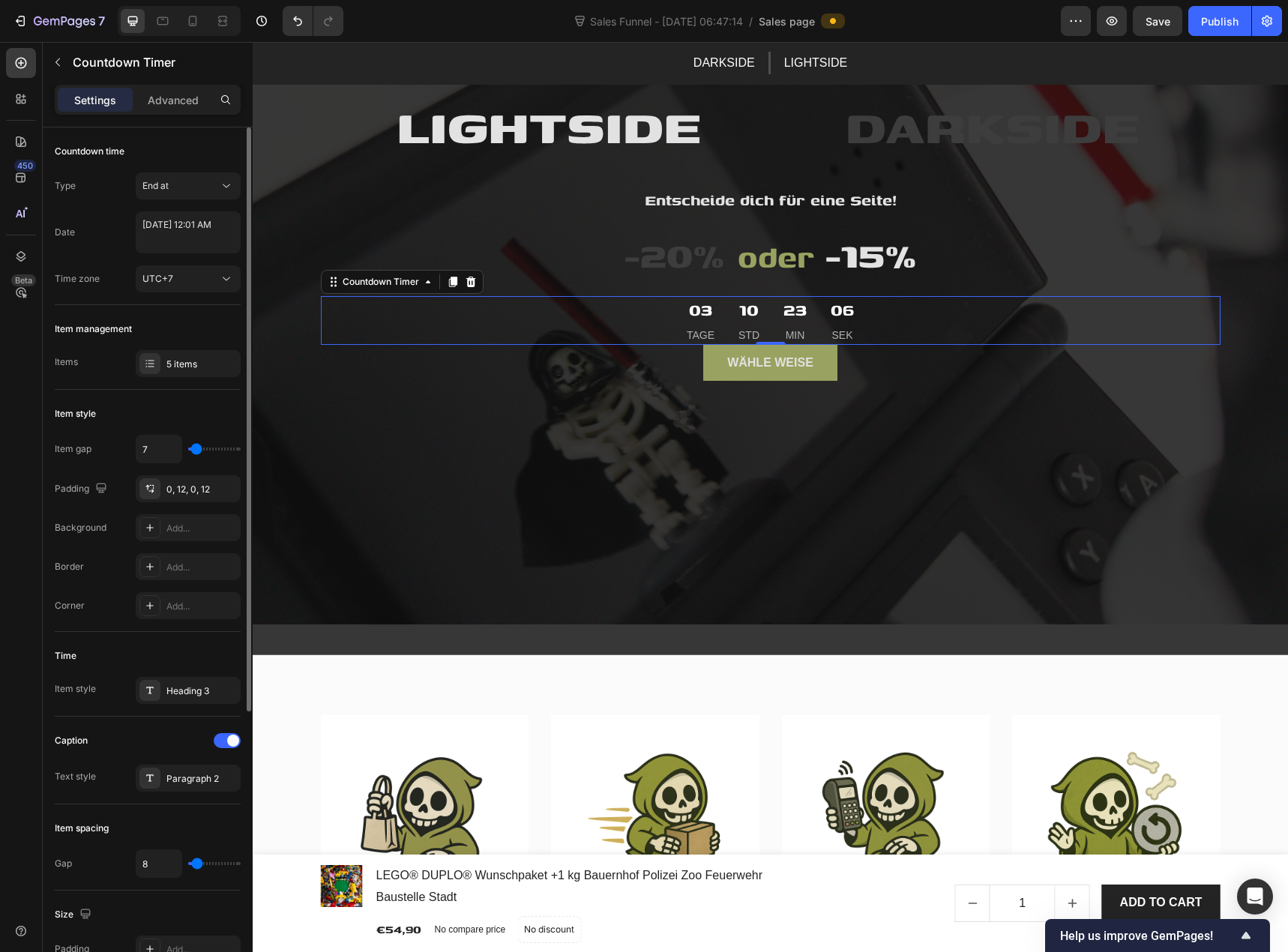
type input "9"
type input "11"
type input "13"
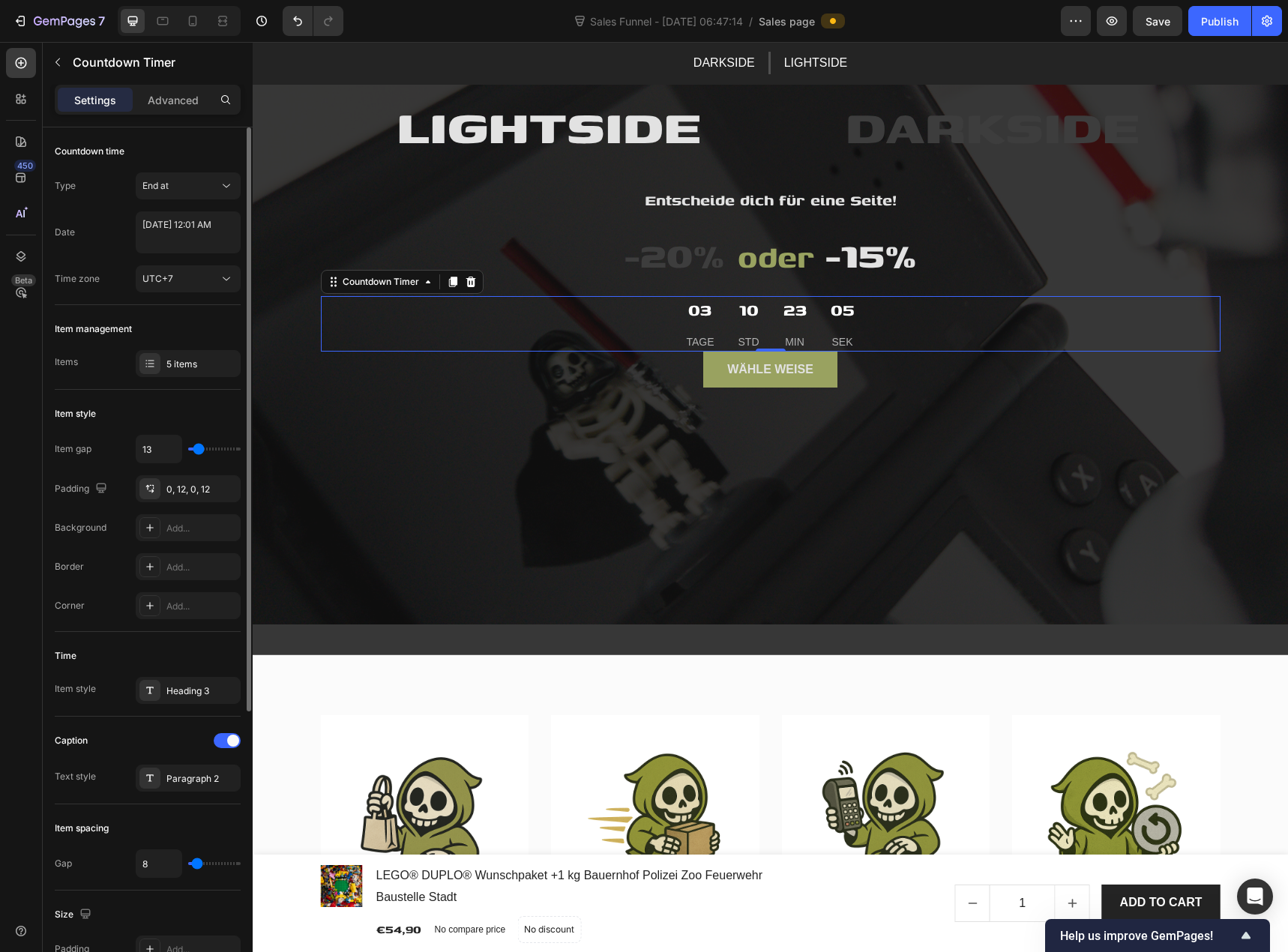
type input "11"
type input "9"
type input "7"
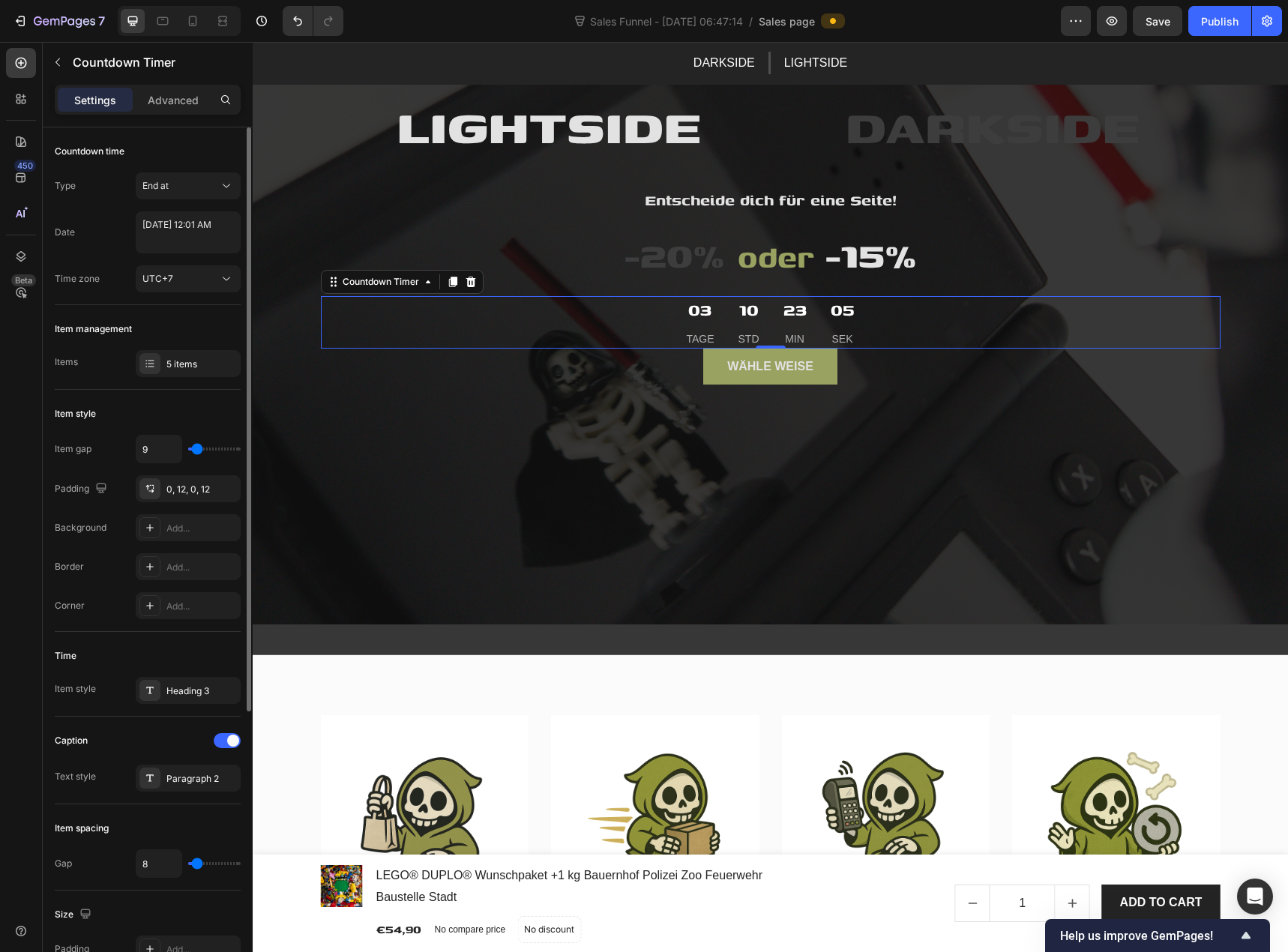
type input "7"
type input "4"
type input "2"
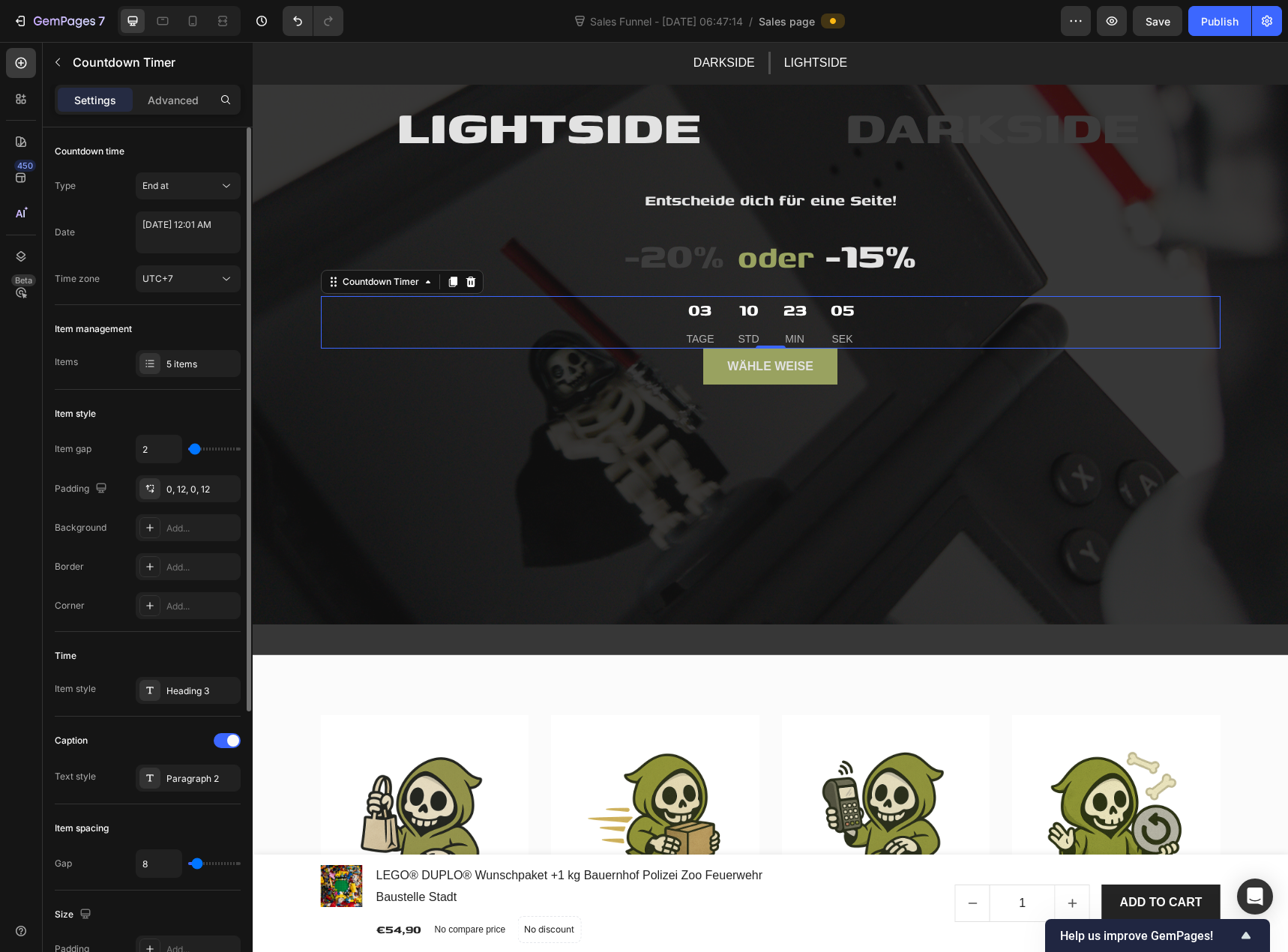
type input "0"
click at [189, 451] on input "range" at bounding box center [215, 448] width 53 height 3
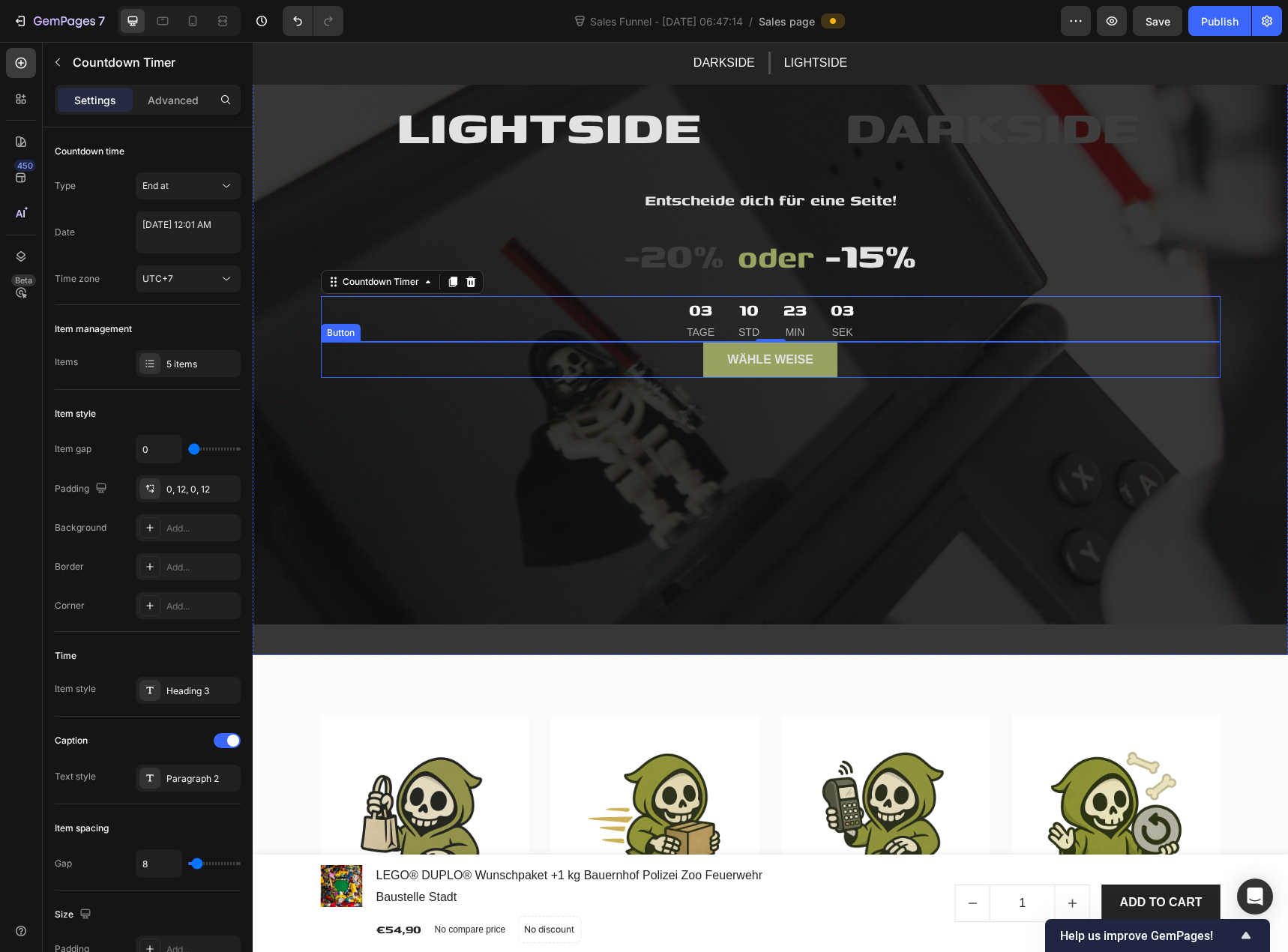
click at [653, 354] on div "Wähle weise Button" at bounding box center [771, 360] width 900 height 36
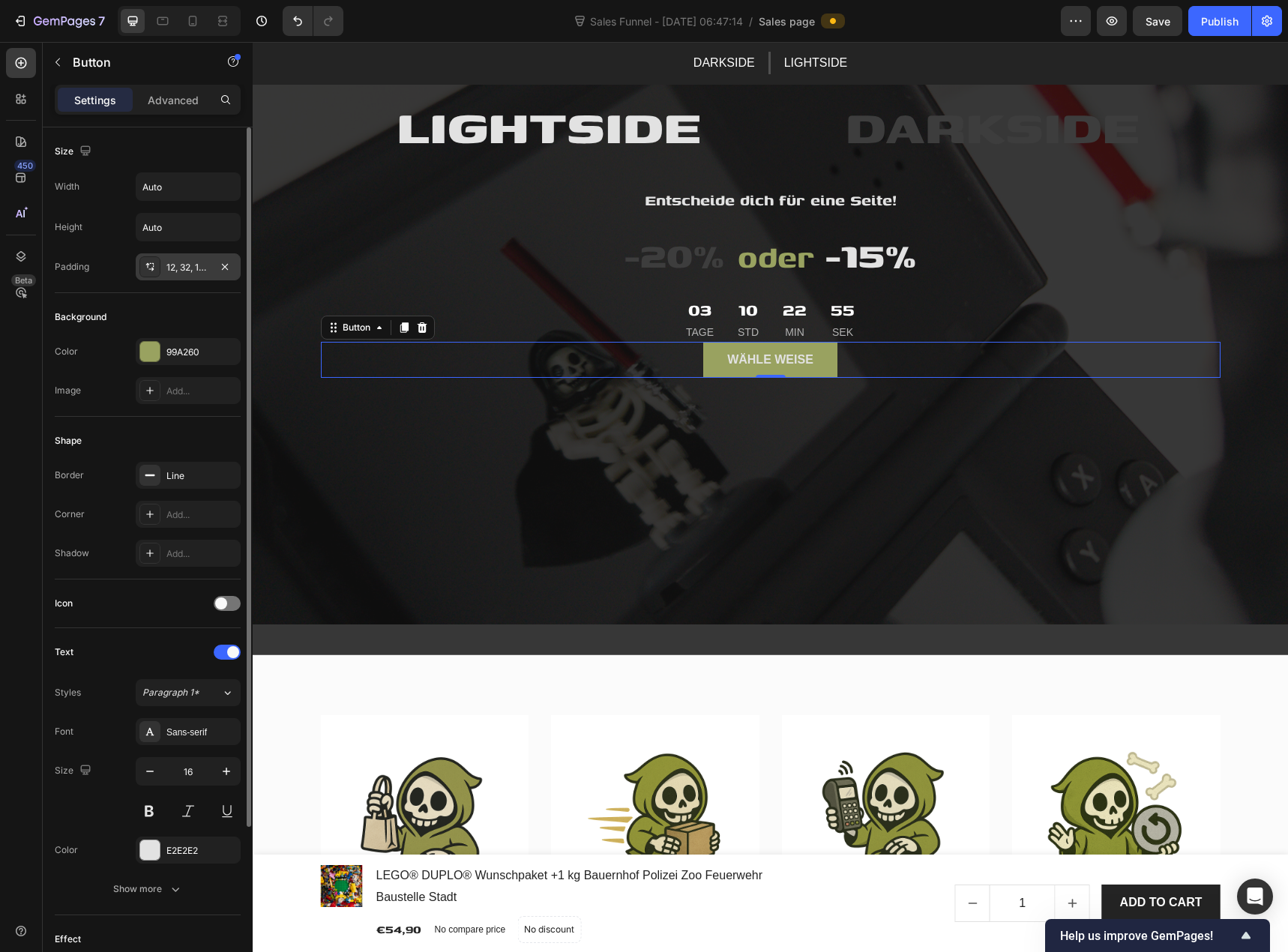
click at [190, 268] on div "12, 32, 12, 32" at bounding box center [189, 267] width 44 height 14
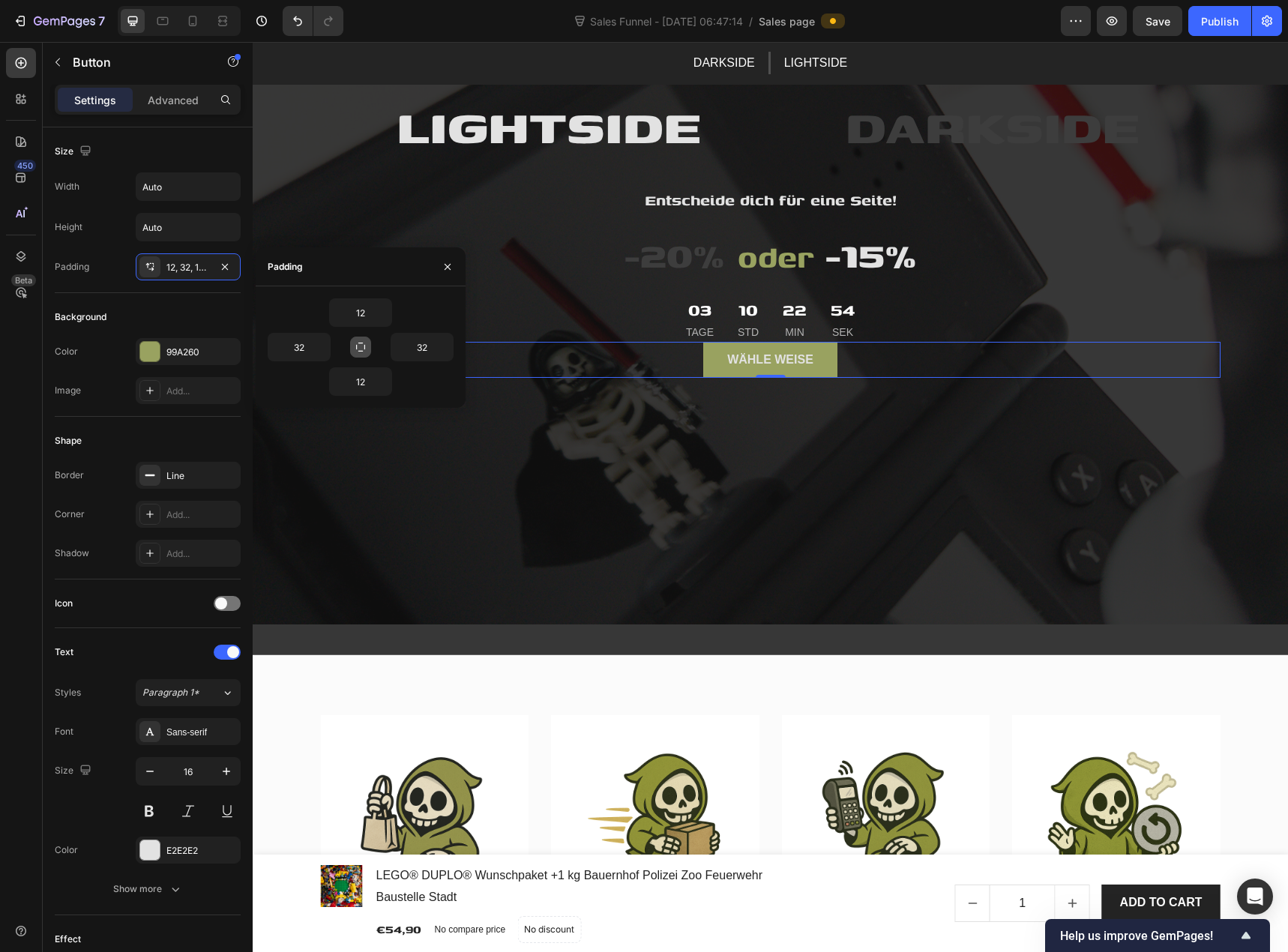
click at [362, 350] on icon "button" at bounding box center [360, 347] width 12 height 12
type input "12"
click at [363, 350] on icon "button" at bounding box center [360, 347] width 12 height 12
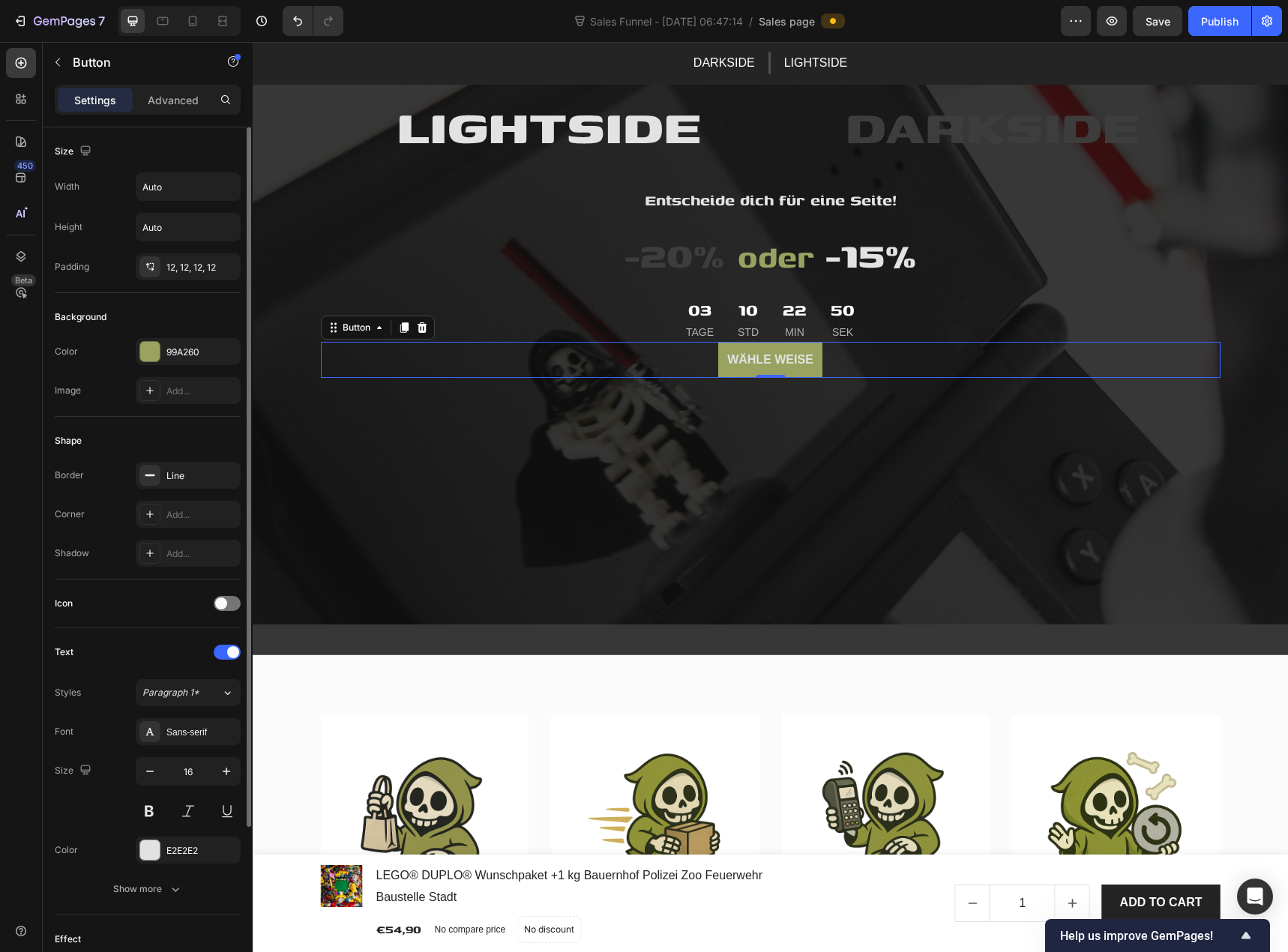
click at [116, 270] on div "Padding 12, 12, 12, 12" at bounding box center [148, 267] width 186 height 27
click at [189, 107] on p "Advanced" at bounding box center [173, 99] width 51 height 15
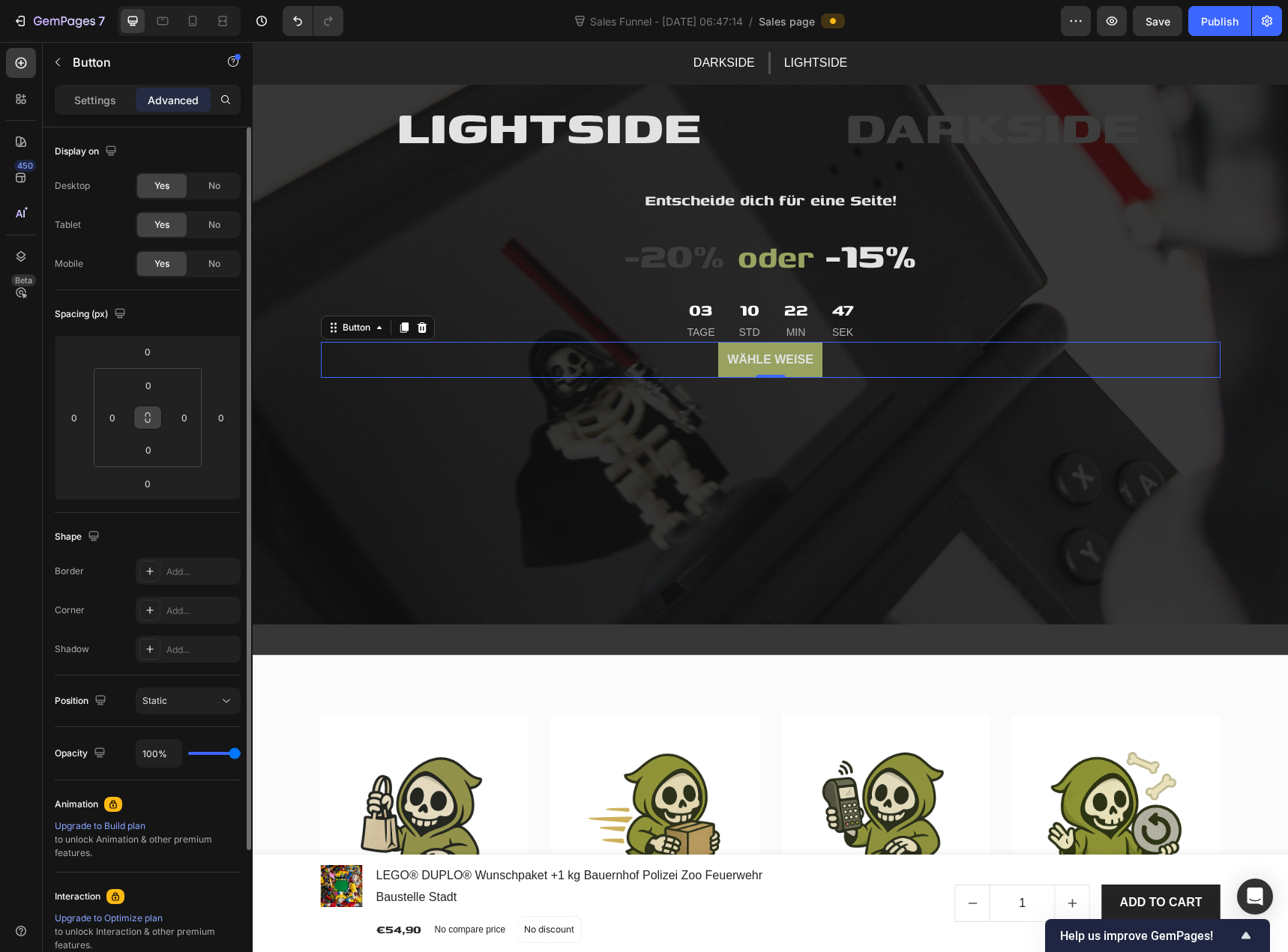
click at [147, 419] on icon at bounding box center [148, 417] width 12 height 12
click at [152, 391] on input "0" at bounding box center [148, 385] width 30 height 23
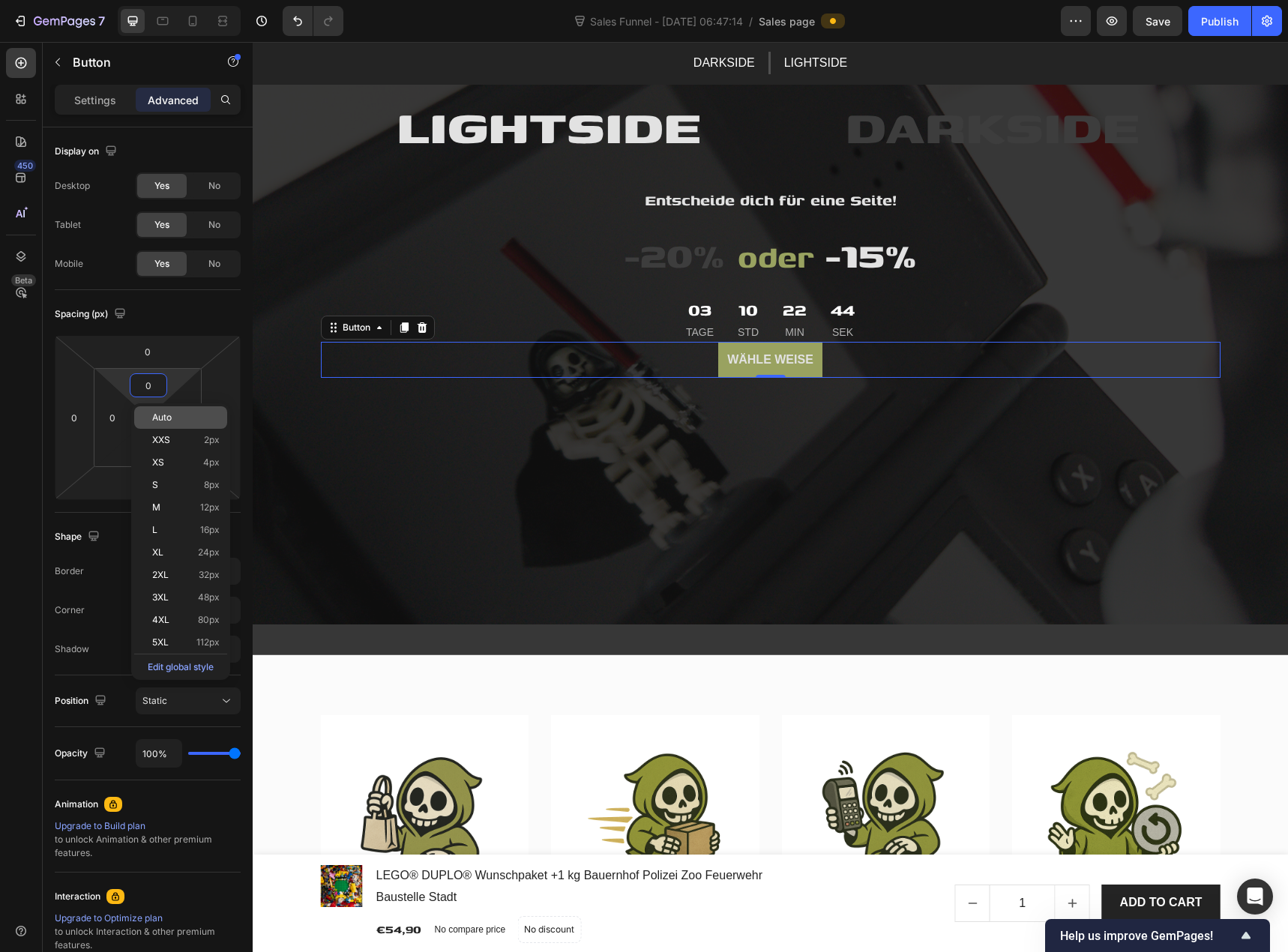
click at [177, 419] on p "Auto" at bounding box center [186, 418] width 67 height 11
type input "Auto"
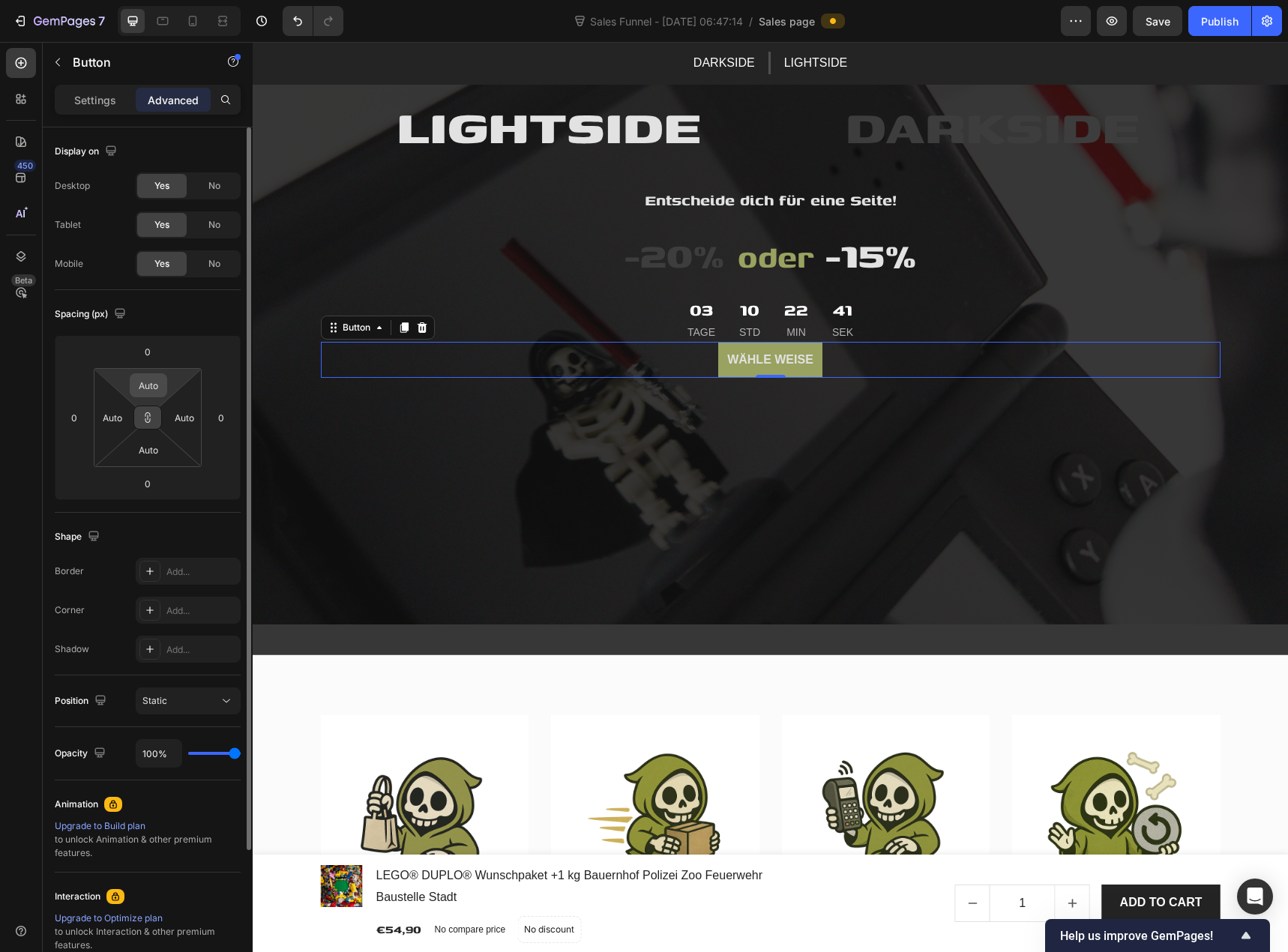
click at [149, 386] on input "Auto" at bounding box center [148, 385] width 30 height 23
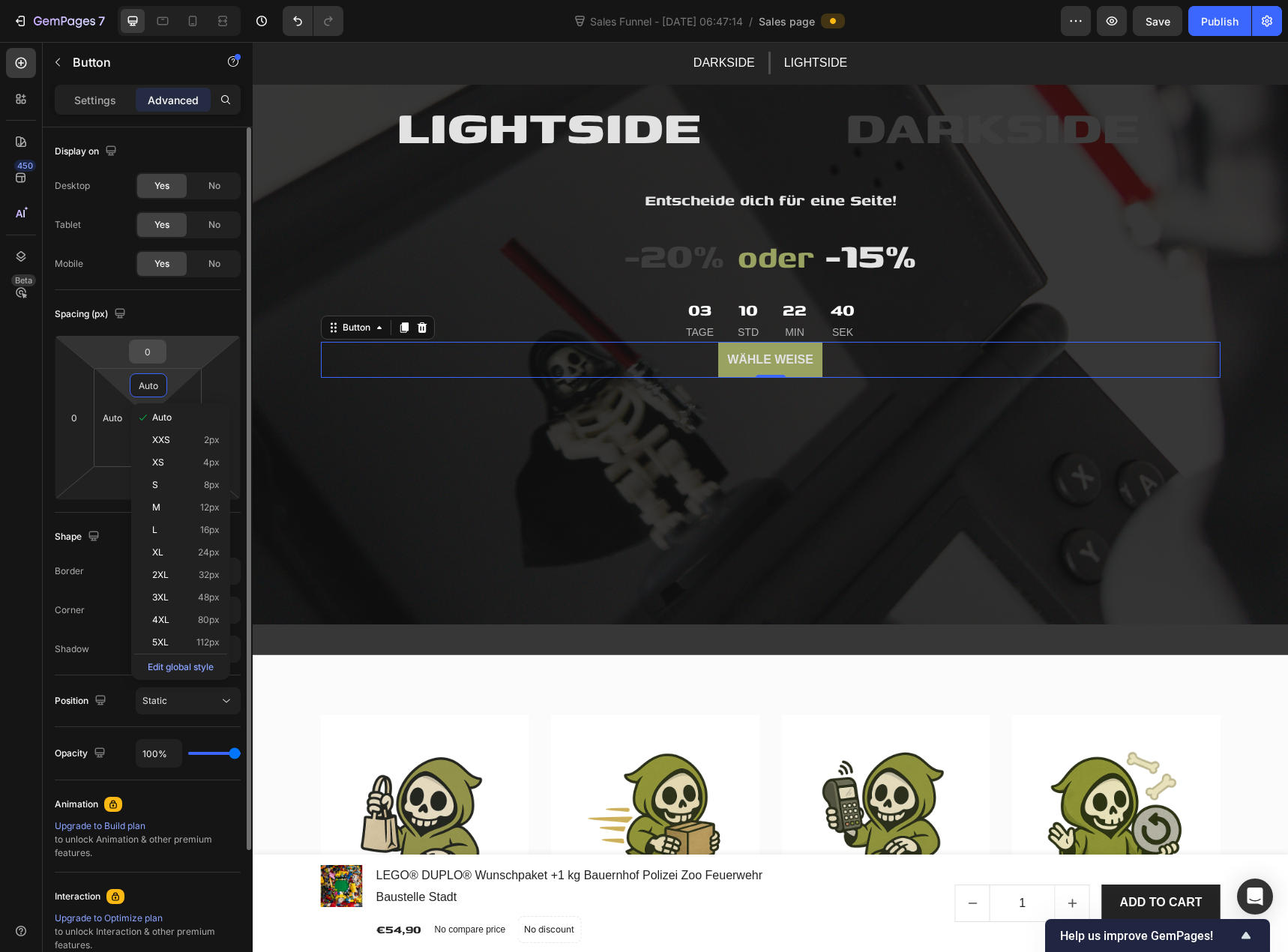
click at [147, 354] on input "0" at bounding box center [148, 352] width 30 height 23
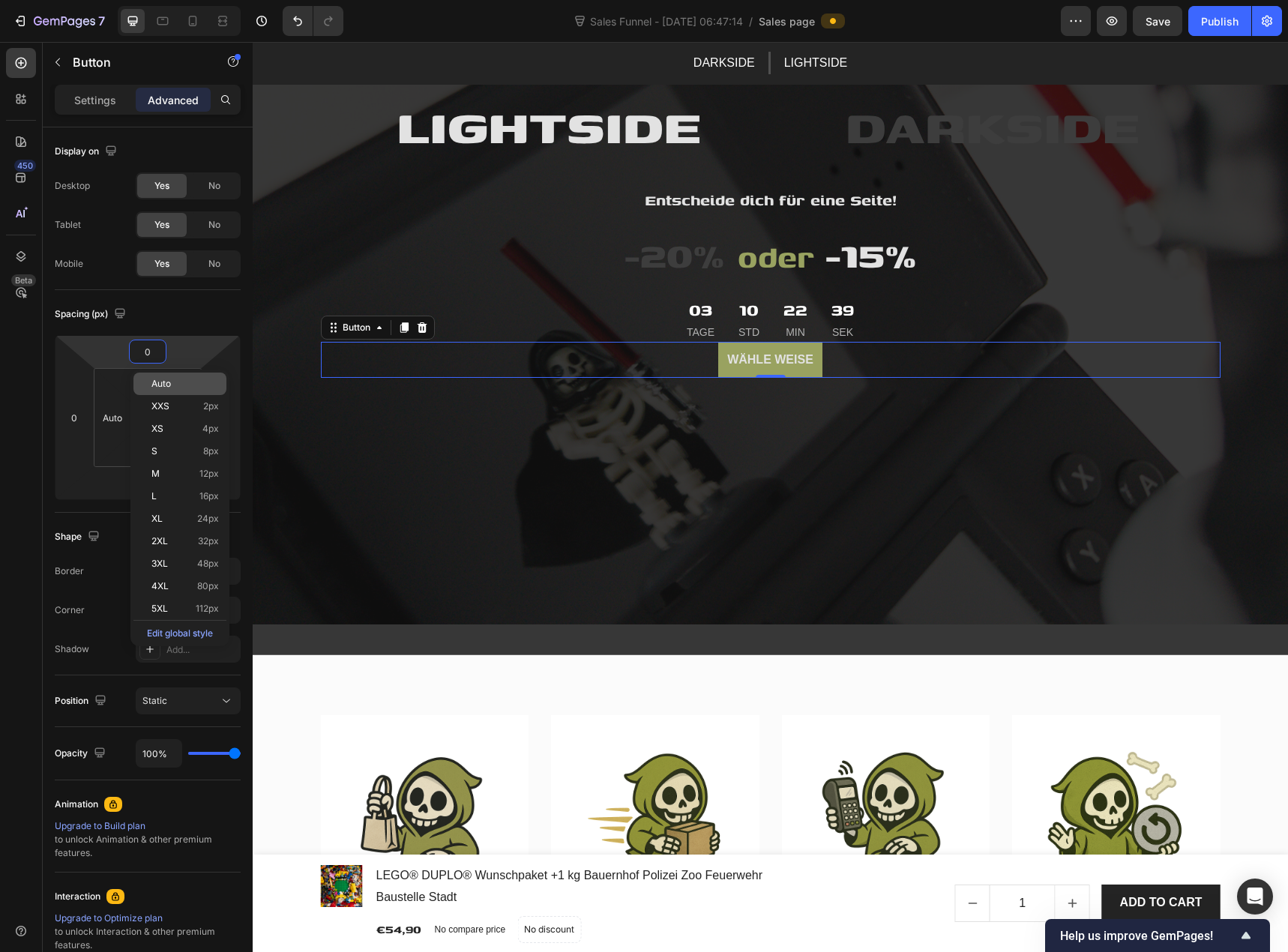
click at [150, 377] on div "Auto" at bounding box center [180, 384] width 93 height 23
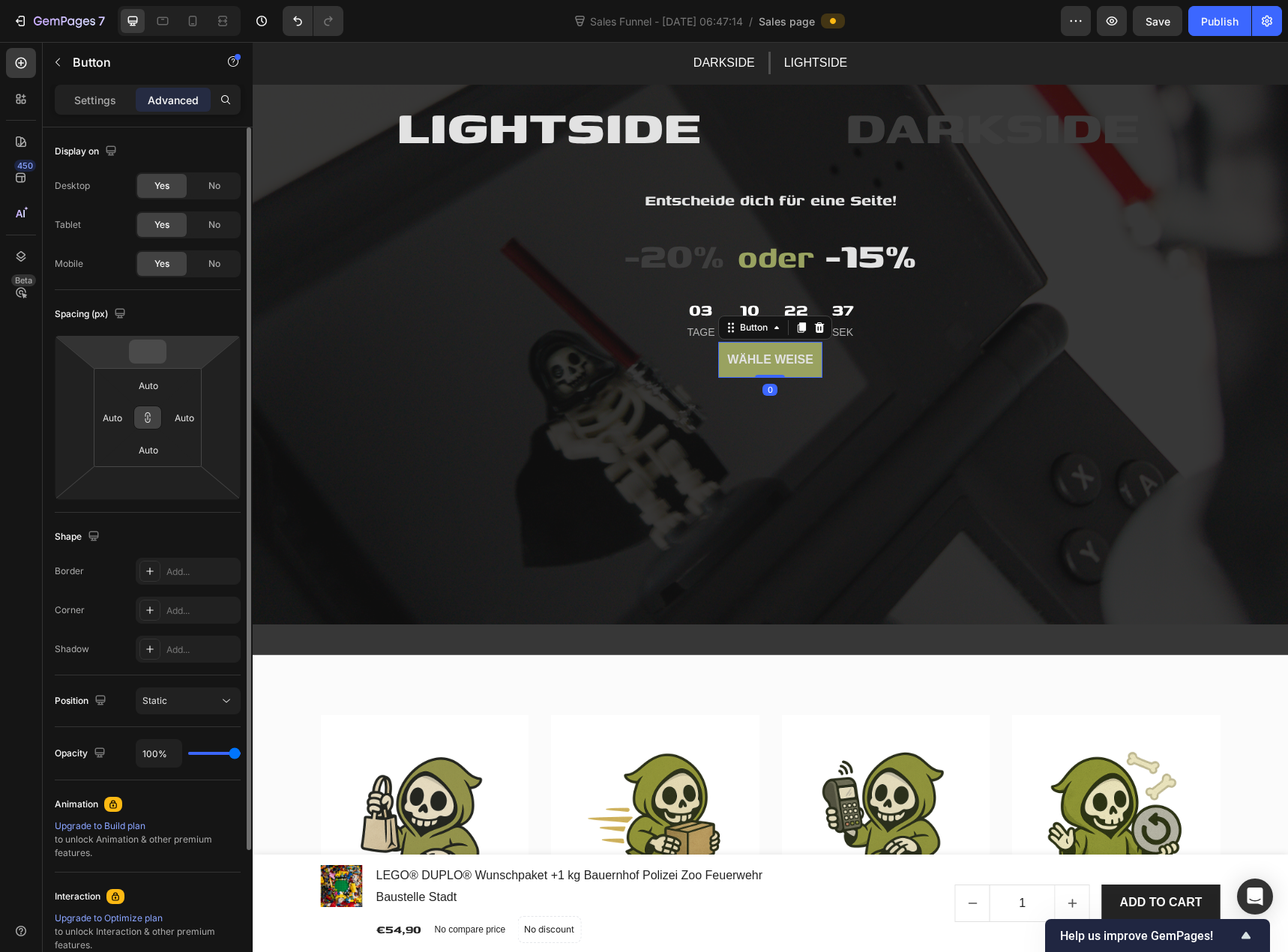
click at [154, 351] on input "number" at bounding box center [148, 352] width 30 height 23
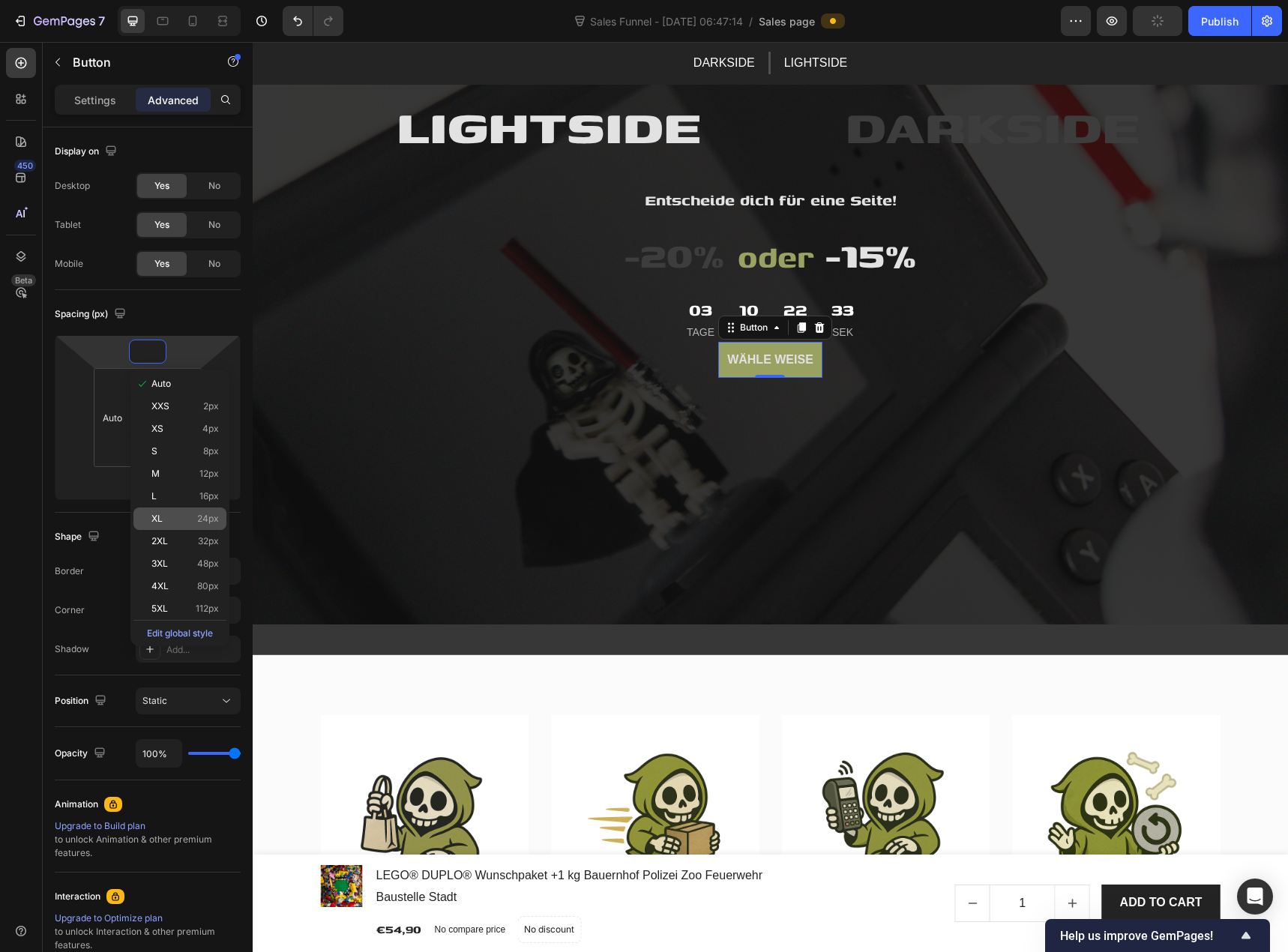
click at [179, 521] on p "XL 24px" at bounding box center [185, 519] width 67 height 11
type input "24"
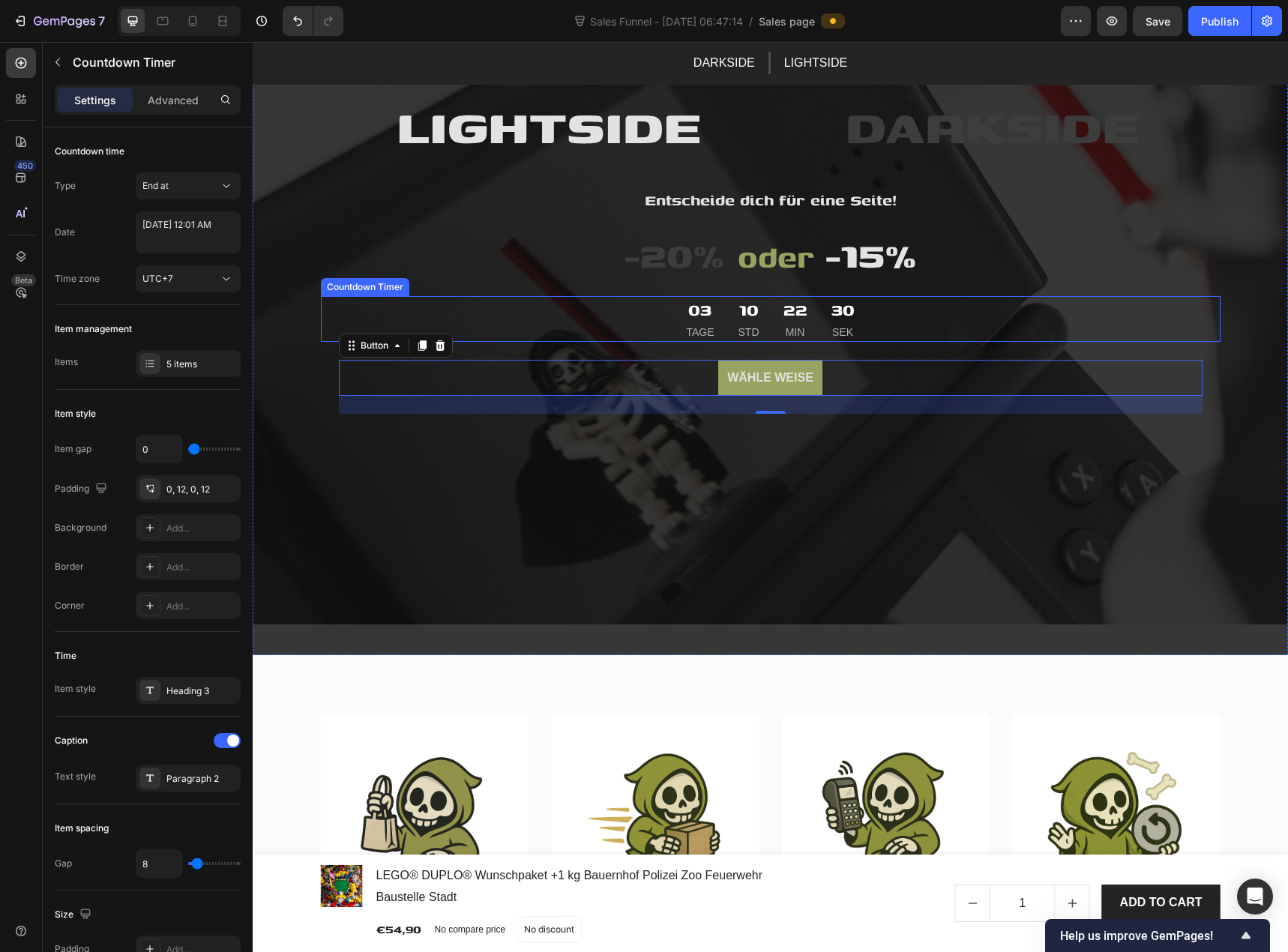
click at [667, 321] on div "03 TAGE 10 Std 22 Min 30 Sek" at bounding box center [771, 319] width 900 height 46
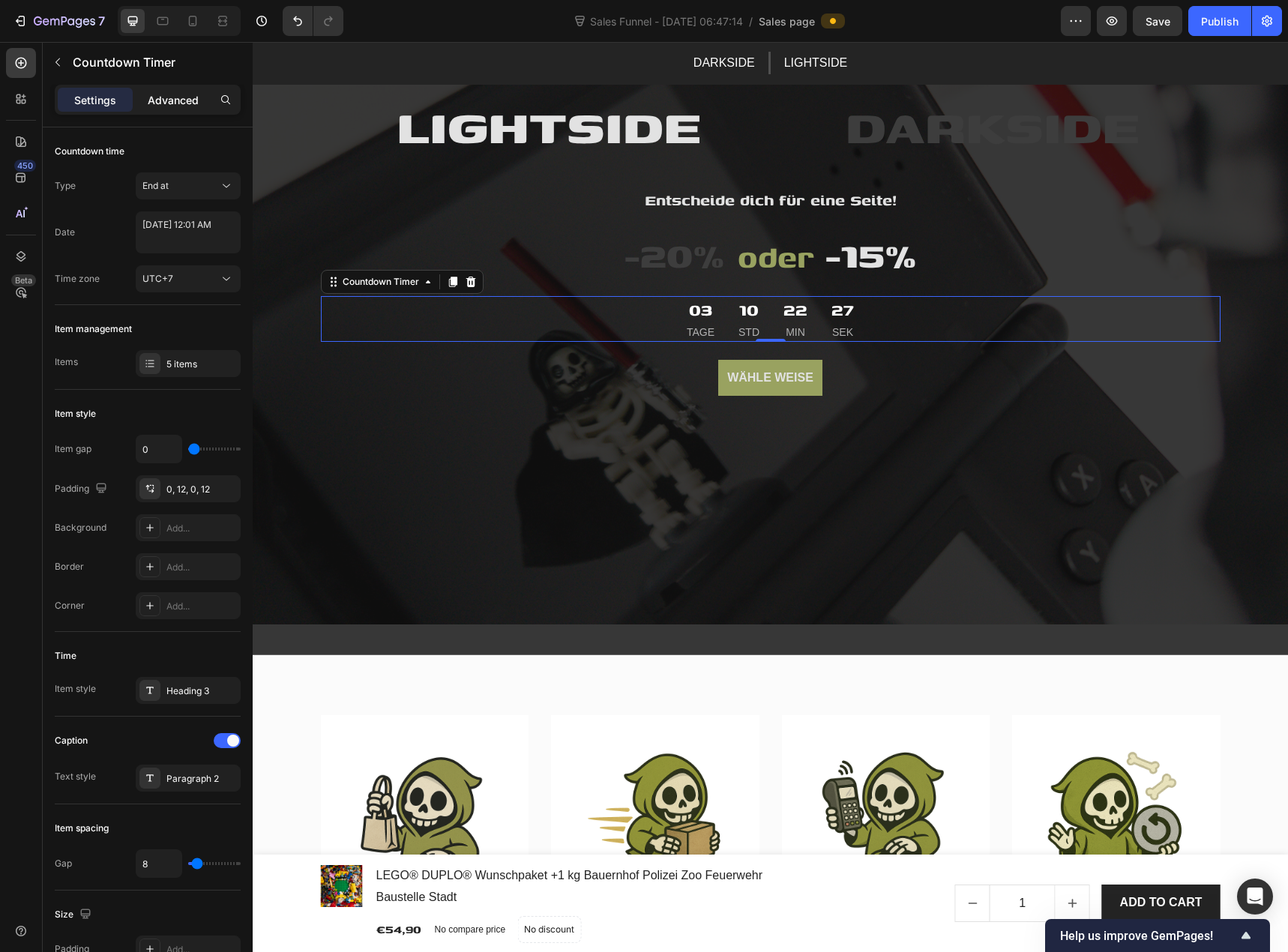
click at [177, 105] on p "Advanced" at bounding box center [173, 99] width 51 height 15
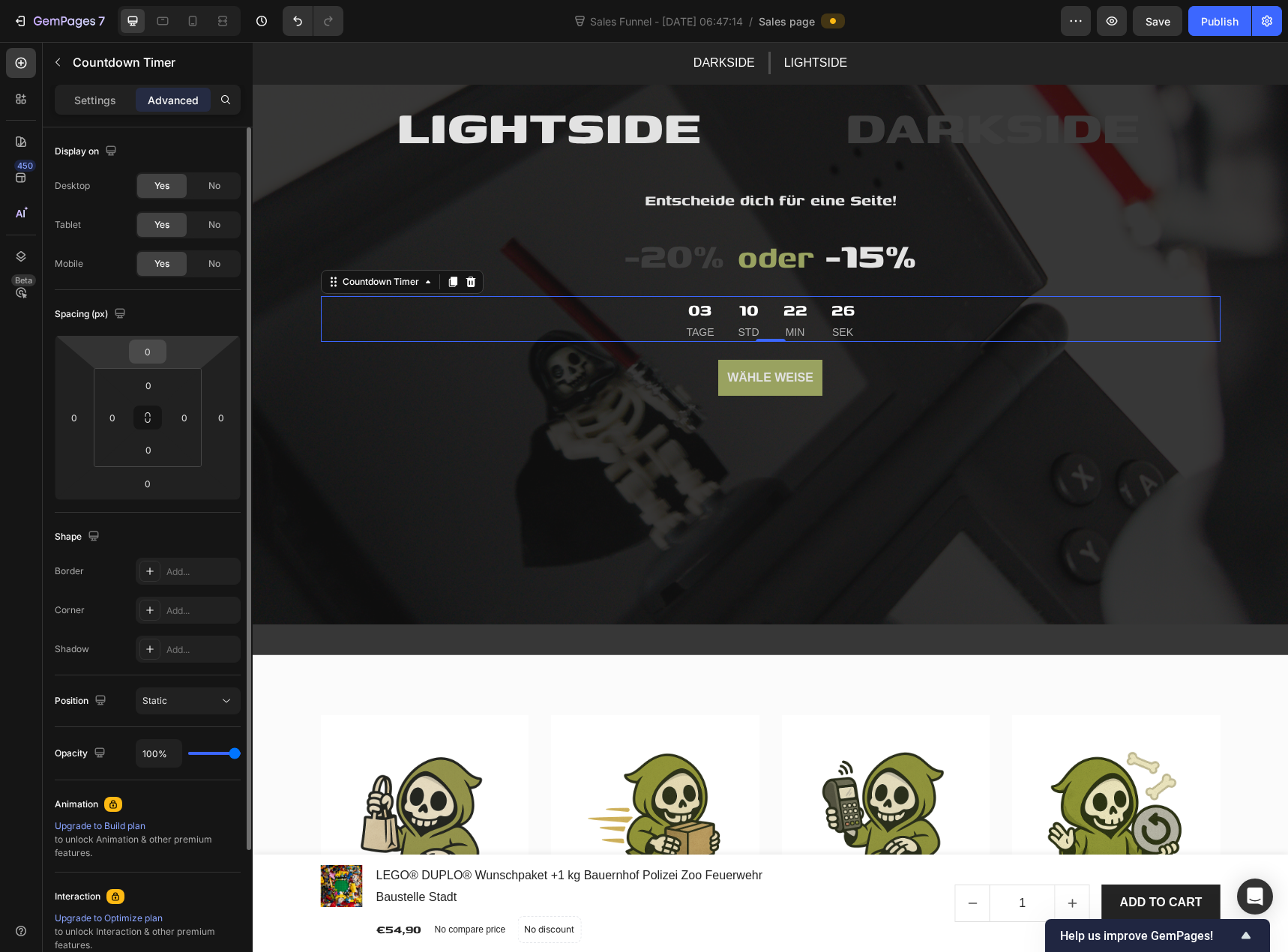
click at [158, 356] on input "0" at bounding box center [148, 352] width 30 height 23
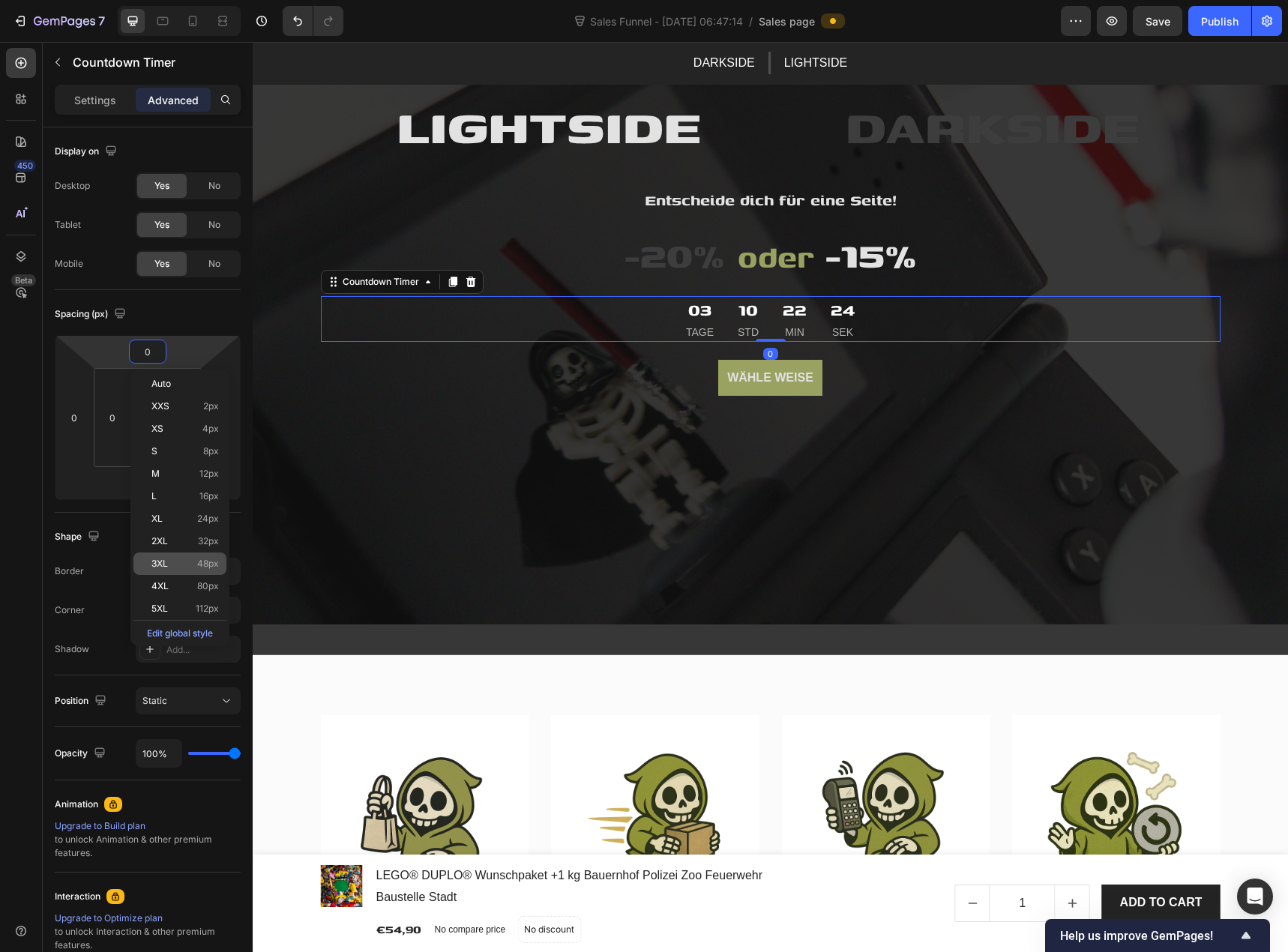
click at [180, 564] on p "3XL 48px" at bounding box center [185, 564] width 67 height 11
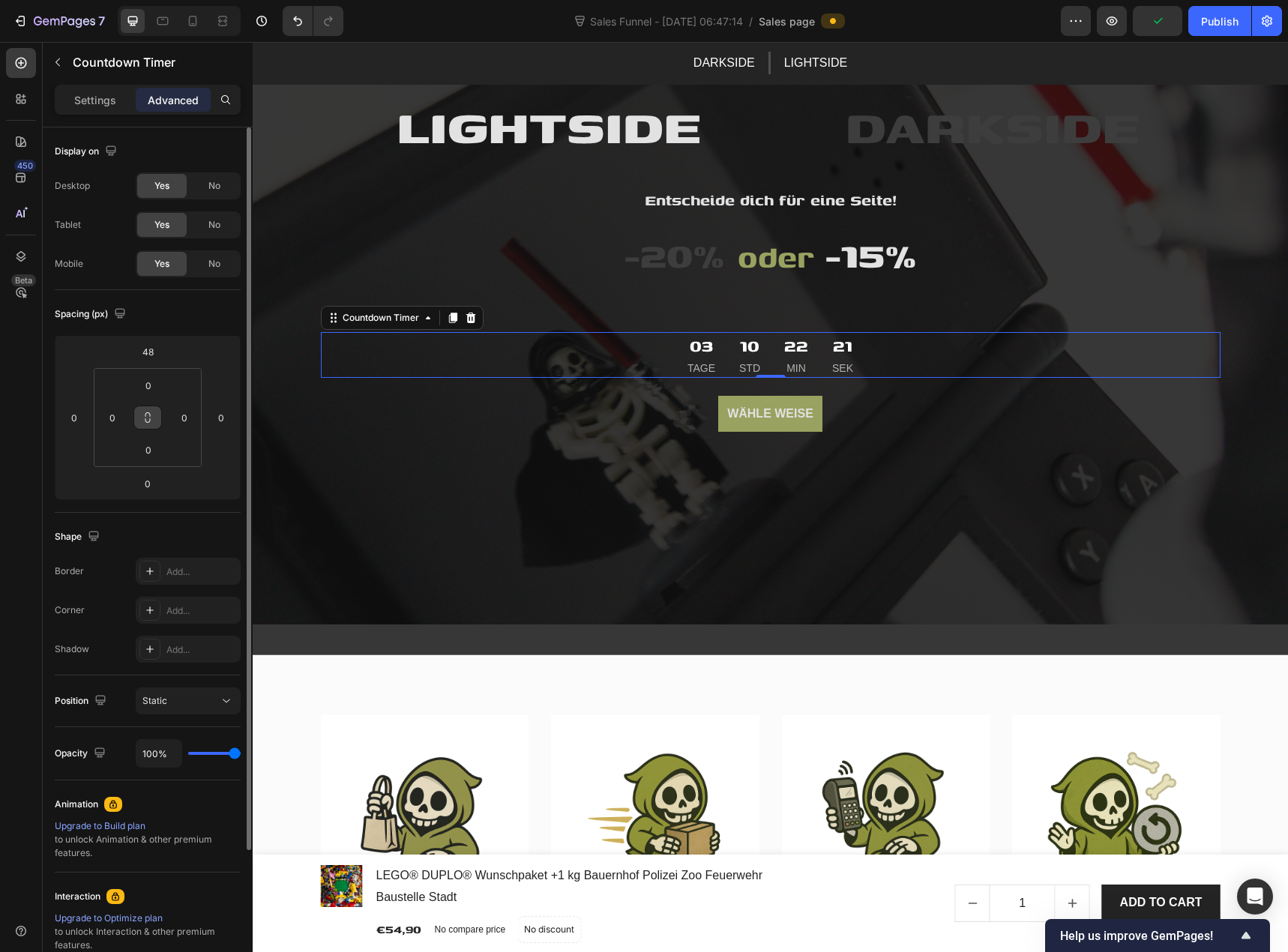
click at [152, 418] on icon at bounding box center [148, 417] width 12 height 12
type input "3"
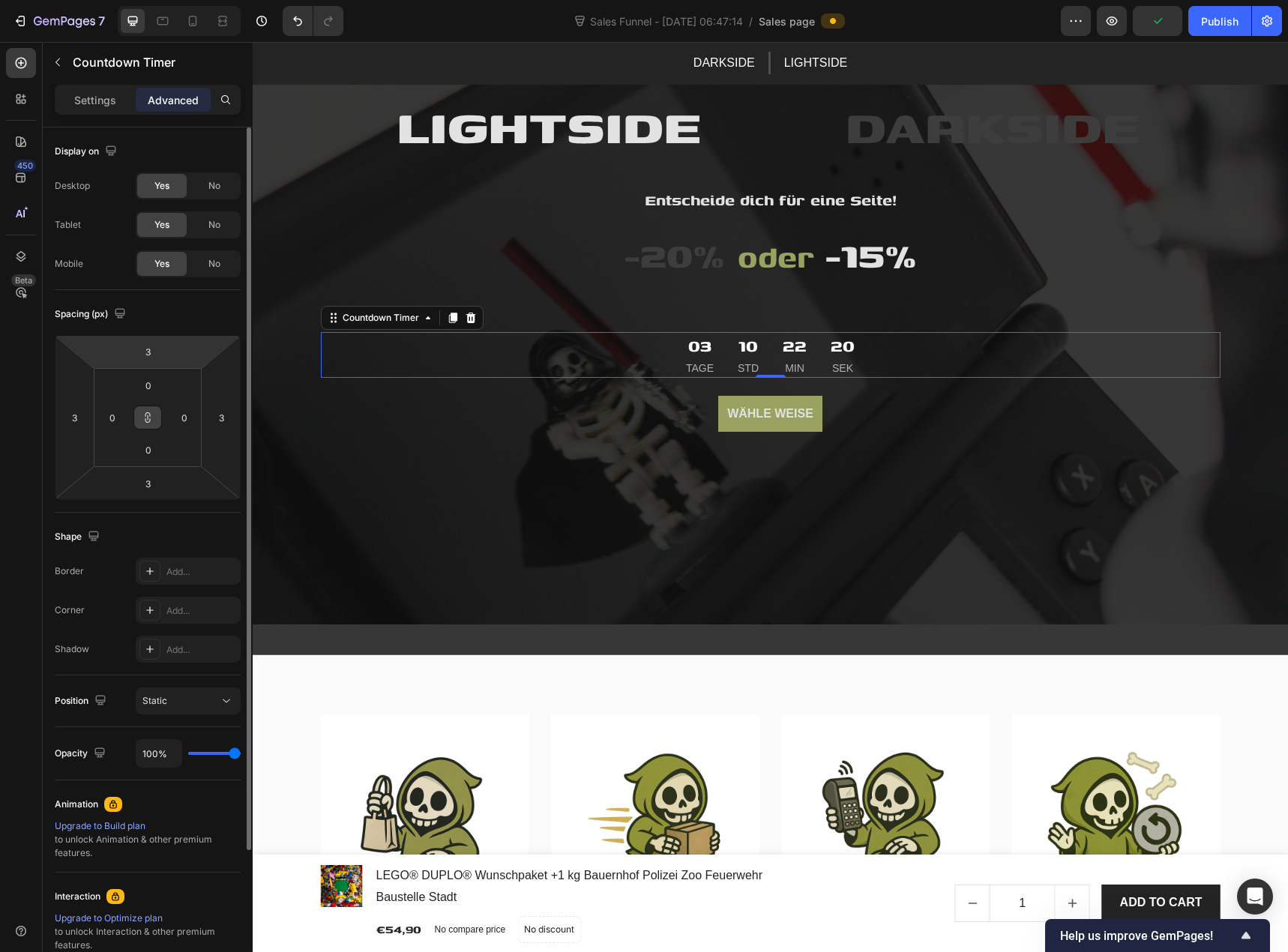
click at [169, 0] on html "7 Sales Funnel - [DATE] 06:47:14 / Sales page Preview Publish 450 Beta Sections…" at bounding box center [644, 0] width 1288 height 0
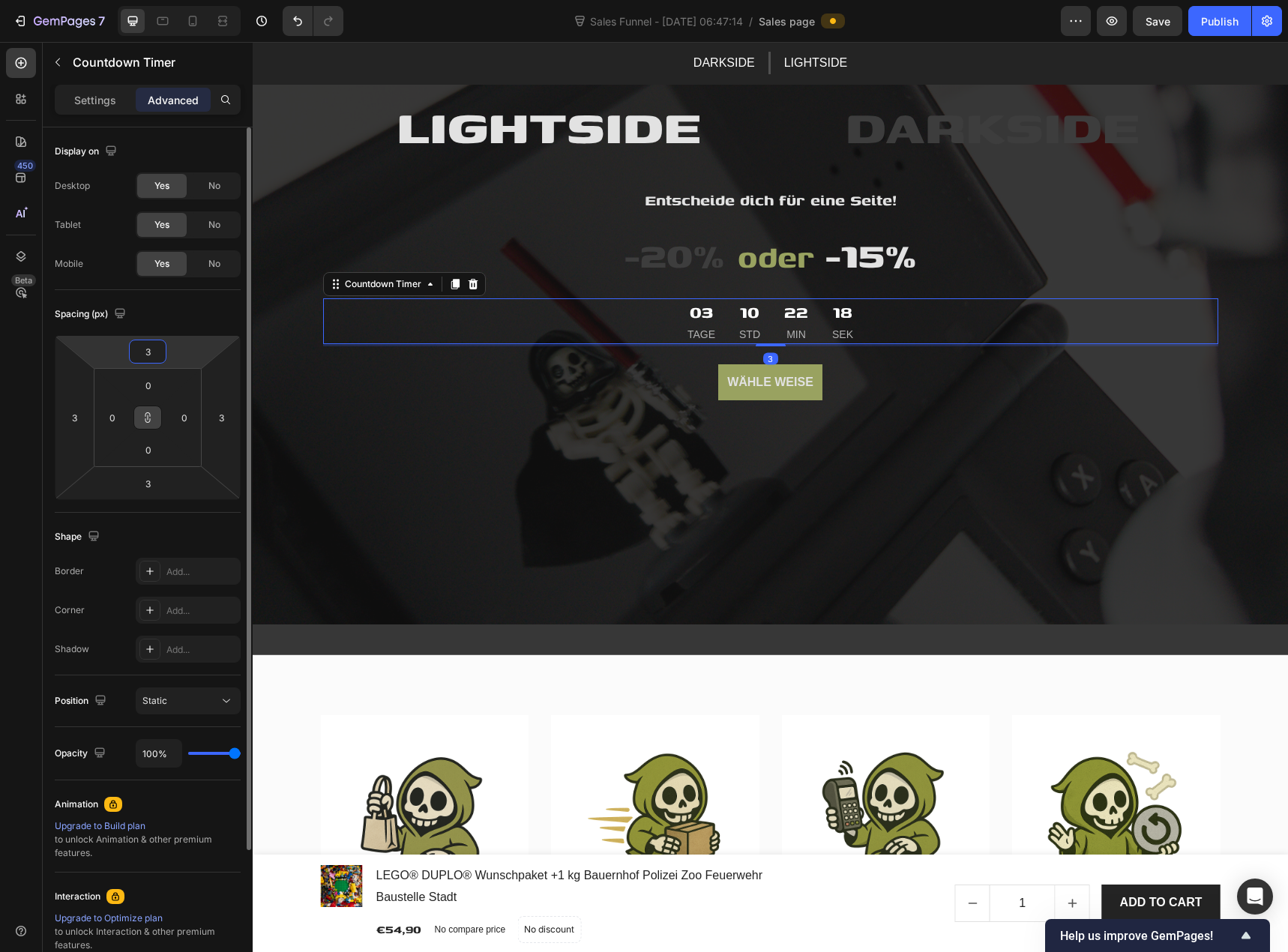
click at [154, 353] on input "3" at bounding box center [148, 352] width 30 height 23
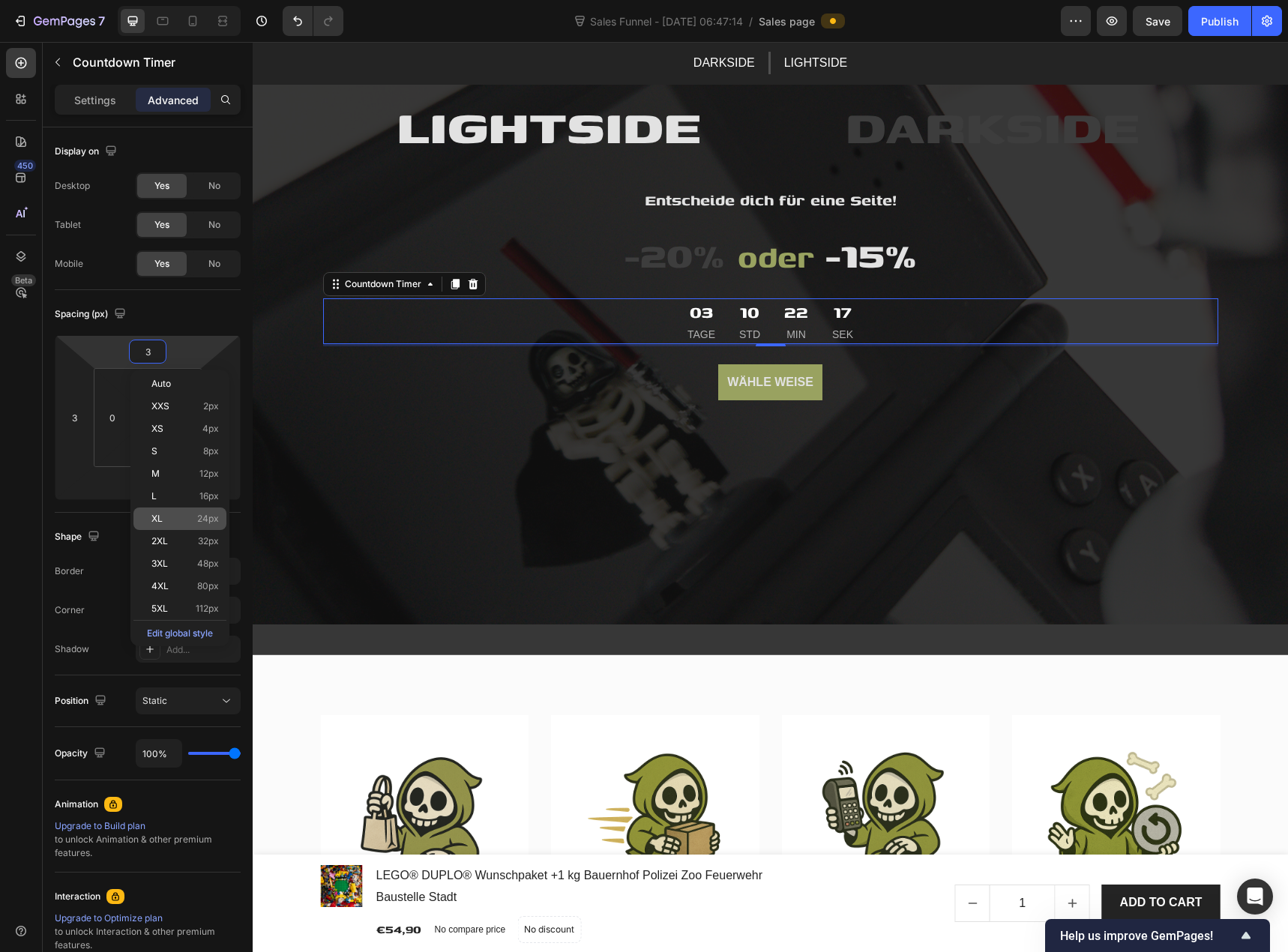
click at [200, 524] on div "XL 24px" at bounding box center [180, 518] width 93 height 23
type input "24"
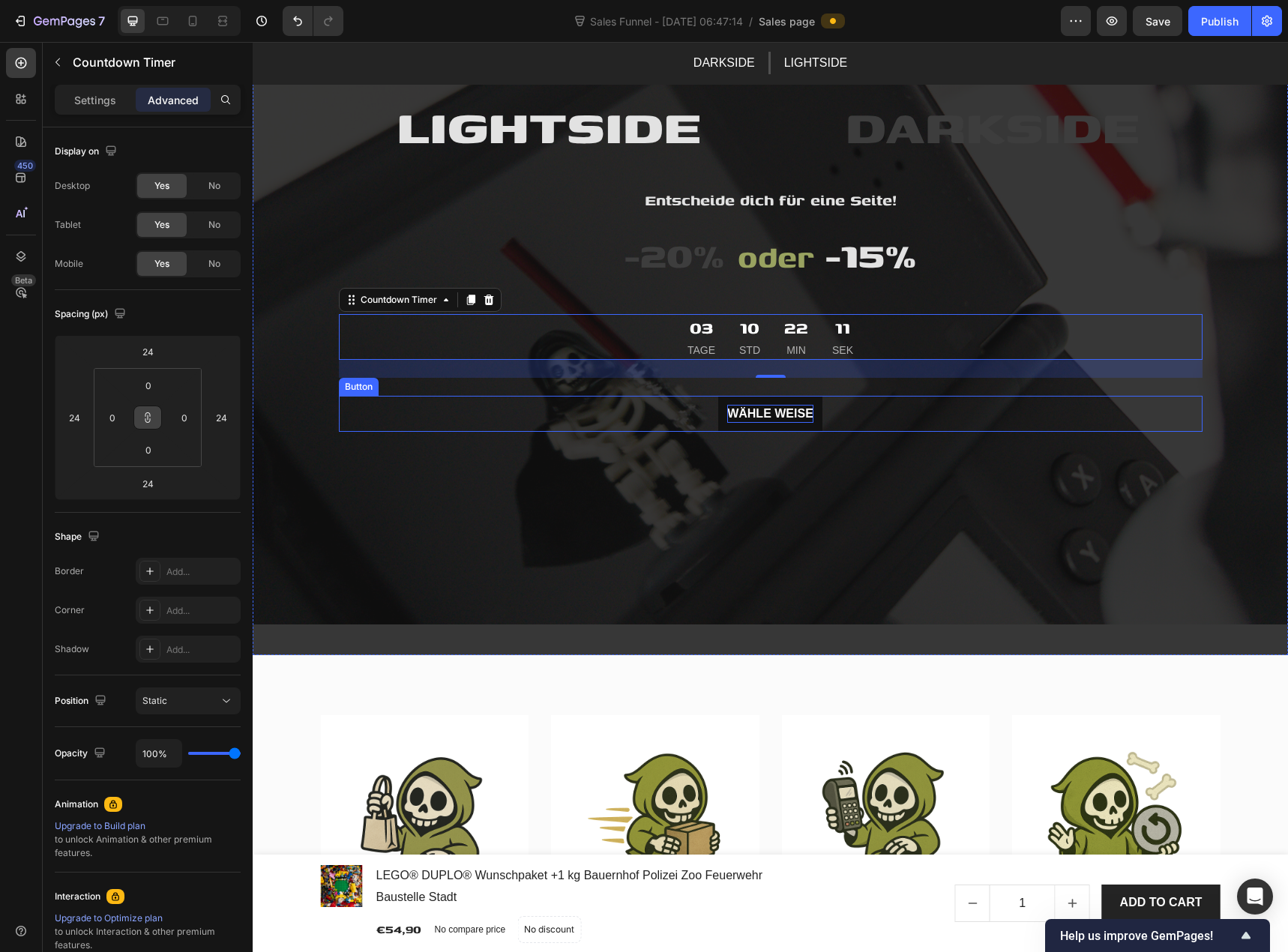
click at [727, 421] on p "Wähle weise" at bounding box center [770, 415] width 87 height 18
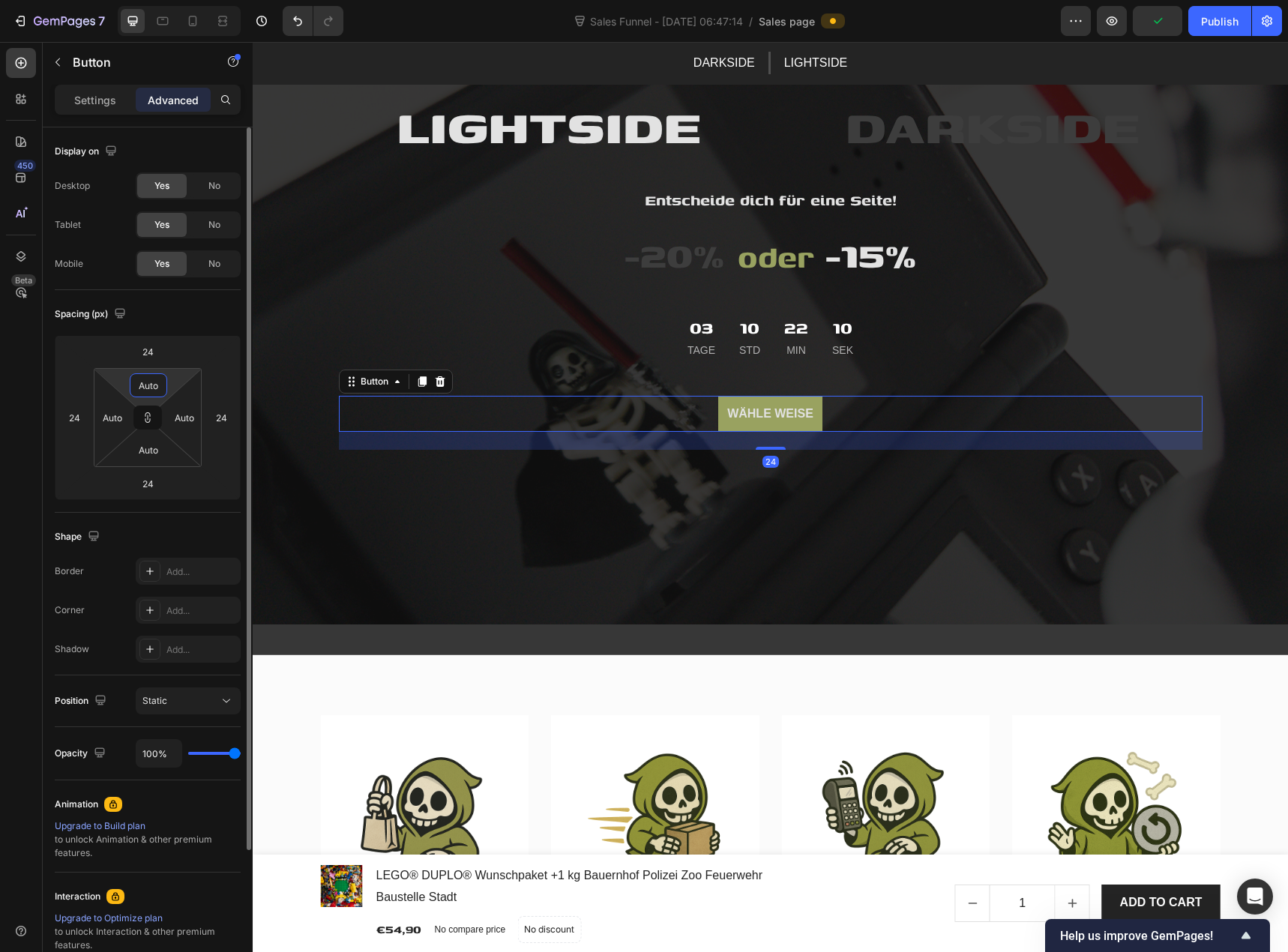
click at [162, 388] on input "Auto" at bounding box center [148, 385] width 30 height 23
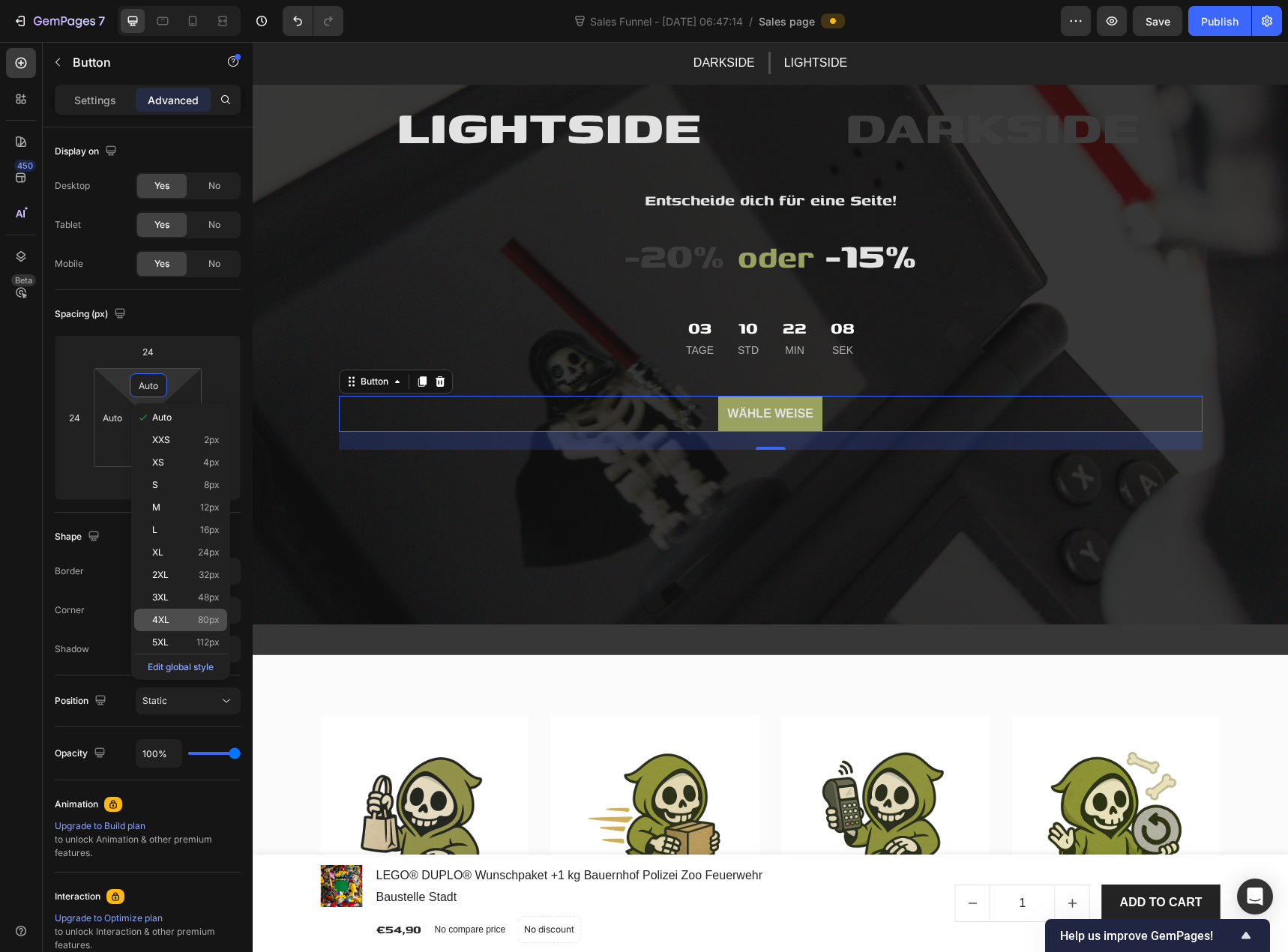
click at [176, 613] on div "4XL 80px" at bounding box center [180, 619] width 93 height 23
type input "80"
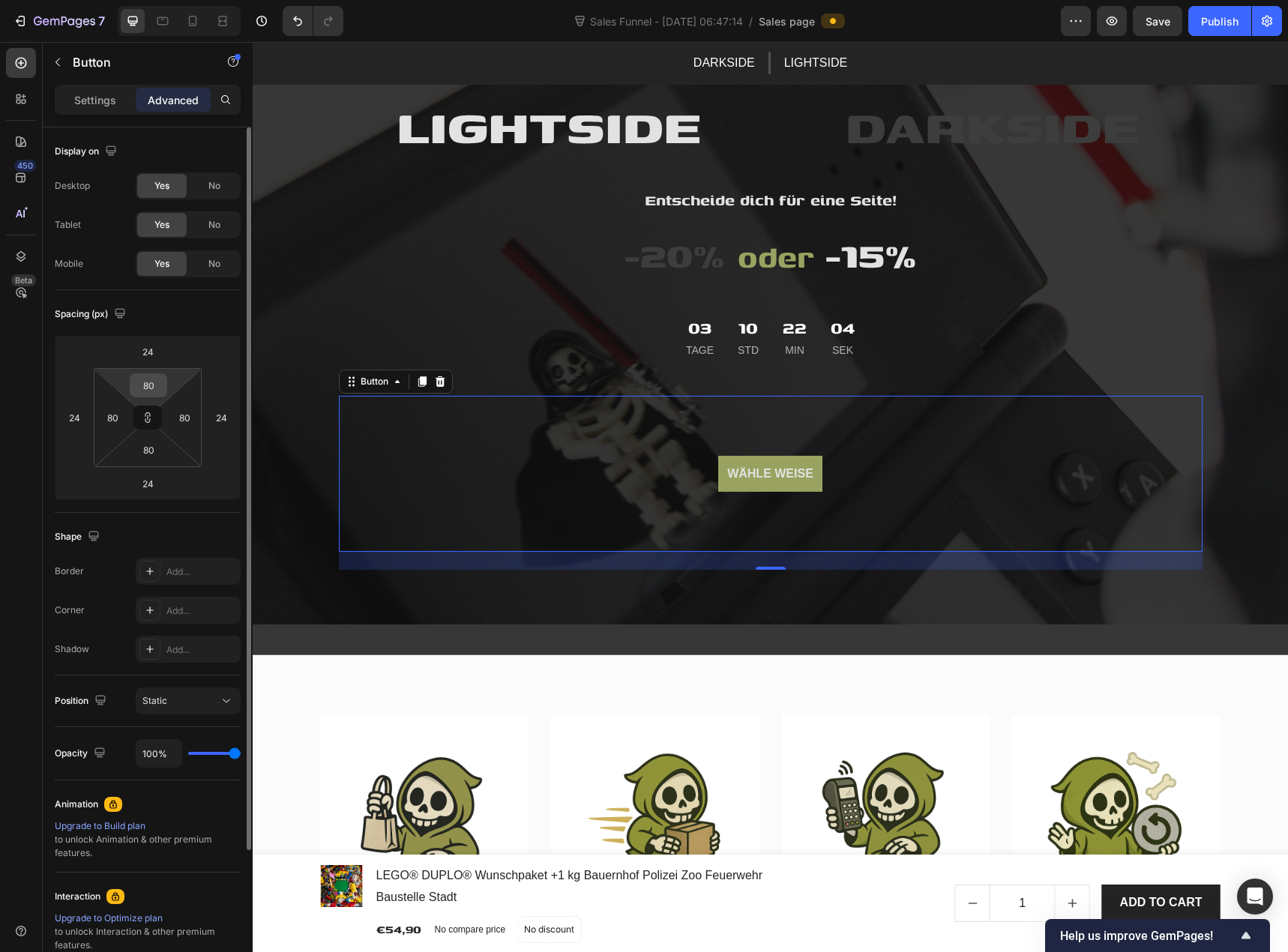
click at [155, 394] on input "80" at bounding box center [148, 385] width 30 height 23
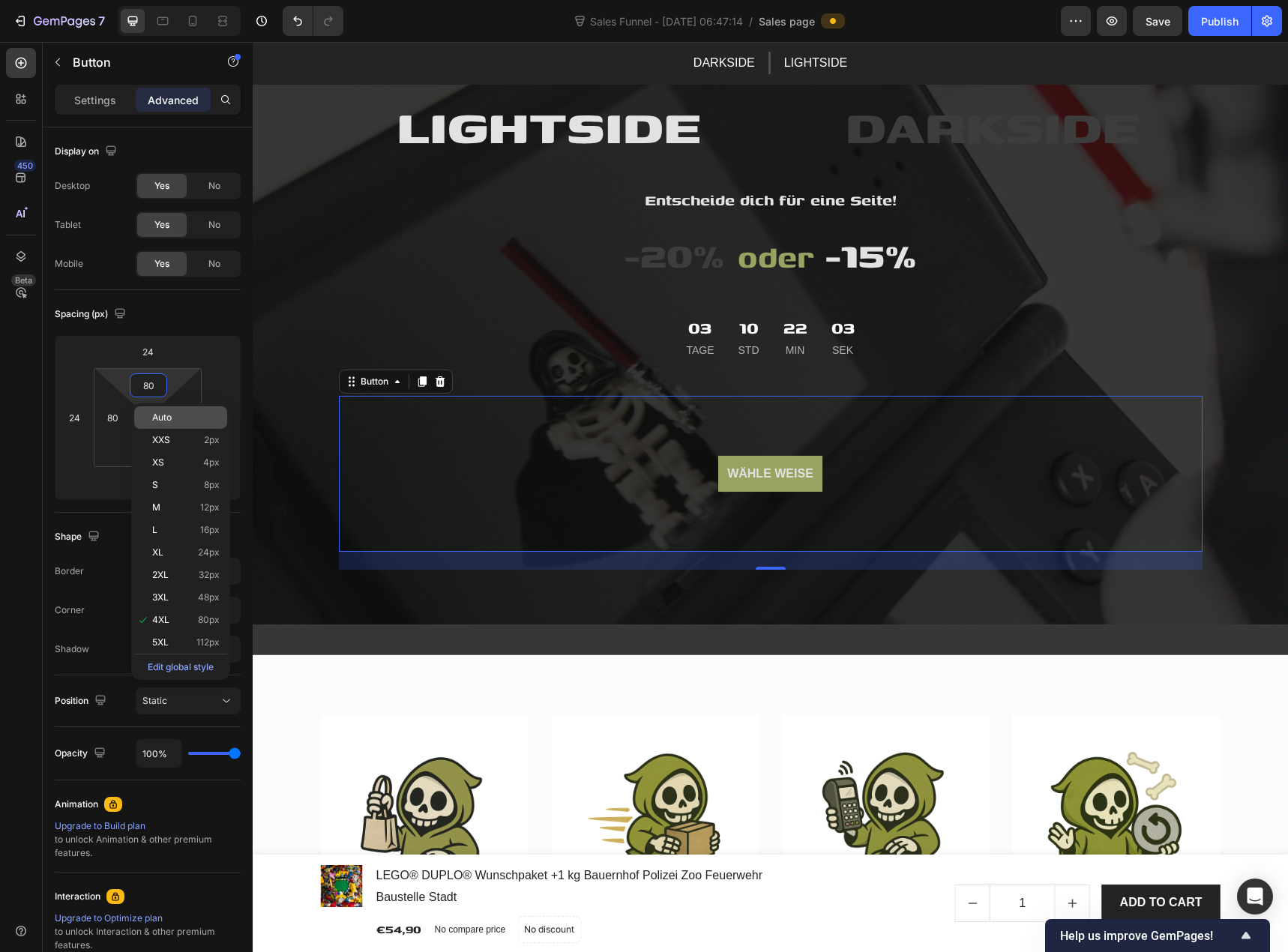
type input "4"
click at [158, 422] on span "Auto" at bounding box center [161, 418] width 19 height 11
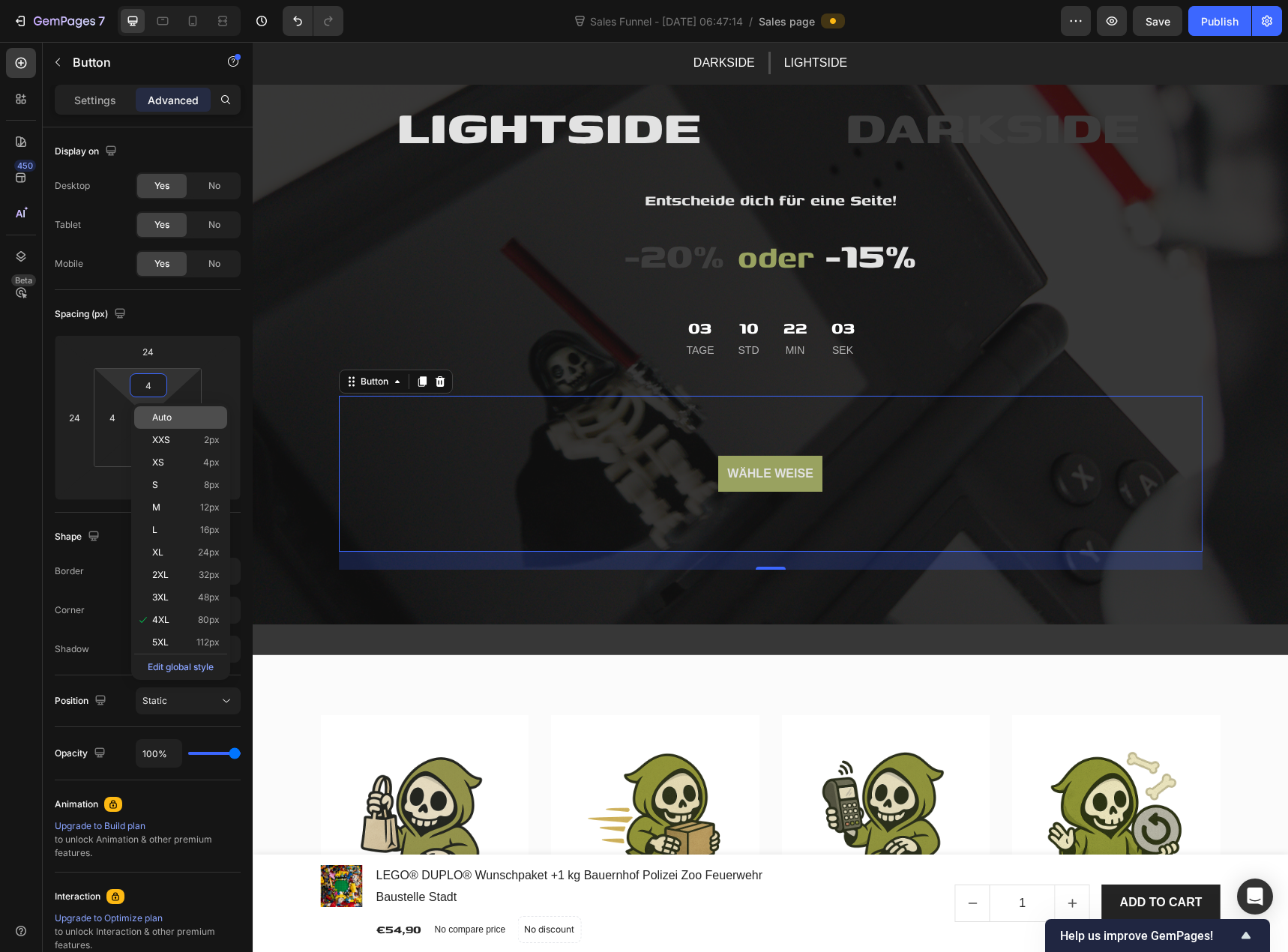
type input "Auto"
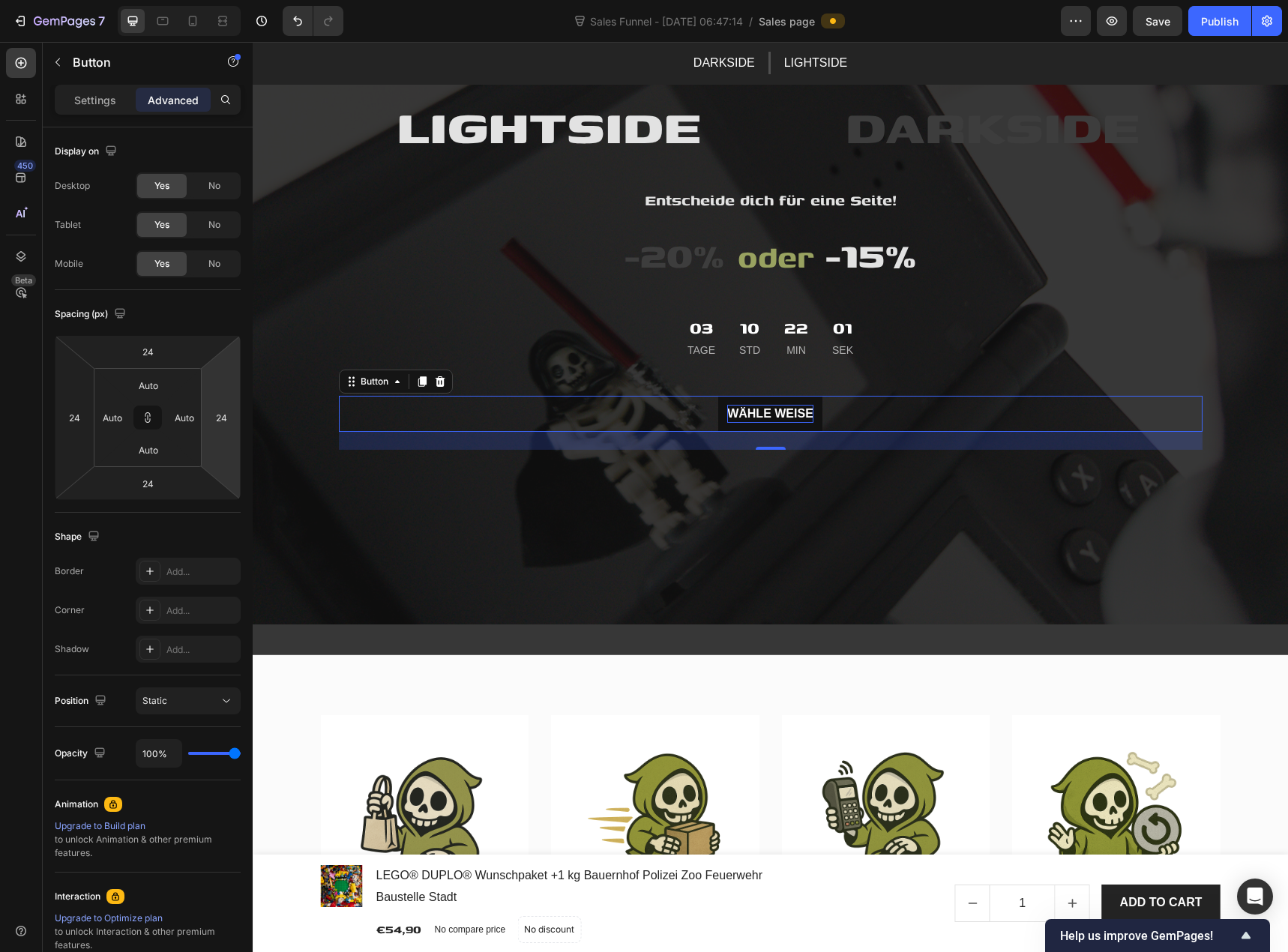
click at [731, 407] on p "Wähle weise" at bounding box center [770, 415] width 87 height 18
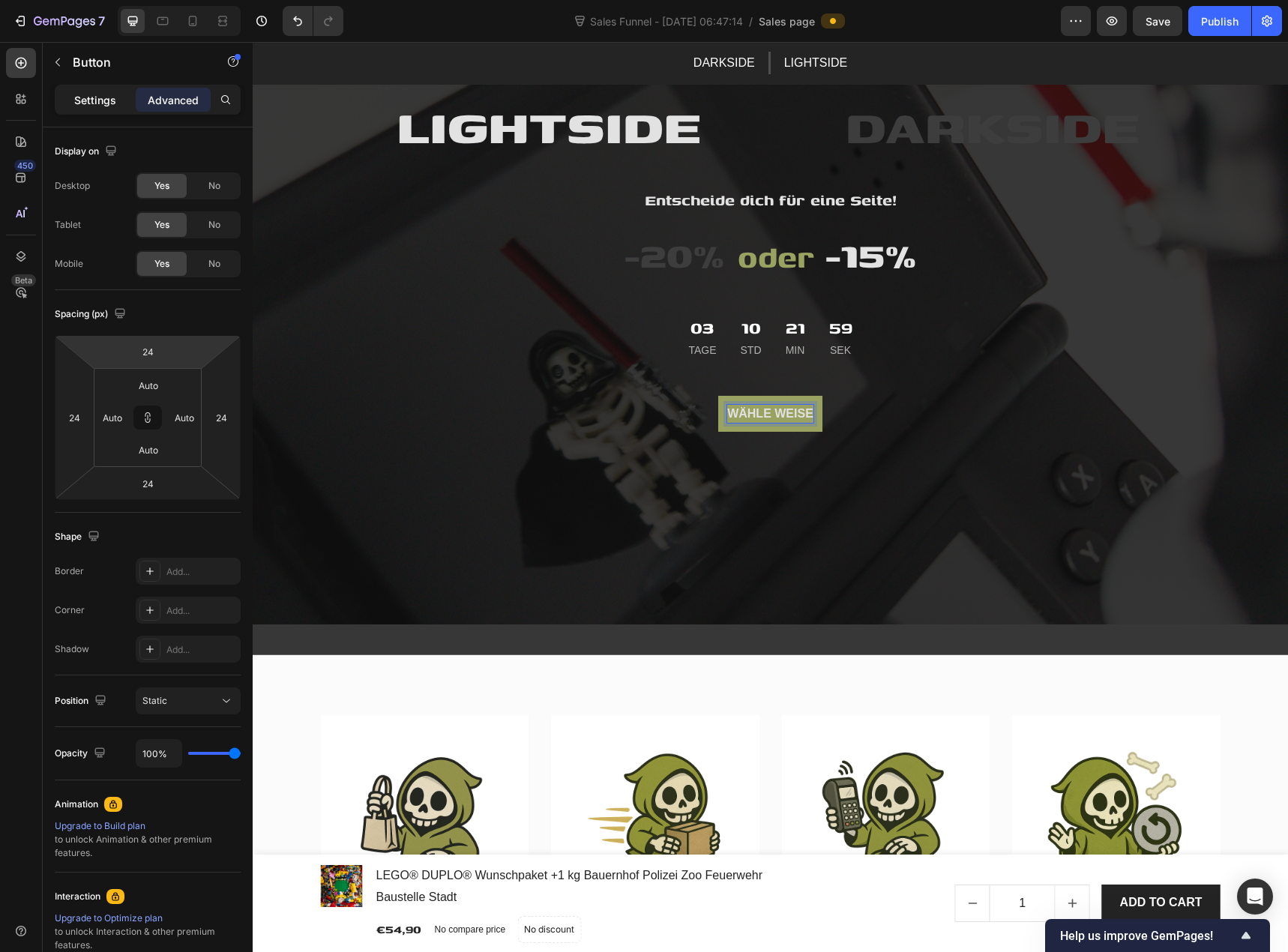
click at [109, 109] on div "Settings" at bounding box center [95, 99] width 75 height 24
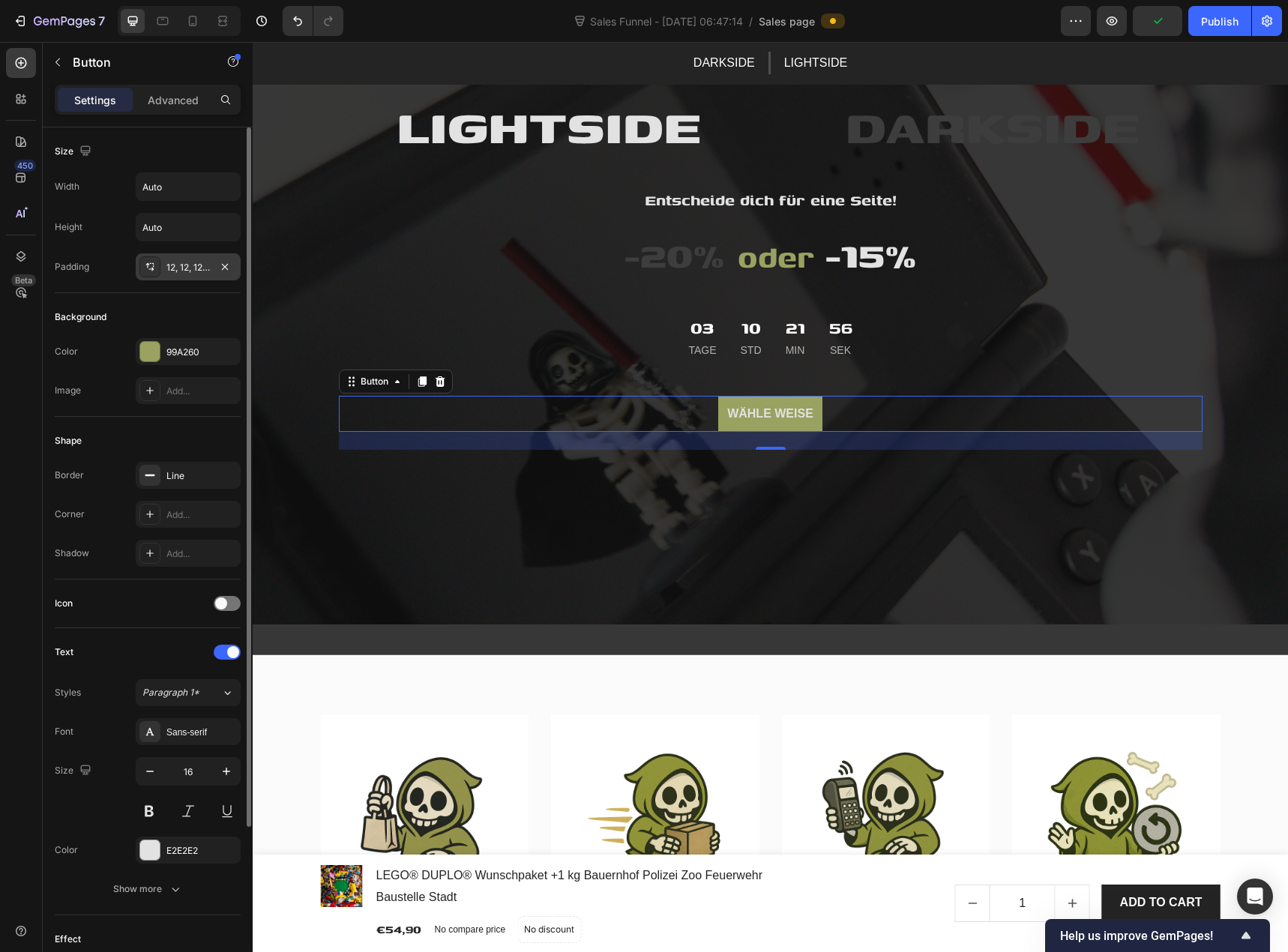
click at [147, 271] on icon at bounding box center [149, 266] width 12 height 12
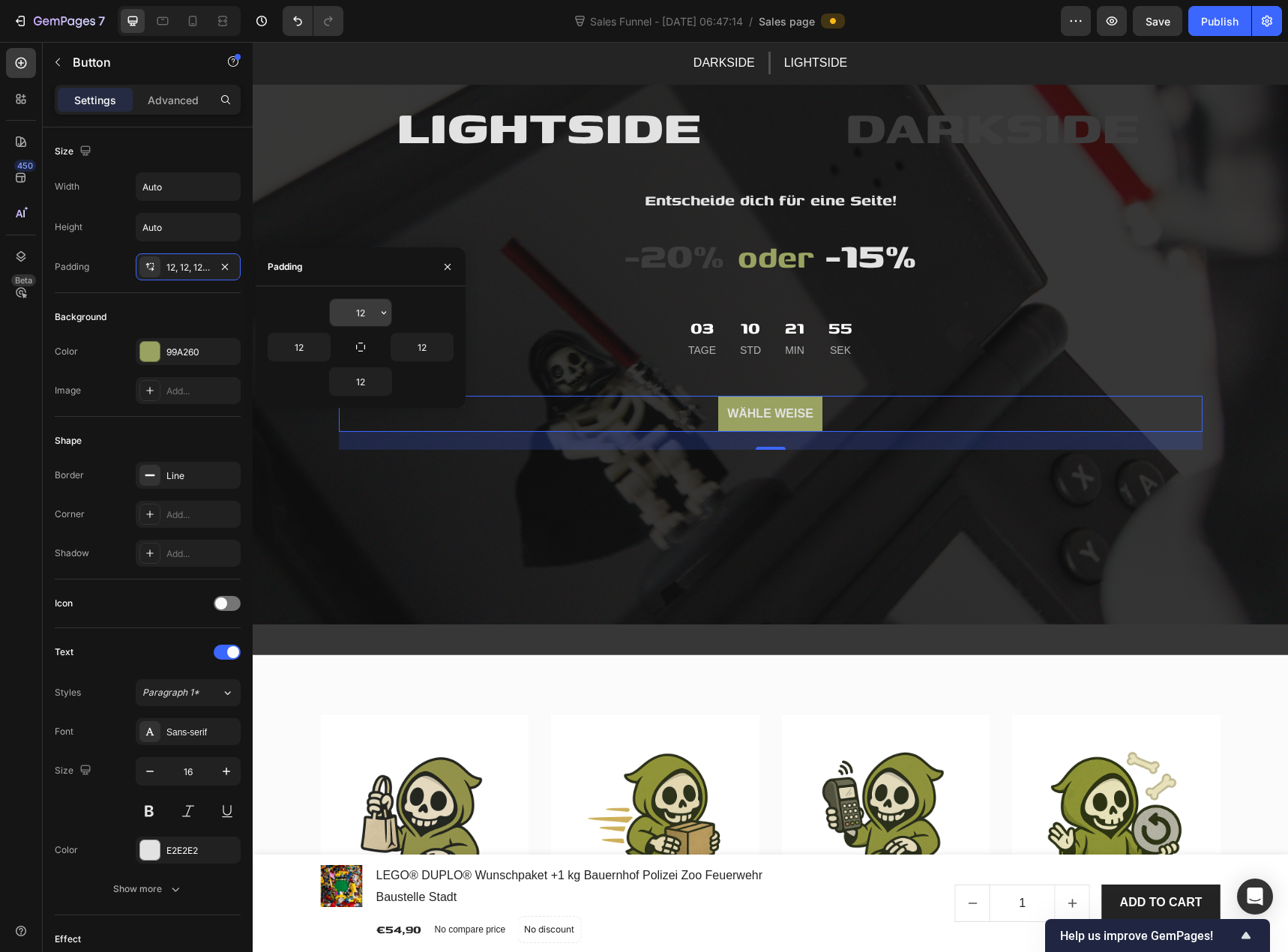
click at [358, 318] on input "12" at bounding box center [361, 312] width 62 height 27
click at [382, 314] on icon "button" at bounding box center [383, 312] width 12 height 12
click at [345, 463] on p "M 12px" at bounding box center [332, 465] width 79 height 14
click at [356, 354] on button "button" at bounding box center [360, 347] width 21 height 21
click at [359, 350] on icon "button" at bounding box center [360, 347] width 12 height 12
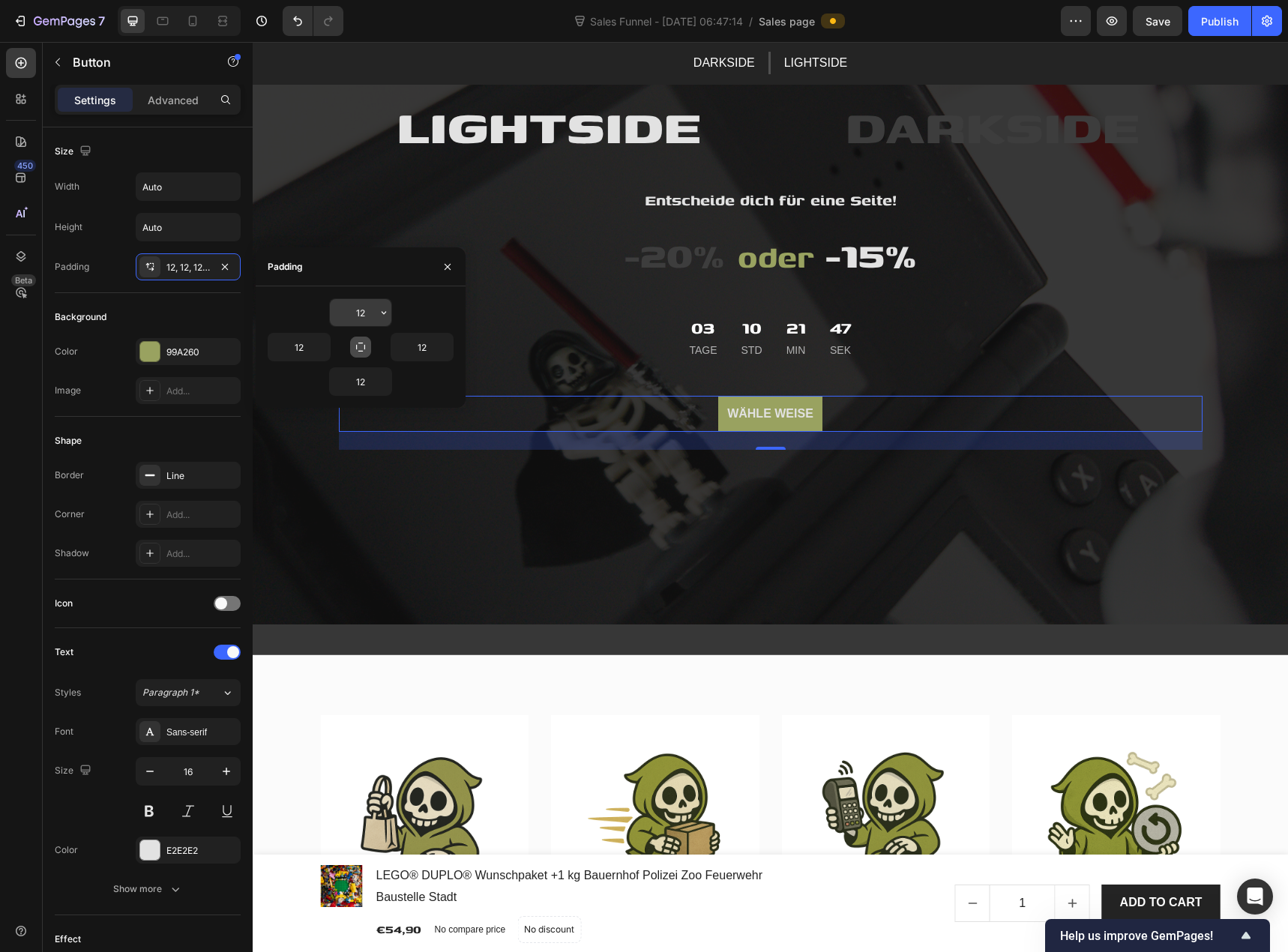
click at [363, 317] on input "12" at bounding box center [361, 312] width 62 height 27
click at [377, 314] on button "button" at bounding box center [383, 312] width 15 height 27
click at [337, 458] on p "M 12px" at bounding box center [332, 465] width 79 height 14
click at [357, 312] on input "12" at bounding box center [361, 312] width 62 height 27
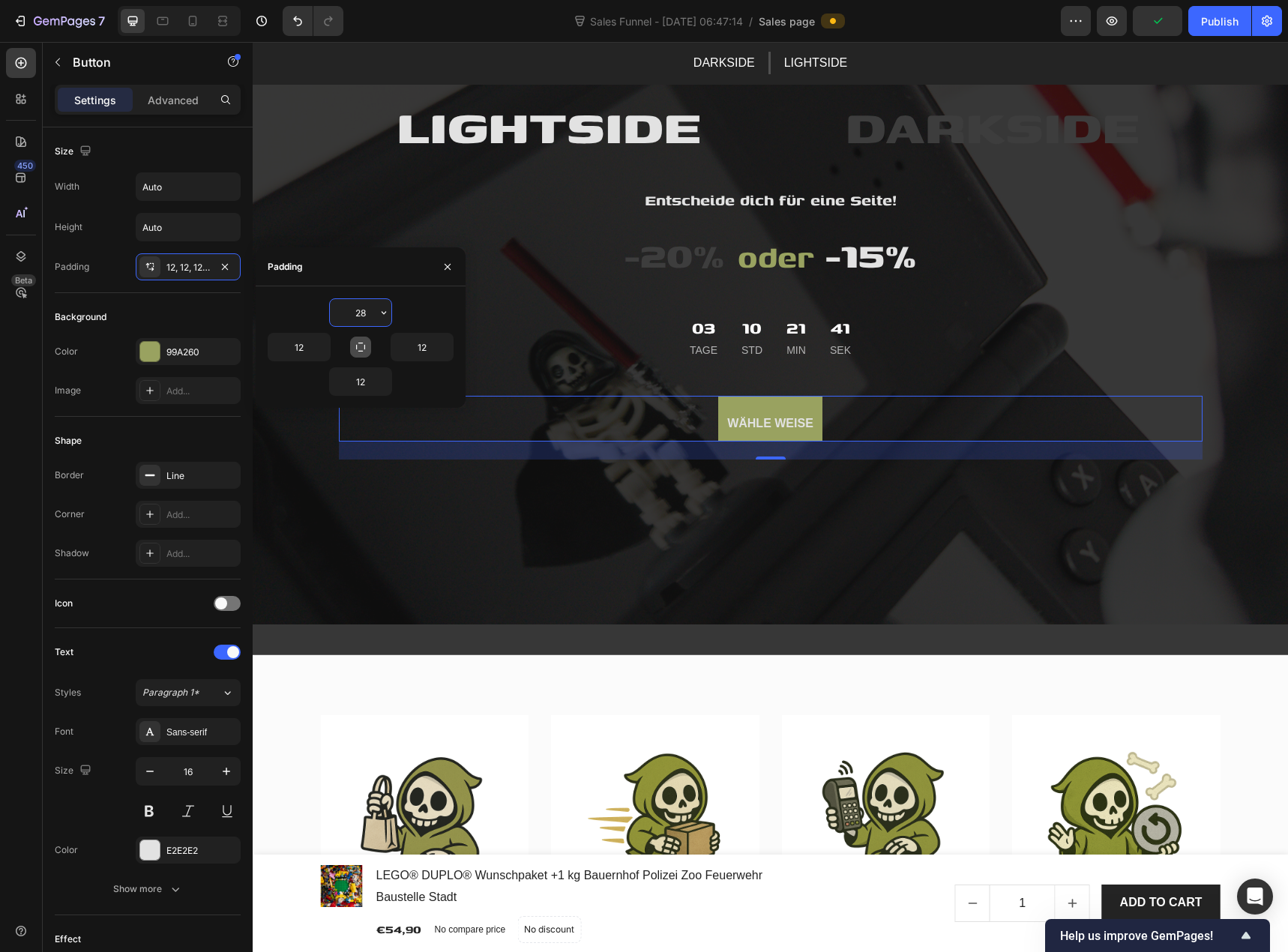
type input "29"
click at [367, 358] on div "12" at bounding box center [407, 346] width 93 height 28
click at [368, 351] on button "button" at bounding box center [360, 347] width 21 height 21
type input "29"
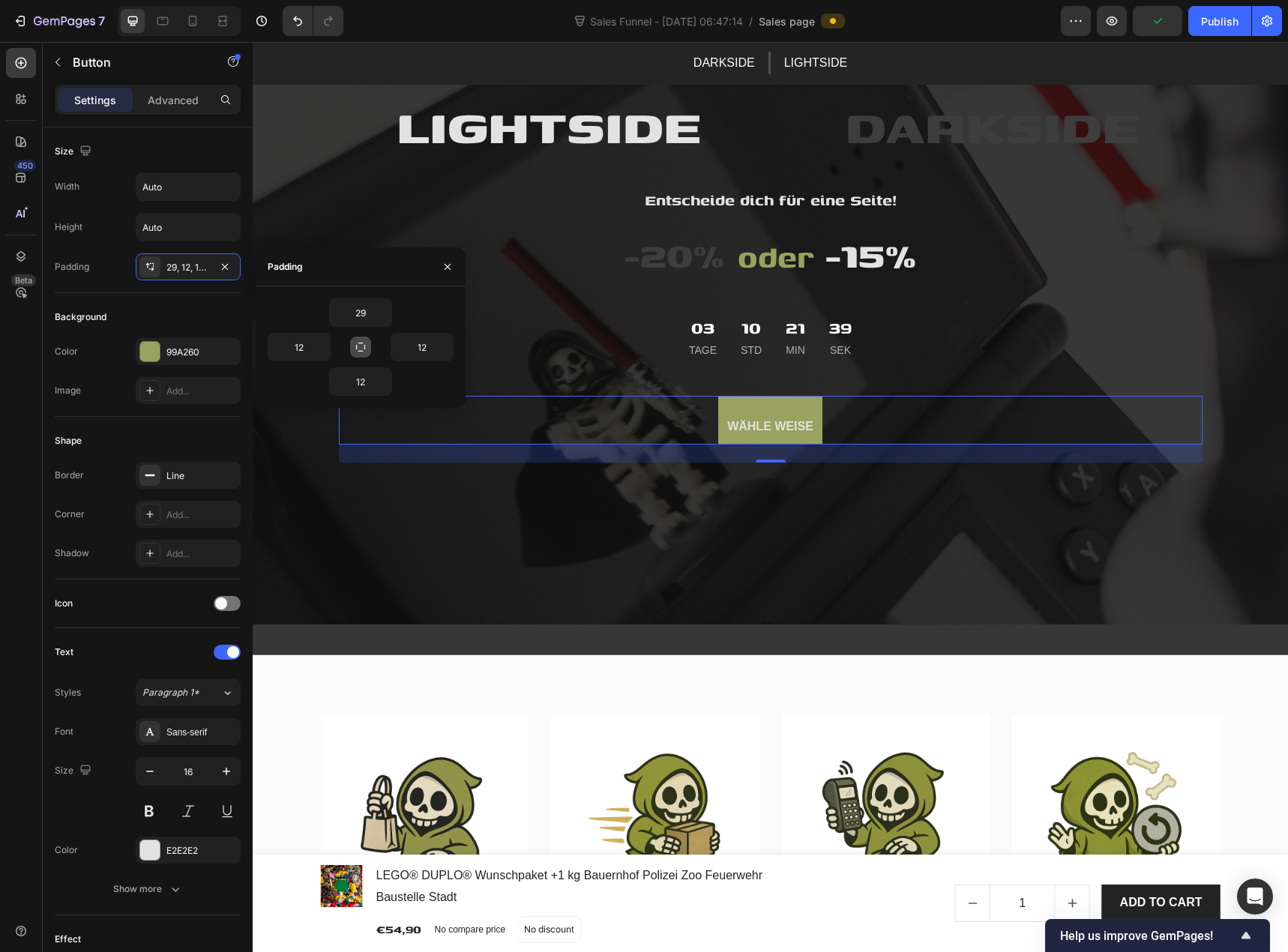
type input "29"
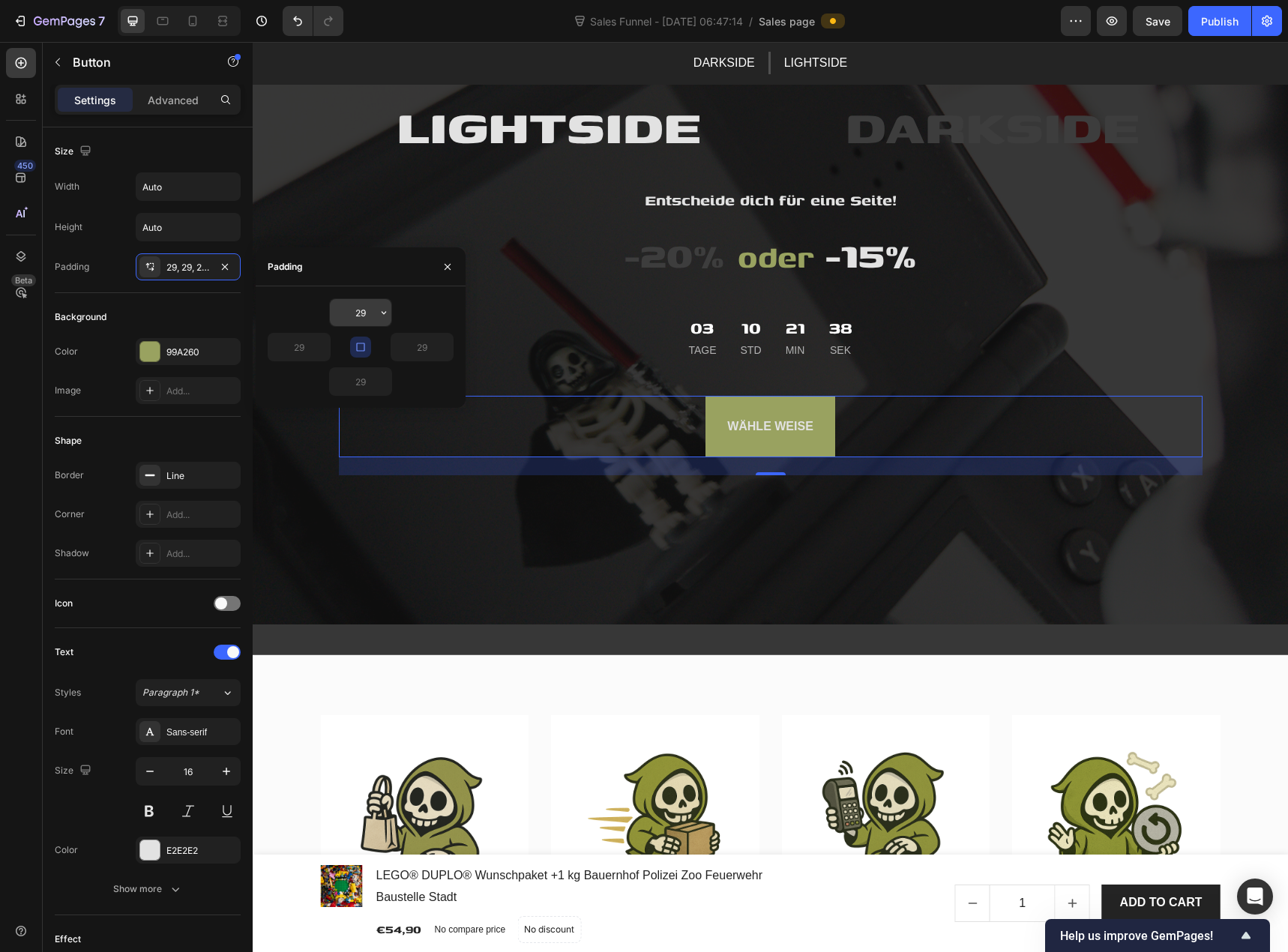
click at [362, 314] on input "29" at bounding box center [361, 312] width 62 height 27
drag, startPoint x: 365, startPoint y: 311, endPoint x: 354, endPoint y: 310, distance: 11.0
click at [354, 310] on input "29" at bounding box center [361, 312] width 62 height 27
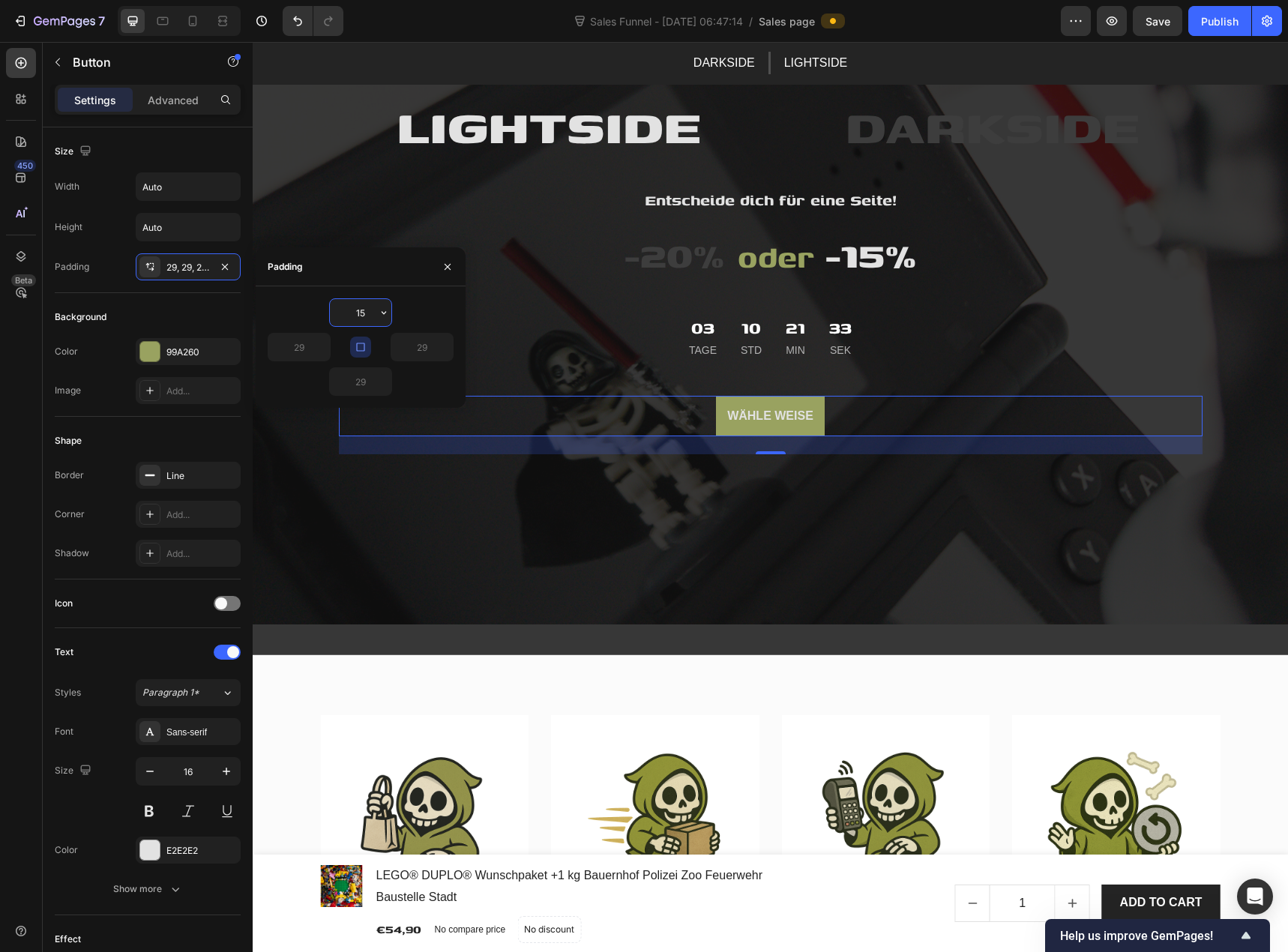
type input "1"
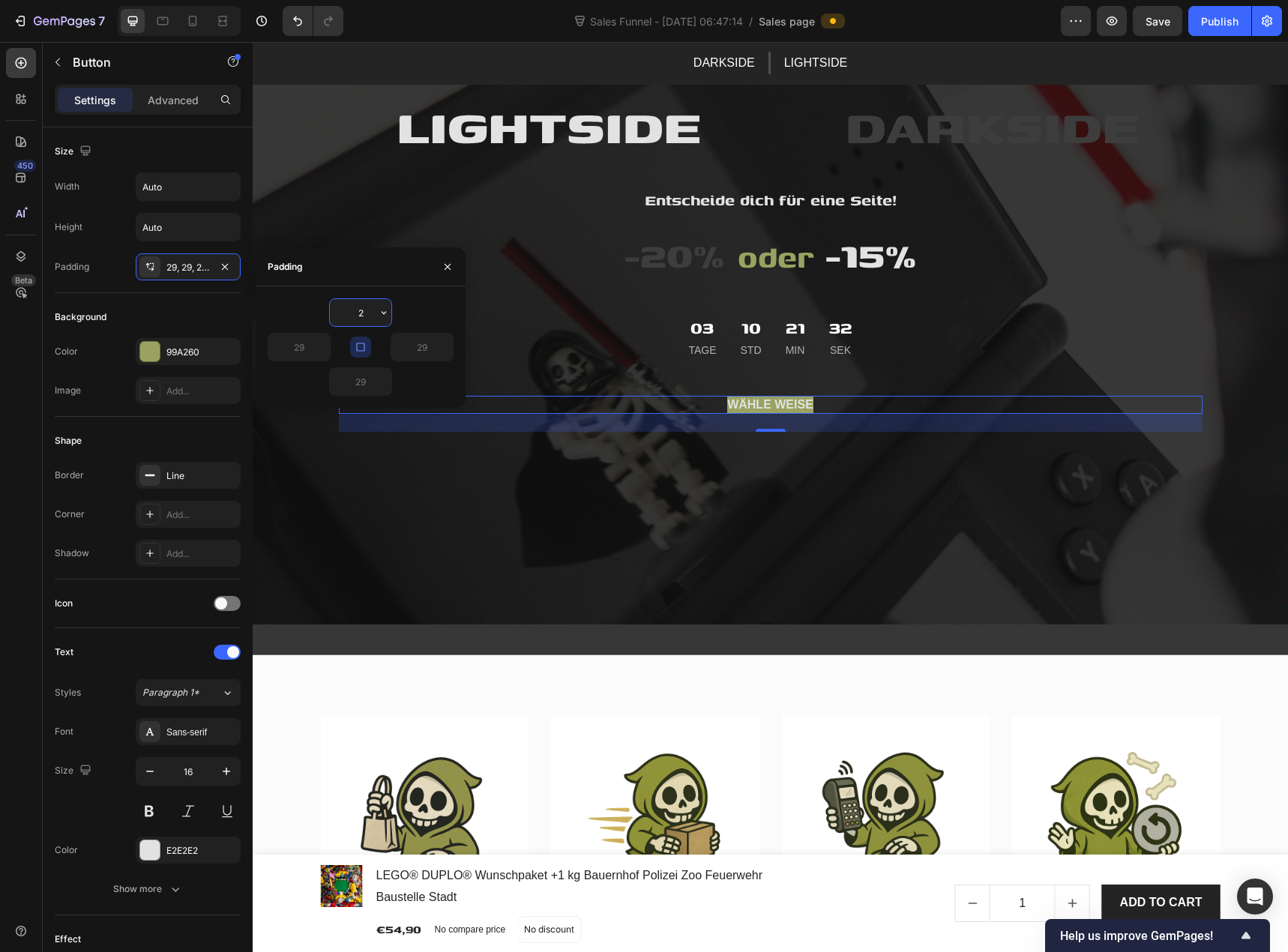
type input "20"
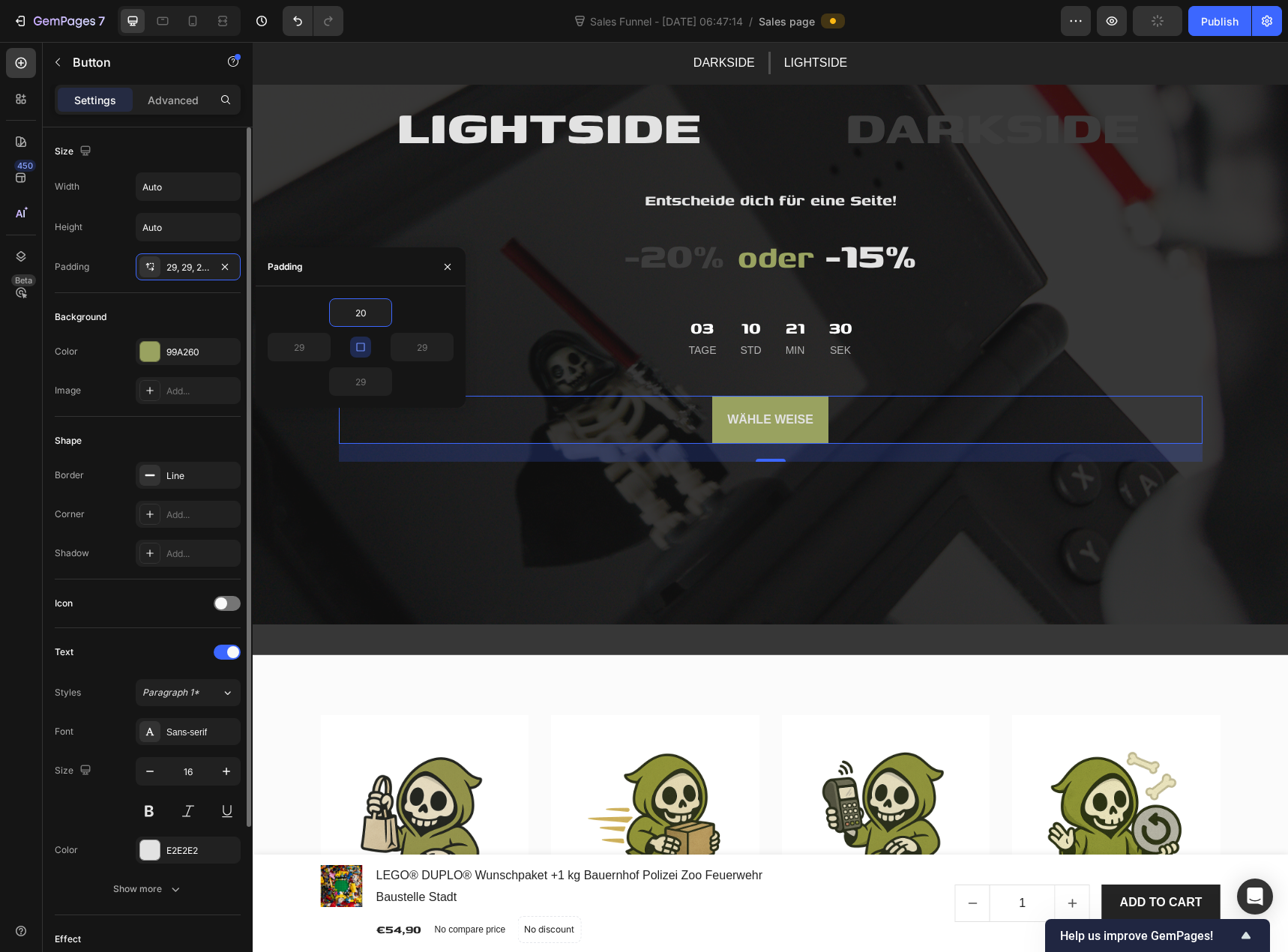
click at [119, 391] on div "Image Add..." at bounding box center [148, 391] width 186 height 27
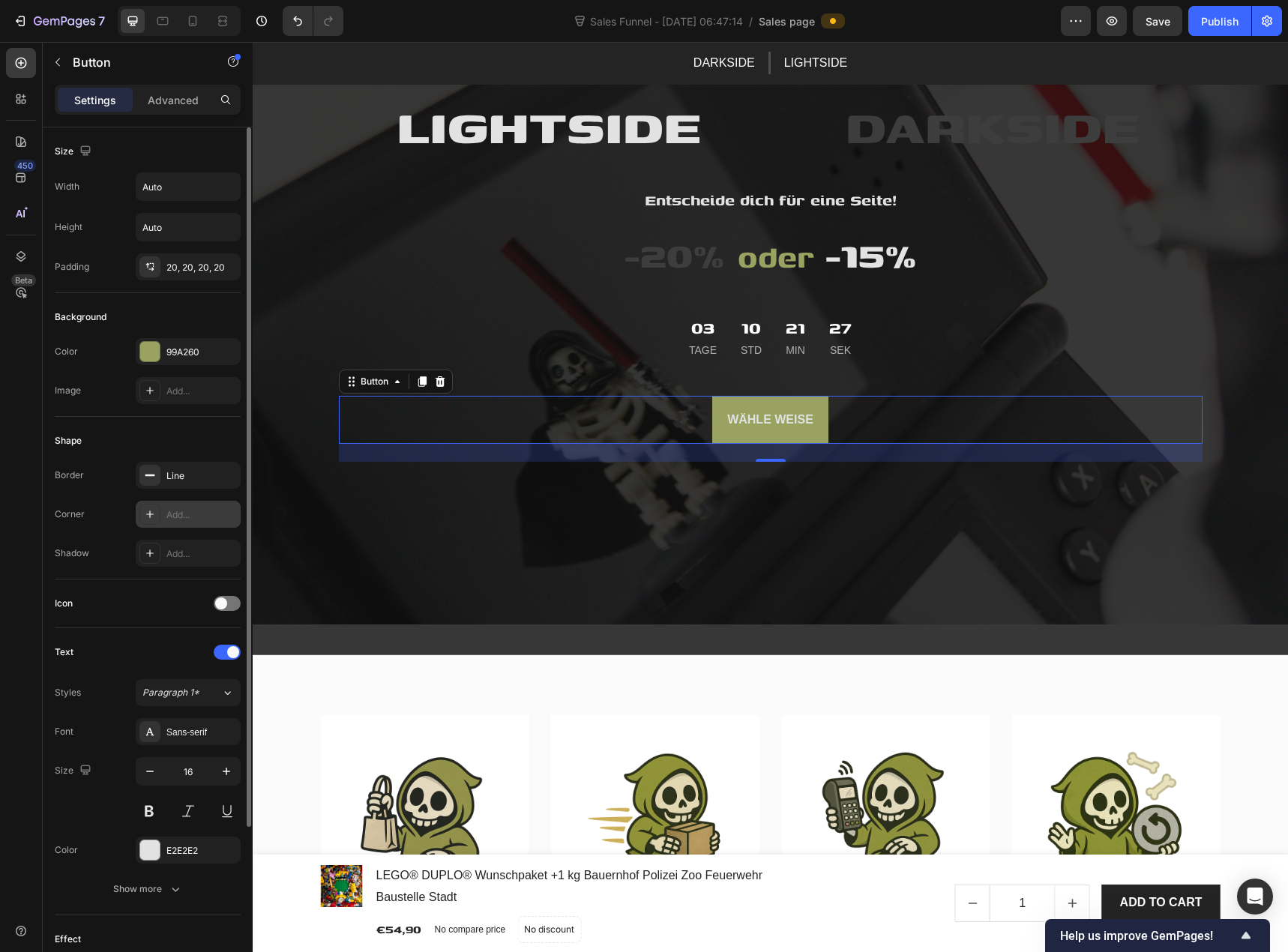
click at [154, 516] on icon at bounding box center [149, 514] width 12 height 12
click at [411, 591] on icon "button" at bounding box center [406, 587] width 15 height 15
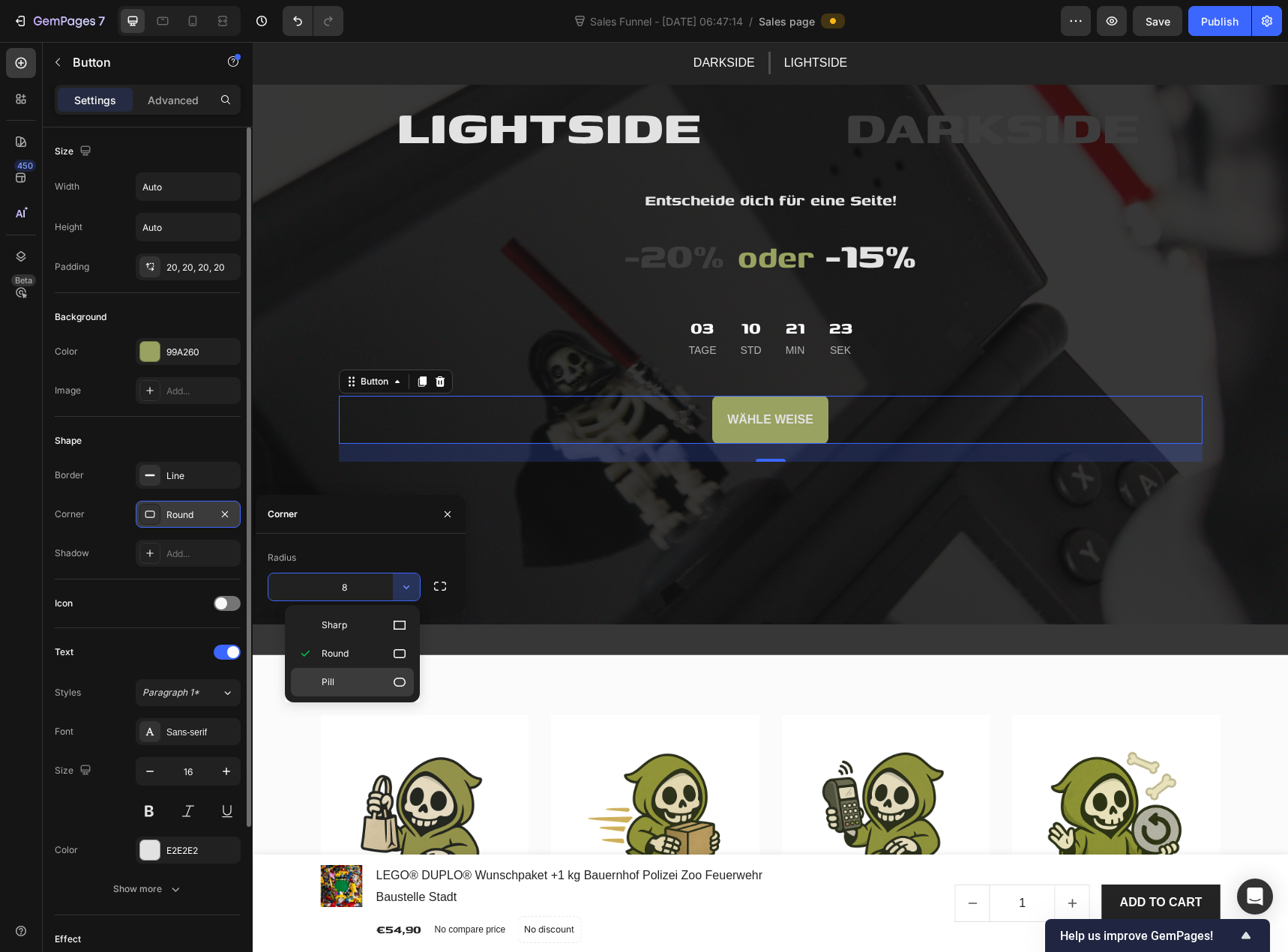
click at [359, 676] on p "Pill" at bounding box center [364, 682] width 86 height 15
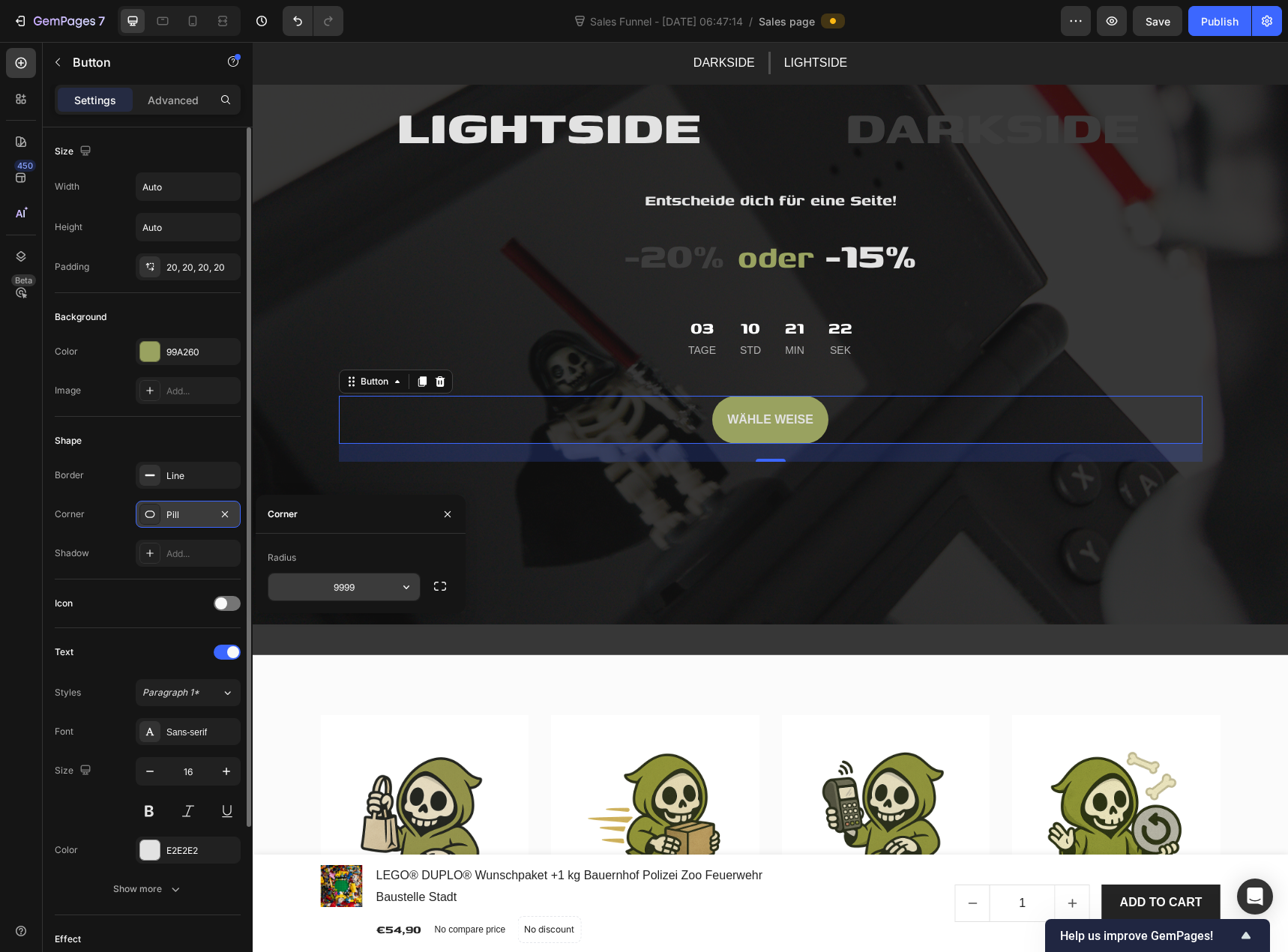
click at [367, 589] on input "9999" at bounding box center [344, 588] width 151 height 27
click at [347, 537] on div "Radius 9999" at bounding box center [361, 573] width 210 height 79
click at [205, 517] on div "Pill" at bounding box center [189, 515] width 44 height 14
click at [368, 519] on div "Corner" at bounding box center [361, 514] width 210 height 39
click at [436, 589] on icon "button" at bounding box center [440, 586] width 15 height 15
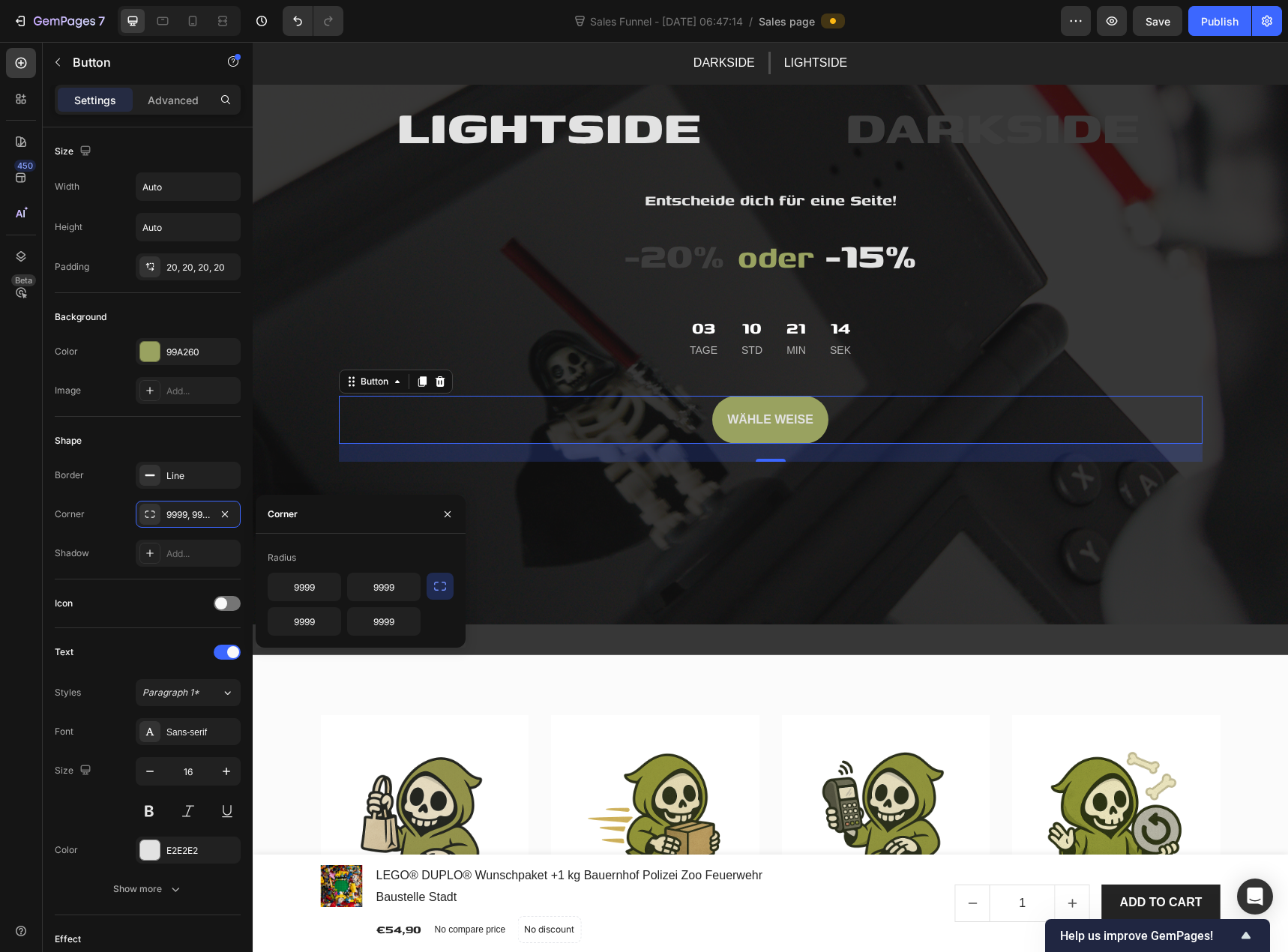
click at [440, 589] on icon "button" at bounding box center [440, 586] width 15 height 15
click at [305, 549] on div "Radius" at bounding box center [361, 558] width 186 height 24
click at [289, 512] on div "Corner" at bounding box center [282, 514] width 30 height 14
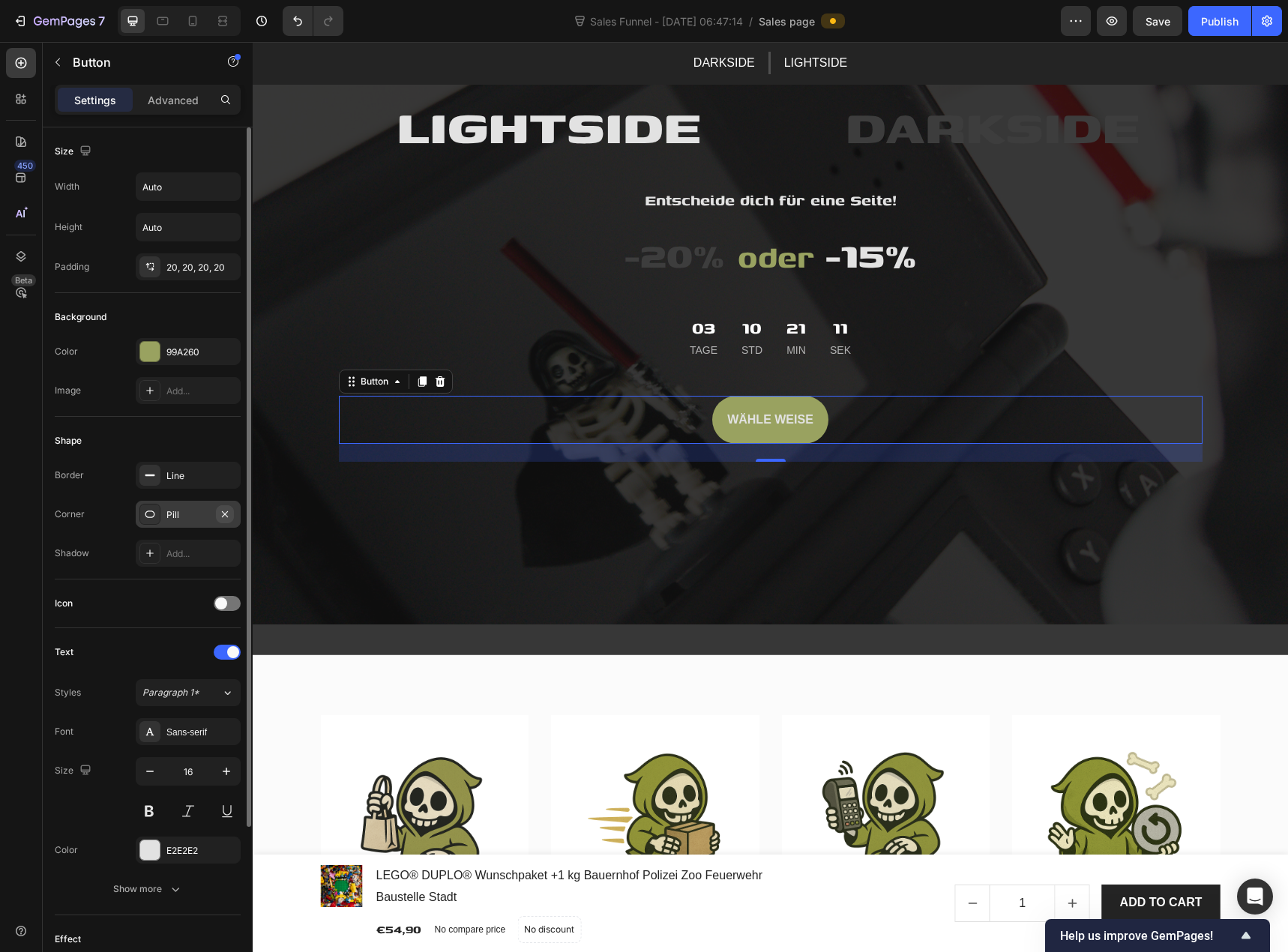
click at [232, 516] on button "button" at bounding box center [225, 515] width 18 height 18
click at [180, 519] on div "Add..." at bounding box center [201, 515] width 70 height 14
click at [158, 516] on div at bounding box center [149, 514] width 21 height 21
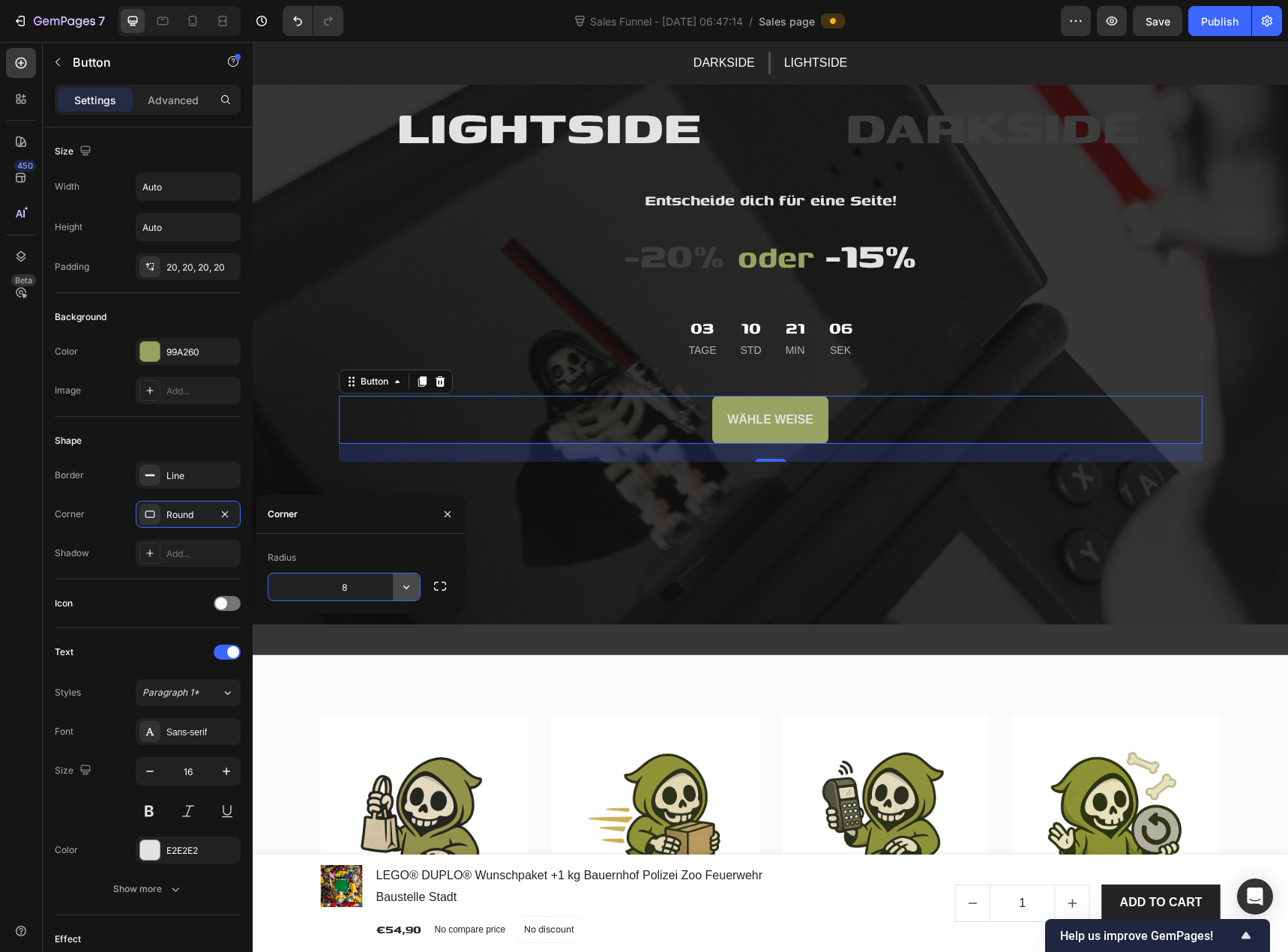
click at [409, 588] on icon "button" at bounding box center [406, 587] width 15 height 15
click at [355, 588] on input "8" at bounding box center [344, 588] width 151 height 27
type input "10"
click at [153, 809] on button at bounding box center [149, 812] width 27 height 27
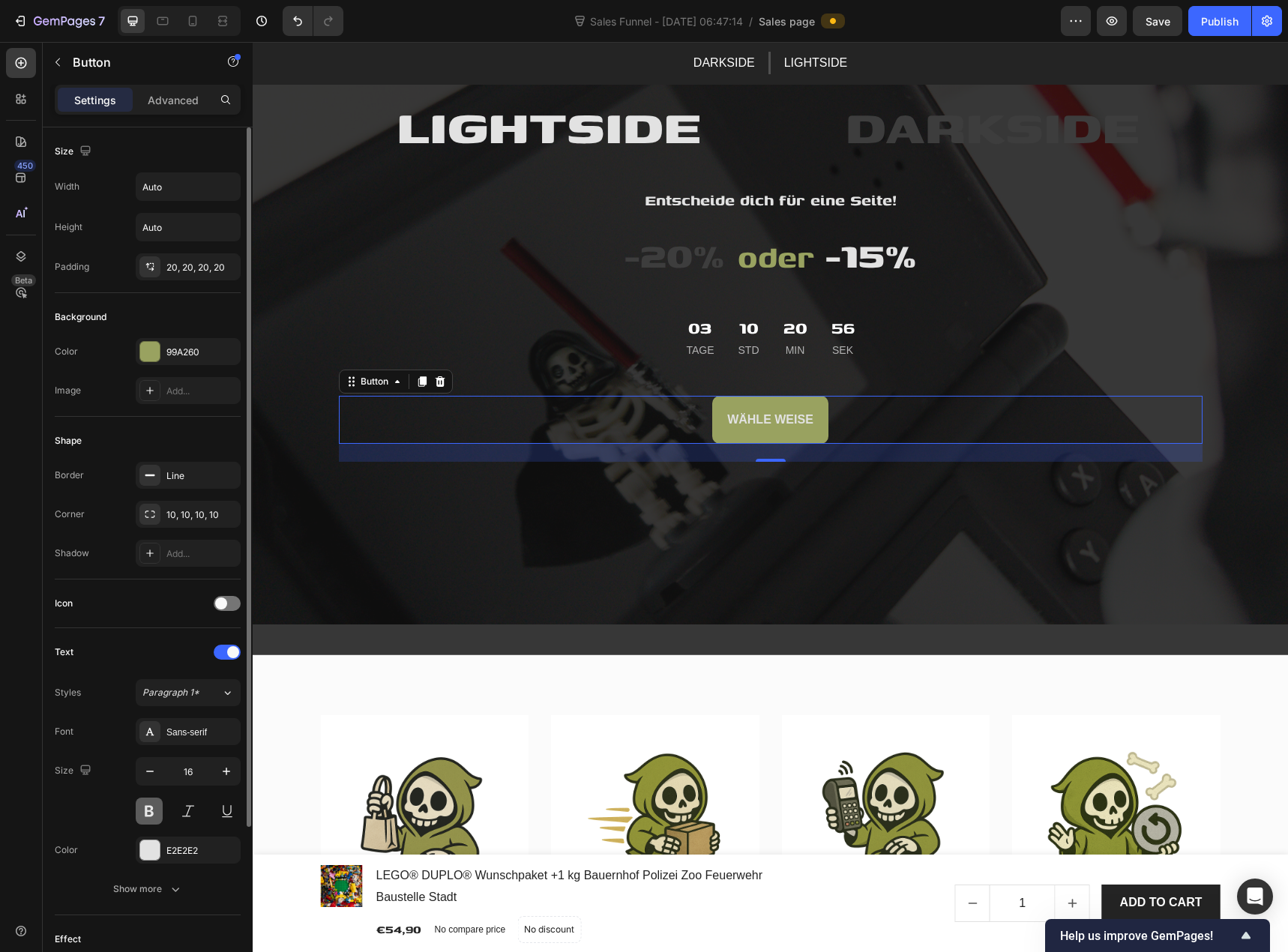
click at [152, 809] on button at bounding box center [149, 812] width 27 height 27
click at [175, 727] on div "Sans-serif" at bounding box center [201, 732] width 70 height 14
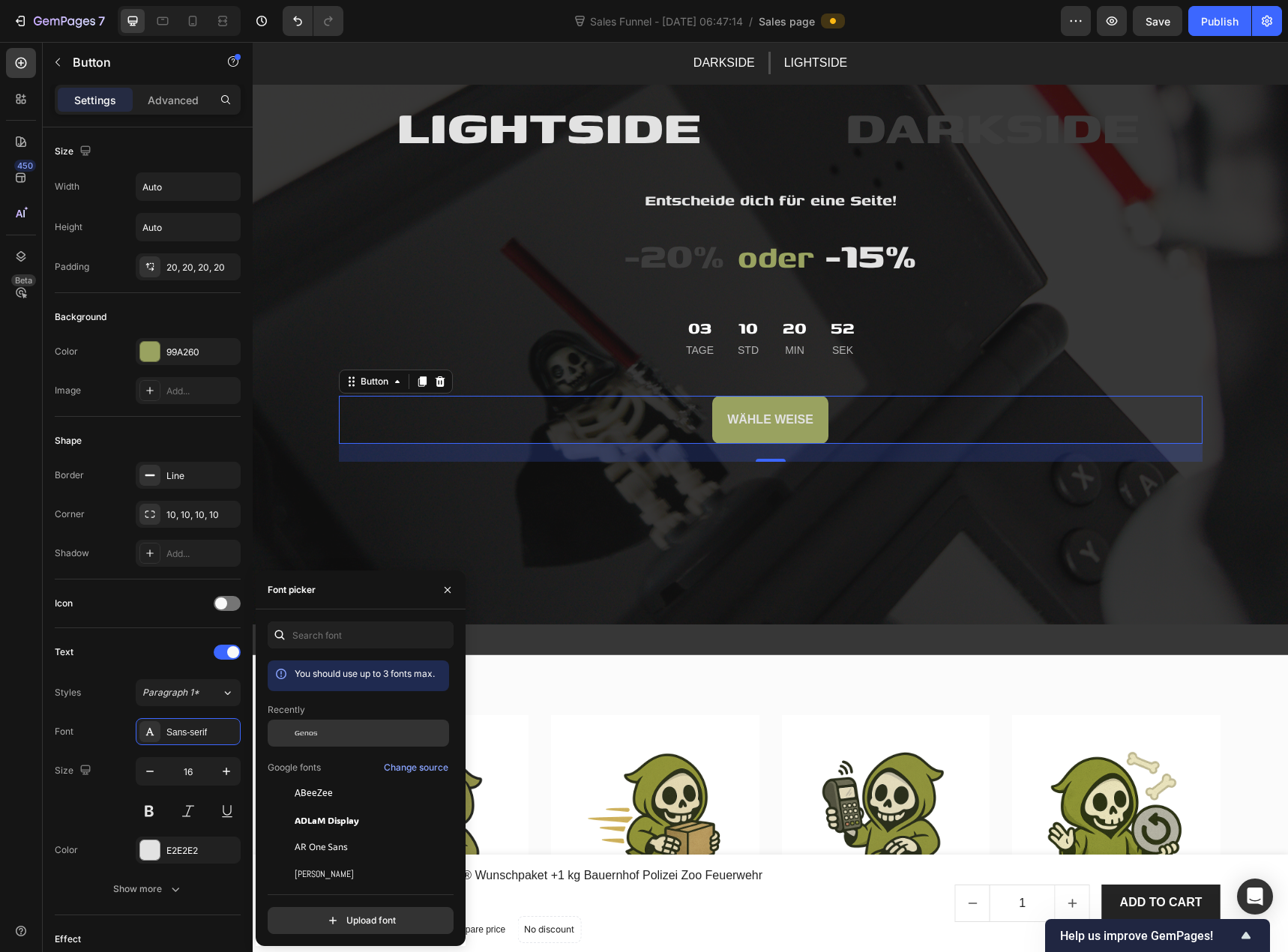
click at [288, 732] on div at bounding box center [281, 733] width 27 height 27
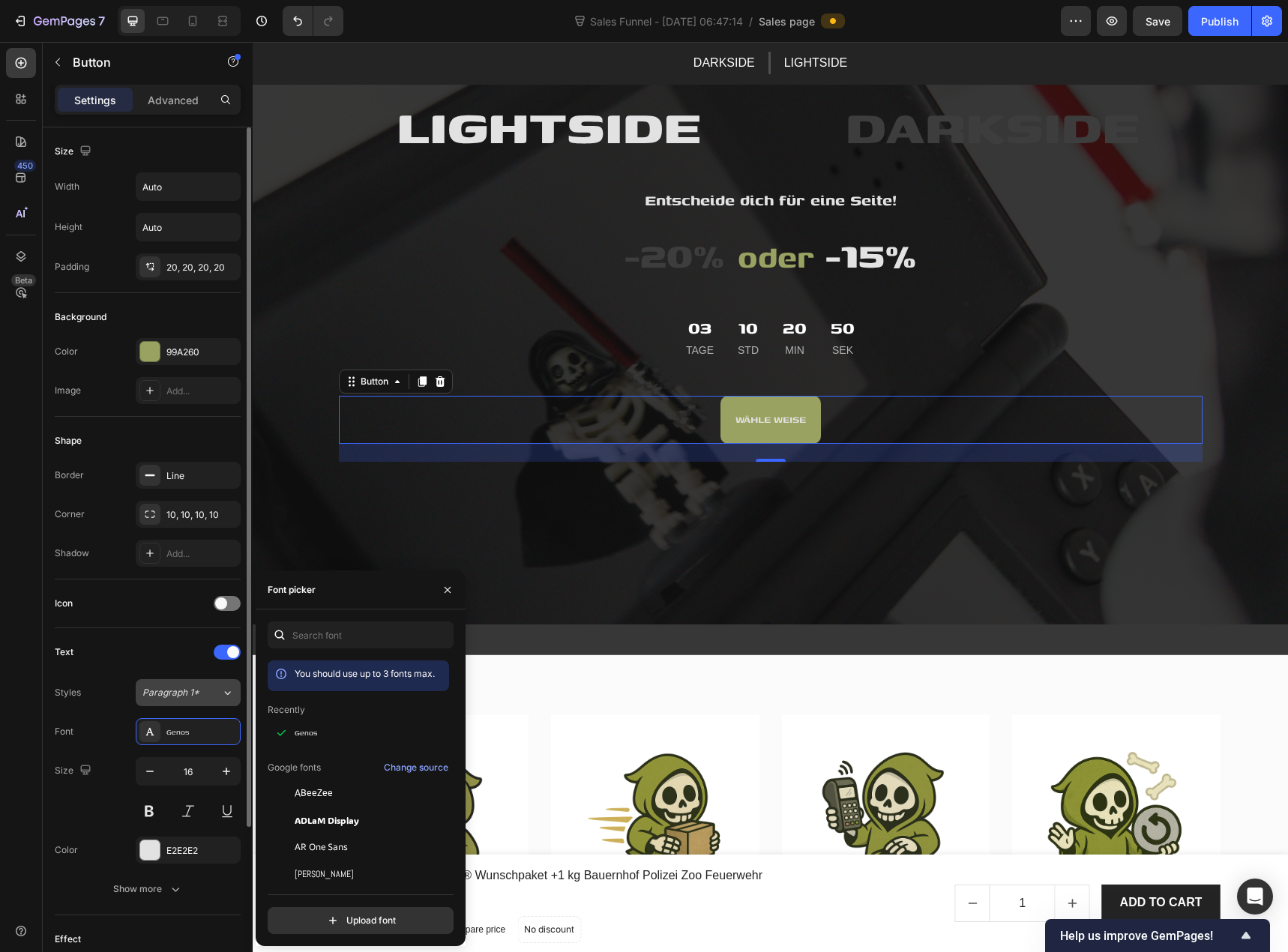
click at [218, 687] on div "Paragraph 1*" at bounding box center [181, 692] width 78 height 14
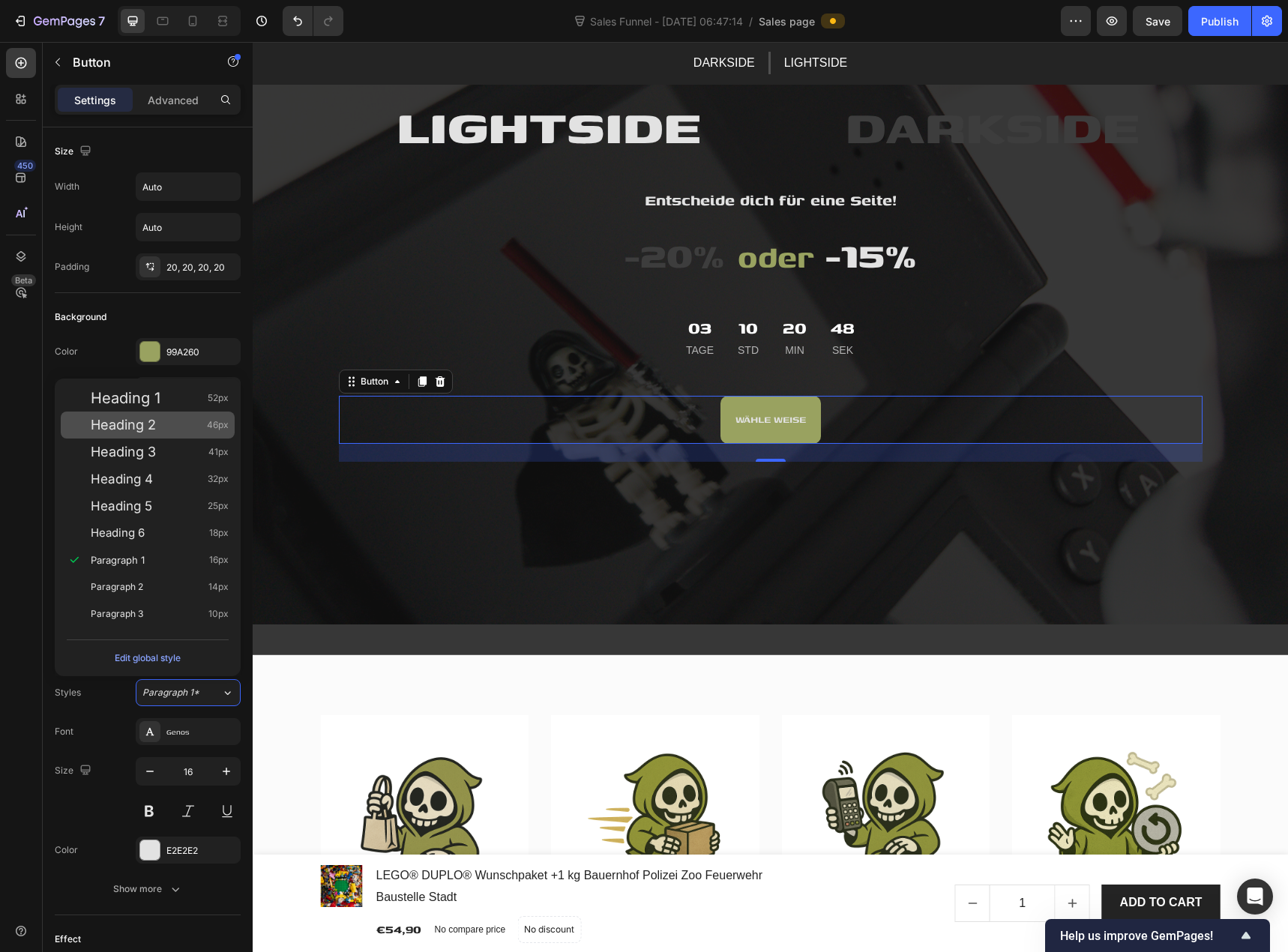
click at [148, 420] on span "Heading 2" at bounding box center [124, 425] width 66 height 15
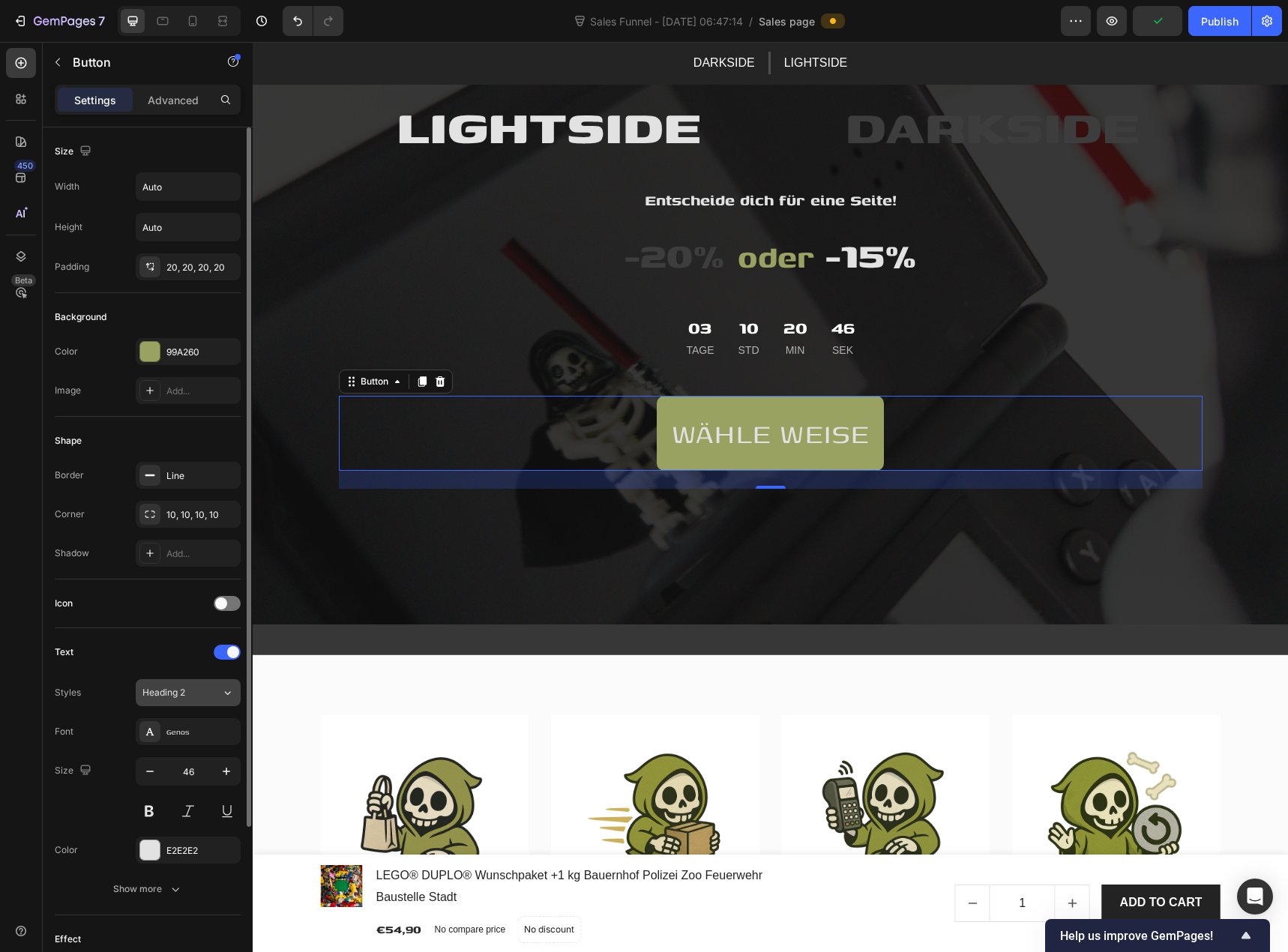
click at [170, 690] on span "Heading 2" at bounding box center [163, 692] width 43 height 14
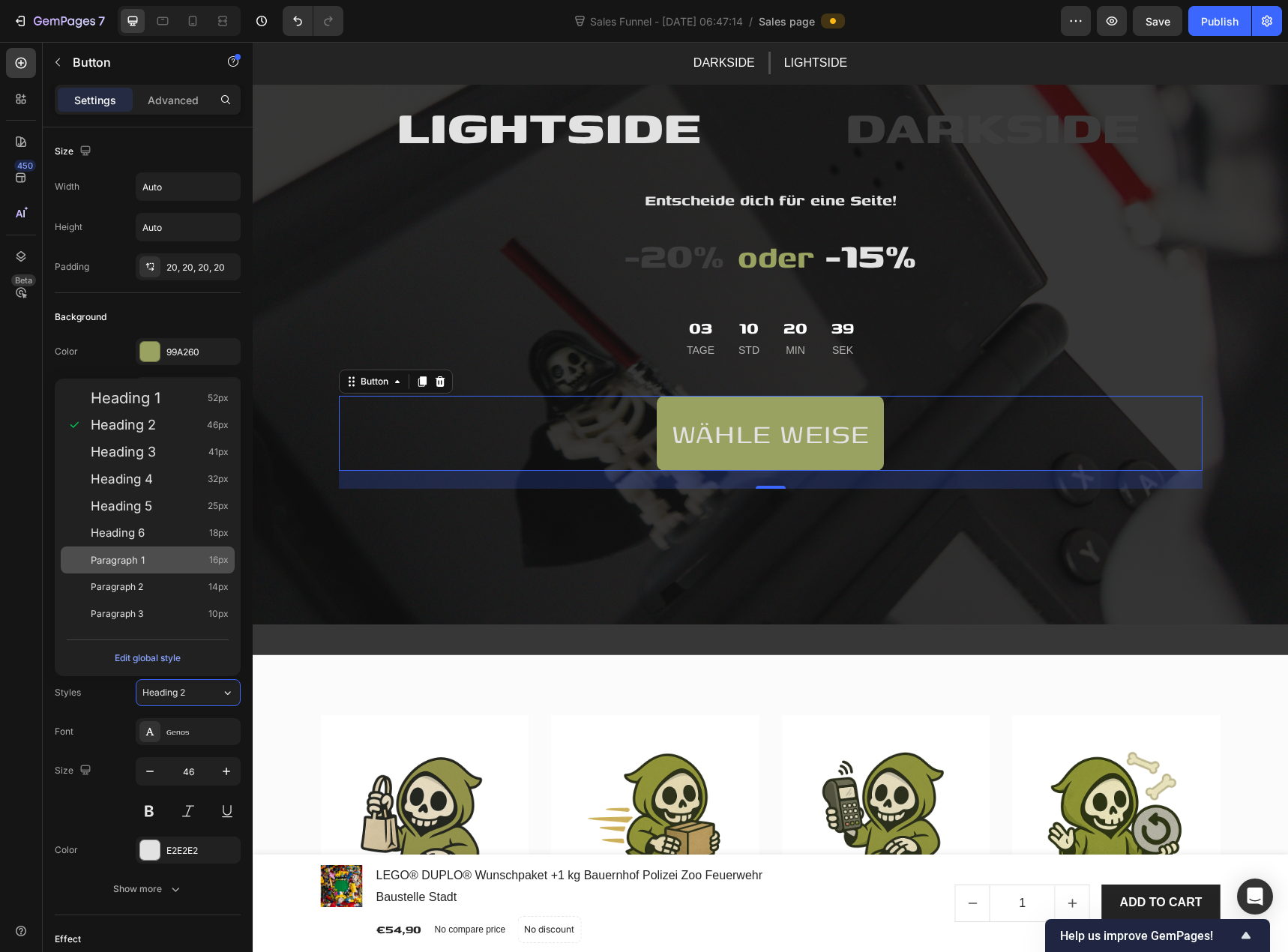
click at [165, 558] on div "Paragraph 1 16px" at bounding box center [159, 560] width 138 height 15
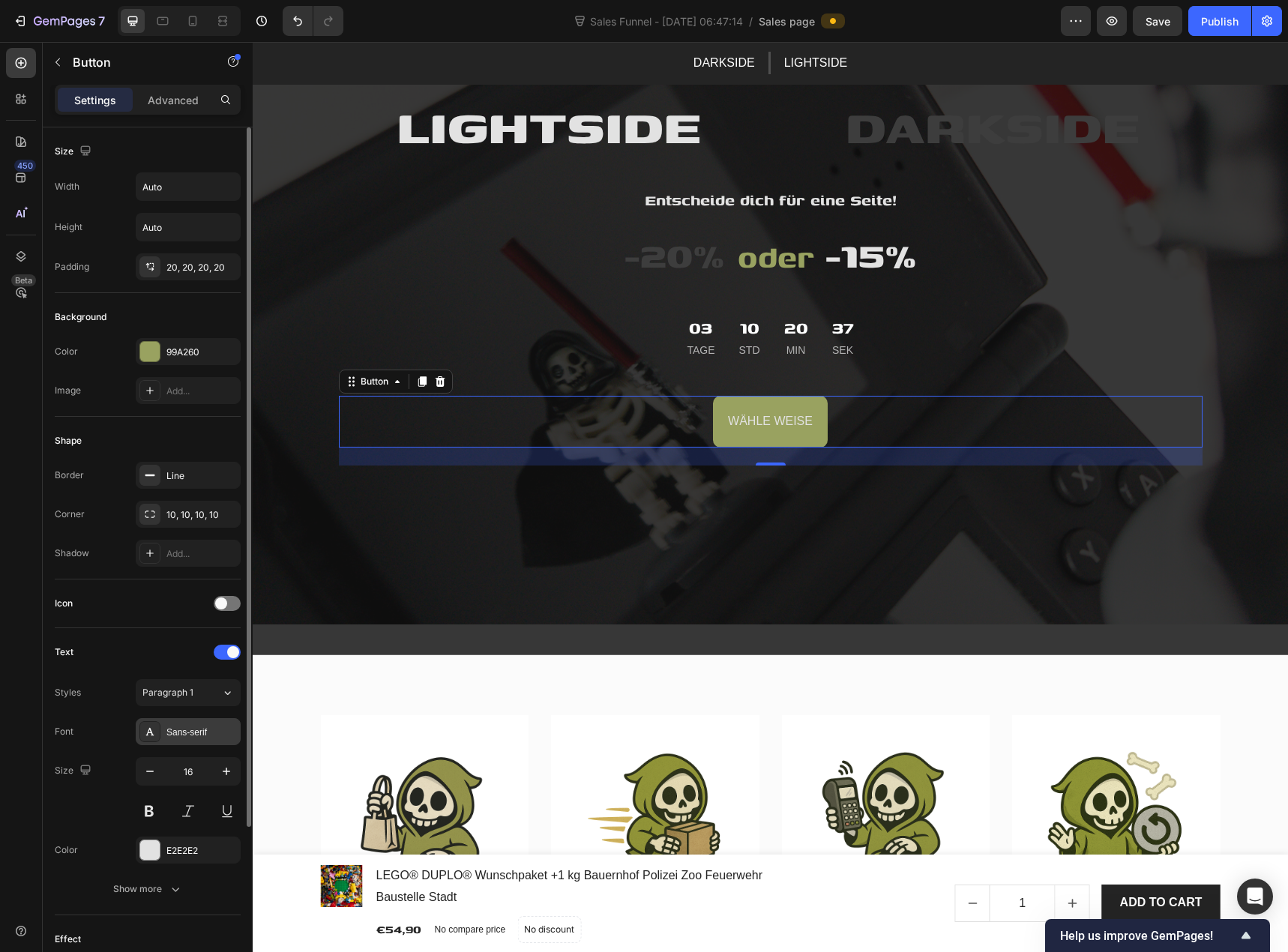
click at [181, 726] on div "Sans-serif" at bounding box center [201, 732] width 70 height 14
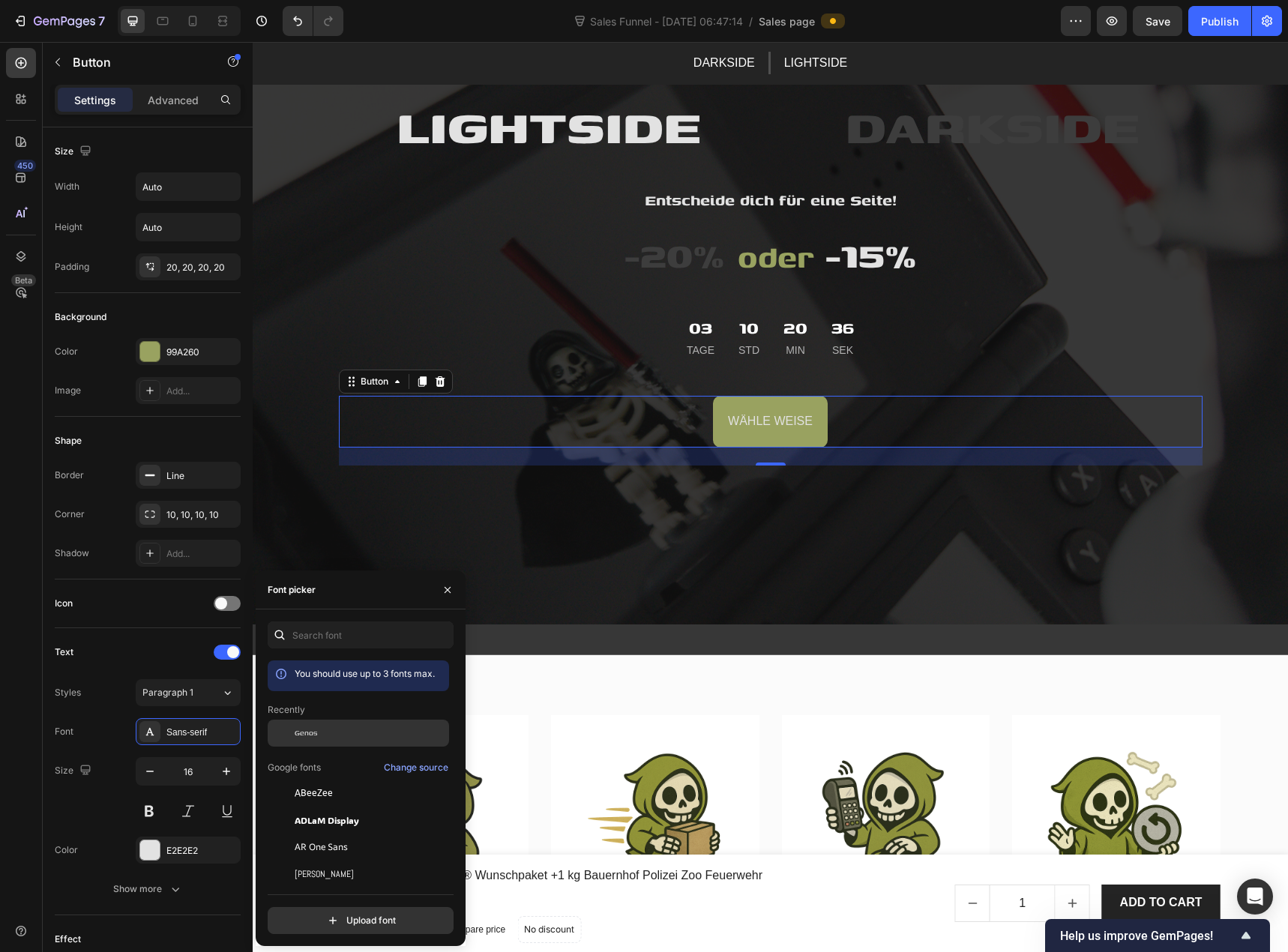
click at [292, 727] on div at bounding box center [281, 733] width 27 height 27
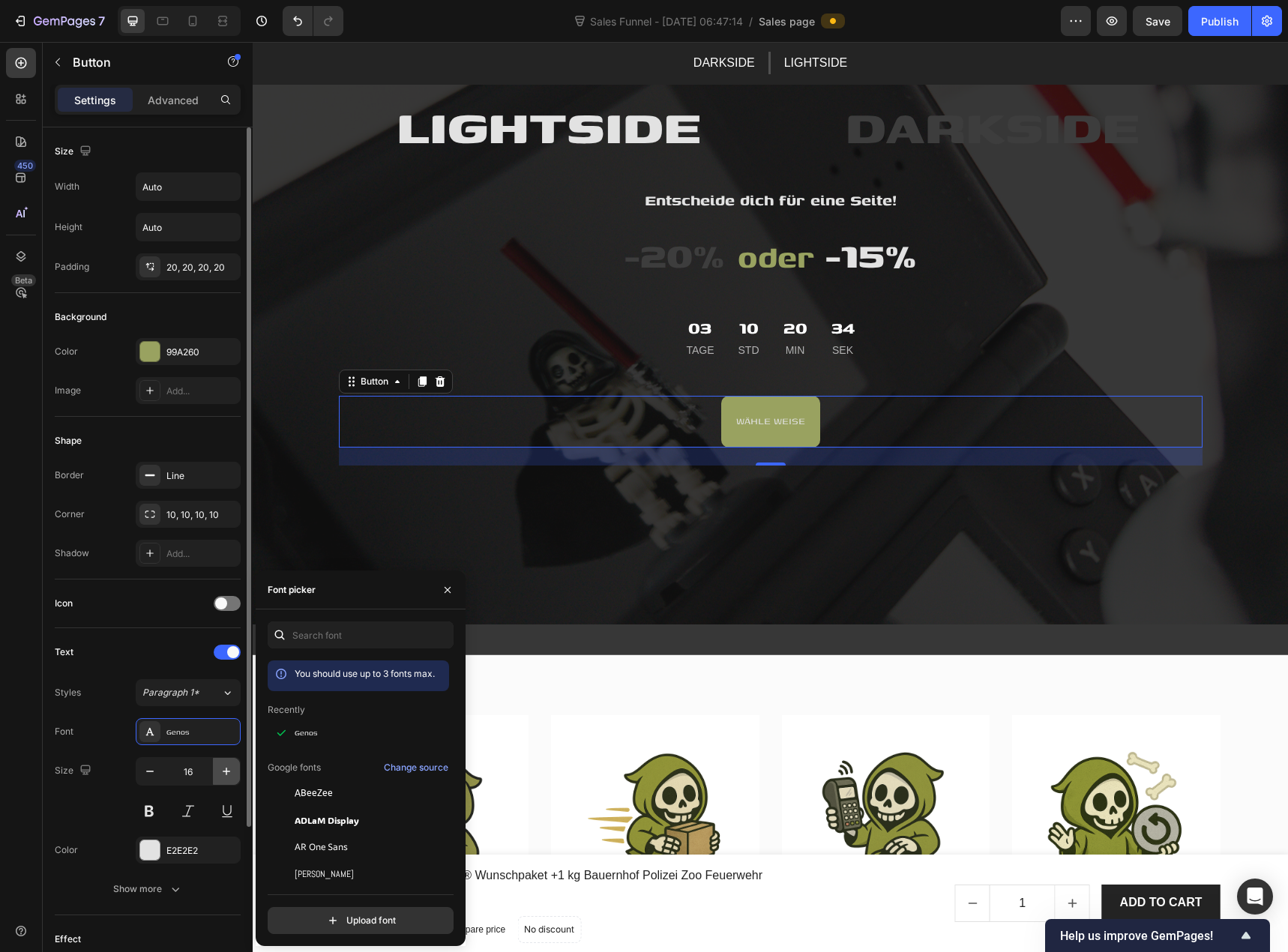
click at [227, 768] on icon "button" at bounding box center [226, 772] width 15 height 15
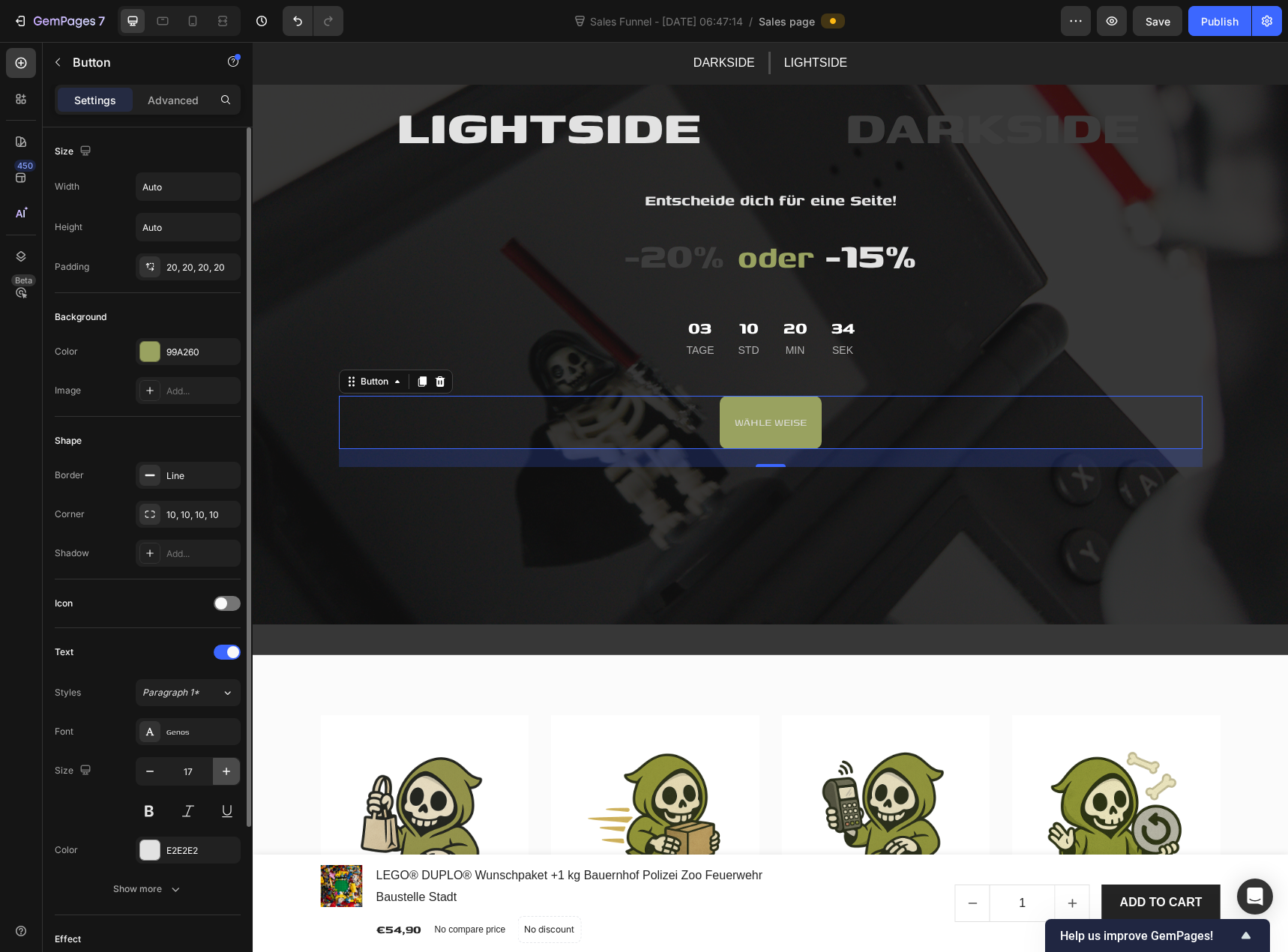
click at [227, 768] on icon "button" at bounding box center [226, 772] width 15 height 15
click at [227, 767] on icon "button" at bounding box center [226, 772] width 15 height 15
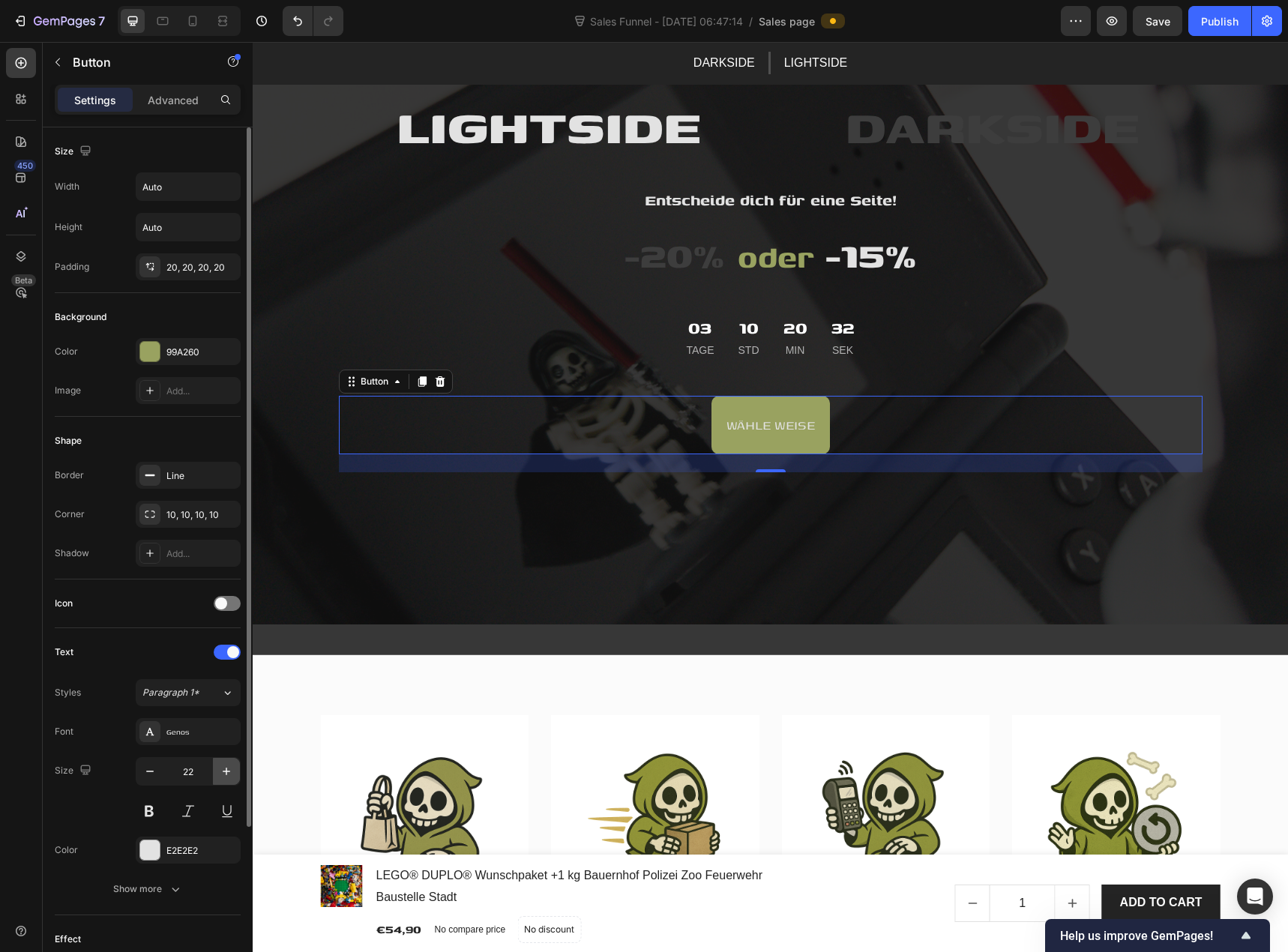
click at [227, 767] on icon "button" at bounding box center [226, 772] width 15 height 15
click at [227, 776] on icon "button" at bounding box center [226, 772] width 15 height 15
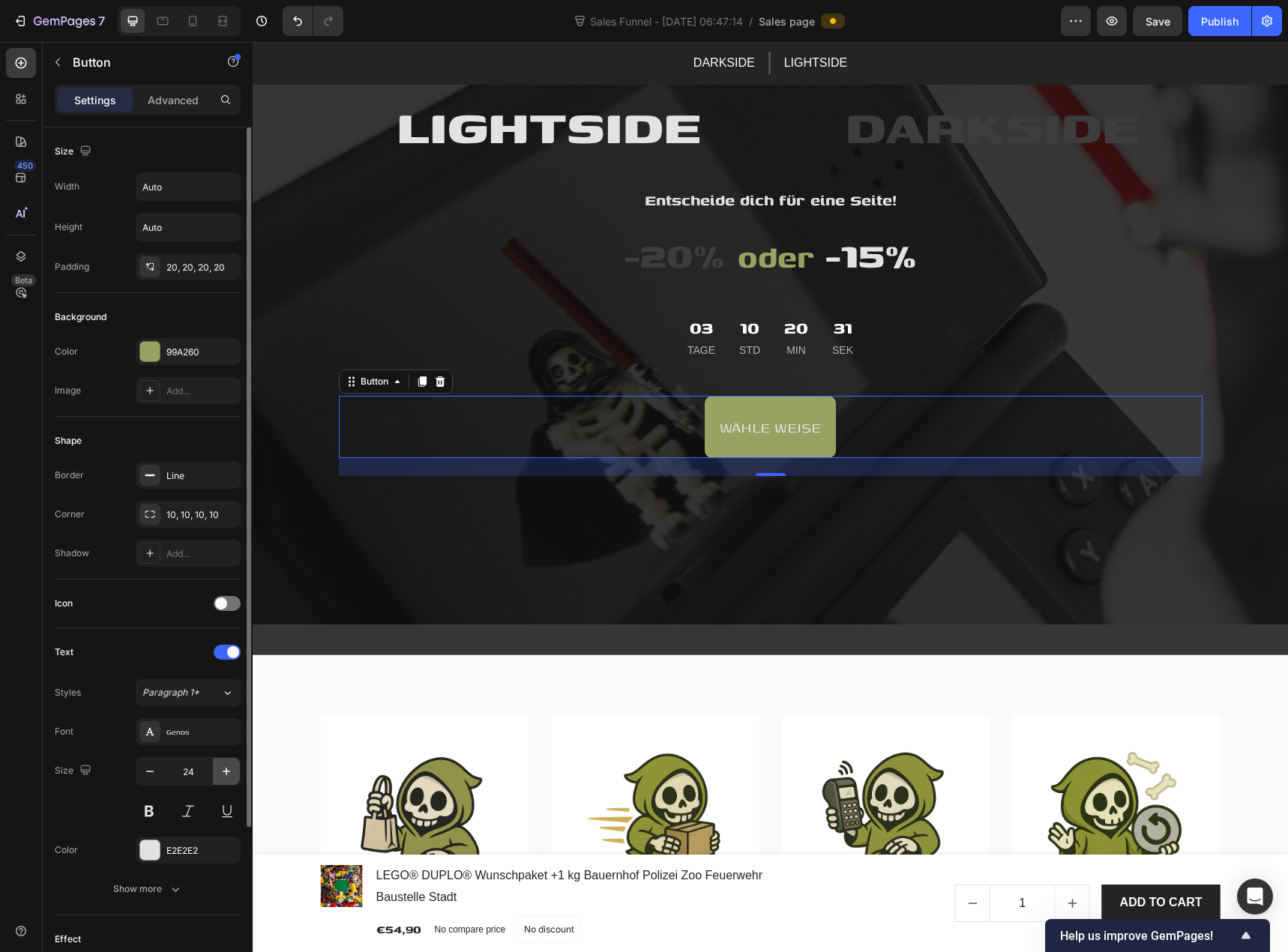
click at [227, 776] on icon "button" at bounding box center [226, 772] width 15 height 15
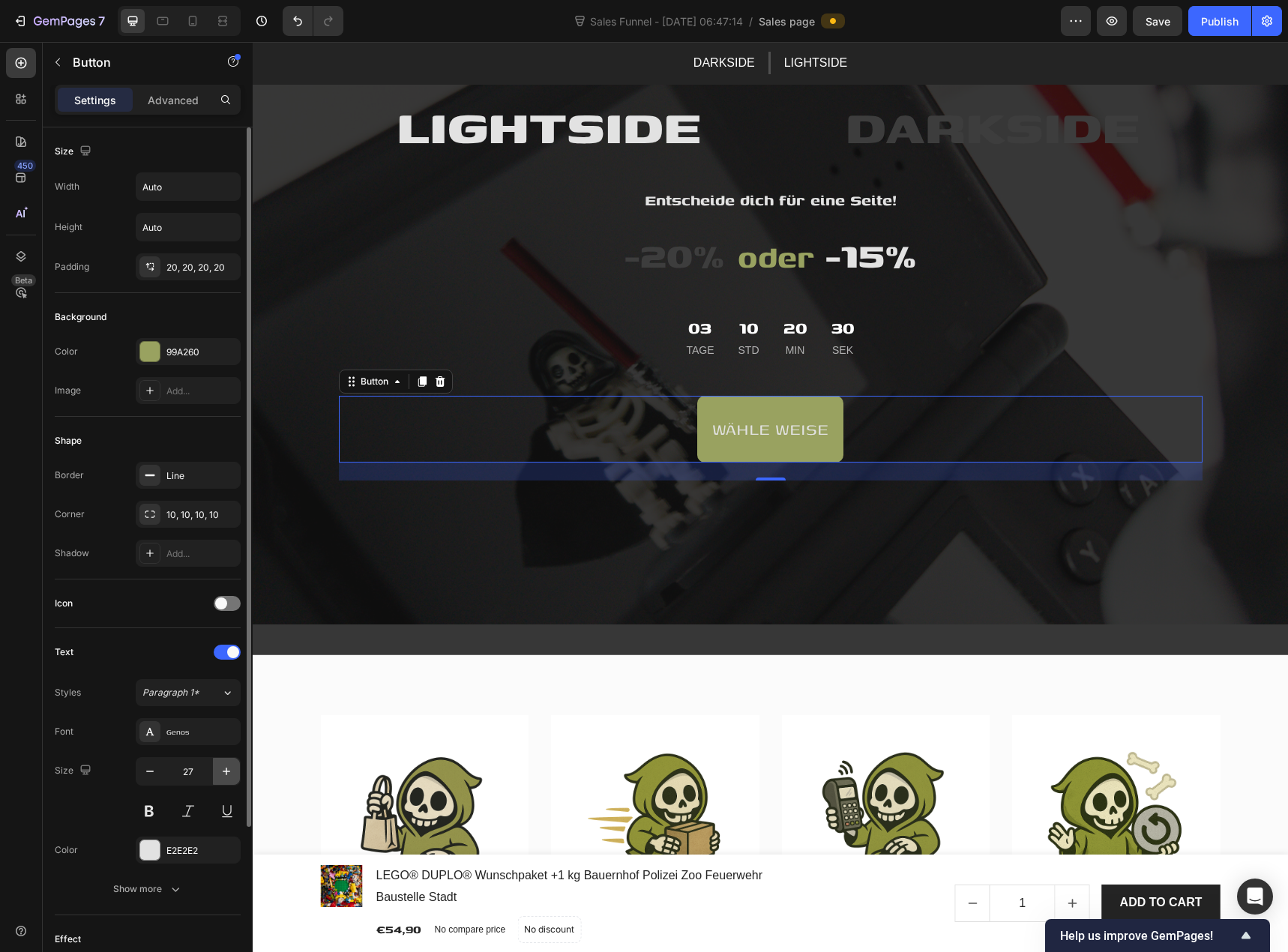
type input "28"
click at [149, 803] on button at bounding box center [149, 812] width 27 height 27
click at [180, 265] on div "20, 20, 20, 20" at bounding box center [189, 267] width 44 height 14
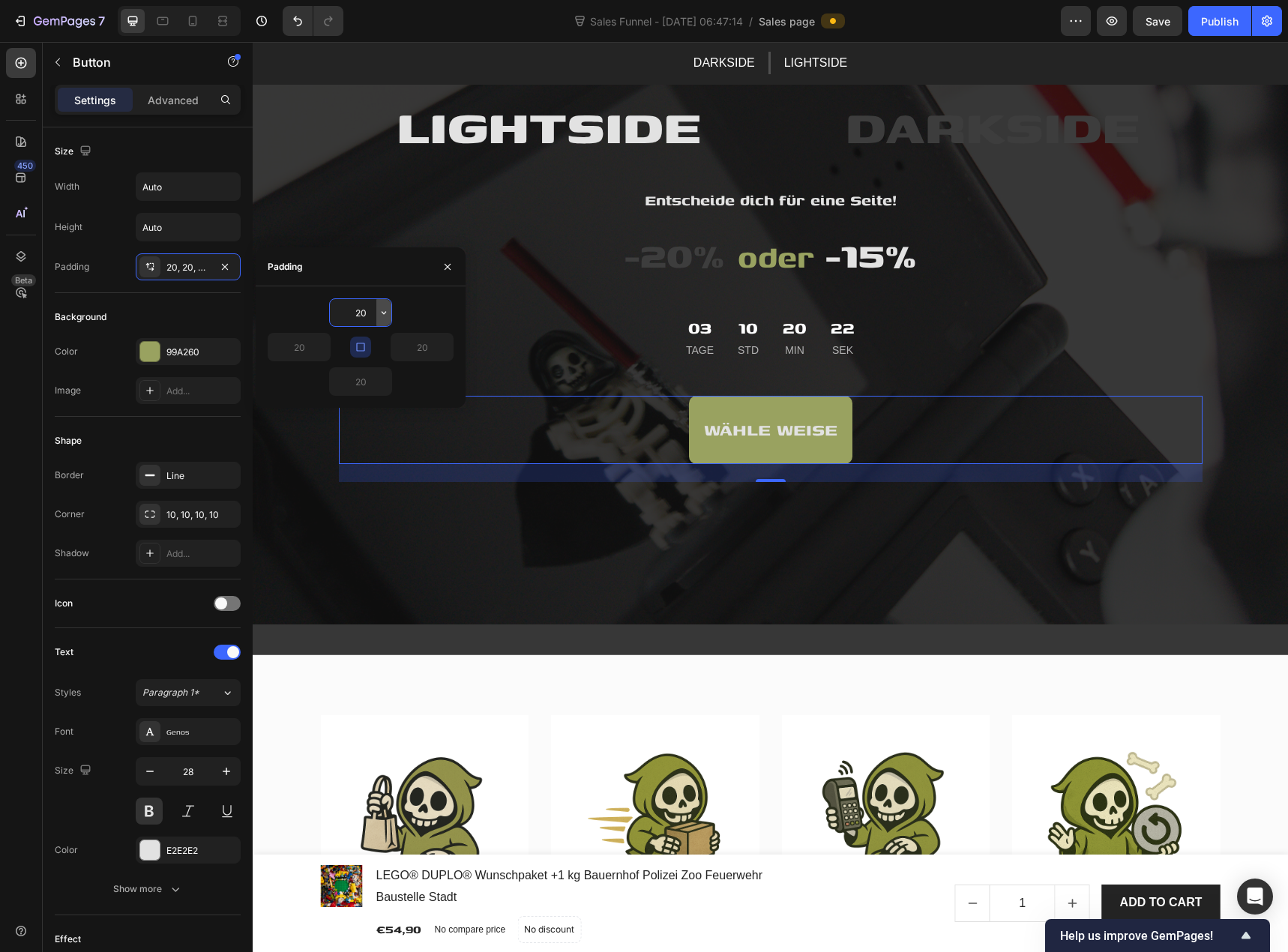
click at [383, 314] on icon "button" at bounding box center [383, 312] width 12 height 12
click at [355, 410] on p "XS 4px" at bounding box center [332, 407] width 79 height 14
type input "4"
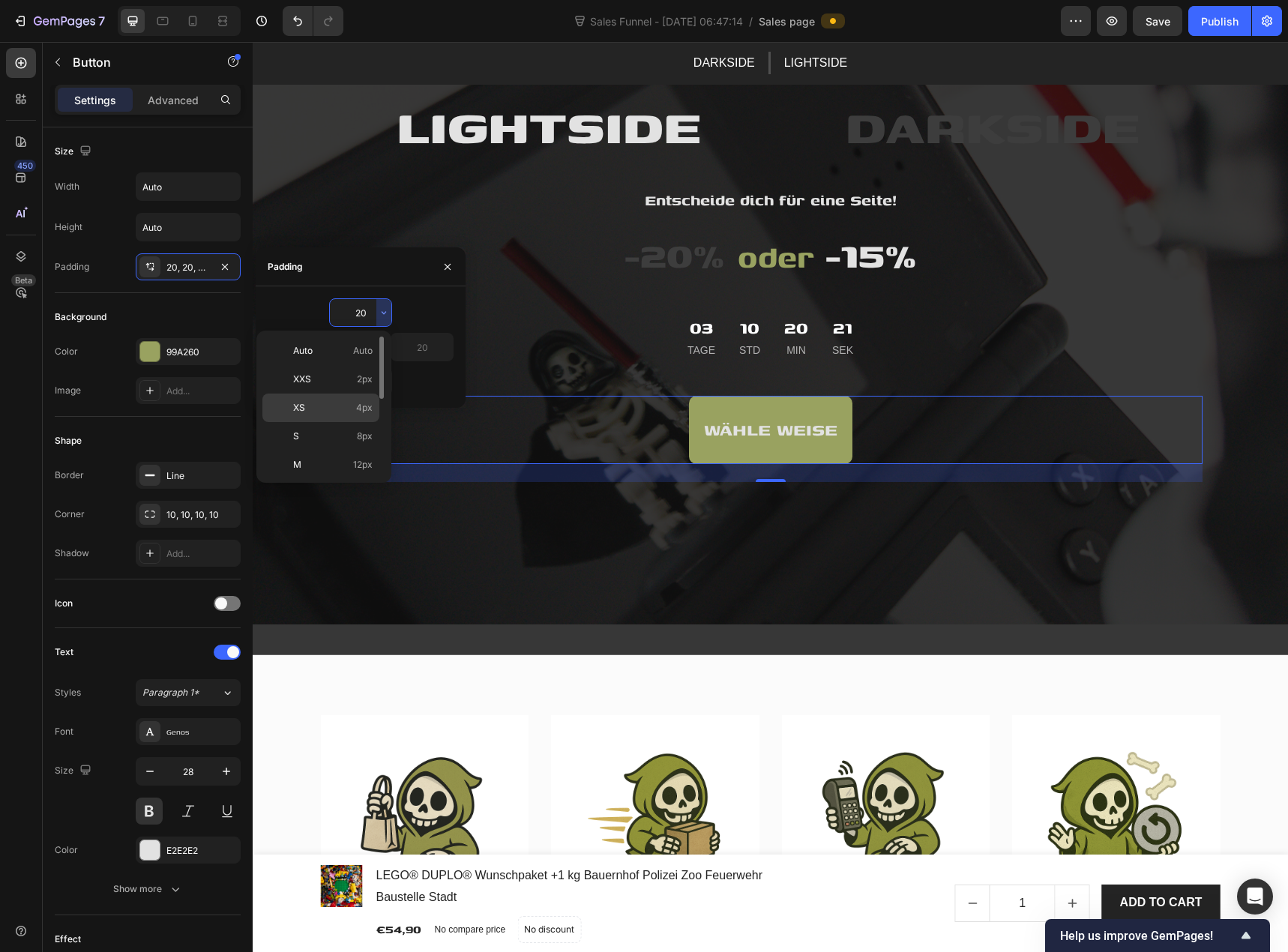
type input "4"
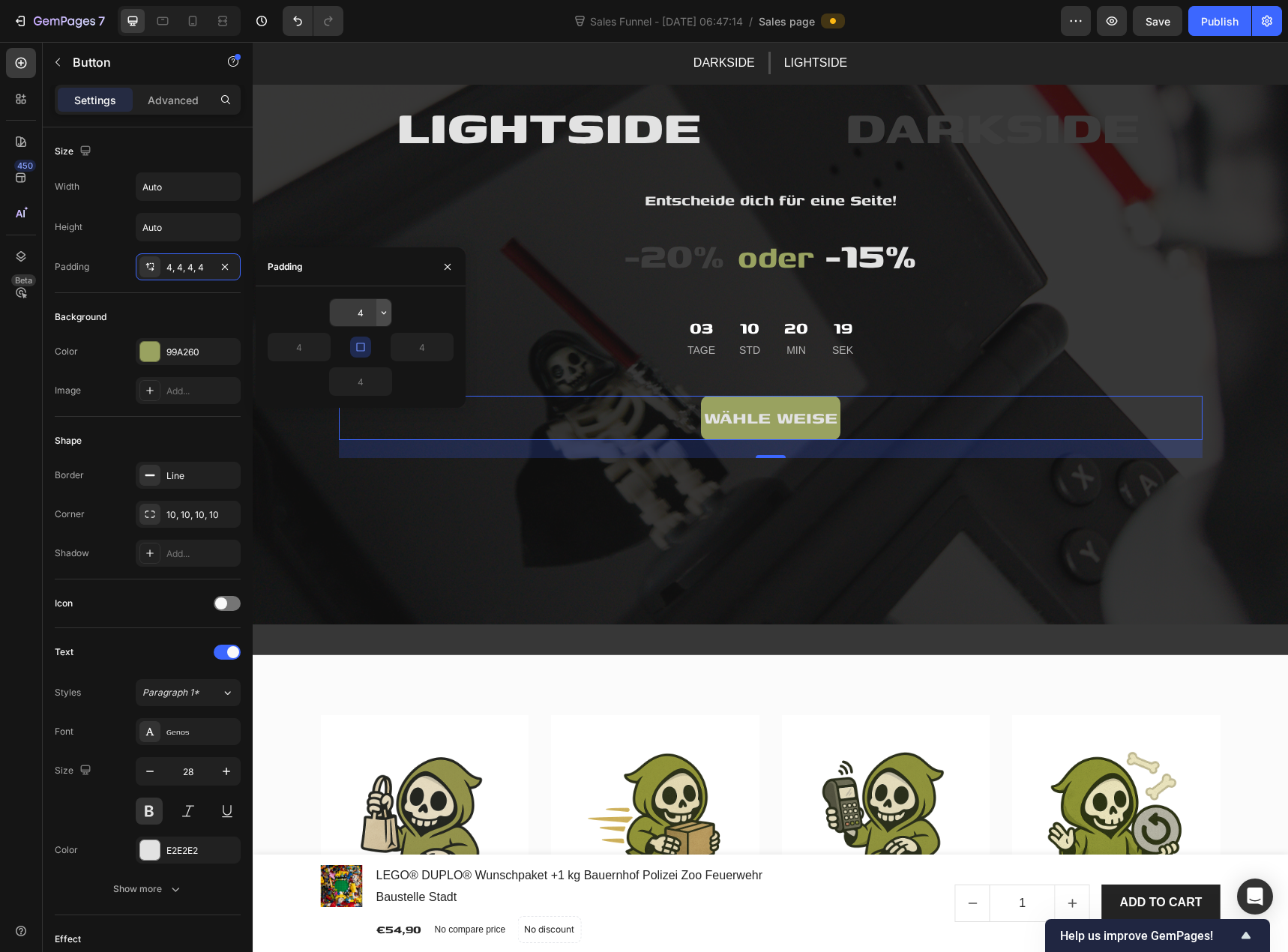
click at [379, 312] on icon "button" at bounding box center [383, 312] width 12 height 12
click at [360, 429] on div "S 8px" at bounding box center [321, 435] width 117 height 28
type input "8"
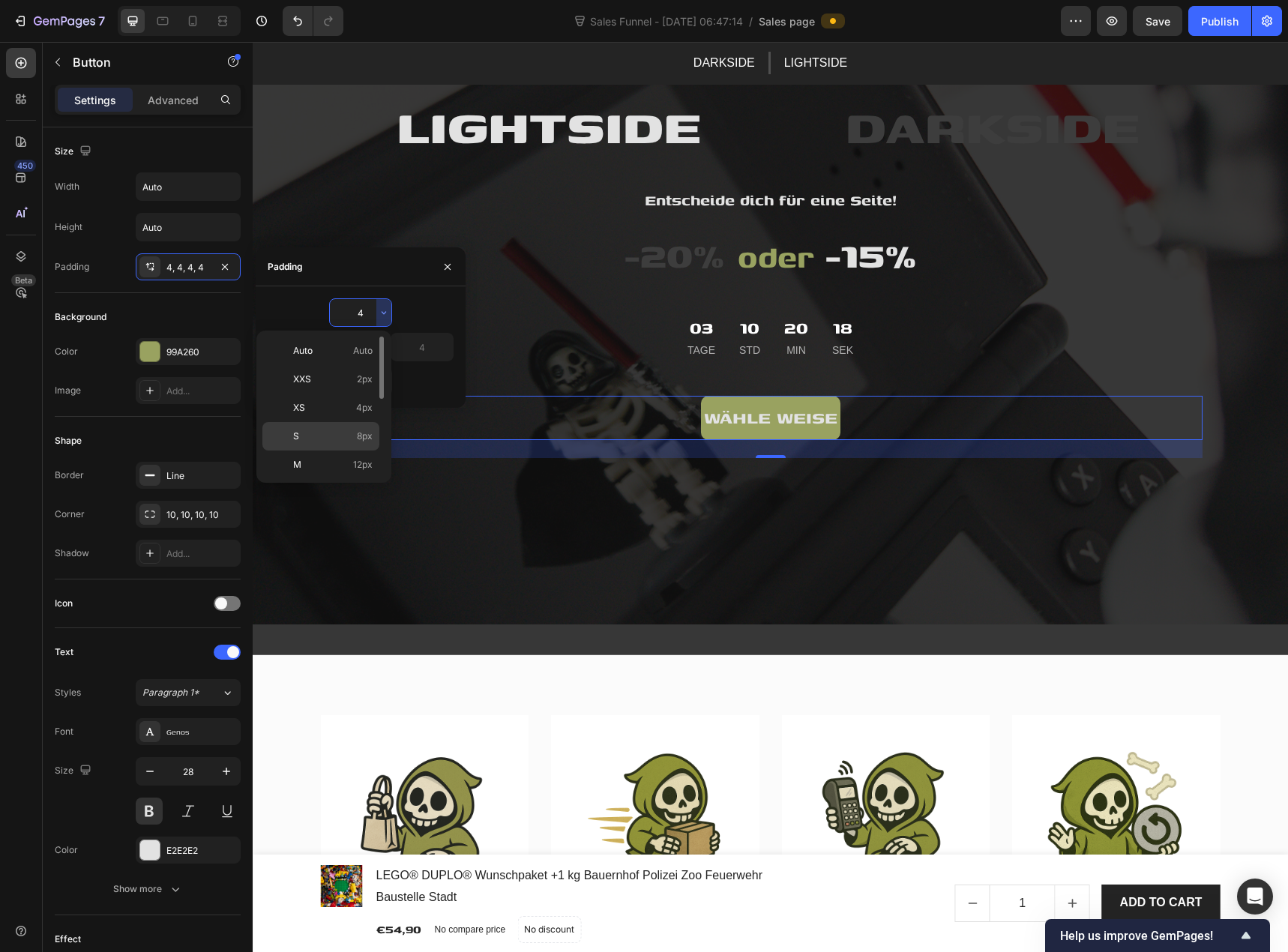
type input "8"
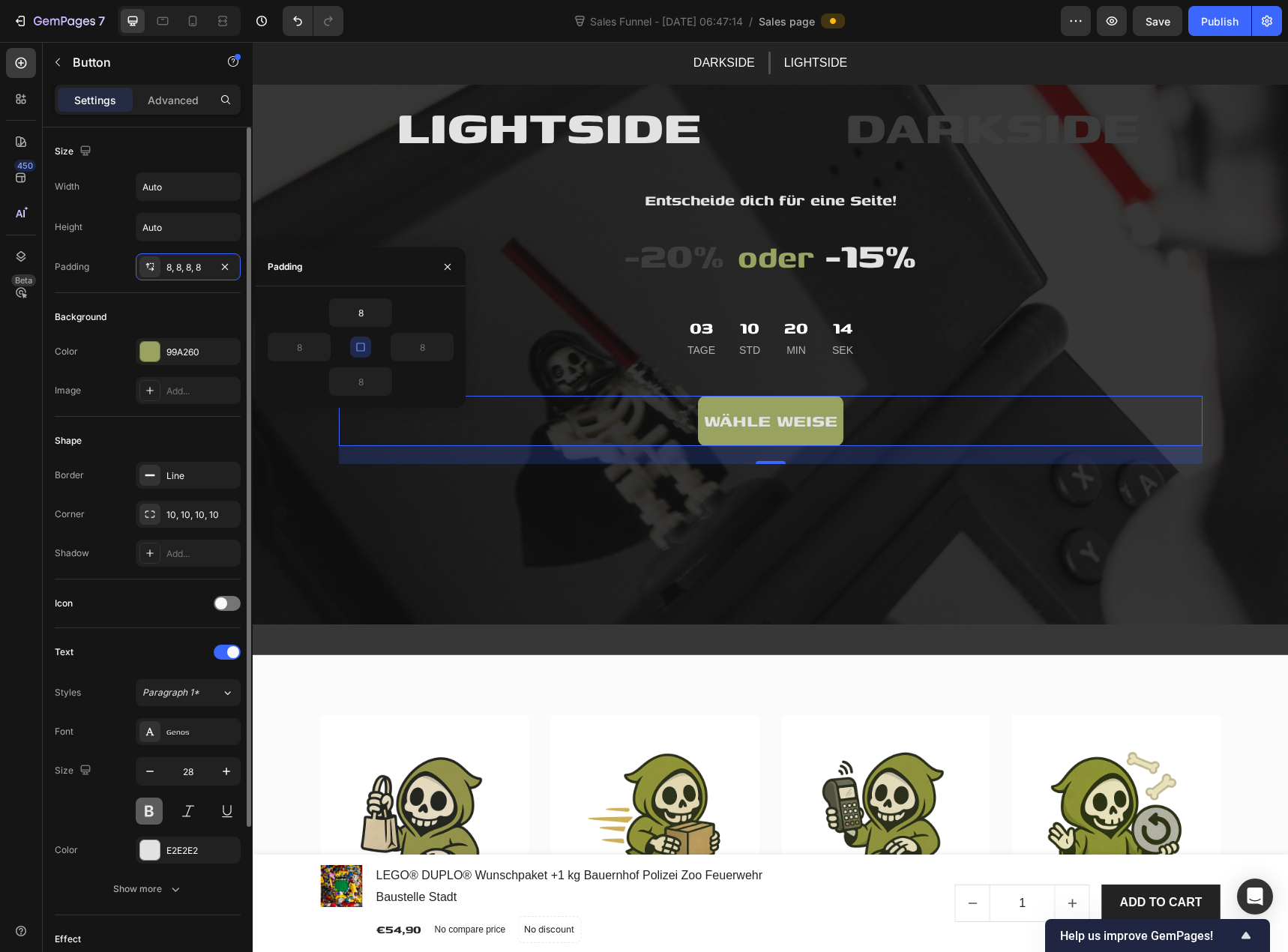
click at [148, 806] on button at bounding box center [149, 812] width 27 height 27
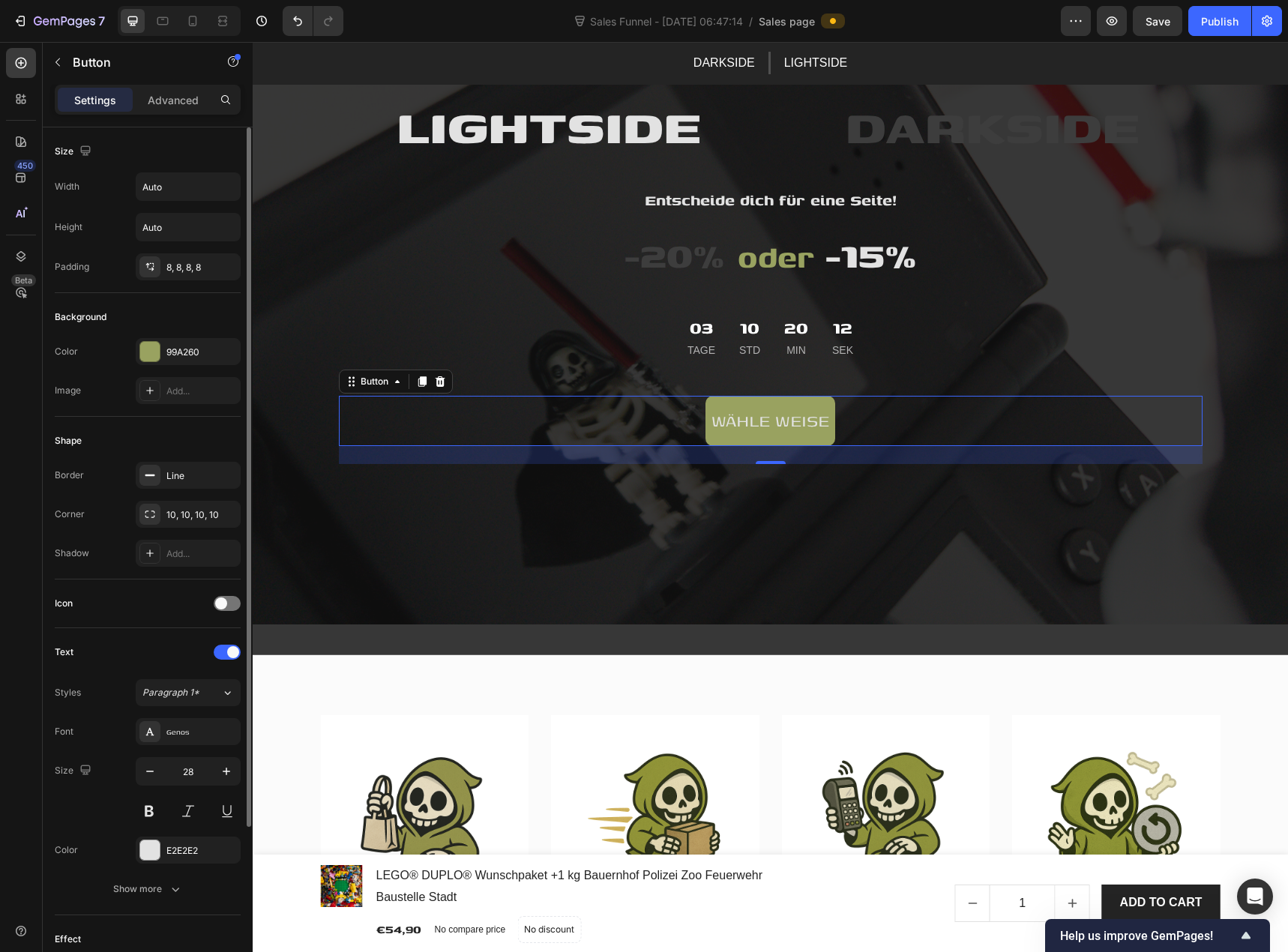
drag, startPoint x: 155, startPoint y: 808, endPoint x: 158, endPoint y: 793, distance: 15.3
click at [155, 809] on button at bounding box center [149, 812] width 27 height 27
click at [153, 771] on icon "button" at bounding box center [149, 772] width 15 height 15
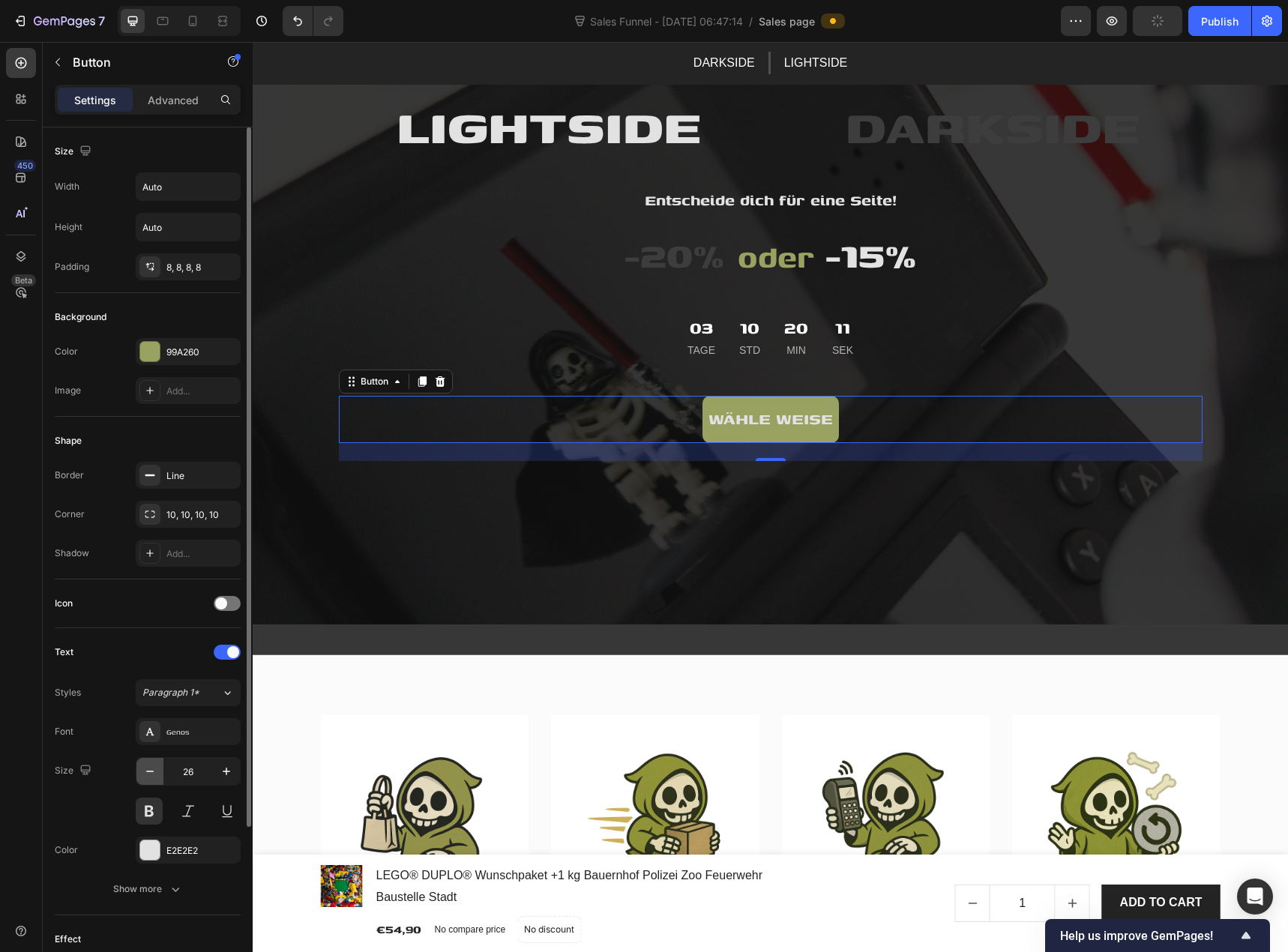
click at [153, 771] on icon "button" at bounding box center [149, 772] width 15 height 15
type input "22"
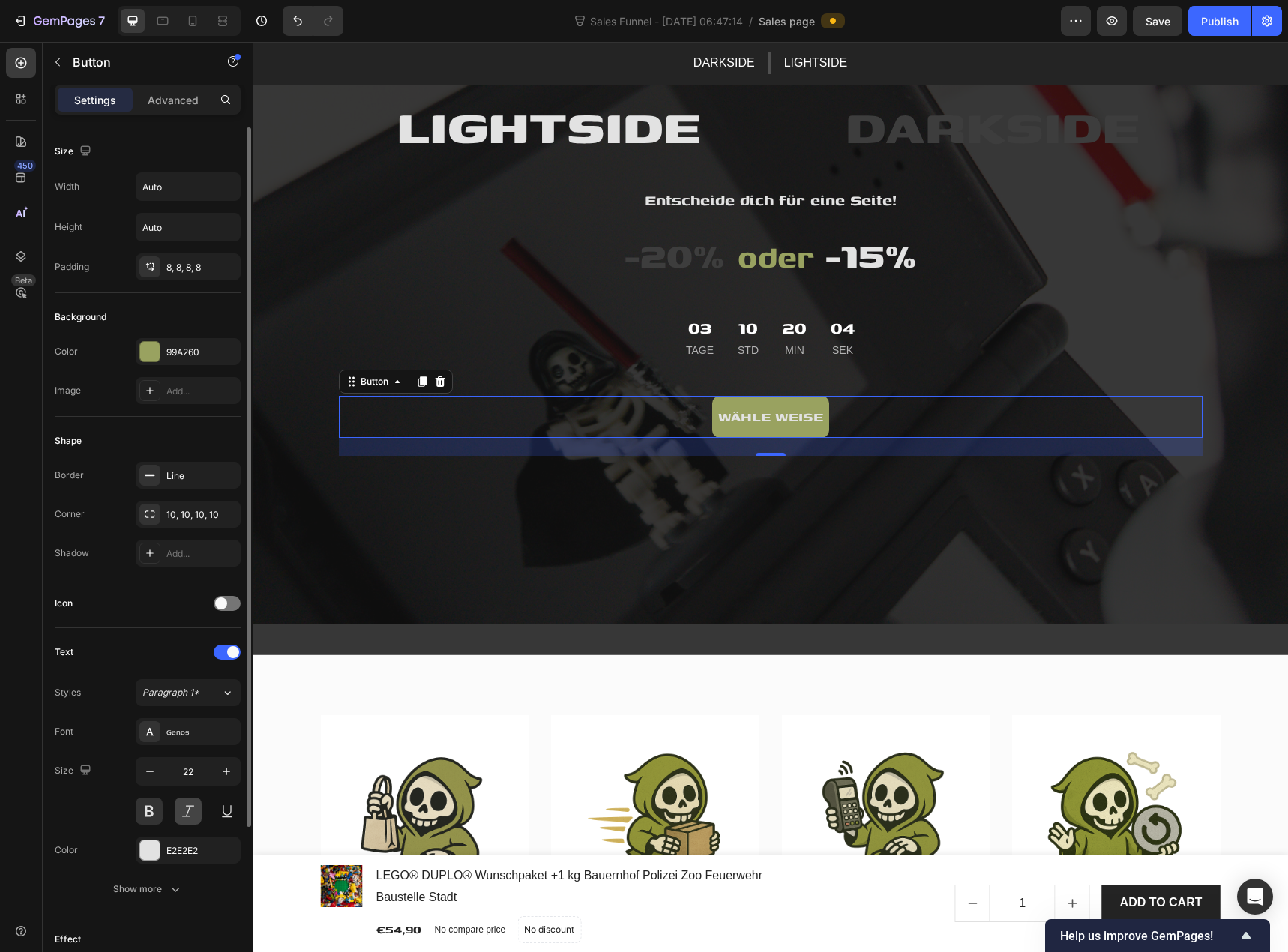
click at [200, 815] on button at bounding box center [189, 812] width 27 height 27
click at [191, 808] on button at bounding box center [189, 812] width 27 height 27
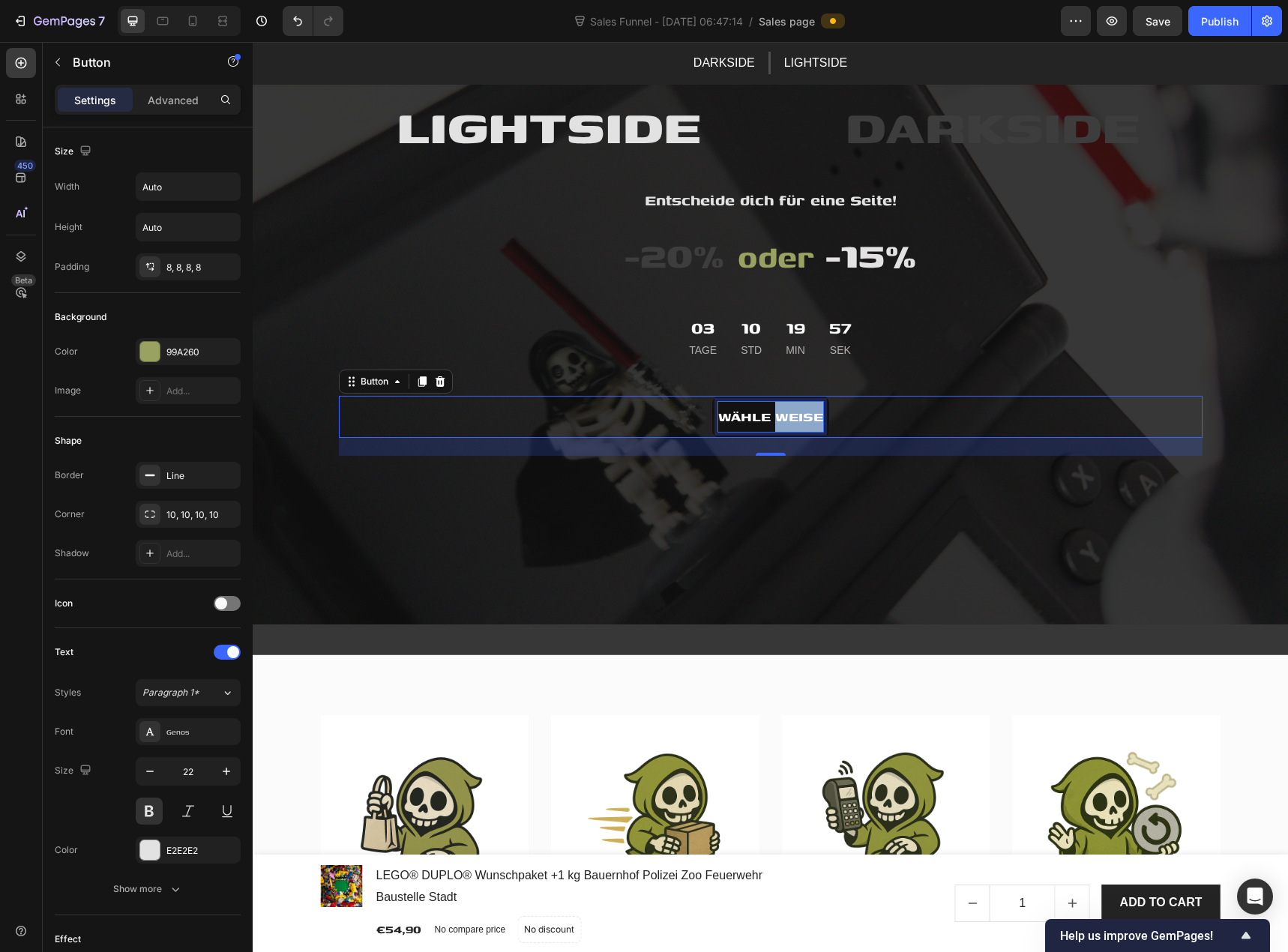
click at [776, 419] on p "Wähle weise" at bounding box center [771, 416] width 105 height 30
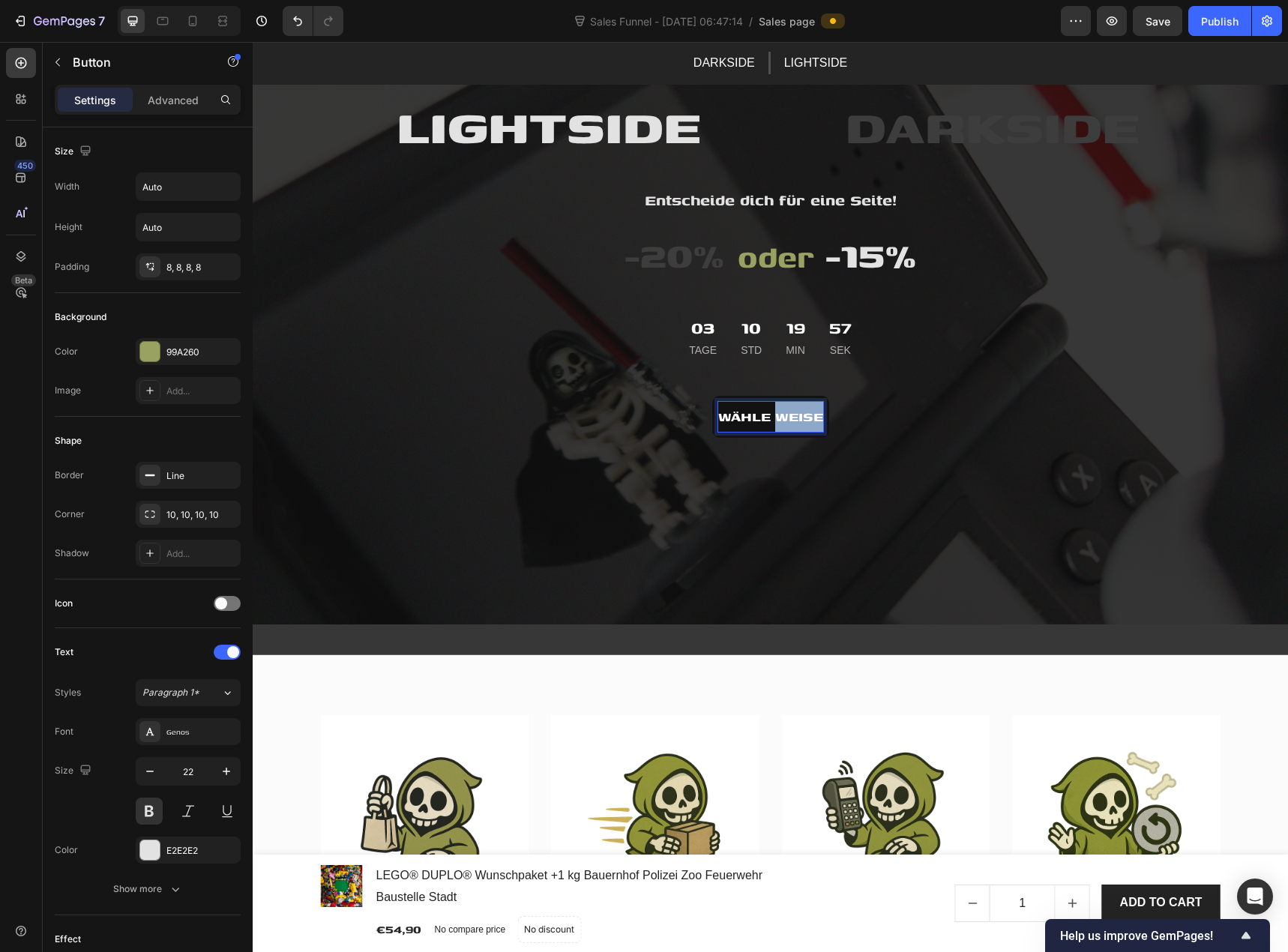
click at [776, 419] on p "Wähle weise" at bounding box center [771, 416] width 105 height 30
click at [744, 416] on p "Wähle weise" at bounding box center [771, 416] width 105 height 30
click at [739, 396] on button "Wähle" at bounding box center [771, 417] width 65 height 42
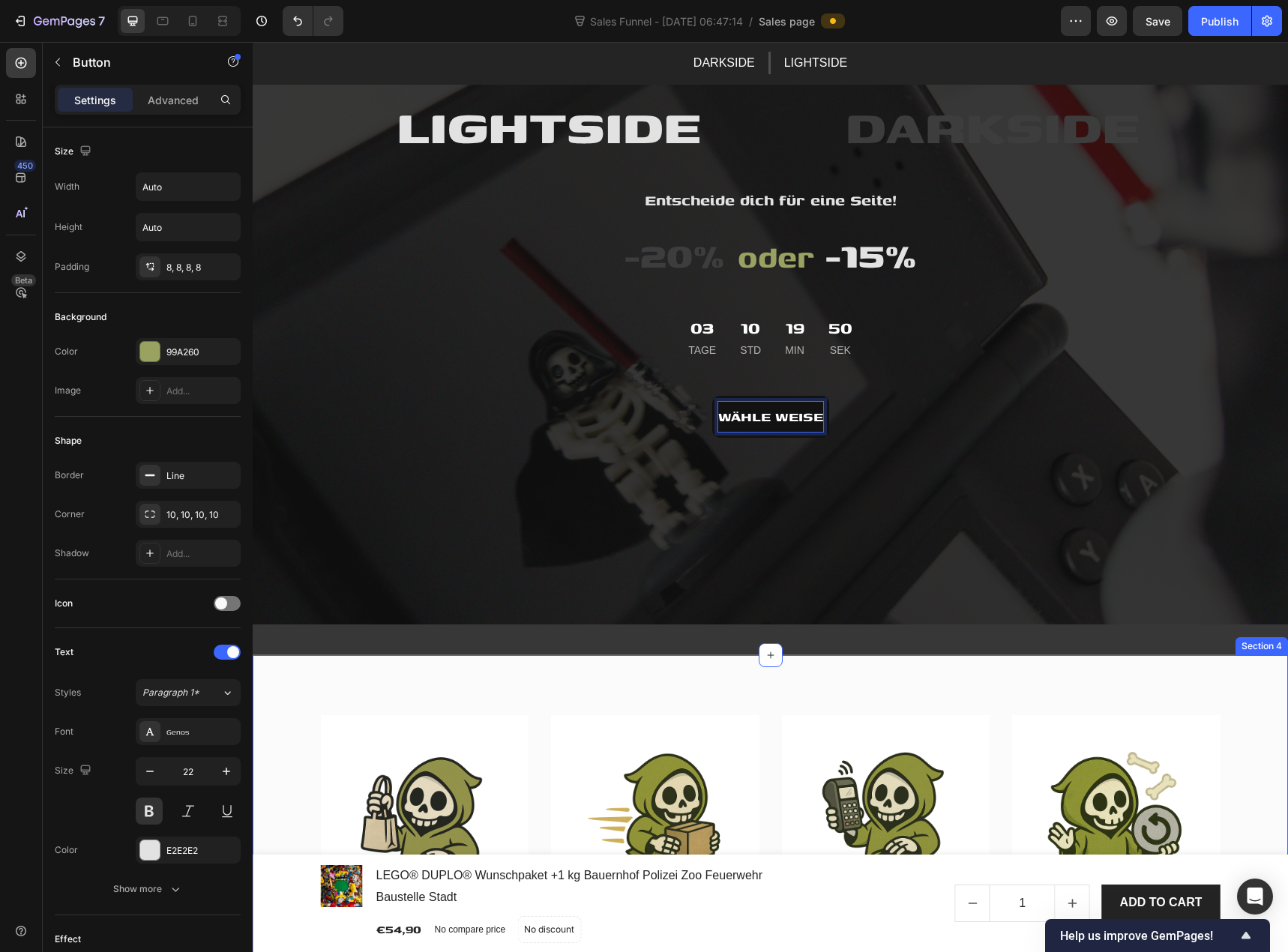
click at [770, 664] on div "Image Geprüfte Items Text block Wir prüfen unsere Items, bevor sie in den Verka…" at bounding box center [770, 868] width 1036 height 426
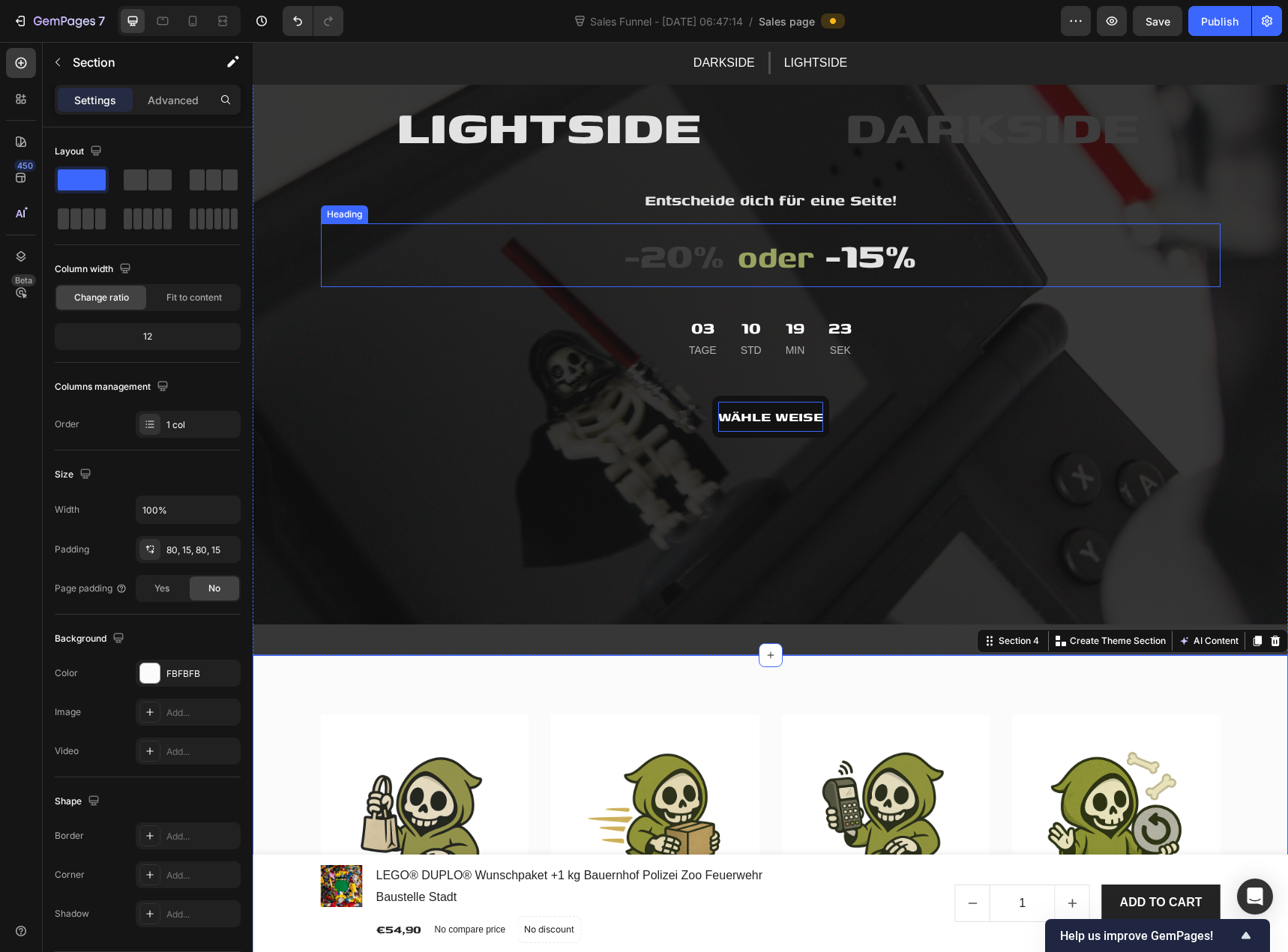
click at [651, 263] on span "-20%" at bounding box center [674, 253] width 101 height 54
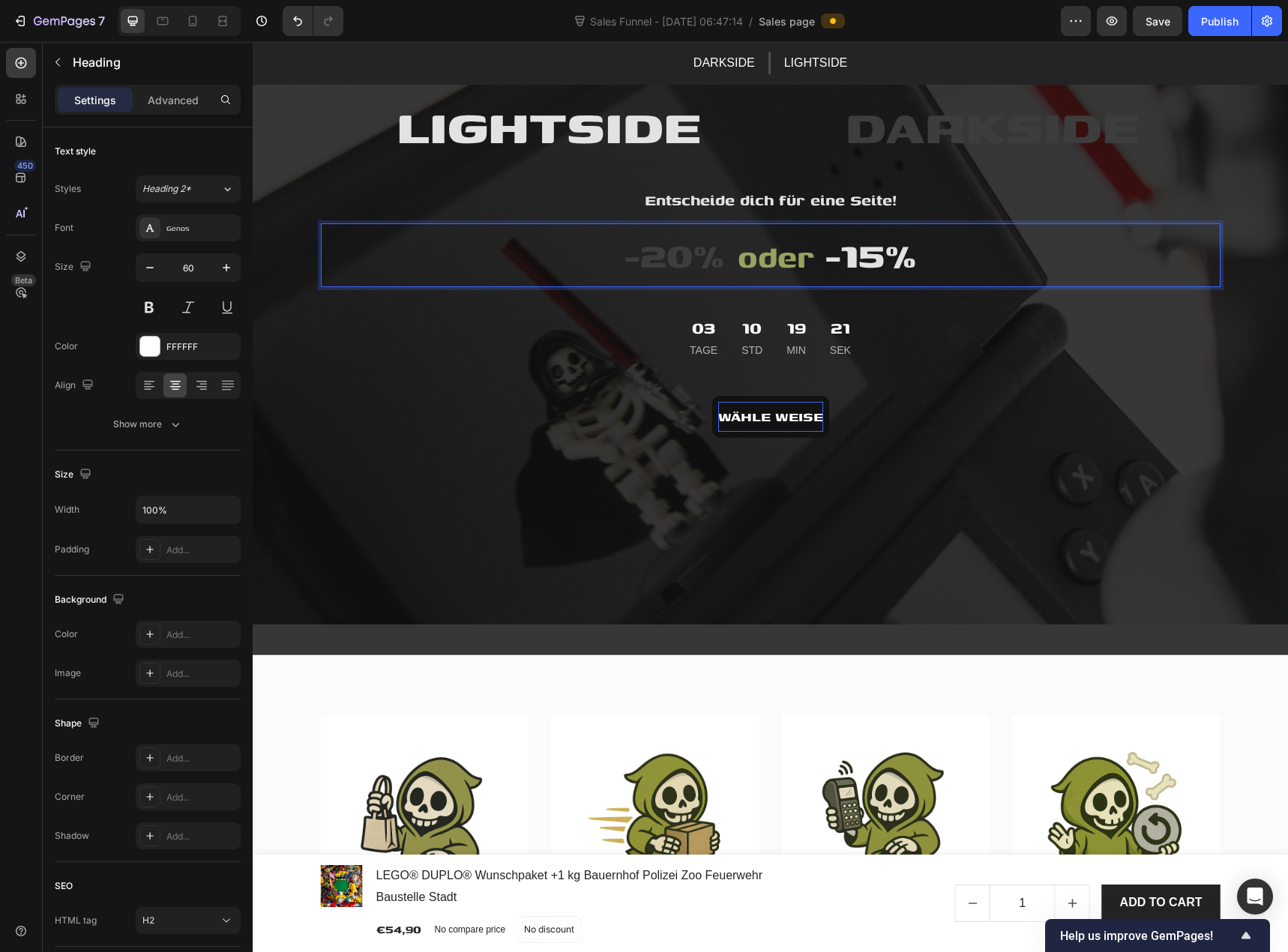
click at [655, 262] on span "-20%" at bounding box center [674, 253] width 101 height 54
drag, startPoint x: 717, startPoint y: 261, endPoint x: 660, endPoint y: 257, distance: 57.1
click at [660, 257] on span "-20%" at bounding box center [674, 253] width 101 height 54
drag, startPoint x: 628, startPoint y: 255, endPoint x: 683, endPoint y: 262, distance: 55.4
click at [683, 262] on span "-20%" at bounding box center [674, 253] width 101 height 54
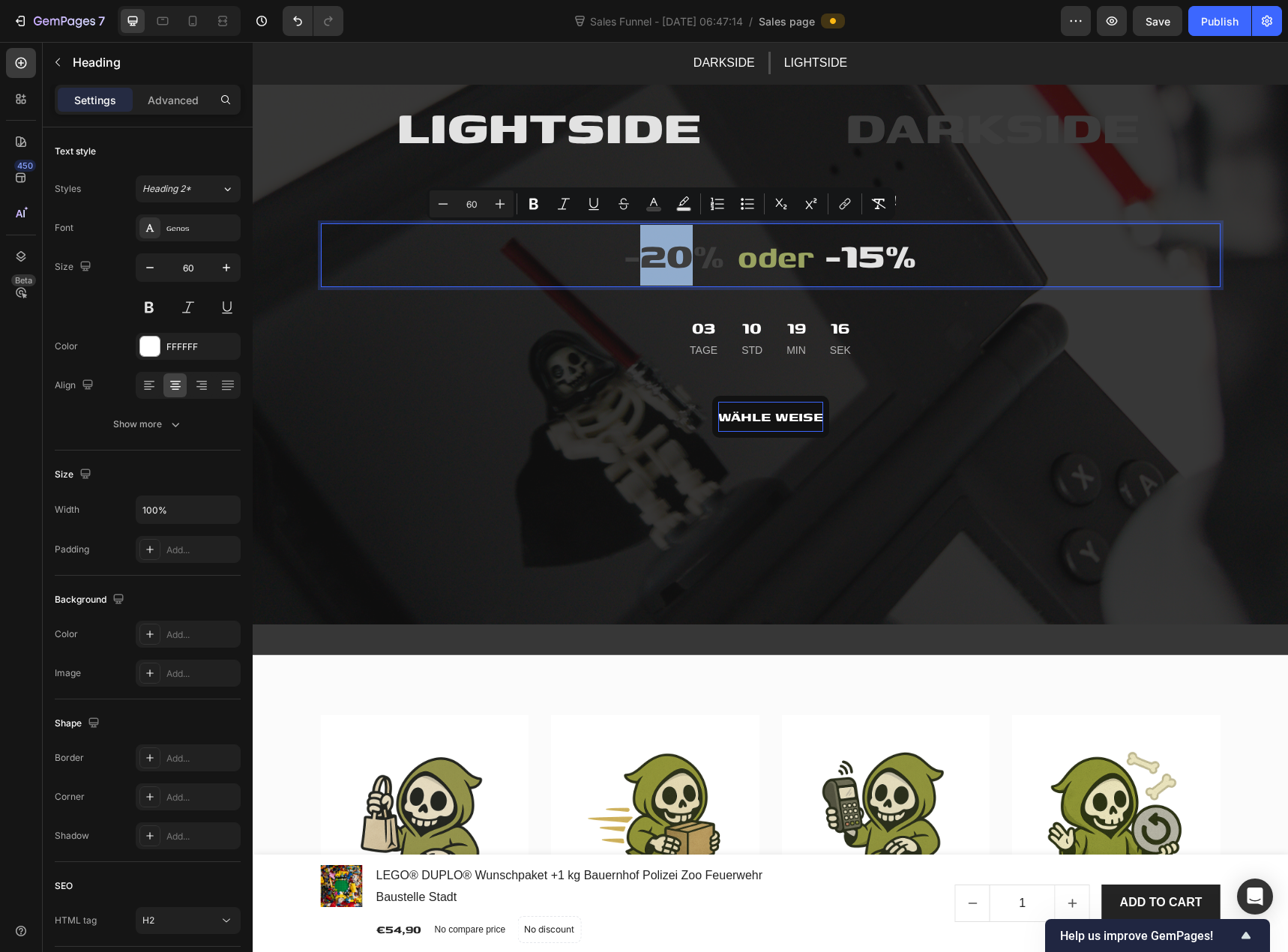
click at [651, 261] on span "-20%" at bounding box center [674, 253] width 101 height 54
drag, startPoint x: 626, startPoint y: 257, endPoint x: 683, endPoint y: 265, distance: 57.6
click at [697, 257] on span "-20%" at bounding box center [674, 253] width 101 height 54
drag, startPoint x: 711, startPoint y: 262, endPoint x: 626, endPoint y: 258, distance: 85.1
click at [626, 258] on span "-20%" at bounding box center [674, 253] width 101 height 54
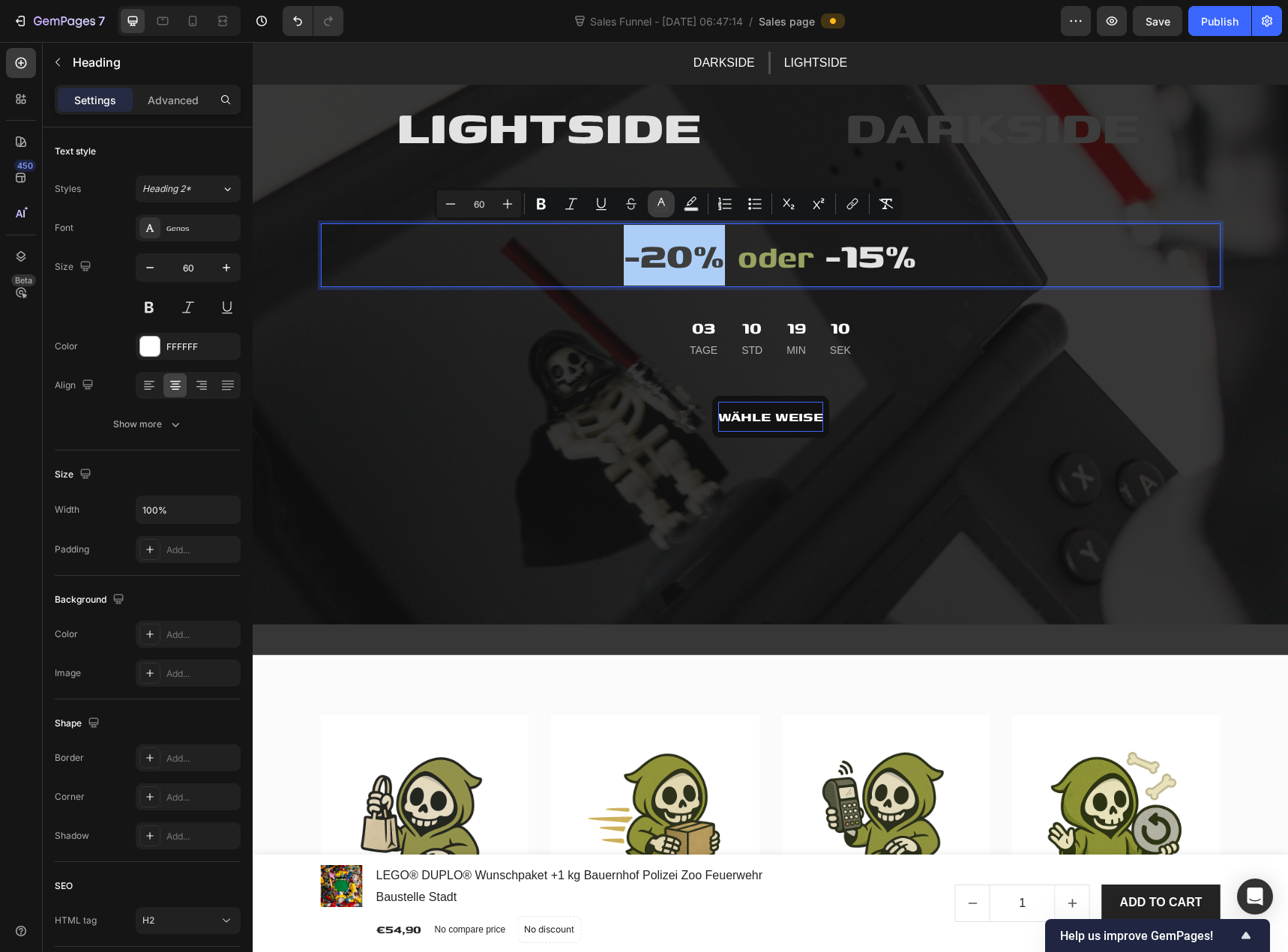
click at [656, 203] on icon "Editor contextual toolbar" at bounding box center [661, 204] width 15 height 15
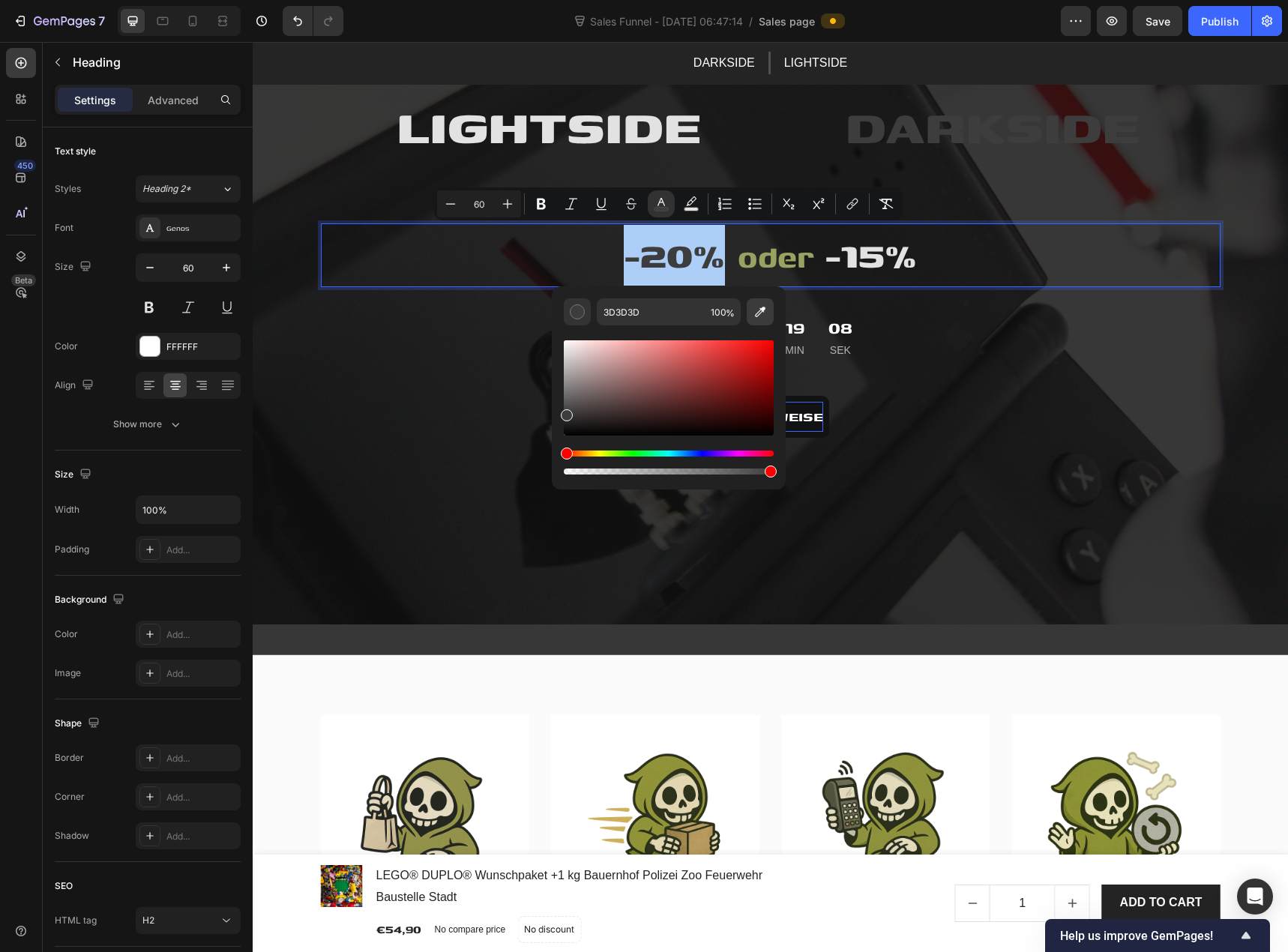
click at [766, 309] on icon "Editor contextual toolbar" at bounding box center [760, 312] width 15 height 15
type input "E2E2E2"
click at [814, 250] on strong "Rich Text Editor. Editing area: main" at bounding box center [820, 256] width 11 height 45
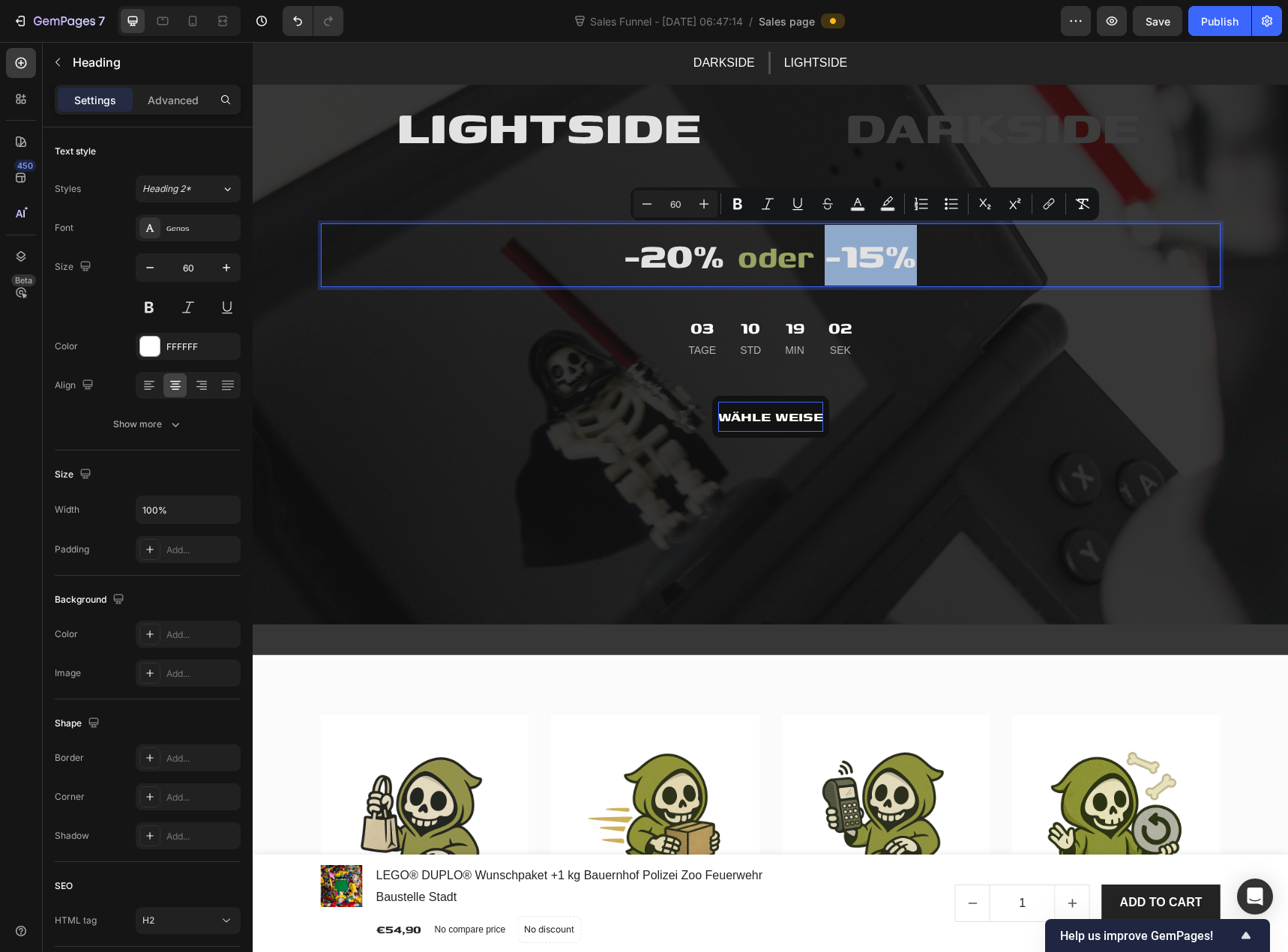
drag, startPoint x: 826, startPoint y: 255, endPoint x: 905, endPoint y: 263, distance: 79.4
click at [905, 263] on span "-15%" at bounding box center [871, 253] width 92 height 54
click at [857, 209] on rect "Editor contextual toolbar" at bounding box center [858, 210] width 15 height 4
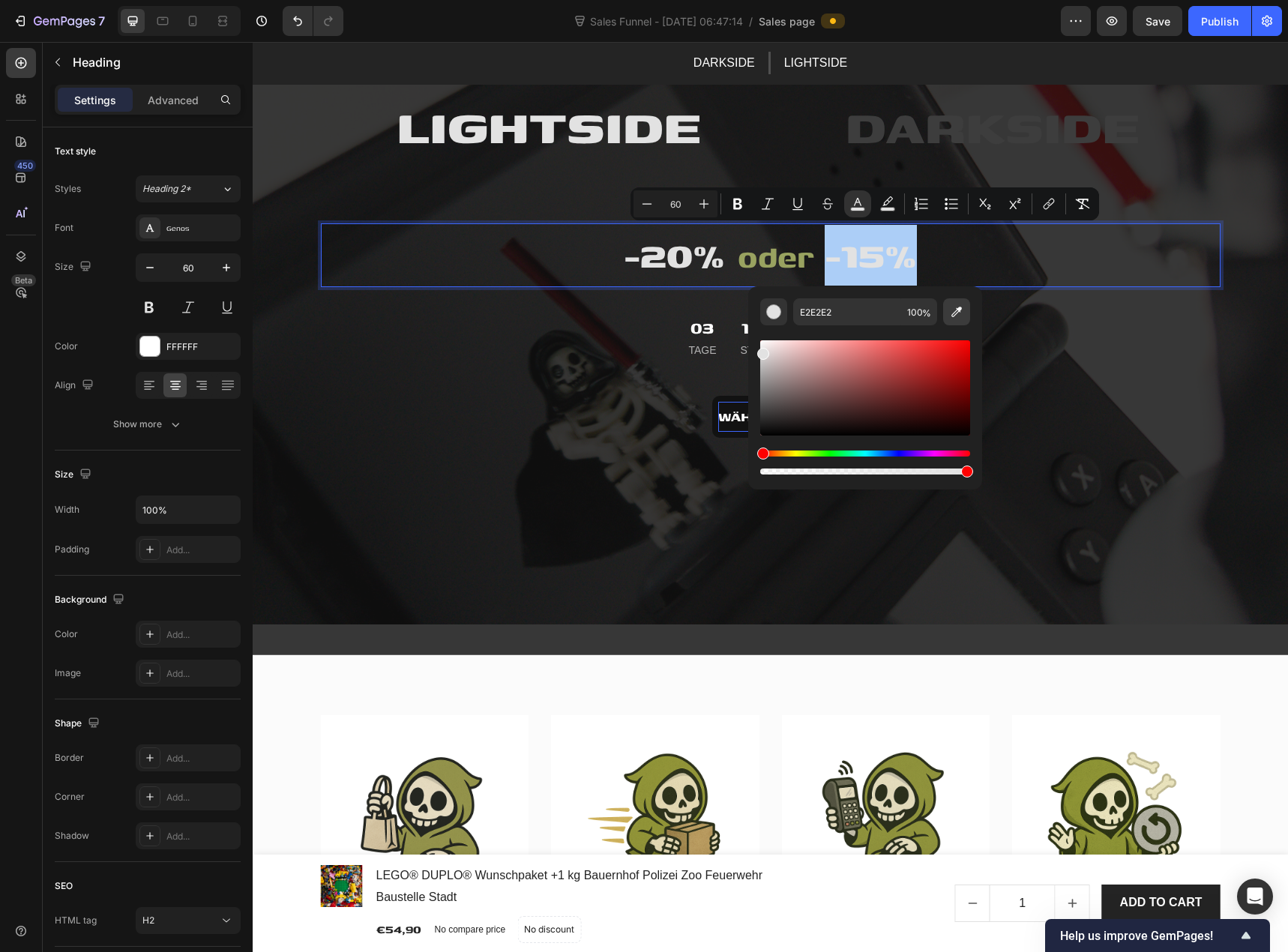
click at [949, 312] on icon "Editor contextual toolbar" at bounding box center [956, 312] width 15 height 15
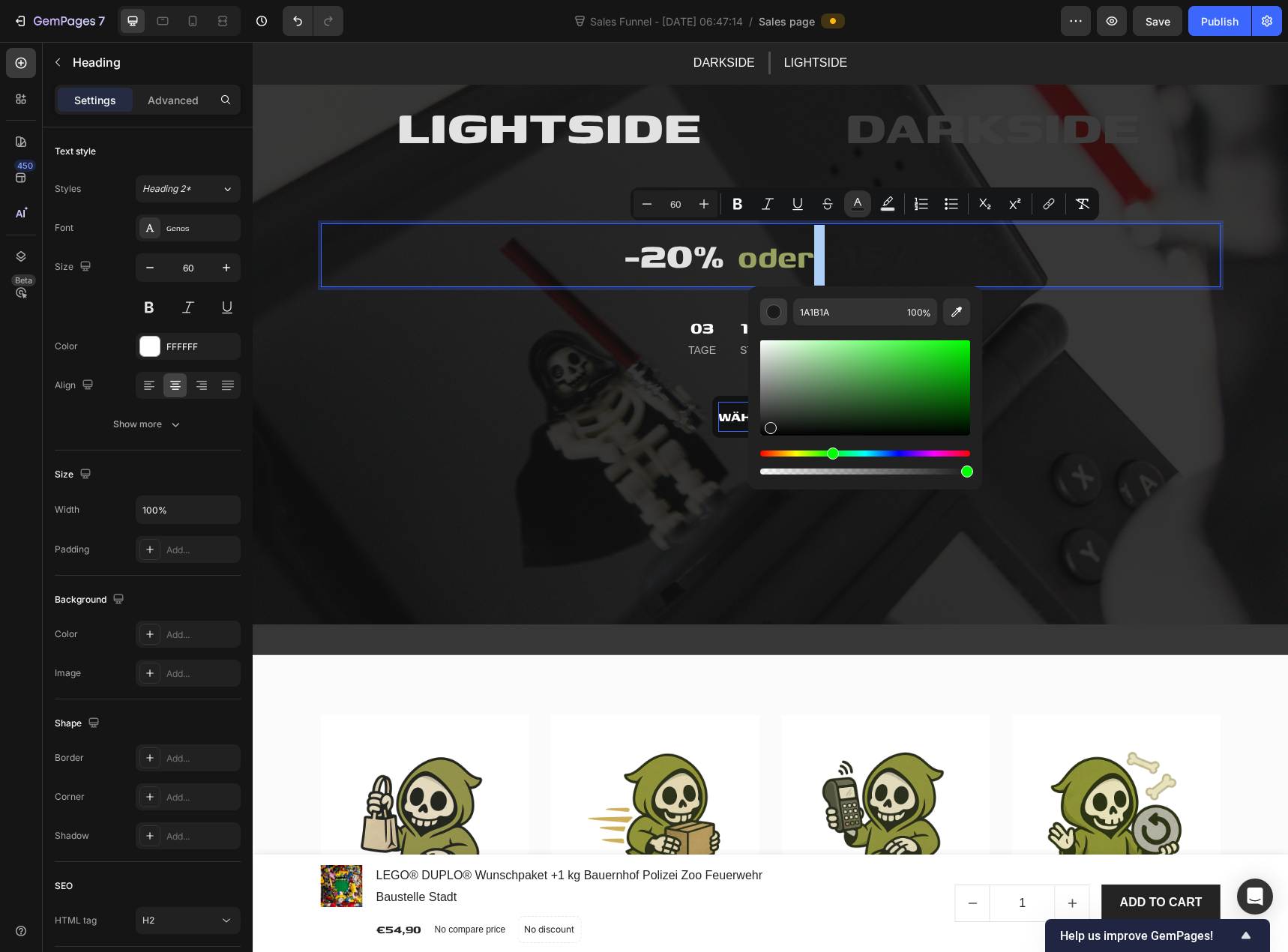
click at [780, 310] on div "Editor contextual toolbar" at bounding box center [773, 312] width 15 height 15
click at [951, 313] on icon "Editor contextual toolbar" at bounding box center [956, 312] width 15 height 15
type input "3D3D3D"
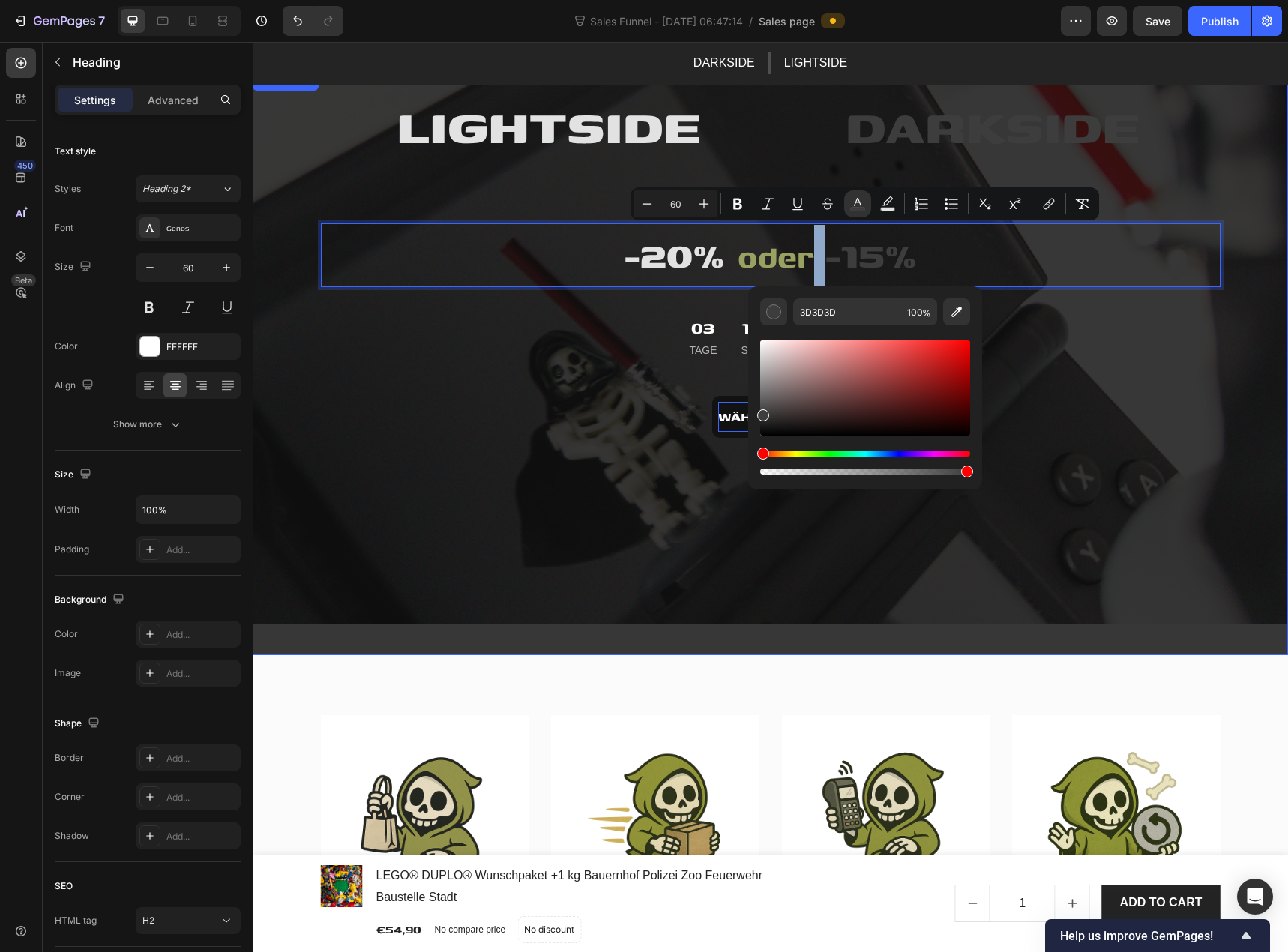
click at [572, 395] on div "Wähle weise Button" at bounding box center [771, 417] width 900 height 78
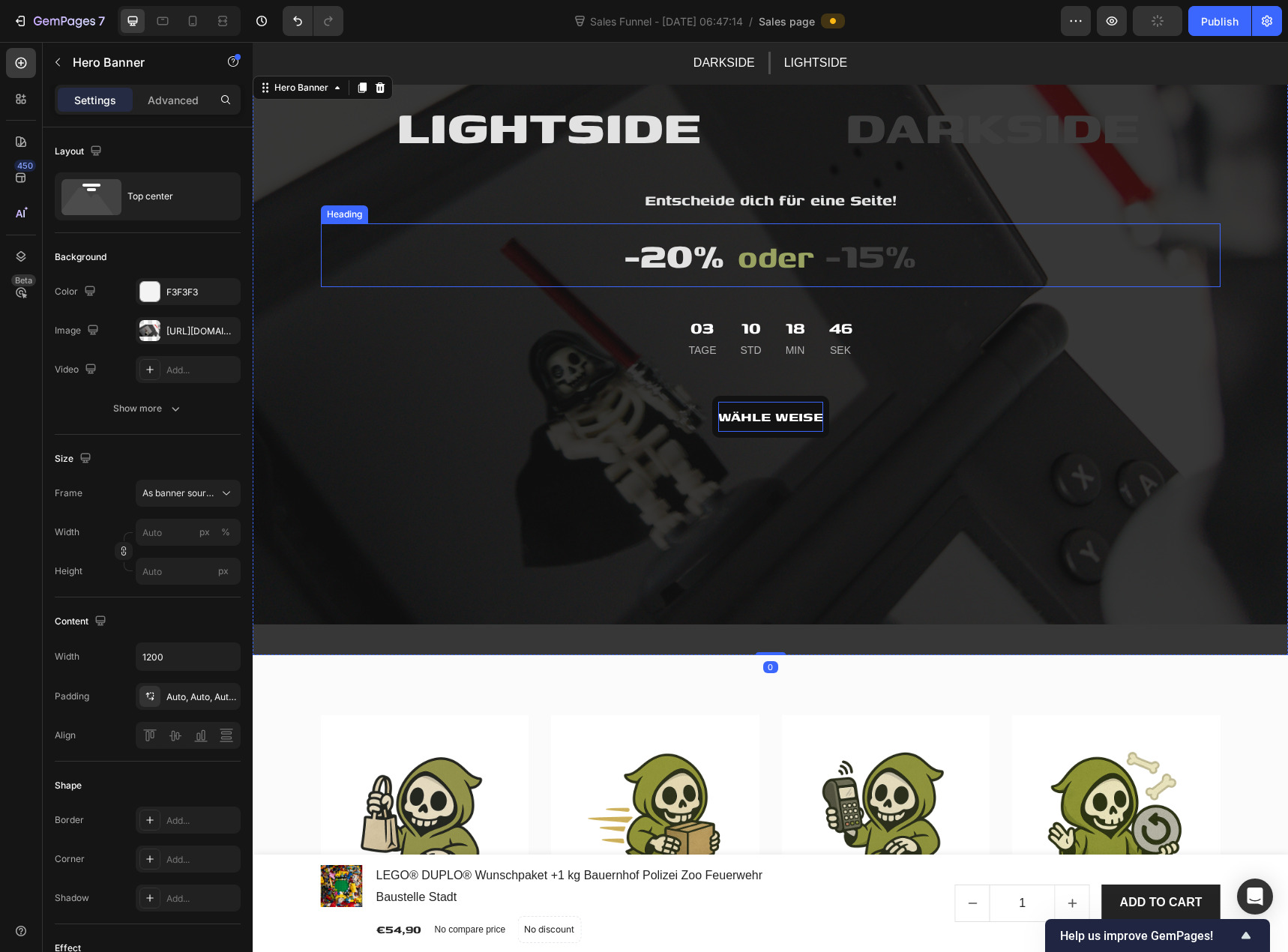
click at [727, 257] on p "⁠⁠⁠⁠⁠⁠⁠ -20% oder -15%" at bounding box center [771, 255] width 897 height 61
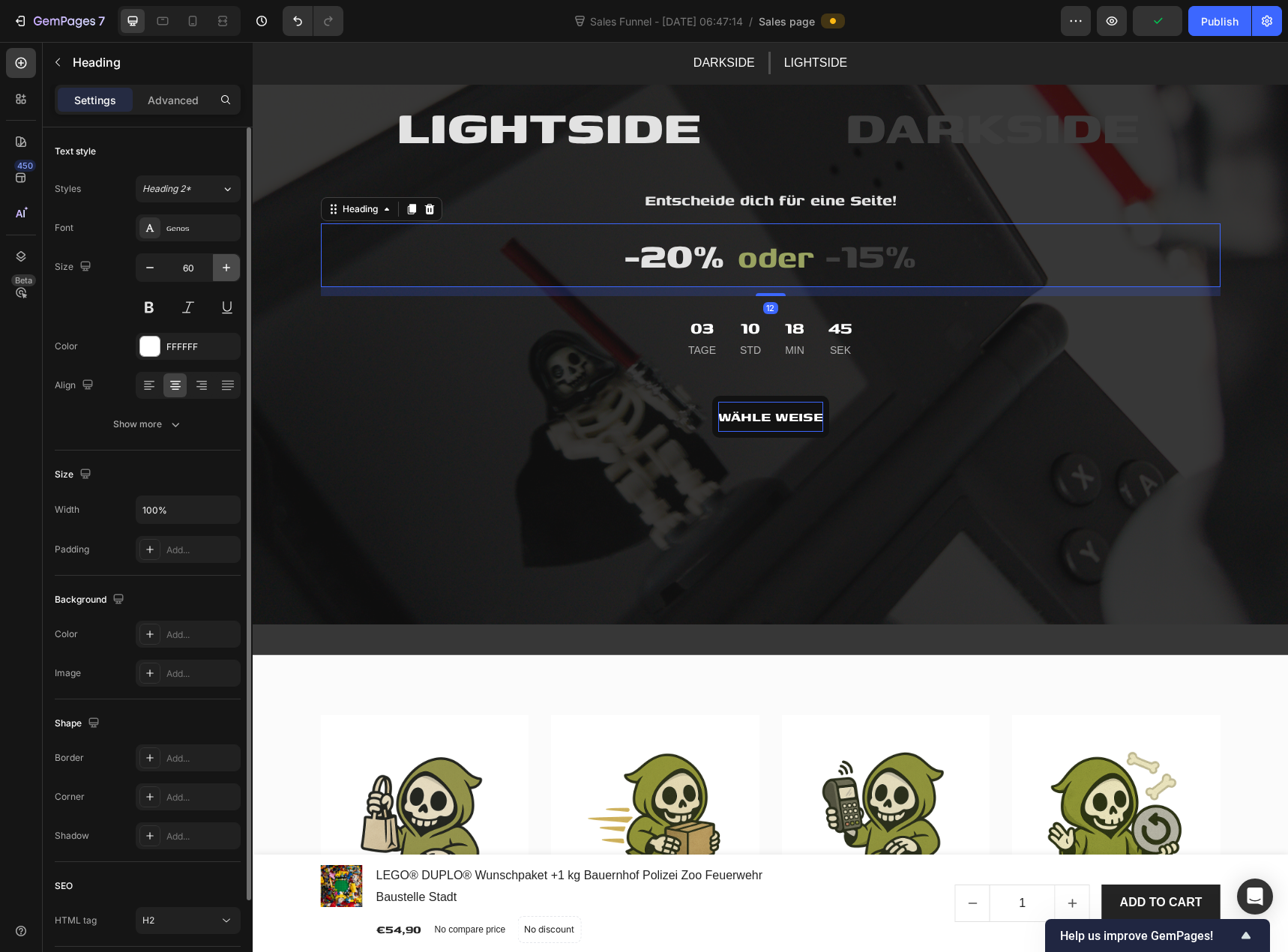
click at [231, 272] on icon "button" at bounding box center [226, 268] width 15 height 15
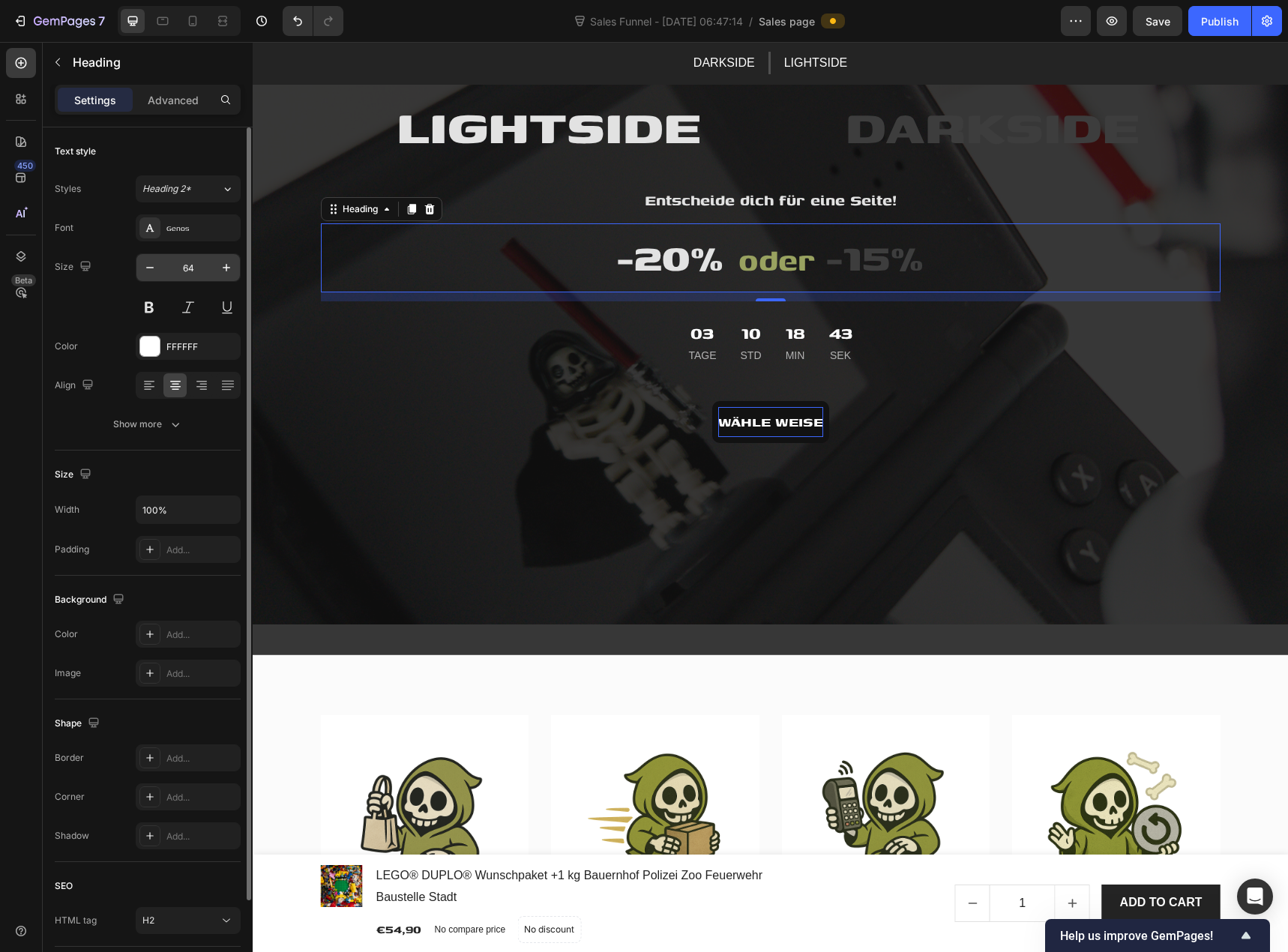
click at [197, 265] on input "64" at bounding box center [188, 268] width 49 height 27
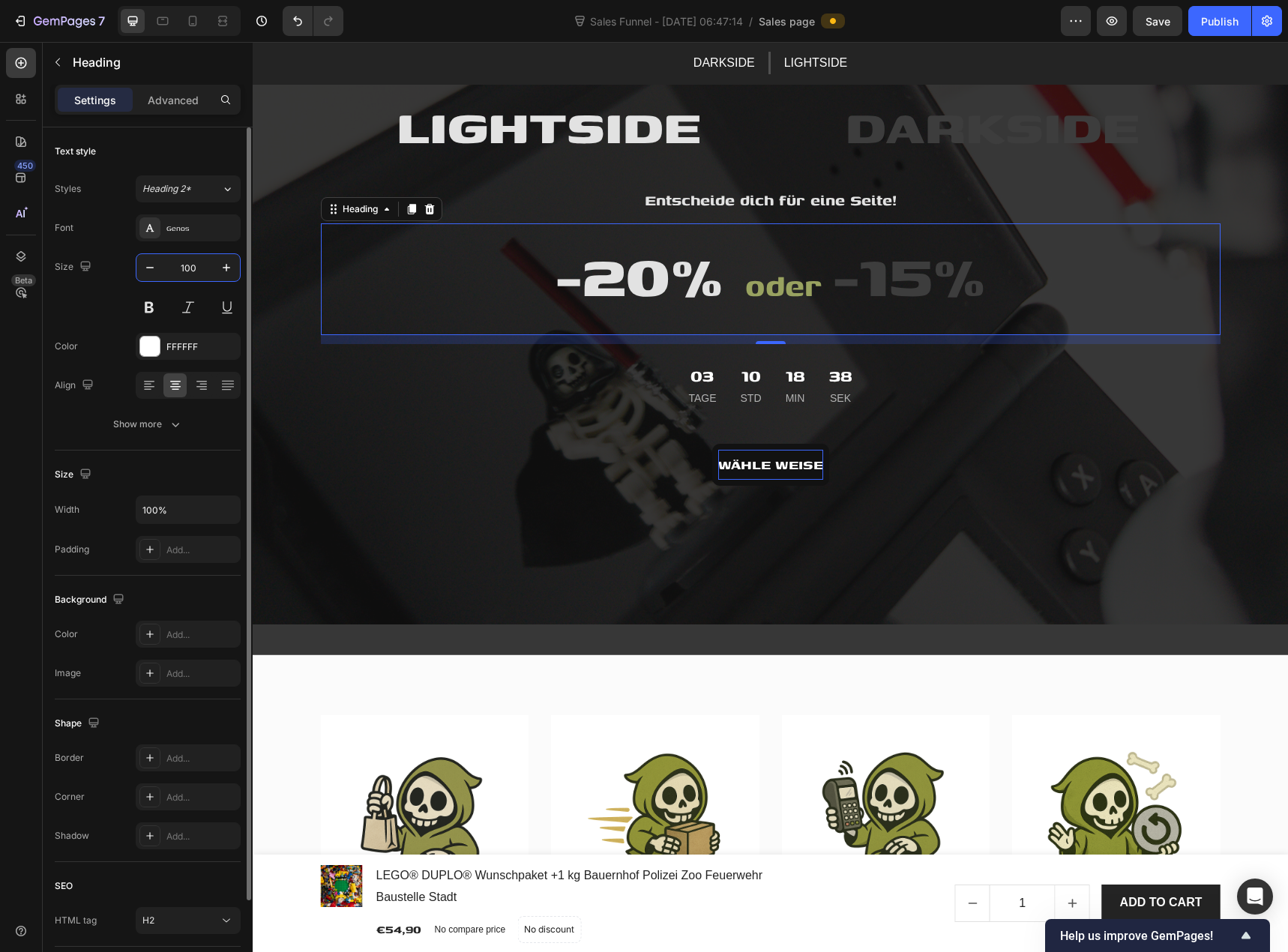
click at [190, 265] on input "100" at bounding box center [188, 268] width 49 height 27
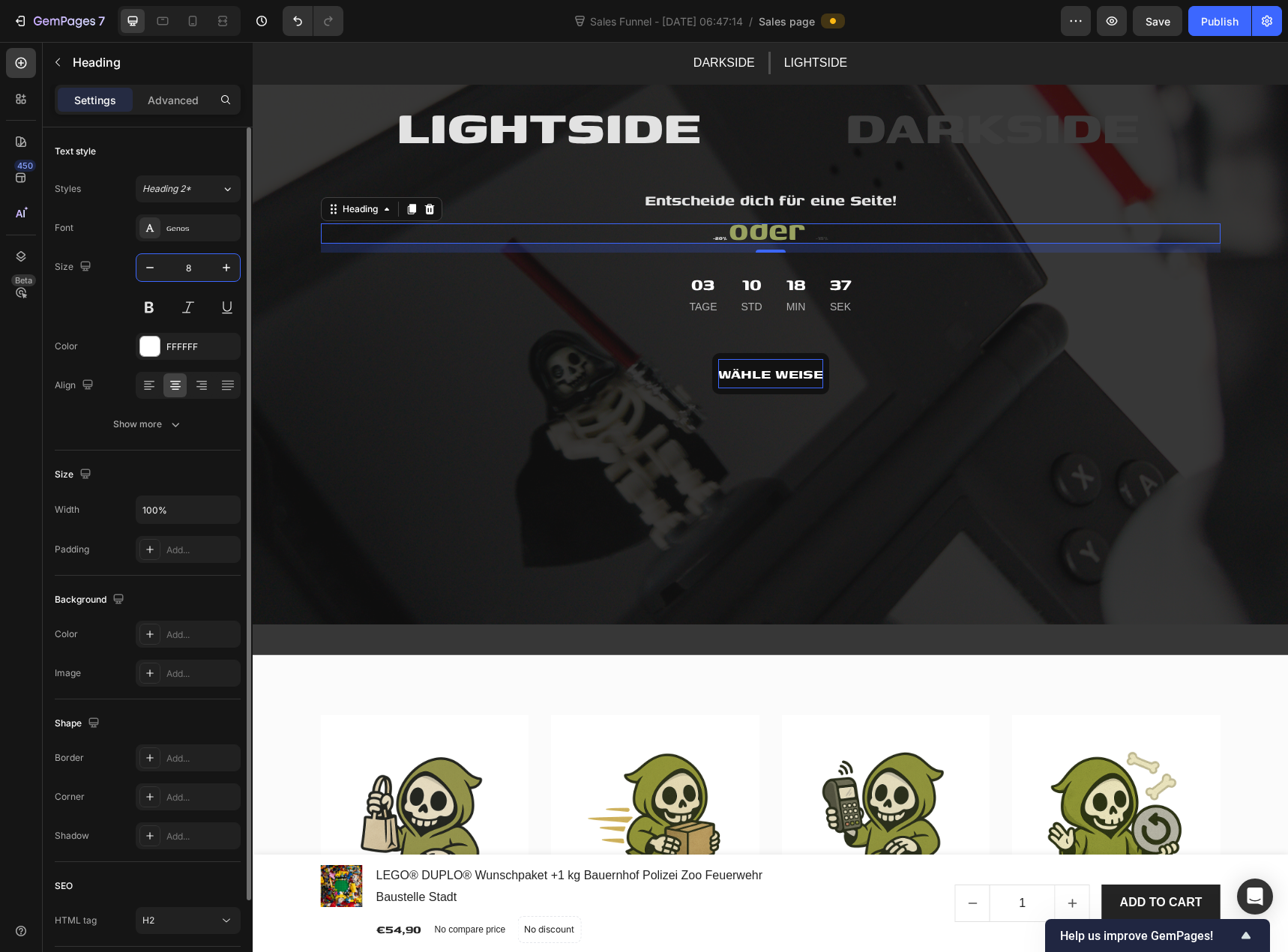
type input "80"
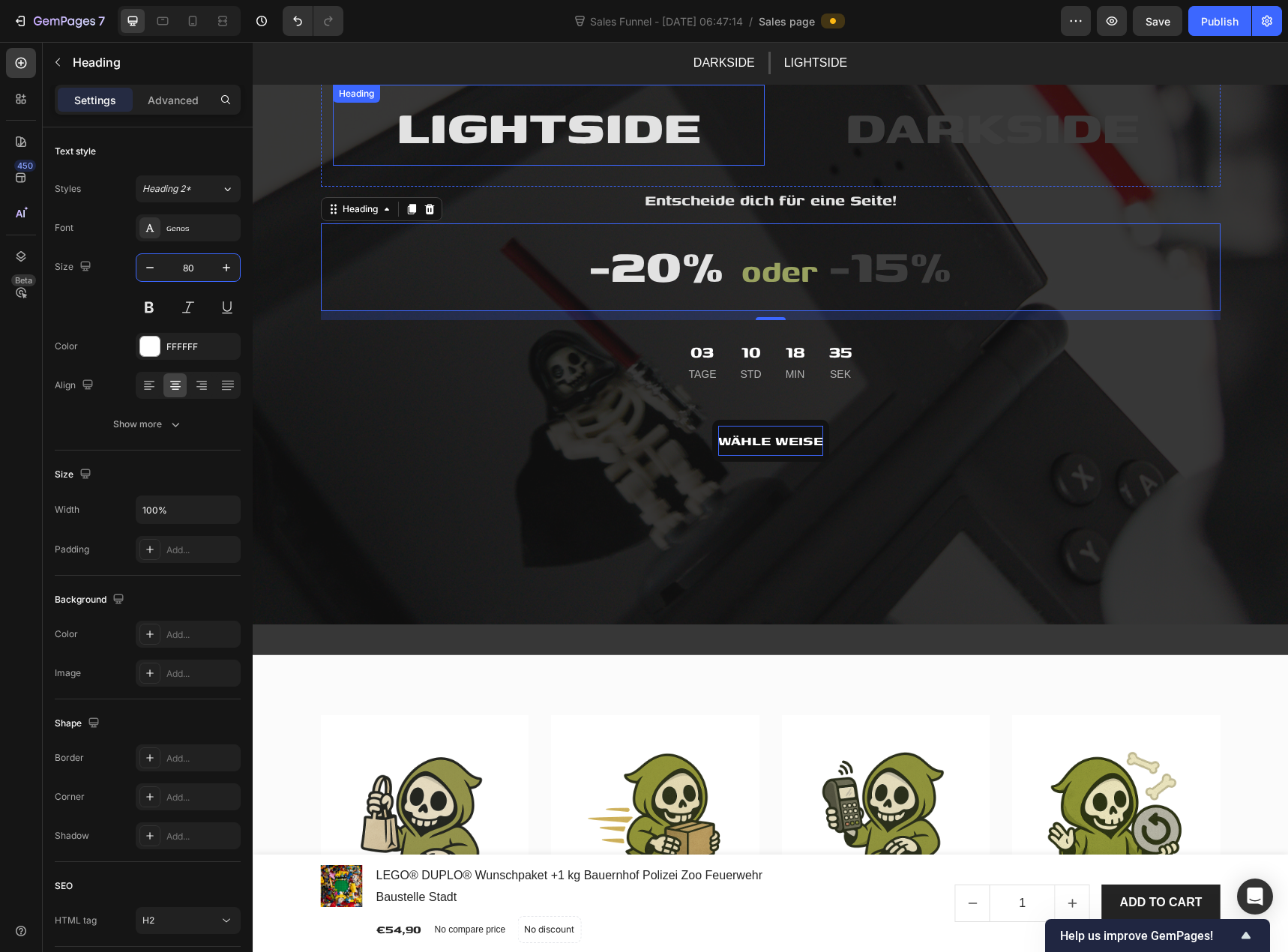
click at [494, 131] on span "LIGHTSIDE" at bounding box center [548, 125] width 304 height 72
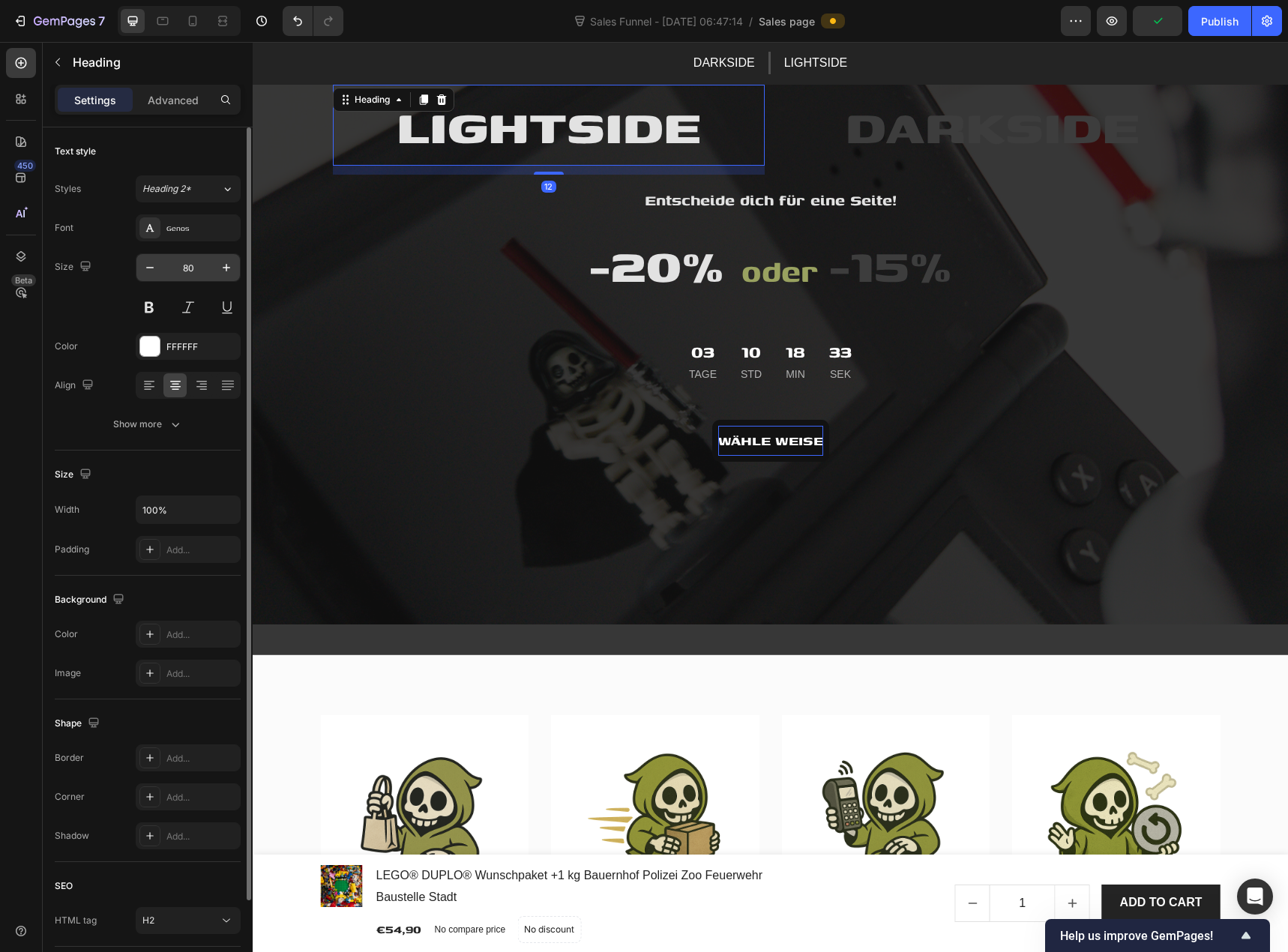
click at [201, 280] on input "80" at bounding box center [188, 268] width 49 height 27
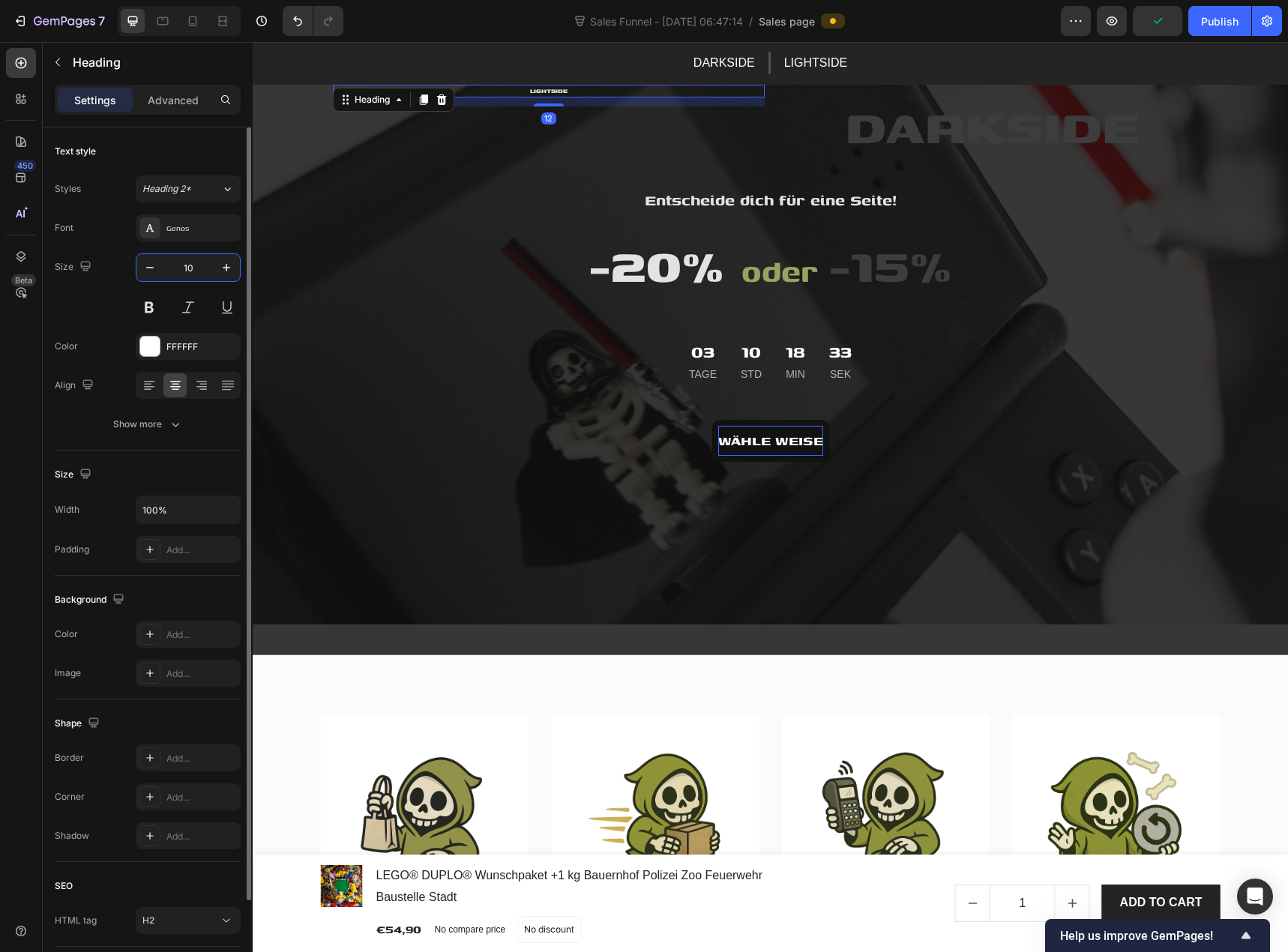
type input "100"
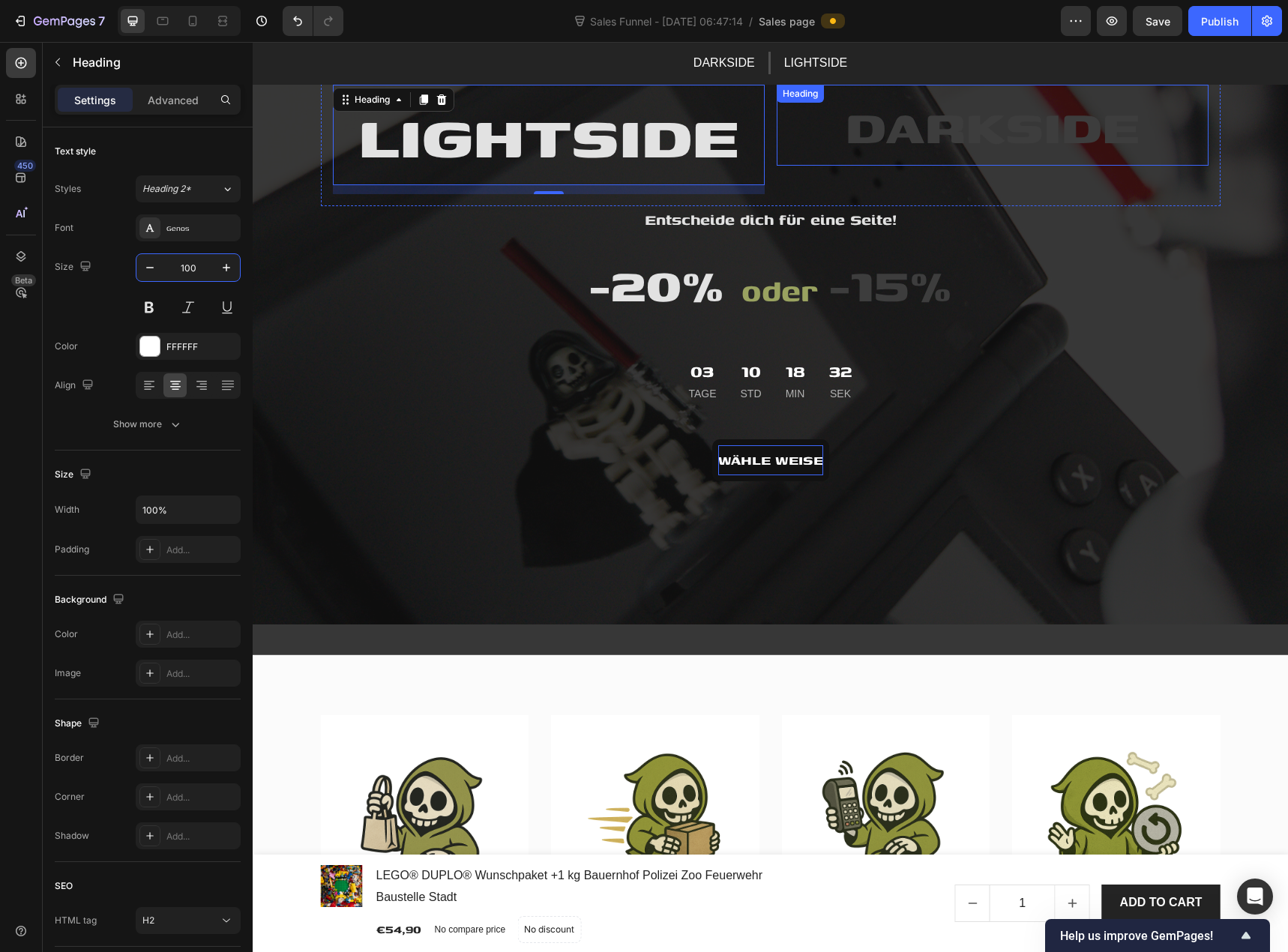
click at [877, 112] on span "DARKSIDE" at bounding box center [993, 125] width 294 height 72
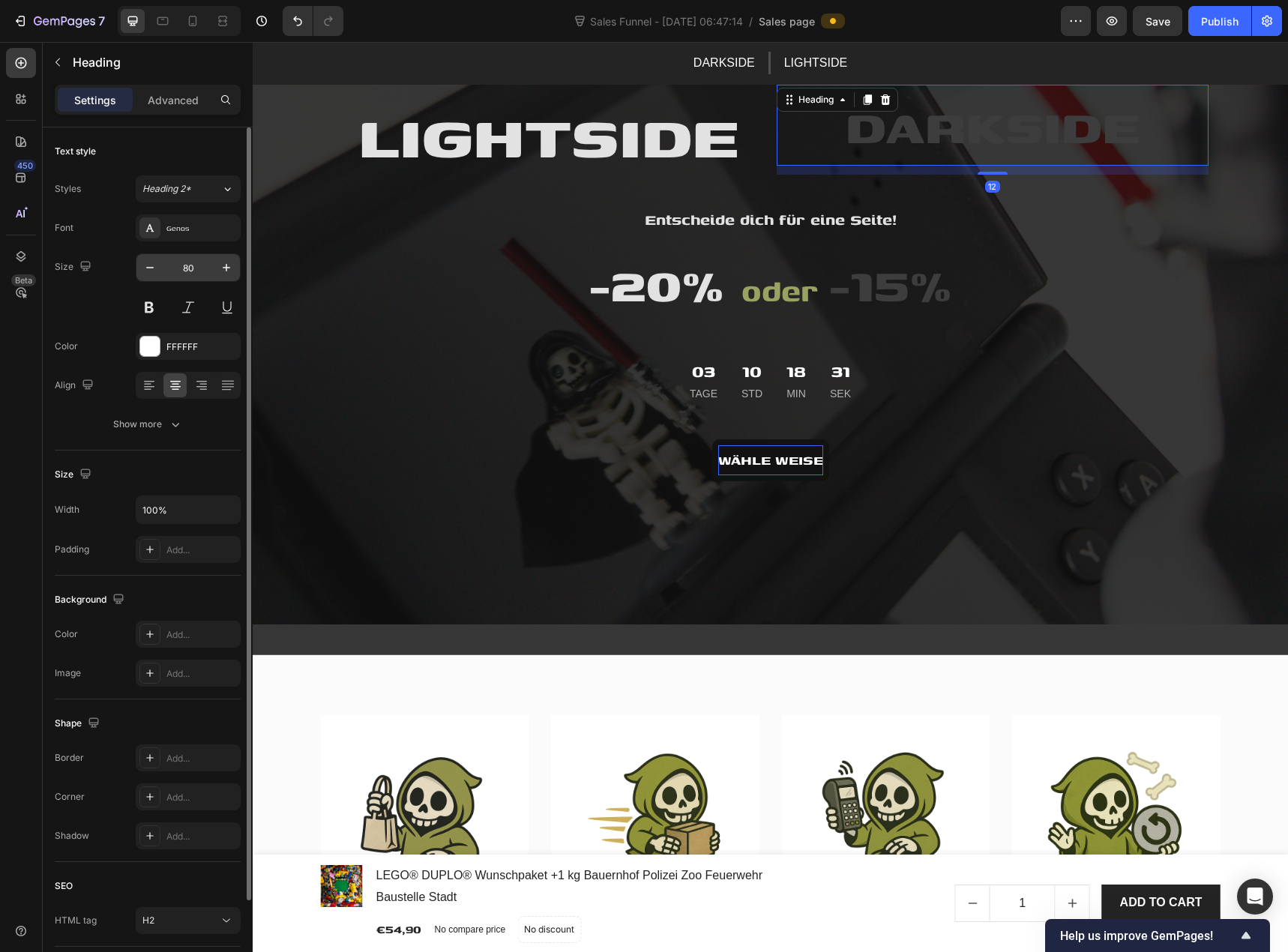
click at [194, 269] on input "80" at bounding box center [188, 268] width 49 height 27
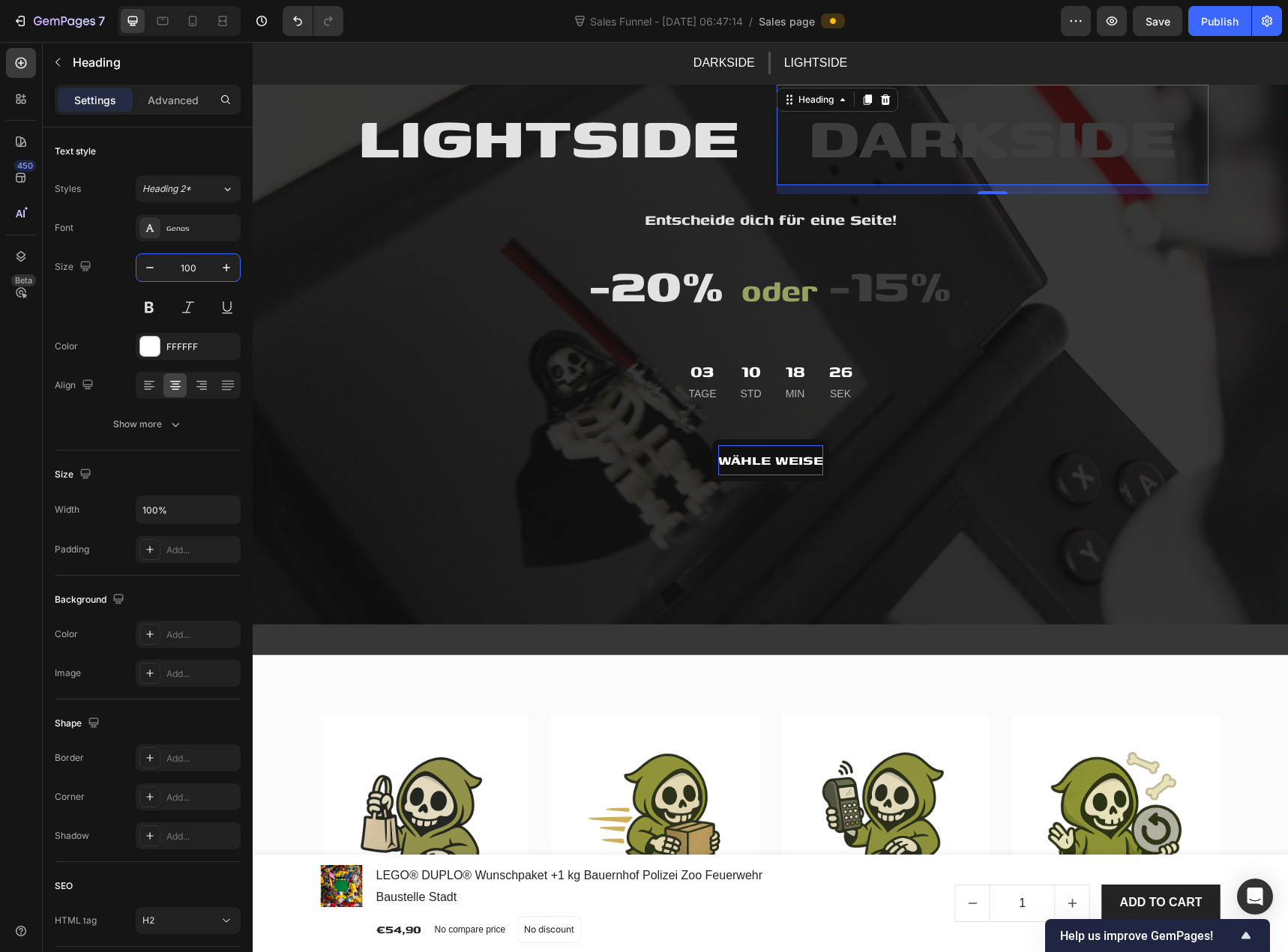
type input "100"
click at [777, 143] on h2 "DARKSIDE" at bounding box center [993, 135] width 432 height 100
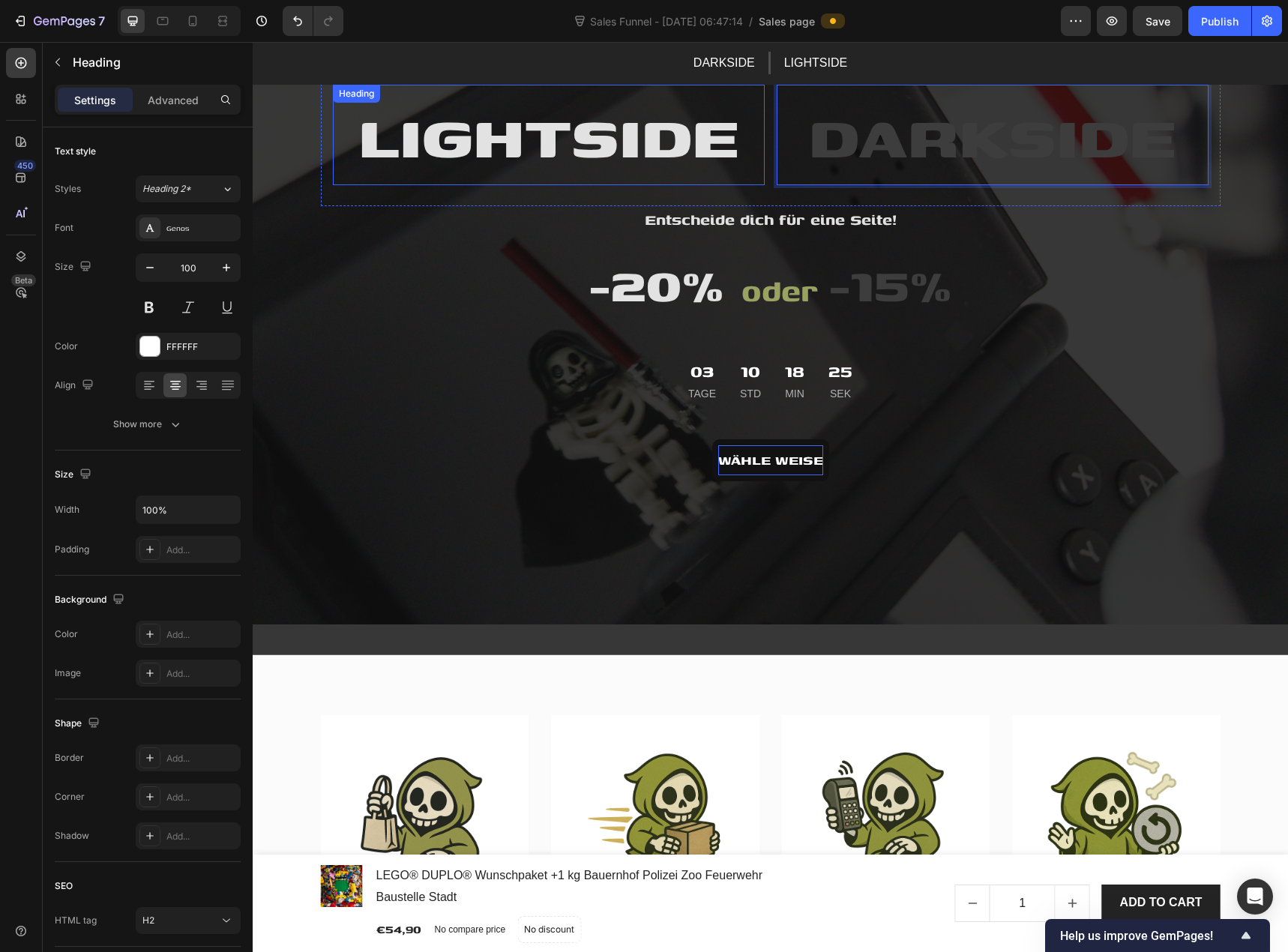
click at [735, 147] on h2 "LIGHTSIDE" at bounding box center [548, 135] width 432 height 100
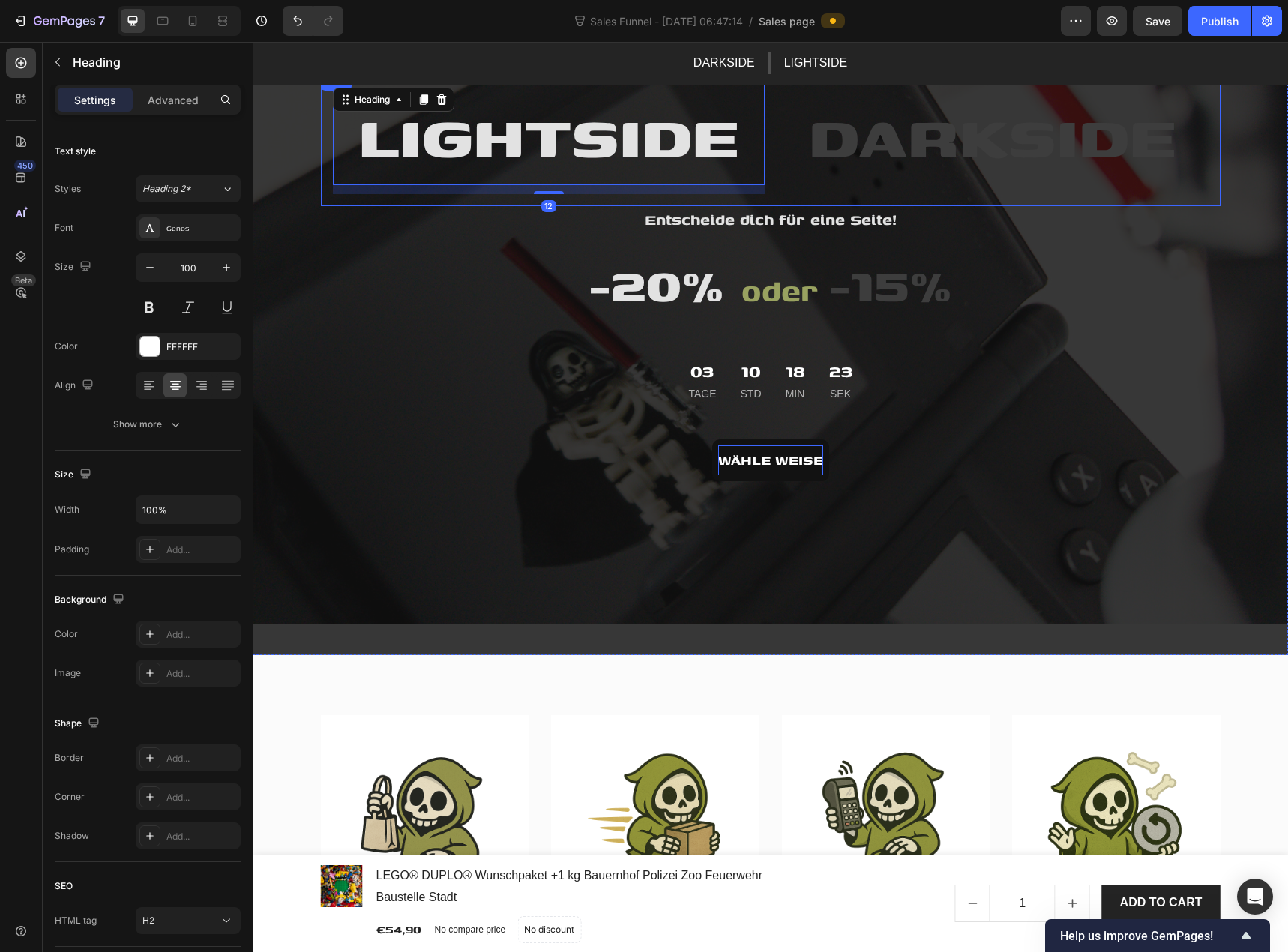
click at [762, 149] on div "LIGHTSIDE Heading 12 ⁠⁠⁠⁠⁠⁠⁠ DARKSIDE Heading Row" at bounding box center [771, 139] width 900 height 134
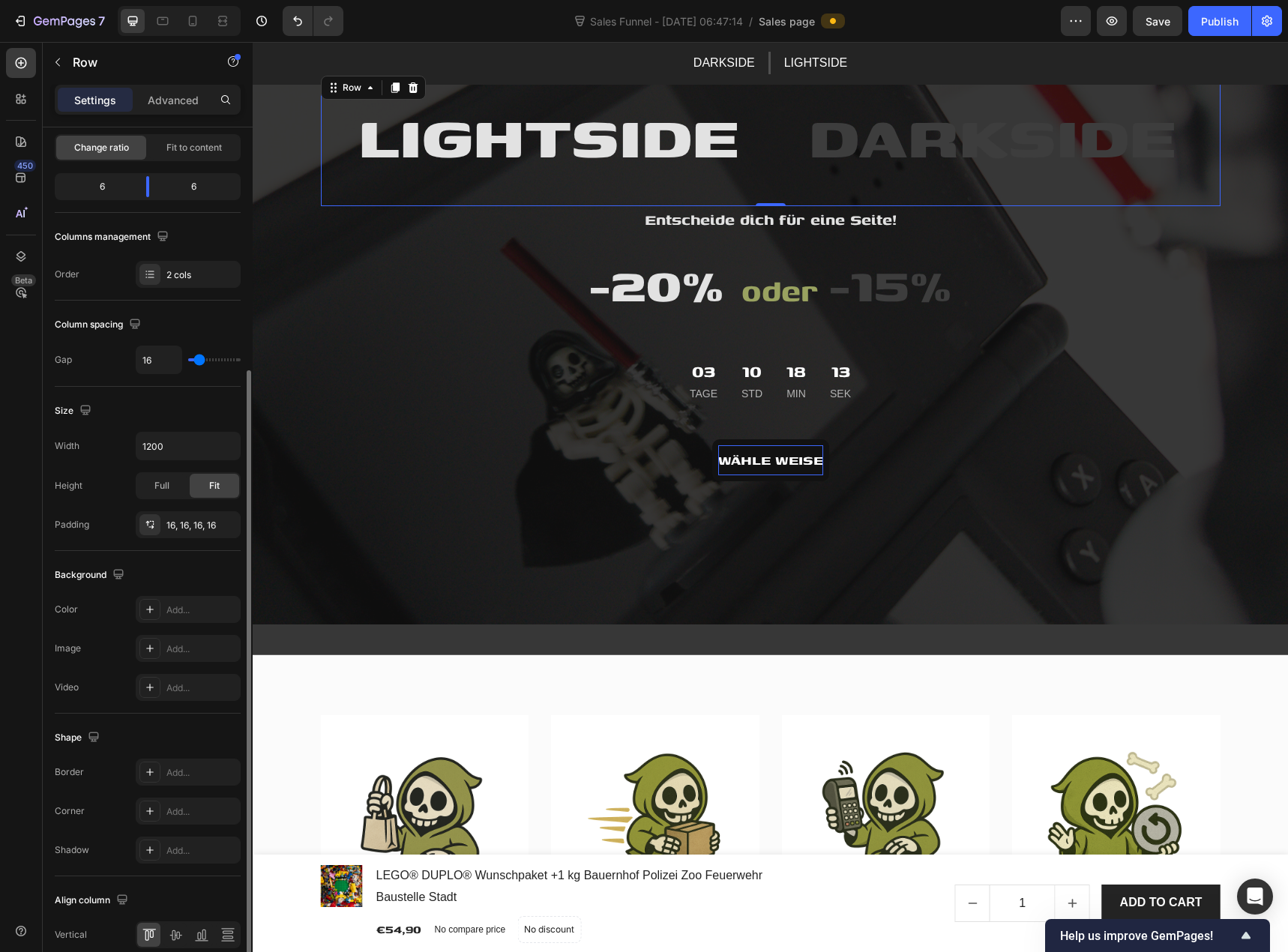
scroll to position [219, 0]
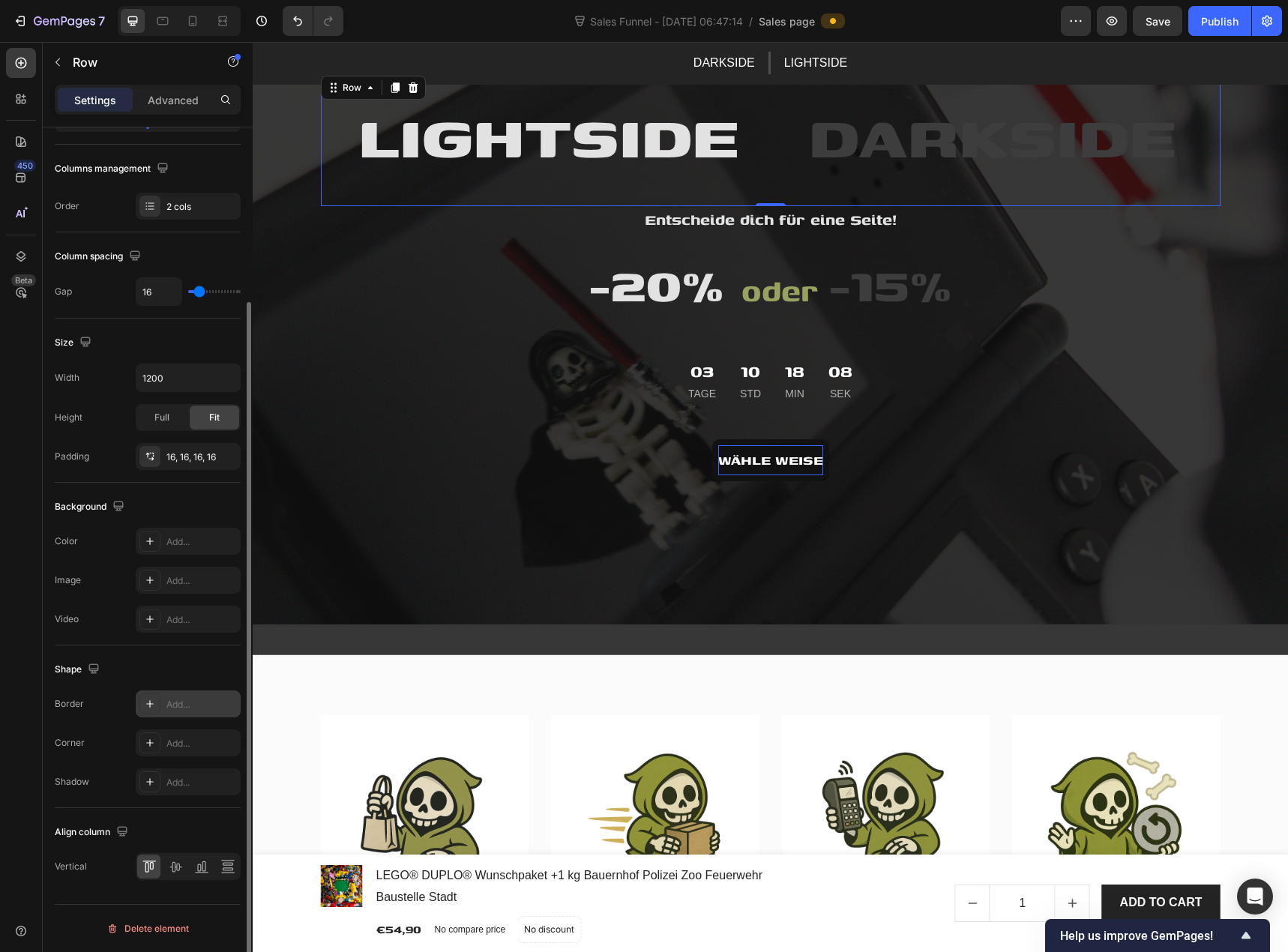
click at [152, 698] on icon at bounding box center [149, 703] width 12 height 12
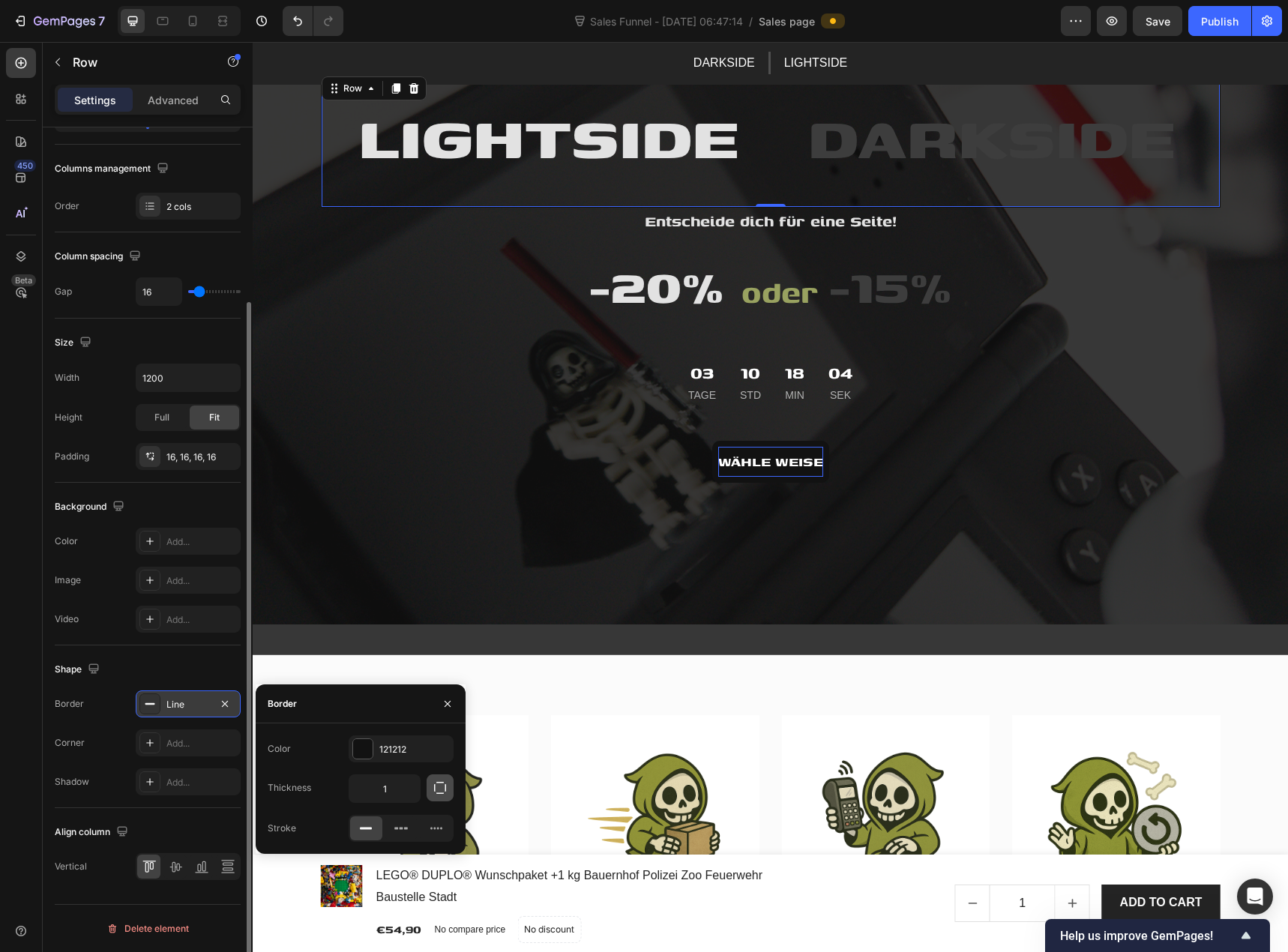
click at [445, 796] on button "button" at bounding box center [440, 788] width 27 height 27
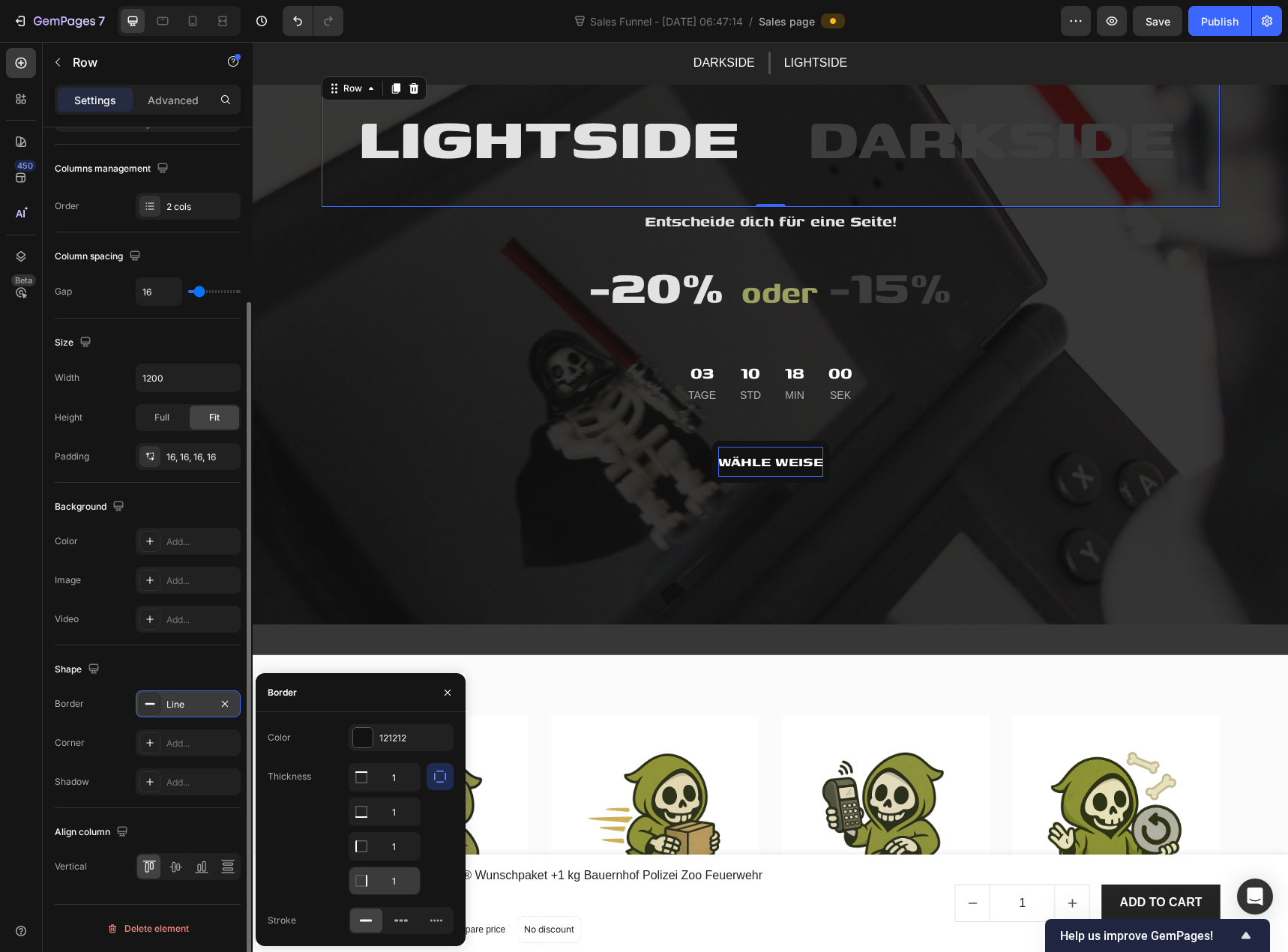
click at [367, 874] on icon at bounding box center [362, 881] width 15 height 15
click at [450, 699] on button "button" at bounding box center [447, 692] width 24 height 24
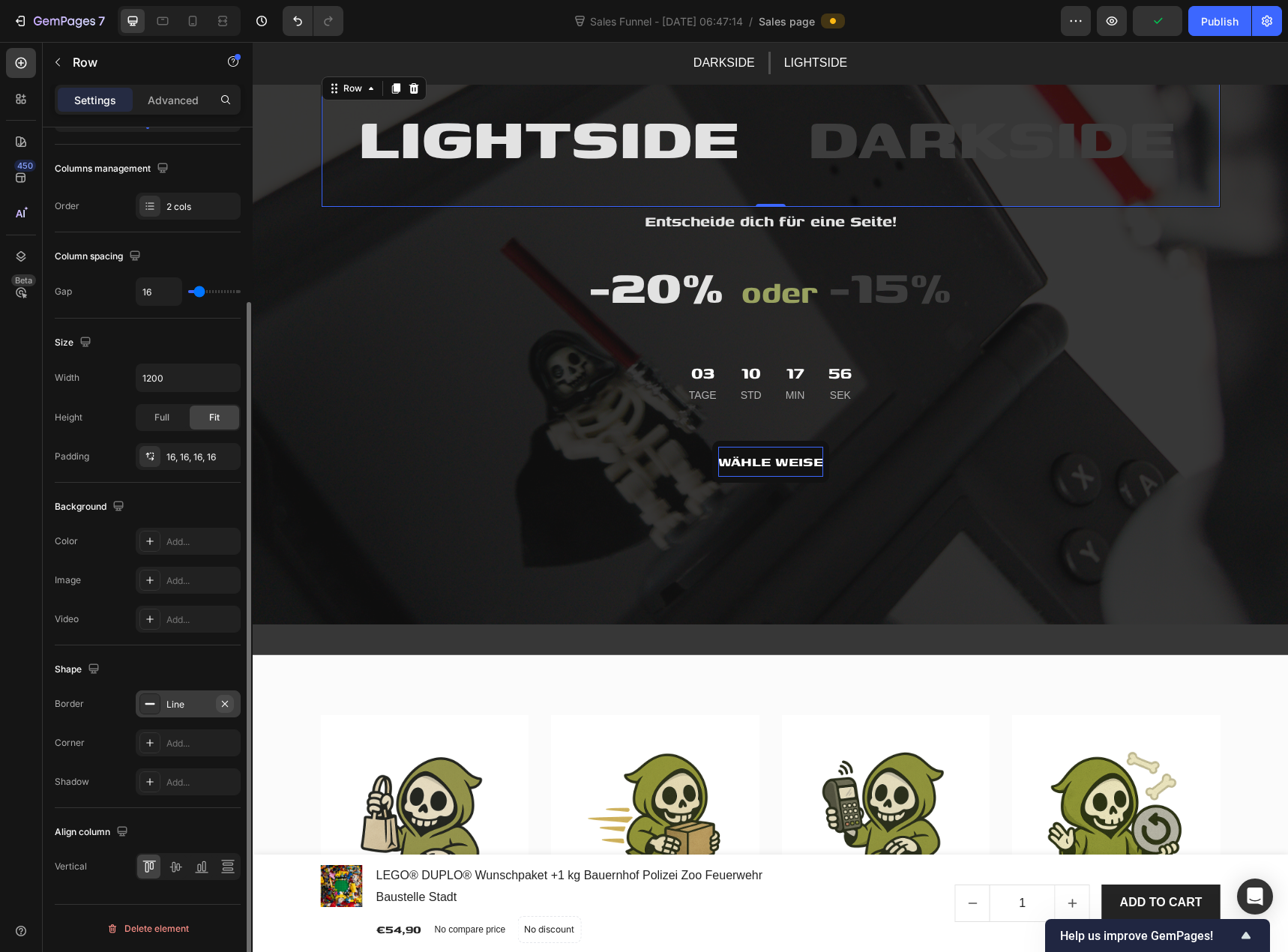
click at [228, 702] on icon "button" at bounding box center [224, 703] width 12 height 12
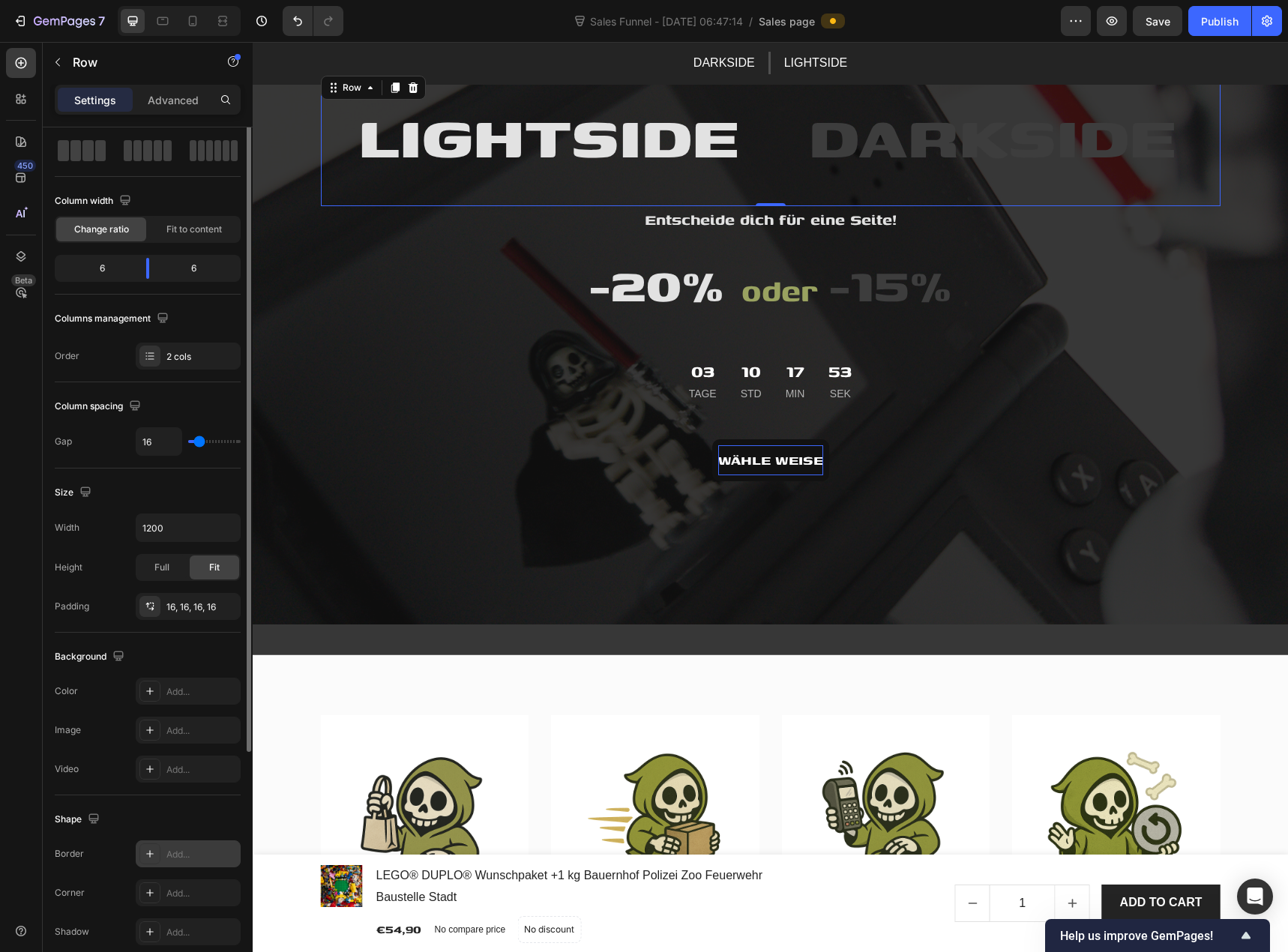
scroll to position [0, 0]
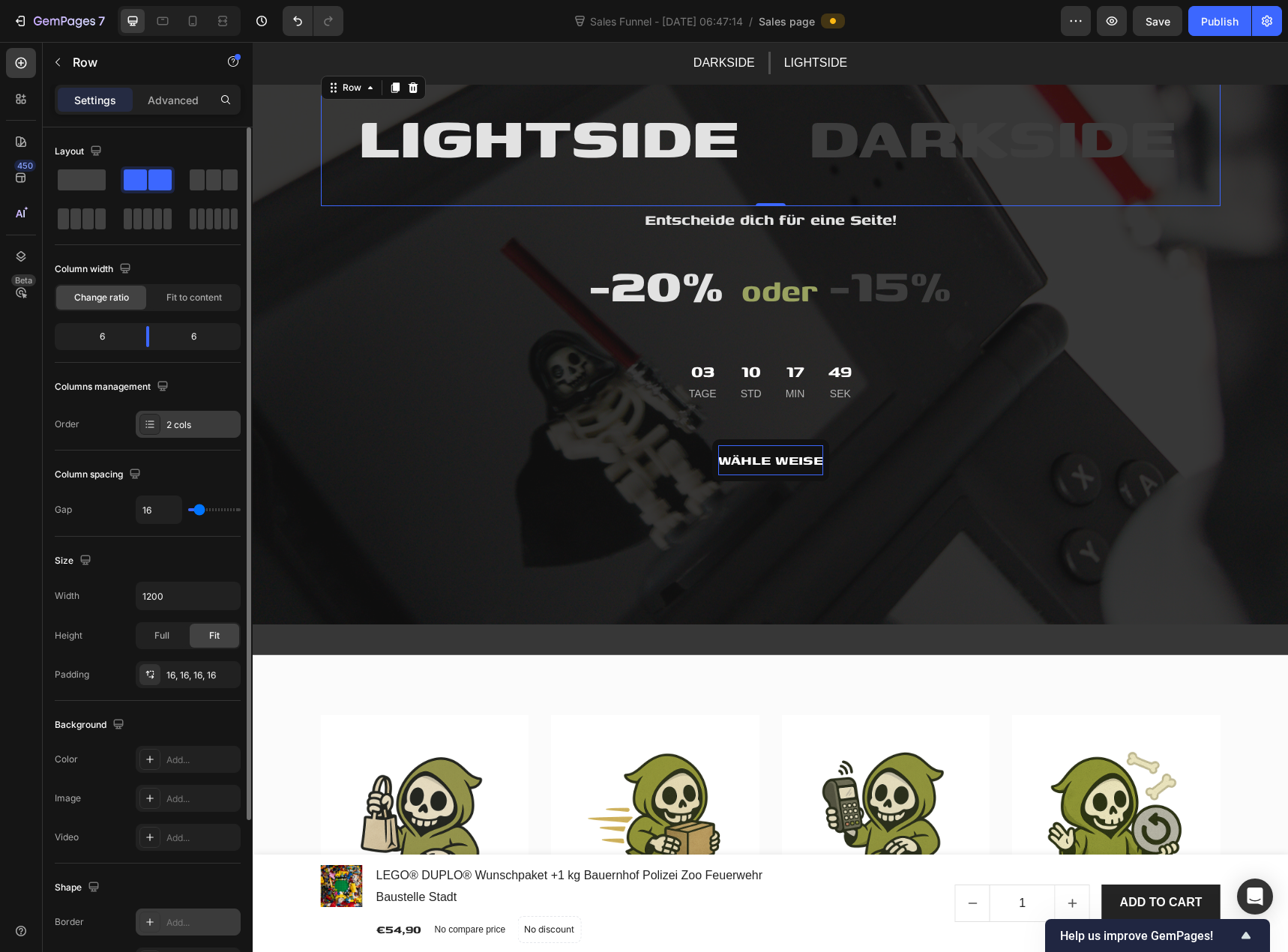
click at [151, 428] on icon at bounding box center [149, 424] width 12 height 12
click at [109, 423] on div "Order 2 cols" at bounding box center [148, 425] width 186 height 27
click at [157, 511] on input "16" at bounding box center [158, 510] width 45 height 27
click at [155, 553] on div "Size" at bounding box center [148, 561] width 186 height 24
click at [178, 104] on p "Advanced" at bounding box center [173, 99] width 51 height 15
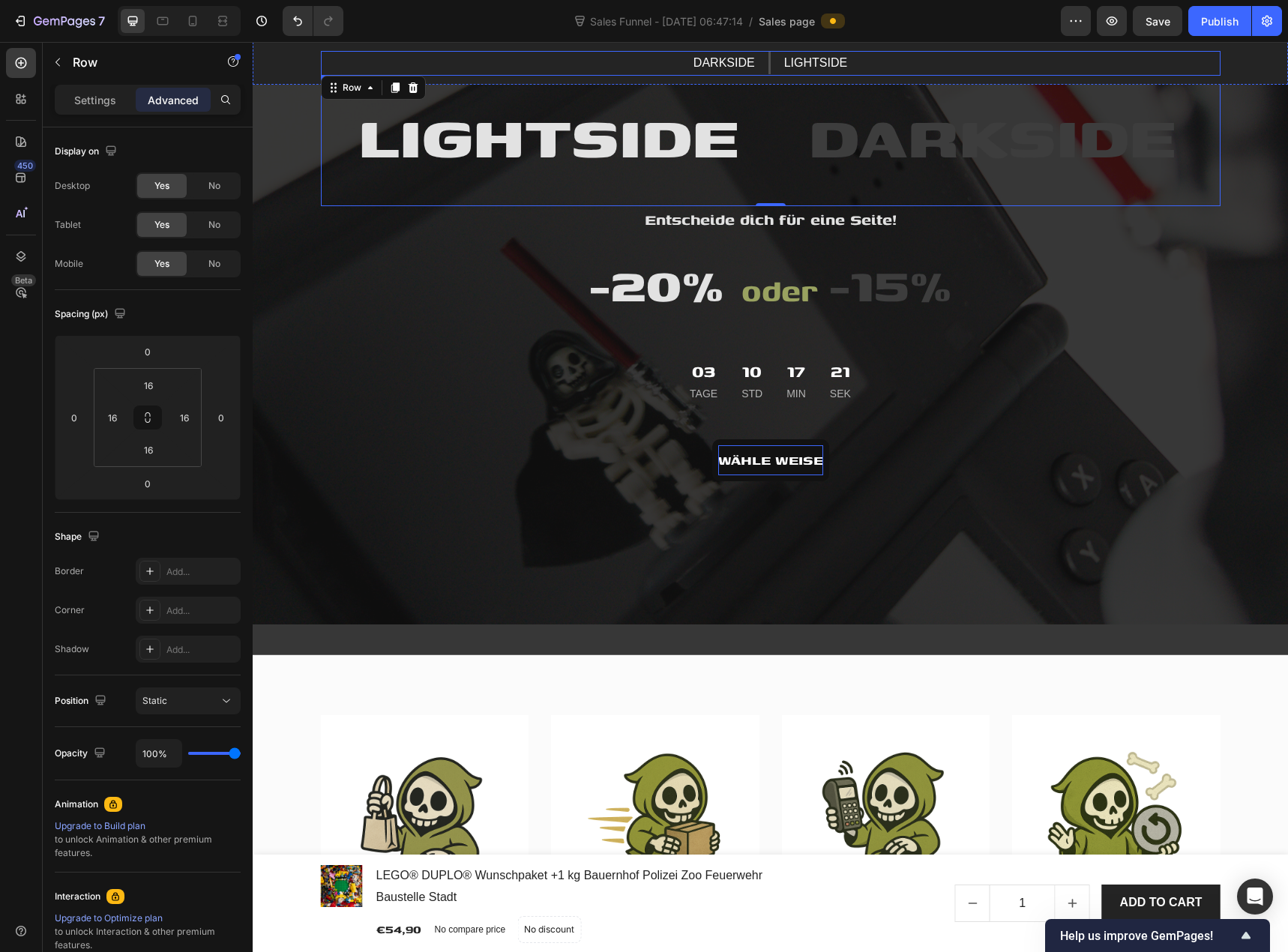
click at [693, 63] on p "DARKSIDE" at bounding box center [724, 64] width 62 height 22
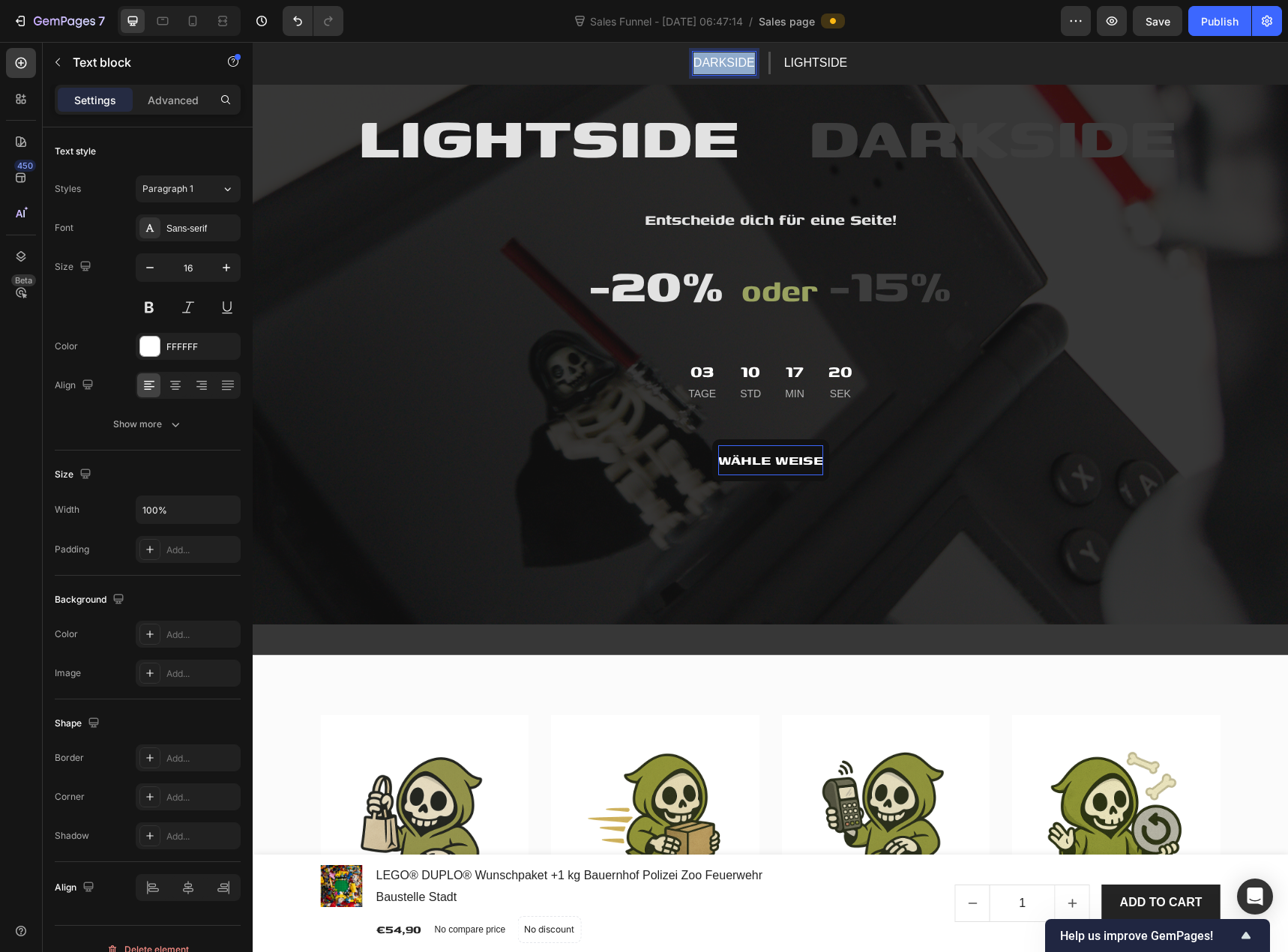
click at [693, 63] on p "DARKSIDE" at bounding box center [724, 64] width 62 height 22
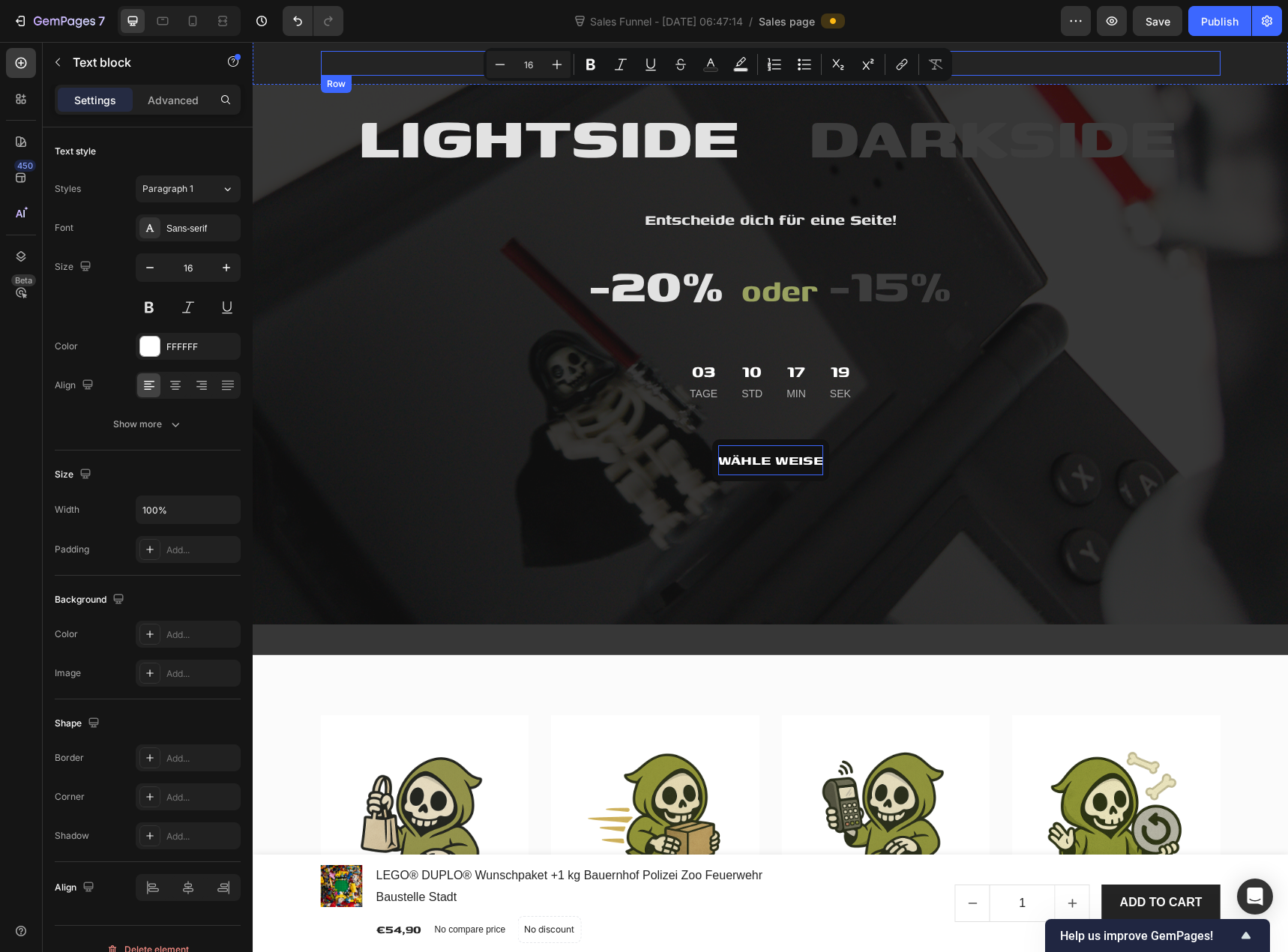
click at [1041, 57] on div "DARKSIDE Text block 0 Title Line LIGHTSIDE Text block Row" at bounding box center [771, 63] width 900 height 25
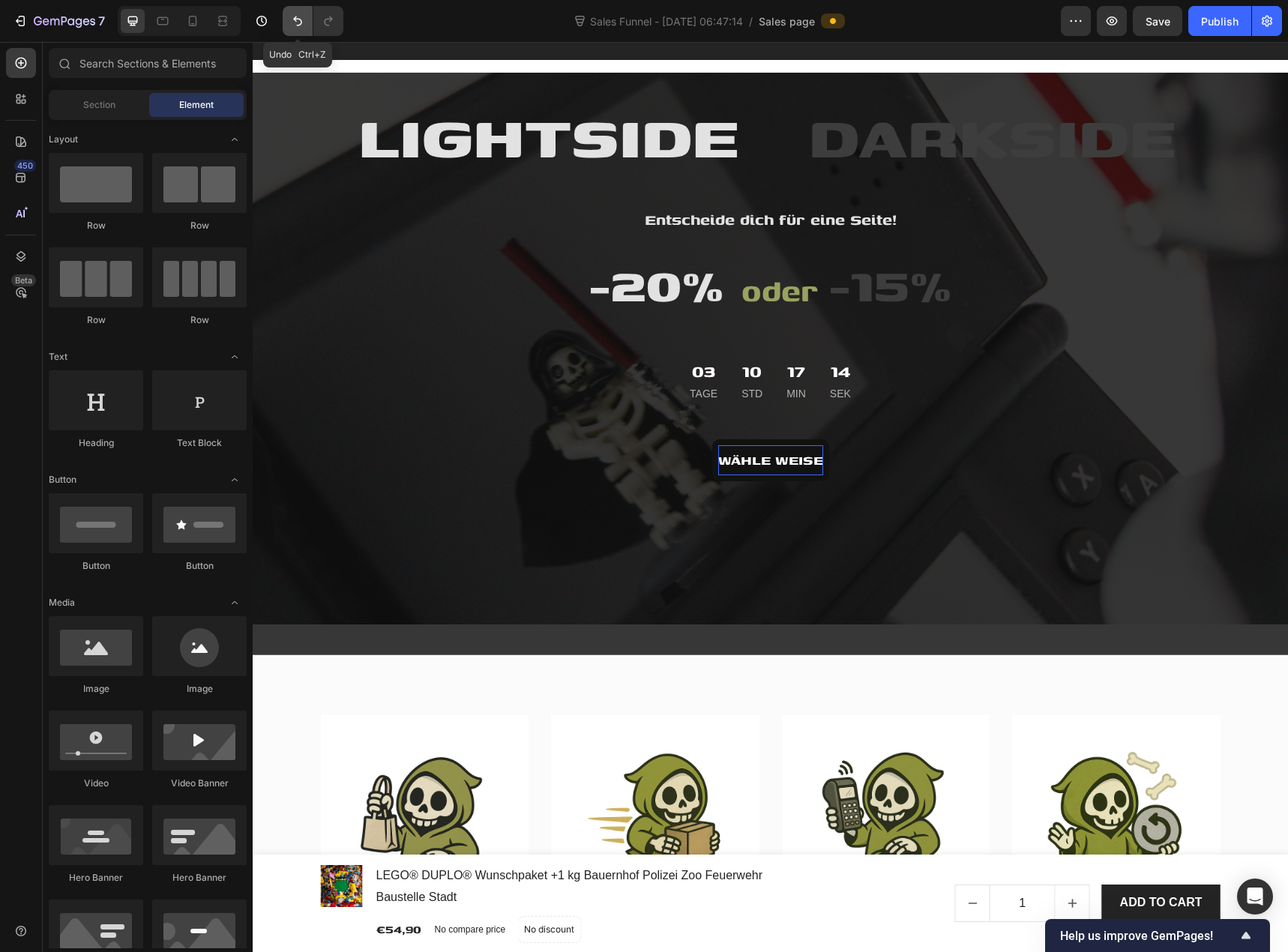
click at [301, 22] on icon "Undo/Redo" at bounding box center [298, 21] width 15 height 15
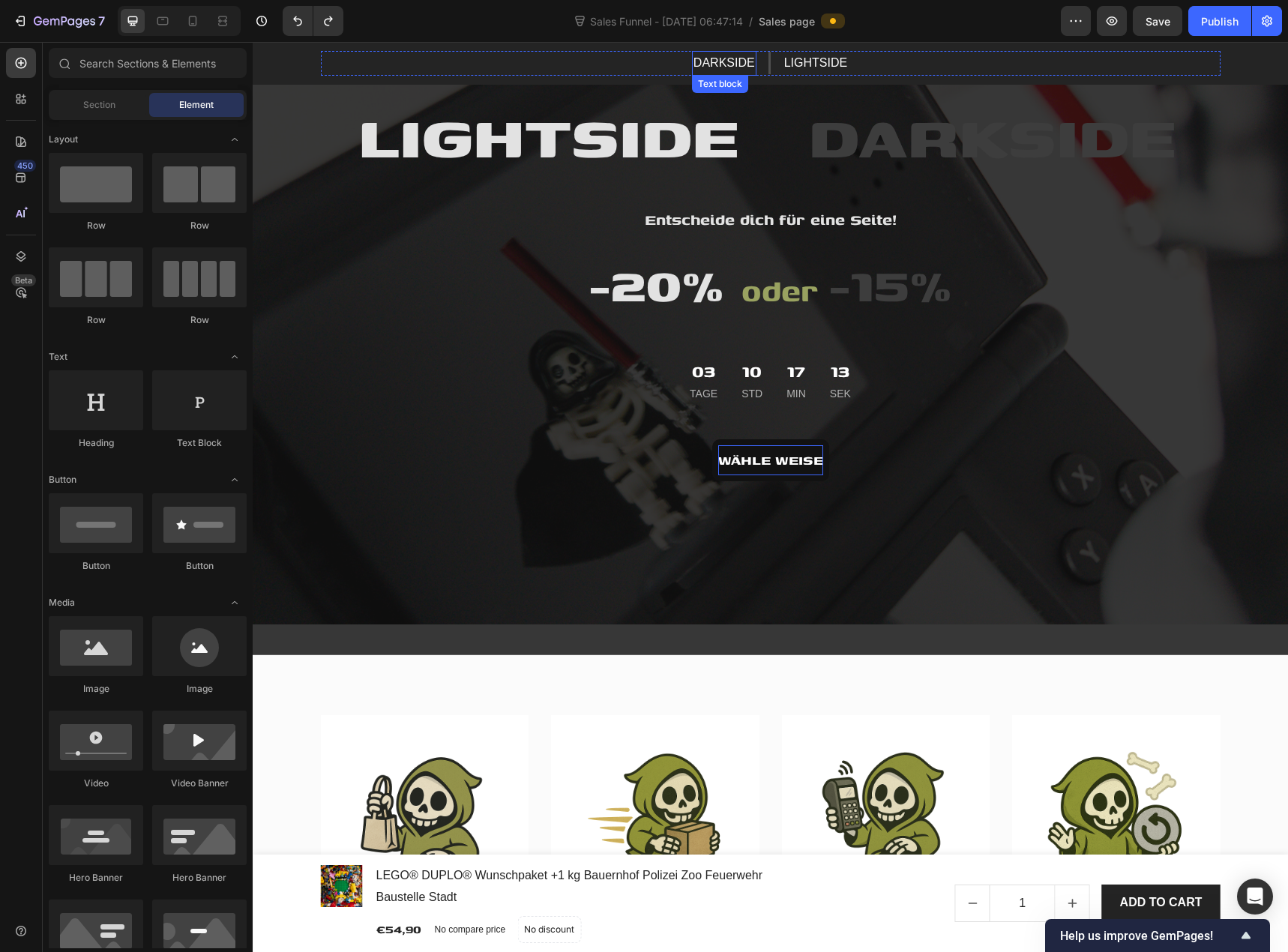
click at [735, 65] on p "DARKSIDE" at bounding box center [724, 64] width 62 height 22
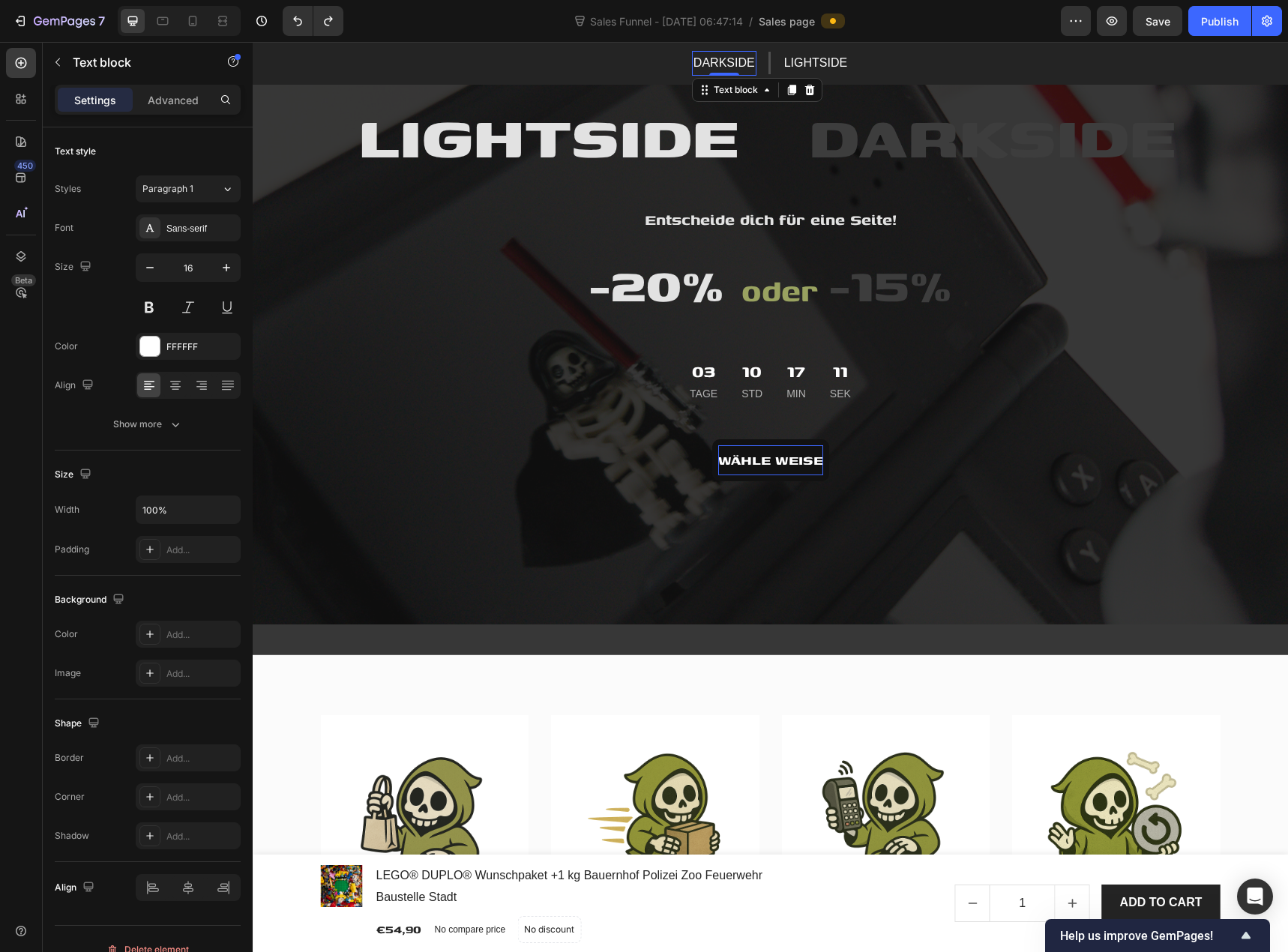
click at [731, 65] on p "DARKSIDE" at bounding box center [724, 64] width 62 height 22
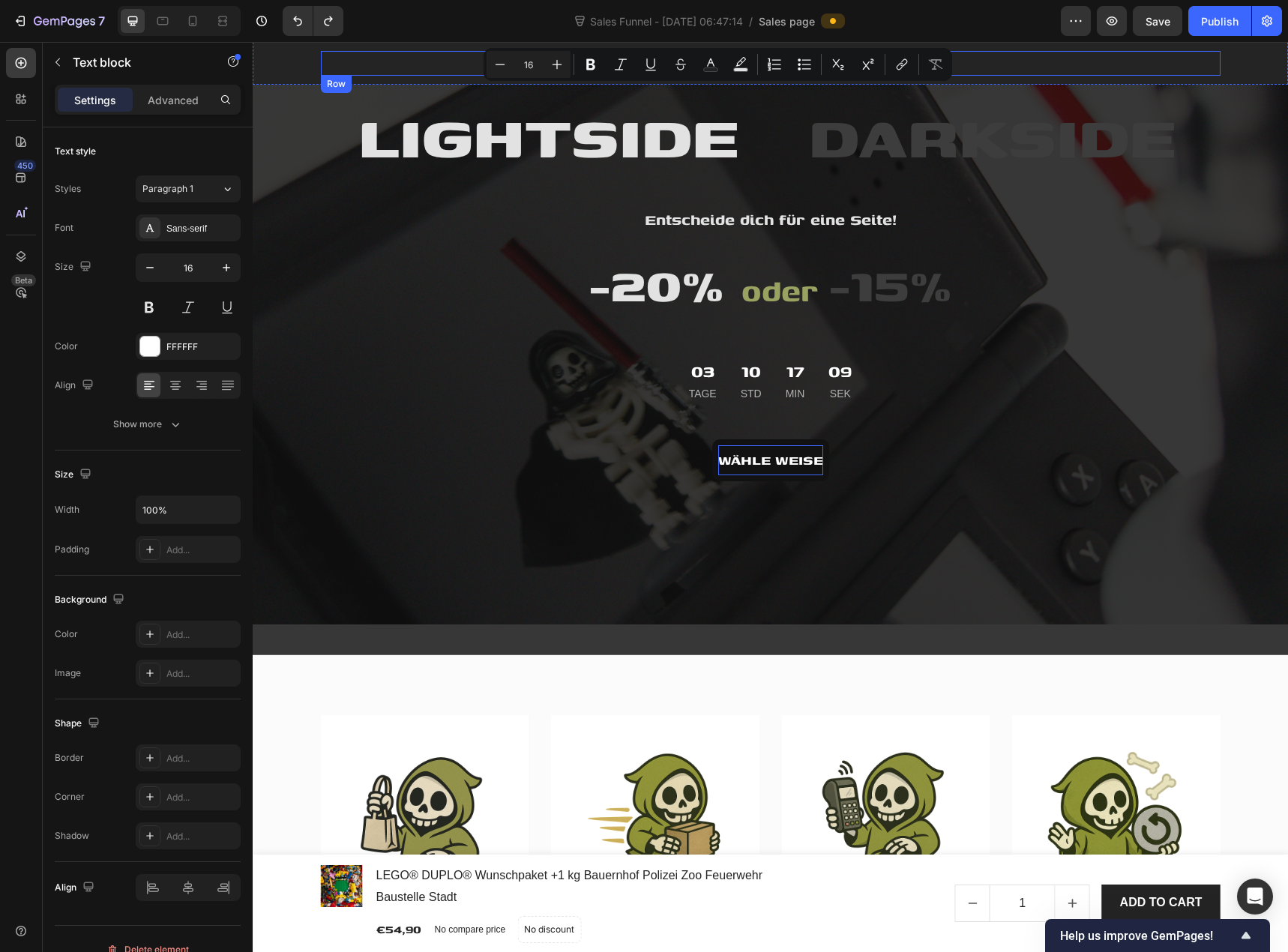
click at [1058, 63] on div "DARKSIDE Text block 0 Title Line LIGHTSIDE Text block Row" at bounding box center [771, 63] width 900 height 25
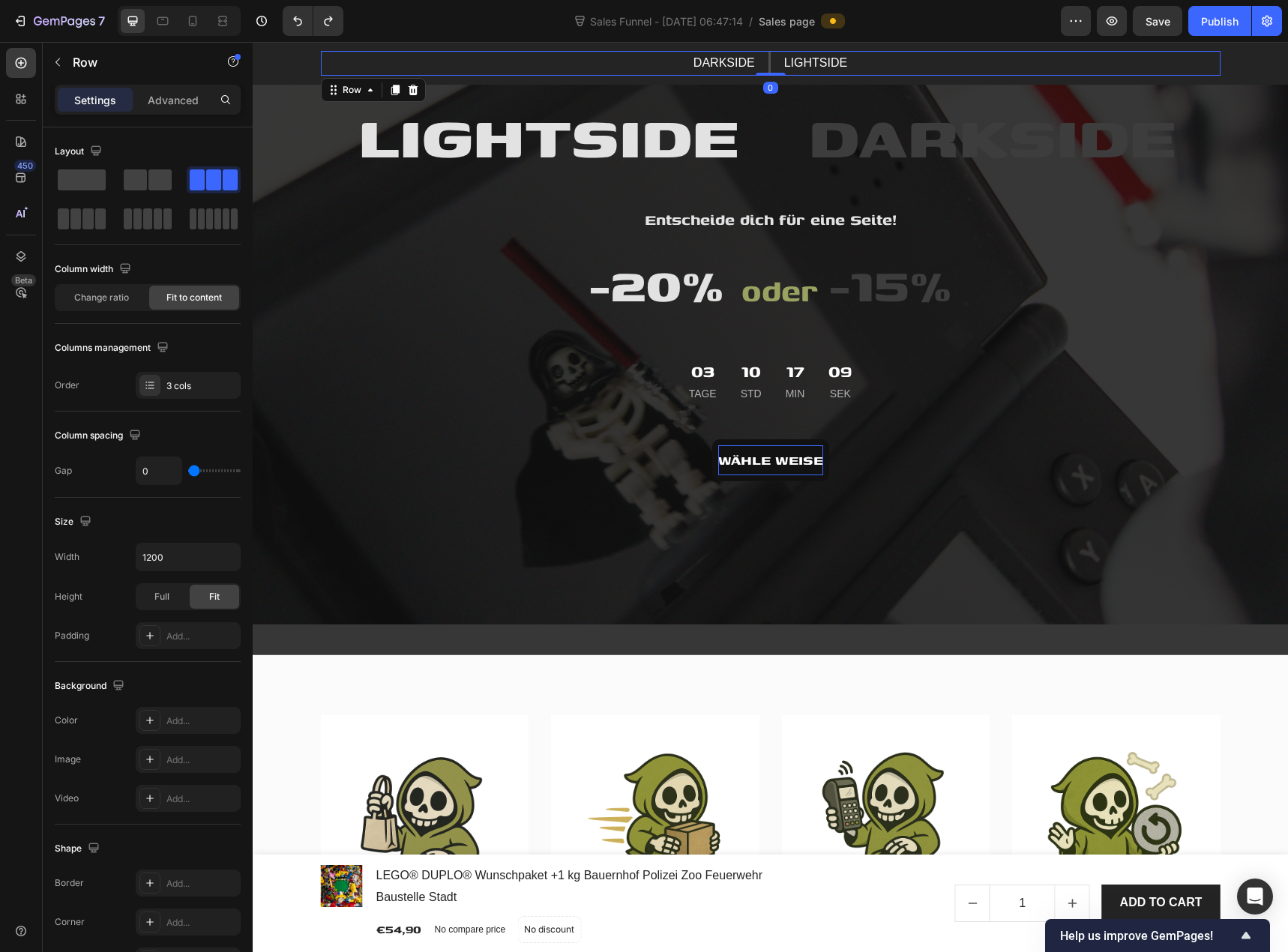
click at [838, 62] on p "LIGHTSIDE" at bounding box center [815, 64] width 63 height 22
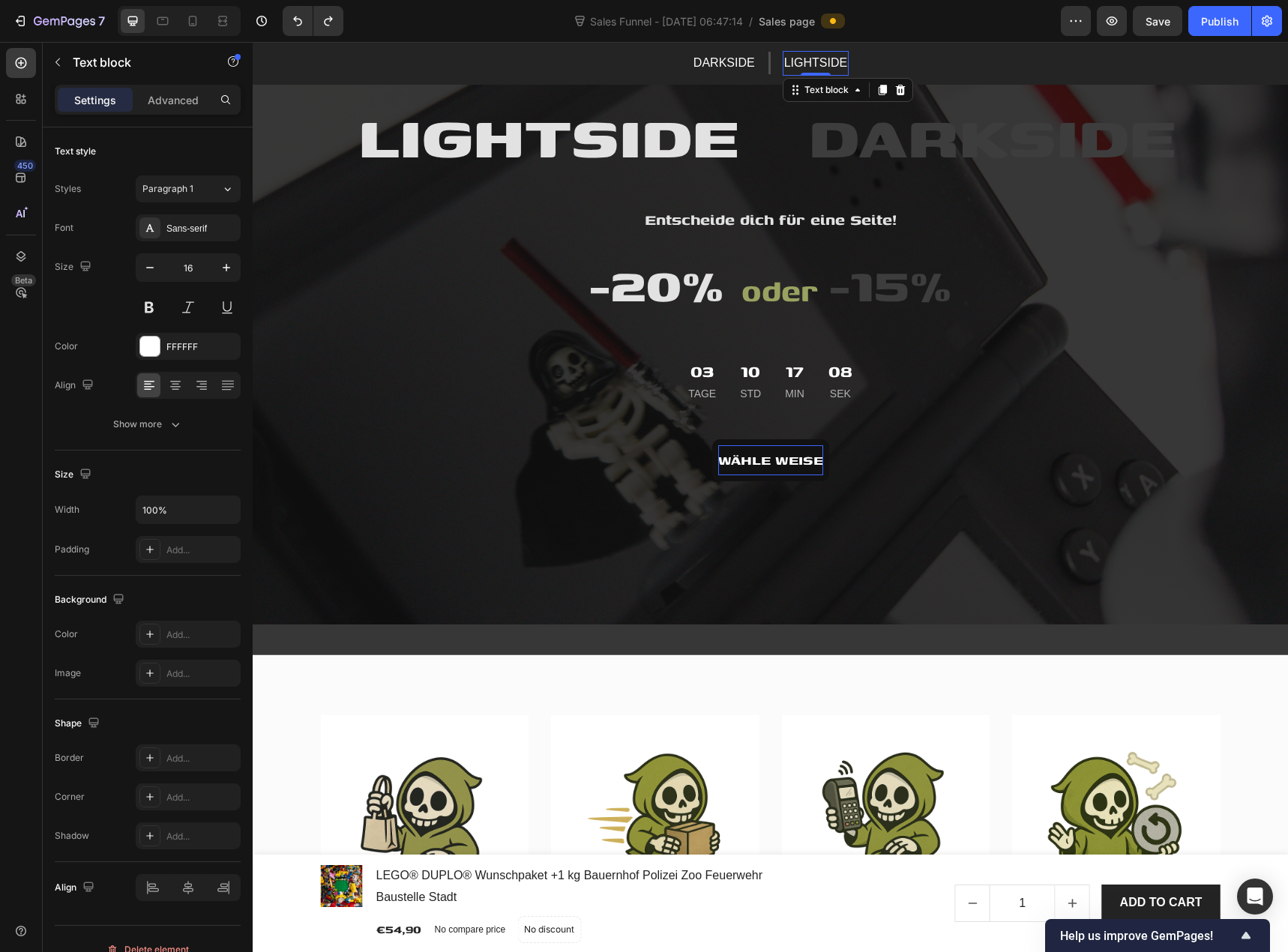
click at [829, 62] on p "LIGHTSIDE" at bounding box center [815, 64] width 63 height 22
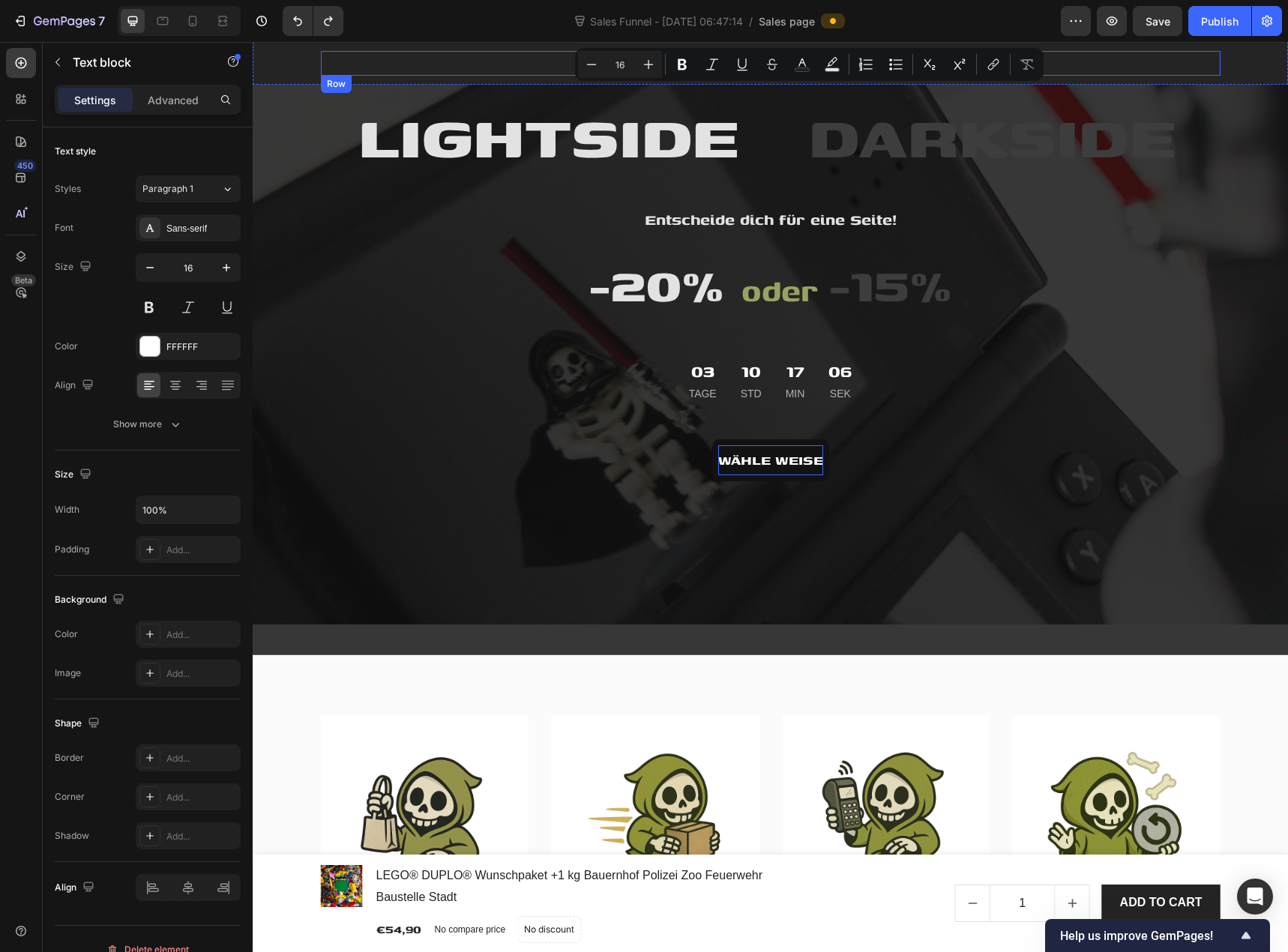
click at [1162, 61] on div "DARKSIDE Text block Title Line LIGHTSIDE Text block 0 Row" at bounding box center [771, 63] width 900 height 25
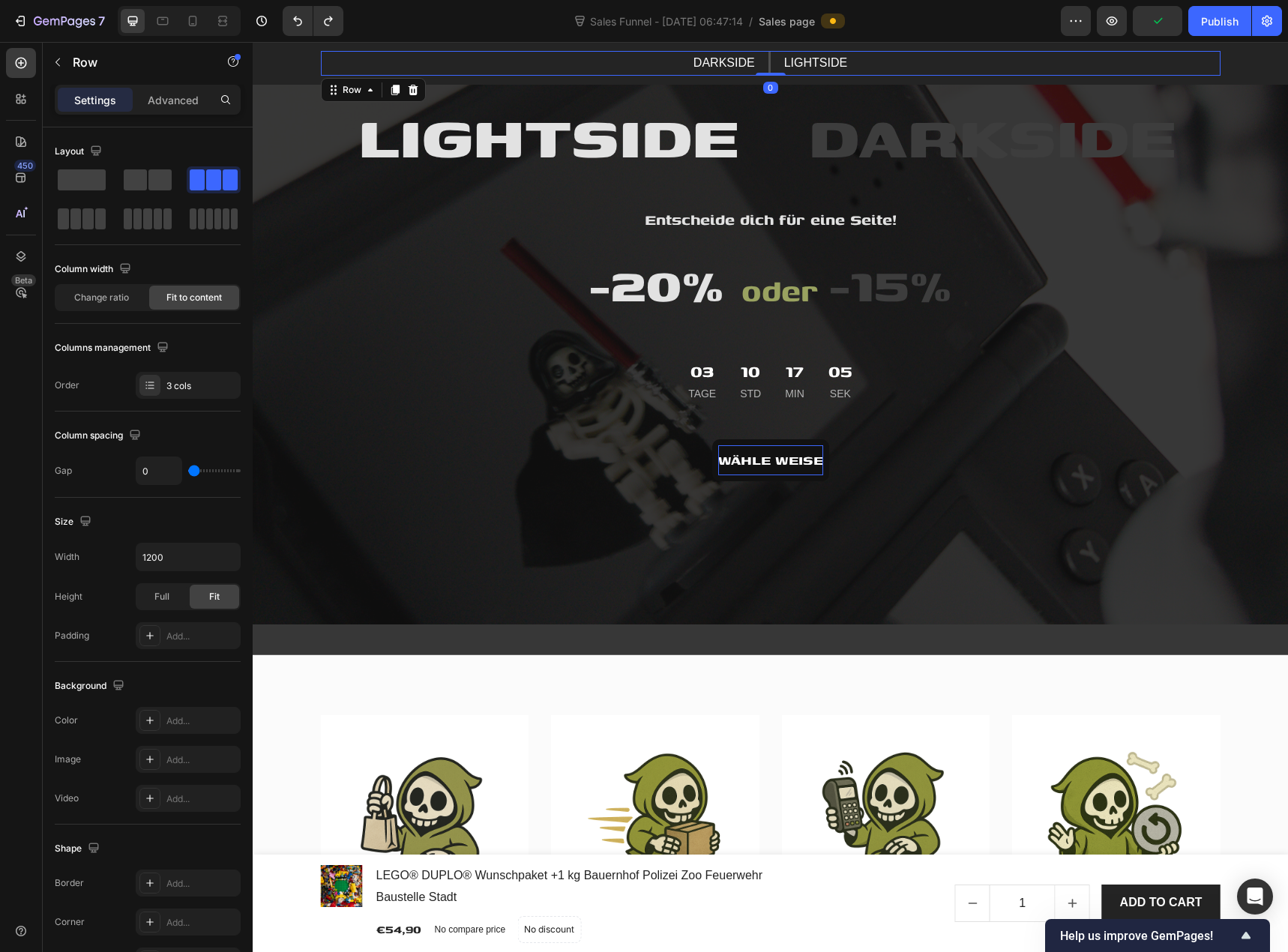
click at [844, 61] on div "DARKSIDE Text block Title Line LIGHTSIDE Text block Row 0" at bounding box center [771, 63] width 900 height 25
click at [833, 62] on p "LIGHTSIDE" at bounding box center [815, 64] width 63 height 22
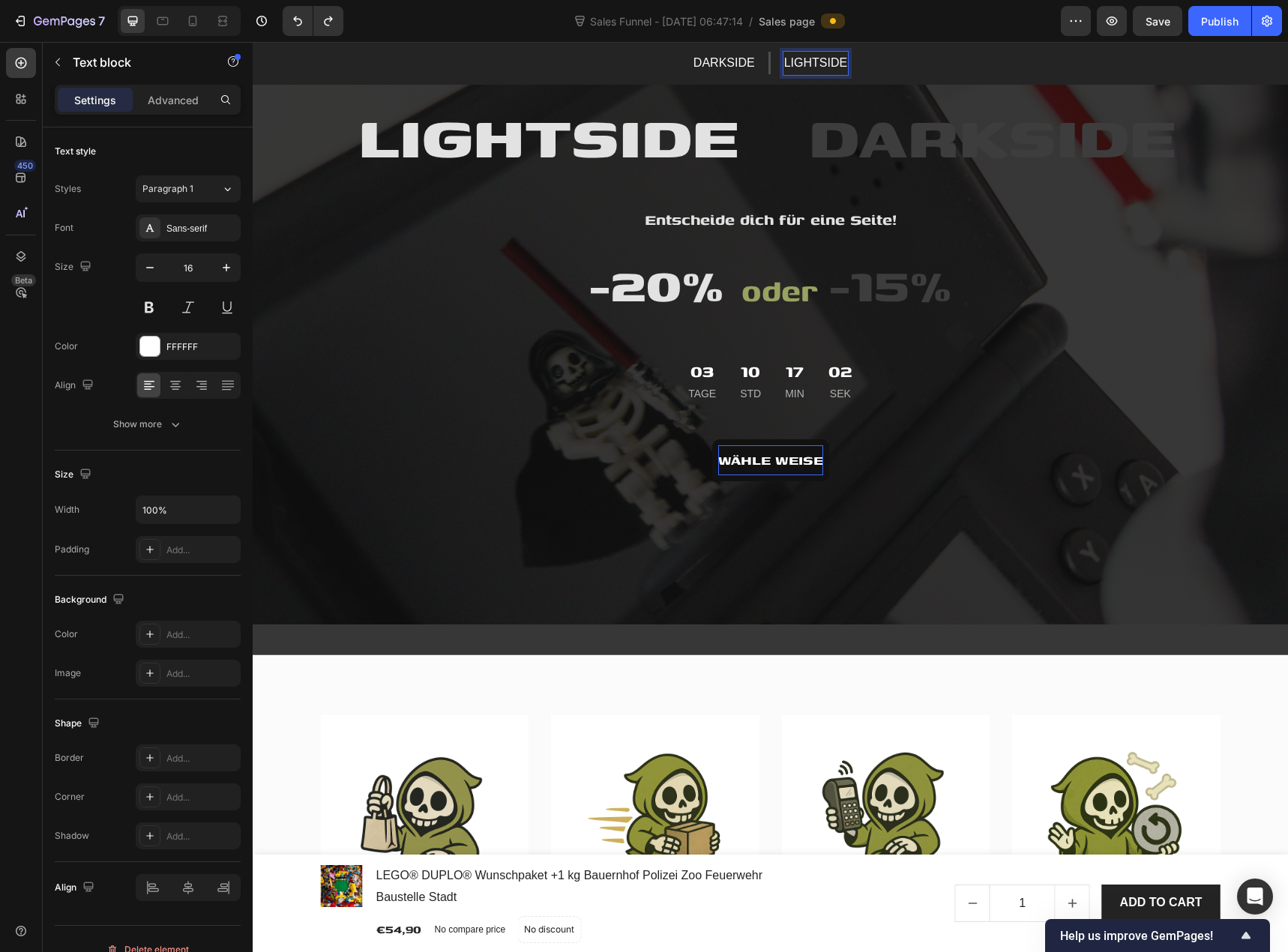
click at [837, 64] on p "LIGHTSIDE" at bounding box center [815, 64] width 63 height 22
click at [837, 66] on p "LIGHTSIE" at bounding box center [815, 64] width 55 height 22
click at [649, 68] on p "DARKSIDE" at bounding box center [670, 64] width 62 height 22
click at [652, 63] on p "DARKSIDE" at bounding box center [670, 64] width 62 height 22
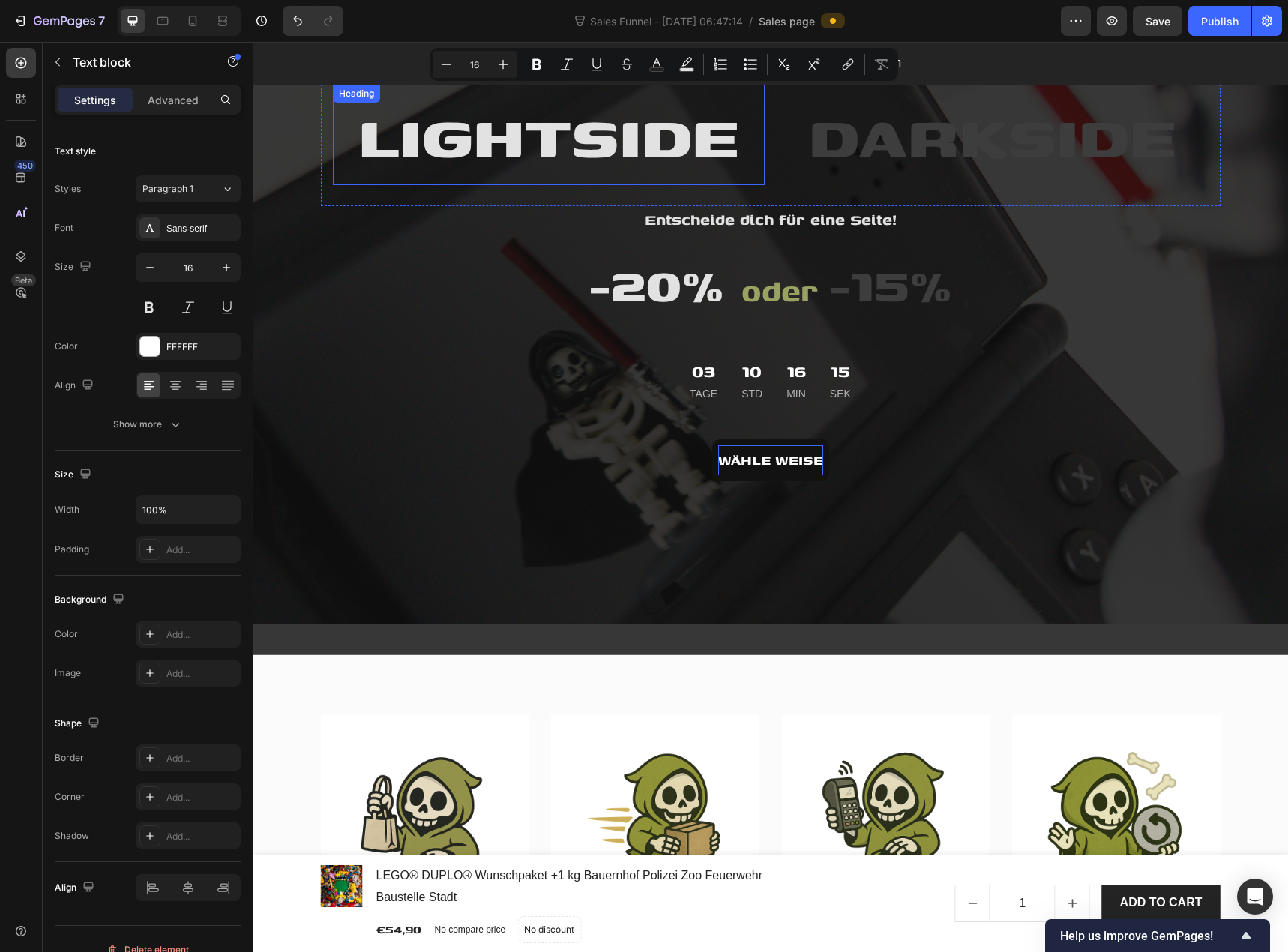
click at [664, 113] on span "LIGHTSIDE" at bounding box center [548, 135] width 381 height 90
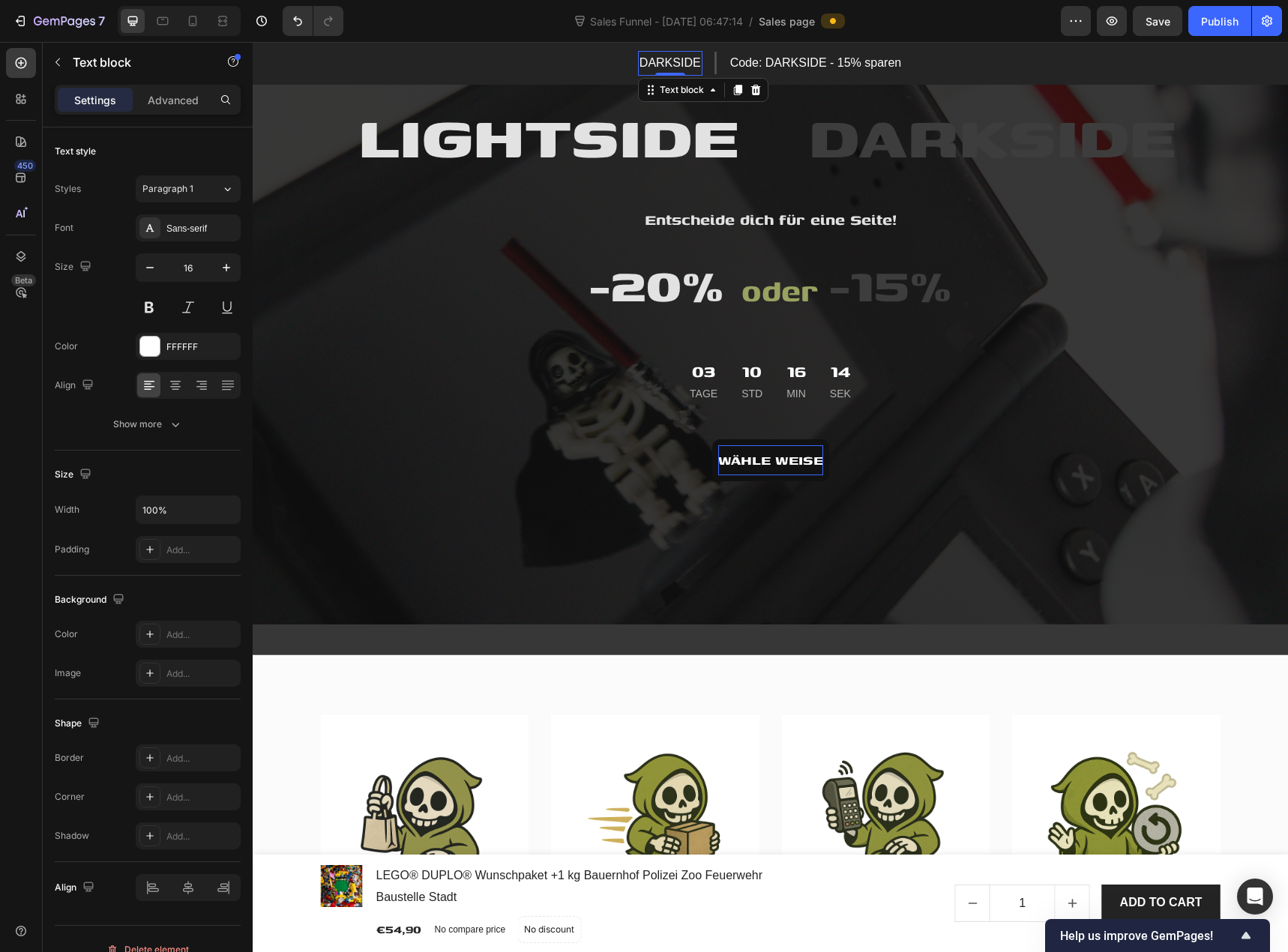
click at [662, 67] on p "DARKSIDE" at bounding box center [670, 64] width 62 height 22
click at [693, 64] on p "DARKSIDE" at bounding box center [670, 64] width 62 height 22
click at [736, 60] on p "Code: LIGHTSIDE - 20% Spa" at bounding box center [670, 64] width 158 height 22
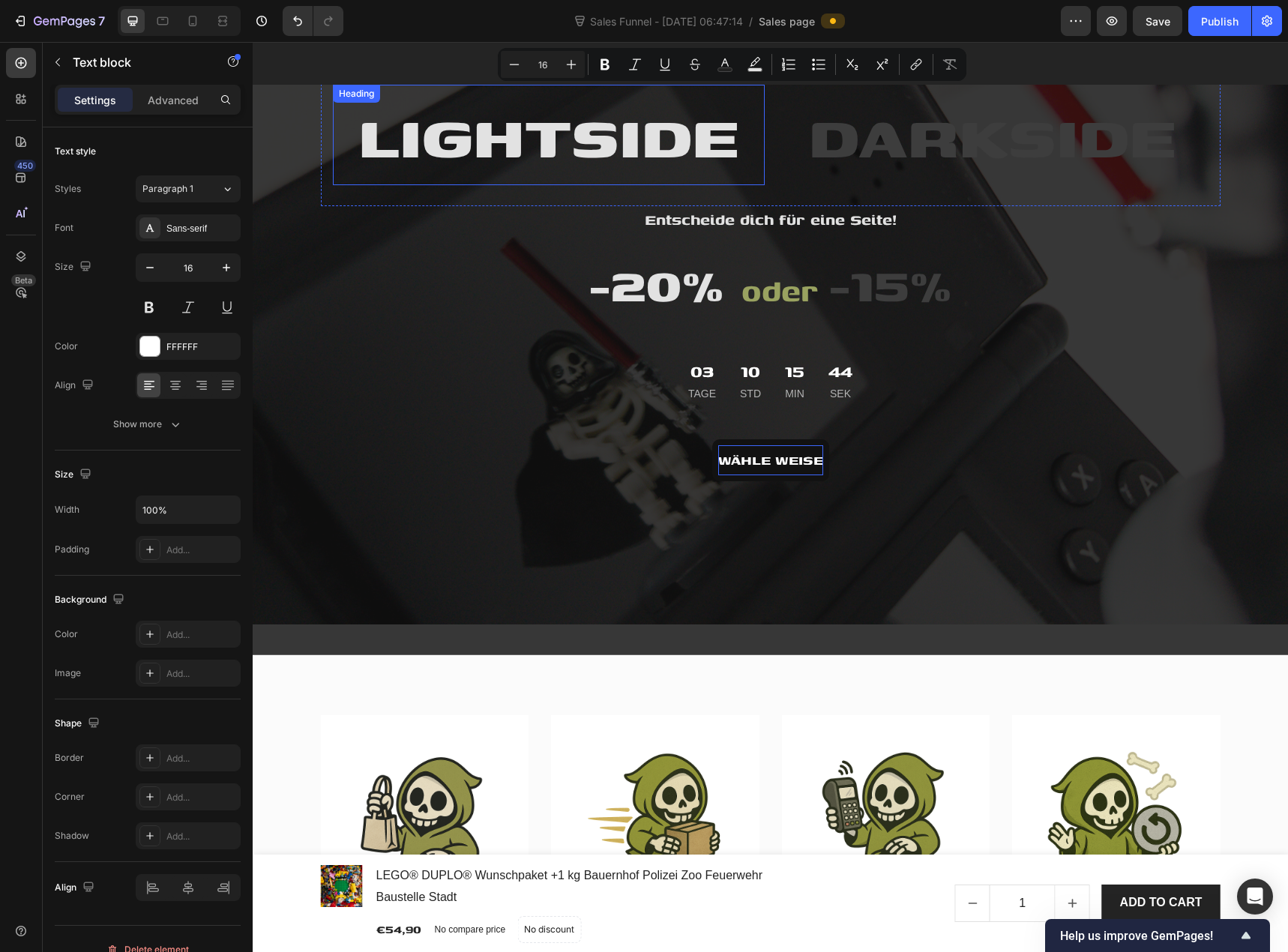
click at [700, 296] on span "-20%" at bounding box center [656, 283] width 136 height 72
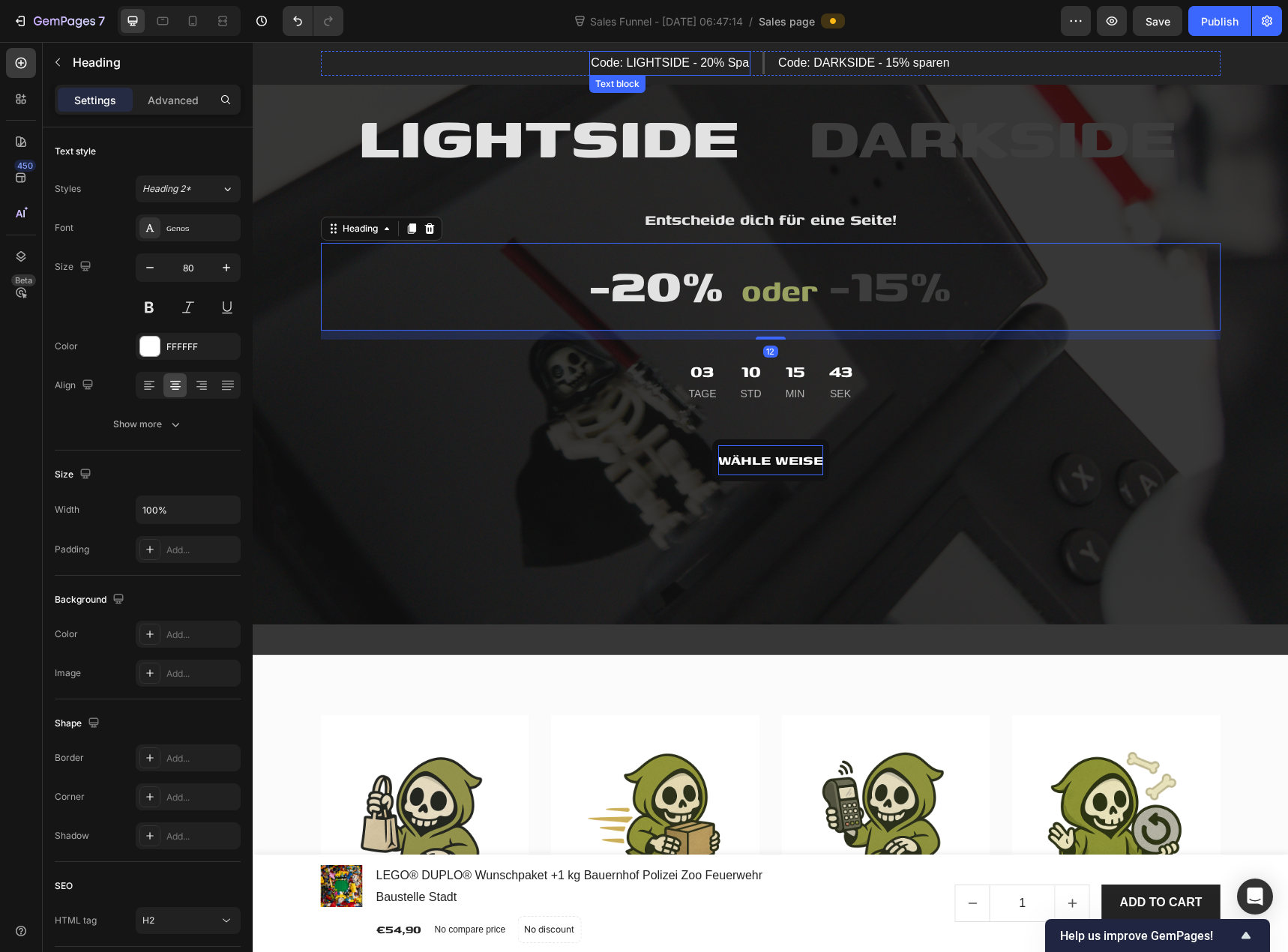
click at [738, 53] on p "Code: LIGHTSIDE - 20% Spa" at bounding box center [670, 64] width 158 height 22
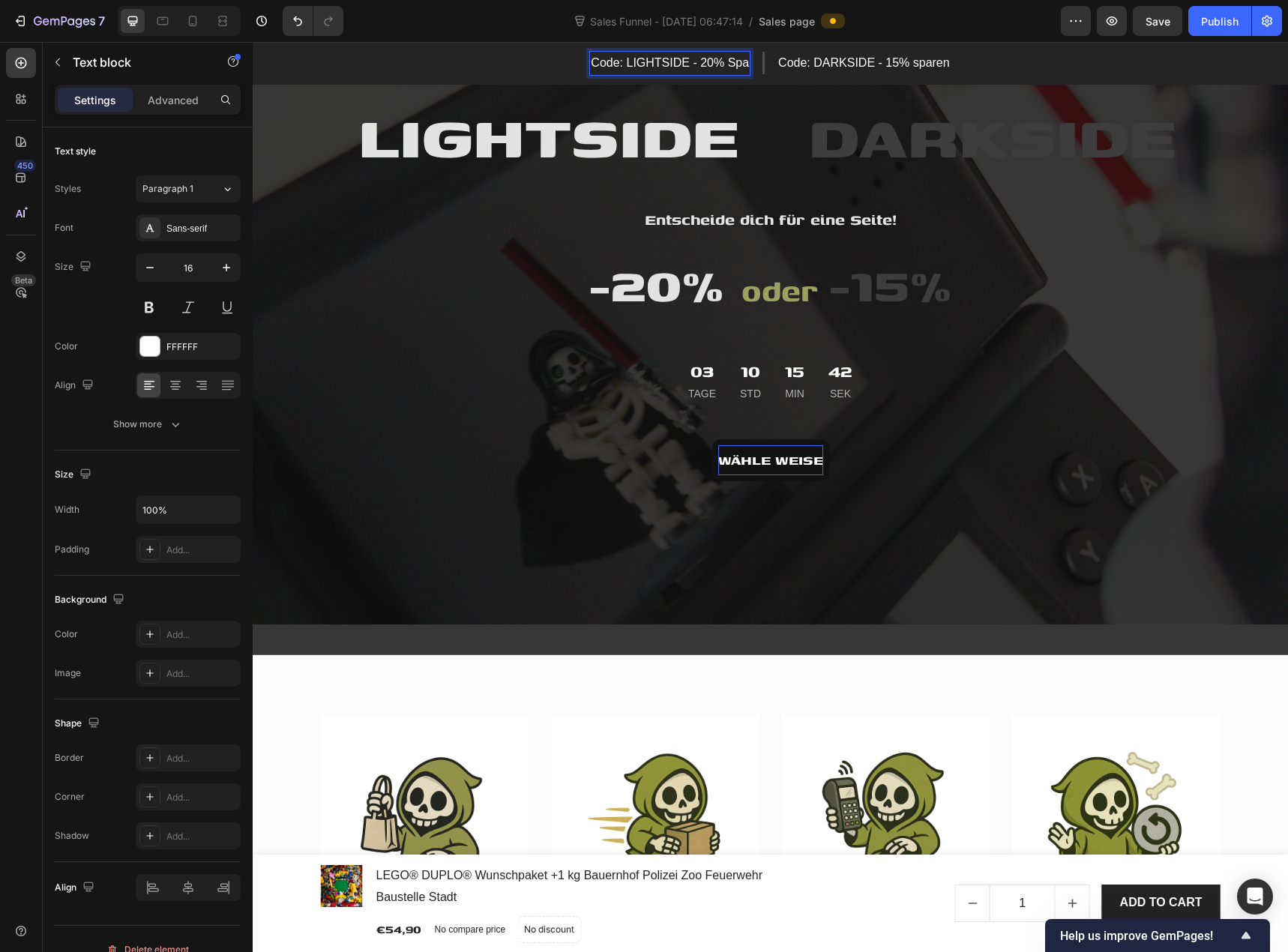
click at [741, 66] on p "Code: LIGHTSIDE - 20% Spa" at bounding box center [670, 64] width 158 height 22
click at [709, 58] on p "Code: LIGHTSIDE - 20%* sparen" at bounding box center [670, 64] width 178 height 22
click at [726, 66] on p "Code: LIGHTSIDE - 20% * sparen" at bounding box center [670, 64] width 181 height 22
click at [721, 66] on p "Code: LIGHTSIDE - 20% * sparen" at bounding box center [670, 64] width 181 height 22
click at [952, 63] on p "Code: DARKSIDE - 15% sparen" at bounding box center [872, 64] width 172 height 22
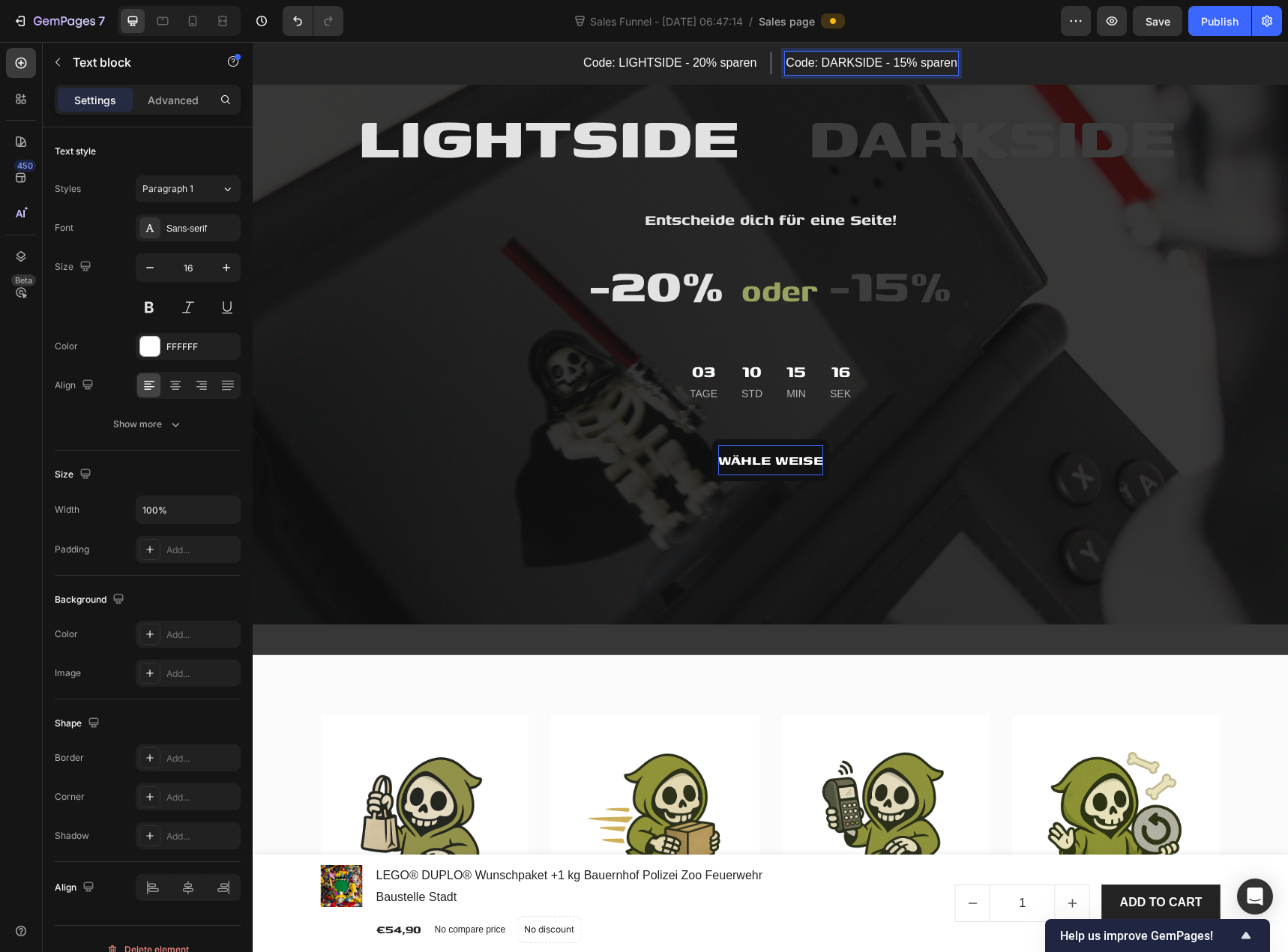
click at [950, 61] on p "Code: DARKSIDE - 15% sparen" at bounding box center [872, 64] width 172 height 22
click at [741, 66] on p "Code: LIGHTSIDE - 20% sparen" at bounding box center [668, 64] width 173 height 22
click at [746, 66] on p "Code: LIGHTSIDE - 20% sparen" at bounding box center [668, 64] width 173 height 22
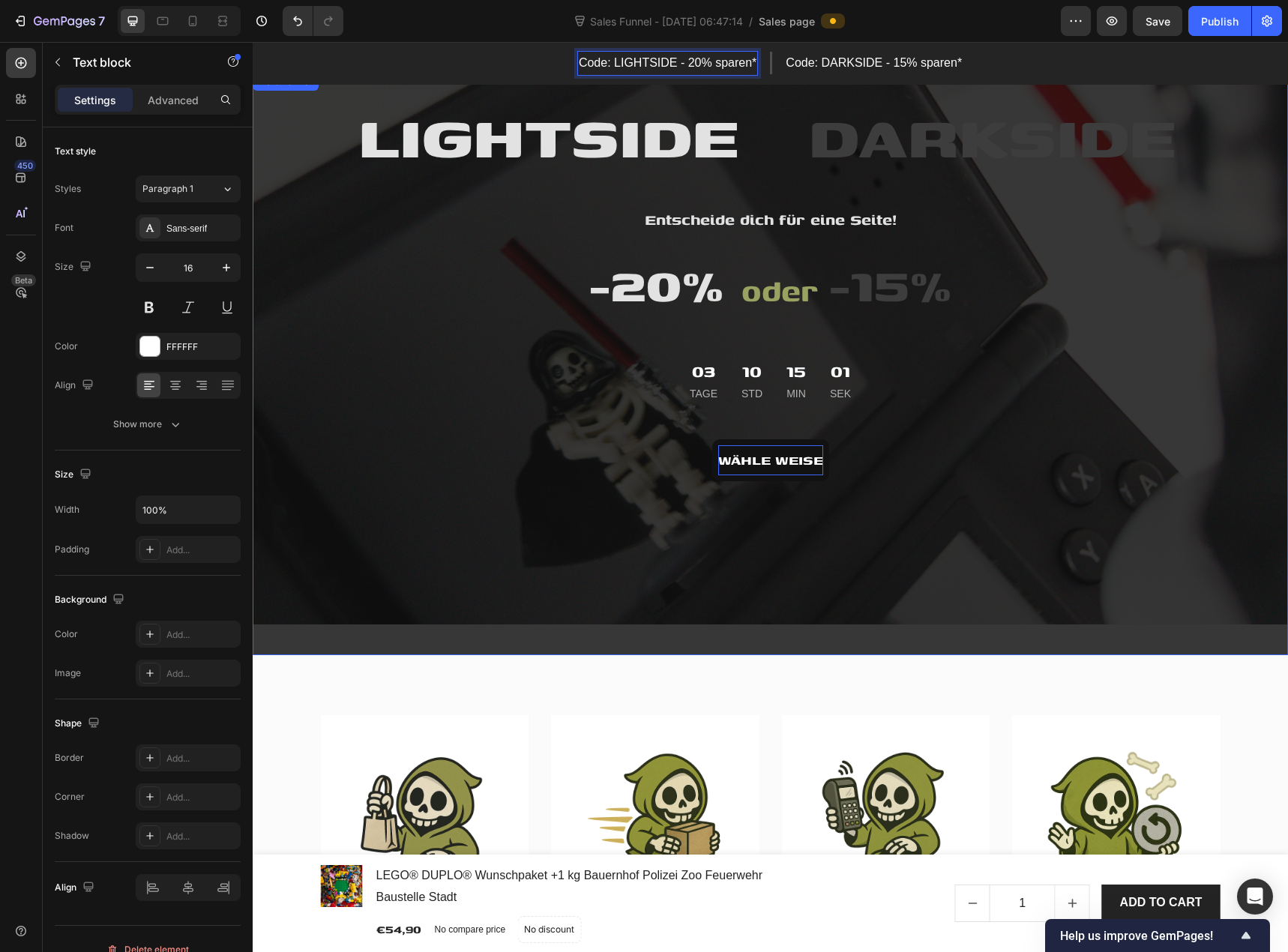
click at [533, 246] on p "⁠⁠⁠⁠⁠⁠⁠ -20% oder -15%" at bounding box center [771, 286] width 897 height 85
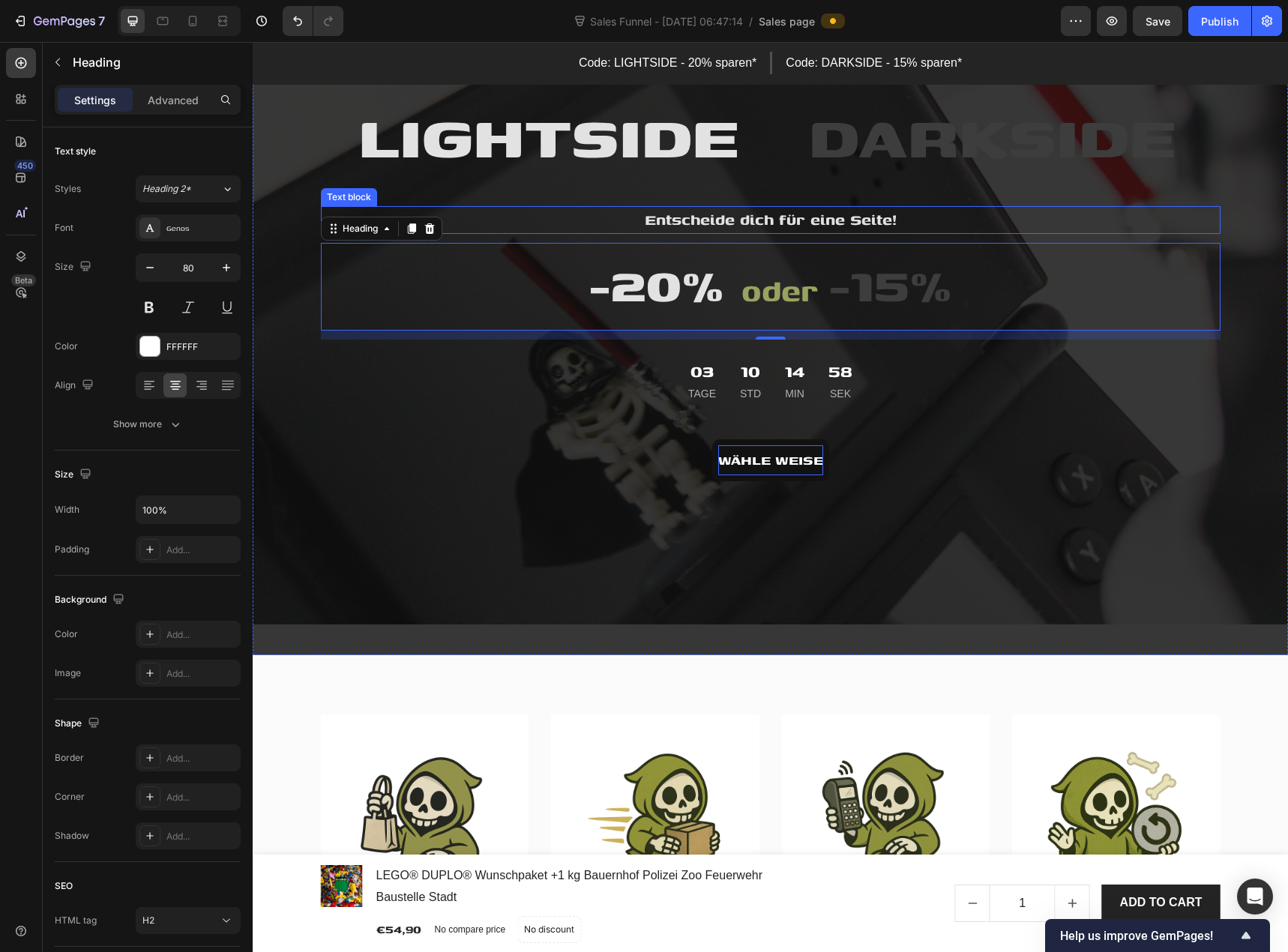
click at [731, 216] on span "Entscheide dich für eine Seite!" at bounding box center [771, 220] width 252 height 24
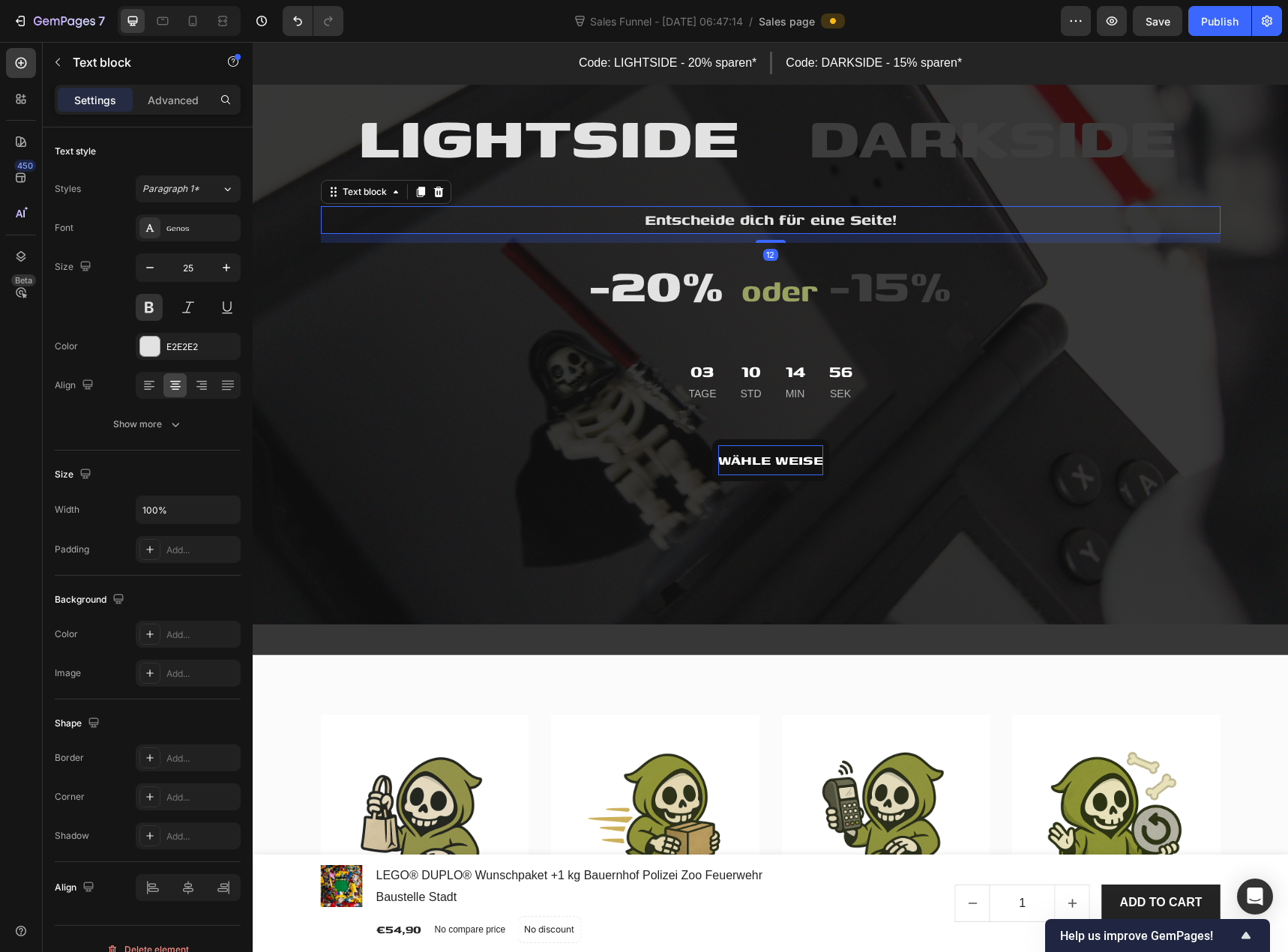
click at [748, 216] on span "Entscheide dich für eine Seite!" at bounding box center [771, 220] width 252 height 24
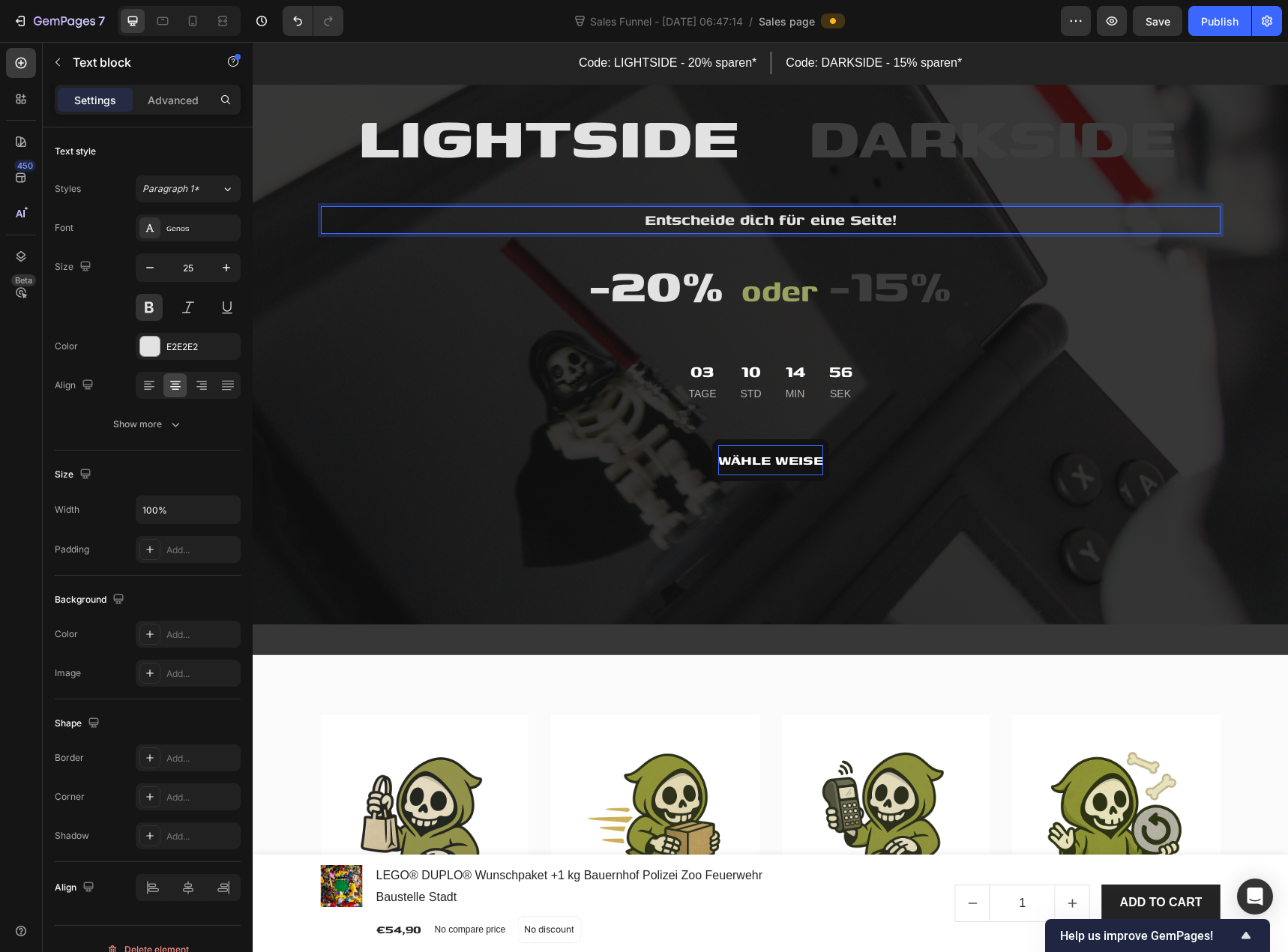
click at [748, 216] on span "Entscheide dich für eine Seite!" at bounding box center [771, 220] width 252 height 24
click at [749, 225] on span "Entscheide dich für eine Seite!" at bounding box center [771, 220] width 252 height 24
drag, startPoint x: 776, startPoint y: 220, endPoint x: 884, endPoint y: 224, distance: 108.1
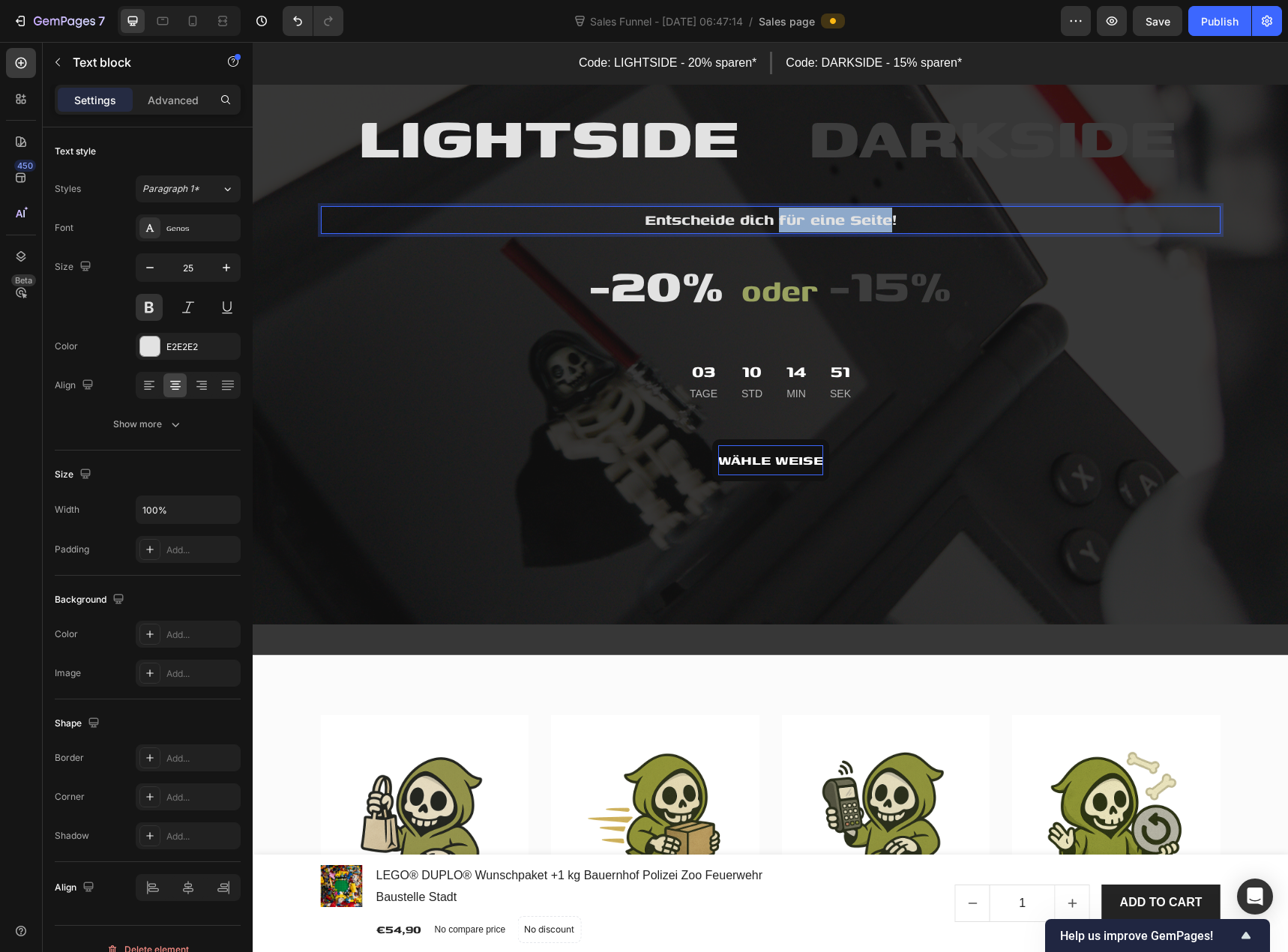
click at [884, 224] on span "Entscheide dich für eine Seite!" at bounding box center [771, 220] width 252 height 24
click at [642, 669] on div "Image Geprüfte Items Text block Wir prüfen unsere Items, bevor sie in den Verka…" at bounding box center [770, 868] width 1036 height 426
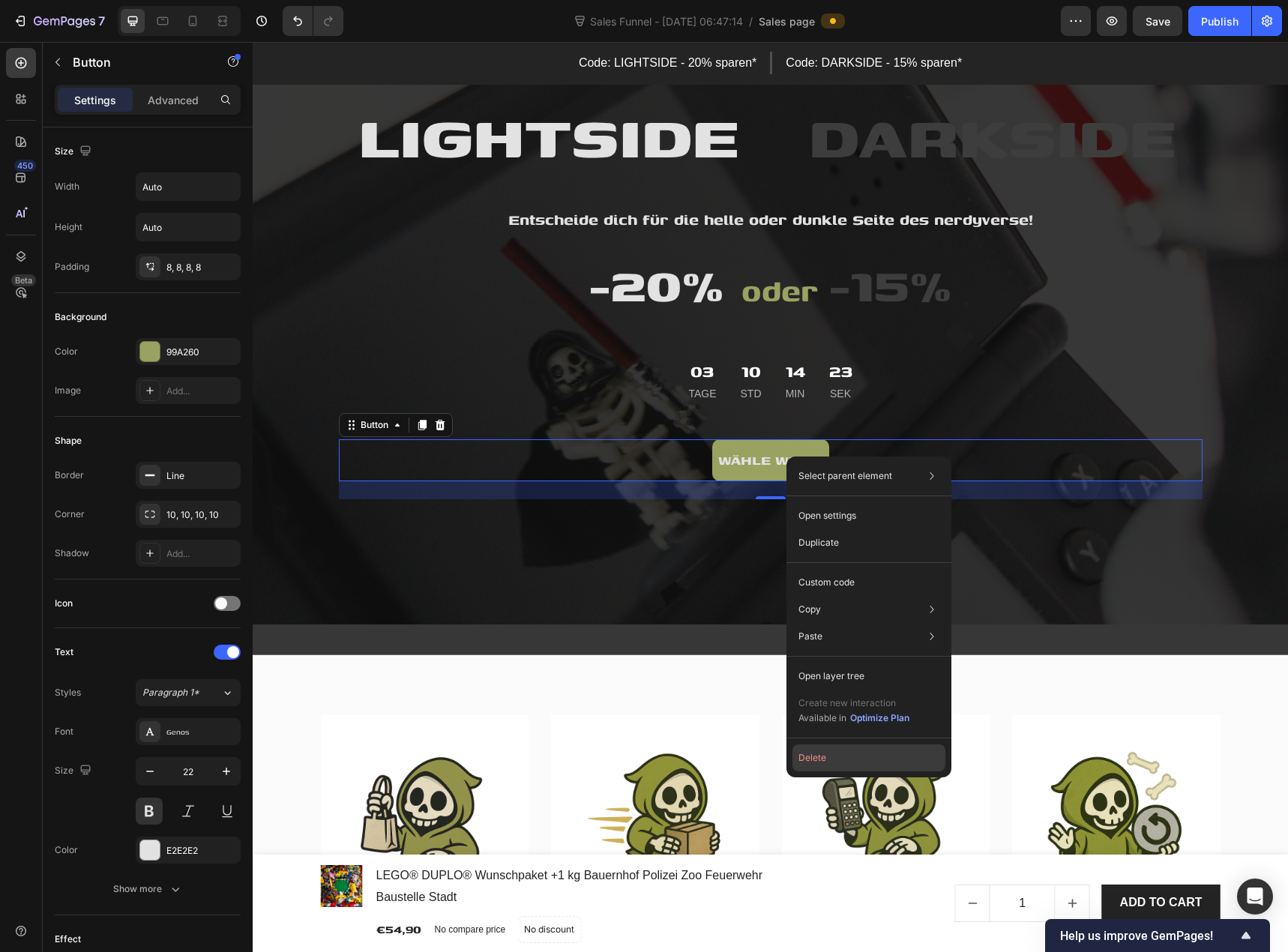
click at [851, 761] on button "Delete" at bounding box center [869, 758] width 153 height 27
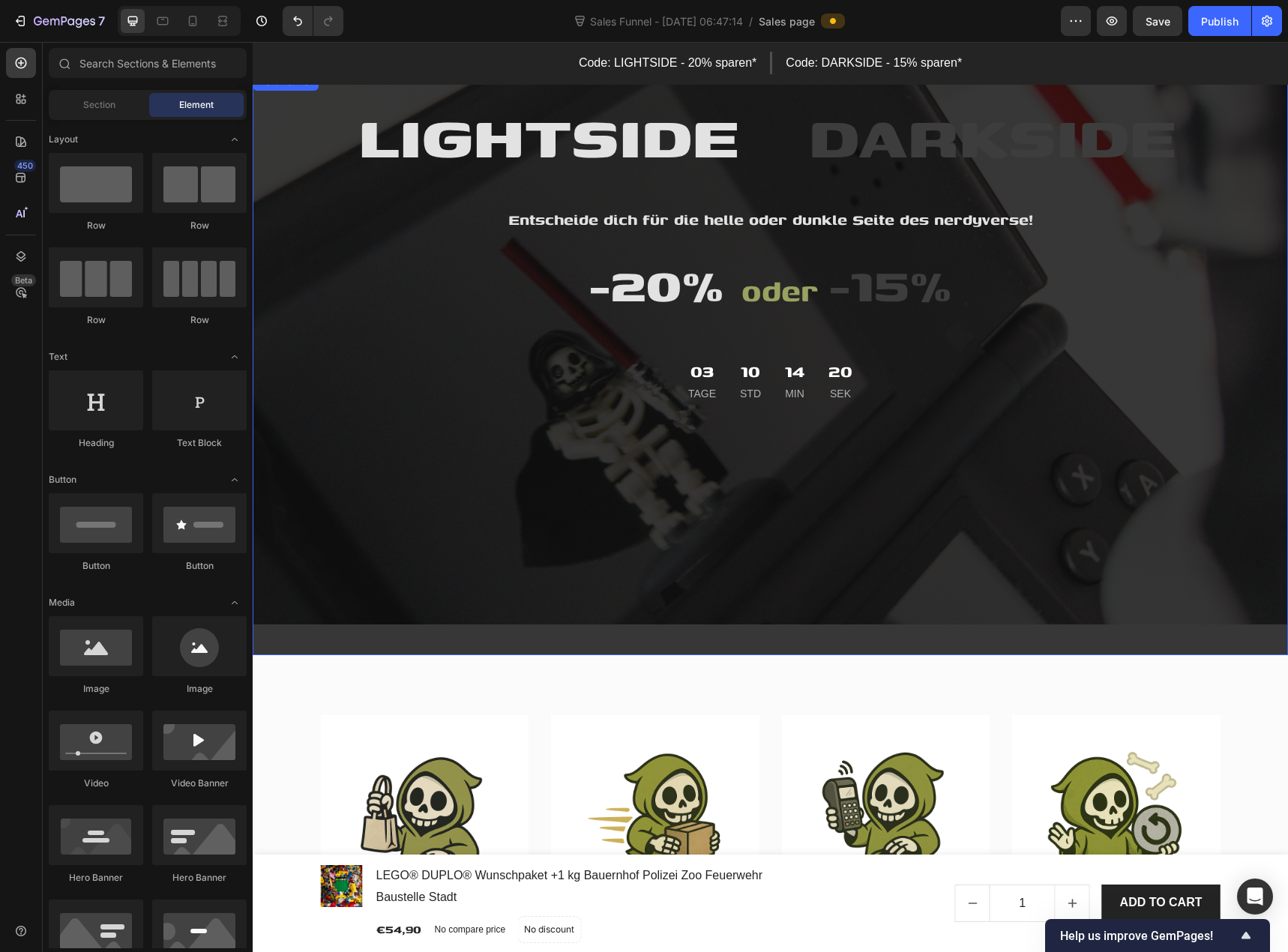
click at [302, 157] on div "Overlay" at bounding box center [770, 364] width 1036 height 583
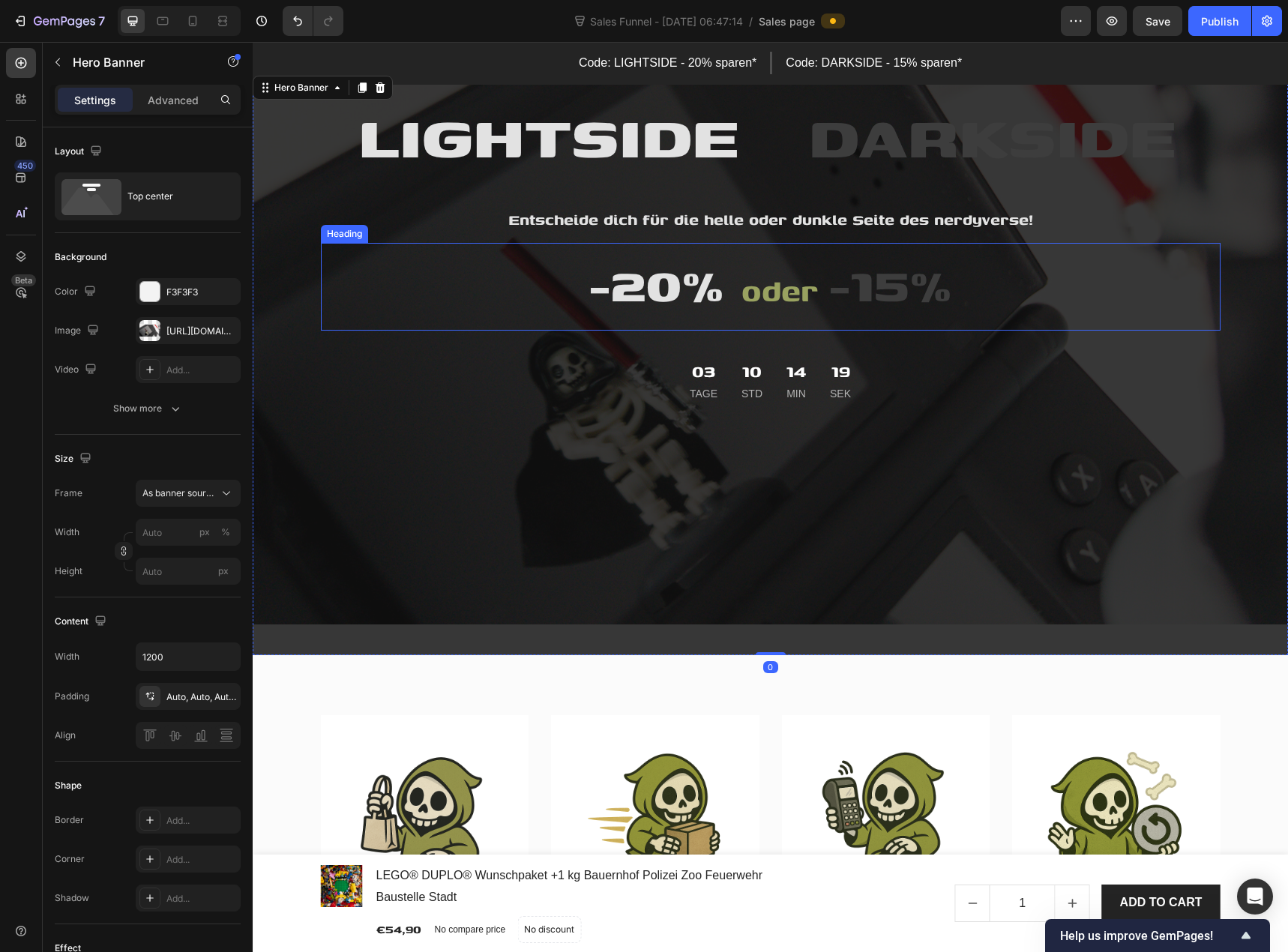
click at [470, 273] on p "⁠⁠⁠⁠⁠⁠⁠ -20% oder -15%" at bounding box center [771, 286] width 897 height 85
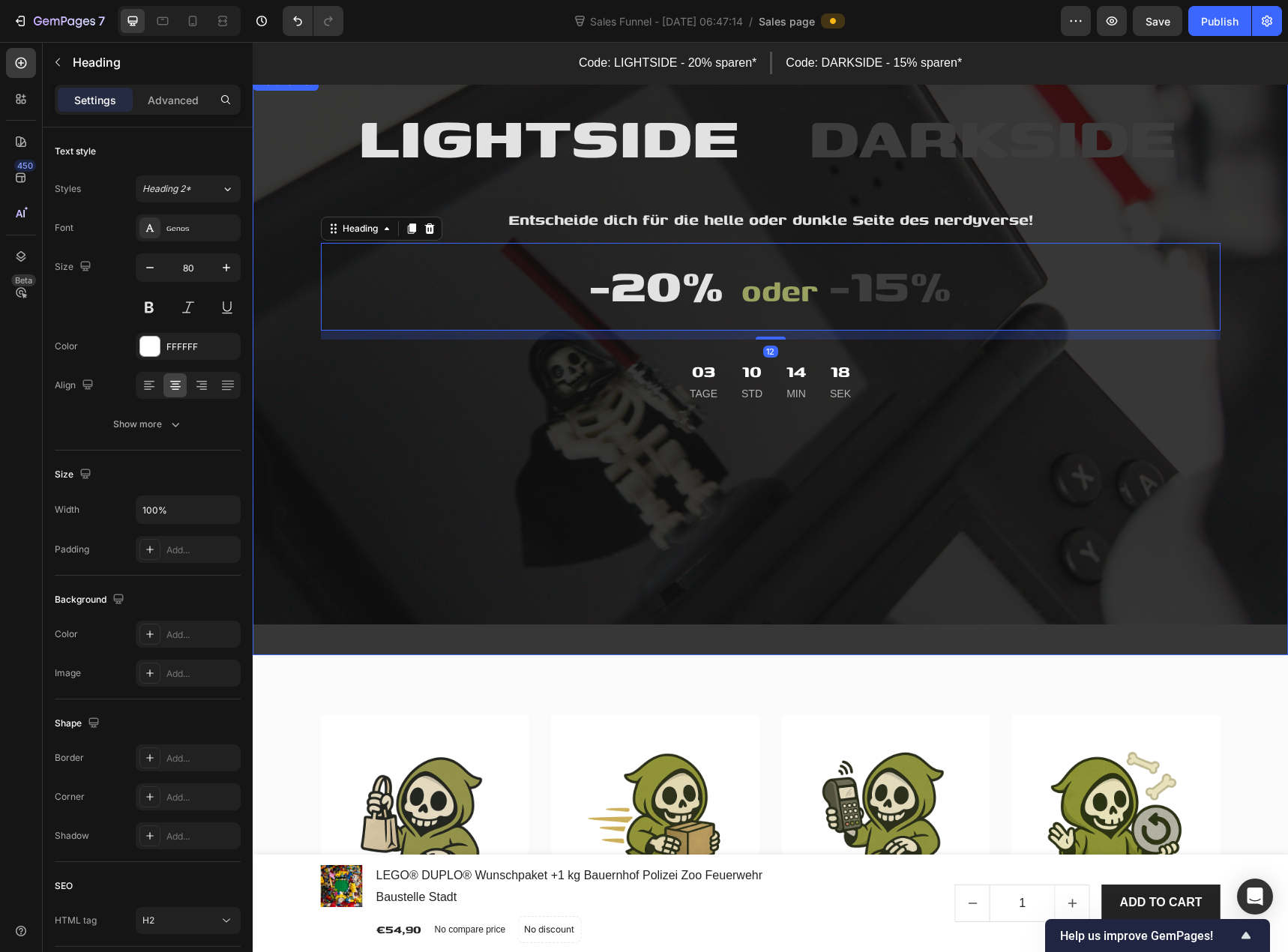
click at [308, 147] on div "Overlay" at bounding box center [770, 364] width 1036 height 583
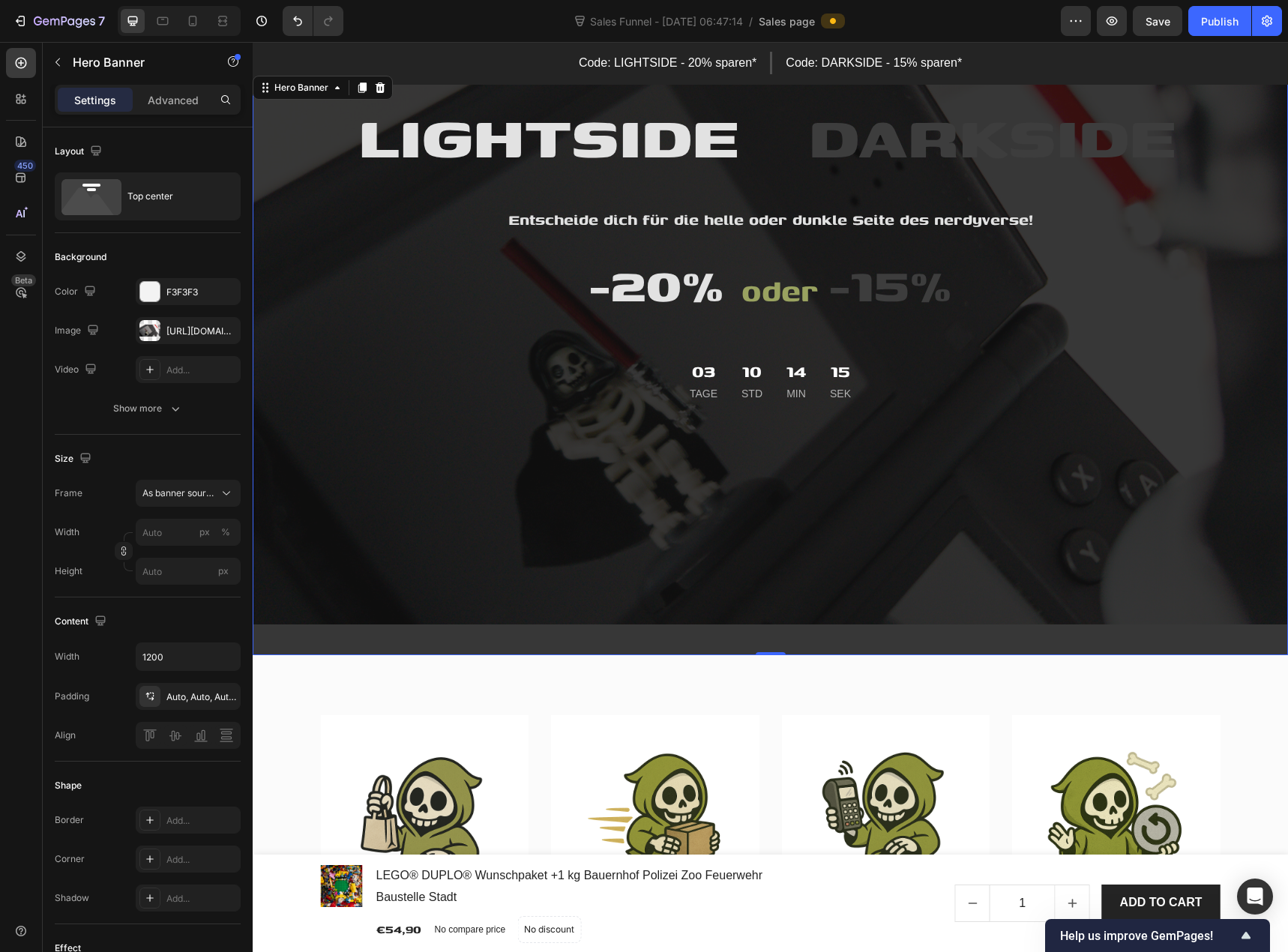
click at [302, 162] on div "Overlay" at bounding box center [770, 364] width 1036 height 583
click at [302, 90] on div "Hero Banner" at bounding box center [302, 87] width 60 height 14
click at [161, 202] on div "Top center" at bounding box center [173, 197] width 91 height 35
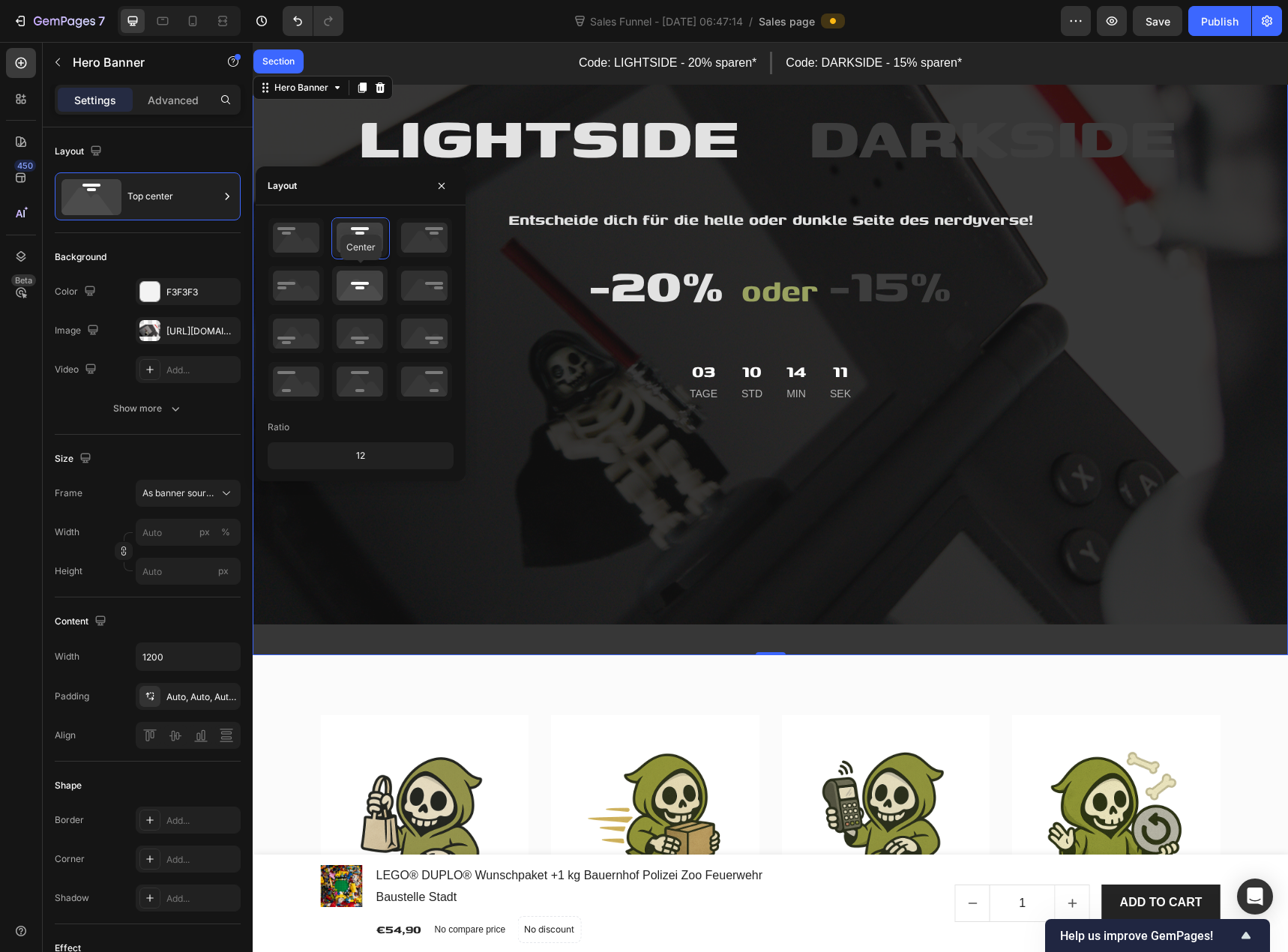
click at [347, 279] on icon at bounding box center [360, 285] width 56 height 39
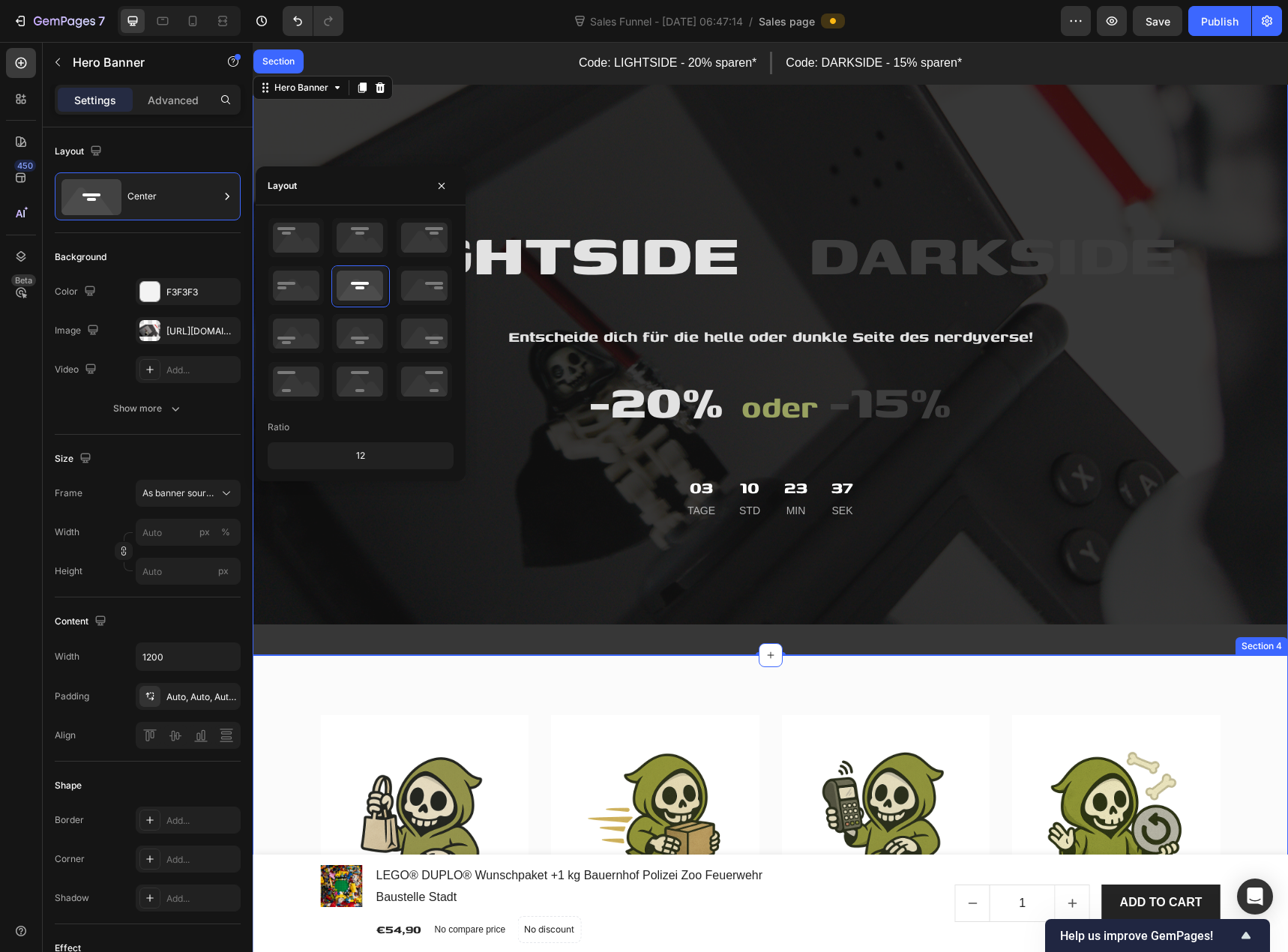
click at [524, 665] on div "Image Geprüfte Items Text block Wir prüfen unsere Items, bevor sie in den Verka…" at bounding box center [770, 868] width 1036 height 426
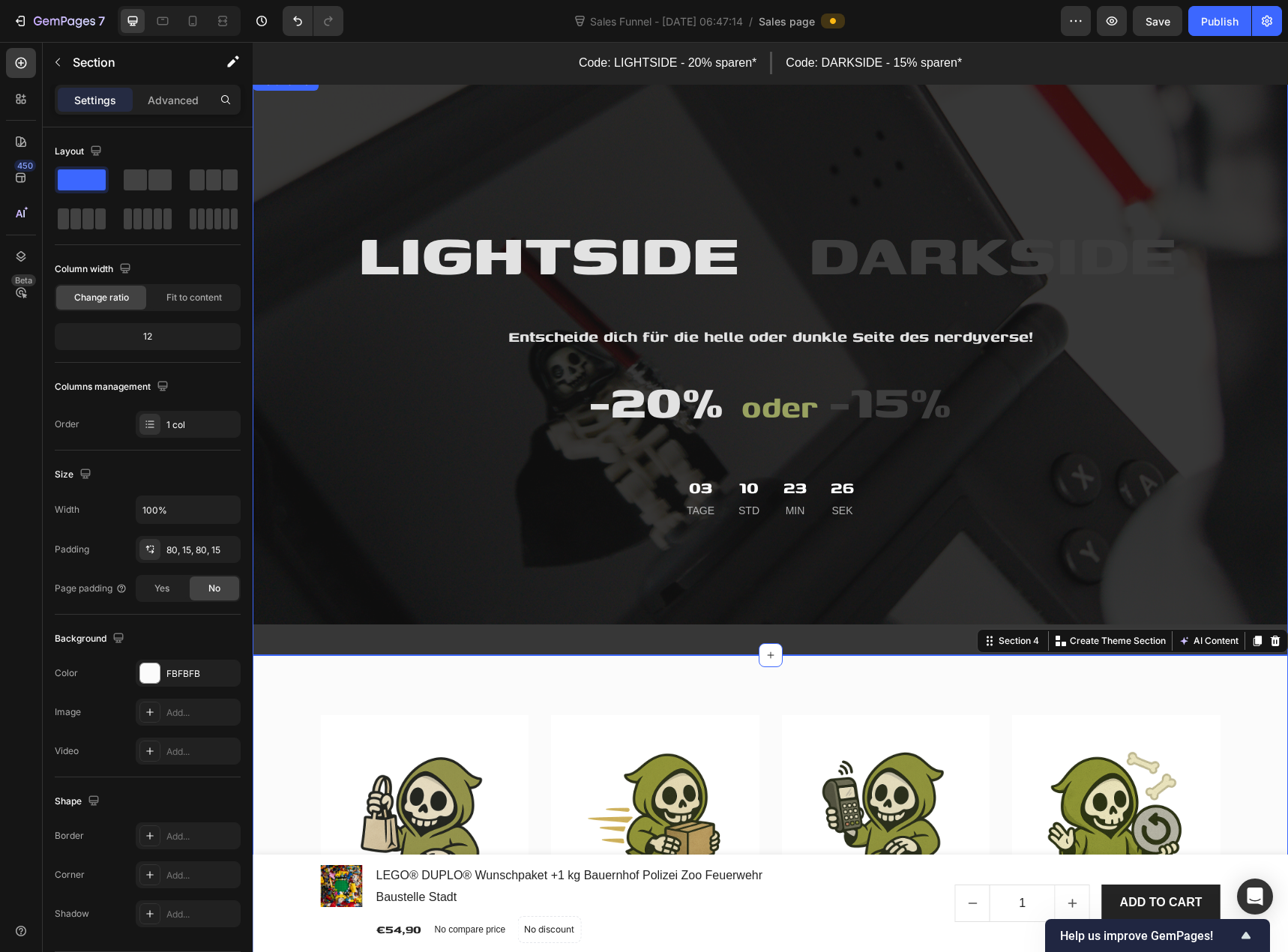
click at [402, 142] on div "Overlay" at bounding box center [770, 364] width 1036 height 583
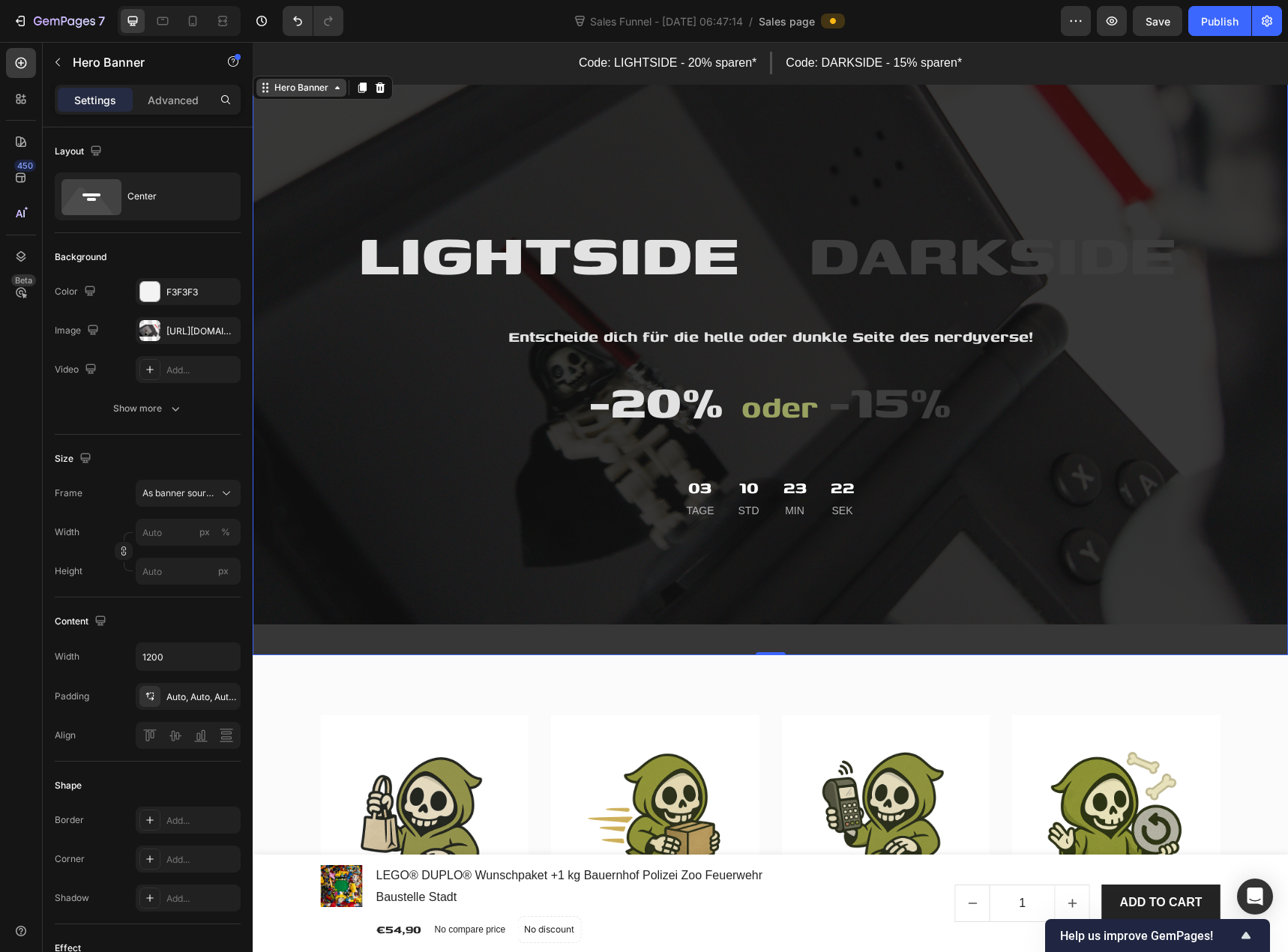
click at [310, 95] on div "Hero Banner" at bounding box center [302, 87] width 90 height 18
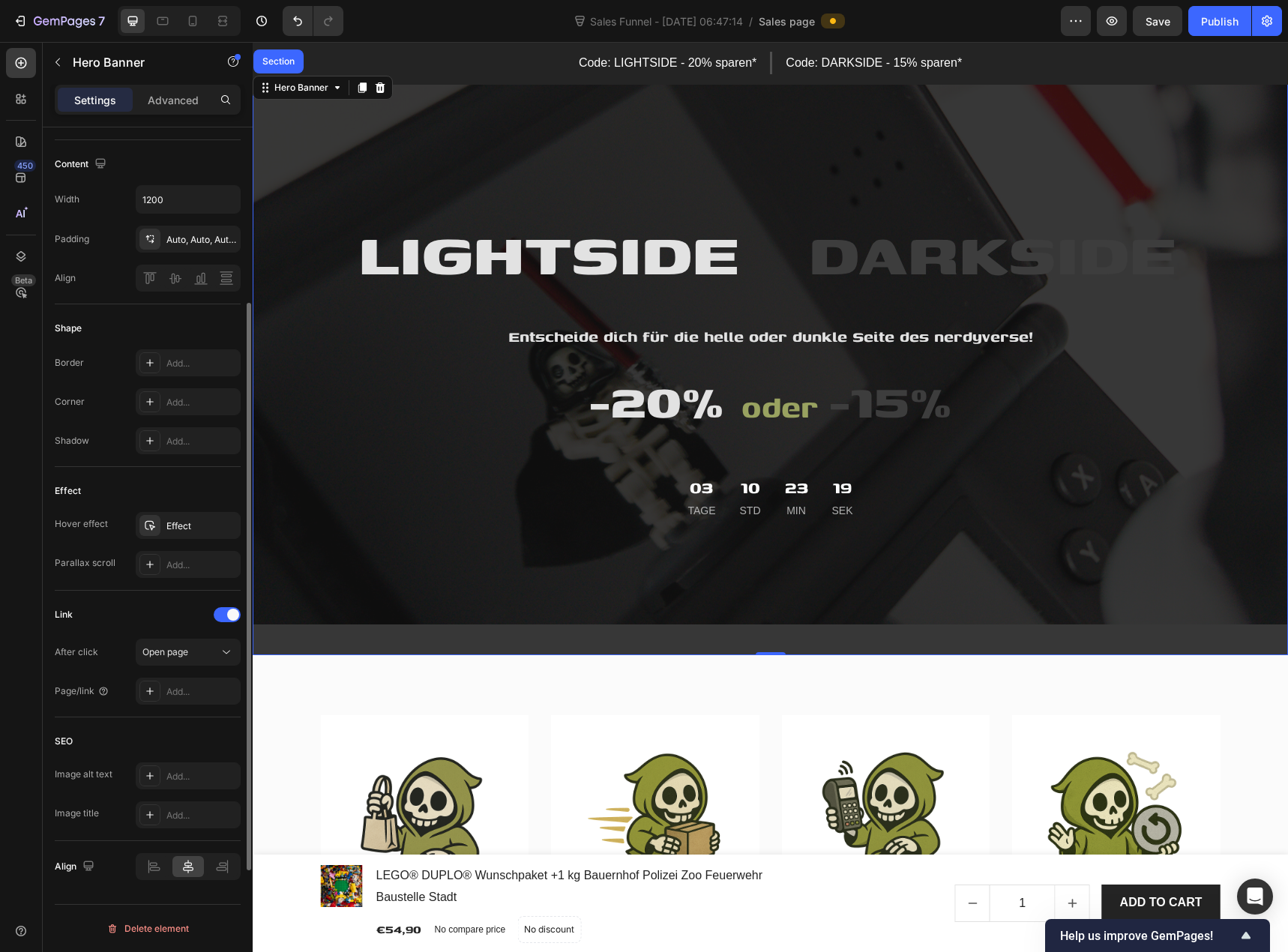
scroll to position [158, 0]
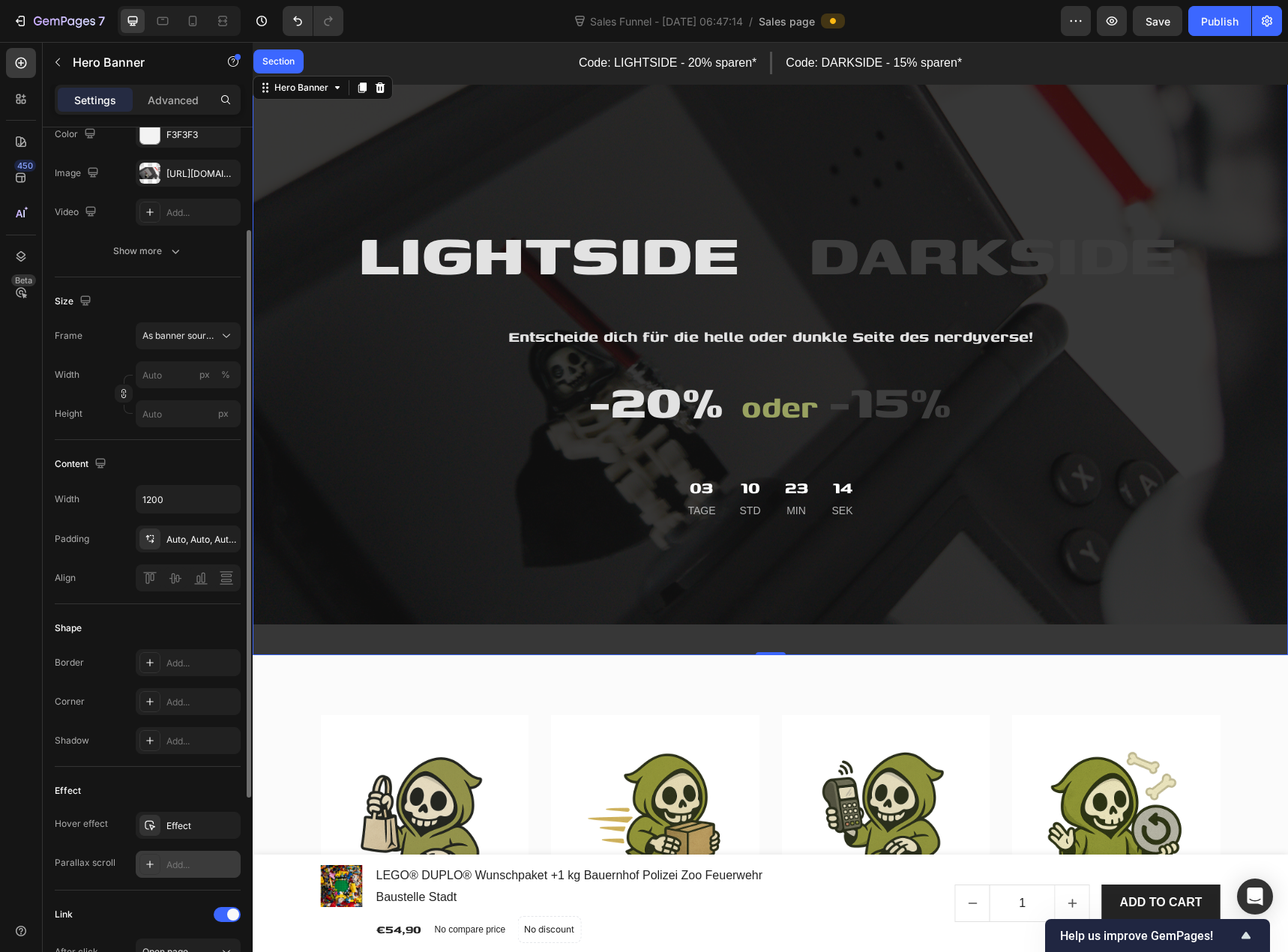
click at [188, 868] on div "Add..." at bounding box center [201, 865] width 70 height 14
click at [128, 624] on div "Shape" at bounding box center [148, 629] width 186 height 24
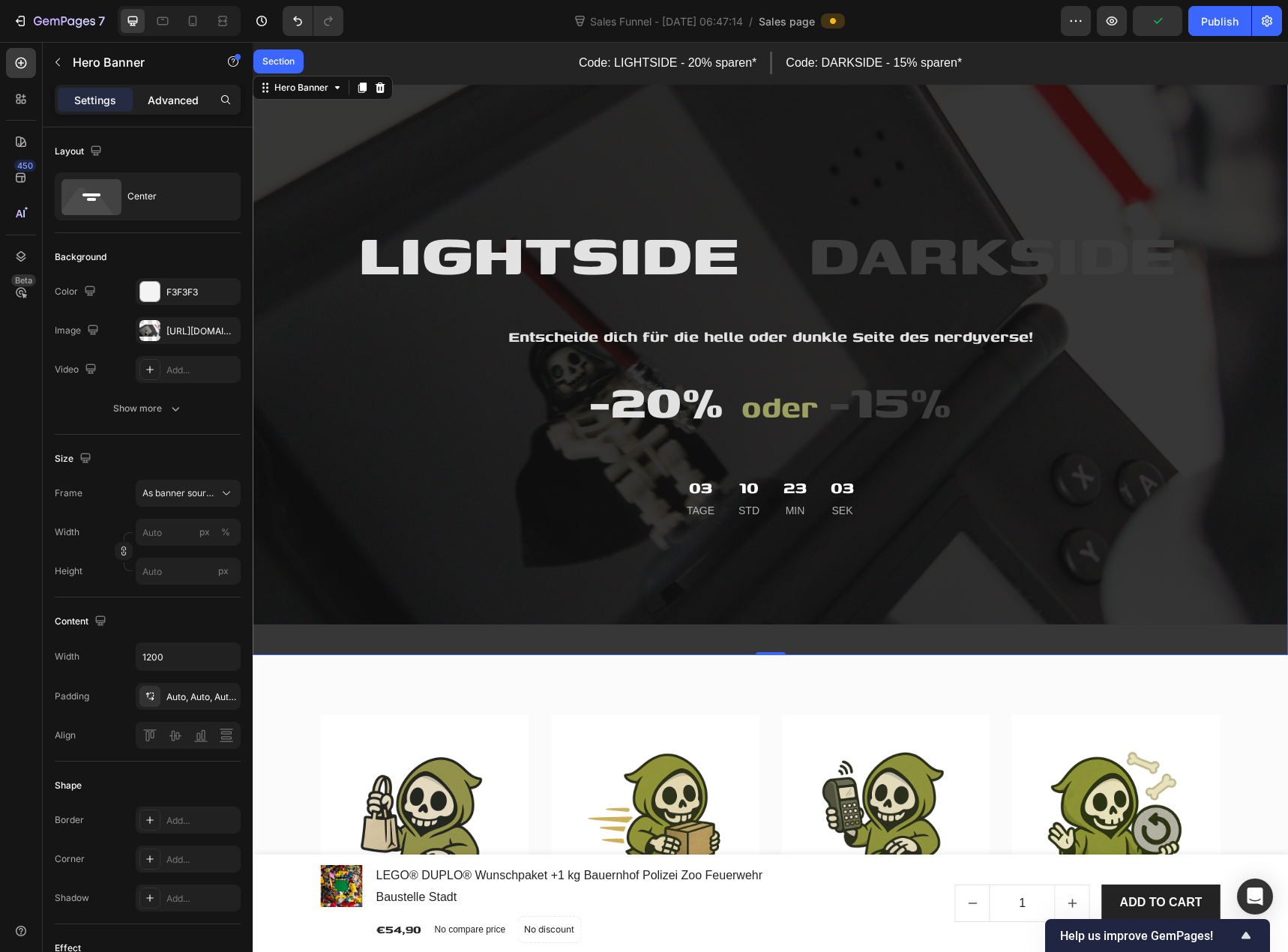
click at [171, 108] on div "Advanced" at bounding box center [173, 99] width 75 height 24
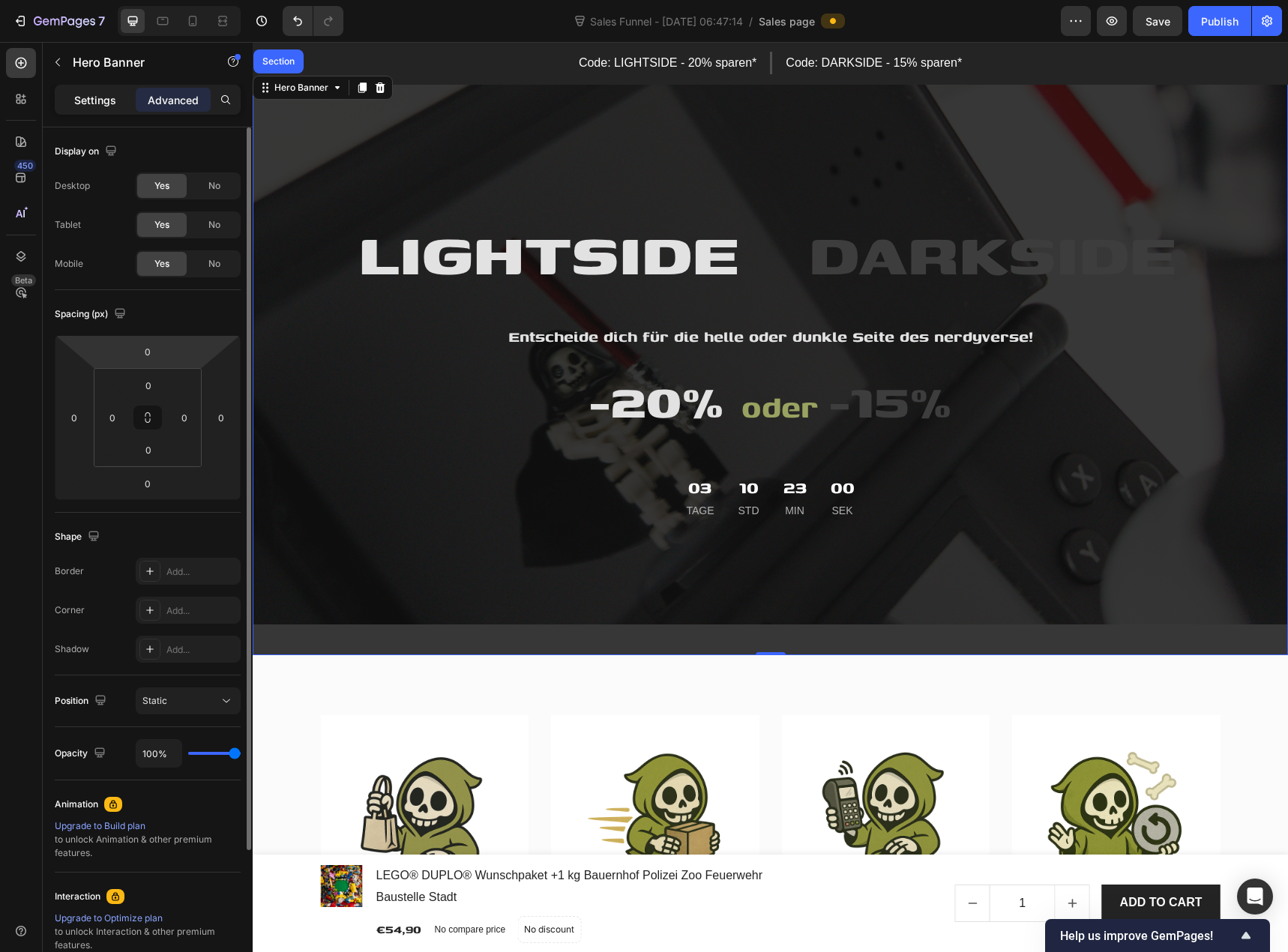
click at [107, 97] on p "Settings" at bounding box center [95, 99] width 42 height 15
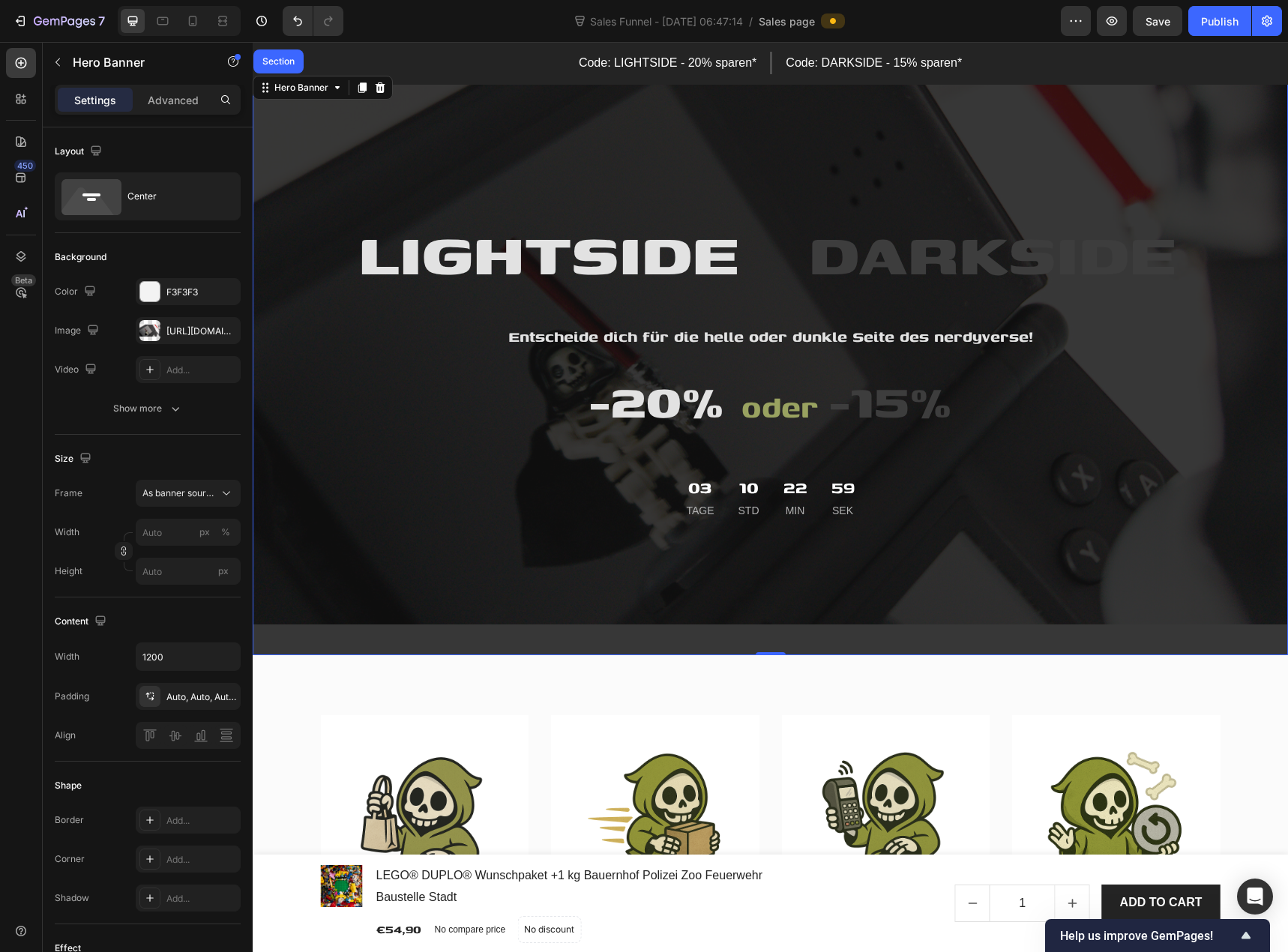
click at [302, 133] on div "Overlay" at bounding box center [770, 364] width 1036 height 583
click at [173, 335] on div "[URL][DOMAIN_NAME]" at bounding box center [189, 331] width 44 height 14
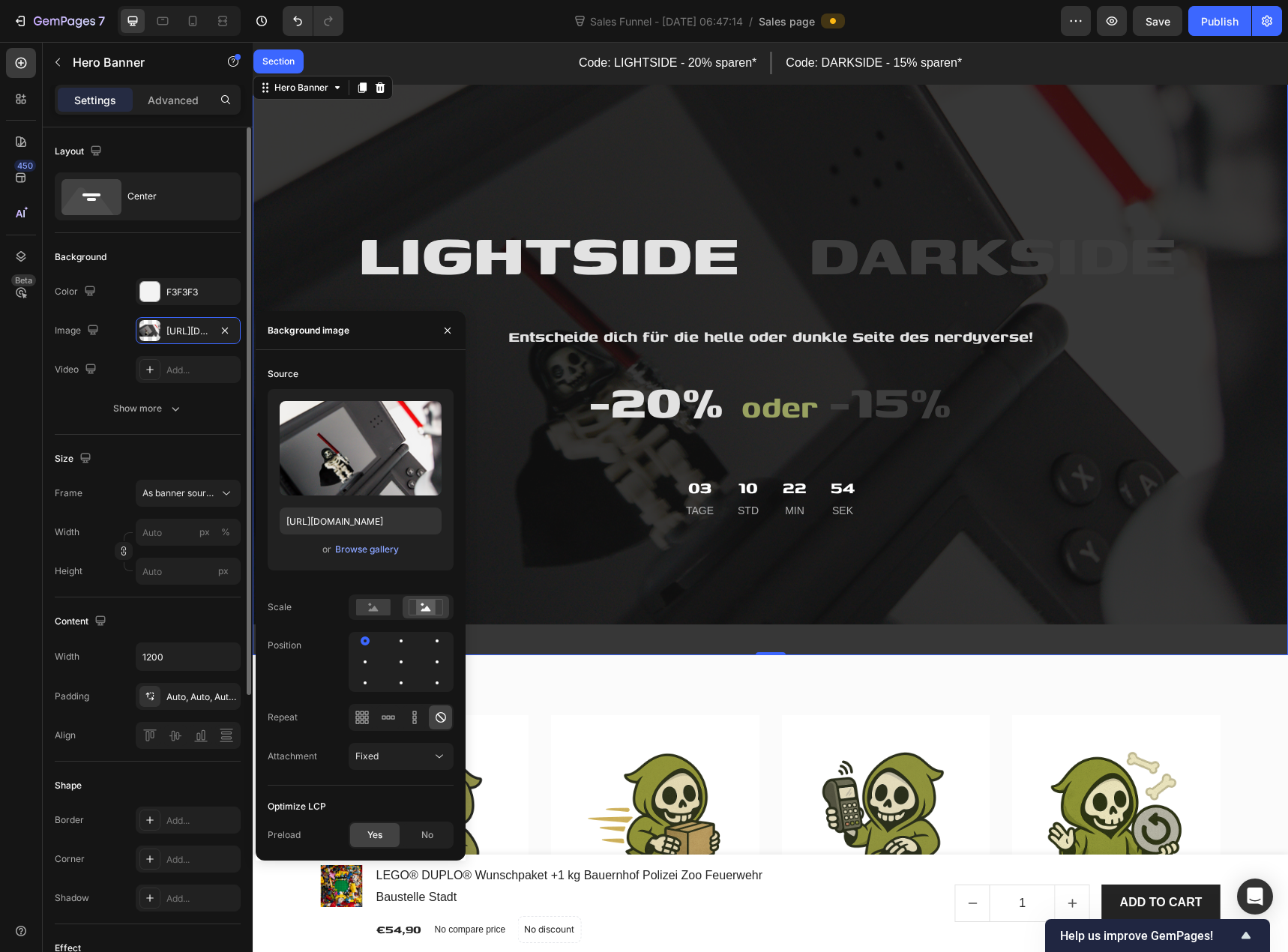
click at [117, 376] on div "Video Add..." at bounding box center [148, 370] width 186 height 27
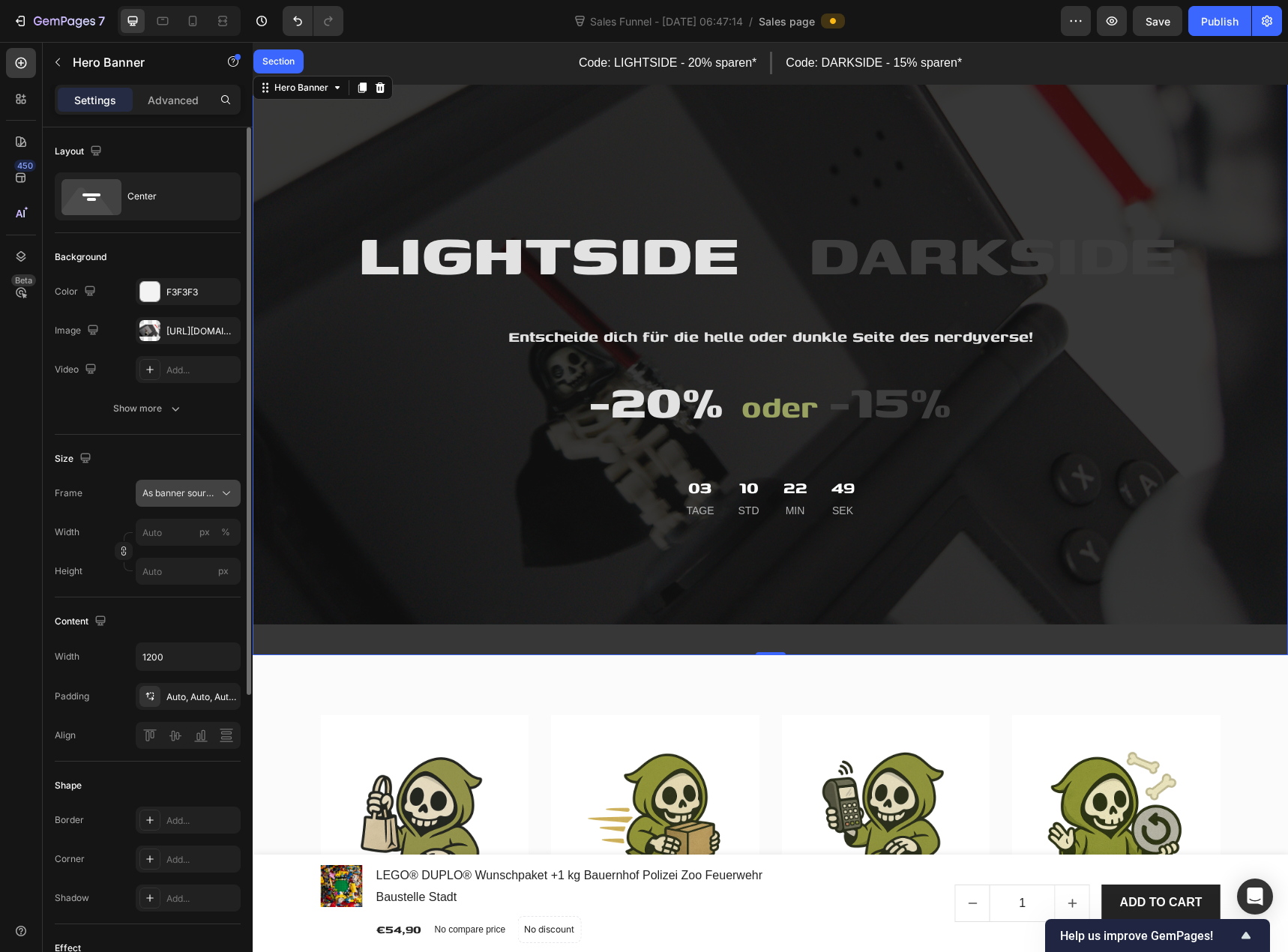
click at [170, 490] on span "As banner source" at bounding box center [179, 493] width 74 height 14
click at [107, 473] on div "Size Frame As banner source As banner source Custom Width px % Height px" at bounding box center [148, 516] width 186 height 163
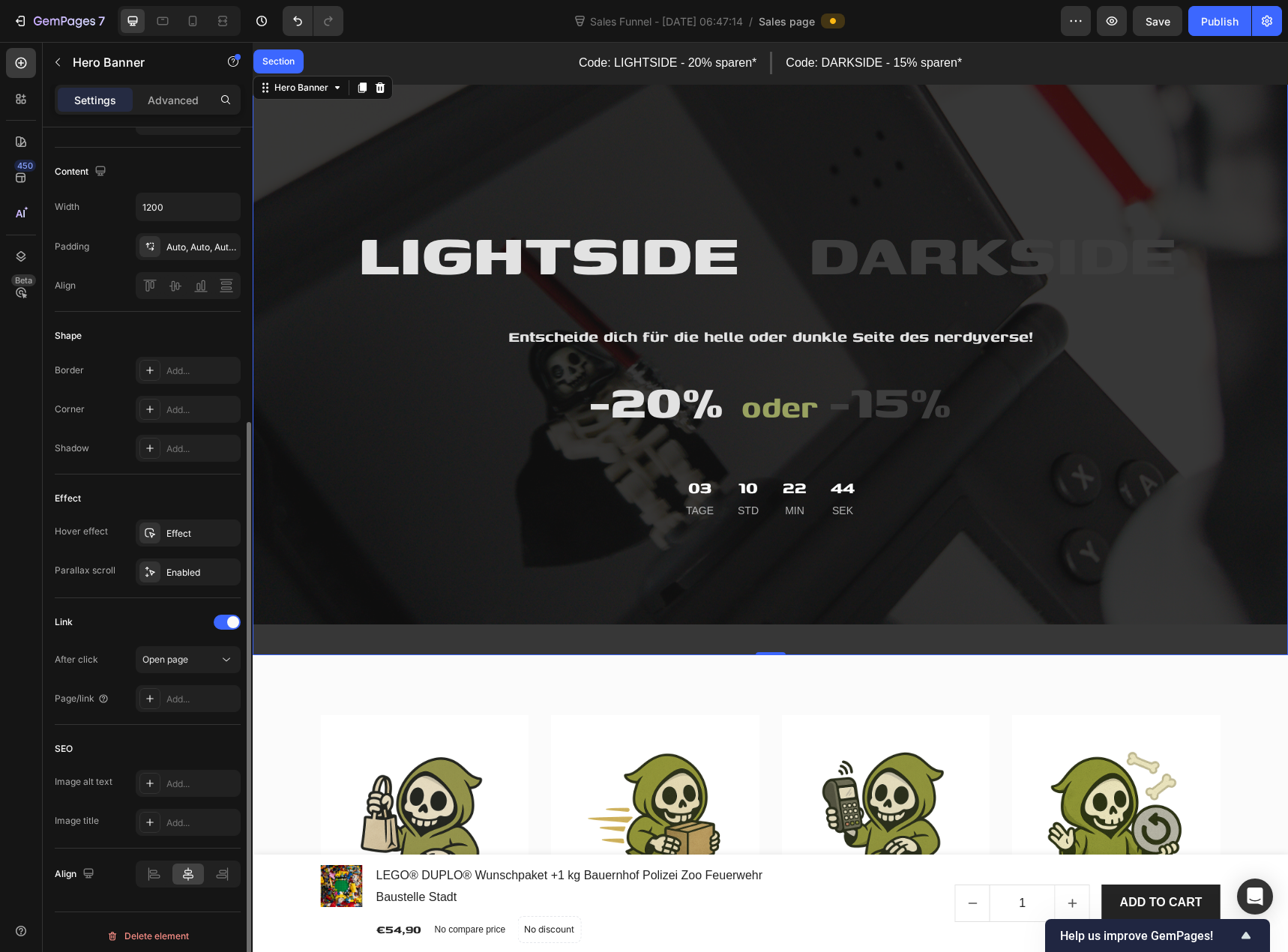
scroll to position [457, 0]
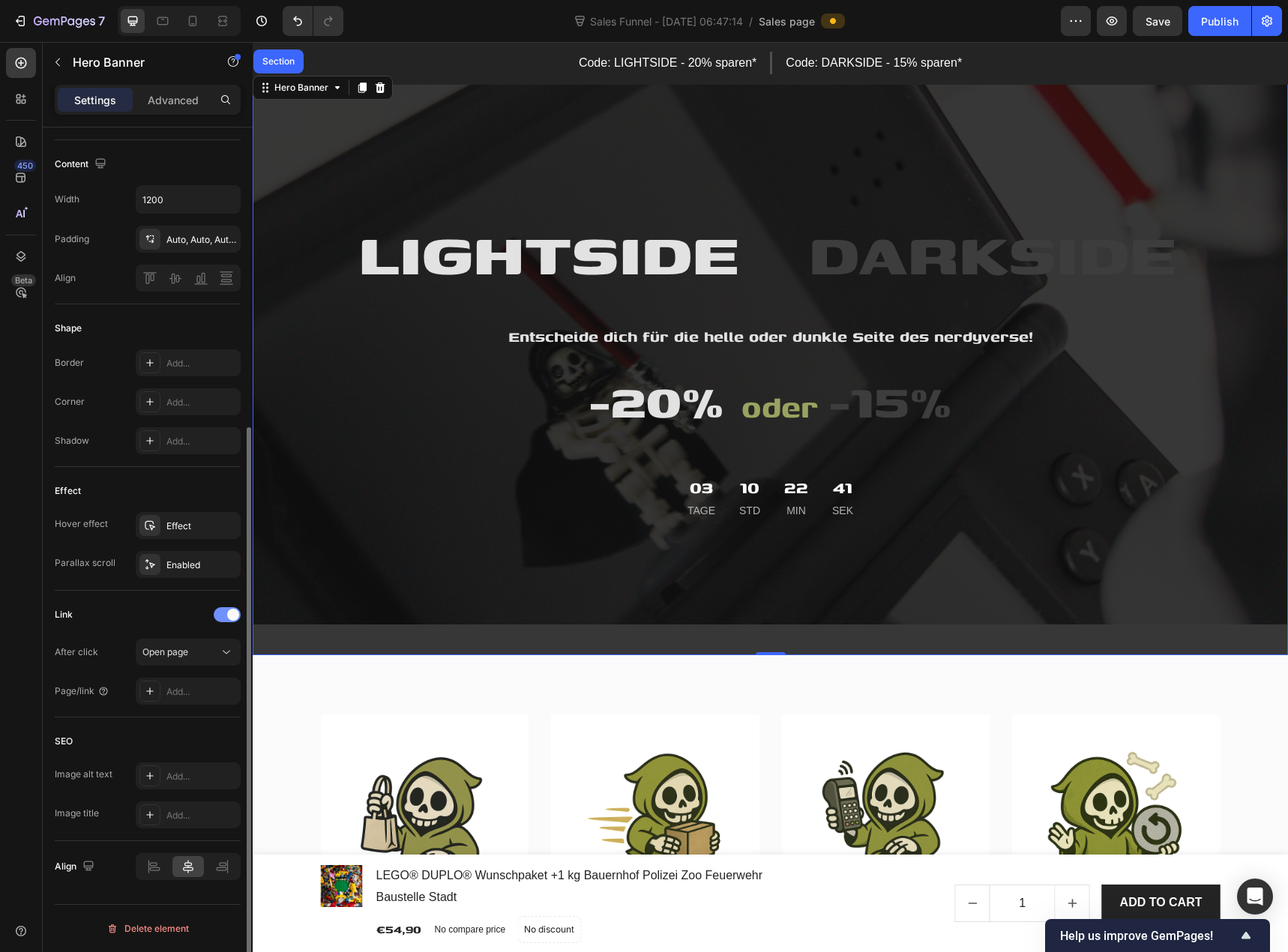
click at [223, 617] on div at bounding box center [228, 615] width 27 height 15
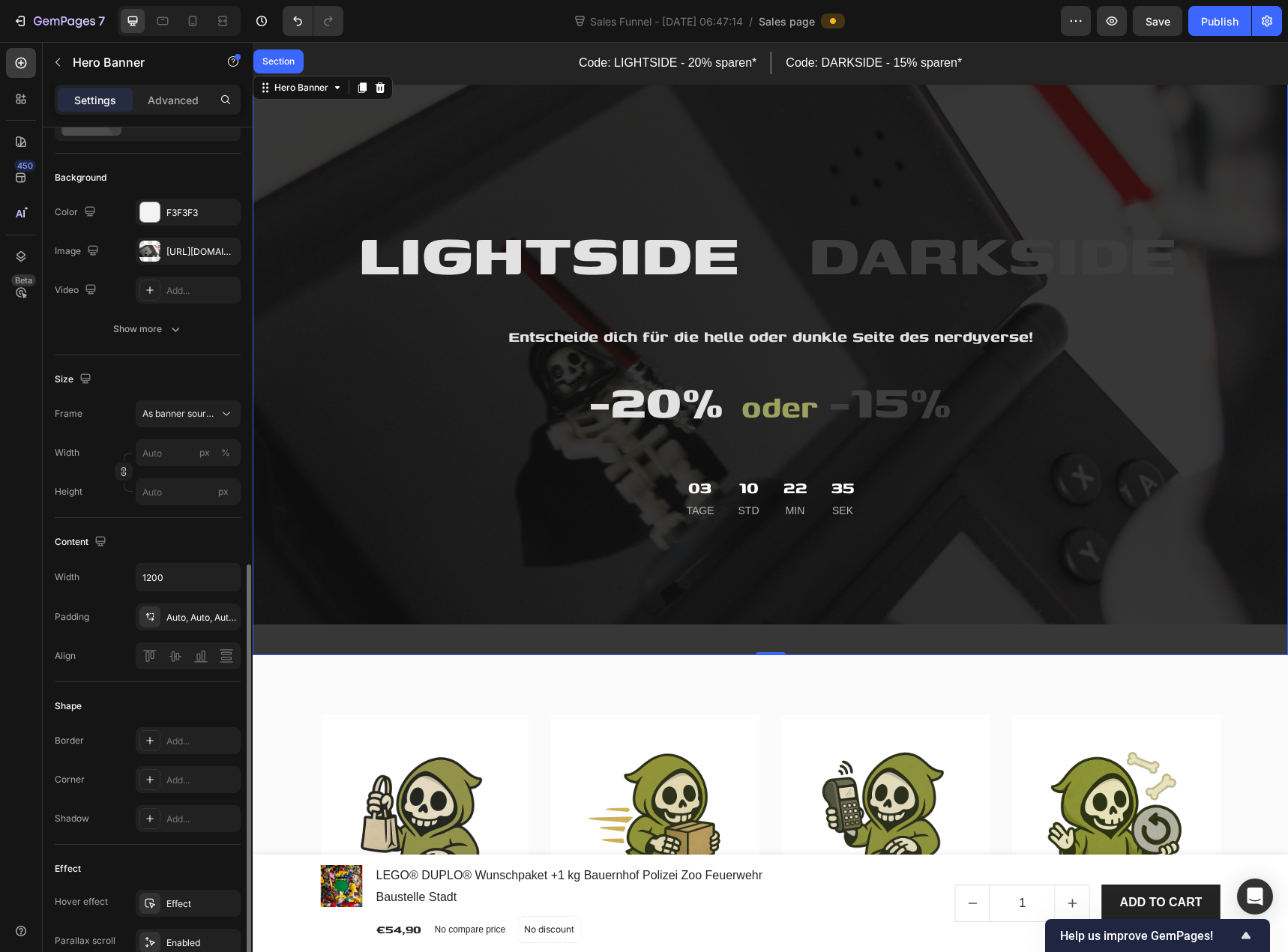
scroll to position [0, 0]
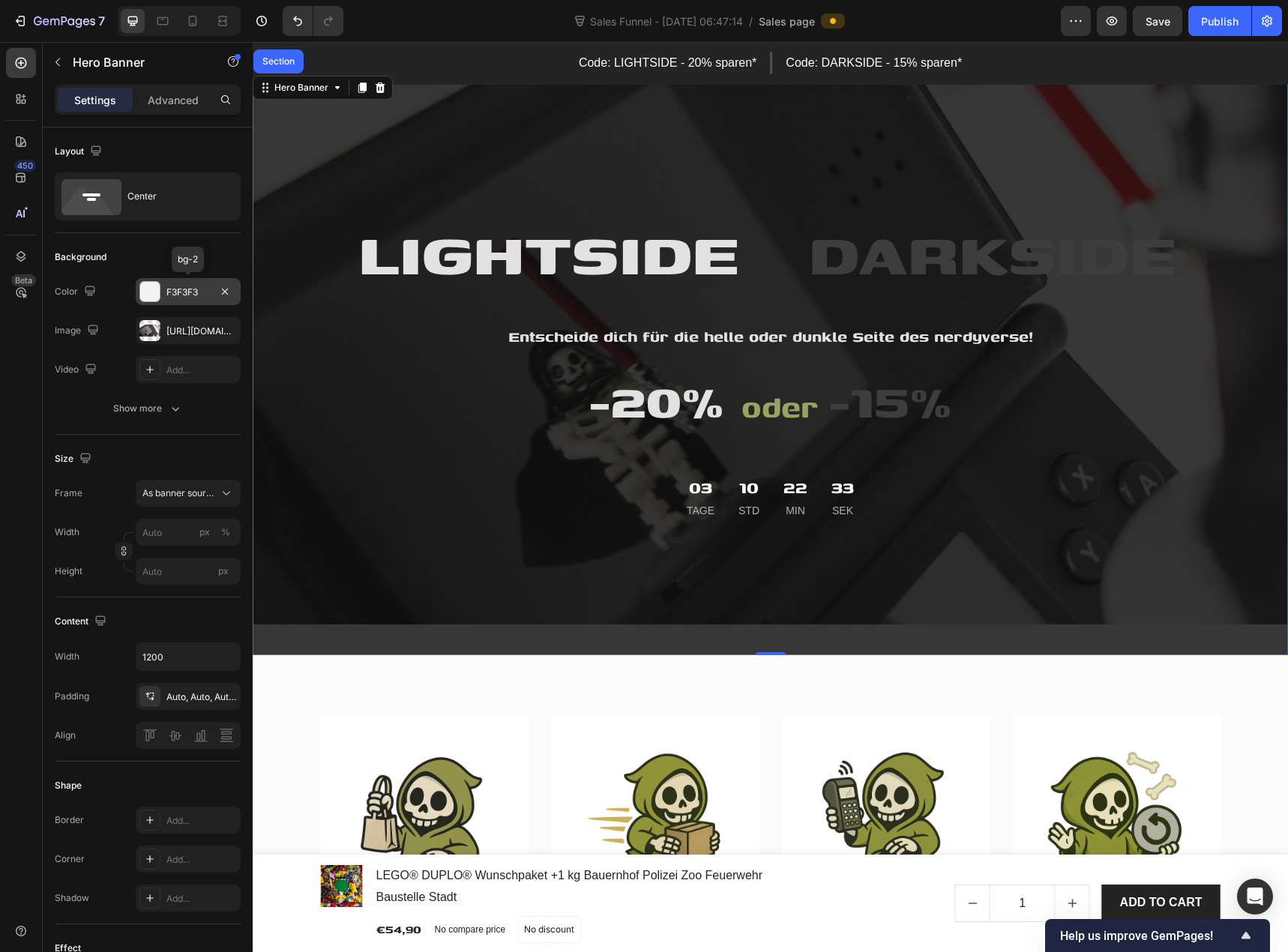
click at [172, 299] on div "F3F3F3" at bounding box center [189, 292] width 44 height 14
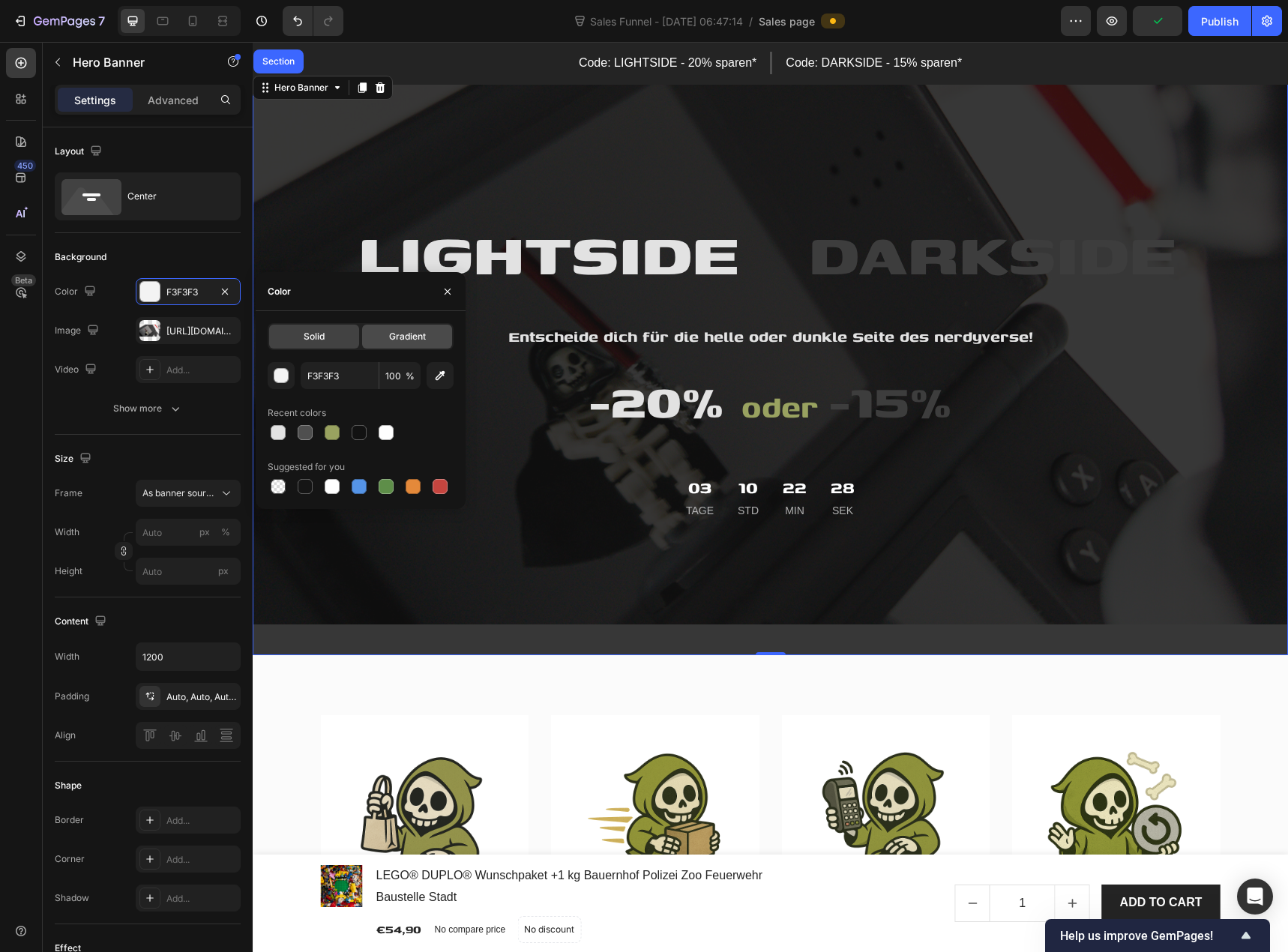
click at [390, 337] on span "Gradient" at bounding box center [407, 336] width 36 height 14
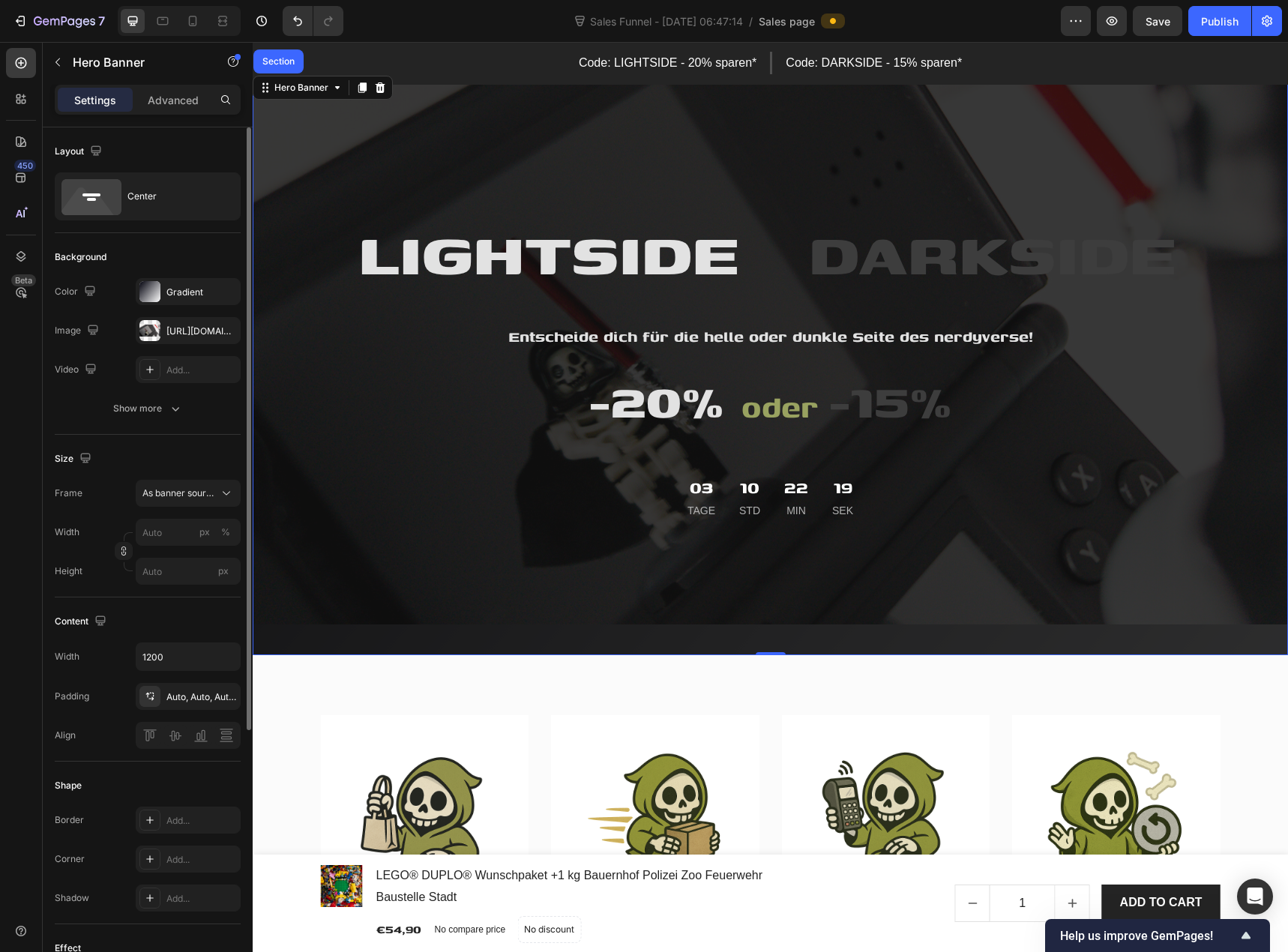
click at [122, 367] on div "Video Add..." at bounding box center [148, 370] width 186 height 27
click at [152, 409] on div "Show more" at bounding box center [148, 408] width 70 height 15
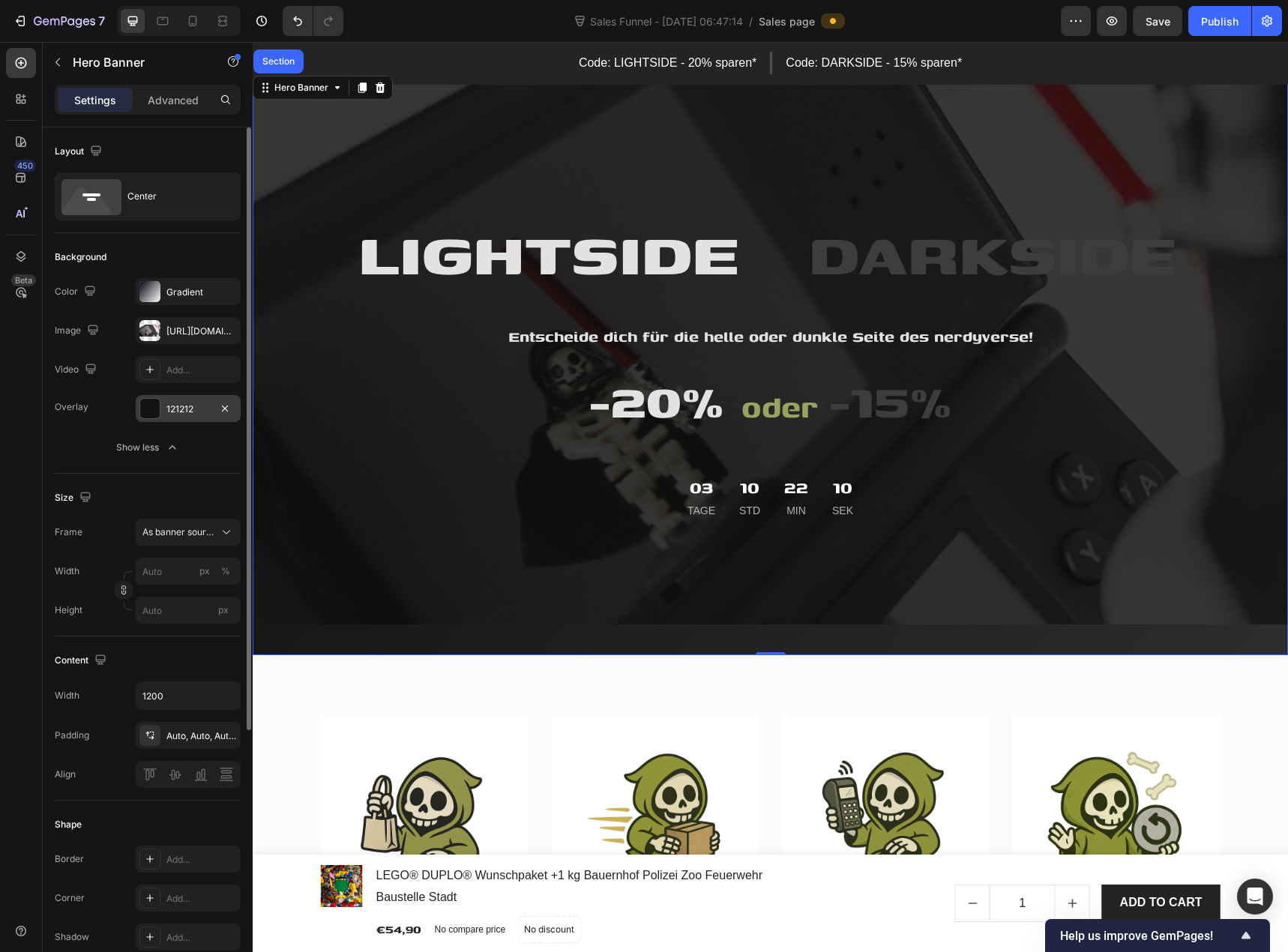
click at [179, 413] on div "121212" at bounding box center [189, 409] width 44 height 14
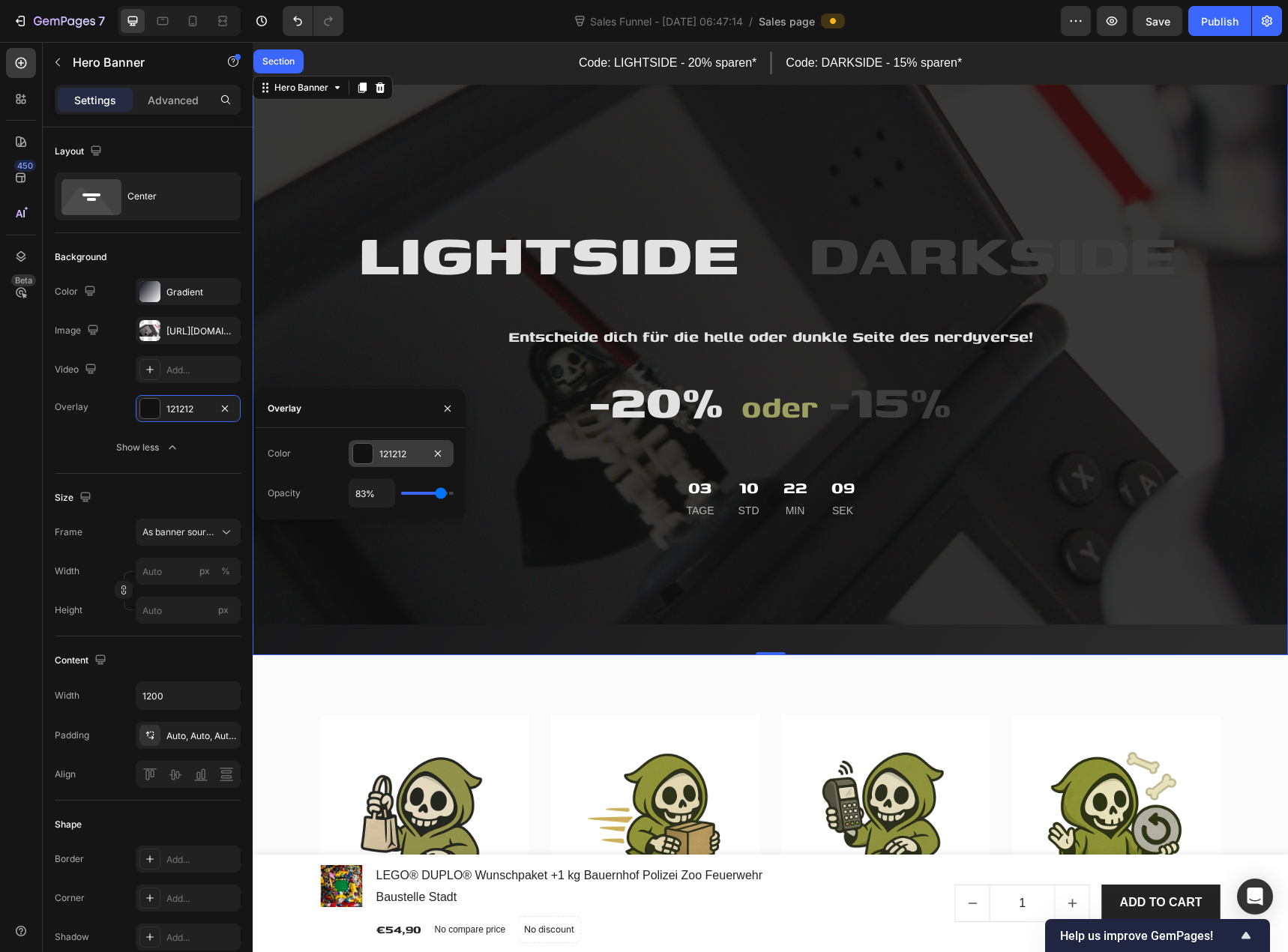
click at [363, 458] on div at bounding box center [363, 453] width 19 height 19
click at [386, 514] on div at bounding box center [386, 510] width 15 height 15
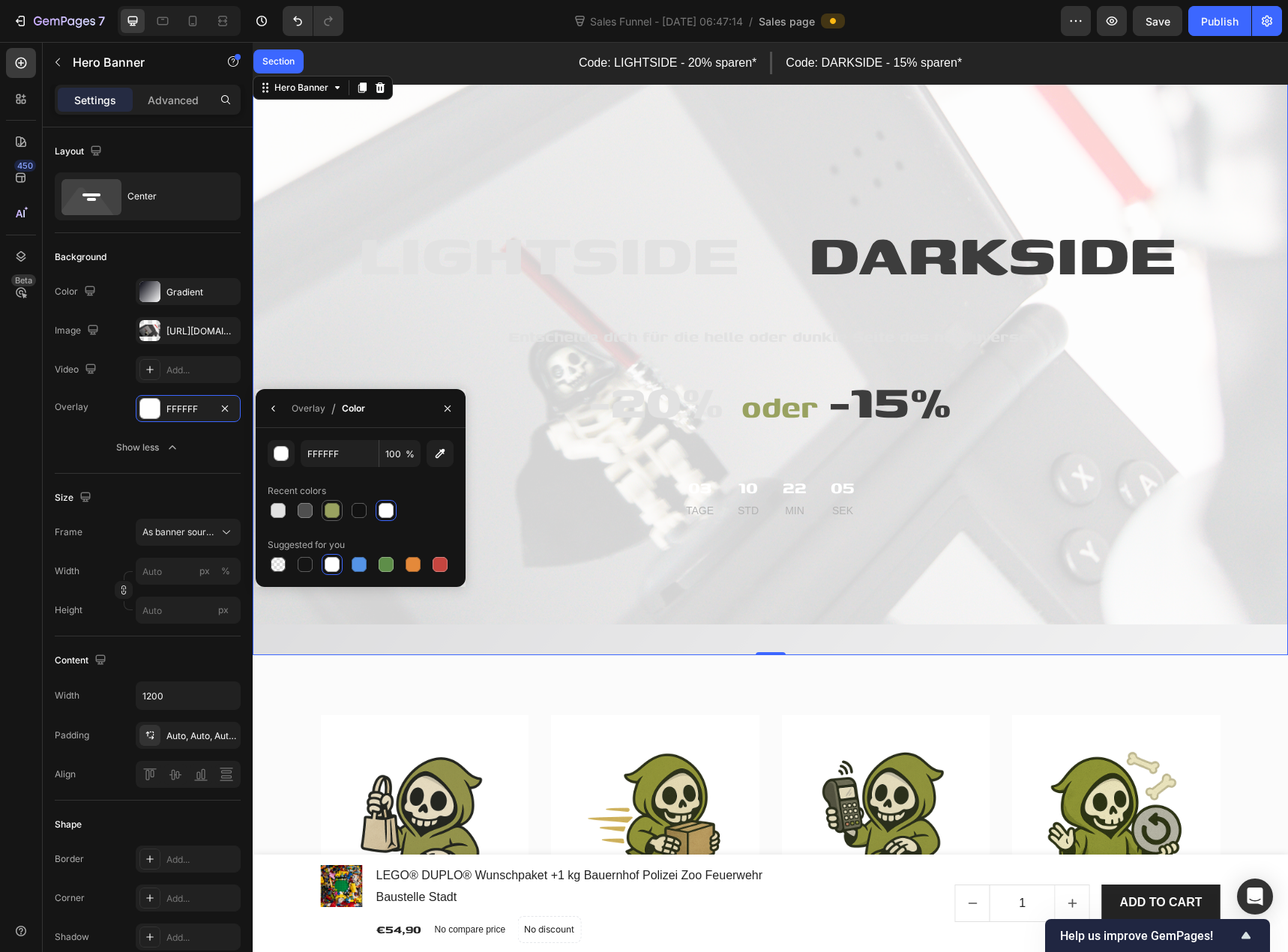
click at [335, 511] on div at bounding box center [332, 510] width 15 height 15
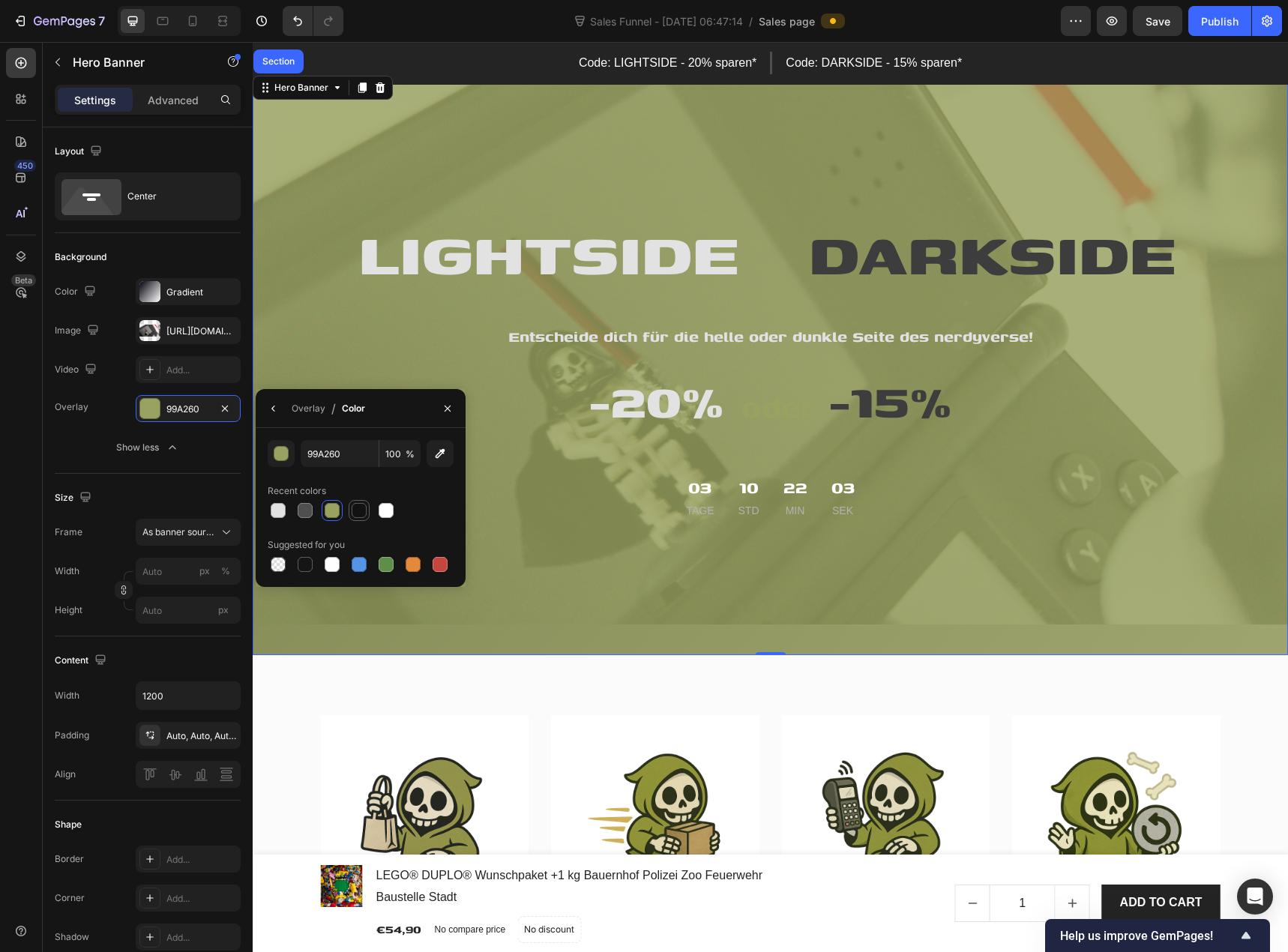
click at [356, 511] on div at bounding box center [359, 510] width 15 height 15
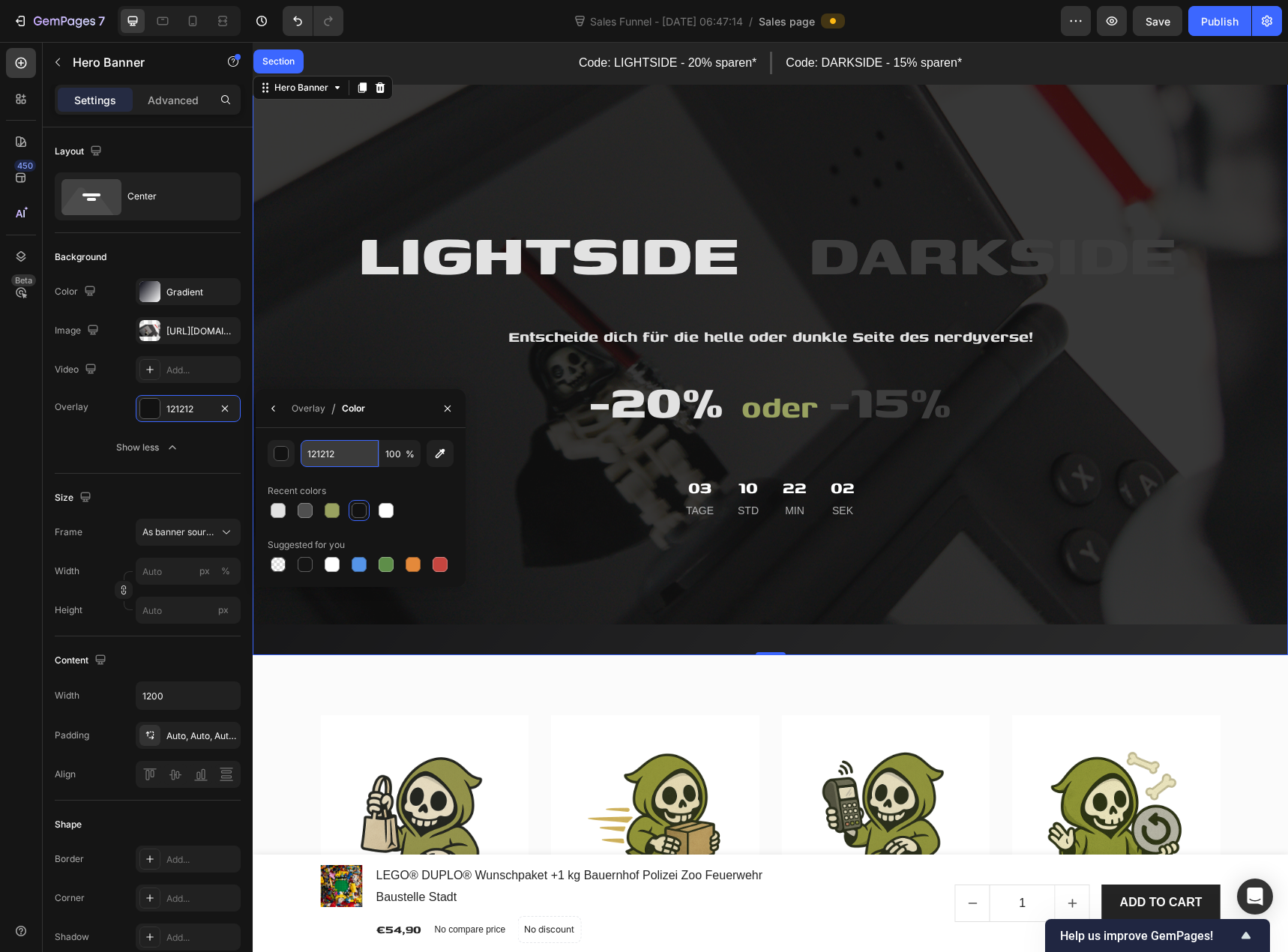
click at [347, 460] on input "121212" at bounding box center [340, 454] width 78 height 27
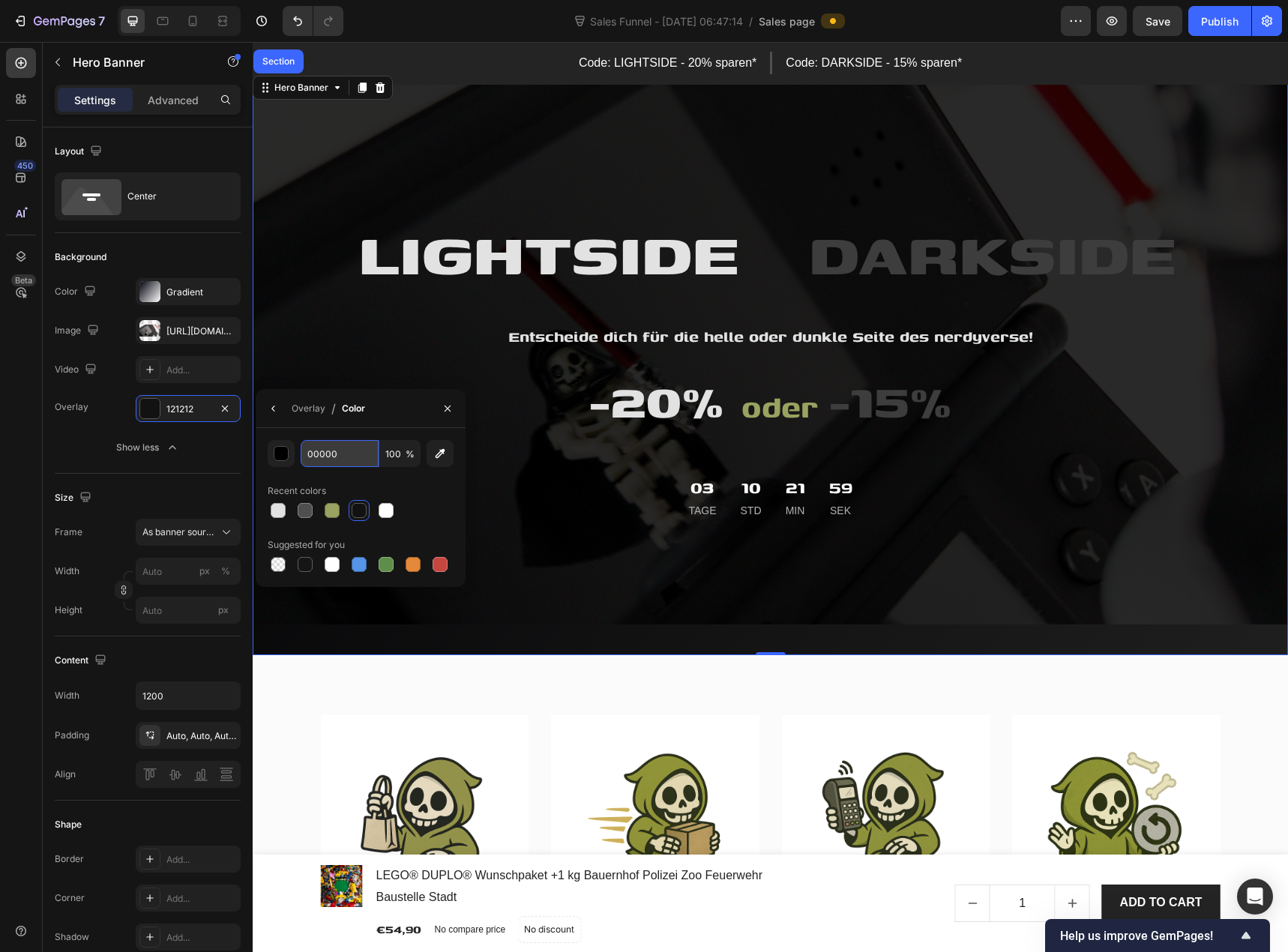
type input "000000"
click at [143, 249] on div "Background" at bounding box center [148, 257] width 186 height 24
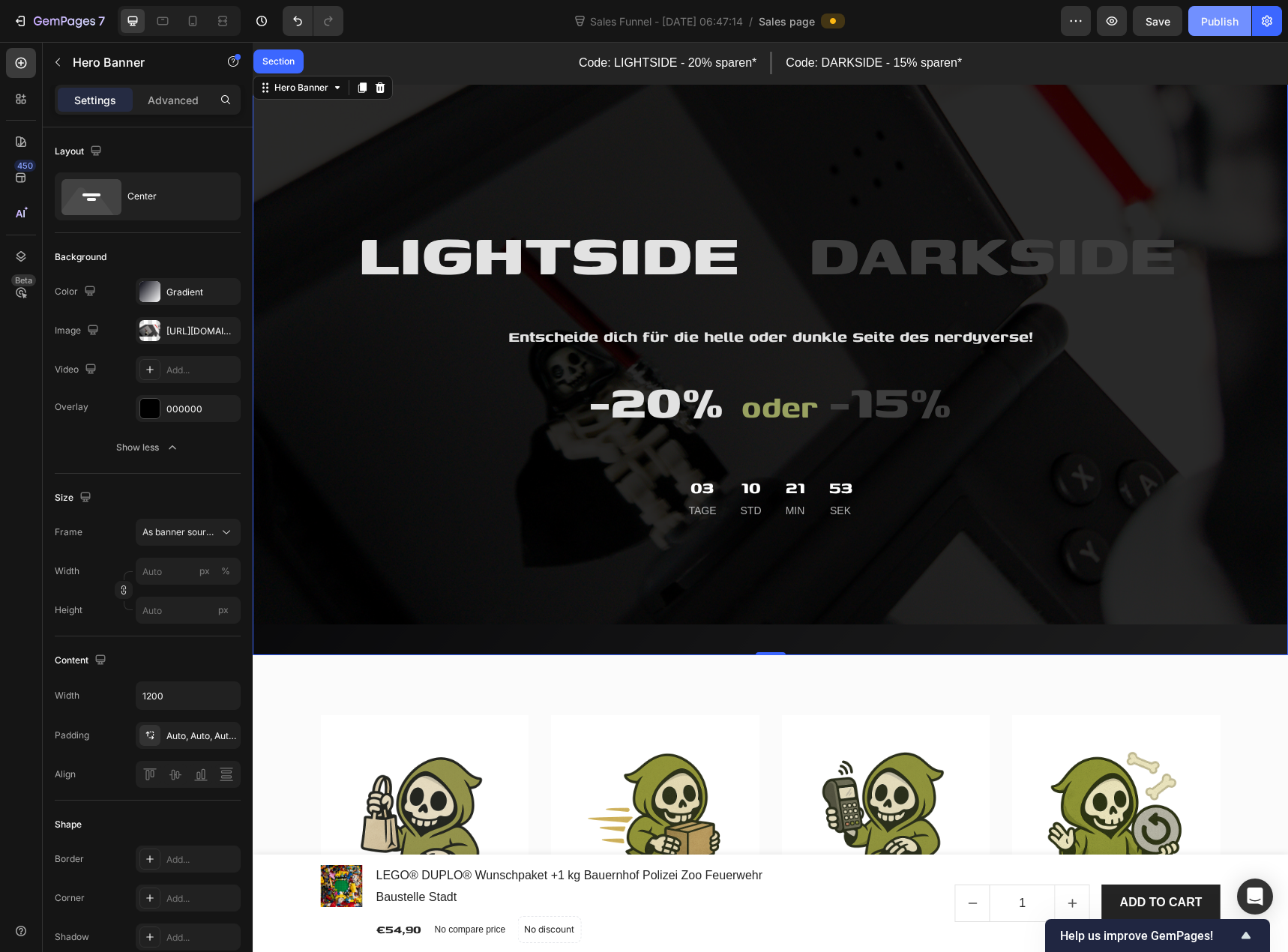
click at [1221, 19] on div "Publish" at bounding box center [1220, 21] width 37 height 15
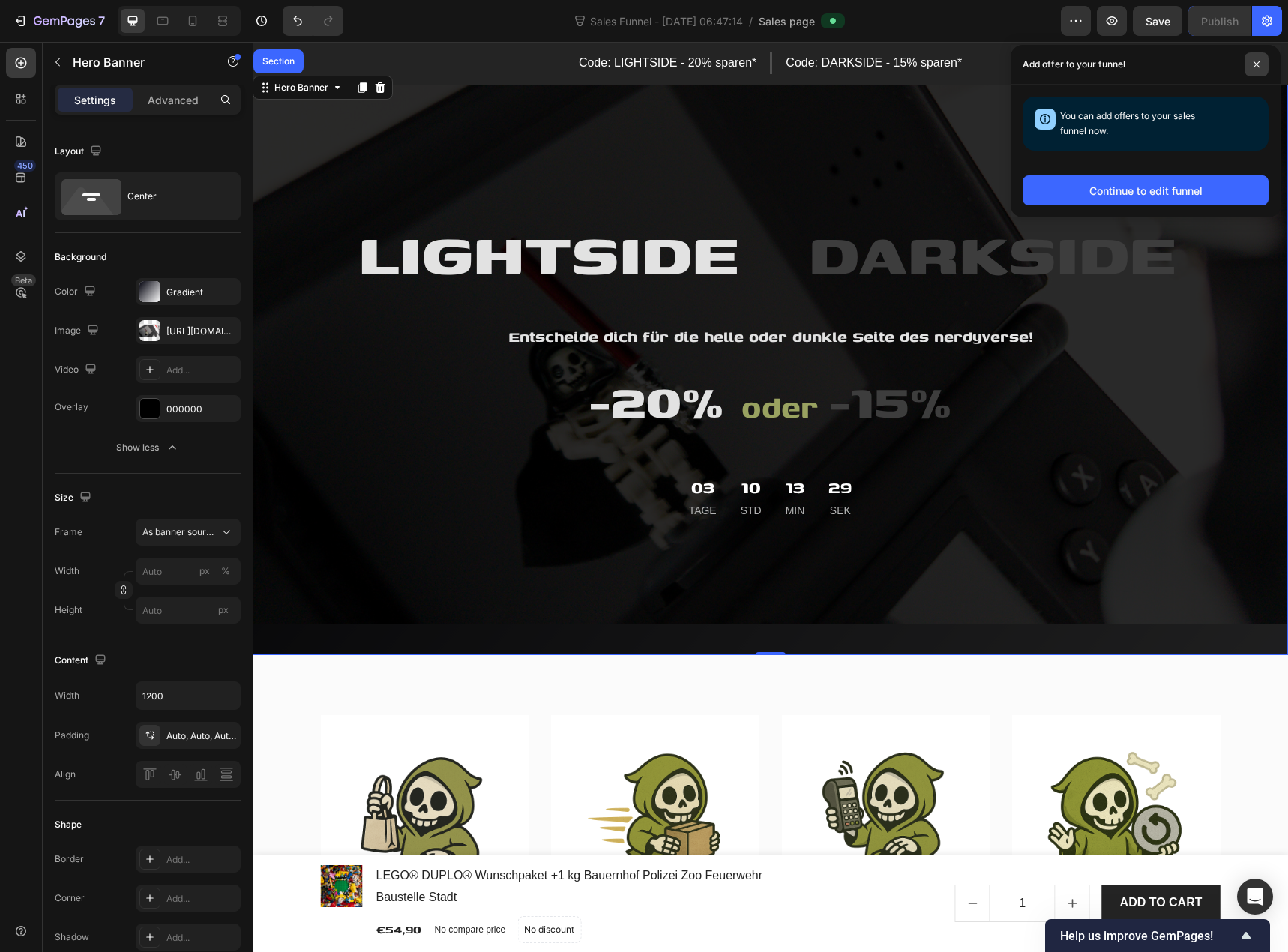
click at [1259, 62] on icon at bounding box center [1256, 65] width 6 height 6
